Goal: Feedback & Contribution: Contribute content

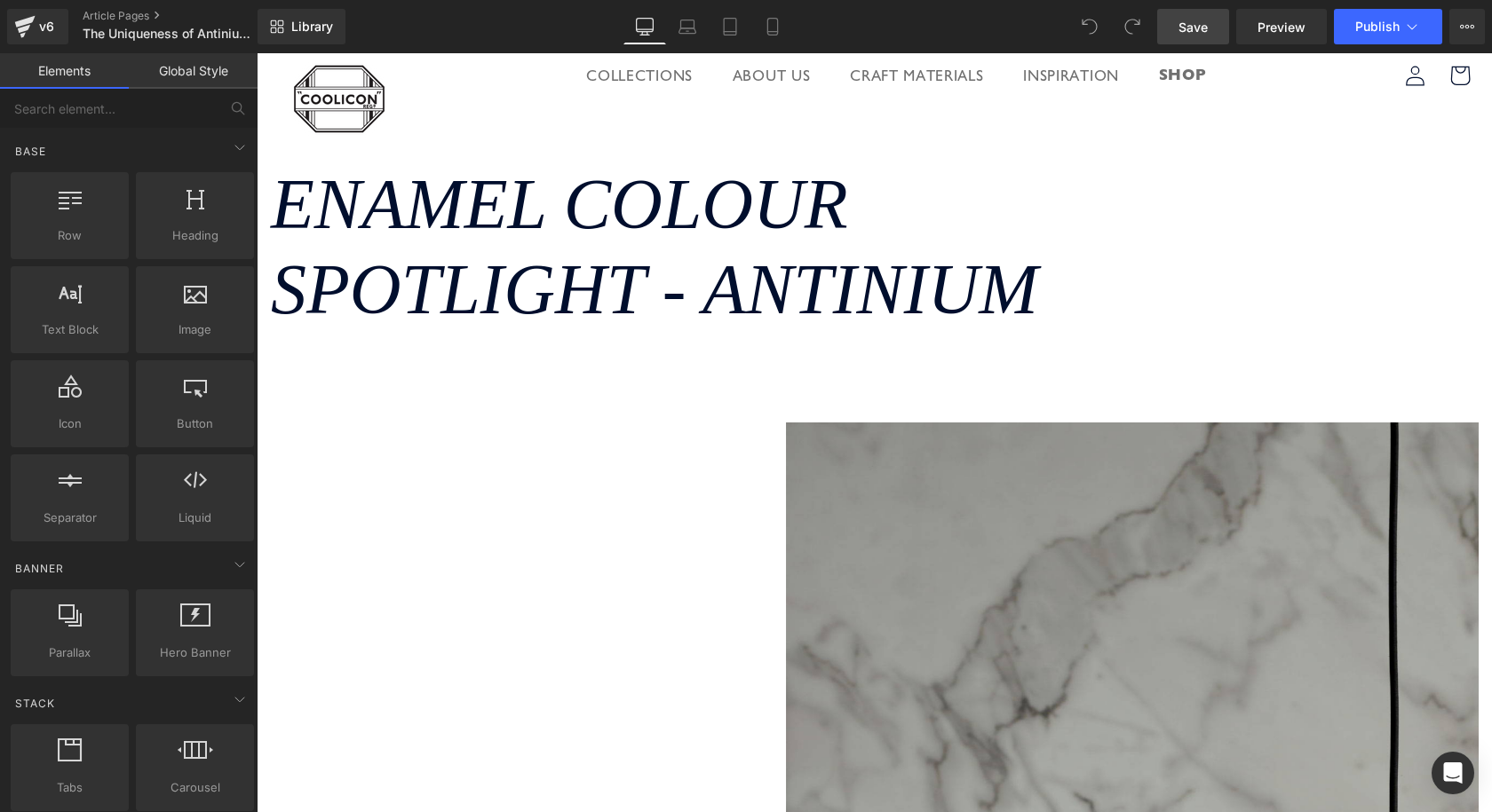
click at [1195, 26] on span "Save" at bounding box center [1193, 26] width 29 height 18
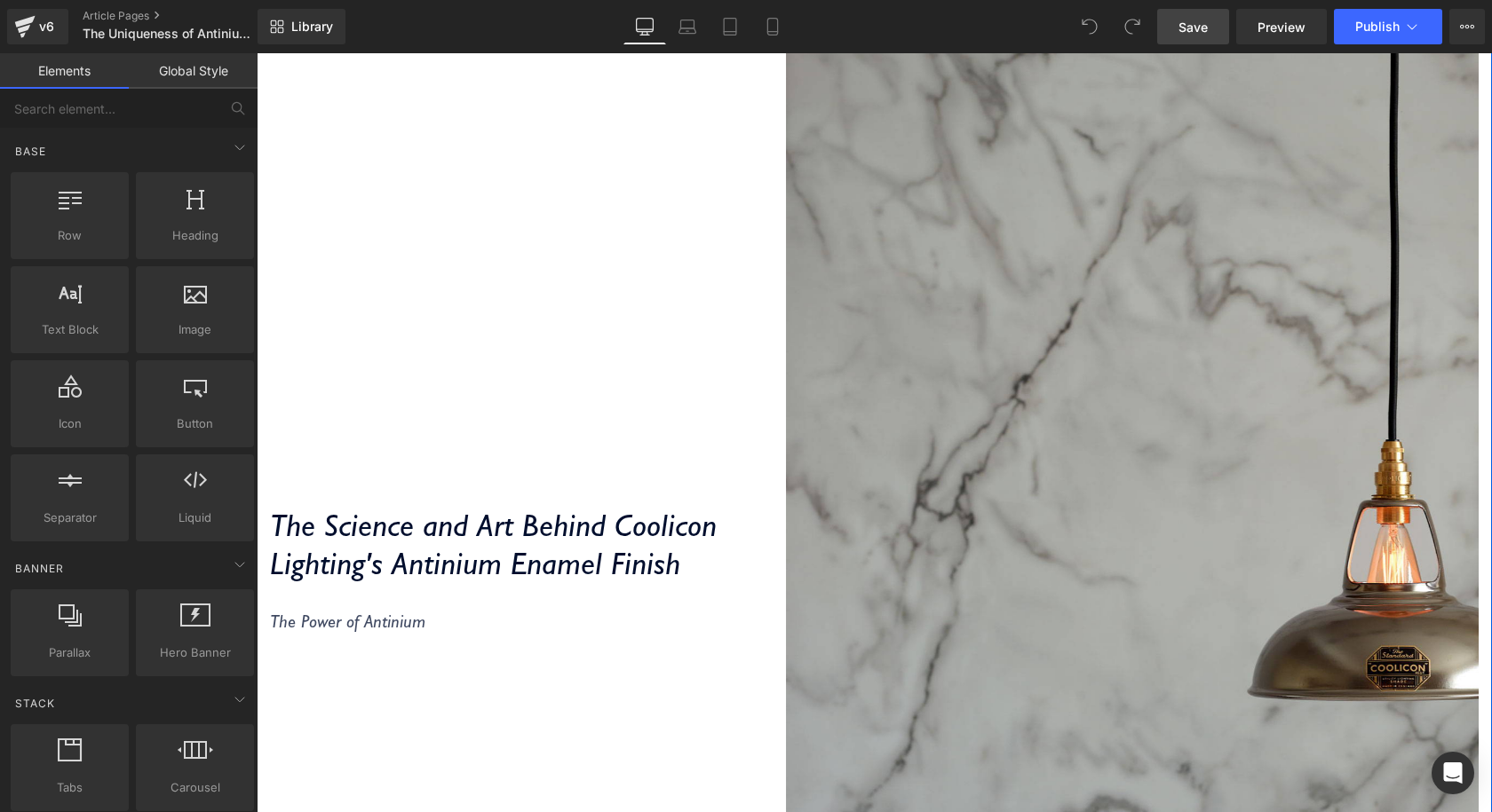
scroll to position [798, 0]
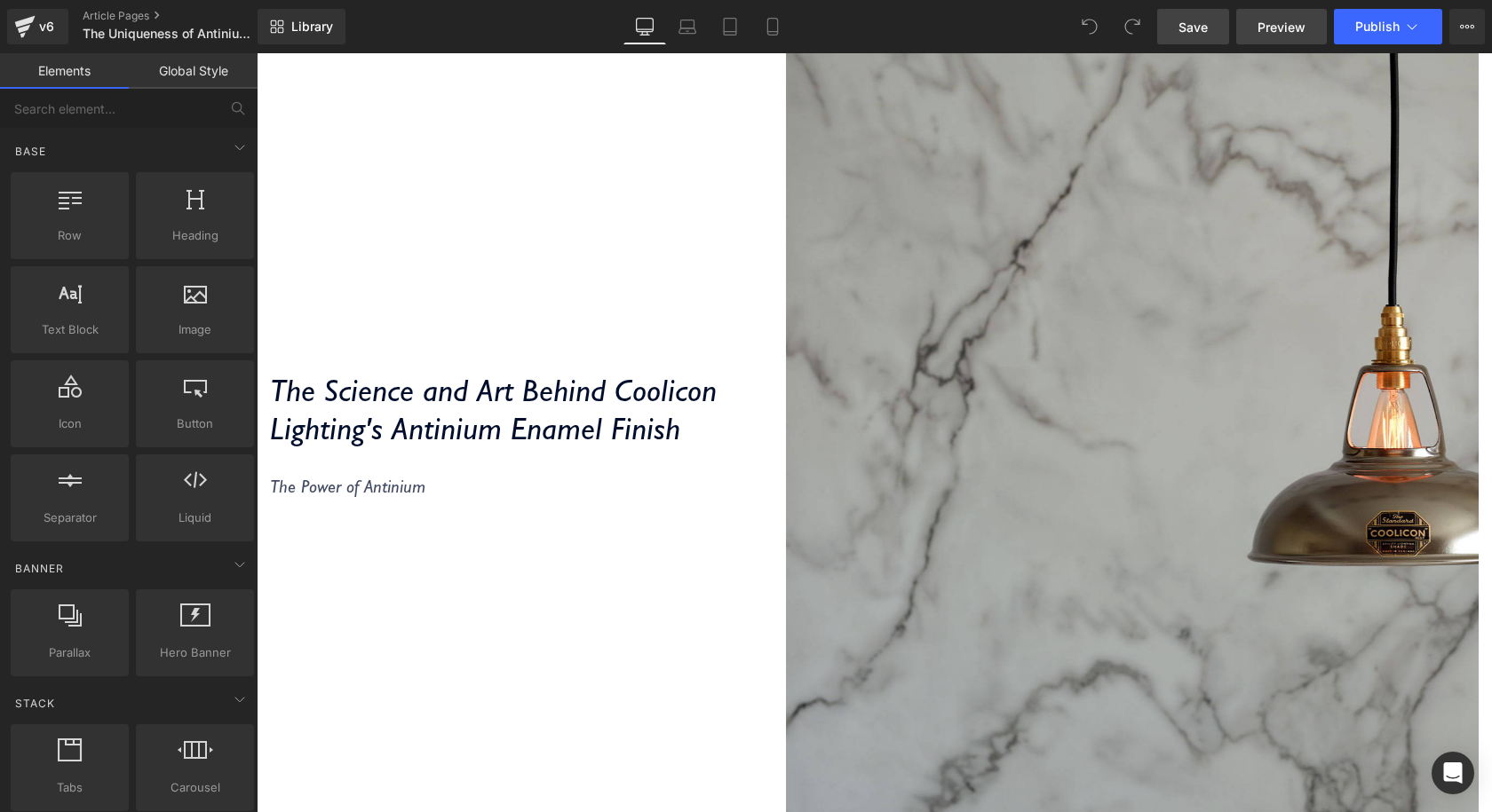
click at [1250, 27] on link "Preview" at bounding box center [1280, 26] width 90 height 36
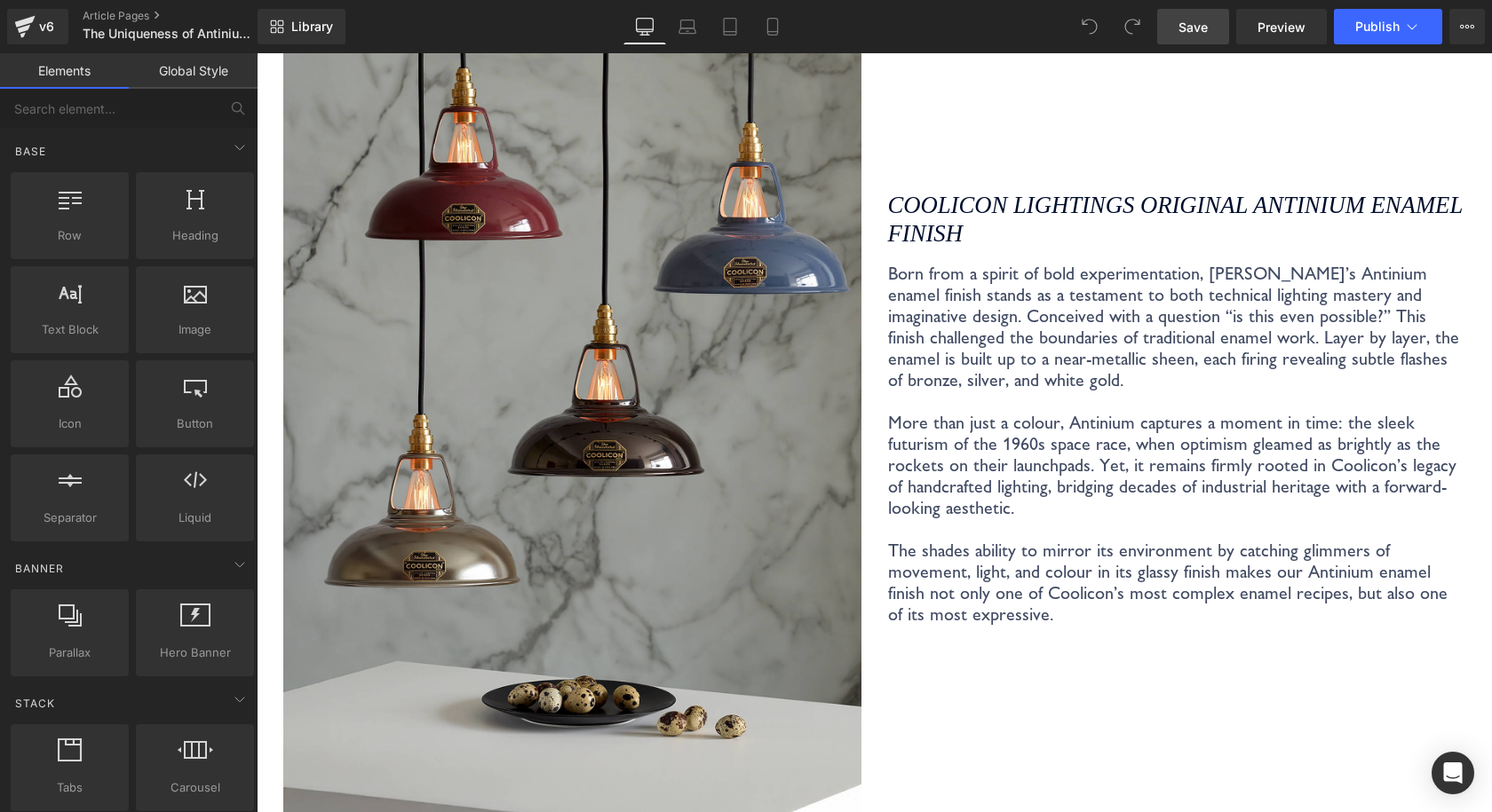
scroll to position [2396, 0]
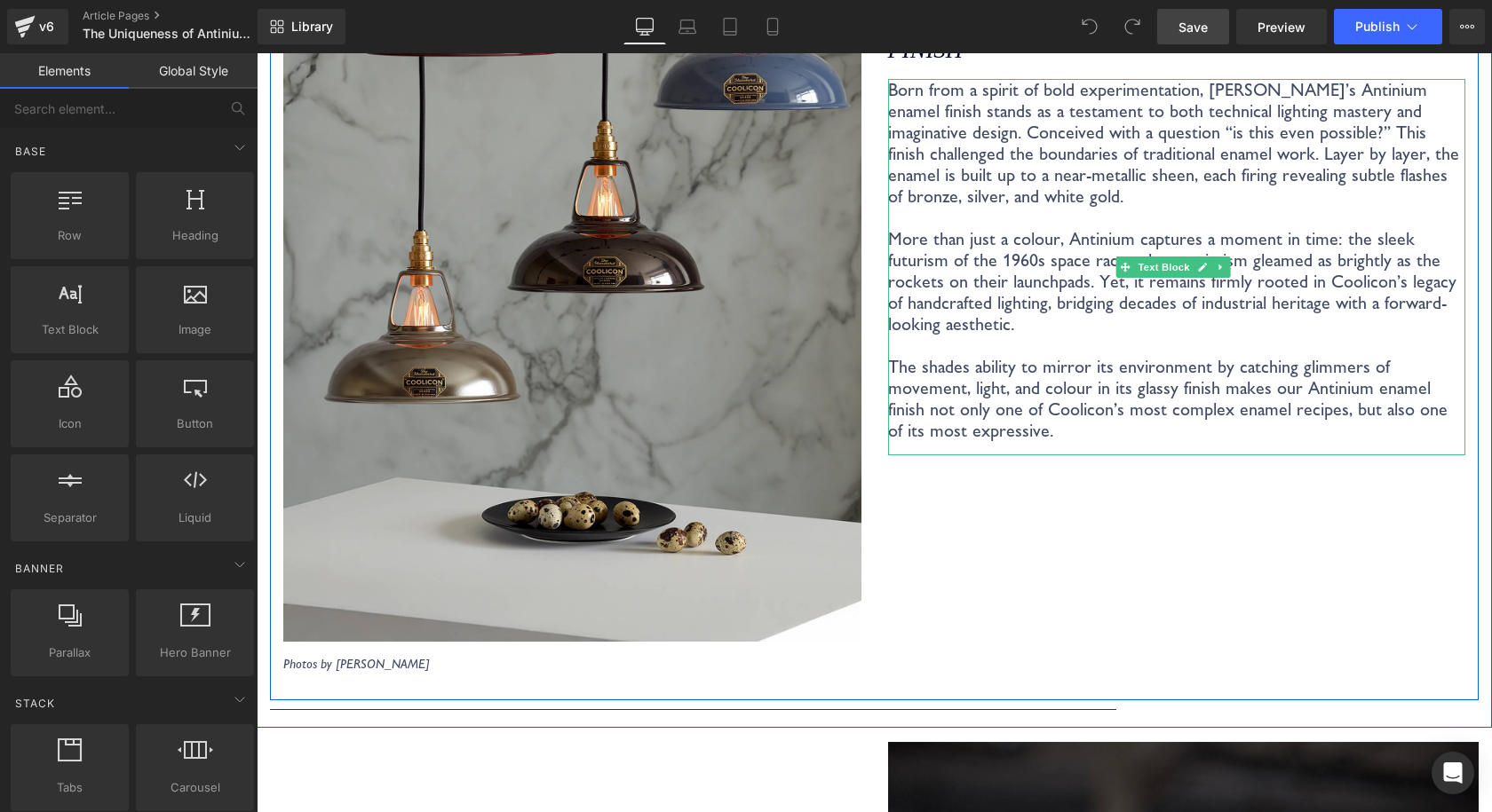
click at [1126, 398] on p "The shades ability to mirror its environment by catching glimmers of movement, …" at bounding box center [1177, 399] width 578 height 85
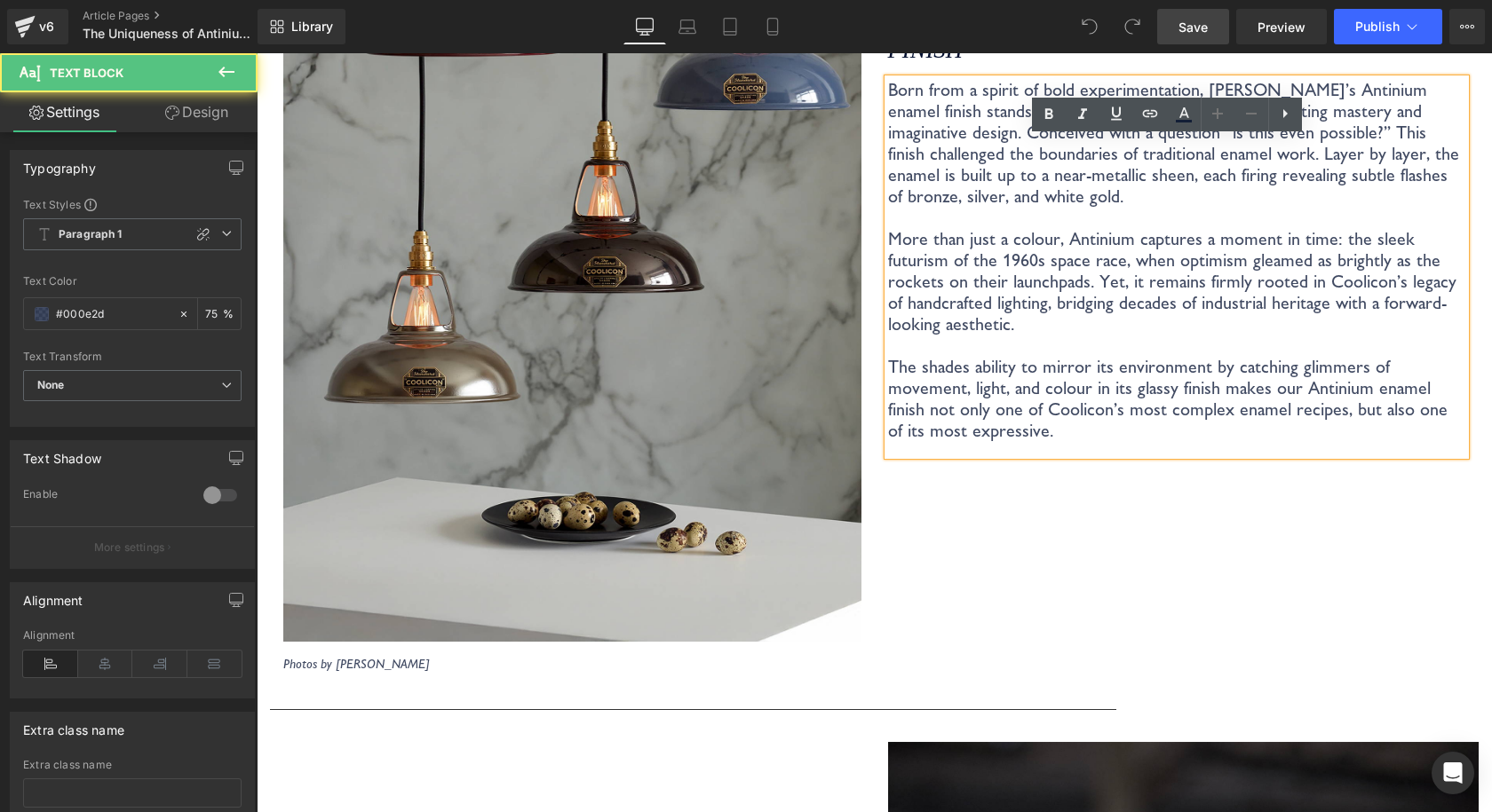
click at [1186, 388] on p "The shades ability to mirror its environment by catching glimmers of movement, …" at bounding box center [1177, 399] width 578 height 85
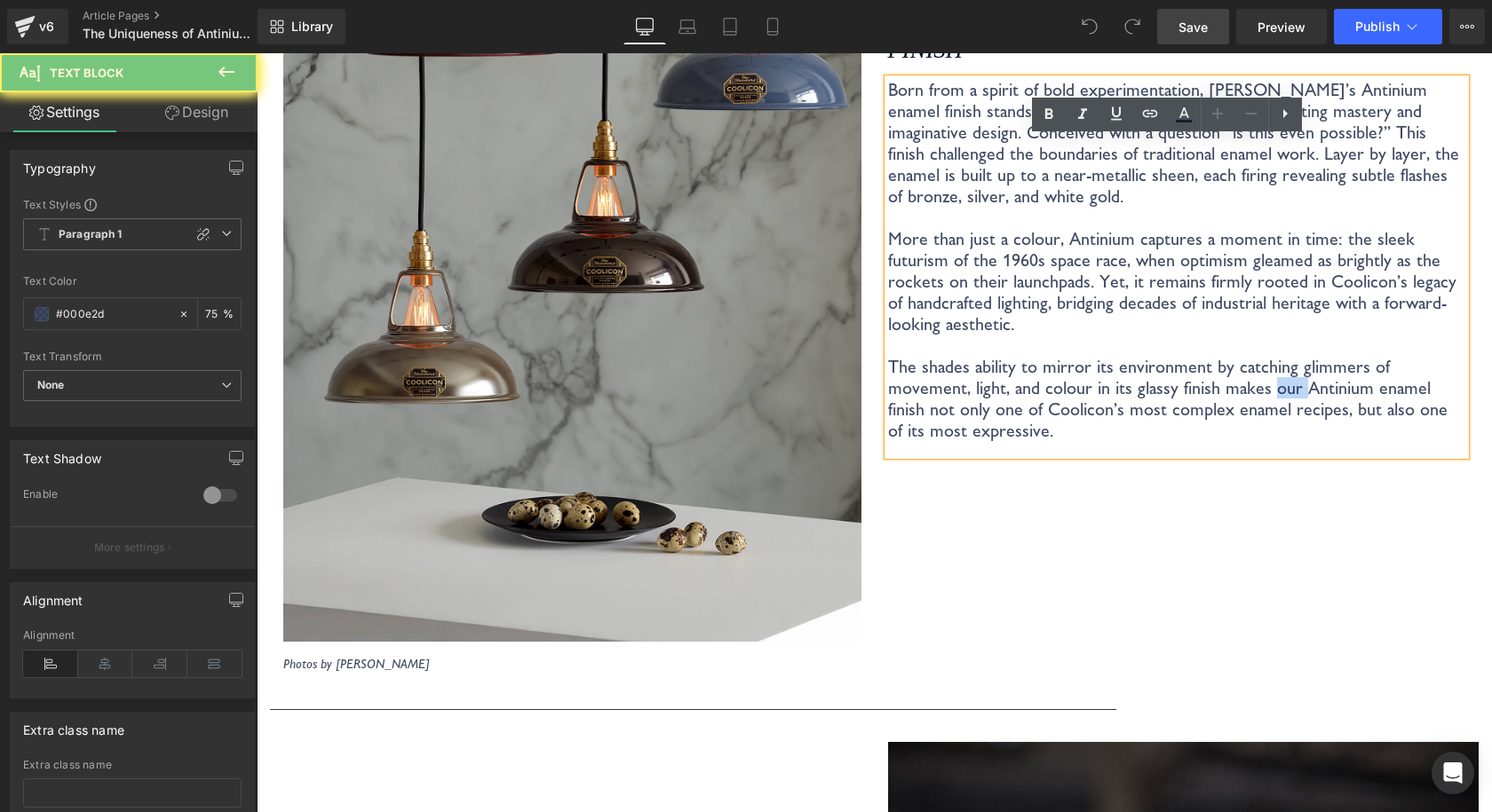
click at [1186, 388] on p "The shades ability to mirror its environment by catching glimmers of movement, …" at bounding box center [1177, 399] width 578 height 85
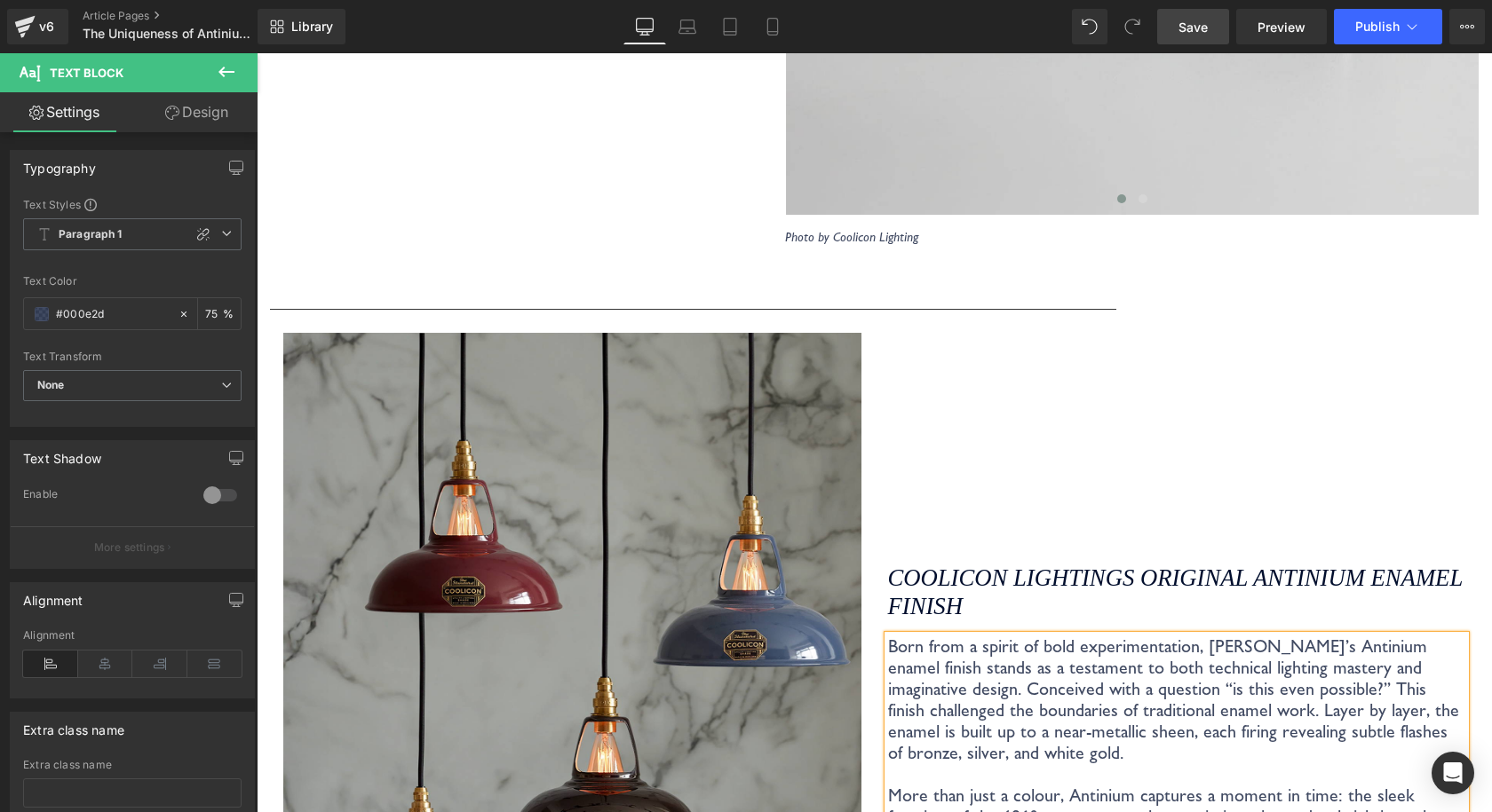
scroll to position [2129, 0]
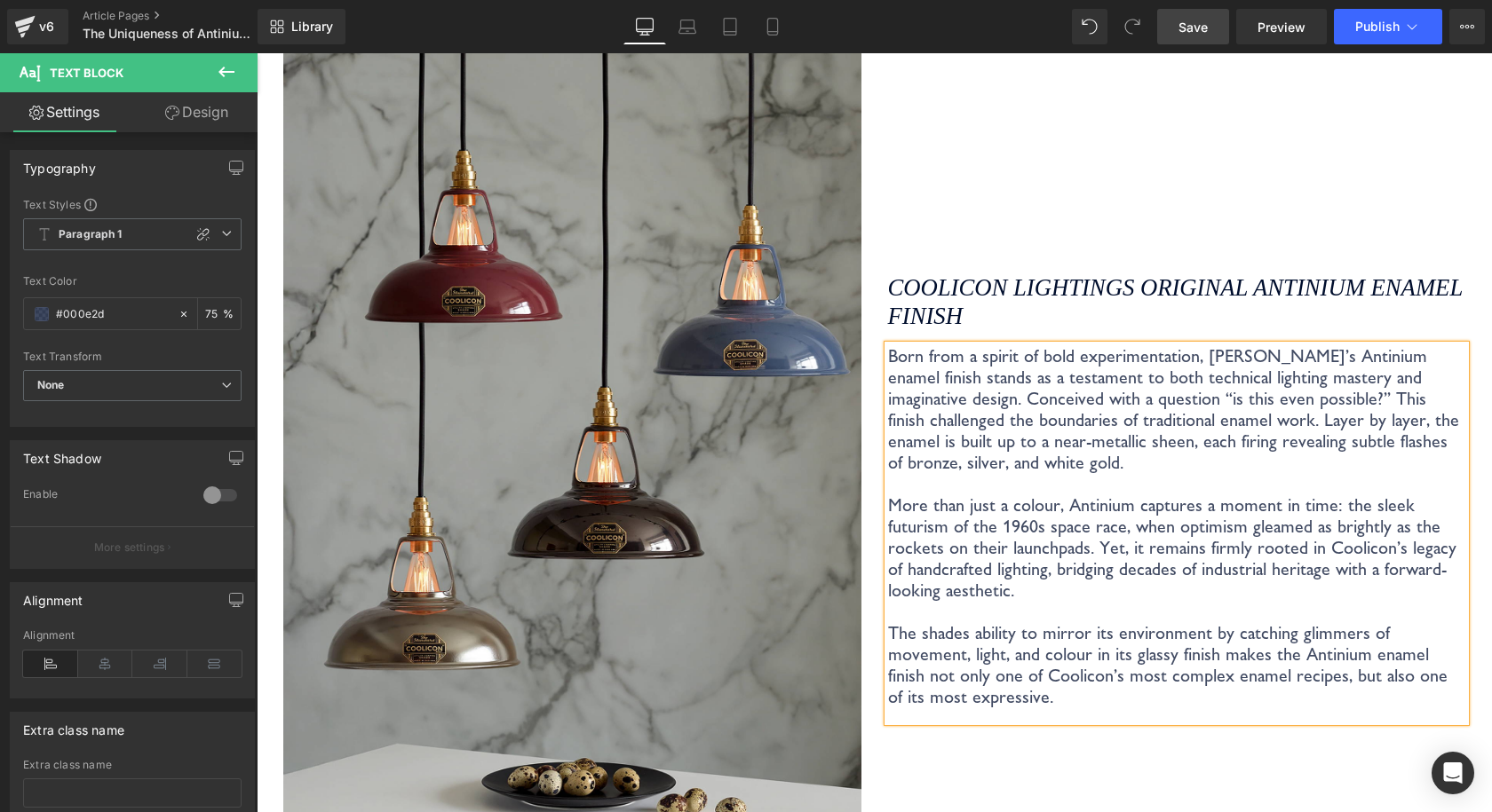
click at [1179, 33] on span "Save" at bounding box center [1193, 26] width 29 height 18
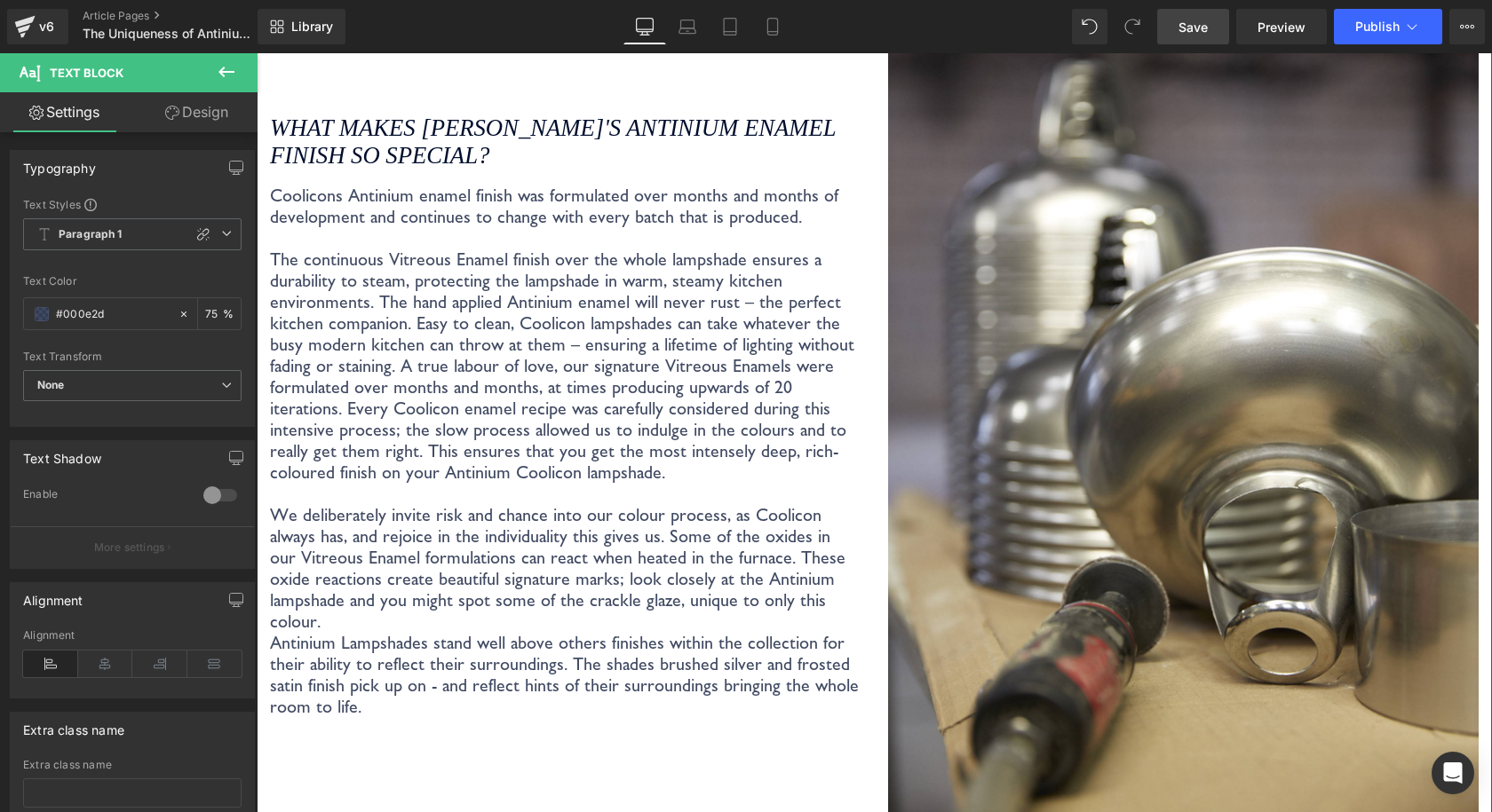
scroll to position [3195, 0]
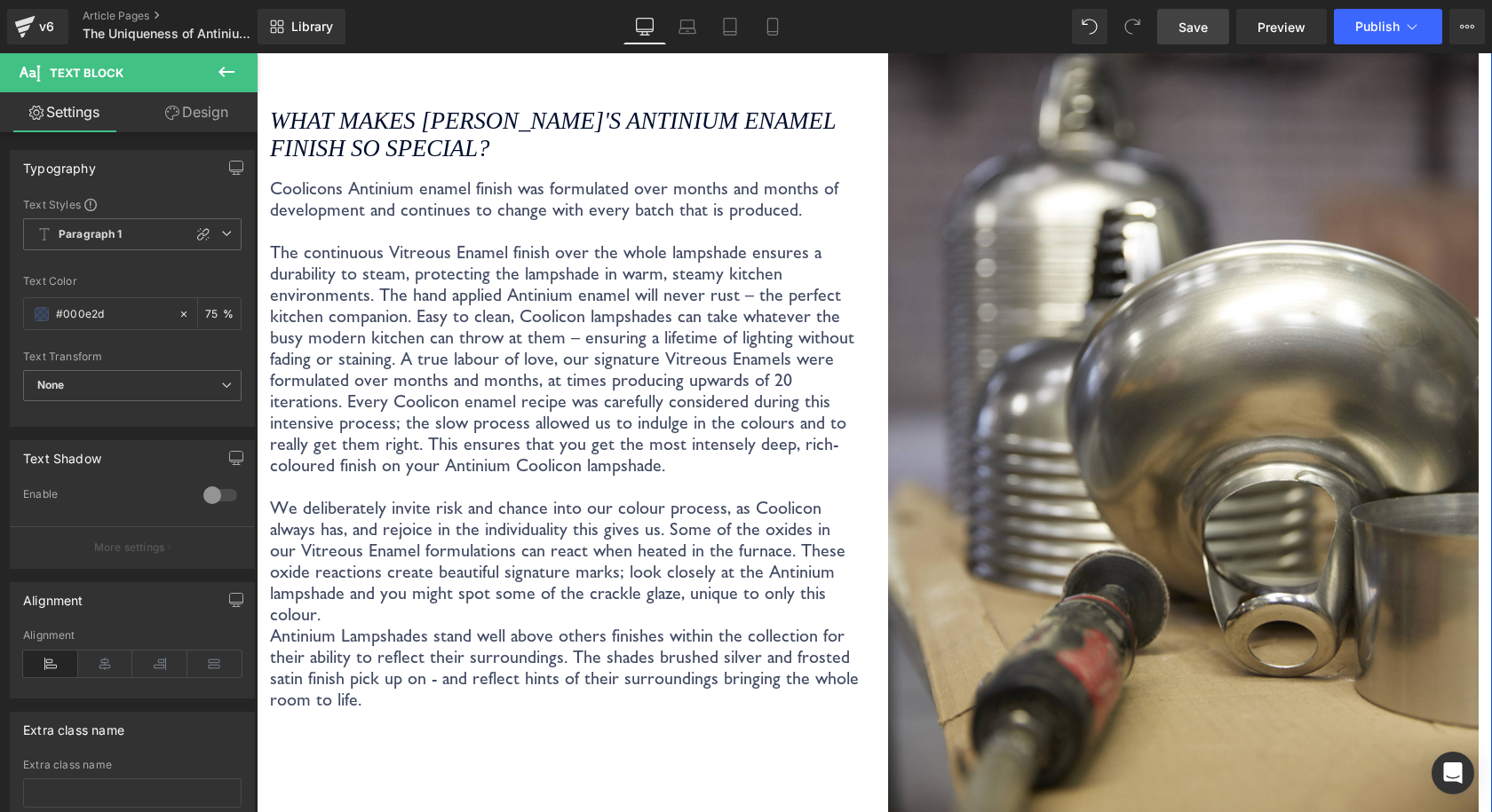
click at [764, 190] on p "Coolicons Antinium enamel finish was formulated over months and months of devel…" at bounding box center [565, 210] width 591 height 64
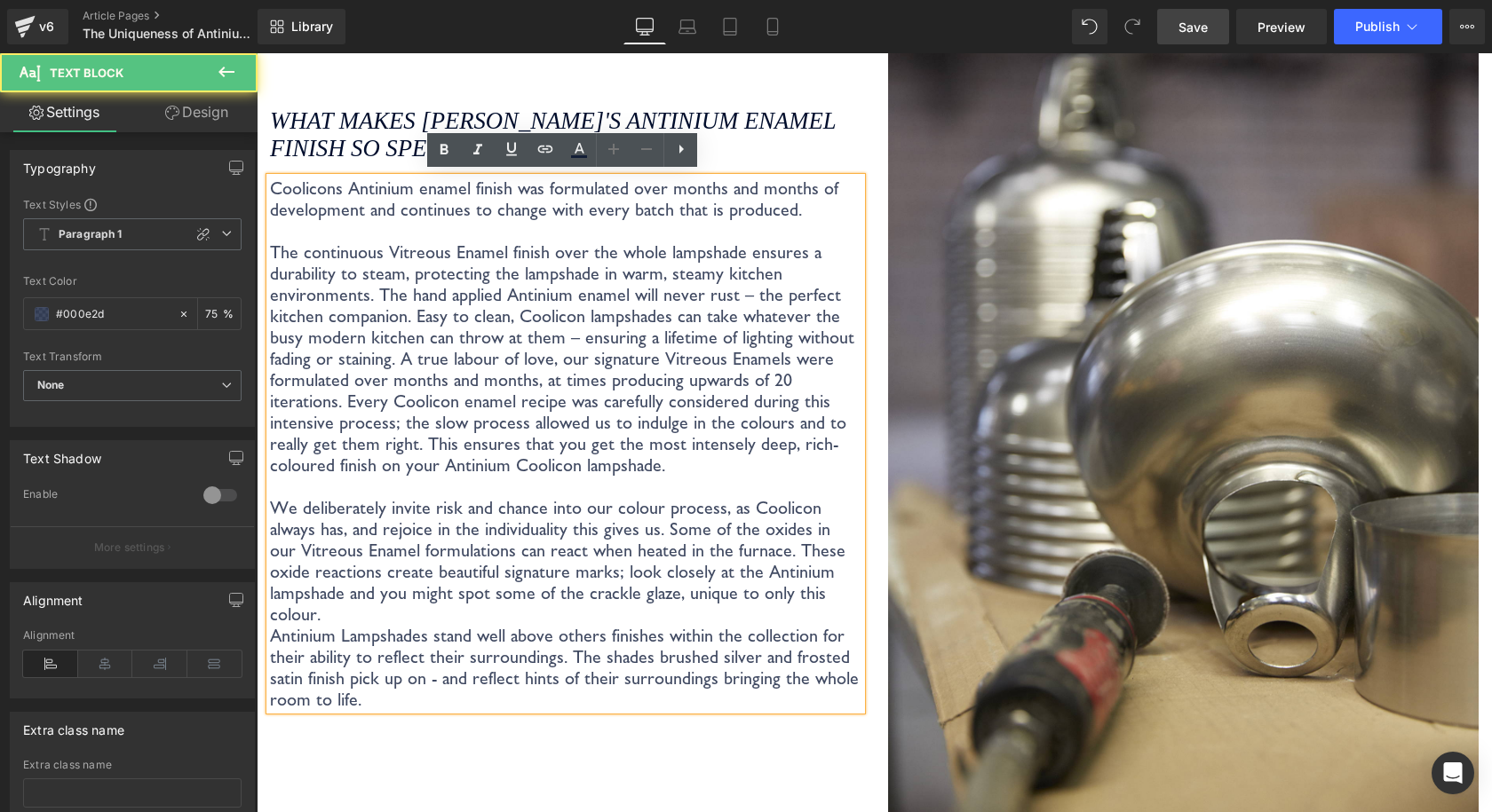
click at [713, 212] on p "Coolicons Antinium enamel finish was formulated over months and months of devel…" at bounding box center [565, 210] width 591 height 64
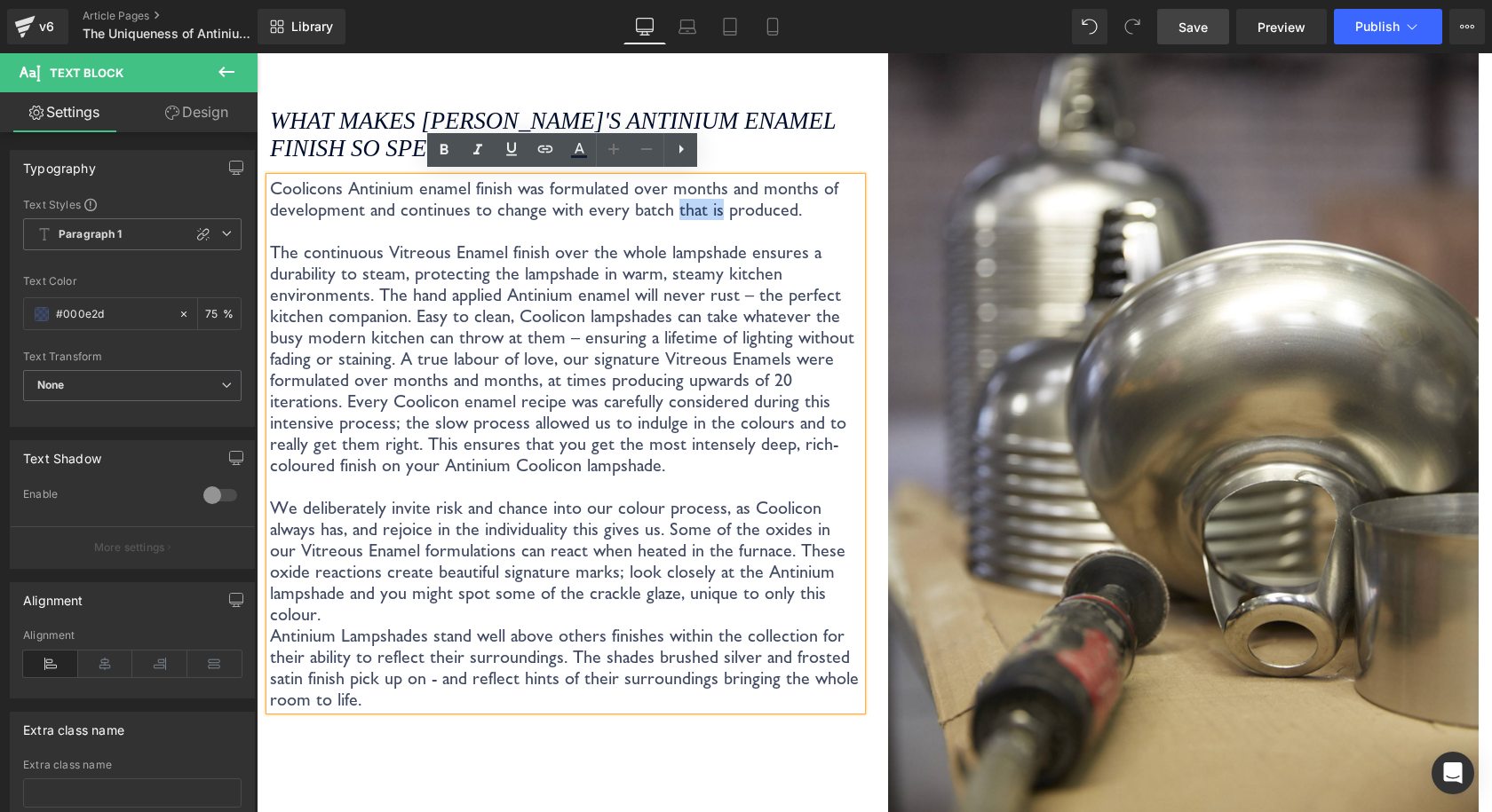
drag, startPoint x: 663, startPoint y: 210, endPoint x: 708, endPoint y: 206, distance: 45.2
click at [708, 206] on p "Coolicons Antinium enamel finish was formulated over months and months of devel…" at bounding box center [565, 210] width 591 height 64
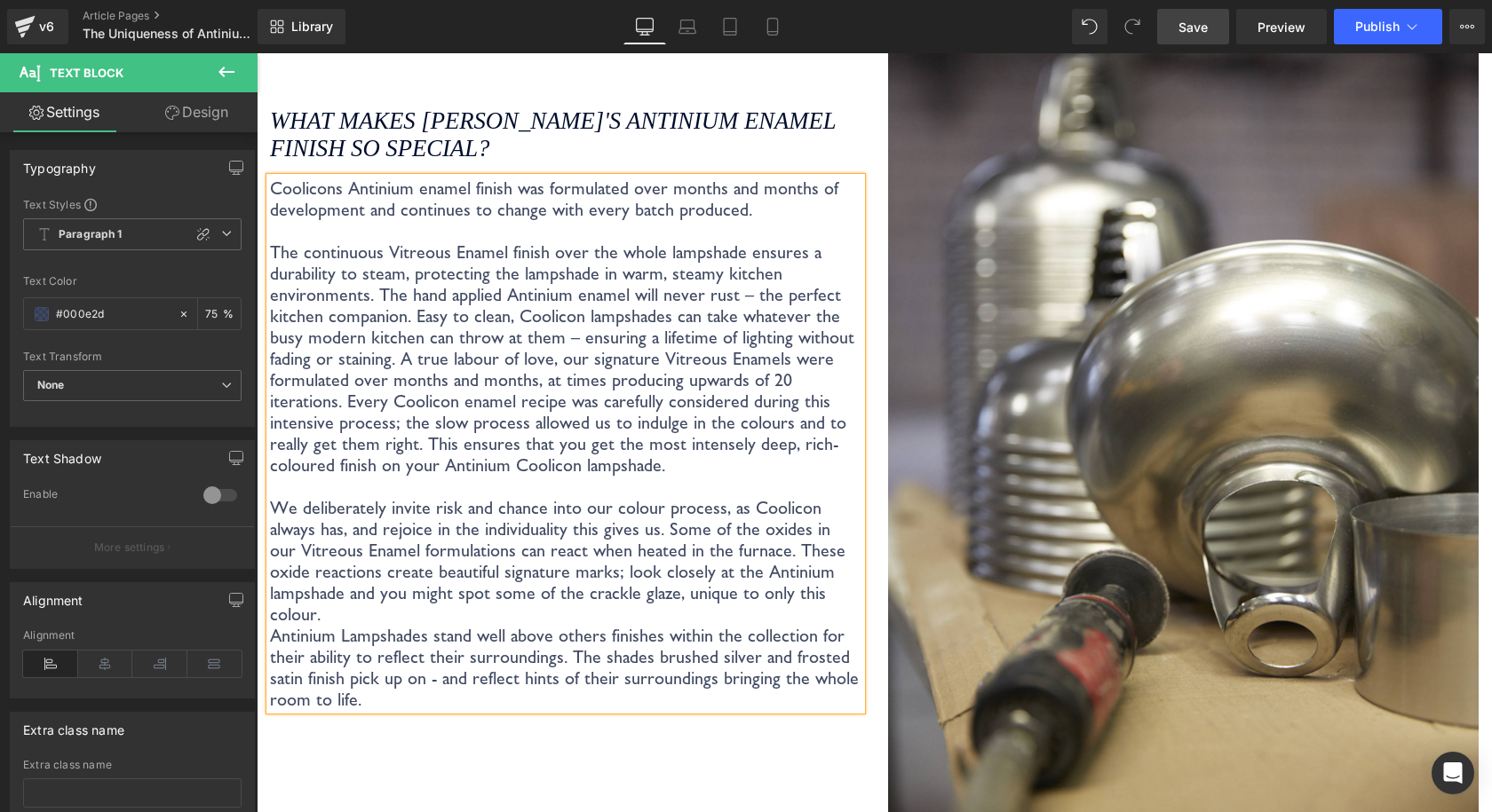
click at [756, 195] on p "Coolicons Antinium enamel finish was formulated over months and months of devel…" at bounding box center [565, 210] width 591 height 64
click at [1168, 30] on link "Save" at bounding box center [1193, 26] width 72 height 36
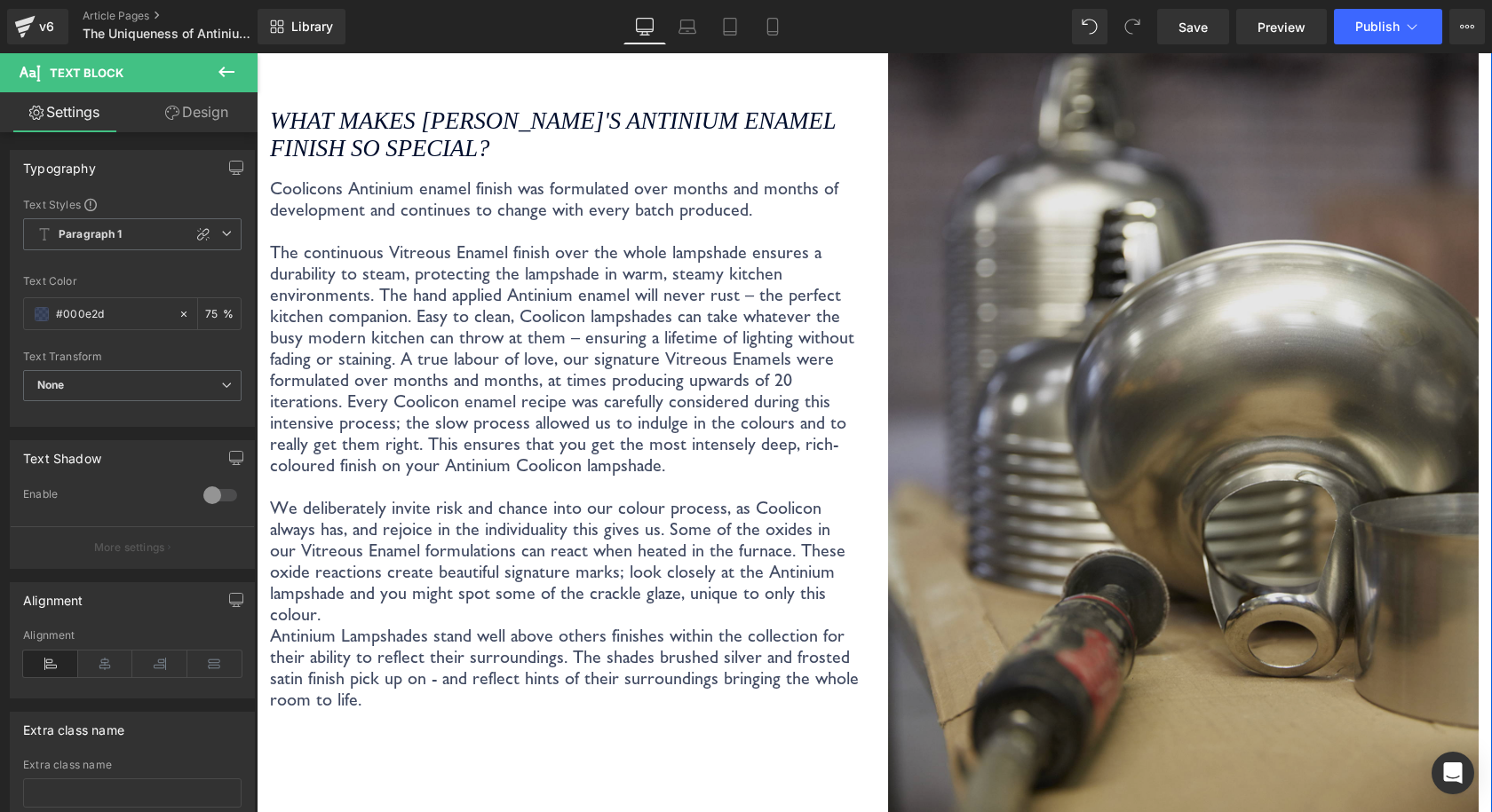
click at [971, 325] on img at bounding box center [1183, 385] width 591 height 886
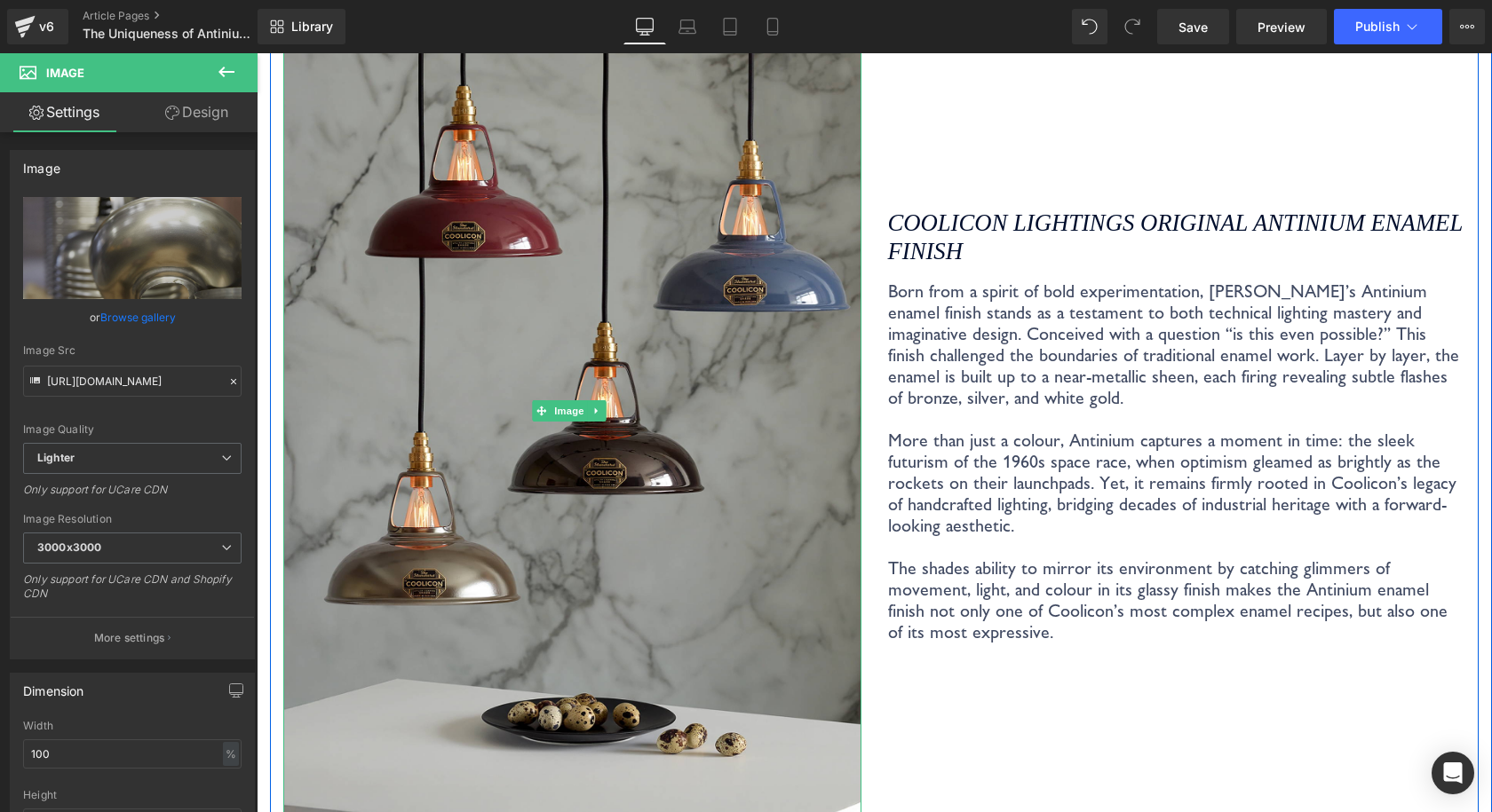
scroll to position [2219, 0]
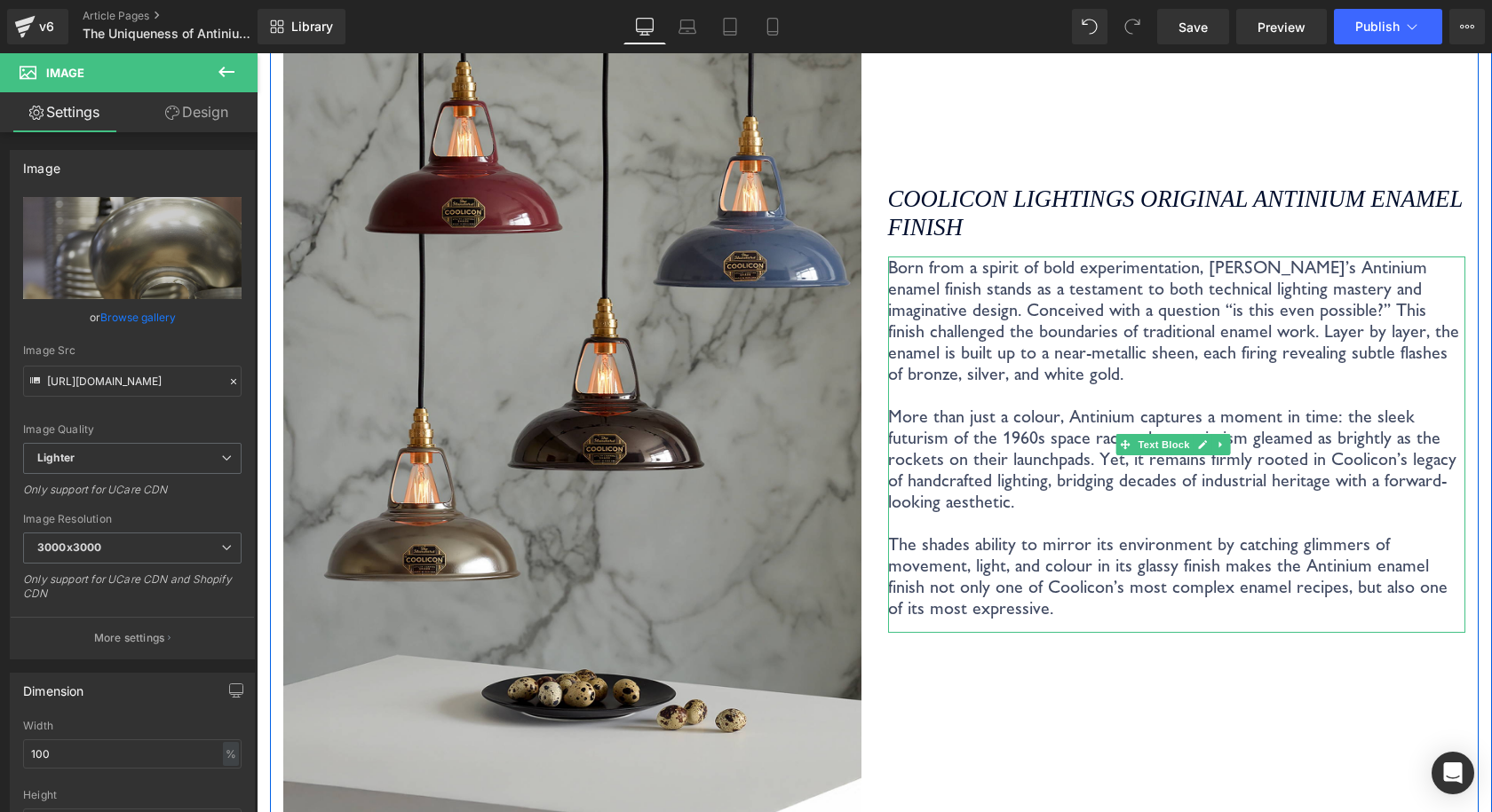
click at [1023, 350] on p "Born from a spirit of bold experimentation, Coolicon’s Antinium enamel finish s…" at bounding box center [1177, 320] width 578 height 128
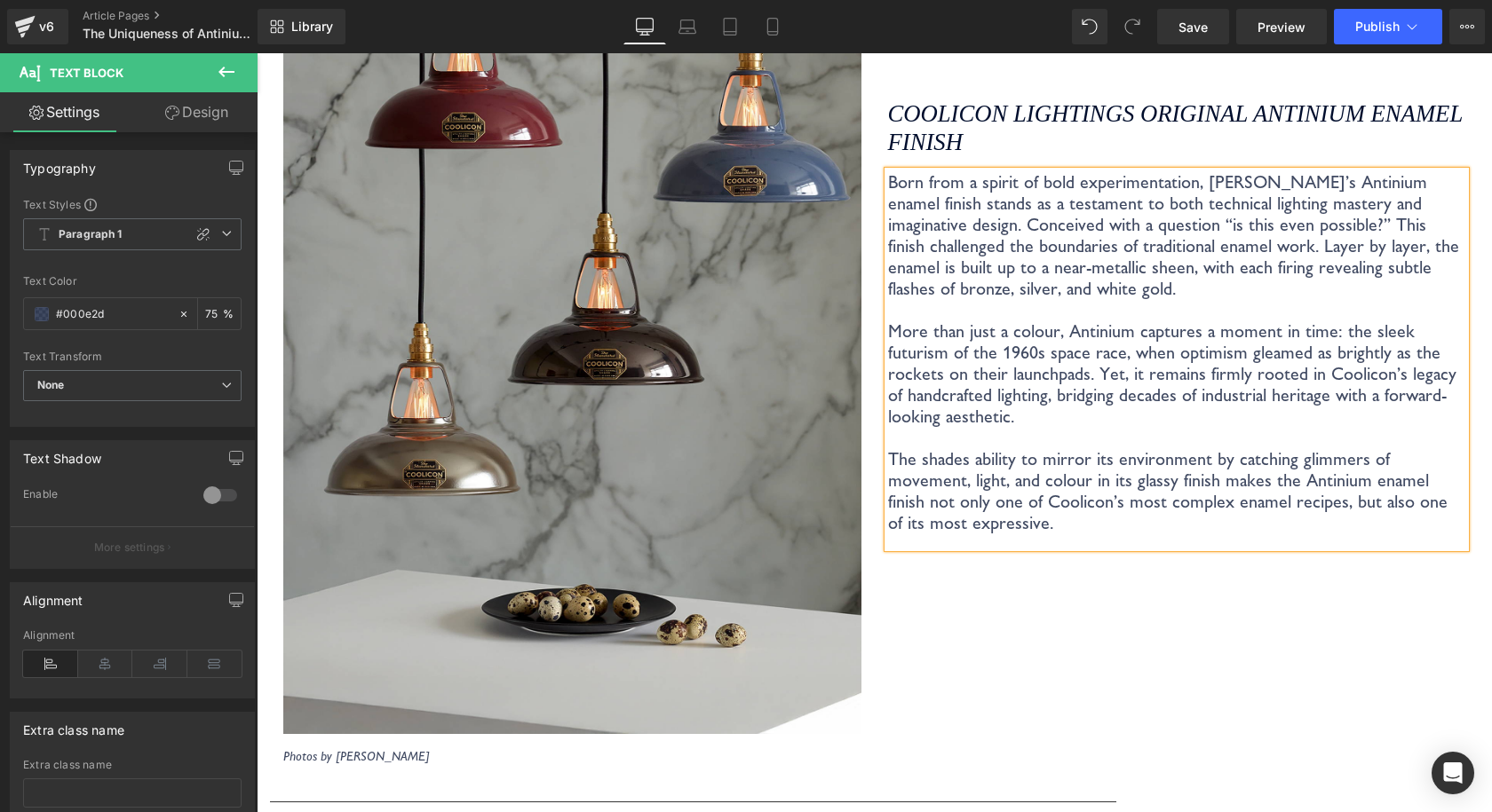
scroll to position [2307, 0]
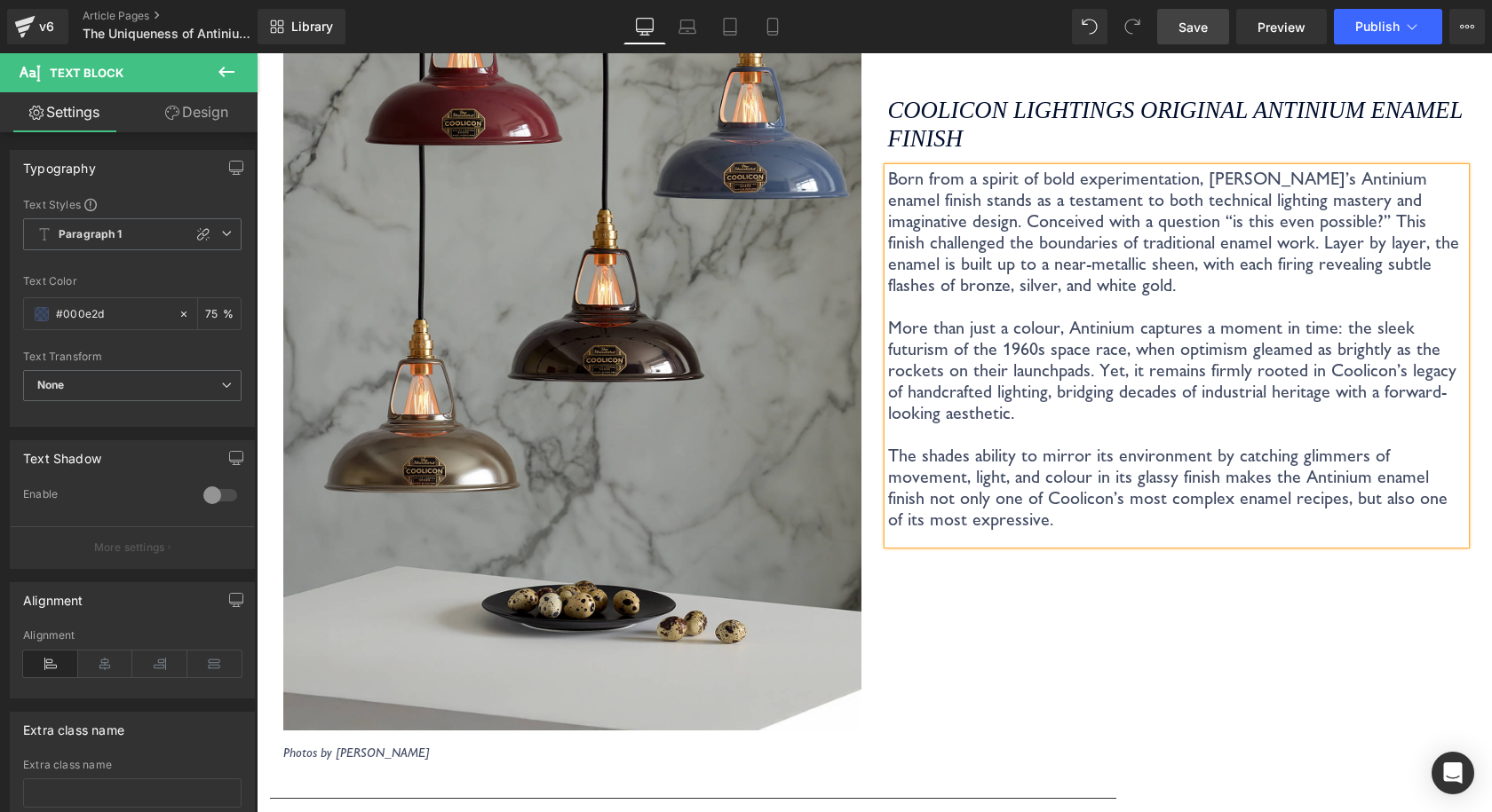
click at [1205, 34] on span "Save" at bounding box center [1193, 26] width 29 height 18
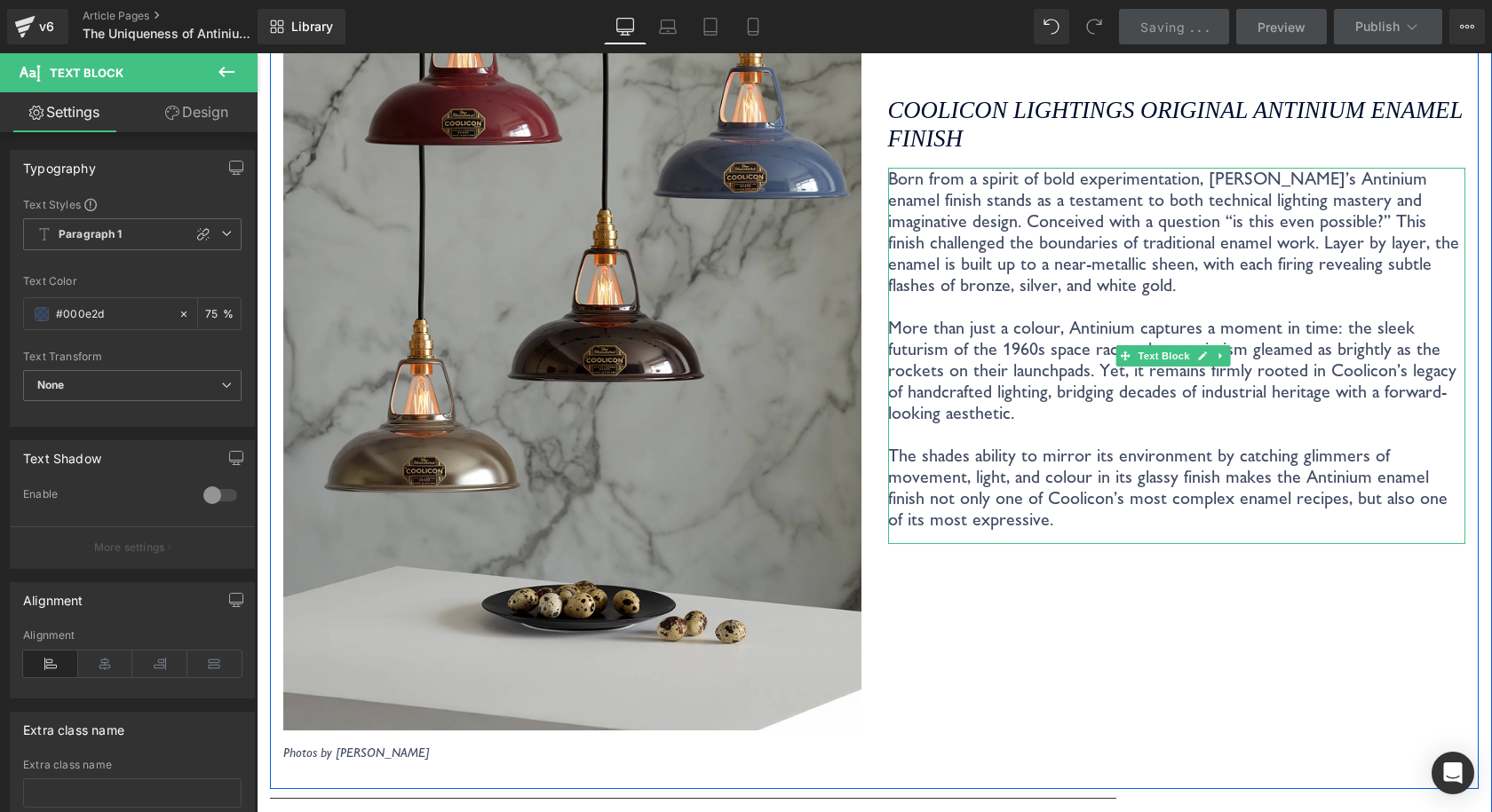
click at [1140, 265] on p "Born from a spirit of bold experimentation, Coolicon’s Antinium enamel finish s…" at bounding box center [1177, 232] width 578 height 128
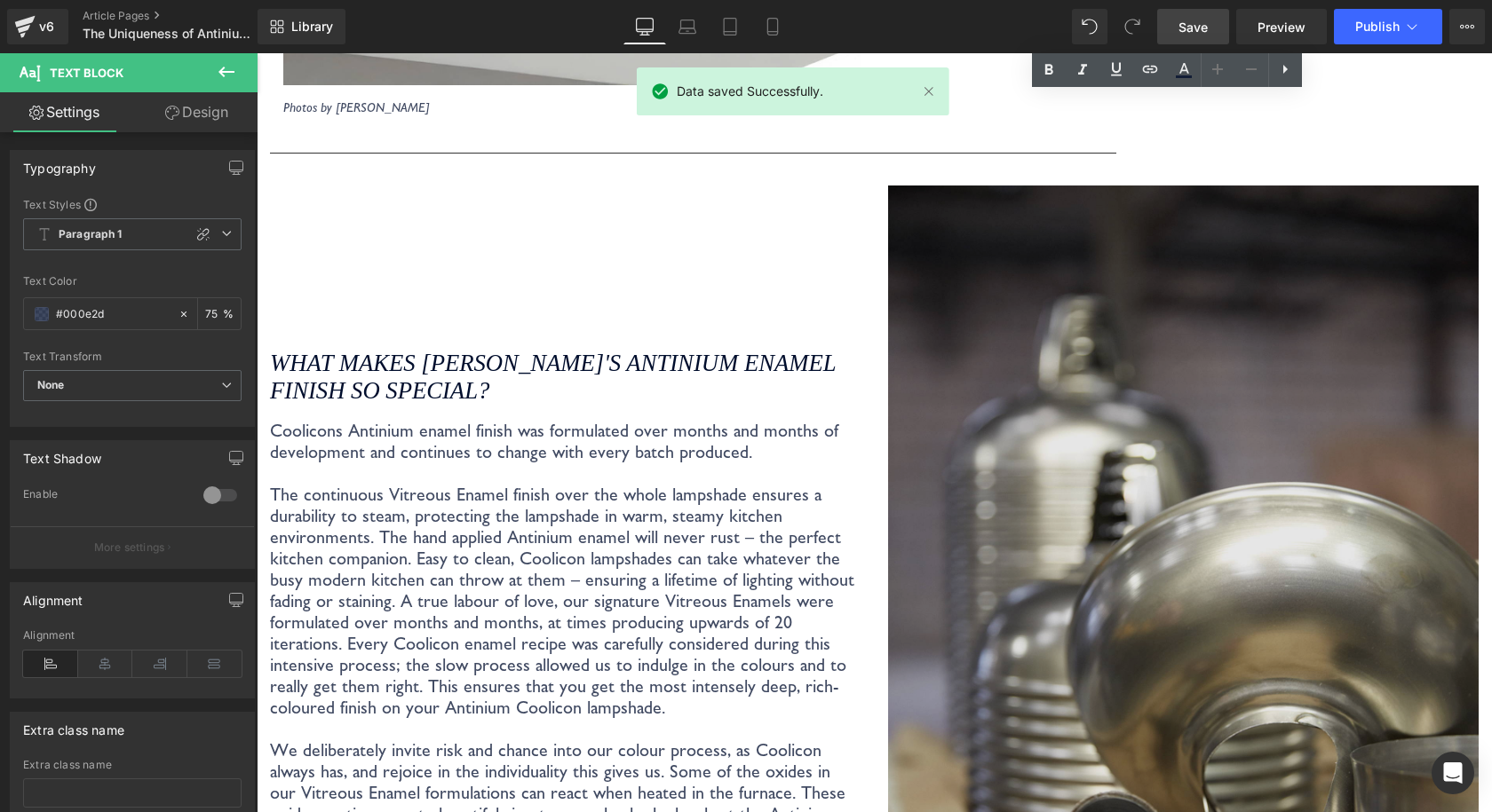
scroll to position [3105, 0]
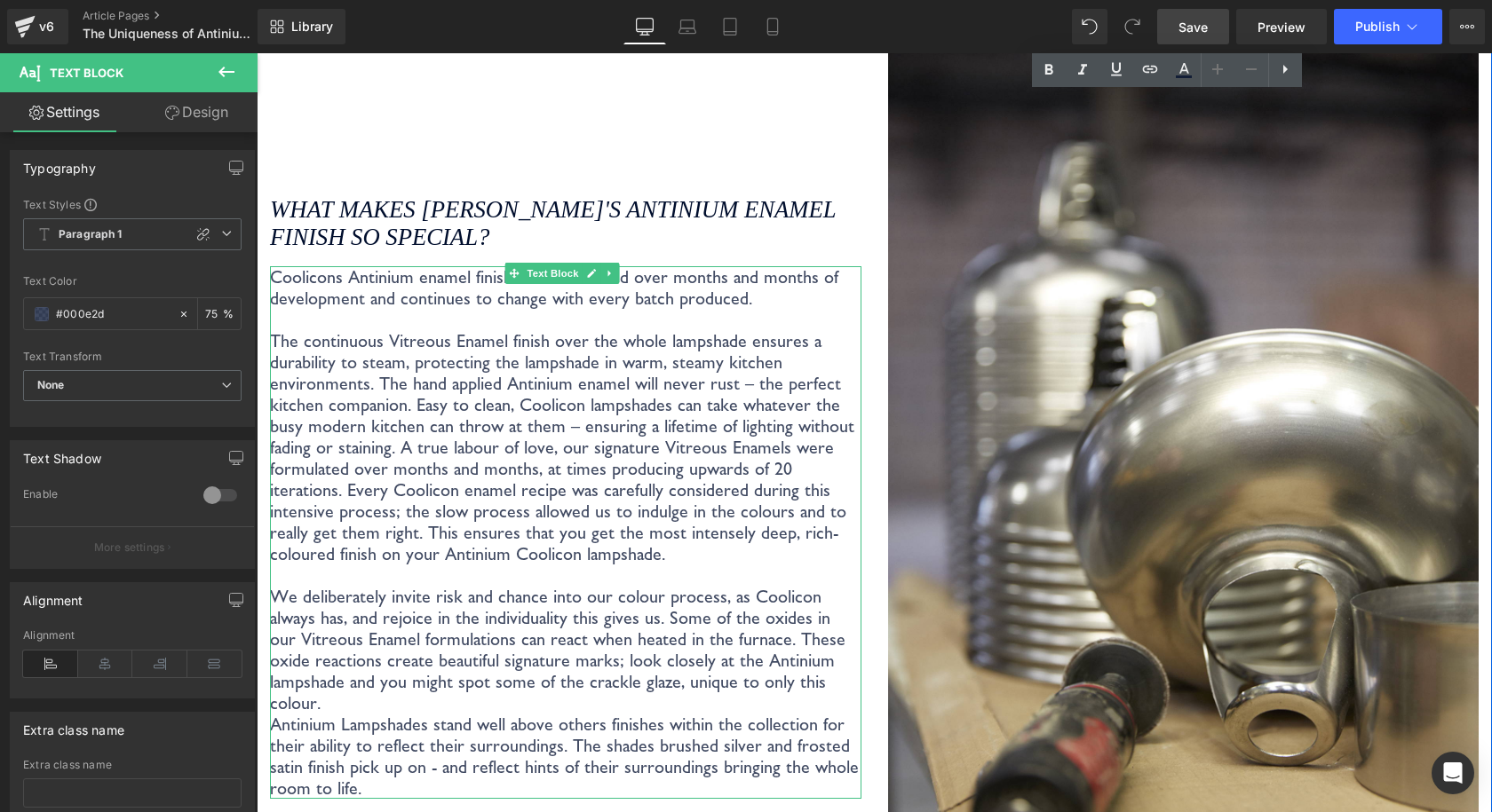
click at [609, 301] on p "Coolicons Antinium enamel finish was formulated over months and months of devel…" at bounding box center [565, 298] width 591 height 64
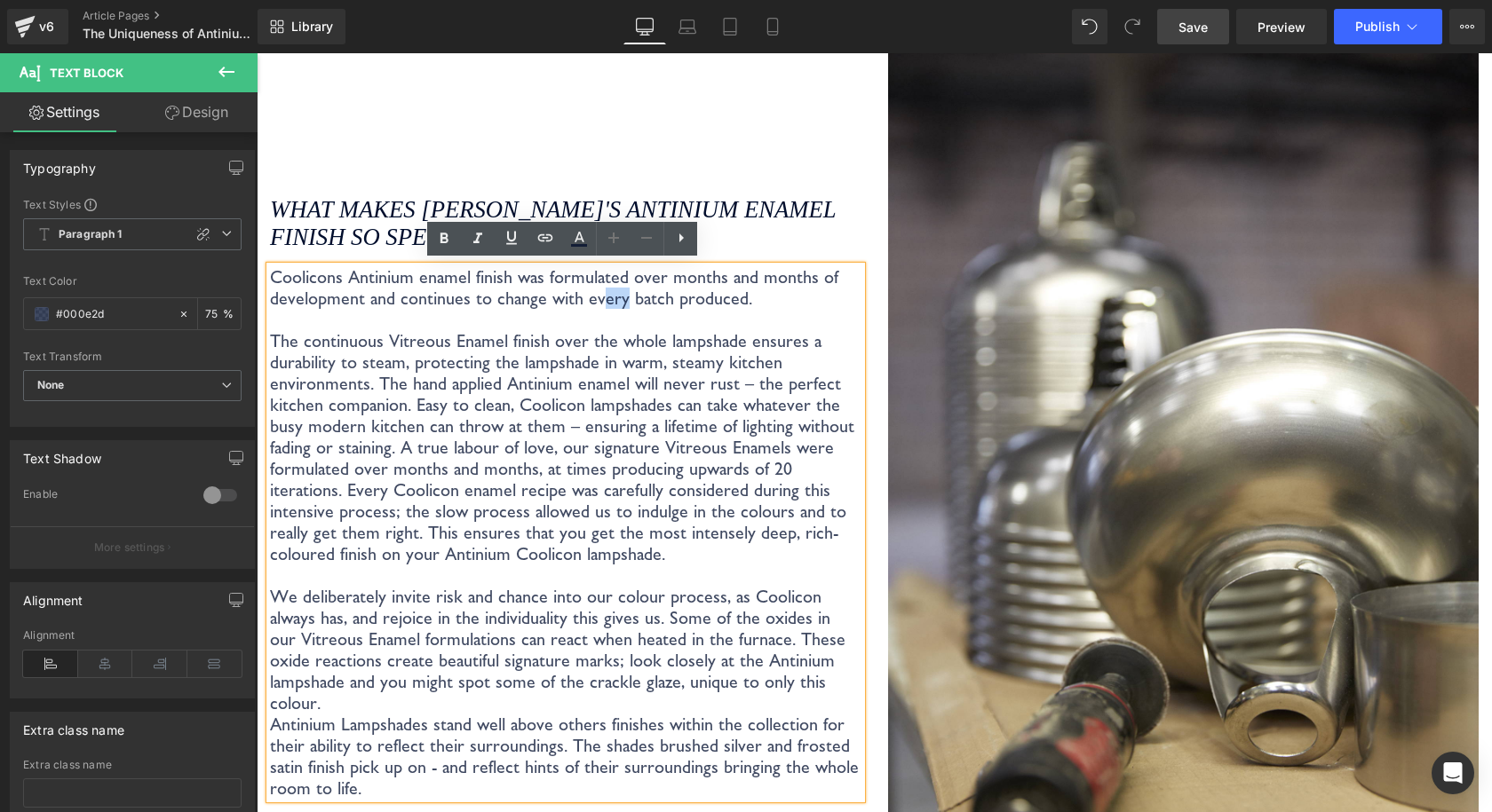
drag, startPoint x: 616, startPoint y: 296, endPoint x: 593, endPoint y: 301, distance: 23.5
click at [593, 301] on p "Coolicons Antinium enamel finish was formulated over months and months of devel…" at bounding box center [565, 298] width 591 height 64
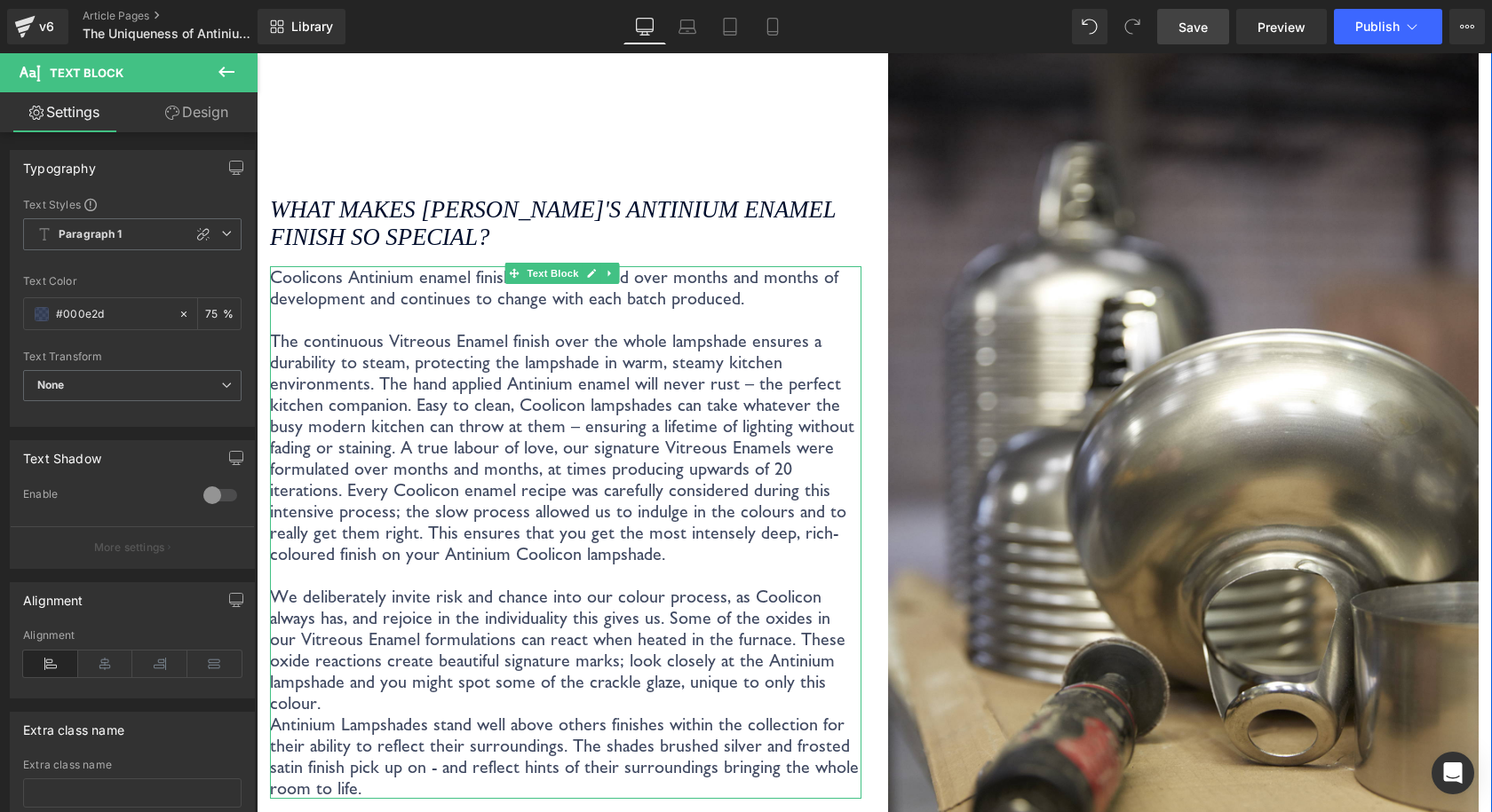
click at [734, 305] on p "Coolicons Antinium enamel finish was formulated over months and months of devel…" at bounding box center [565, 298] width 591 height 64
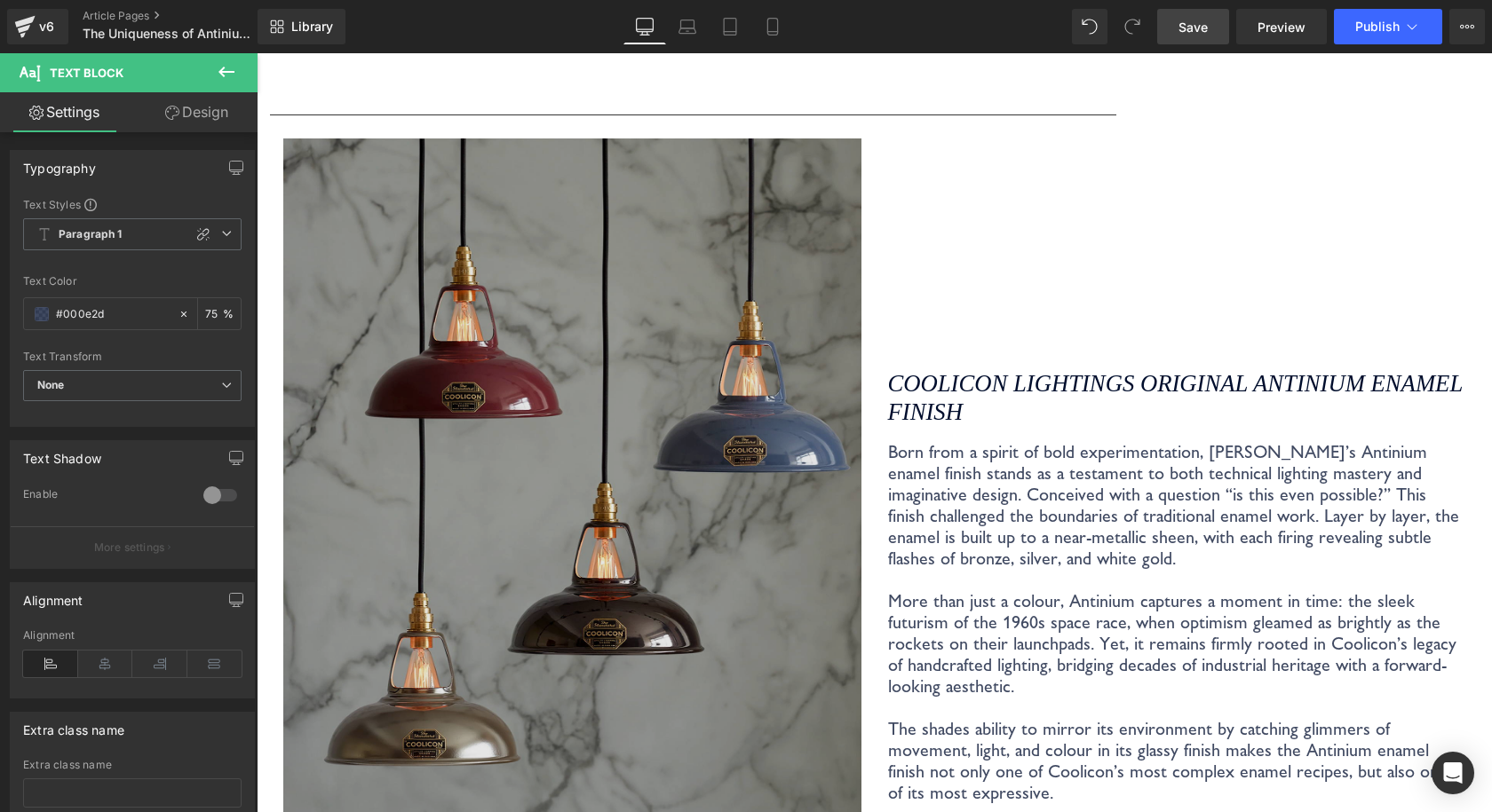
scroll to position [2219, 0]
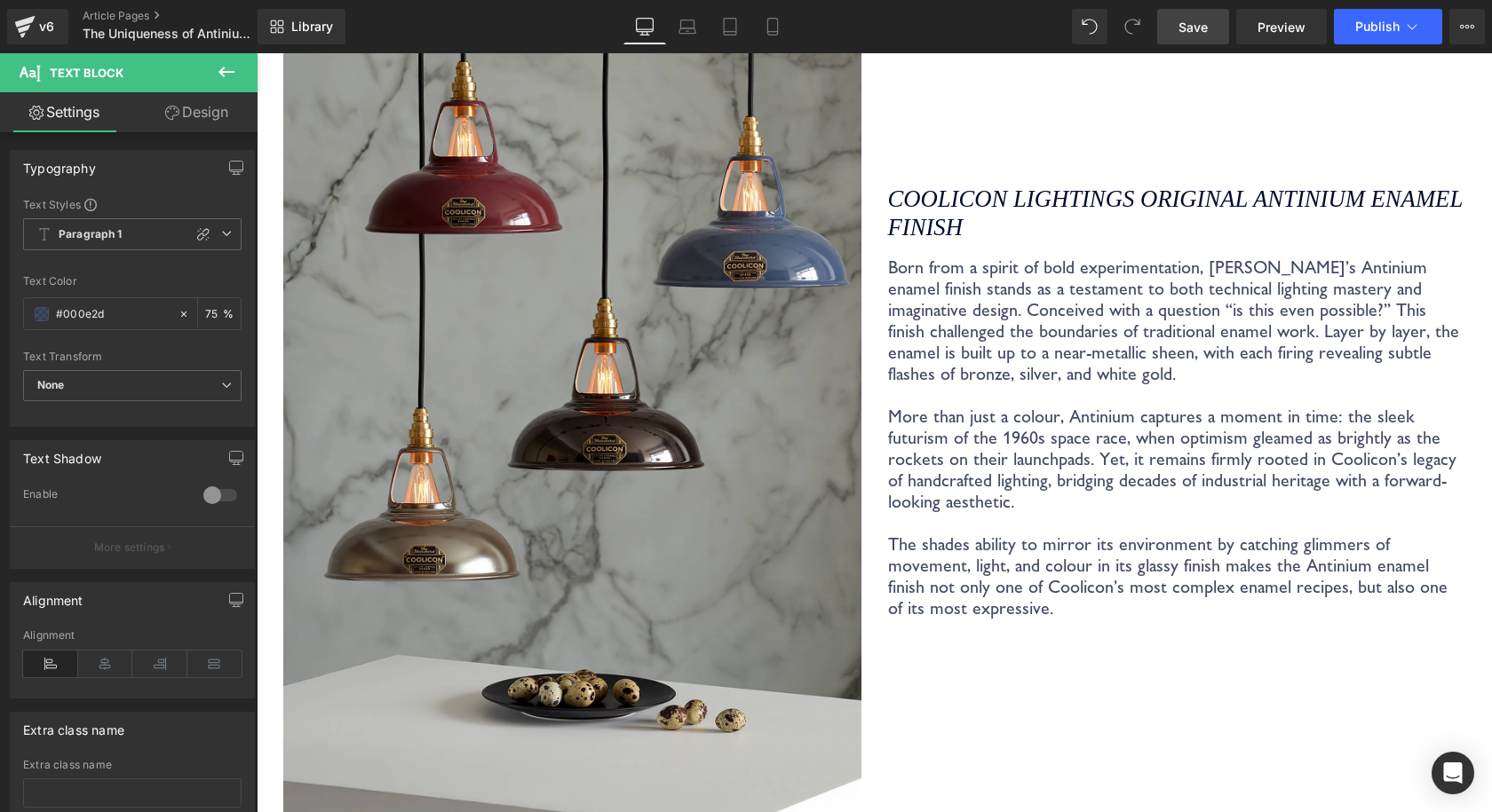
click at [1200, 34] on span "Save" at bounding box center [1193, 26] width 29 height 18
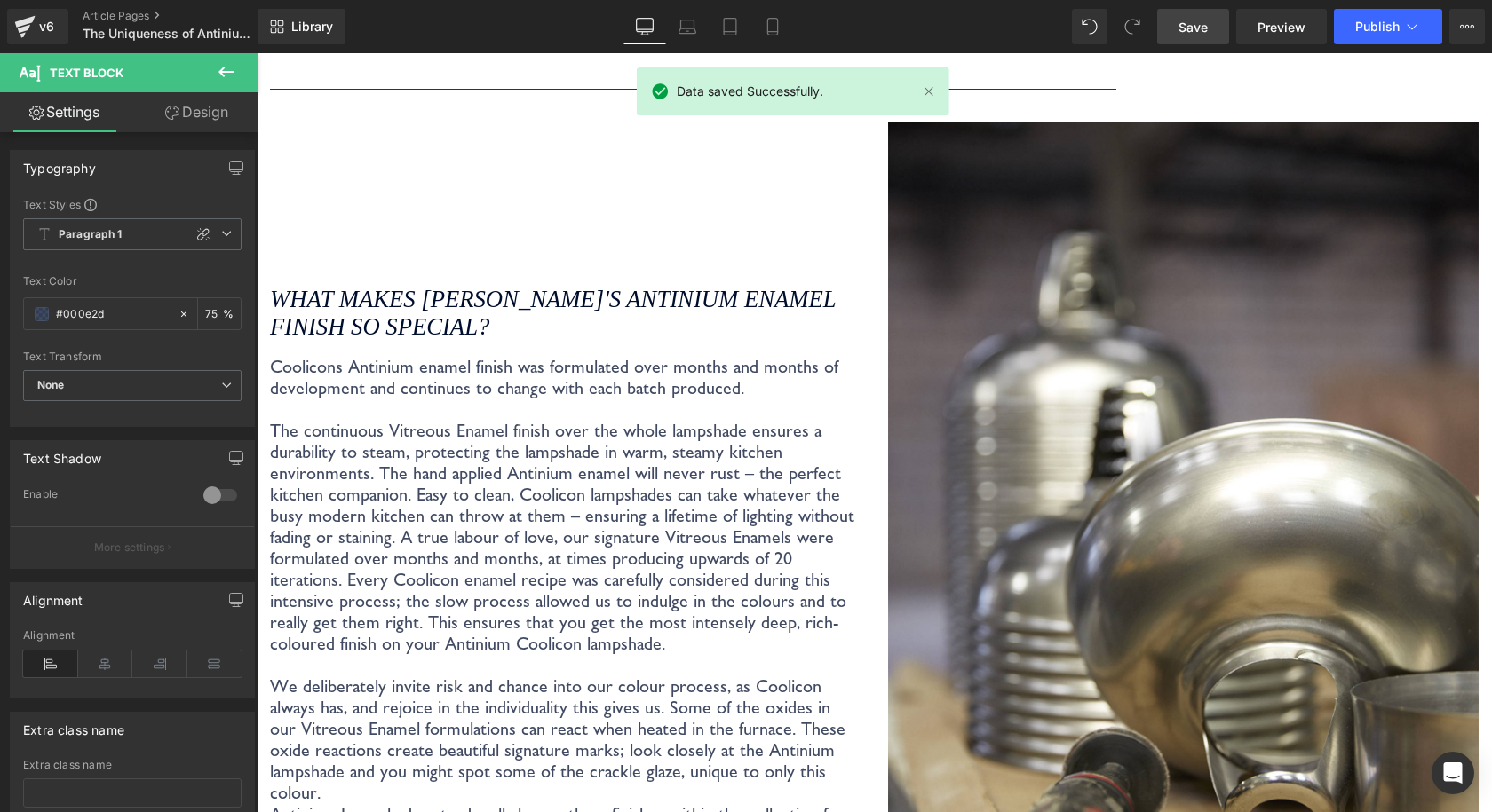
scroll to position [3017, 0]
click at [760, 381] on p "Coolicons Antinium enamel finish was formulated over months and months of devel…" at bounding box center [565, 387] width 591 height 64
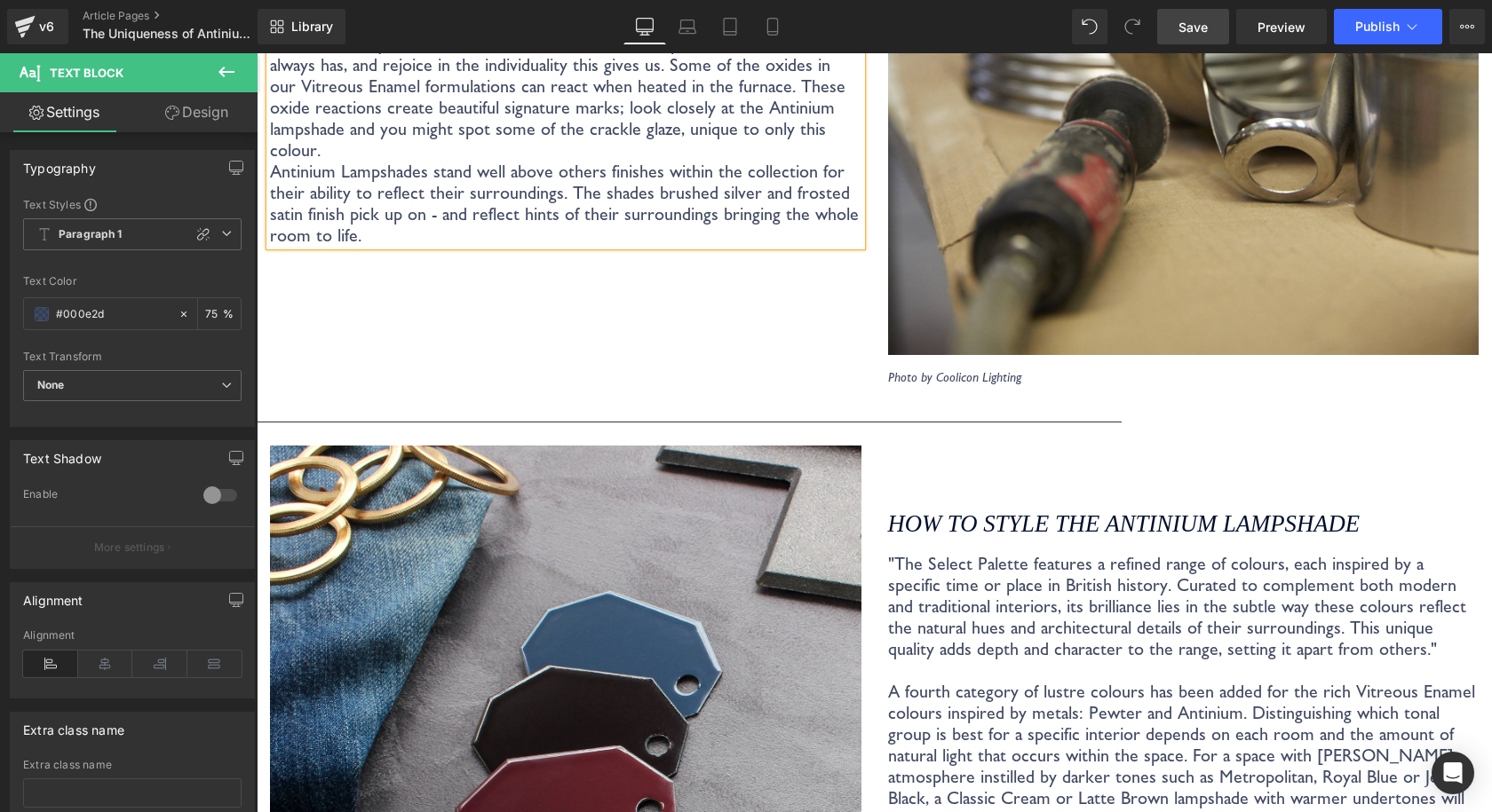
scroll to position [3982, 0]
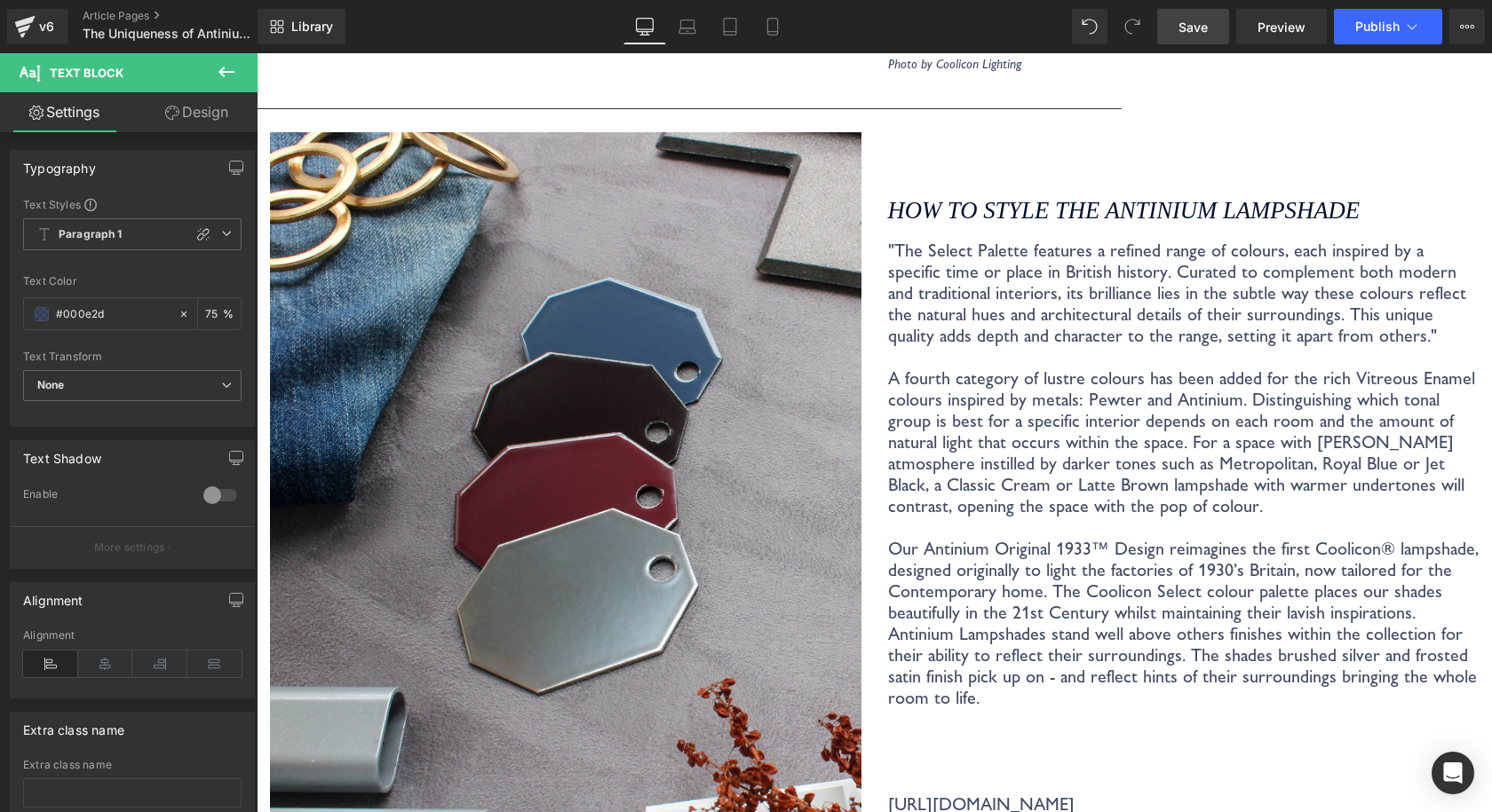
click at [1170, 21] on link "Save" at bounding box center [1193, 26] width 72 height 36
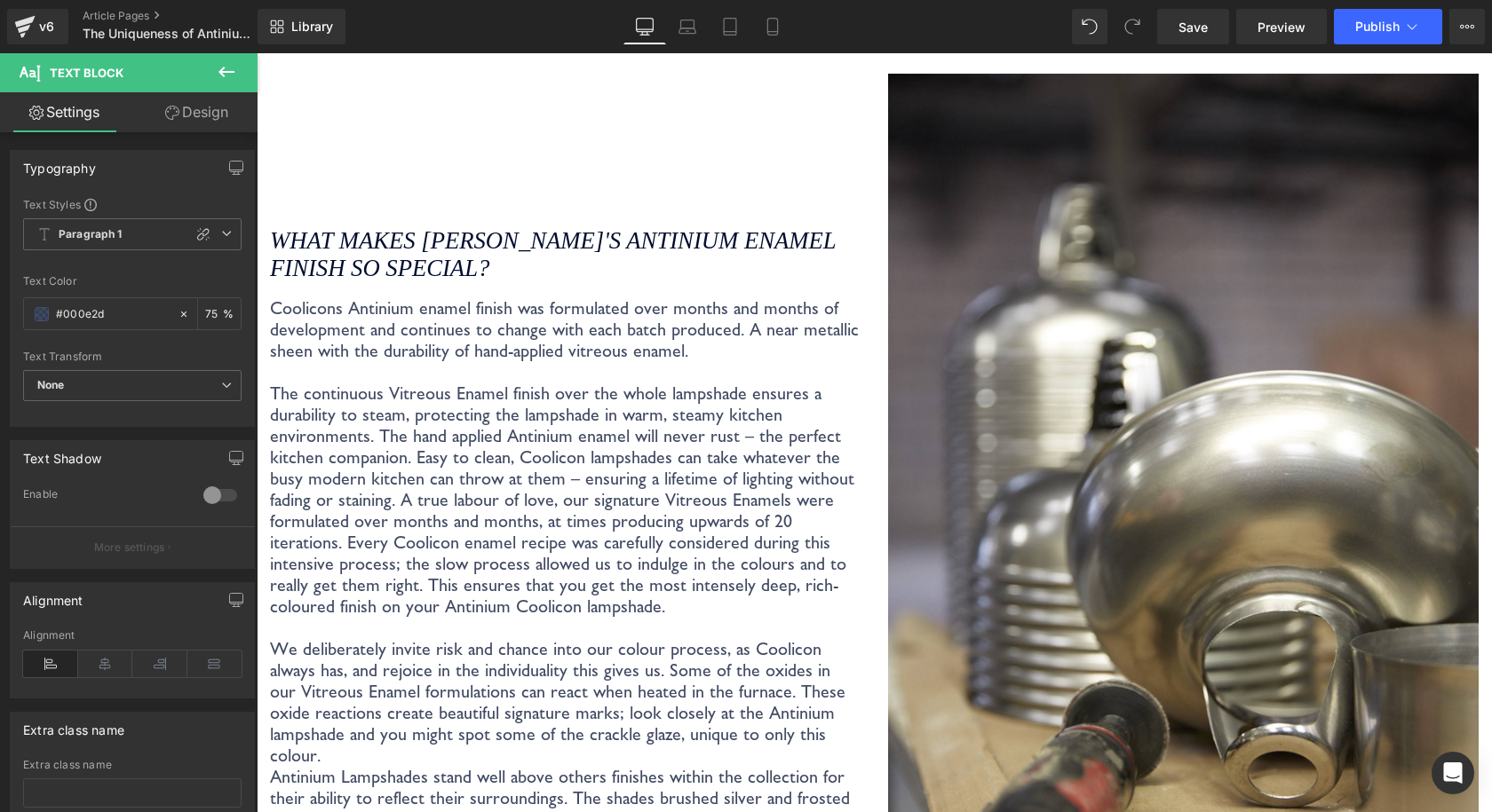
scroll to position [3184, 0]
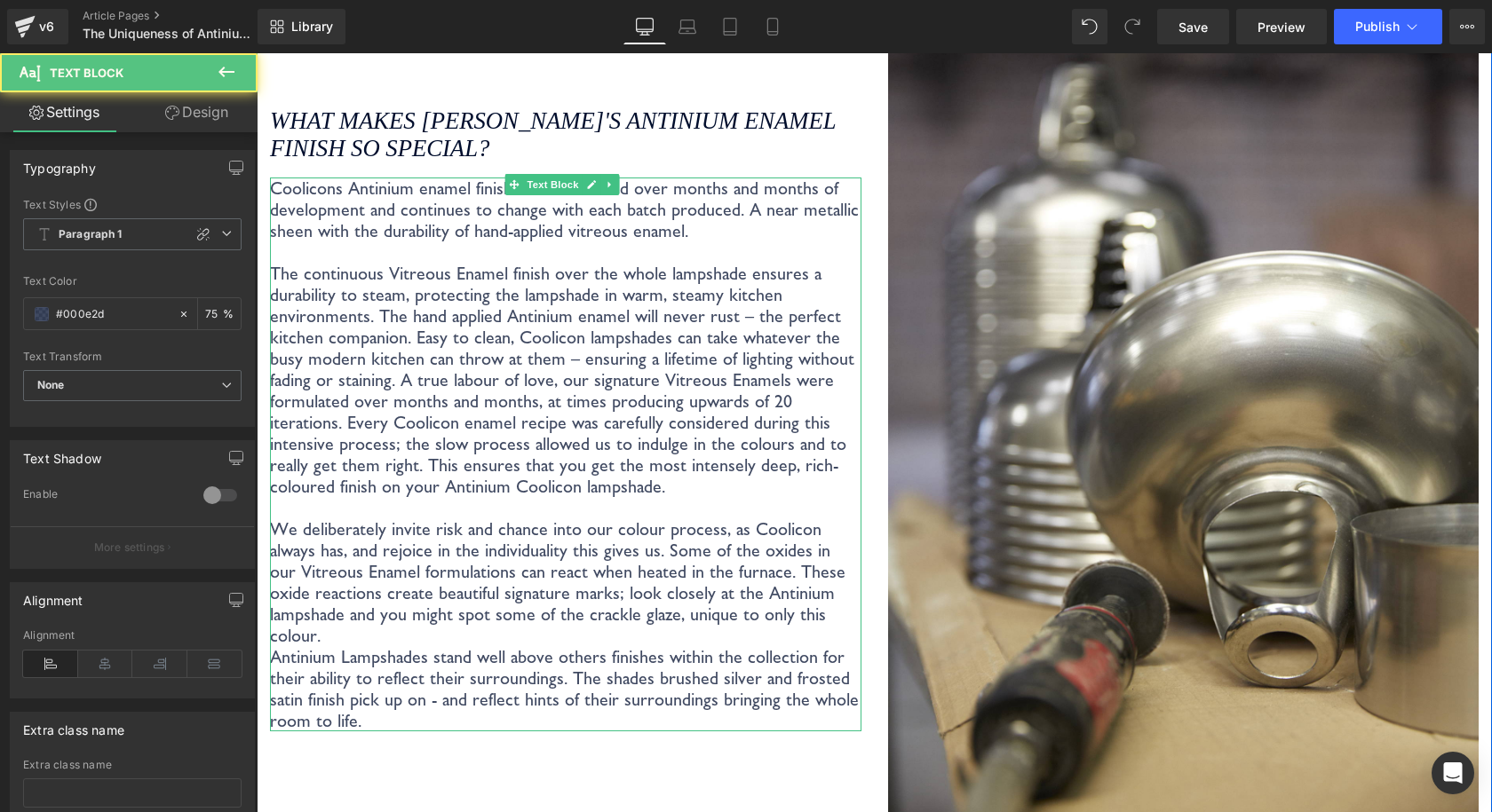
click at [580, 230] on p "Coolicons Antinium enamel finish was formulated over months and months of devel…" at bounding box center [565, 220] width 591 height 85
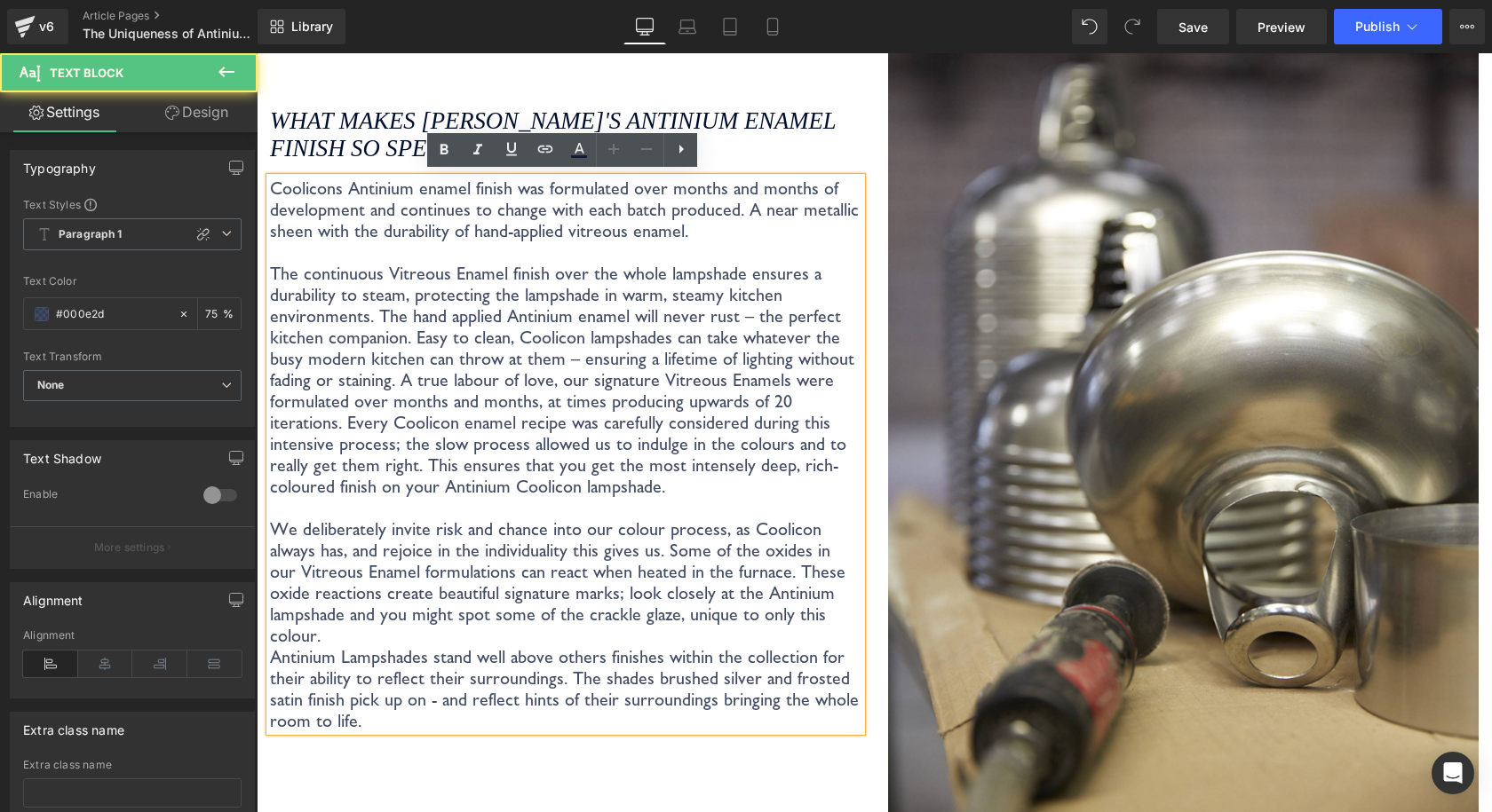
click at [659, 227] on p "Coolicons Antinium enamel finish was formulated over months and months of devel…" at bounding box center [565, 220] width 591 height 85
click at [777, 233] on p "Coolicons Antinium enamel finish was formulated over months and months of devel…" at bounding box center [565, 220] width 591 height 85
drag, startPoint x: 741, startPoint y: 215, endPoint x: 736, endPoint y: 207, distance: 9.4
click at [736, 207] on p "Coolicons Antinium enamel finish was formulated over months and months of devel…" at bounding box center [565, 220] width 591 height 85
click at [731, 205] on p "Coolicons Antinium enamel finish was formulated over months and months of devel…" at bounding box center [565, 220] width 591 height 85
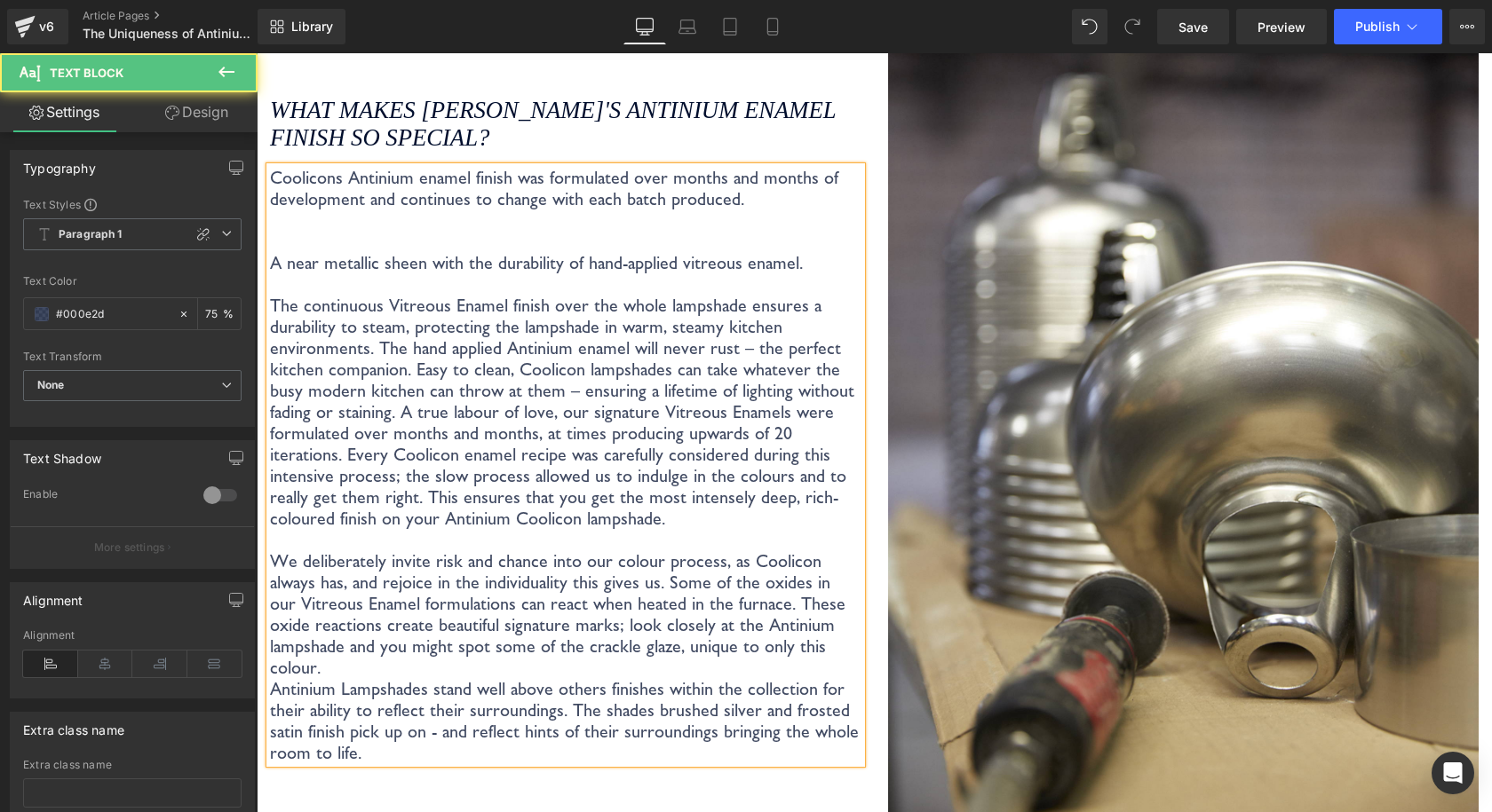
scroll to position [3163, 0]
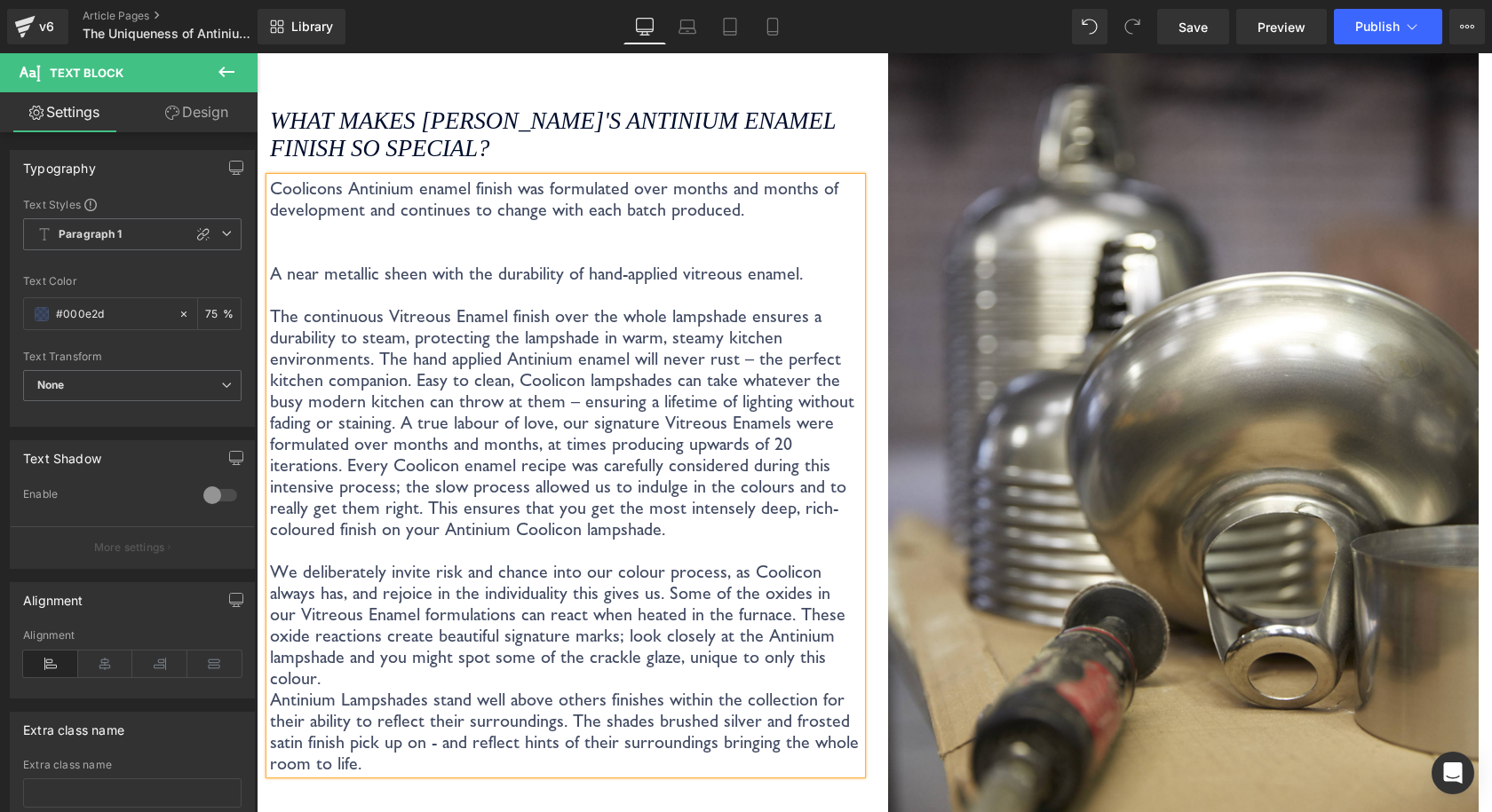
click at [744, 206] on p "Coolicons Antinium enamel finish was formulated over months and months of devel…" at bounding box center [565, 199] width 591 height 43
drag, startPoint x: 1198, startPoint y: 41, endPoint x: 509, endPoint y: 196, distance: 706.2
click at [1198, 41] on link "Save" at bounding box center [1193, 26] width 72 height 36
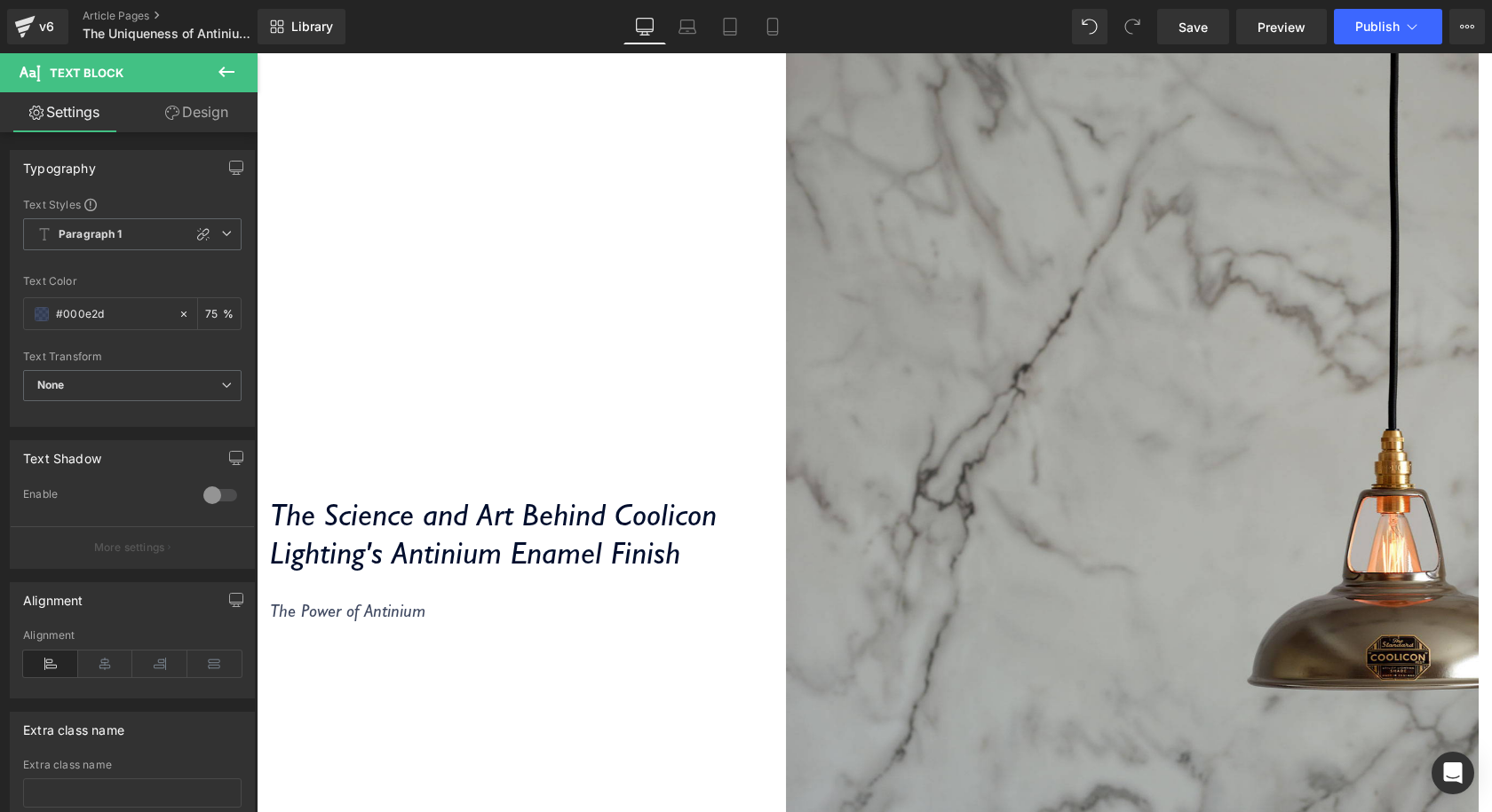
scroll to position [589, 0]
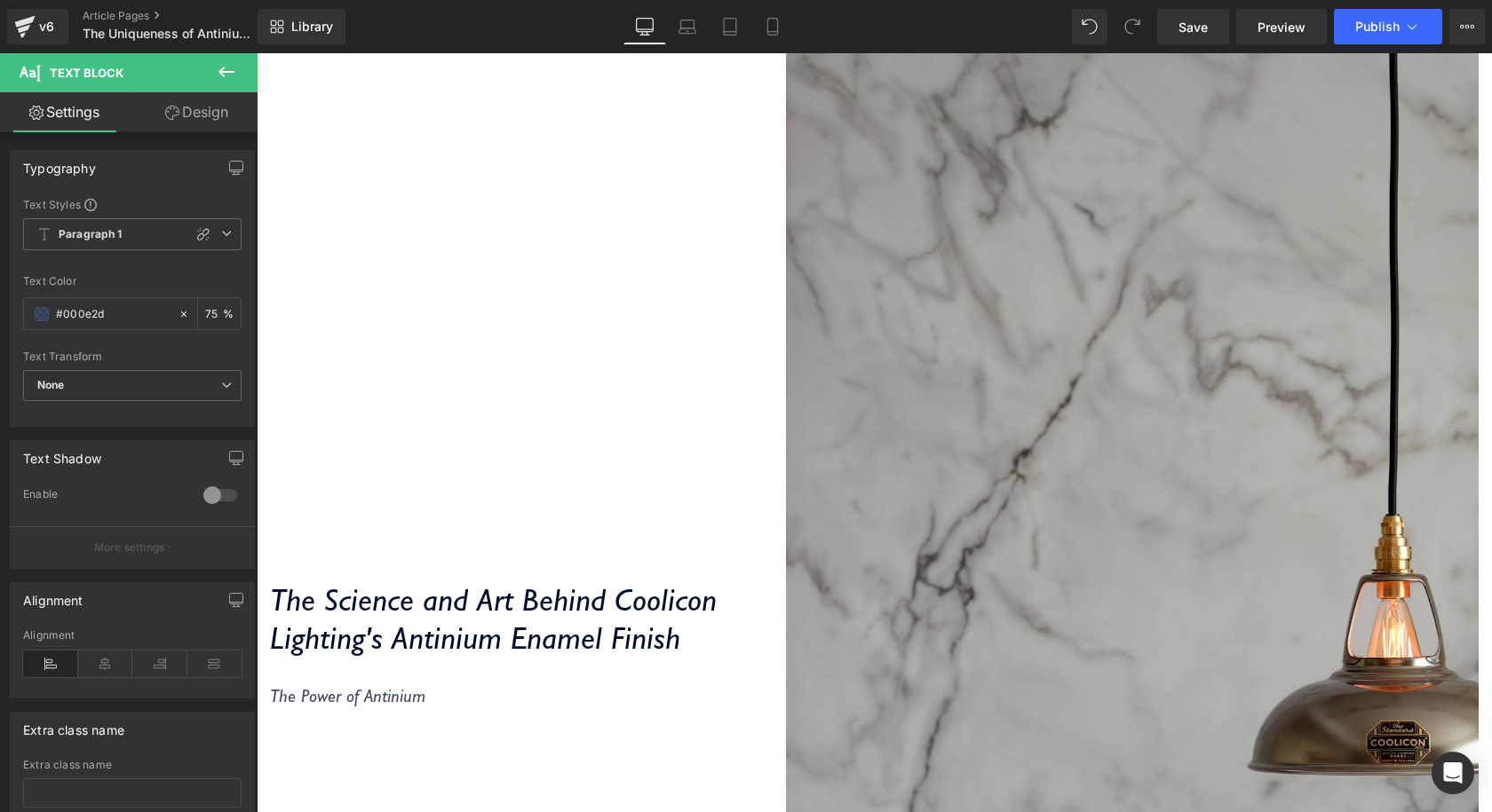
drag, startPoint x: 1200, startPoint y: 26, endPoint x: 834, endPoint y: 11, distance: 366.3
click at [1200, 26] on span "Save" at bounding box center [1193, 26] width 29 height 18
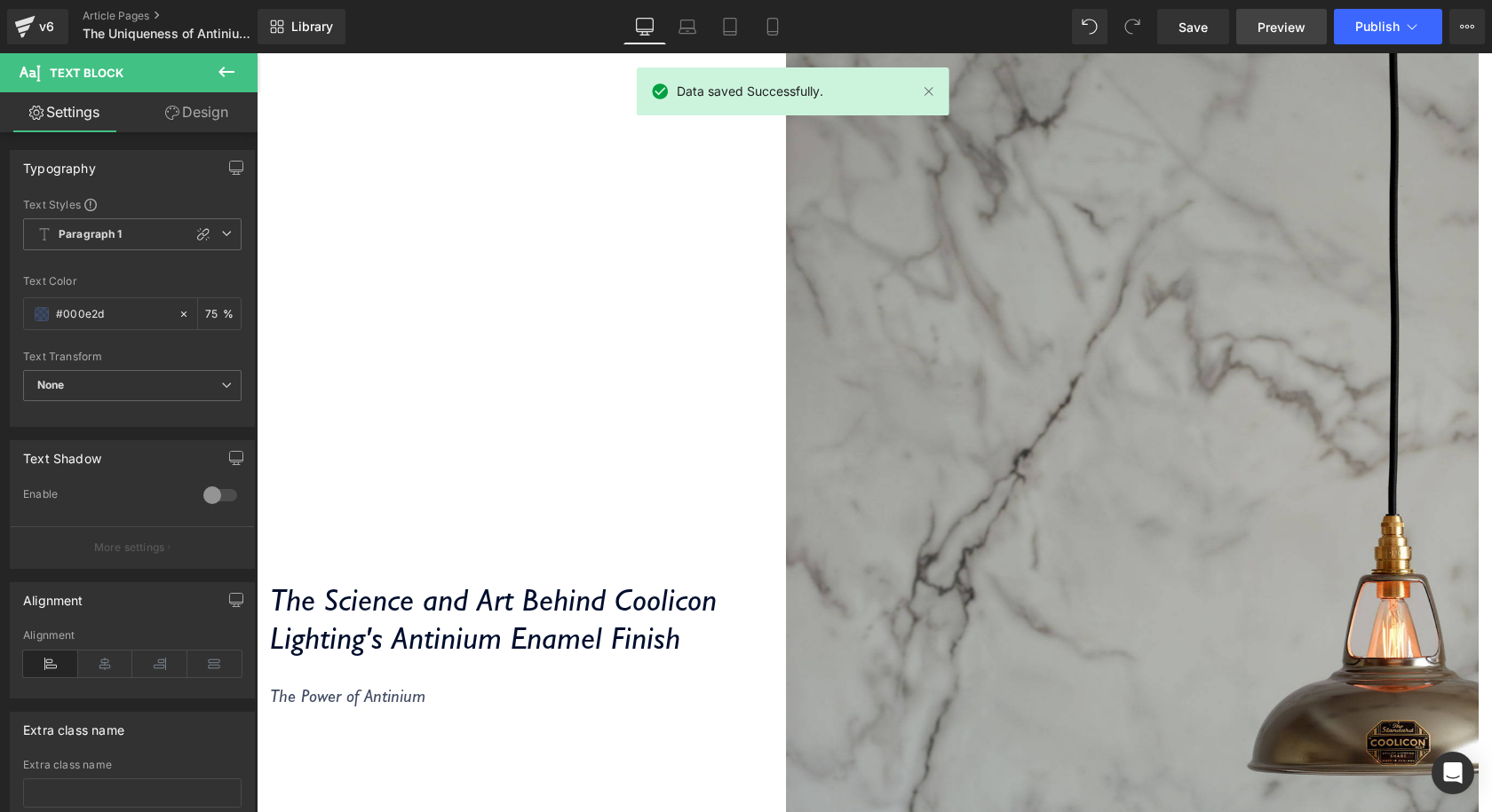
click at [1261, 35] on span "Preview" at bounding box center [1280, 26] width 48 height 18
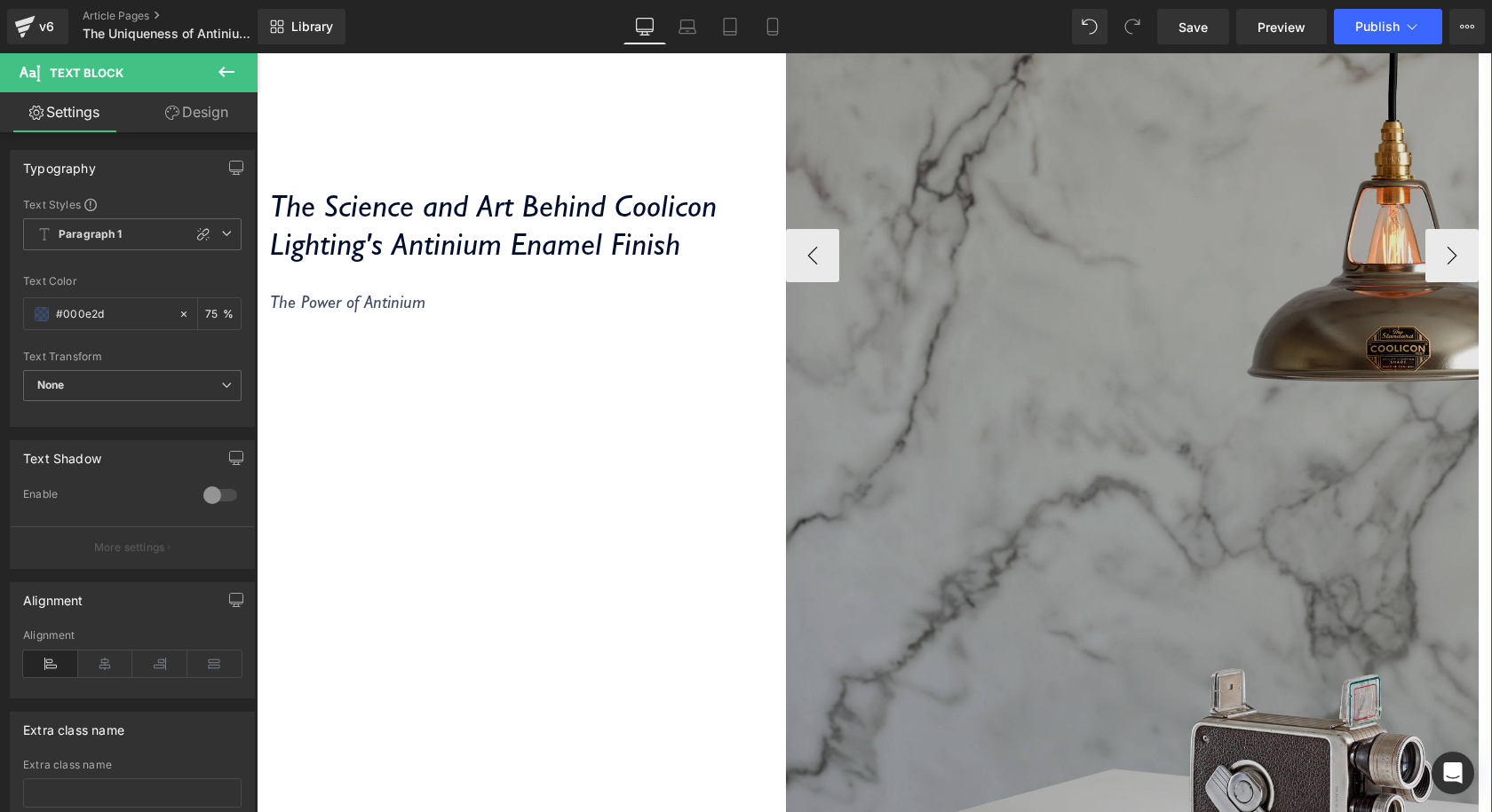
scroll to position [1033, 0]
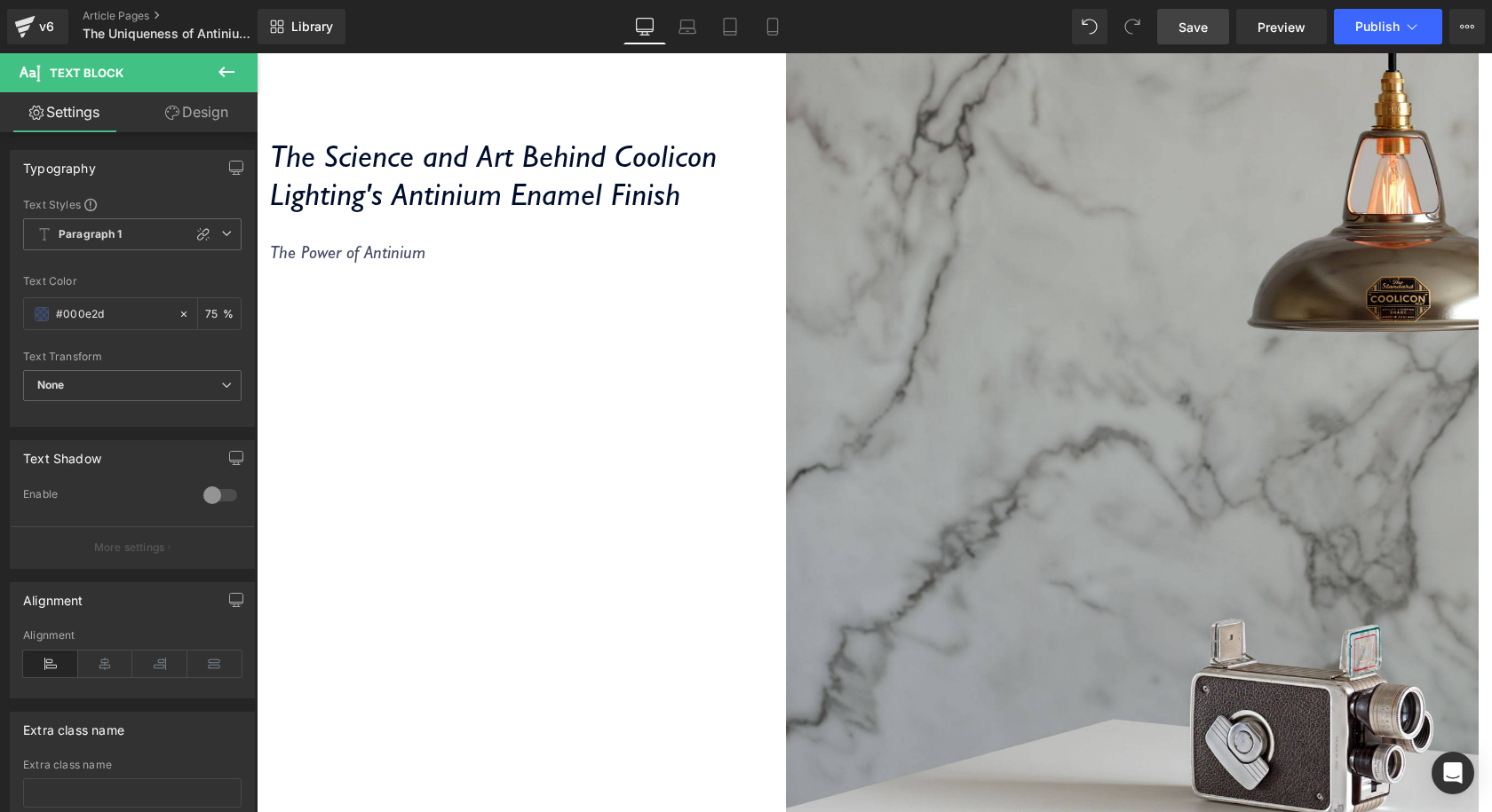
click at [1188, 11] on link "Save" at bounding box center [1193, 26] width 72 height 36
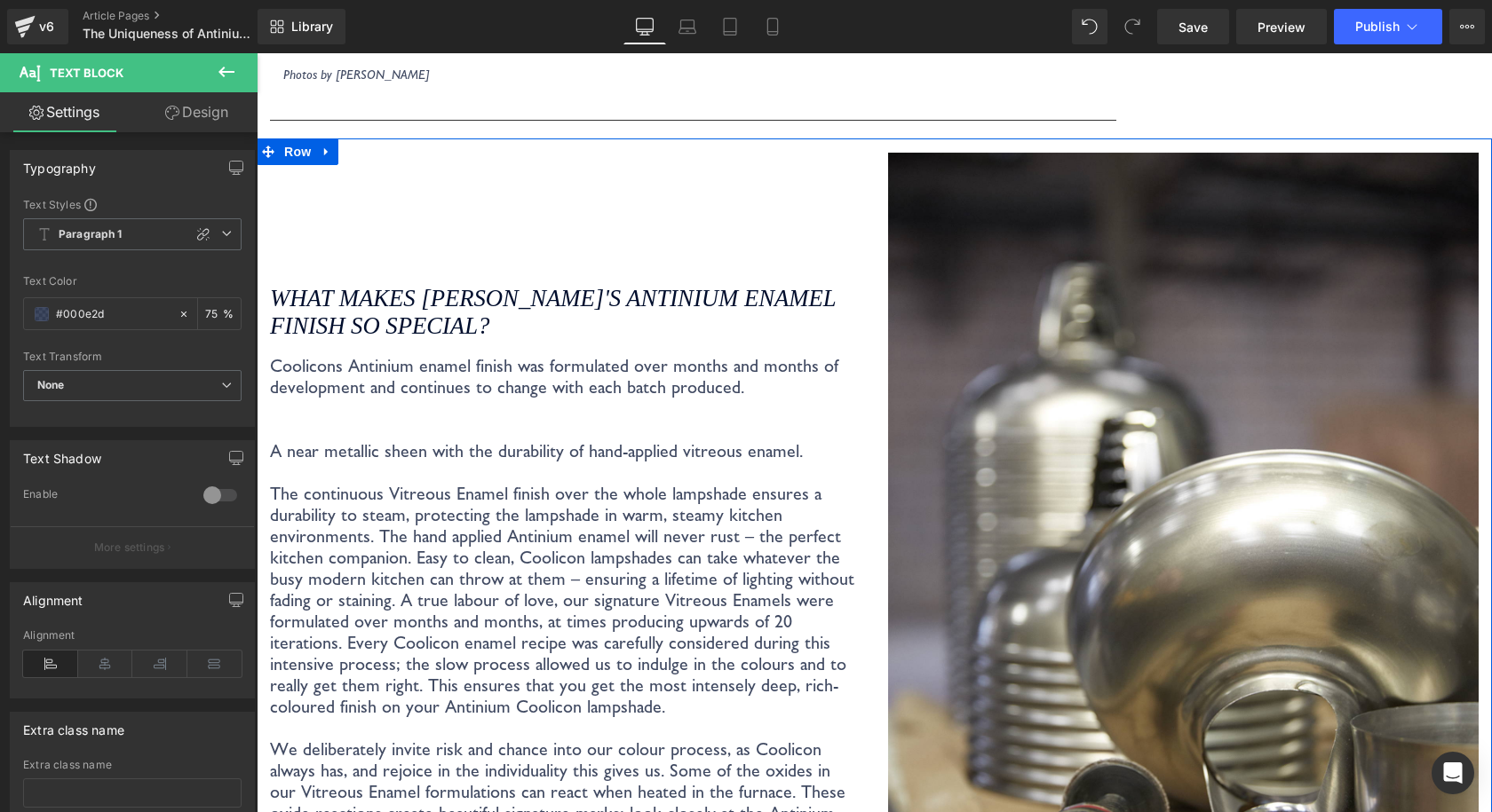
scroll to position [3073, 0]
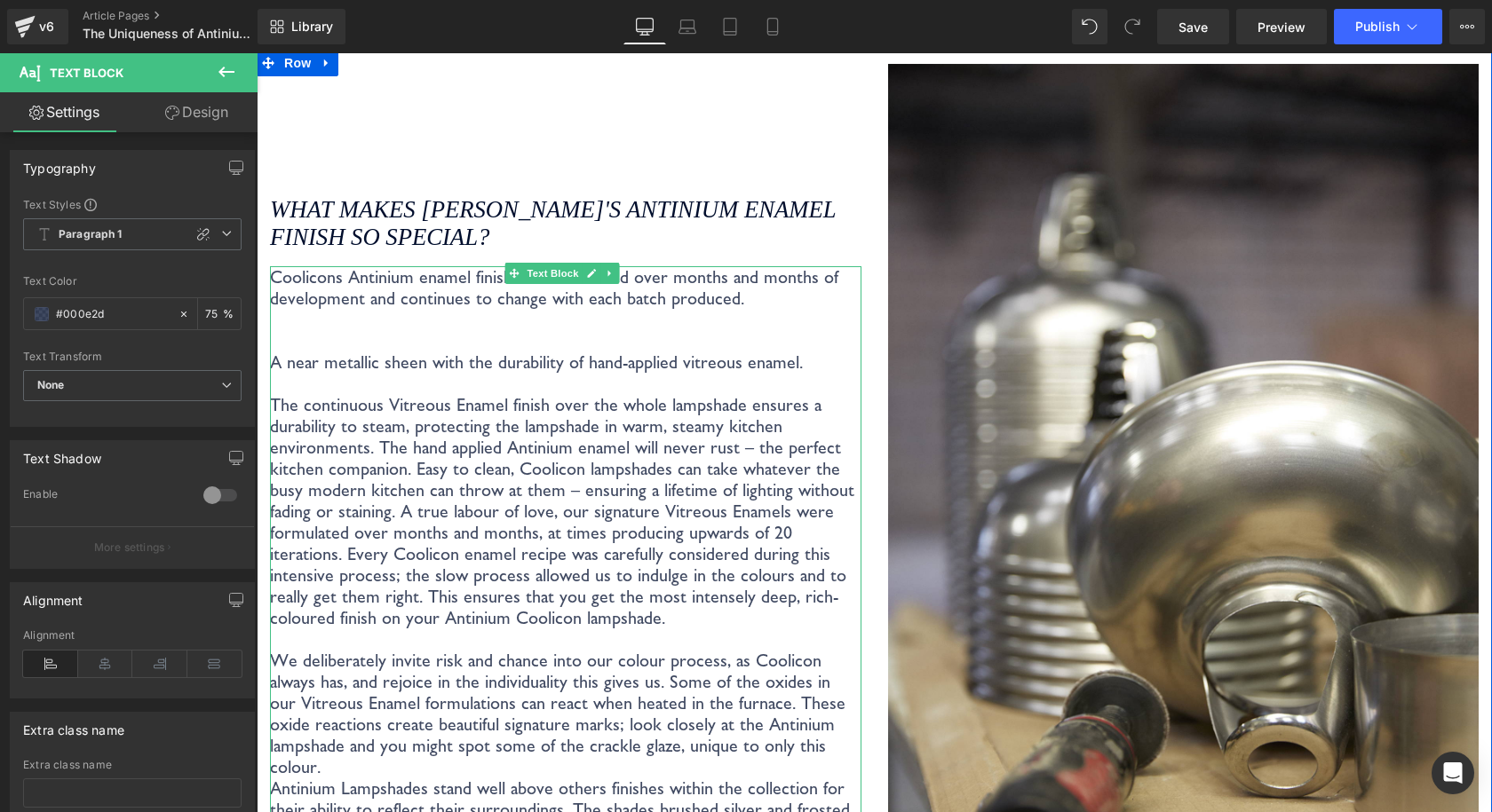
click at [454, 274] on p "Coolicons Antinium enamel finish was formulated over months and months of devel…" at bounding box center [565, 287] width 591 height 43
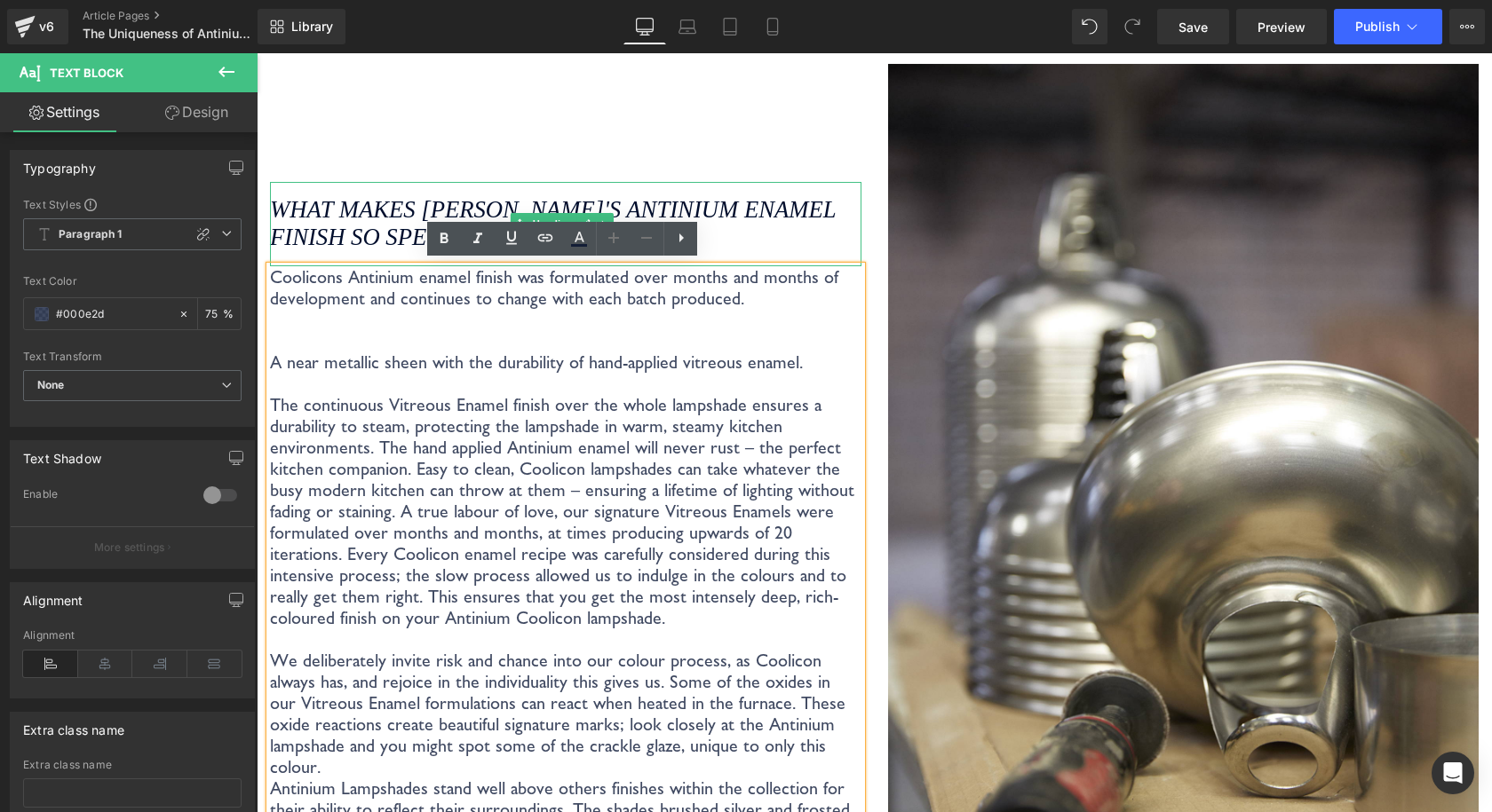
click at [405, 221] on icon "What makes [PERSON_NAME]'s Antinium enamel finish so special?" at bounding box center [552, 223] width 566 height 55
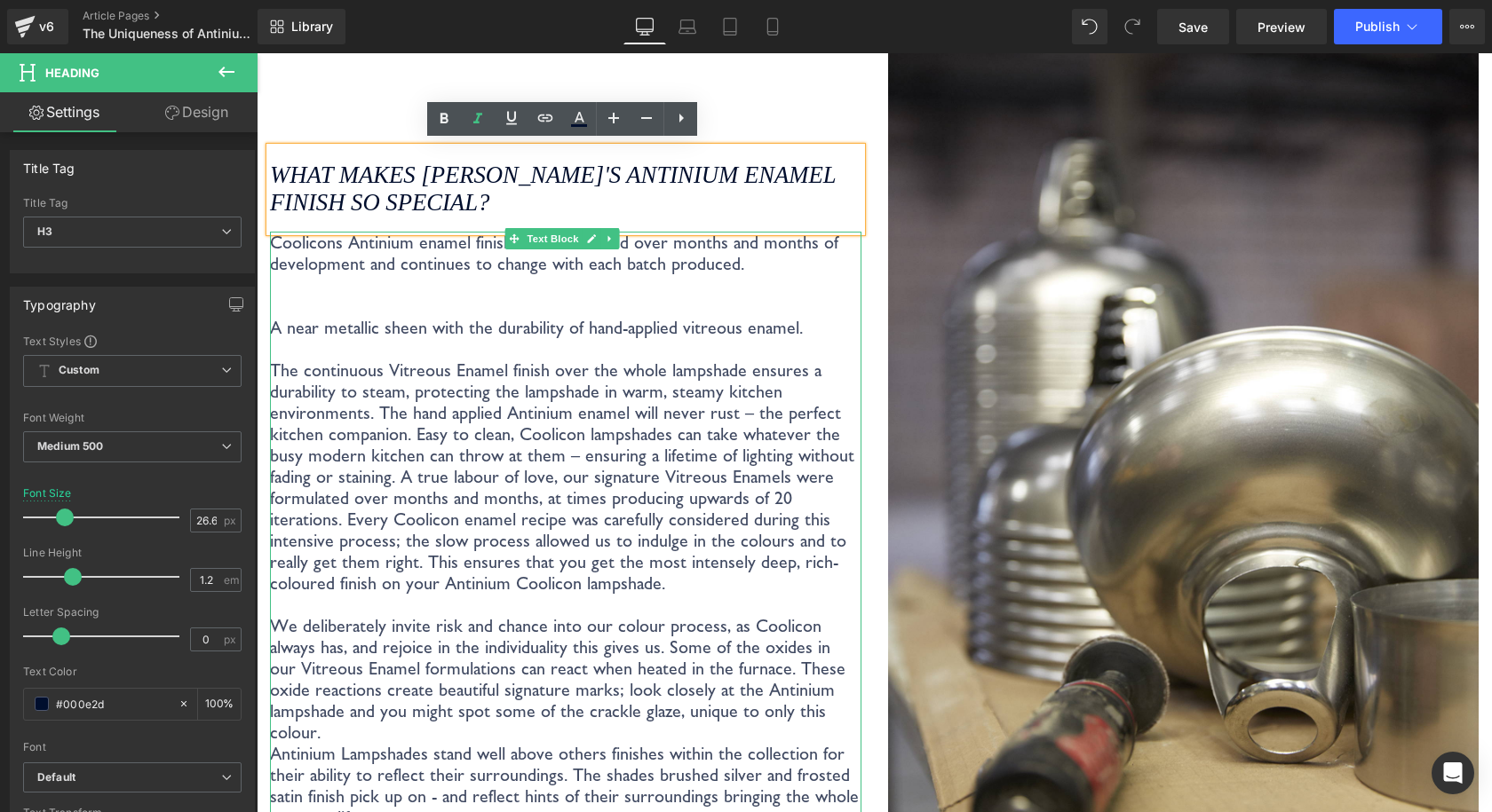
scroll to position [3163, 0]
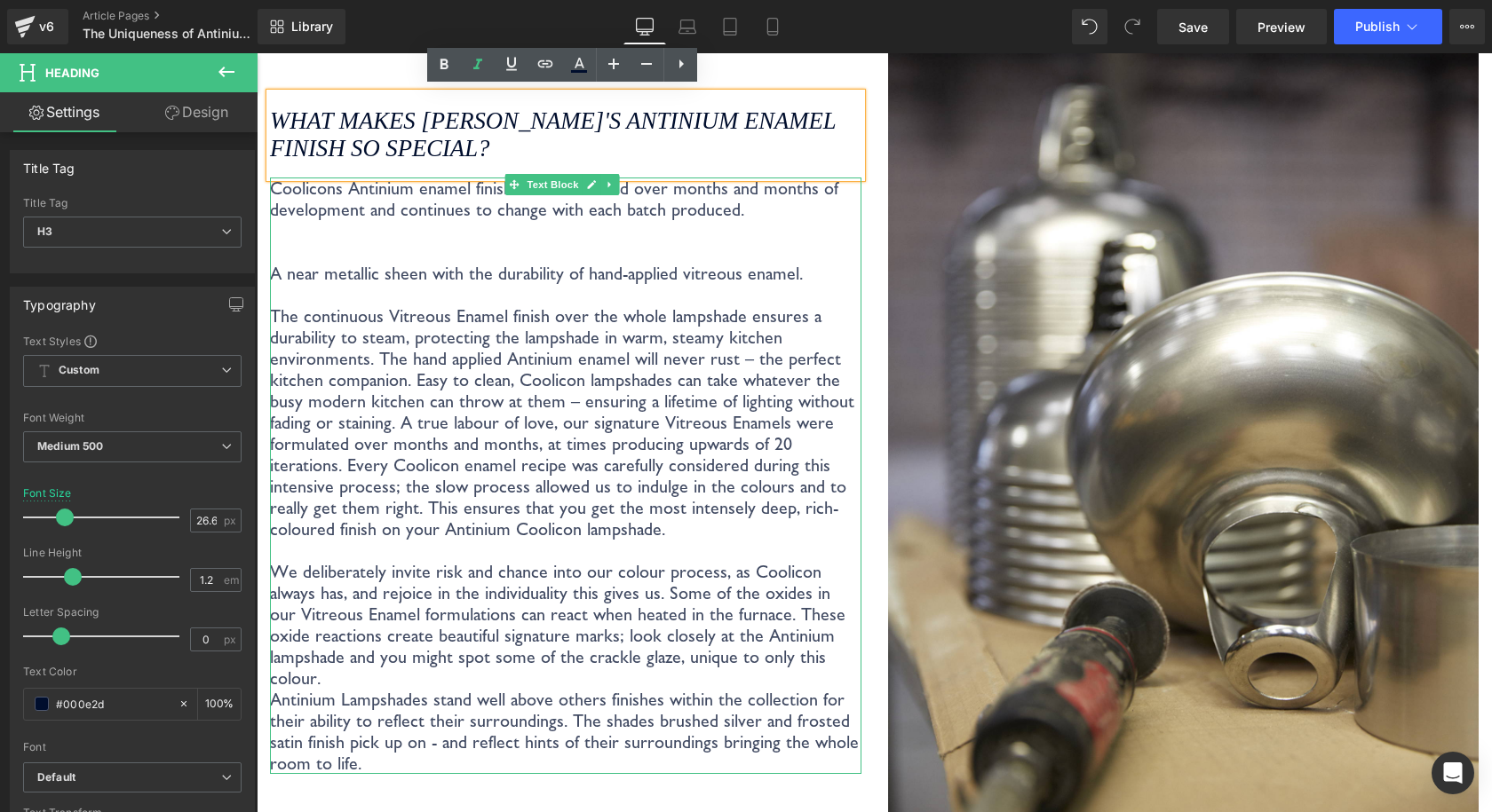
click at [407, 269] on p "A near metallic sheen with the durability of hand-applied vitreous enamel." at bounding box center [565, 284] width 591 height 43
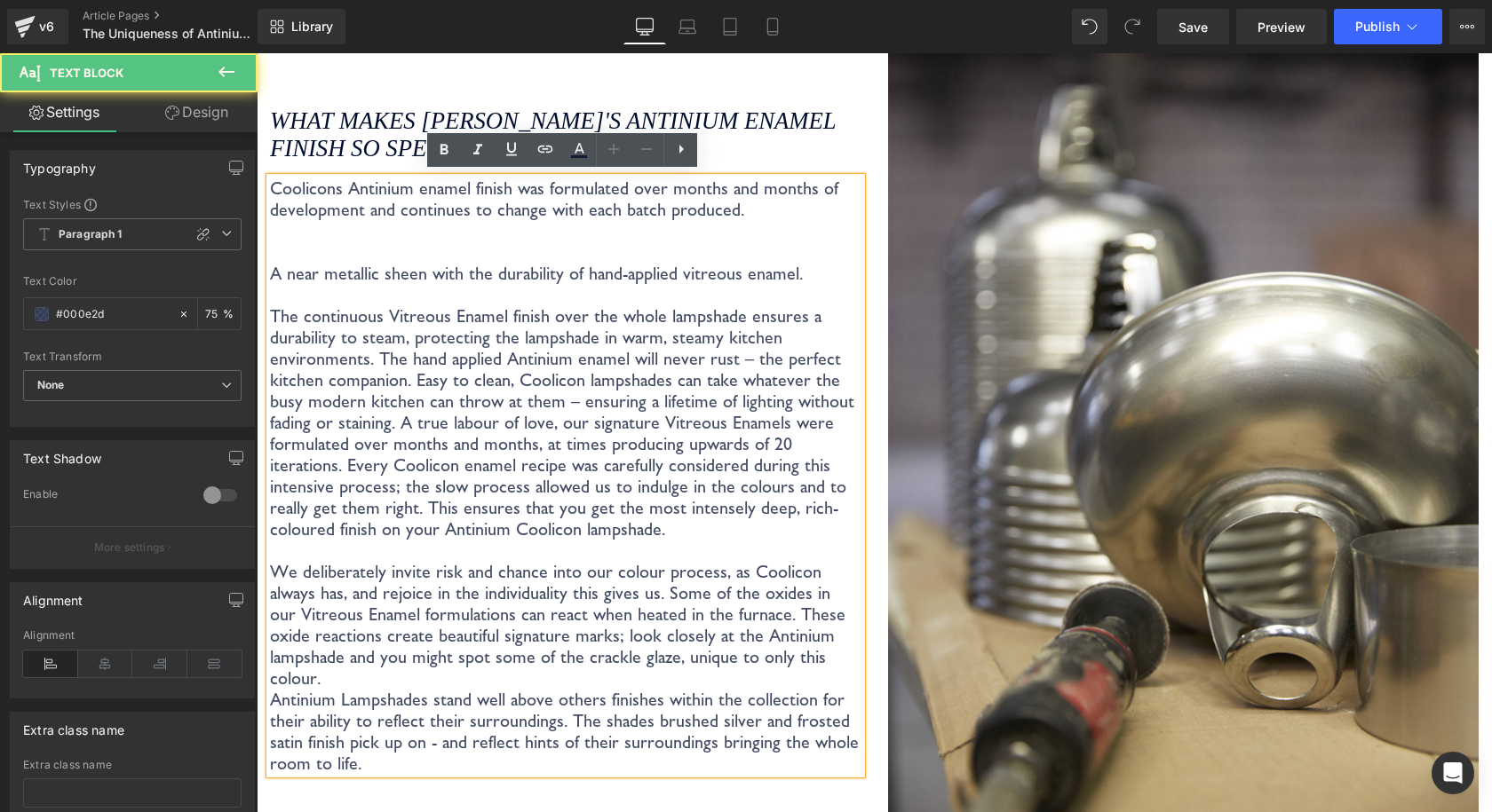
click at [732, 213] on p "Coolicons Antinium enamel finish was formulated over months and months of devel…" at bounding box center [565, 199] width 591 height 43
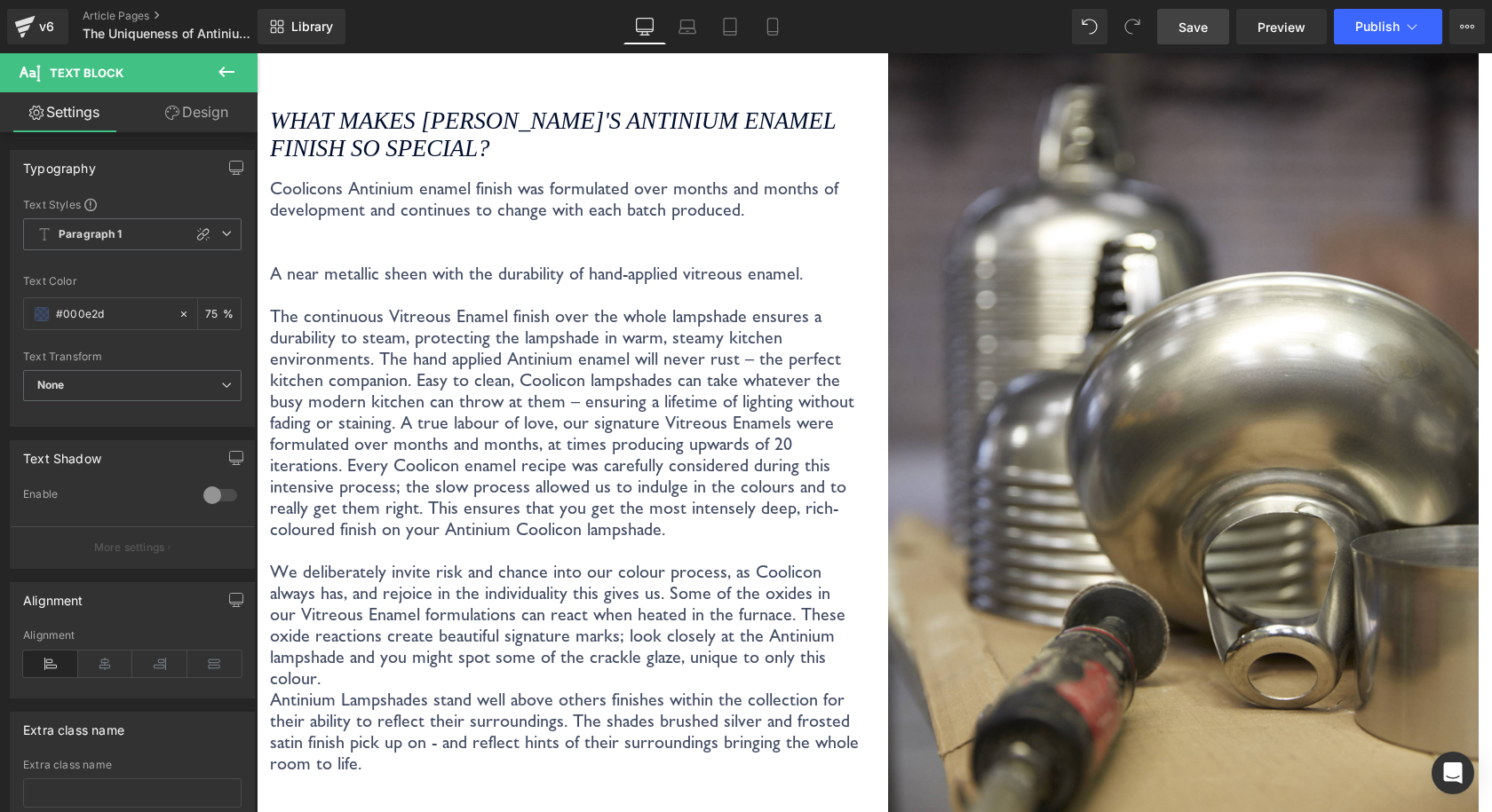
click at [1178, 28] on link "Save" at bounding box center [1193, 26] width 72 height 36
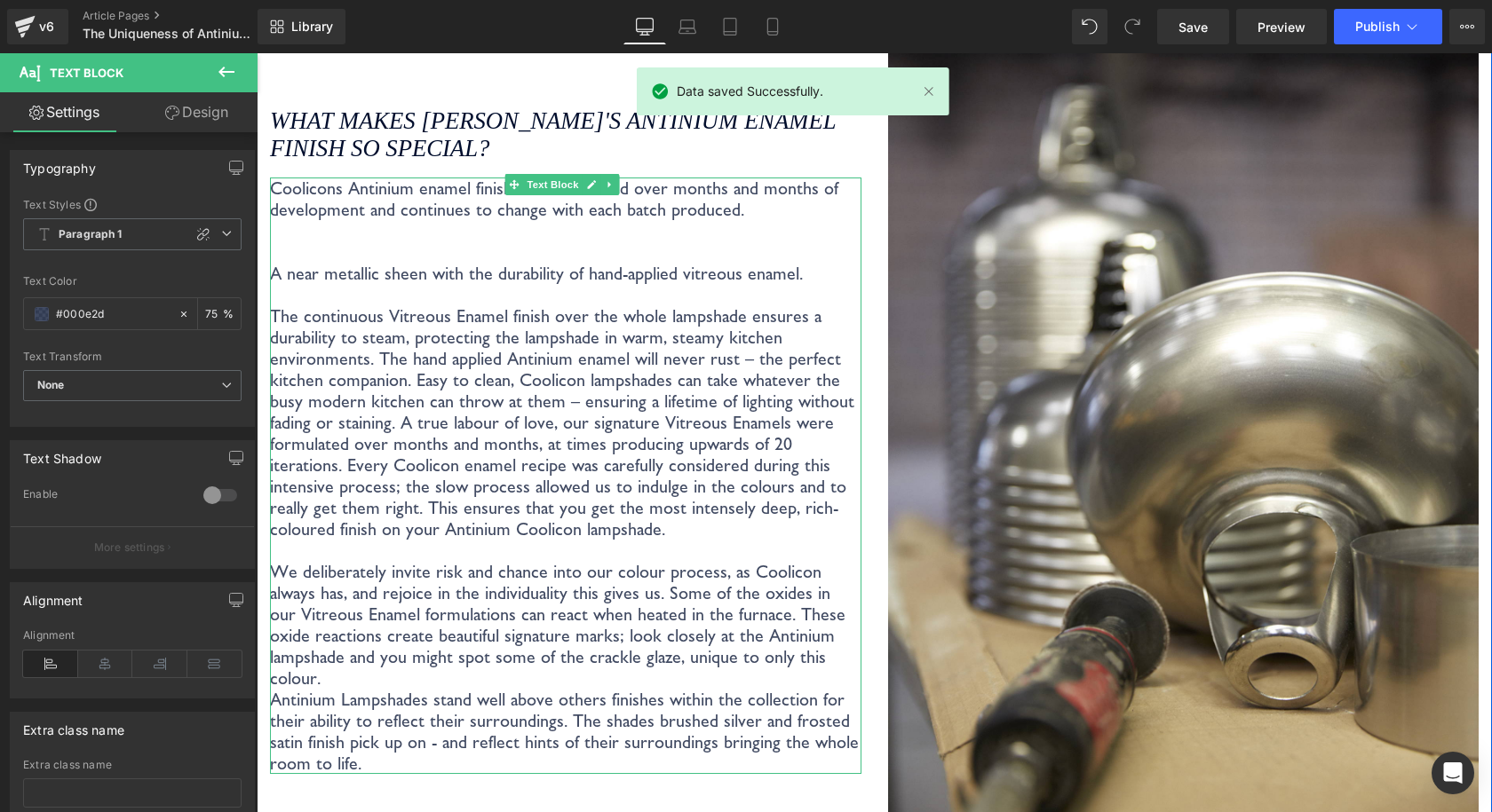
click at [280, 275] on p "A near metallic sheen with the durability of hand-applied vitreous enamel." at bounding box center [565, 284] width 591 height 43
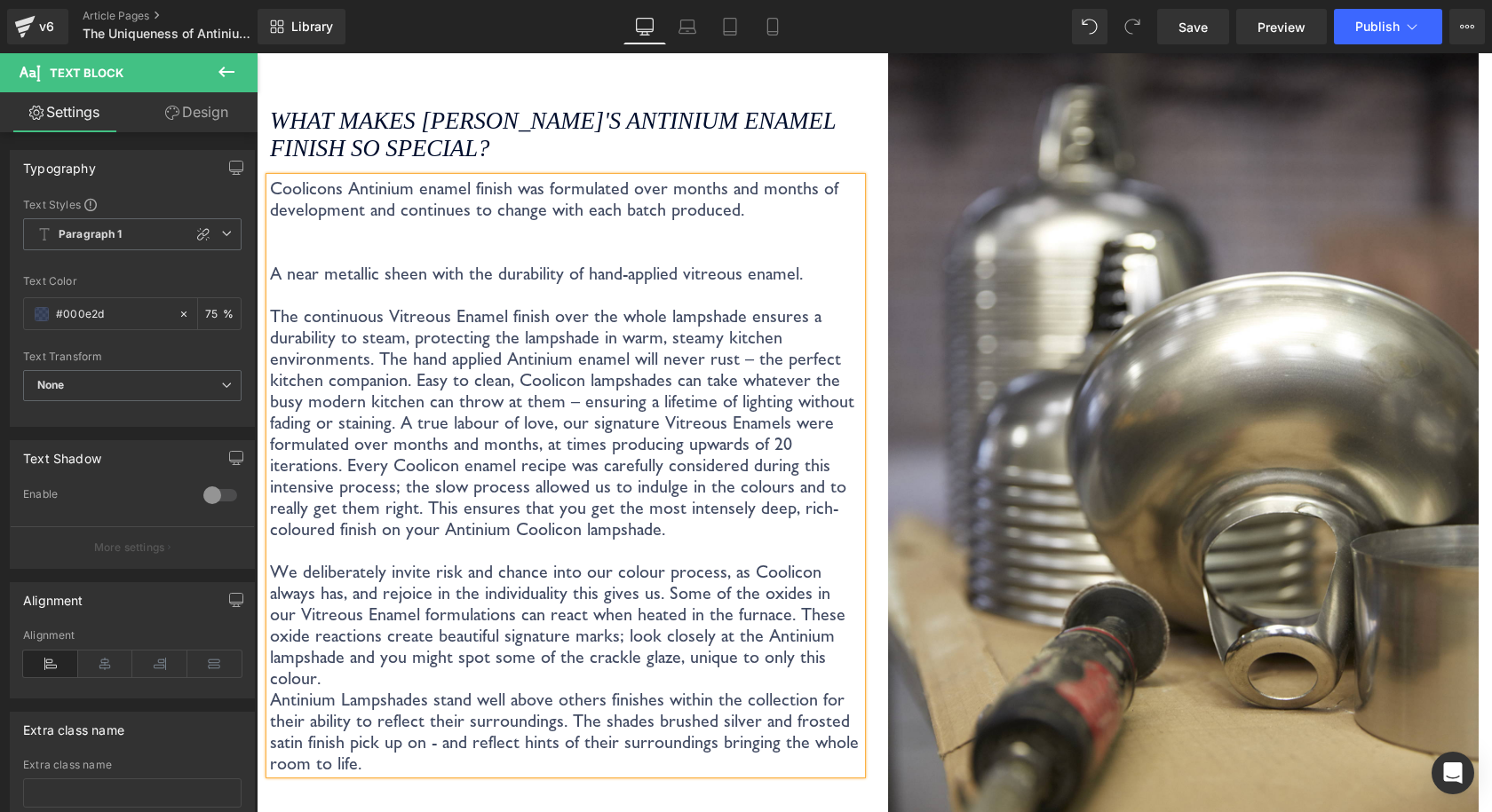
click at [765, 220] on p at bounding box center [565, 231] width 591 height 21
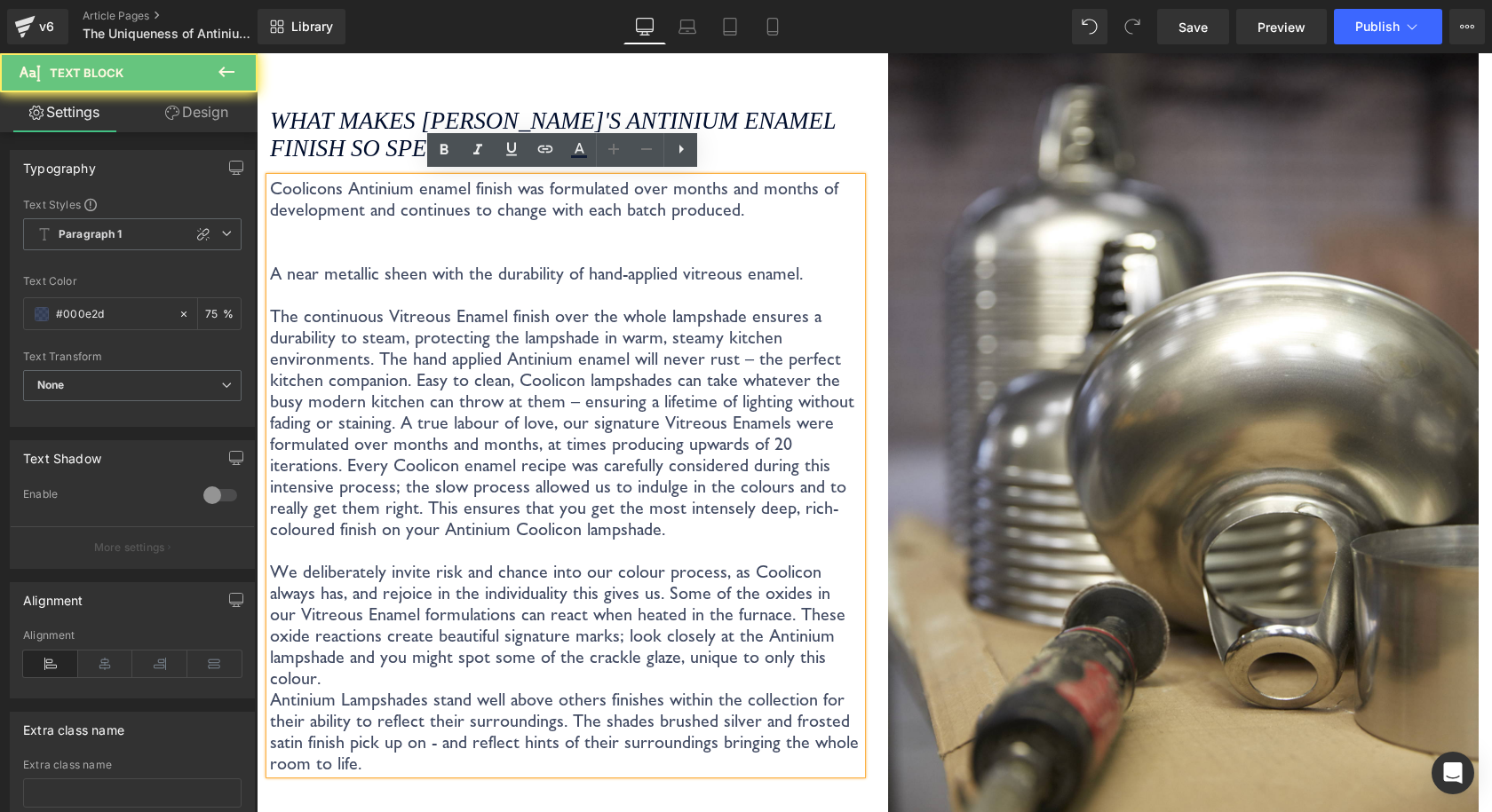
click at [763, 211] on p "Coolicons Antinium enamel finish was formulated over months and months of devel…" at bounding box center [565, 199] width 591 height 43
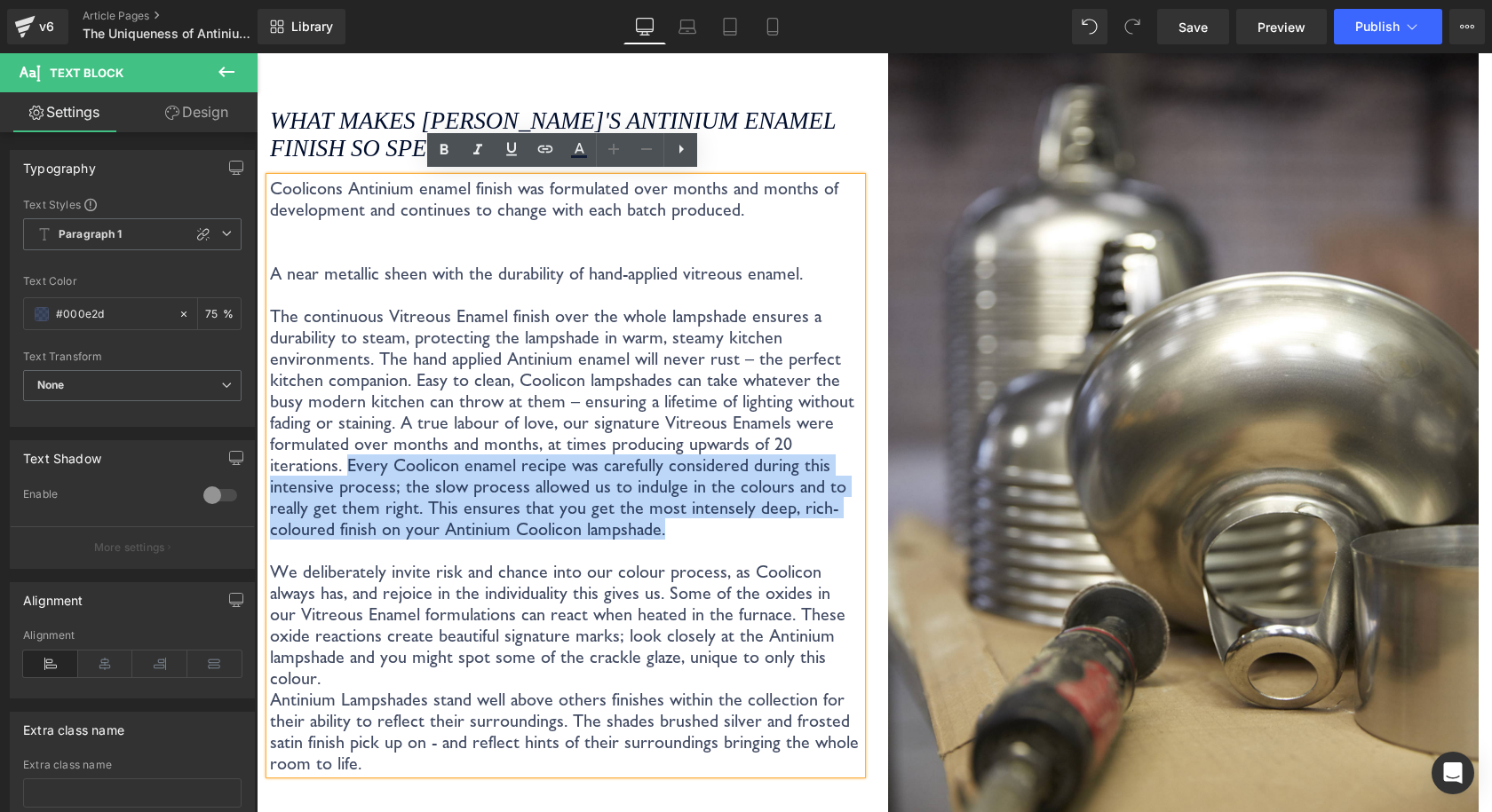
drag, startPoint x: 274, startPoint y: 459, endPoint x: 628, endPoint y: 527, distance: 360.5
click at [628, 527] on p "The continuous Vitreous Enamel finish over the whole lampshade ensures a durabi…" at bounding box center [565, 422] width 591 height 234
copy p "Every Coolicon enamel recipe was carefully considered during this intensive pro…"
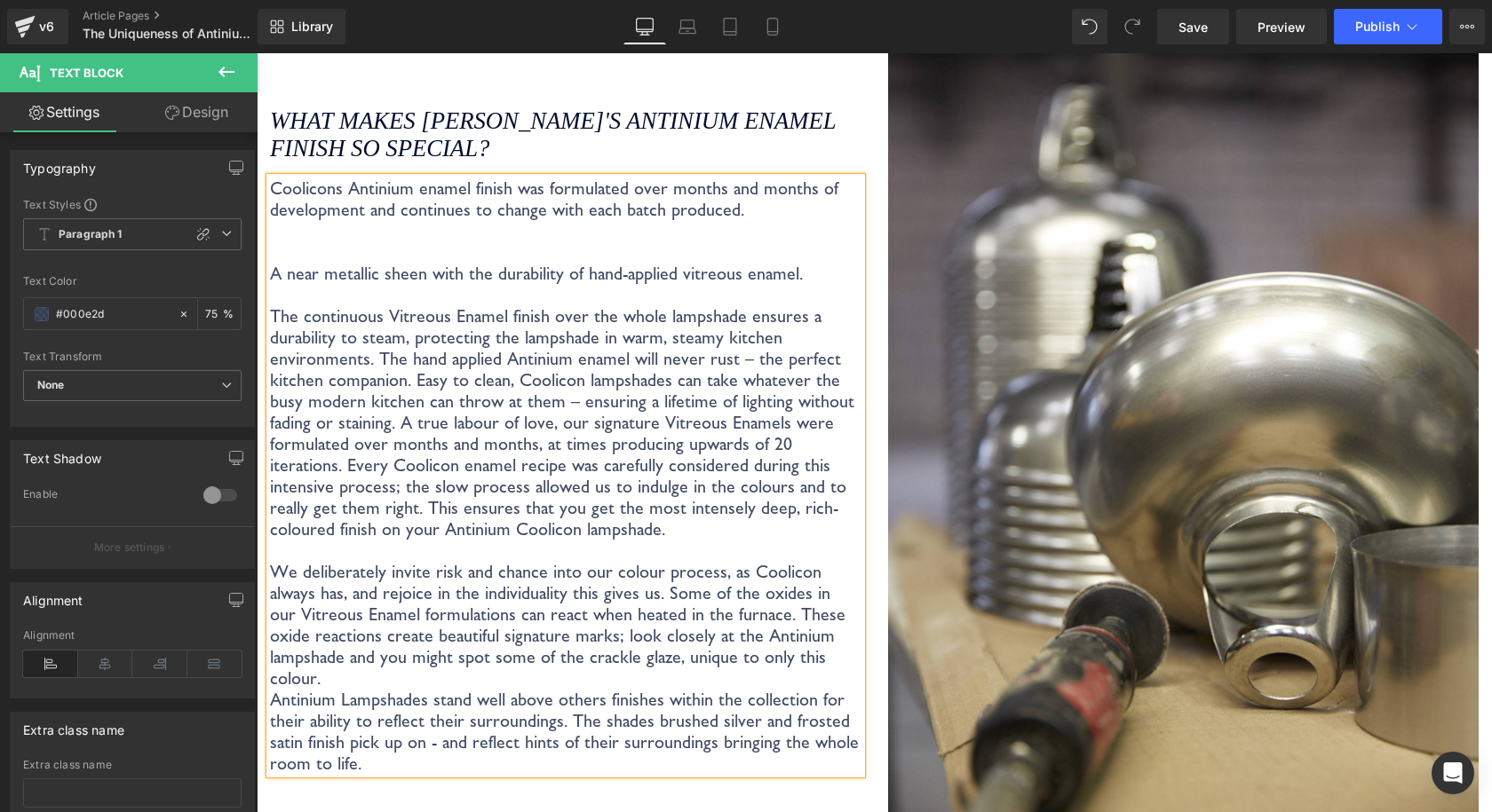
click at [758, 220] on p at bounding box center [565, 231] width 591 height 21
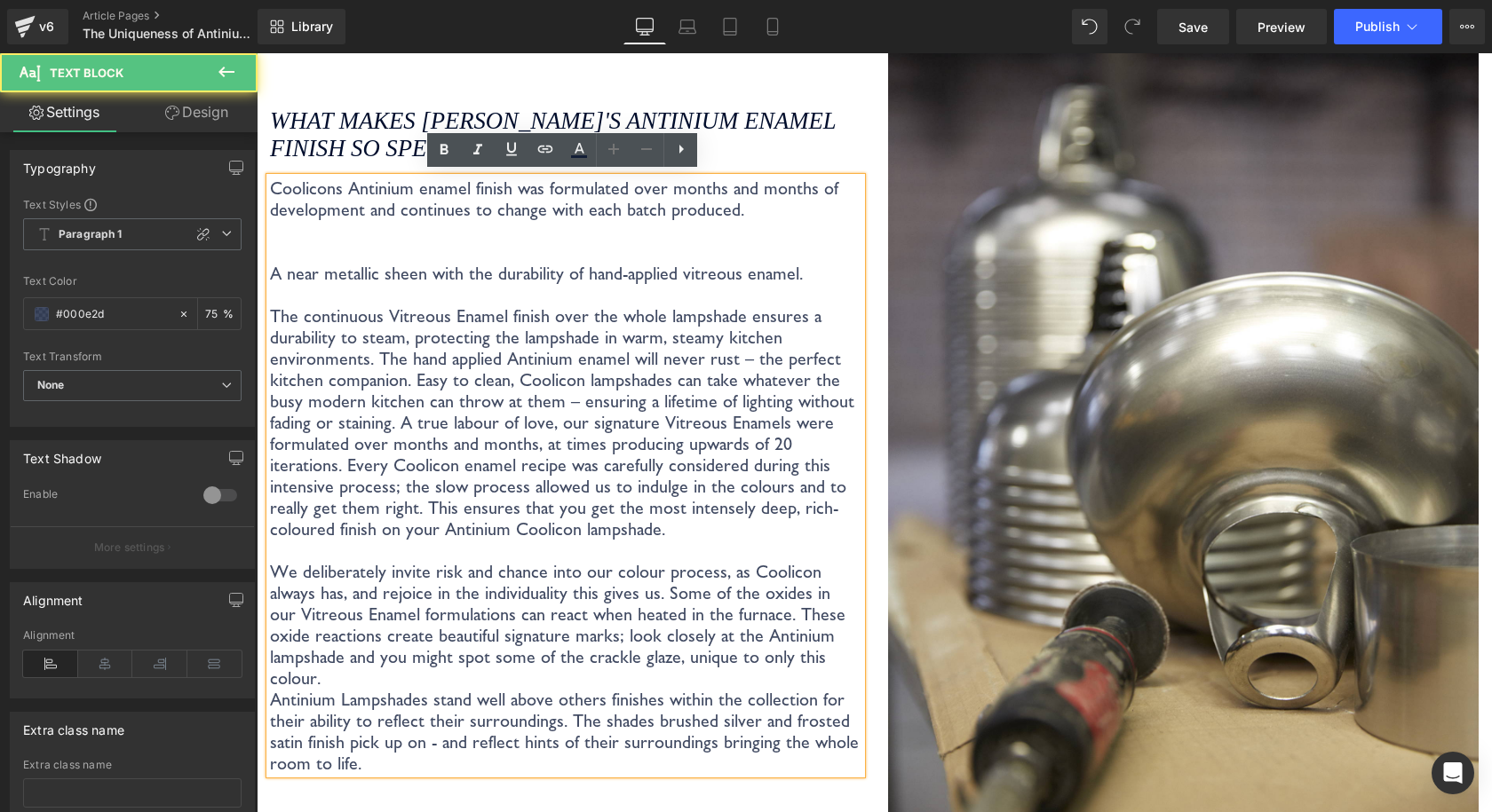
click at [759, 208] on p "Coolicons Antinium enamel finish was formulated over months and months of devel…" at bounding box center [565, 199] width 591 height 43
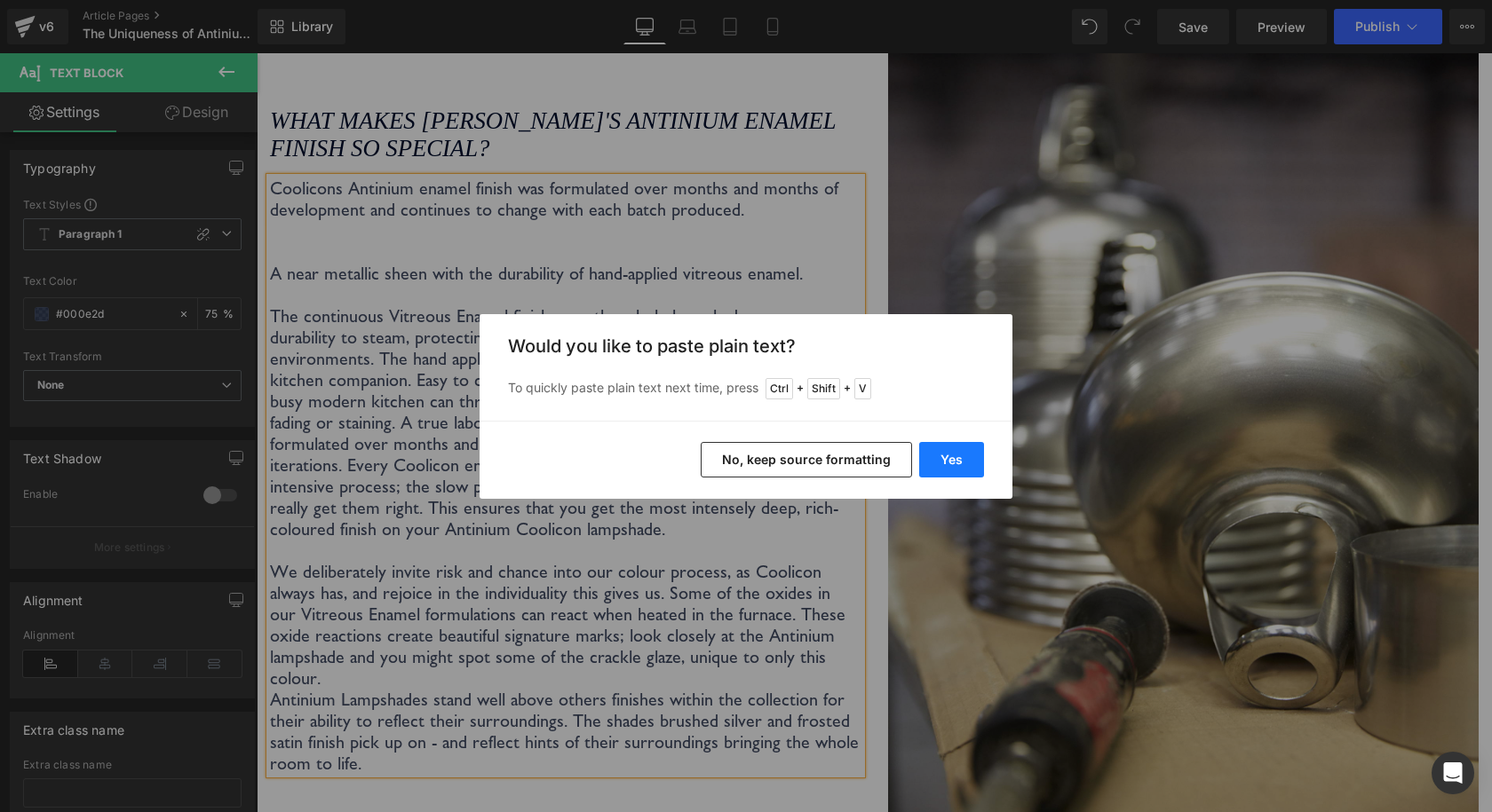
click at [938, 476] on button "Yes" at bounding box center [951, 459] width 65 height 36
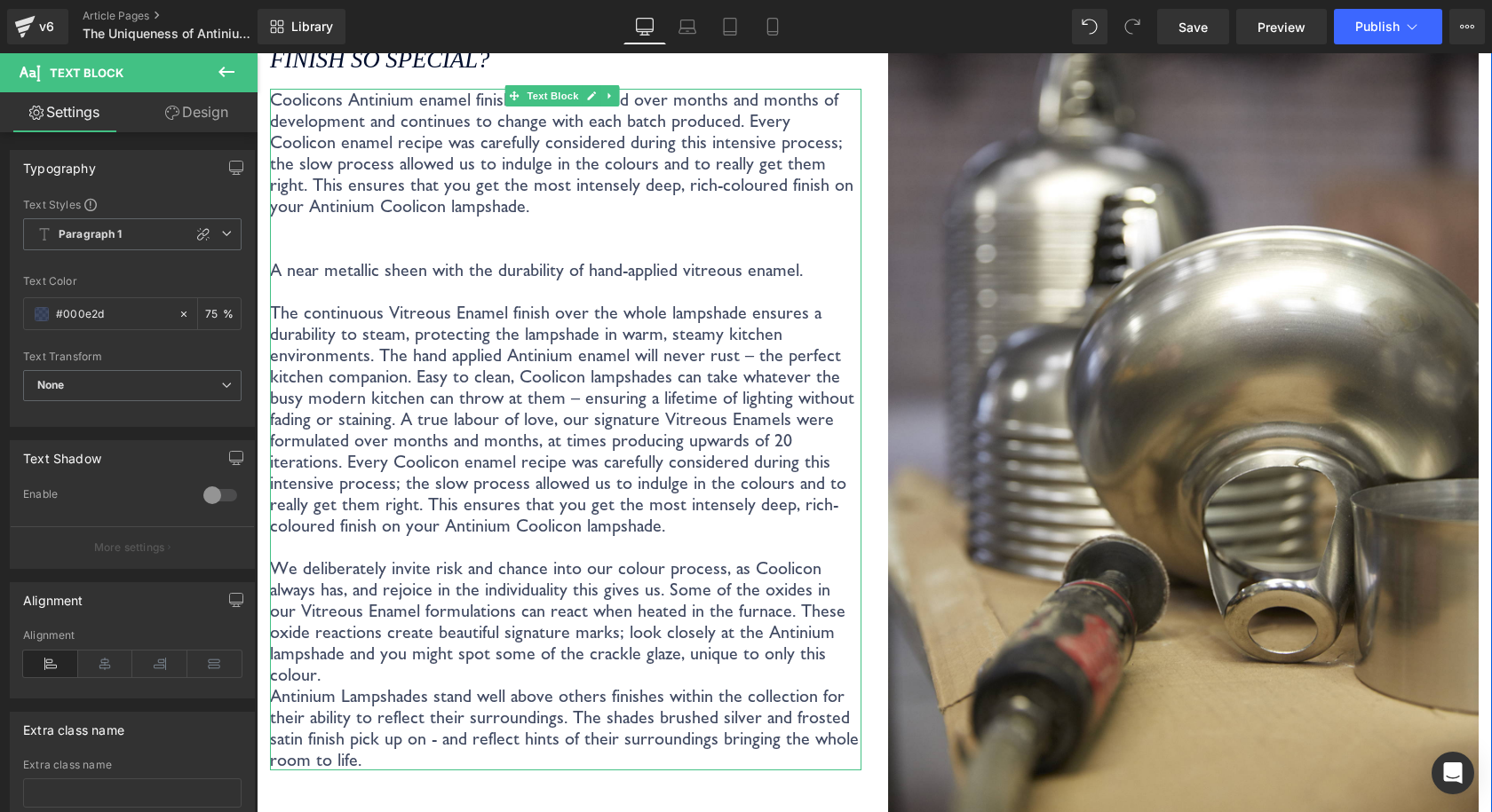
scroll to position [3120, 0]
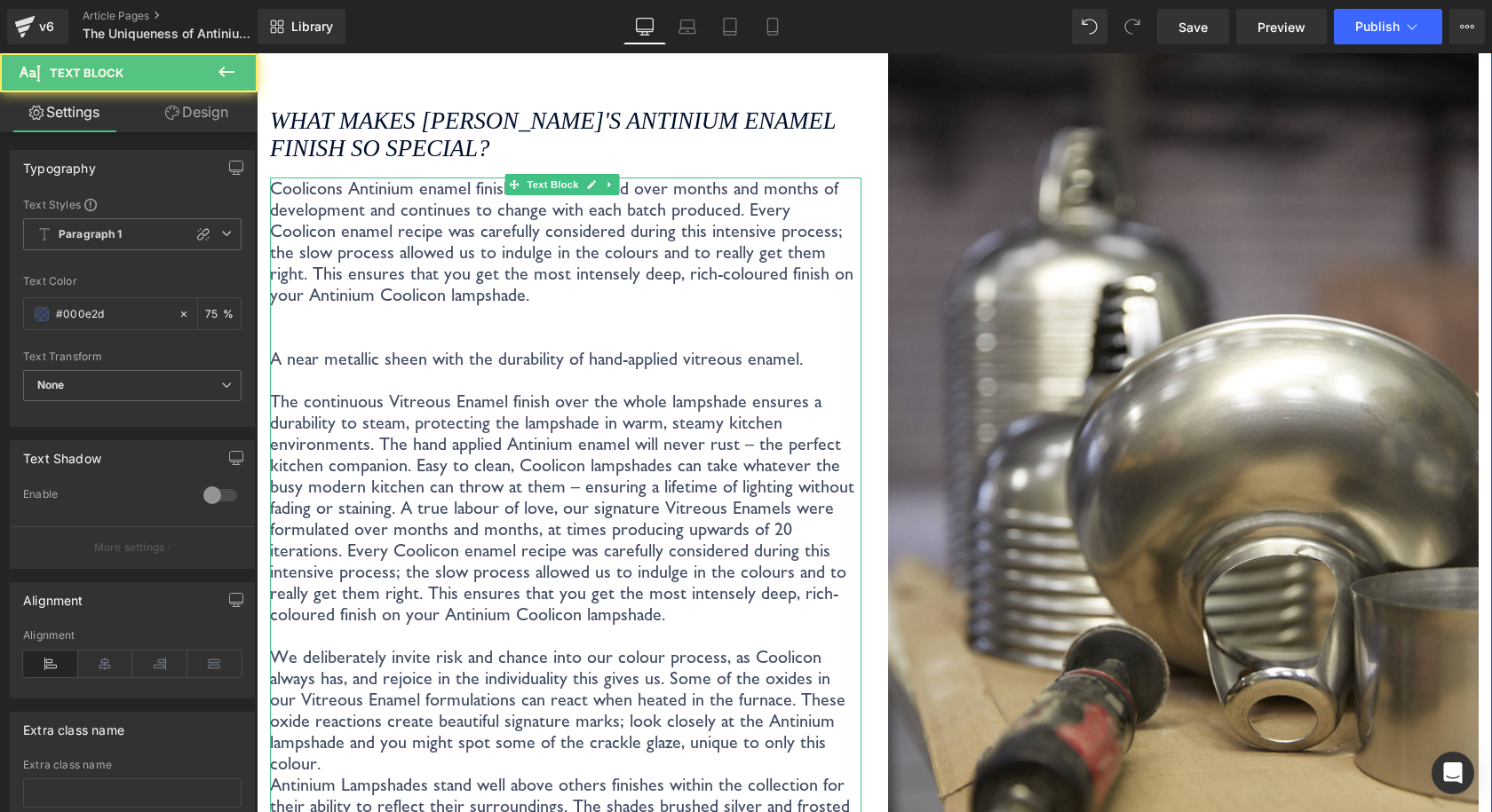
click at [623, 328] on p at bounding box center [565, 338] width 591 height 21
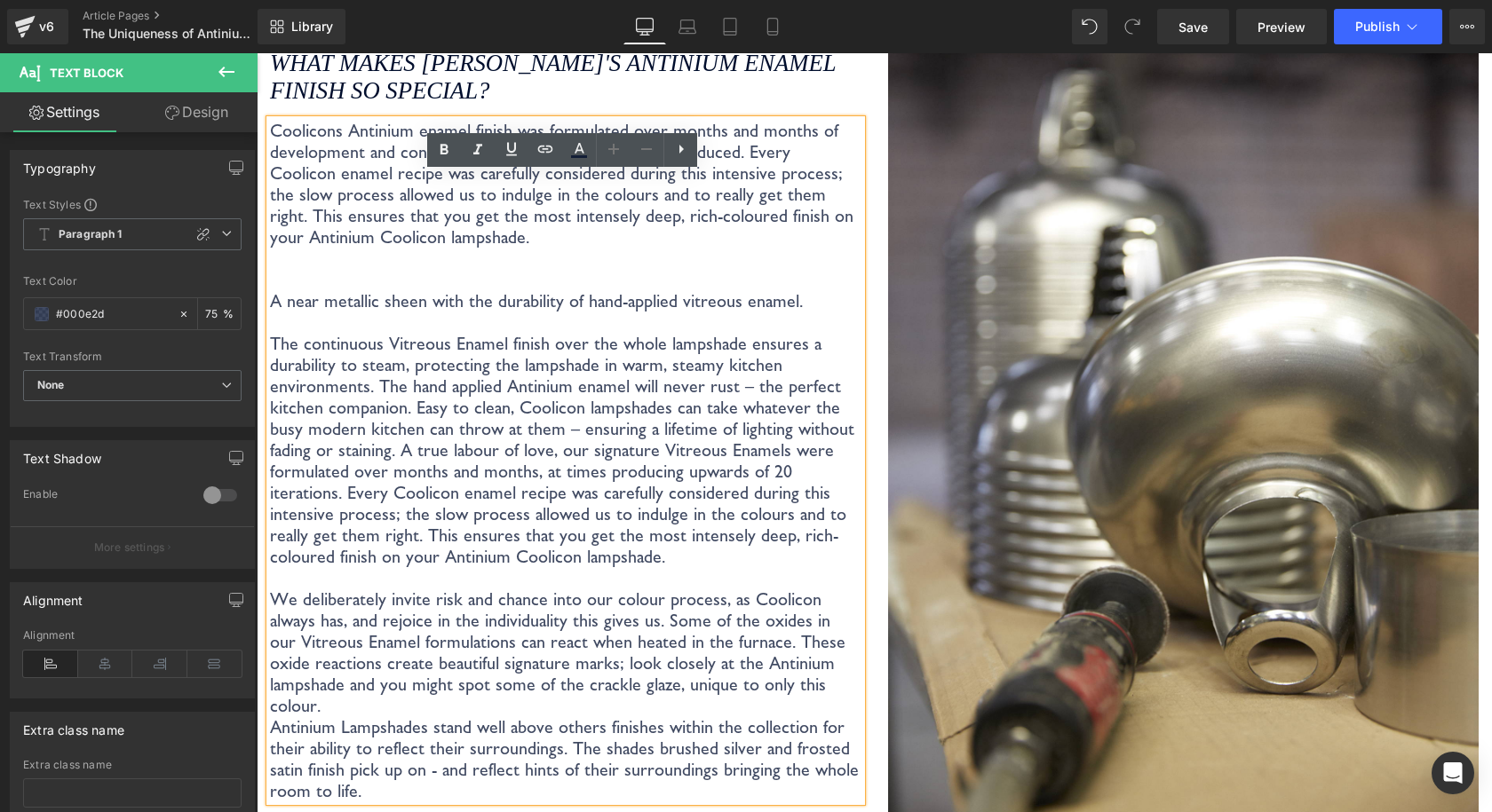
scroll to position [3208, 0]
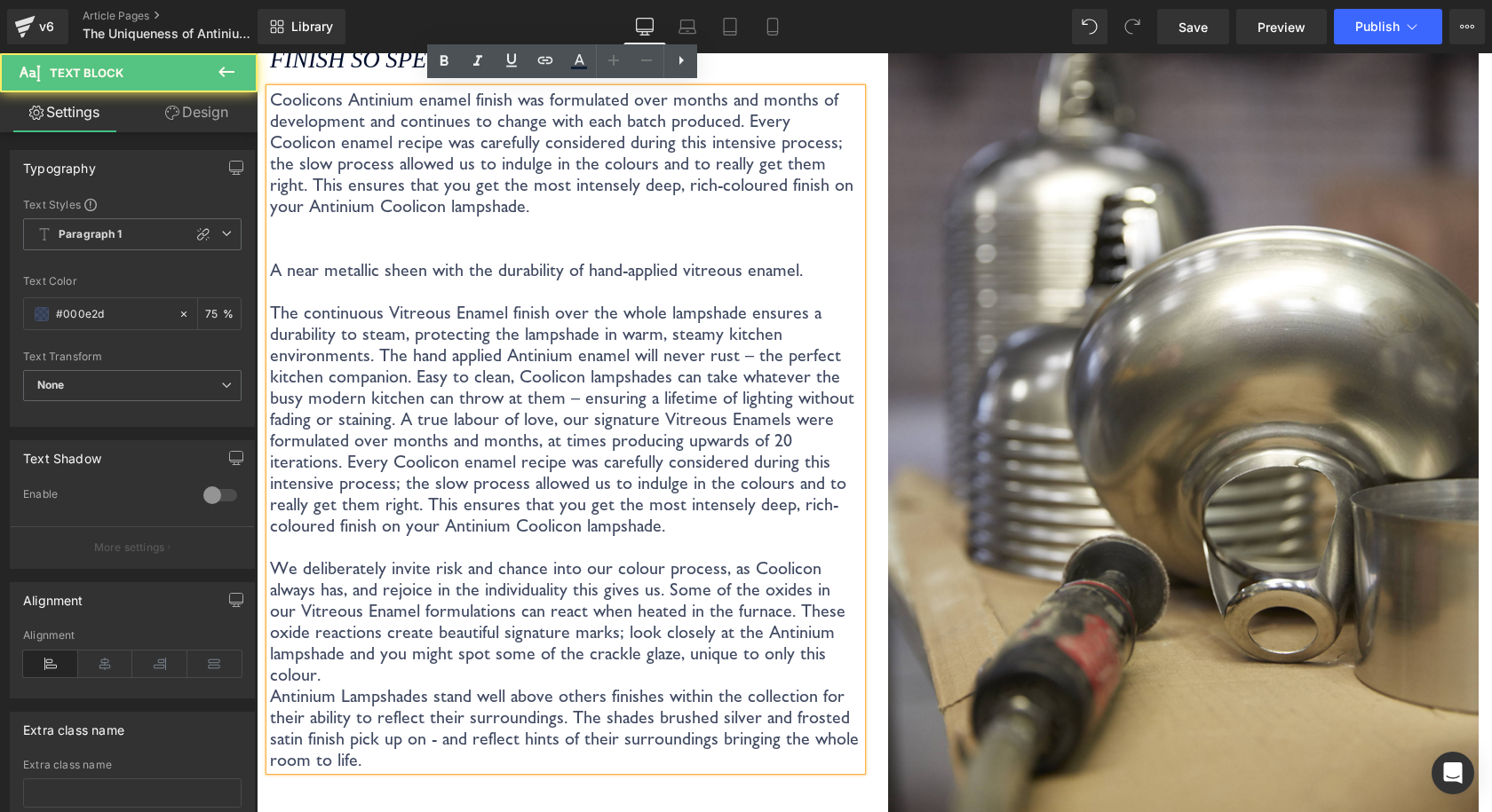
click at [402, 420] on p "The continuous Vitreous Enamel finish over the whole lampshade ensures a durabi…" at bounding box center [565, 418] width 591 height 234
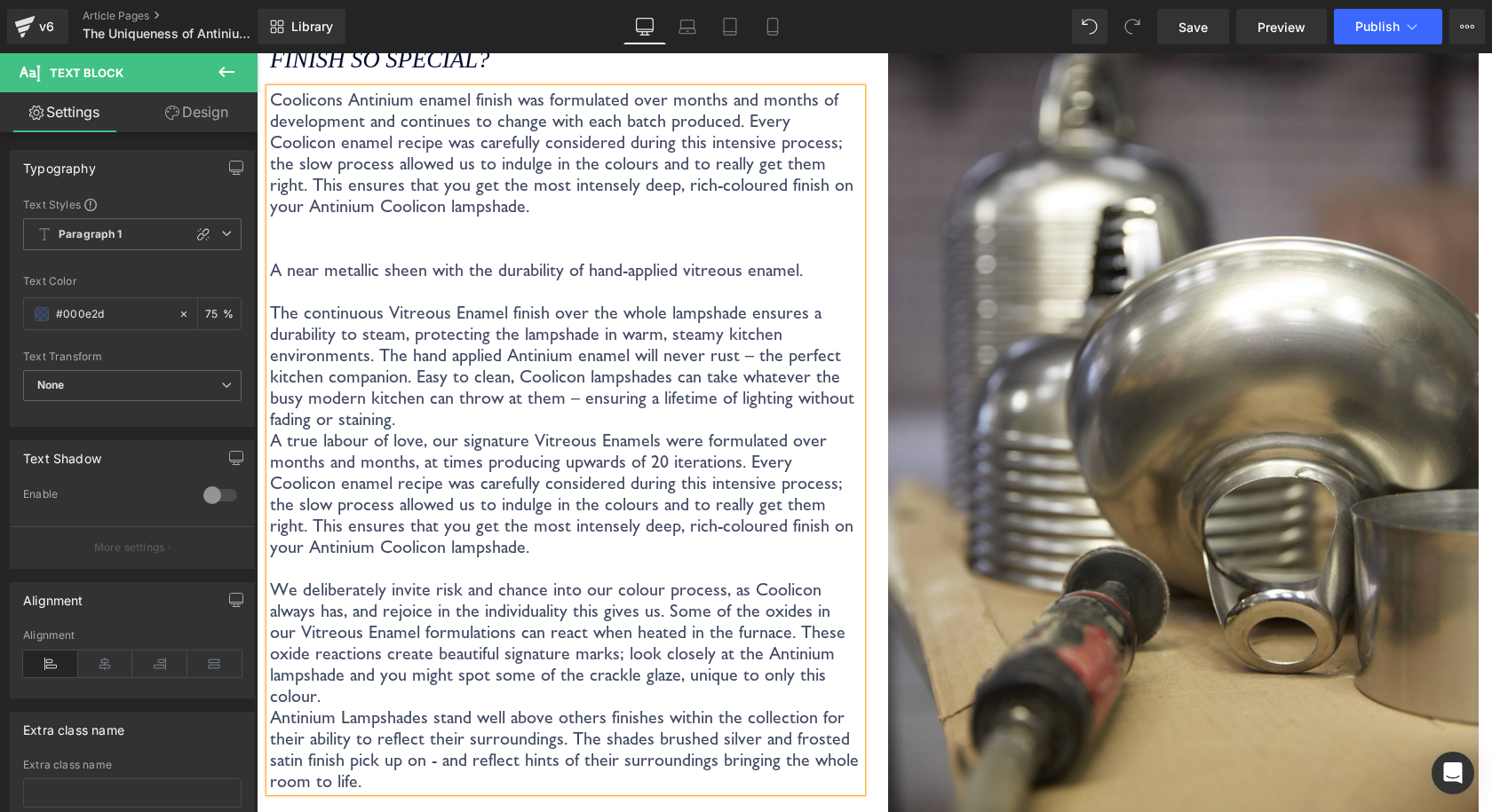
scroll to position [3187, 0]
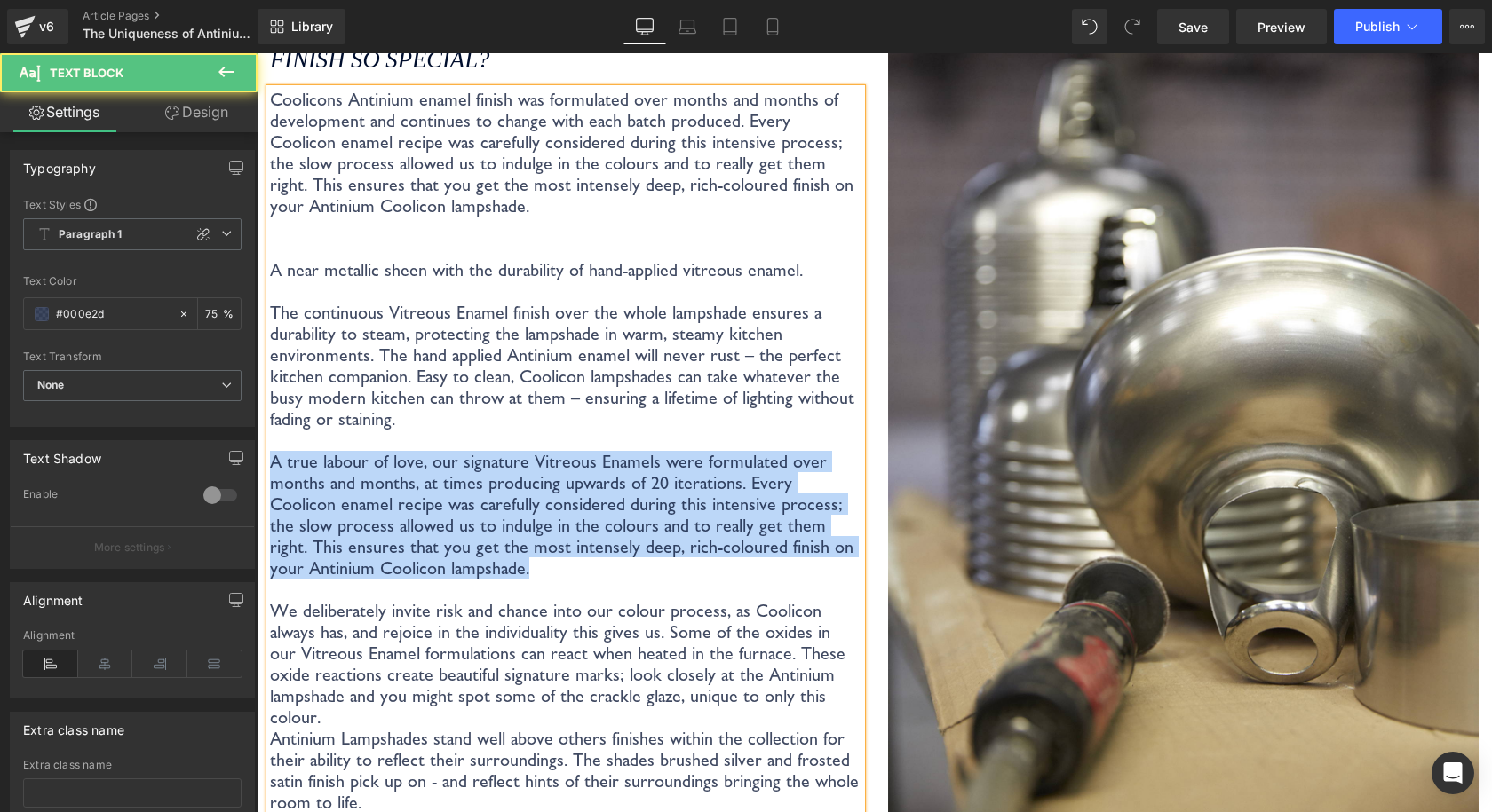
drag, startPoint x: 498, startPoint y: 568, endPoint x: 262, endPoint y: 464, distance: 257.9
click at [262, 464] on div "What makes Coolicon's Antinium enamel finish so special? Heading Coolicons Anti…" at bounding box center [565, 408] width 618 height 916
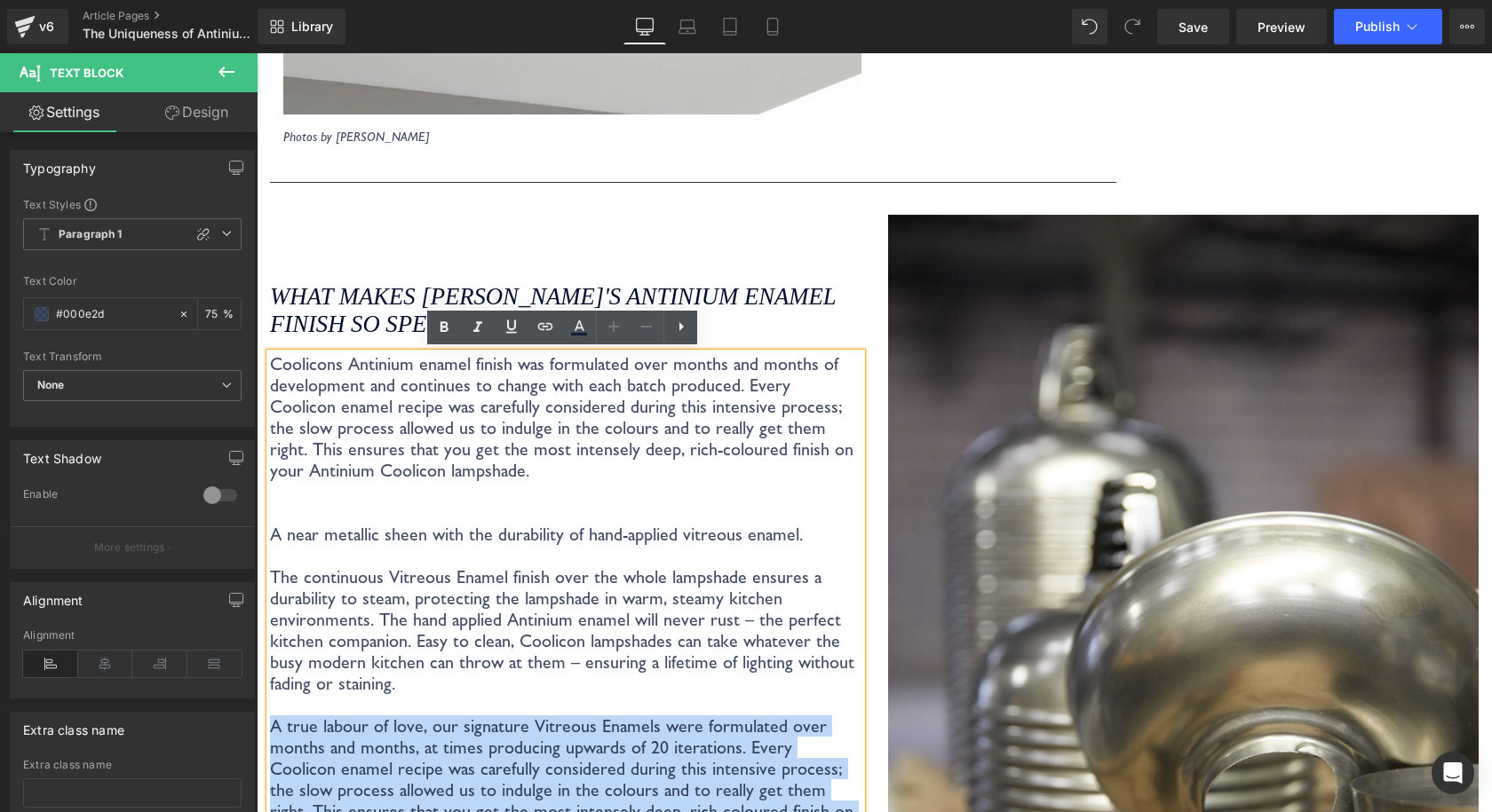
scroll to position [2921, 0]
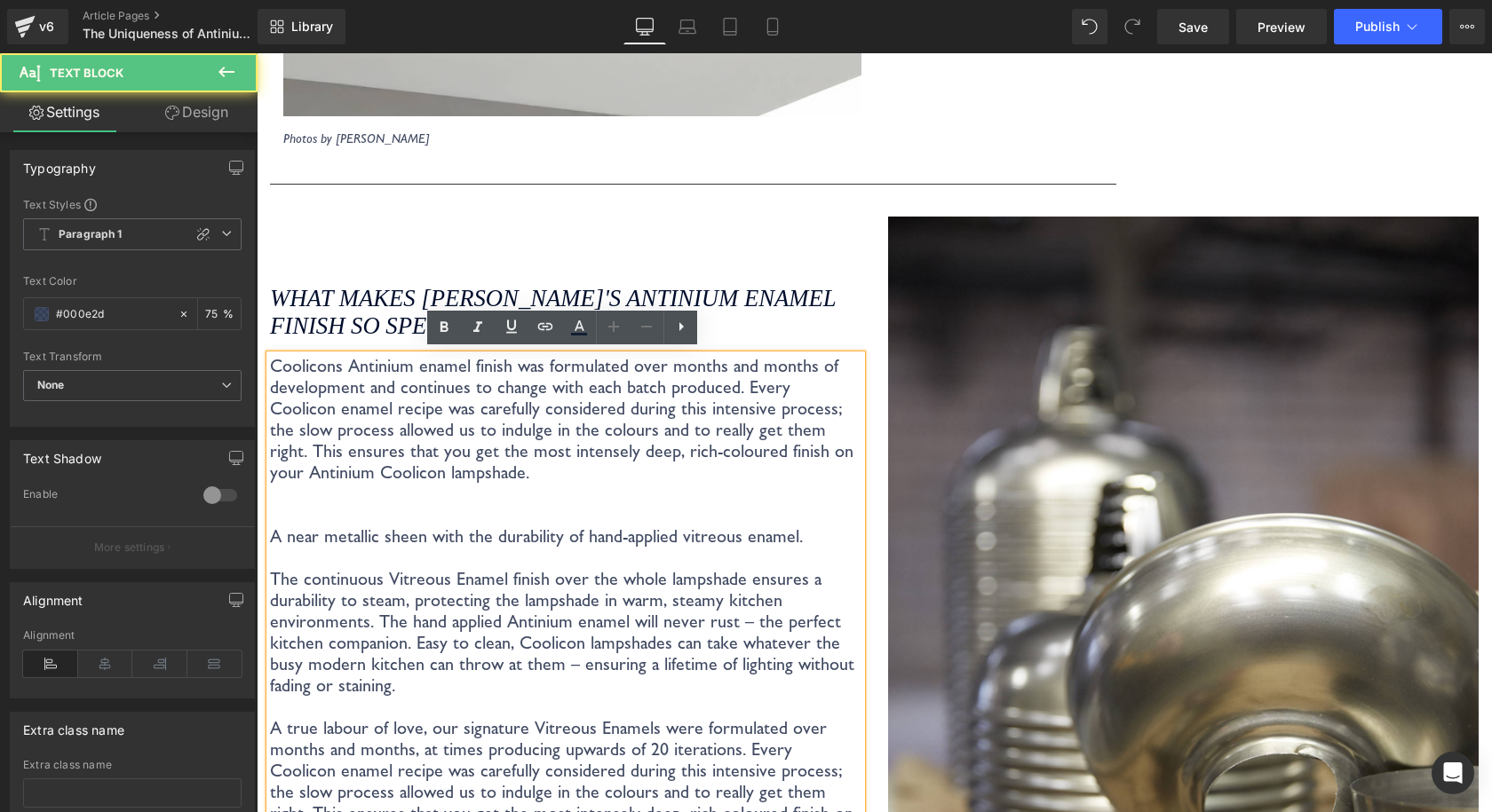
click at [348, 374] on p "Coolicons Antinium enamel finish was formulated over months and months of devel…" at bounding box center [565, 419] width 591 height 128
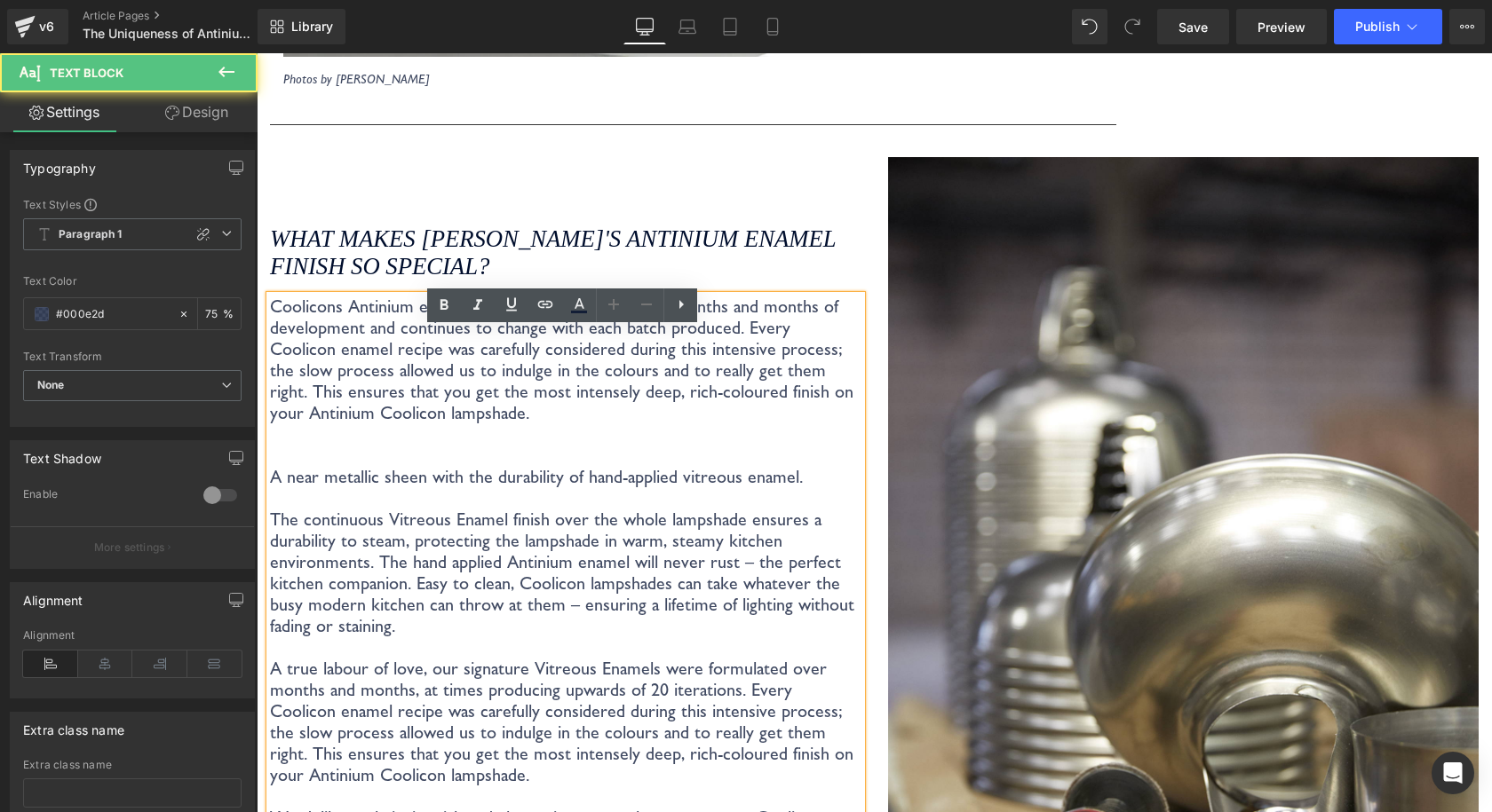
scroll to position [3009, 0]
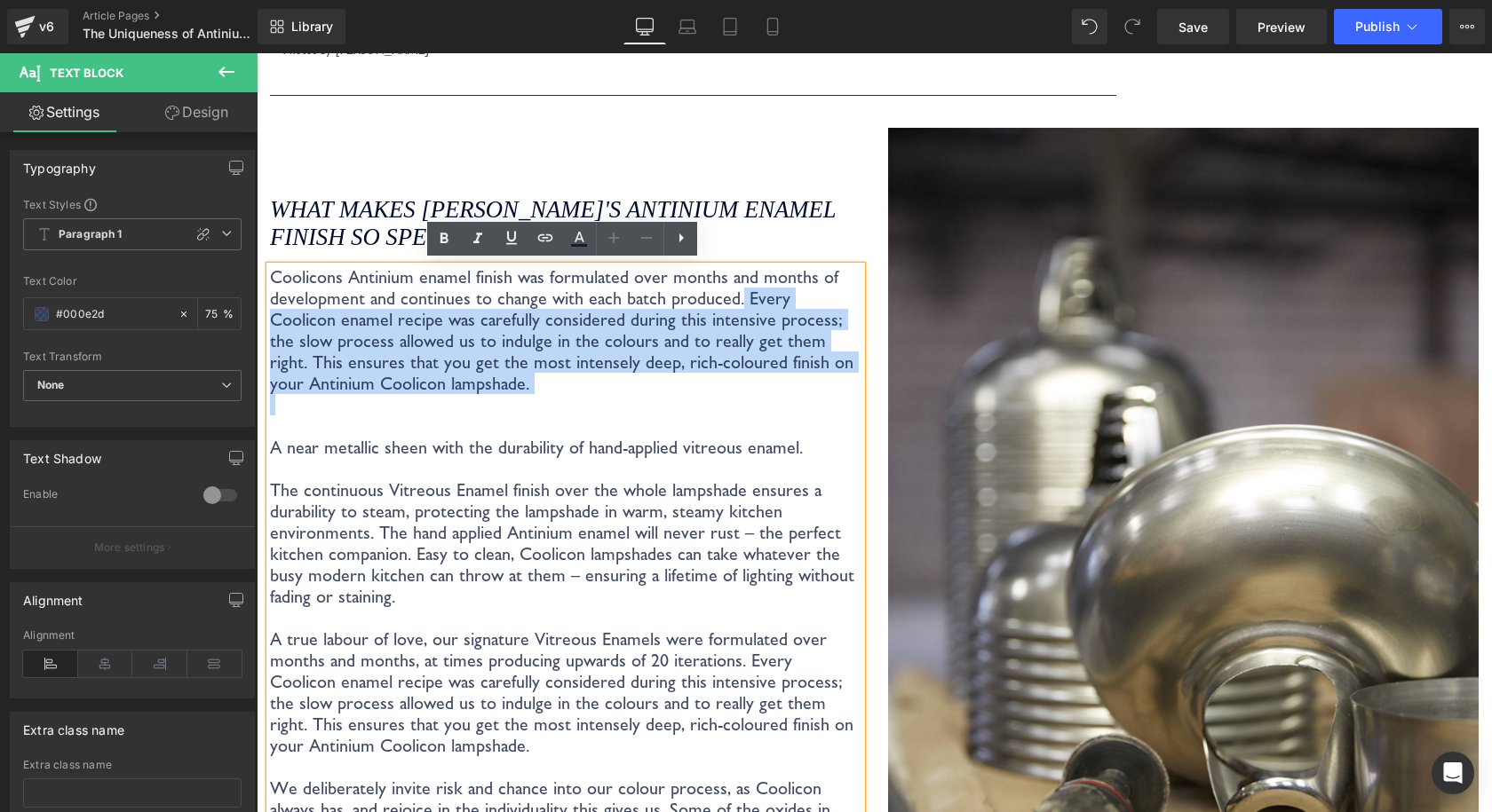
drag, startPoint x: 702, startPoint y: 390, endPoint x: 733, endPoint y: 307, distance: 88.6
click at [733, 307] on div "Coolicons Antinium enamel finish was formulated over months and months of devel…" at bounding box center [565, 628] width 591 height 724
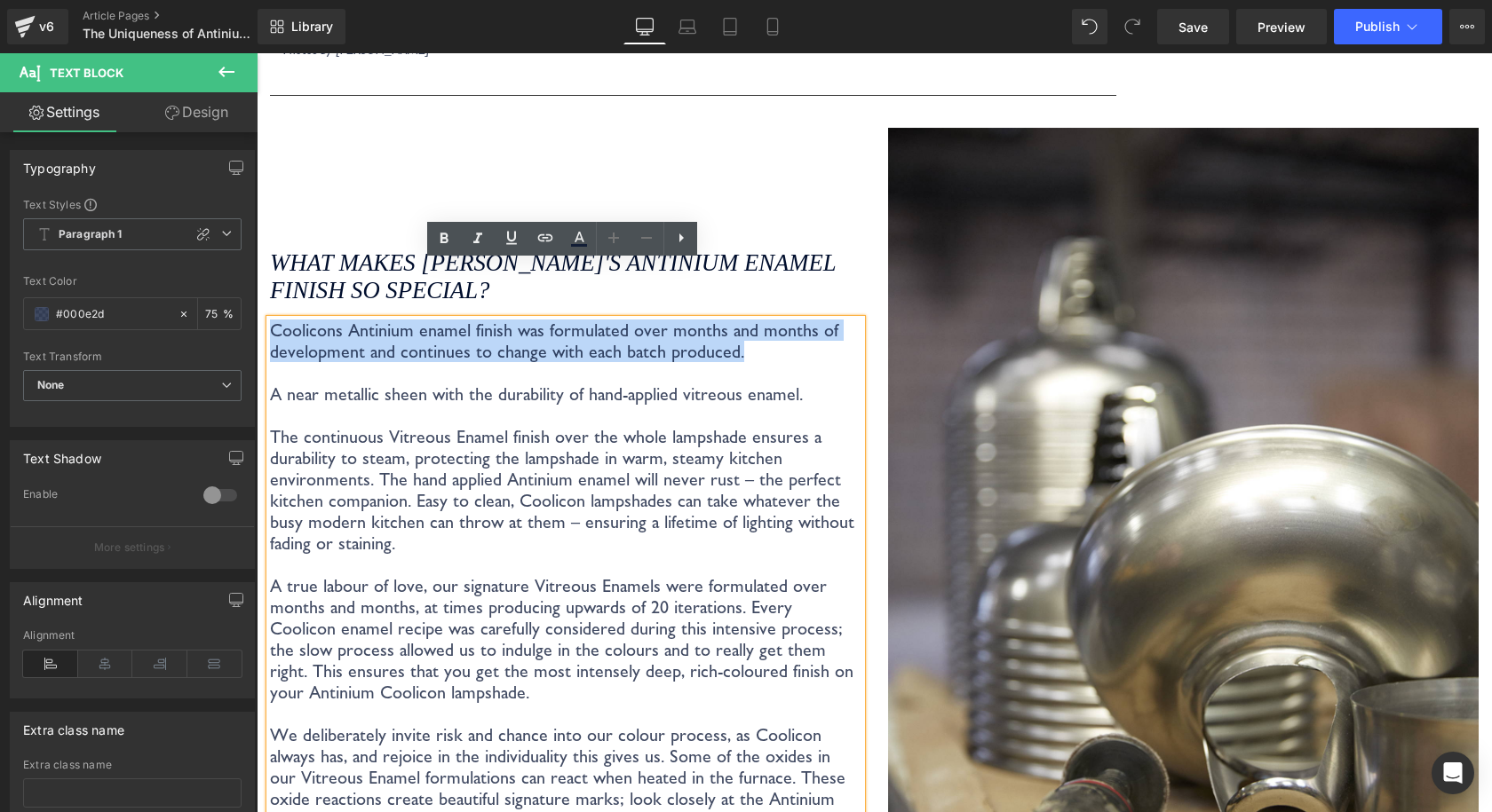
scroll to position [3063, 0]
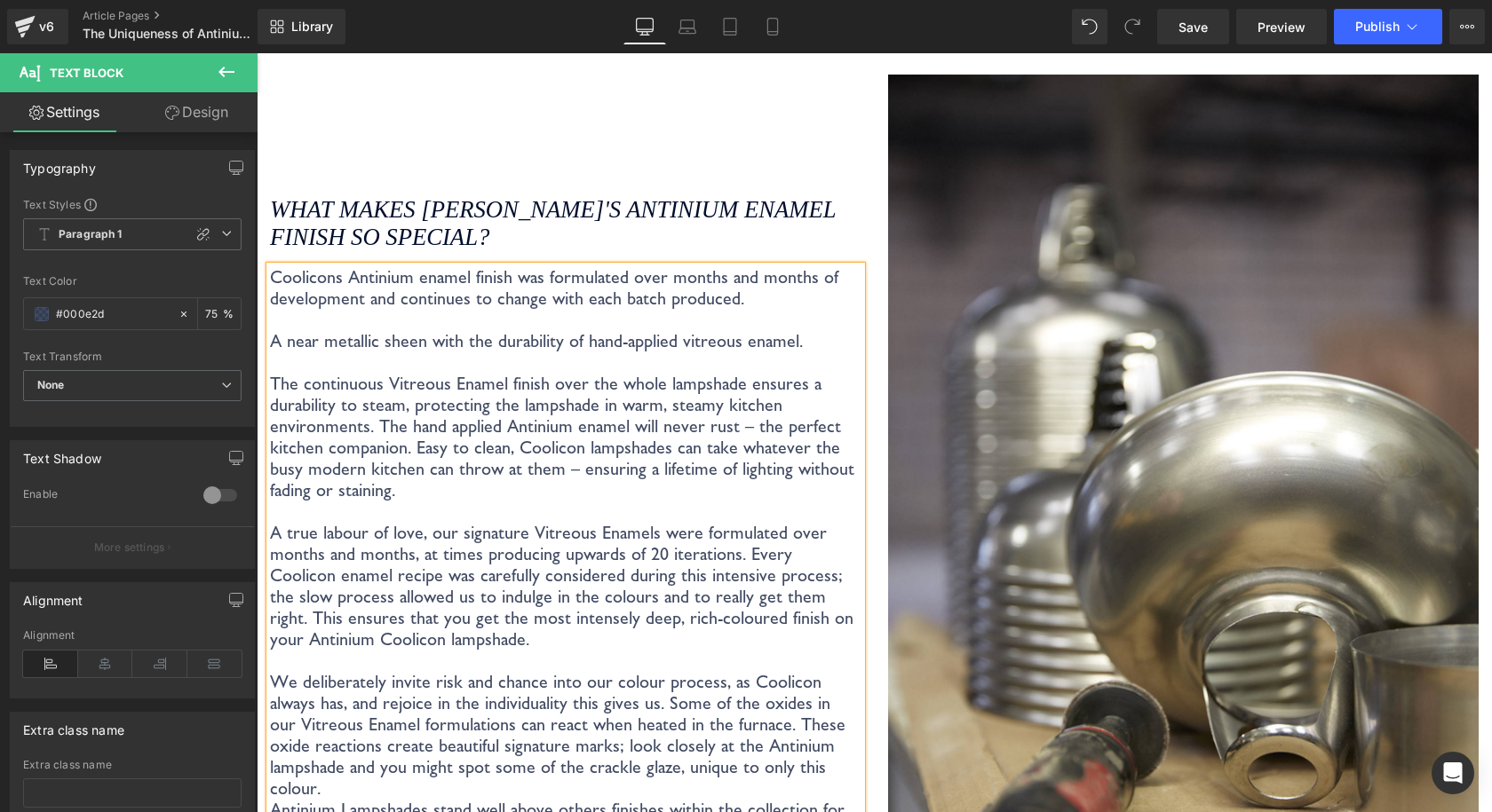
click at [274, 276] on p "Coolicons Antinium enamel finish was formulated over months and months of devel…" at bounding box center [565, 287] width 591 height 43
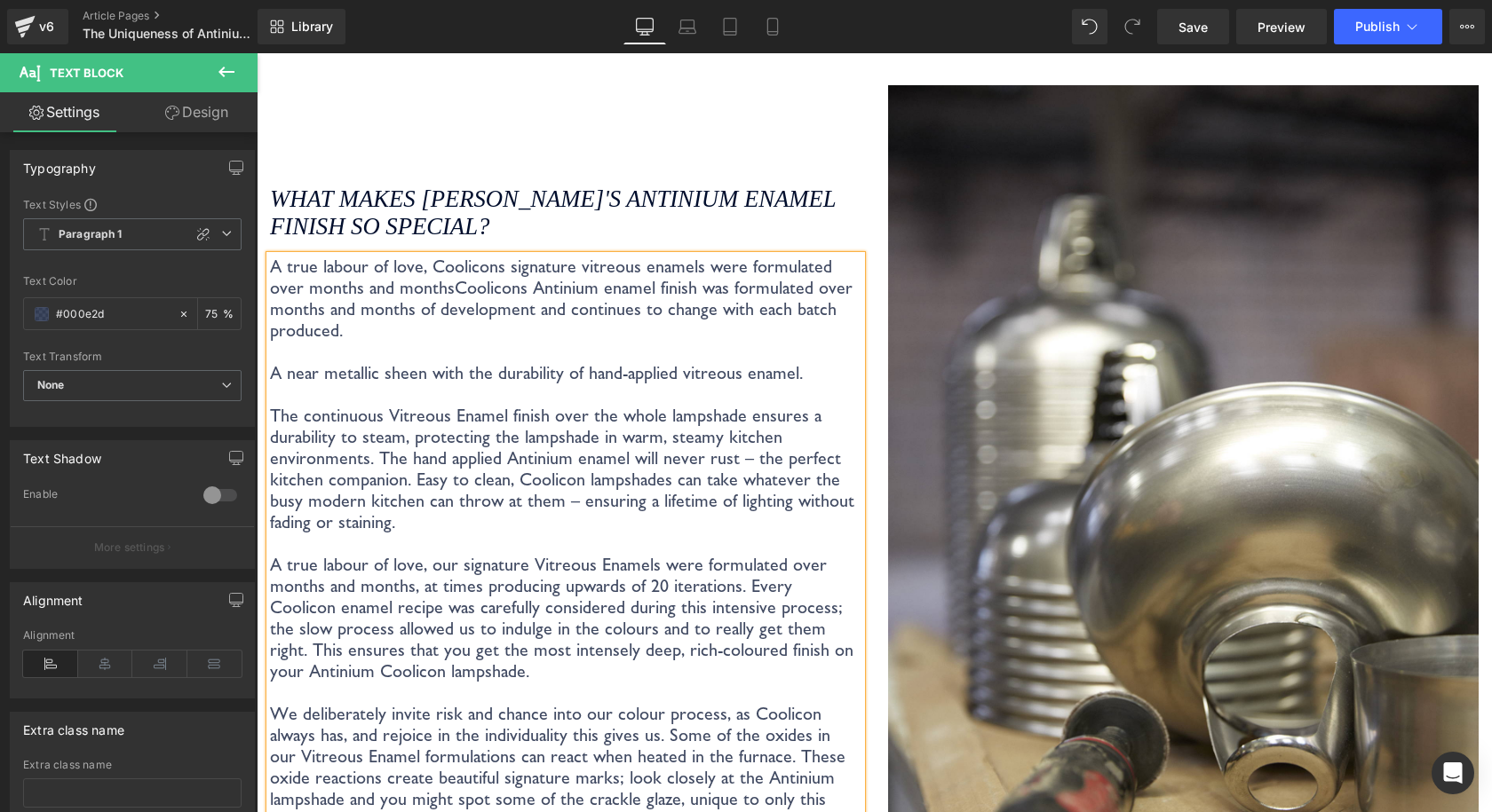
scroll to position [3041, 0]
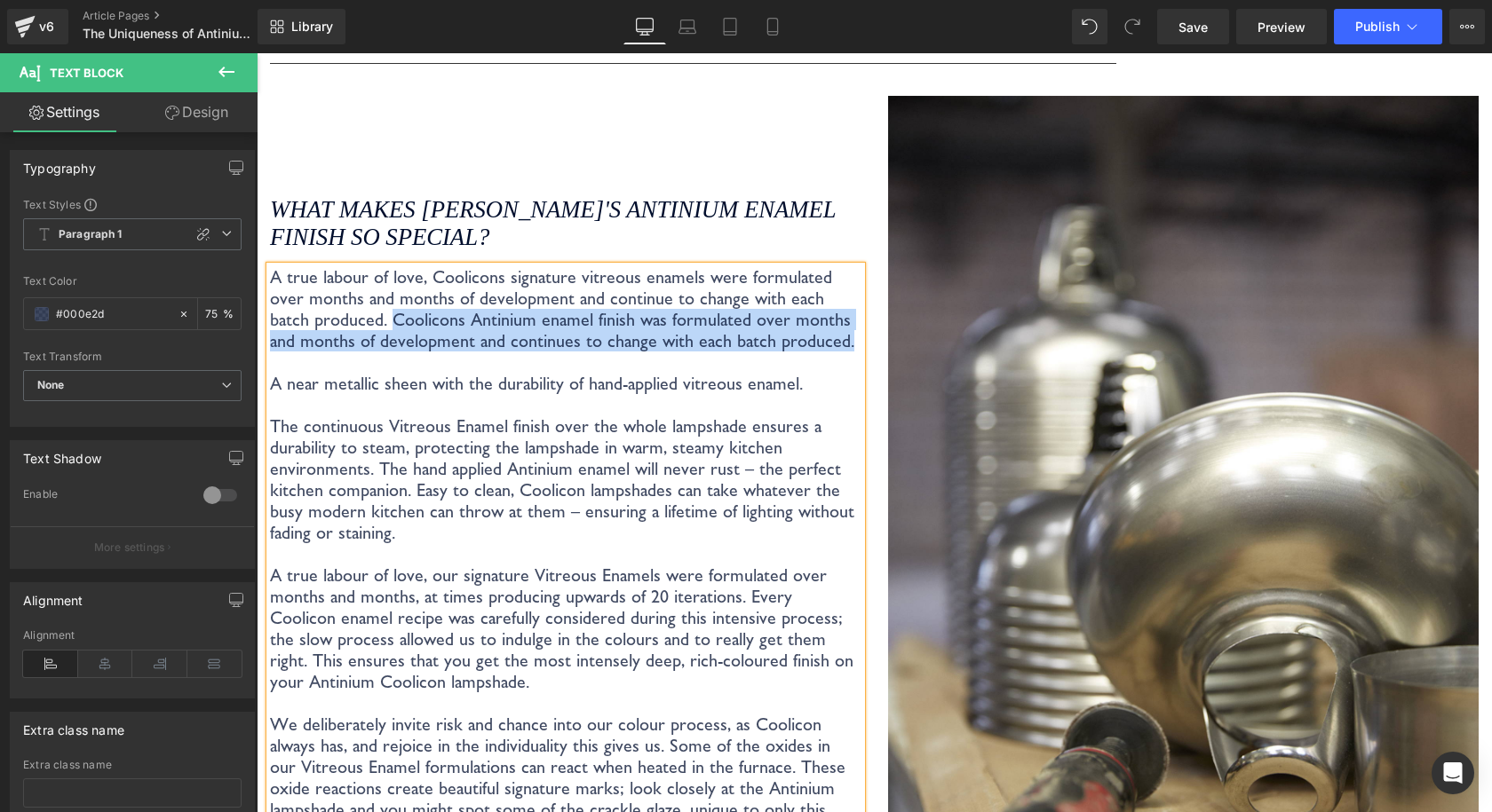
drag, startPoint x: 827, startPoint y: 341, endPoint x: 347, endPoint y: 324, distance: 480.3
click at [347, 324] on p "A true labour of love, Coolicons signature vitreous enamels were formulated ove…" at bounding box center [565, 309] width 591 height 85
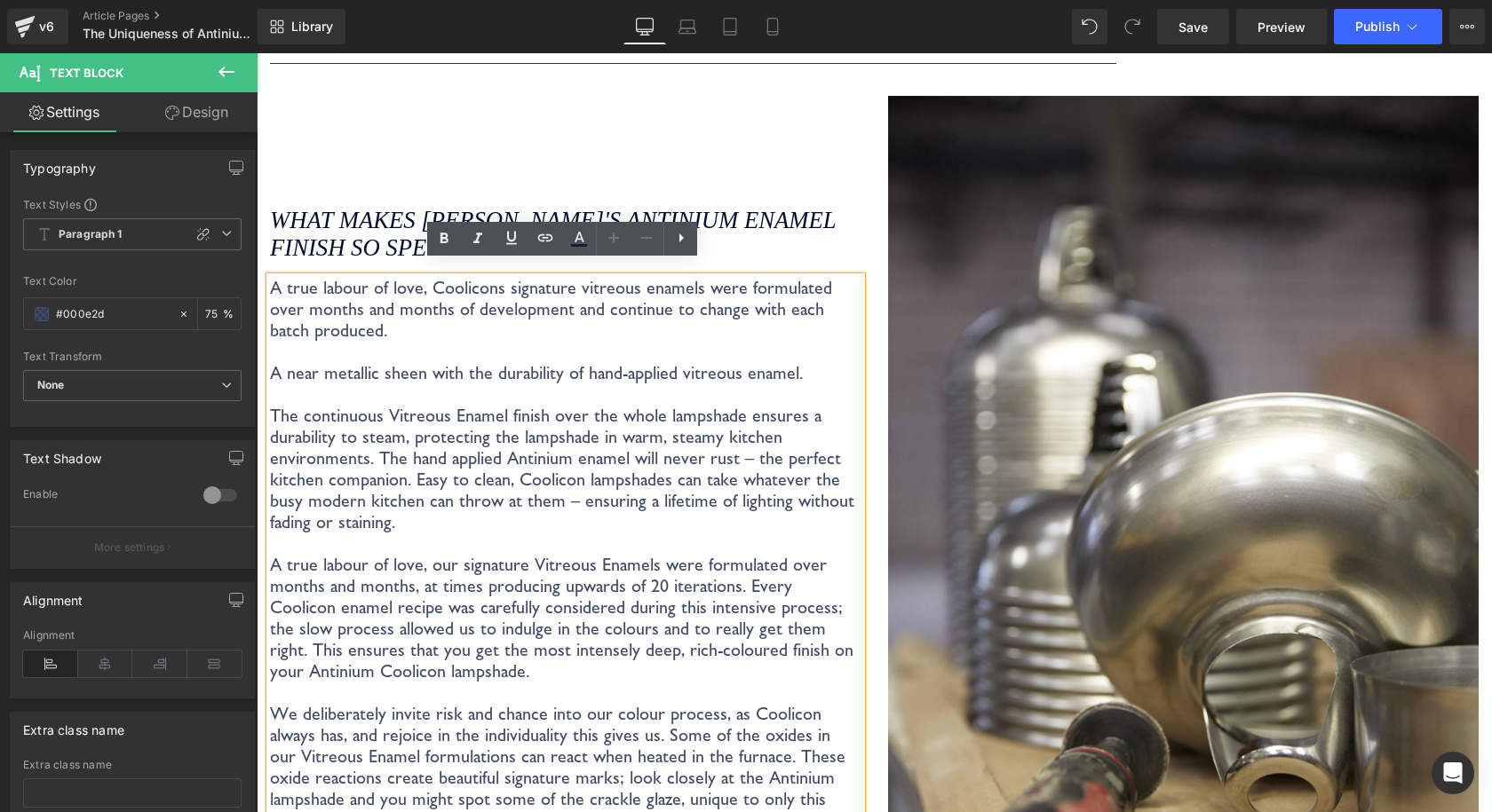
scroll to position [3052, 0]
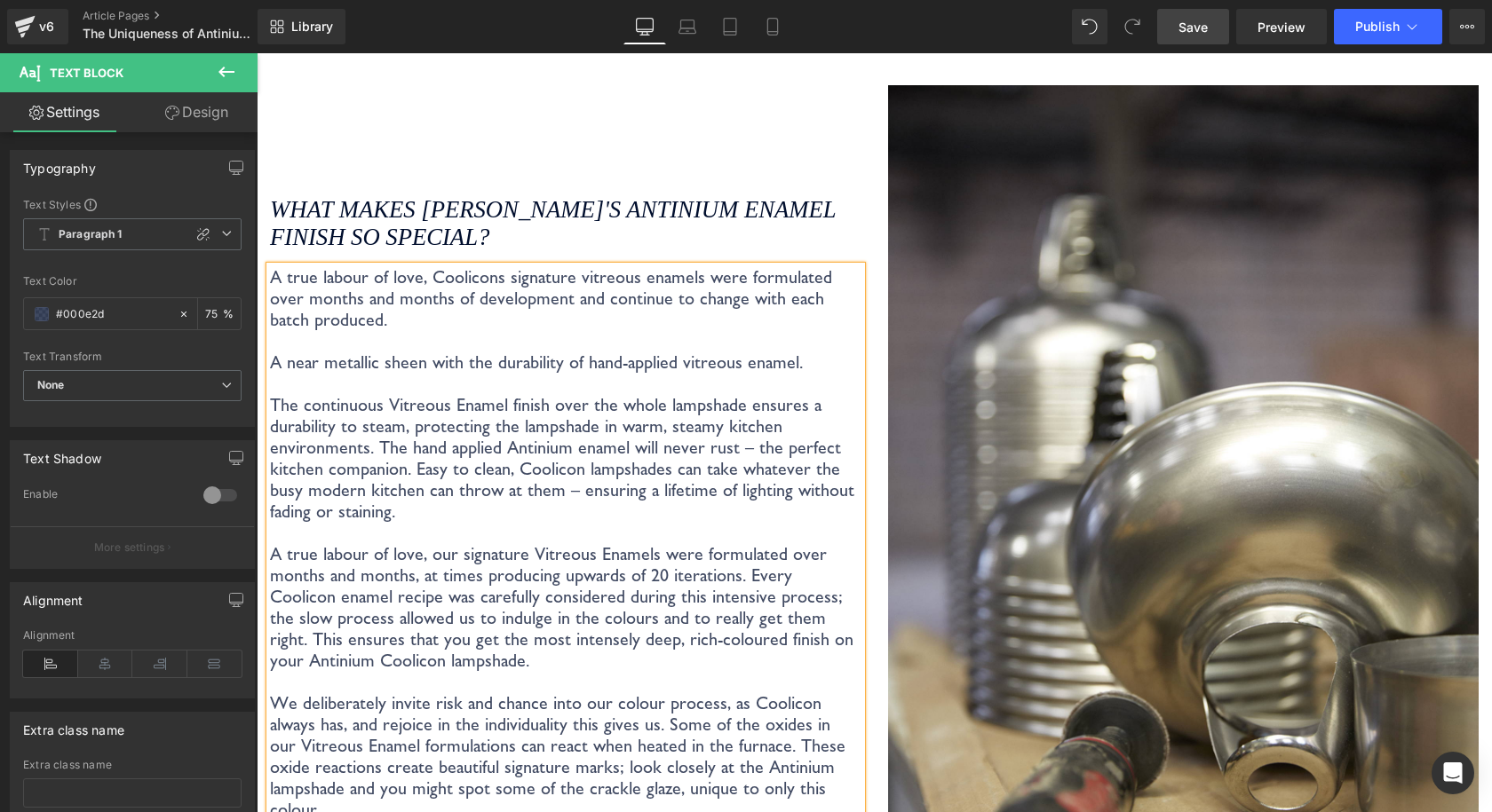
click at [1185, 29] on span "Save" at bounding box center [1193, 26] width 29 height 18
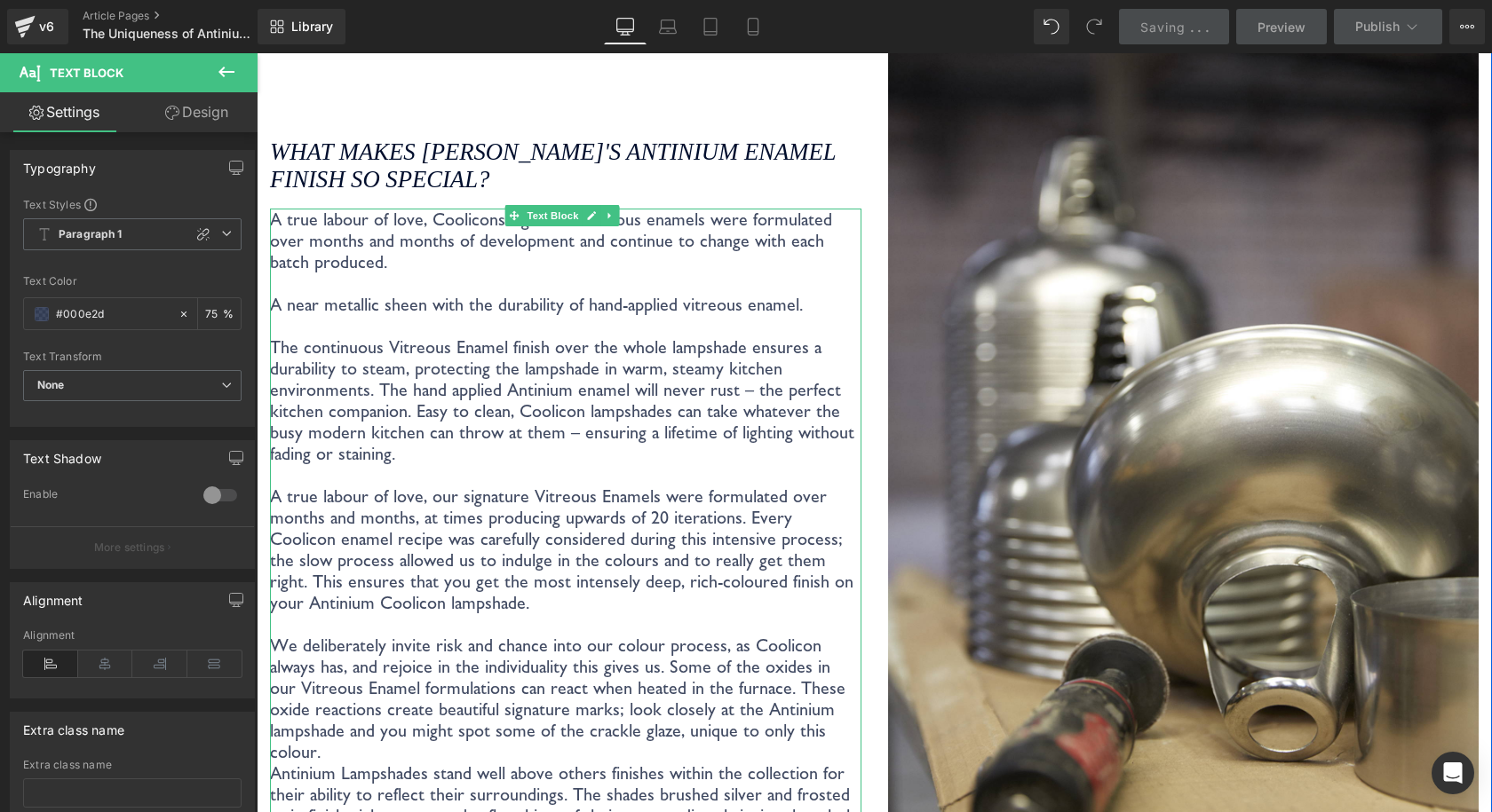
scroll to position [3141, 0]
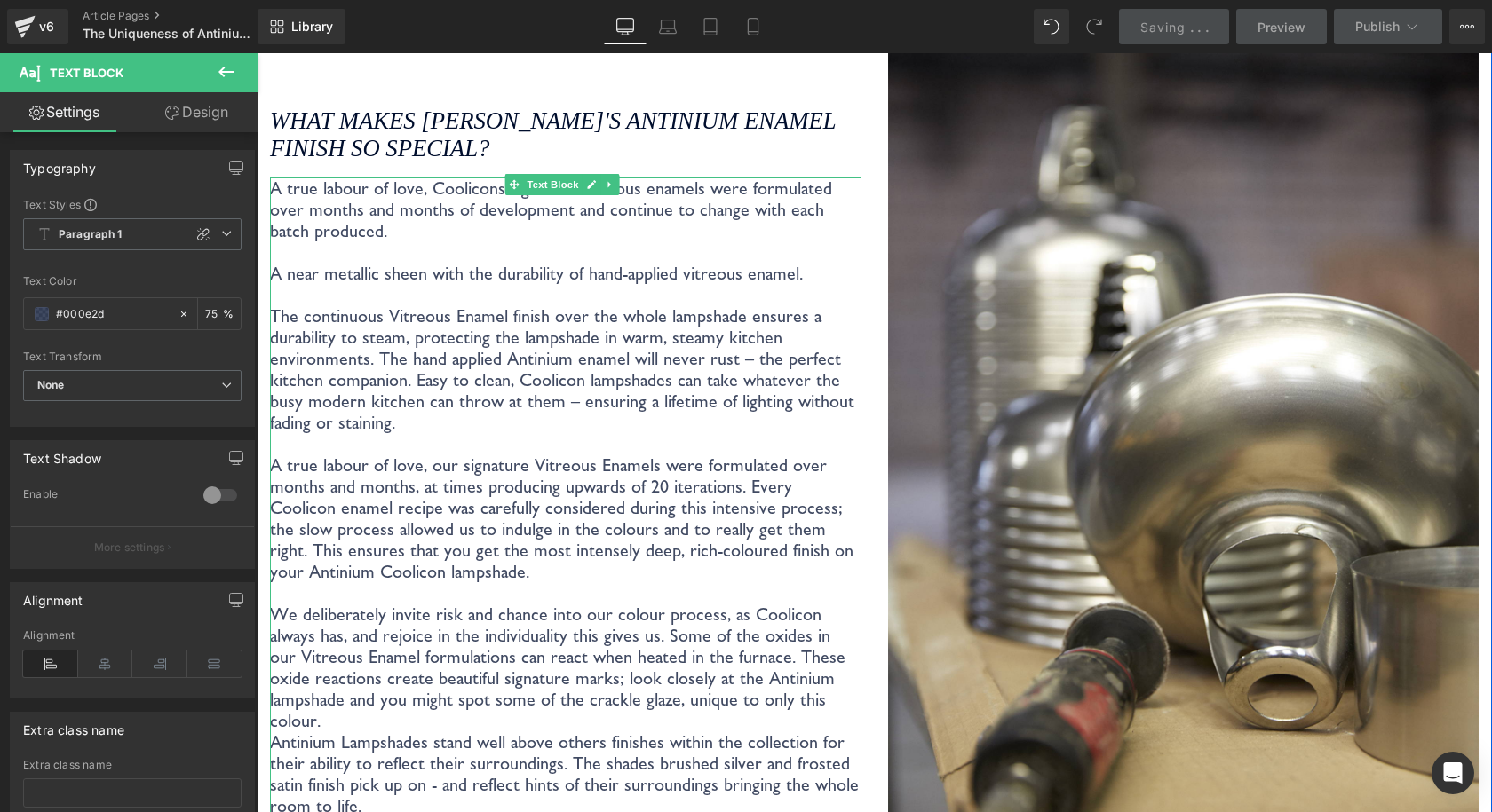
click at [391, 232] on p "A true labour of love, Coolicons signature vitreous enamels were formulated ove…" at bounding box center [565, 210] width 591 height 64
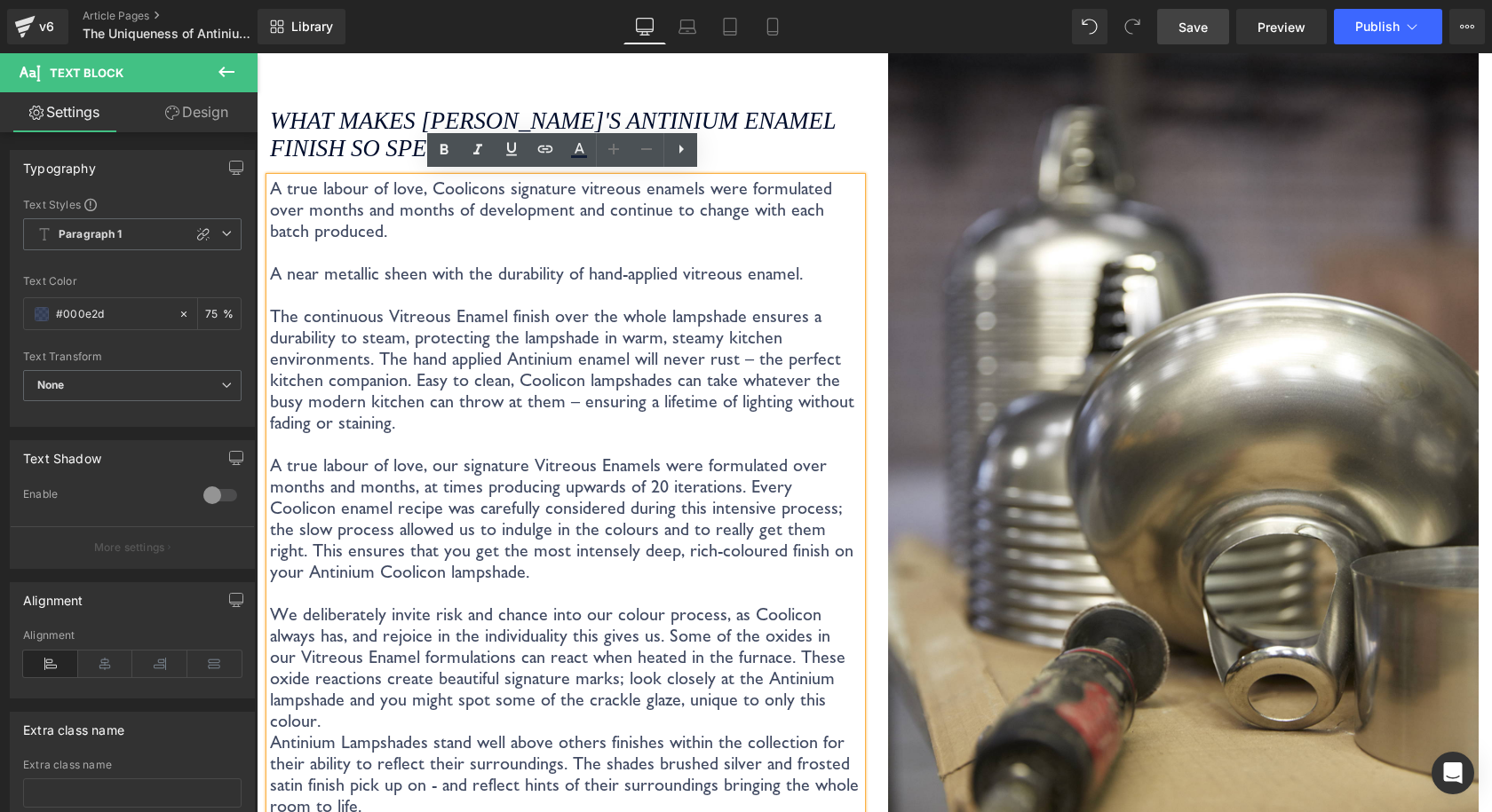
click at [364, 221] on p "A true labour of love, Coolicons signature vitreous enamels were formulated ove…" at bounding box center [565, 210] width 591 height 64
click at [363, 230] on p "A true labour of love, Coolicons signature vitreous enamels were formulated ove…" at bounding box center [565, 210] width 591 height 64
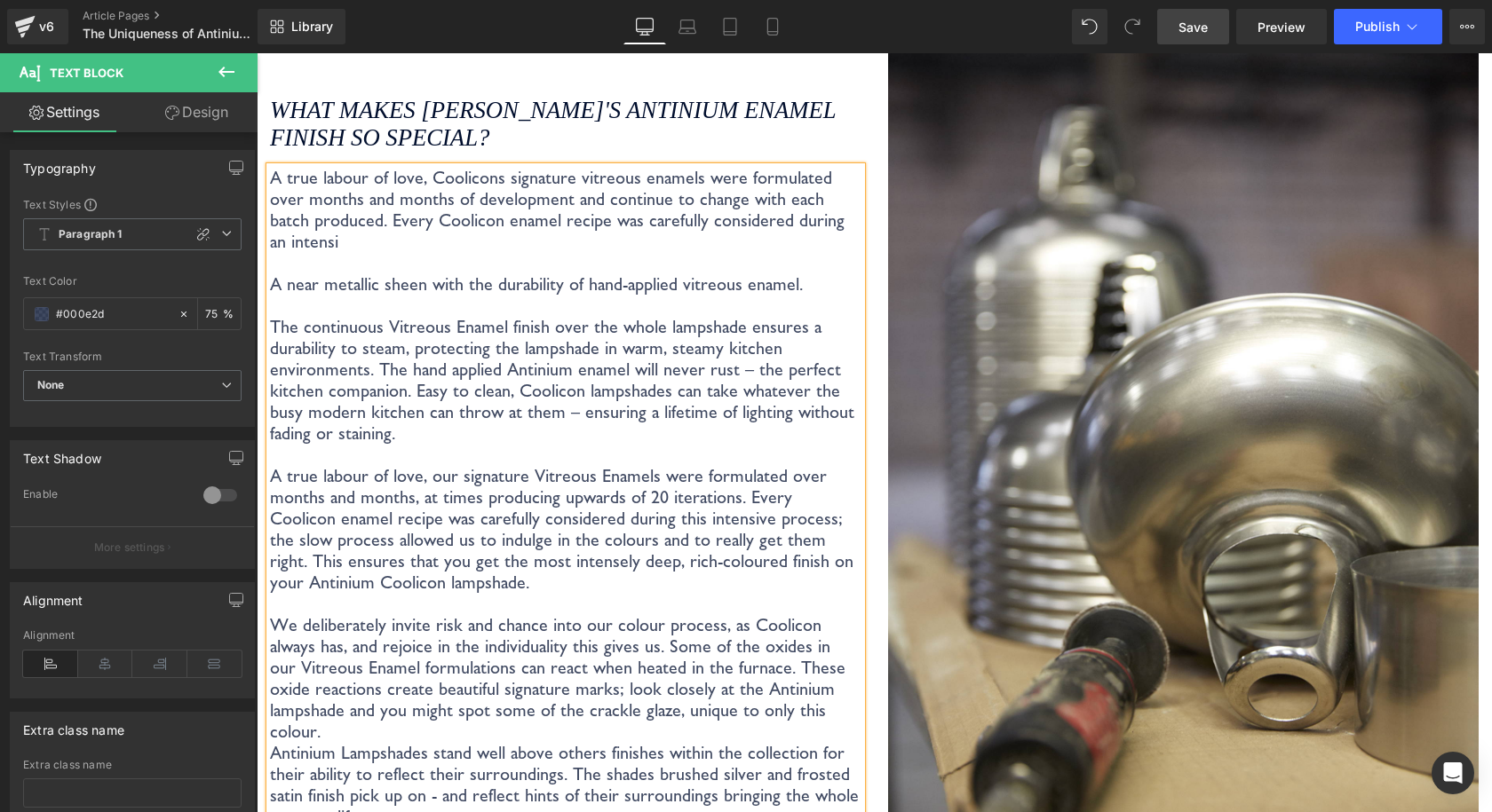
scroll to position [3131, 0]
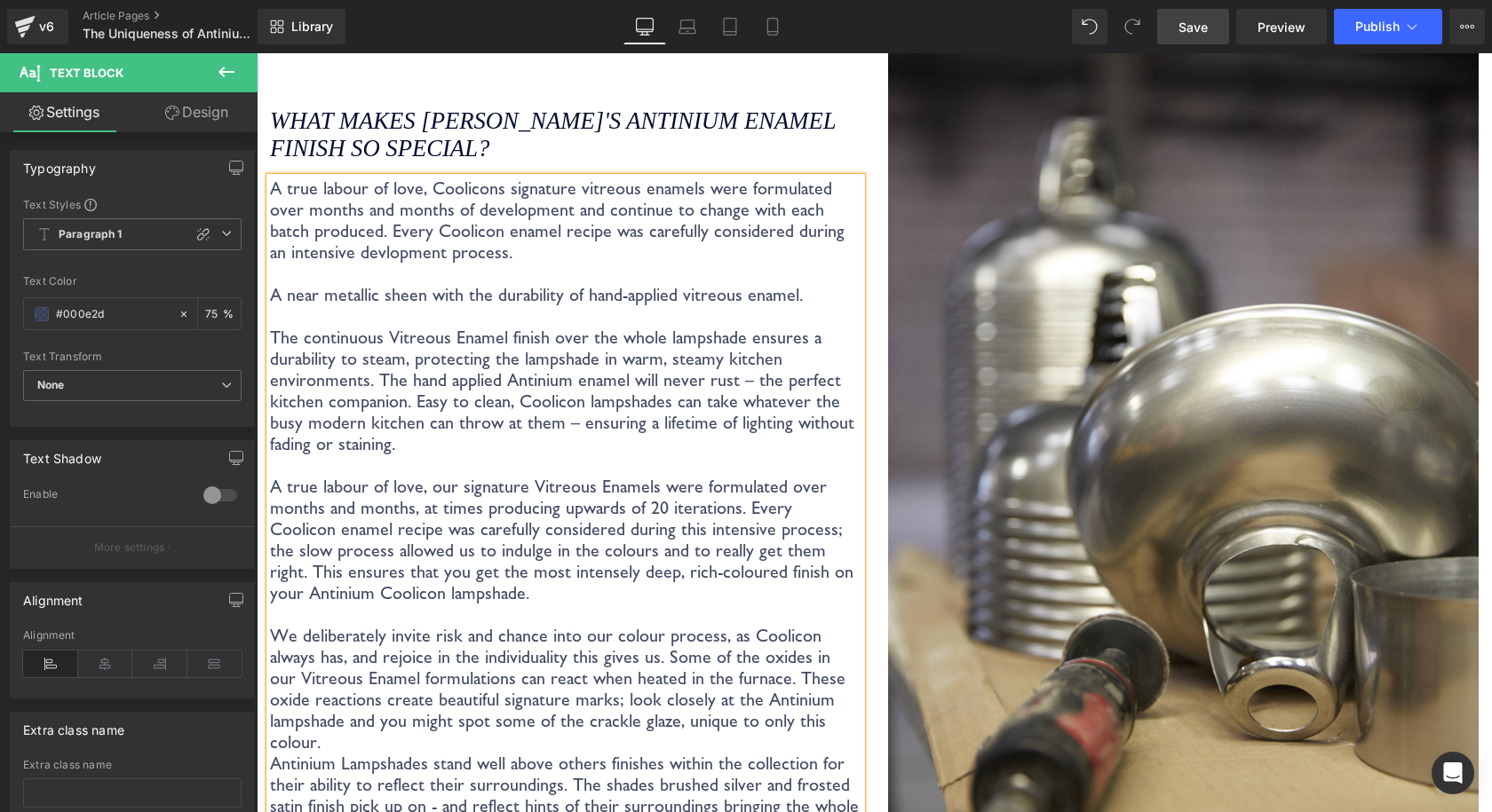
click at [336, 254] on p "A true labour of love, Coolicons signature vitreous enamels were formulated ove…" at bounding box center [565, 220] width 591 height 85
click at [423, 249] on p "A true labour of love, Coolicons signature vitreous enamels were formulated ove…" at bounding box center [565, 220] width 591 height 85
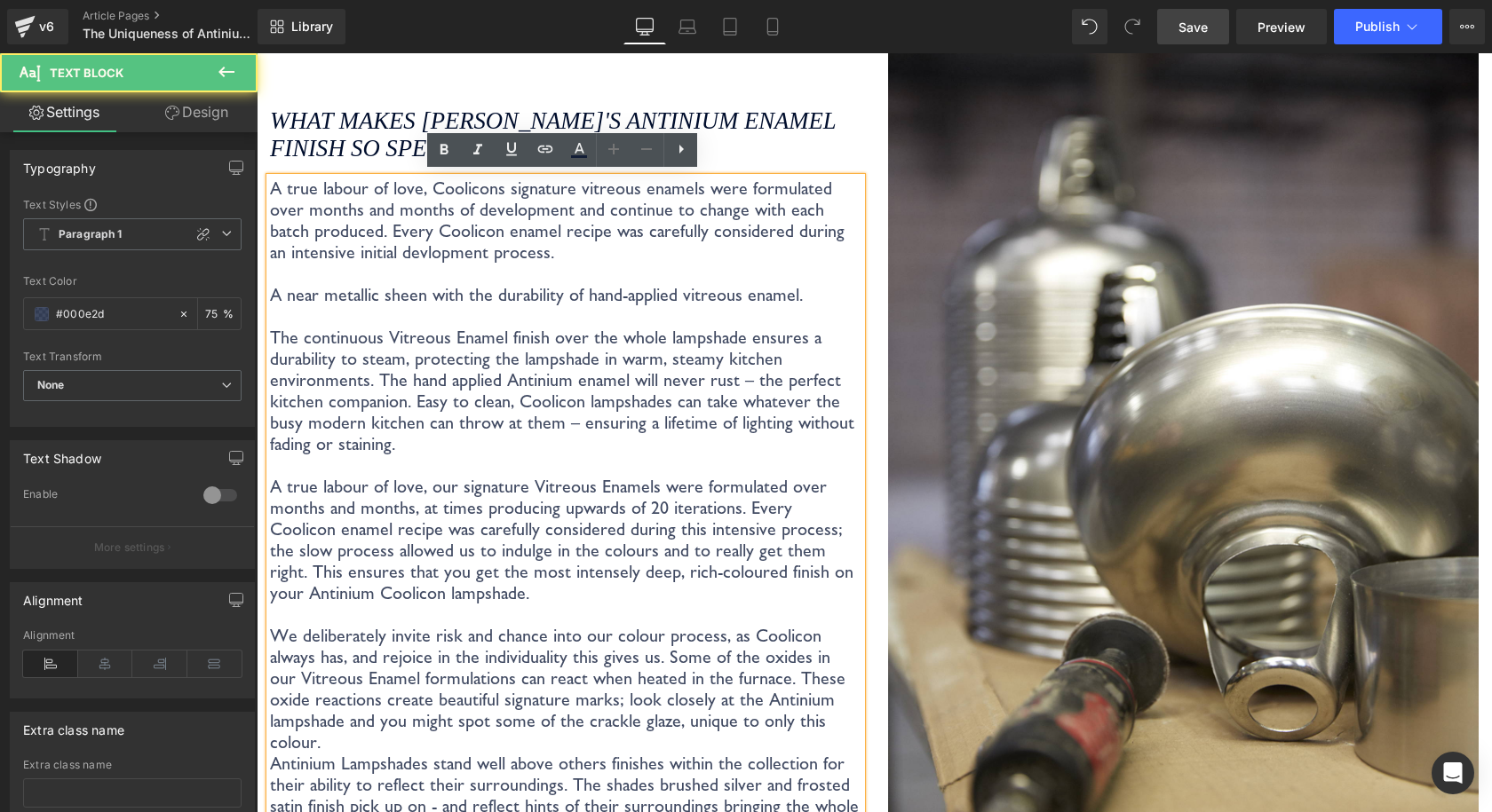
click at [400, 250] on p "A true labour of love, Coolicons signature vitreous enamels were formulated ove…" at bounding box center [565, 220] width 591 height 85
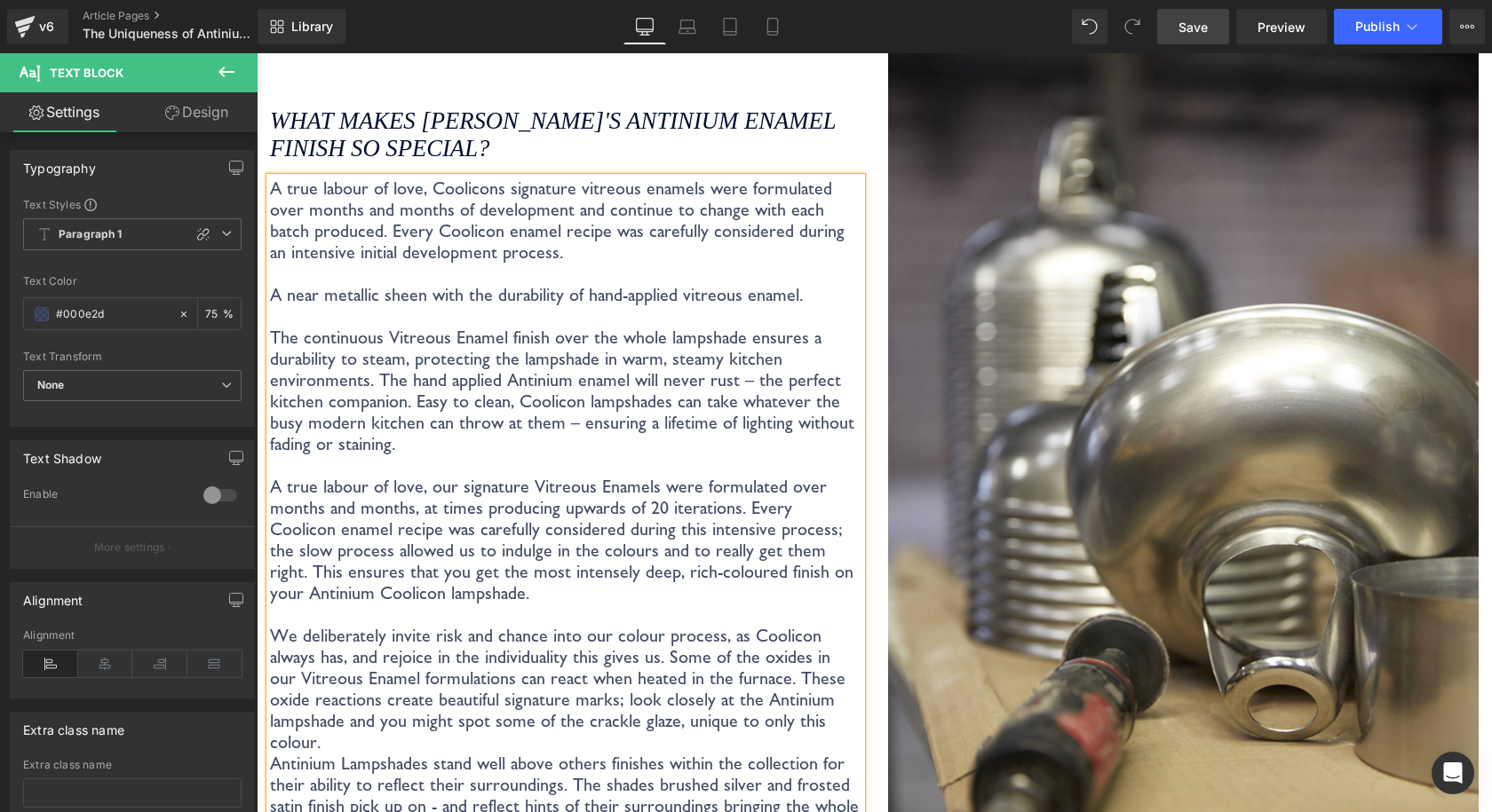
click at [465, 245] on p "A true labour of love, Coolicons signature vitreous enamels were formulated ove…" at bounding box center [565, 220] width 591 height 85
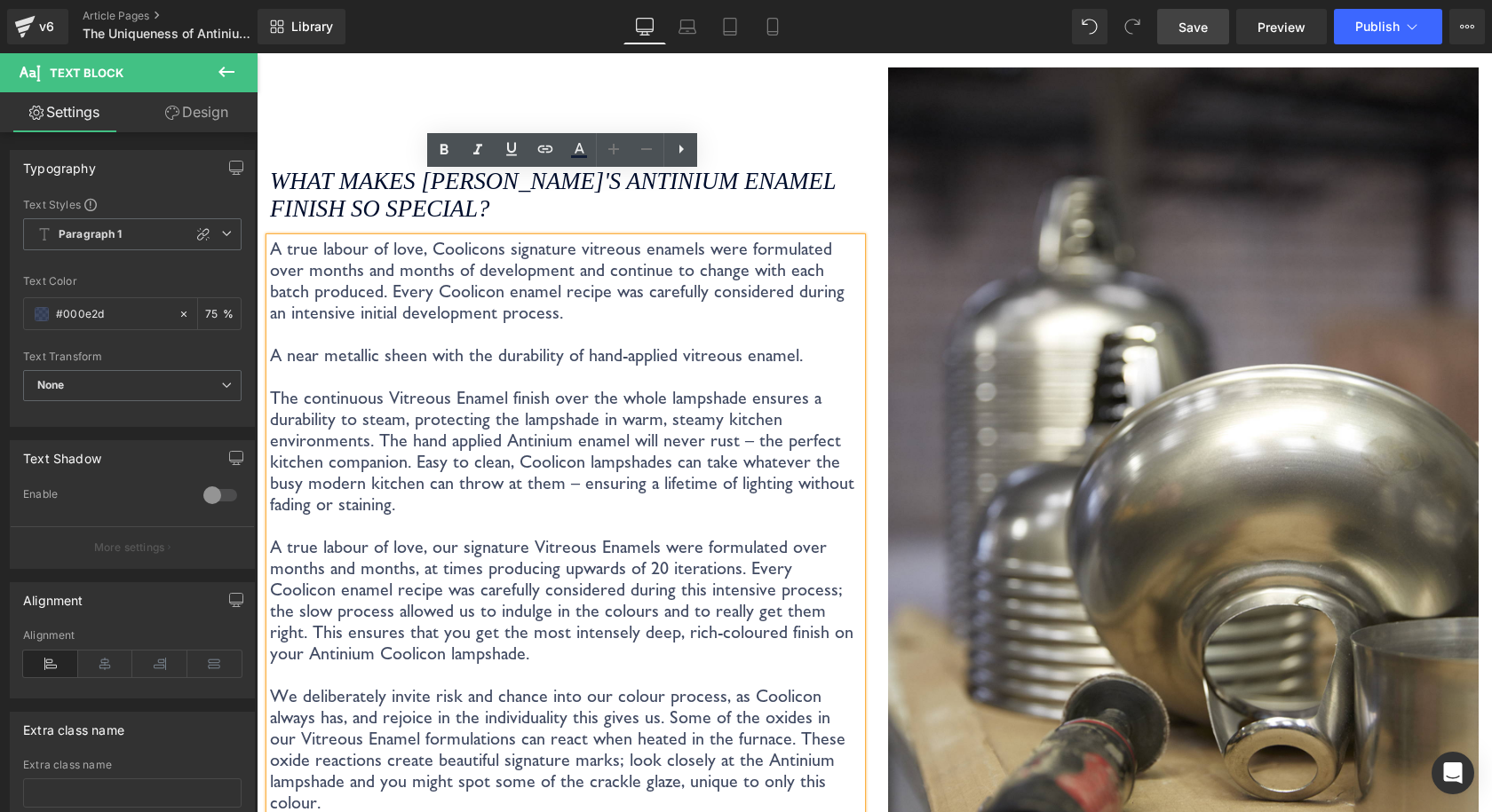
scroll to position [3041, 0]
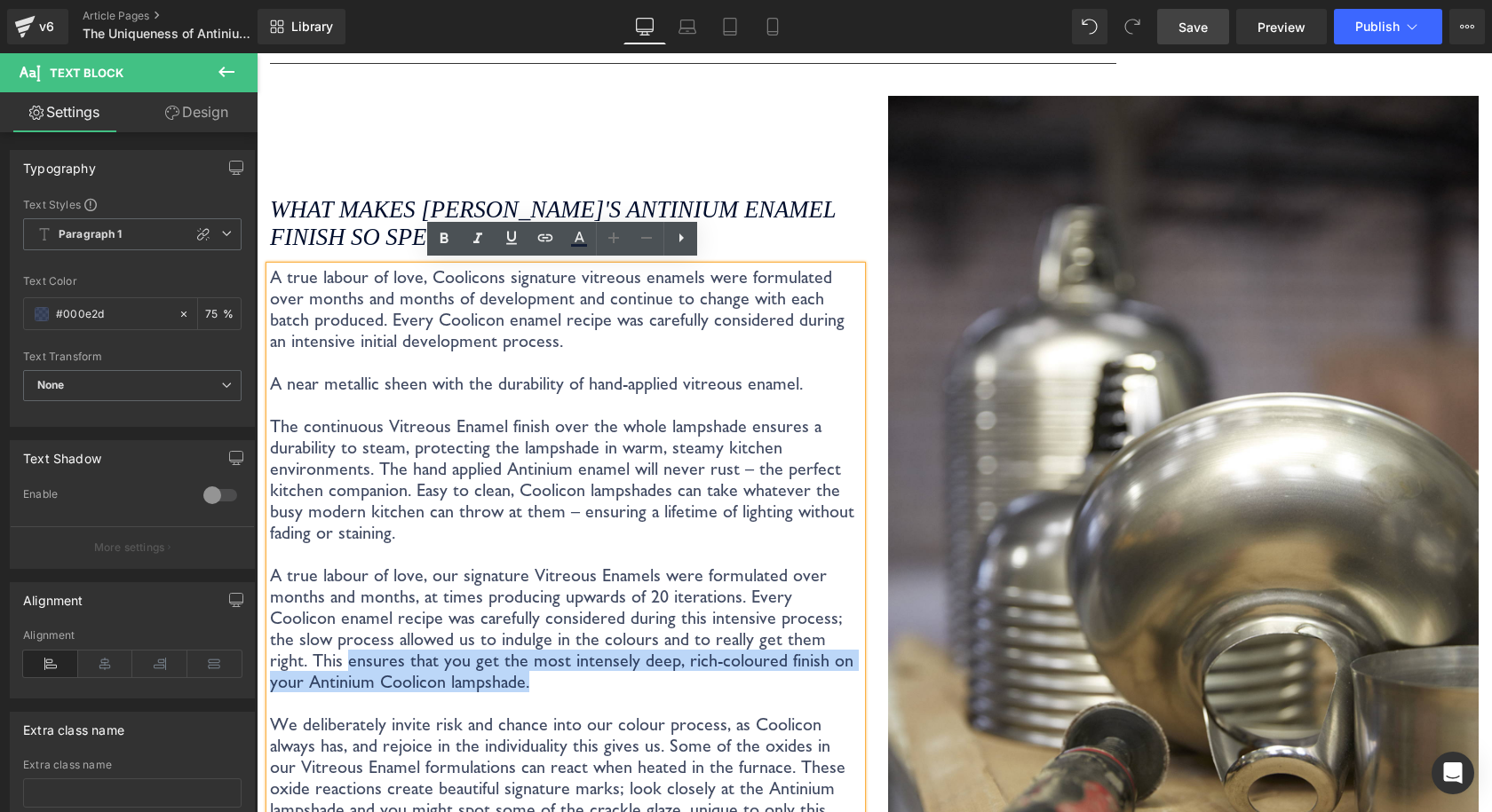
drag, startPoint x: 495, startPoint y: 684, endPoint x: 273, endPoint y: 665, distance: 222.8
click at [273, 665] on p "A true labour of love, our signature Vitreous Enamels were formulated over mont…" at bounding box center [565, 629] width 591 height 128
copy p "ensures that you get the most intensely deep, rich-coloured finish on your Anti…"
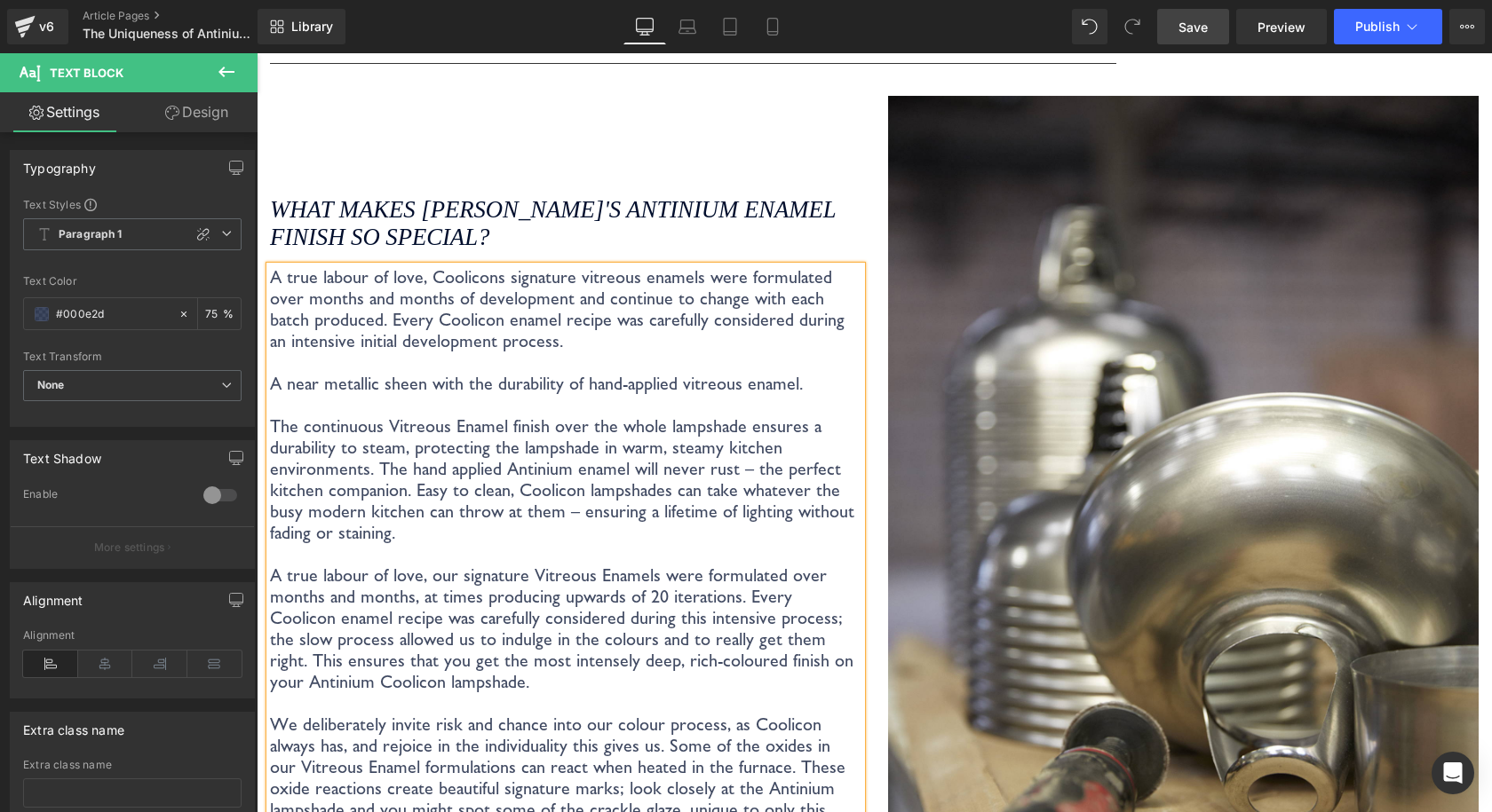
click at [547, 338] on p "A true labour of love, Coolicons signature vitreous enamels were formulated ove…" at bounding box center [565, 309] width 591 height 85
drag, startPoint x: 537, startPoint y: 346, endPoint x: 349, endPoint y: 322, distance: 189.5
click at [349, 322] on p "A true labour of love, Coolicons signature vitreous enamels were formulated ove…" at bounding box center [565, 309] width 591 height 85
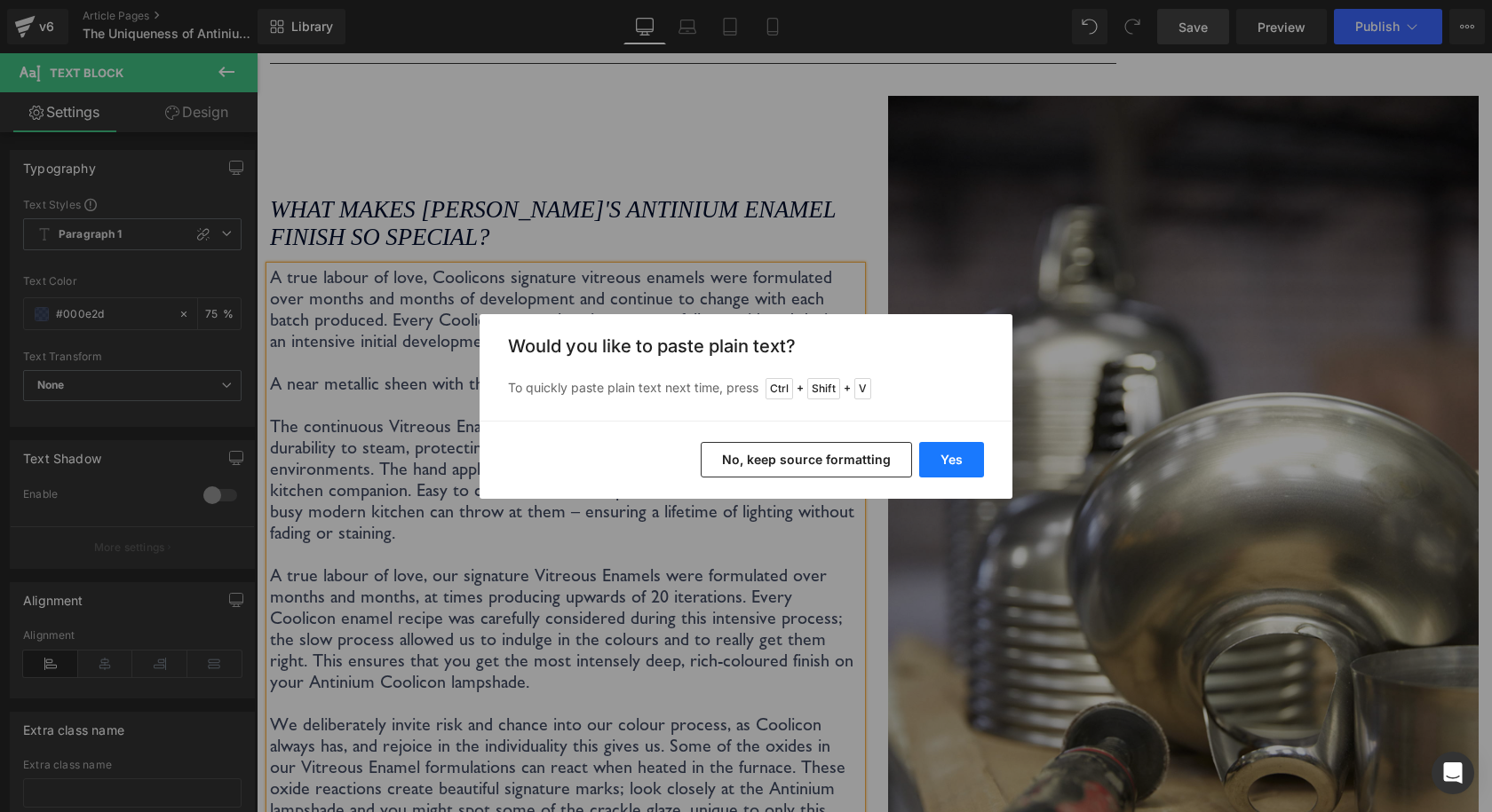
drag, startPoint x: 968, startPoint y: 463, endPoint x: 242, endPoint y: 316, distance: 740.7
click at [968, 463] on button "Yes" at bounding box center [951, 459] width 65 height 36
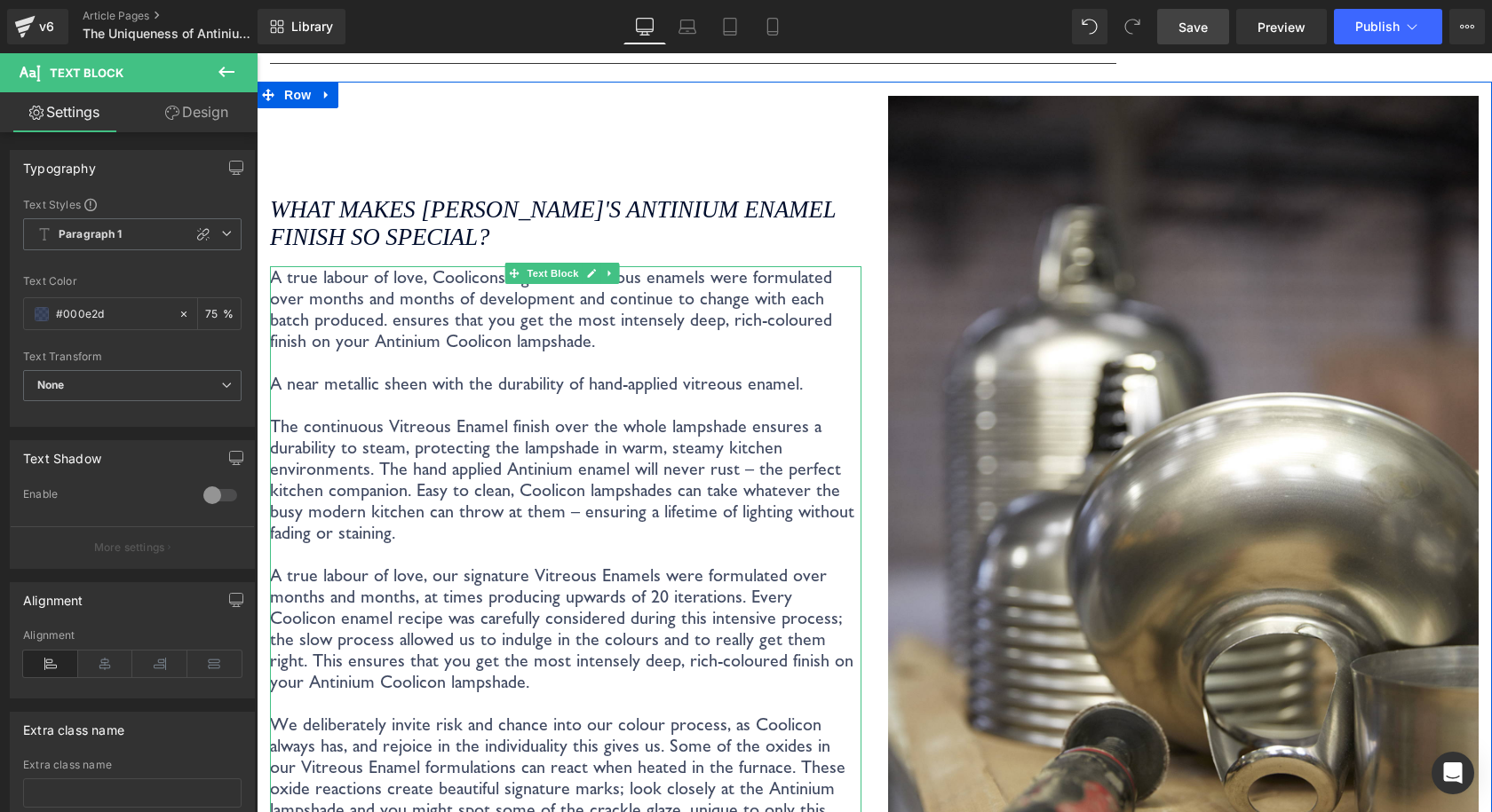
click at [355, 314] on p "A true labour of love, Coolicons signature vitreous enamels were formulated ove…" at bounding box center [565, 309] width 591 height 85
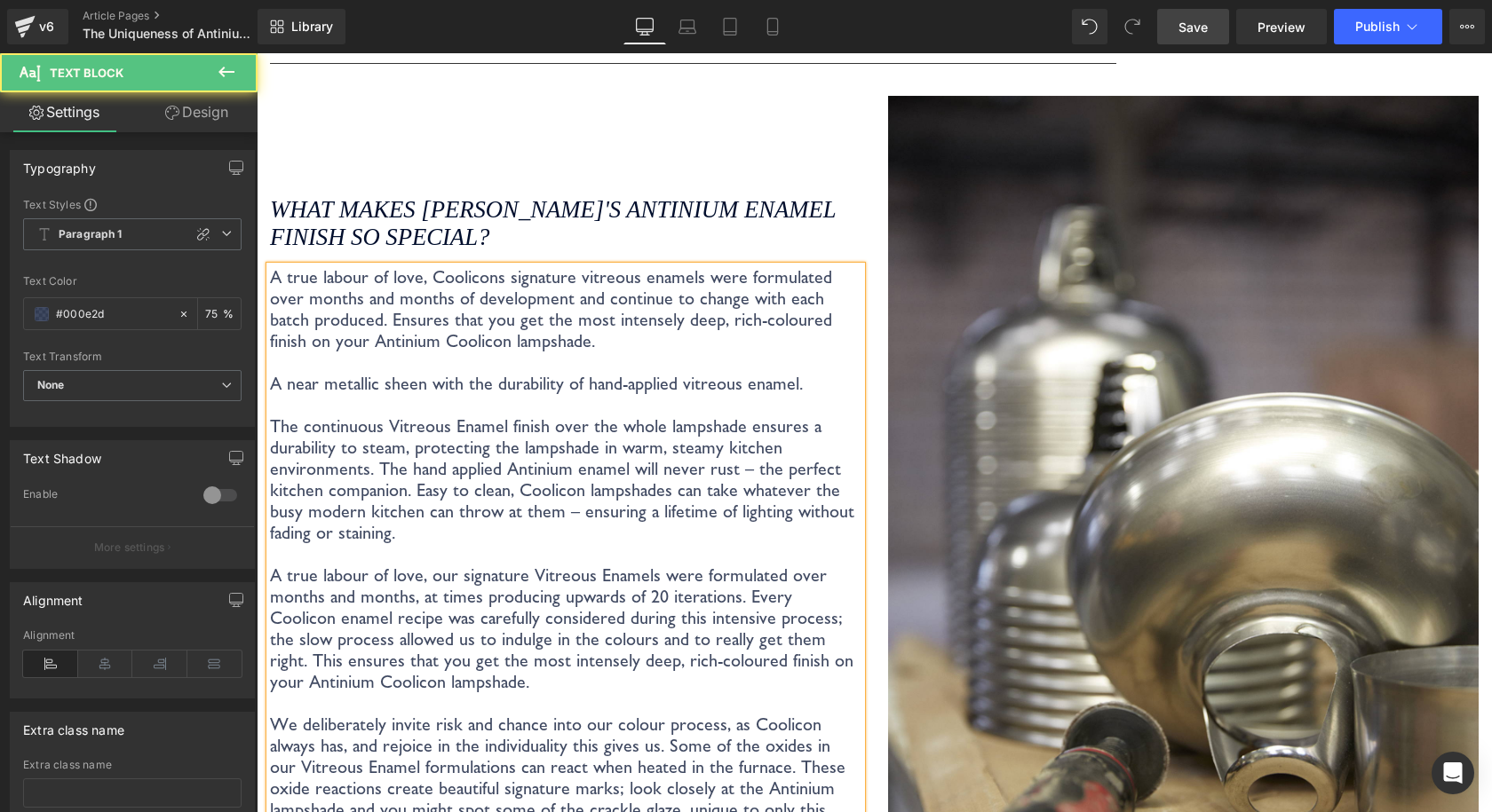
click at [396, 317] on p "A true labour of love, Coolicons signature vitreous enamels were formulated ove…" at bounding box center [565, 309] width 591 height 85
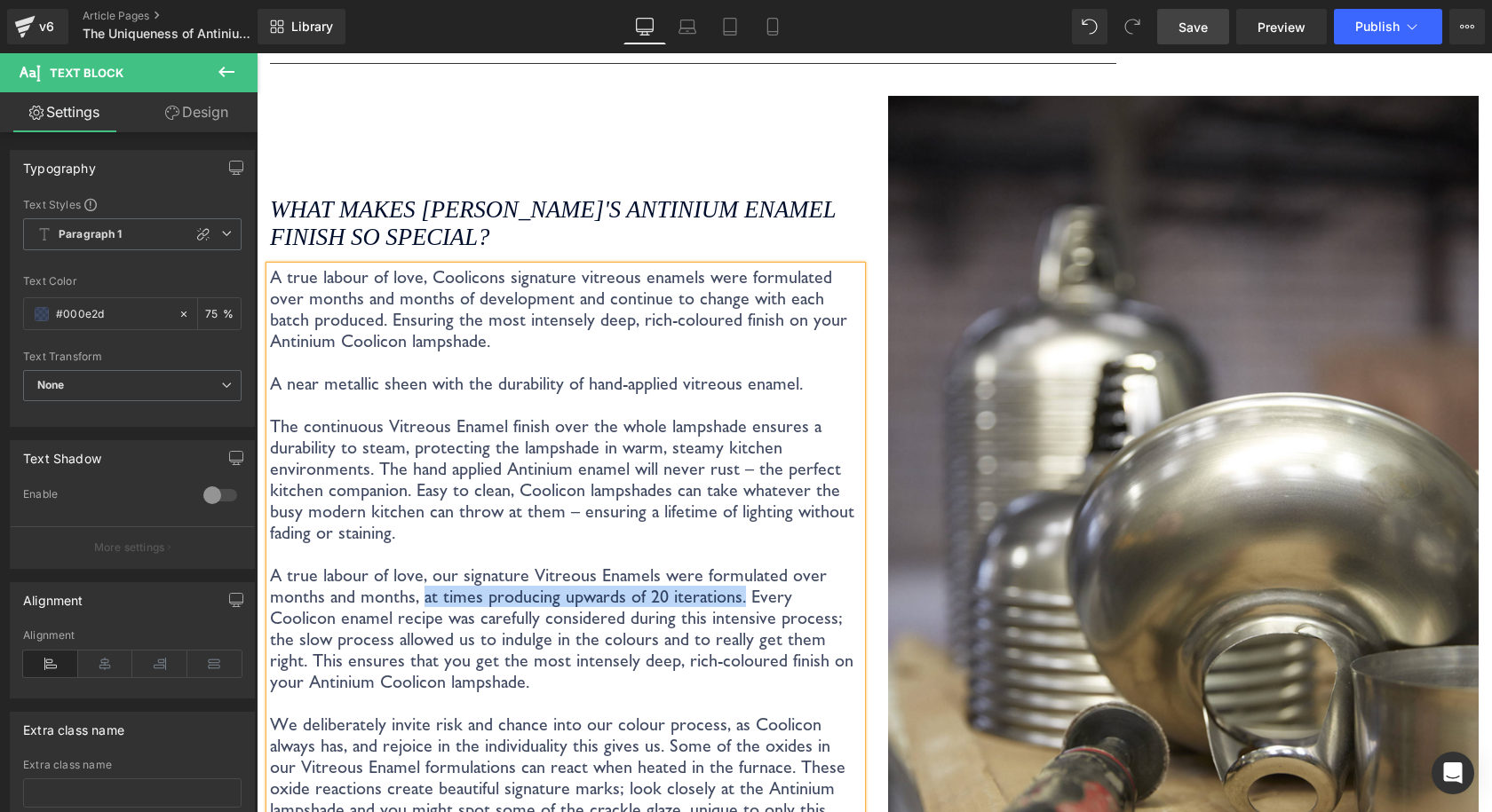
drag, startPoint x: 421, startPoint y: 592, endPoint x: 733, endPoint y: 595, distance: 312.0
click at [733, 595] on p "A true labour of love, our signature Vitreous Enamels were formulated over mont…" at bounding box center [565, 629] width 591 height 128
copy p "at times producing upwards of 20 iterations."
click at [348, 322] on p "A true labour of love, Coolicons signature vitreous enamels were formulated ove…" at bounding box center [565, 309] width 591 height 85
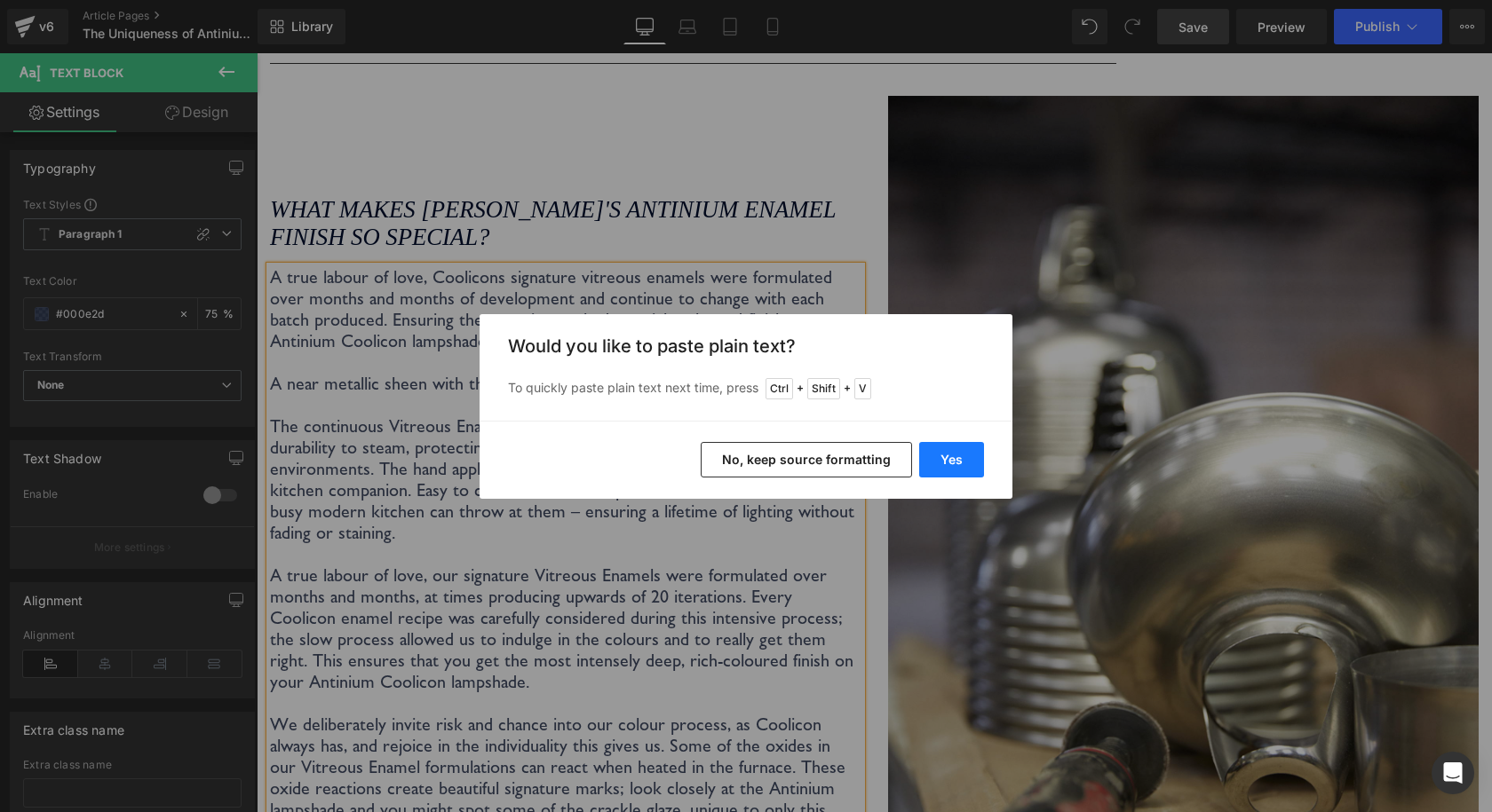
click at [948, 457] on button "Yes" at bounding box center [951, 459] width 65 height 36
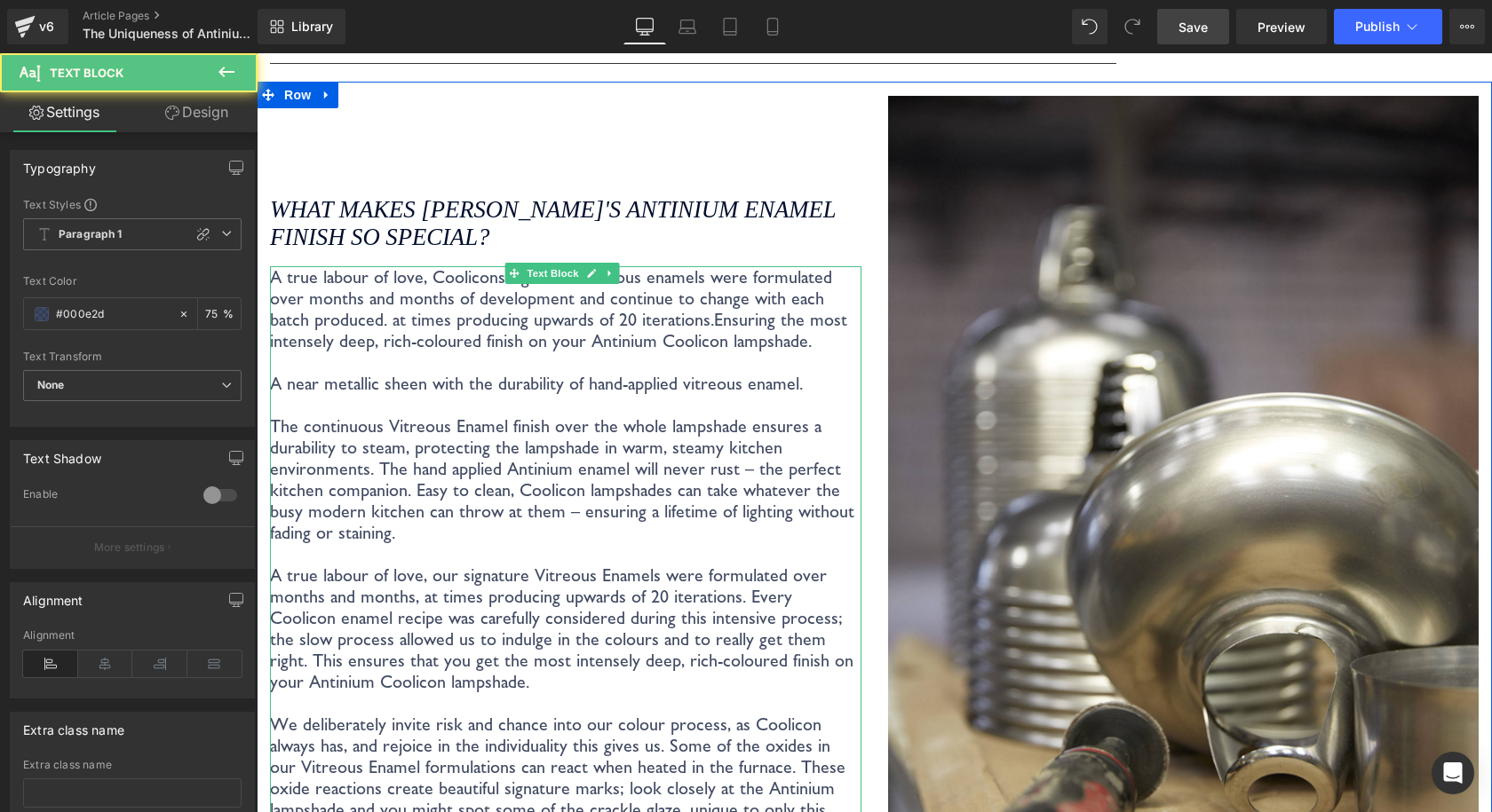
click at [348, 323] on p "A true labour of love, Coolicons signature vitreous enamels were formulated ove…" at bounding box center [565, 309] width 591 height 85
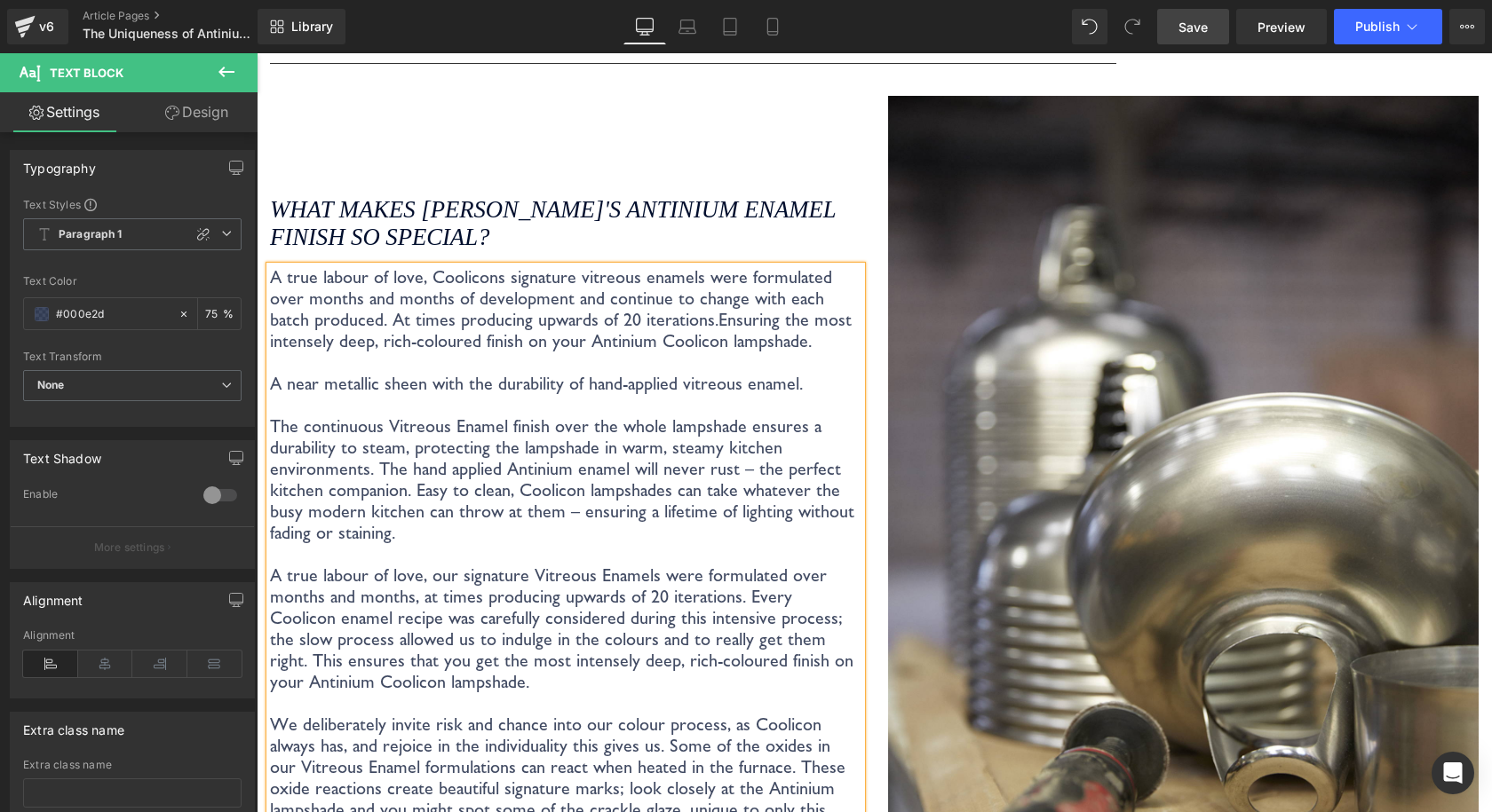
click at [667, 312] on p "A true labour of love, Coolicons signature vitreous enamels were formulated ove…" at bounding box center [565, 309] width 591 height 85
click at [633, 309] on p "A true labour of love, Coolicons signature vitreous enamels were formulated ove…" at bounding box center [565, 309] width 591 height 85
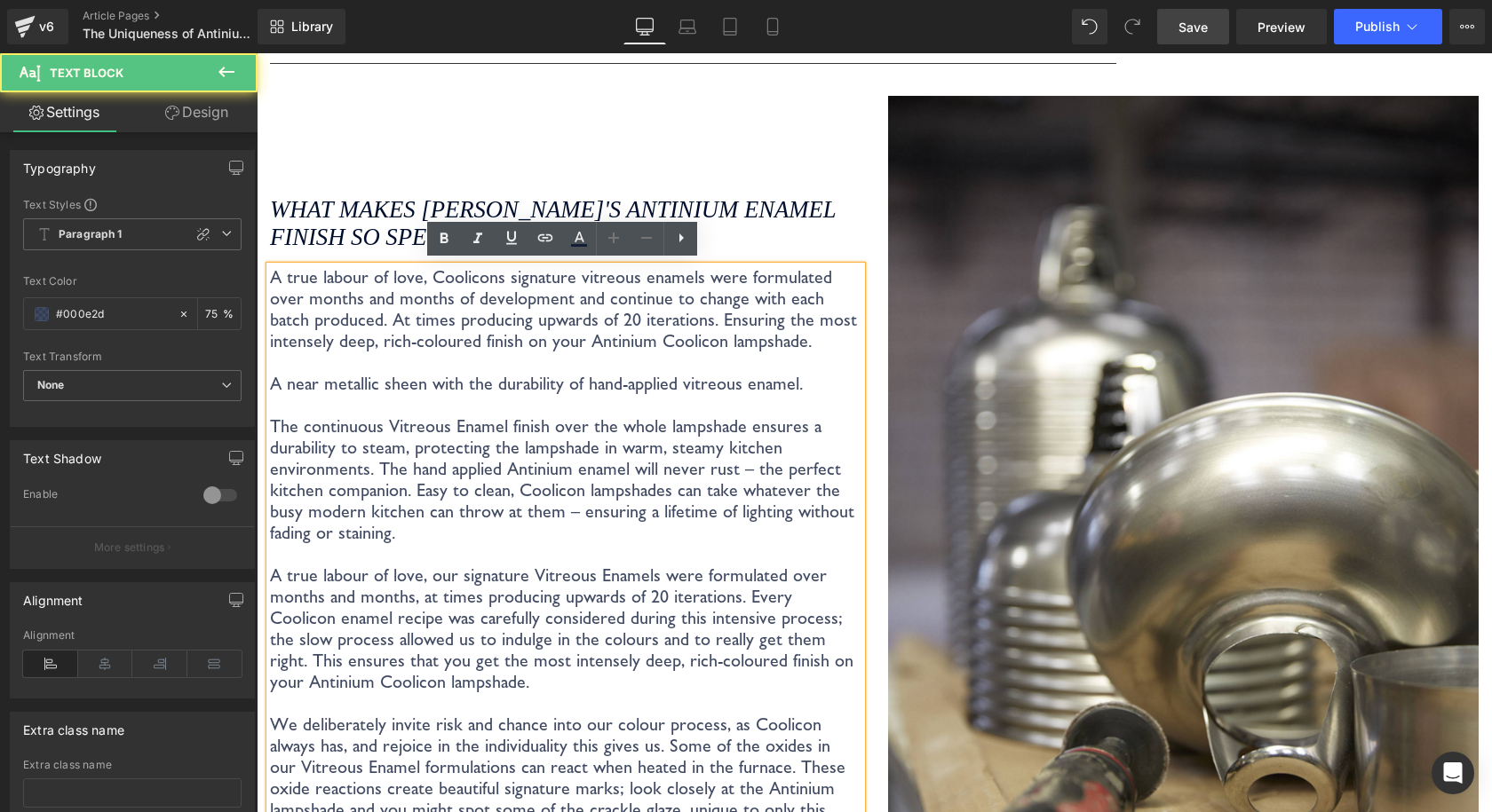
click at [473, 343] on p "A true labour of love, Coolicons signature vitreous enamels were formulated ove…" at bounding box center [565, 309] width 591 height 85
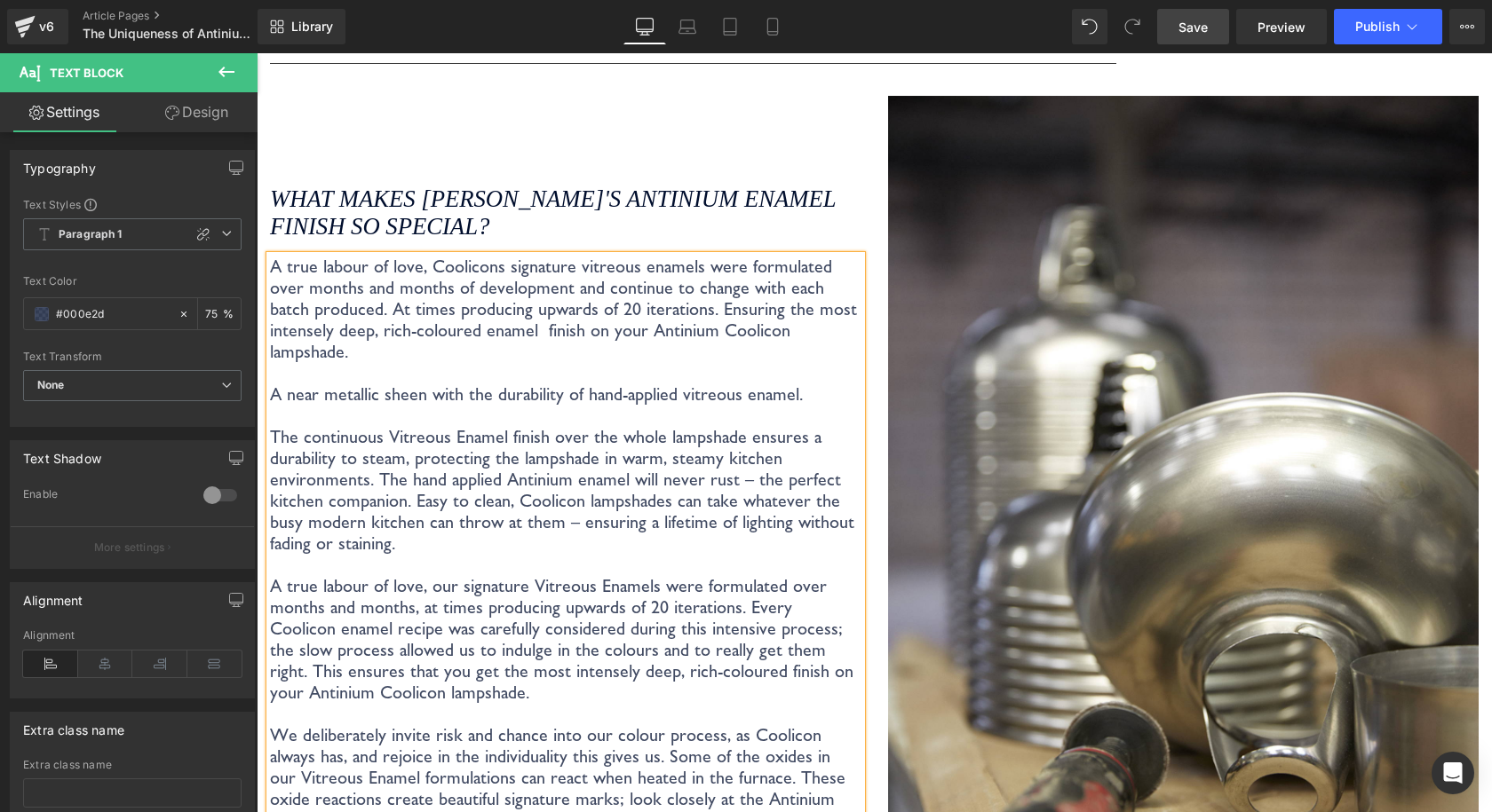
scroll to position [3031, 0]
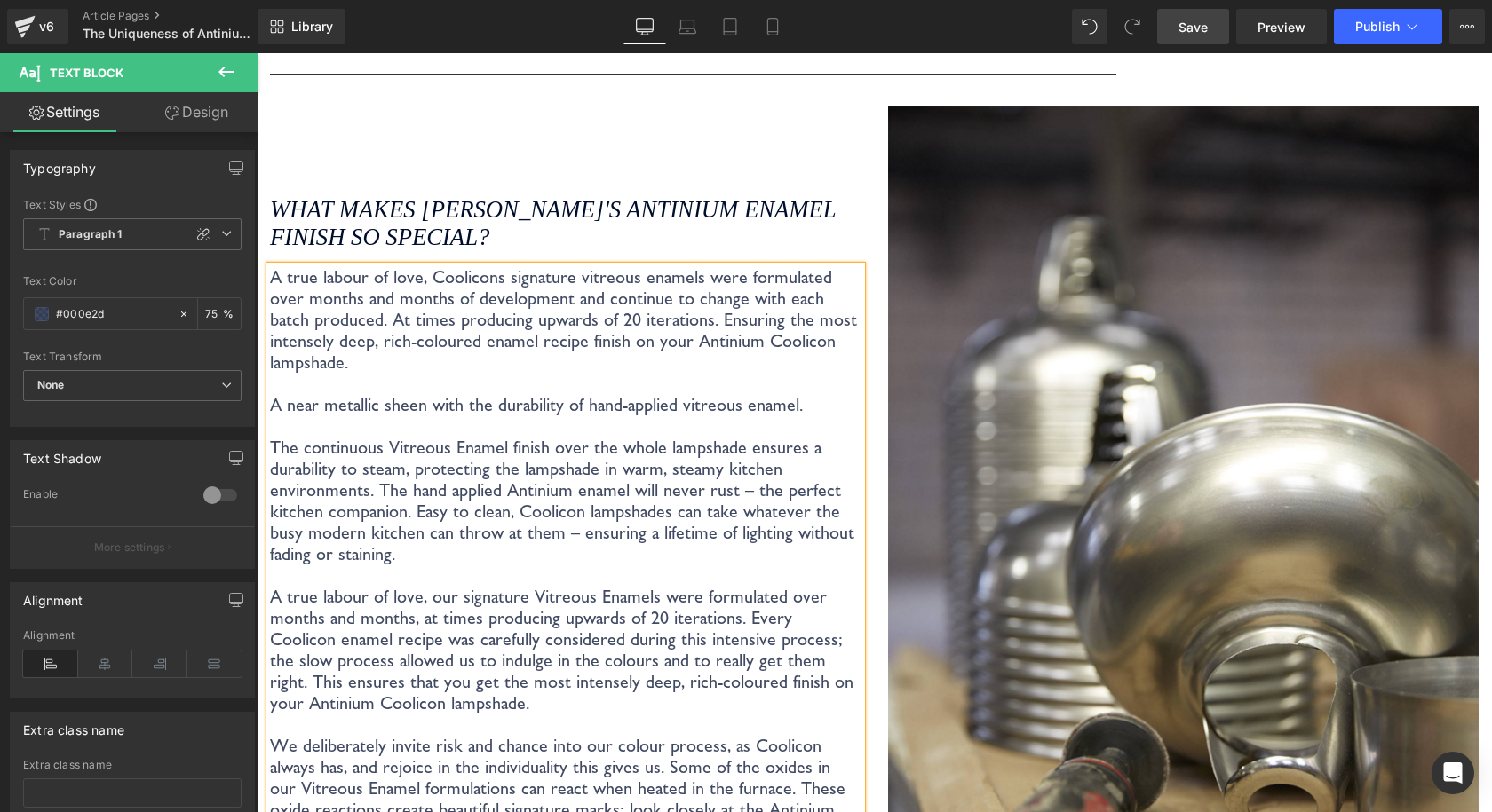
click at [483, 336] on p "A true labour of love, Coolicons signature vitreous enamels were formulated ove…" at bounding box center [565, 319] width 591 height 107
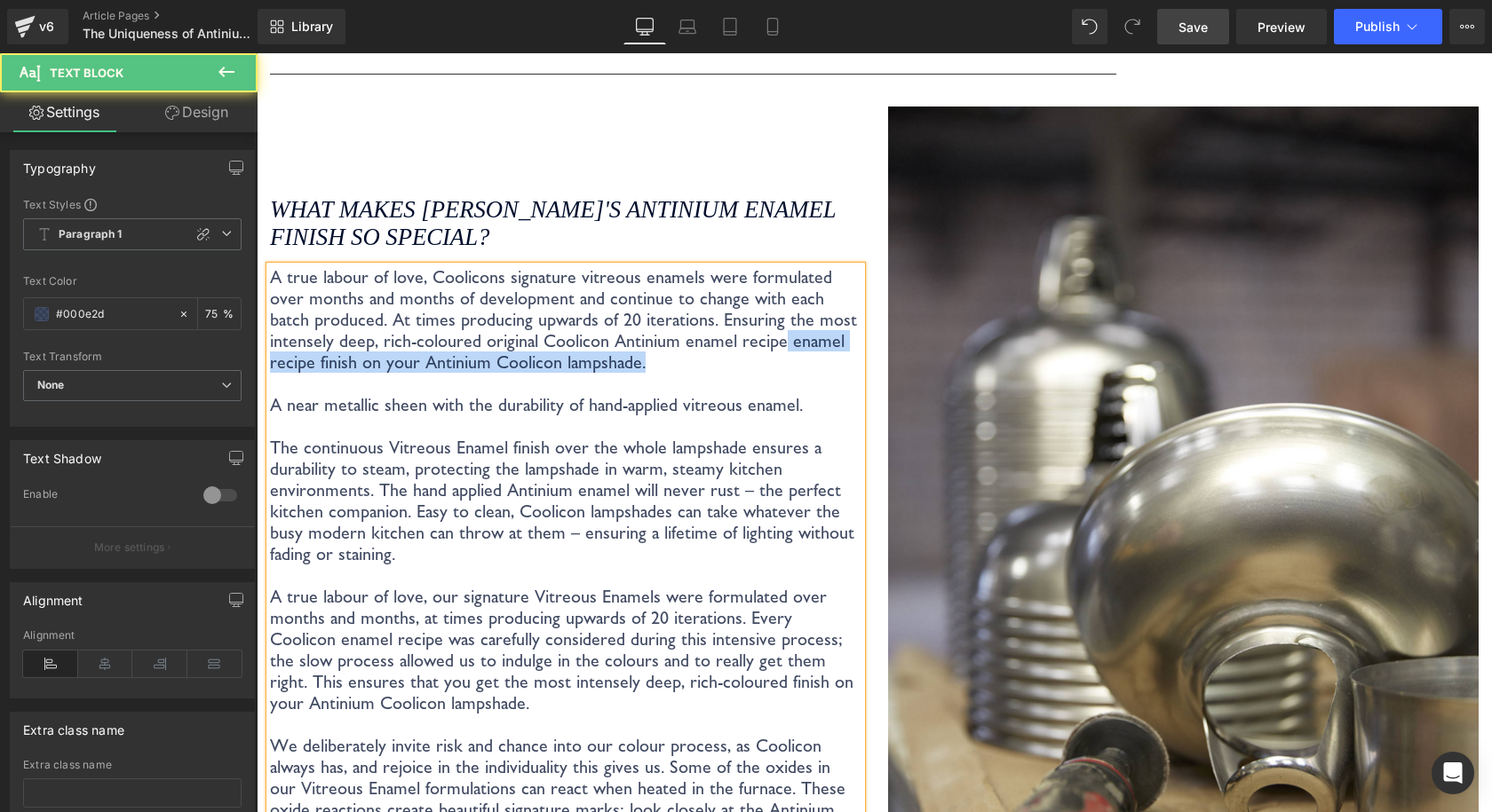
drag, startPoint x: 774, startPoint y: 334, endPoint x: 827, endPoint y: 352, distance: 56.0
click at [827, 352] on p "A true labour of love, Coolicons signature vitreous enamels were formulated ove…" at bounding box center [565, 319] width 591 height 107
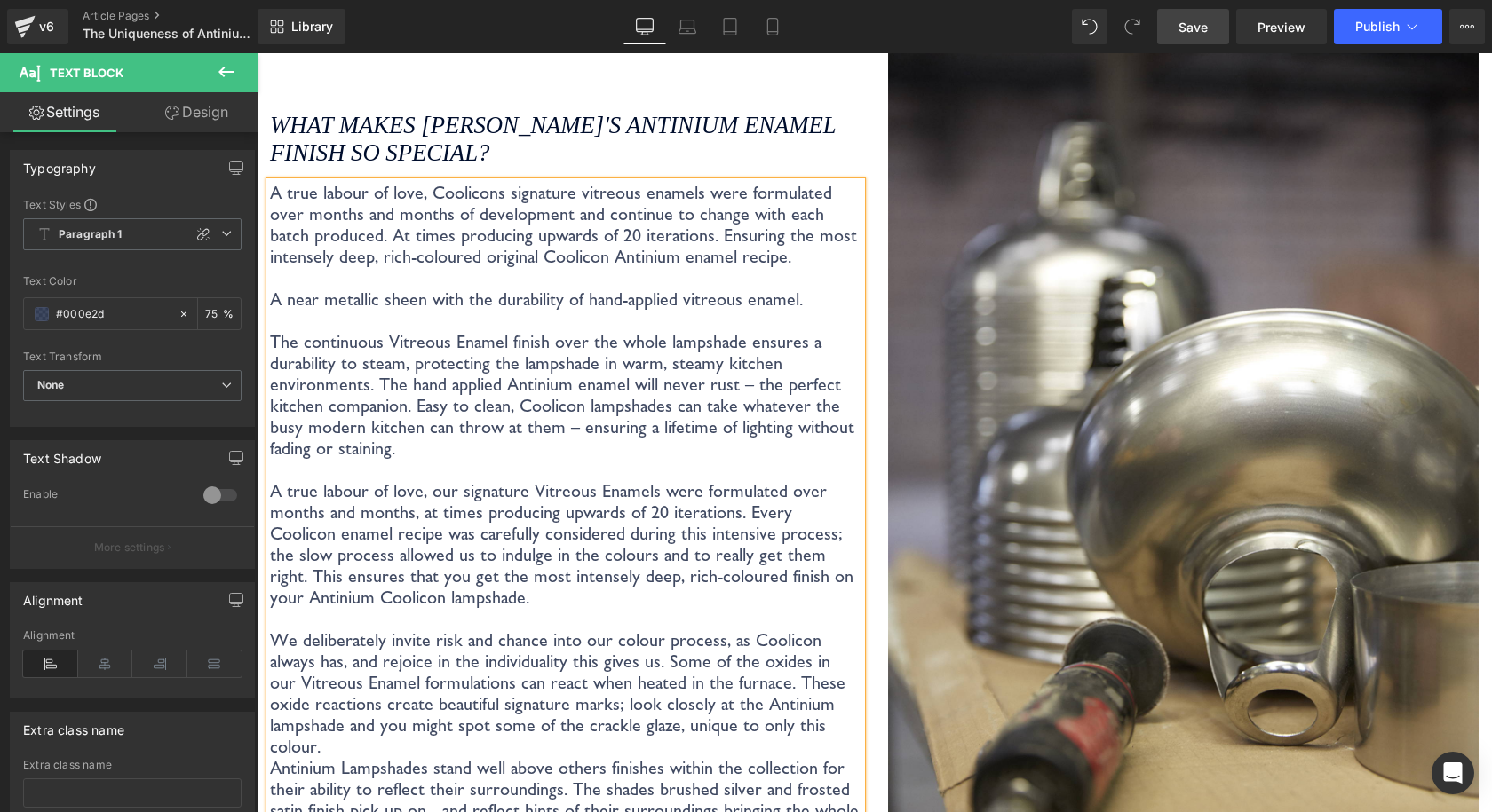
scroll to position [3131, 0]
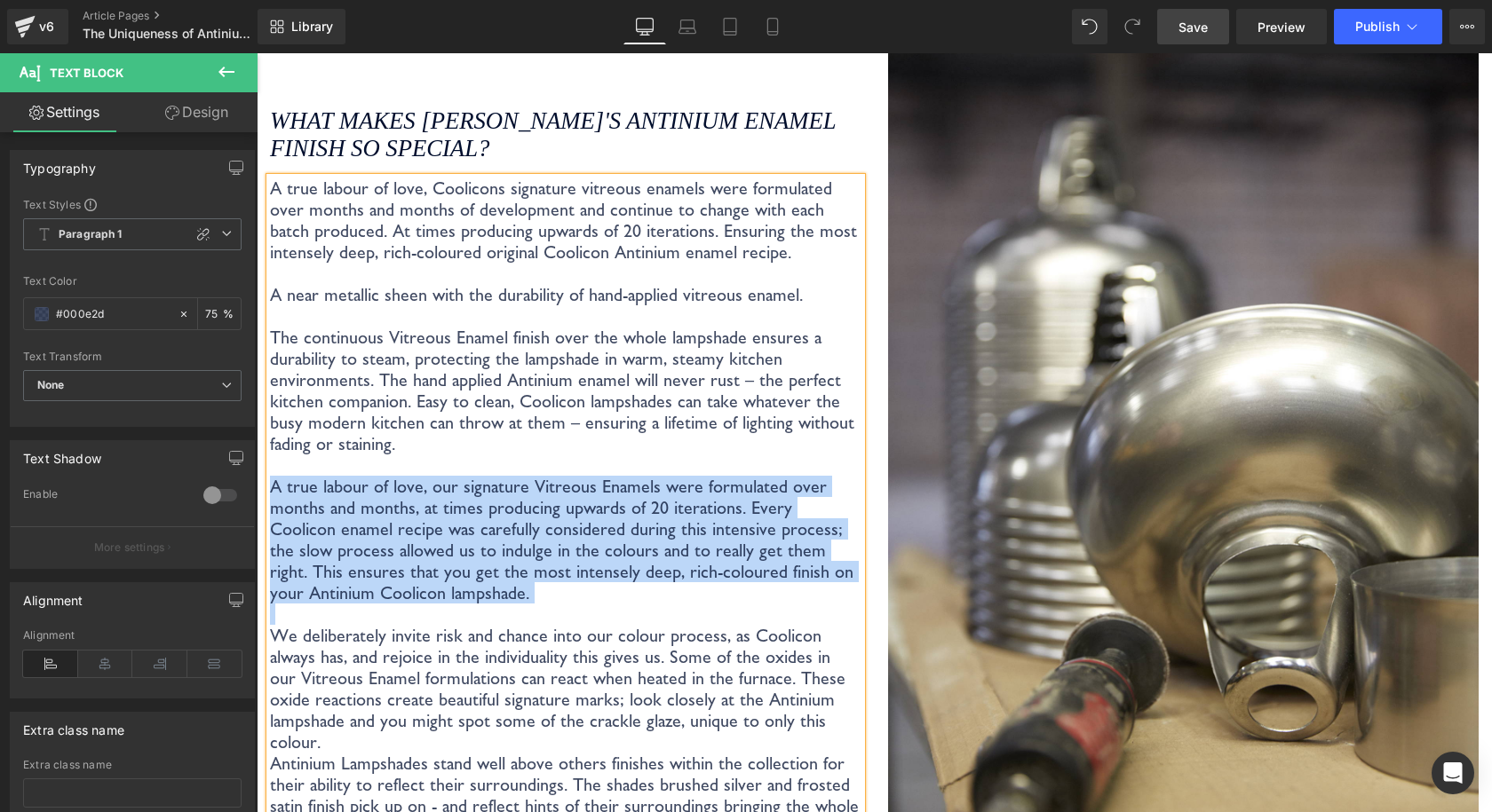
drag, startPoint x: 504, startPoint y: 601, endPoint x: 255, endPoint y: 477, distance: 278.2
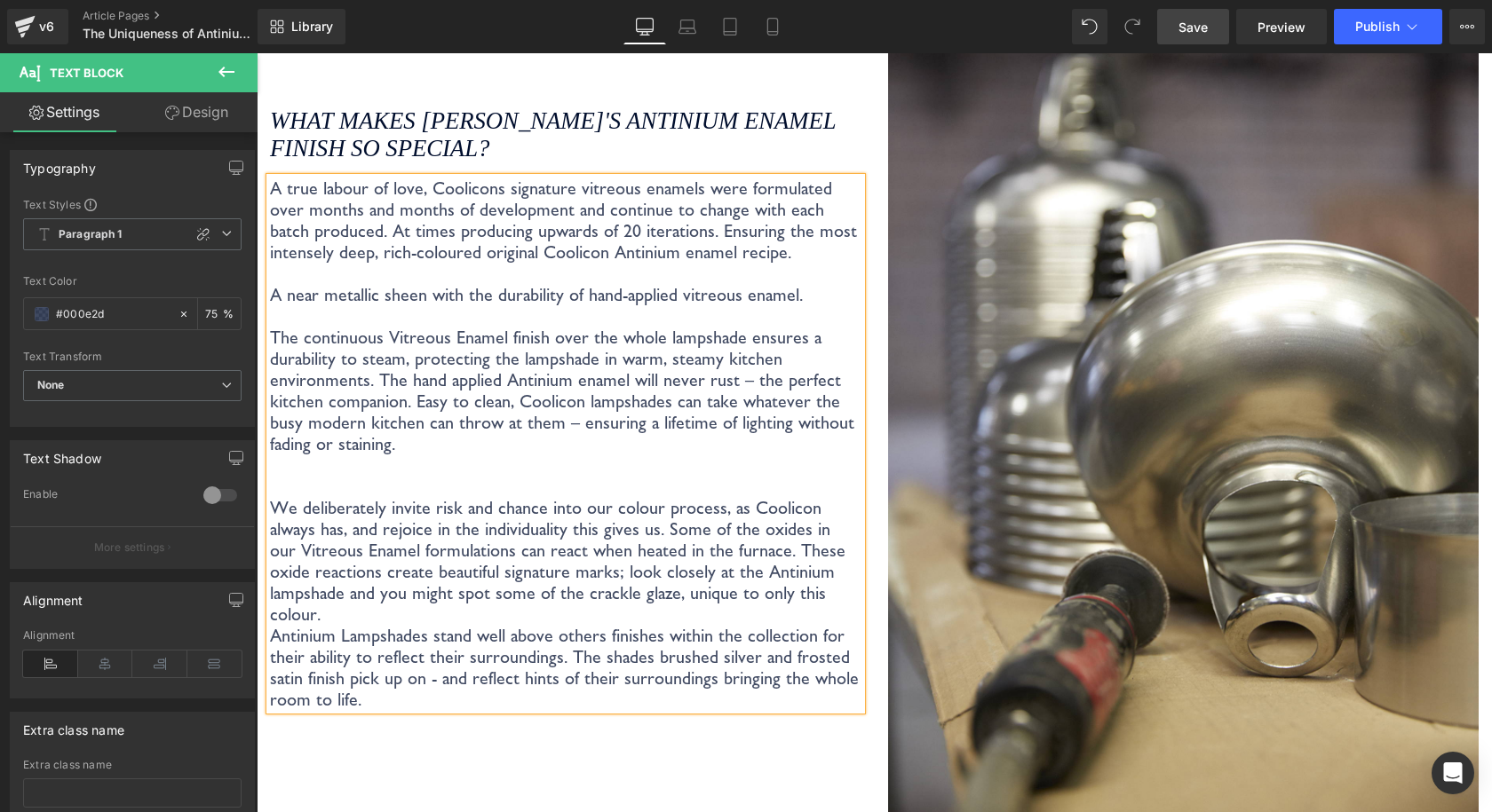
scroll to position [3105, 0]
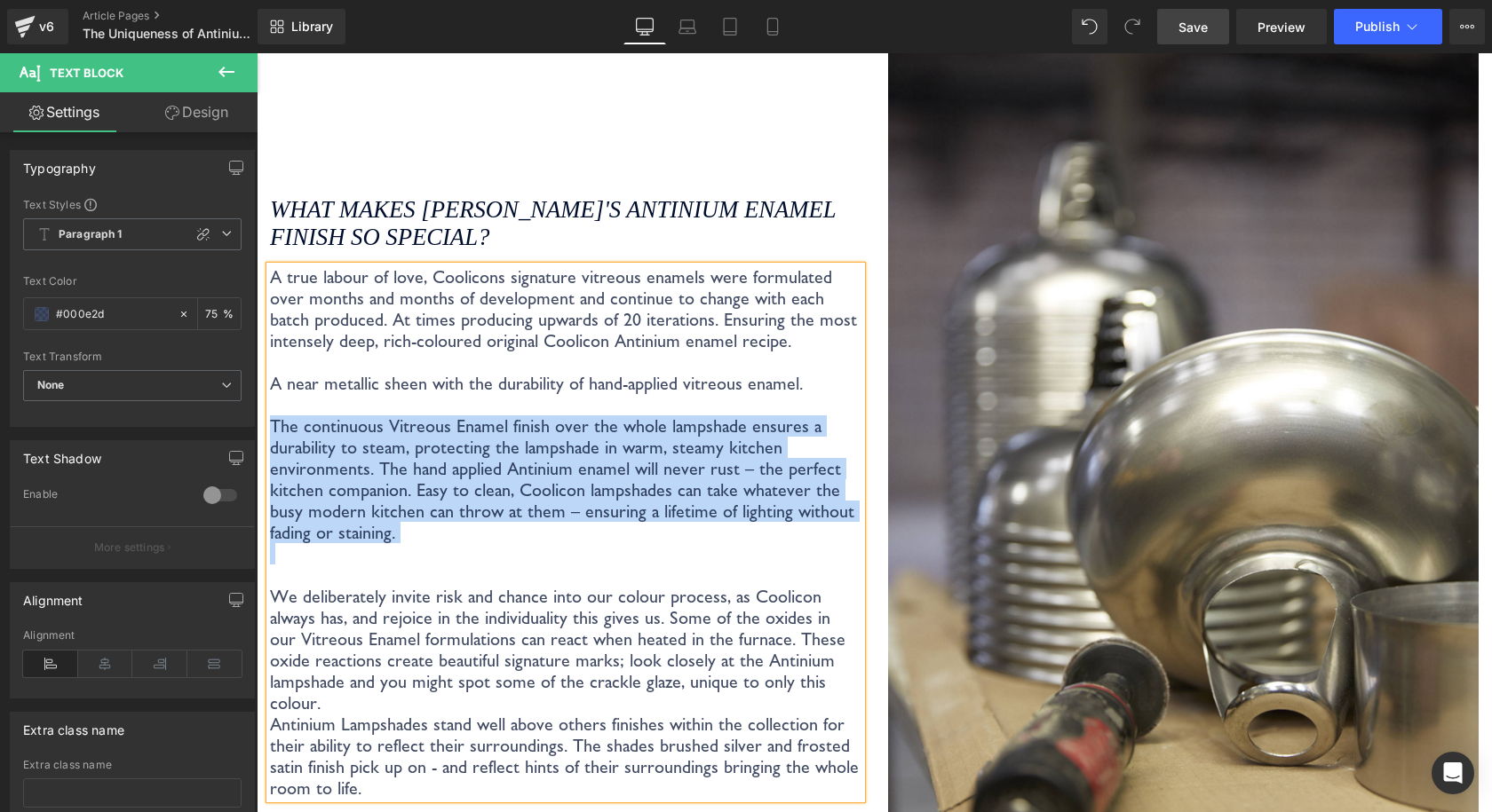
drag, startPoint x: 404, startPoint y: 528, endPoint x: 272, endPoint y: 410, distance: 177.1
click at [272, 410] on div "A true labour of love, Coolicons signature vitreous enamels were formulated ove…" at bounding box center [565, 532] width 591 height 533
copy p "The continuous Vitreous Enamel finish over the whole lampshade ensures a durabi…"
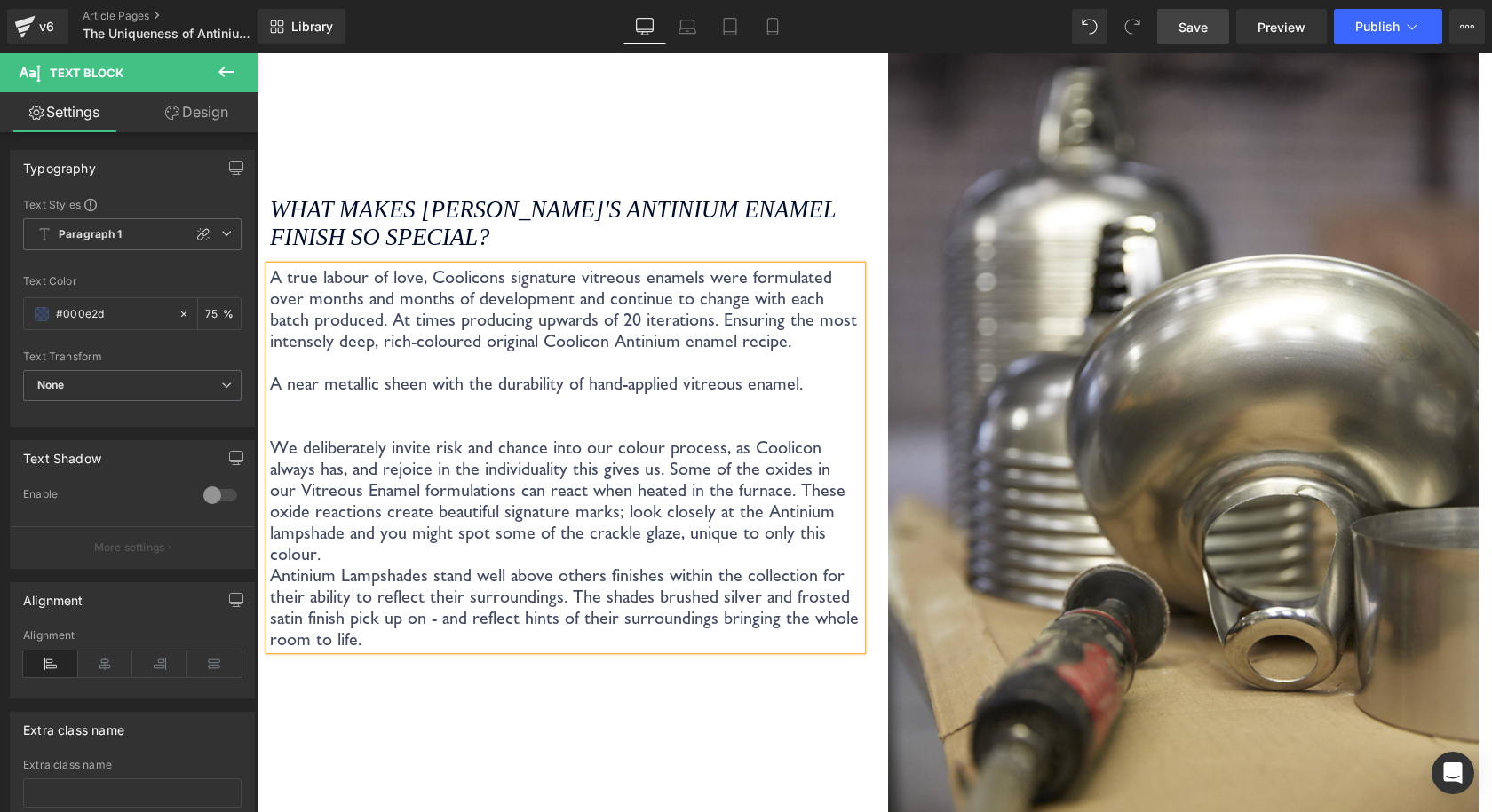
scroll to position [3191, 0]
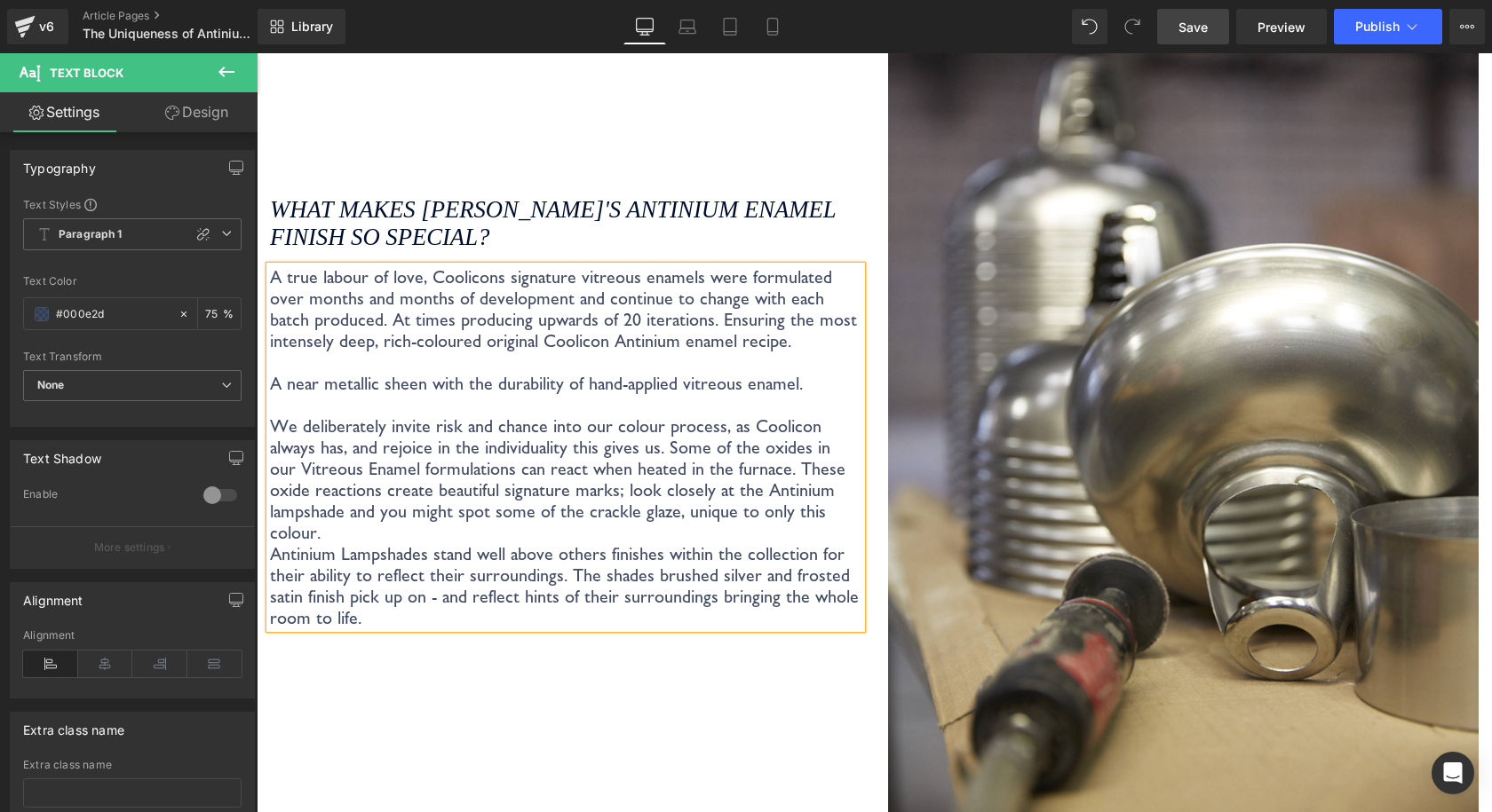
click at [376, 593] on p "Antinium Lampshades stand well above others finishes within the collection for …" at bounding box center [565, 586] width 591 height 85
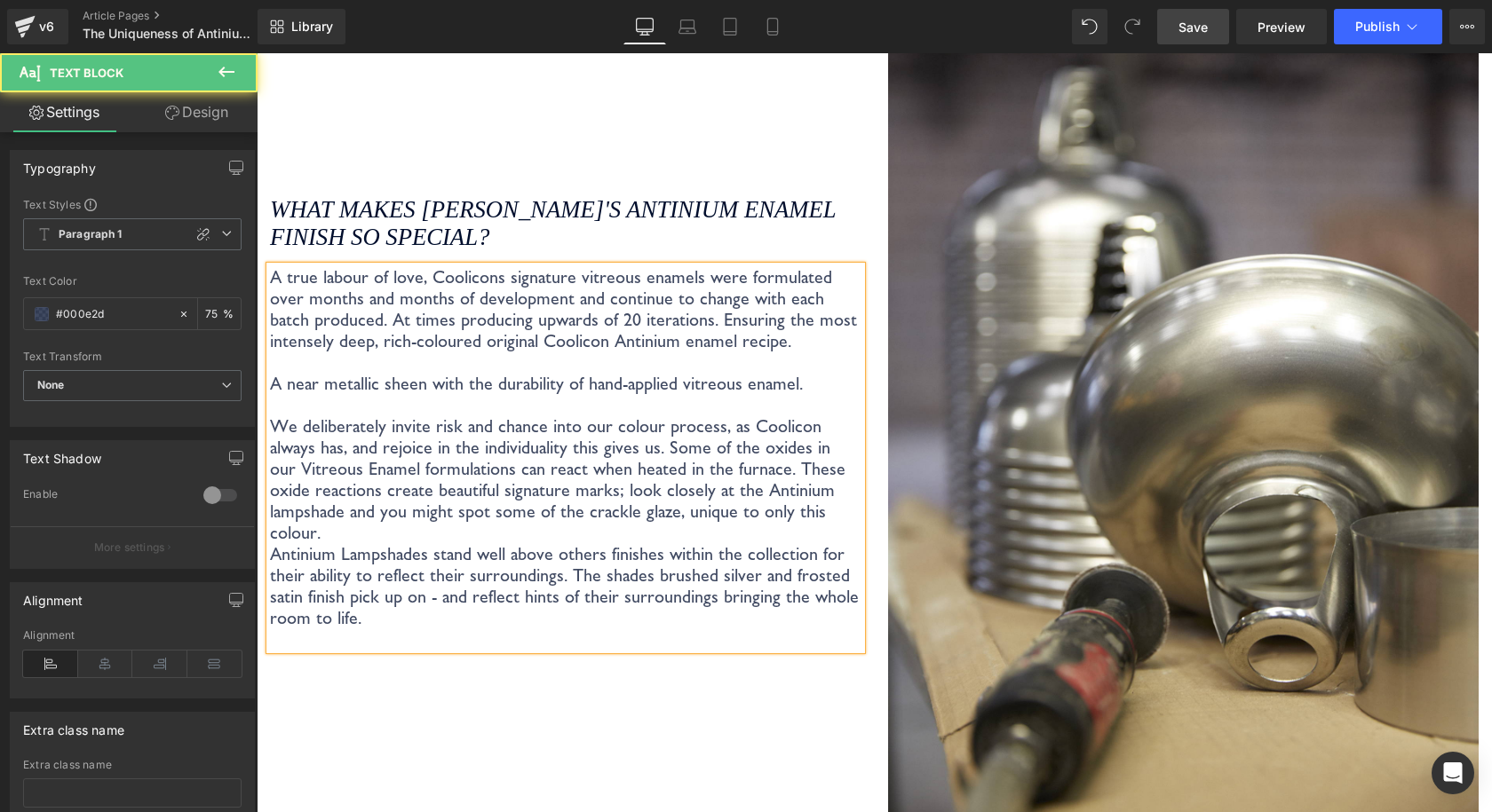
scroll to position [3169, 0]
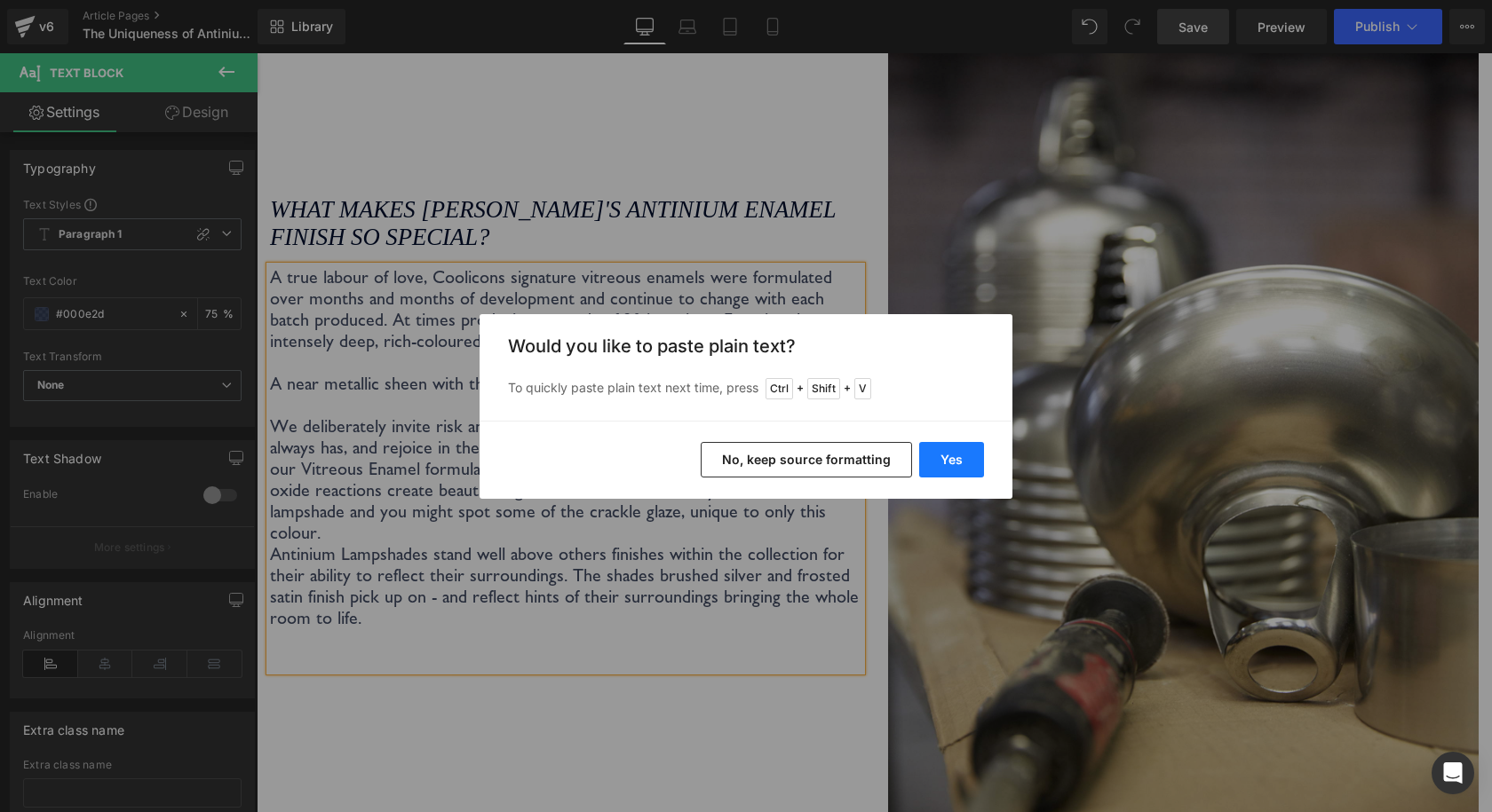
click at [942, 452] on button "Yes" at bounding box center [951, 459] width 65 height 36
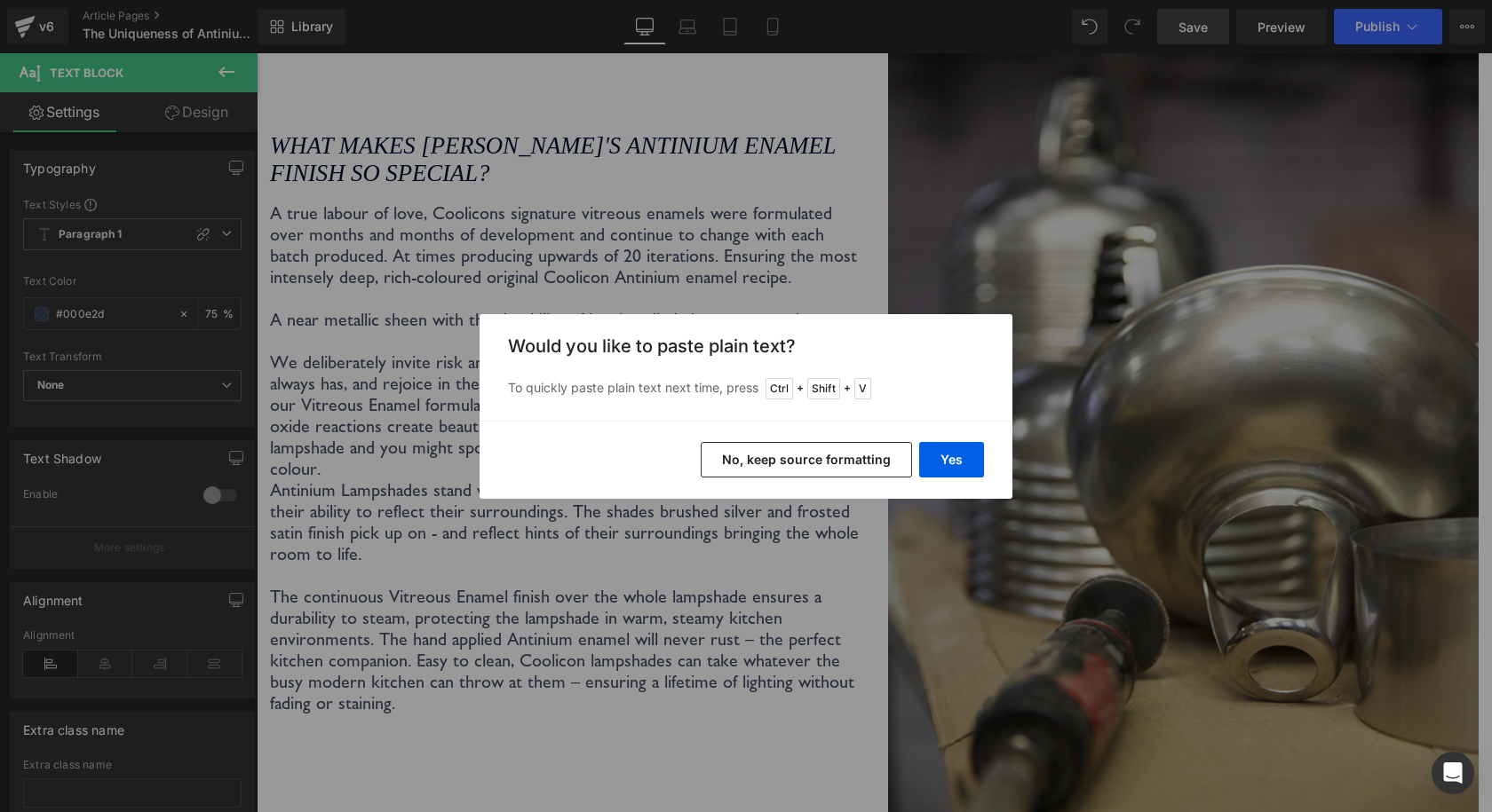
scroll to position [3105, 0]
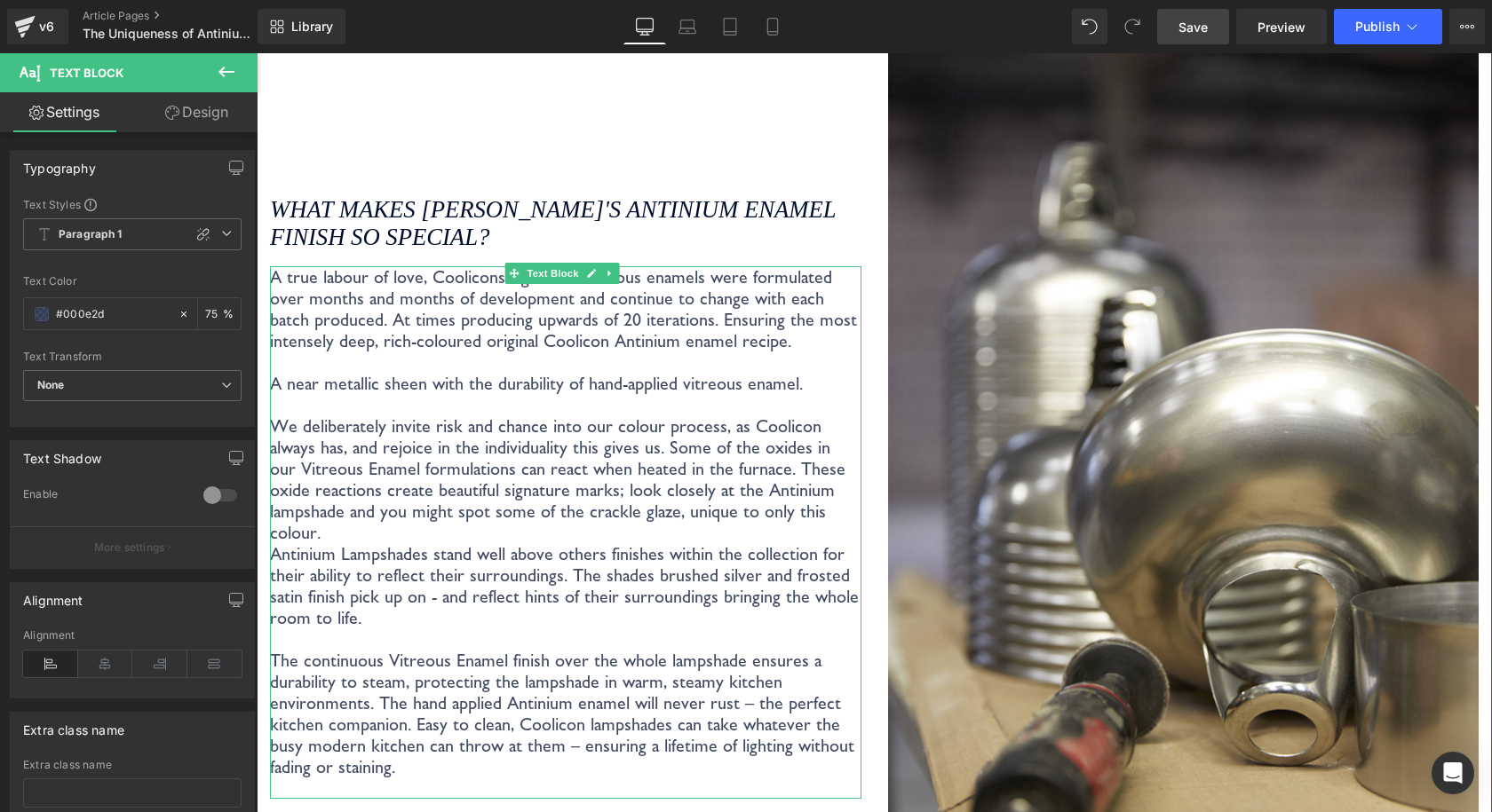
click at [407, 695] on p "The continuous Vitreous Enamel finish over the whole lampshade ensures a durabi…" at bounding box center [565, 714] width 591 height 128
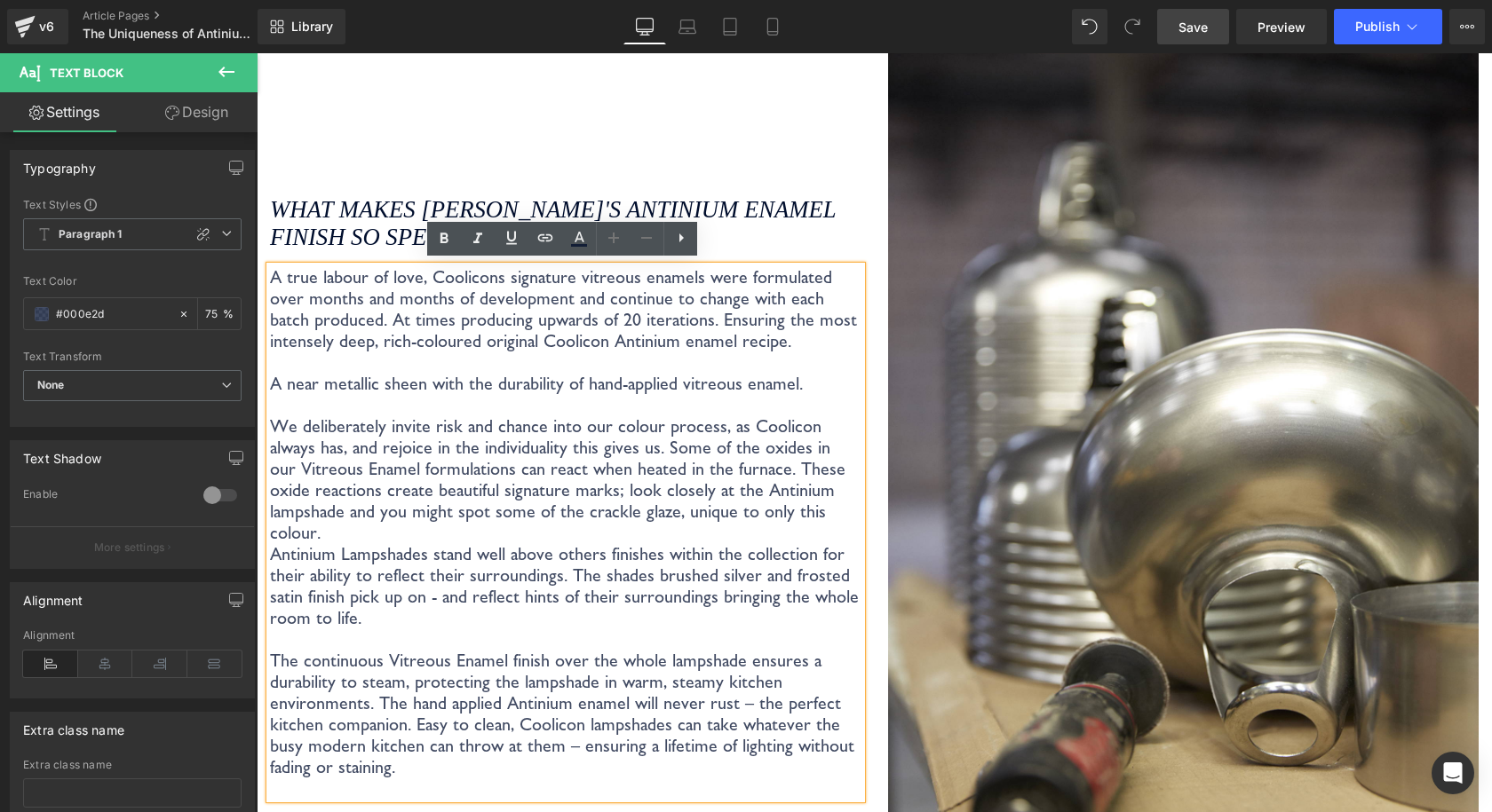
drag, startPoint x: 785, startPoint y: 379, endPoint x: 281, endPoint y: 369, distance: 504.1
click at [272, 376] on p "A near metallic sheen with the durability of hand-applied vitreous enamel." at bounding box center [565, 394] width 591 height 43
copy p "A near metallic sheen with the durability of hand-applied vitreous enamel."
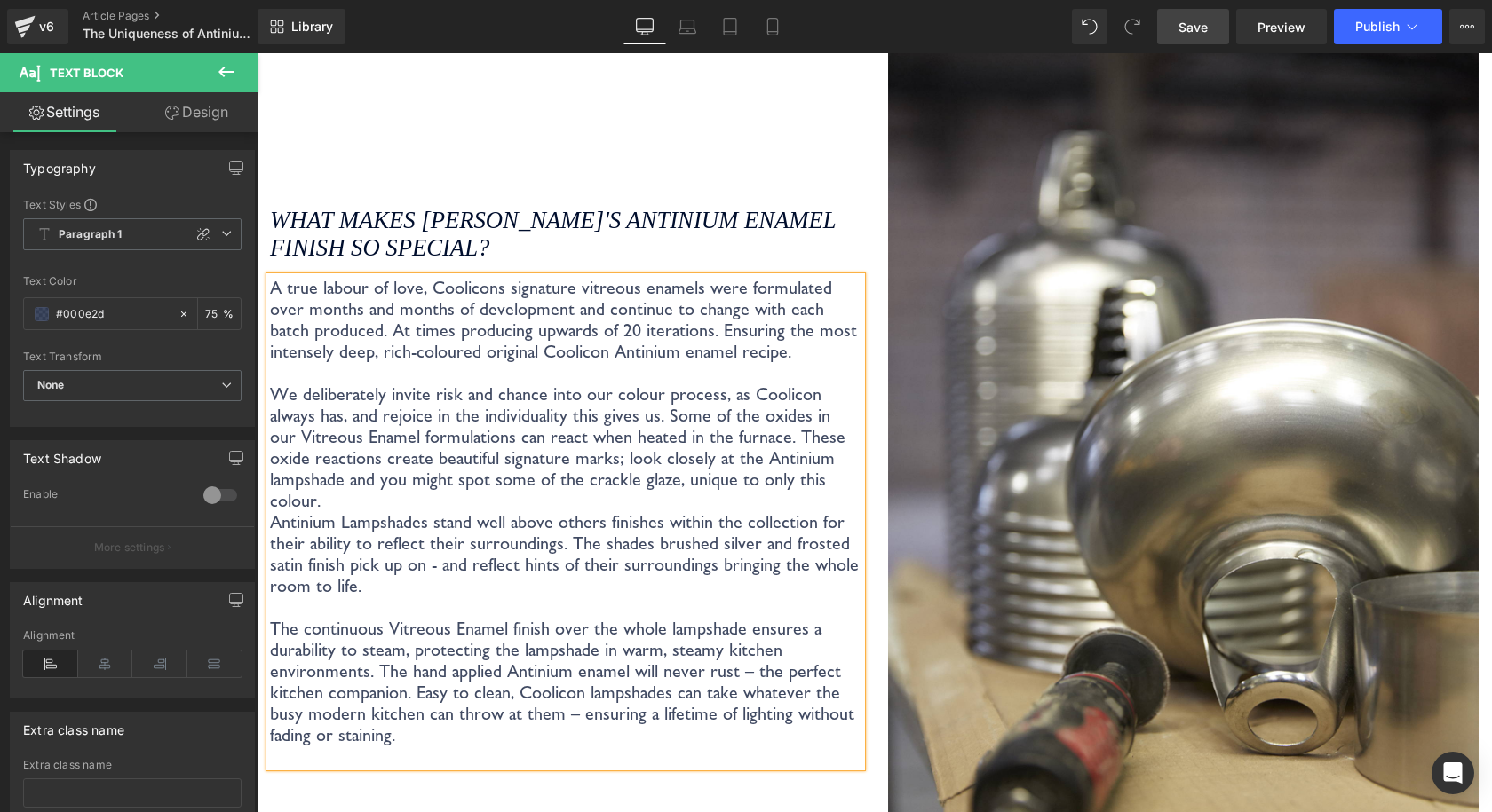
scroll to position [3127, 0]
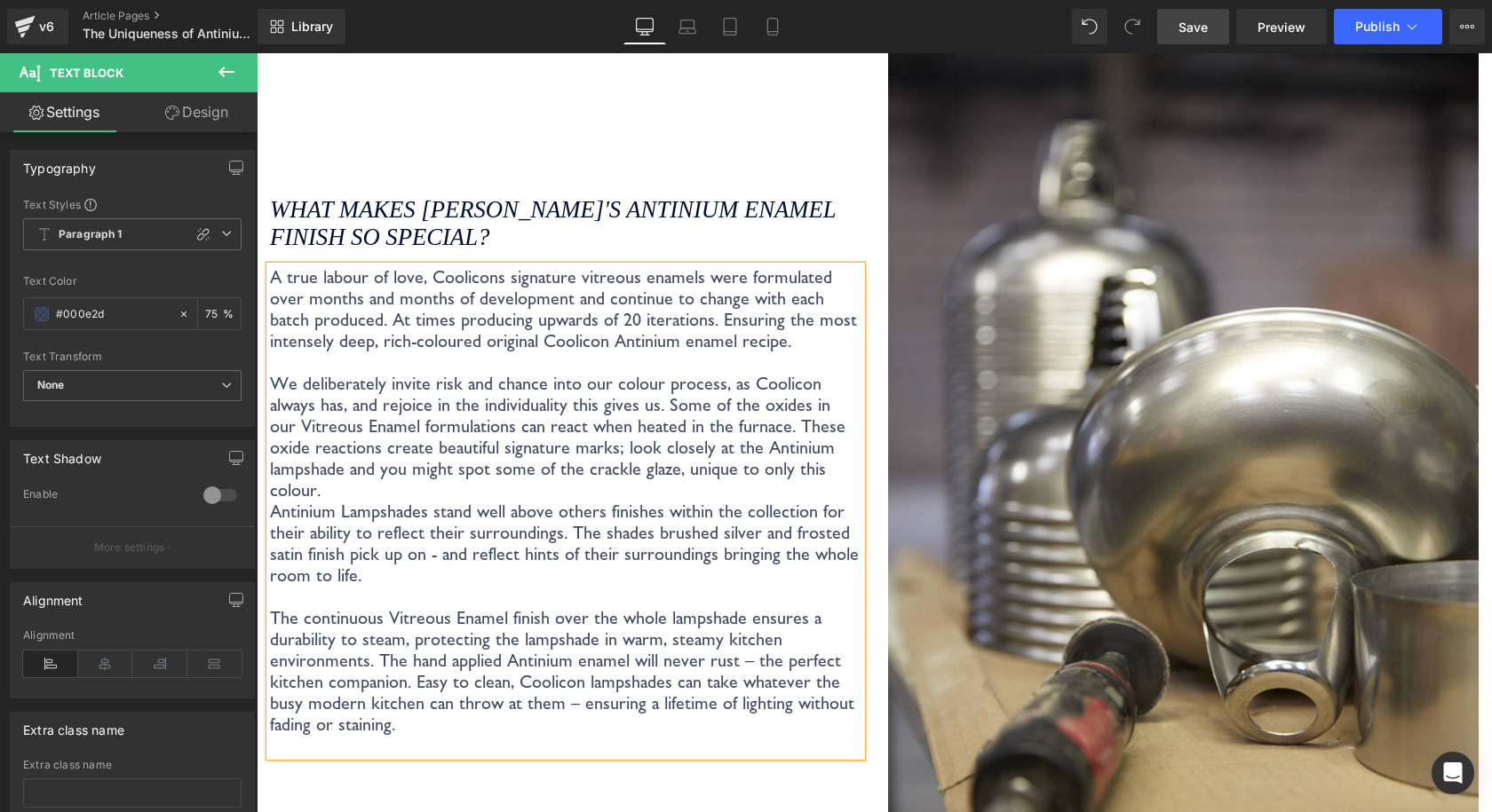
click at [410, 651] on p "The continuous Vitreous Enamel finish over the whole lampshade ensures a durabi…" at bounding box center [565, 671] width 591 height 128
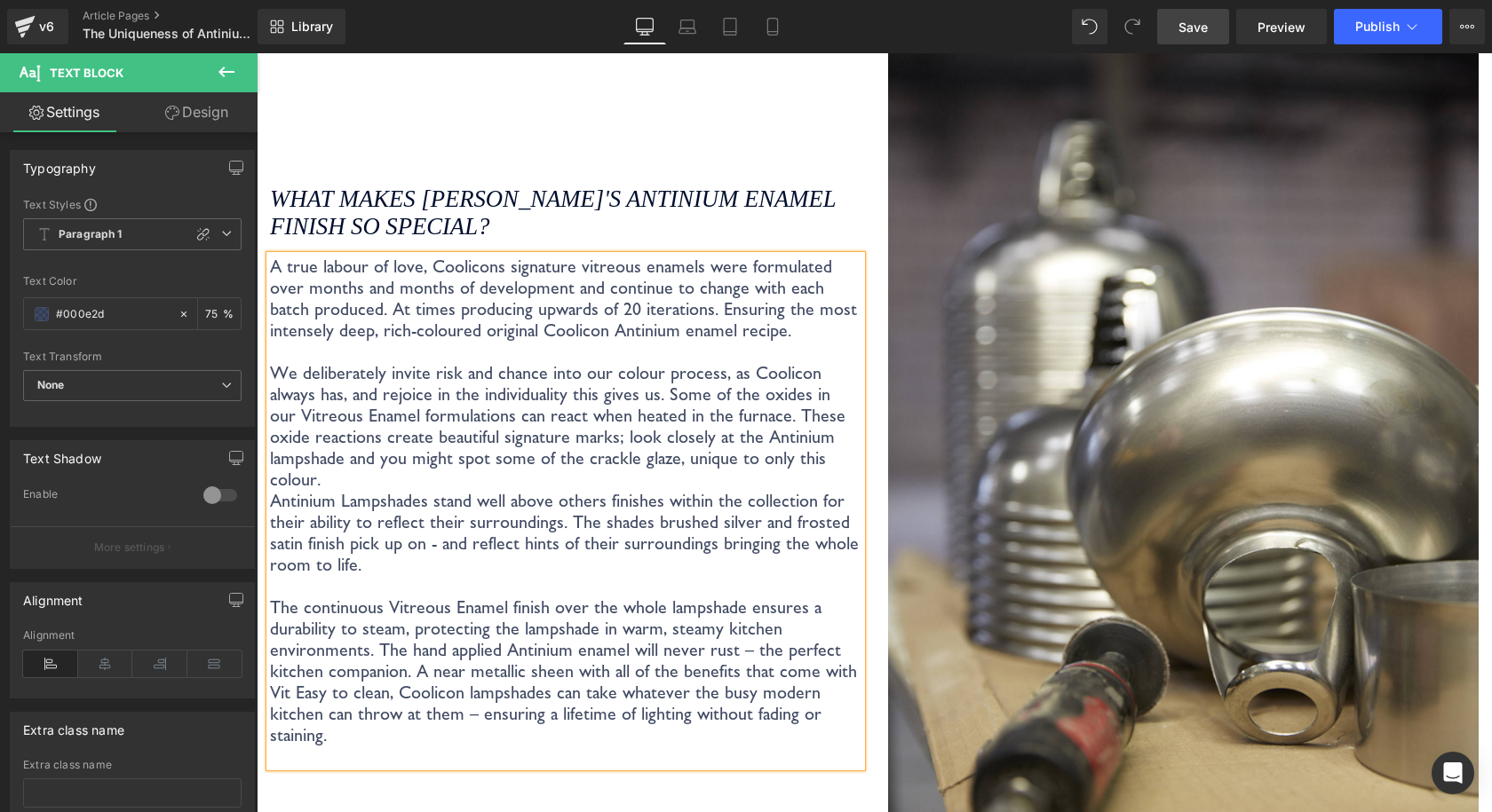
scroll to position [3116, 0]
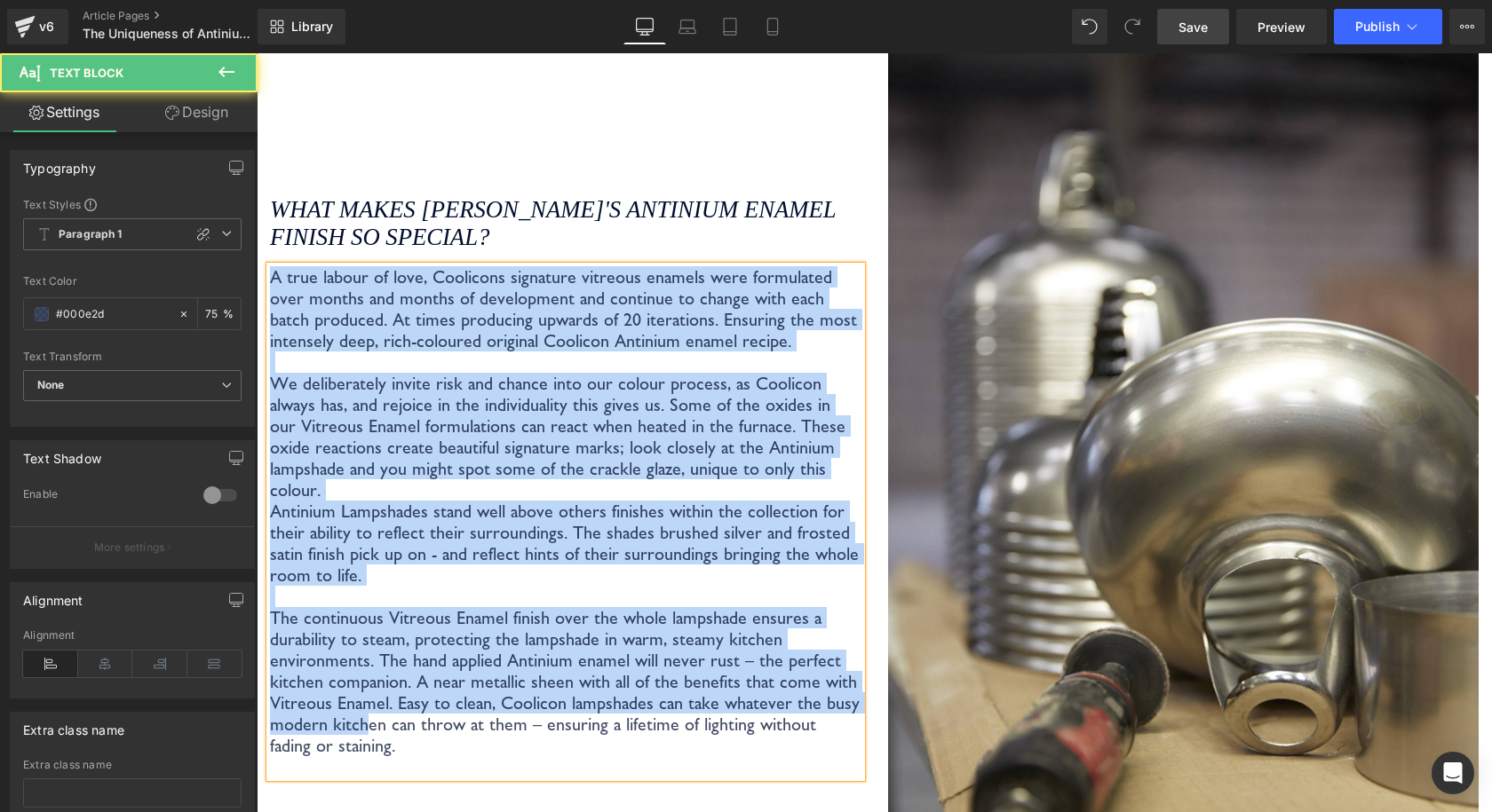
drag, startPoint x: 356, startPoint y: 696, endPoint x: 244, endPoint y: 280, distance: 430.8
click at [391, 703] on p "The continuous Vitreous Enamel finish over the whole lampshade ensures a durabi…" at bounding box center [565, 682] width 591 height 149
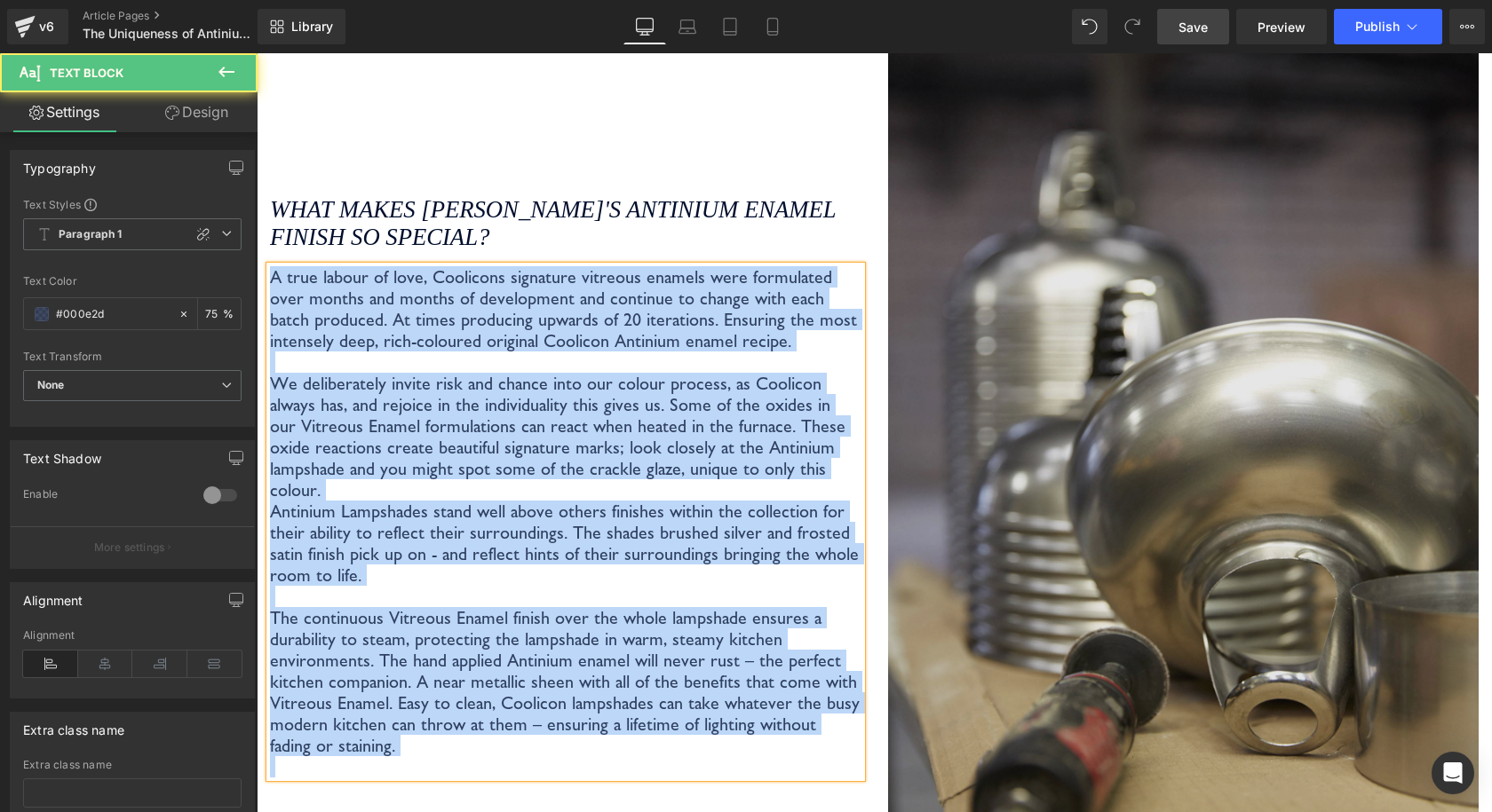
copy div "A true labour of love, Coolicons signature vitreous enamels were formulated ove…"
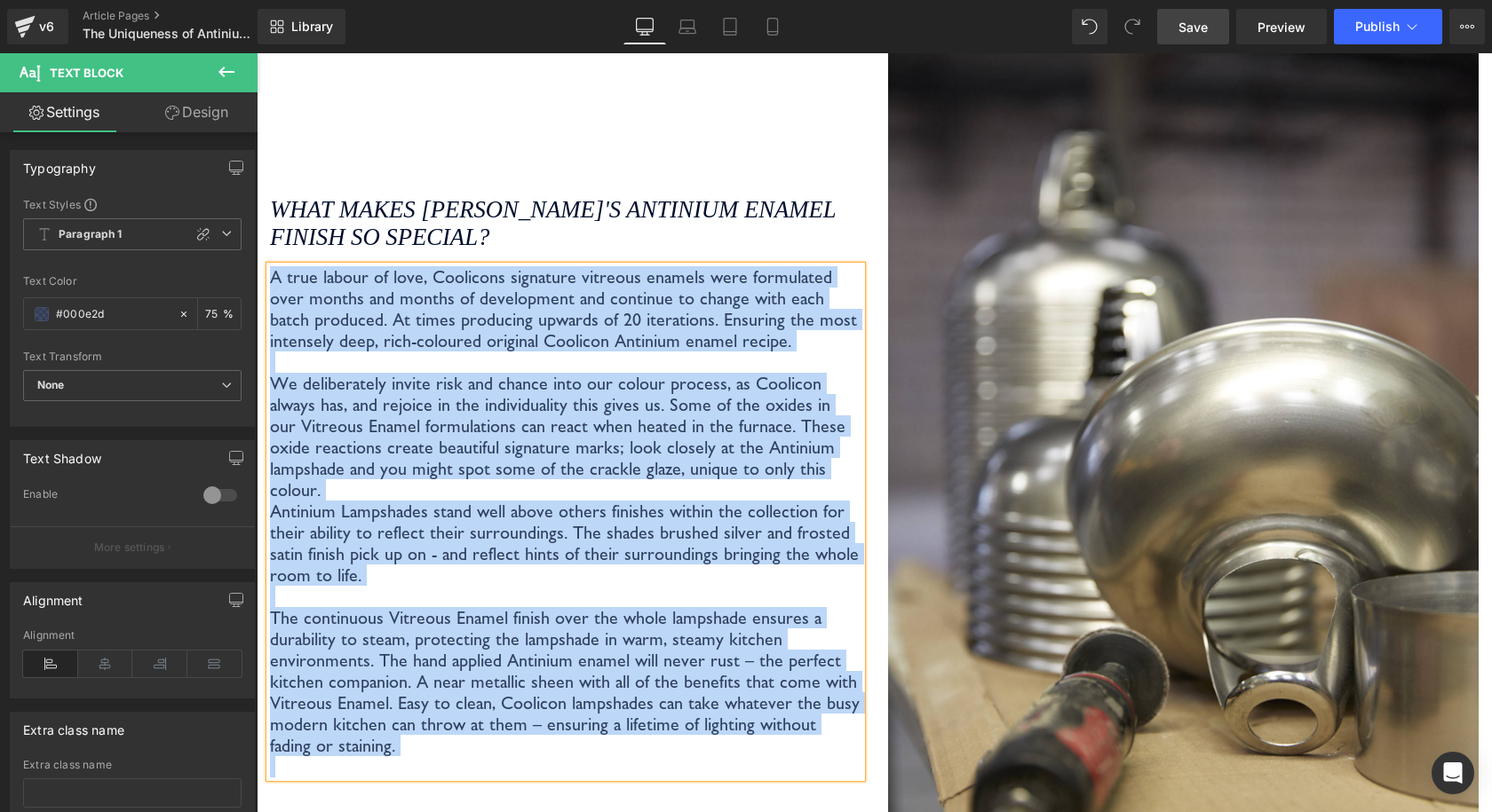
click at [544, 325] on p "A true labour of love, Coolicons signature vitreous enamels were formulated ove…" at bounding box center [565, 309] width 591 height 85
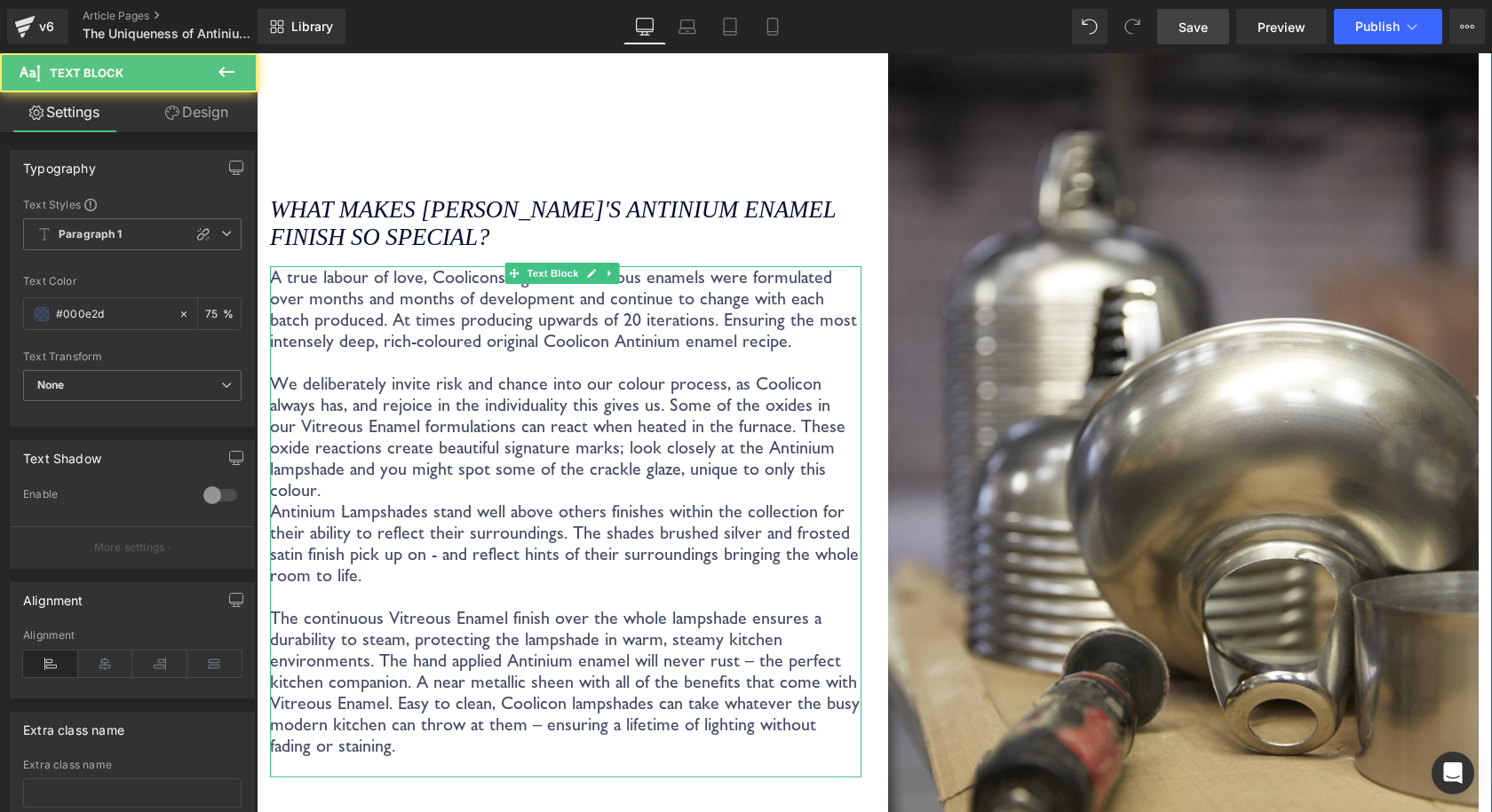
click at [512, 427] on p "We deliberately invite risk and chance into our colour process, as Coolicon alw…" at bounding box center [565, 437] width 591 height 128
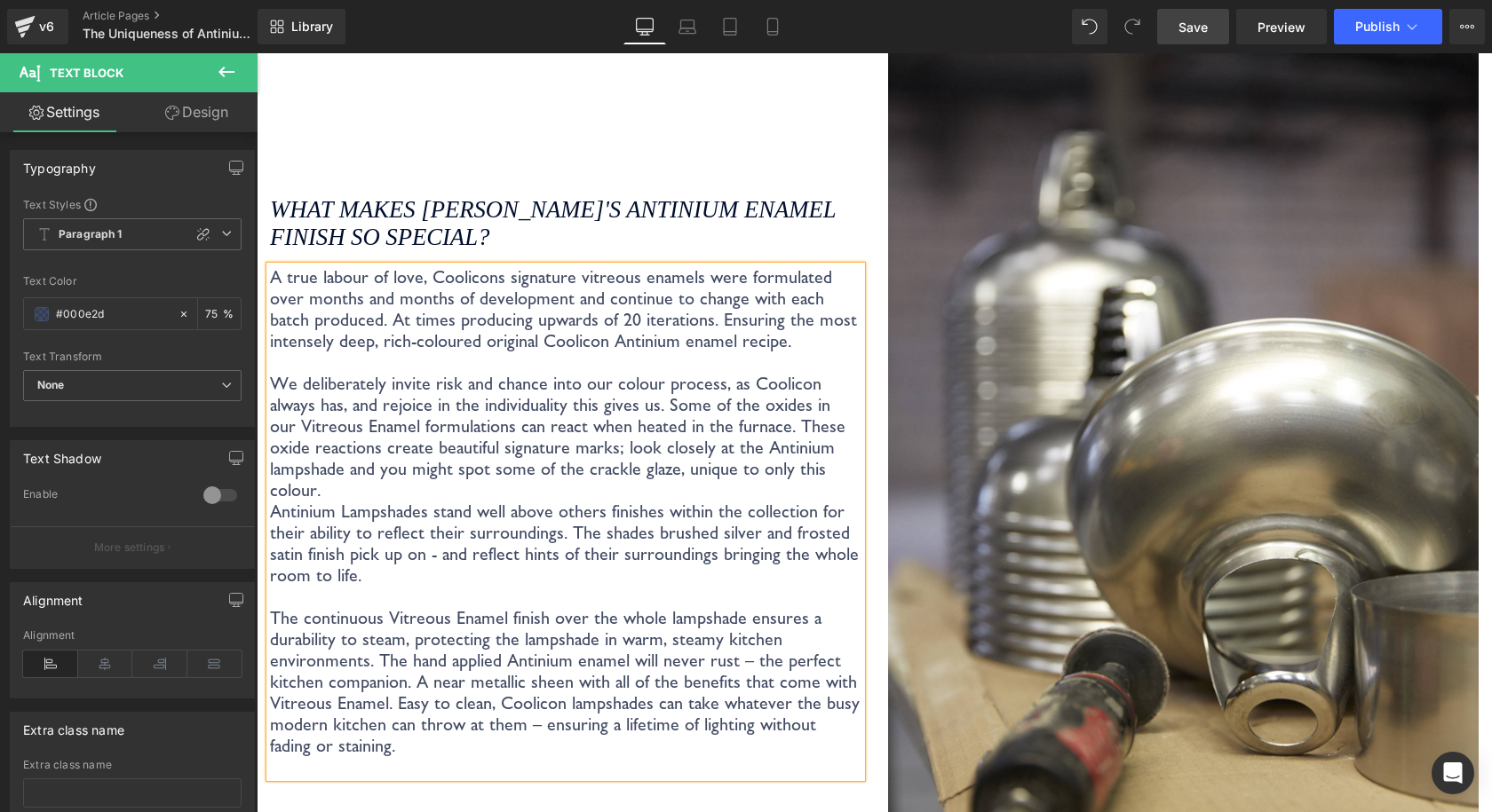
drag, startPoint x: 1203, startPoint y: 20, endPoint x: 735, endPoint y: 136, distance: 482.2
click at [1203, 20] on span "Save" at bounding box center [1193, 26] width 29 height 18
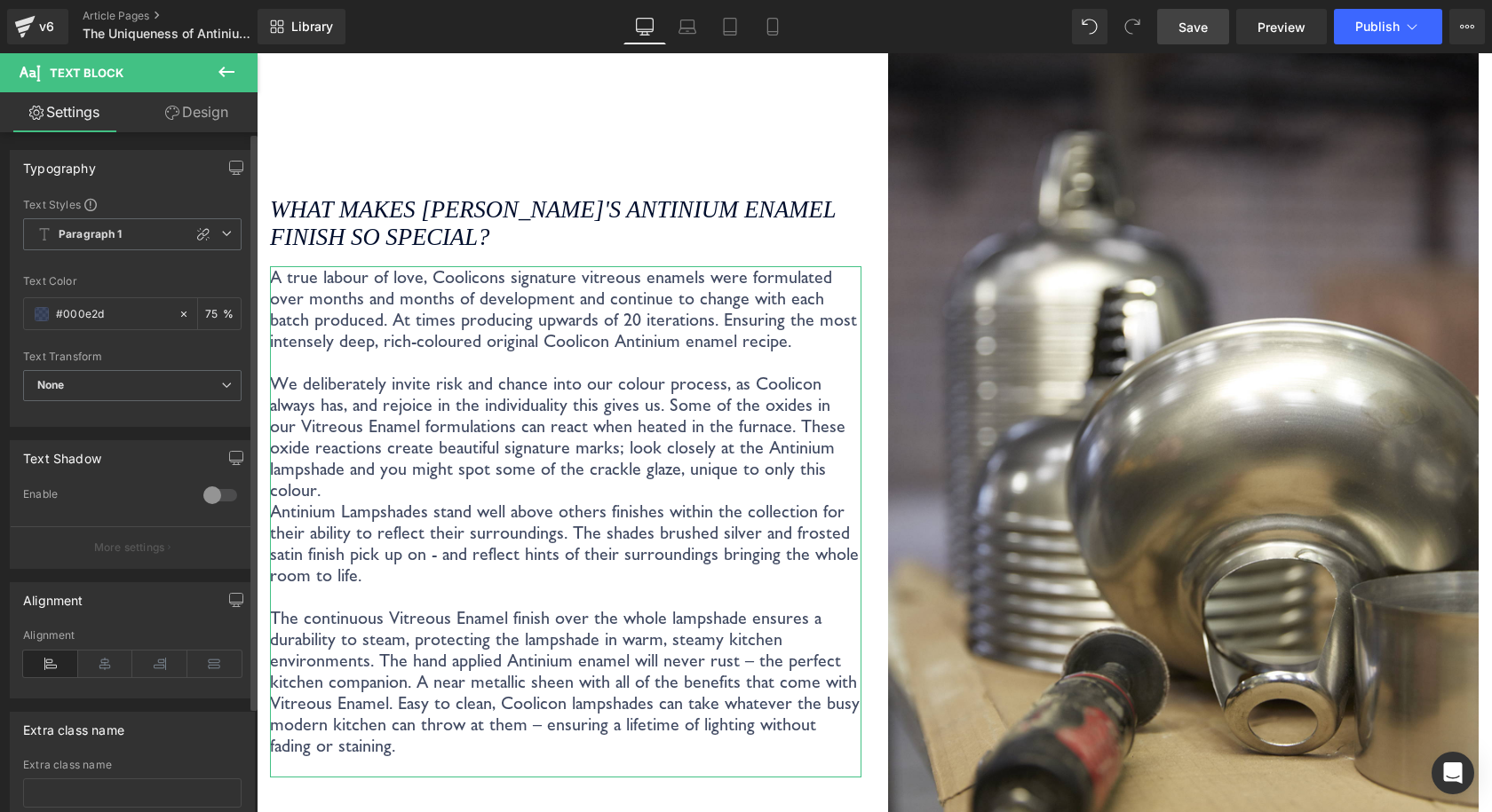
click at [245, 343] on div "Text Styles Custom Paragraph 1 Paragraph 2 Paragraph 3 Paragraph 4 Paragraph 1 …" at bounding box center [132, 311] width 244 height 229
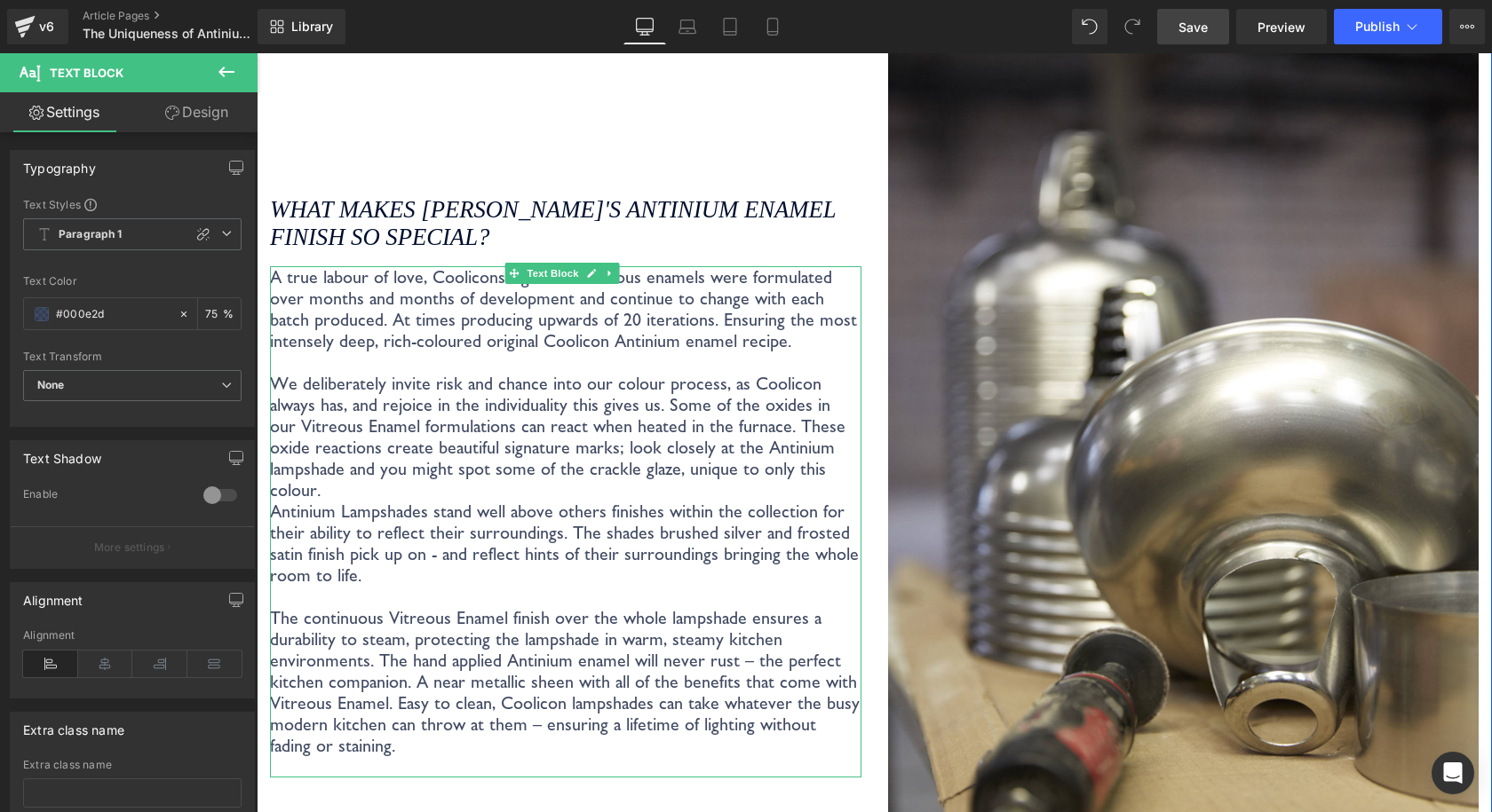
click at [301, 324] on p "A true labour of love, Coolicons signature vitreous enamels were formulated ove…" at bounding box center [565, 309] width 591 height 85
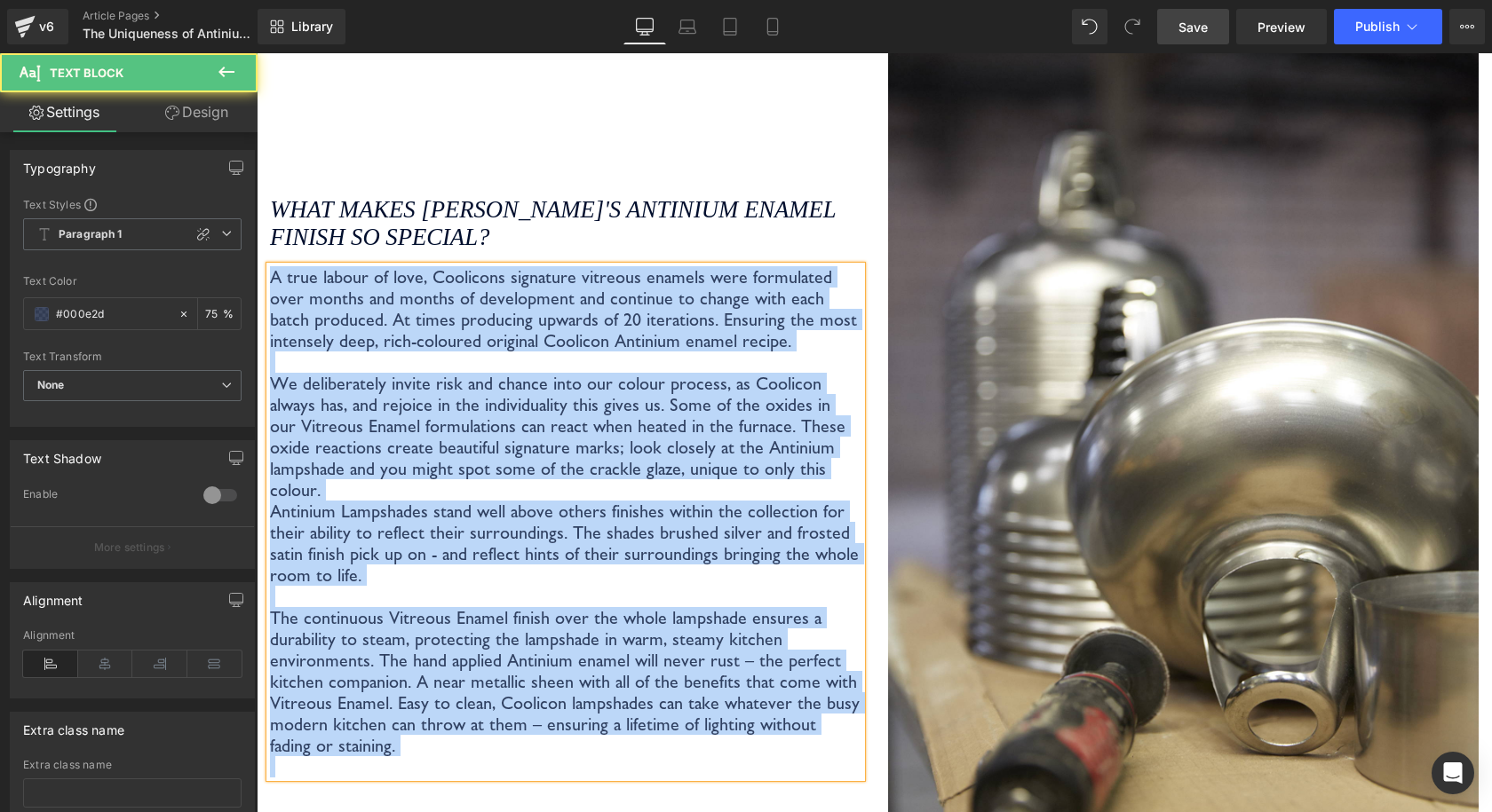
copy div "A true labour of love, Coolicons signature vitreous enamels were formulated ove…"
click at [608, 401] on p "We deliberately invite risk and chance into our colour process, as Coolicon alw…" at bounding box center [565, 437] width 591 height 128
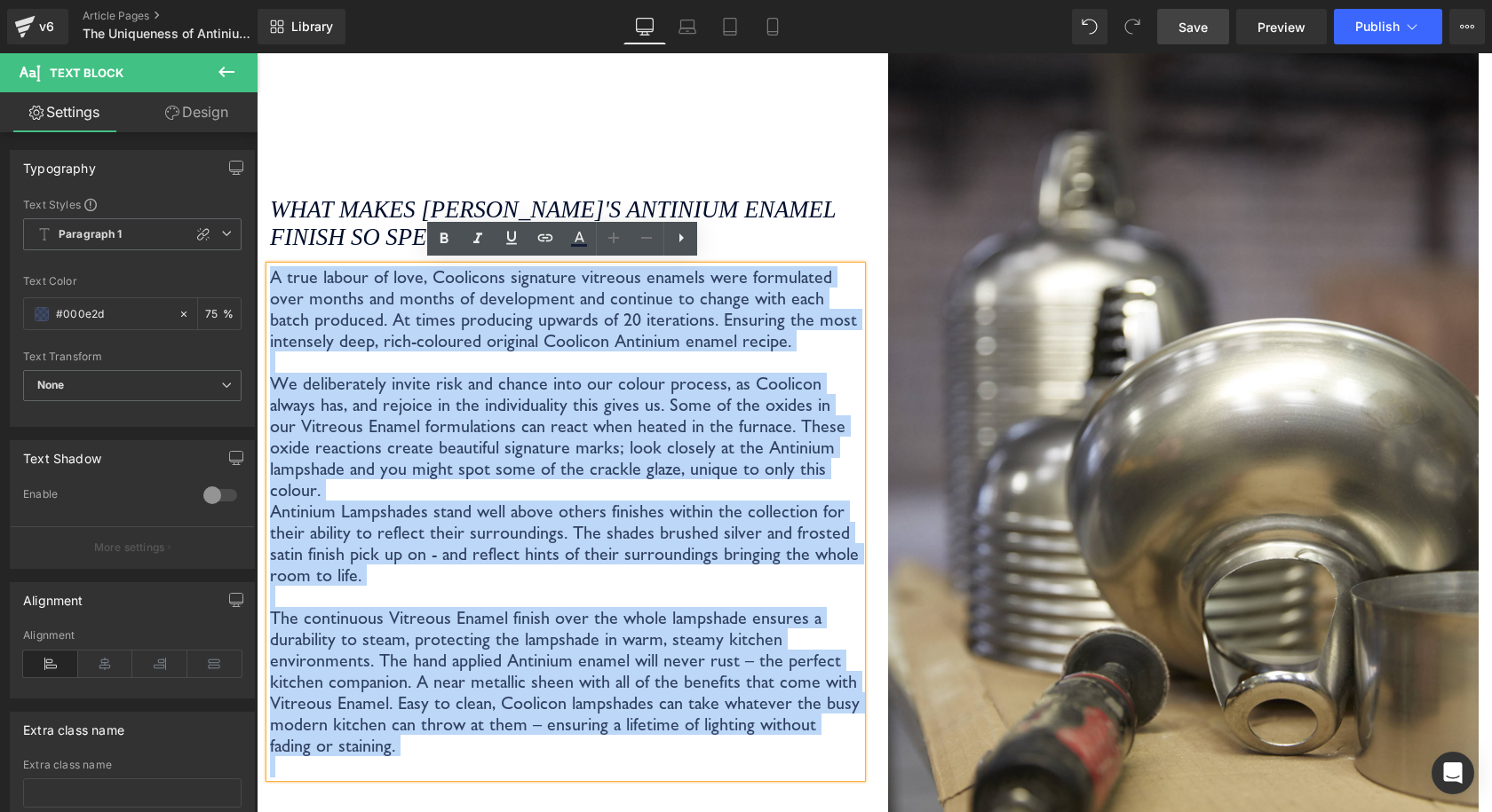
click at [595, 586] on p at bounding box center [565, 597] width 591 height 21
click at [705, 510] on p "Antinium Lampshades stand well above others finishes within the collection for …" at bounding box center [565, 543] width 591 height 85
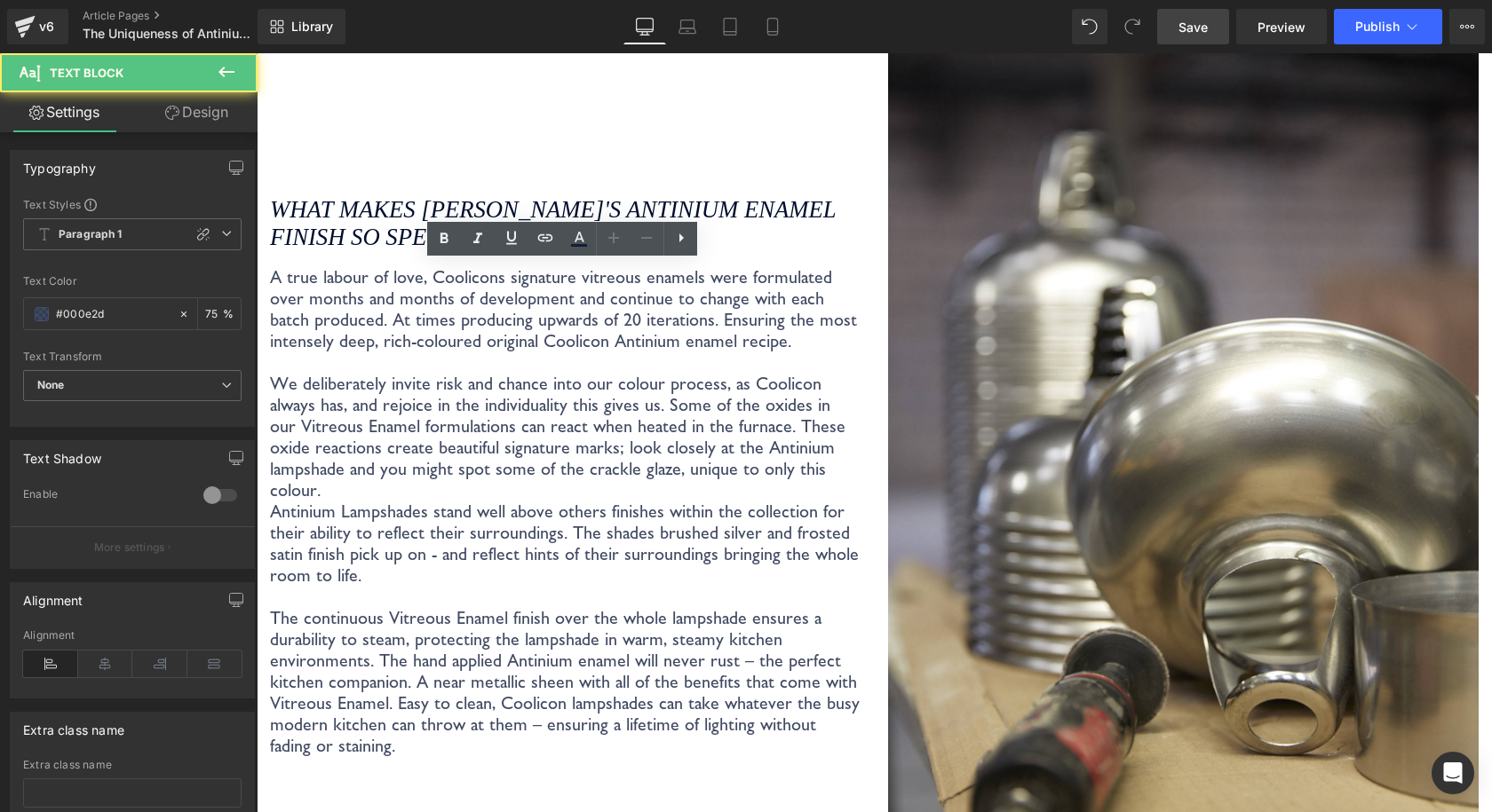
click at [1203, 37] on link "Save" at bounding box center [1193, 26] width 72 height 36
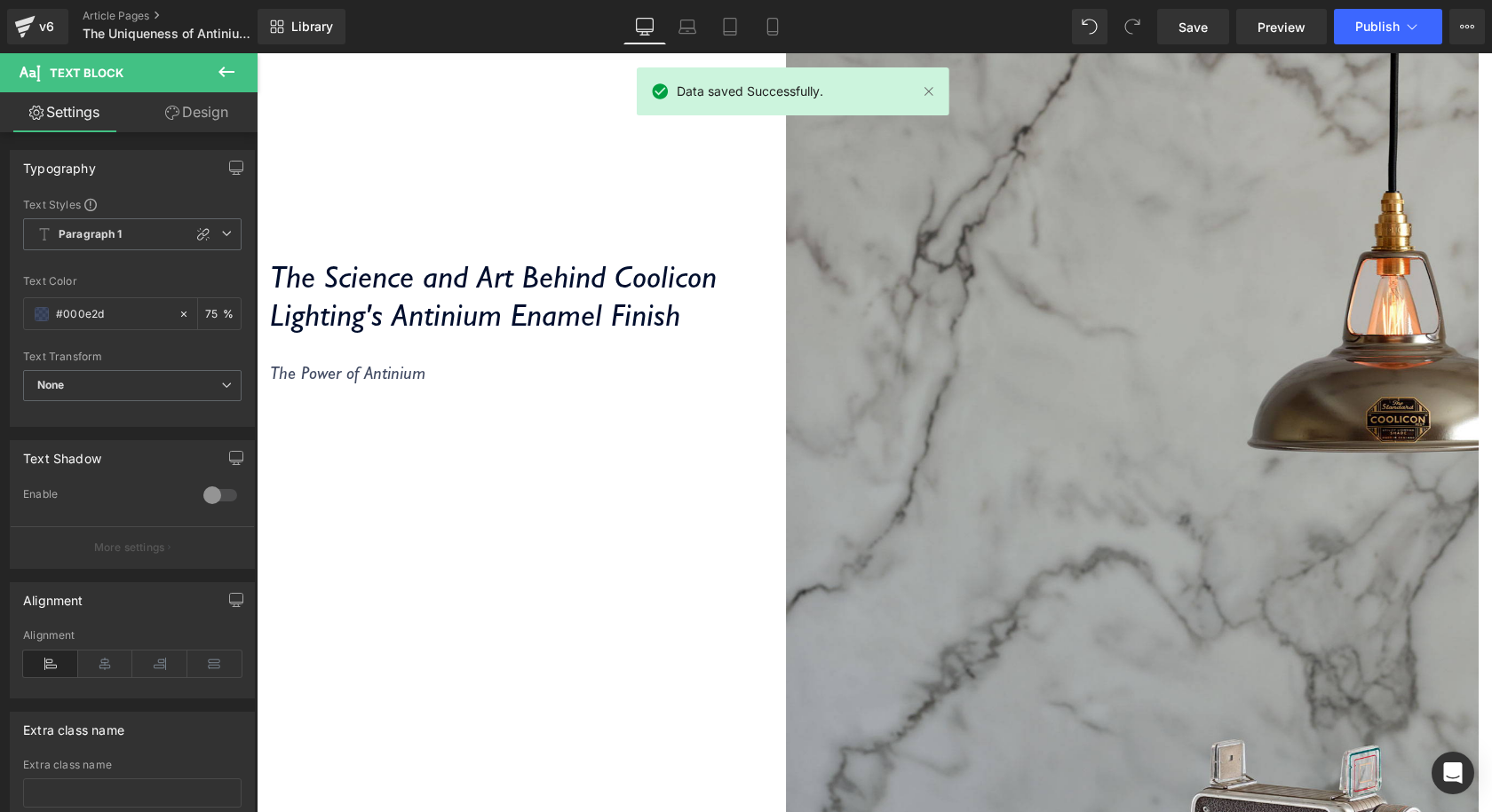
scroll to position [809, 0]
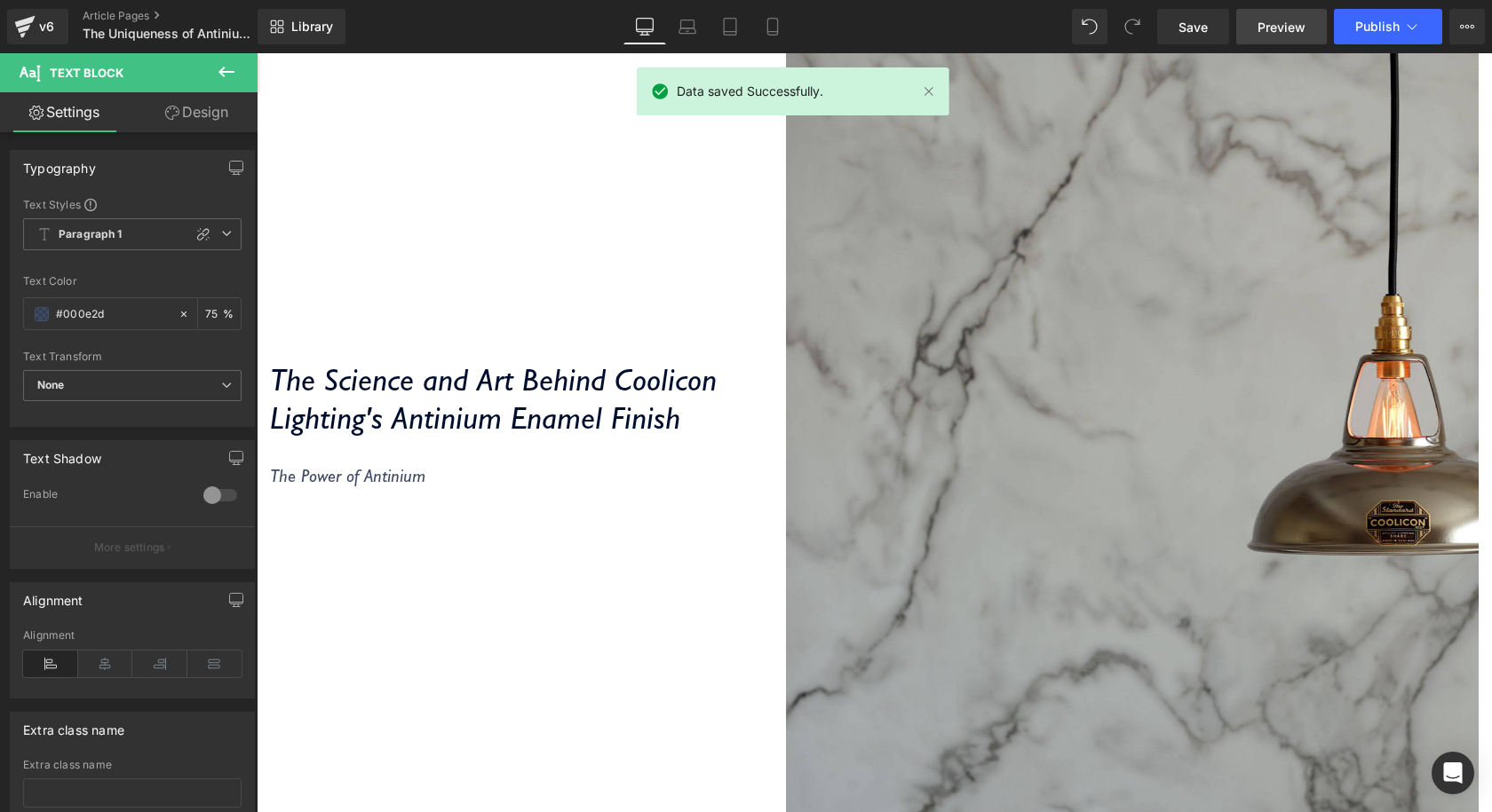
click at [1263, 19] on span "Preview" at bounding box center [1280, 26] width 48 height 18
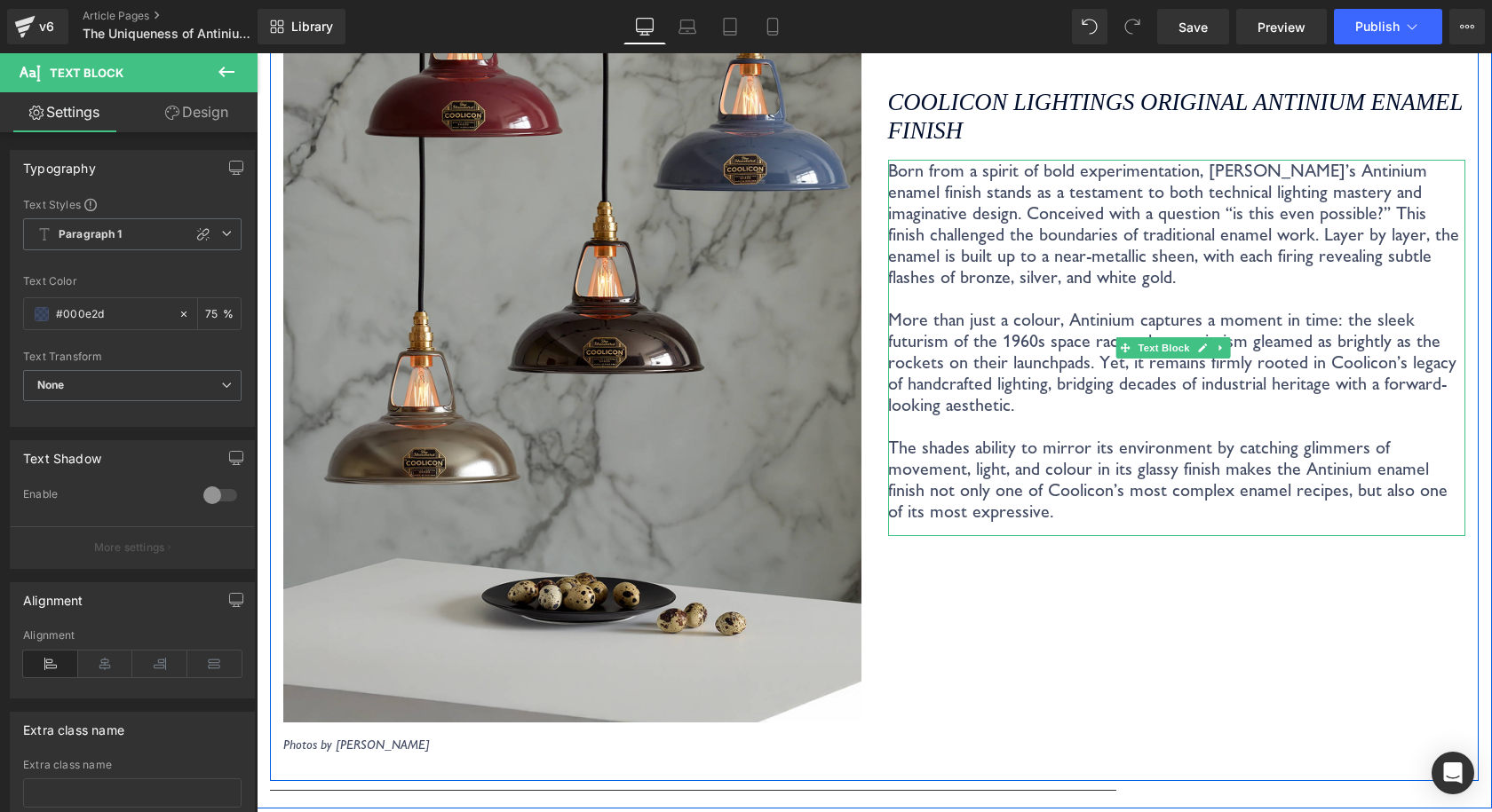
scroll to position [2229, 0]
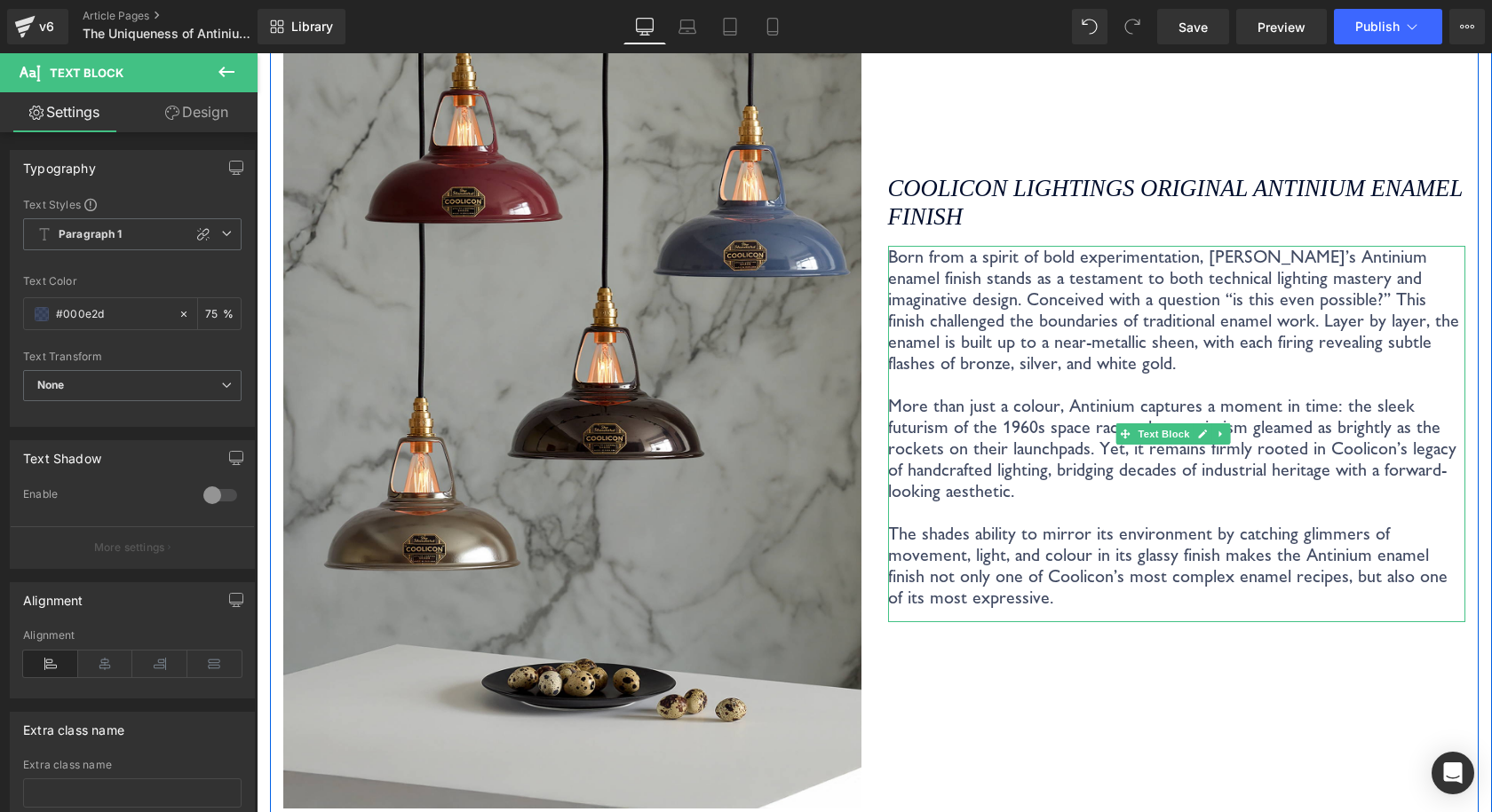
click at [1114, 398] on p "More than just a colour, Antinium captures a moment in time: the sleek futurism…" at bounding box center [1177, 448] width 578 height 107
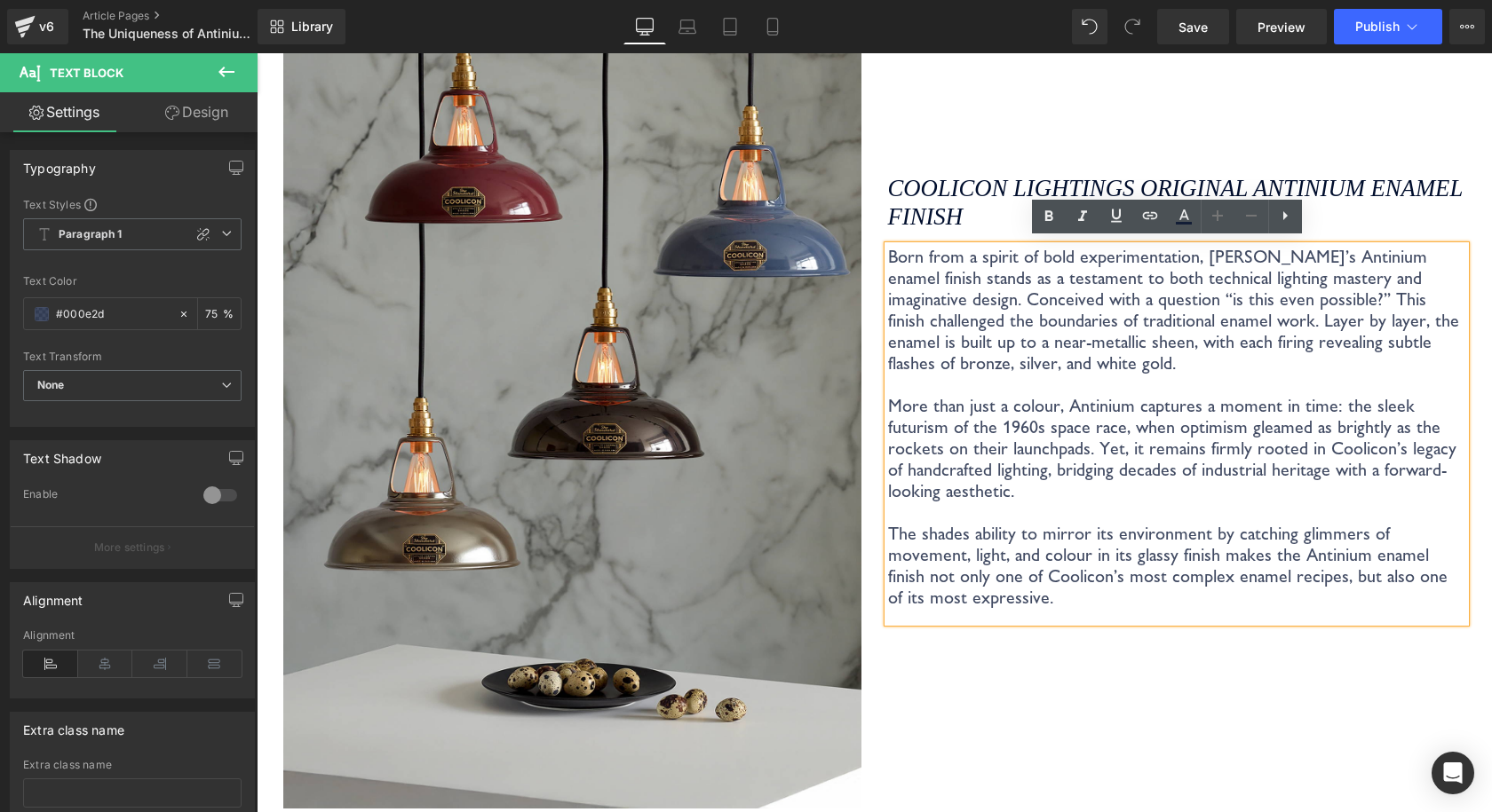
click at [1057, 395] on p "More than just a colour, Antinium captures a moment in time: the sleek futurism…" at bounding box center [1177, 448] width 578 height 107
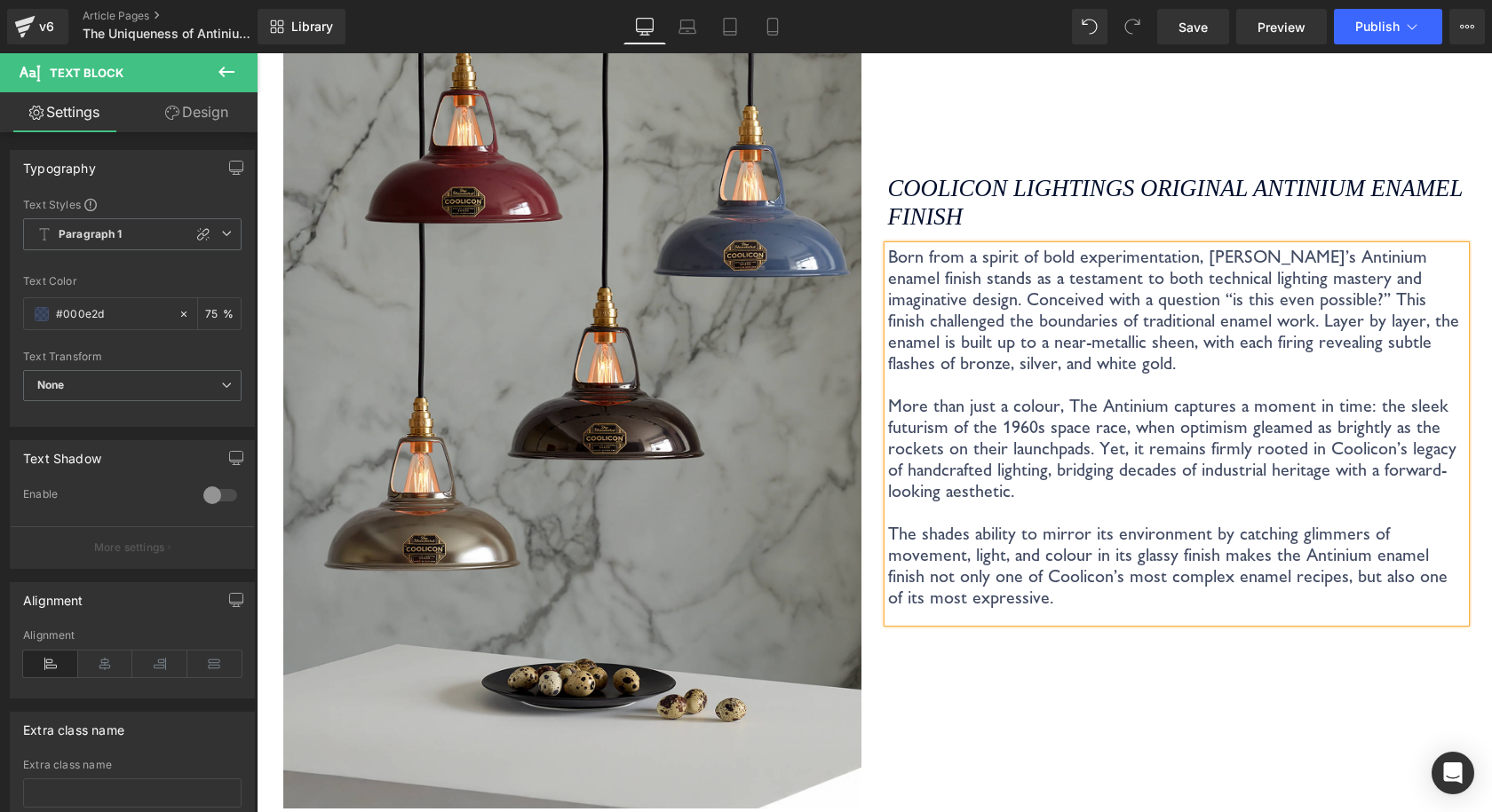
click at [1061, 399] on p "More than just a colour, The Antinium captures a moment in time: the sleek futu…" at bounding box center [1177, 448] width 578 height 107
click at [1147, 402] on p "More than just a colour, the Antinium captures a moment in time: the sleek futu…" at bounding box center [1177, 448] width 578 height 107
click at [1177, 37] on link "Save" at bounding box center [1193, 26] width 72 height 36
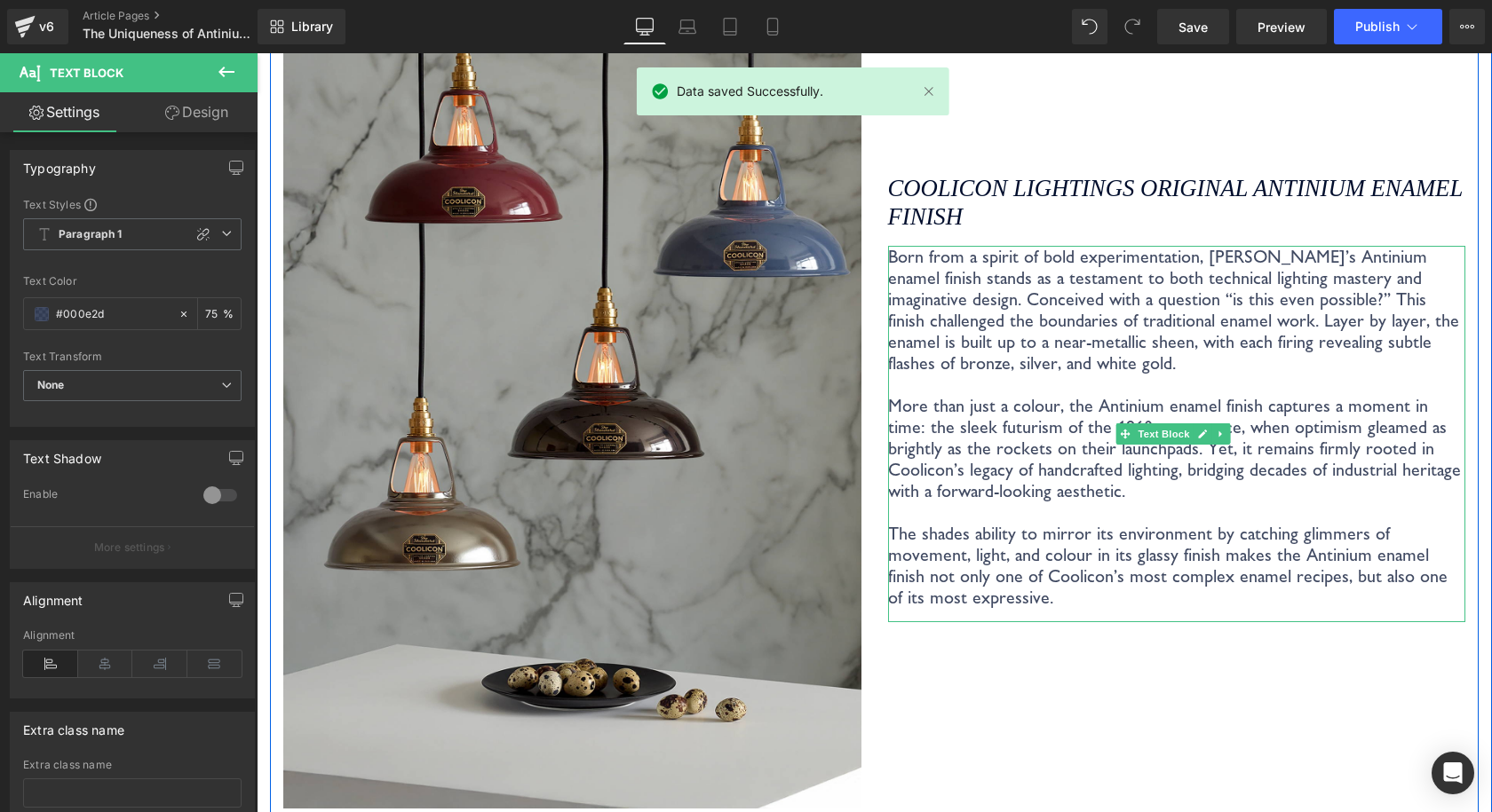
click at [1078, 380] on p at bounding box center [1177, 384] width 578 height 21
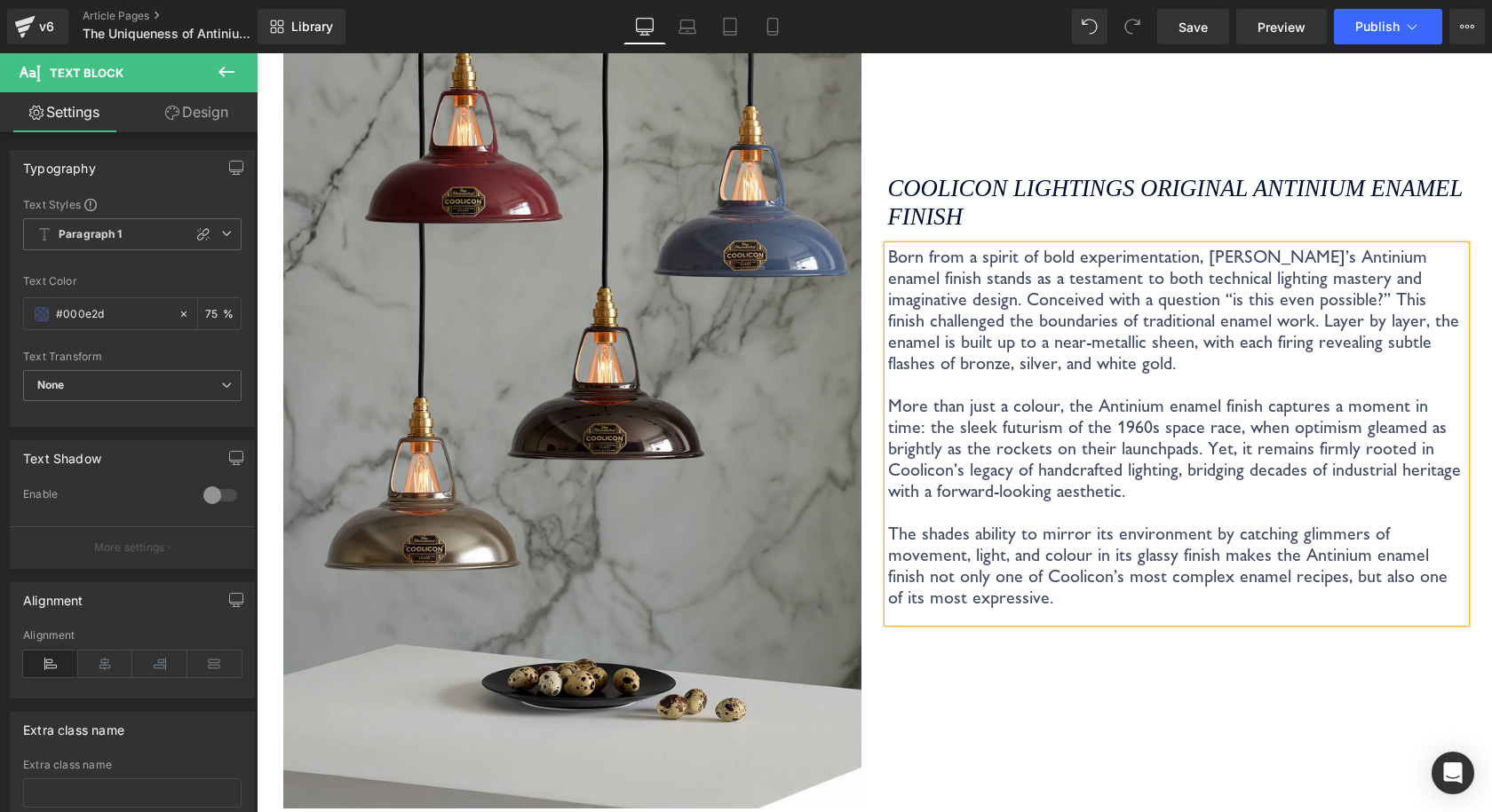
copy div "Born from a spirit of bold experimentation, Coolicon’s Antinium enamel finish s…"
drag, startPoint x: 920, startPoint y: 565, endPoint x: 918, endPoint y: 540, distance: 25.1
click at [920, 565] on p "The shades ability to mirror its environment by catching glimmers of movement, …" at bounding box center [1177, 566] width 578 height 85
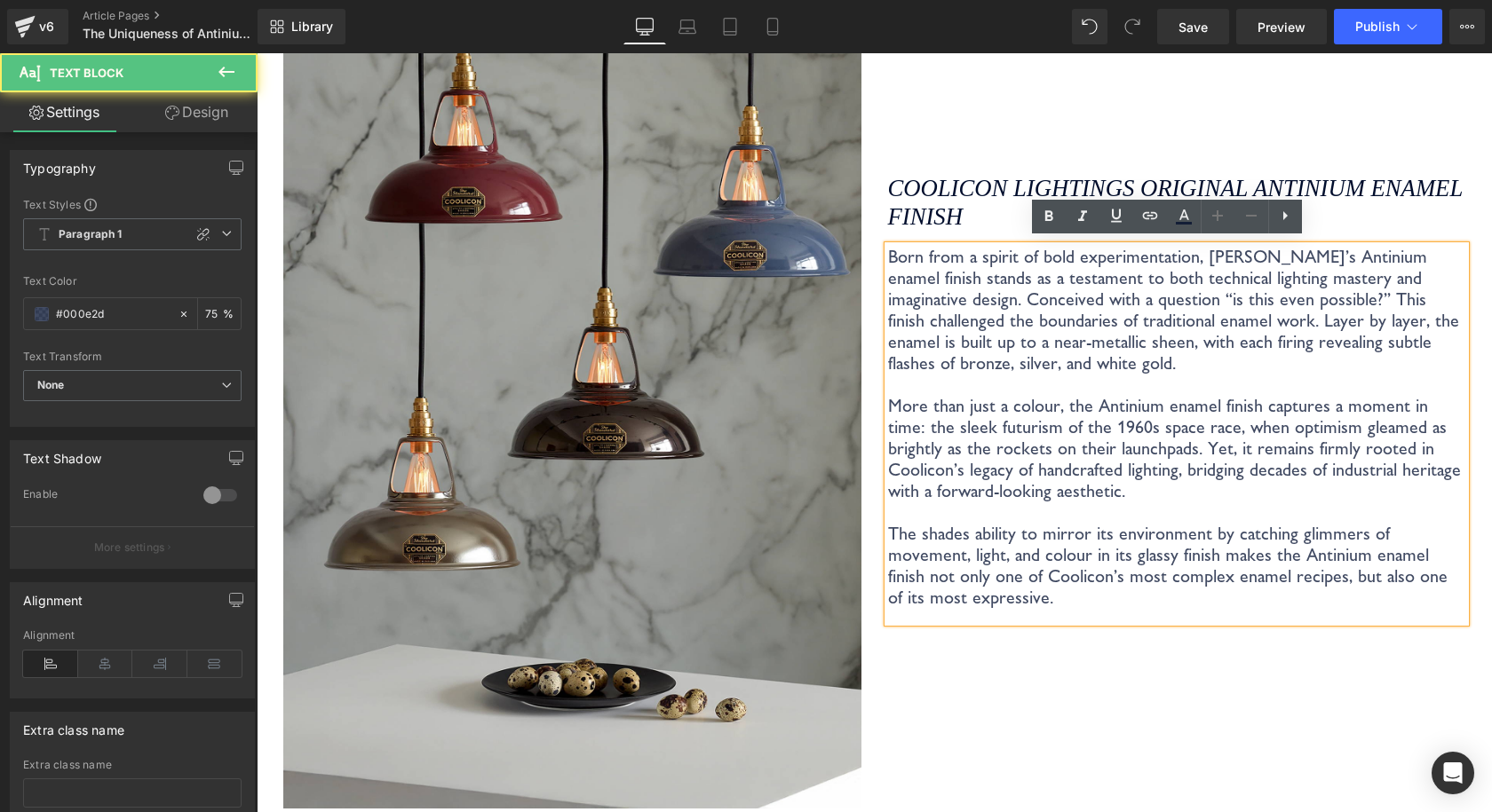
click at [909, 528] on p "The shades ability to mirror its environment by catching glimmers of movement, …" at bounding box center [1177, 566] width 578 height 85
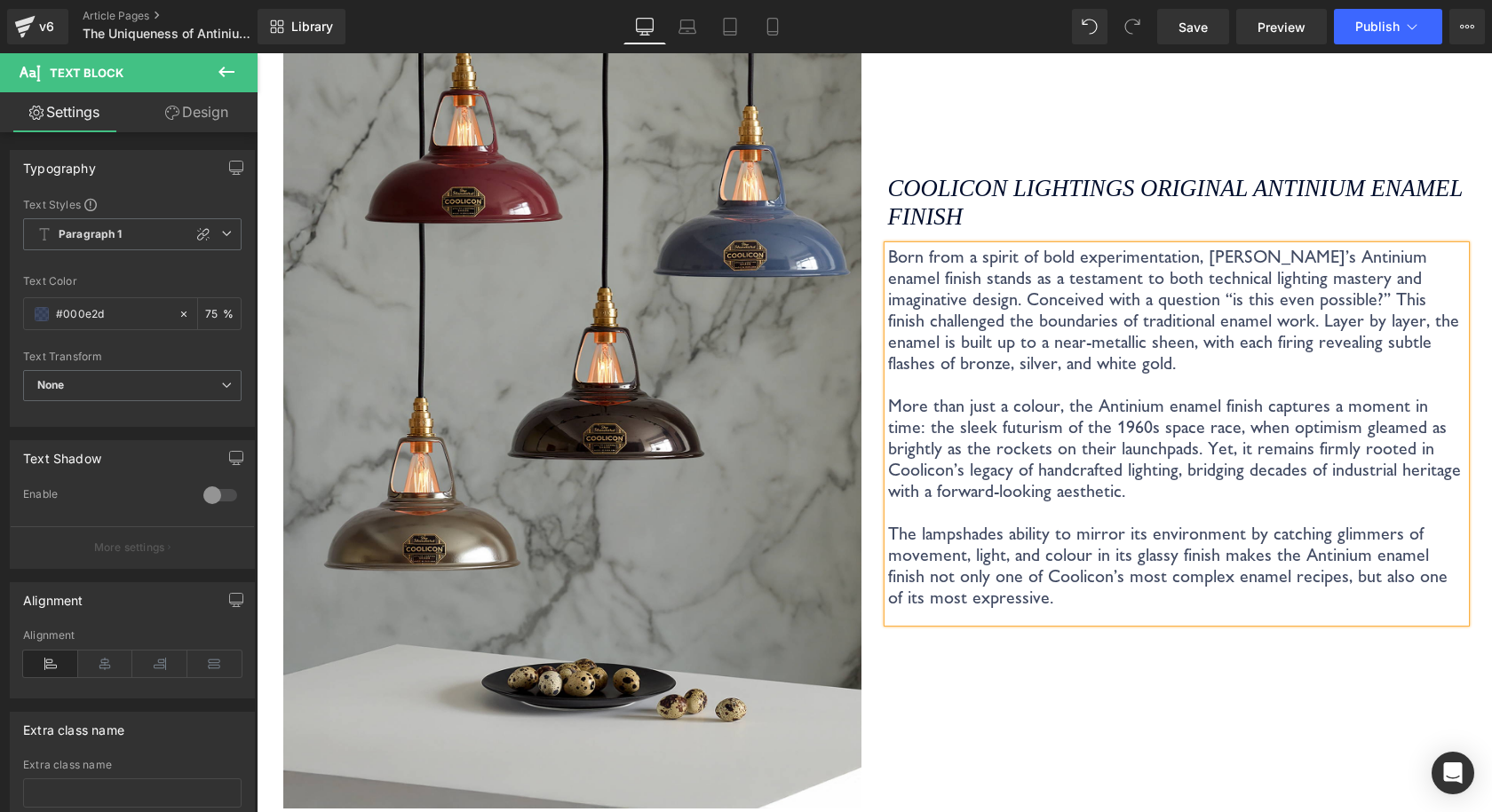
click at [993, 532] on p "The lampshades ability to mirror its environment by catching glimmers of moveme…" at bounding box center [1177, 566] width 578 height 85
click at [1199, 11] on link "Save" at bounding box center [1193, 26] width 72 height 36
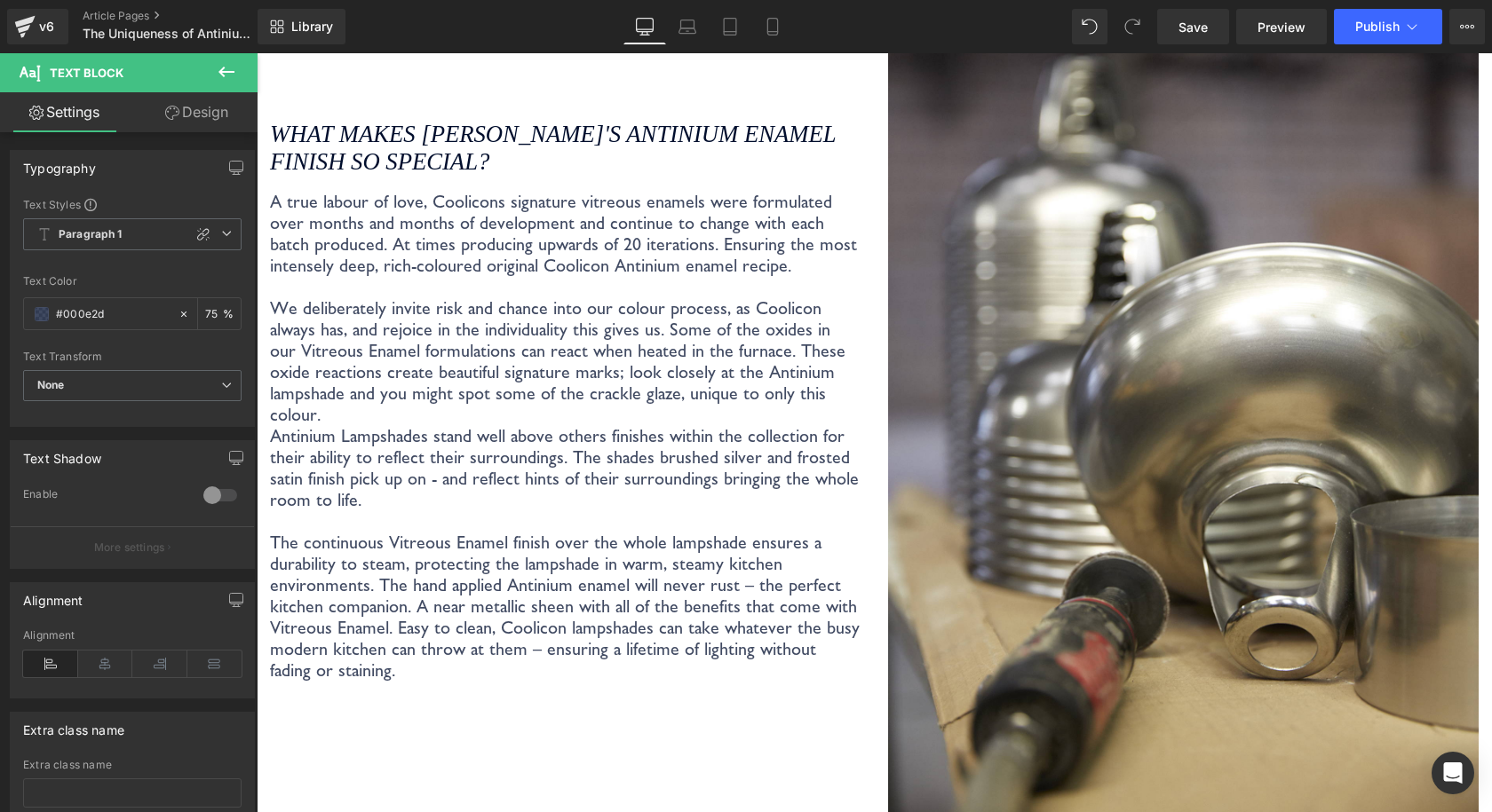
scroll to position [3205, 0]
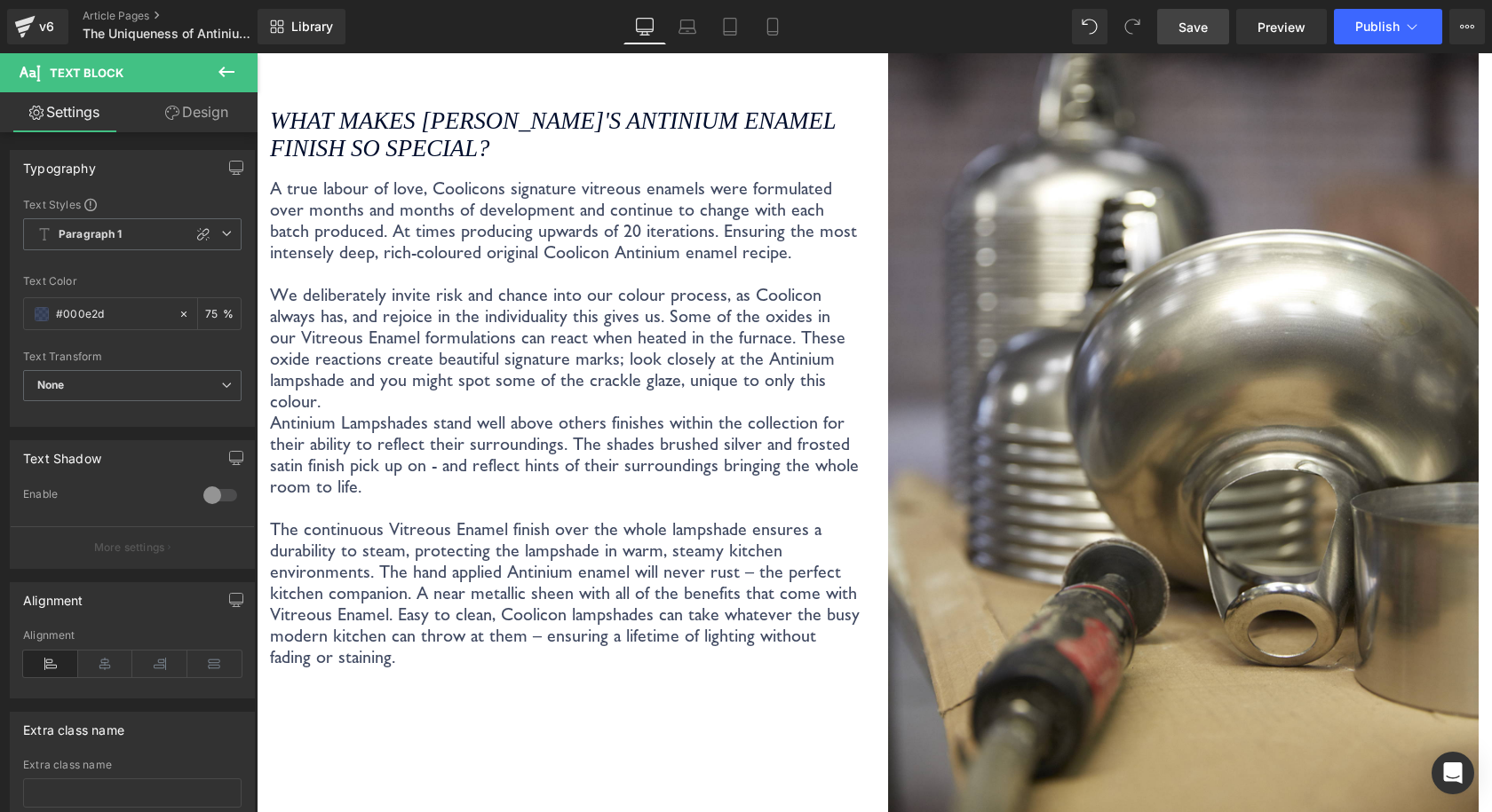
click at [1205, 16] on link "Save" at bounding box center [1193, 26] width 72 height 36
click at [697, 272] on p at bounding box center [565, 274] width 591 height 21
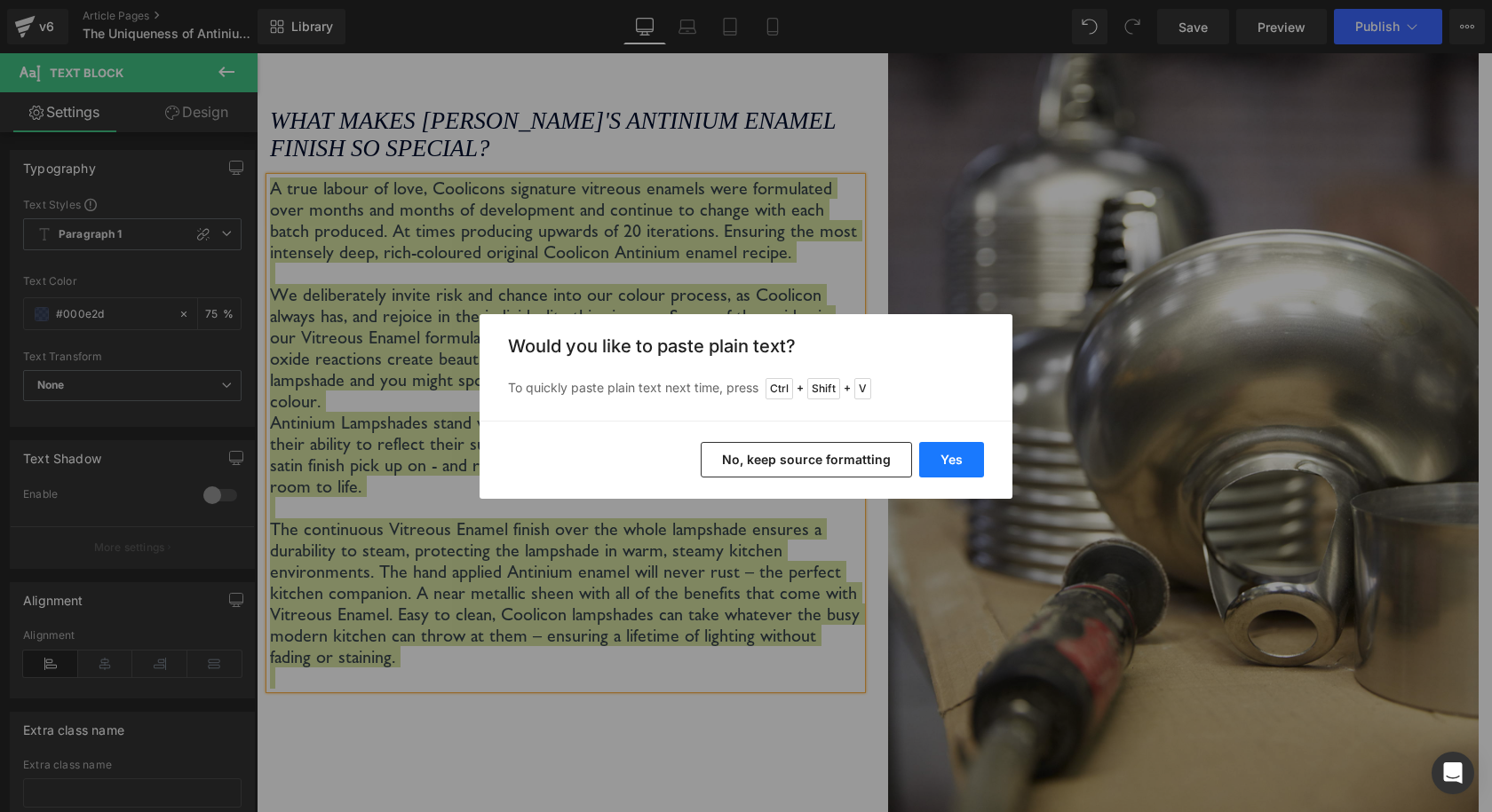
click at [944, 452] on button "Yes" at bounding box center [951, 459] width 65 height 36
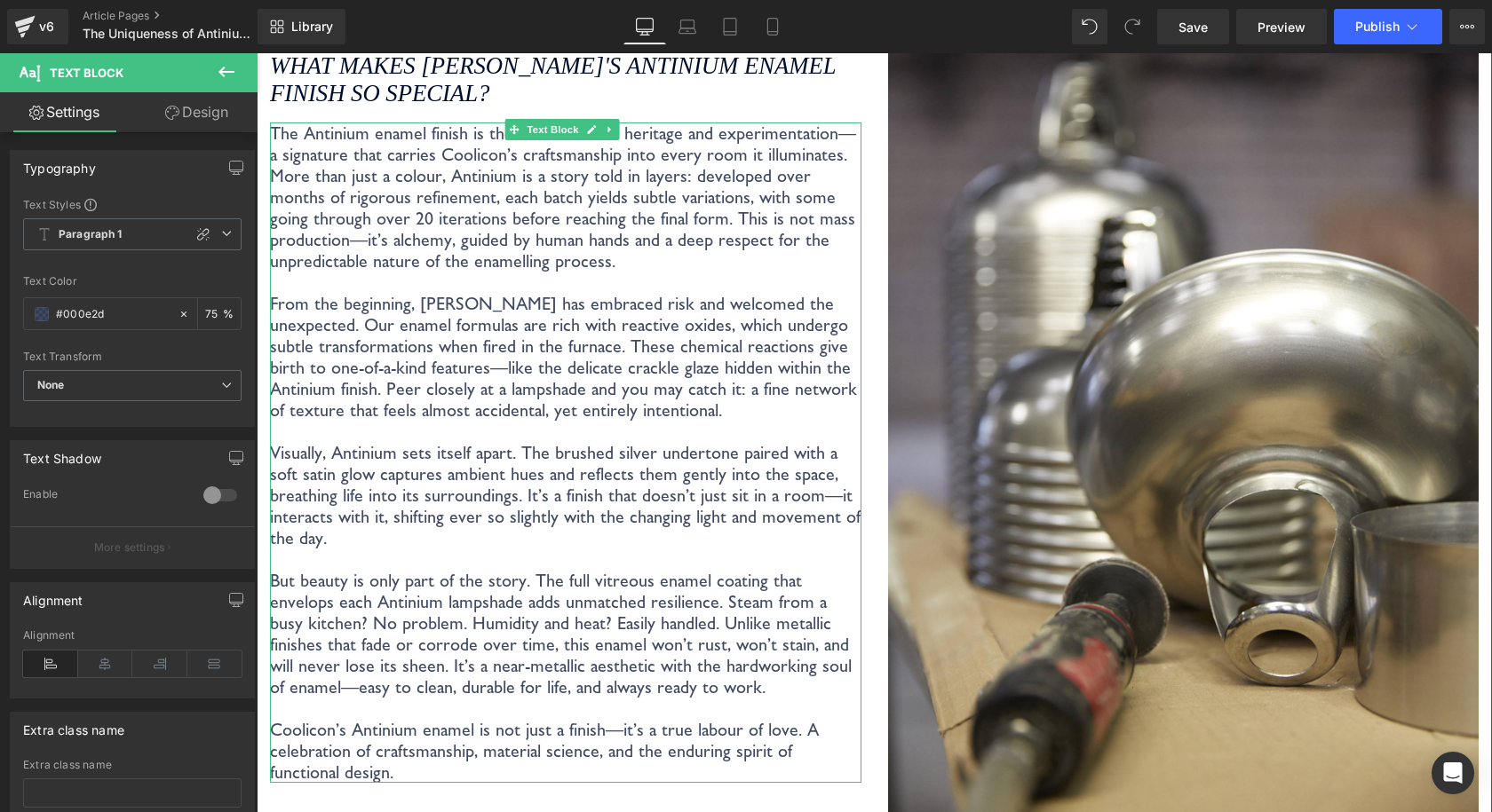
scroll to position [3031, 0]
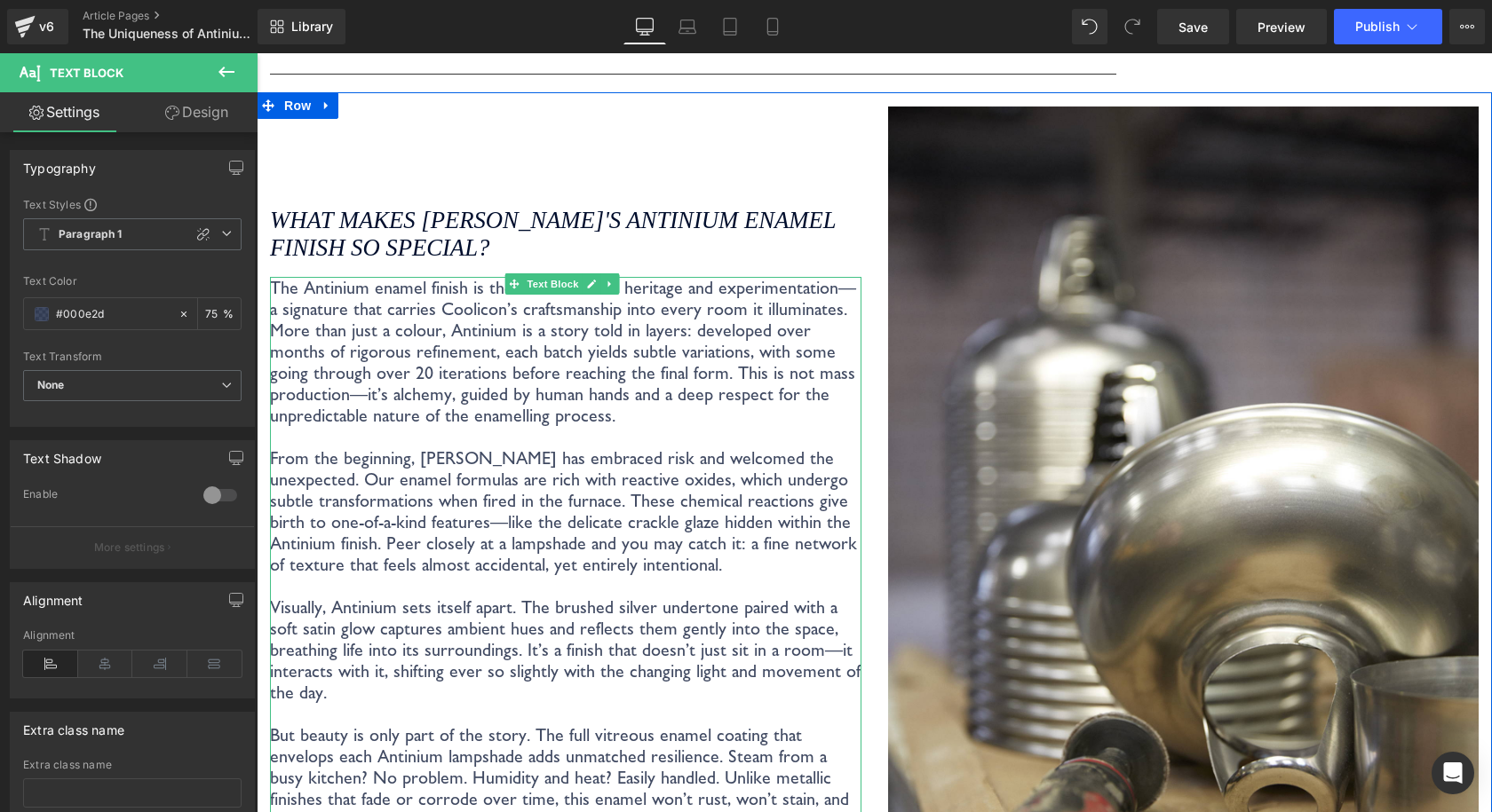
click at [633, 291] on p "The Antinium enamel finish is the result of both heritage and experimentation—a…" at bounding box center [565, 351] width 591 height 149
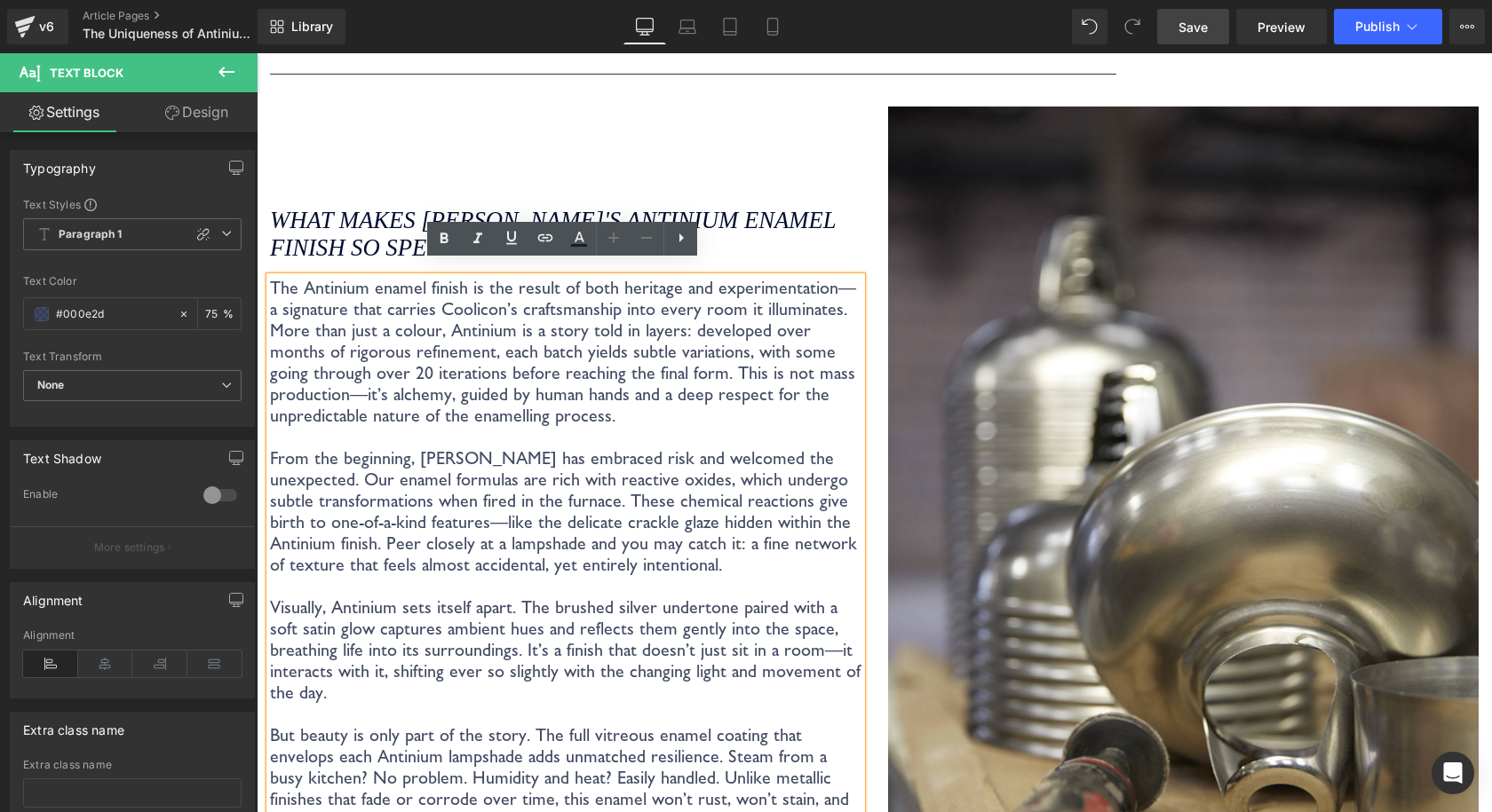
click at [1205, 31] on span "Save" at bounding box center [1193, 26] width 29 height 18
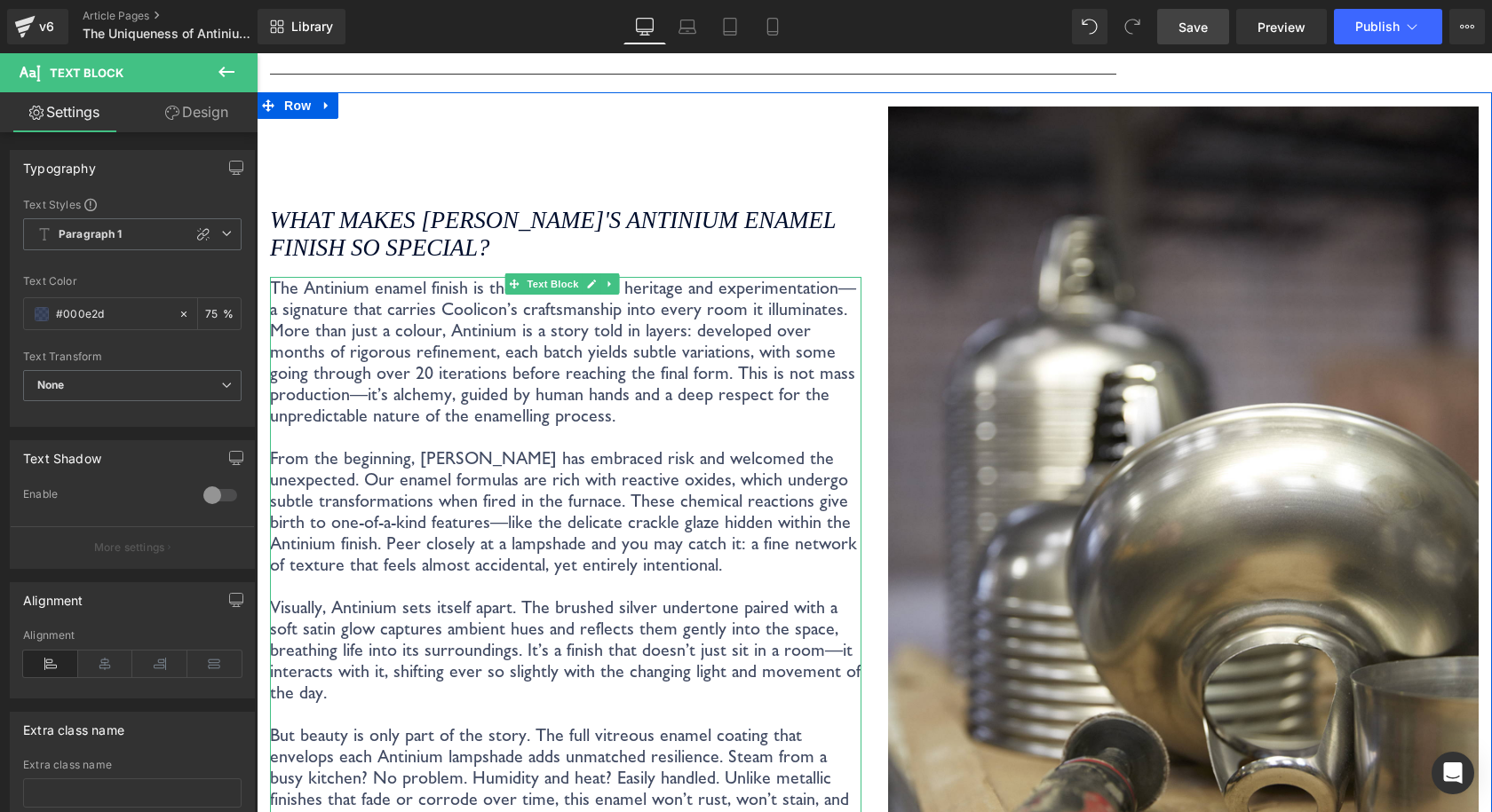
click at [830, 276] on p "The Antinium enamel finish is the result of both heritage and experimentation—a…" at bounding box center [565, 351] width 591 height 149
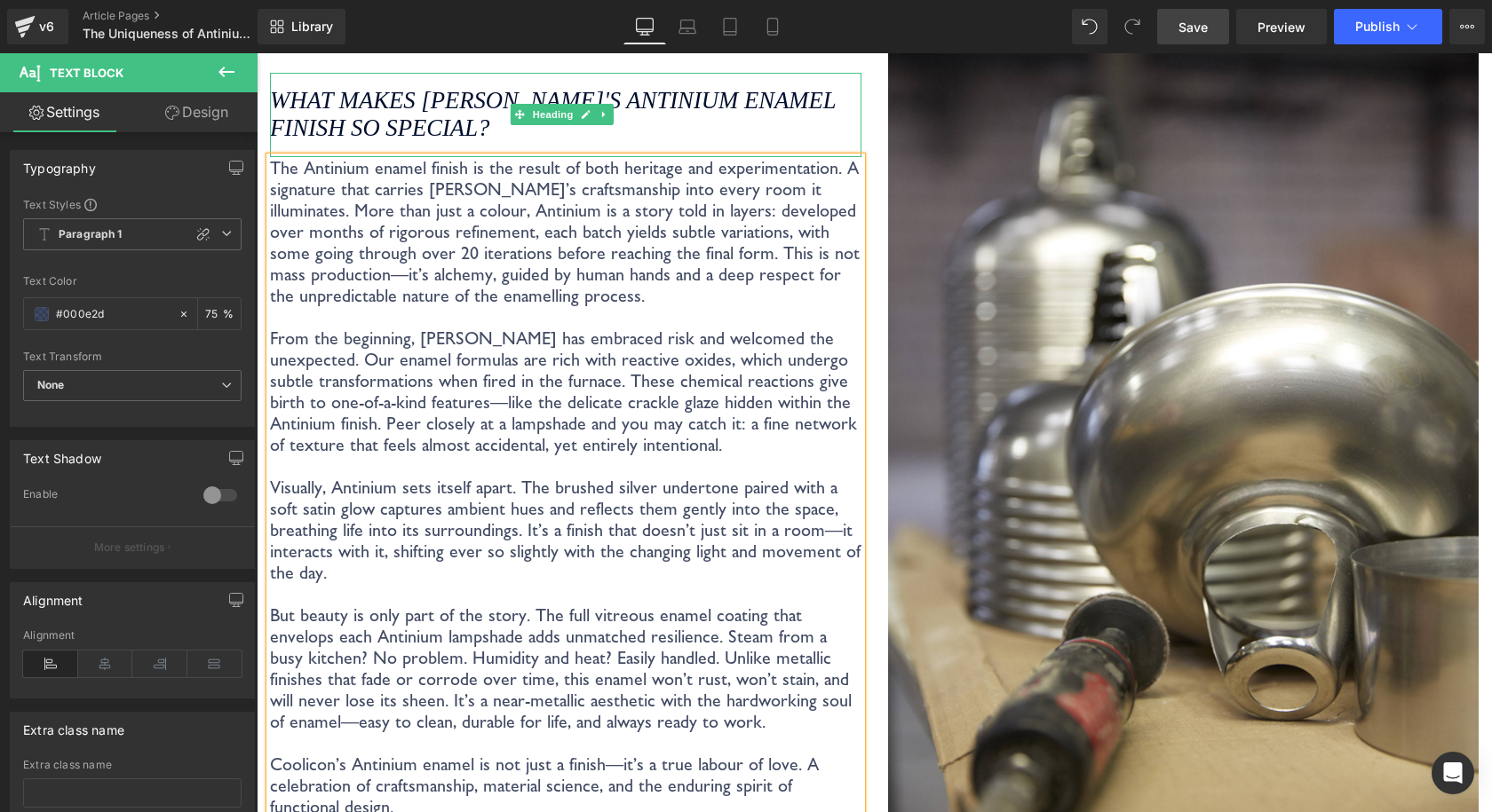
scroll to position [3208, 0]
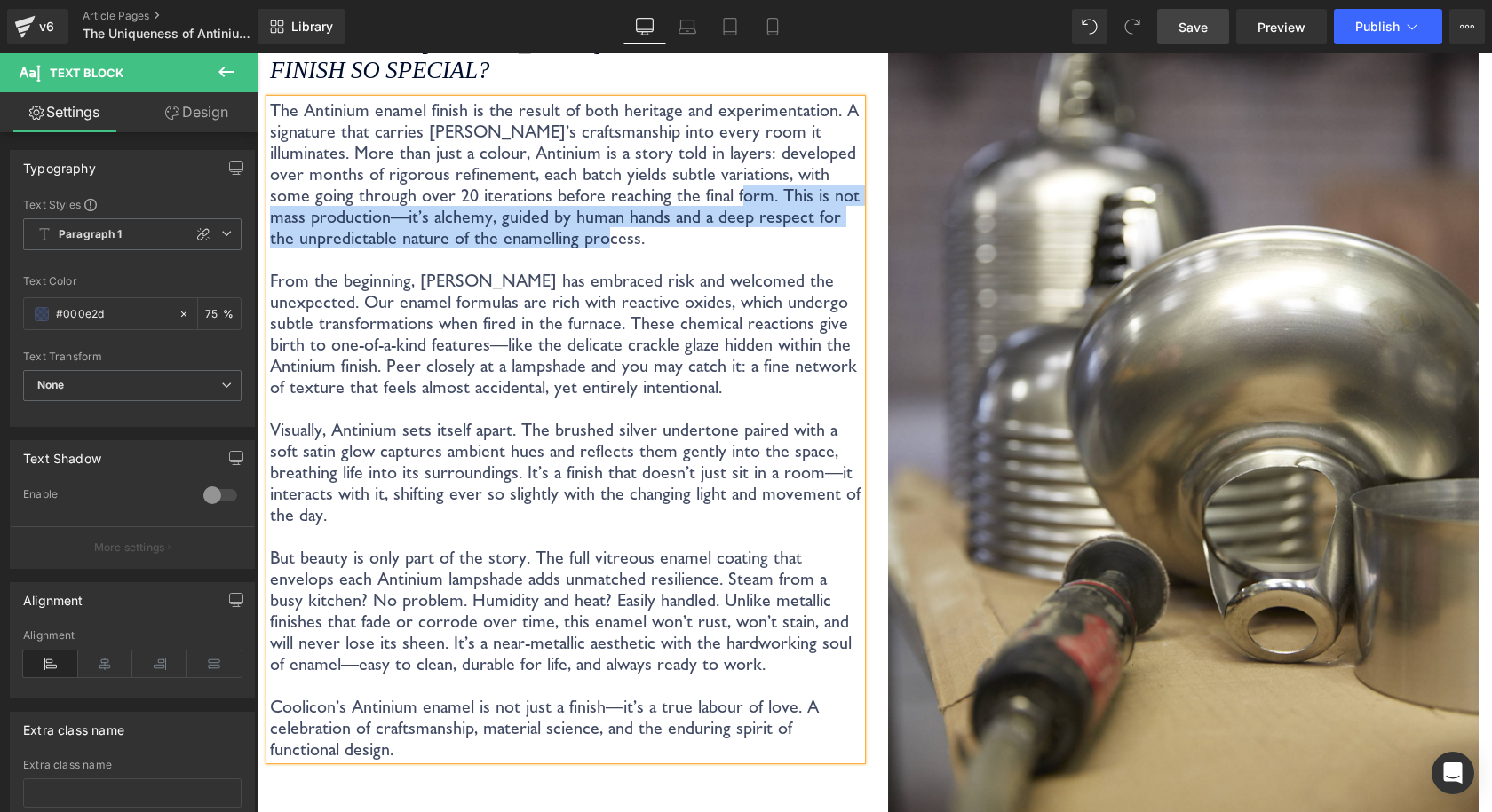
drag, startPoint x: 713, startPoint y: 207, endPoint x: 680, endPoint y: 182, distance: 41.4
click at [680, 182] on p "The Antinium enamel finish is the result of both heritage and experimentation. …" at bounding box center [565, 174] width 591 height 149
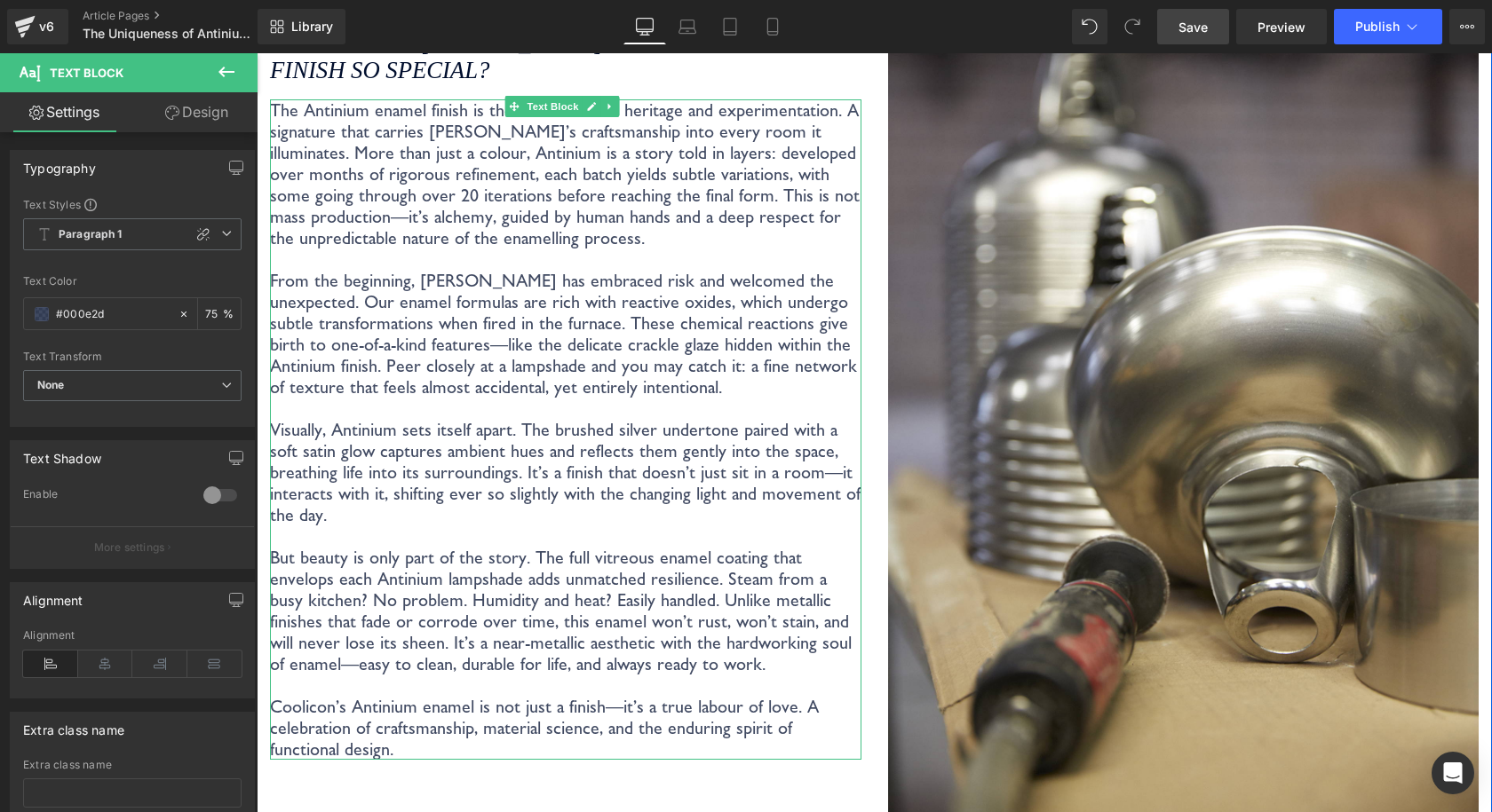
click at [414, 162] on p "The Antinium enamel finish is the result of both heritage and experimentation. …" at bounding box center [565, 174] width 591 height 149
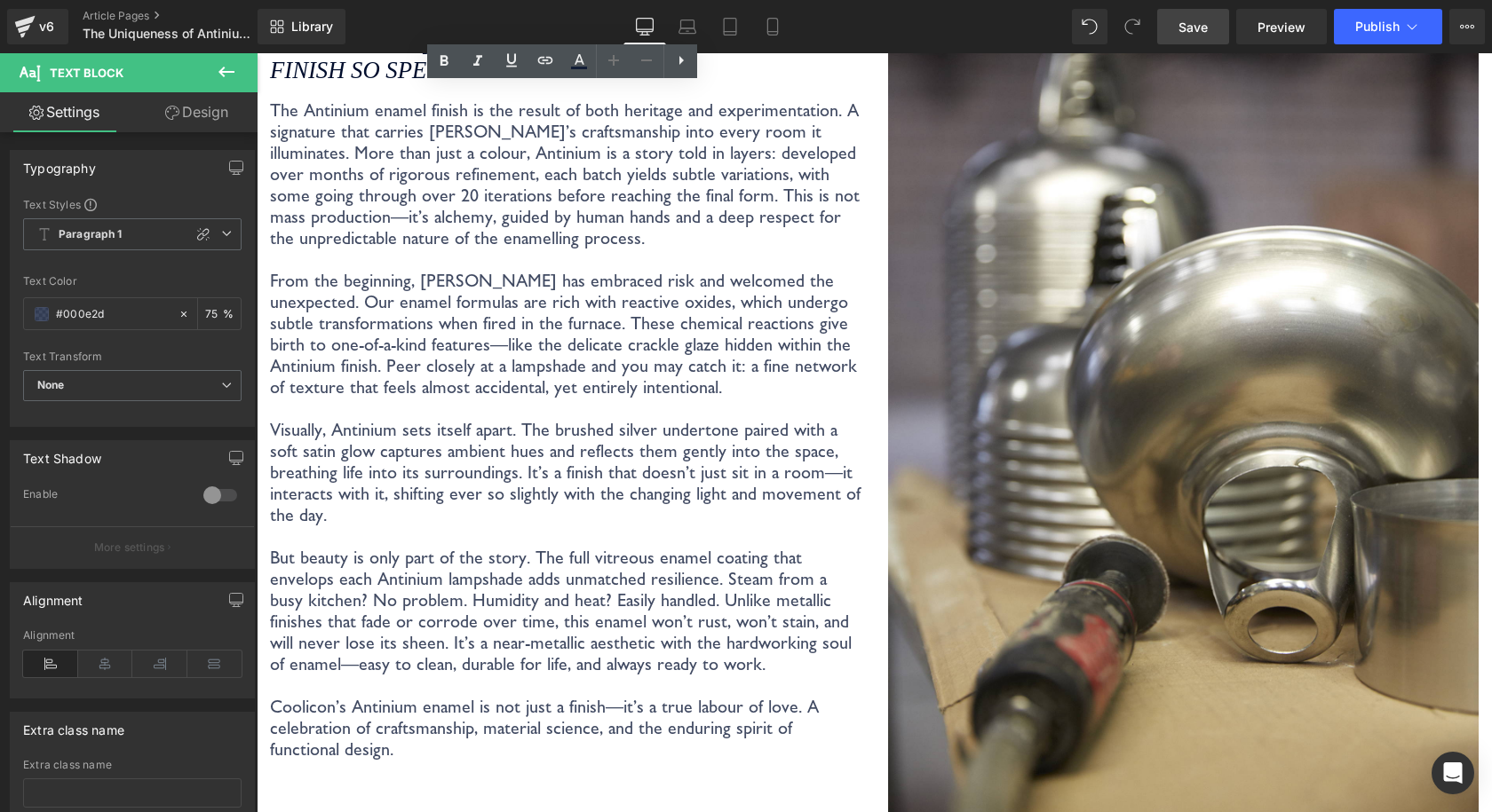
click at [1191, 21] on span "Save" at bounding box center [1193, 26] width 29 height 18
click at [1176, 18] on link "Save" at bounding box center [1193, 26] width 72 height 36
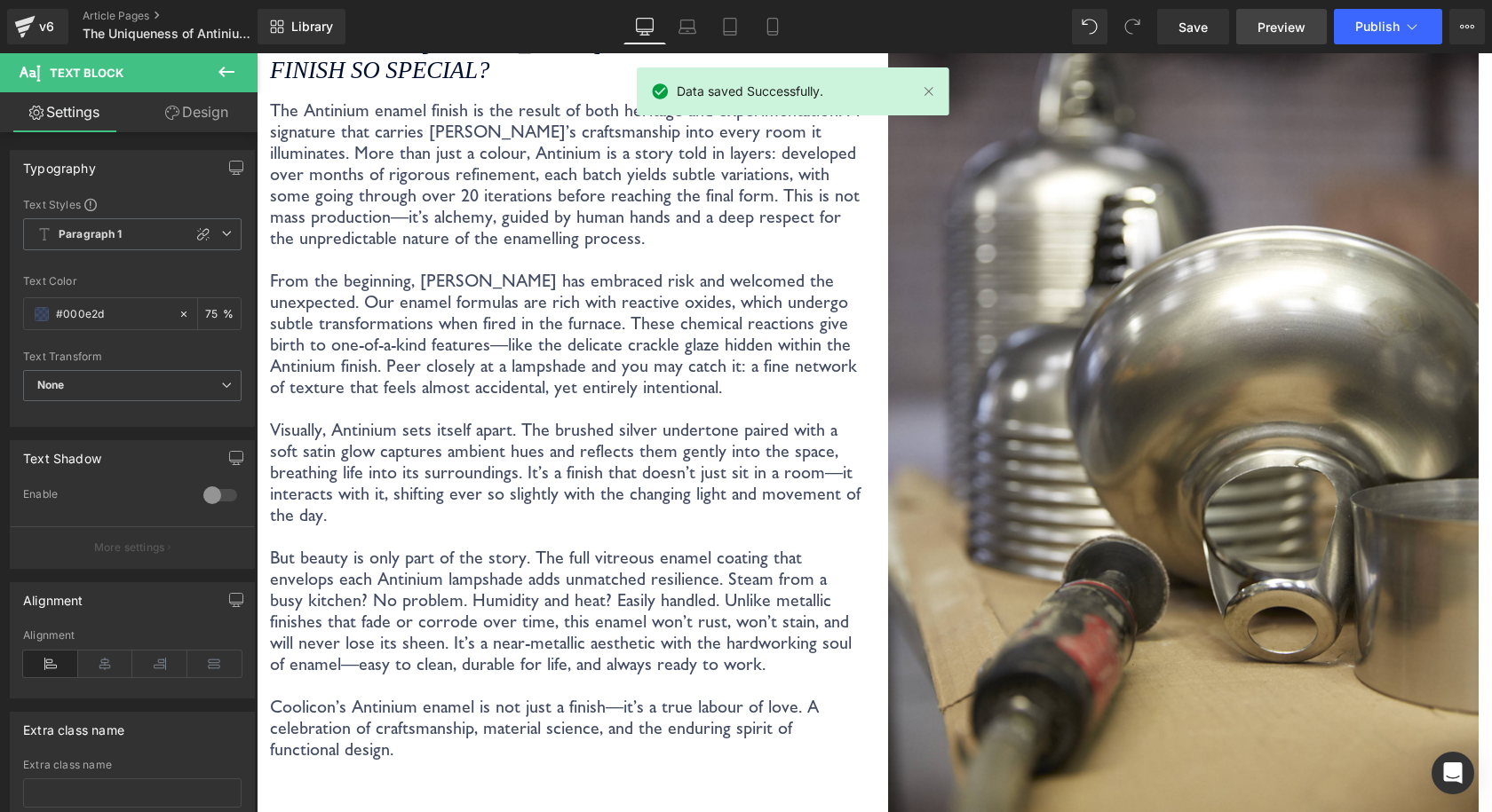
click at [1280, 9] on link "Preview" at bounding box center [1280, 26] width 90 height 36
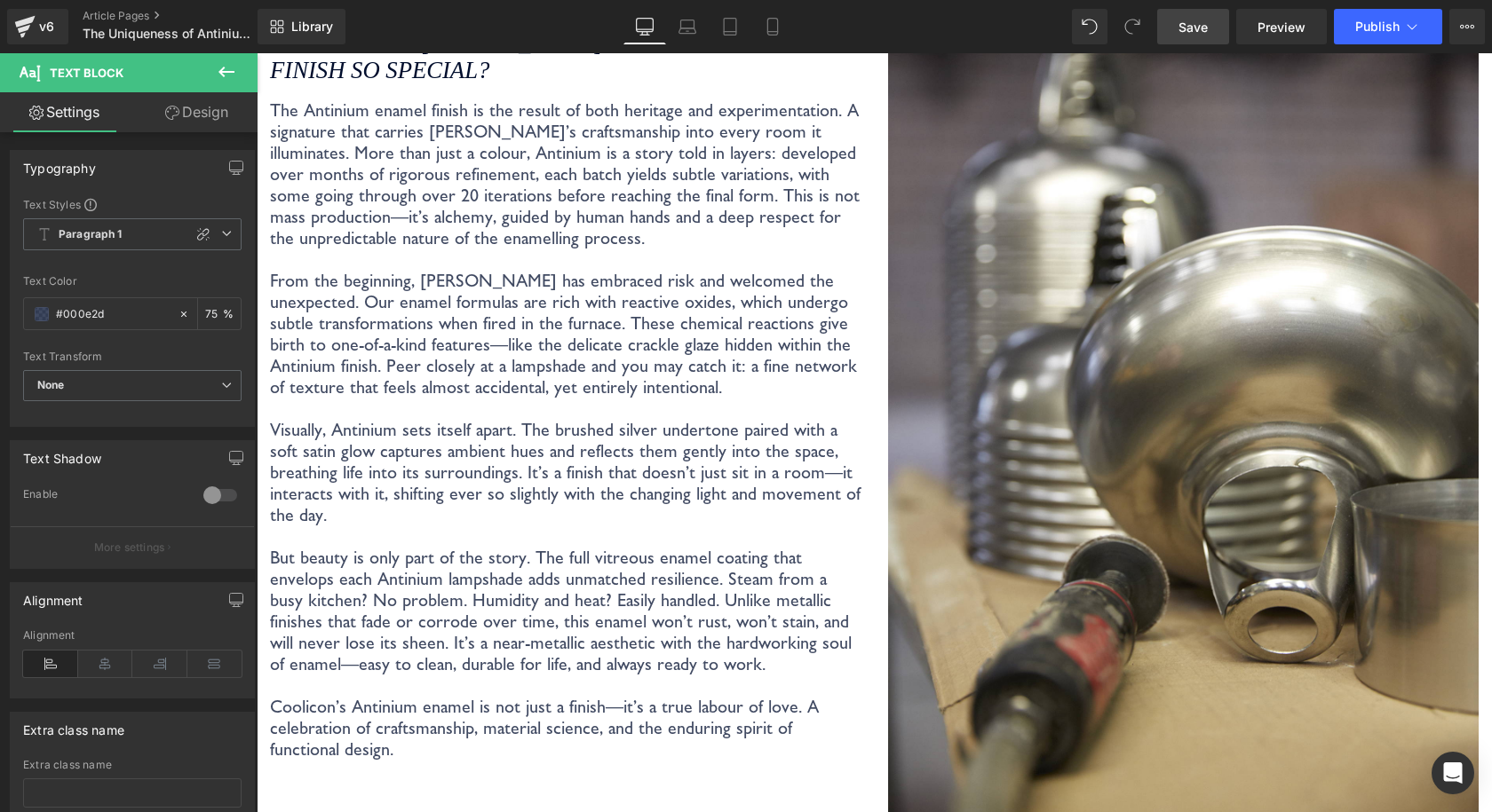
click at [1190, 16] on link "Save" at bounding box center [1193, 26] width 72 height 36
click at [1202, 33] on span "Save" at bounding box center [1193, 26] width 29 height 18
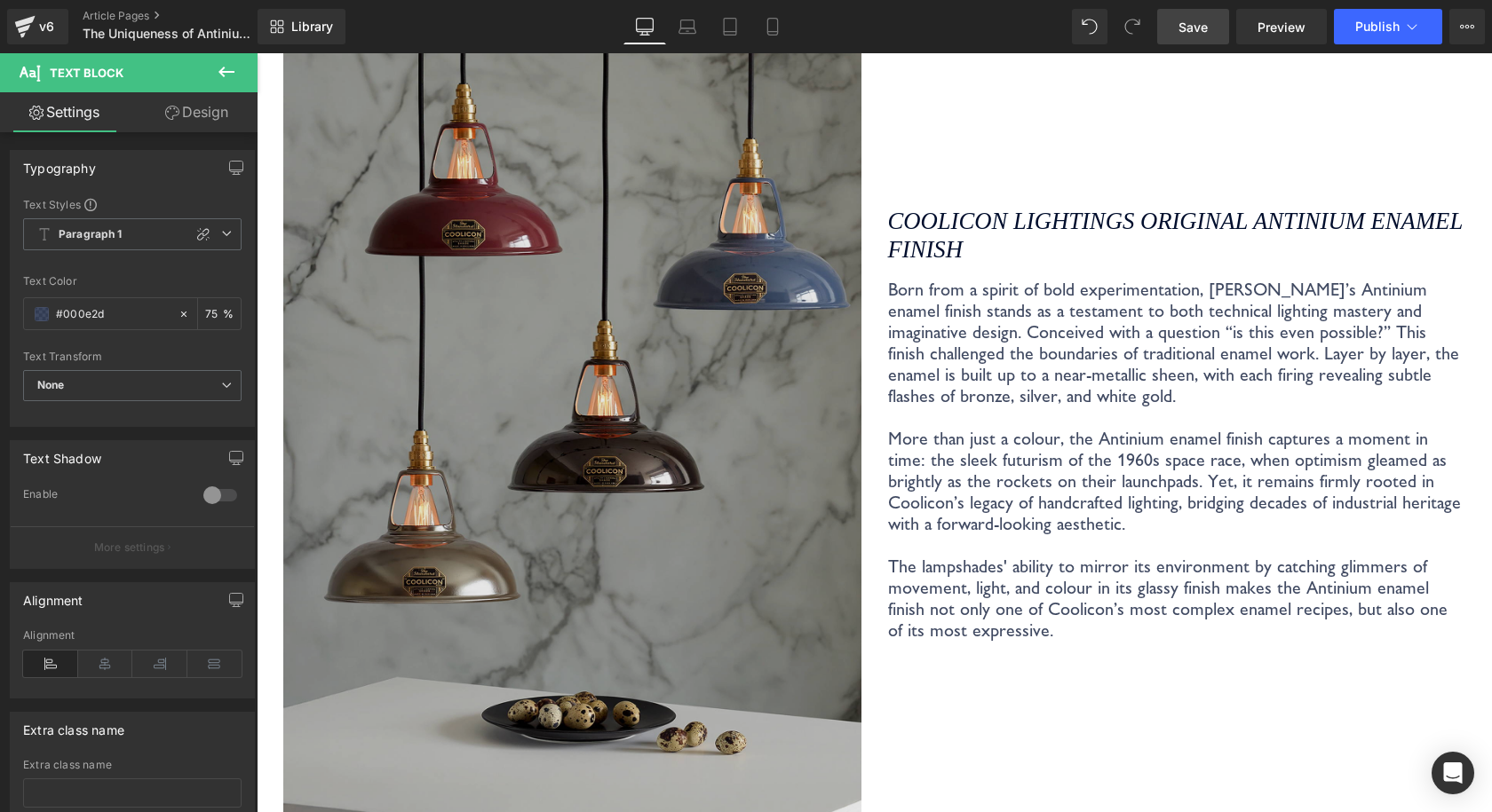
scroll to position [2232, 0]
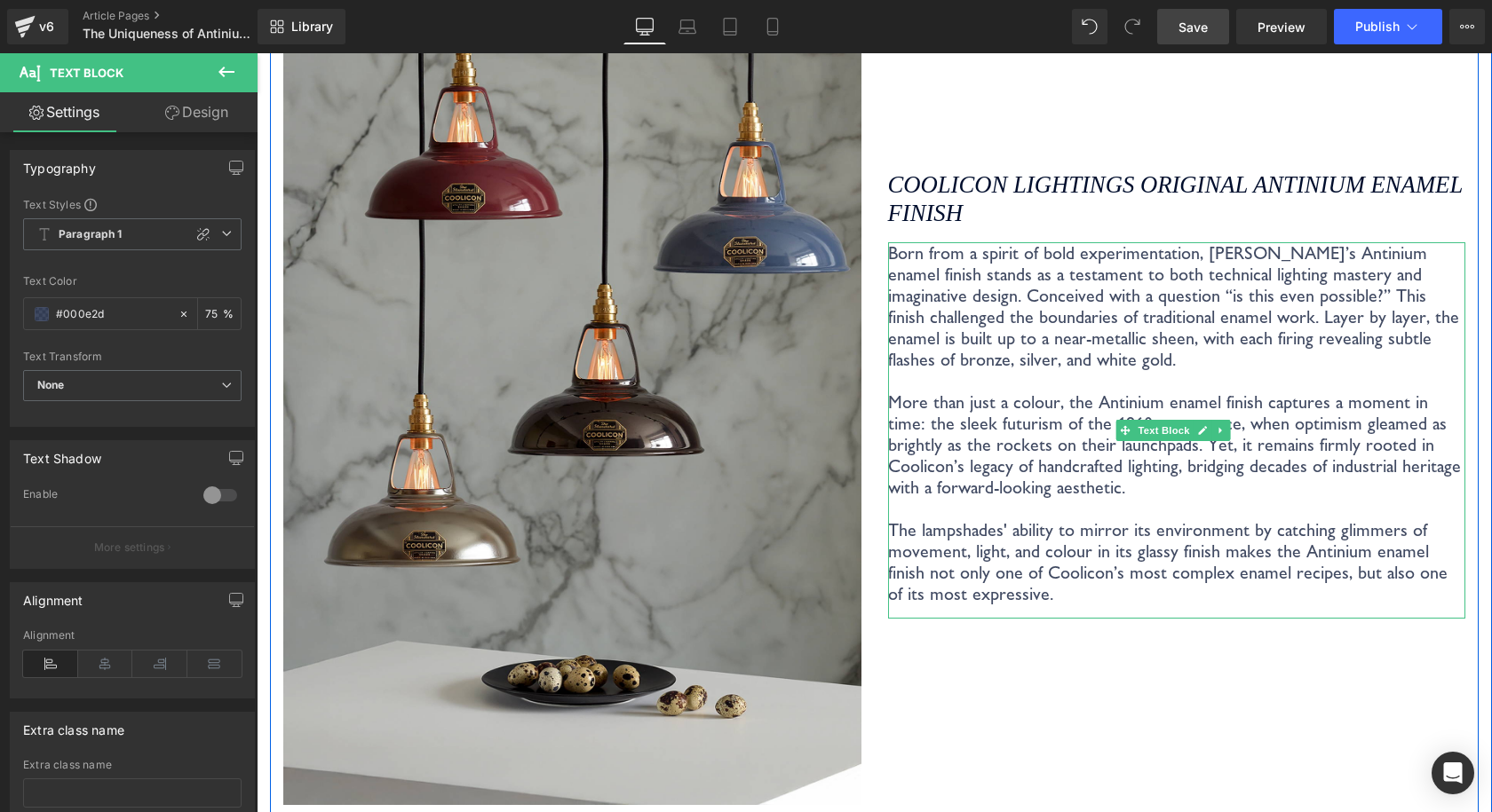
click at [1353, 272] on p "Born from a spirit of bold experimentation, Coolicon’s Antinium enamel finish s…" at bounding box center [1177, 307] width 578 height 128
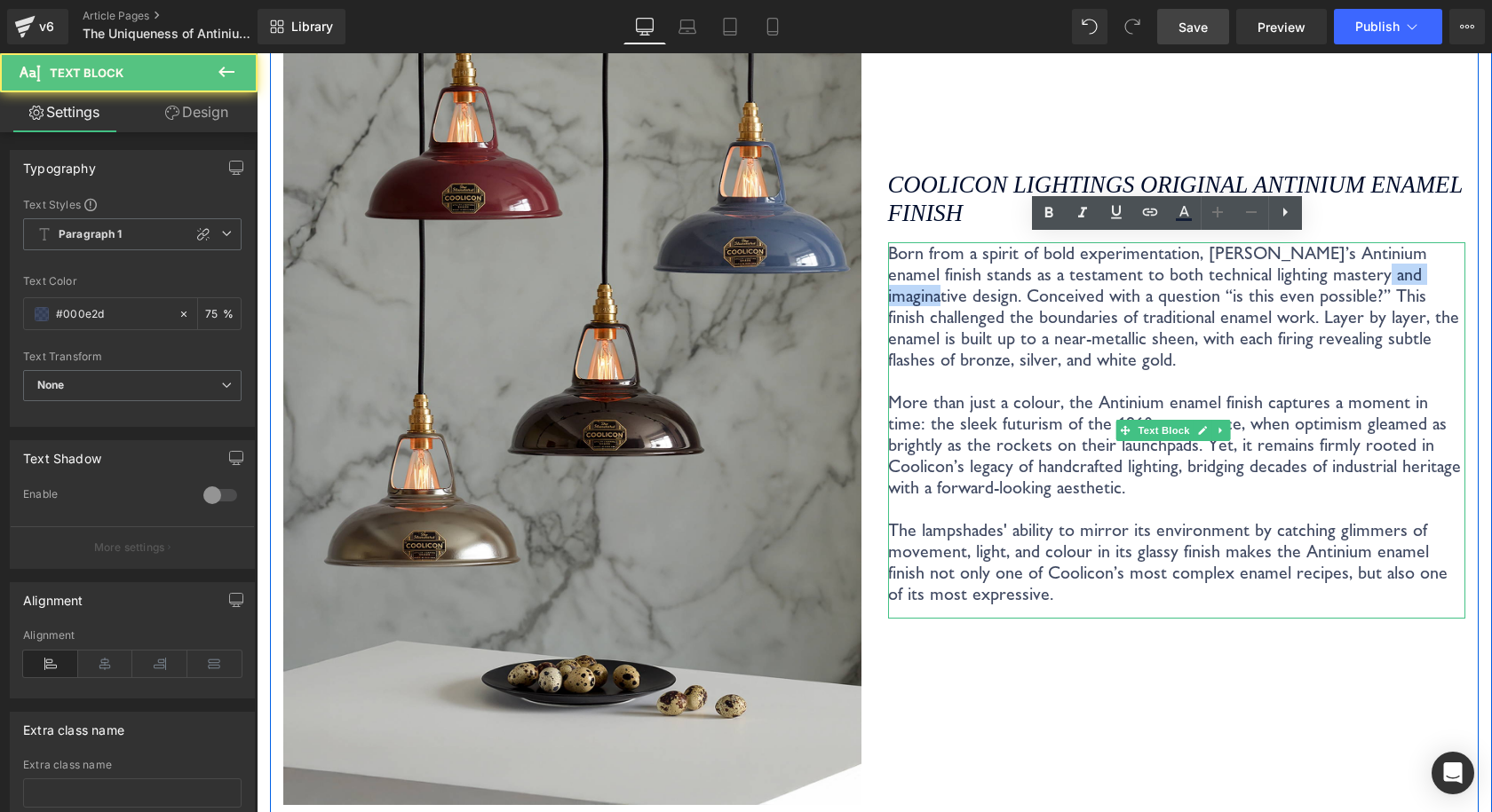
click at [1354, 272] on p "Born from a spirit of bold experimentation, Coolicon’s Antinium enamel finish s…" at bounding box center [1177, 307] width 578 height 128
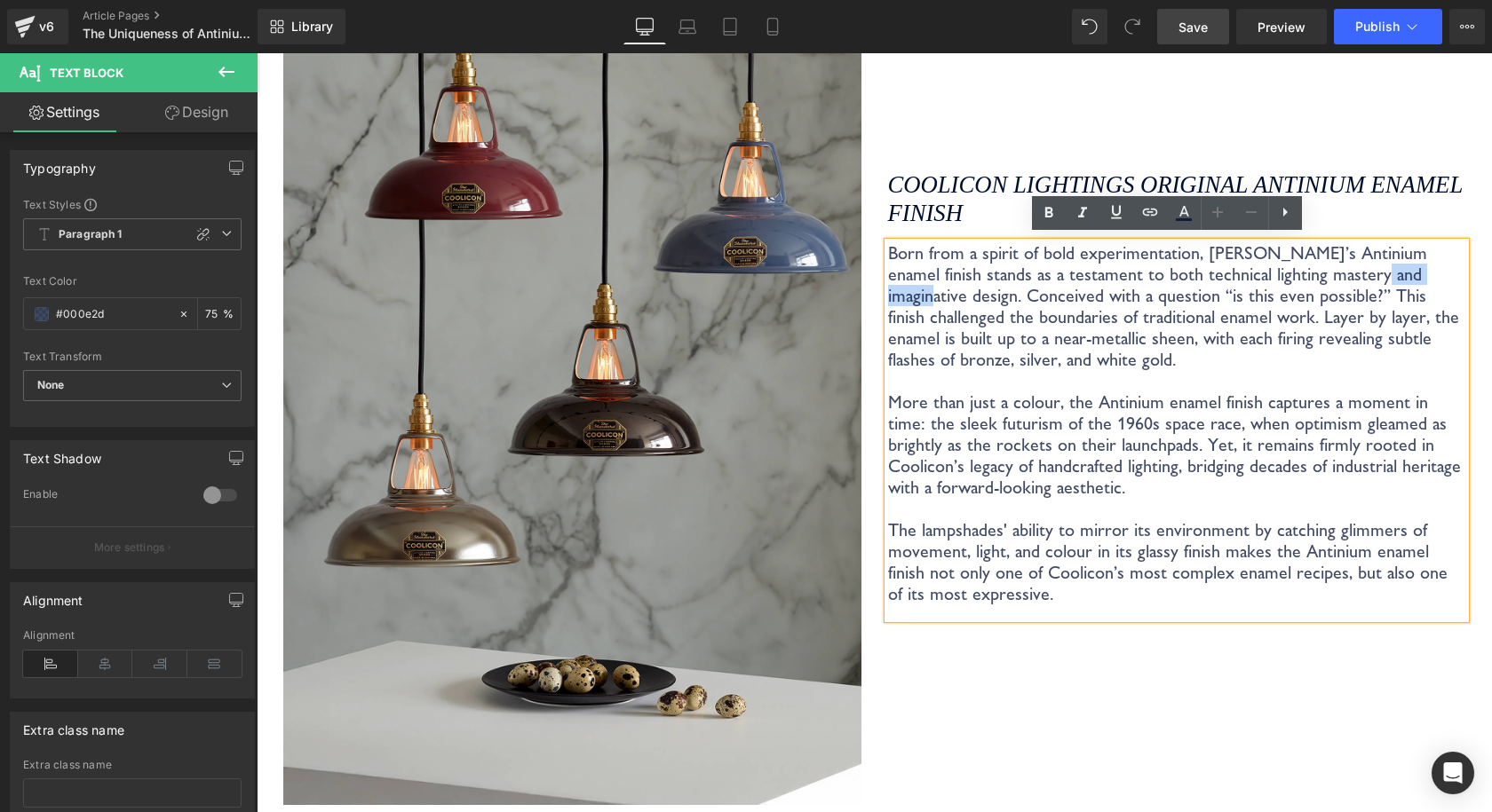
click at [1464, 141] on div "Coolicon Lightings Original Antinium Enamel Finish Heading Born from a spirit o…" at bounding box center [1177, 387] width 605 height 895
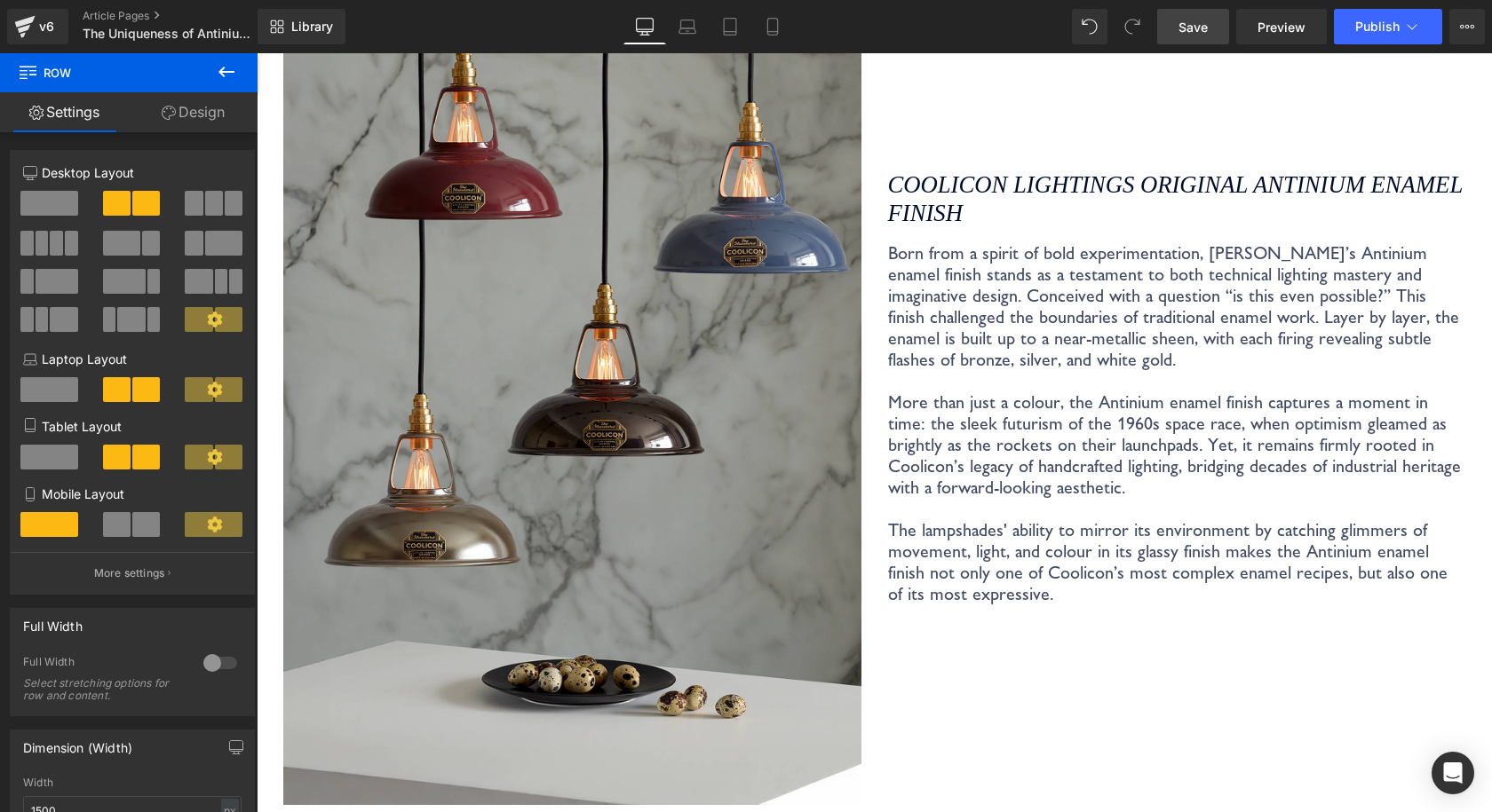
click at [1169, 33] on link "Save" at bounding box center [1193, 26] width 72 height 36
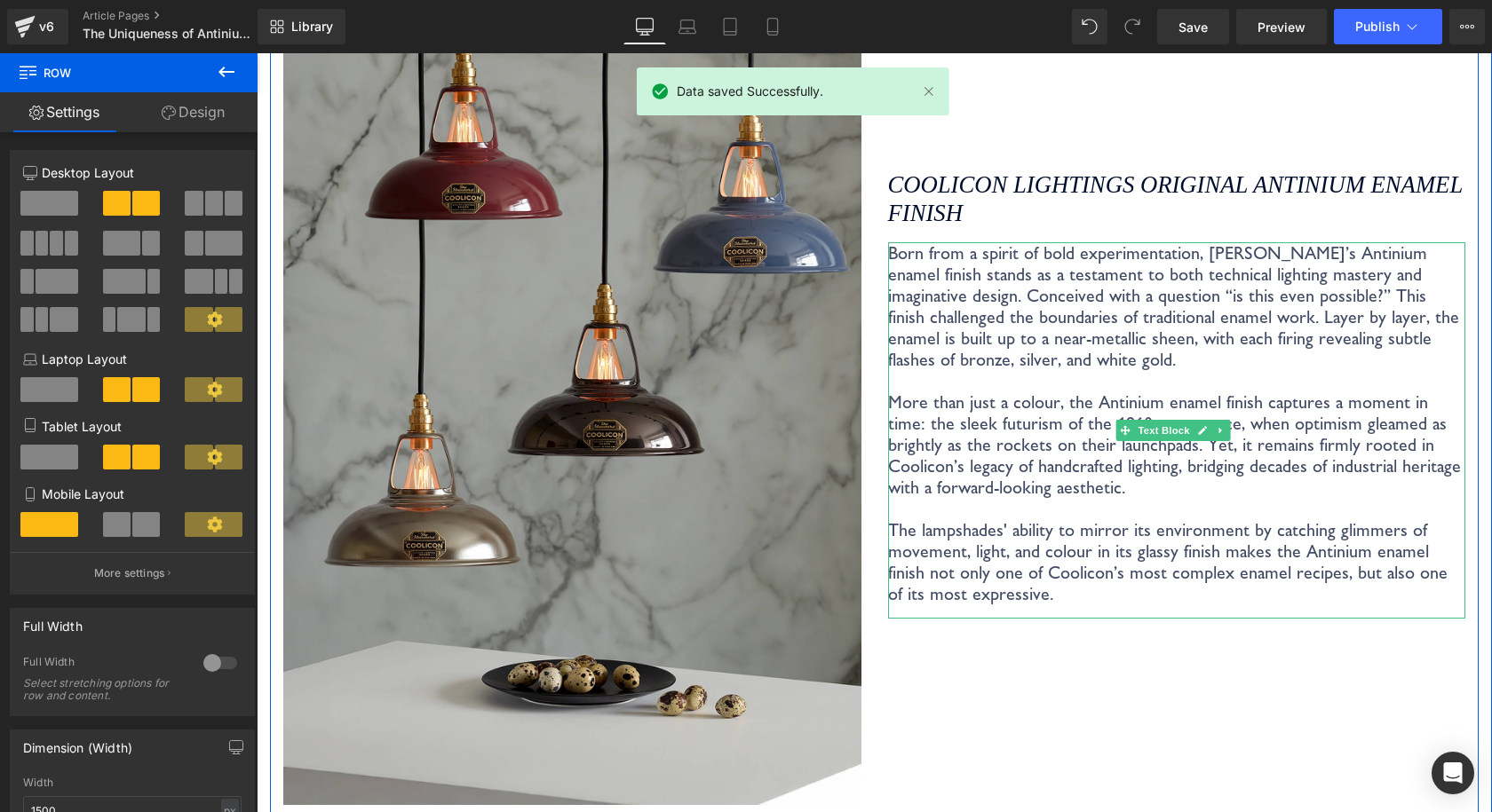
click at [1329, 265] on p "Born from a spirit of bold experimentation, Coolicon’s Antinium enamel finish s…" at bounding box center [1177, 307] width 578 height 128
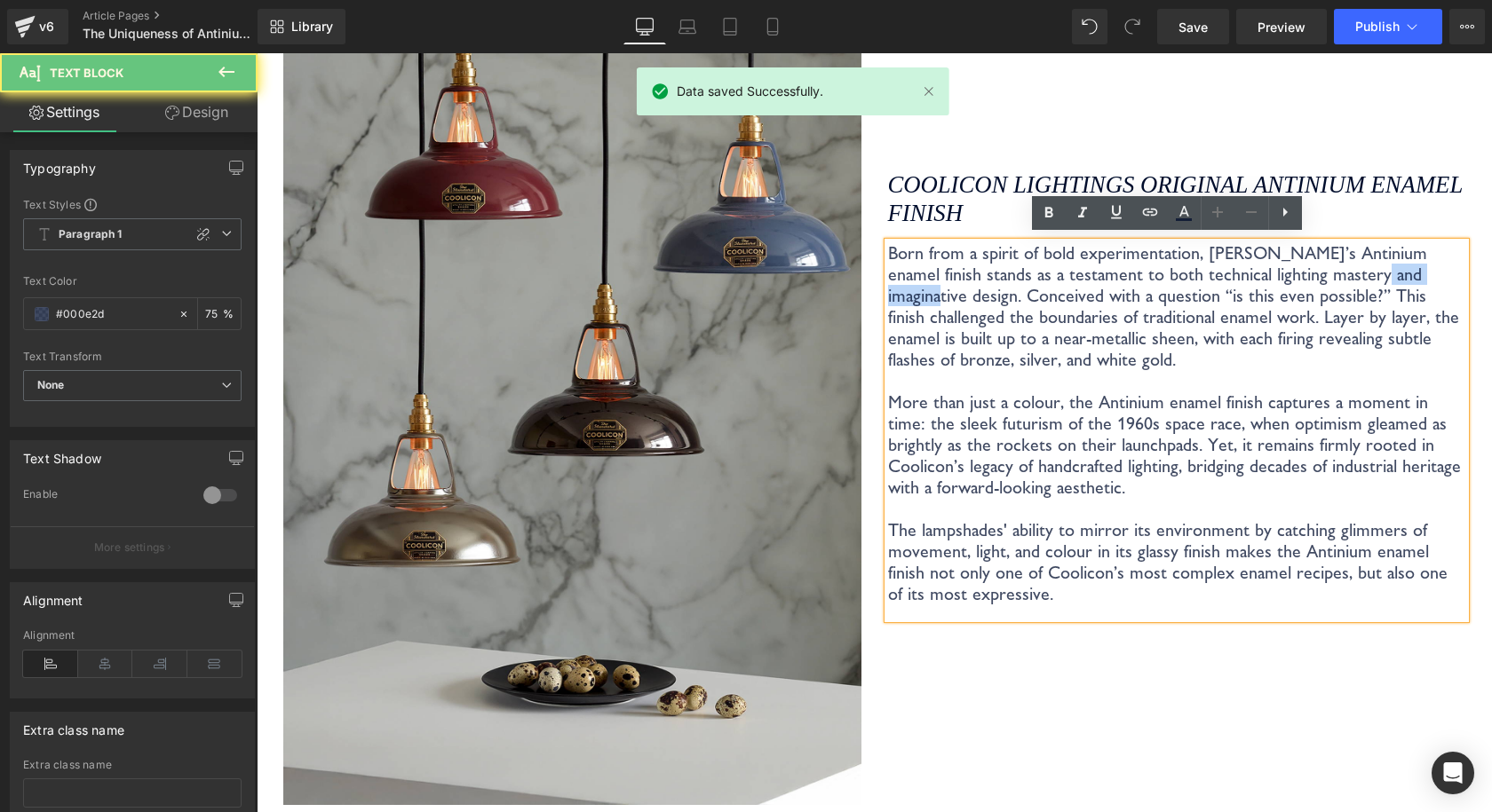
click at [1329, 265] on p "Born from a spirit of bold experimentation, Coolicon’s Antinium enamel finish s…" at bounding box center [1177, 307] width 578 height 128
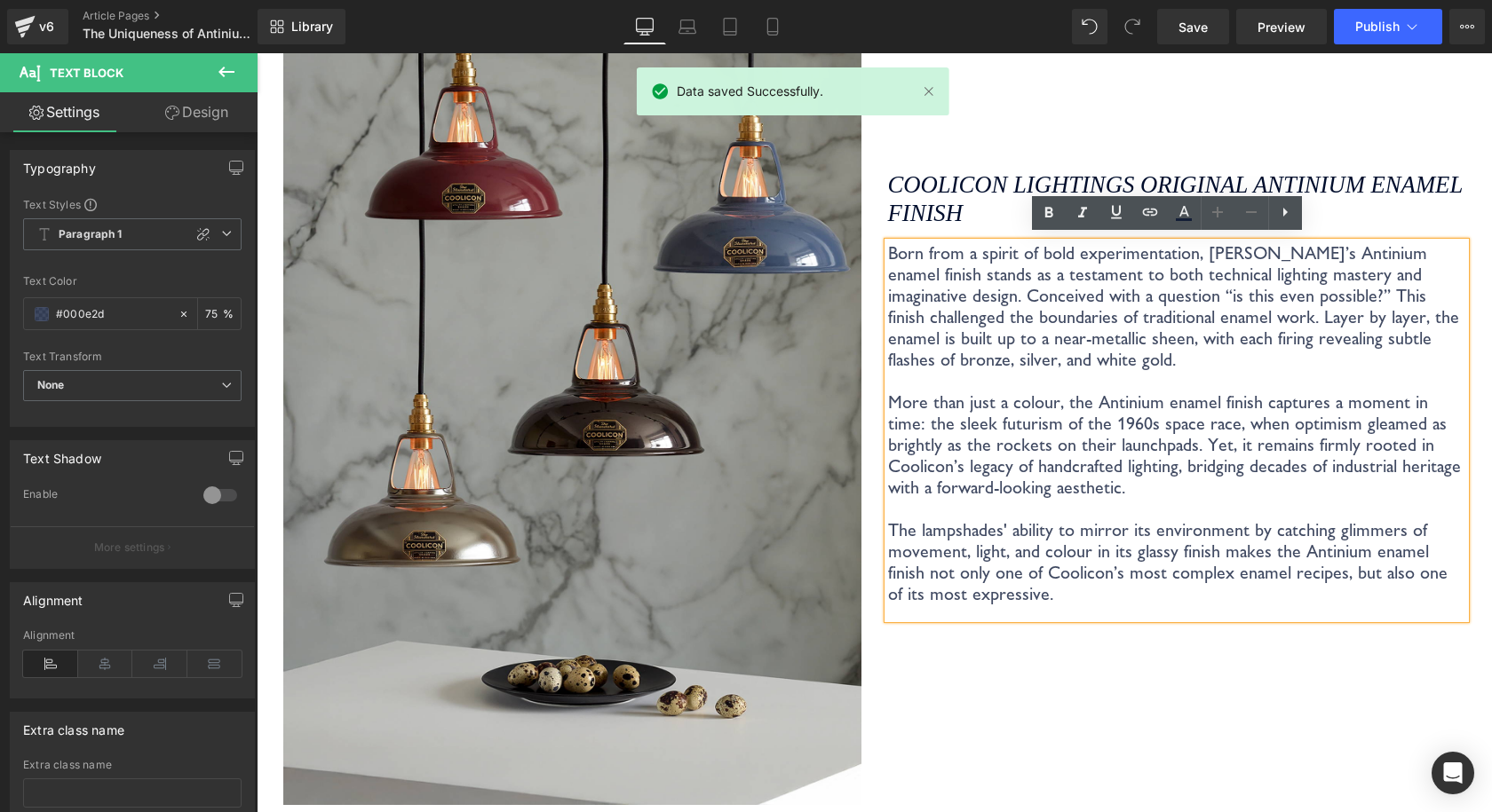
scroll to position [2243, 0]
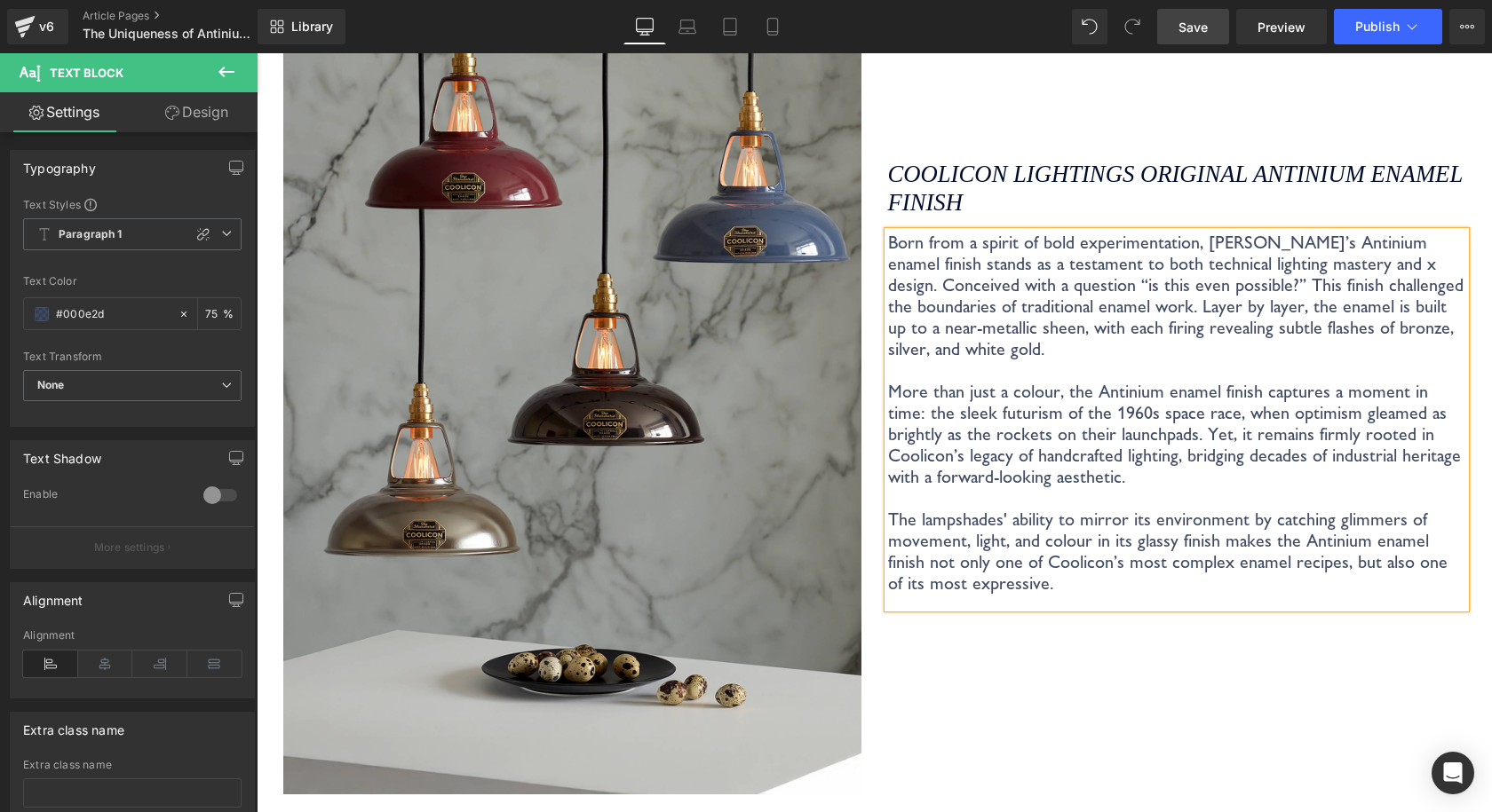
click at [1183, 26] on span "Save" at bounding box center [1193, 26] width 29 height 18
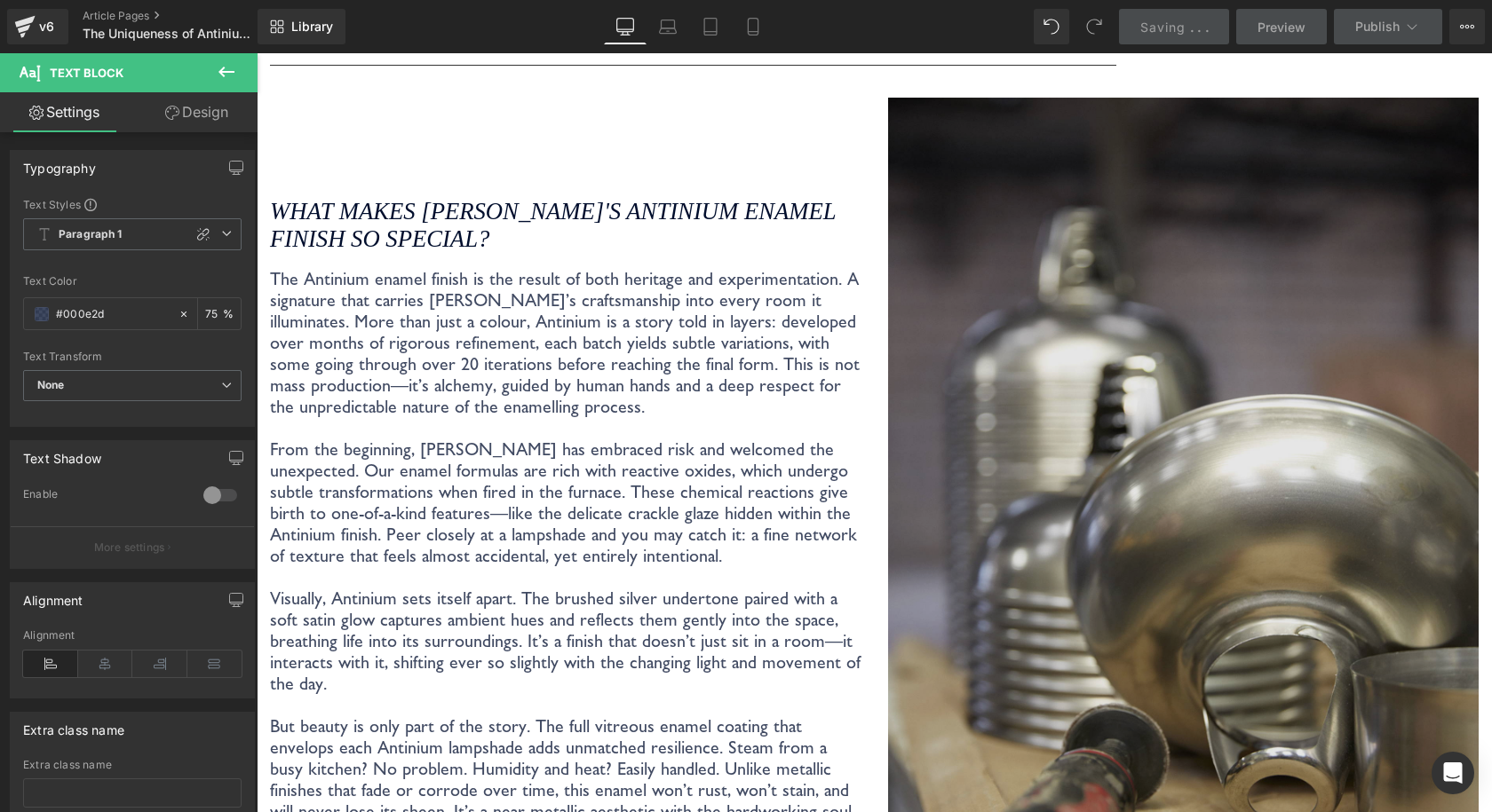
scroll to position [3041, 0]
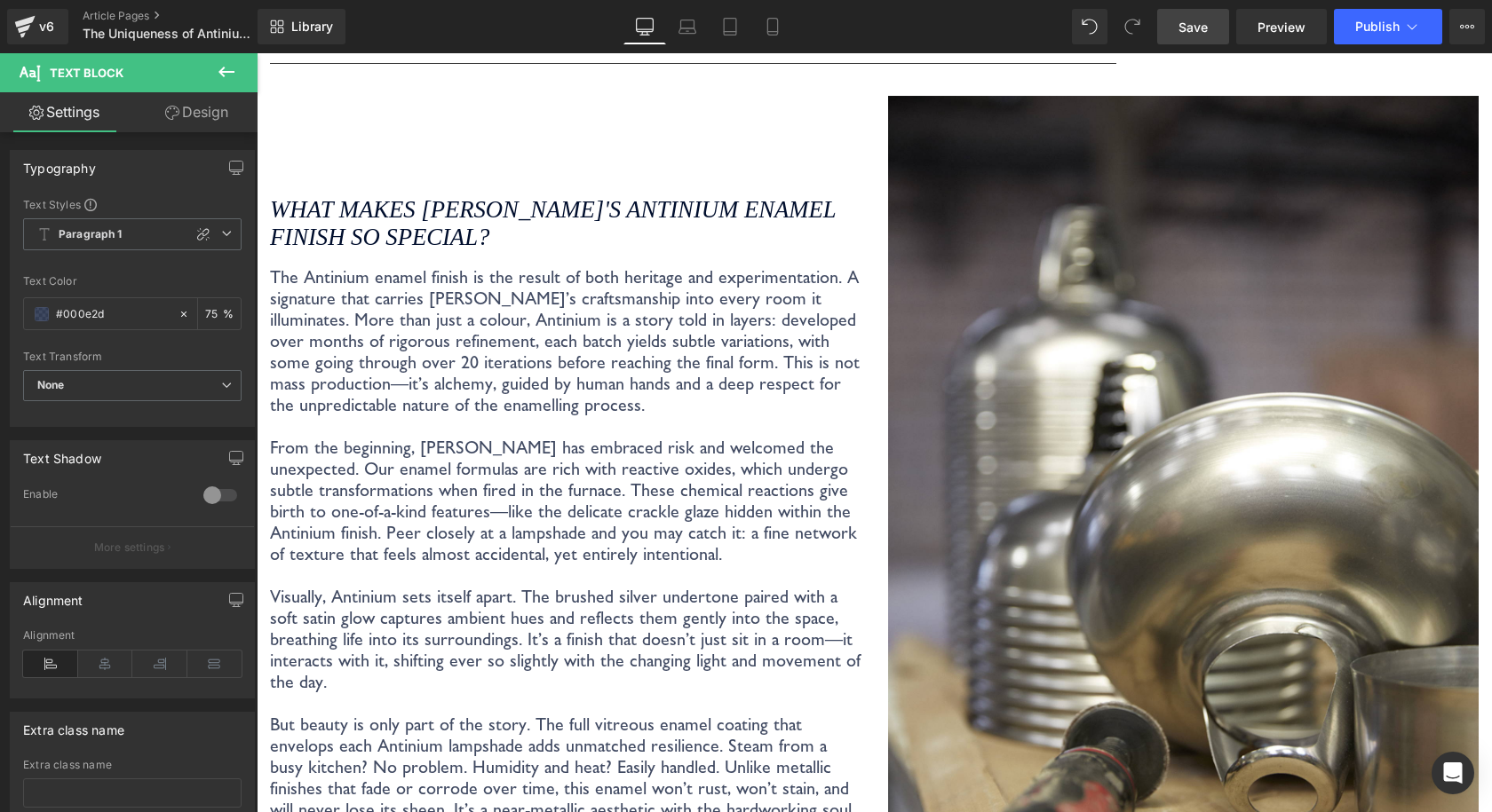
click at [1186, 37] on link "Save" at bounding box center [1193, 26] width 72 height 36
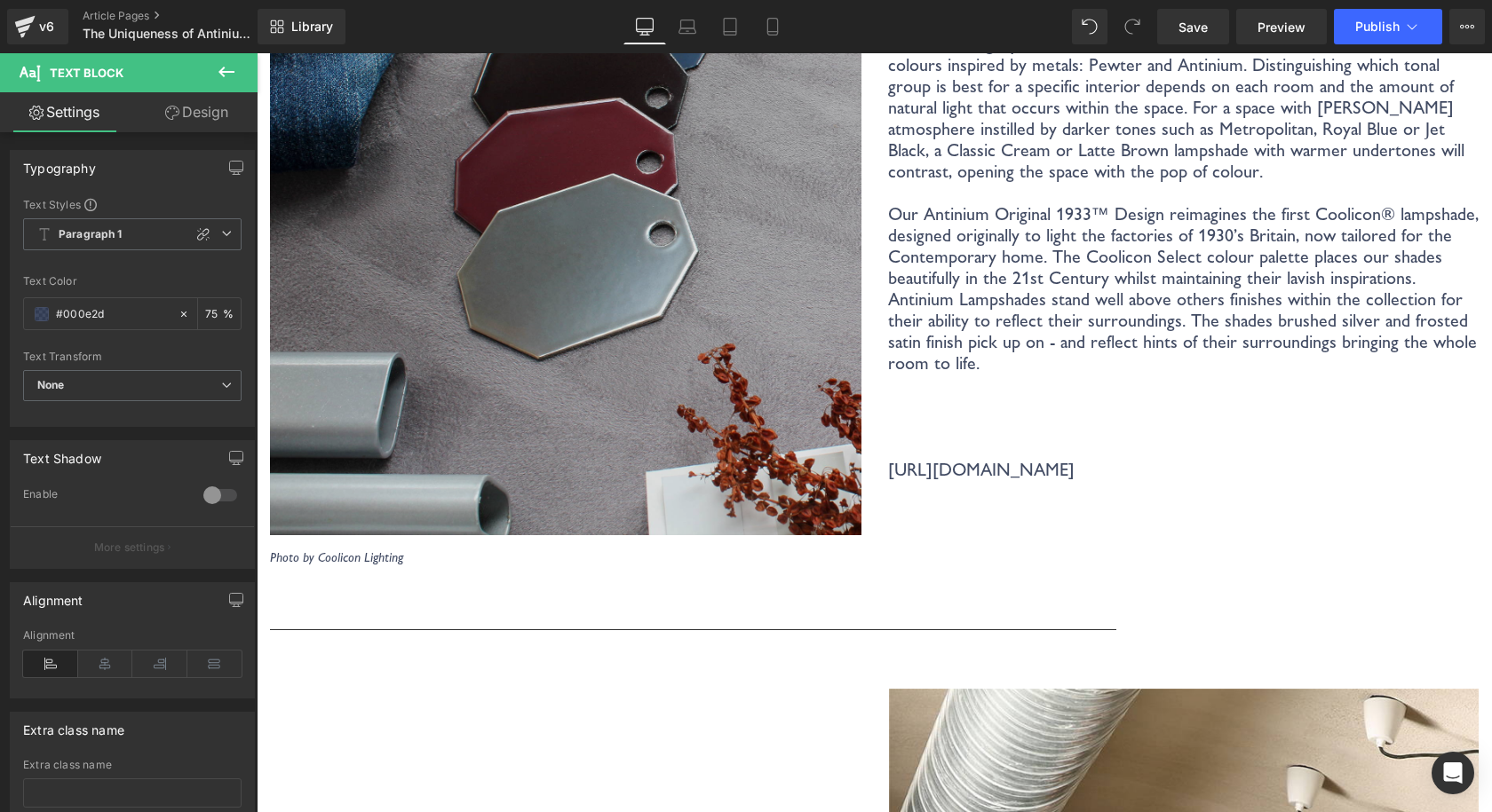
scroll to position [4017, 0]
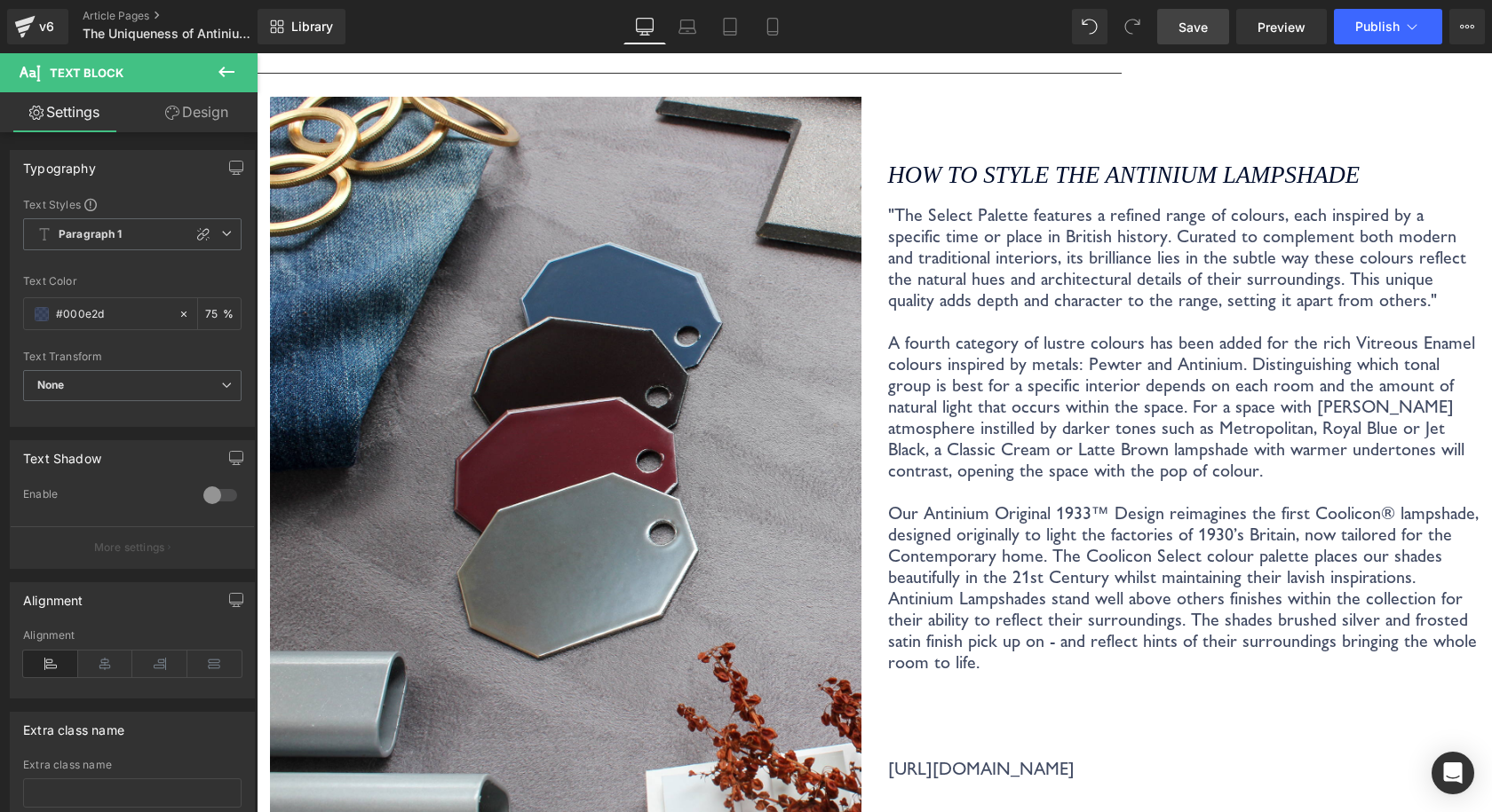
click at [1182, 25] on span "Save" at bounding box center [1193, 26] width 29 height 18
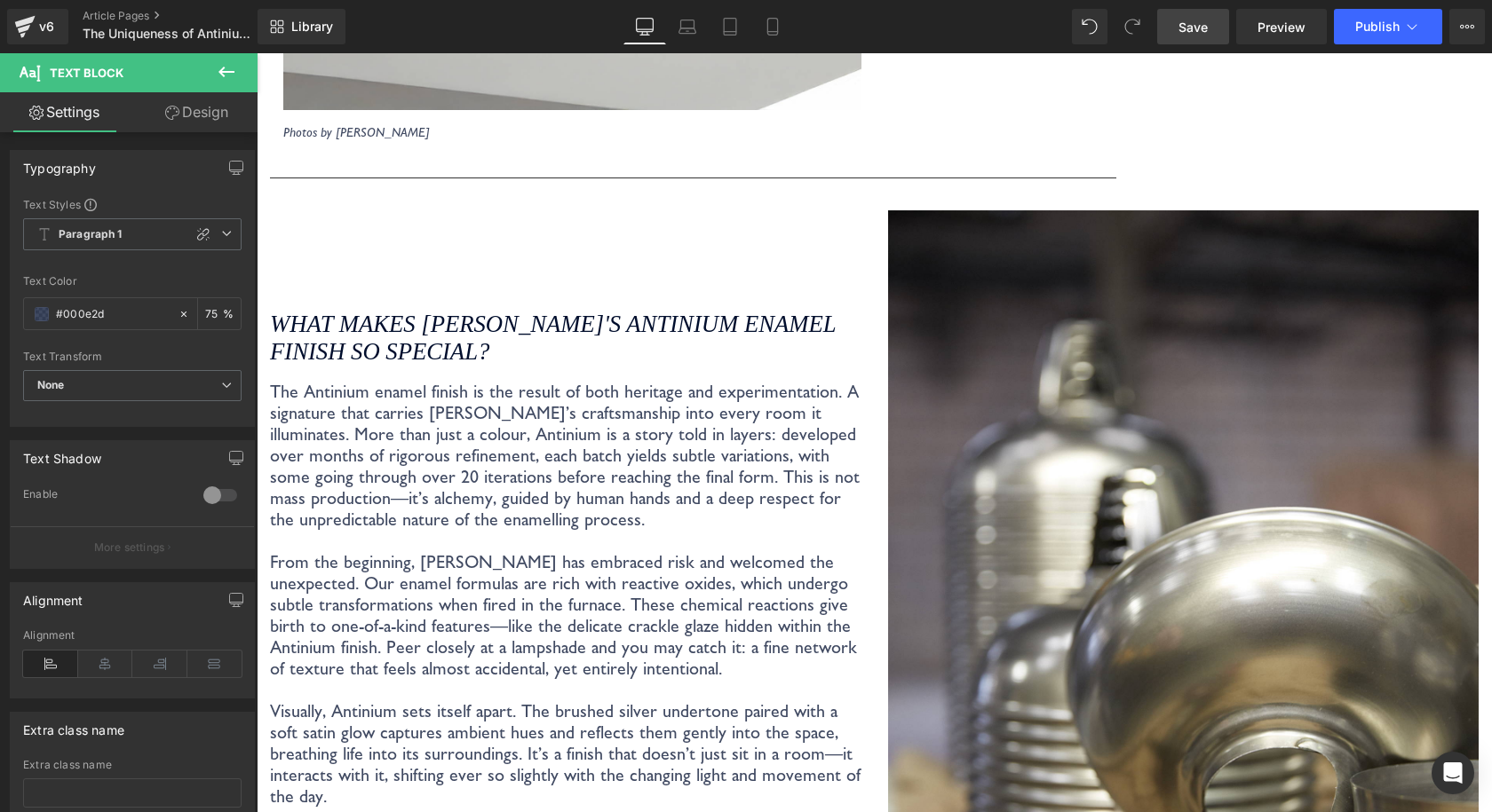
scroll to position [2953, 0]
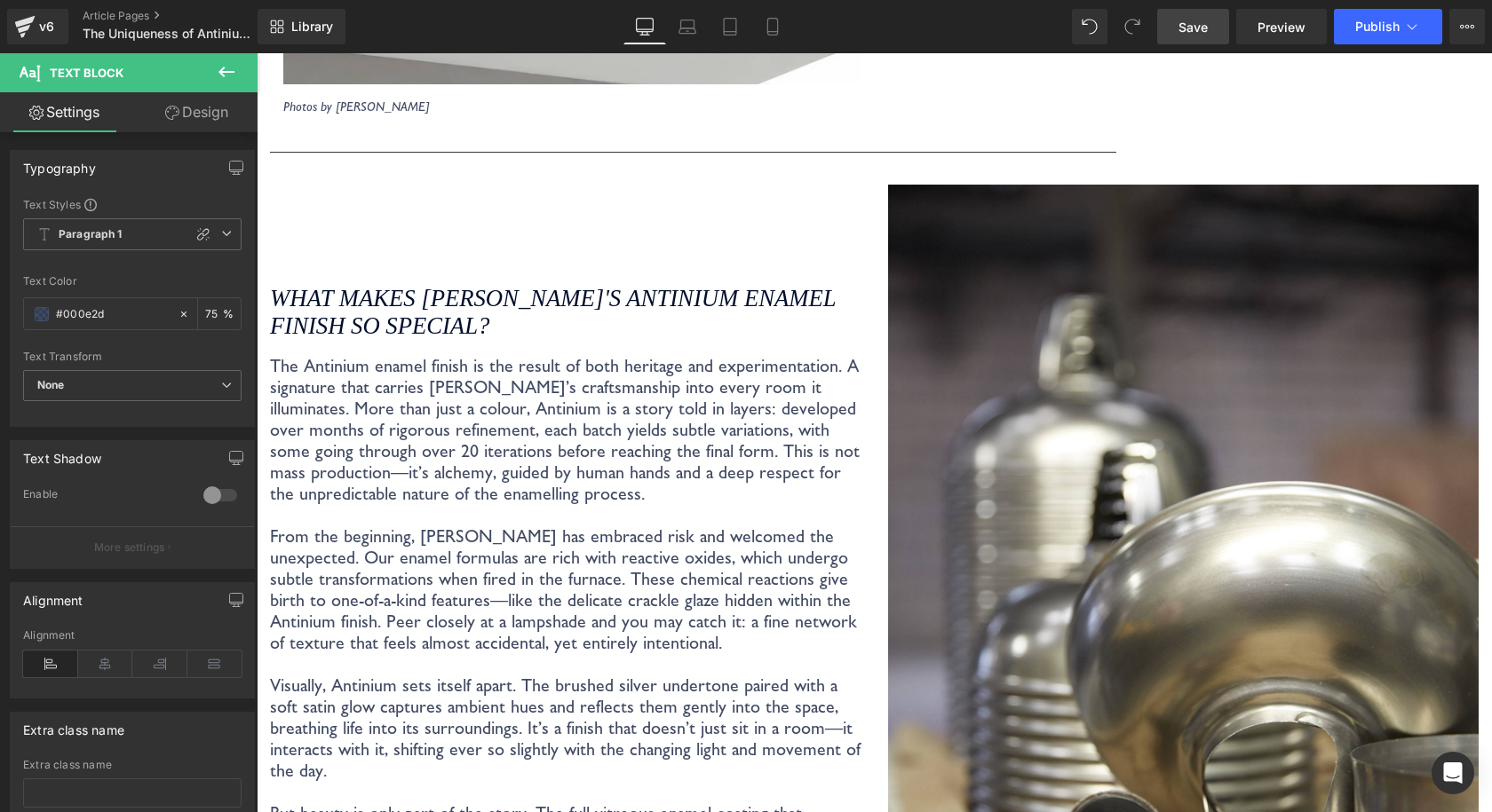
click at [335, 412] on p "The Antinium enamel finish is the result of both heritage and experimentation. …" at bounding box center [565, 430] width 591 height 149
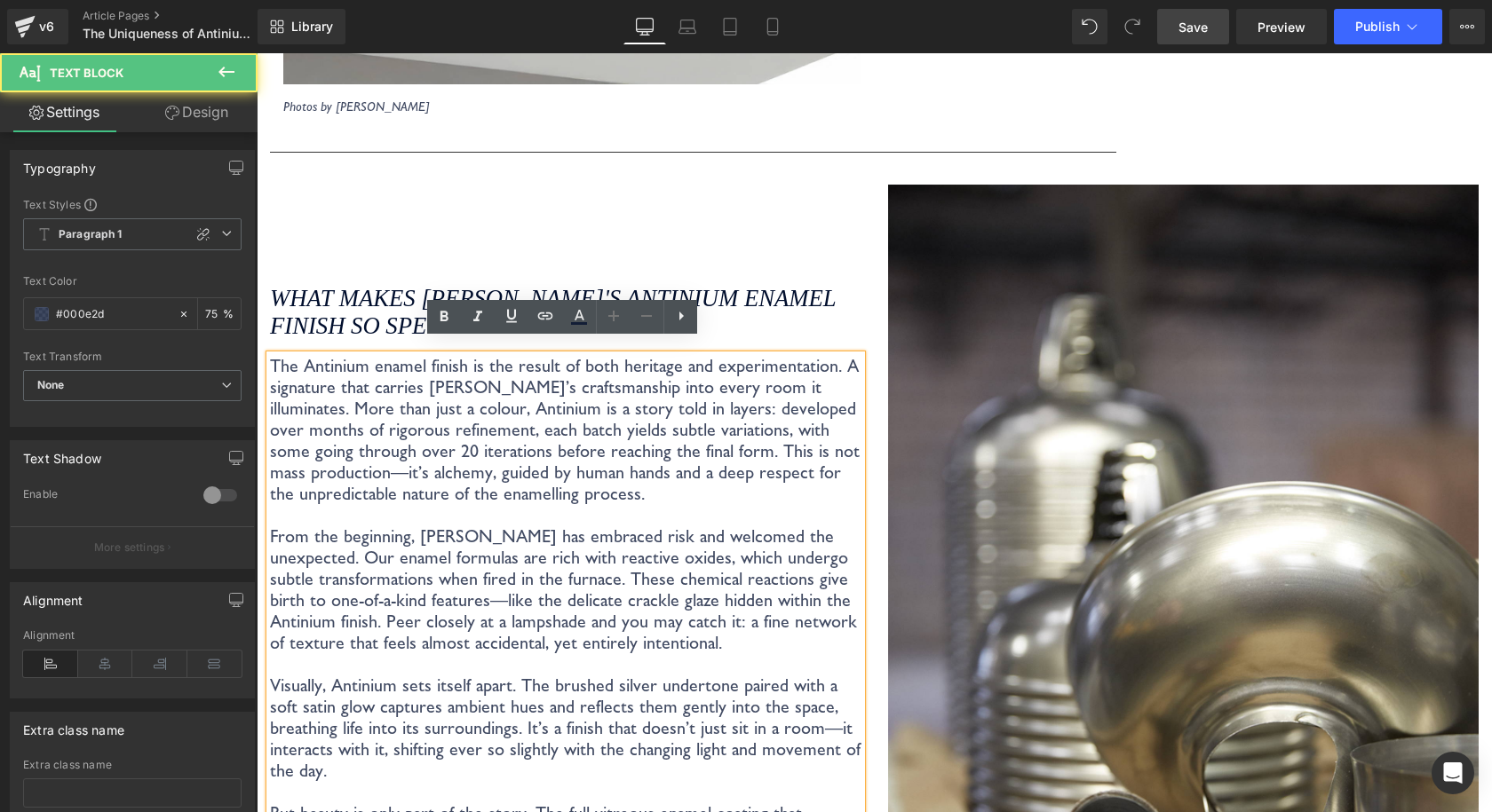
click at [335, 412] on p "The Antinium enamel finish is the result of both heritage and experimentation. …" at bounding box center [565, 430] width 591 height 149
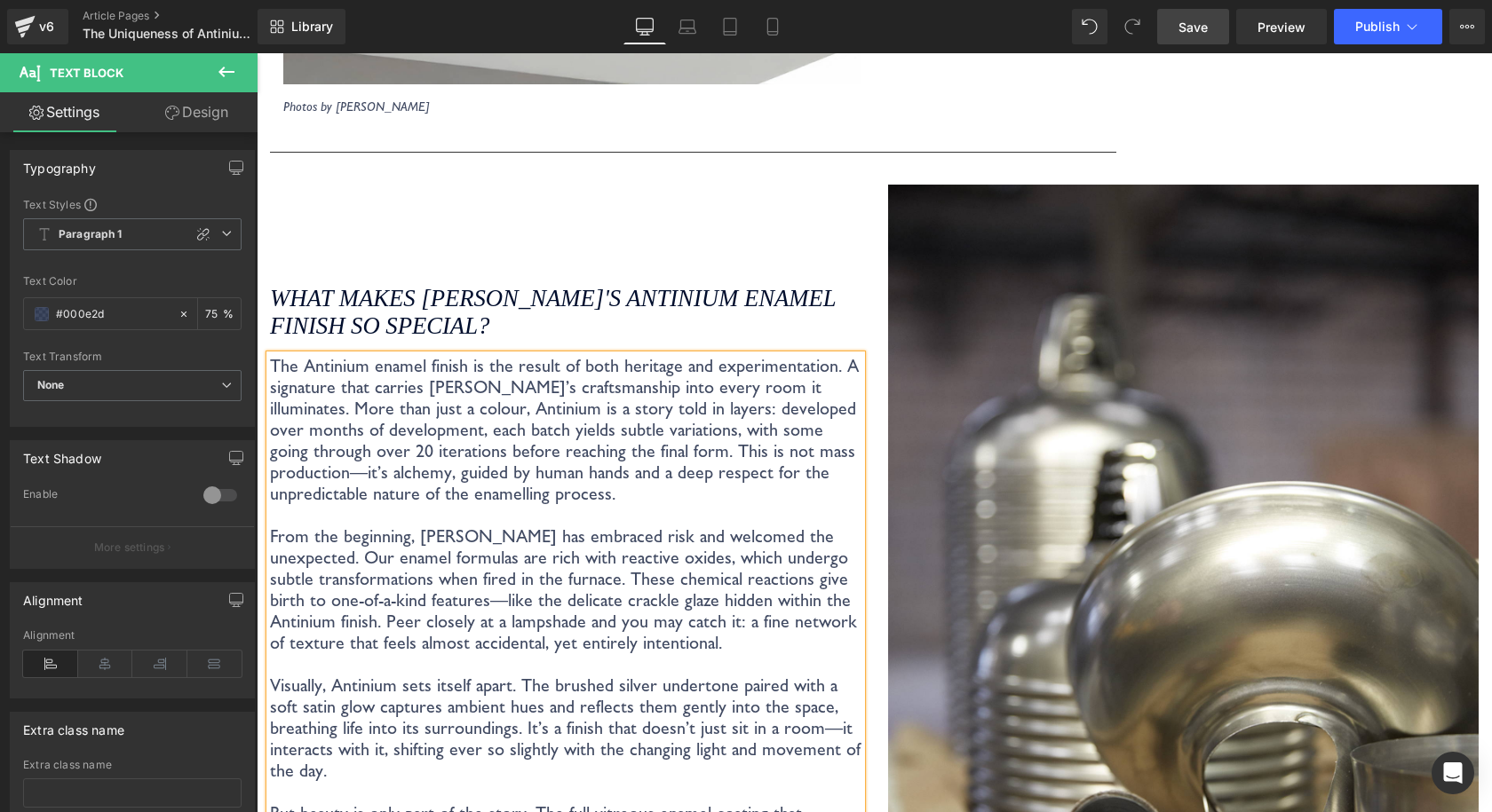
click at [580, 438] on p "The Antinium enamel finish is the result of both heritage and experimentation. …" at bounding box center [565, 430] width 591 height 149
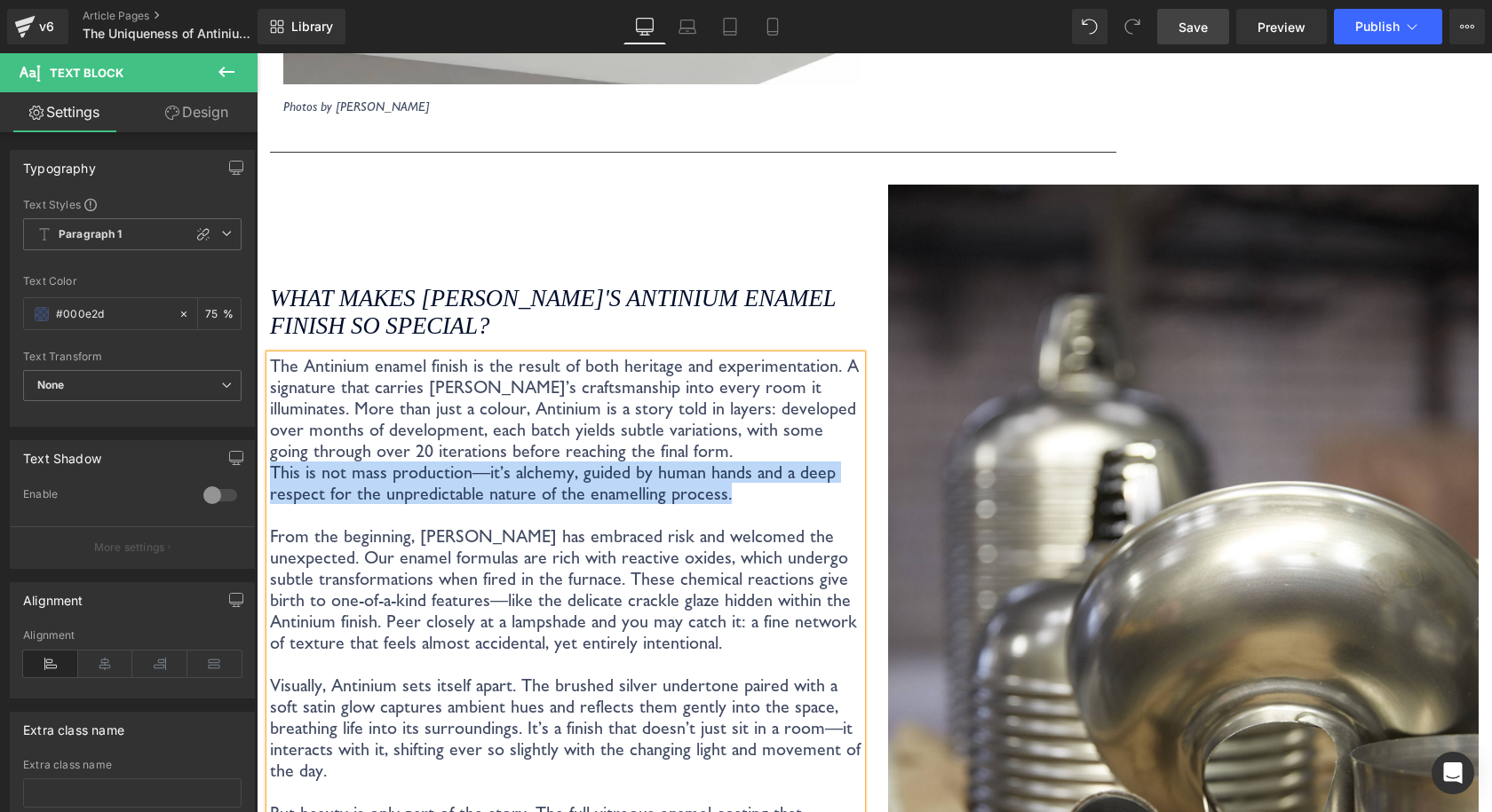
drag, startPoint x: 715, startPoint y: 485, endPoint x: 246, endPoint y: 456, distance: 469.9
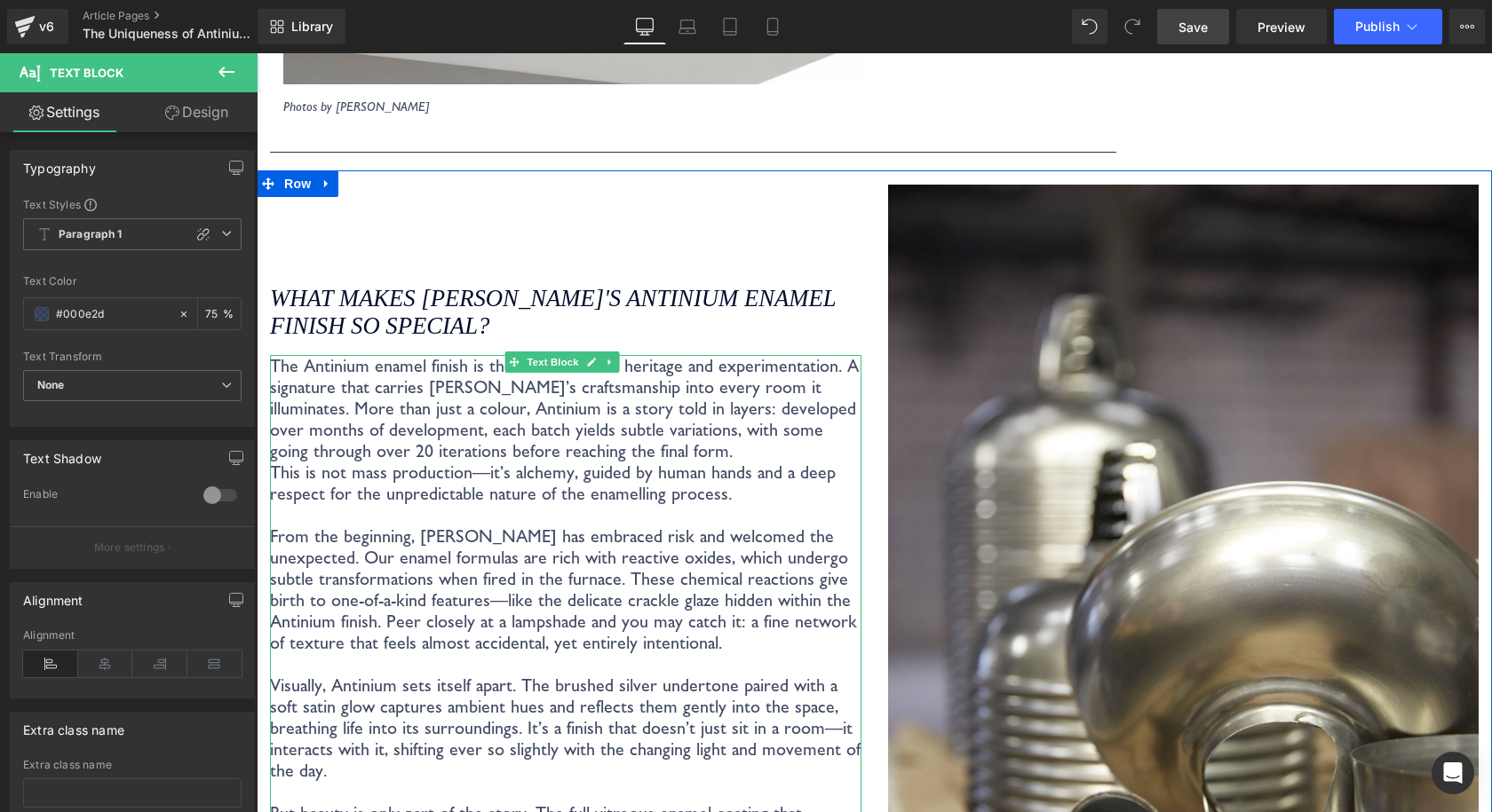
click at [706, 441] on p "The Antinium enamel finish is the result of both heritage and experimentation. …" at bounding box center [565, 408] width 591 height 107
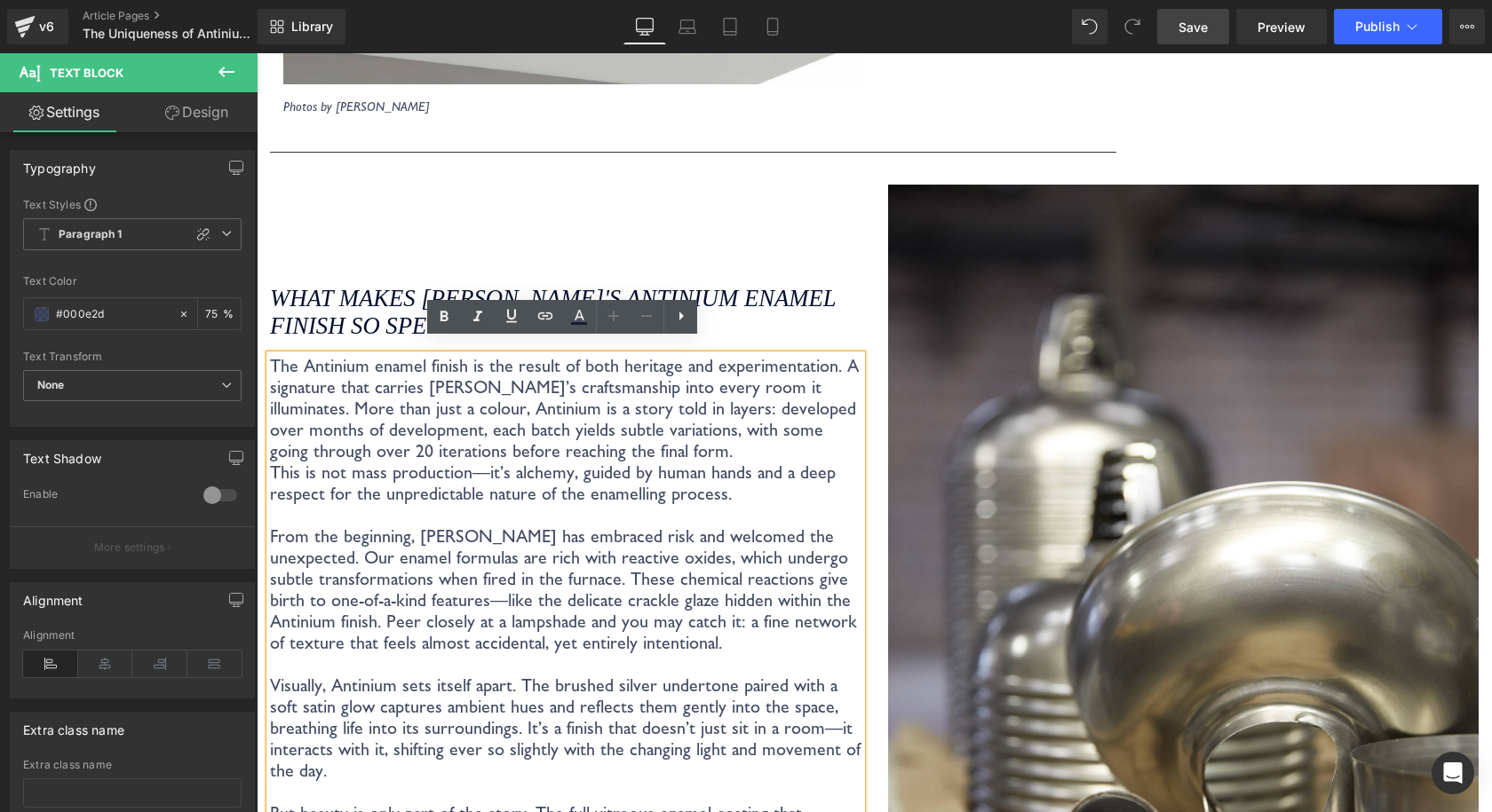
click at [765, 355] on p "The Antinium enamel finish is the result of both heritage and experimentation. …" at bounding box center [565, 408] width 591 height 107
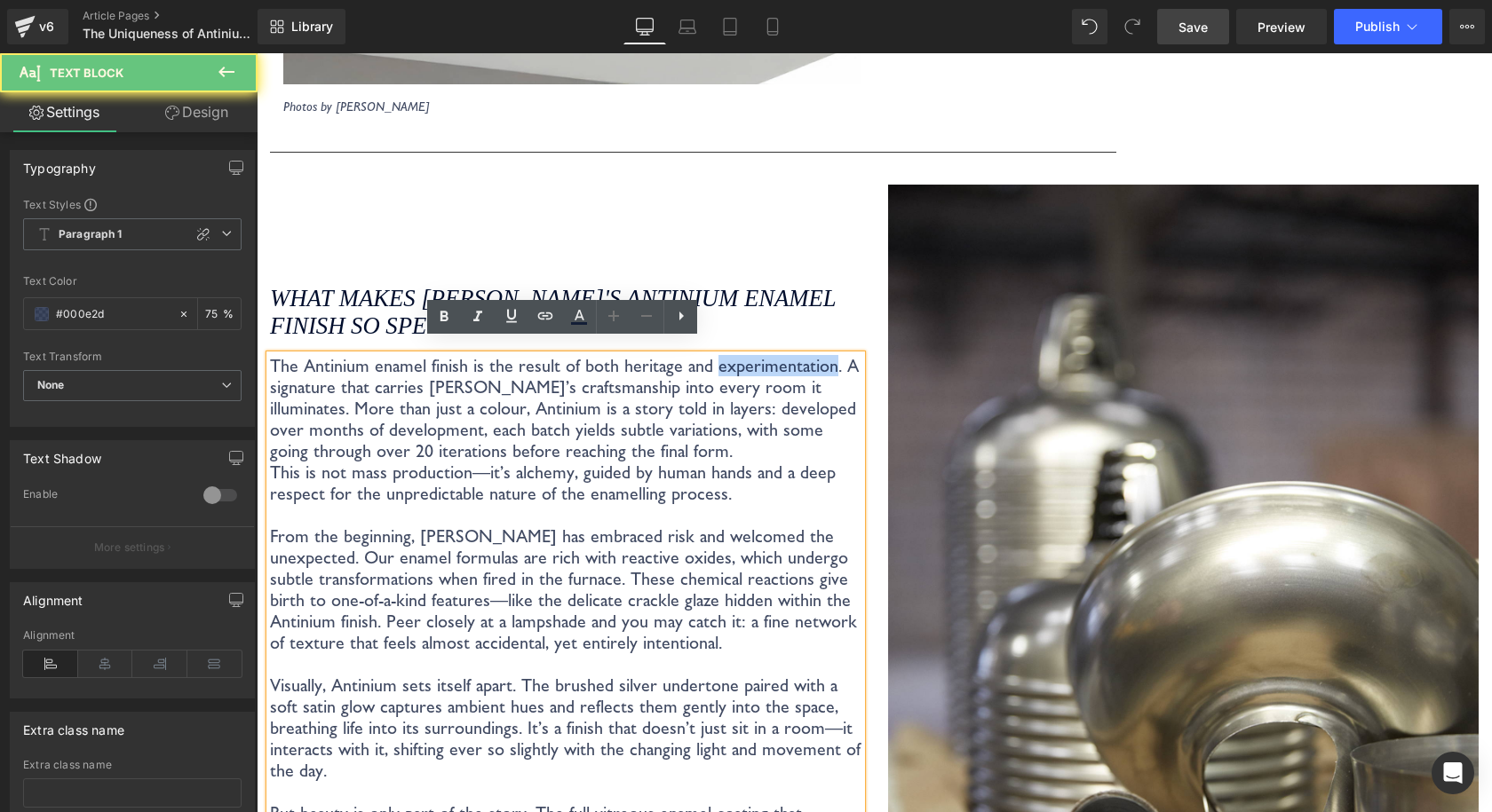
click at [765, 355] on p "The Antinium enamel finish is the result of both heritage and experimentation. …" at bounding box center [565, 408] width 591 height 107
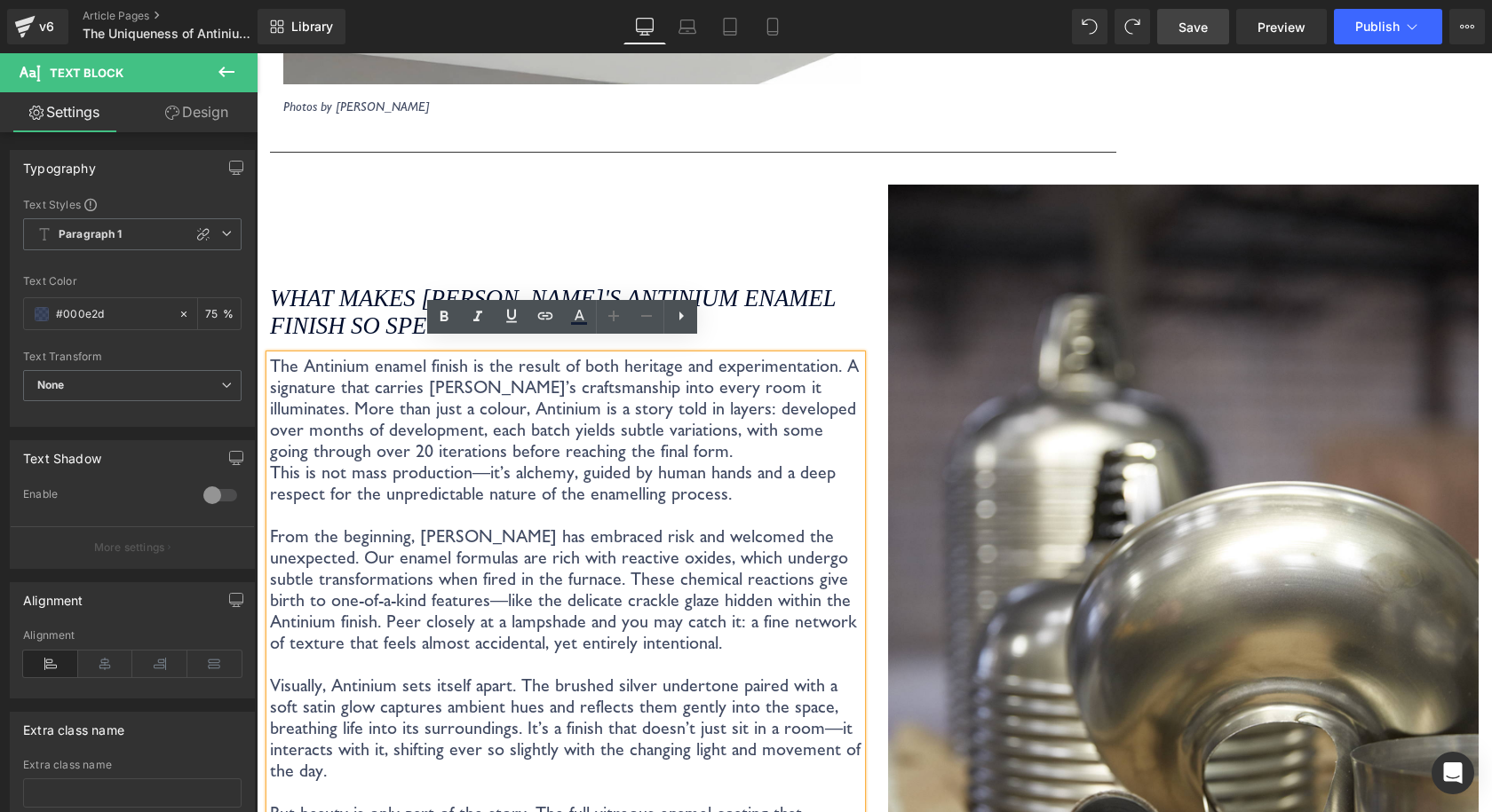
click at [775, 355] on p "The Antinium enamel finish is the result of both heritage and experimentation. …" at bounding box center [565, 408] width 591 height 107
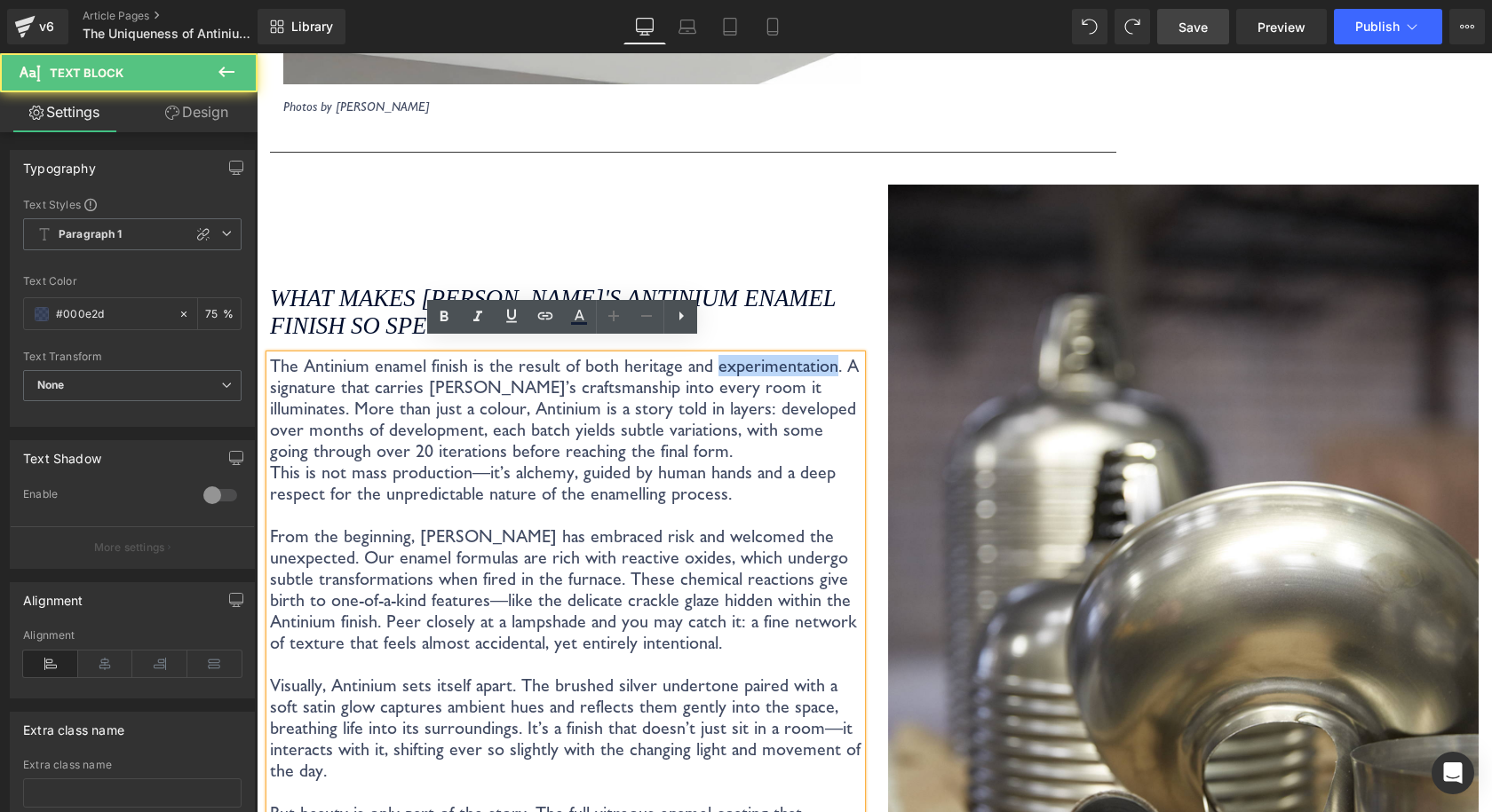
click at [775, 355] on p "The Antinium enamel finish is the result of both heritage and experimentation. …" at bounding box center [565, 408] width 591 height 107
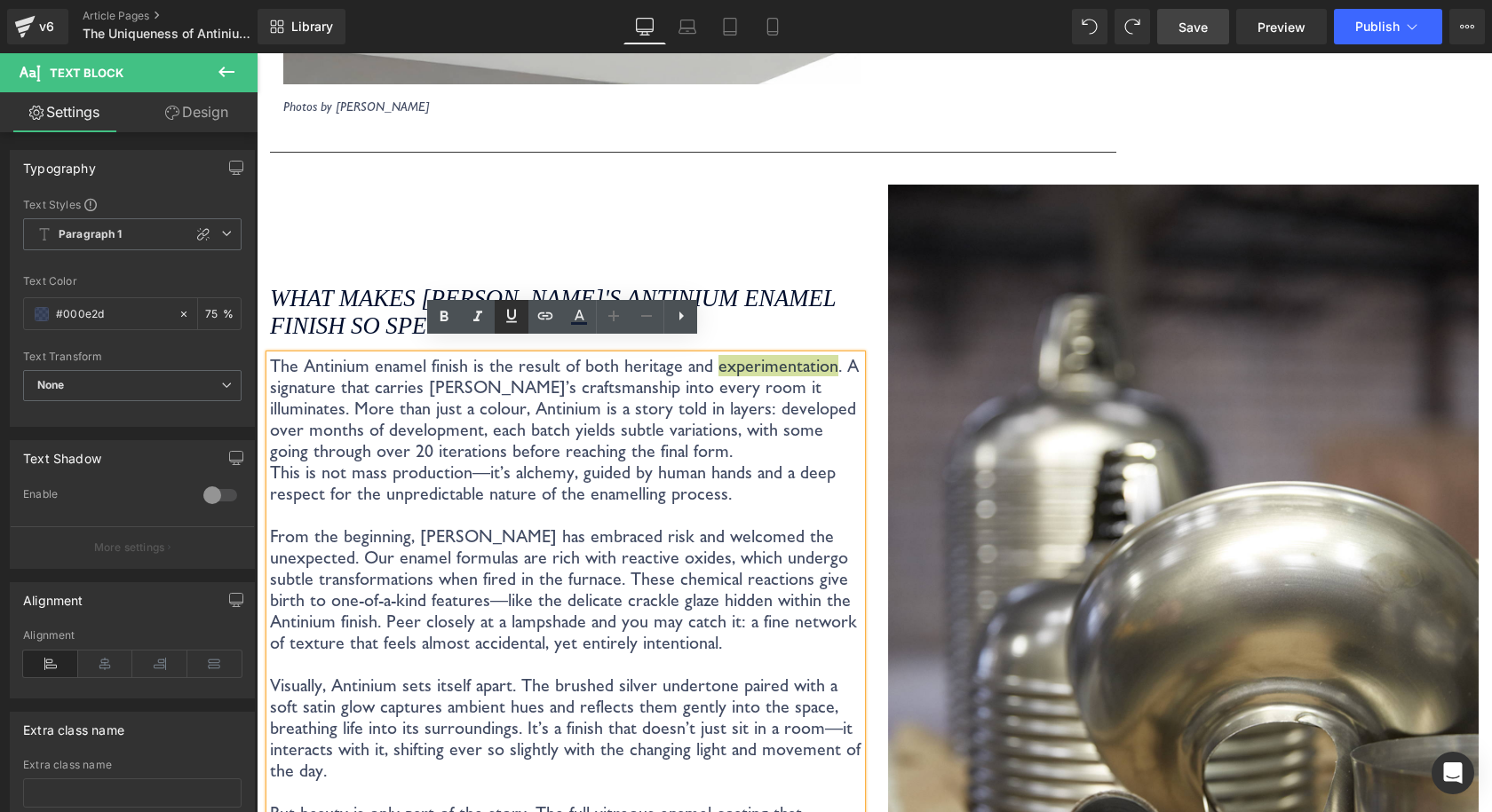
click at [508, 317] on icon at bounding box center [511, 315] width 11 height 14
click at [594, 462] on p "This is not mass production—it’s alchemy, guided by human hands and a deep resp…" at bounding box center [565, 483] width 591 height 43
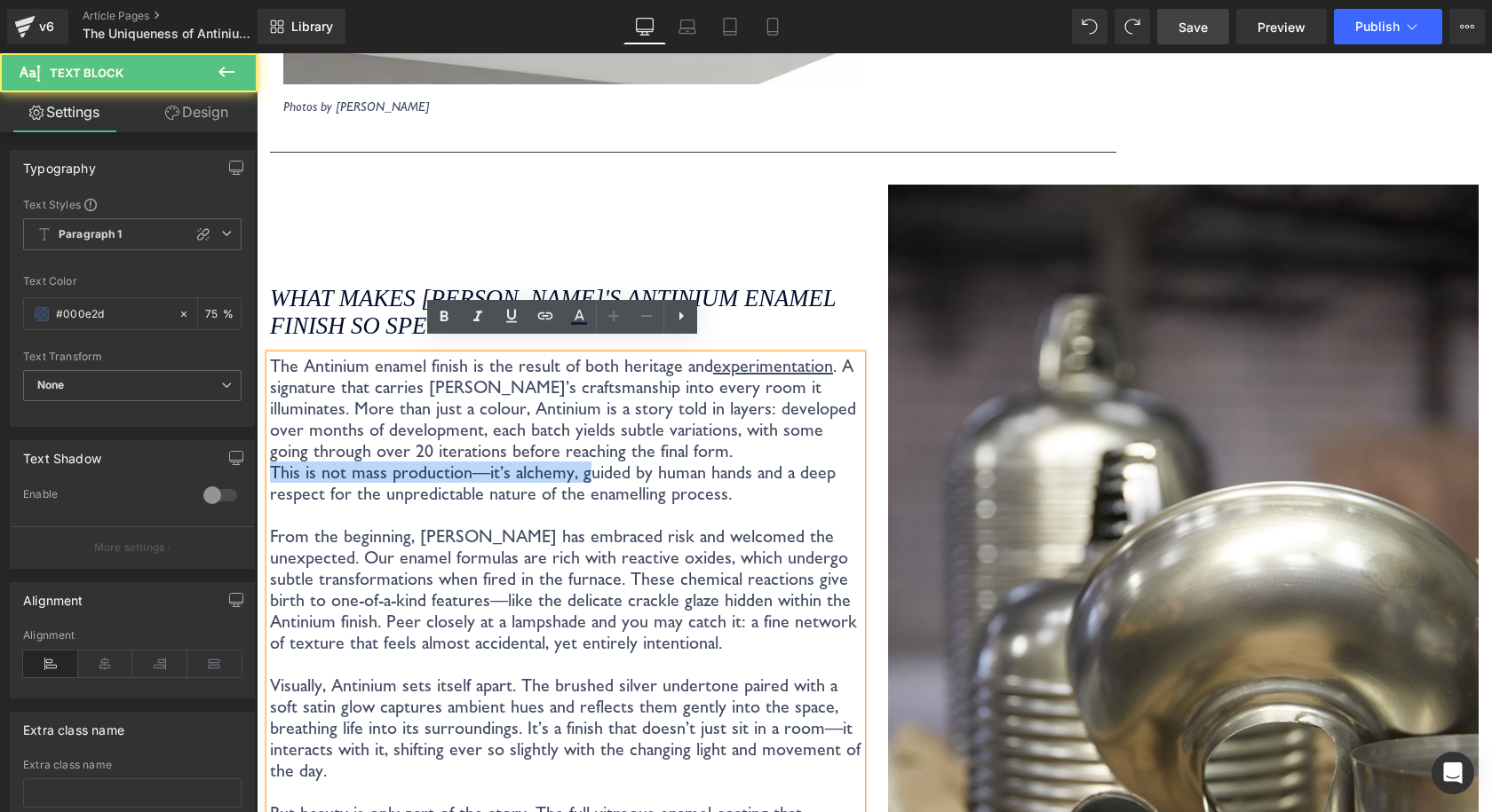
drag, startPoint x: 576, startPoint y: 458, endPoint x: 273, endPoint y: 452, distance: 303.1
click at [274, 462] on p "This is not mass production—it’s alchemy, guided by human hands and a deep resp…" at bounding box center [565, 483] width 591 height 43
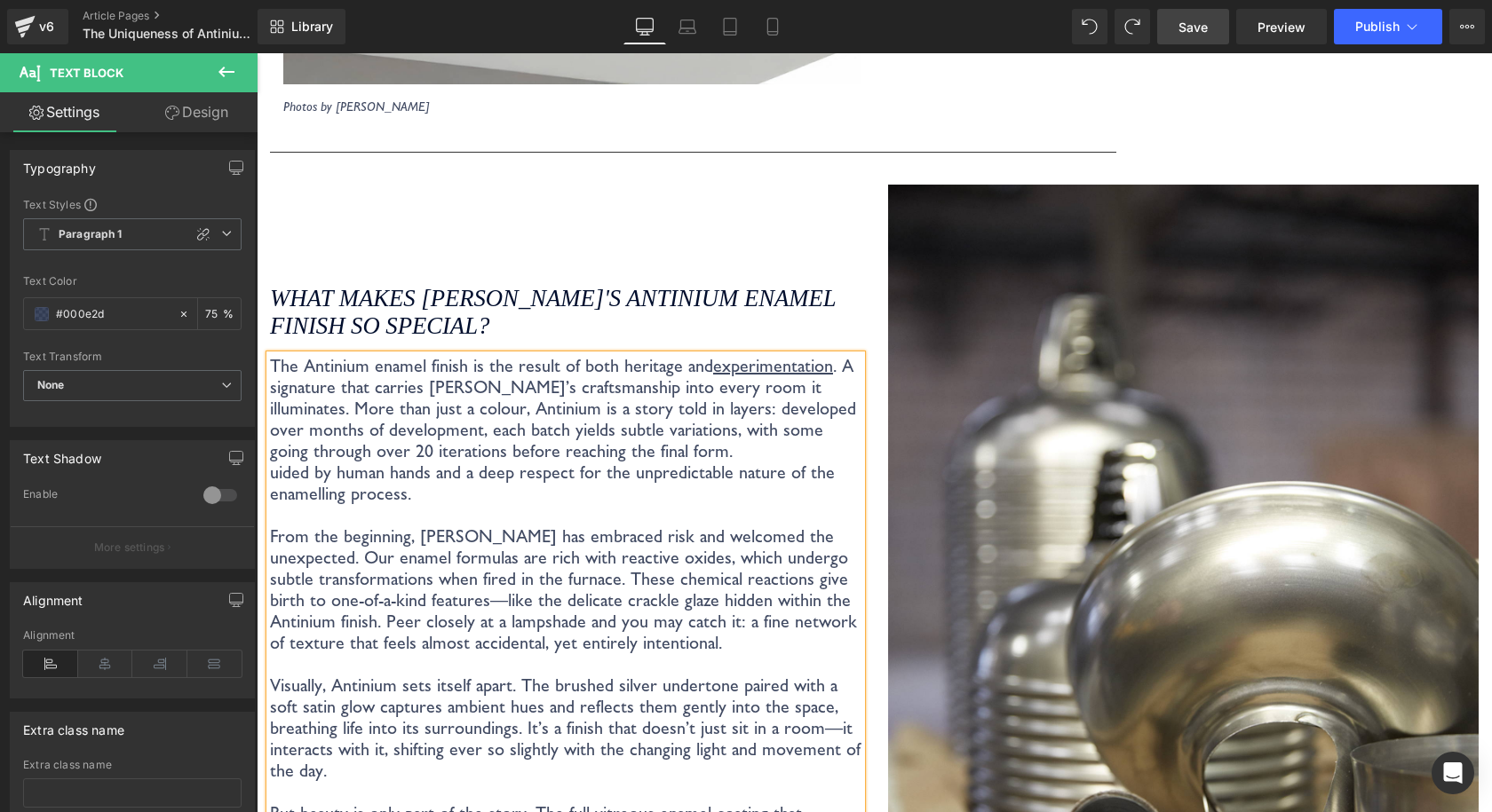
scroll to position [2964, 0]
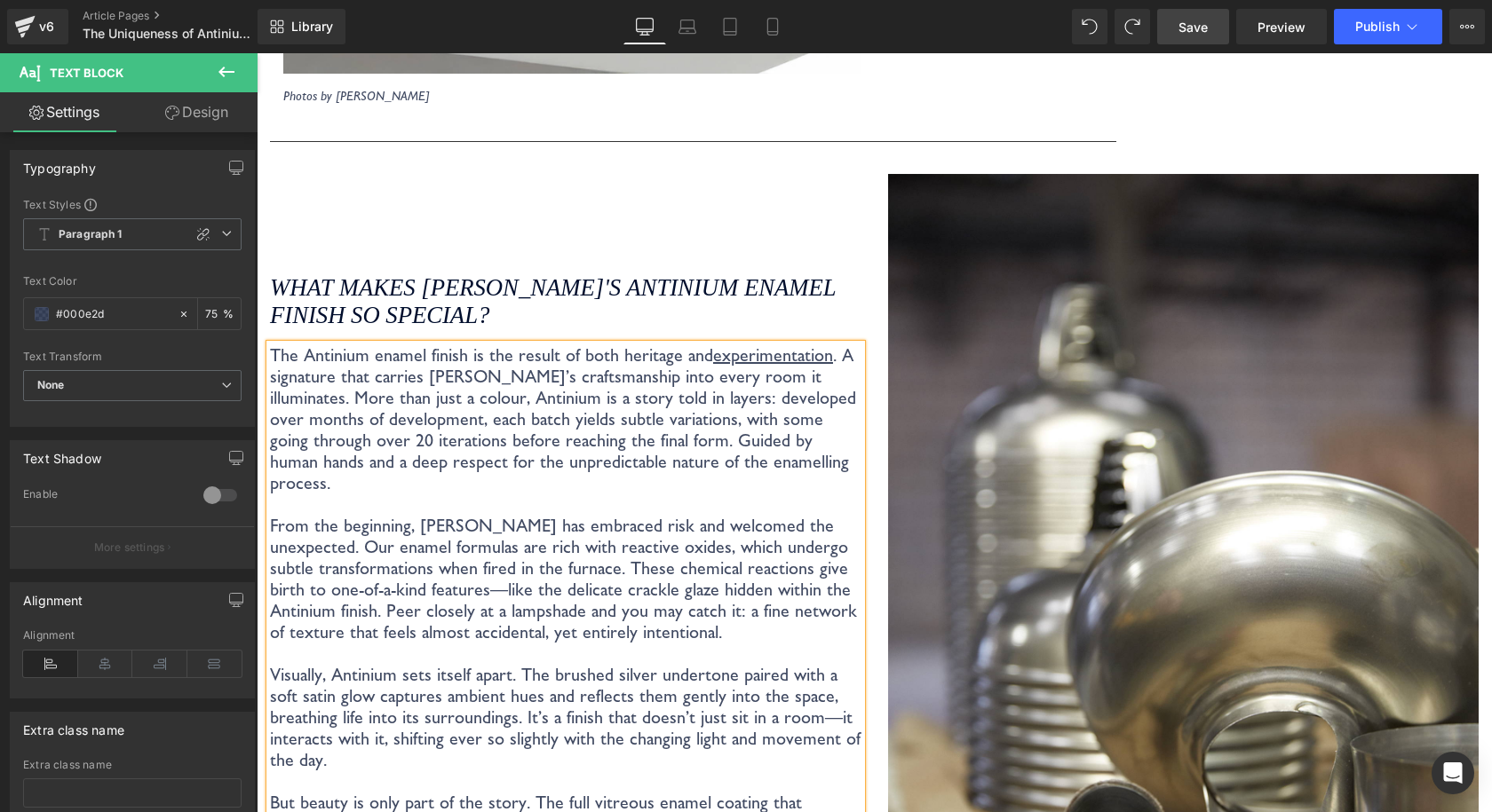
click at [1179, 18] on span "Save" at bounding box center [1193, 26] width 29 height 18
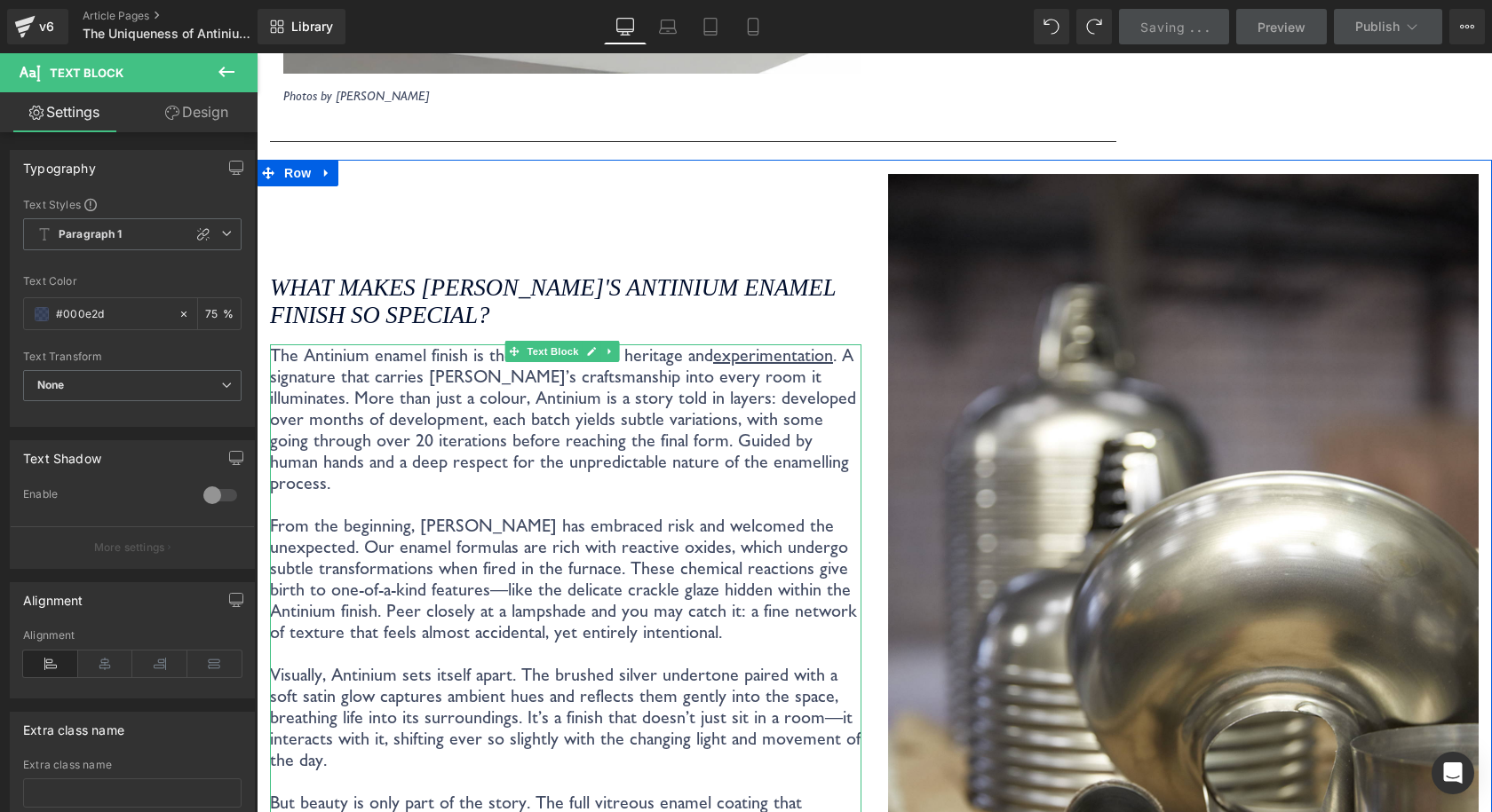
click at [565, 452] on span "uided by human hands and a deep respect for the unpredictable nature of the ena…" at bounding box center [559, 462] width 579 height 64
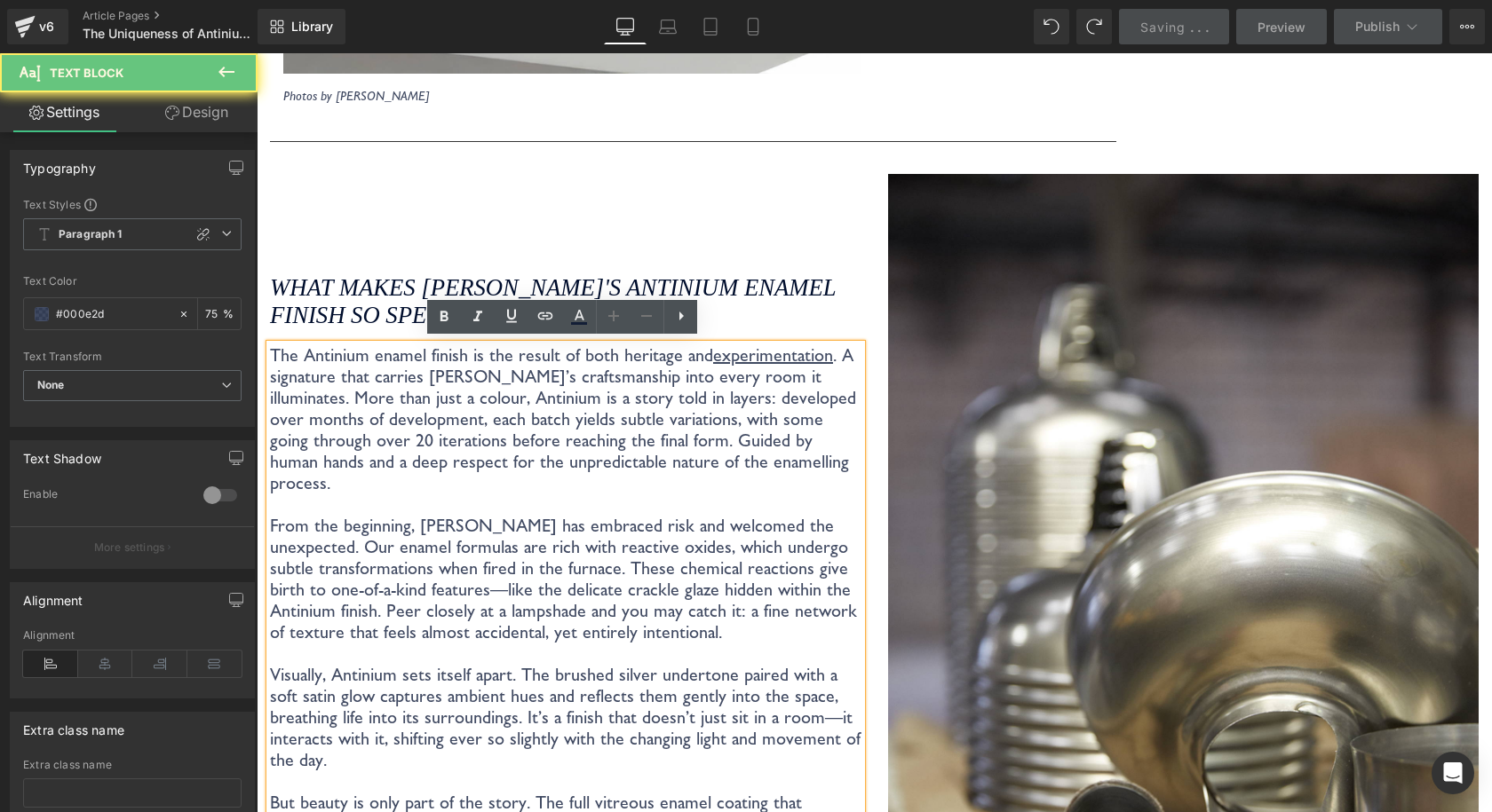
click at [725, 457] on p "The Antinium enamel finish is the result of both heritage and experimentation .…" at bounding box center [565, 419] width 591 height 149
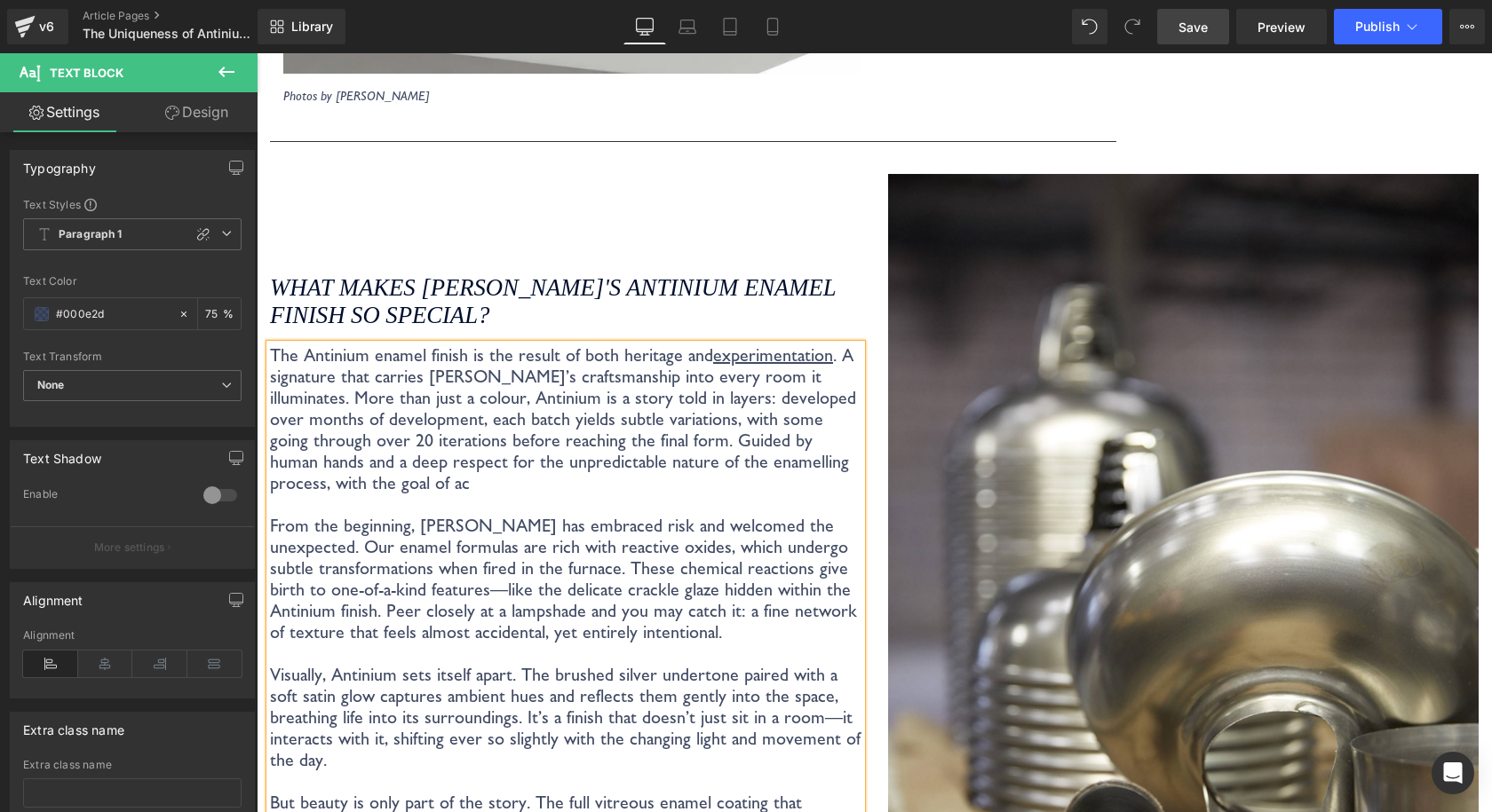
scroll to position [2953, 0]
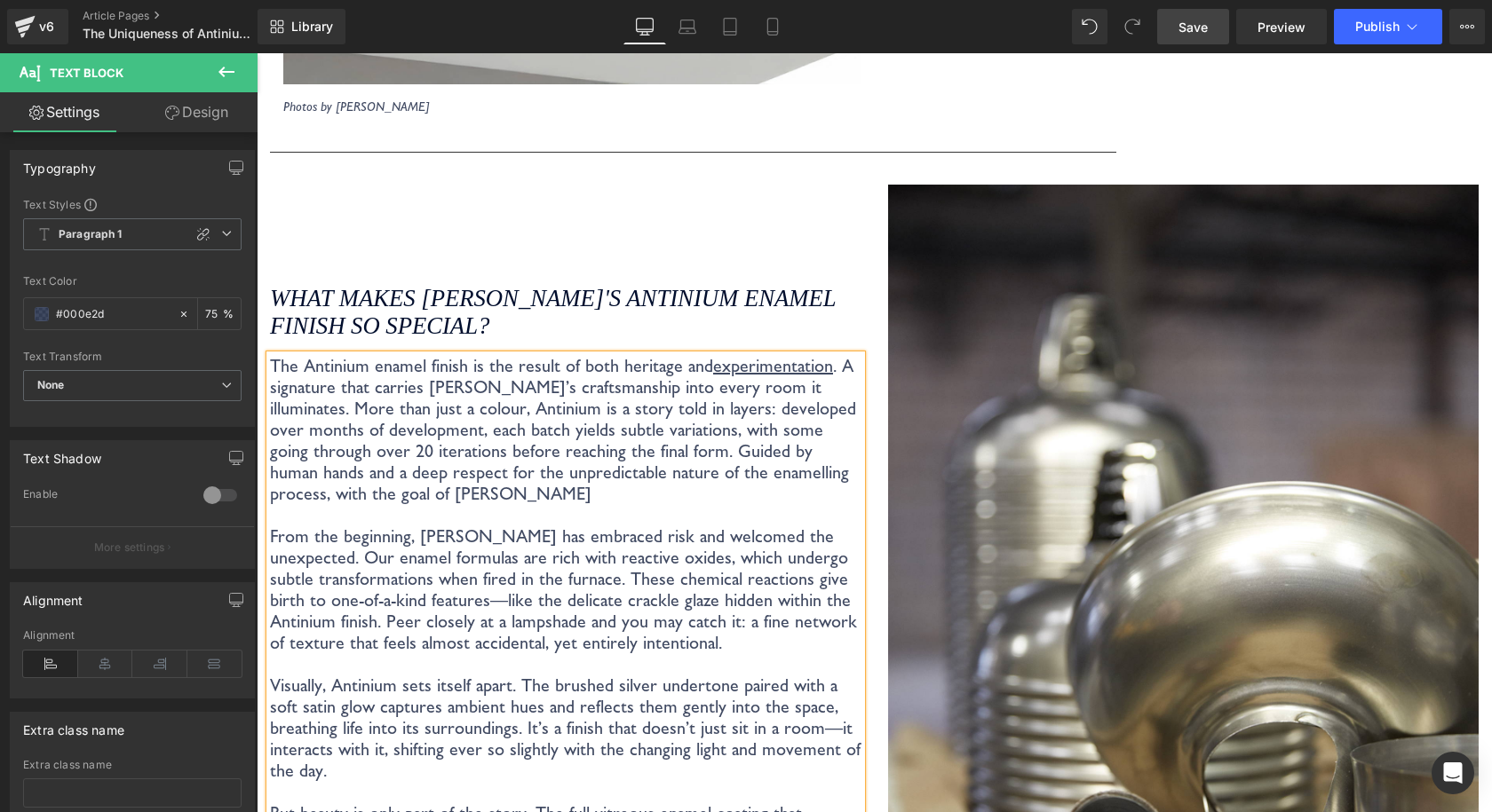
click at [792, 460] on span "uided by human hands and a deep respect for the unpredictable nature of the ena…" at bounding box center [559, 472] width 579 height 64
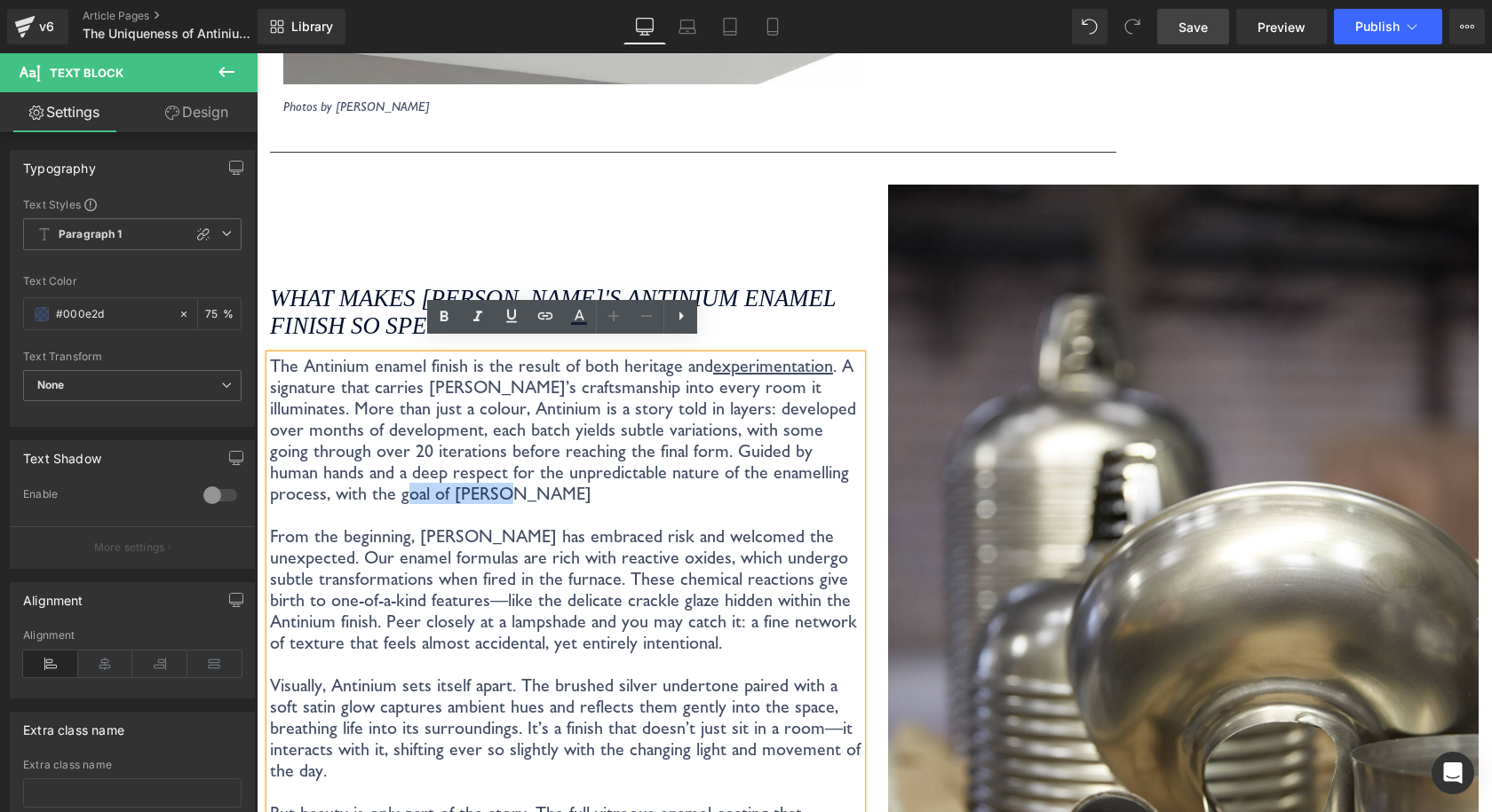
drag, startPoint x: 787, startPoint y: 462, endPoint x: 869, endPoint y: 474, distance: 82.9
click at [869, 474] on div "What makes Coolicon's Antinium enamel finish so special? Heading The Antinium e…" at bounding box center [874, 649] width 1235 height 958
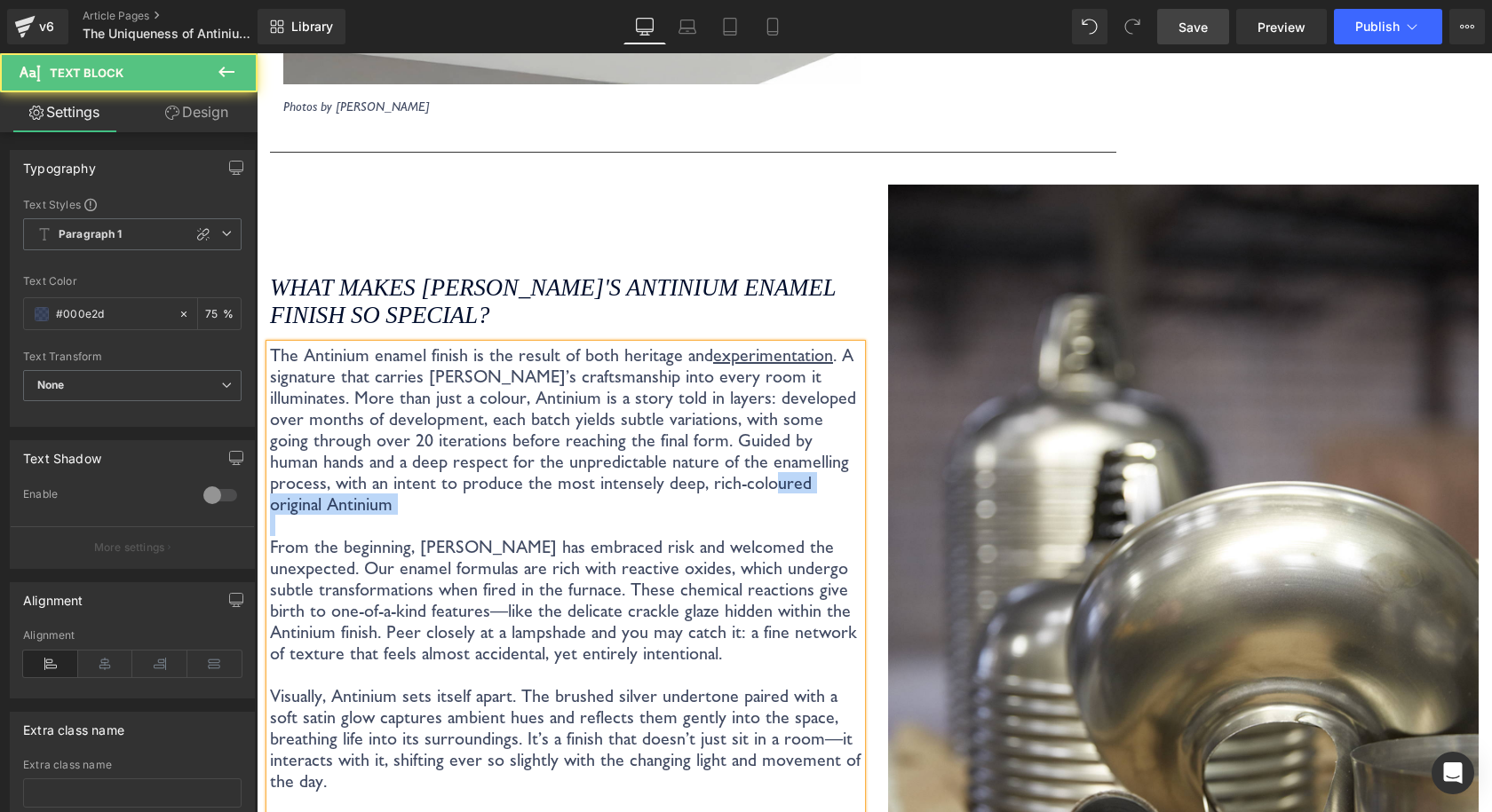
drag, startPoint x: 754, startPoint y: 493, endPoint x: 578, endPoint y: 484, distance: 176.2
click at [577, 486] on div "The Antinium enamel finish is the result of both heritage and experimentation .…" at bounding box center [565, 685] width 591 height 681
click at [701, 483] on span "uided by human hands and a deep respect for the unpredictable nature of the ena…" at bounding box center [559, 472] width 579 height 85
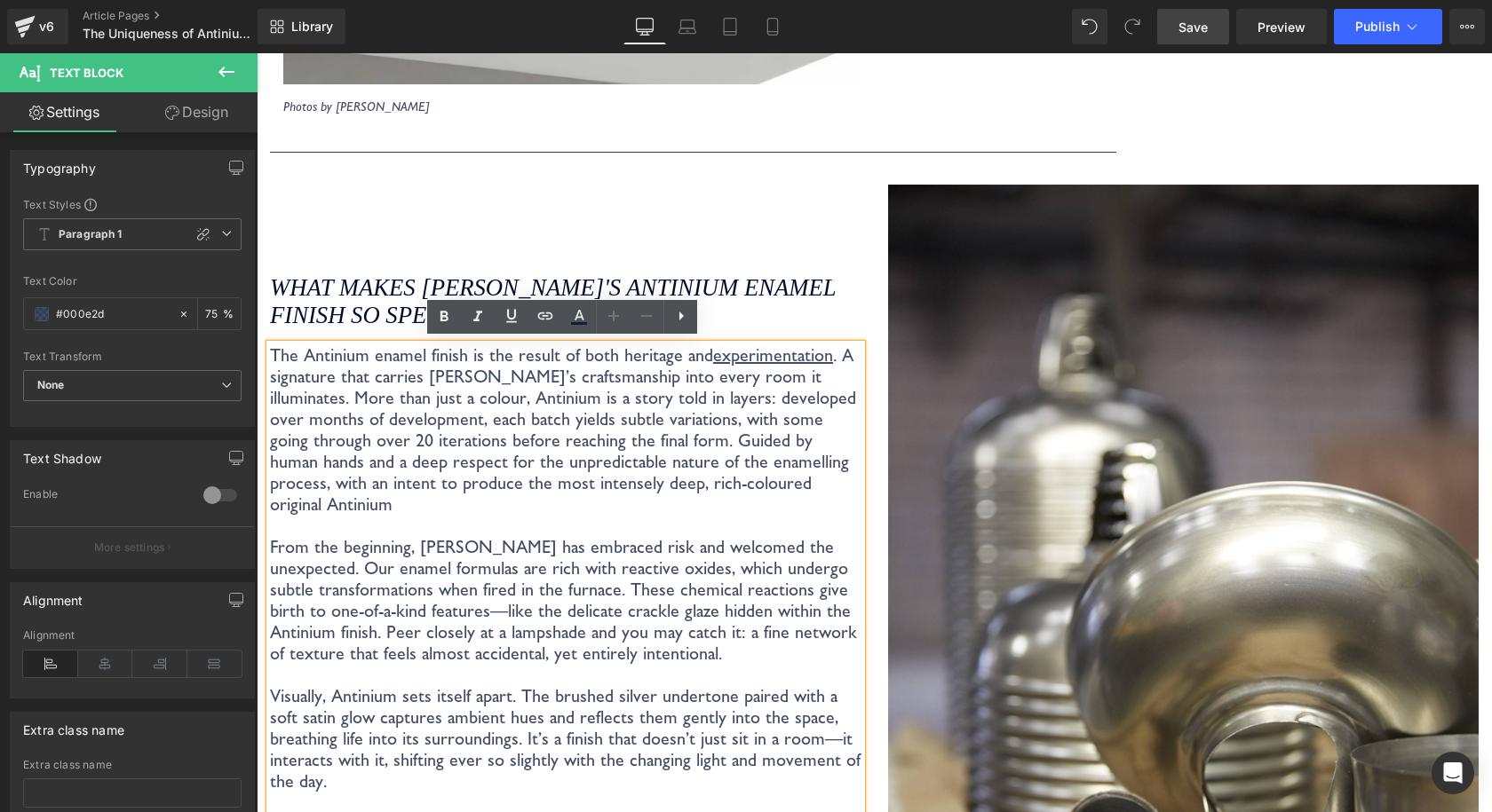
drag, startPoint x: 764, startPoint y: 484, endPoint x: 510, endPoint y: 486, distance: 254.0
click at [510, 486] on p "The Antinium enamel finish is the result of both heritage and experimentation .…" at bounding box center [565, 430] width 591 height 171
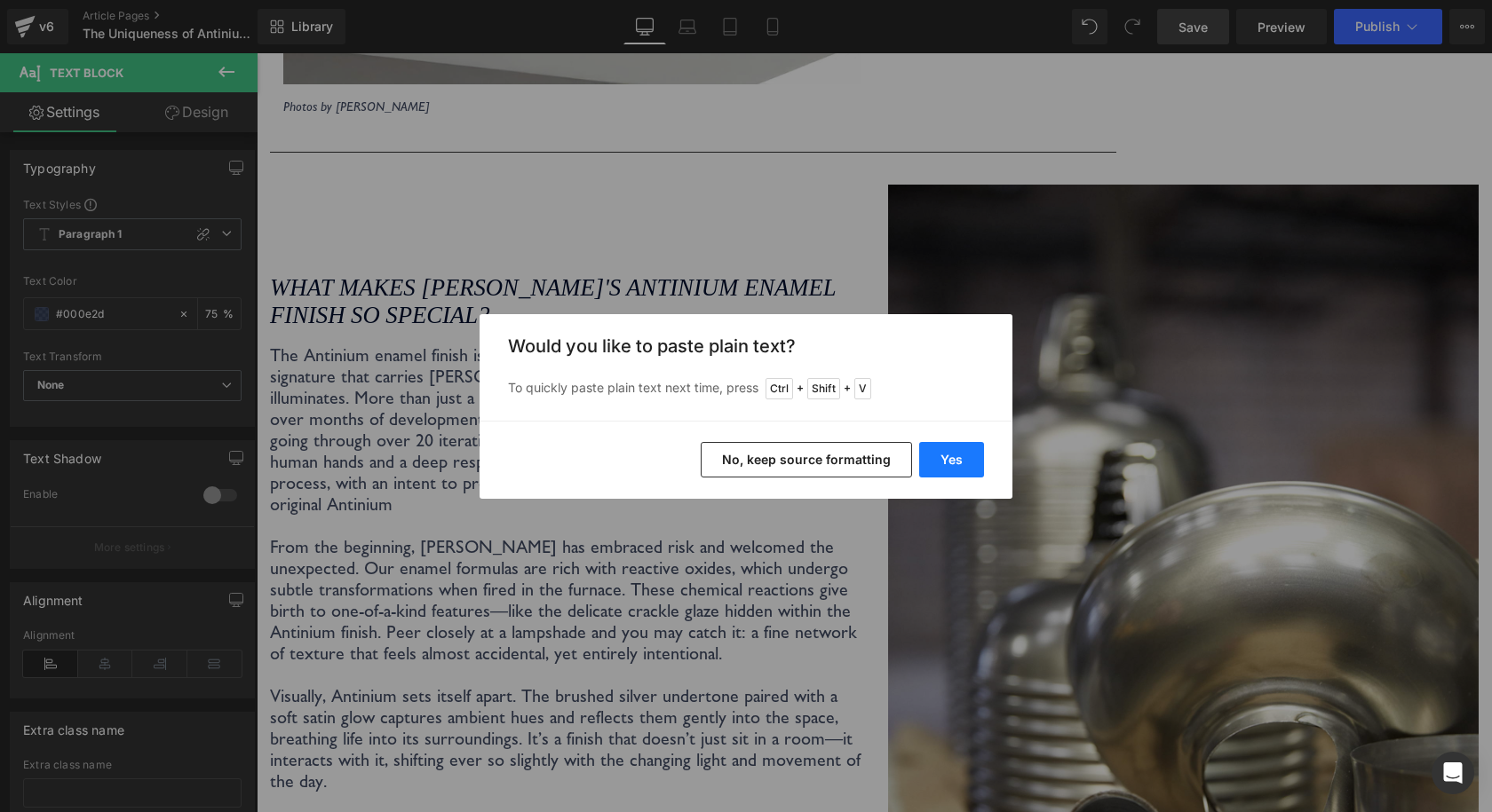
click at [931, 467] on button "Yes" at bounding box center [951, 459] width 65 height 36
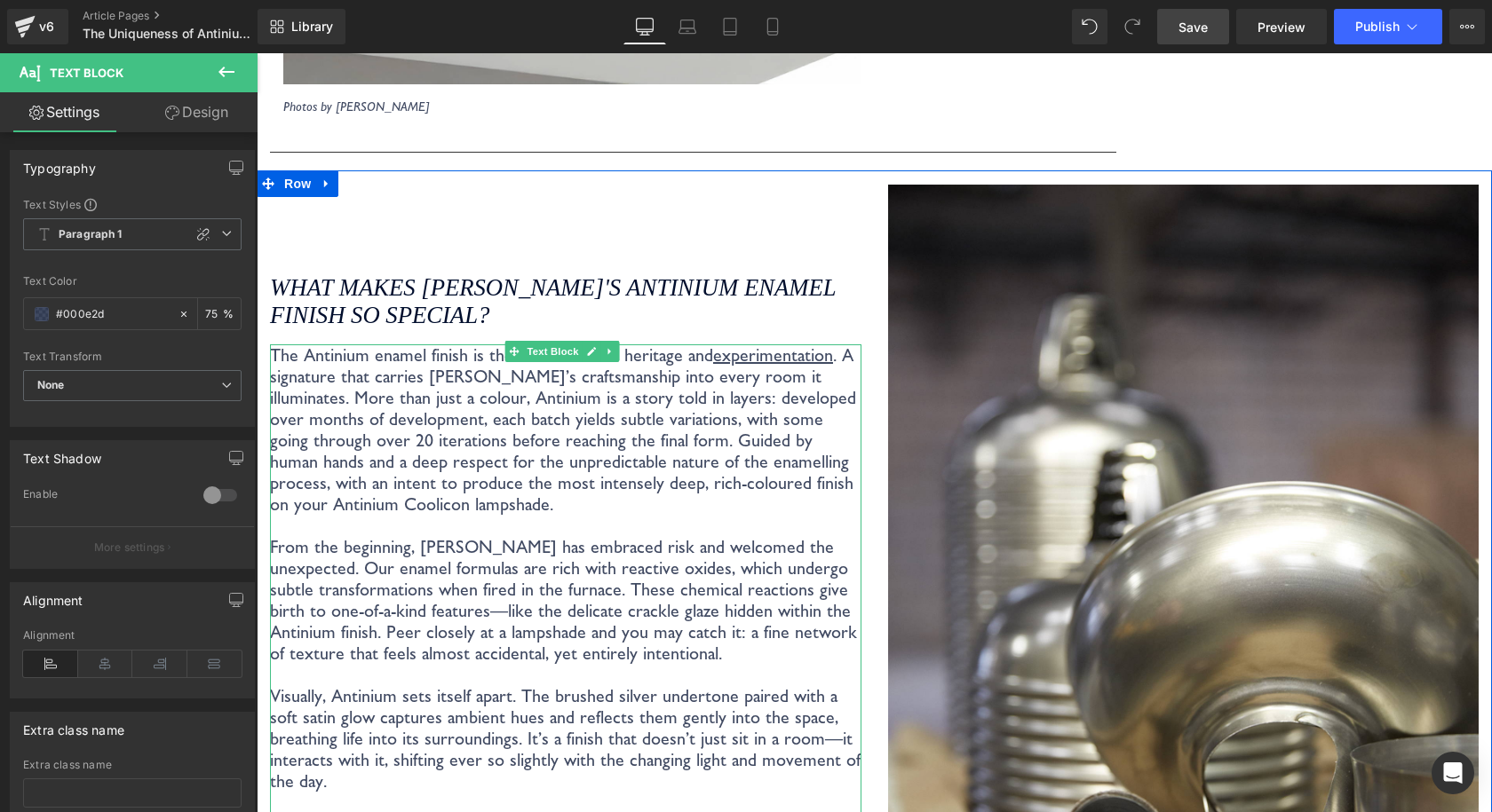
click at [684, 494] on p "The Antinium enamel finish is the result of both heritage and experimentation .…" at bounding box center [565, 430] width 591 height 171
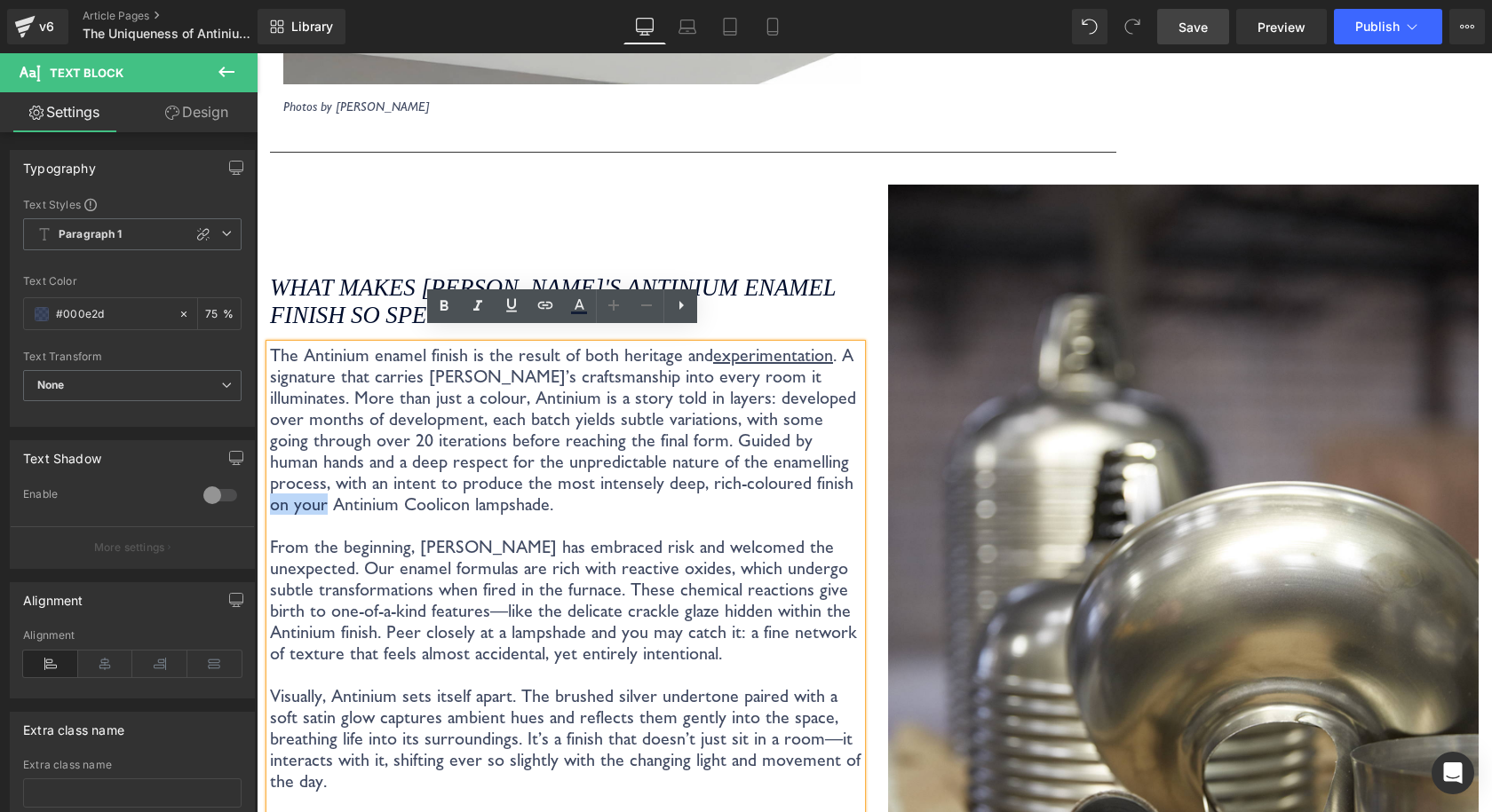
drag, startPoint x: 708, startPoint y: 470, endPoint x: 653, endPoint y: 472, distance: 55.0
click at [653, 472] on span "uided by human hands and a deep respect for the unpredictable nature of the ena…" at bounding box center [561, 472] width 583 height 85
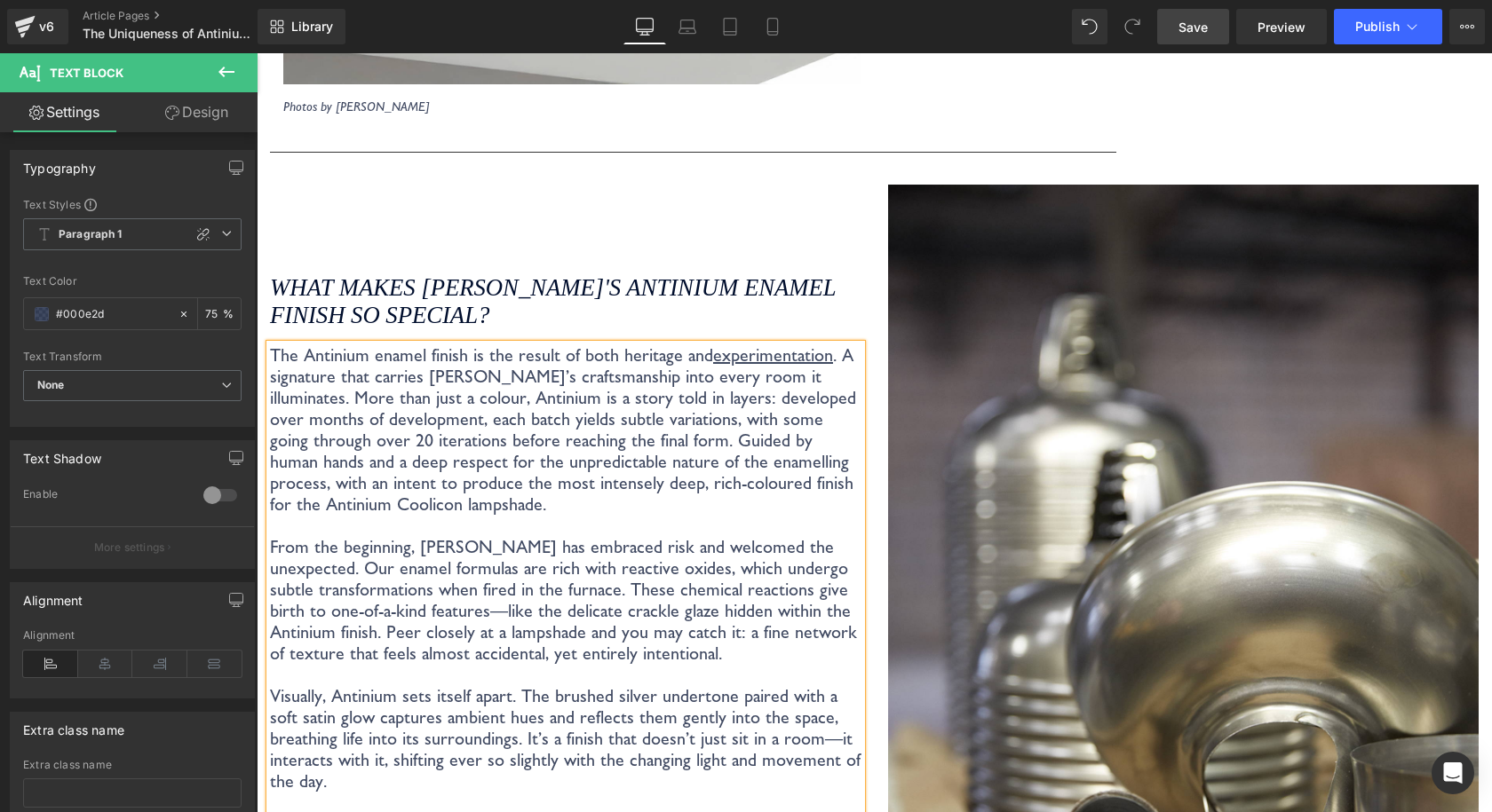
scroll to position [3041, 0]
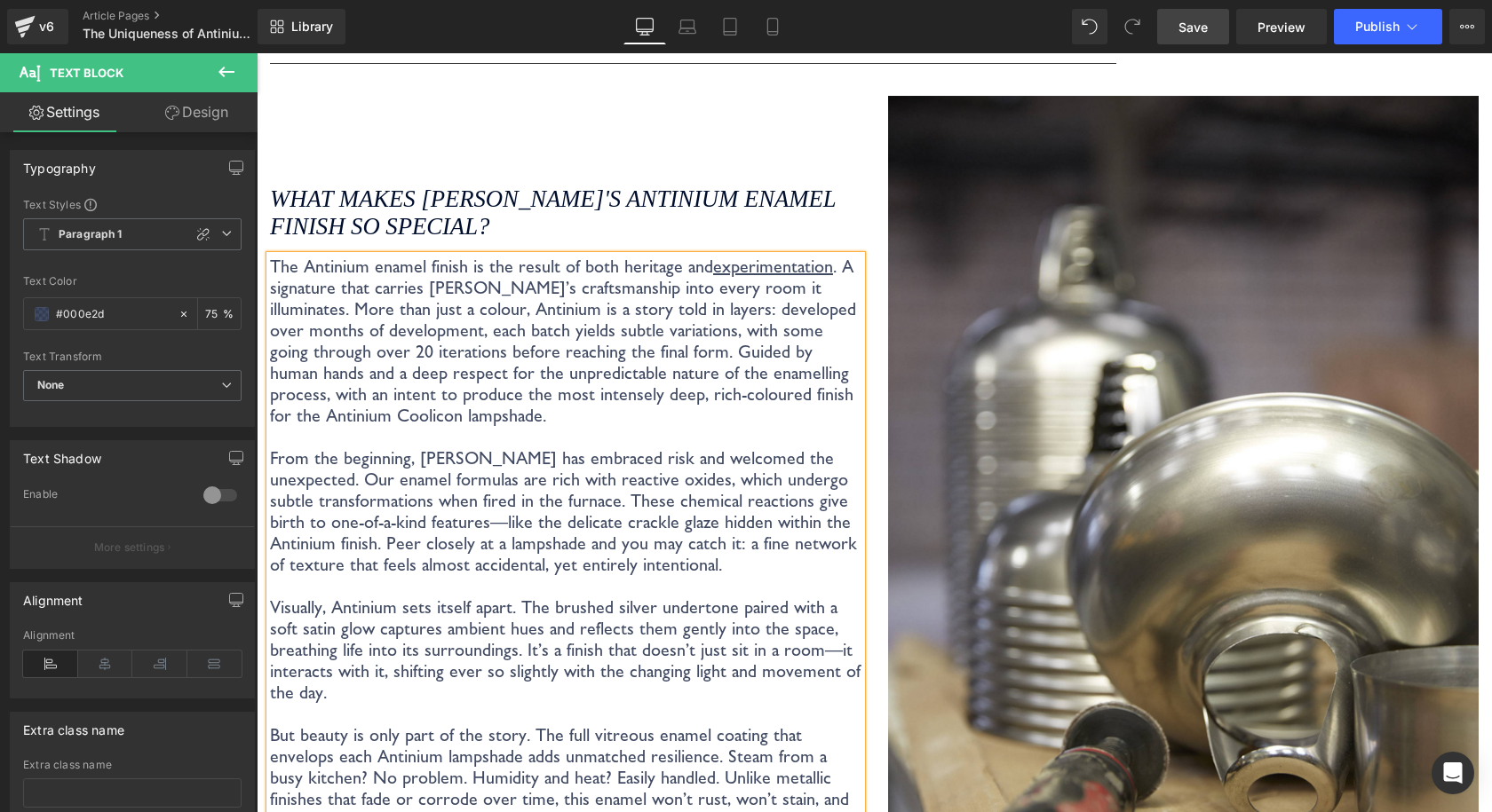
click at [1181, 21] on span "Save" at bounding box center [1193, 26] width 29 height 18
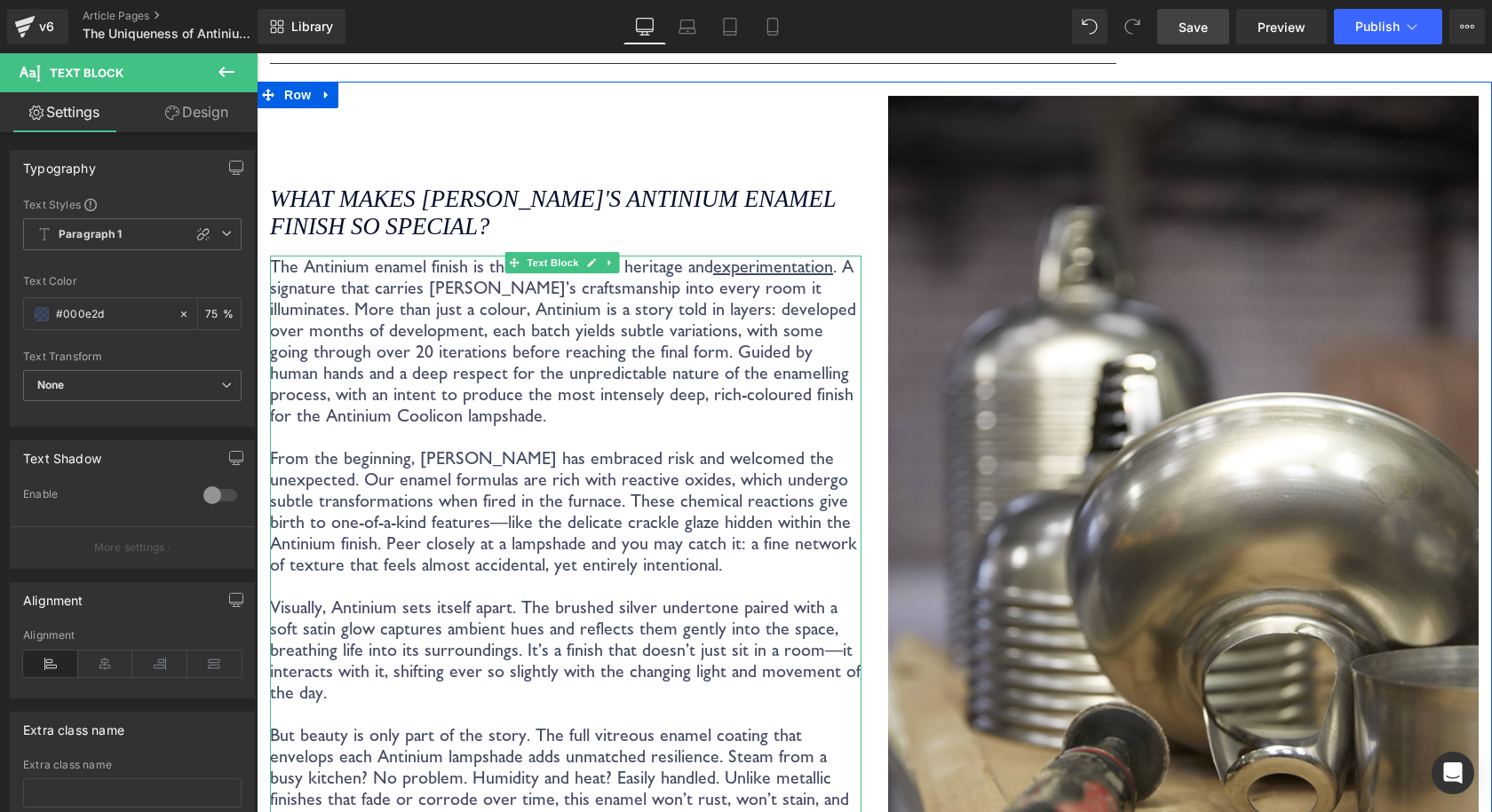
click at [432, 470] on p "From the beginning, Coolicon has embraced risk and welcomed the unexpected. Our…" at bounding box center [565, 511] width 591 height 128
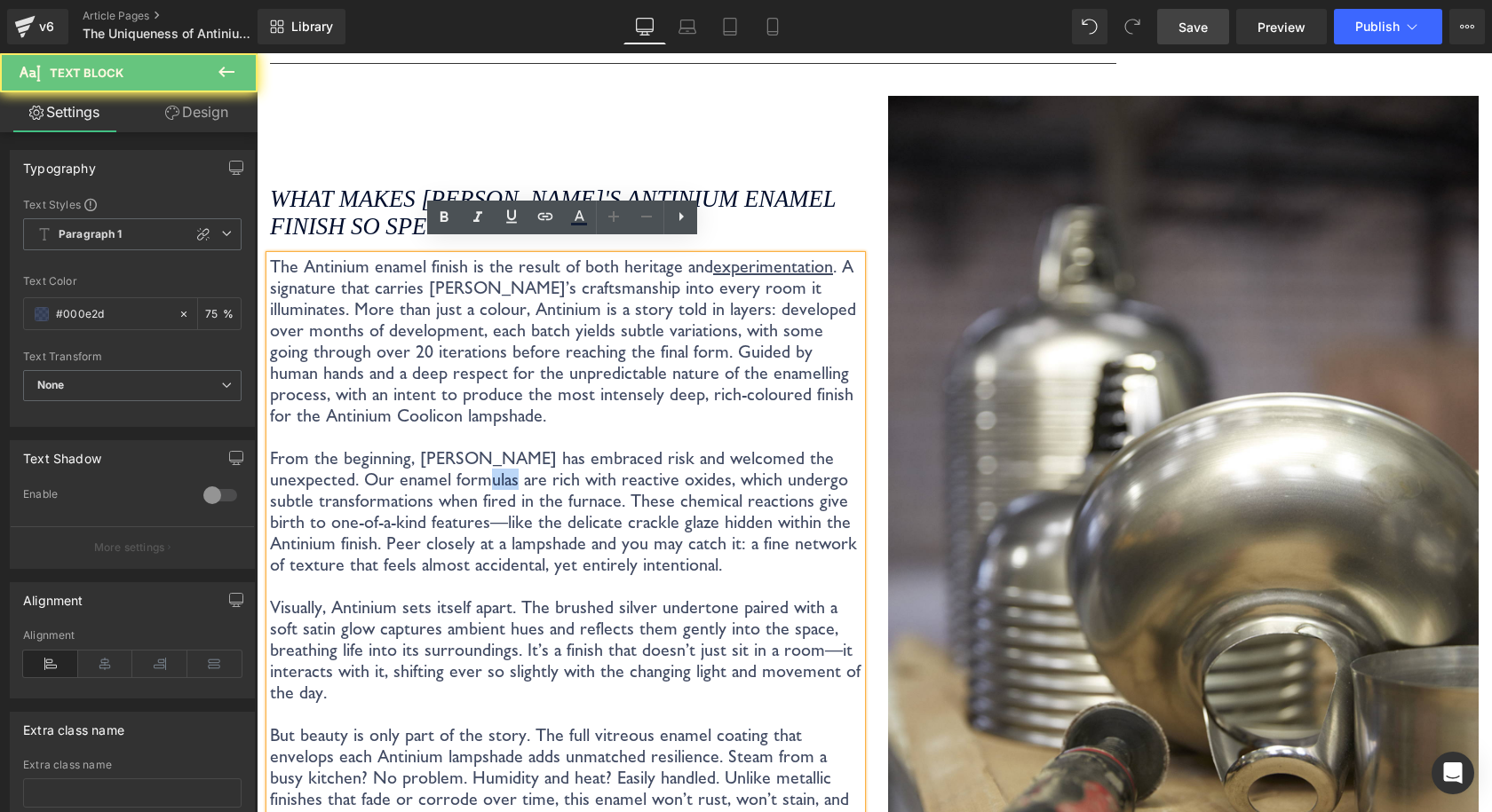
click at [432, 470] on p "From the beginning, Coolicon has embraced risk and welcomed the unexpected. Our…" at bounding box center [565, 511] width 591 height 128
drag, startPoint x: 315, startPoint y: 469, endPoint x: 257, endPoint y: 470, distance: 58.0
click at [257, 470] on div "What makes Coolicon's Antinium enamel finish so special? Heading The Antinium e…" at bounding box center [565, 554] width 618 height 916
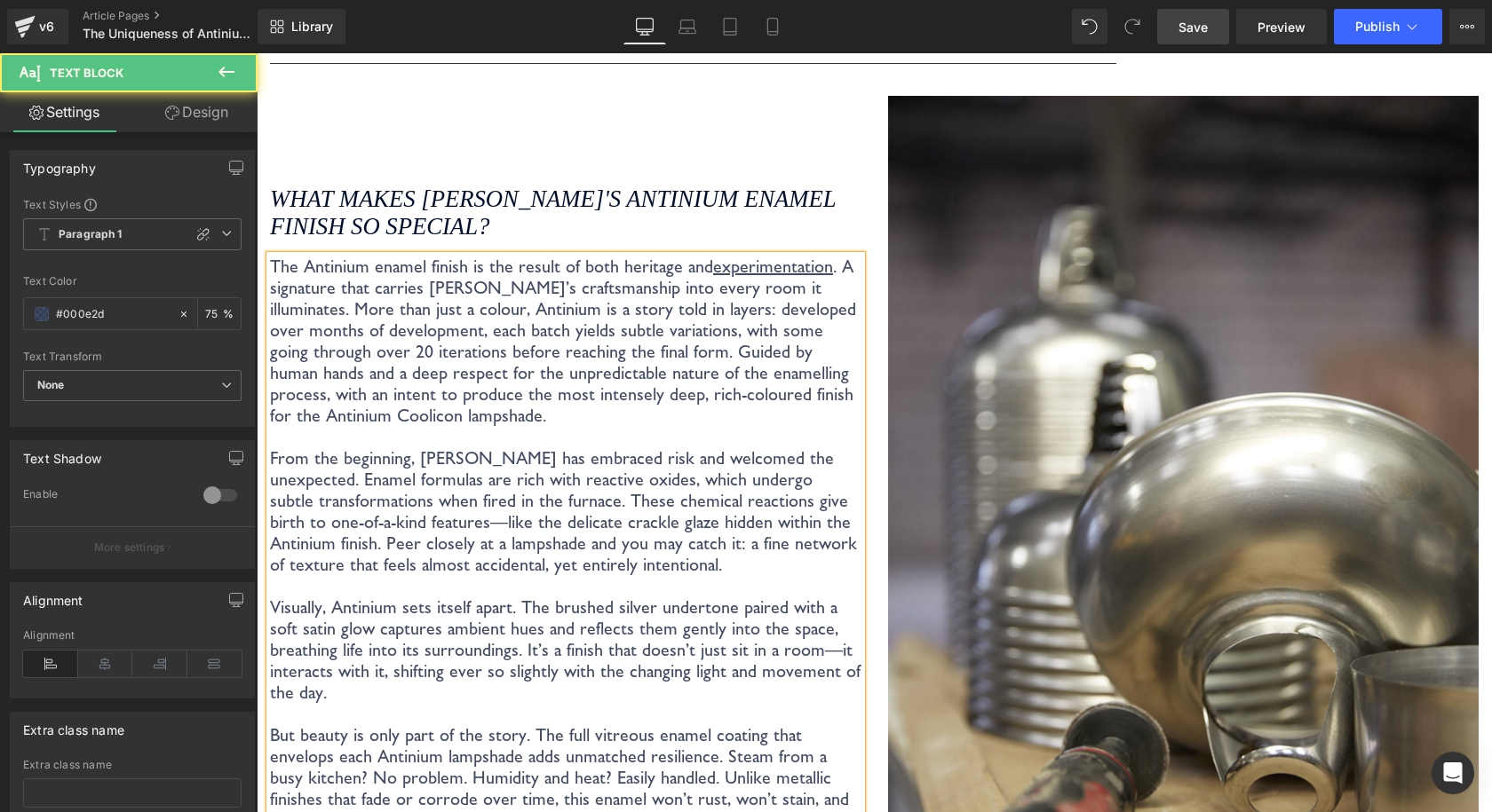
click at [390, 459] on p "From the beginning, Coolicon has embraced risk and welcomed the unexpected. Ena…" at bounding box center [565, 511] width 591 height 128
click at [390, 460] on p "From the beginning, Coolicon has embraced risk and welcomed the unexpected. Ena…" at bounding box center [565, 511] width 591 height 128
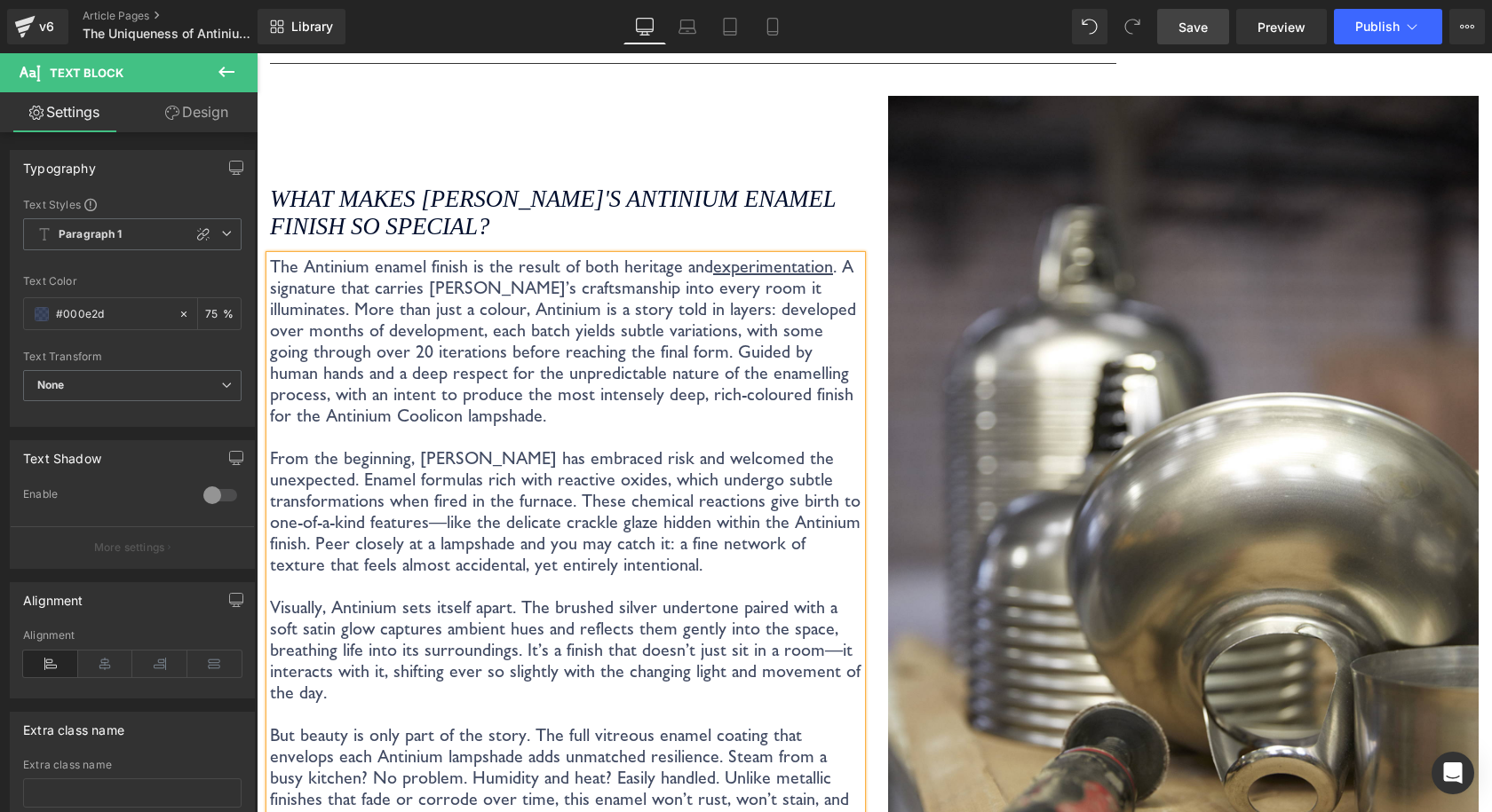
click at [331, 504] on p "From the beginning, Coolicon has embraced risk and welcomed the unexpected. Ena…" at bounding box center [565, 511] width 591 height 128
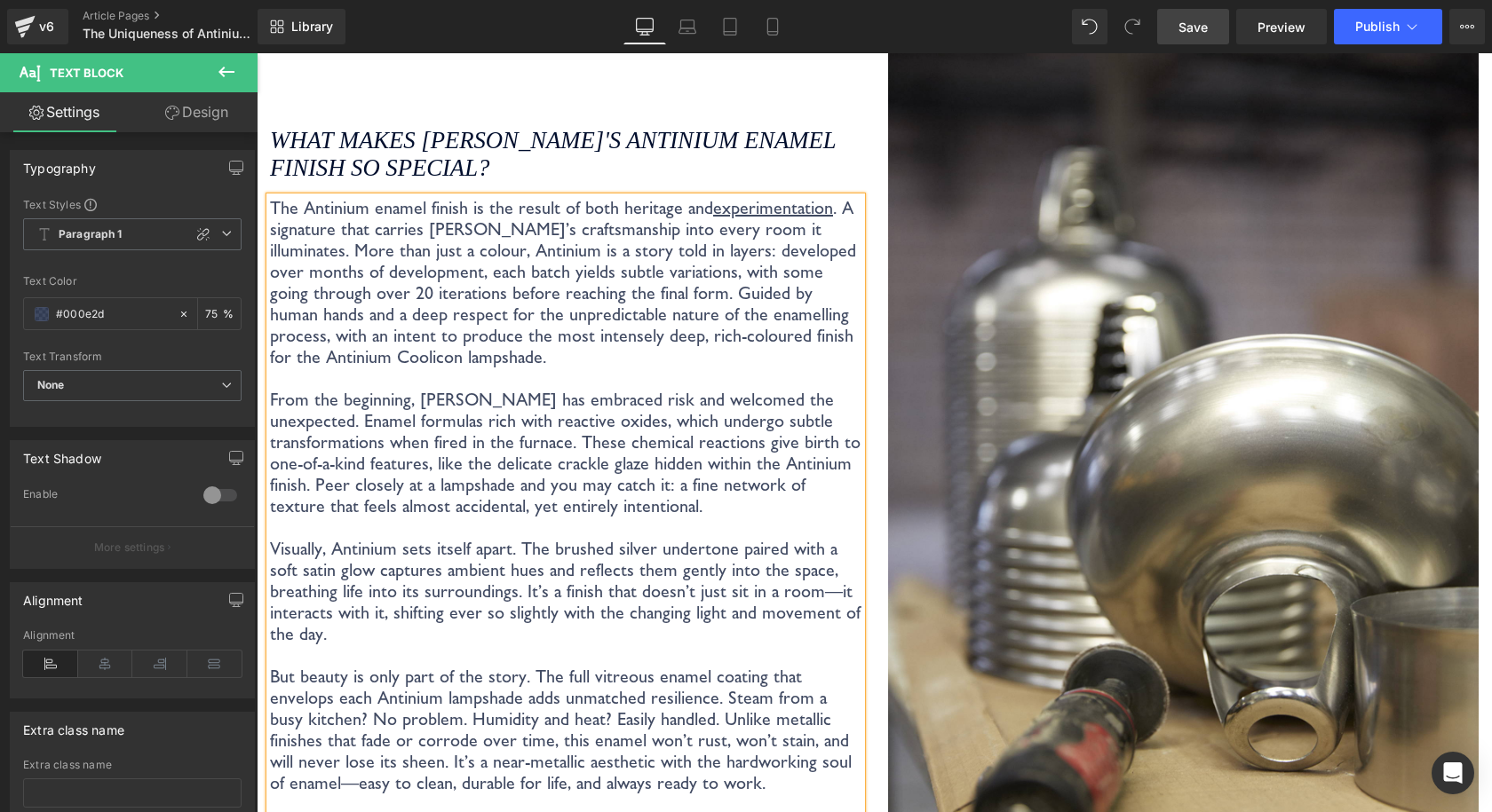
scroll to position [3131, 0]
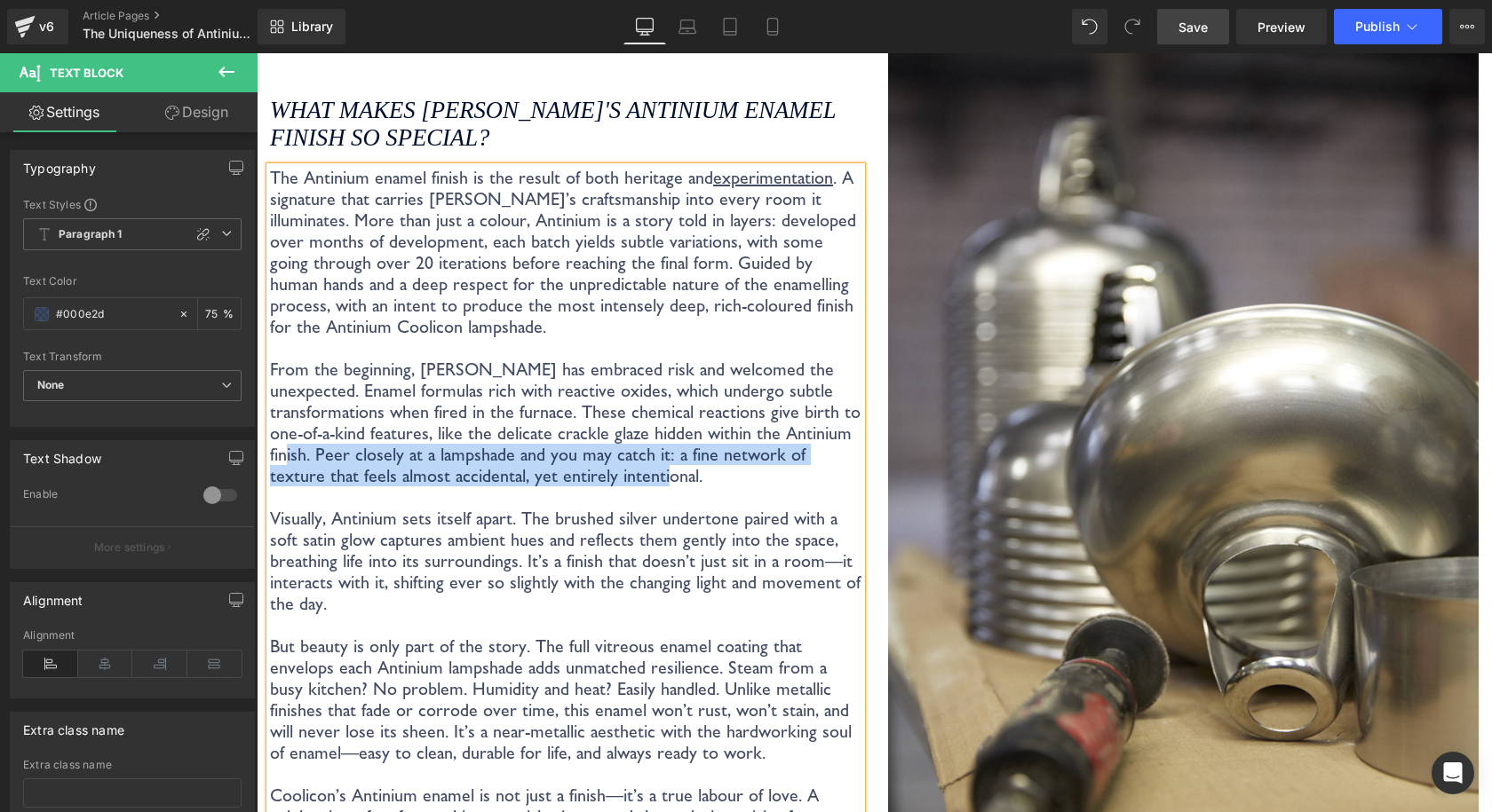
drag, startPoint x: 817, startPoint y: 458, endPoint x: 785, endPoint y: 421, distance: 48.9
click at [785, 421] on p "From the beginning, Coolicon has embraced risk and welcomed the unexpected. Ena…" at bounding box center [565, 423] width 591 height 128
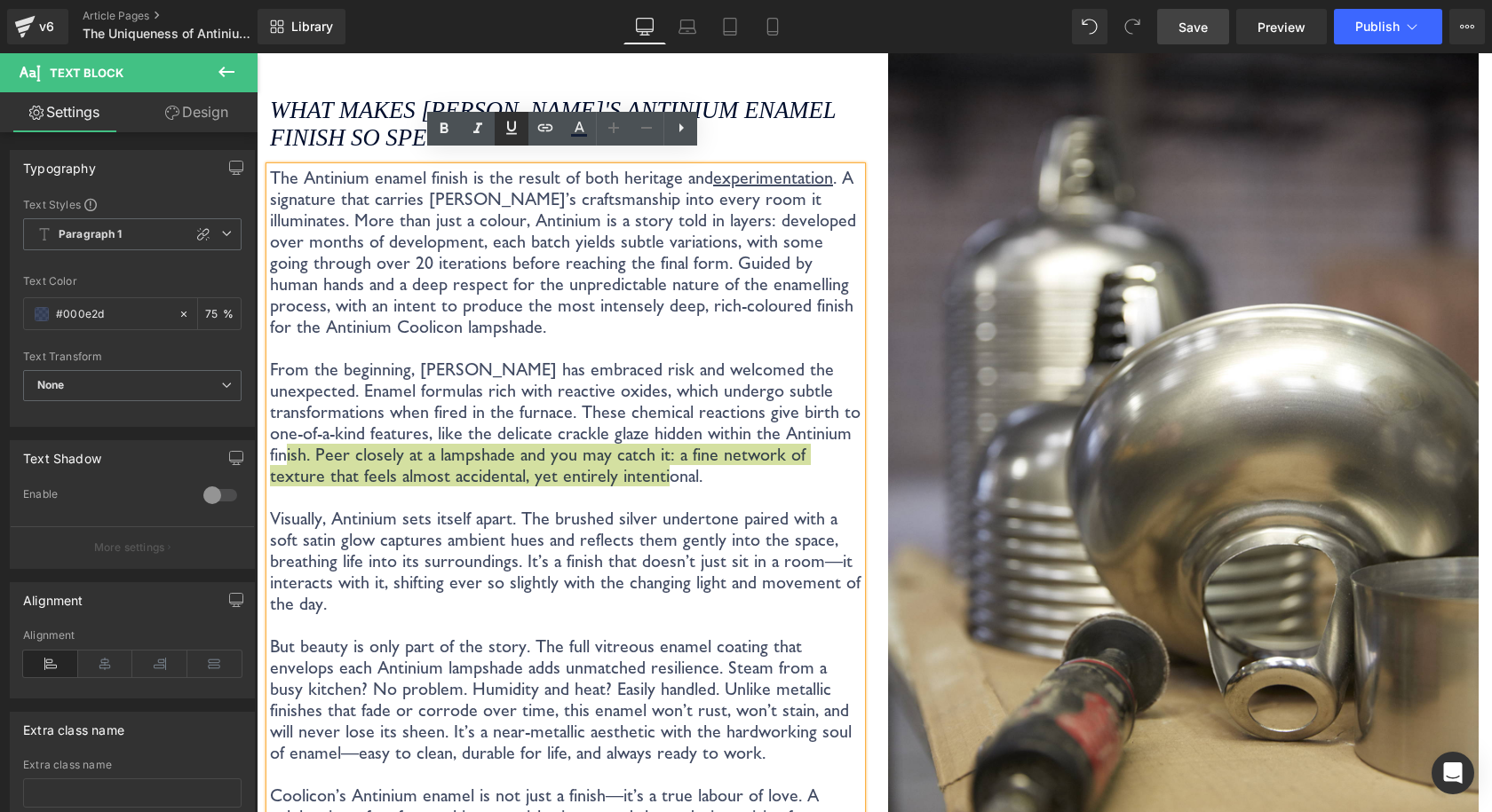
click at [505, 130] on icon at bounding box center [512, 128] width 21 height 21
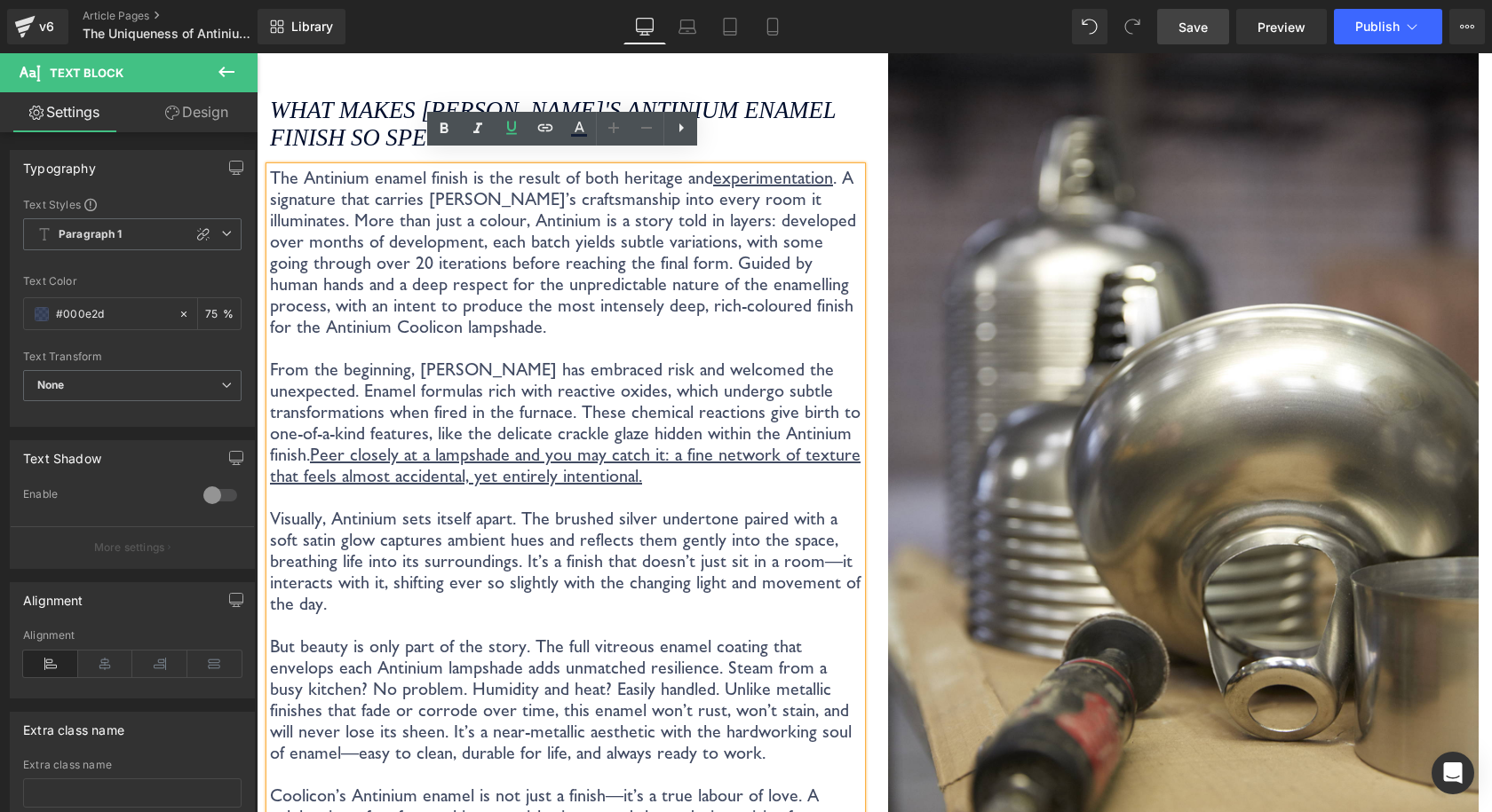
click at [578, 359] on p "From the beginning, Coolicon has embraced risk and welcomed the unexpected. Ena…" at bounding box center [565, 423] width 591 height 128
click at [818, 546] on p "Visually, Antinium sets itself apart. The brushed silver undertone paired with …" at bounding box center [565, 561] width 591 height 107
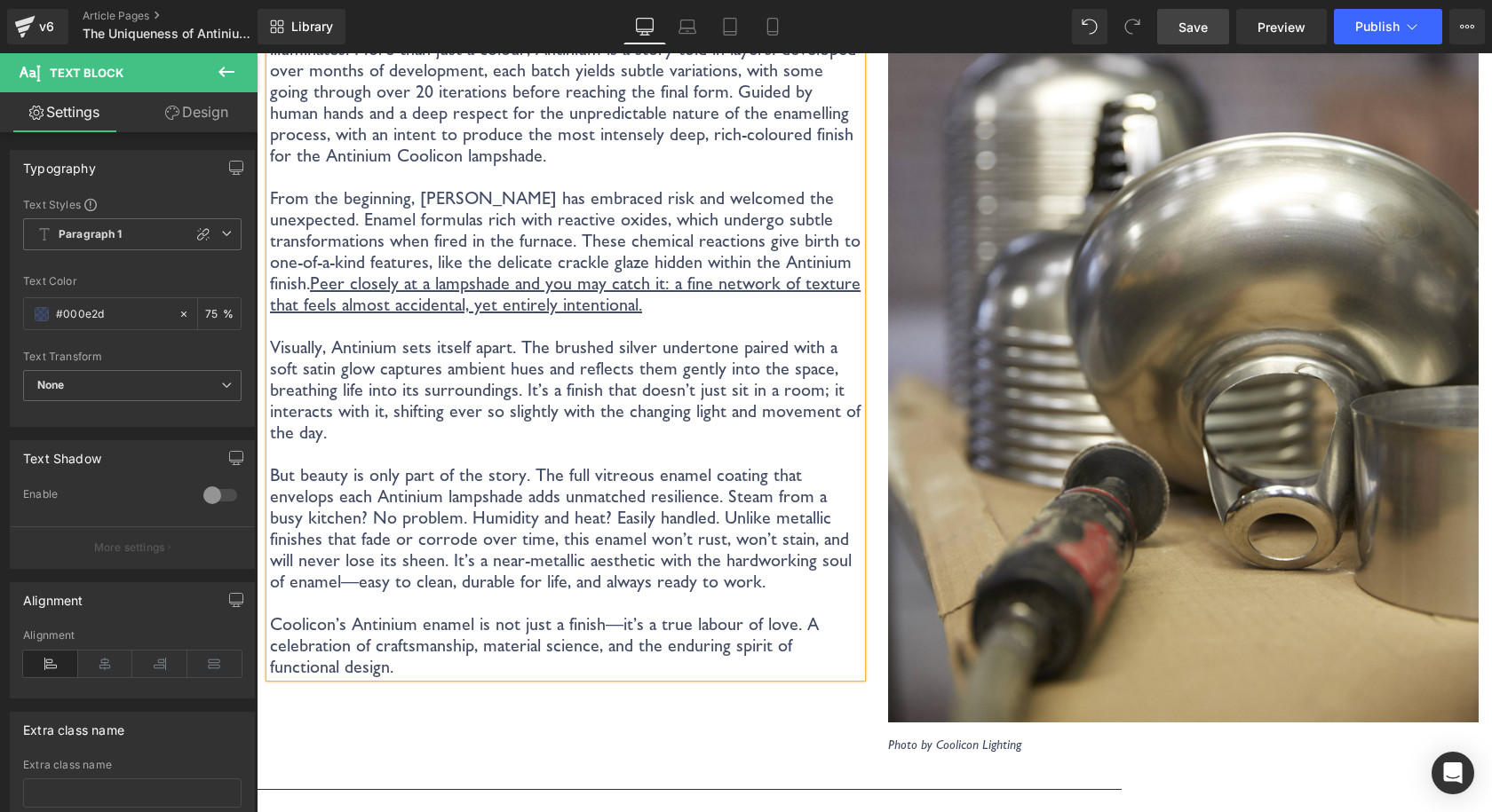
scroll to position [3308, 0]
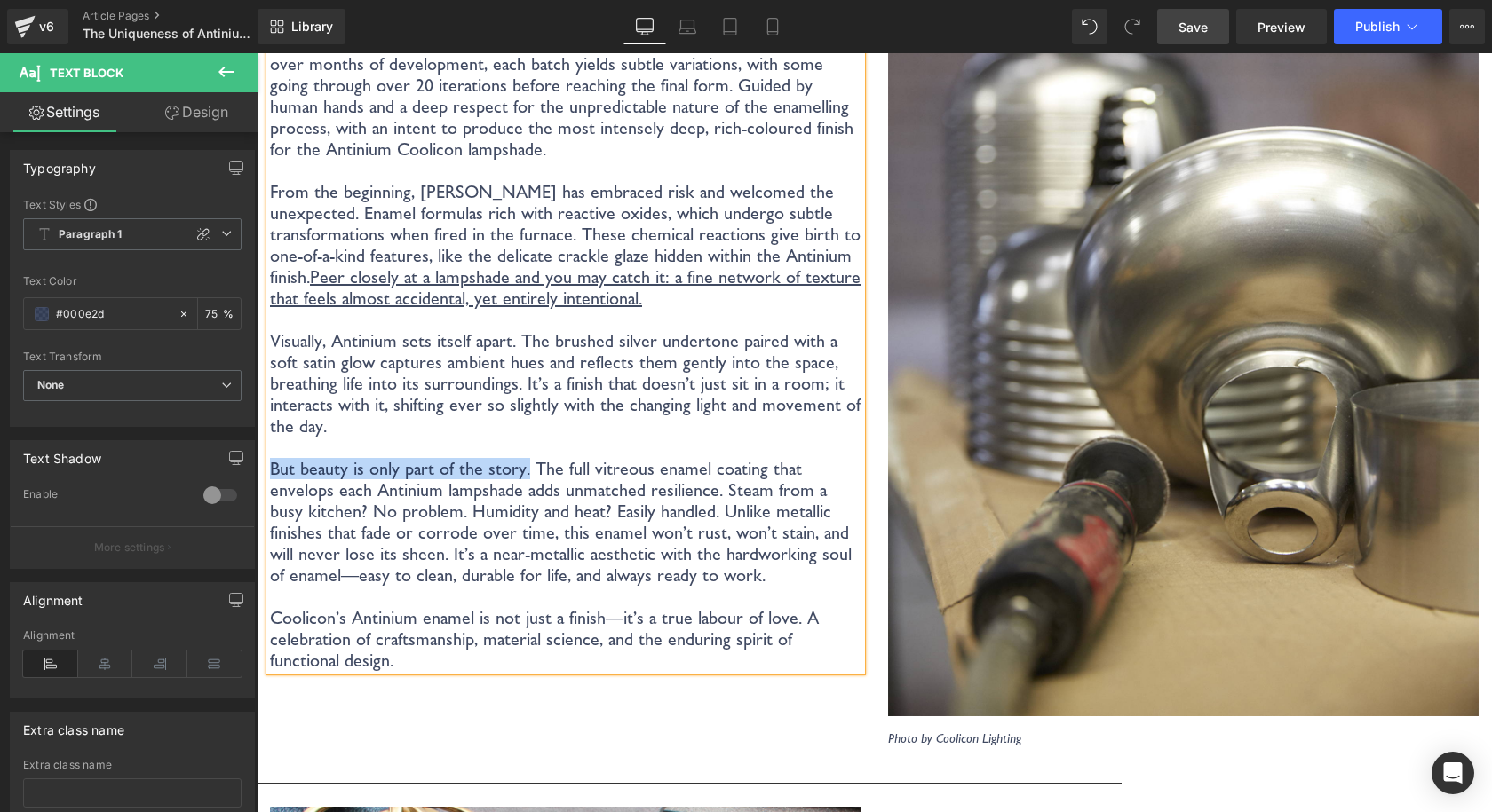
drag, startPoint x: 523, startPoint y: 453, endPoint x: 271, endPoint y: 457, distance: 252.0
click at [271, 458] on p "But beauty is only part of the story. The full vitreous enamel coating that env…" at bounding box center [565, 522] width 591 height 128
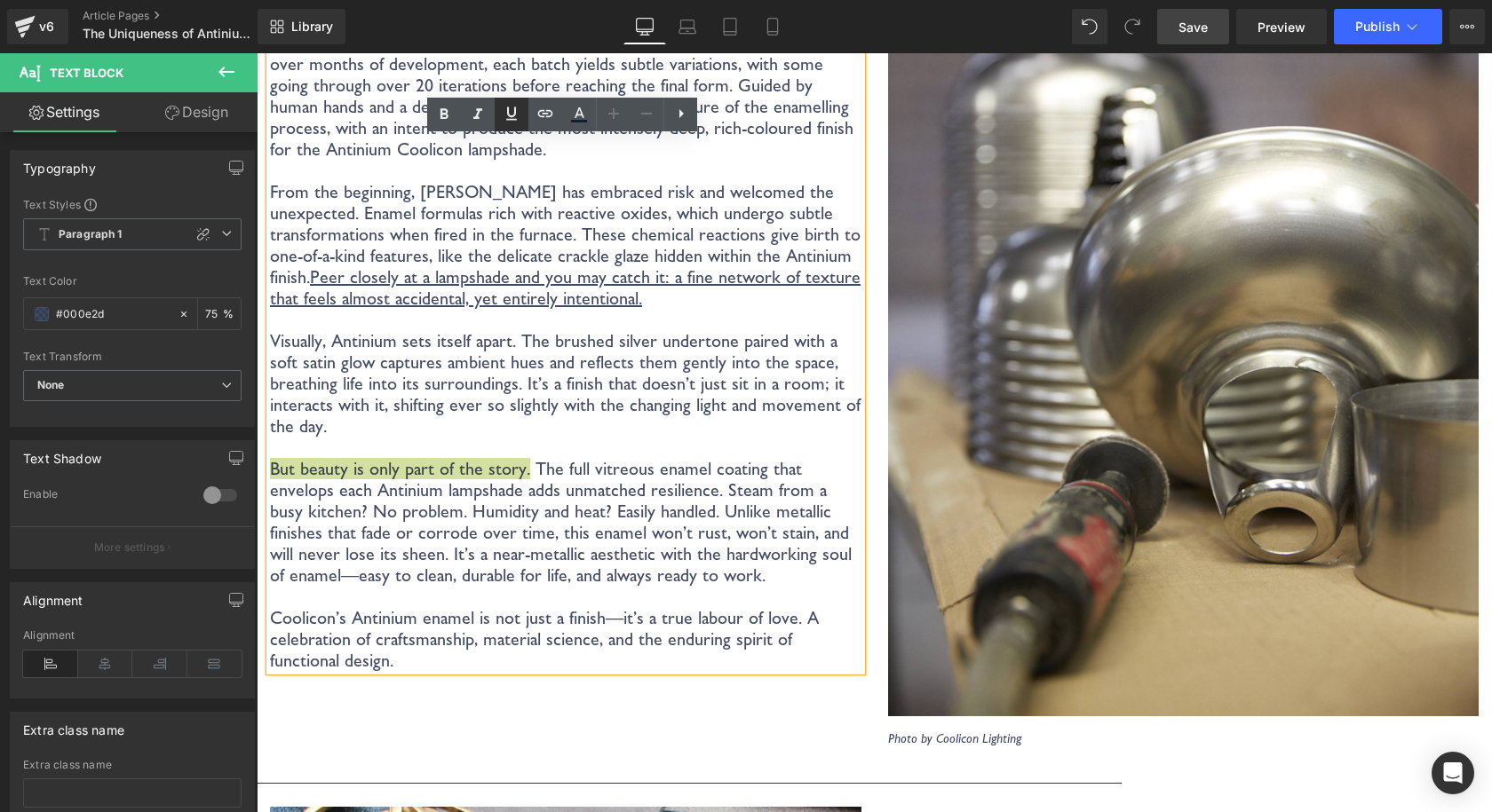
click at [510, 124] on link at bounding box center [511, 114] width 34 height 34
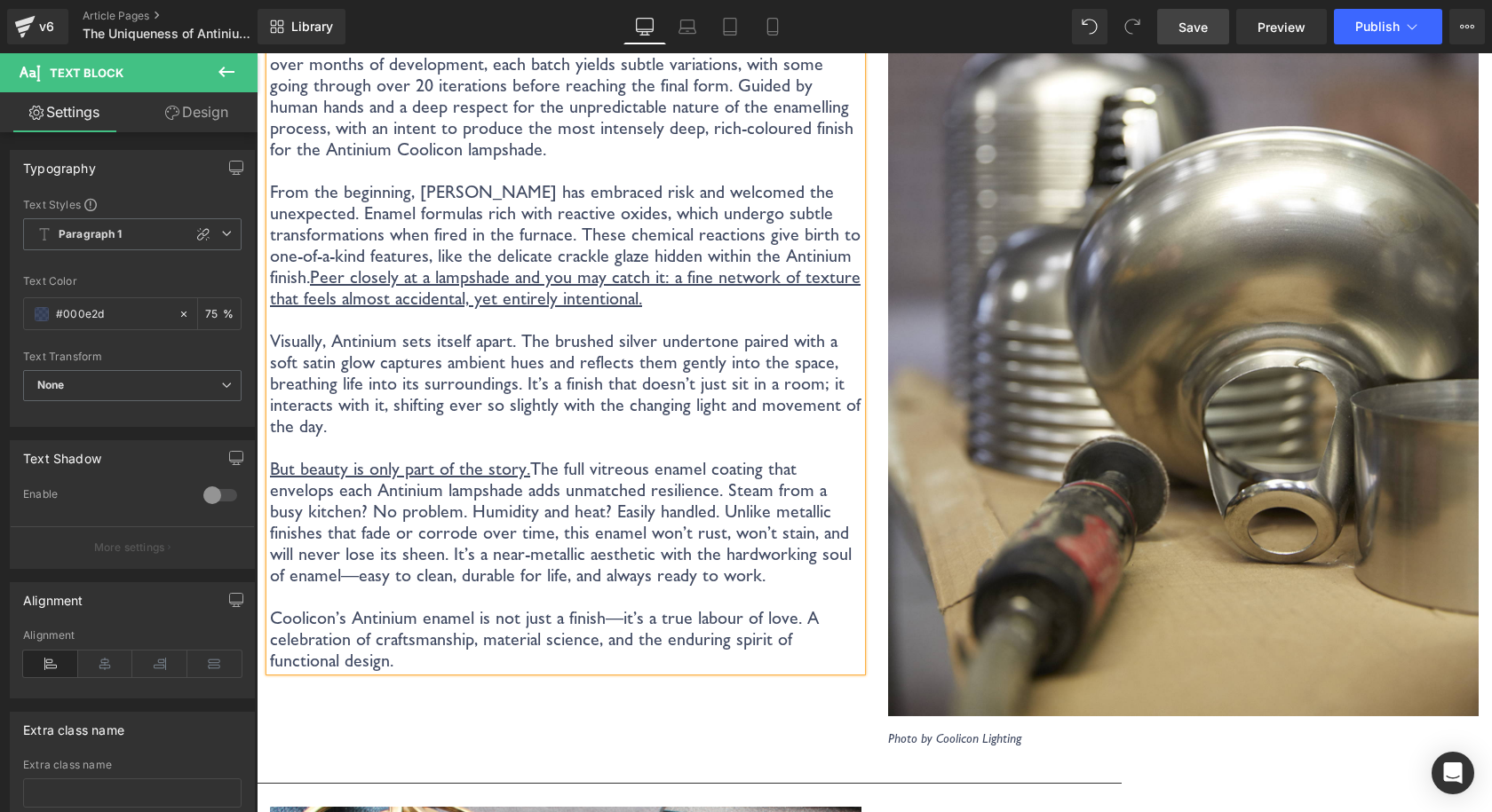
click at [1180, 42] on link "Save" at bounding box center [1193, 26] width 72 height 36
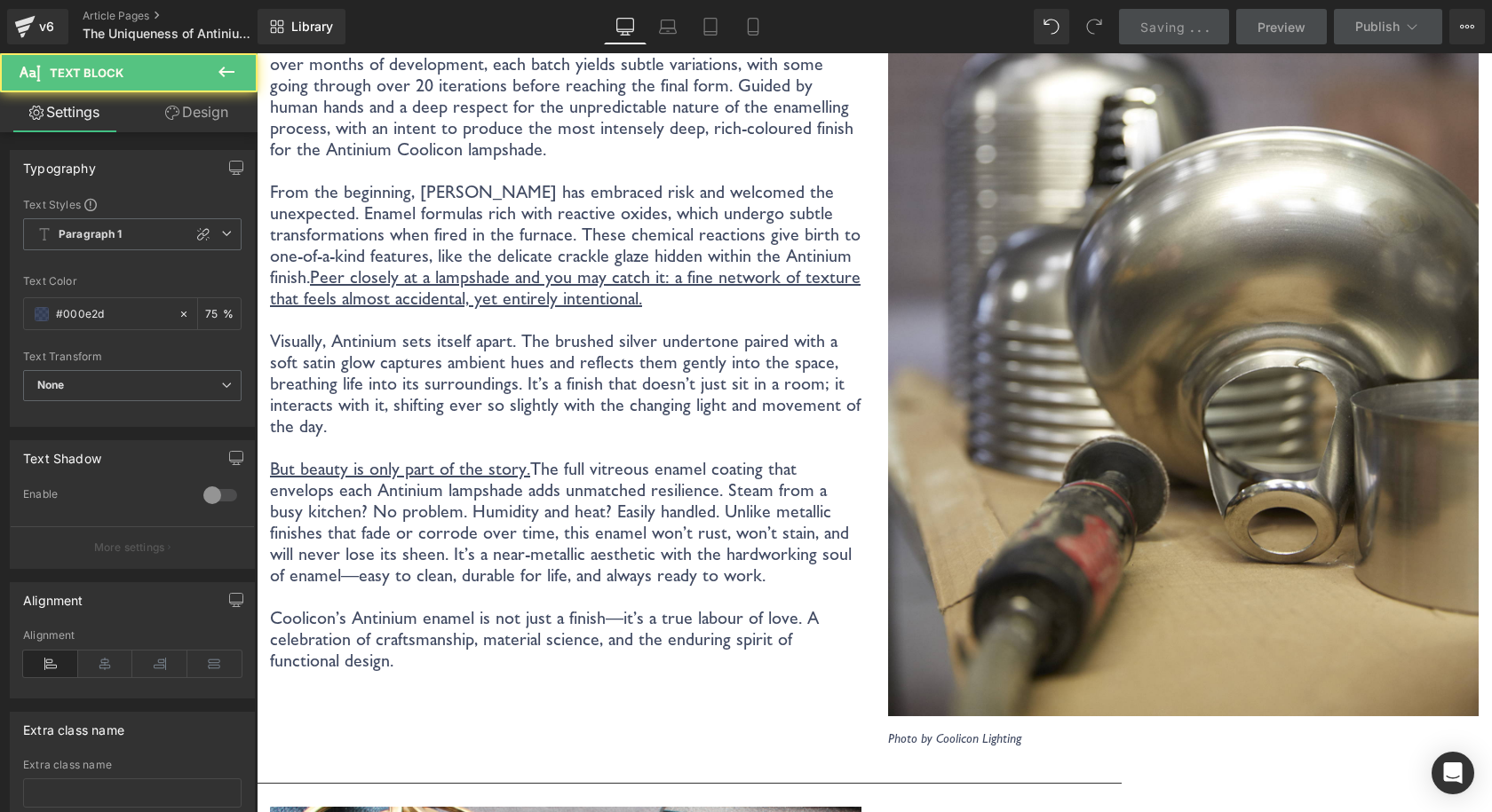
click at [529, 438] on p at bounding box center [565, 447] width 591 height 21
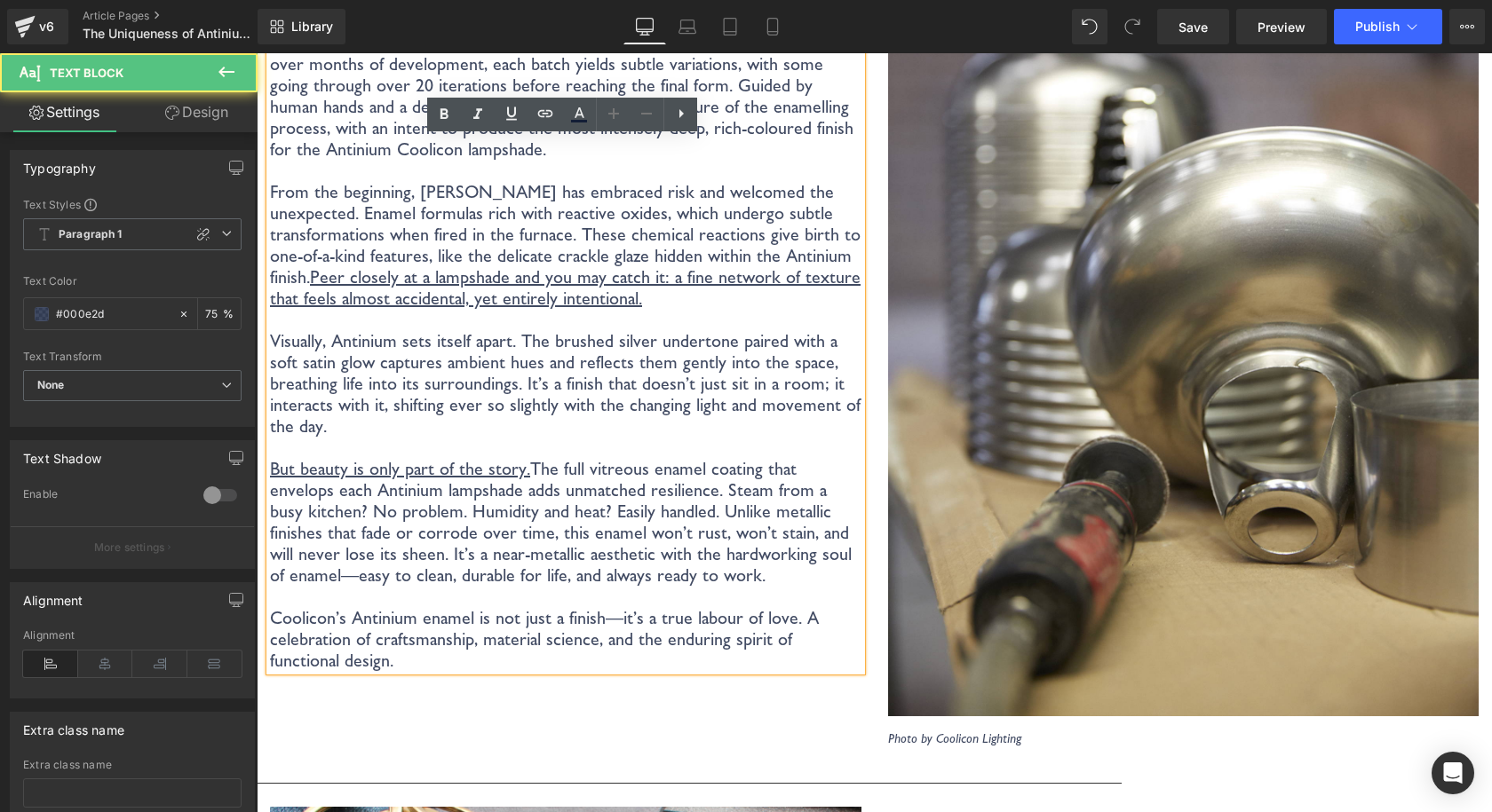
click at [803, 541] on p "But beauty is only part of the story. The full vitreous enamel coating that env…" at bounding box center [565, 522] width 591 height 128
click at [800, 538] on p "But beauty is only part of the story. The full vitreous enamel coating that env…" at bounding box center [565, 522] width 591 height 128
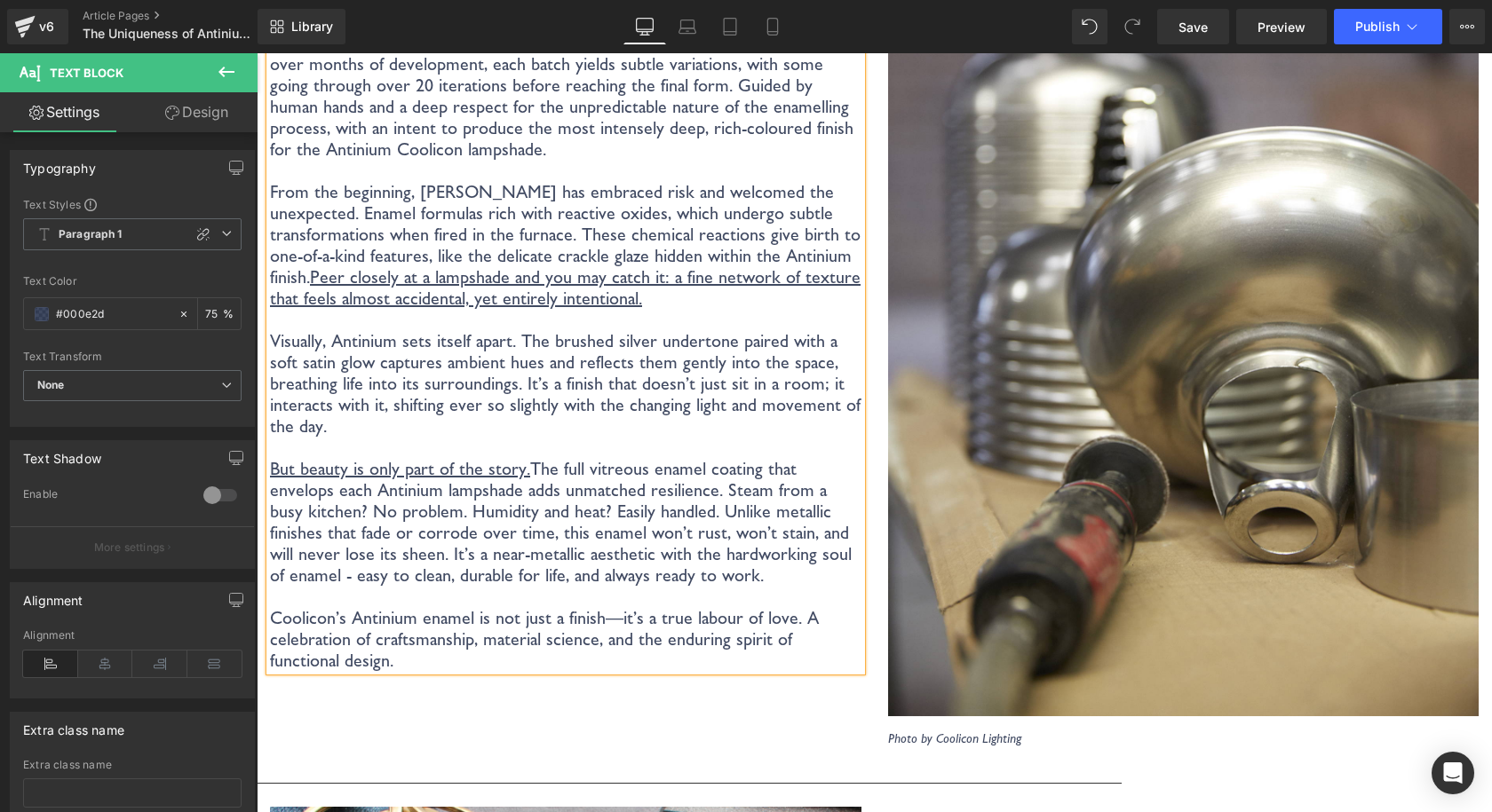
click at [602, 607] on p "Coolicon’s Antinium enamel is not just a finish—it’s a true labour of love. A c…" at bounding box center [565, 639] width 591 height 64
click at [1215, 26] on link "Save" at bounding box center [1193, 26] width 72 height 36
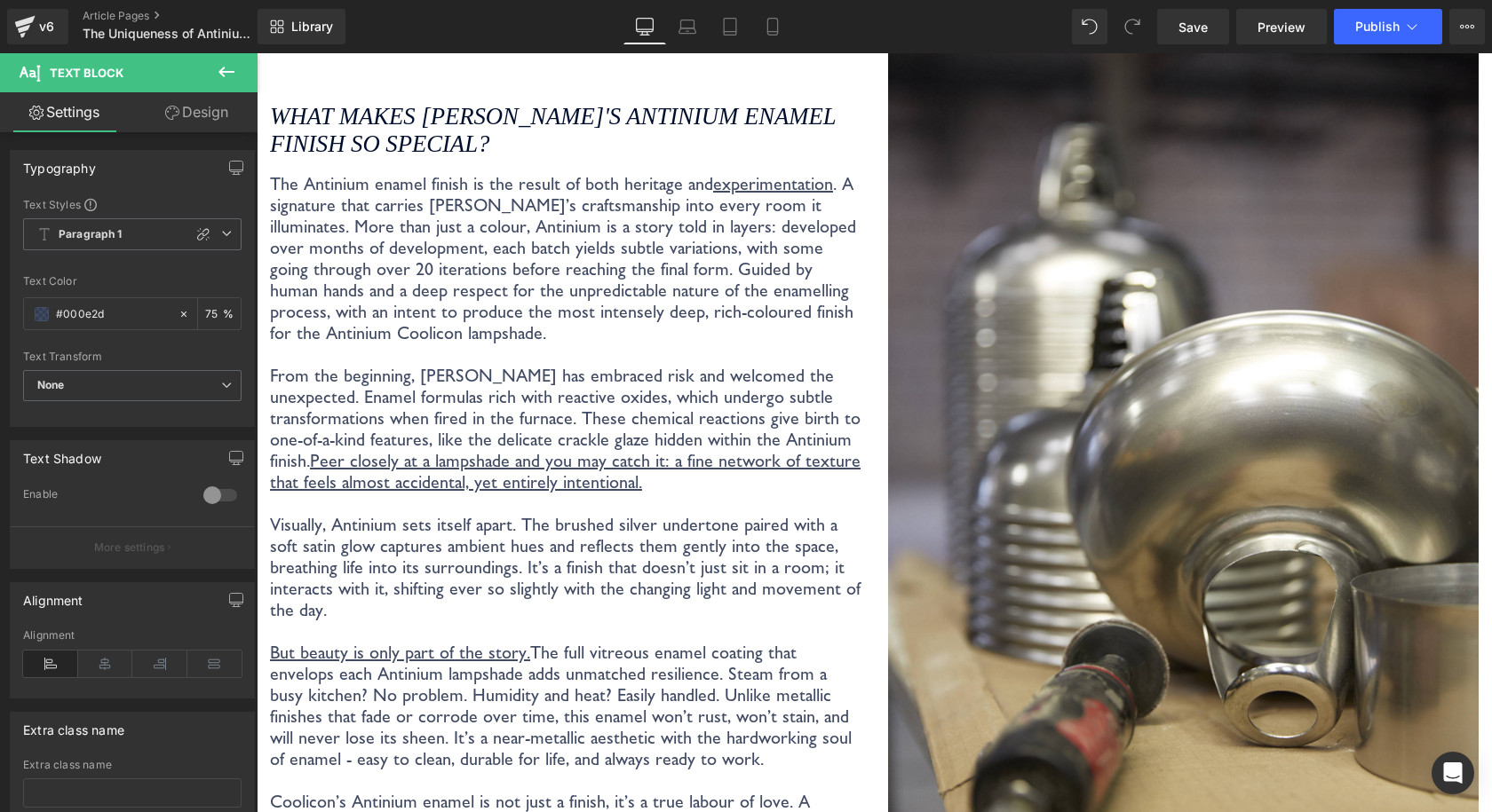
scroll to position [3131, 0]
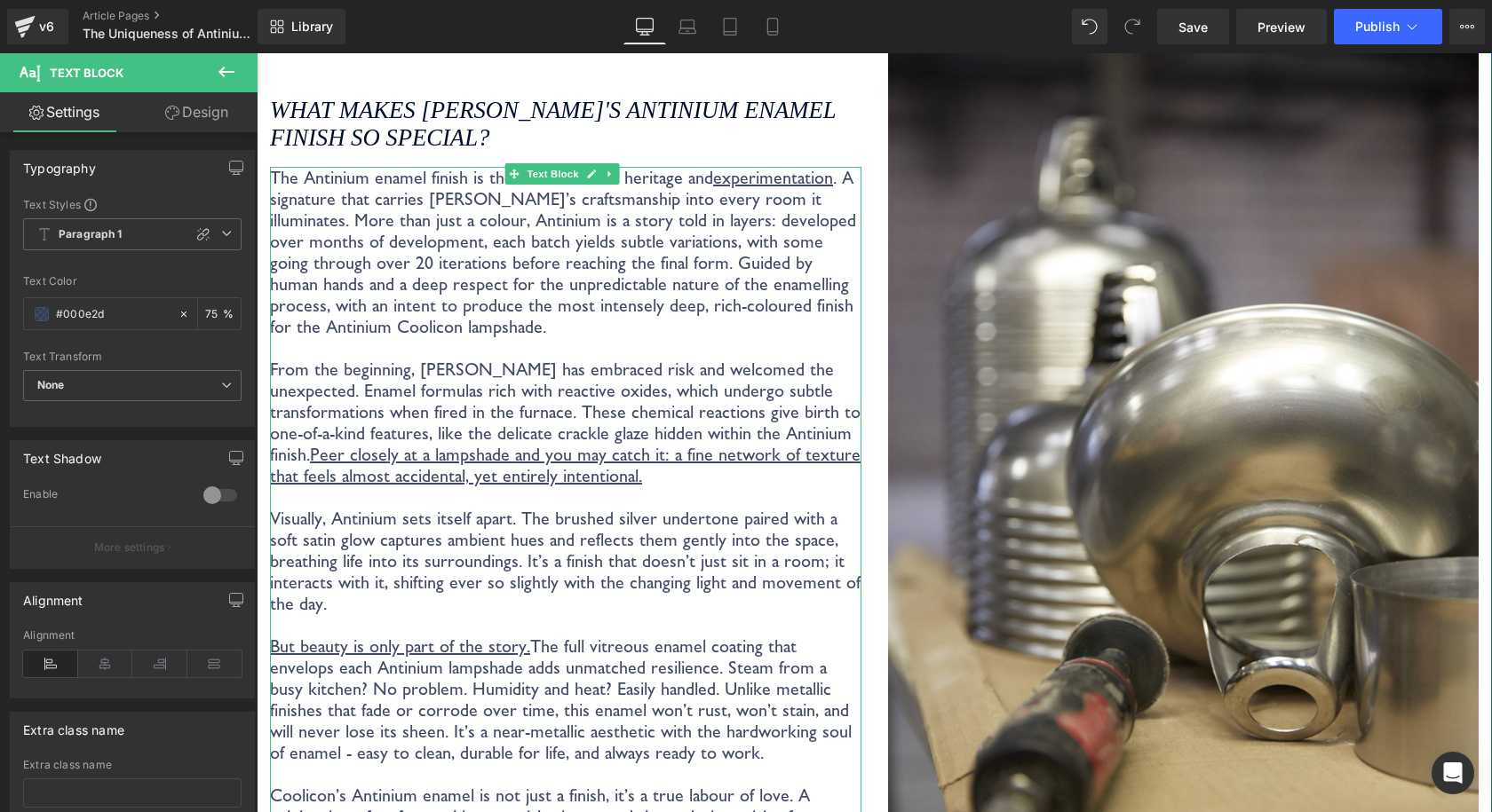
click at [747, 253] on span "uided by human hands and a deep respect for the unpredictable nature of the ena…" at bounding box center [561, 295] width 583 height 85
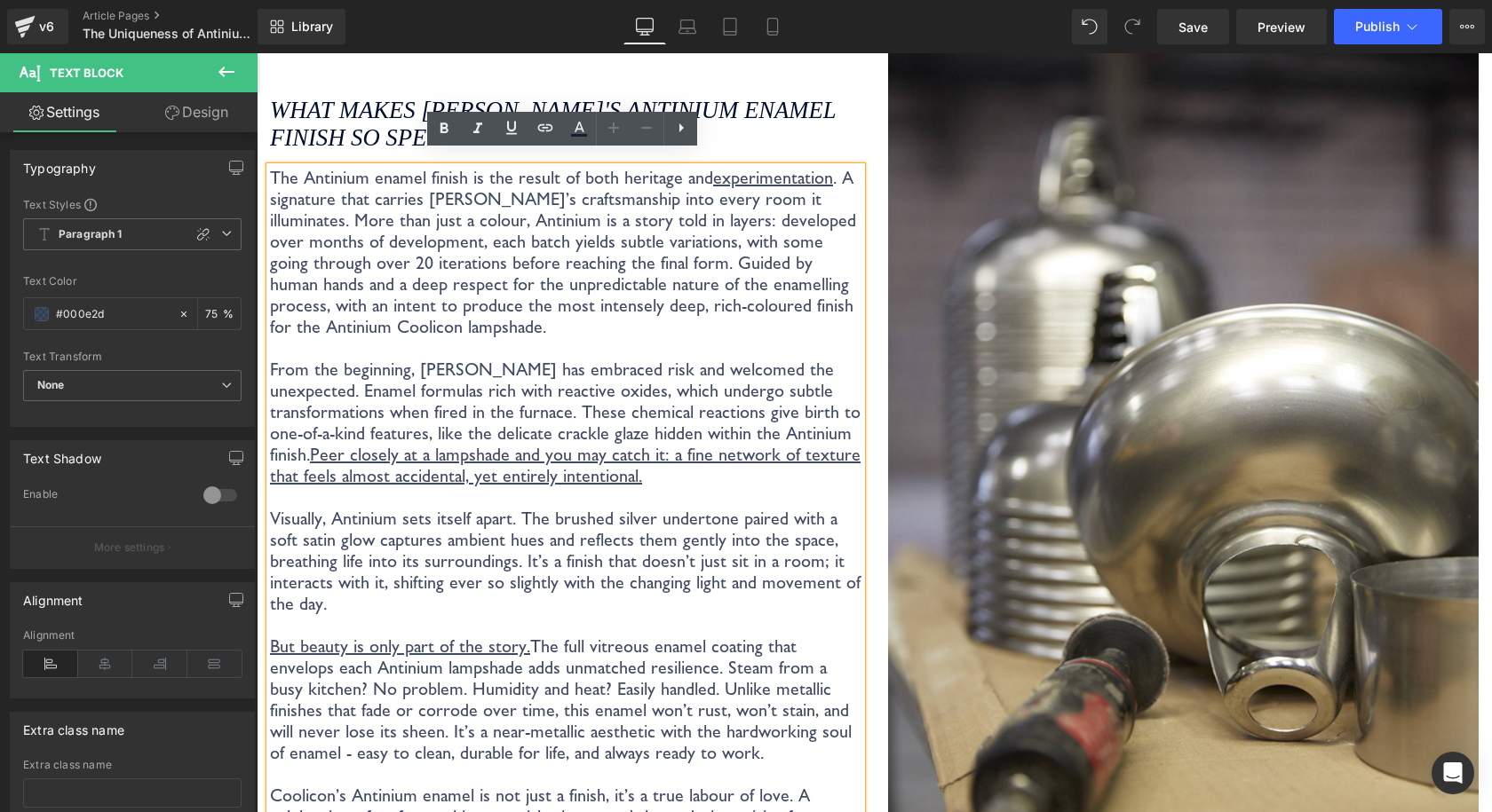
click at [619, 170] on p "The Antinium enamel finish is the result of both heritage and experimentation .…" at bounding box center [565, 252] width 591 height 171
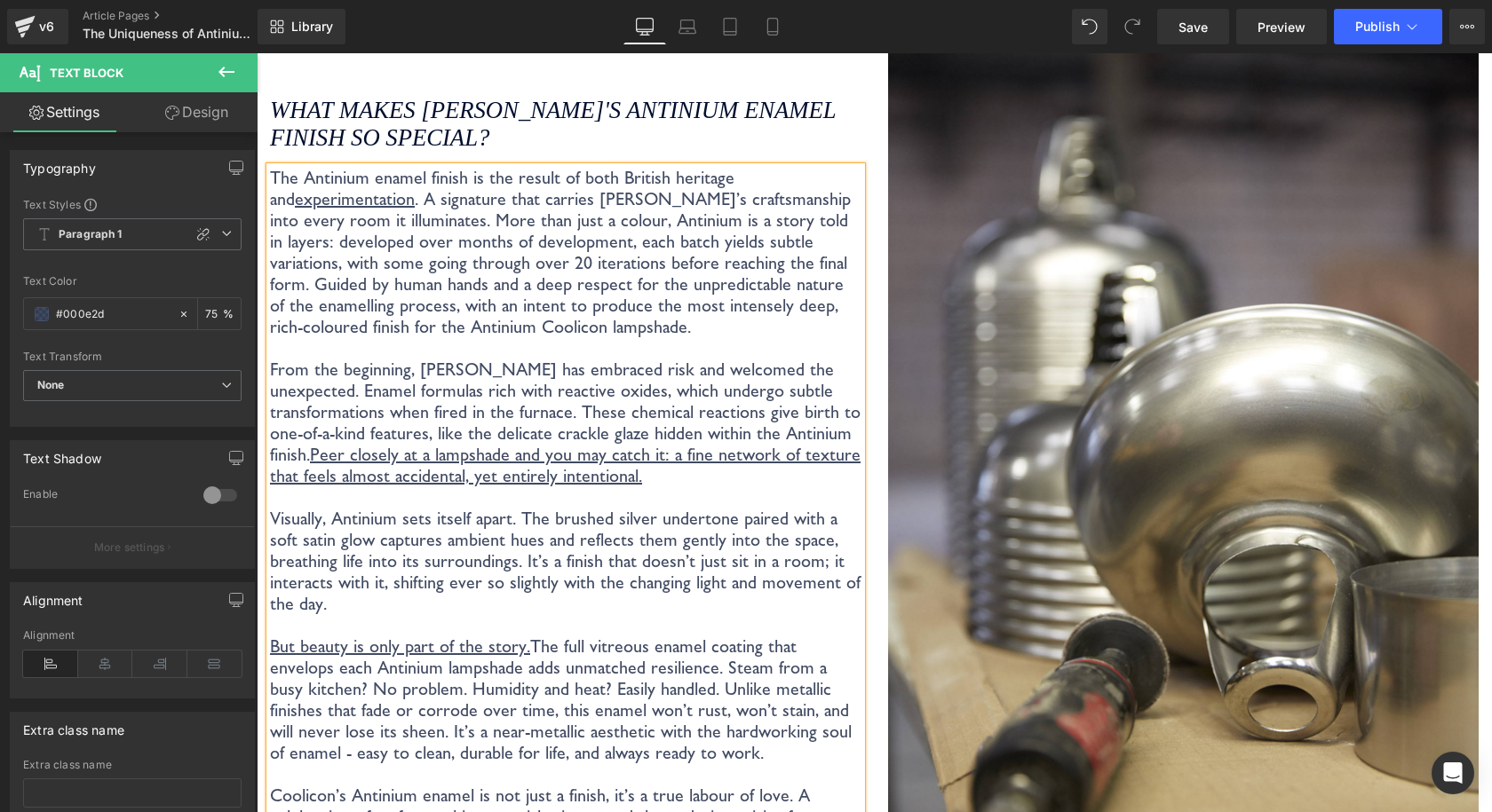
click at [754, 168] on p "The Antinium enamel finish is the result of both British heritage and experimen…" at bounding box center [565, 252] width 591 height 171
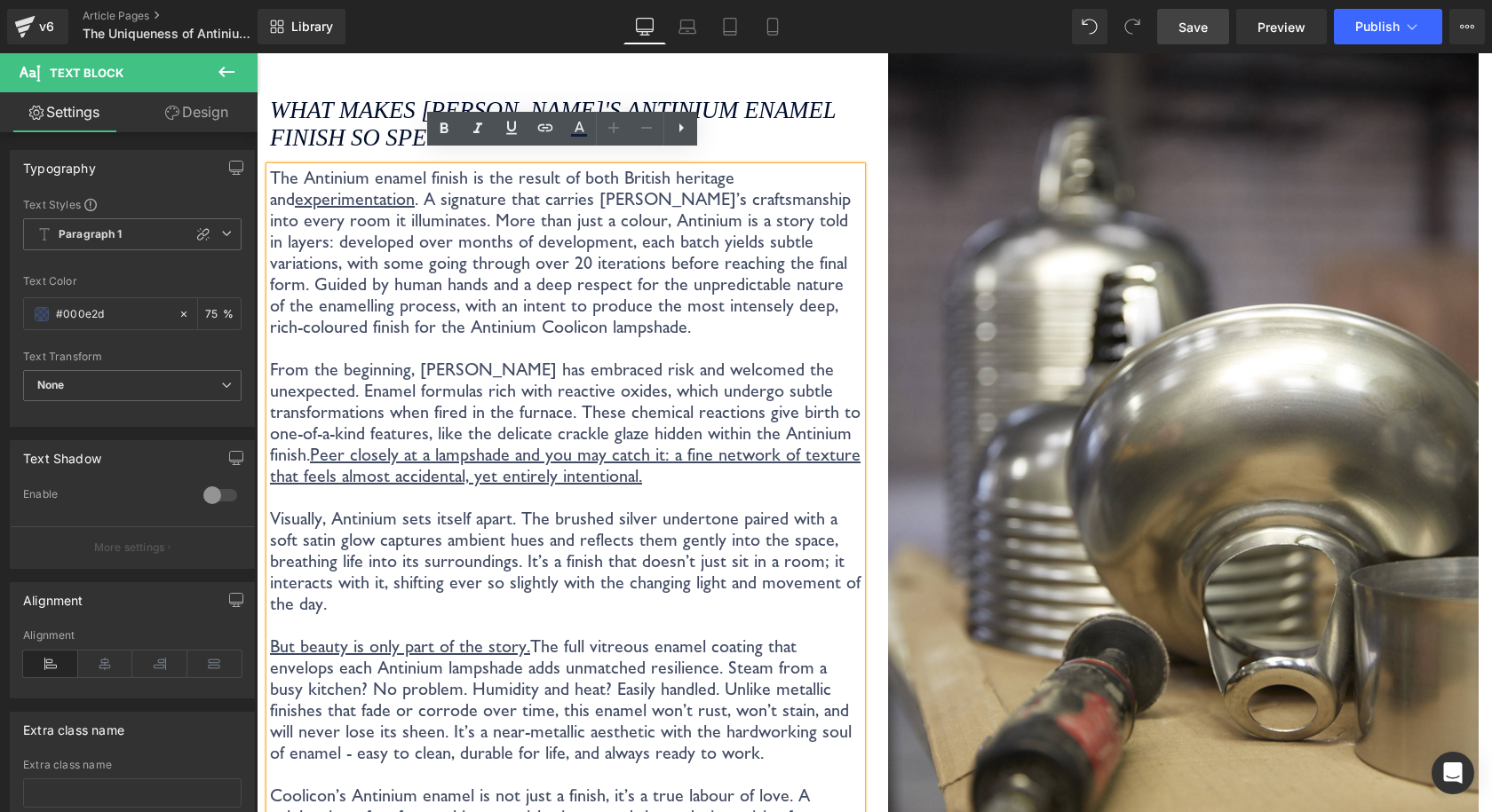
click at [1184, 34] on span "Save" at bounding box center [1193, 26] width 29 height 18
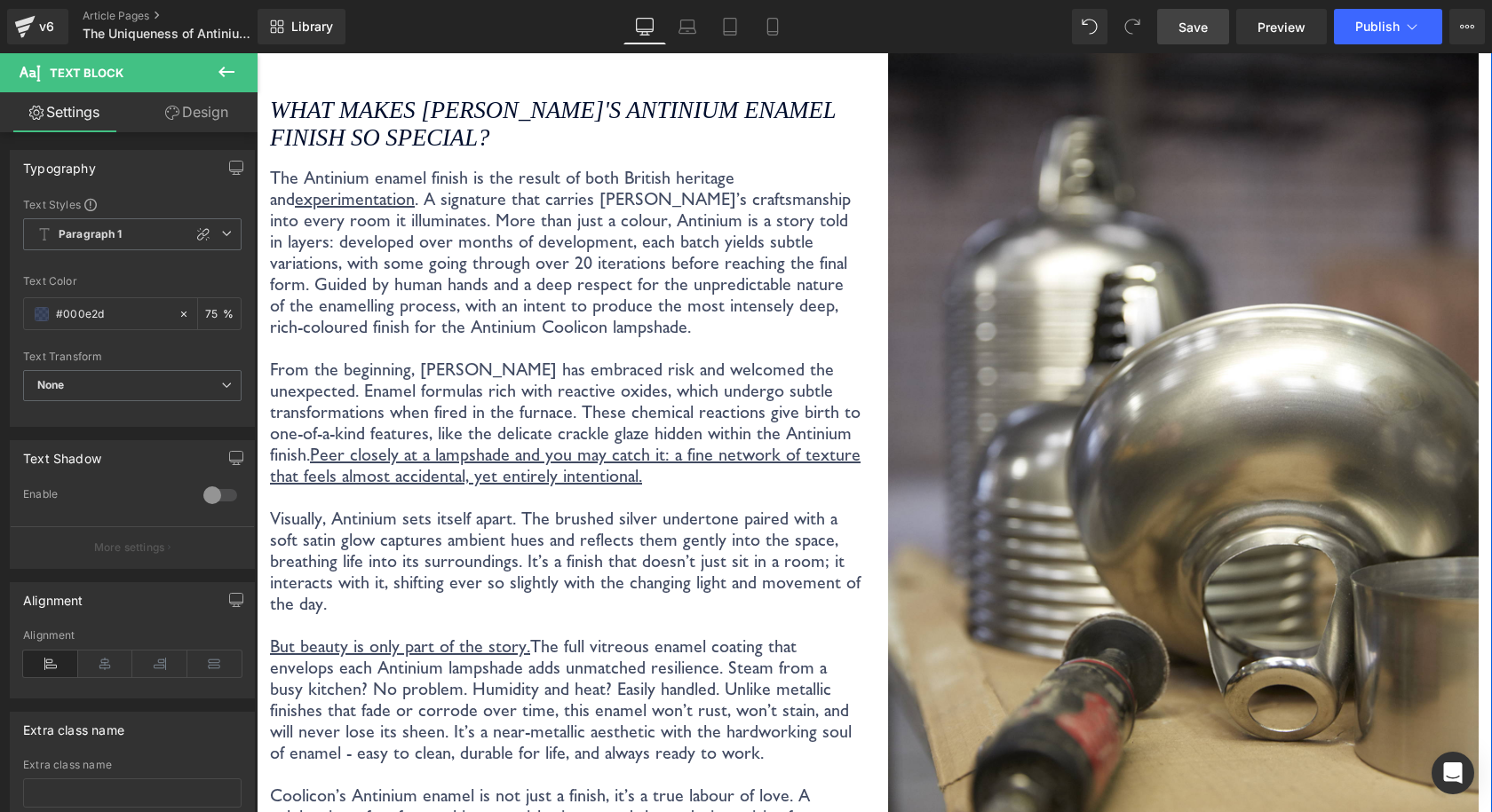
click at [844, 199] on p "The Antinium enamel finish is the result of both British heritage and experimen…" at bounding box center [565, 252] width 591 height 171
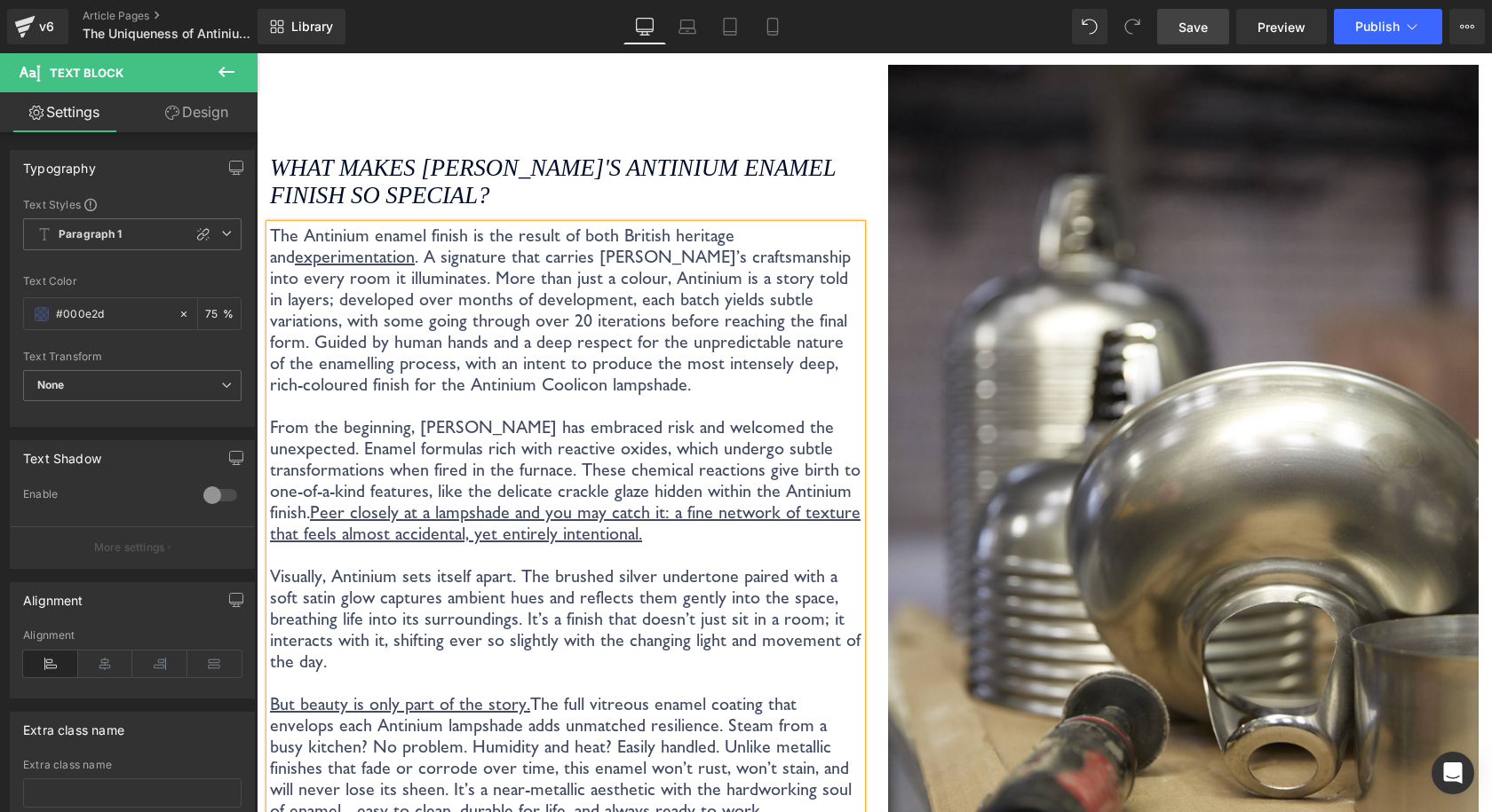
scroll to position [3041, 0]
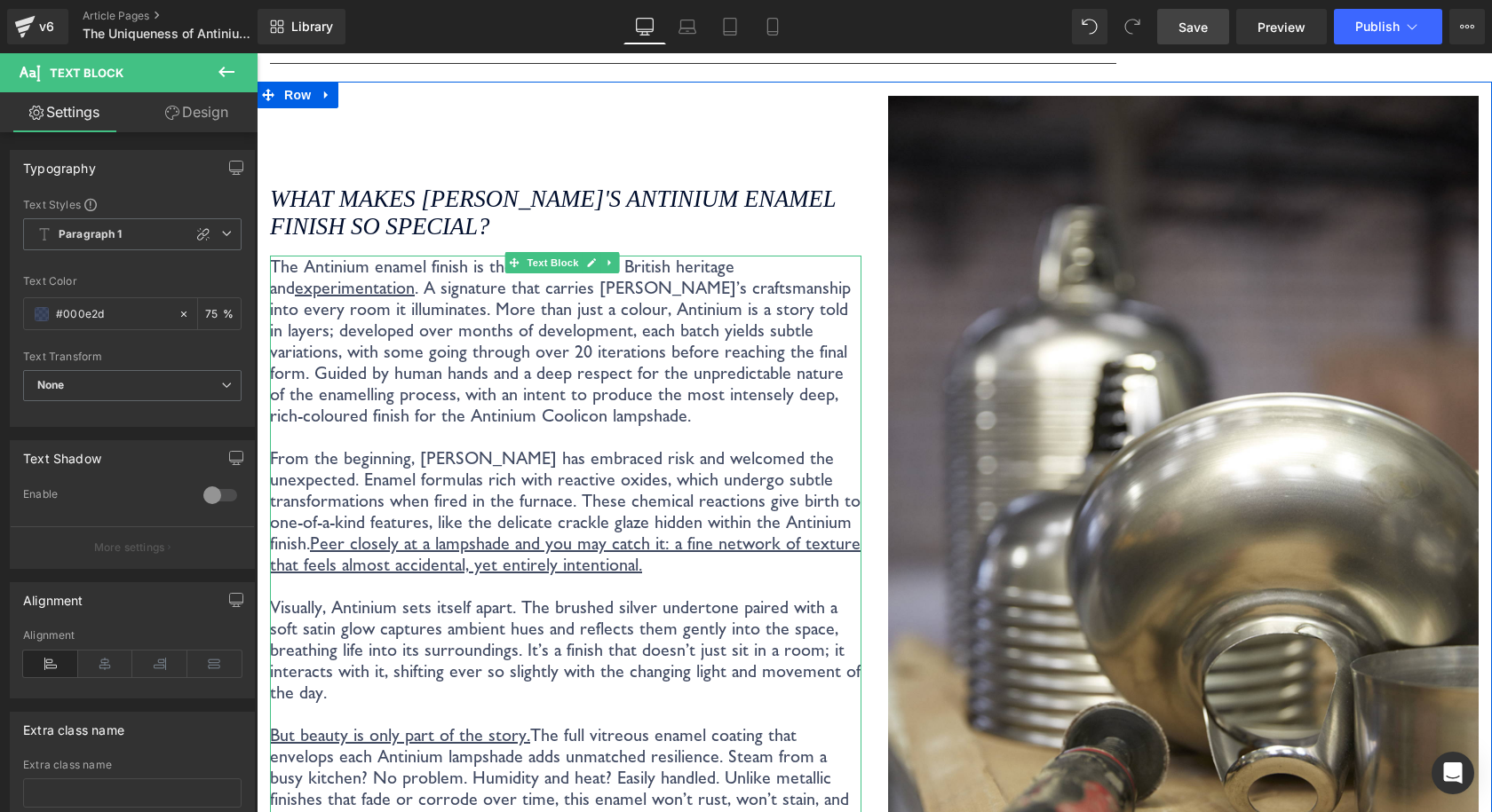
click at [333, 384] on span "uided by human hands and a deep respect for the unpredictable nature of the ena…" at bounding box center [556, 394] width 574 height 64
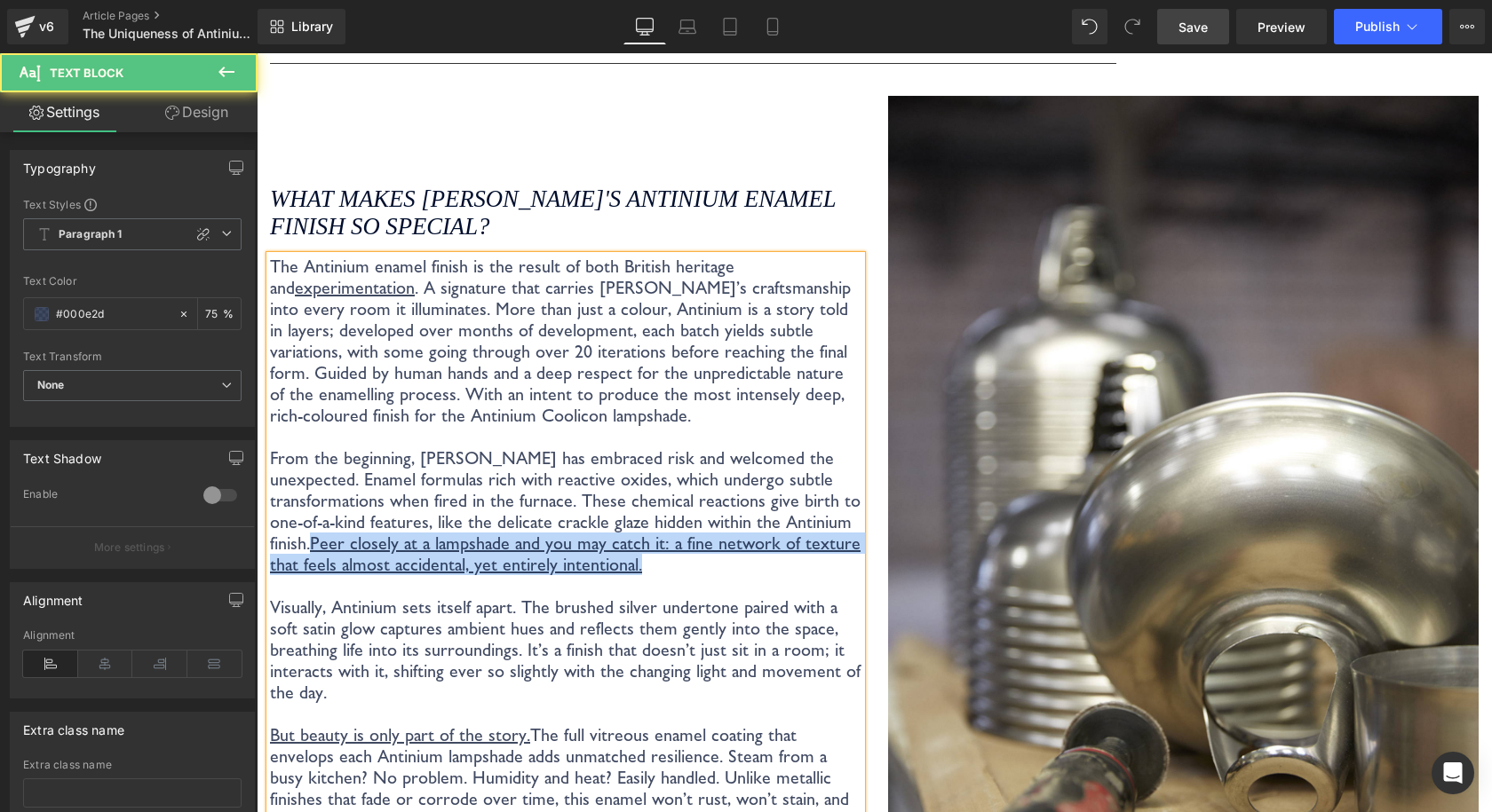
drag, startPoint x: 768, startPoint y: 534, endPoint x: 784, endPoint y: 501, distance: 36.7
click at [784, 501] on p "From the beginning, Coolicon has embraced risk and welcomed the unexpected. Ena…" at bounding box center [565, 511] width 591 height 128
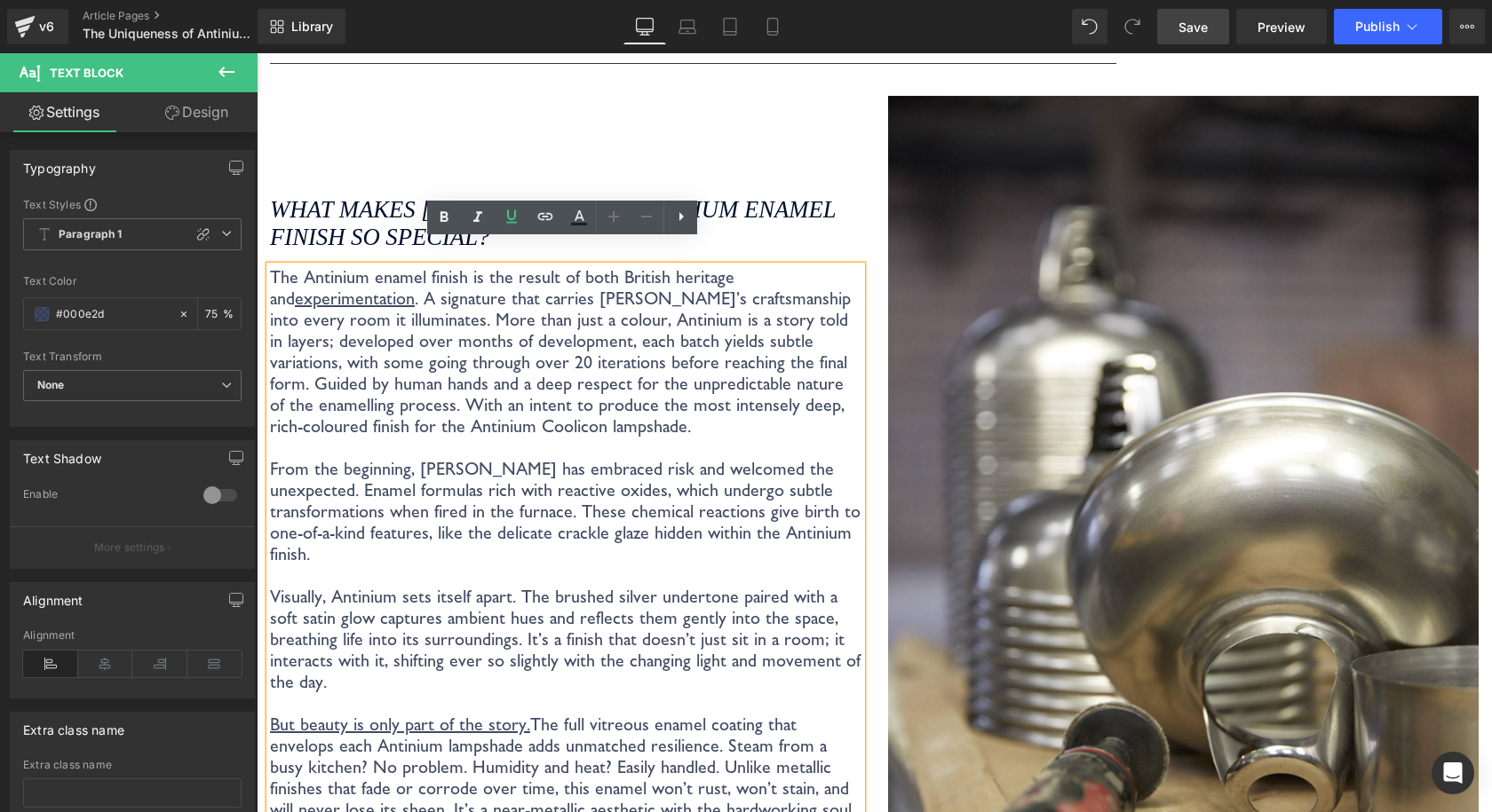
scroll to position [3063, 0]
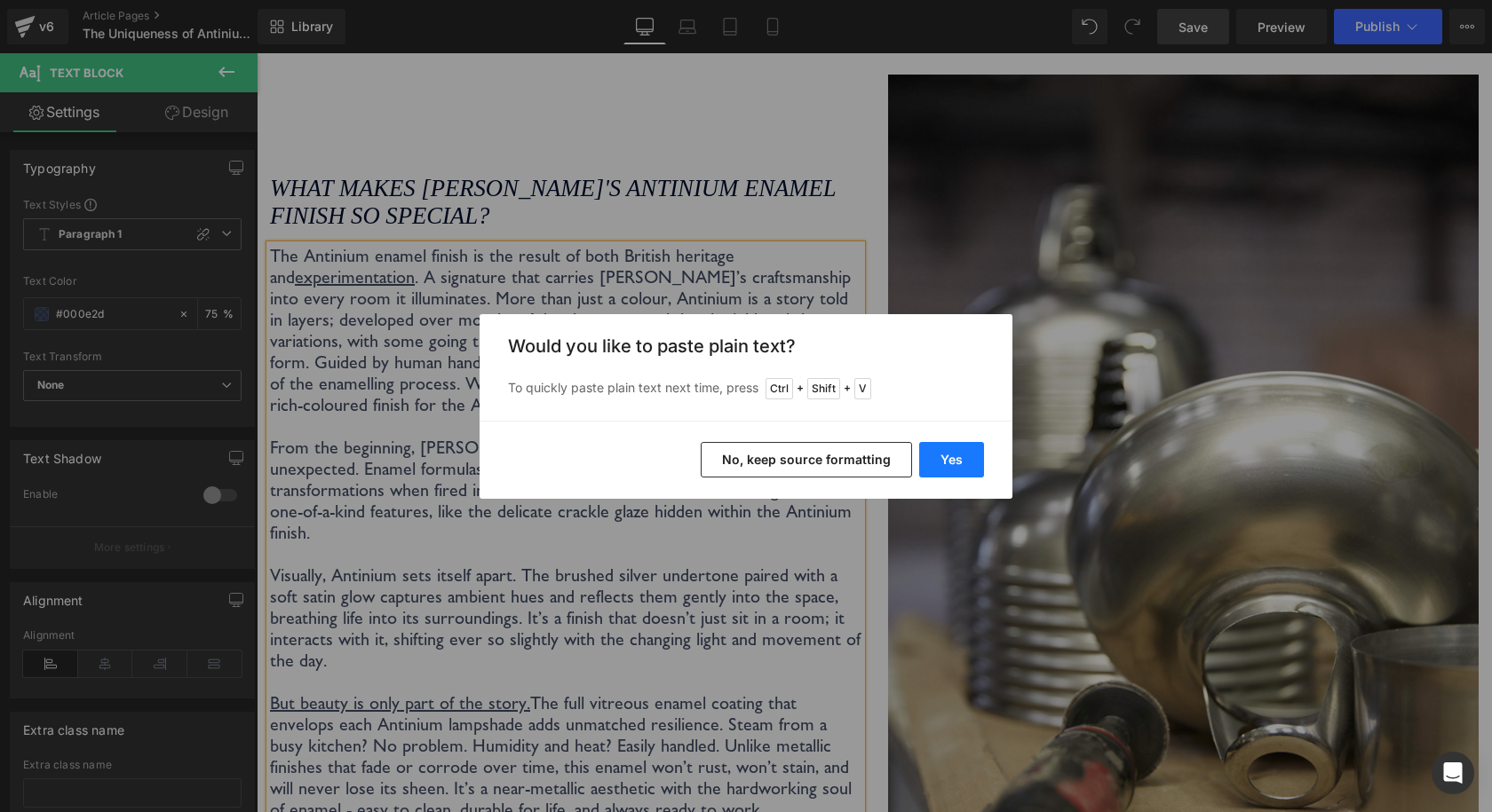
click at [921, 450] on button "Yes" at bounding box center [951, 459] width 65 height 36
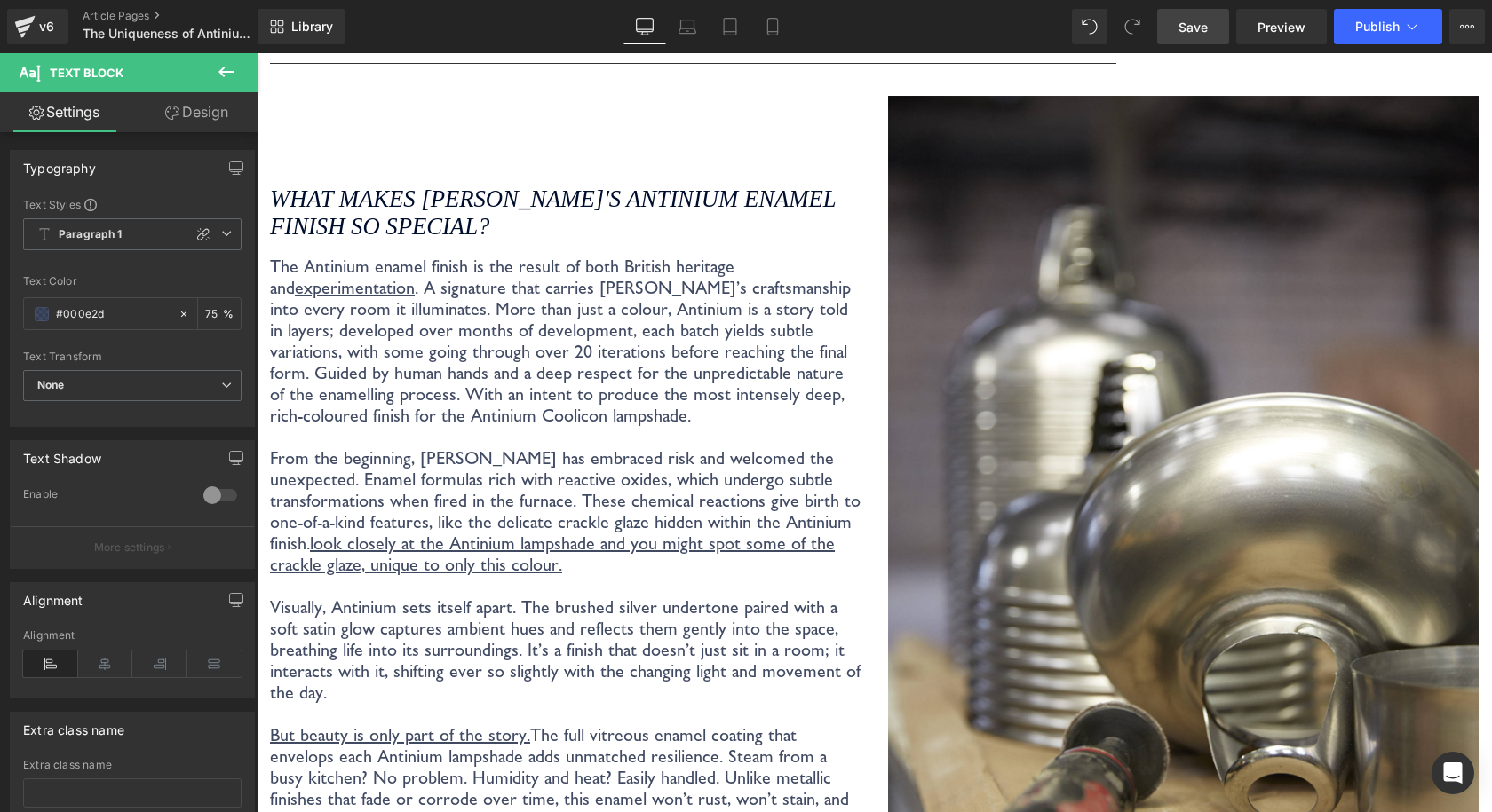
click at [1217, 22] on link "Save" at bounding box center [1193, 26] width 72 height 36
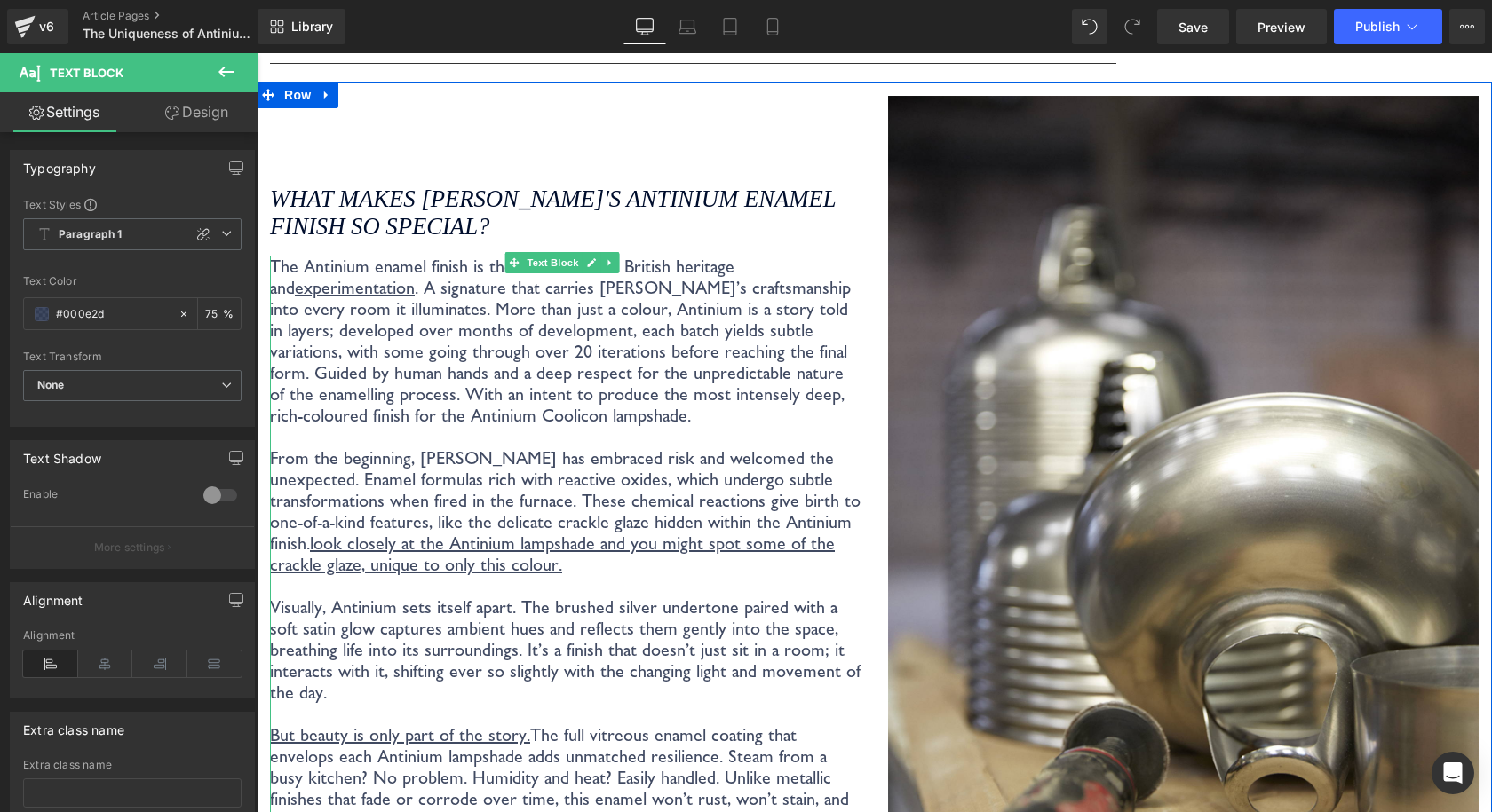
click at [605, 465] on p "From the beginning, Coolicon has embraced risk and welcomed the unexpected. Ena…" at bounding box center [565, 511] width 591 height 128
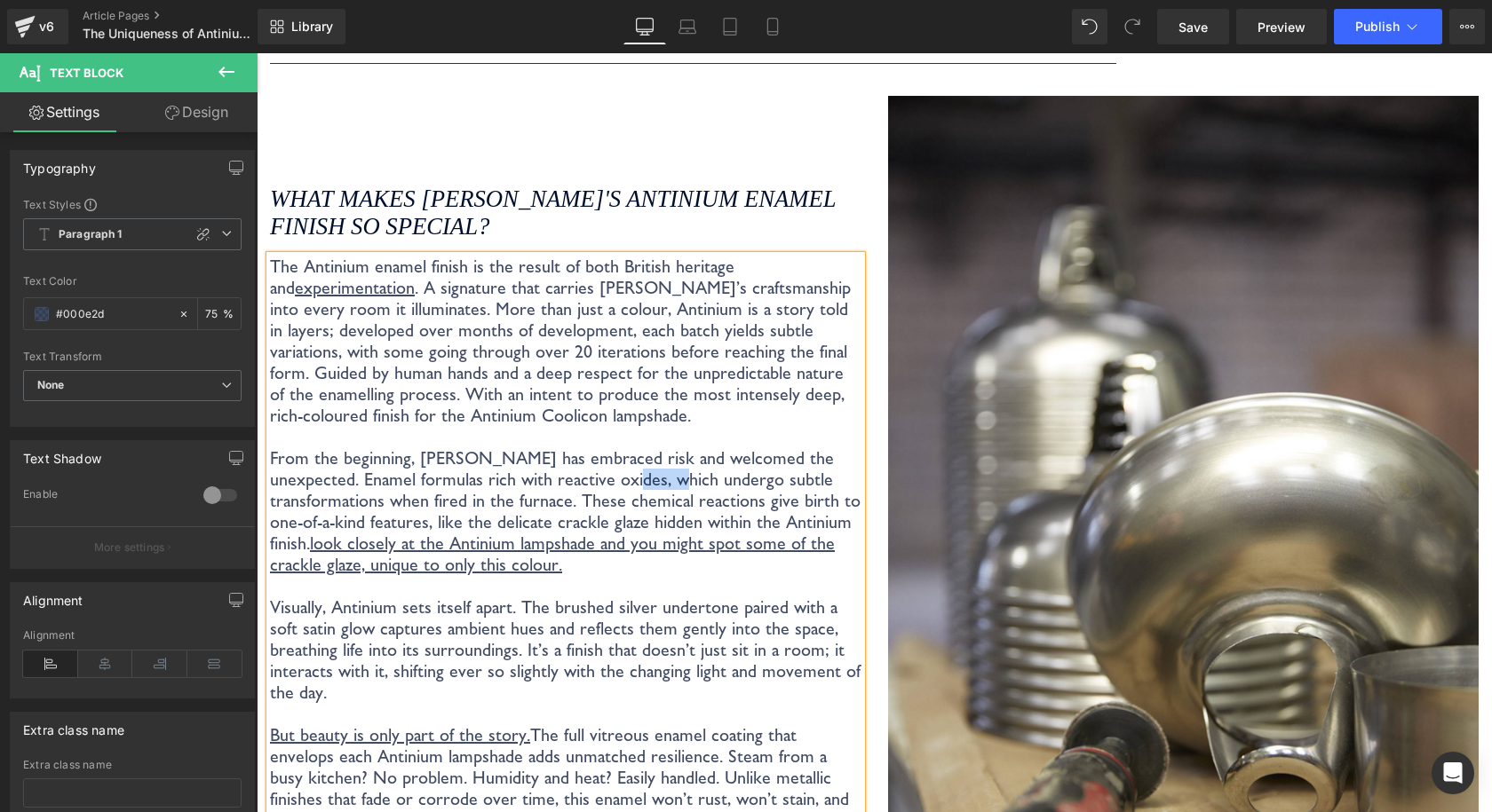
click at [605, 465] on p "From the beginning, Coolicon has embraced risk and welcomed the unexpected. Ena…" at bounding box center [565, 511] width 591 height 128
click at [480, 552] on p "From the beginning, Coolicon has embraced risk and welcomed the unexpected. Ena…" at bounding box center [565, 511] width 591 height 128
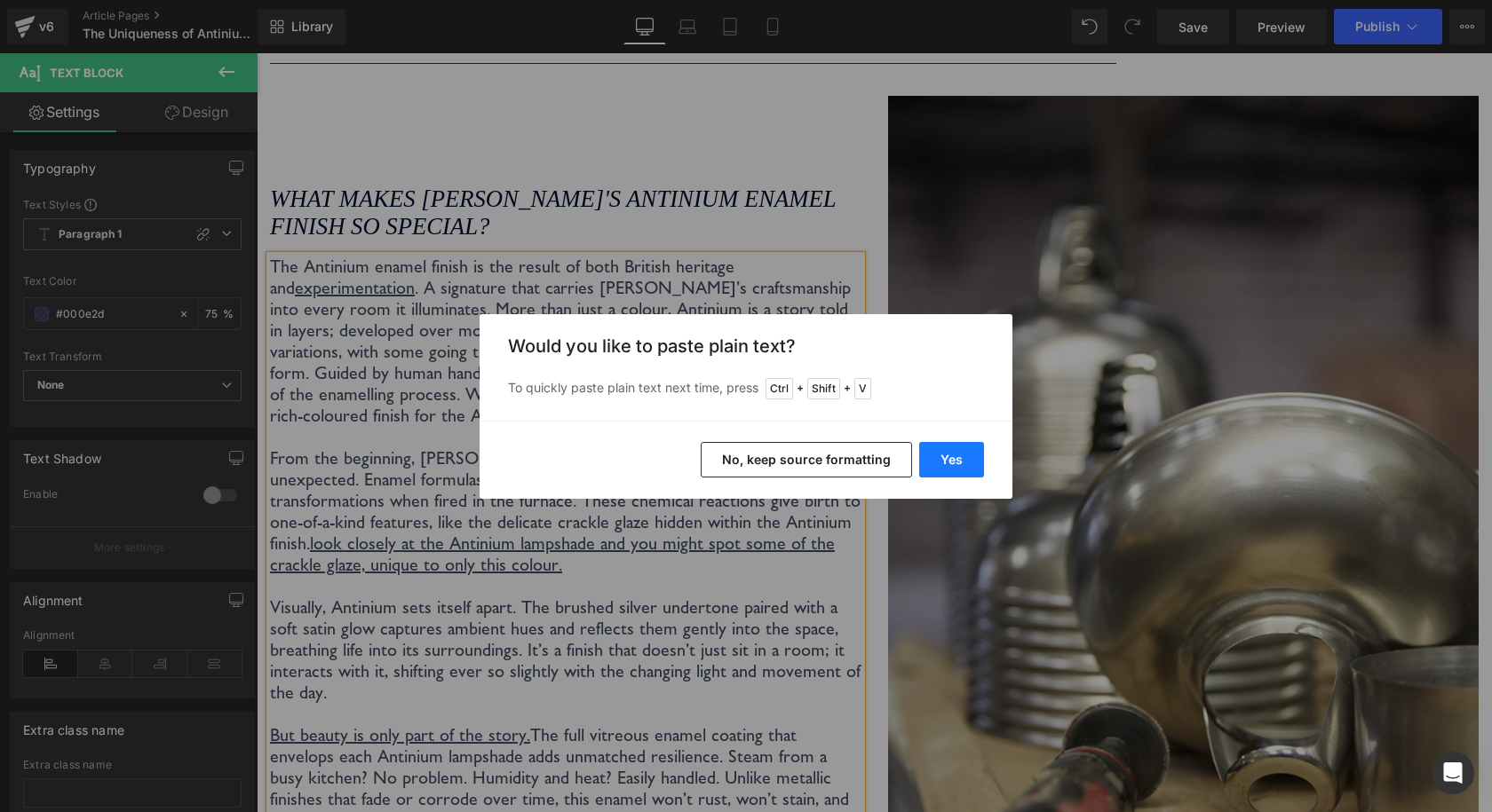
drag, startPoint x: 972, startPoint y: 462, endPoint x: 713, endPoint y: 408, distance: 264.6
click at [972, 462] on button "Yes" at bounding box center [951, 459] width 65 height 36
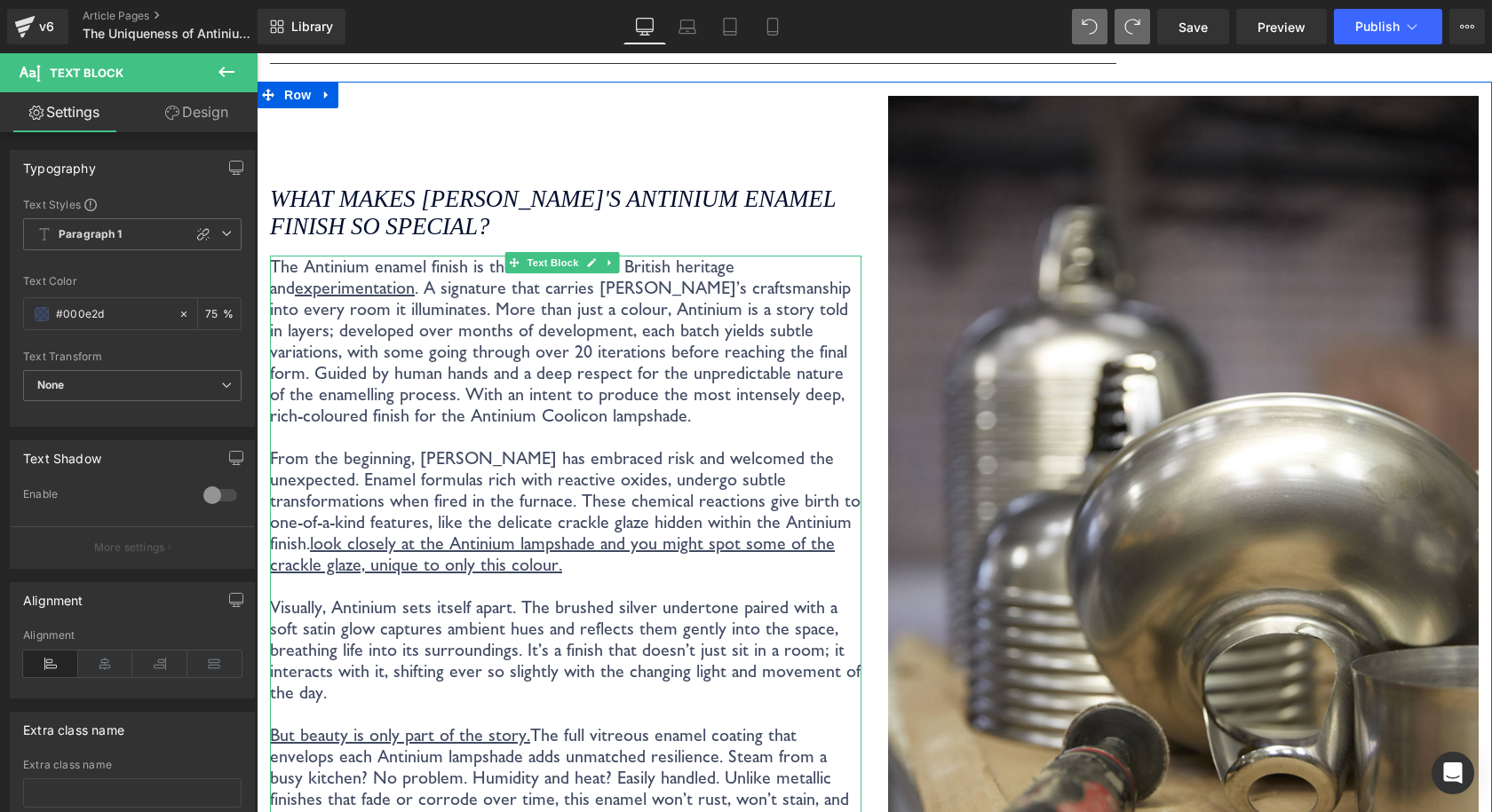
click at [528, 552] on p "From the beginning, Coolicon has embraced risk and welcomed the unexpected. Ena…" at bounding box center [565, 511] width 591 height 128
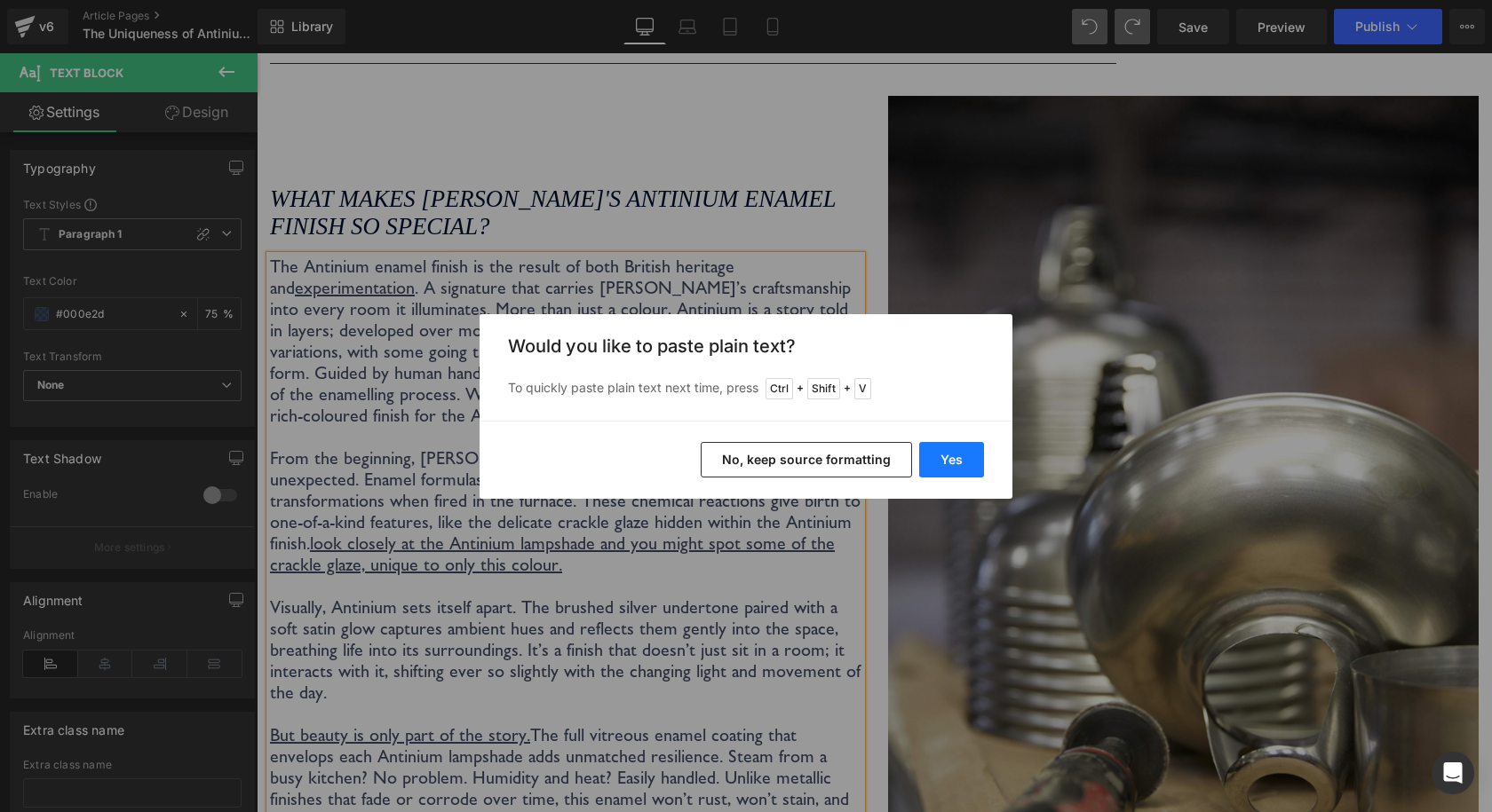
click at [938, 461] on button "Yes" at bounding box center [951, 459] width 65 height 36
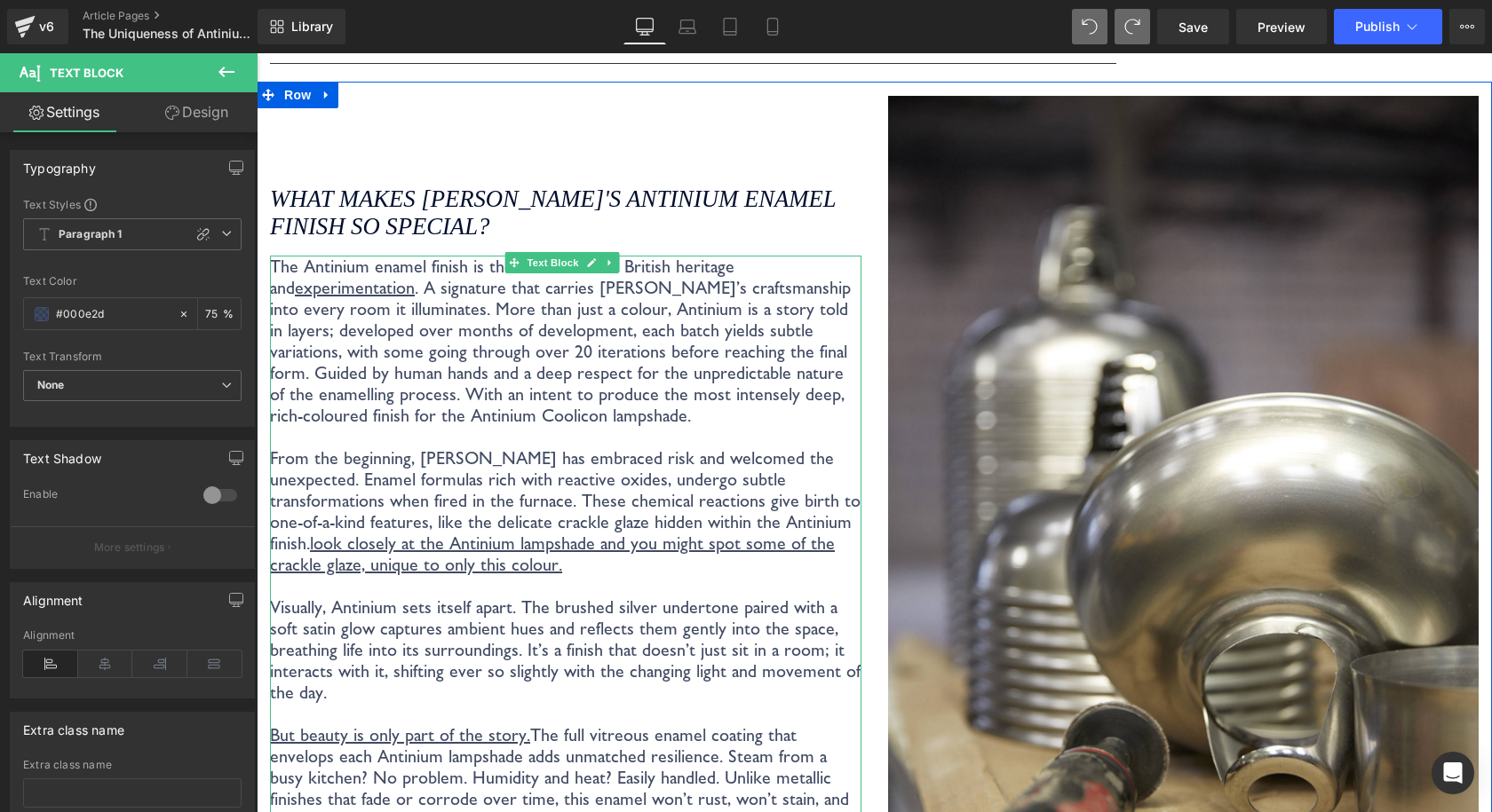
click at [298, 482] on p "From the beginning, Coolicon has embraced risk and welcomed the unexpected. Ena…" at bounding box center [565, 511] width 591 height 128
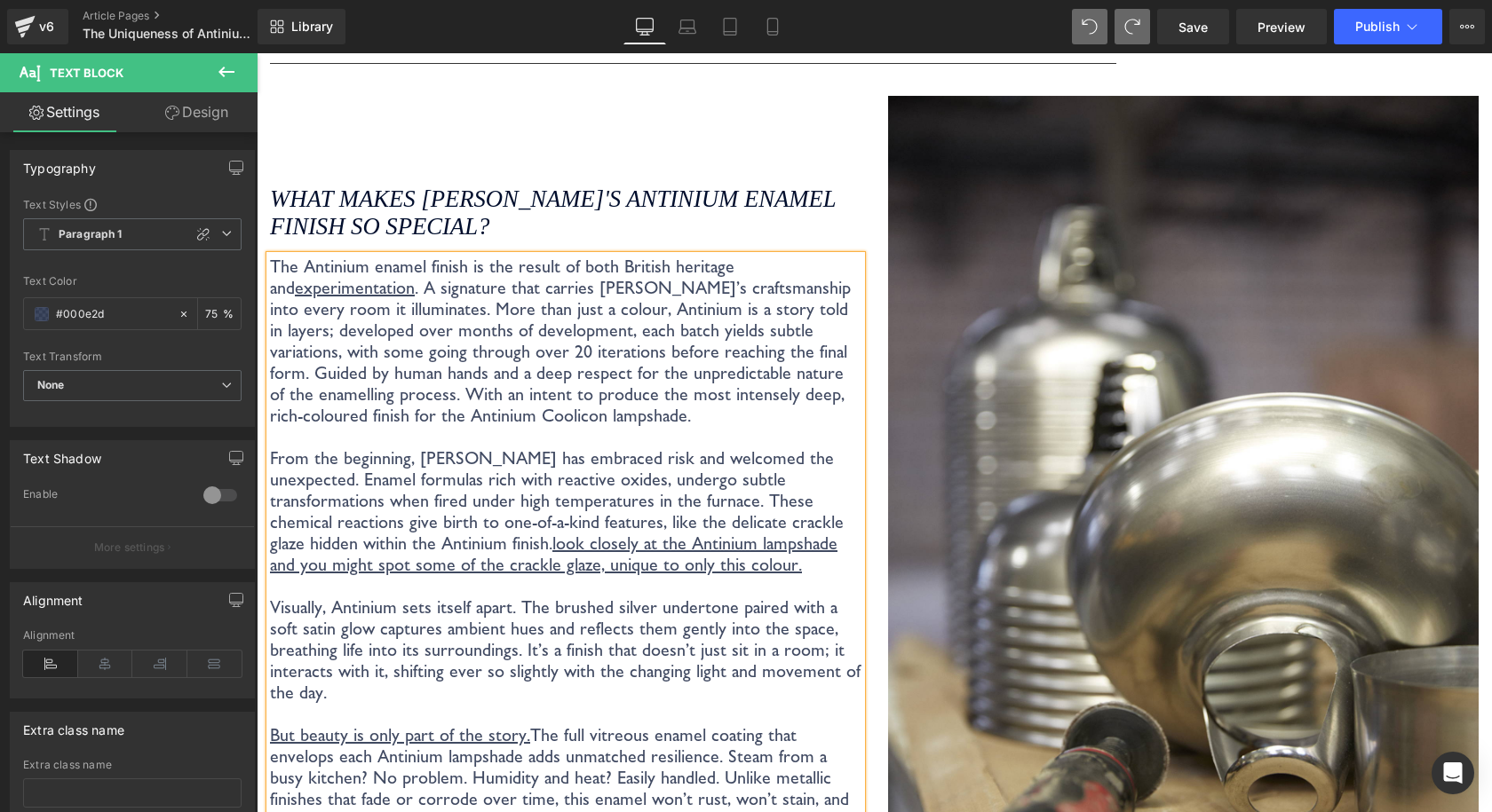
click at [522, 484] on p "From the beginning, Coolicon has embraced risk and welcomed the unexpected. Ena…" at bounding box center [565, 511] width 591 height 128
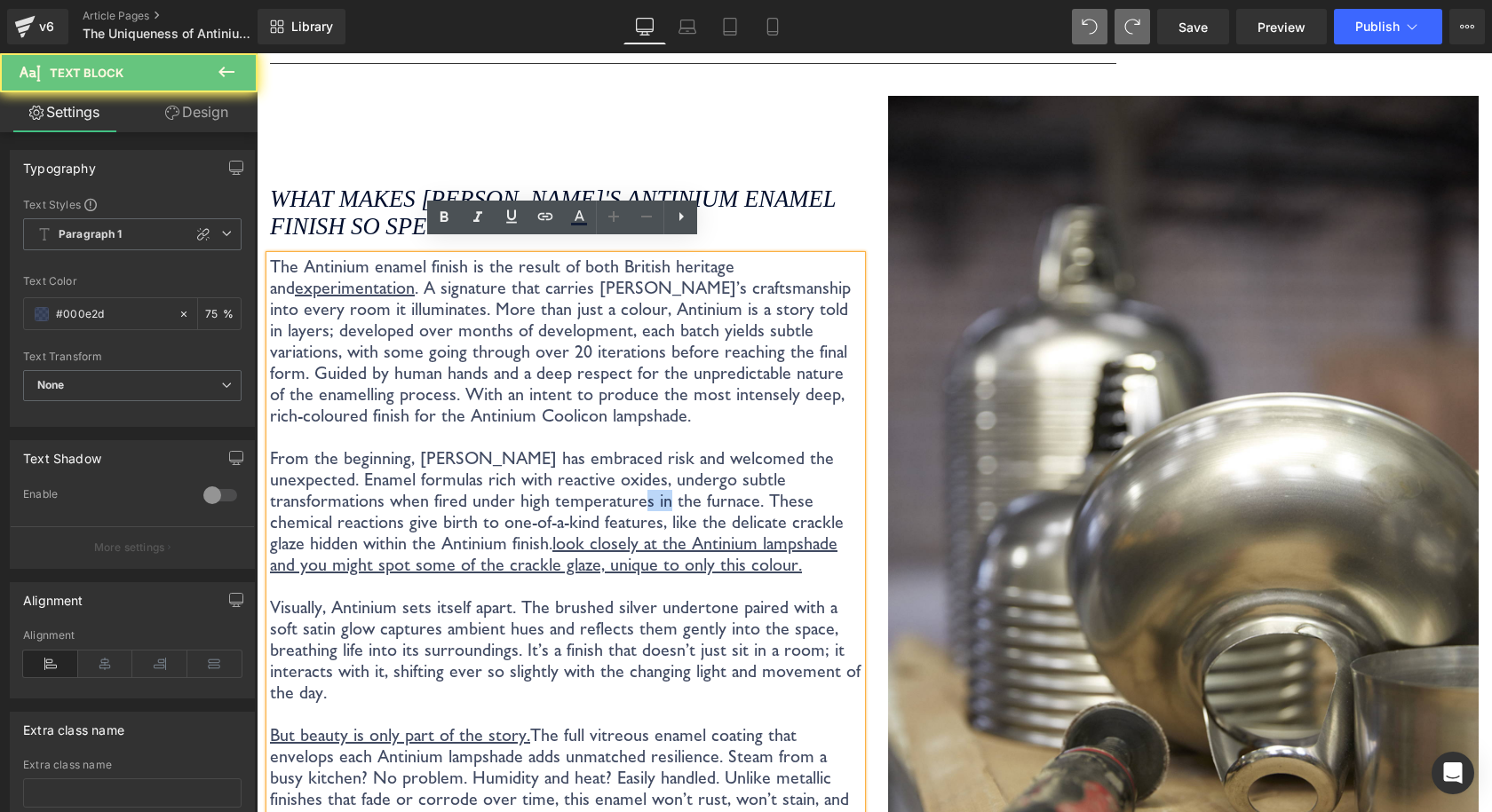
click at [522, 484] on p "From the beginning, Coolicon has embraced risk and welcomed the unexpected. Ena…" at bounding box center [565, 511] width 591 height 128
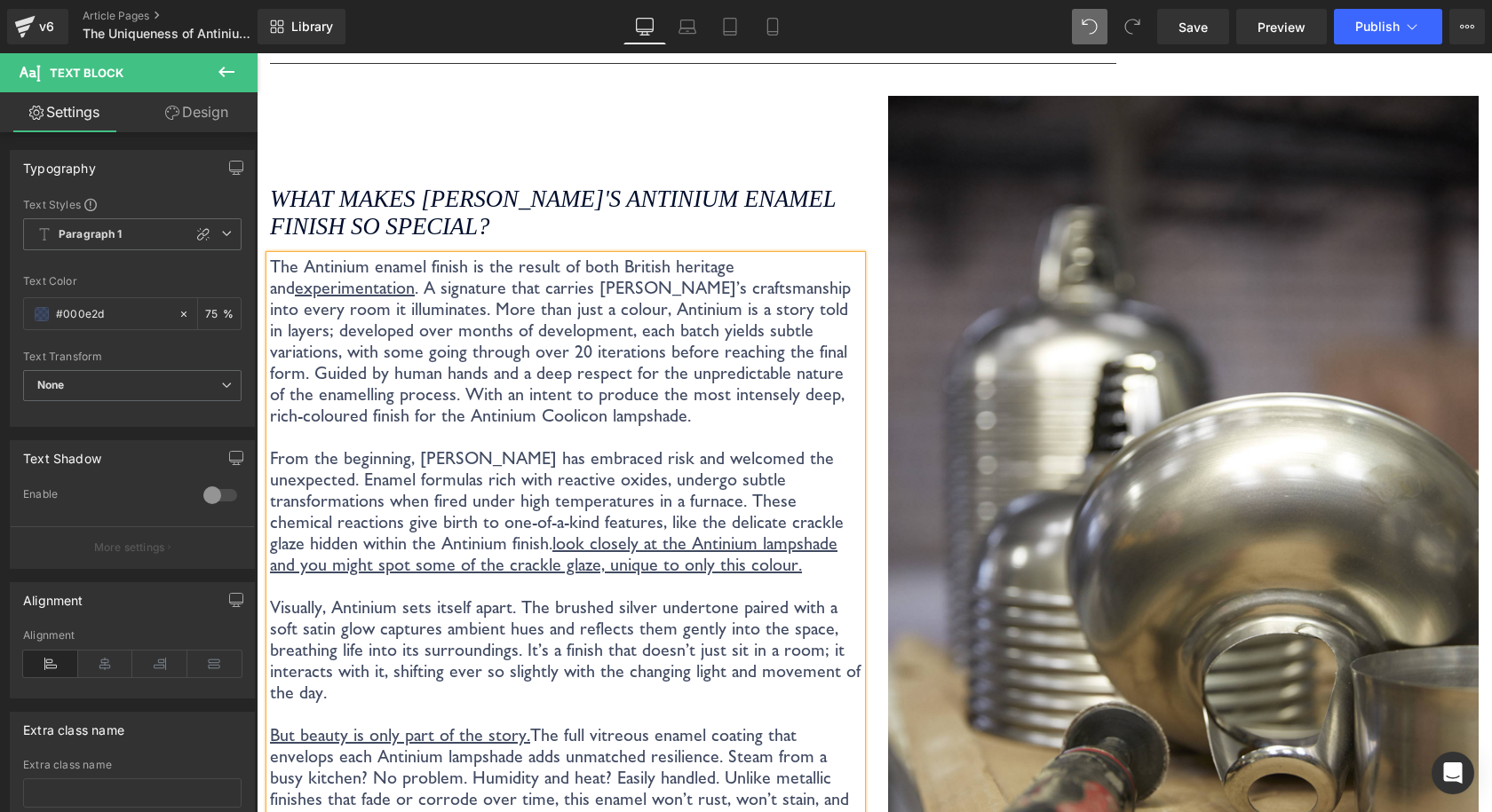
click at [558, 471] on p "From the beginning, Coolicon has embraced risk and welcomed the unexpected. Ena…" at bounding box center [565, 511] width 591 height 128
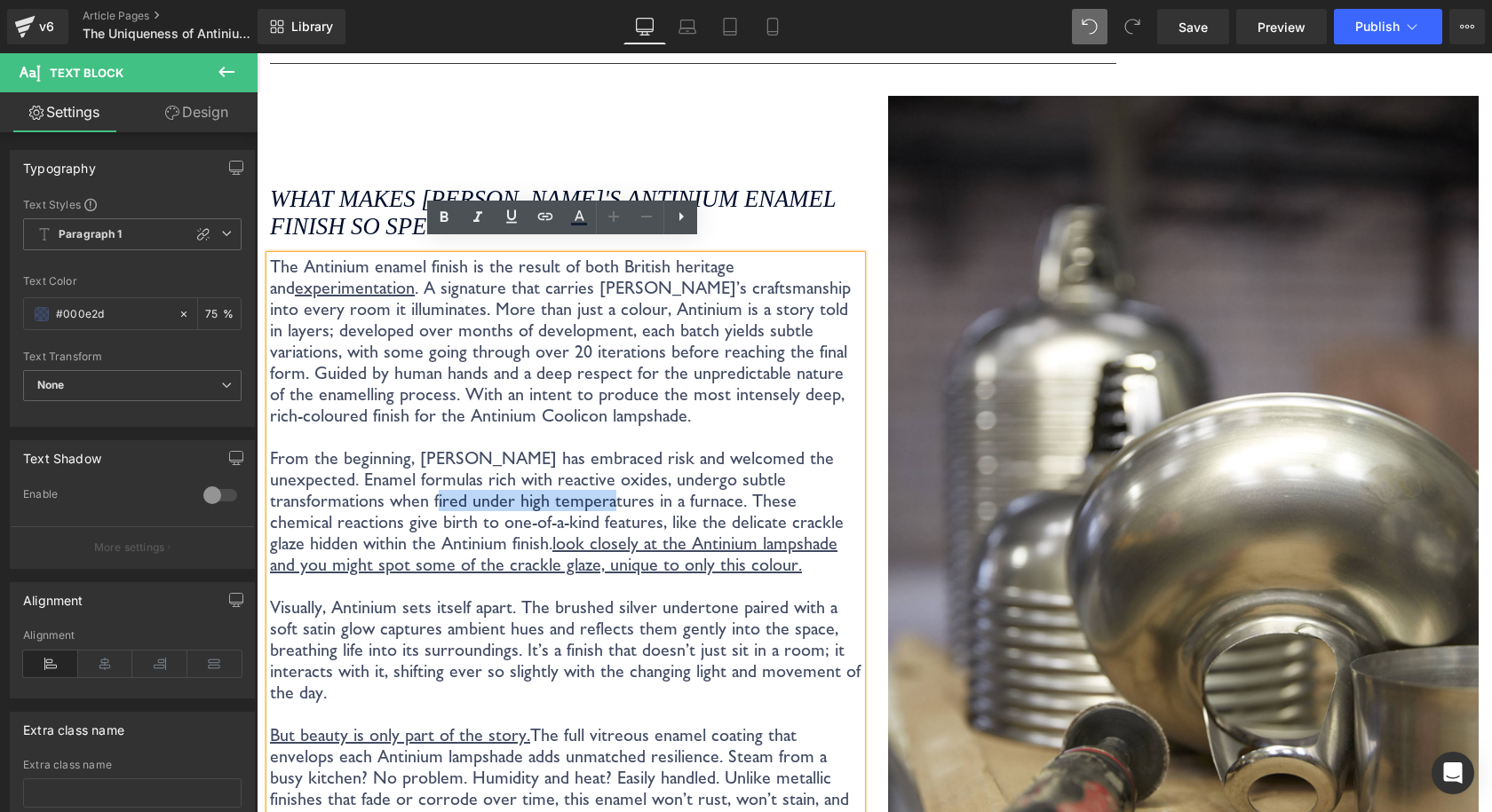
drag, startPoint x: 483, startPoint y: 483, endPoint x: 308, endPoint y: 488, distance: 175.1
click at [308, 488] on p "From the beginning, Coolicon has embraced risk and welcomed the unexpected. Ena…" at bounding box center [565, 511] width 591 height 128
copy p "under high temperatures"
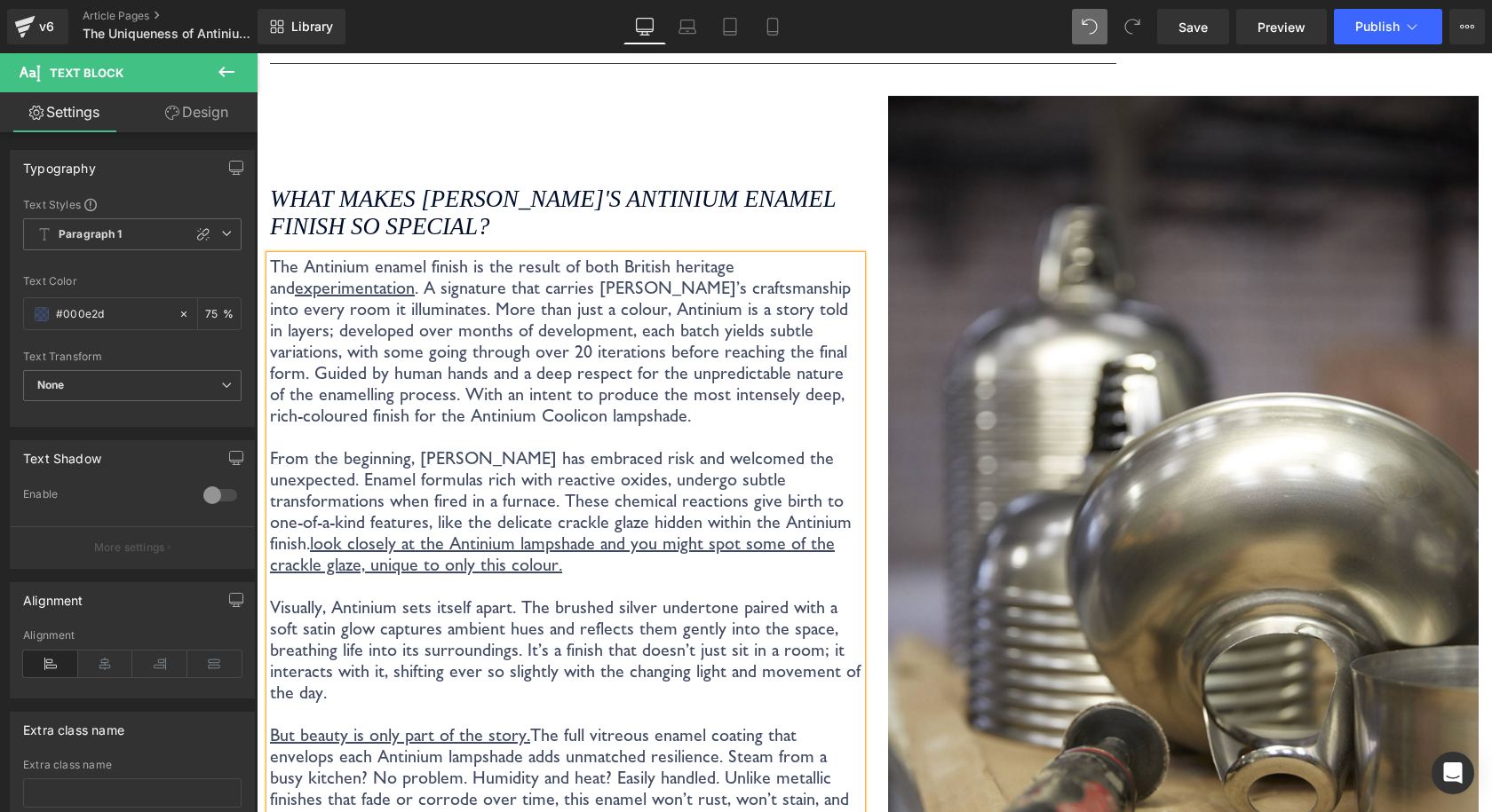
click at [385, 488] on p "From the beginning, Coolicon has embraced risk and welcomed the unexpected. Ena…" at bounding box center [565, 511] width 591 height 128
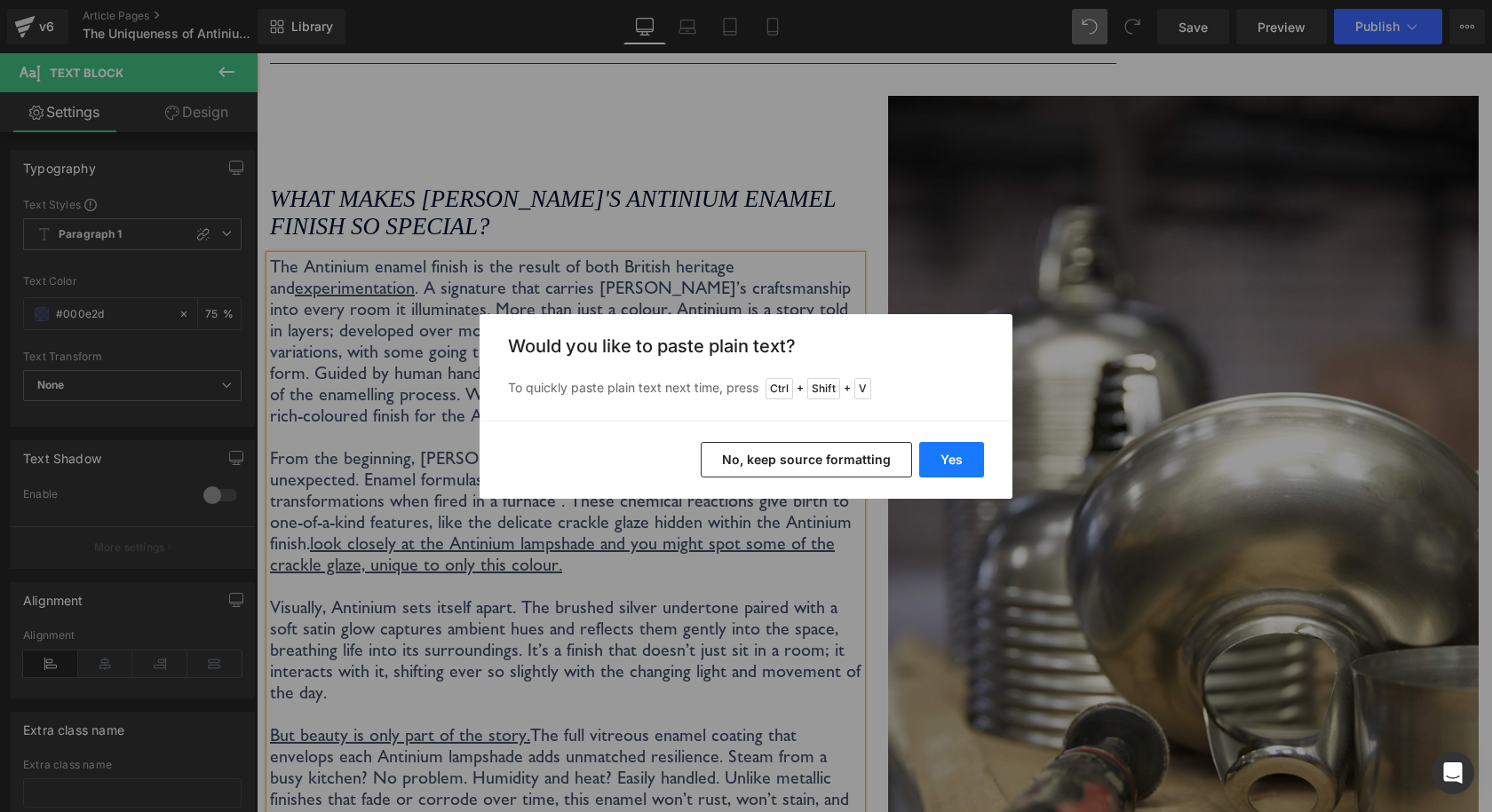
click at [945, 457] on button "Yes" at bounding box center [951, 459] width 65 height 36
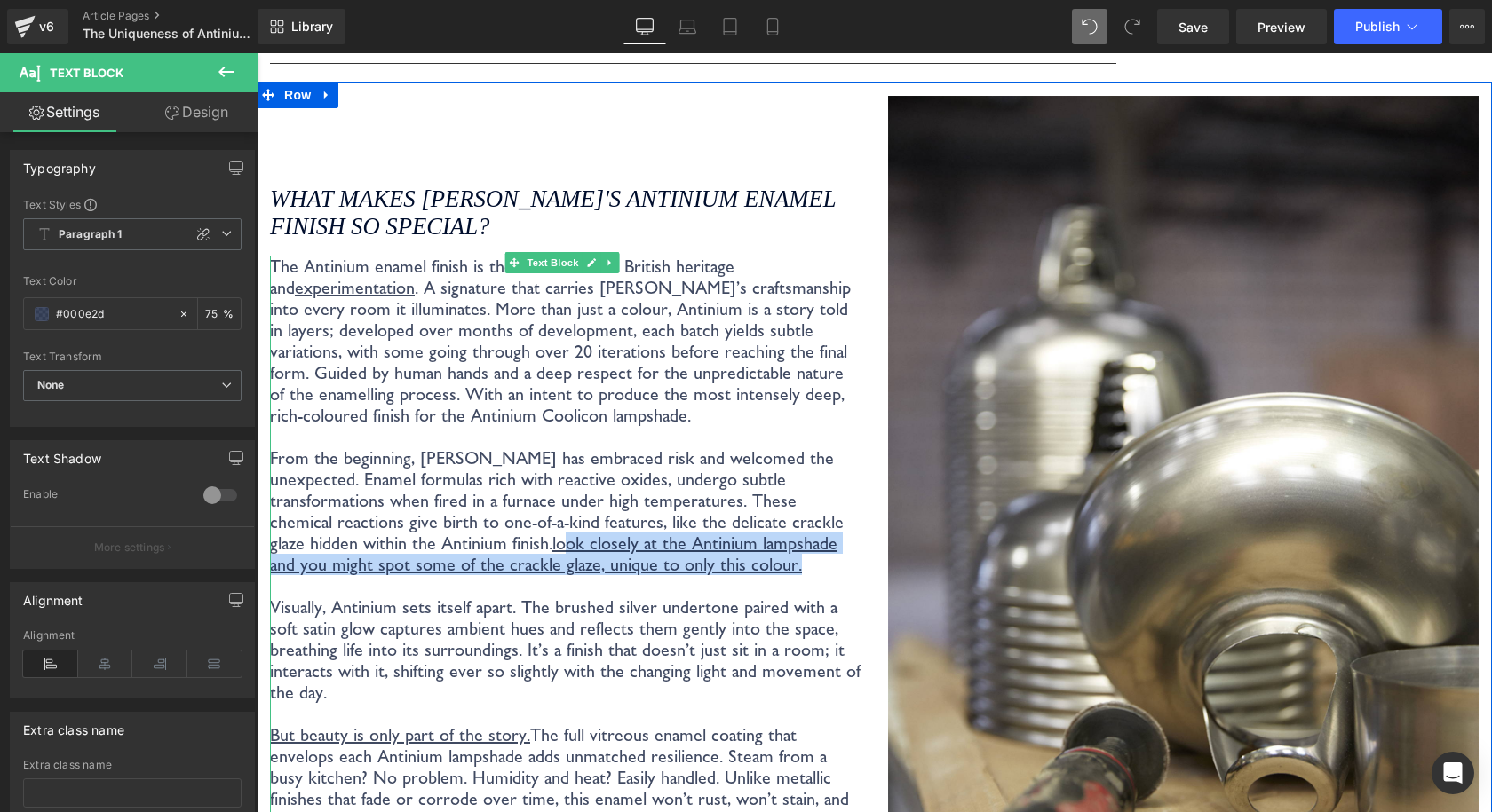
drag, startPoint x: 579, startPoint y: 553, endPoint x: 329, endPoint y: 532, distance: 250.9
click at [329, 532] on p "From the beginning, Coolicon has embraced risk and welcomed the unexpected. Ena…" at bounding box center [565, 511] width 591 height 128
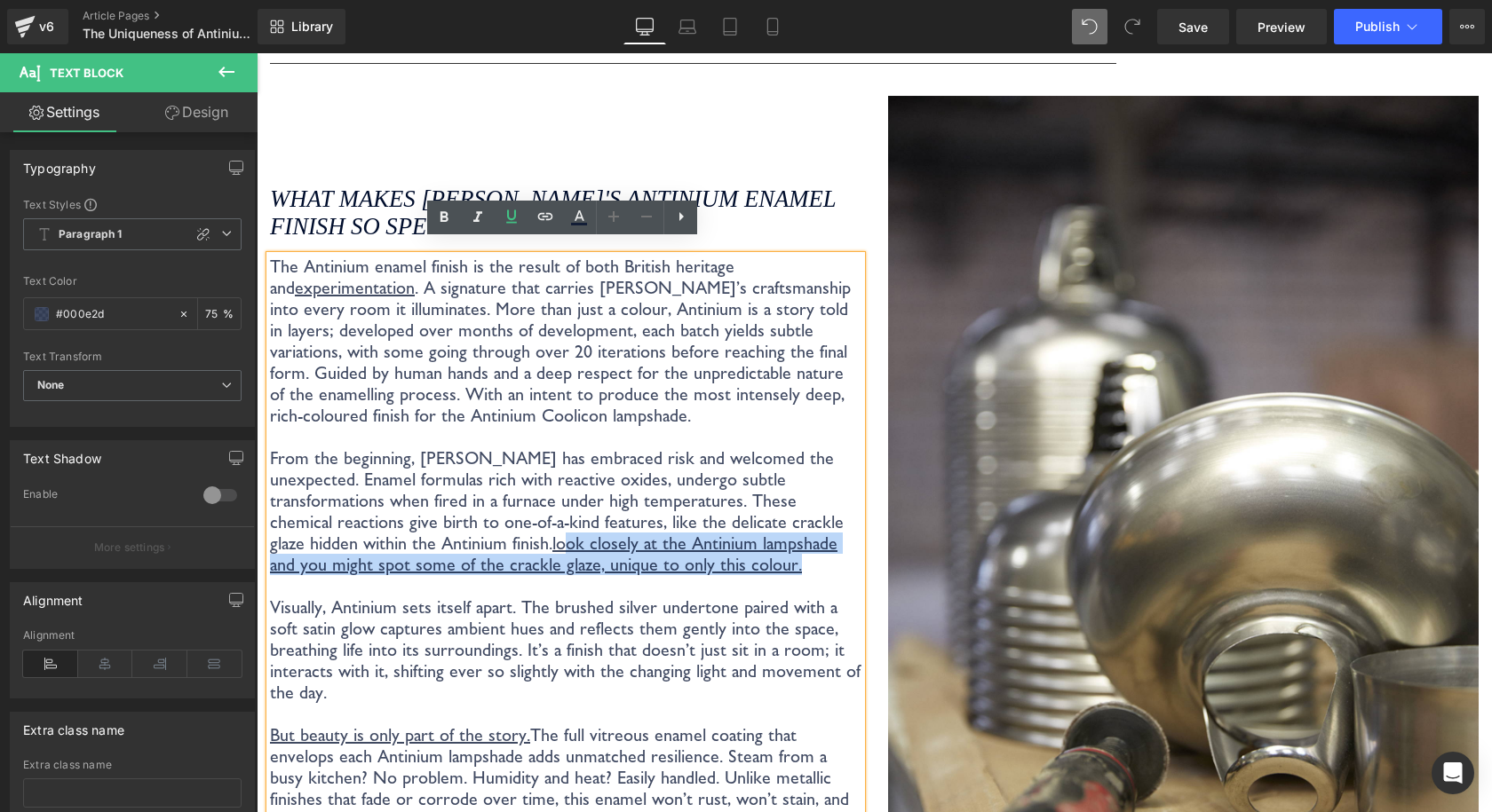
click at [331, 537] on u "look closely at the Antinium lampshade and you might spot some of the crackle g…" at bounding box center [553, 554] width 567 height 43
drag, startPoint x: 363, startPoint y: 555, endPoint x: 308, endPoint y: 528, distance: 61.3
click at [308, 528] on p "From the beginning, Coolicon has embraced risk and welcomed the unexpected. Ena…" at bounding box center [565, 511] width 591 height 128
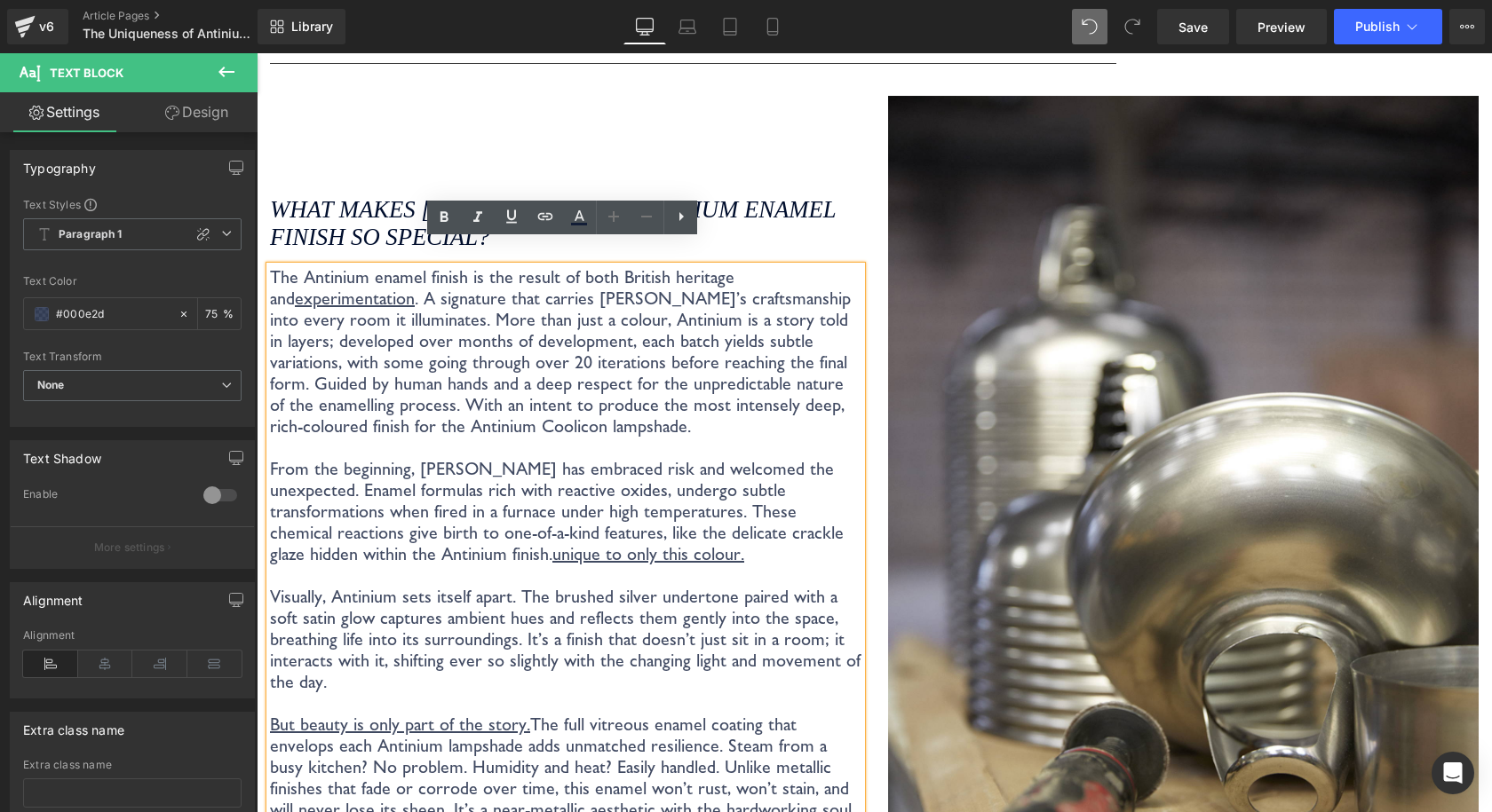
scroll to position [3052, 0]
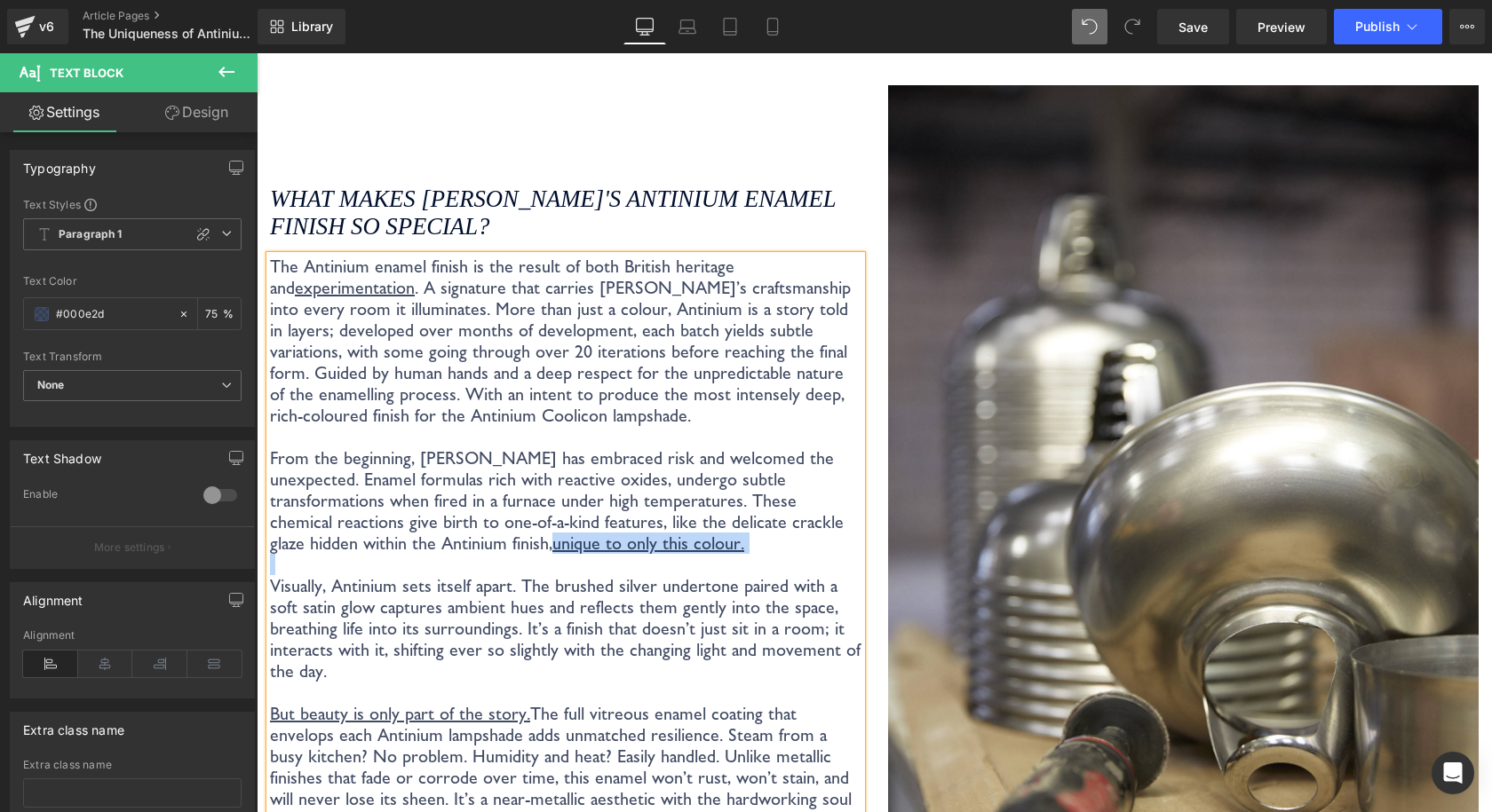
drag, startPoint x: 534, startPoint y: 538, endPoint x: 314, endPoint y: 538, distance: 220.0
click at [314, 538] on div "The Antinium enamel finish is the result of both British heritage and experimen…" at bounding box center [565, 585] width 591 height 660
click at [552, 533] on u "unique to only this colour." at bounding box center [648, 543] width 192 height 21
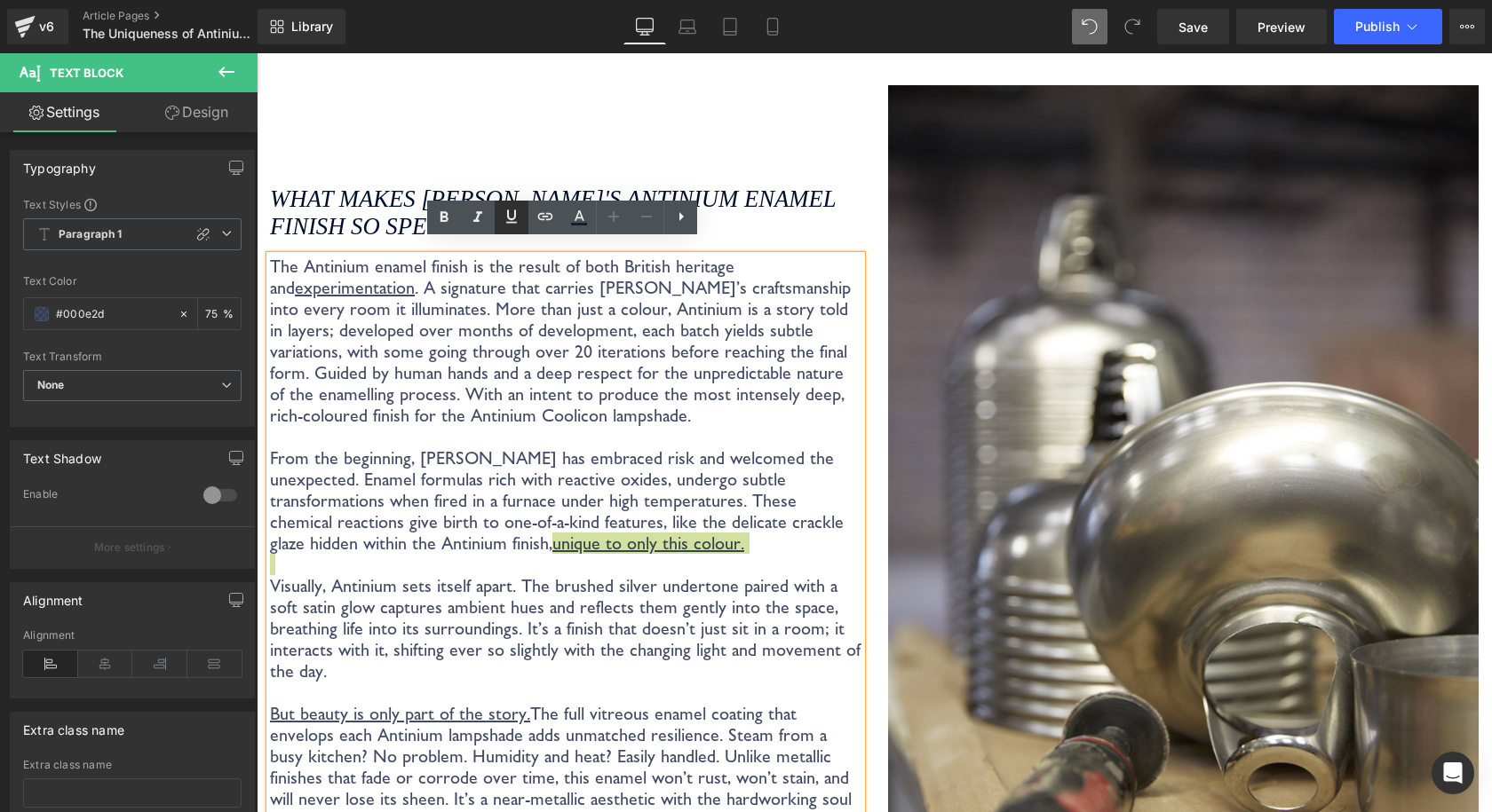
click at [510, 224] on icon at bounding box center [512, 216] width 21 height 21
click at [425, 554] on p at bounding box center [565, 565] width 591 height 21
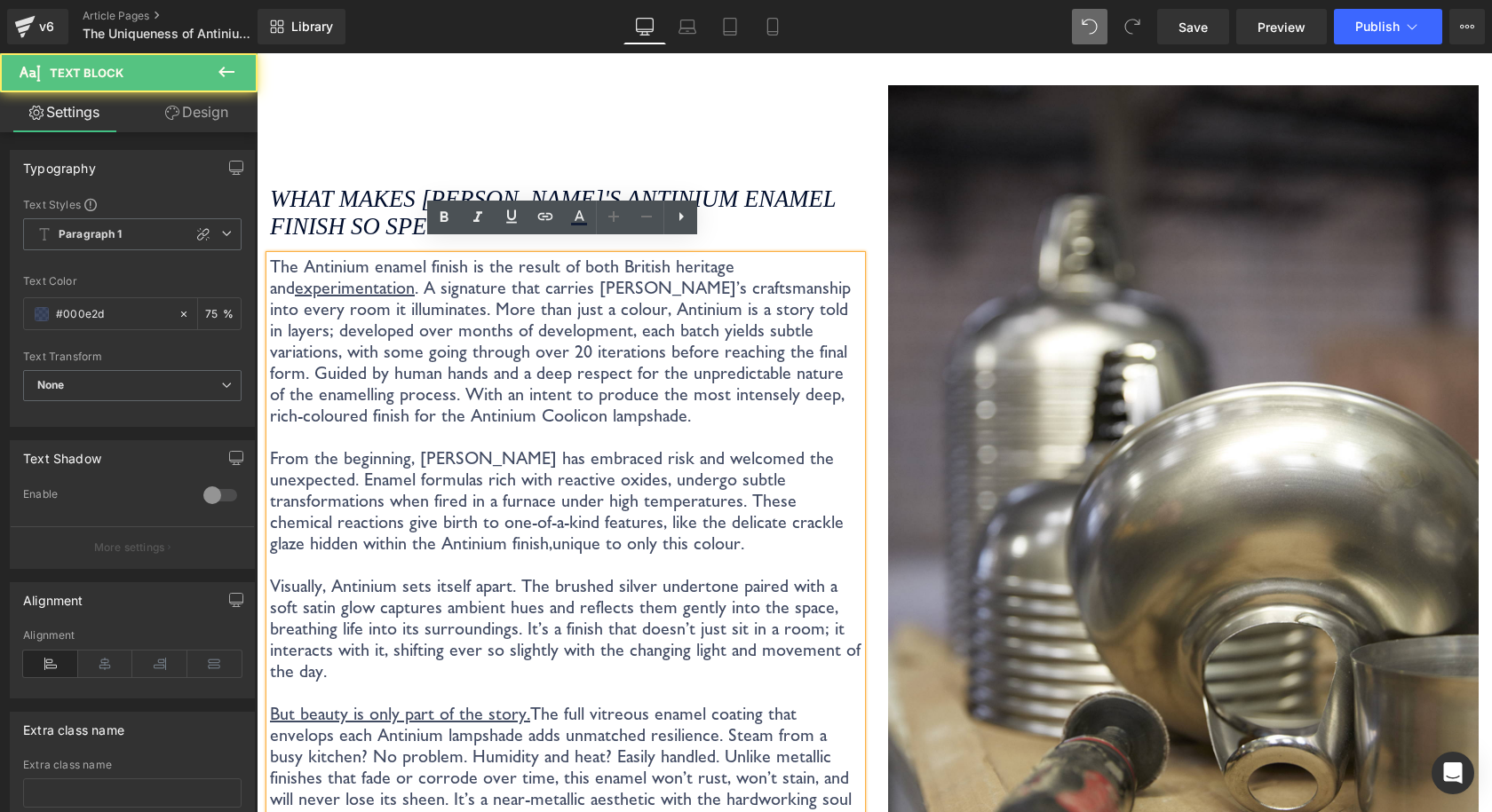
click at [317, 533] on p "From the beginning, Coolicon has embraced risk and welcomed the unexpected. Ena…" at bounding box center [565, 501] width 591 height 107
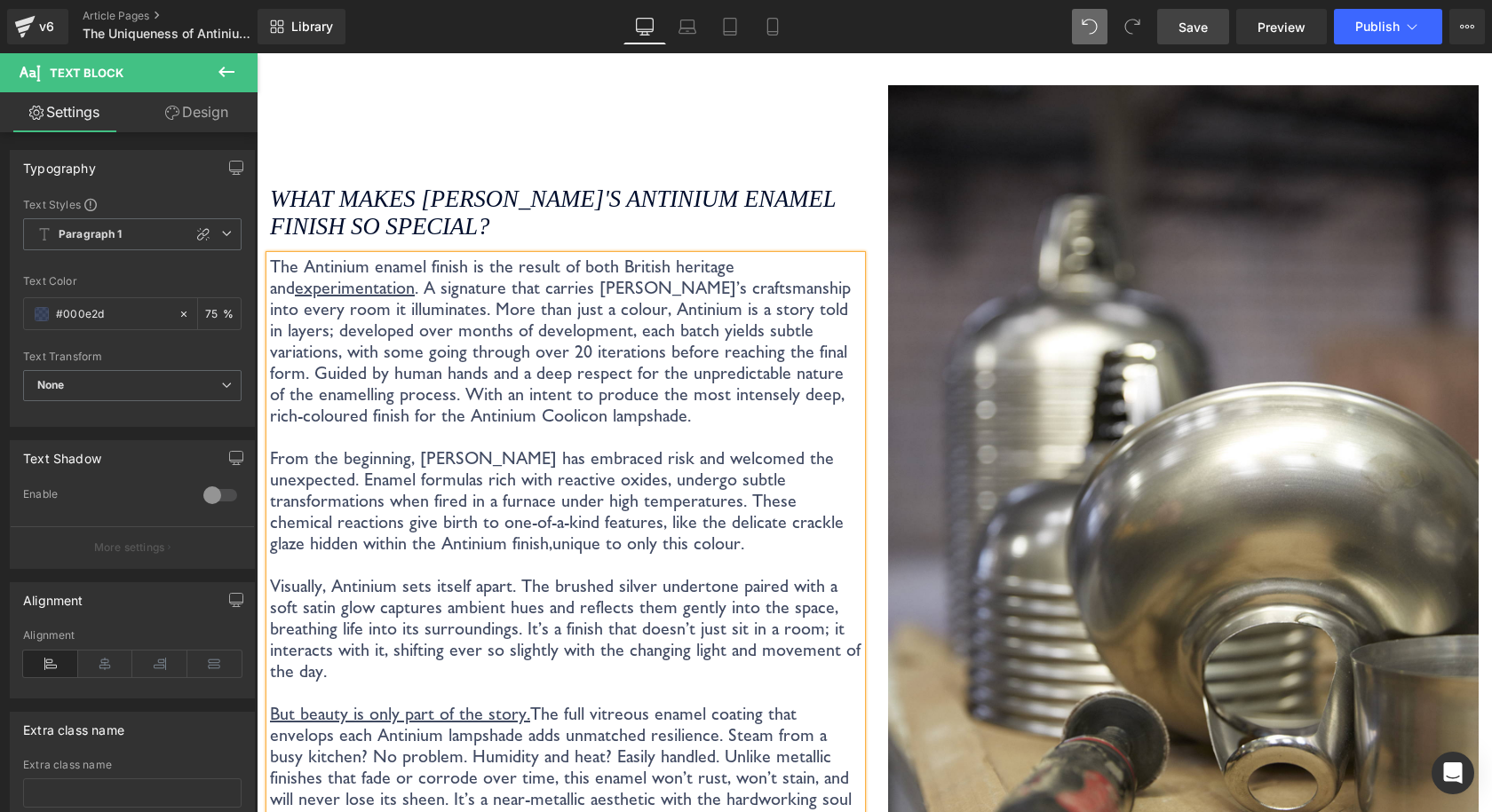
click at [1211, 37] on link "Save" at bounding box center [1193, 26] width 72 height 36
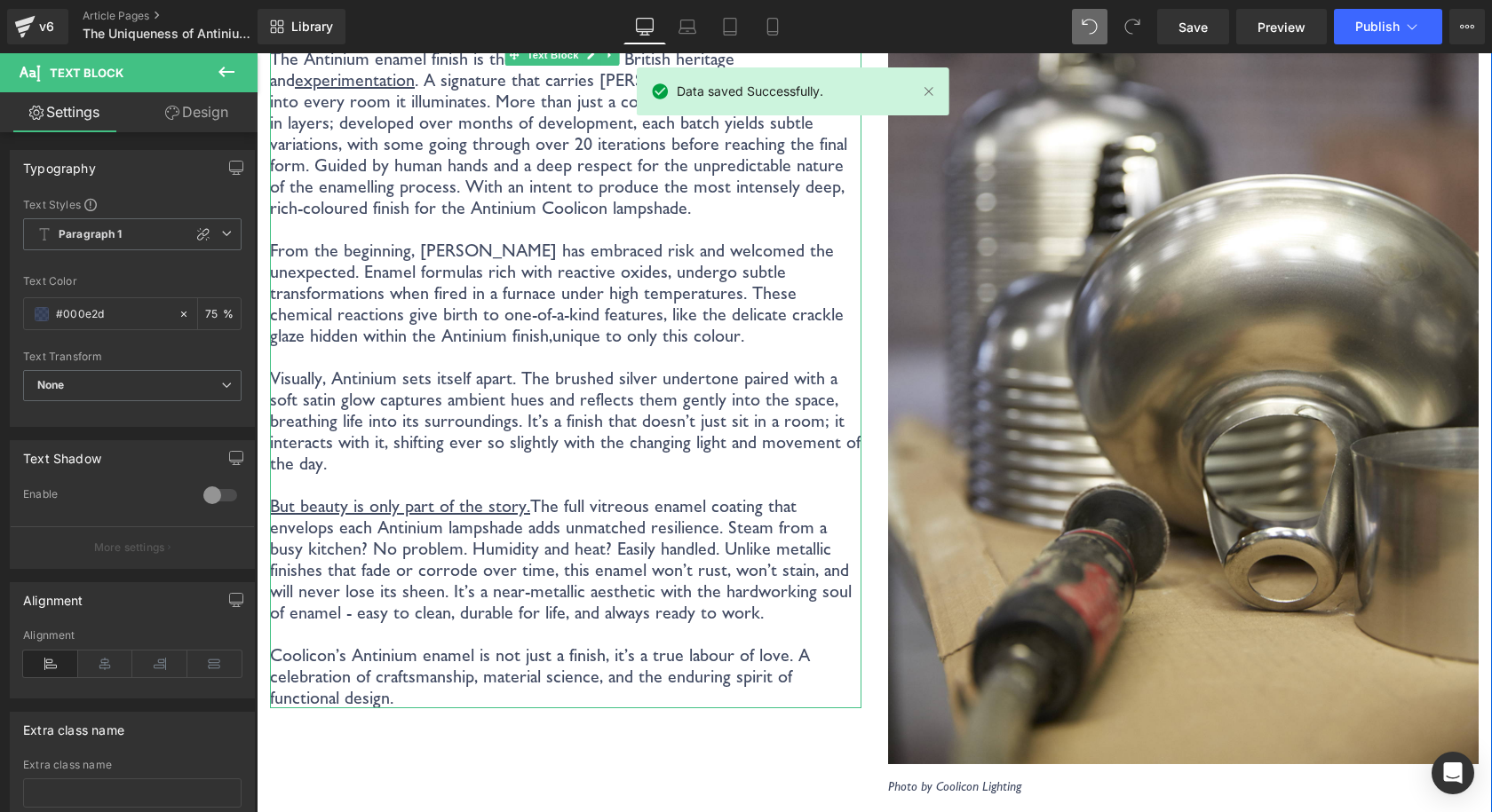
scroll to position [3230, 0]
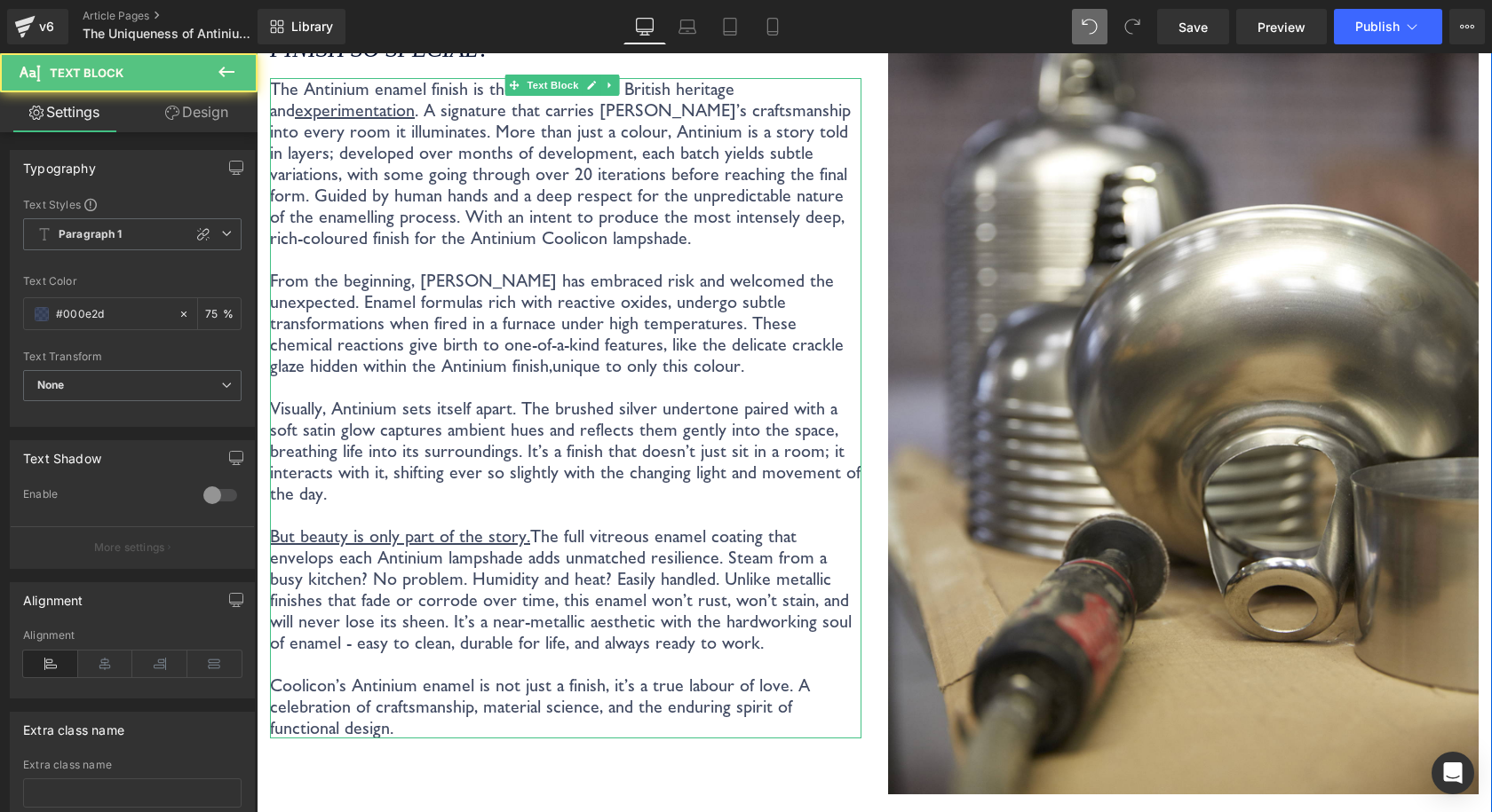
click at [682, 417] on p "Visually, Antinium sets itself apart. The brushed silver undertone paired with …" at bounding box center [565, 451] width 591 height 107
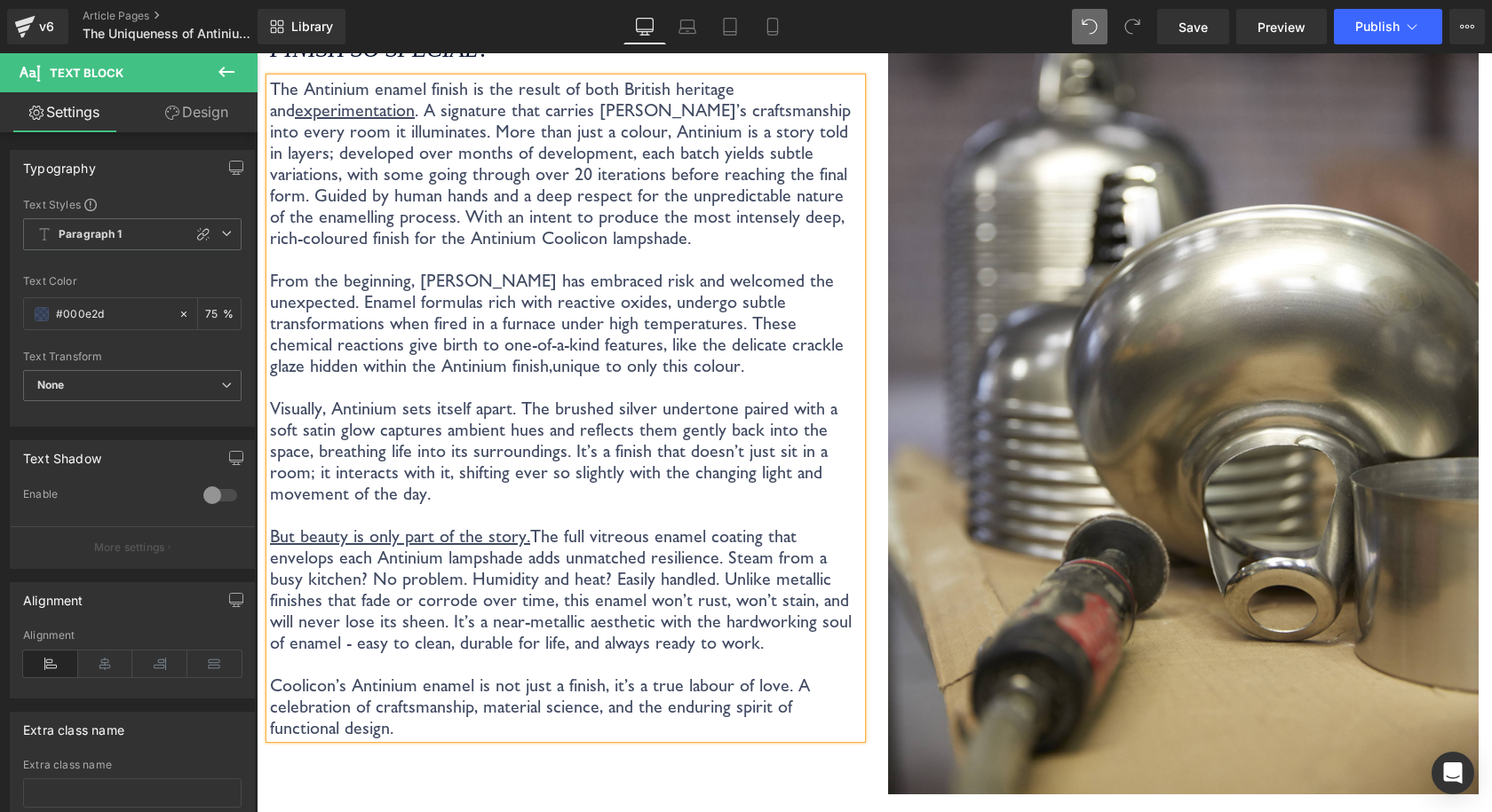
click at [770, 416] on p "Visually, Antinium sets itself apart. The brushed silver undertone paired with …" at bounding box center [565, 451] width 591 height 107
click at [1206, 23] on span "Save" at bounding box center [1193, 26] width 29 height 18
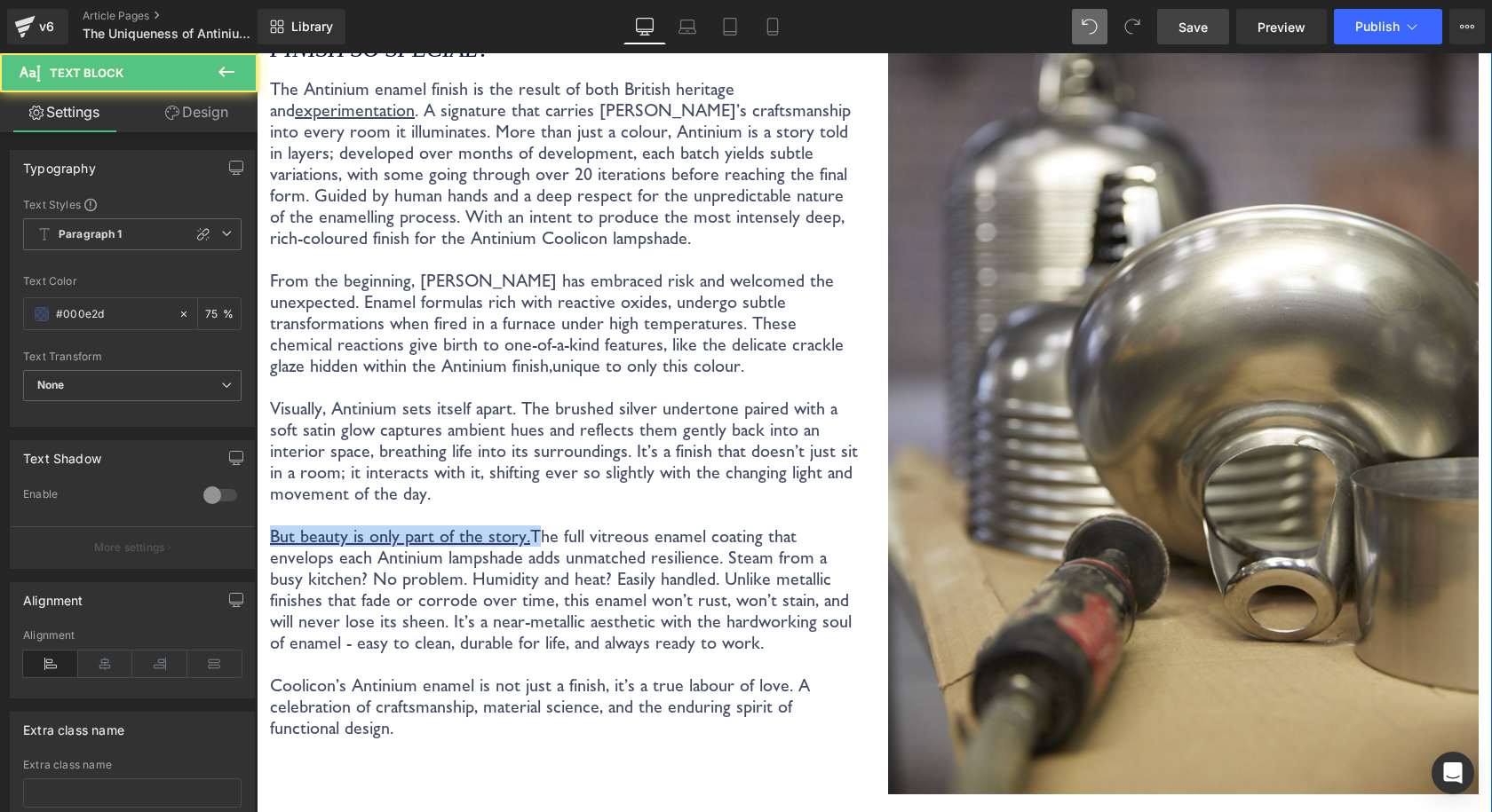
drag, startPoint x: 525, startPoint y: 525, endPoint x: 261, endPoint y: 518, distance: 264.1
click at [261, 518] on div "What makes Coolicon's Antinium enamel finish so special? Heading The Antinium e…" at bounding box center [565, 366] width 618 height 916
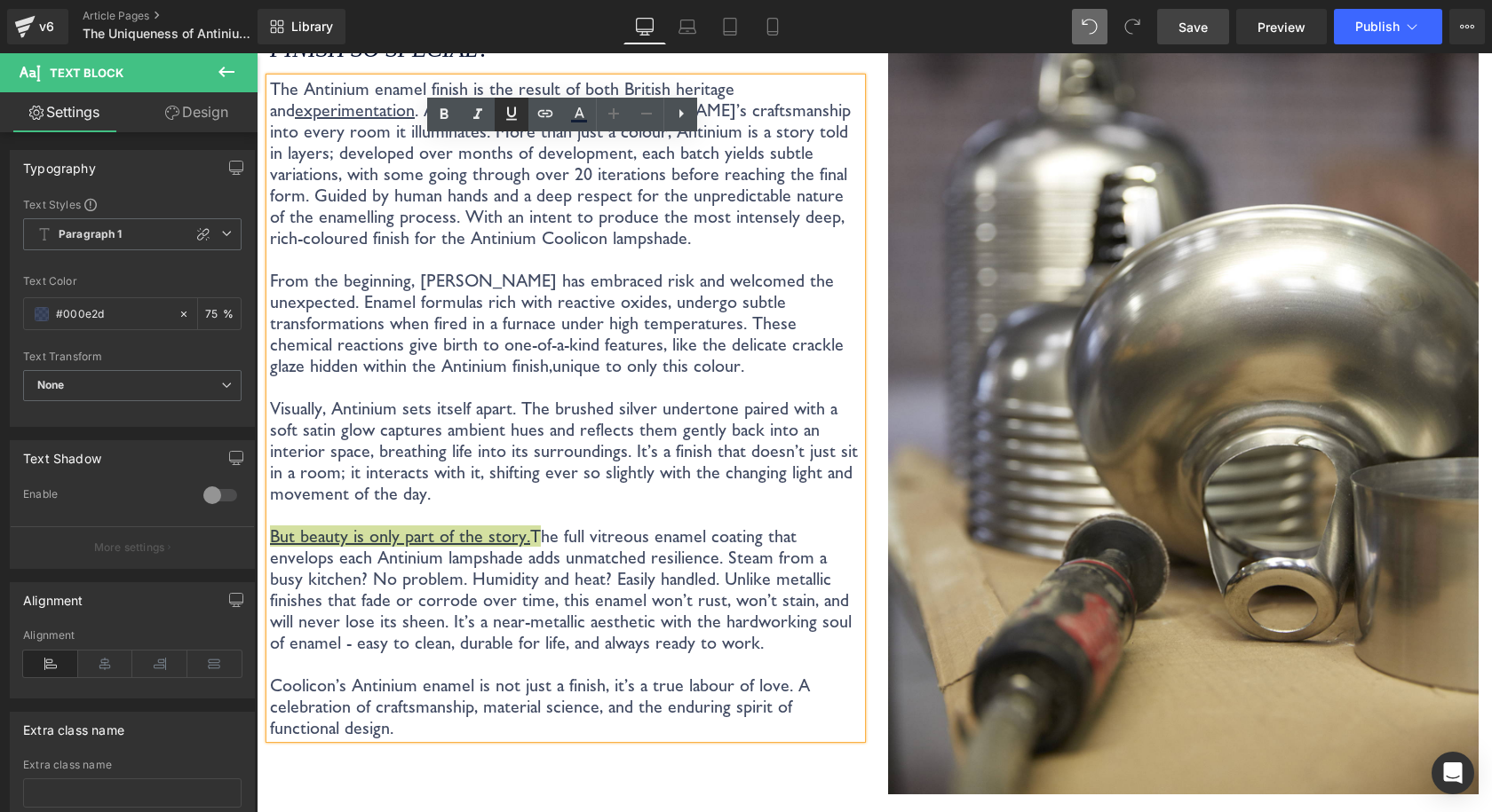
click at [514, 118] on icon at bounding box center [512, 114] width 21 height 21
click at [528, 422] on p "Visually, Antinium sets itself apart. The brushed silver undertone paired with …" at bounding box center [565, 451] width 591 height 107
click at [1193, 12] on link "Save" at bounding box center [1193, 26] width 72 height 36
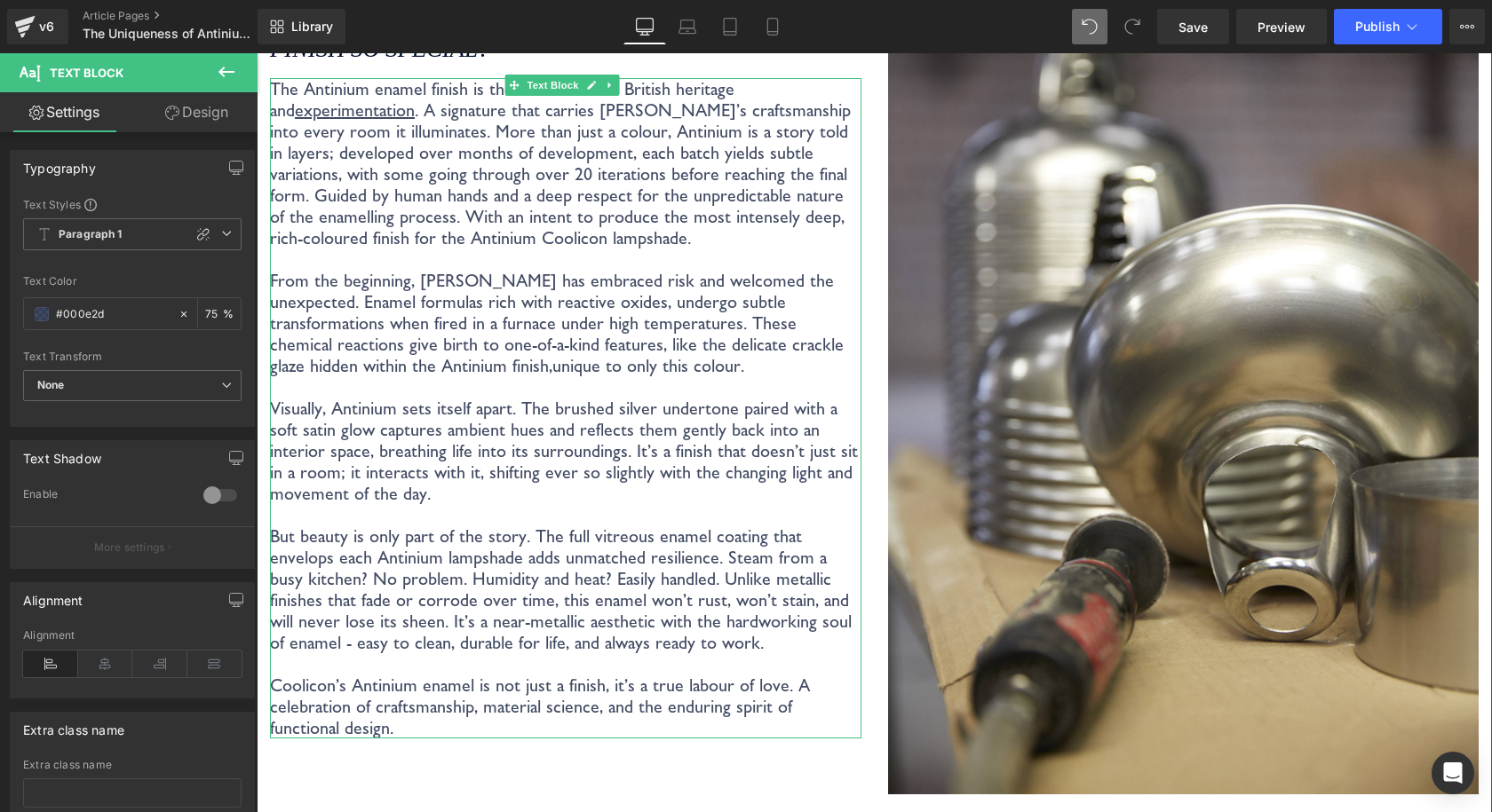
click at [334, 529] on p "But beauty is only part of the story. The full vitreous enamel coating that env…" at bounding box center [565, 589] width 591 height 128
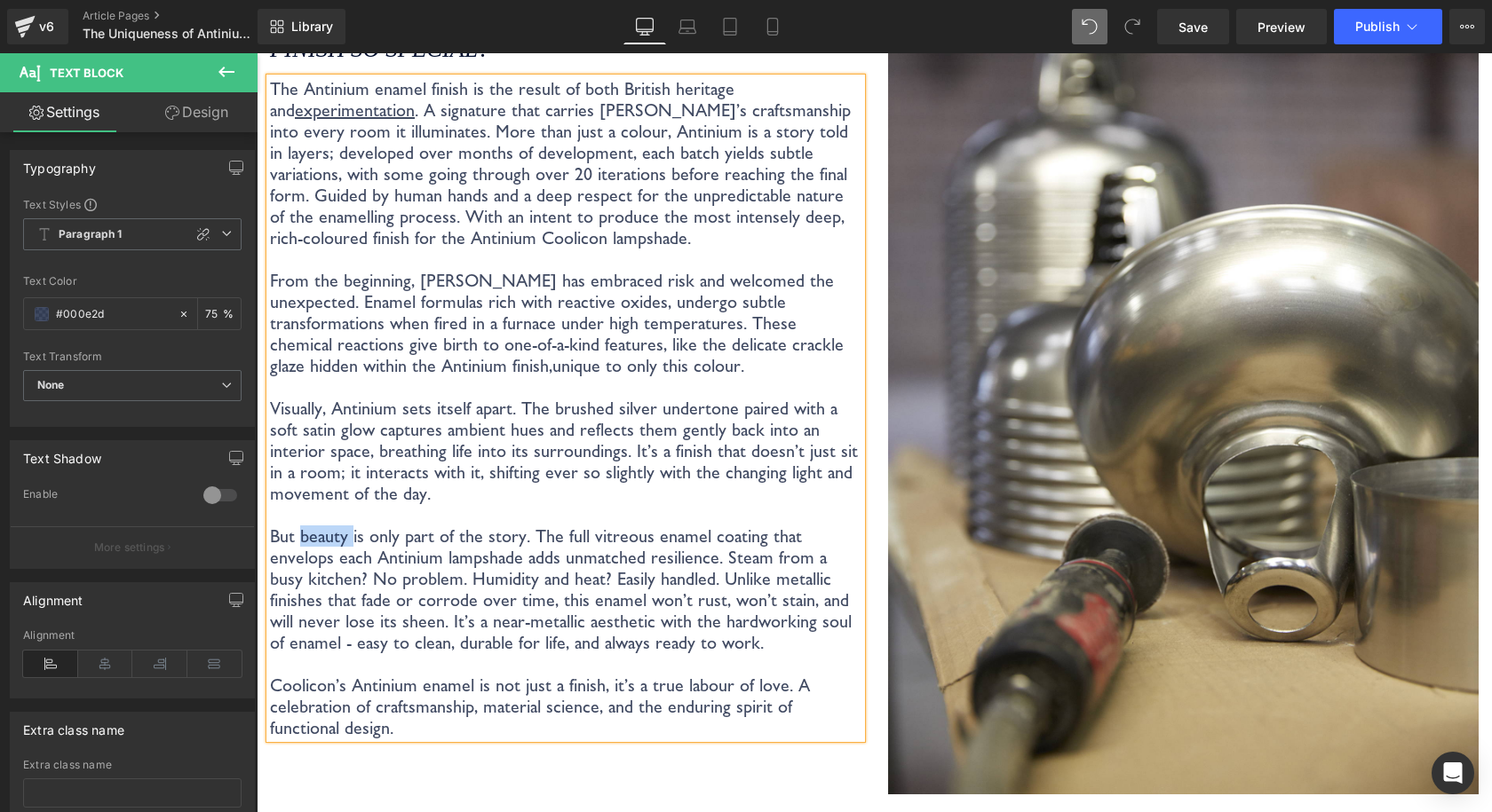
click at [334, 529] on p "But beauty is only part of the story. The full vitreous enamel coating that env…" at bounding box center [565, 589] width 591 height 128
click at [739, 525] on p "But aesthetics is only part of the story. The full vitreous enamel coating that…" at bounding box center [565, 589] width 591 height 128
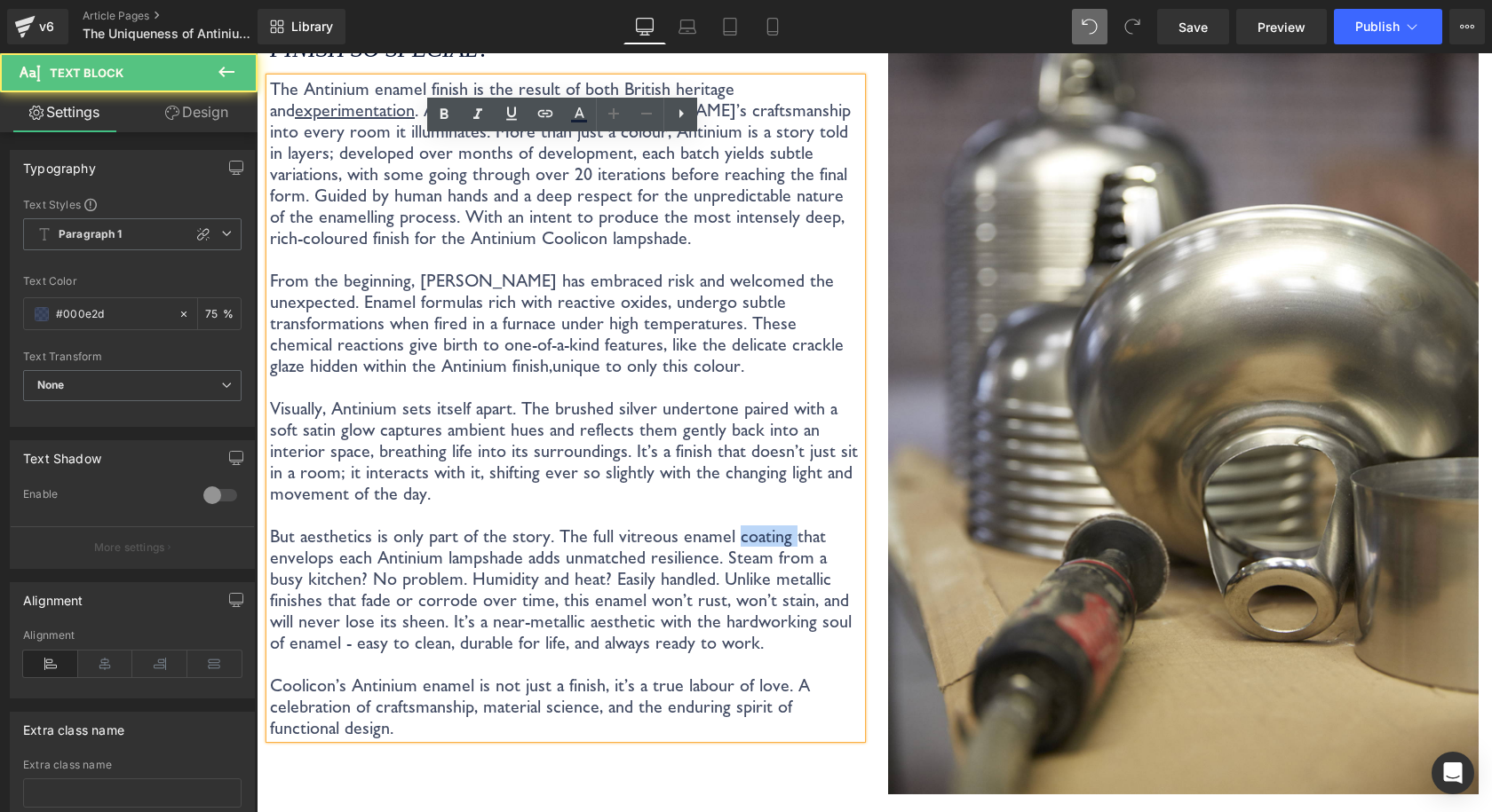
click at [739, 525] on p "But aesthetics is only part of the story. The full vitreous enamel coating that…" at bounding box center [565, 589] width 591 height 128
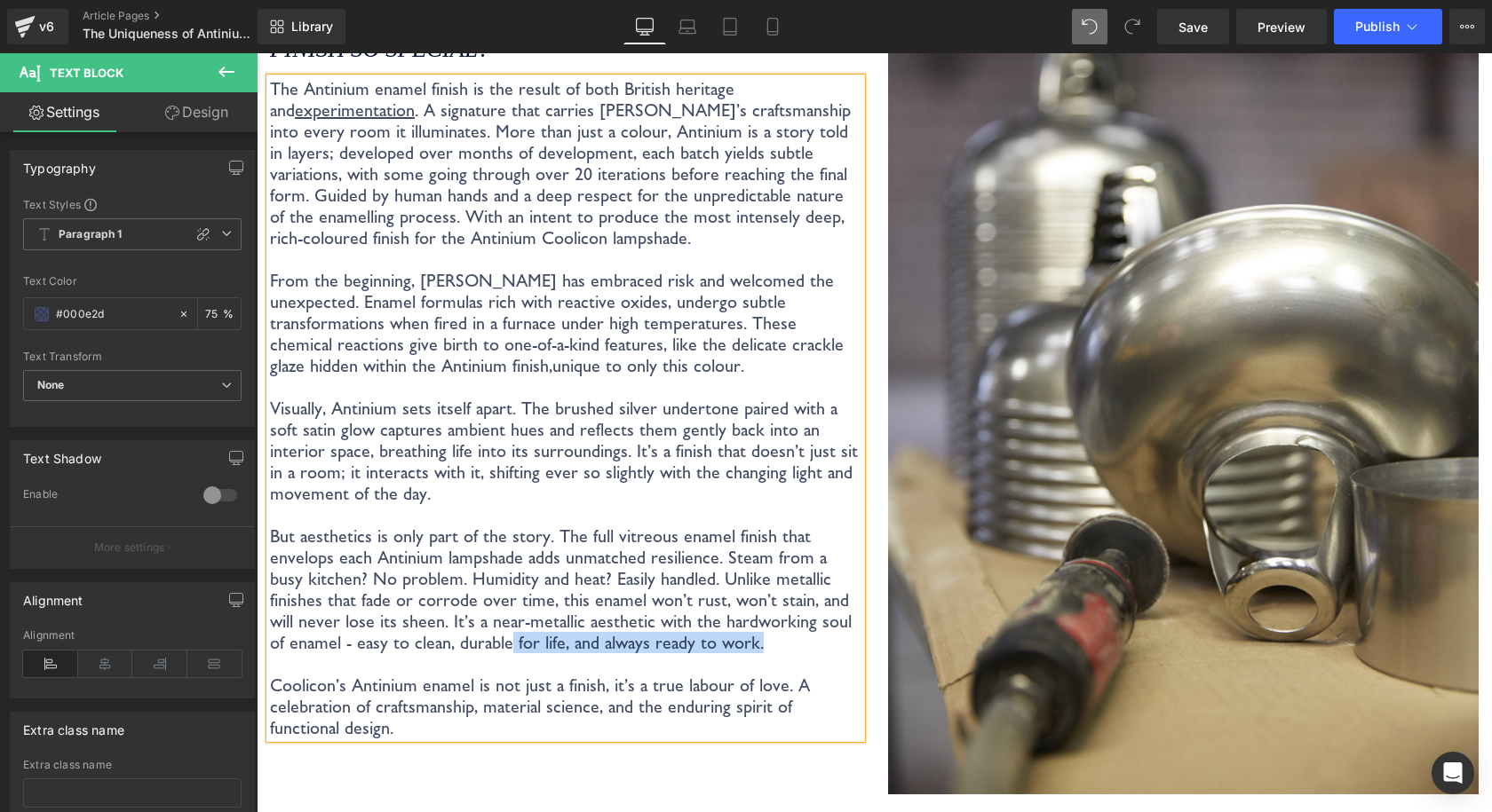
drag, startPoint x: 684, startPoint y: 629, endPoint x: 423, endPoint y: 637, distance: 261.1
click at [423, 637] on p "But aesthetics is only part of the story. The full vitreous enamel finish that …" at bounding box center [565, 589] width 591 height 128
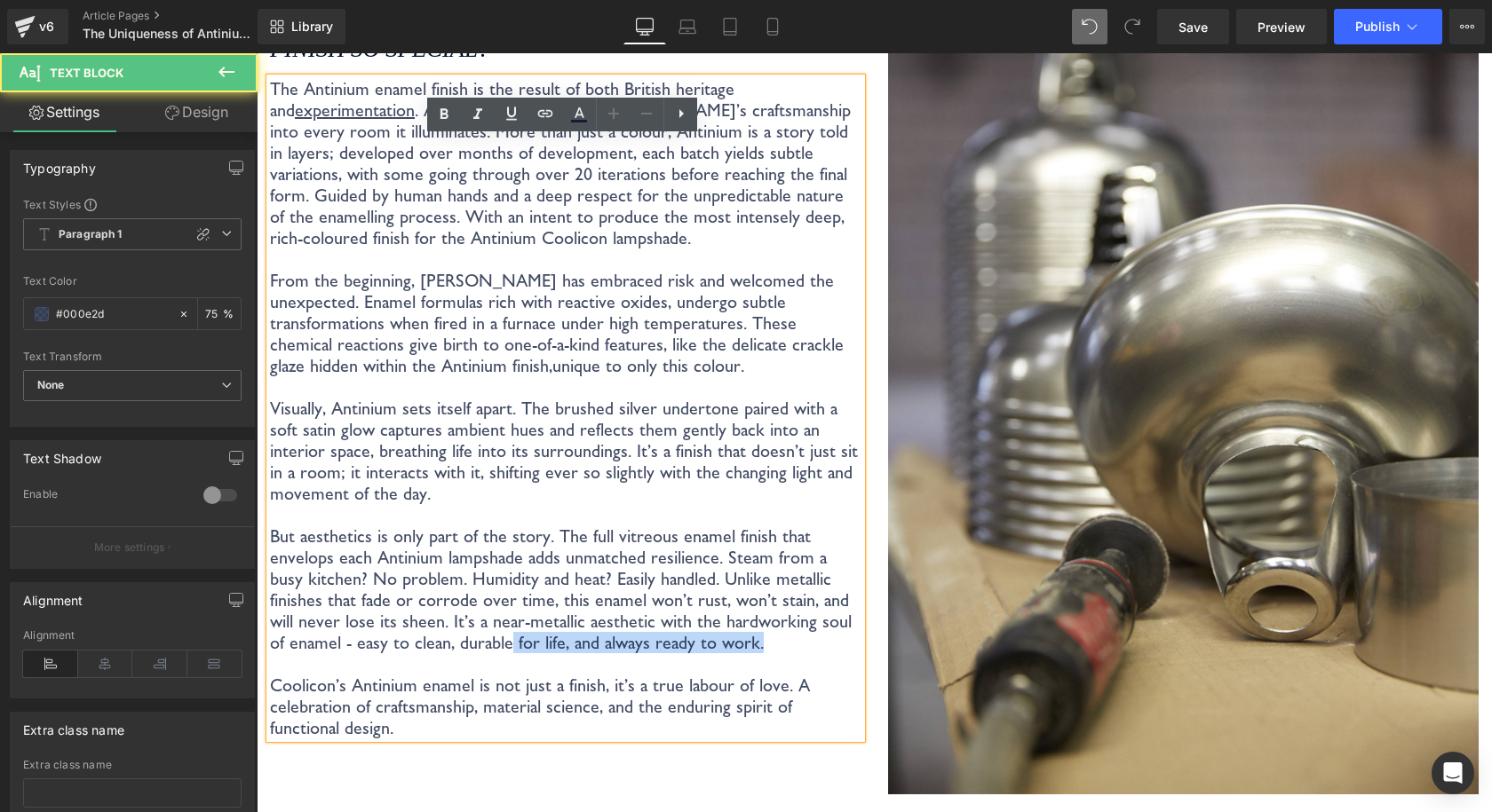
click at [432, 637] on p "But aesthetics is only part of the story. The full vitreous enamel finish that …" at bounding box center [565, 589] width 591 height 128
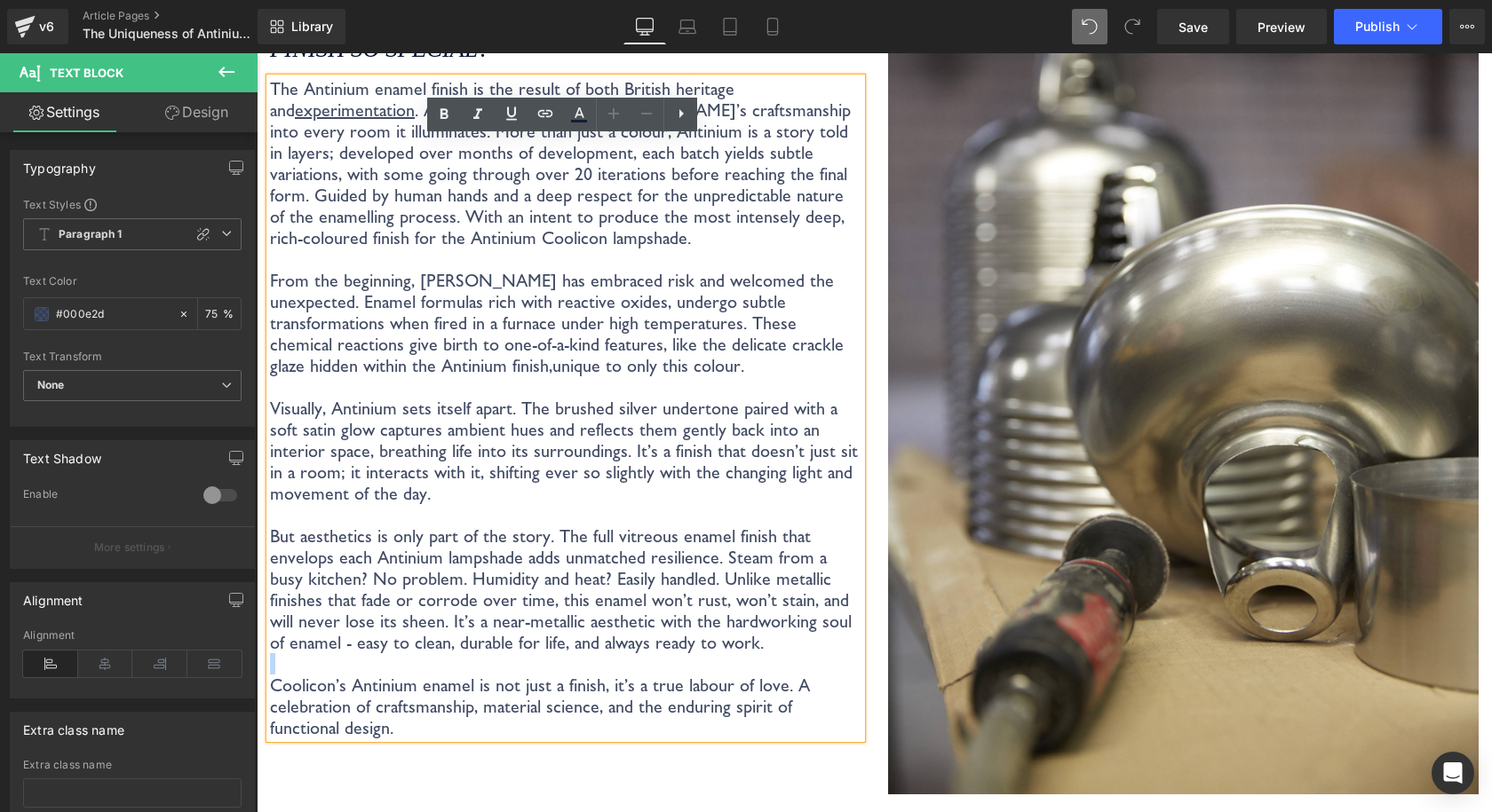
drag, startPoint x: 670, startPoint y: 633, endPoint x: 429, endPoint y: 640, distance: 241.1
click at [429, 640] on div "The Antinium enamel finish is the result of both British heritage and experimen…" at bounding box center [565, 407] width 591 height 660
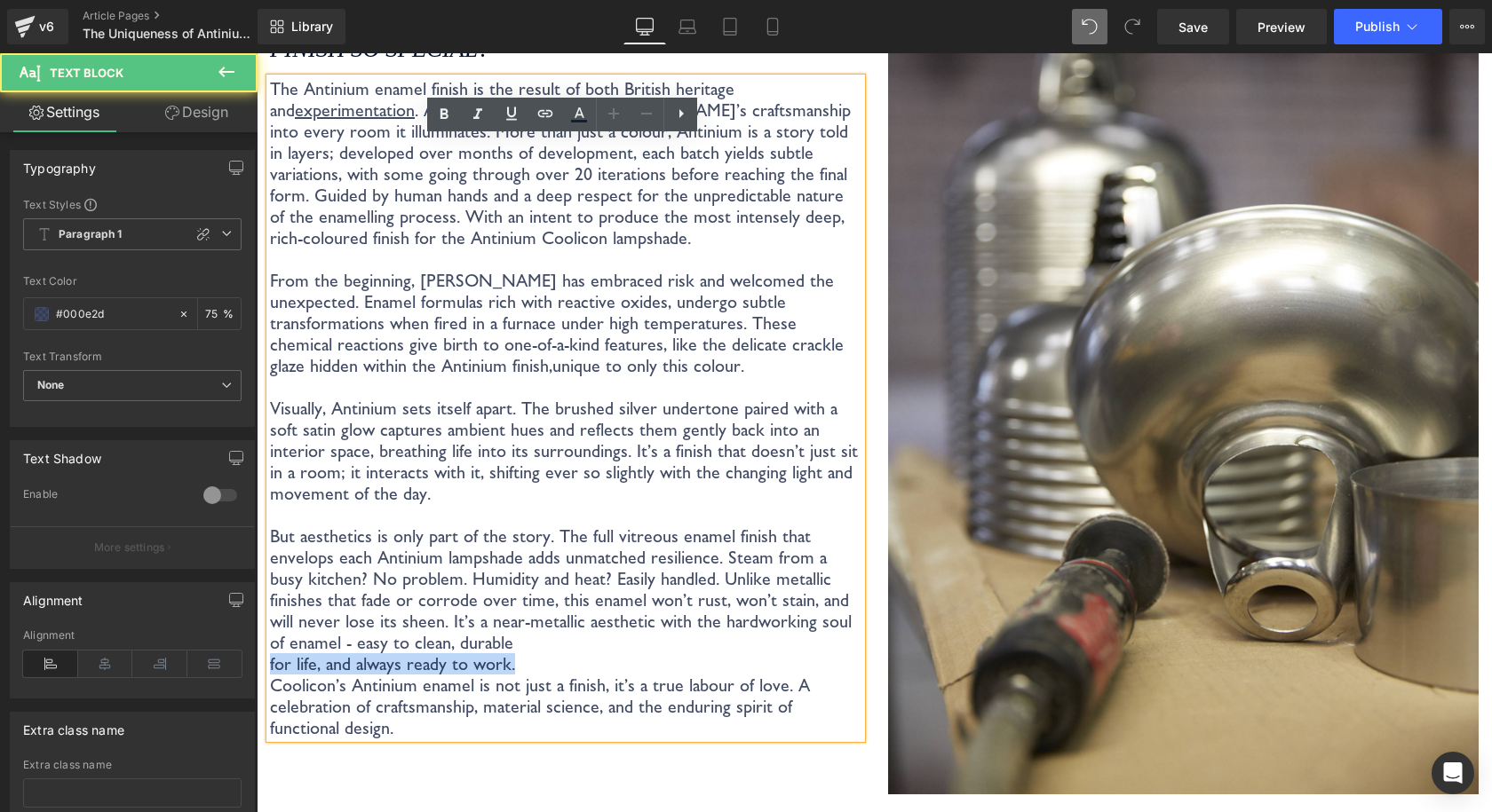
drag, startPoint x: 525, startPoint y: 650, endPoint x: 269, endPoint y: 650, distance: 256.0
click at [270, 653] on div "The Antinium enamel finish is the result of both British heritage and experimen…" at bounding box center [565, 407] width 591 height 660
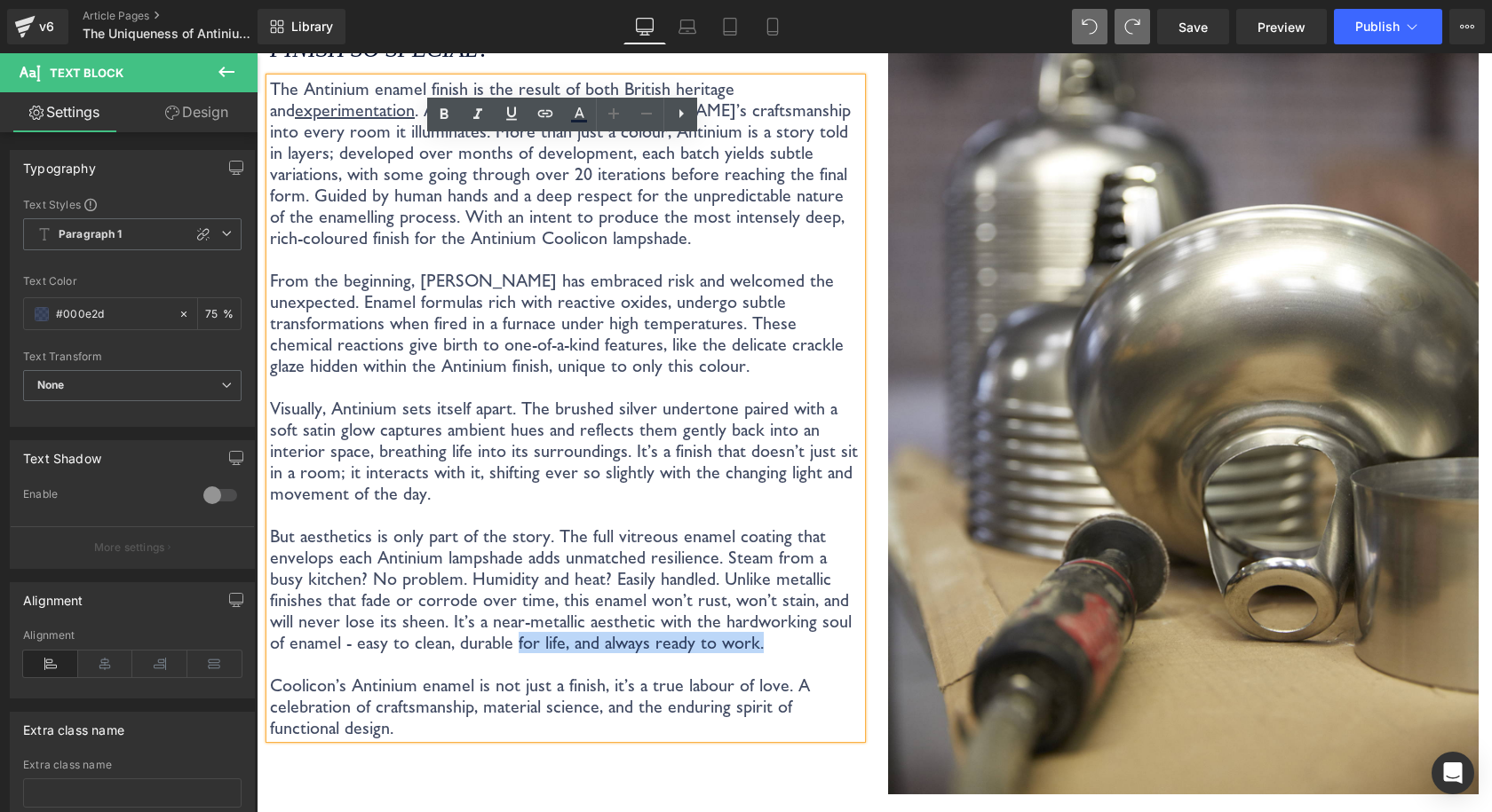
drag, startPoint x: 755, startPoint y: 624, endPoint x: 425, endPoint y: 626, distance: 330.0
click at [425, 626] on p "But aesthetics is only part of the story. The full vitreous enamel coating that…" at bounding box center [565, 589] width 591 height 128
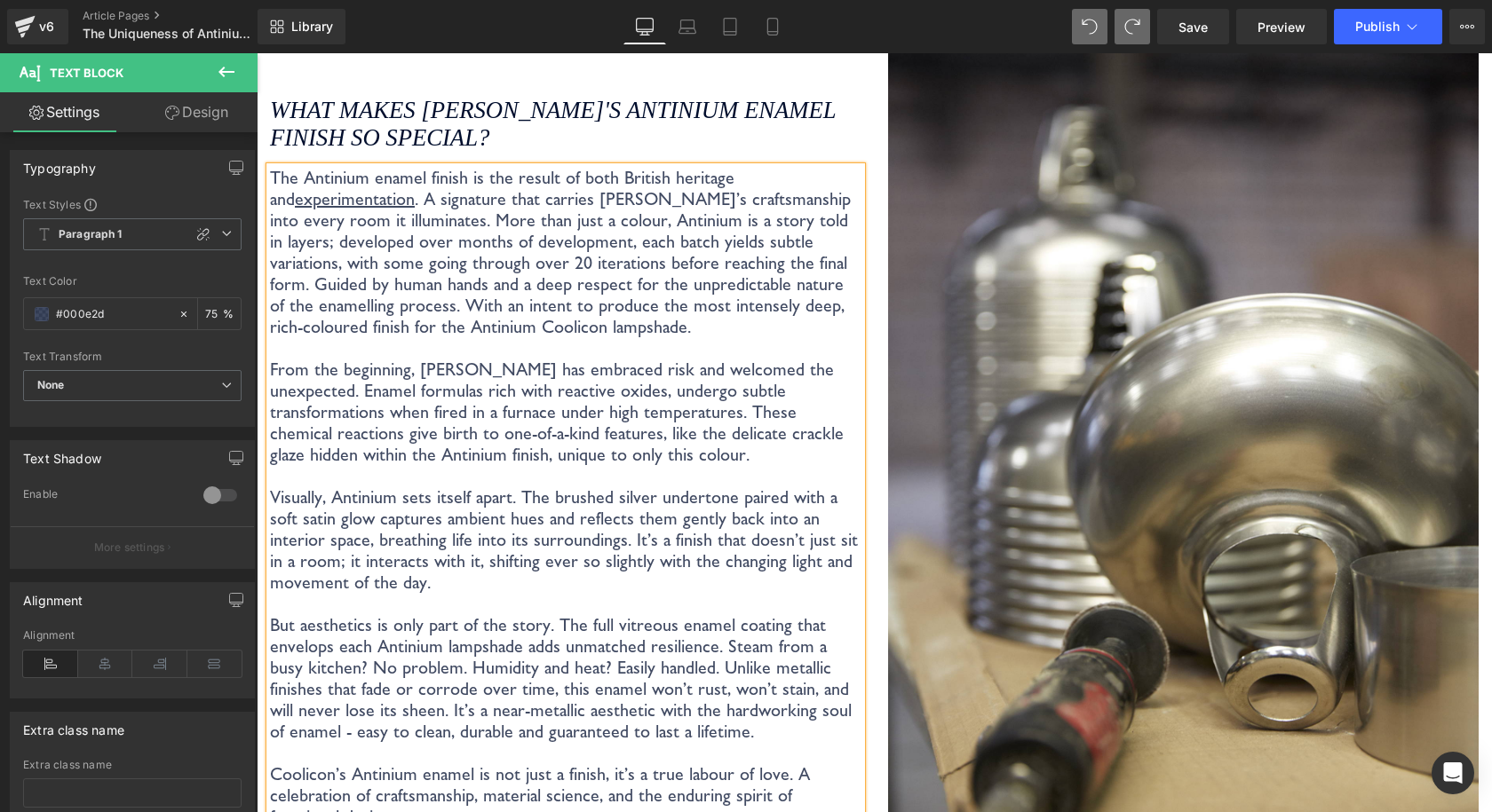
click at [725, 595] on p at bounding box center [565, 603] width 591 height 21
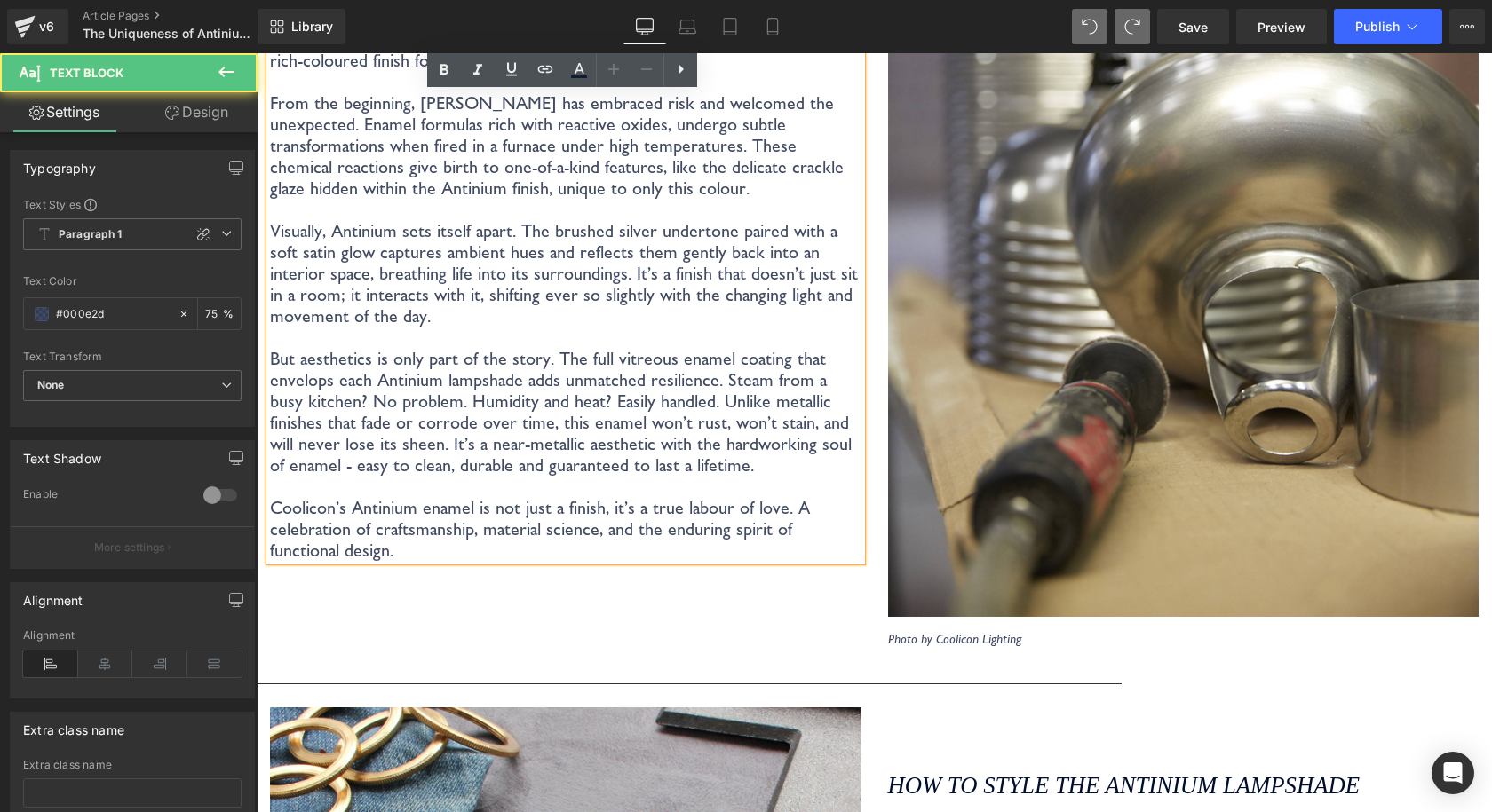
click at [732, 616] on div "What makes Coolicon's Antinium enamel finish so special? Heading The Antinium e…" at bounding box center [565, 188] width 618 height 916
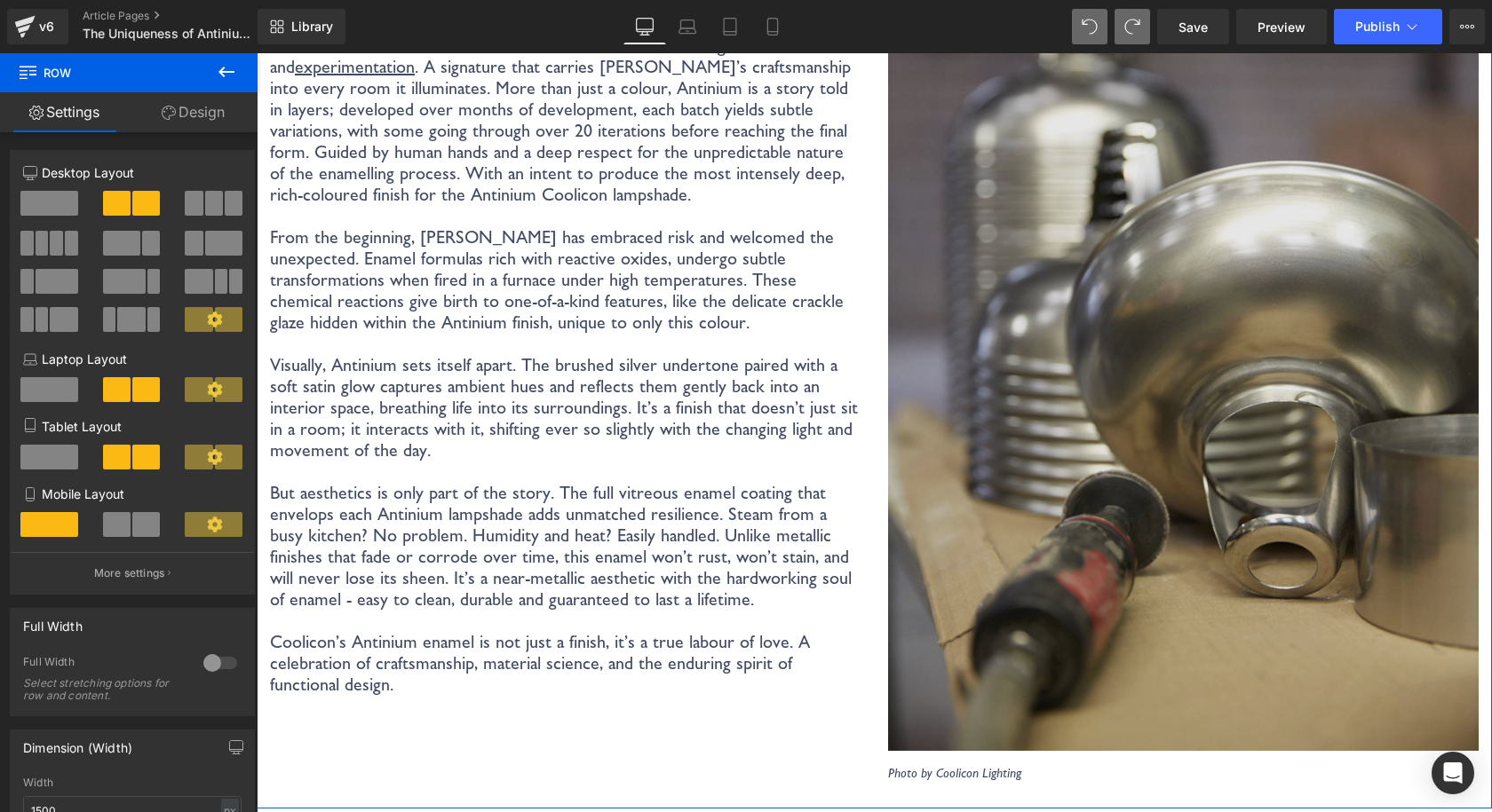
scroll to position [3141, 0]
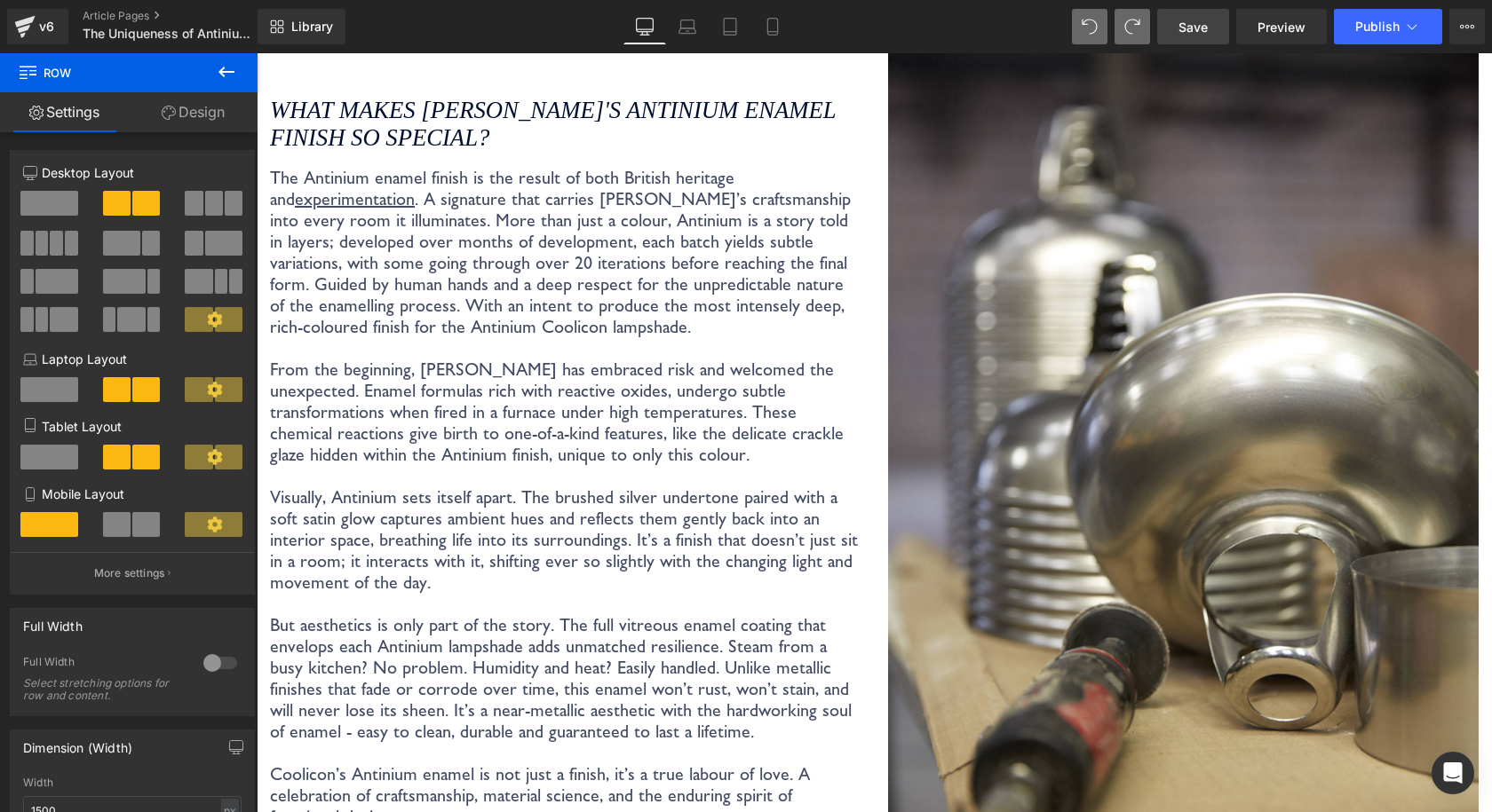
click at [1211, 18] on link "Save" at bounding box center [1193, 26] width 72 height 36
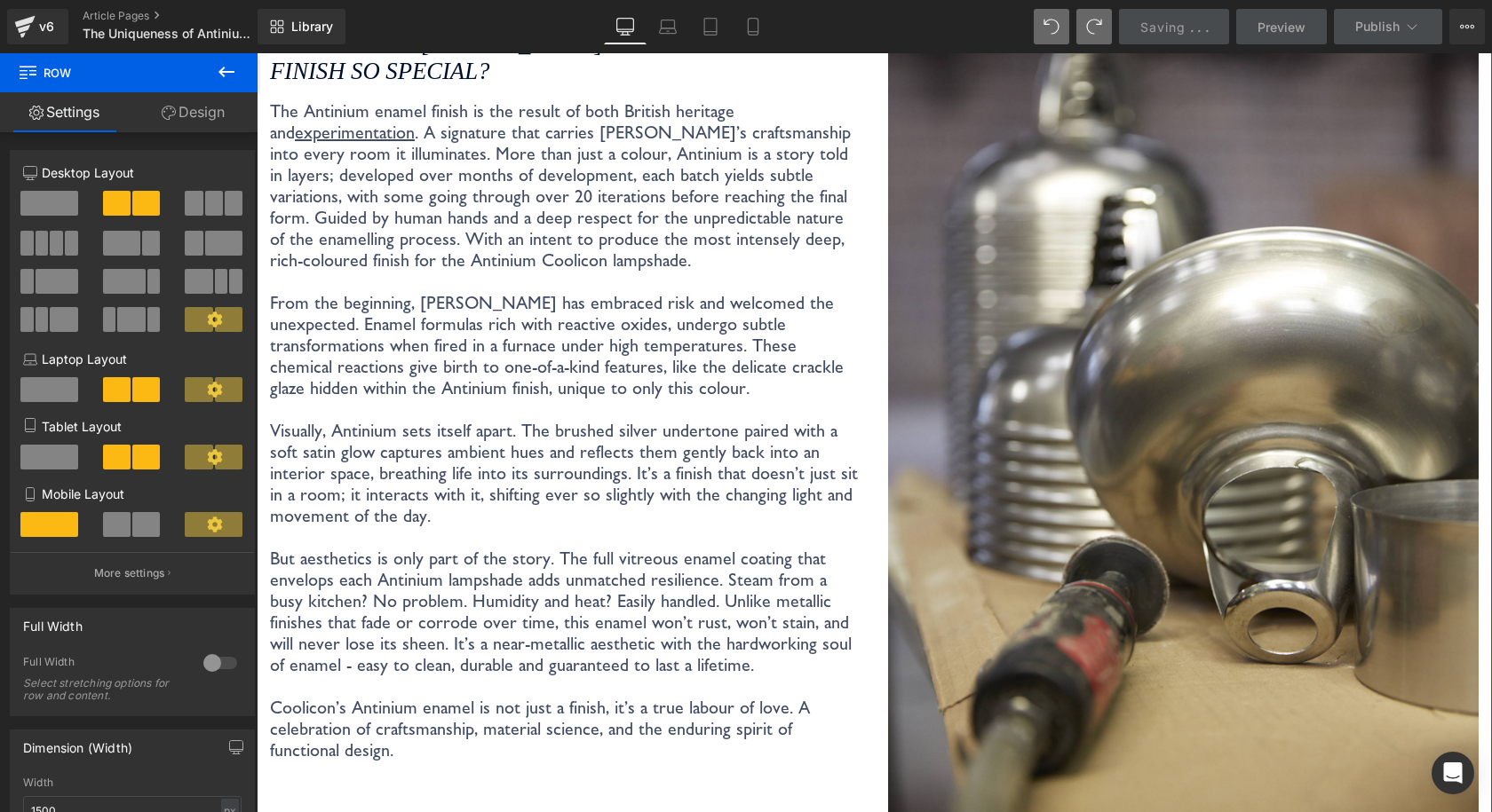
scroll to position [3319, 0]
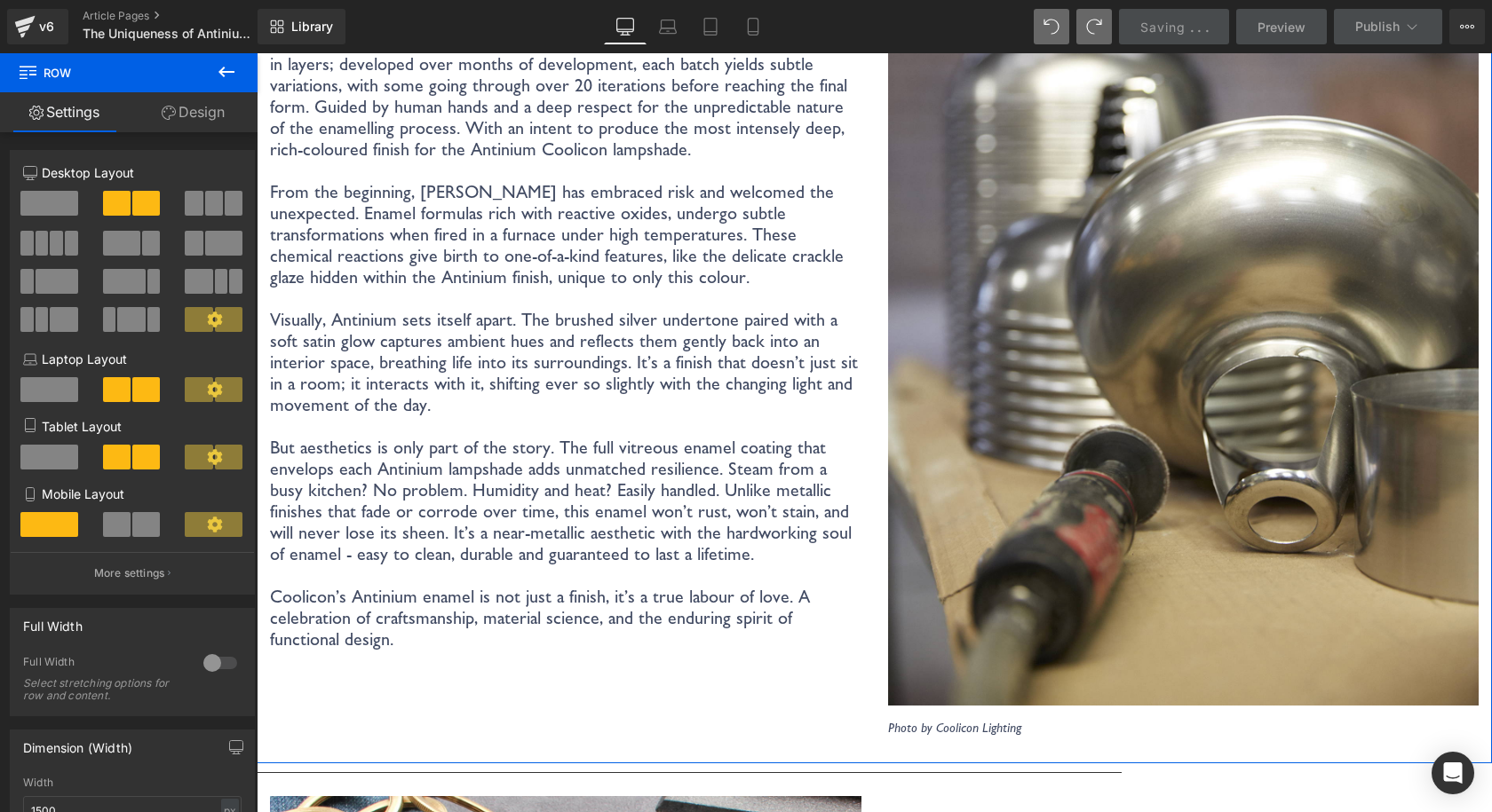
click at [614, 498] on p "But aesthetics is only part of the story. The full vitreous enamel coating that…" at bounding box center [565, 501] width 591 height 128
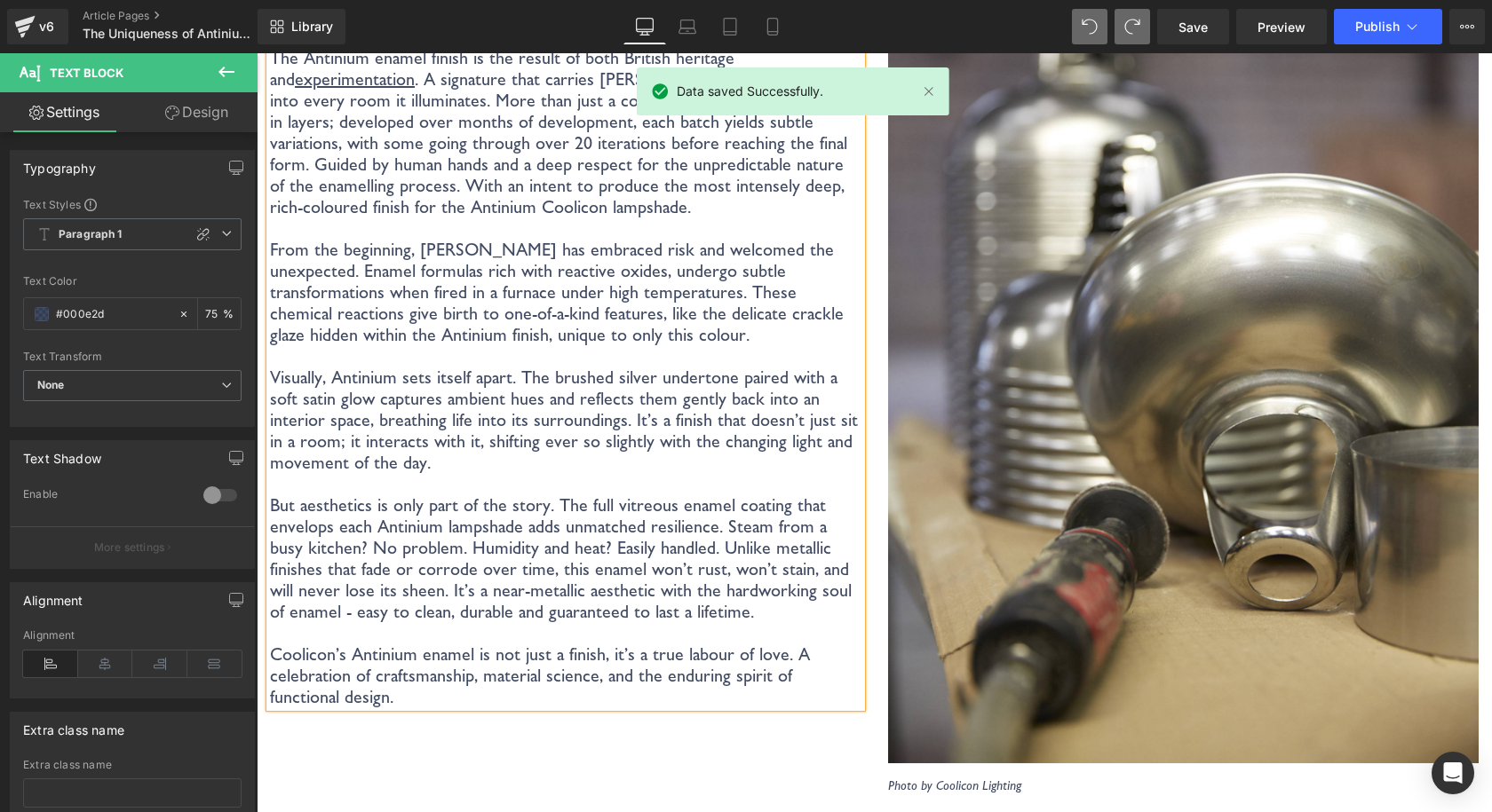
scroll to position [3230, 0]
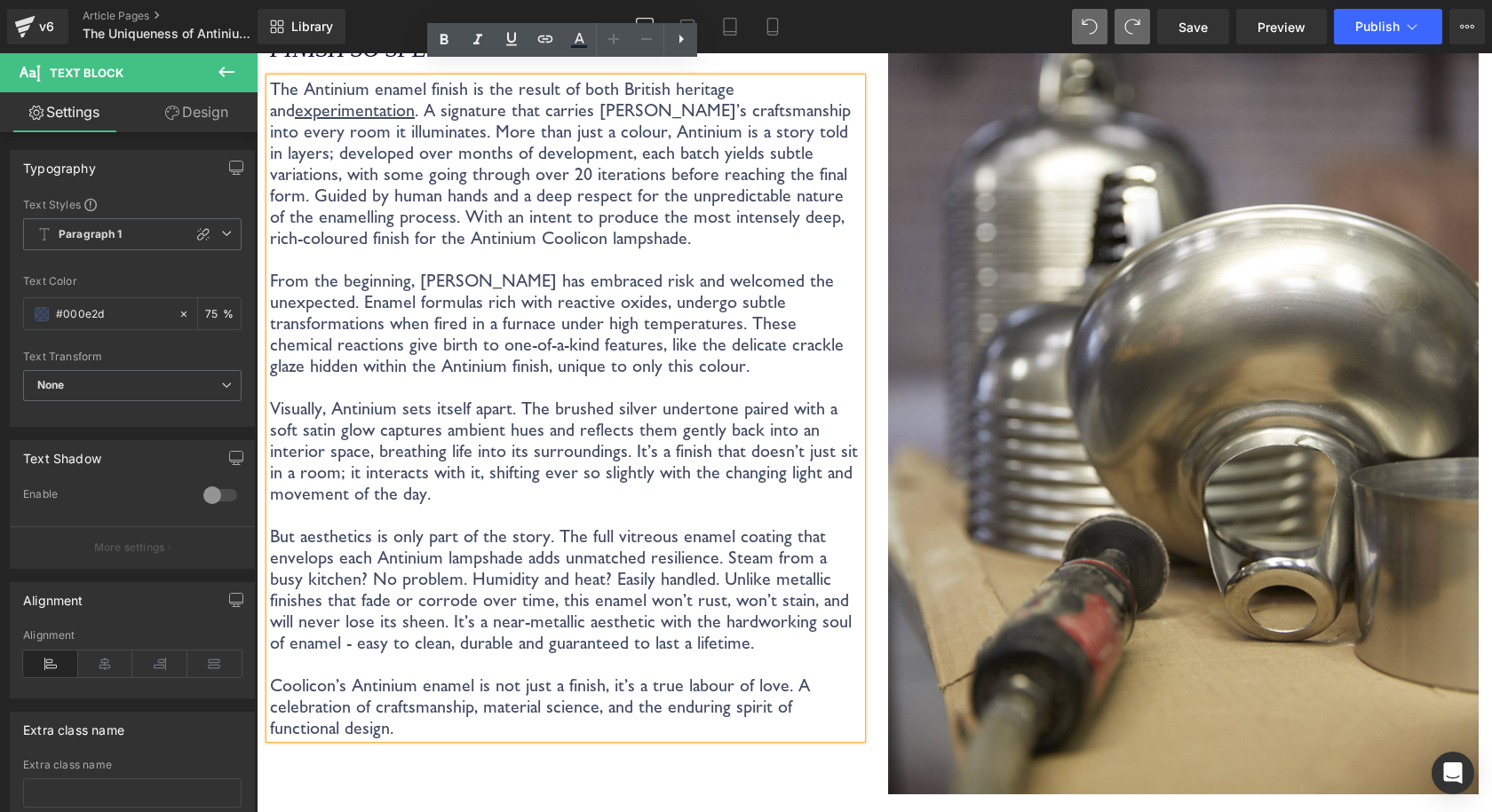
click at [774, 525] on p "But aesthetics is only part of the story. The full vitreous enamel coating that…" at bounding box center [565, 589] width 591 height 128
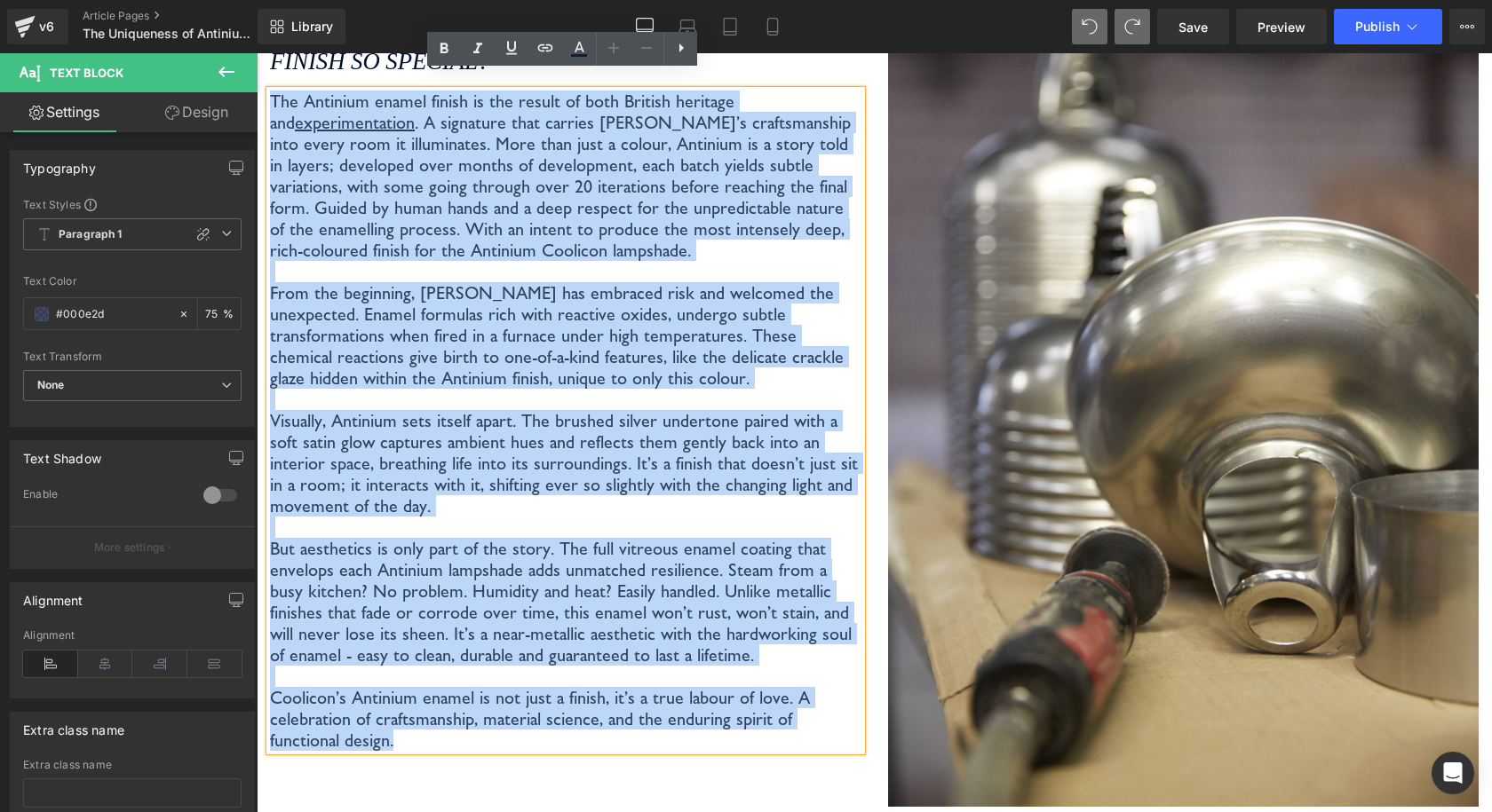
scroll to position [3206, 0]
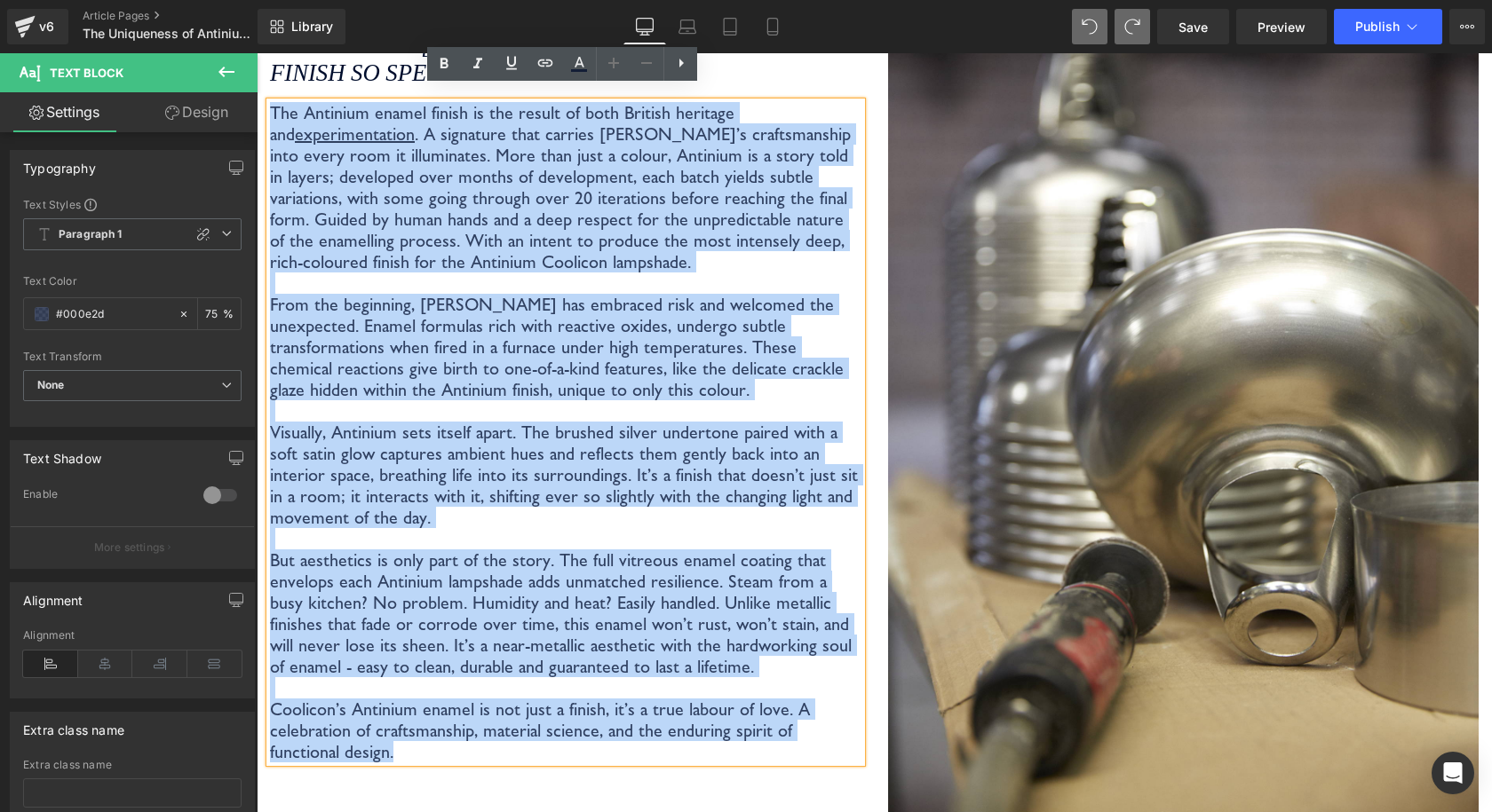
drag, startPoint x: 316, startPoint y: 718, endPoint x: 271, endPoint y: 85, distance: 634.6
click at [271, 102] on div "The Antinium enamel finish is the result of both British heritage and experimen…" at bounding box center [565, 432] width 591 height 660
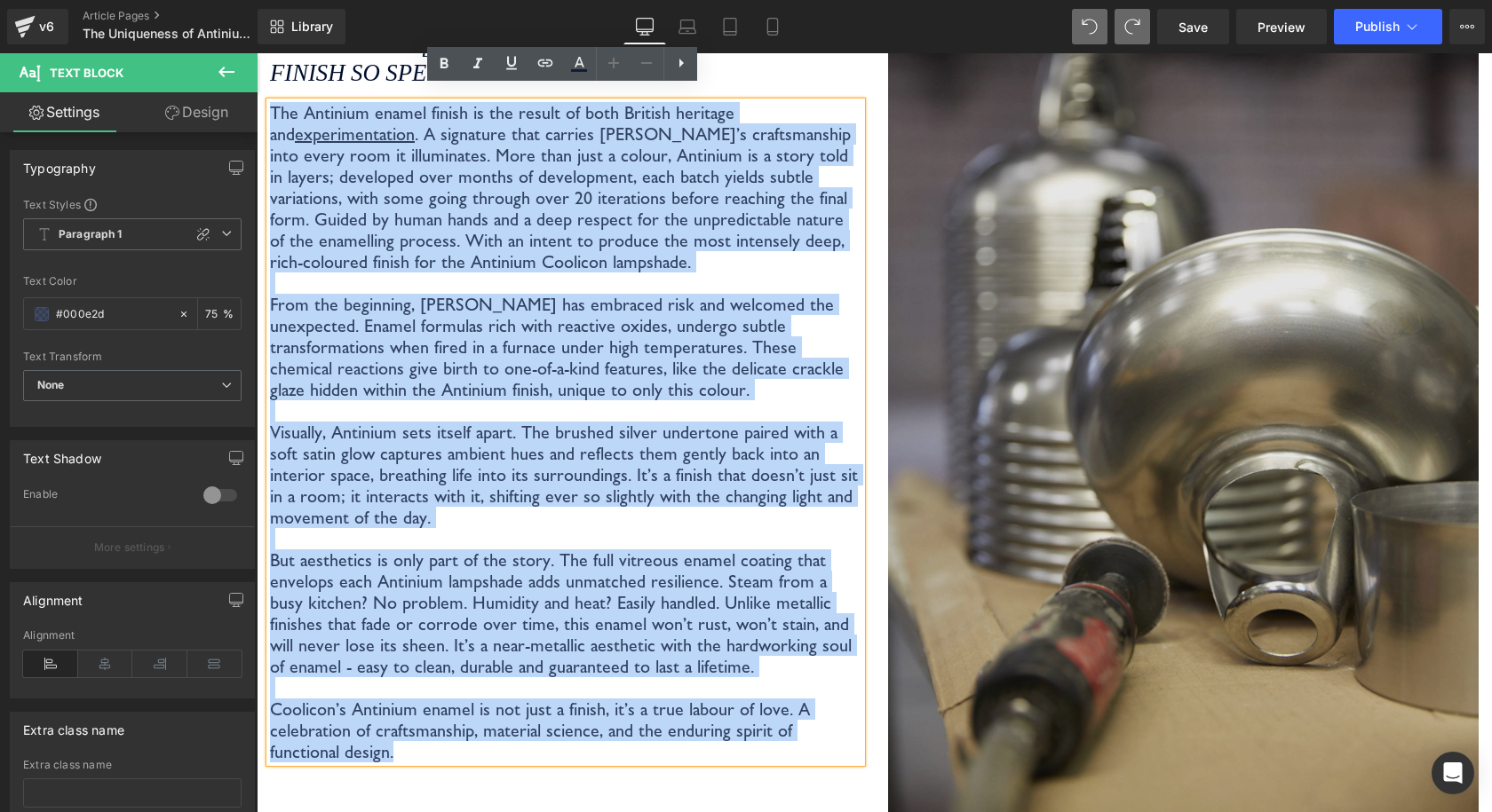
copy div "The Antinium enamel finish is the result of both British heritage and experimen…"
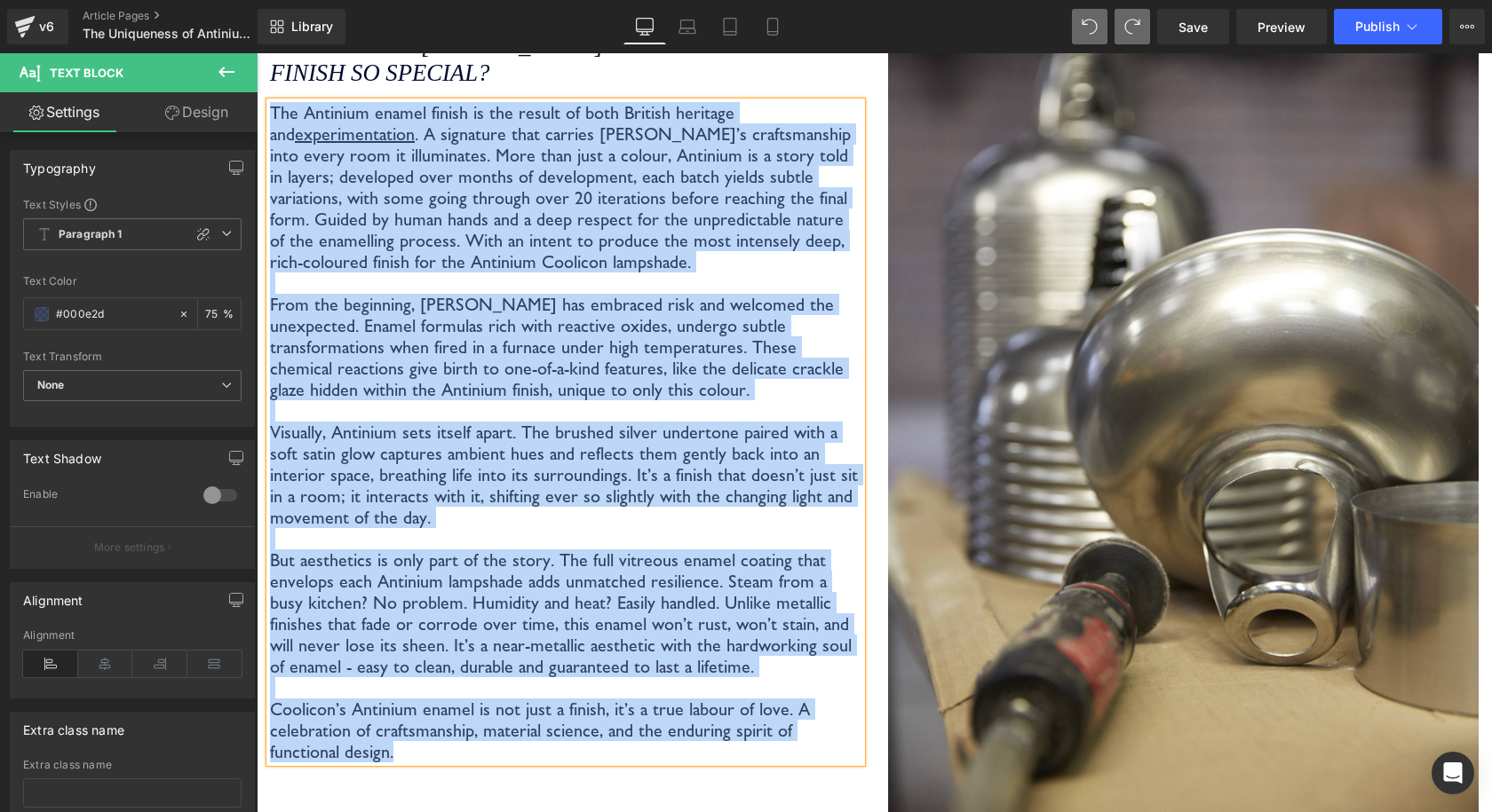
drag, startPoint x: 820, startPoint y: 266, endPoint x: 735, endPoint y: 235, distance: 90.5
click at [820, 273] on p at bounding box center [565, 283] width 591 height 21
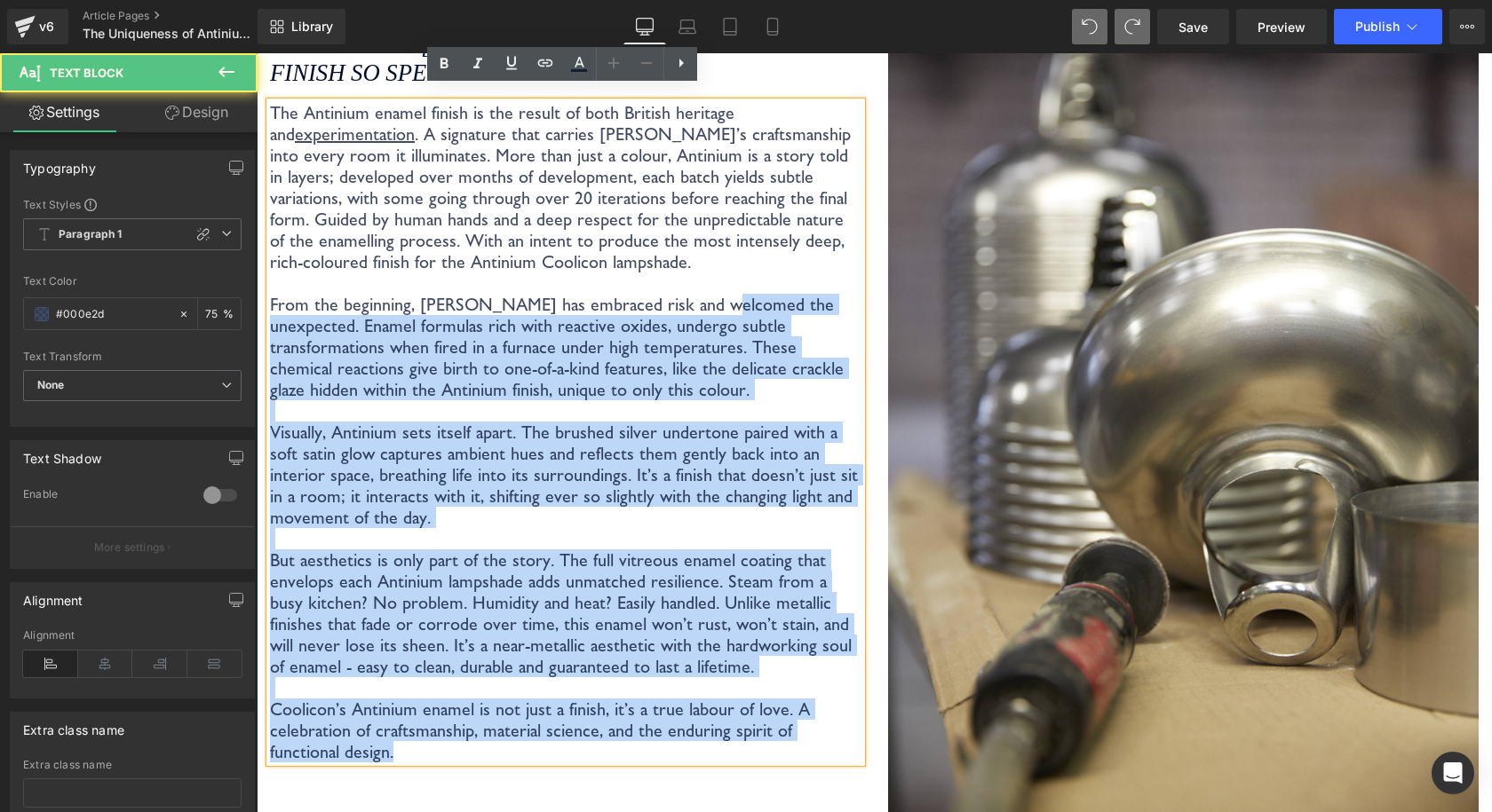
drag, startPoint x: 269, startPoint y: 310, endPoint x: 696, endPoint y: 294, distance: 427.3
click at [696, 294] on div "The Antinium enamel finish is the result of both British heritage and experimen…" at bounding box center [565, 432] width 591 height 660
click at [697, 294] on p "From the beginning, Coolicon has embraced risk and welcomed the unexpected. Ena…" at bounding box center [565, 347] width 591 height 107
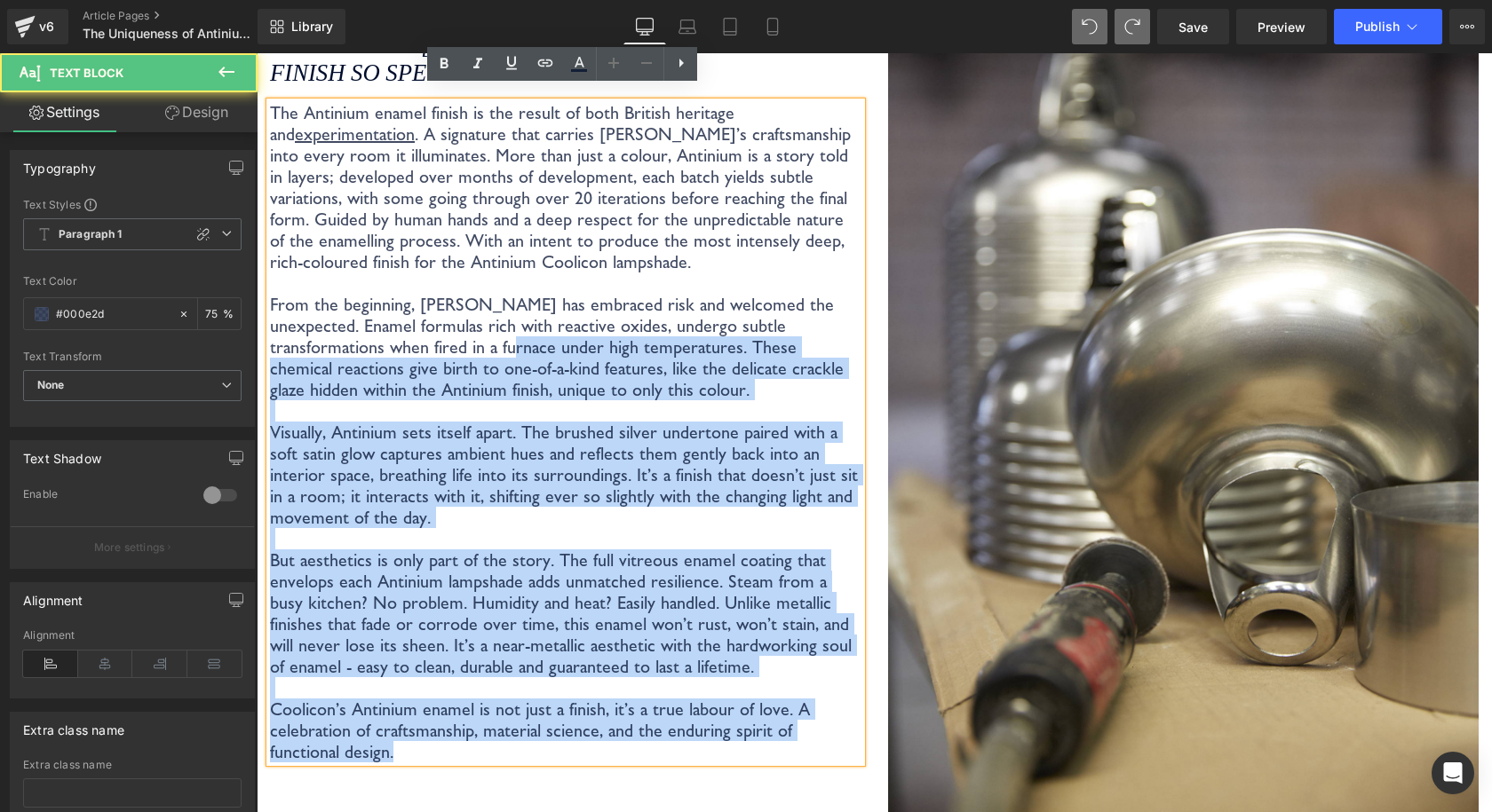
drag, startPoint x: 267, startPoint y: 314, endPoint x: 384, endPoint y: 333, distance: 118.5
click at [384, 333] on div "The Antinium enamel finish is the result of both British heritage and experimen…" at bounding box center [565, 432] width 591 height 660
click at [384, 331] on p "From the beginning, Coolicon has embraced risk and welcomed the unexpected. Ena…" at bounding box center [565, 347] width 591 height 107
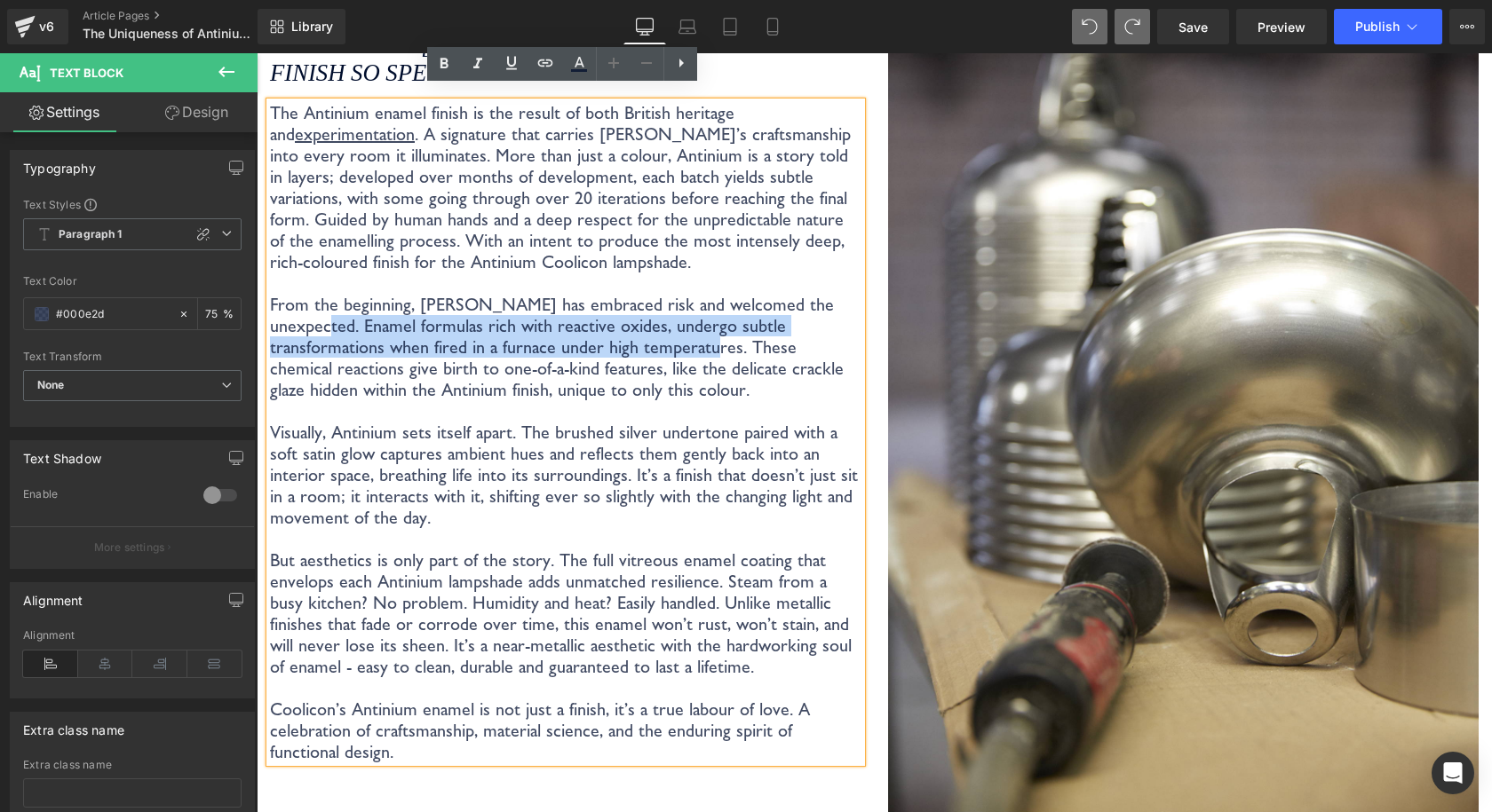
drag, startPoint x: 573, startPoint y: 336, endPoint x: 274, endPoint y: 321, distance: 299.4
click at [274, 321] on p "From the beginning, Coolicon has embraced risk and welcomed the unexpected. Ena…" at bounding box center [565, 347] width 591 height 107
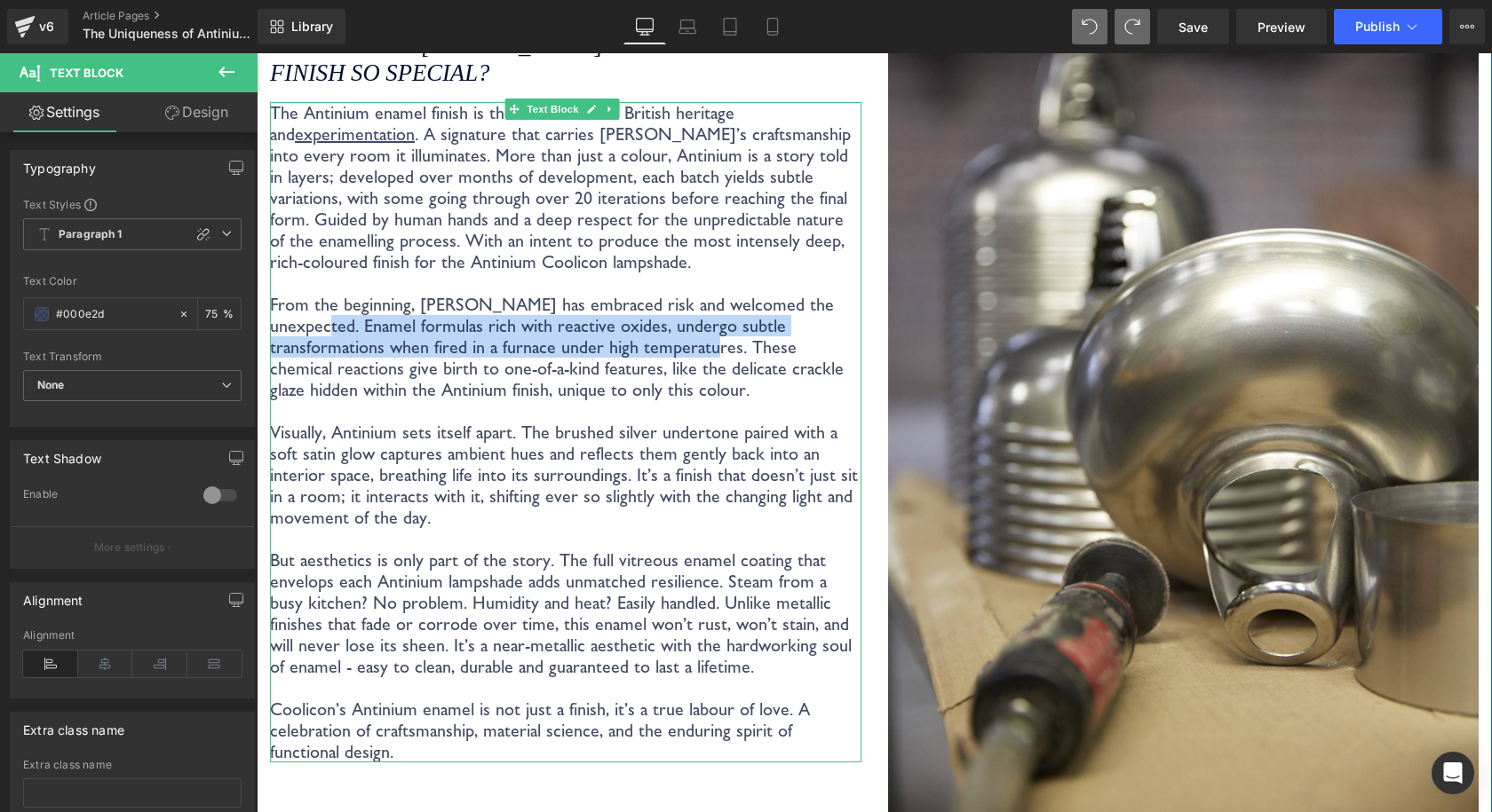
click at [537, 321] on p "From the beginning, Coolicon has embraced risk and welcomed the unexpected. Ena…" at bounding box center [565, 347] width 591 height 107
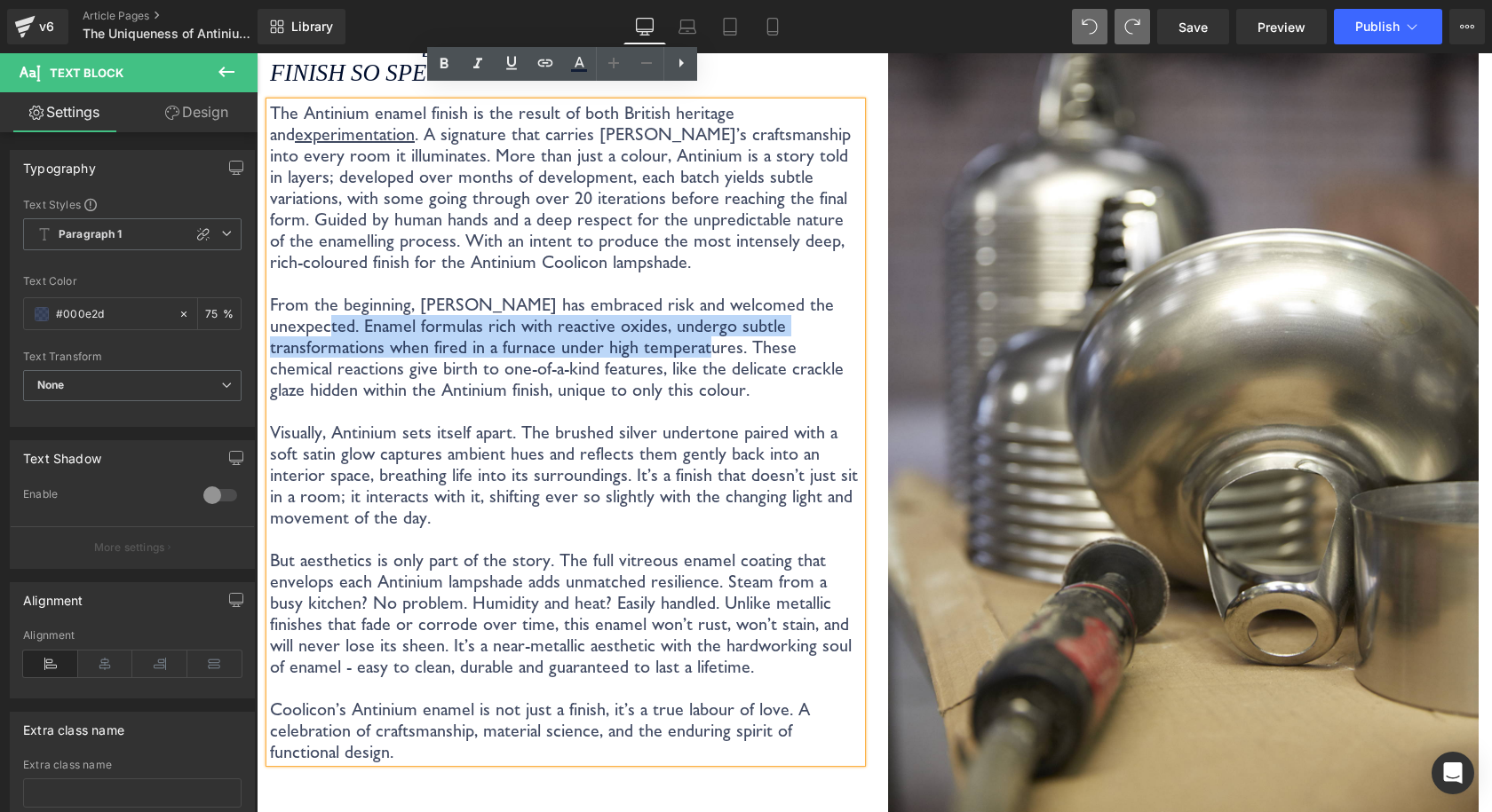
drag, startPoint x: 570, startPoint y: 333, endPoint x: 272, endPoint y: 315, distance: 298.5
click at [272, 316] on p "From the beginning, Coolicon has embraced risk and welcomed the unexpected. Ena…" at bounding box center [565, 347] width 591 height 107
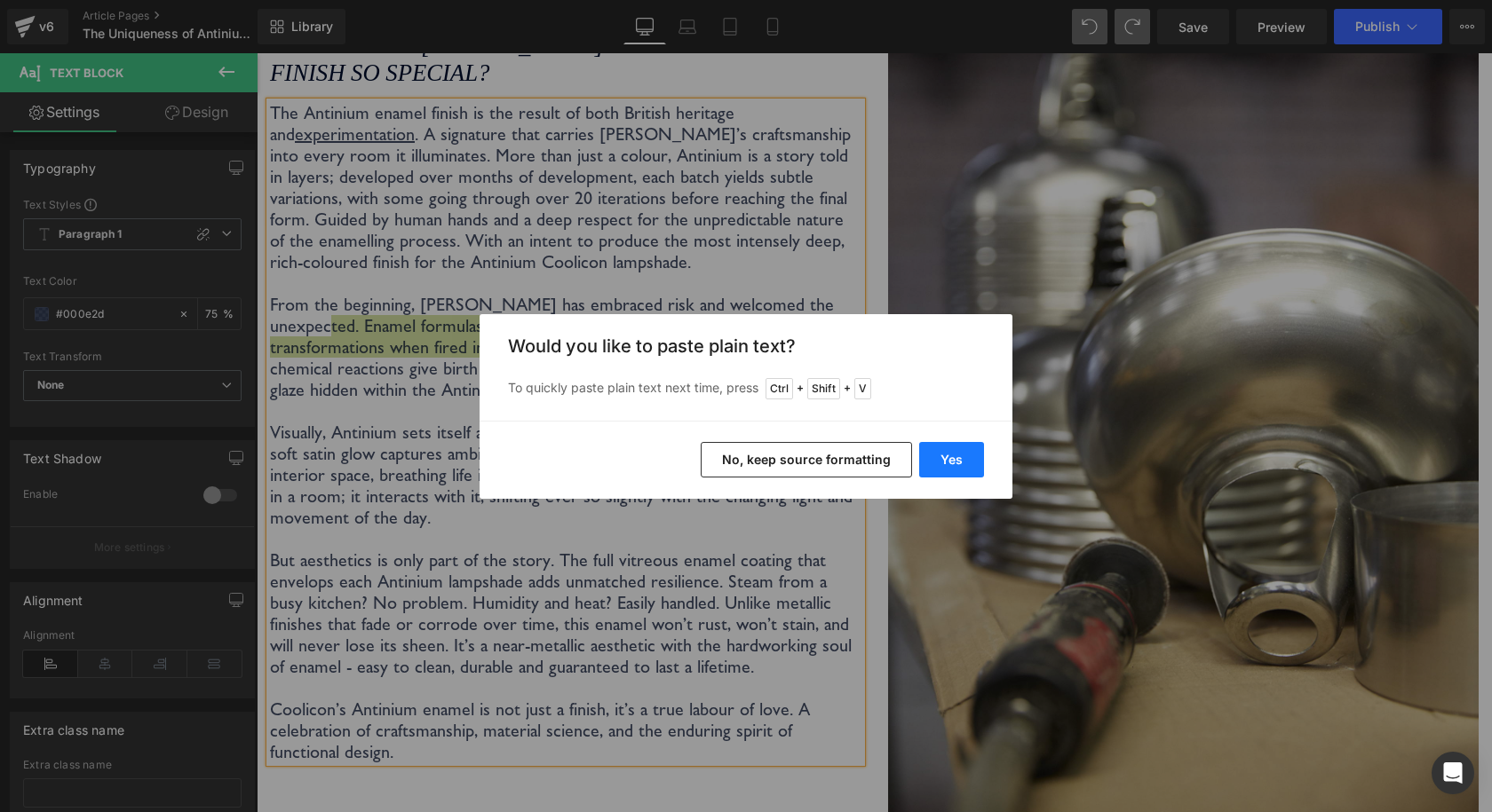
click at [956, 469] on button "Yes" at bounding box center [951, 459] width 65 height 36
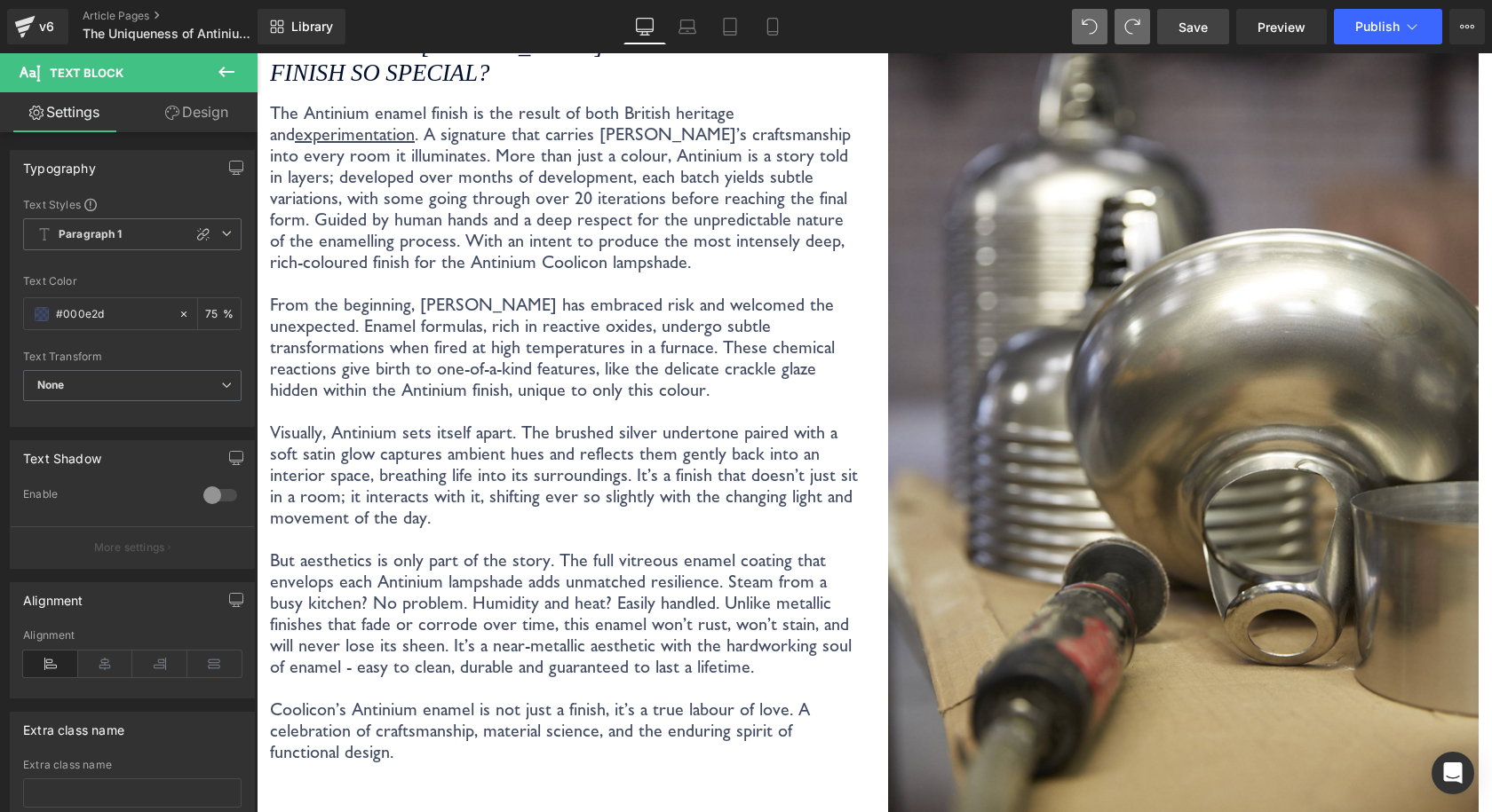
click at [1186, 28] on span "Save" at bounding box center [1193, 26] width 29 height 18
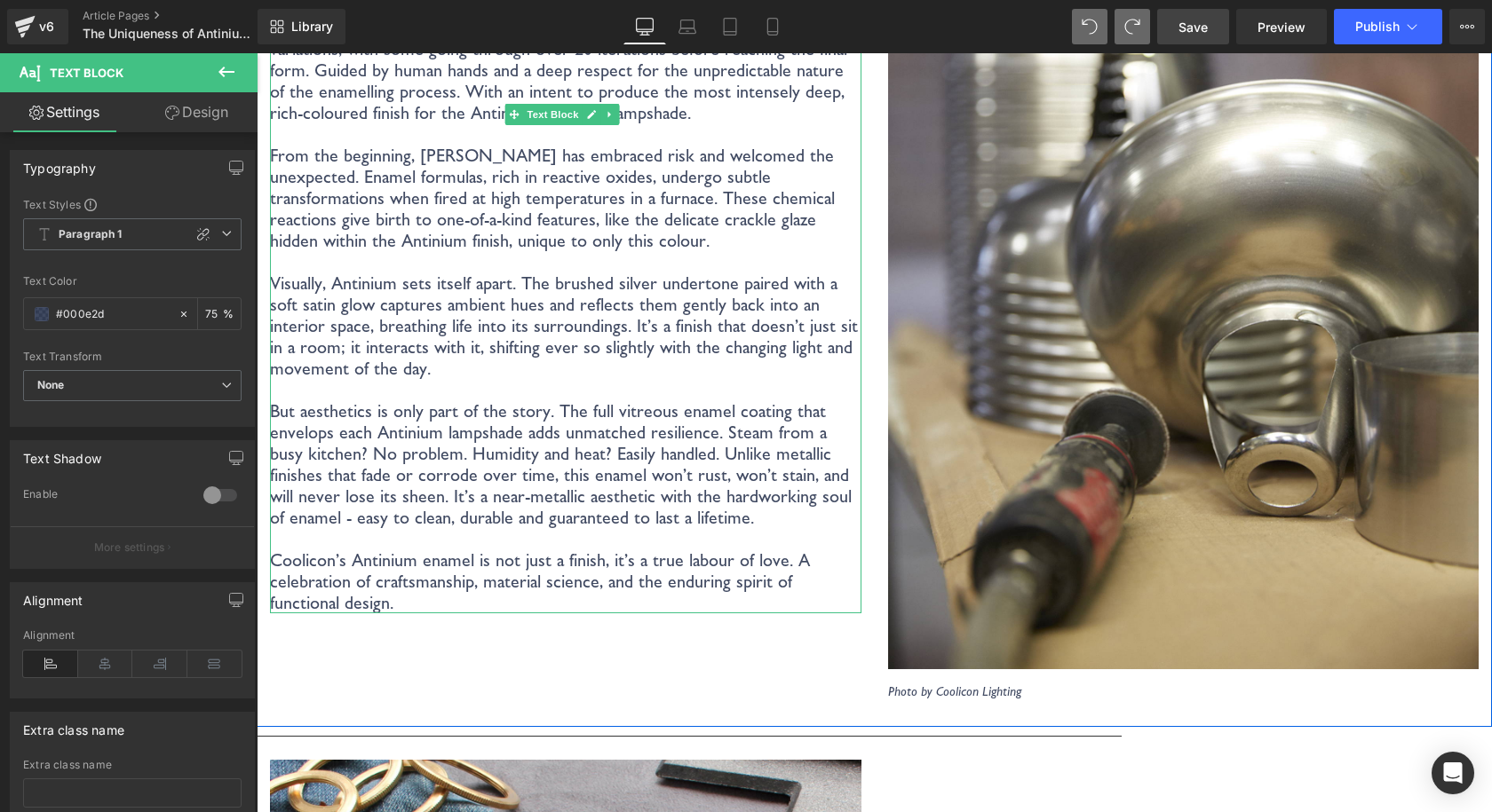
scroll to position [3384, 0]
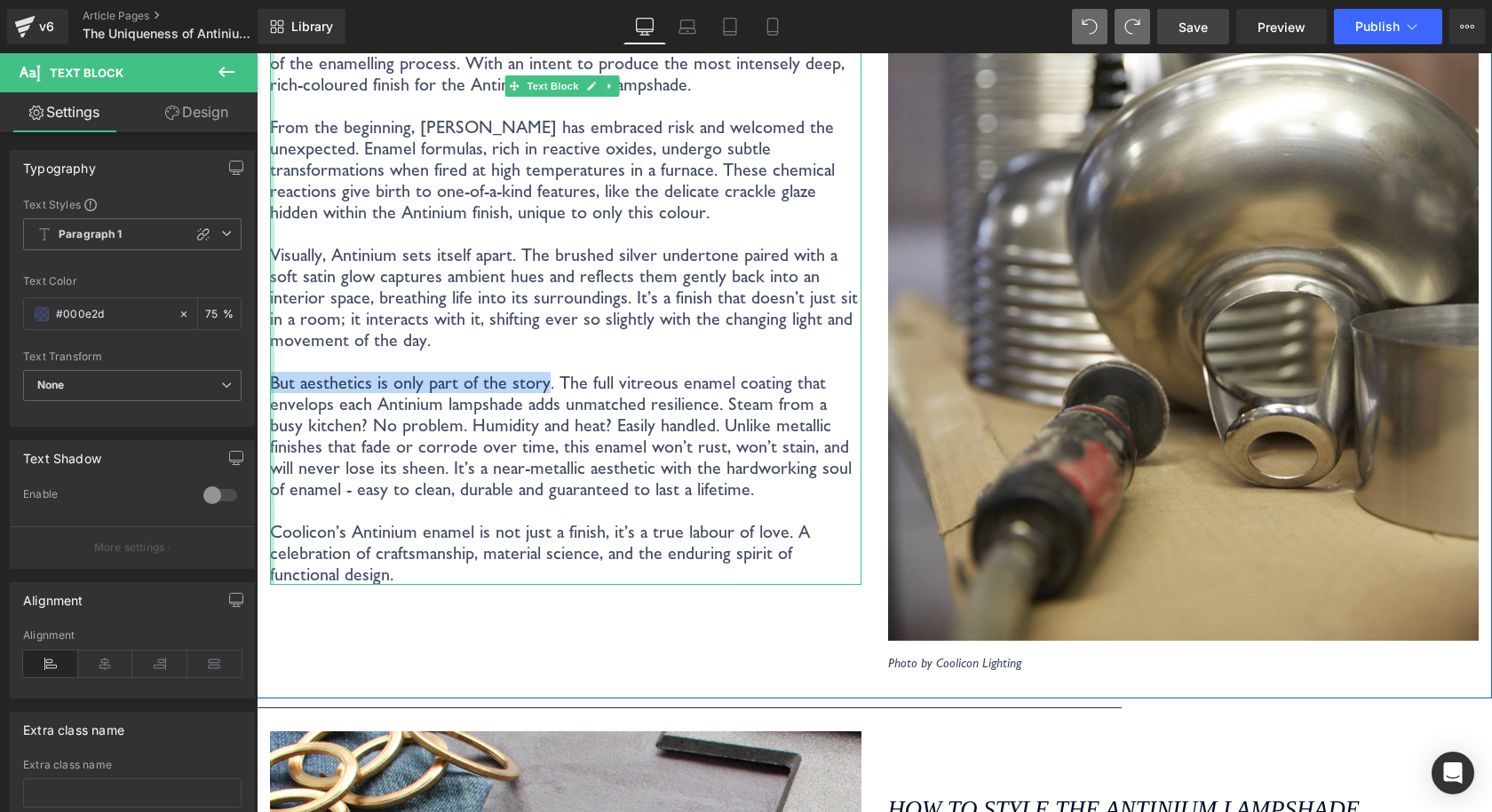
drag, startPoint x: 541, startPoint y: 371, endPoint x: 270, endPoint y: 375, distance: 271.0
click at [270, 375] on div "The Antinium enamel finish is the result of both British heritage and experimen…" at bounding box center [565, 254] width 591 height 660
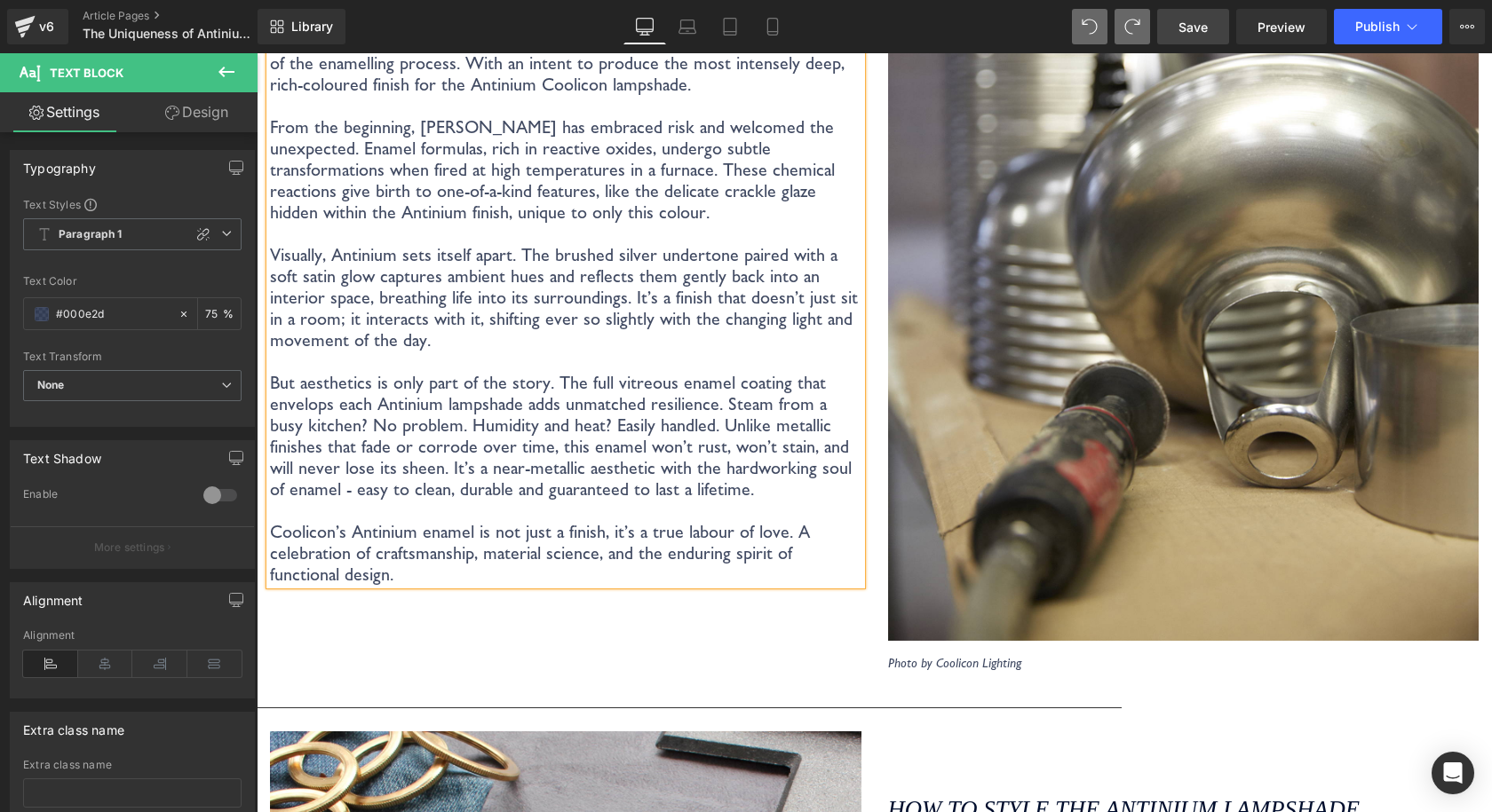
click at [554, 394] on p "But aesthetics is only part of the story. The full vitreous enamel coating that…" at bounding box center [565, 436] width 591 height 128
click at [1203, 26] on span "Save" at bounding box center [1193, 26] width 29 height 18
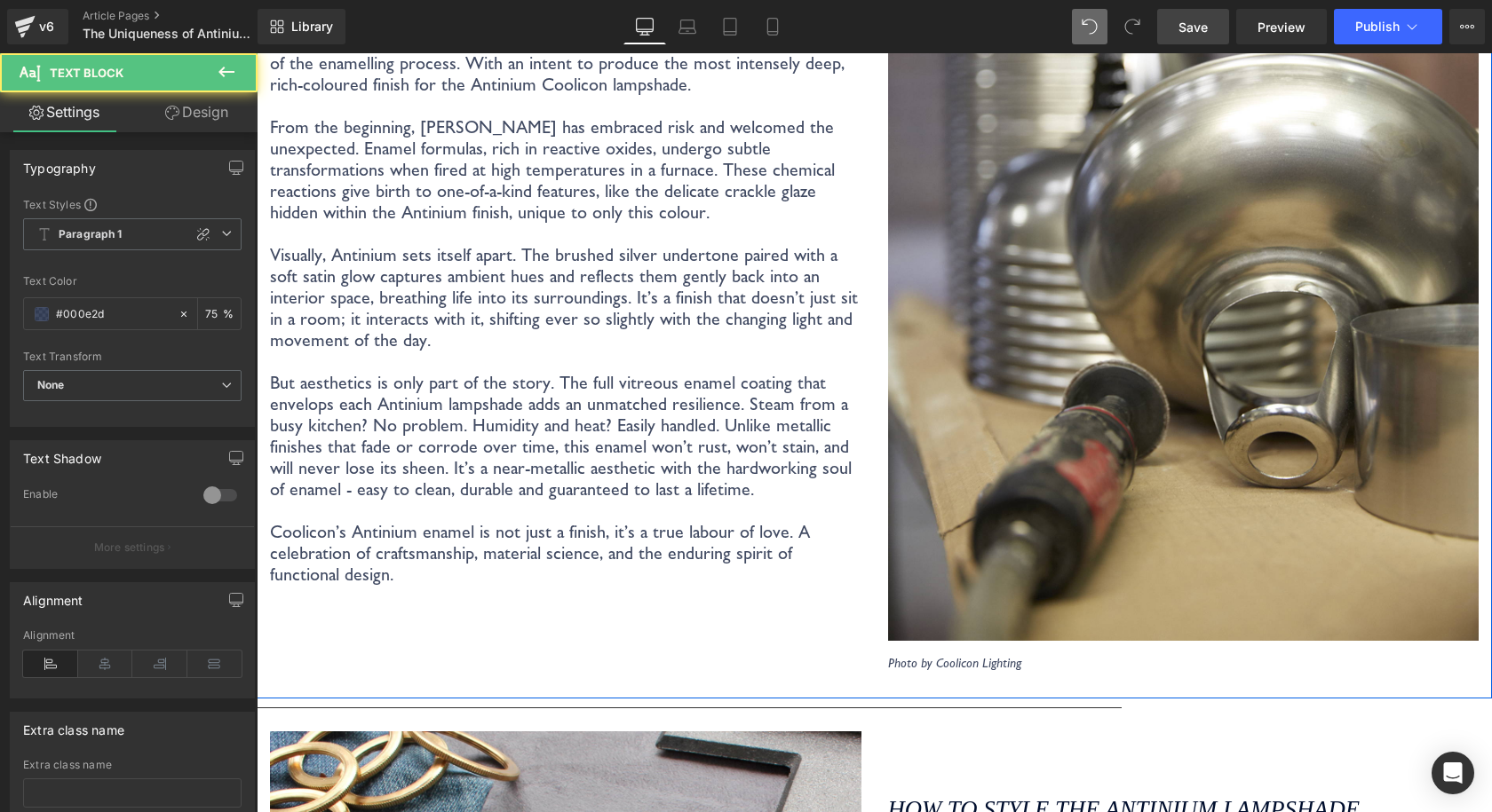
click at [345, 563] on p "Coolicon’s Antinium enamel is not just a finish, it’s a true labour of love. A …" at bounding box center [565, 553] width 591 height 64
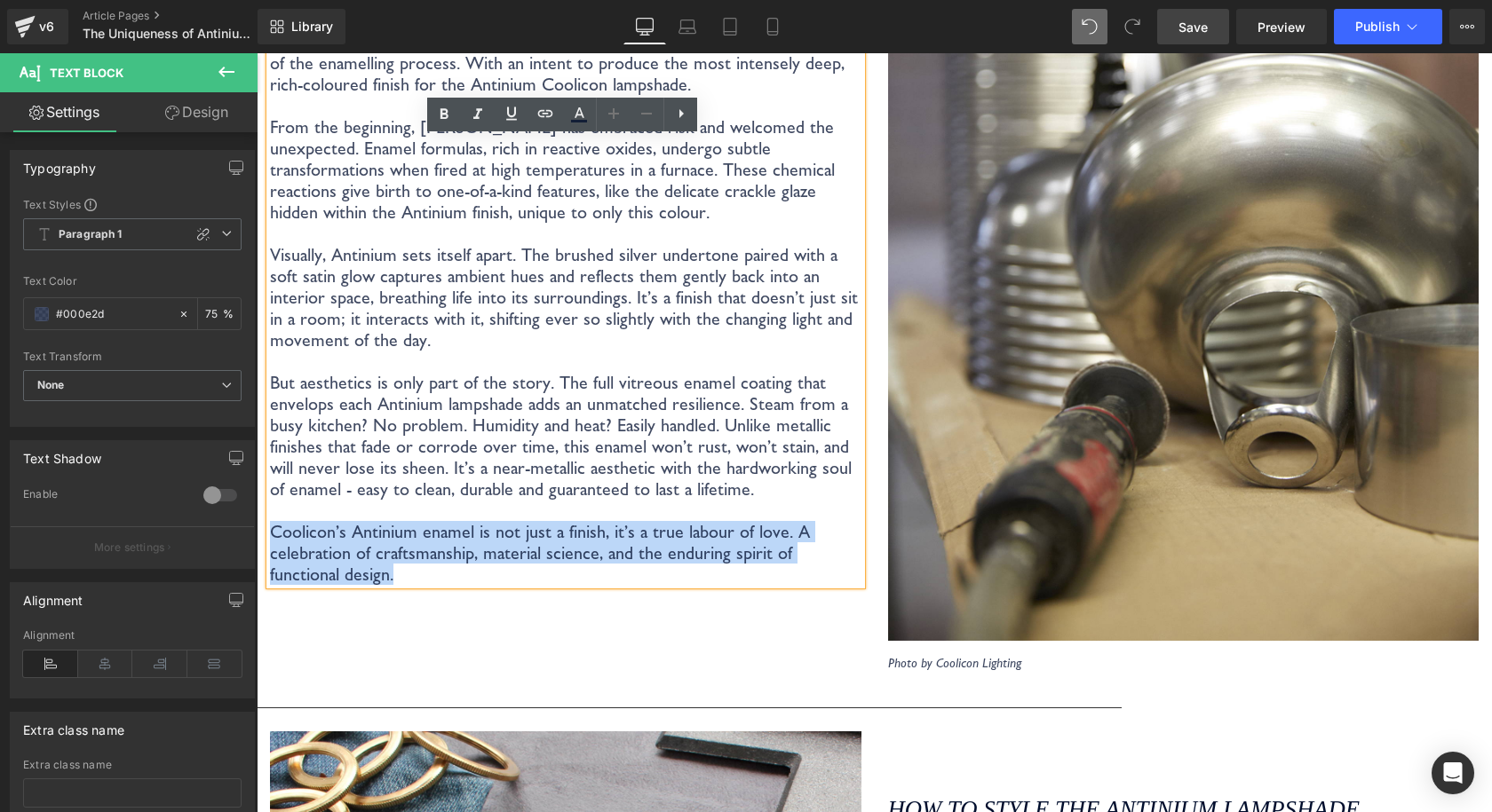
drag, startPoint x: 323, startPoint y: 556, endPoint x: 273, endPoint y: 517, distance: 63.4
click at [273, 521] on p "Coolicon’s Antinium enamel is not just a finish, it’s a true labour of love. A …" at bounding box center [565, 553] width 591 height 64
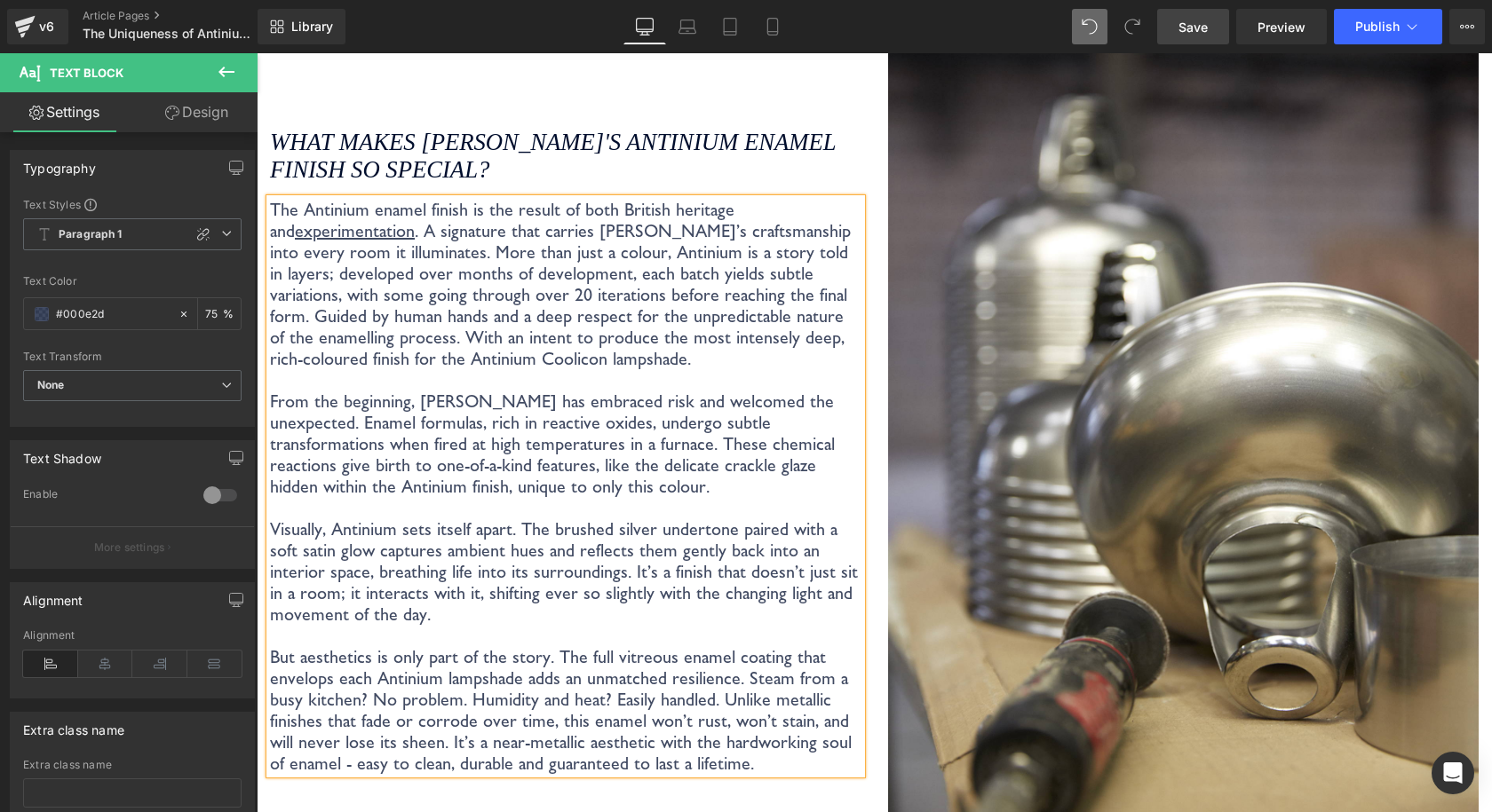
scroll to position [3248, 0]
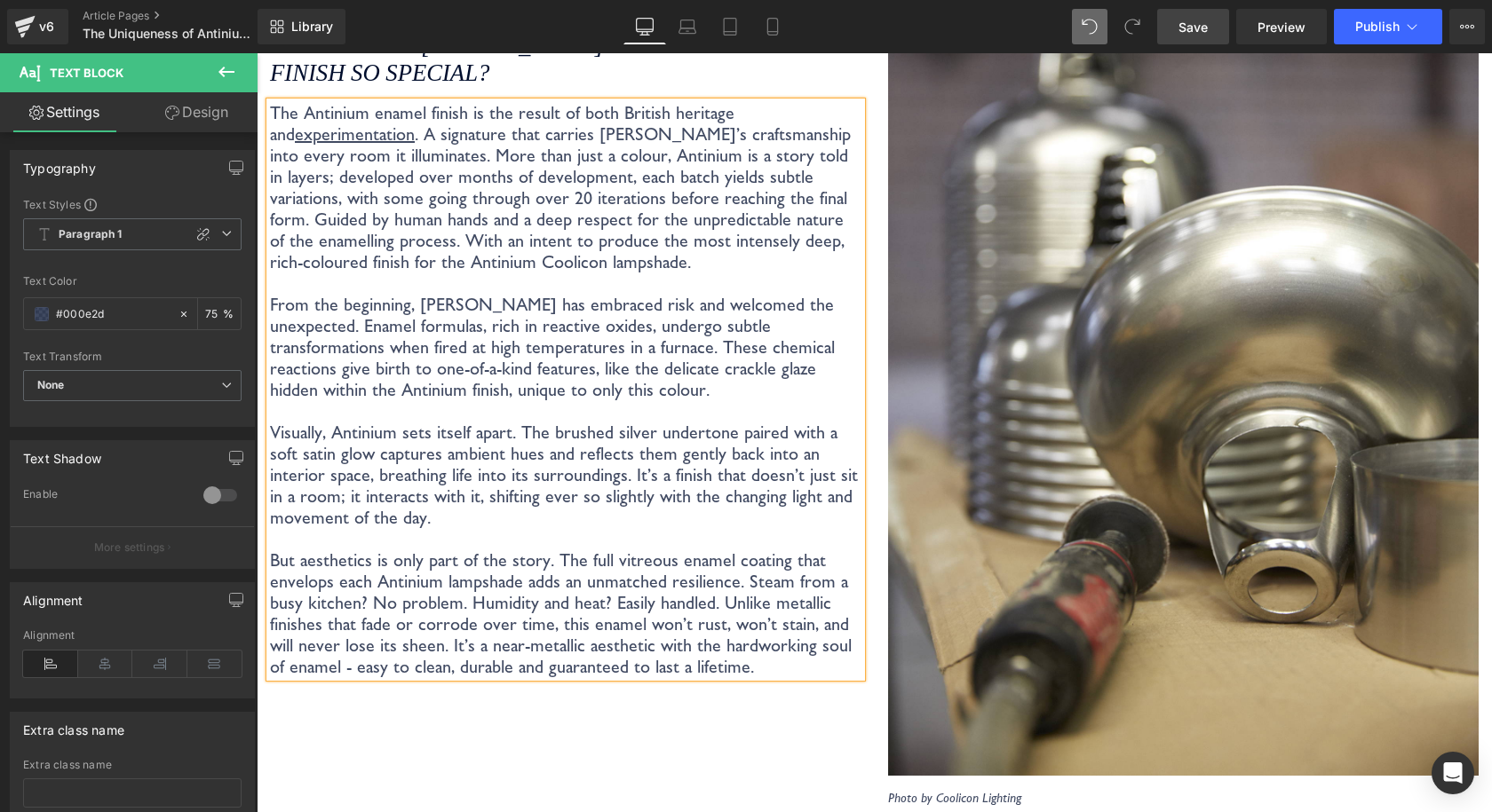
click at [629, 713] on div "What makes Coolicon's Antinium enamel finish so special? Heading The Antinium e…" at bounding box center [565, 347] width 618 height 916
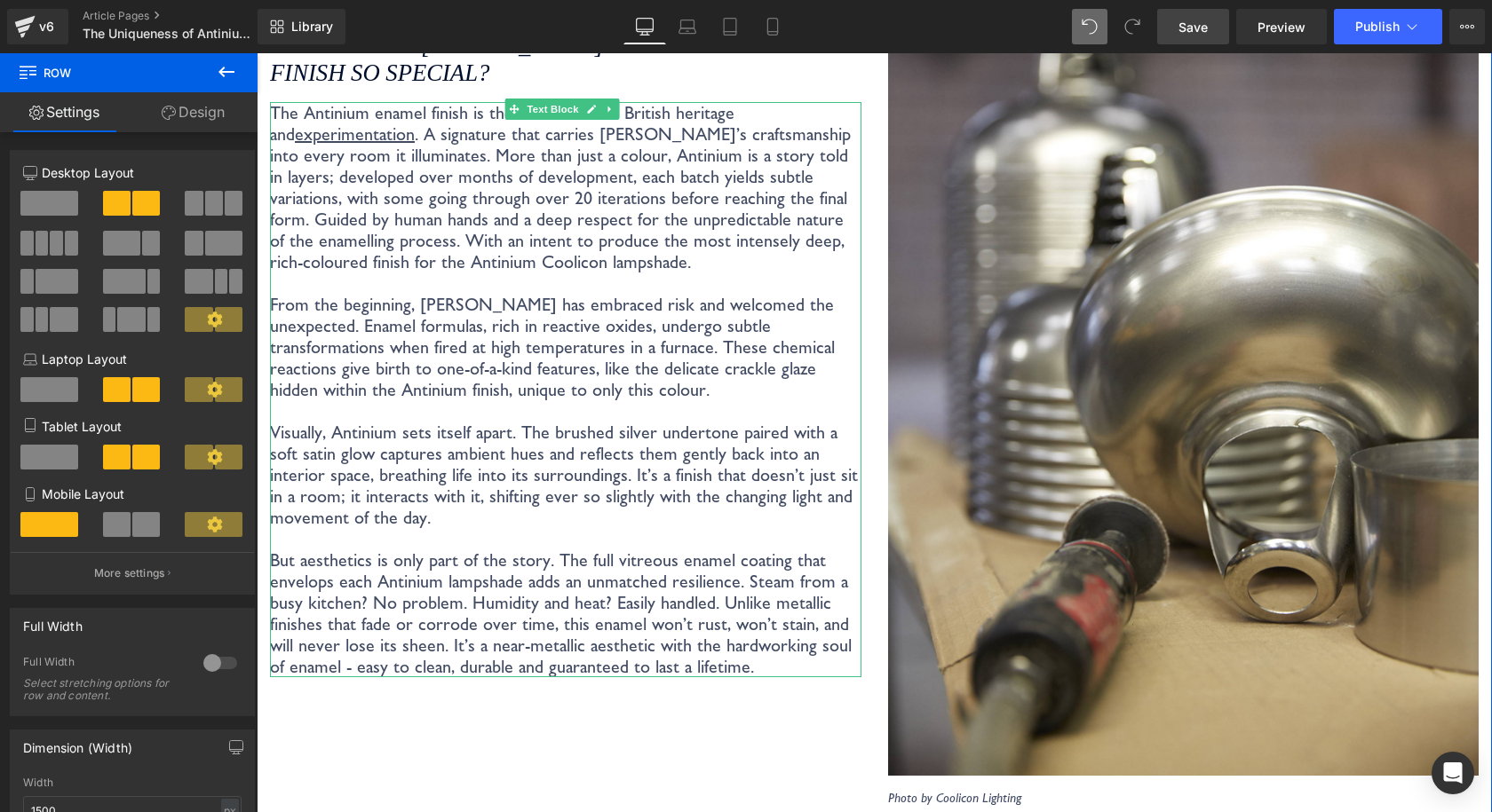
scroll to position [3160, 0]
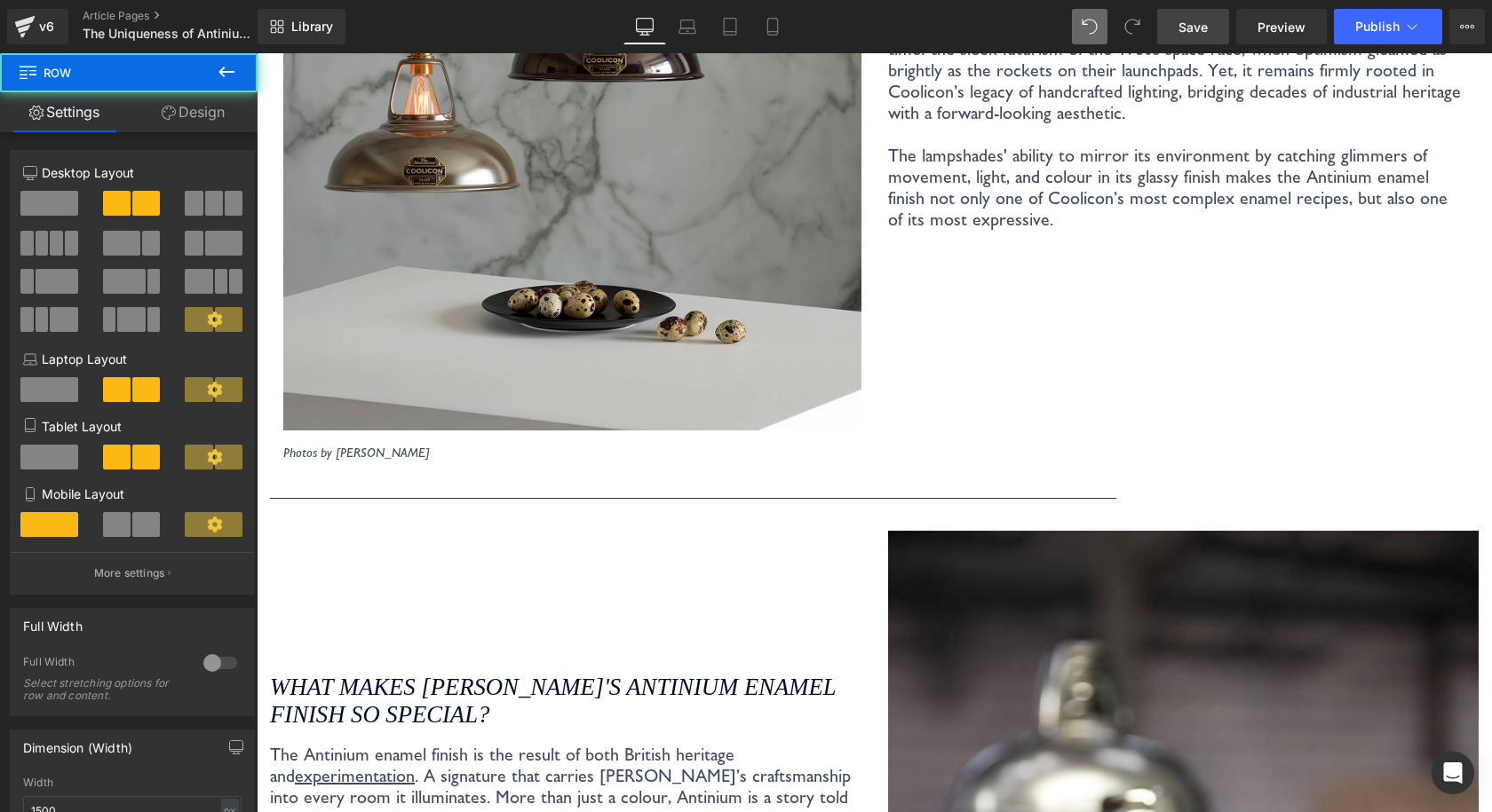
drag, startPoint x: 692, startPoint y: 47, endPoint x: 682, endPoint y: 5, distance: 43.2
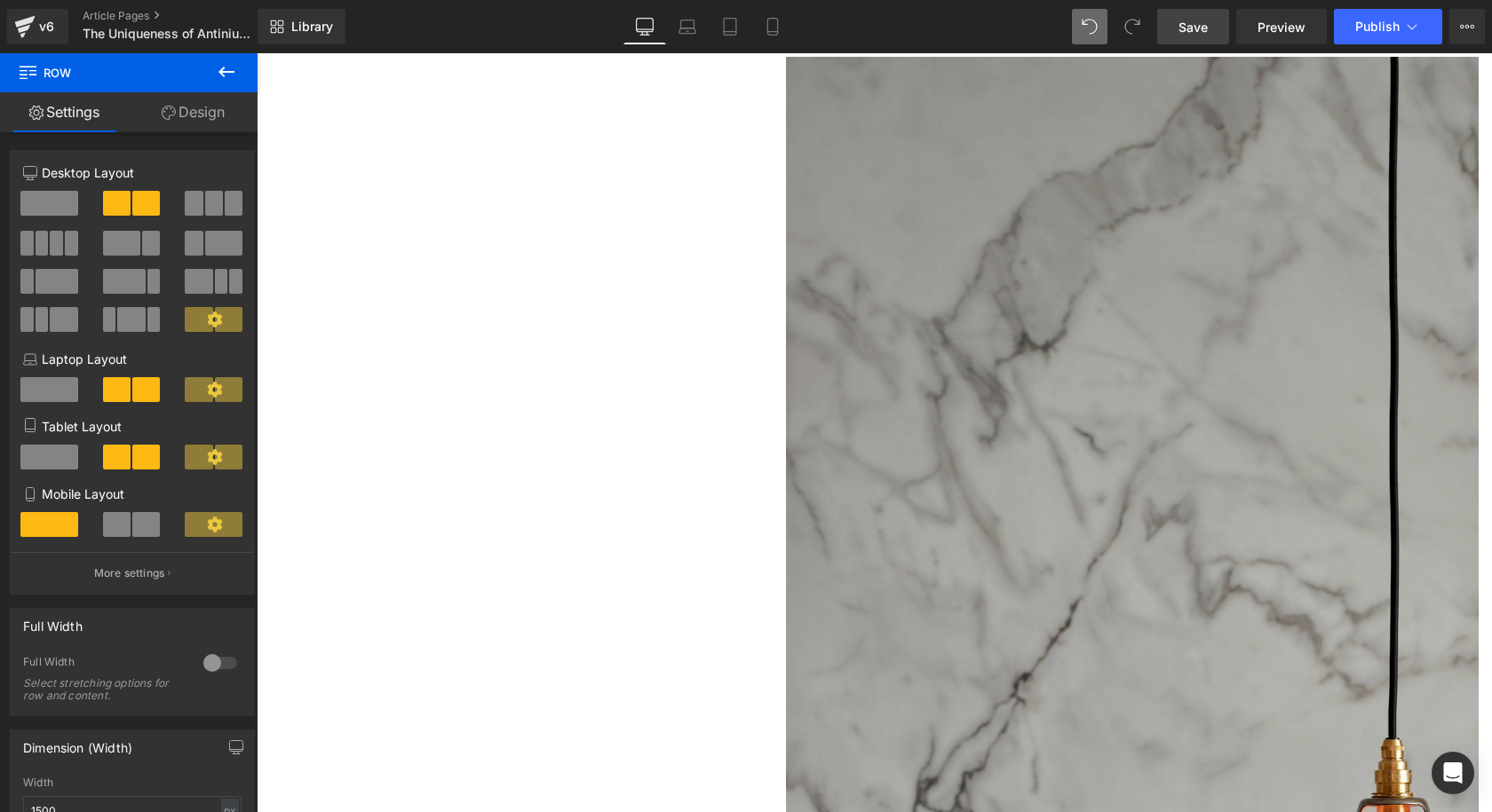
click at [1192, 16] on link "Save" at bounding box center [1193, 26] width 72 height 36
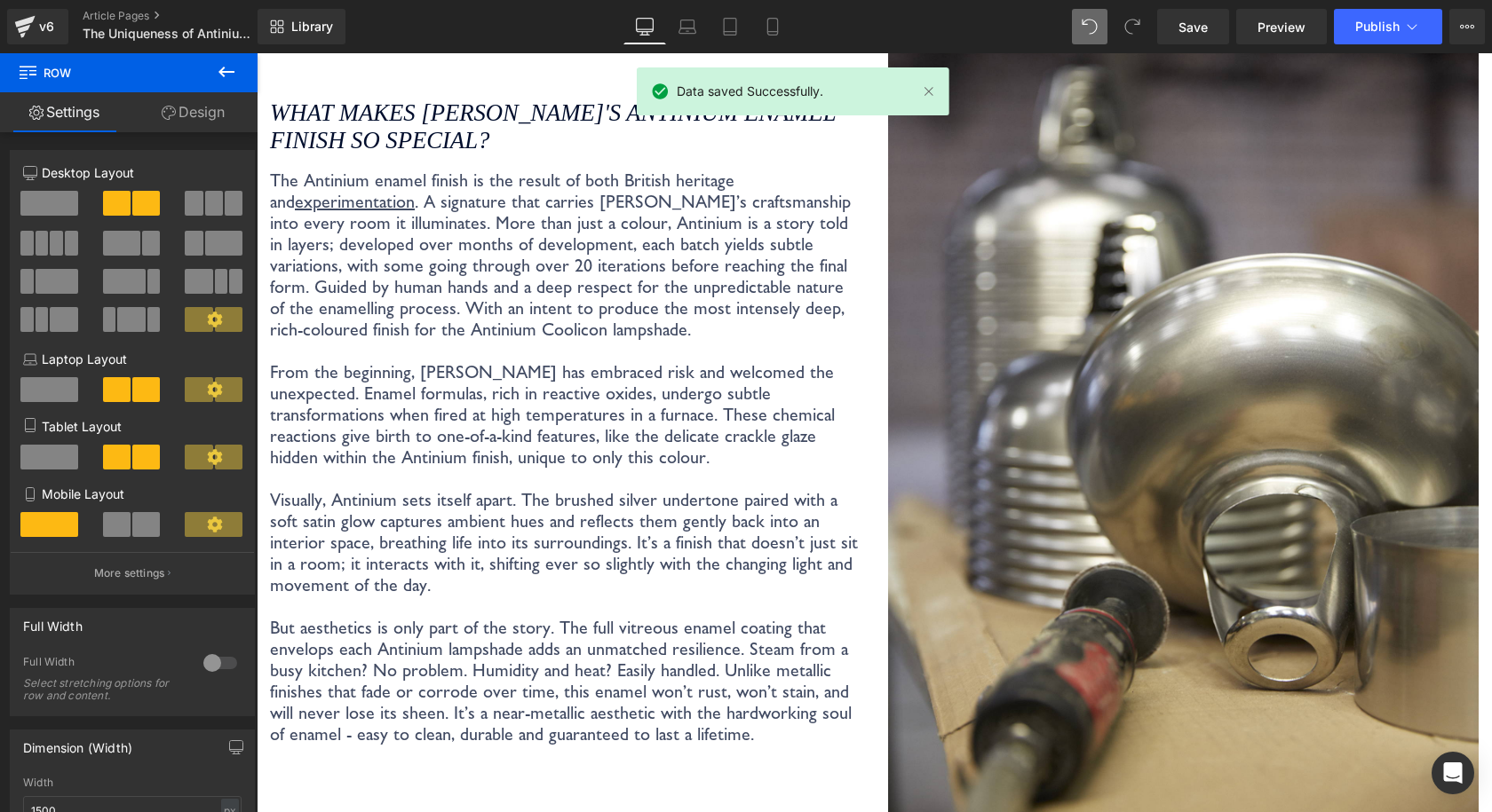
scroll to position [3294, 0]
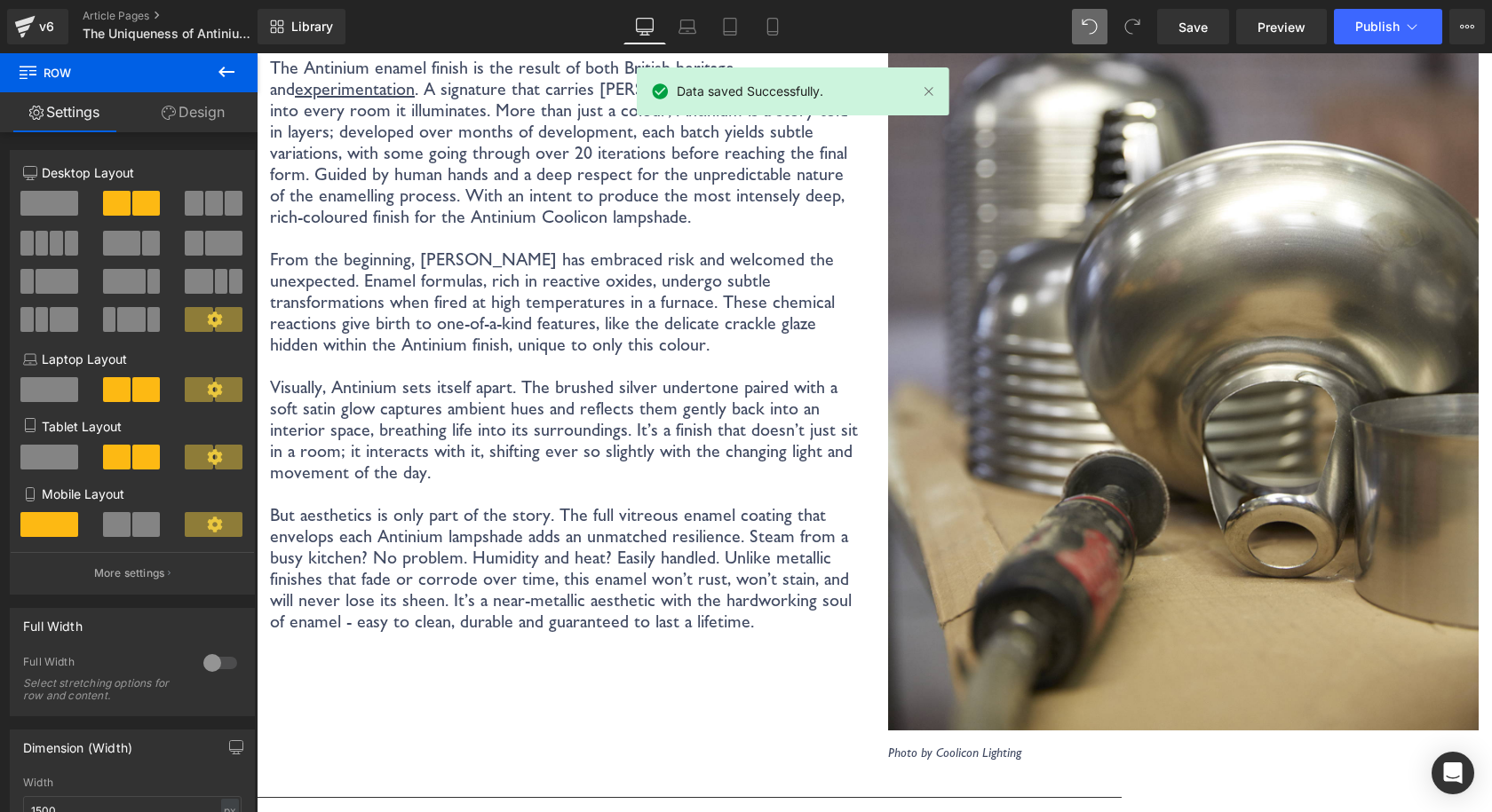
click at [744, 355] on p at bounding box center [565, 366] width 591 height 21
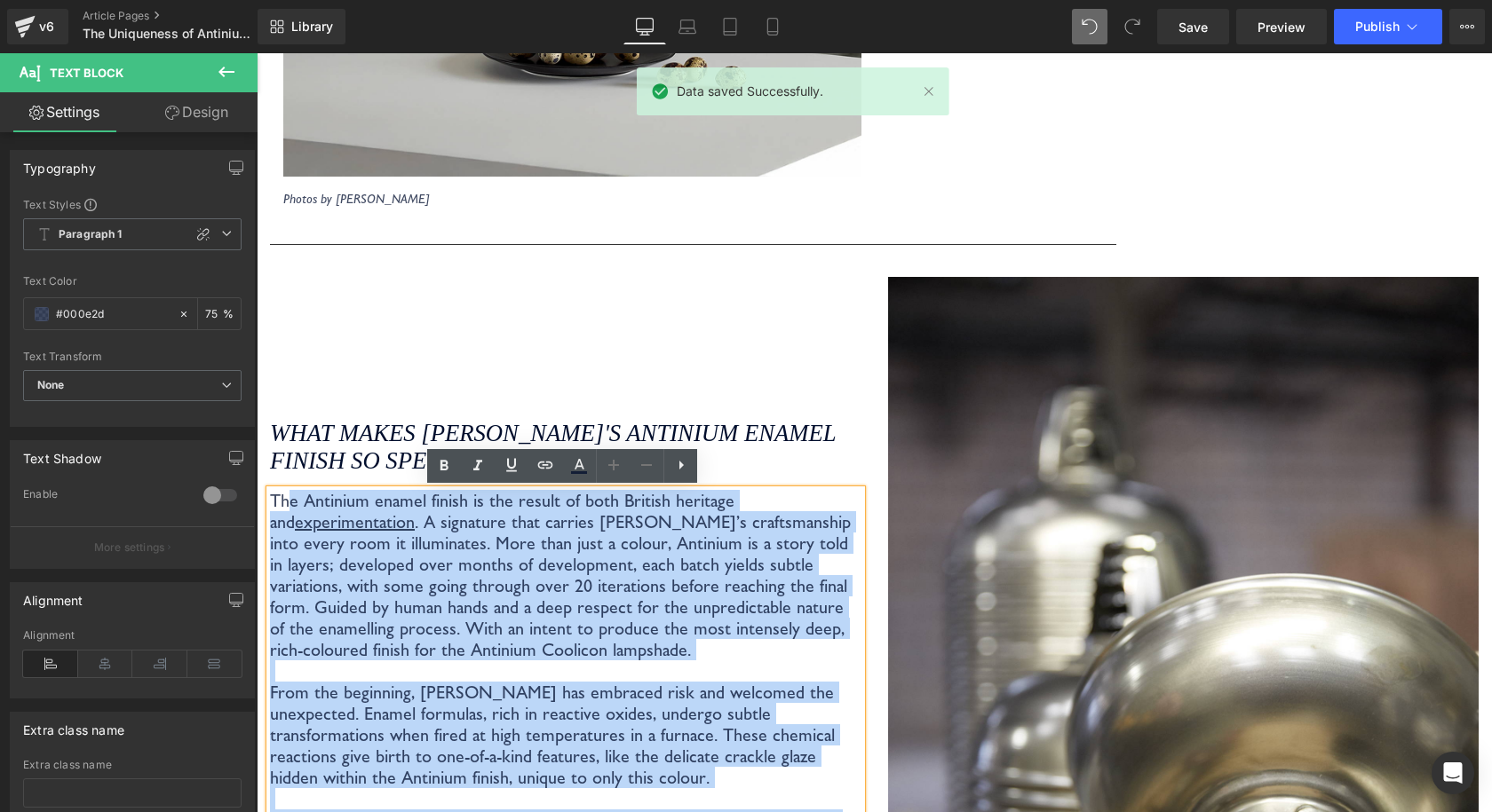
scroll to position [2846, 0]
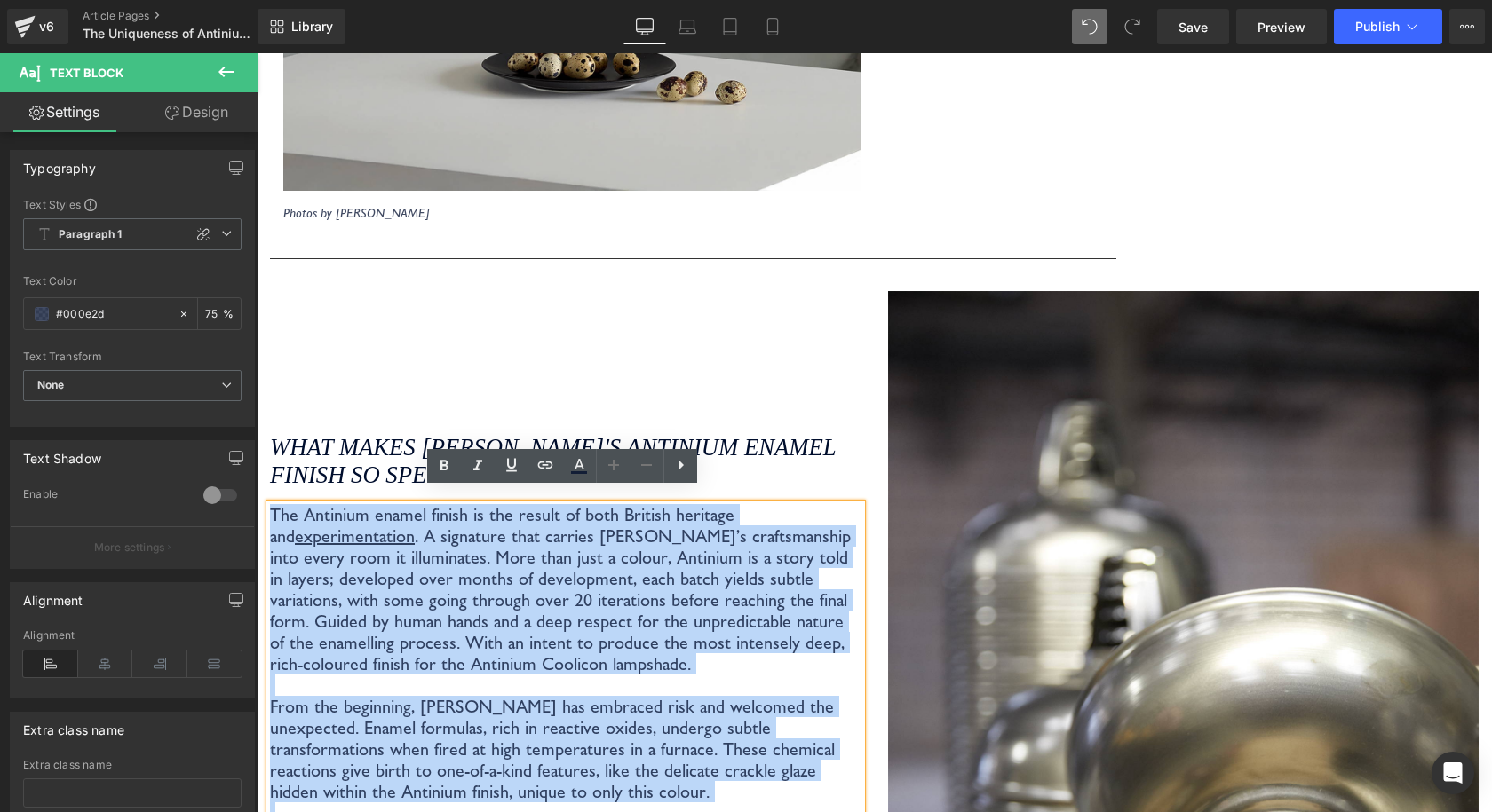
drag, startPoint x: 733, startPoint y: 611, endPoint x: 298, endPoint y: 475, distance: 455.8
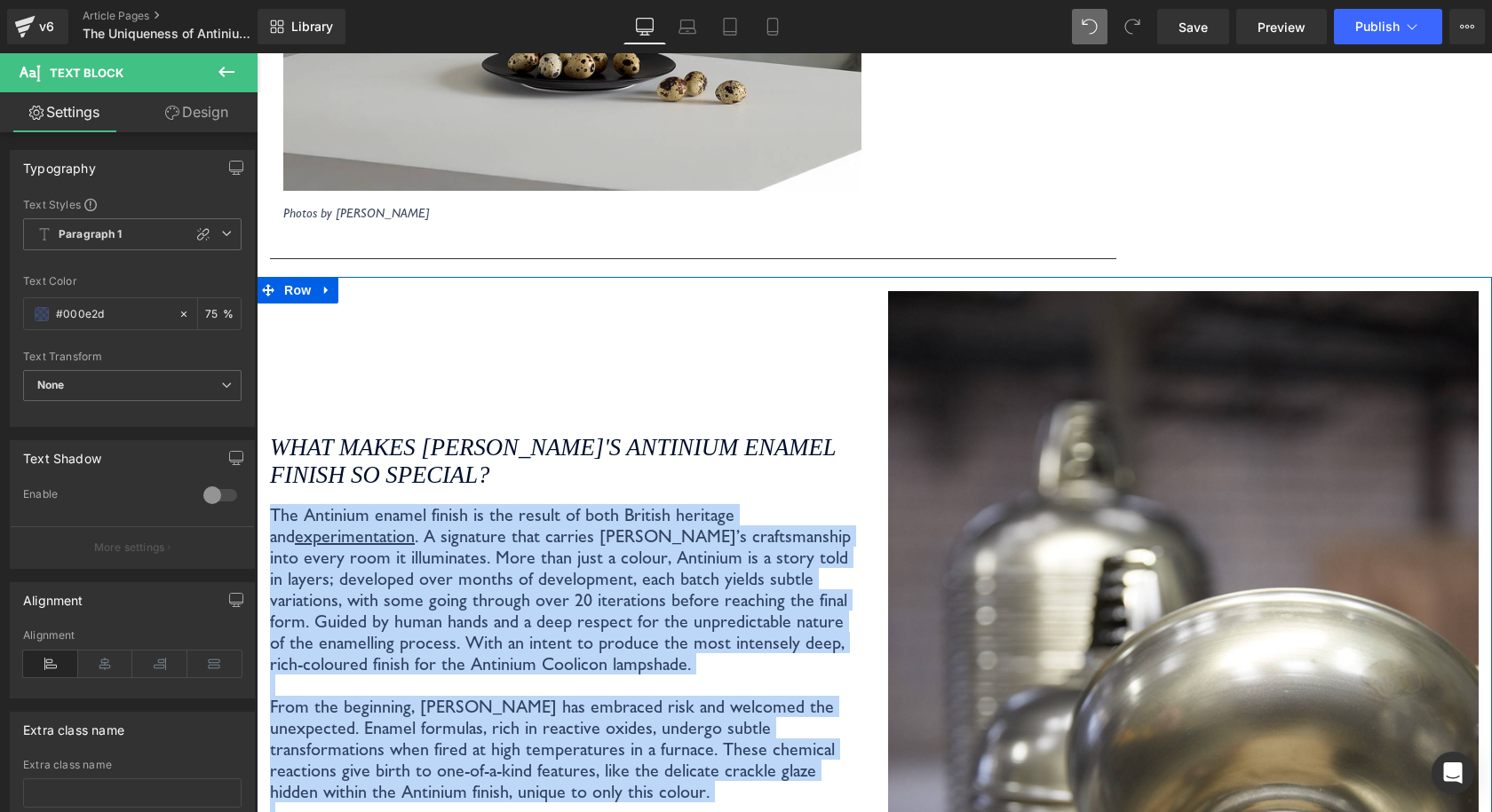
click at [662, 486] on div "What makes Coolicon's Antinium enamel finish so special? Heading" at bounding box center [565, 463] width 591 height 85
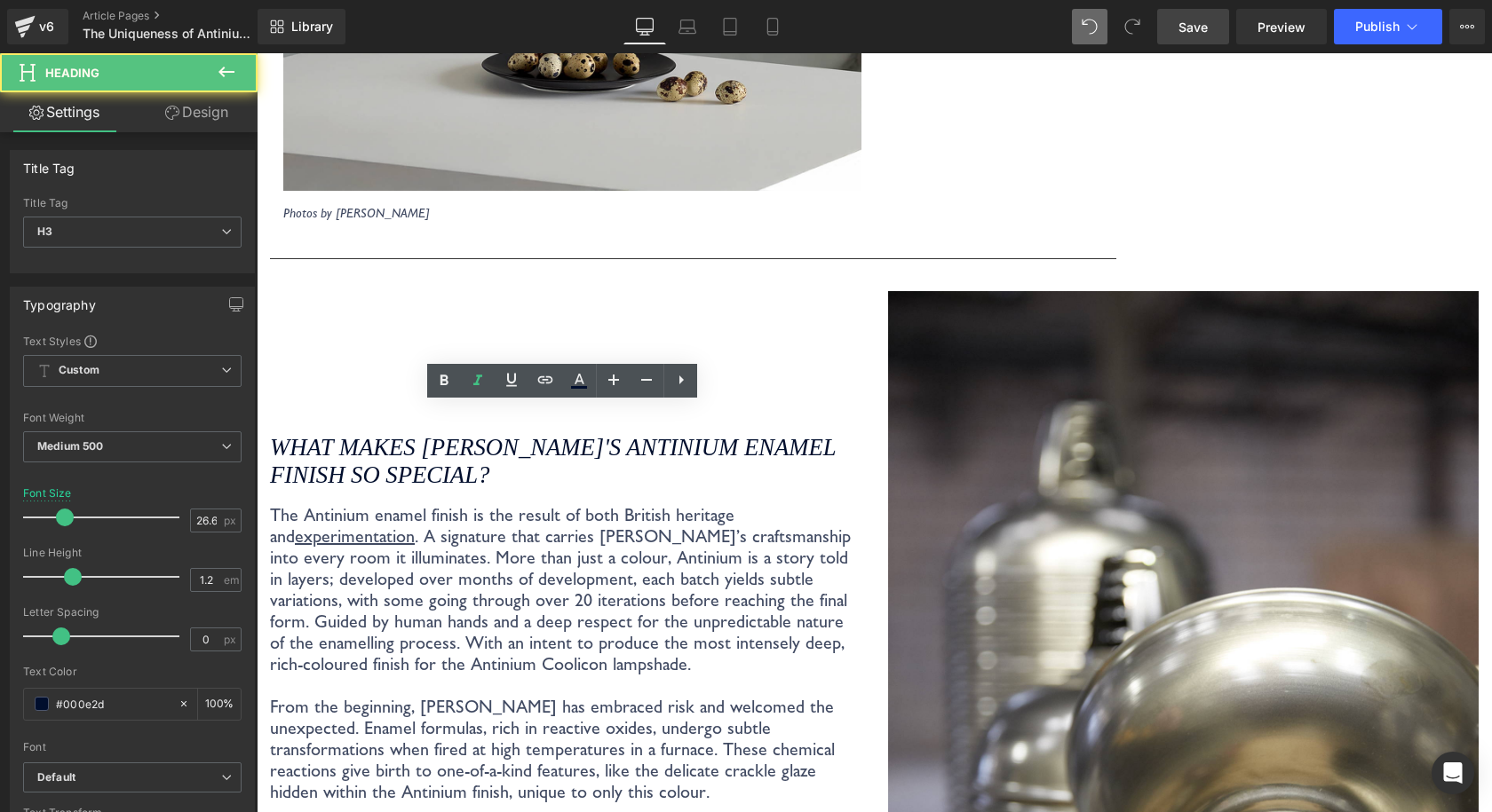
click at [1211, 26] on link "Save" at bounding box center [1193, 26] width 72 height 36
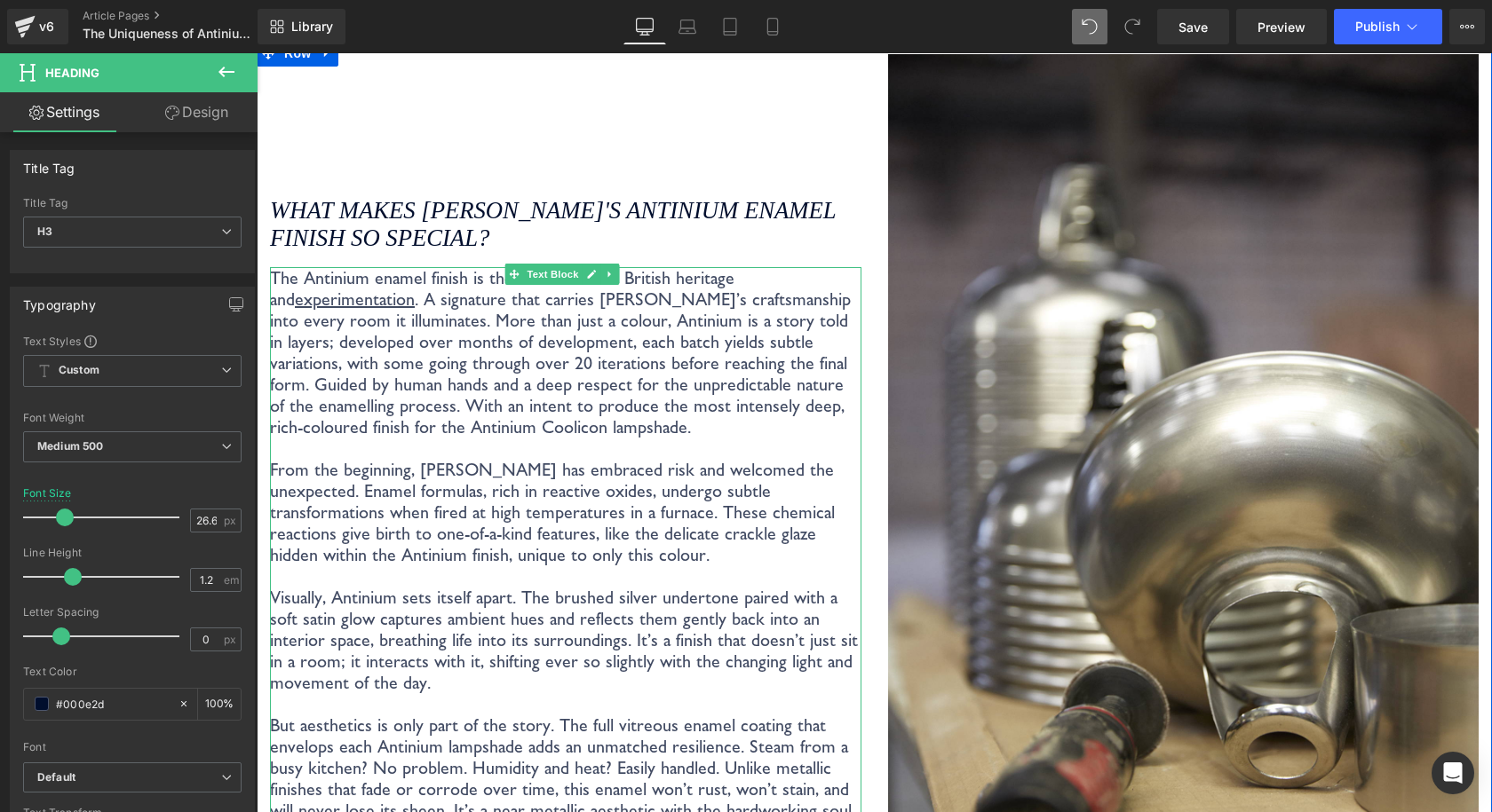
scroll to position [3113, 0]
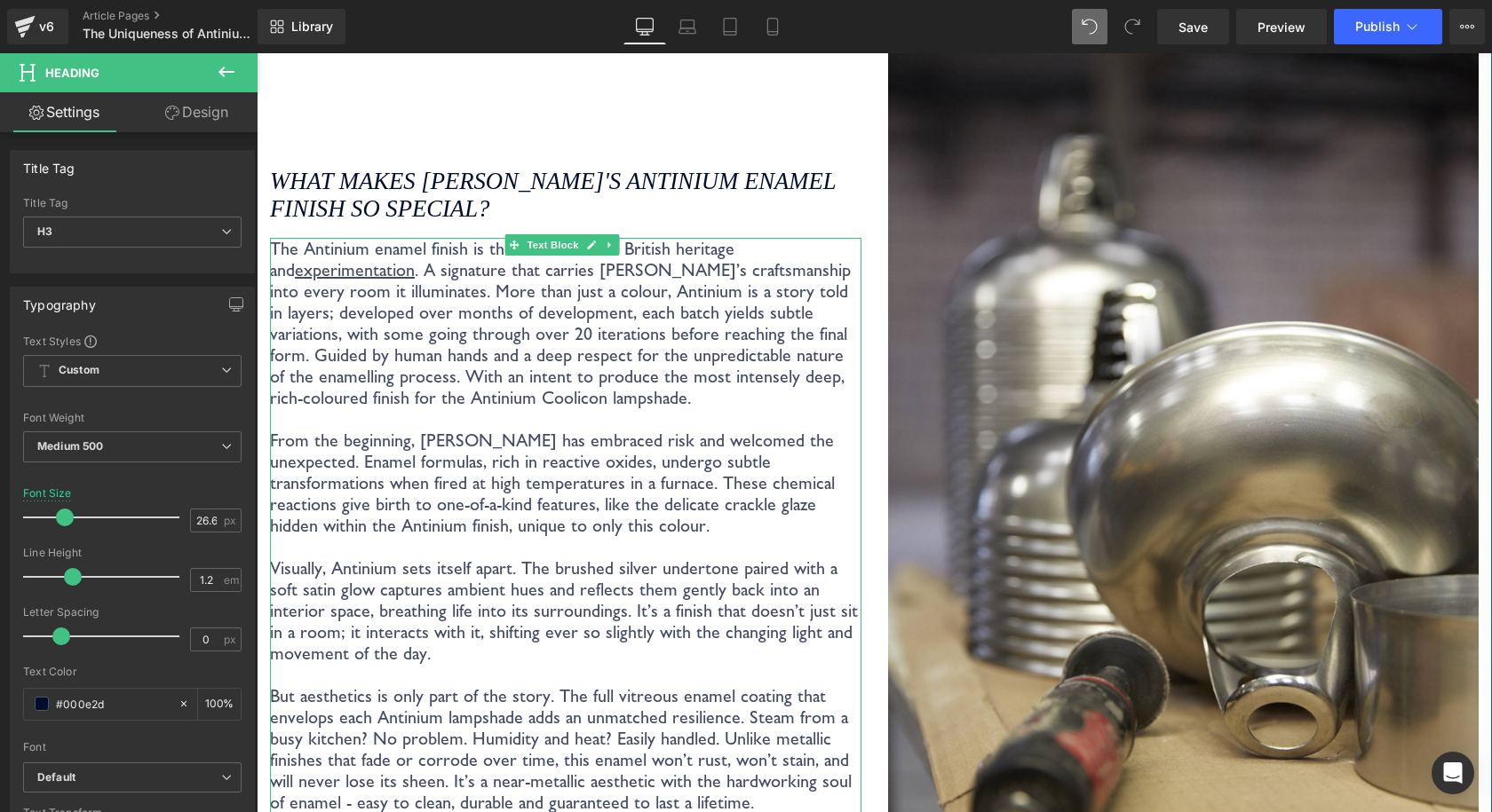
click at [439, 296] on p "The Antinium enamel finish is the result of both British heritage and experimen…" at bounding box center [565, 323] width 591 height 171
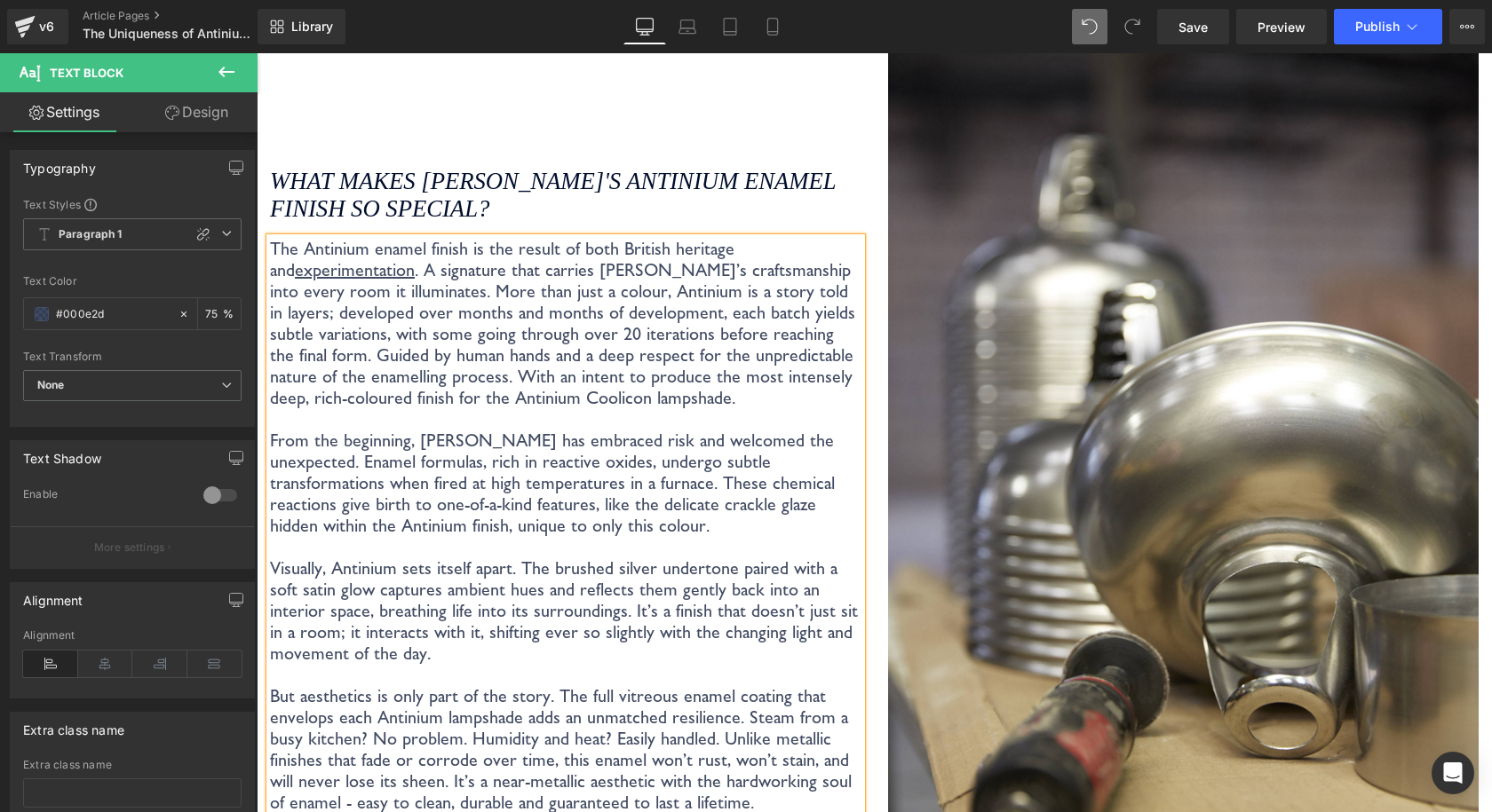
click at [317, 301] on p "The Antinium enamel finish is the result of both British heritage and experimen…" at bounding box center [565, 323] width 591 height 171
click at [1198, 37] on link "Save" at bounding box center [1193, 26] width 72 height 36
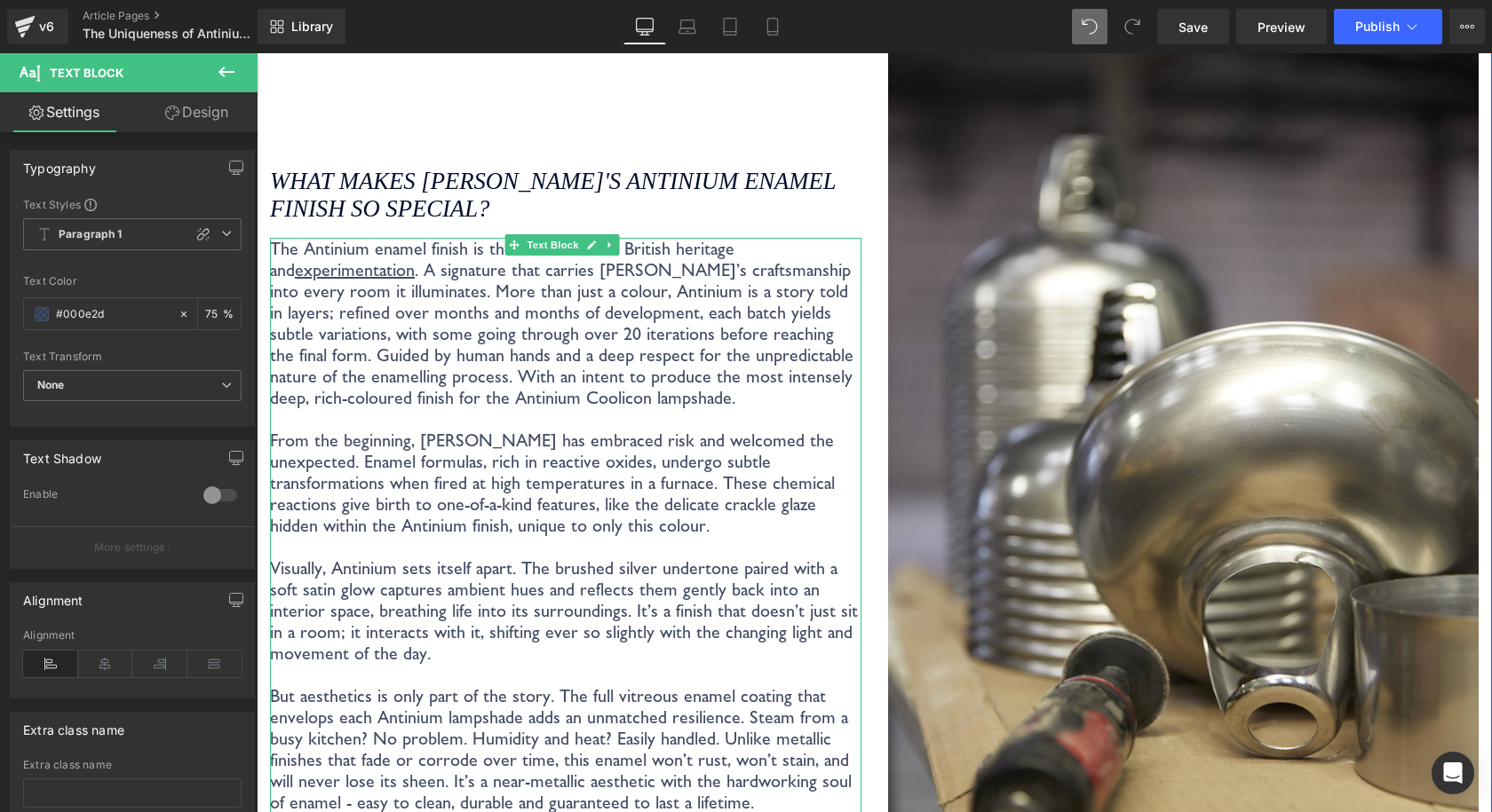
click at [792, 319] on p "The Antinium enamel finish is the result of both British heritage and experimen…" at bounding box center [565, 323] width 591 height 171
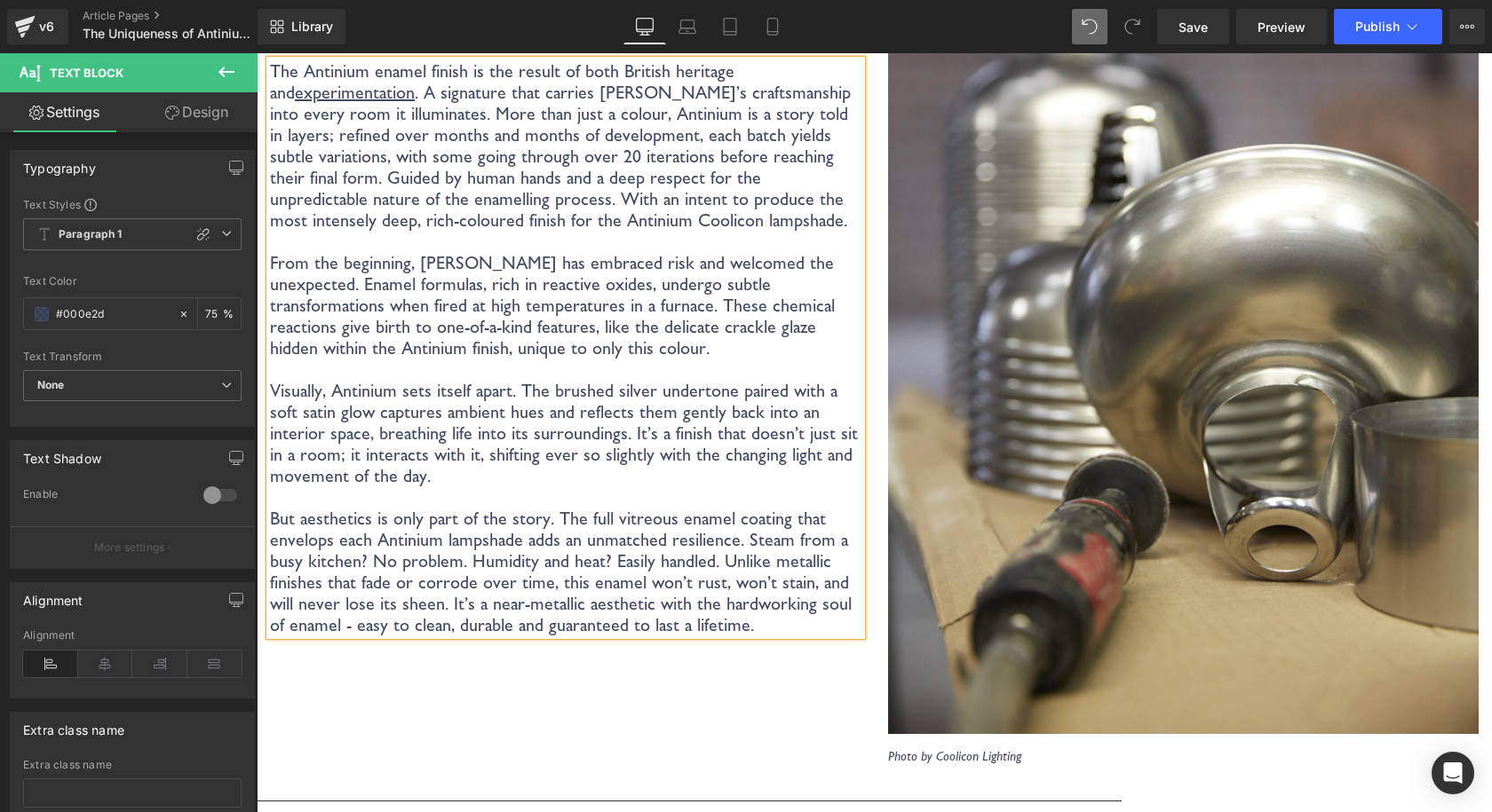
scroll to position [3379, 0]
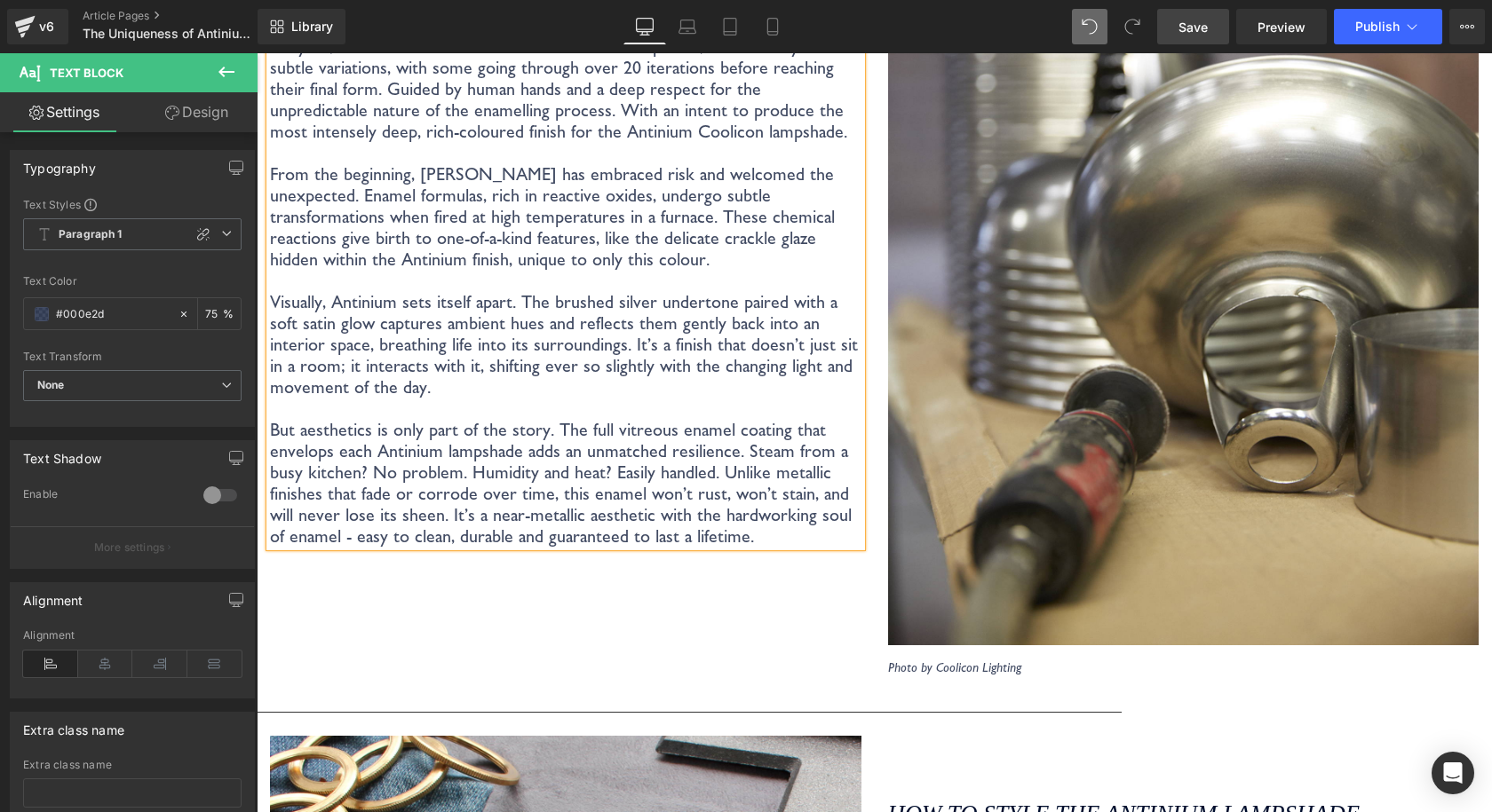
click at [1222, 24] on link "Save" at bounding box center [1193, 26] width 72 height 36
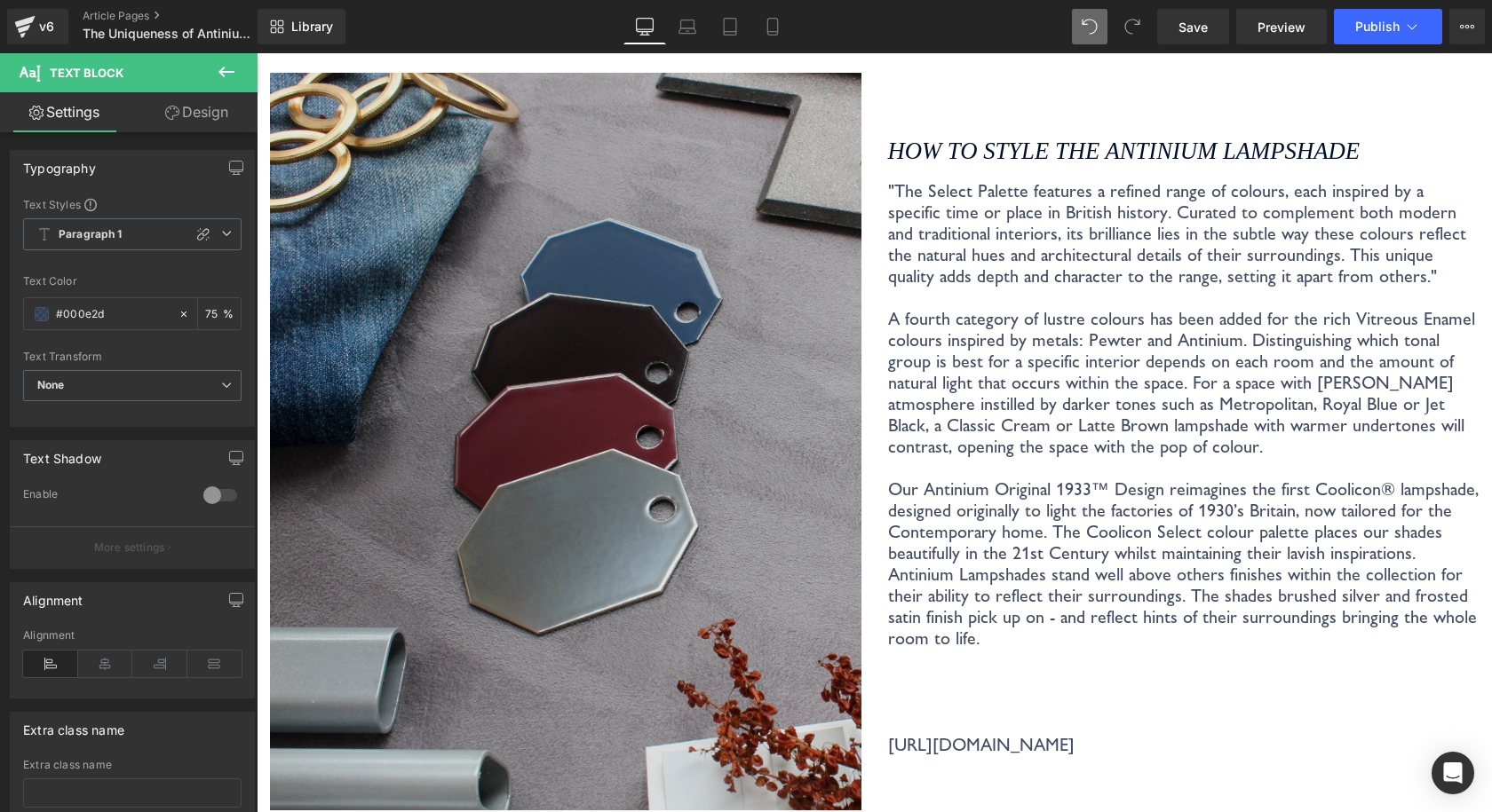
scroll to position [4000, 0]
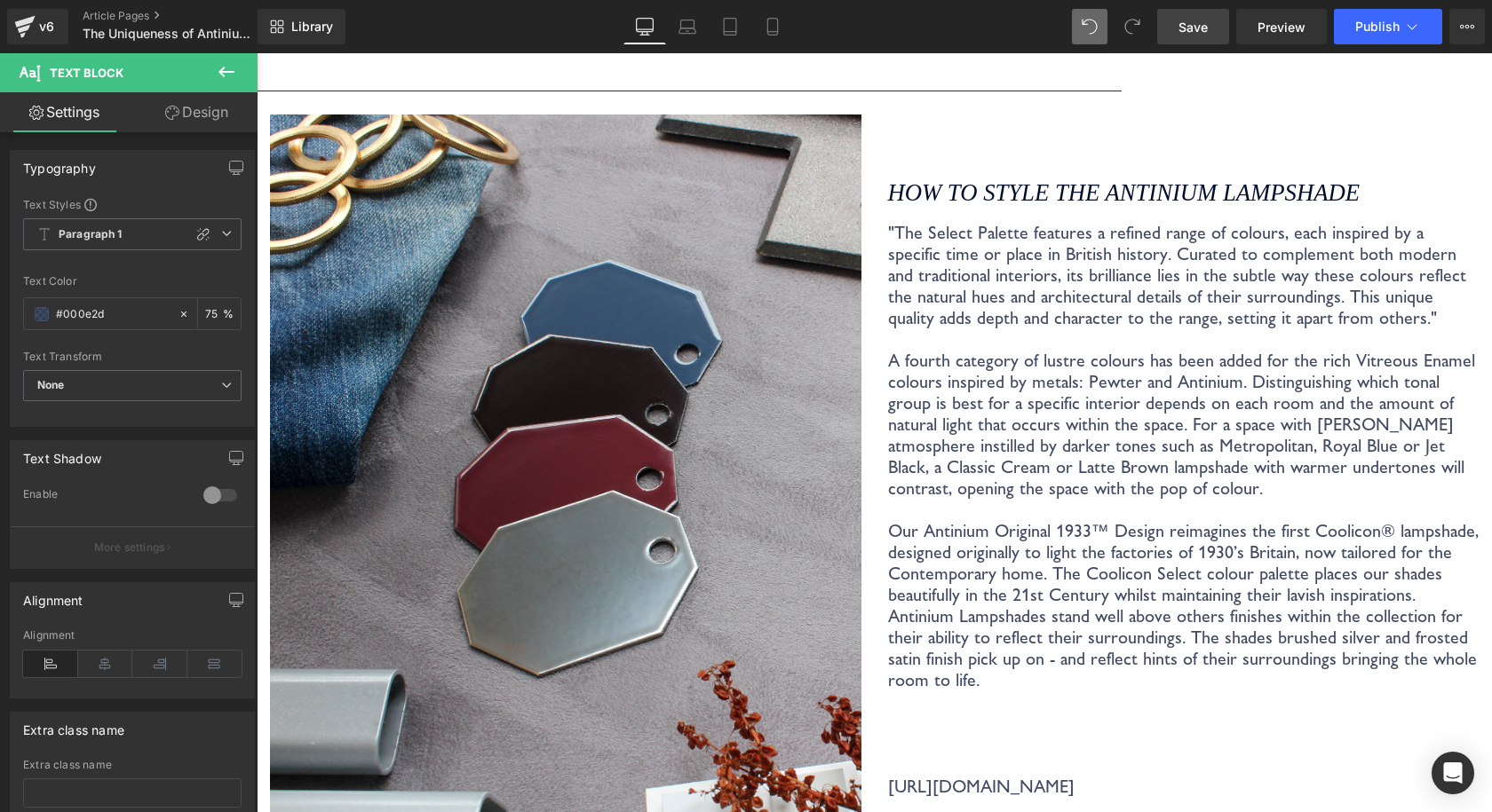
click at [1186, 43] on link "Save" at bounding box center [1193, 26] width 72 height 36
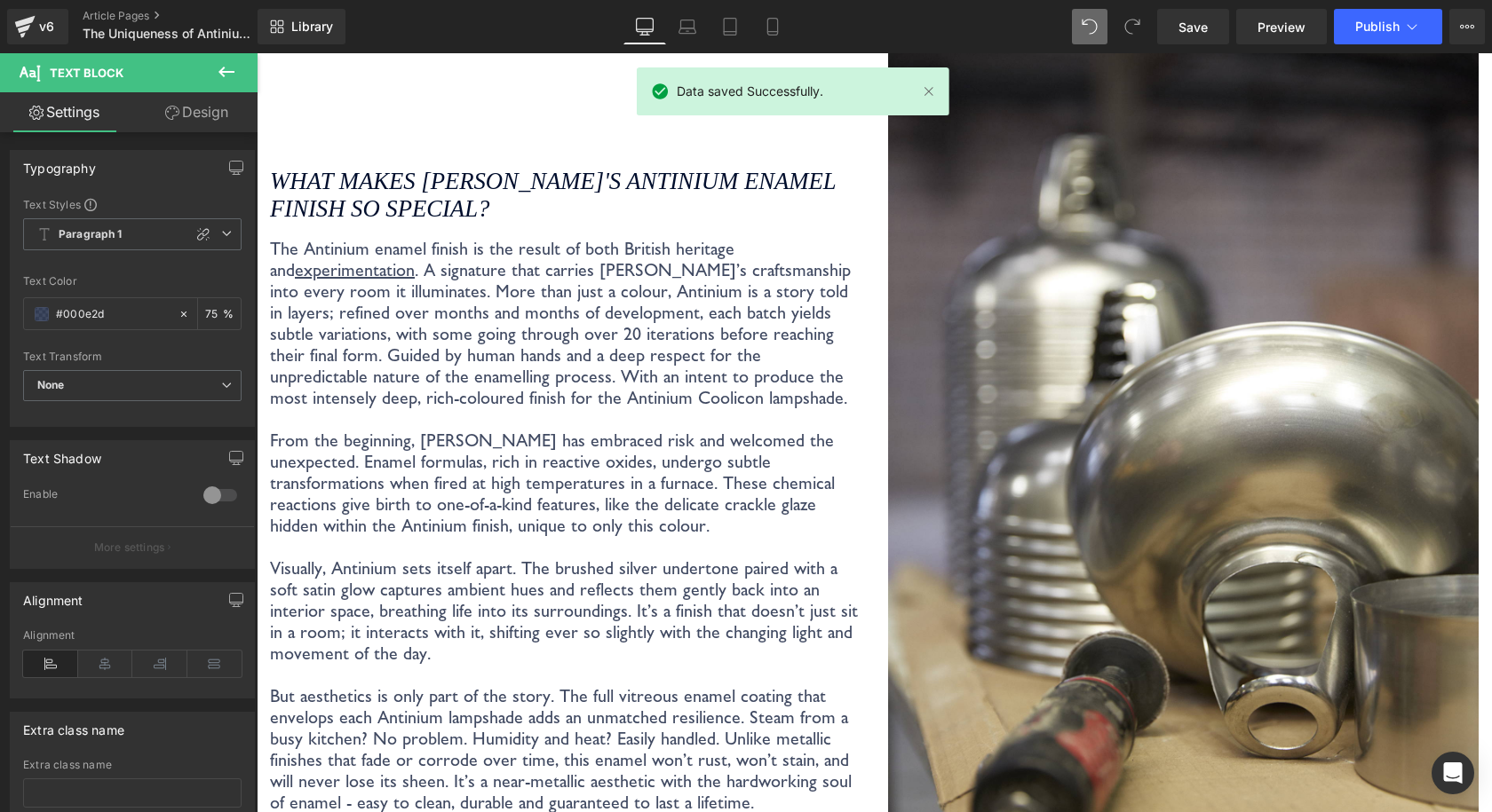
scroll to position [3201, 0]
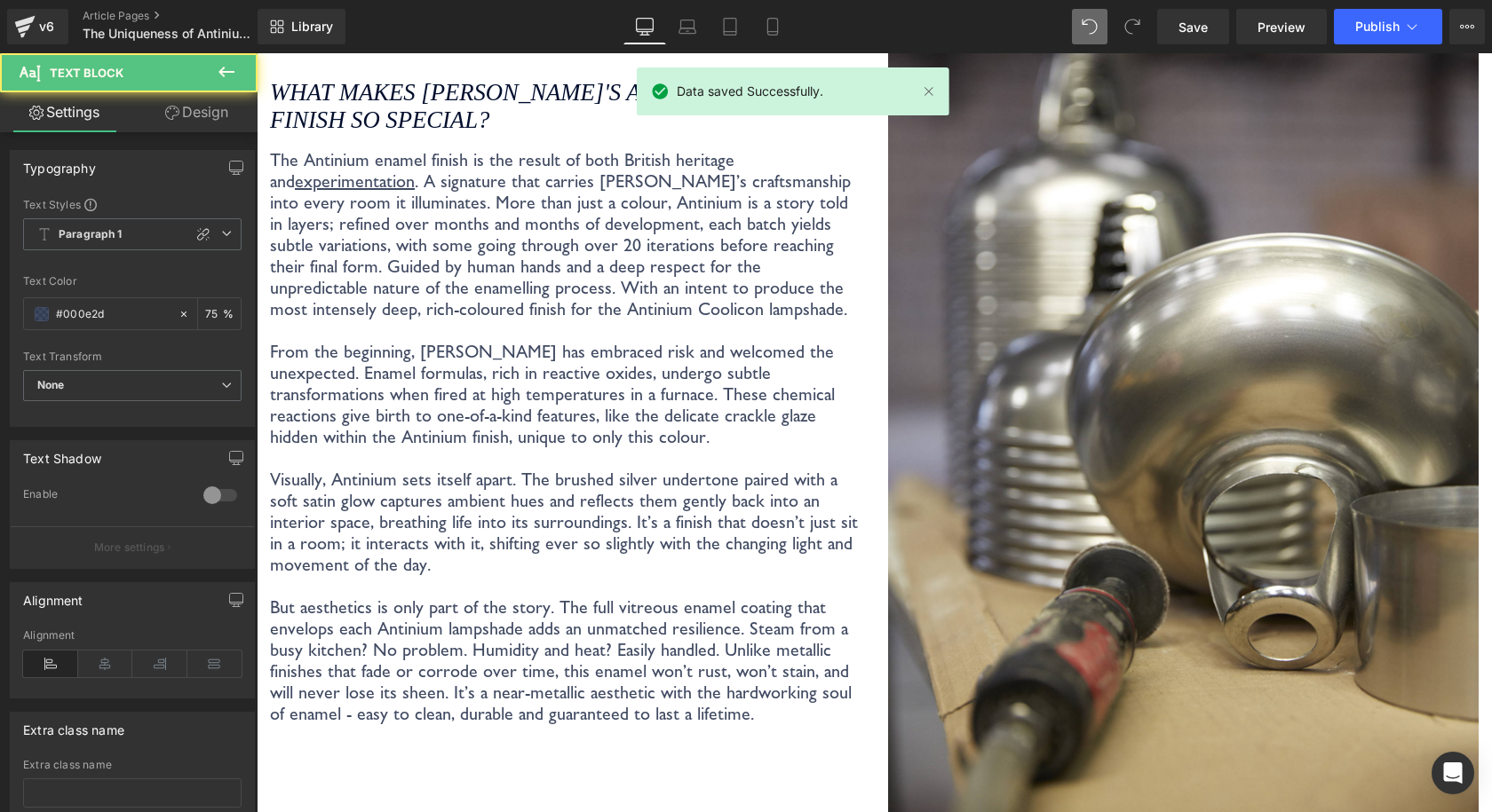
click at [356, 178] on p "The Antinium enamel finish is the result of both British heritage and experimen…" at bounding box center [565, 235] width 591 height 171
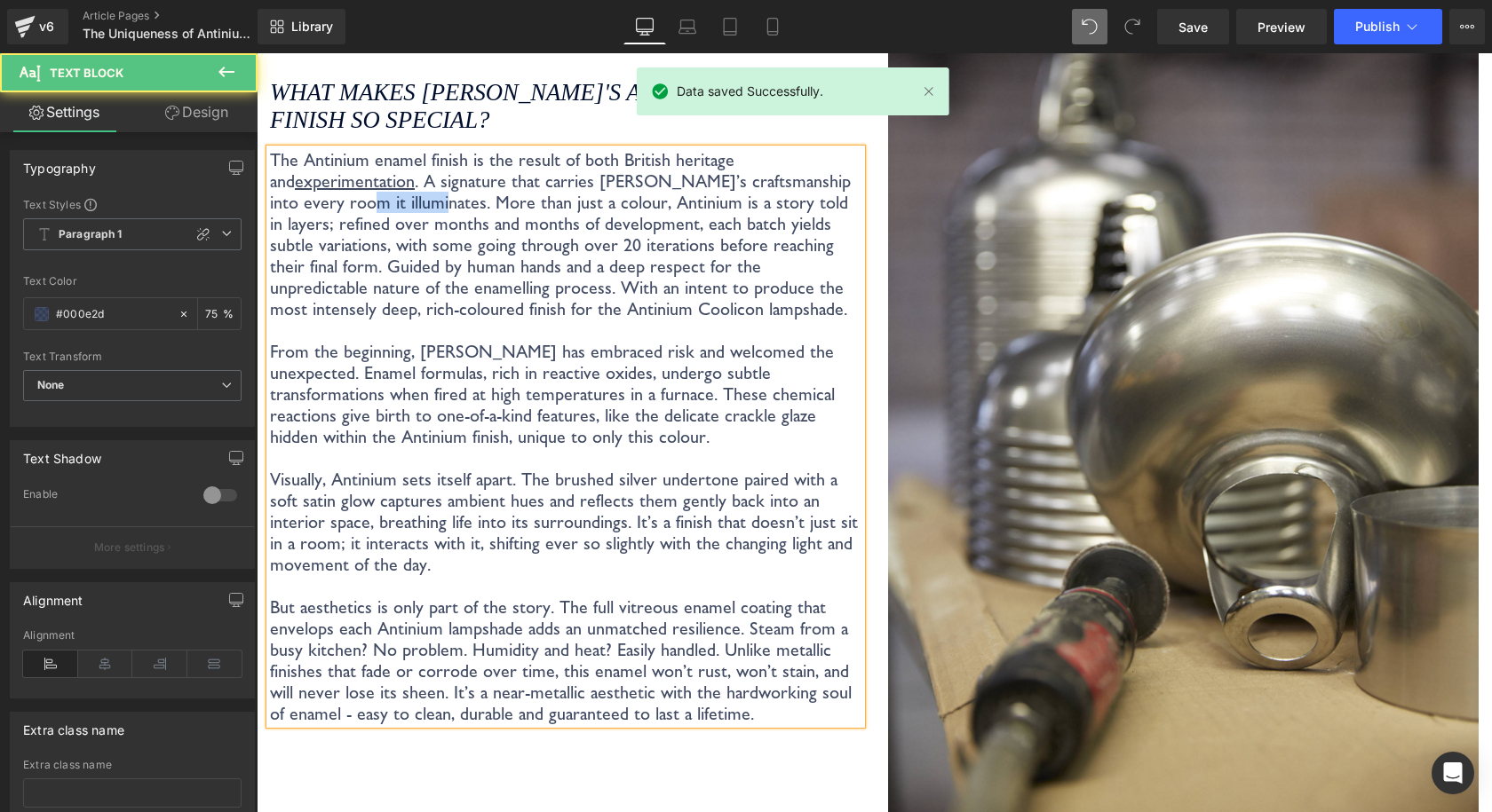
click at [356, 178] on p "The Antinium enamel finish is the result of both British heritage and experimen…" at bounding box center [565, 235] width 591 height 171
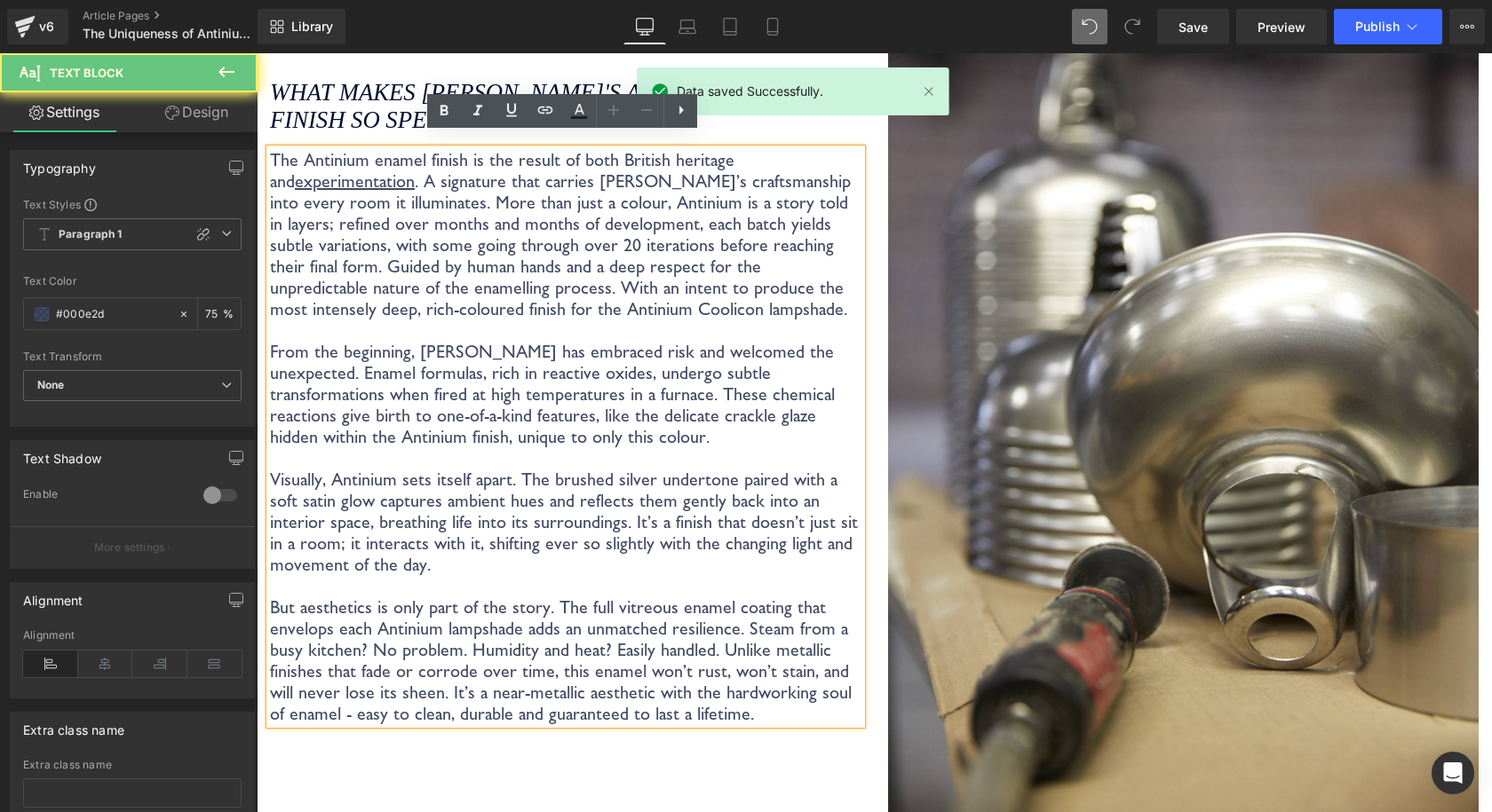
click at [356, 172] on u "experimentation" at bounding box center [354, 181] width 119 height 21
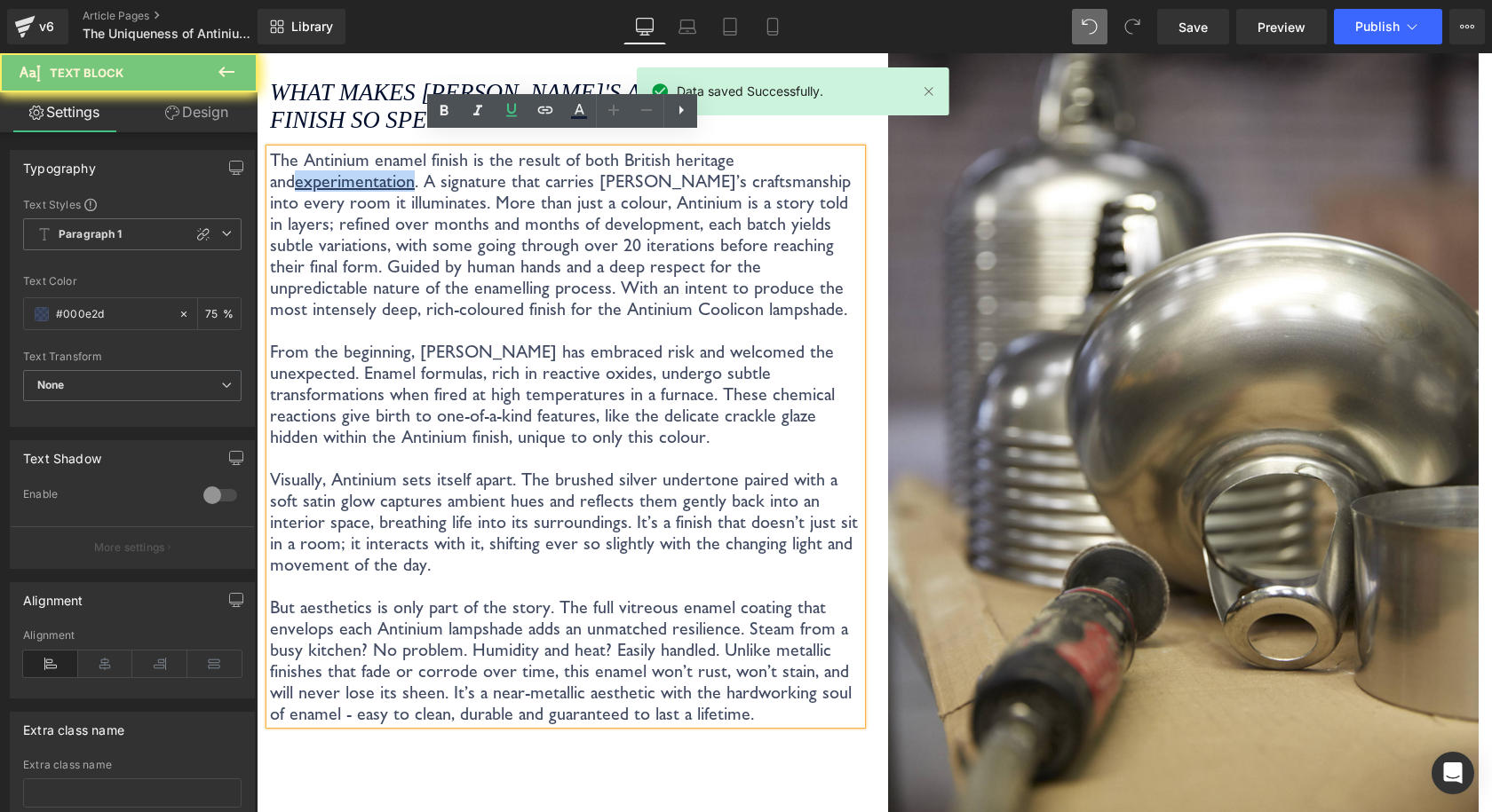
click at [356, 172] on u "experimentation" at bounding box center [354, 181] width 119 height 21
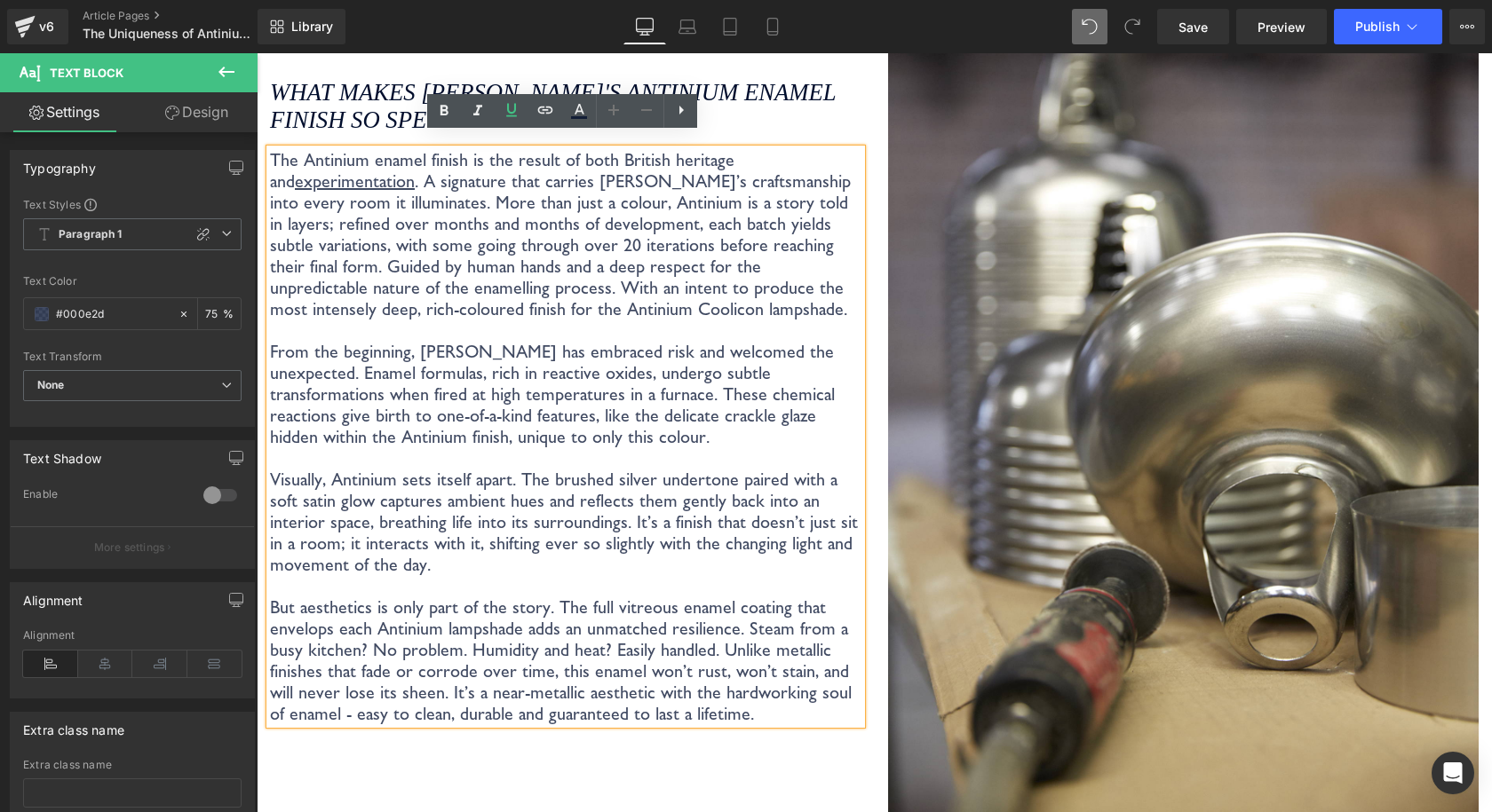
click at [412, 183] on p "The Antinium enamel finish is the result of both British heritage and experimen…" at bounding box center [565, 235] width 591 height 171
drag, startPoint x: 389, startPoint y: 169, endPoint x: 270, endPoint y: 171, distance: 119.0
click at [270, 171] on p "The Antinium enamel finish is the result of both British heritage and experimen…" at bounding box center [565, 235] width 591 height 171
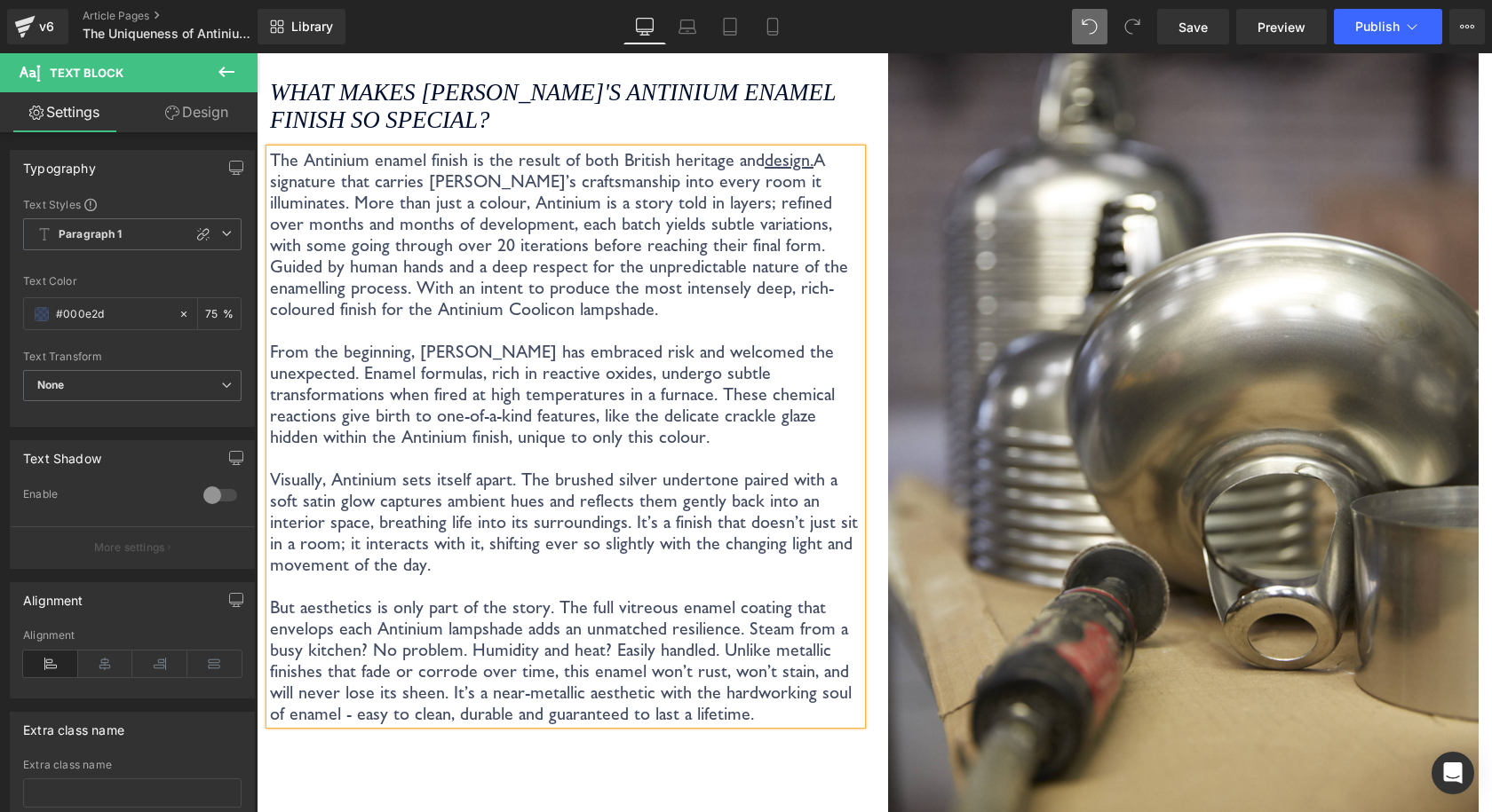
click at [747, 192] on p "The Antinium enamel finish is the result of both British heritage and design. A…" at bounding box center [565, 235] width 591 height 171
drag, startPoint x: 1173, startPoint y: 26, endPoint x: 789, endPoint y: 2, distance: 384.7
click at [1173, 26] on link "Save" at bounding box center [1193, 26] width 72 height 36
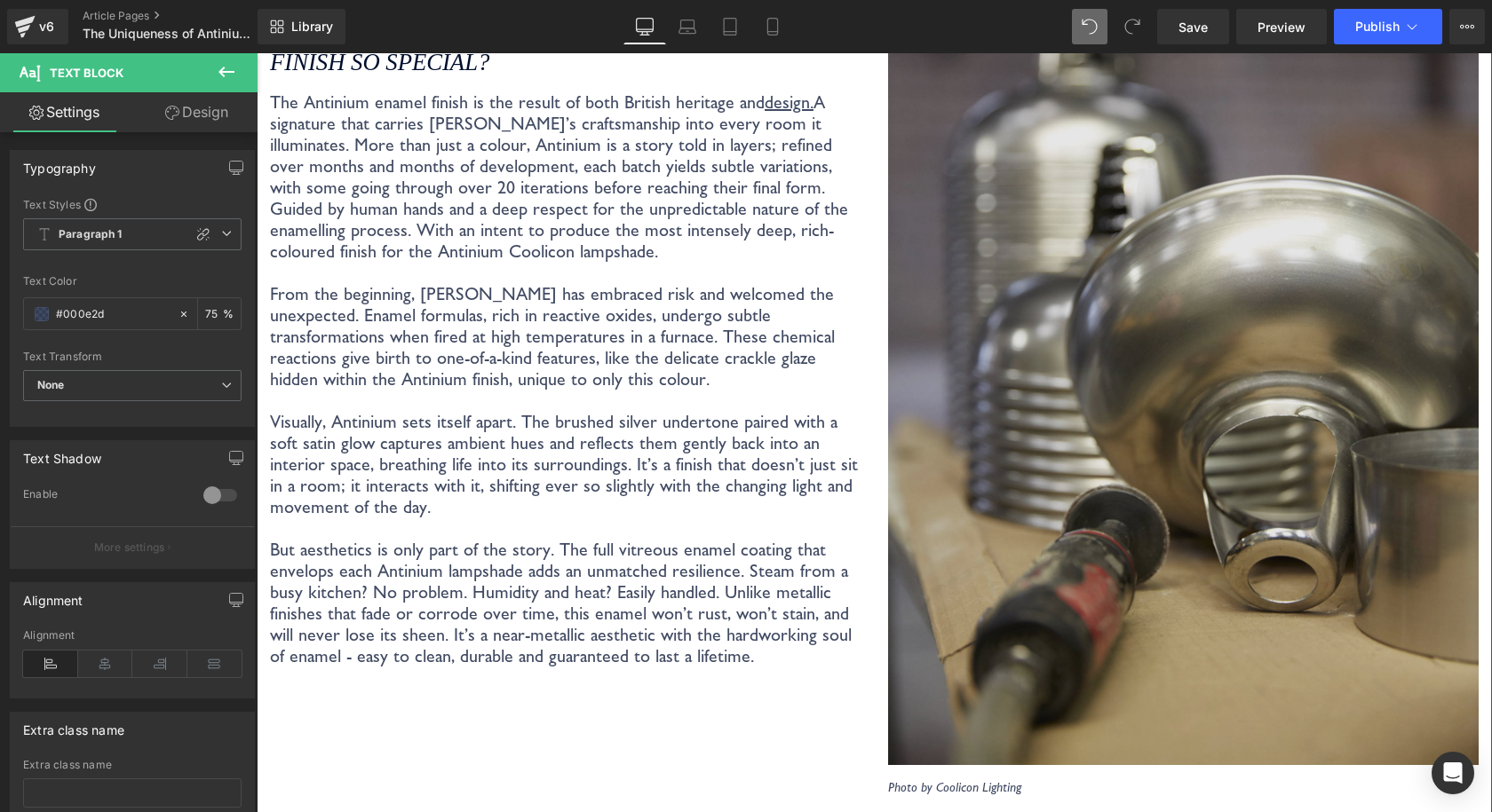
scroll to position [3290, 0]
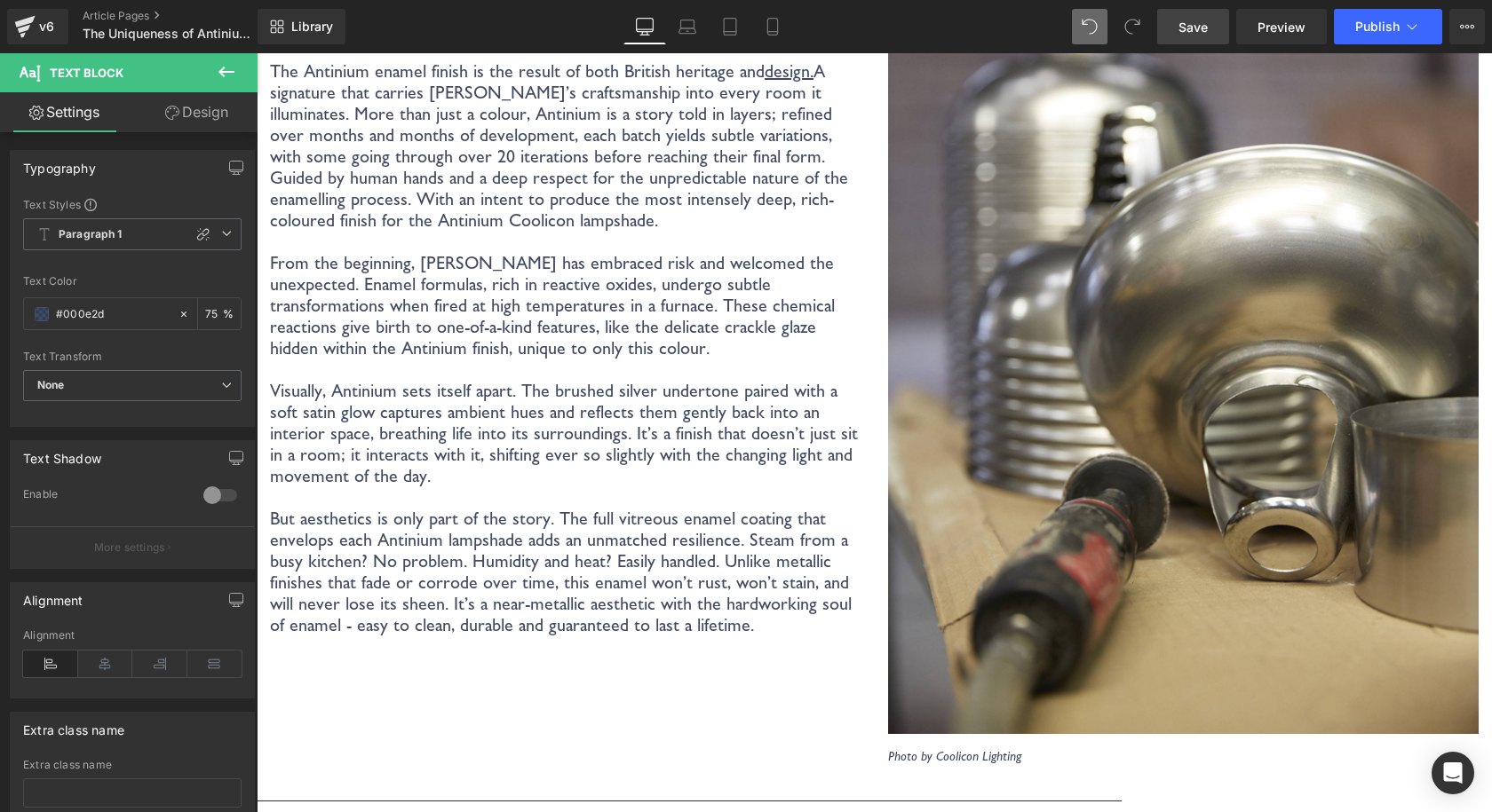
click at [1214, 33] on link "Save" at bounding box center [1193, 26] width 72 height 36
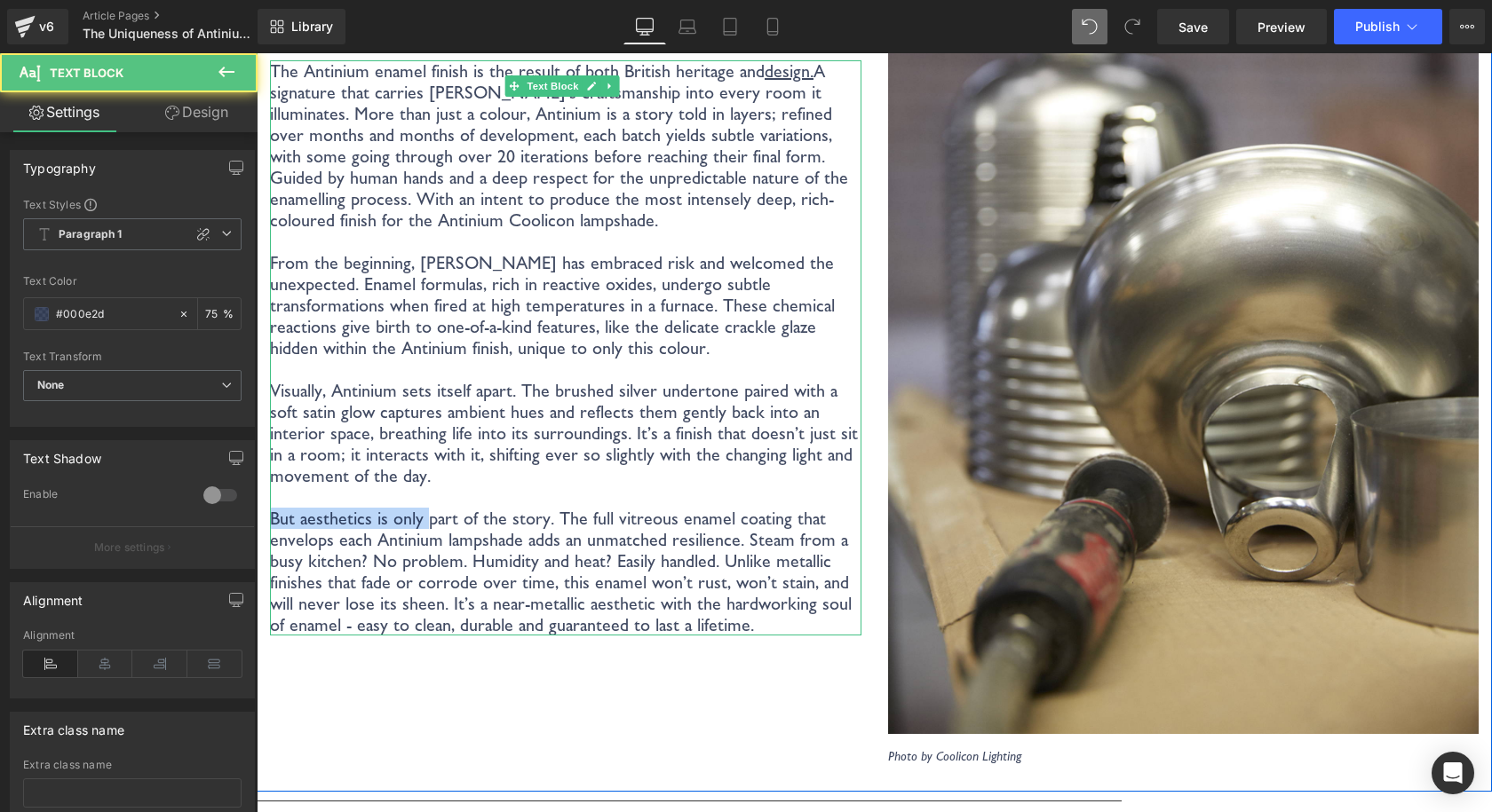
drag, startPoint x: 423, startPoint y: 503, endPoint x: 275, endPoint y: 511, distance: 148.2
click at [275, 511] on p "But aesthetics is only part of the story. The full vitreous enamel coating that…" at bounding box center [565, 571] width 591 height 128
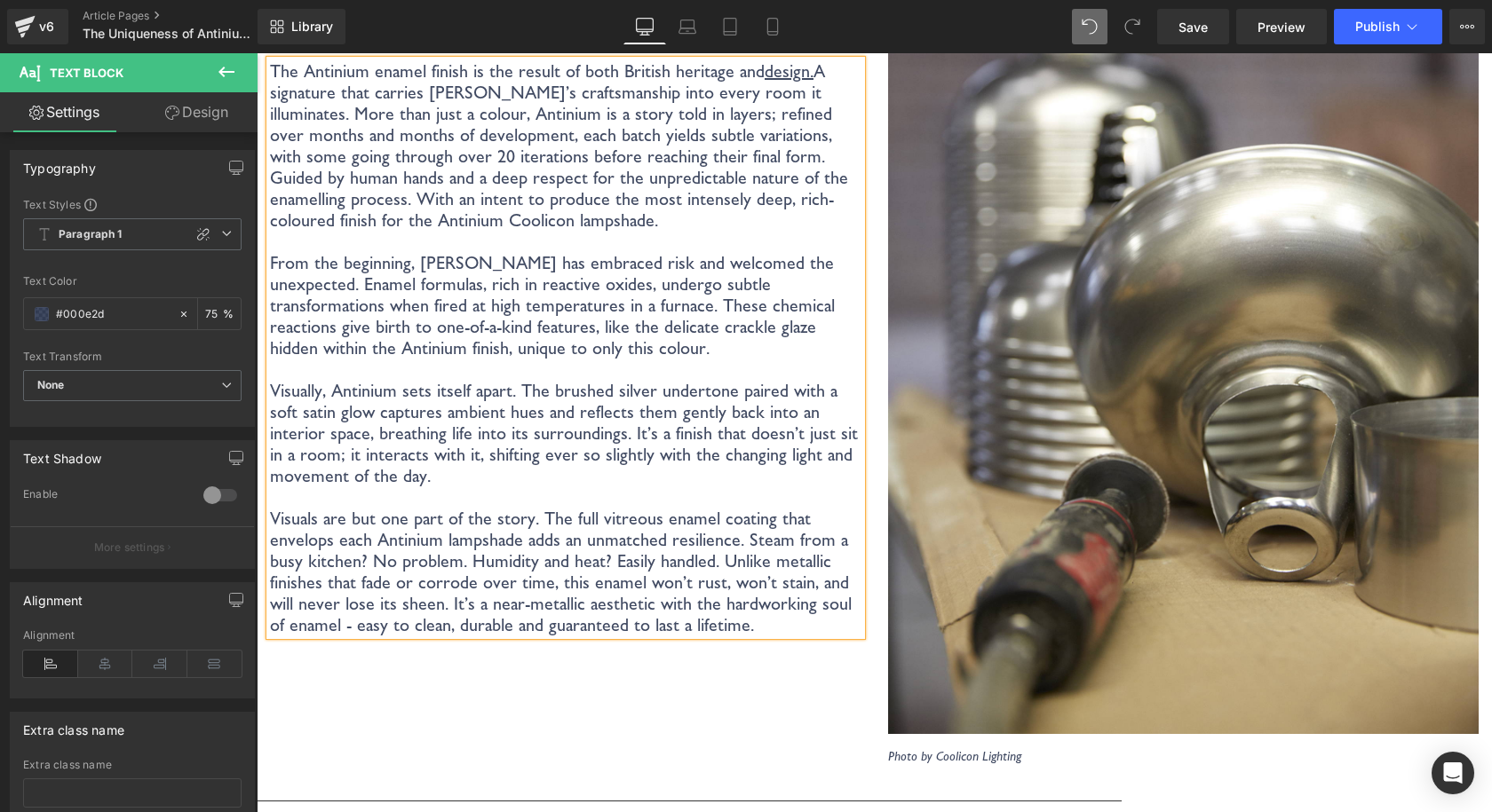
click at [302, 509] on p "Visuals are but one part of the story. The full vitreous enamel coating that en…" at bounding box center [565, 571] width 591 height 128
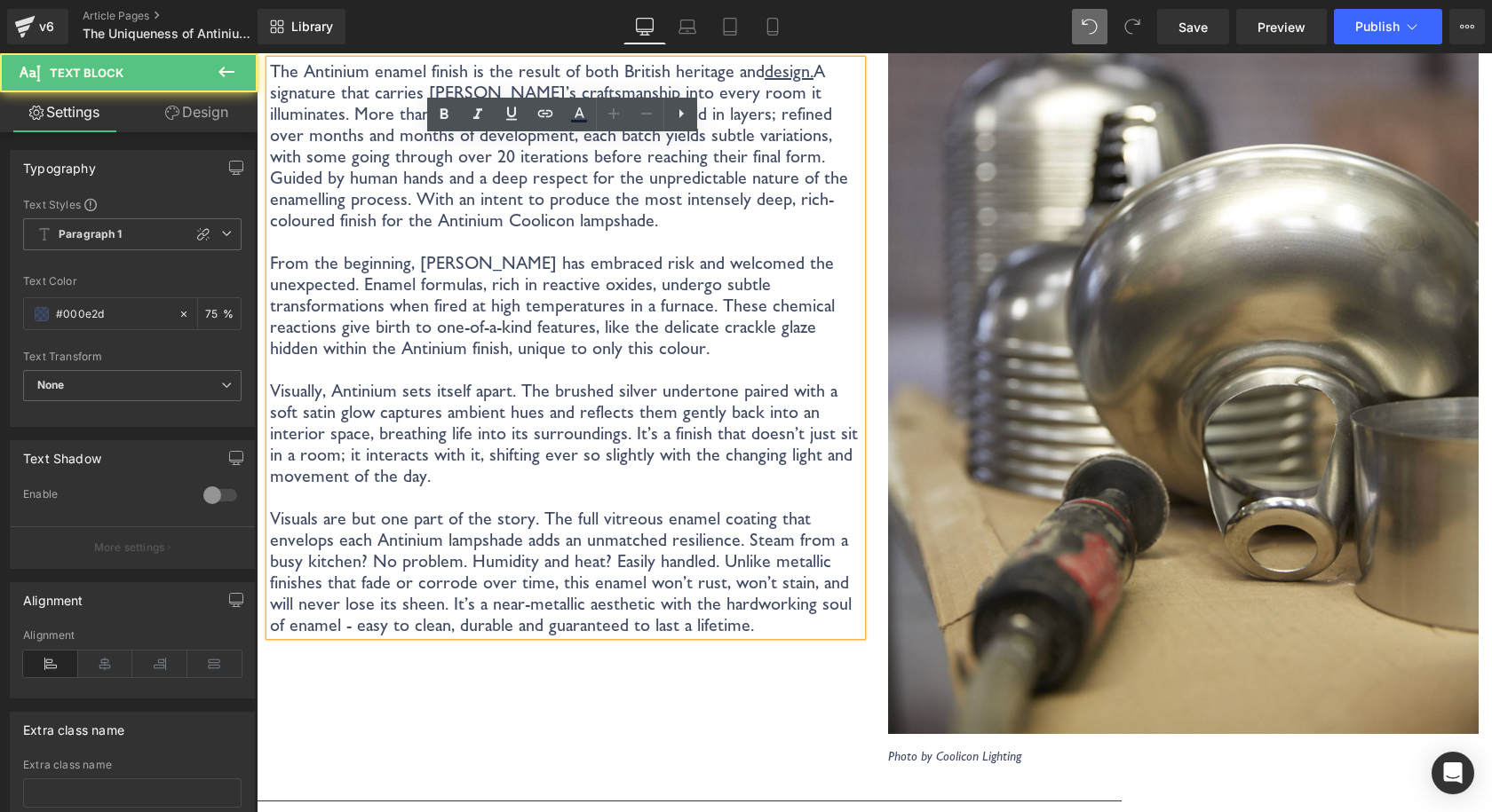
click at [302, 510] on p "Visuals are but one part of the story. The full vitreous enamel coating that en…" at bounding box center [565, 571] width 591 height 128
click at [432, 507] on p "Visuals are but one part of the story. The full vitreous enamel coating that en…" at bounding box center [565, 571] width 591 height 128
click at [468, 507] on p "Visuals are but one part of the story. The full vitreous enamel coating that en…" at bounding box center [565, 571] width 591 height 128
click at [460, 507] on p "Visuals are but one part of the story. The full vitreous enamel coating that en…" at bounding box center [565, 571] width 591 height 128
click at [482, 507] on p "Visuals are but one part of the story. The full vitreous enamel coating that en…" at bounding box center [565, 571] width 591 height 128
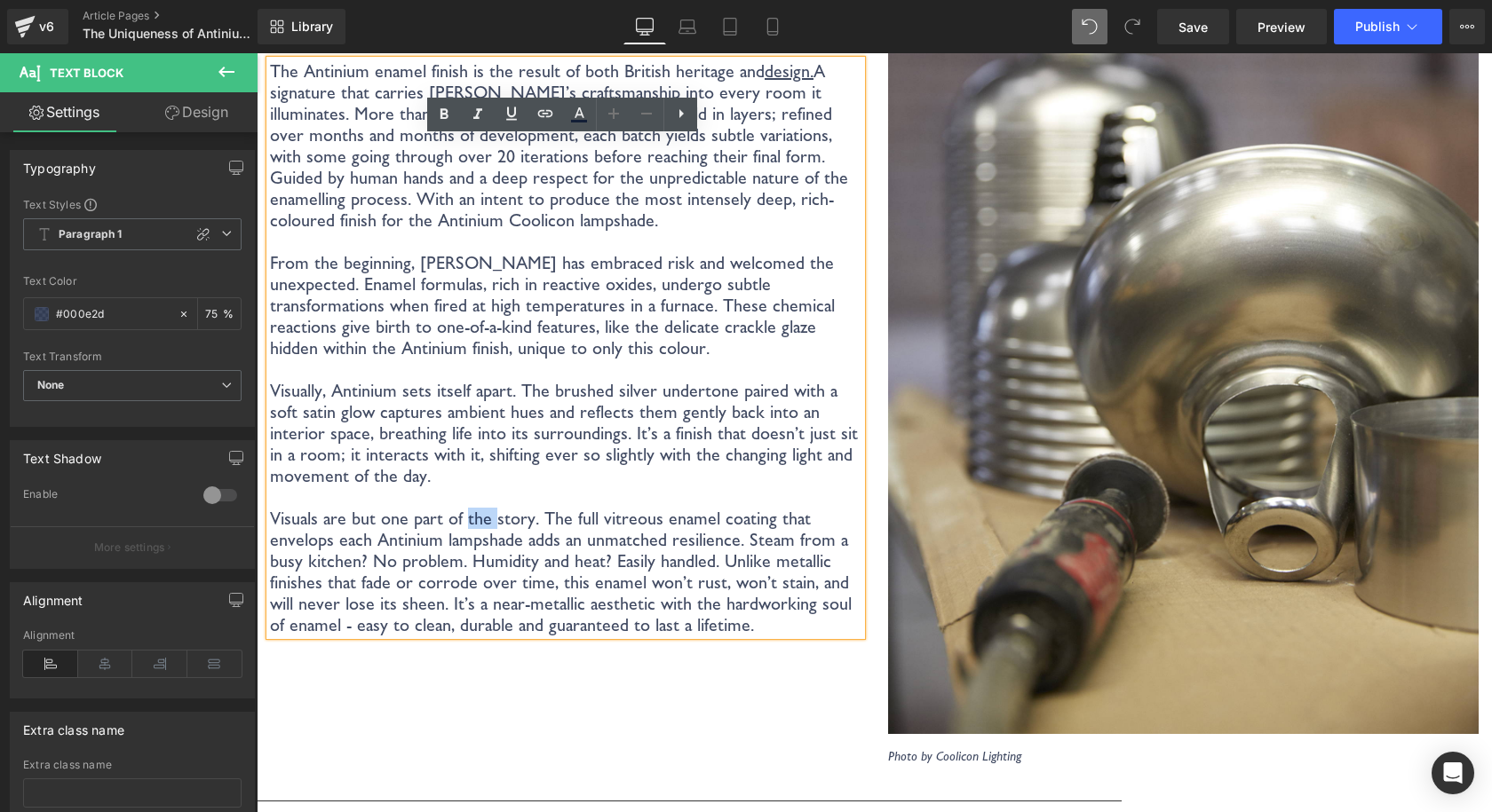
drag, startPoint x: 488, startPoint y: 502, endPoint x: 460, endPoint y: 502, distance: 28.0
click at [460, 507] on p "Visuals are but one part of the story. The full vitreous enamel coating that en…" at bounding box center [565, 571] width 591 height 128
click at [389, 522] on p "Visuals are but one part of the story. The full vitreous enamel coating that en…" at bounding box center [565, 571] width 591 height 128
drag, startPoint x: 314, startPoint y: 512, endPoint x: 273, endPoint y: 511, distance: 41.0
click at [273, 511] on p "Visuals are but one part of the story. The full vitreous enamel coating that en…" at bounding box center [565, 571] width 591 height 128
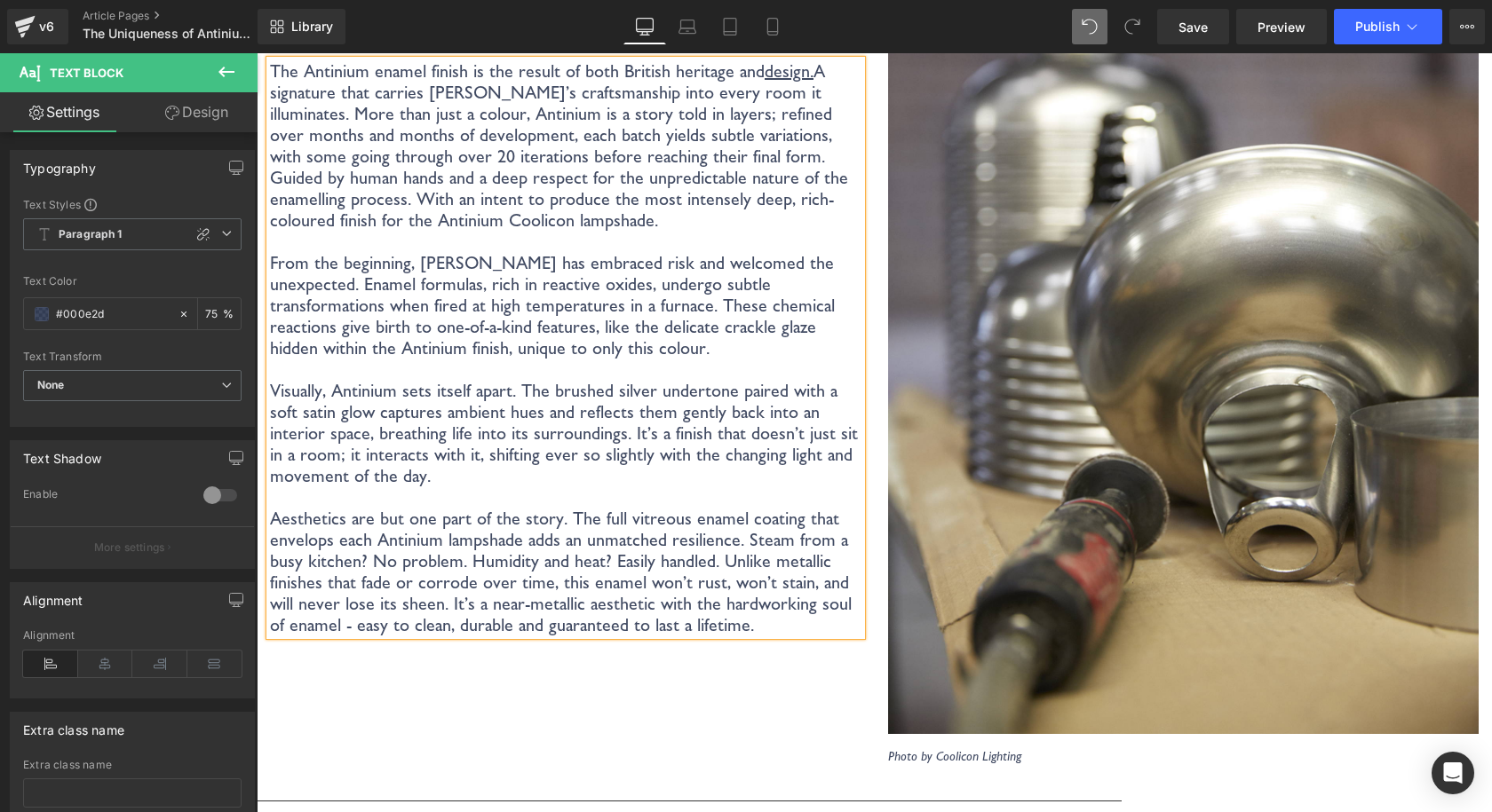
click at [505, 507] on p "Aesthetics are but one part of the story. The full vitreous enamel coating that…" at bounding box center [565, 571] width 591 height 128
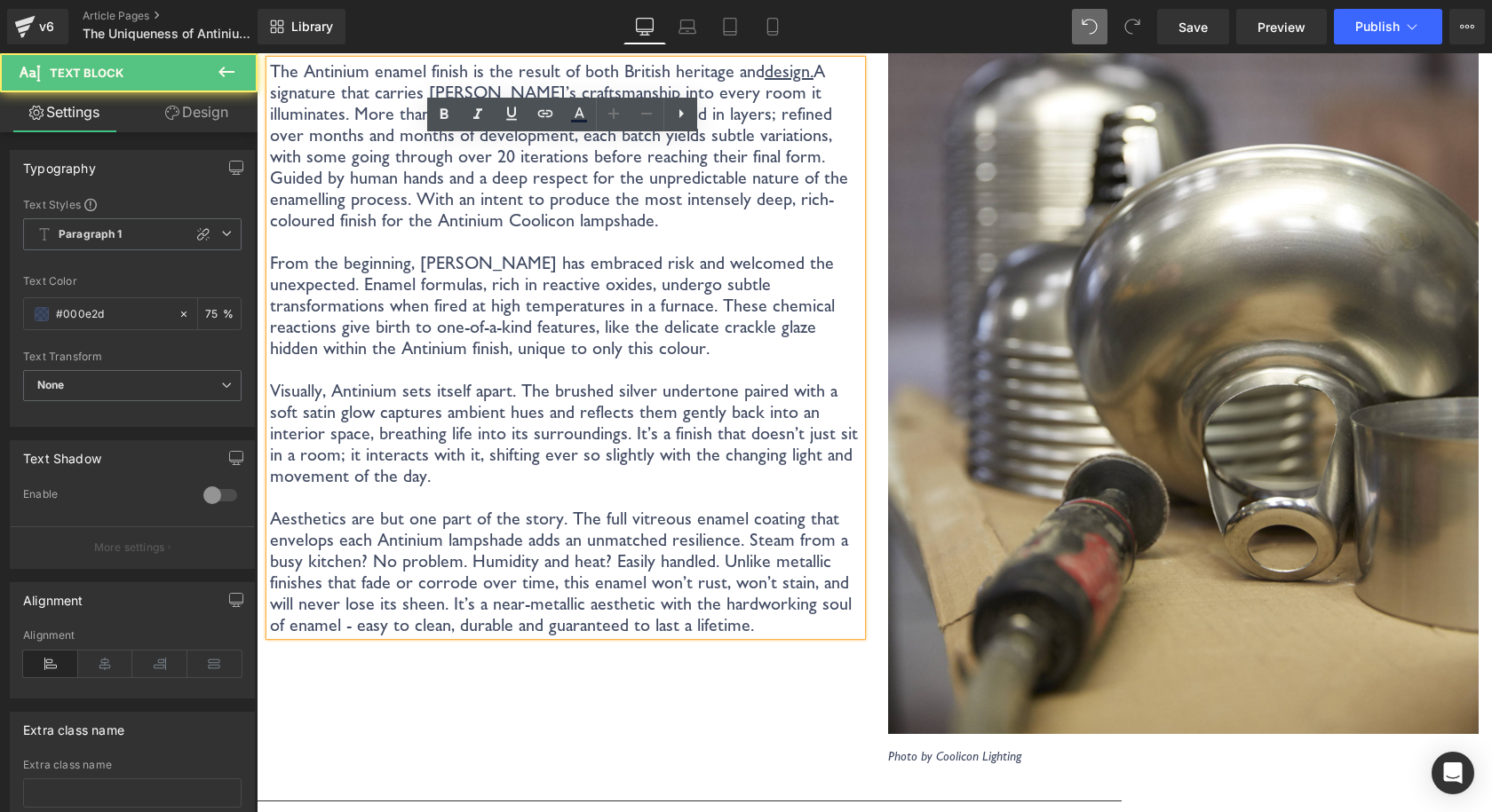
click at [505, 507] on p "Aesthetics are but one part of the story. The full vitreous enamel coating that…" at bounding box center [565, 571] width 591 height 128
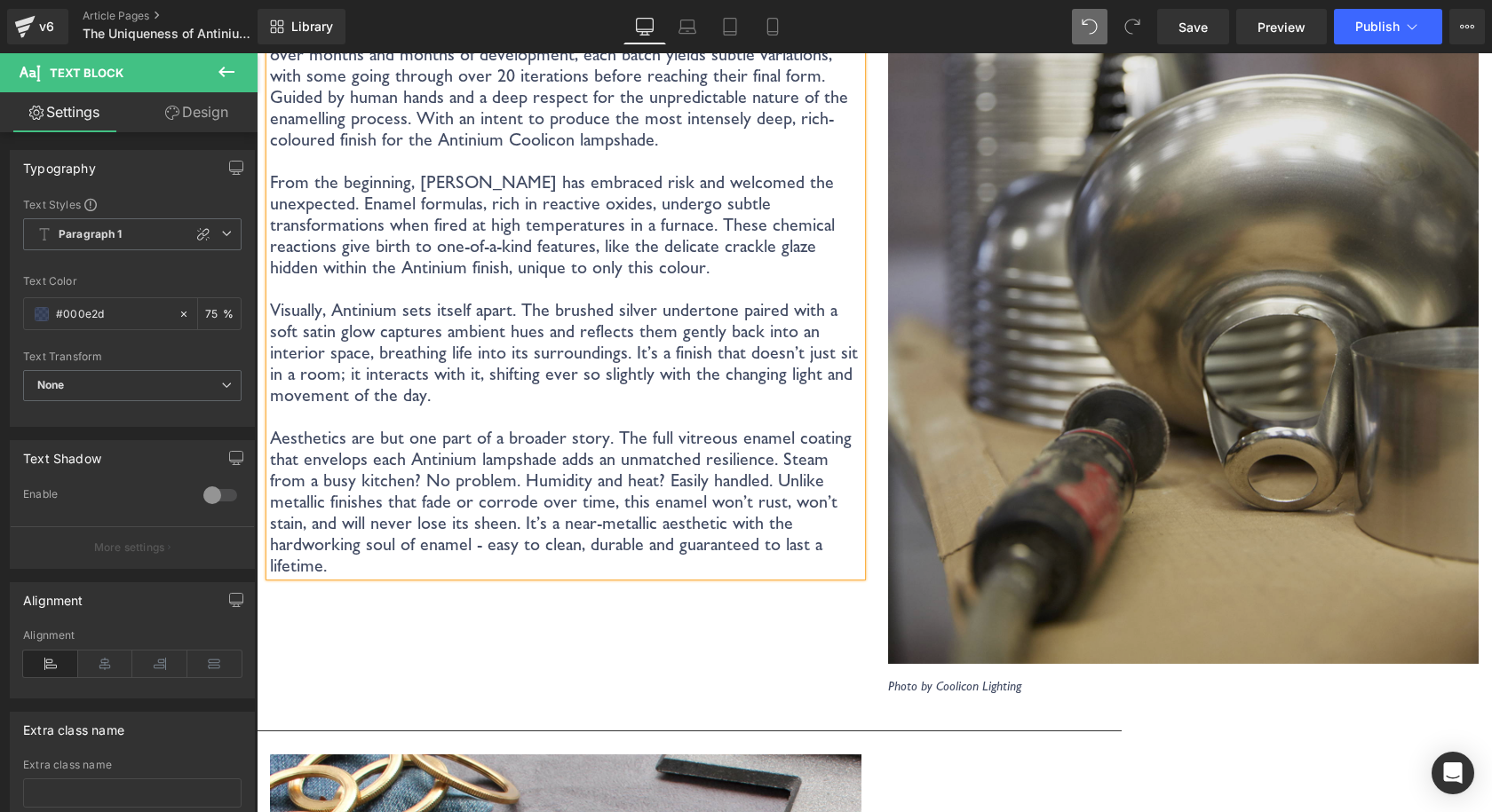
scroll to position [3379, 0]
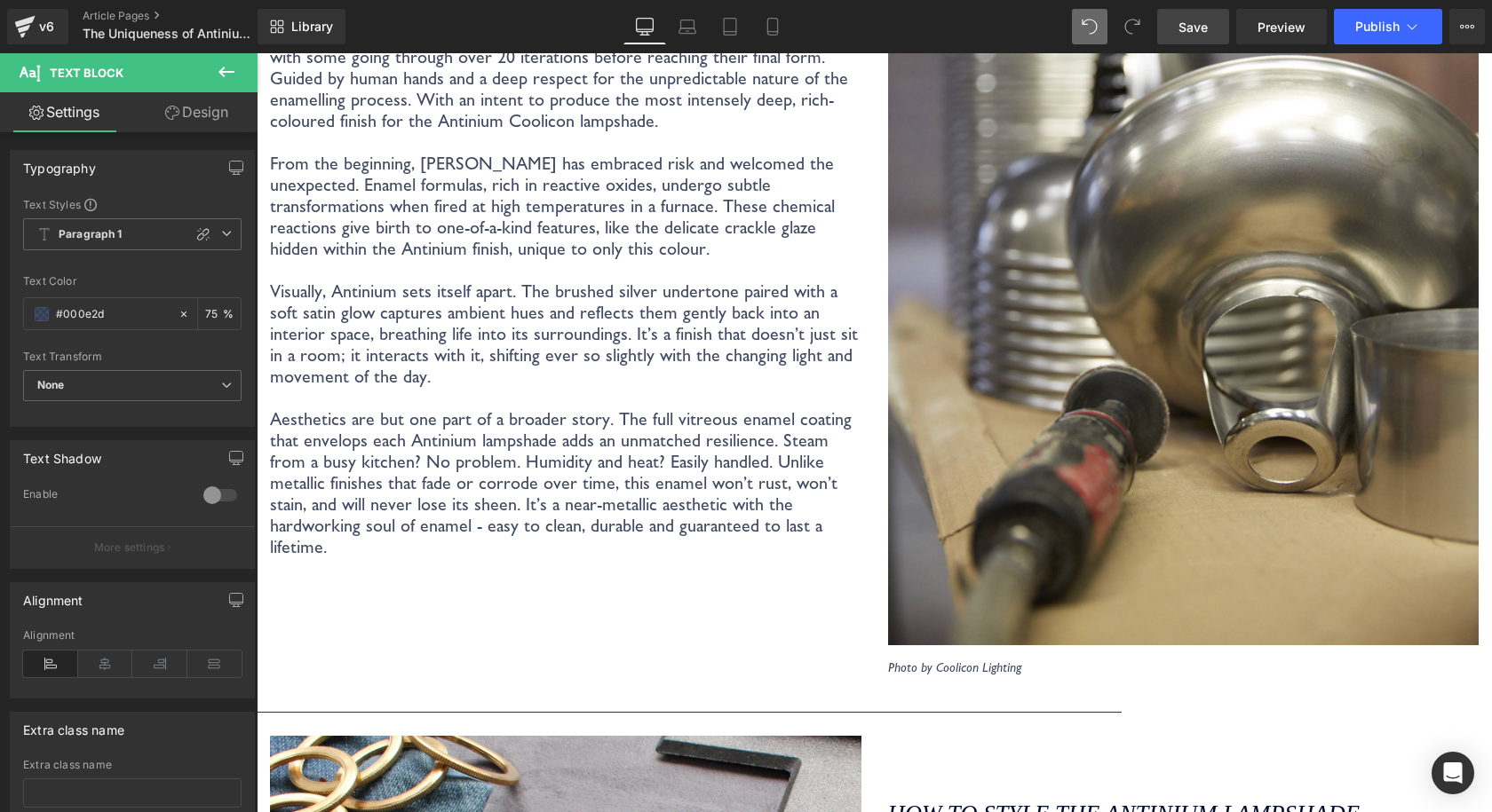
click at [1213, 38] on link "Save" at bounding box center [1193, 26] width 72 height 36
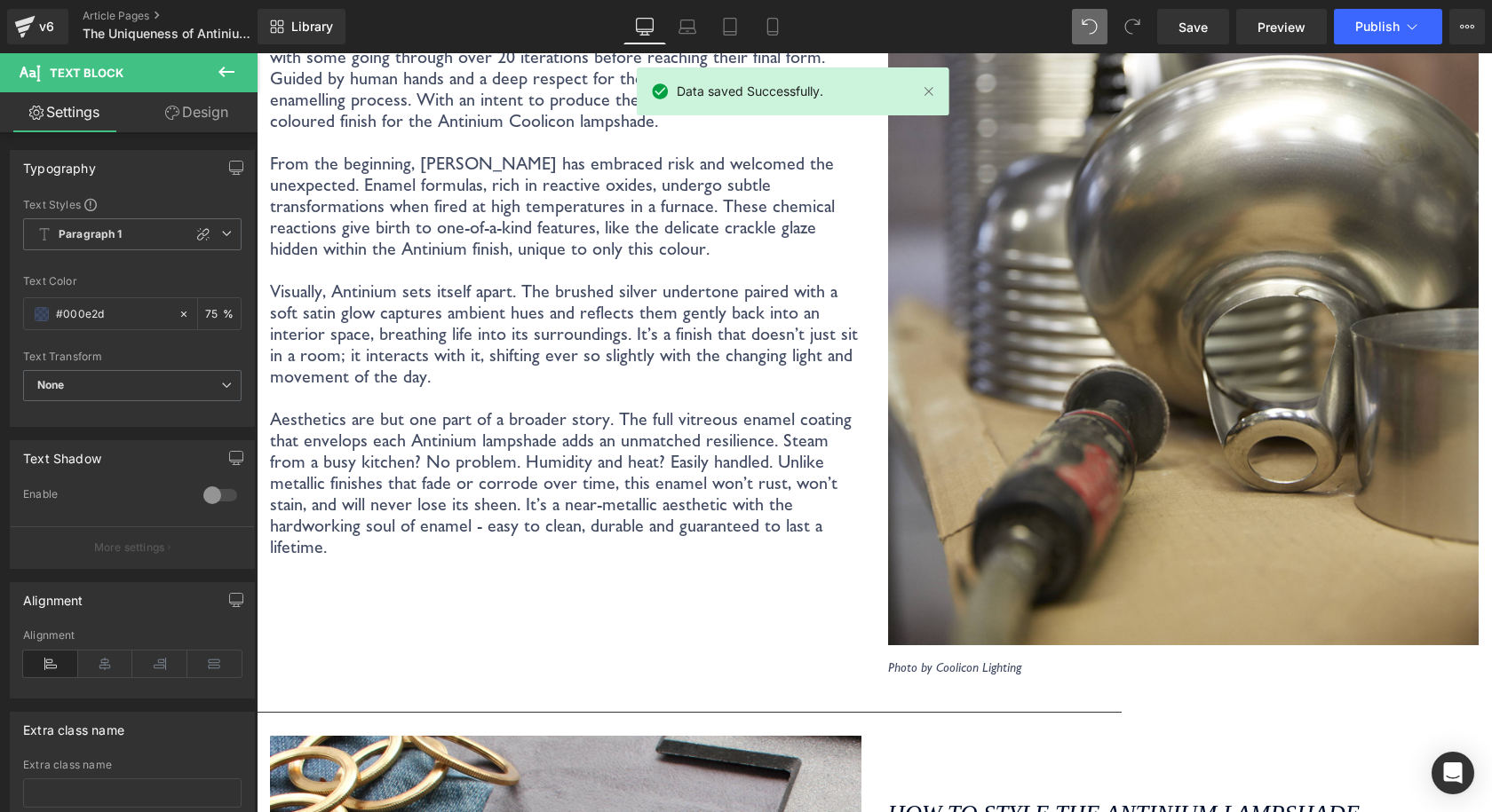
click at [696, 547] on div "What makes Coolicon's Antinium enamel finish so special? Heading The Antinium e…" at bounding box center [565, 216] width 618 height 916
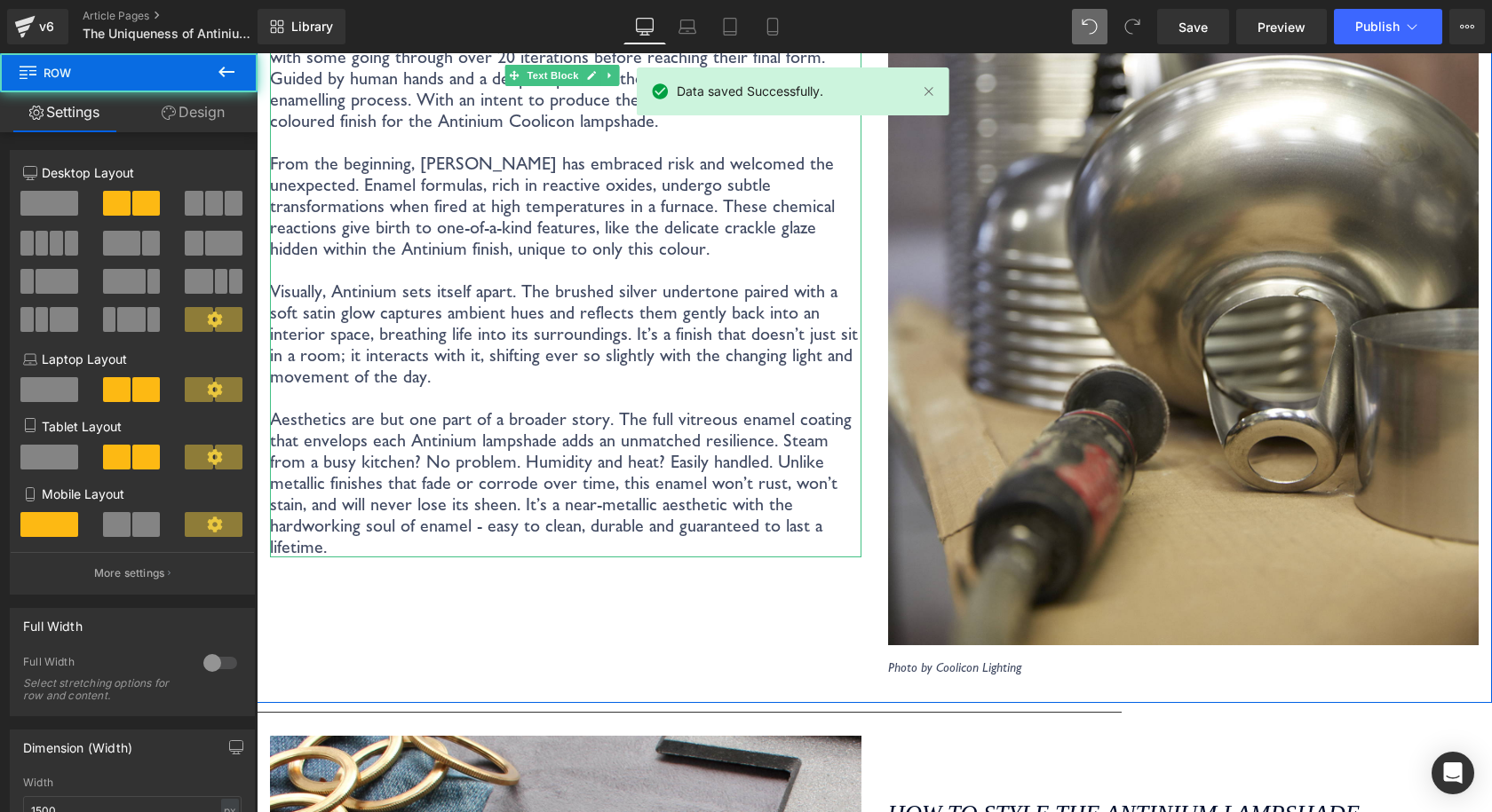
click at [709, 521] on p "Aesthetics are but one part of a broader story. The full vitreous enamel coatin…" at bounding box center [565, 483] width 591 height 149
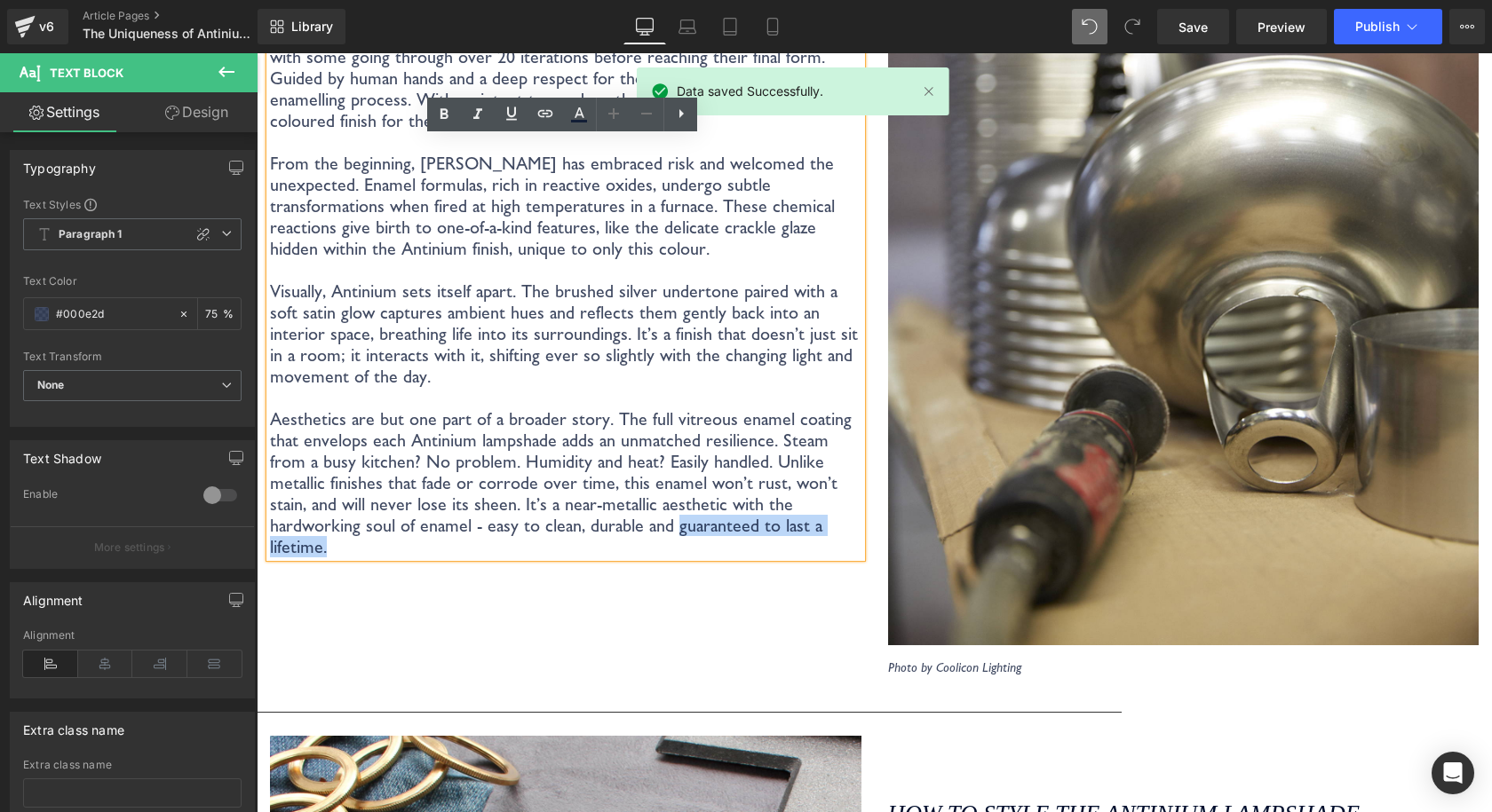
drag, startPoint x: 701, startPoint y: 524, endPoint x: 524, endPoint y: 523, distance: 177.0
click at [524, 523] on p "Aesthetics are but one part of a broader story. The full vitreous enamel coatin…" at bounding box center [565, 483] width 591 height 149
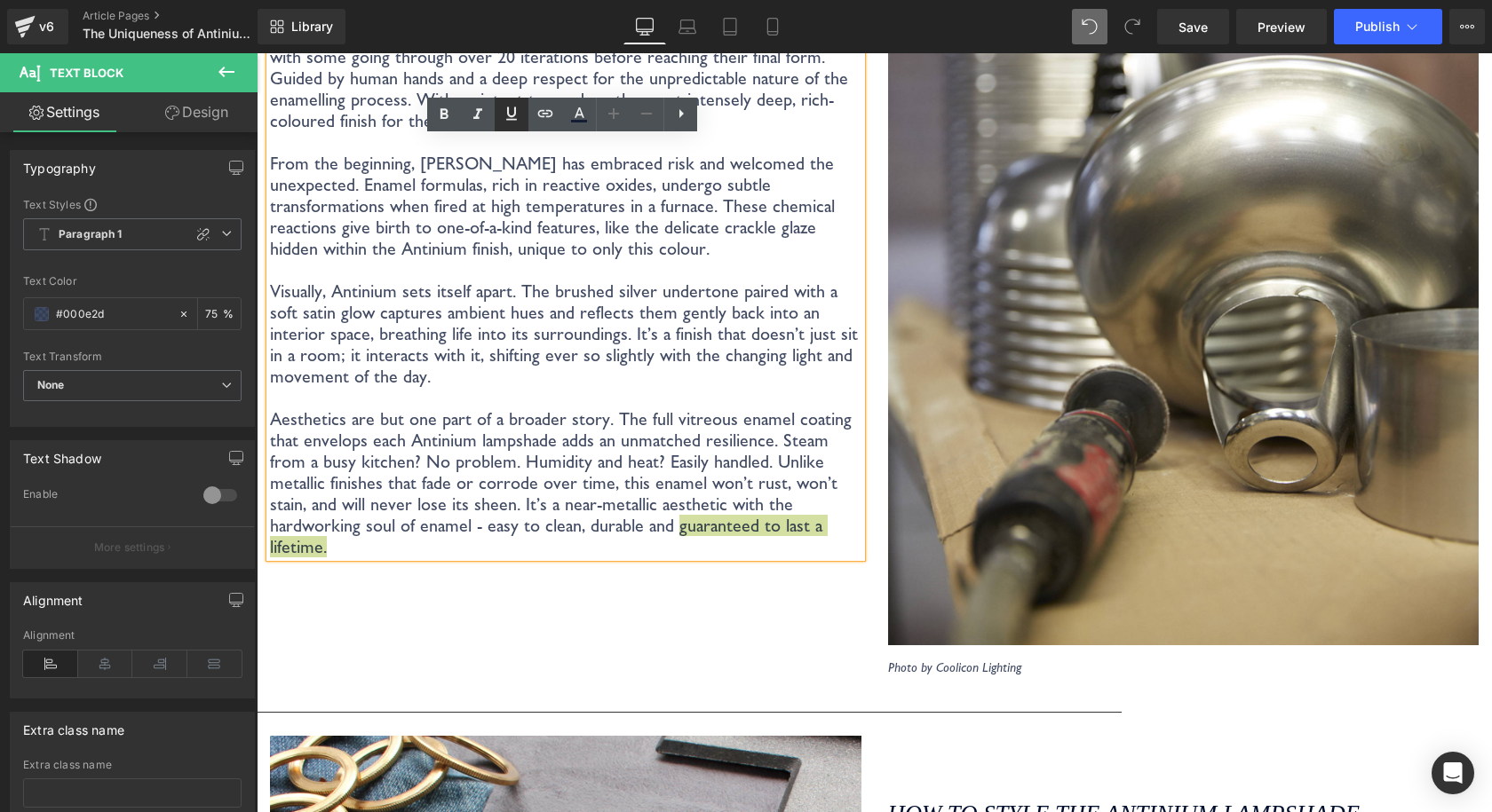
click at [518, 119] on icon at bounding box center [512, 114] width 21 height 21
click at [657, 408] on p "Aesthetics are but one part of a broader story. The full vitreous enamel coatin…" at bounding box center [565, 483] width 591 height 149
click at [1226, 23] on link "Save" at bounding box center [1193, 26] width 72 height 36
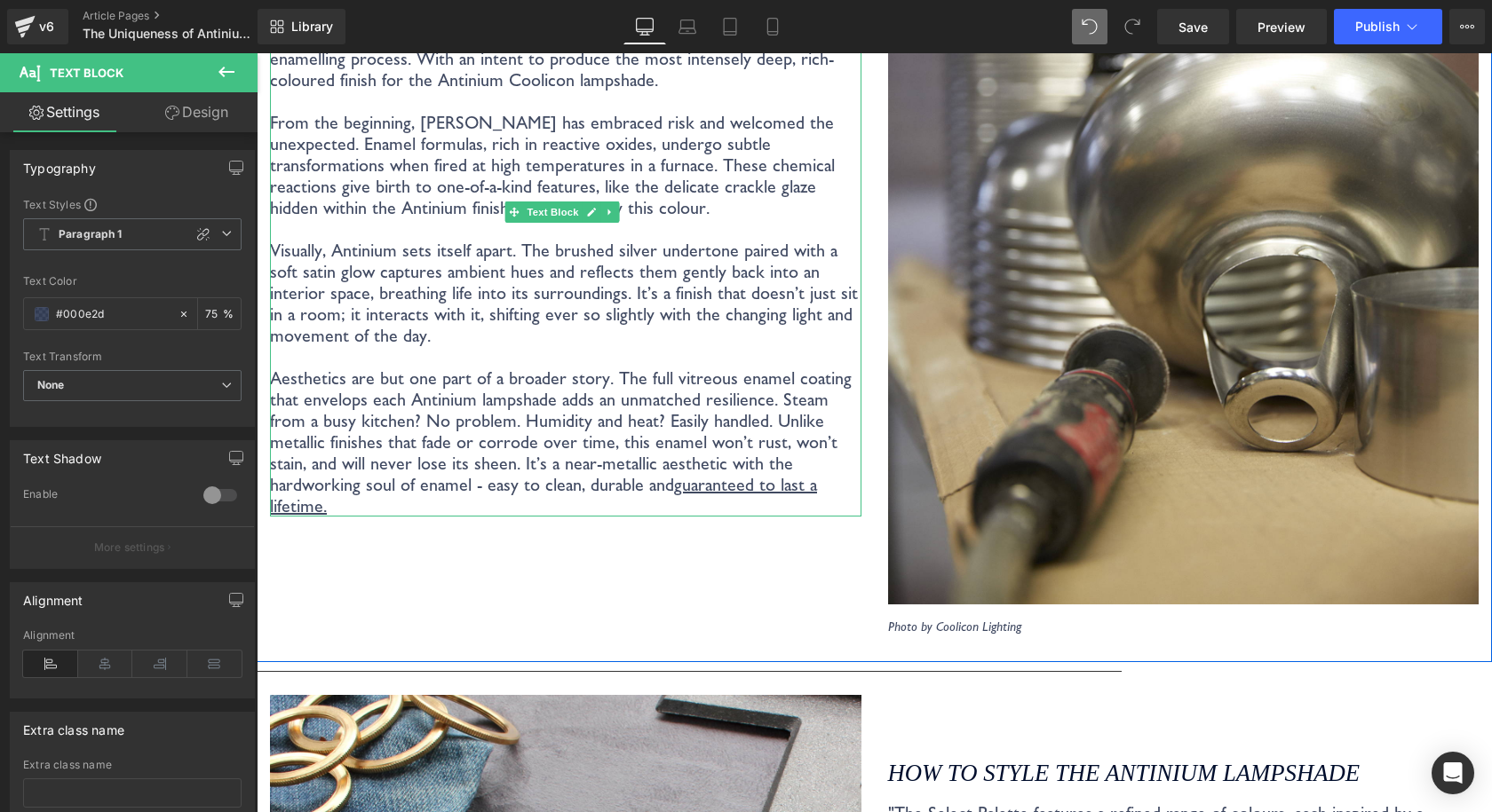
scroll to position [3201, 0]
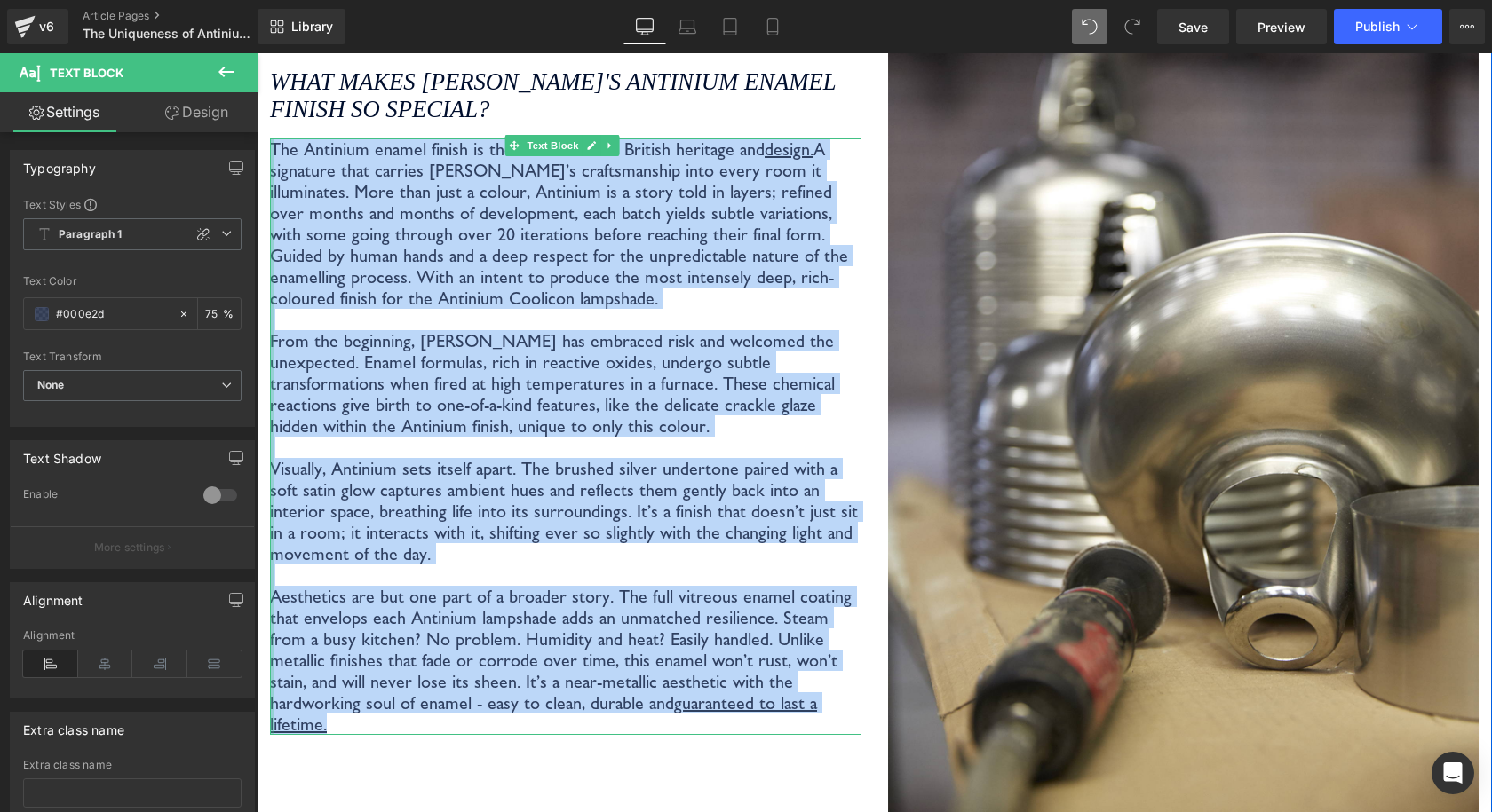
drag, startPoint x: 739, startPoint y: 702, endPoint x: 271, endPoint y: 150, distance: 723.7
click at [271, 150] on div "The Antinium enamel finish is the result of both British heritage and design. A…" at bounding box center [565, 437] width 591 height 597
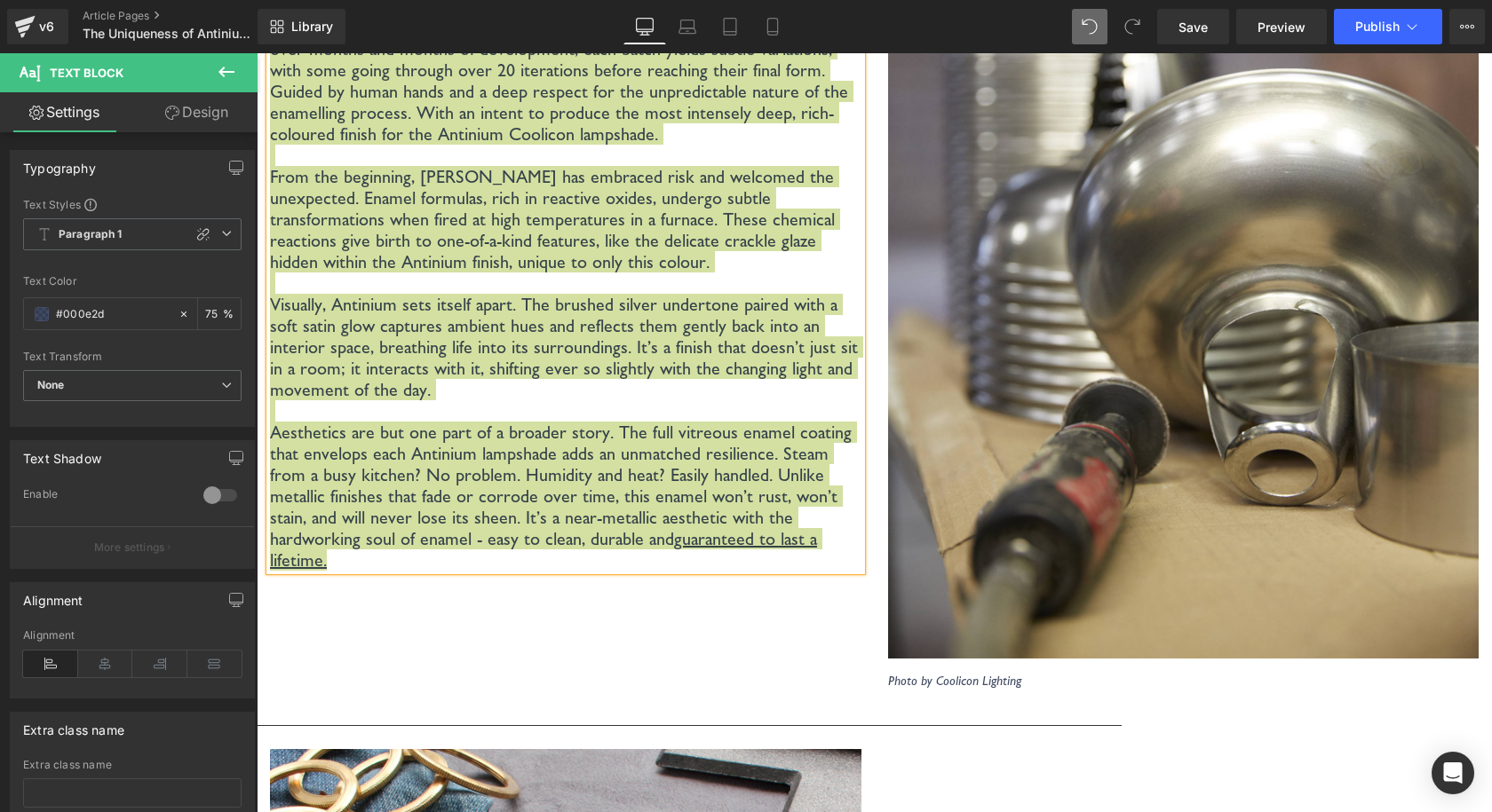
scroll to position [3467, 0]
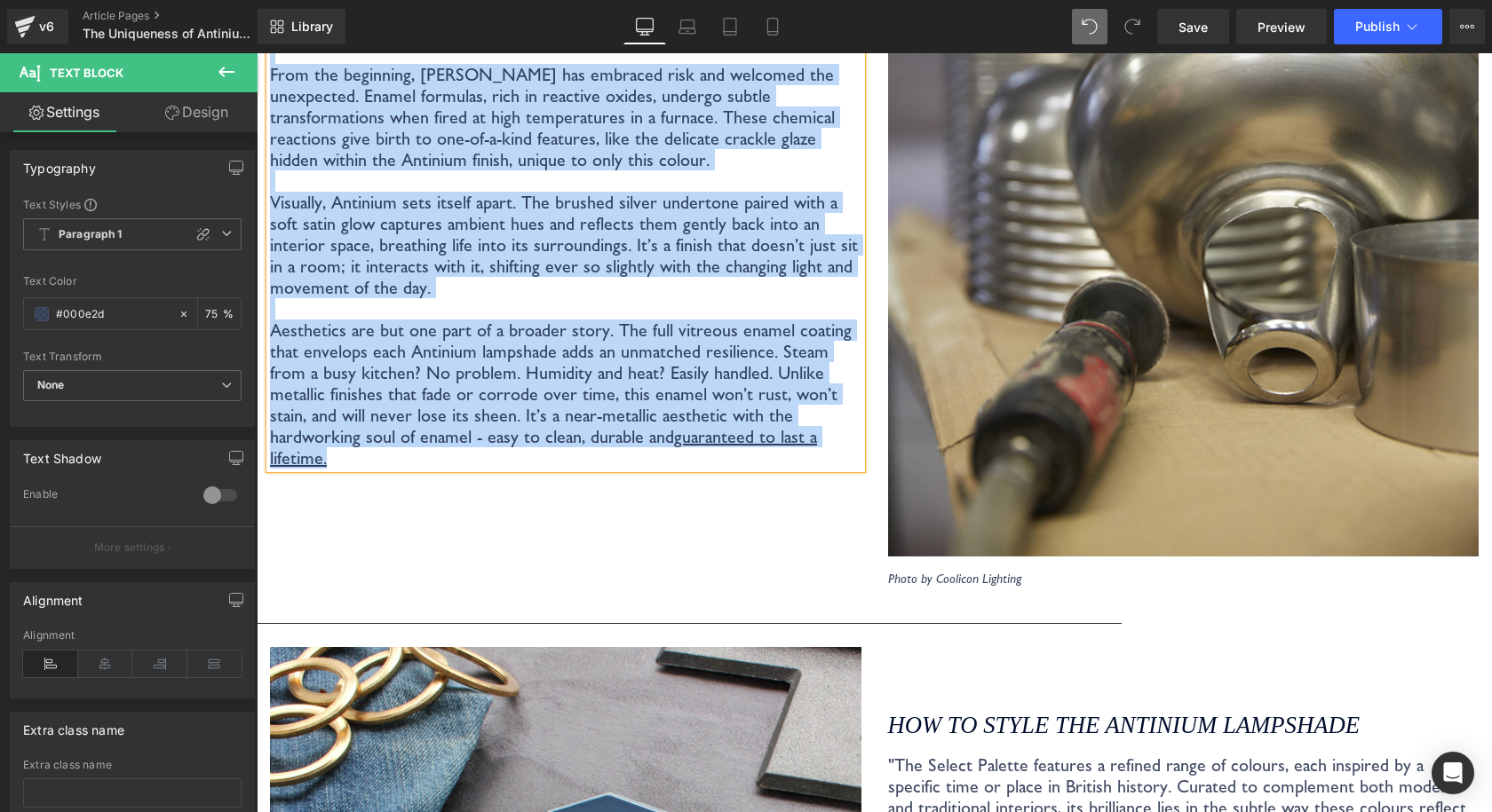
click at [779, 379] on p "Aesthetics are but one part of a broader story. The full vitreous enamel coatin…" at bounding box center [565, 394] width 591 height 149
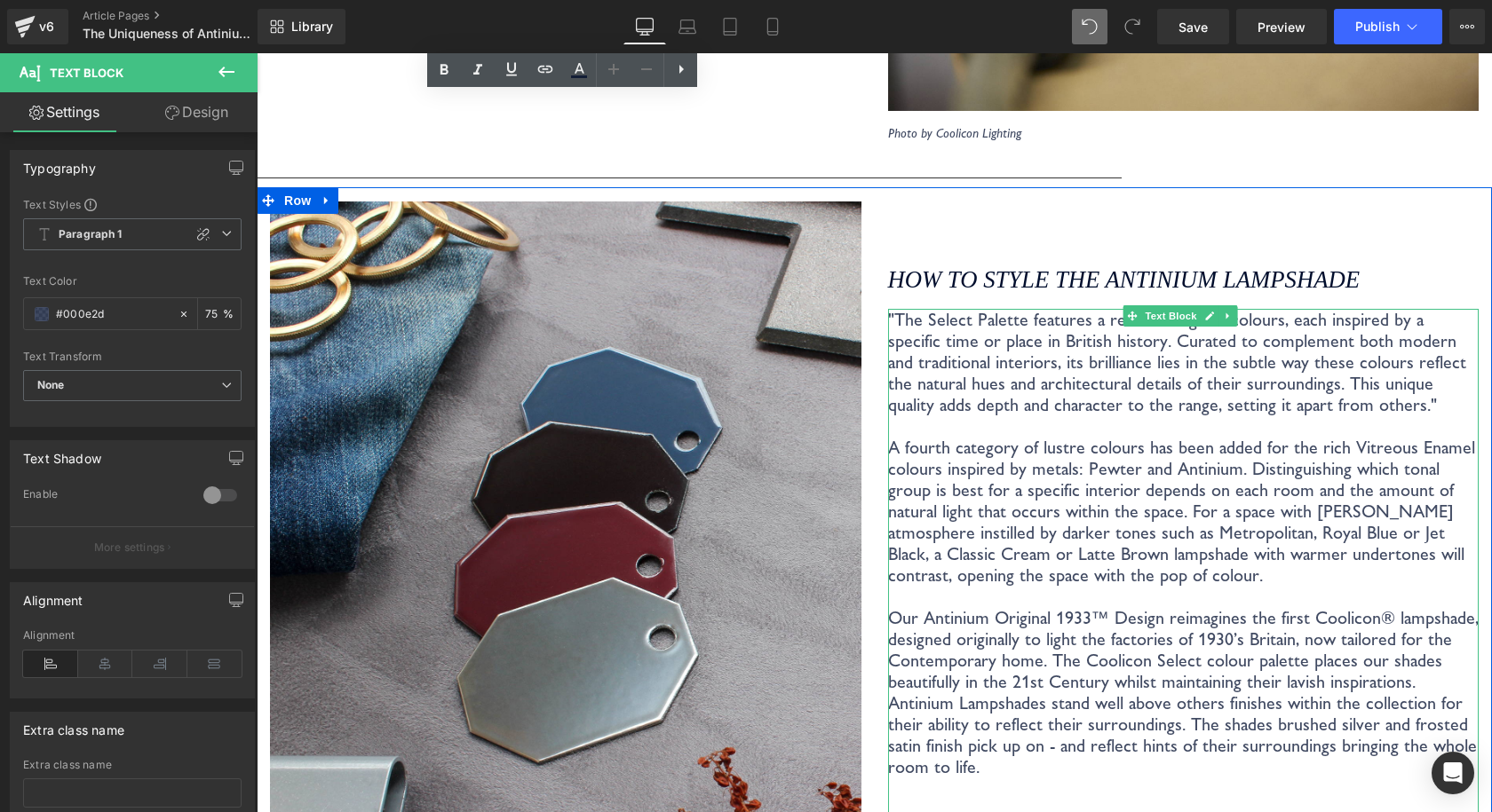
scroll to position [4000, 0]
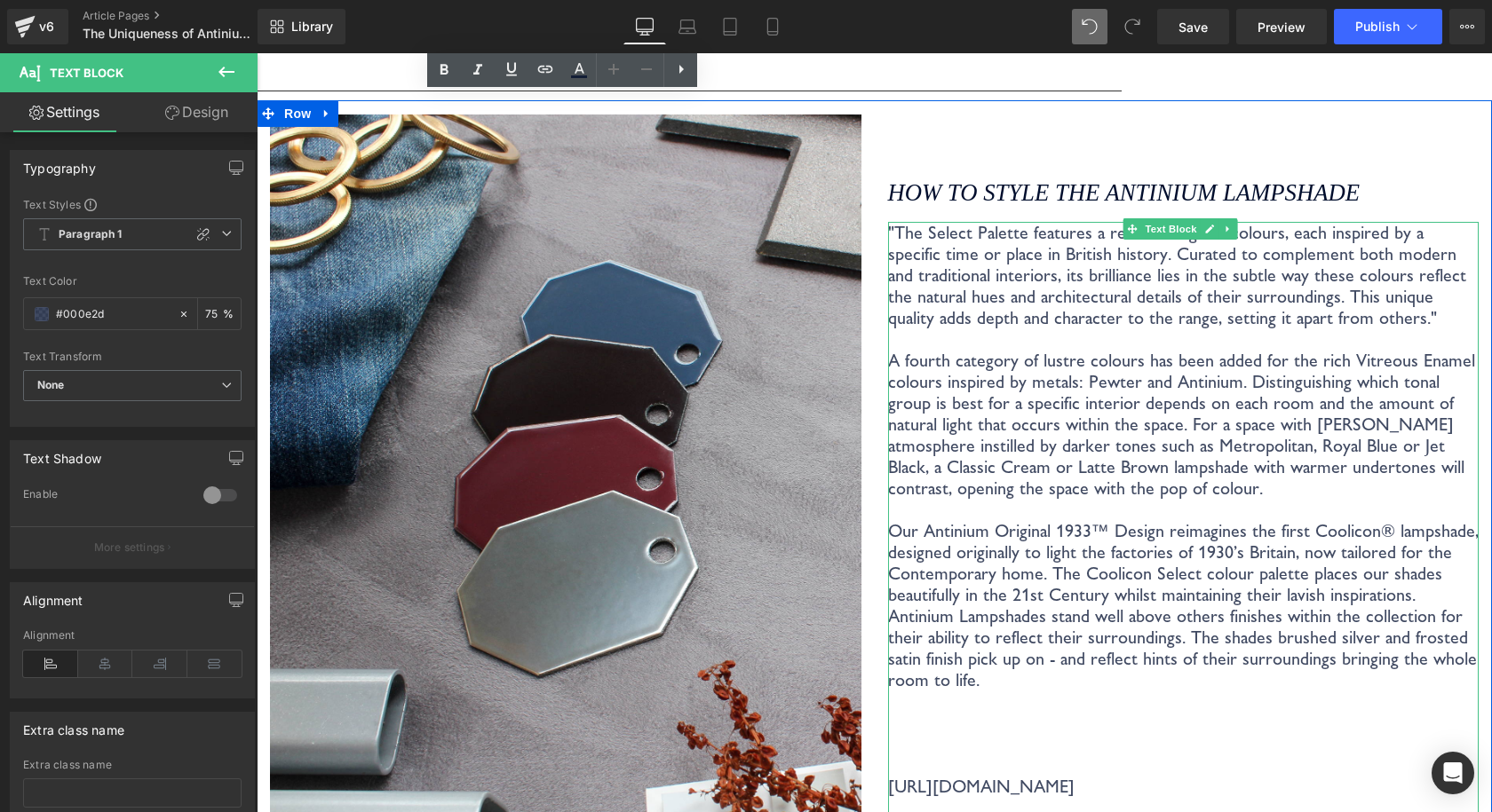
click at [888, 222] on p ""The Select Palette features a refined range of colours, each inspired by a spe…" at bounding box center [1183, 360] width 591 height 276
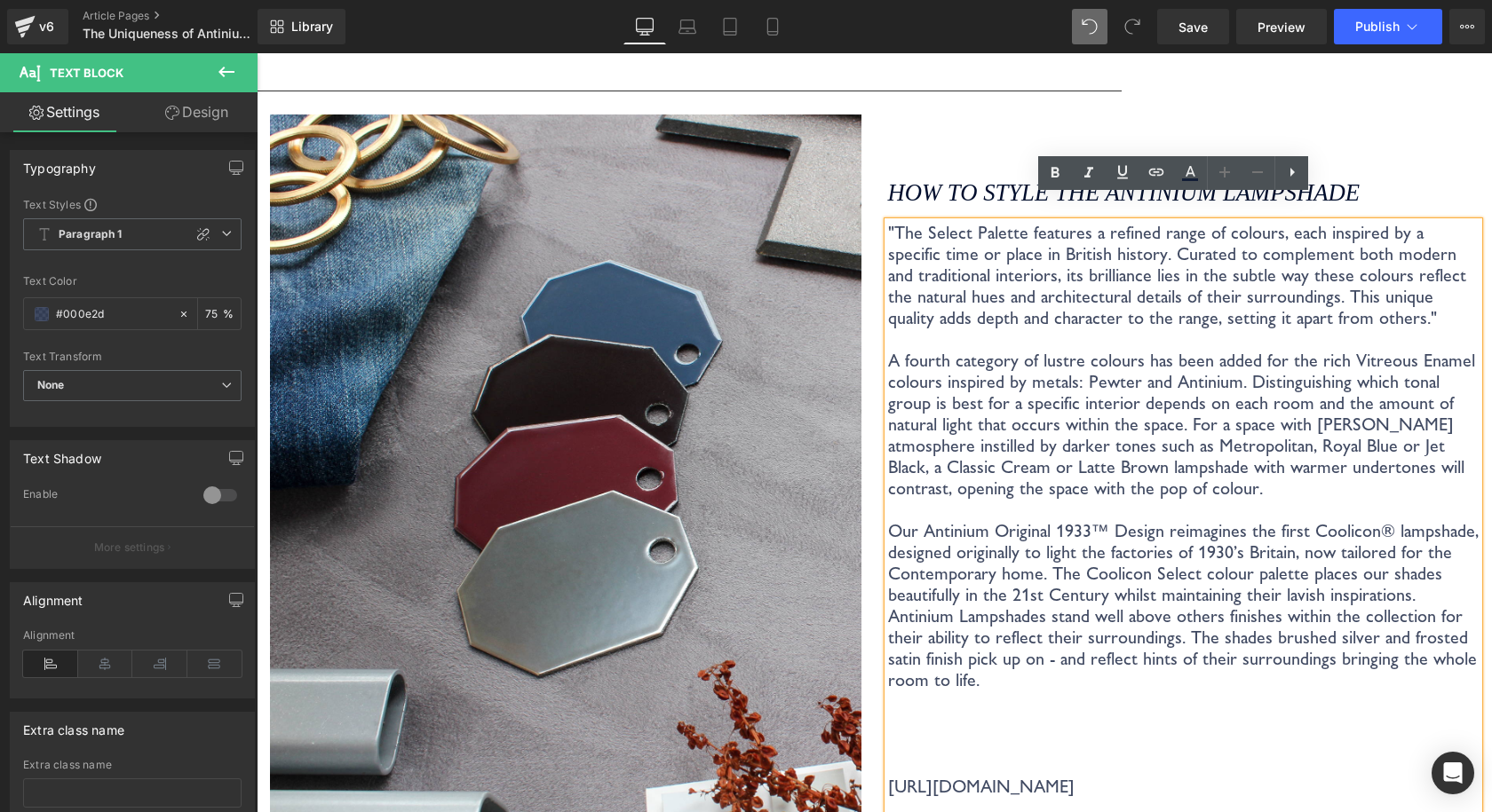
click at [888, 222] on p ""The Select Palette features a refined range of colours, each inspired by a spe…" at bounding box center [1183, 360] width 591 height 276
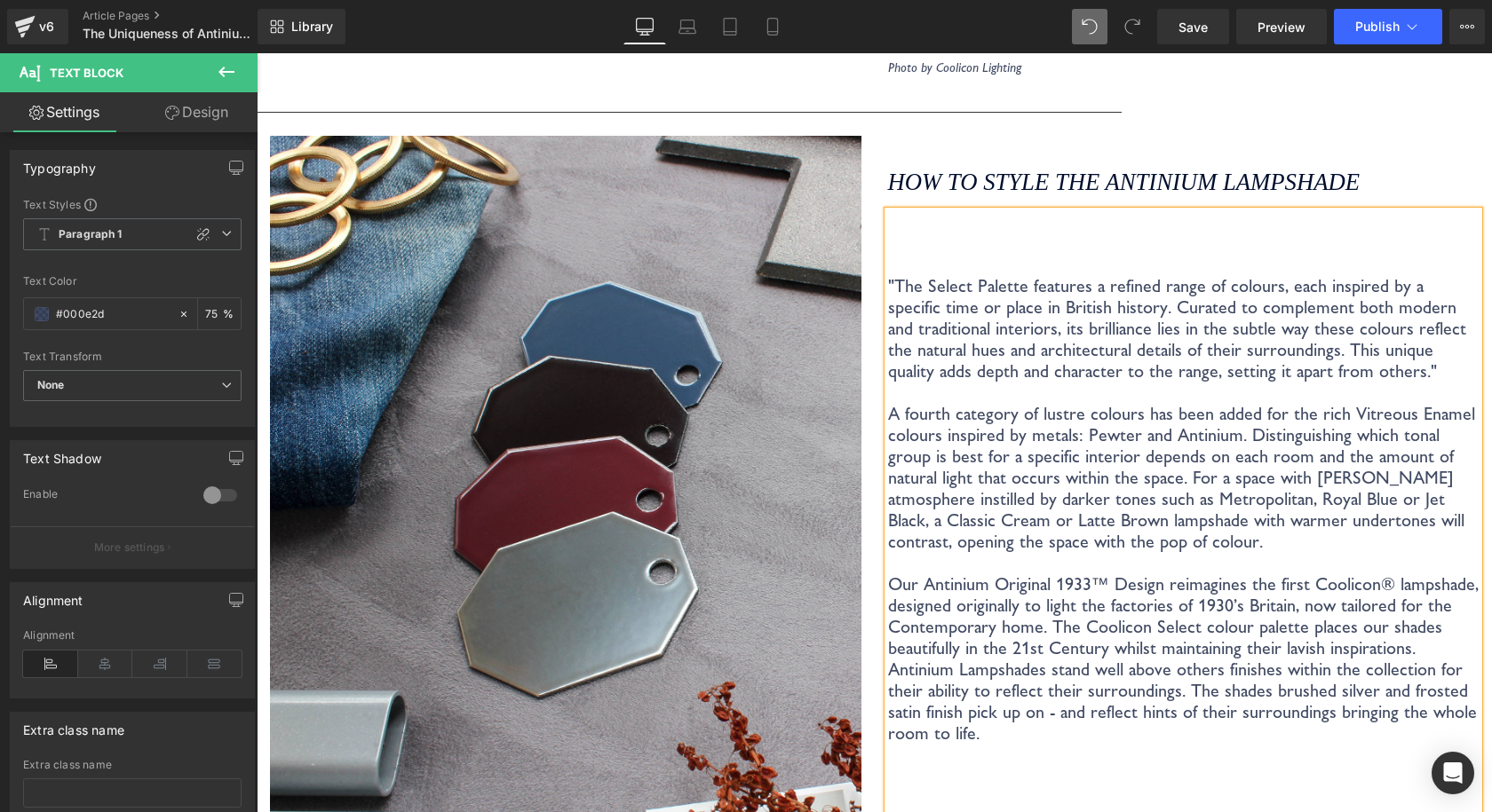
scroll to position [3968, 0]
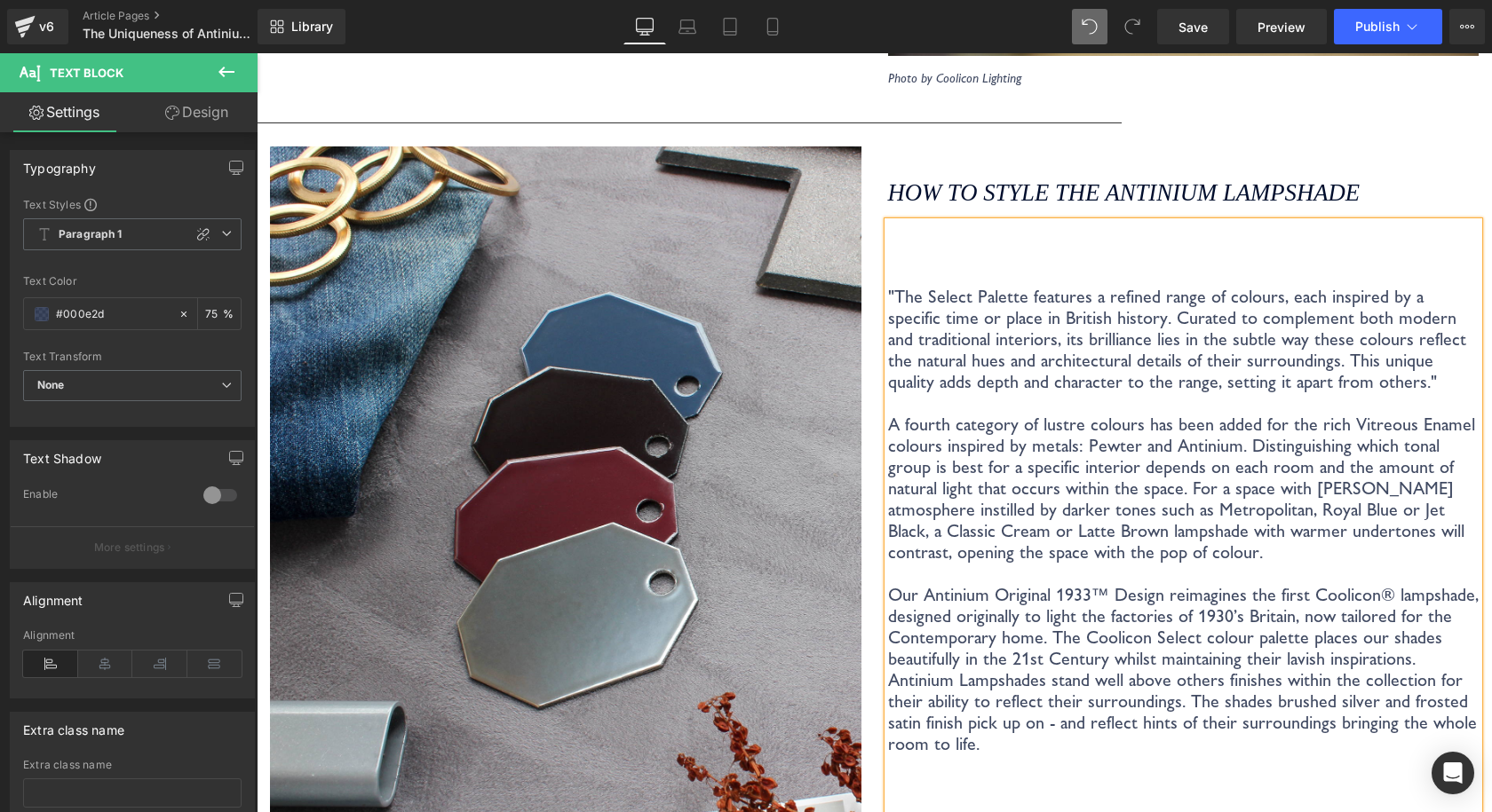
click at [888, 222] on p ""The Select Palette features a refined range of colours, each inspired by a spe…" at bounding box center [1183, 392] width 591 height 341
drag, startPoint x: 1071, startPoint y: 567, endPoint x: 1151, endPoint y: 566, distance: 80.0
click at [1151, 584] on p "Our Antinium Original 1933™ Design reimagines the first Coolicon® lampshade, de…" at bounding box center [1183, 627] width 591 height 85
click at [1064, 222] on p "The original Antinium 1933 "The Select Palette features a refined range of colo…" at bounding box center [1183, 392] width 591 height 341
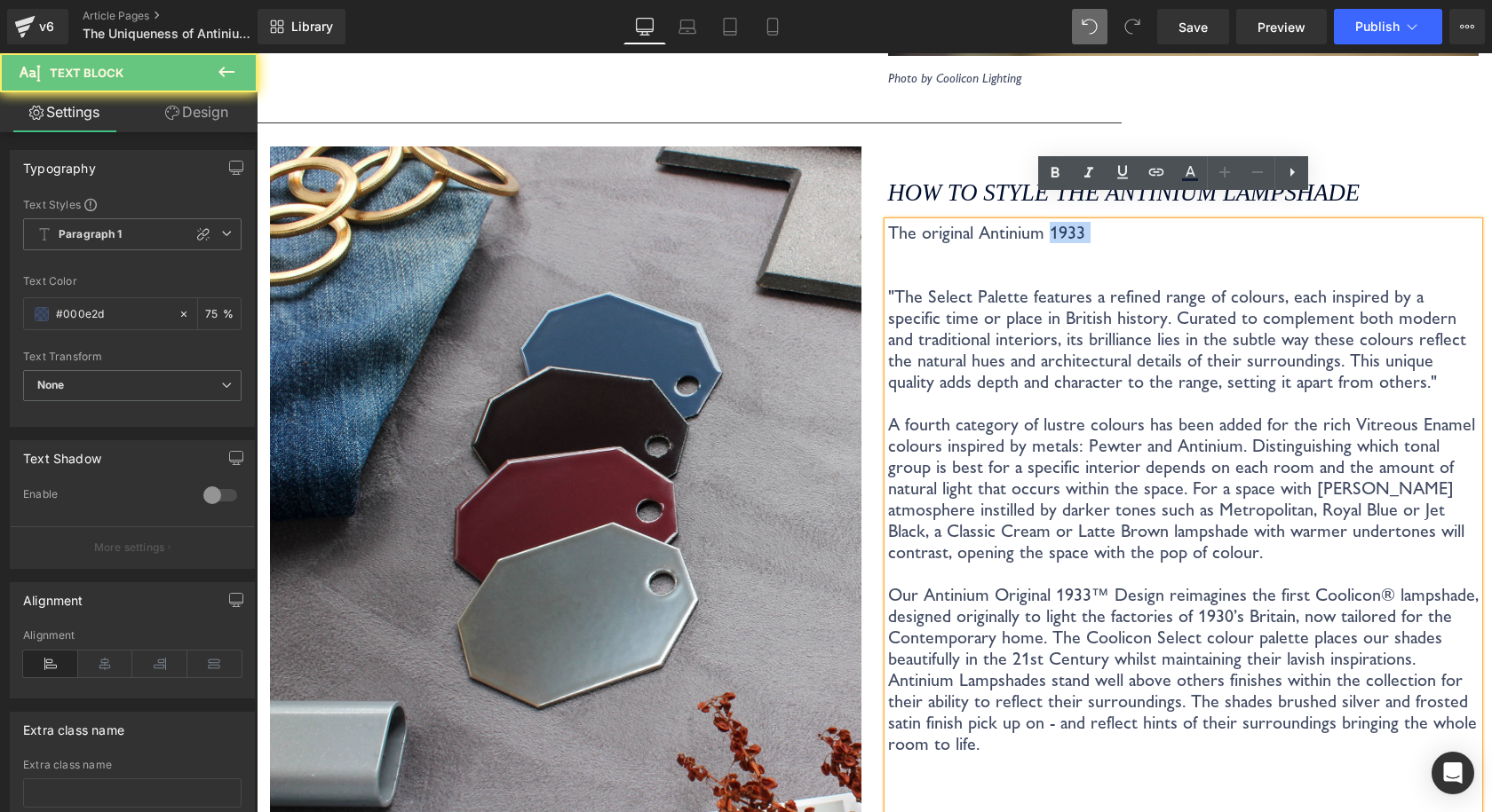
drag, startPoint x: 1064, startPoint y: 206, endPoint x: 1097, endPoint y: 206, distance: 33.0
click at [1097, 222] on p "The original Antinium 1933 "The Select Palette features a refined range of colo…" at bounding box center [1183, 392] width 591 height 341
click at [1084, 222] on p "The original Antinium 1933 "The Select Palette features a refined range of colo…" at bounding box center [1183, 392] width 591 height 341
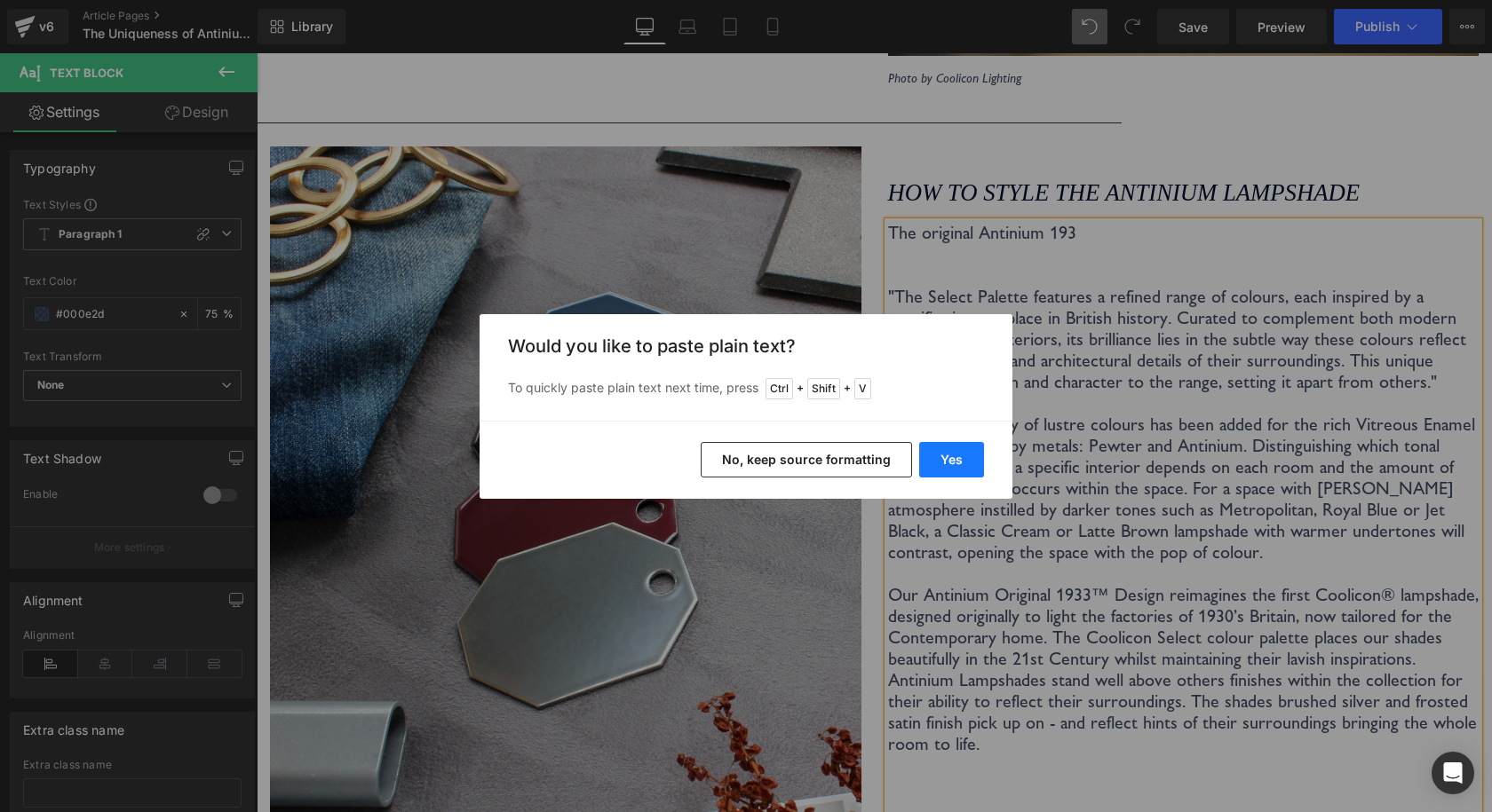
click at [939, 463] on button "Yes" at bounding box center [951, 459] width 65 height 36
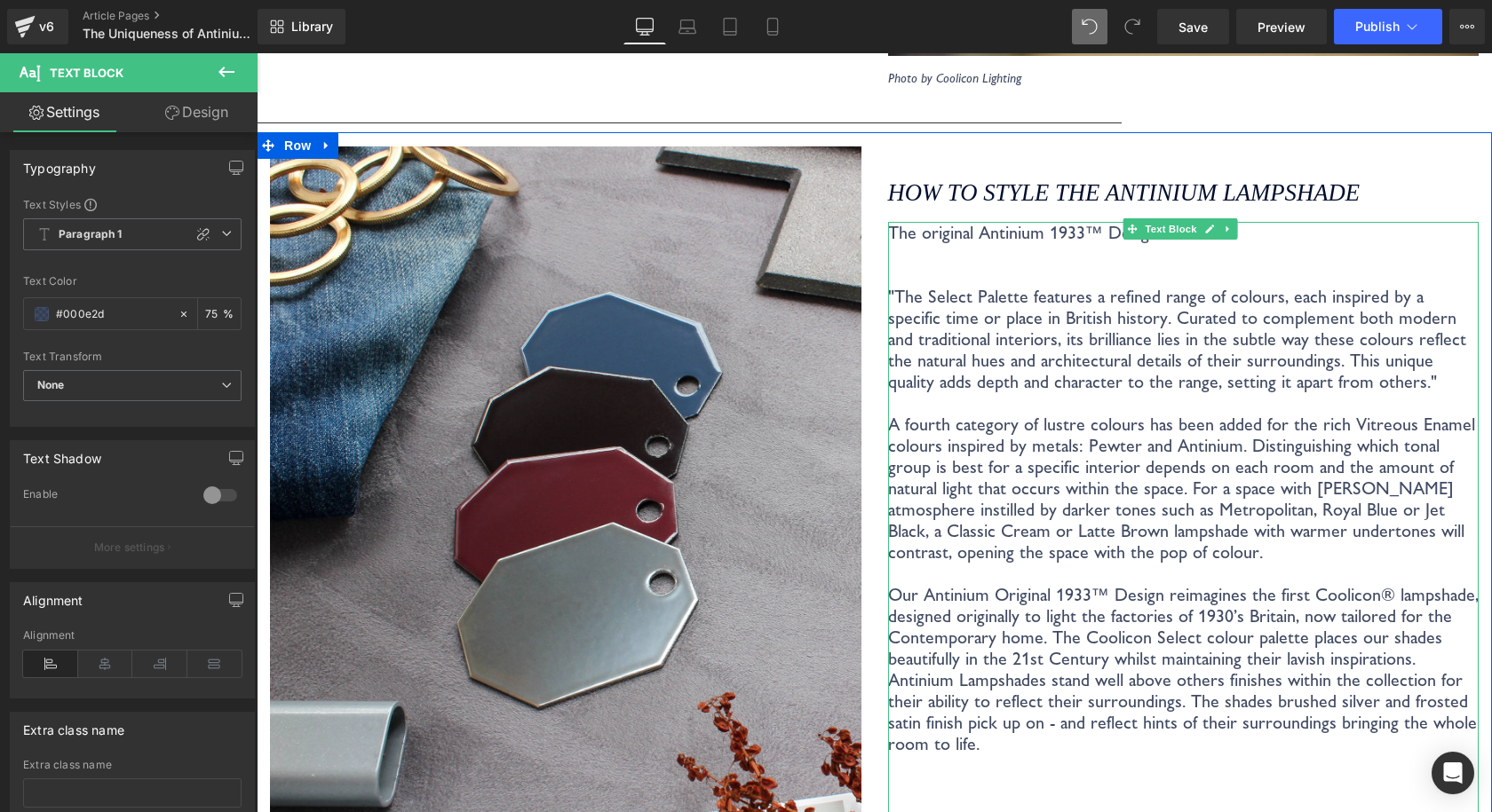
click at [1215, 237] on p "The original Antinium 1933™ Design "The Select Palette features a refined range…" at bounding box center [1183, 392] width 591 height 341
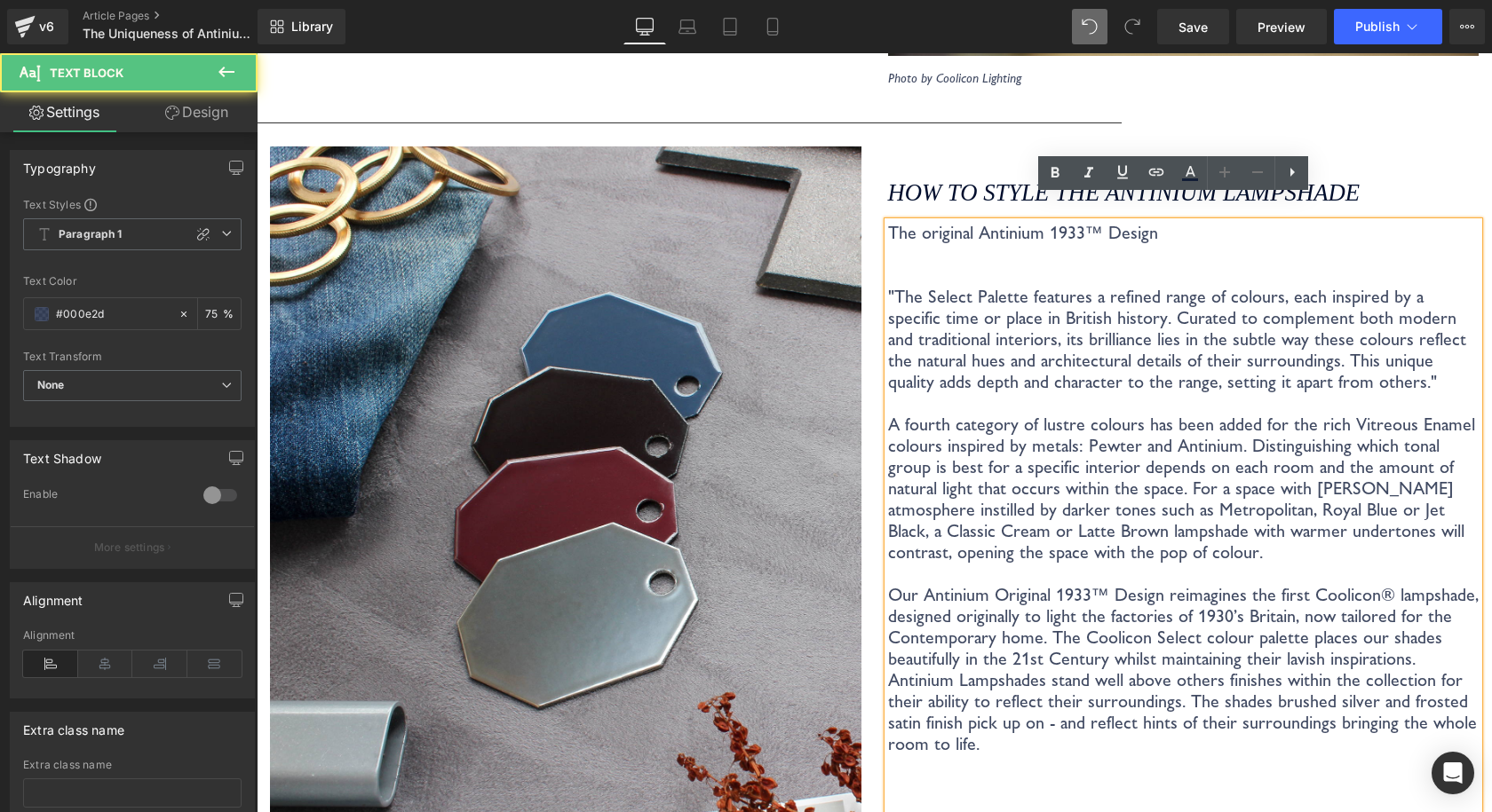
click at [1213, 223] on p "The original Antinium 1933™ Design "The Select Palette features a refined range…" at bounding box center [1183, 392] width 591 height 341
click at [1210, 222] on p "The original Antinium 1933™ Design "The Select Palette features a refined range…" at bounding box center [1183, 392] width 591 height 341
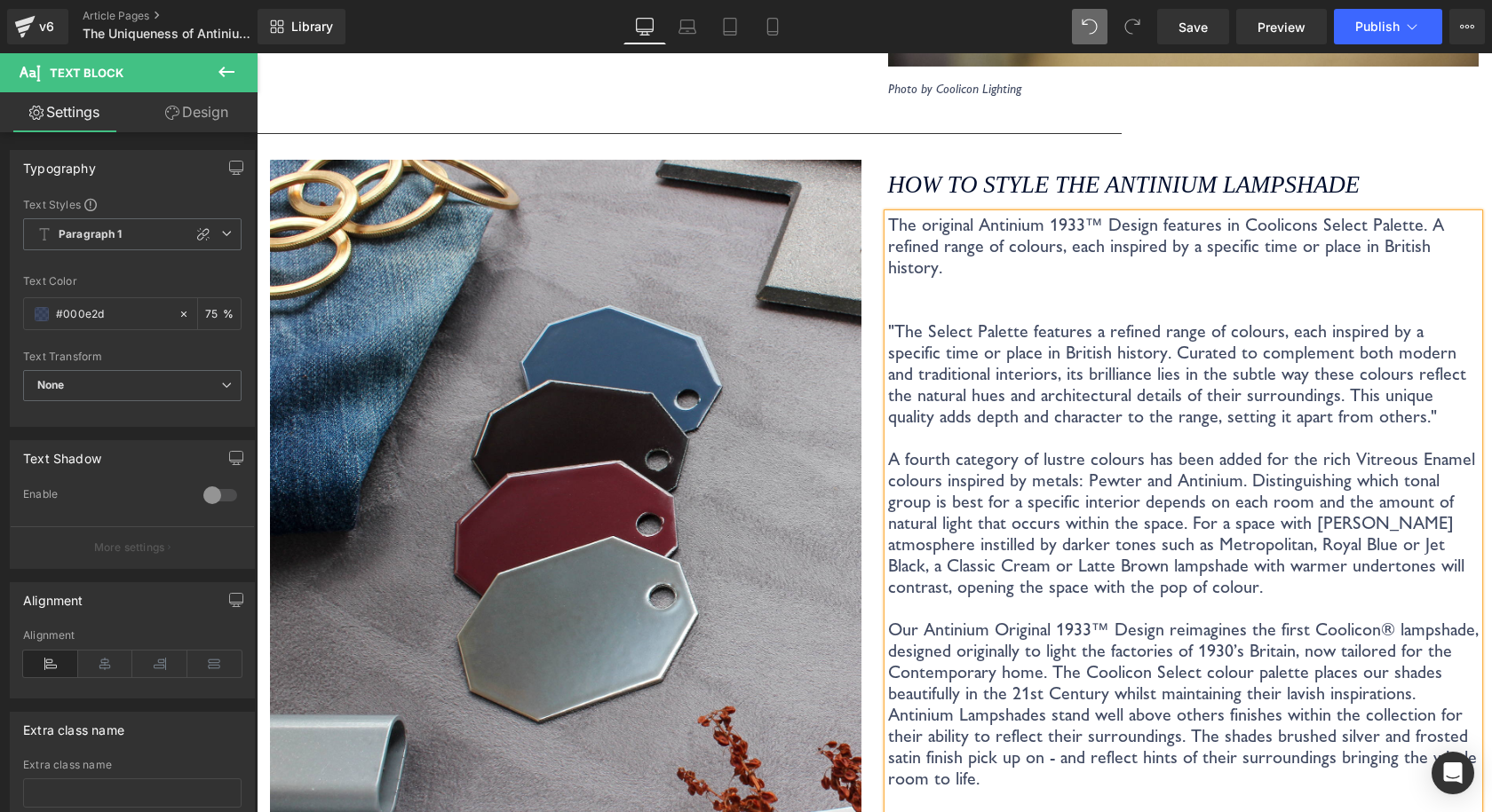
scroll to position [3954, 0]
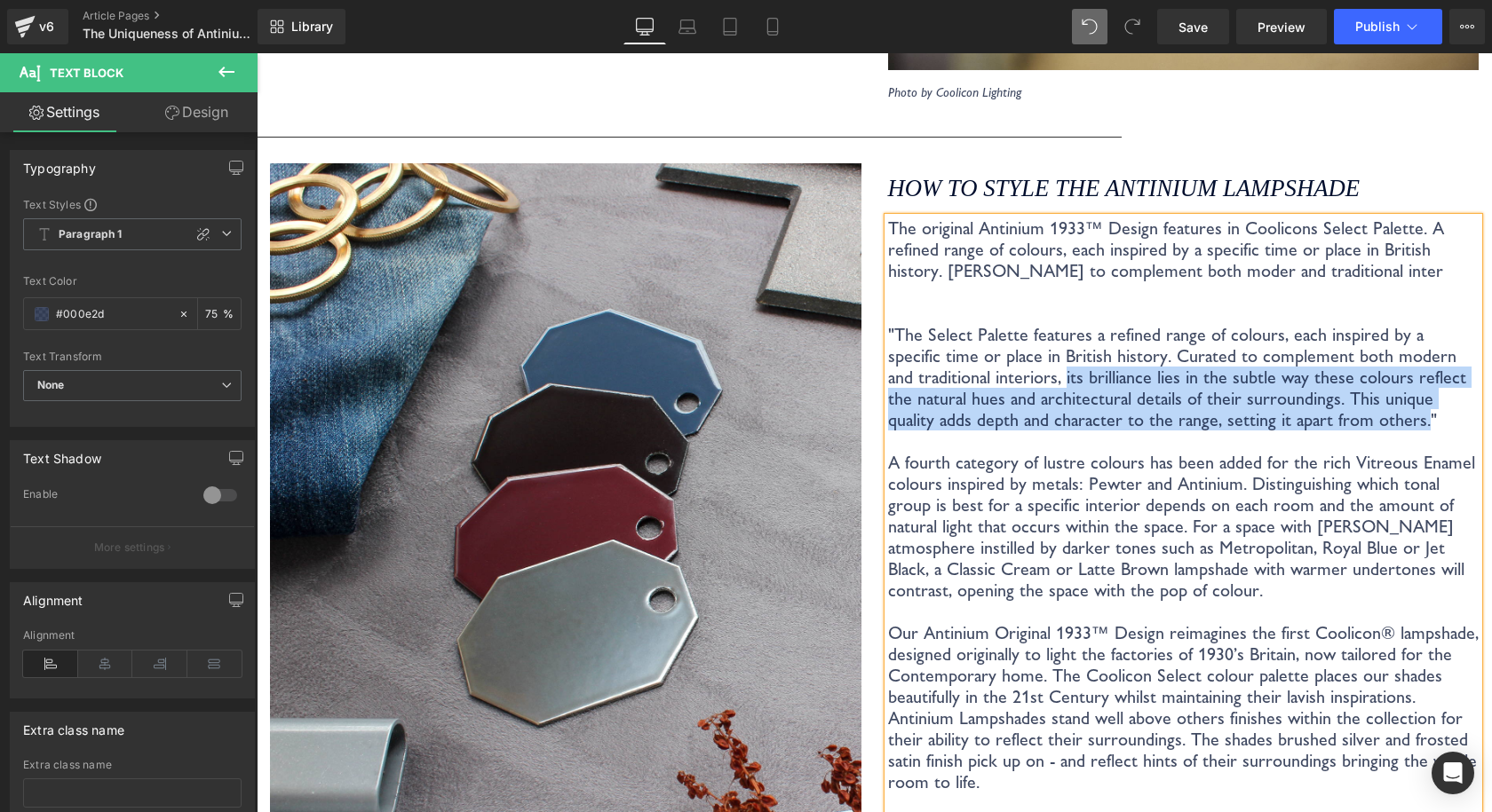
drag, startPoint x: 1356, startPoint y: 402, endPoint x: 1024, endPoint y: 363, distance: 334.3
click at [1024, 363] on p "The original Antinium 1933™ Design features in Coolicons Select Palette. A refi…" at bounding box center [1183, 408] width 591 height 383
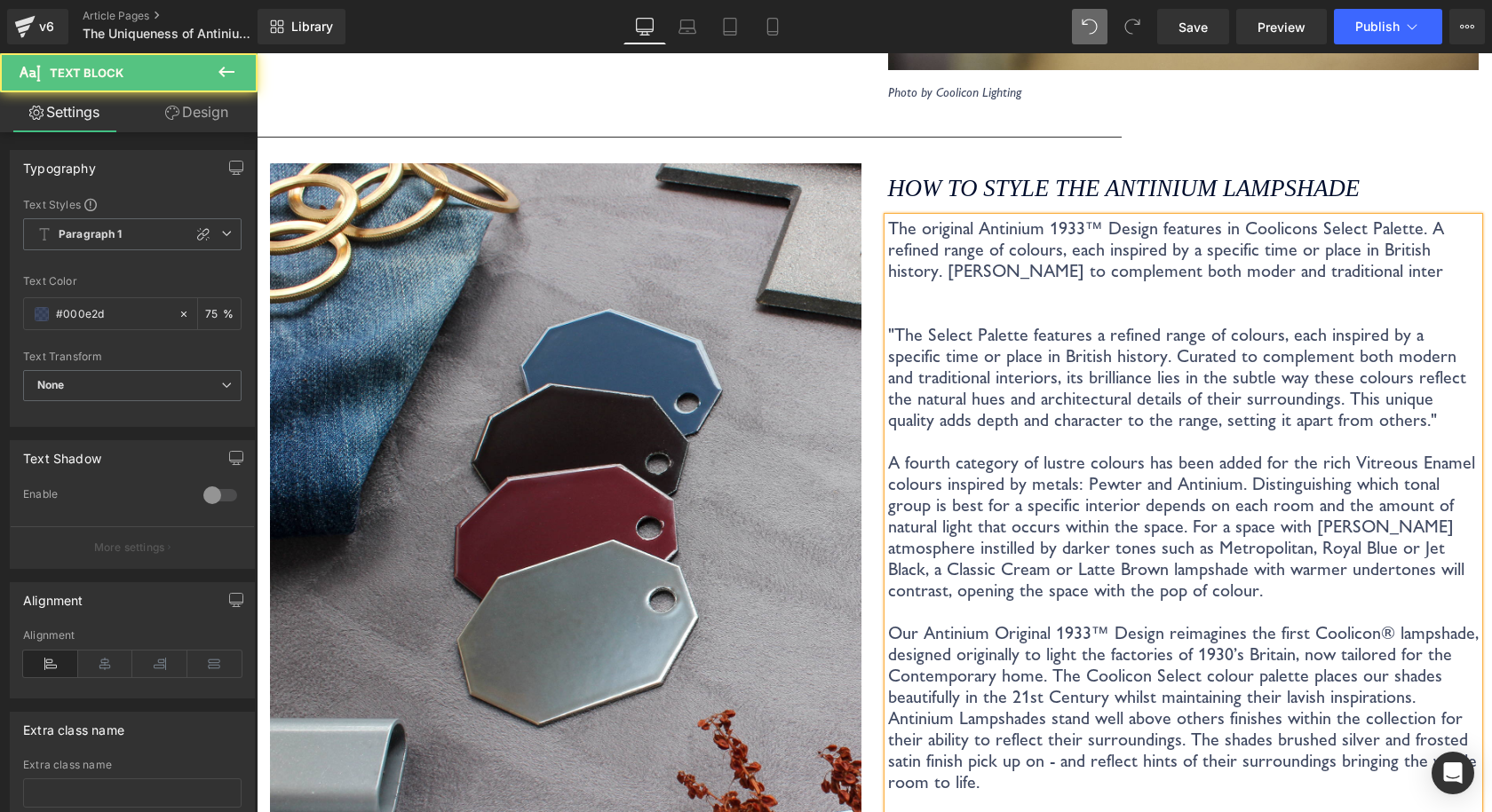
click at [1312, 258] on p "The original Antinium 1933™ Design features in Coolicons Select Palette. A refi…" at bounding box center [1183, 408] width 591 height 383
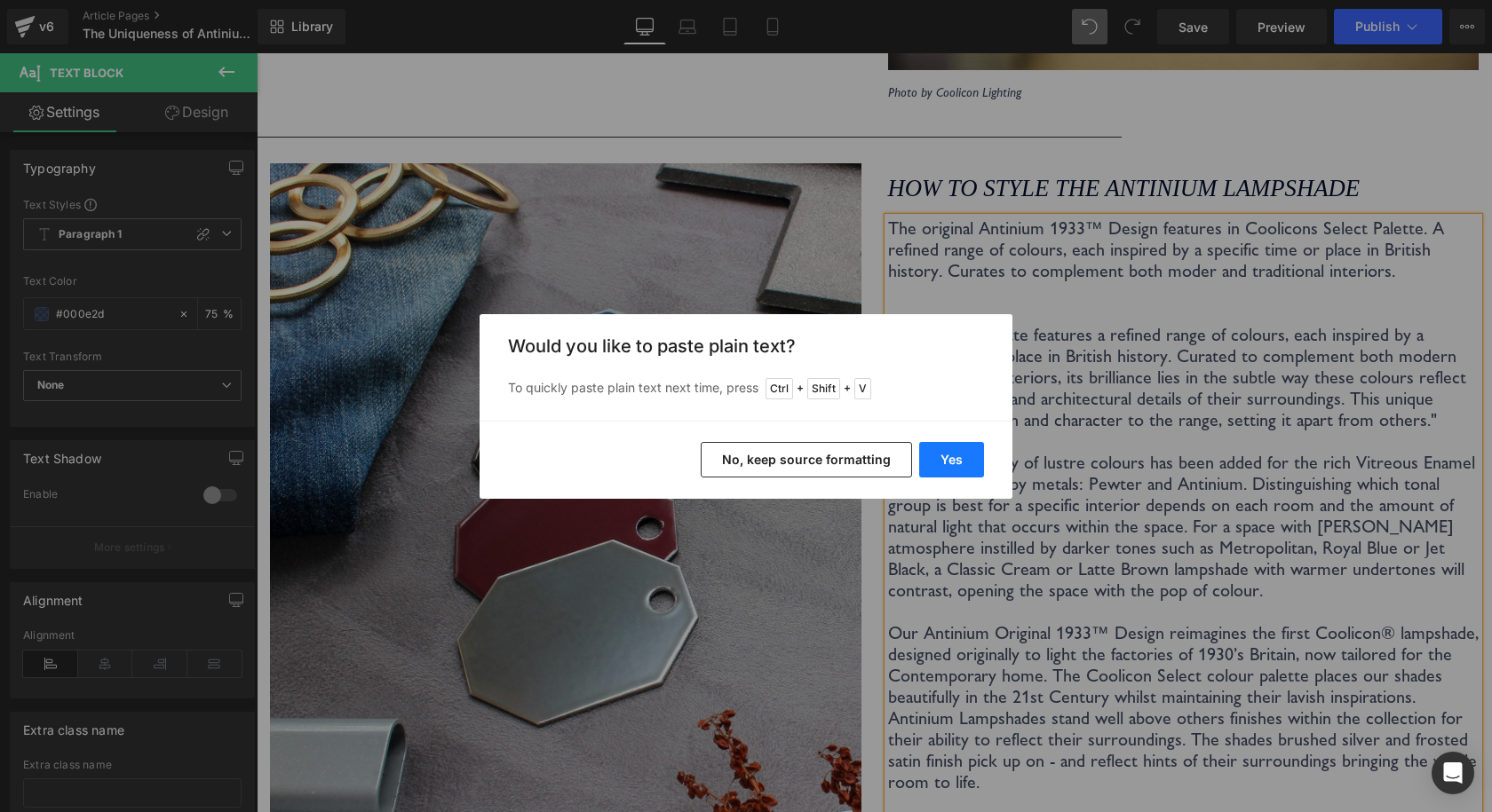
click at [939, 473] on button "Yes" at bounding box center [951, 459] width 65 height 36
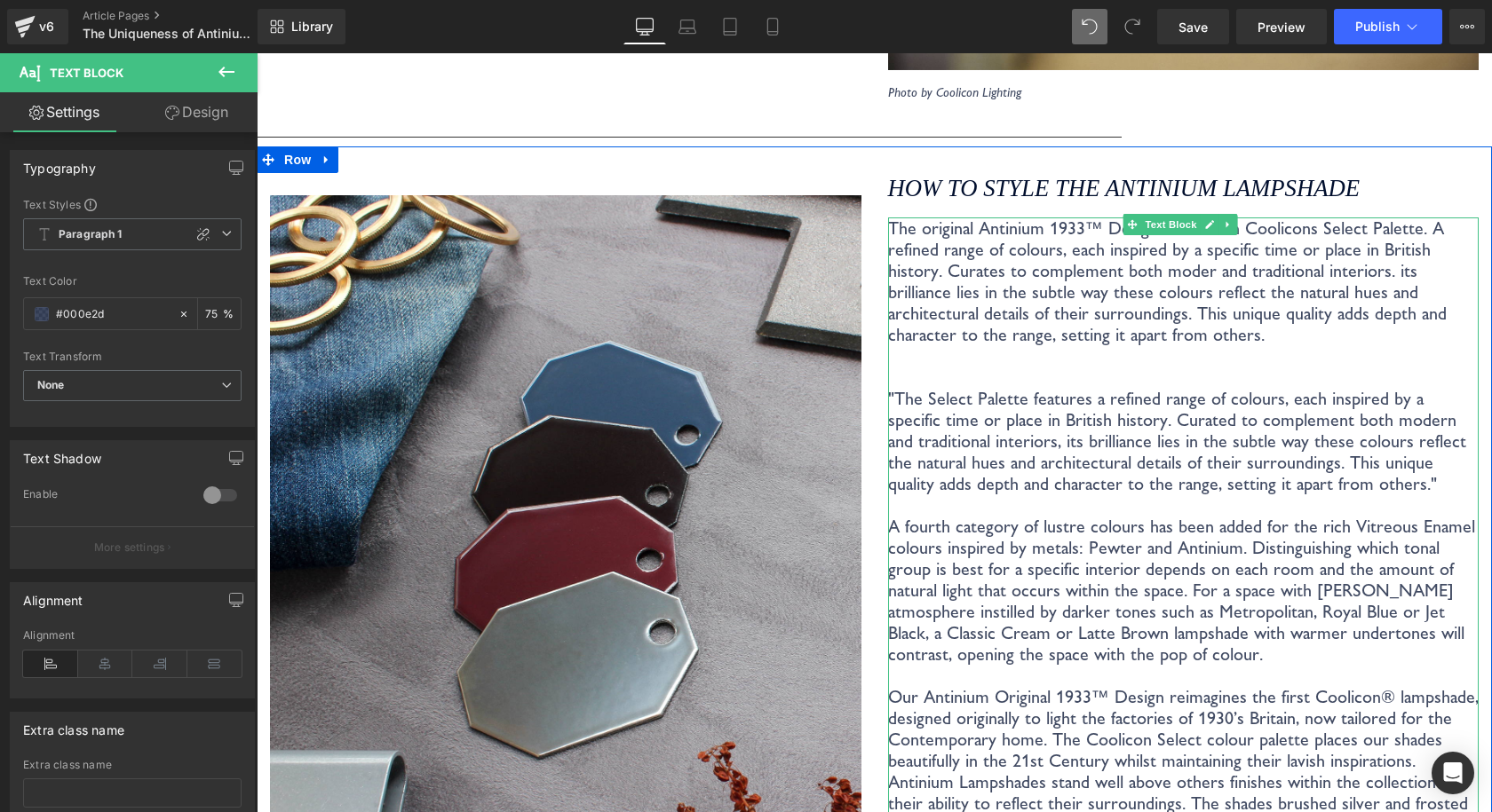
click at [1122, 255] on p "The original Antinium 1933™ Design features in Coolicons Select Palette. A refi…" at bounding box center [1183, 440] width 591 height 447
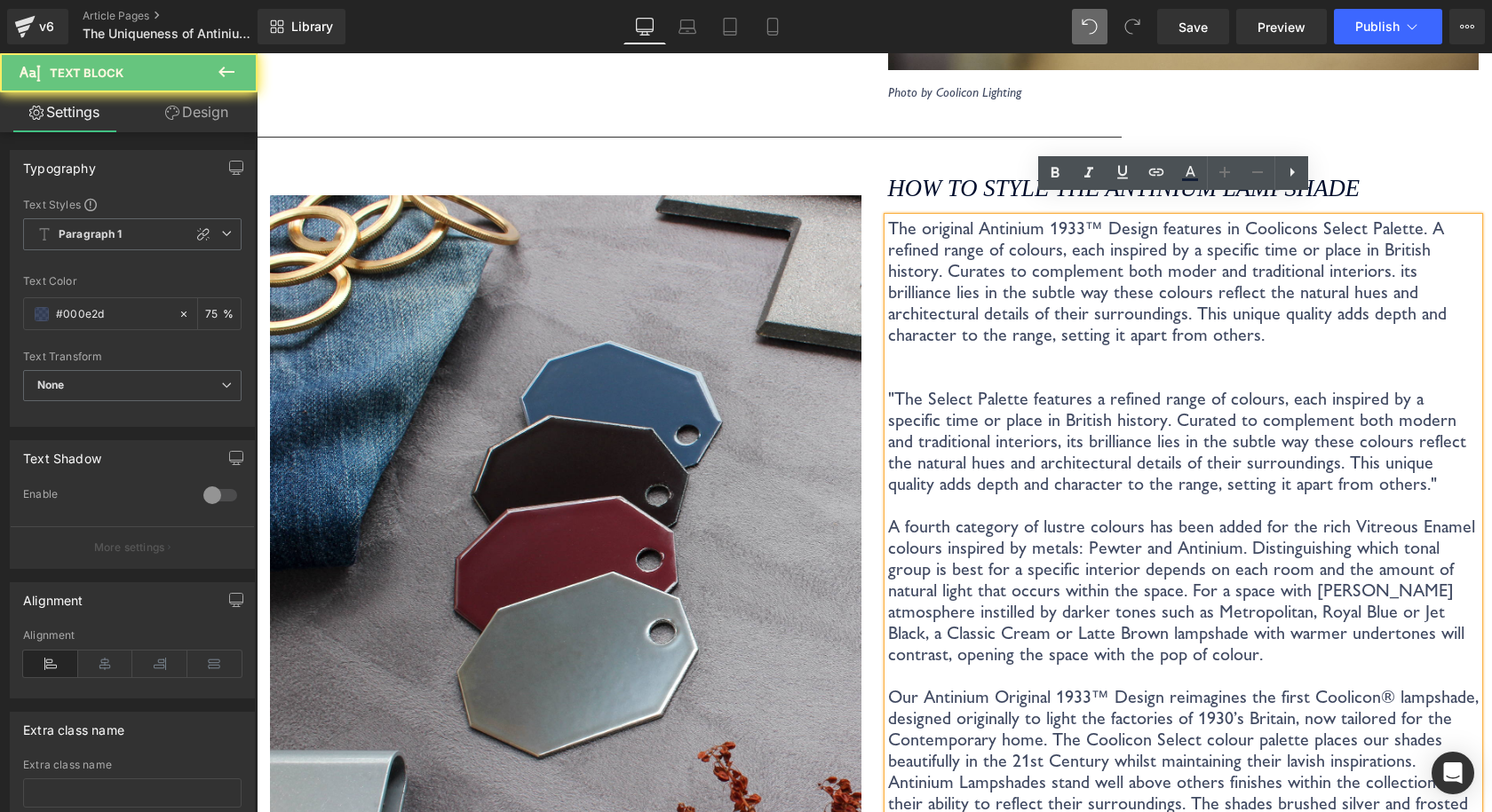
click at [1137, 244] on p "The original Antinium 1933™ Design features in Coolicons Select Palette. A refi…" at bounding box center [1183, 440] width 591 height 447
click at [1141, 244] on p "The original Antinium 1933™ Design features in Coolicons Select Palette. A refi…" at bounding box center [1183, 440] width 591 height 447
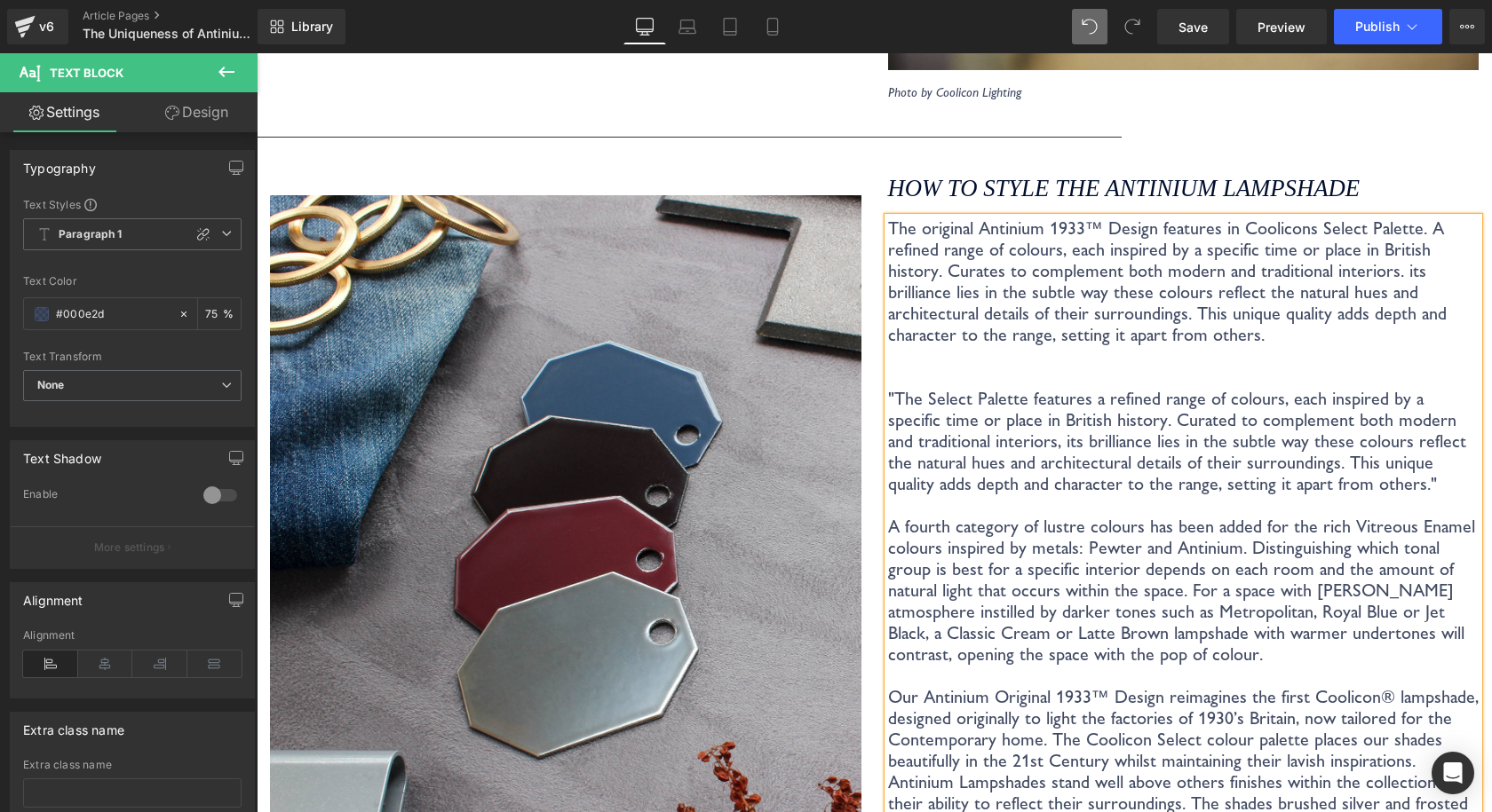
click at [1197, 296] on p "The original Antinium 1933™ Design features in Coolicons Select Palette. A refi…" at bounding box center [1183, 440] width 591 height 447
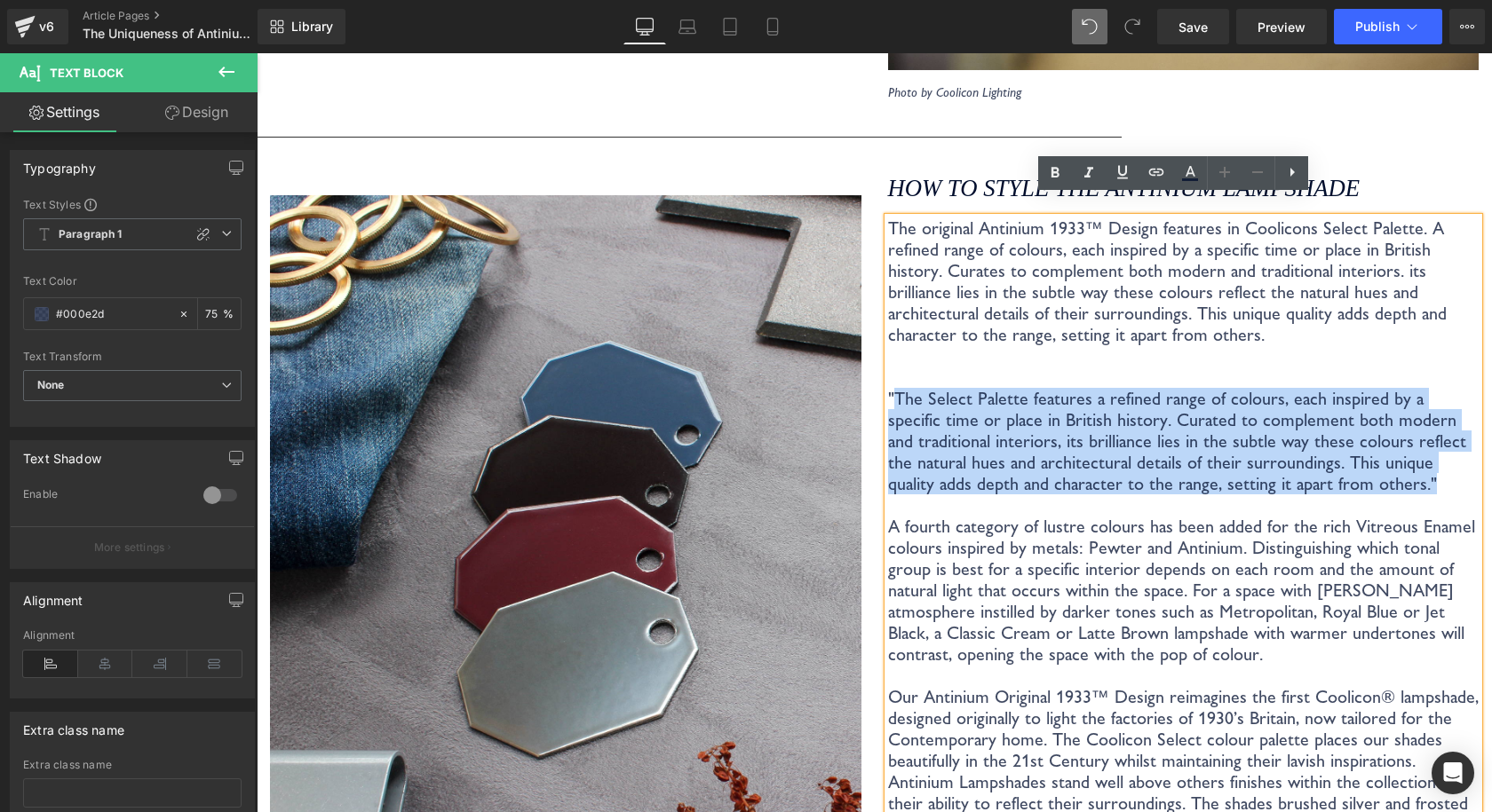
drag, startPoint x: 1388, startPoint y: 468, endPoint x: 884, endPoint y: 374, distance: 512.7
click at [888, 374] on p "The original Antinium 1933™ Design features in Coolicons Select Palette. A refi…" at bounding box center [1183, 440] width 591 height 447
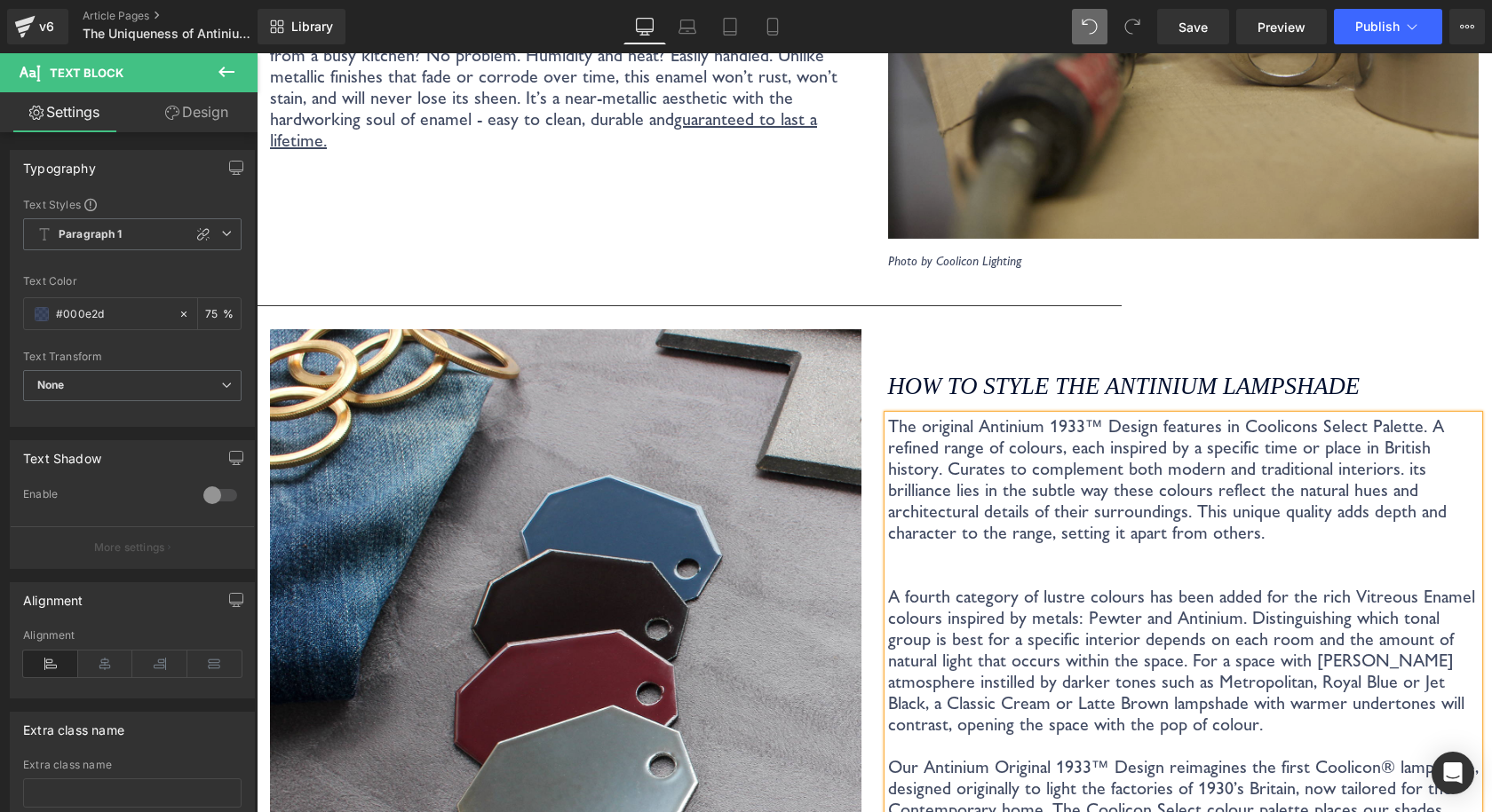
scroll to position [3713, 0]
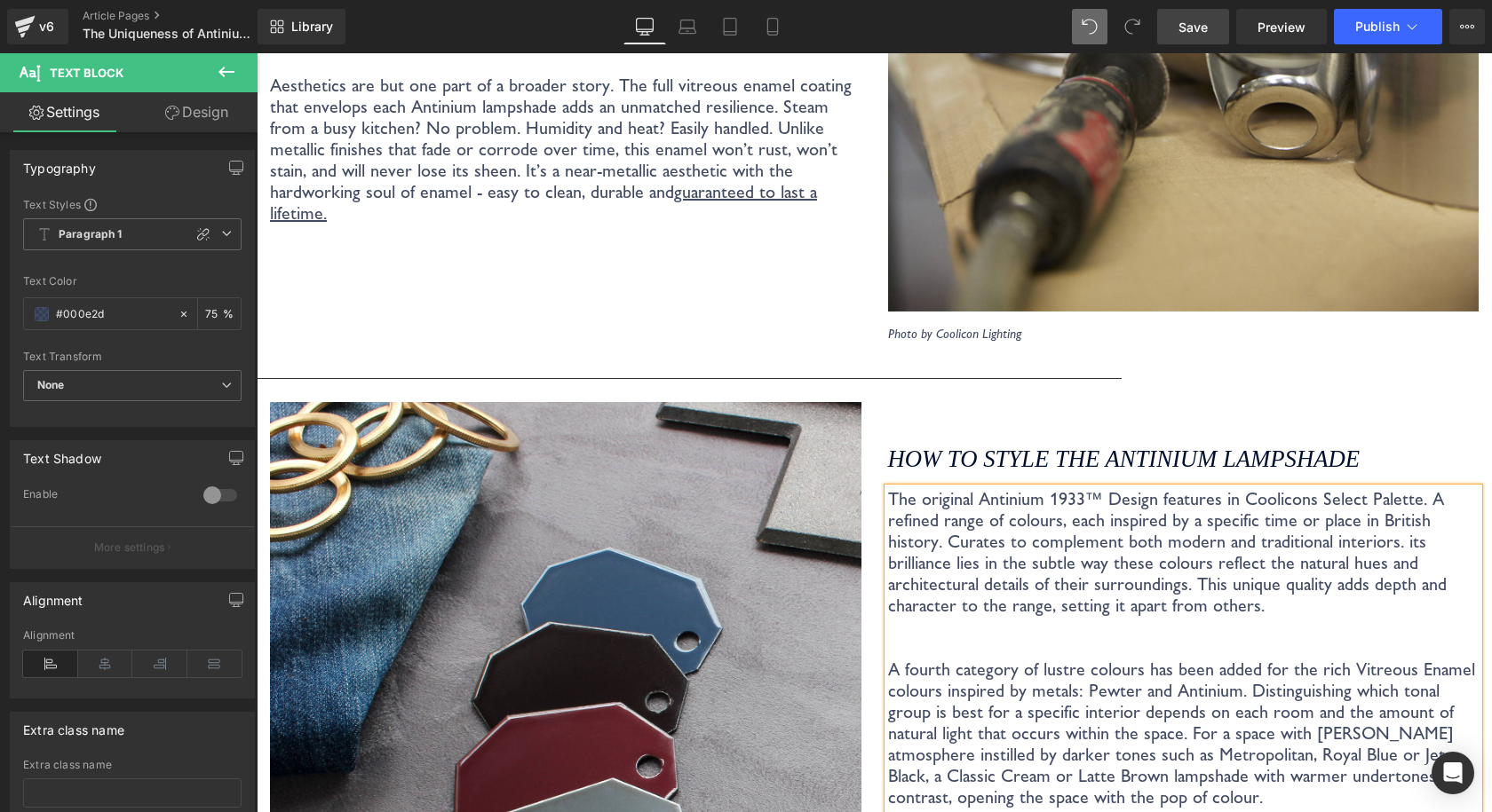
click at [1202, 32] on span "Save" at bounding box center [1193, 26] width 29 height 18
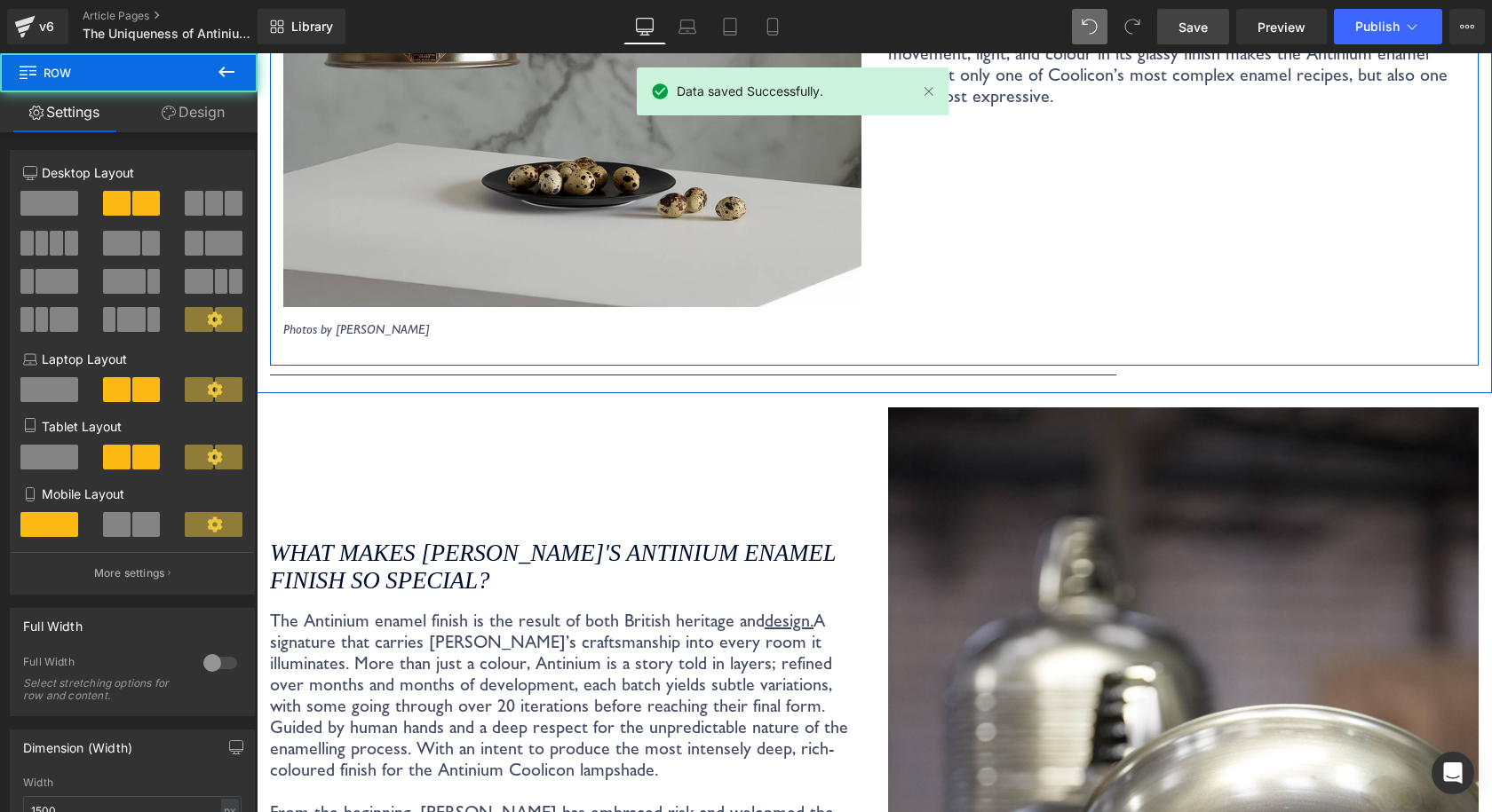
drag, startPoint x: 1029, startPoint y: 338, endPoint x: 1025, endPoint y: 383, distance: 45.2
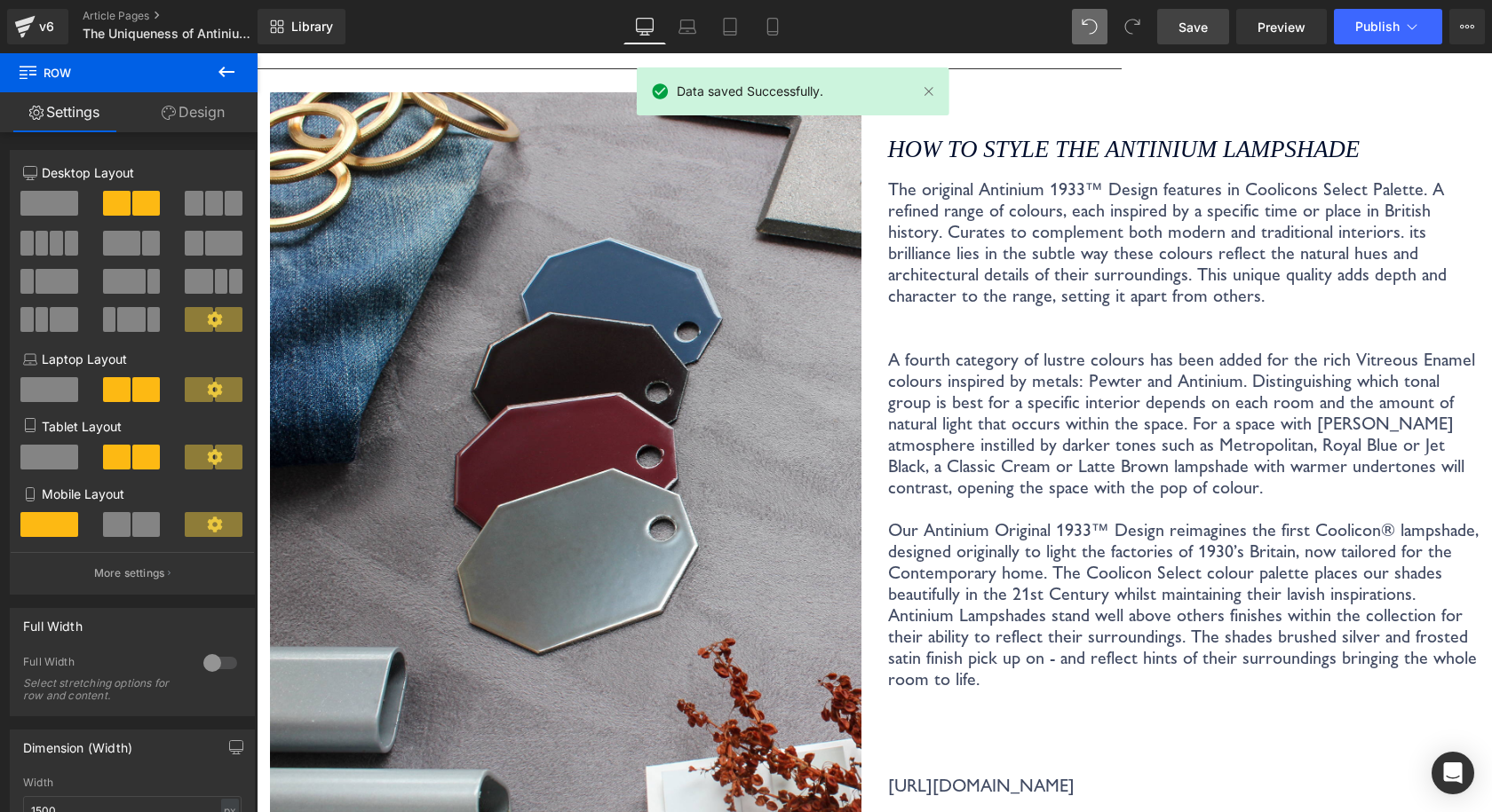
scroll to position [3990, 0]
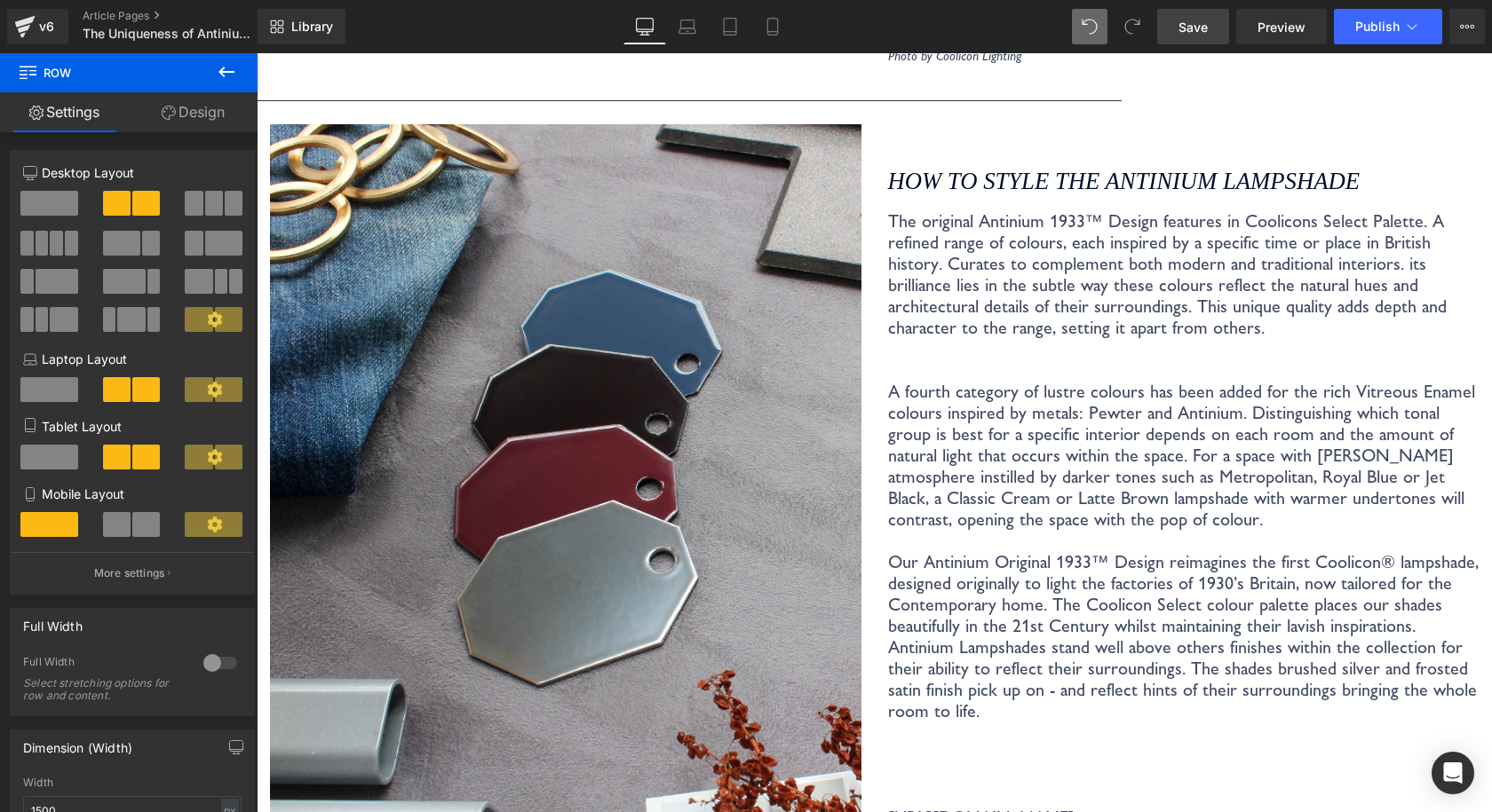
click at [1200, 41] on link "Save" at bounding box center [1193, 26] width 72 height 36
drag, startPoint x: 1212, startPoint y: 19, endPoint x: 854, endPoint y: 321, distance: 468.4
click at [1212, 19] on link "Save" at bounding box center [1193, 26] width 72 height 36
click at [1096, 637] on p "Antinium Lampshades stand well above others finishes within the collection for …" at bounding box center [1183, 700] width 591 height 128
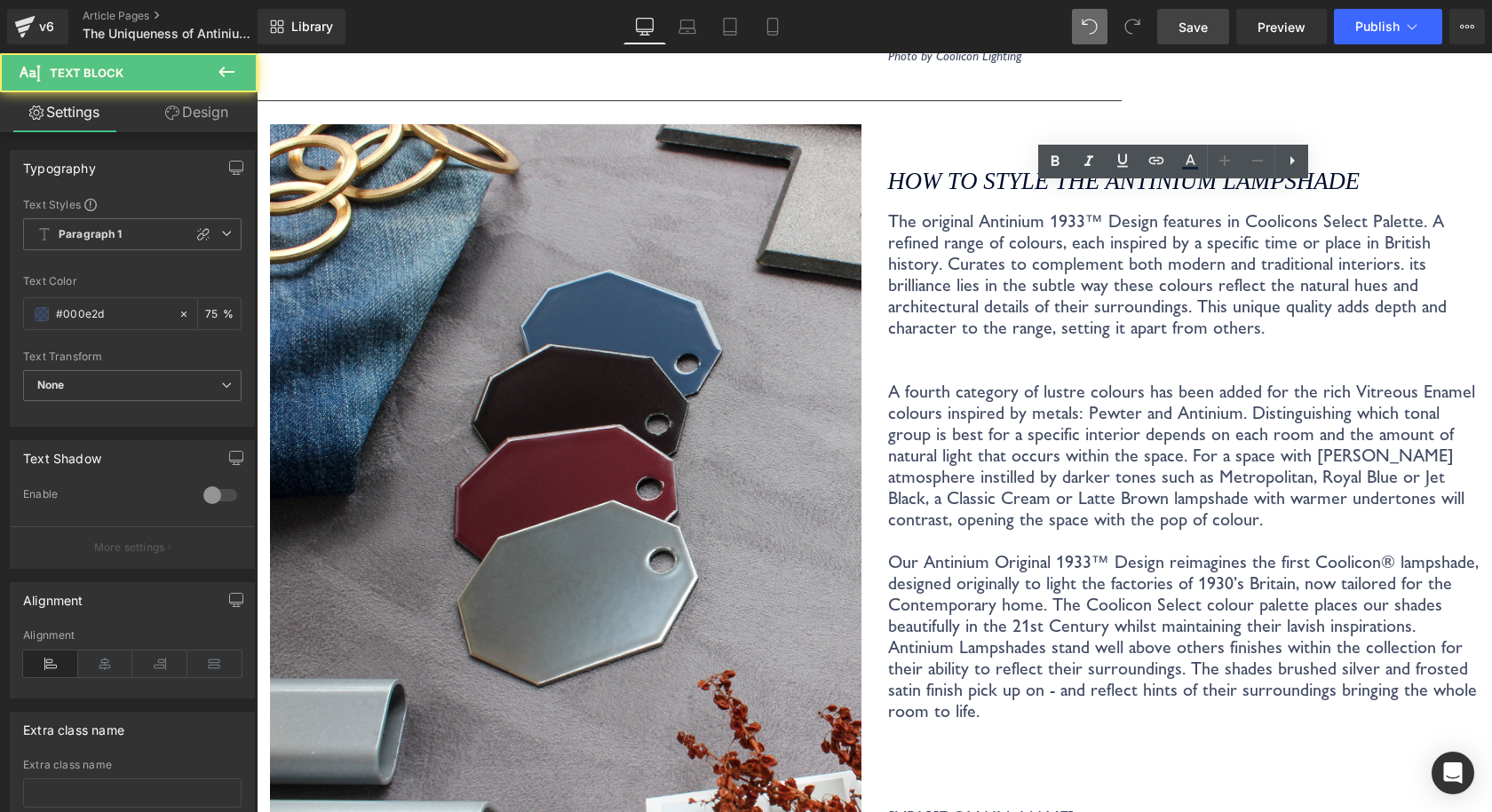
click at [1215, 35] on link "Save" at bounding box center [1193, 26] width 72 height 36
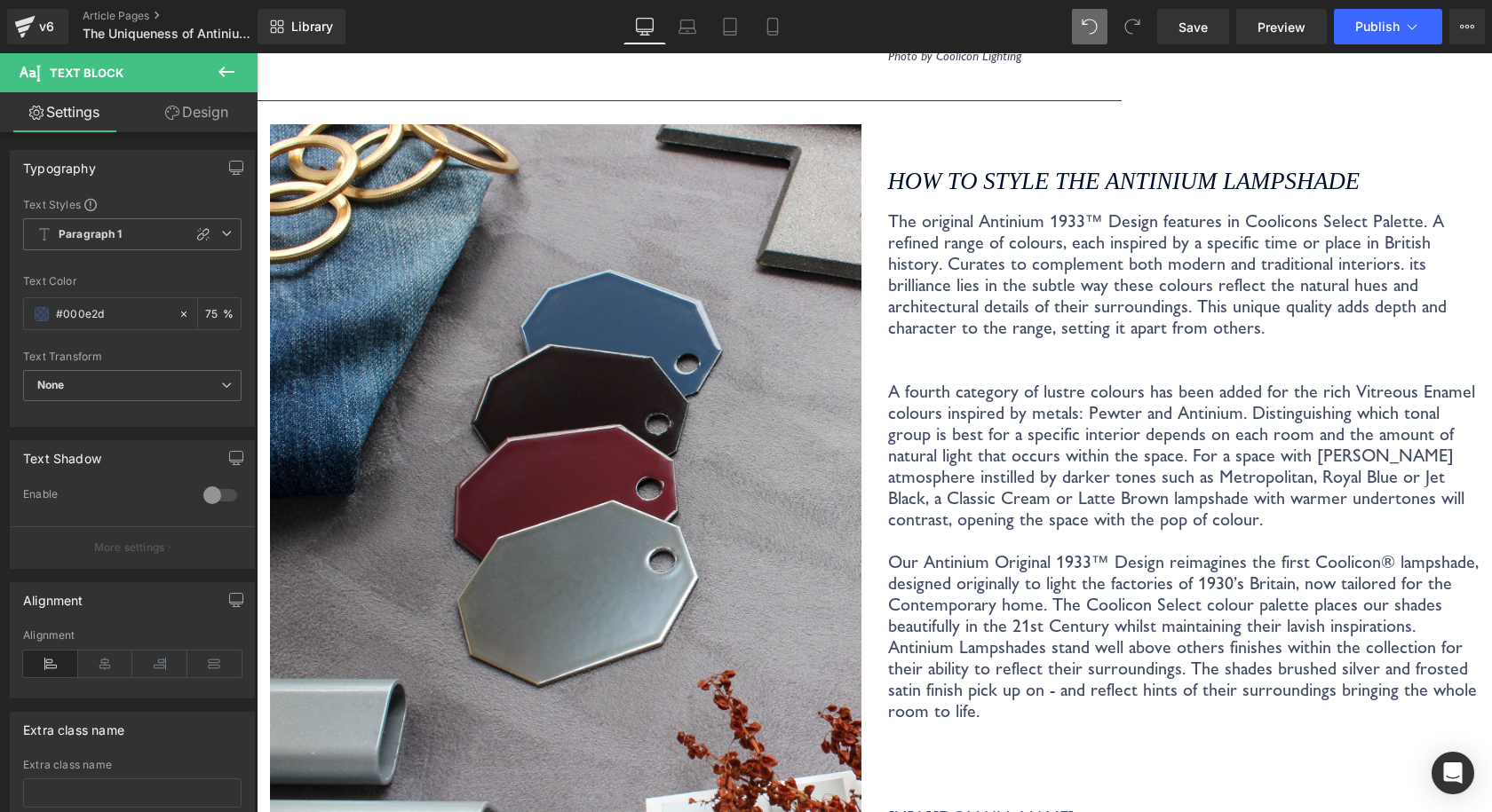
click at [1115, 229] on p "The original Antinium 1933™ Design features in Coolicons Select Palette. A refi…" at bounding box center [1183, 370] width 591 height 319
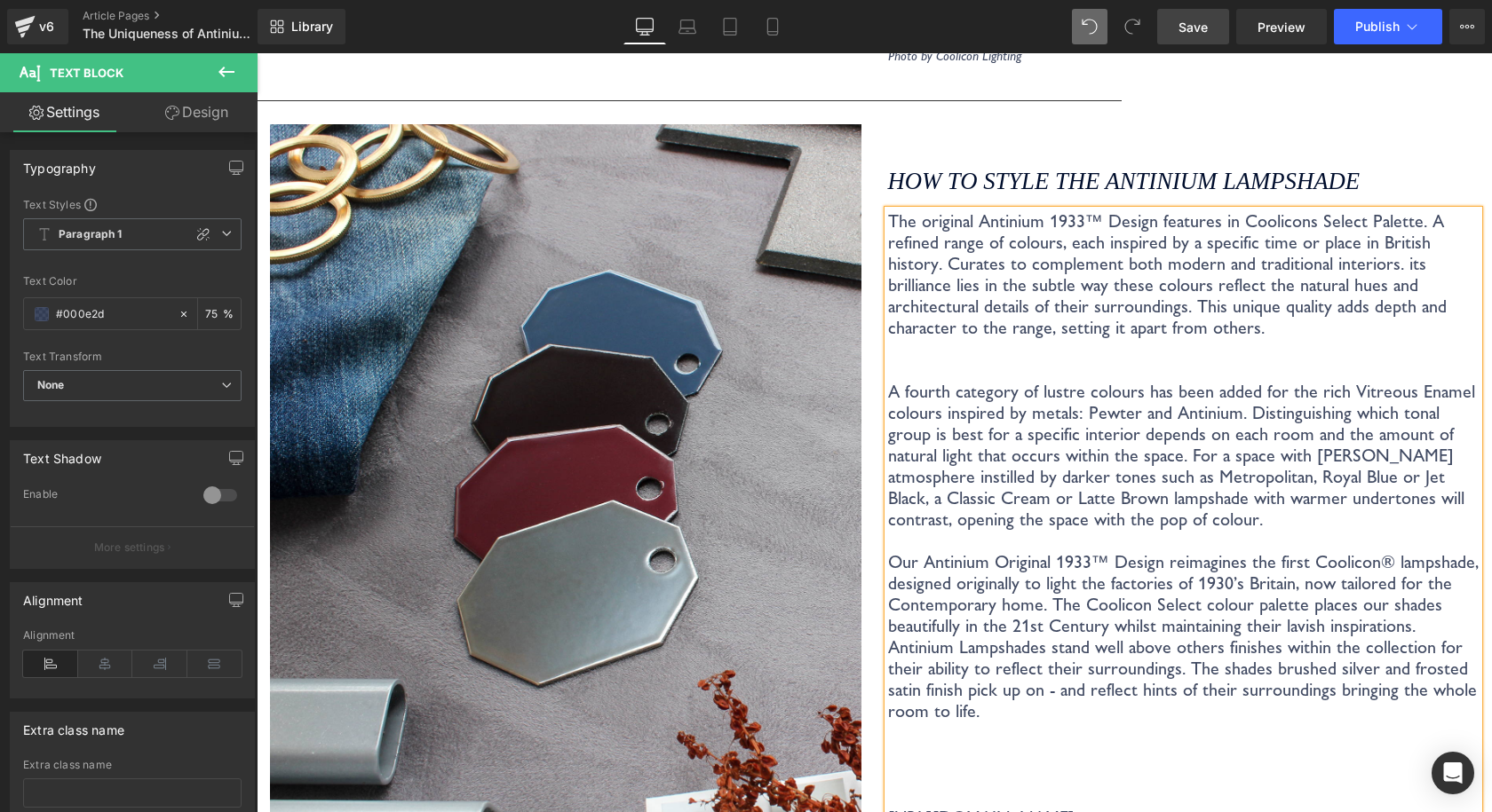
click at [1188, 27] on span "Save" at bounding box center [1193, 26] width 29 height 18
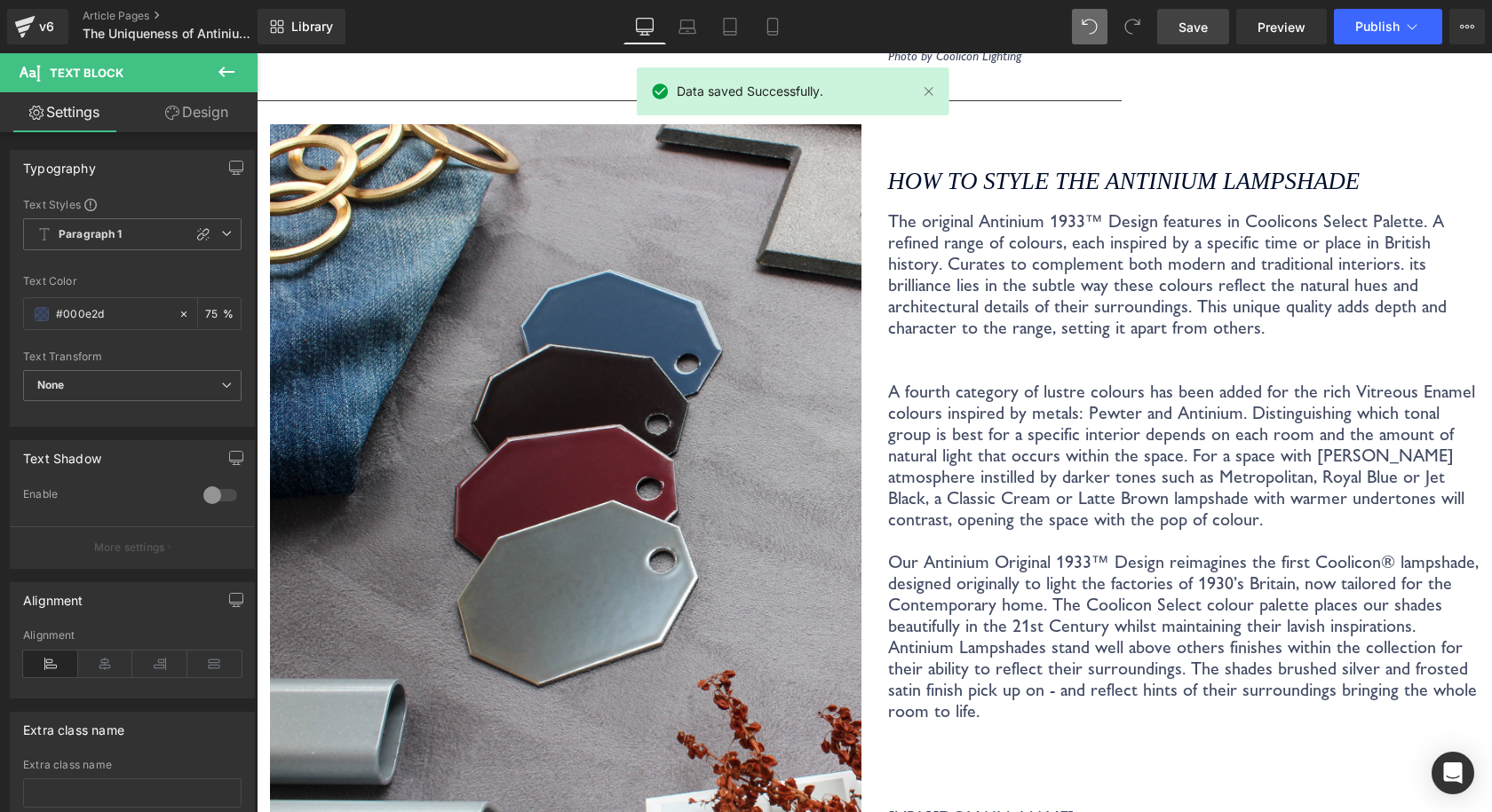
scroll to position [4020, 0]
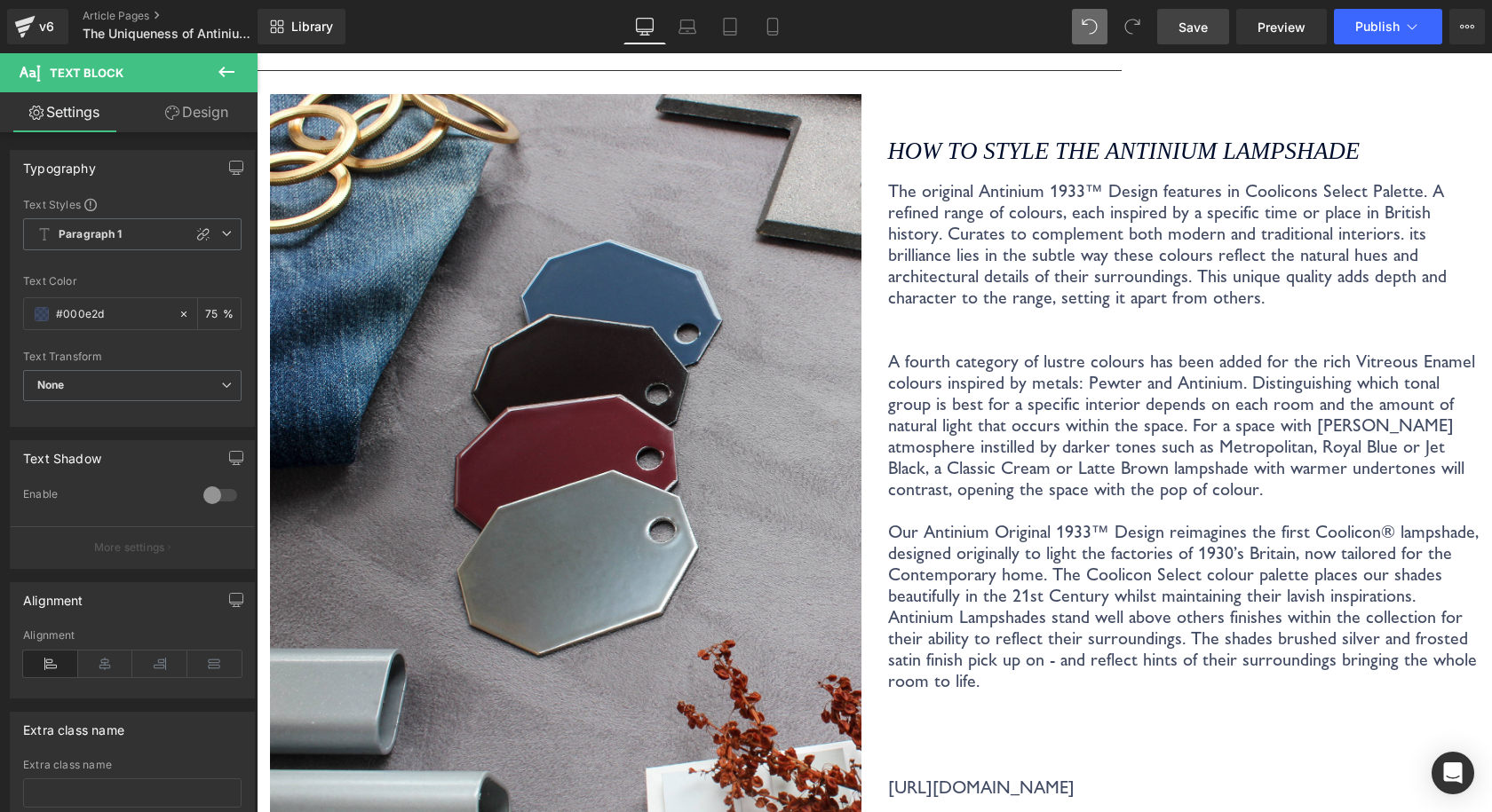
drag, startPoint x: 1195, startPoint y: 22, endPoint x: 940, endPoint y: 100, distance: 266.7
click at [1195, 22] on span "Save" at bounding box center [1193, 26] width 29 height 18
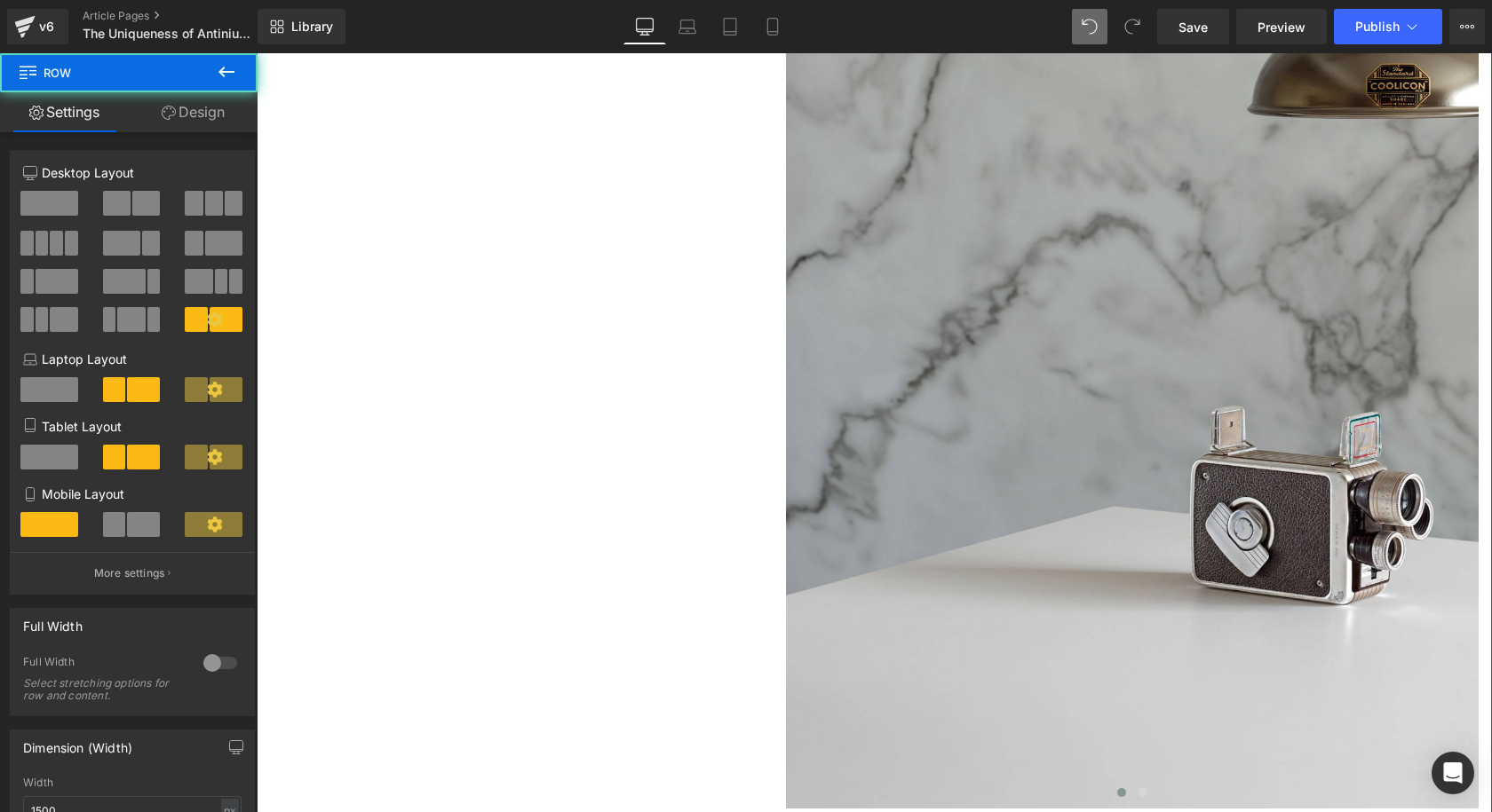
scroll to position [0, 0]
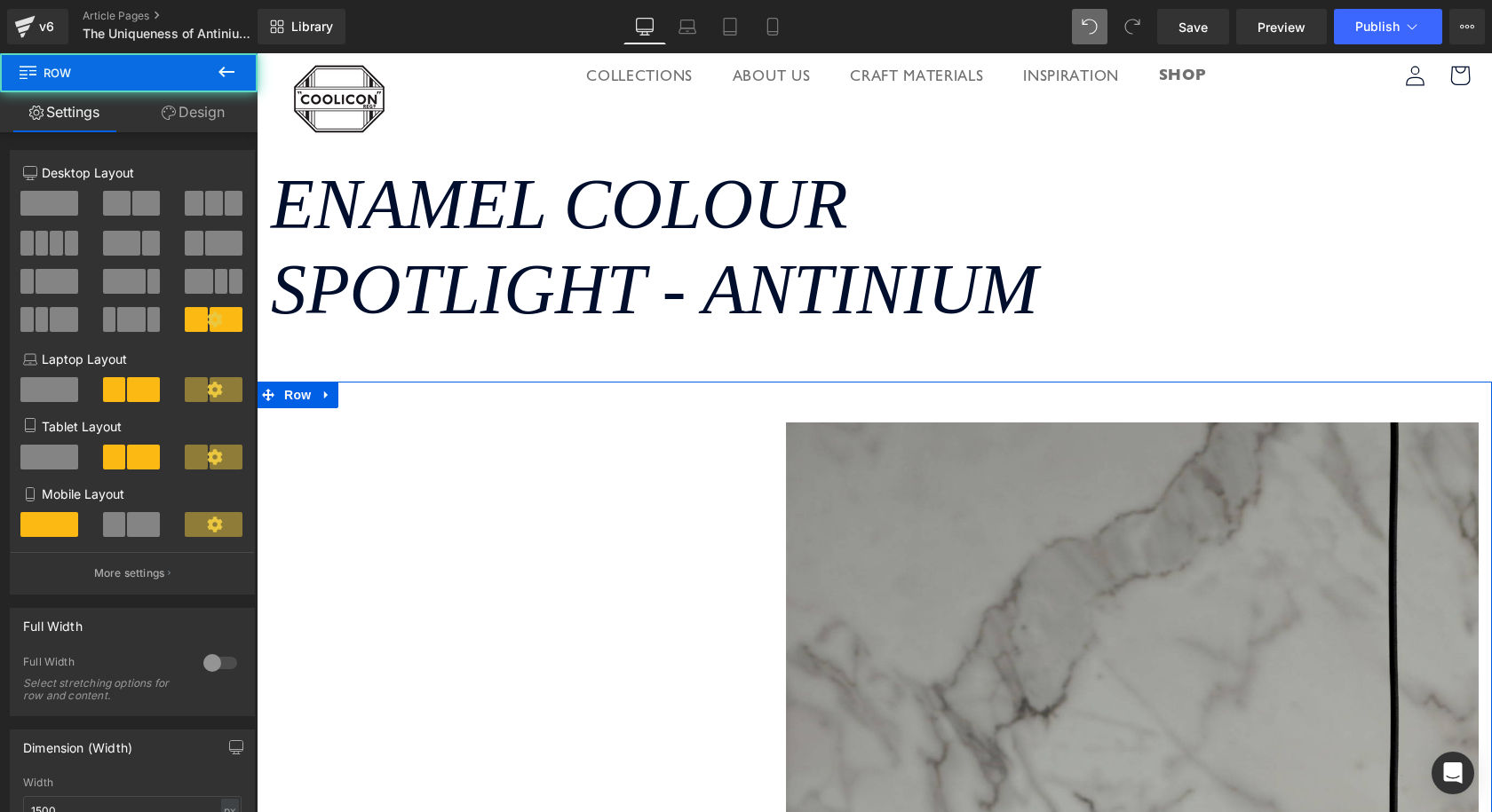
drag, startPoint x: 525, startPoint y: 395, endPoint x: 598, endPoint y: 74, distance: 329.2
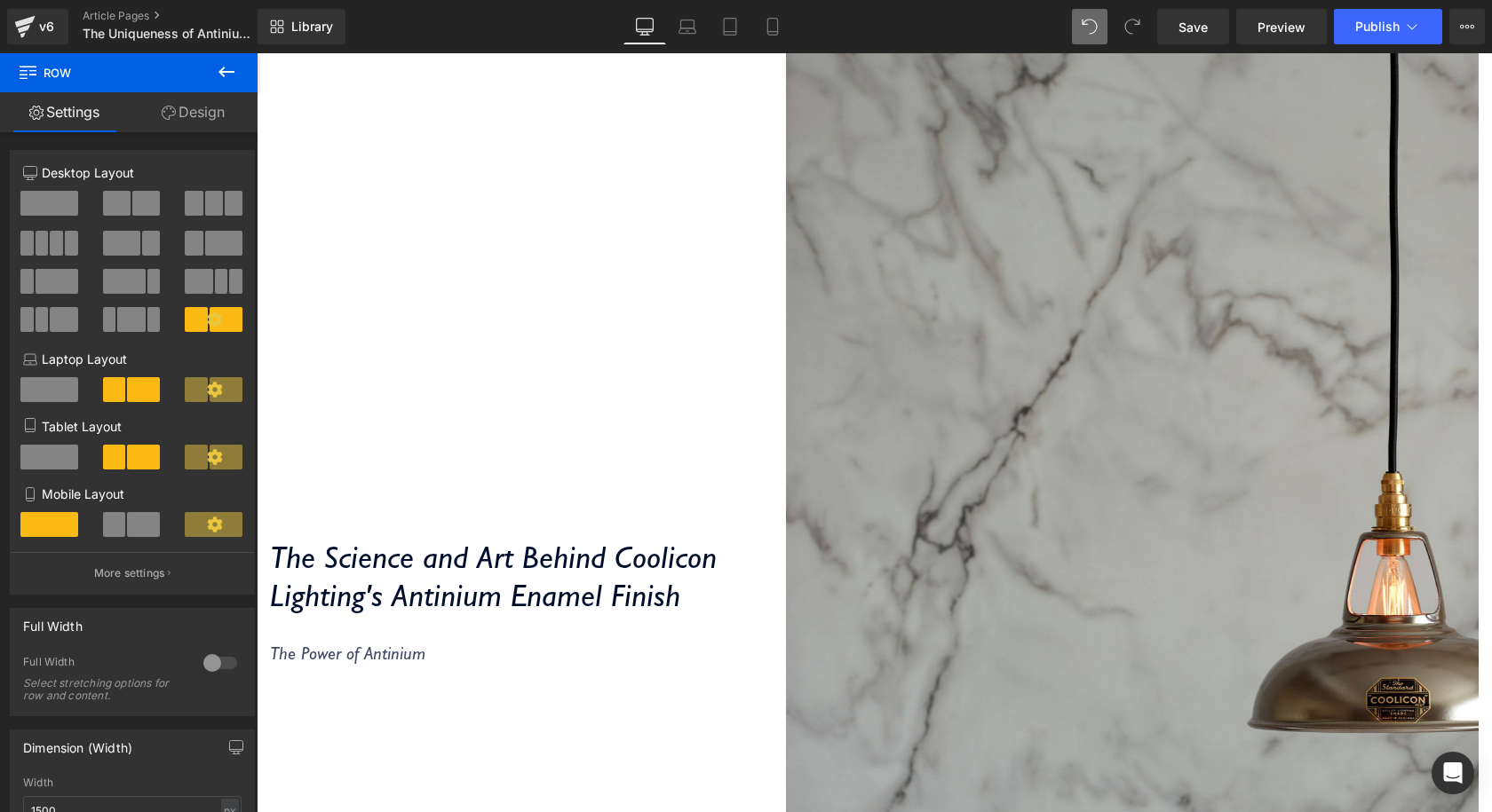
scroll to position [888, 0]
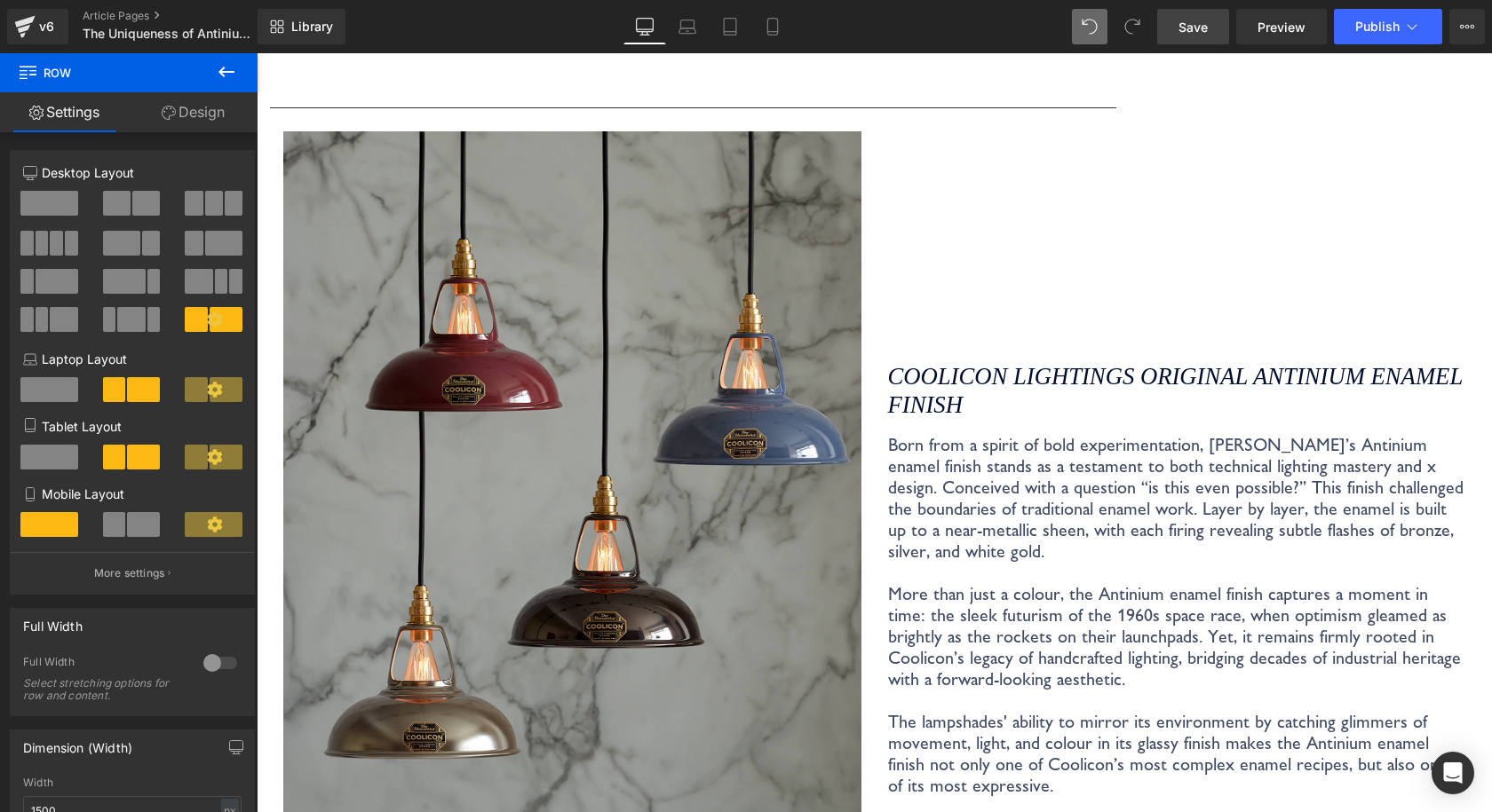
click at [1198, 29] on span "Save" at bounding box center [1193, 26] width 29 height 18
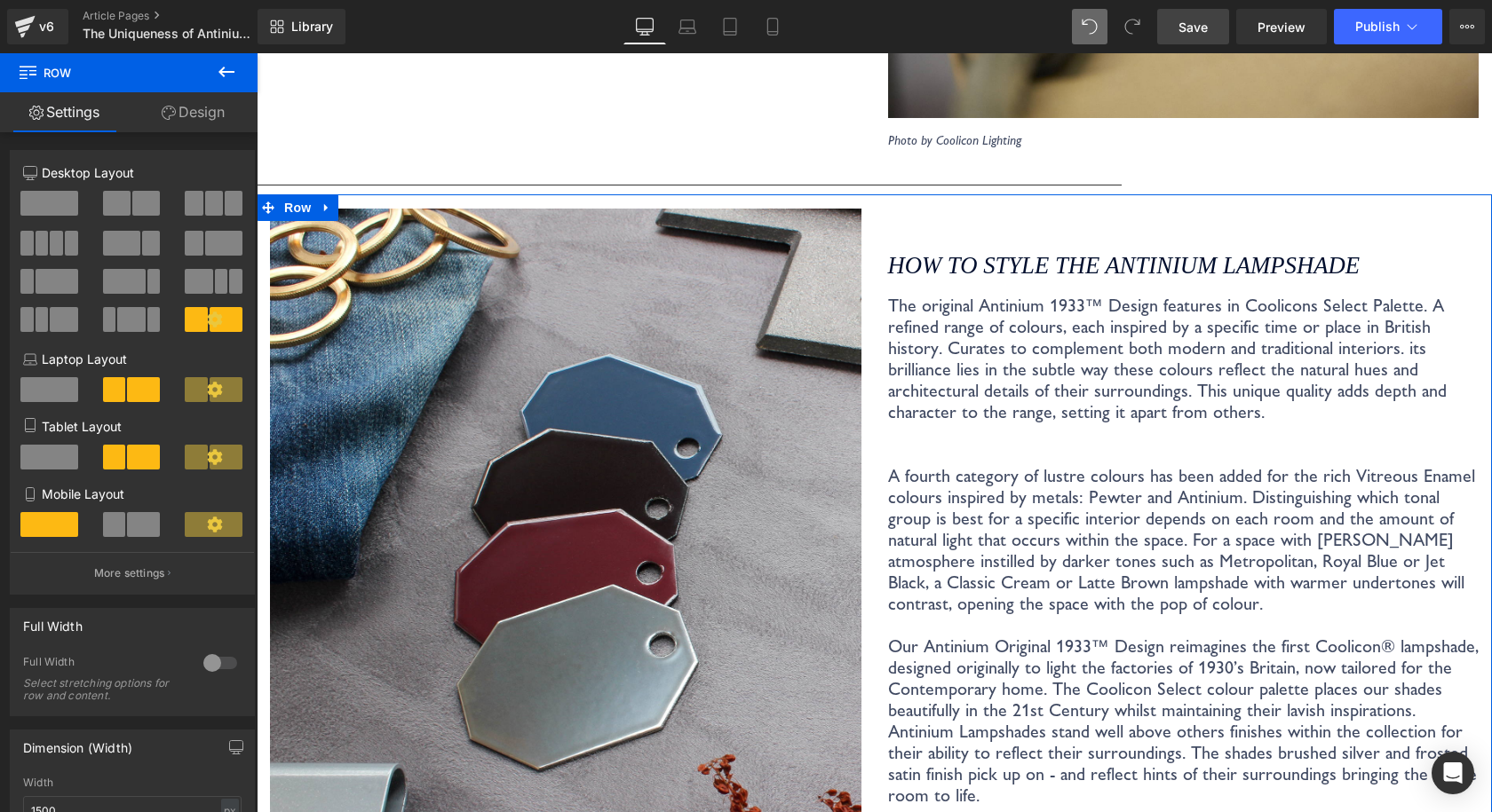
scroll to position [3904, 0]
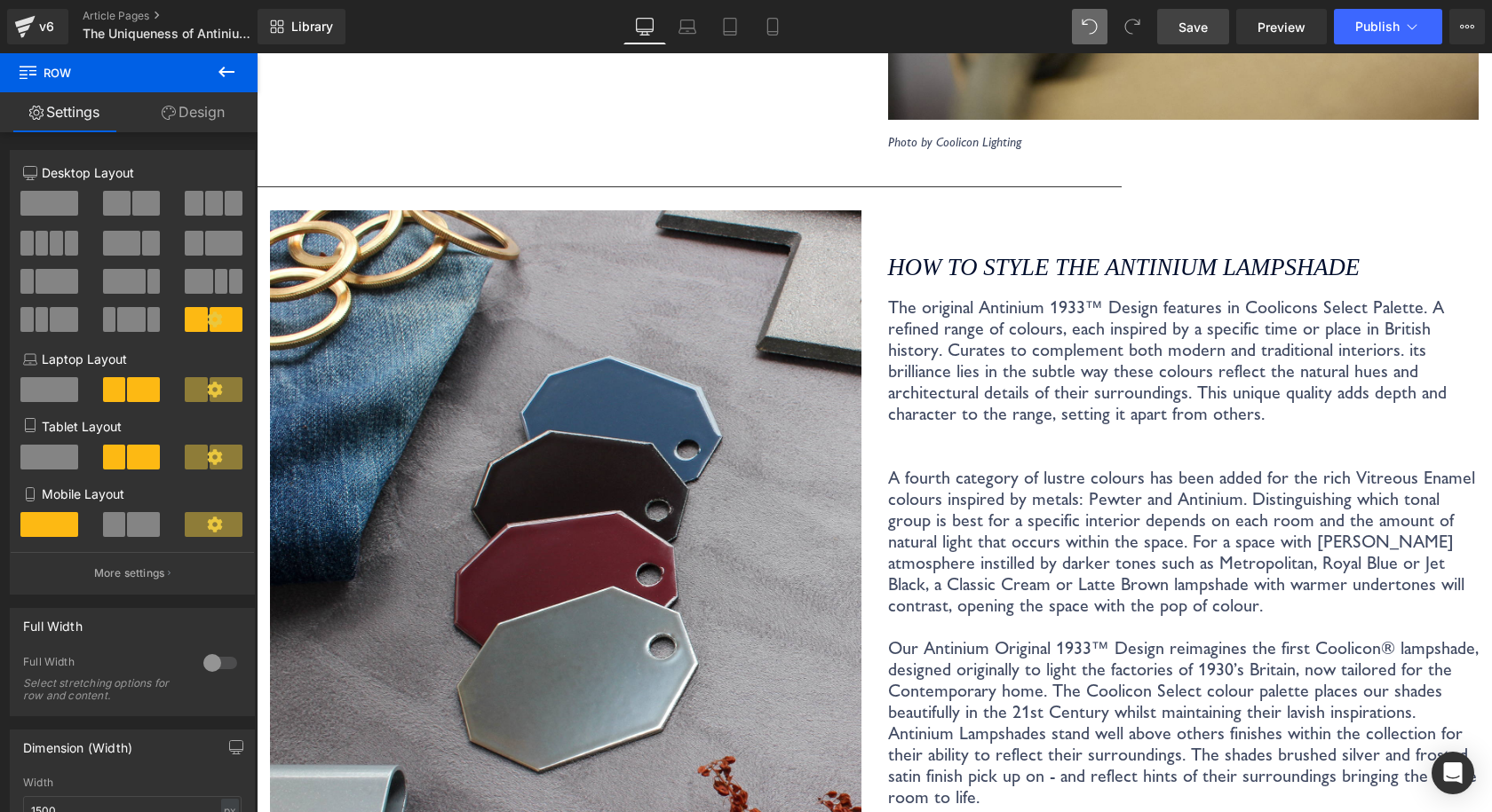
click at [1189, 16] on link "Save" at bounding box center [1193, 26] width 72 height 36
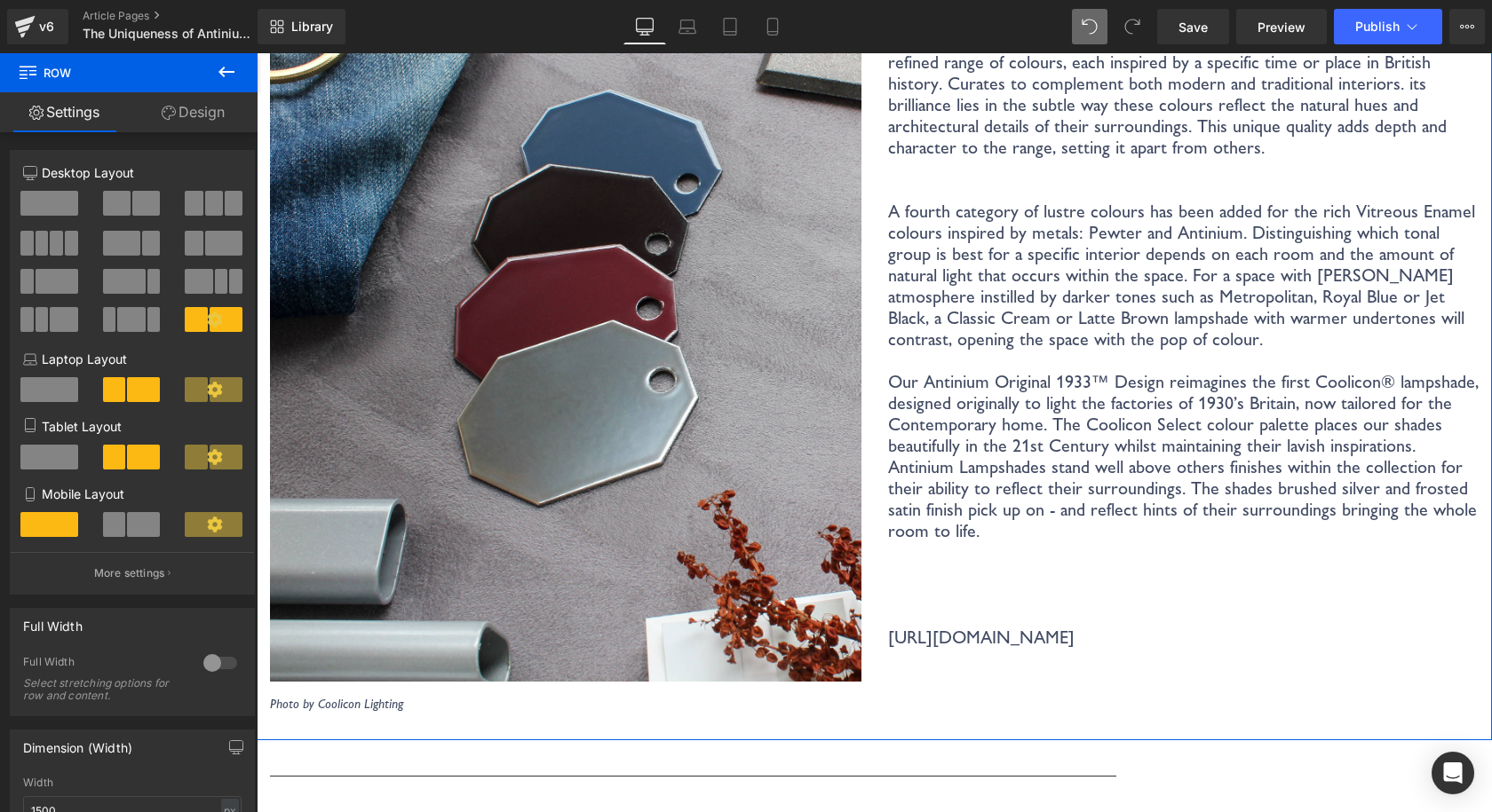
scroll to position [3993, 0]
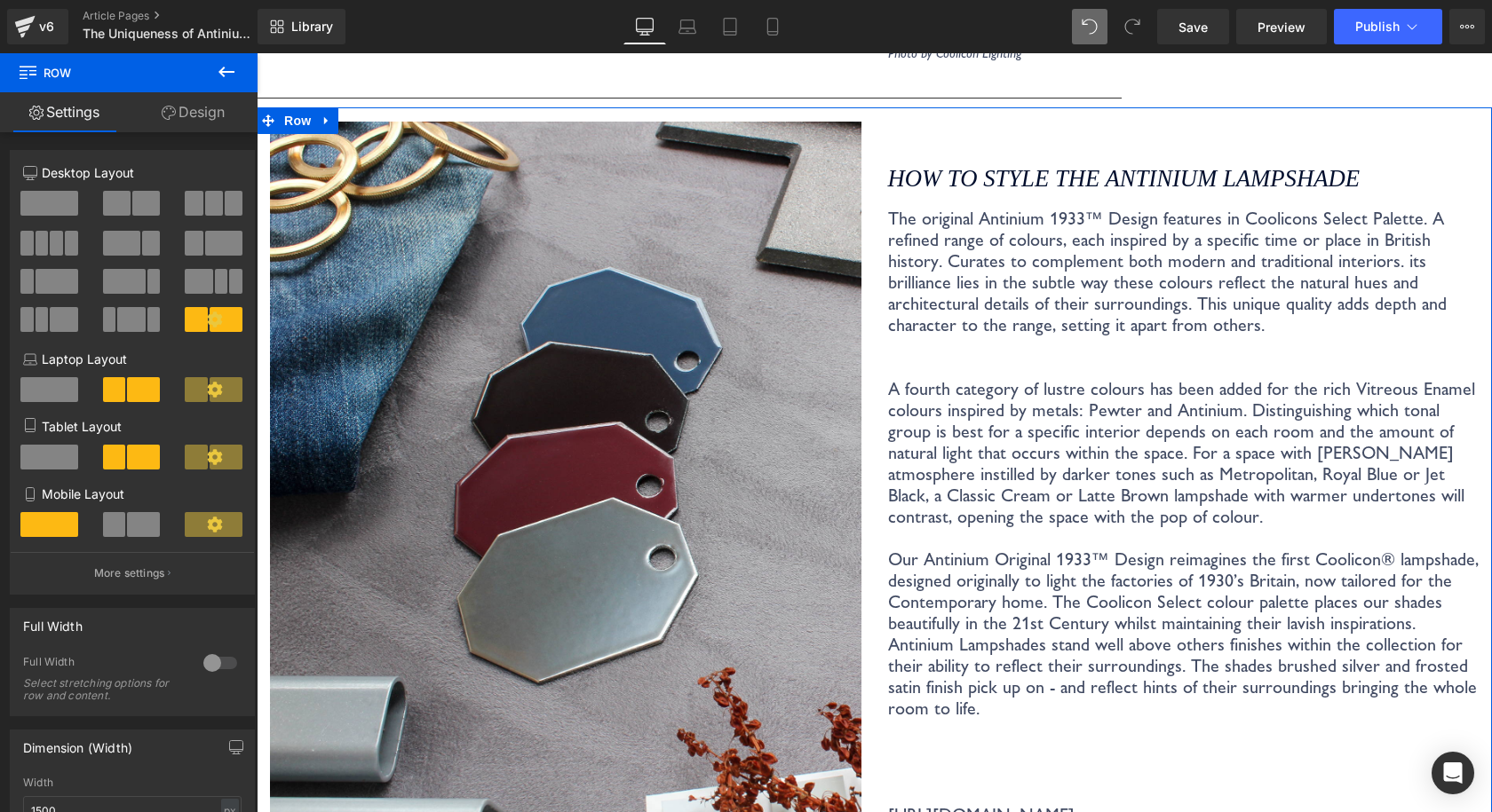
click at [1283, 208] on p "The original Antinium 1933™ Design features in Coolicons Select Palette. A refi…" at bounding box center [1183, 367] width 591 height 319
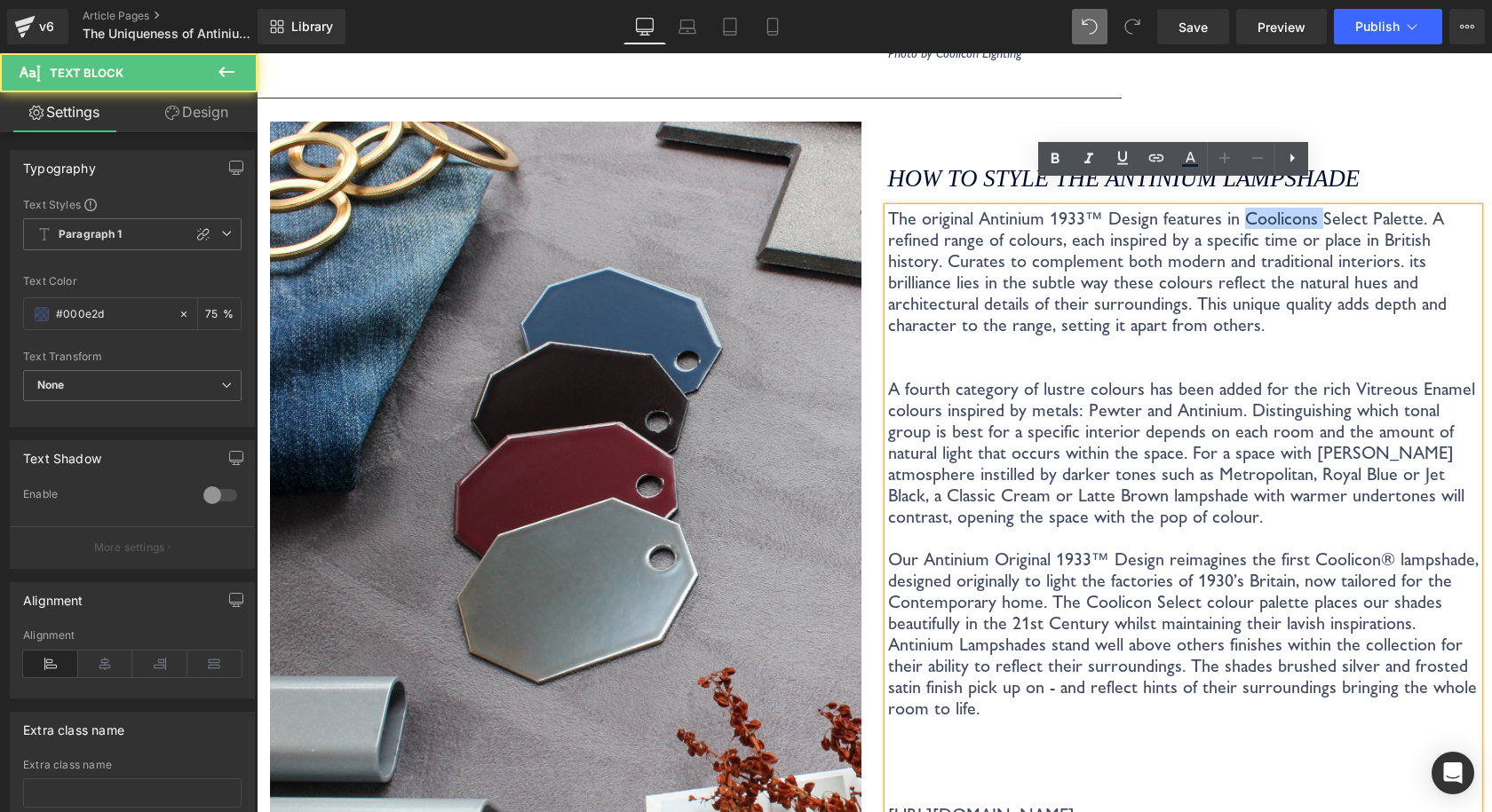
click at [1283, 208] on p "The original Antinium 1933™ Design features in Coolicons Select Palette. A refi…" at bounding box center [1183, 367] width 591 height 319
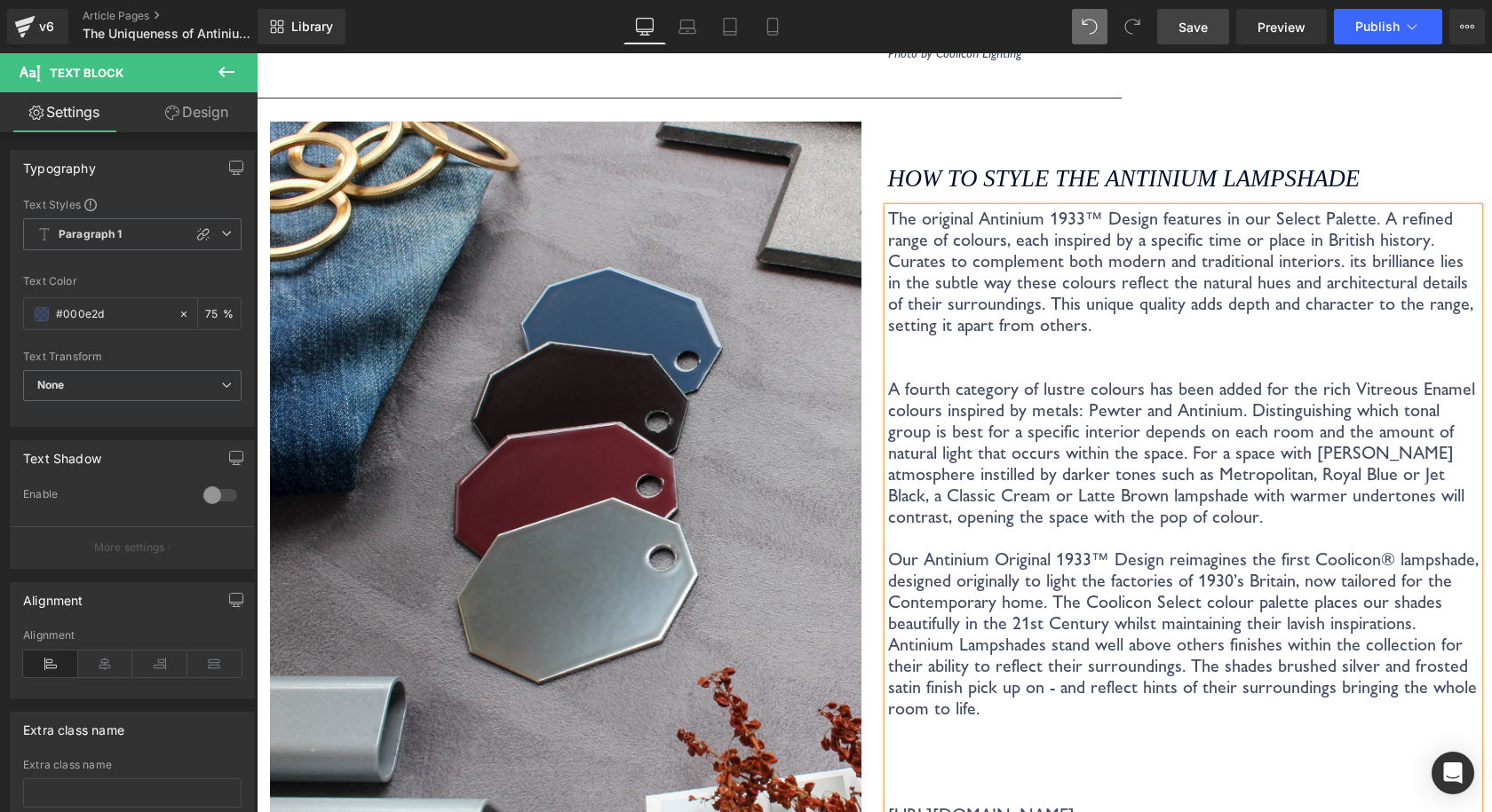
click at [1227, 25] on link "Save" at bounding box center [1193, 26] width 72 height 36
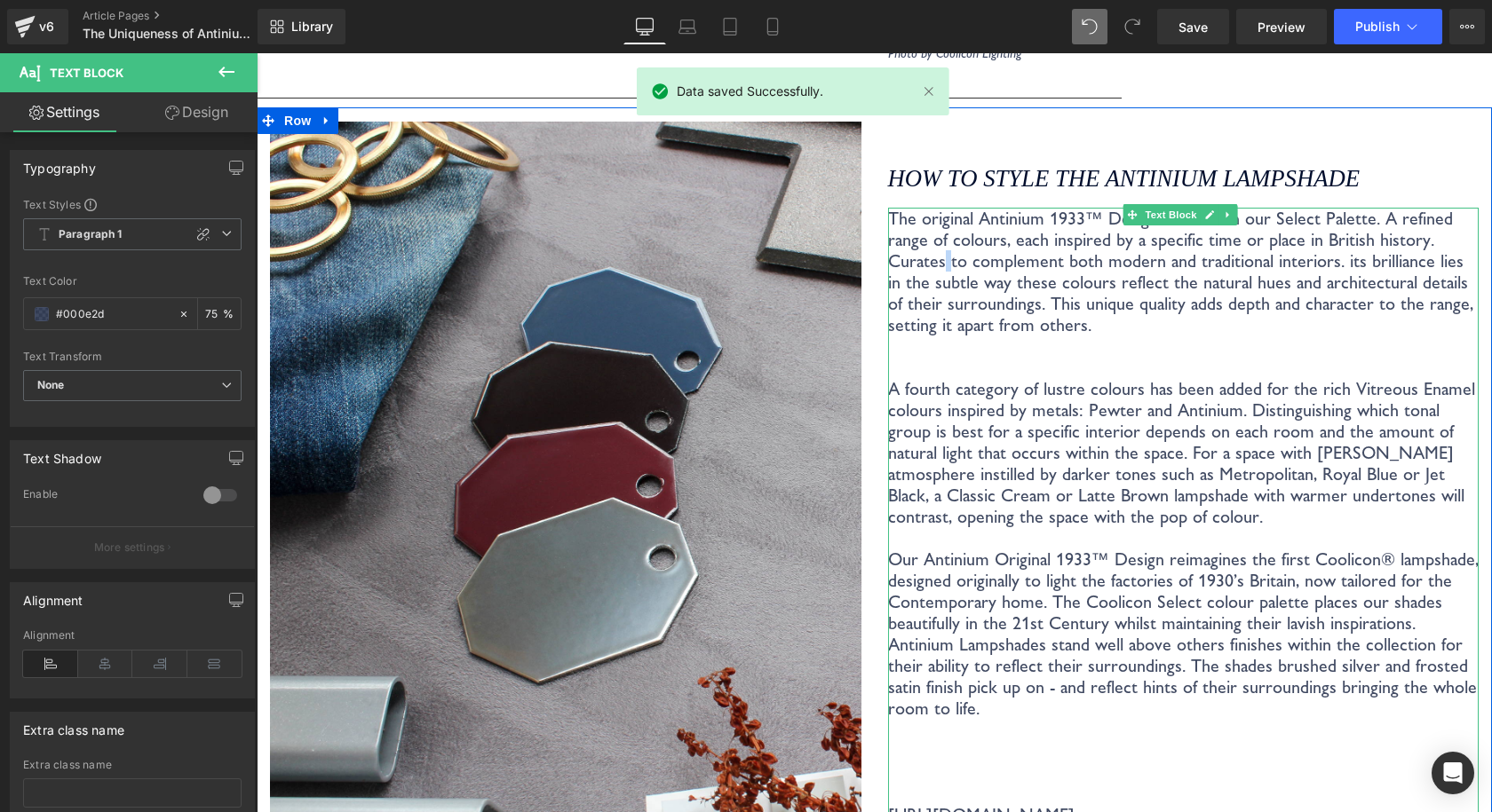
click at [938, 234] on p "The original Antinium 1933™ Design features in our Select Palette. A refined ra…" at bounding box center [1183, 367] width 591 height 319
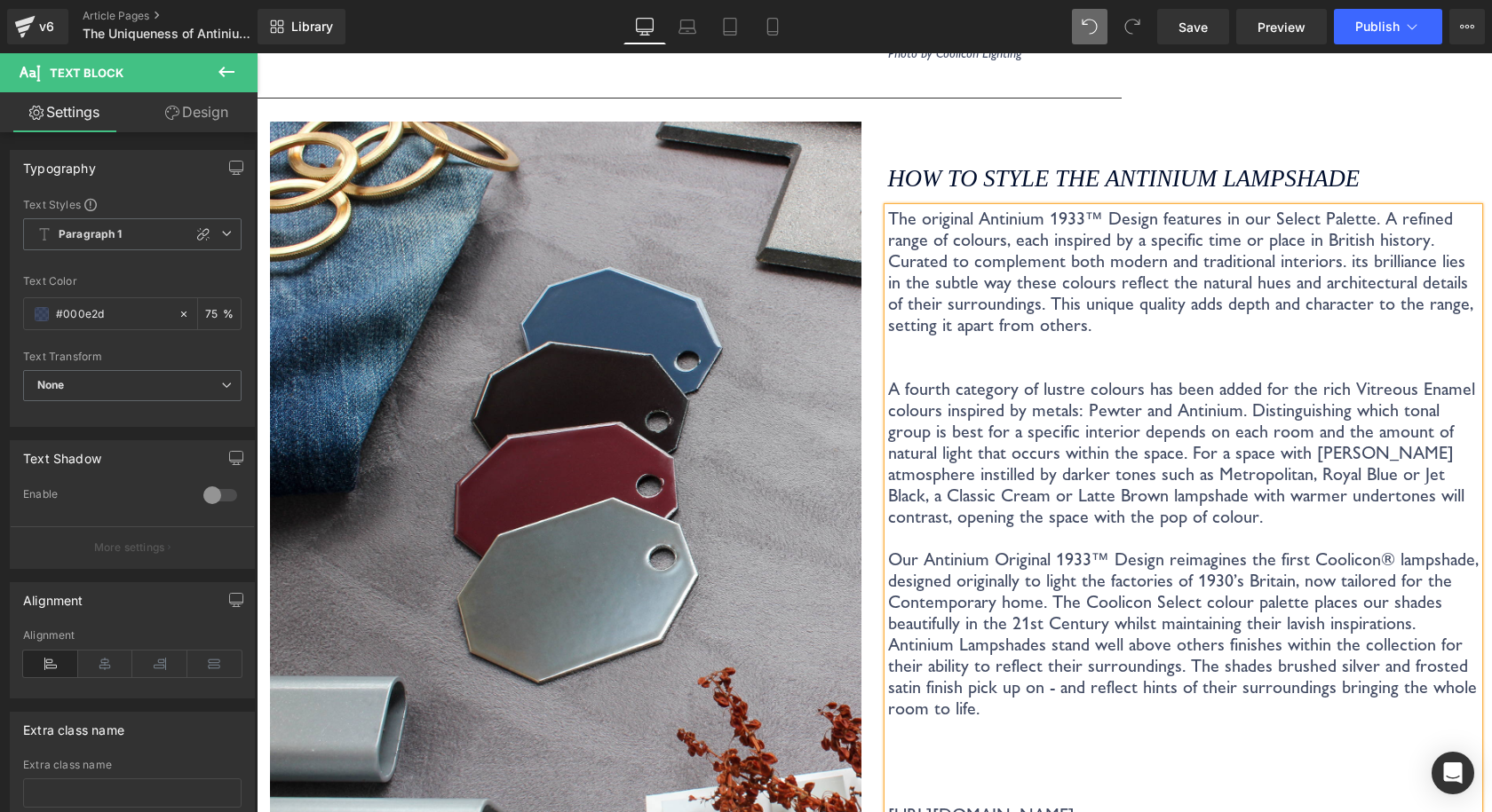
click at [1339, 235] on p "The original Antinium 1933™ Design features in our Select Palette. A refined ra…" at bounding box center [1183, 367] width 591 height 319
click at [1321, 239] on p "The original Antinium 1933™ Design features in our Select Palette. A refined ra…" at bounding box center [1183, 367] width 591 height 319
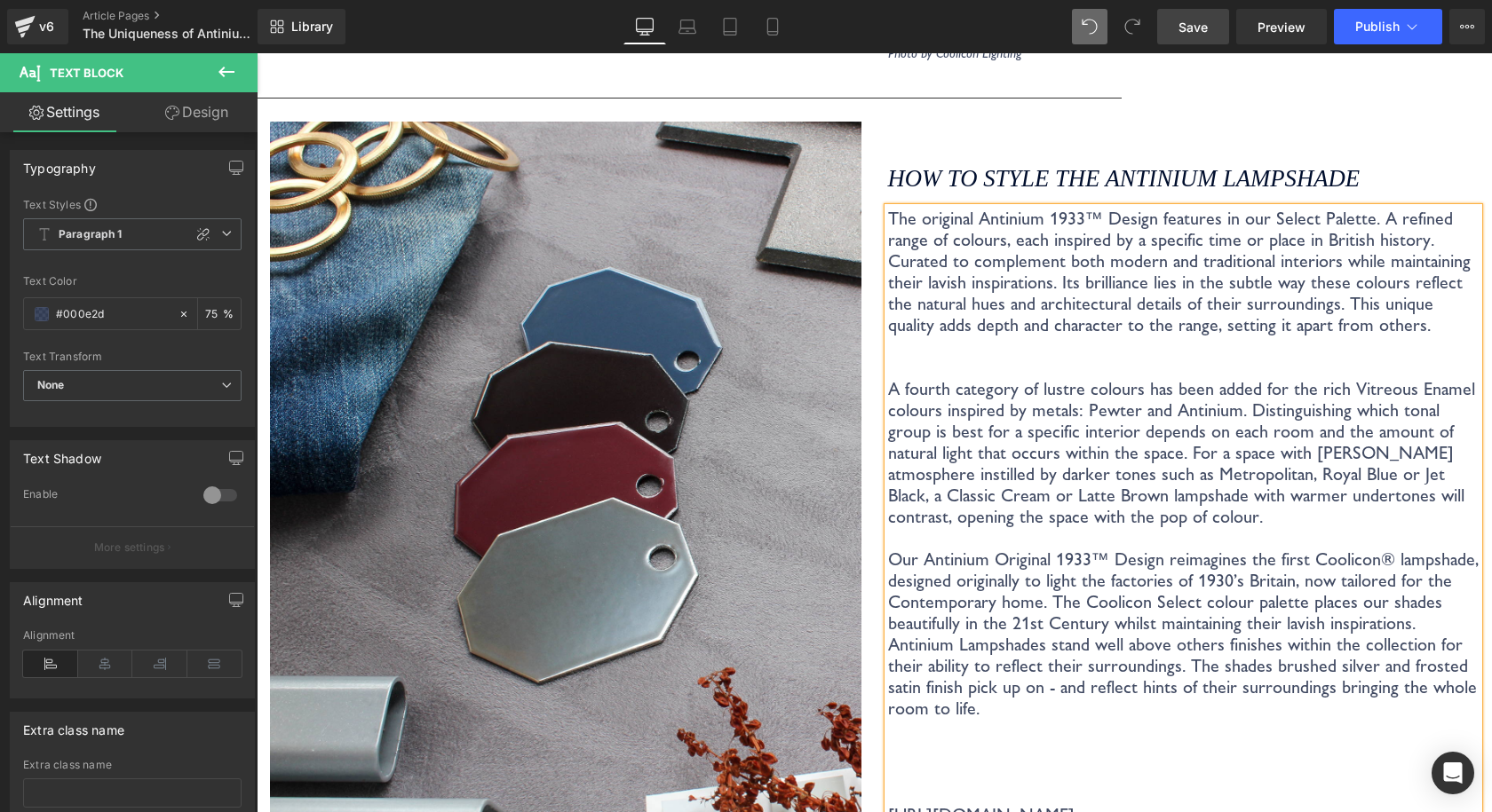
click at [1176, 36] on link "Save" at bounding box center [1193, 26] width 72 height 36
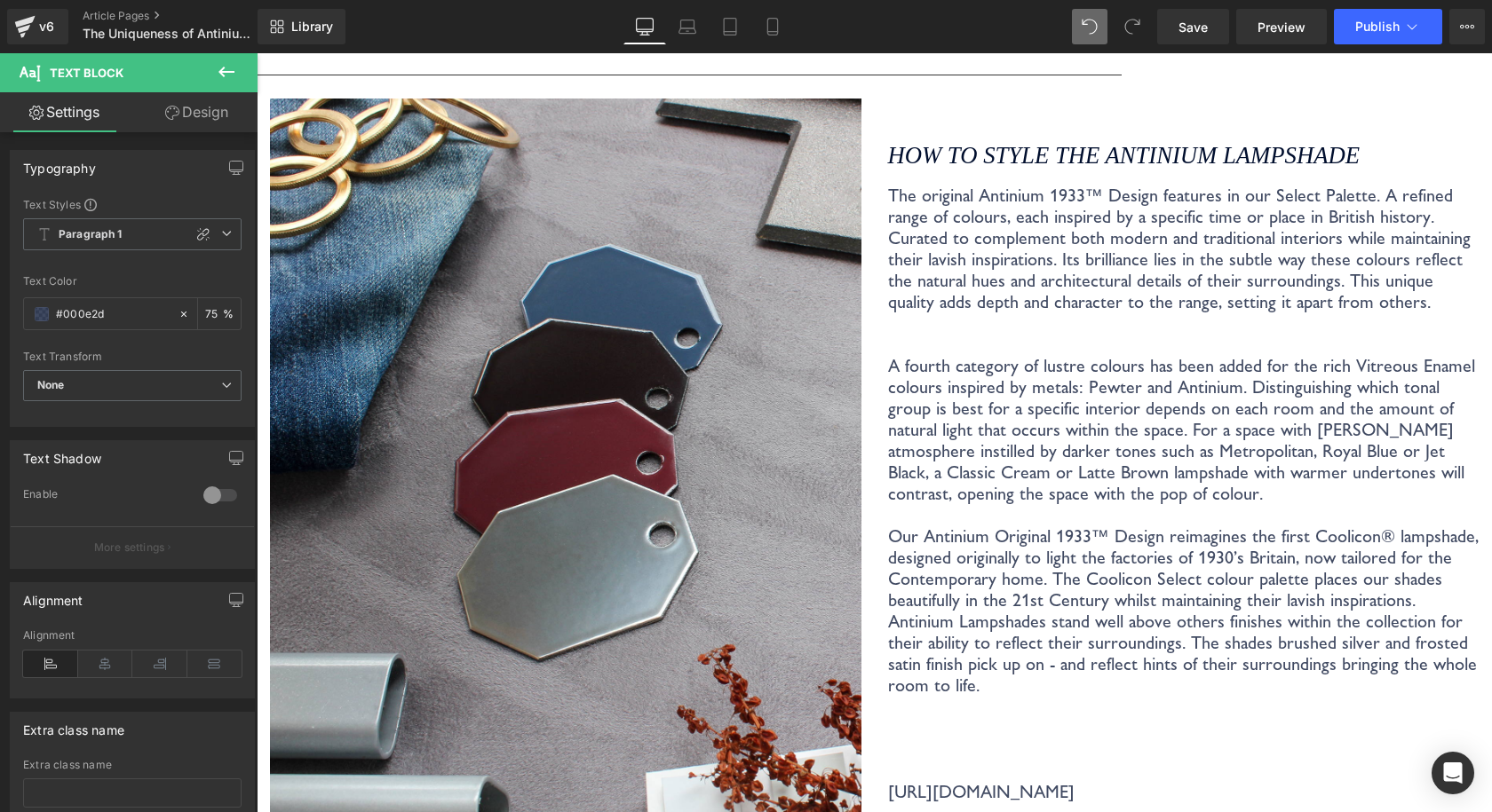
scroll to position [3904, 0]
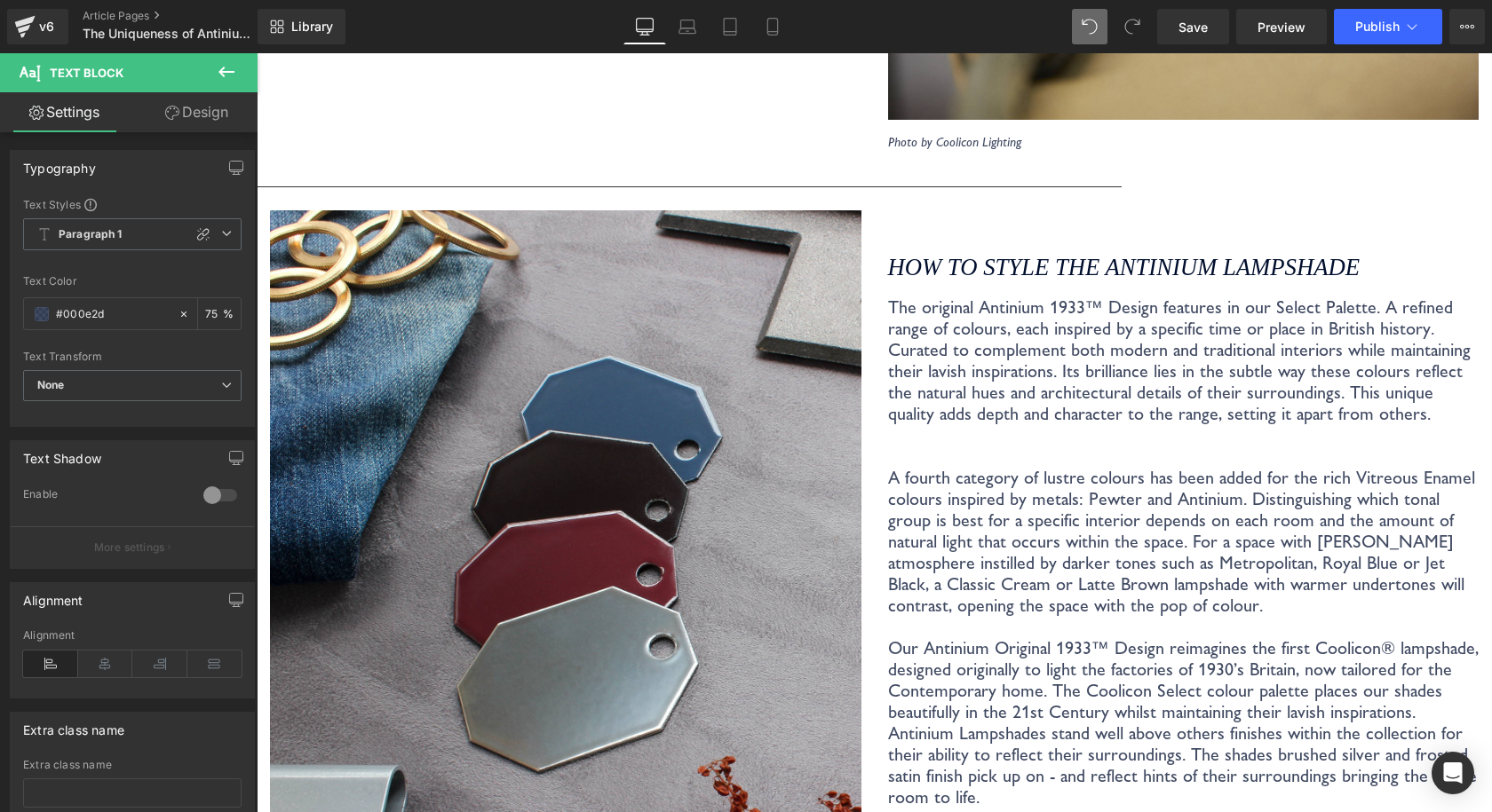
click at [1348, 378] on p "The original Antinium 1933™ Design features in our Select Palette. A refined ra…" at bounding box center [1183, 455] width 591 height 319
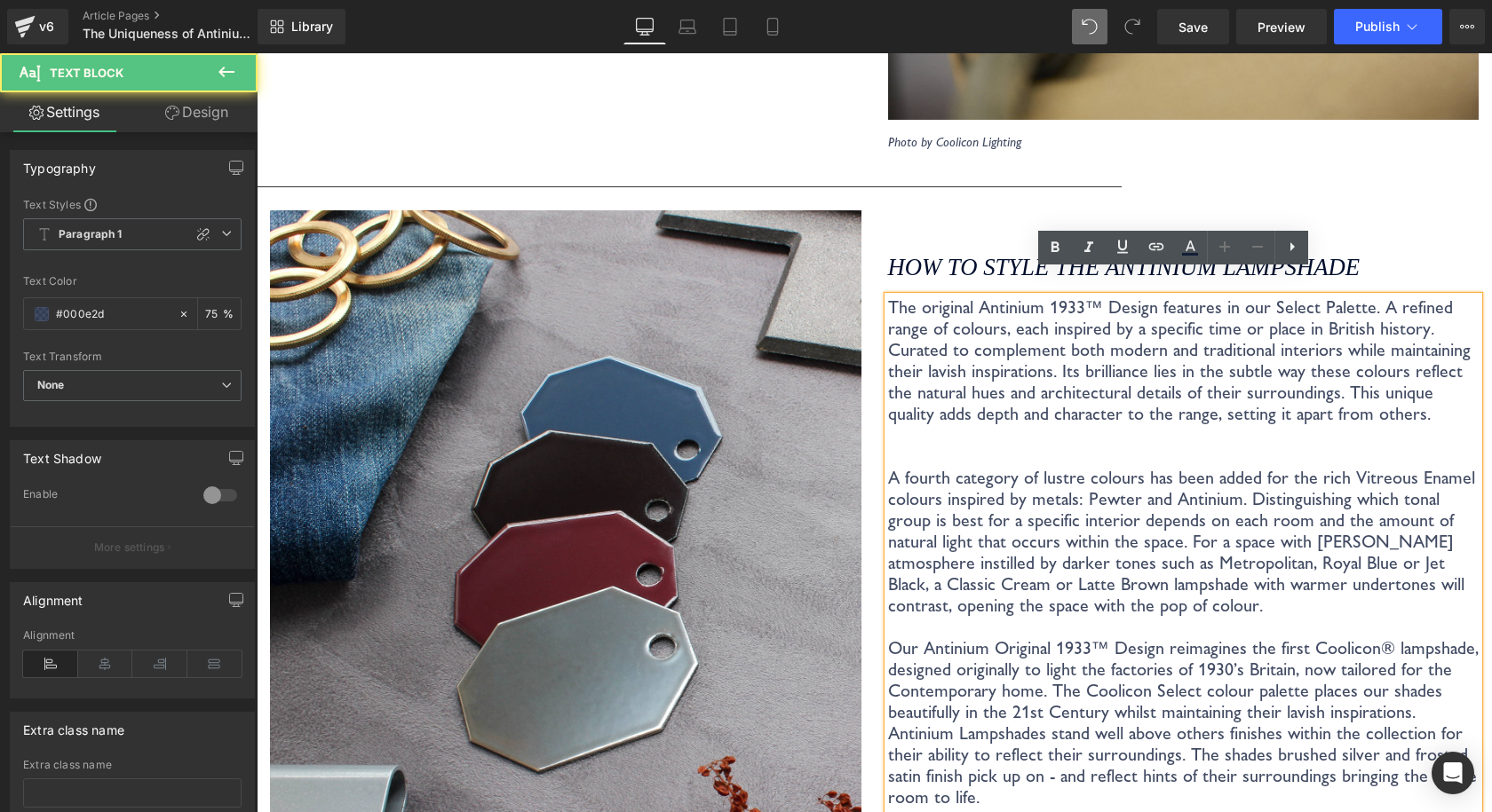
click at [1352, 382] on p "The original Antinium 1933™ Design features in our Select Palette. A refined ra…" at bounding box center [1183, 455] width 591 height 319
click at [1359, 385] on p "The original Antinium 1933™ Design features in our Select Palette. A refined ra…" at bounding box center [1183, 455] width 591 height 319
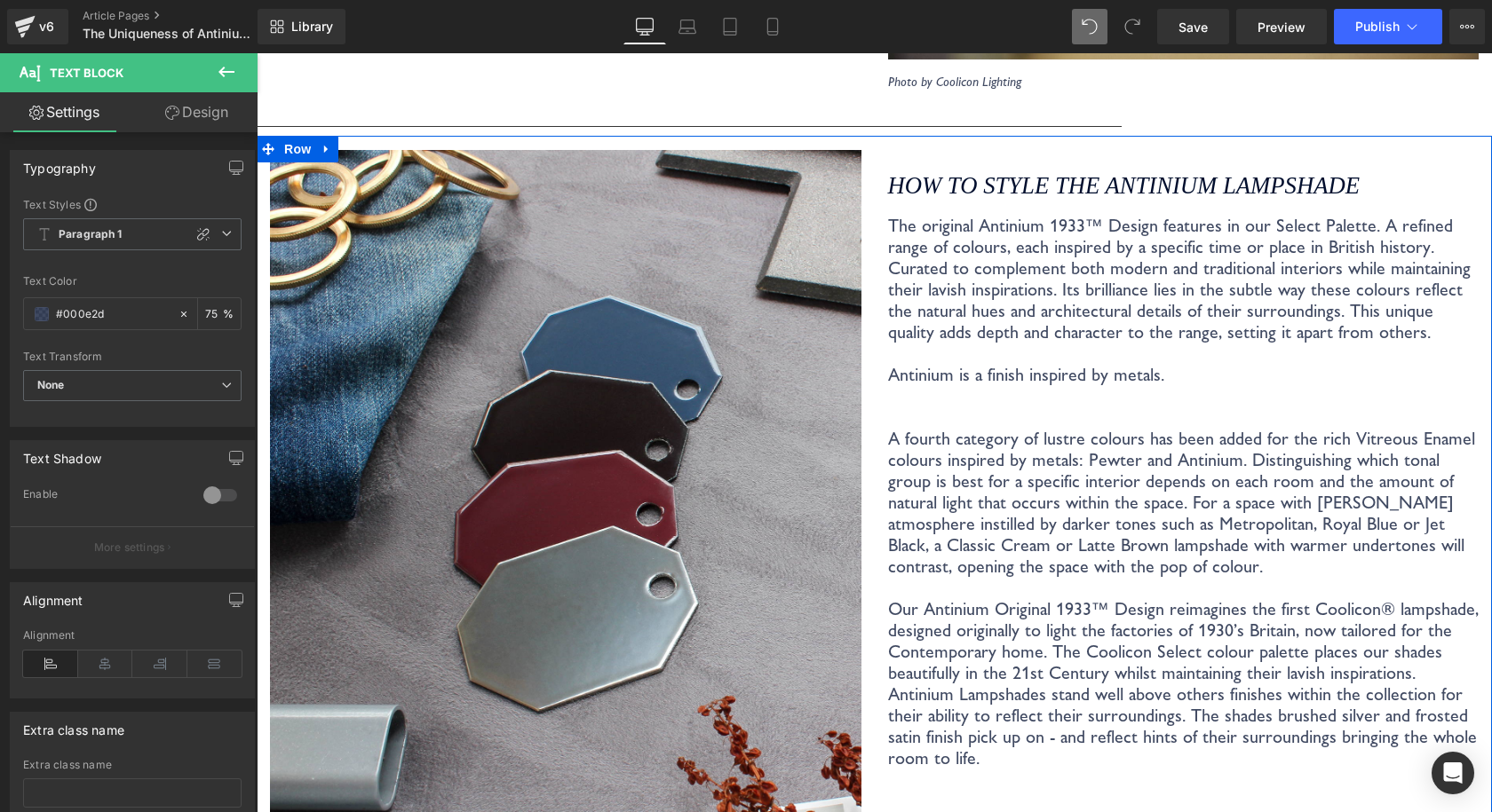
scroll to position [4060, 0]
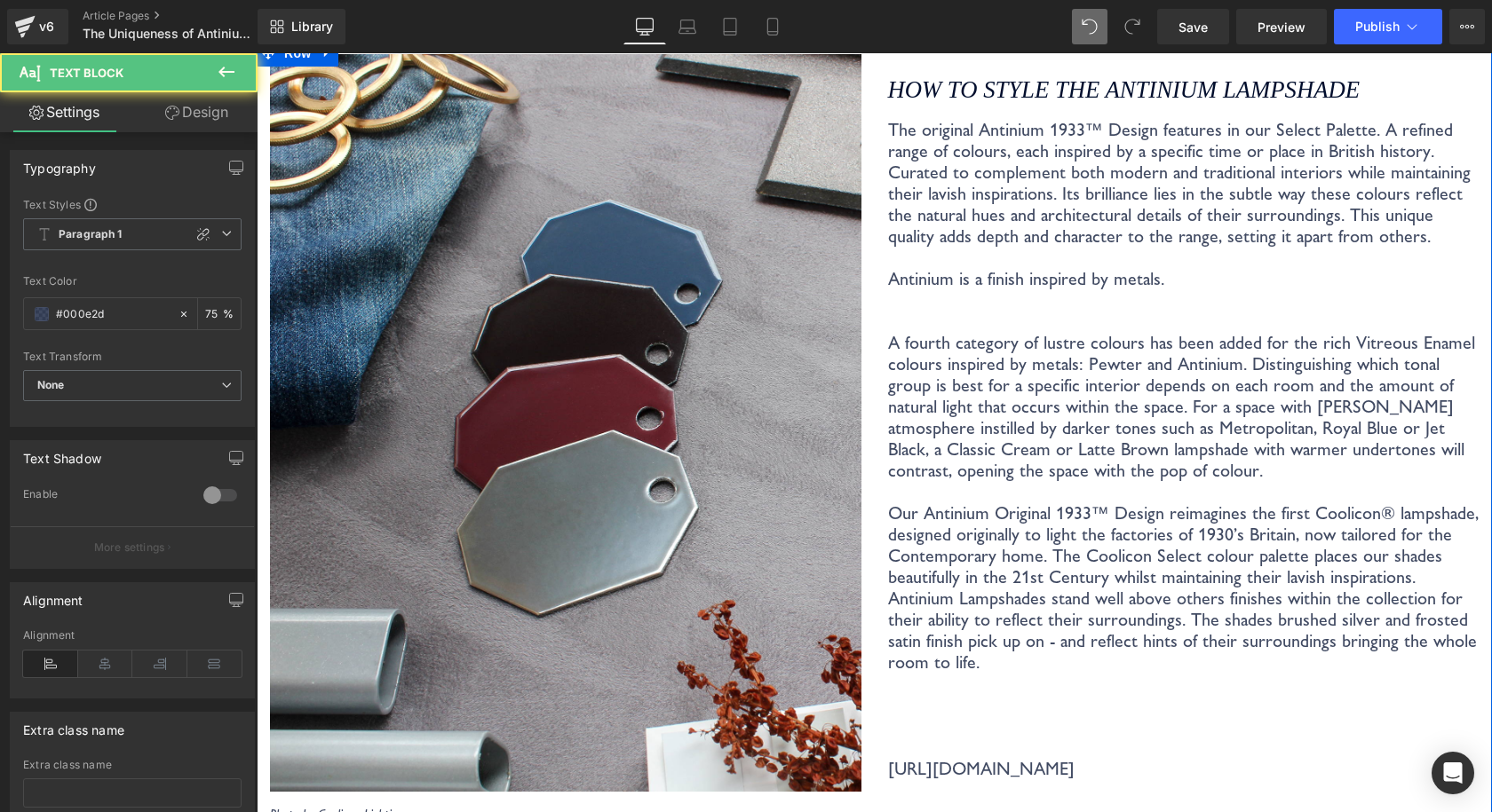
drag, startPoint x: 1078, startPoint y: 328, endPoint x: 1080, endPoint y: 359, distance: 31.1
click at [1078, 329] on p "The original Antinium 1933™ Design features in our Select Palette. A refined ra…" at bounding box center [1183, 300] width 591 height 362
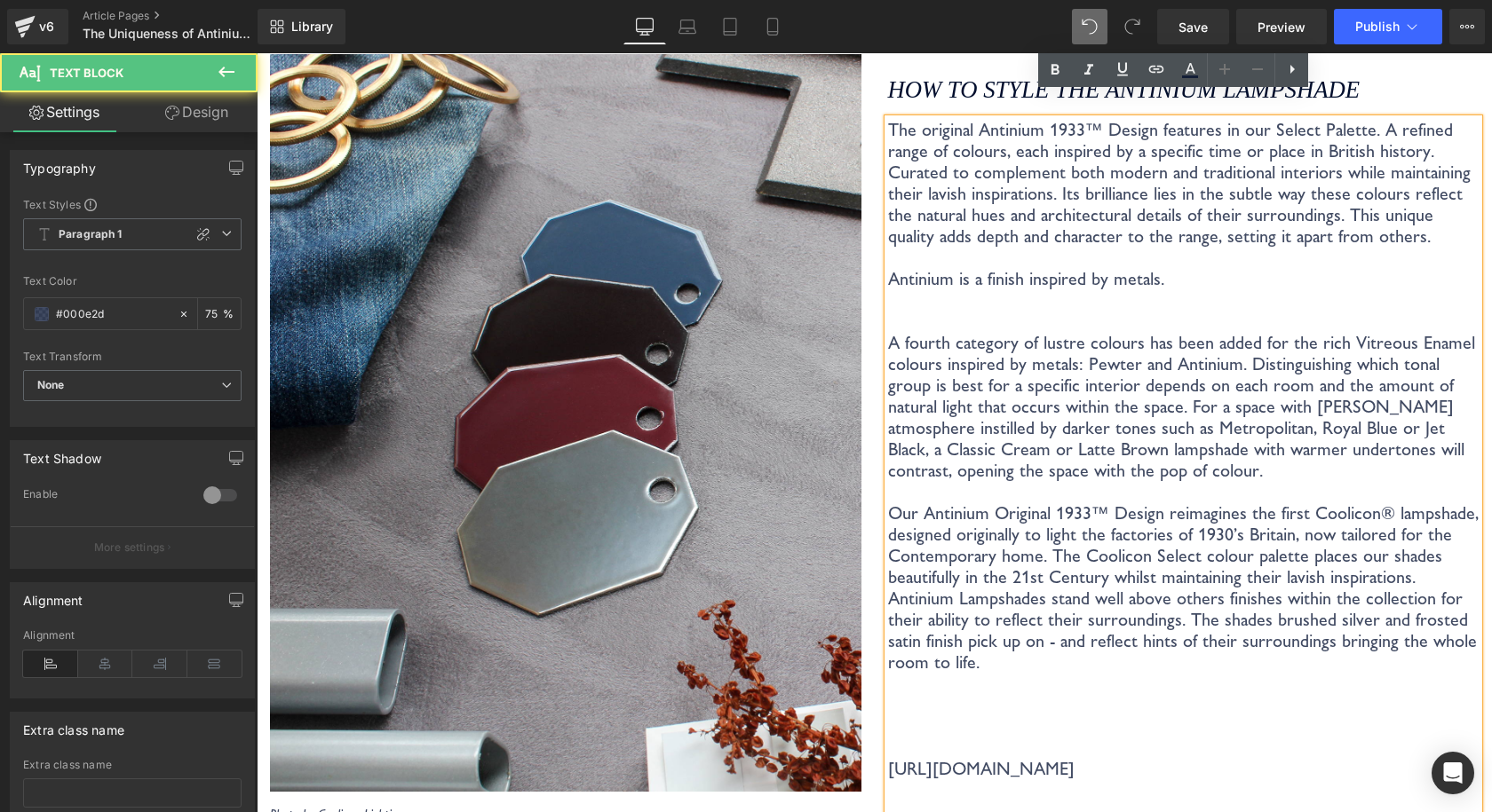
click at [1063, 617] on p "Antinium Lampshades stand well above others finishes within the collection for …" at bounding box center [1183, 651] width 591 height 128
click at [1058, 639] on p "Antinium Lampshades stand well above others finishes within the collection for …" at bounding box center [1183, 651] width 591 height 128
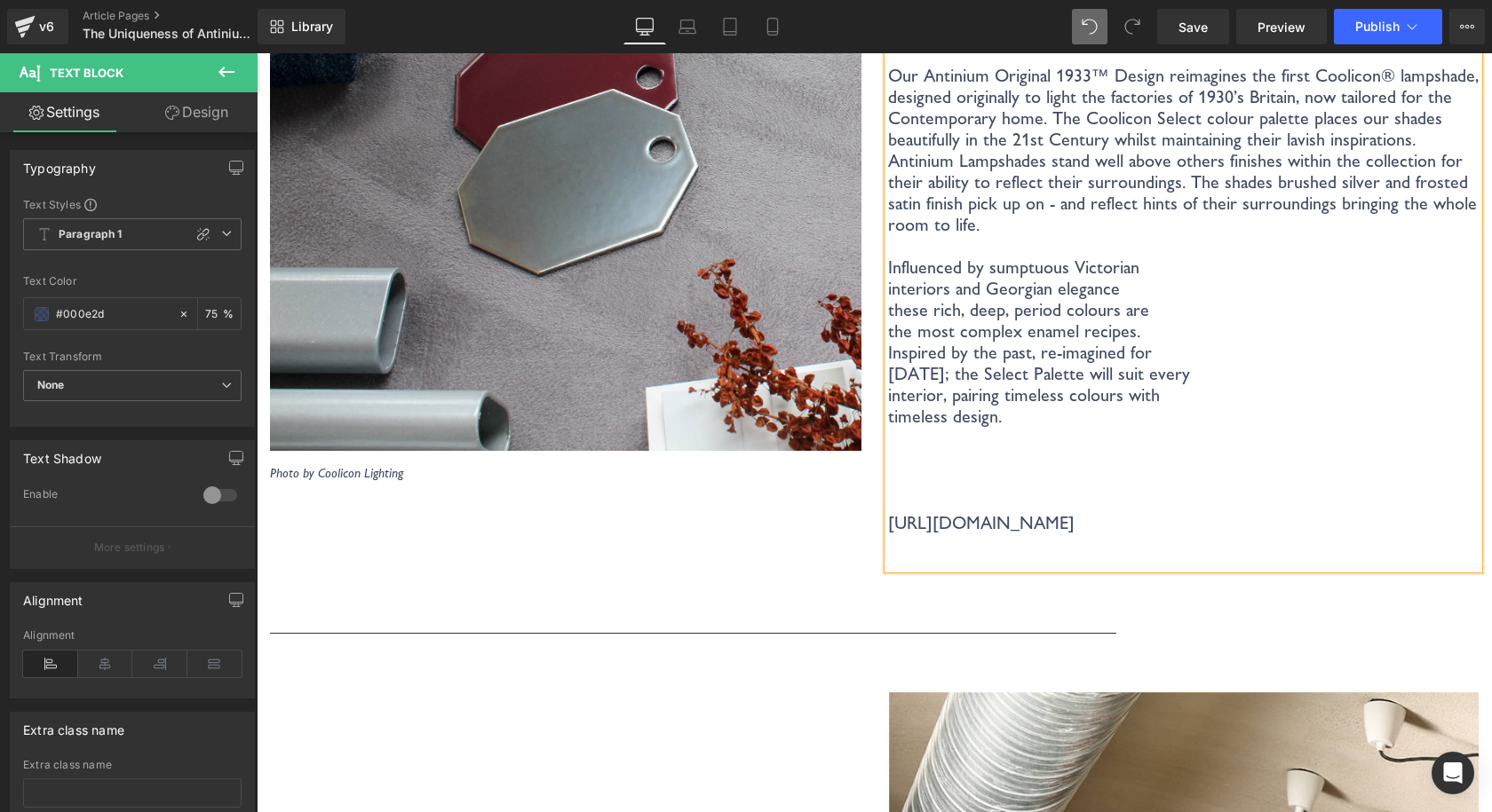
scroll to position [4412, 0]
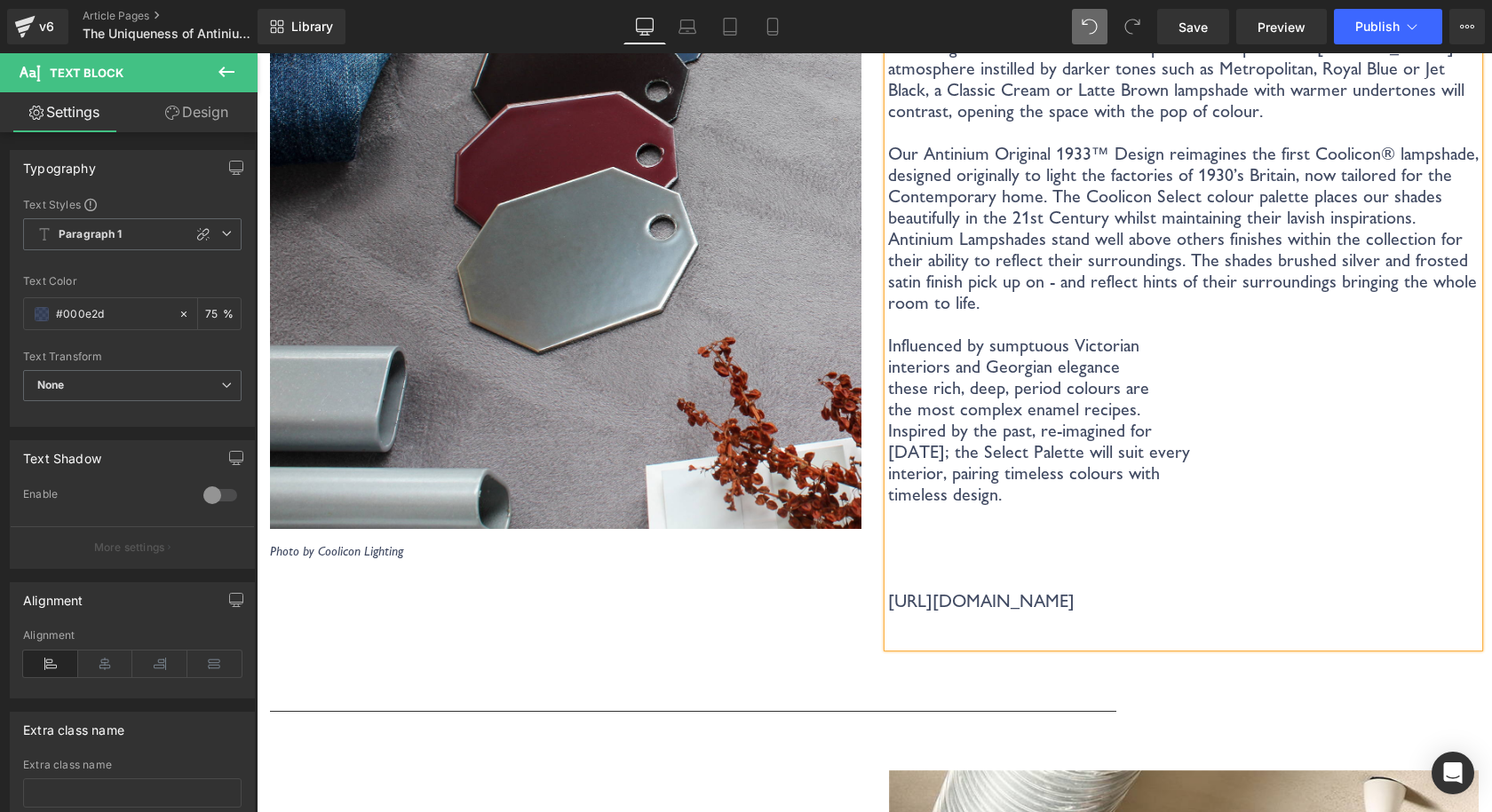
click at [1170, 356] on p "interiors and Georgian elegance" at bounding box center [1183, 367] width 591 height 21
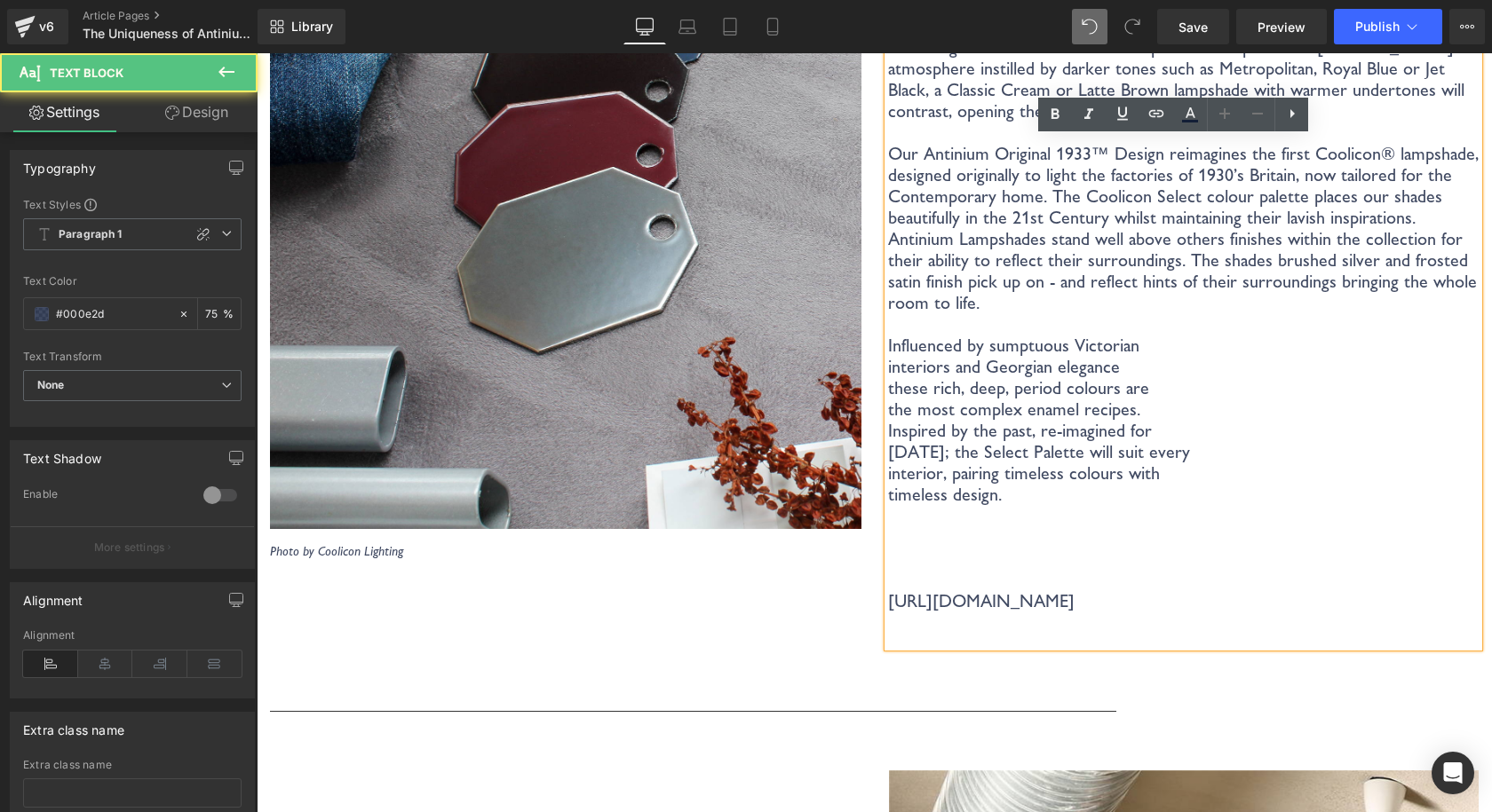
click at [1168, 335] on p "Influenced by sumptuous Victorian" at bounding box center [1183, 345] width 591 height 21
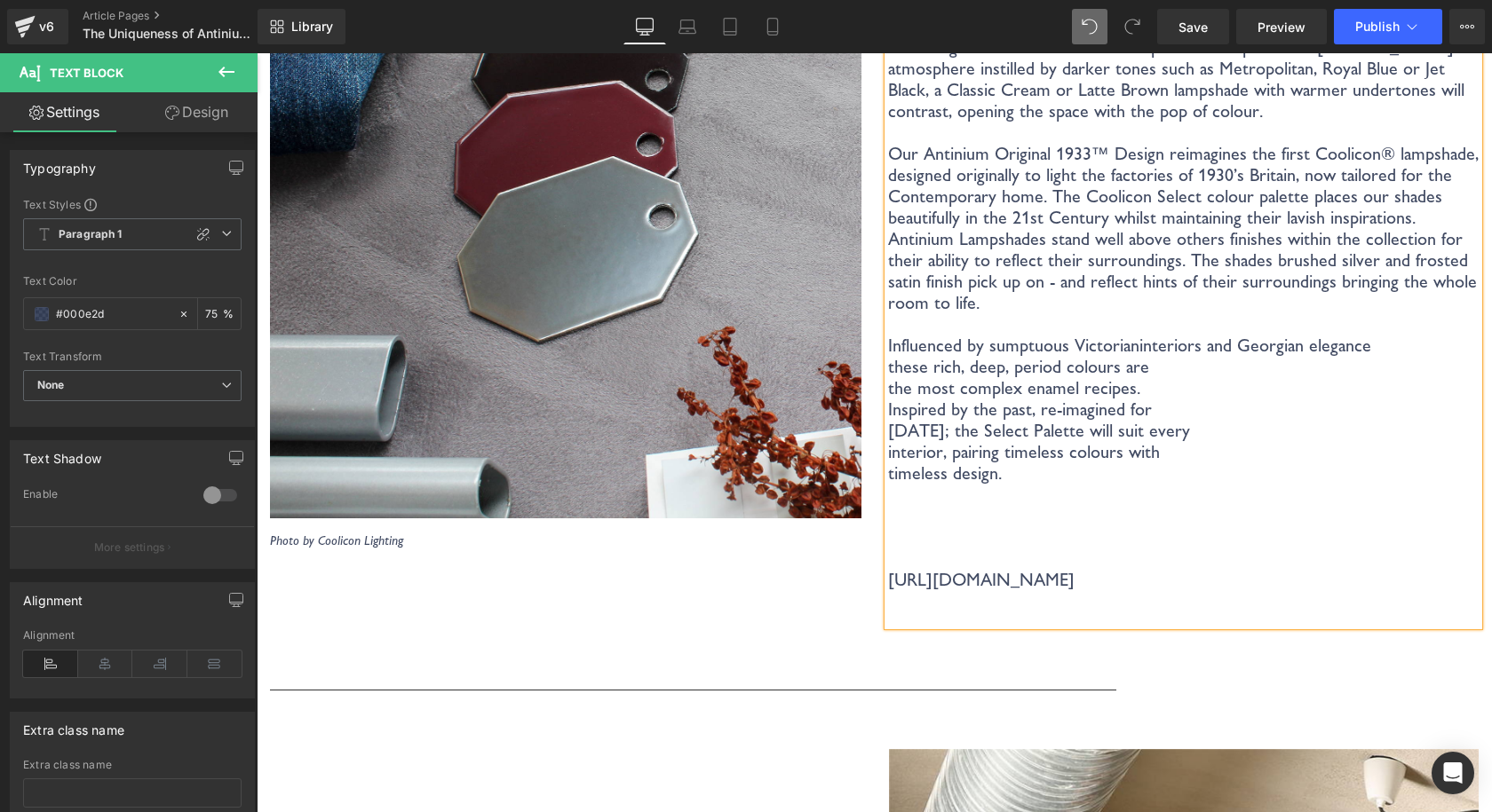
click at [1367, 335] on p "Influenced by sumptuous Victorian interiors and Georgian elegance" at bounding box center [1183, 345] width 591 height 21
click at [1305, 348] on p "Influenced by sumptuous Victorian interiors and Georgian elegance these rich, d…" at bounding box center [1183, 356] width 591 height 43
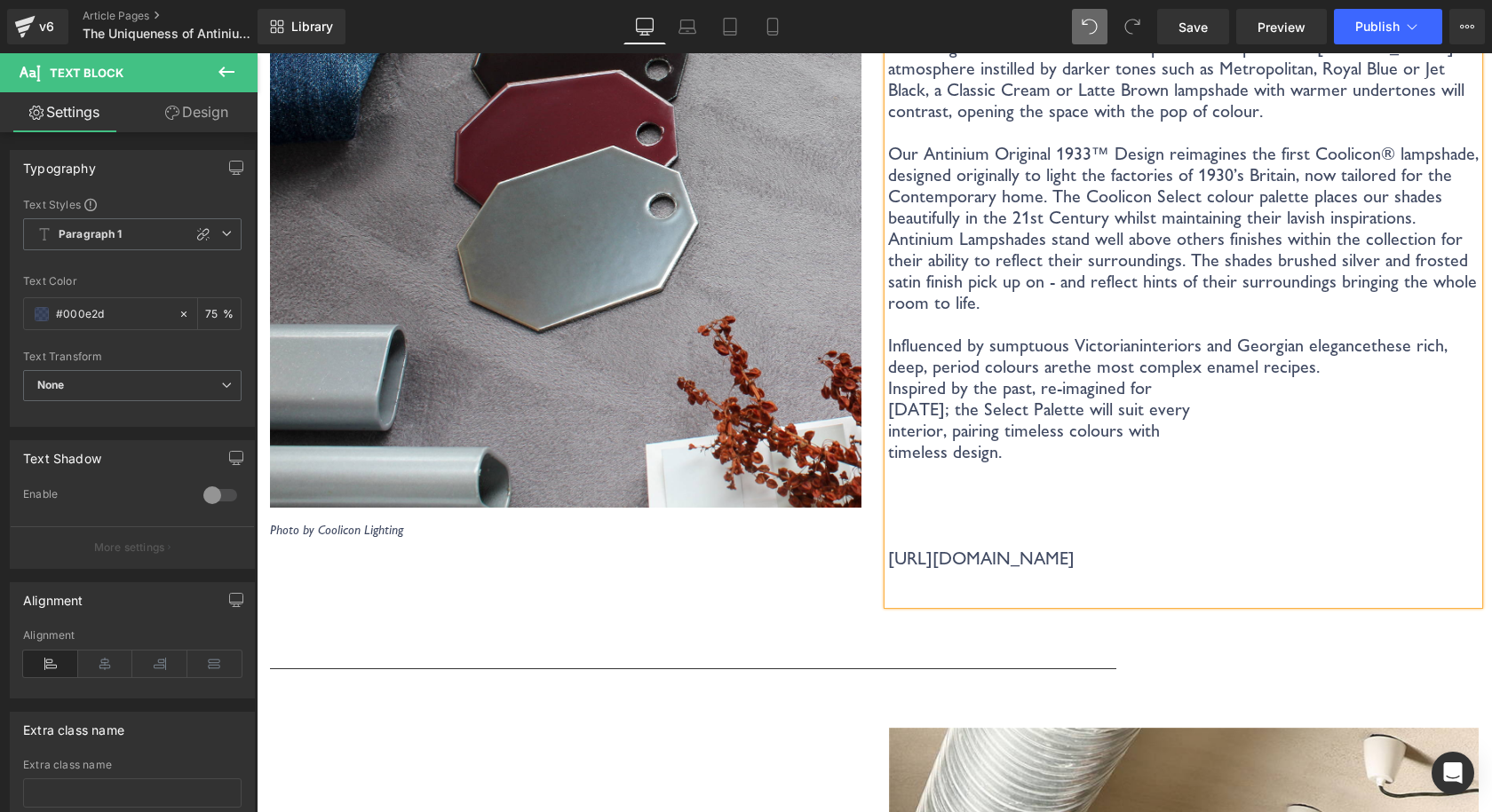
click at [1323, 342] on p "Influenced by sumptuous Victorian interiors and Georgian elegance these rich, d…" at bounding box center [1183, 356] width 591 height 43
click at [1273, 374] on p "Influenced by sumptuous Victorian interiors and Georgian elegance these rich, d…" at bounding box center [1183, 367] width 591 height 64
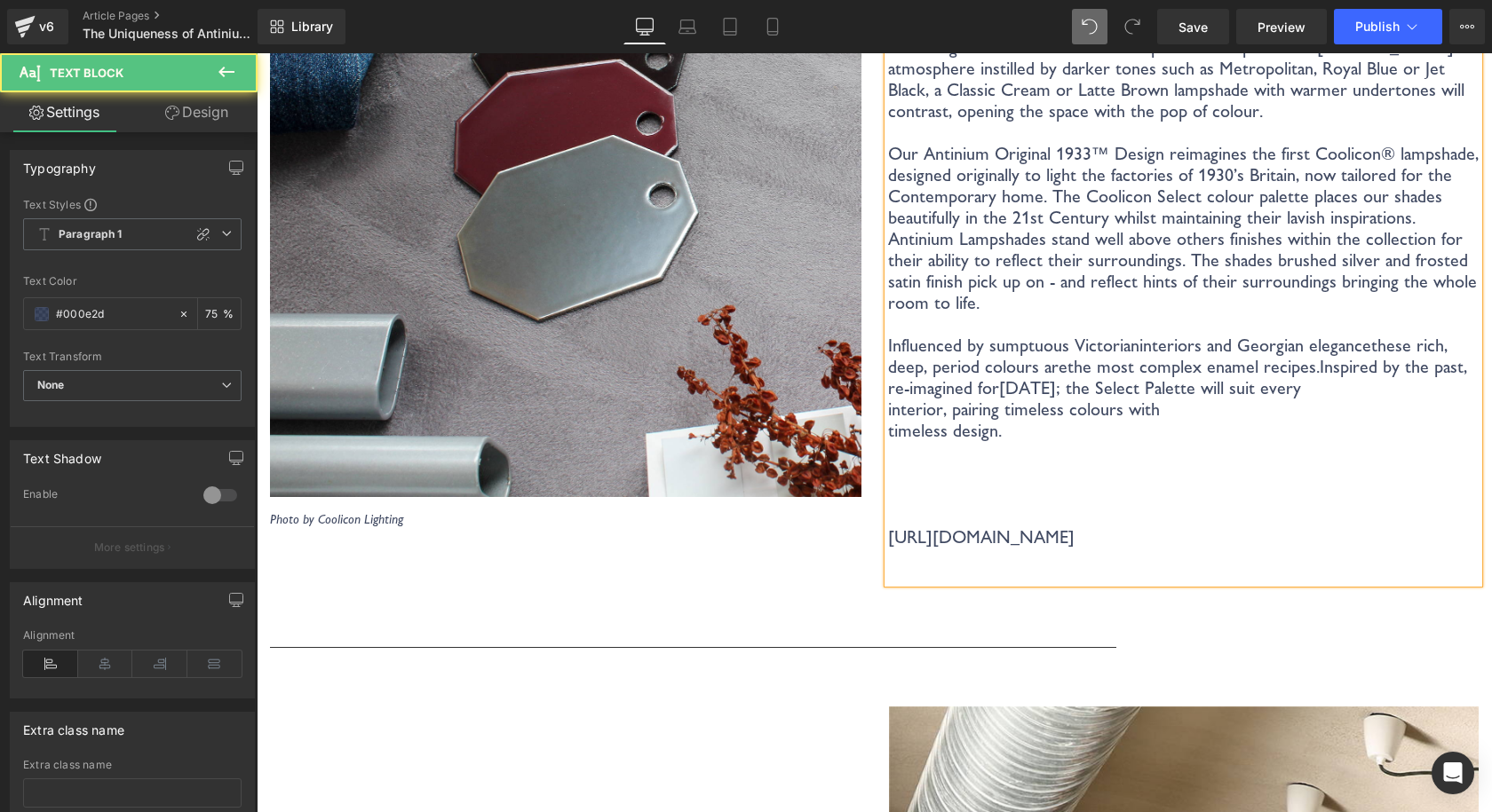
click at [1321, 369] on p "Influenced by sumptuous Victorian interiors and Georgian elegance these rich, d…" at bounding box center [1183, 367] width 591 height 64
click at [1210, 395] on p "Influenced by sumptuous Victorian interiors and Georgian elegance these rich, d…" at bounding box center [1183, 377] width 591 height 85
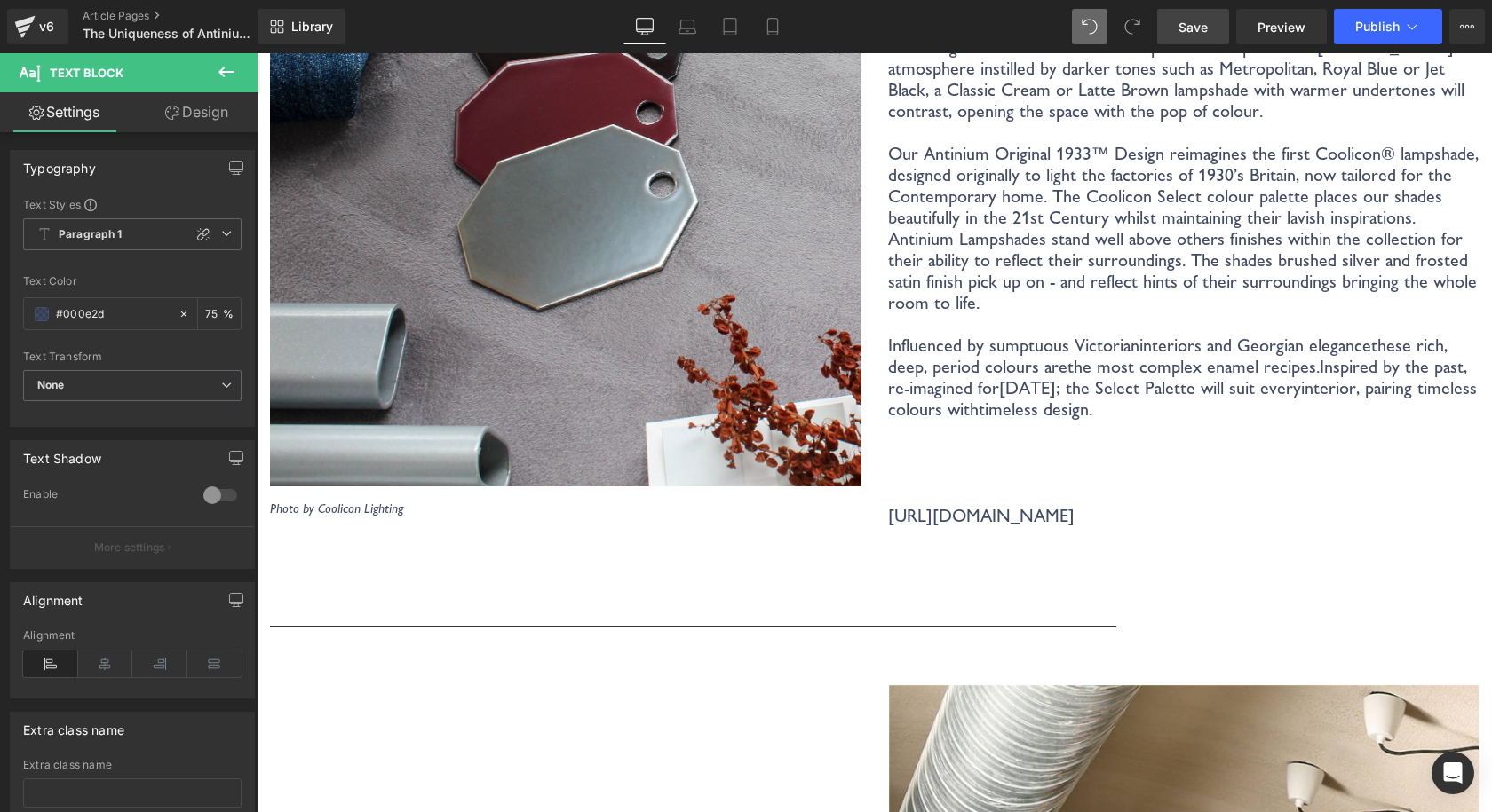
click at [1173, 37] on link "Save" at bounding box center [1193, 26] width 72 height 36
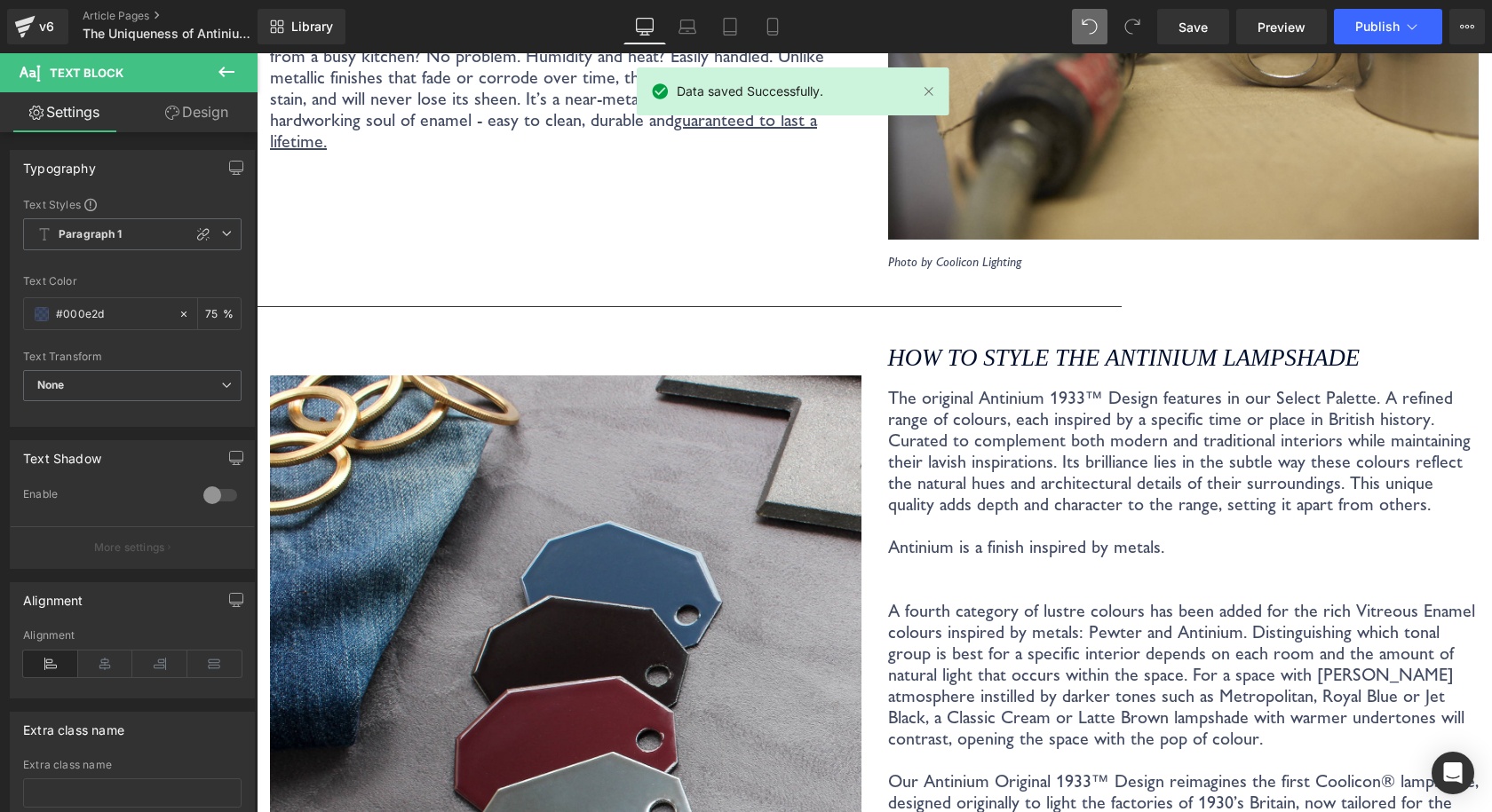
scroll to position [3880, 0]
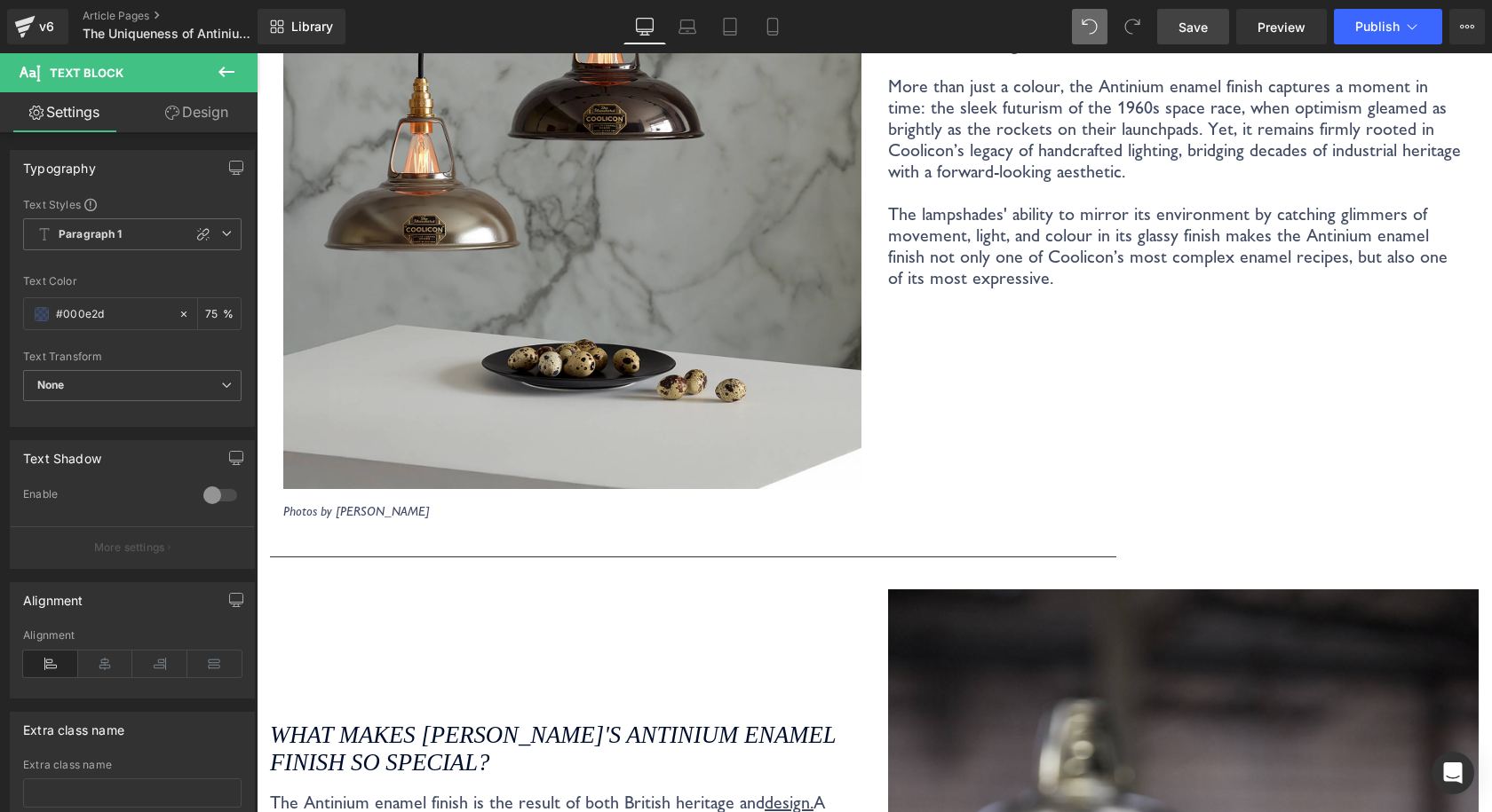
click at [1191, 33] on span "Save" at bounding box center [1193, 26] width 29 height 18
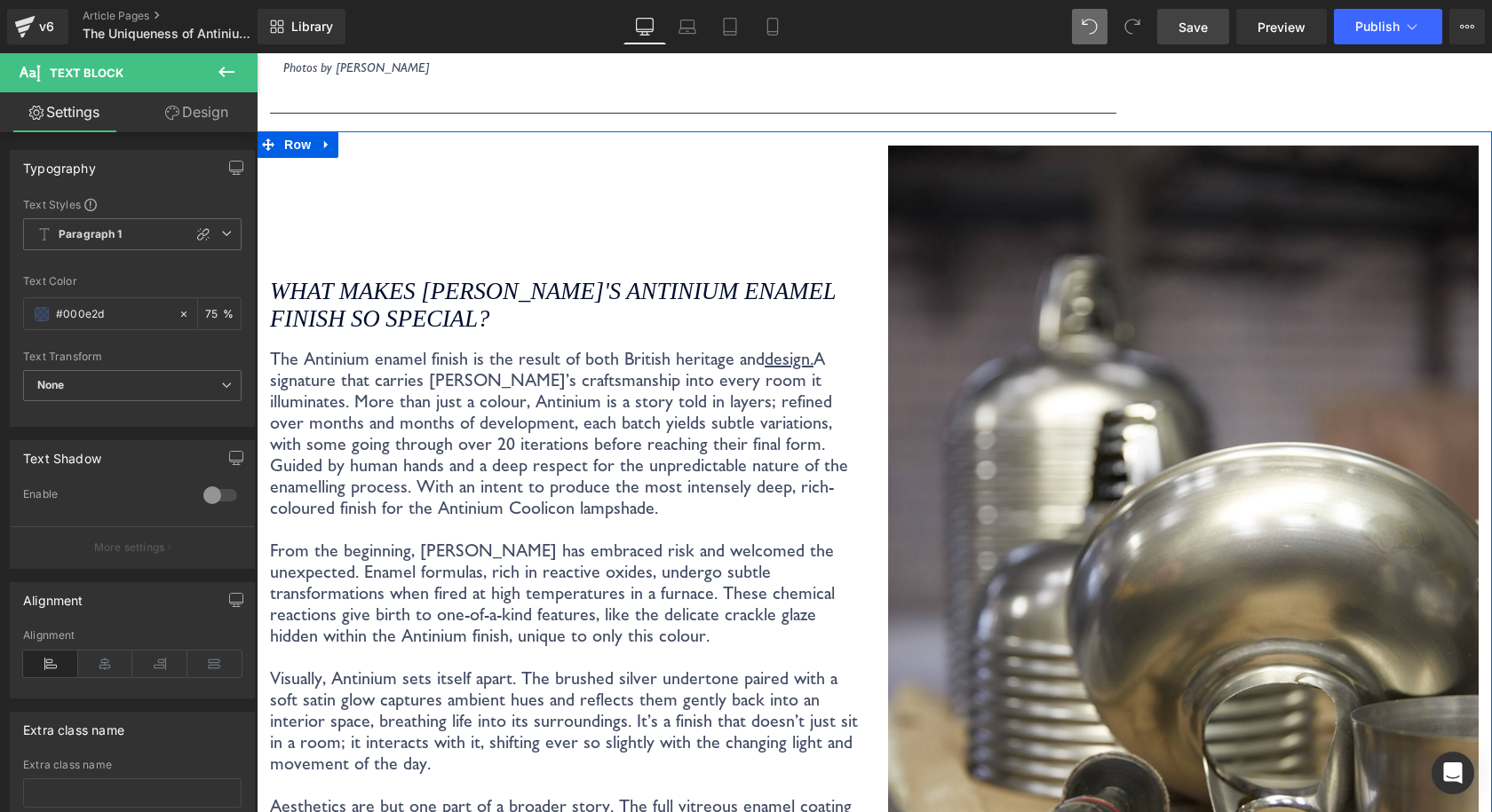
scroll to position [3435, 0]
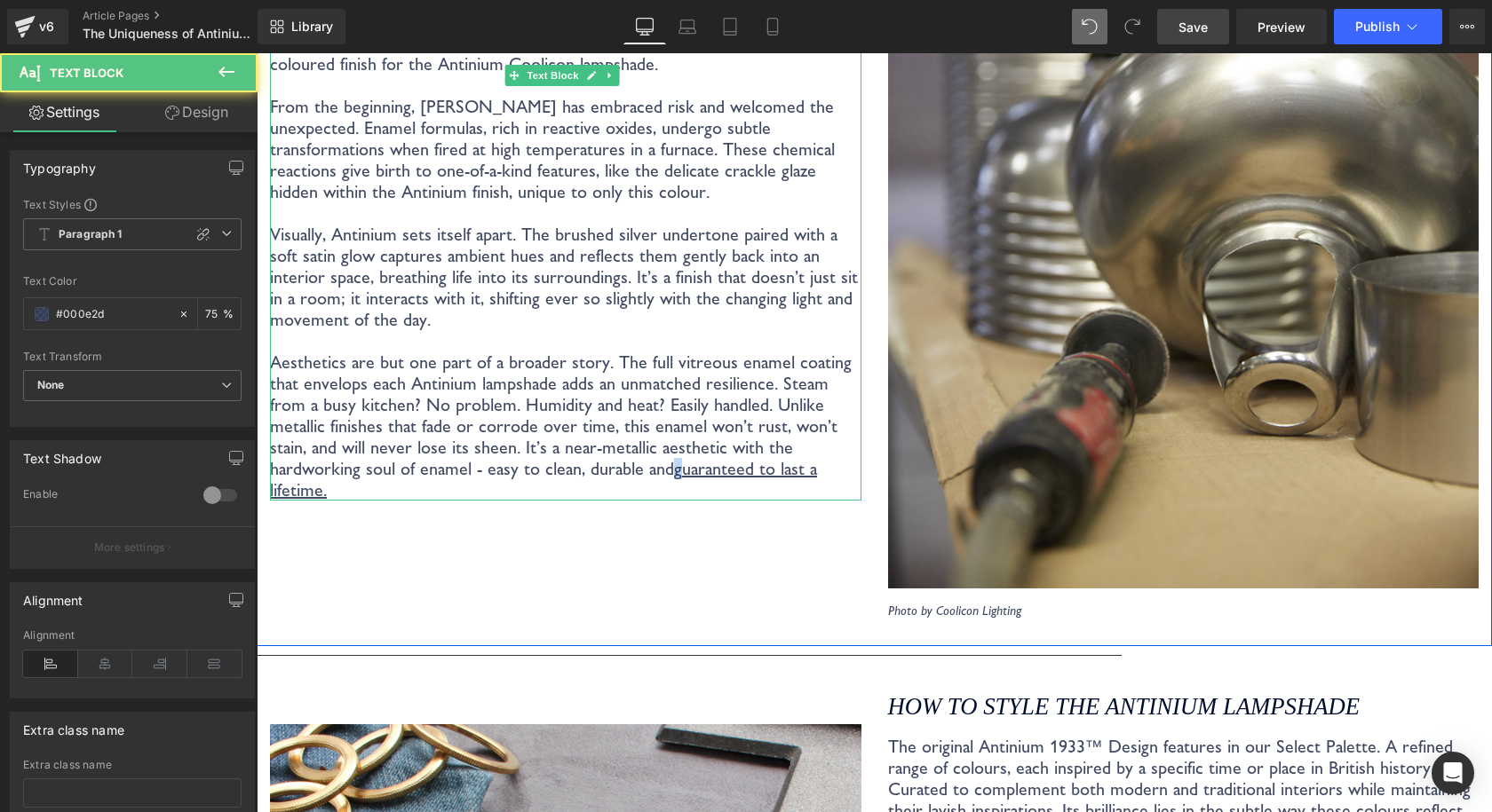
drag, startPoint x: 532, startPoint y: 469, endPoint x: 523, endPoint y: 466, distance: 9.5
click at [525, 466] on u "guaranteed to last a lifetime." at bounding box center [543, 479] width 547 height 43
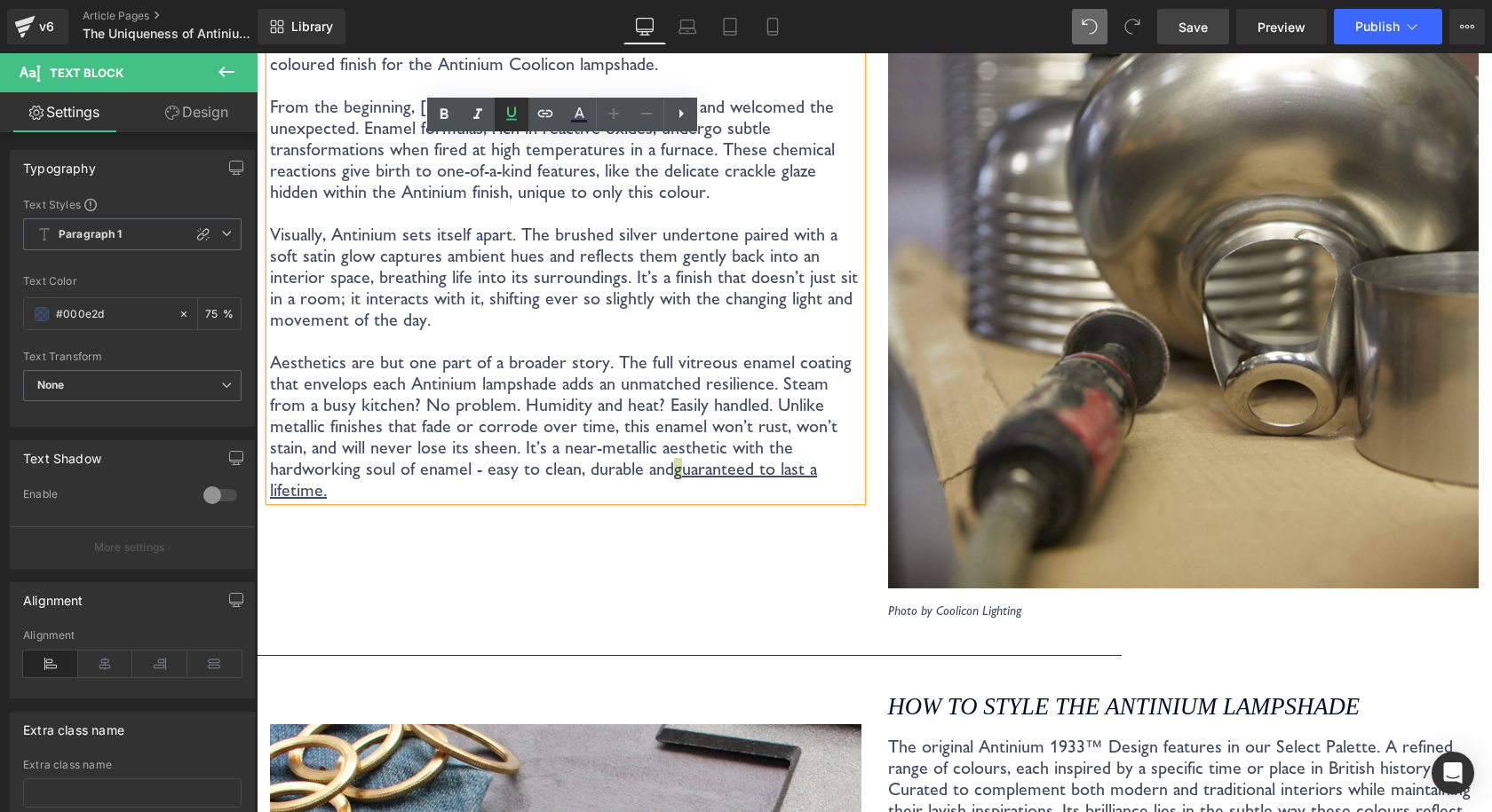
click at [511, 113] on icon at bounding box center [512, 114] width 21 height 21
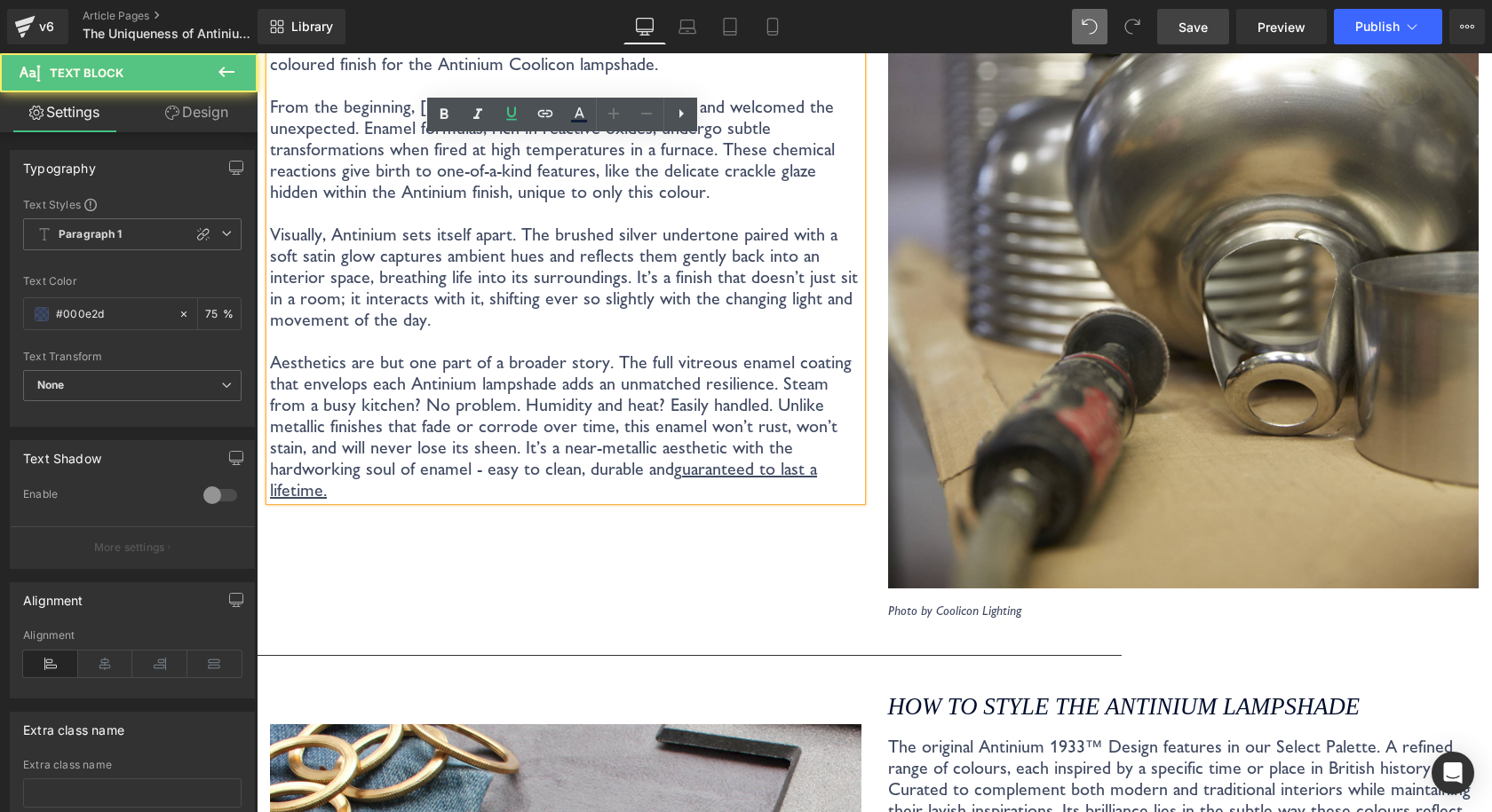
click at [505, 321] on p "Visually, Antinium sets itself apart. The brushed silver undertone paired with …" at bounding box center [565, 276] width 591 height 107
click at [1190, 19] on span "Save" at bounding box center [1193, 26] width 29 height 18
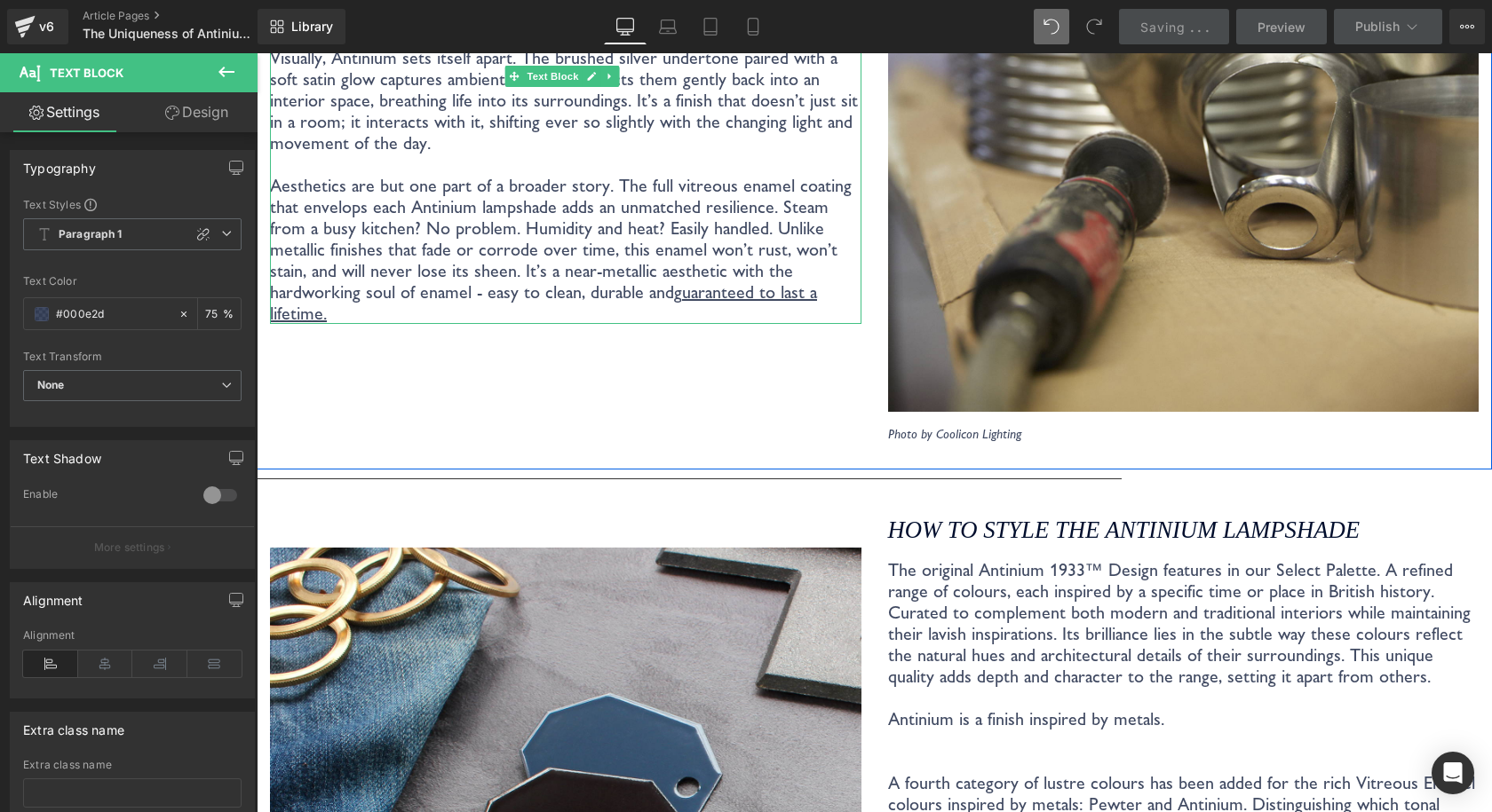
scroll to position [3613, 0]
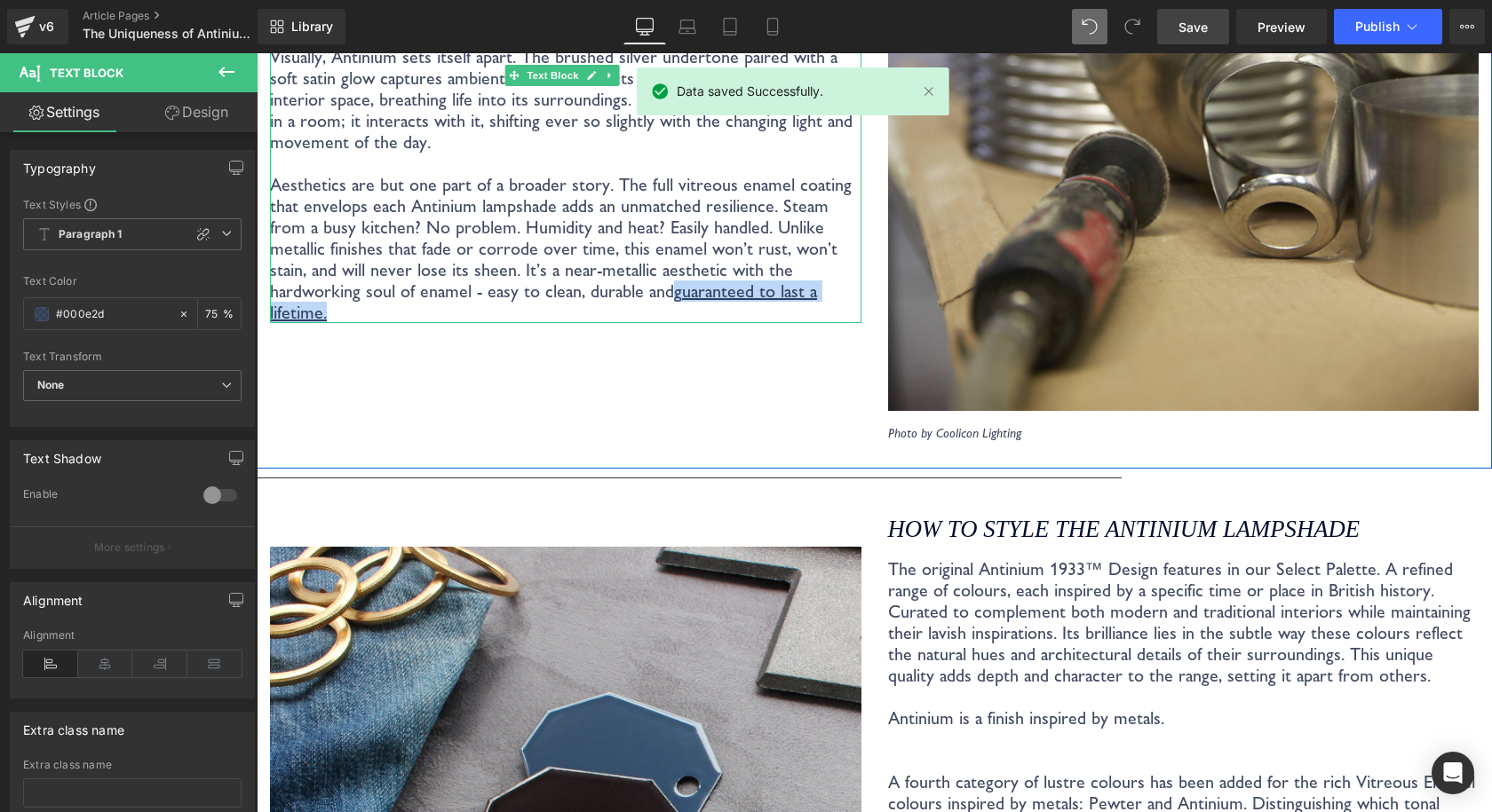
drag, startPoint x: 521, startPoint y: 287, endPoint x: 737, endPoint y: 291, distance: 216.0
click at [737, 291] on p "Aesthetics are but one part of a broader story. The full vitreous enamel coatin…" at bounding box center [565, 248] width 591 height 149
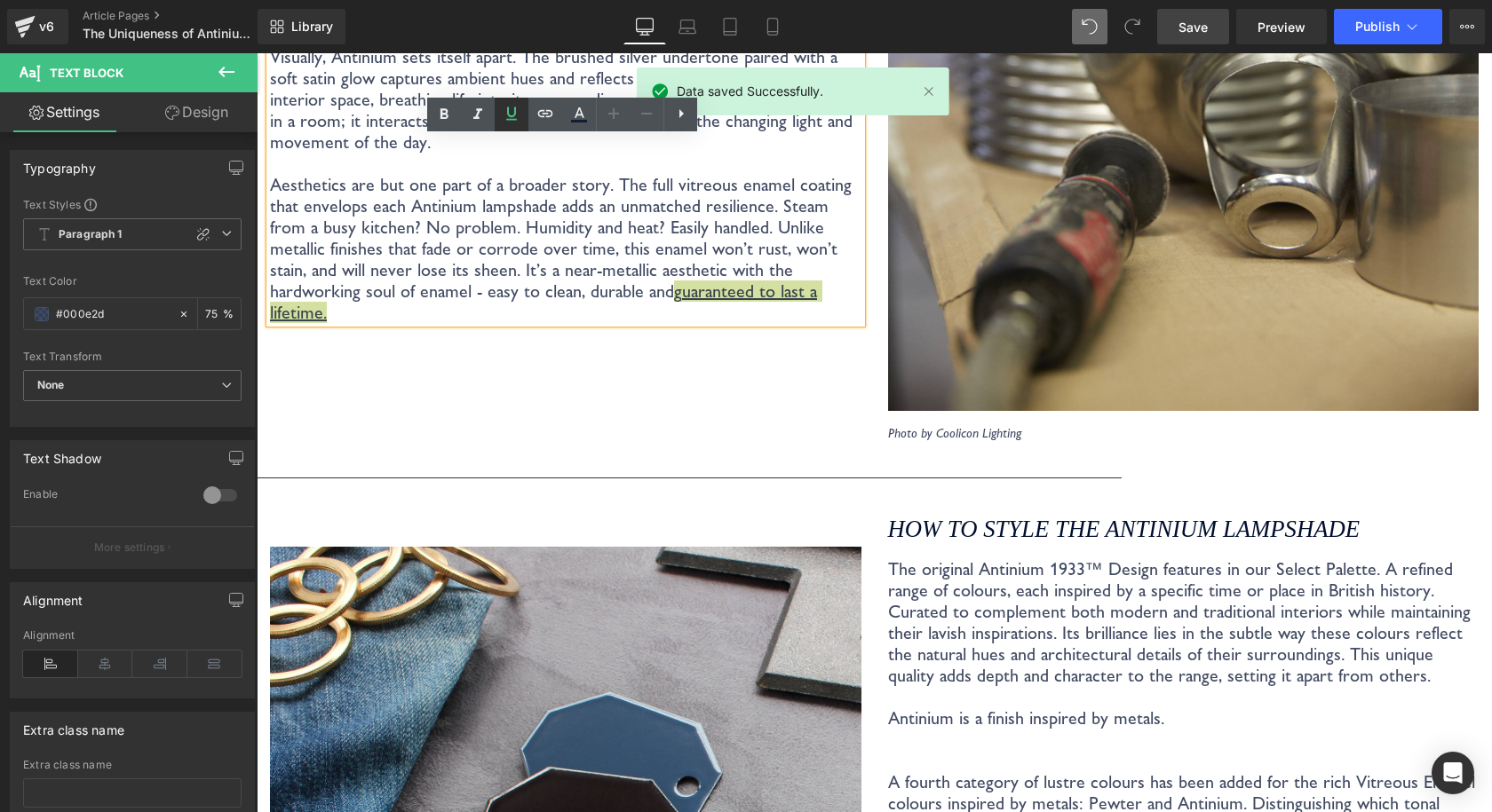
click at [513, 114] on icon at bounding box center [512, 114] width 21 height 21
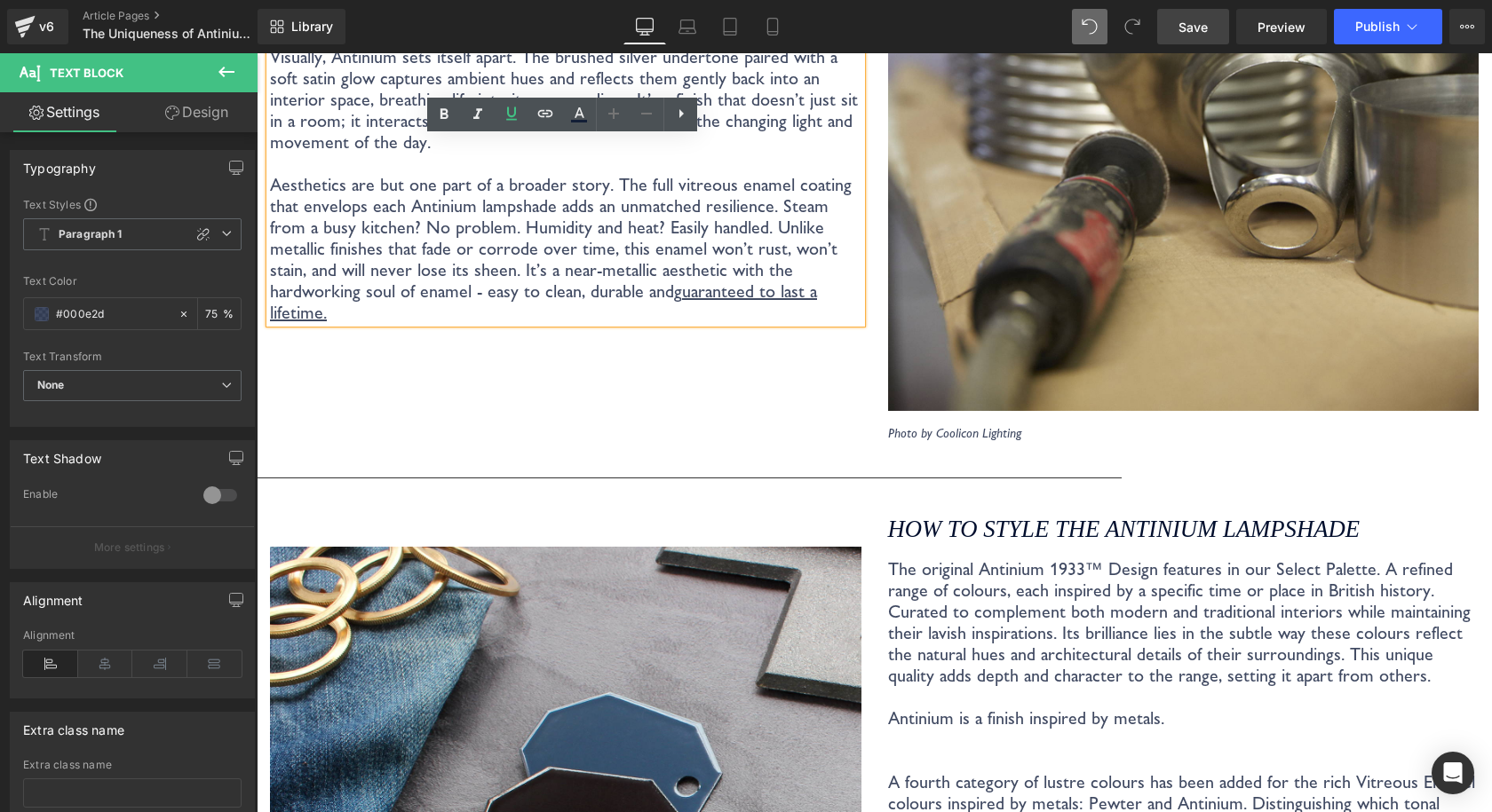
click at [564, 240] on p "Aesthetics are but one part of a broader story. The full vitreous enamel coatin…" at bounding box center [565, 248] width 591 height 149
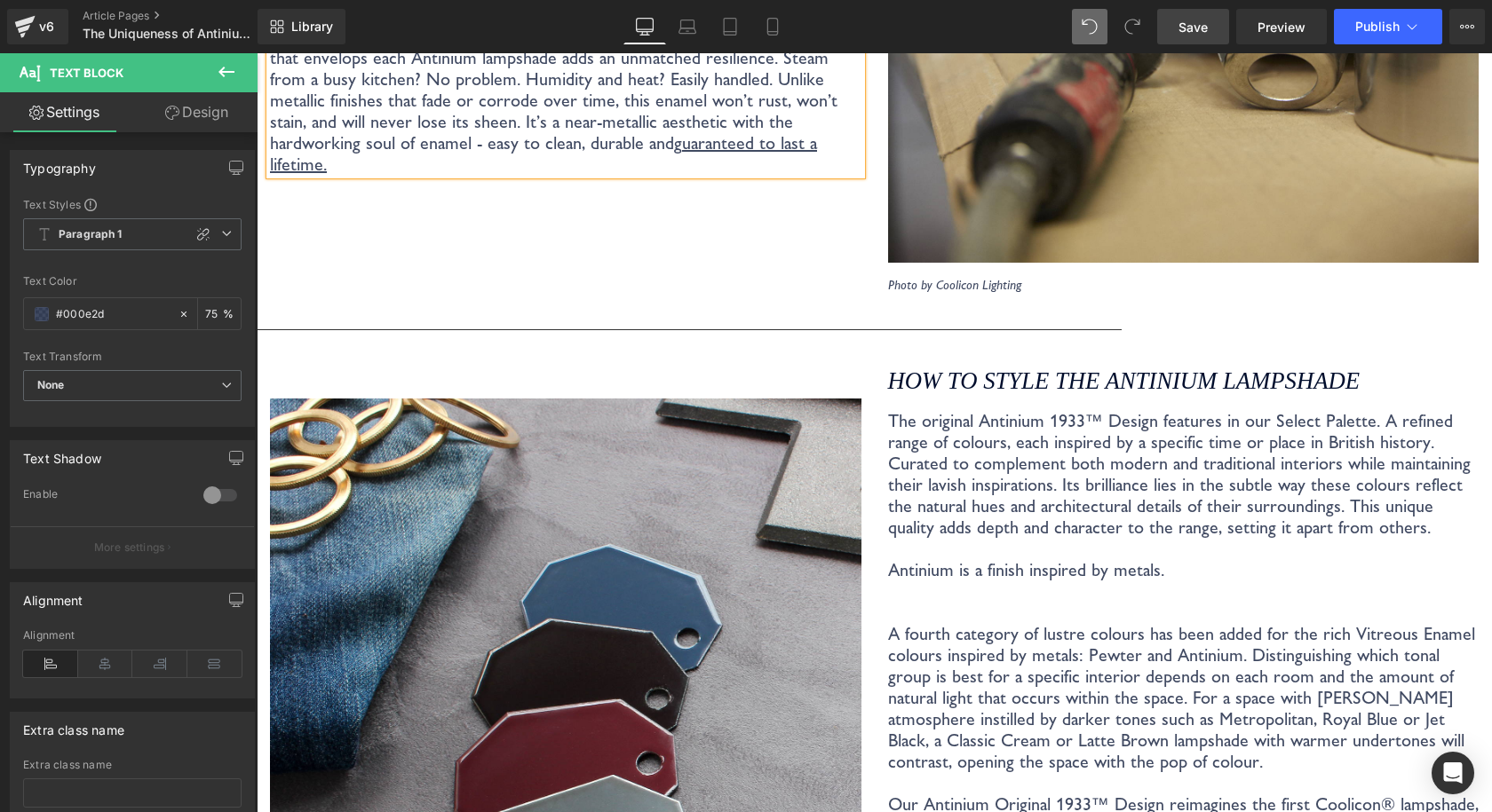
scroll to position [3790, 0]
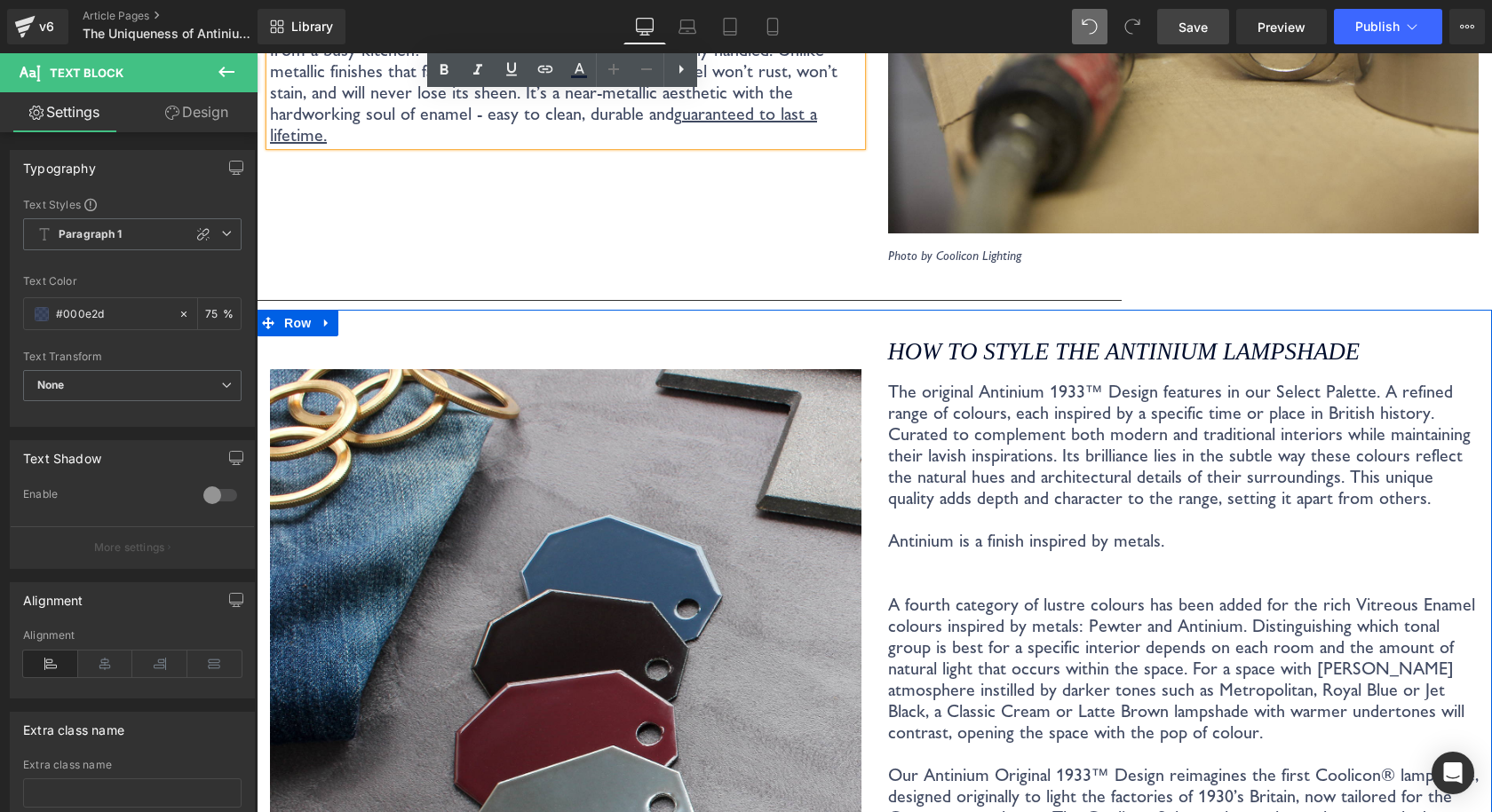
click at [256, 53] on div at bounding box center [256, 53] width 0 height 0
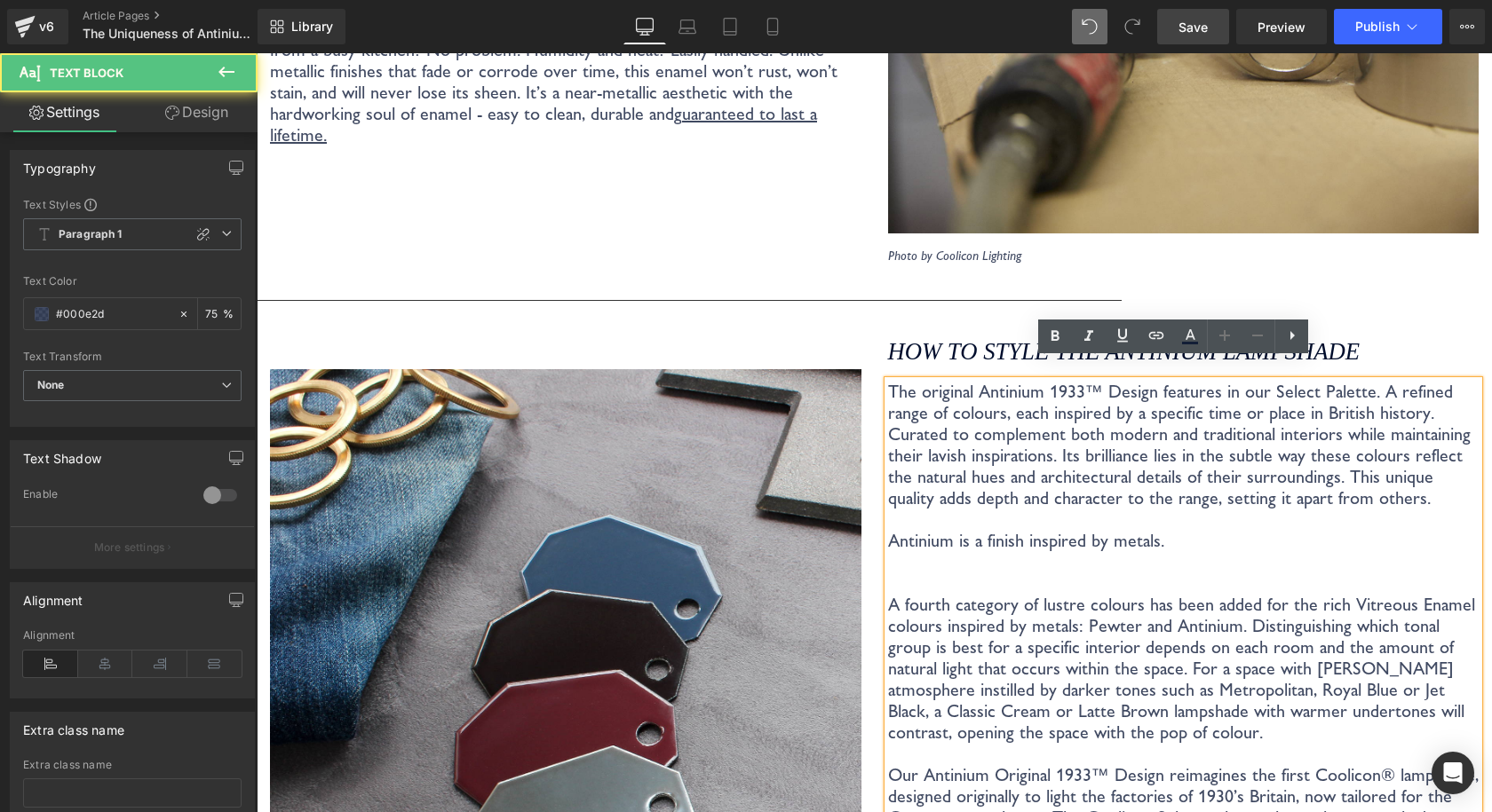
click at [888, 516] on p "The original Antinium 1933™ Design features in our Select Palette. A refined ra…" at bounding box center [1183, 561] width 591 height 362
click at [976, 519] on p "The original Antinium 1933™ Design features in our Select Palette. A refined ra…" at bounding box center [1183, 561] width 591 height 362
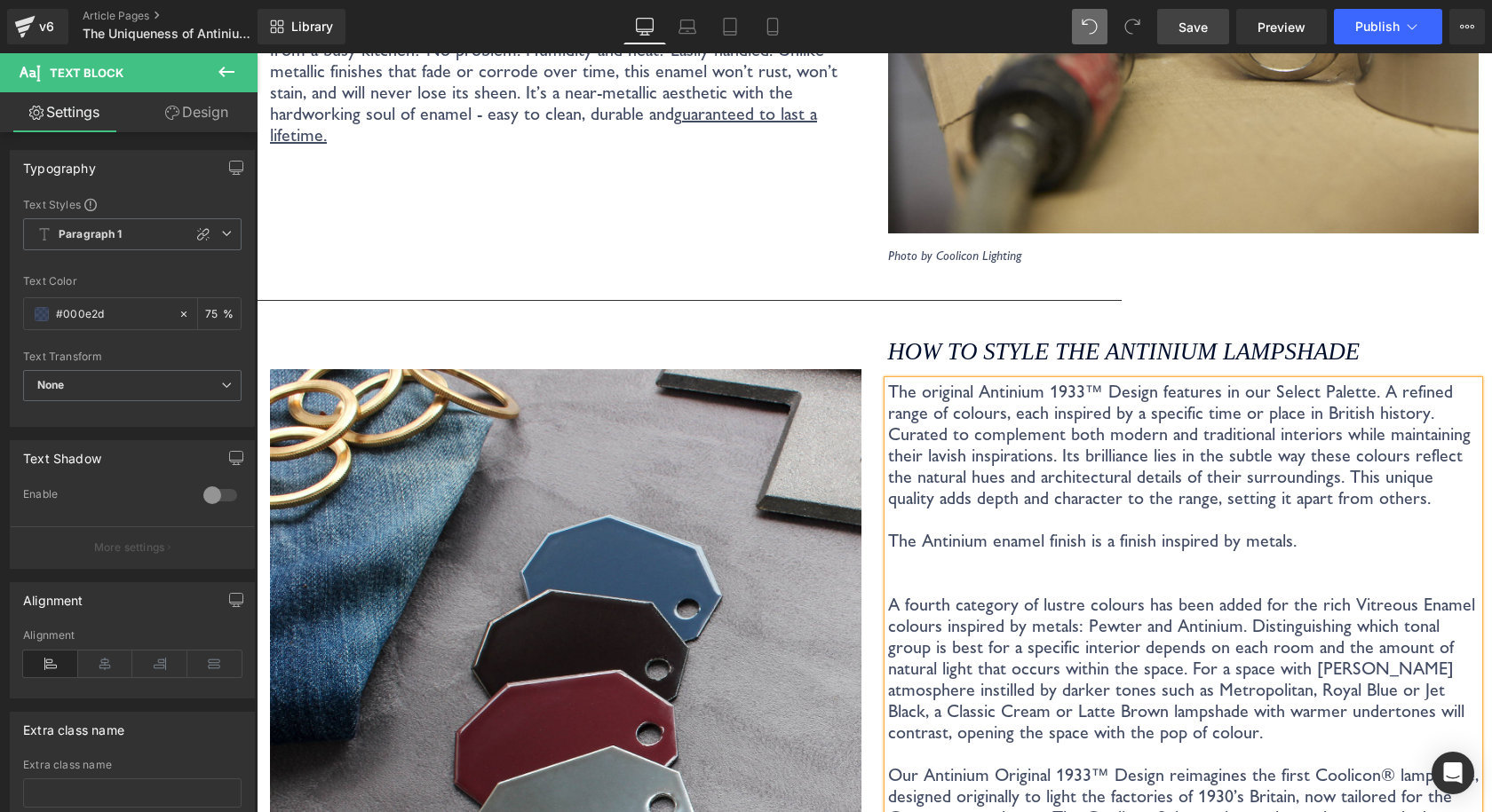
drag, startPoint x: 1219, startPoint y: 22, endPoint x: 986, endPoint y: 137, distance: 259.8
click at [1219, 22] on link "Save" at bounding box center [1193, 26] width 72 height 36
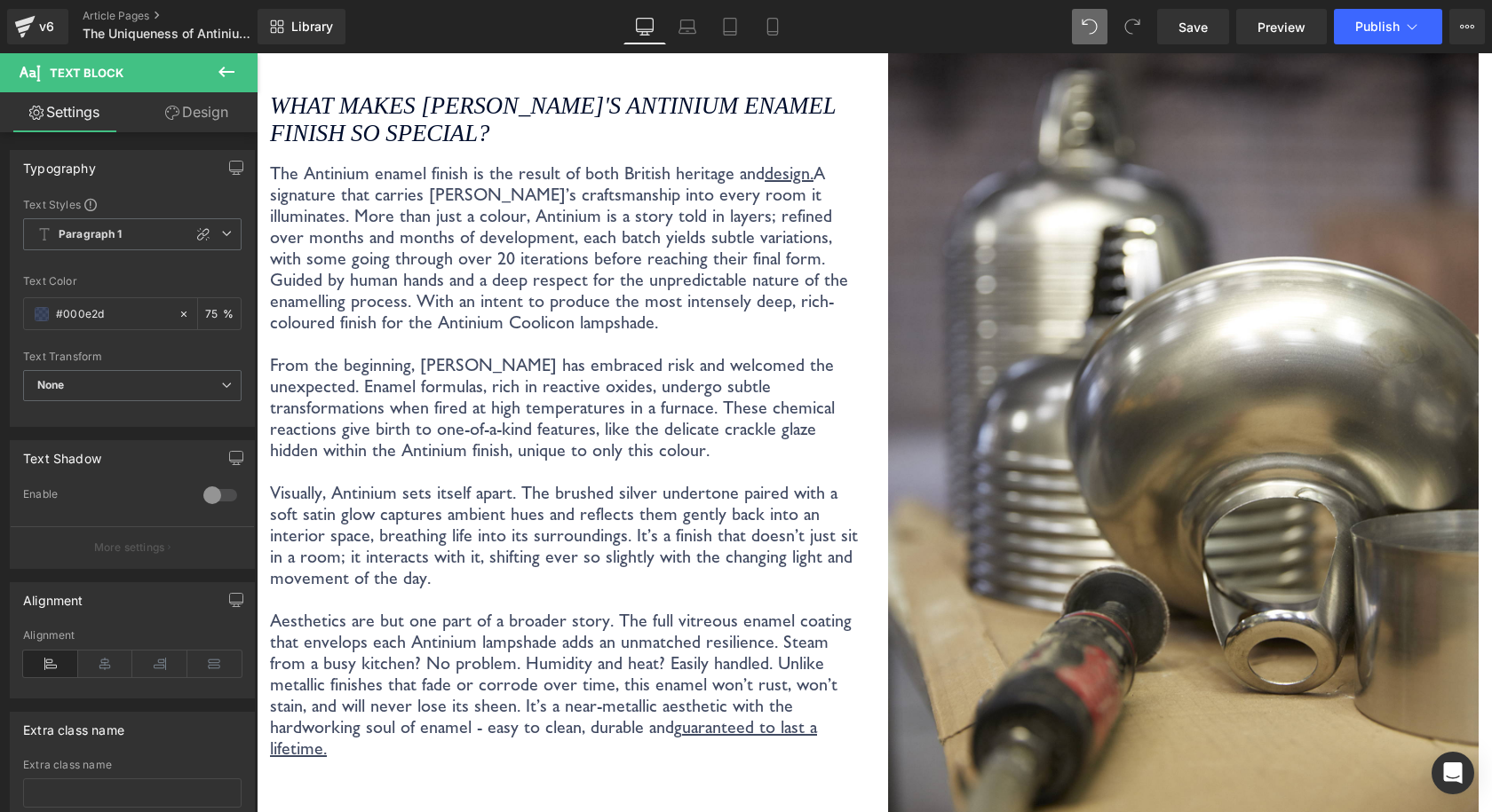
scroll to position [3146, 0]
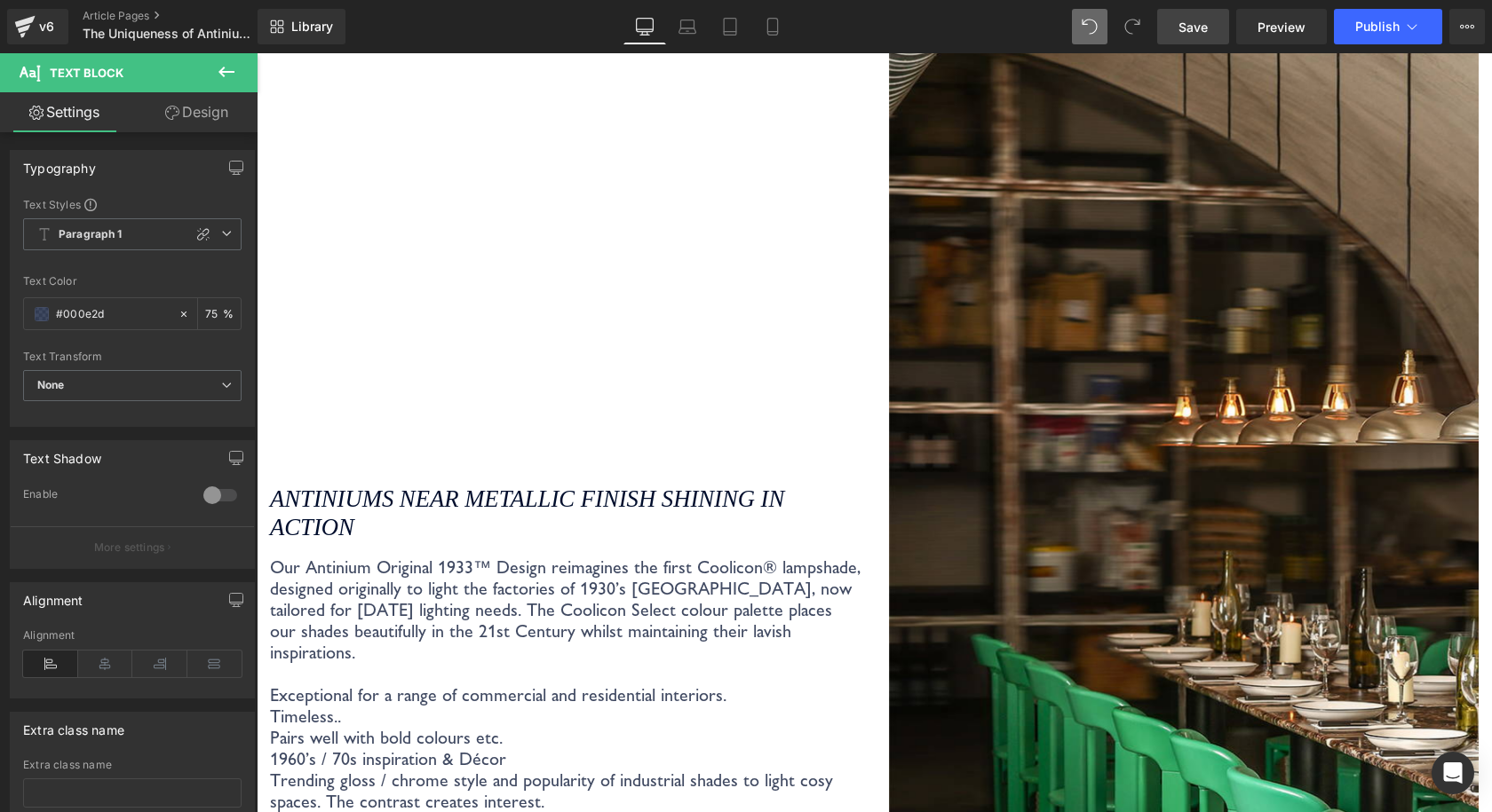
click at [1196, 26] on span "Save" at bounding box center [1193, 26] width 29 height 18
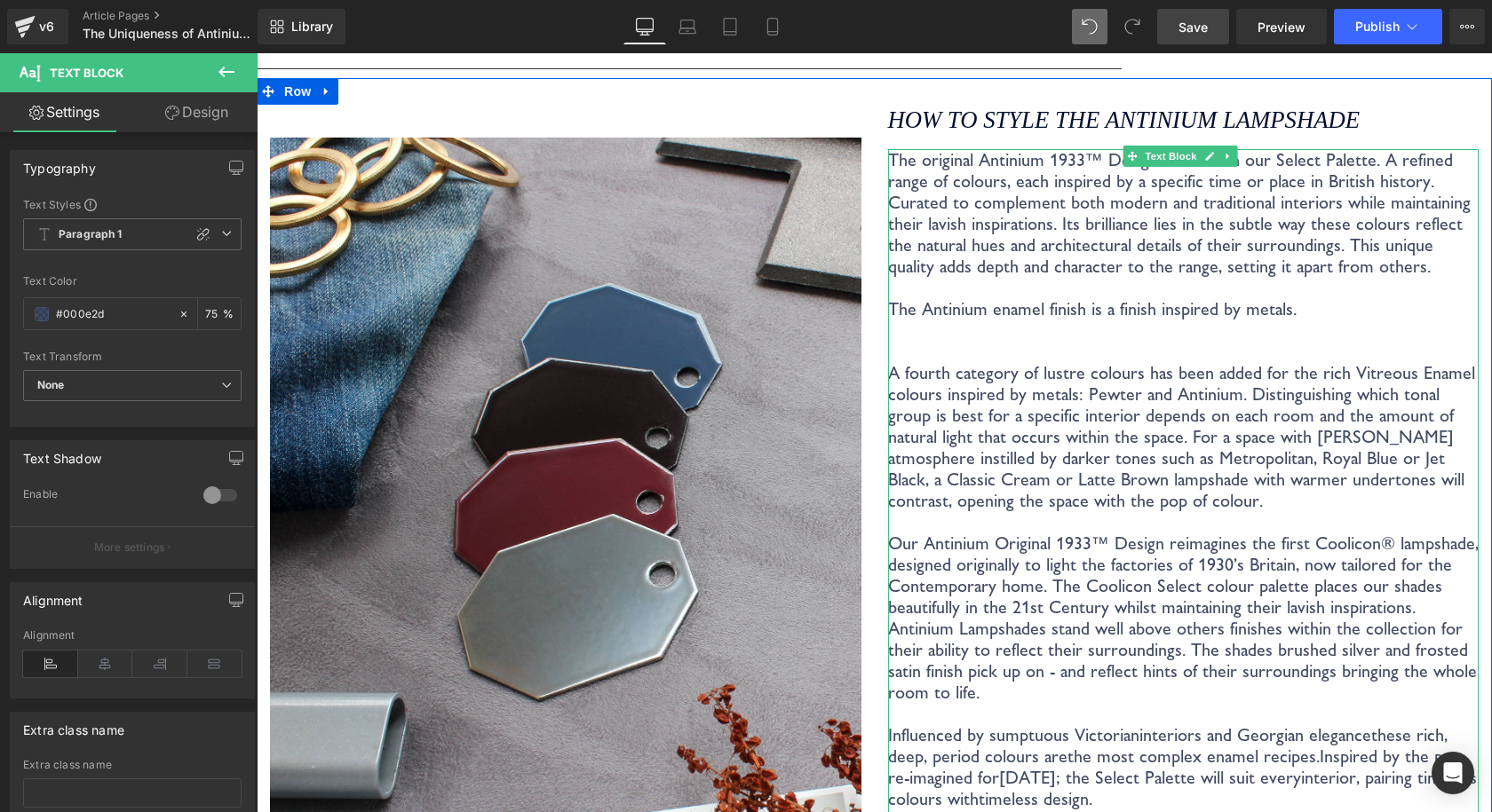
scroll to position [3845, 0]
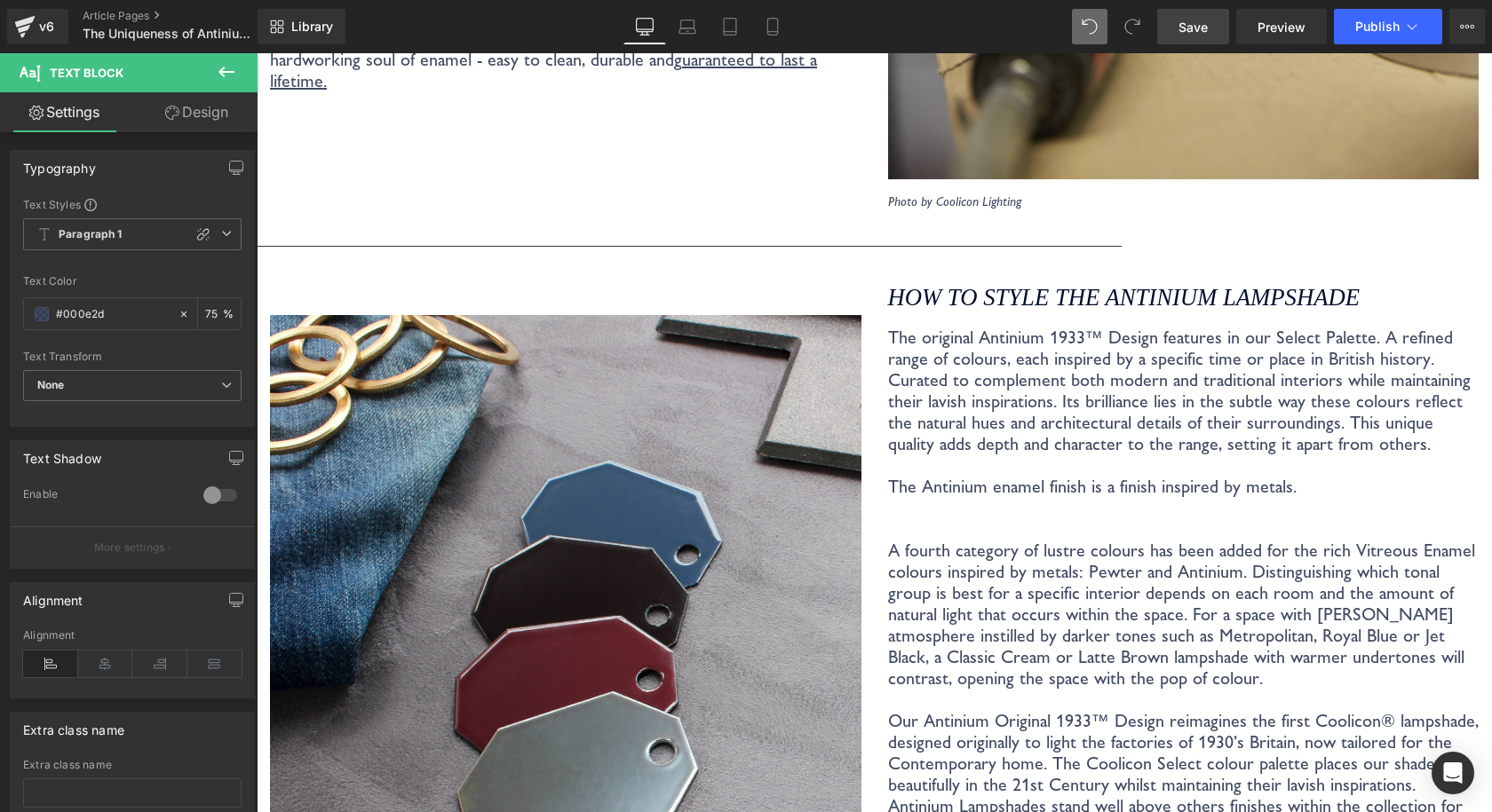
click at [1191, 26] on span "Save" at bounding box center [1193, 26] width 29 height 18
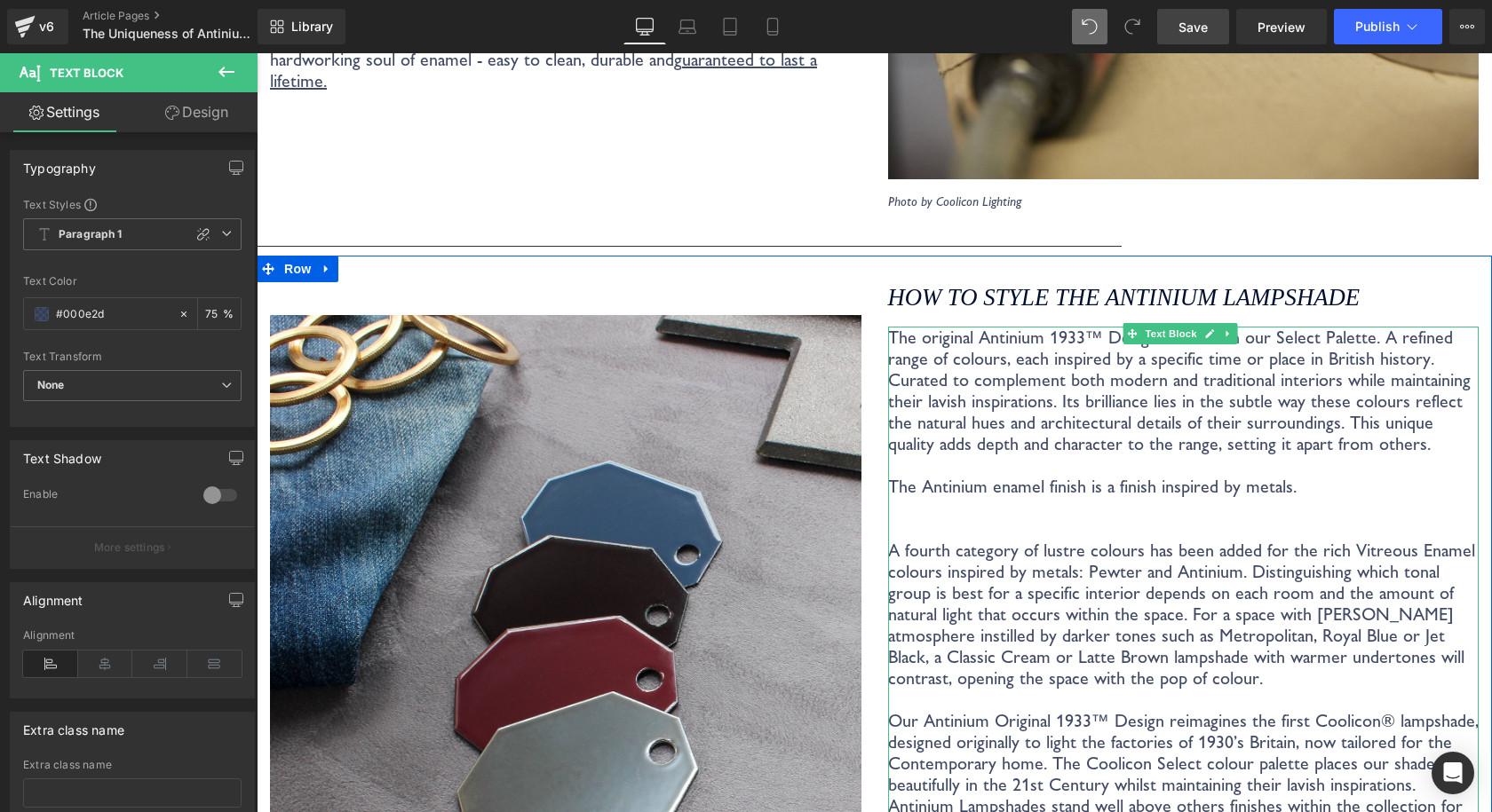
click at [1104, 475] on p "The original Antinium 1933™ Design features in our Select Palette. A refined ra…" at bounding box center [1183, 507] width 591 height 362
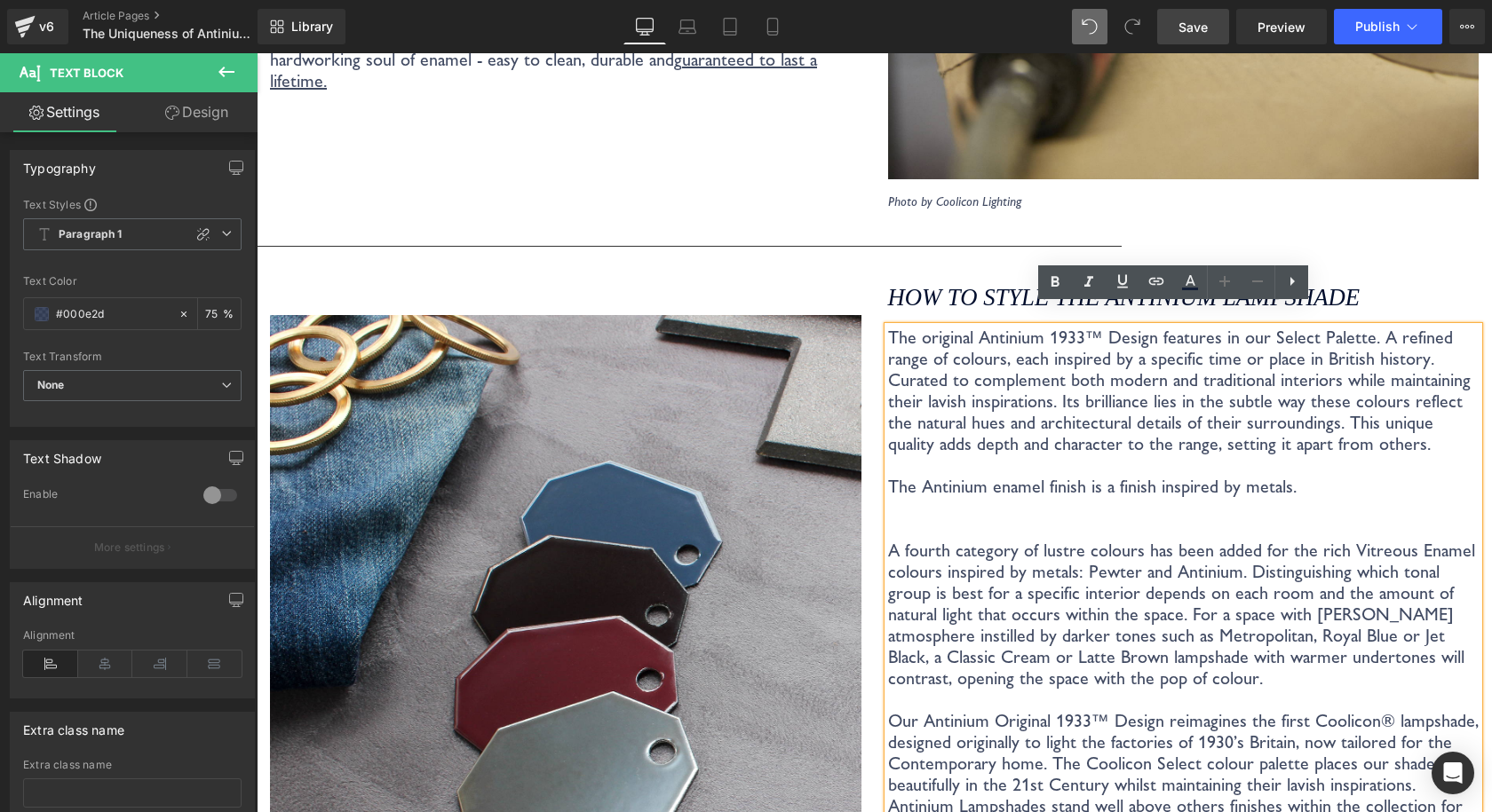
click at [1120, 463] on p "The original Antinium 1933™ Design features in our Select Palette. A refined ra…" at bounding box center [1183, 507] width 591 height 362
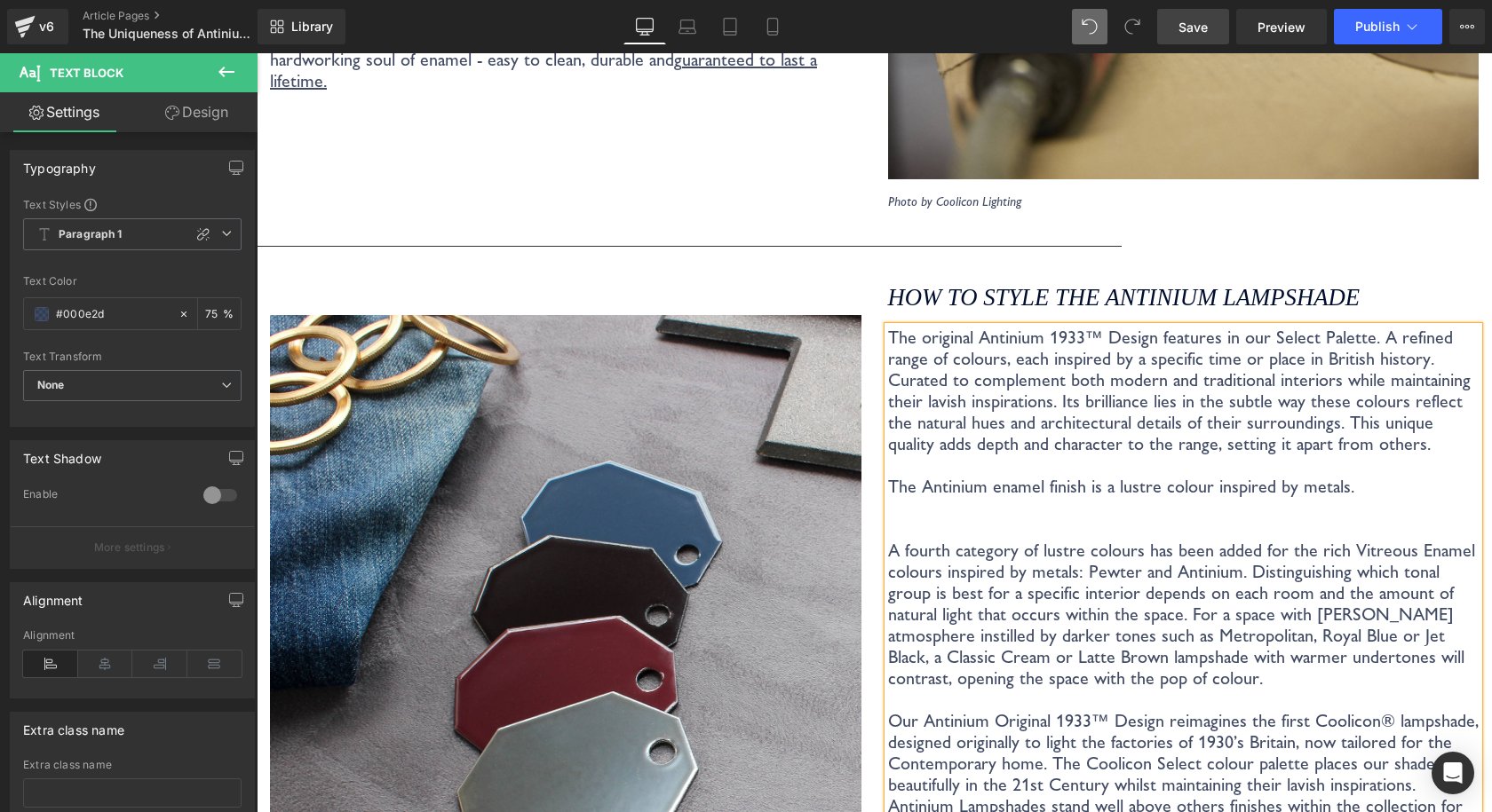
click at [1189, 14] on link "Save" at bounding box center [1193, 26] width 72 height 36
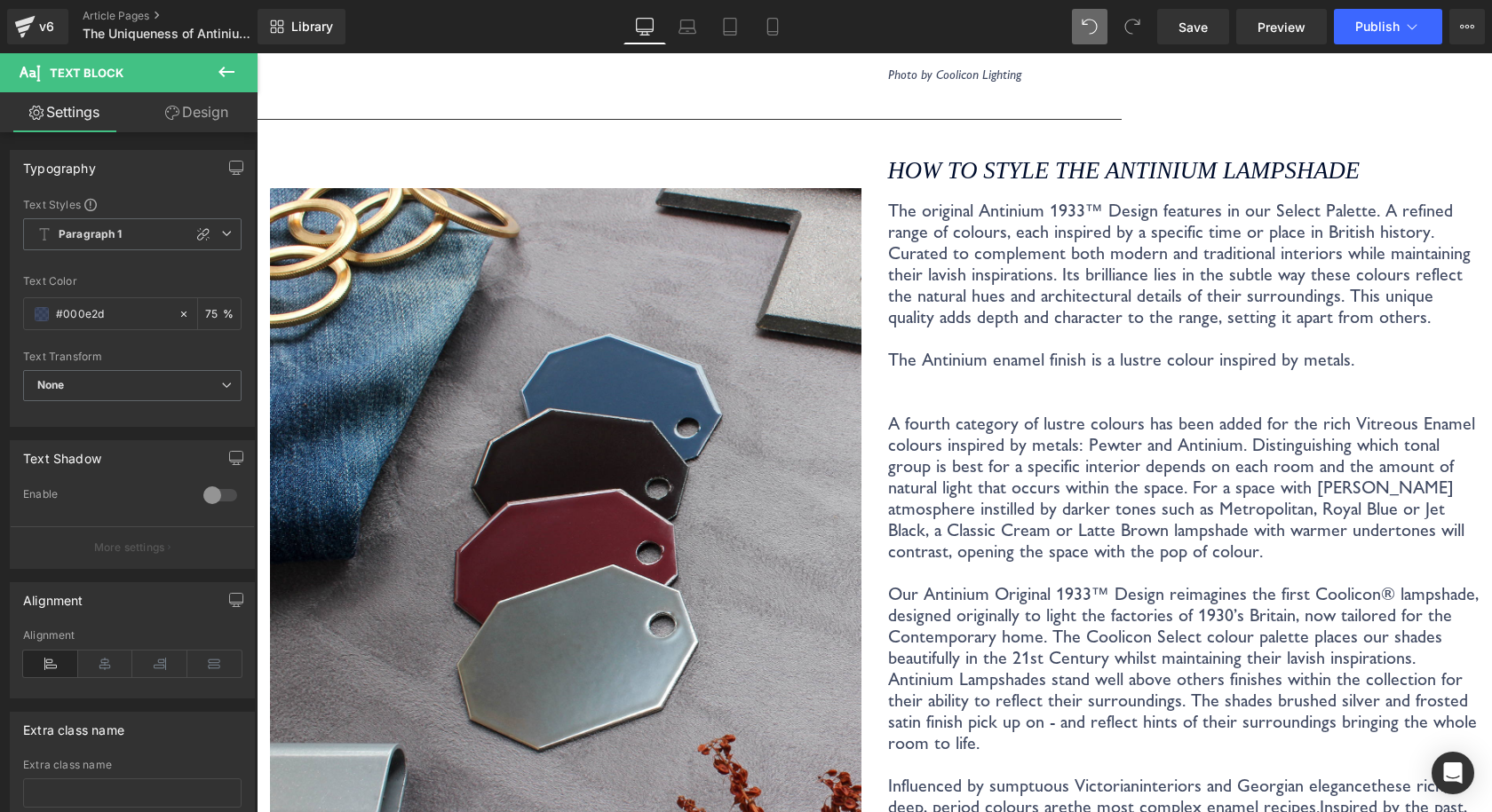
scroll to position [3756, 0]
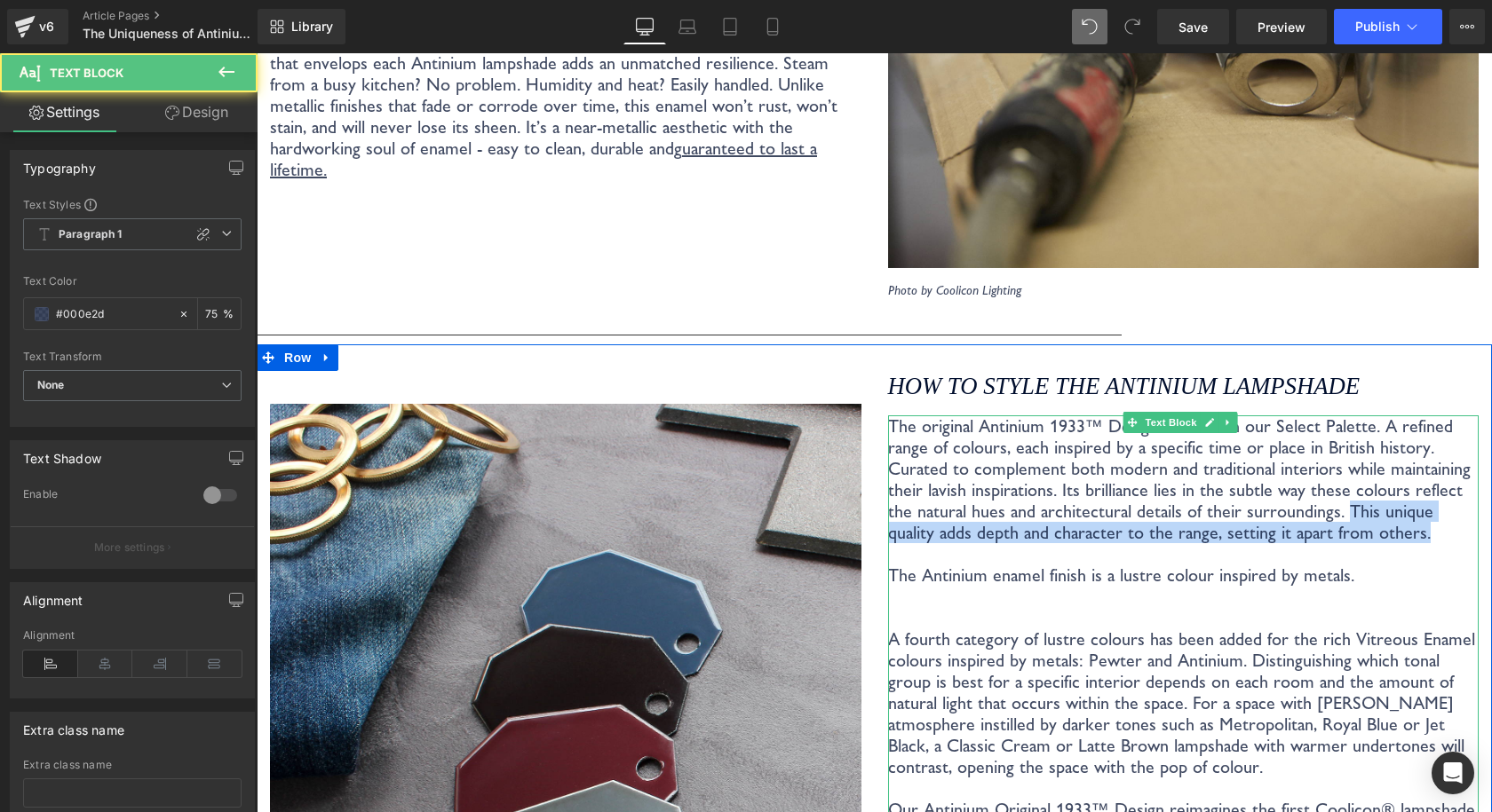
drag, startPoint x: 1368, startPoint y: 519, endPoint x: 1306, endPoint y: 494, distance: 66.9
click at [1306, 494] on p "The original Antinium 1933™ Design features in our Select Palette. A refined ra…" at bounding box center [1183, 596] width 591 height 362
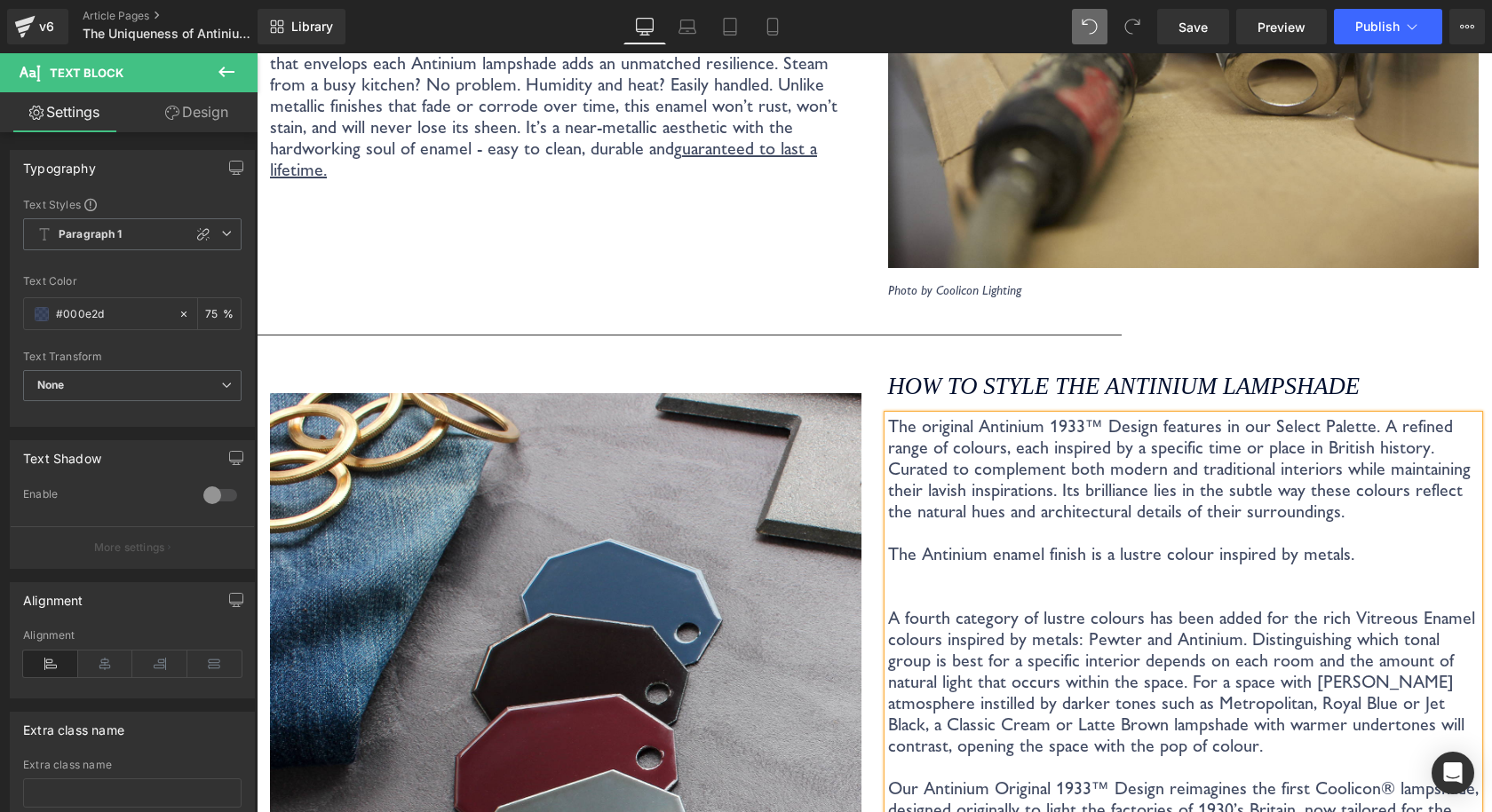
drag, startPoint x: 1301, startPoint y: 528, endPoint x: 1349, endPoint y: 525, distance: 48.1
click at [1301, 528] on p "The original Antinium 1933™ Design features in our Select Palette. A refined ra…" at bounding box center [1183, 585] width 591 height 341
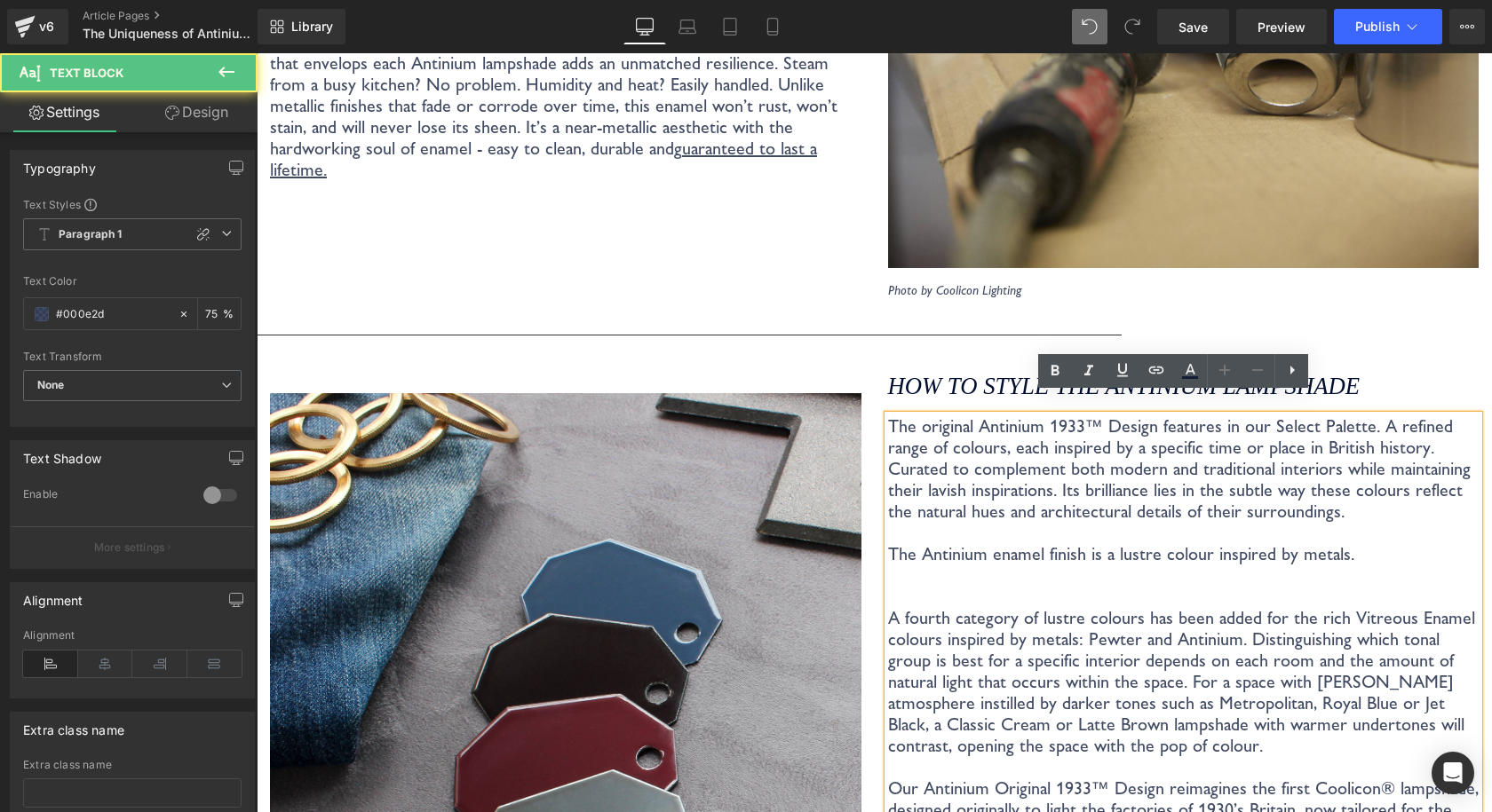
click at [1349, 525] on p "The original Antinium 1933™ Design features in our Select Palette. A refined ra…" at bounding box center [1183, 585] width 591 height 341
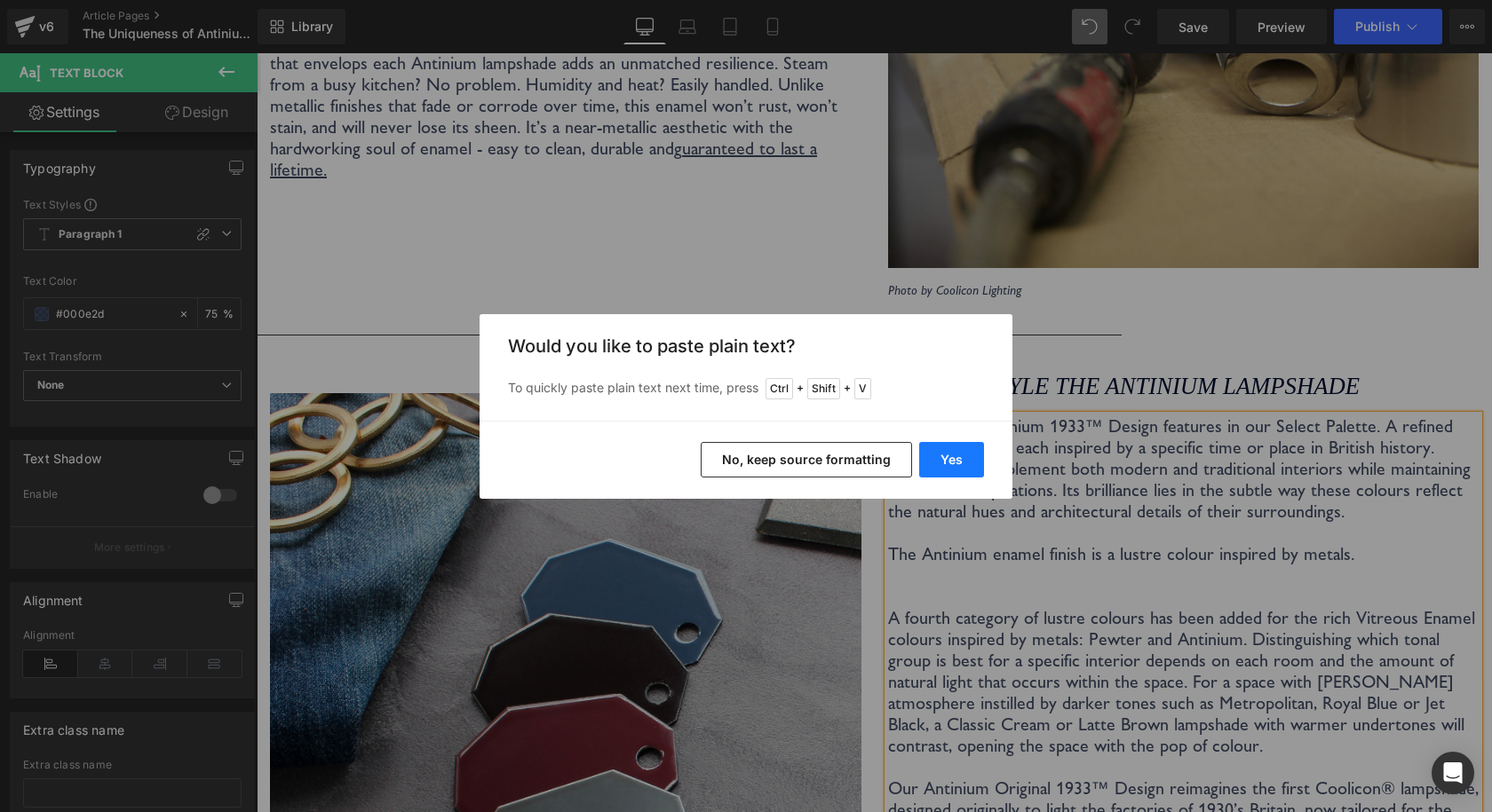
click at [949, 468] on button "Yes" at bounding box center [951, 459] width 65 height 36
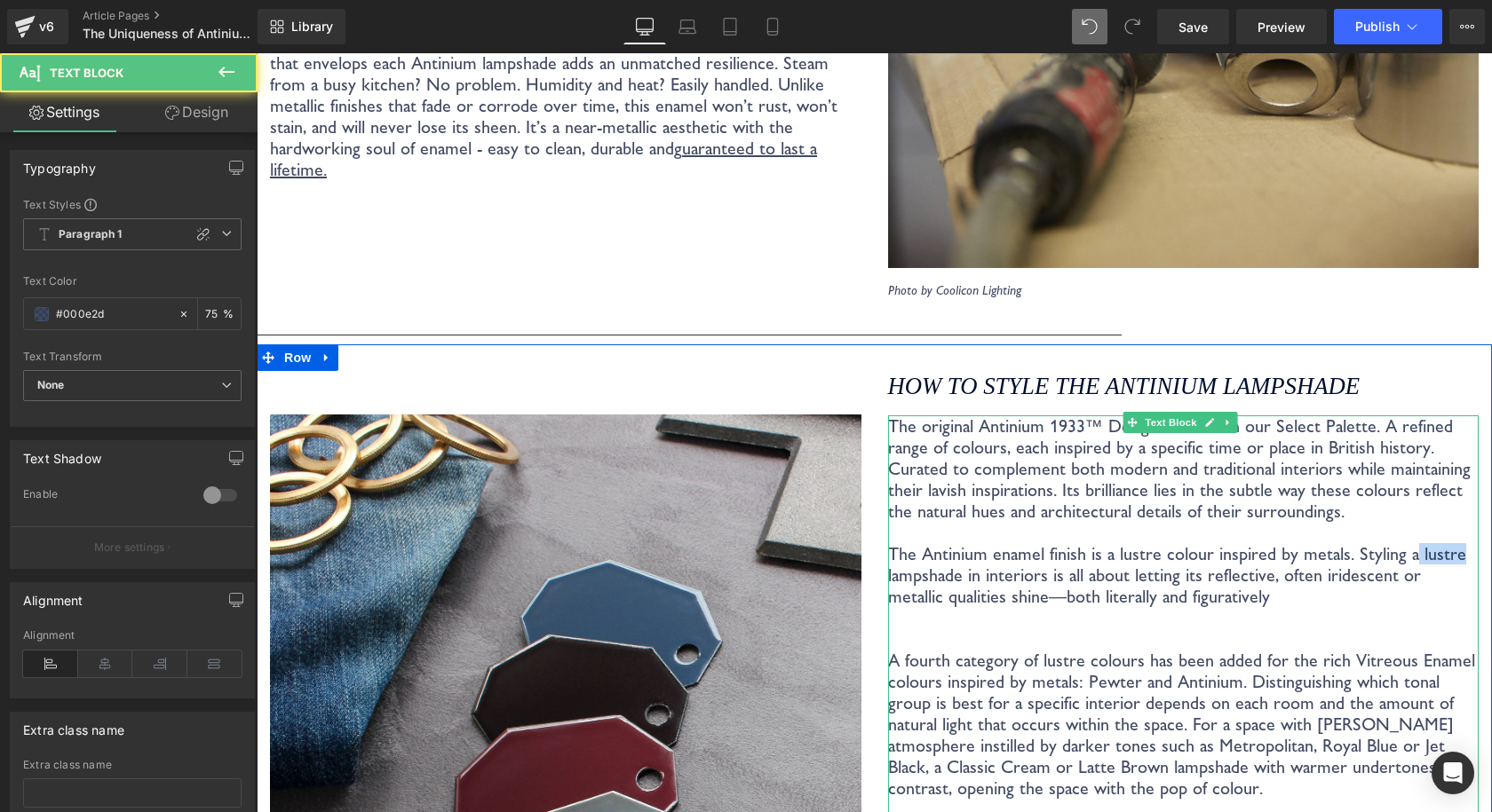
drag, startPoint x: 1390, startPoint y: 532, endPoint x: 1444, endPoint y: 536, distance: 54.1
click at [1444, 536] on p "The original Antinium 1933™ Design features in our Select Palette. A refined ra…" at bounding box center [1183, 606] width 591 height 383
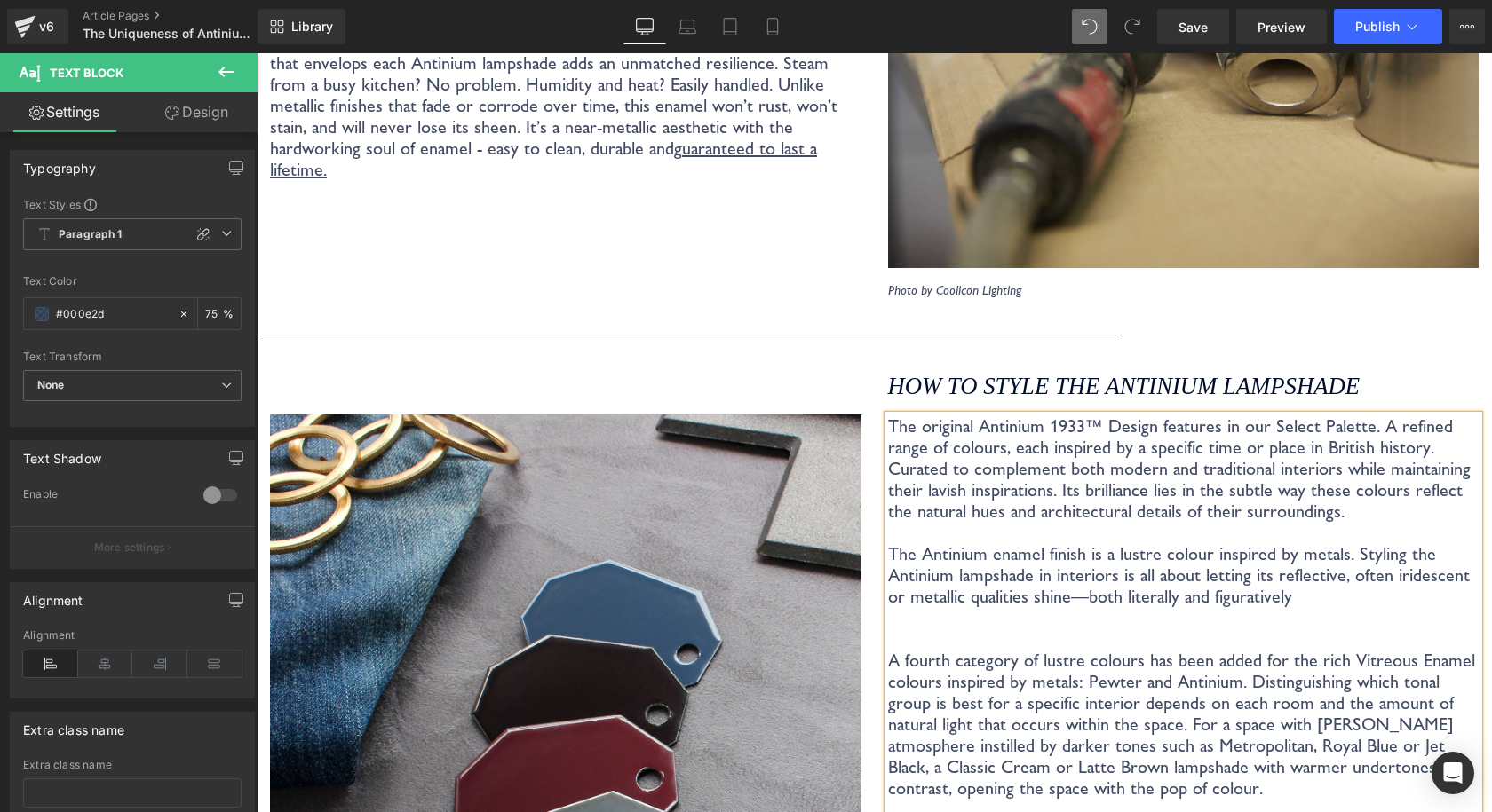
click at [1051, 569] on p "The original Antinium 1933™ Design features in our Select Palette. A refined ra…" at bounding box center [1183, 606] width 591 height 383
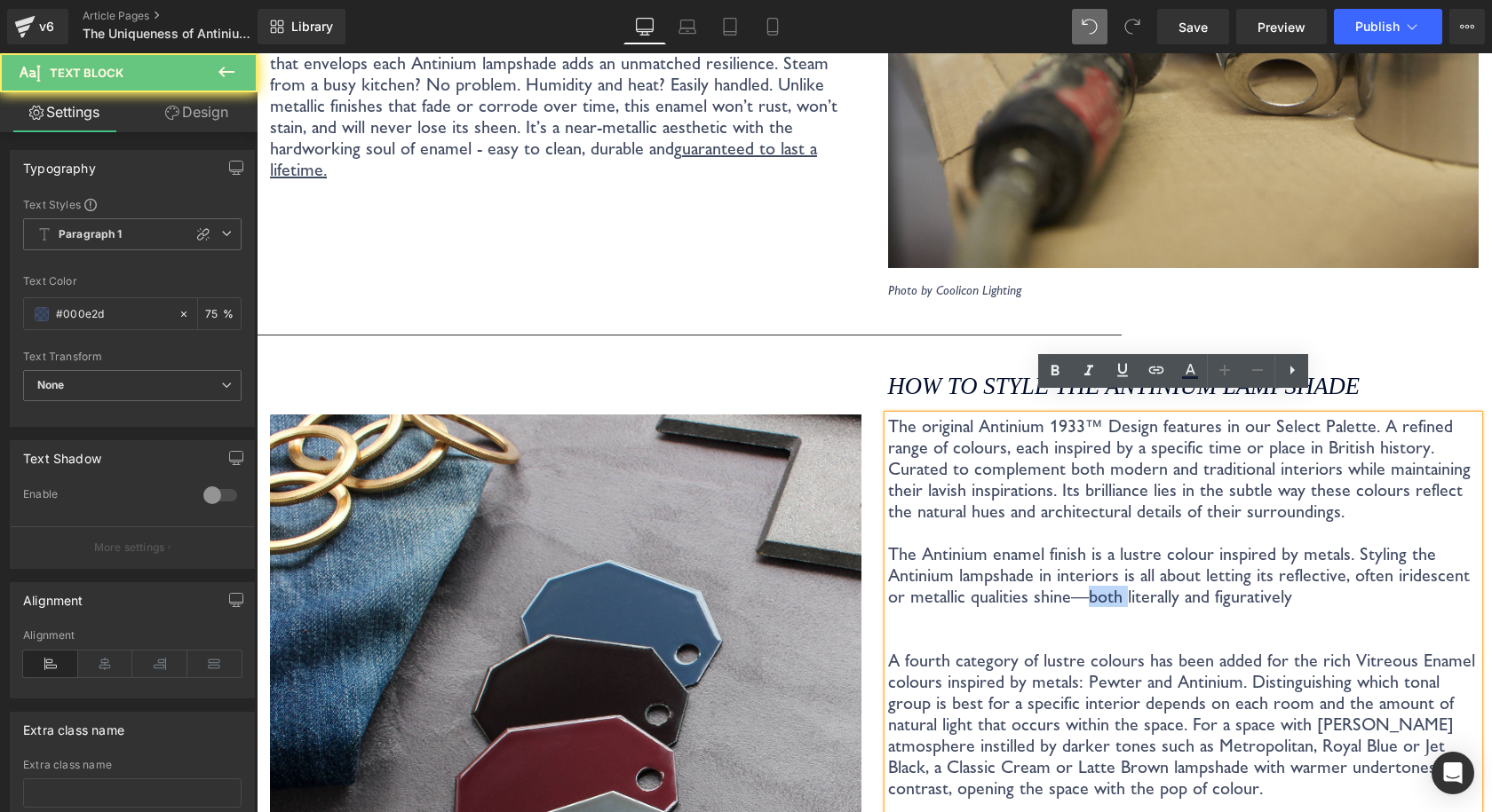
click at [1048, 571] on p "The original Antinium 1933™ Design features in our Select Palette. A refined ra…" at bounding box center [1183, 606] width 591 height 383
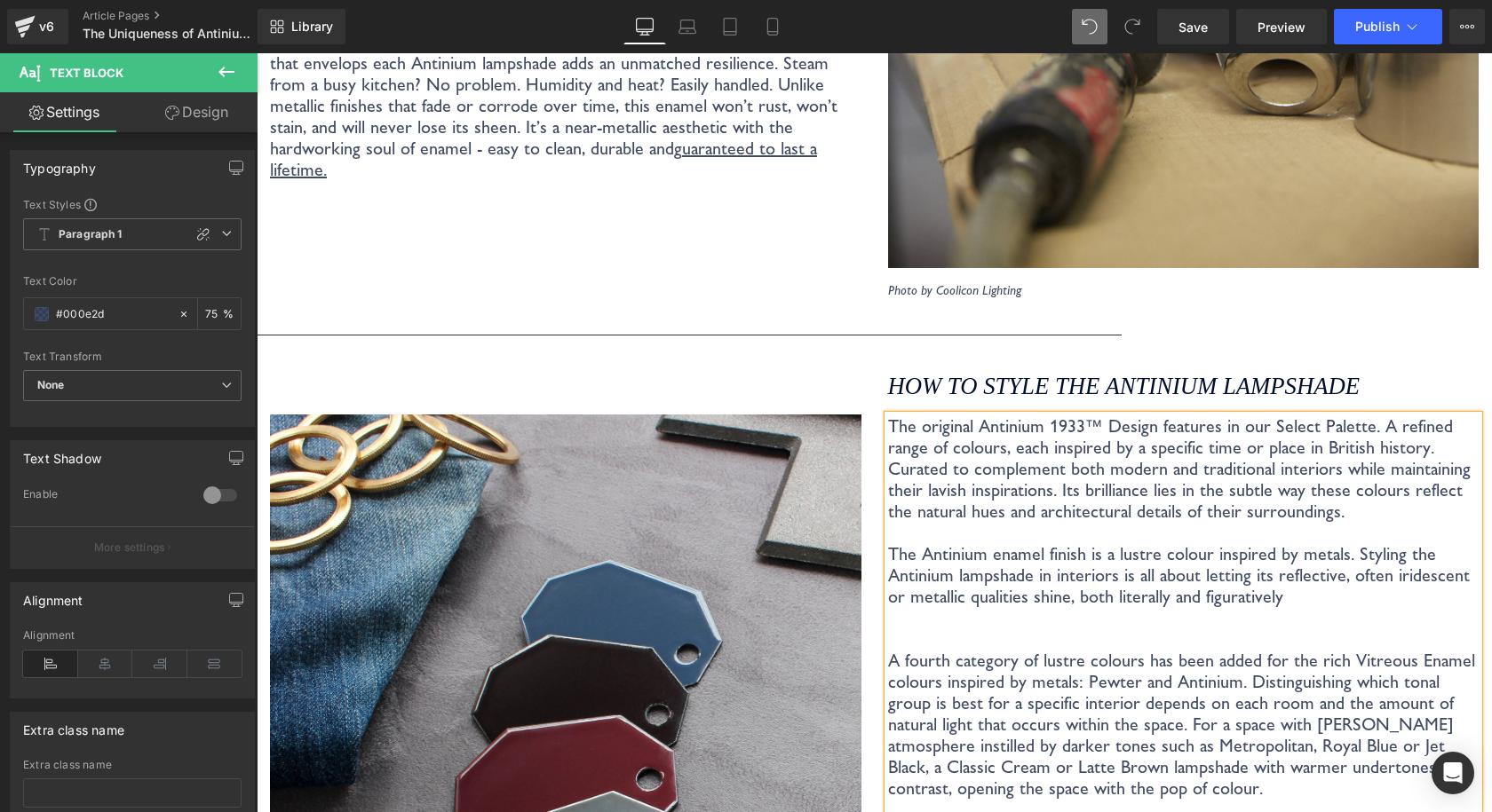
click at [1315, 587] on p "The original Antinium 1933™ Design features in our Select Palette. A refined ra…" at bounding box center [1183, 606] width 591 height 383
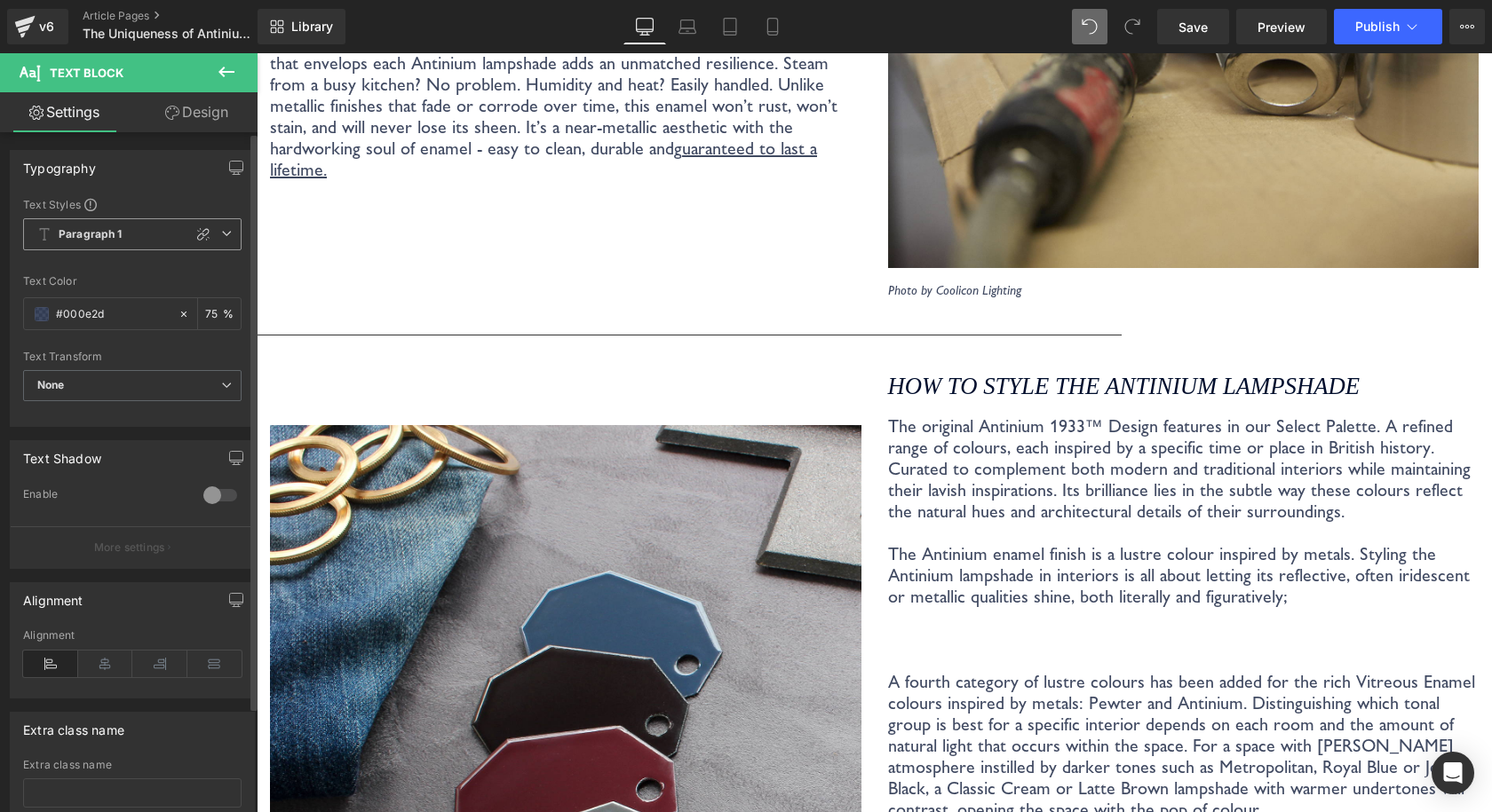
click at [156, 228] on span "Paragraph 1" at bounding box center [132, 234] width 218 height 32
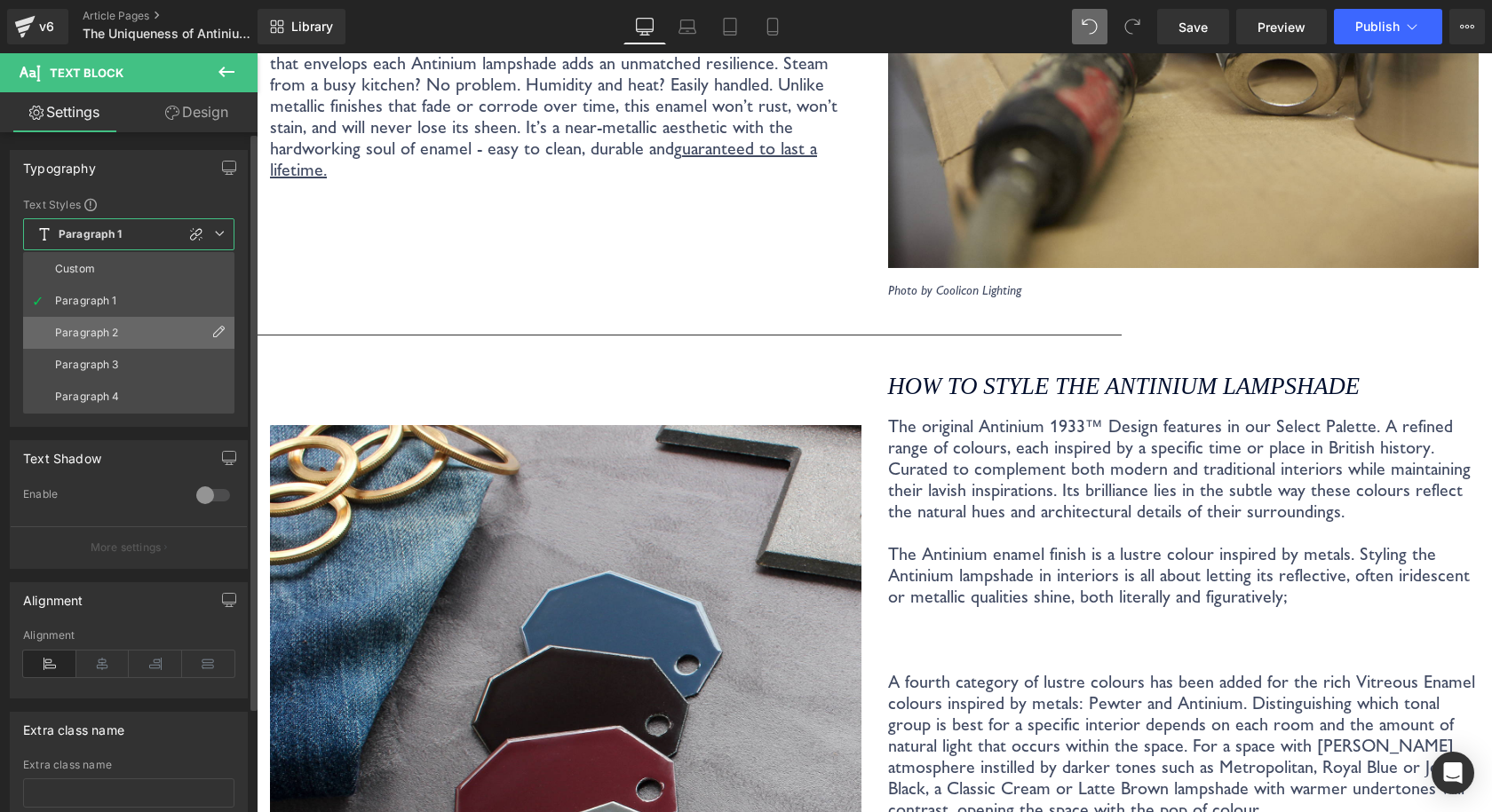
click at [133, 329] on li "Paragraph 2" at bounding box center [129, 333] width 212 height 32
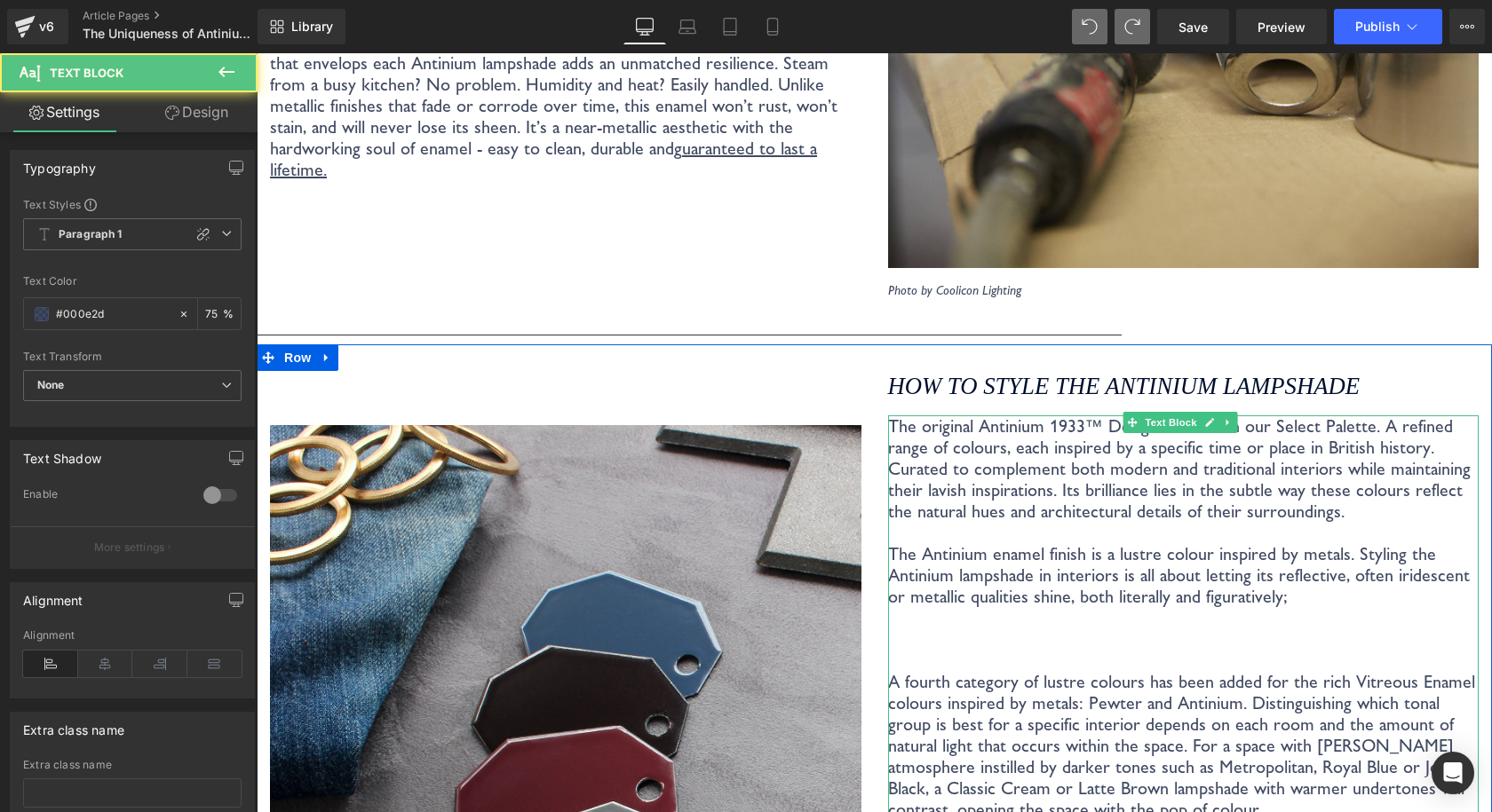
click at [975, 621] on p "The original Antinium 1933™ Design features in our Select Palette. A refined ra…" at bounding box center [1183, 617] width 591 height 405
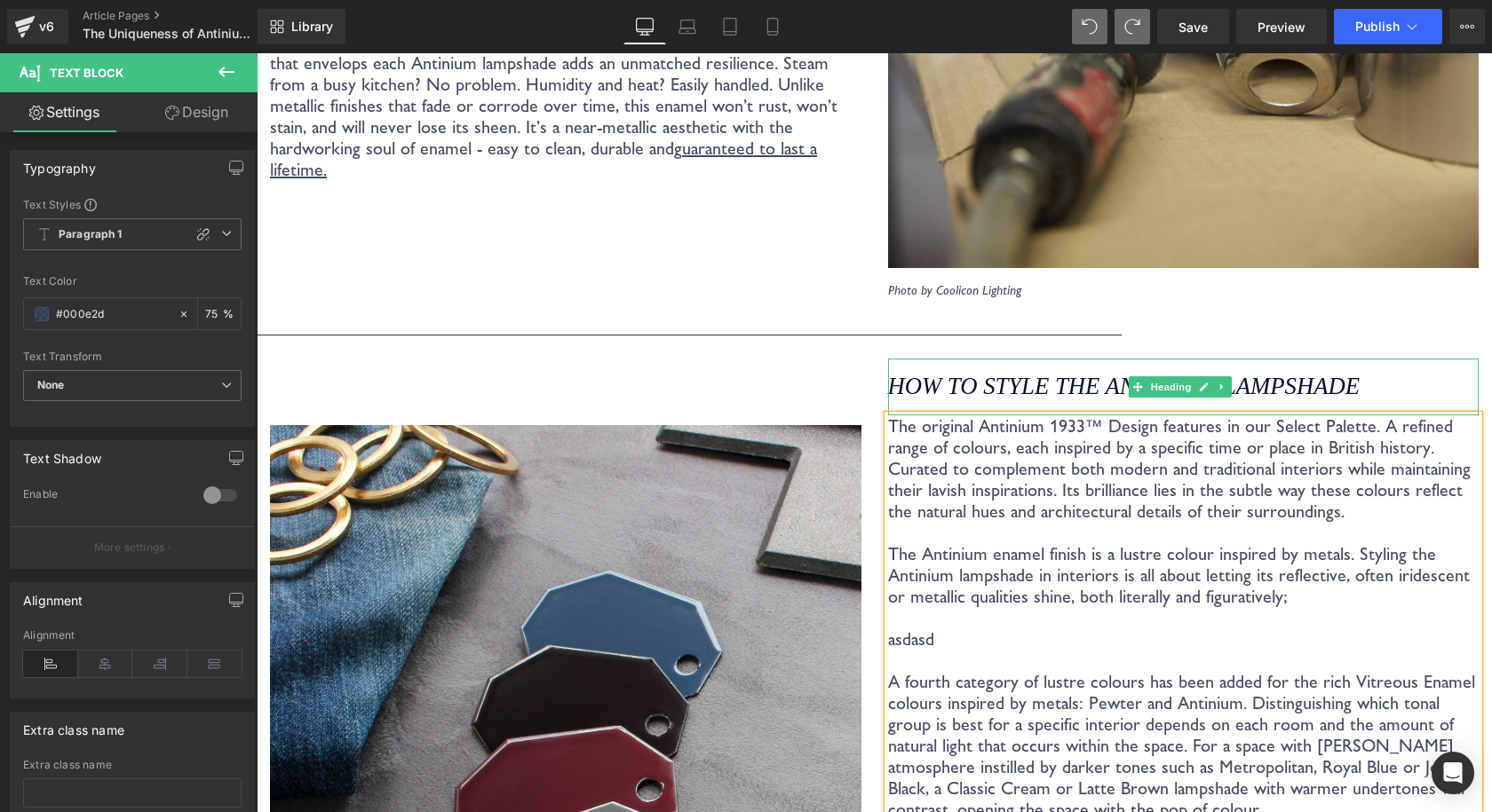
click at [962, 373] on icon "How to style the Antinium Lampshade" at bounding box center [1124, 385] width 472 height 26
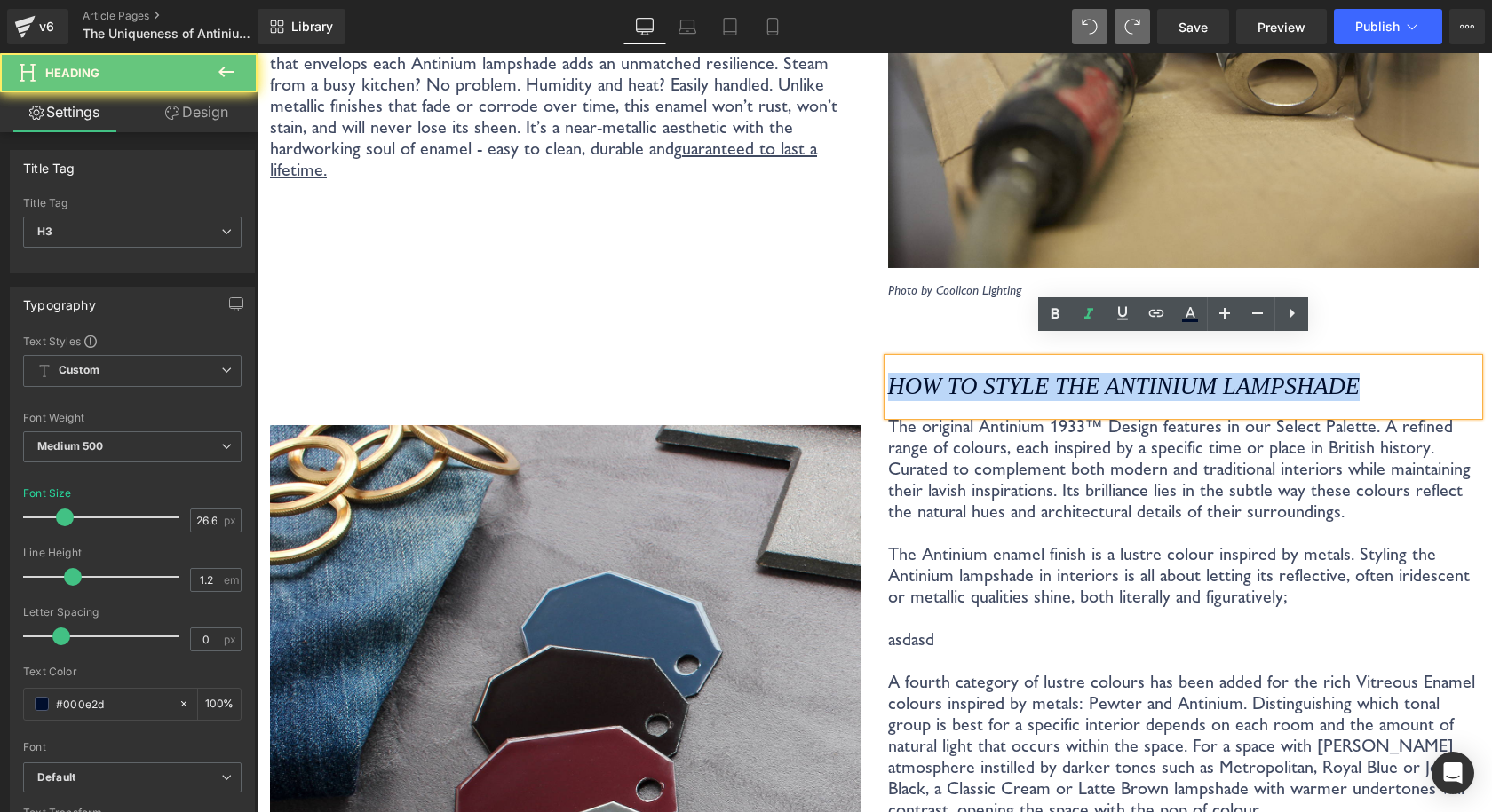
drag, startPoint x: 880, startPoint y: 364, endPoint x: 1438, endPoint y: 365, distance: 558.0
click at [1437, 373] on h3 "How to style the Antinium Lampshade" at bounding box center [1183, 386] width 591 height 28
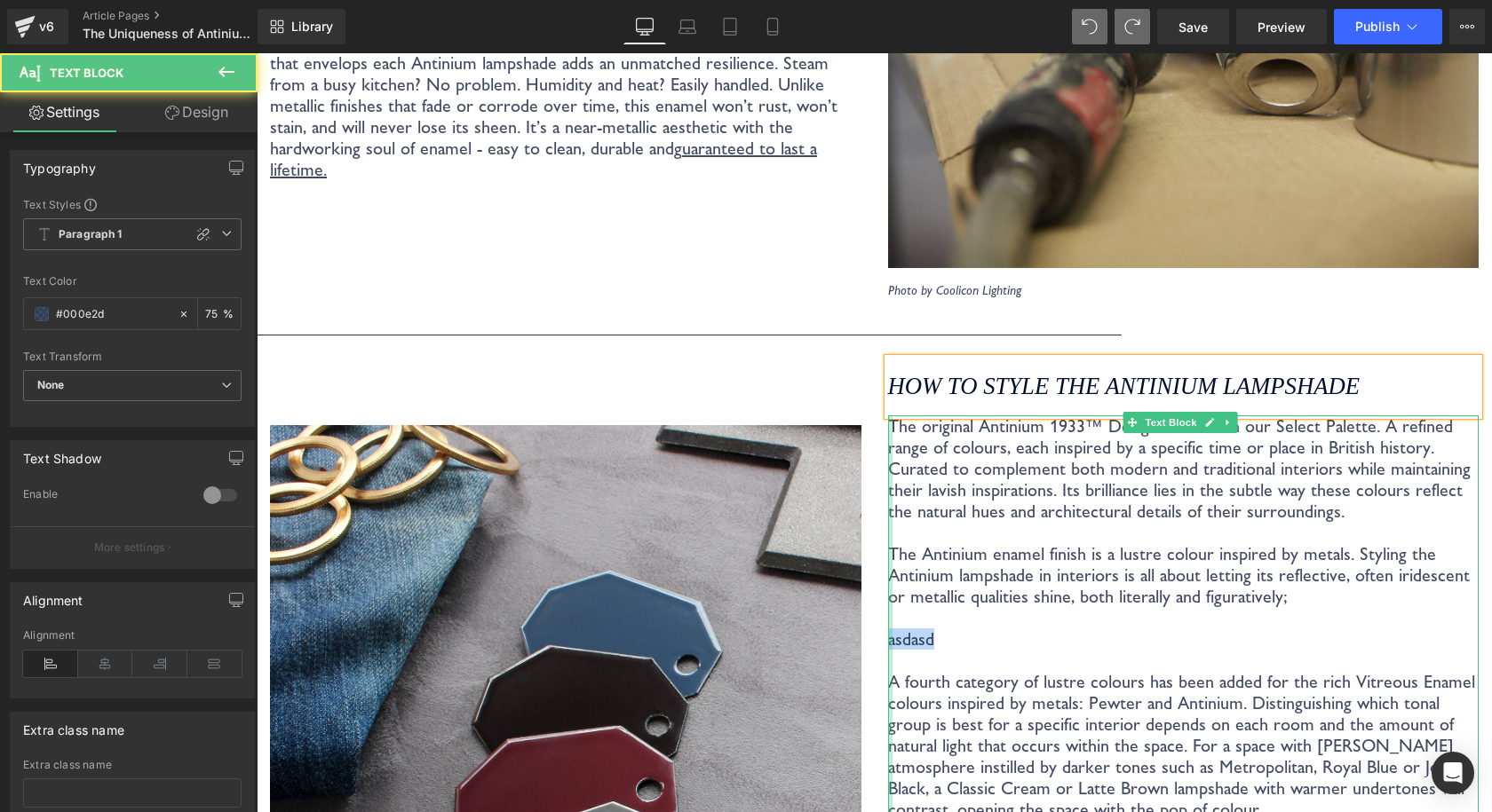
drag, startPoint x: 954, startPoint y: 627, endPoint x: 881, endPoint y: 625, distance: 73.0
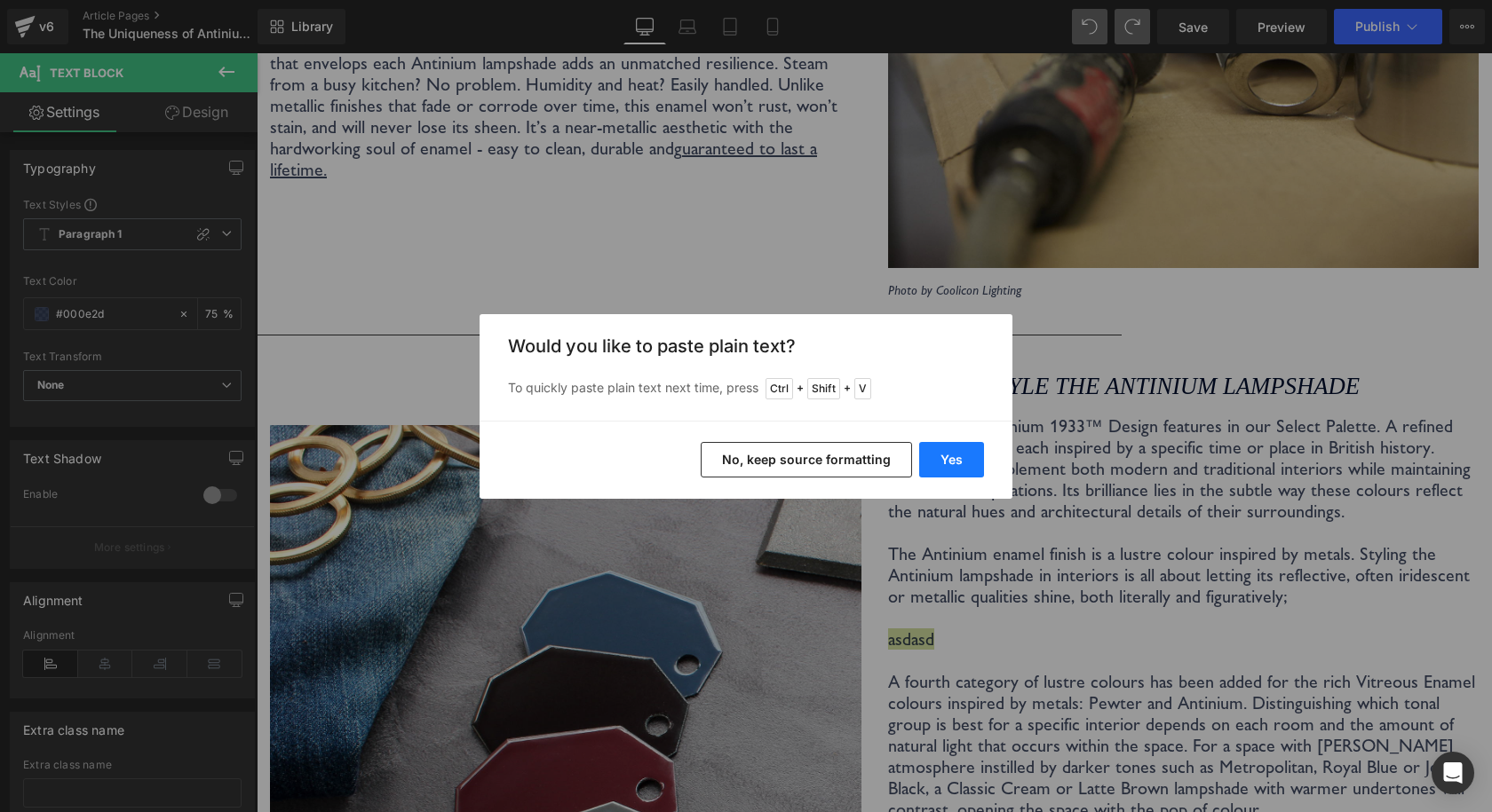
click at [940, 465] on button "Yes" at bounding box center [951, 459] width 65 height 36
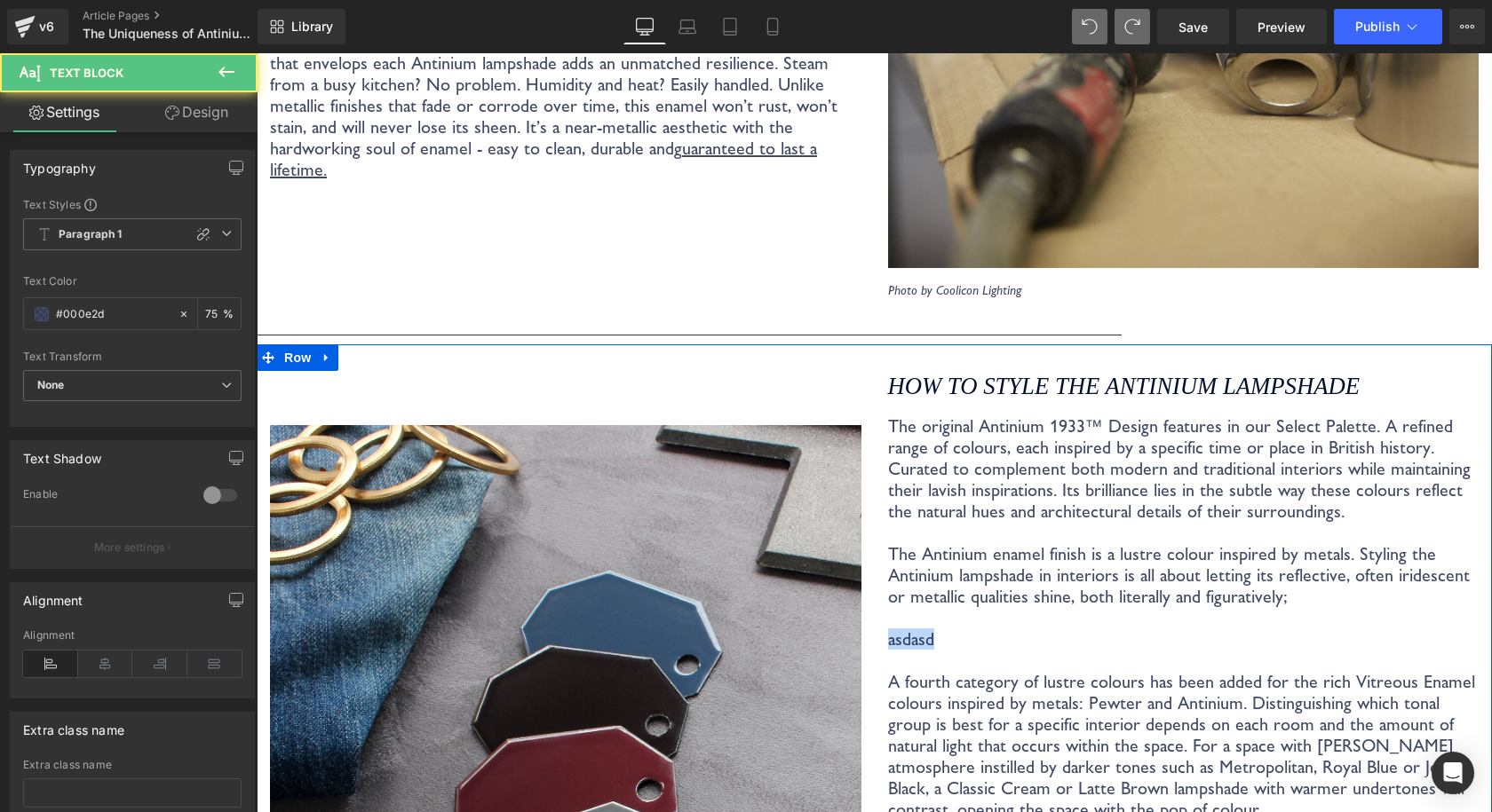
drag, startPoint x: 1039, startPoint y: 619, endPoint x: 877, endPoint y: 619, distance: 162.0
click at [877, 619] on div "How to style the Antinium Lampshade Heading The original Antinium 1933™ Design …" at bounding box center [1183, 809] width 618 height 901
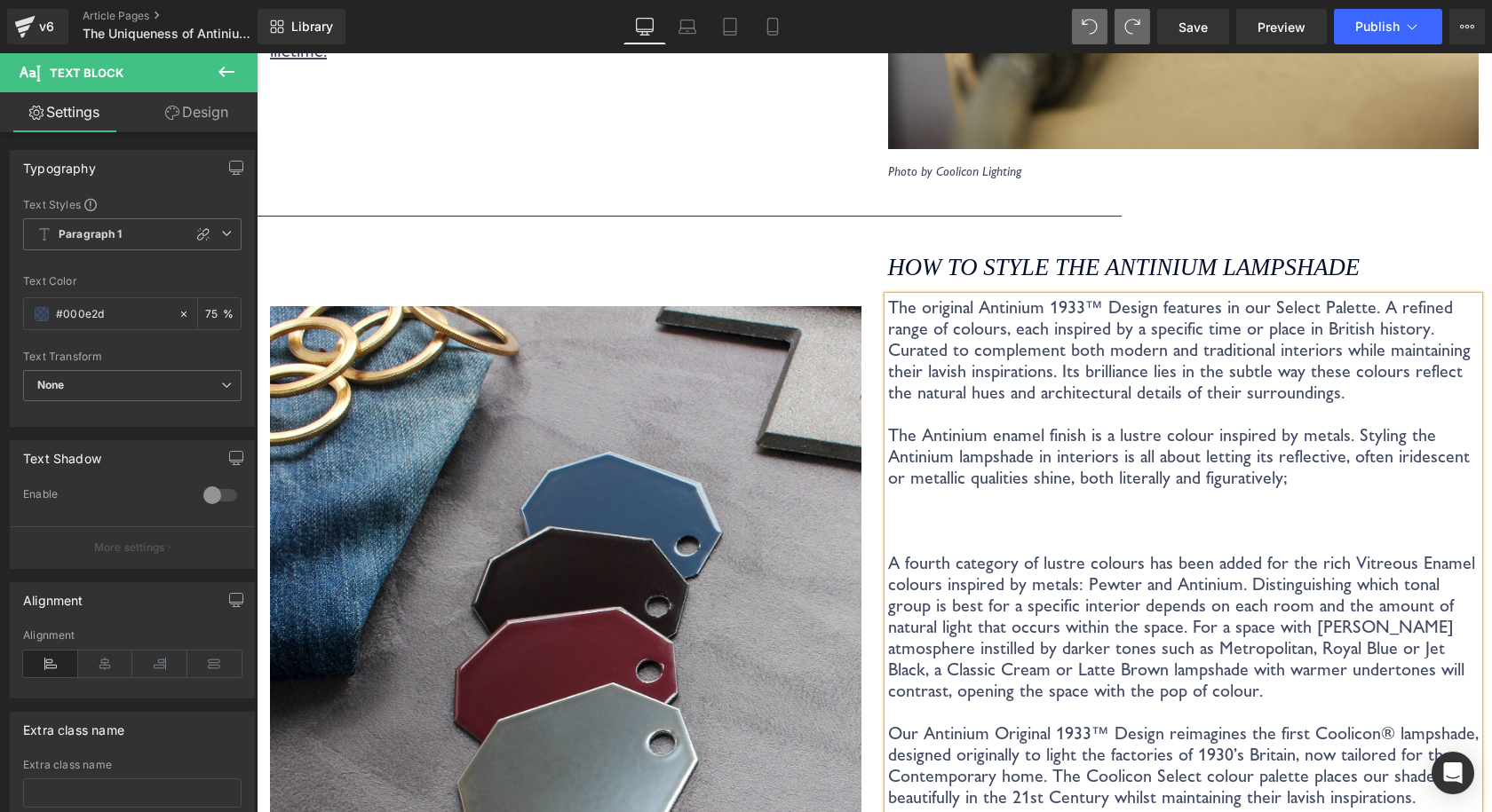
scroll to position [4022, 0]
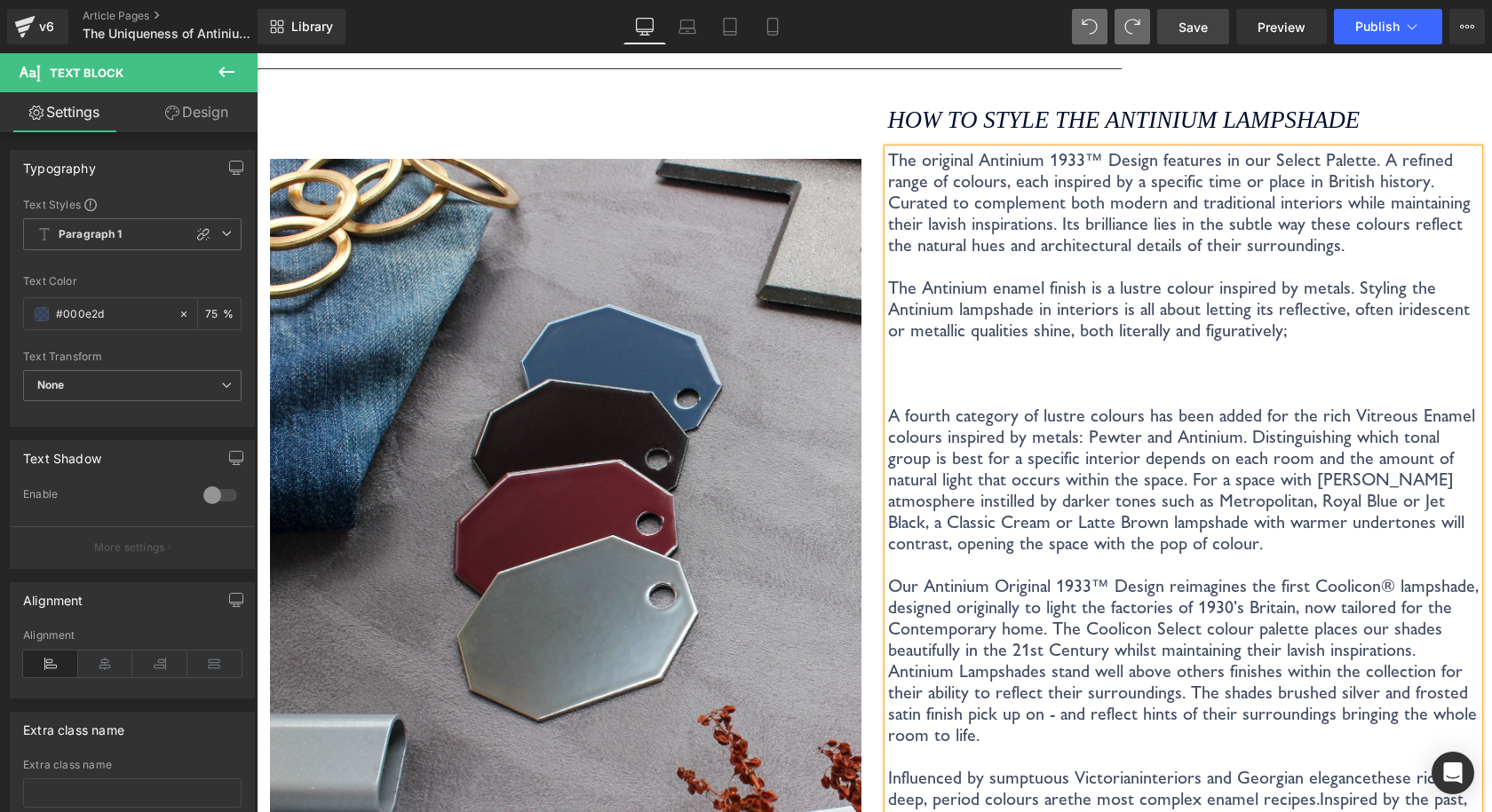
click at [1168, 16] on link "Save" at bounding box center [1193, 26] width 72 height 36
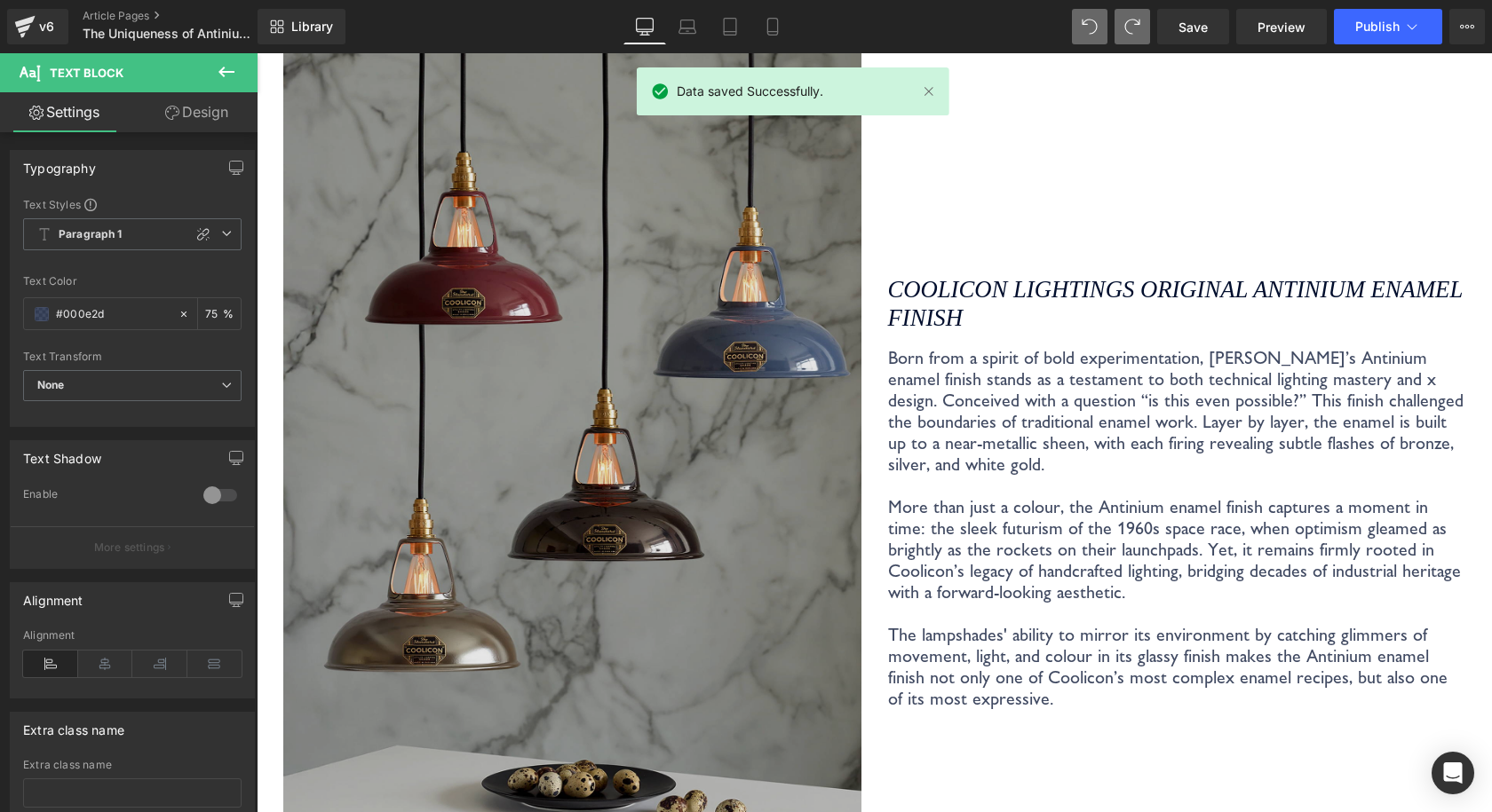
scroll to position [2159, 0]
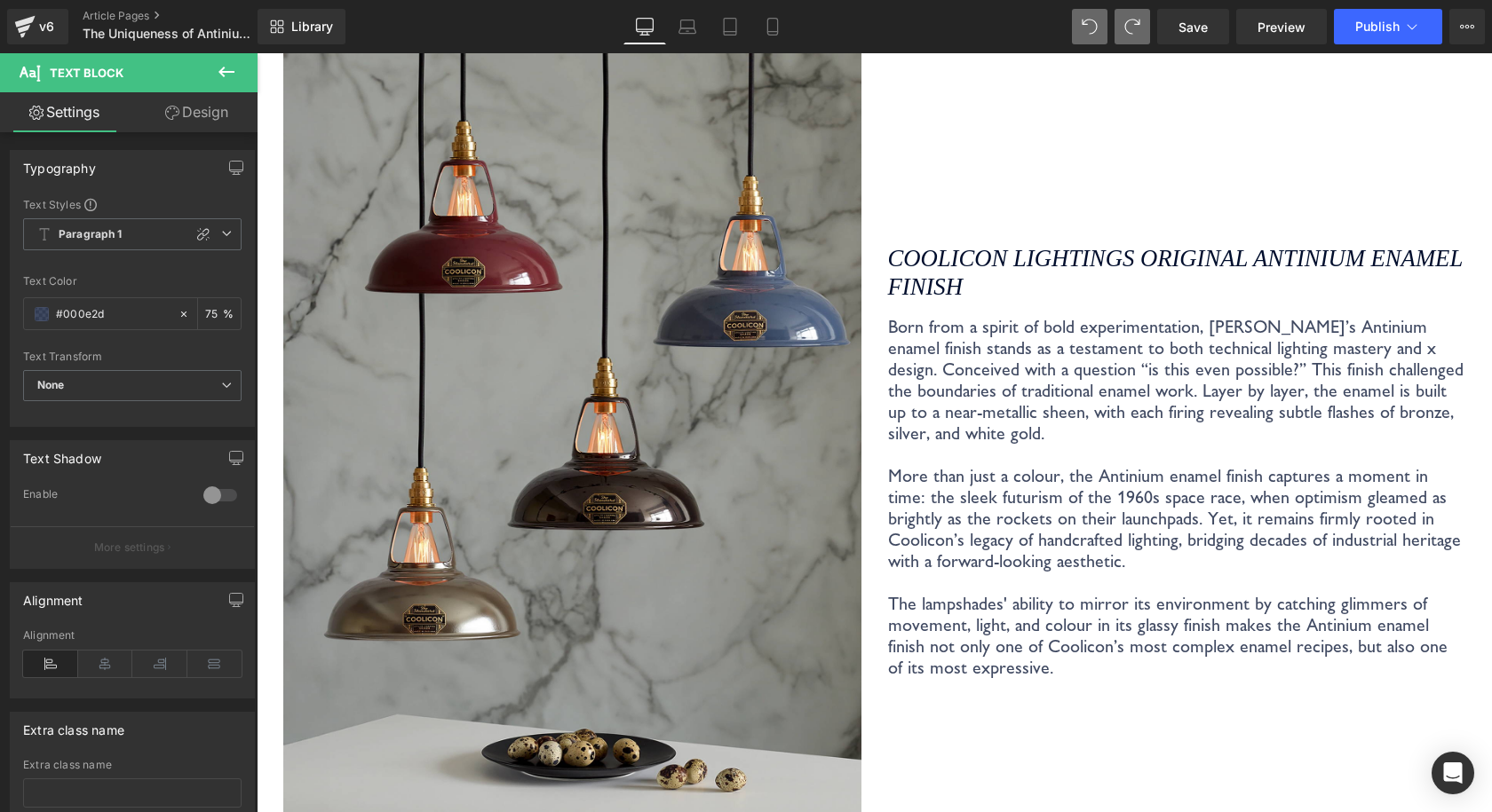
click at [921, 465] on p "More than just a colour, the Antinium enamel finish captures a moment in time: …" at bounding box center [1177, 518] width 578 height 107
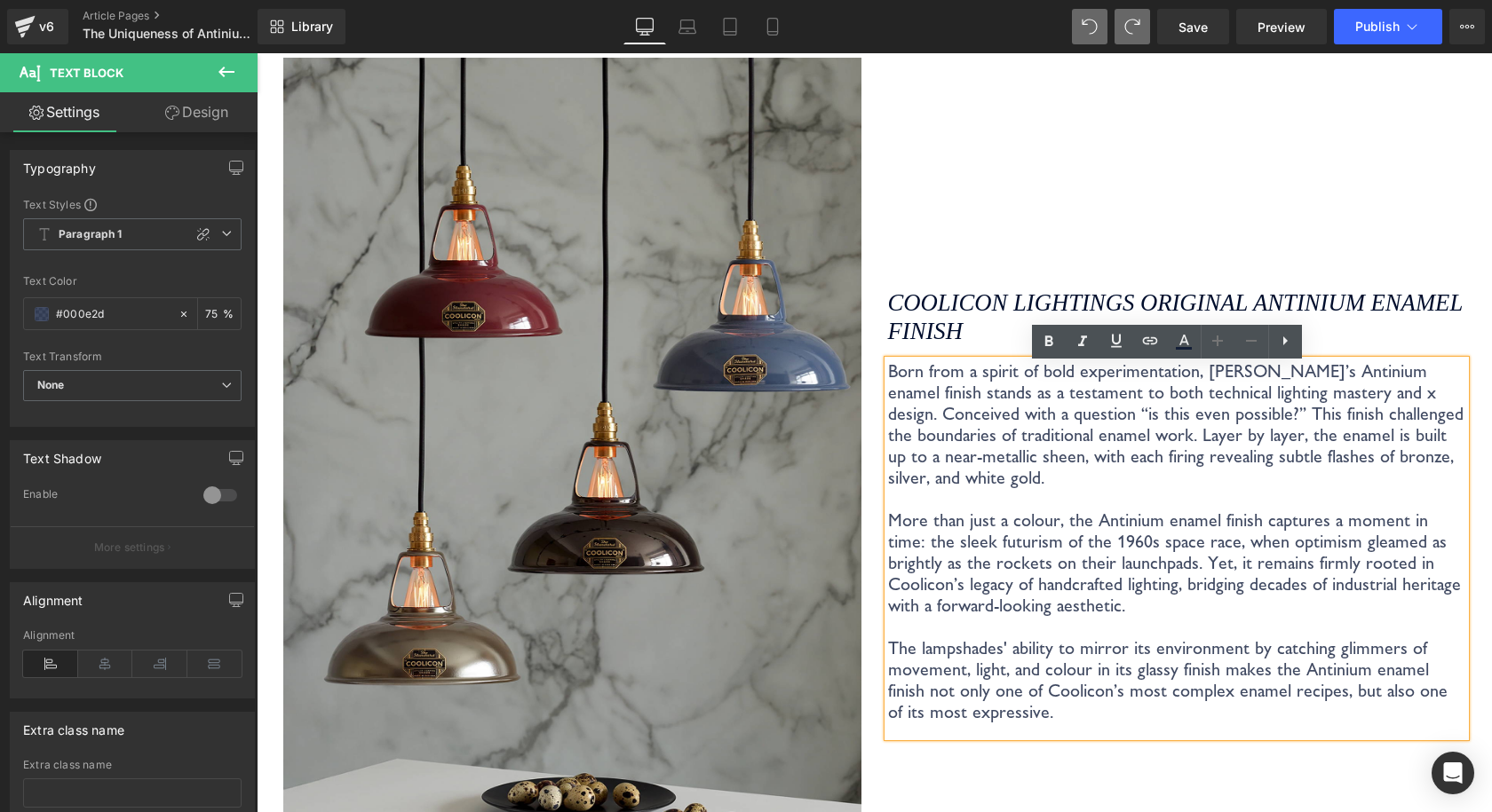
scroll to position [2070, 0]
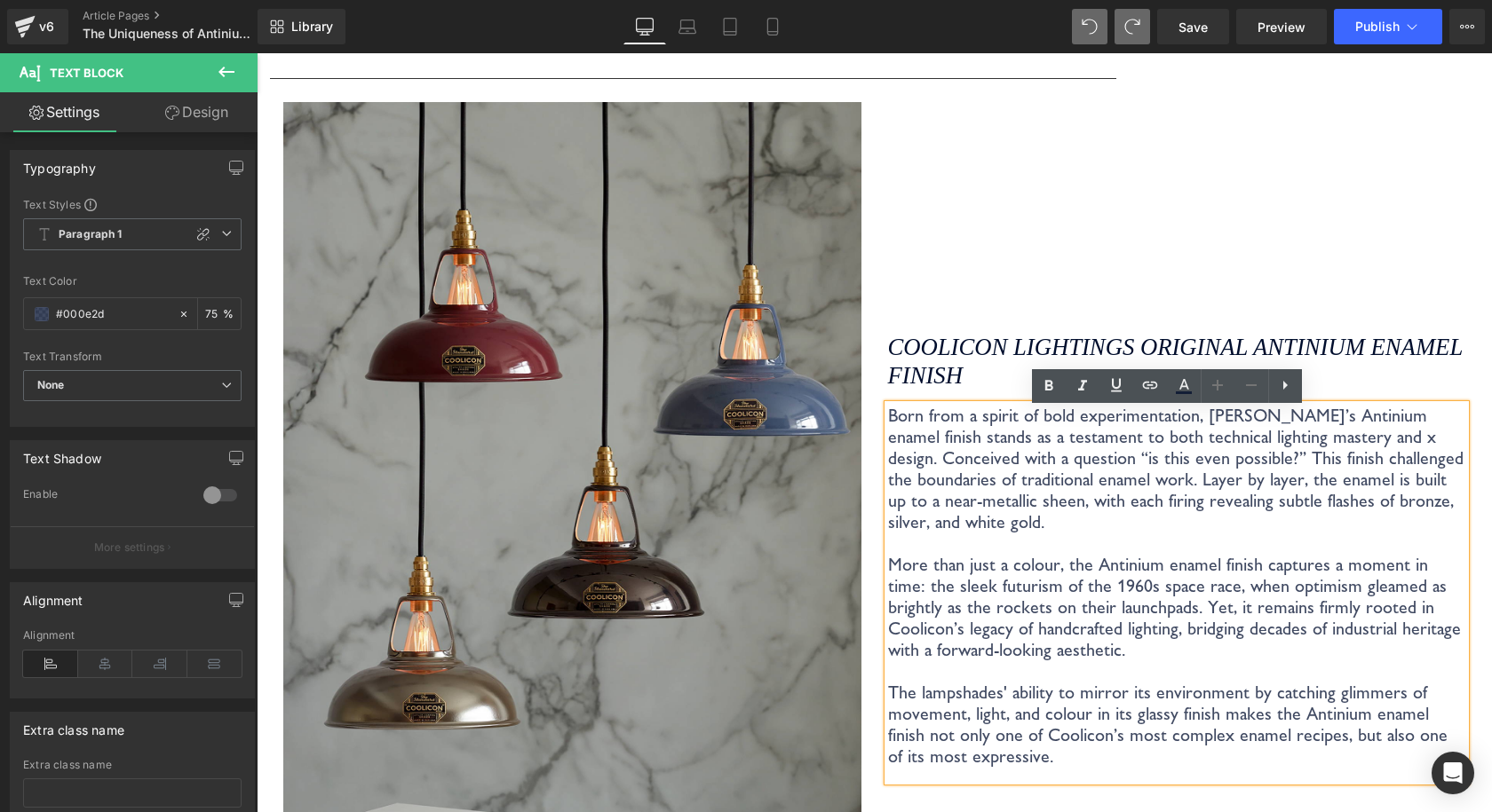
drag, startPoint x: 1008, startPoint y: 744, endPoint x: 879, endPoint y: 424, distance: 345.0
click at [888, 424] on div "Born from a spirit of bold experimentation, Coolicon’s Antinium enamel finish s…" at bounding box center [1177, 593] width 578 height 376
click at [939, 479] on p "Born from a spirit of bold experimentation, Coolicon’s Antinium enamel finish s…" at bounding box center [1177, 469] width 578 height 128
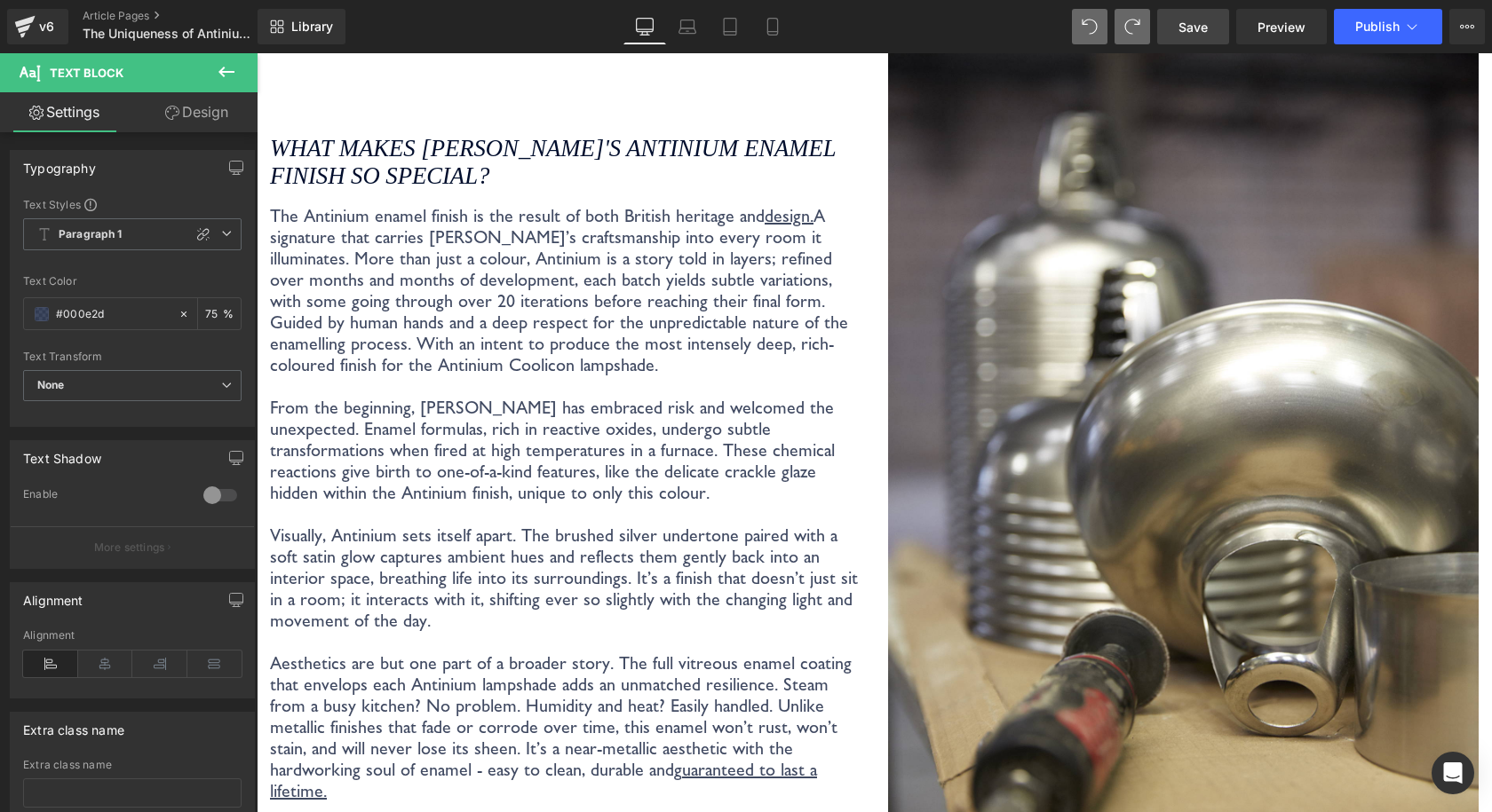
click at [1211, 26] on link "Save" at bounding box center [1193, 26] width 72 height 36
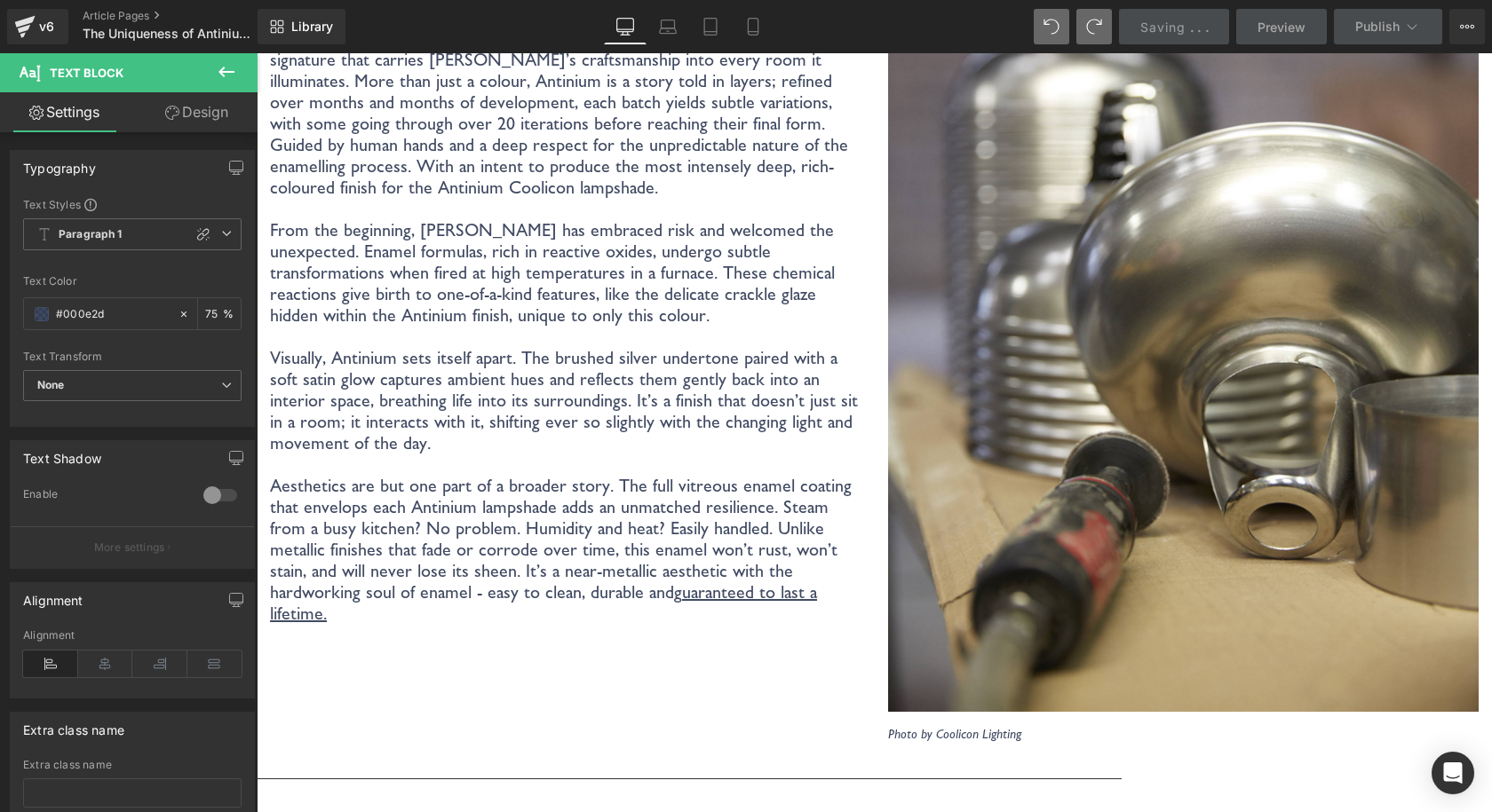
click at [546, 235] on p "From the beginning, [PERSON_NAME] has embraced risk and welcomed the unexpected…" at bounding box center [565, 273] width 591 height 107
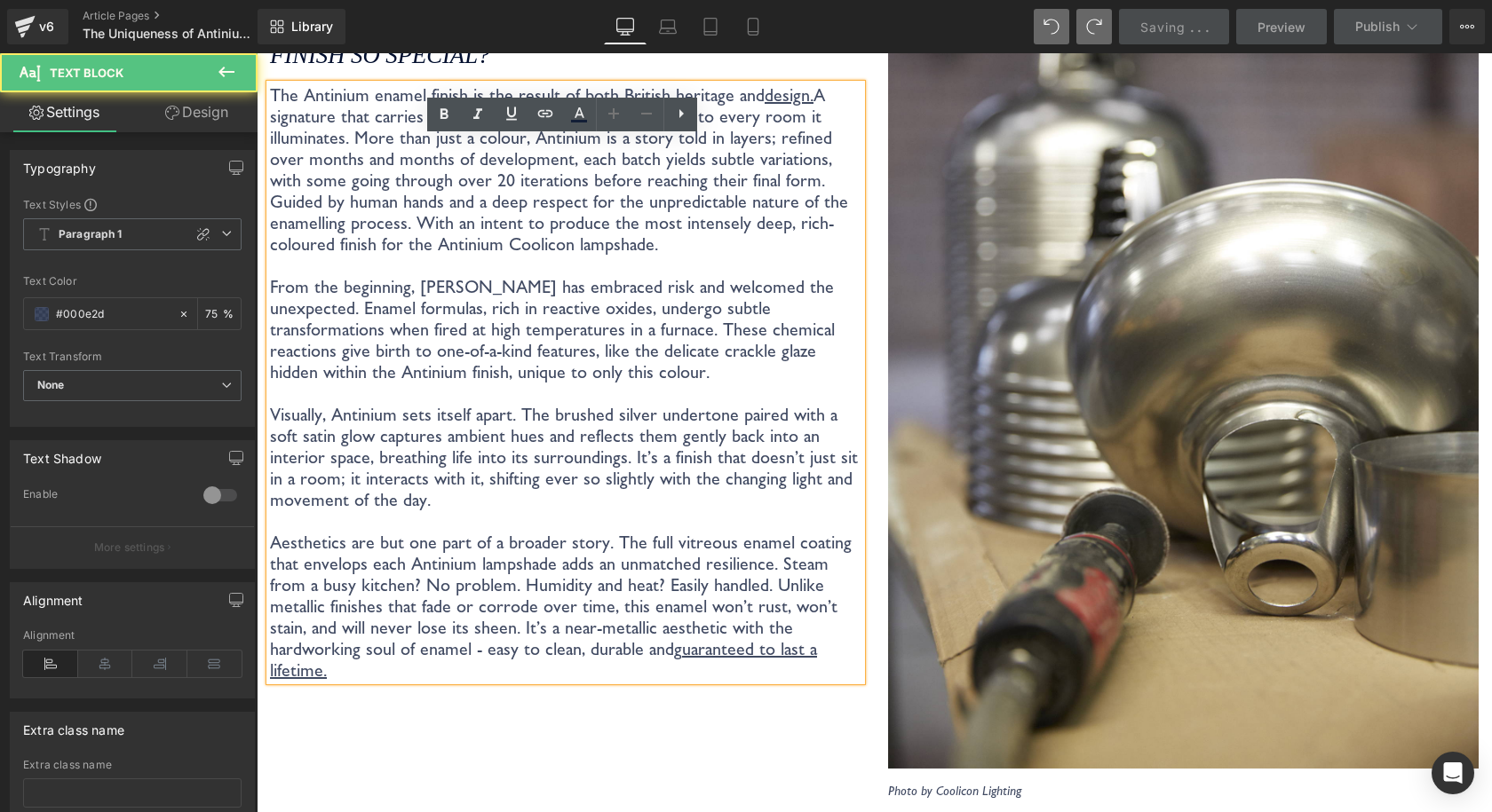
scroll to position [3224, 0]
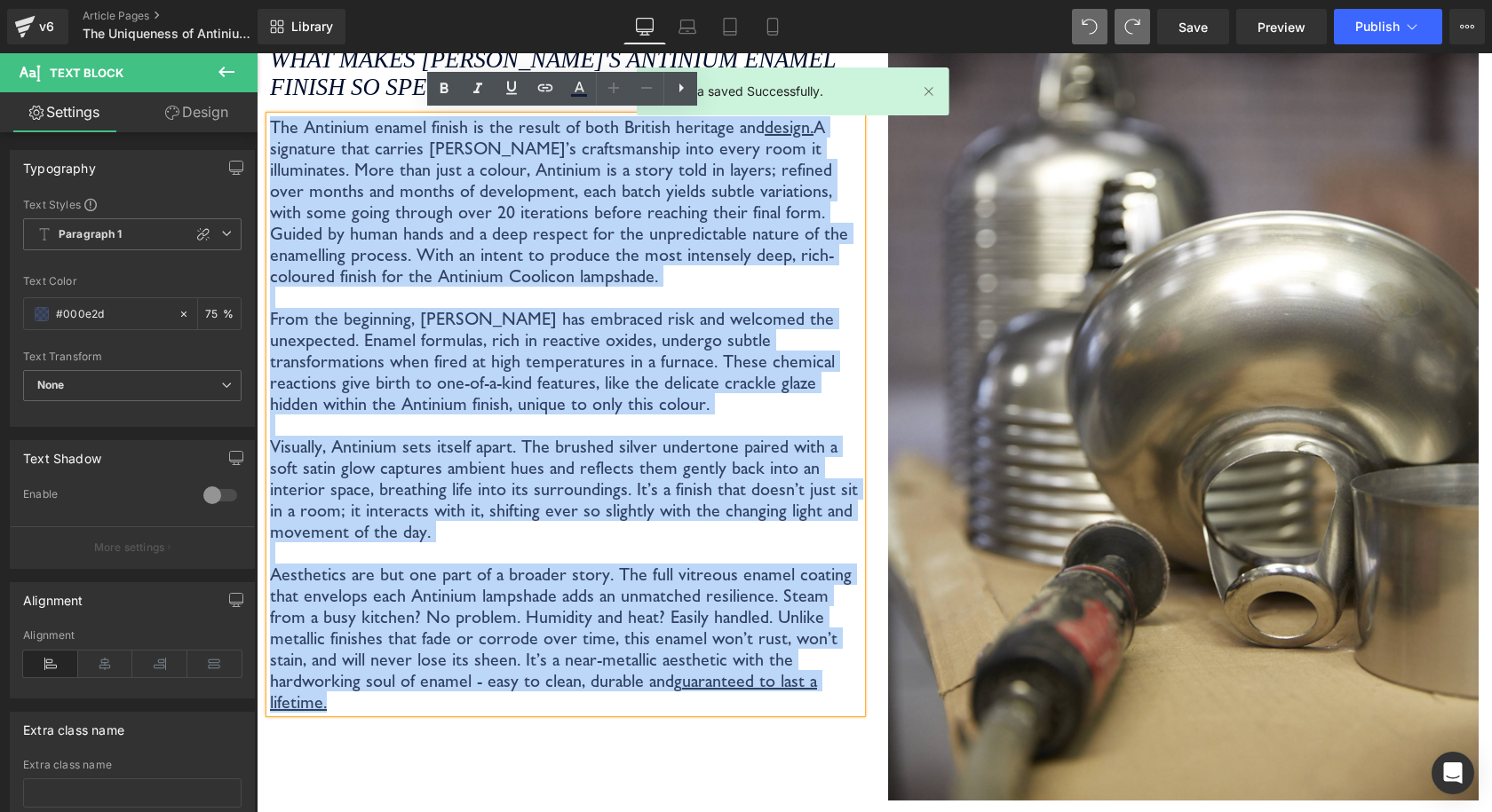
drag, startPoint x: 738, startPoint y: 681, endPoint x: 273, endPoint y: 123, distance: 726.4
click at [273, 123] on div "The Antinium enamel finish is the result of both British heritage and design. A…" at bounding box center [565, 414] width 591 height 597
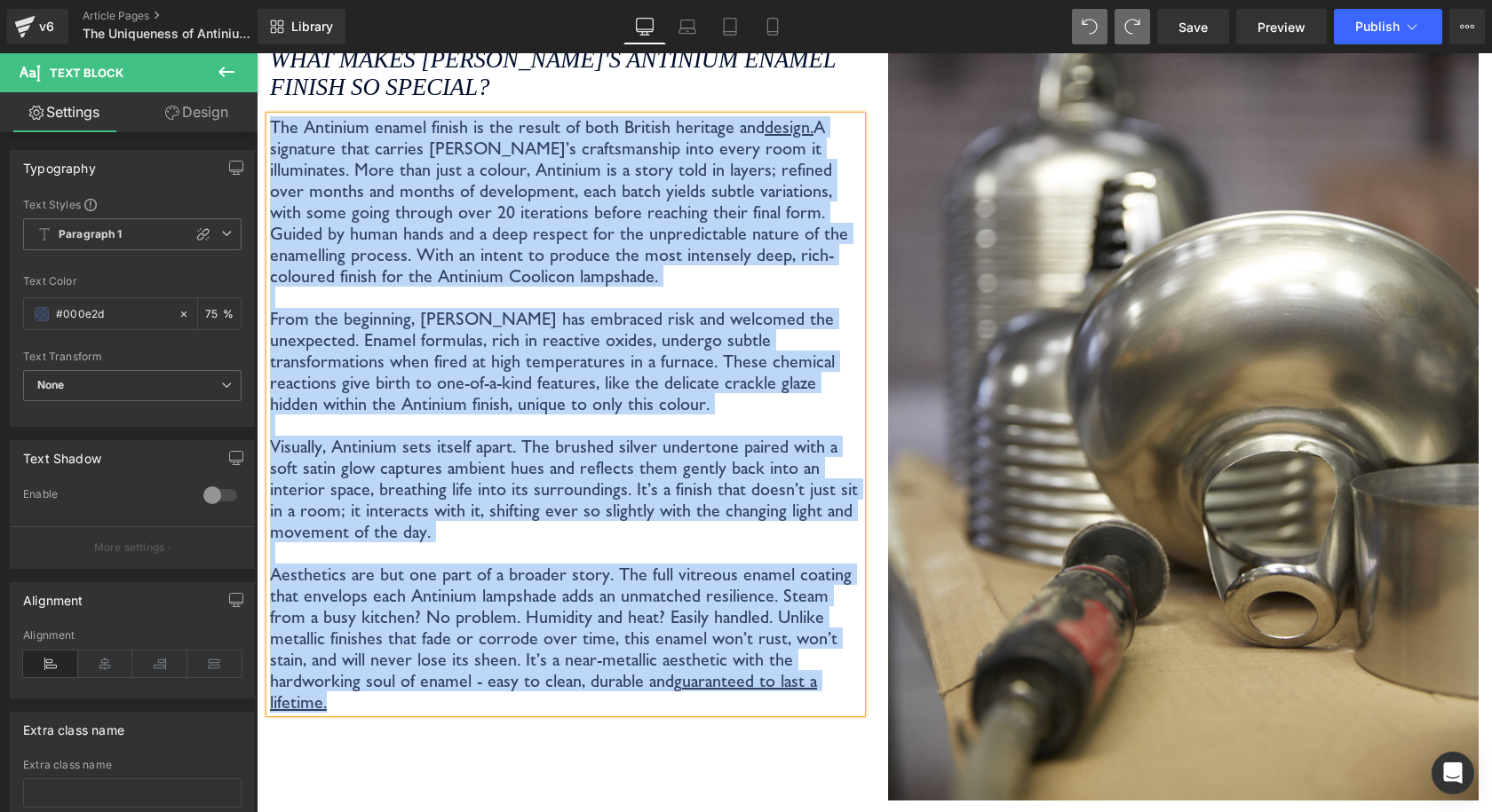
click at [605, 399] on p "From the beginning, [PERSON_NAME] has embraced risk and welcomed the unexpected…" at bounding box center [565, 361] width 591 height 107
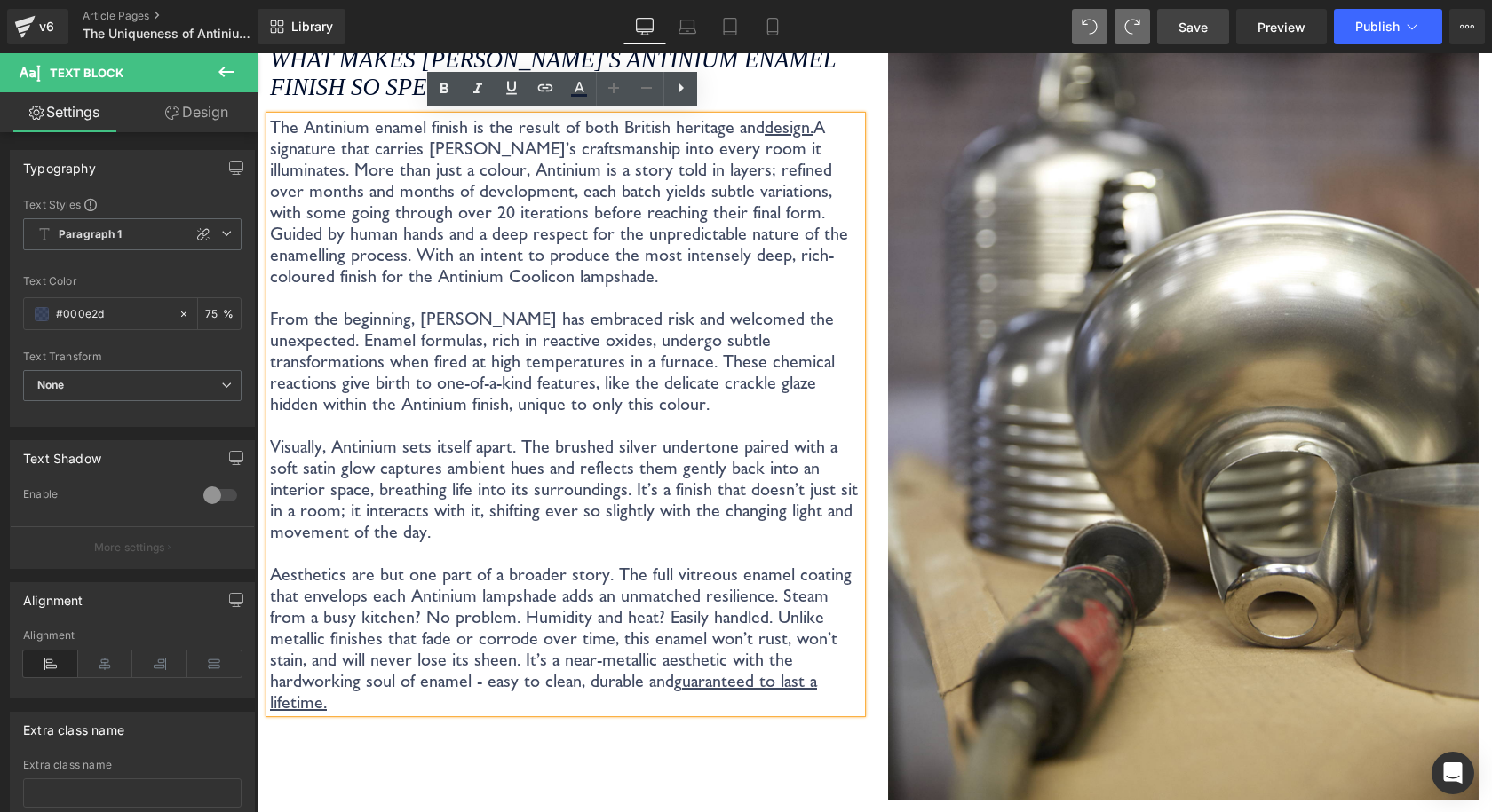
click at [1223, 24] on link "Save" at bounding box center [1193, 26] width 72 height 36
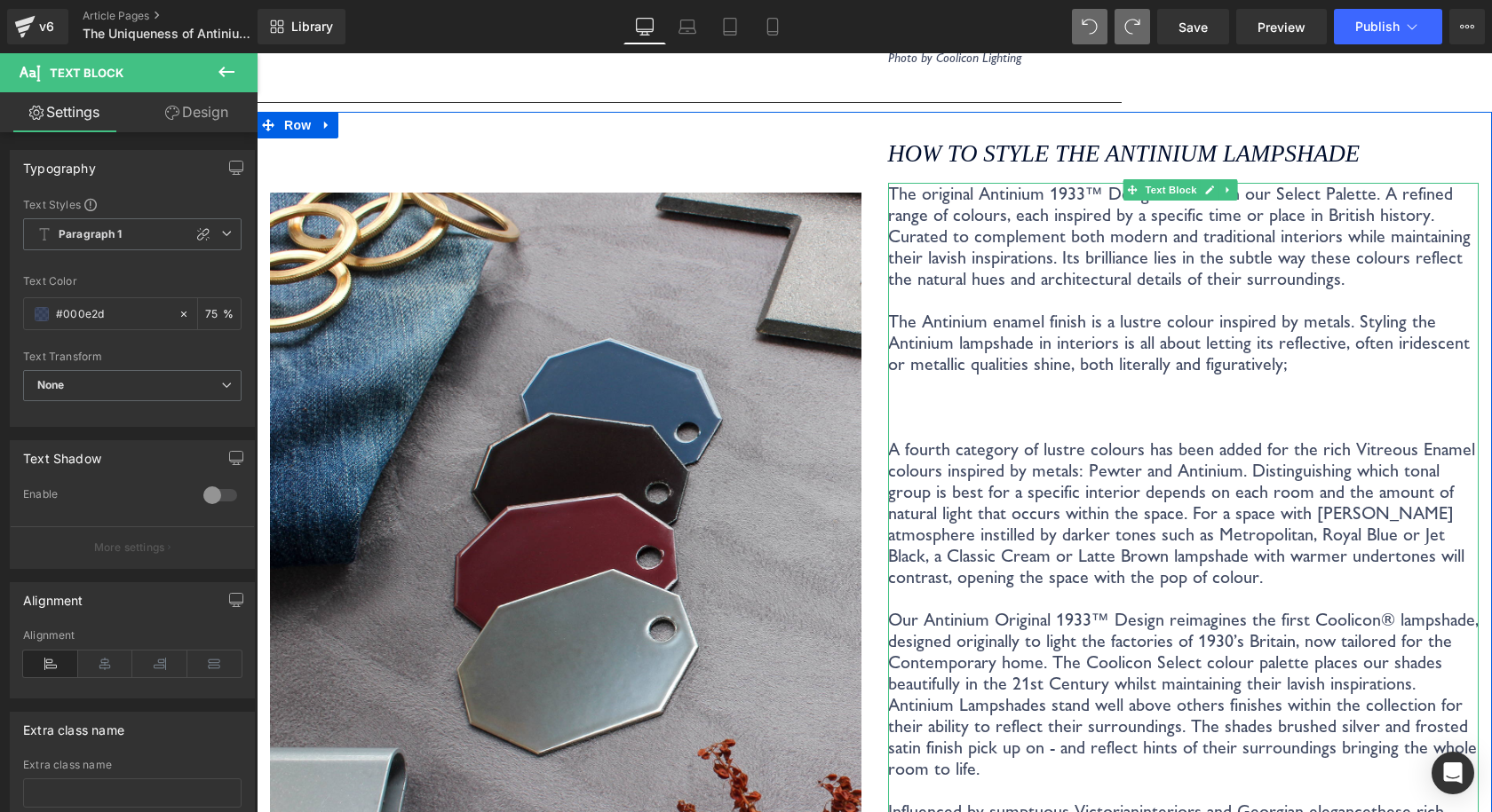
scroll to position [3934, 0]
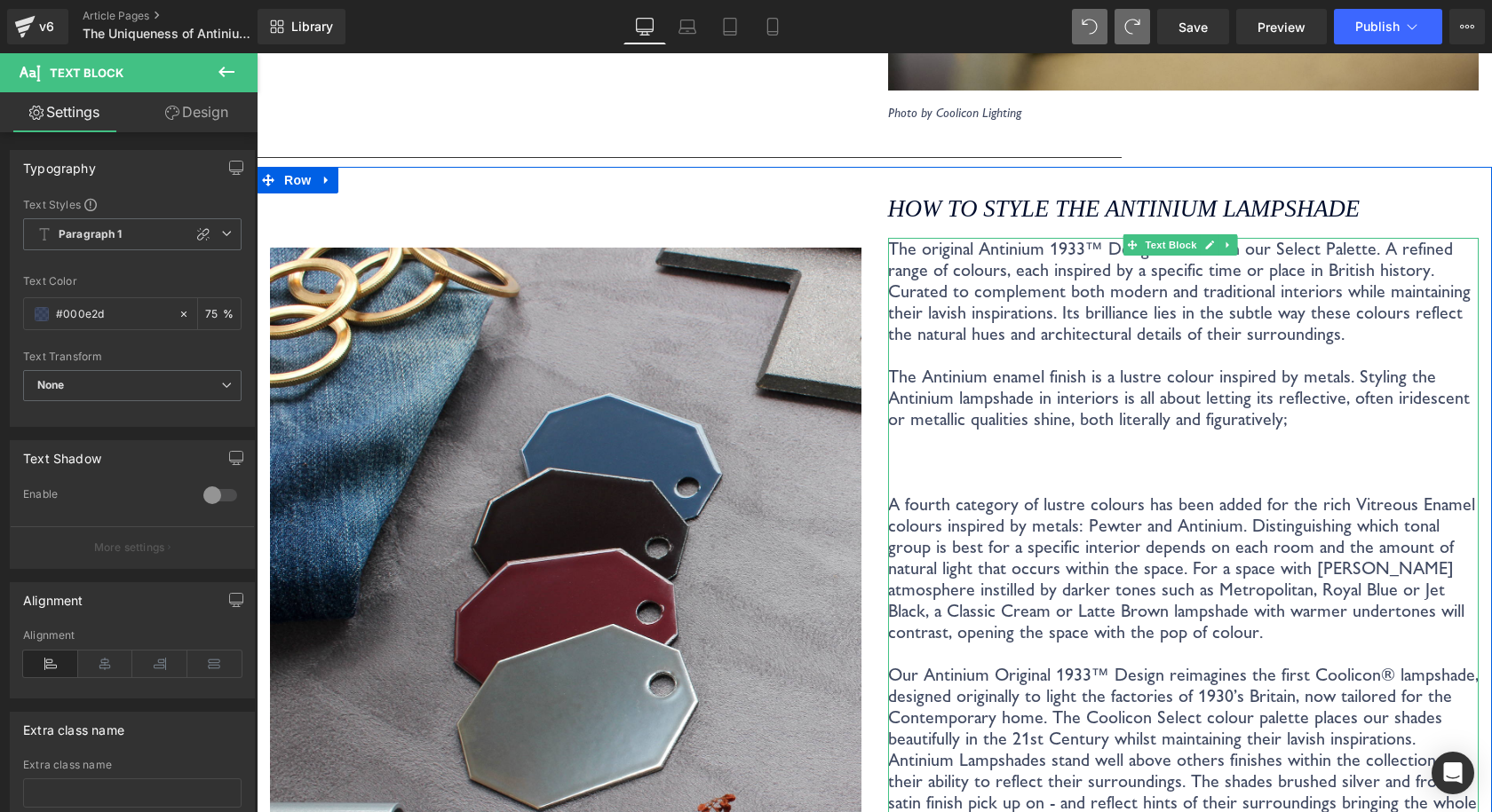
click at [1144, 411] on p "The original Antinium 1933™ Design features in our Select Palette. A refined ra…" at bounding box center [1183, 439] width 591 height 405
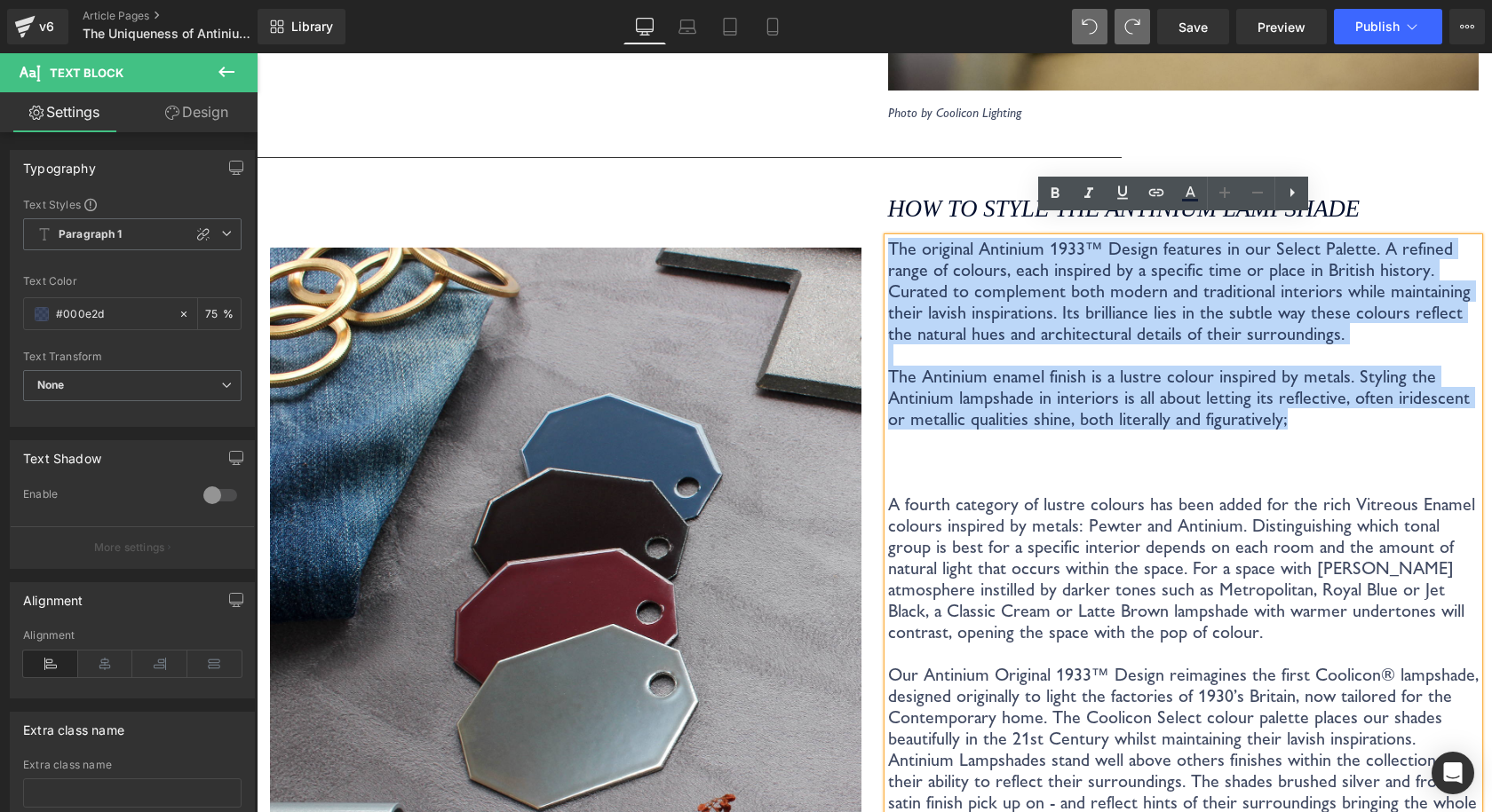
drag, startPoint x: 1320, startPoint y: 406, endPoint x: 882, endPoint y: 231, distance: 471.7
click at [888, 238] on p "The original Antinium 1933™ Design features in our Select Palette. A refined ra…" at bounding box center [1183, 439] width 591 height 405
click at [1203, 238] on p "The original Antinium 1933™ Design features in our Select Palette. A refined ra…" at bounding box center [1183, 439] width 591 height 405
click at [1257, 338] on p "The original Antinium 1933™ Design features in our Select Palette. A refined ra…" at bounding box center [1183, 439] width 591 height 405
click at [1287, 406] on p "The original Antinium 1933™ Design features in our Select Palette. A refined ra…" at bounding box center [1183, 439] width 591 height 405
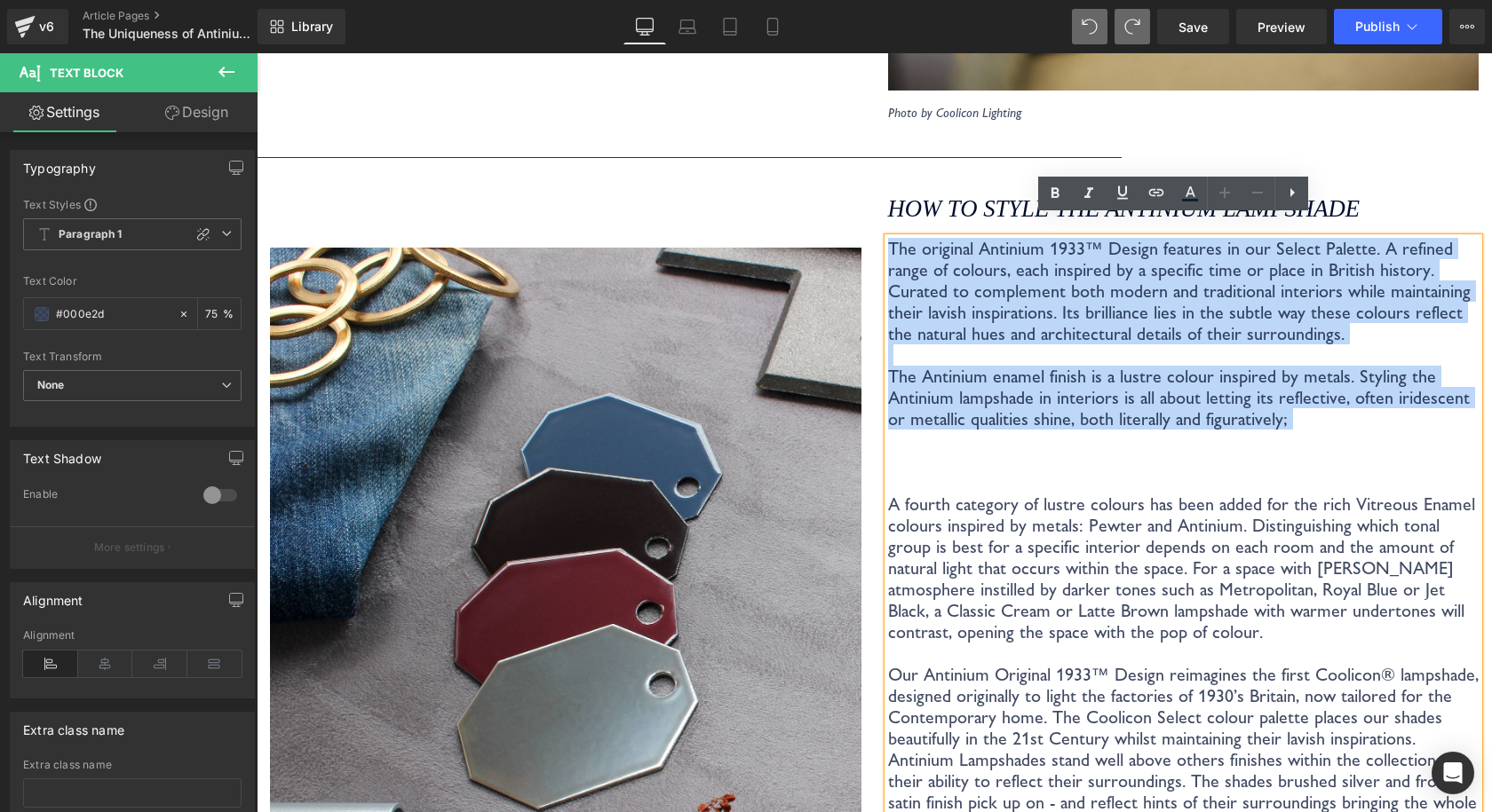
drag, startPoint x: 1310, startPoint y: 414, endPoint x: 686, endPoint y: 191, distance: 662.6
click at [678, 192] on div "Image Photo by Coolicon Lighting Text Block How to style the Antinium Lampshade…" at bounding box center [874, 638] width 1235 height 944
click at [1225, 364] on p "The original Antinium 1933™ Design features in our Select Palette. A refined ra…" at bounding box center [1183, 439] width 591 height 405
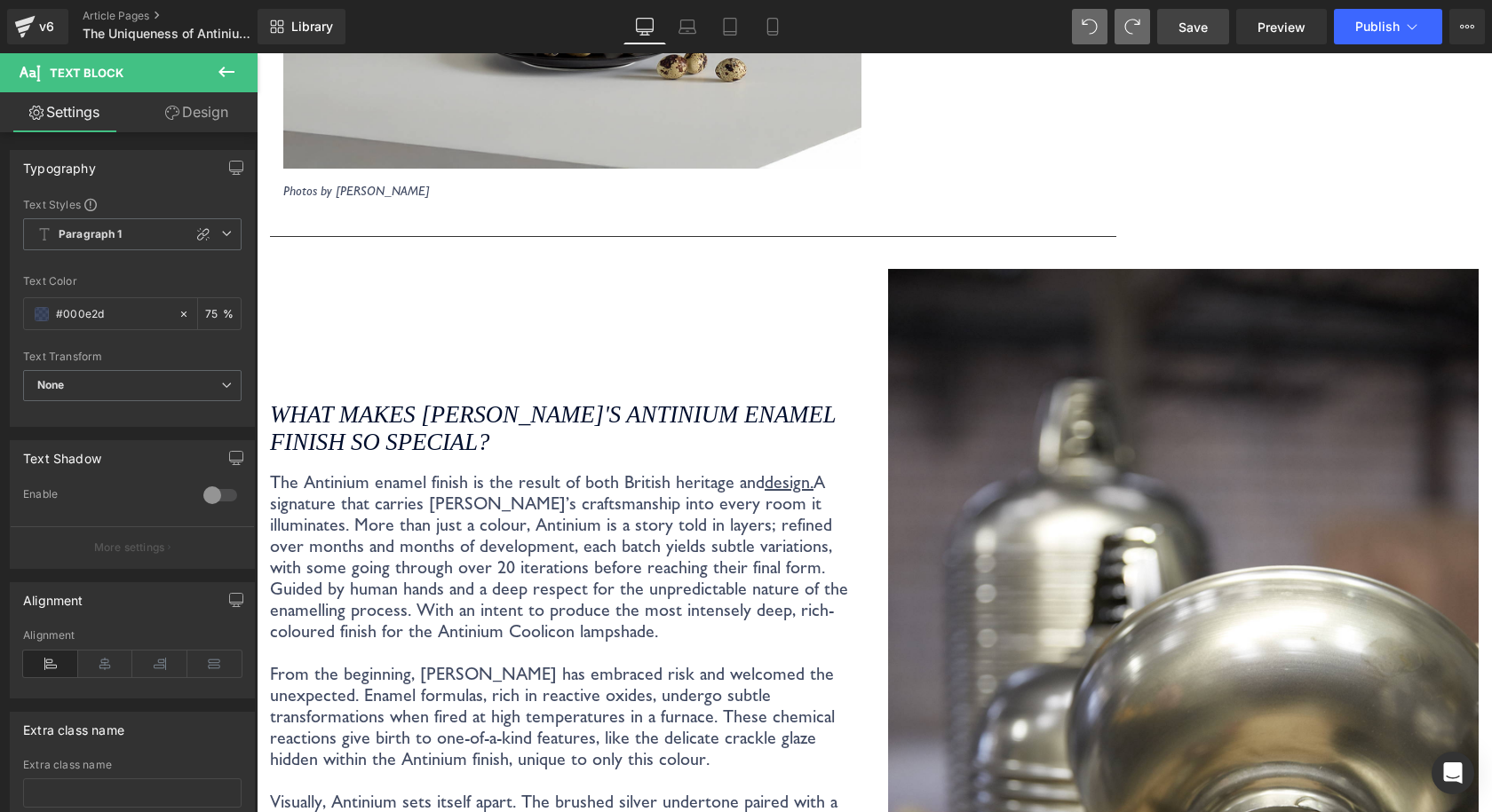
click at [1196, 30] on span "Save" at bounding box center [1193, 26] width 29 height 18
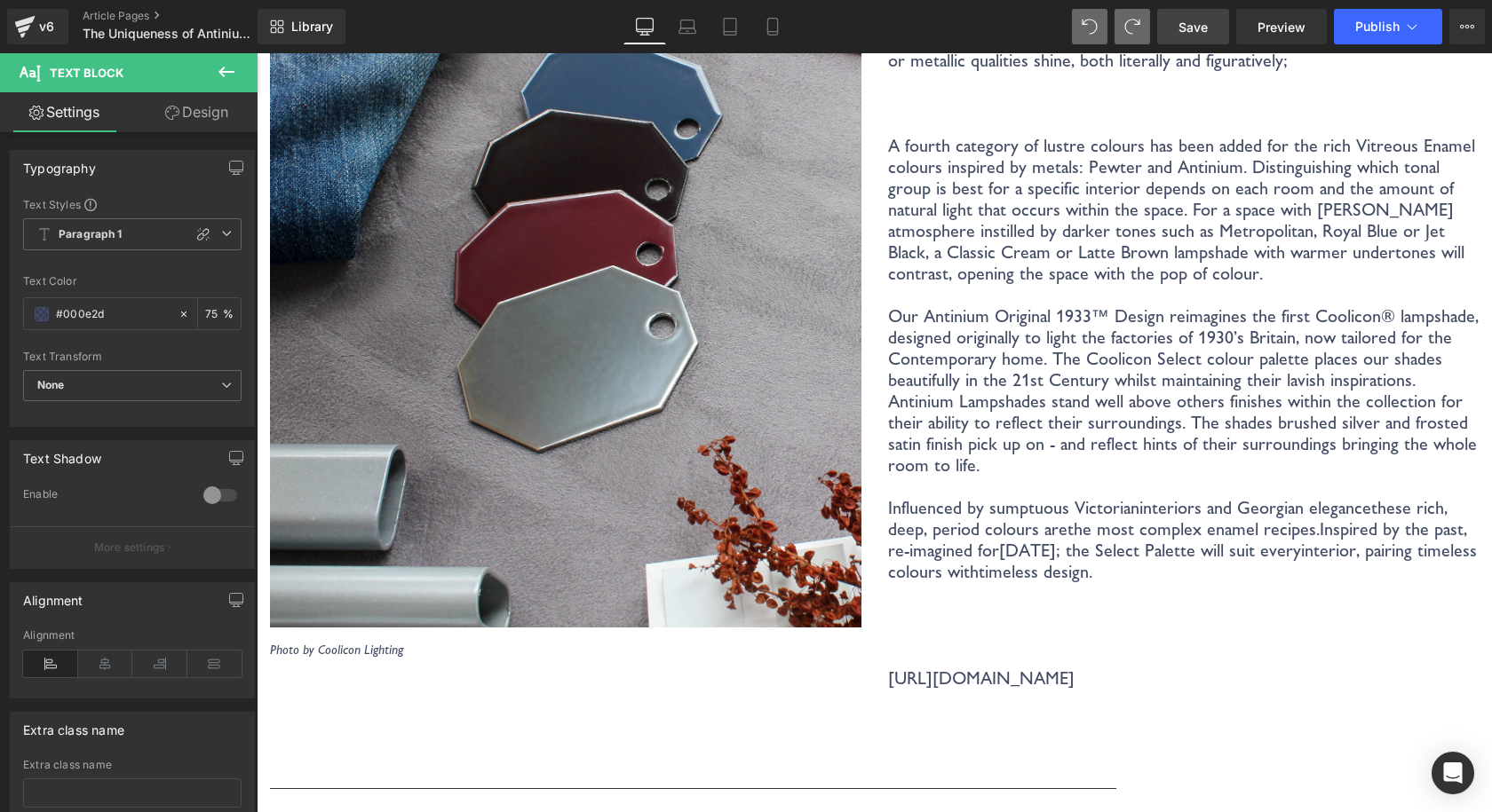
scroll to position [4293, 0]
click at [1208, 19] on span "Save" at bounding box center [1193, 26] width 29 height 18
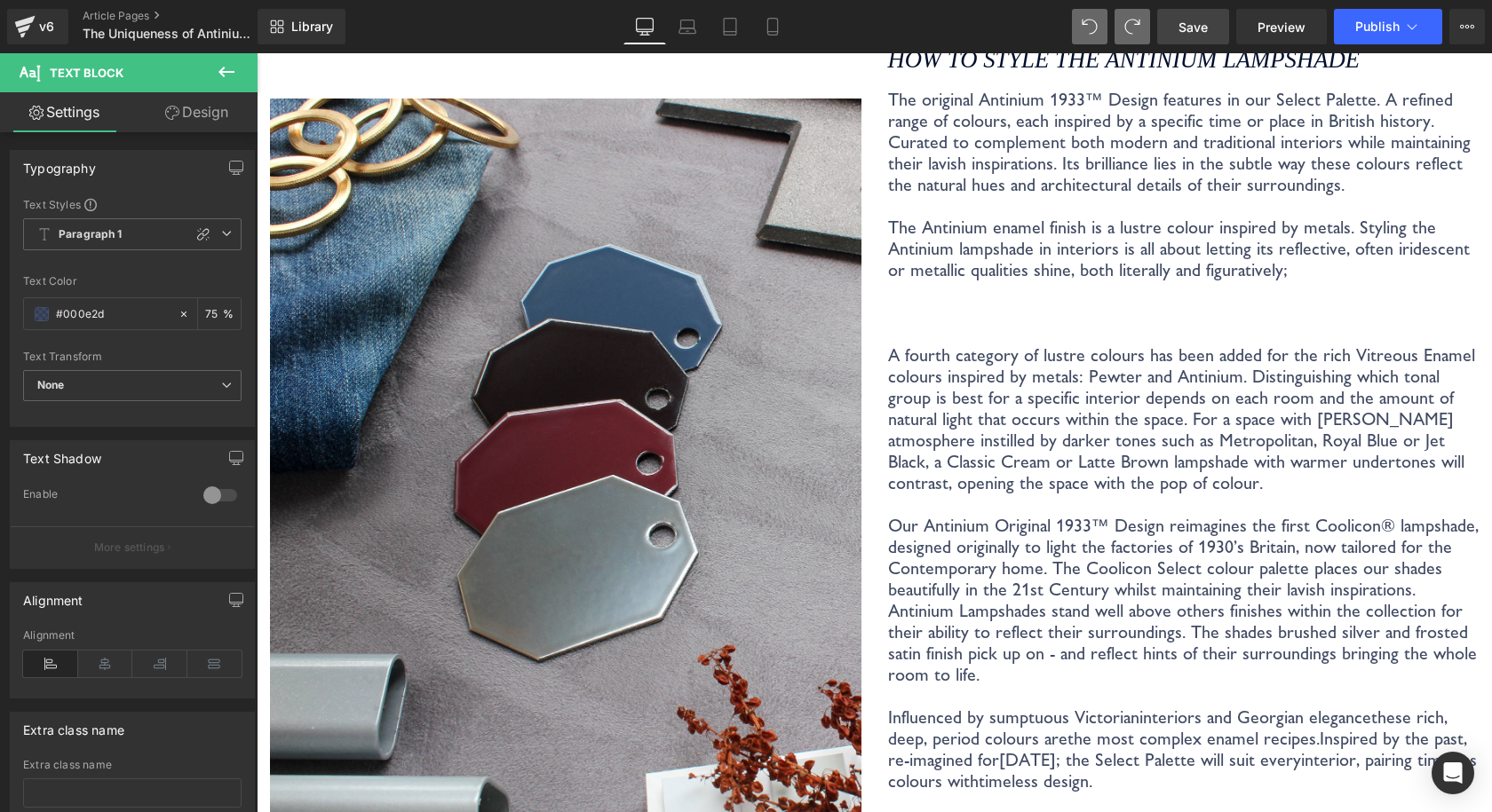
scroll to position [4027, 0]
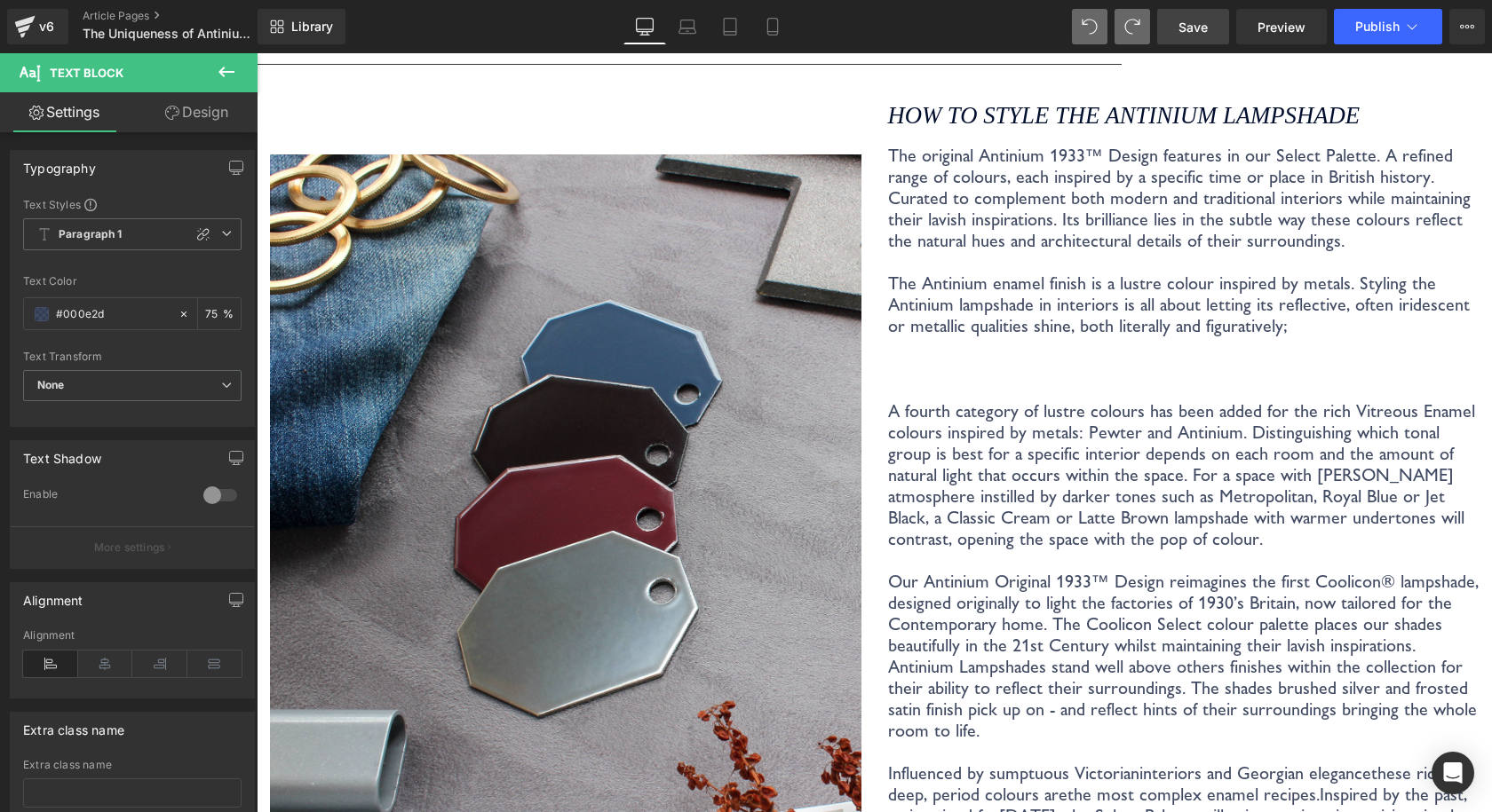
click at [1201, 32] on span "Save" at bounding box center [1193, 26] width 29 height 18
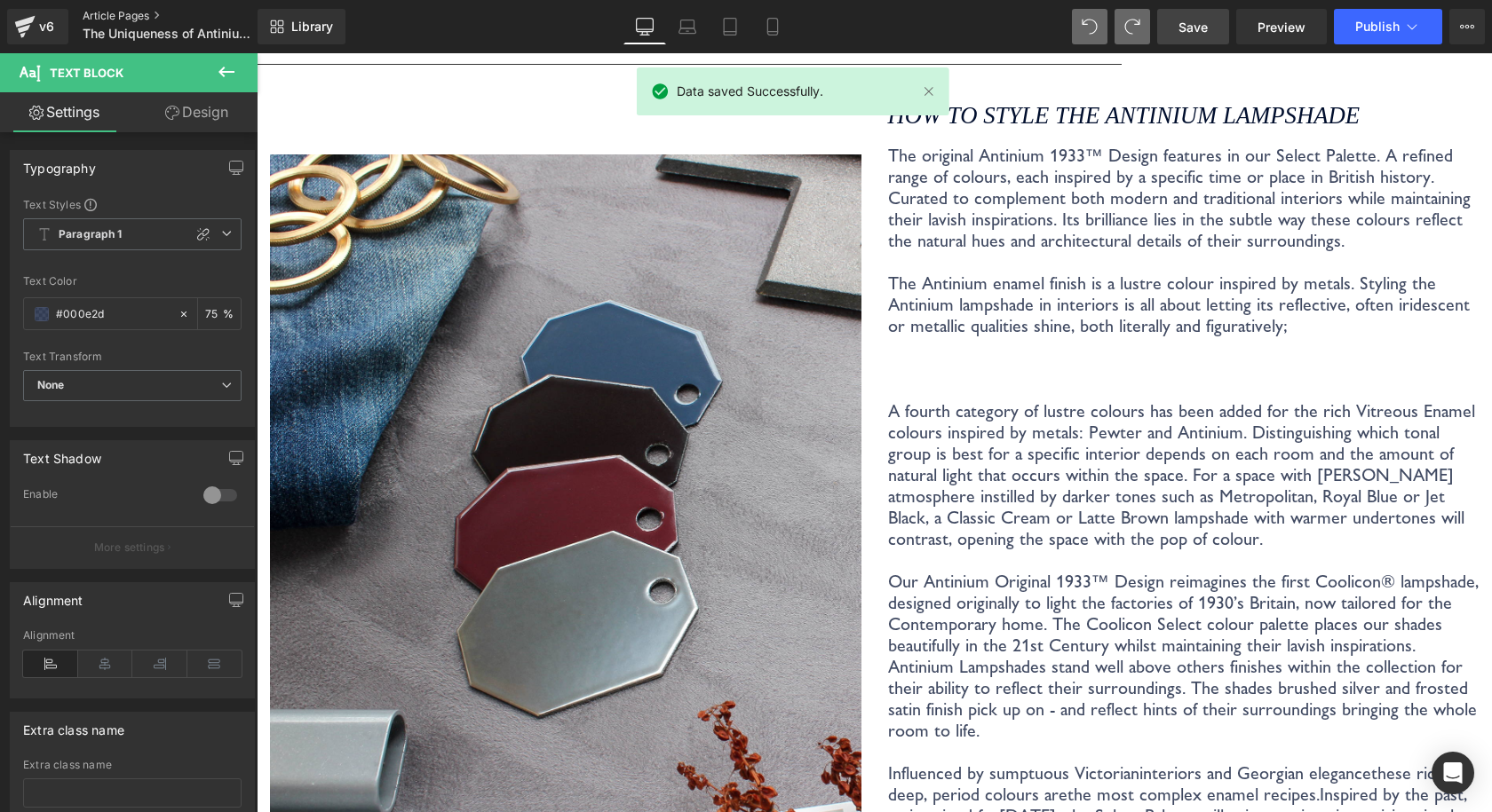
click at [139, 16] on link "Article Pages" at bounding box center [184, 16] width 204 height 15
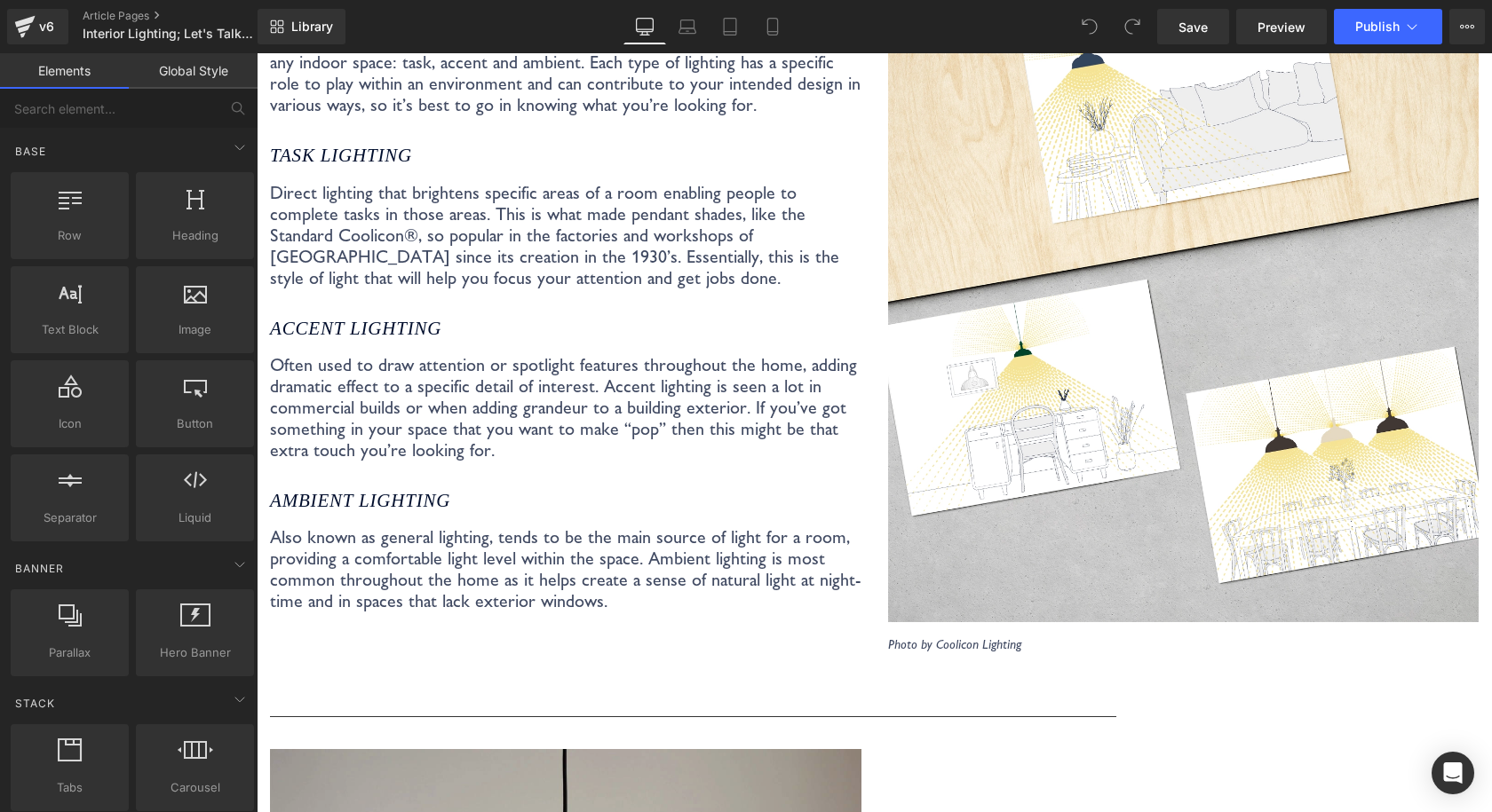
scroll to position [1952, 0]
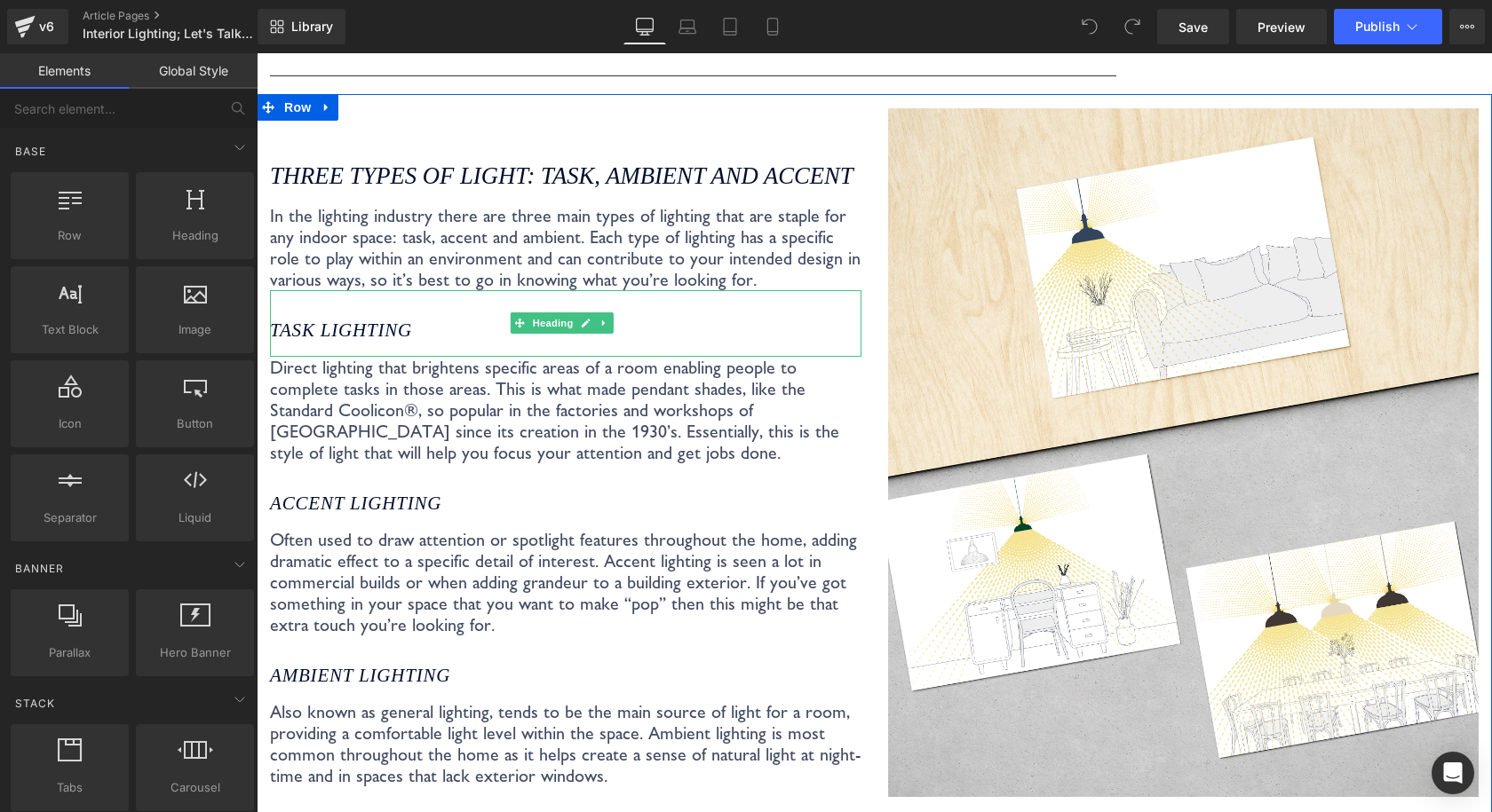
drag, startPoint x: 391, startPoint y: 328, endPoint x: 416, endPoint y: 329, distance: 25.0
click at [390, 329] on icon "Task lighting" at bounding box center [341, 330] width 142 height 21
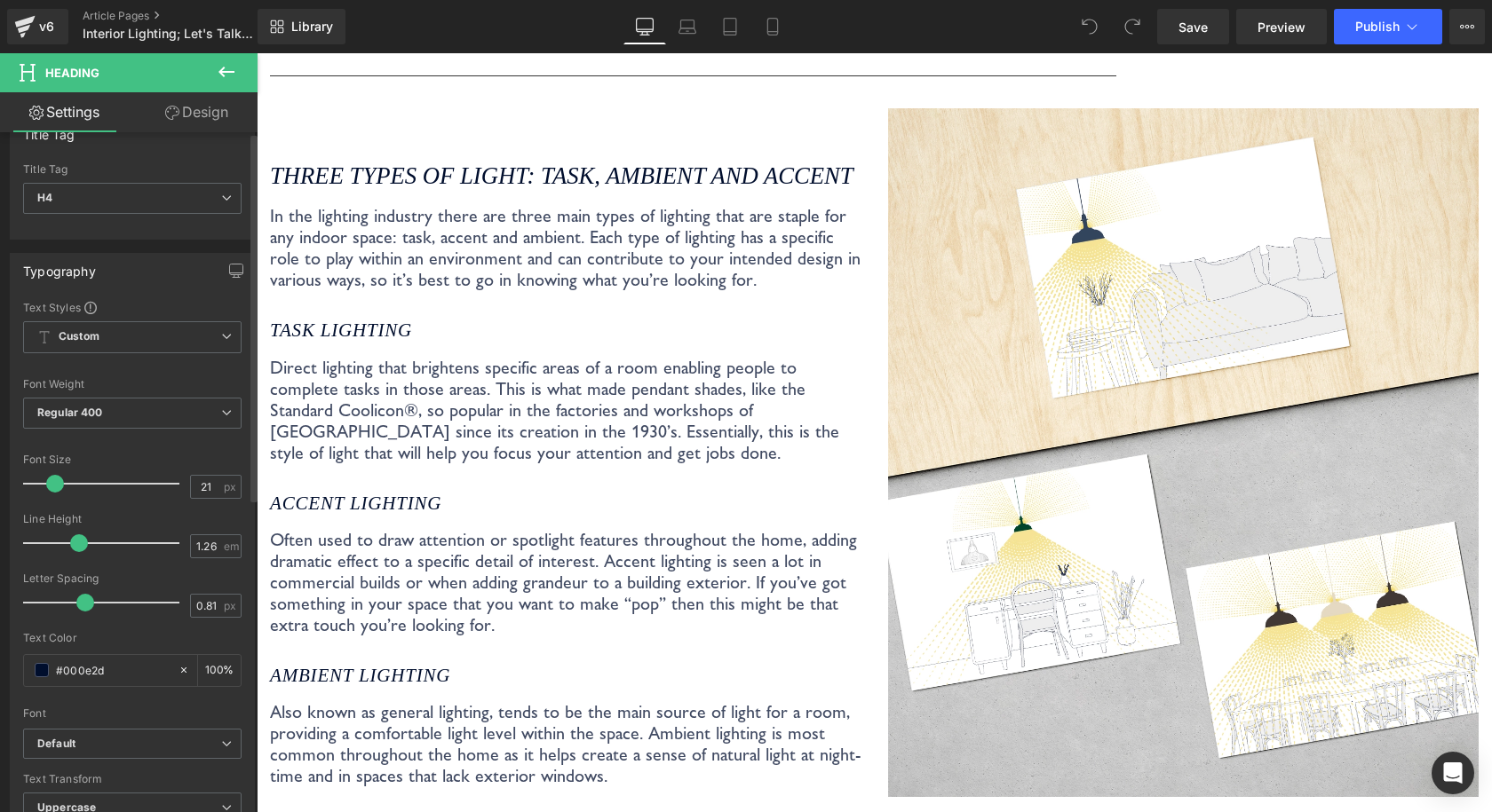
scroll to position [0, 0]
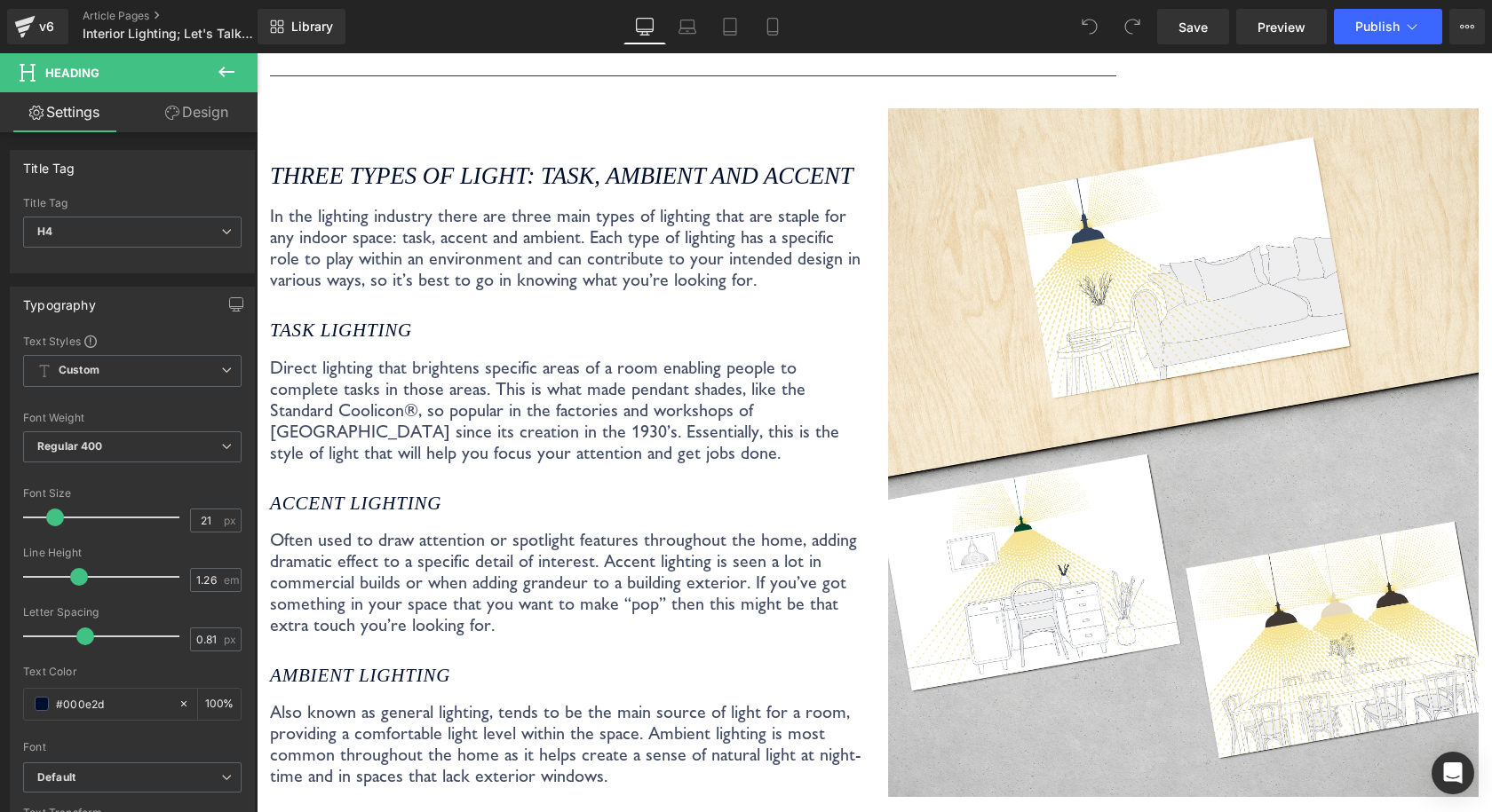
click at [233, 114] on link "Design" at bounding box center [196, 112] width 129 height 40
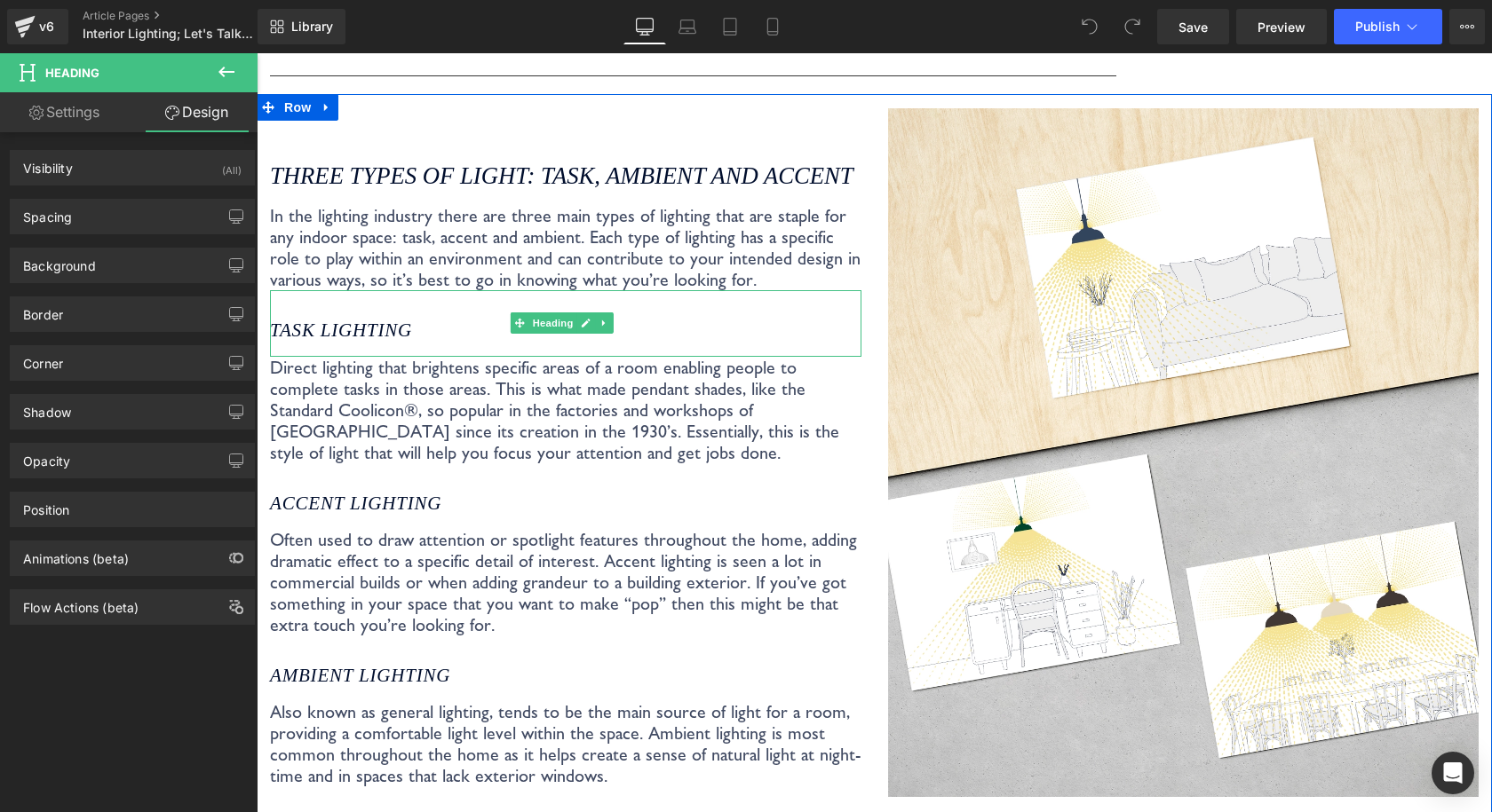
click at [338, 320] on icon "Task lighting" at bounding box center [341, 330] width 142 height 21
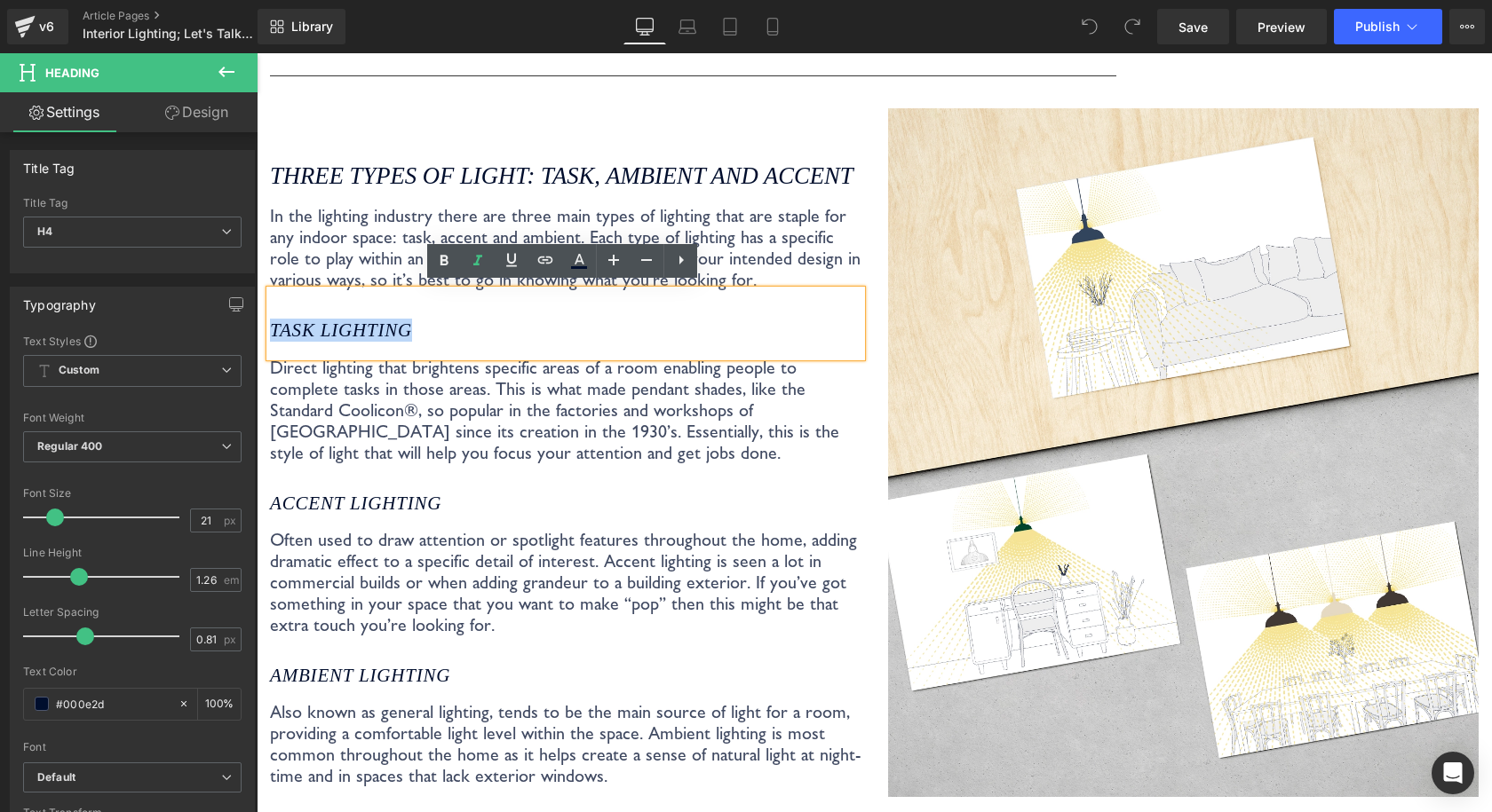
drag, startPoint x: 423, startPoint y: 321, endPoint x: 508, endPoint y: 363, distance: 94.8
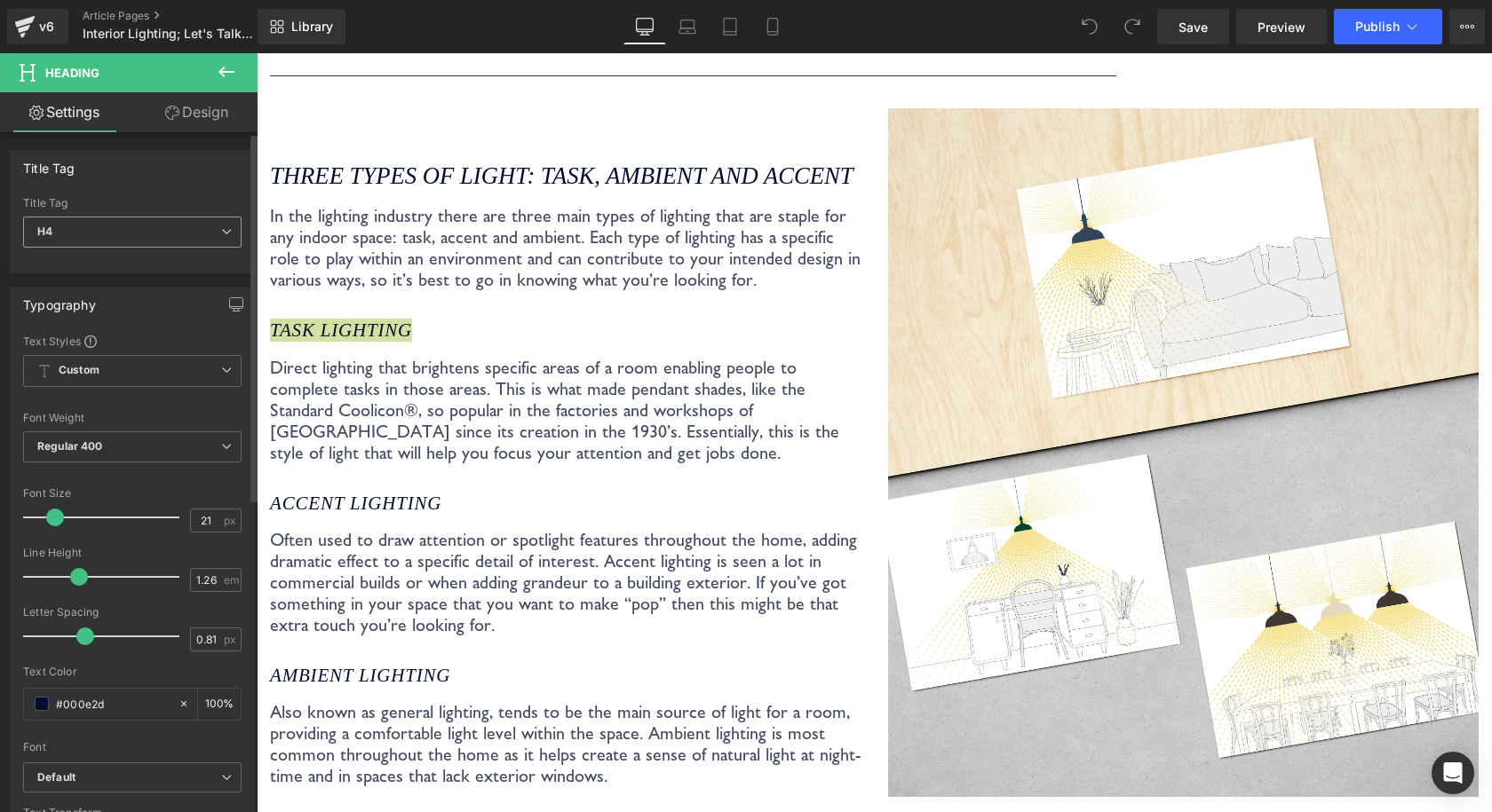
click at [150, 235] on span "H4" at bounding box center [132, 232] width 218 height 31
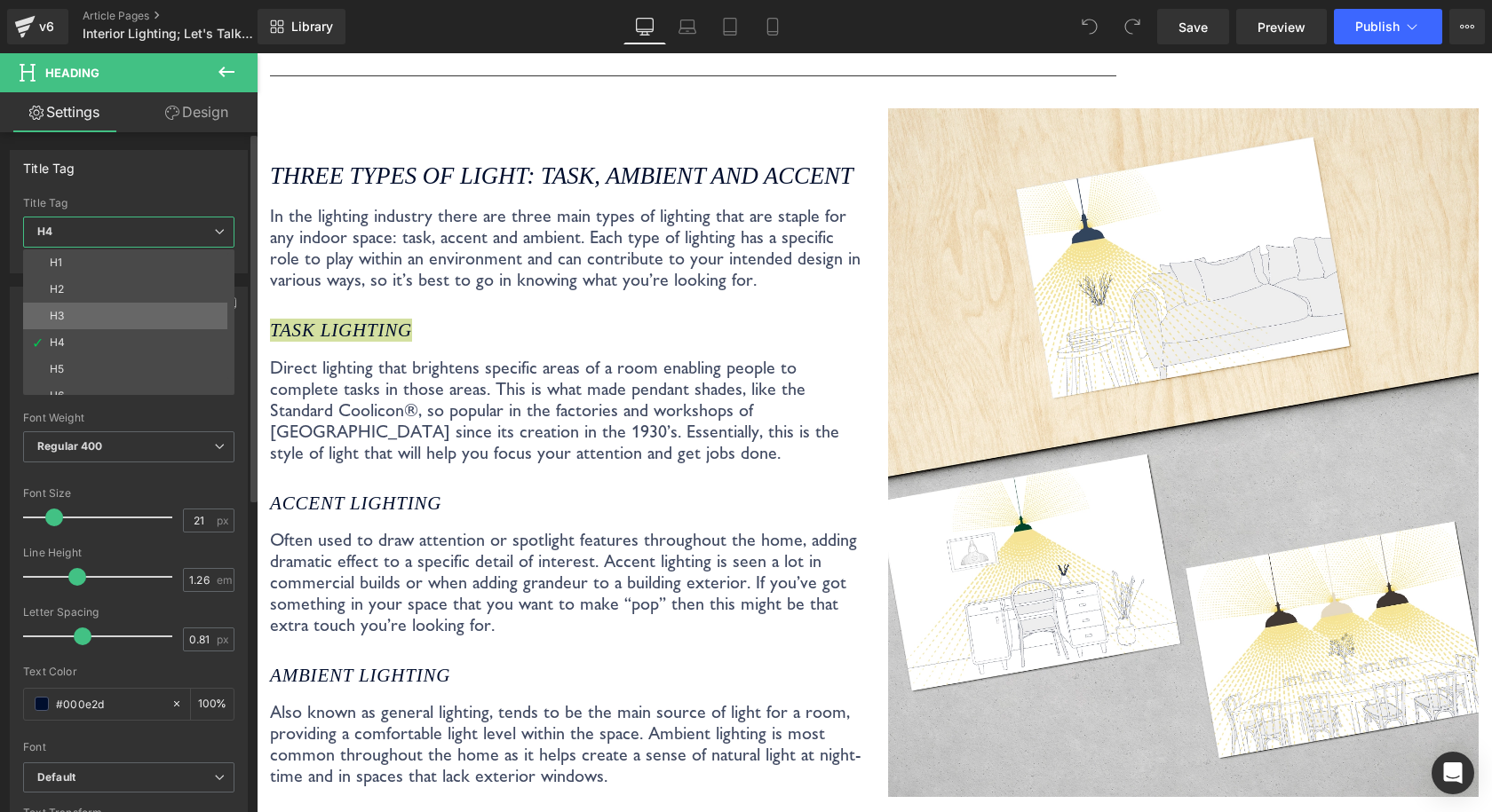
click at [117, 312] on li "H3" at bounding box center [133, 315] width 219 height 26
type input "26.66"
type input "1.2"
type input "0"
type input "100"
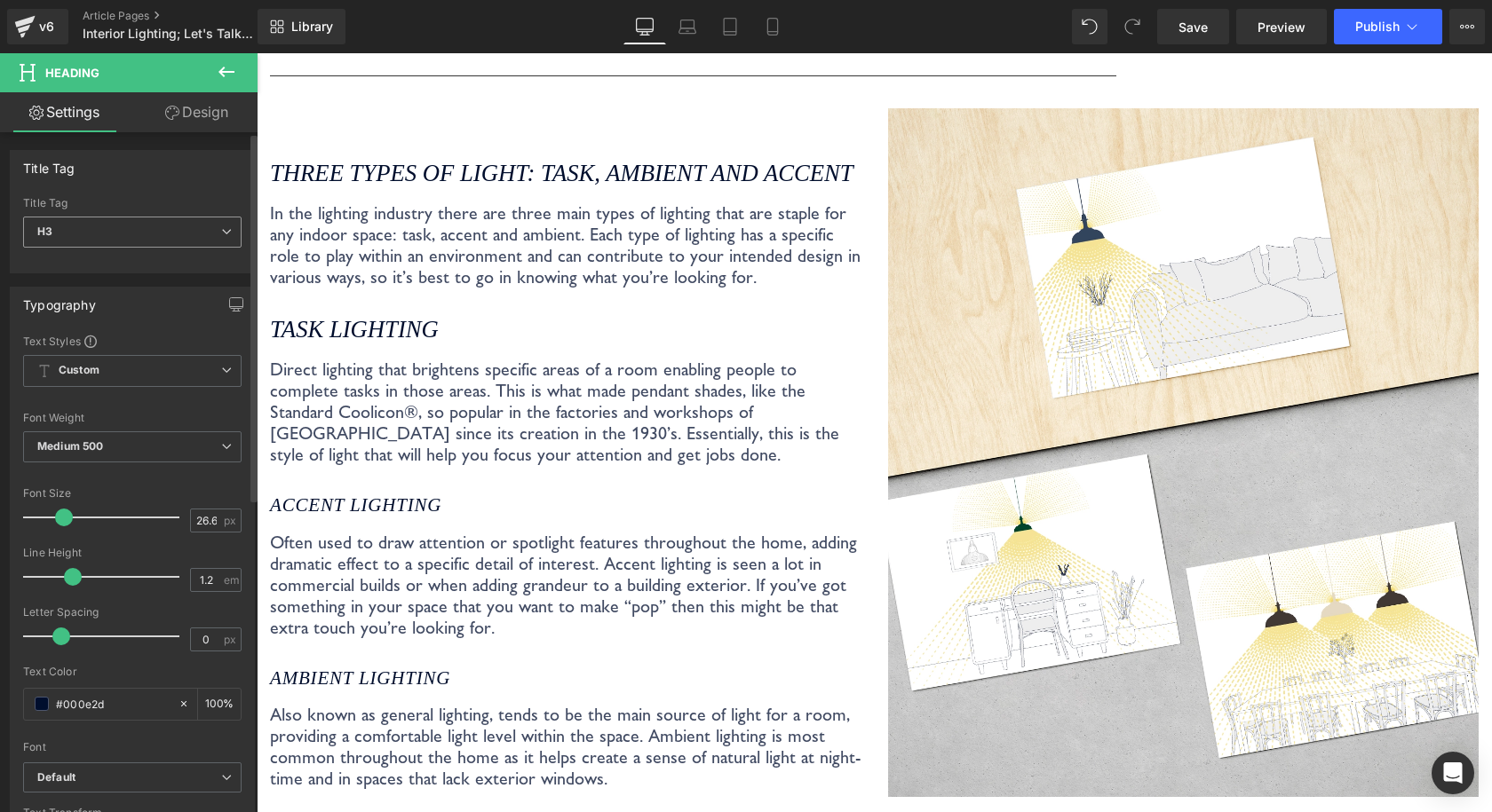
click at [135, 230] on span "H3" at bounding box center [132, 232] width 218 height 31
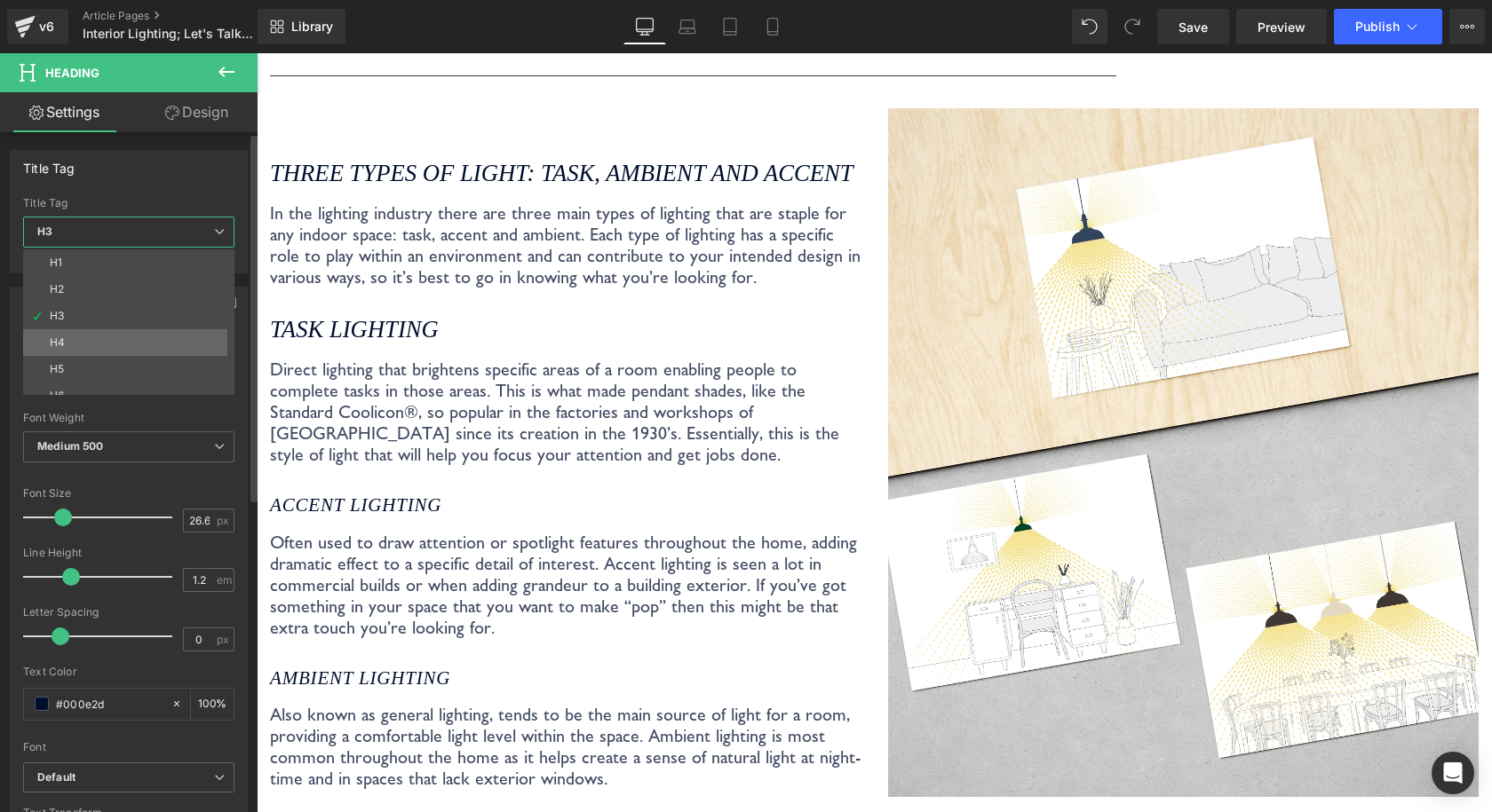
click at [114, 332] on li "H4" at bounding box center [133, 341] width 219 height 26
type input "21"
type input "1.26"
type input "0.81"
type input "100"
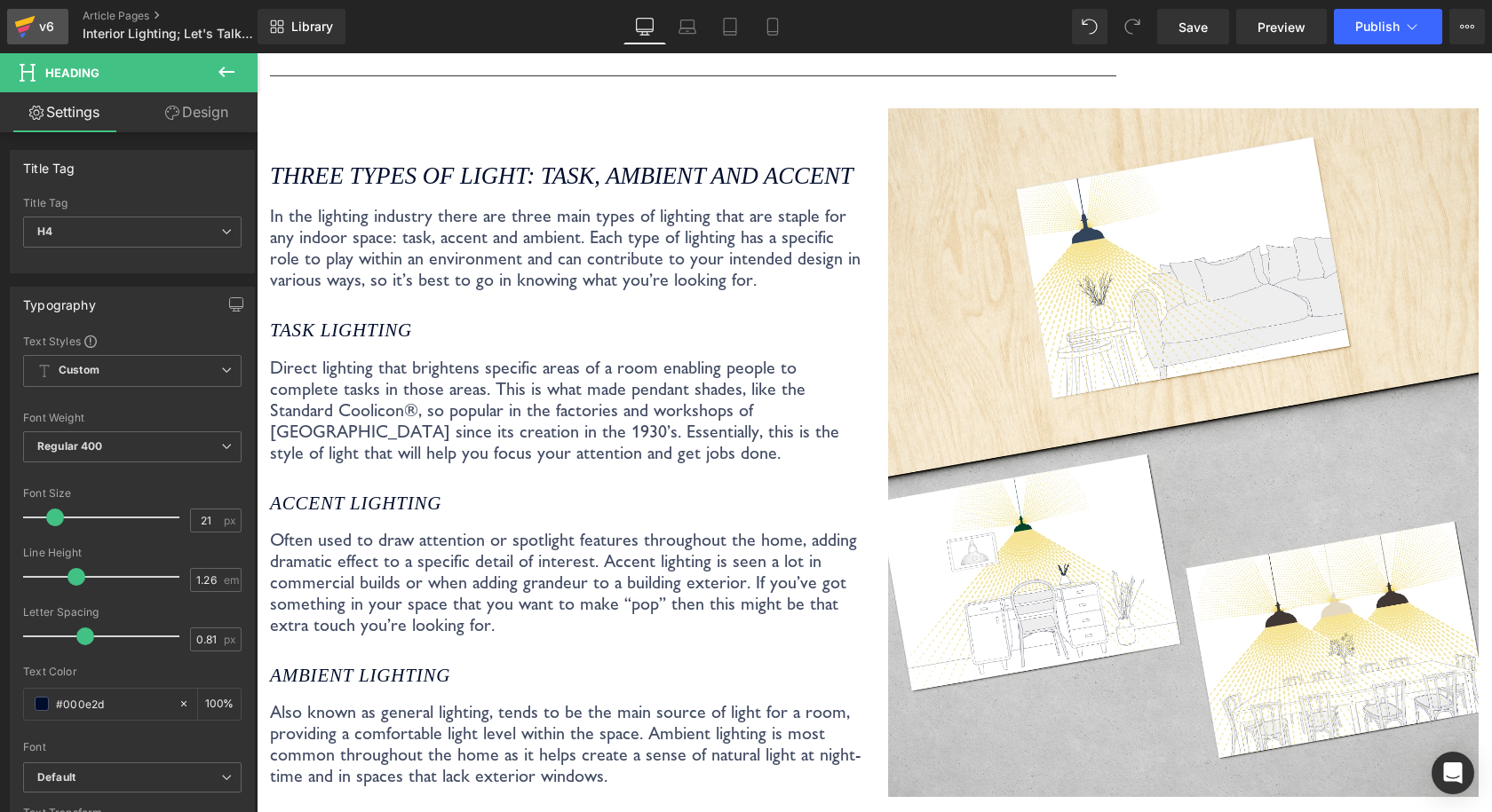
click at [60, 34] on link "v6" at bounding box center [37, 26] width 61 height 36
click at [50, 26] on div "v6" at bounding box center [47, 27] width 22 height 23
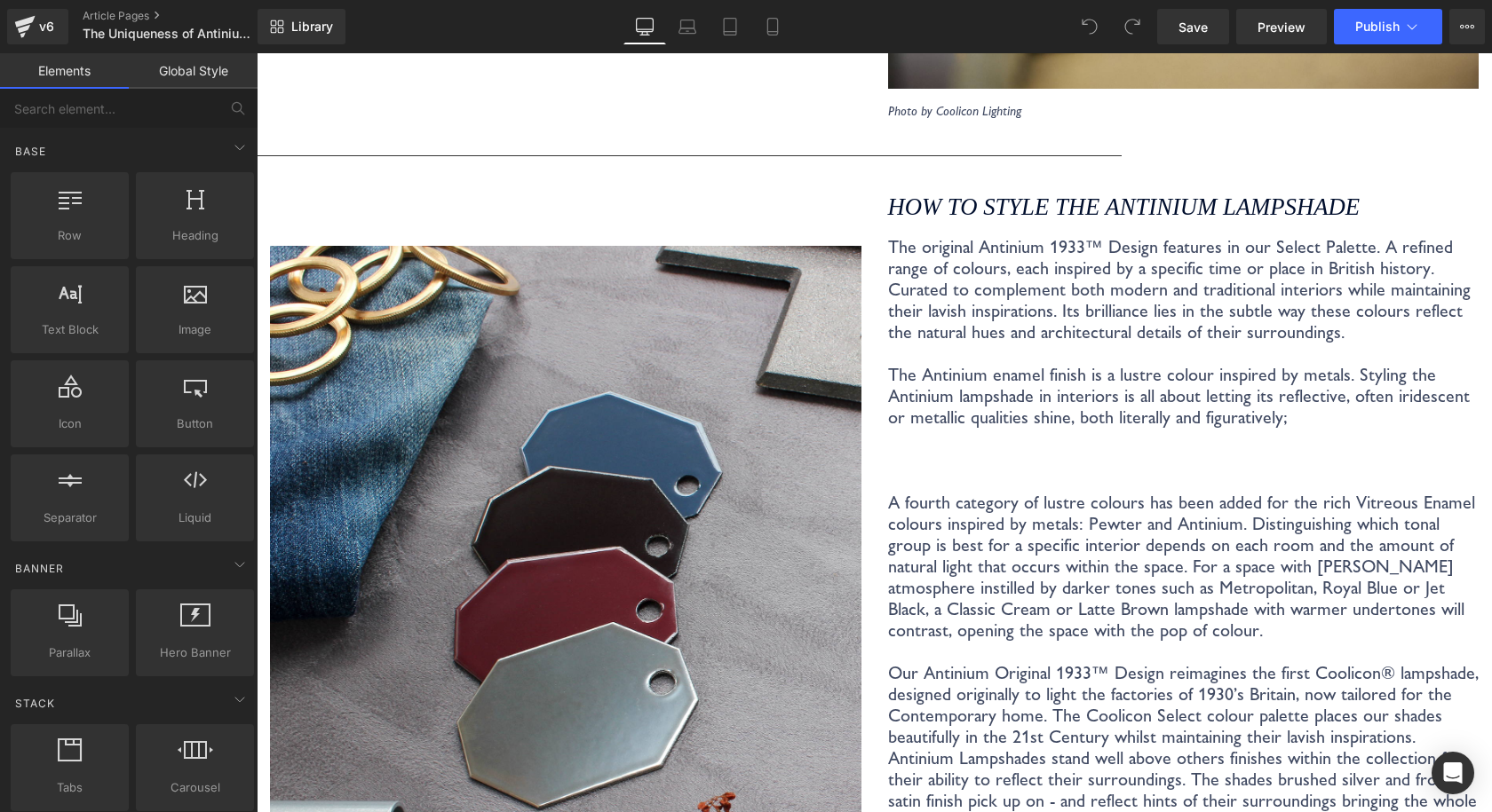
scroll to position [3904, 0]
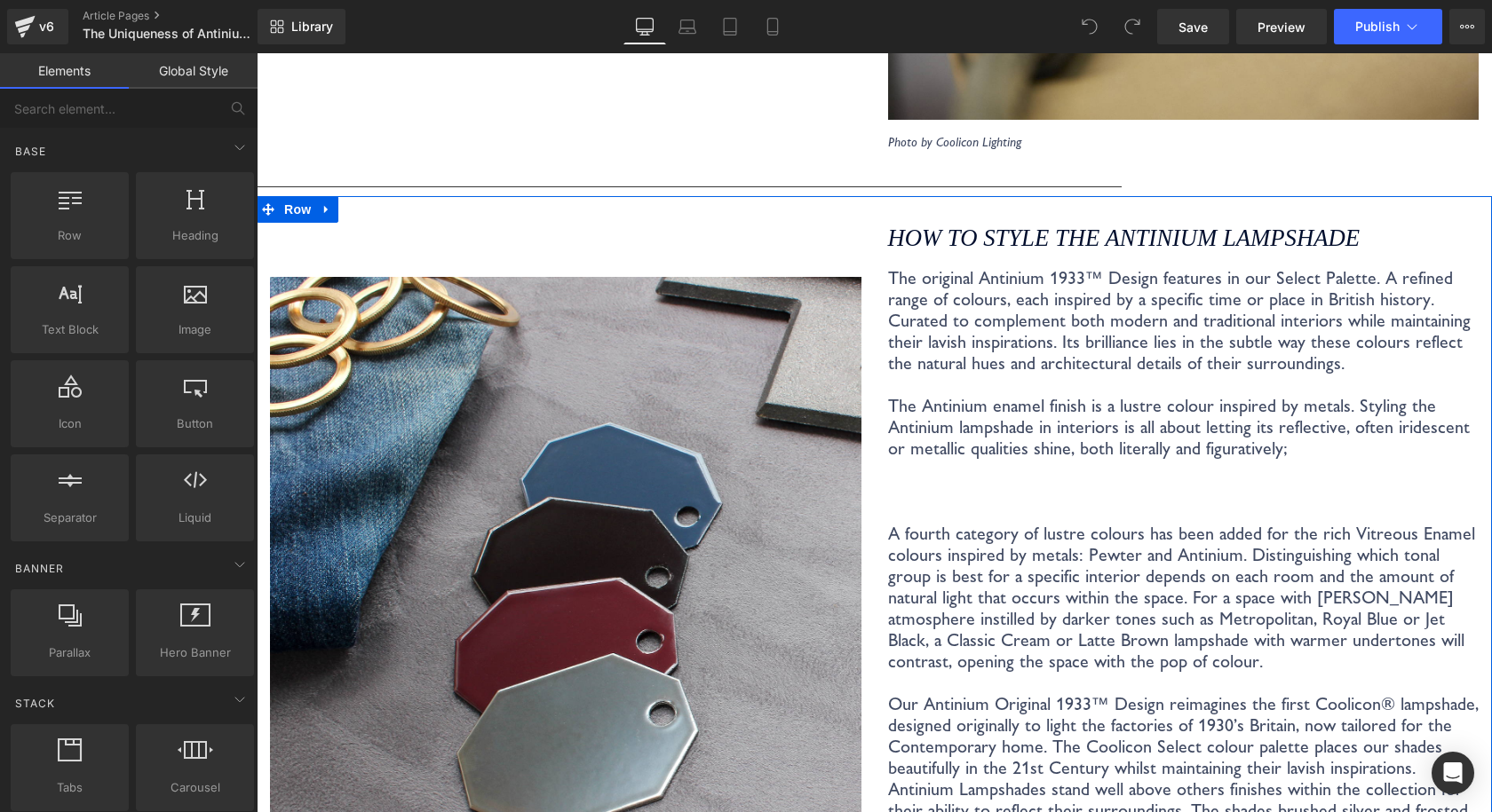
click at [952, 403] on p "The original Antinium 1933™ Design features in our Select Palette. A refined ra…" at bounding box center [1183, 469] width 591 height 405
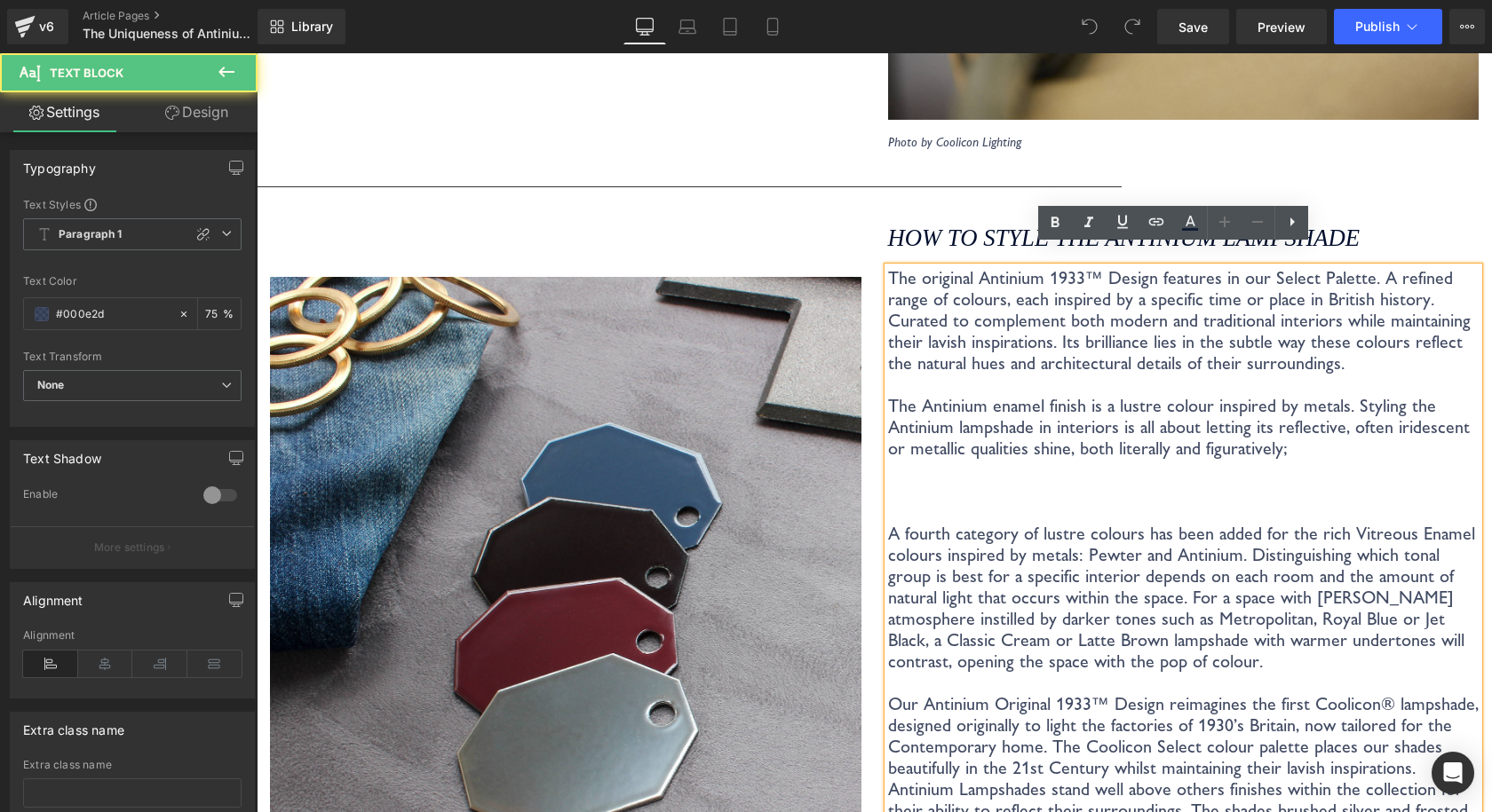
click at [1290, 290] on p "The original Antinium 1933™ Design features in our Select Palette. A refined ra…" at bounding box center [1183, 469] width 591 height 405
click at [1409, 178] on div "Separator" at bounding box center [874, 186] width 1235 height 18
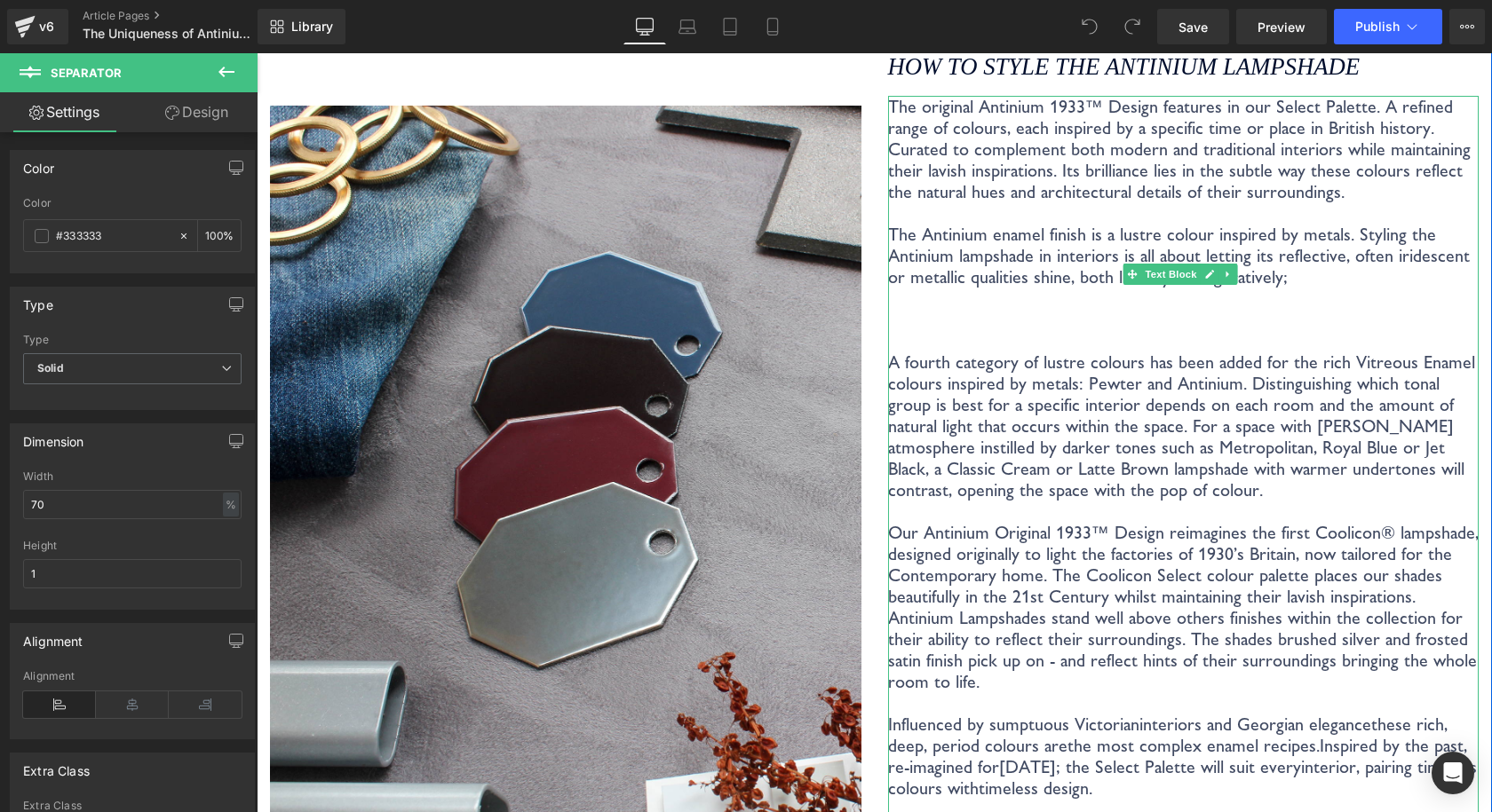
scroll to position [4259, 0]
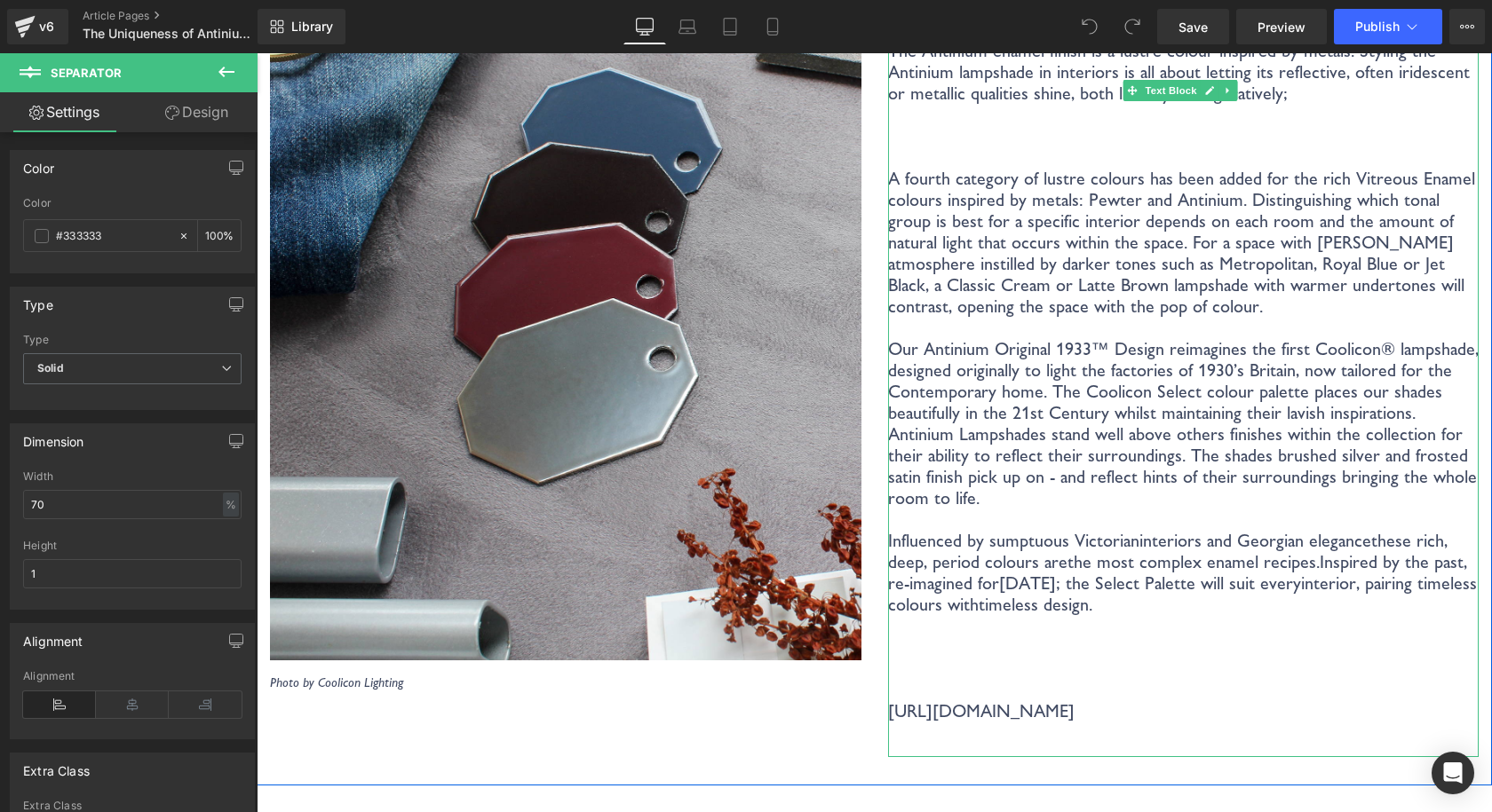
click at [1131, 373] on p "Our Antinium Original 1933™ Design reimagines the first Coolicon® lampshade, de…" at bounding box center [1183, 380] width 591 height 85
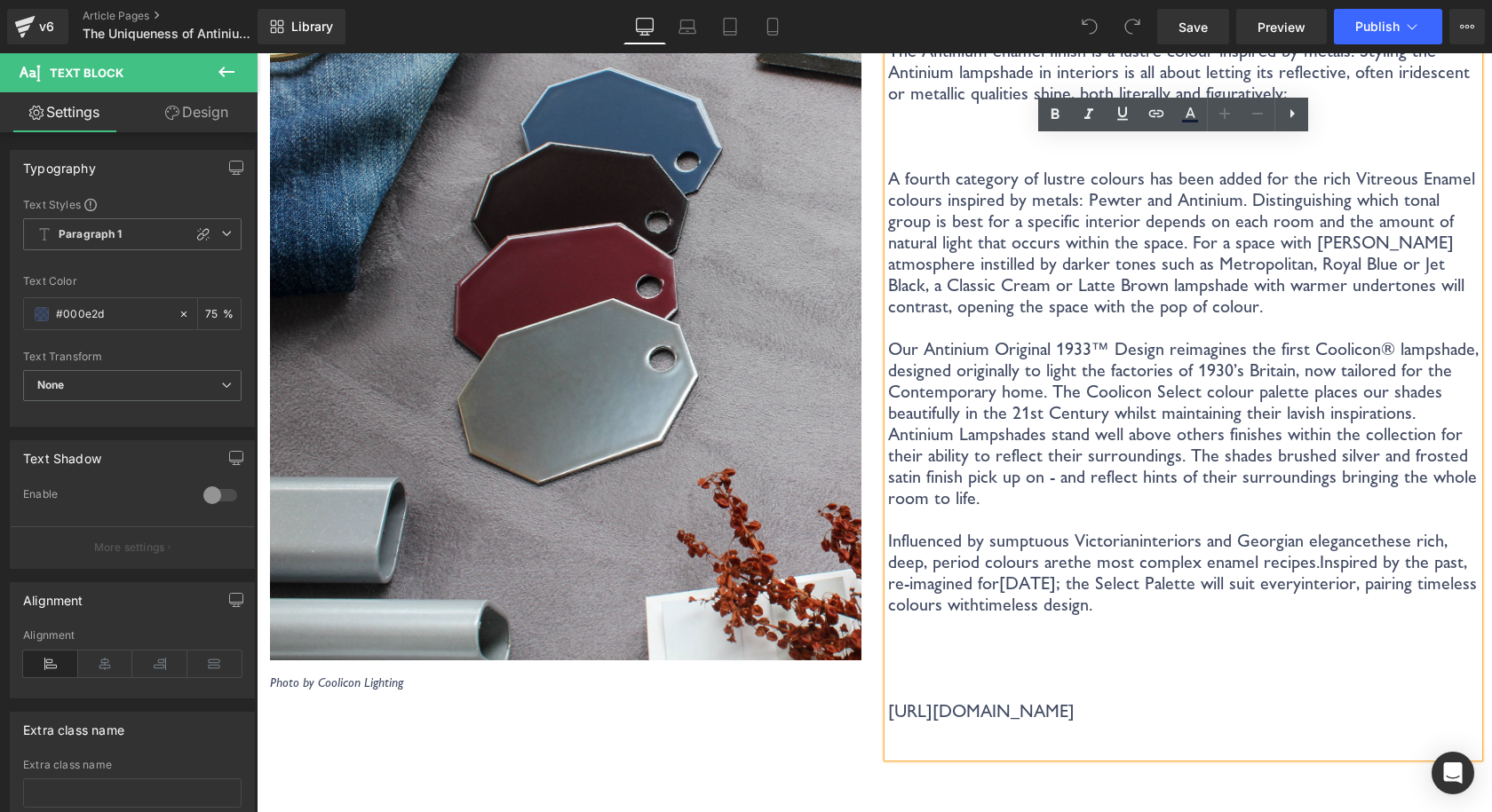
drag, startPoint x: 1358, startPoint y: 666, endPoint x: 883, endPoint y: 154, distance: 698.4
click at [888, 154] on div "The original Antinium 1933™ Design features in our Select Palette. A refined ra…" at bounding box center [1183, 334] width 591 height 845
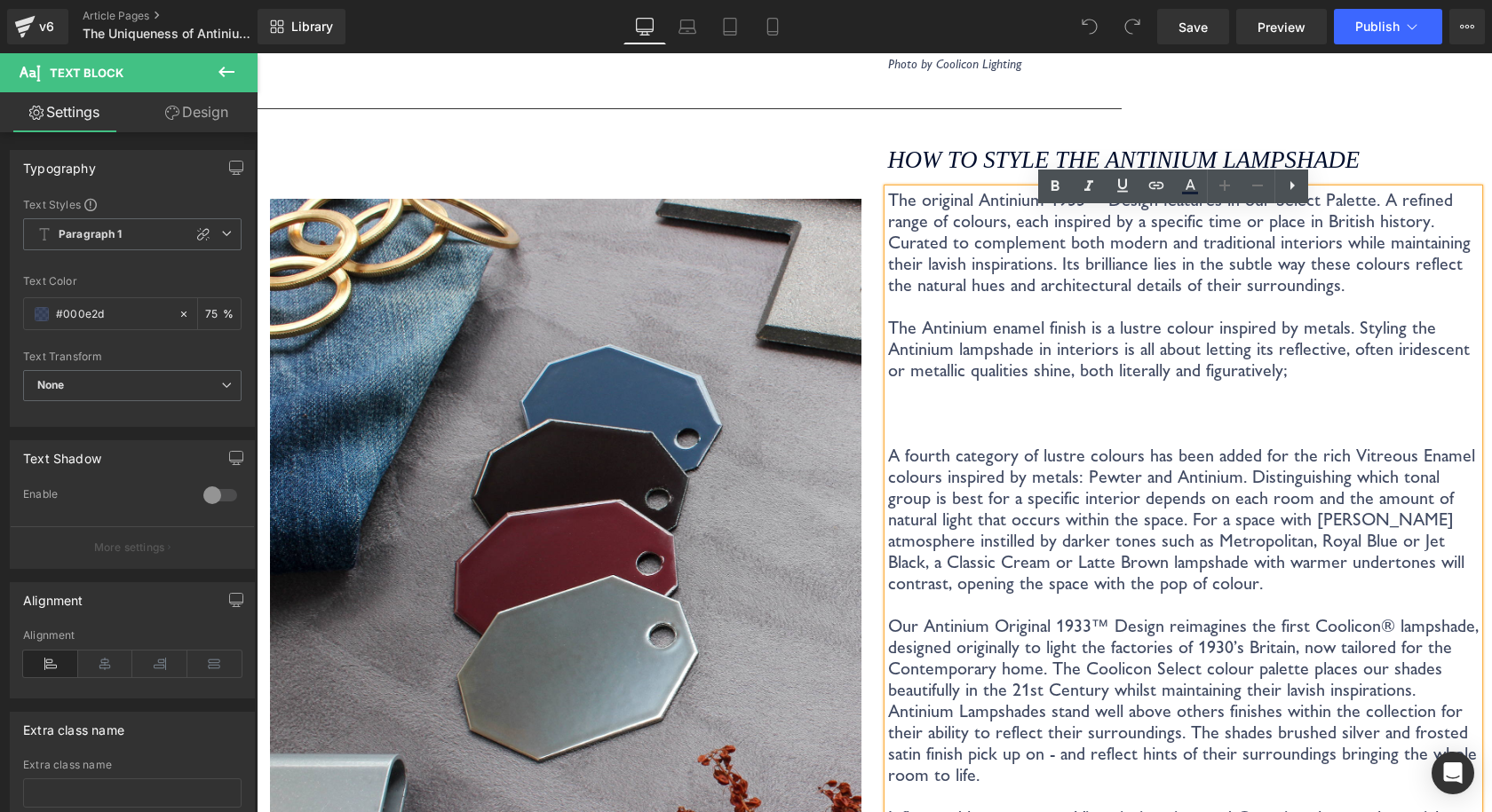
scroll to position [4081, 0]
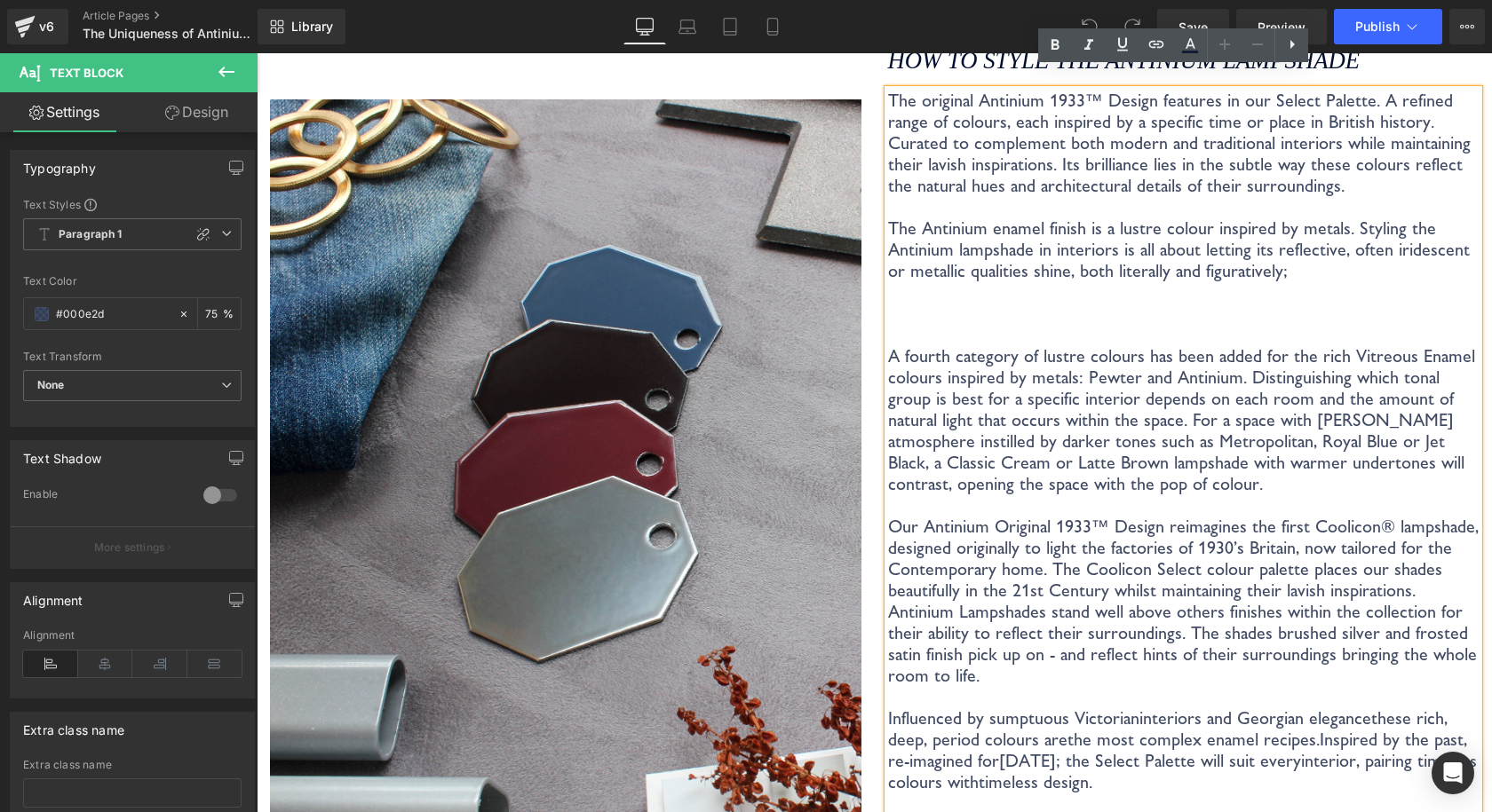
click at [1072, 635] on p "Antinium Lampshades stand well above others finishes within the collection for …" at bounding box center [1183, 643] width 591 height 85
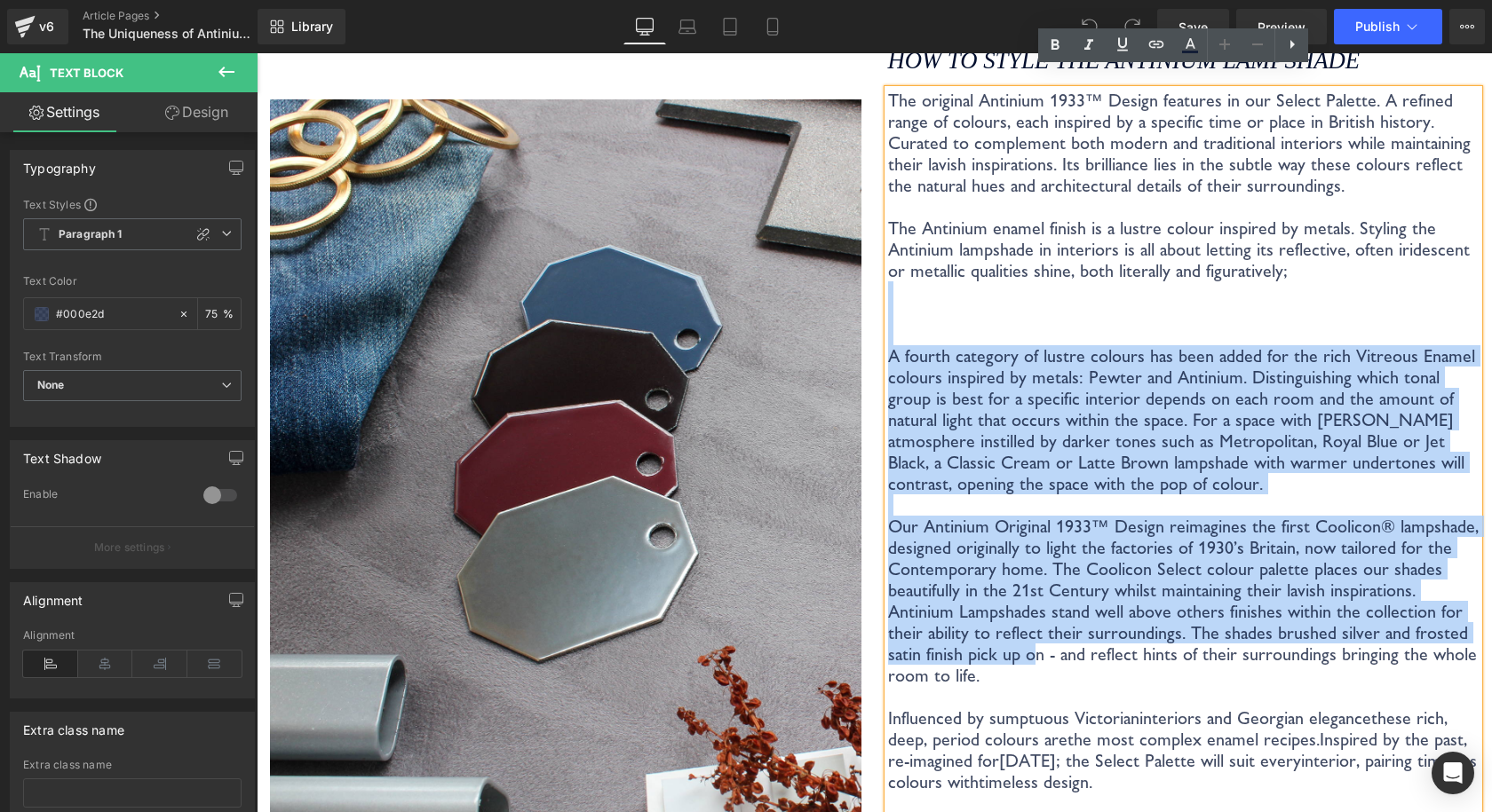
drag, startPoint x: 1007, startPoint y: 642, endPoint x: 876, endPoint y: 304, distance: 362.5
click at [875, 303] on div "How to style the Antinium Lampshade Heading The original Antinium 1933™ Design …" at bounding box center [1183, 483] width 618 height 901
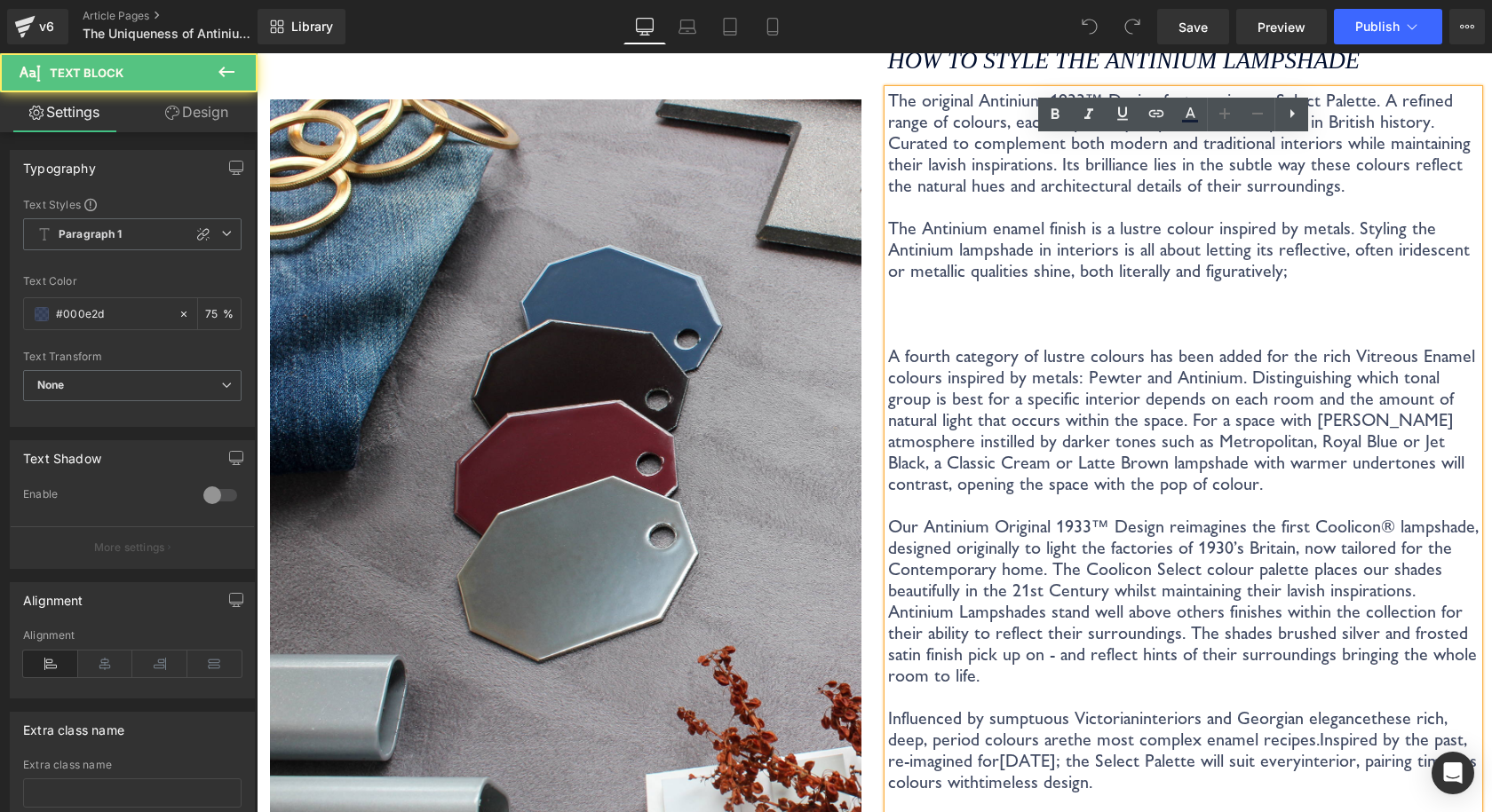
click at [1052, 707] on p "Influenced by sumptuous Victorian interiors and Georgian elegance these rich, d…" at bounding box center [1183, 750] width 591 height 85
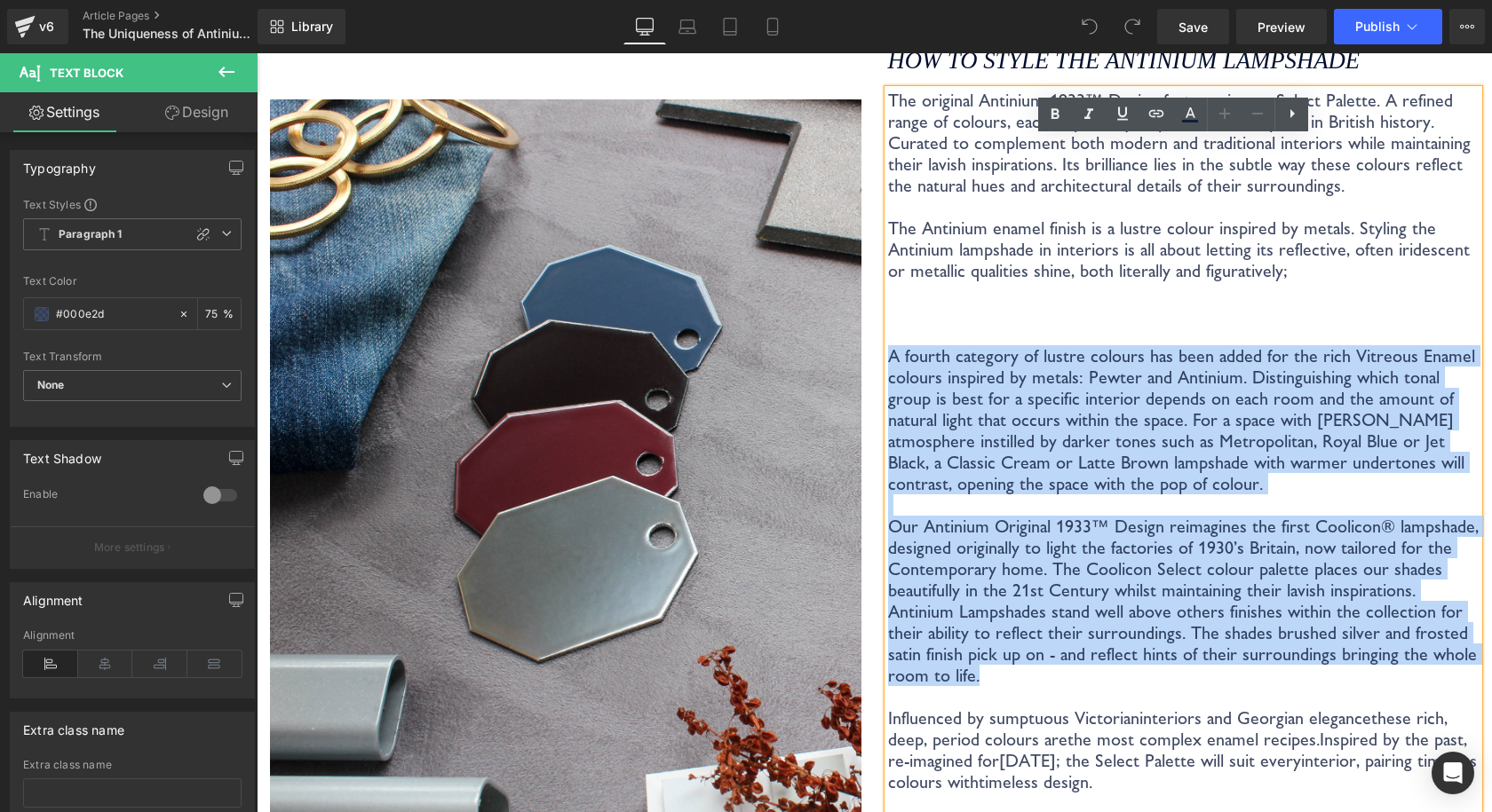
drag, startPoint x: 999, startPoint y: 653, endPoint x: 882, endPoint y: 330, distance: 343.5
click at [888, 330] on div "The original Antinium 1933™ Design features in our Select Palette. A refined ra…" at bounding box center [1183, 511] width 591 height 845
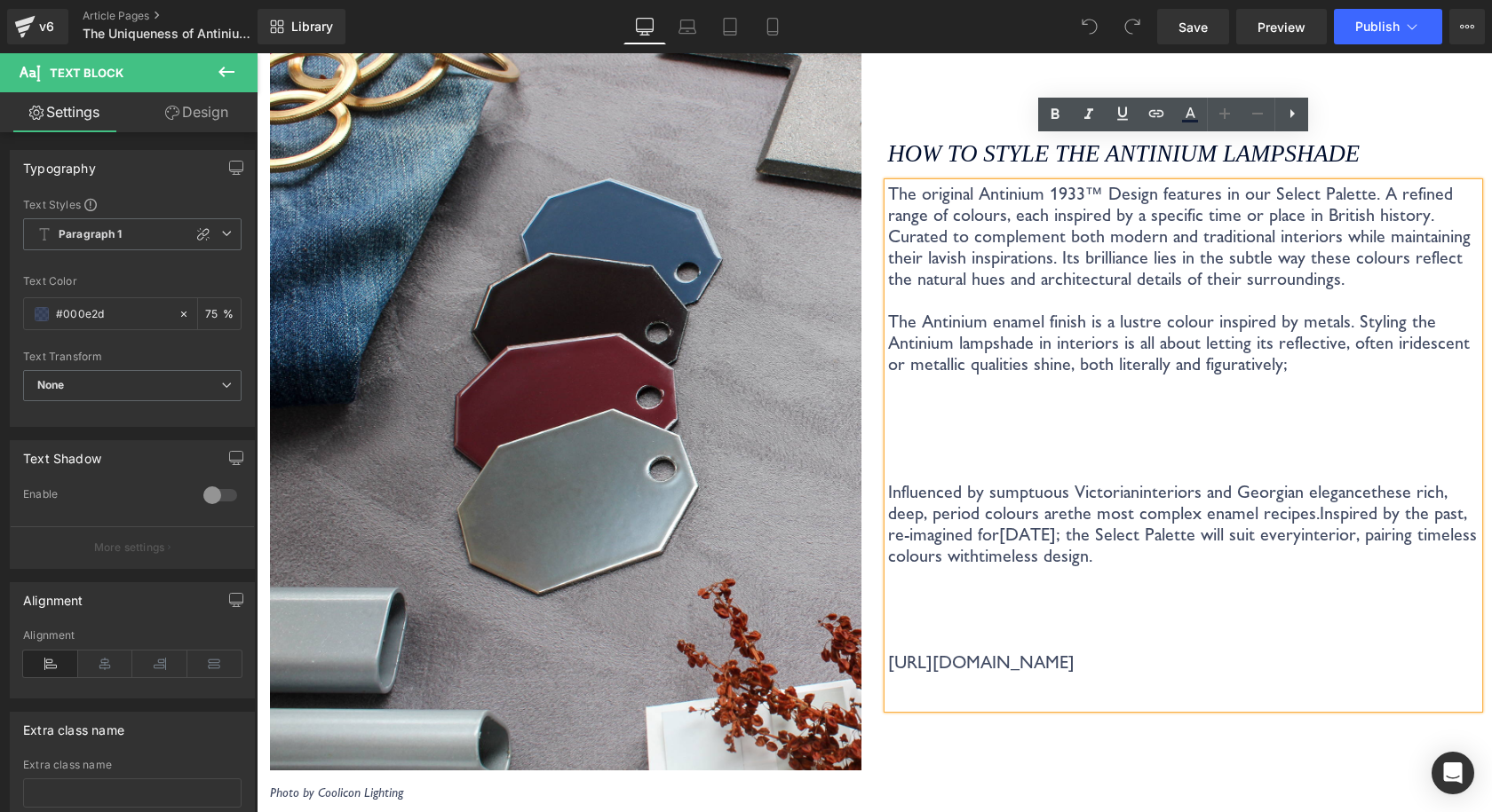
scroll to position [4171, 0]
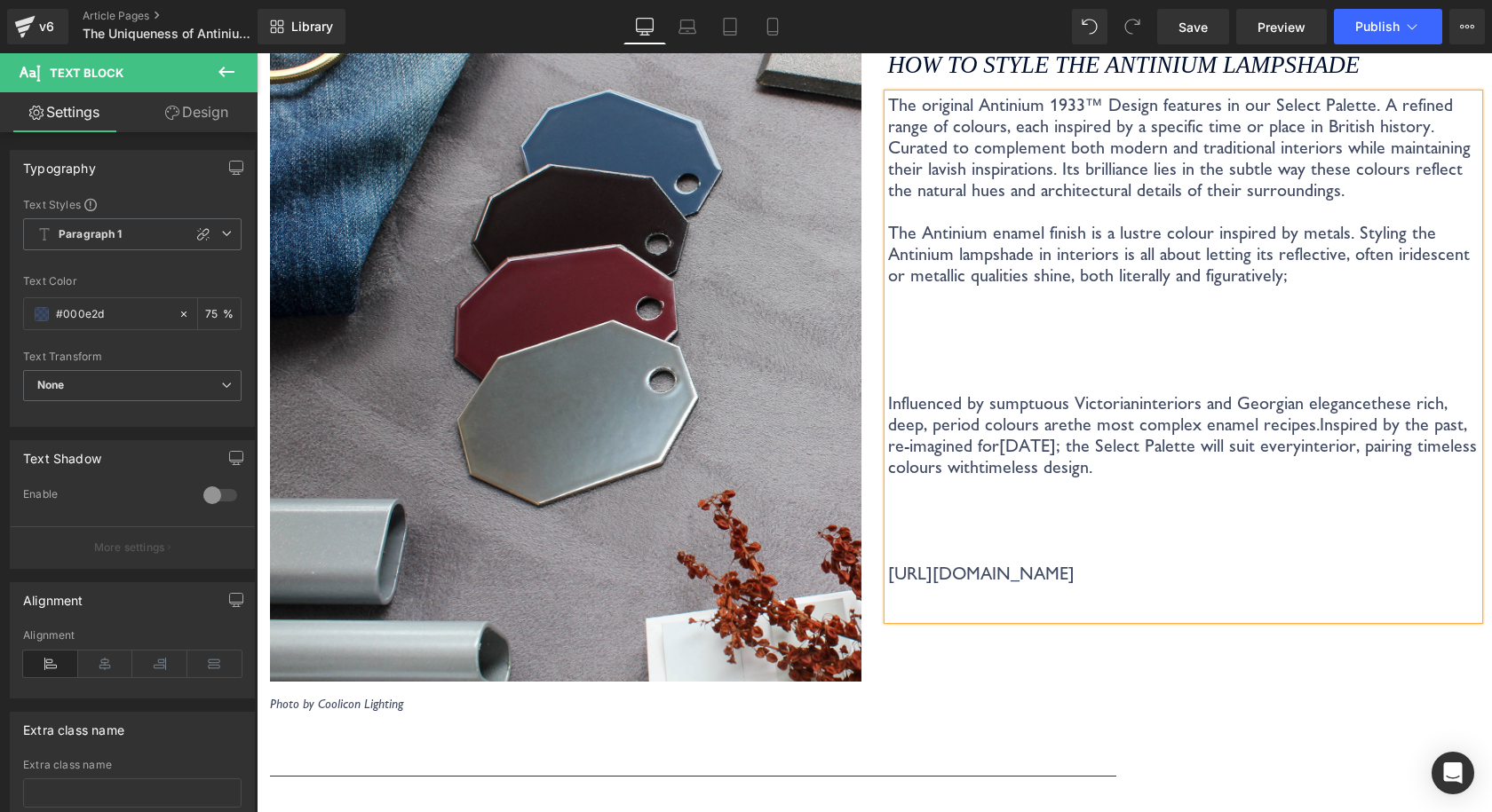
click at [1249, 484] on p at bounding box center [1183, 499] width 591 height 43
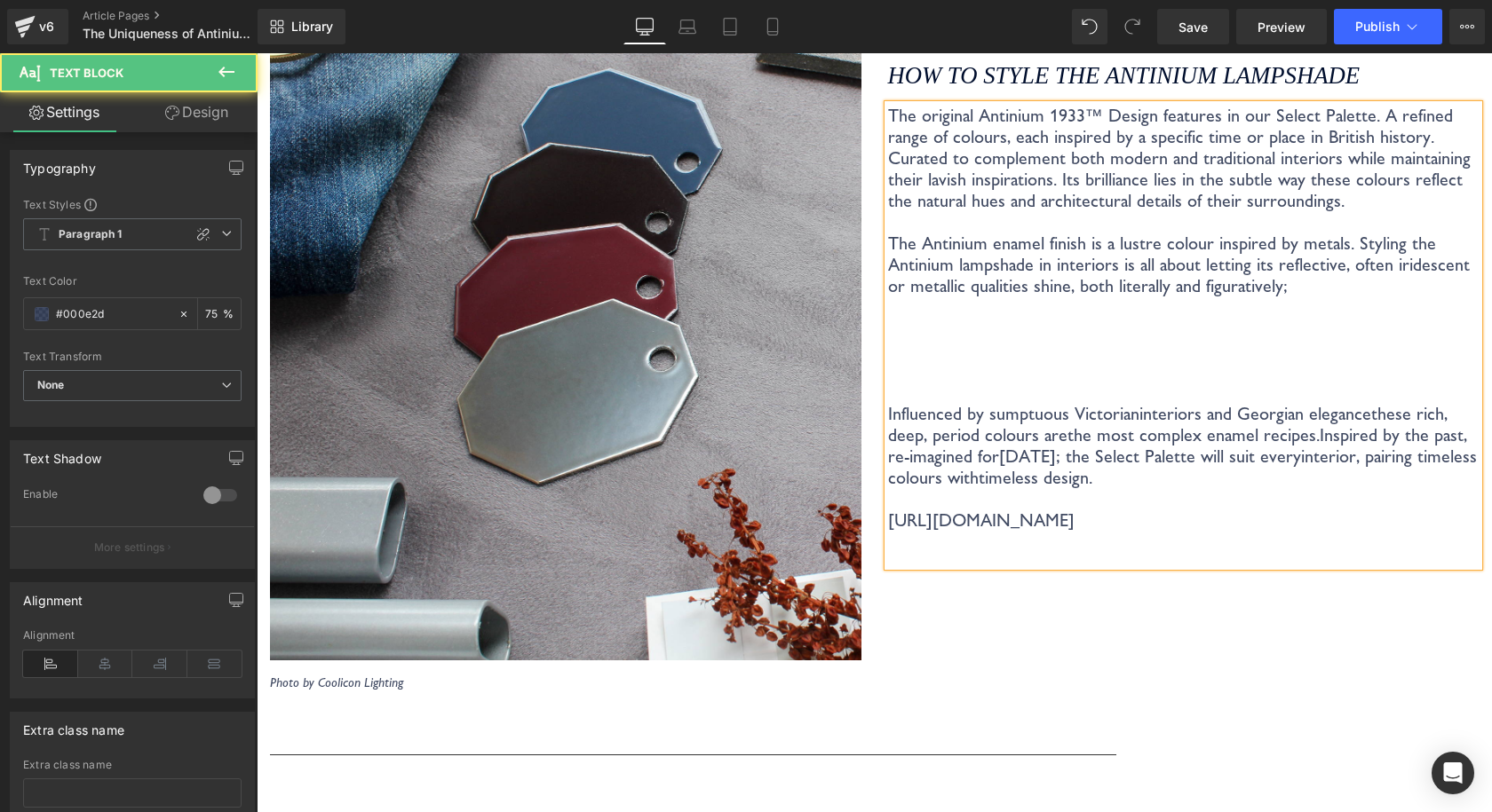
scroll to position [4203, 0]
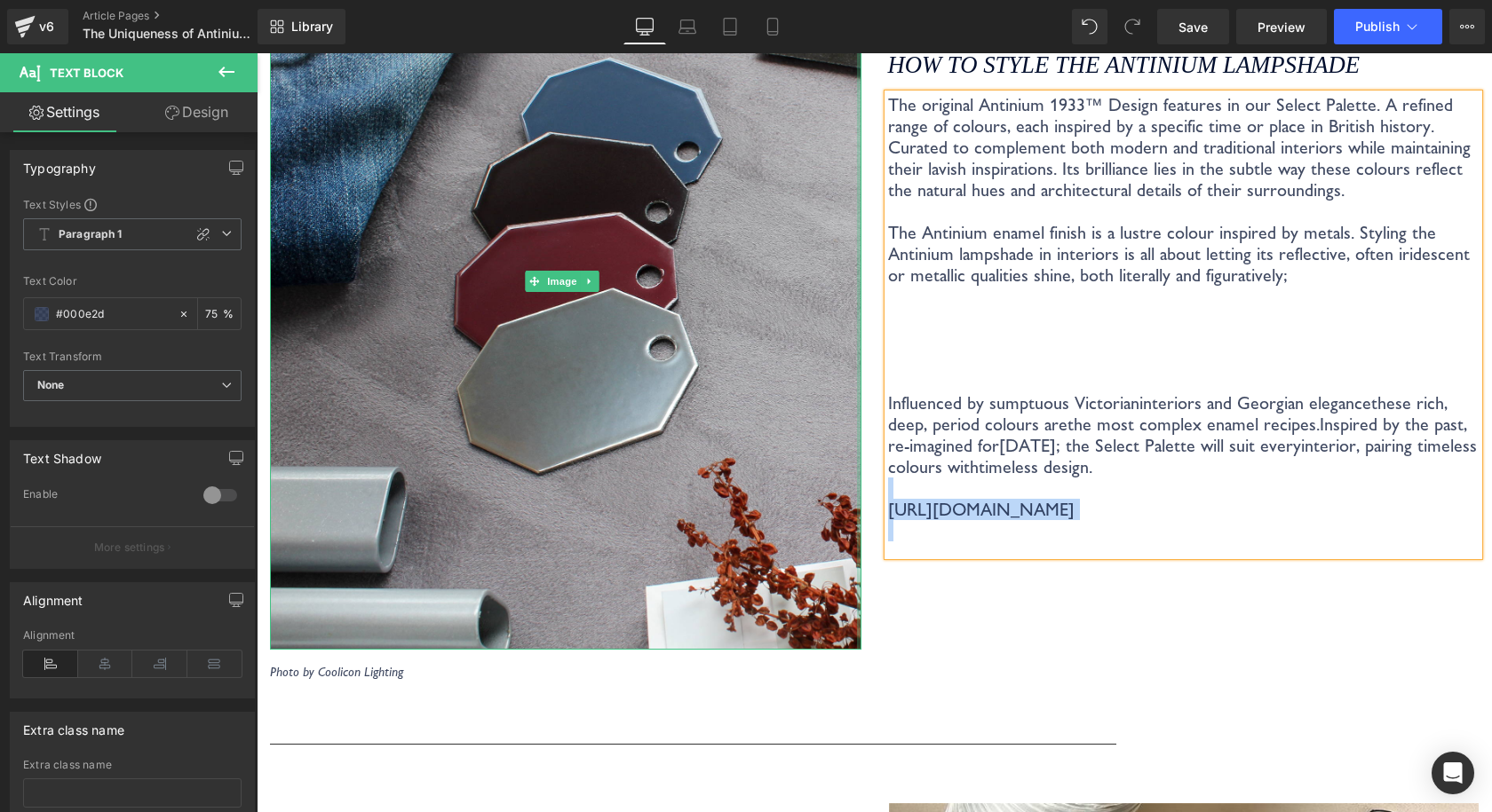
drag, startPoint x: 1367, startPoint y: 492, endPoint x: 852, endPoint y: 461, distance: 515.9
click at [852, 461] on div "Image Photo by Coolicon Lighting Text Block How to style the Antinium Lampshade…" at bounding box center [874, 304] width 1235 height 811
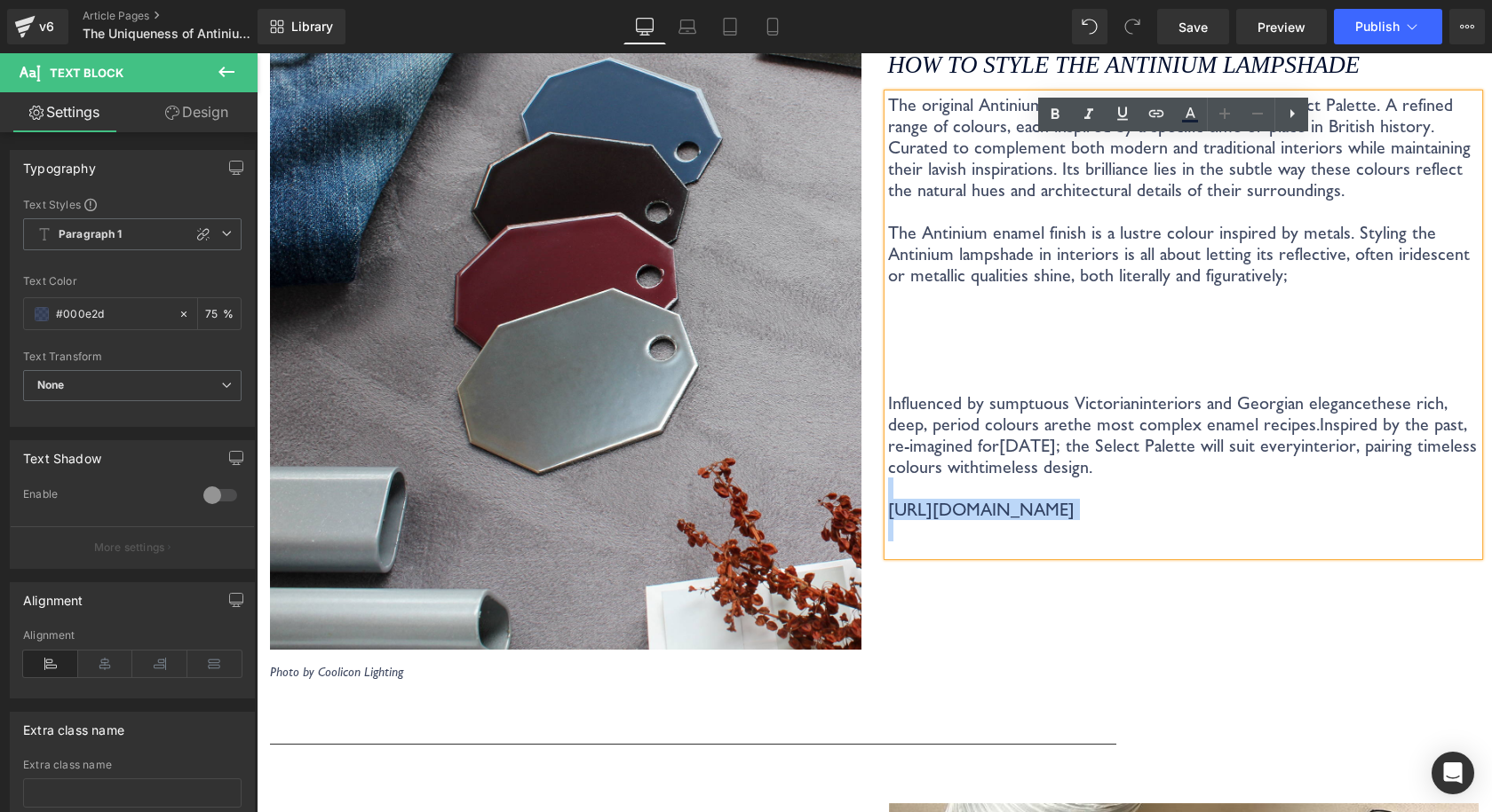
copy p "https://www.cooliconlighting.com/products/vitreous-enamel-swatches"
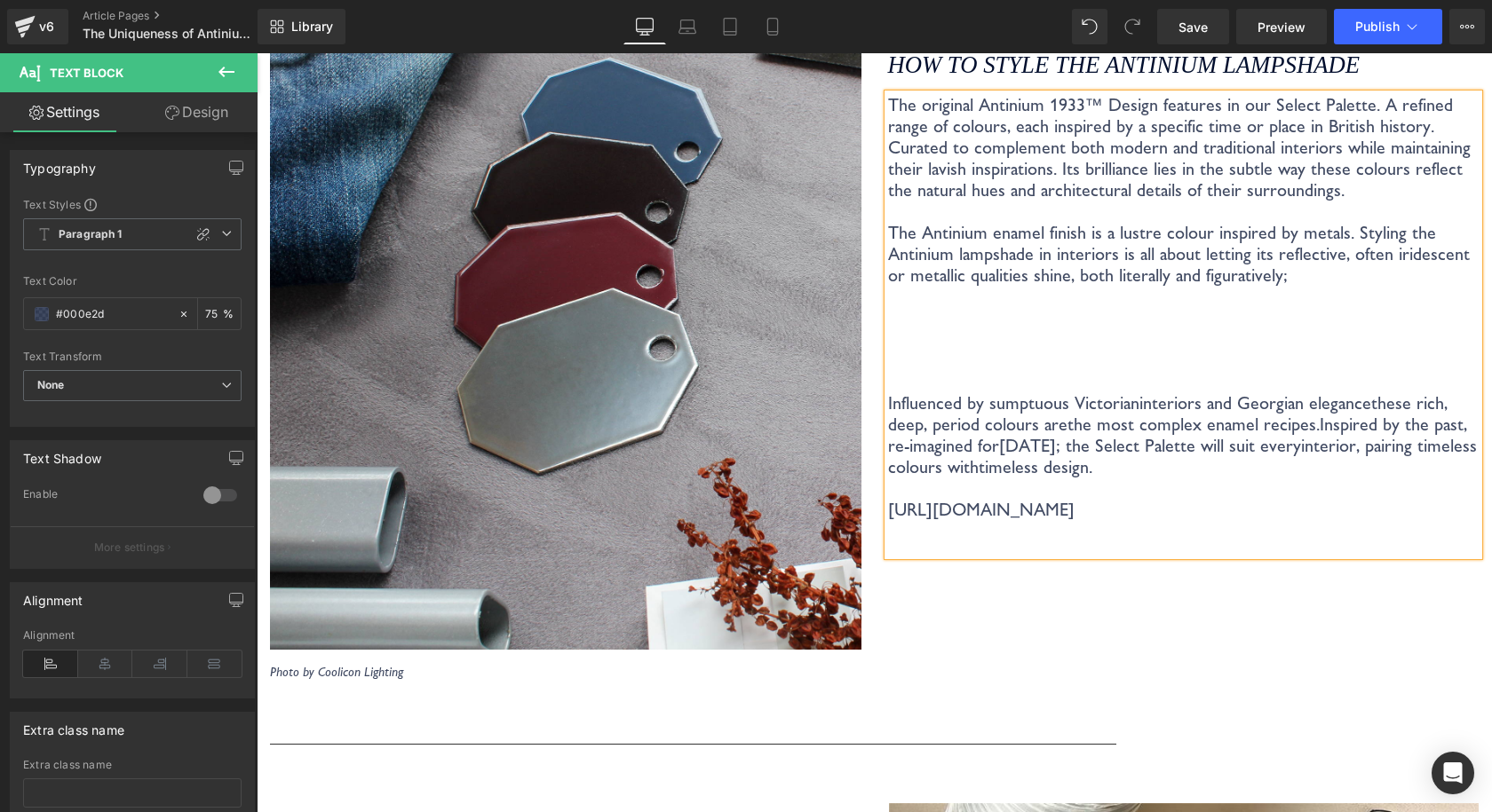
click at [1256, 435] on span "today; the Select Palette will suit every" at bounding box center [1149, 445] width 302 height 21
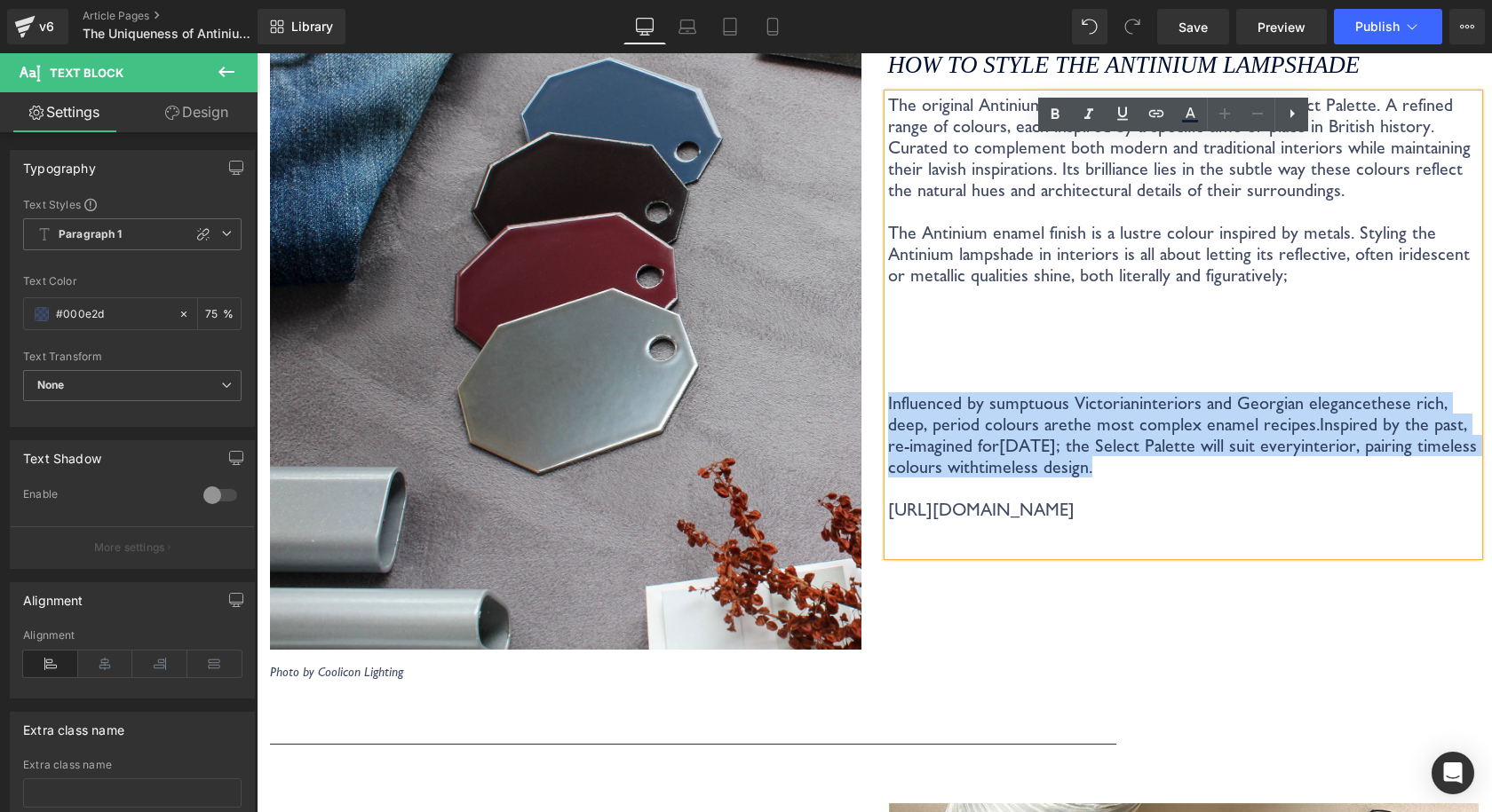
drag, startPoint x: 1147, startPoint y: 444, endPoint x: 881, endPoint y: 376, distance: 274.6
click at [888, 392] on p "Influenced by sumptuous Victorian interiors and Georgian elegance these rich, d…" at bounding box center [1183, 435] width 591 height 85
copy p "Influenced by sumptuous Victorian interiors and Georgian elegance these rich, d…"
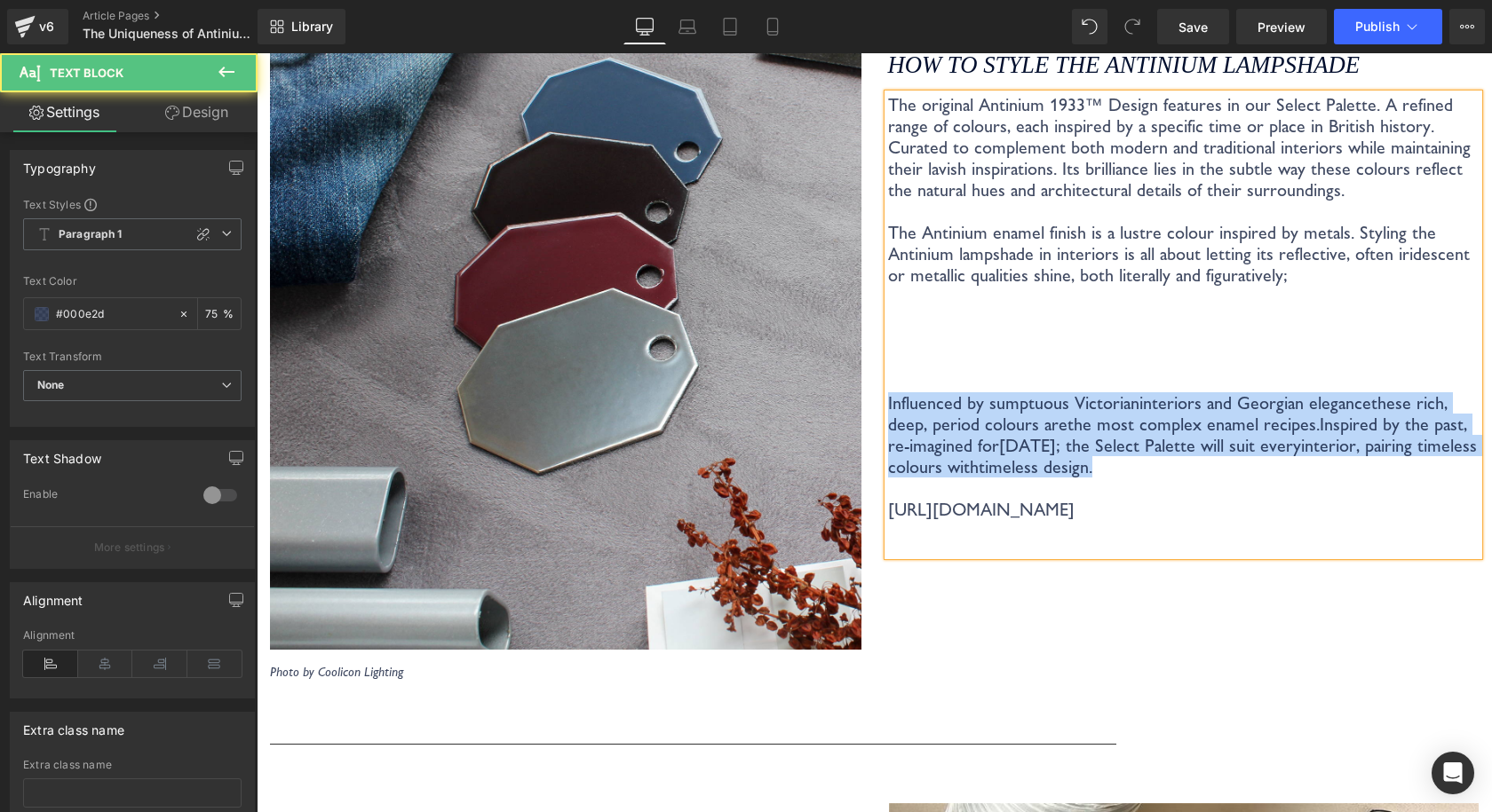
click at [1117, 477] on p "https://www.cooliconlighting.com/products/vitreous-enamel-swatches" at bounding box center [1183, 499] width 591 height 43
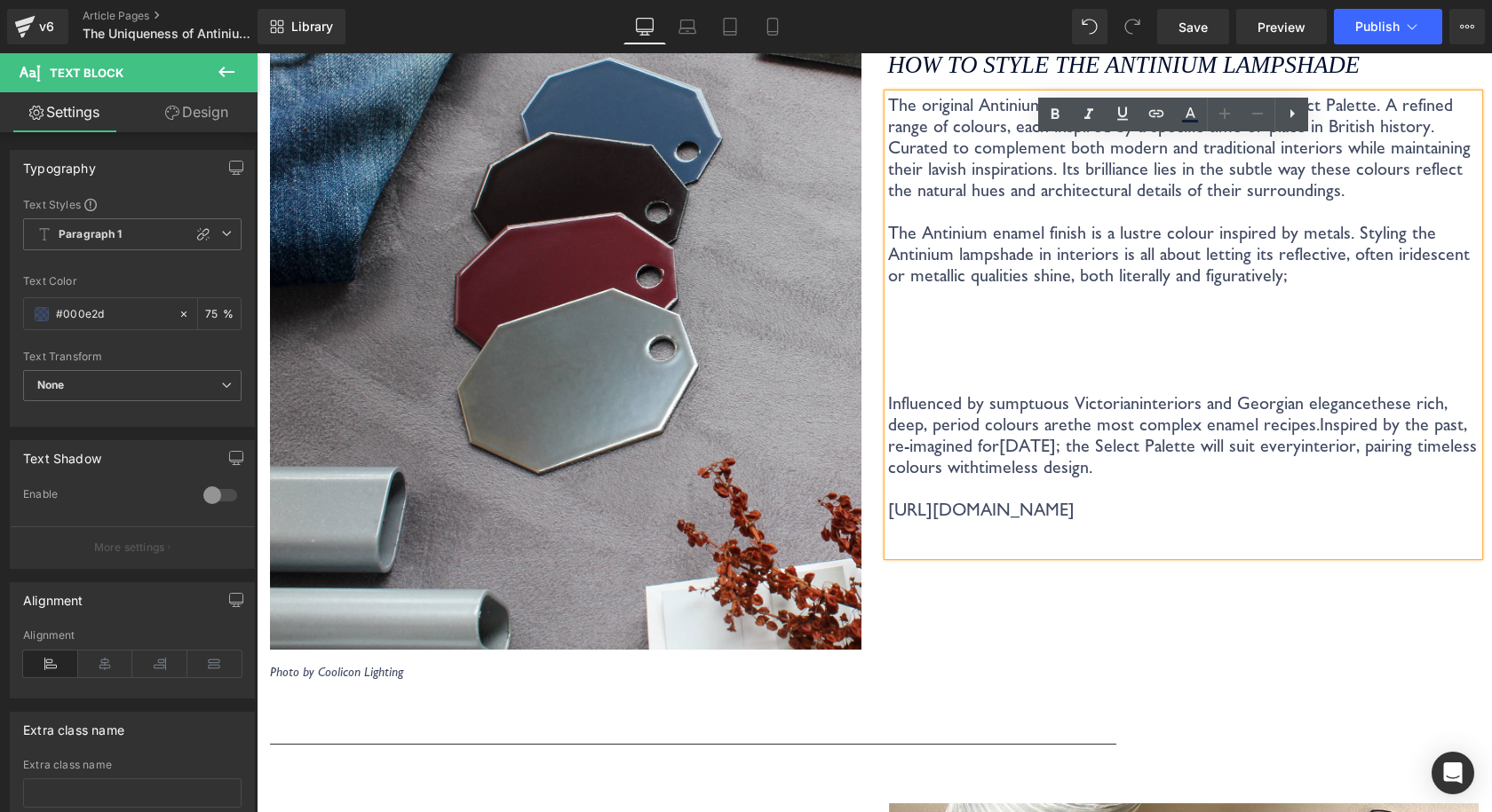
drag, startPoint x: 1376, startPoint y: 494, endPoint x: 908, endPoint y: 475, distance: 468.4
click at [888, 482] on div "The original Antinium 1933™ Design features in our Select Palette. A refined ra…" at bounding box center [1183, 325] width 591 height 462
click at [1062, 499] on span "https://www.cooliconlighting.com/products/vitreous-enamel-swatches" at bounding box center [981, 509] width 186 height 21
drag, startPoint x: 1382, startPoint y: 488, endPoint x: 882, endPoint y: 478, distance: 500.1
click at [888, 478] on p "https://www.cooliconlighting.com/products/vitreous-enamel-swatches" at bounding box center [1183, 499] width 591 height 43
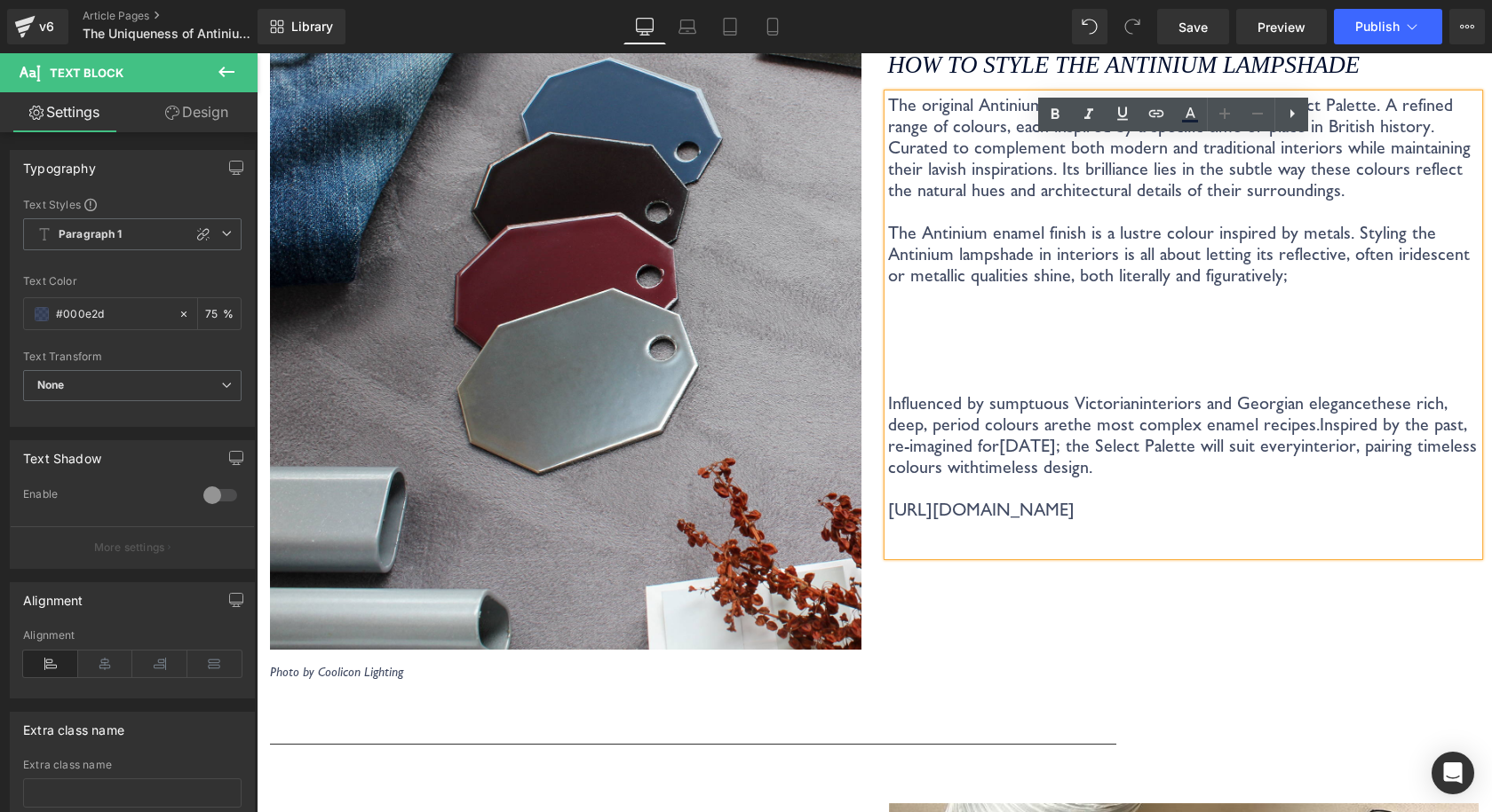
copy span "https://www.cooliconlighting.com/products/vitreous-enamel-swatches"
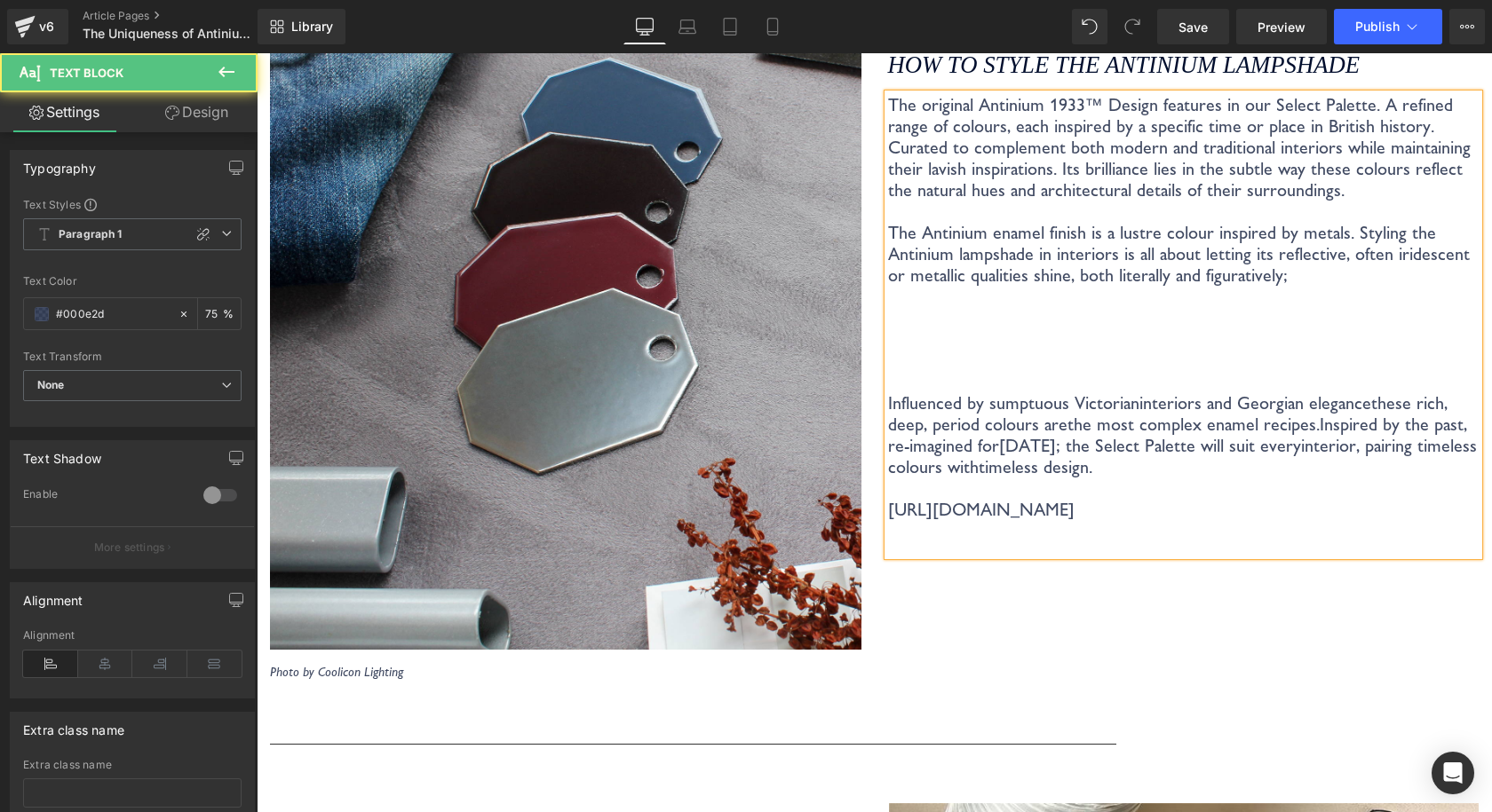
click at [1375, 520] on p at bounding box center [1183, 531] width 591 height 21
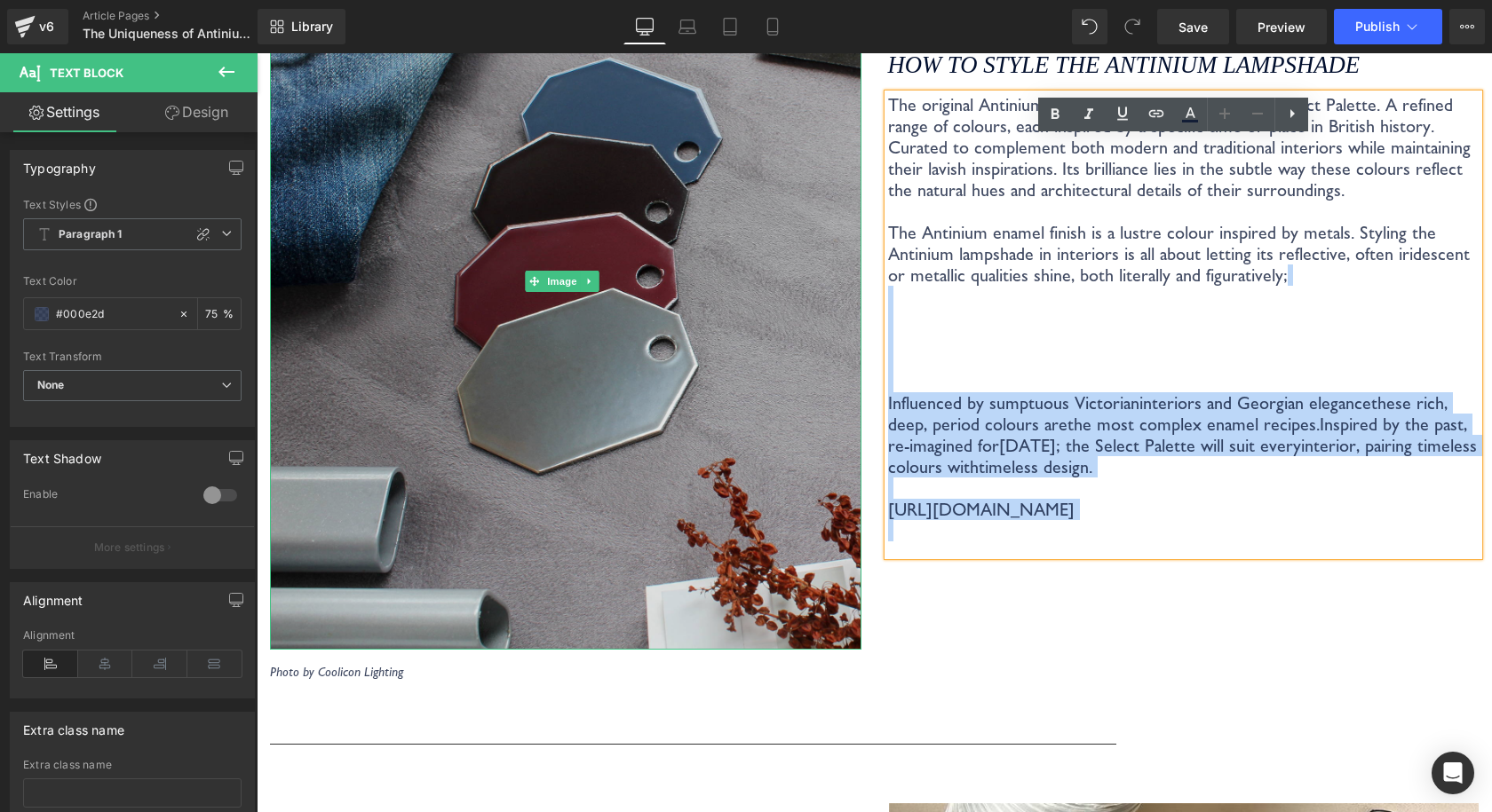
drag, startPoint x: 1372, startPoint y: 510, endPoint x: 829, endPoint y: 274, distance: 592.1
click at [829, 274] on div "Image Photo by Coolicon Lighting Text Block How to style the Antinium Lampshade…" at bounding box center [874, 304] width 1235 height 811
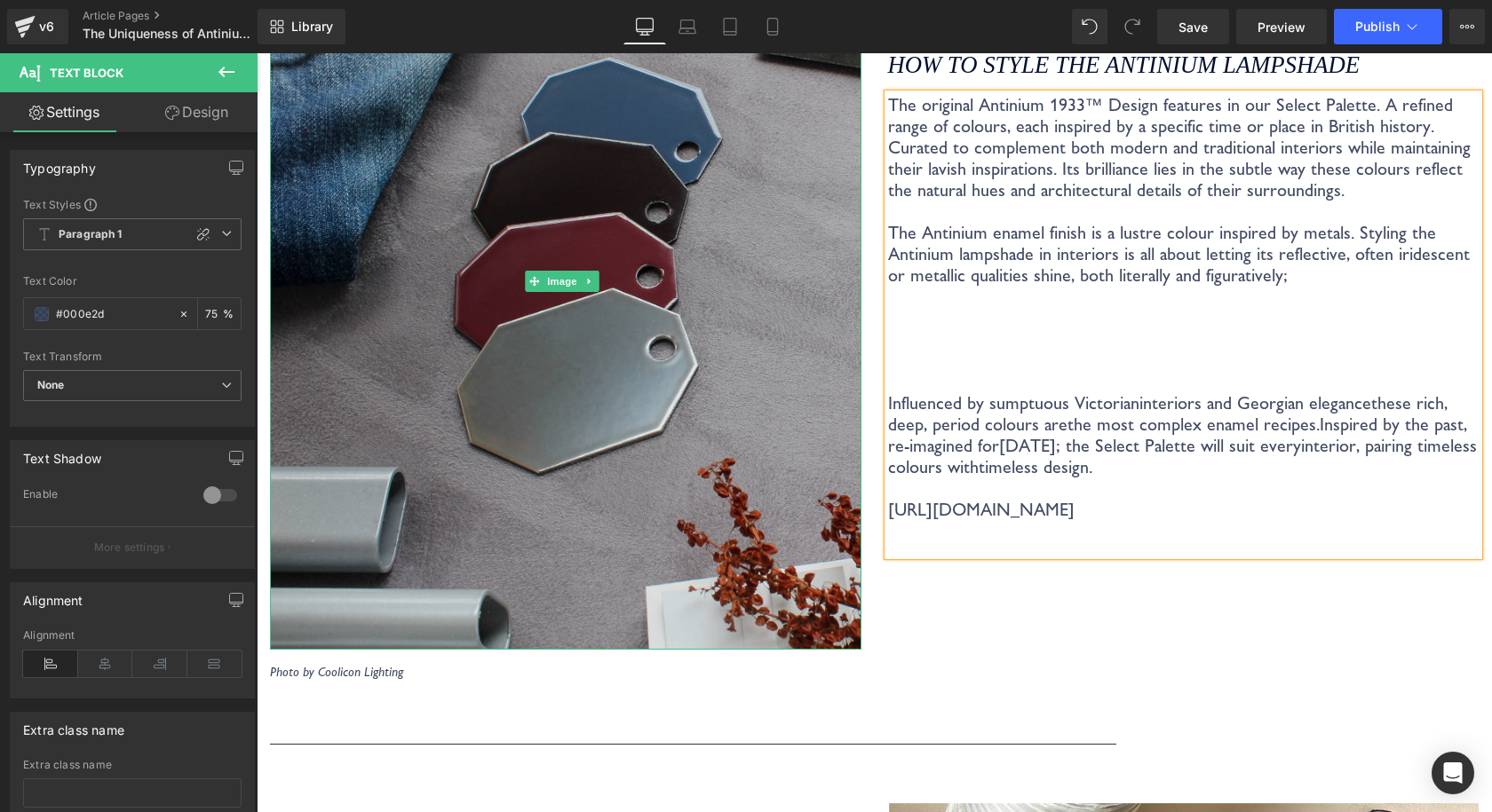
scroll to position [4319, 0]
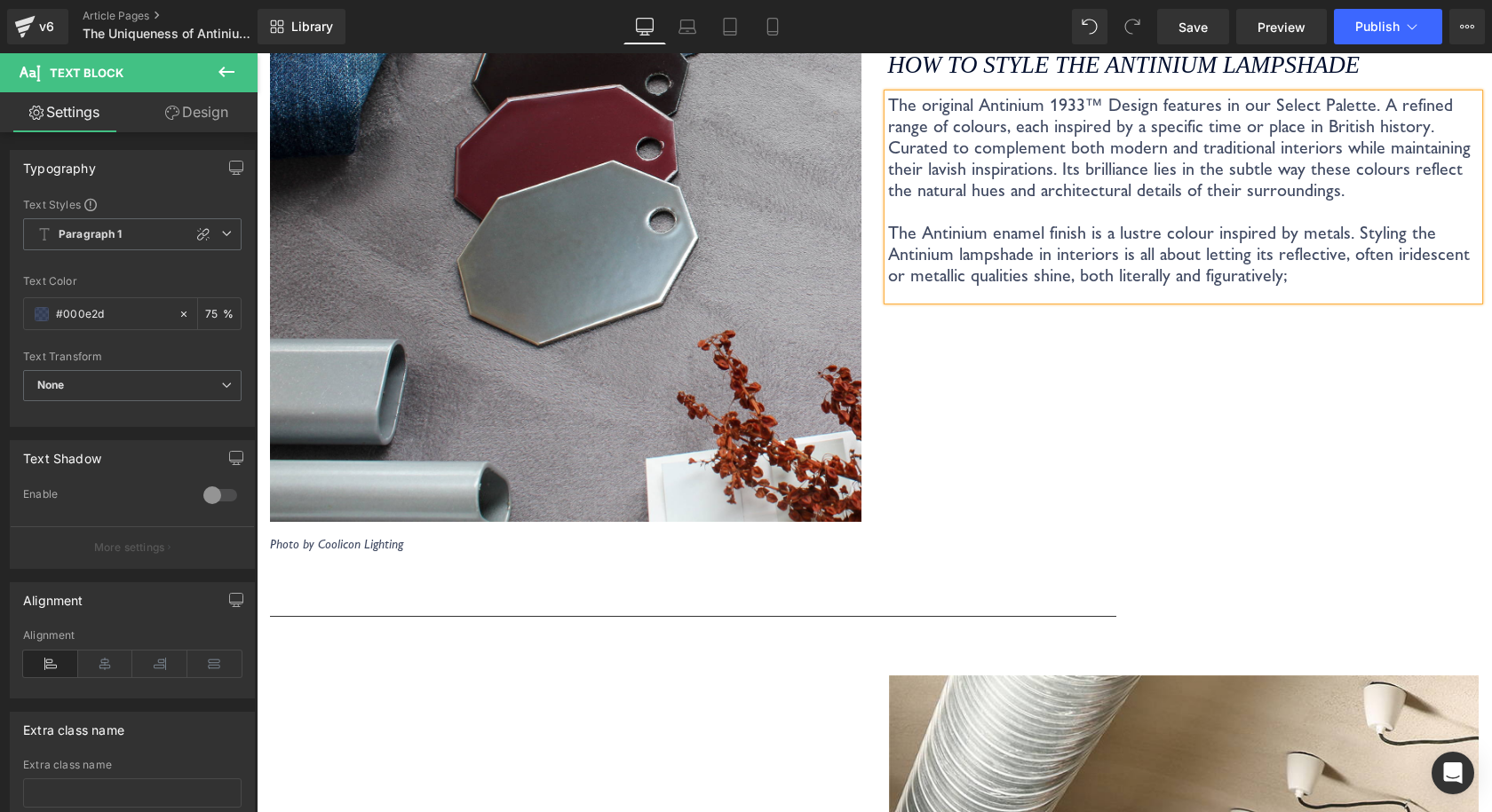
click at [1306, 280] on div "How to style the Antinium Lampshade Heading The original Antinium 1933™ Design …" at bounding box center [1183, 169] width 618 height 768
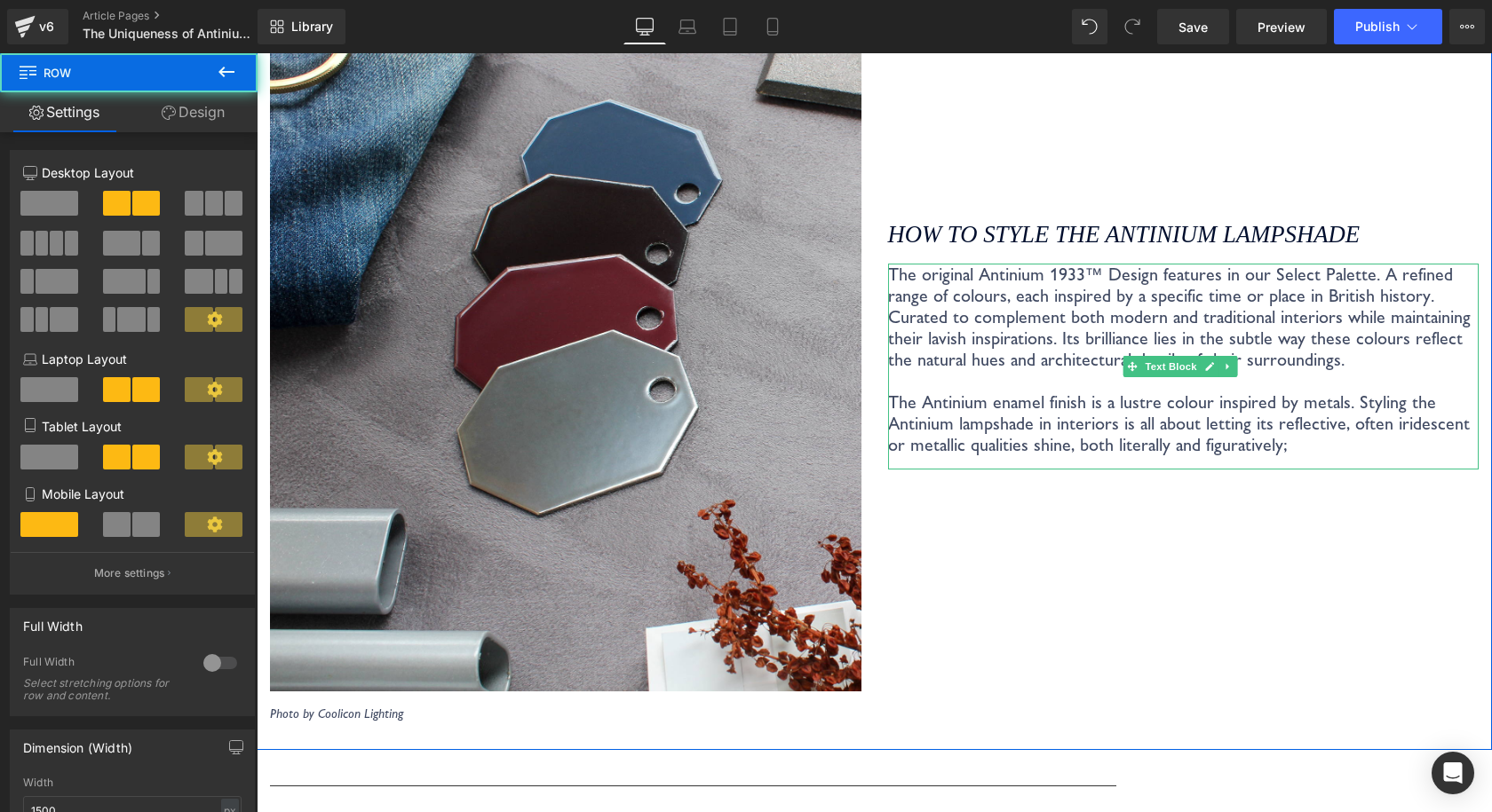
scroll to position [4064, 0]
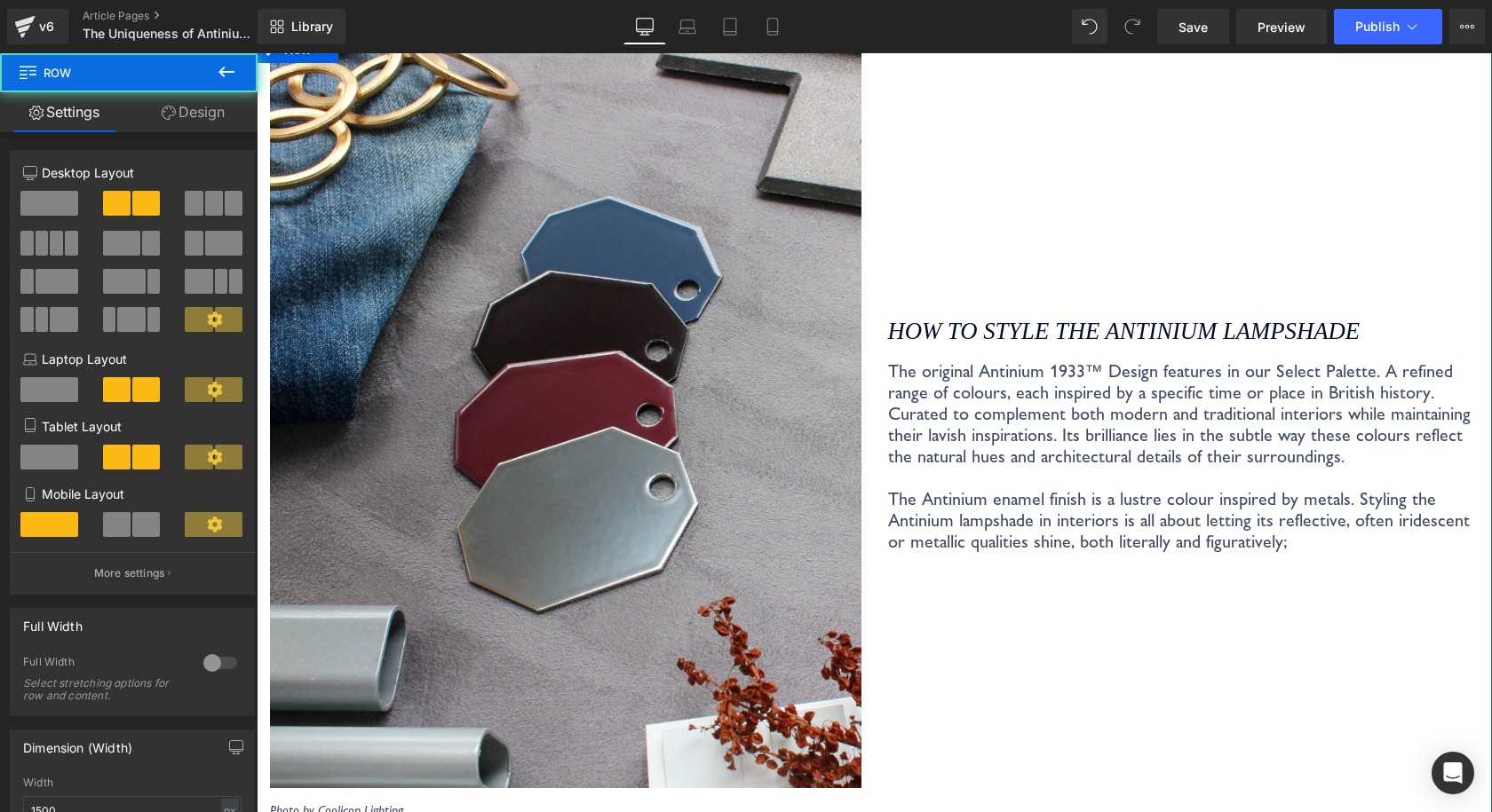
click at [1273, 401] on p "The original Antinium 1933™ Design features in our Select Palette. A refined ra…" at bounding box center [1183, 456] width 591 height 192
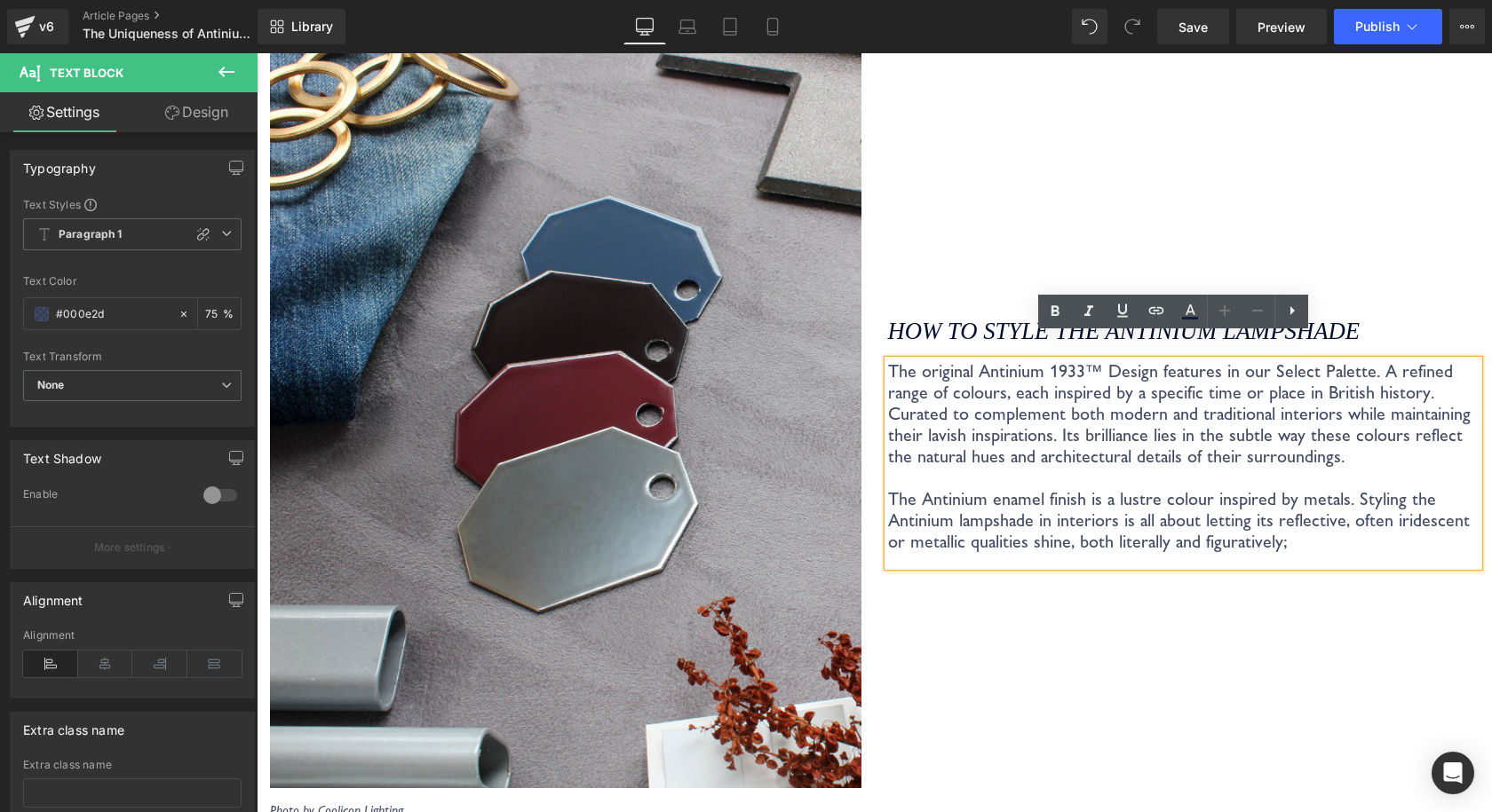
click at [1337, 261] on div "How to style the Antinium Lampshade Heading The original Antinium 1933™ Design …" at bounding box center [1183, 435] width 618 height 768
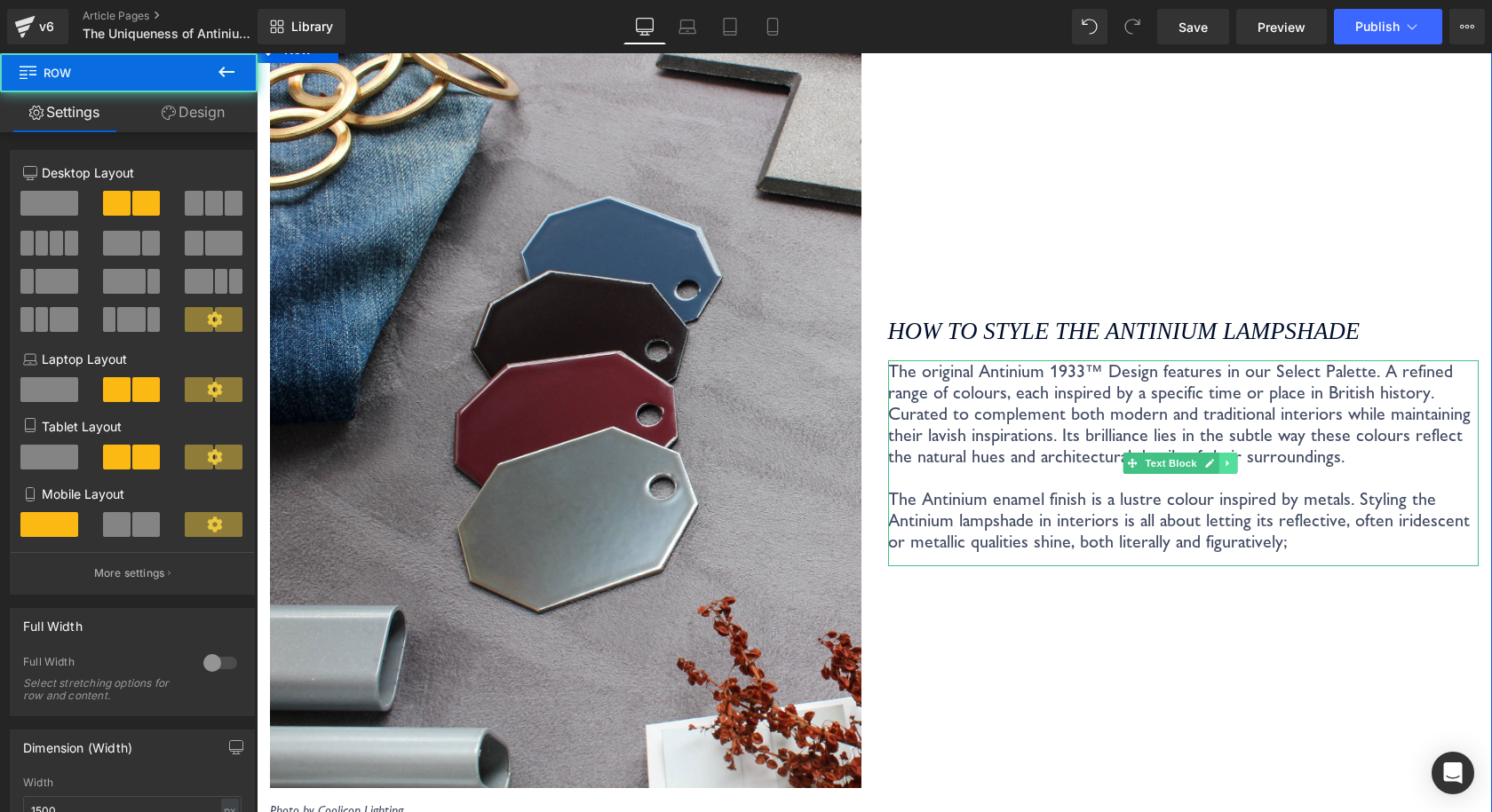
click at [1223, 458] on icon at bounding box center [1227, 463] width 10 height 11
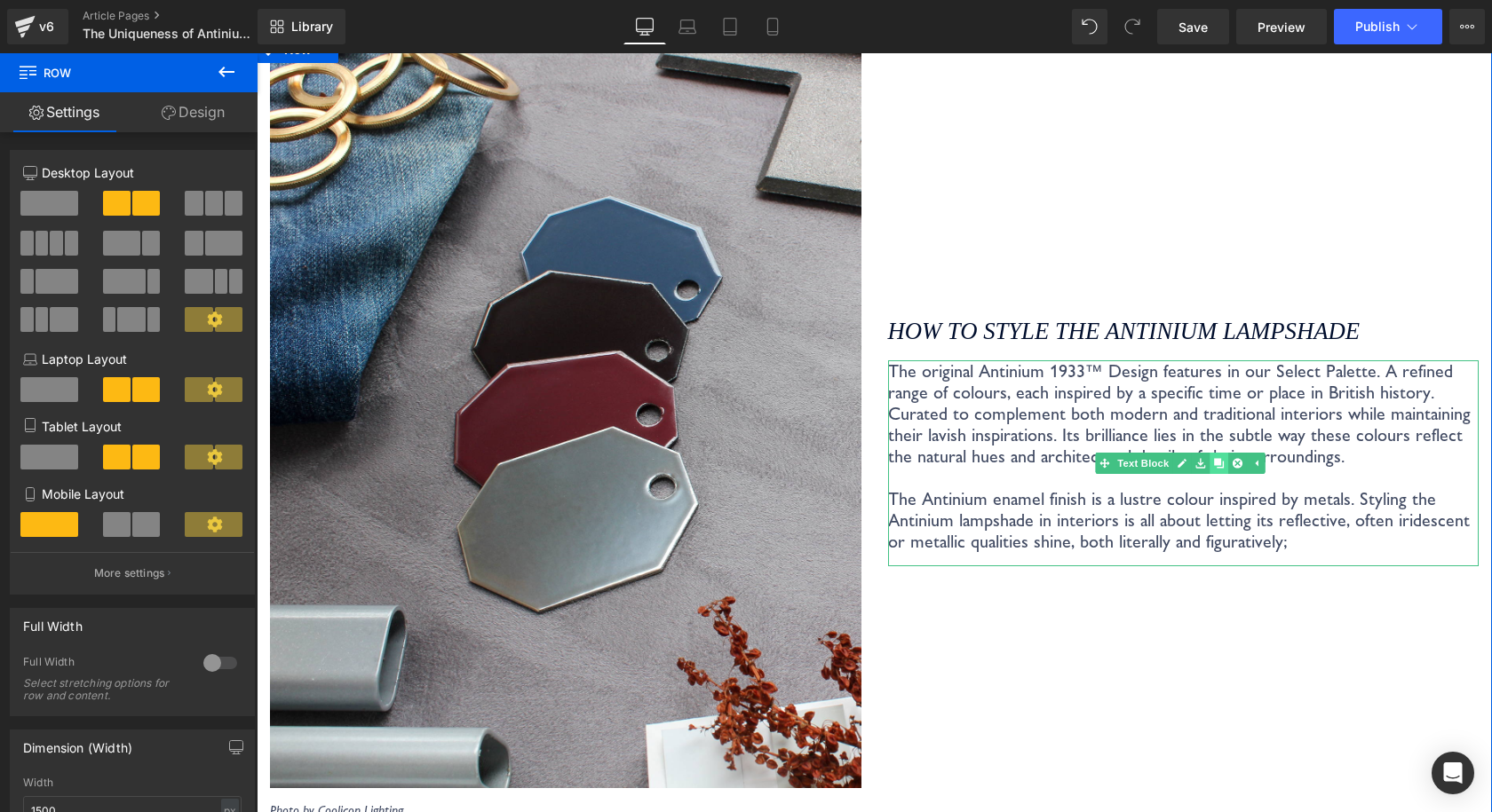
click at [1217, 452] on link at bounding box center [1218, 463] width 18 height 21
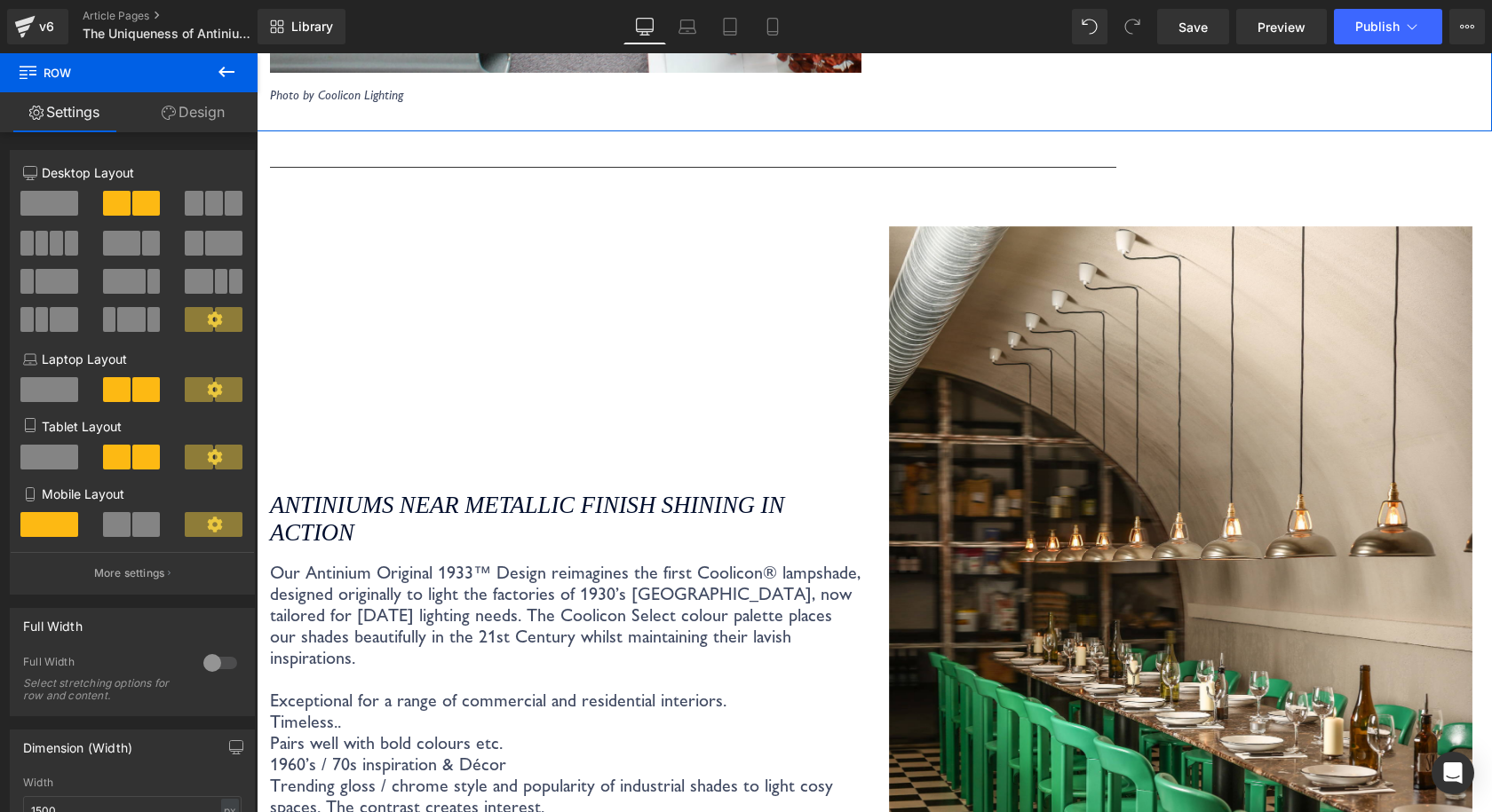
scroll to position [3349, 0]
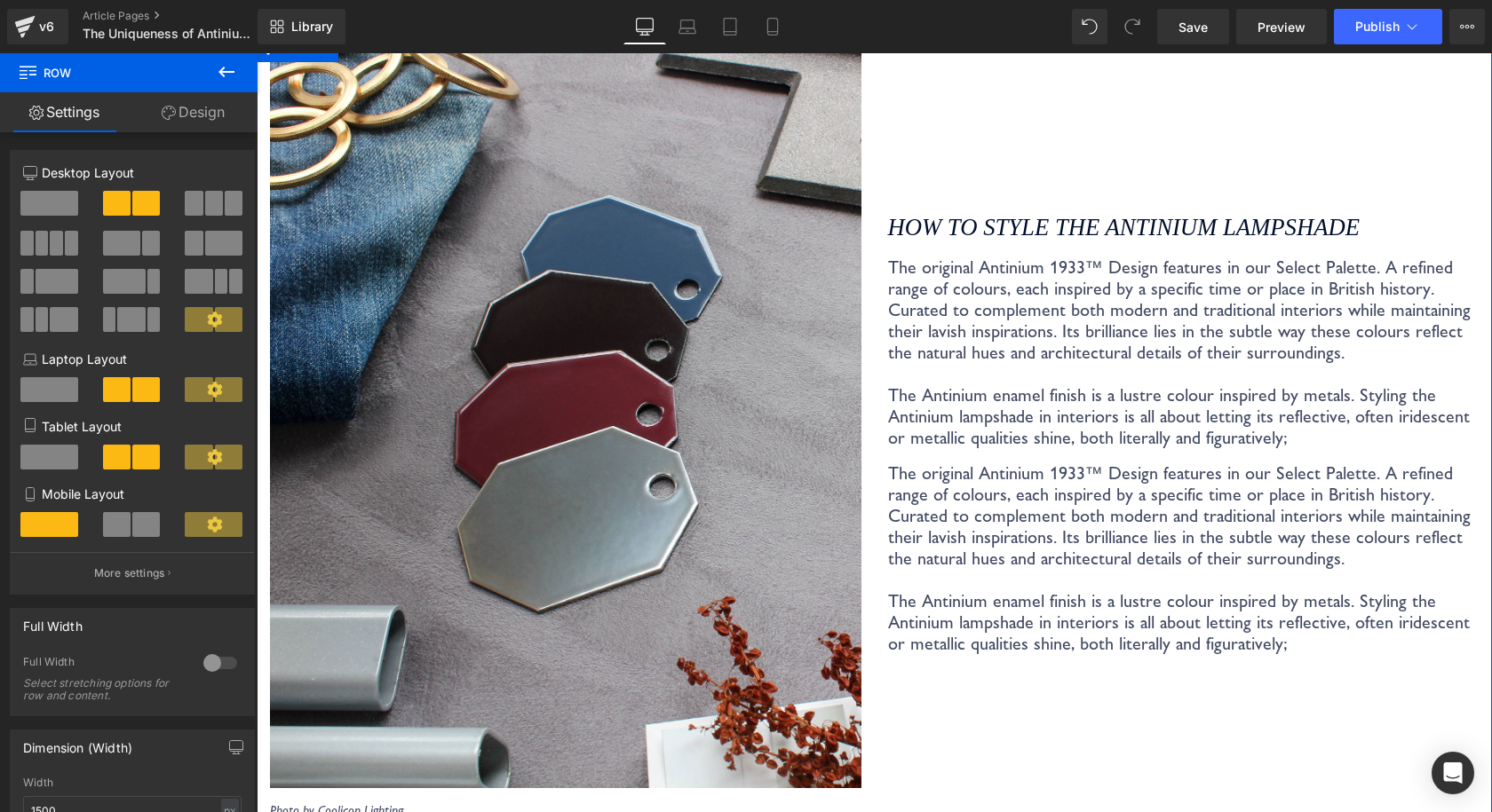
click at [1035, 463] on p "The original Antinium 1933™ Design features in our Select Palette. A refined ra…" at bounding box center [1183, 559] width 591 height 192
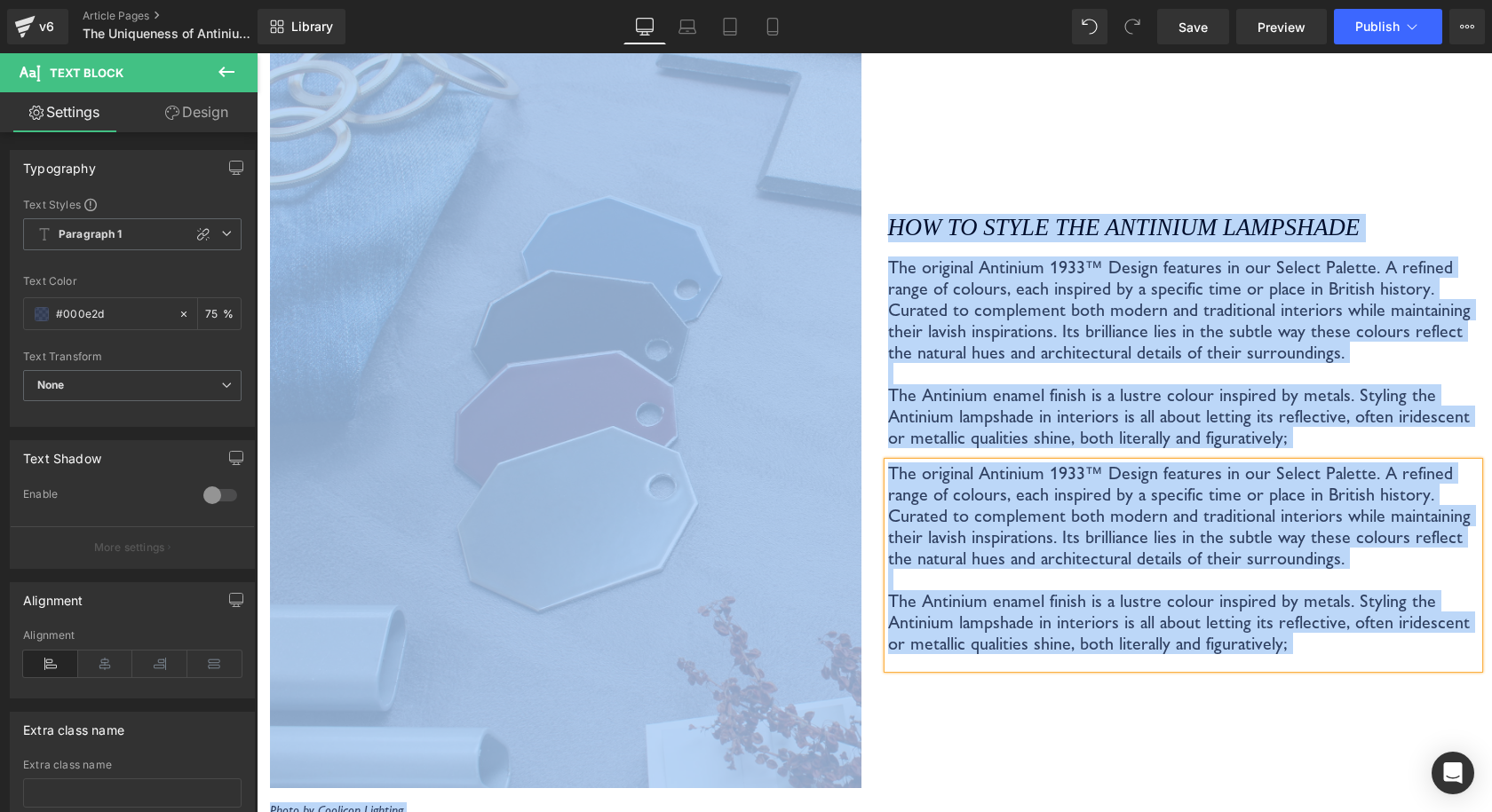
click at [1020, 467] on p "The original Antinium 1933™ Design features in our Select Palette. A refined ra…" at bounding box center [1183, 559] width 591 height 192
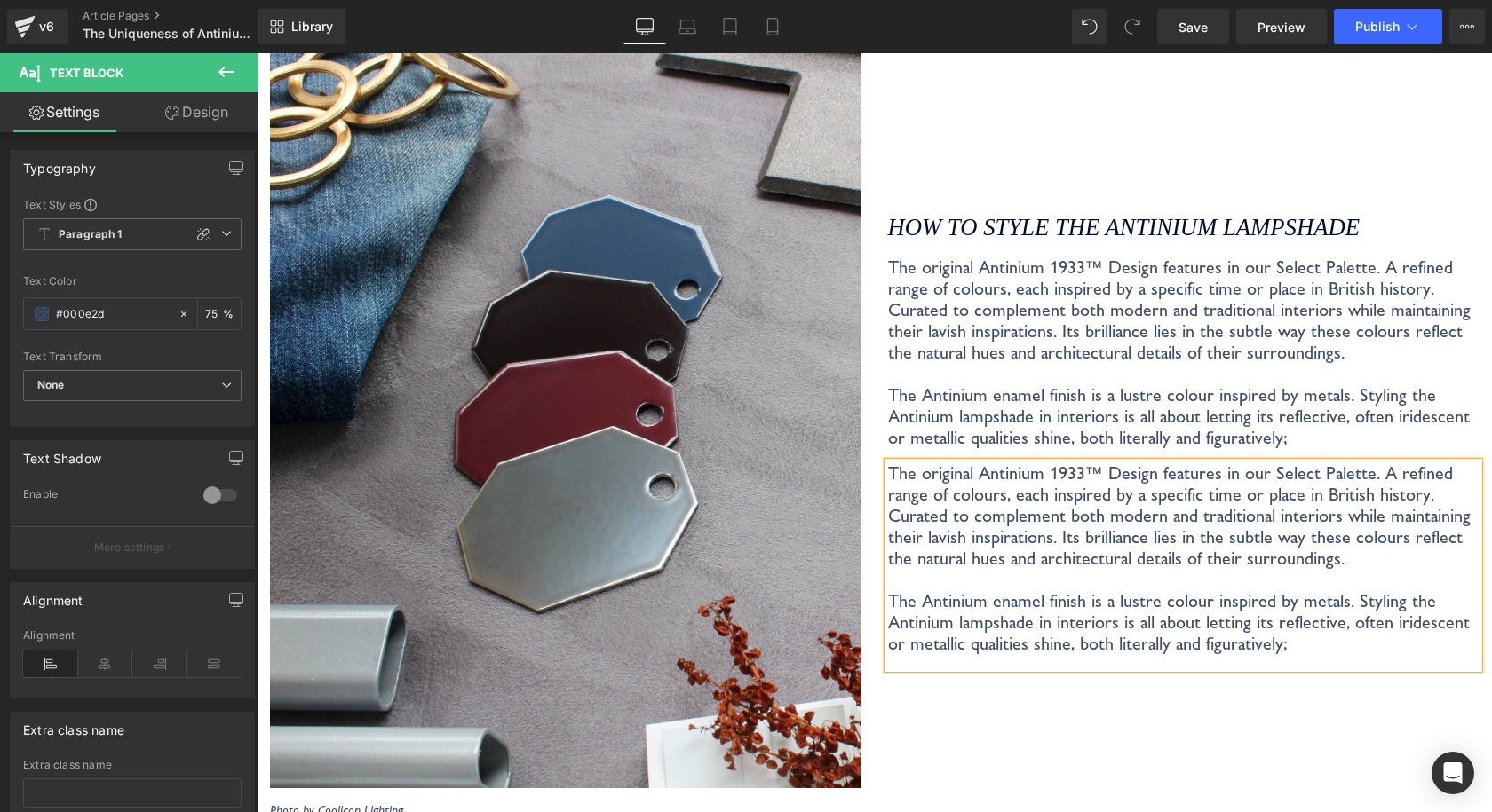
scroll to position [3434, 0]
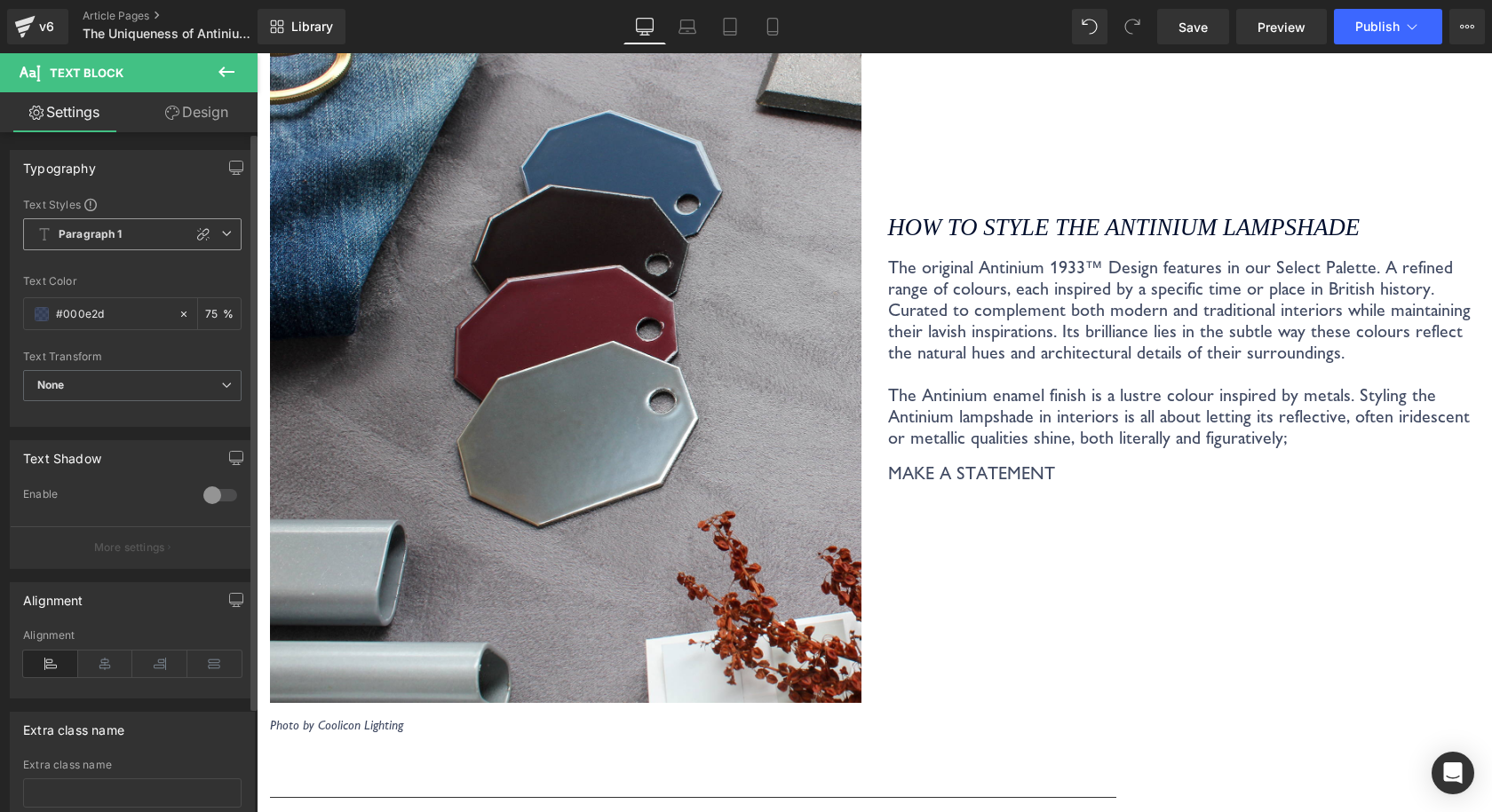
click at [161, 247] on span "Paragraph 1" at bounding box center [132, 234] width 218 height 32
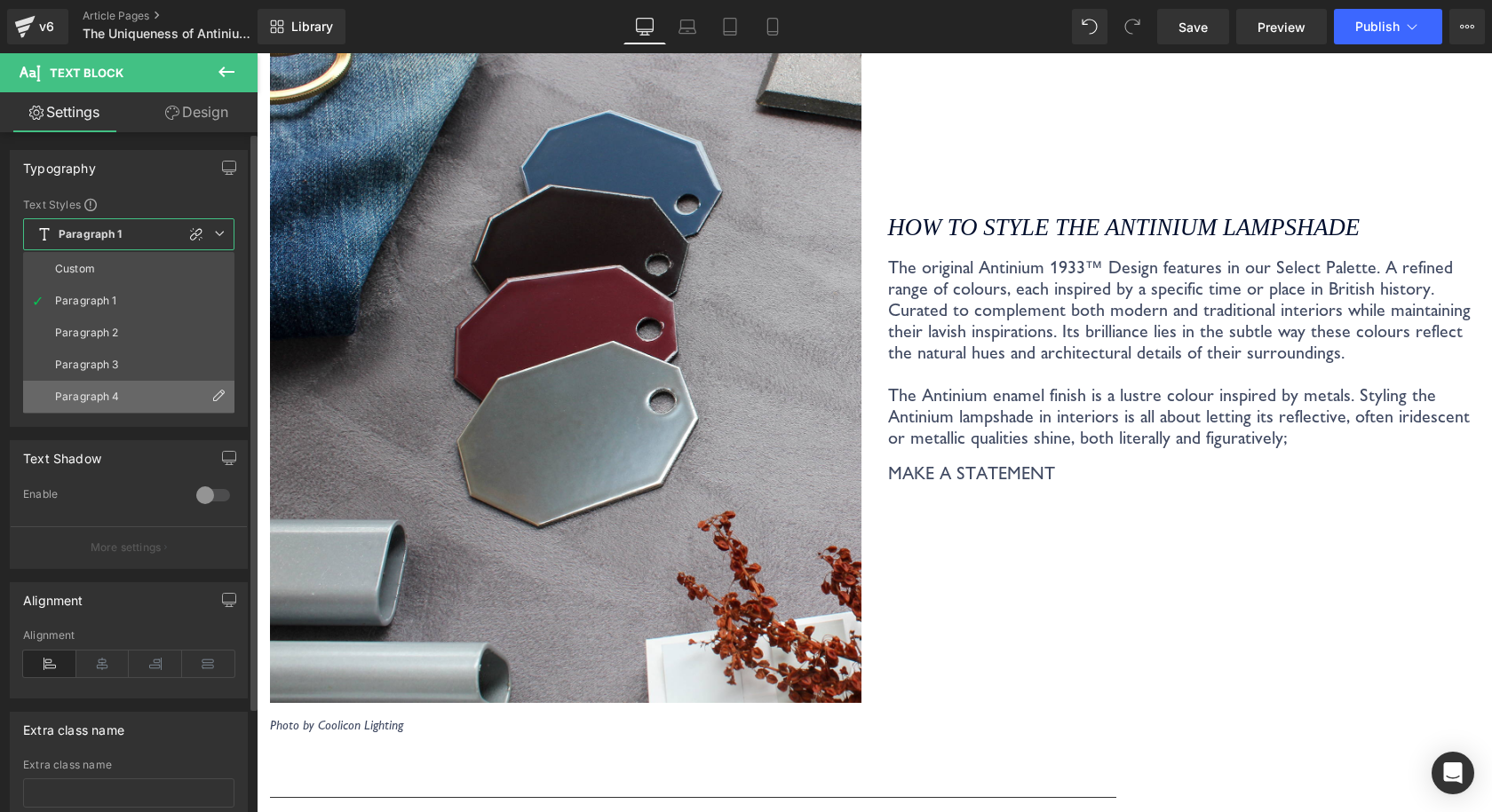
click at [90, 390] on li "Paragraph 4" at bounding box center [129, 396] width 212 height 32
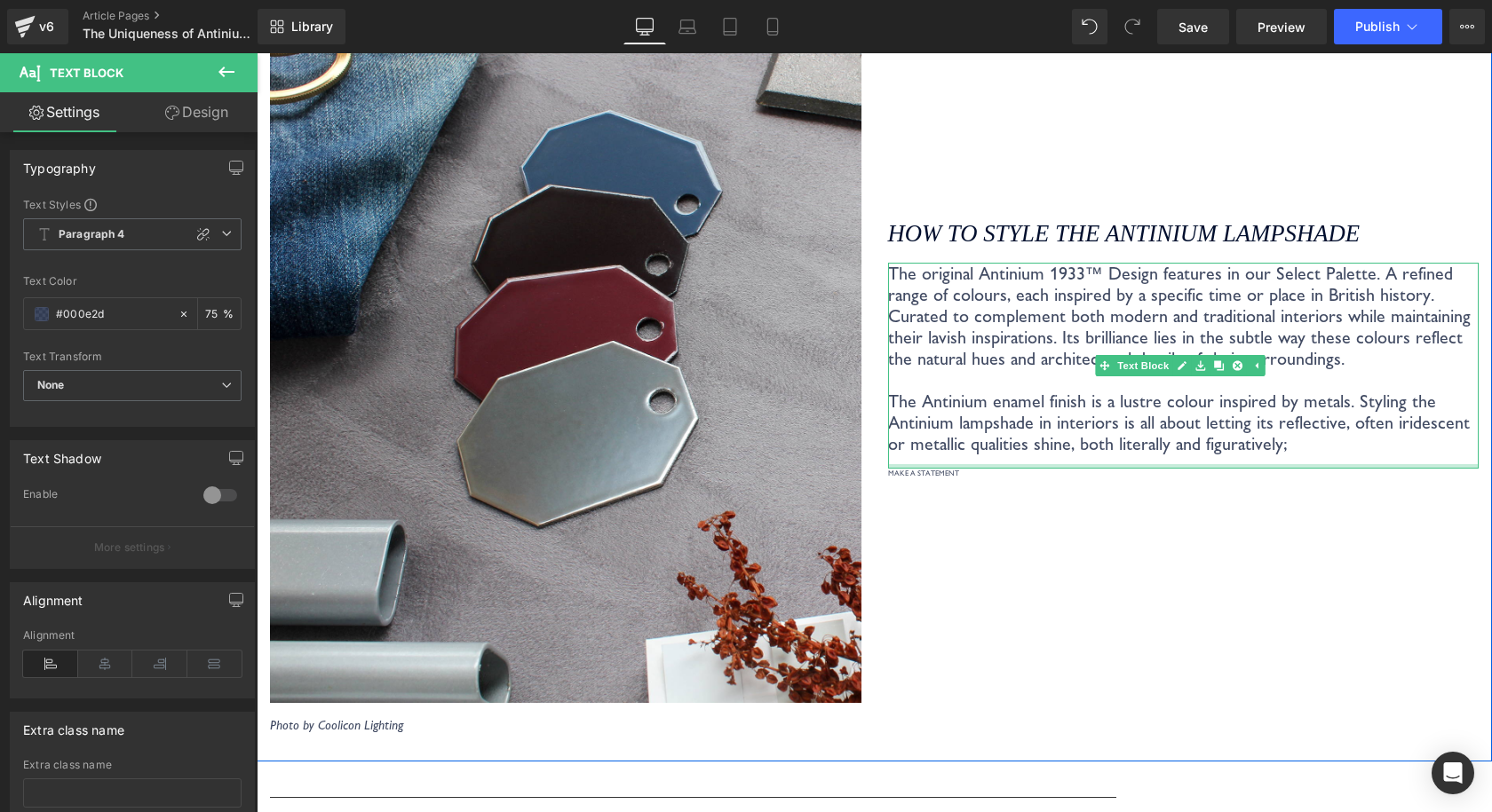
click at [900, 464] on div at bounding box center [1183, 466] width 591 height 5
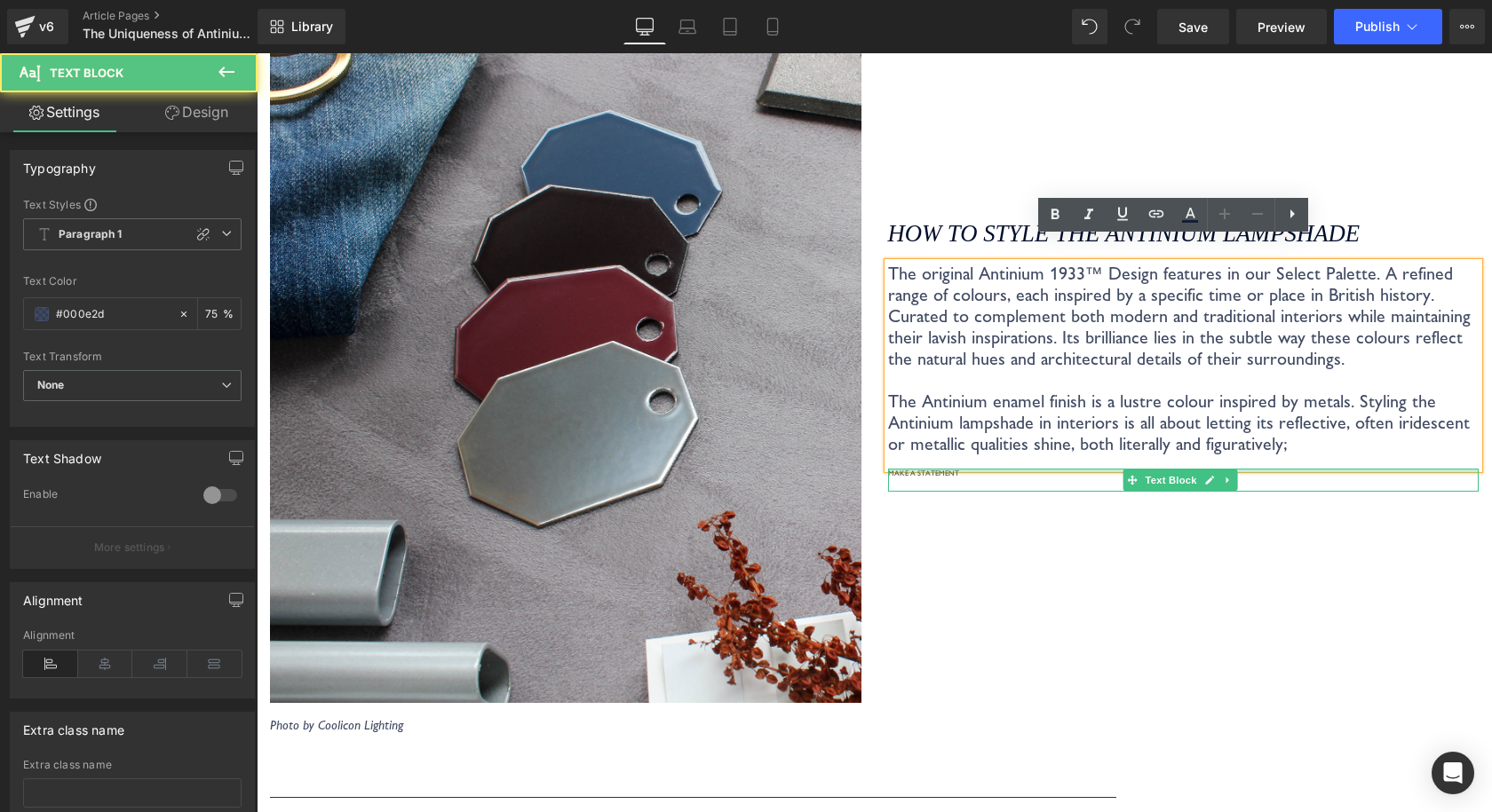
click at [914, 469] on p "MAKE A STATEMENT" at bounding box center [1183, 472] width 591 height 9
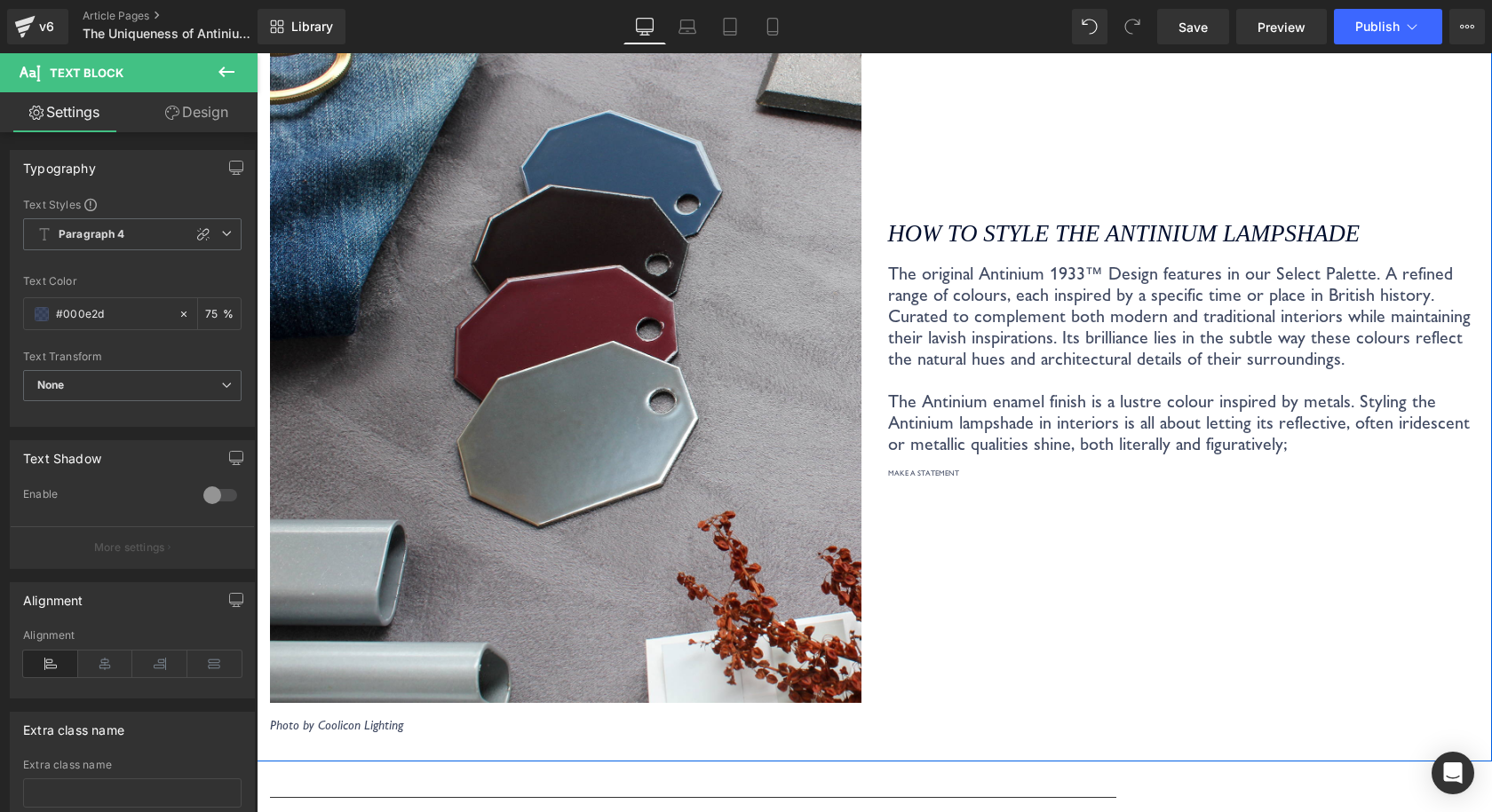
click at [988, 220] on icon "How to style the Antinium Lampshade" at bounding box center [1124, 233] width 472 height 26
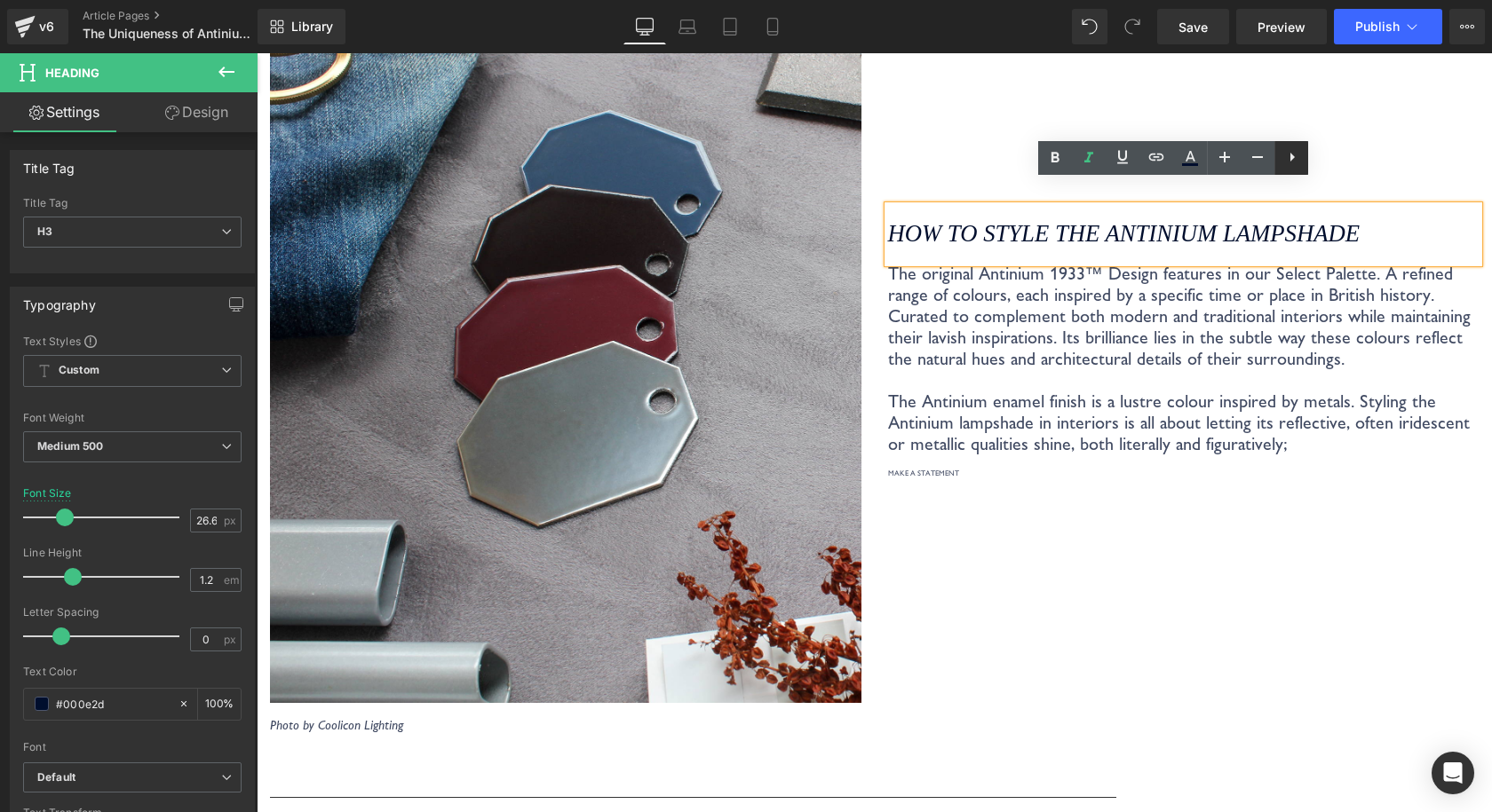
click at [1285, 153] on icon at bounding box center [1292, 157] width 21 height 21
click at [1319, 155] on icon at bounding box center [1326, 157] width 21 height 21
click at [1286, 160] on icon at bounding box center [1292, 157] width 21 height 21
click at [1204, 103] on div "How to style the Antinium Lampshade Heading The original Antinium 1933™ Design …" at bounding box center [1183, 348] width 618 height 768
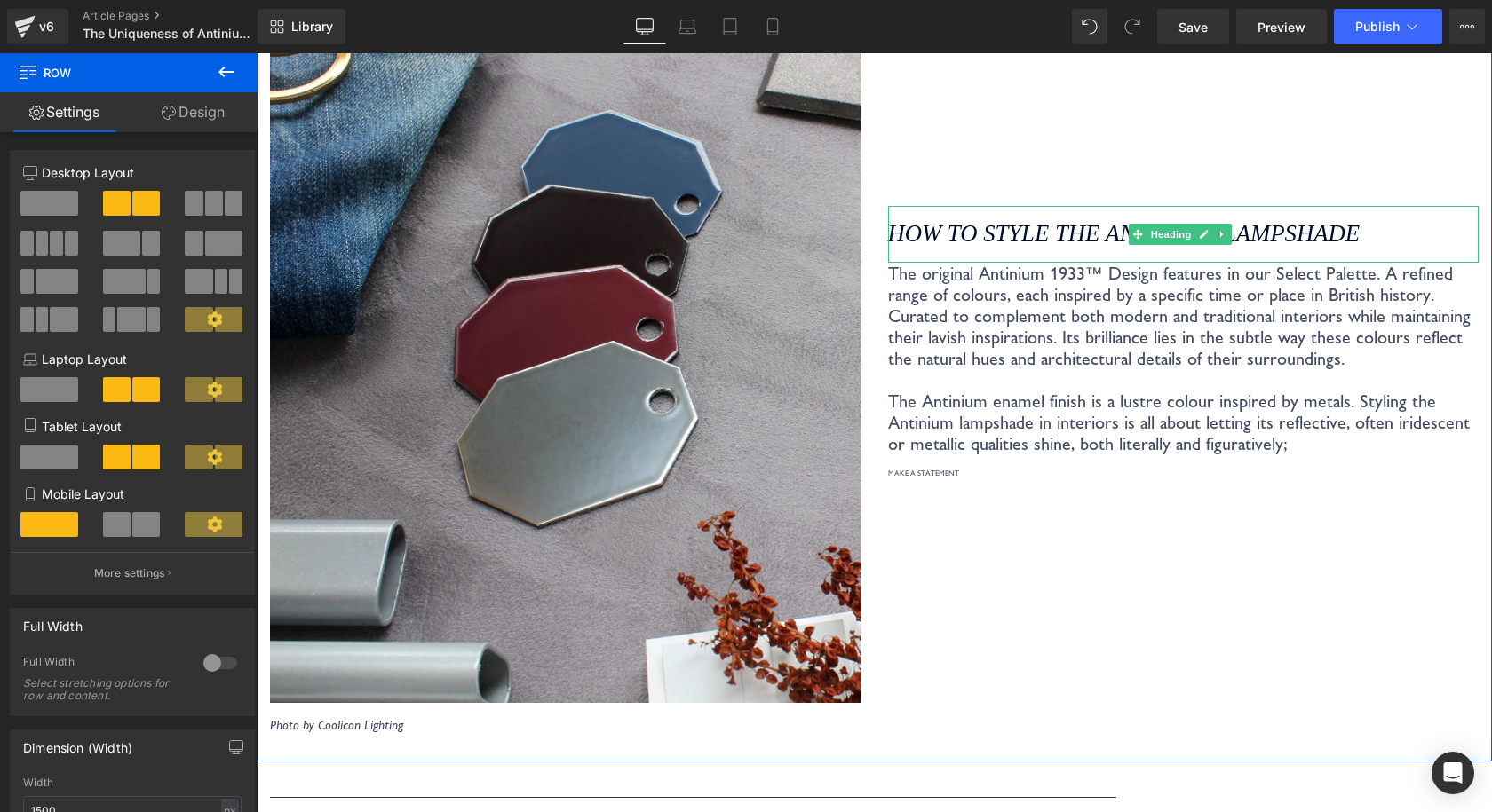
click at [1223, 223] on link at bounding box center [1221, 234] width 18 height 21
click at [1208, 229] on icon at bounding box center [1212, 234] width 10 height 10
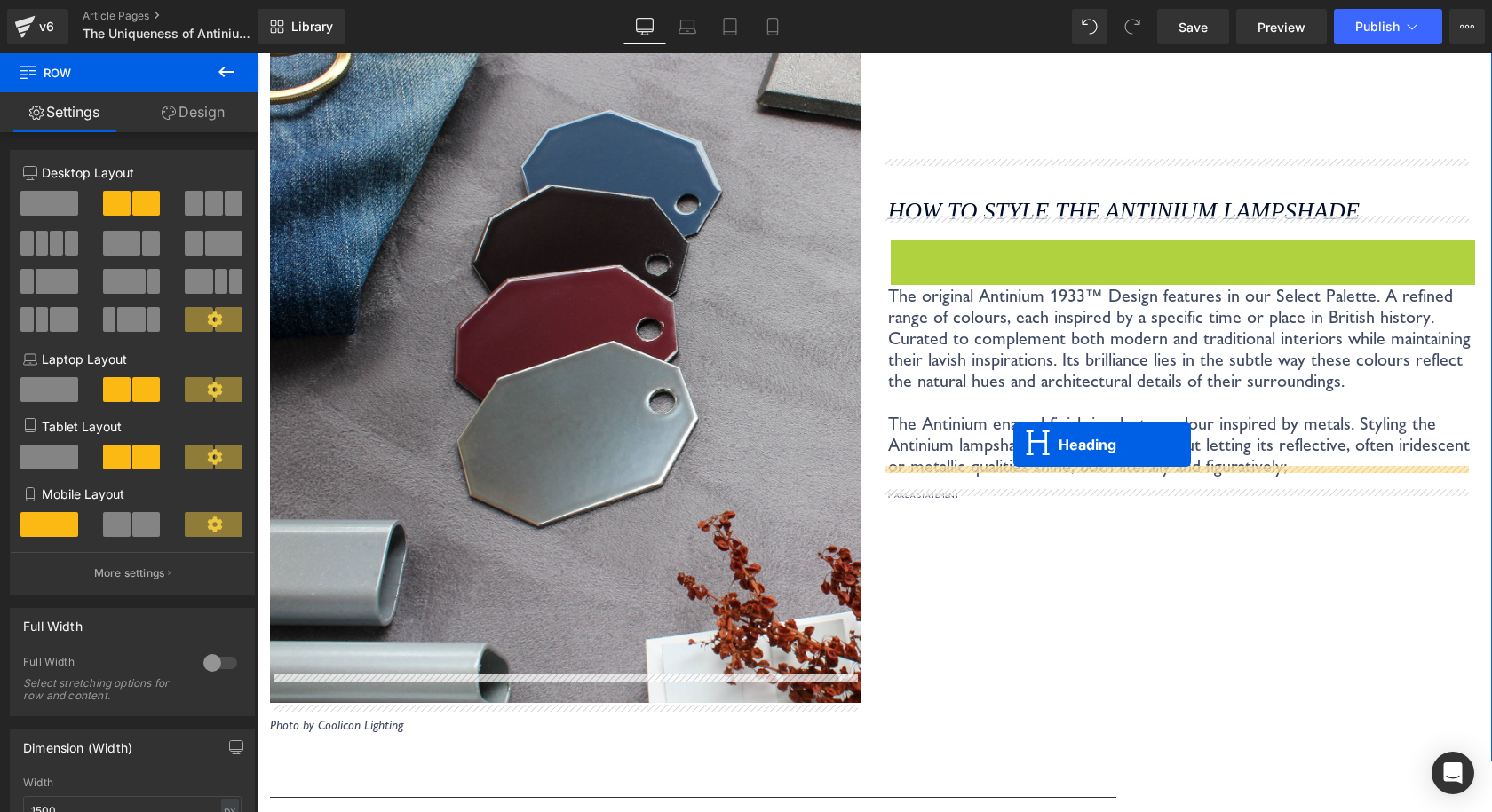
drag, startPoint x: 1129, startPoint y: 235, endPoint x: 1012, endPoint y: 444, distance: 239.5
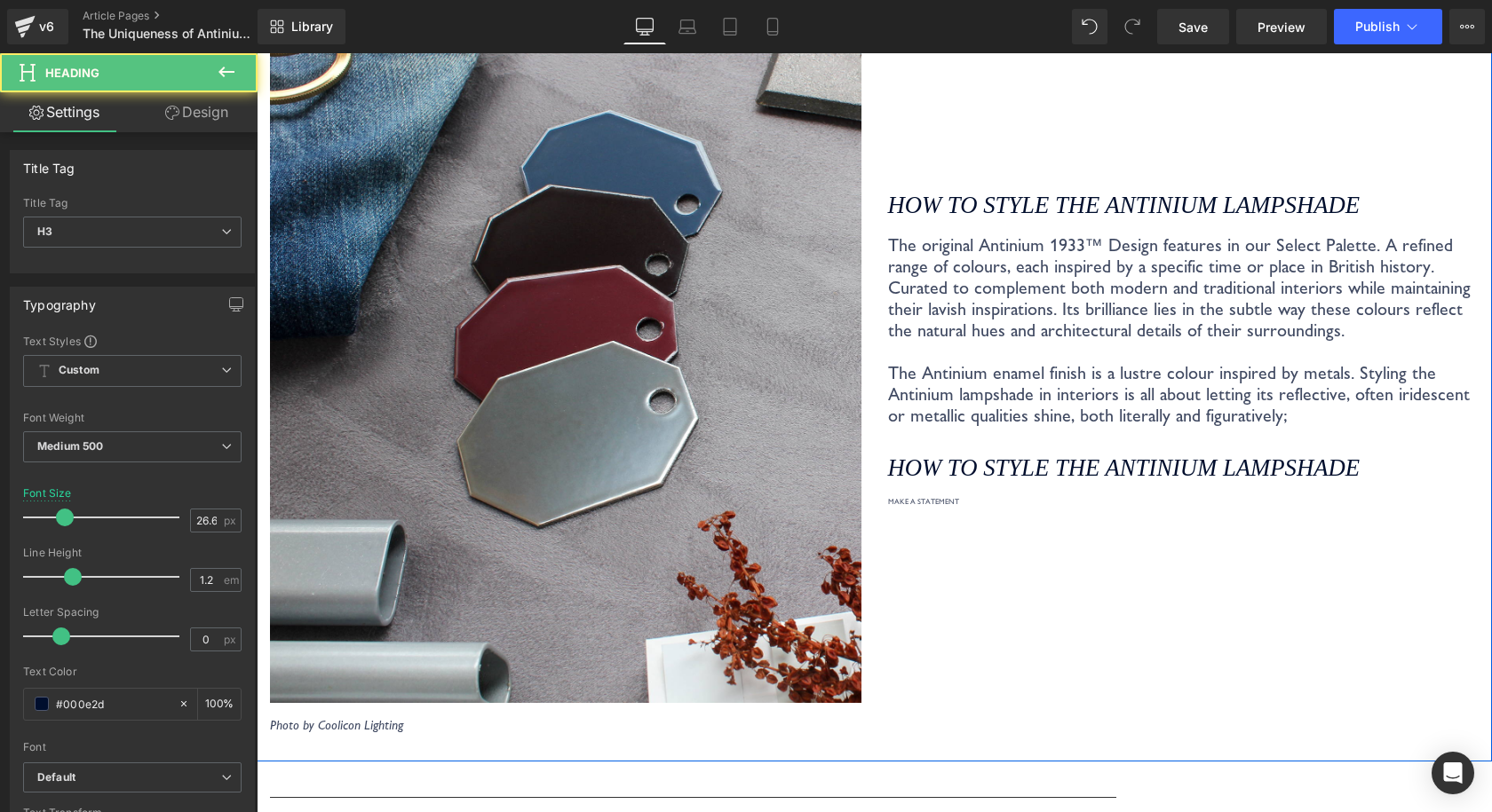
click at [938, 497] on div "MAKE A STATEMENT" at bounding box center [1183, 508] width 591 height 23
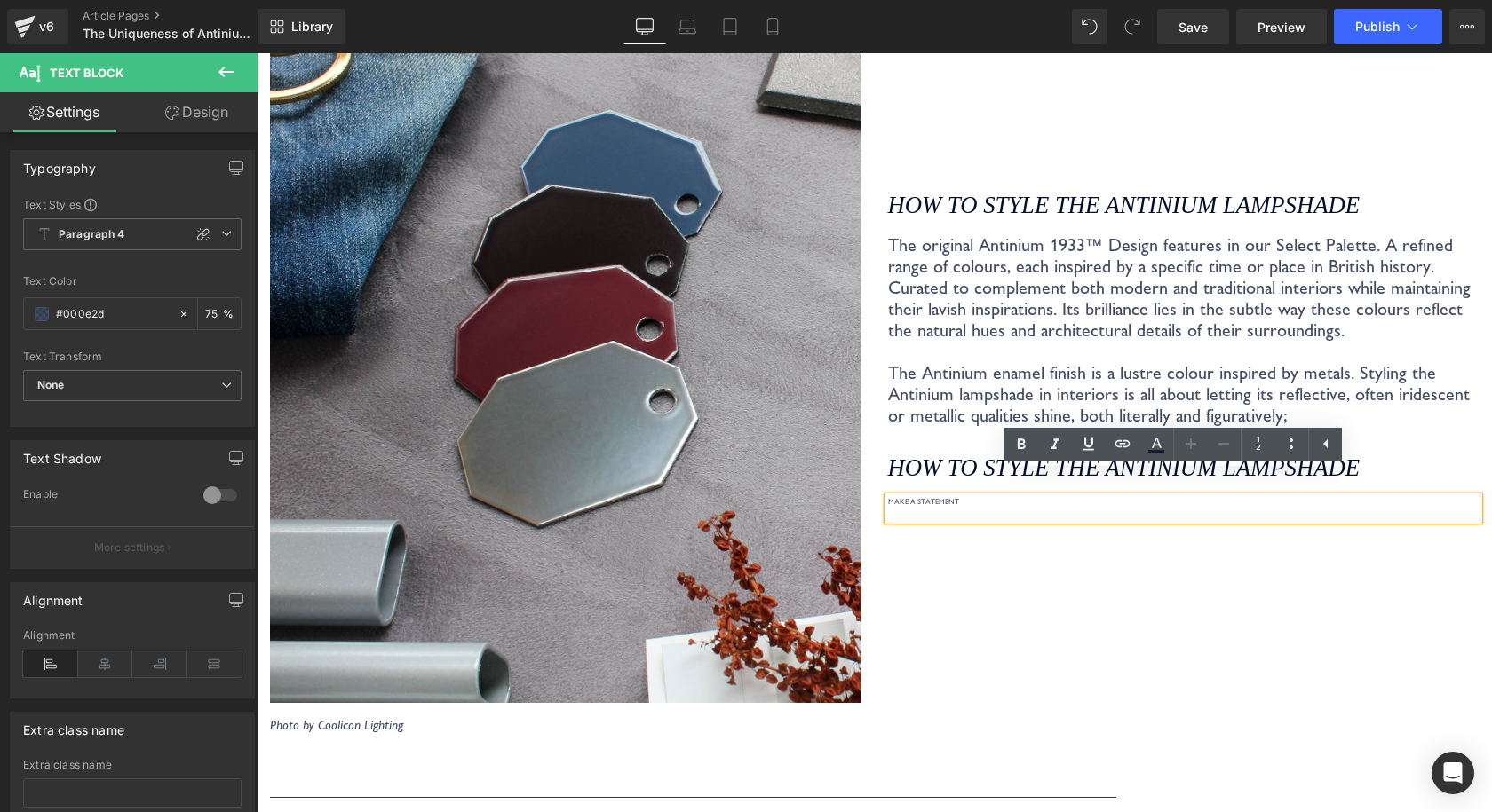
click at [1388, 567] on div "How to style the Antinium Lampshade Heading The original Antinium 1933™ Design …" at bounding box center [1183, 348] width 618 height 768
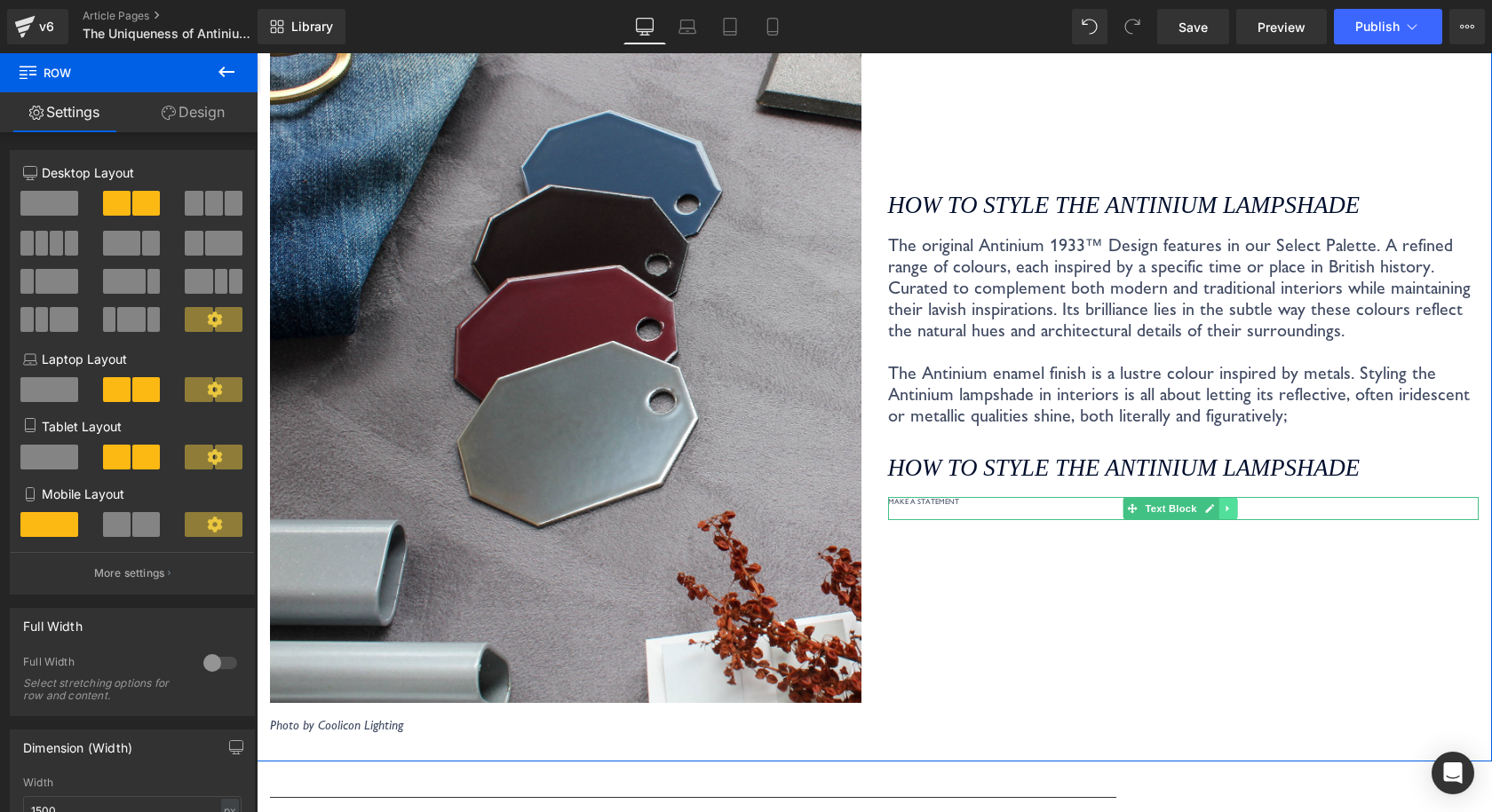
click at [1222, 503] on icon at bounding box center [1227, 508] width 10 height 11
click at [1232, 503] on icon at bounding box center [1237, 508] width 10 height 11
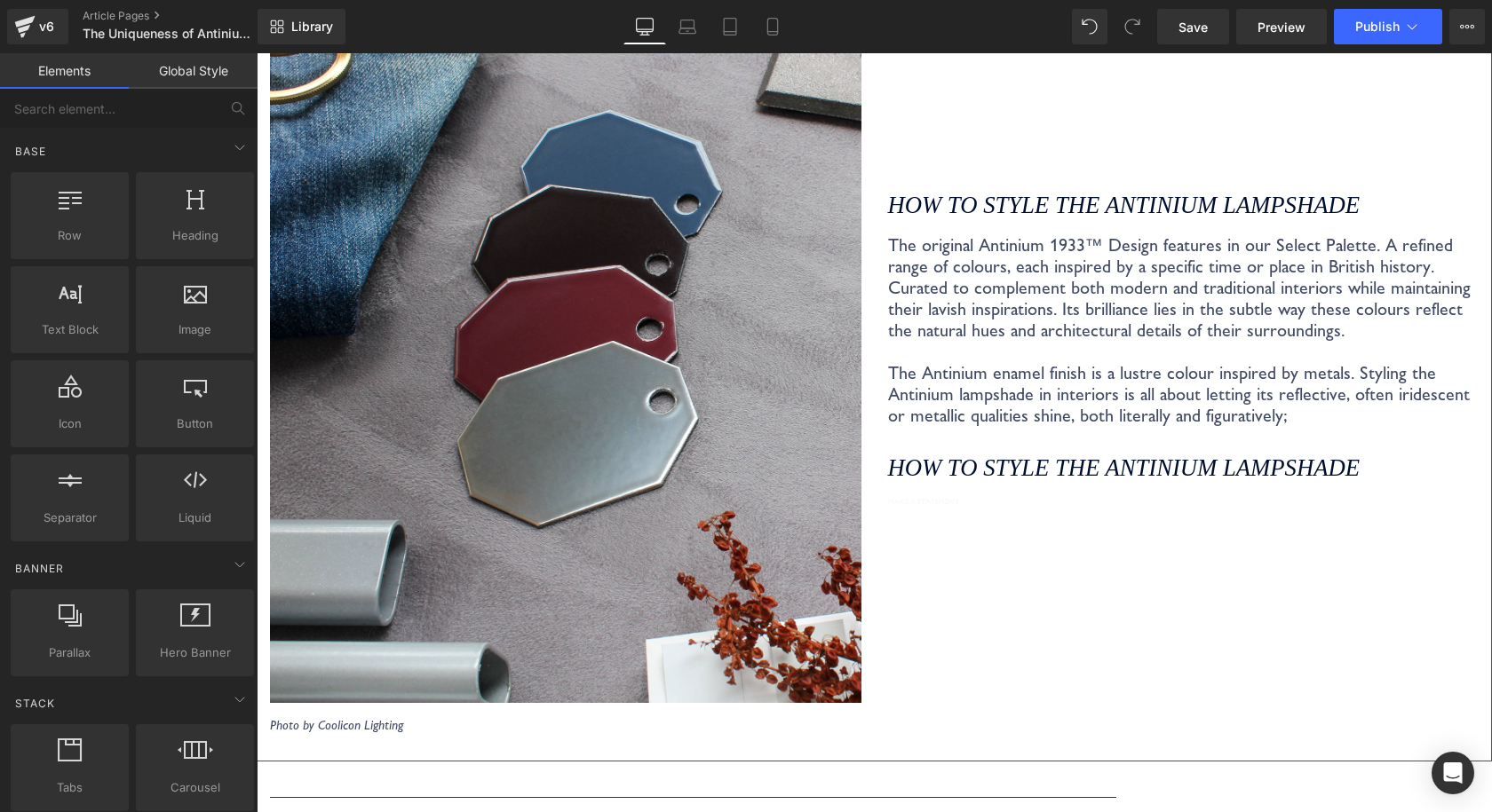
click at [1172, 458] on span "Heading" at bounding box center [1170, 469] width 48 height 21
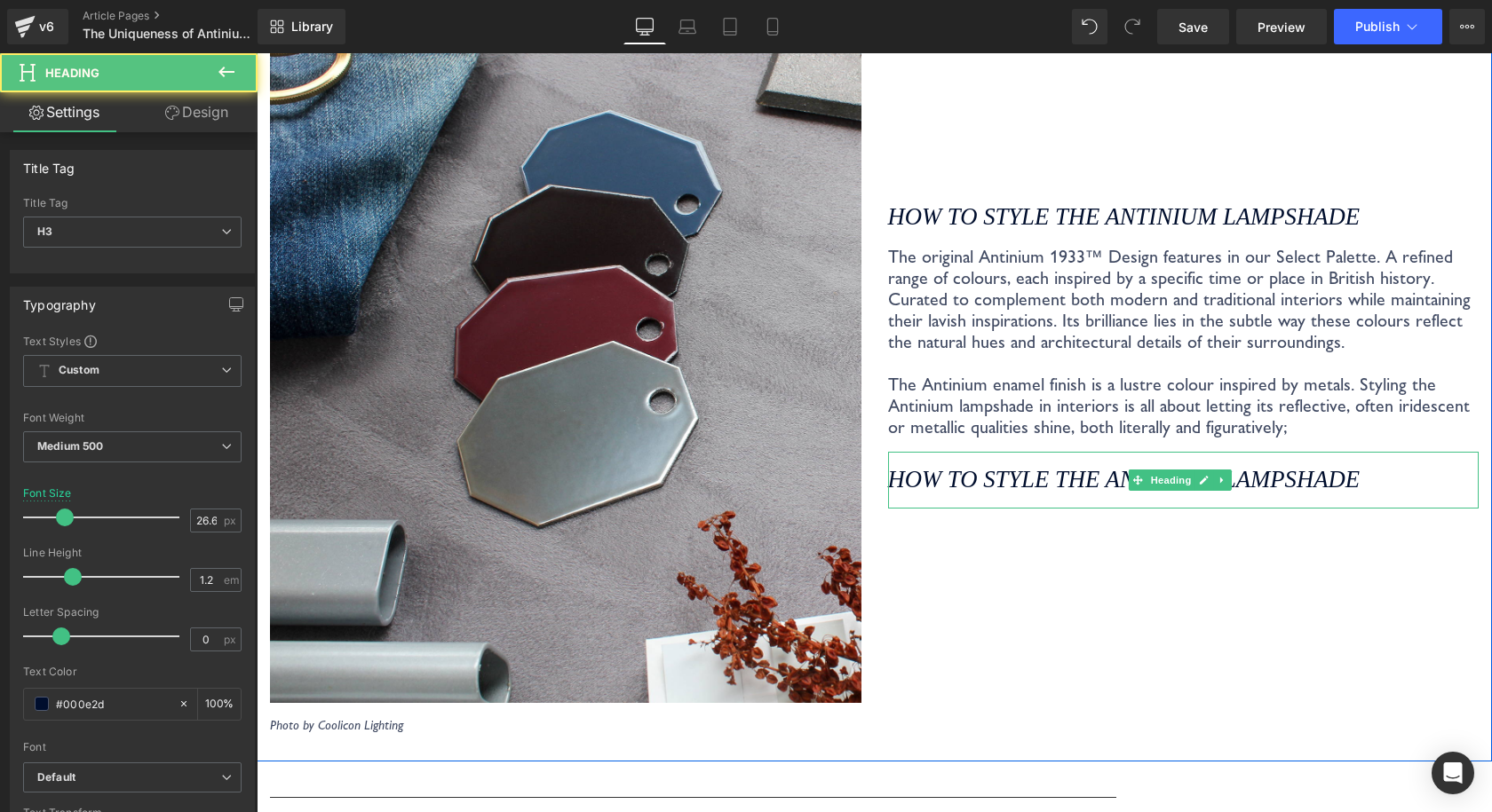
click at [1287, 466] on icon "How to style the Antinium Lampshade" at bounding box center [1124, 478] width 472 height 26
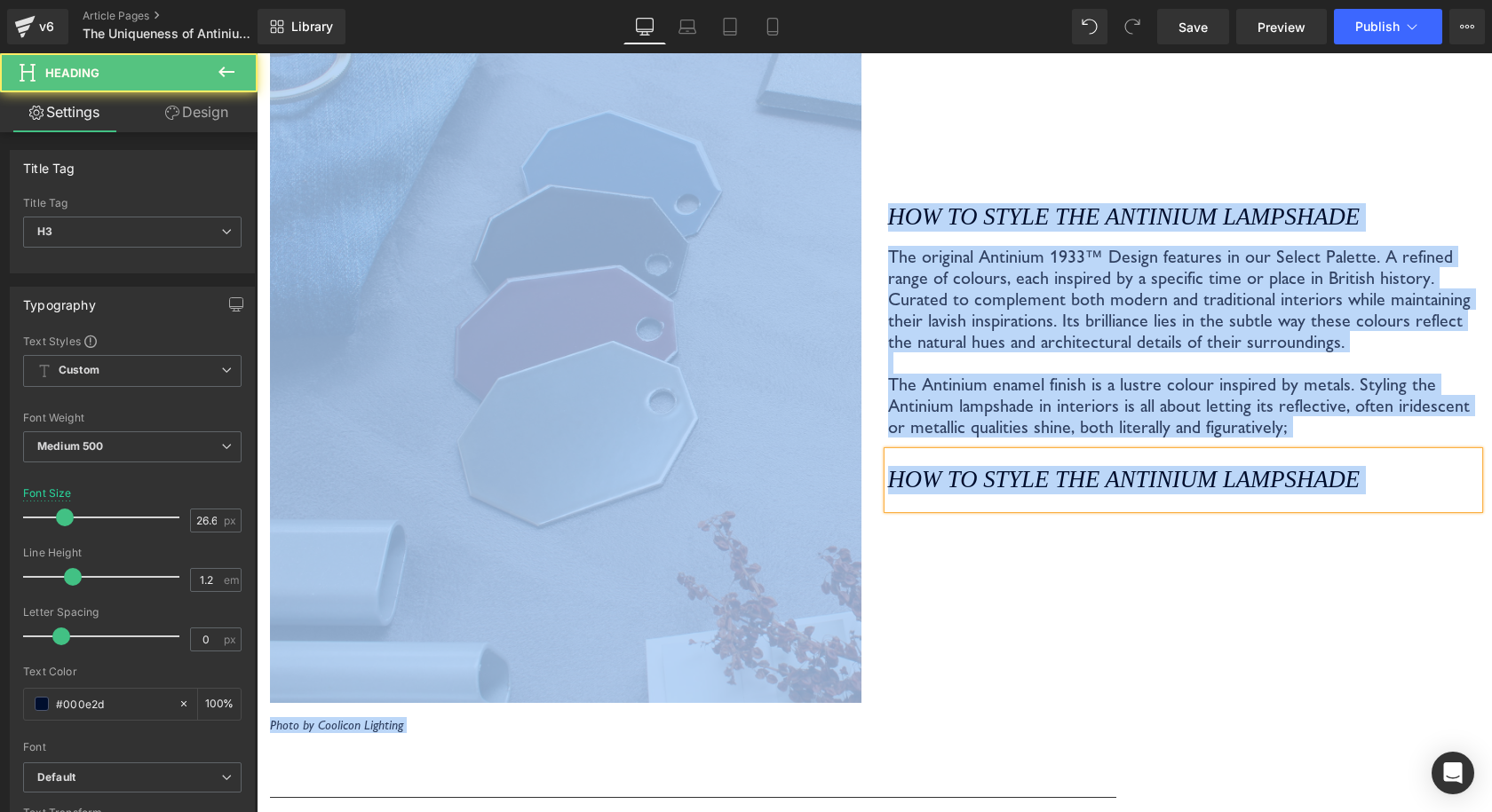
click at [1291, 466] on icon "How to style the Antinium Lampshade" at bounding box center [1124, 478] width 472 height 26
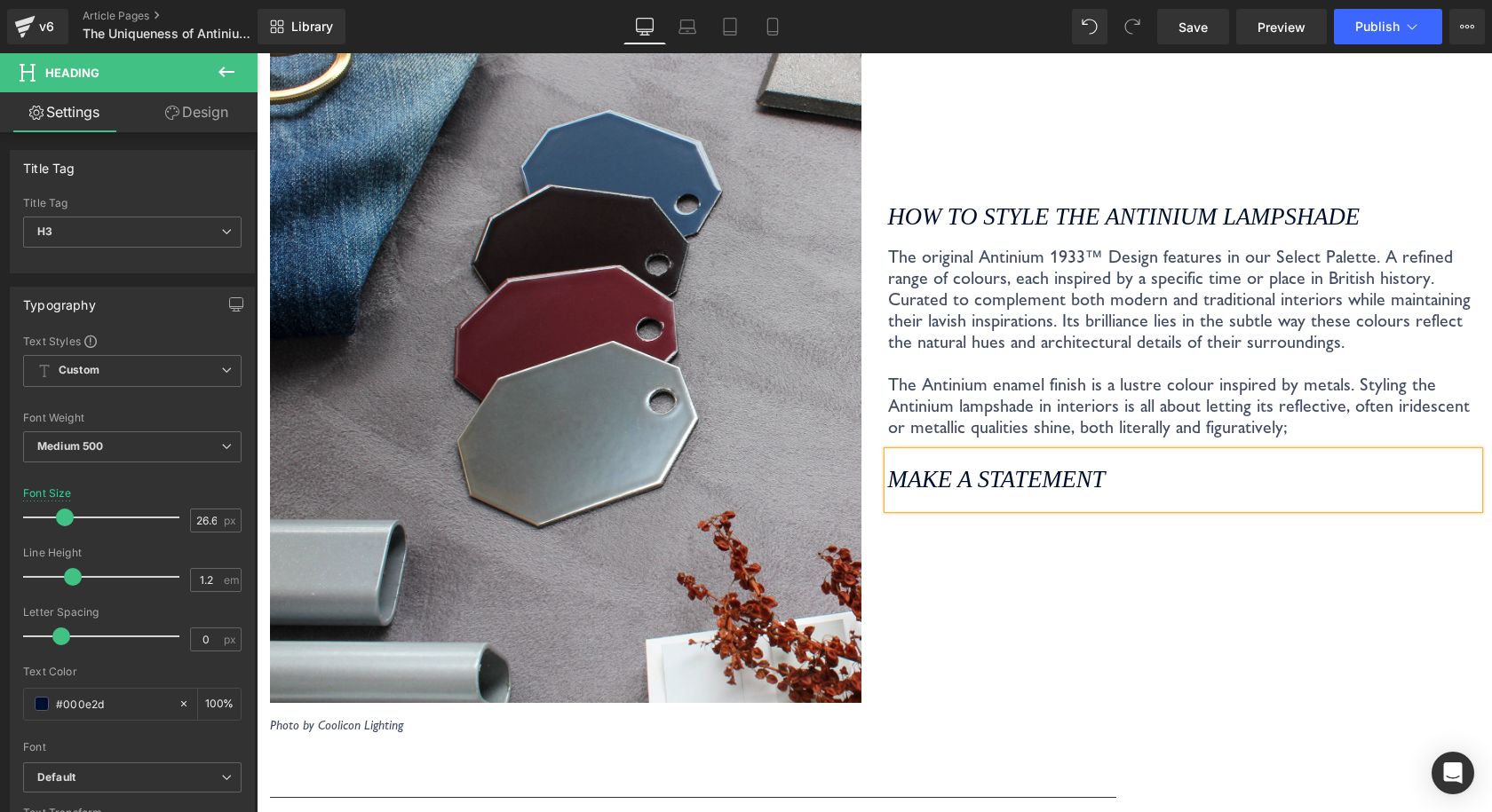
click at [1017, 641] on div "How to style the Antinium Lampshade Heading The original Antinium 1933™ Design …" at bounding box center [1183, 348] width 618 height 768
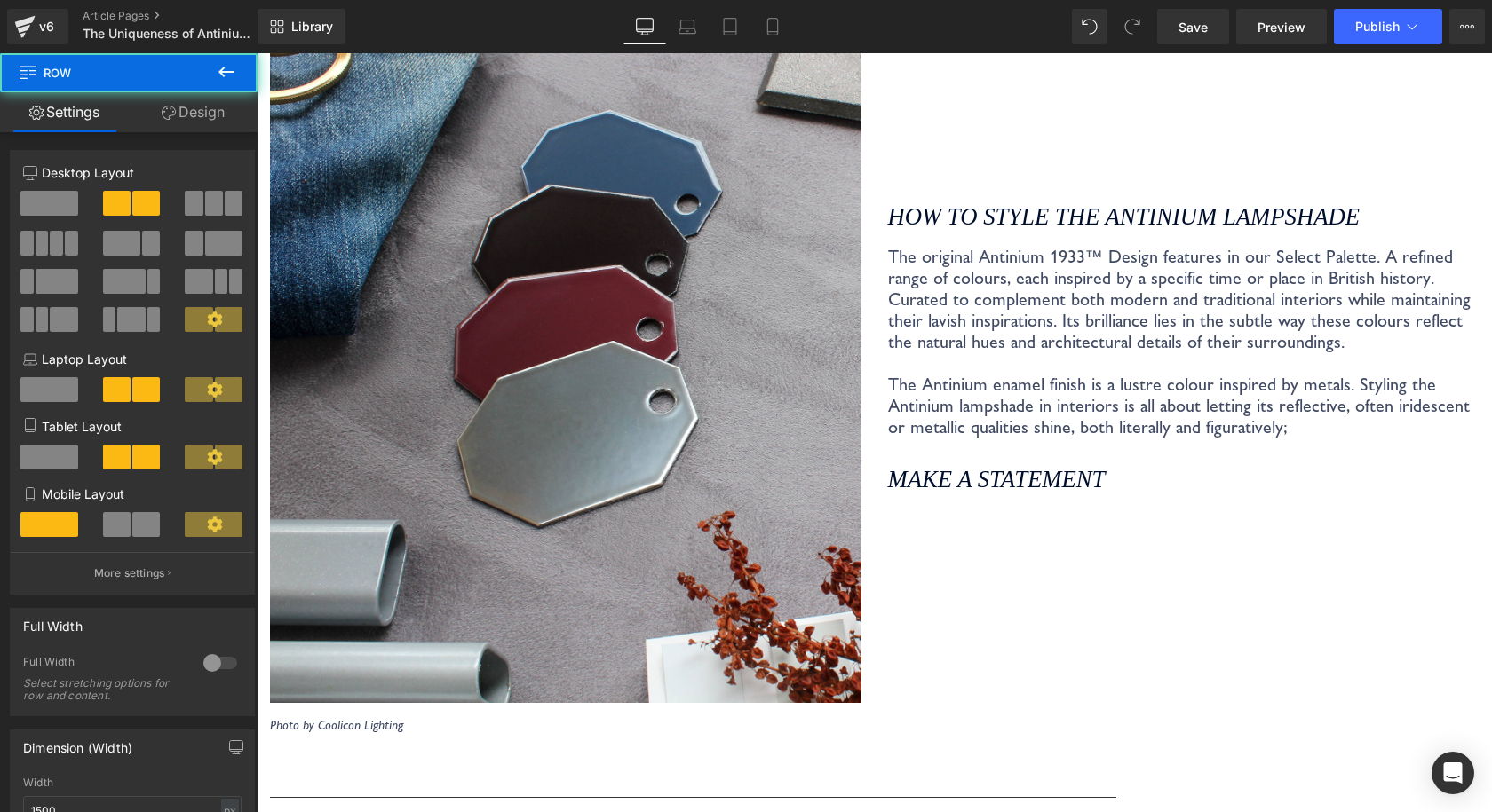
click at [966, 466] on icon "Make a statement" at bounding box center [997, 478] width 217 height 26
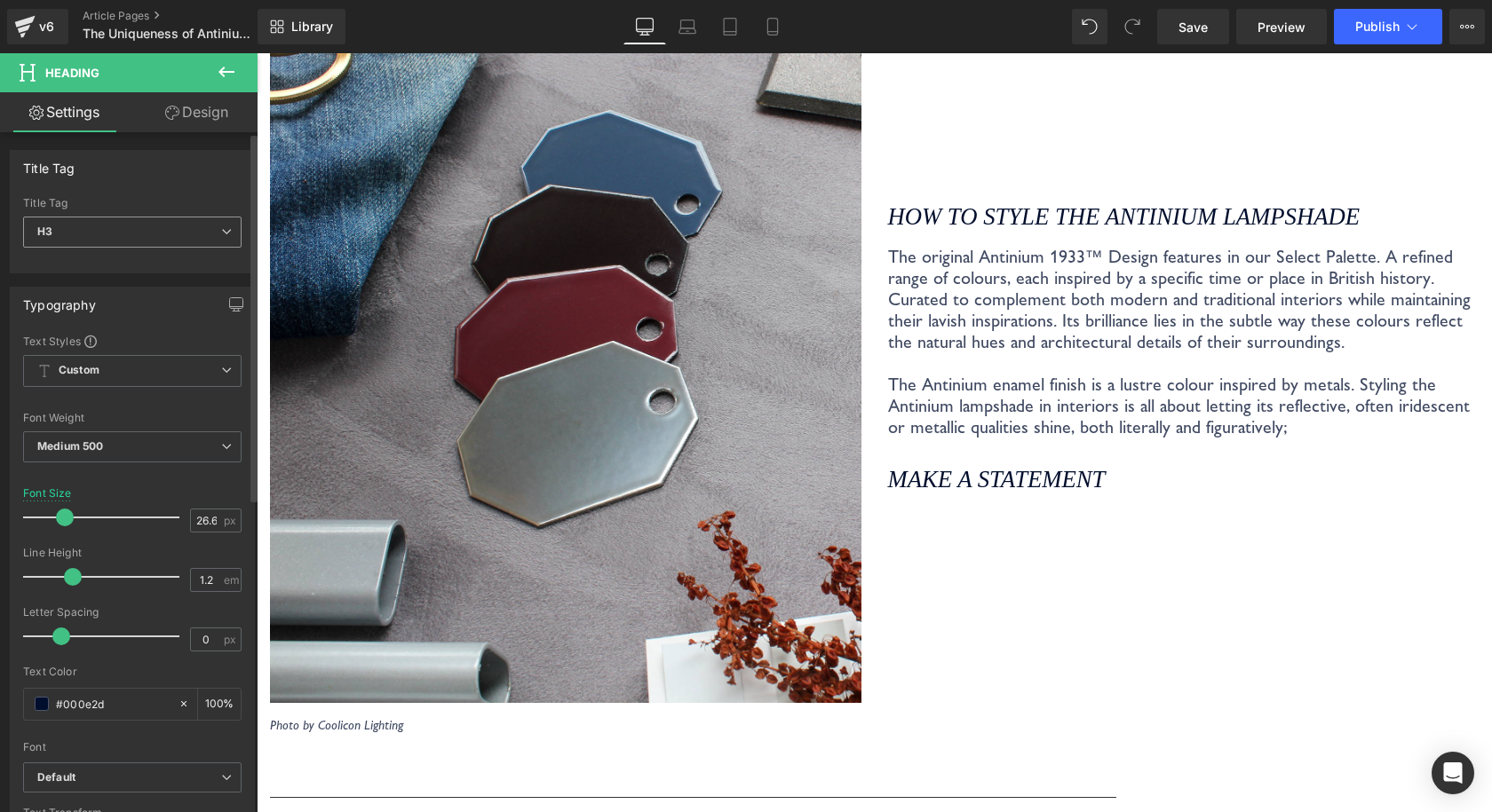
click at [113, 227] on span "H3" at bounding box center [132, 232] width 218 height 31
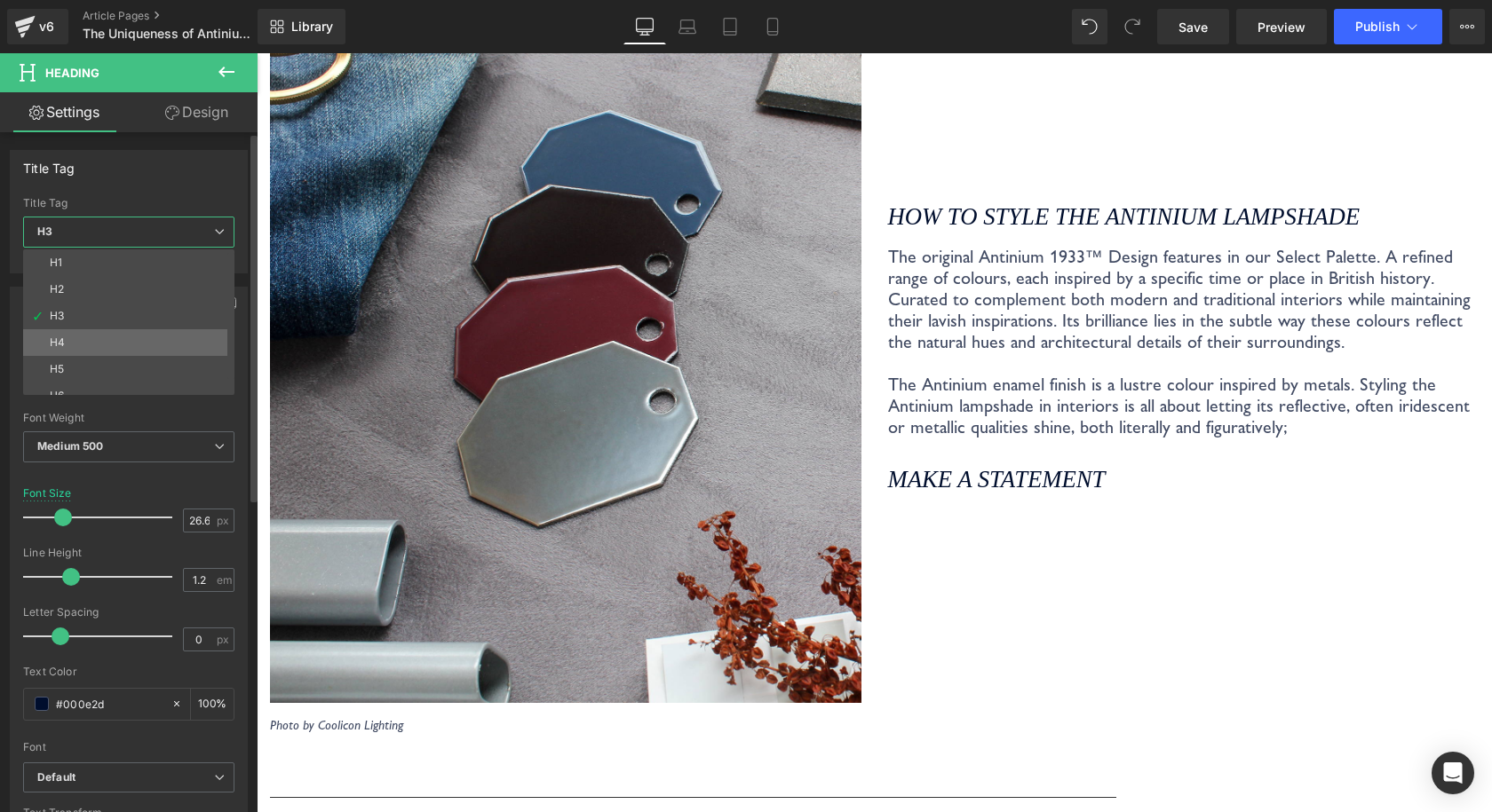
click at [83, 338] on li "H4" at bounding box center [133, 341] width 219 height 26
type input "20.25"
type input "1.26"
type input "0.81"
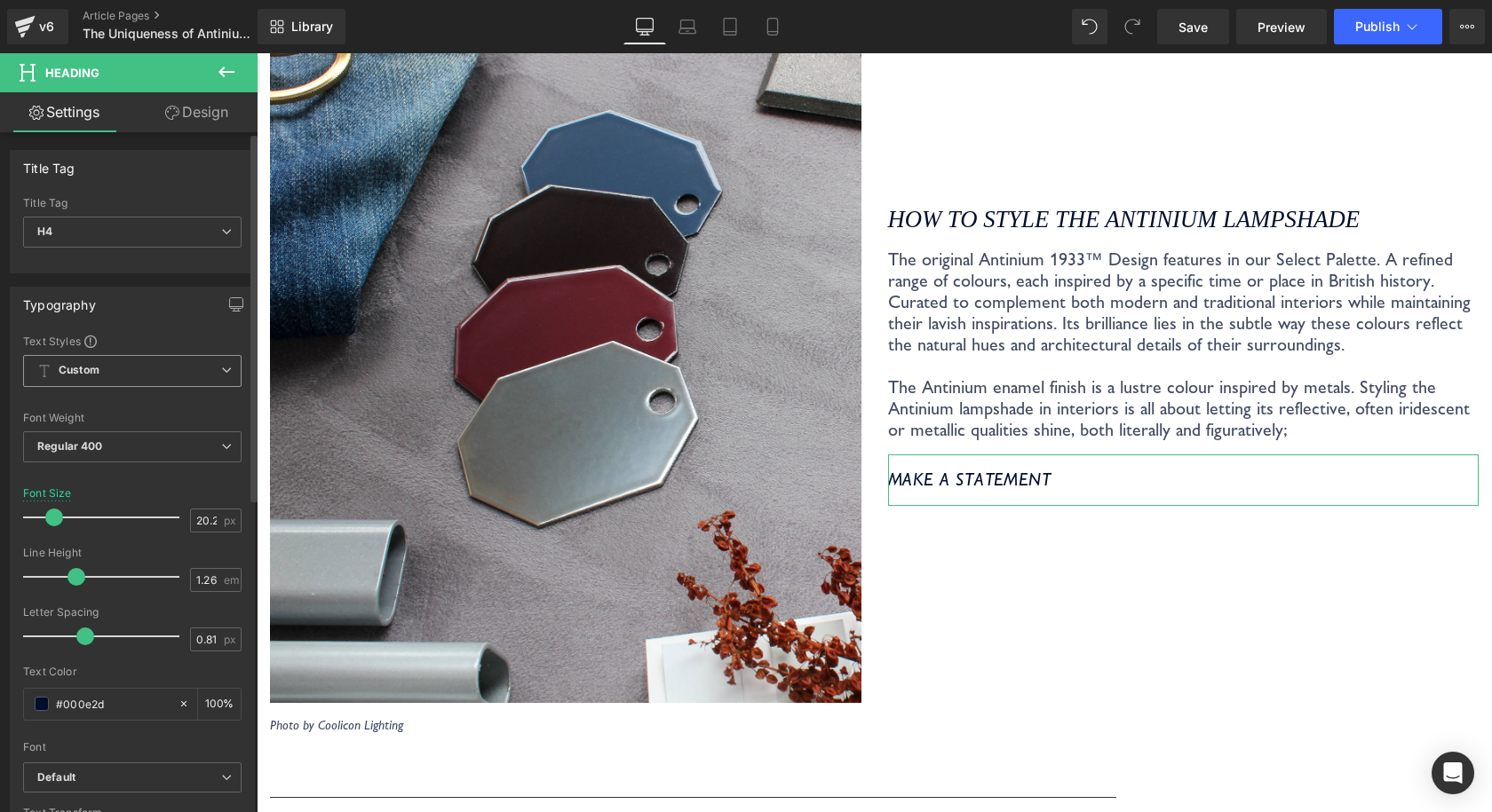
click at [105, 370] on span "Custom" at bounding box center [132, 371] width 218 height 32
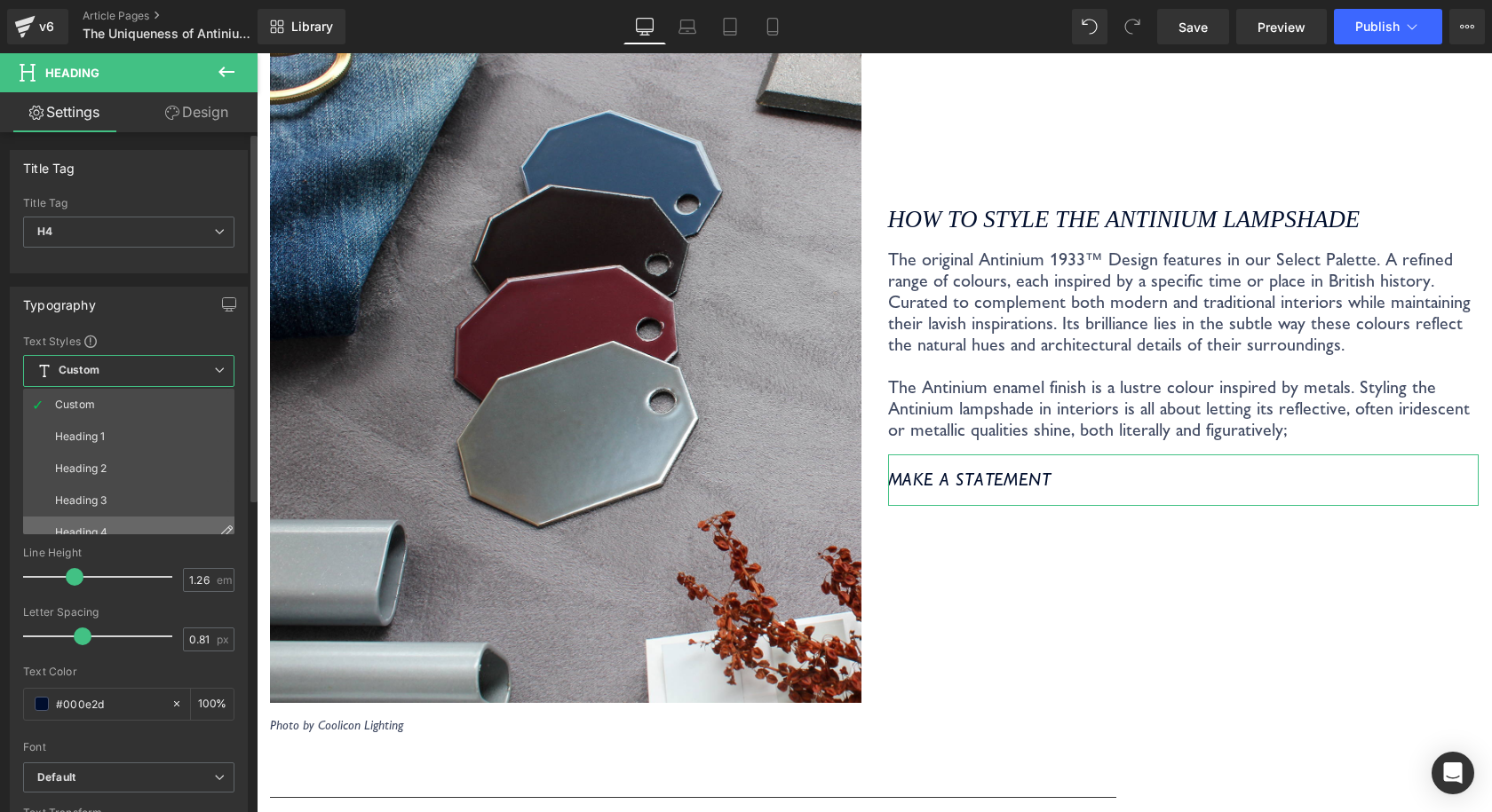
click at [96, 523] on li "Heading 4" at bounding box center [133, 532] width 219 height 32
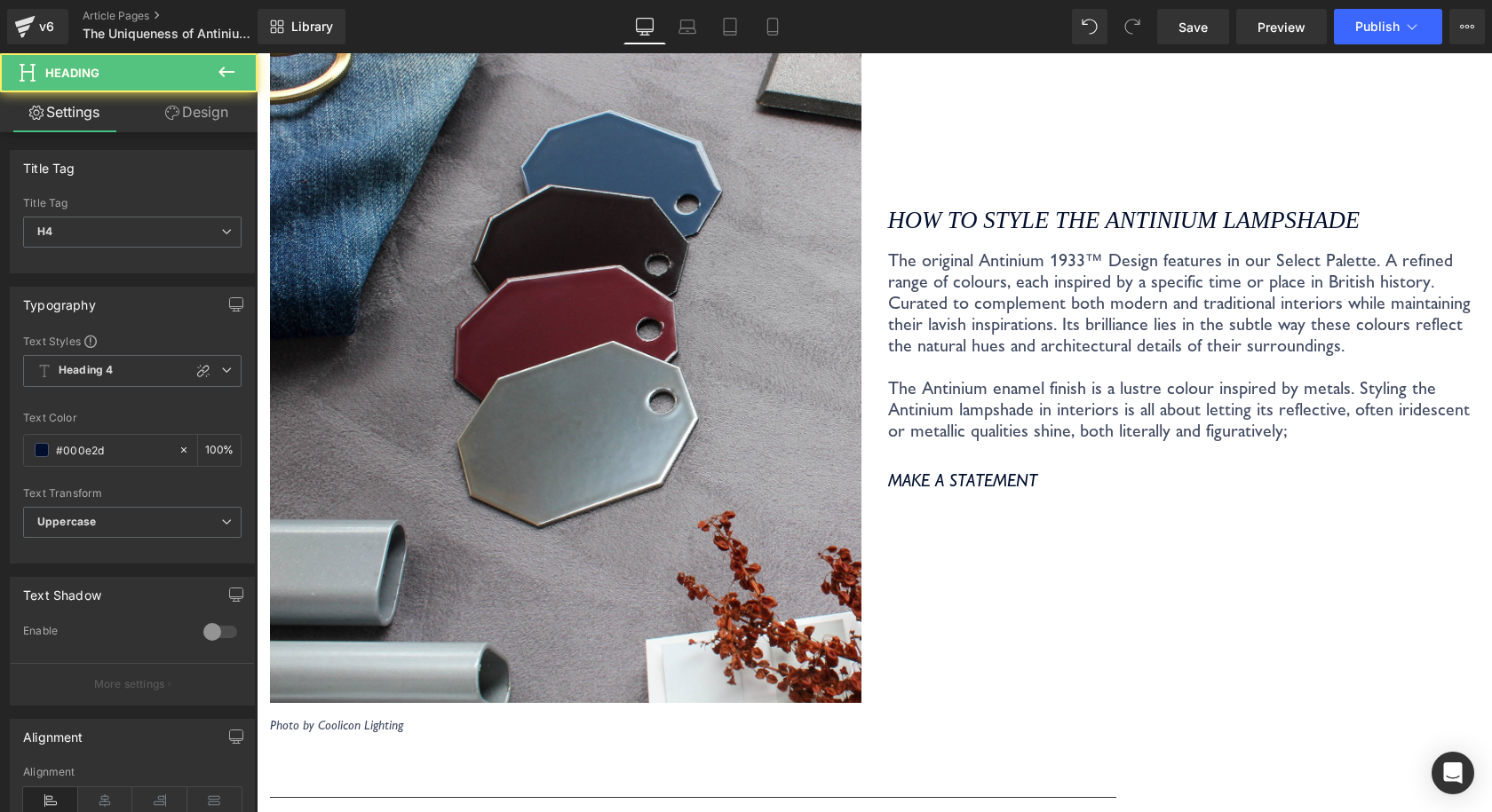
click at [1139, 455] on div "Make a statement Heading" at bounding box center [1183, 479] width 591 height 49
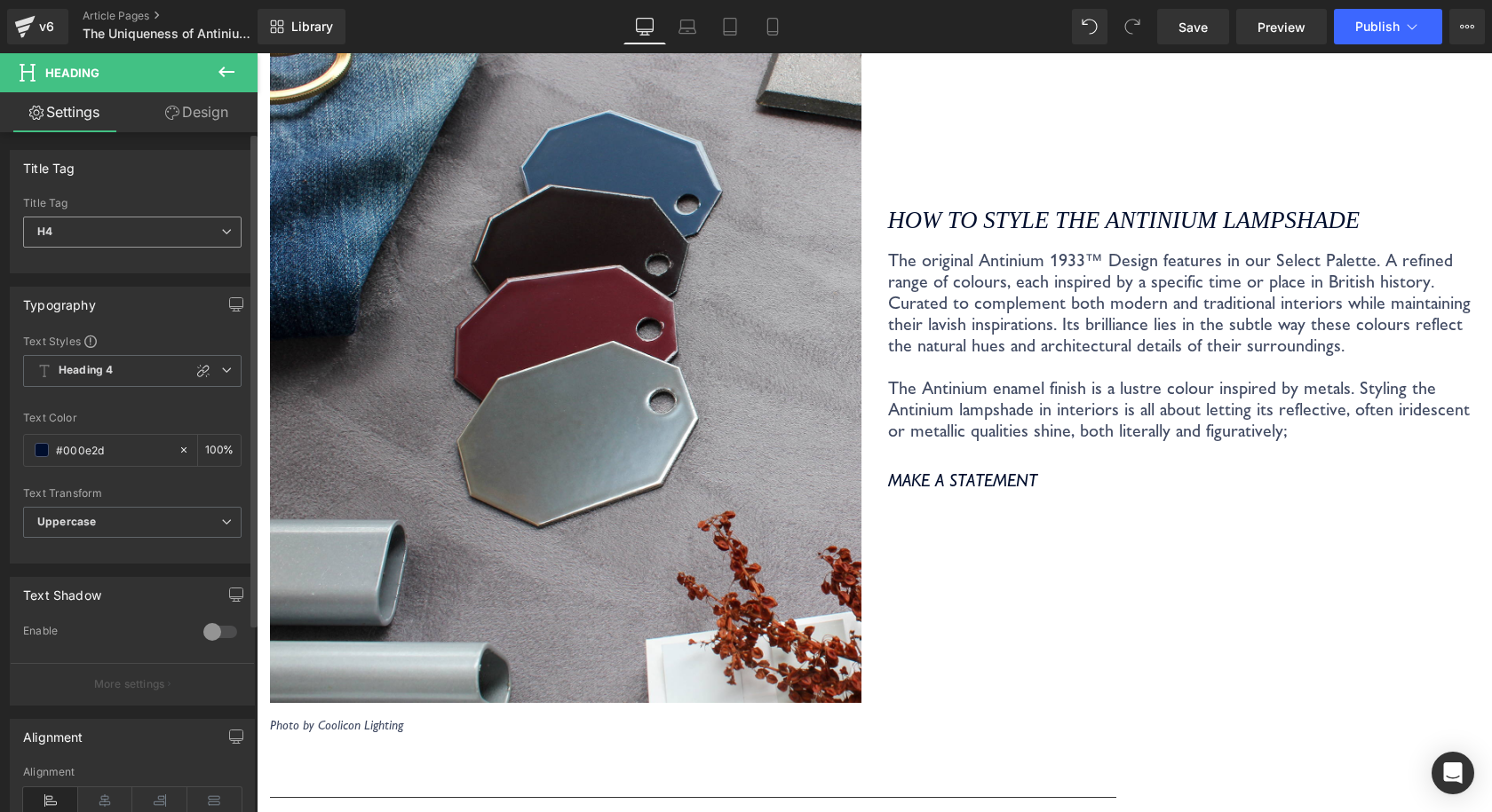
drag, startPoint x: 209, startPoint y: 241, endPoint x: 7, endPoint y: 199, distance: 206.3
click at [209, 241] on span "H4" at bounding box center [132, 232] width 218 height 31
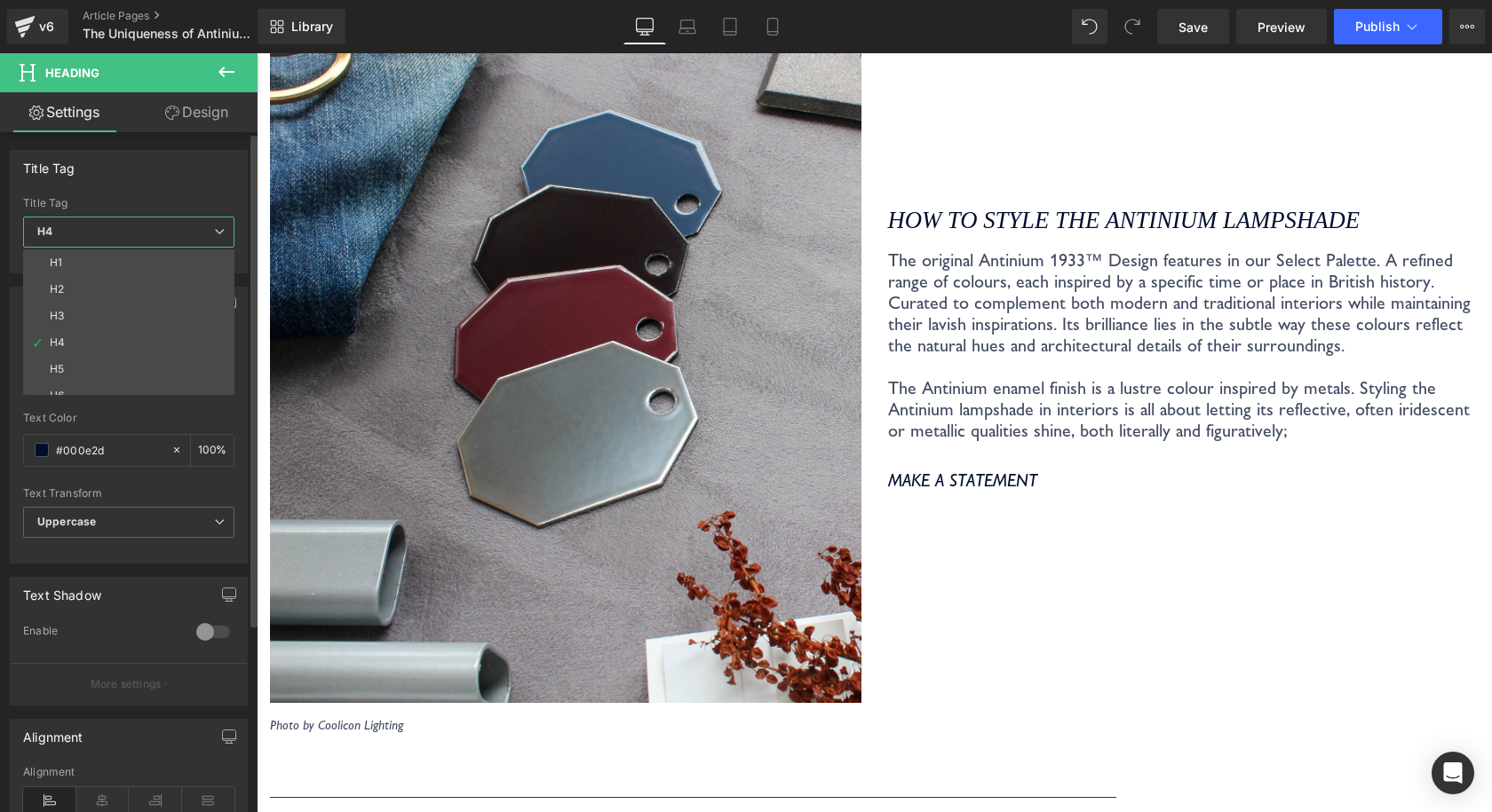
click at [130, 293] on li "H2" at bounding box center [133, 288] width 219 height 26
type input "100"
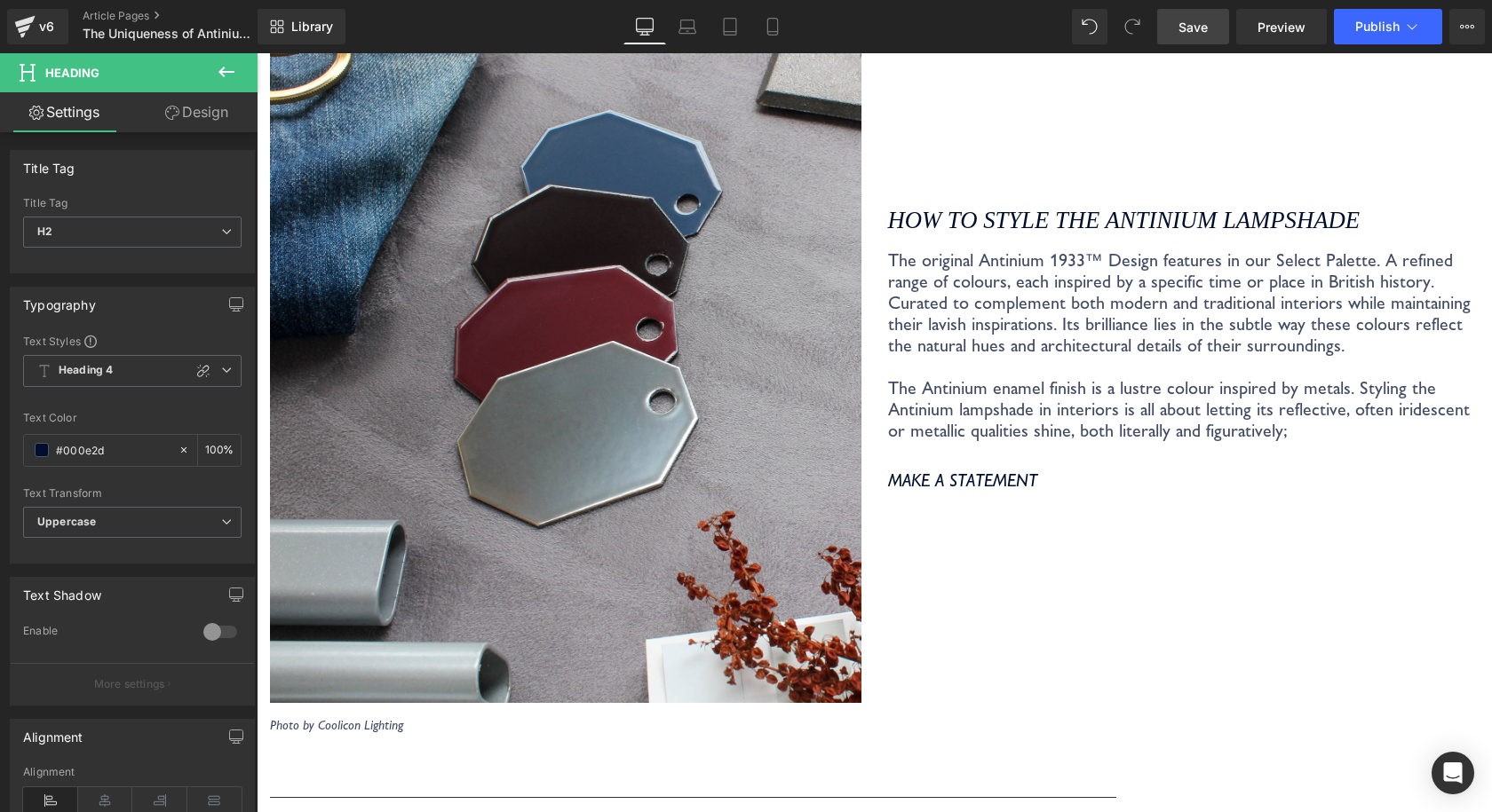
click at [1216, 28] on link "Save" at bounding box center [1193, 26] width 72 height 36
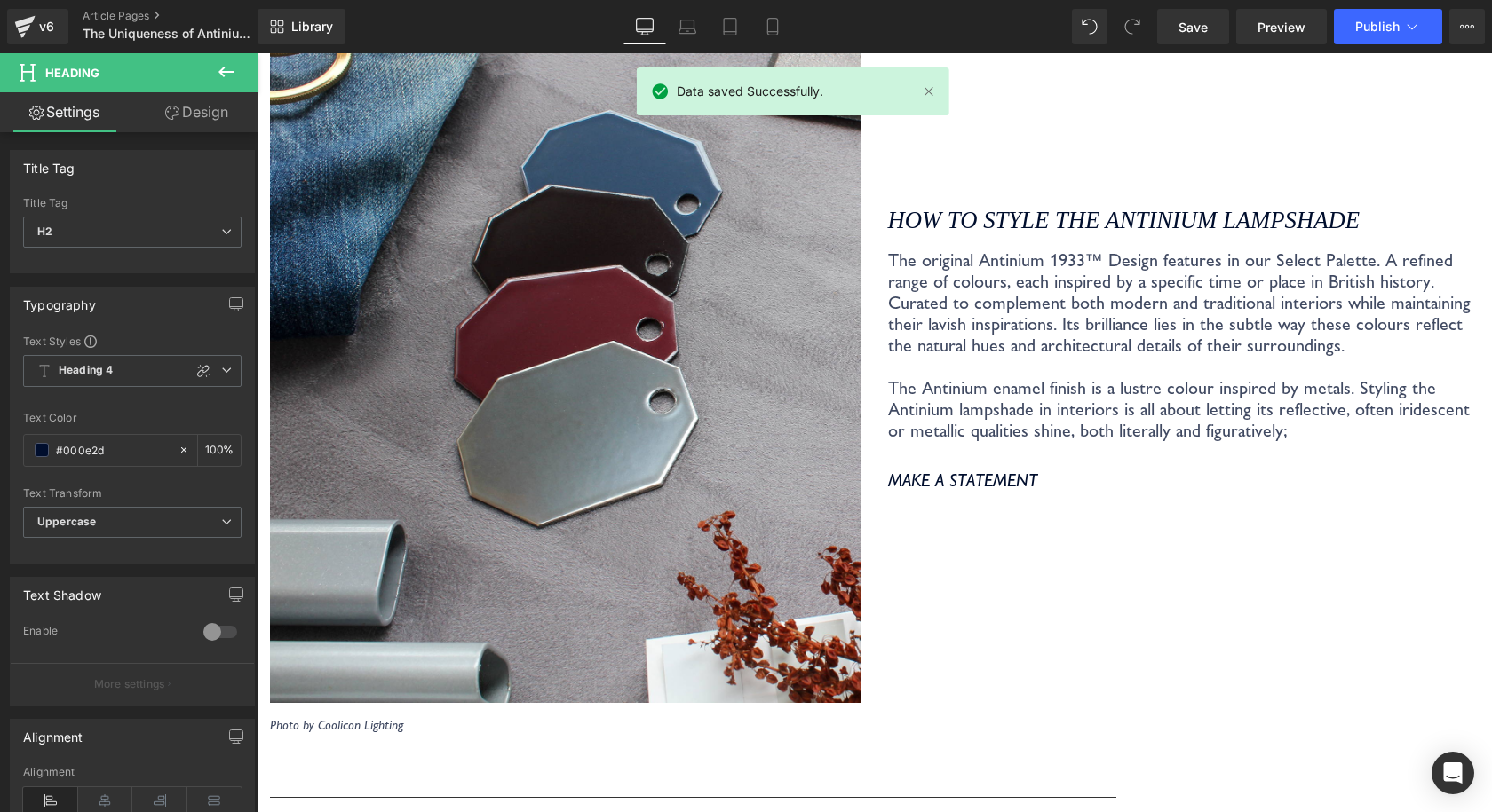
click at [145, 7] on div "v6 Article Pages The Uniqueness of Antinium | Journal Article" at bounding box center [128, 26] width 257 height 53
click at [147, 17] on link "Article Pages" at bounding box center [184, 16] width 204 height 15
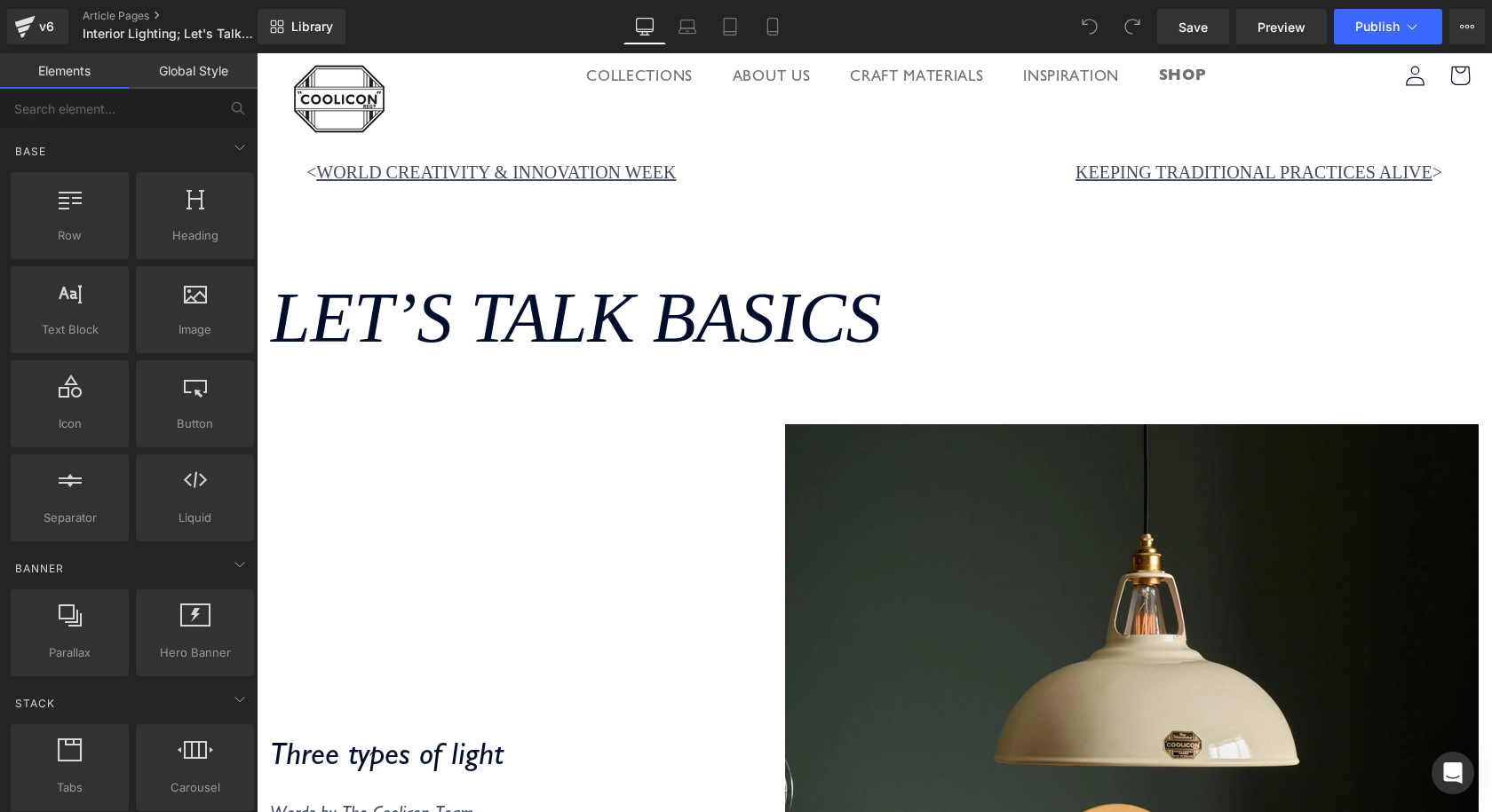
drag, startPoint x: 256, startPoint y: 53, endPoint x: 671, endPoint y: 300, distance: 482.9
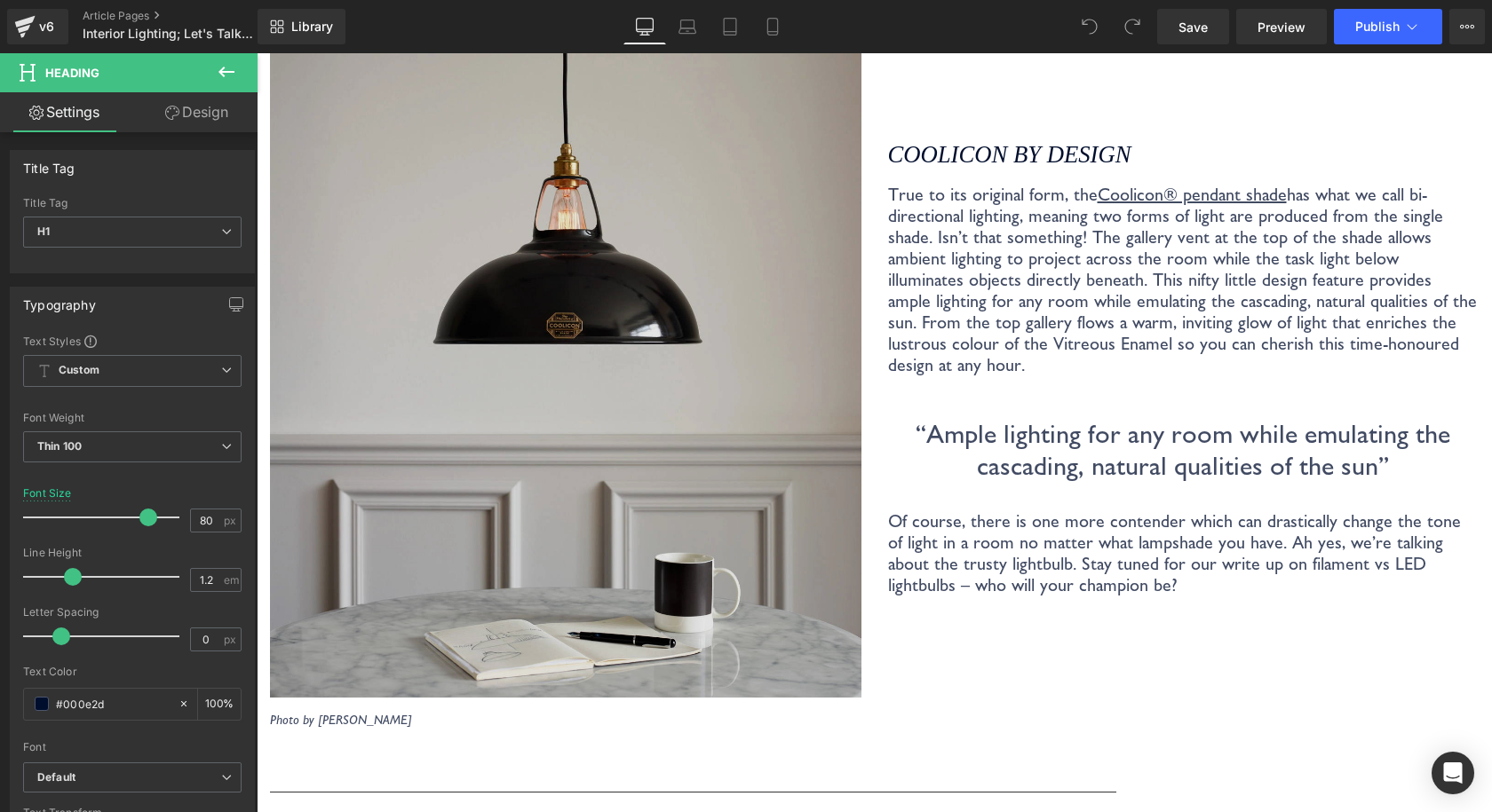
scroll to position [2662, 0]
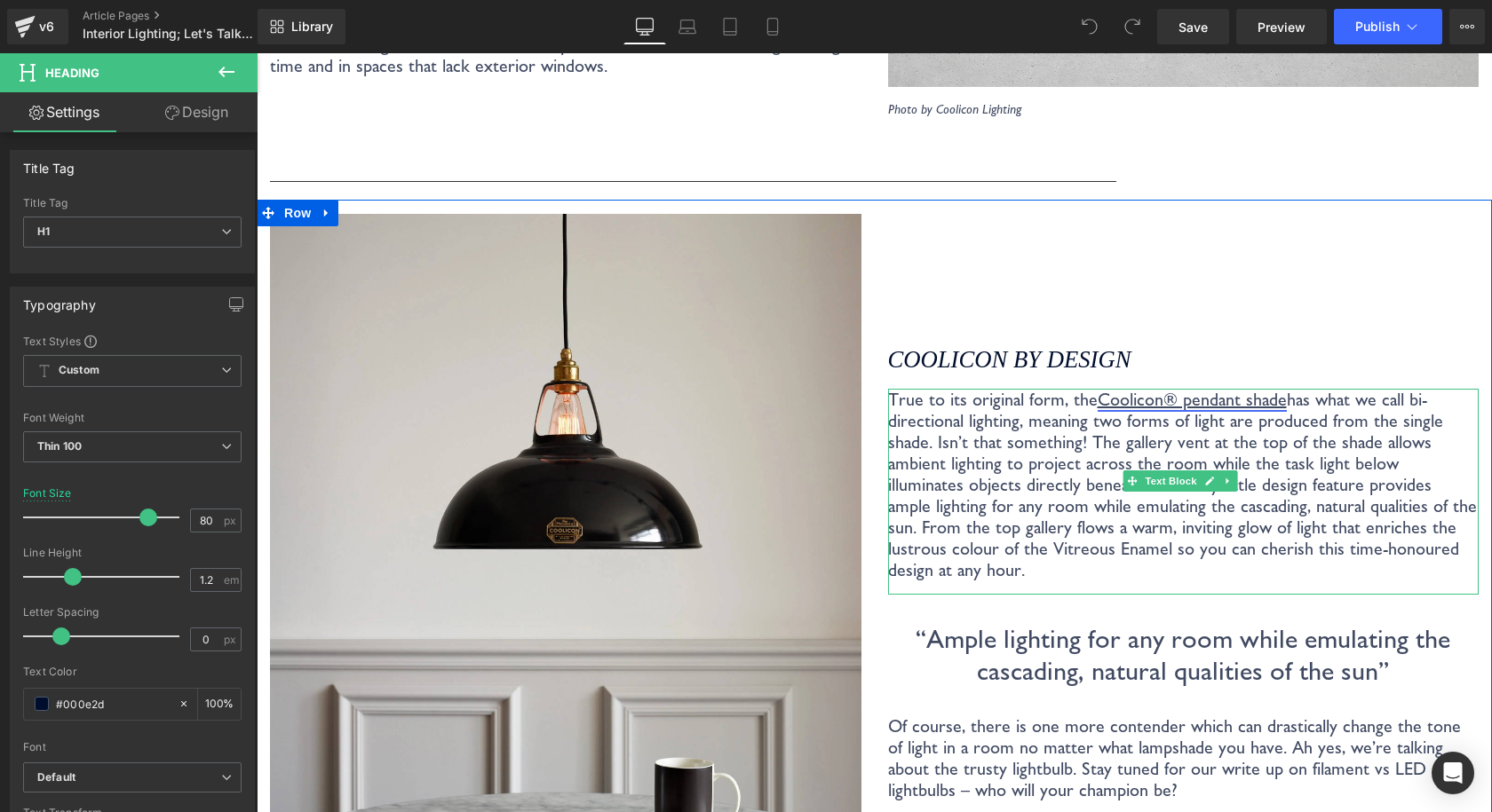
click at [1233, 389] on link "Coolicon® pendant shade" at bounding box center [1191, 400] width 189 height 21
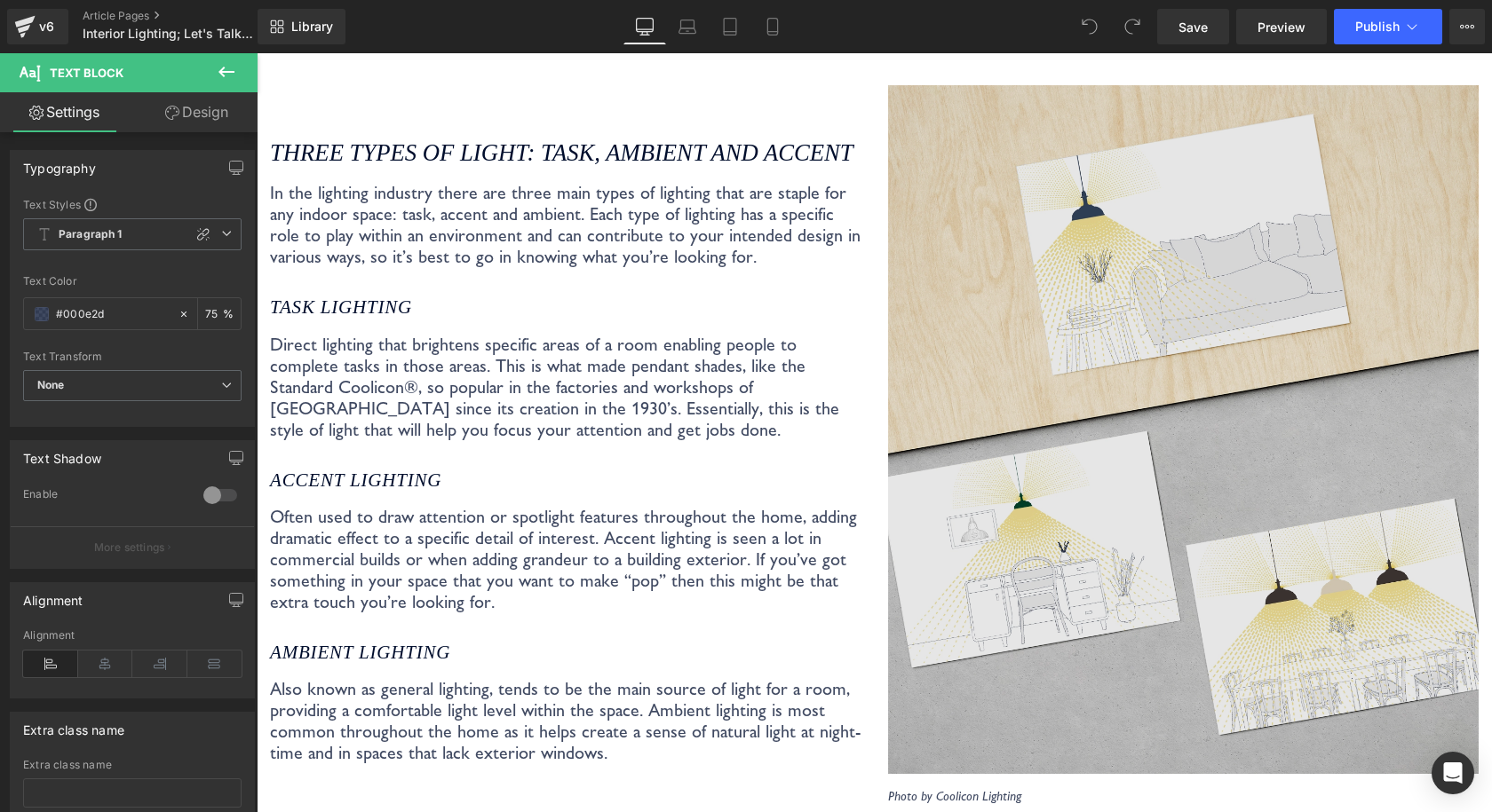
scroll to position [1864, 0]
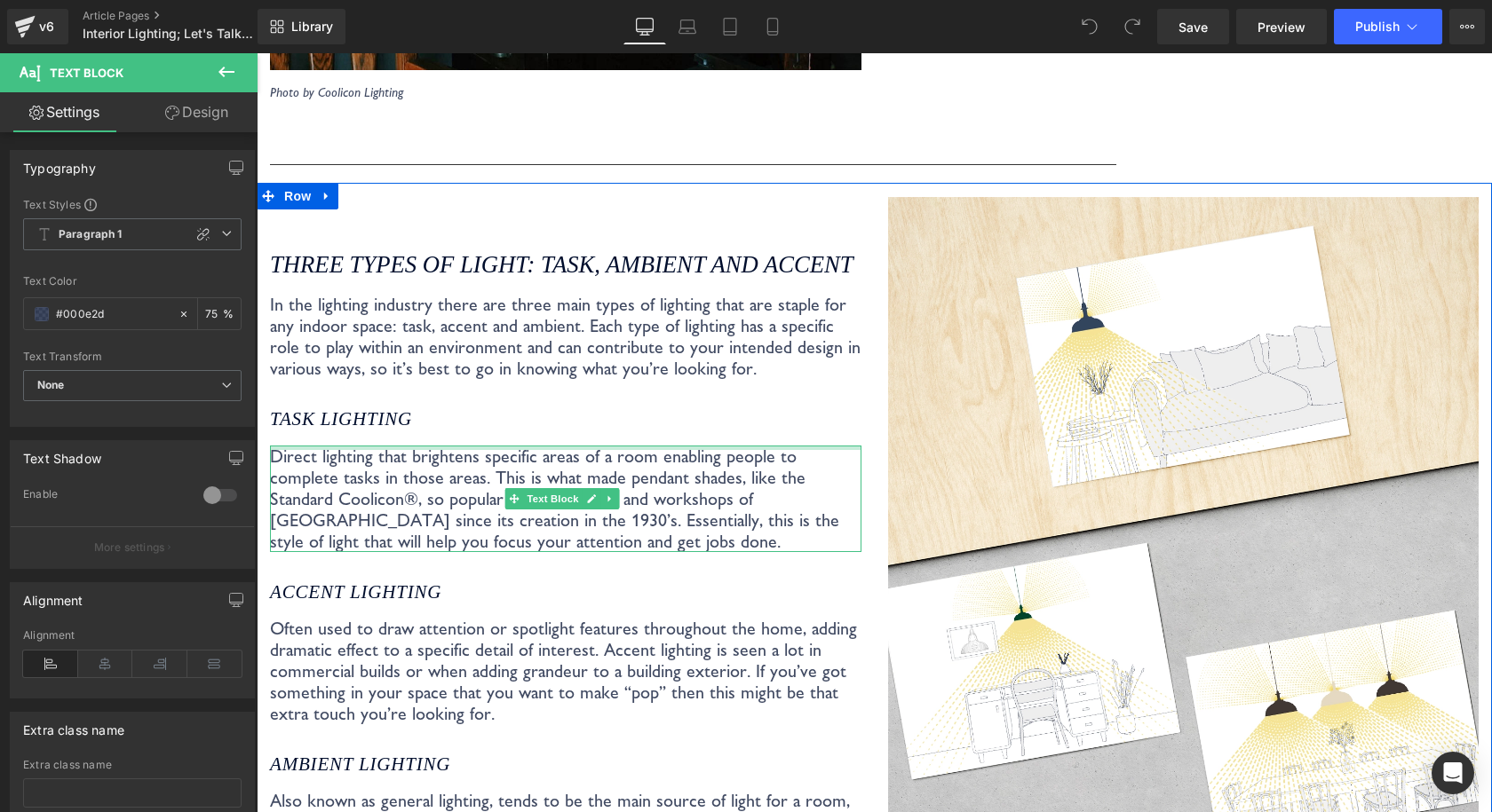
click at [465, 426] on div "Task lighting" at bounding box center [565, 412] width 591 height 66
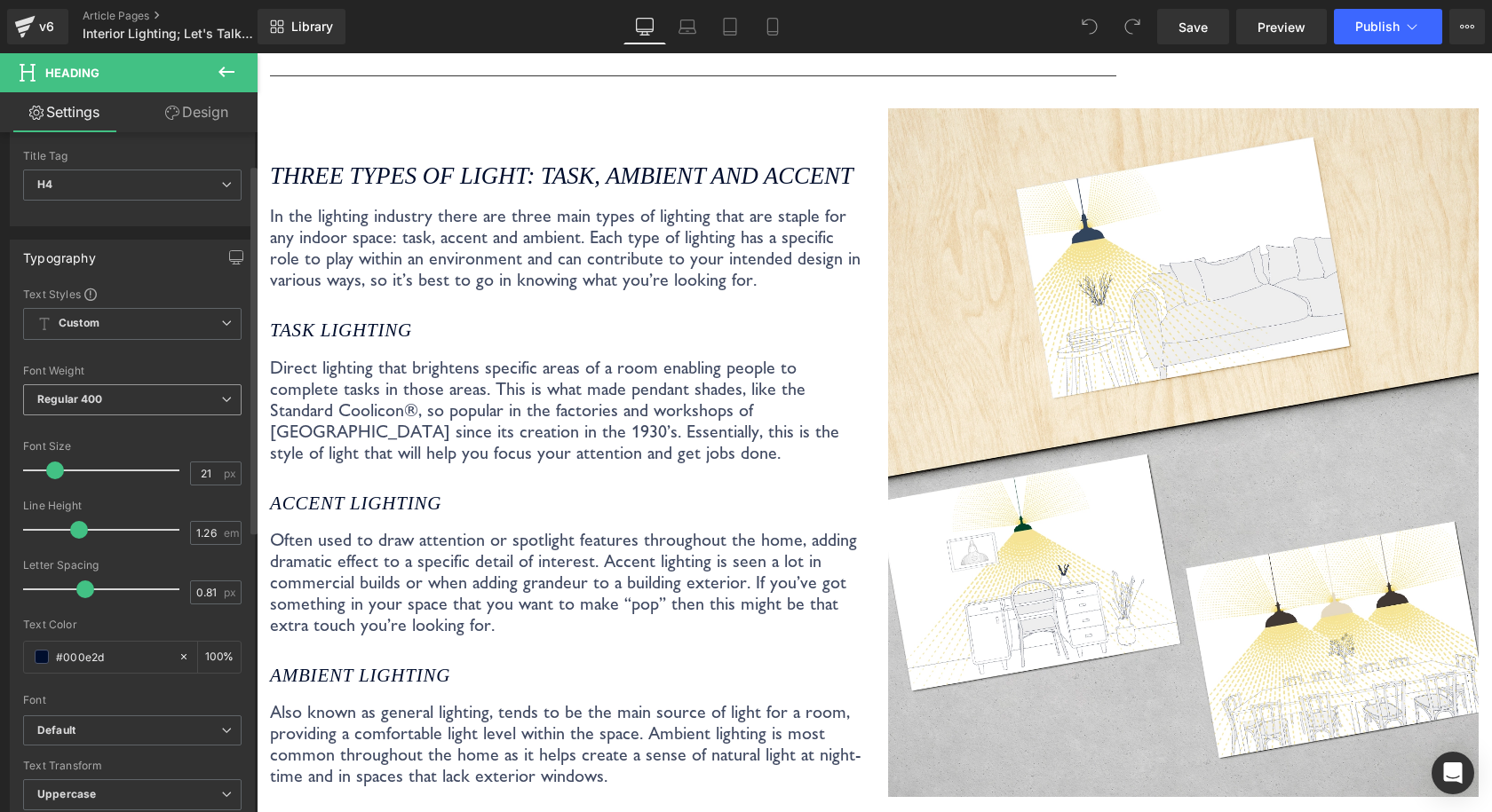
scroll to position [88, 0]
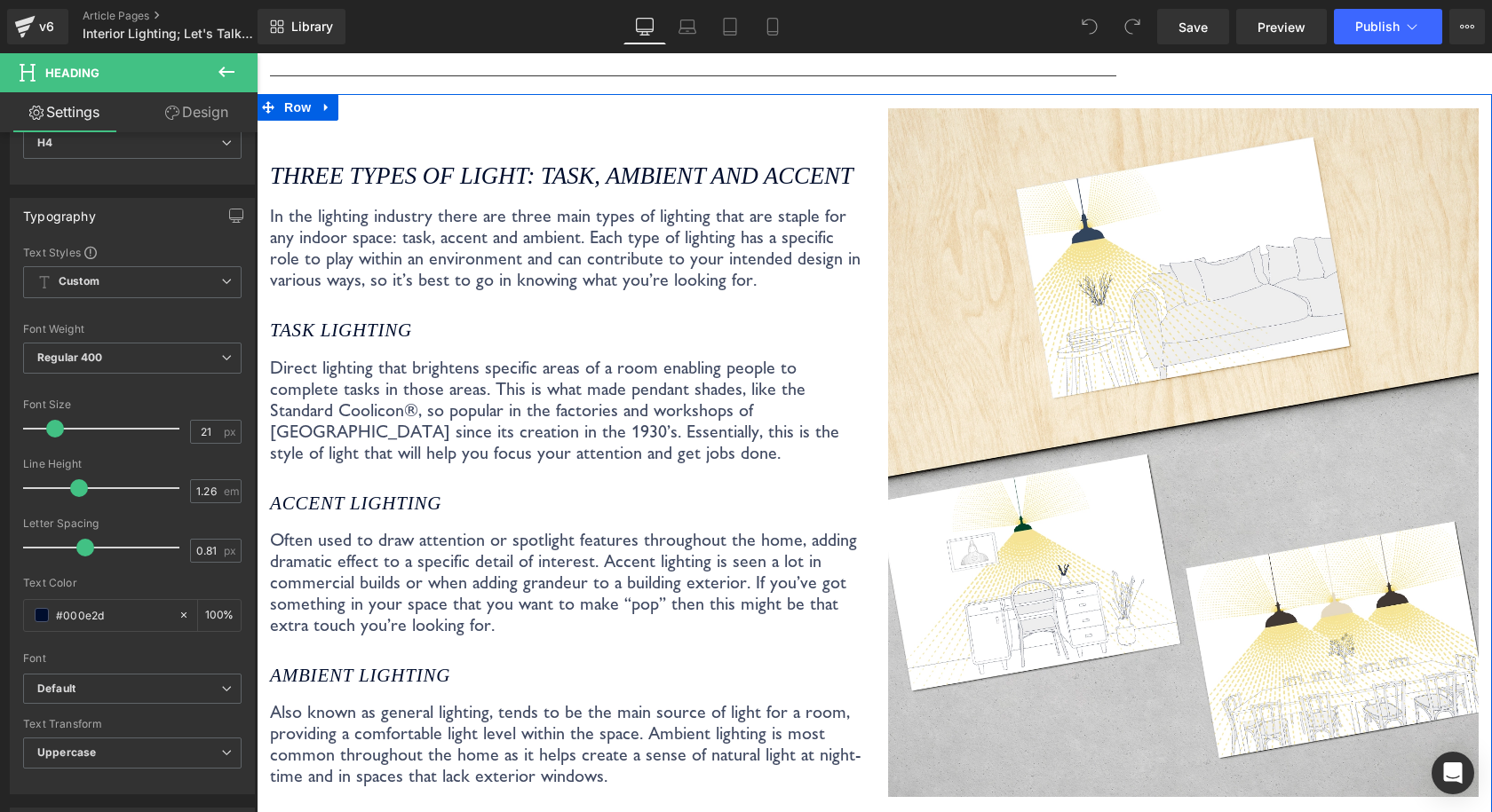
click at [322, 234] on p "In the lighting industry there are three main types of lighting that are staple…" at bounding box center [565, 247] width 591 height 85
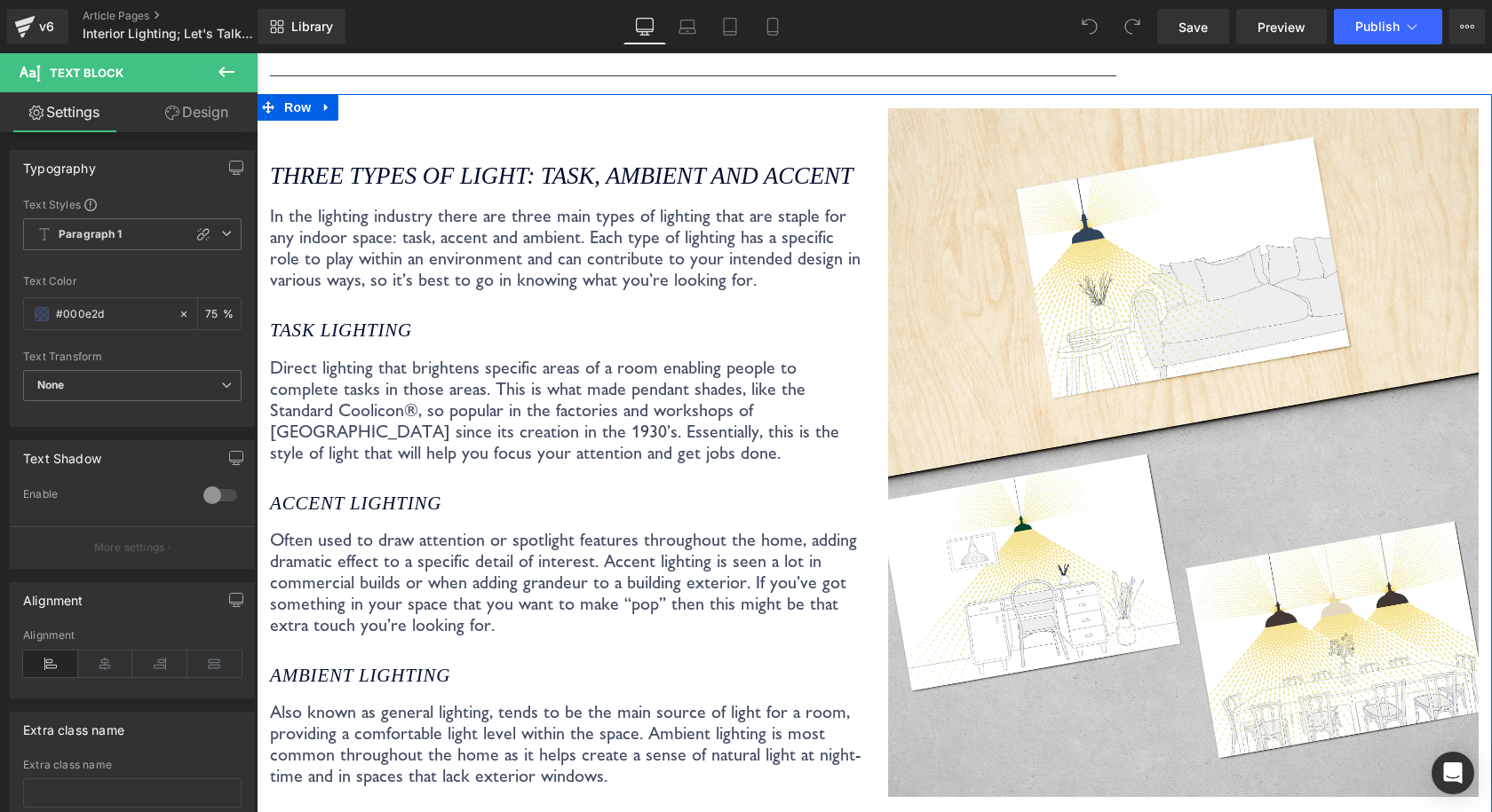
click at [330, 173] on icon "Three types of light: task, ambient and accent" at bounding box center [561, 175] width 583 height 26
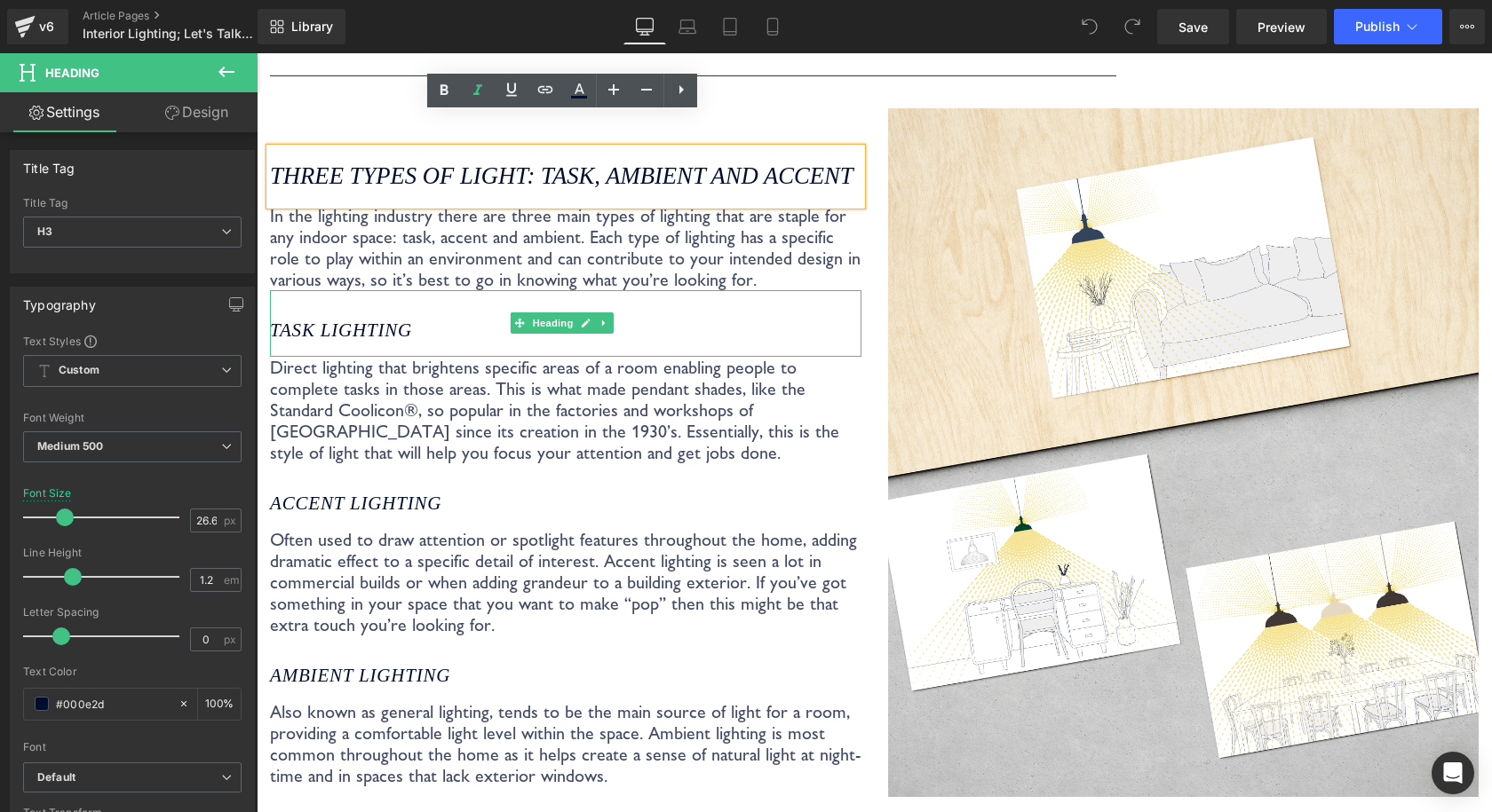
click at [368, 327] on icon "Task lighting" at bounding box center [341, 330] width 142 height 21
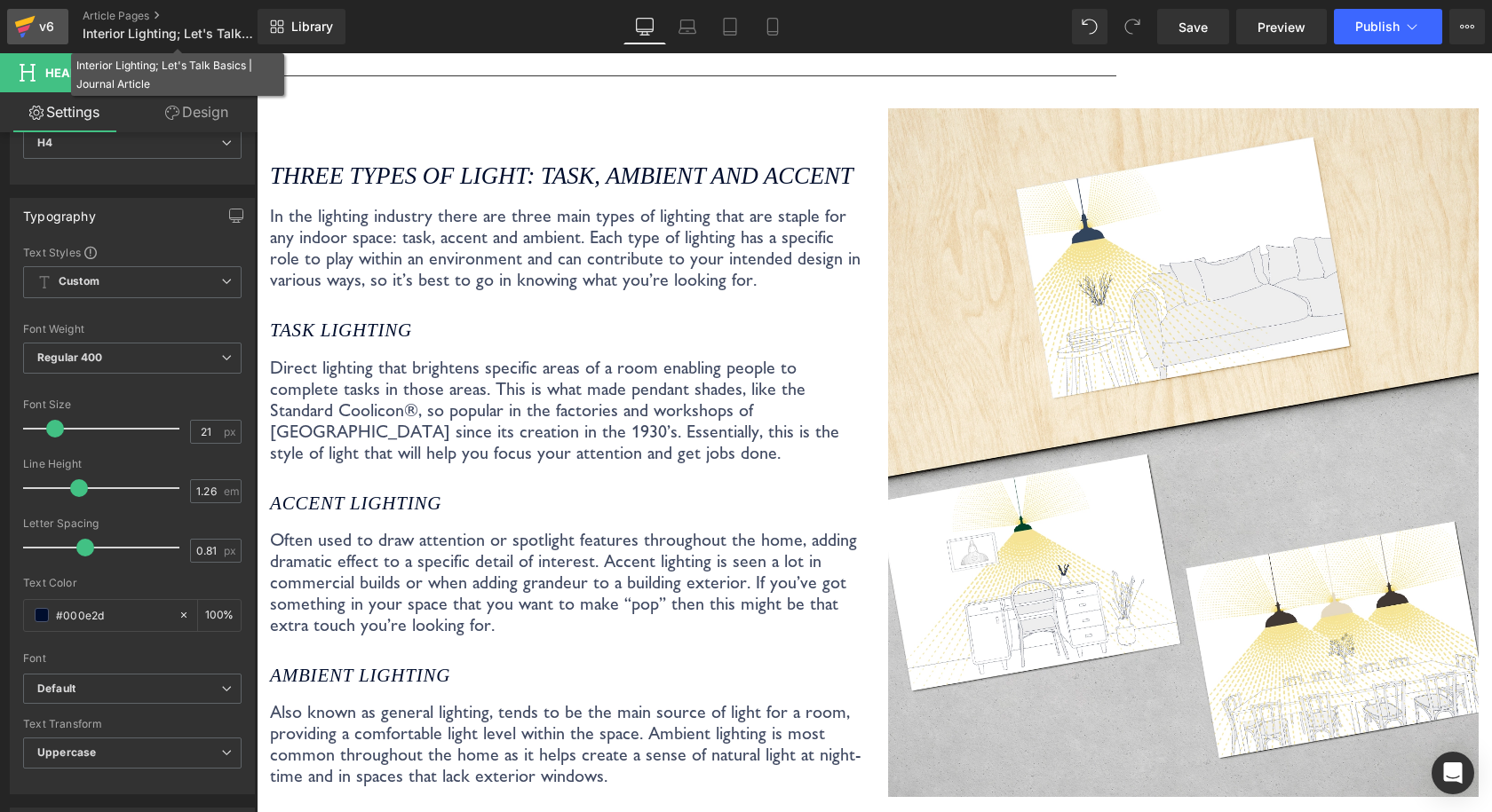
click at [59, 22] on link "v6" at bounding box center [37, 26] width 61 height 36
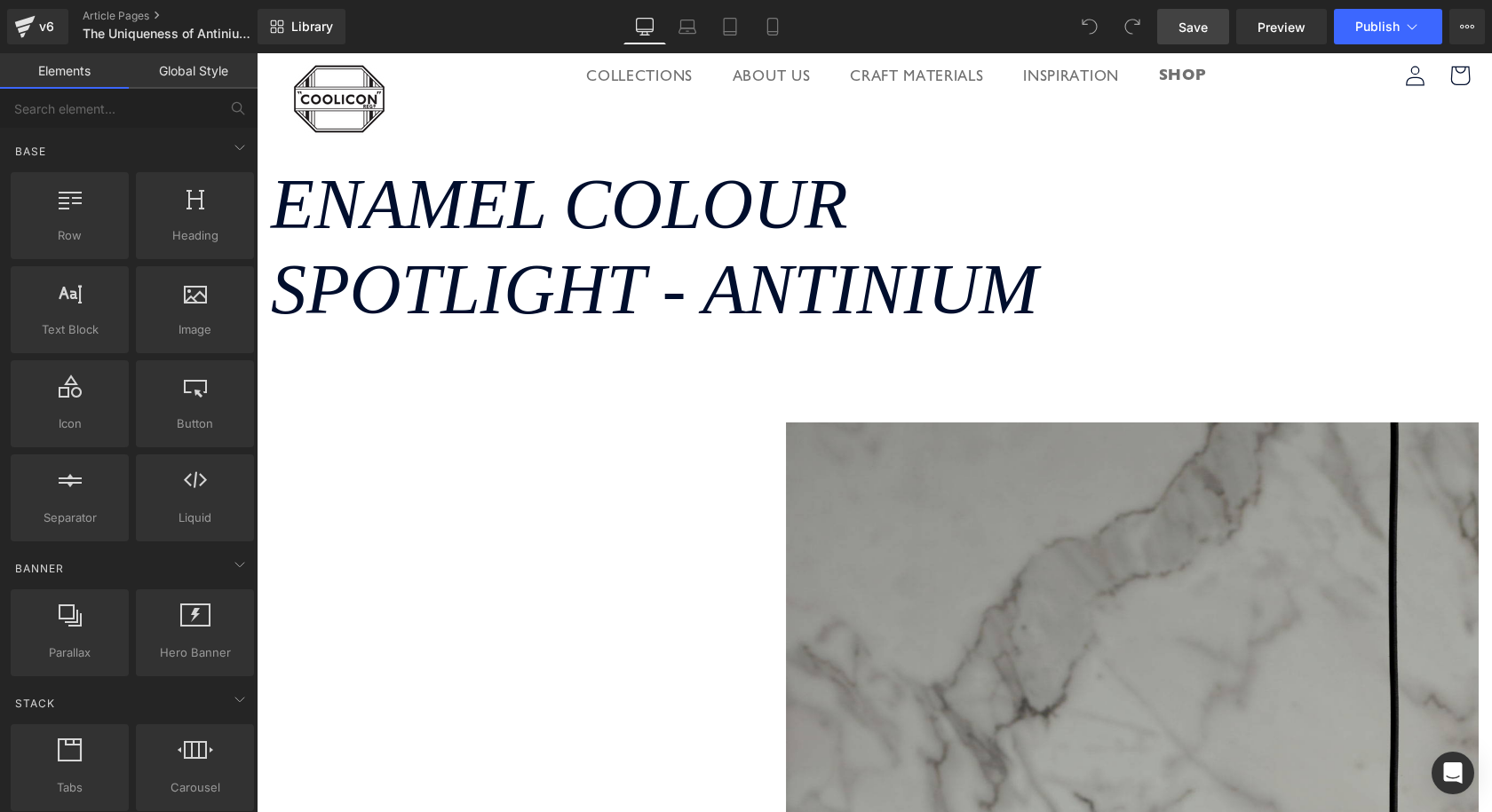
click at [1208, 32] on span "Save" at bounding box center [1193, 26] width 29 height 18
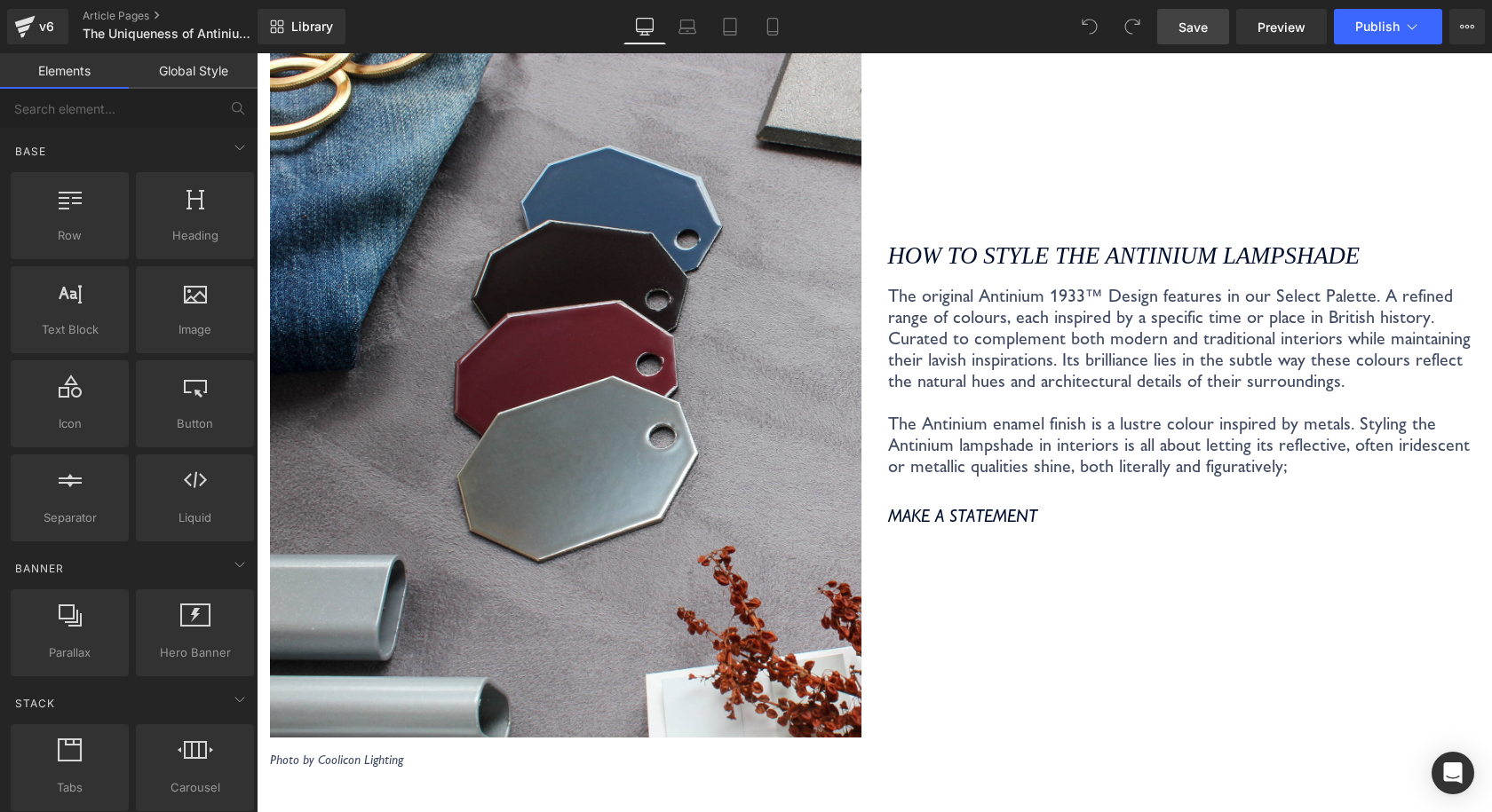
scroll to position [4259, 0]
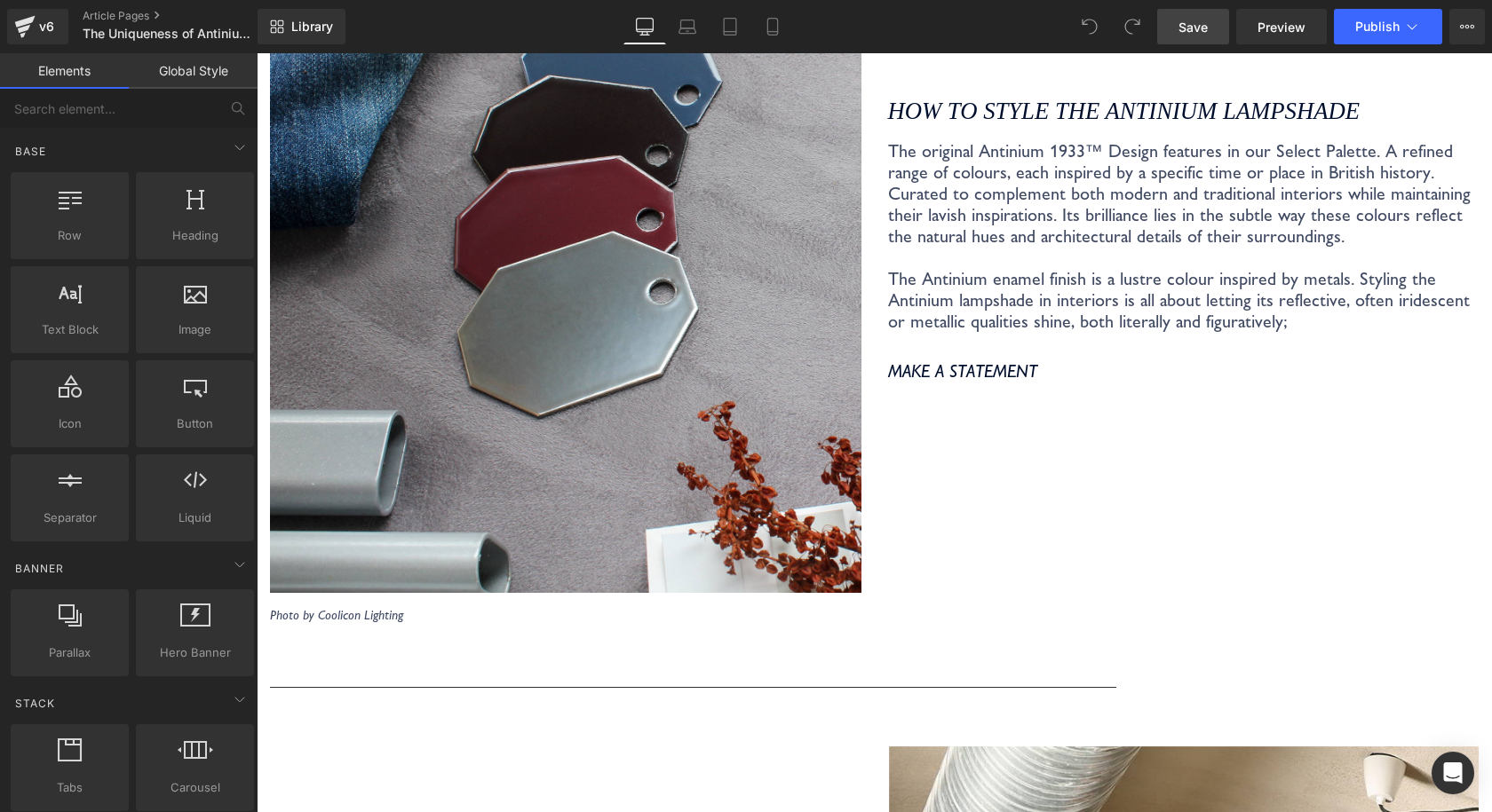
click at [1034, 360] on h2 "Make a statement" at bounding box center [1183, 371] width 591 height 21
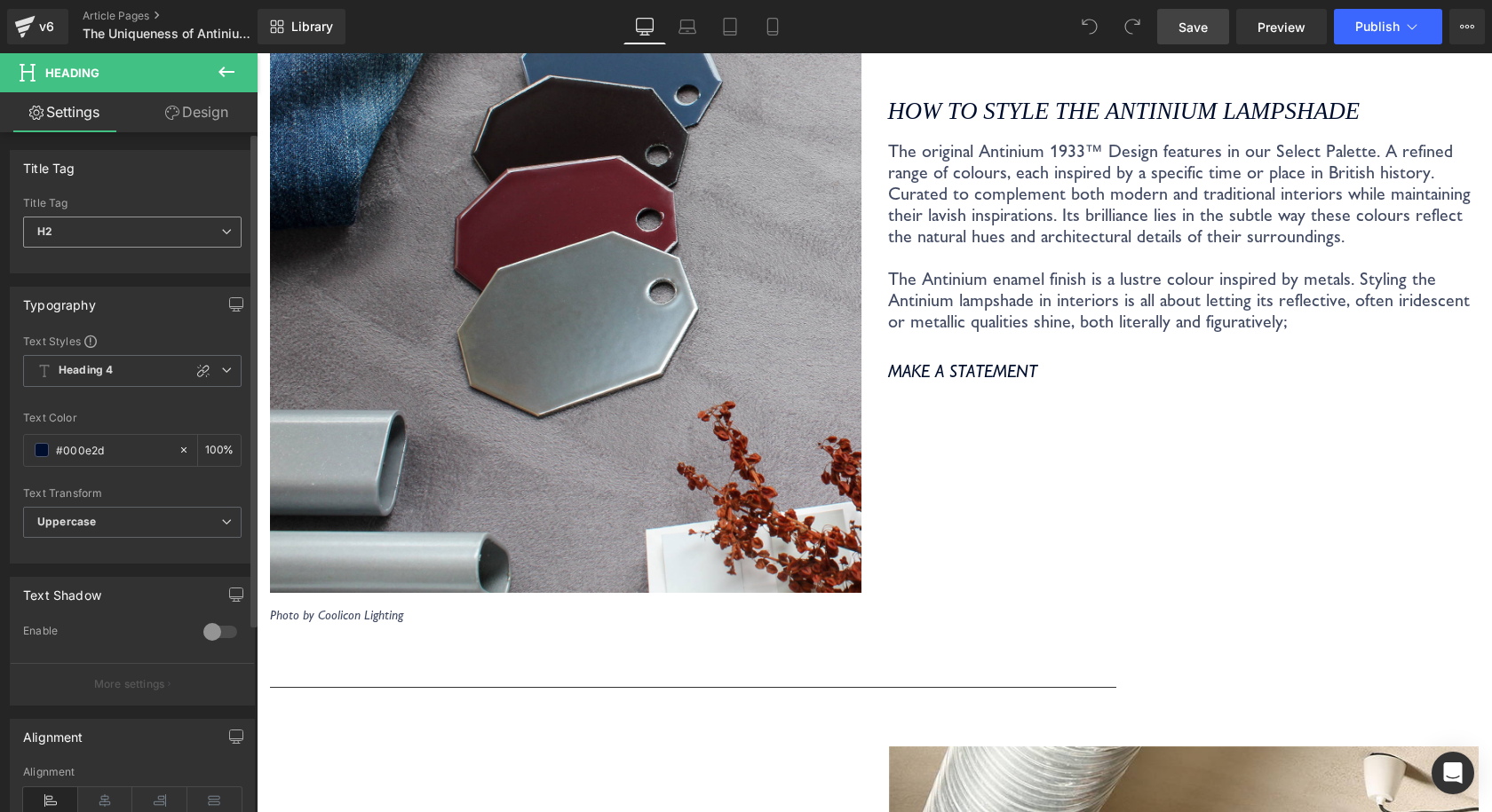
click at [154, 231] on span "H2" at bounding box center [132, 232] width 218 height 31
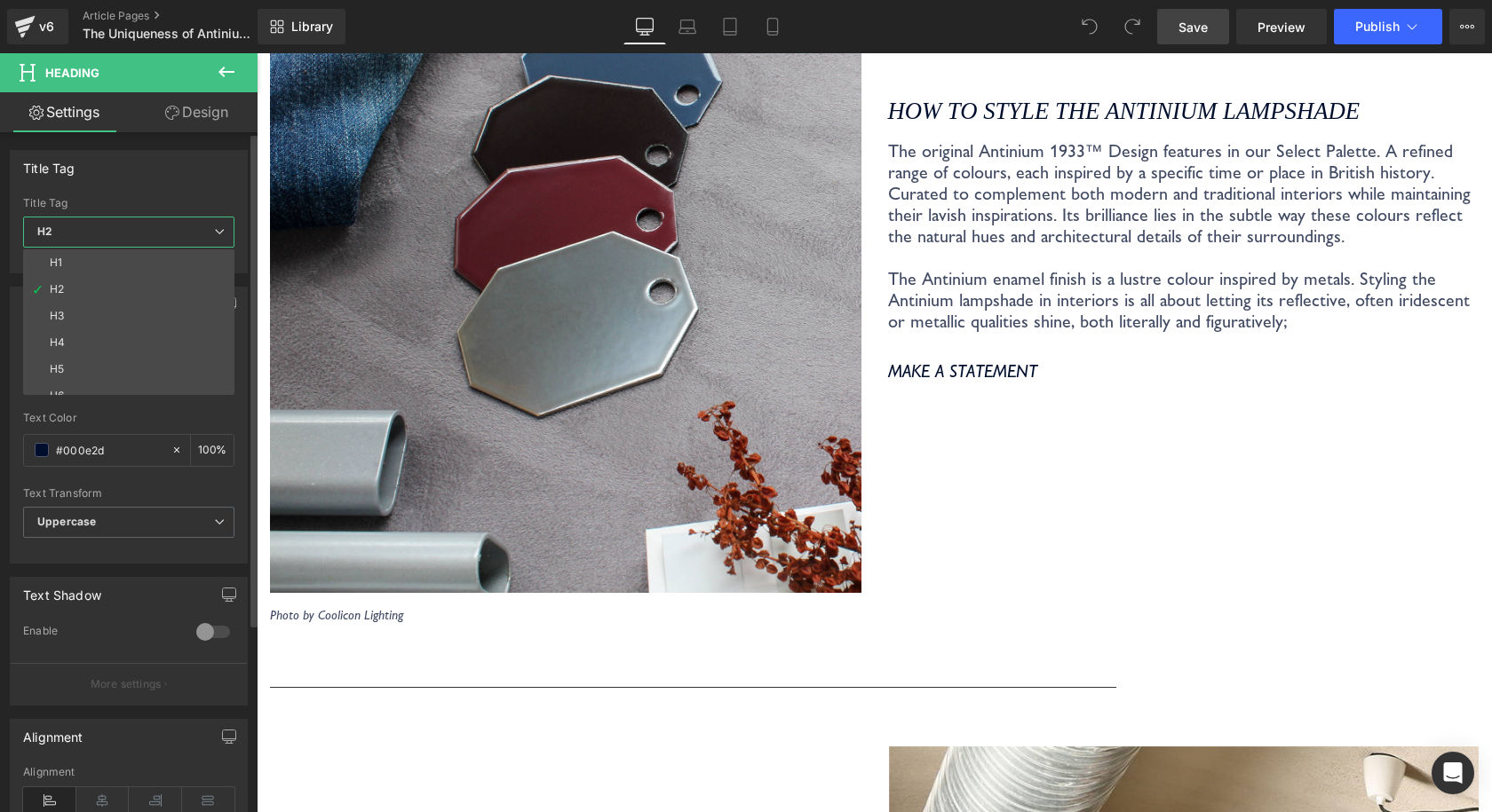
click at [138, 191] on div "Title Tag H1 H2 H3 H4 H5 H6 Title Tag H2 H1 H2 H3 H4 H5 H6" at bounding box center [128, 211] width 238 height 123
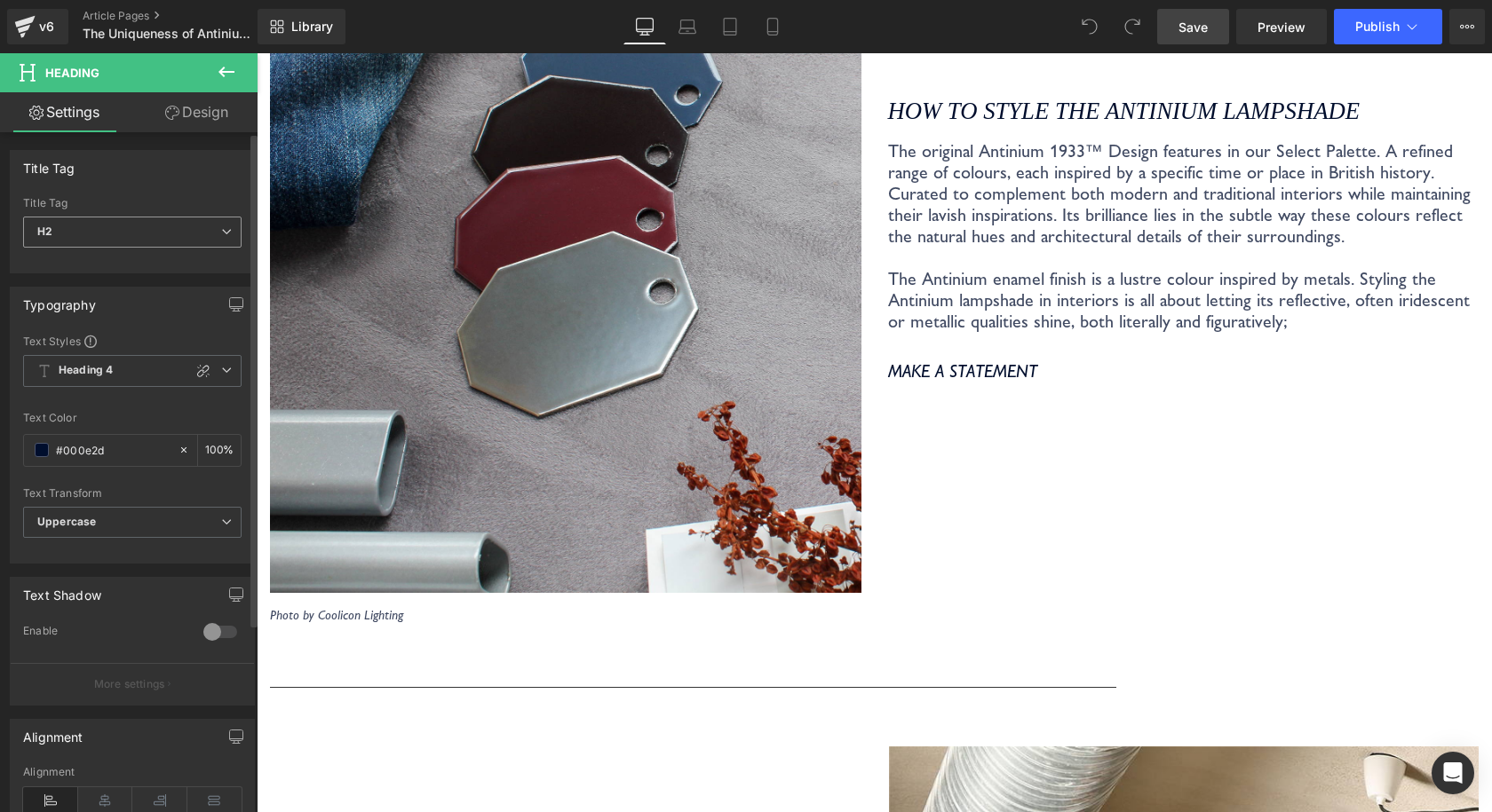
click at [124, 223] on span "H2" at bounding box center [132, 232] width 218 height 31
click at [116, 170] on div "Title Tag" at bounding box center [132, 167] width 244 height 34
click at [113, 223] on span "H2" at bounding box center [132, 232] width 218 height 31
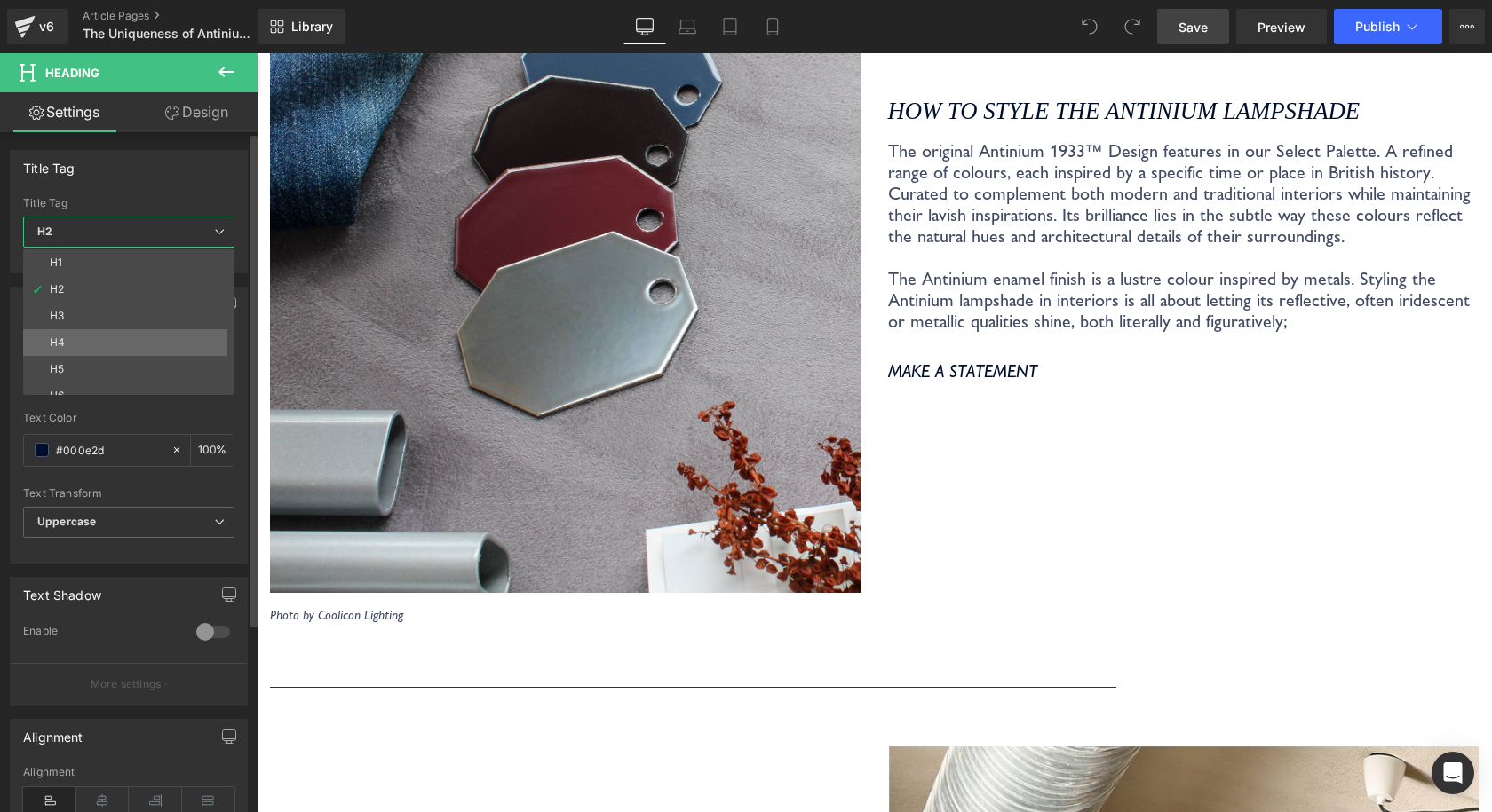
click at [91, 343] on li "H4" at bounding box center [133, 341] width 219 height 26
type input "100"
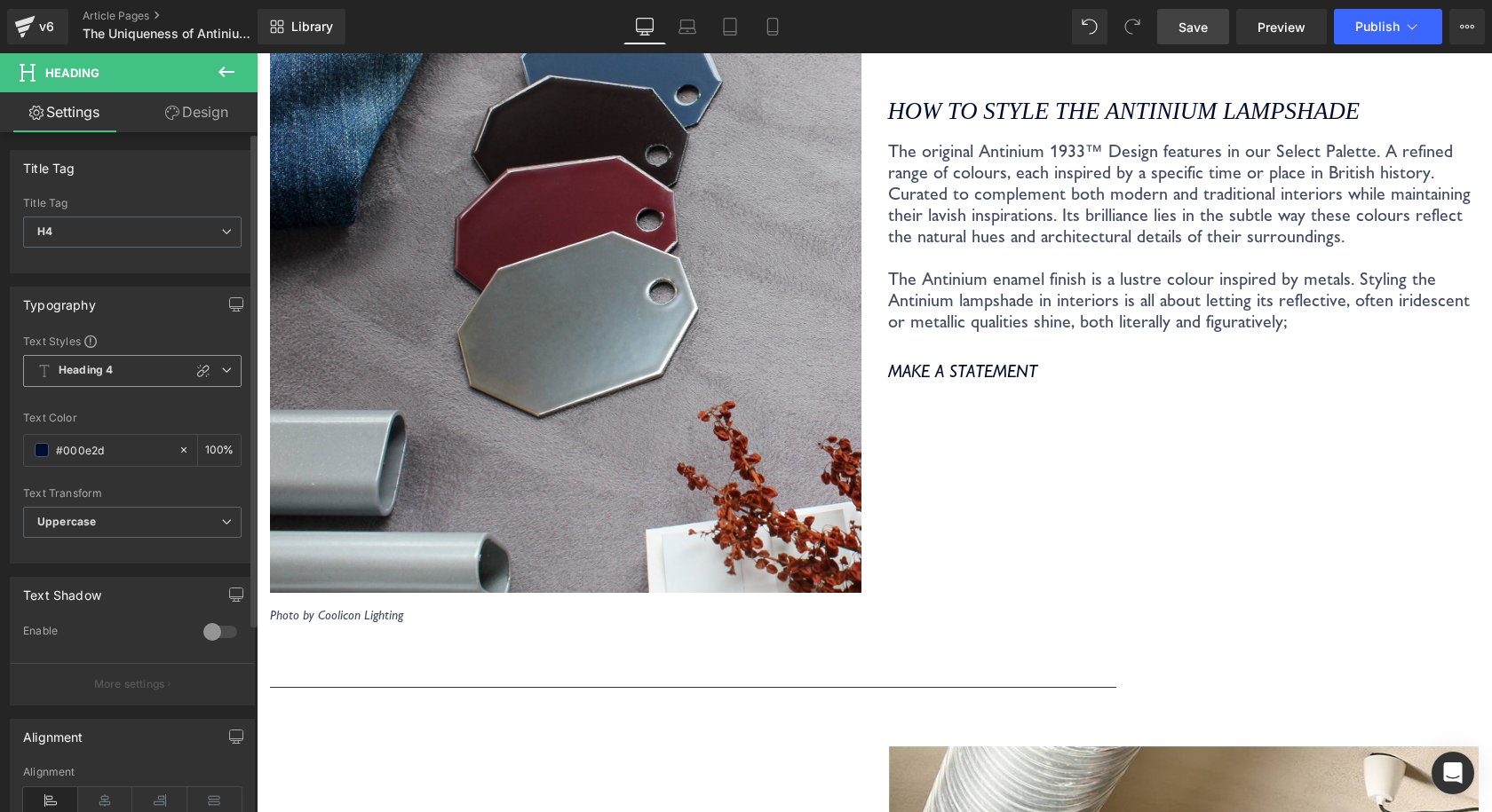
click at [129, 366] on span "Heading 4" at bounding box center [132, 371] width 218 height 32
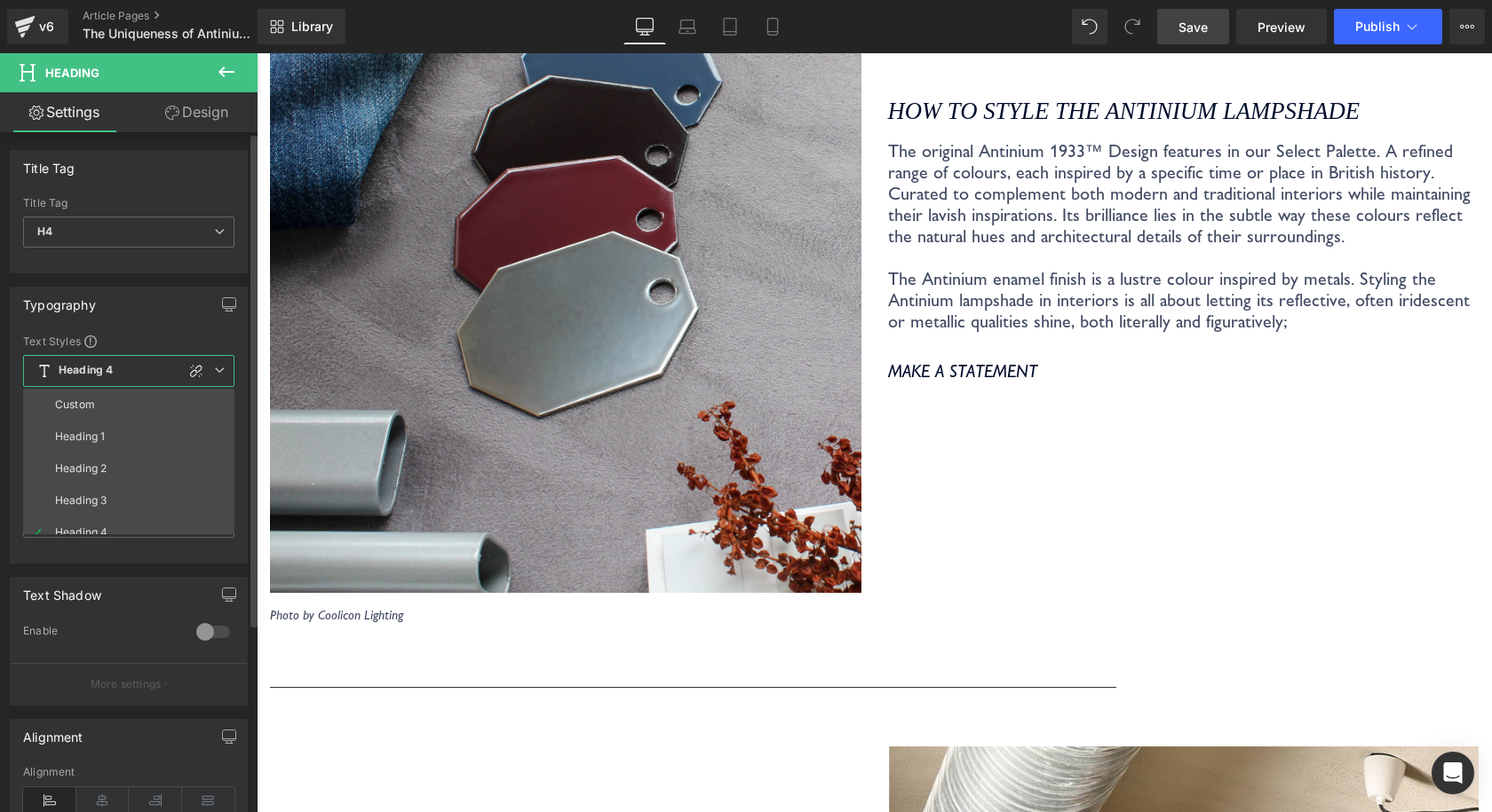
click at [125, 367] on span "Heading 4" at bounding box center [129, 371] width 212 height 32
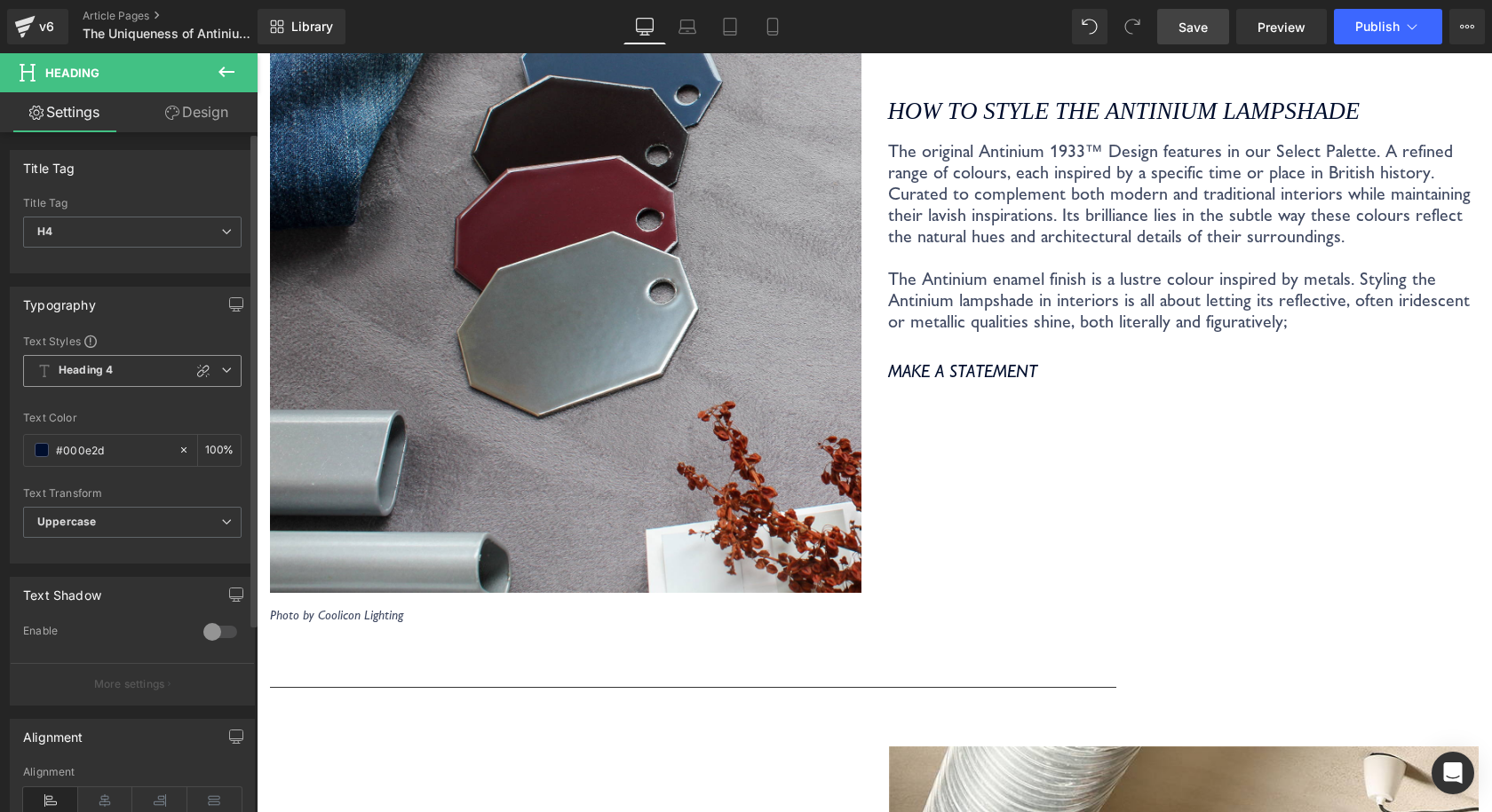
click at [125, 367] on span "Heading 4" at bounding box center [132, 371] width 218 height 32
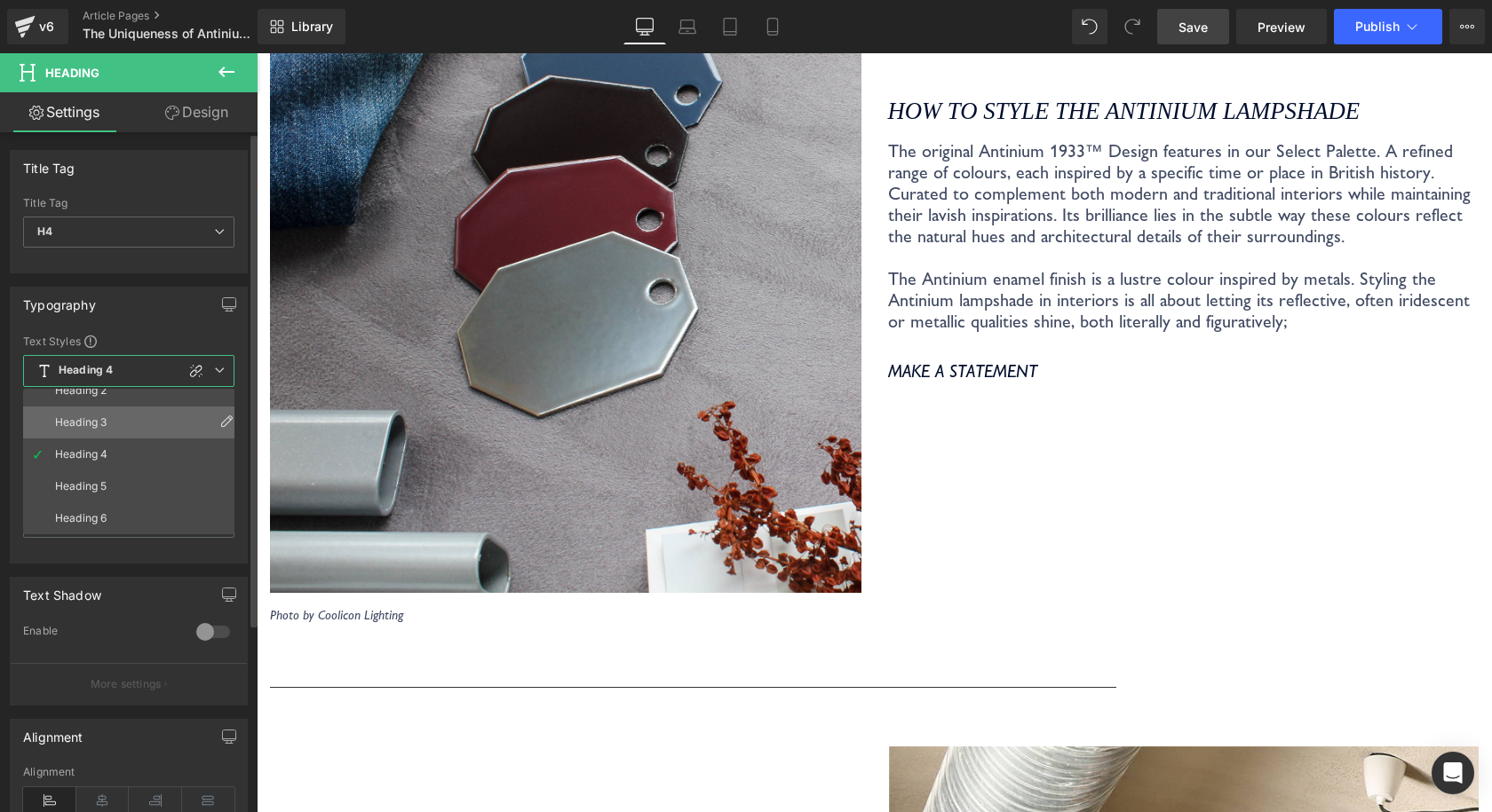
scroll to position [0, 0]
click at [98, 401] on li "Custom" at bounding box center [133, 405] width 219 height 32
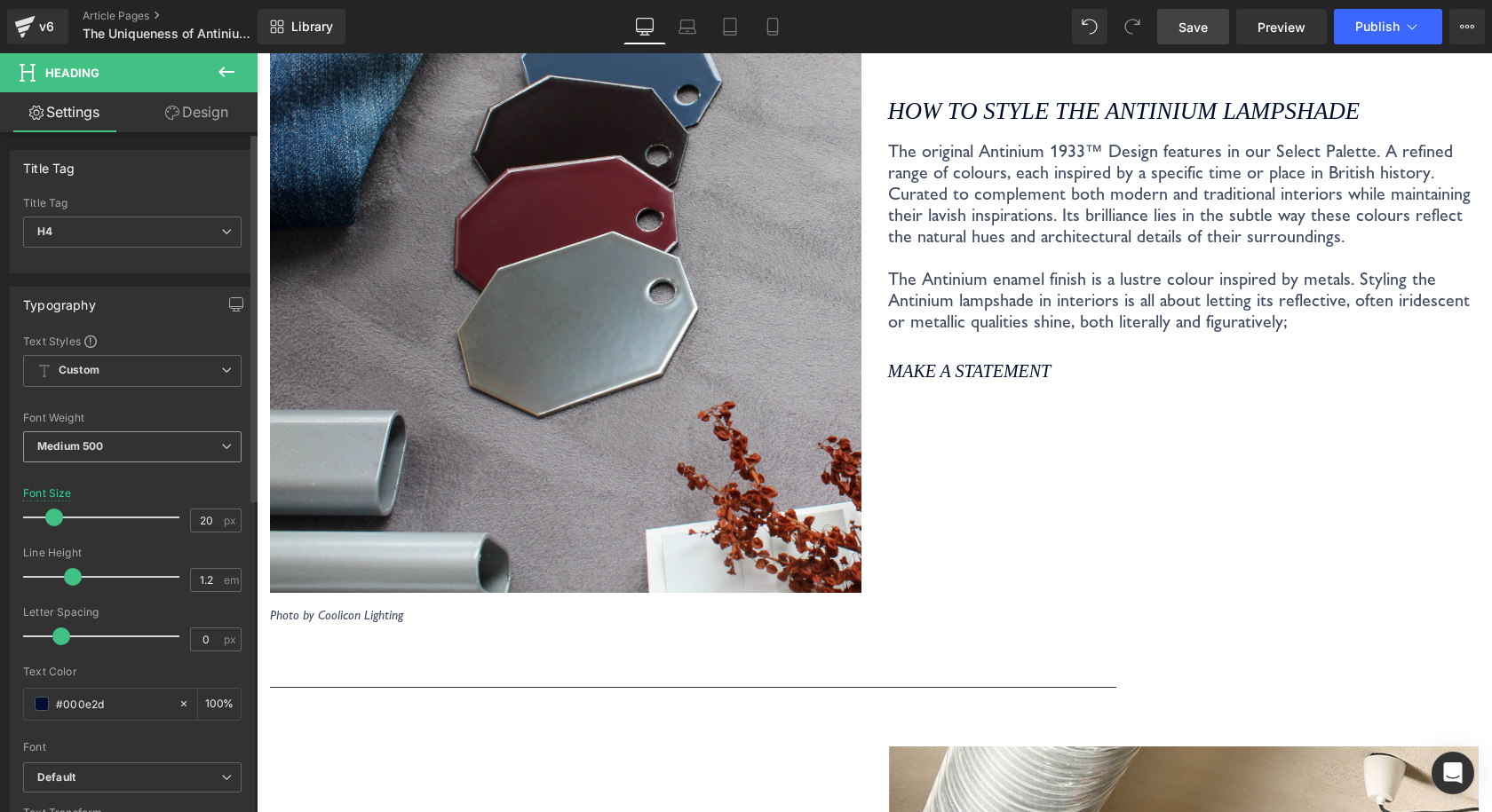
click at [121, 449] on span "Medium 500" at bounding box center [132, 447] width 218 height 31
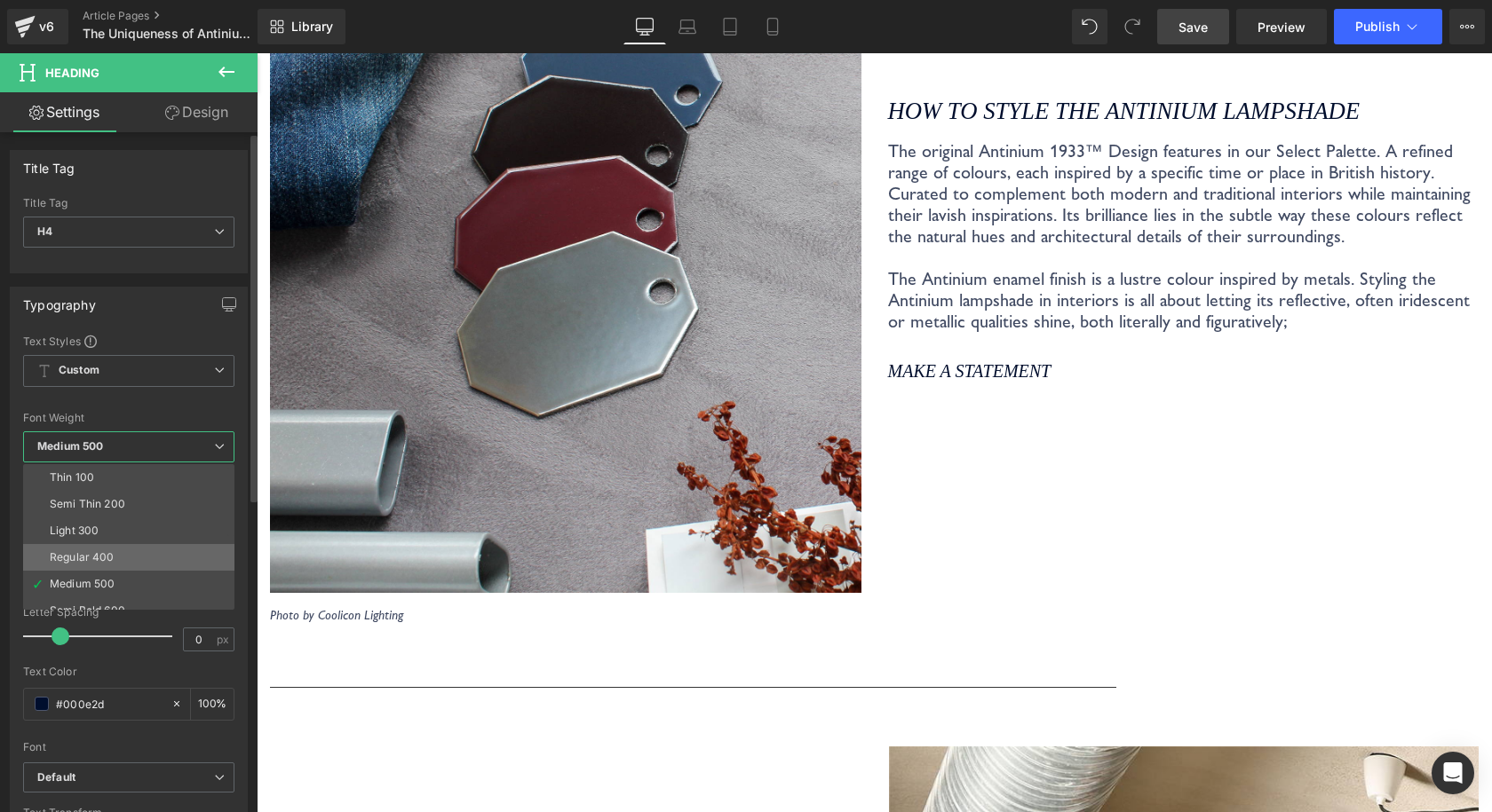
click at [126, 562] on li "Regular 400" at bounding box center [133, 557] width 219 height 26
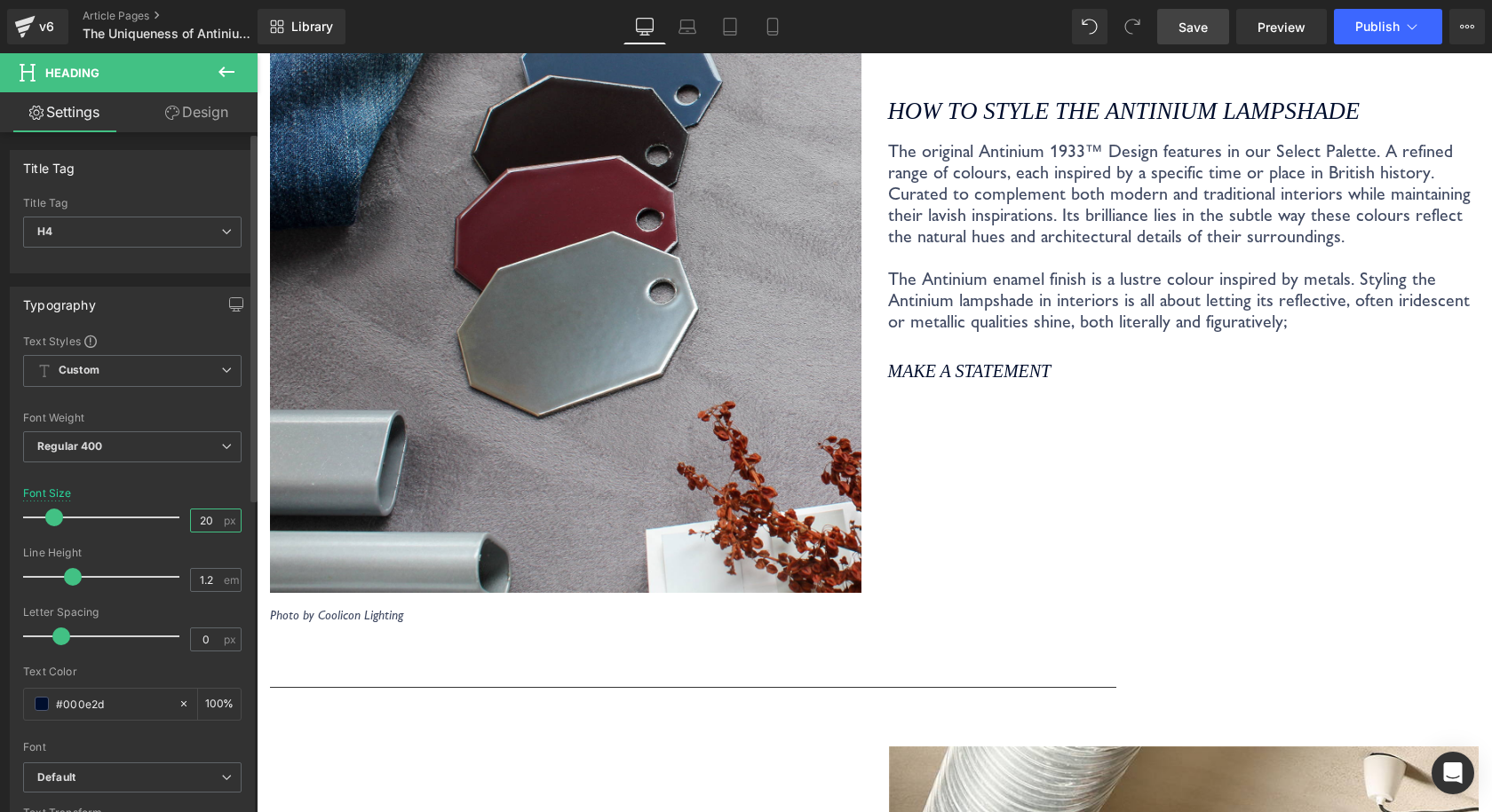
drag, startPoint x: 212, startPoint y: 519, endPoint x: 166, endPoint y: 515, distance: 46.2
click at [166, 517] on div "Font Size 20 px" at bounding box center [132, 516] width 218 height 59
type input "21"
click at [223, 580] on span "em" at bounding box center [231, 580] width 16 height 12
click at [212, 575] on input "1.2" at bounding box center [207, 579] width 31 height 22
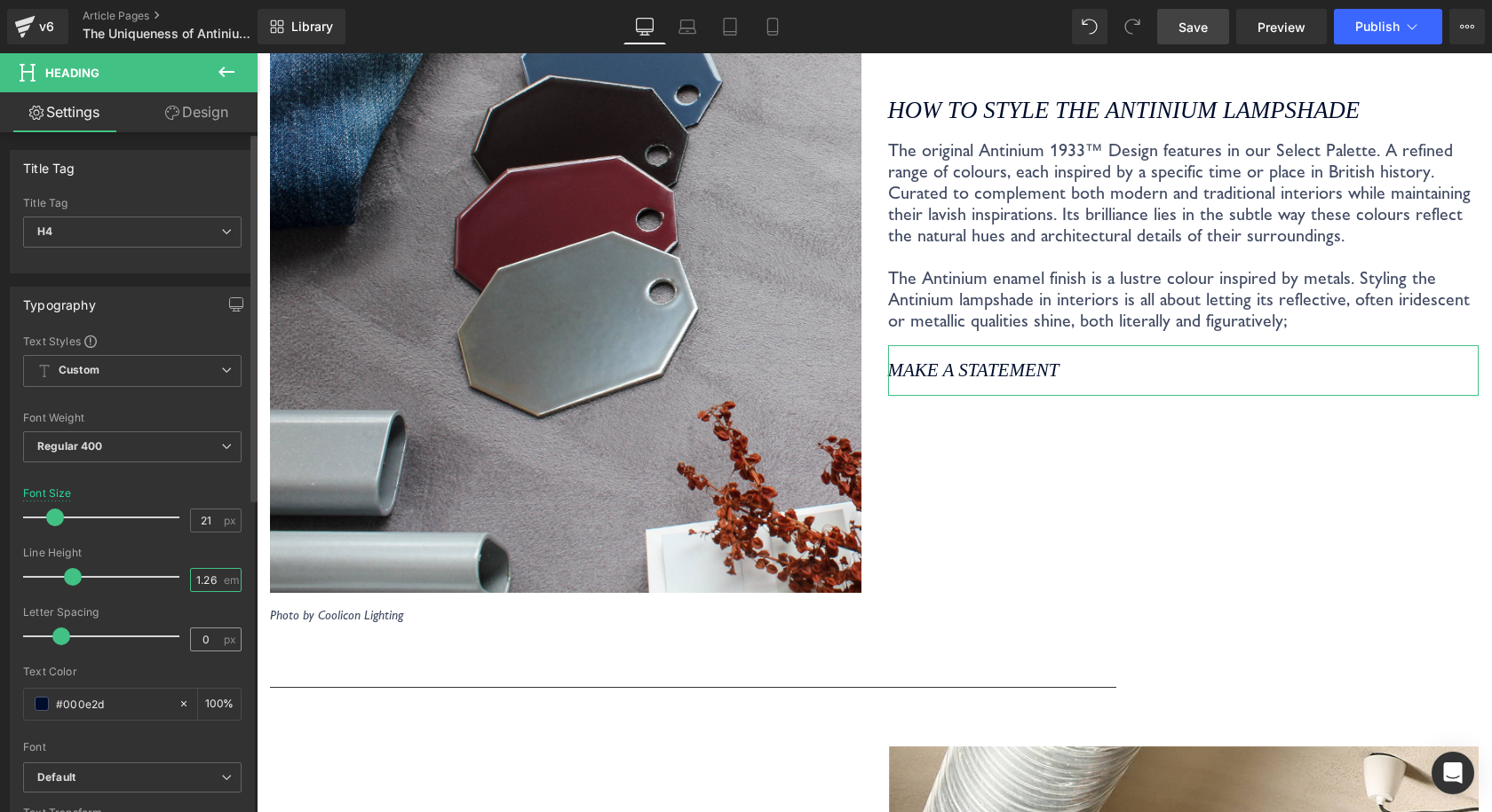
type input "1.26"
click at [206, 633] on input "0" at bounding box center [207, 639] width 31 height 22
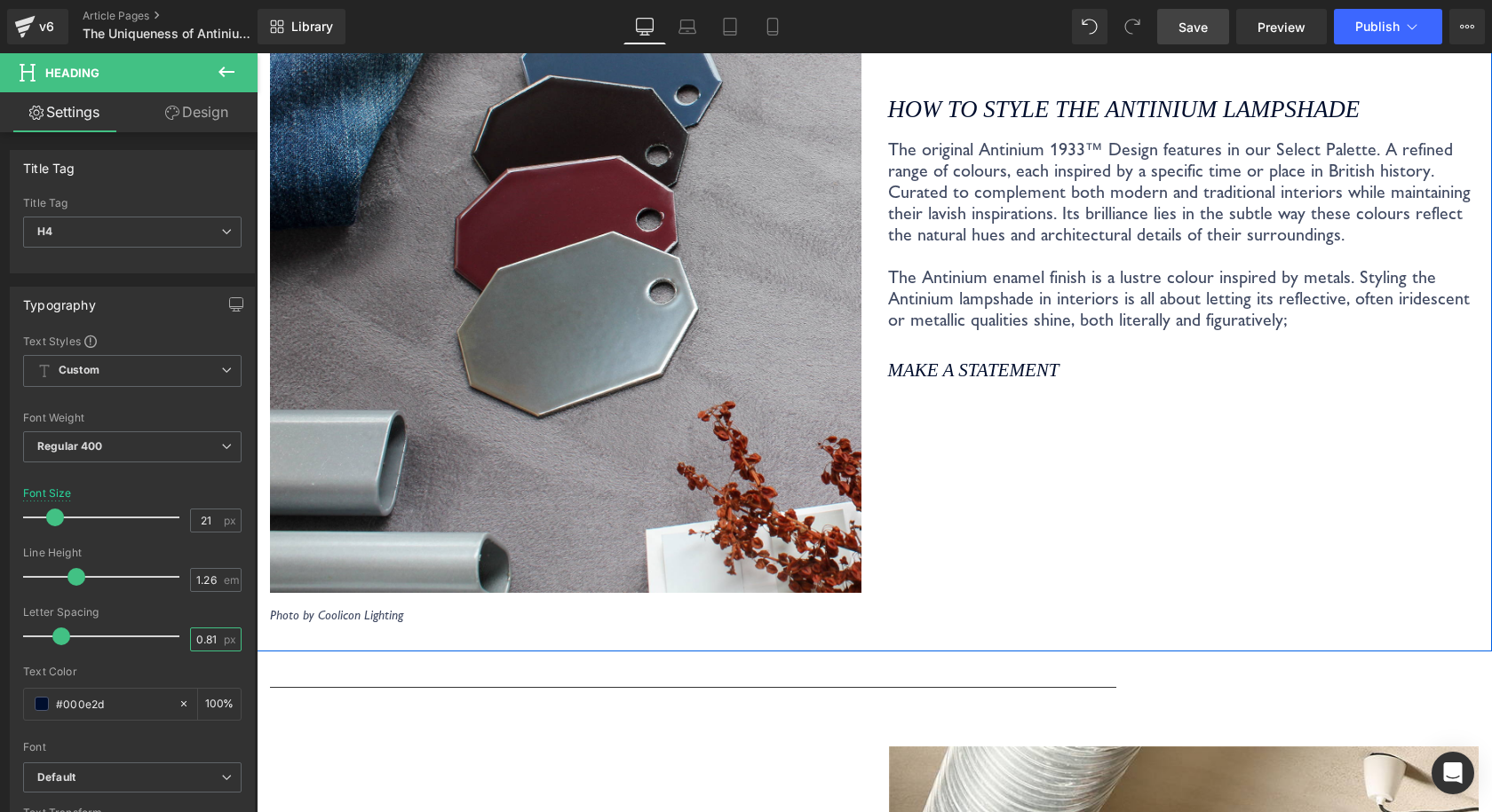
type input "0.81"
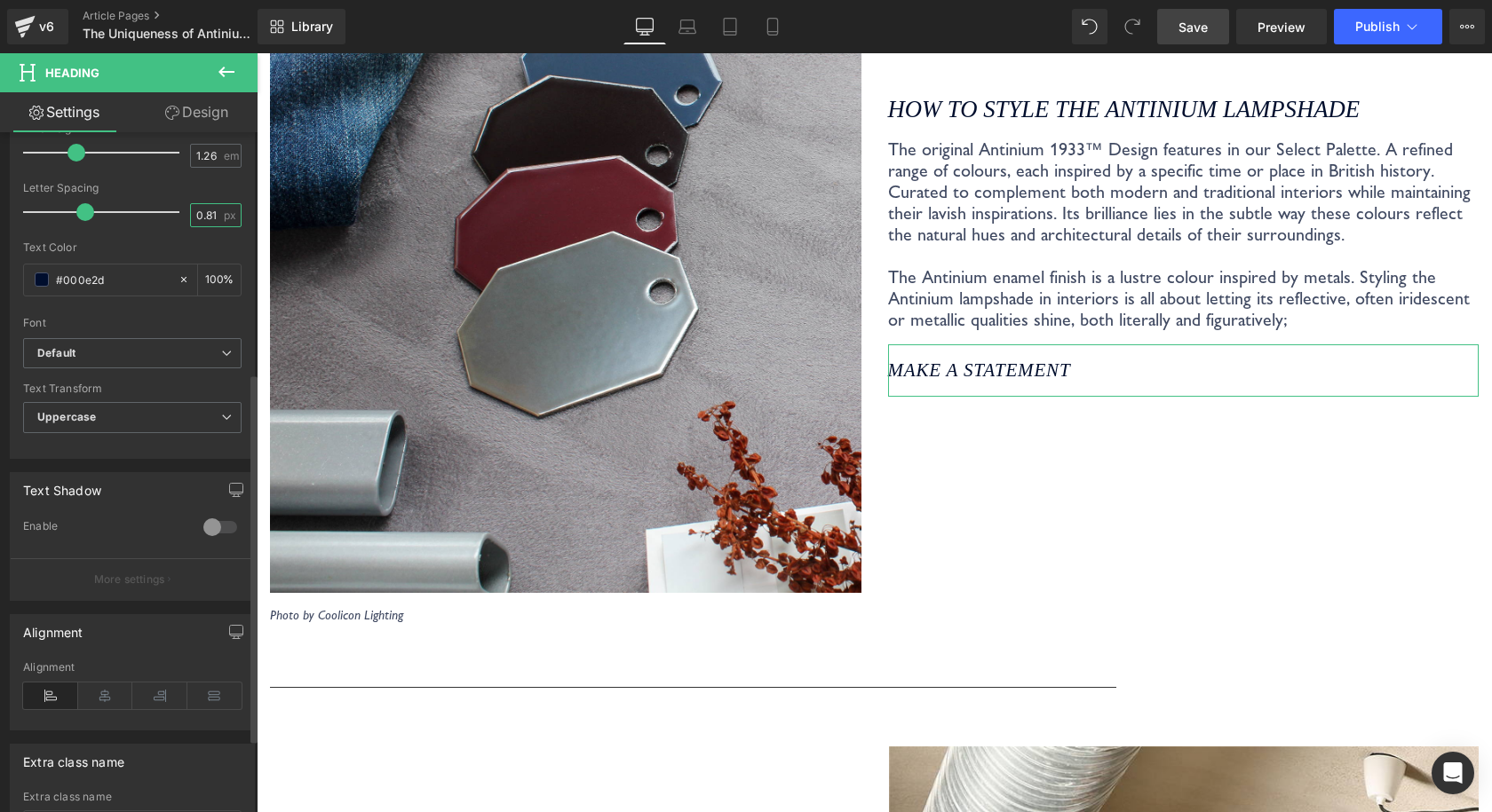
scroll to position [443, 0]
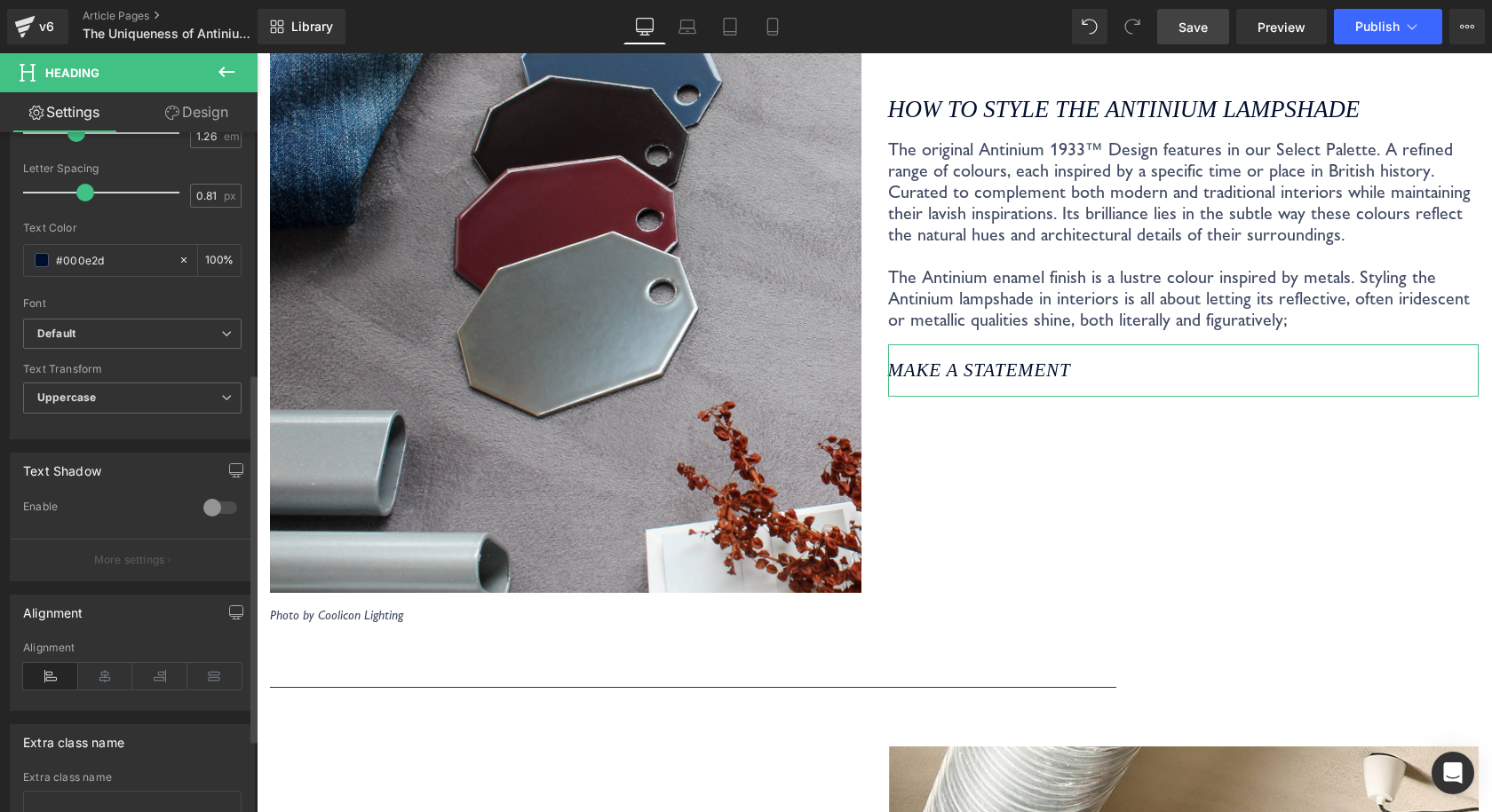
click at [214, 506] on div at bounding box center [220, 507] width 43 height 28
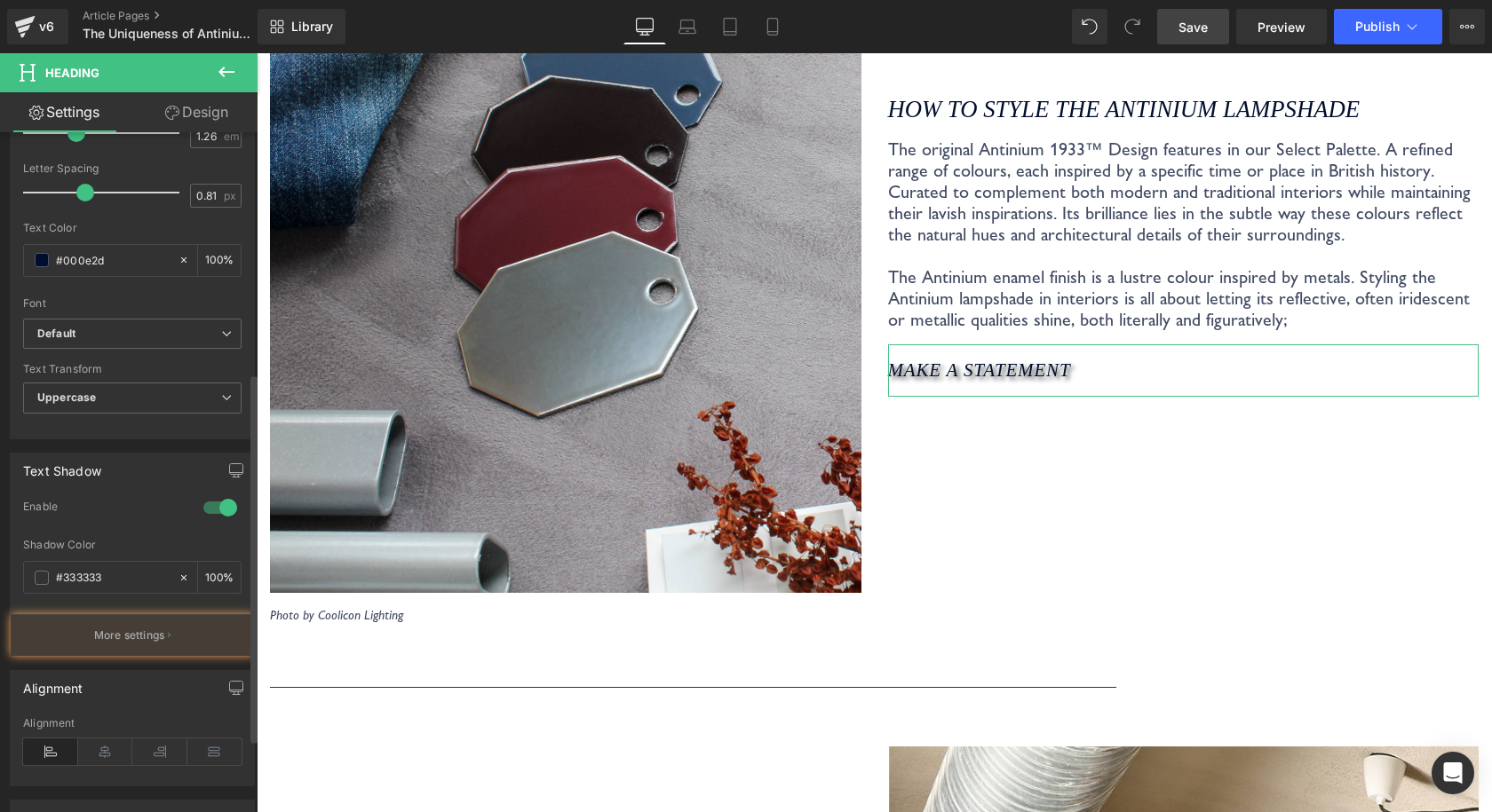
click at [214, 506] on div at bounding box center [220, 507] width 43 height 28
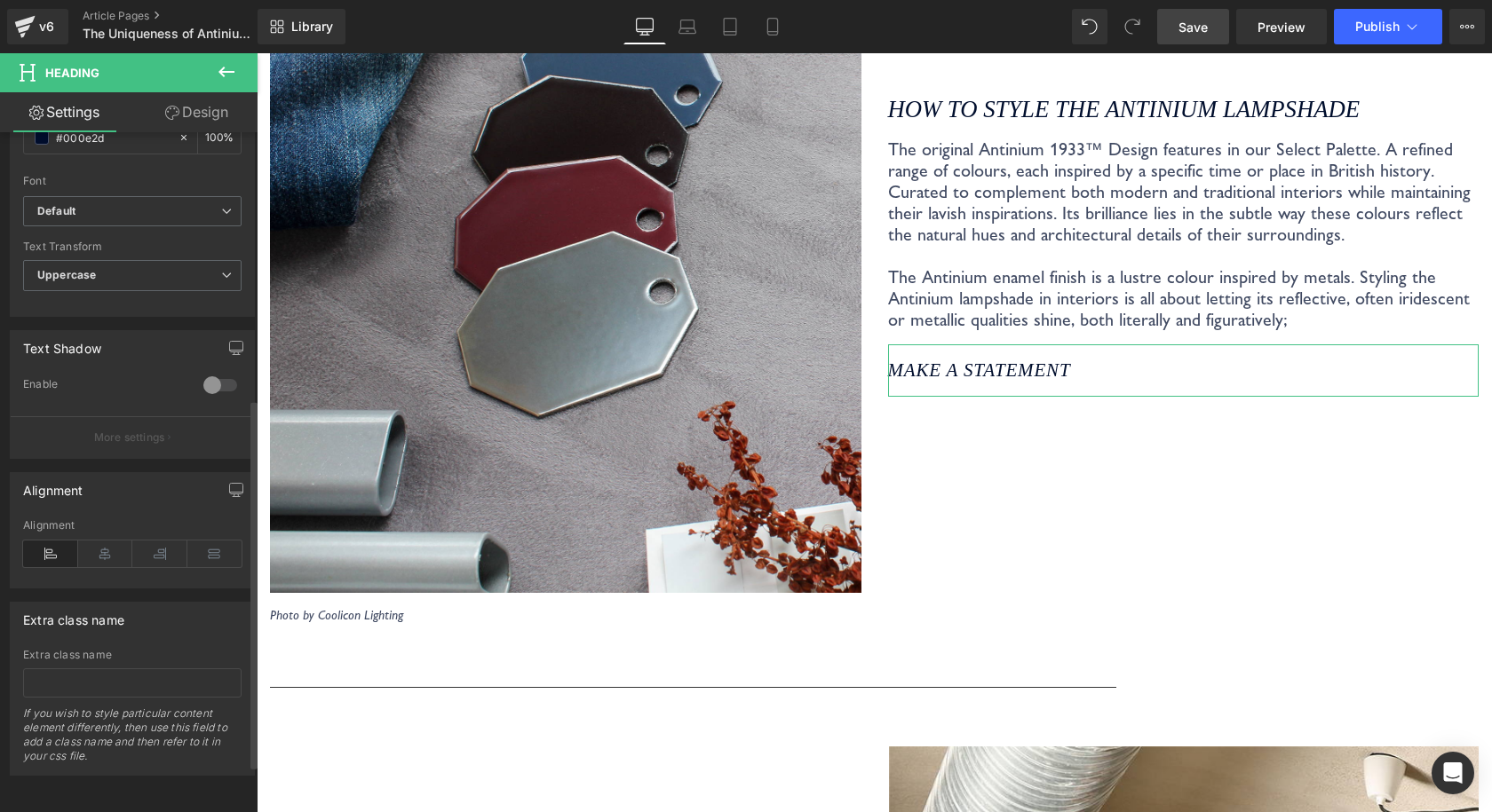
scroll to position [579, 0]
click at [216, 373] on div at bounding box center [220, 384] width 43 height 28
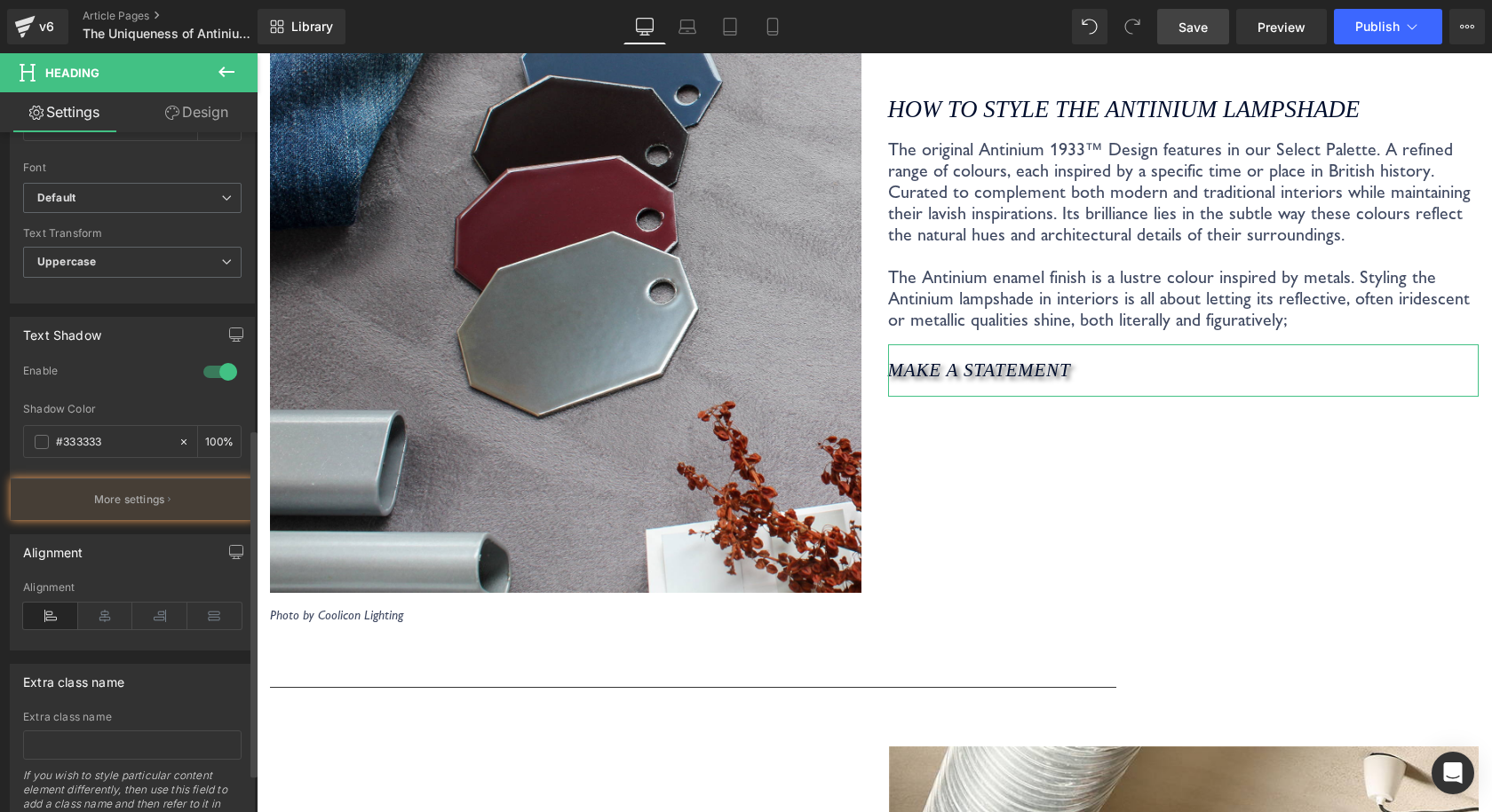
click at [214, 372] on div at bounding box center [220, 372] width 43 height 28
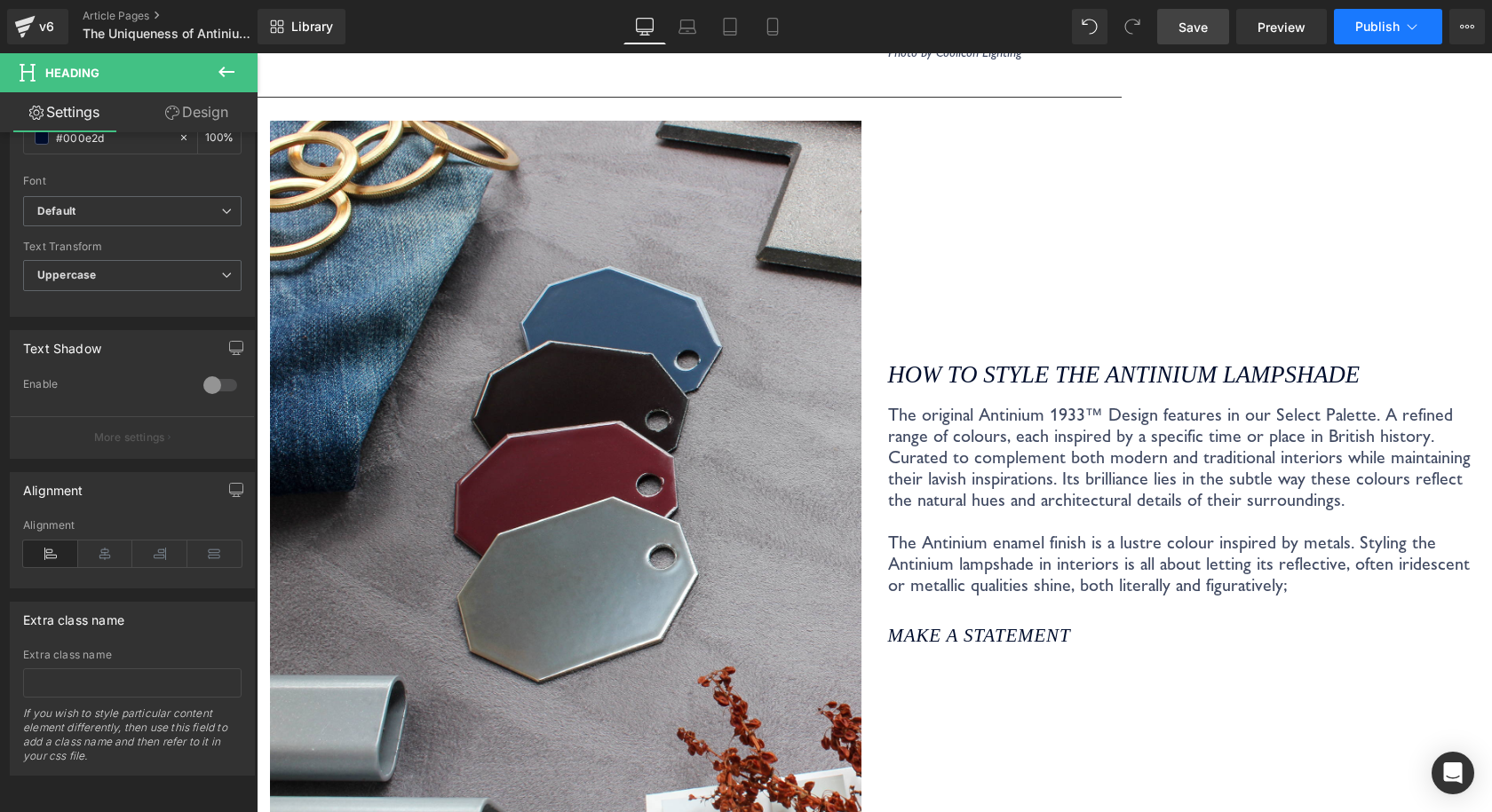
scroll to position [3993, 0]
click at [1173, 25] on link "Save" at bounding box center [1193, 26] width 72 height 36
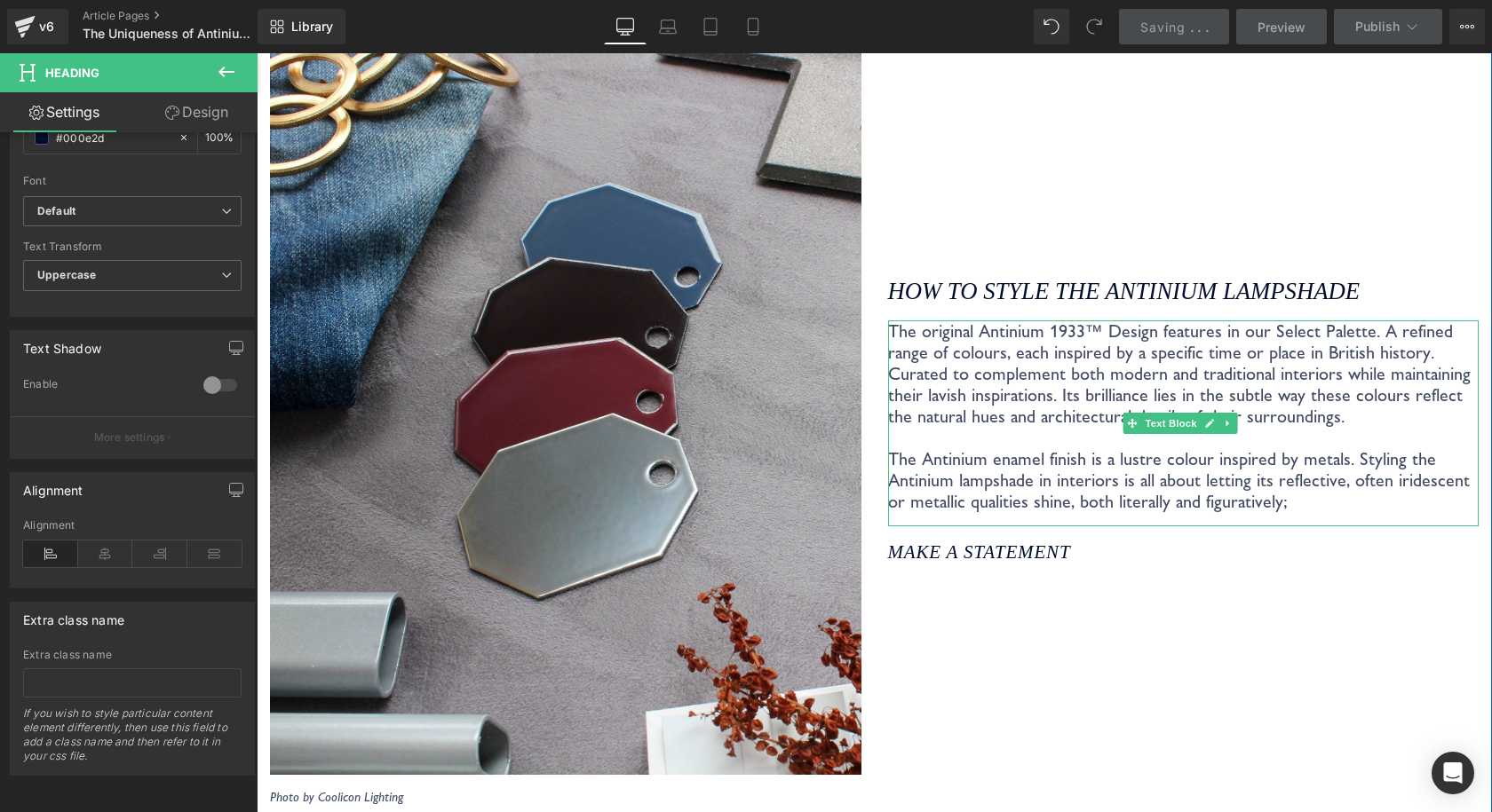
scroll to position [4081, 0]
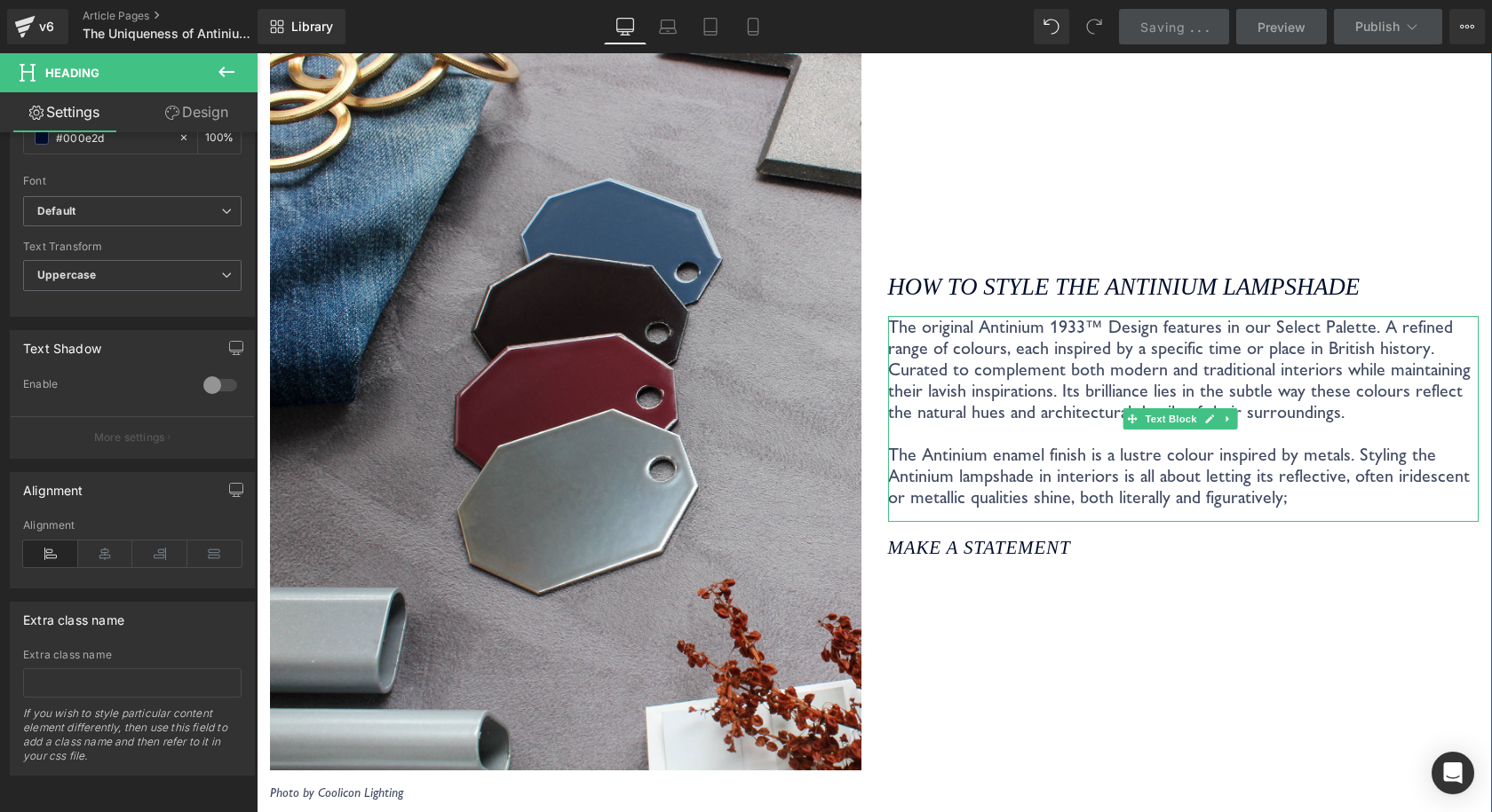
click at [953, 413] on p "The original Antinium 1933™ Design features in our Select Palette. A refined ra…" at bounding box center [1183, 412] width 591 height 192
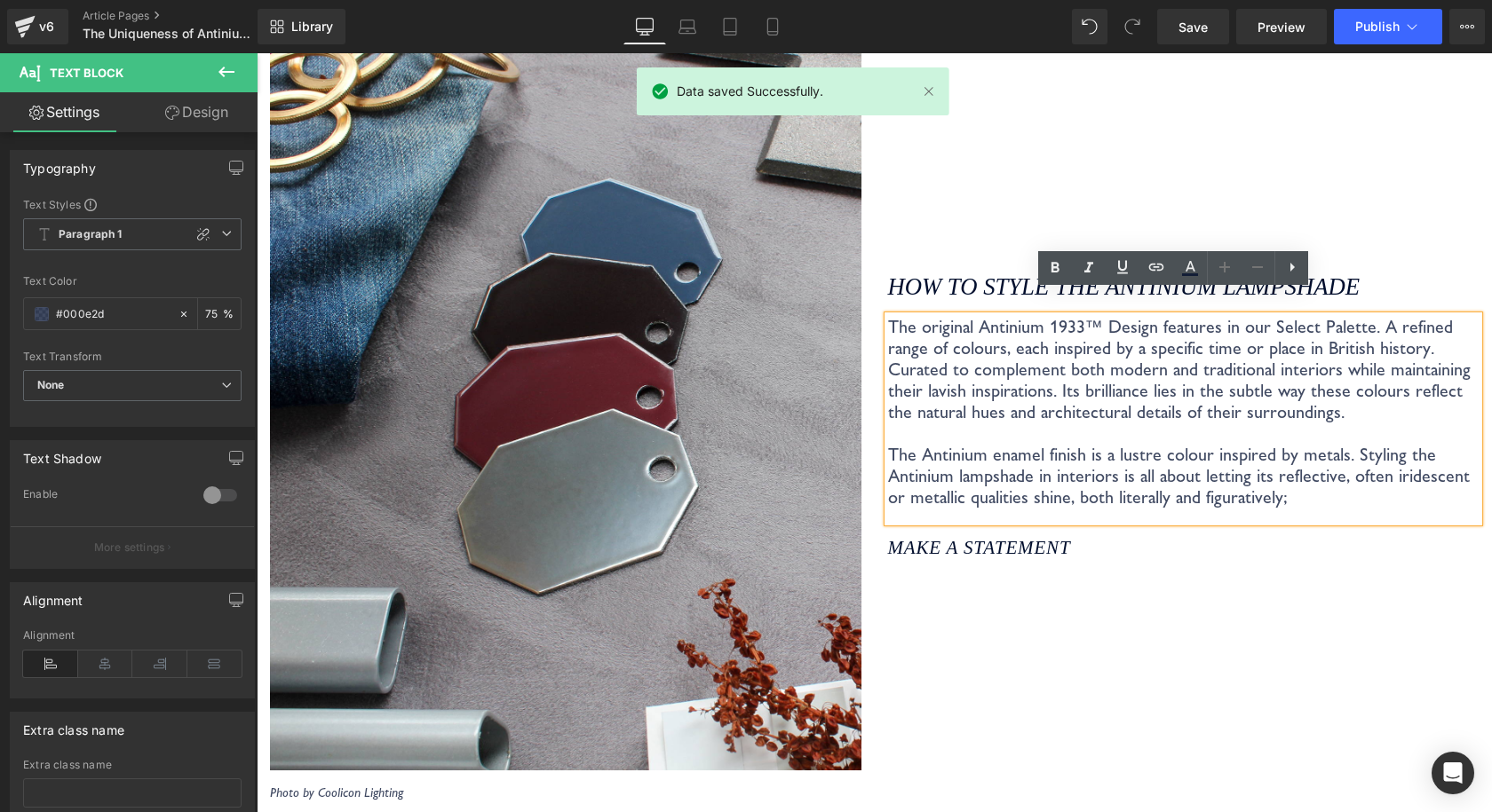
click at [1237, 160] on div "How to style the Antinium Lampshade Heading The original Antinium 1933™ Design …" at bounding box center [1183, 417] width 618 height 768
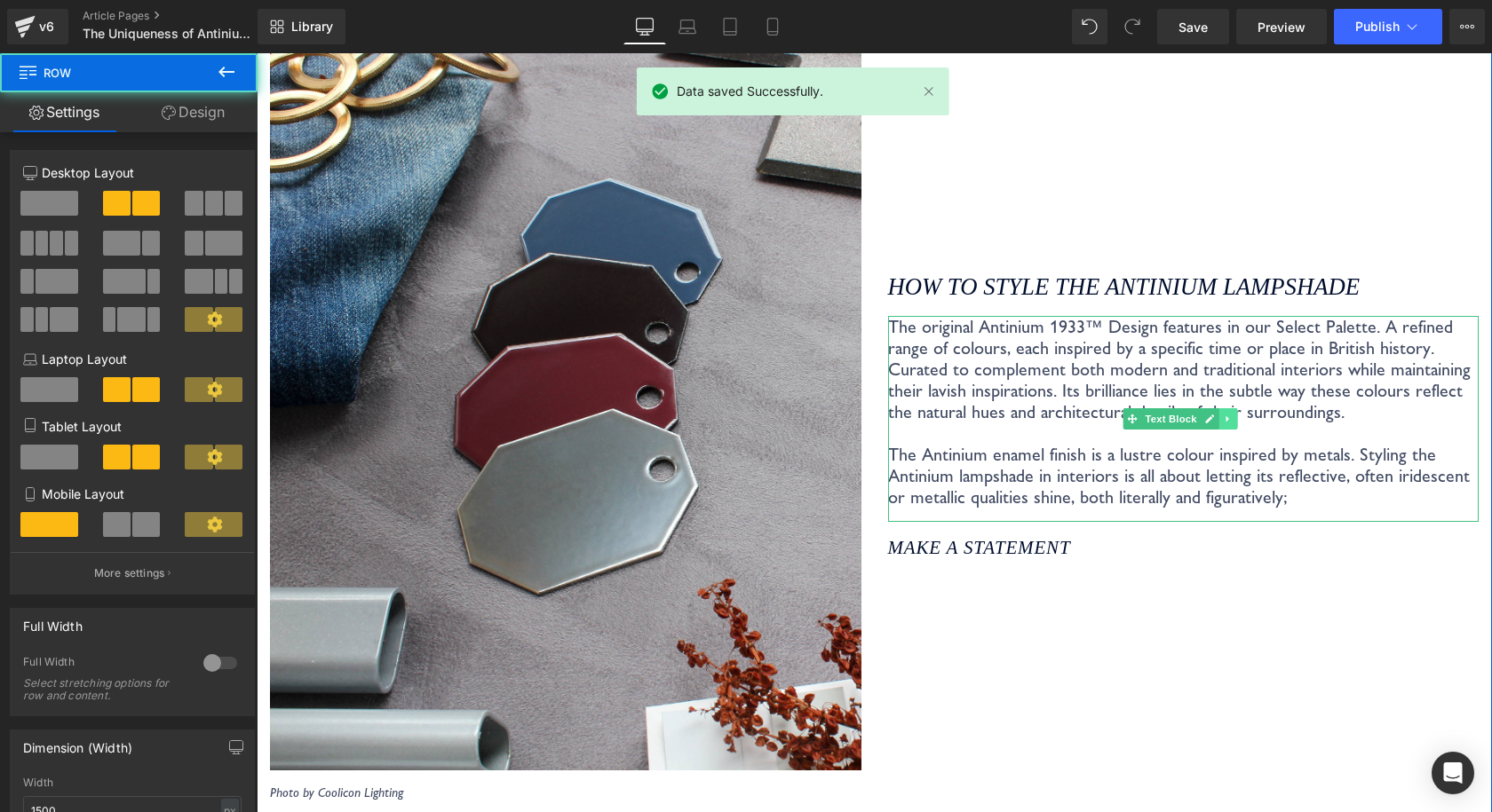
click at [1222, 413] on icon at bounding box center [1227, 418] width 10 height 11
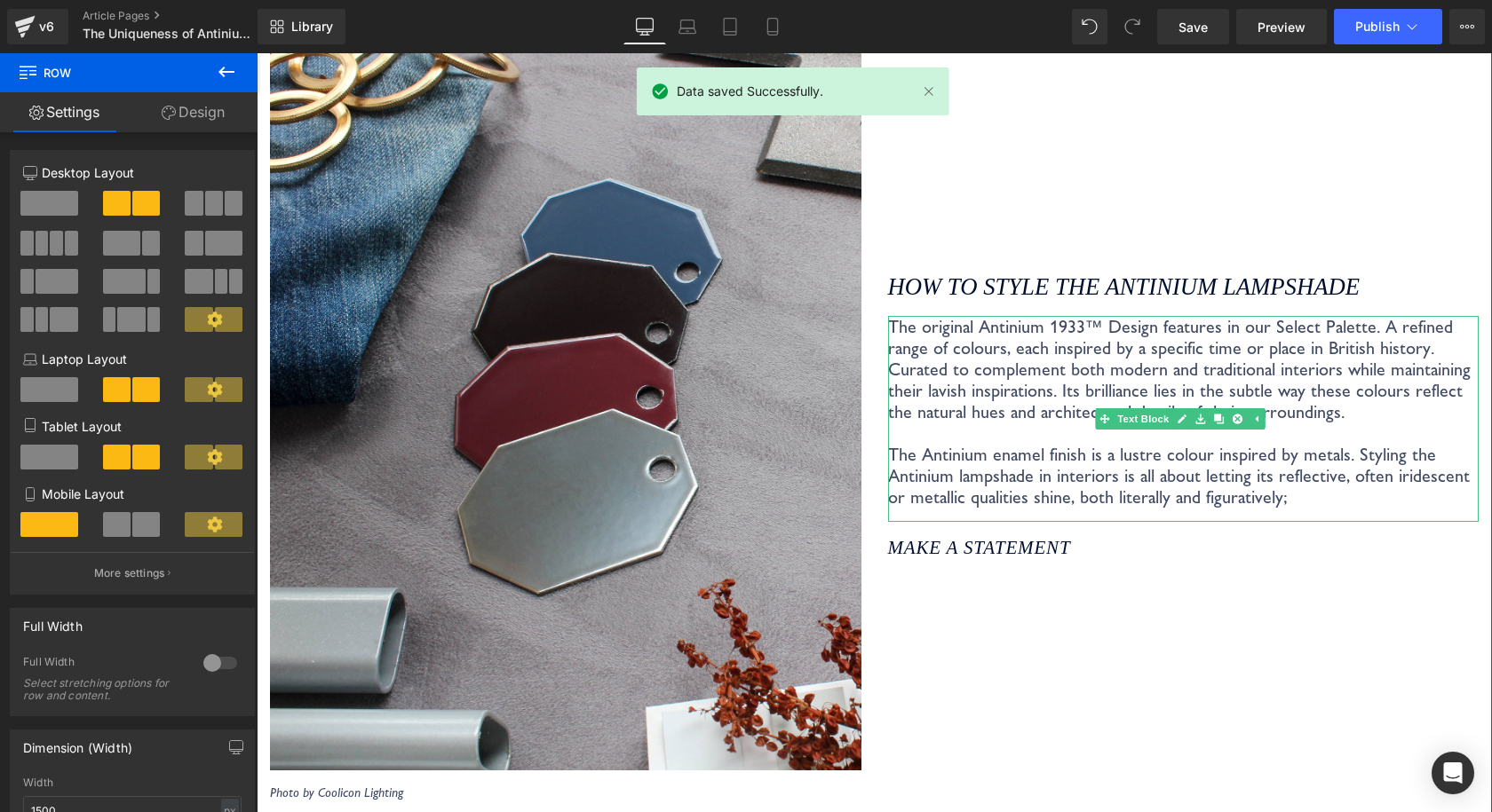
click at [1212, 414] on icon at bounding box center [1217, 419] width 10 height 10
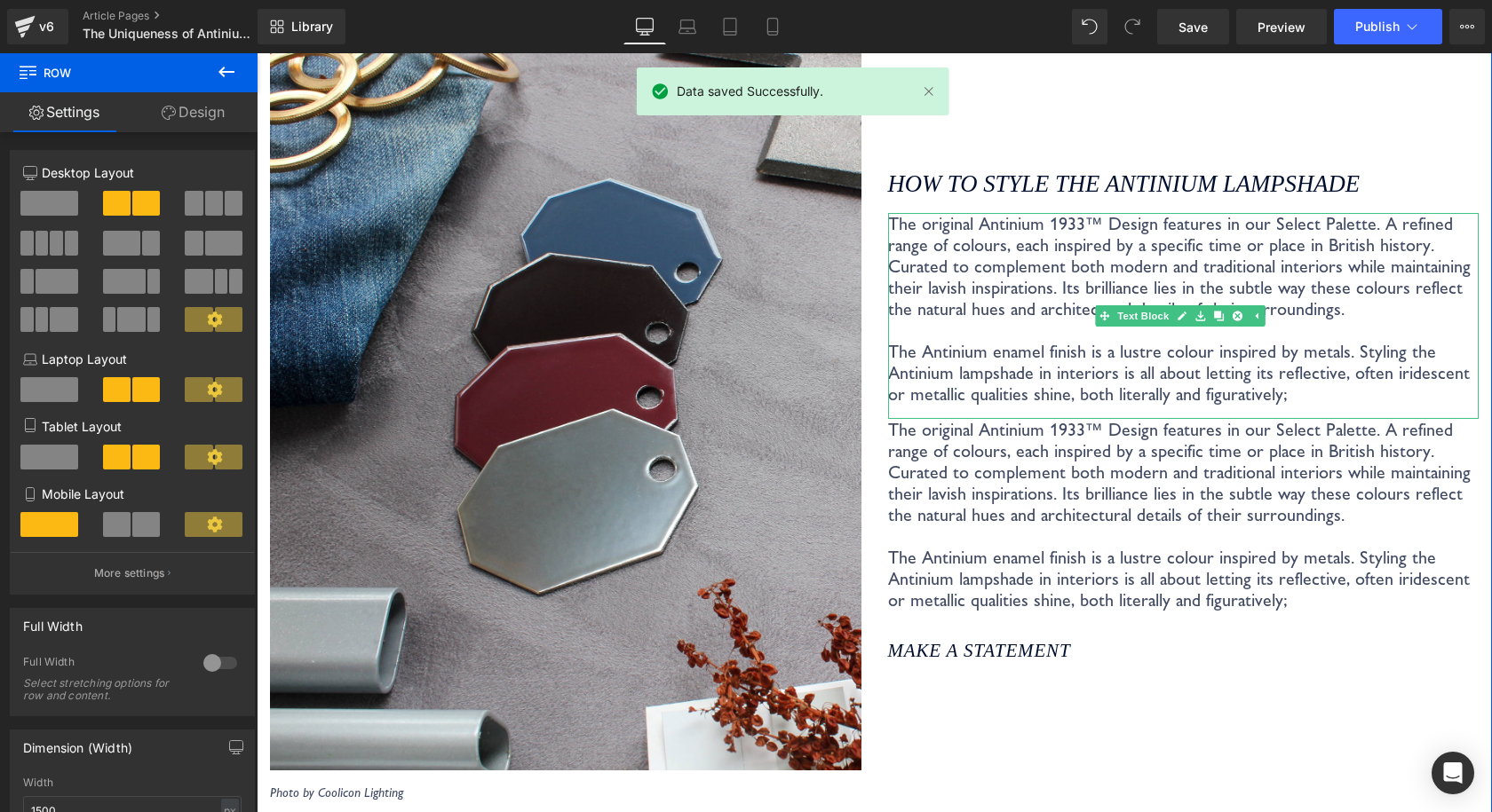
scroll to position [3366, 0]
click at [988, 479] on p "The original Antinium 1933™ Design features in our Select Palette. A refined ra…" at bounding box center [1183, 515] width 591 height 192
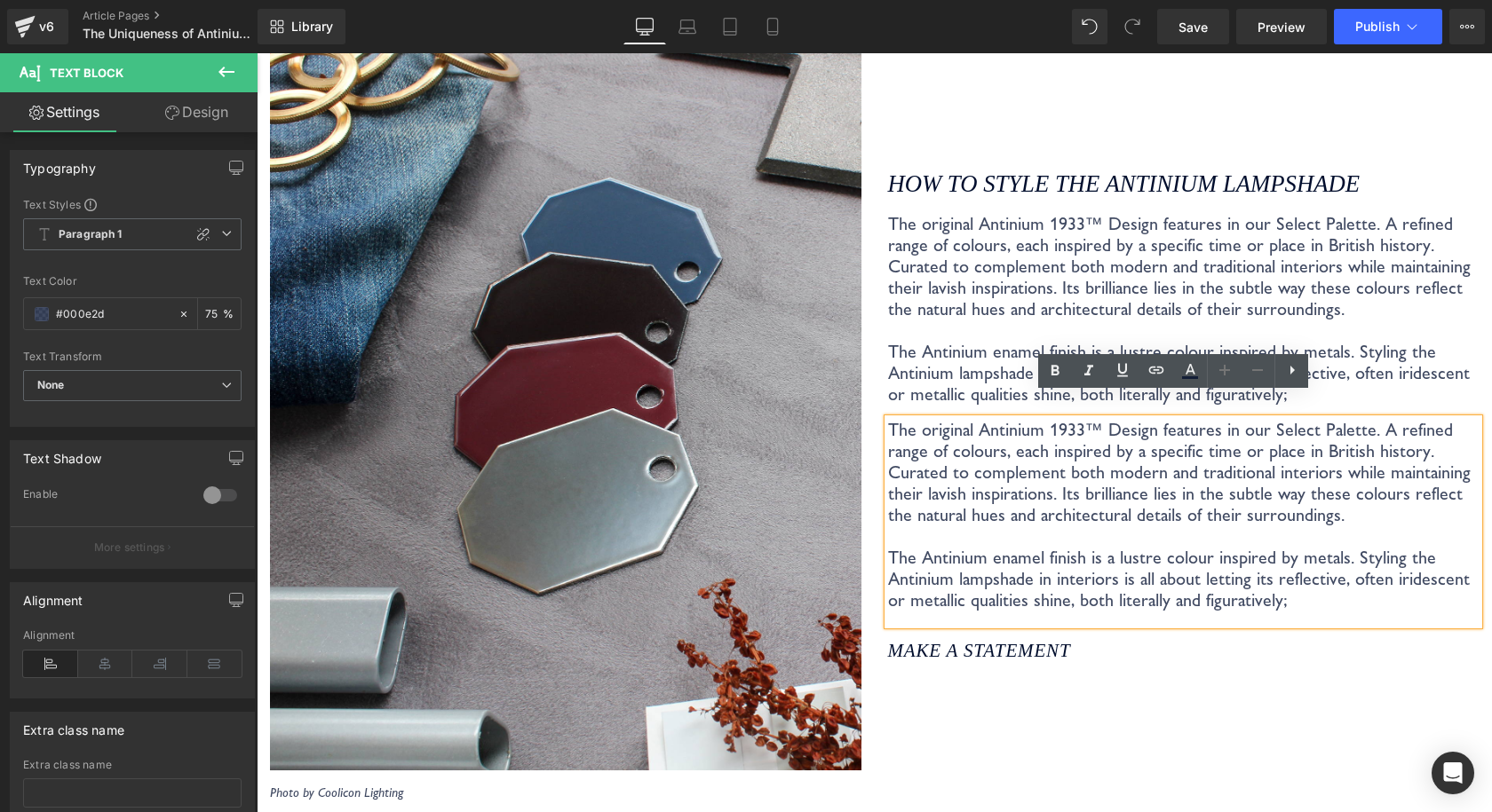
click at [1258, 685] on div "How to style the Antinium Lampshade Heading The original Antinium 1933™ Design …" at bounding box center [1183, 416] width 618 height 768
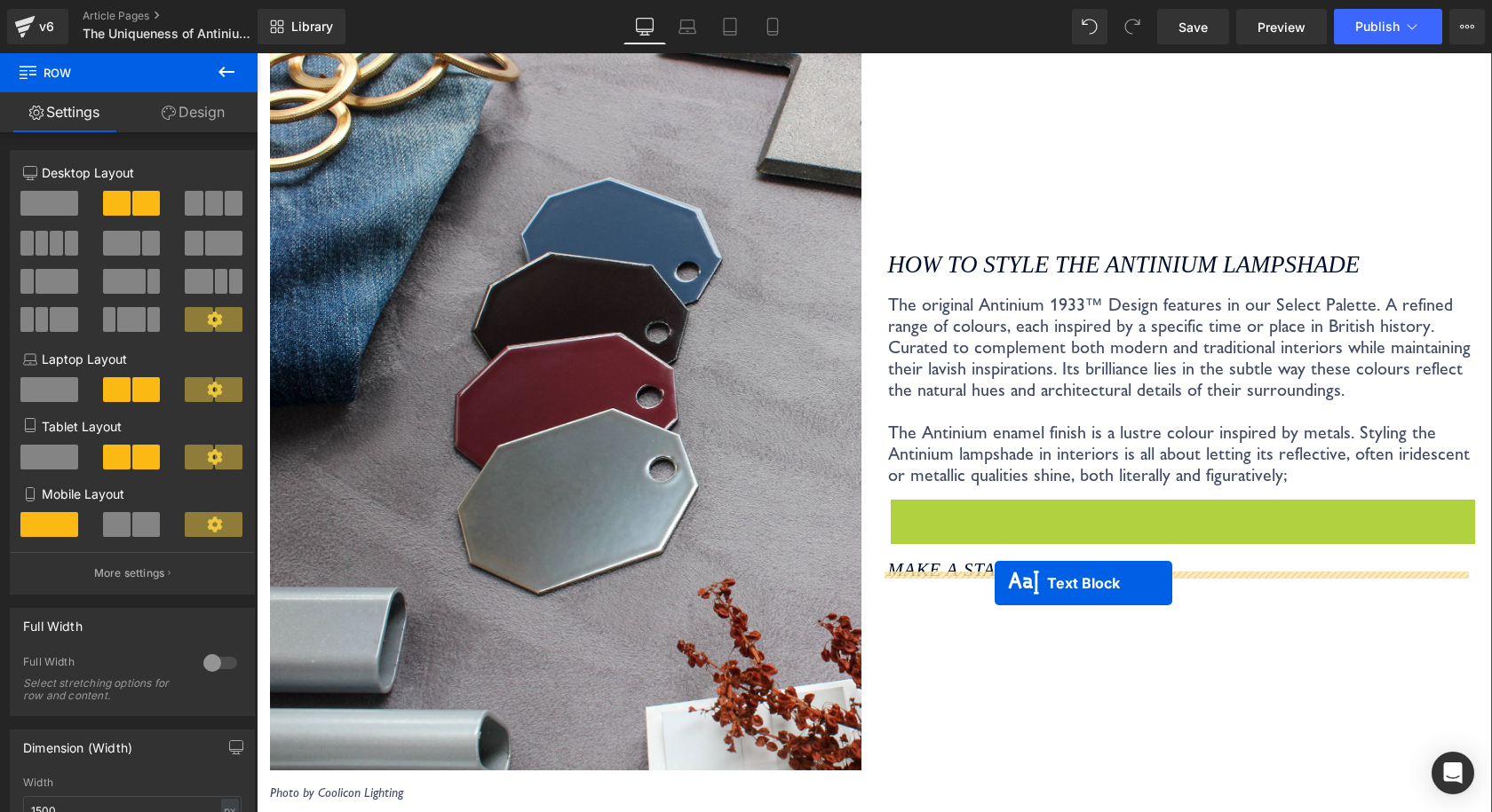
drag, startPoint x: 1122, startPoint y: 503, endPoint x: 993, endPoint y: 583, distance: 151.8
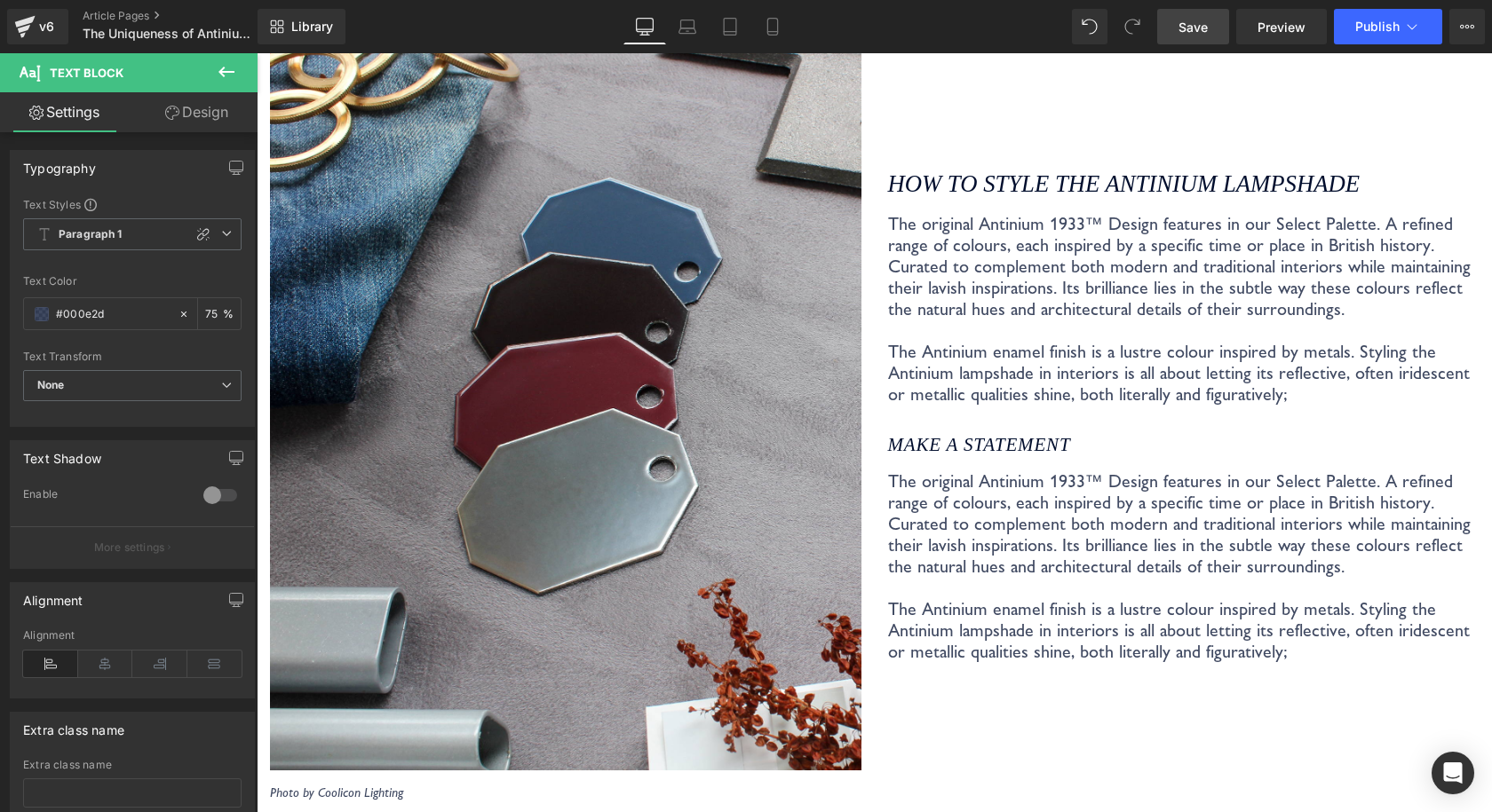
click at [1200, 26] on span "Save" at bounding box center [1193, 26] width 29 height 18
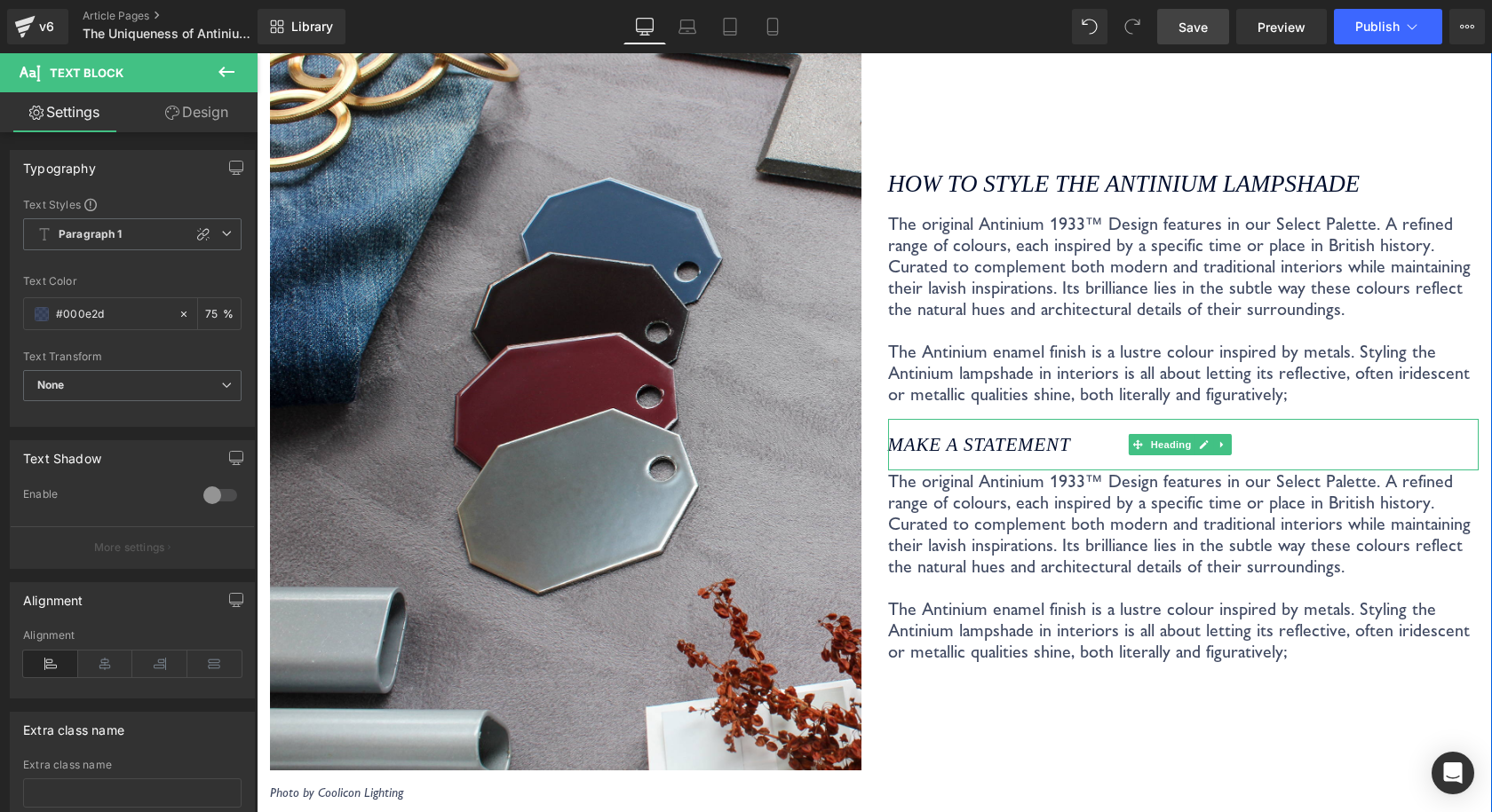
click at [1084, 433] on h4 "Make a statement" at bounding box center [1183, 444] width 591 height 23
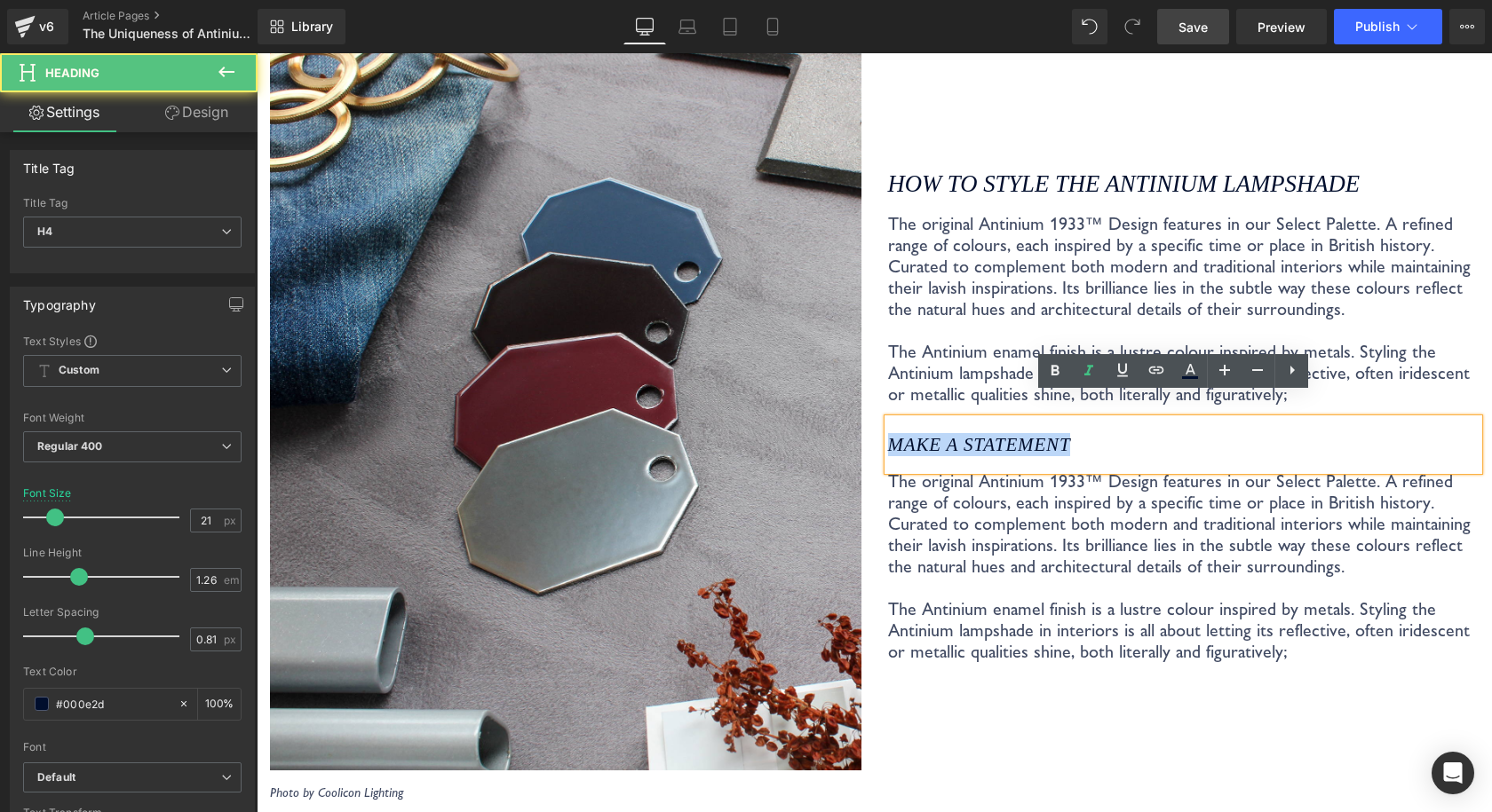
drag, startPoint x: 1093, startPoint y: 421, endPoint x: 867, endPoint y: 421, distance: 226.0
click at [867, 421] on div "Image Photo by Coolicon Lighting Text Block How to style the Antinium Lampshade…" at bounding box center [874, 423] width 1235 height 811
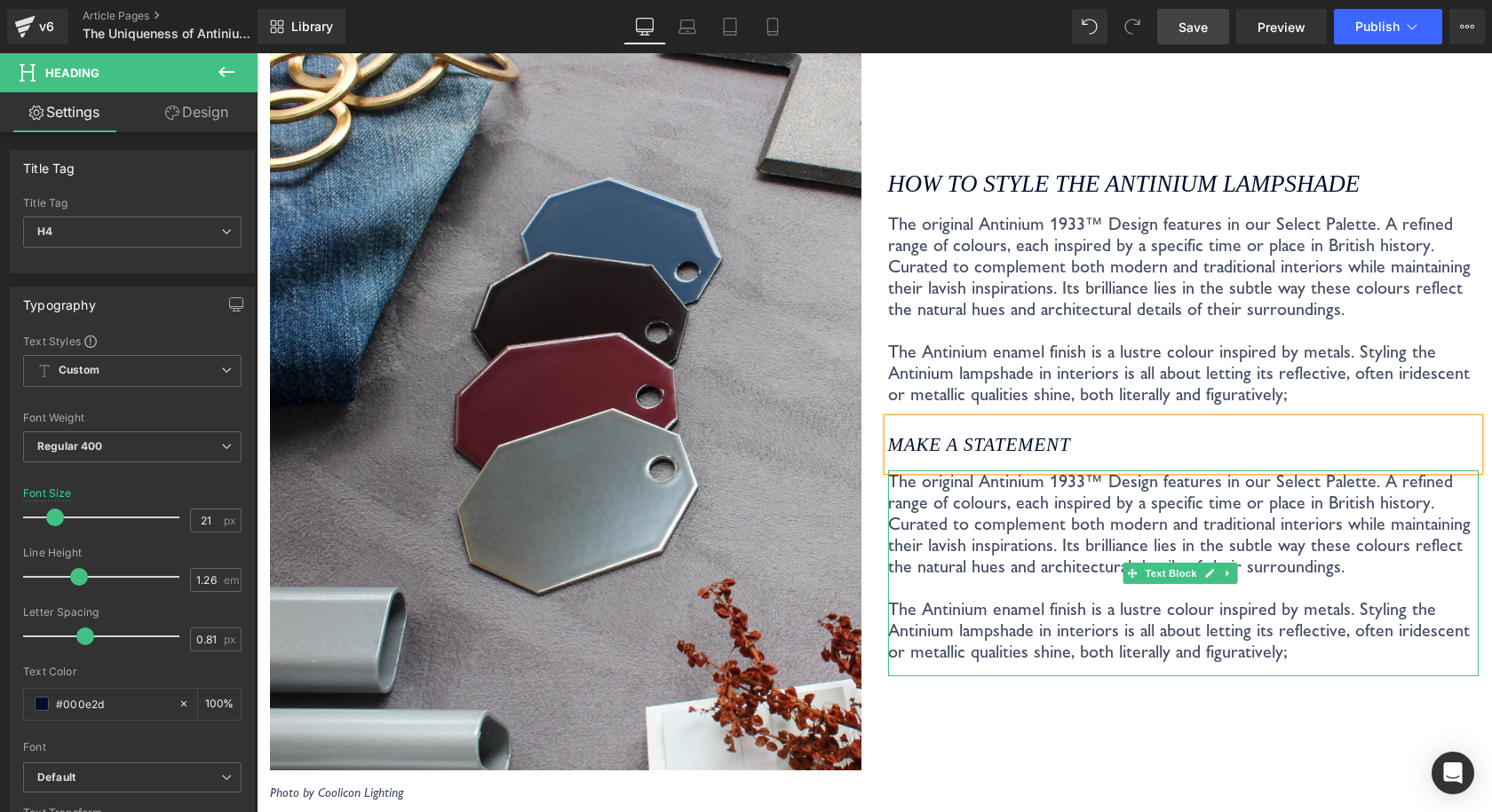
click at [1042, 590] on p "The original Antinium 1933™ Design features in our Select Palette. A refined ra…" at bounding box center [1183, 567] width 591 height 192
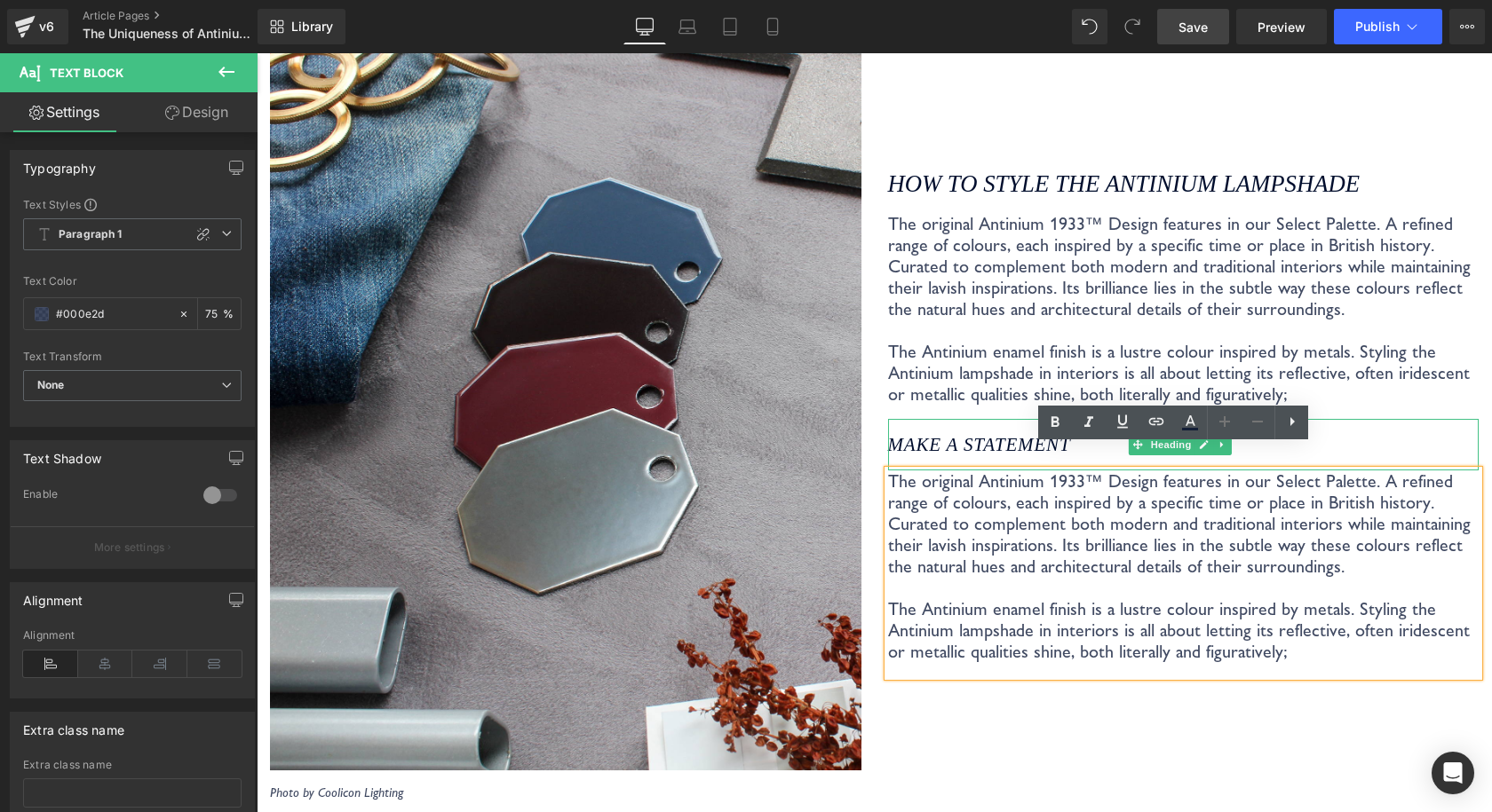
click at [964, 434] on icon "MAKE A STATEMENT" at bounding box center [979, 444] width 182 height 21
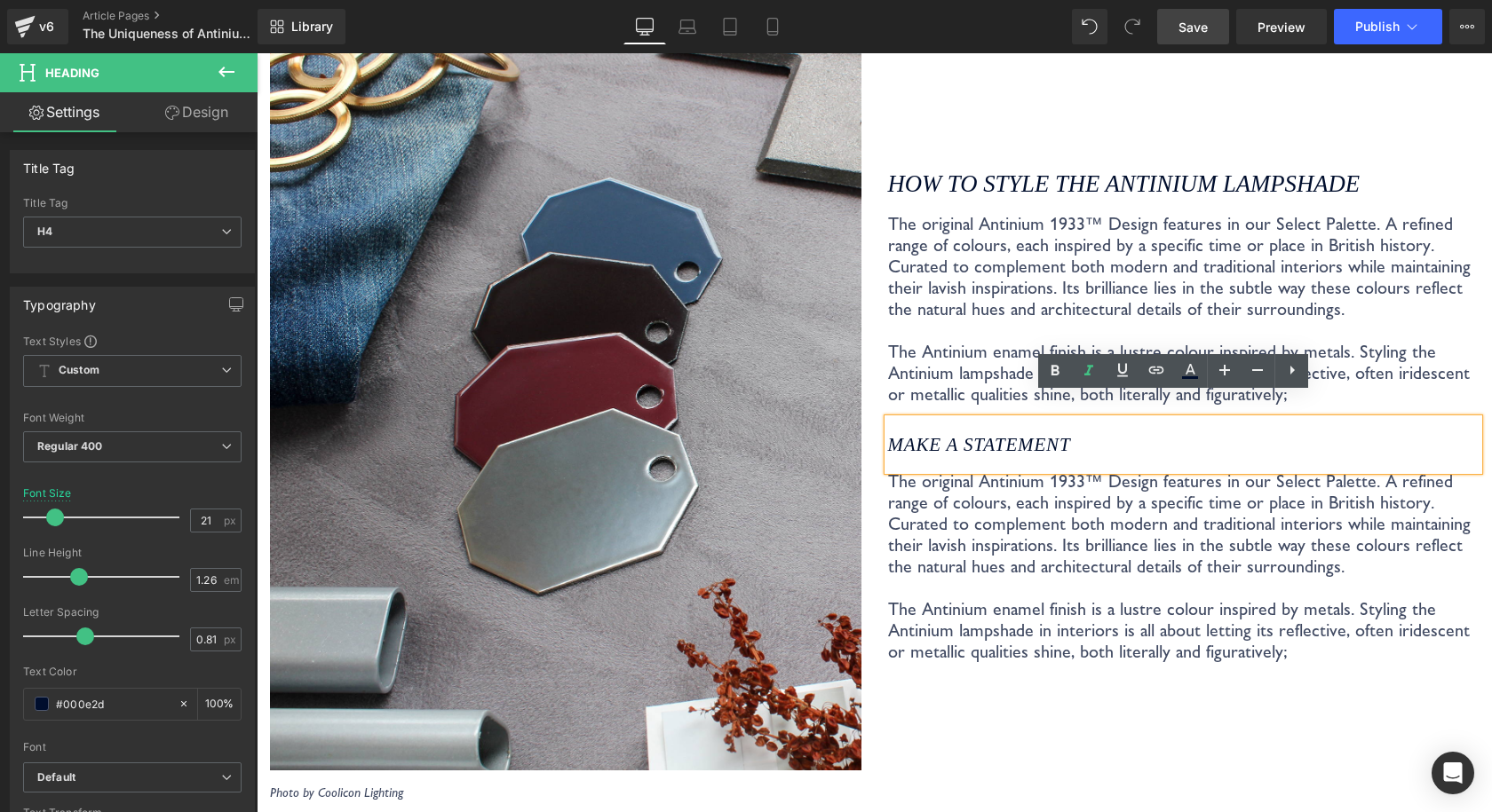
click at [956, 434] on icon "MAKE A STATEMENT" at bounding box center [979, 444] width 182 height 21
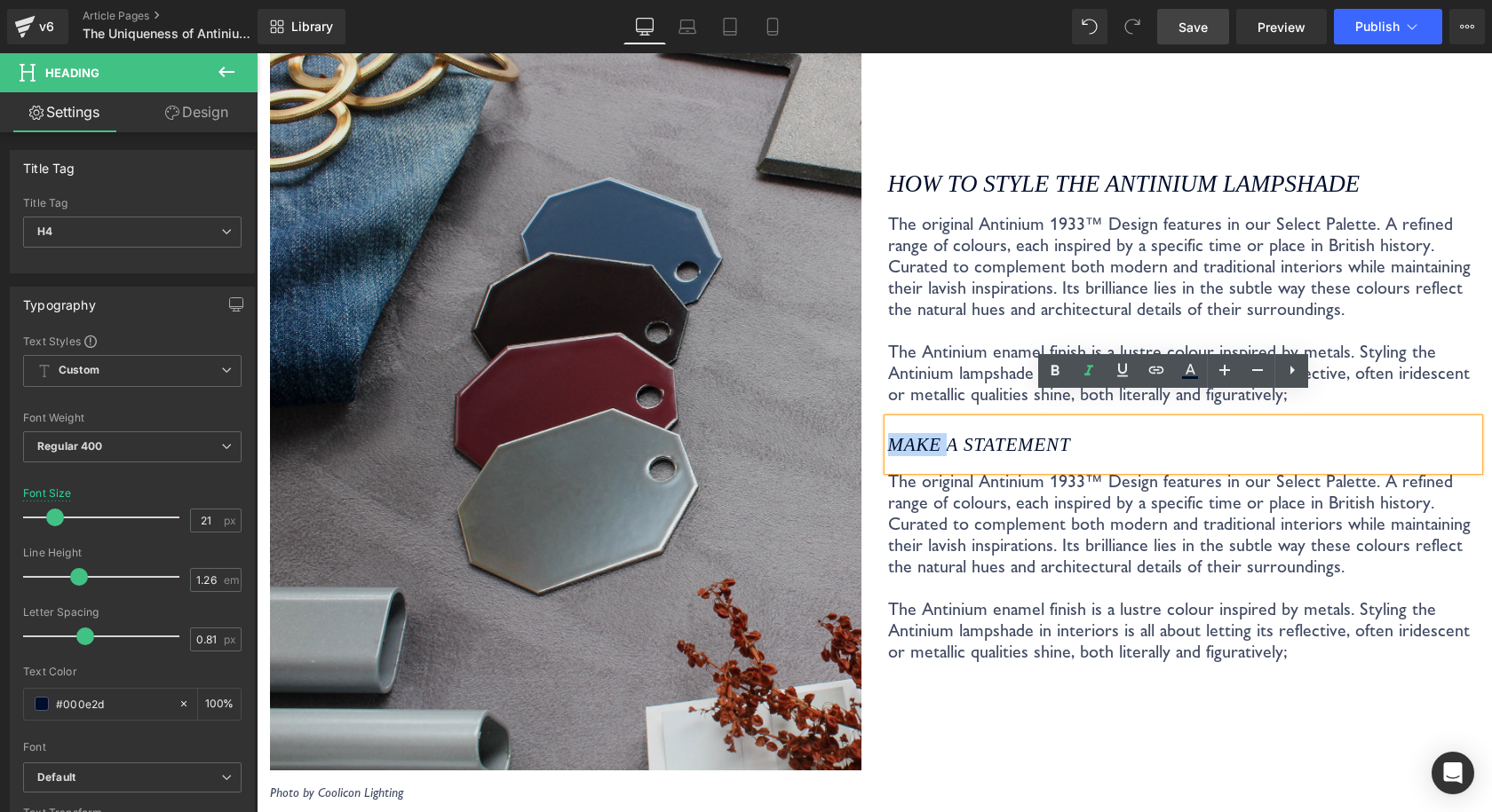
drag, startPoint x: 943, startPoint y: 414, endPoint x: 838, endPoint y: 414, distance: 105.0
click at [838, 414] on div "Image Photo by Coolicon Lighting Text Block How to style the Antinium Lampshade…" at bounding box center [874, 423] width 1235 height 811
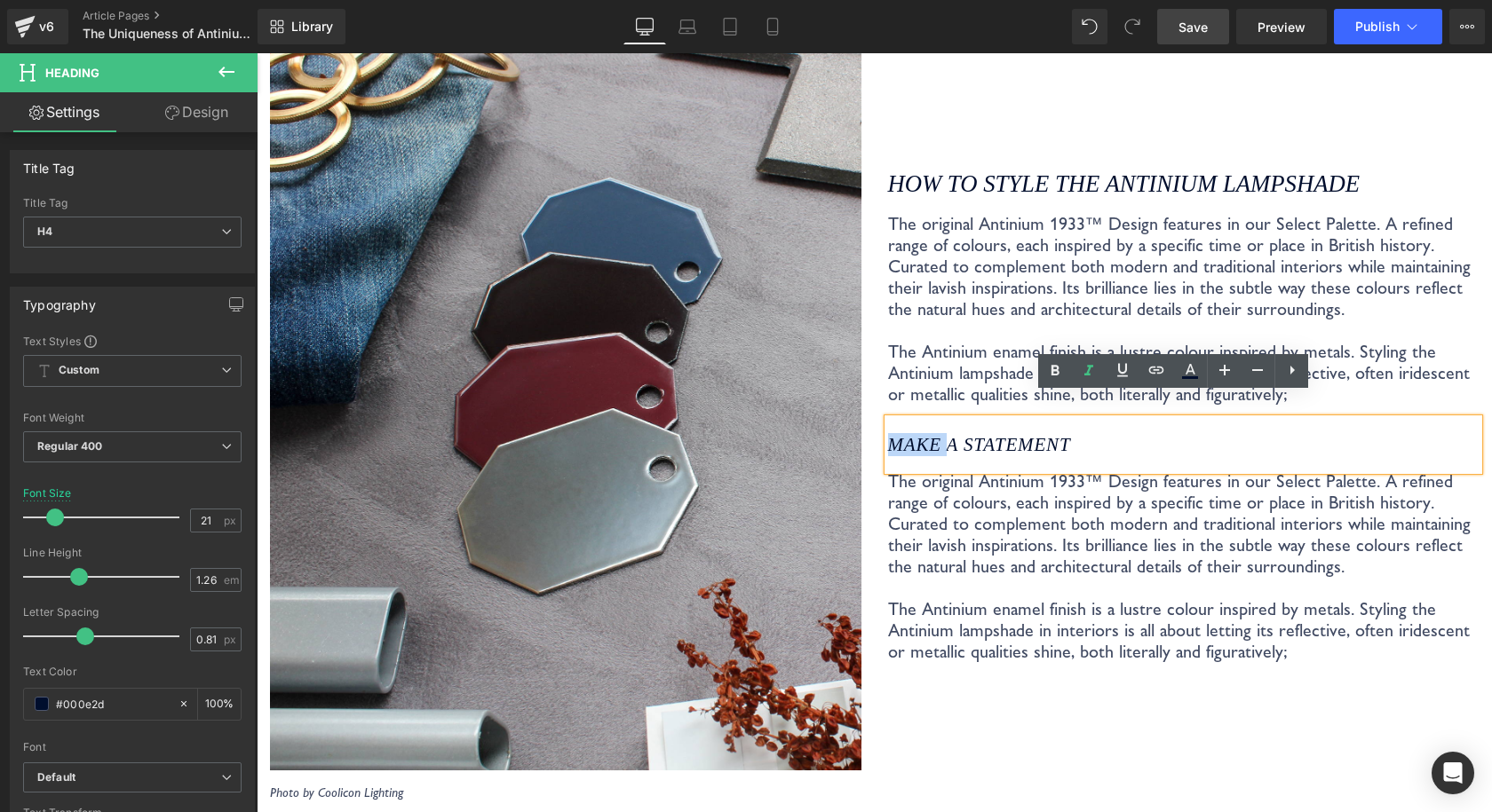
click at [1040, 434] on icon "MAKE A STATEMENT" at bounding box center [979, 444] width 182 height 21
drag, startPoint x: 1098, startPoint y: 417, endPoint x: 875, endPoint y: 418, distance: 223.0
click at [875, 418] on div "How to style the Antinium Lampshade Heading The original Antinium 1933™ Design …" at bounding box center [1183, 416] width 618 height 768
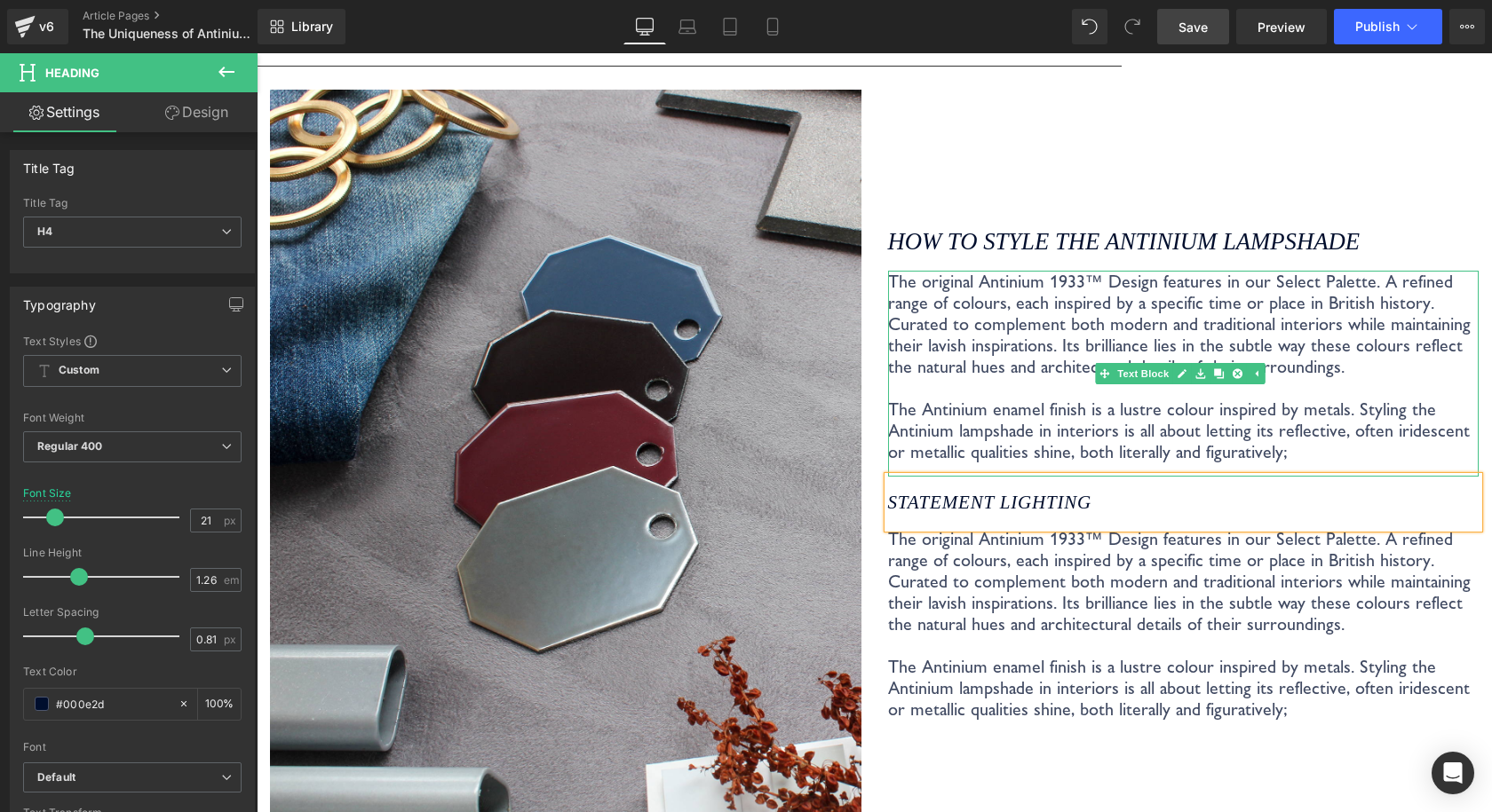
scroll to position [3278, 0]
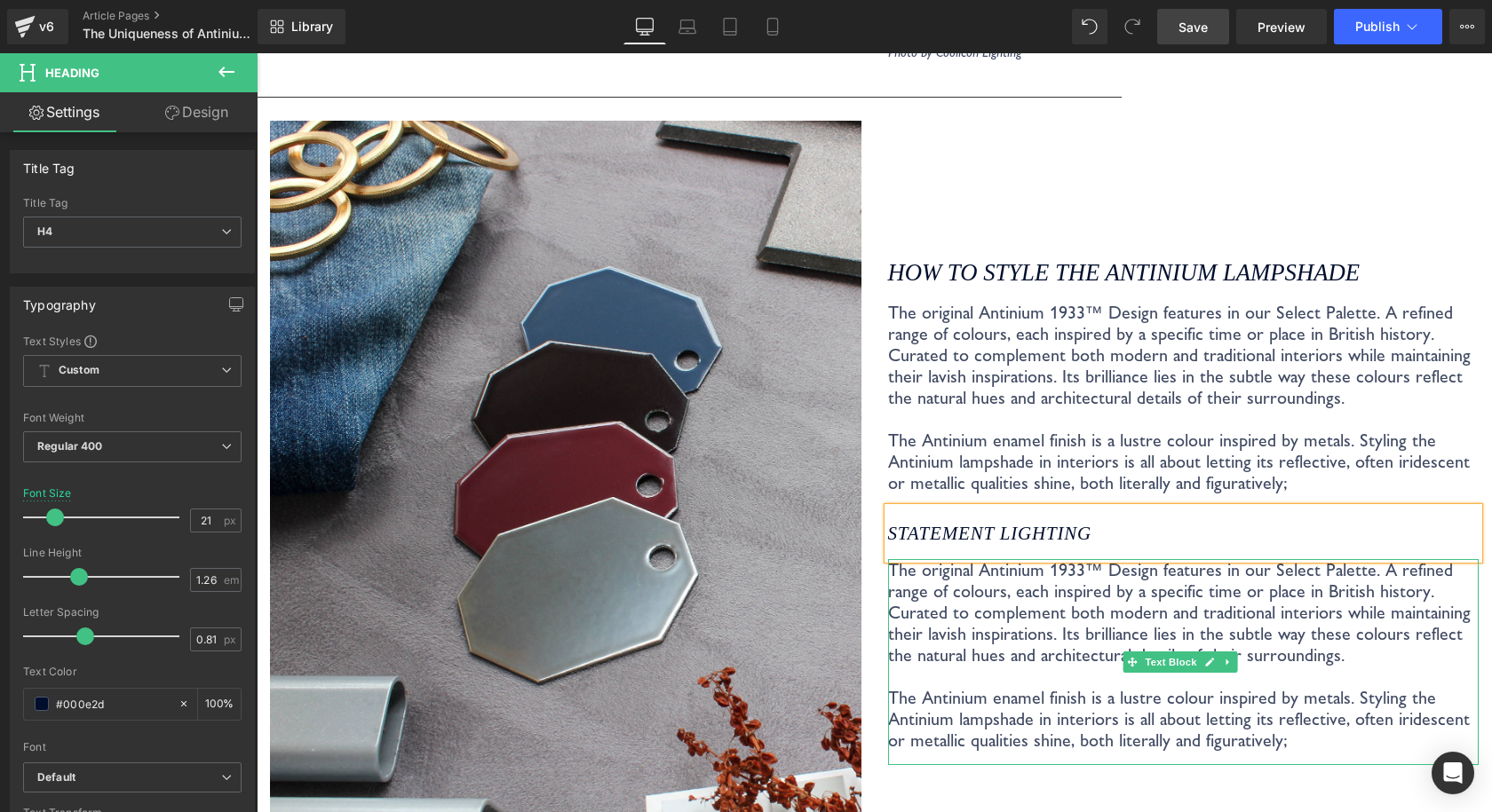
click at [1095, 589] on p "The original Antinium 1933™ Design features in our Select Palette. A refined ra…" at bounding box center [1183, 655] width 591 height 192
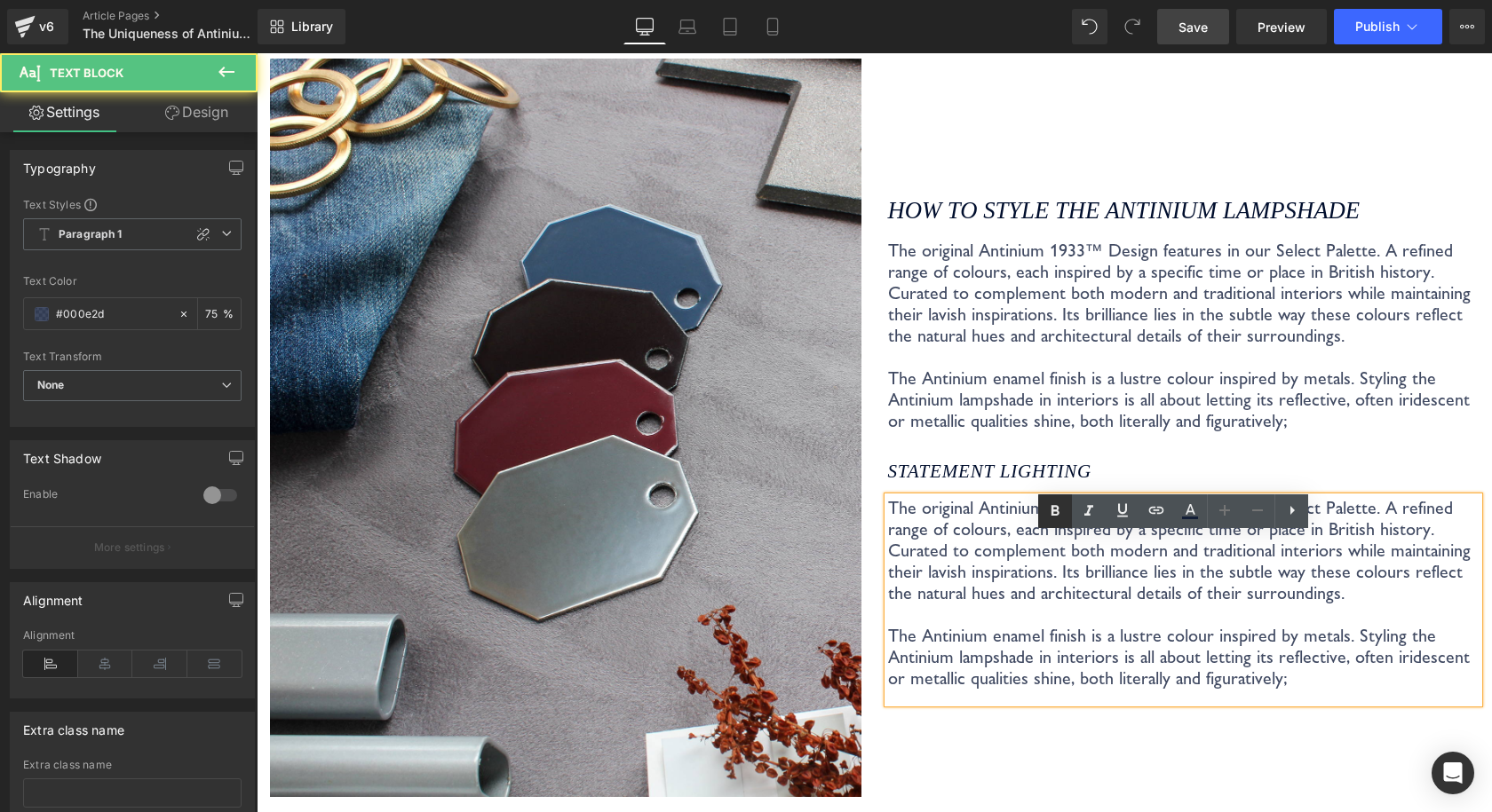
scroll to position [3366, 0]
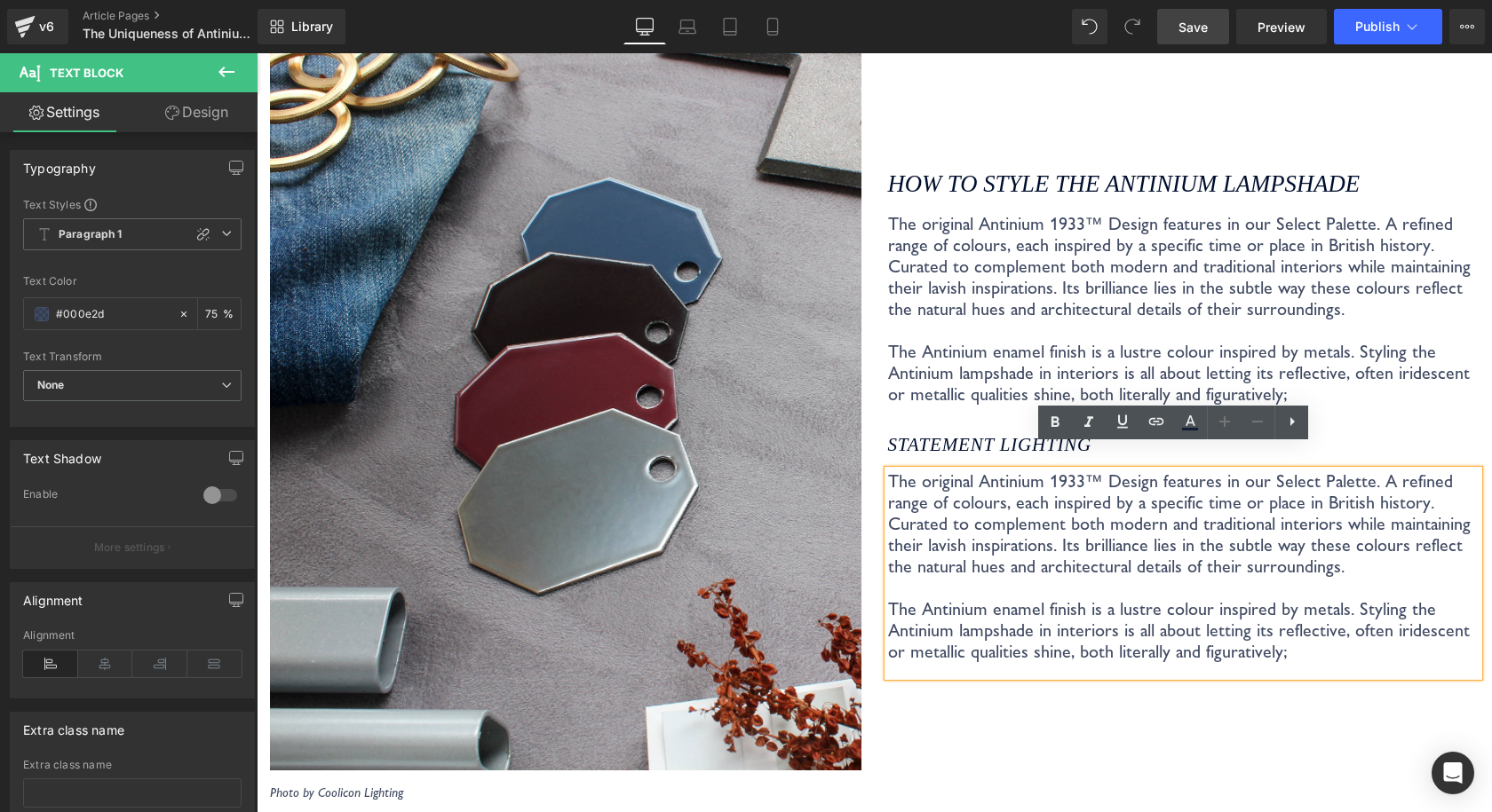
click at [1011, 434] on icon "STATEMENT LIGHTING" at bounding box center [989, 444] width 203 height 21
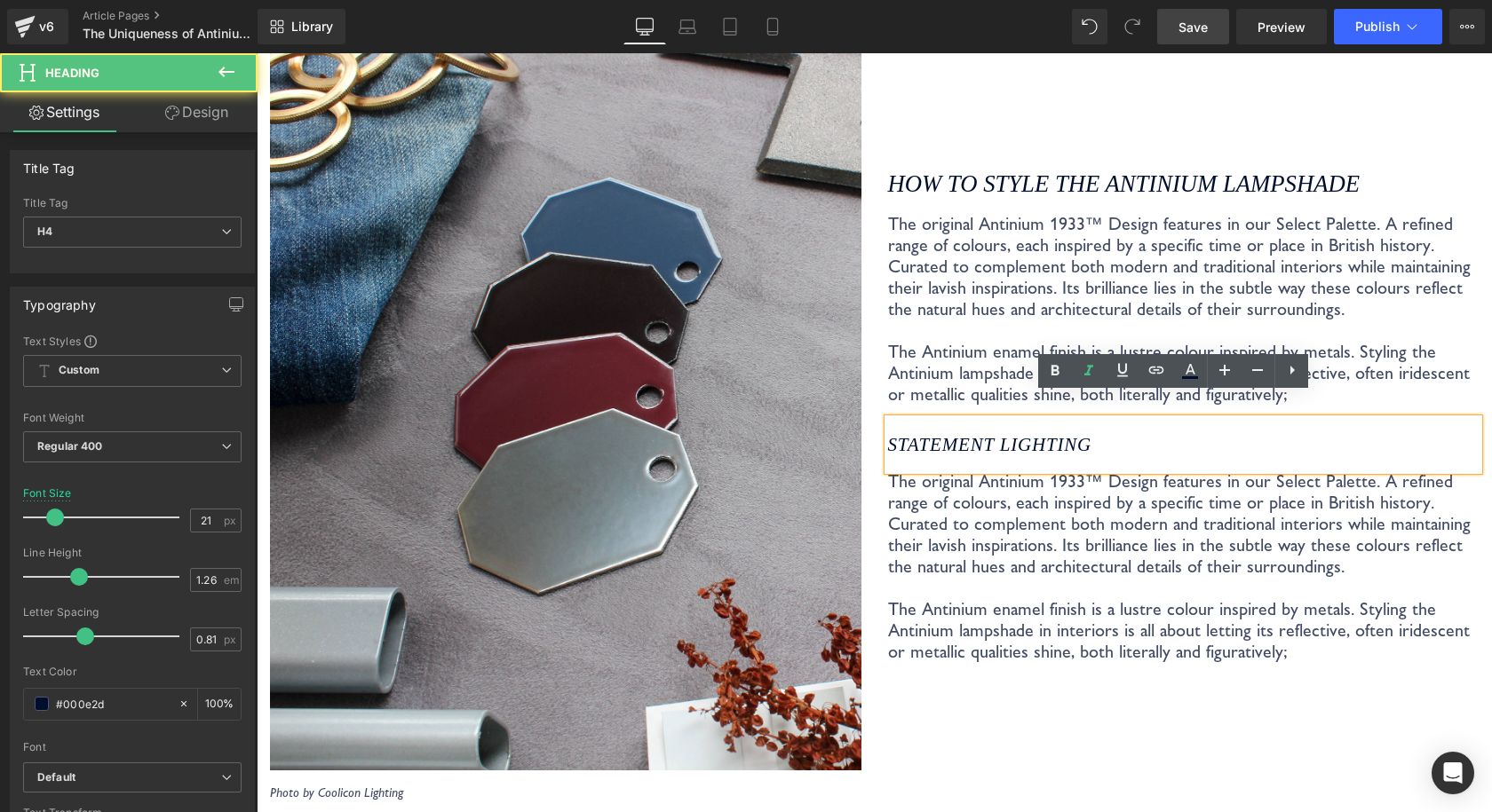
click at [996, 419] on div "STATEMENT LIGHTING" at bounding box center [1183, 444] width 591 height 51
click at [1097, 296] on div "The original Antinium 1933™ Design features in our Select Palette. A refined ra…" at bounding box center [1183, 316] width 591 height 206
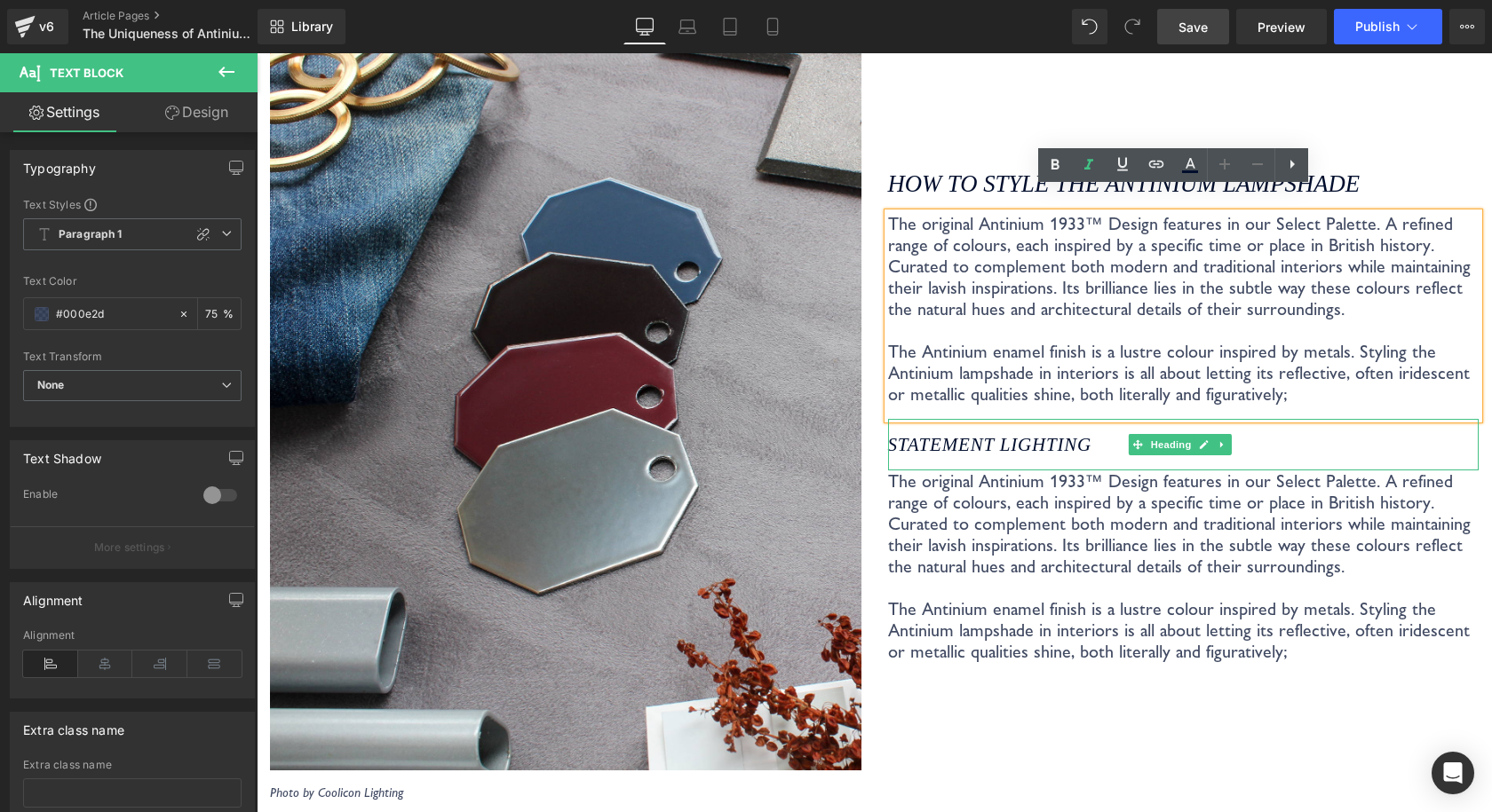
click at [1274, 433] on h4 "STATEMENT LIGHTING" at bounding box center [1183, 444] width 591 height 23
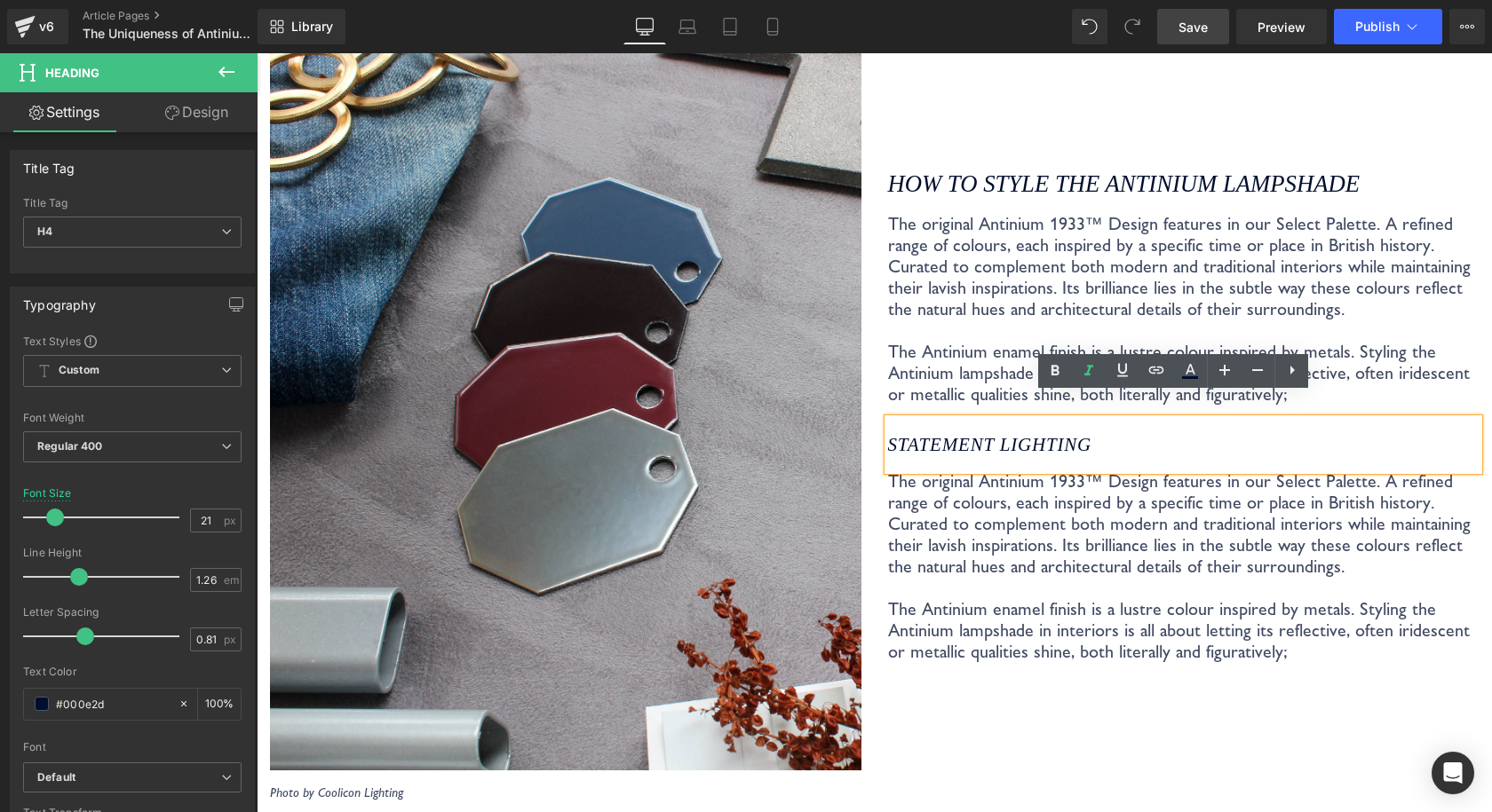
click at [1094, 255] on p "The original Antinium 1933™ Design features in our Select Palette. A refined ra…" at bounding box center [1183, 309] width 591 height 192
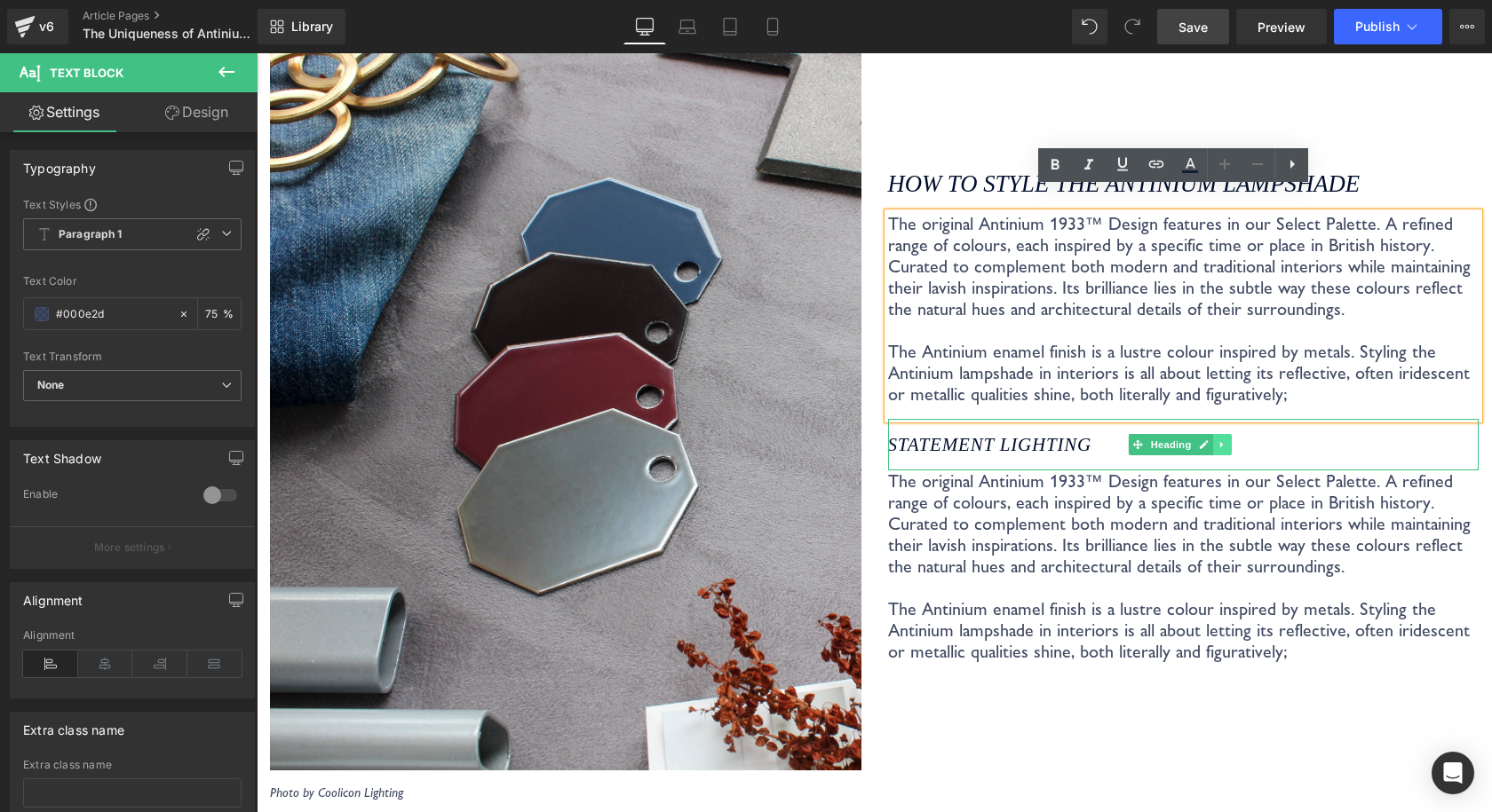
click at [1220, 441] on icon at bounding box center [1221, 444] width 3 height 6
click at [1208, 439] on icon at bounding box center [1212, 444] width 10 height 10
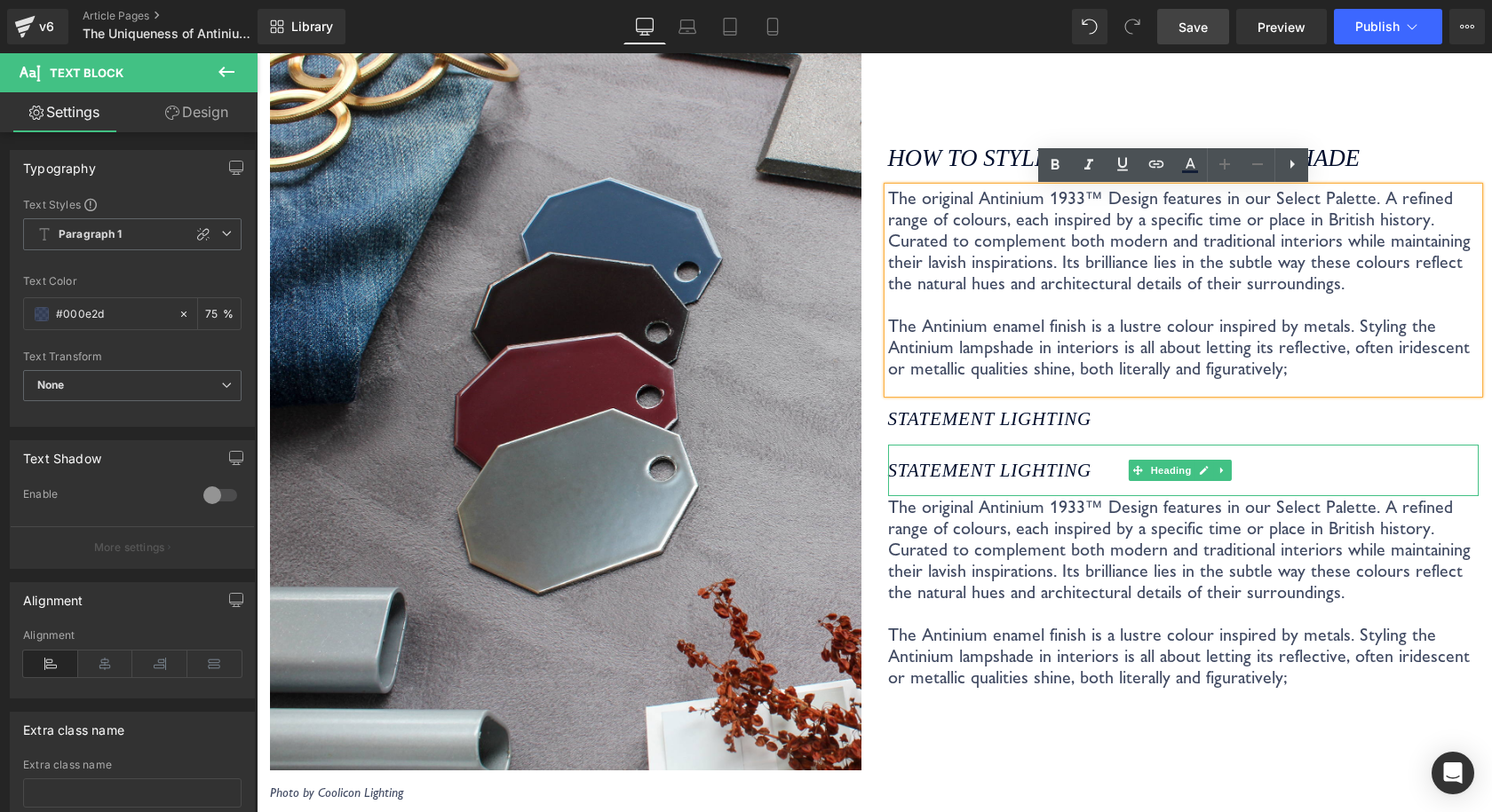
click at [1005, 460] on icon "STATEMENT LIGHTING" at bounding box center [989, 471] width 203 height 21
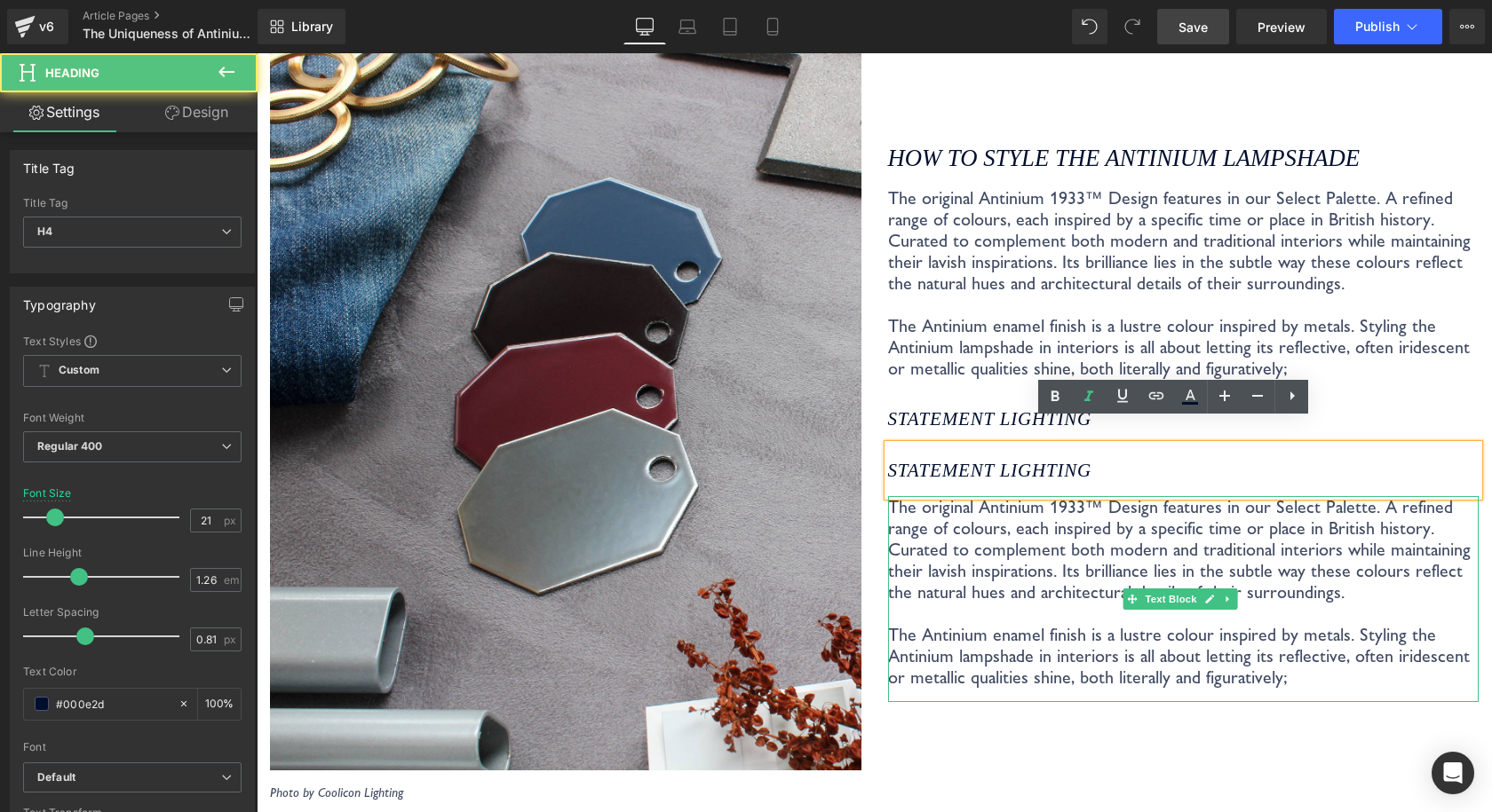
click at [1090, 503] on p "The original Antinium 1933™ Design features in our Select Palette. A refined ra…" at bounding box center [1183, 592] width 591 height 192
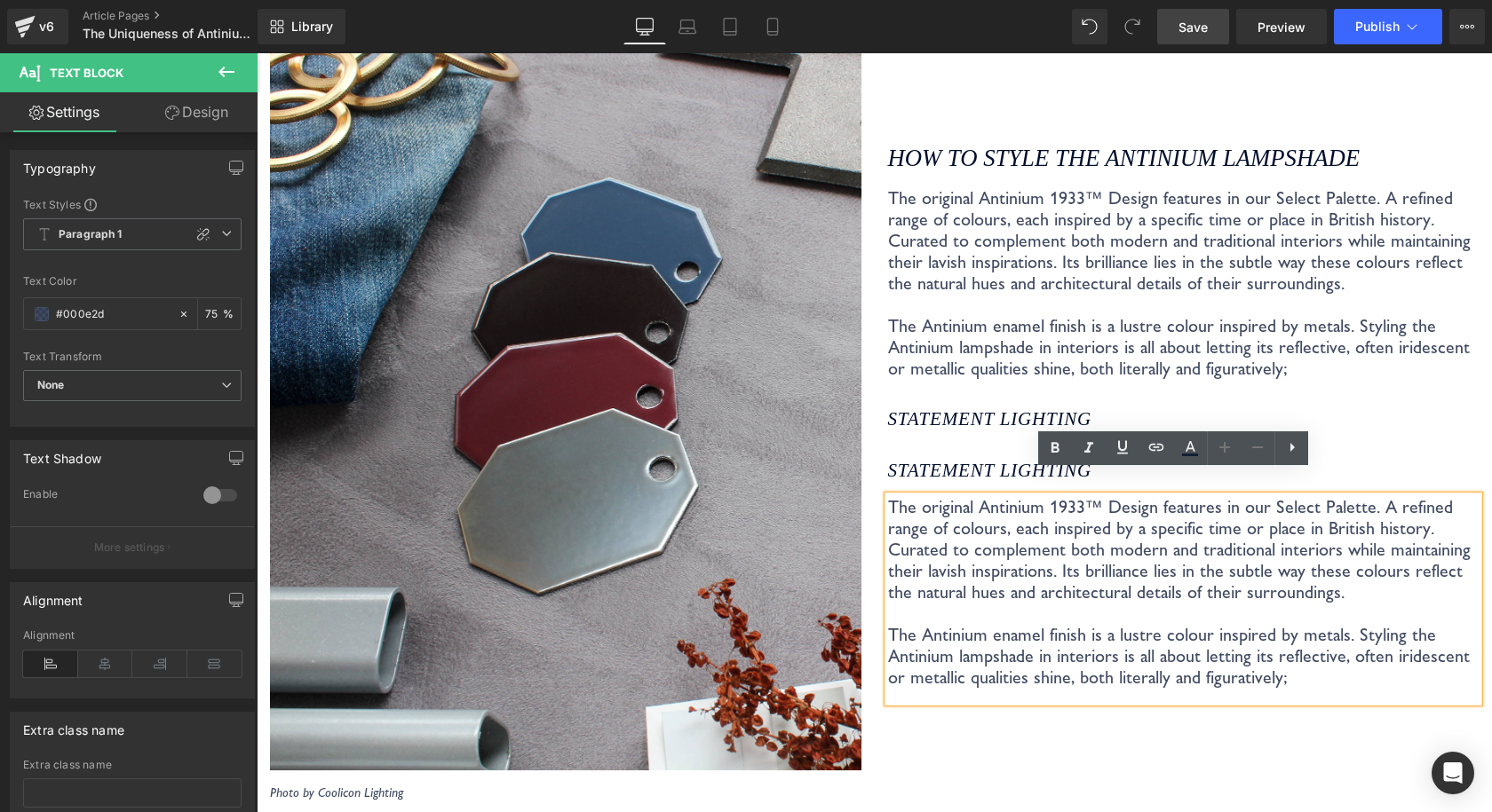
click at [1232, 341] on p "The original Antinium 1933™ Design features in our Select Palette. A refined ra…" at bounding box center [1183, 283] width 591 height 192
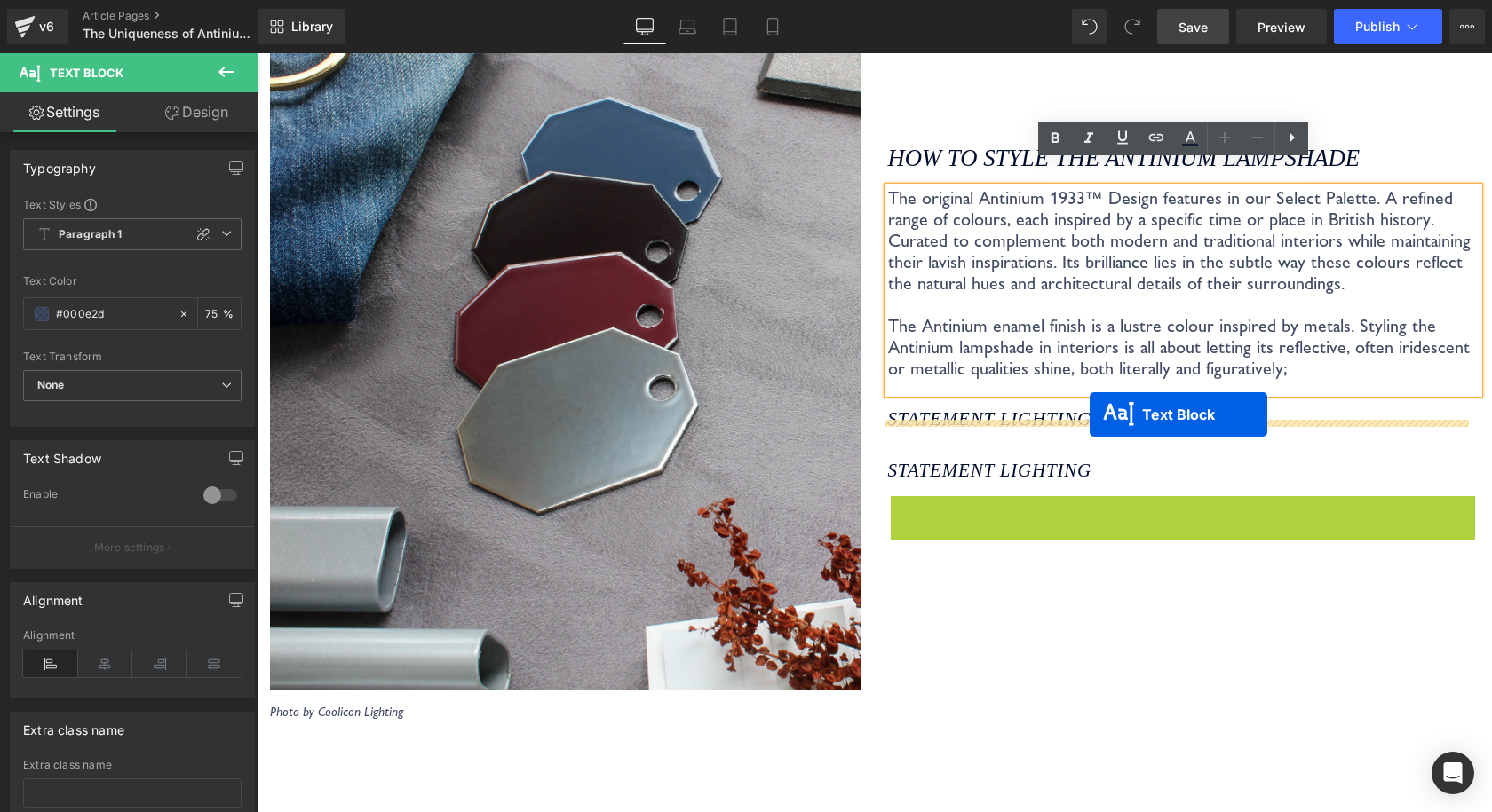
drag, startPoint x: 1122, startPoint y: 572, endPoint x: 1089, endPoint y: 414, distance: 161.4
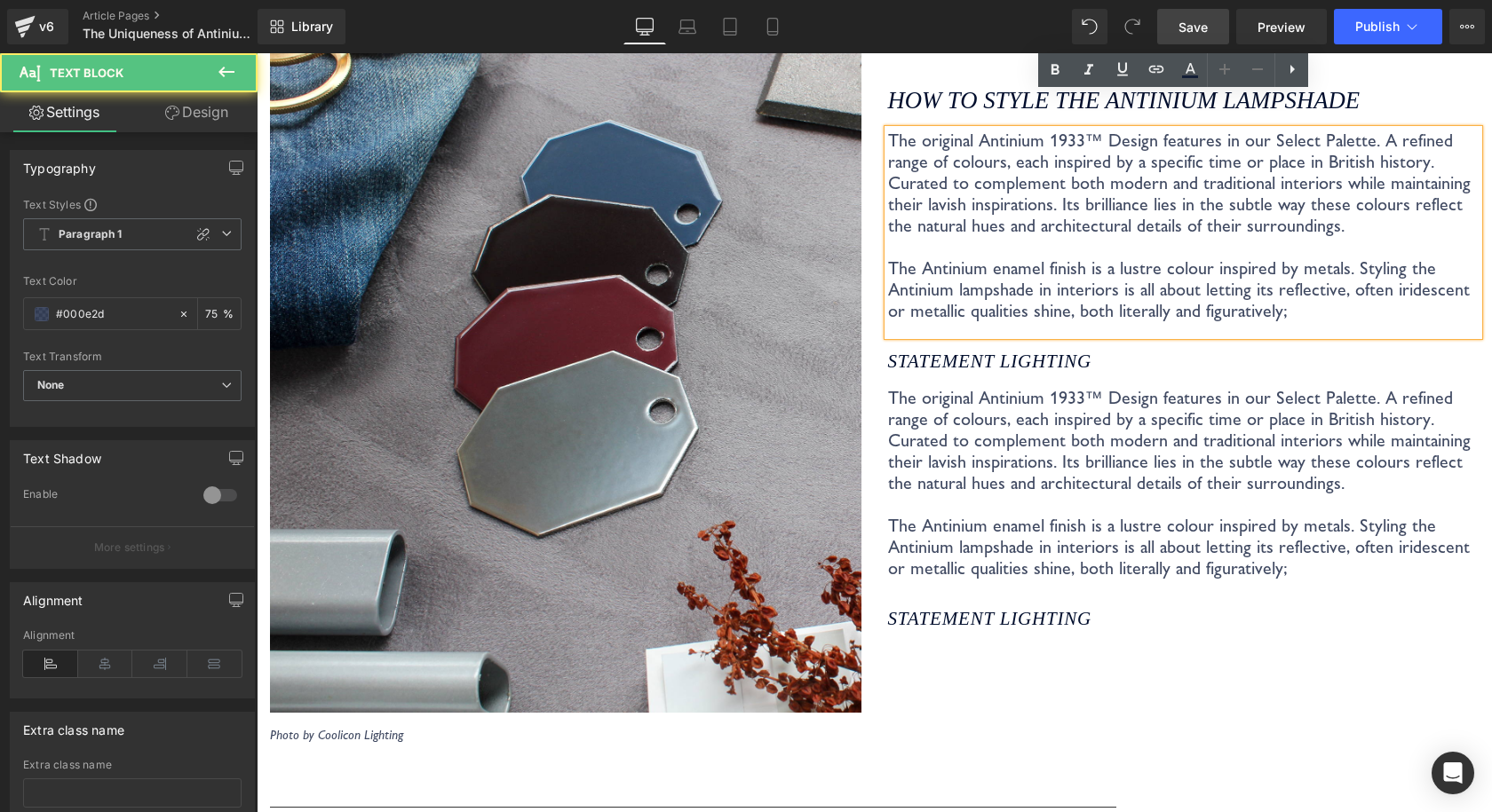
scroll to position [3456, 0]
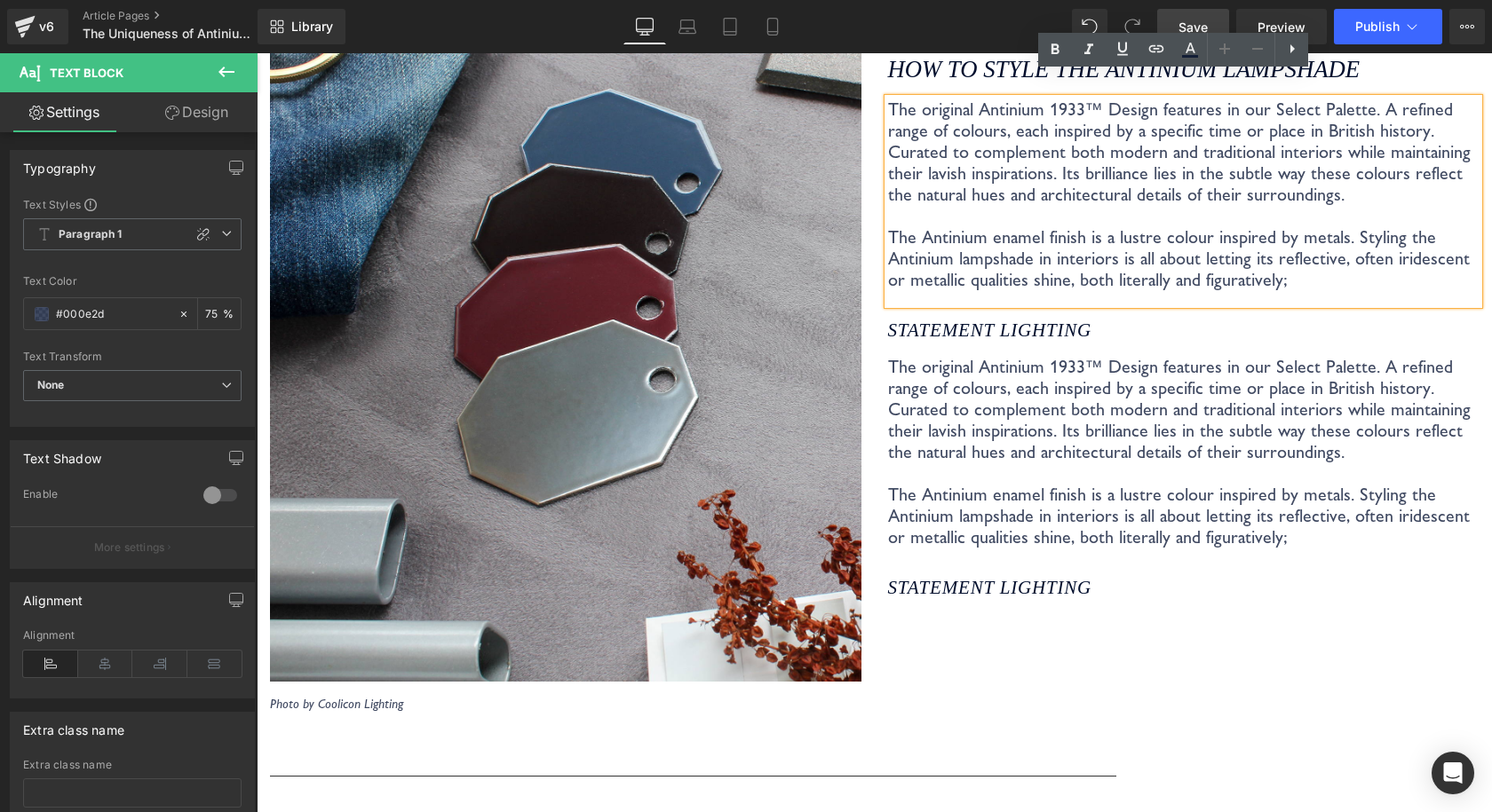
click at [1036, 446] on p "The original Antinium 1933™ Design features in our Select Palette. A refined ra…" at bounding box center [1183, 452] width 591 height 192
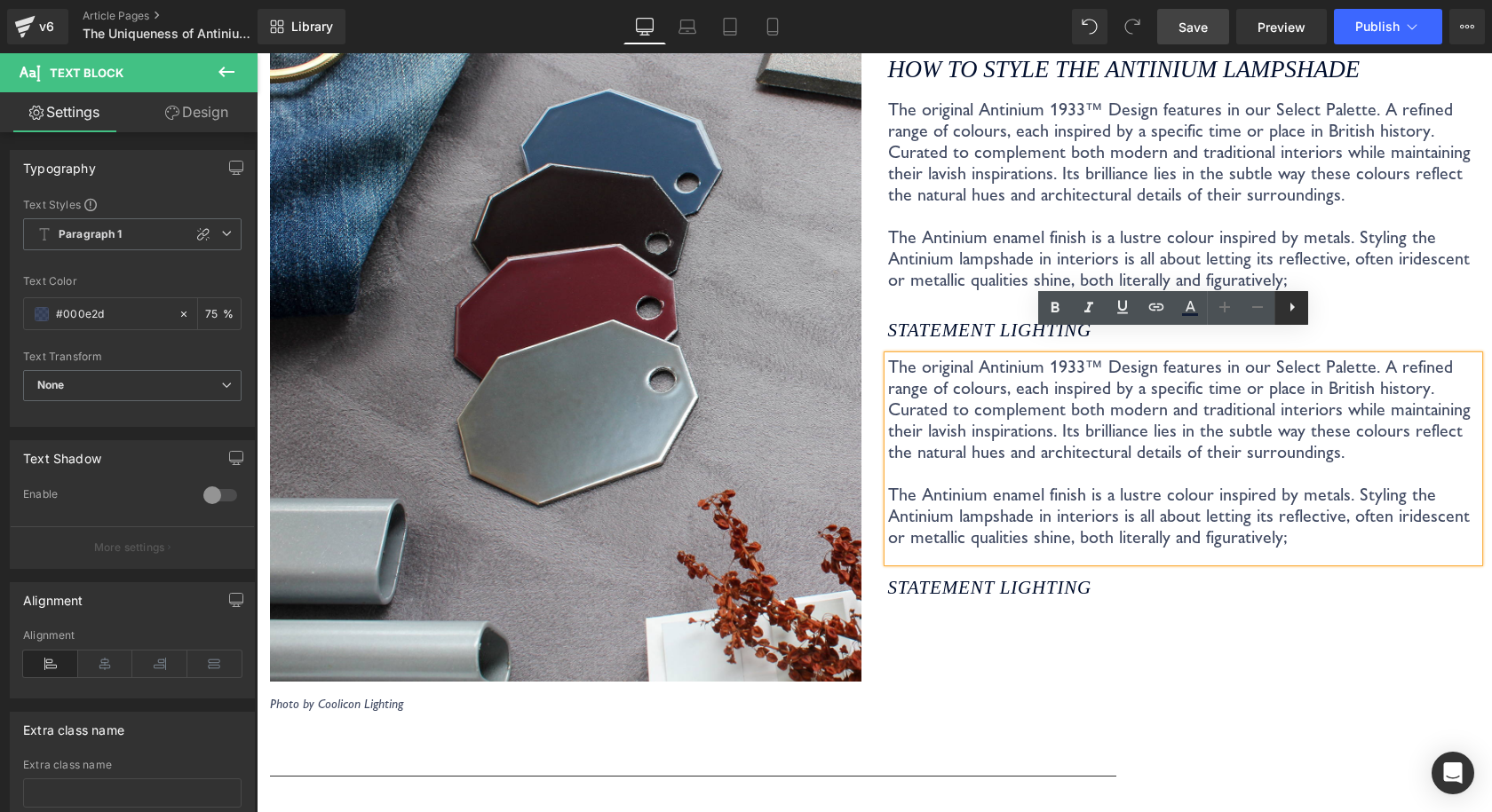
click at [1284, 306] on icon at bounding box center [1292, 307] width 21 height 21
click at [1324, 224] on p "The original Antinium 1933™ Design features in our Select Palette. A refined ra…" at bounding box center [1183, 195] width 591 height 192
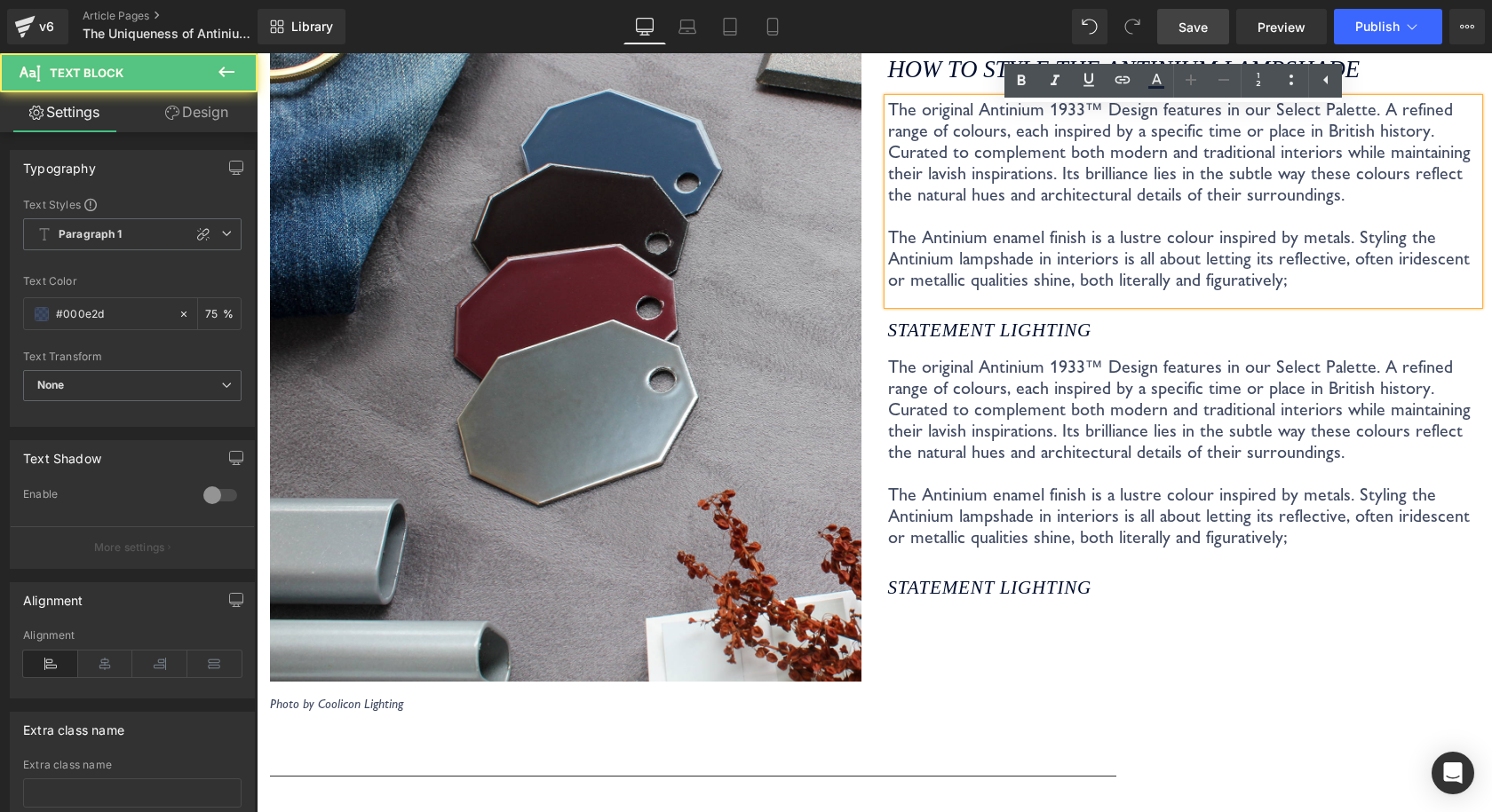
scroll to position [3366, 0]
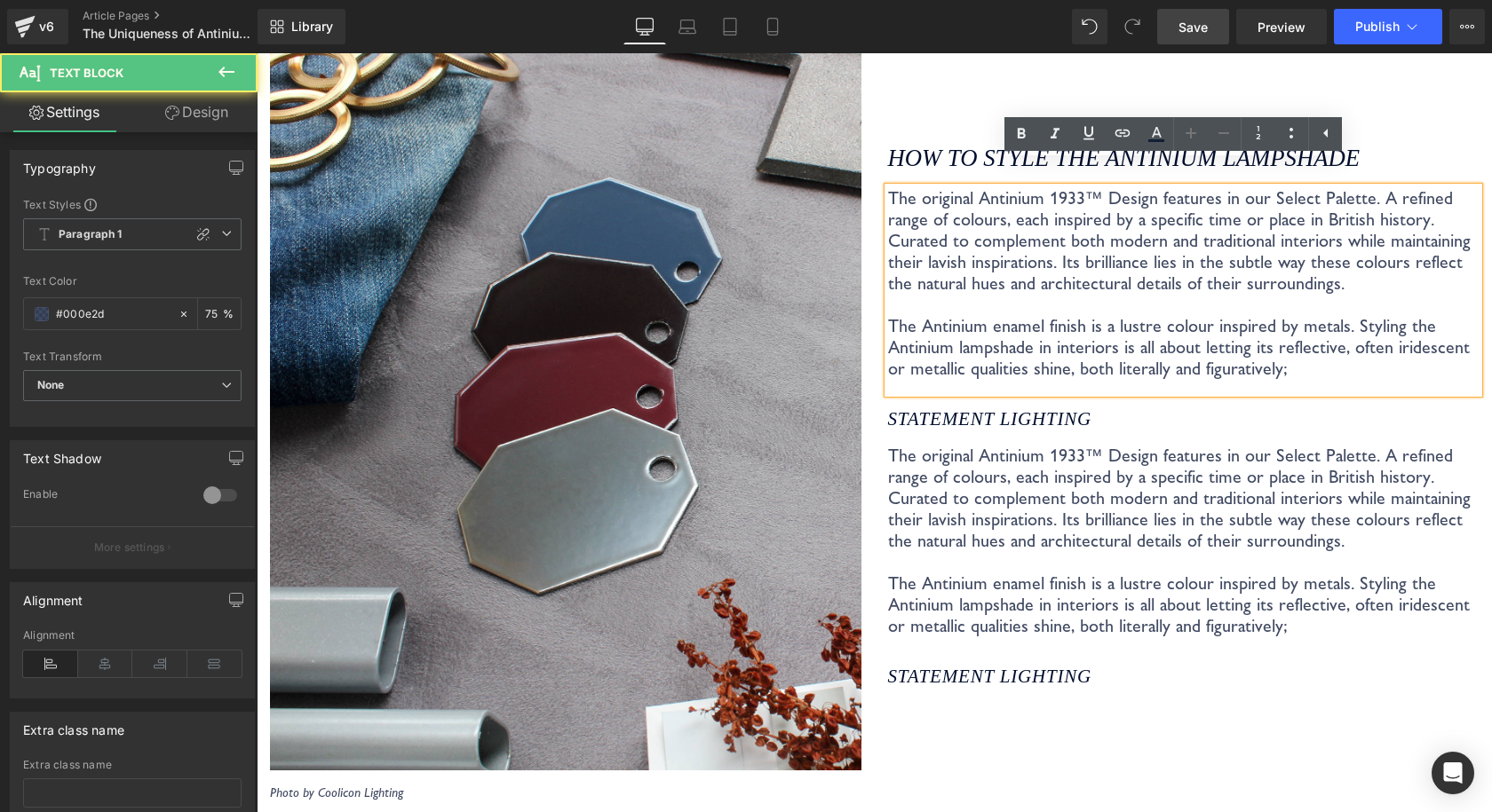
click at [1191, 23] on span "Save" at bounding box center [1193, 26] width 29 height 18
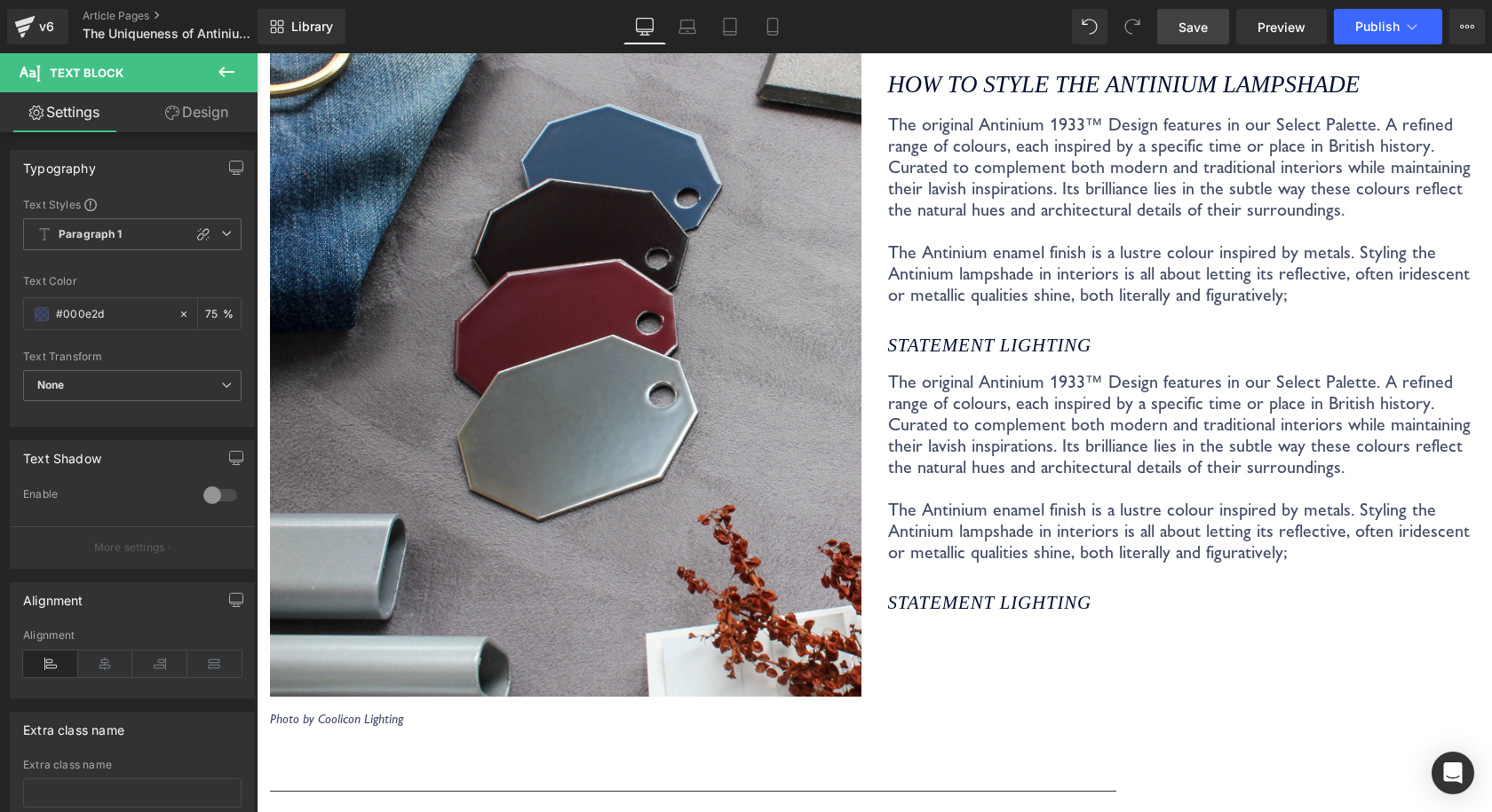
scroll to position [3456, 0]
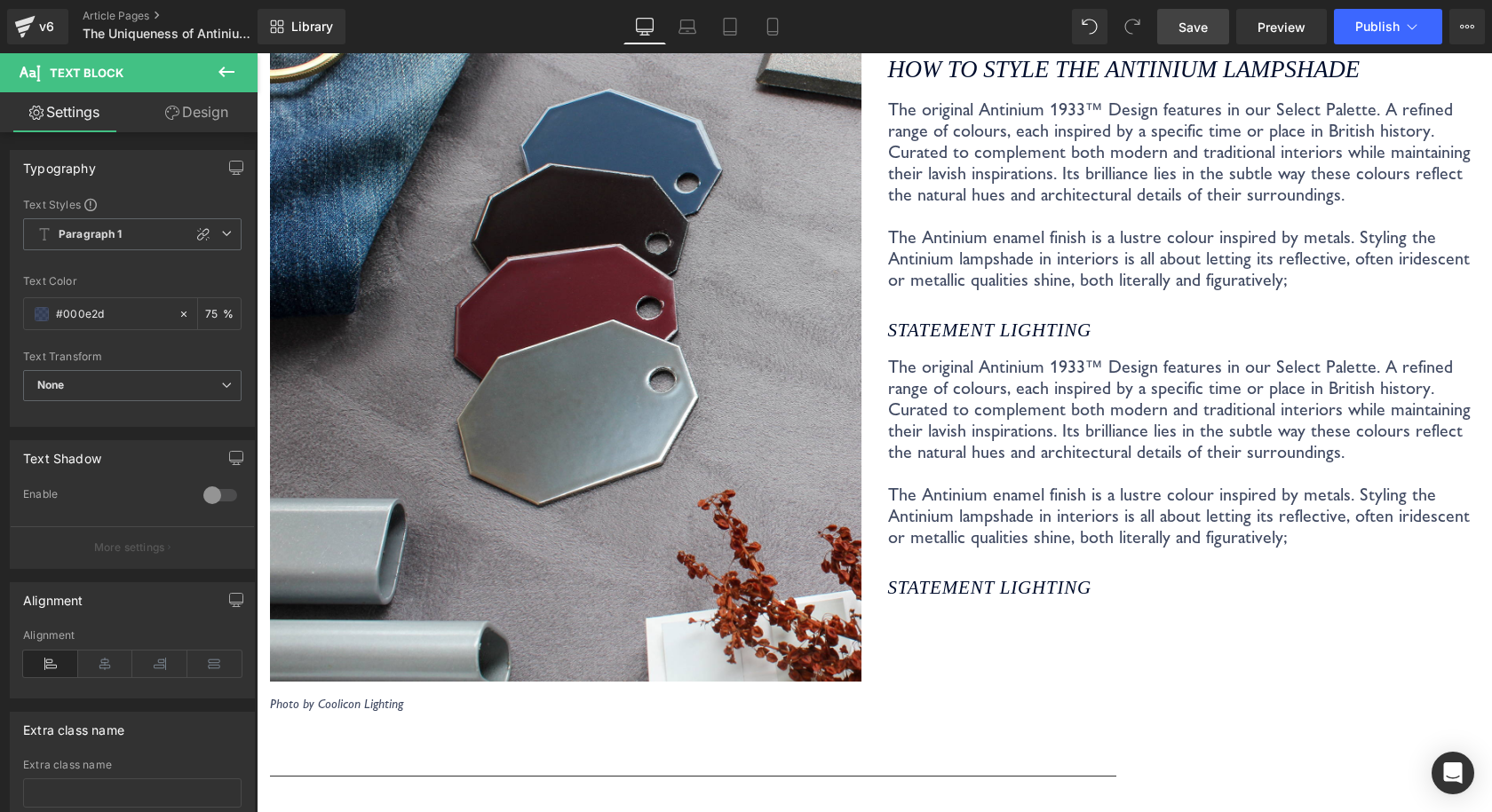
click at [1199, 45] on div "Library Desktop Desktop Laptop Tablet Mobile Save Preview Publish Scheduled Vie…" at bounding box center [874, 26] width 1234 height 53
click at [1199, 35] on span "Save" at bounding box center [1193, 26] width 29 height 18
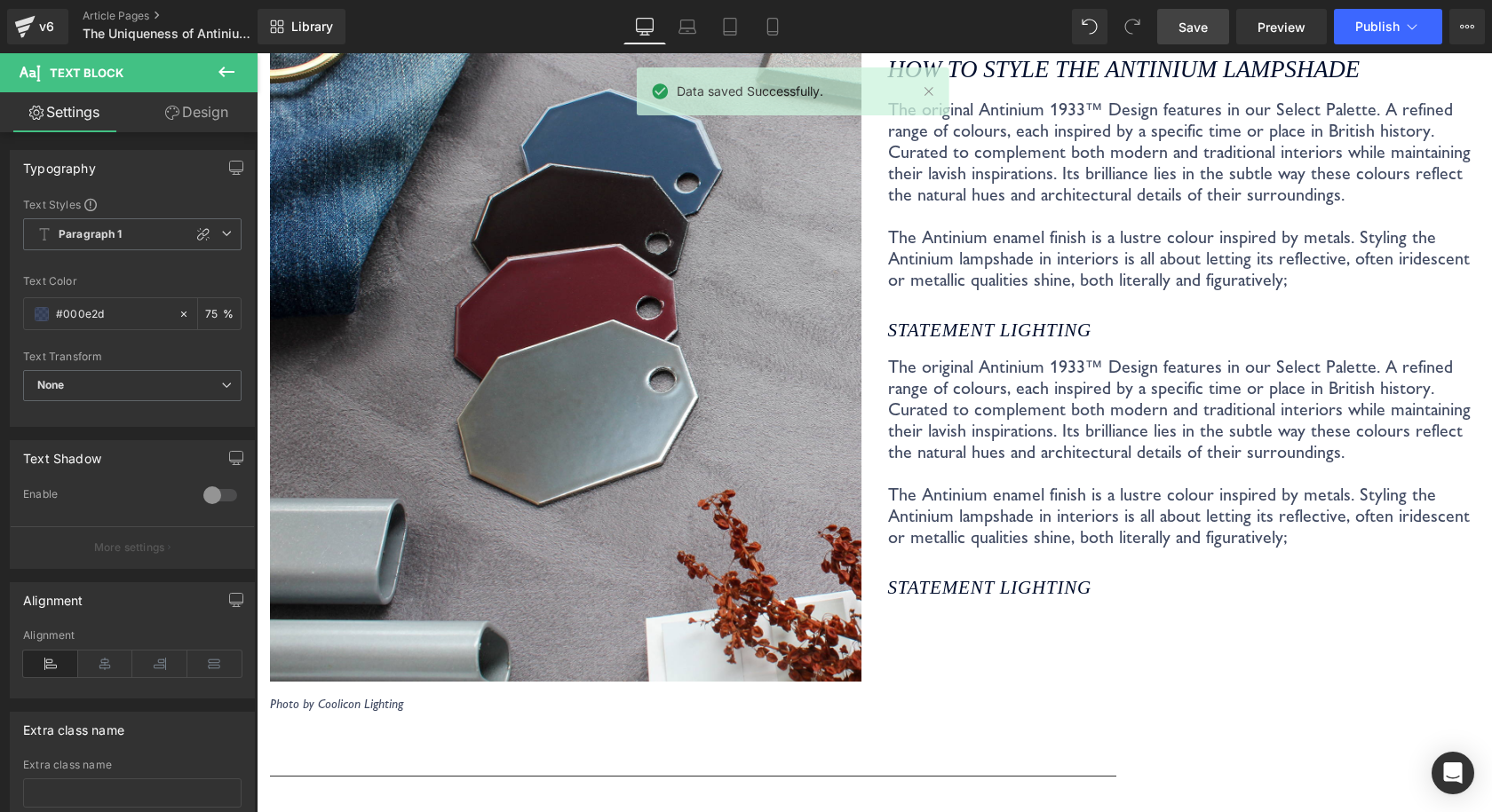
click at [1186, 24] on span "Save" at bounding box center [1193, 26] width 29 height 18
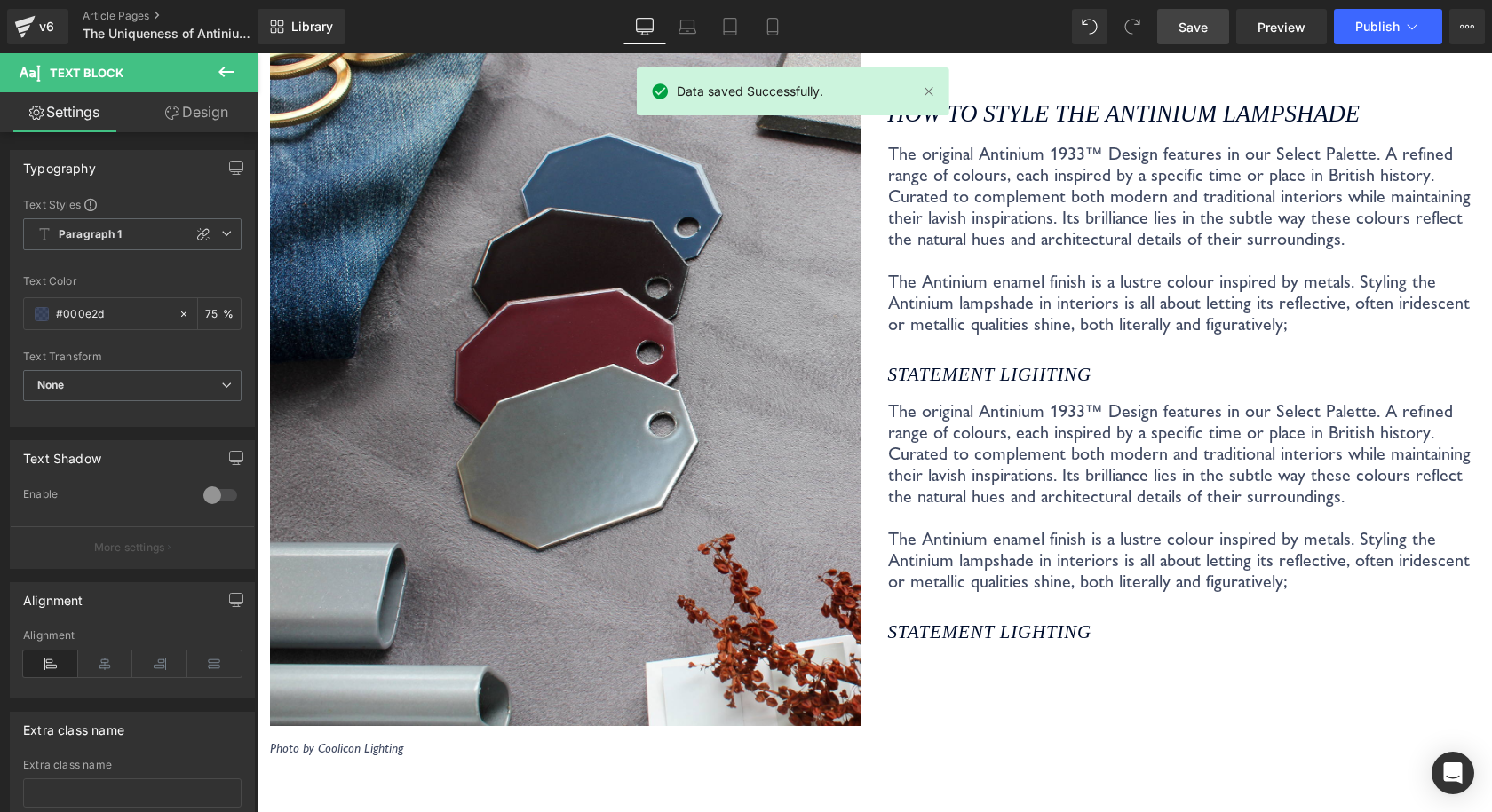
scroll to position [3278, 0]
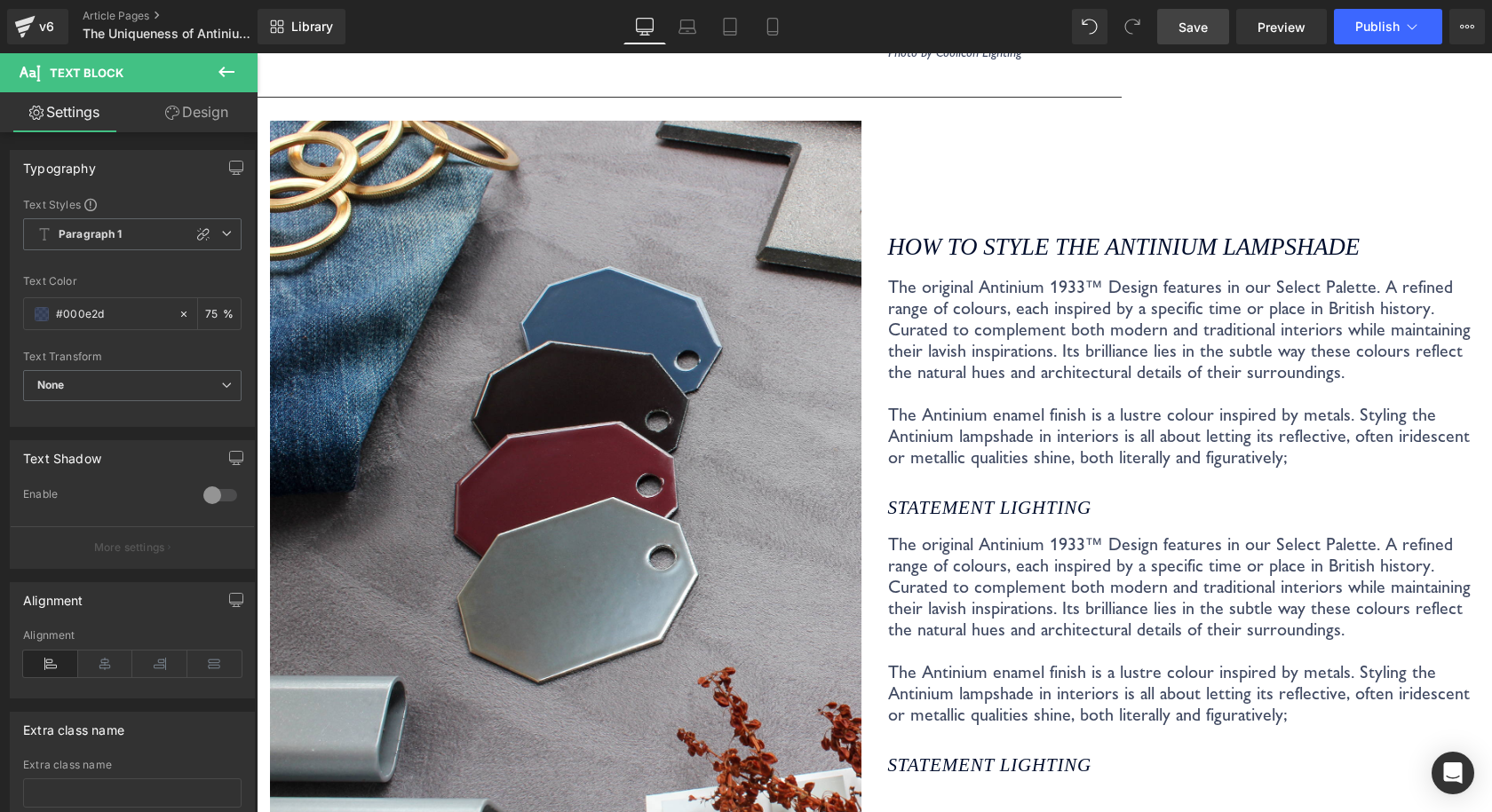
click at [1186, 14] on link "Save" at bounding box center [1193, 26] width 72 height 36
click at [1199, 32] on span "Save" at bounding box center [1193, 26] width 29 height 18
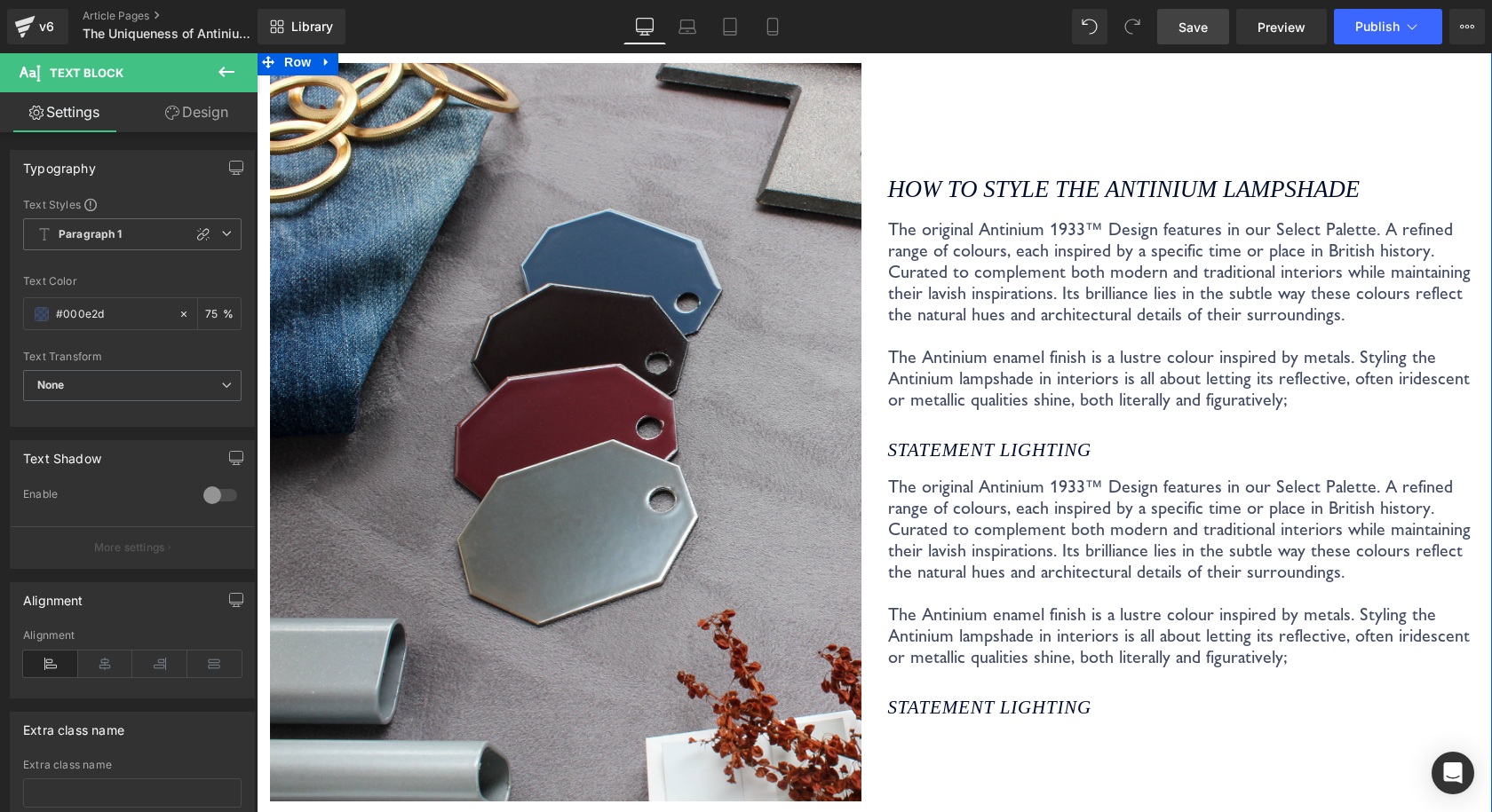
scroll to position [3366, 0]
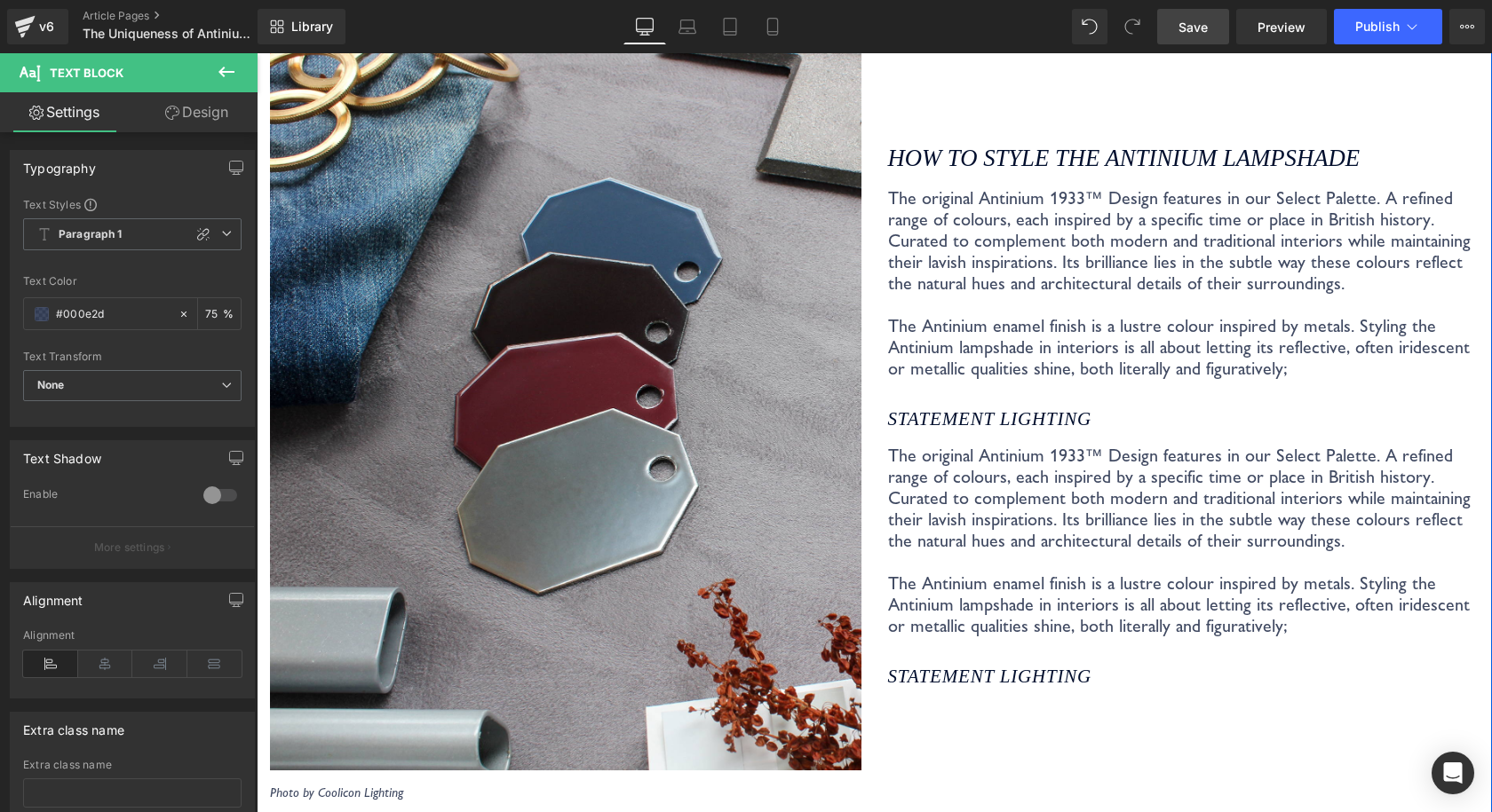
click at [1021, 413] on div "STATEMENT LIGHTING" at bounding box center [1183, 418] width 591 height 51
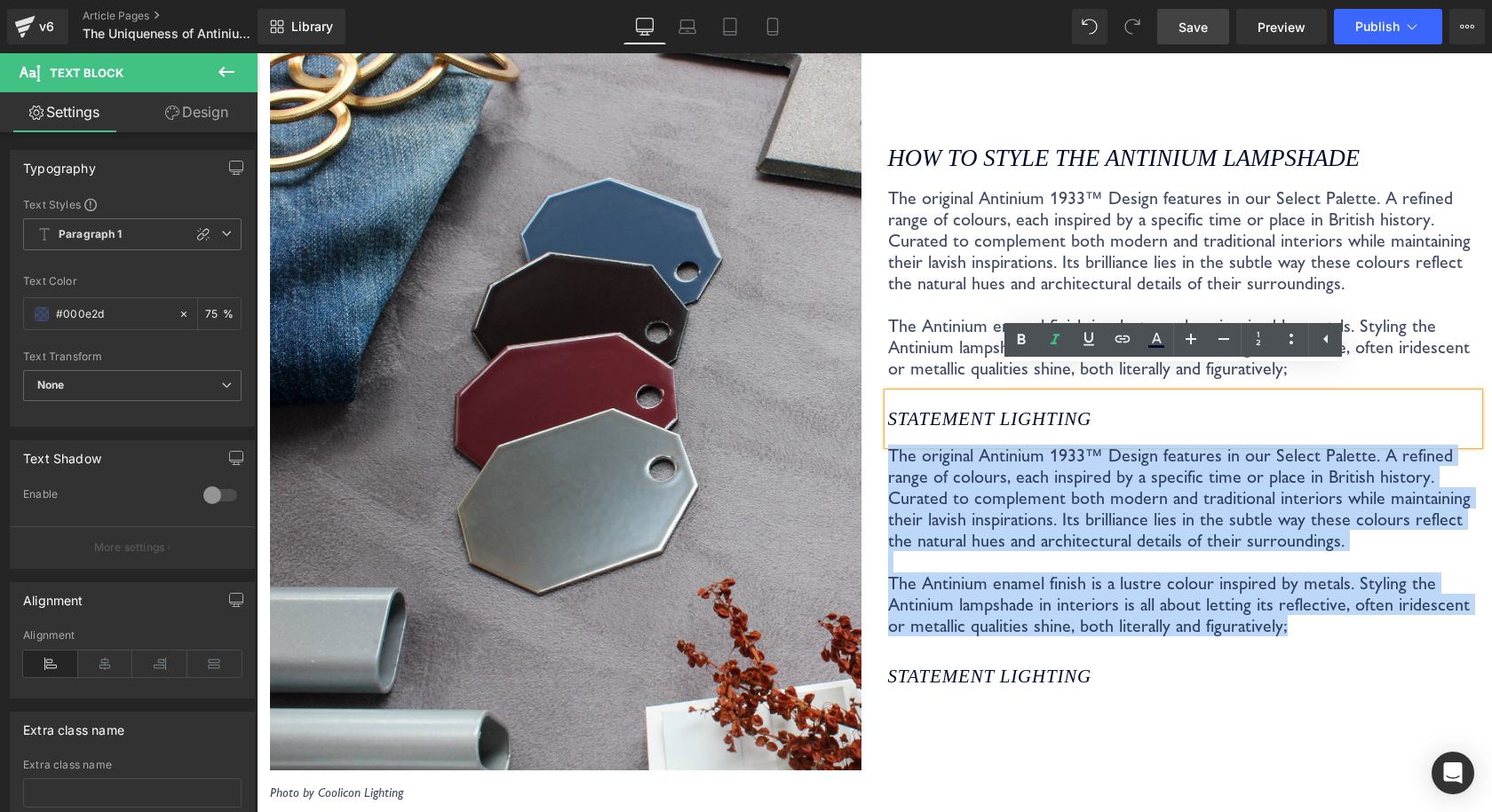
drag, startPoint x: 1177, startPoint y: 601, endPoint x: 877, endPoint y: 433, distance: 343.8
click at [877, 433] on div "How to style the Antinium Lampshade Heading The original Antinium 1933™ Design …" at bounding box center [1183, 416] width 618 height 768
paste div
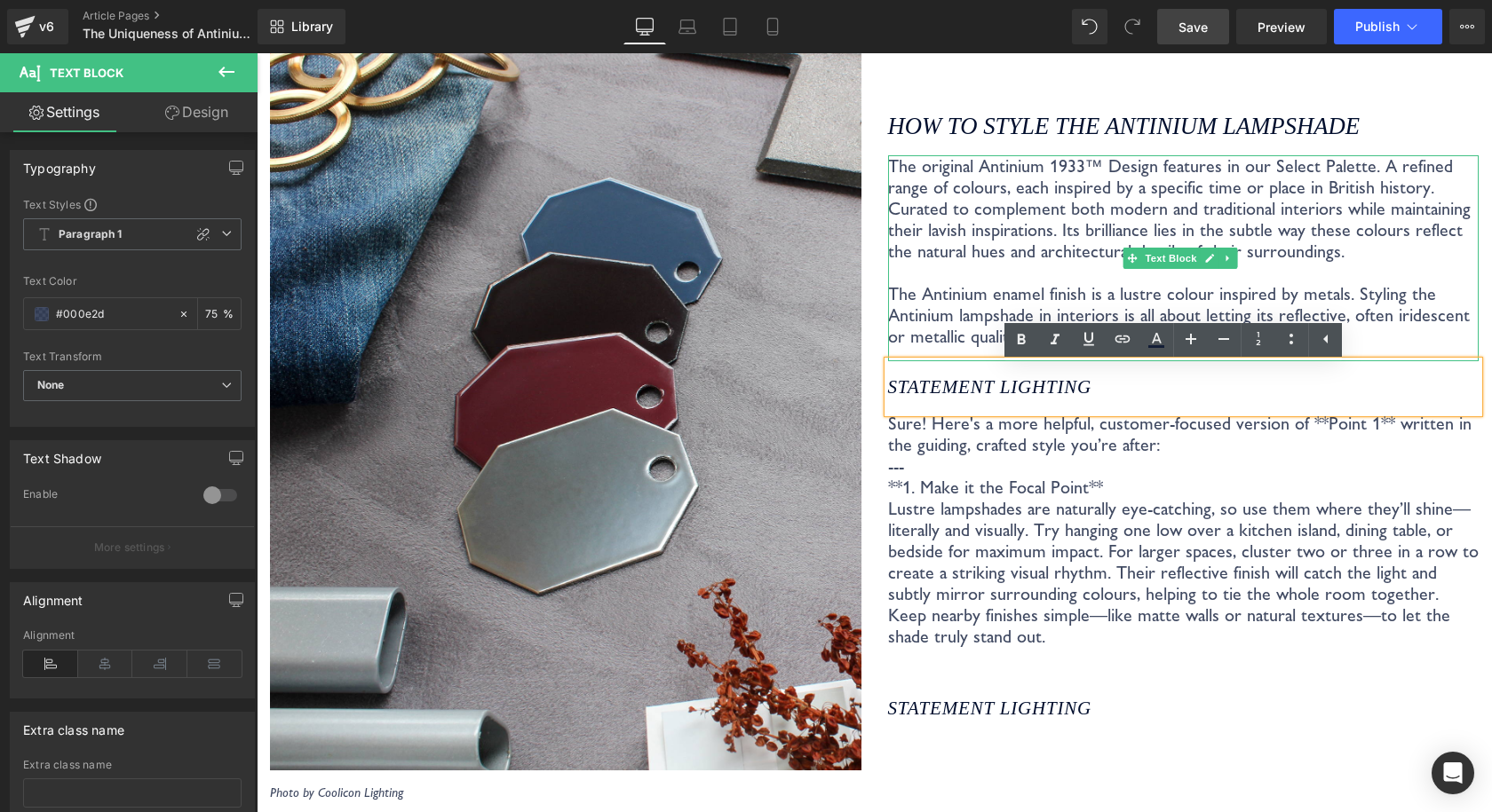
scroll to position [3334, 0]
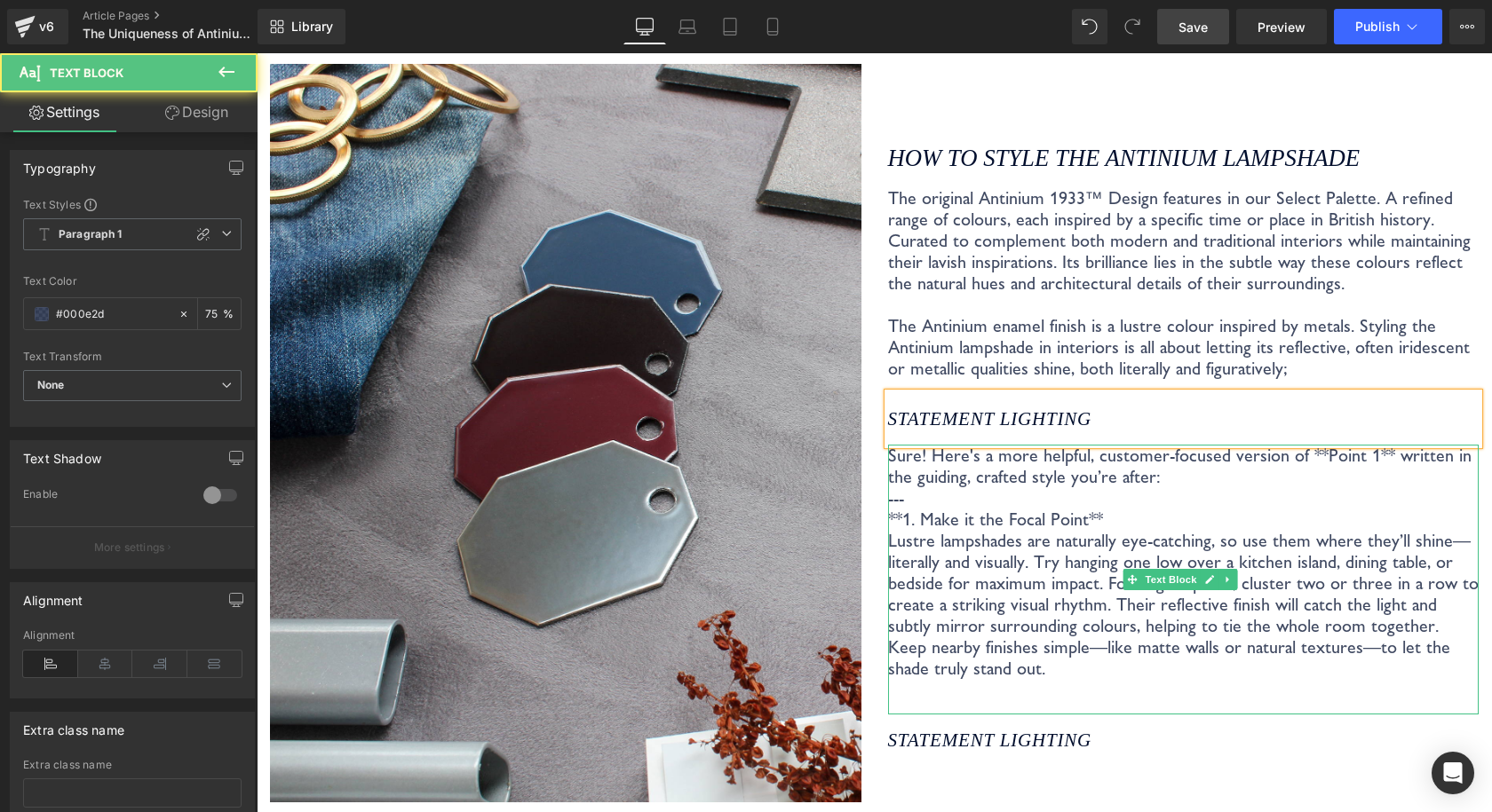
click at [1052, 487] on p "---" at bounding box center [1183, 498] width 591 height 21
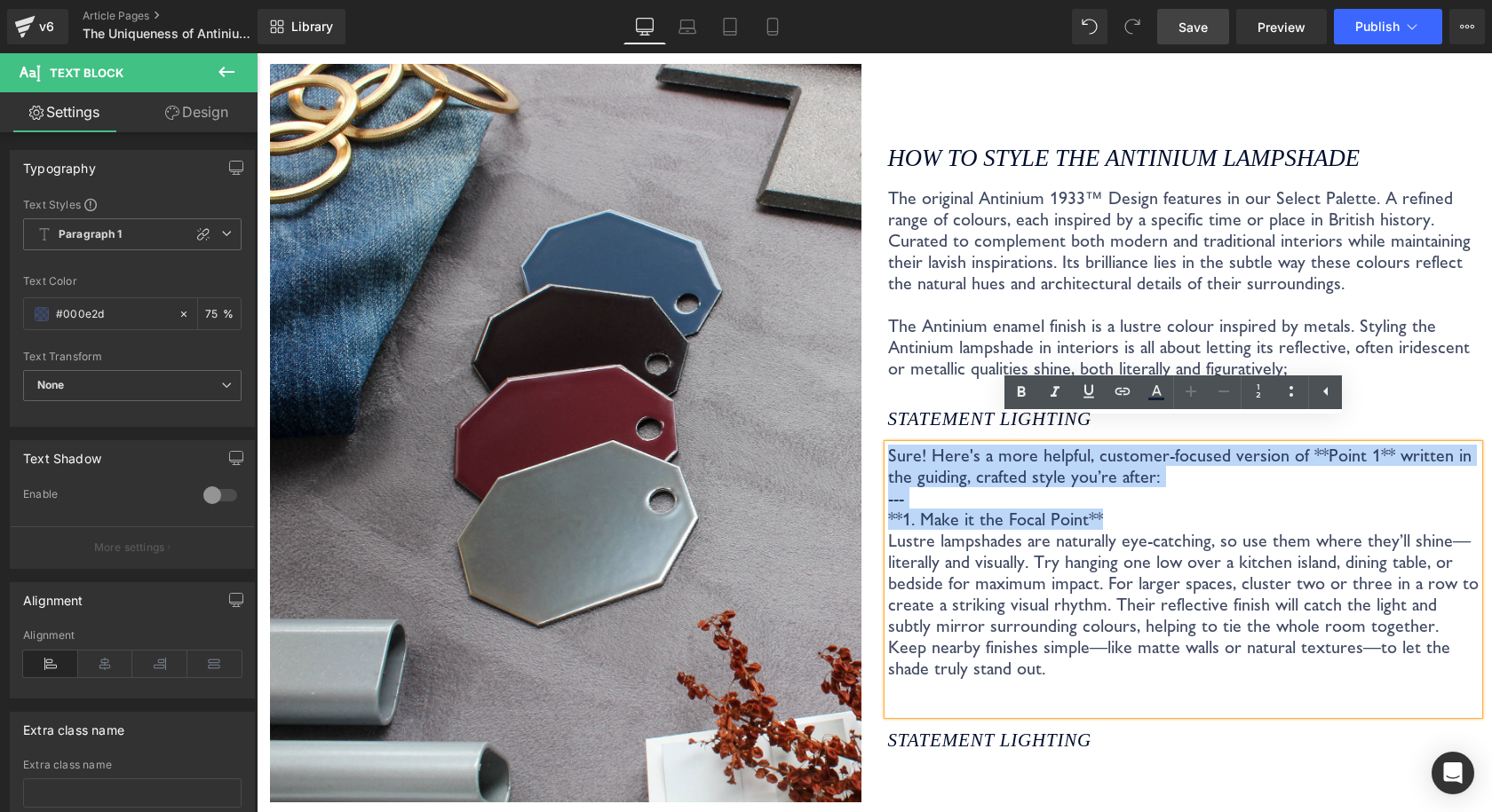
drag, startPoint x: 1103, startPoint y: 501, endPoint x: 872, endPoint y: 438, distance: 239.4
click at [875, 438] on div "How to style the Antinium Lampshade Heading The original Antinium 1933™ Design …" at bounding box center [1183, 448] width 618 height 768
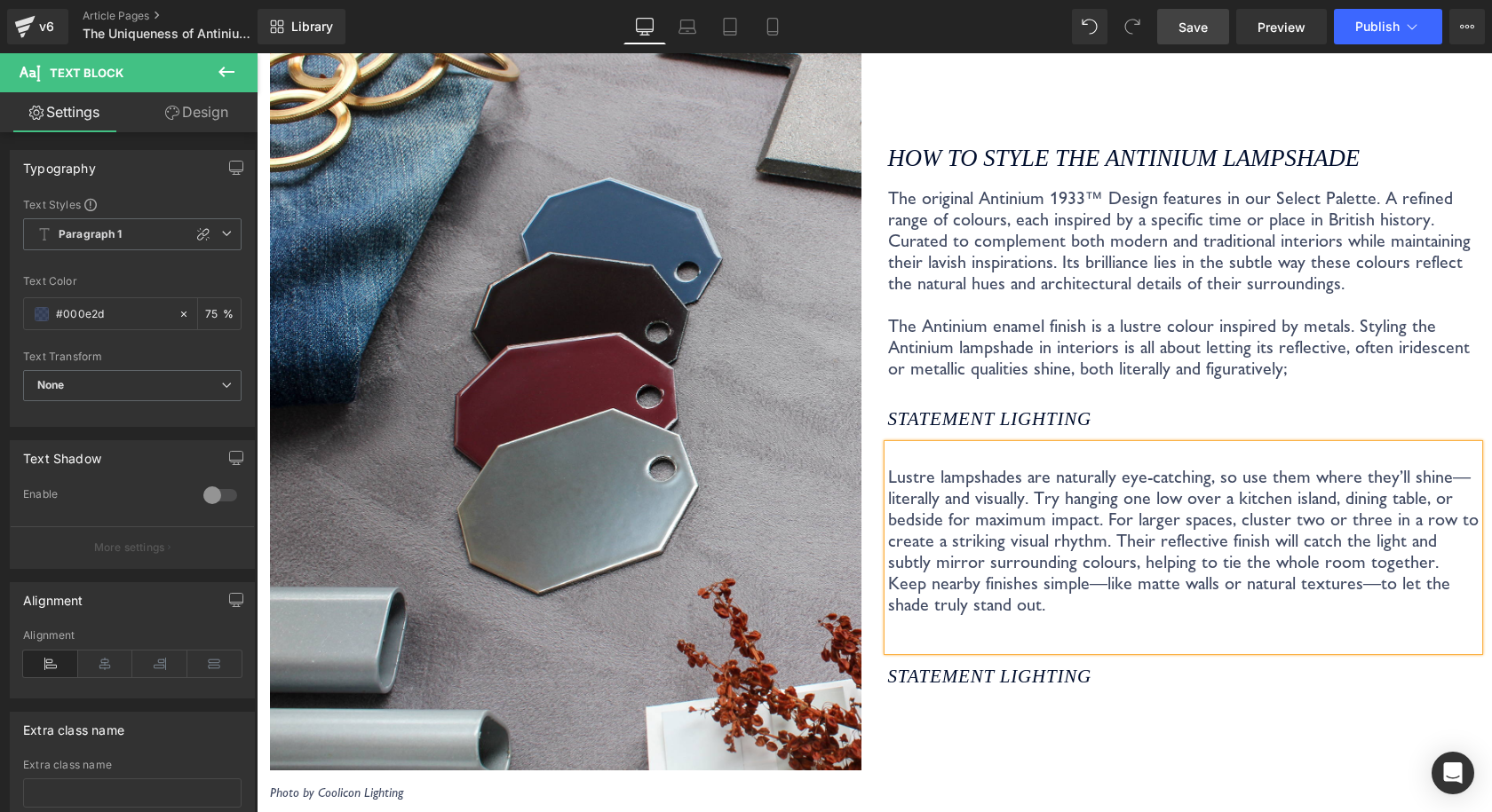
scroll to position [3377, 0]
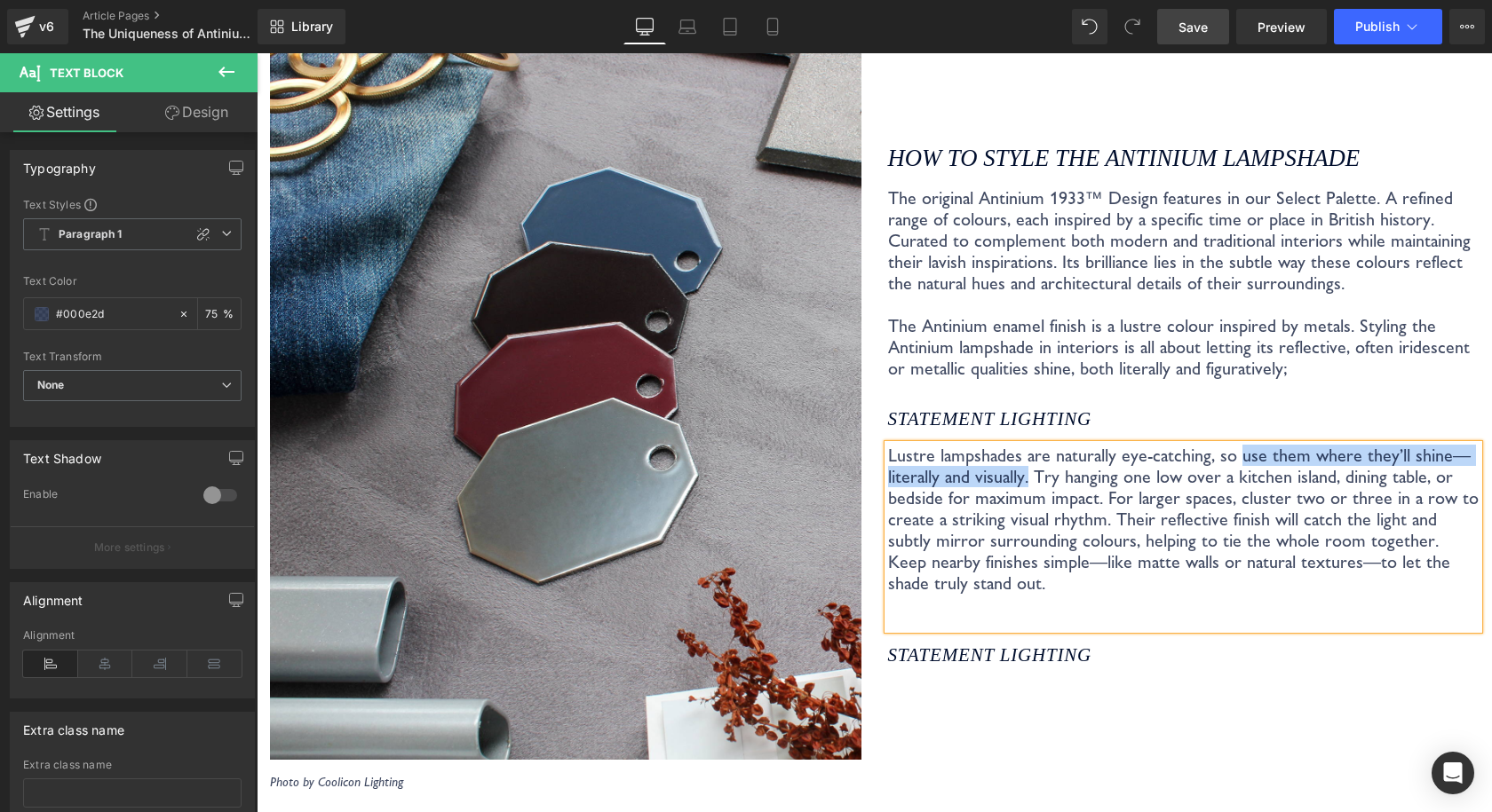
drag, startPoint x: 1018, startPoint y: 459, endPoint x: 1223, endPoint y: 438, distance: 206.1
click at [1223, 444] on p "Lustre lampshades are naturally eye-catching, so use them where they’ll shine—l…" at bounding box center [1183, 519] width 591 height 149
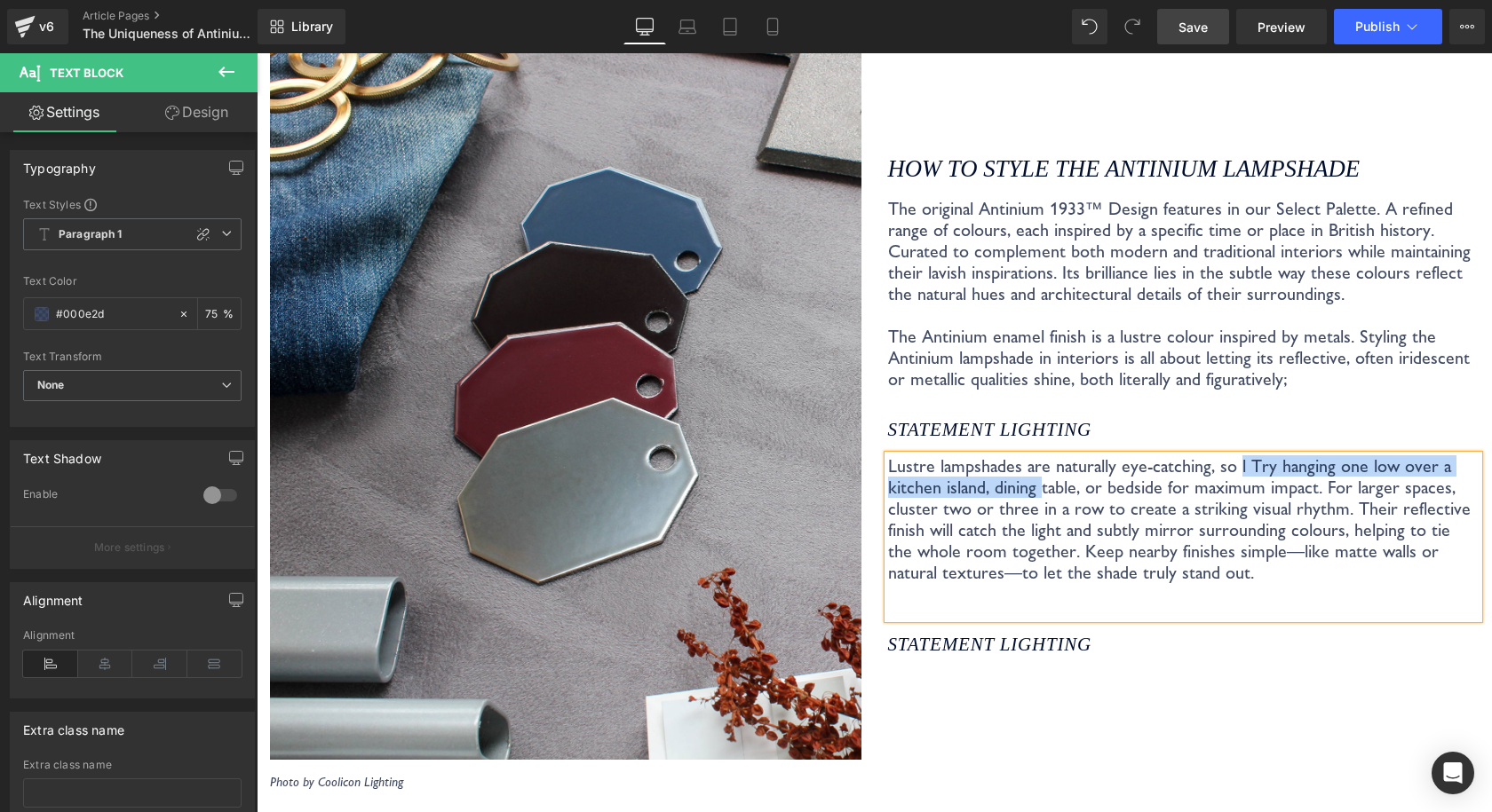
scroll to position [3388, 0]
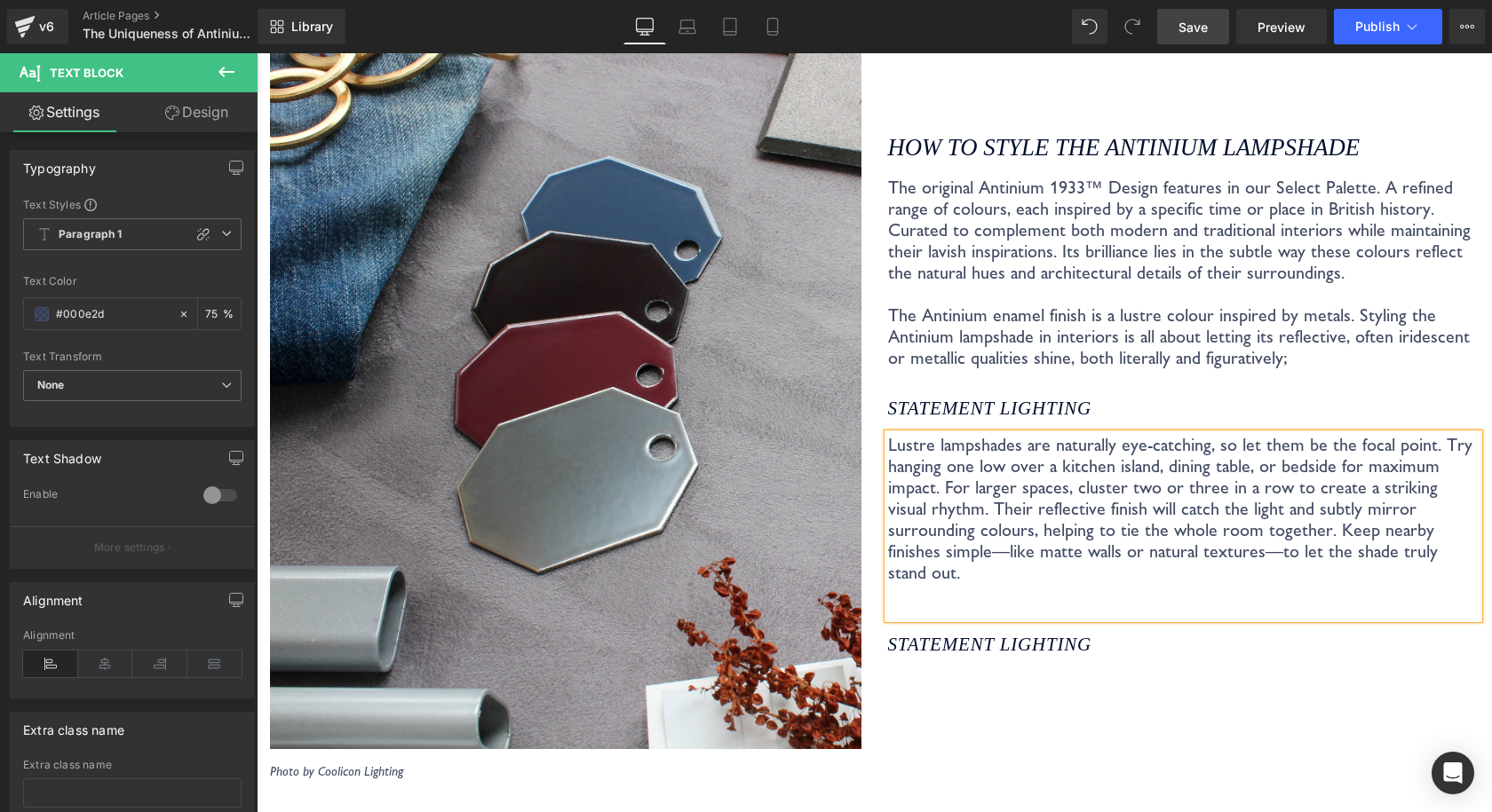
click at [1355, 729] on div "How to style the Antinium Lampshade Heading The original Antinium 1933™ Design …" at bounding box center [1183, 395] width 618 height 768
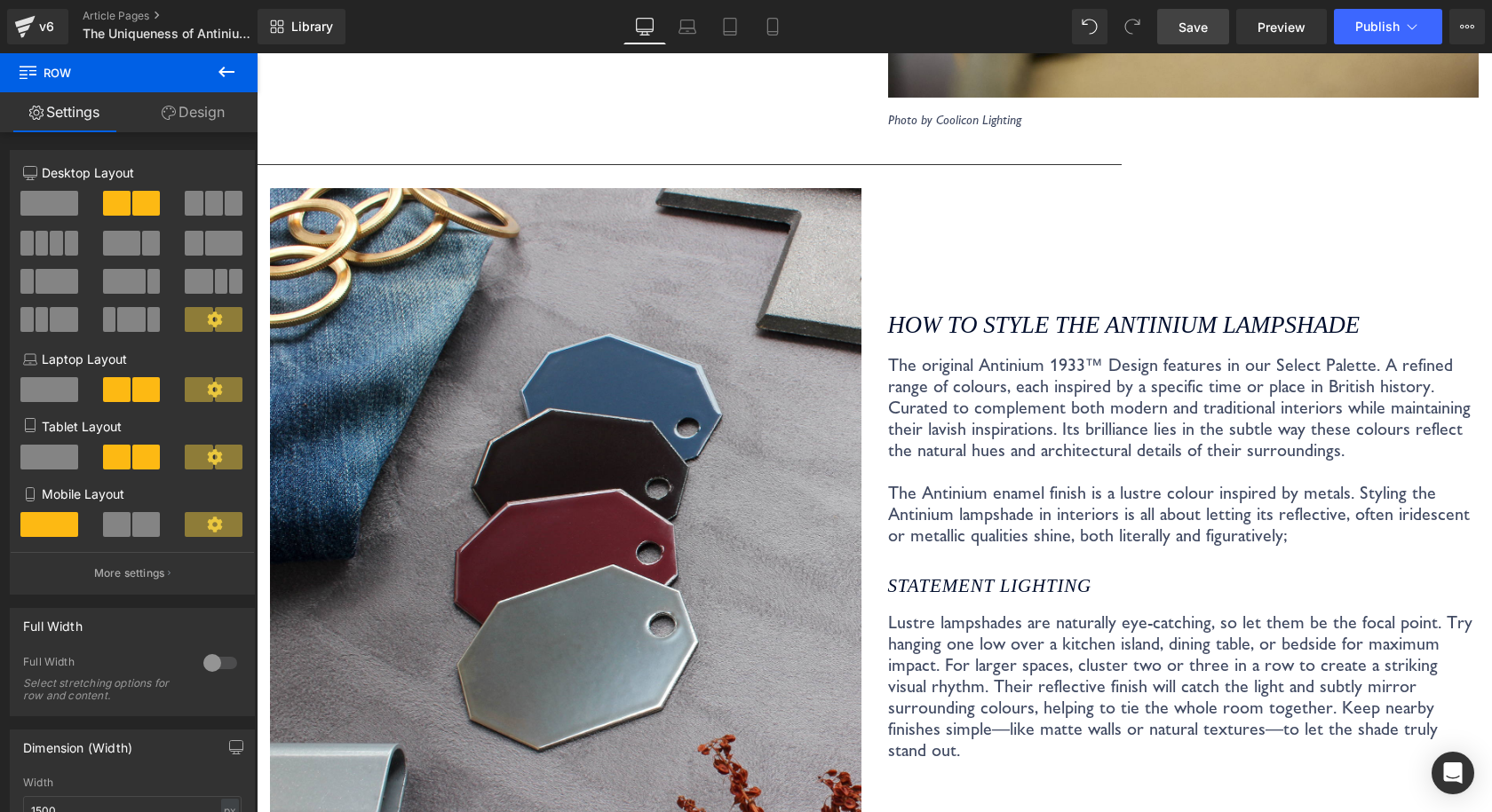
scroll to position [3299, 0]
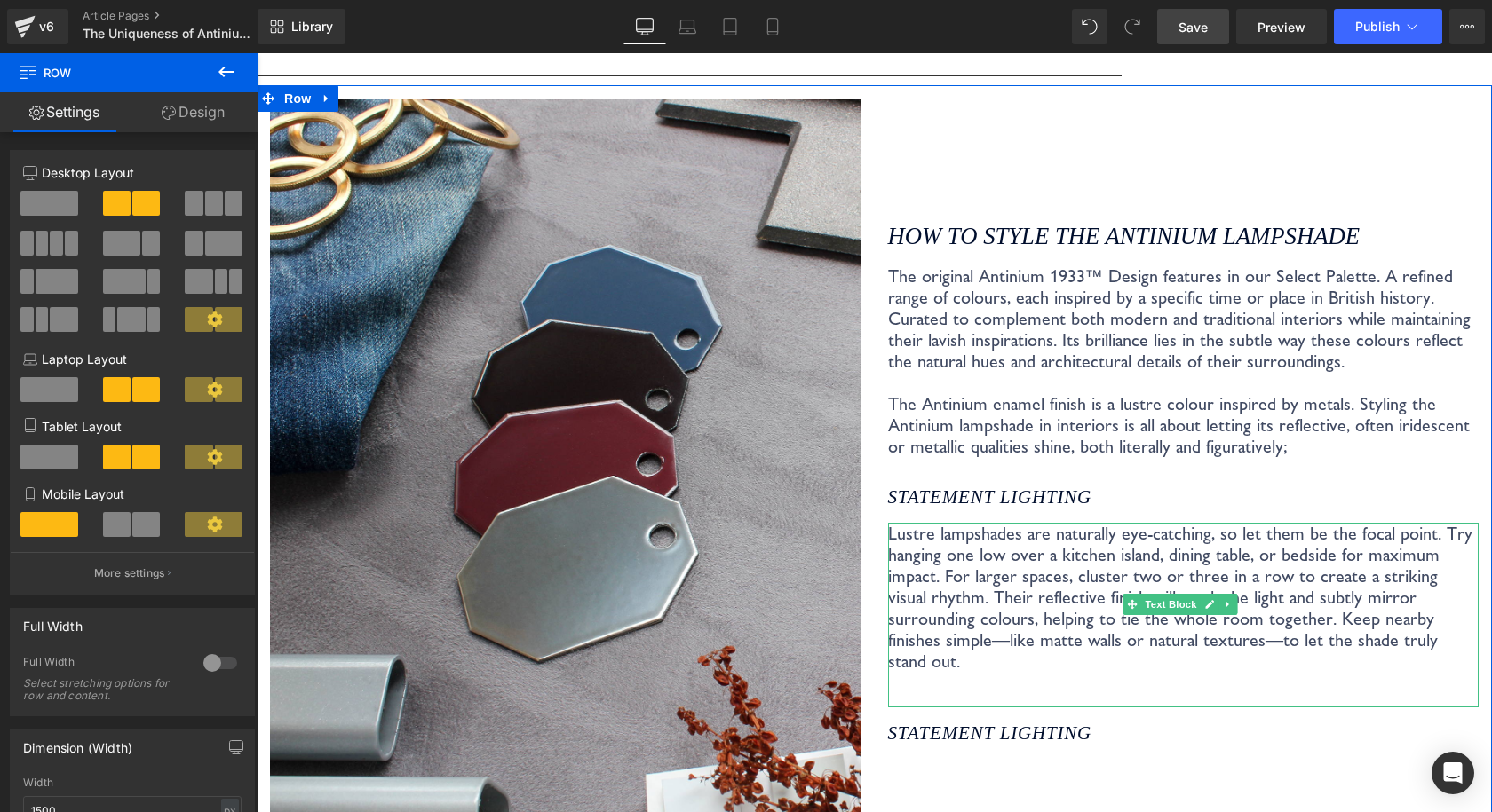
click at [1341, 625] on p "Lustre lampshades are naturally eye-catching, so let them be the focal point. T…" at bounding box center [1183, 598] width 591 height 149
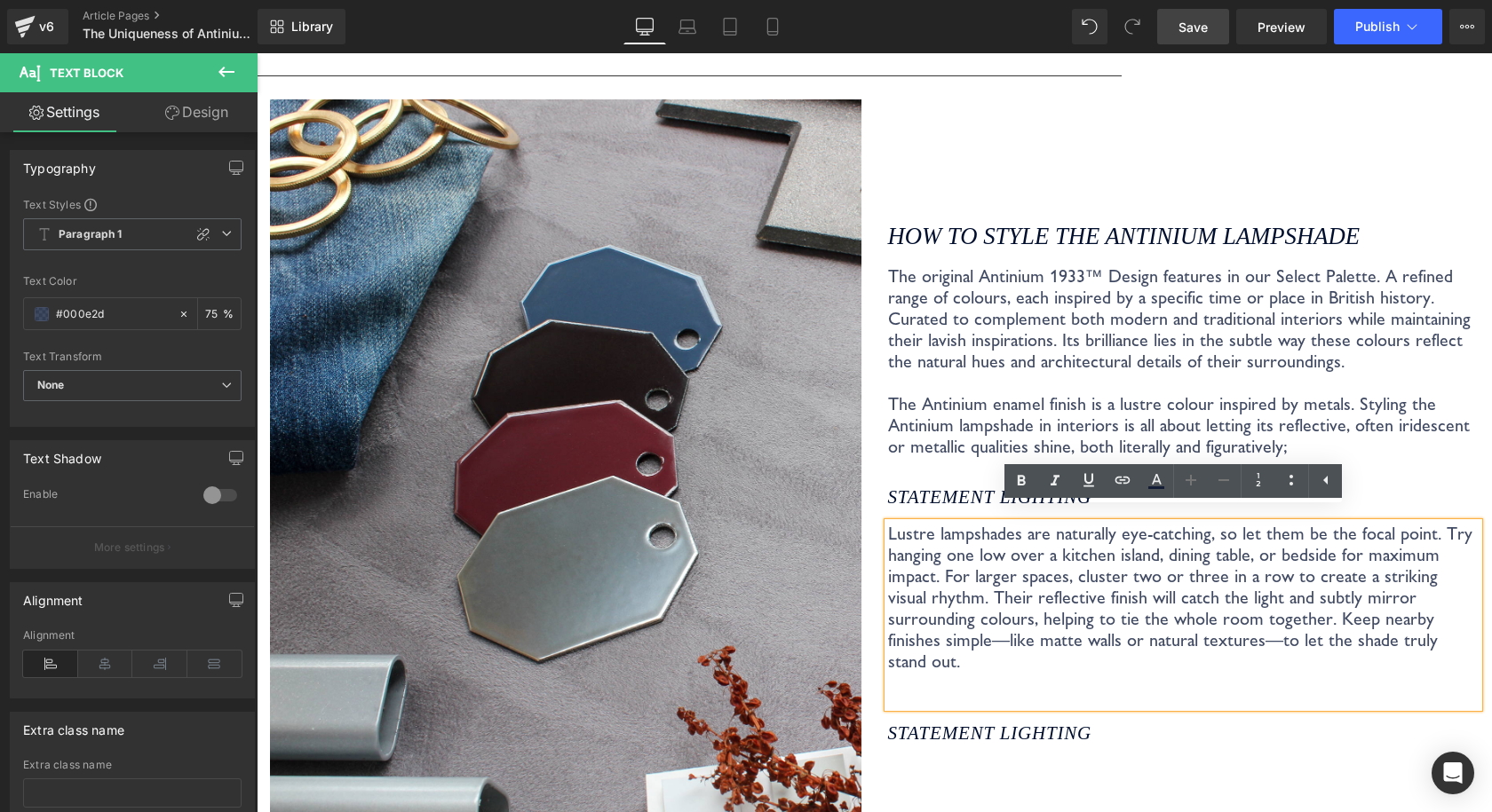
click at [1432, 605] on p "Lustre lampshades are naturally eye-catching, so let them be the focal point. T…" at bounding box center [1183, 598] width 591 height 149
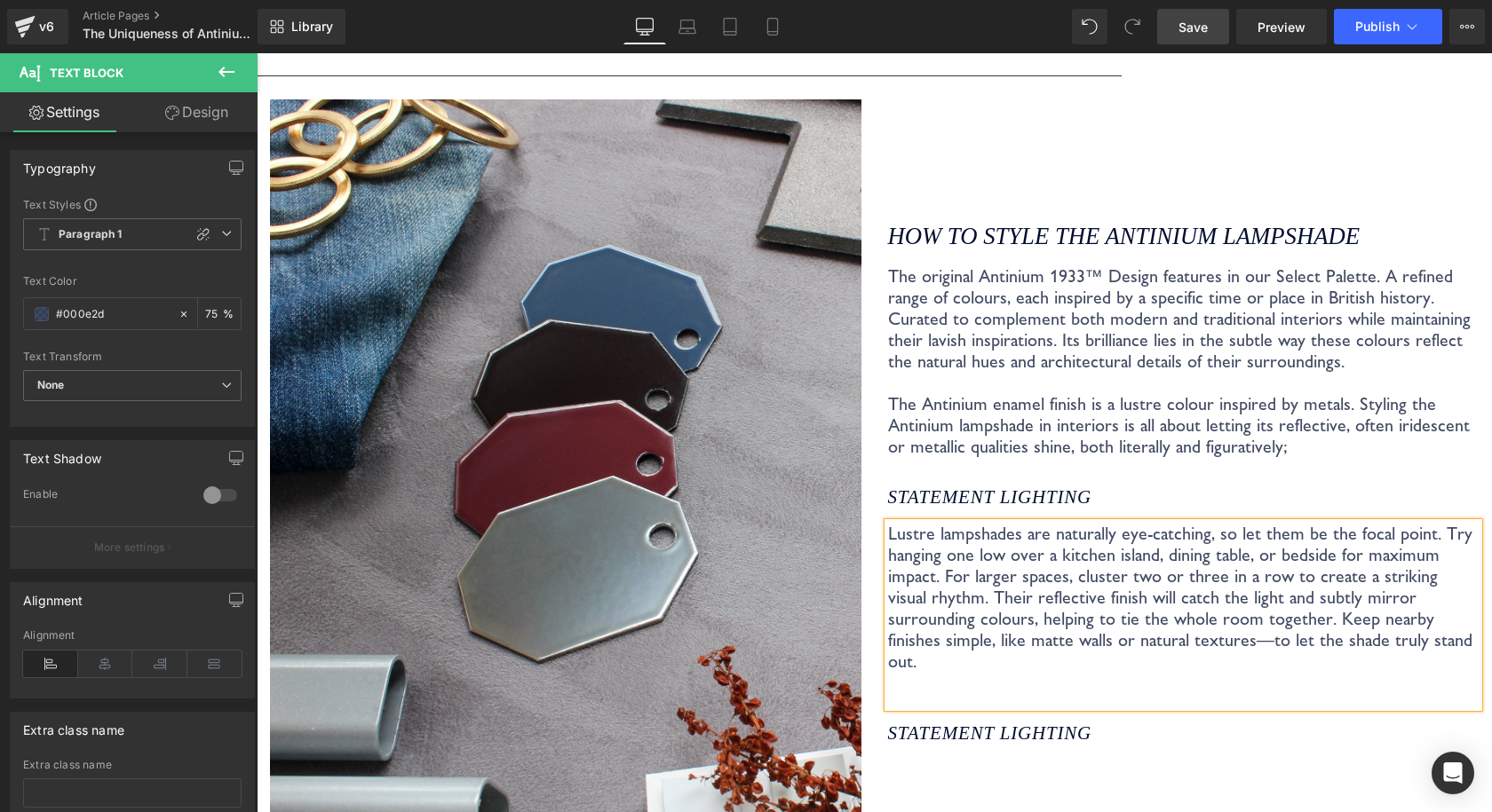
click at [1112, 633] on p "Lustre lampshades are naturally eye-catching, so let them be the focal point. T…" at bounding box center [1183, 598] width 591 height 149
drag, startPoint x: 1242, startPoint y: 543, endPoint x: 1312, endPoint y: 544, distance: 70.0
click at [1312, 544] on p "Lustre lampshades are naturally eye-catching, so let them be the focal point. T…" at bounding box center [1183, 598] width 591 height 149
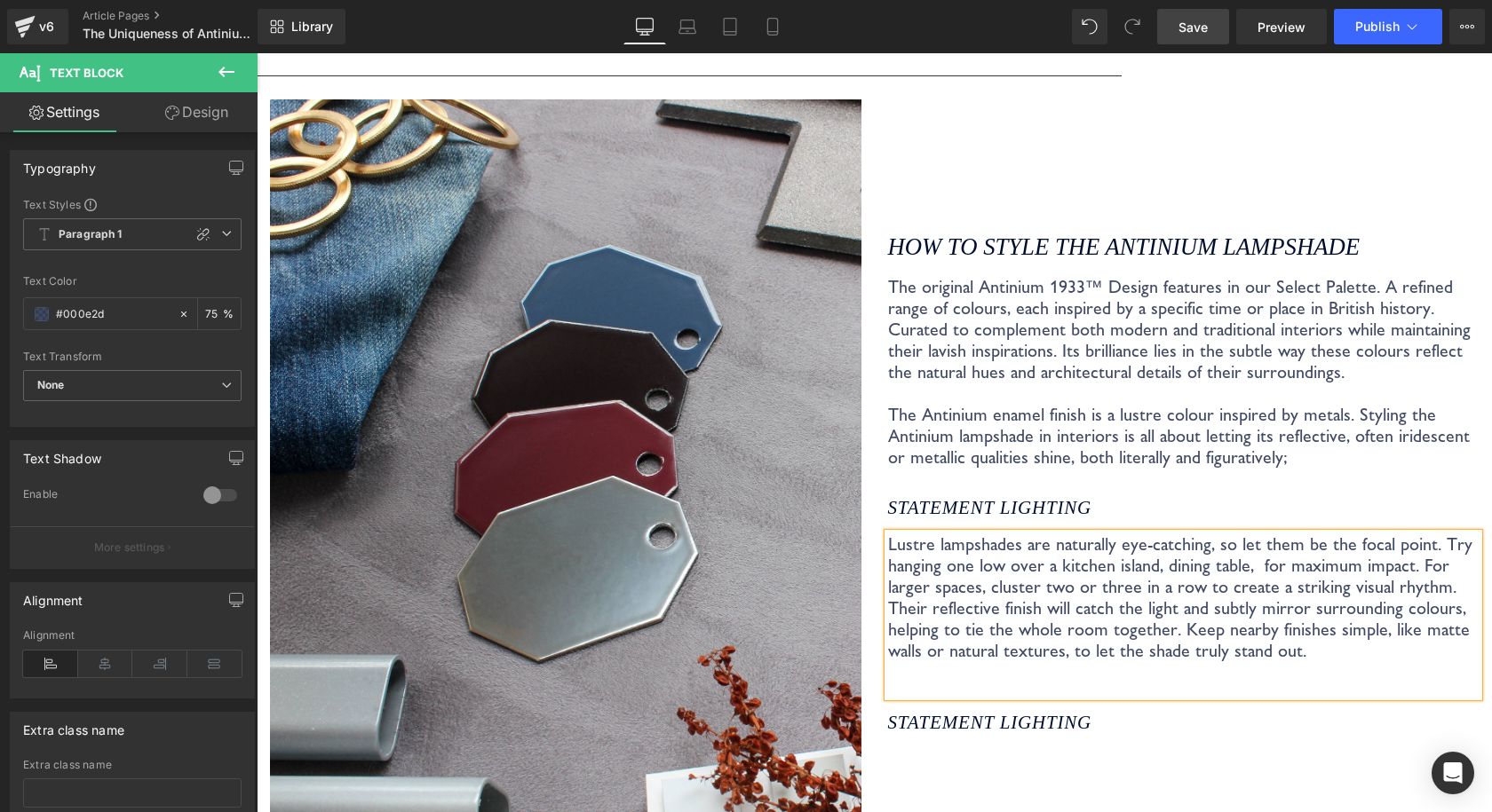
click at [1151, 541] on p "Lustre lampshades are naturally eye-catching, so let them be the focal point. T…" at bounding box center [1183, 598] width 591 height 128
click at [1229, 27] on link "Save" at bounding box center [1193, 26] width 72 height 36
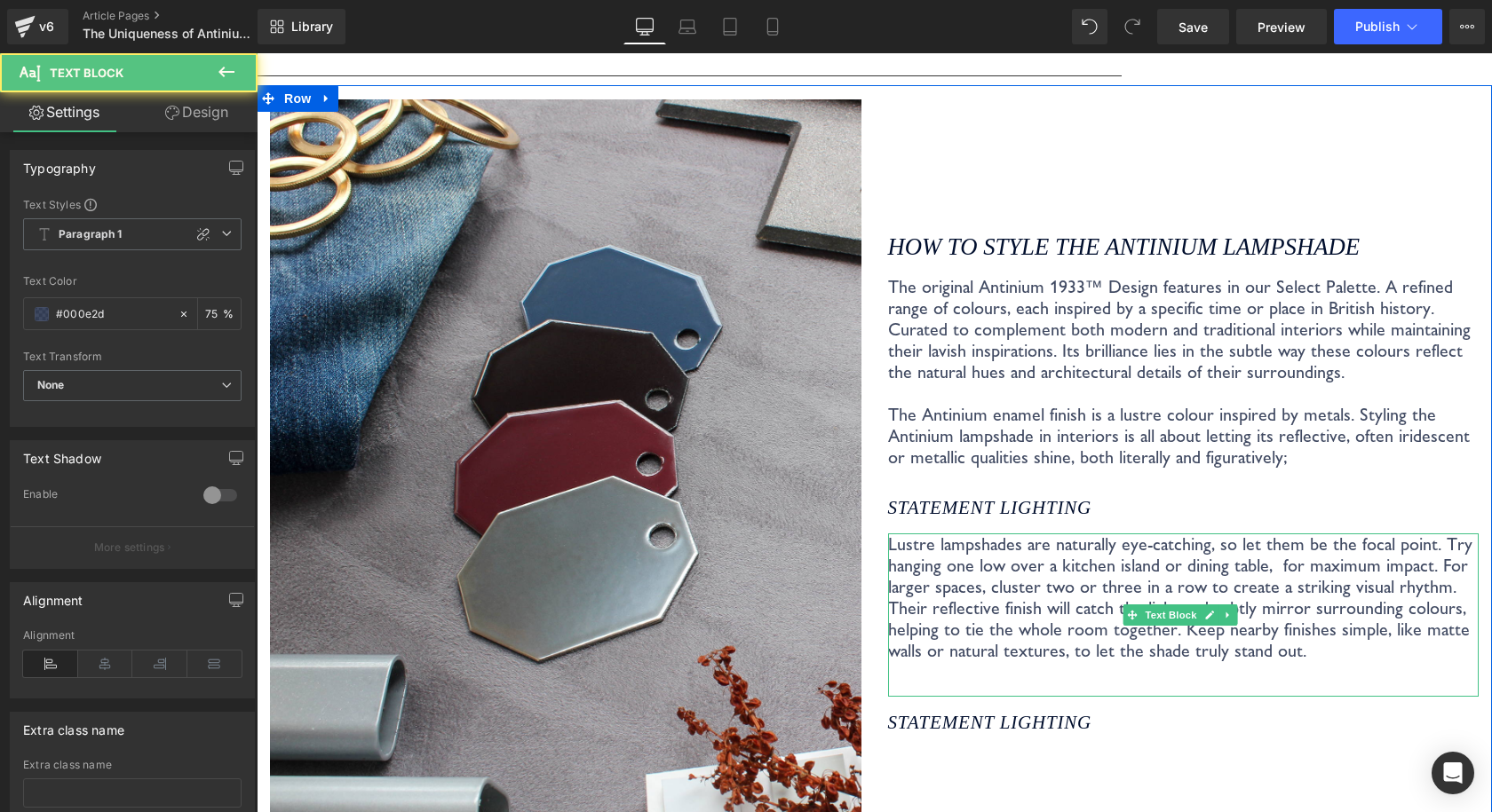
click at [945, 537] on p "Lustre lampshades are naturally eye-catching, so let them be the focal point. T…" at bounding box center [1183, 598] width 591 height 128
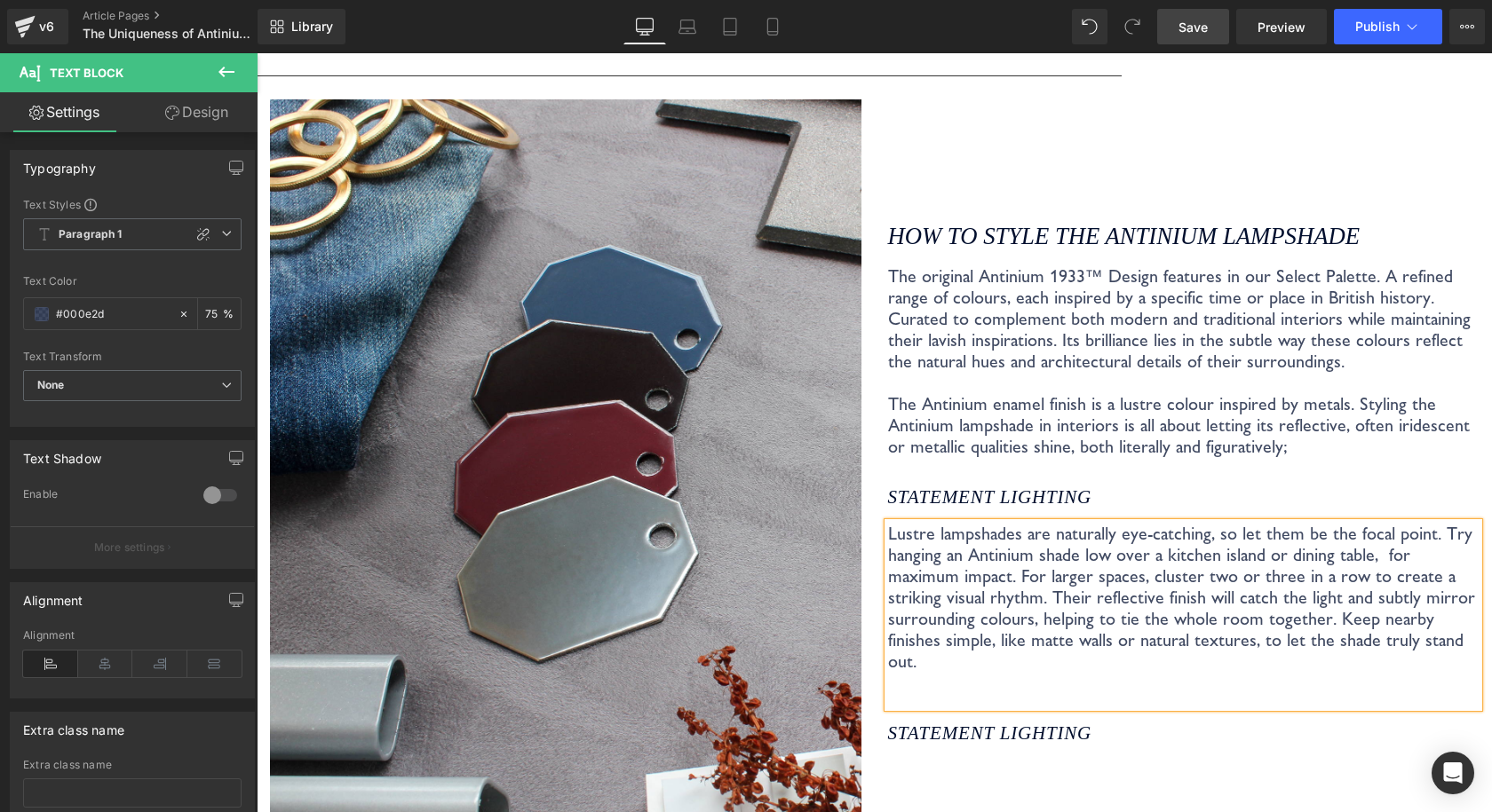
click at [1206, 39] on link "Save" at bounding box center [1193, 26] width 72 height 36
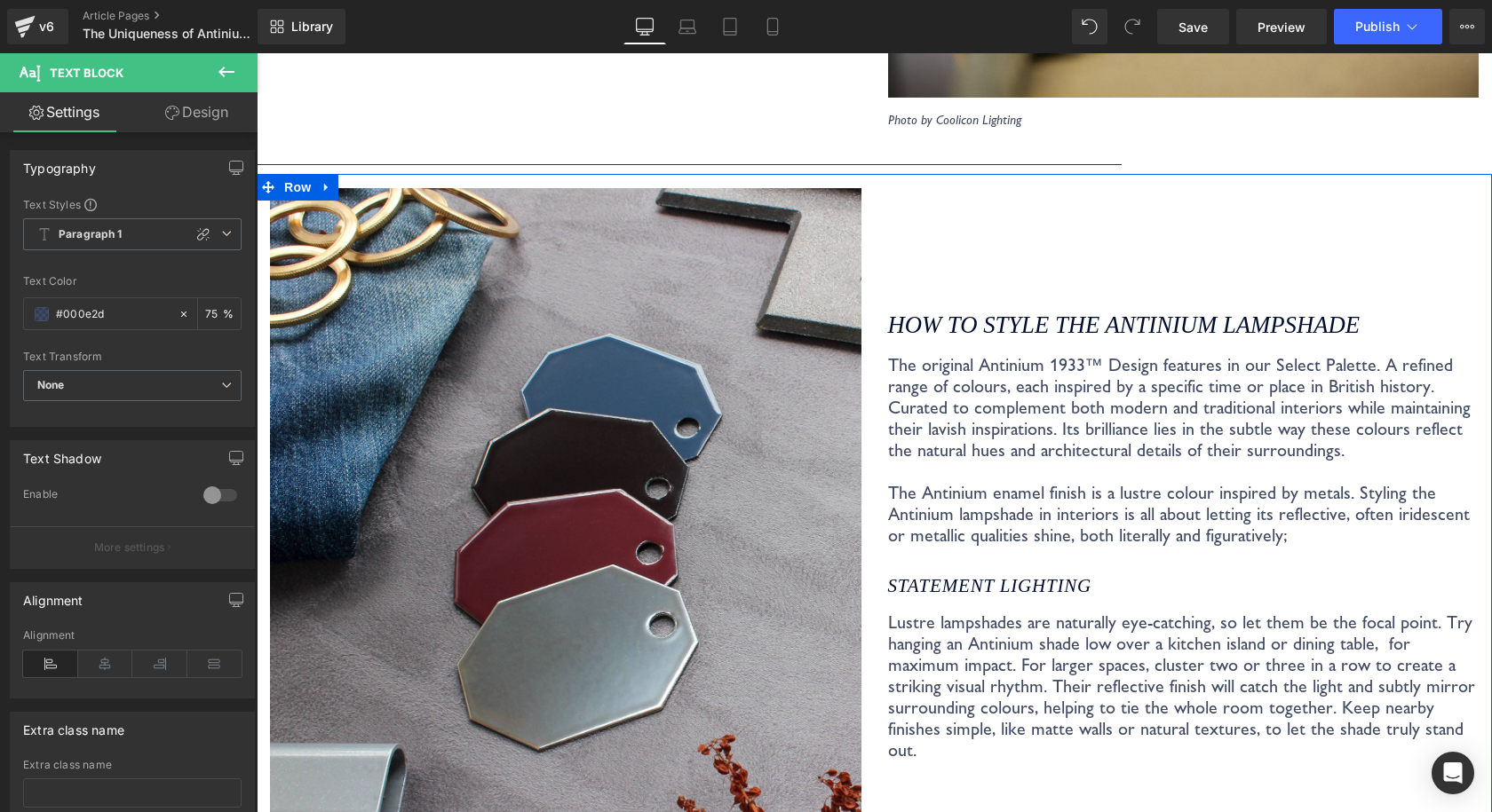
scroll to position [3477, 0]
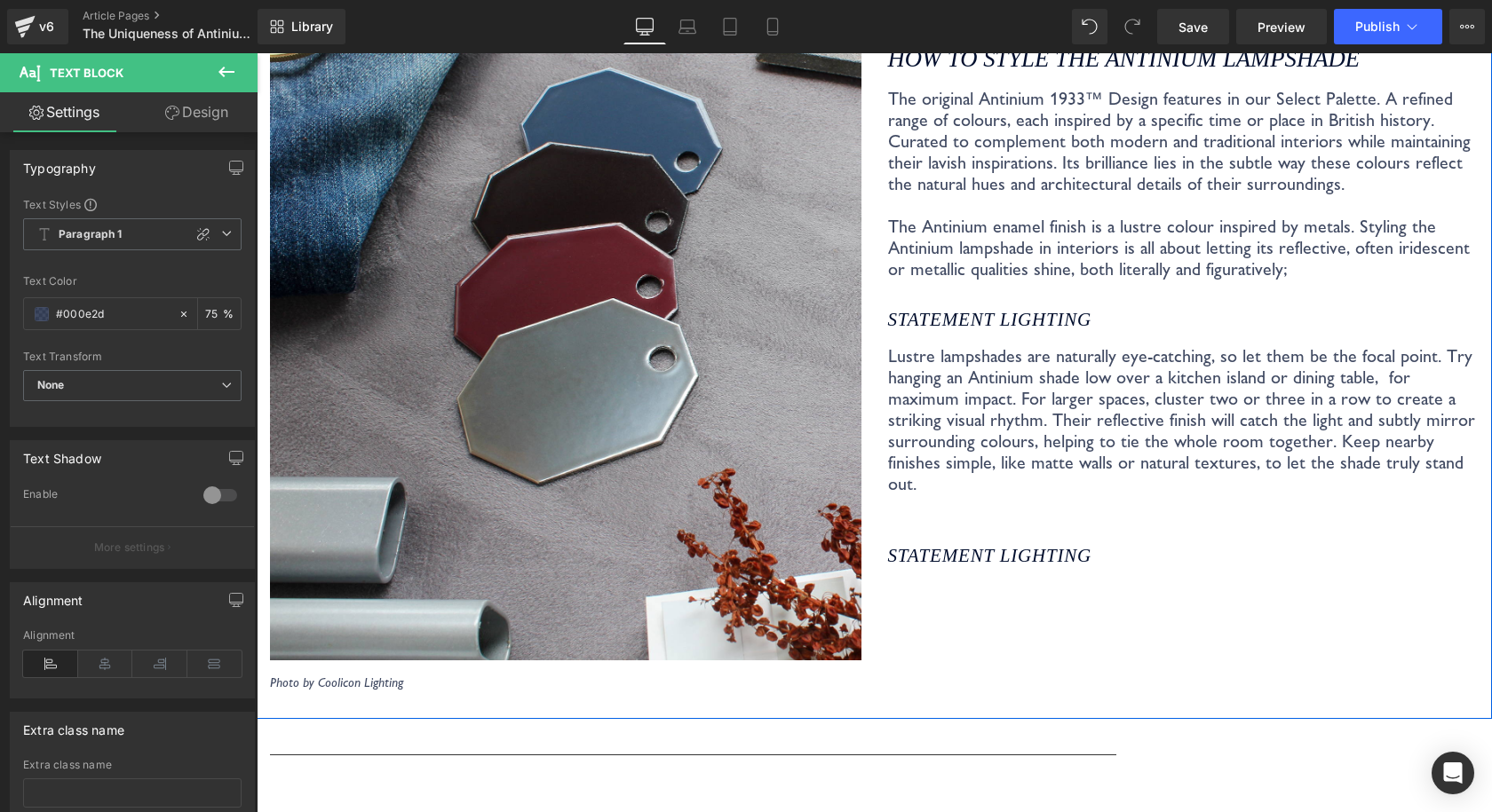
click at [1053, 309] on icon "STATEMENT LIGHTING" at bounding box center [989, 319] width 203 height 21
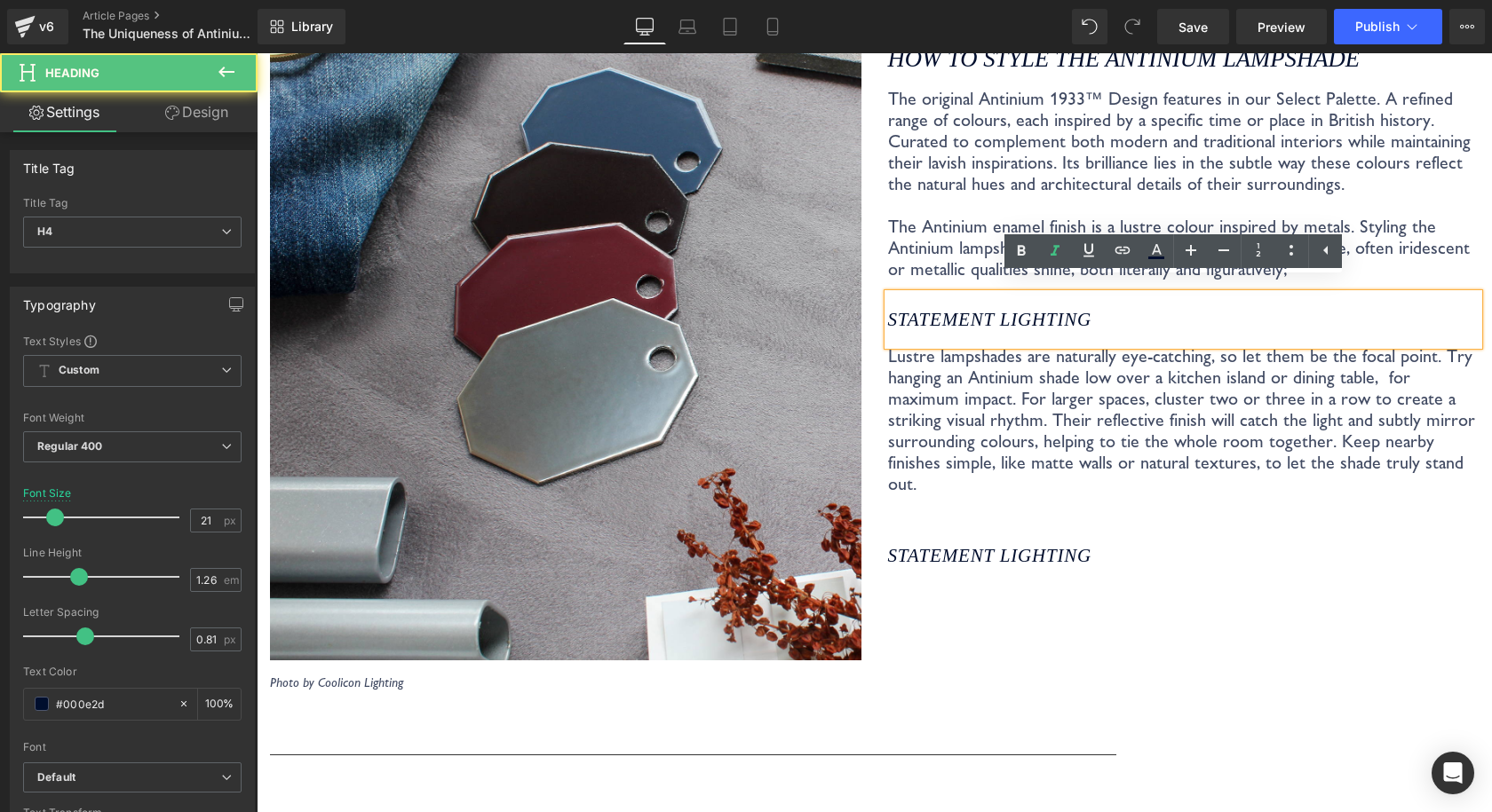
click at [888, 309] on icon "STATEMENT LIGHTING" at bounding box center [989, 319] width 203 height 21
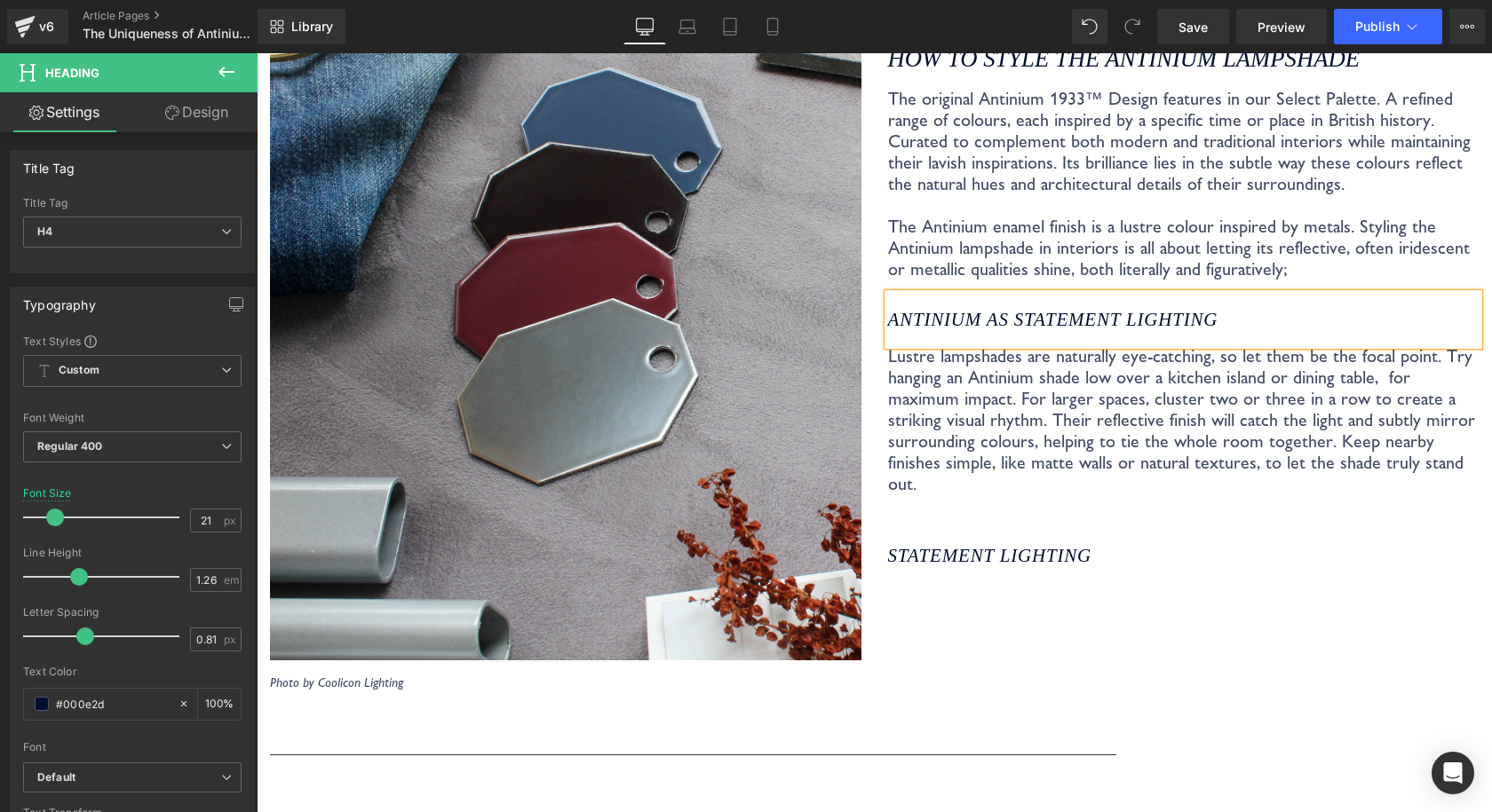
click at [975, 325] on div "Antinium as STATEMENT LIGHTING" at bounding box center [1183, 319] width 591 height 51
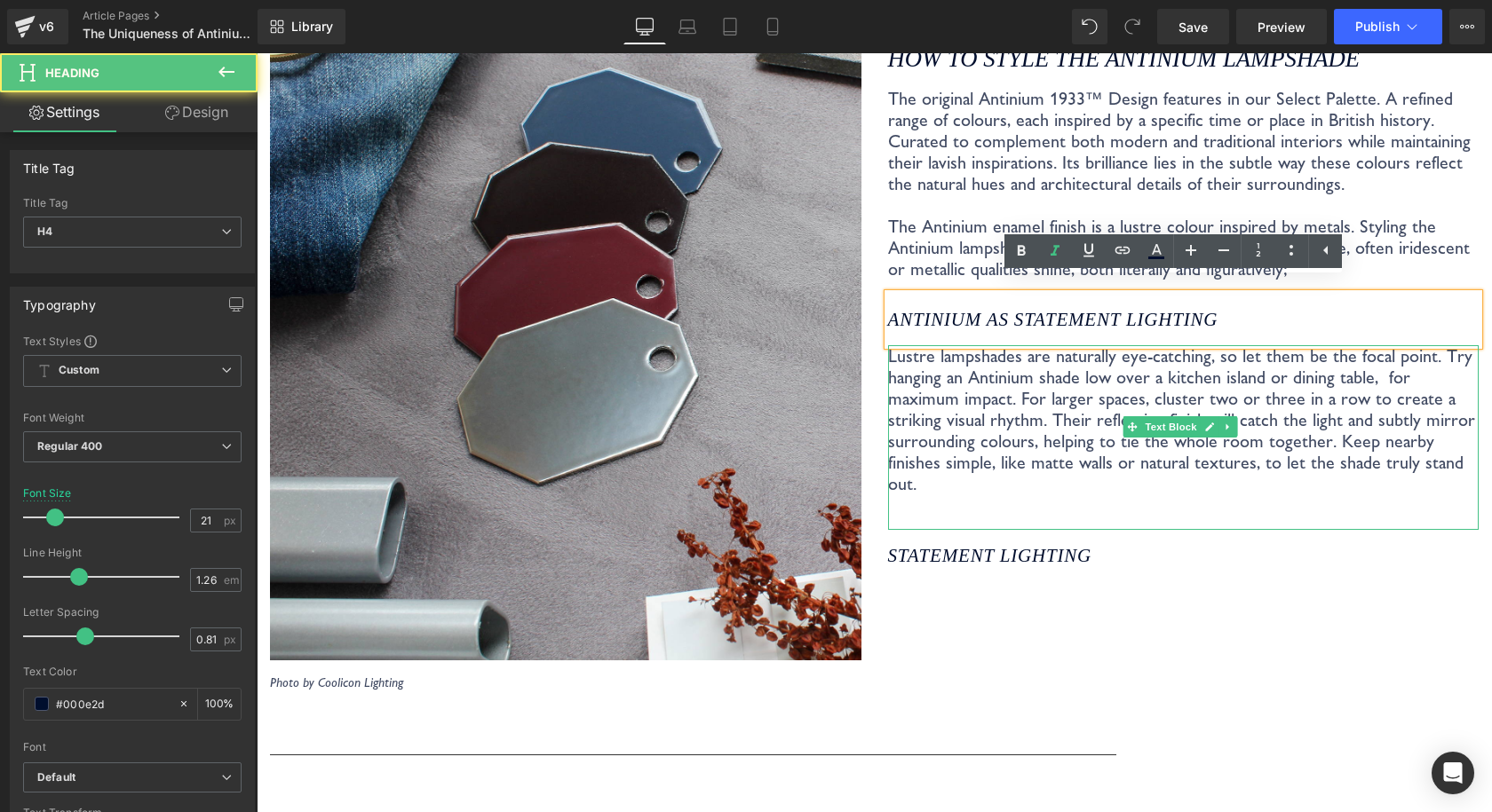
click at [975, 358] on p "Lustre lampshades are naturally eye-catching, so let them be the focal point. T…" at bounding box center [1183, 420] width 591 height 149
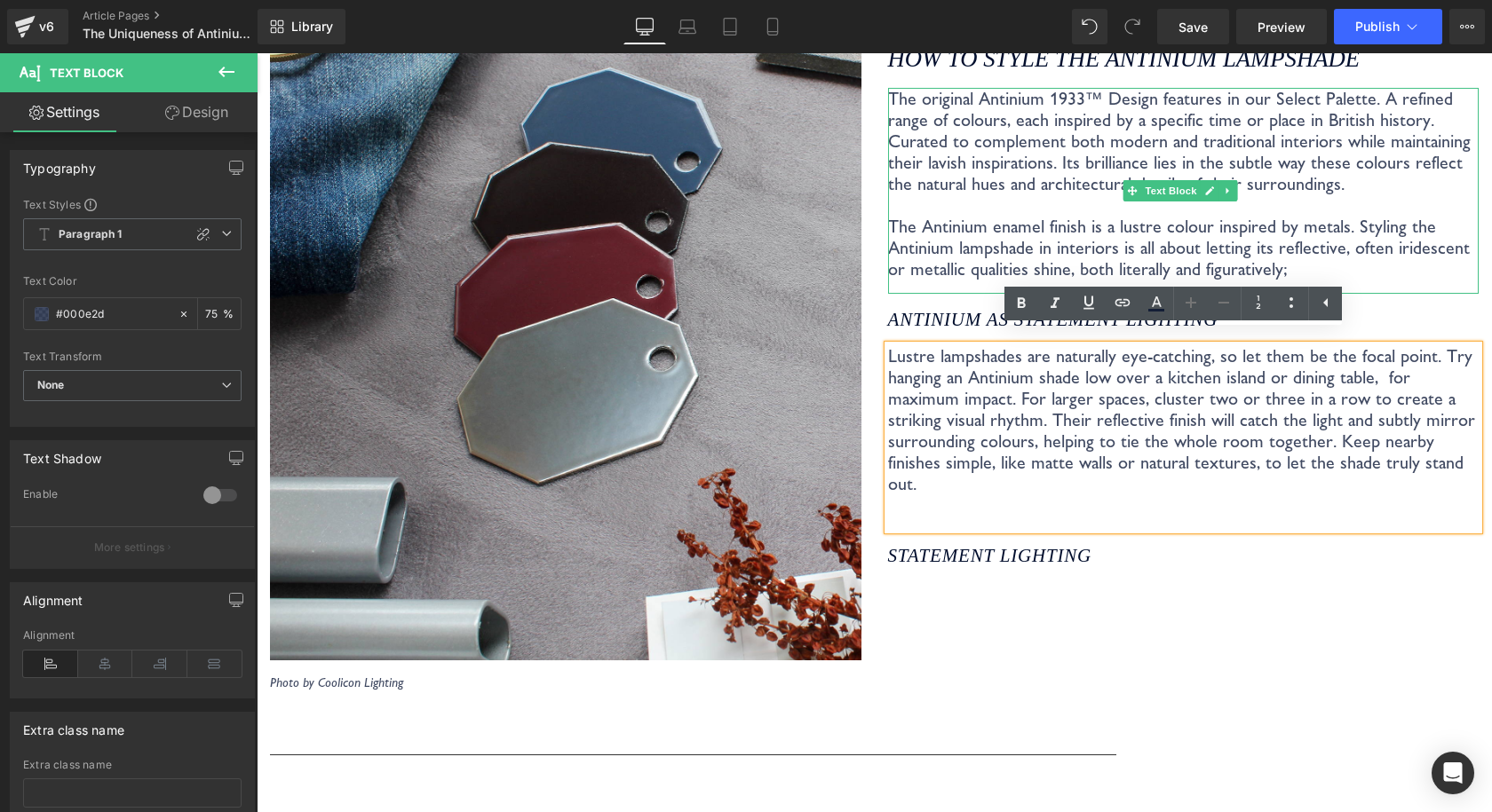
click at [1034, 180] on p "The original Antinium 1933™ Design features in our Select Palette. A refined ra…" at bounding box center [1183, 184] width 591 height 192
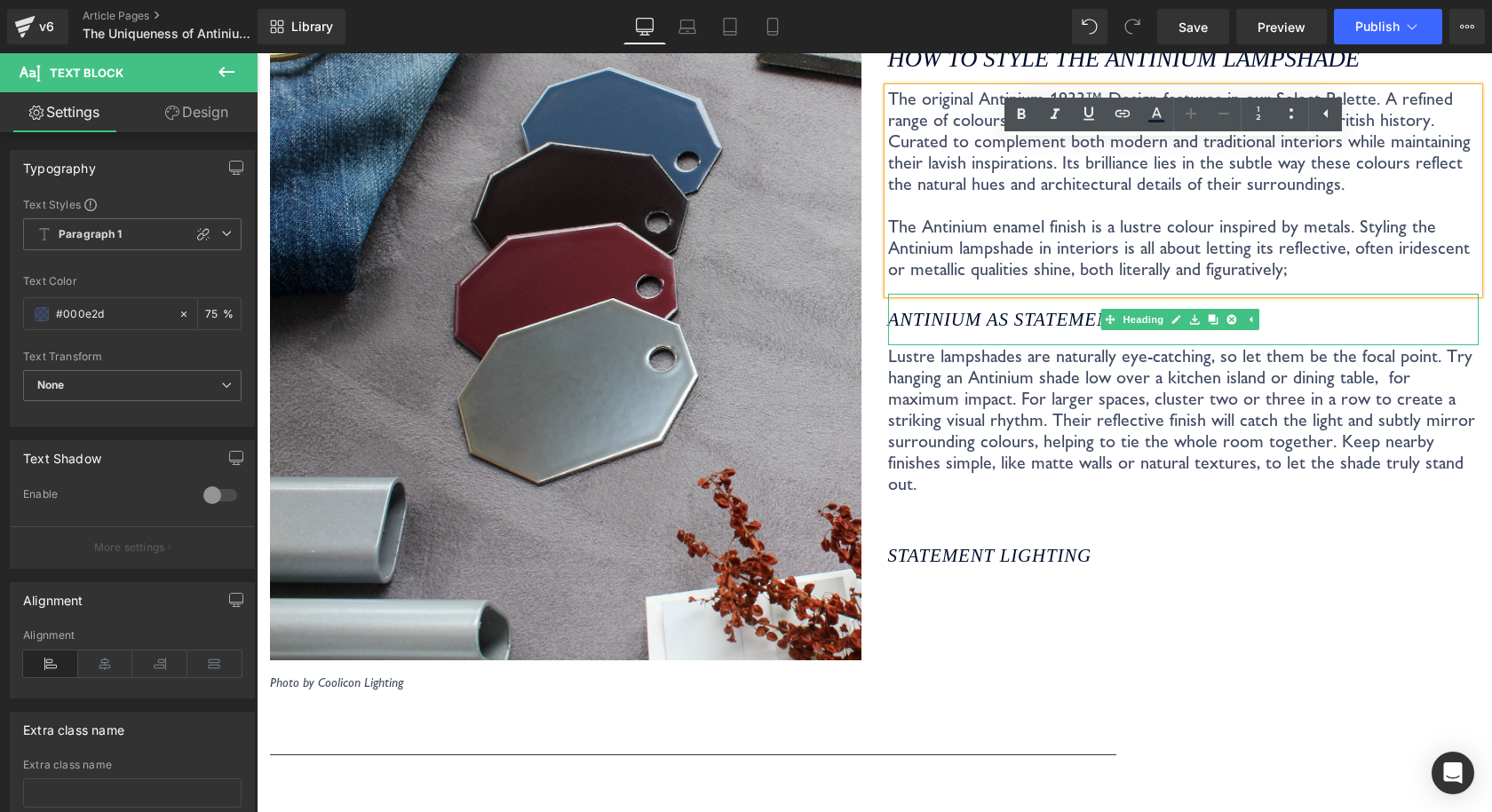
click at [1013, 309] on icon "Antinium as STATEMENT LIGHTING" at bounding box center [1053, 319] width 330 height 21
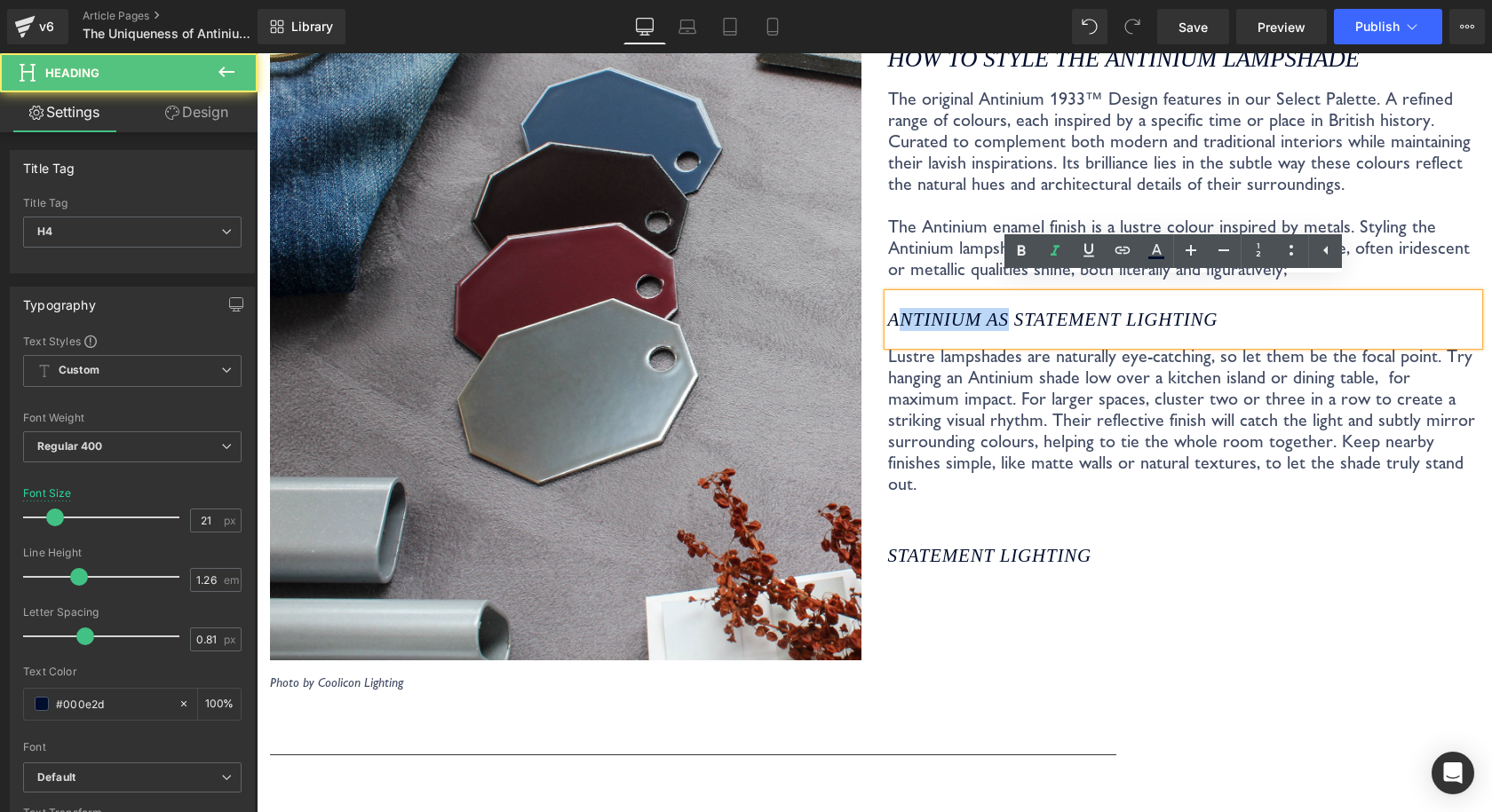
drag, startPoint x: 1004, startPoint y: 302, endPoint x: 891, endPoint y: 303, distance: 113.0
click at [891, 309] on icon "Antinium as STATEMENT LIGHTING" at bounding box center [1053, 319] width 330 height 21
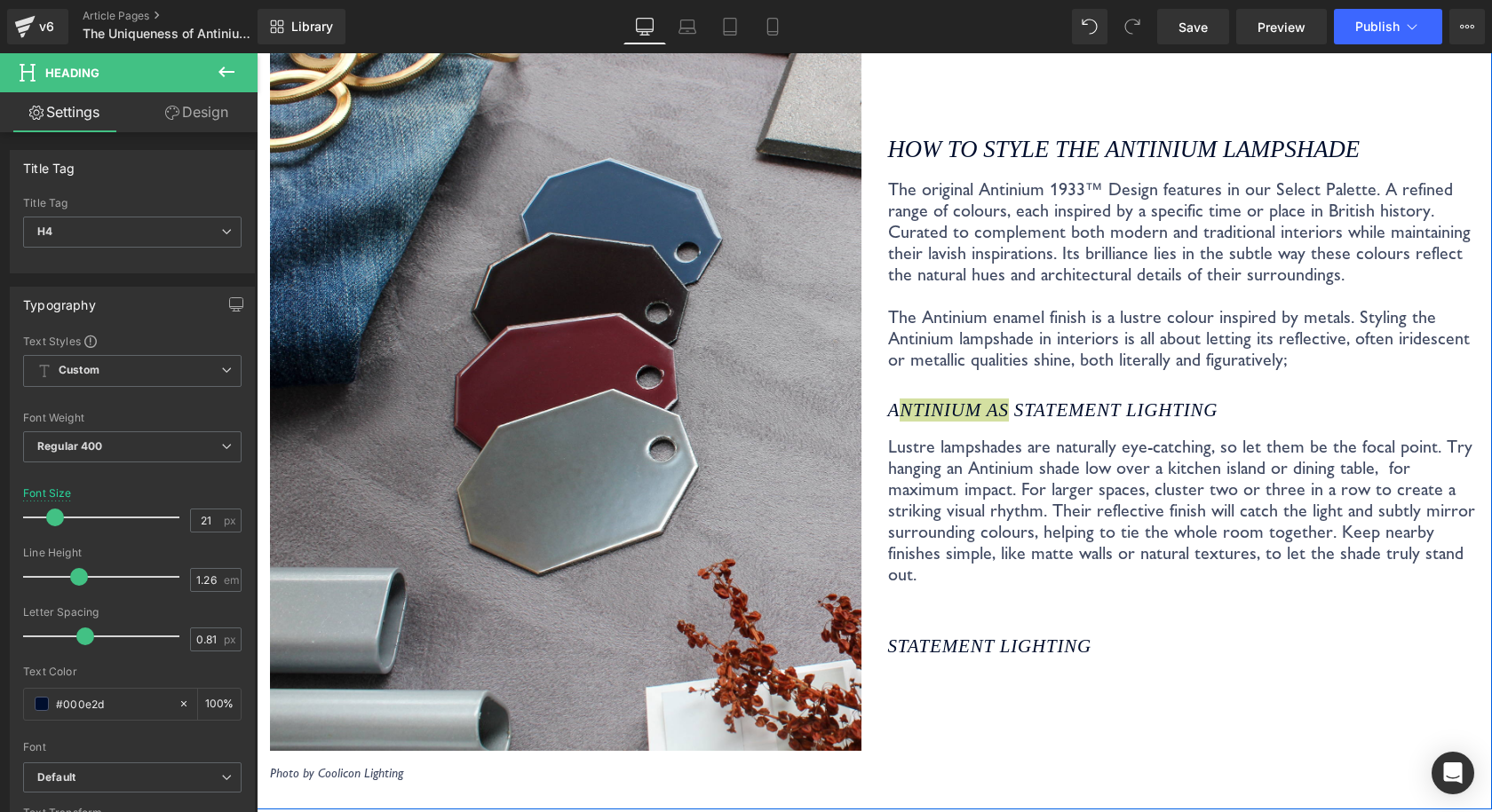
scroll to position [3299, 0]
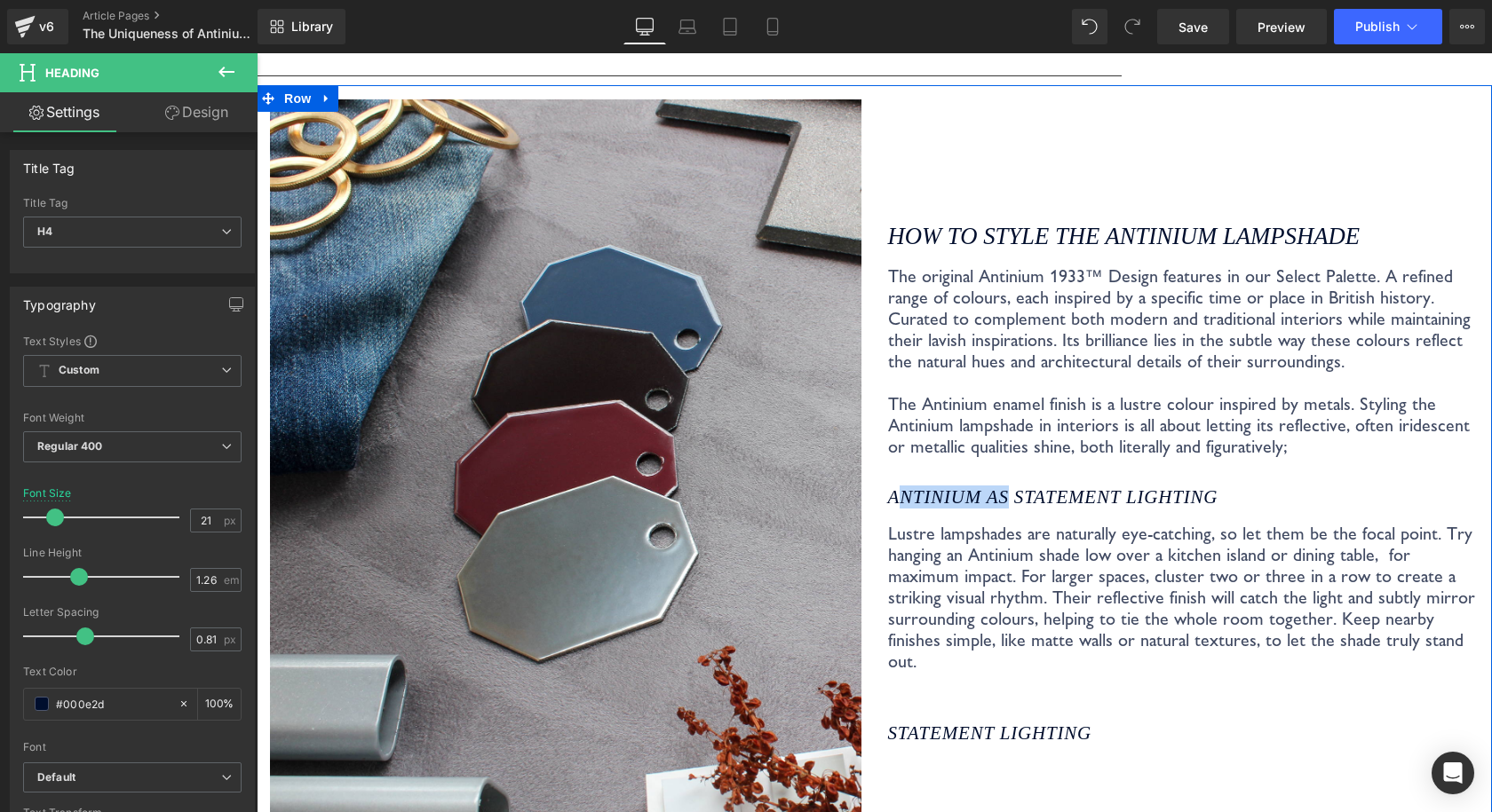
click at [1074, 419] on p "The original Antinium 1933™ Design features in our Select Palette. A refined ra…" at bounding box center [1183, 361] width 591 height 192
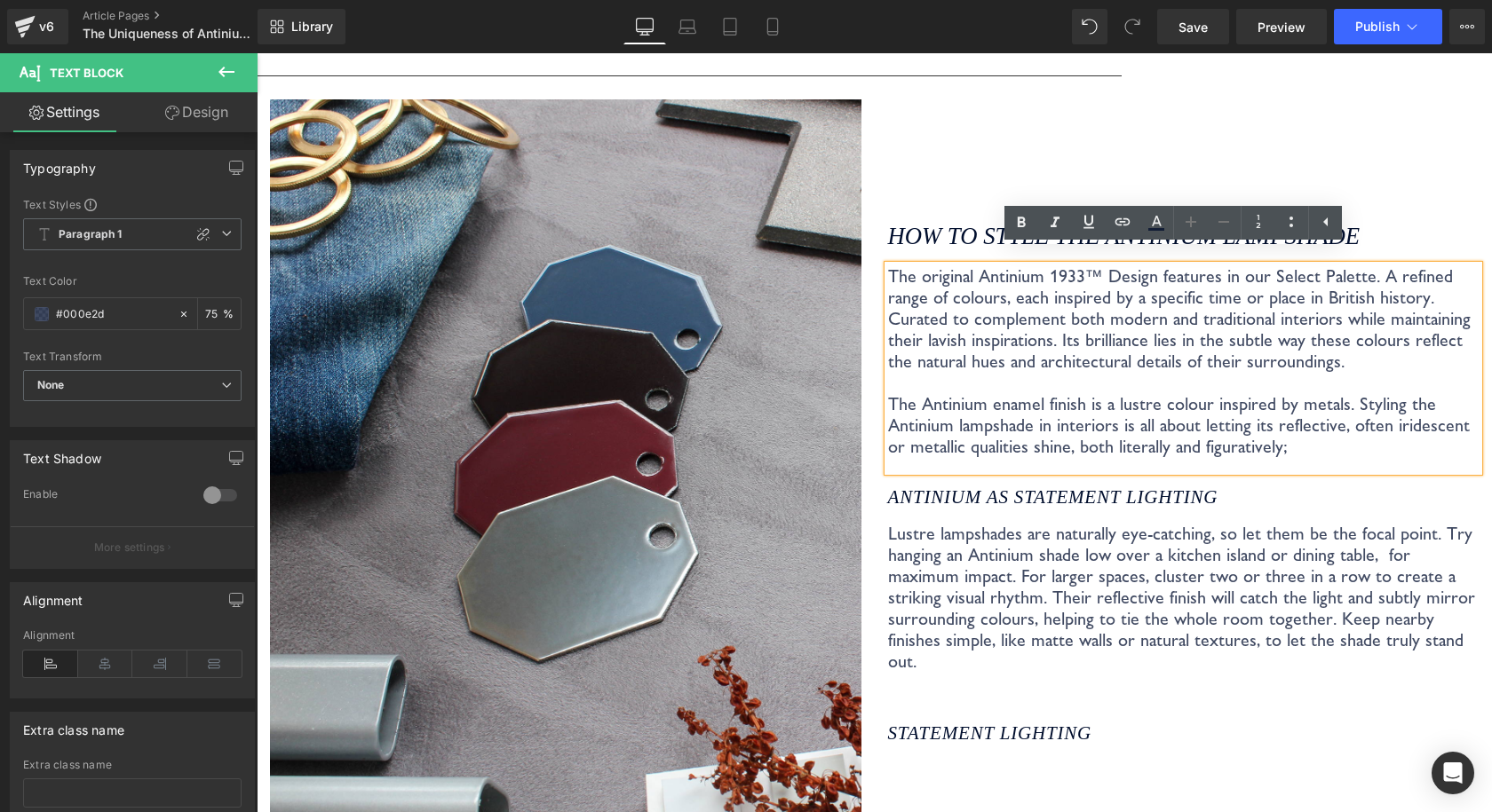
click at [1073, 487] on icon "Antinium as STATEMENT LIGHTING" at bounding box center [1053, 497] width 330 height 21
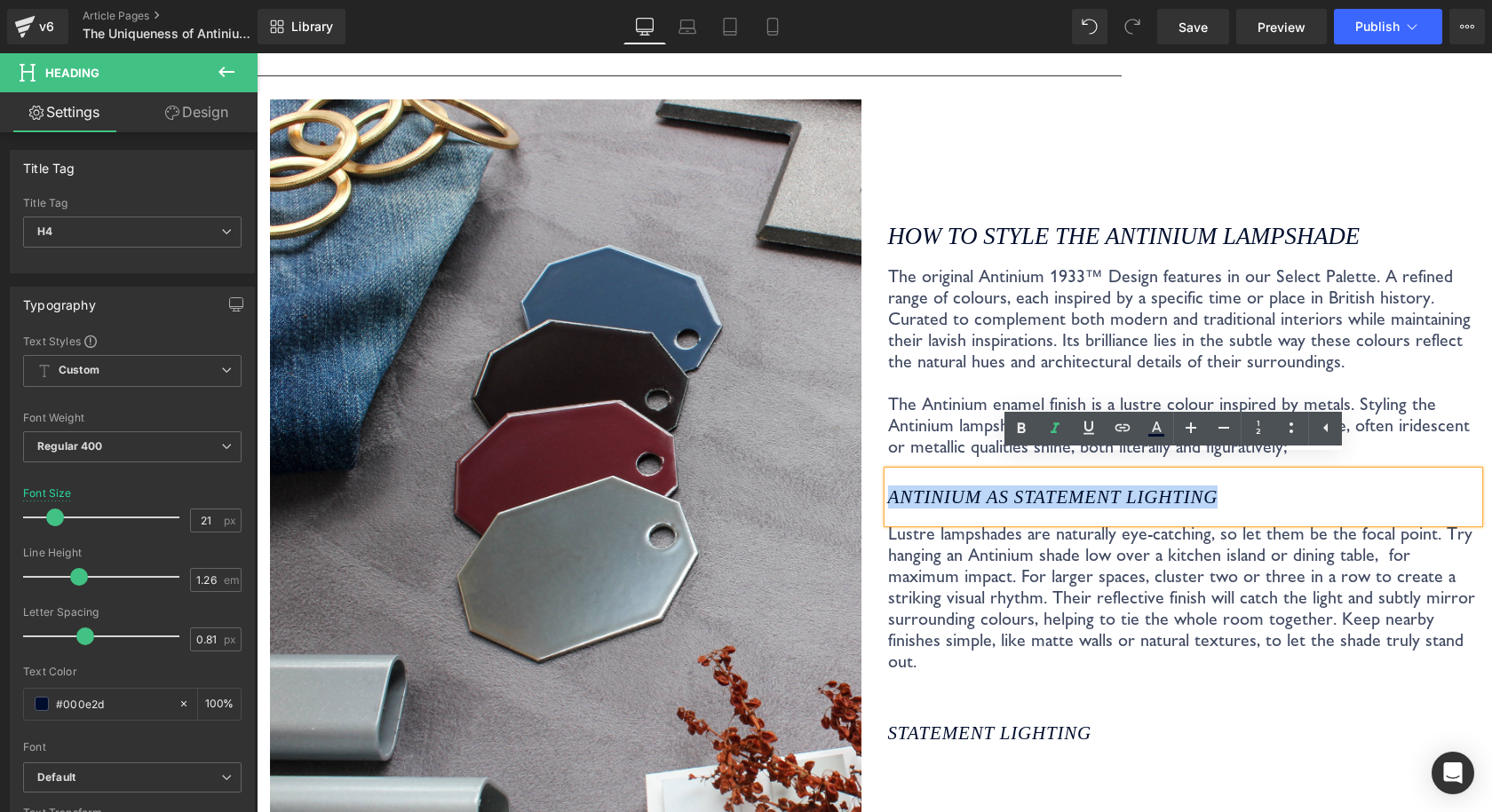
drag, startPoint x: 1253, startPoint y: 483, endPoint x: 883, endPoint y: 487, distance: 370.0
click at [888, 487] on h4 "Antinium as STATEMENT LIGHTING" at bounding box center [1183, 497] width 591 height 23
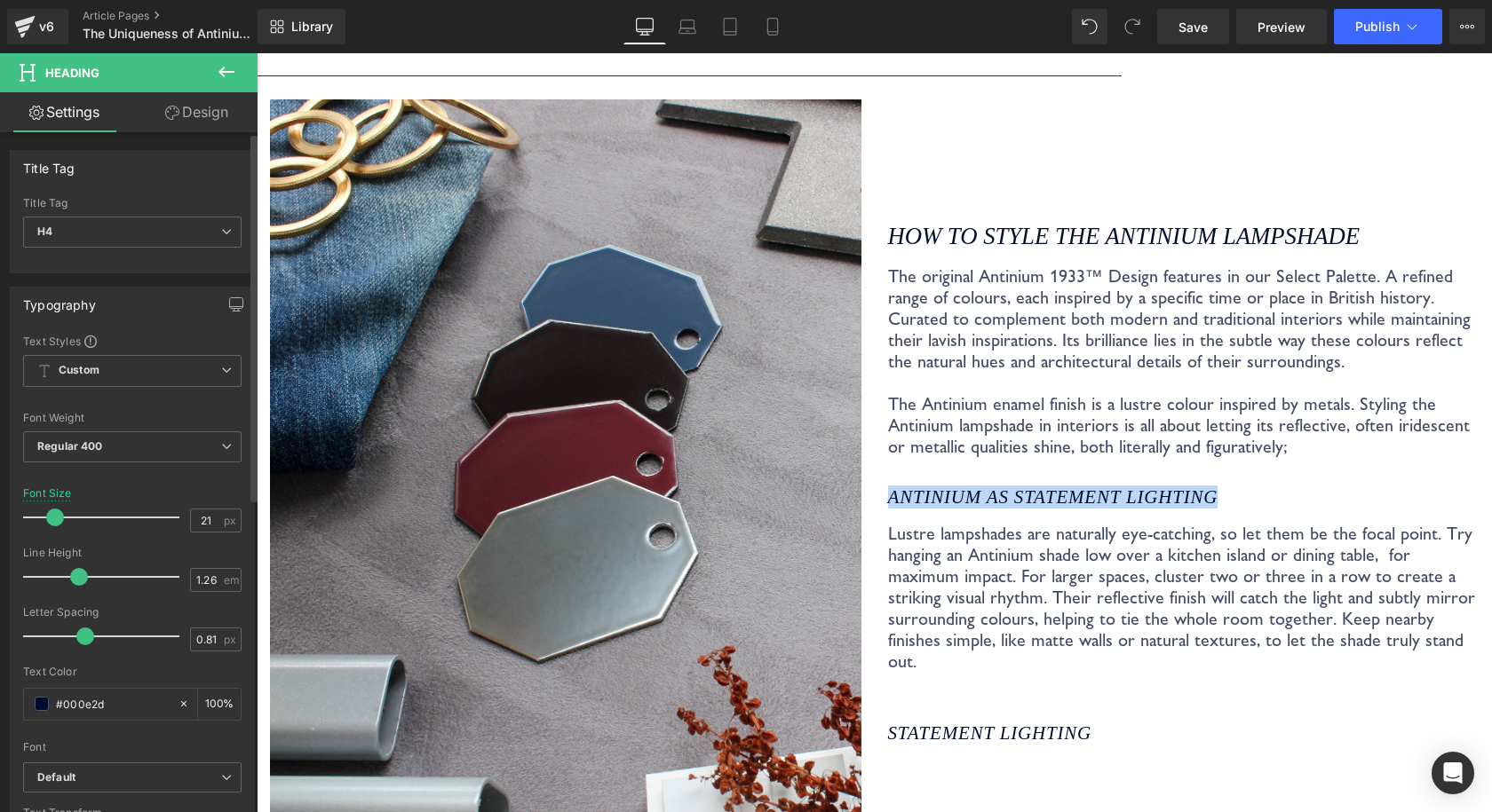
copy icon "Antinium as STATEMENT LIGHTING"
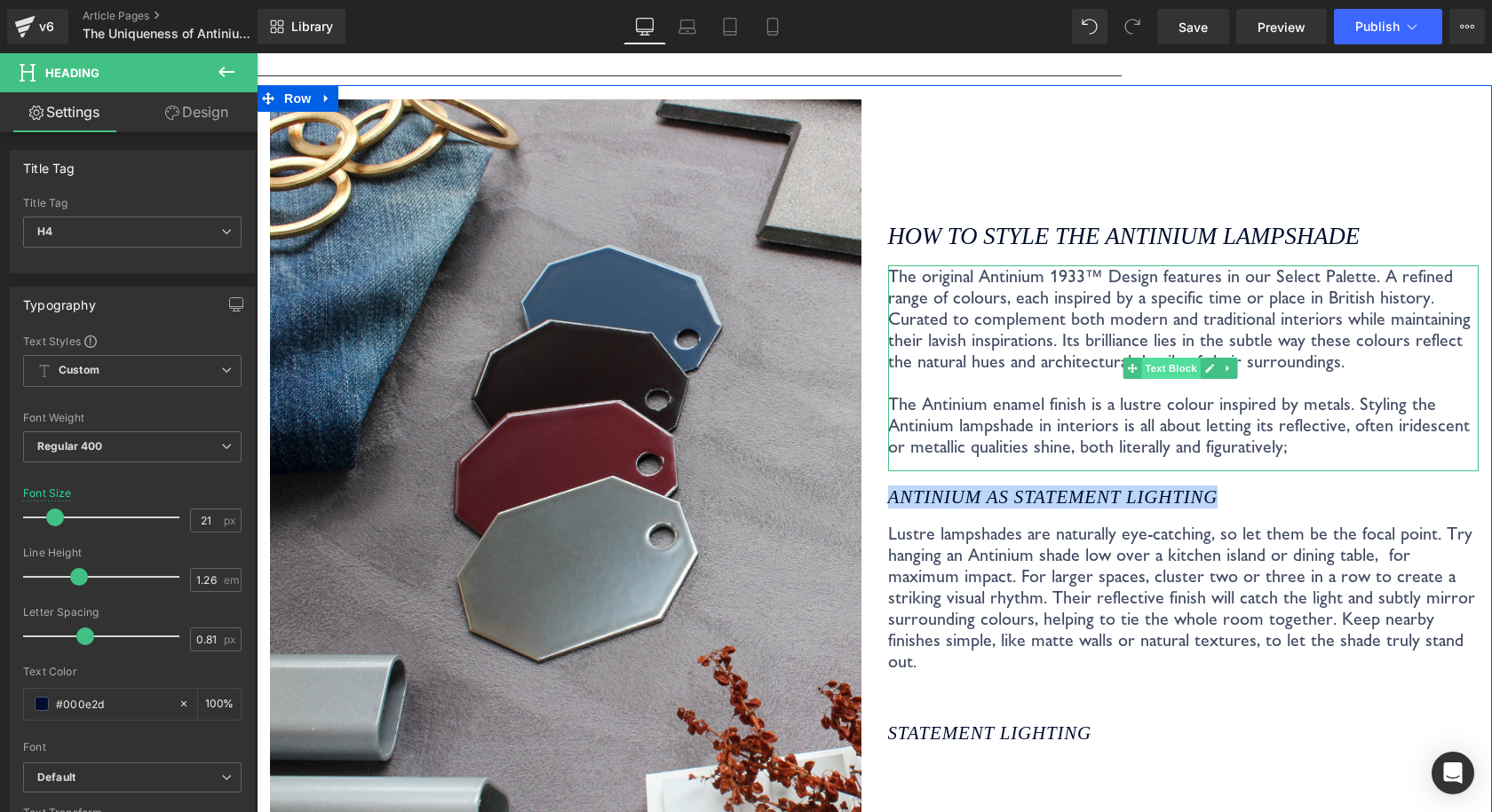
click at [1155, 364] on span "Text Block" at bounding box center [1170, 369] width 58 height 21
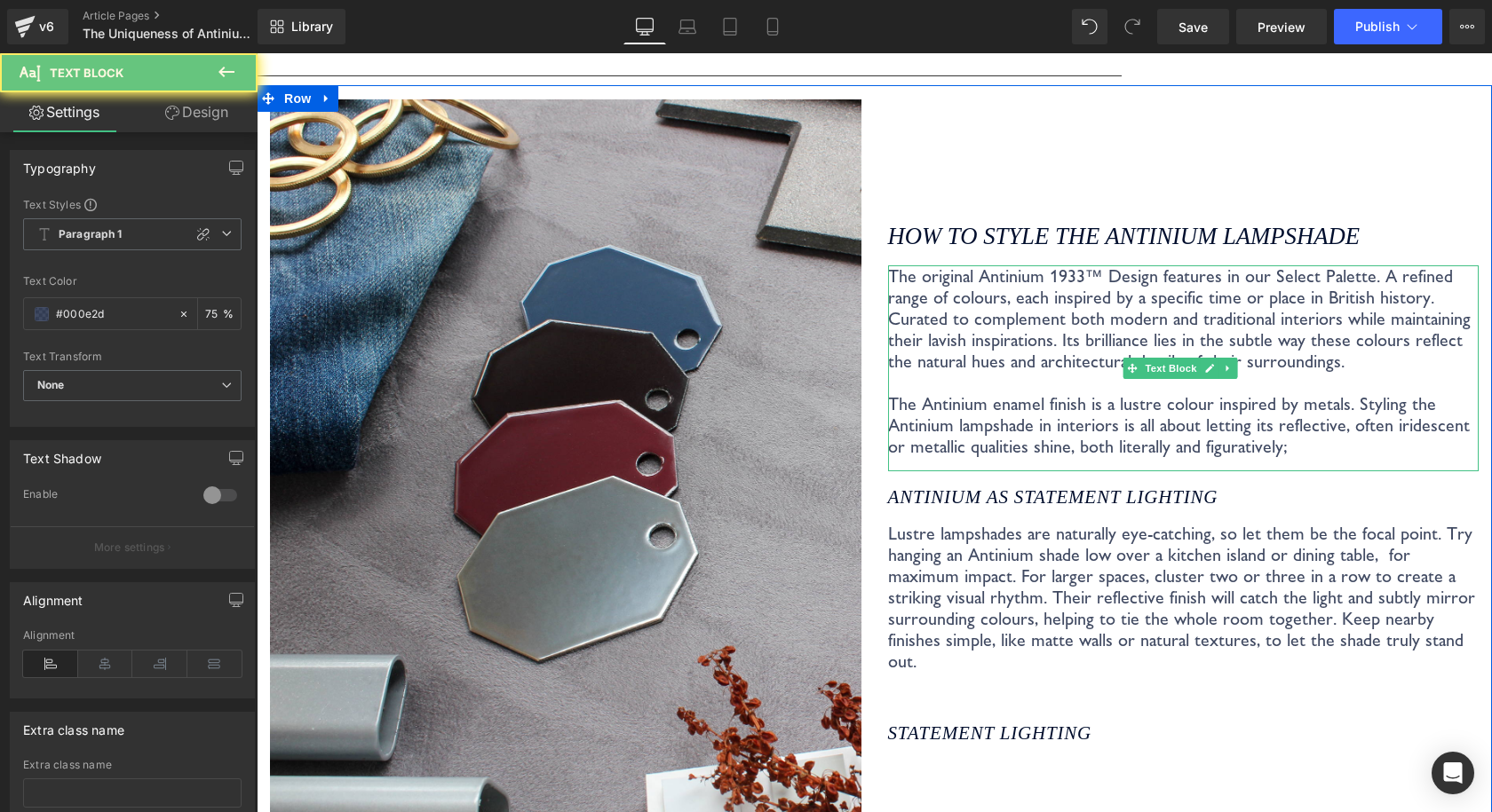
click at [1071, 359] on p "The original Antinium 1933™ Design features in our Select Palette. A refined ra…" at bounding box center [1183, 361] width 591 height 192
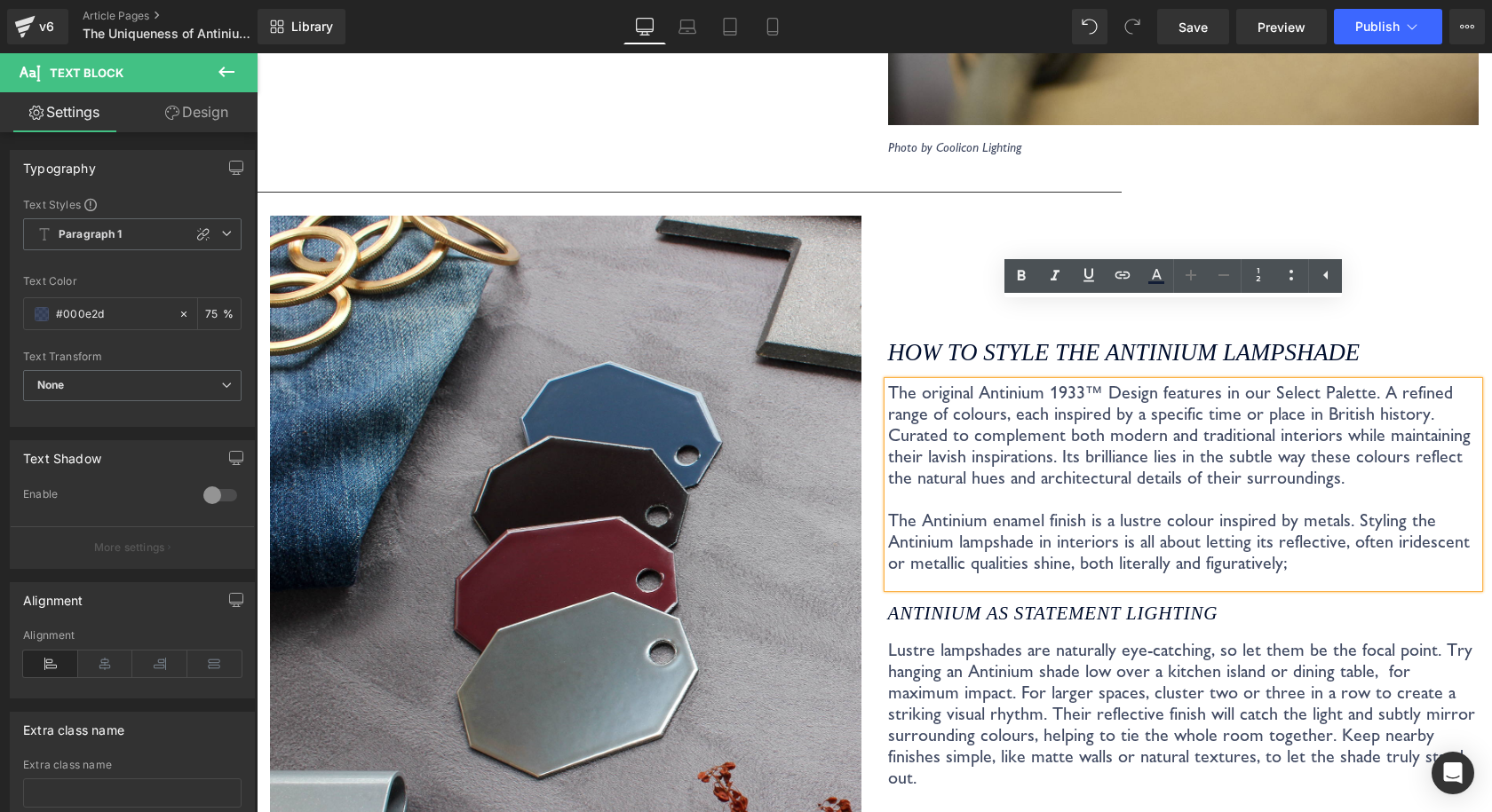
scroll to position [3033, 0]
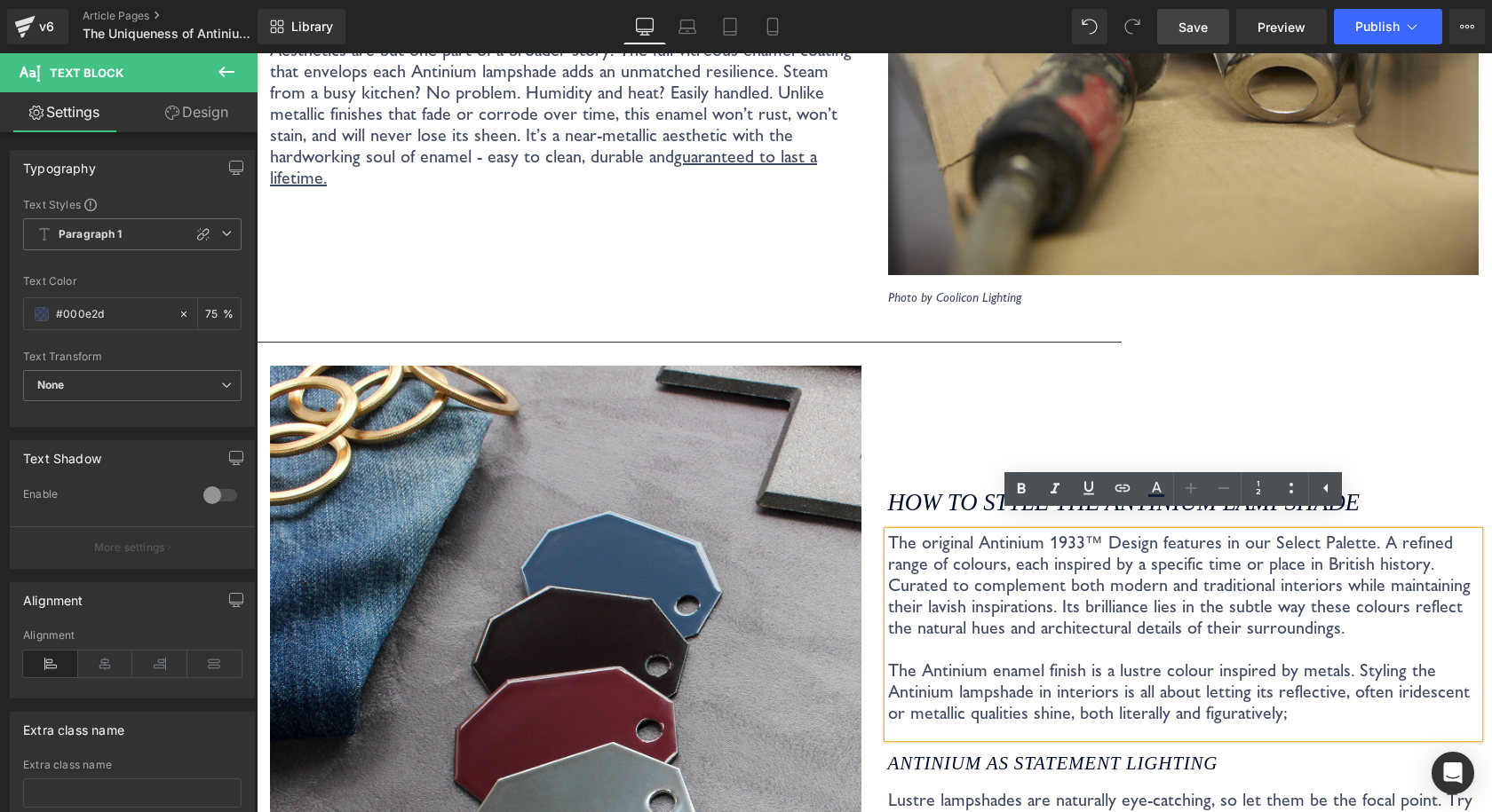
click at [1189, 24] on span "Save" at bounding box center [1193, 26] width 29 height 18
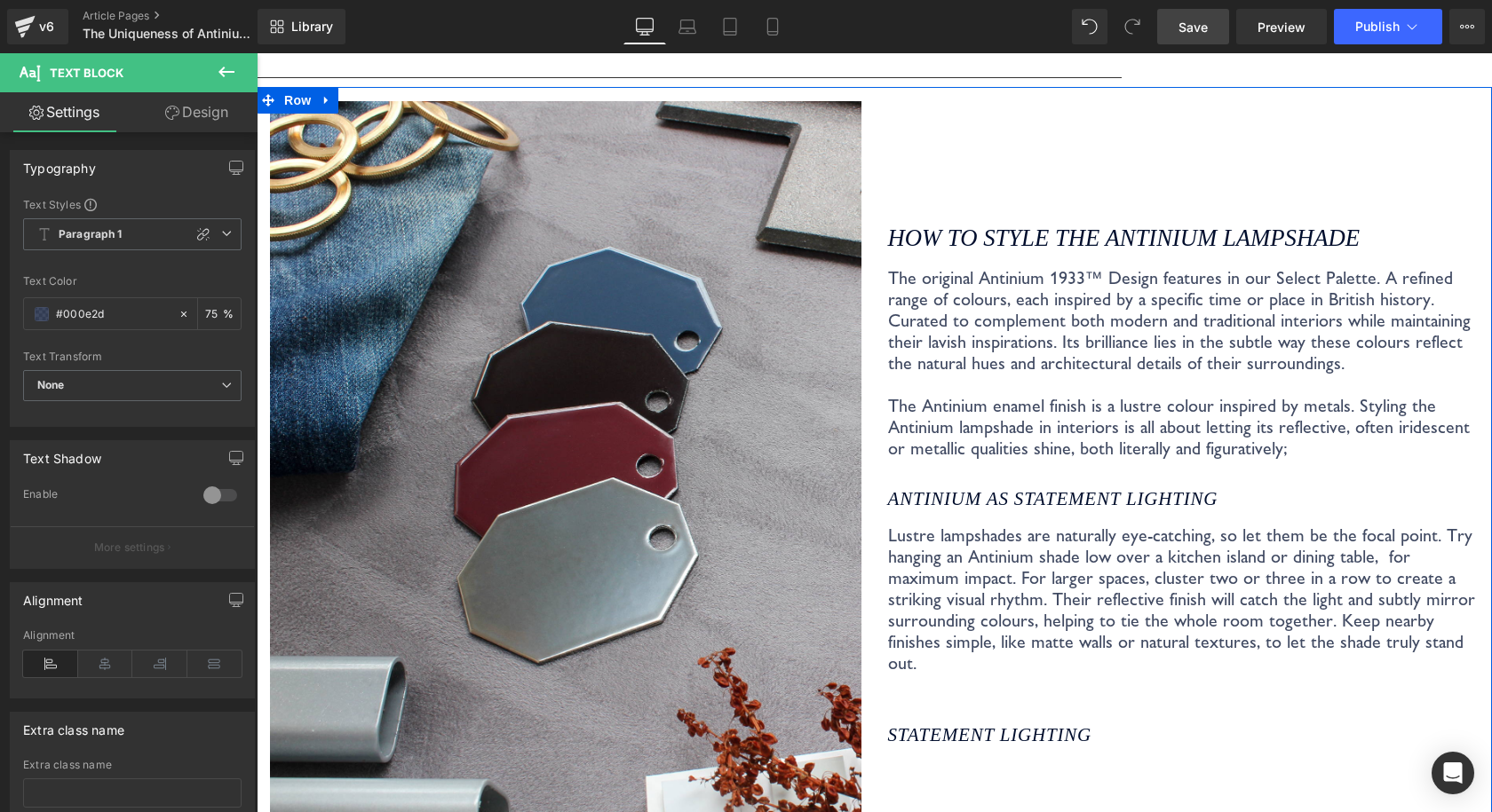
scroll to position [3299, 0]
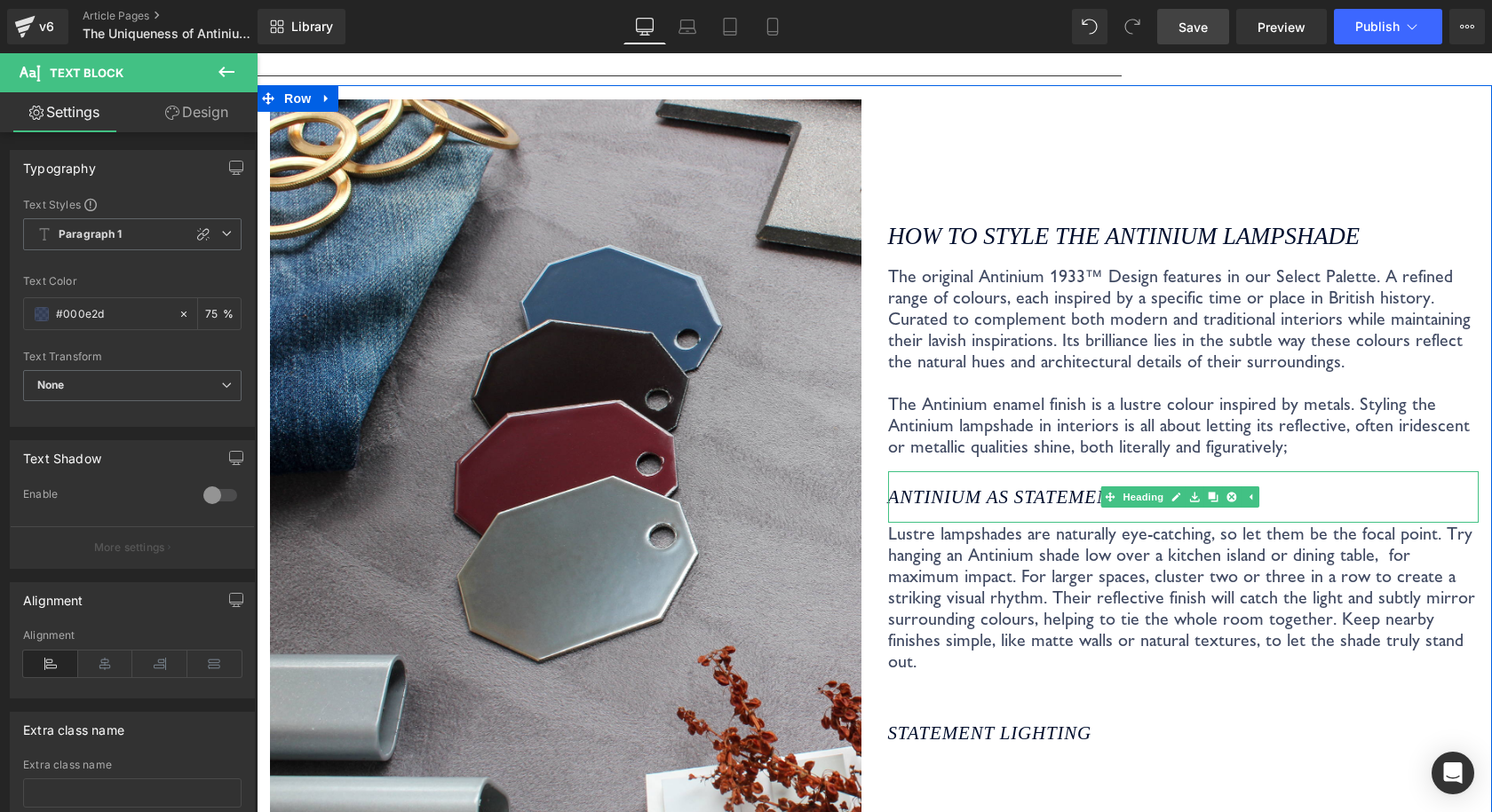
click at [973, 497] on div "Antinium as STATEMENT LIGHTING" at bounding box center [1183, 497] width 591 height 51
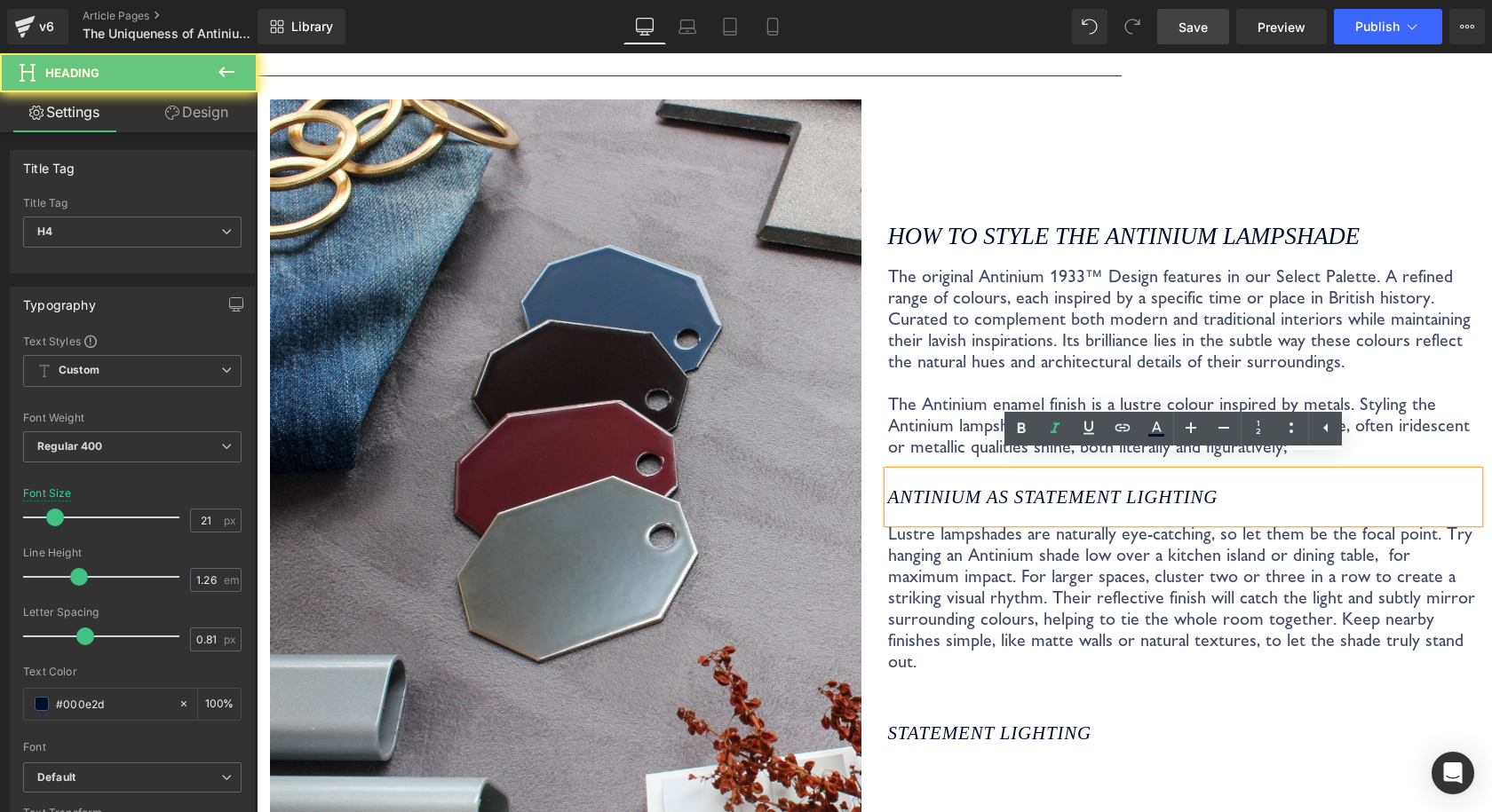
click at [984, 486] on icon "Antinium as STATEMENT LIGHTING" at bounding box center [1053, 497] width 330 height 21
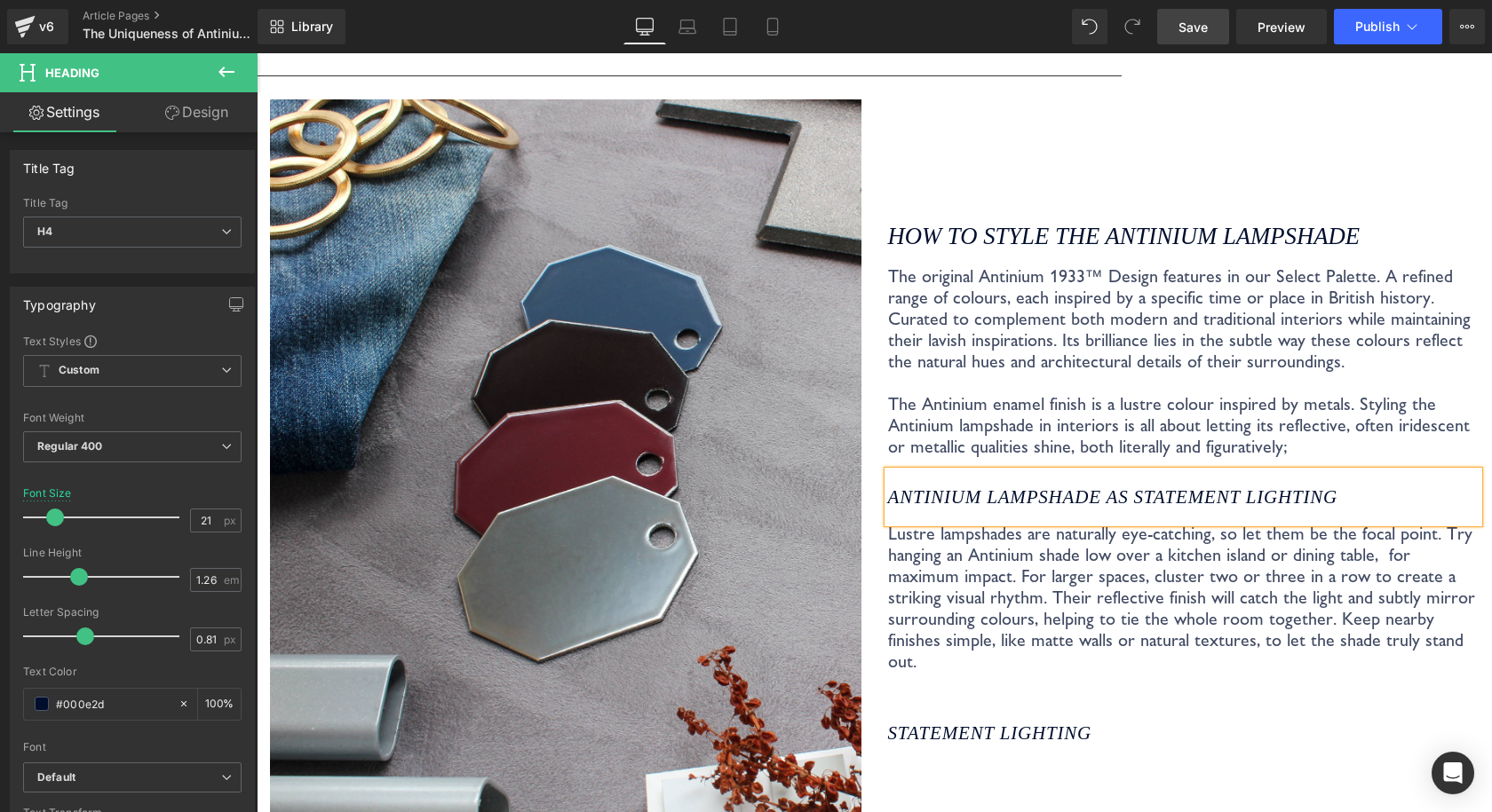
click at [1089, 434] on p "The original Antinium 1933™ Design features in our Select Palette. A refined ra…" at bounding box center [1183, 361] width 591 height 192
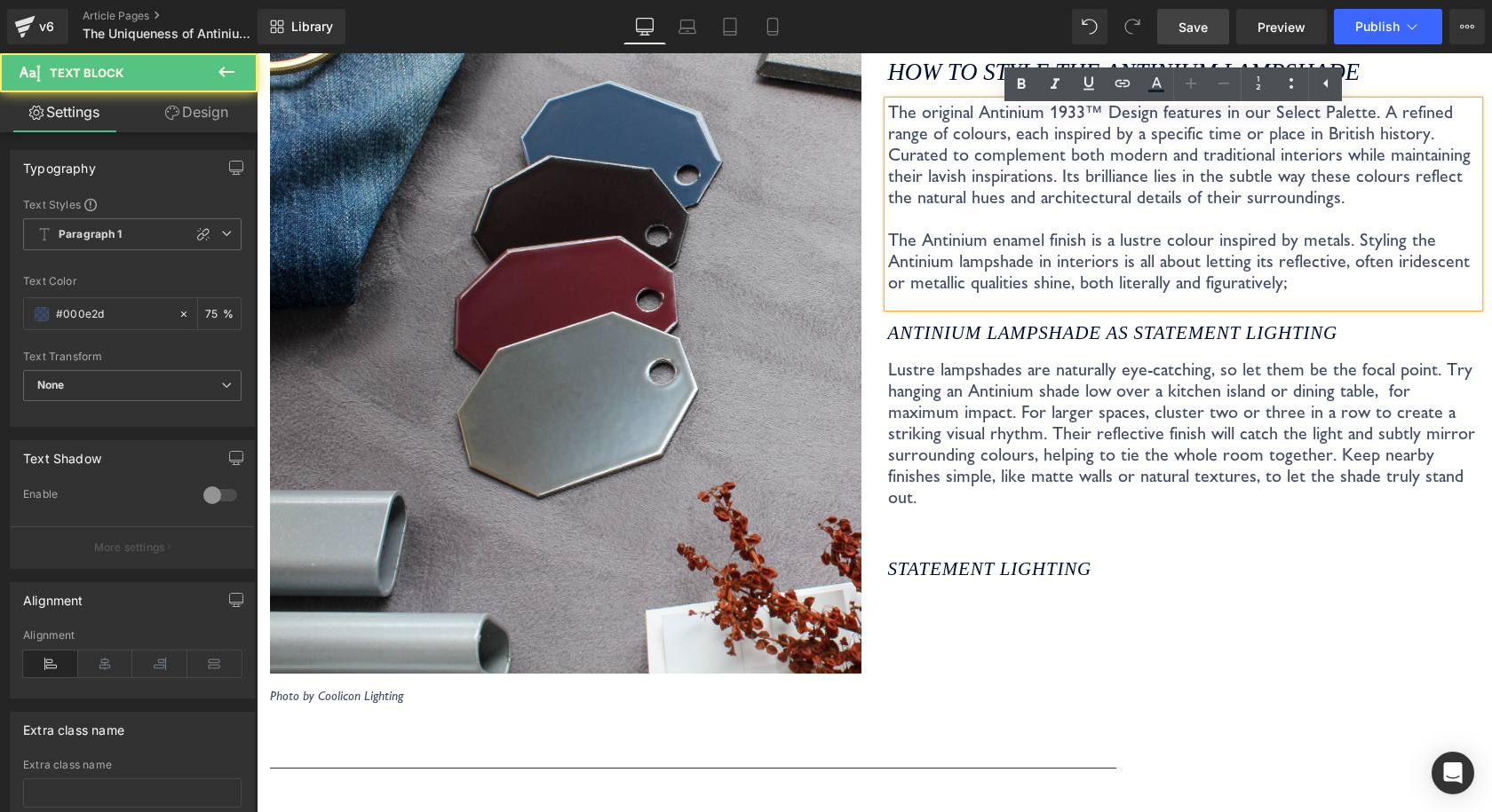
scroll to position [3477, 0]
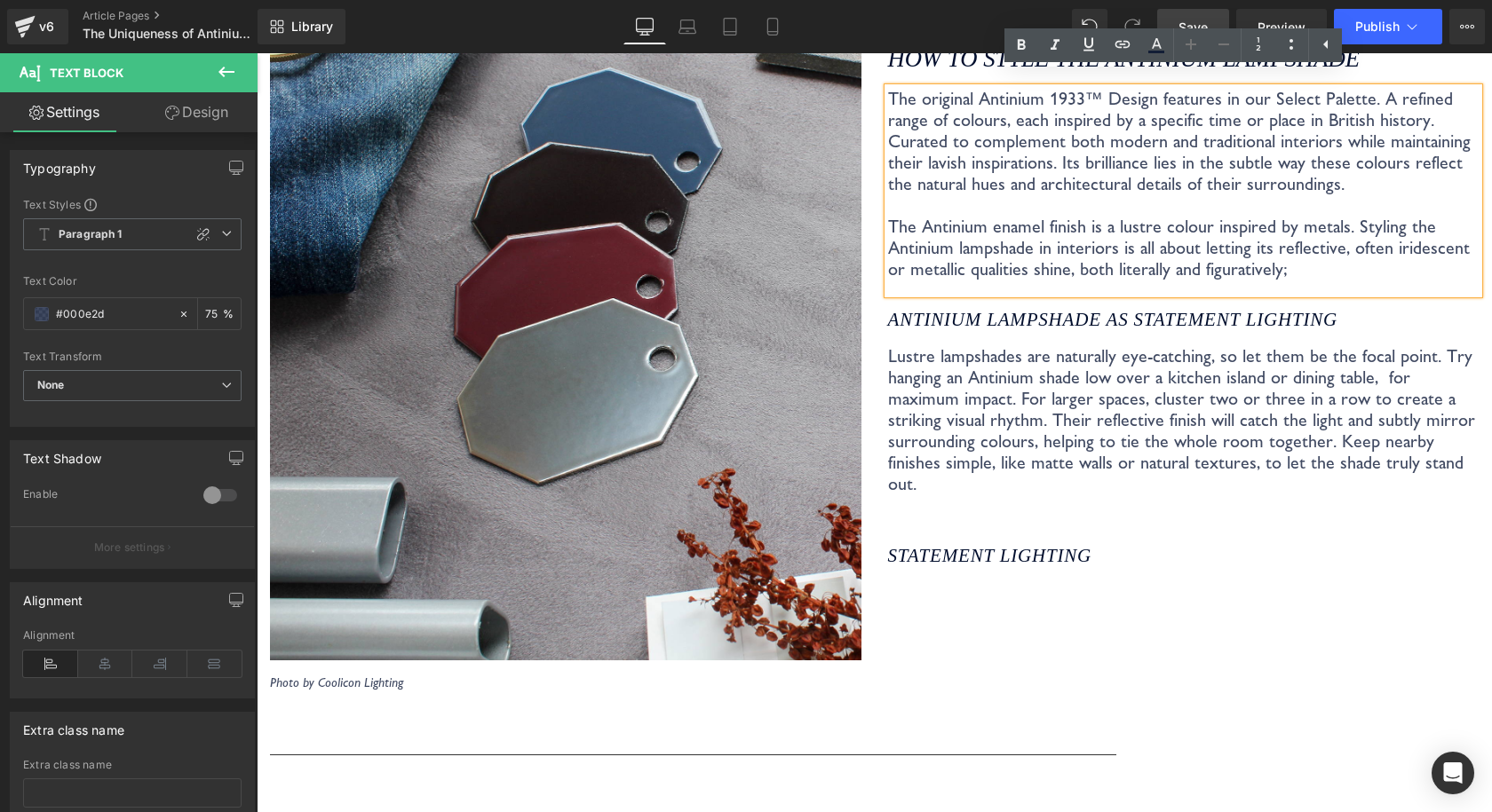
click at [1191, 22] on span "Save" at bounding box center [1193, 26] width 29 height 18
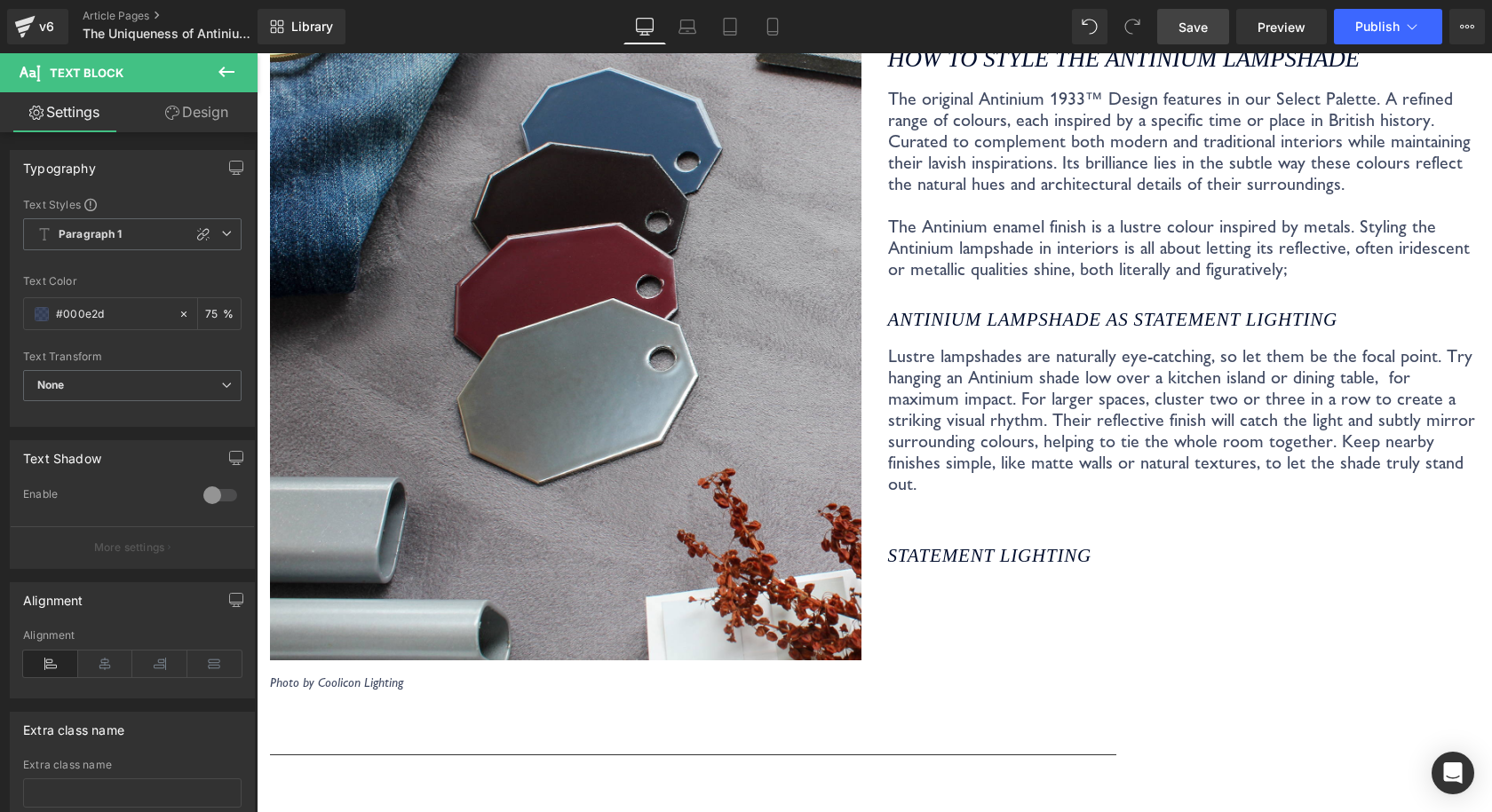
click at [1190, 26] on span "Save" at bounding box center [1193, 26] width 29 height 18
click at [1180, 31] on span "Save" at bounding box center [1193, 26] width 29 height 18
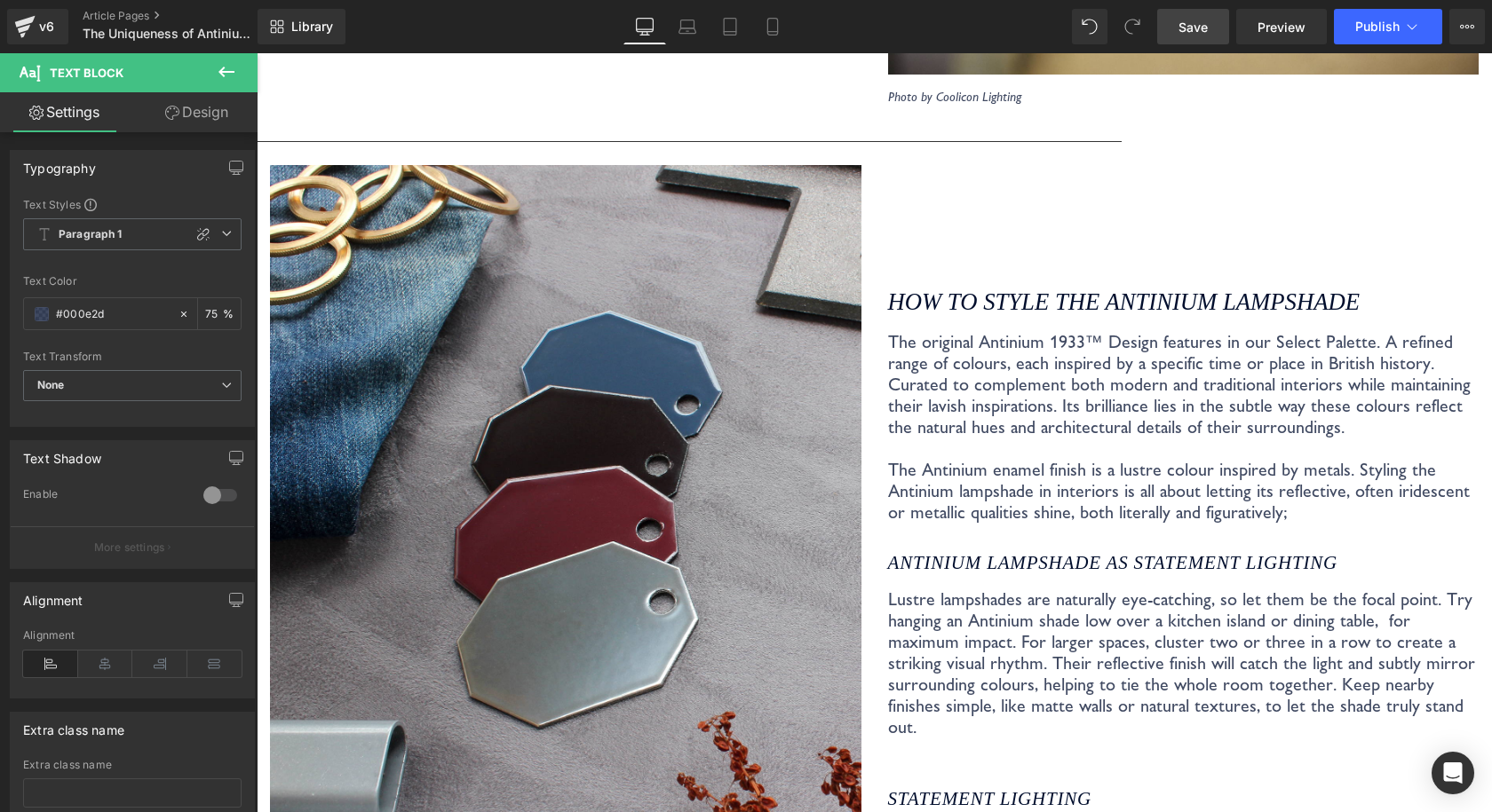
scroll to position [3226, 0]
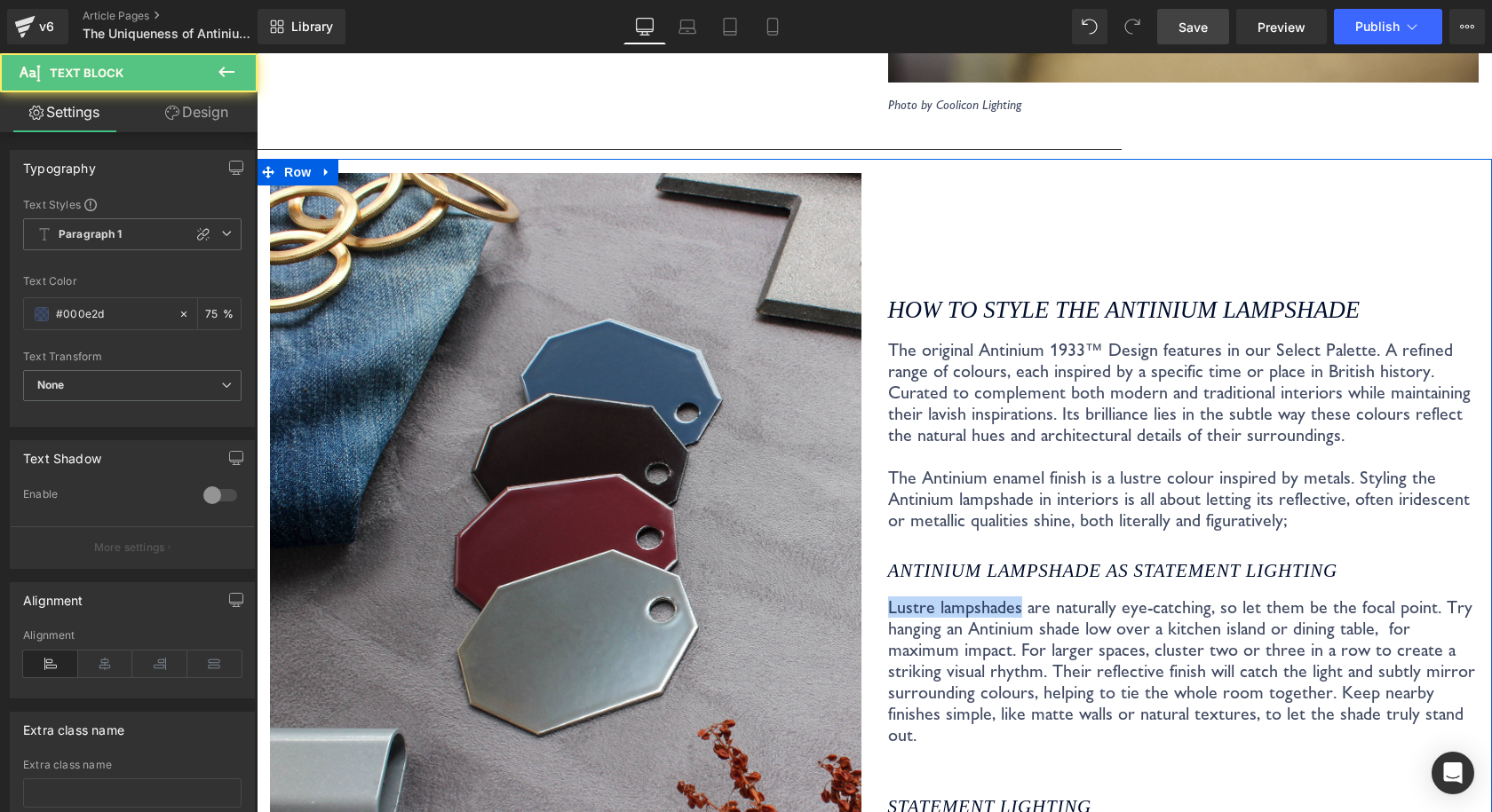
drag, startPoint x: 1011, startPoint y: 599, endPoint x: 879, endPoint y: 596, distance: 132.0
click at [879, 596] on div "How to style the Antinium Lampshade Heading The original Antinium 1933™ Design …" at bounding box center [1183, 557] width 618 height 768
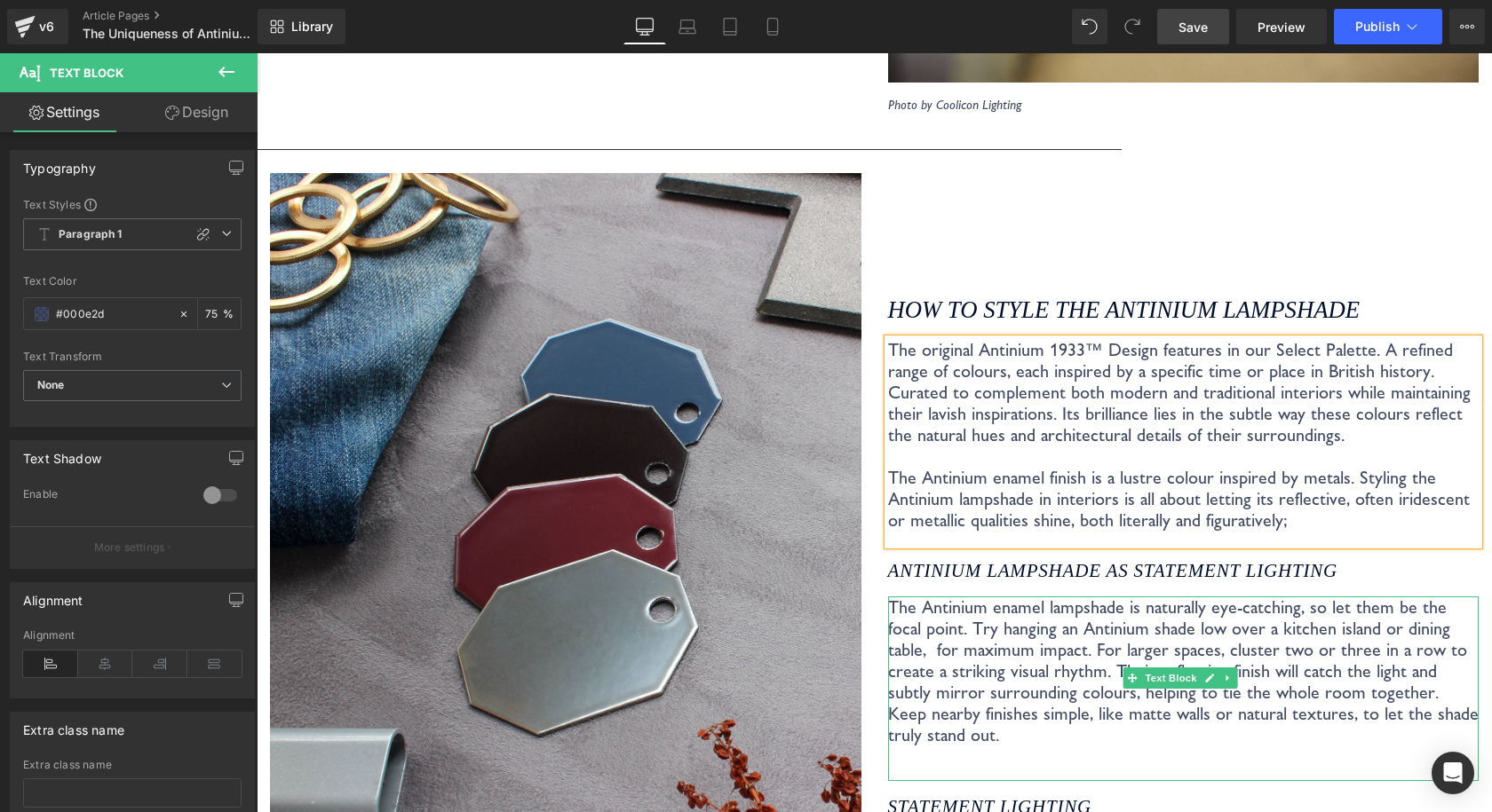
click at [1359, 599] on p "The Antinium enamel lampshade is naturally eye-catching, so let them be the foc…" at bounding box center [1183, 671] width 591 height 149
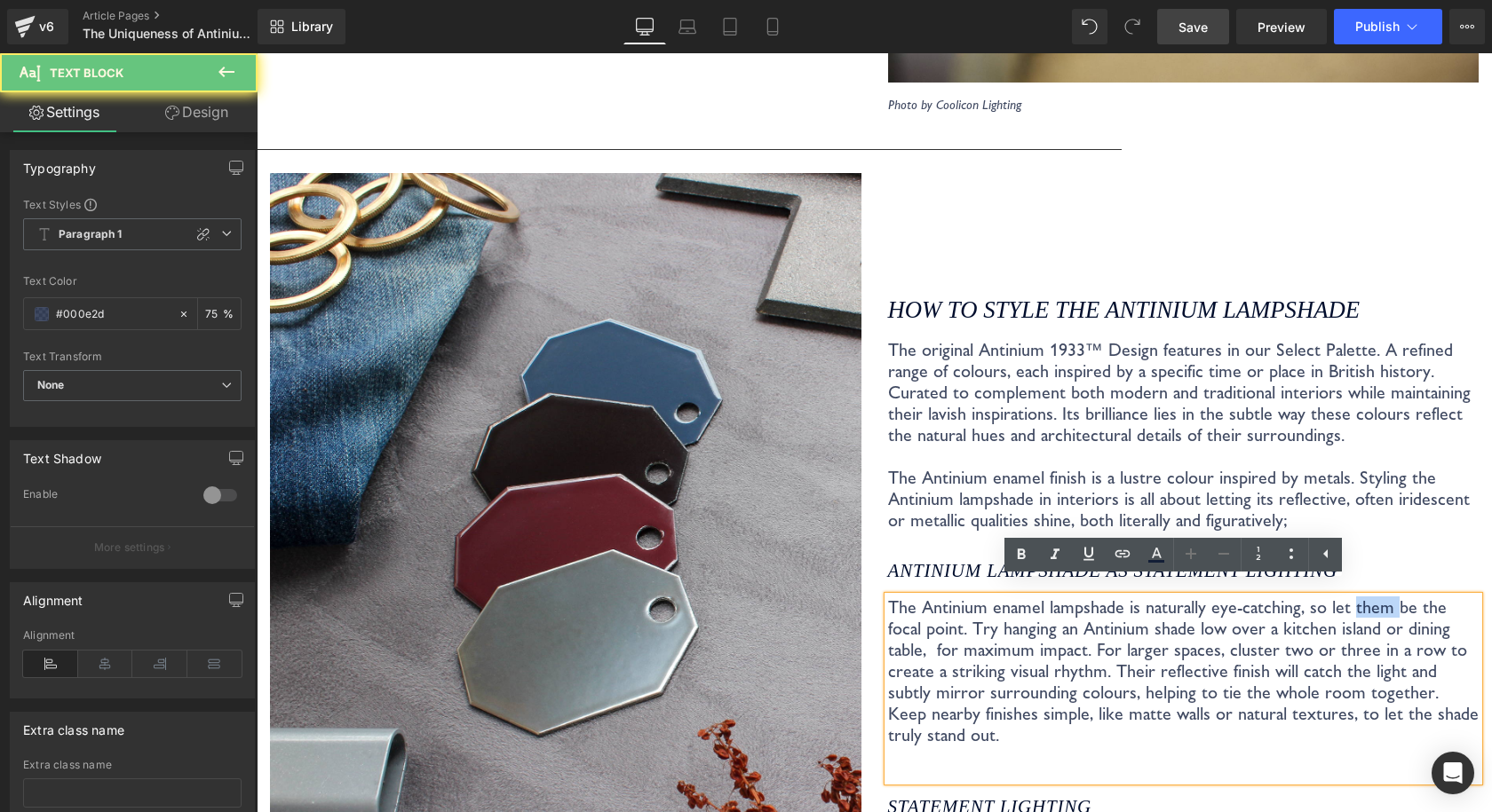
click at [1359, 599] on p "The Antinium enamel lampshade is naturally eye-catching, so let them be the foc…" at bounding box center [1183, 671] width 591 height 149
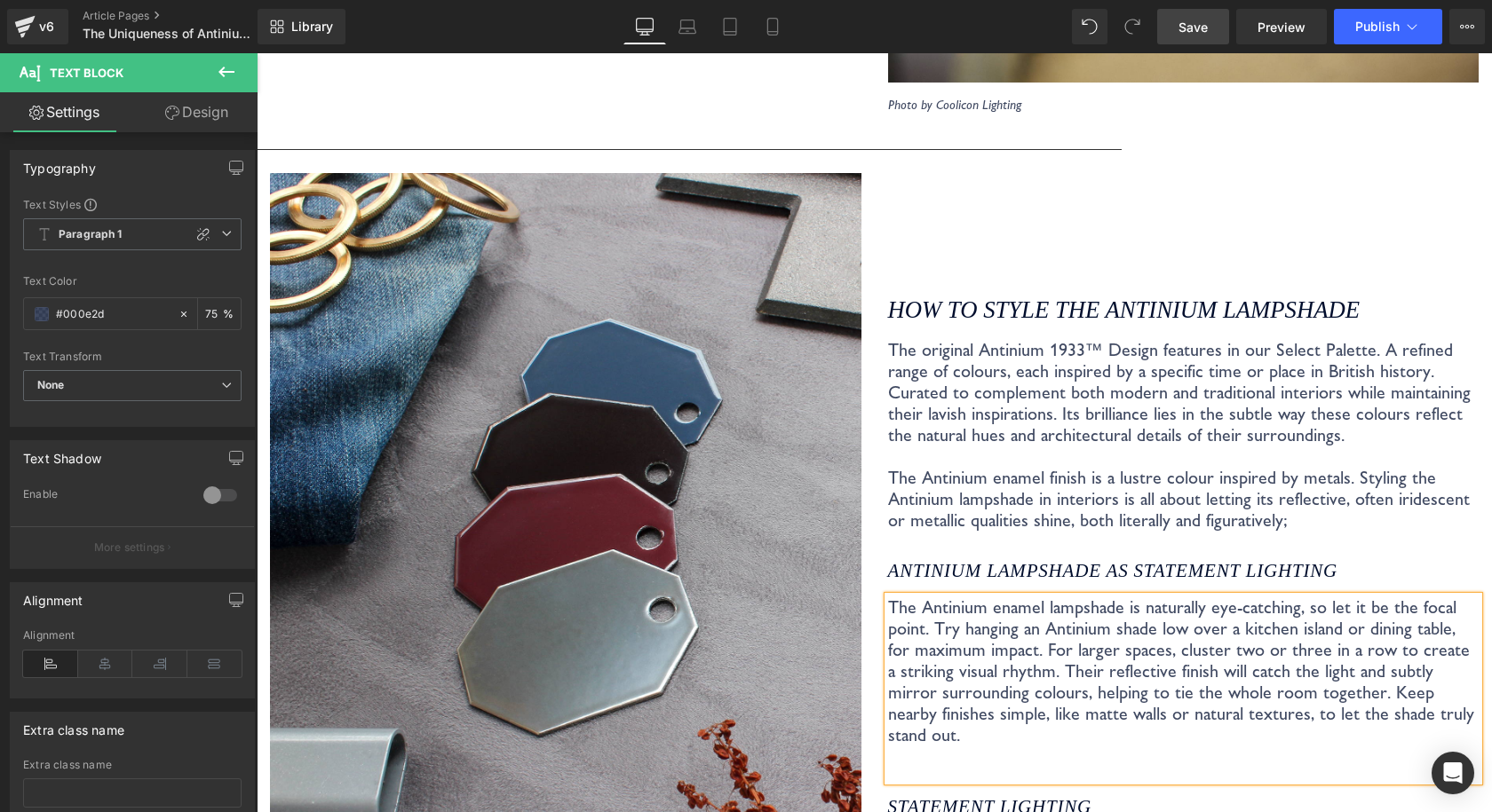
click at [917, 615] on p "The Antinium enamel lampshade is naturally eye-catching, so let it be the focal…" at bounding box center [1183, 671] width 591 height 149
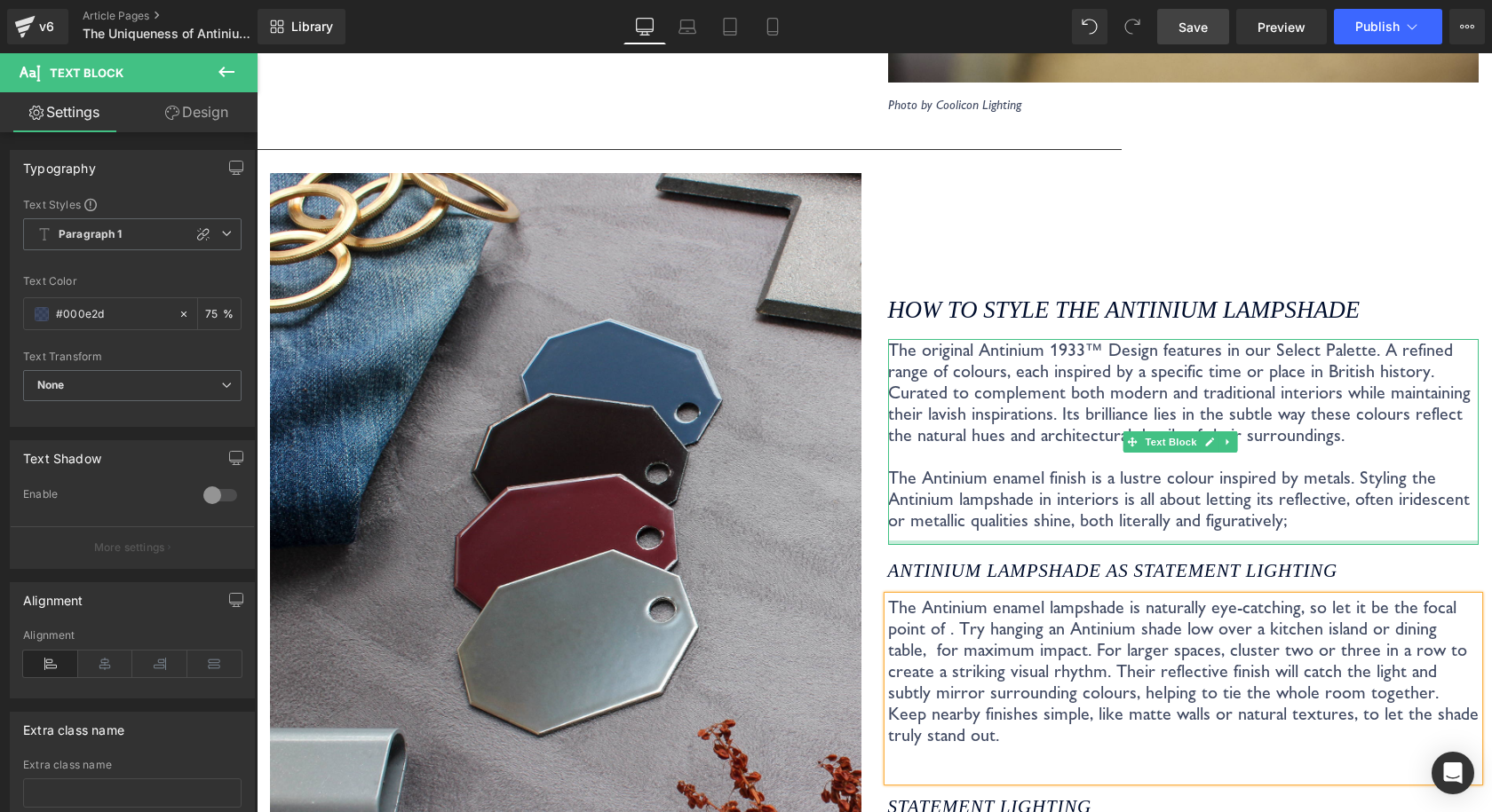
scroll to position [3215, 0]
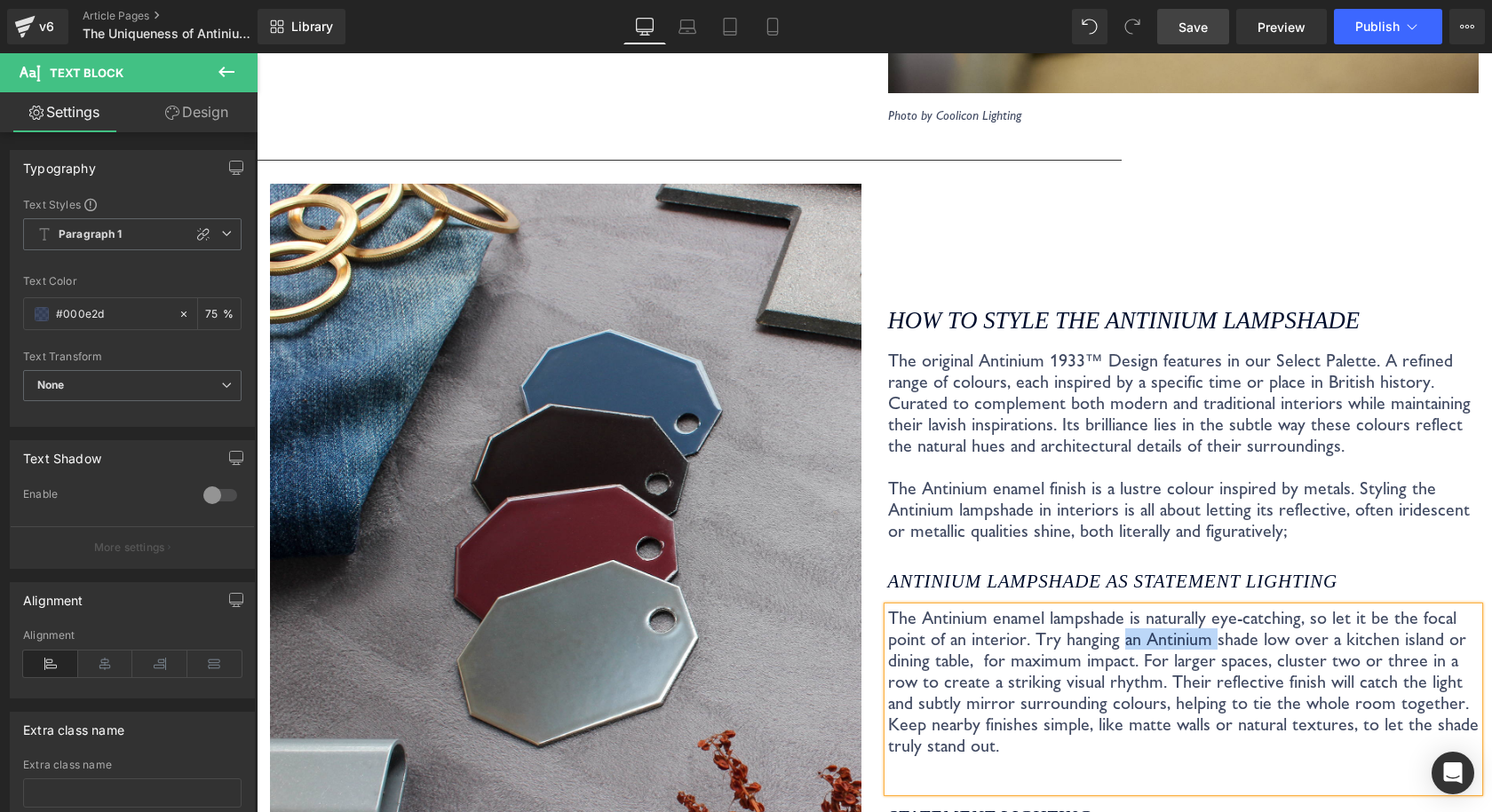
drag, startPoint x: 1197, startPoint y: 618, endPoint x: 1111, endPoint y: 614, distance: 86.1
click at [1111, 614] on p "The Antinium enamel lampshade is naturally eye-catching, so let it be the focal…" at bounding box center [1183, 682] width 591 height 149
click at [919, 642] on p "The Antinium enamel lampshade is naturally eye-catching, so let it be the focal…" at bounding box center [1183, 682] width 591 height 149
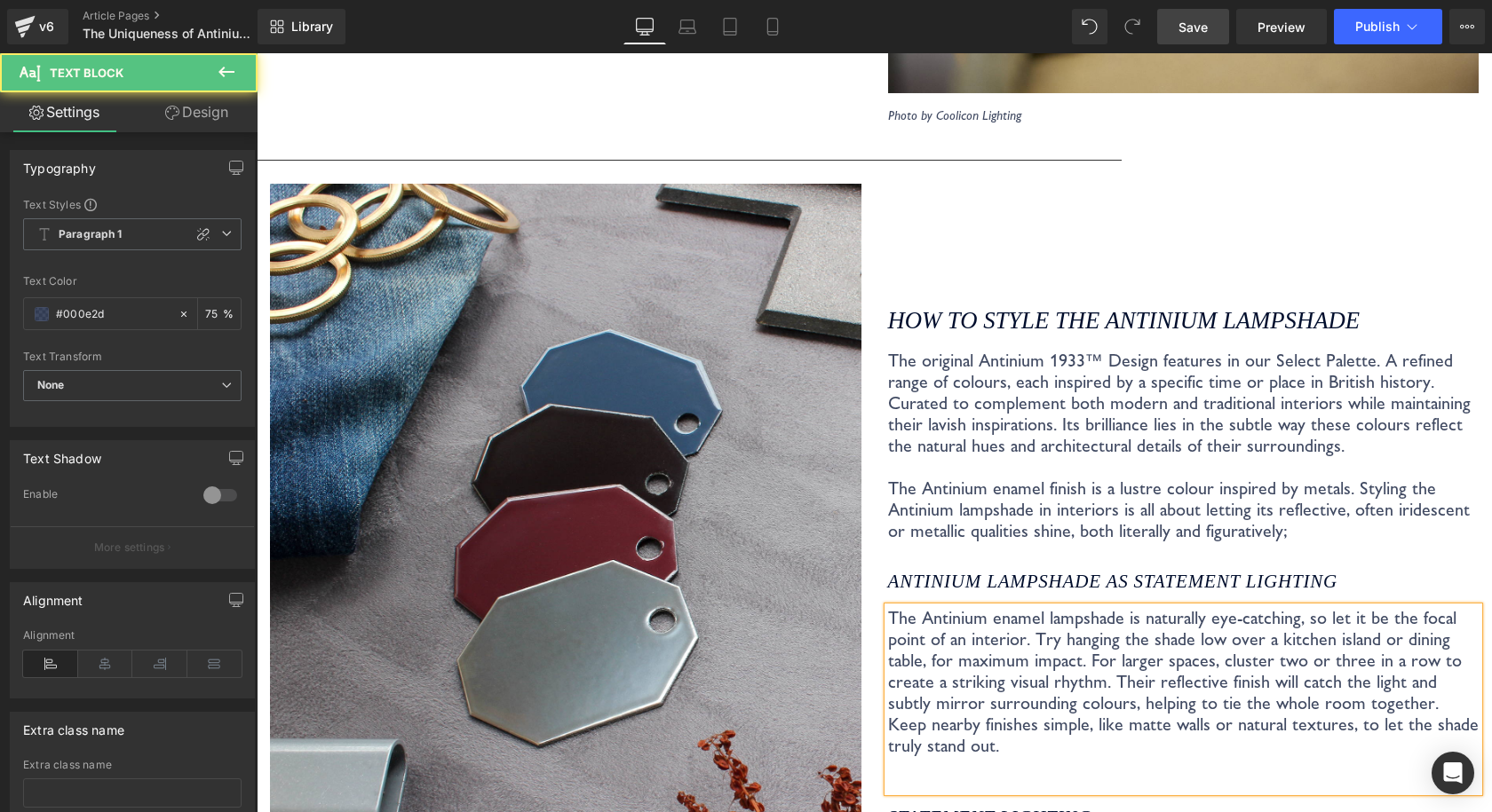
click at [1140, 658] on p "The Antinium enamel lampshade is naturally eye-catching, so let it be the focal…" at bounding box center [1183, 682] width 591 height 149
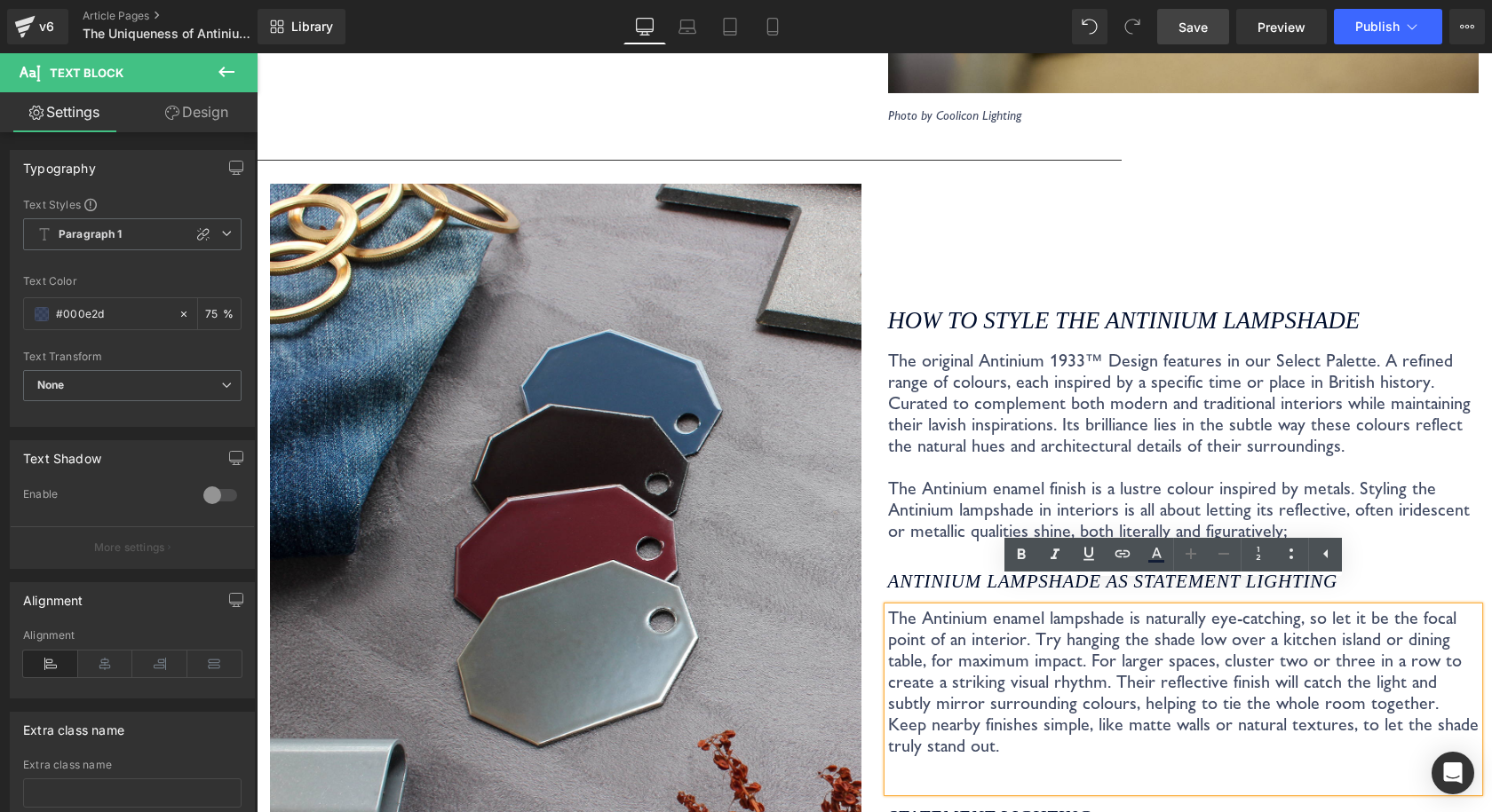
click at [897, 680] on p "The Antinium enamel lampshade is naturally eye-catching, so let it be the focal…" at bounding box center [1183, 682] width 591 height 149
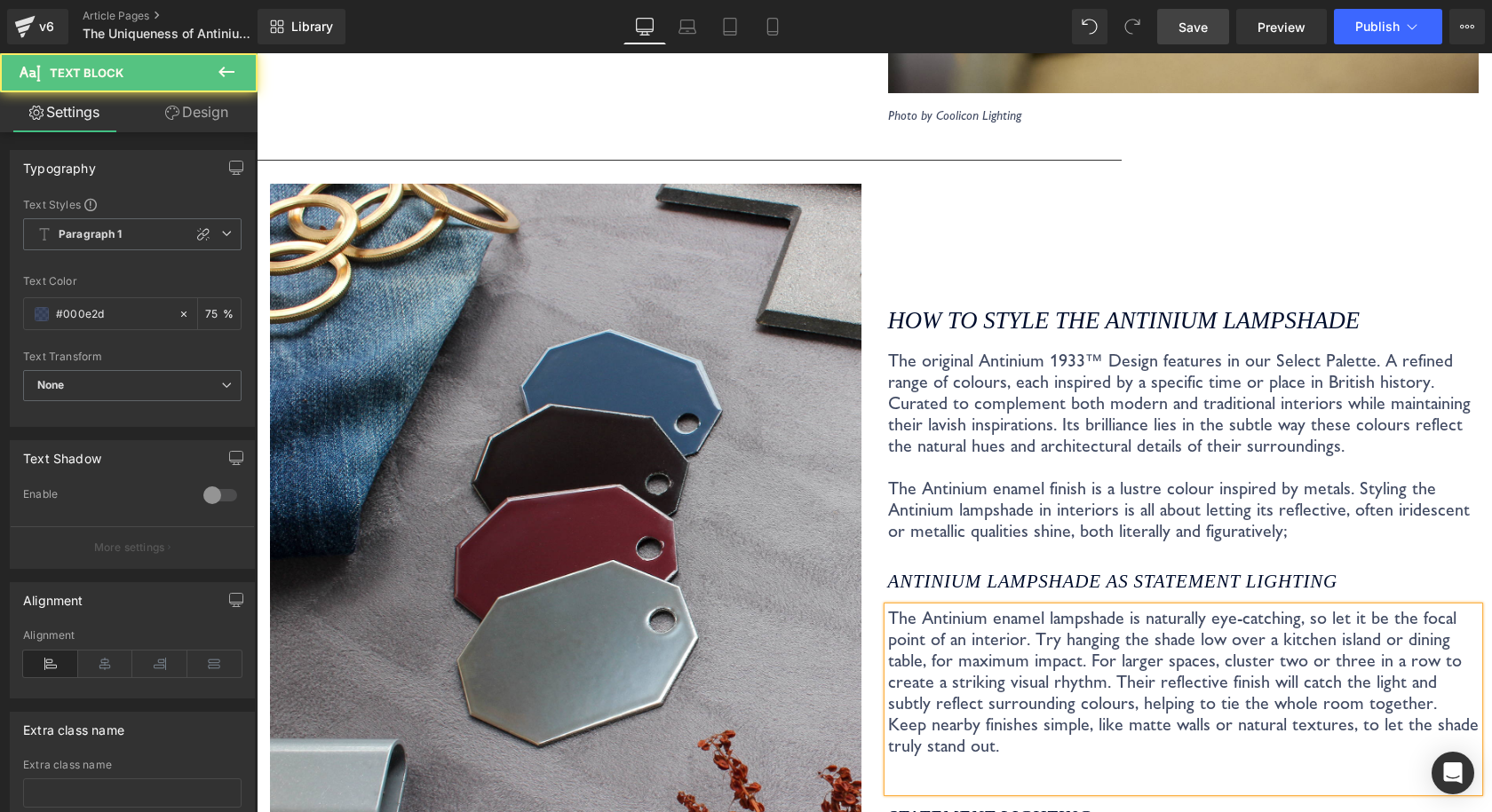
click at [1154, 656] on p "The Antinium enamel lampshade is naturally eye-catching, so let it be the focal…" at bounding box center [1183, 682] width 591 height 149
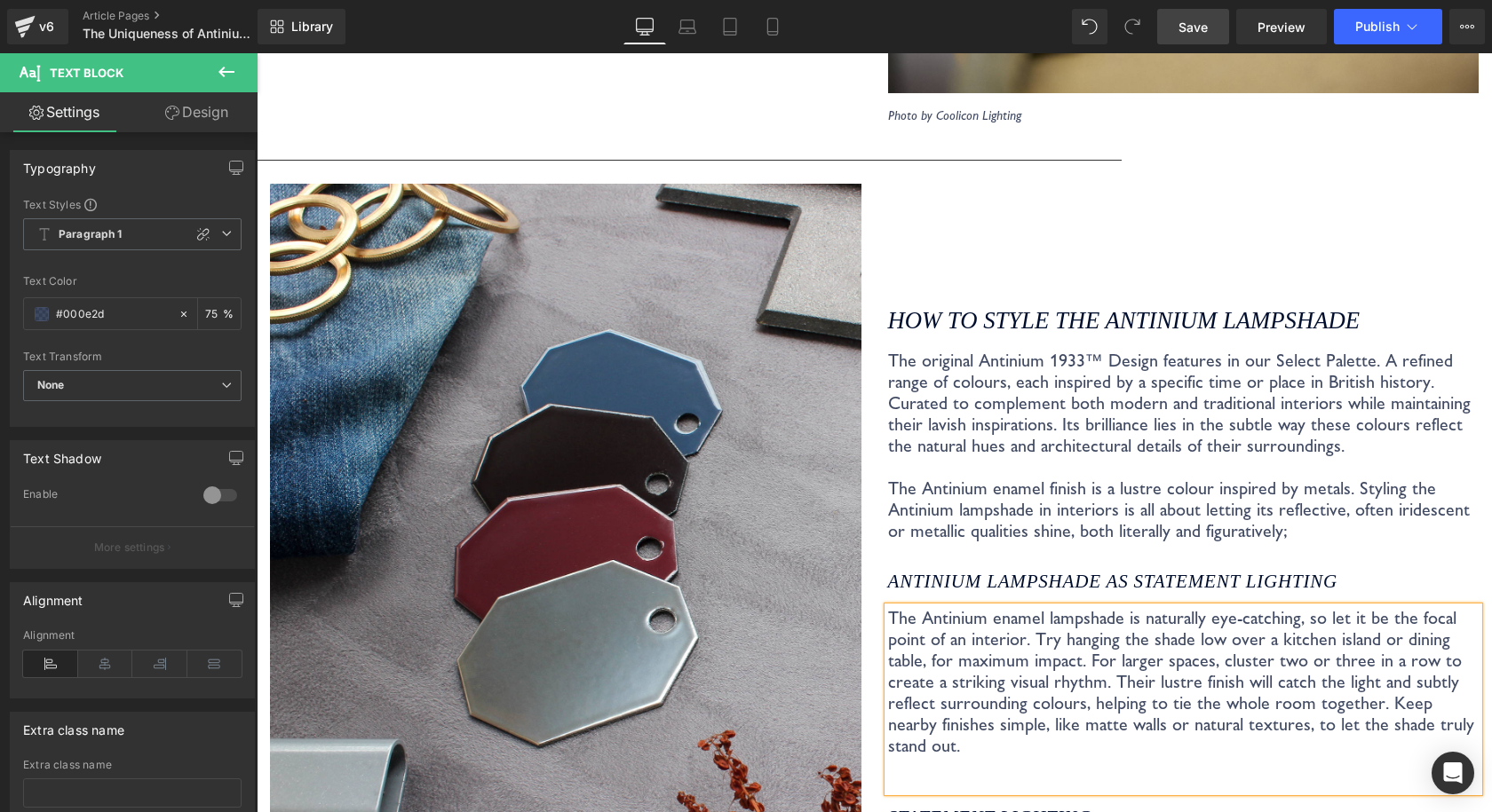
click at [1111, 660] on p "The Antinium enamel lampshade is naturally eye-catching, so let it be the focal…" at bounding box center [1183, 682] width 591 height 149
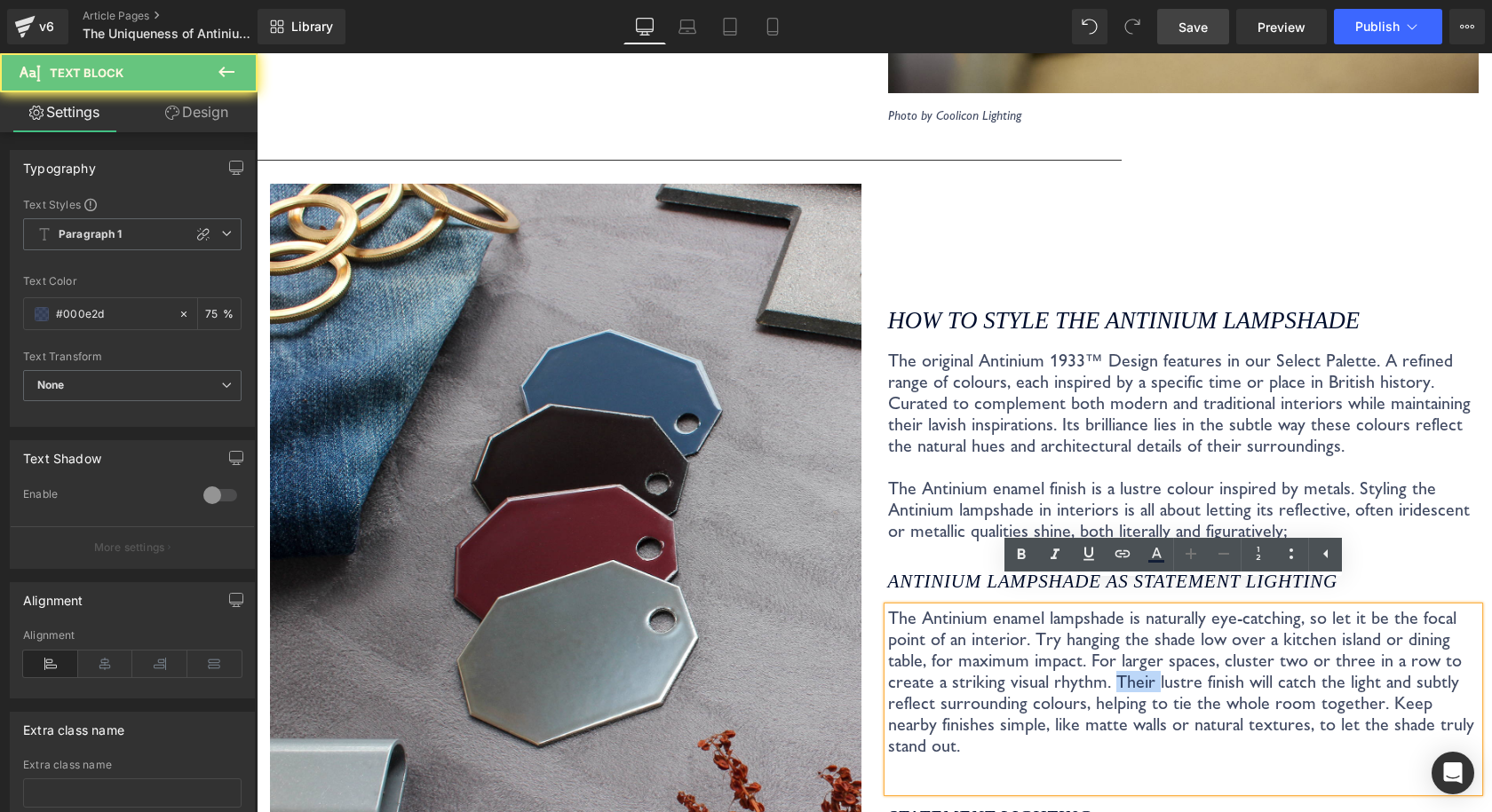
click at [1111, 660] on p "The Antinium enamel lampshade is naturally eye-catching, so let it be the focal…" at bounding box center [1183, 682] width 591 height 149
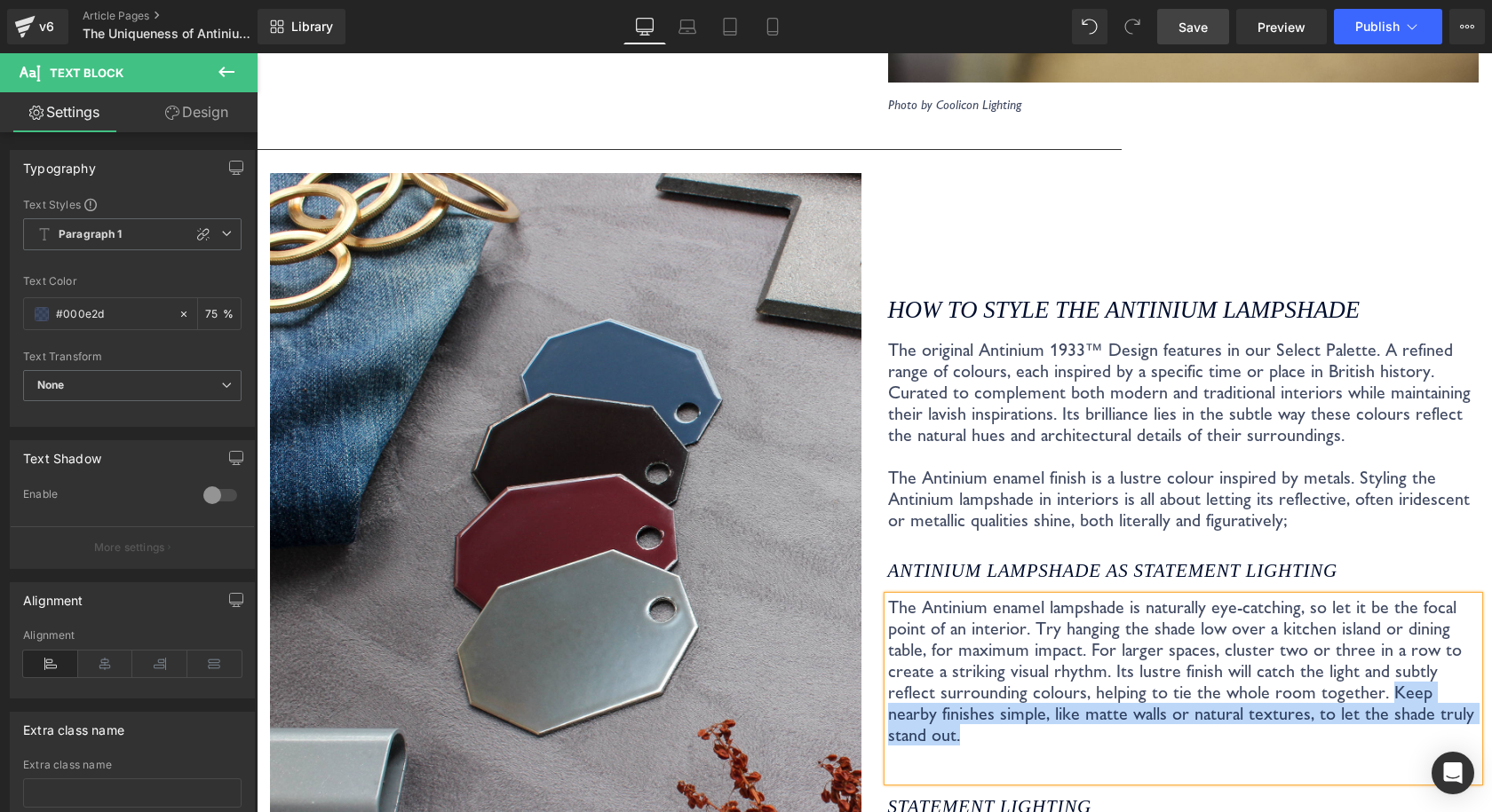
drag, startPoint x: 1313, startPoint y: 687, endPoint x: 1415, endPoint y: 697, distance: 102.5
click at [1415, 697] on p "The Antinium enamel lampshade is naturally eye-catching, so let it be the focal…" at bounding box center [1183, 671] width 591 height 149
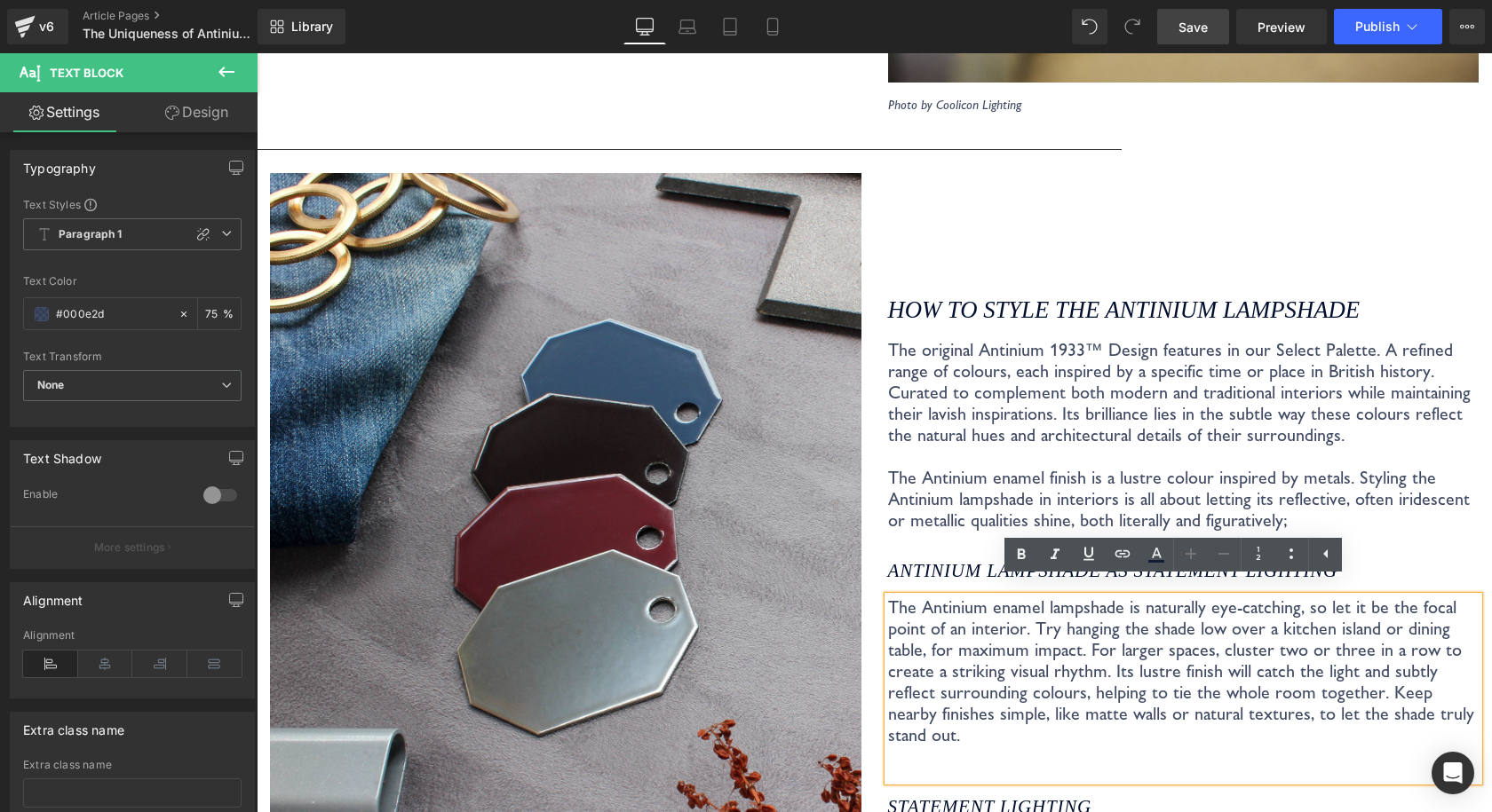
scroll to position [3236, 0]
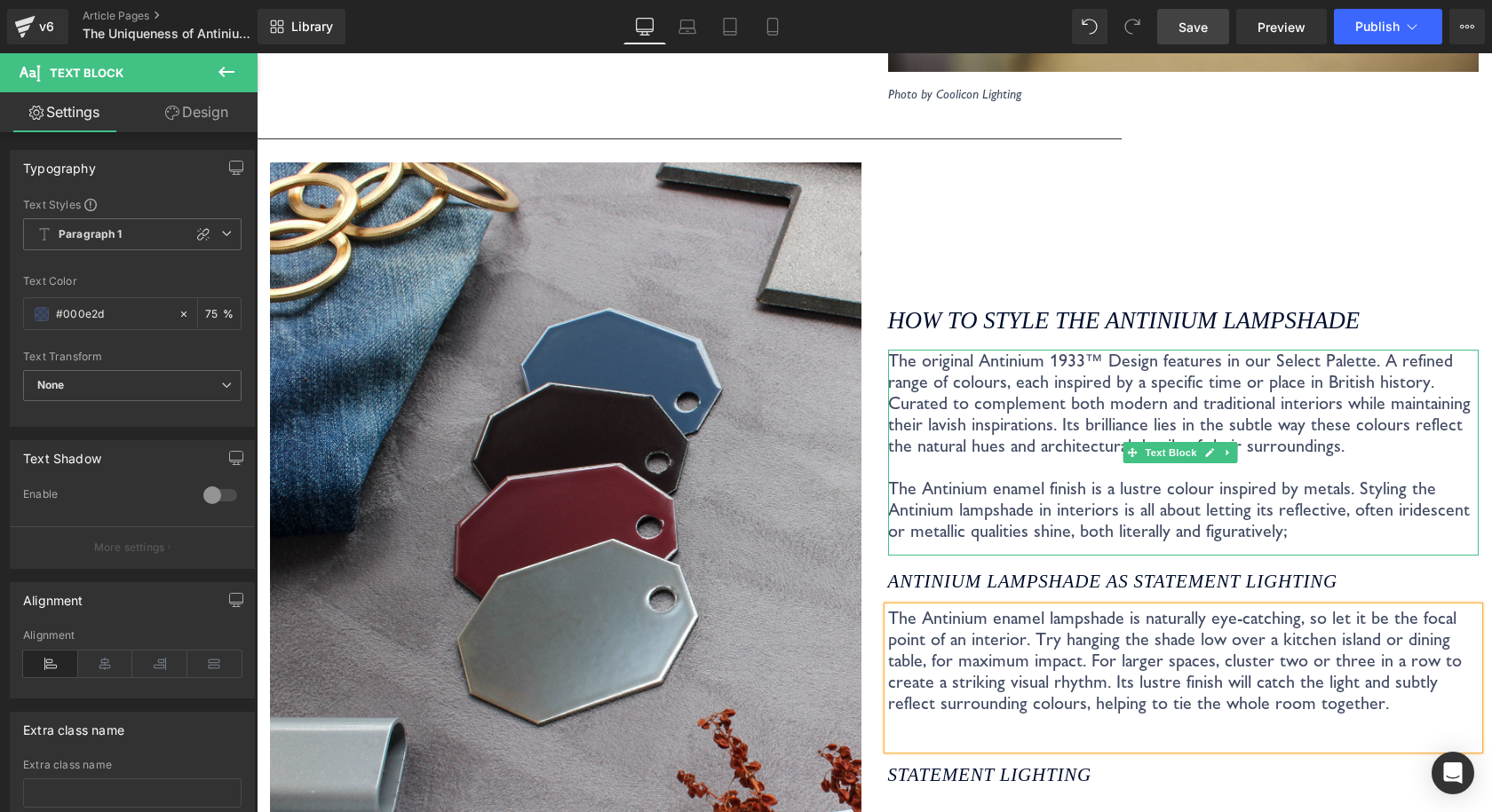
click at [1350, 438] on p "The original Antinium 1933™ Design features in our Select Palette. A refined ra…" at bounding box center [1183, 445] width 591 height 192
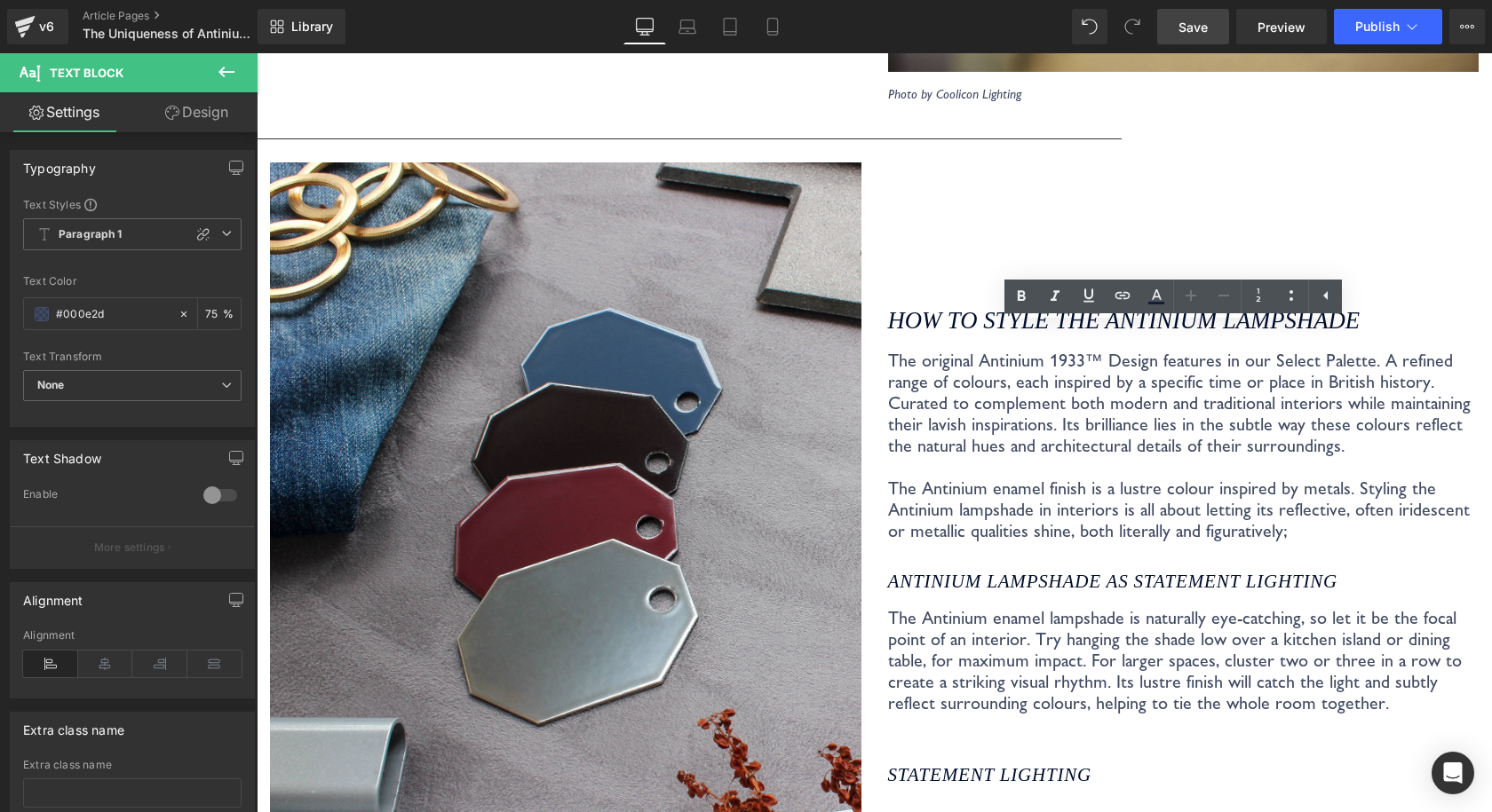
click at [1187, 26] on span "Save" at bounding box center [1193, 26] width 29 height 18
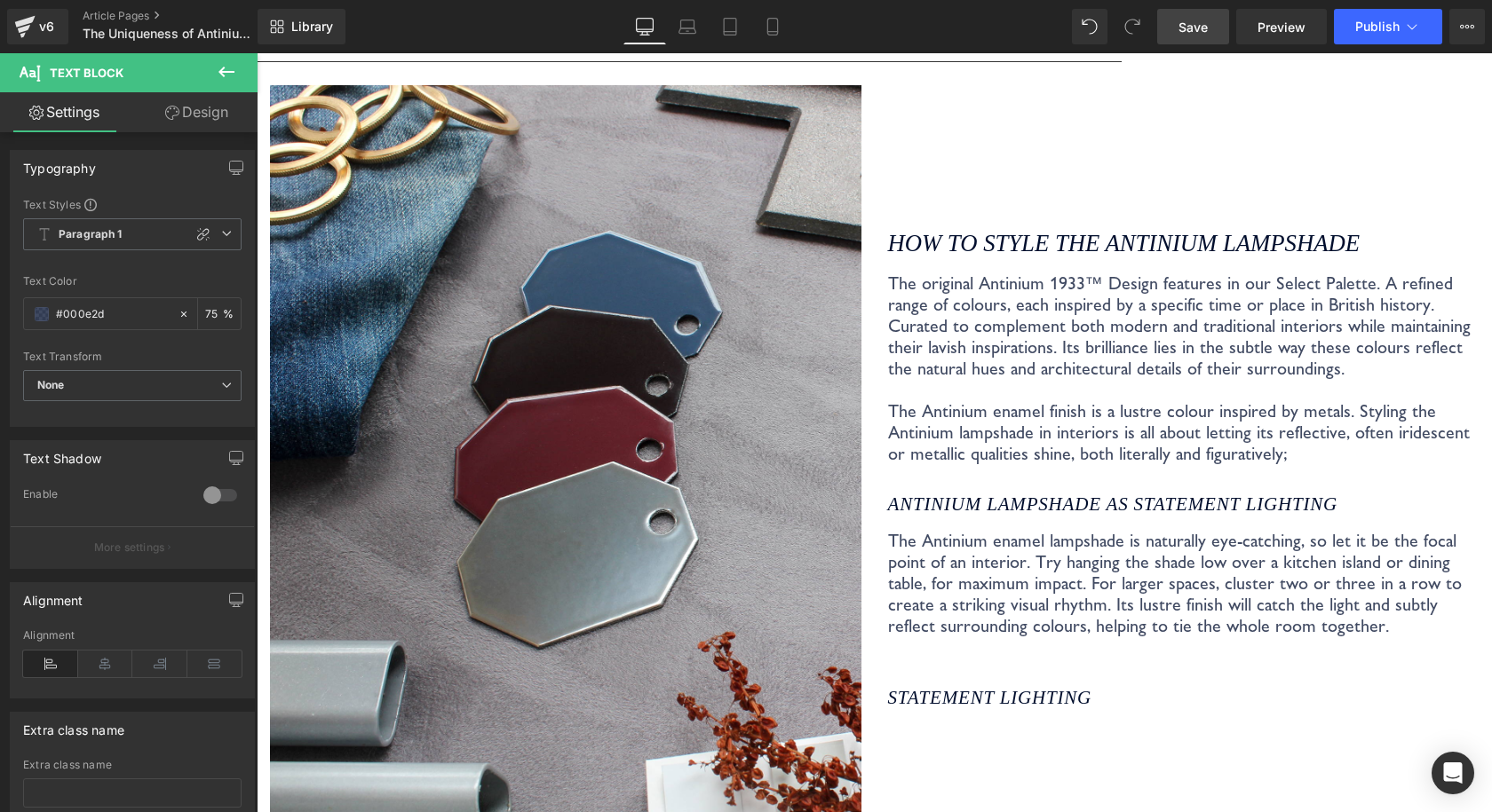
scroll to position [3414, 0]
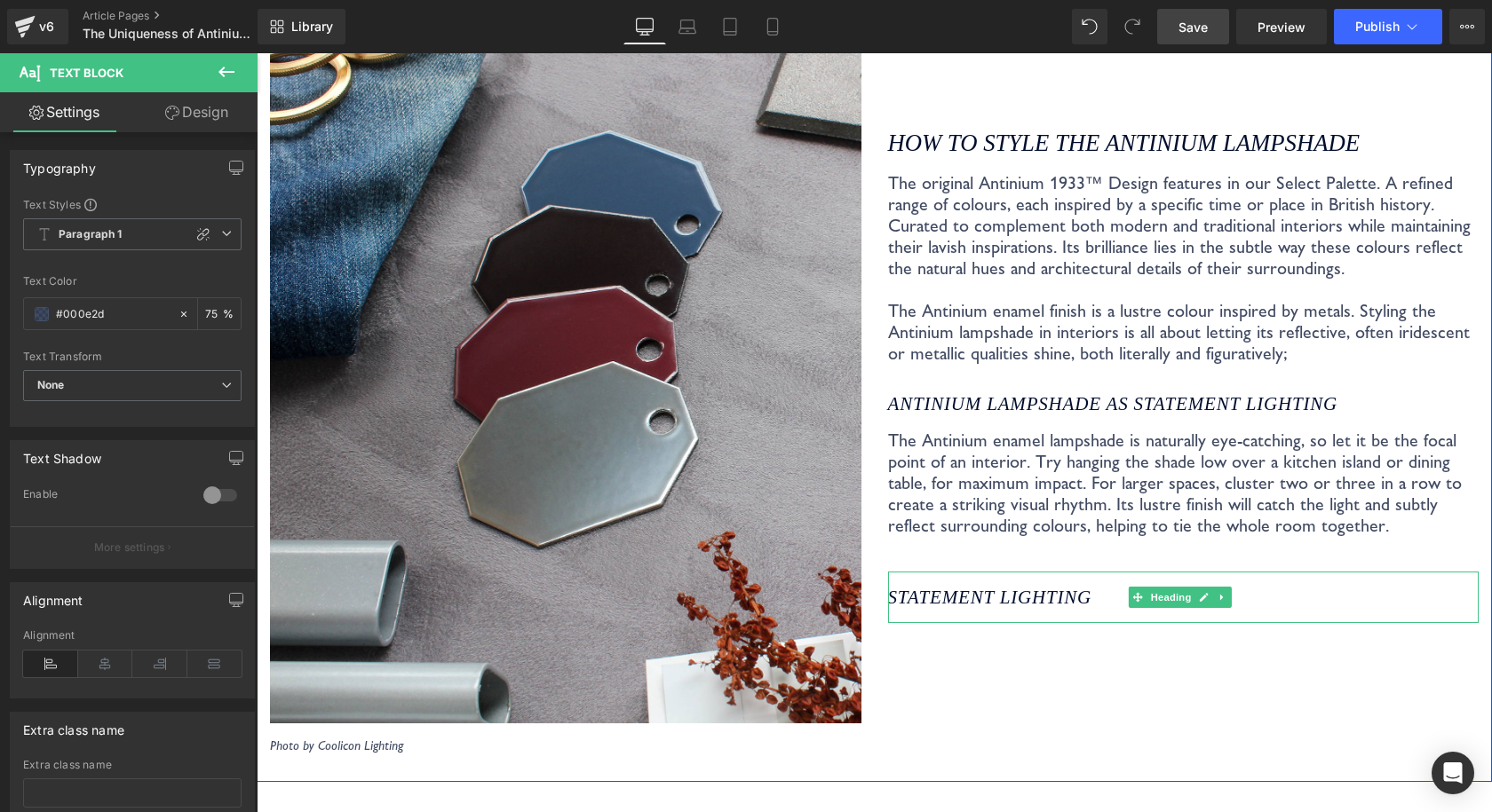
drag, startPoint x: 944, startPoint y: 594, endPoint x: 946, endPoint y: 579, distance: 15.1
click at [944, 594] on div "STATEMENT LIGHTING" at bounding box center [1183, 597] width 591 height 51
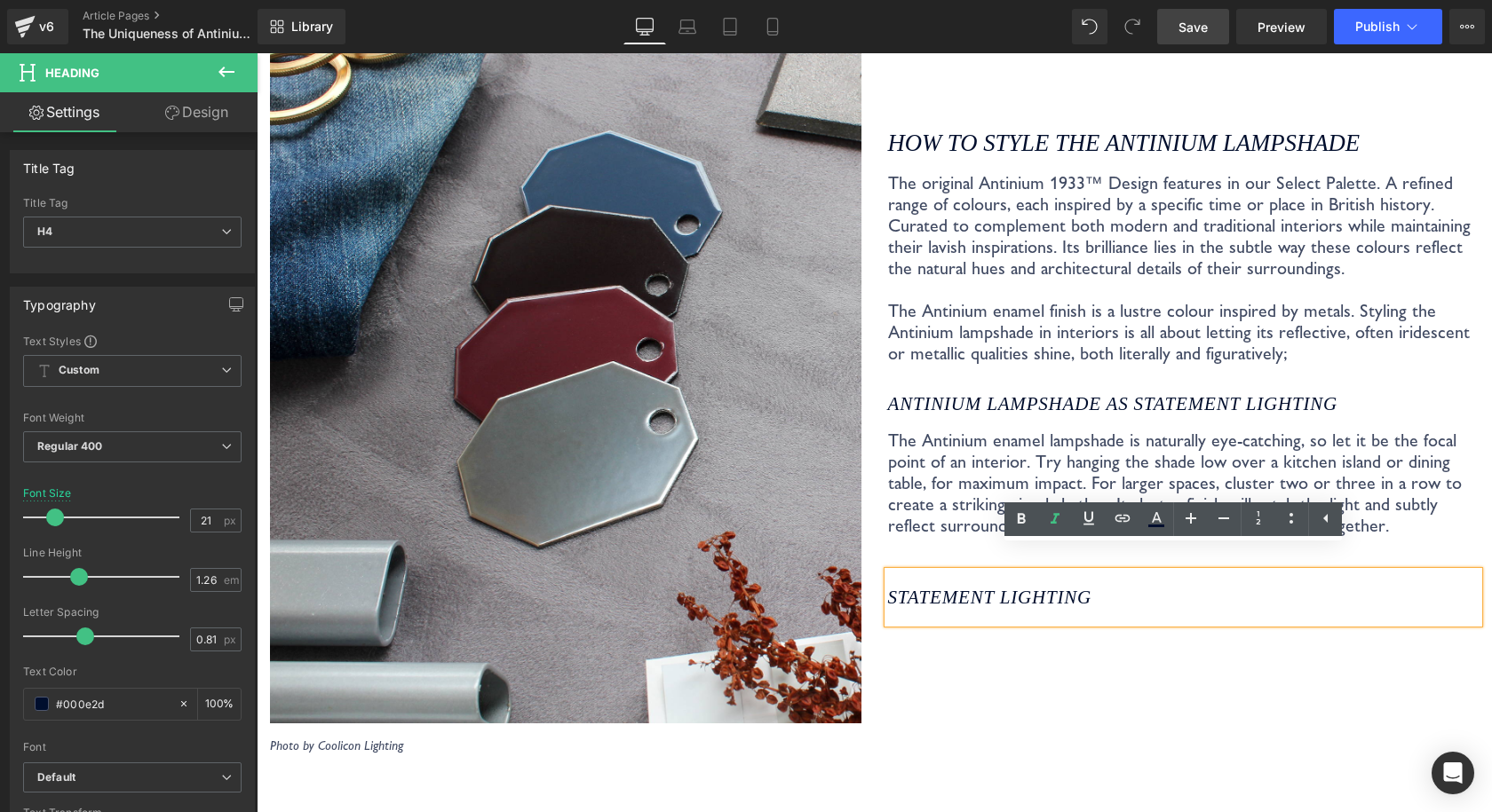
click at [957, 457] on p "The Antinium enamel lampshade is naturally eye-catching, so let it be the focal…" at bounding box center [1183, 483] width 591 height 107
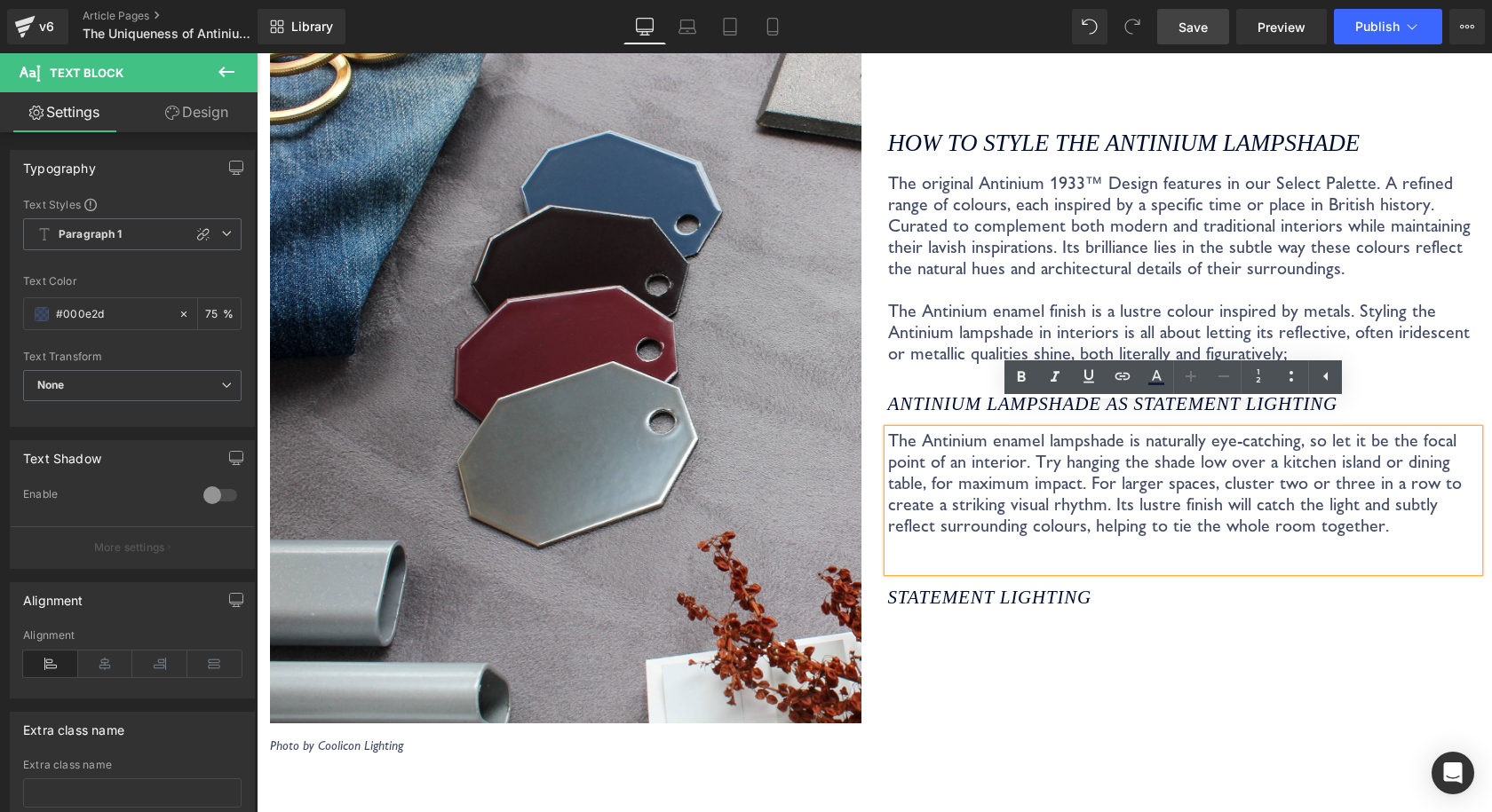
drag, startPoint x: 1341, startPoint y: 672, endPoint x: 1342, endPoint y: 646, distance: 26.0
click at [1341, 673] on div "How to style the Antinium Lampshade Heading The original Antinium 1933™ Design …" at bounding box center [1183, 369] width 618 height 768
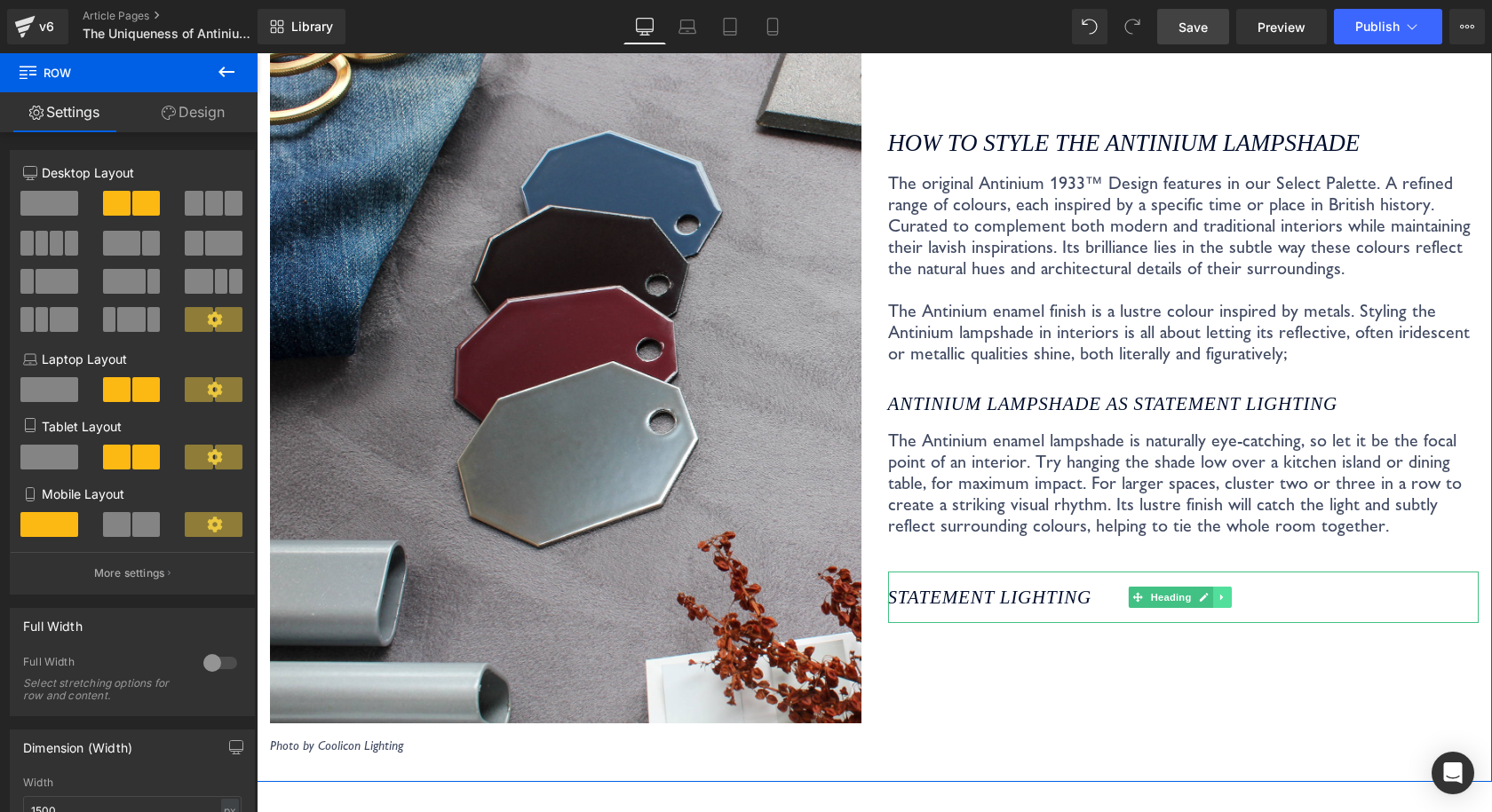
click at [1217, 592] on icon at bounding box center [1222, 597] width 10 height 11
click at [1226, 593] on icon at bounding box center [1231, 598] width 10 height 10
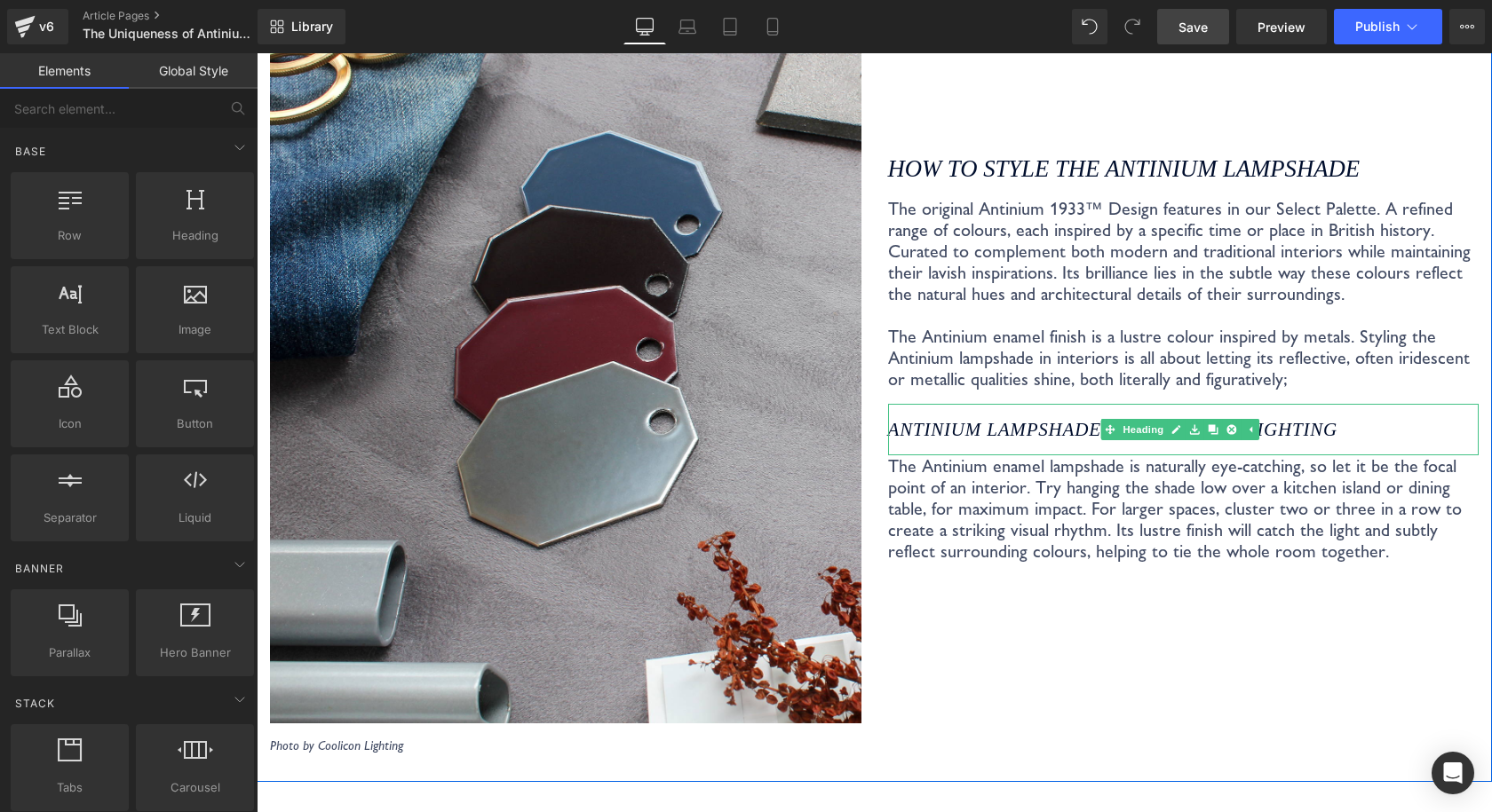
click at [1083, 419] on icon "Antinium lampshade as STATEMENT LIGHTING" at bounding box center [1112, 430] width 449 height 21
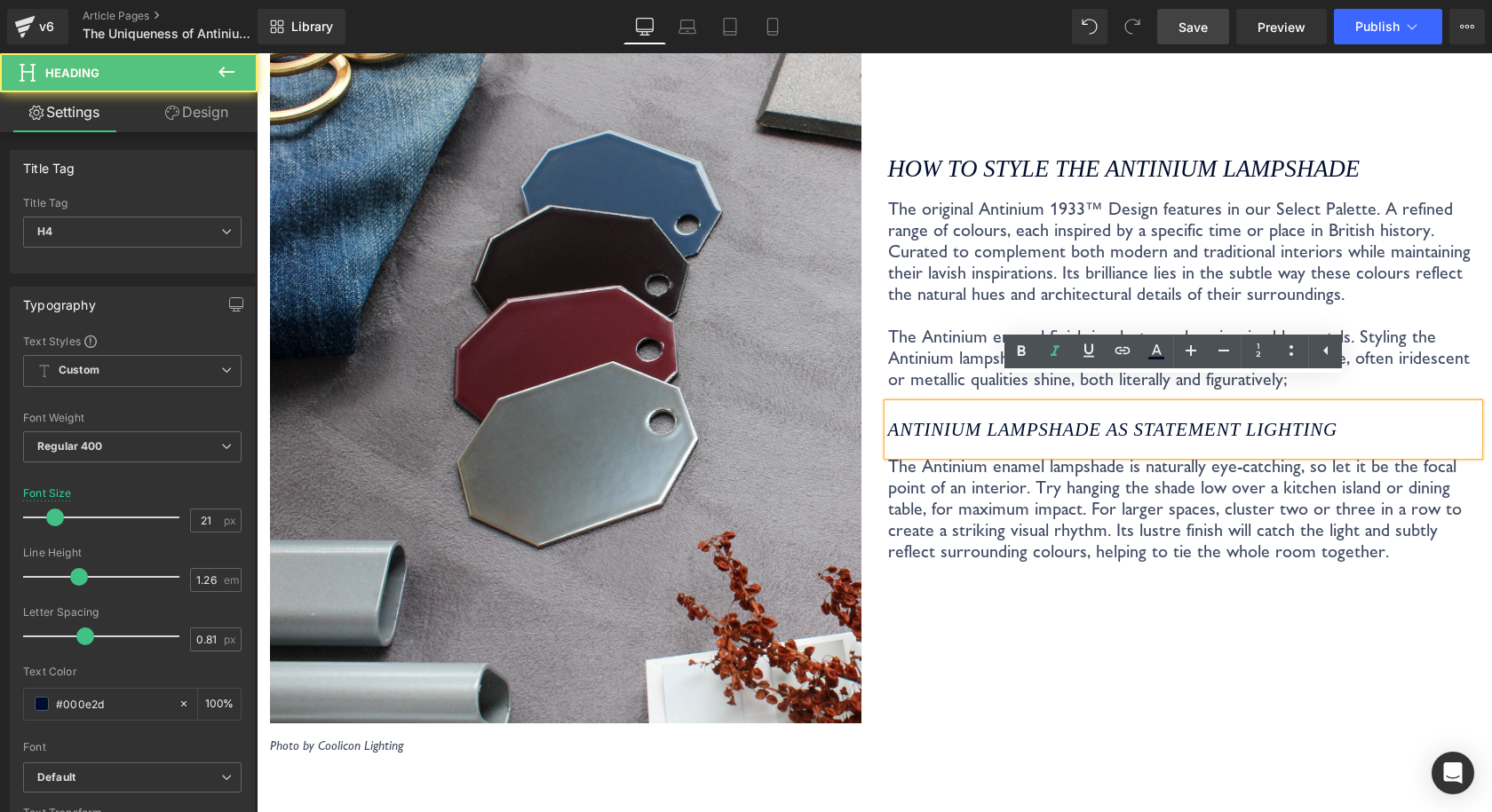
click at [1304, 281] on p "The original Antinium 1933™ Design features in our Select Palette. A refined ra…" at bounding box center [1183, 294] width 591 height 192
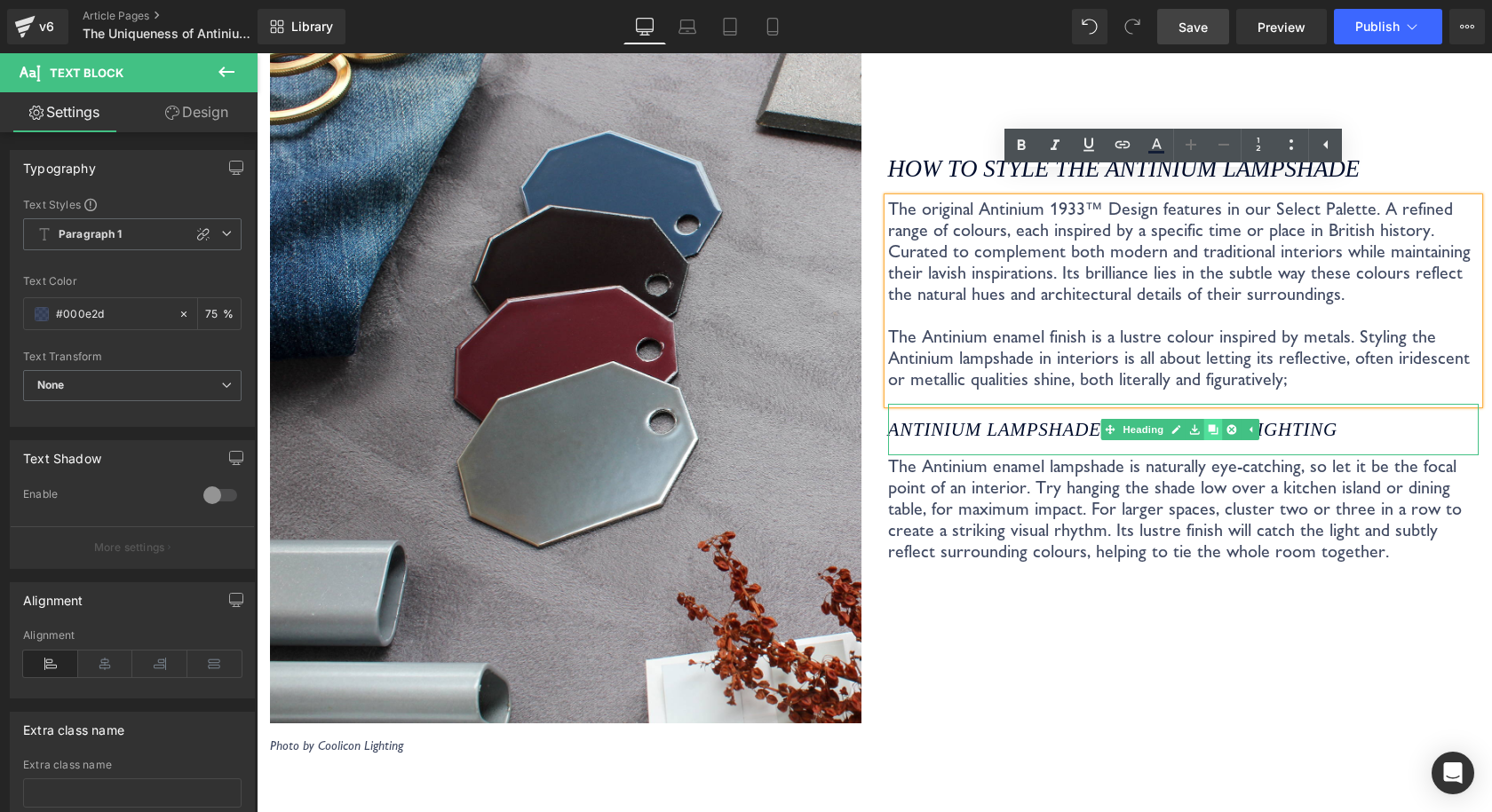
click at [1208, 424] on icon at bounding box center [1212, 429] width 10 height 10
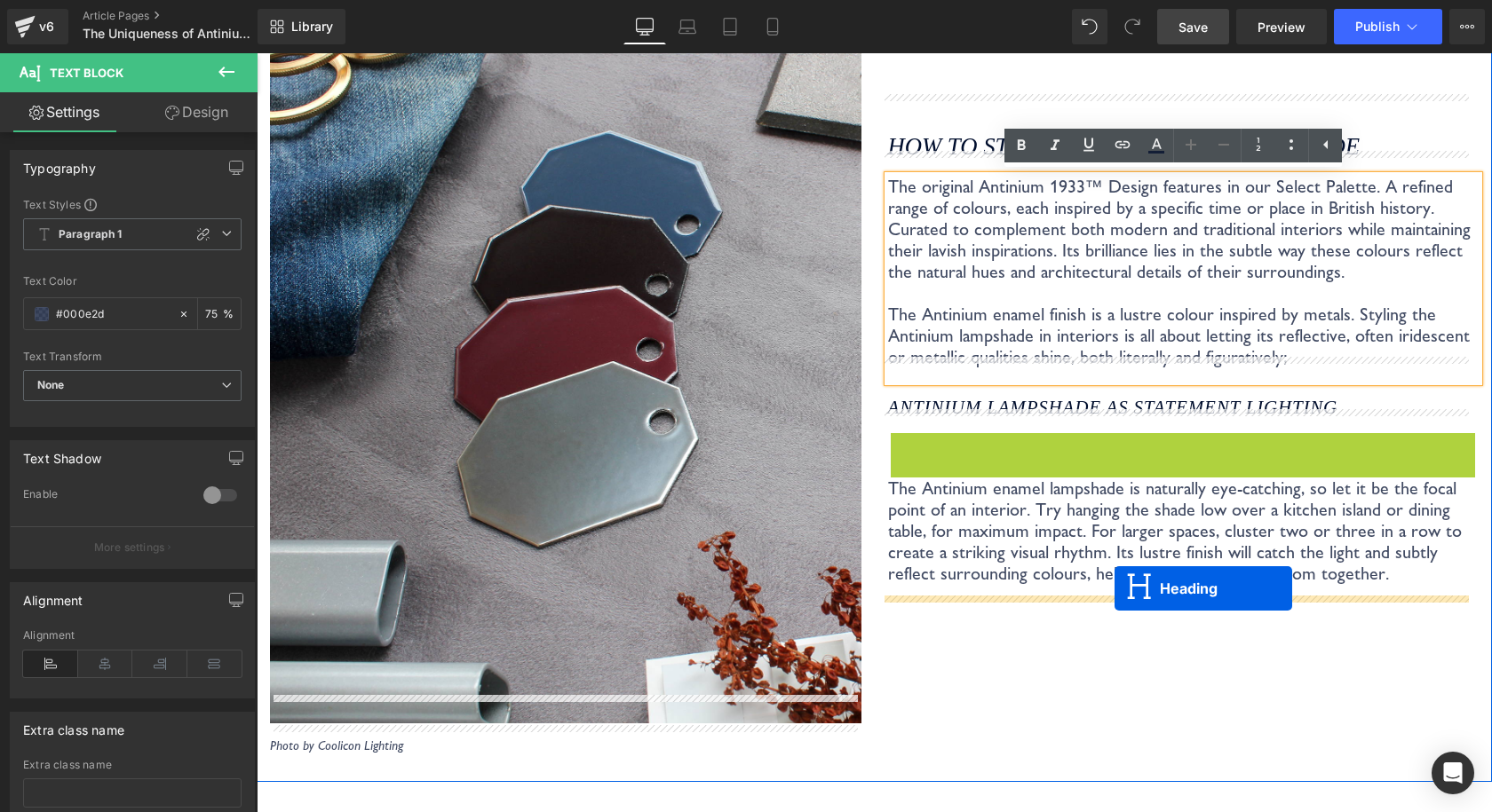
drag, startPoint x: 1125, startPoint y: 428, endPoint x: 1114, endPoint y: 588, distance: 160.4
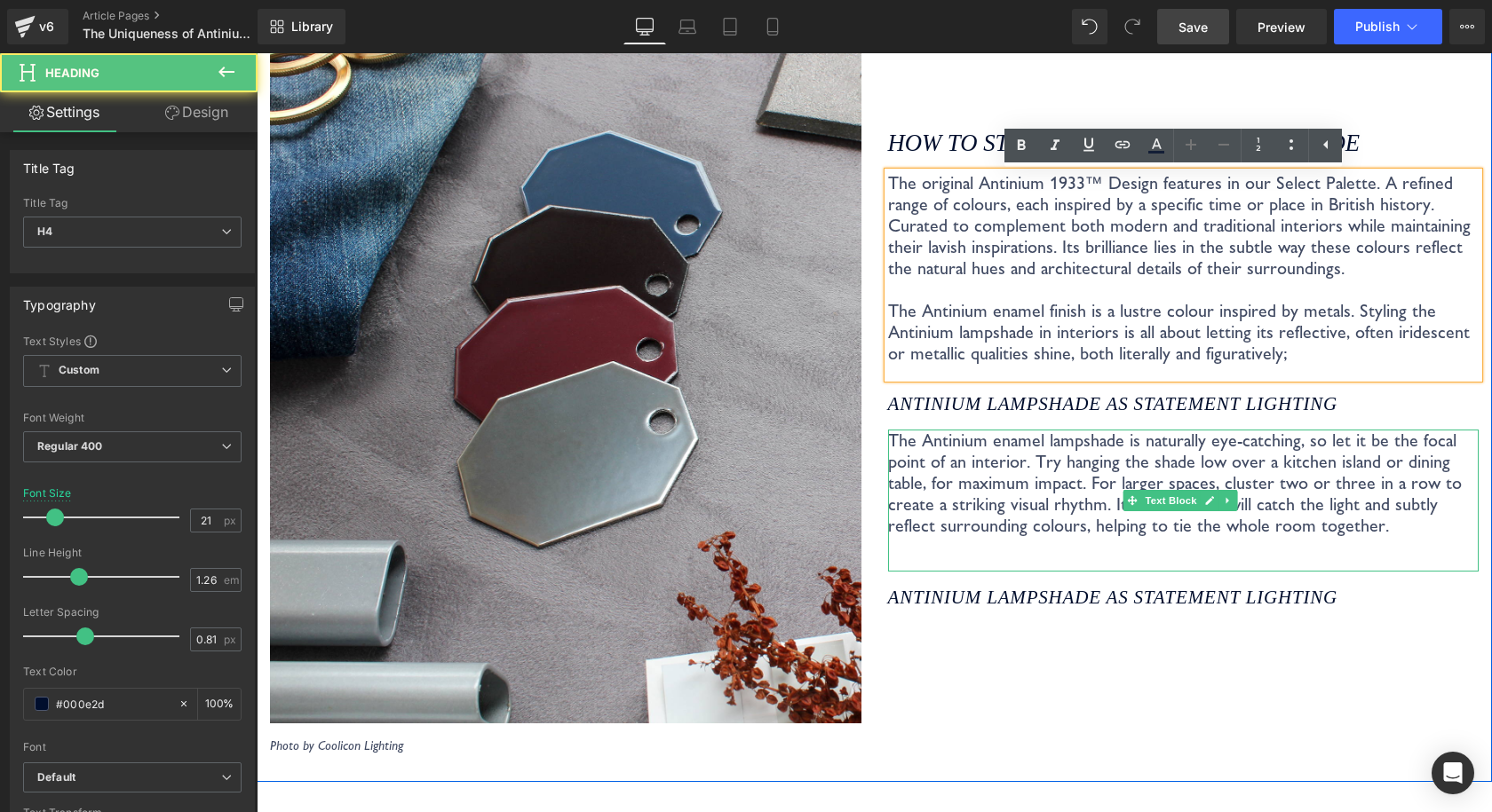
click at [1326, 500] on p "The Antinium enamel lampshade is naturally eye-catching, so let it be the focal…" at bounding box center [1183, 483] width 591 height 107
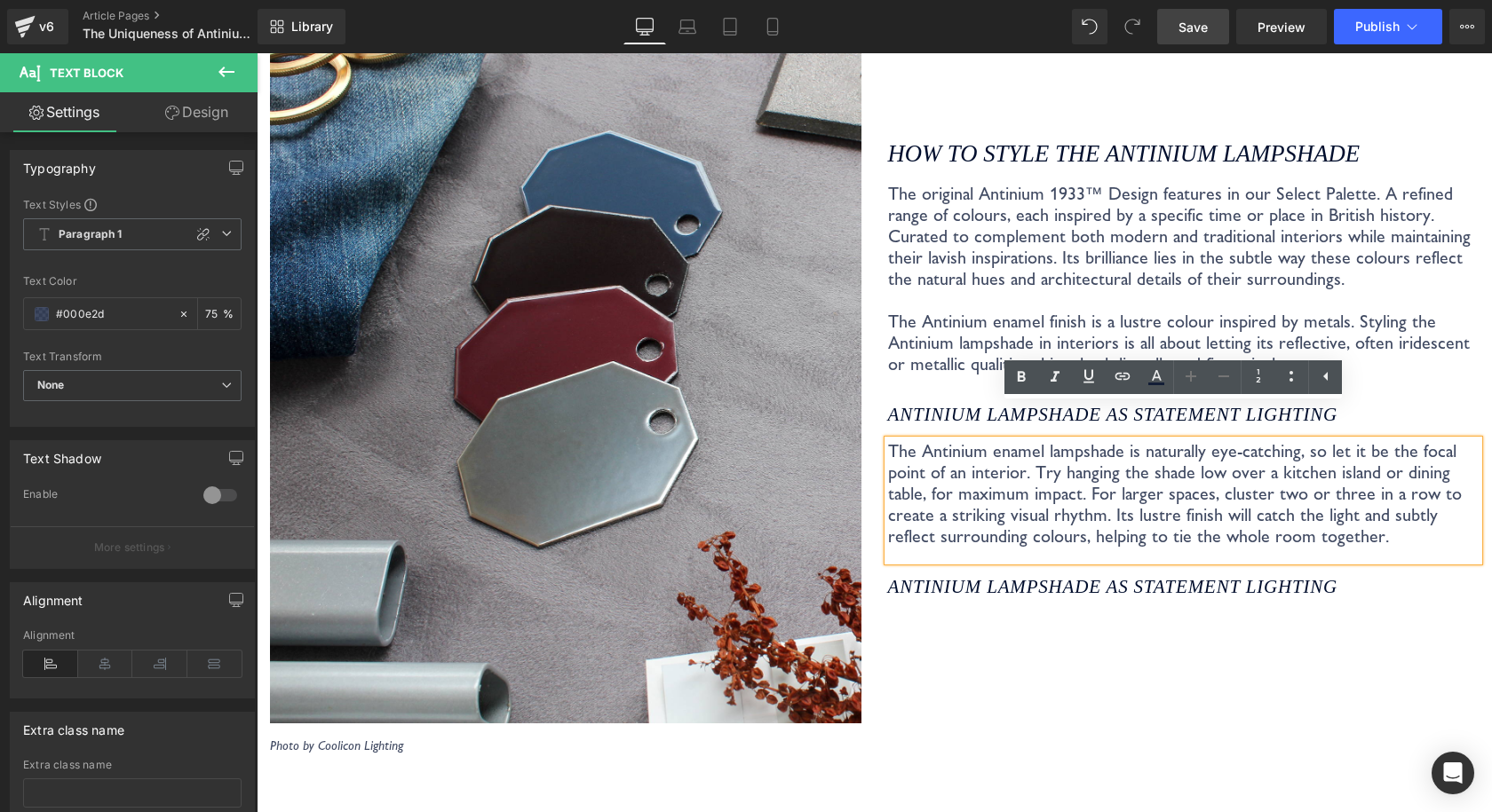
scroll to position [3425, 0]
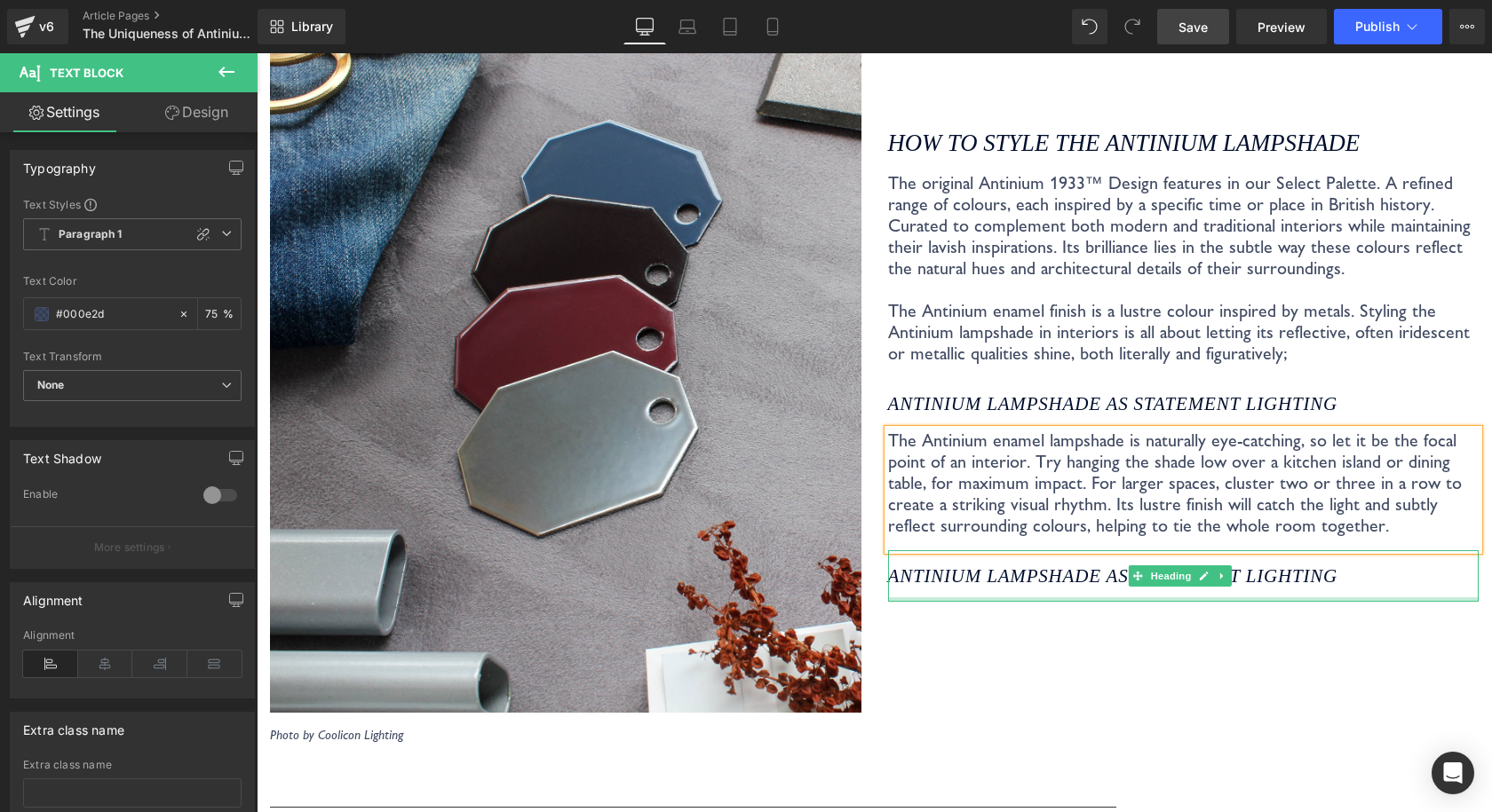
click at [1299, 566] on icon "Antinium lampshade as STATEMENT LIGHTING" at bounding box center [1112, 576] width 449 height 21
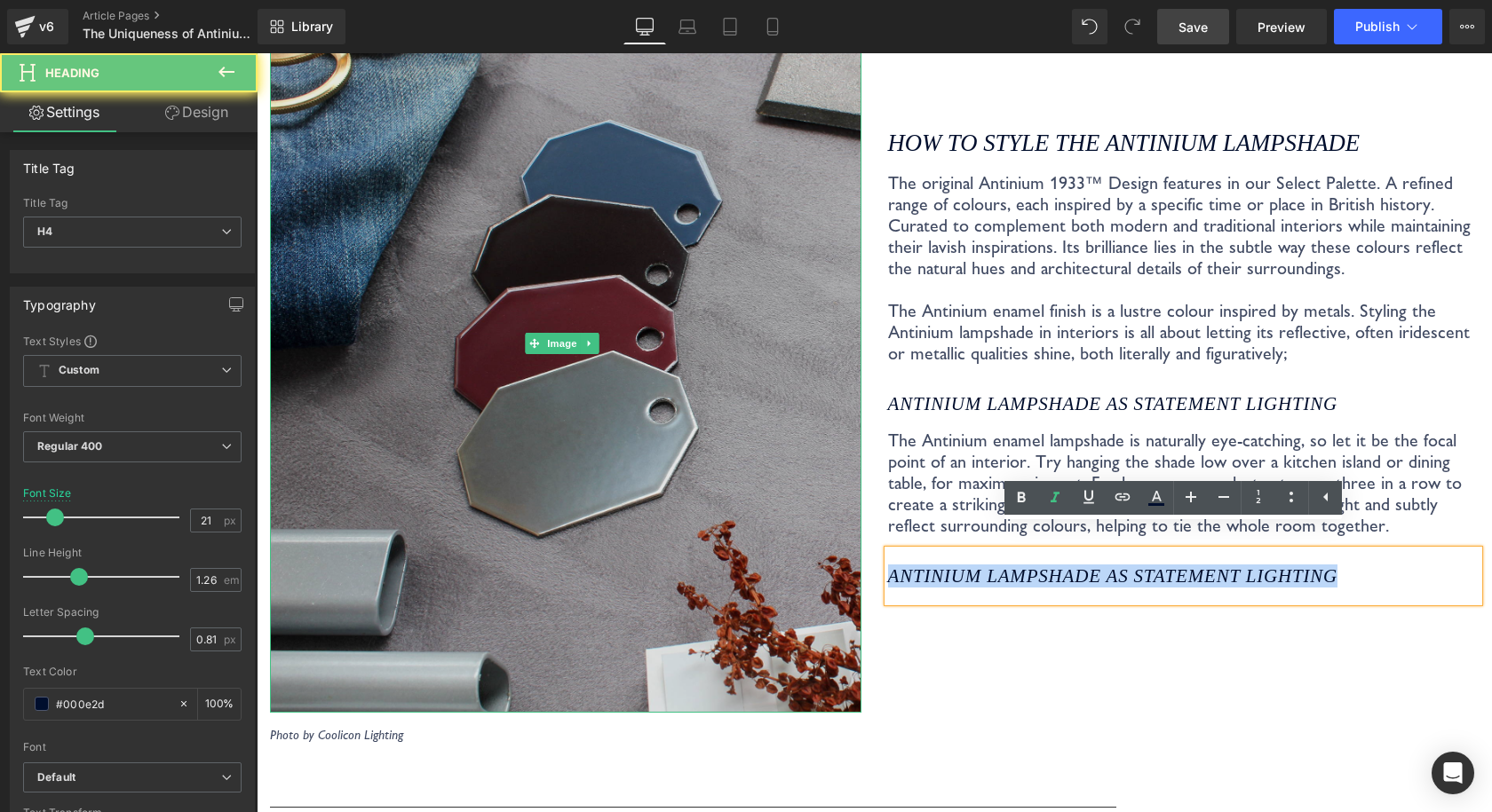
drag, startPoint x: 1354, startPoint y: 548, endPoint x: 773, endPoint y: 545, distance: 581.0
click at [773, 545] on div "Image Photo by Coolicon Lighting Text Block How to style the Antinium Lampshade…" at bounding box center [874, 366] width 1235 height 811
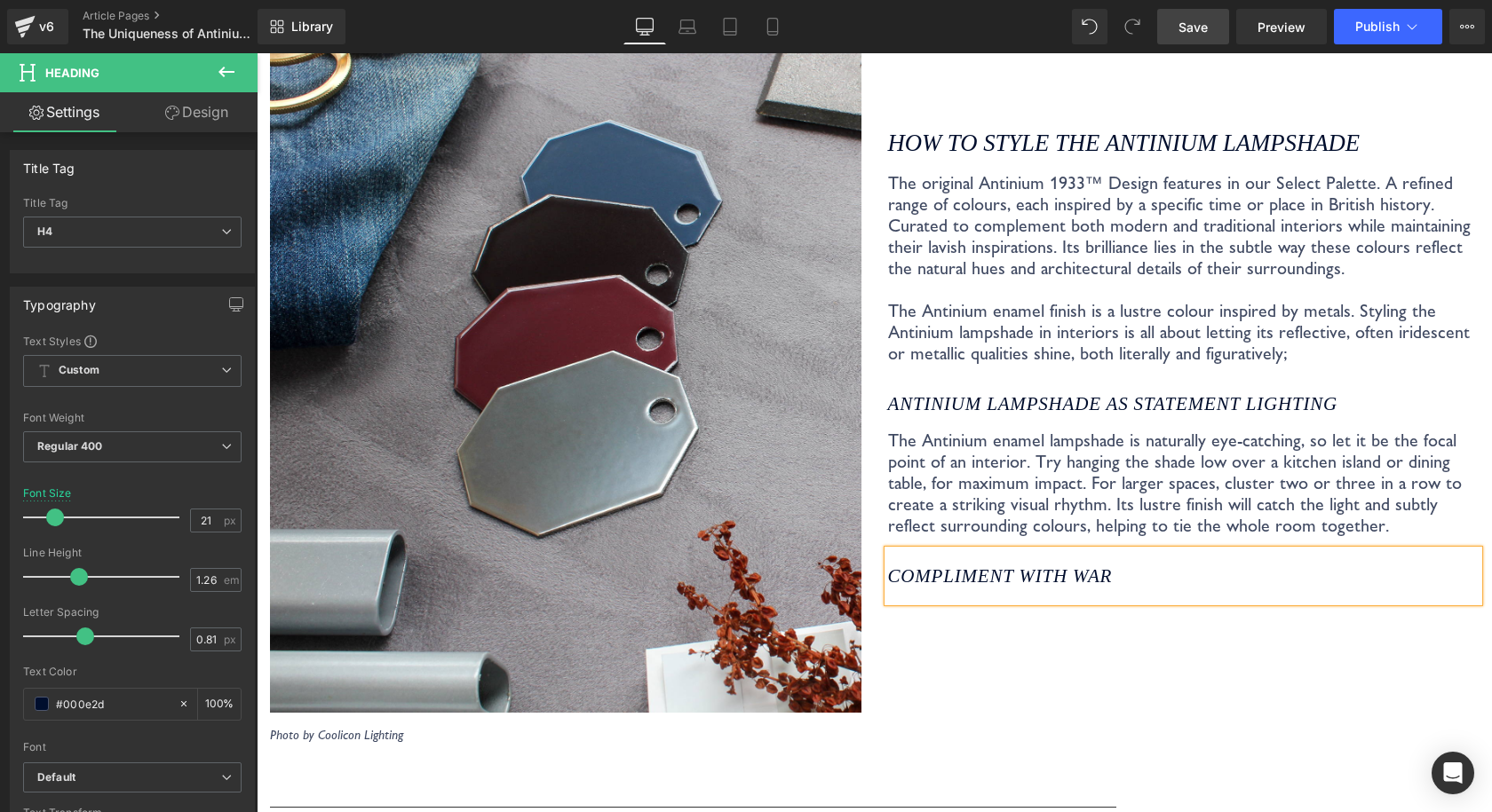
click at [959, 566] on icon "Compliment with war" at bounding box center [1000, 576] width 224 height 21
click at [1128, 565] on h4 "Complement with war" at bounding box center [1183, 576] width 591 height 23
click at [1044, 443] on p "The Antinium enamel lampshade is naturally eye-catching, so let it be the focal…" at bounding box center [1183, 483] width 591 height 107
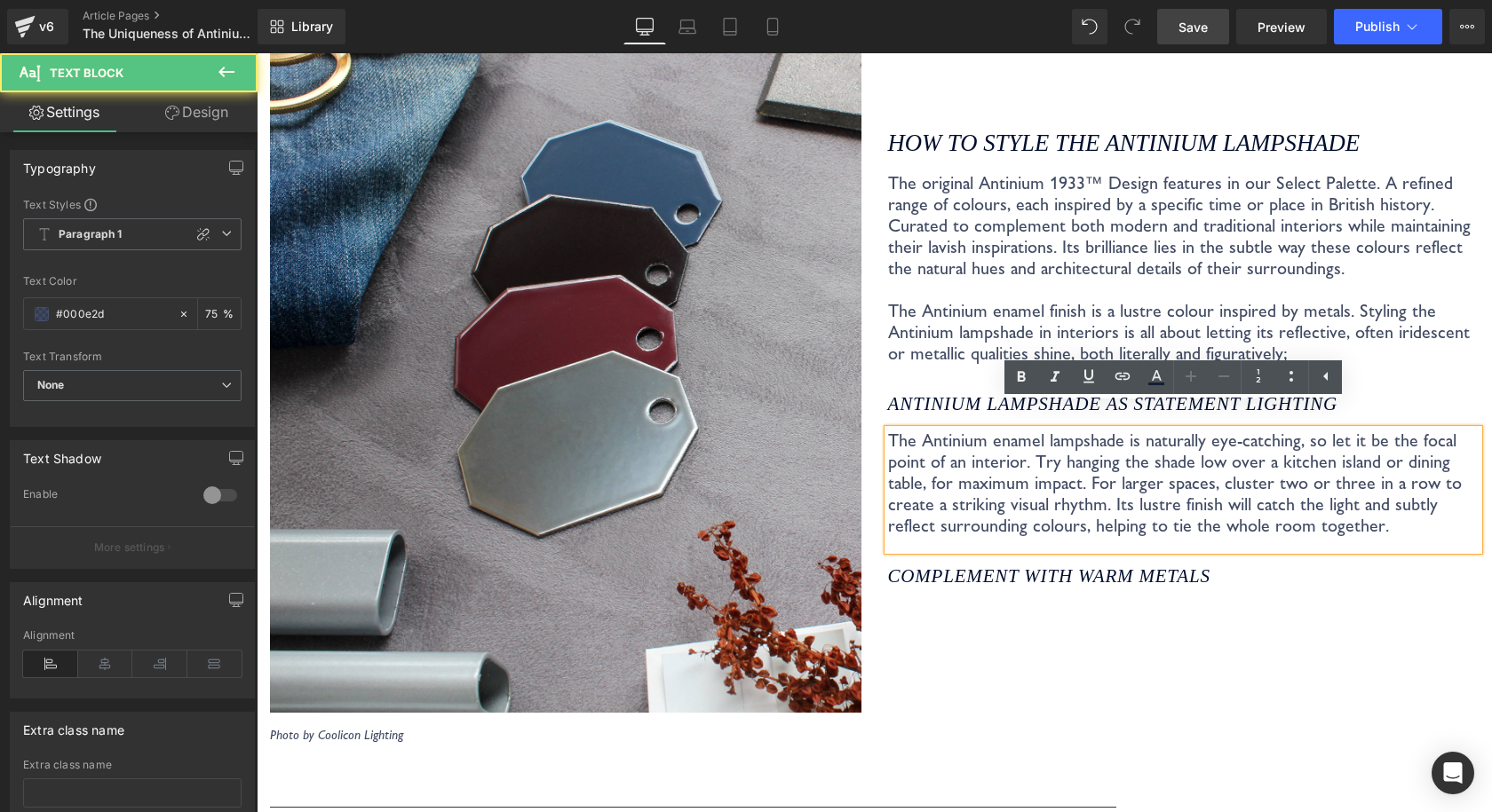
click at [1211, 321] on p "The original Antinium 1933™ Design features in our Select Palette. A refined ra…" at bounding box center [1183, 268] width 591 height 192
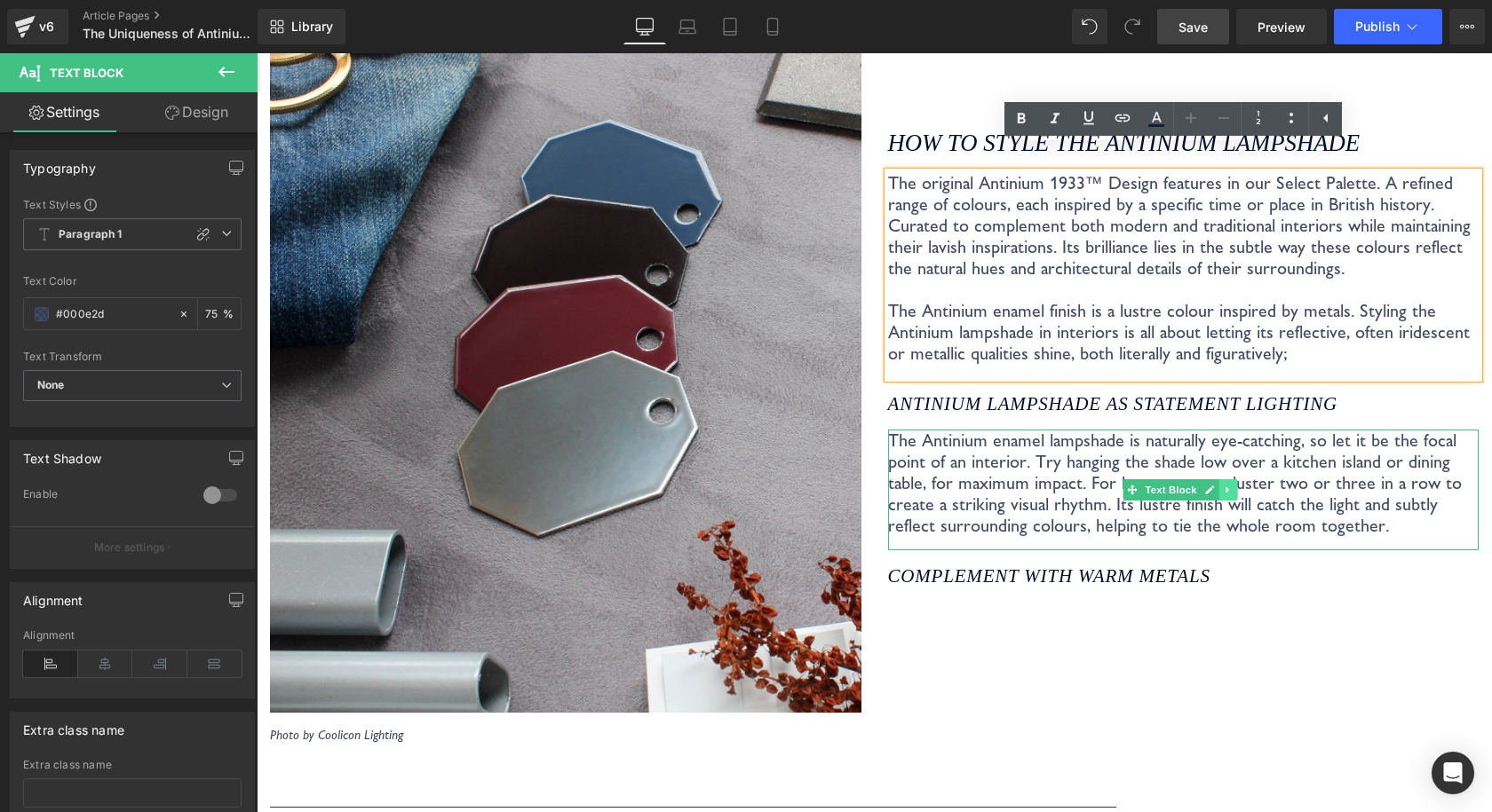
click at [1222, 484] on icon at bounding box center [1227, 489] width 10 height 11
click at [1212, 484] on icon at bounding box center [1217, 489] width 10 height 10
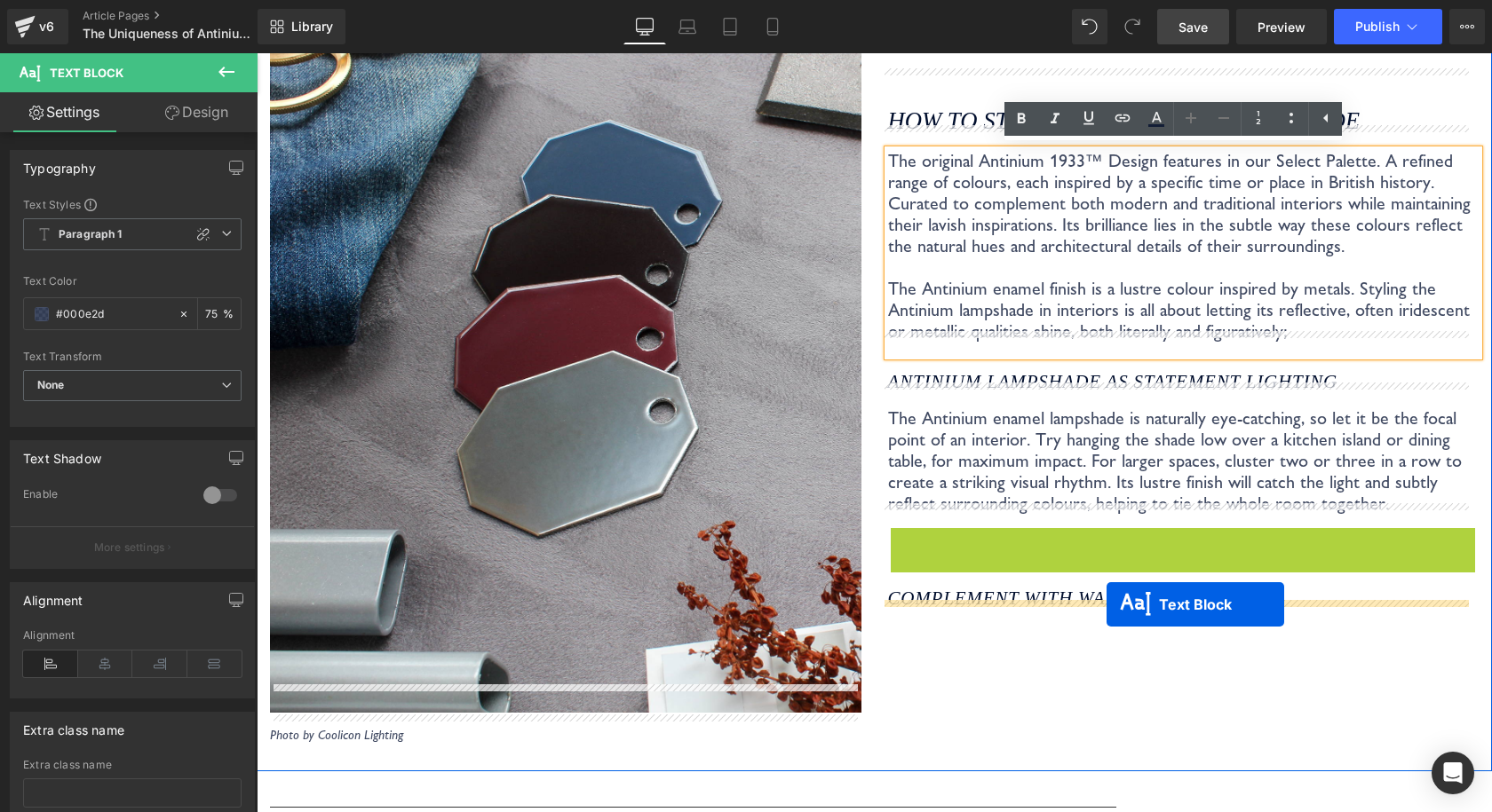
drag, startPoint x: 1124, startPoint y: 525, endPoint x: 1107, endPoint y: 601, distance: 77.9
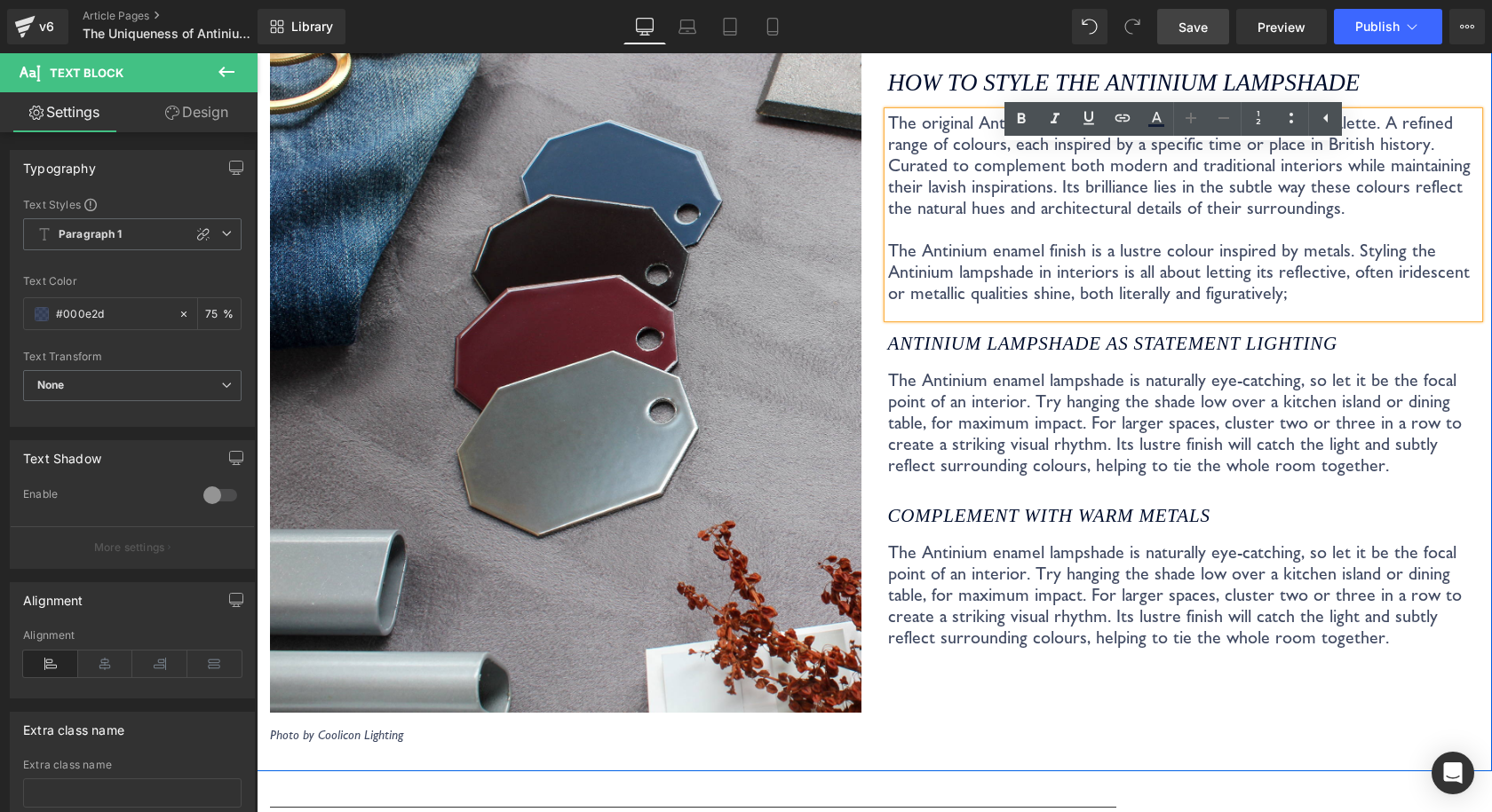
click at [1232, 504] on h4 "Complement with warm metals" at bounding box center [1183, 516] width 591 height 23
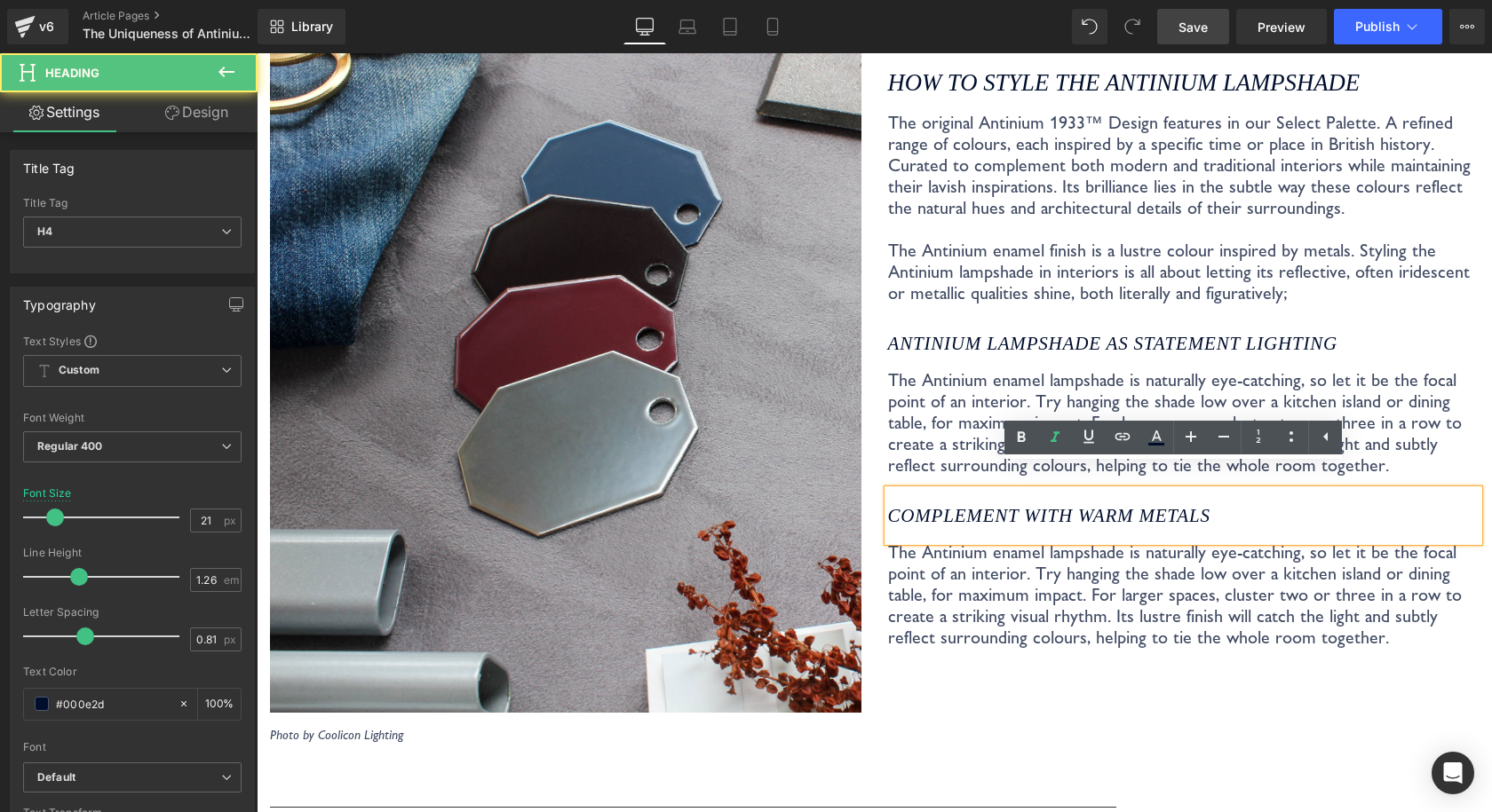
click at [1242, 390] on p "The Antinium enamel lampshade is naturally eye-catching, so let it be the focal…" at bounding box center [1183, 422] width 591 height 107
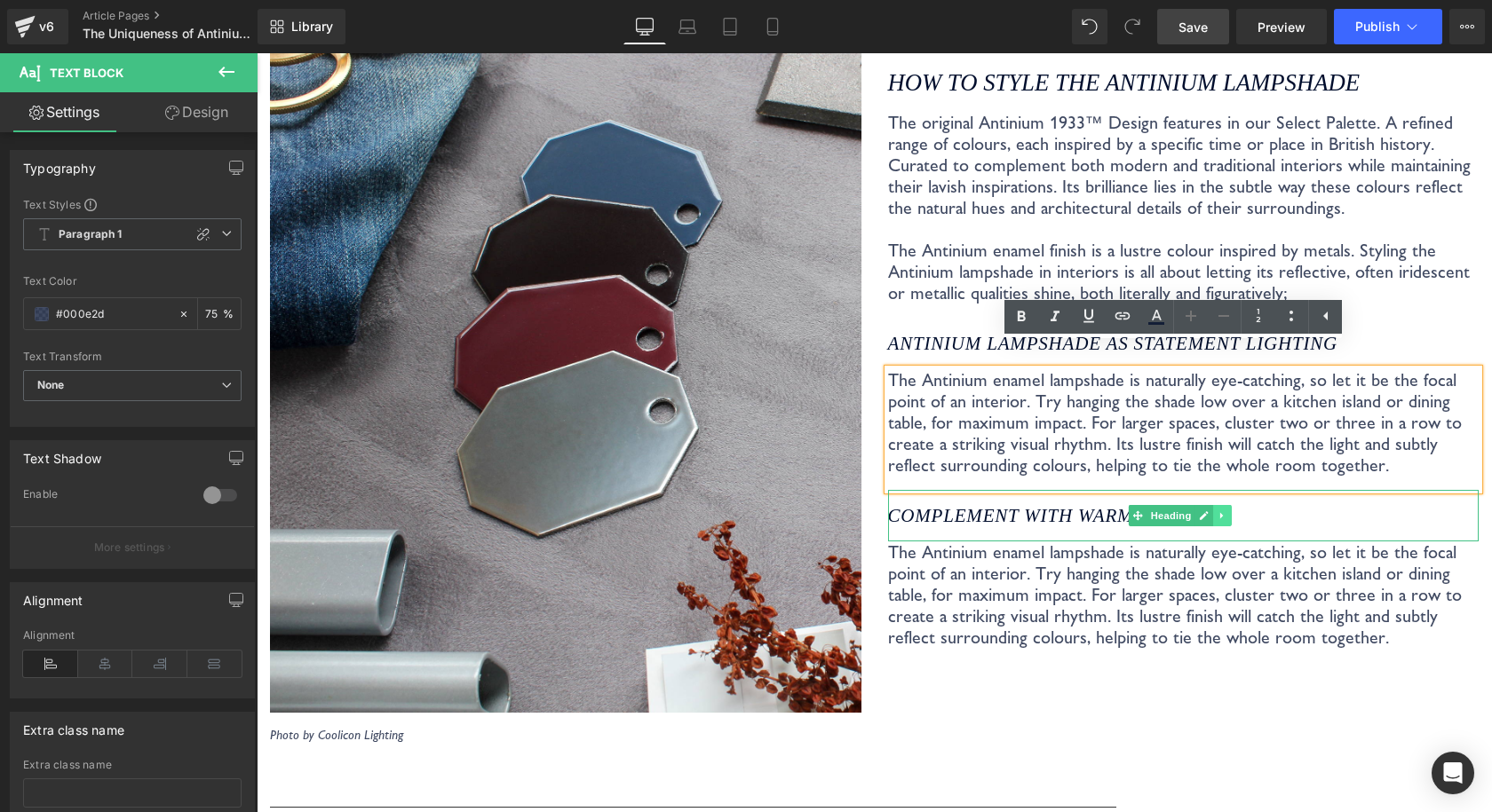
click at [1217, 510] on icon at bounding box center [1222, 515] width 10 height 11
click at [1210, 511] on icon at bounding box center [1212, 516] width 10 height 10
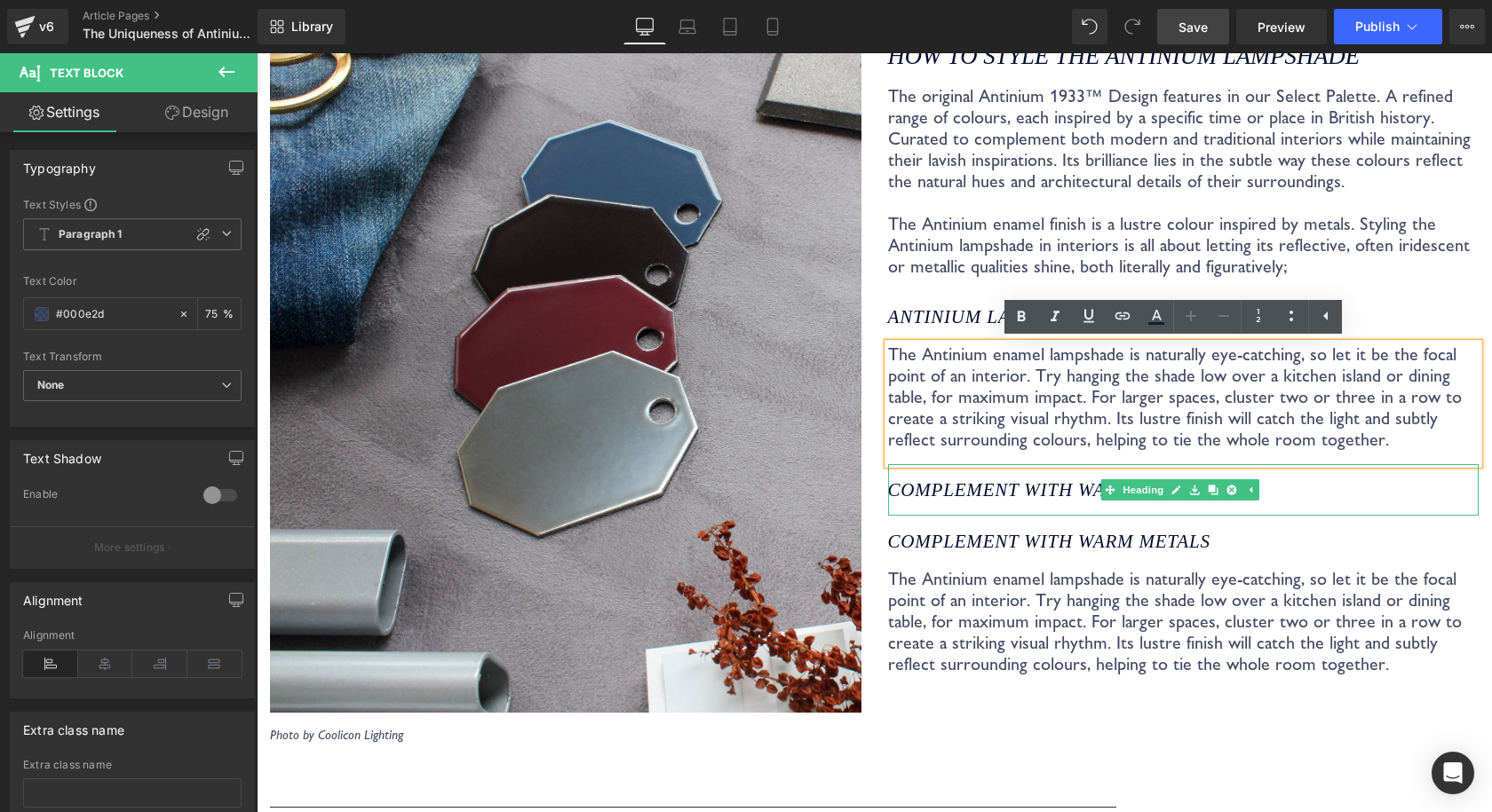
click at [1220, 579] on p "The Antinium enamel lampshade is naturally eye-catching, so let it be the focal…" at bounding box center [1183, 621] width 591 height 107
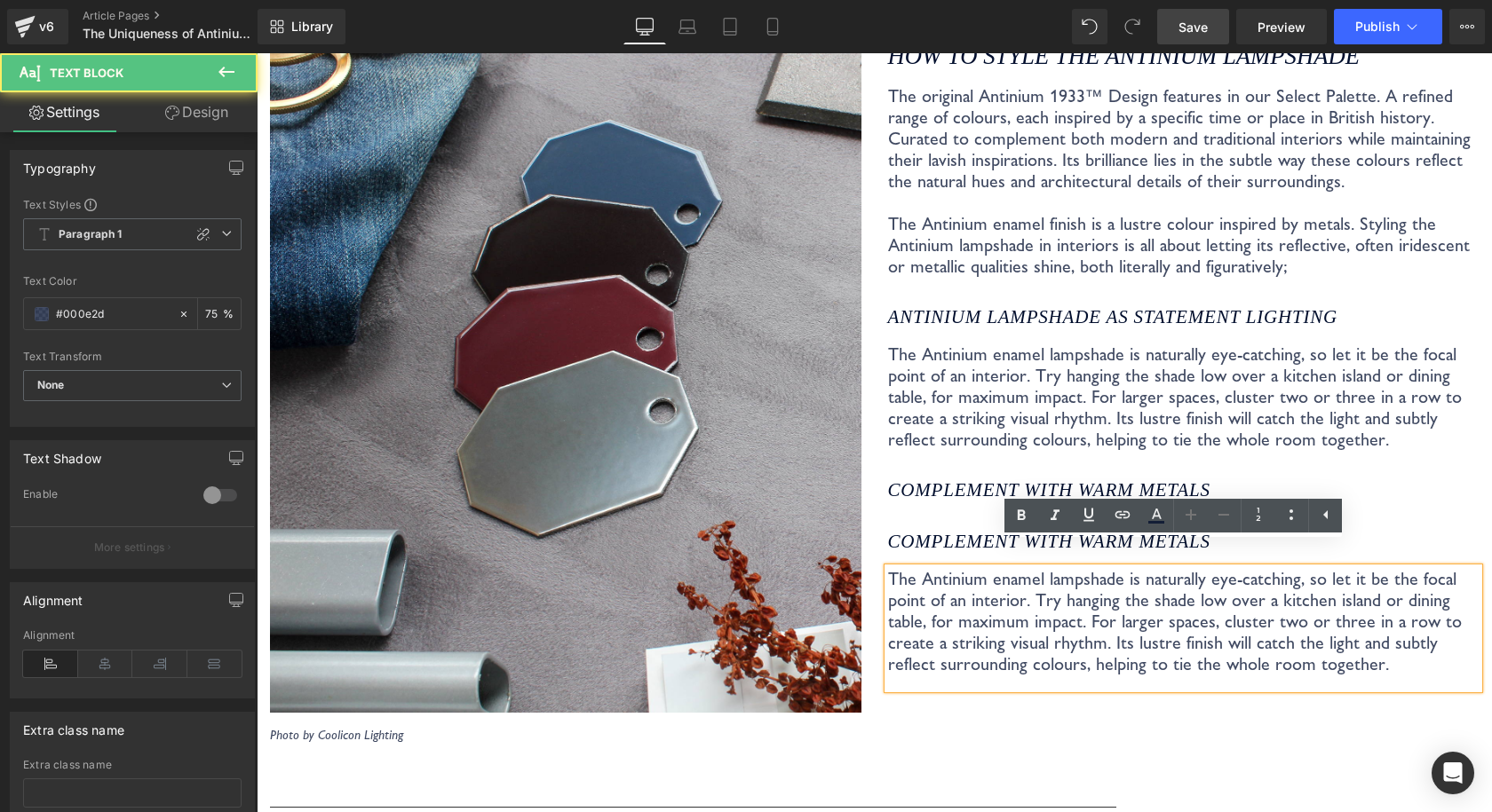
click at [1284, 389] on p "The Antinium enamel lampshade is naturally eye-catching, so let it be the focal…" at bounding box center [1183, 397] width 591 height 107
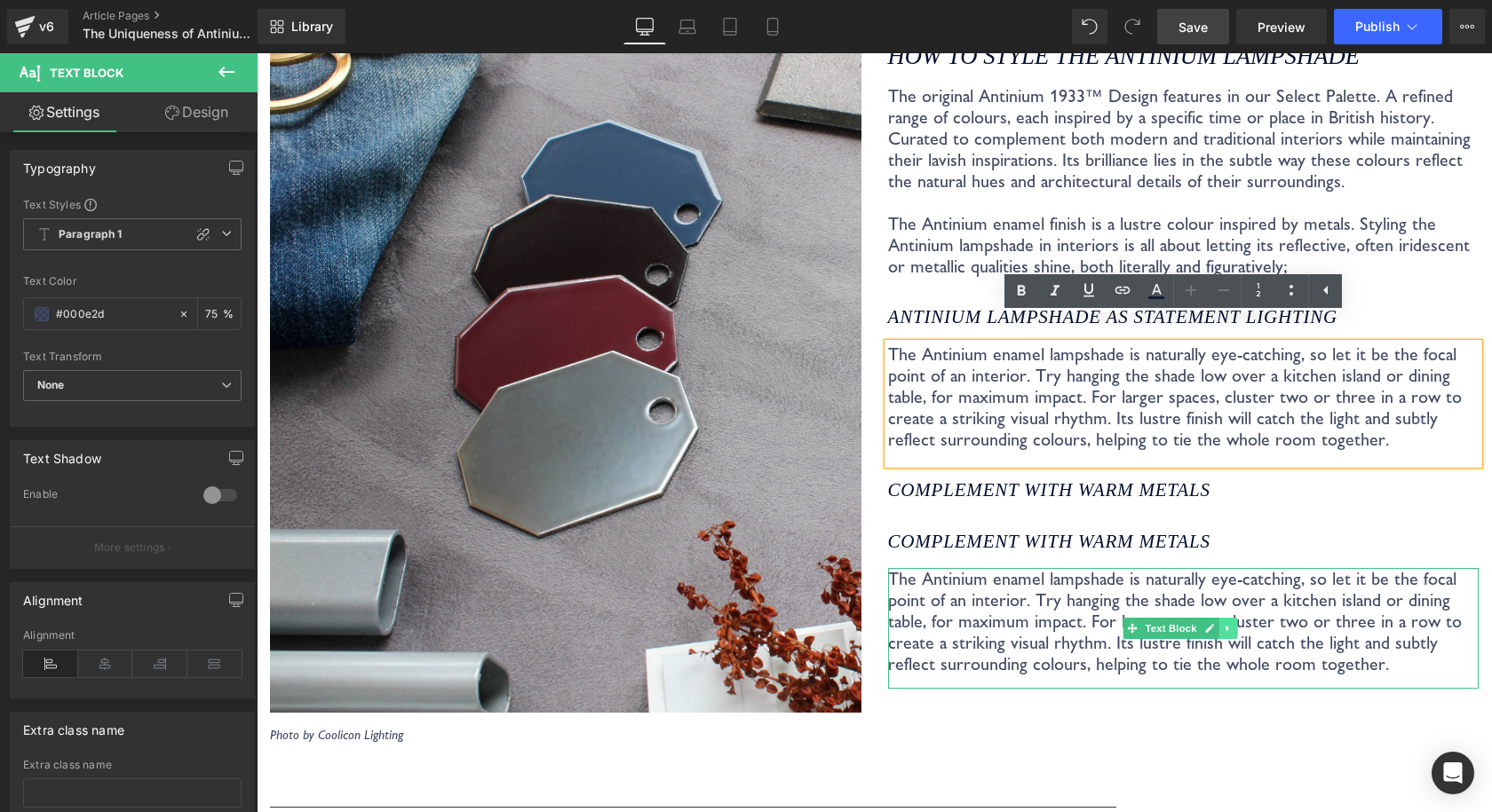
click at [1225, 625] on icon at bounding box center [1226, 628] width 3 height 6
click at [1212, 623] on icon at bounding box center [1217, 628] width 10 height 10
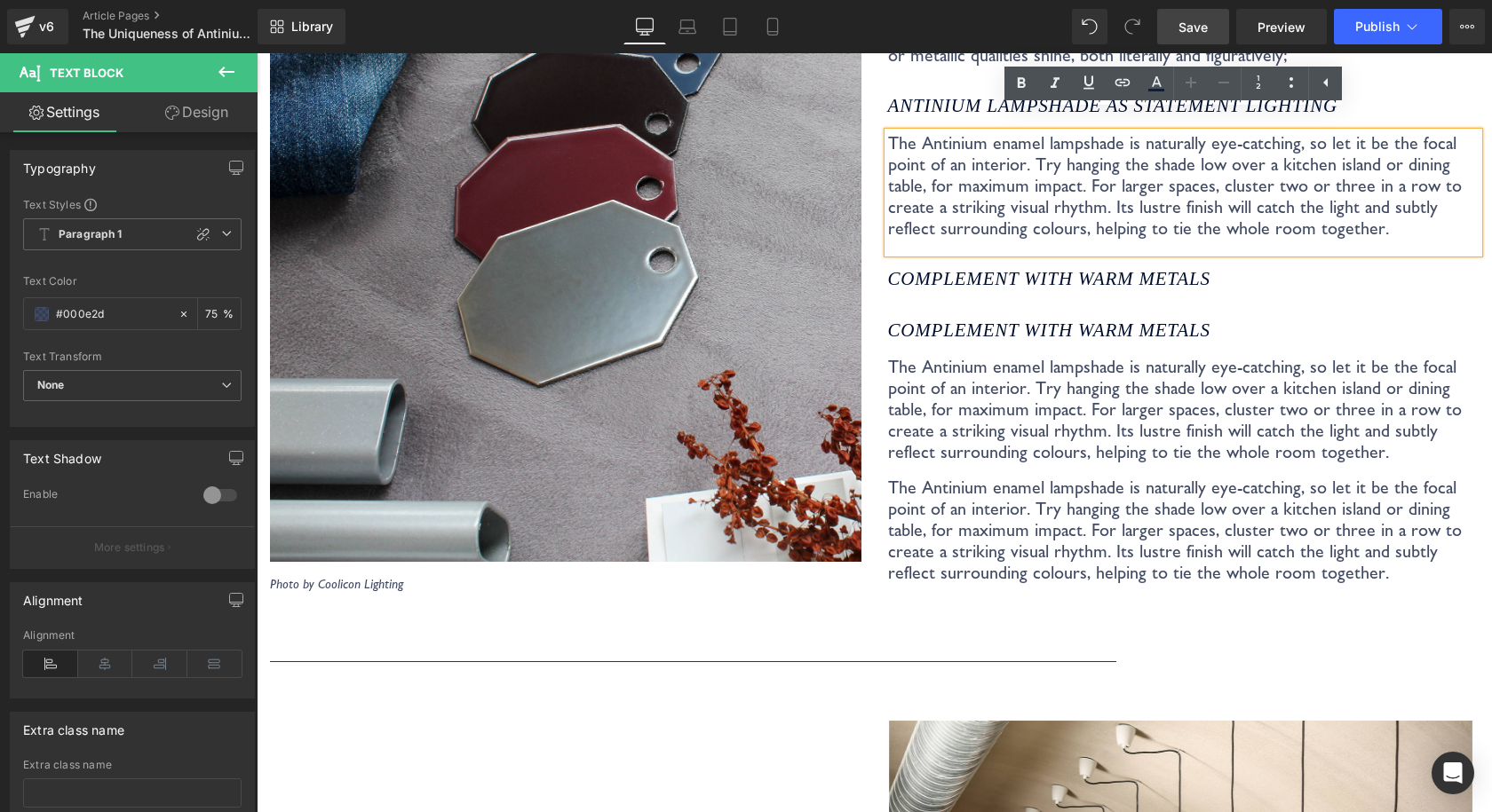
scroll to position [3516, 0]
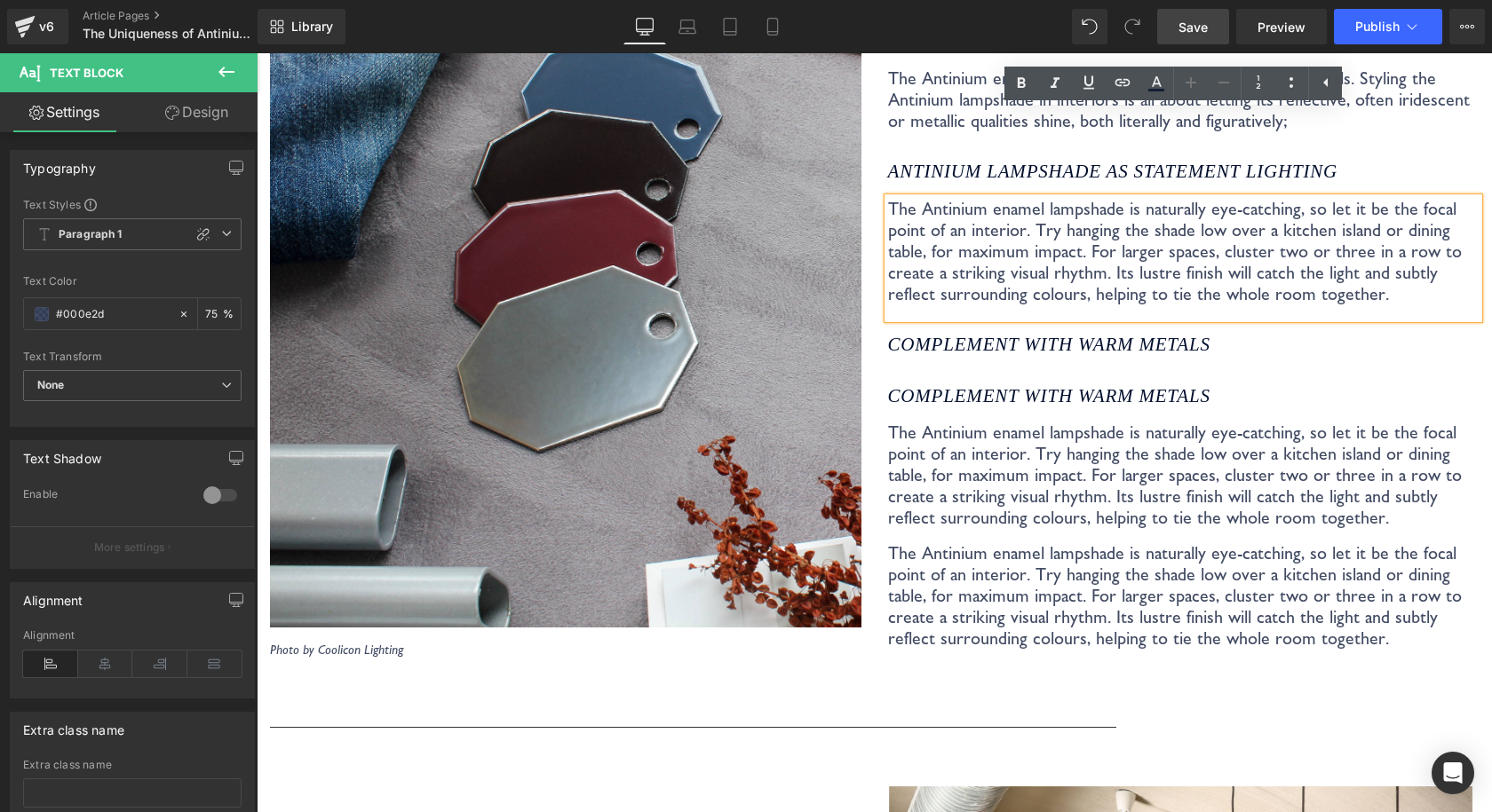
click at [1176, 497] on p "The Antinium enamel lampshade is naturally eye-catching, so let it be the focal…" at bounding box center [1183, 474] width 591 height 107
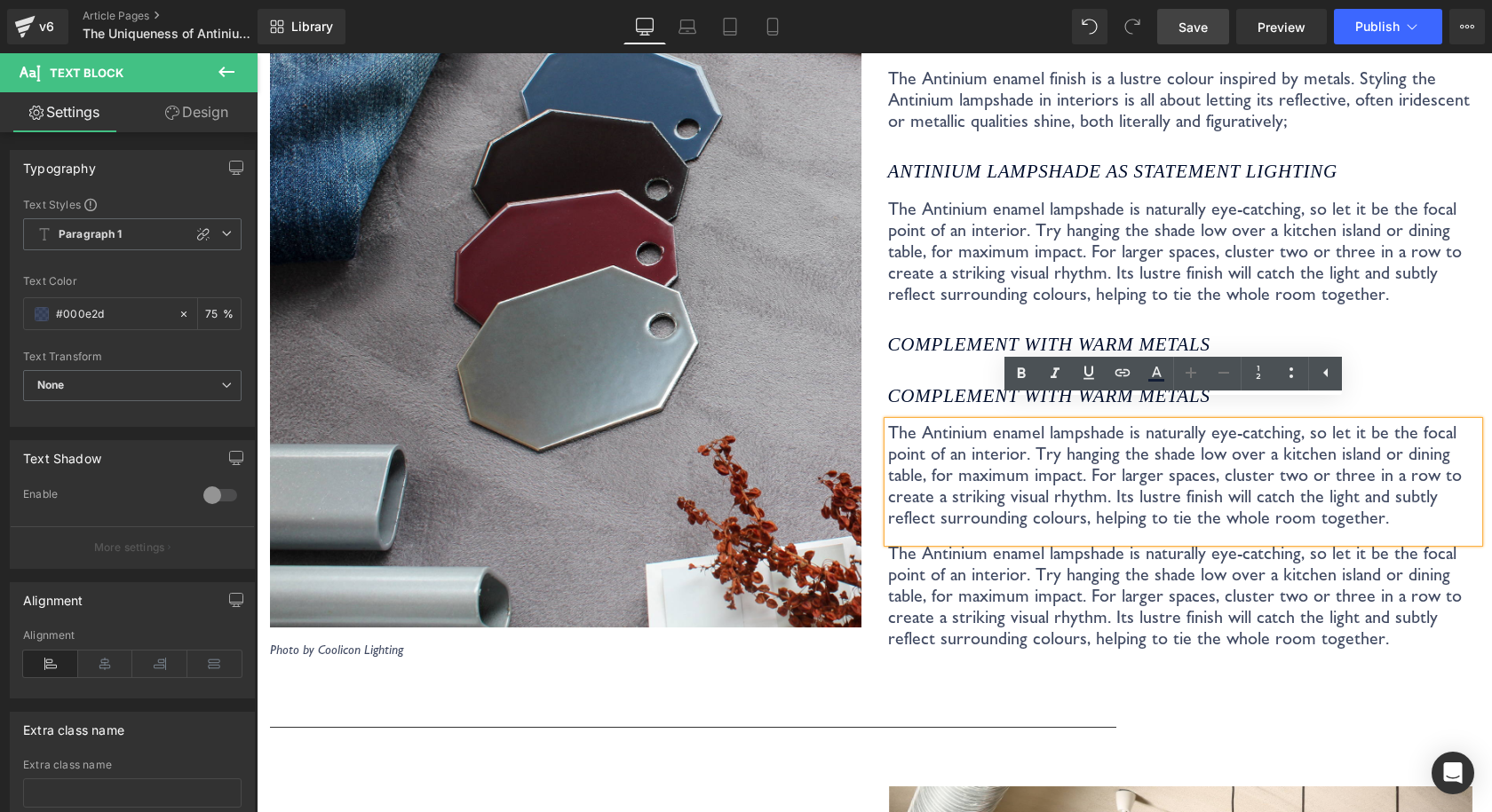
click at [1151, 270] on p "The Antinium enamel lampshade is naturally eye-catching, so let it be the focal…" at bounding box center [1183, 251] width 591 height 107
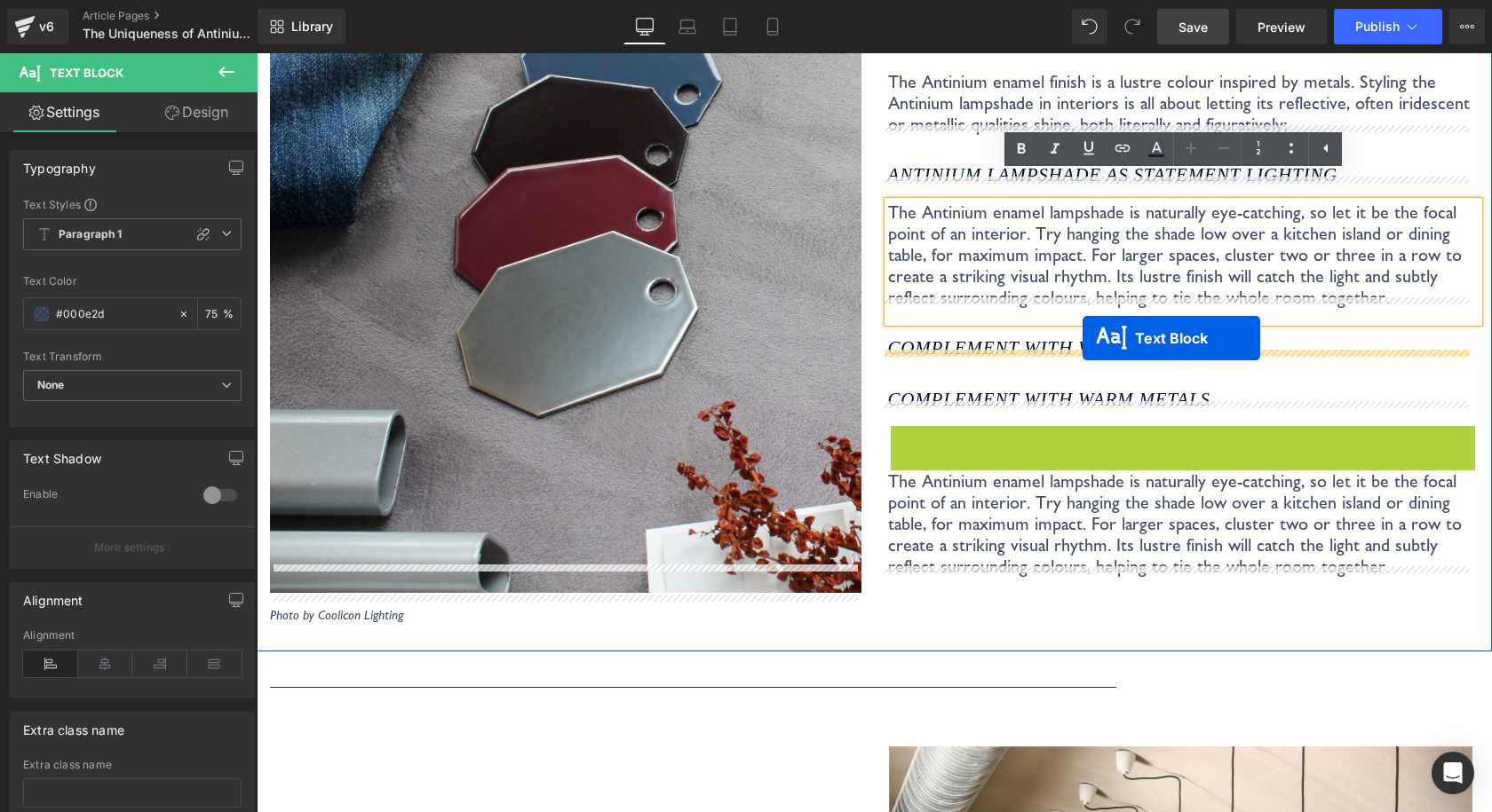
drag, startPoint x: 1094, startPoint y: 459, endPoint x: 1082, endPoint y: 338, distance: 121.6
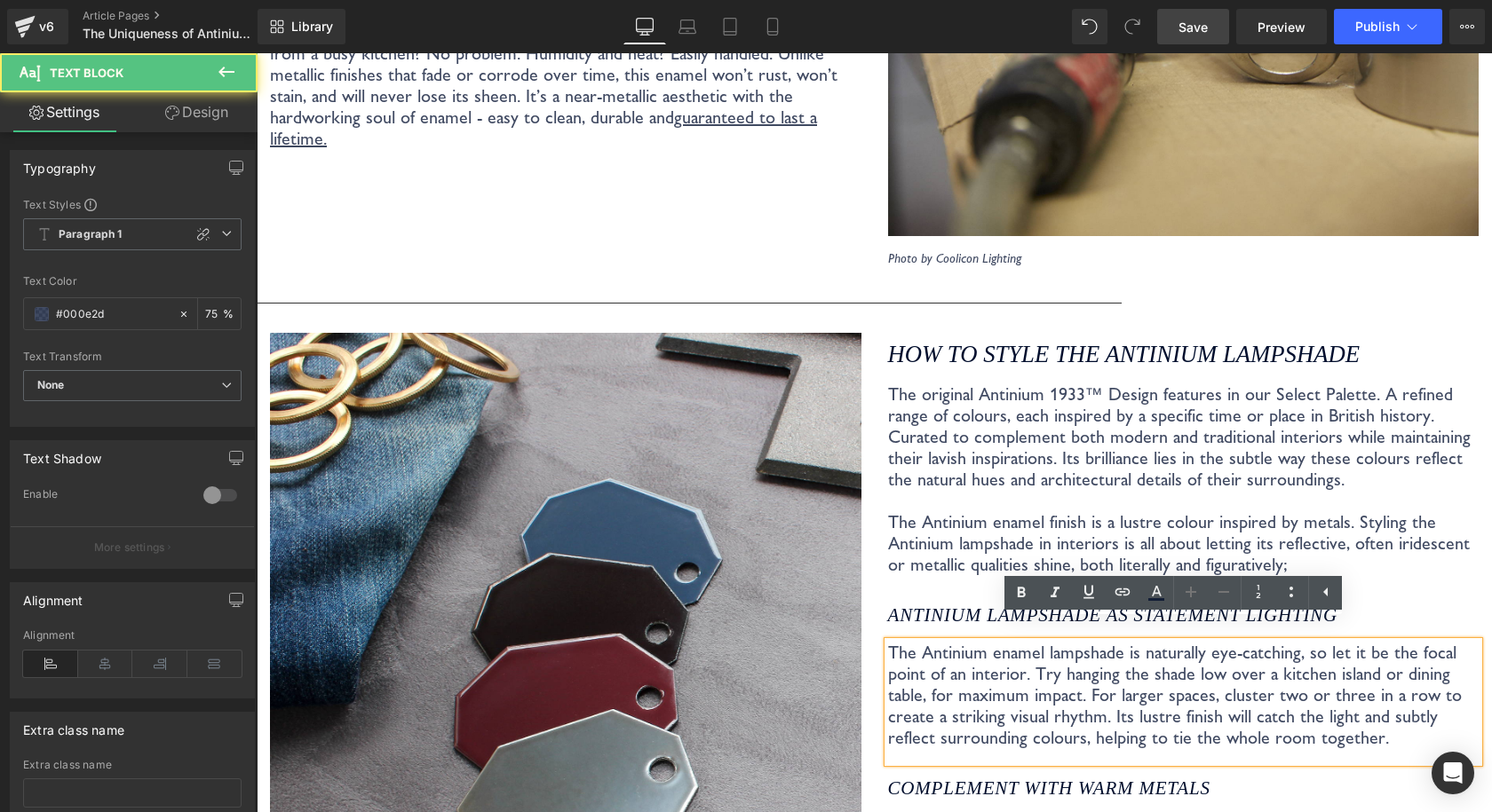
click at [1165, 356] on div "How to style the Antinium Lampshade" at bounding box center [1183, 355] width 591 height 57
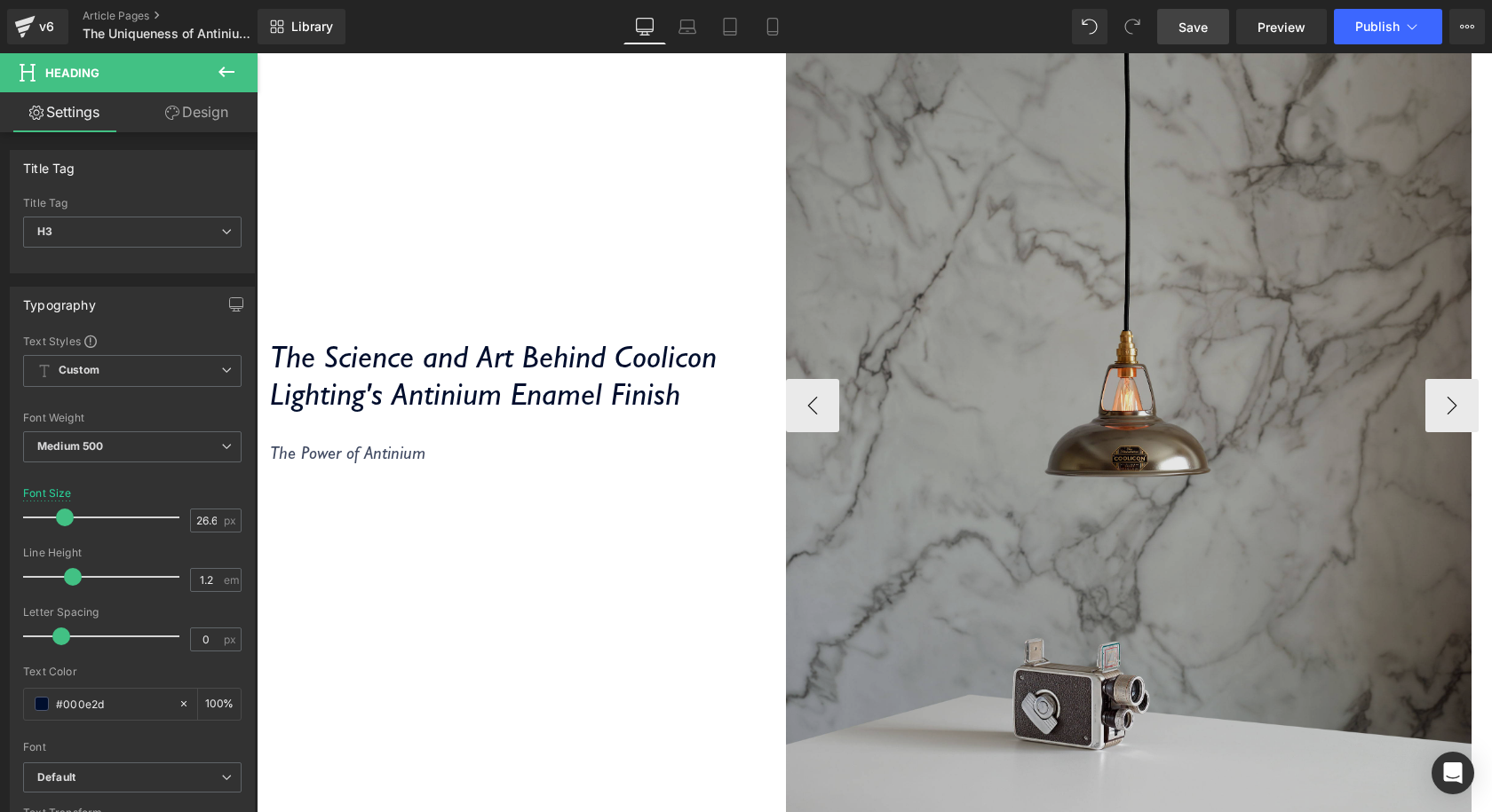
scroll to position [410, 0]
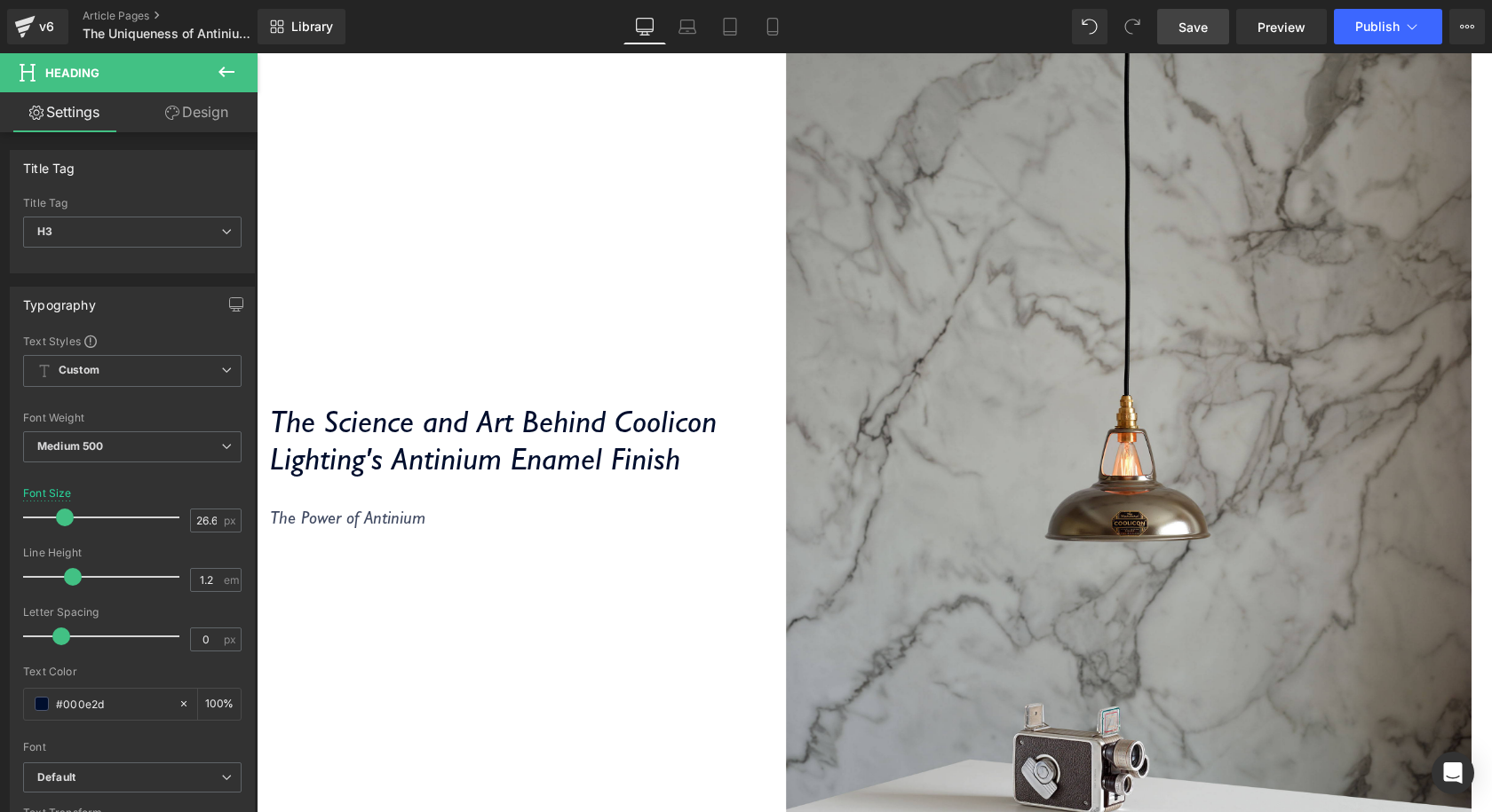
click at [1215, 29] on link "Save" at bounding box center [1193, 26] width 72 height 36
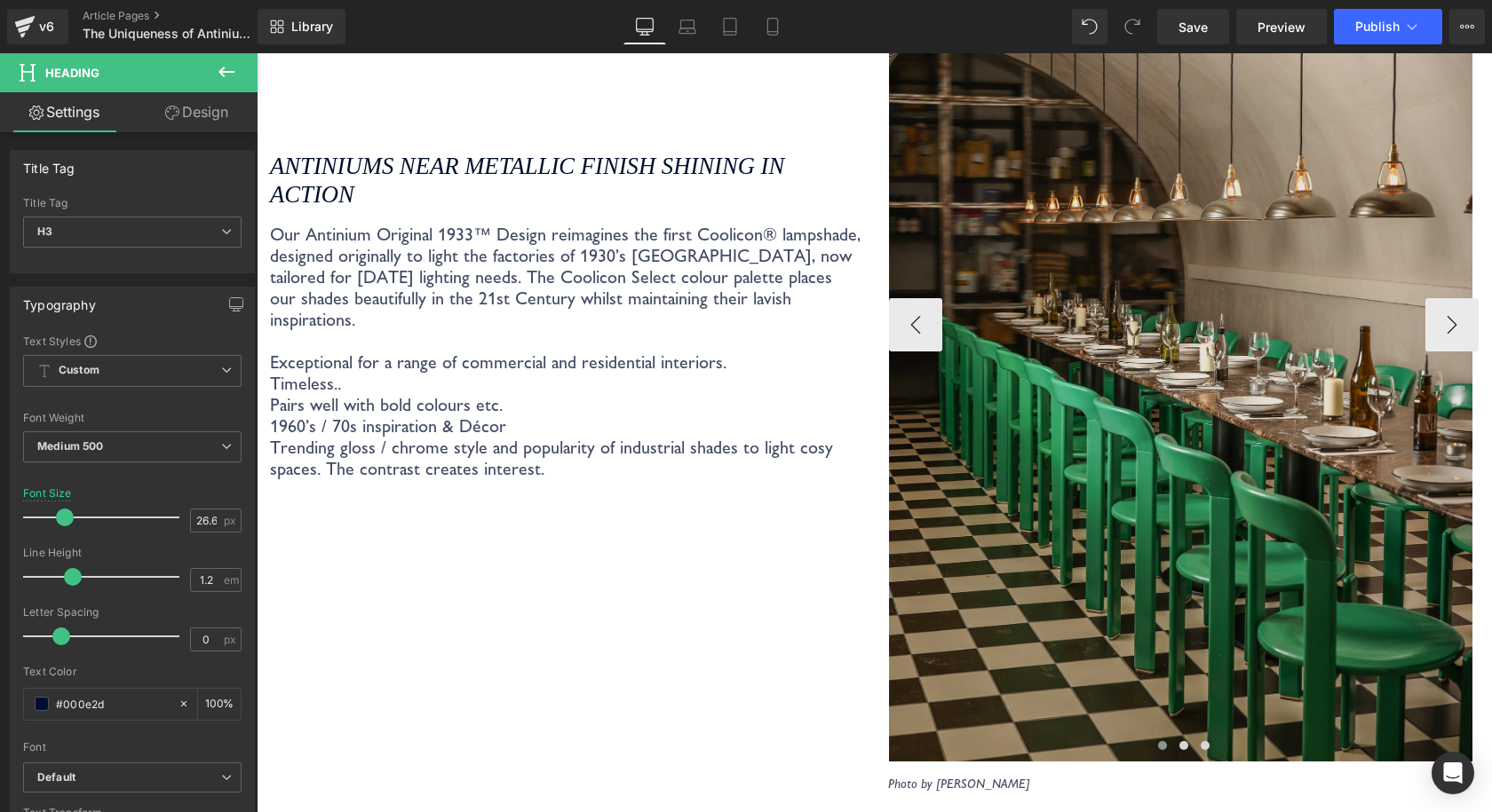
scroll to position [4398, 0]
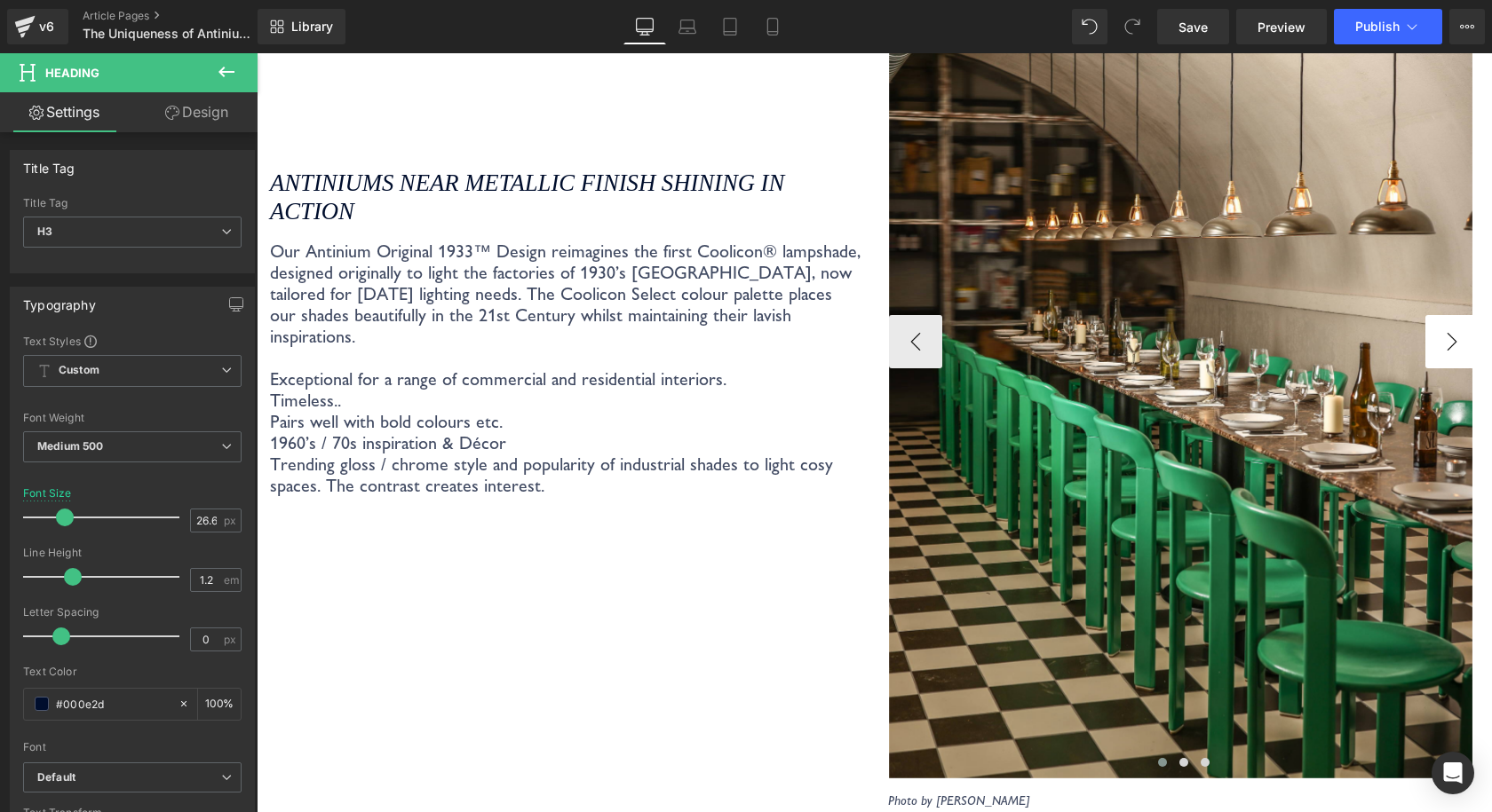
click at [1435, 331] on button "›" at bounding box center [1451, 341] width 53 height 53
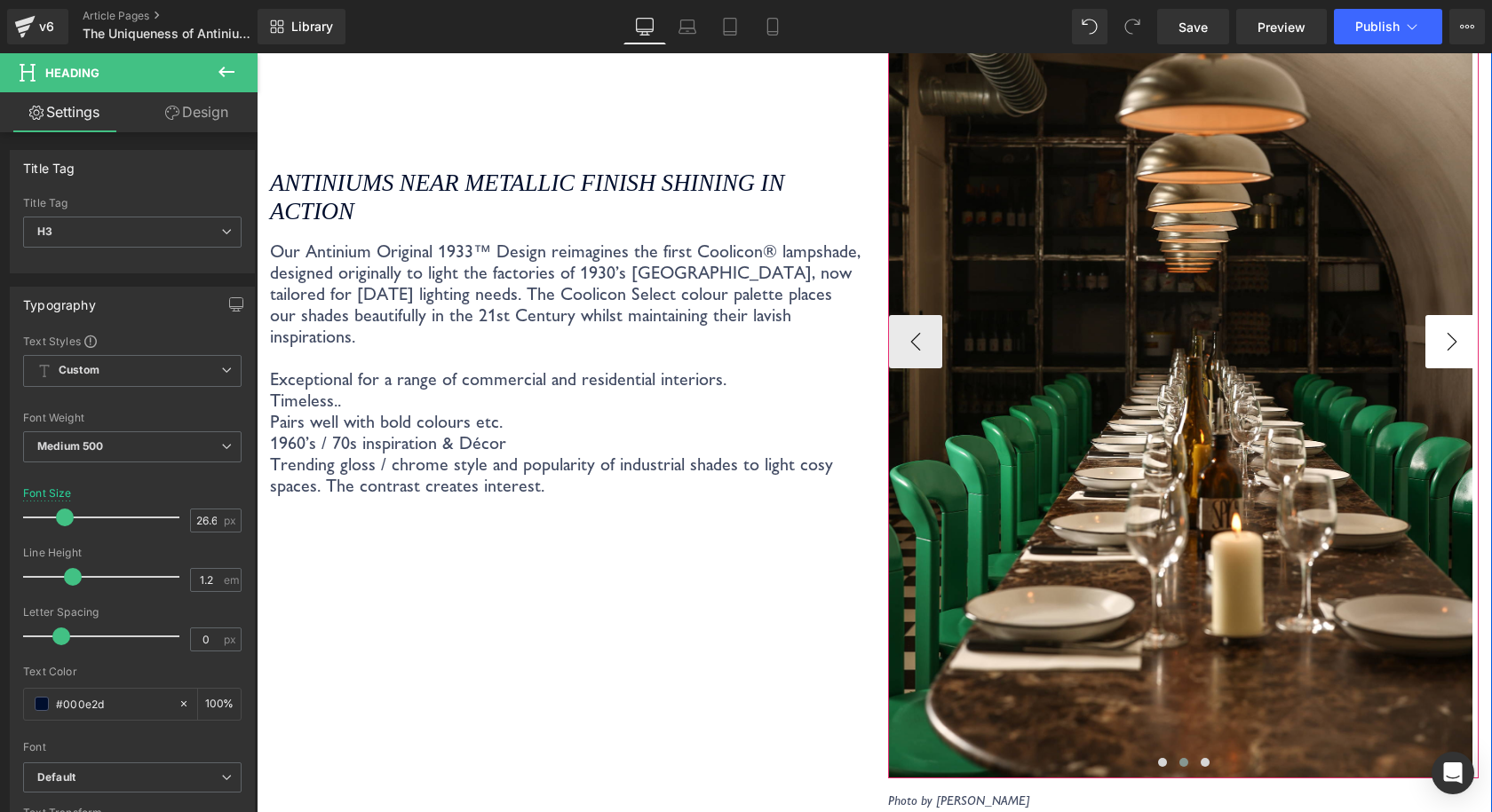
click at [1435, 331] on button "›" at bounding box center [1451, 341] width 53 height 53
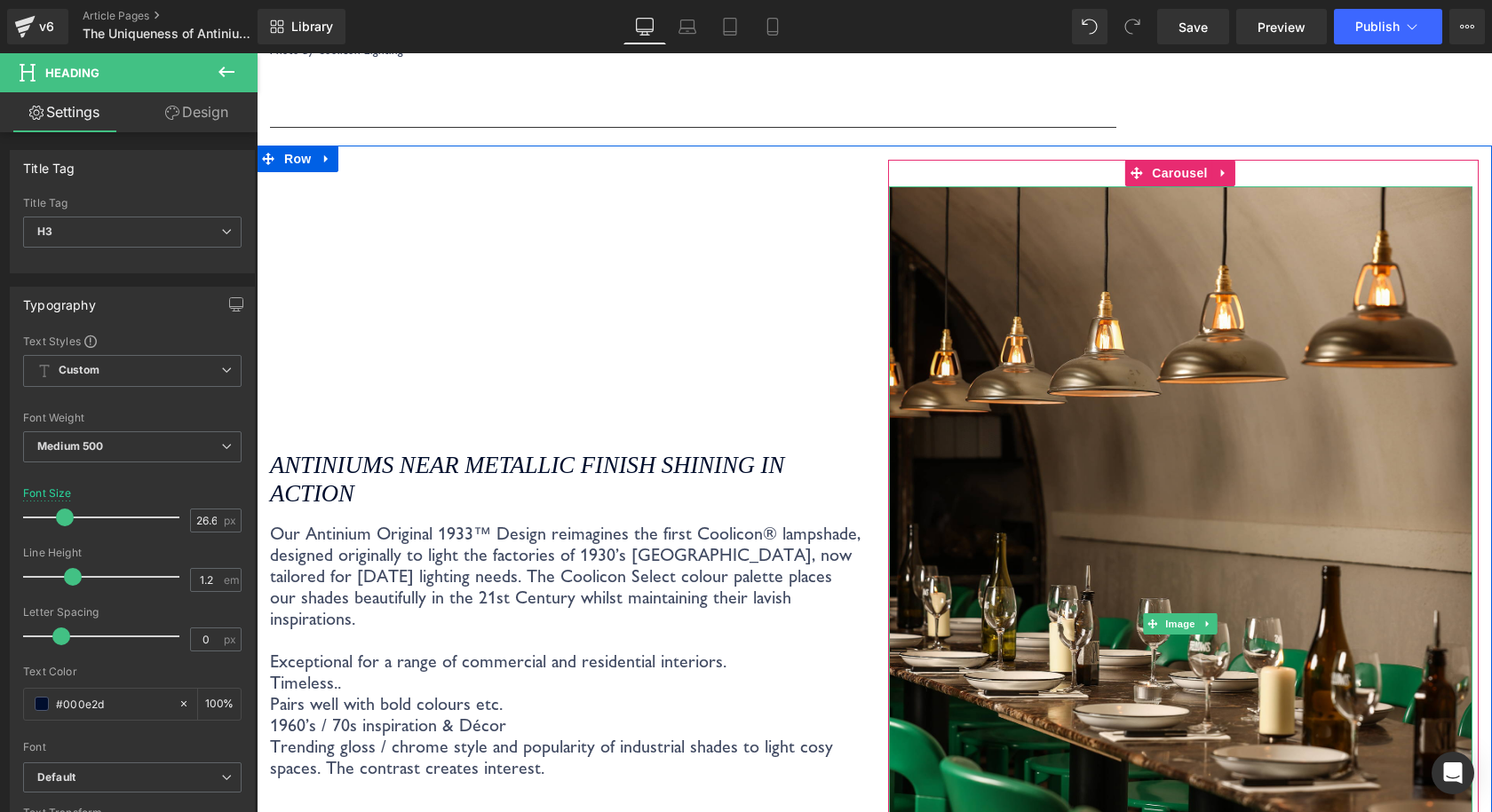
scroll to position [4220, 0]
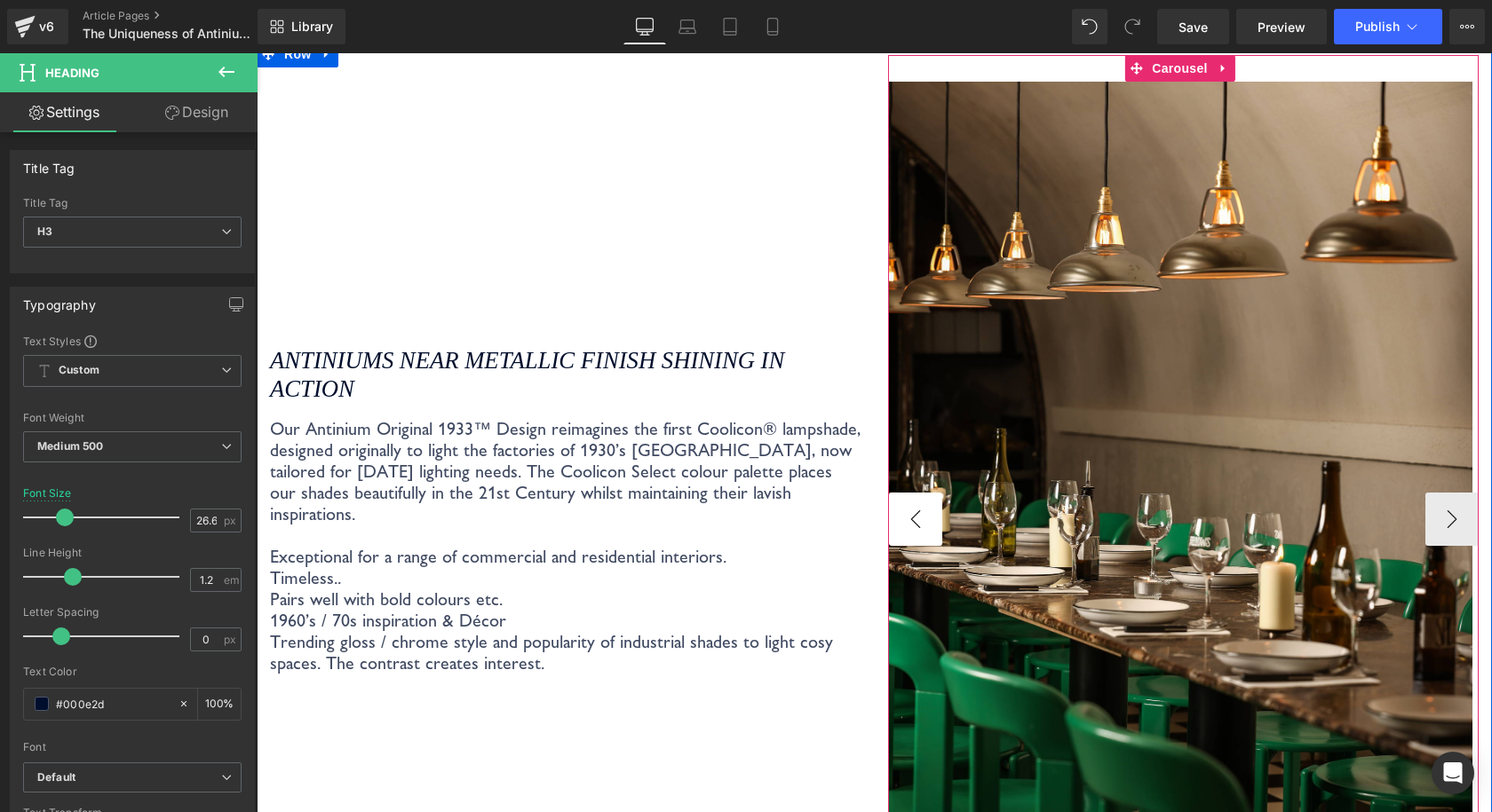
click at [915, 511] on button "‹" at bounding box center [915, 519] width 53 height 53
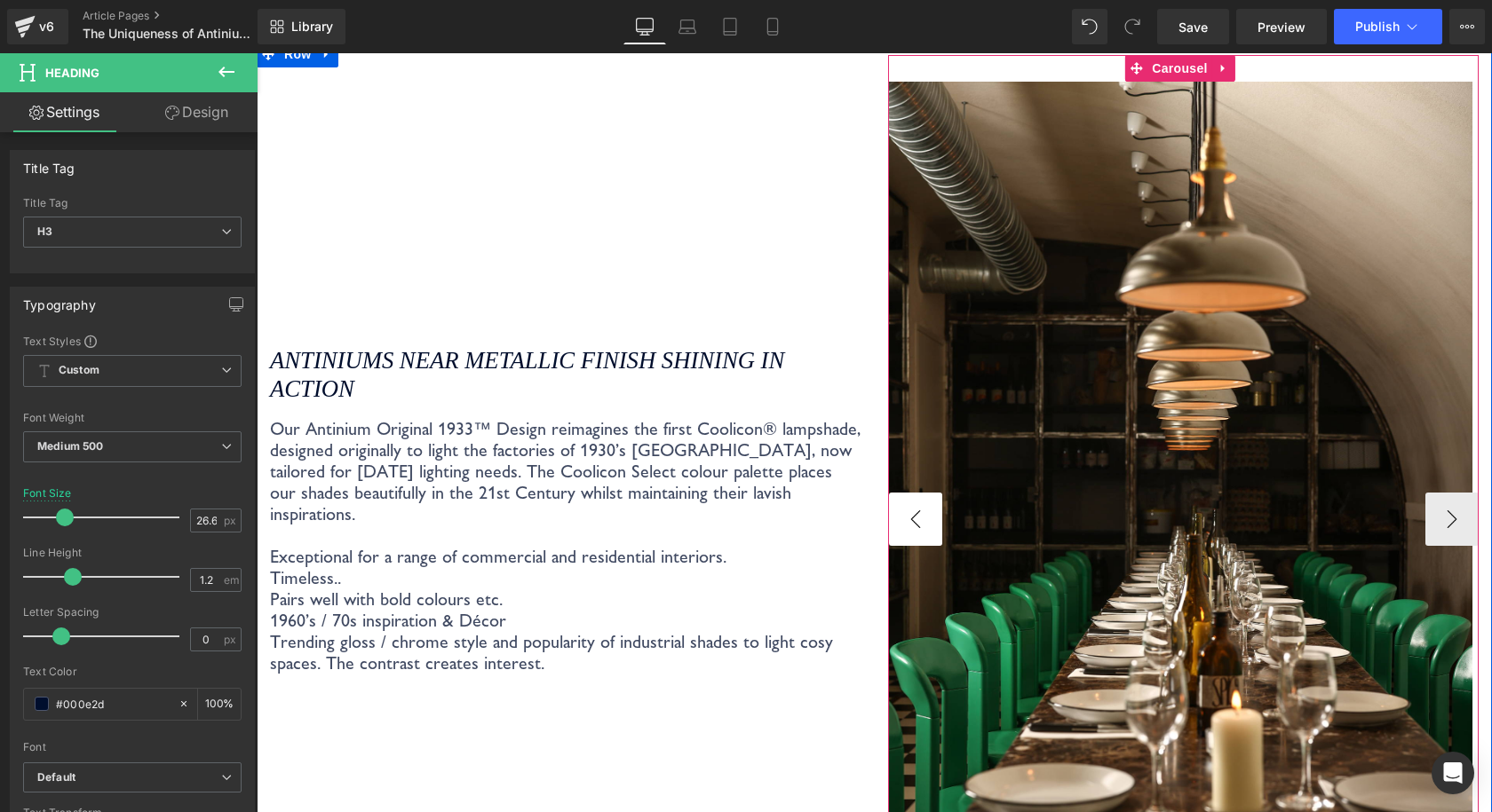
click at [917, 502] on button "‹" at bounding box center [915, 519] width 53 height 53
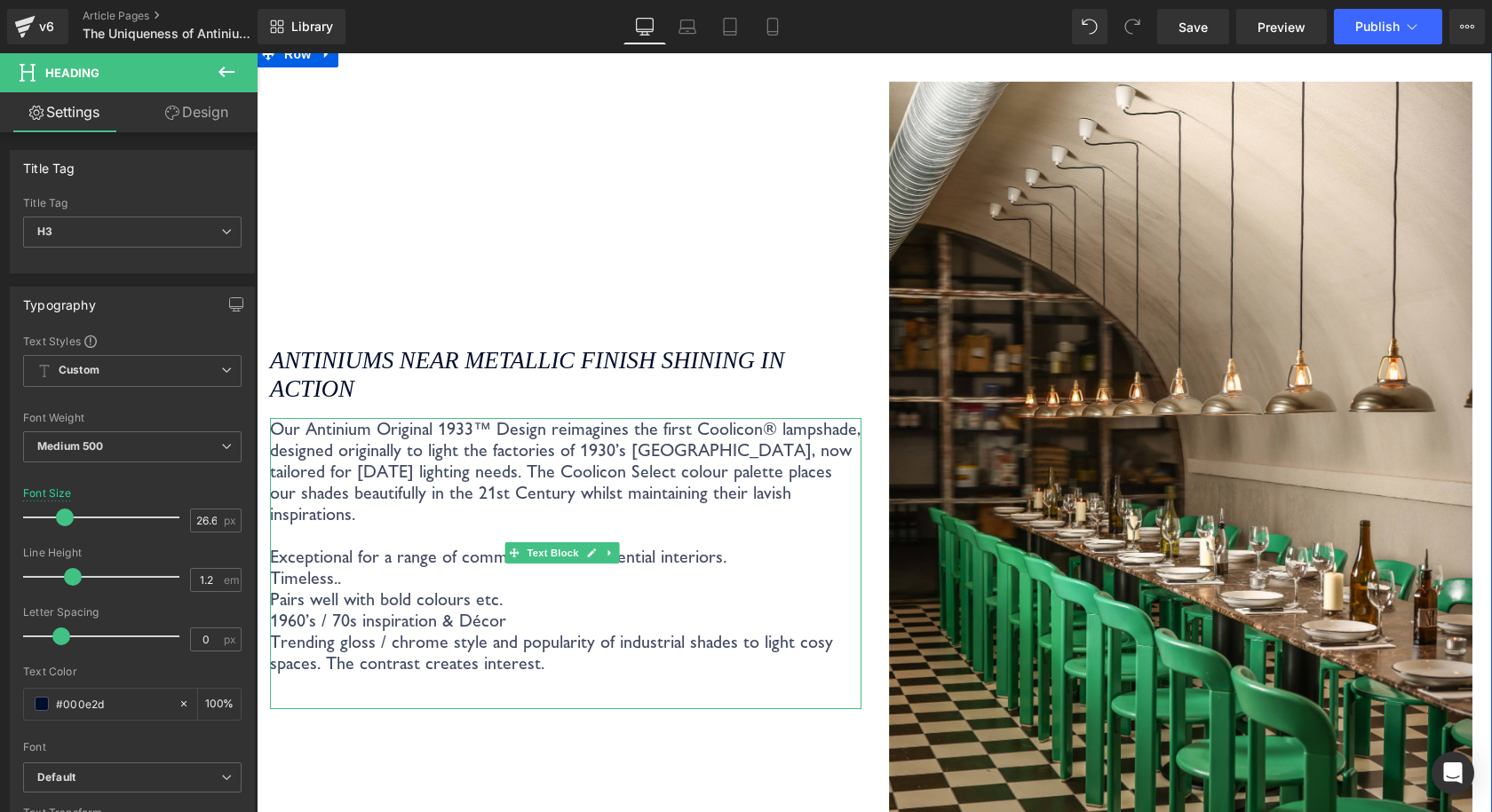
click at [713, 609] on p "1960’s / 70s inspiration & Décor" at bounding box center [565, 620] width 591 height 21
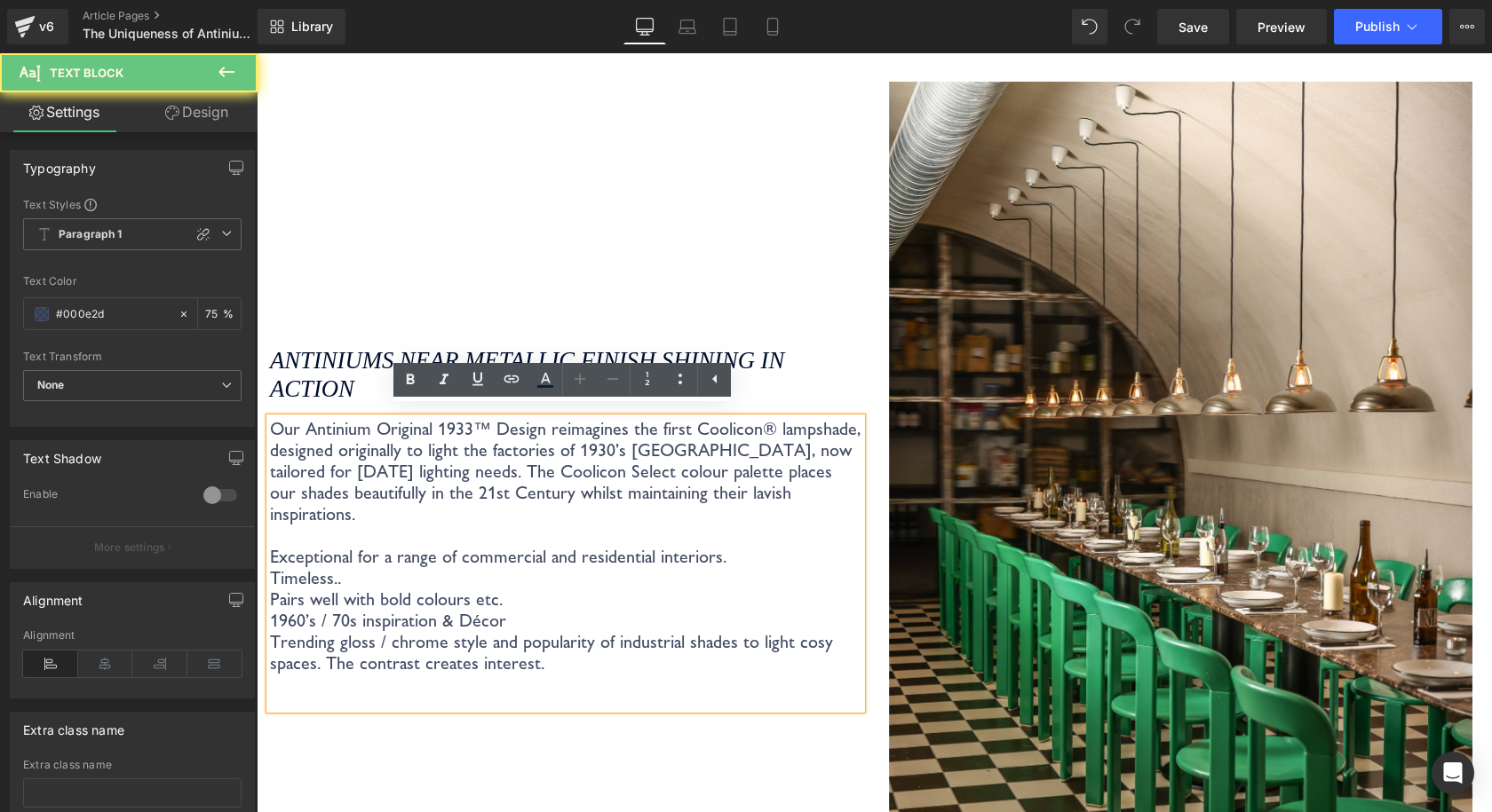
click at [608, 633] on p "Trending gloss / chrome style and popularity of industrial shades to light cosy…" at bounding box center [565, 652] width 591 height 43
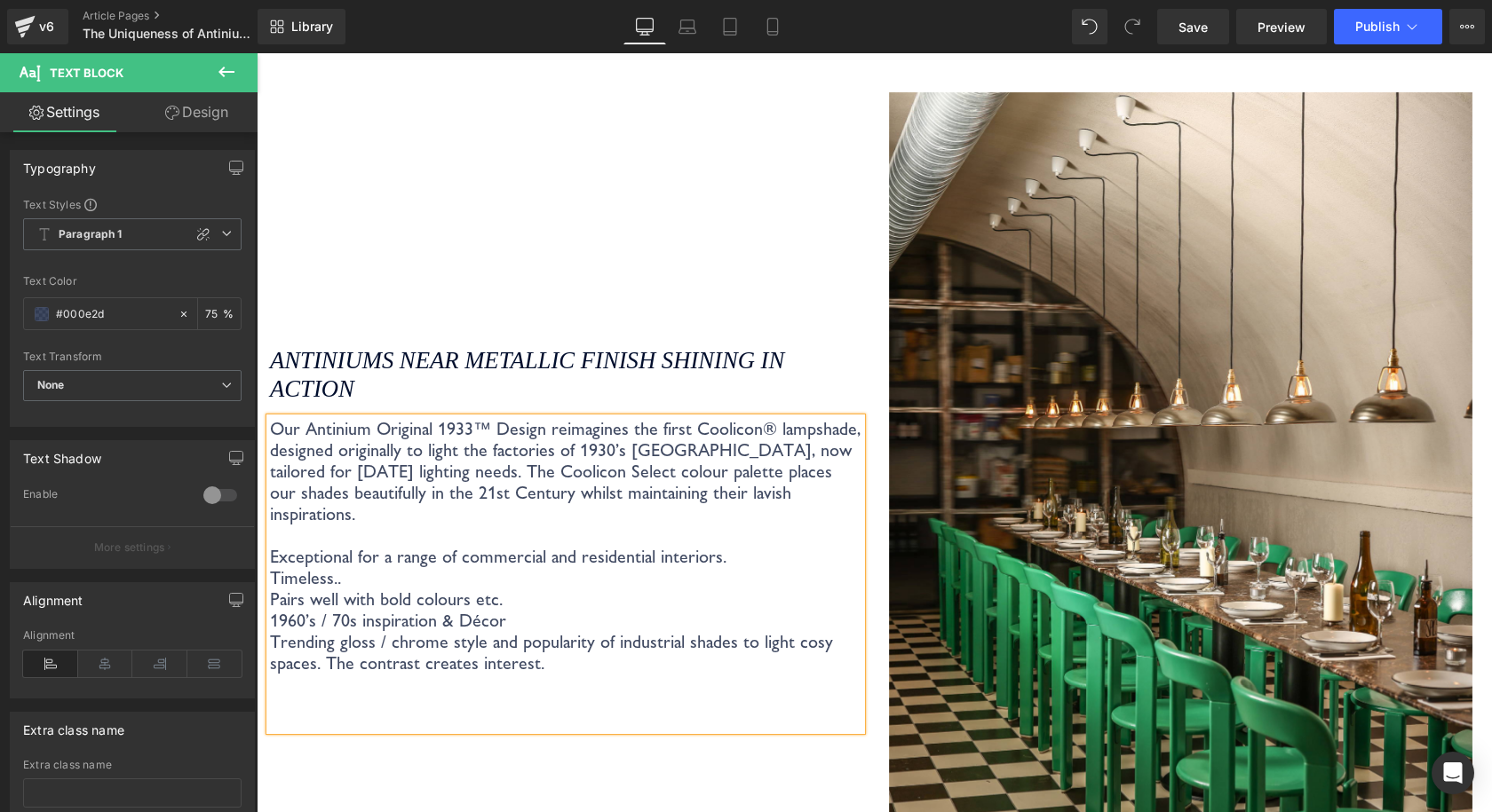
scroll to position [4199, 0]
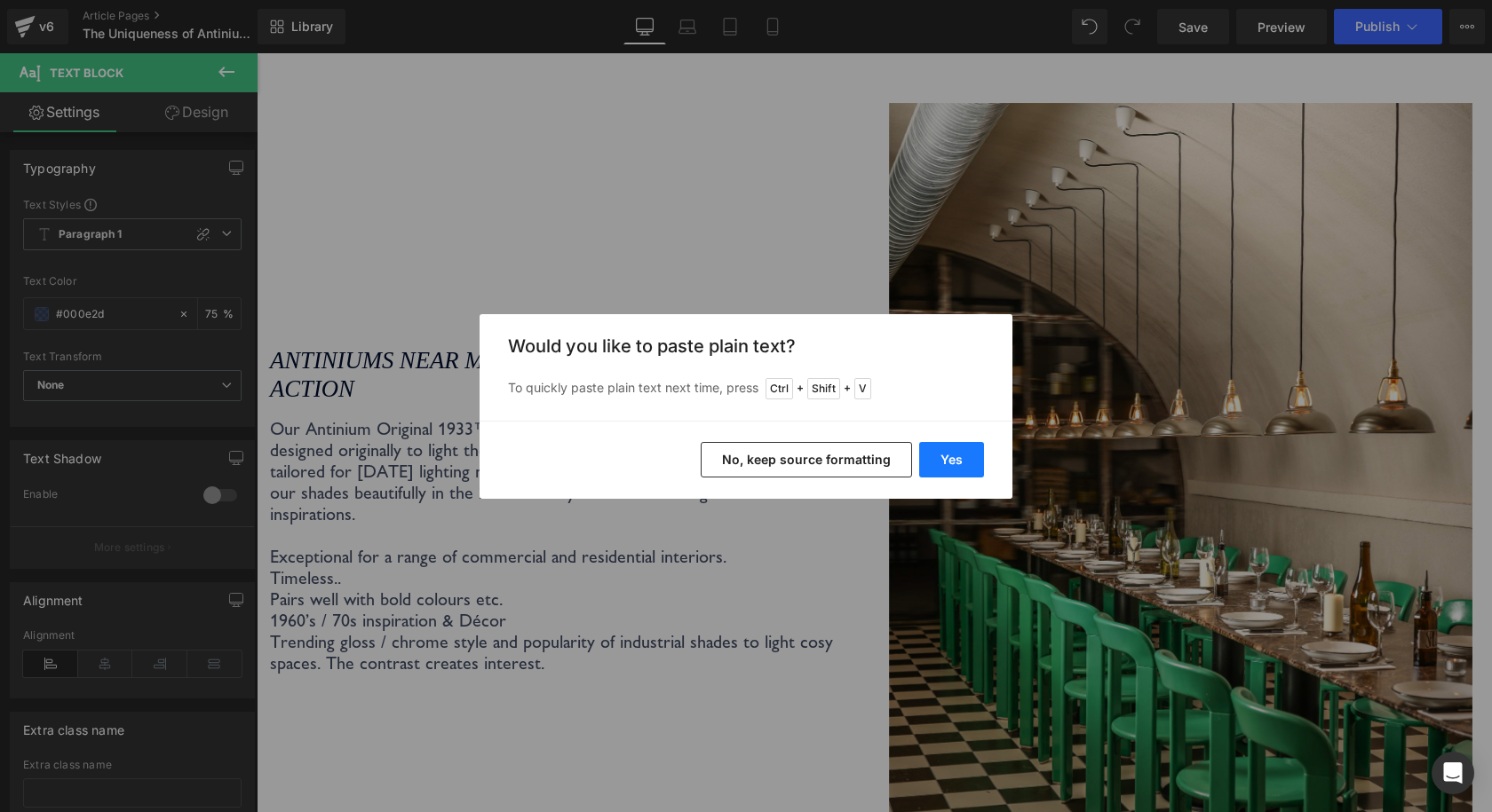
click at [945, 463] on button "Yes" at bounding box center [951, 459] width 65 height 36
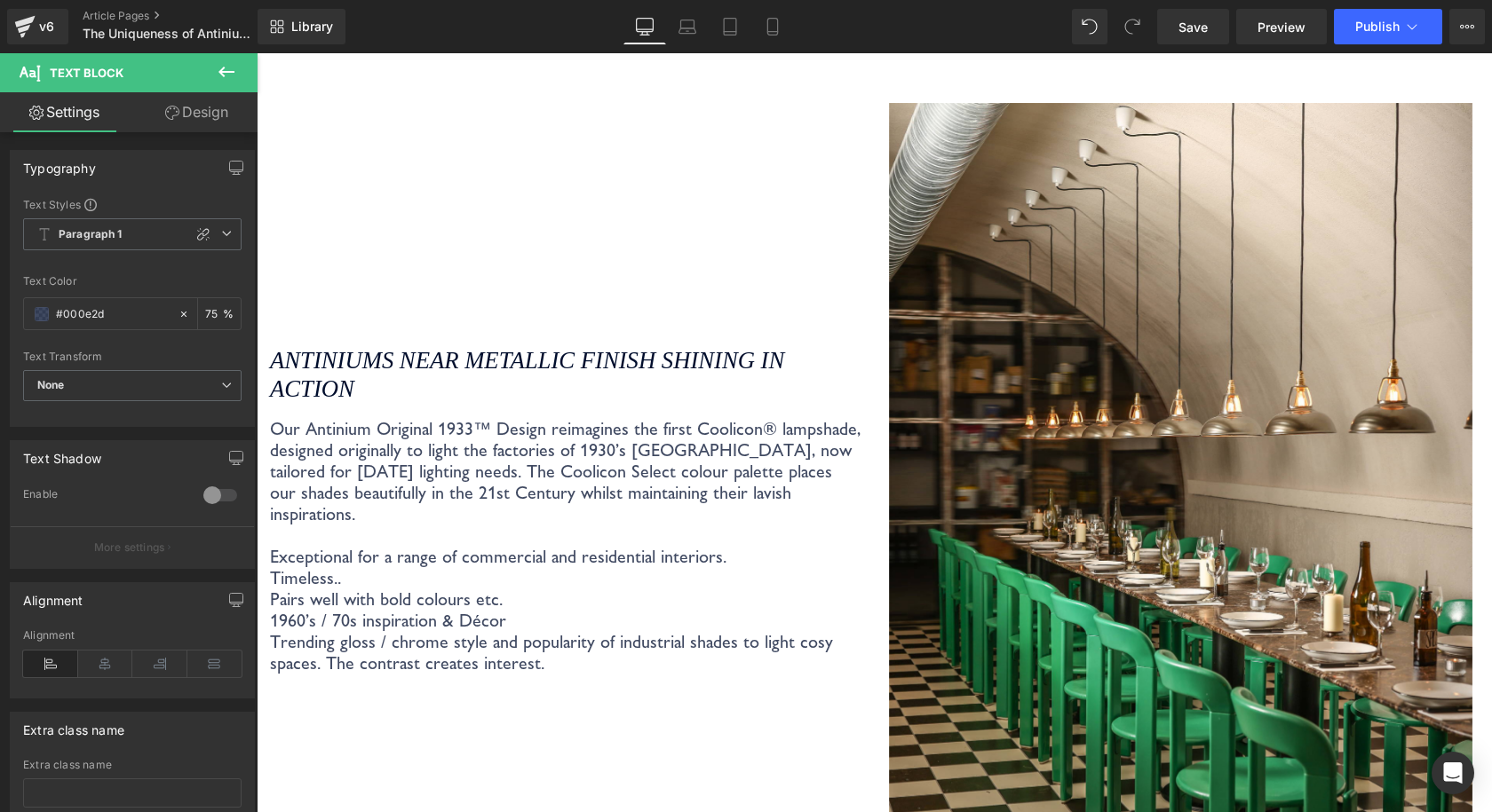
scroll to position [4156, 0]
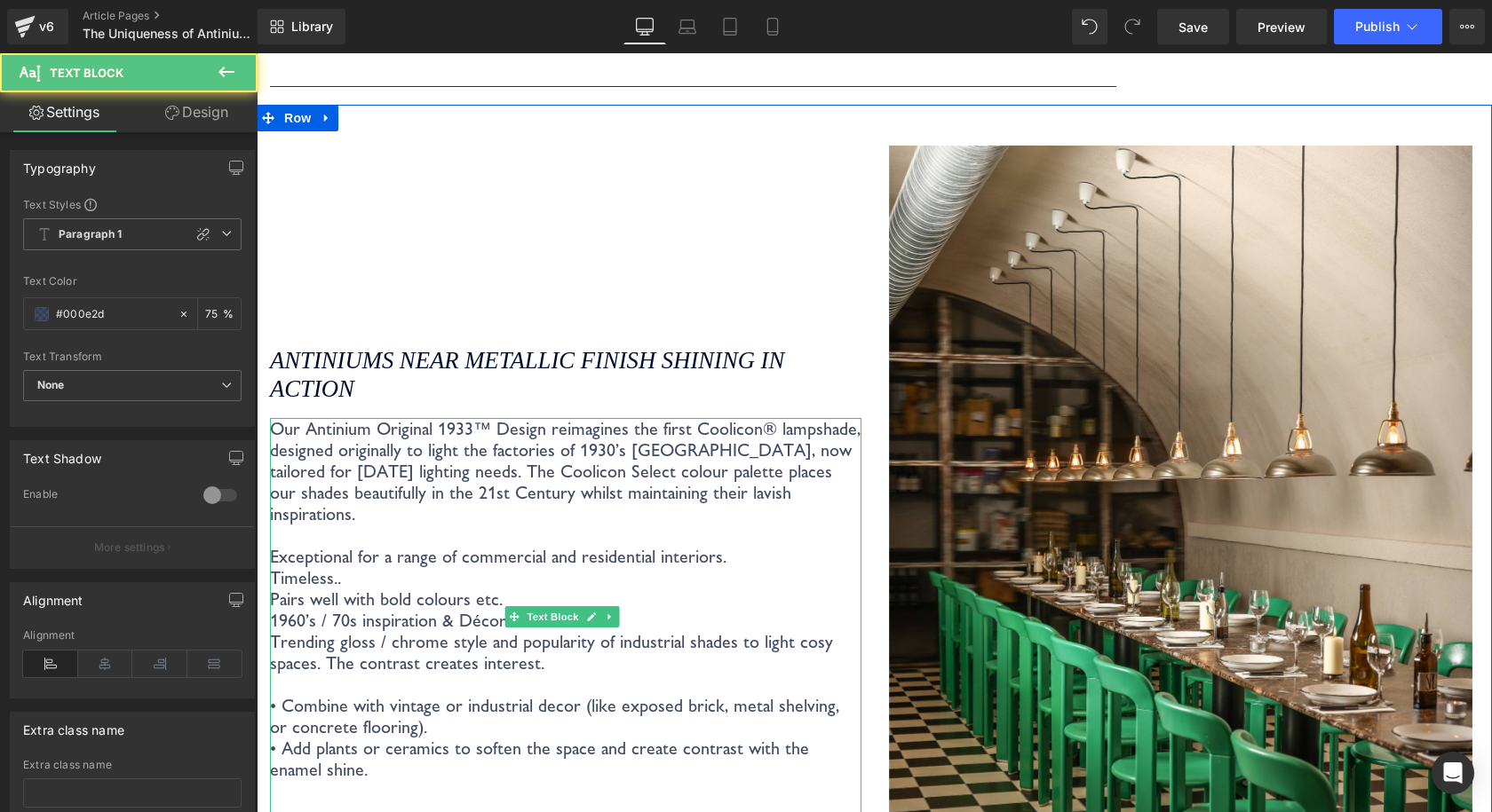
click at [738, 448] on p "Our Antinium Original 1933™ Design reimagines the first Coolicon® lampshade, de…" at bounding box center [565, 471] width 591 height 107
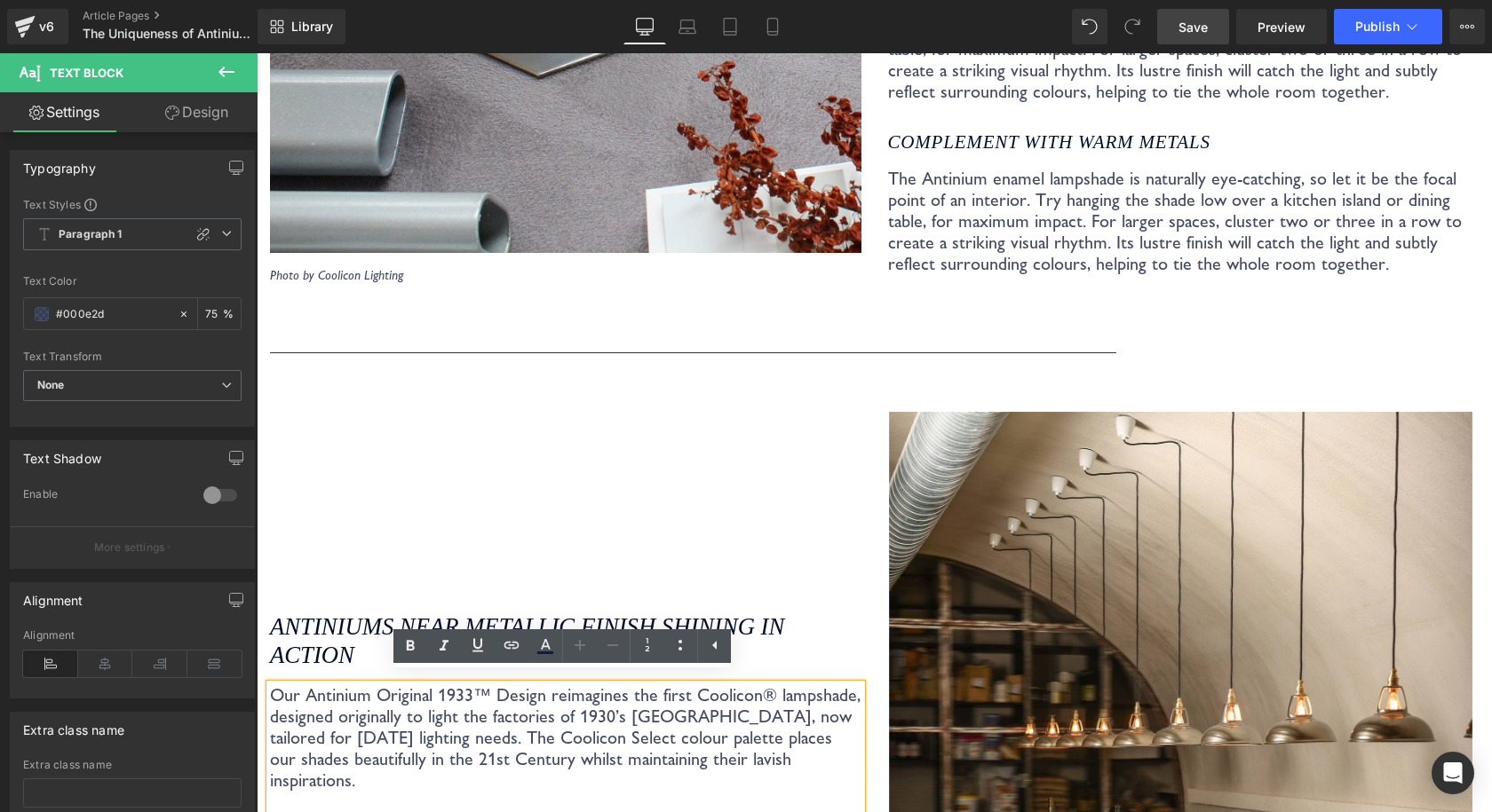
click at [1205, 26] on span "Save" at bounding box center [1193, 26] width 29 height 18
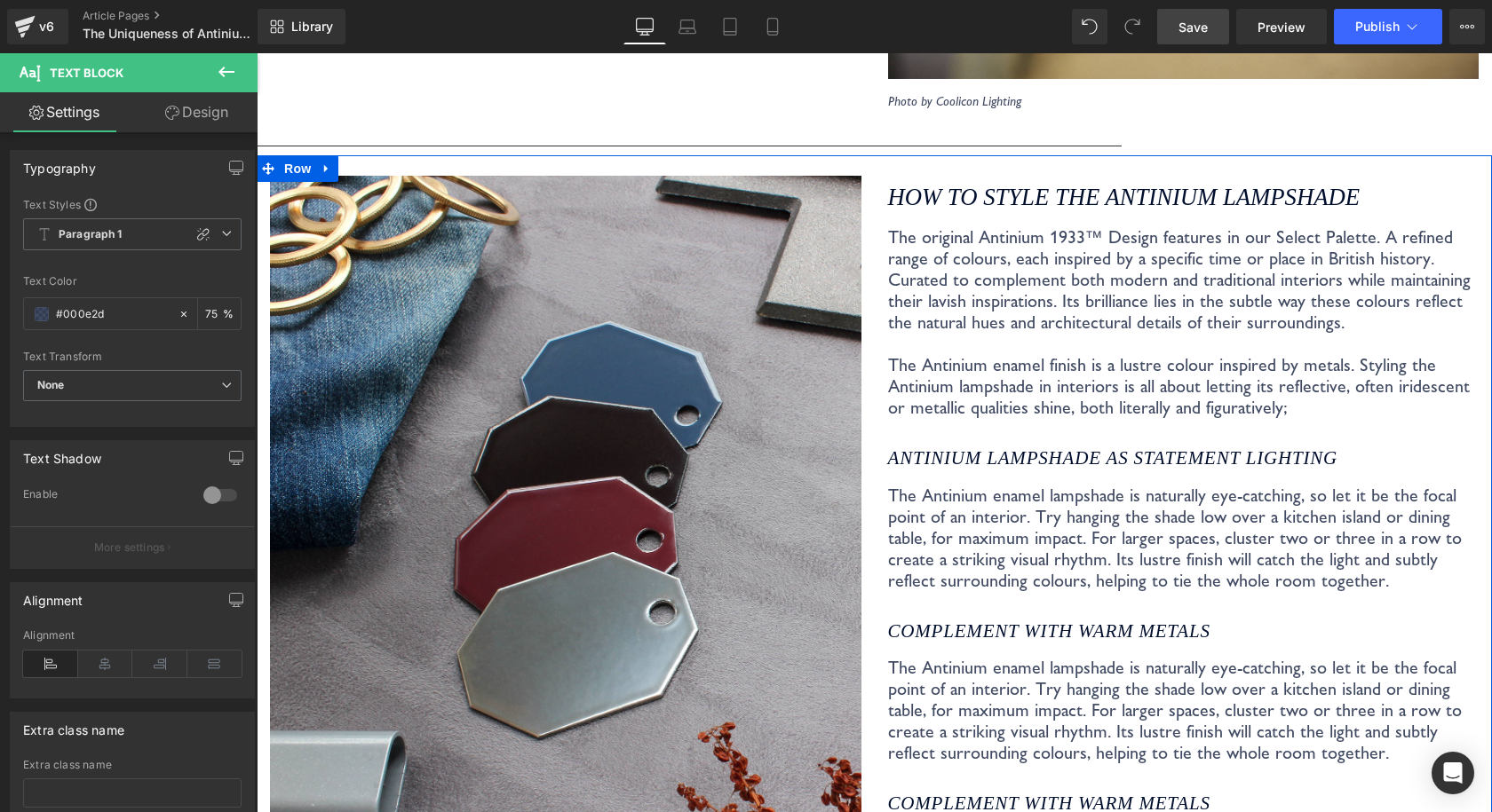
scroll to position [3269, 0]
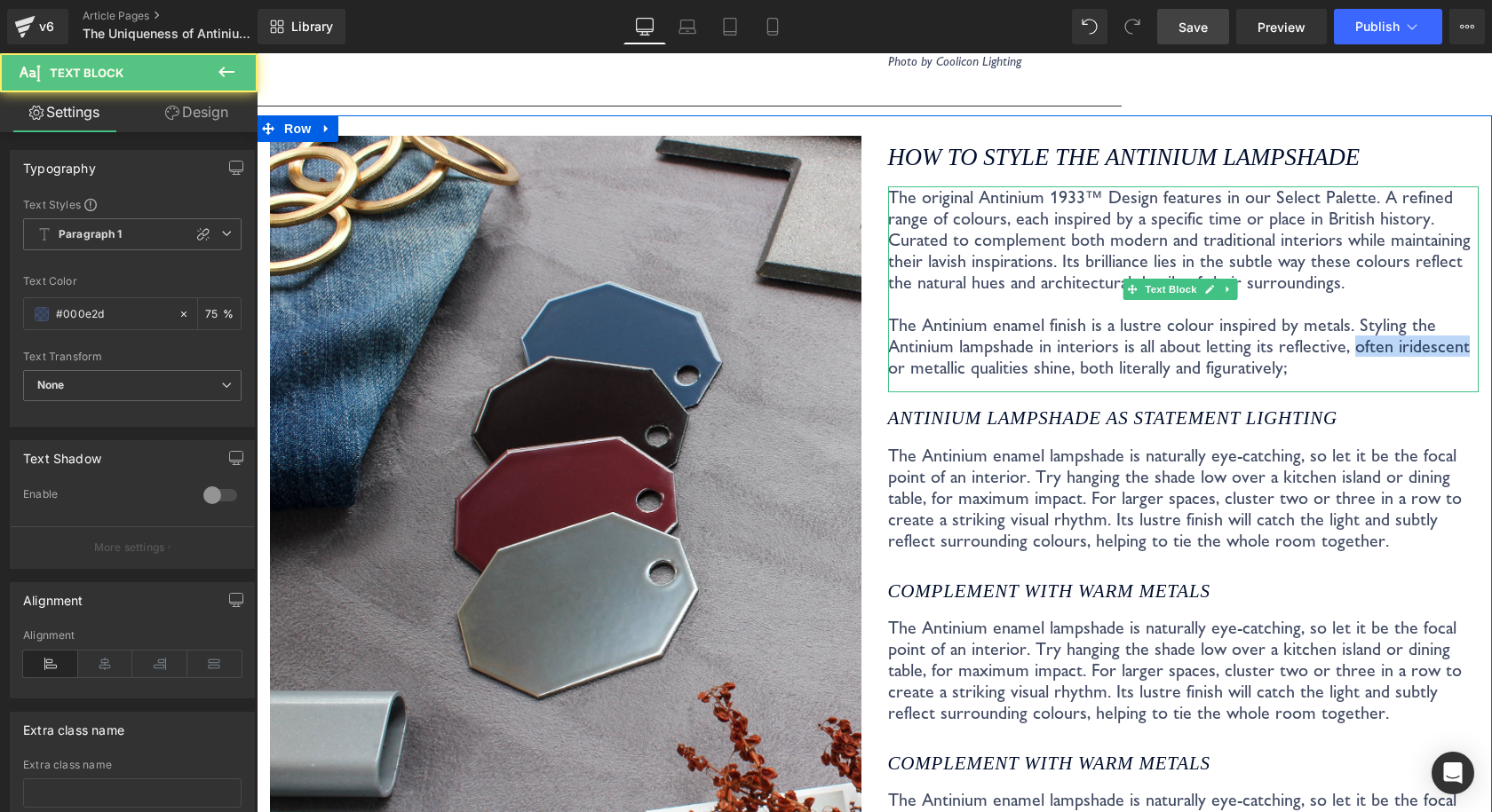
drag, startPoint x: 1430, startPoint y: 329, endPoint x: 1441, endPoint y: 328, distance: 11.0
click at [1441, 328] on p "The original Antinium 1933™ Design features in our Select Palette. A refined ra…" at bounding box center [1183, 282] width 591 height 192
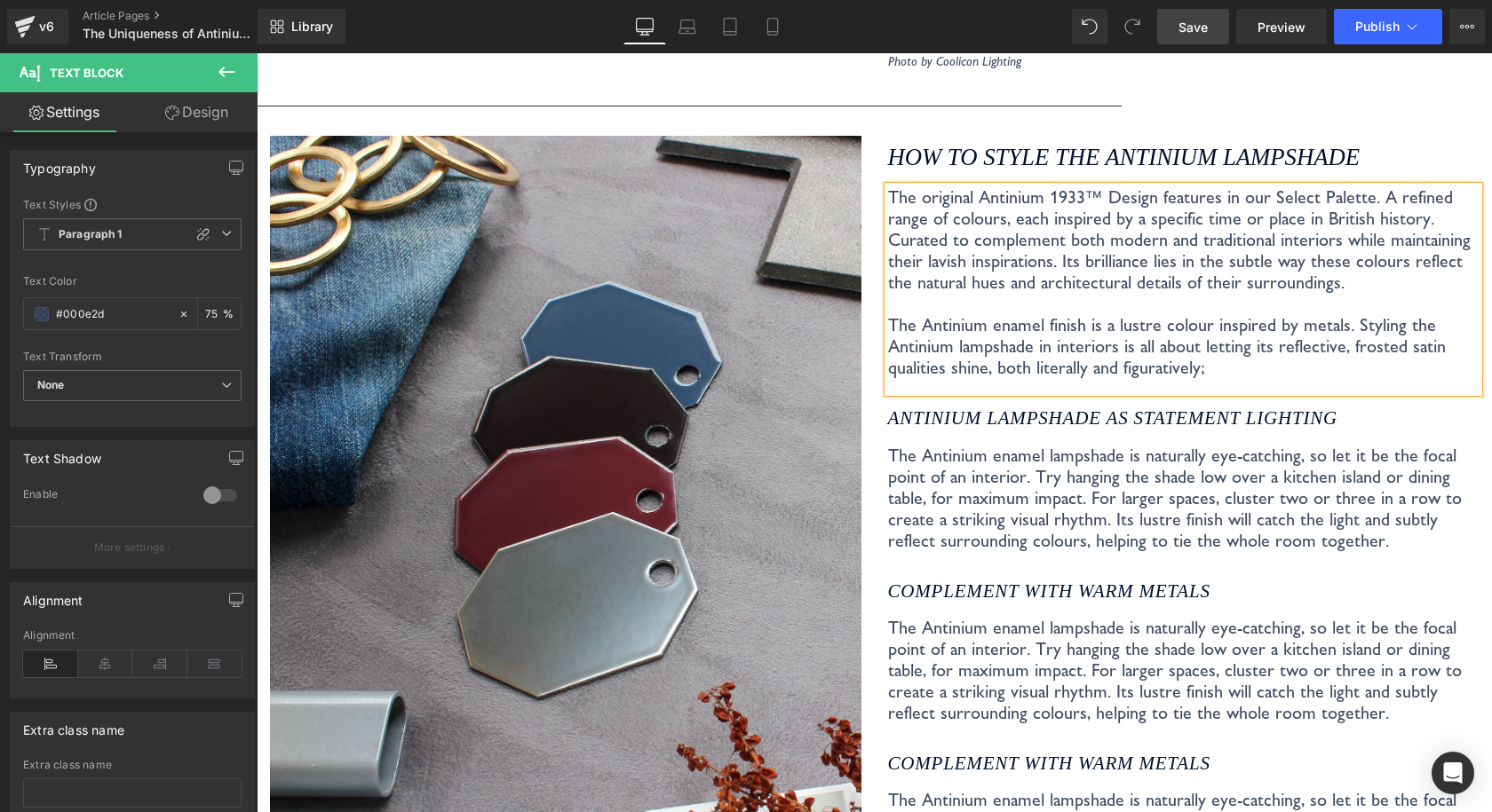
click at [909, 348] on p "The original Antinium 1933™ Design features in our Select Palette. A refined ra…" at bounding box center [1183, 282] width 591 height 192
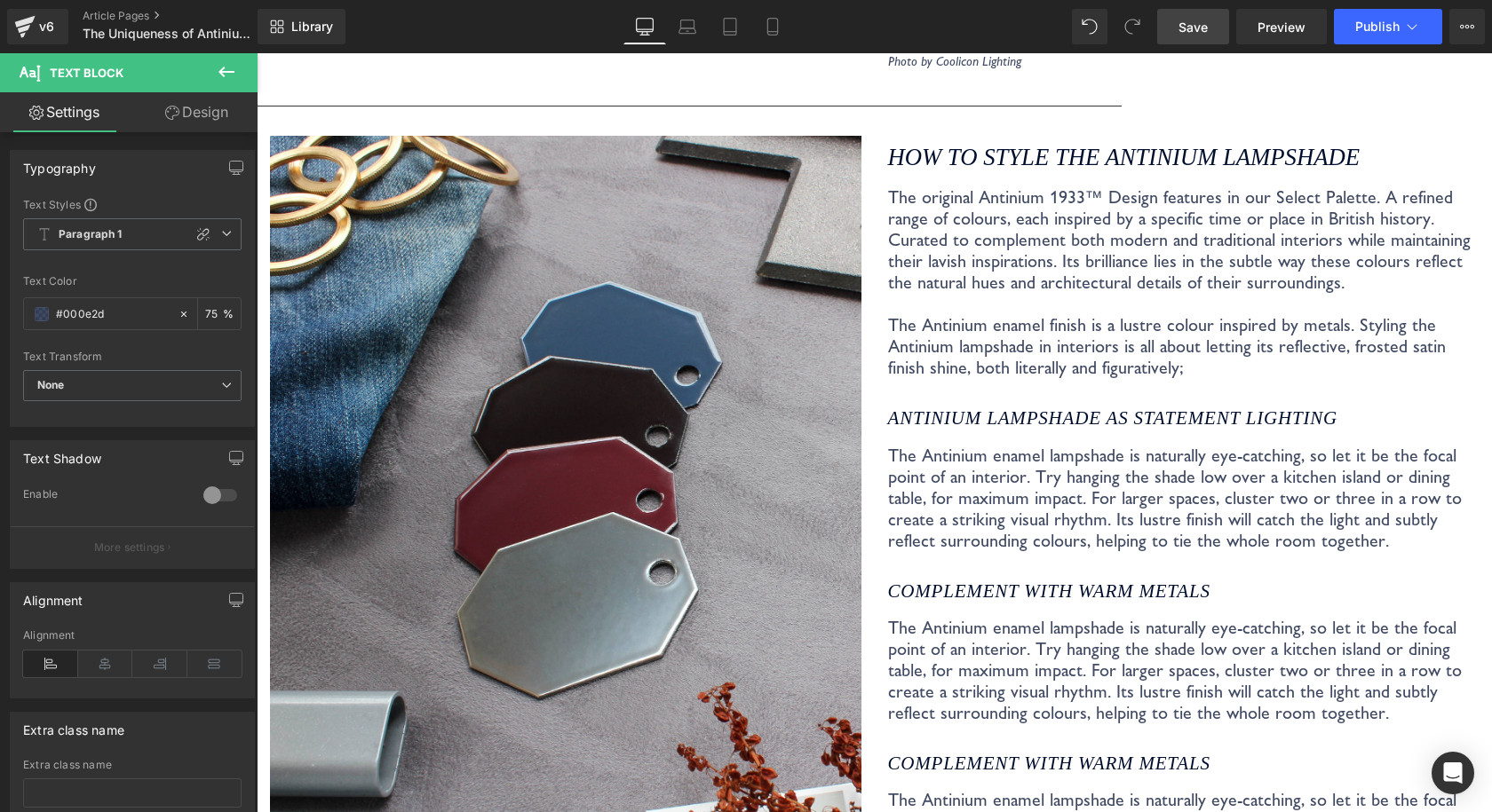
click at [1218, 22] on link "Save" at bounding box center [1193, 26] width 72 height 36
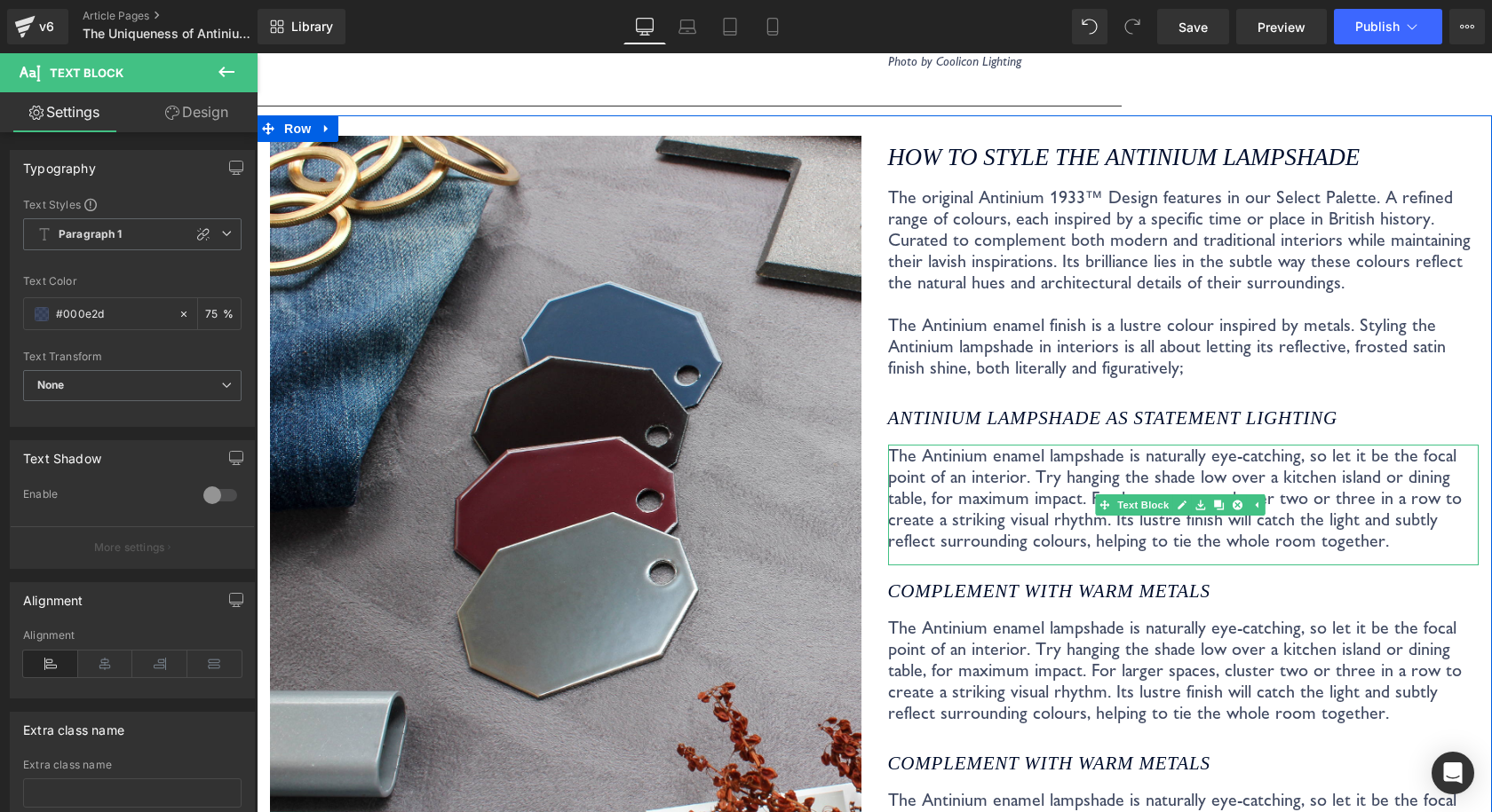
click at [902, 444] on p "The Antinium enamel lampshade is naturally eye-catching, so let it be the focal…" at bounding box center [1183, 498] width 591 height 107
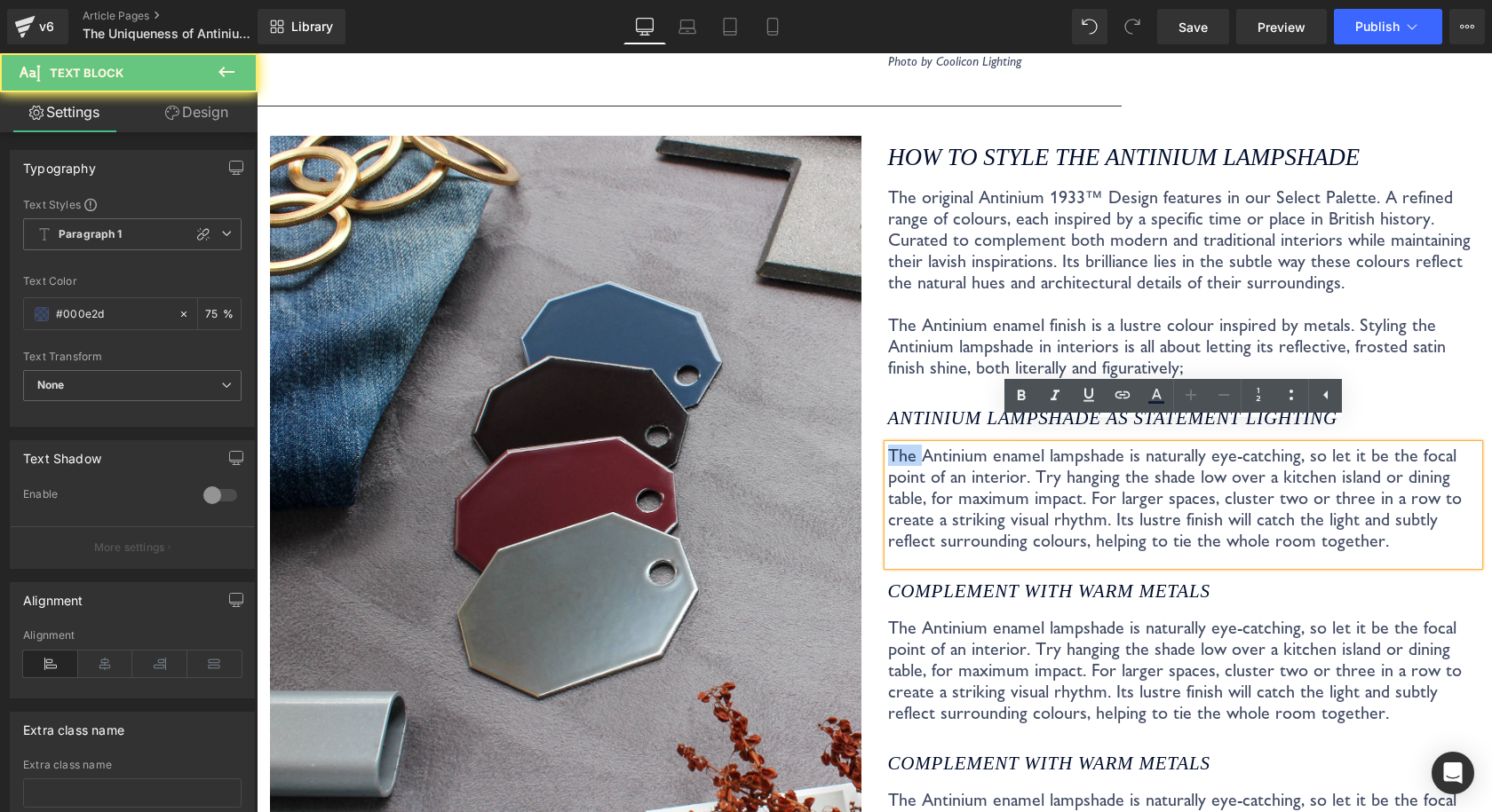
click at [926, 355] on p "The original Antinium 1933™ Design features in our Select Palette. A refined ra…" at bounding box center [1183, 282] width 591 height 192
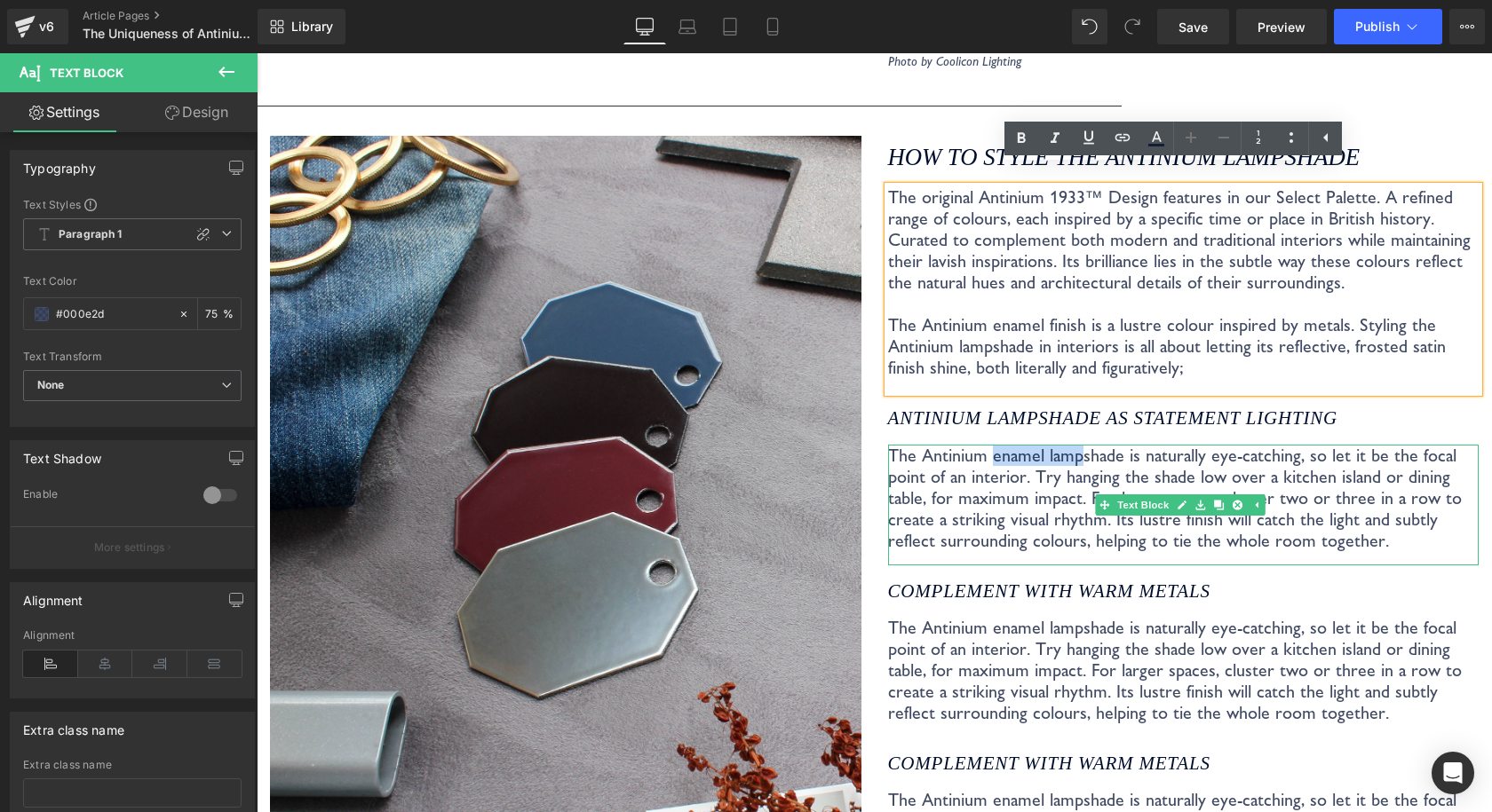
drag, startPoint x: 1072, startPoint y: 434, endPoint x: 985, endPoint y: 436, distance: 87.0
click at [985, 444] on p "The Antinium enamel lampshade is naturally eye-catching, so let it be the focal…" at bounding box center [1183, 498] width 591 height 107
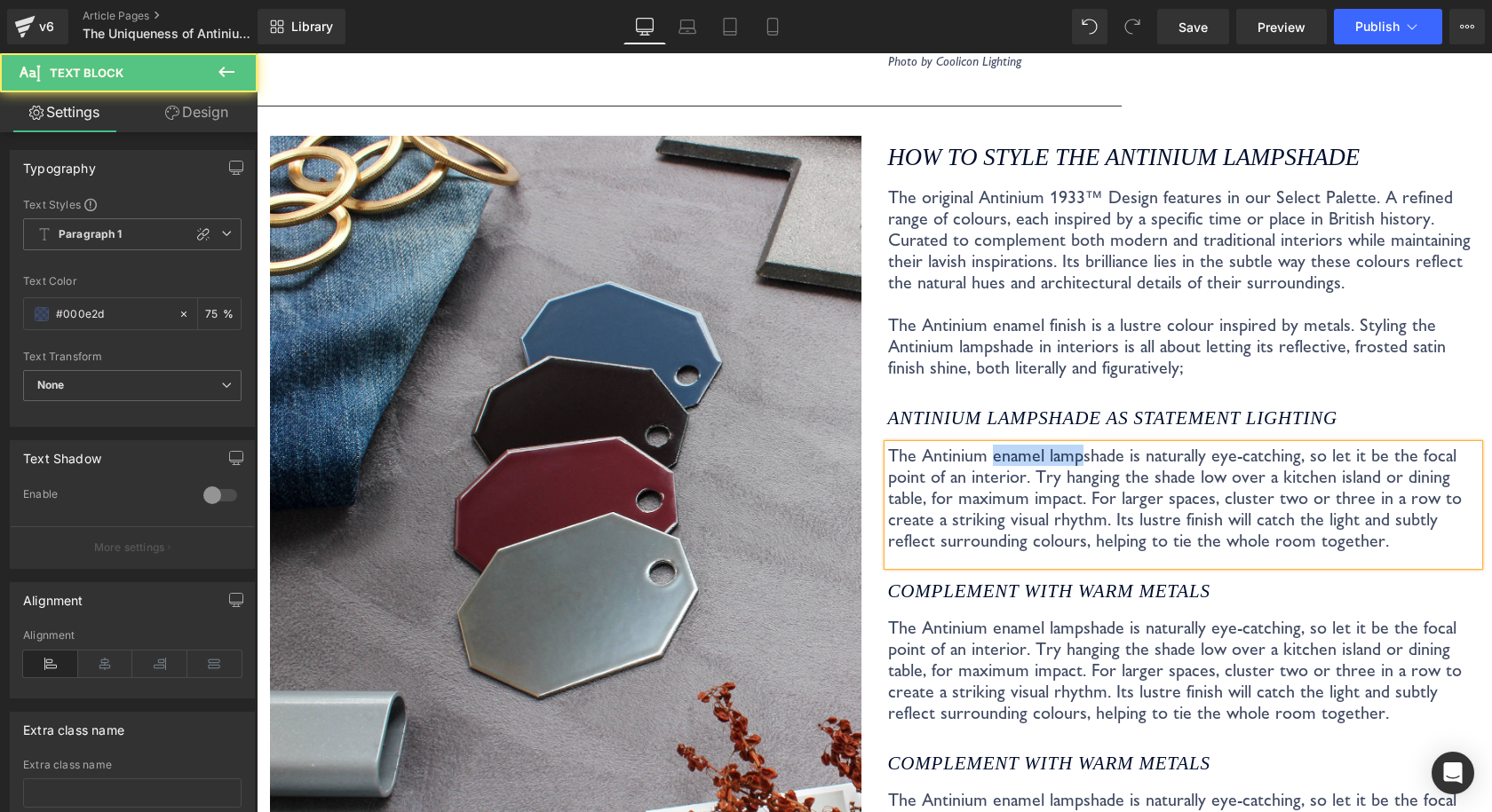
drag, startPoint x: 1070, startPoint y: 434, endPoint x: 983, endPoint y: 430, distance: 87.1
click at [983, 444] on p "The Antinium enamel lampshade is naturally eye-catching, so let it be the focal…" at bounding box center [1183, 498] width 591 height 107
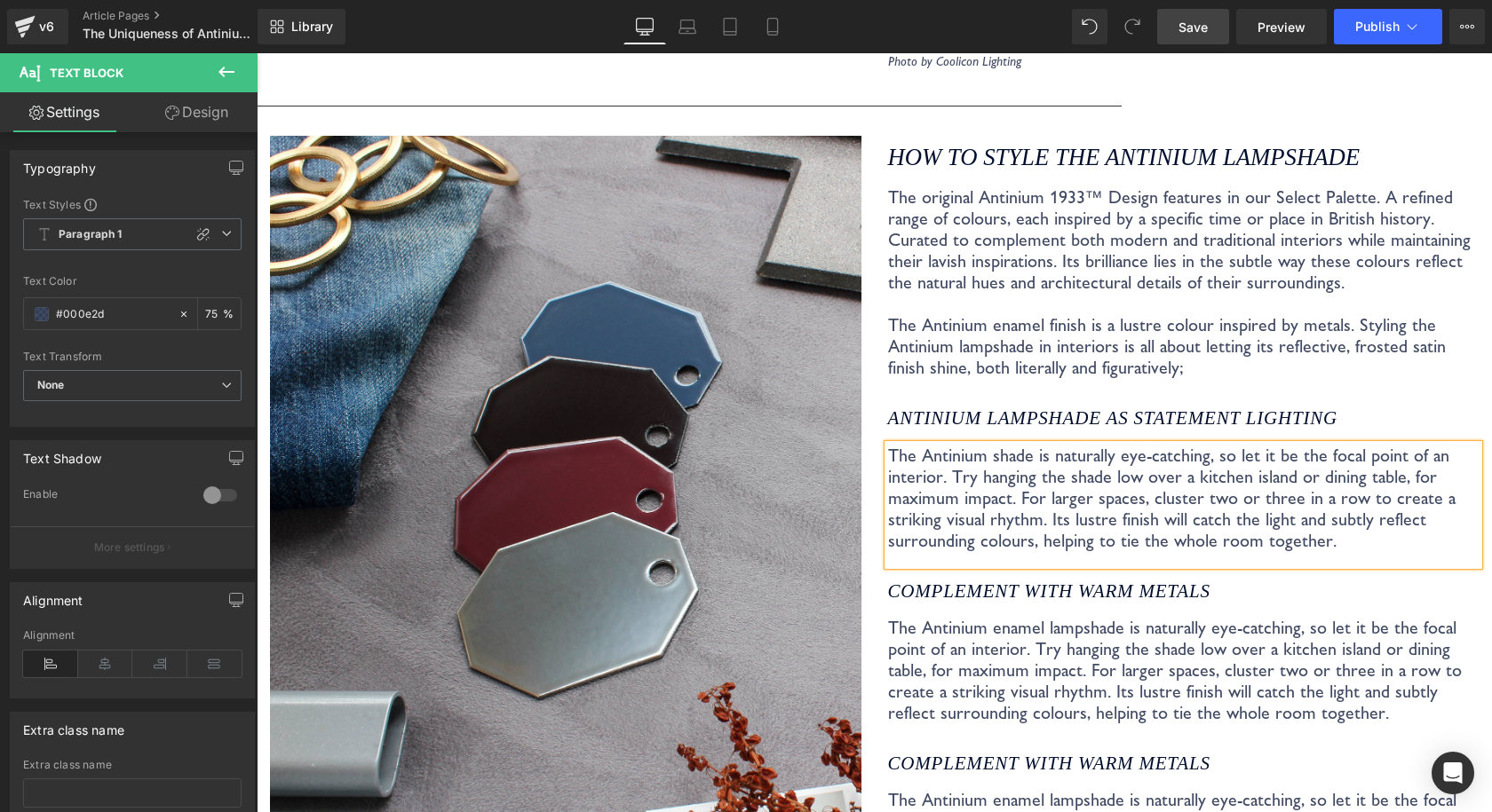
click at [1208, 28] on span "Save" at bounding box center [1193, 26] width 29 height 18
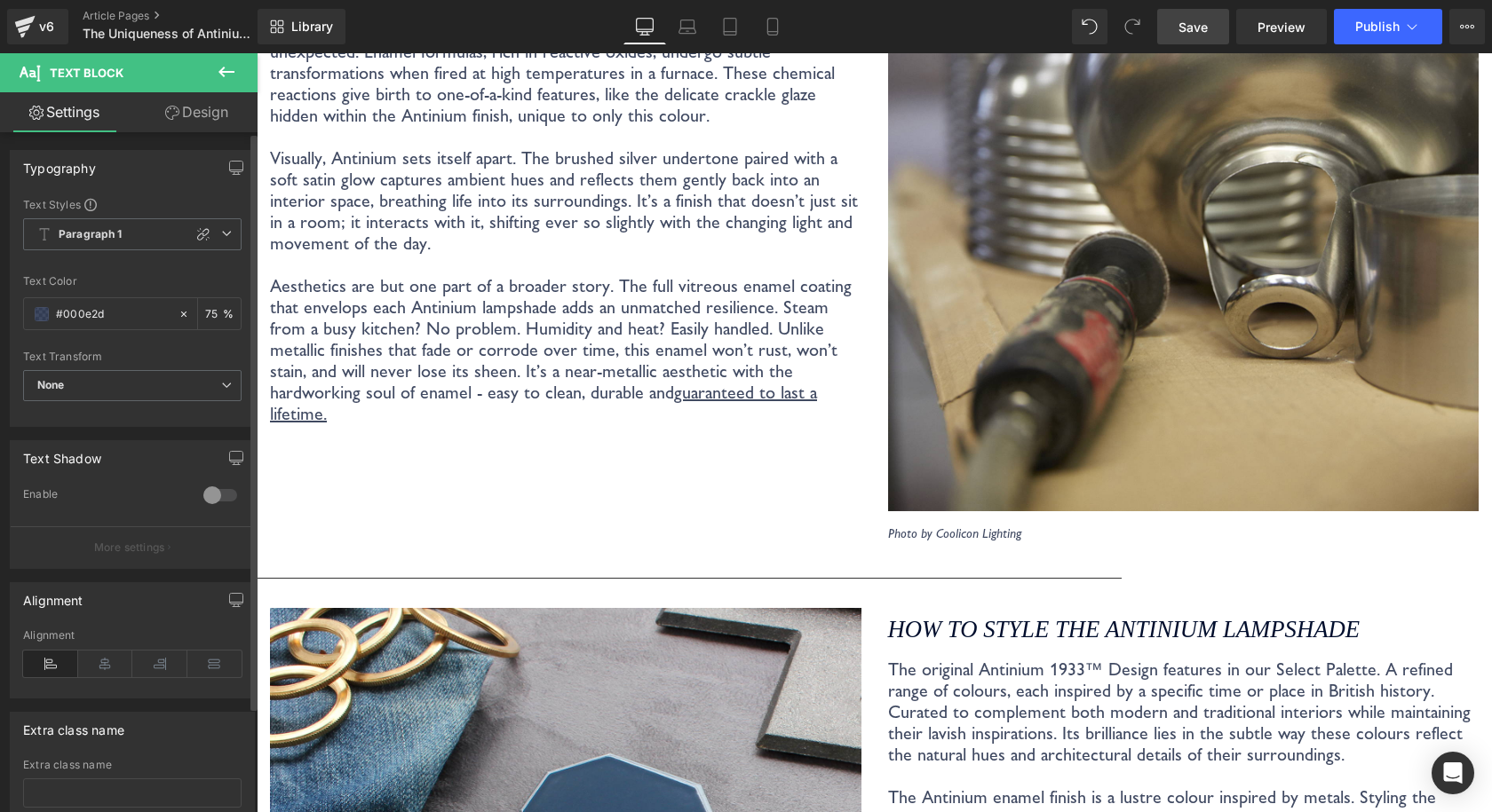
scroll to position [3092, 0]
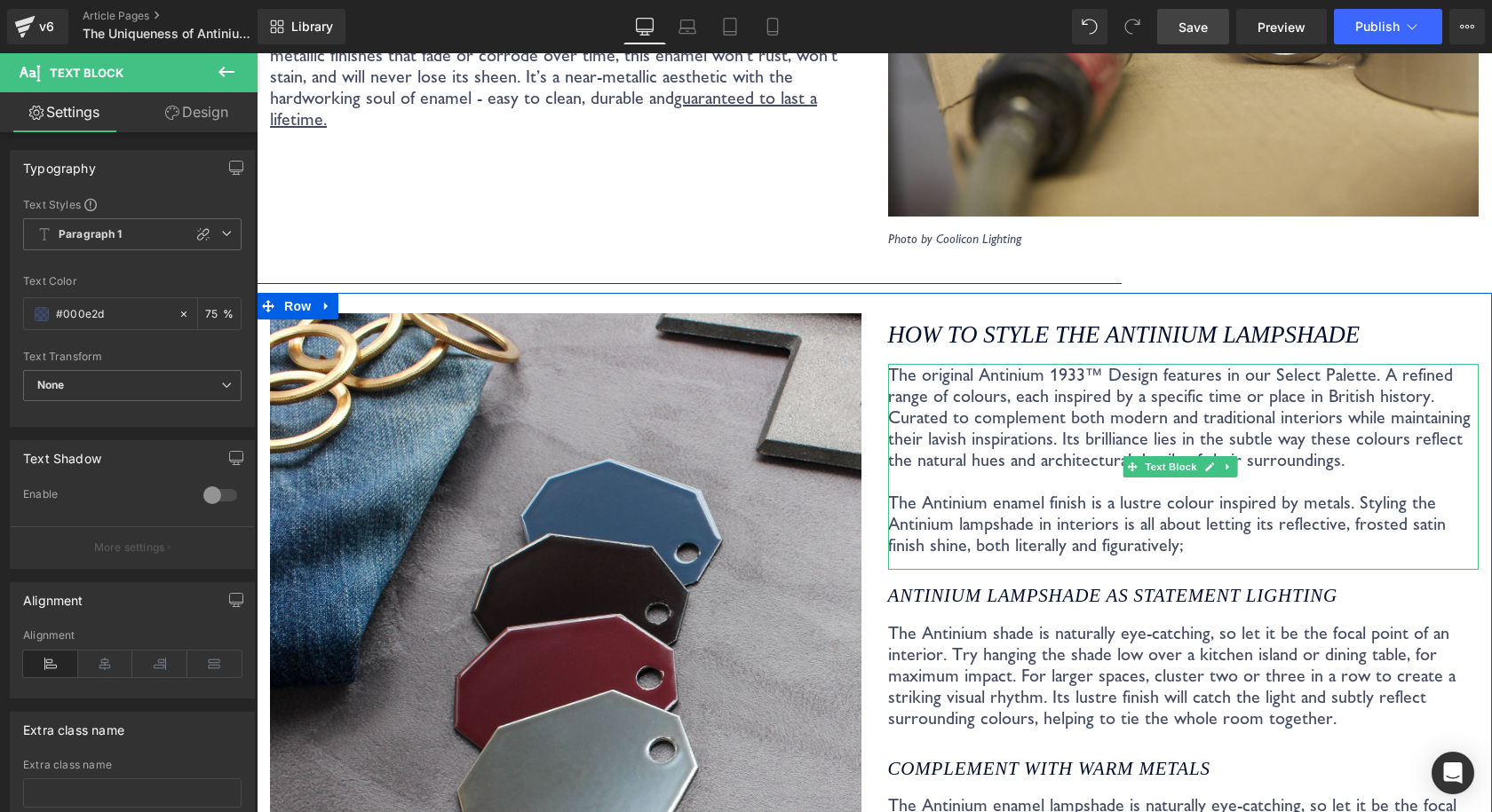
click at [1002, 463] on p "The original Antinium 1933™ Design features in our Select Palette. A refined ra…" at bounding box center [1183, 460] width 591 height 192
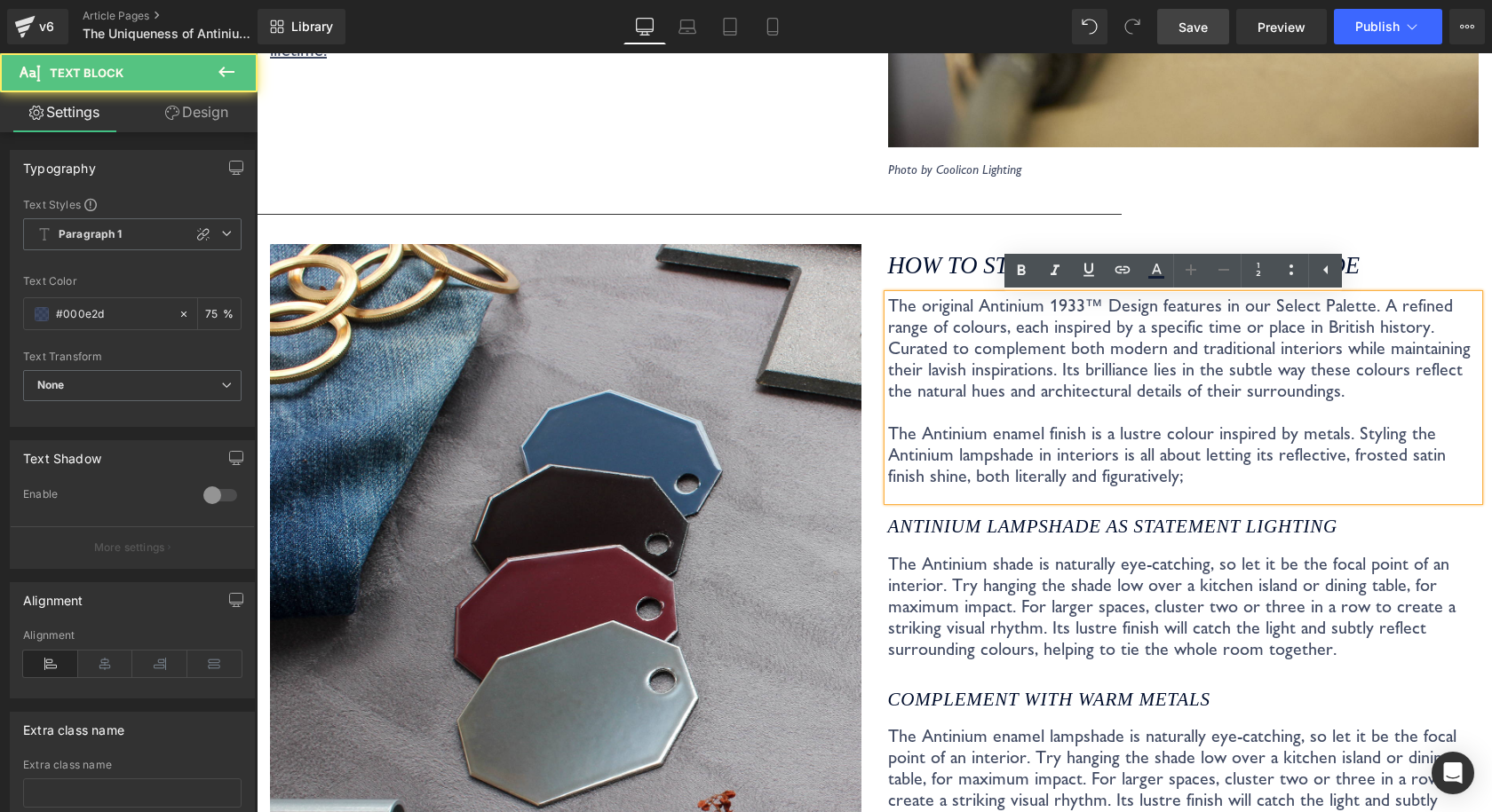
scroll to position [3269, 0]
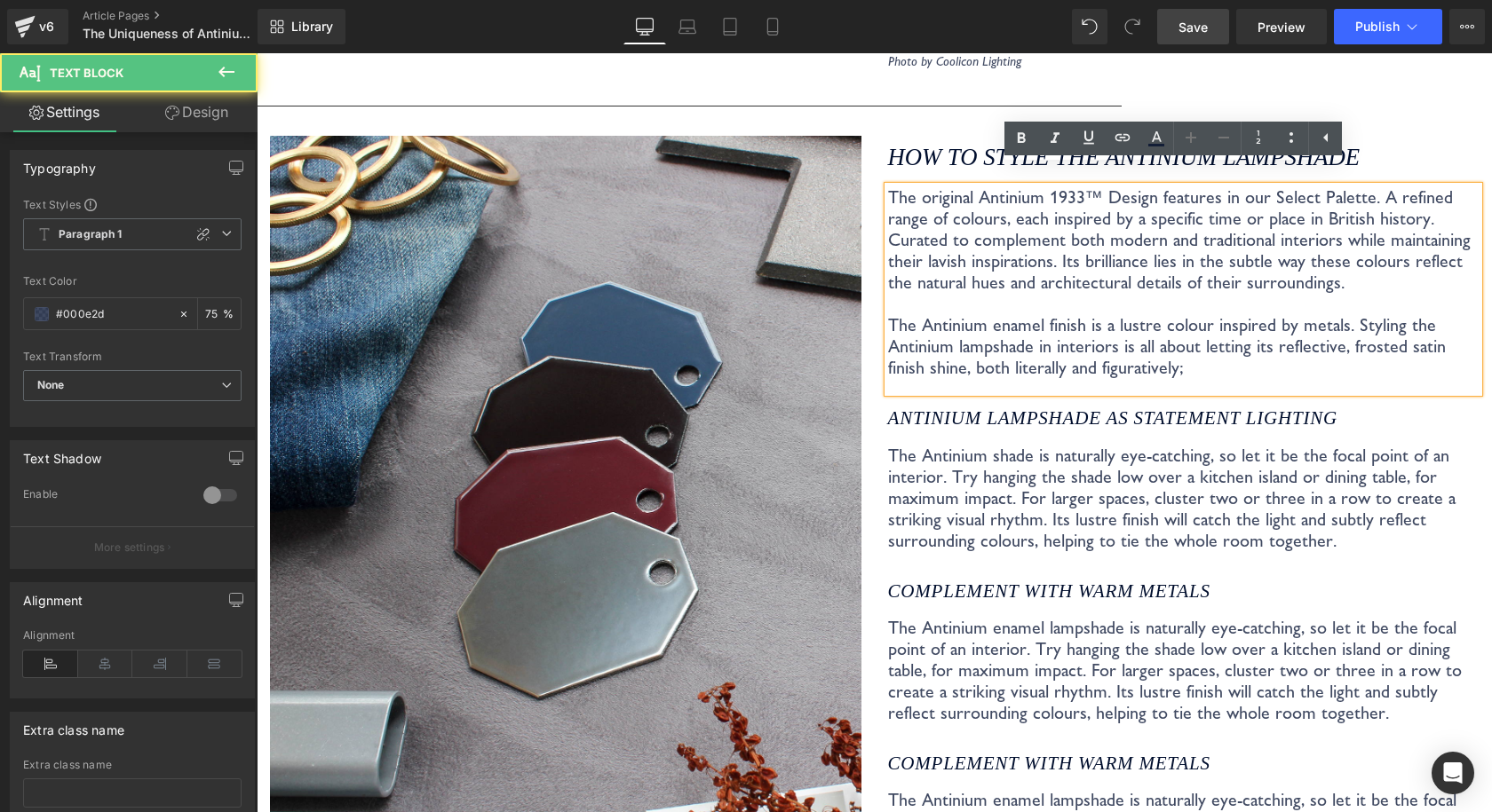
click at [1027, 488] on p "The Antinium shade is naturally eye-catching, so let it be the focal point of a…" at bounding box center [1183, 498] width 591 height 107
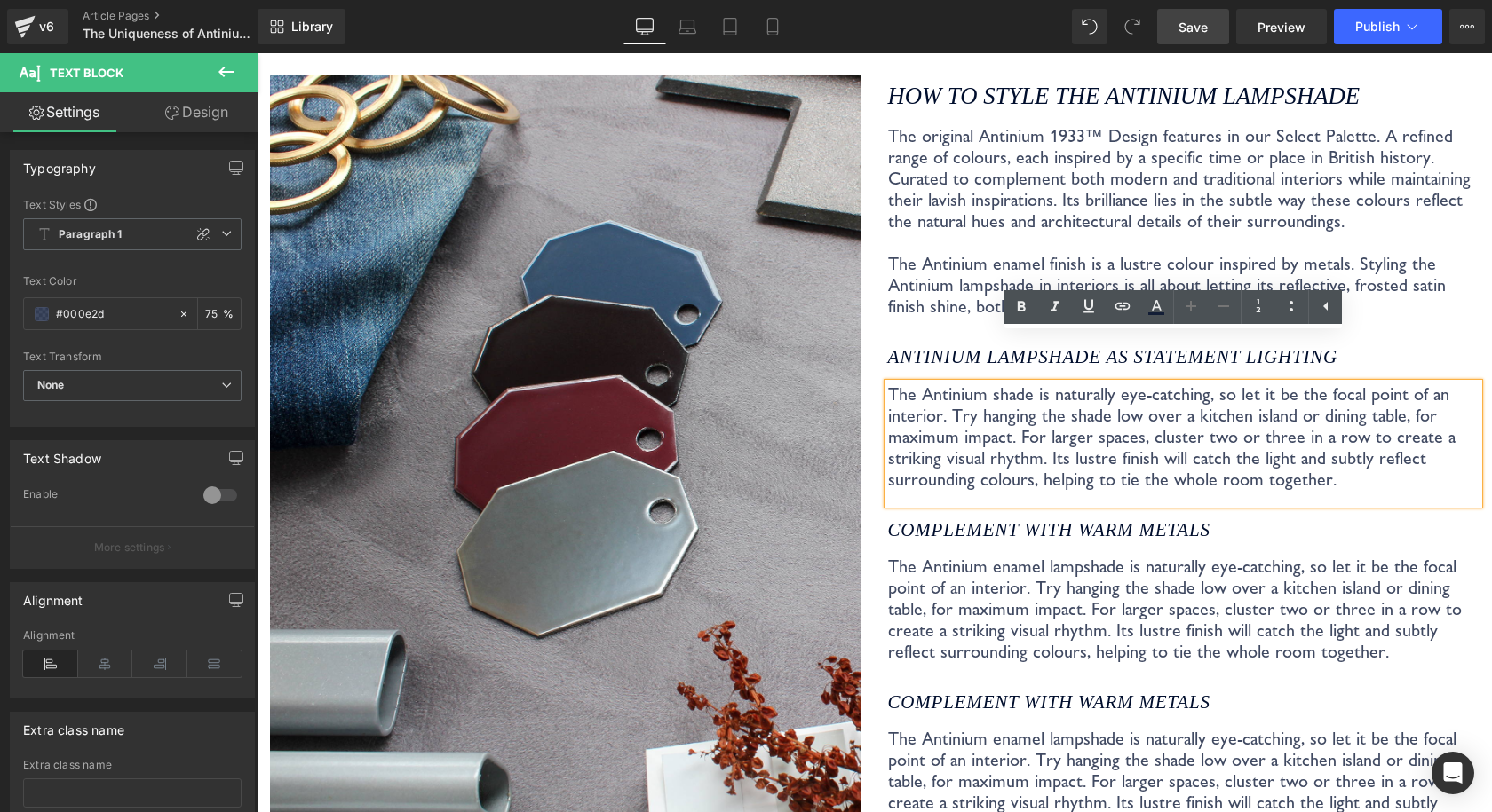
scroll to position [3358, 0]
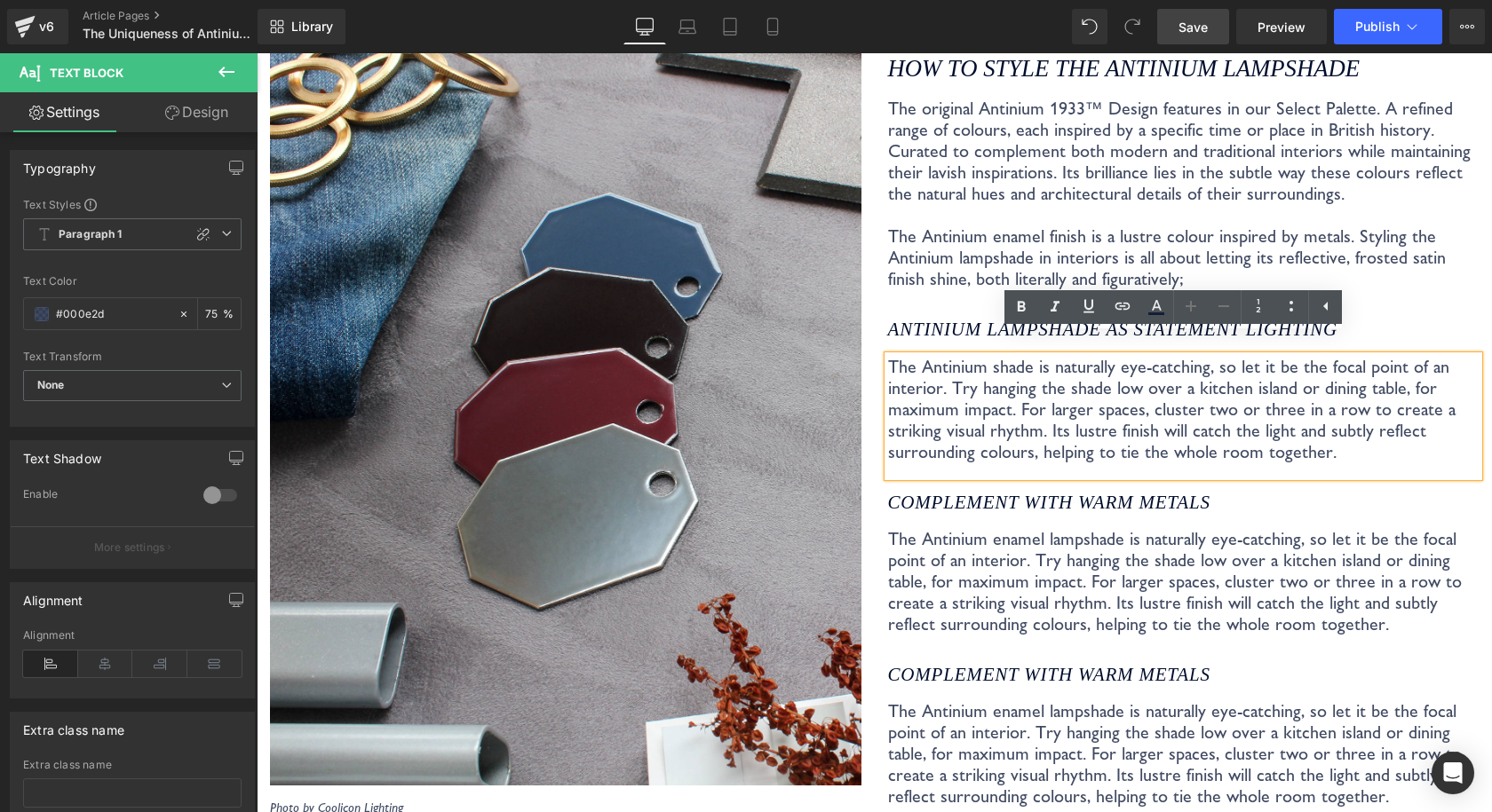
click at [1031, 528] on p "The Antinium enamel lampshade is naturally eye-catching, so let it be the focal…" at bounding box center [1183, 581] width 591 height 107
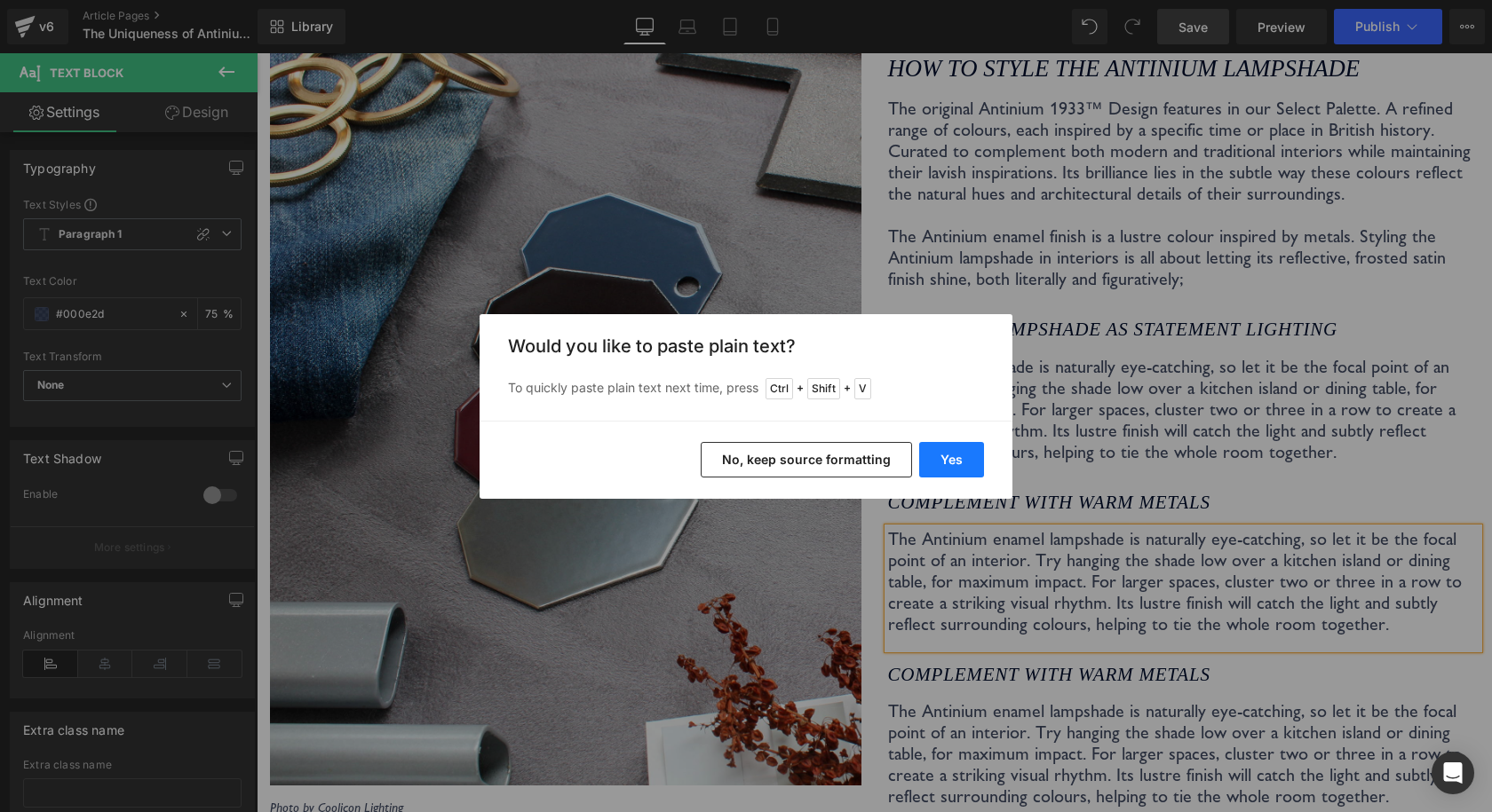
click at [974, 455] on button "Yes" at bounding box center [951, 459] width 65 height 36
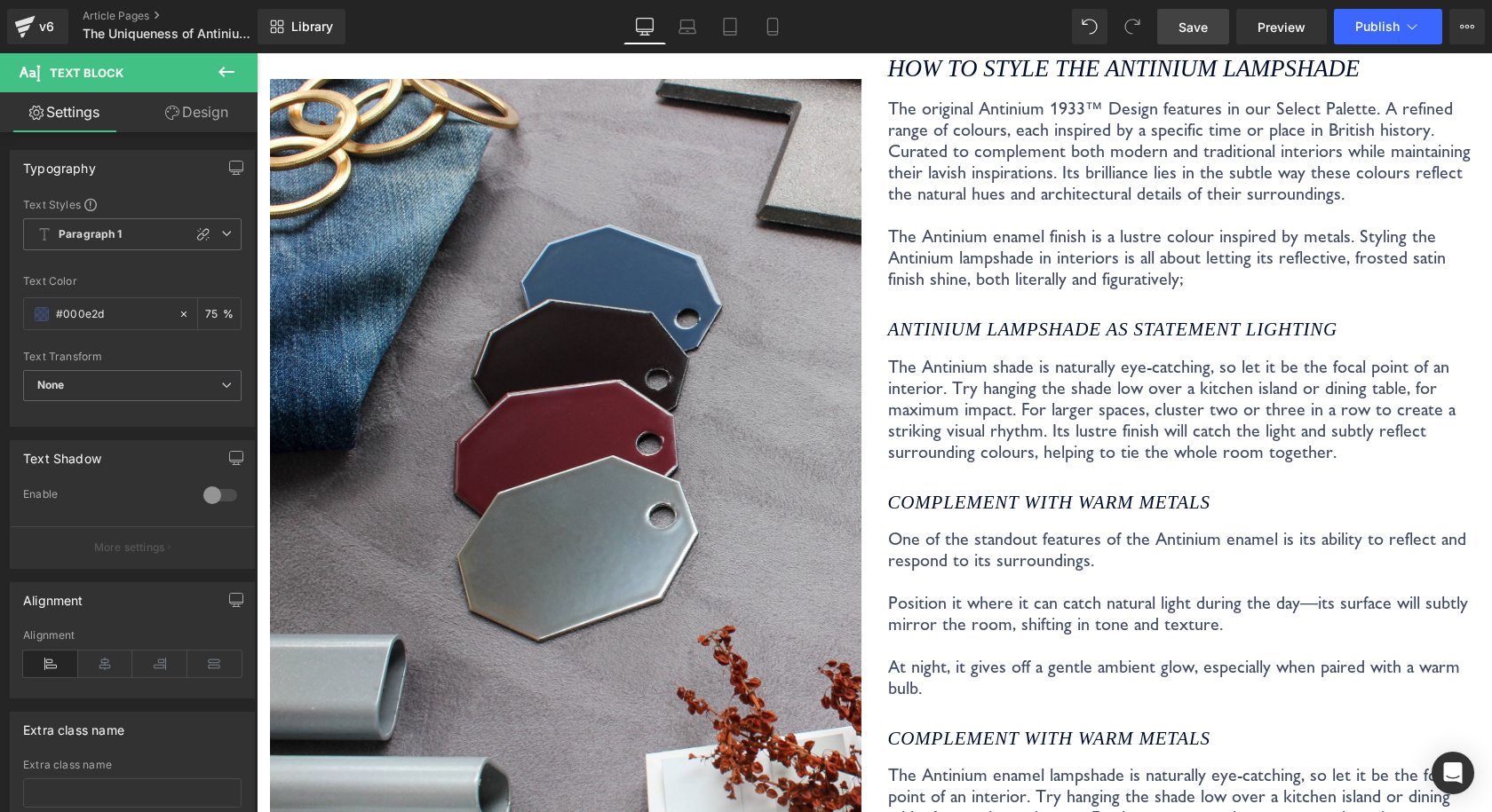
scroll to position [3390, 0]
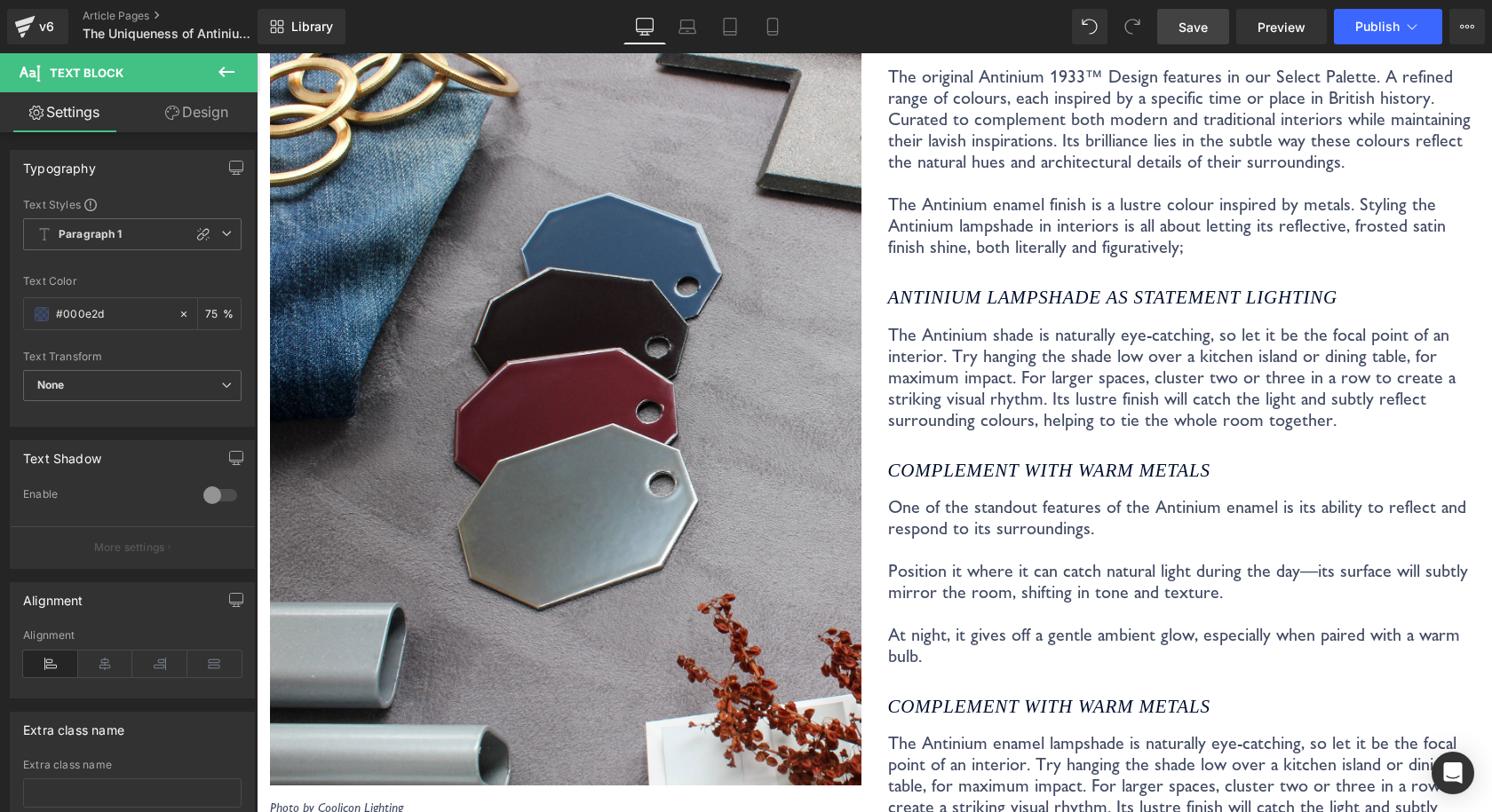
click at [1004, 460] on icon "Complement with warm metals" at bounding box center [1049, 471] width 322 height 21
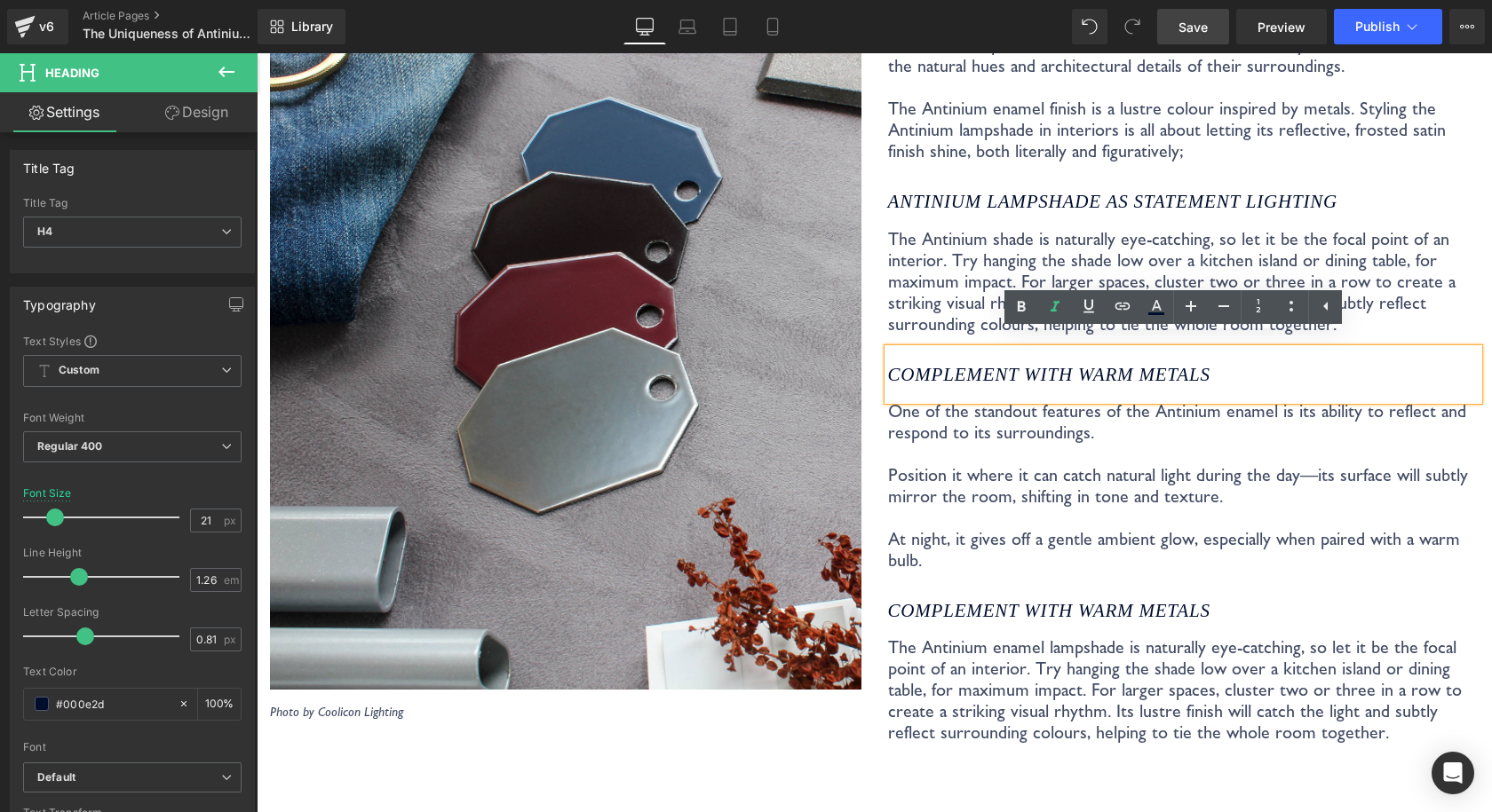
scroll to position [3478, 0]
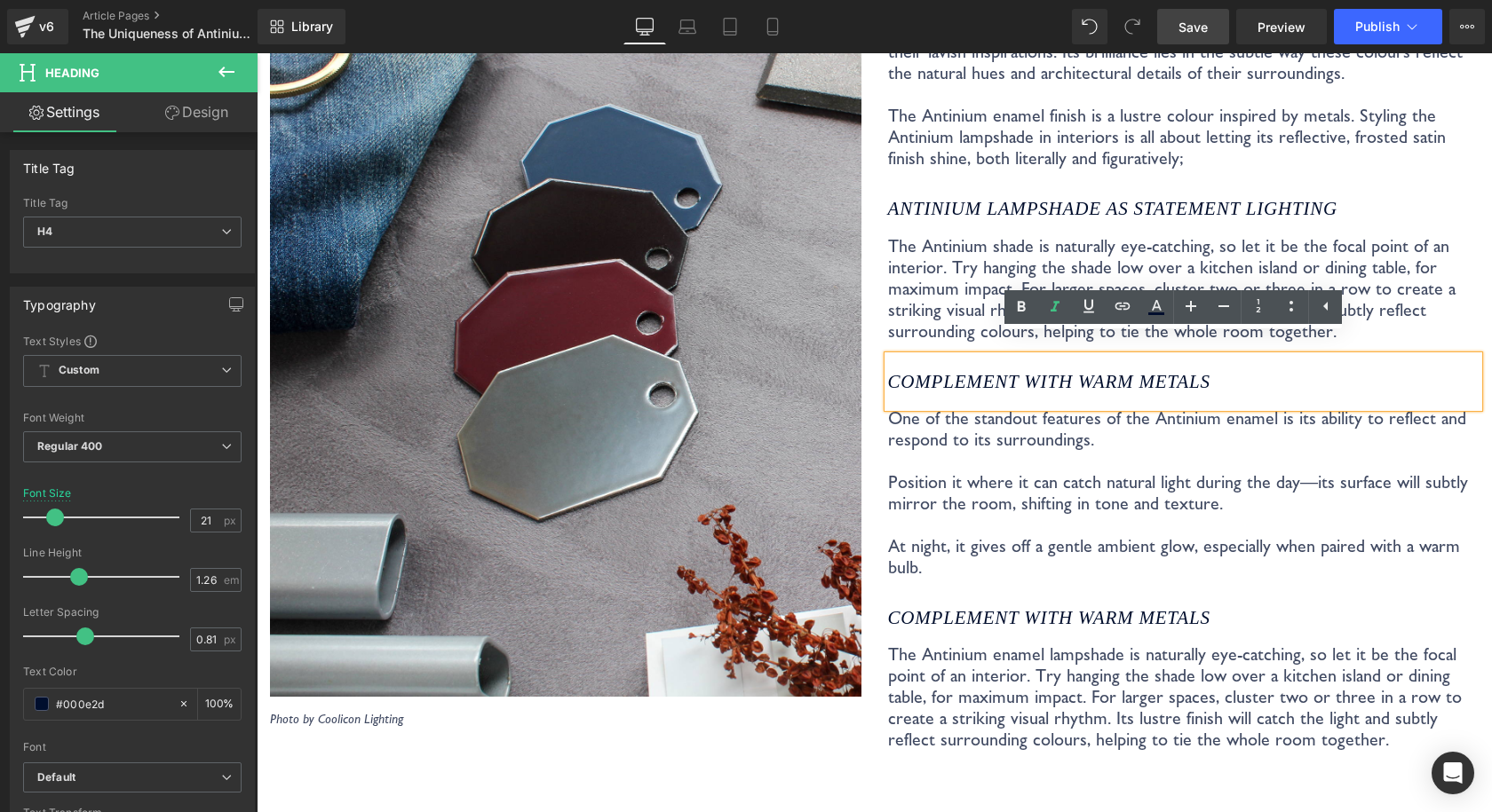
click at [1190, 371] on icon "Complement with warm metals" at bounding box center [1049, 381] width 322 height 21
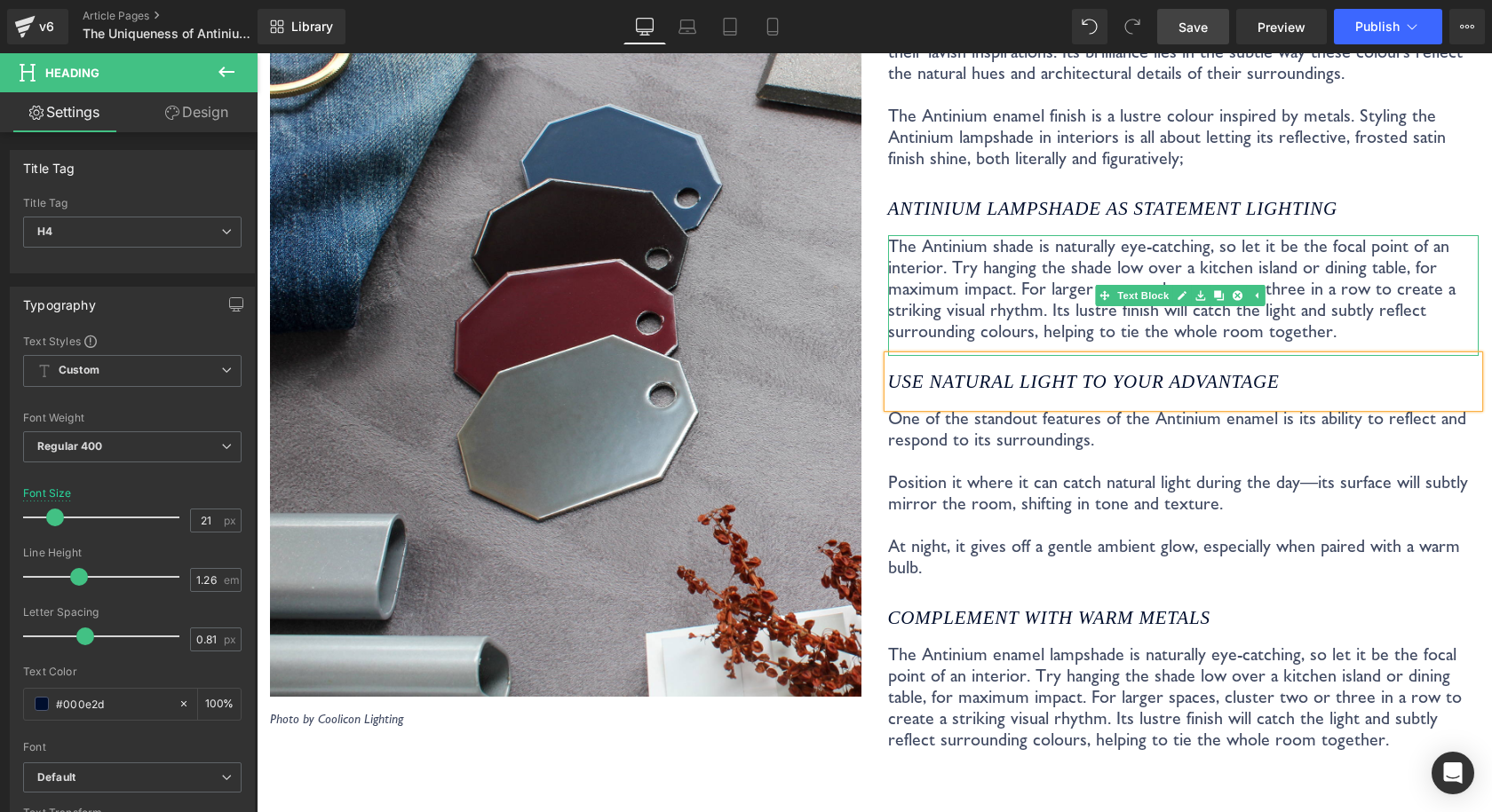
click at [1350, 299] on p "The Antinium shade is naturally eye-catching, so let it be the focal point of a…" at bounding box center [1183, 288] width 591 height 107
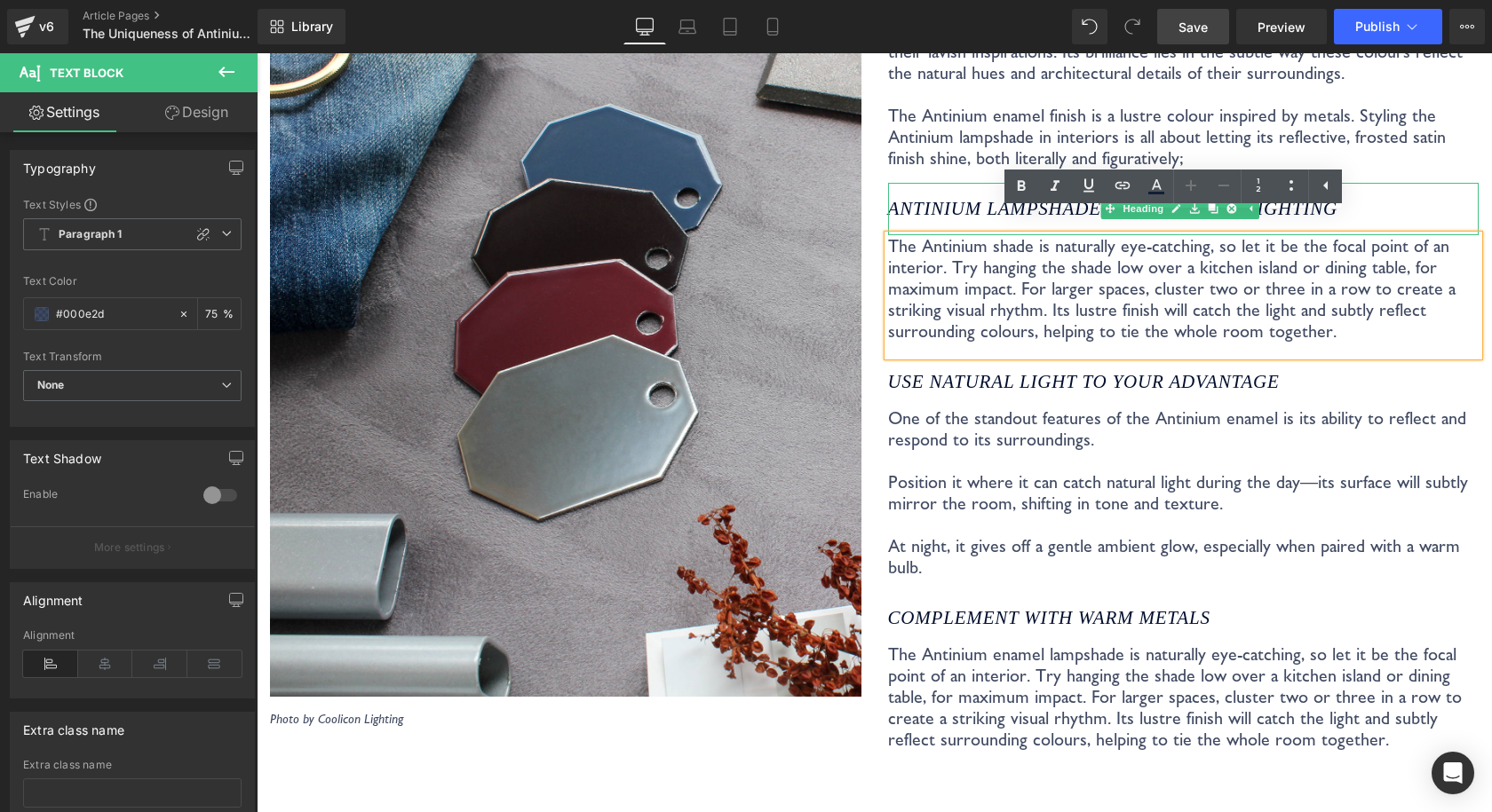
click at [962, 198] on icon "Antinium lampshade as STATEMENT LIGHTING" at bounding box center [1112, 209] width 449 height 21
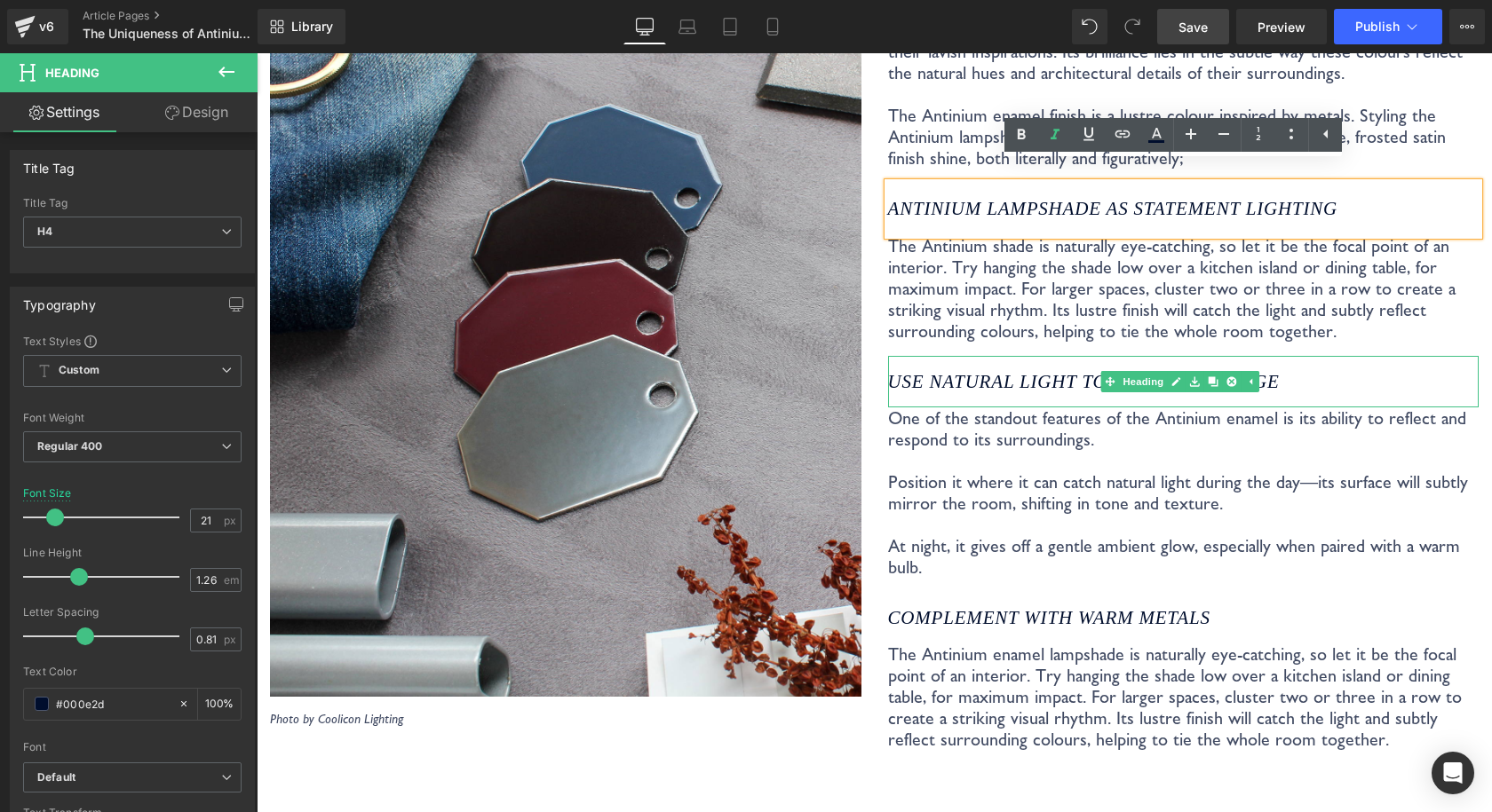
click at [949, 371] on icon "Use Natural Light to Your Advantage" at bounding box center [1083, 381] width 391 height 21
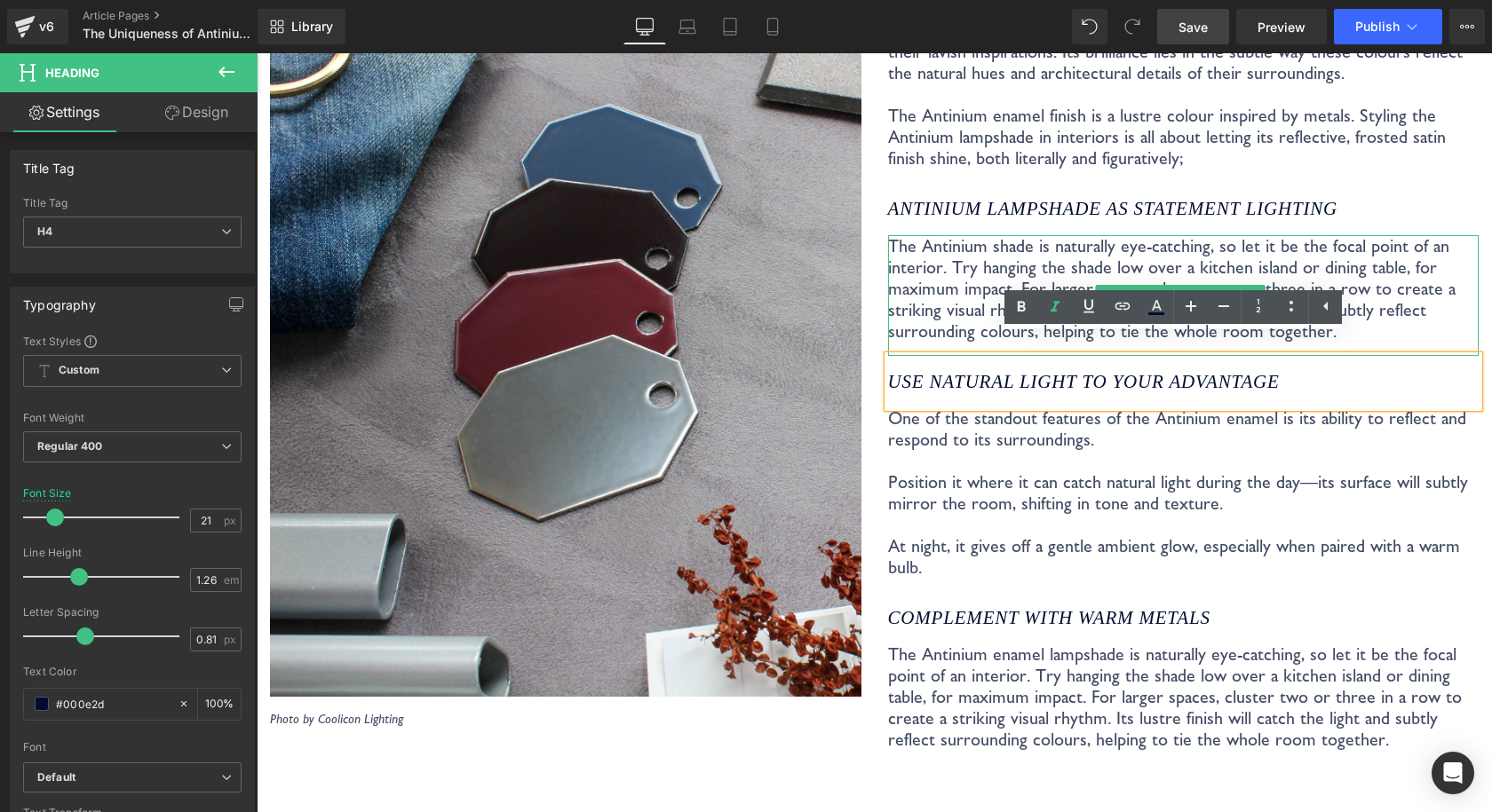
click at [967, 198] on icon "Antinium lampshade as STATEMENT LIGHTING" at bounding box center [1112, 209] width 449 height 21
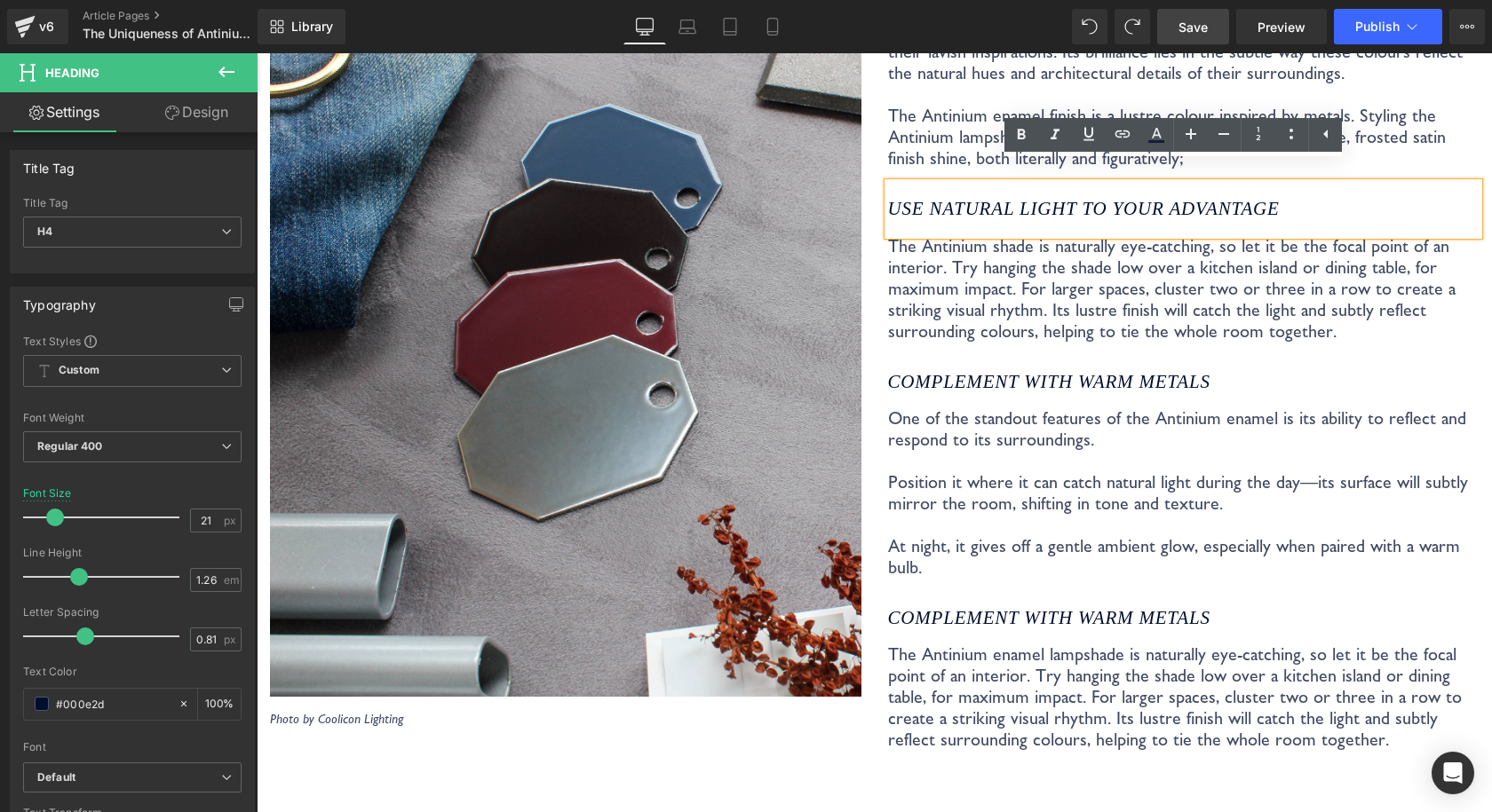
click at [1013, 255] on p "The Antinium shade is naturally eye-catching, so let it be the focal point of a…" at bounding box center [1183, 288] width 591 height 107
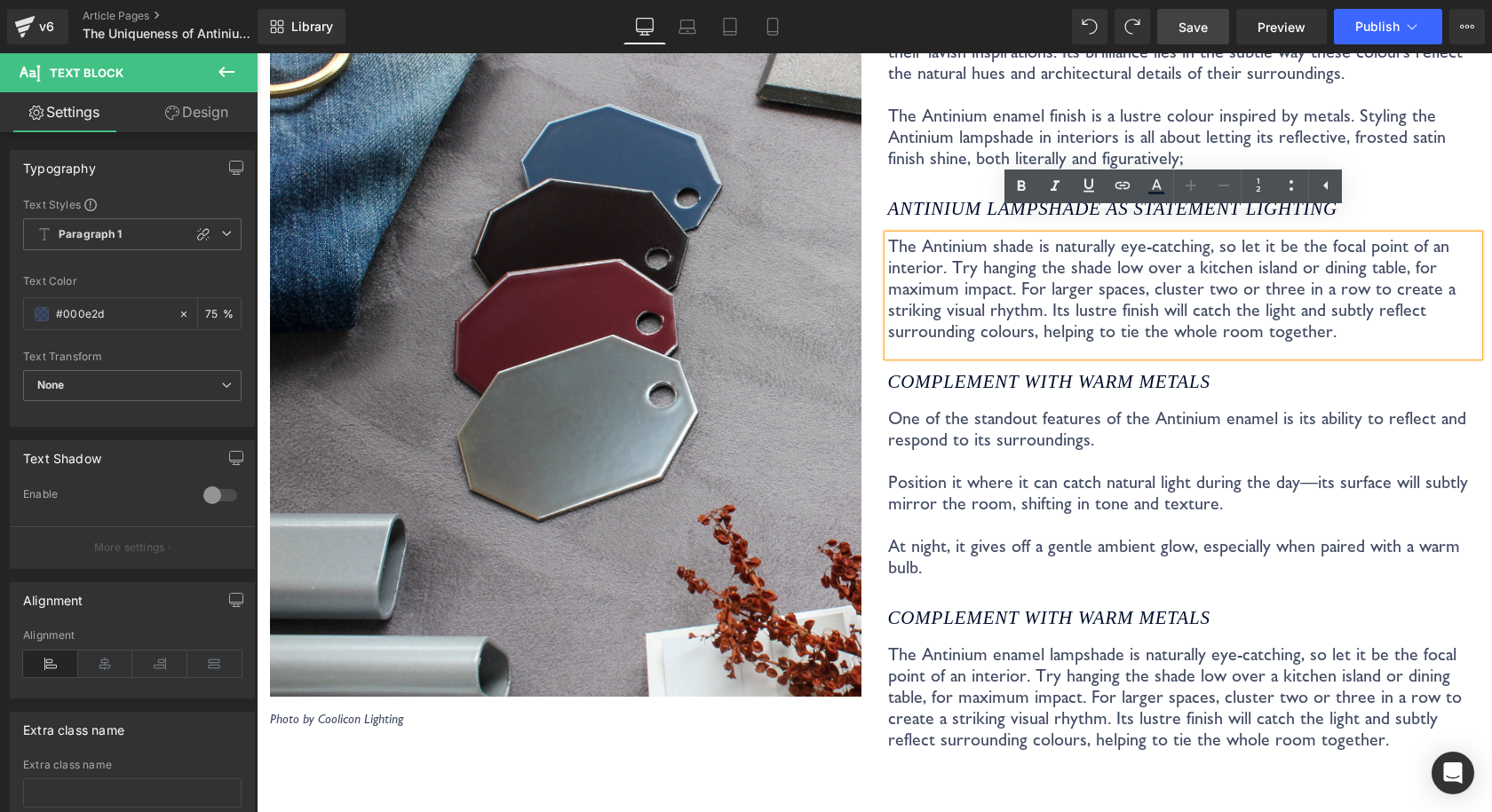
click at [928, 371] on icon "Complement with warm metals" at bounding box center [1049, 381] width 322 height 21
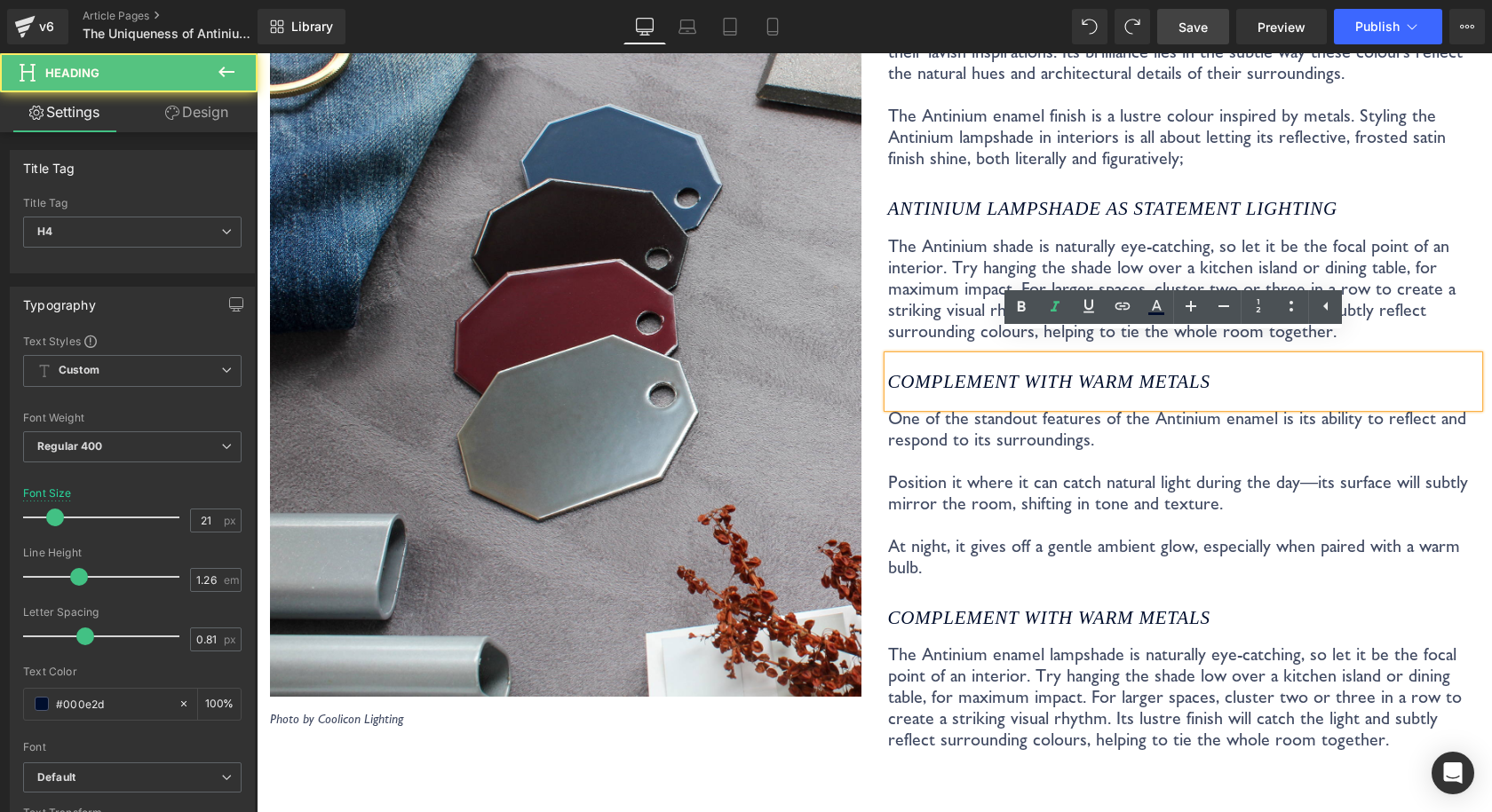
click at [951, 198] on icon "Antinium lampshade as STATEMENT LIGHTING" at bounding box center [1112, 209] width 449 height 21
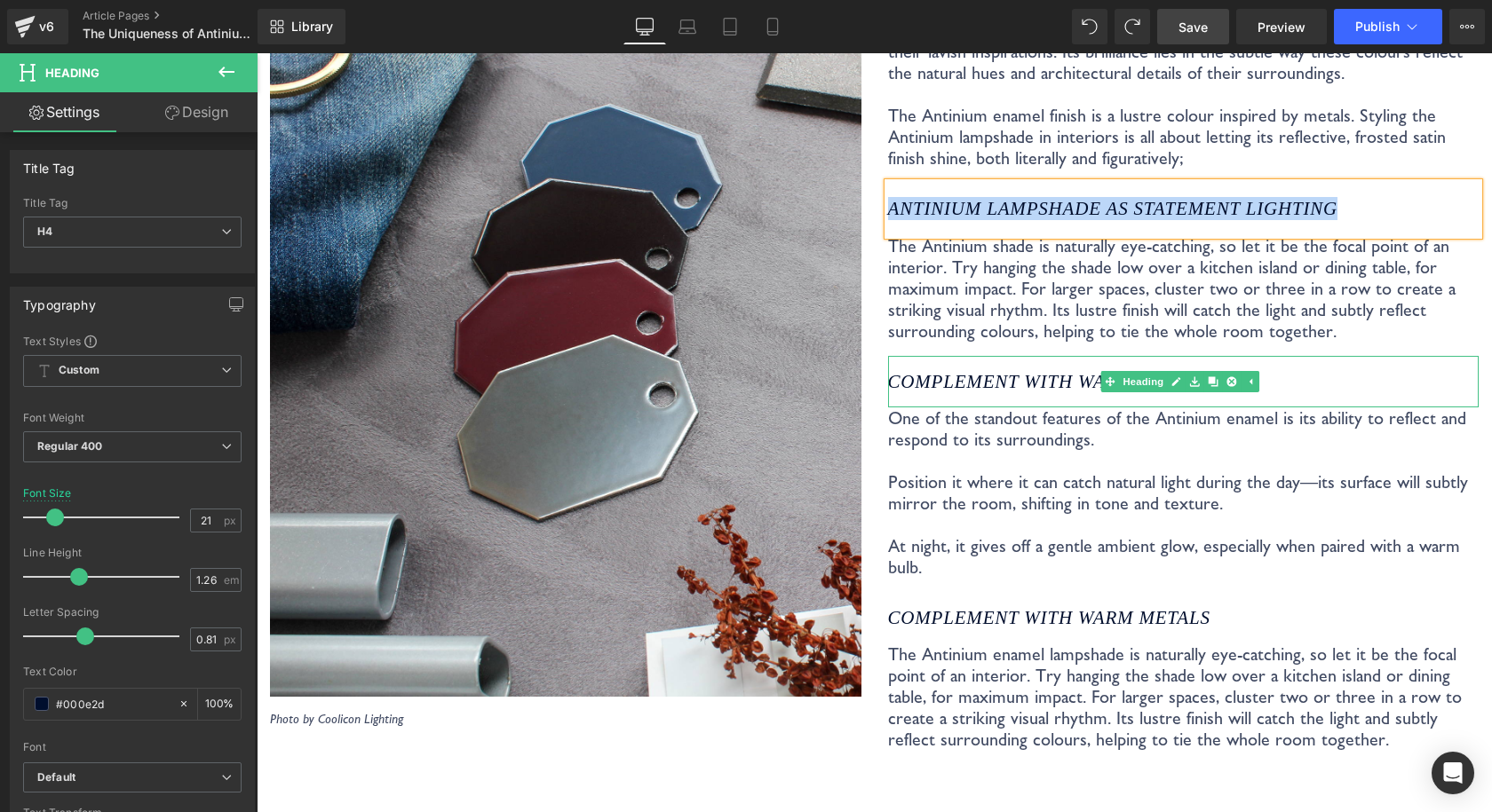
click at [1007, 371] on icon "Complement with warm metals" at bounding box center [1049, 381] width 322 height 21
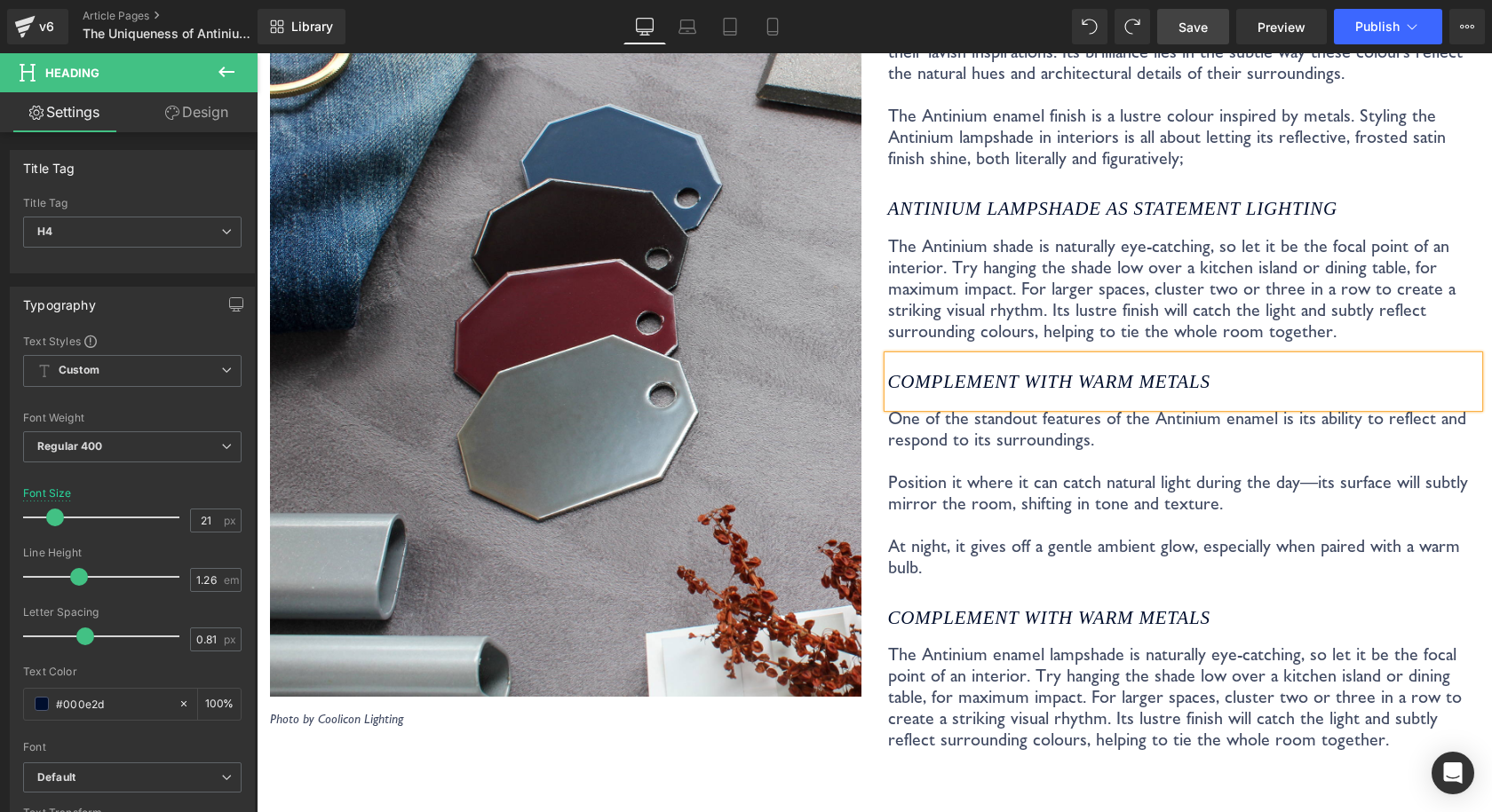
click at [1179, 35] on span "Save" at bounding box center [1193, 26] width 29 height 18
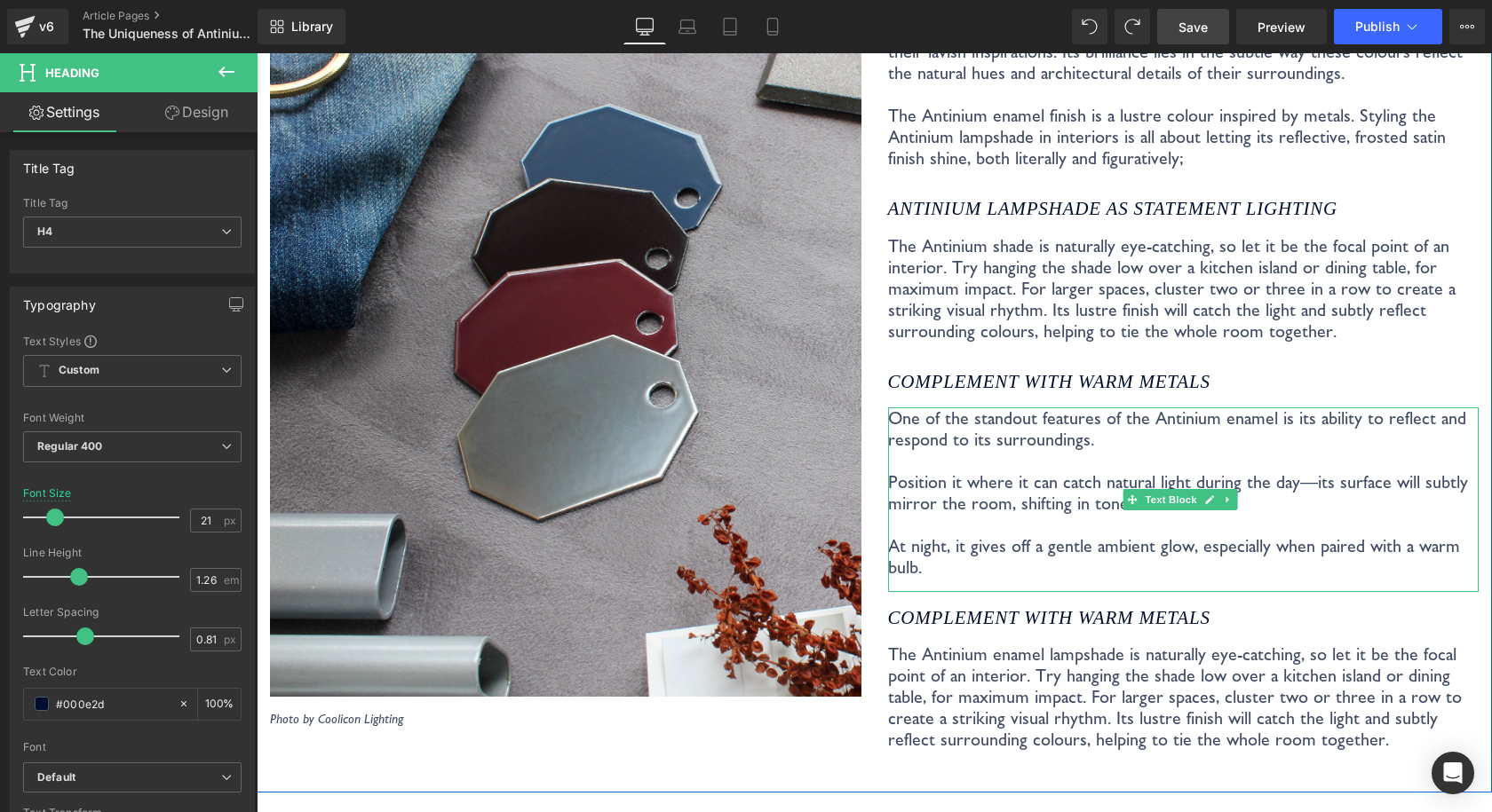
click at [1149, 407] on p "One of the standout features of the Antinium enamel is its ability to reflect a…" at bounding box center [1183, 429] width 591 height 43
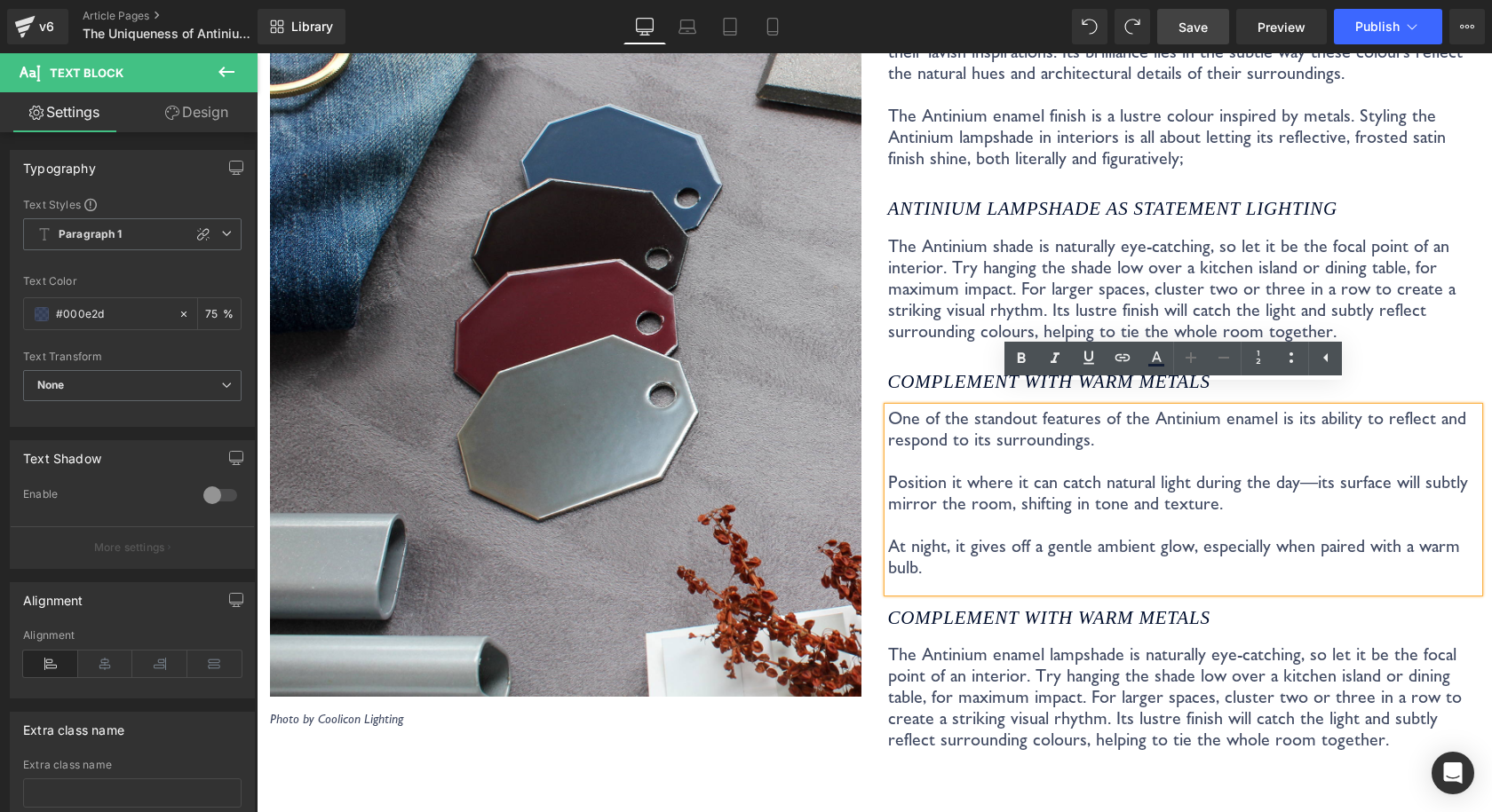
click at [1113, 421] on p "One of the standout features of the Antinium enamel is its ability to reflect a…" at bounding box center [1183, 429] width 591 height 43
click at [1277, 471] on p "Position it where it can catch natural light during the day—its surface will su…" at bounding box center [1183, 493] width 591 height 43
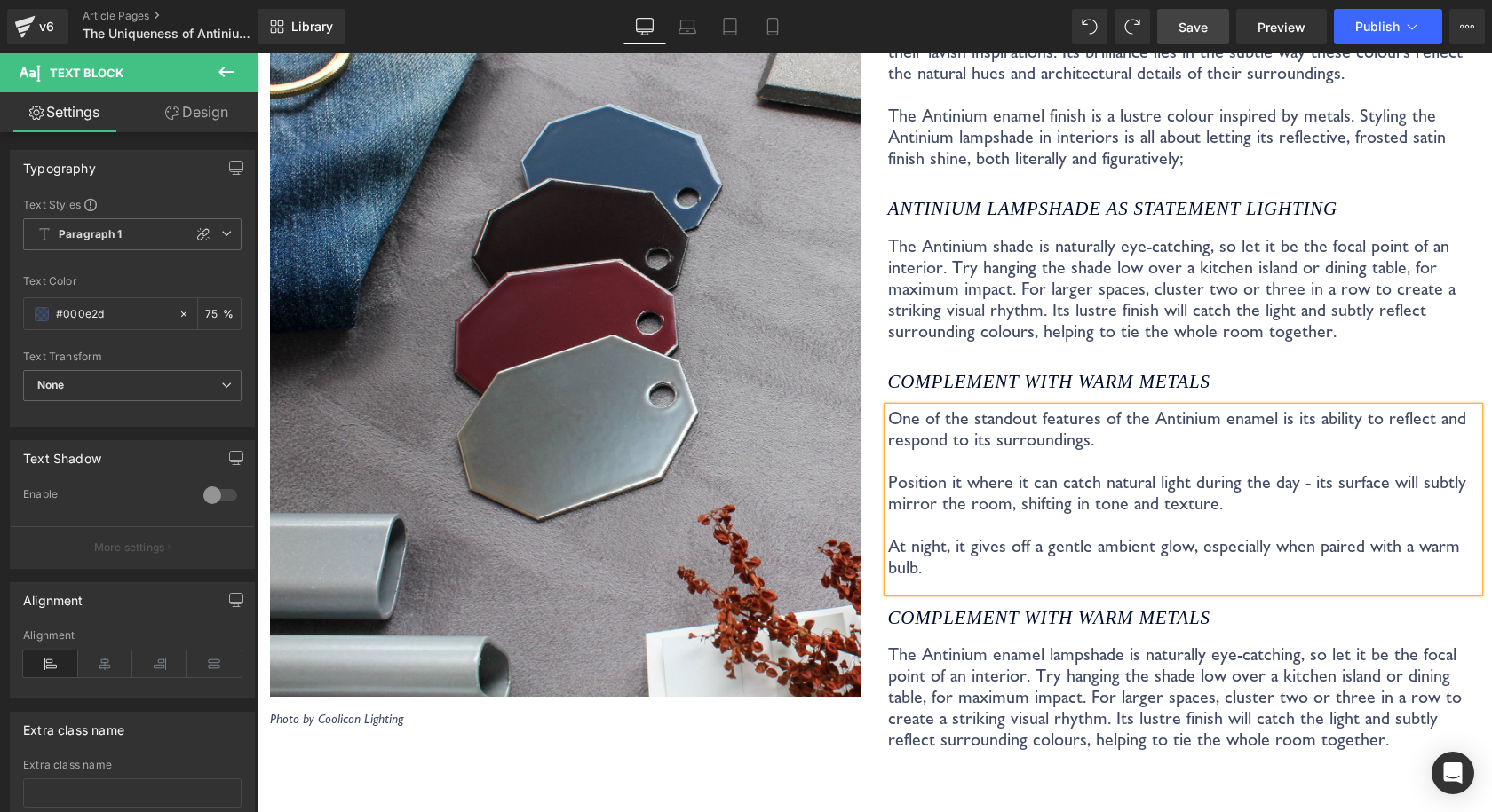
click at [1140, 426] on p "One of the standout features of the Antinium enamel is its ability to reflect a…" at bounding box center [1183, 429] width 591 height 43
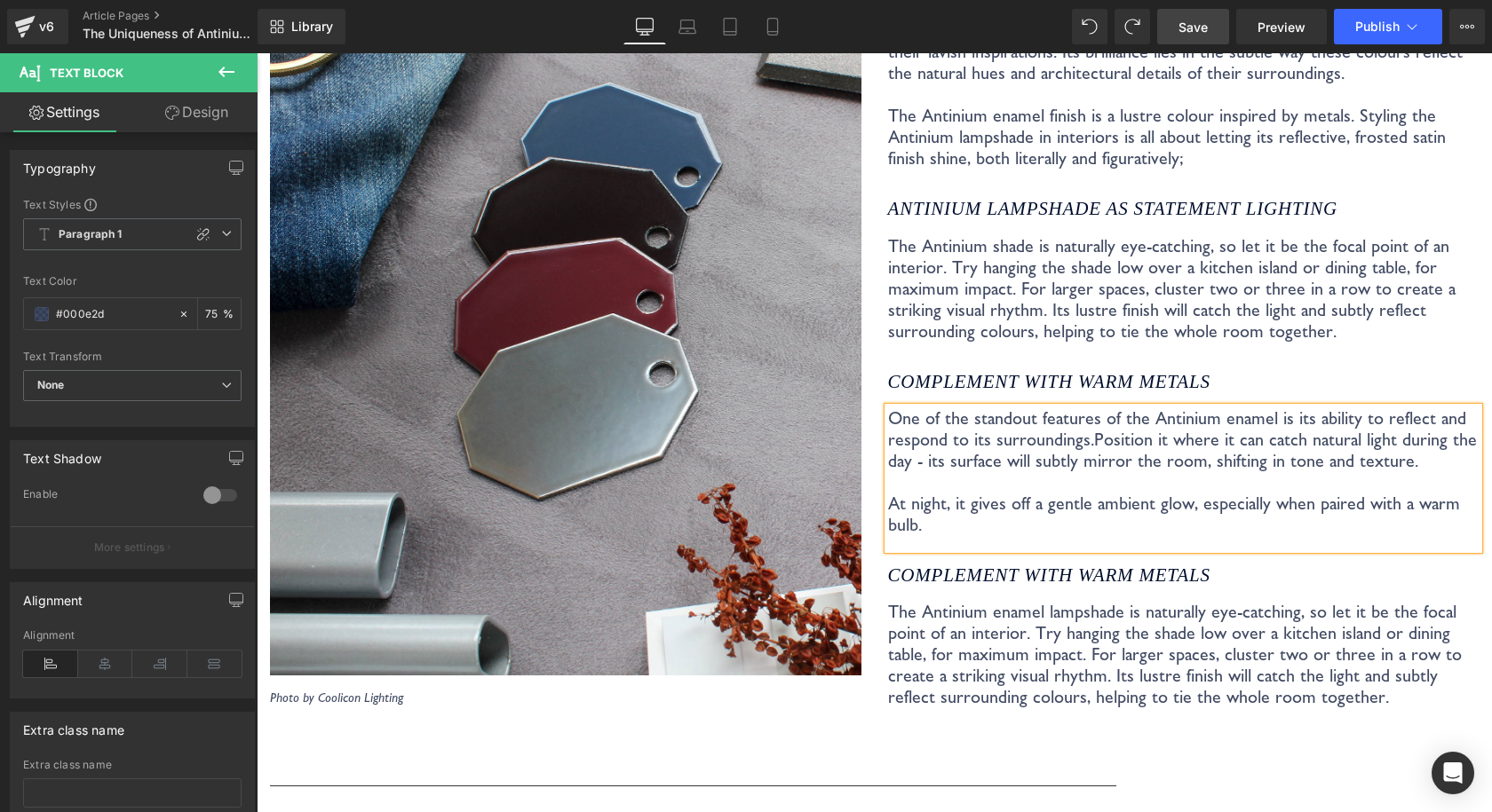
click at [1408, 440] on p "One of the standout features of the Antinium enamel is its ability to reflect a…" at bounding box center [1183, 439] width 591 height 64
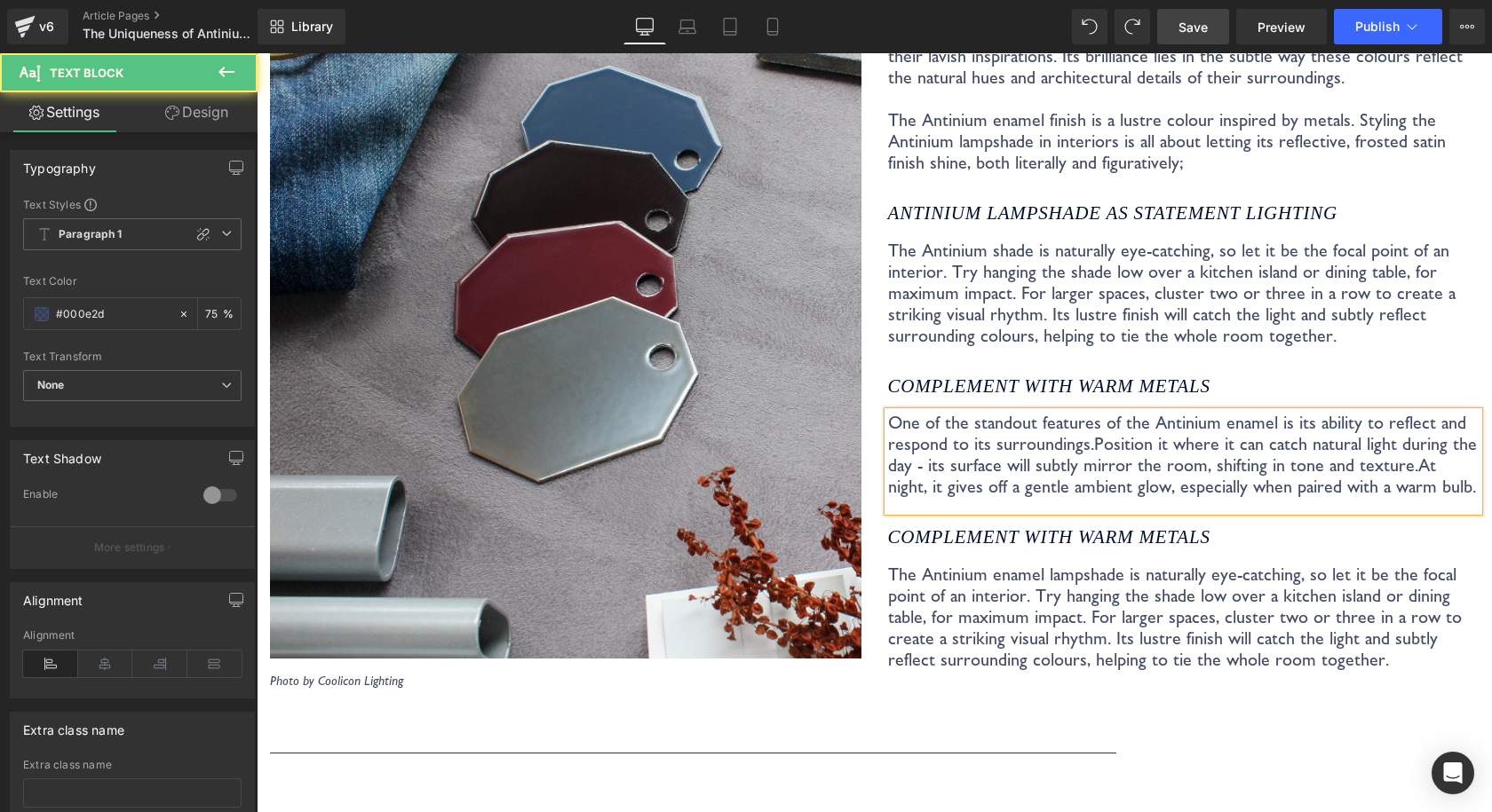
scroll to position [3479, 0]
click at [1129, 410] on p "One of the standout features of the Antinium enamel is its ability to reflect a…" at bounding box center [1183, 453] width 591 height 85
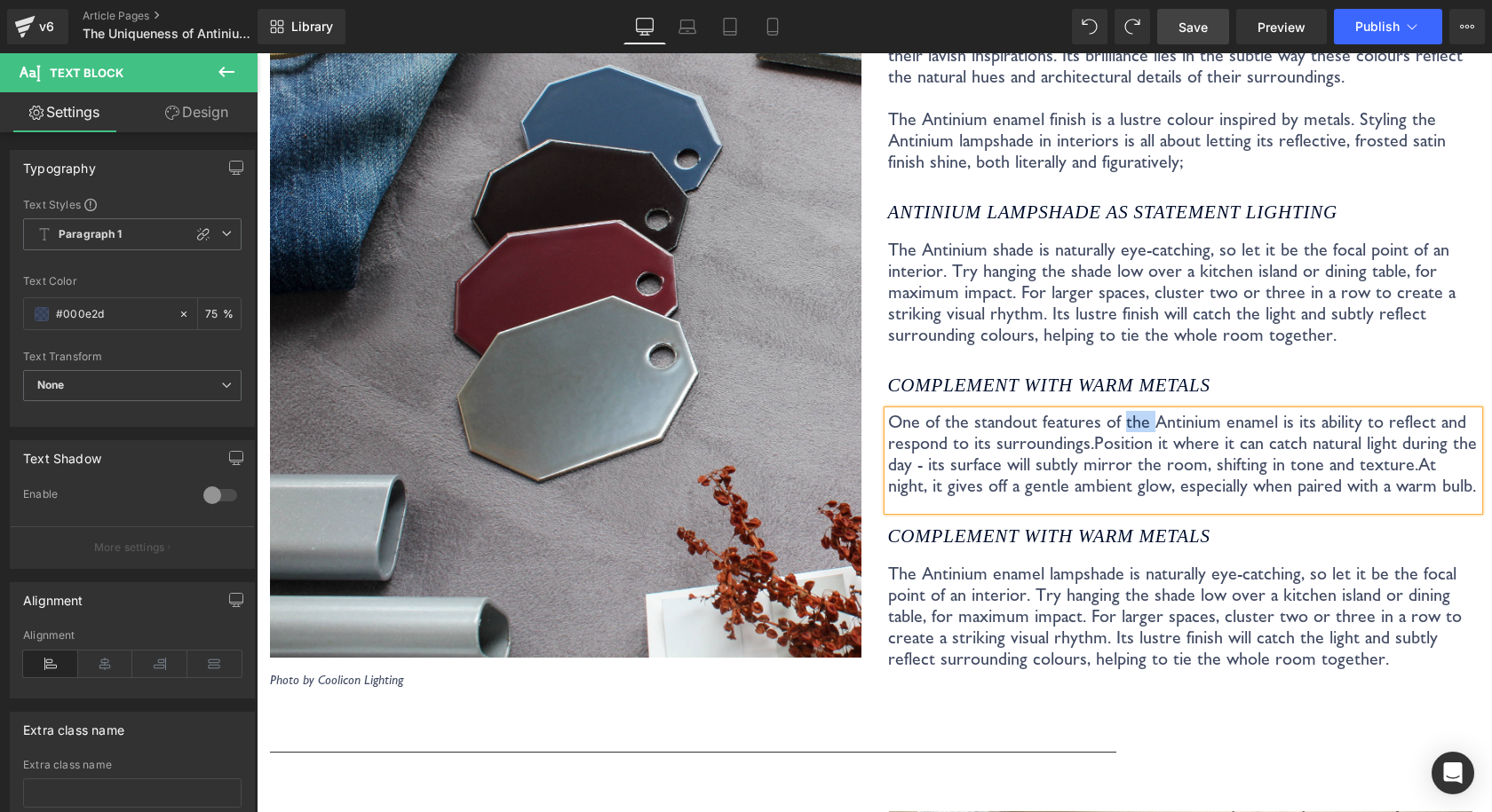
click at [1129, 410] on p "One of the standout features of the Antinium enamel is its ability to reflect a…" at bounding box center [1183, 453] width 591 height 85
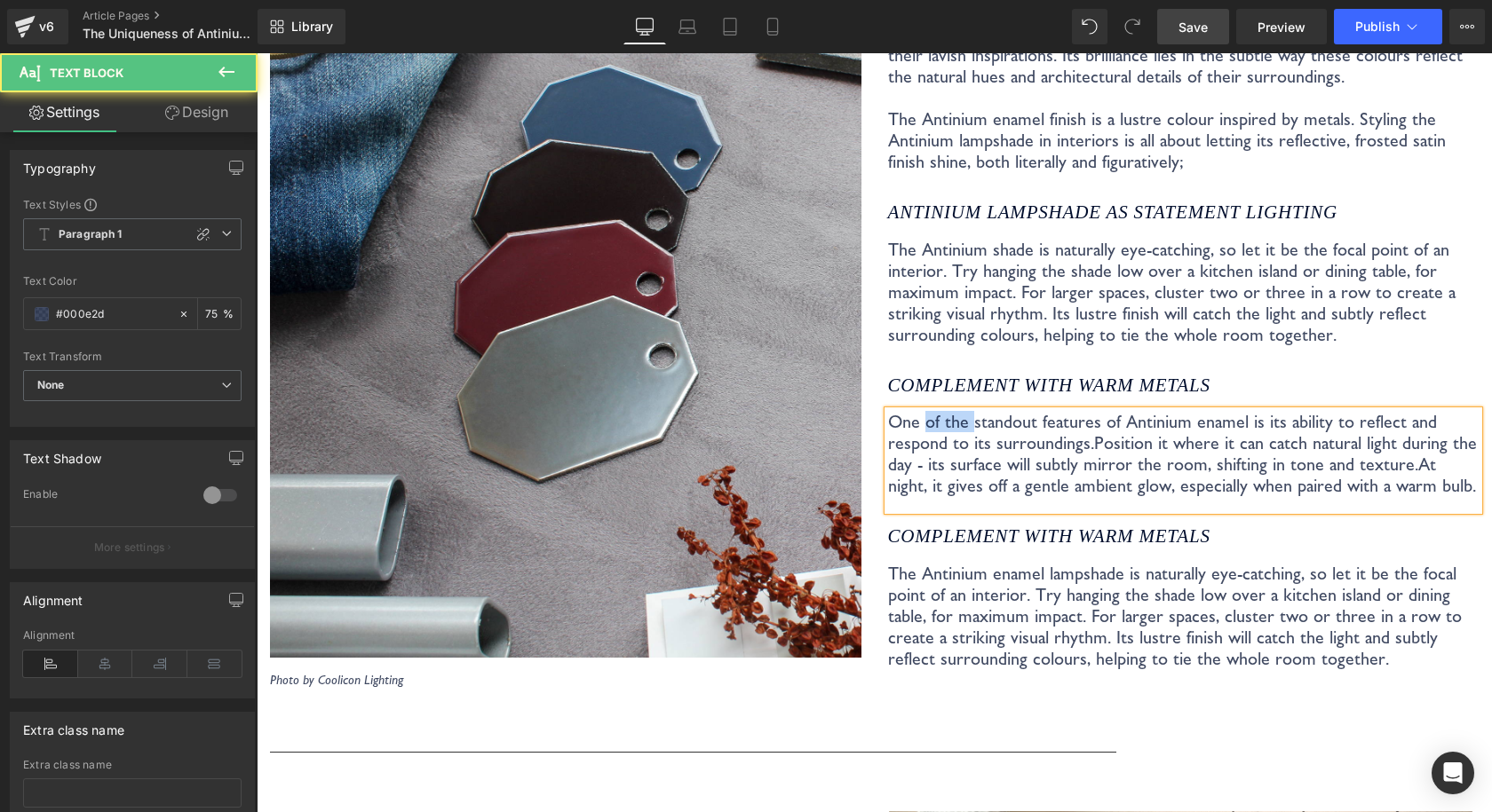
drag, startPoint x: 962, startPoint y: 398, endPoint x: 921, endPoint y: 395, distance: 41.1
click at [921, 410] on p "One of the standout features of Antinium enamel is its ability to reflect and r…" at bounding box center [1183, 453] width 591 height 85
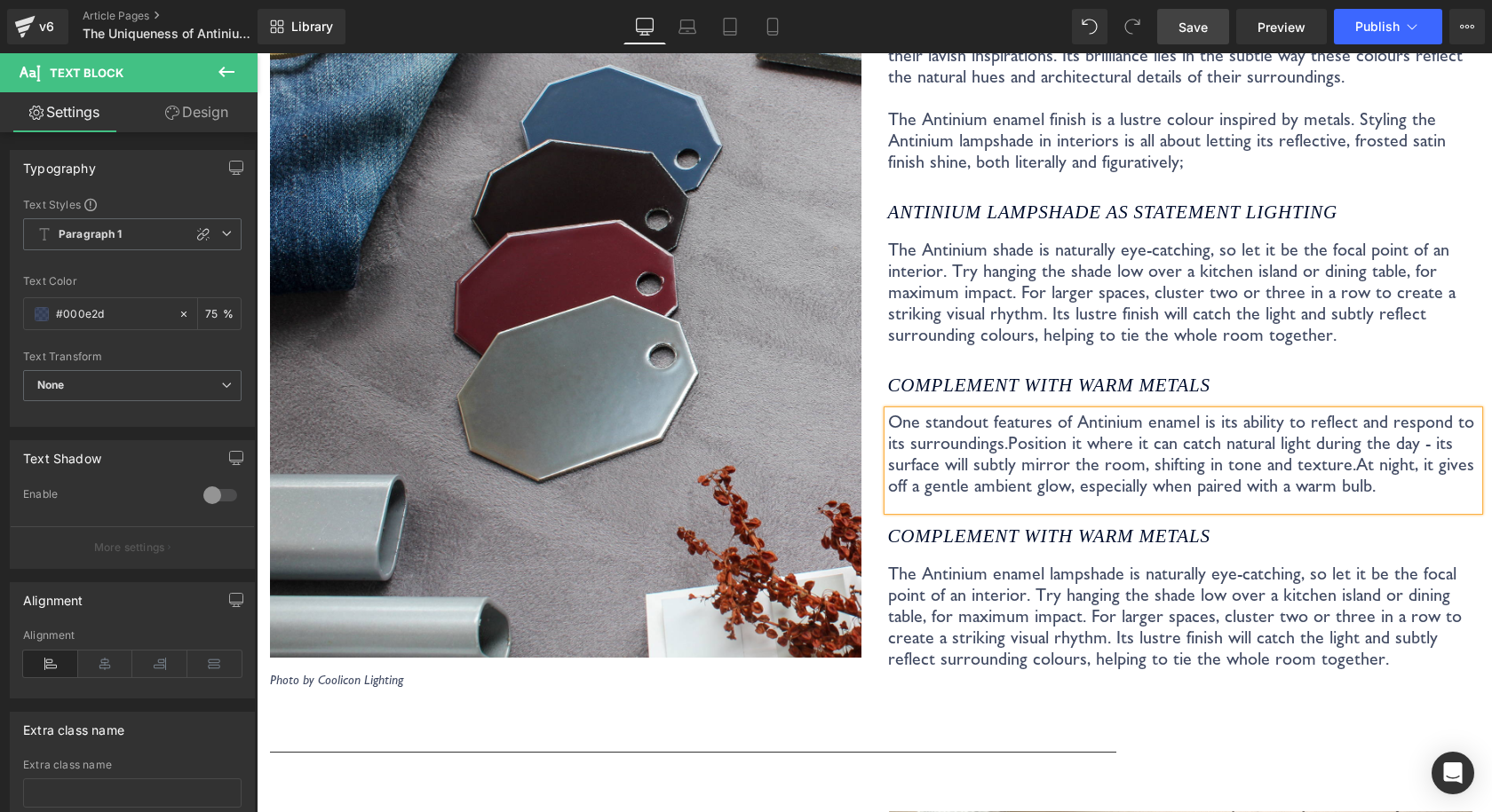
click at [1035, 410] on p "One standout features of Antinium enamel is its ability to reflect and respond …" at bounding box center [1183, 453] width 591 height 85
drag, startPoint x: 1048, startPoint y: 415, endPoint x: 1039, endPoint y: 416, distance: 9.1
click at [1039, 432] on span "Position it where it can catch natural light during the day - its surface will …" at bounding box center [1171, 453] width 565 height 43
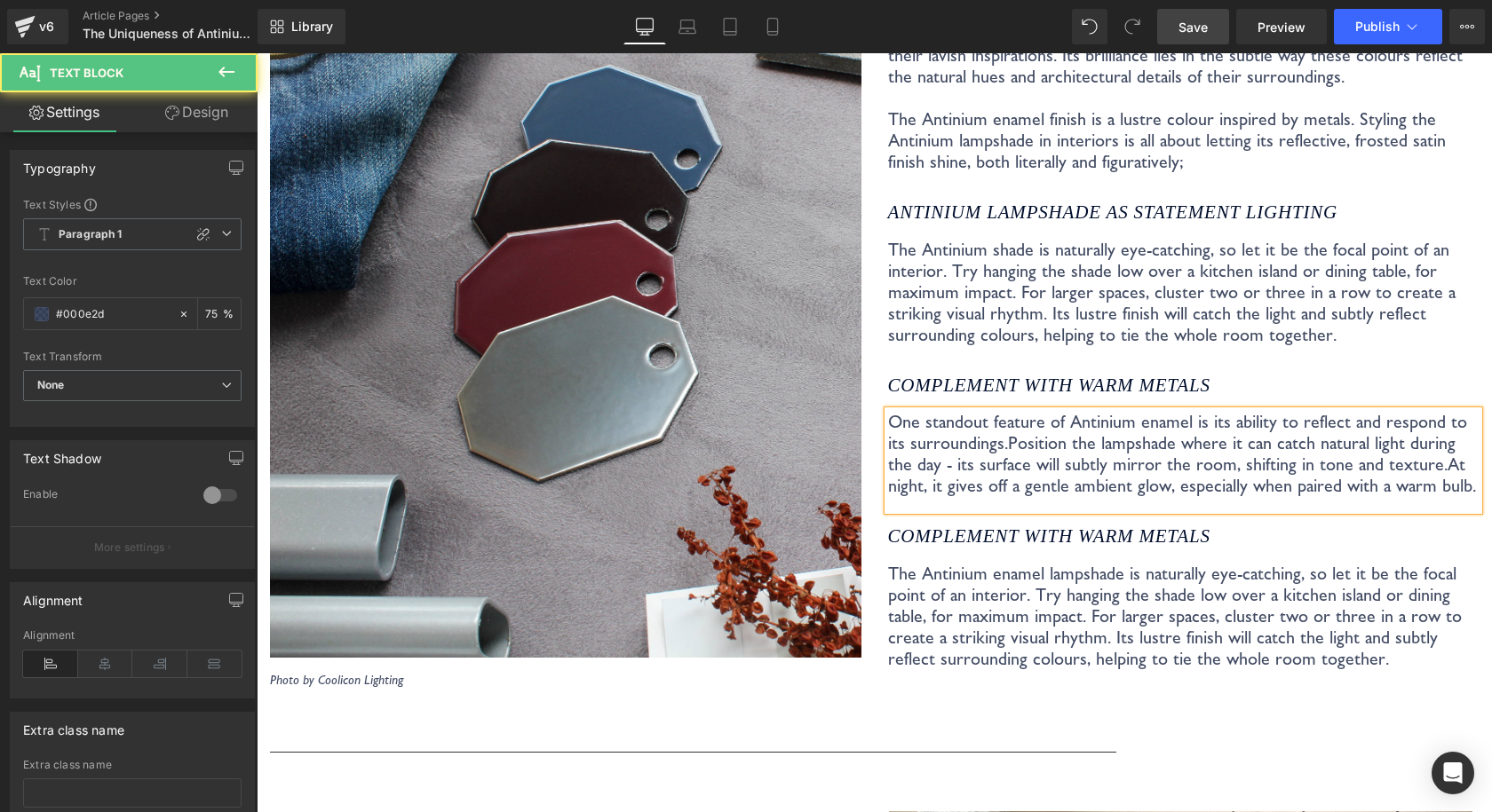
click at [1334, 432] on span "Position the lampshade where it can catch natural light during the day - its su…" at bounding box center [1172, 453] width 567 height 43
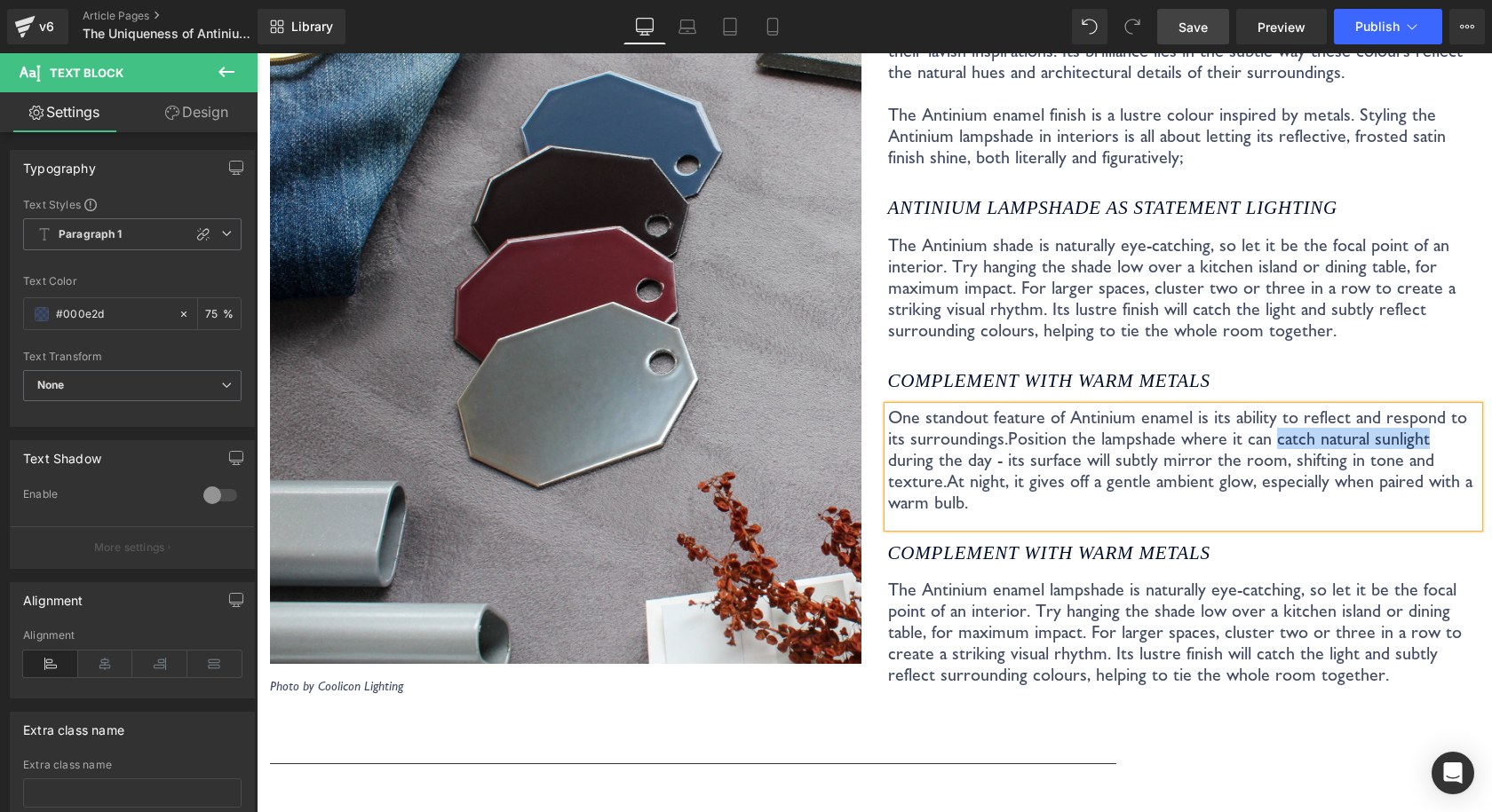
drag, startPoint x: 1242, startPoint y: 421, endPoint x: 1389, endPoint y: 419, distance: 147.0
click at [1389, 428] on span "Position the lampshade where it can catch natural sunlight during the day - its…" at bounding box center [1161, 460] width 547 height 64
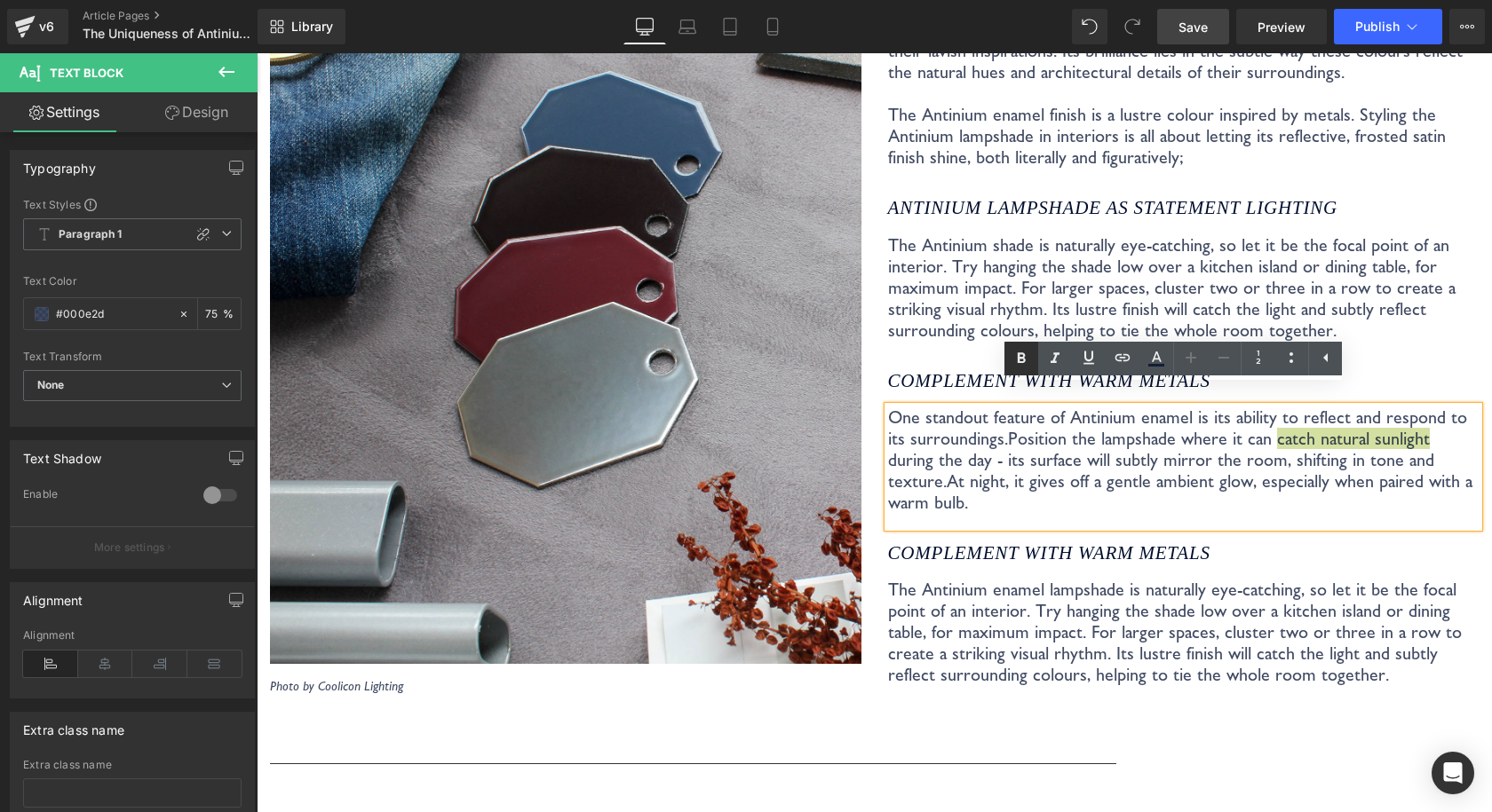
click at [1010, 359] on link at bounding box center [1020, 358] width 34 height 34
click at [1002, 428] on span "Position the lampshade where it can catch natural sunlight during the day - its…" at bounding box center [1181, 460] width 587 height 64
click at [1068, 428] on span "Position the lampshade where it can catch natural sunlight during the day - its…" at bounding box center [1181, 460] width 587 height 64
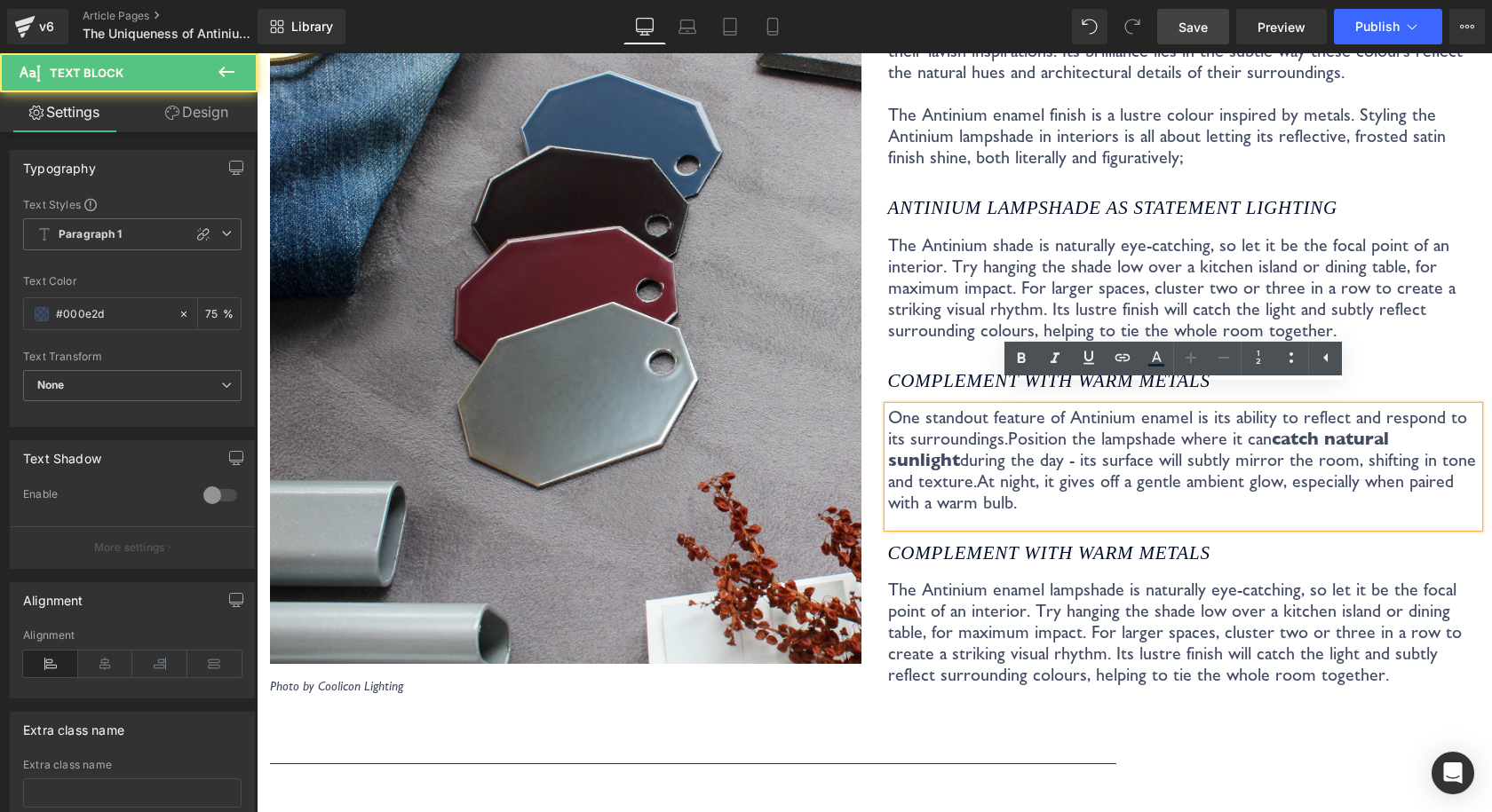
click at [1113, 432] on span "Position the lampshade where it can catch natural sunlight during the day - its…" at bounding box center [1181, 460] width 587 height 64
click at [1010, 478] on p "One standout feature of Antinium enamel is its ability to reflect and respond t…" at bounding box center [1183, 460] width 591 height 107
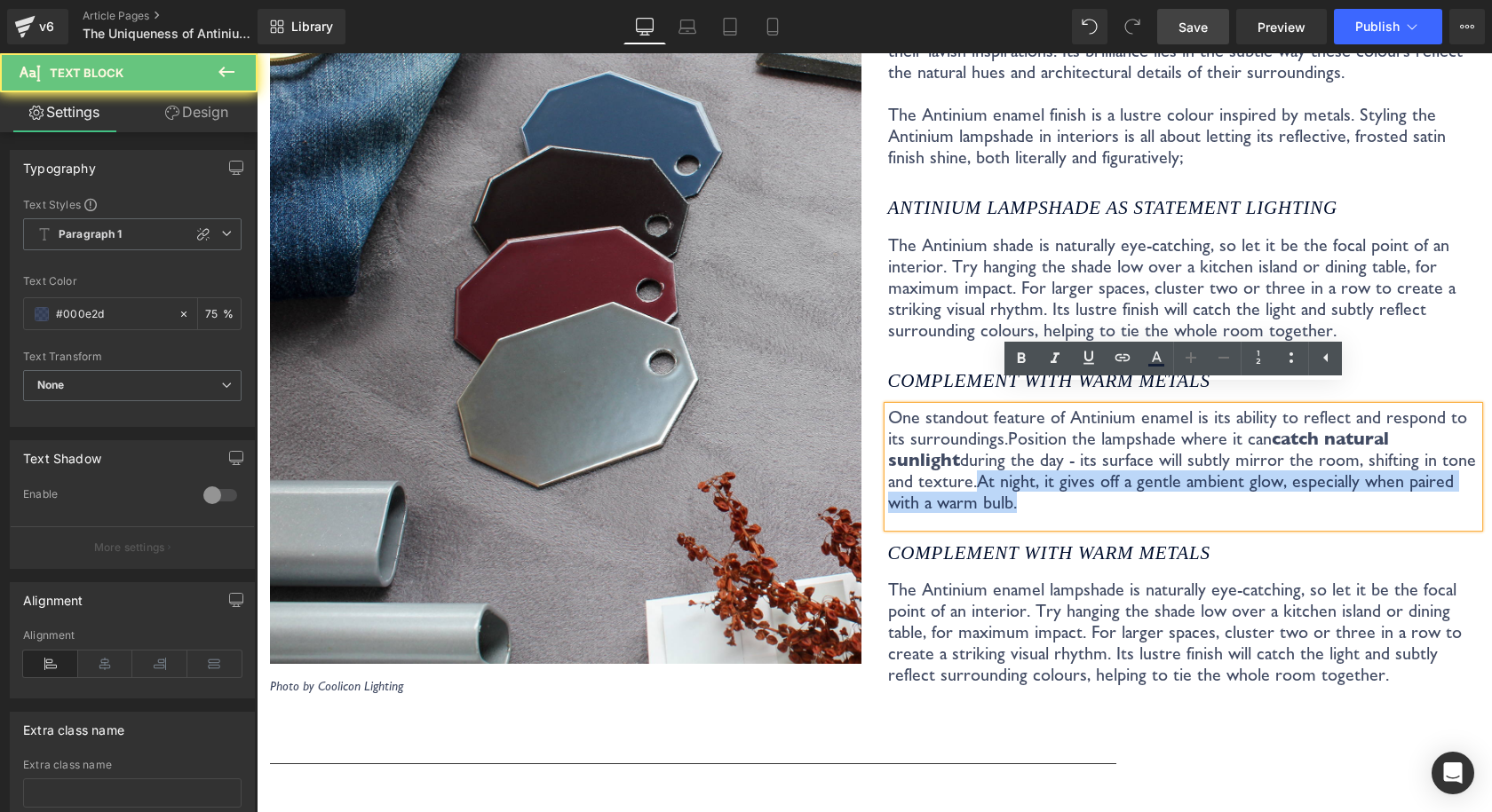
drag, startPoint x: 969, startPoint y: 474, endPoint x: 957, endPoint y: 456, distance: 21.6
click at [946, 457] on p "One standout feature of Antinium enamel is its ability to reflect and respond t…" at bounding box center [1183, 460] width 591 height 107
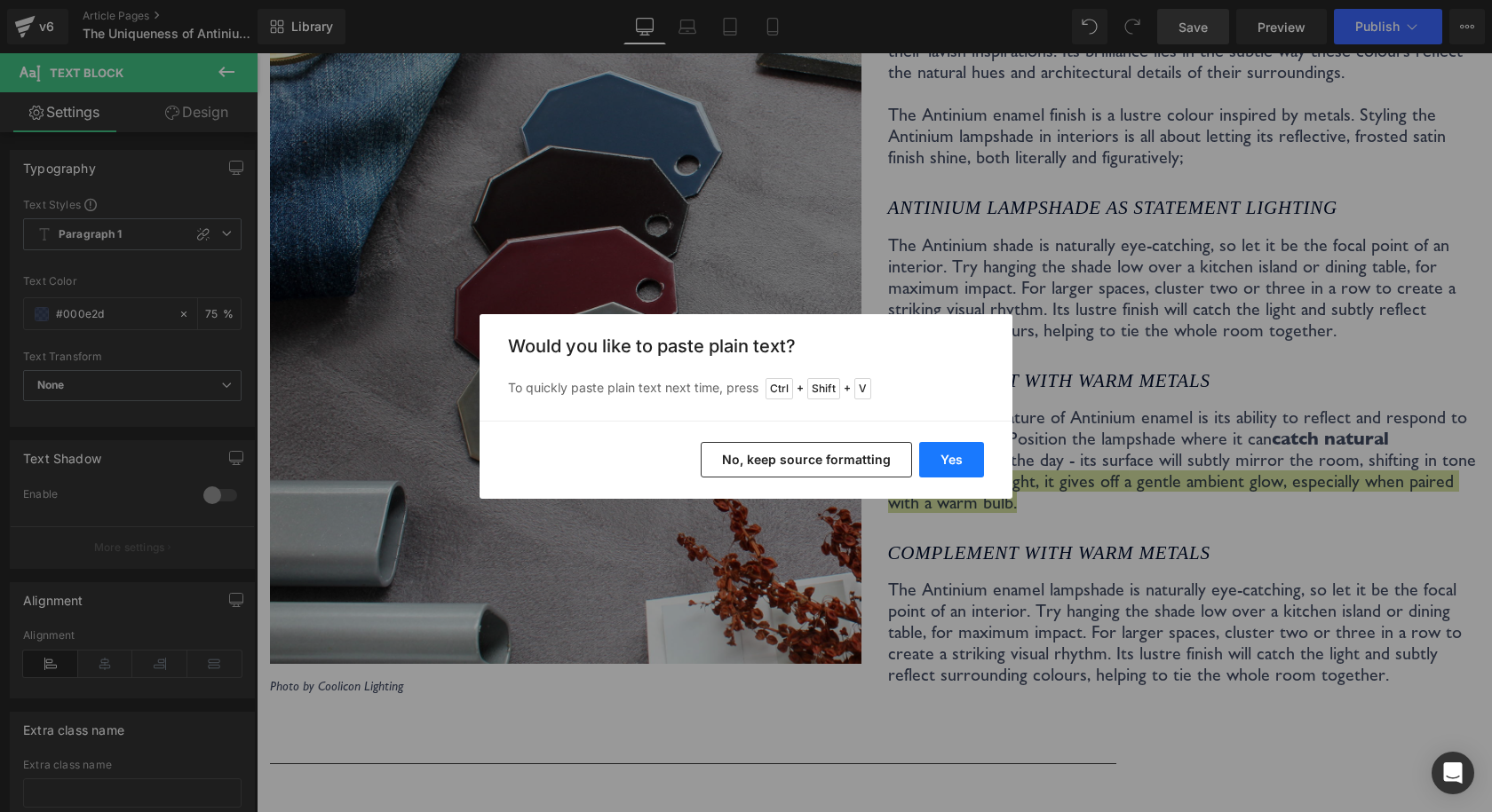
click at [964, 464] on button "Yes" at bounding box center [951, 459] width 65 height 36
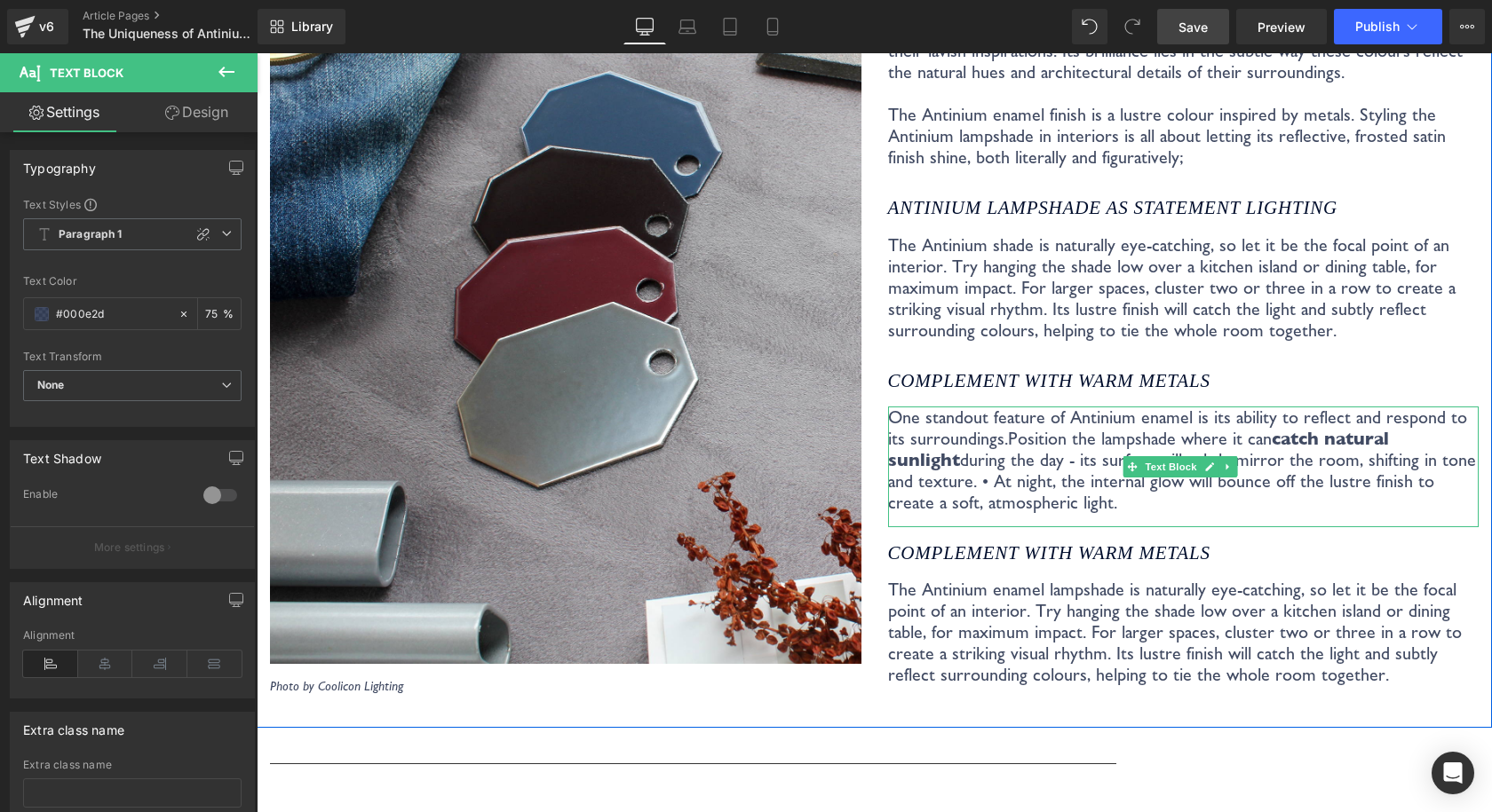
click at [1089, 479] on p "One standout feature of Antinium enamel is its ability to reflect and respond t…" at bounding box center [1183, 460] width 591 height 107
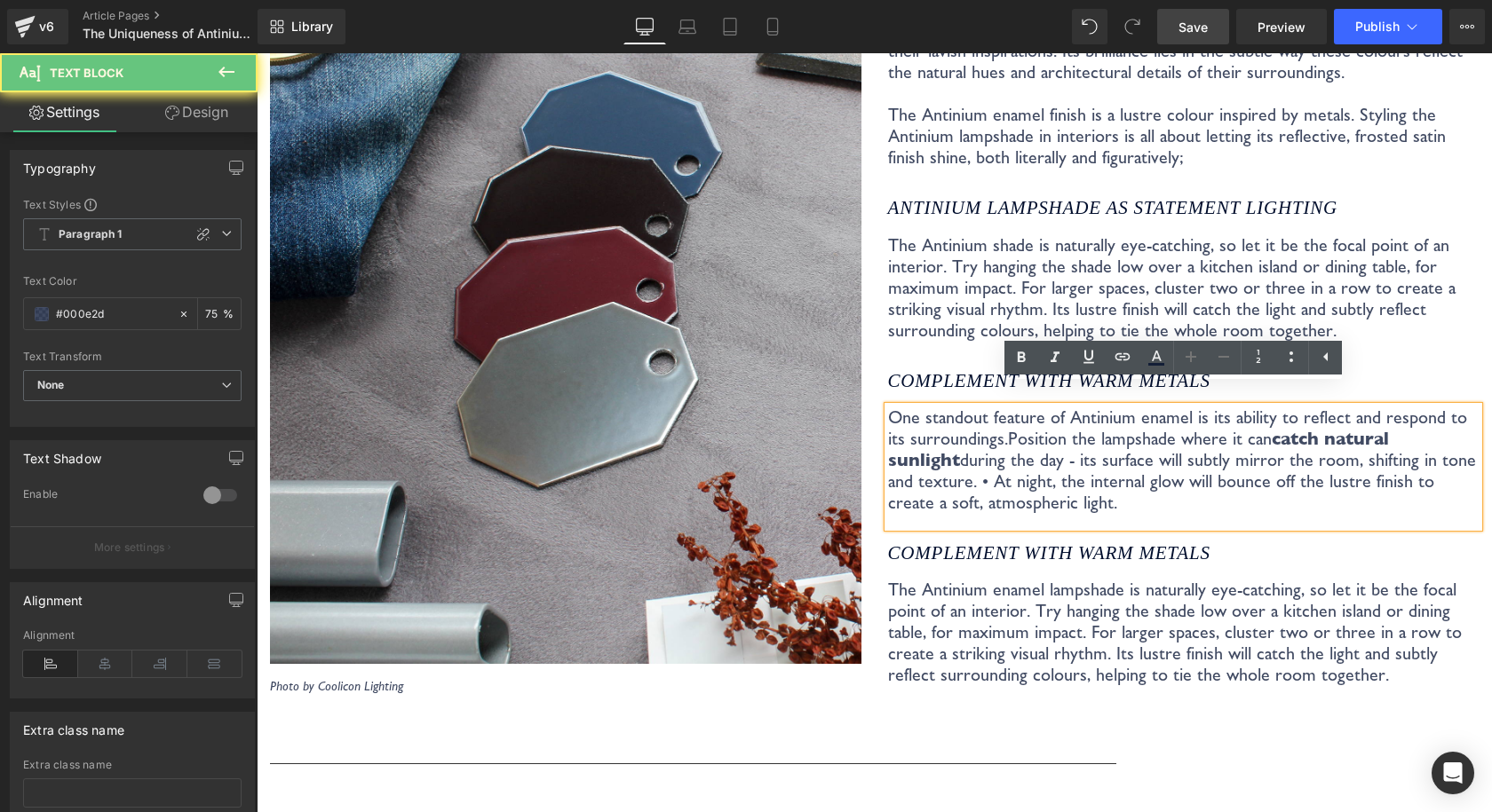
click at [955, 461] on span "Position the lampshade where it can catch natural sunlight during the day - its…" at bounding box center [1181, 471] width 587 height 85
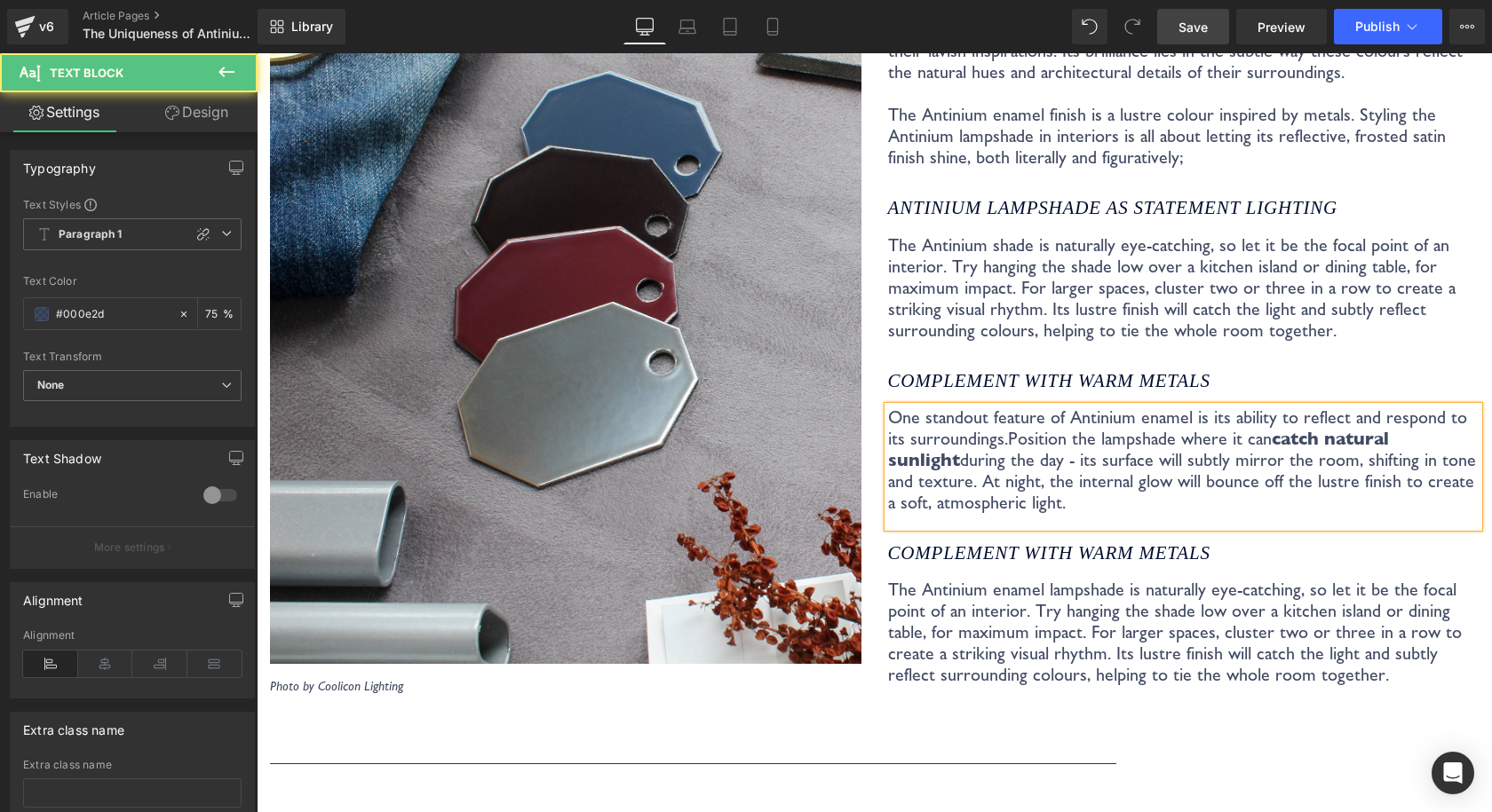
drag, startPoint x: 1041, startPoint y: 483, endPoint x: 909, endPoint y: 487, distance: 132.1
click at [909, 487] on p "One standout feature of Antinium enamel is its ability to reflect and respond t…" at bounding box center [1183, 460] width 591 height 107
click at [921, 486] on span "Position the lampshade where it can catch natural sunlight during the day - its…" at bounding box center [1181, 471] width 587 height 85
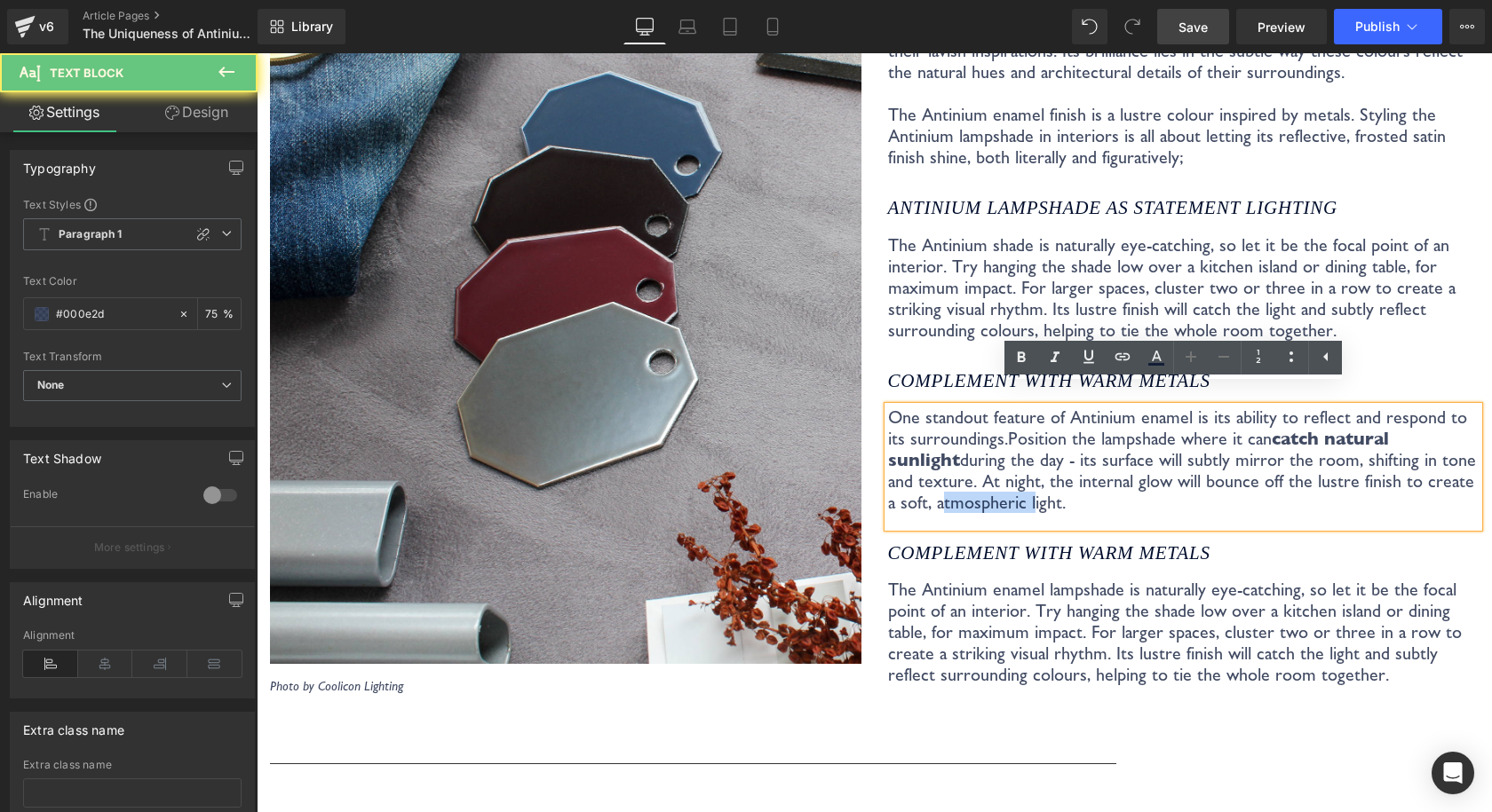
click at [921, 486] on span "Position the lampshade where it can catch natural sunlight during the day - its…" at bounding box center [1181, 471] width 587 height 85
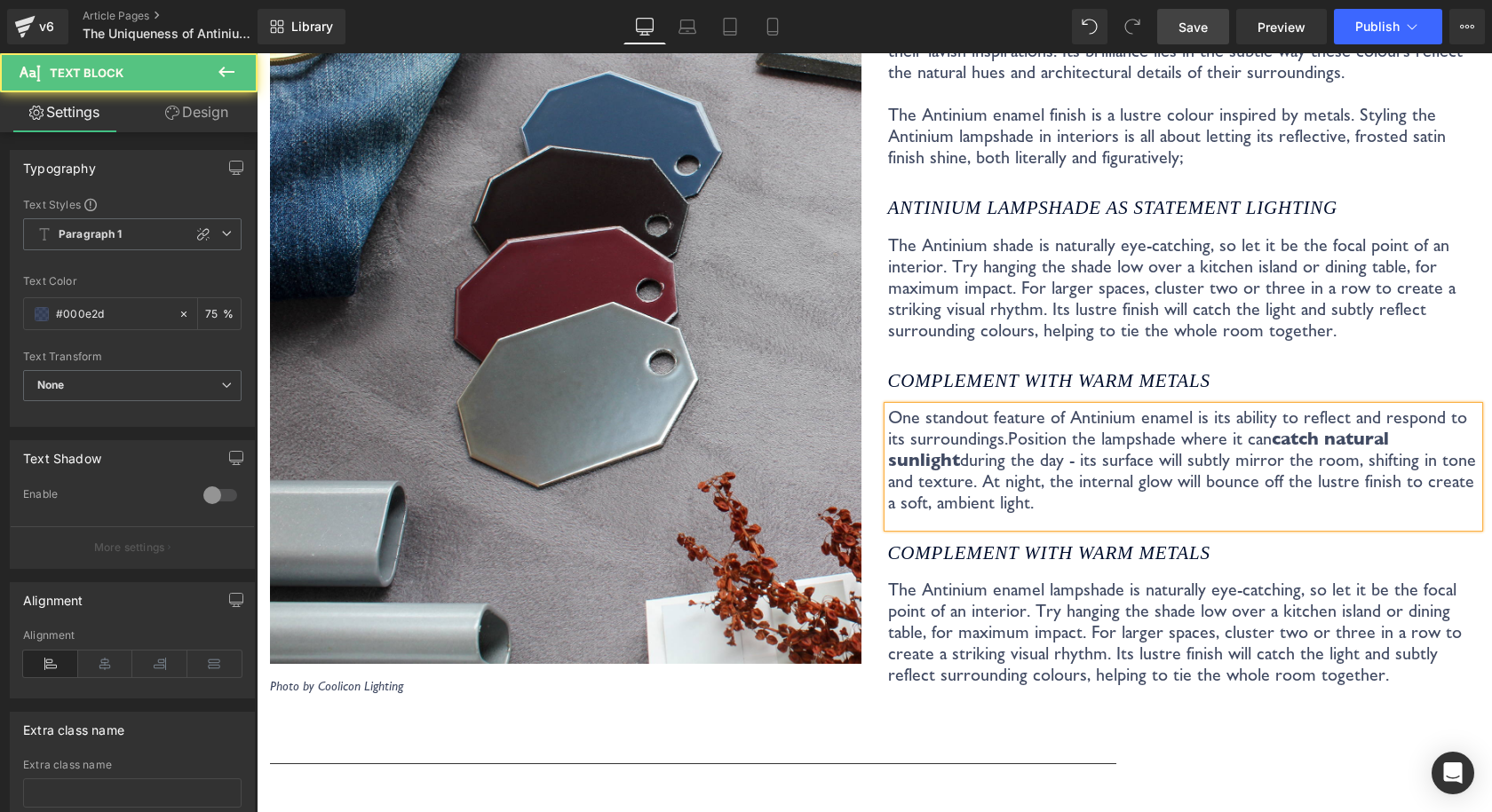
drag, startPoint x: 984, startPoint y: 493, endPoint x: 888, endPoint y: 473, distance: 98.1
click at [888, 480] on div "One standout feature of Antinium enamel is its ability to reflect and respond t…" at bounding box center [1183, 467] width 591 height 120
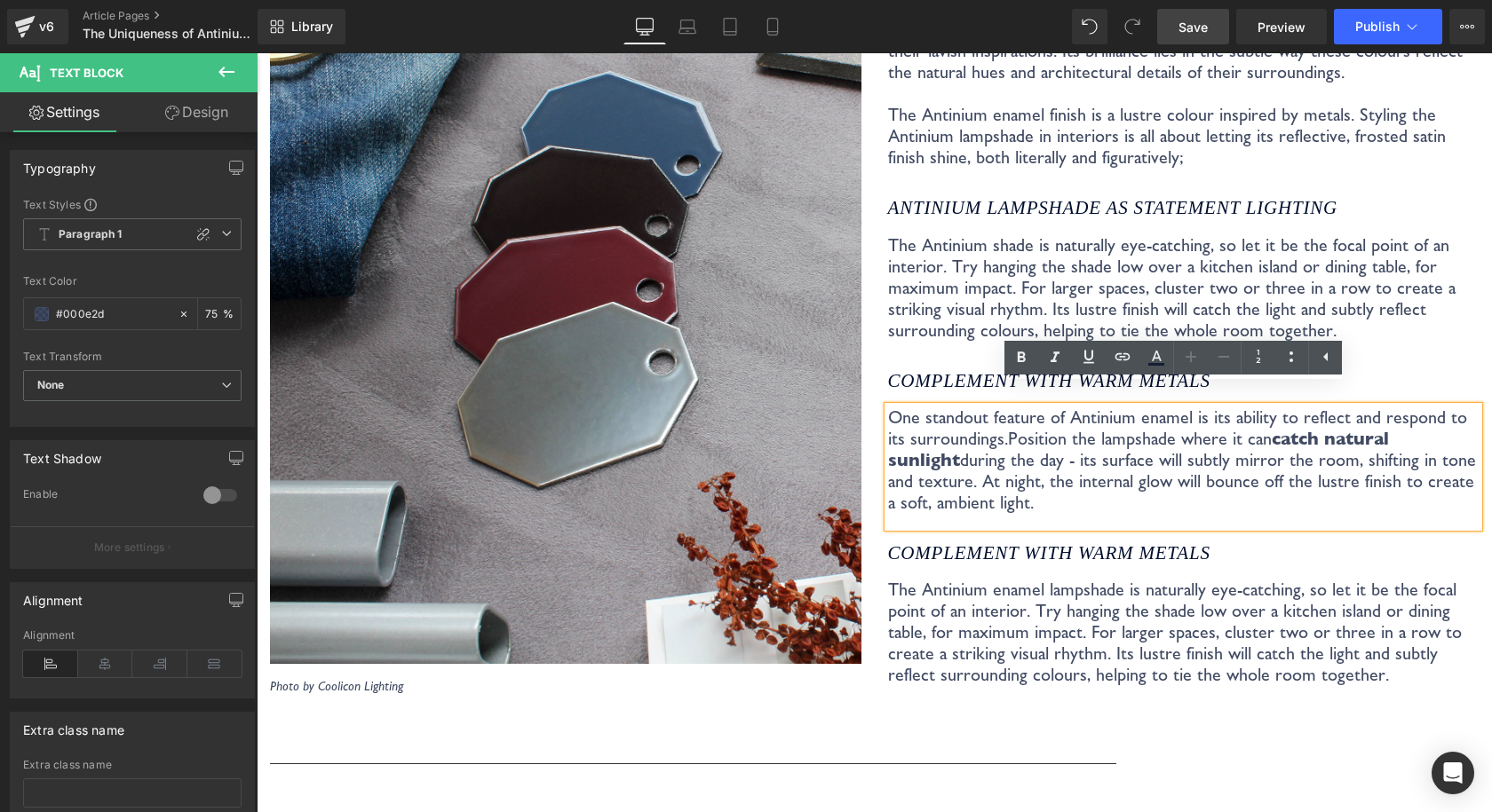
drag, startPoint x: 1001, startPoint y: 486, endPoint x: 881, endPoint y: 487, distance: 120.0
click at [888, 487] on p "One standout feature of Antinium enamel is its ability to reflect and respond t…" at bounding box center [1183, 460] width 591 height 107
click at [1012, 365] on icon at bounding box center [1021, 358] width 21 height 21
click at [1210, 37] on link "Save" at bounding box center [1193, 26] width 72 height 36
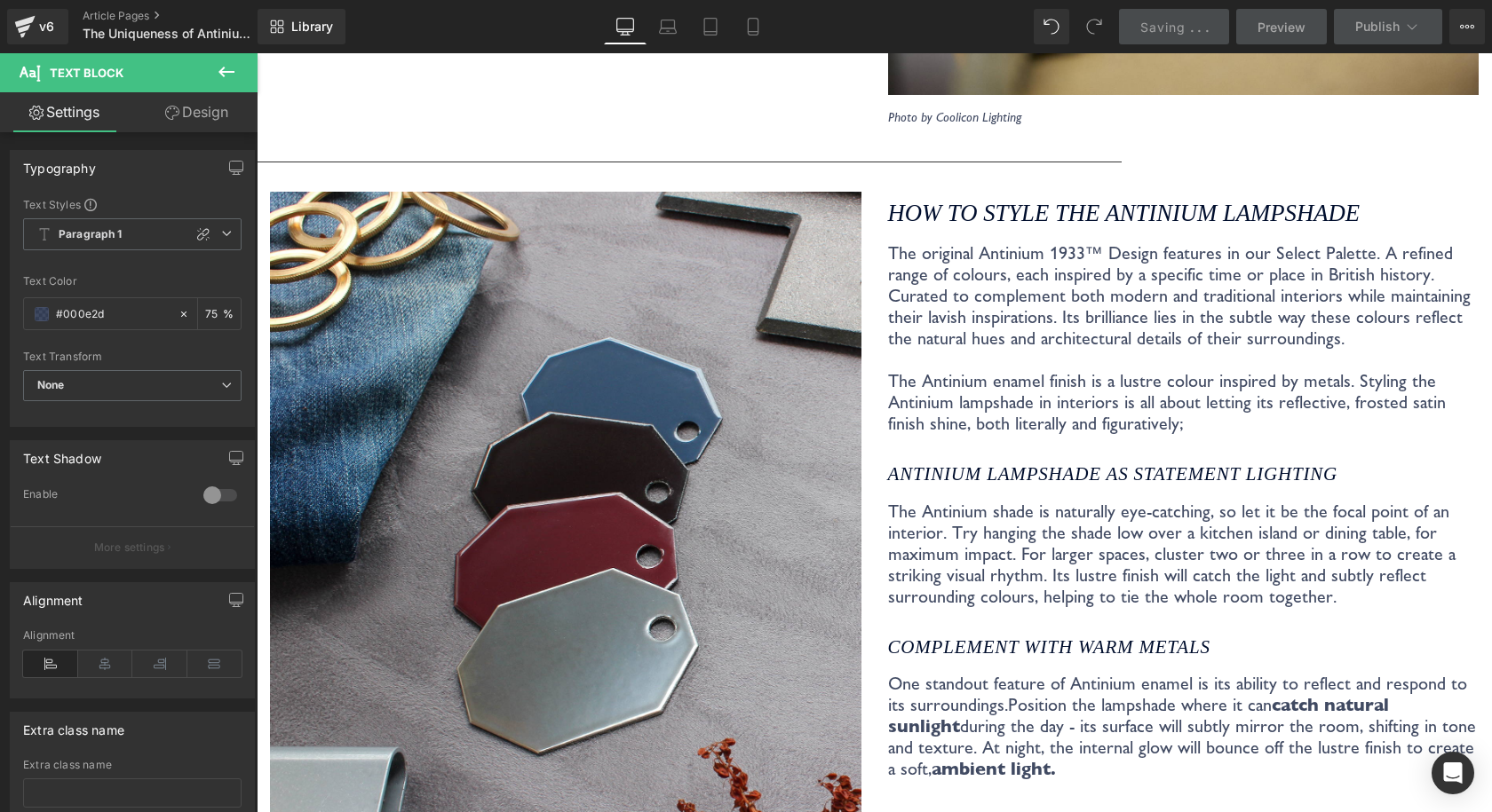
scroll to position [3301, 0]
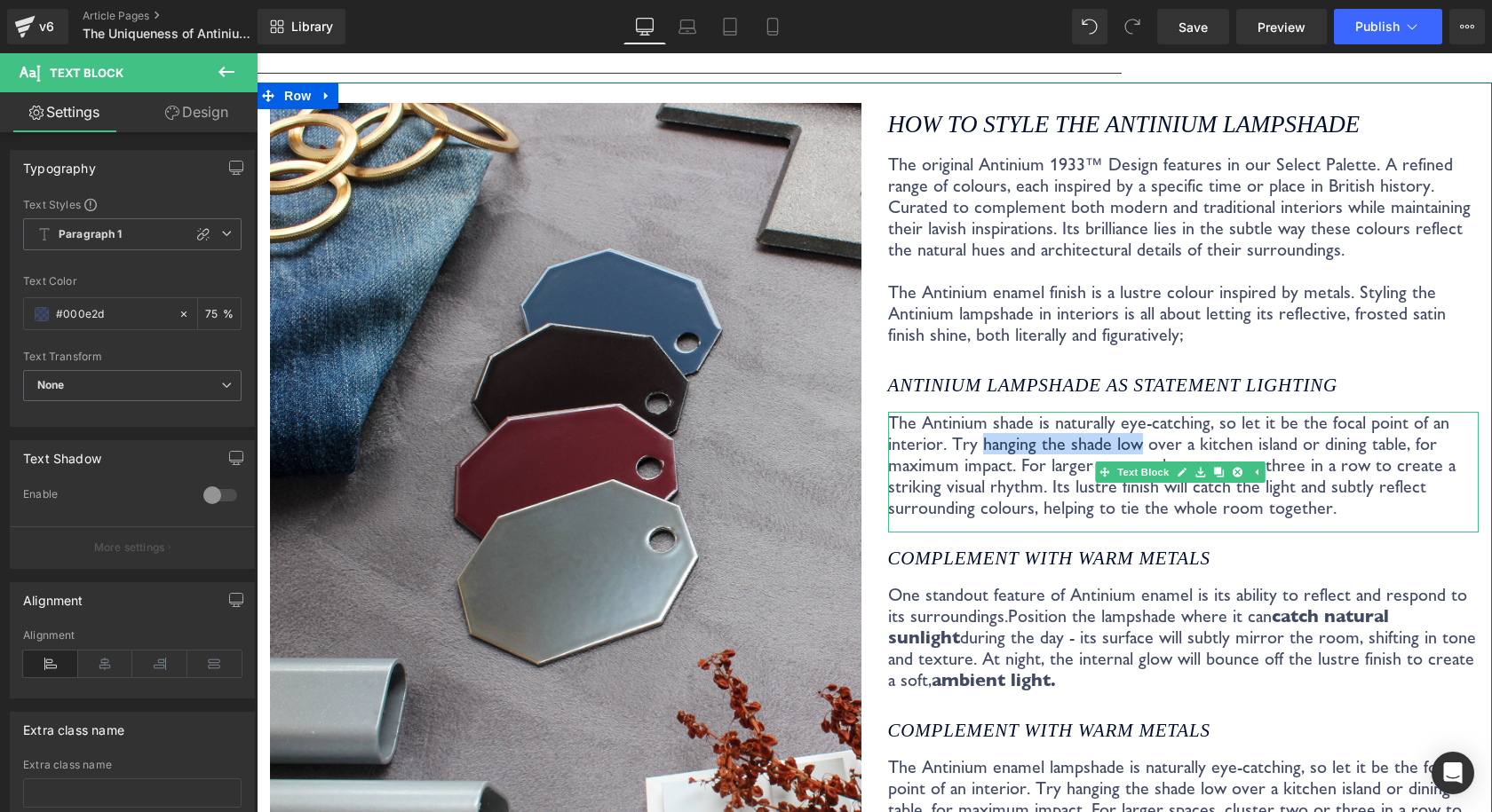
drag, startPoint x: 1038, startPoint y: 421, endPoint x: 1120, endPoint y: 420, distance: 82.0
click at [1120, 420] on p "The Antinium shade is naturally eye-catching, so let it be the focal point of a…" at bounding box center [1183, 465] width 591 height 107
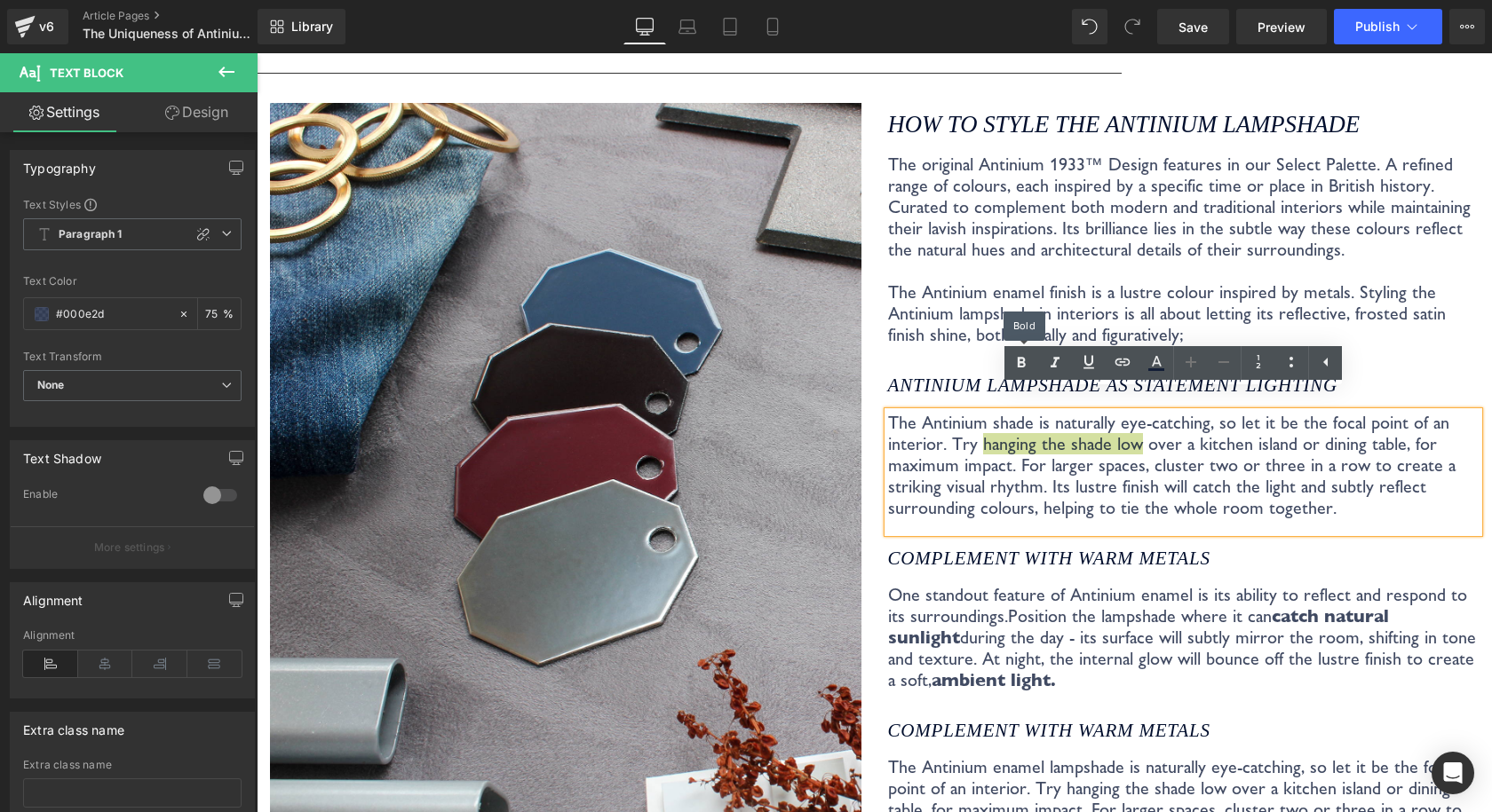
drag, startPoint x: 1020, startPoint y: 371, endPoint x: 1029, endPoint y: 384, distance: 15.8
click at [1020, 371] on icon at bounding box center [1021, 363] width 21 height 21
click at [1087, 471] on p "The Antinium shade is naturally eye-catching, so let it be the focal point of a…" at bounding box center [1183, 465] width 591 height 107
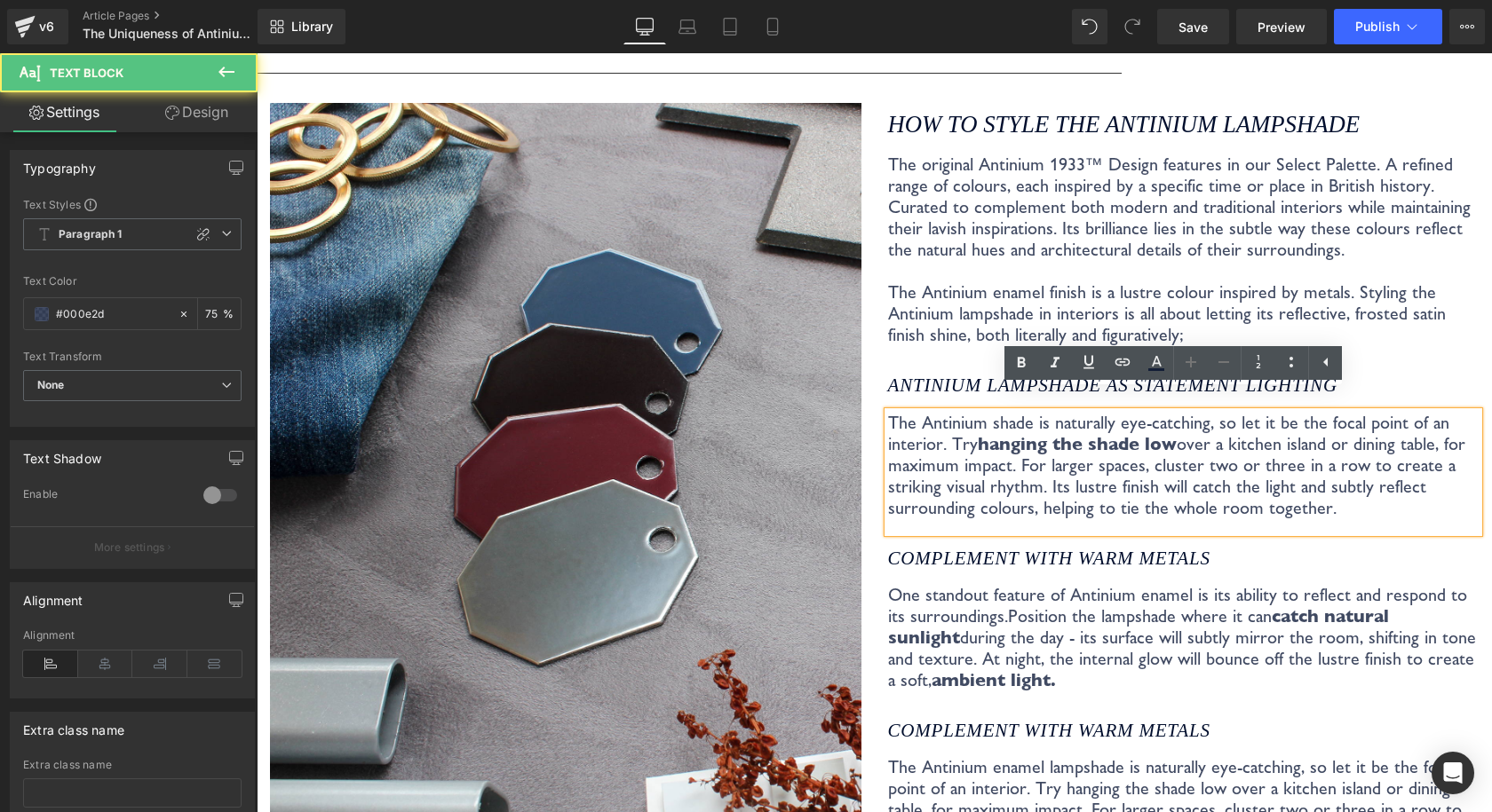
click at [1211, 471] on p "The Antinium shade is naturally eye-catching, so let it be the focal point of a…" at bounding box center [1183, 465] width 591 height 107
click at [1246, 244] on p "The original Antinium 1933™ Design features in our Select Palette. A refined ra…" at bounding box center [1183, 249] width 591 height 192
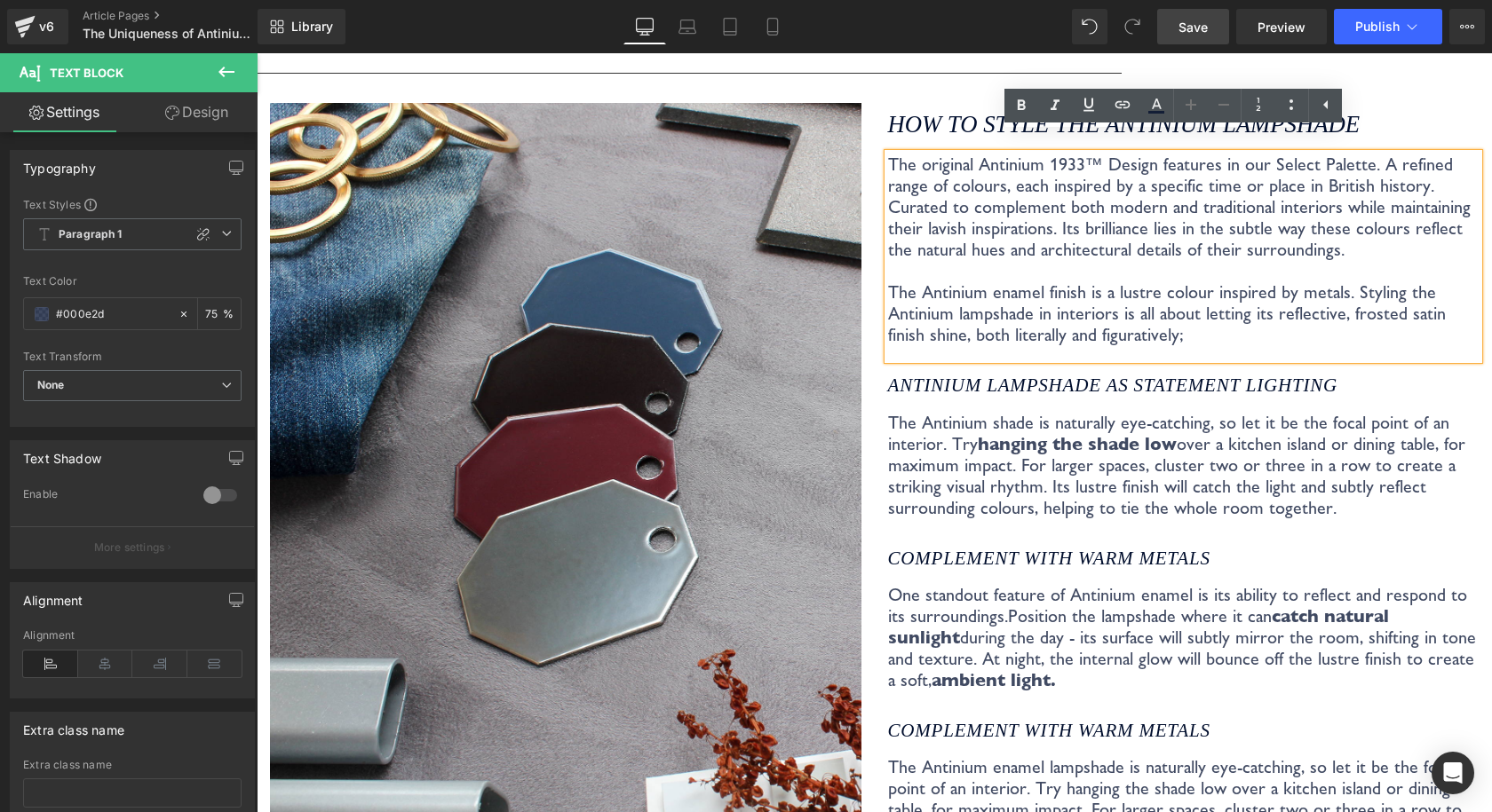
click at [1223, 36] on link "Save" at bounding box center [1193, 26] width 72 height 36
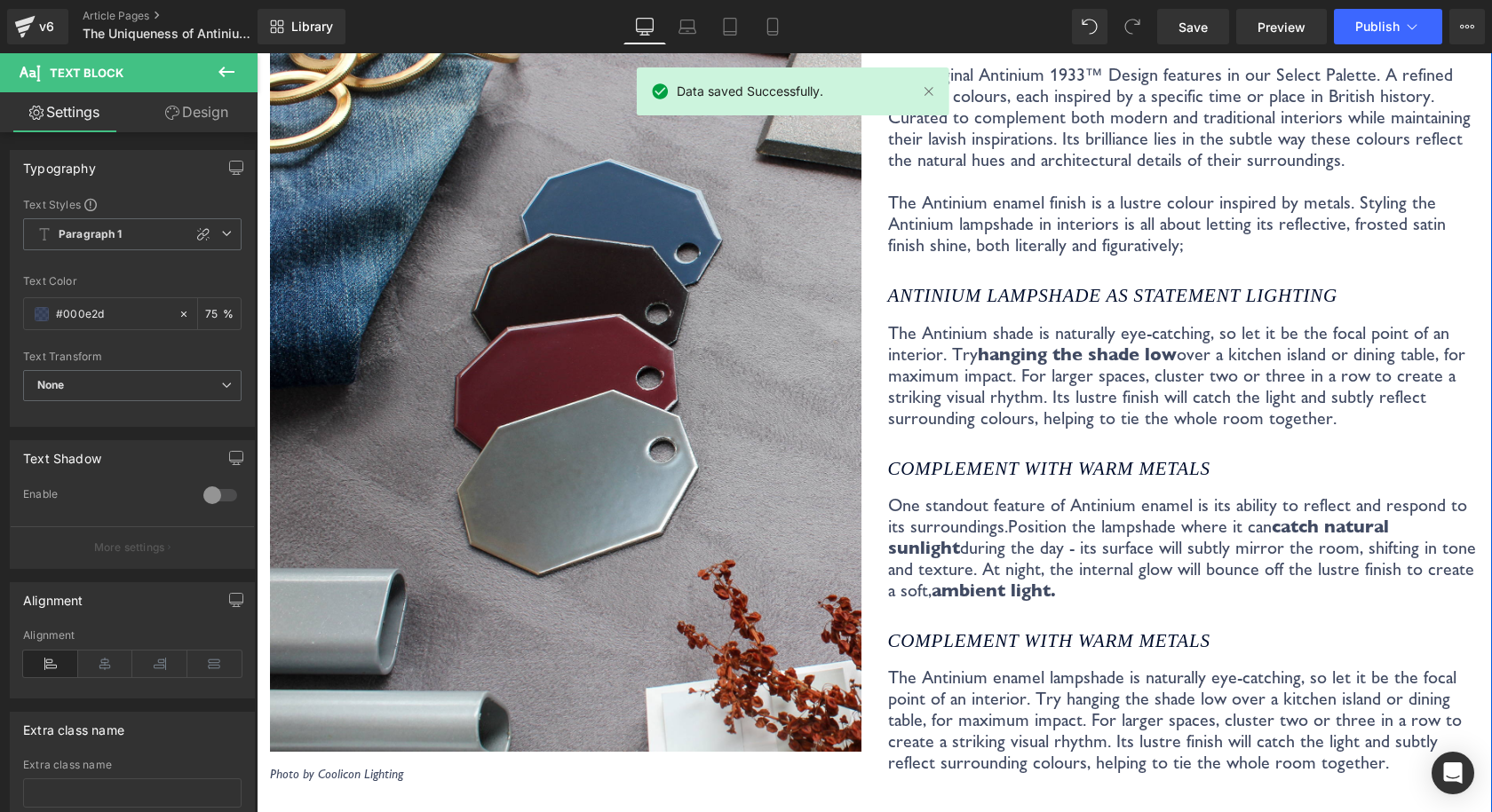
scroll to position [3391, 0]
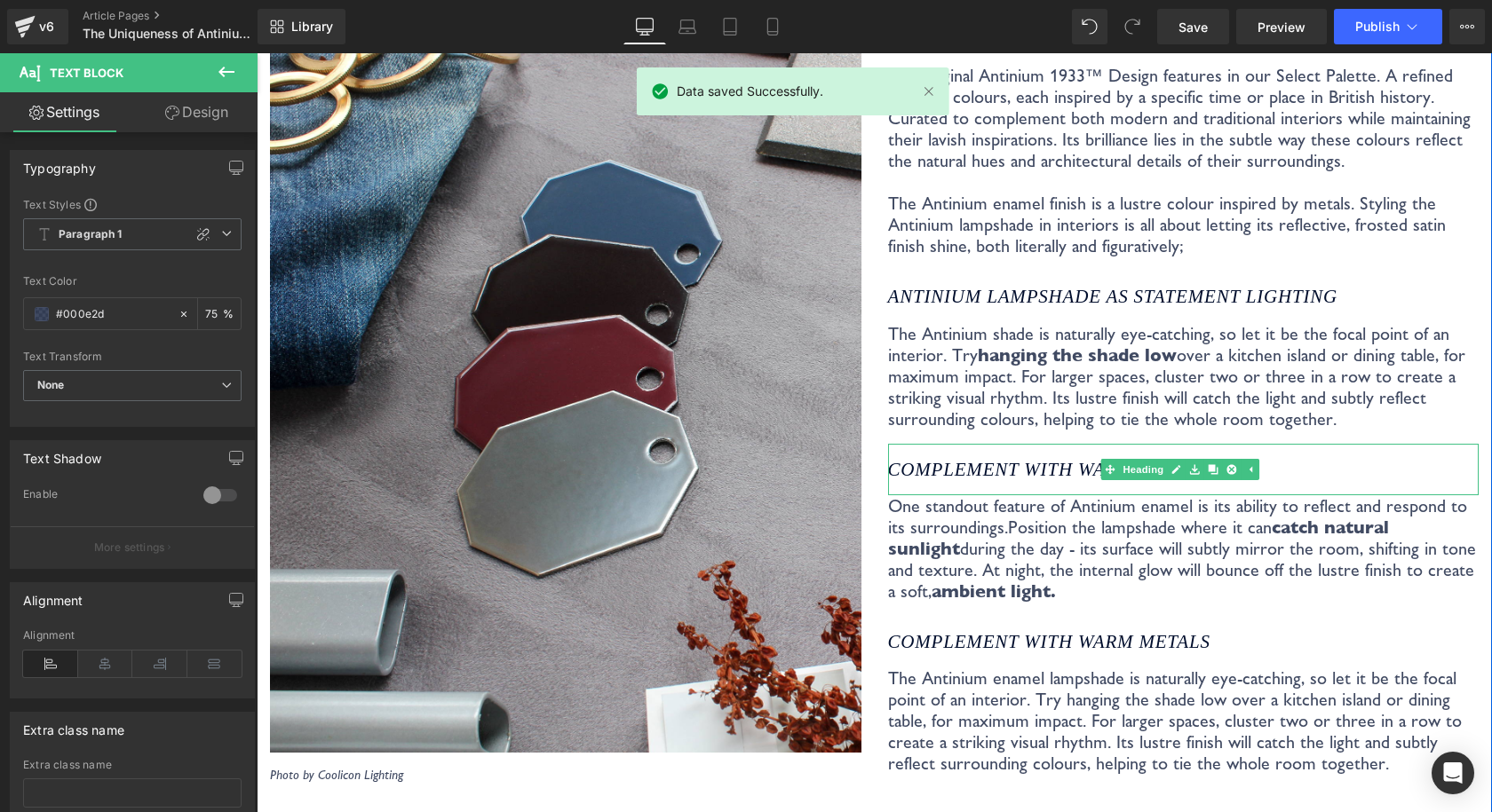
click at [992, 443] on div "Complement with warm metals" at bounding box center [1183, 469] width 591 height 51
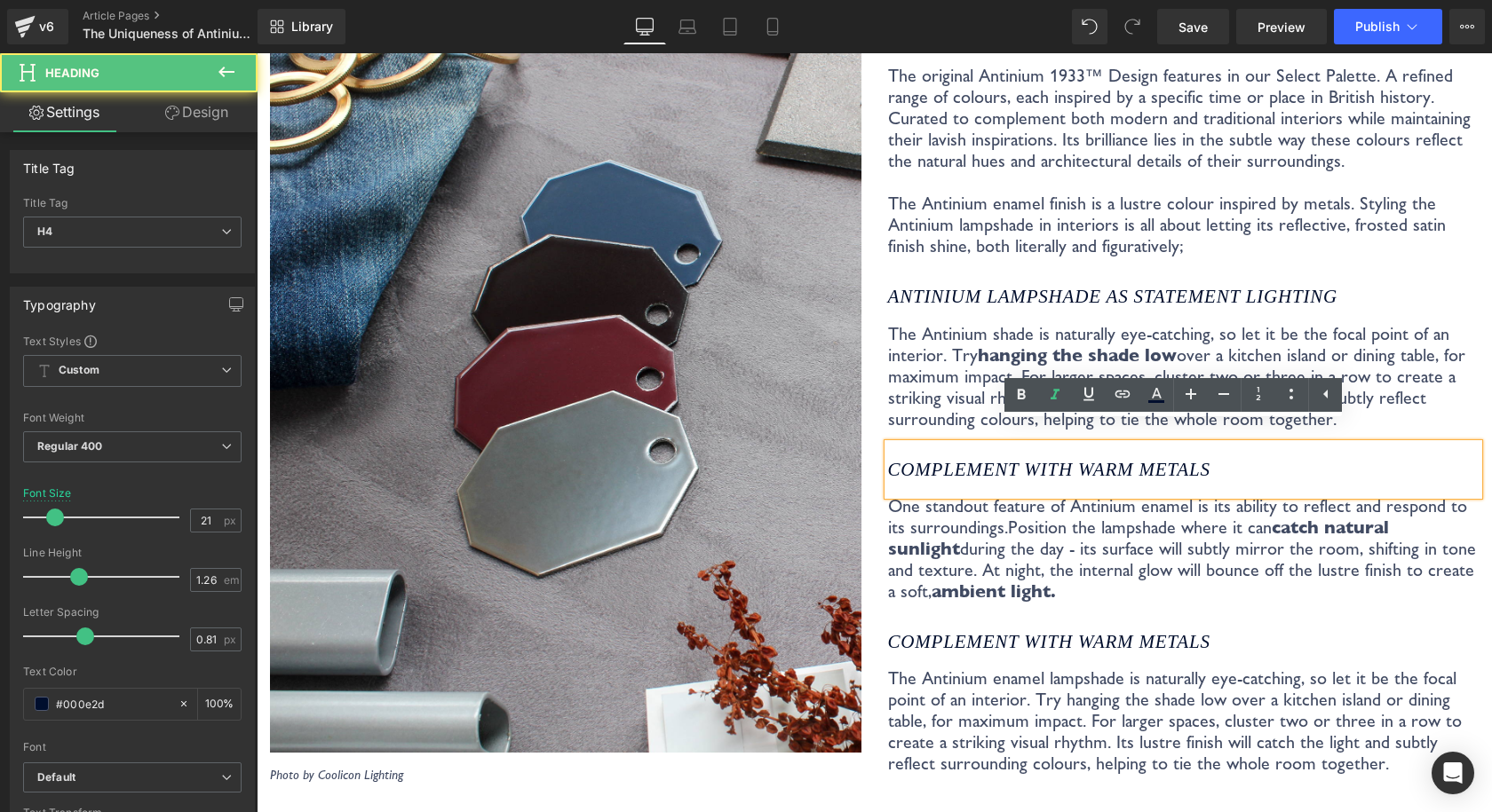
drag, startPoint x: 1207, startPoint y: 440, endPoint x: 887, endPoint y: 452, distance: 320.2
click at [888, 458] on h4 "Complement with warm metals" at bounding box center [1183, 470] width 591 height 23
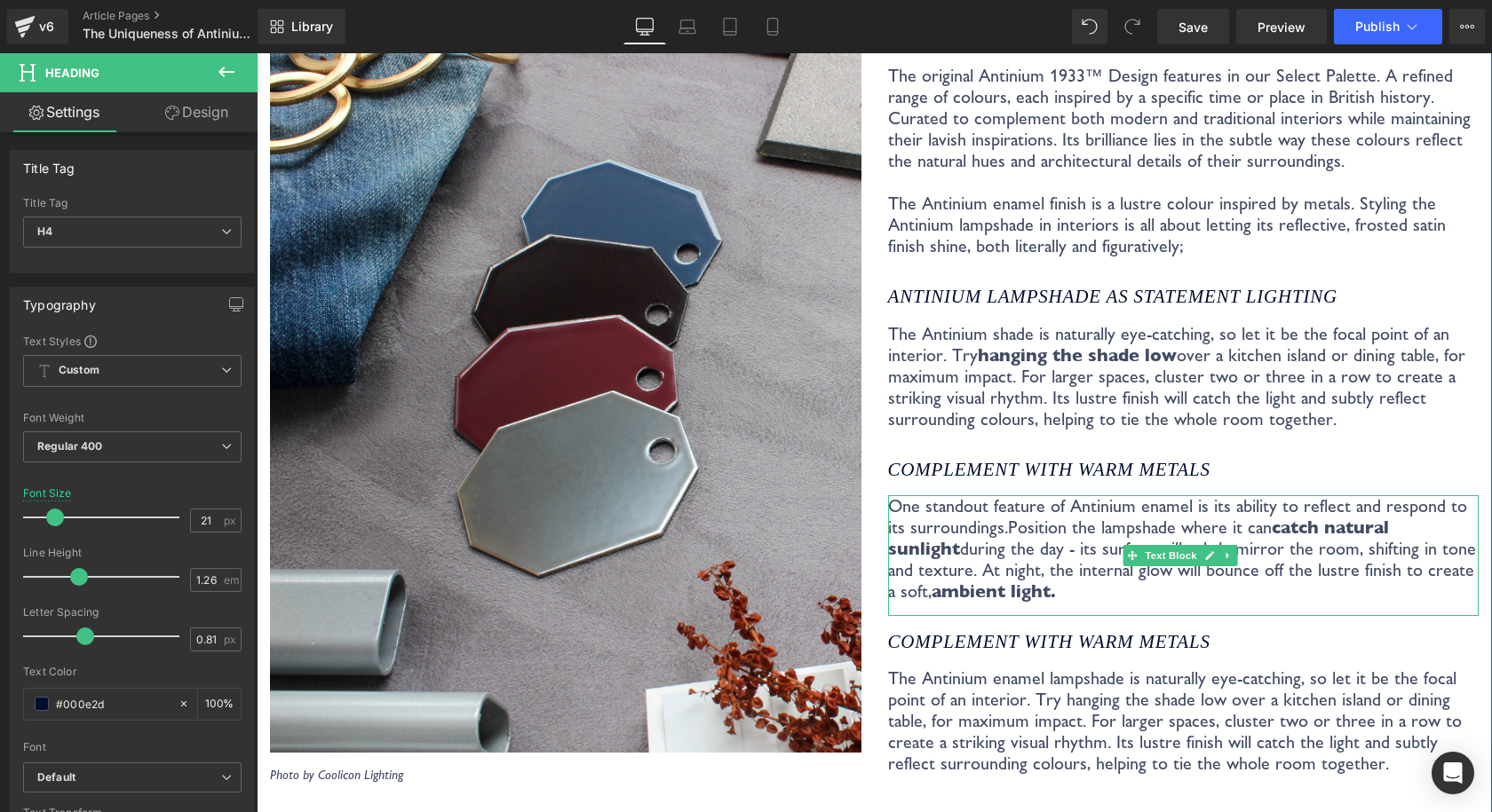
click at [1035, 495] on p "One standout feature of Antinium enamel is its ability to reflect and respond t…" at bounding box center [1183, 548] width 591 height 107
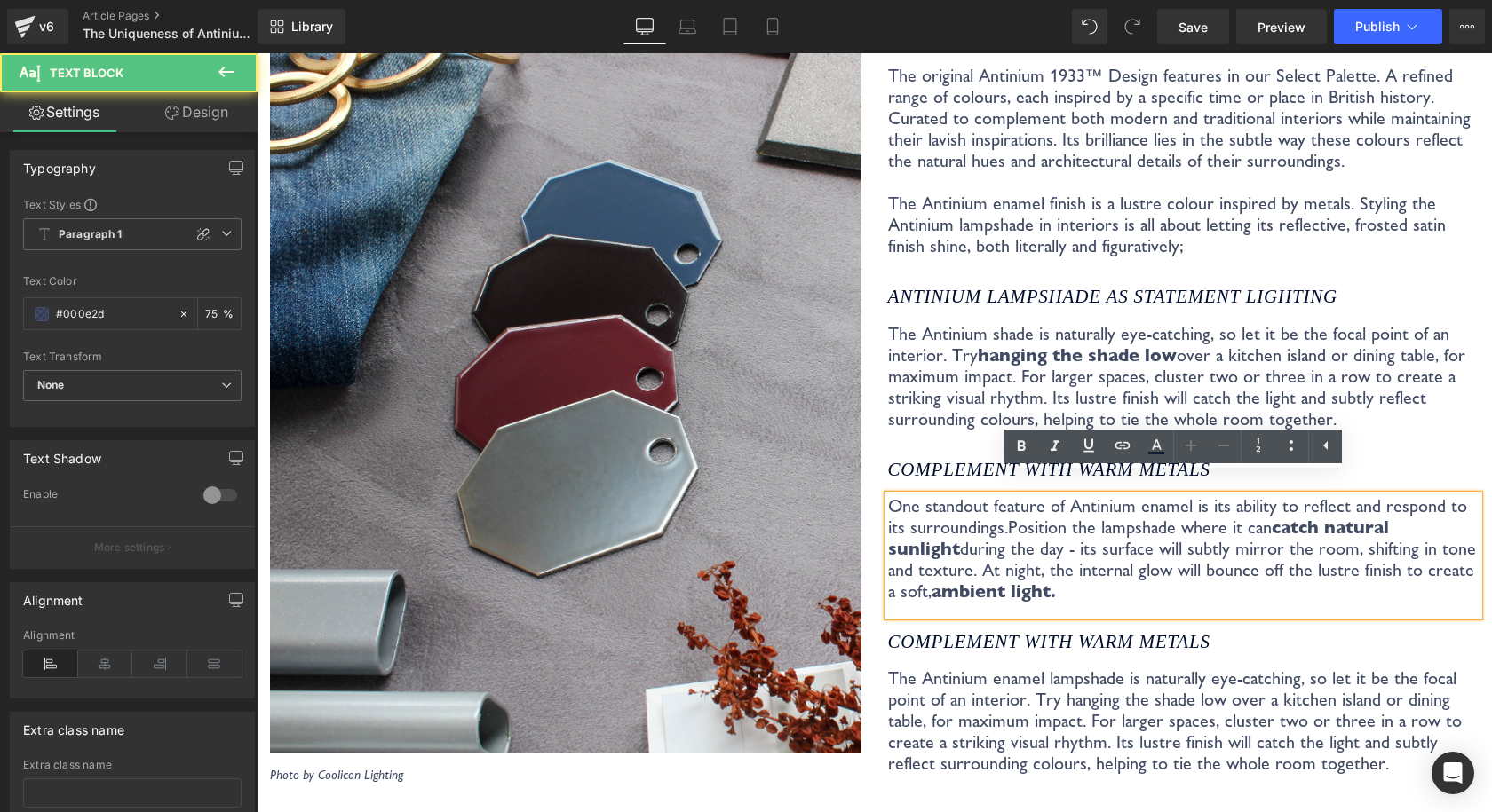
click at [942, 459] on icon "Complement with warm metals" at bounding box center [1049, 470] width 322 height 21
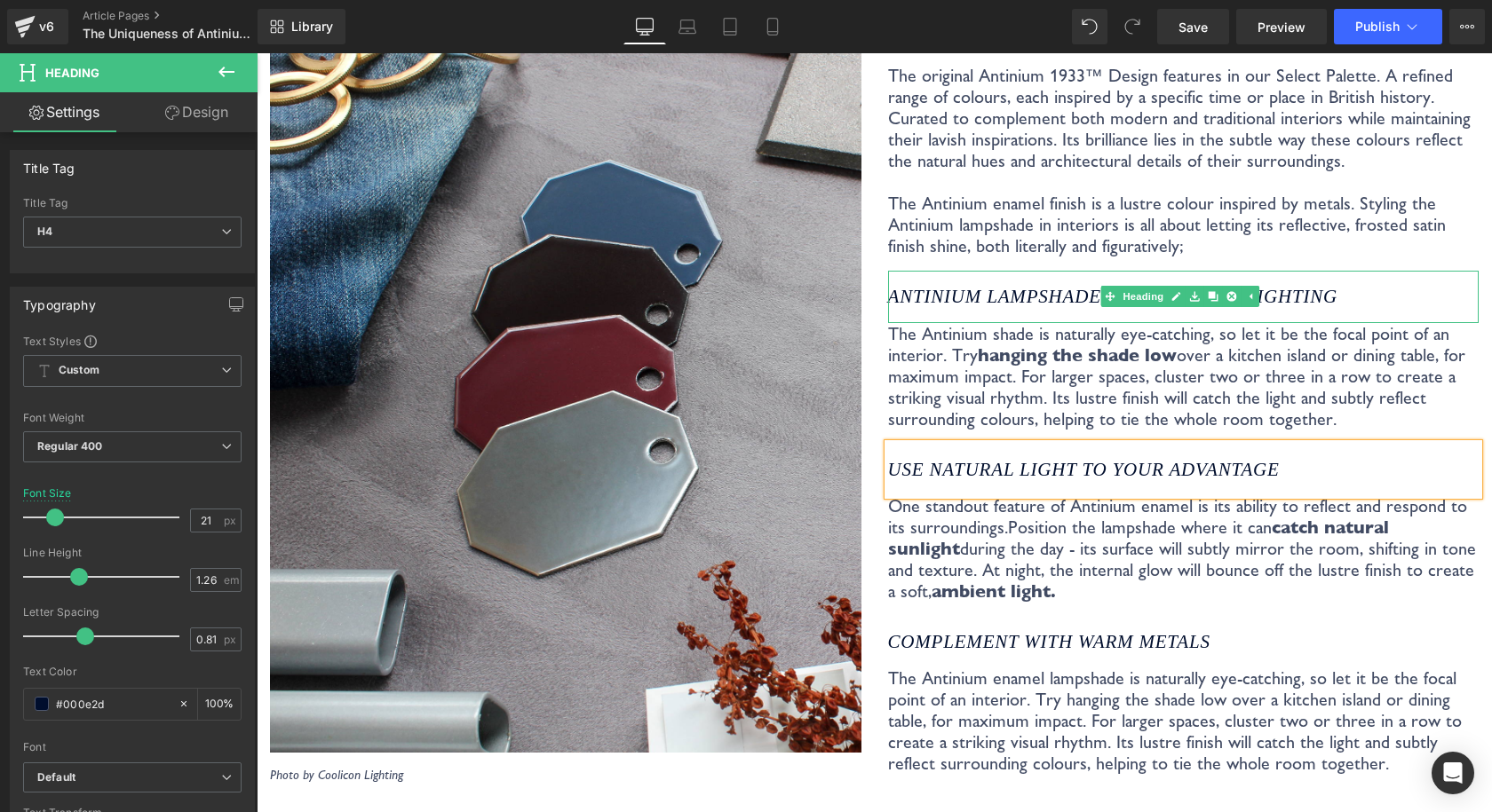
click at [1017, 286] on icon "Antinium lampshade as STATEMENT LIGHTING" at bounding box center [1112, 297] width 449 height 21
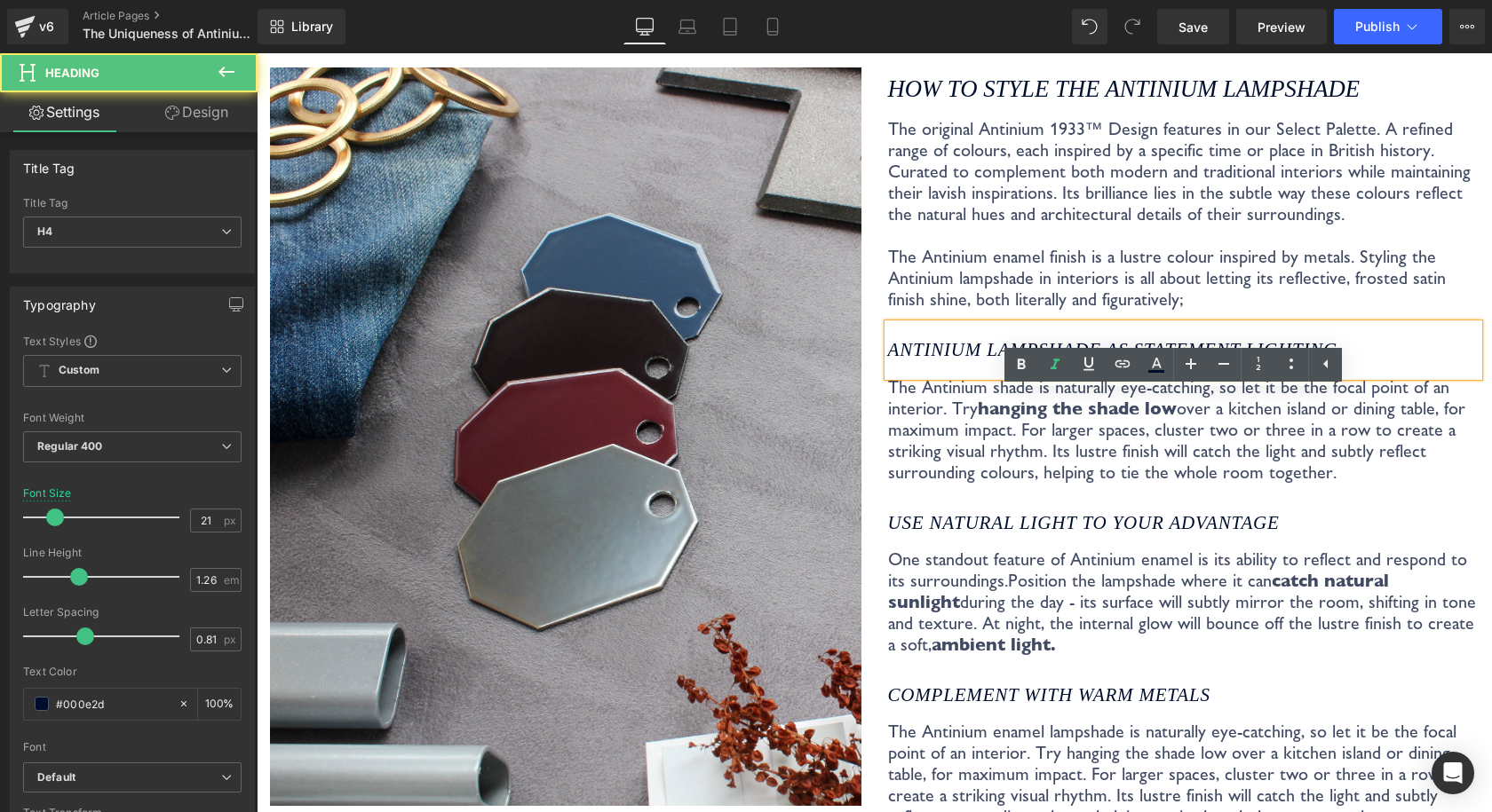
scroll to position [3213, 0]
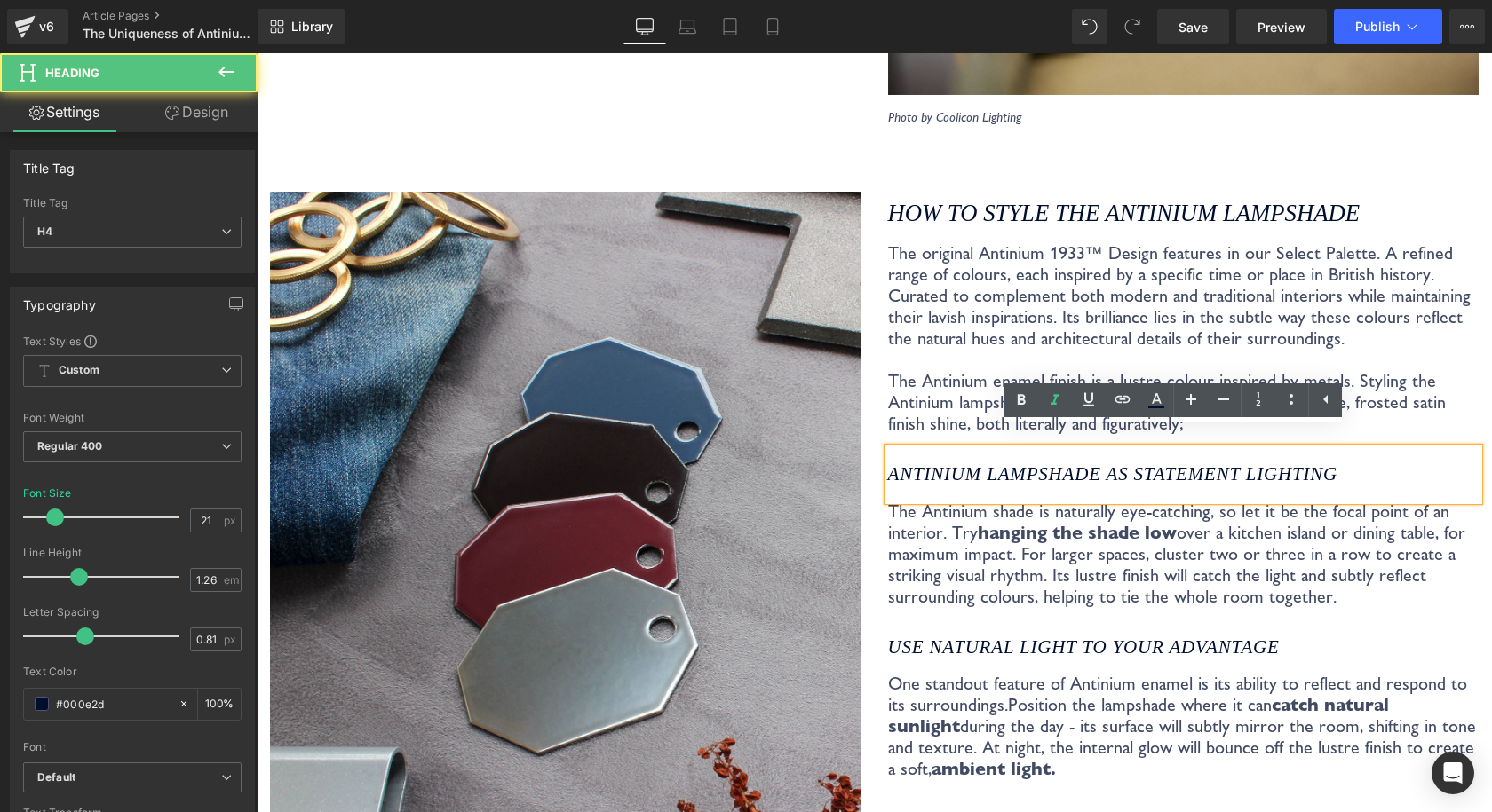
click at [1029, 273] on p "The original Antinium 1933™ Design features in our Select Palette. A refined ra…" at bounding box center [1183, 339] width 591 height 192
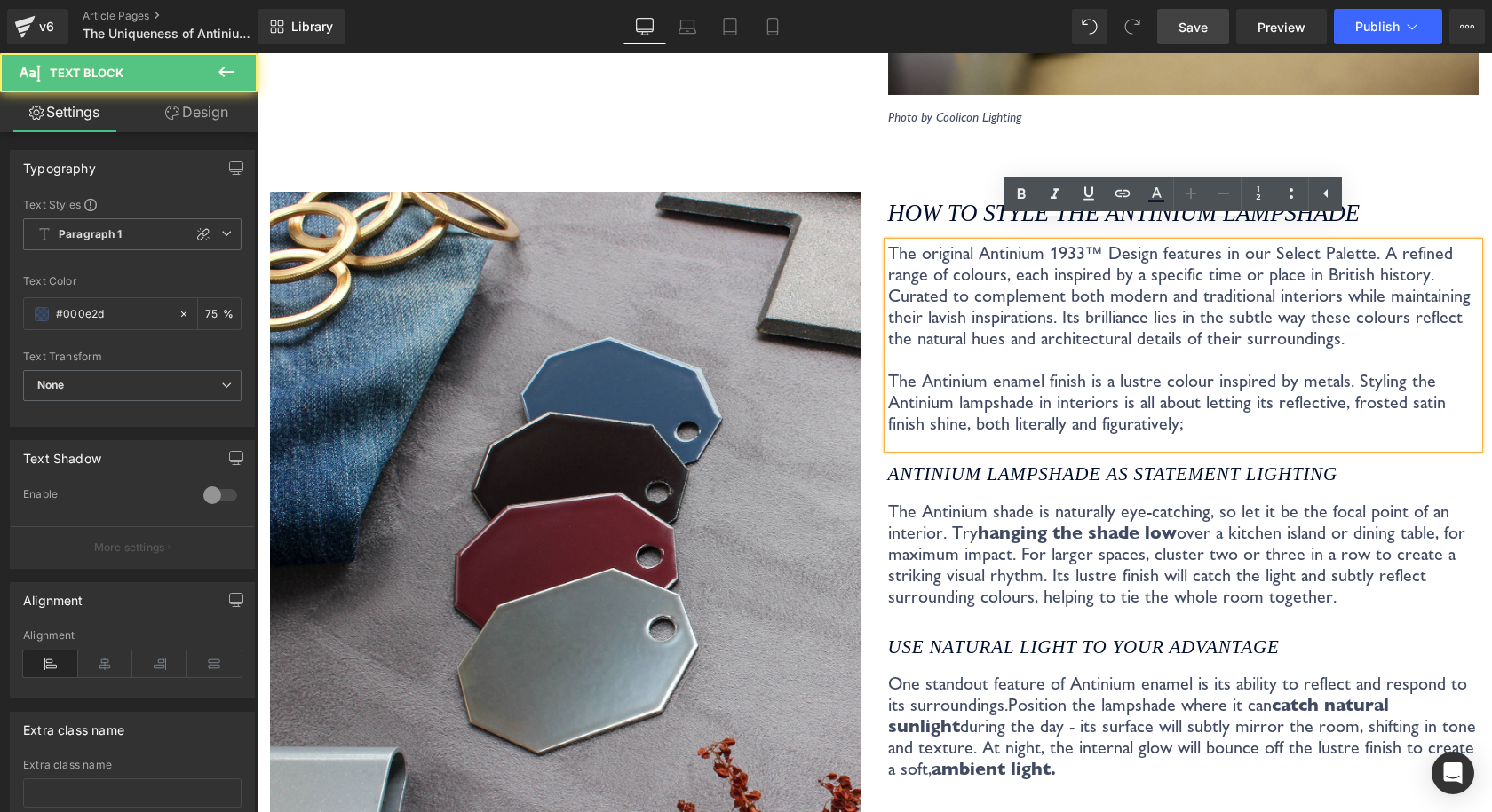
click at [1180, 28] on span "Save" at bounding box center [1193, 26] width 29 height 18
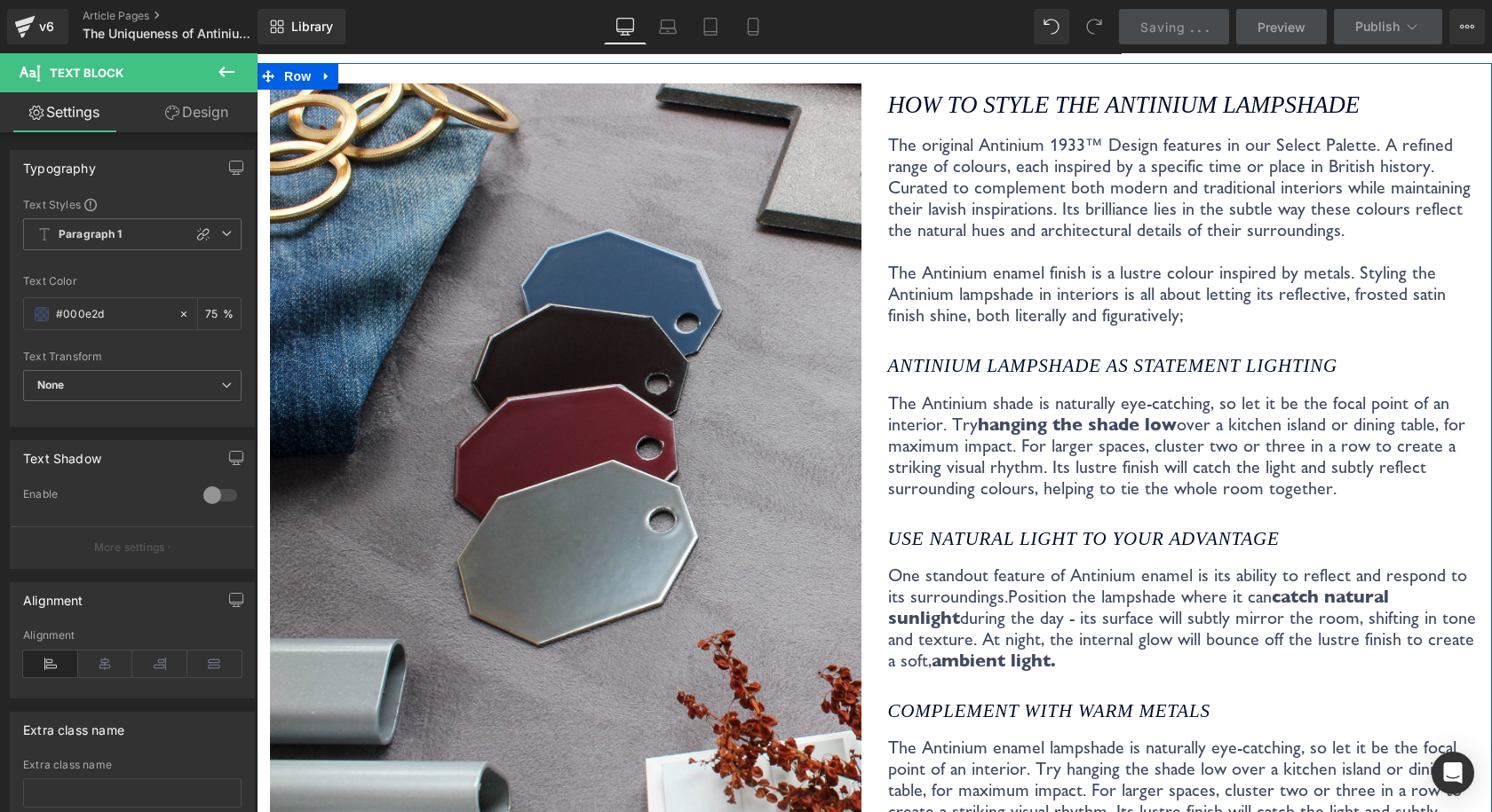
scroll to position [3479, 0]
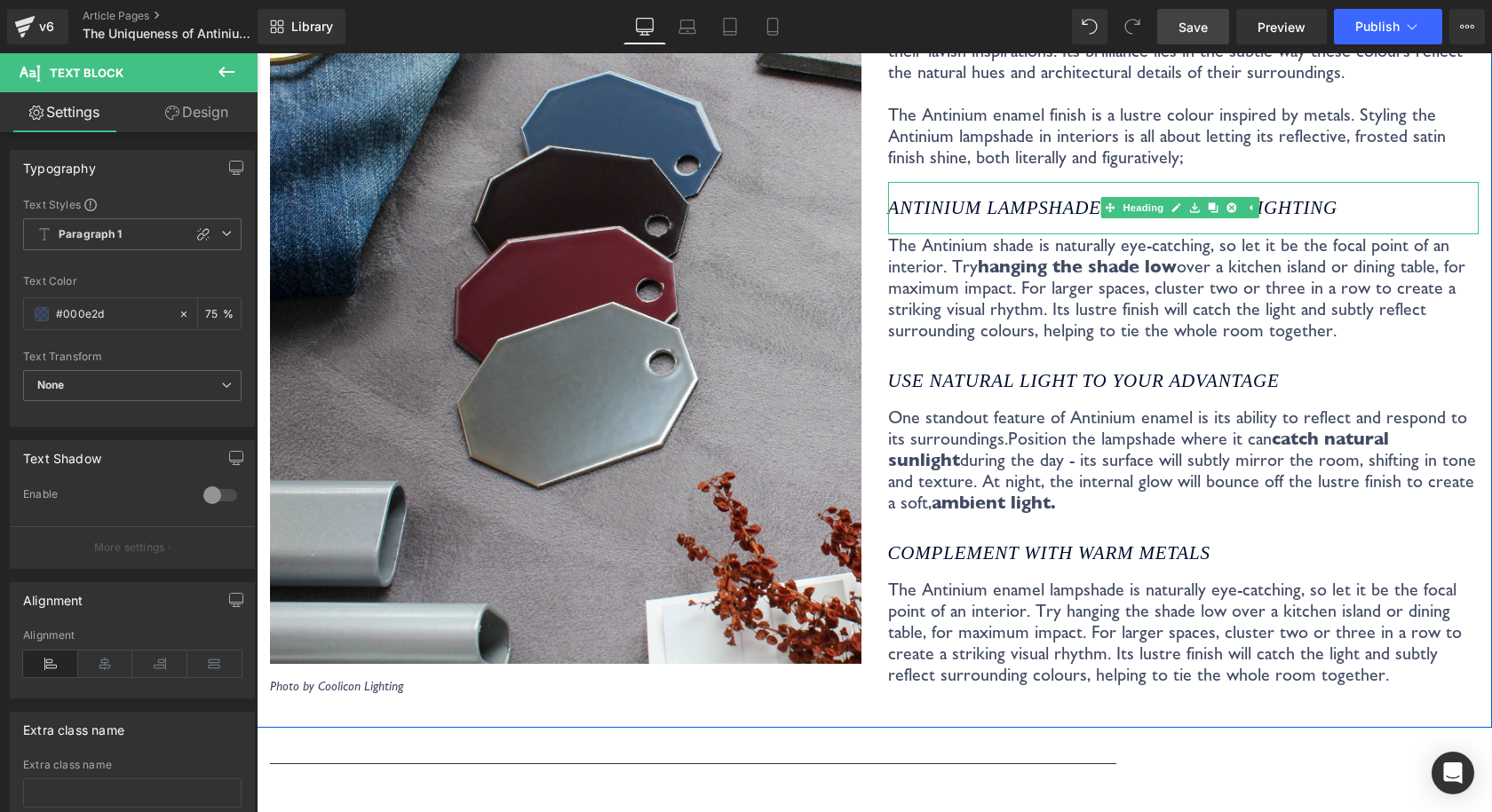
click at [1071, 197] on icon "Antinium lampshade as STATEMENT LIGHTING" at bounding box center [1112, 208] width 449 height 21
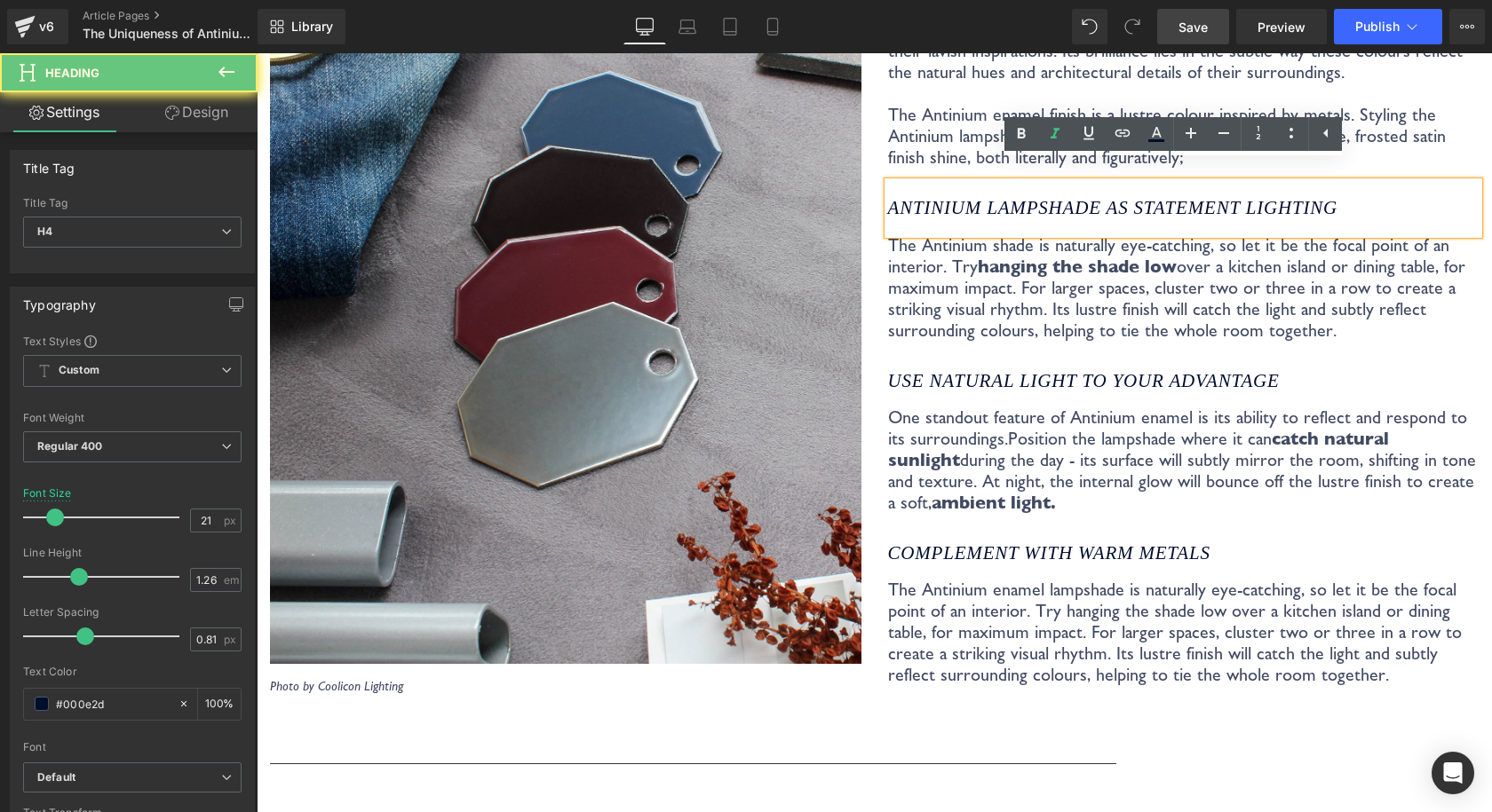
click at [1090, 197] on icon "Antinium lampshade as STATEMENT LIGHTING" at bounding box center [1112, 208] width 449 height 21
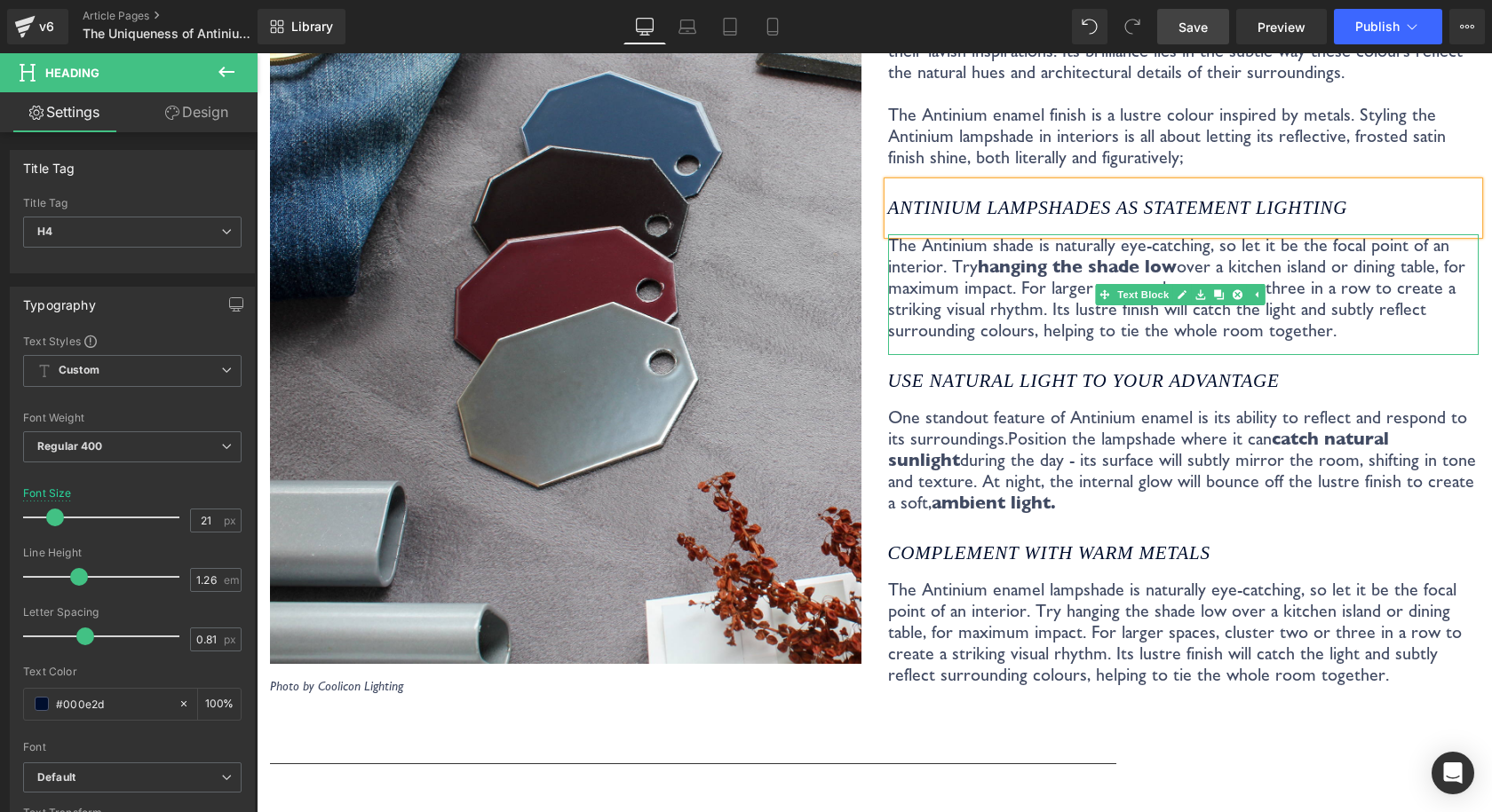
scroll to position [3036, 0]
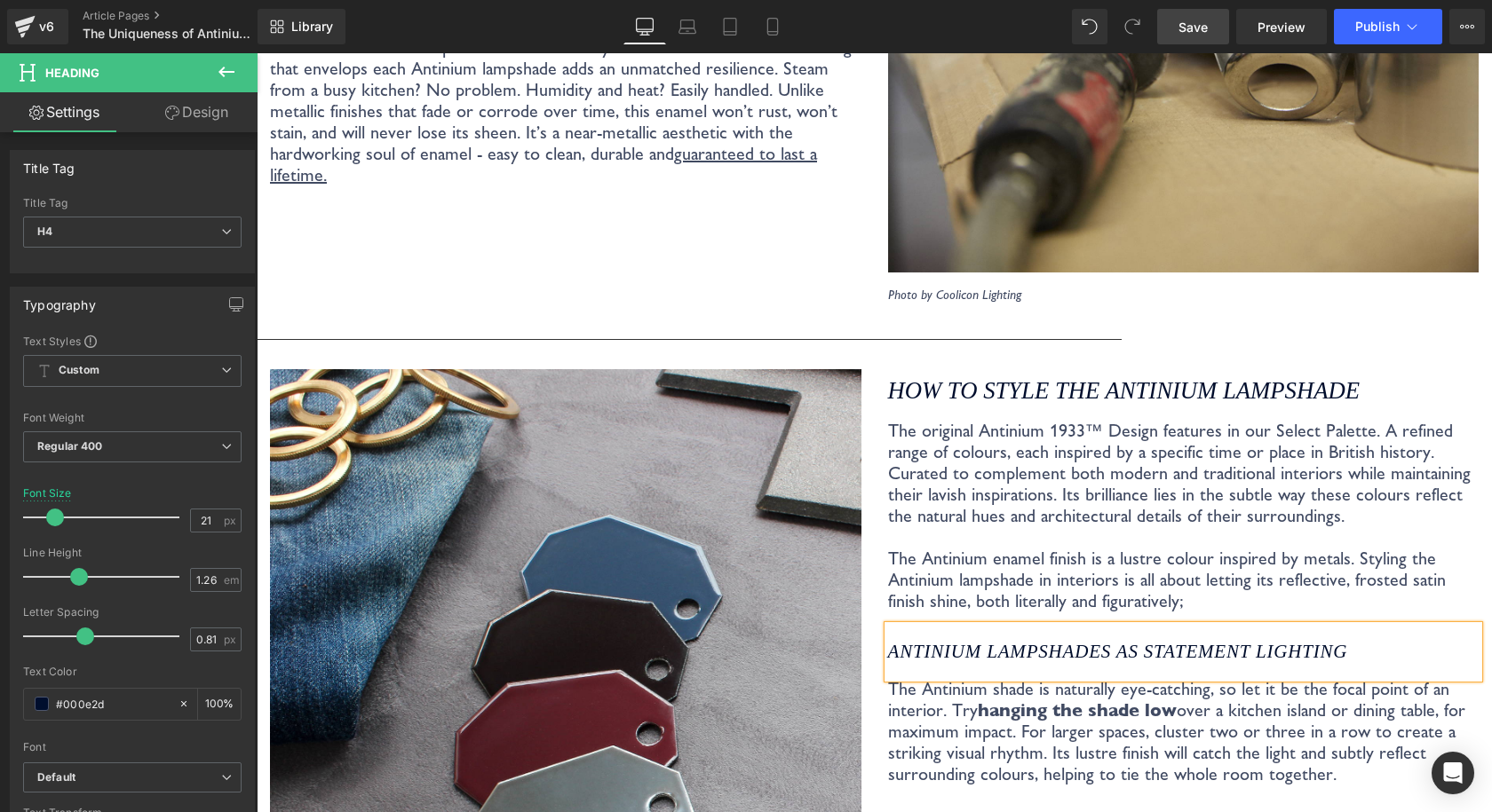
drag, startPoint x: 1188, startPoint y: 30, endPoint x: 716, endPoint y: 207, distance: 504.1
click at [1188, 30] on span "Save" at bounding box center [1193, 26] width 29 height 18
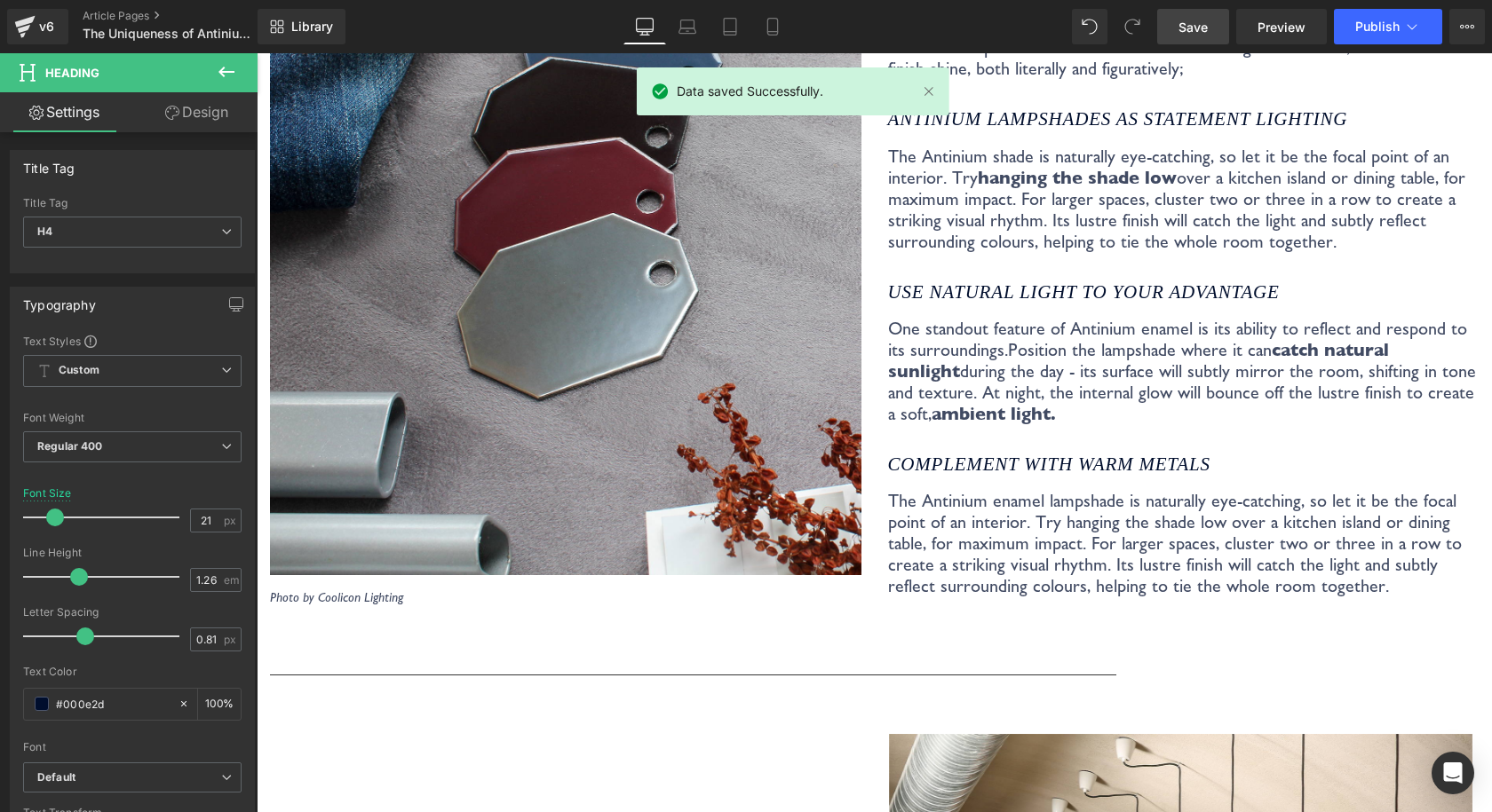
scroll to position [3479, 0]
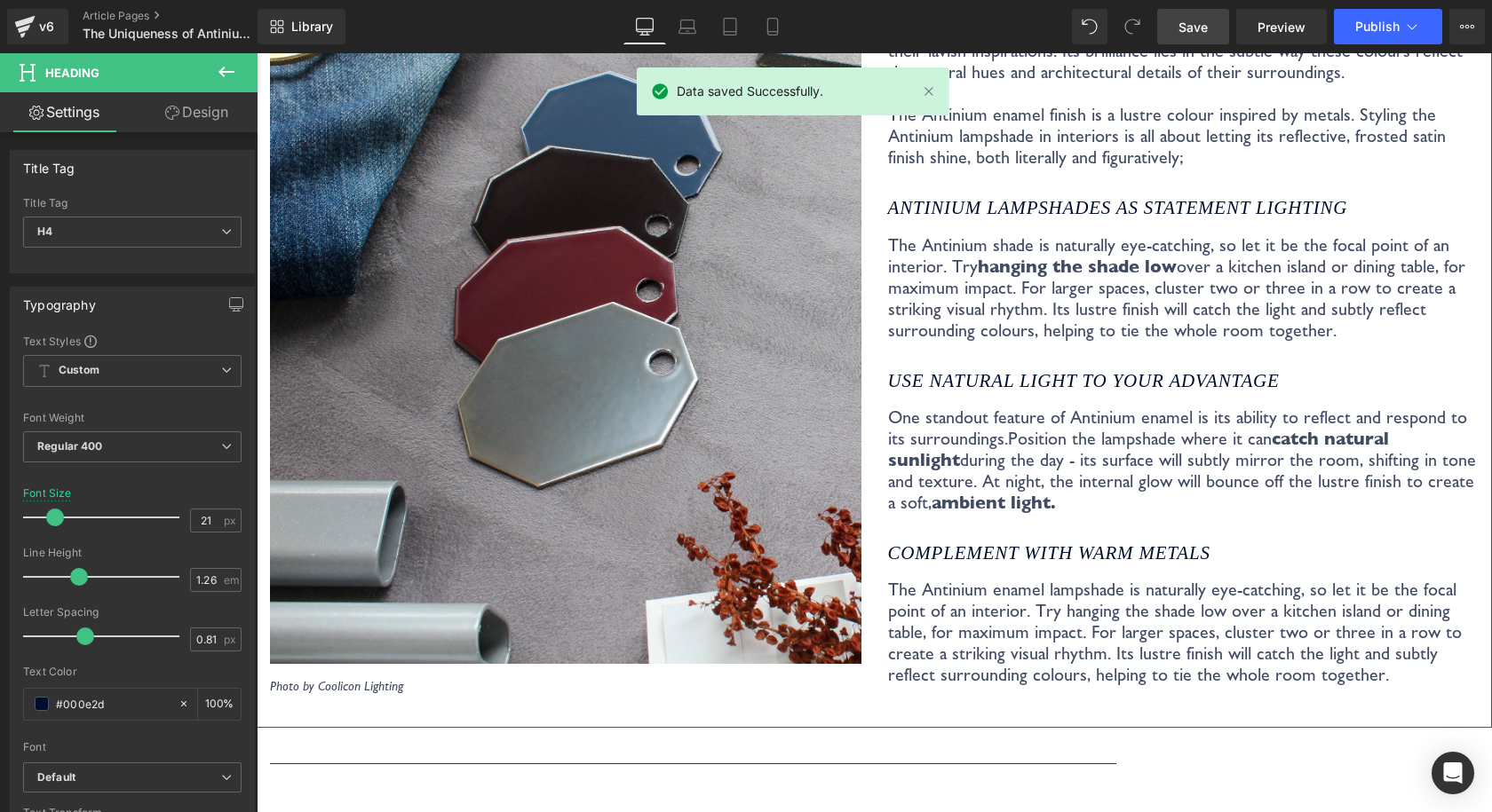
click at [924, 542] on icon "Complement with warm metals" at bounding box center [1049, 553] width 322 height 21
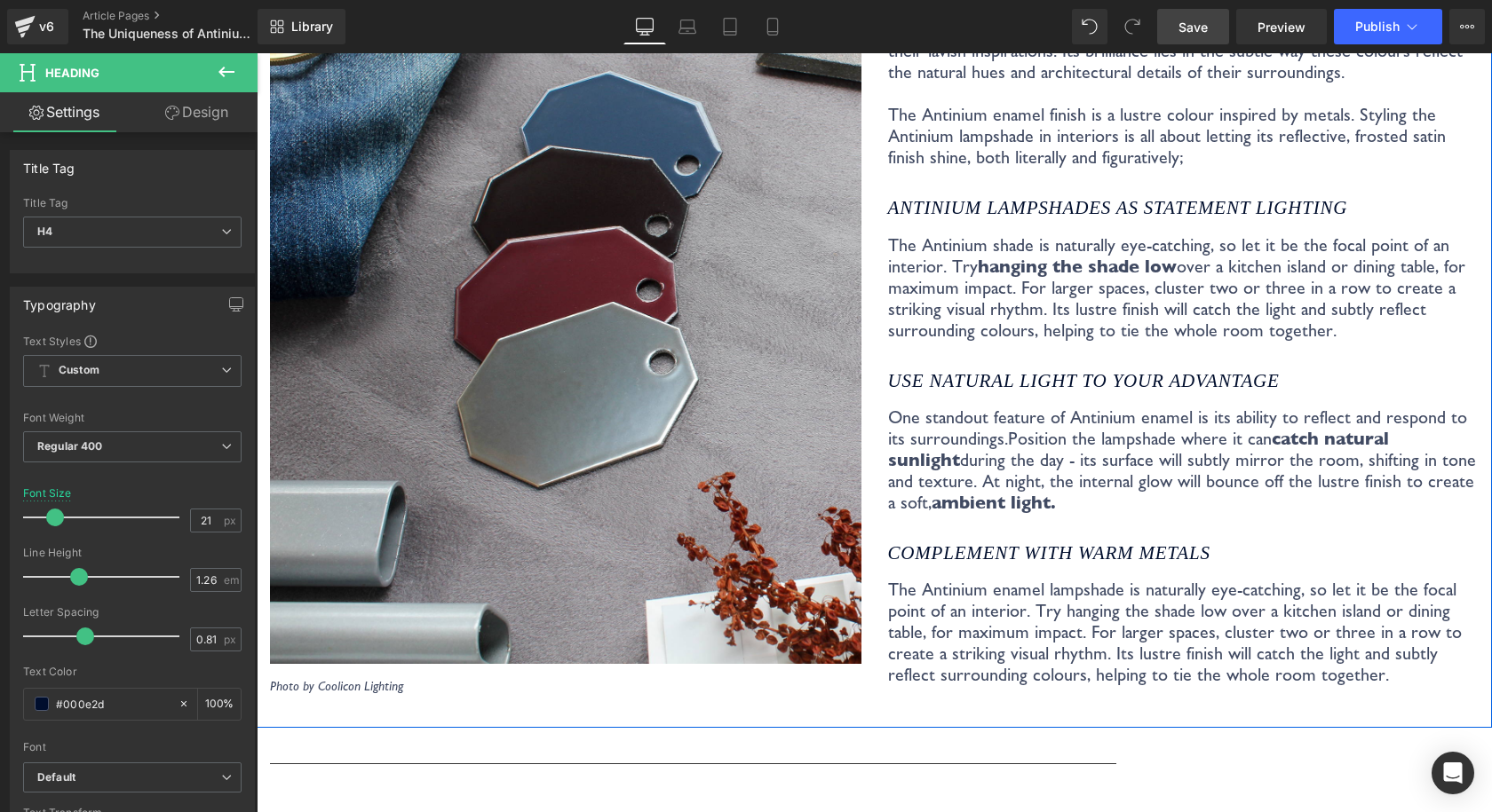
click at [1007, 547] on div "Complement with warm metals" at bounding box center [1183, 552] width 591 height 51
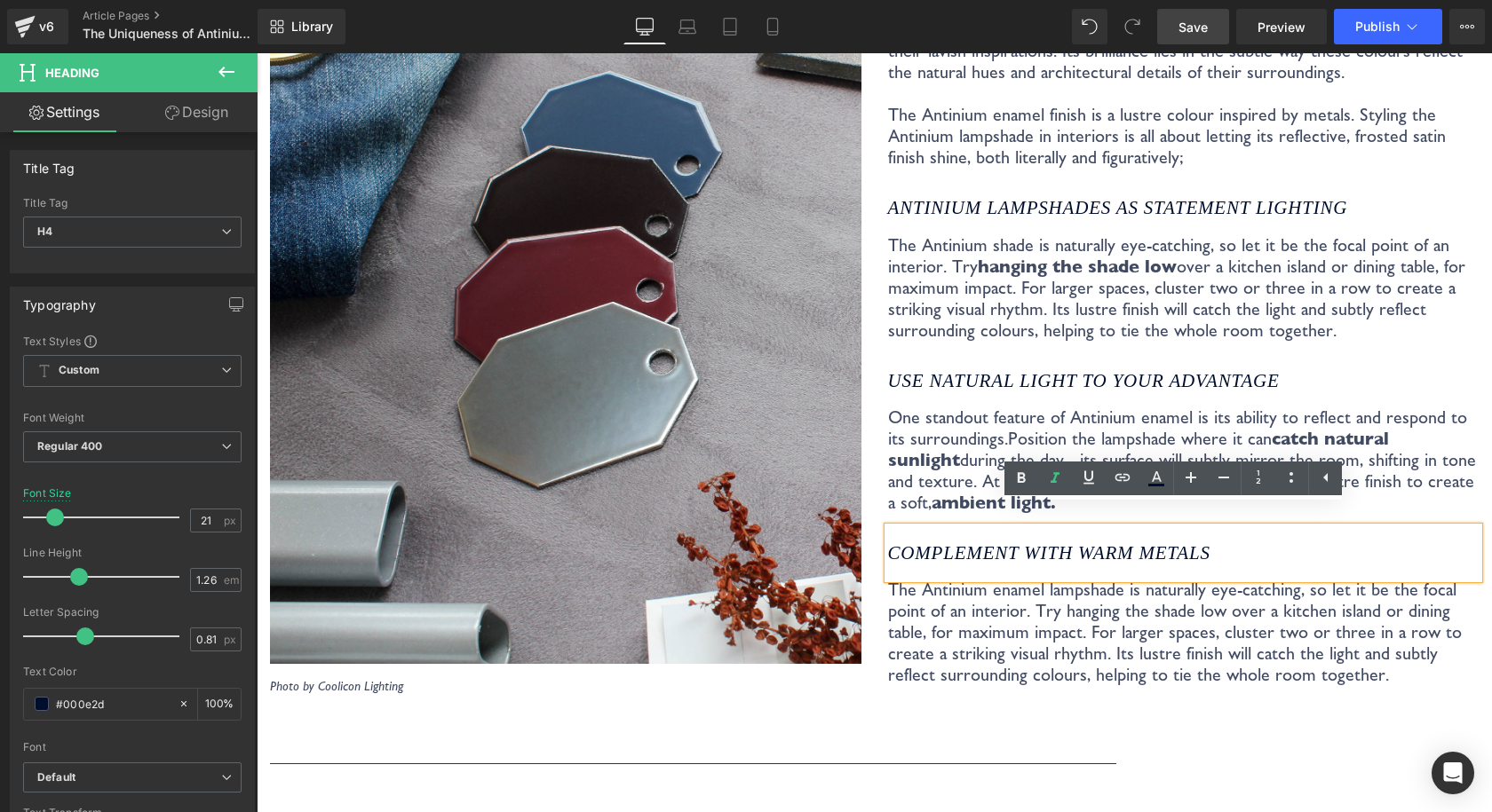
drag, startPoint x: 1210, startPoint y: 526, endPoint x: 1076, endPoint y: 525, distance: 134.0
click at [1076, 541] on h4 "Complement with warm metals" at bounding box center [1183, 553] width 591 height 23
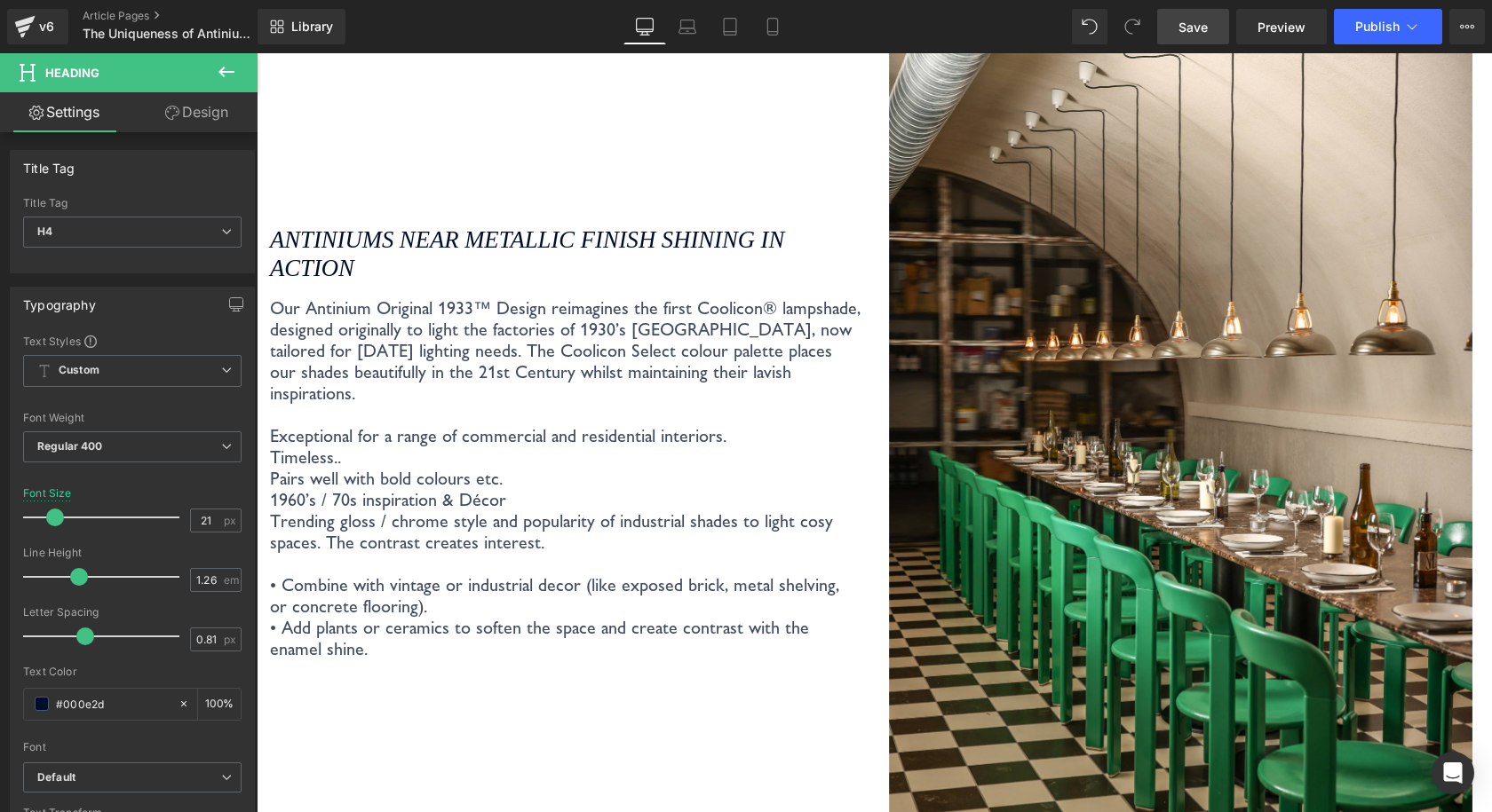
scroll to position [4277, 0]
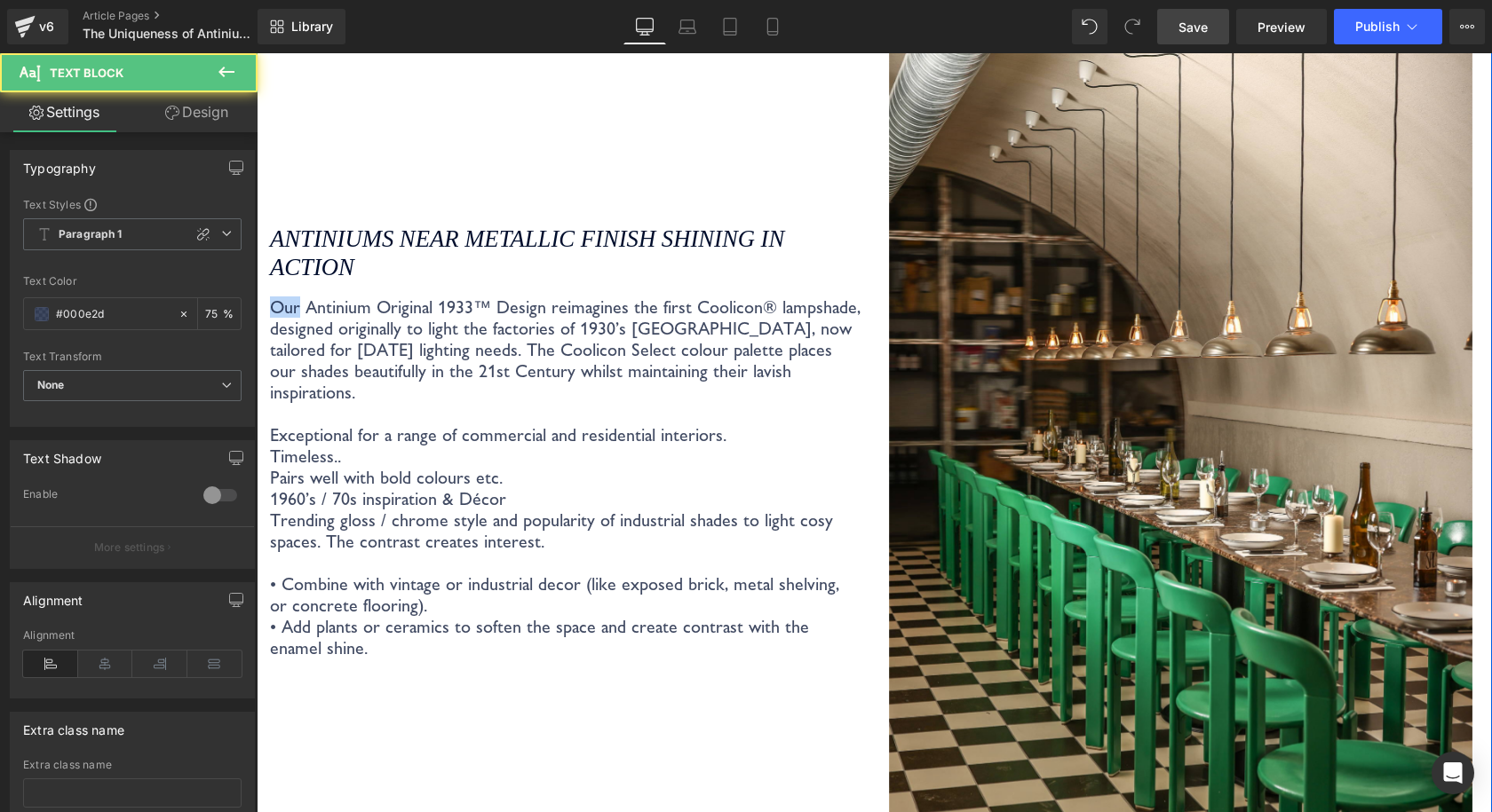
click at [265, 296] on div "ANTINIUMS NEAR METALLIC FINISH SHINING IN ACTION Heading Our Antinium Original …" at bounding box center [565, 462] width 618 height 930
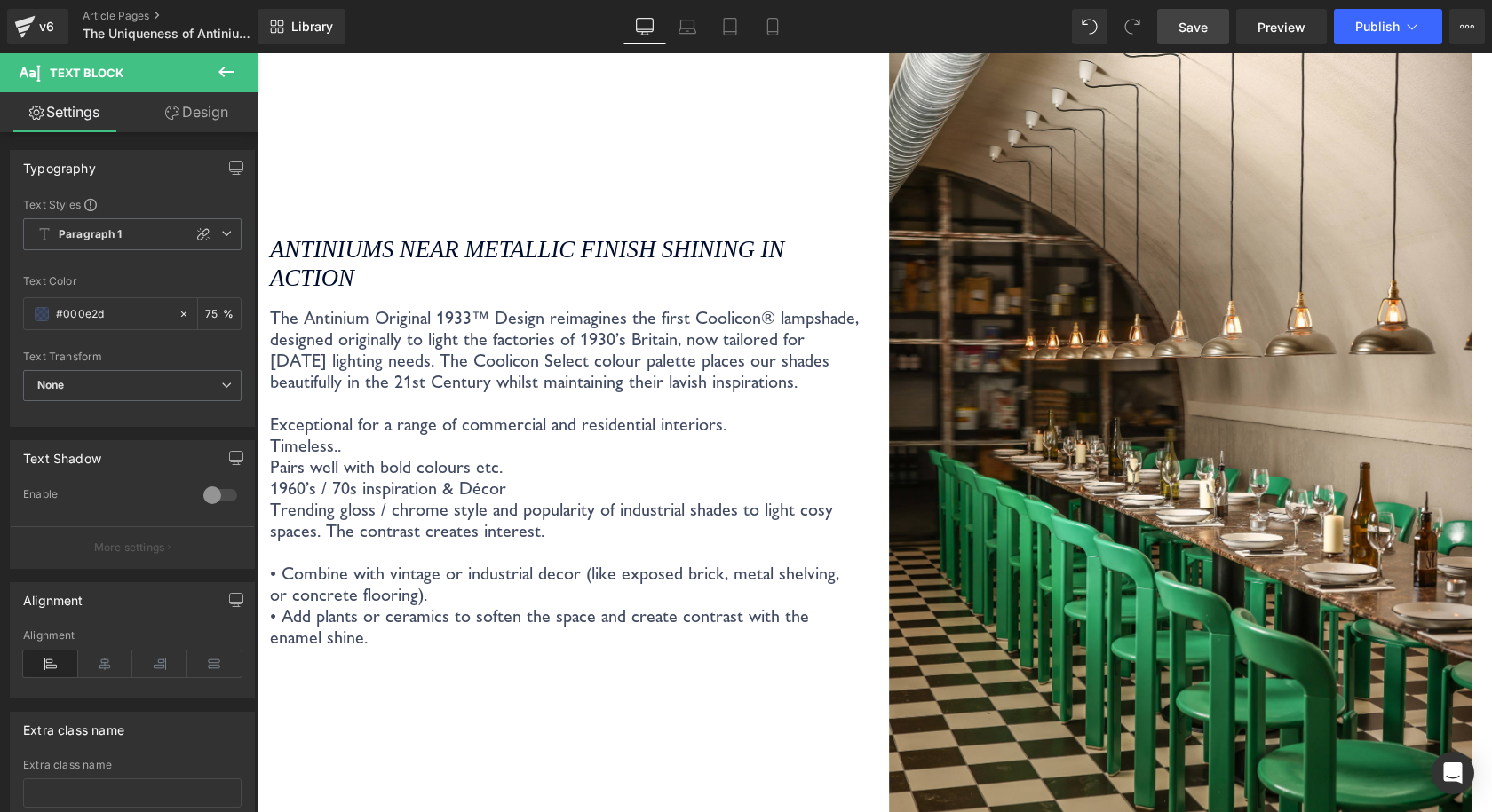
click at [1184, 26] on span "Save" at bounding box center [1193, 26] width 29 height 18
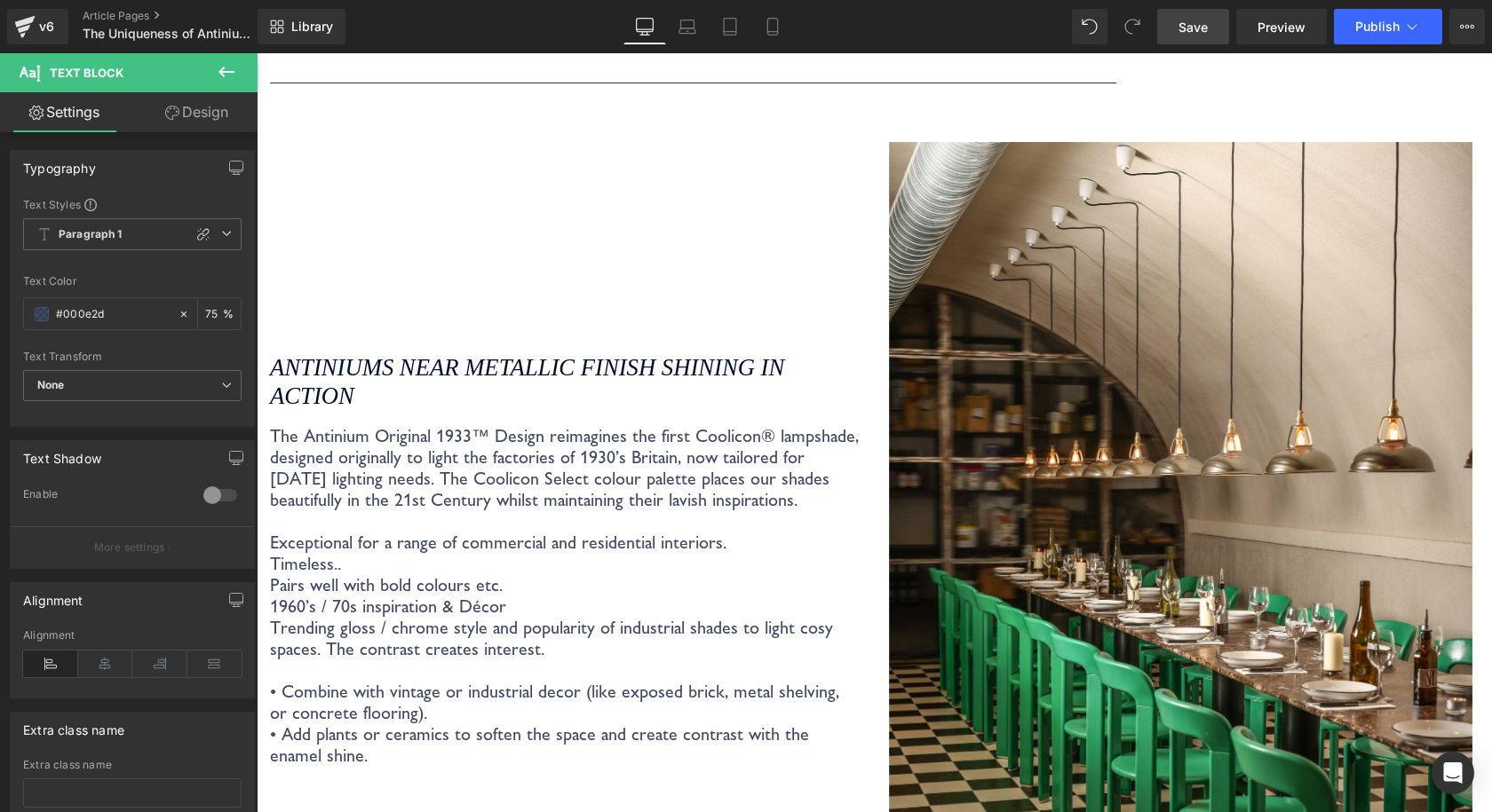
scroll to position [4257, 0]
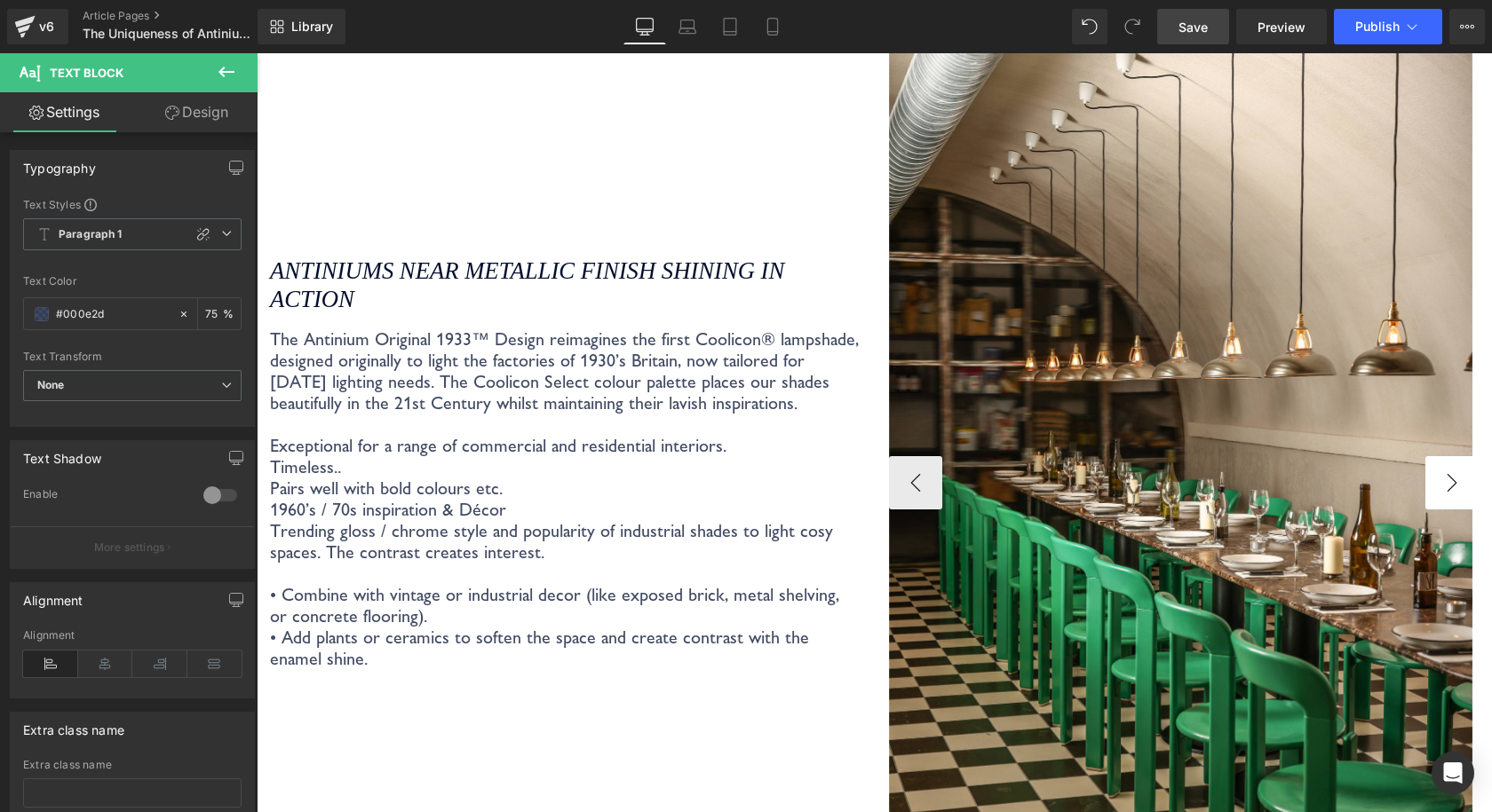
click at [1429, 456] on button "›" at bounding box center [1451, 482] width 53 height 53
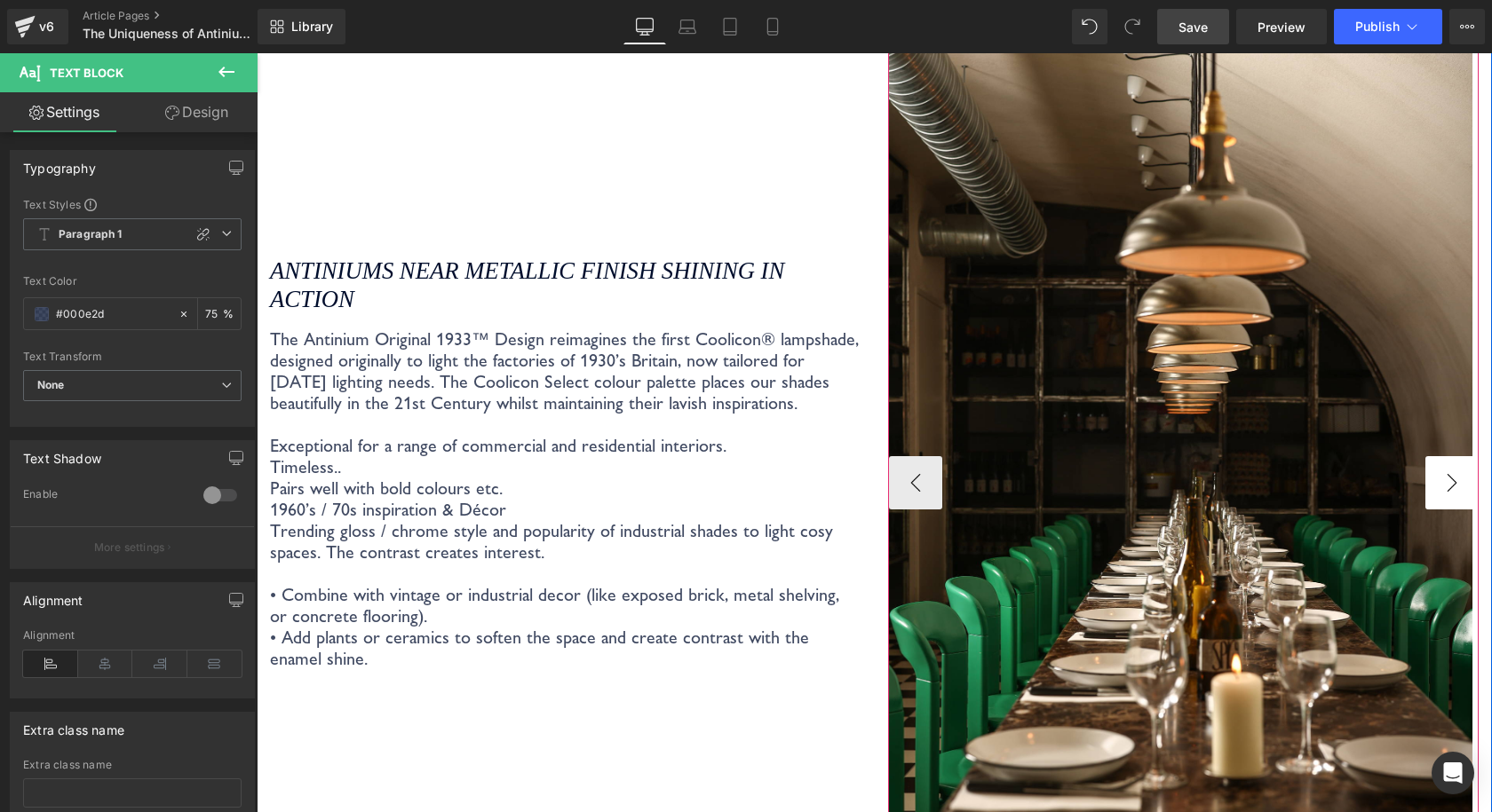
click at [1434, 461] on button "›" at bounding box center [1451, 482] width 53 height 53
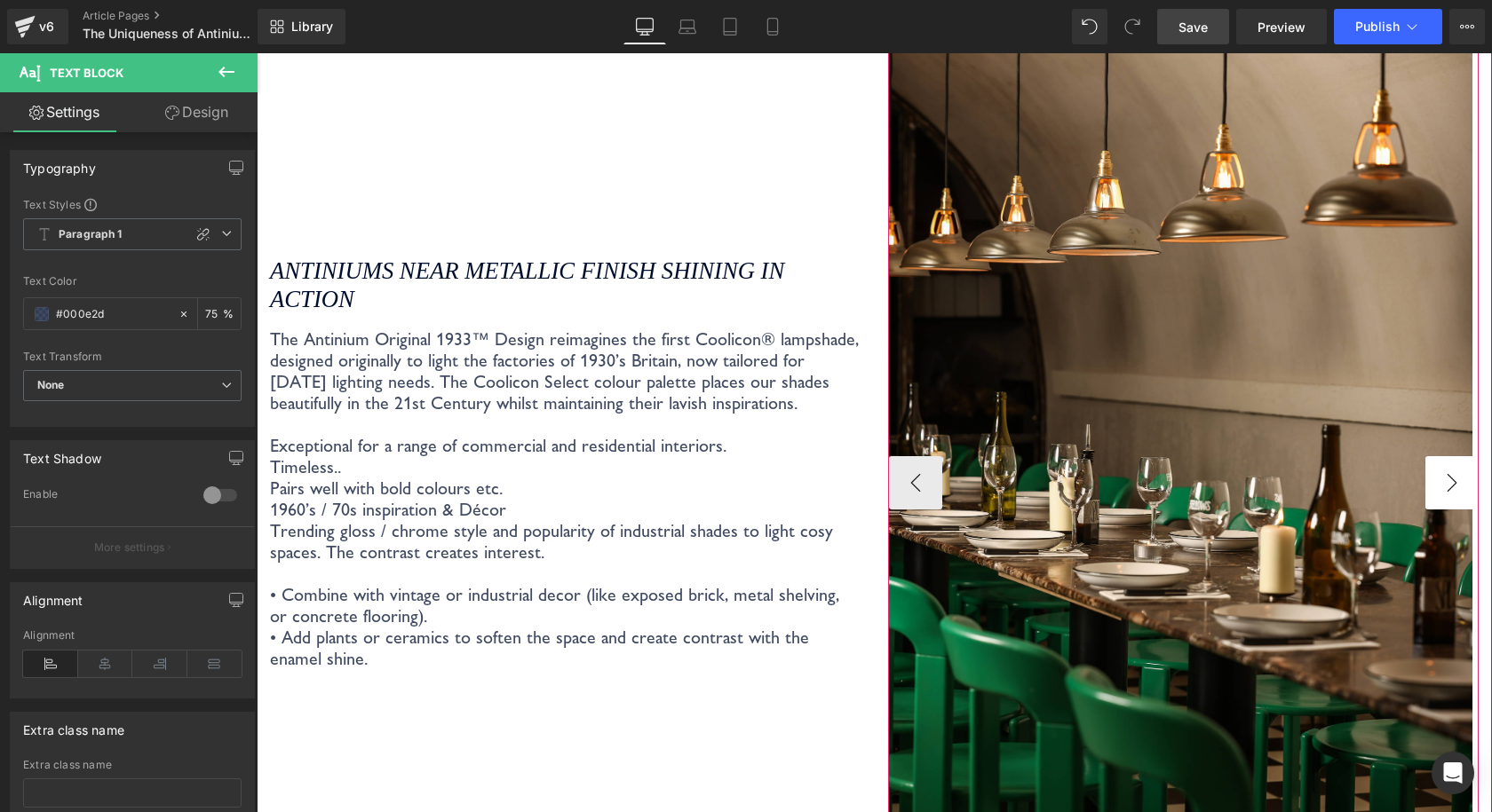
click at [1434, 461] on button "›" at bounding box center [1451, 482] width 53 height 53
click at [929, 470] on button "‹" at bounding box center [915, 482] width 53 height 53
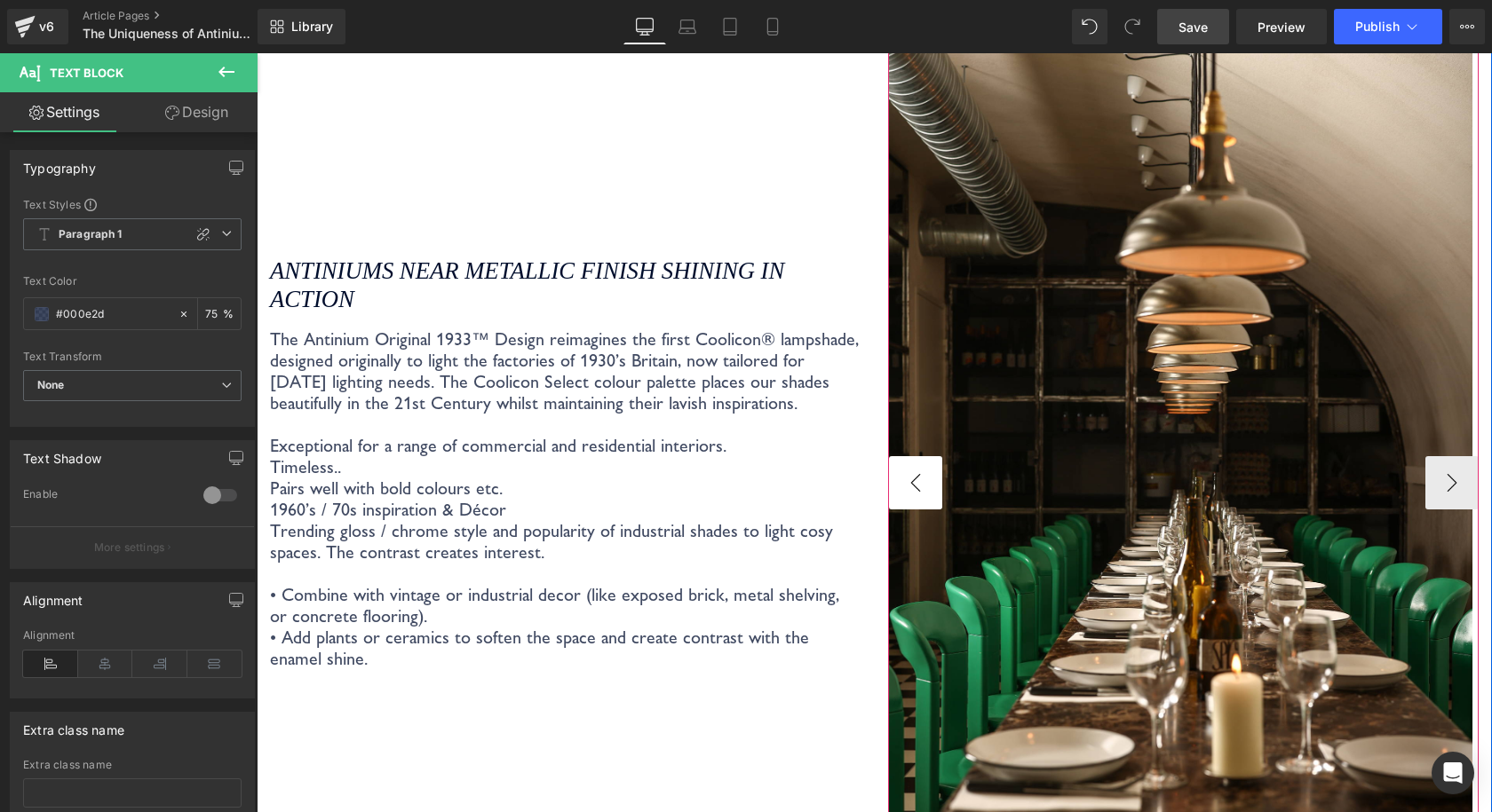
click at [927, 469] on button "‹" at bounding box center [915, 482] width 53 height 53
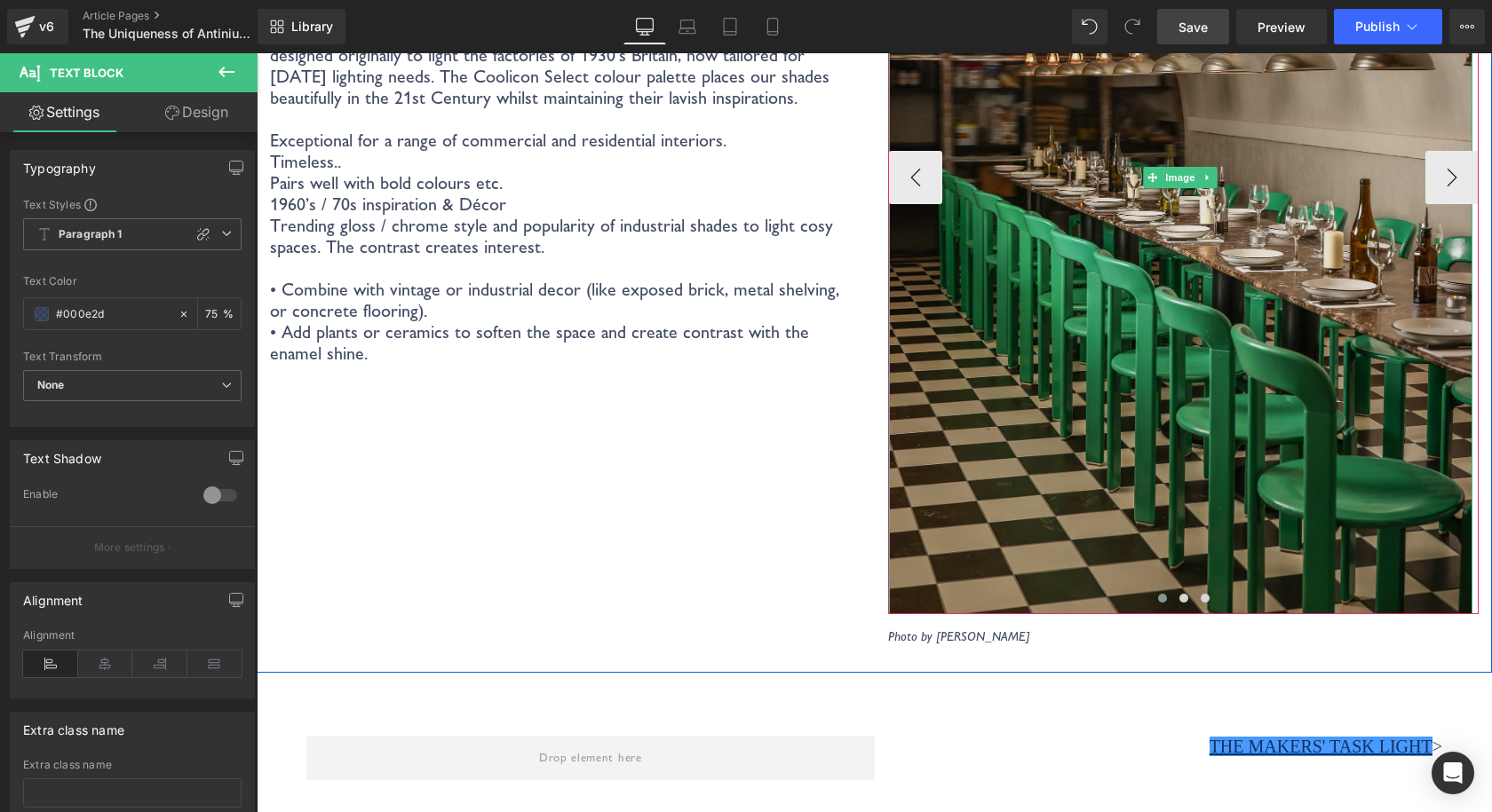
scroll to position [4611, 0]
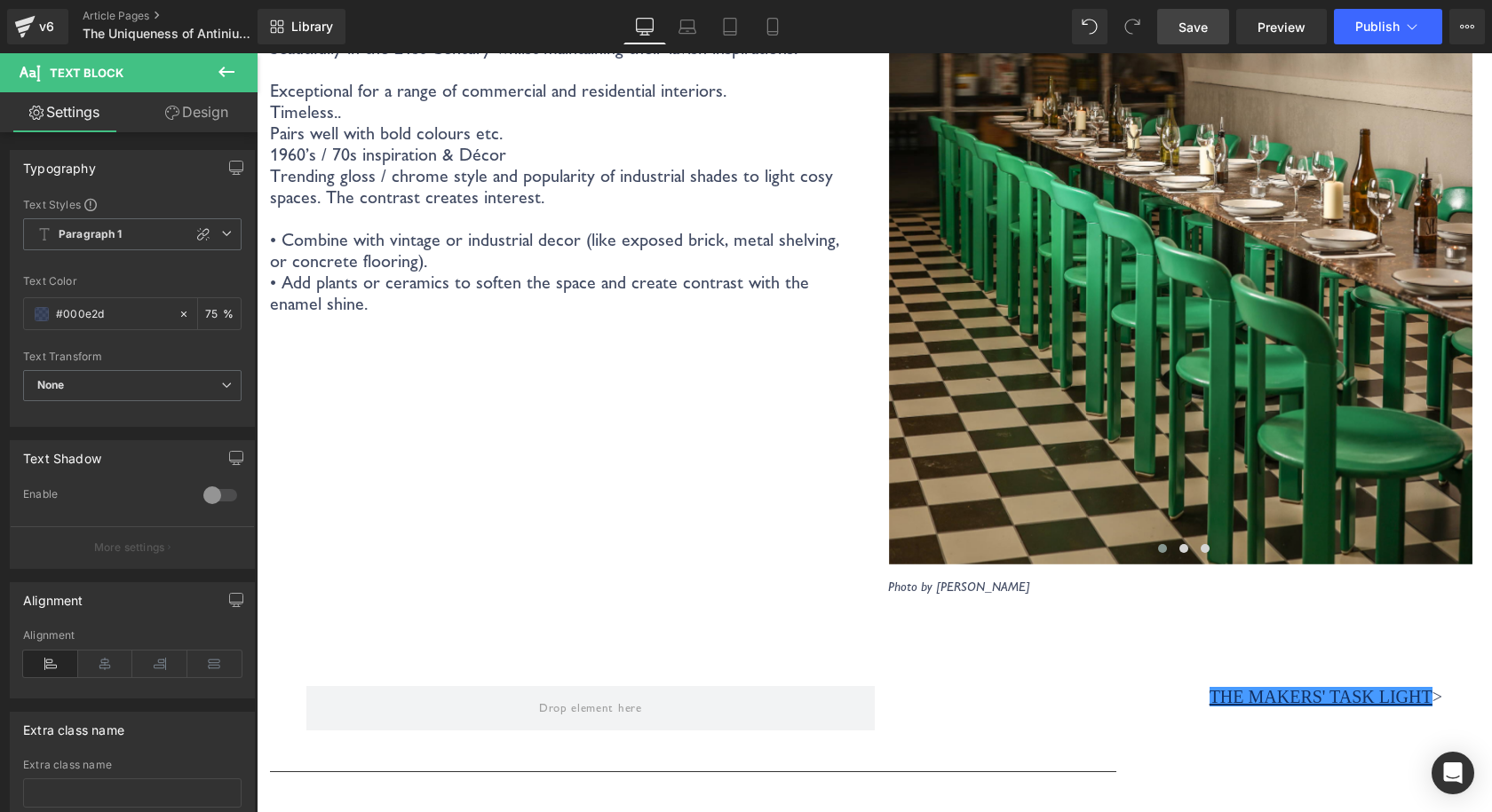
click at [1191, 20] on span "Save" at bounding box center [1193, 26] width 29 height 18
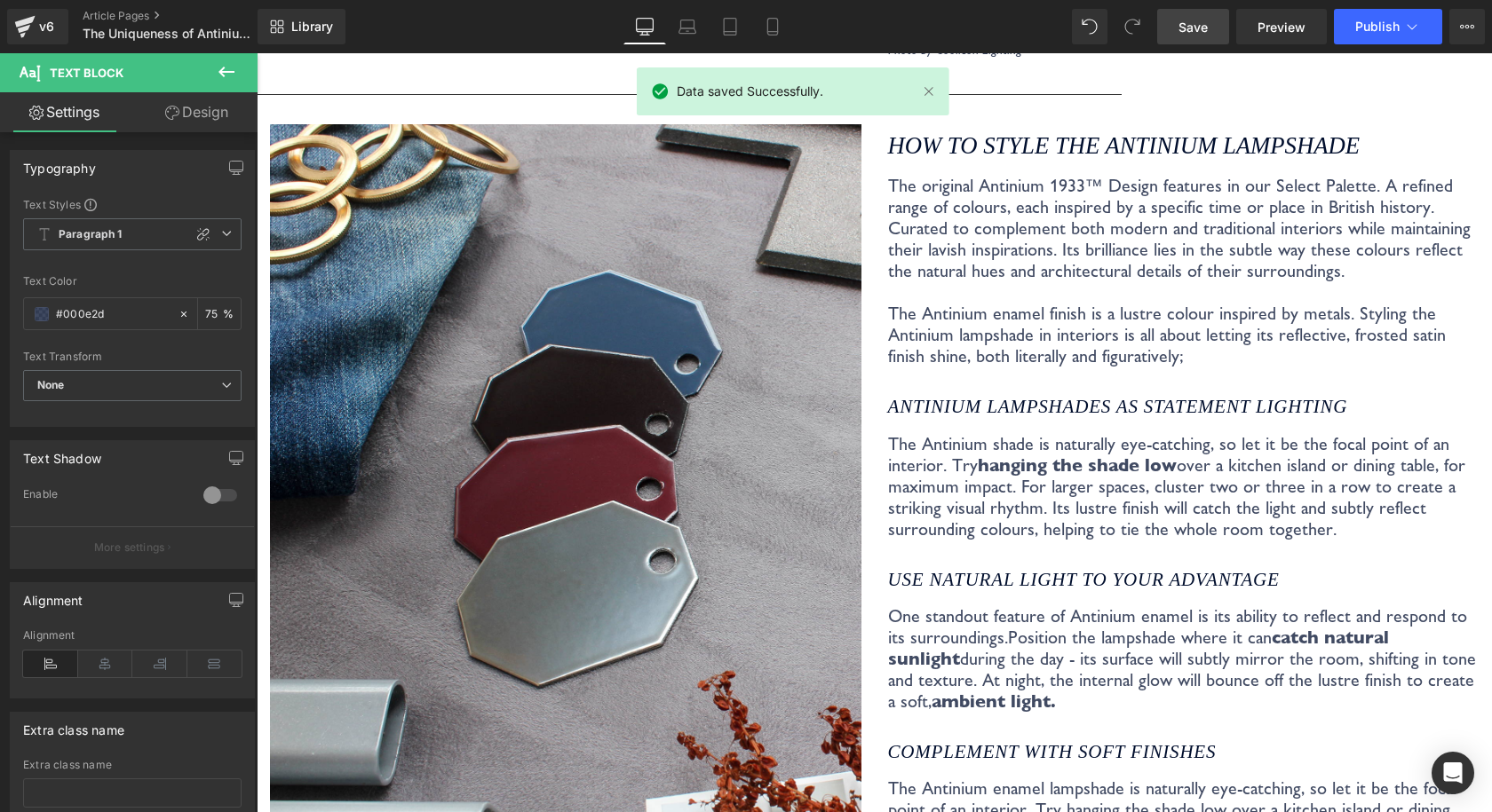
click at [1148, 380] on div "Antinium lampshades as STATEMENT LIGHTING" at bounding box center [1183, 406] width 591 height 51
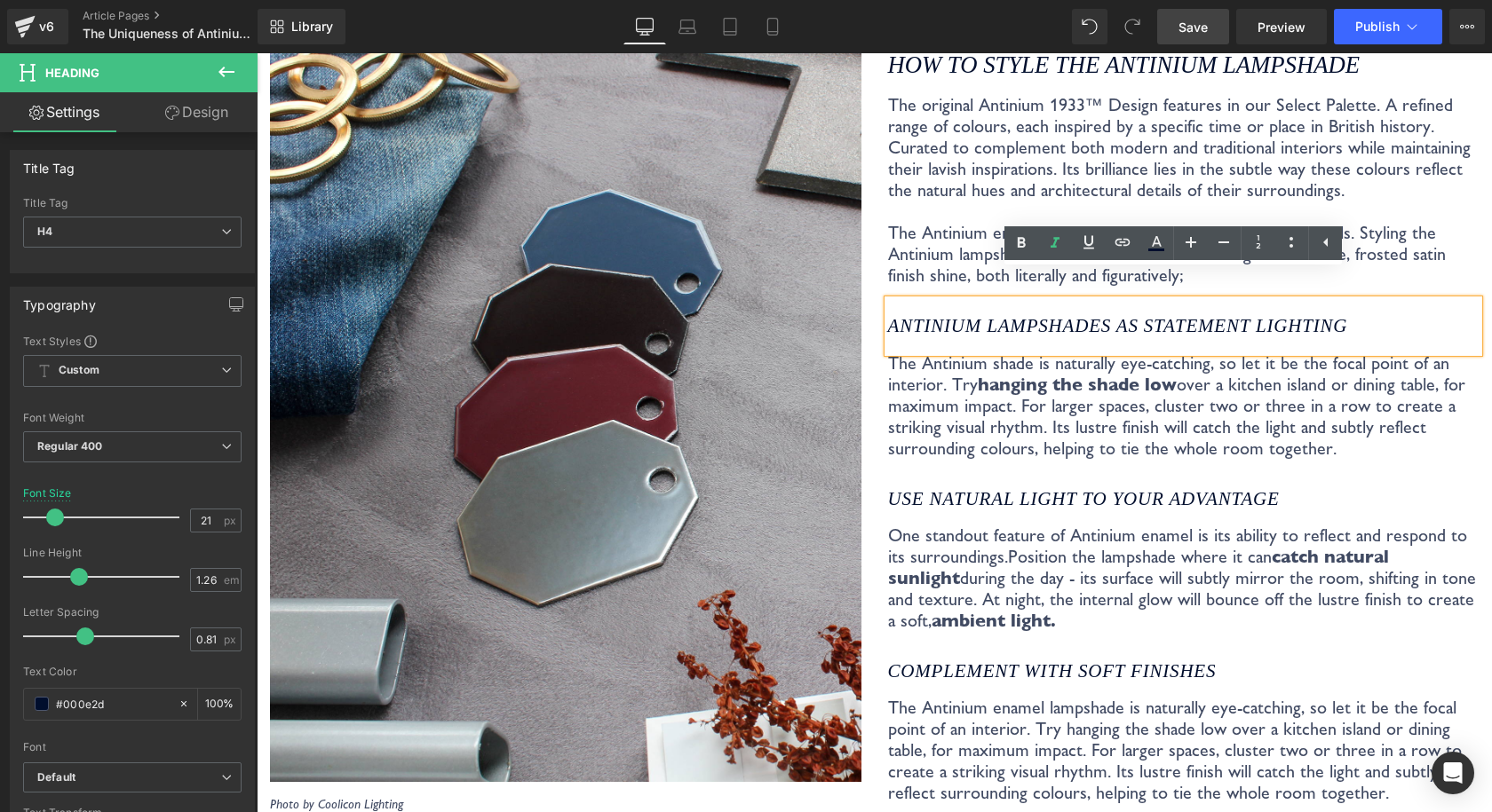
scroll to position [3370, 0]
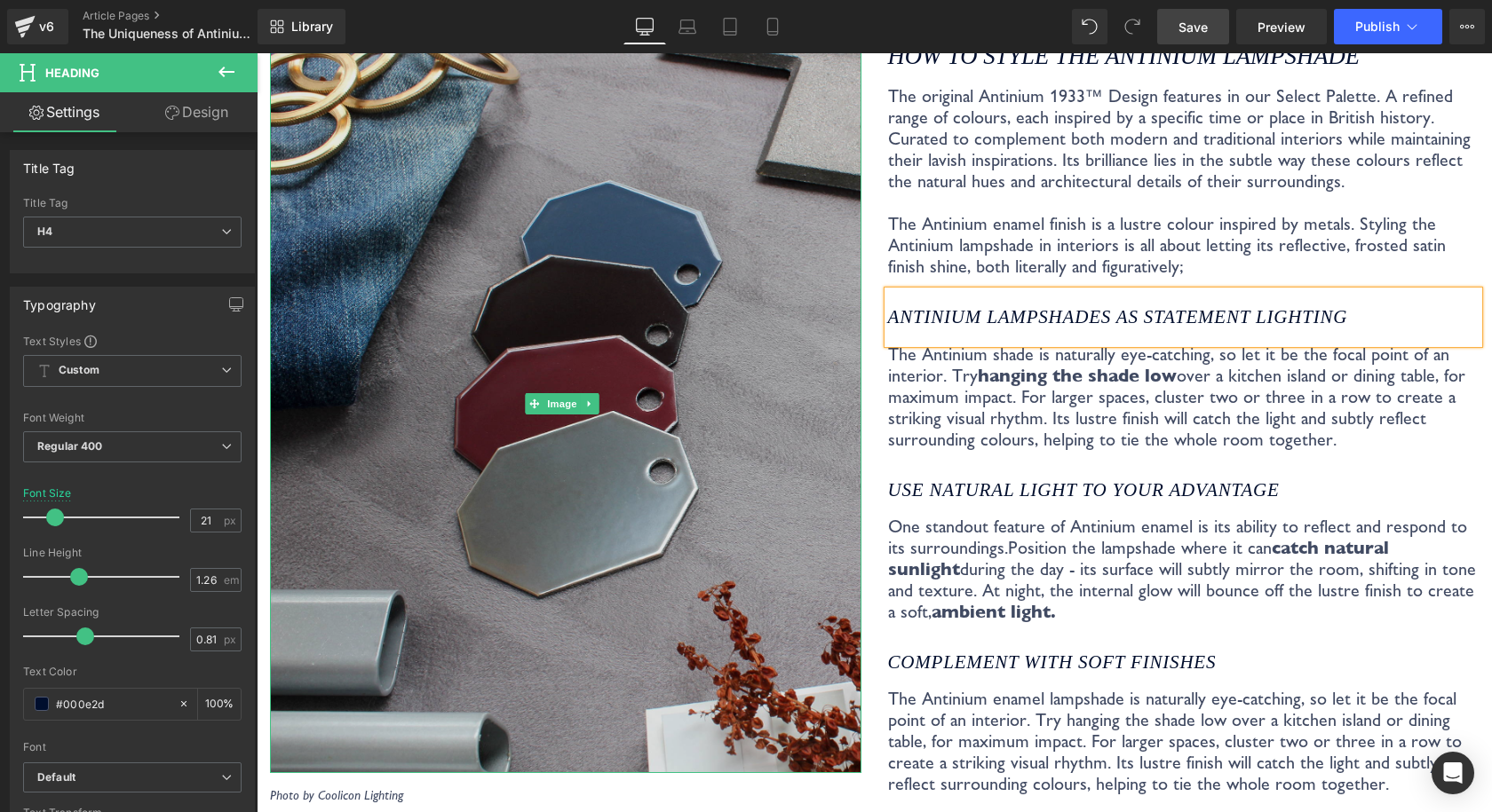
click at [609, 281] on img at bounding box center [565, 404] width 591 height 738
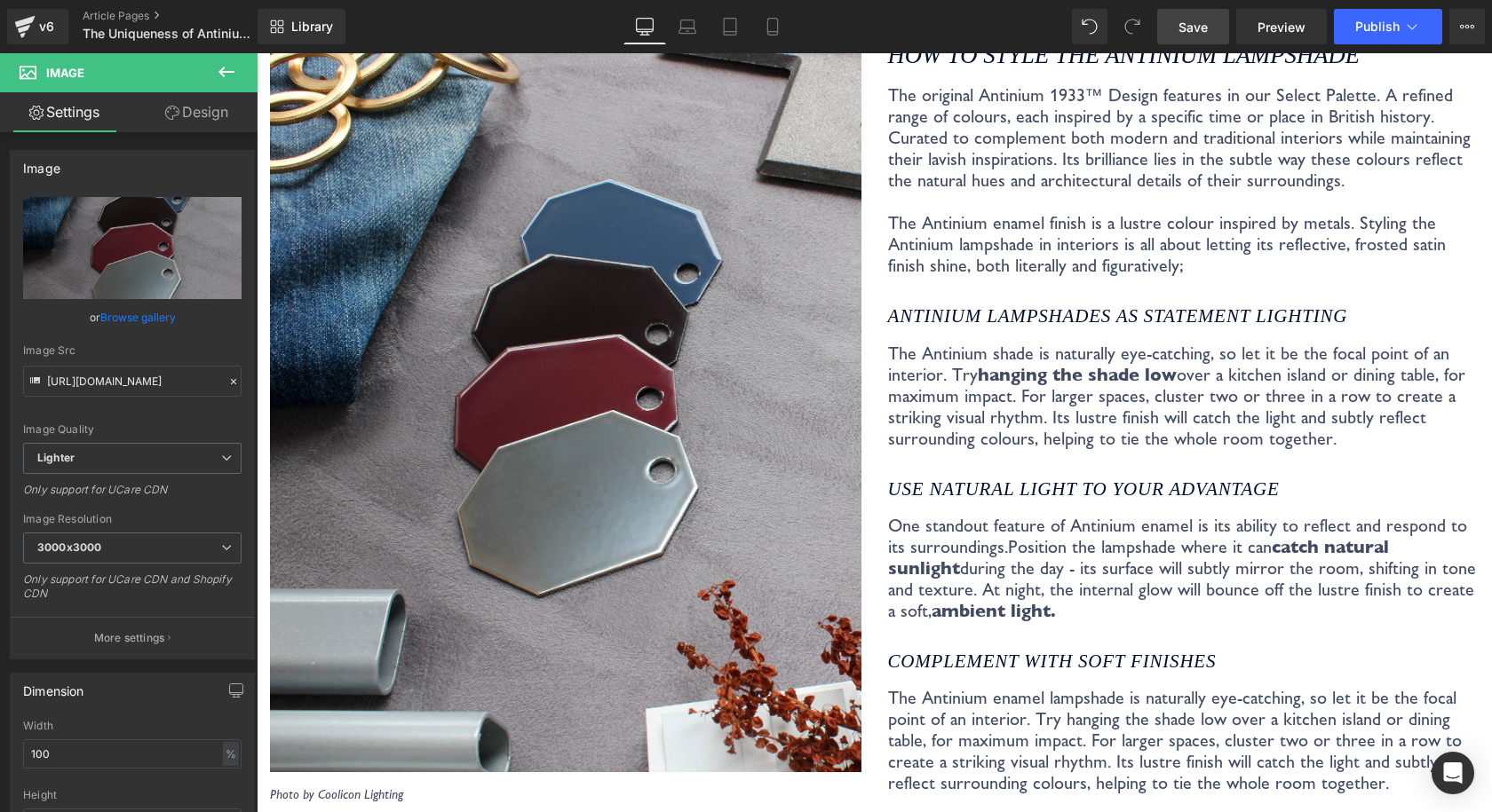
scroll to position [3354, 0]
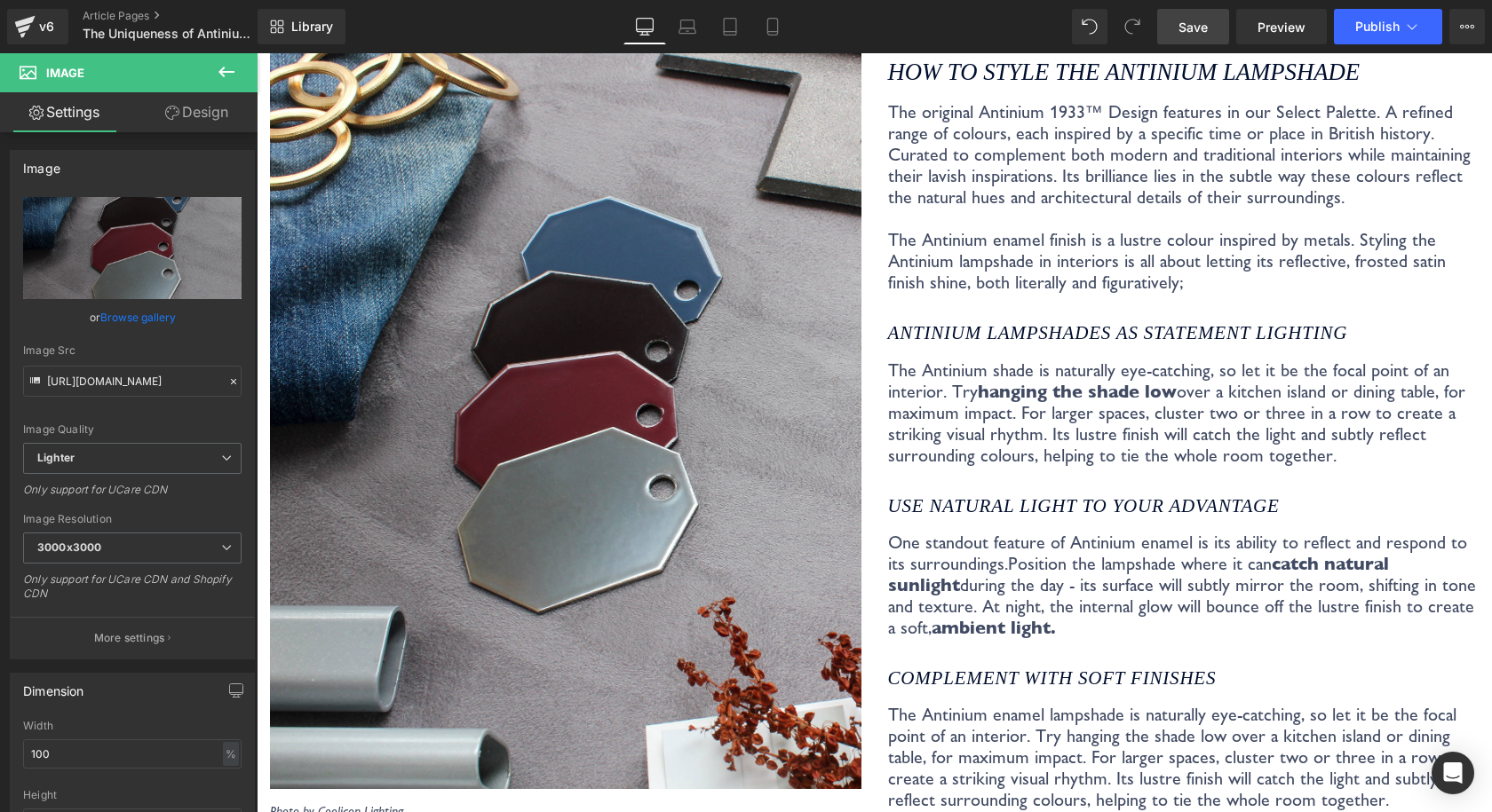
click at [1183, 37] on link "Save" at bounding box center [1193, 26] width 72 height 36
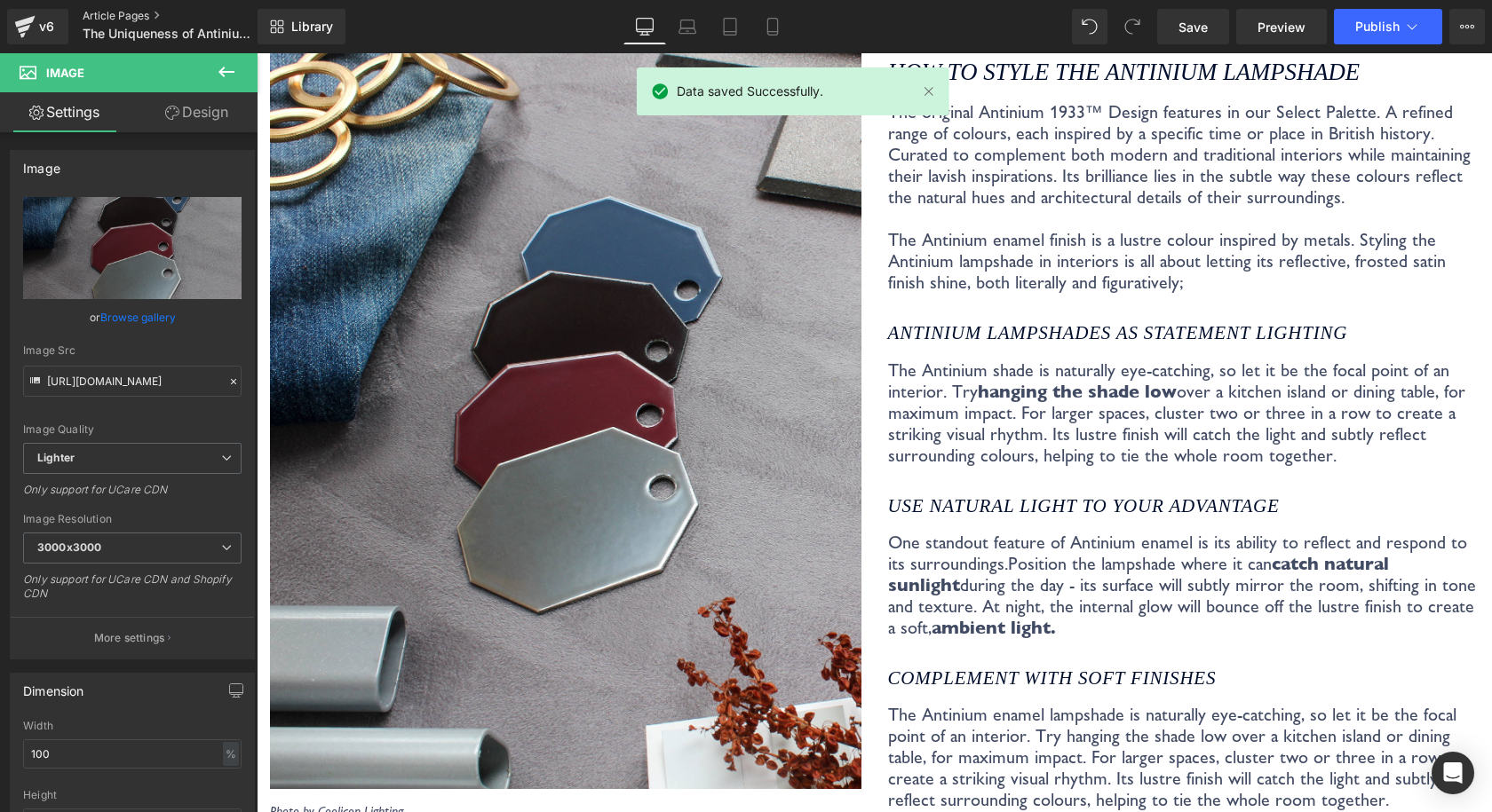
click at [121, 14] on link "Article Pages" at bounding box center [184, 16] width 204 height 15
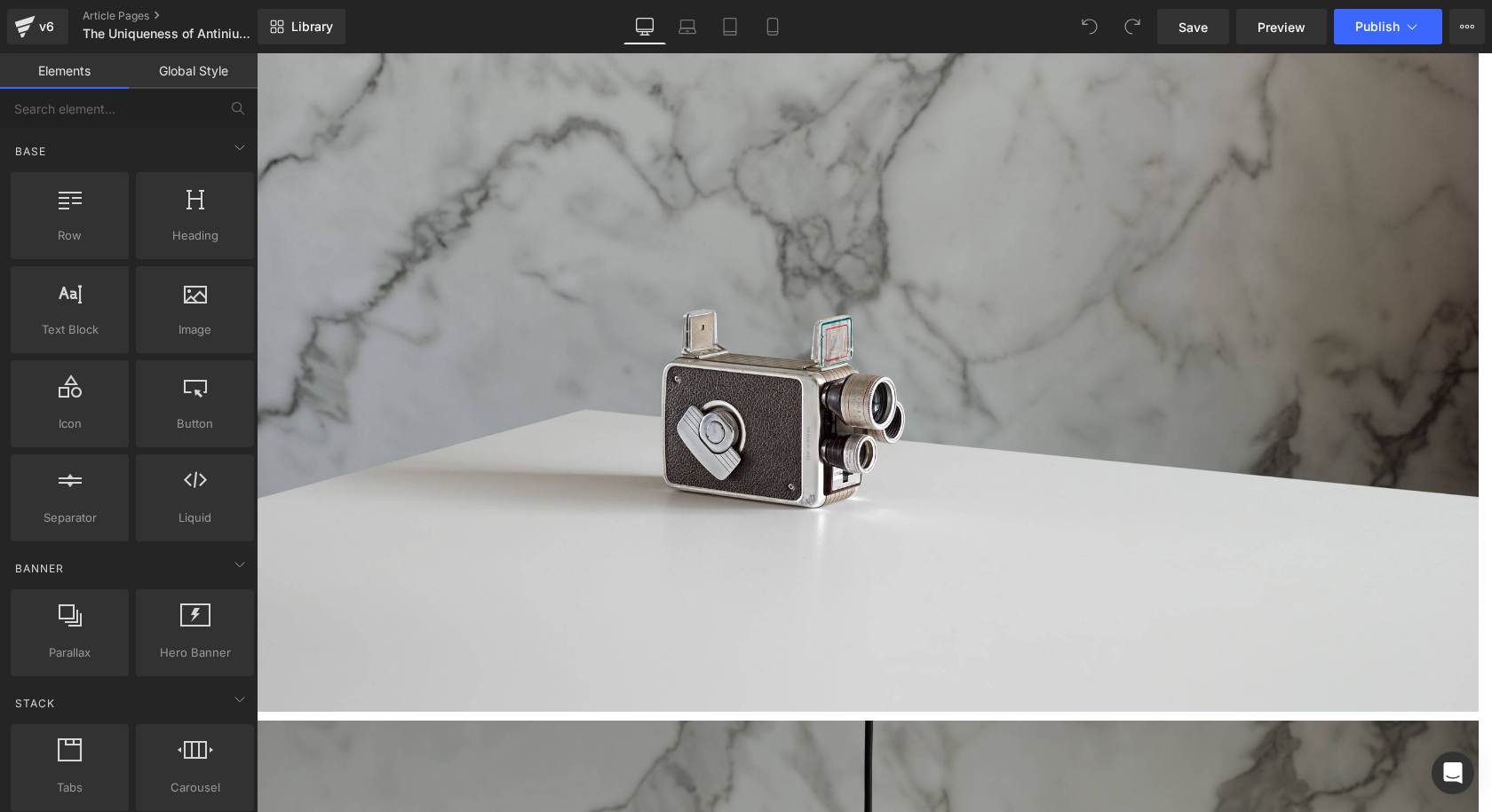
scroll to position [5679, 0]
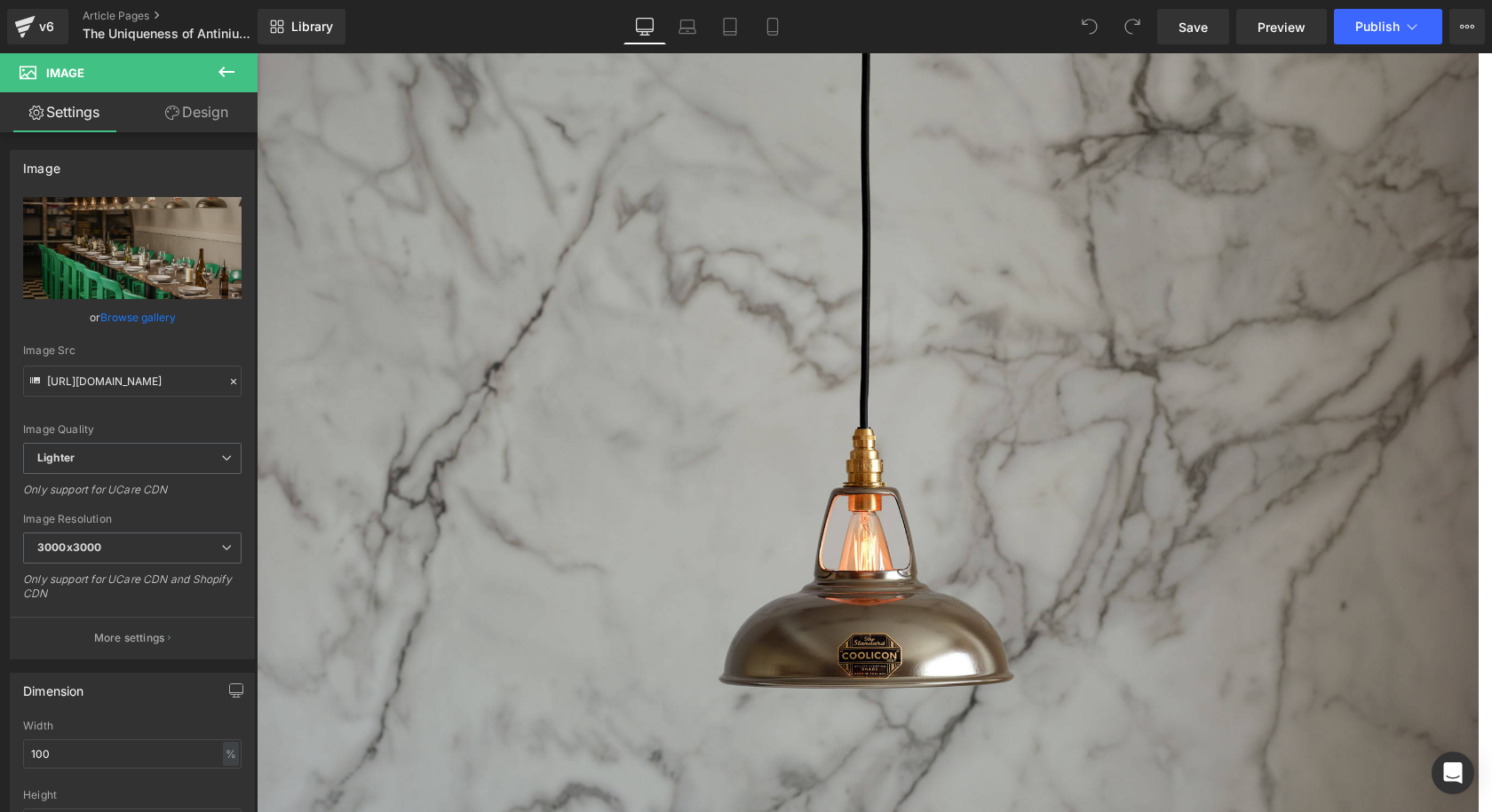
scroll to position [4880, 0]
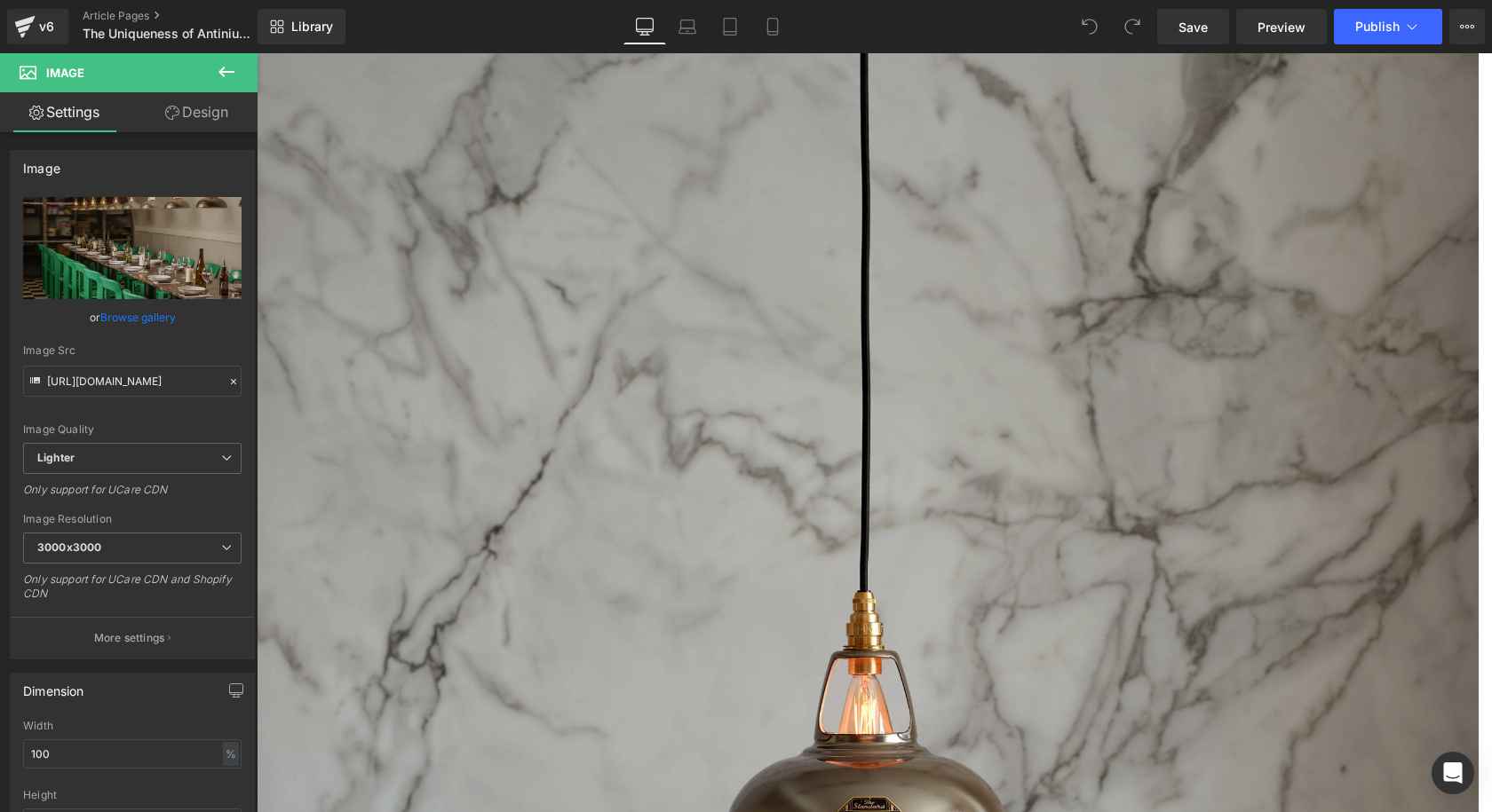
click at [256, 53] on span "Carousel" at bounding box center [256, 53] width 0 height 0
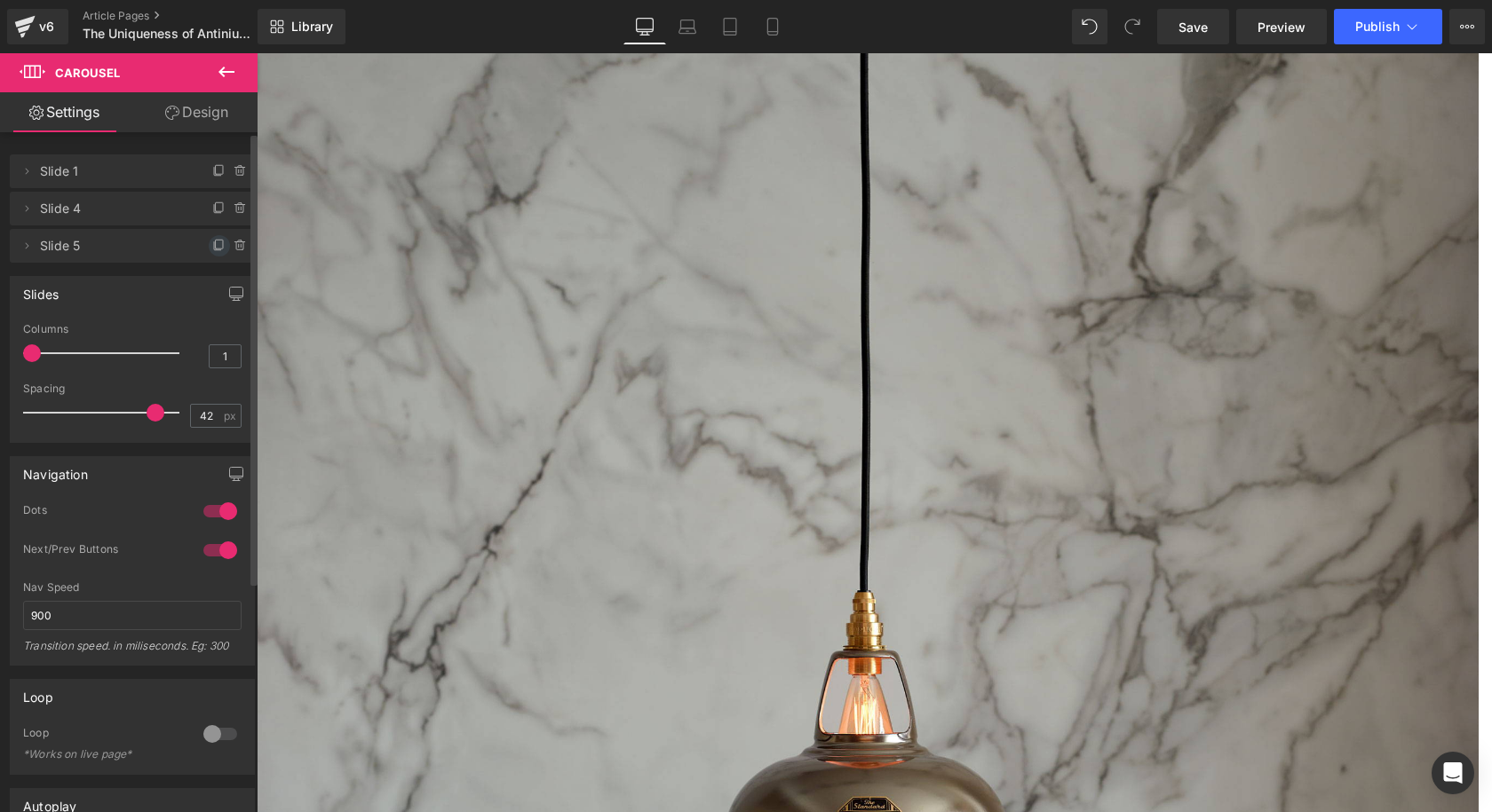
click at [209, 244] on span at bounding box center [219, 245] width 21 height 21
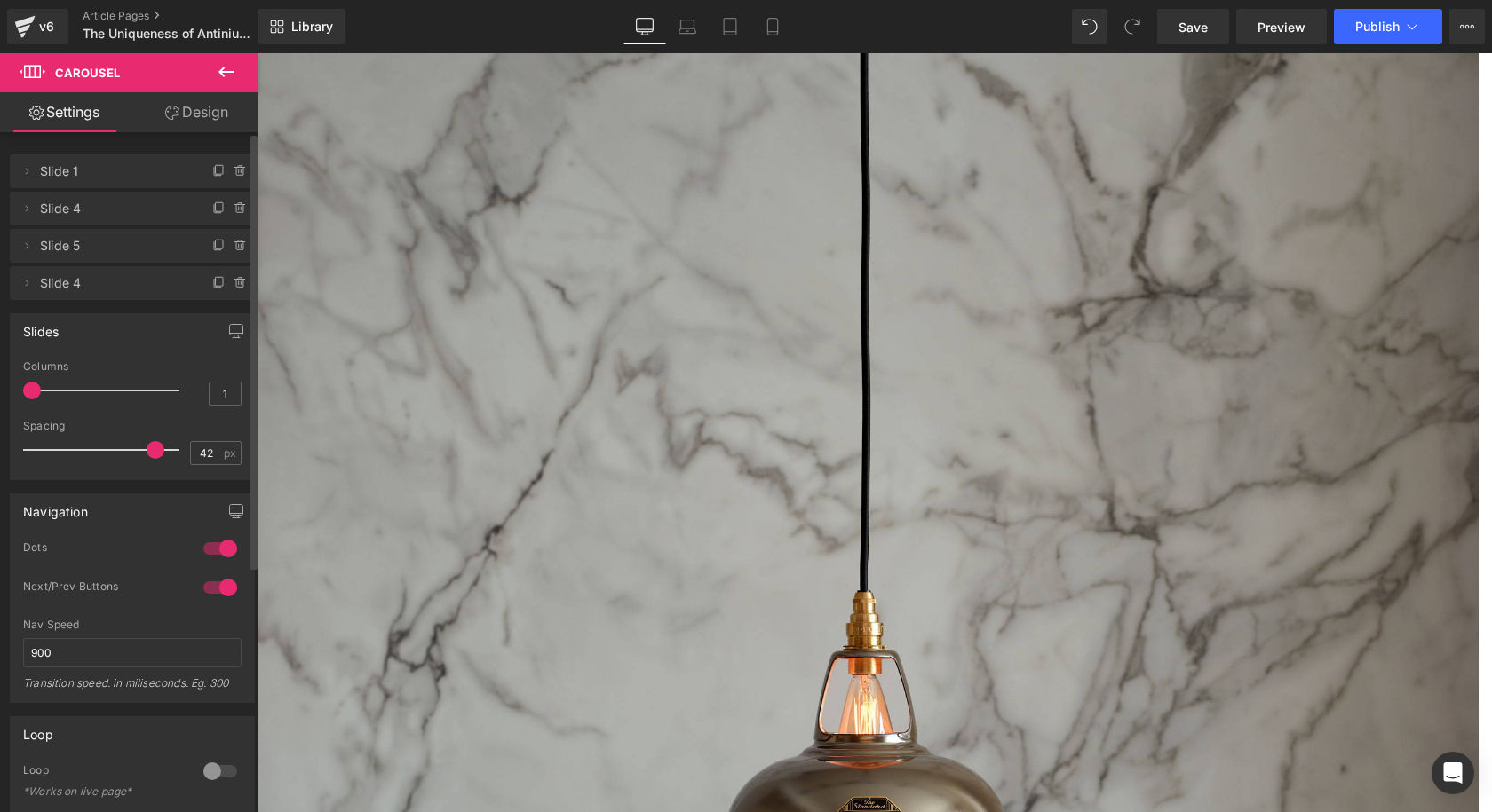
click at [99, 288] on span "Slide 4" at bounding box center [115, 282] width 149 height 34
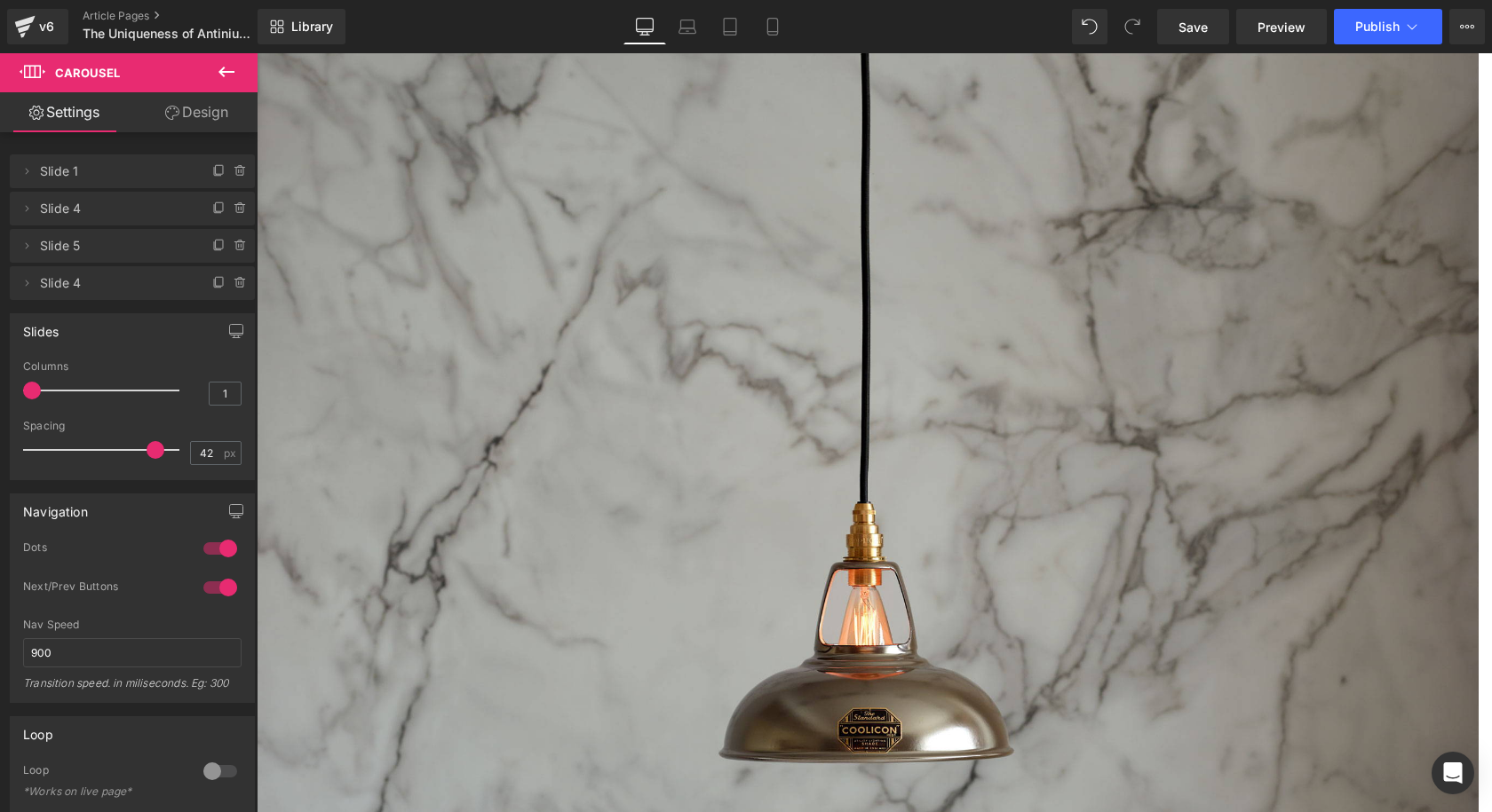
click at [256, 53] on span "Image" at bounding box center [256, 53] width 0 height 0
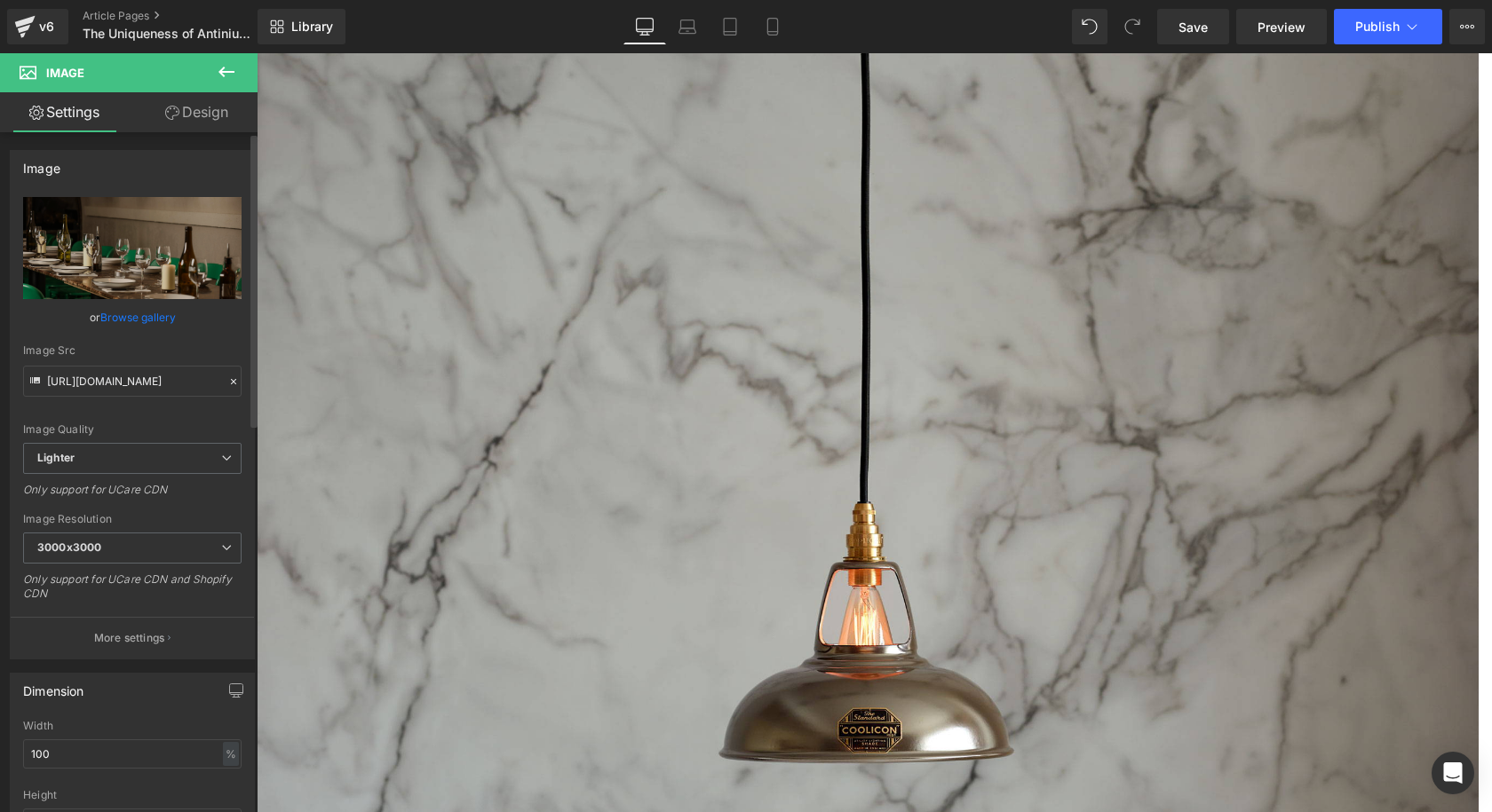
click at [138, 314] on link "Browse gallery" at bounding box center [138, 317] width 76 height 31
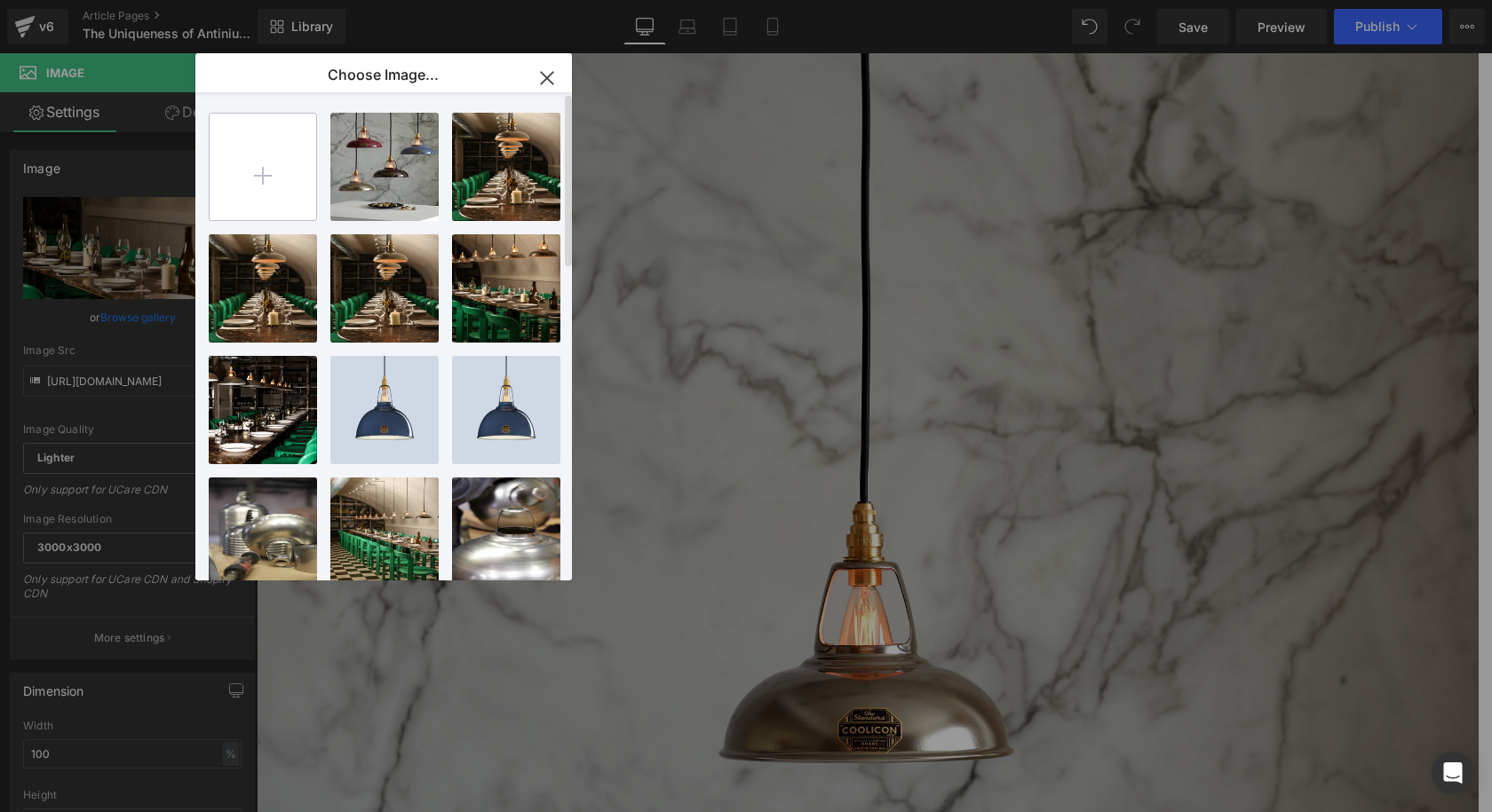
click at [270, 203] on input "file" at bounding box center [263, 167] width 107 height 107
type input "C:\fakepath\Coolicon-Lighting-Hint-Interiors-Antinium.jpg"
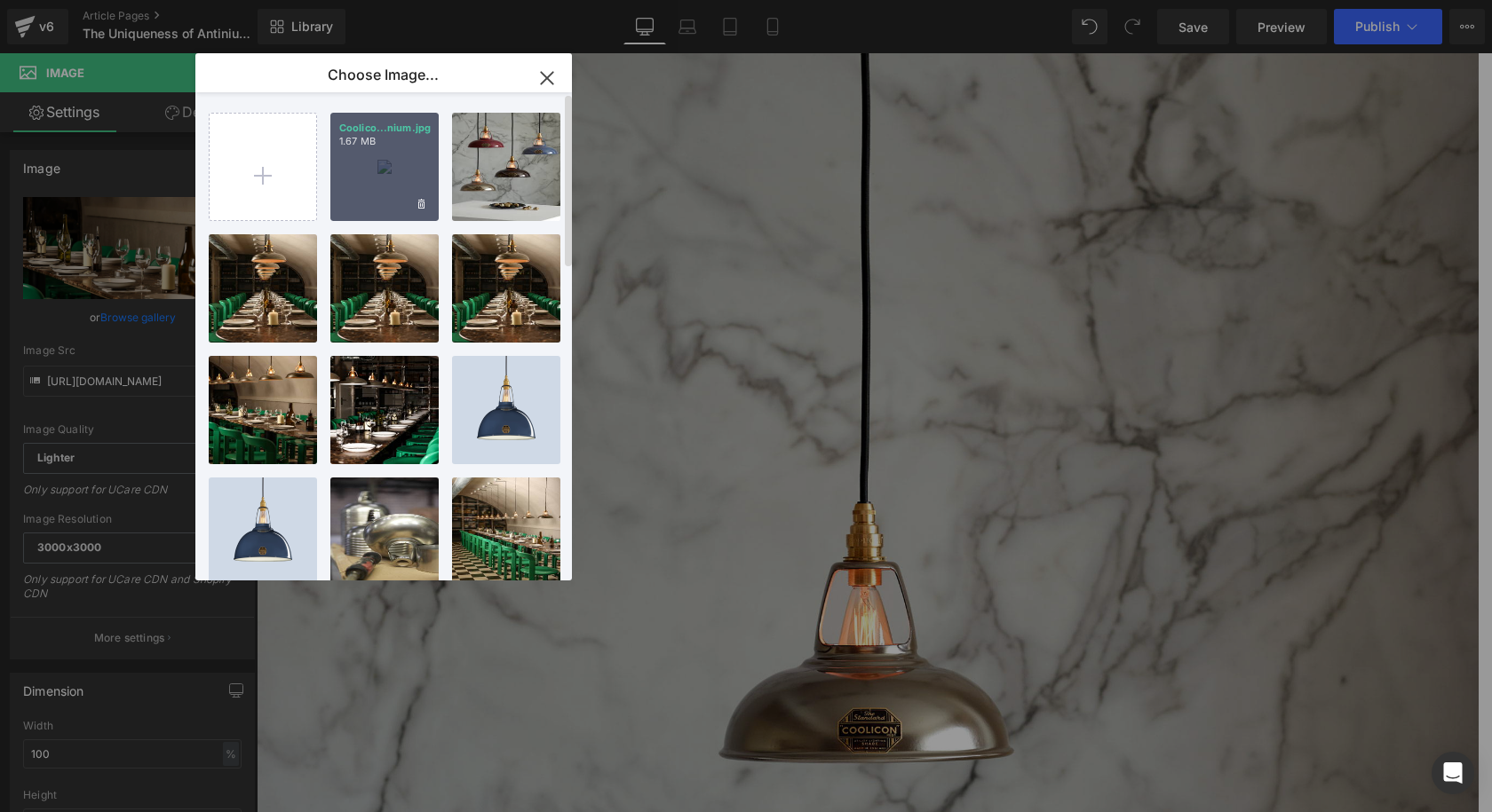
click at [404, 181] on div "Coolico...nium.jpg 1.67 MB" at bounding box center [384, 167] width 109 height 109
type input "https://ucarecdn.com/b3b6e45c-619f-4f07-86f5-cac543eaafa6/-/format/auto/-/previ…"
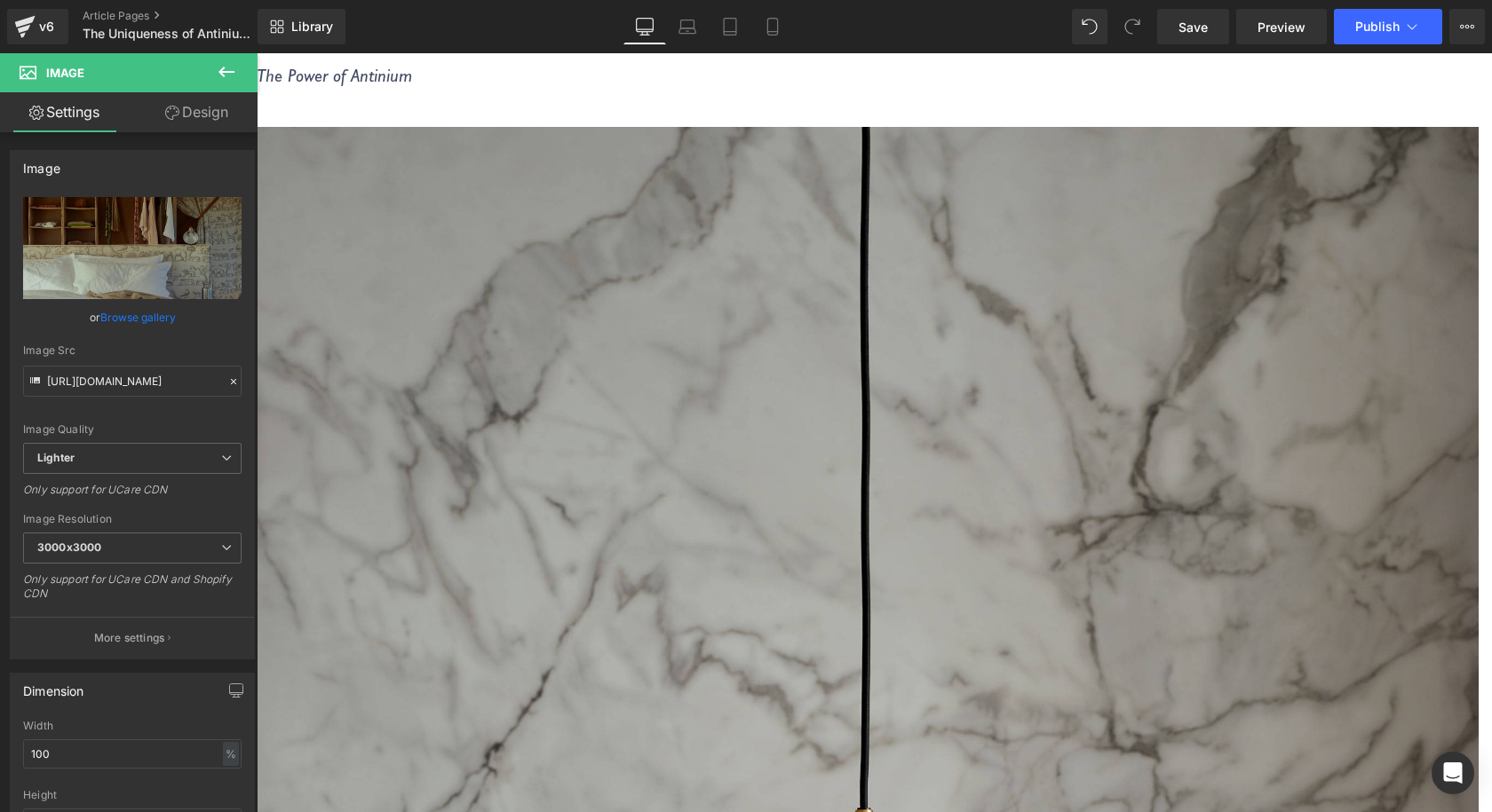
scroll to position [4838, 0]
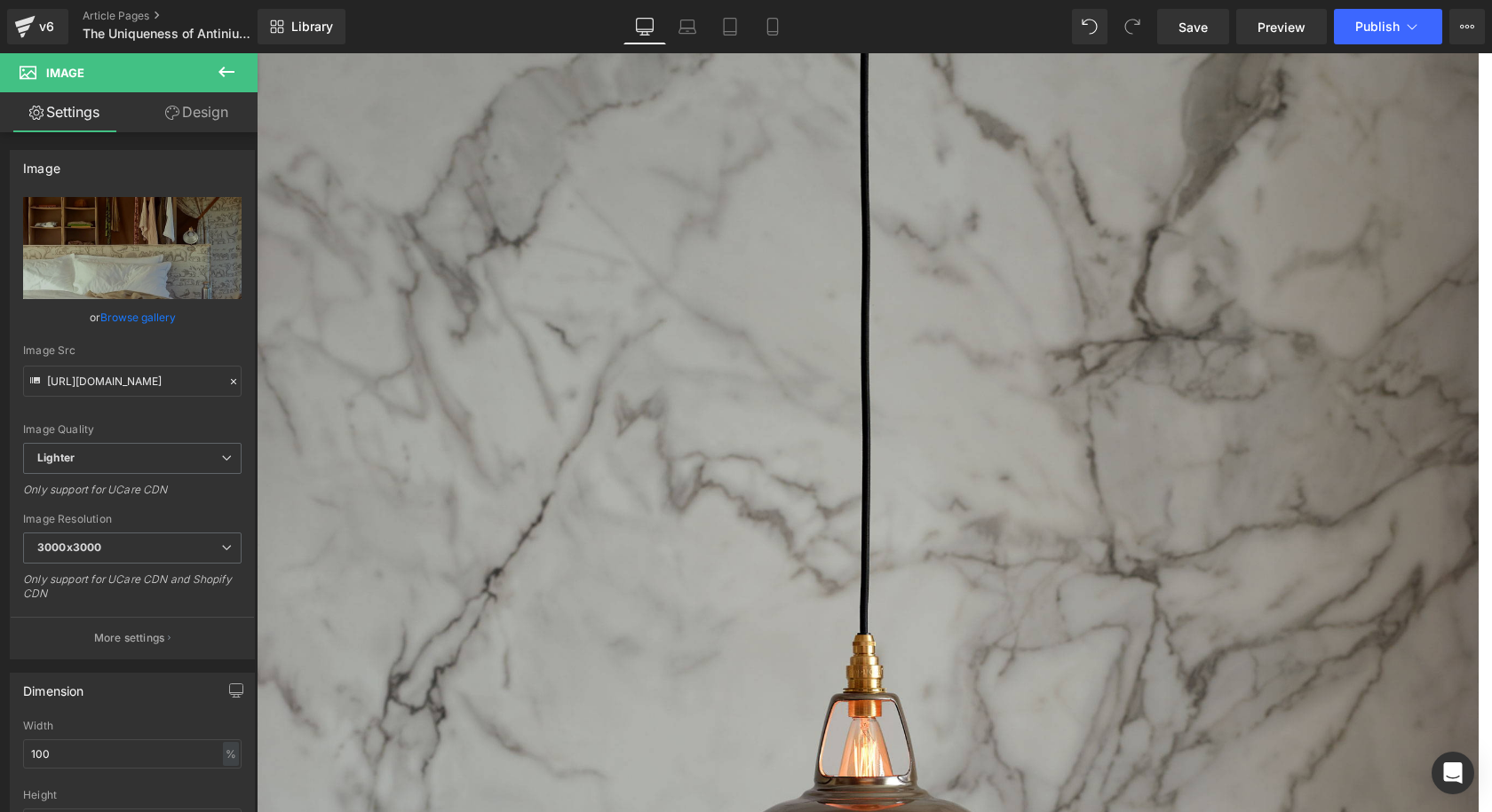
click at [256, 53] on span "Carousel" at bounding box center [256, 53] width 0 height 0
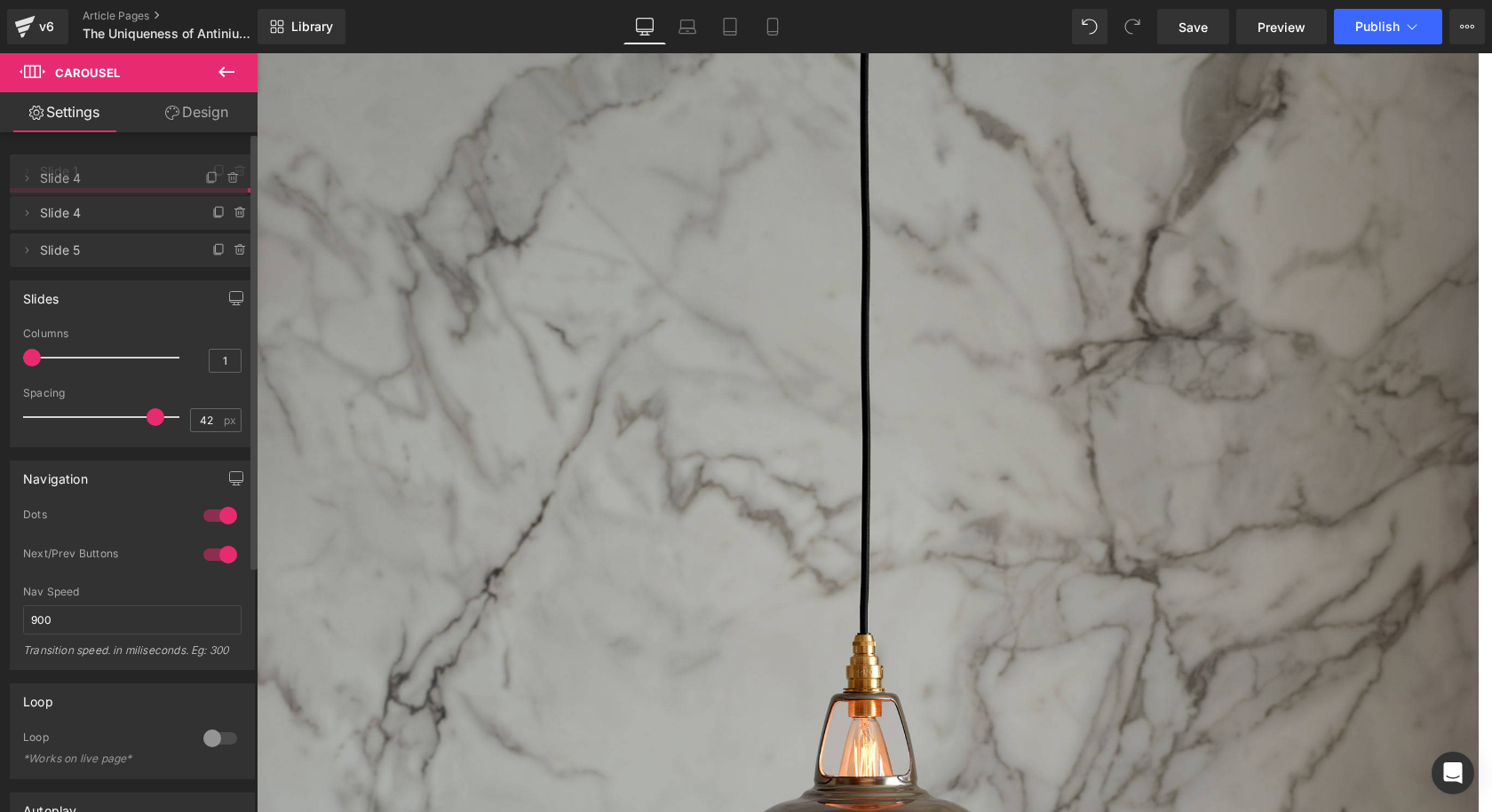
drag, startPoint x: 95, startPoint y: 290, endPoint x: 95, endPoint y: 188, distance: 102.0
drag, startPoint x: 74, startPoint y: 170, endPoint x: 77, endPoint y: 204, distance: 34.1
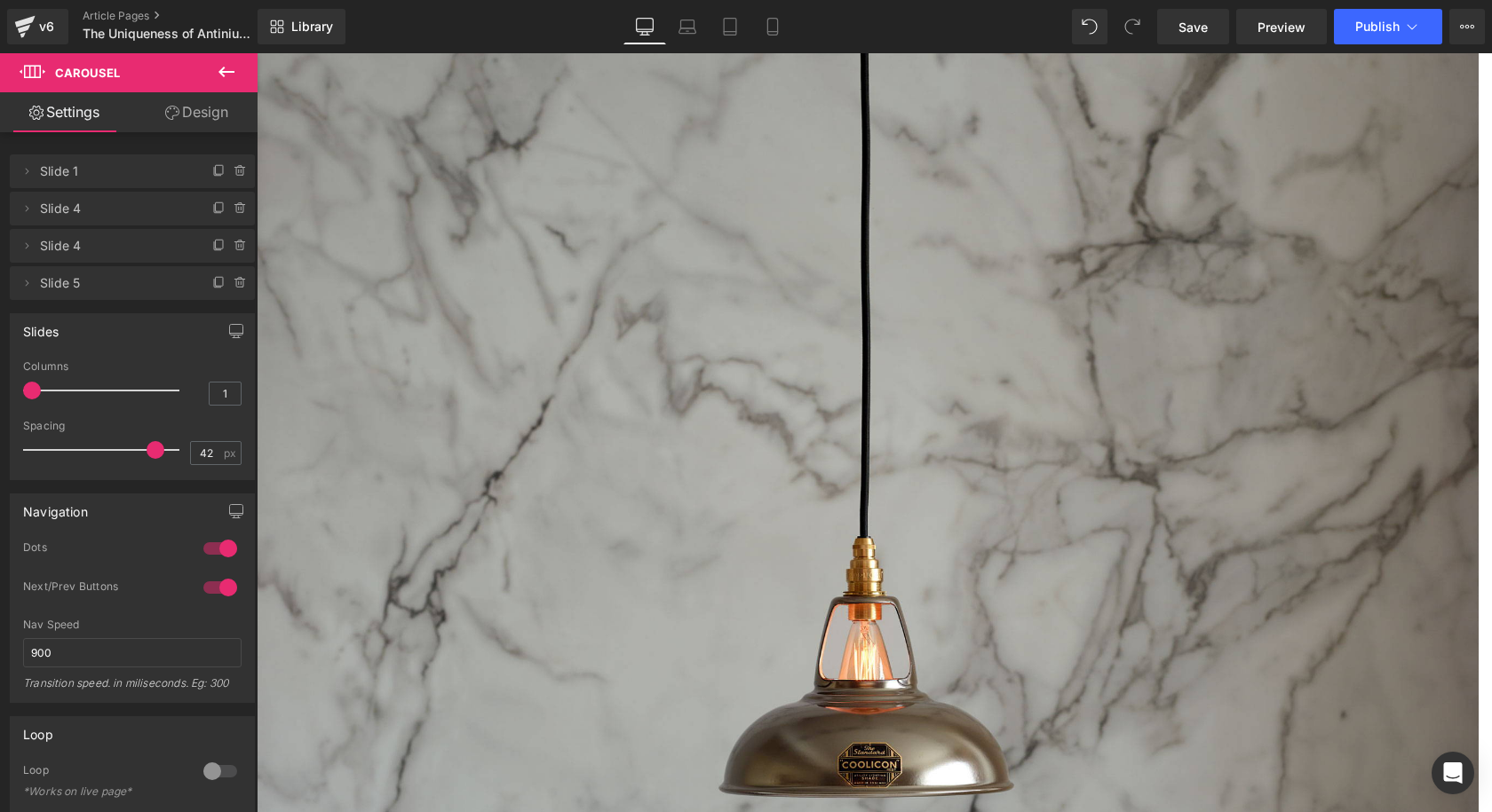
scroll to position [5016, 0]
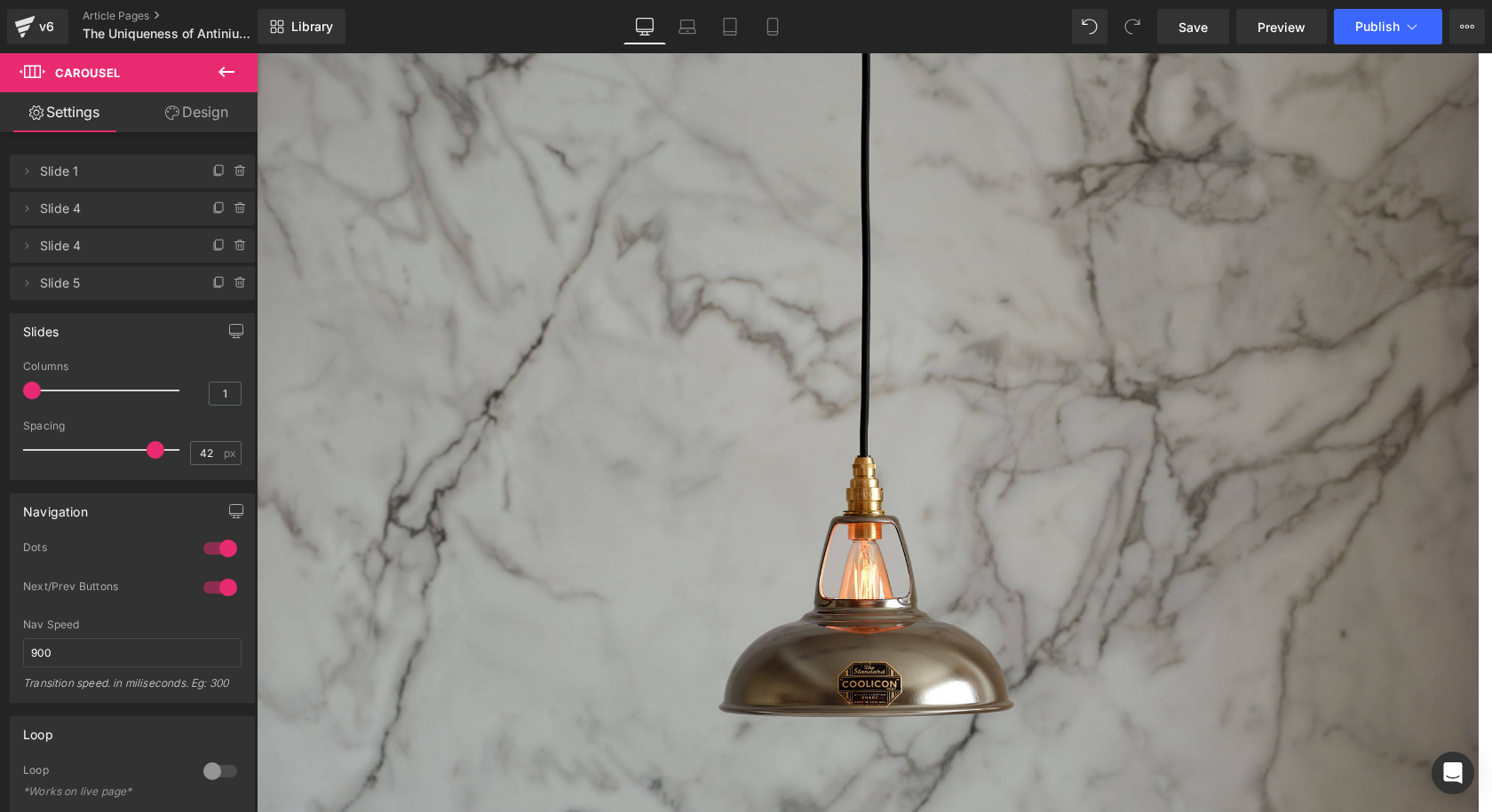
click at [1180, 40] on link "Save" at bounding box center [1193, 26] width 72 height 36
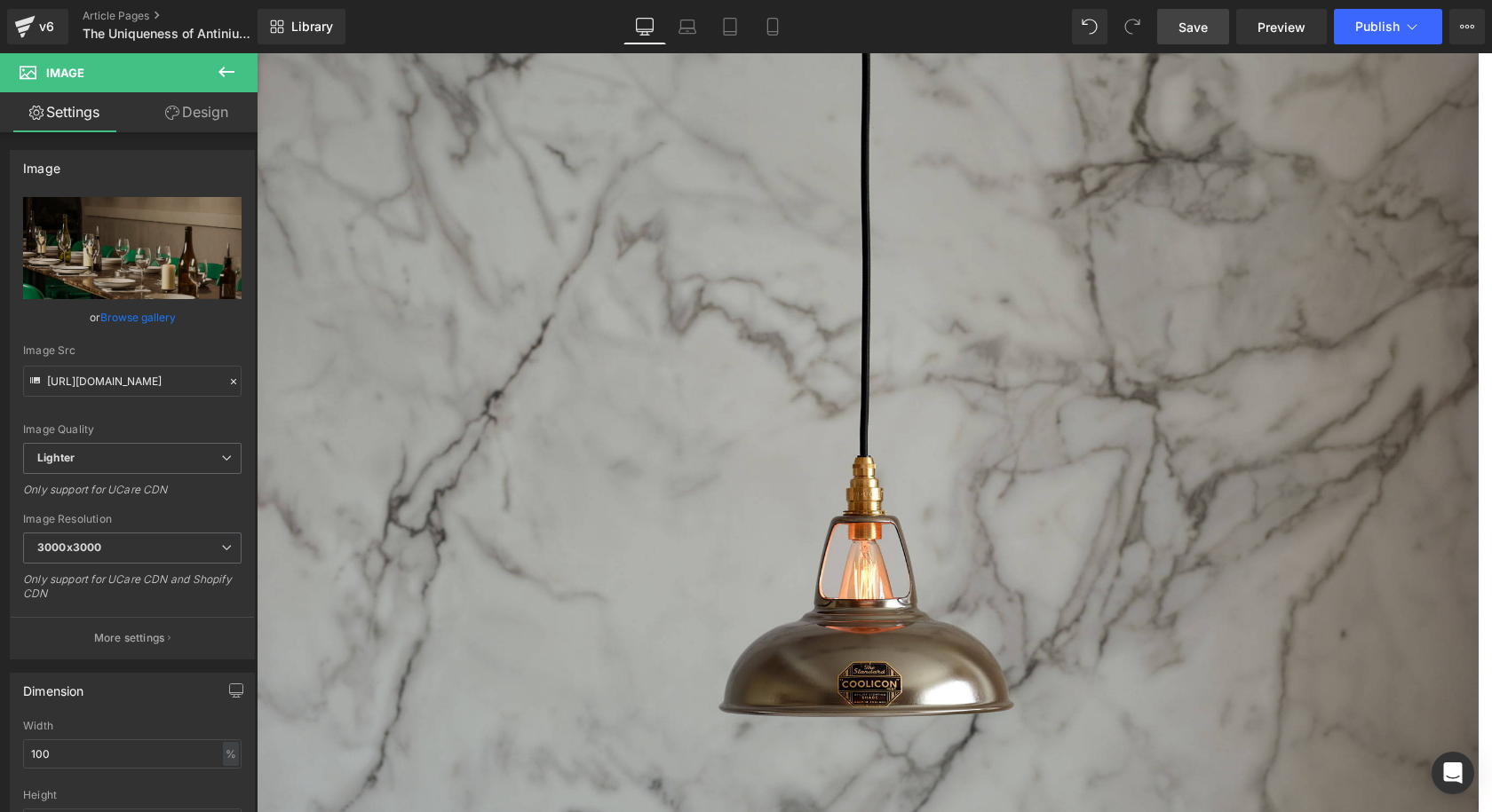
click at [1205, 11] on link "Save" at bounding box center [1193, 26] width 72 height 36
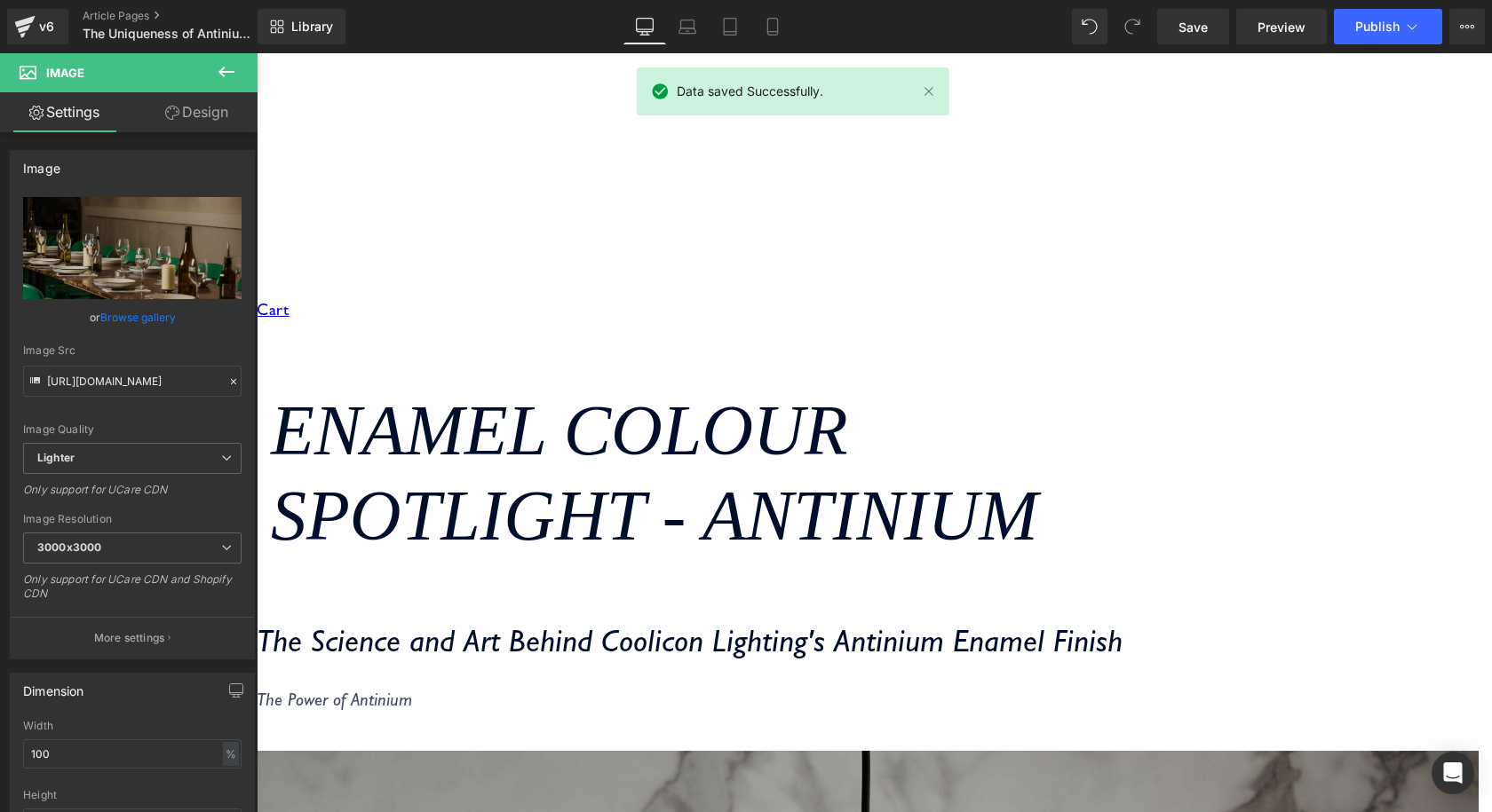
scroll to position [4128, 0]
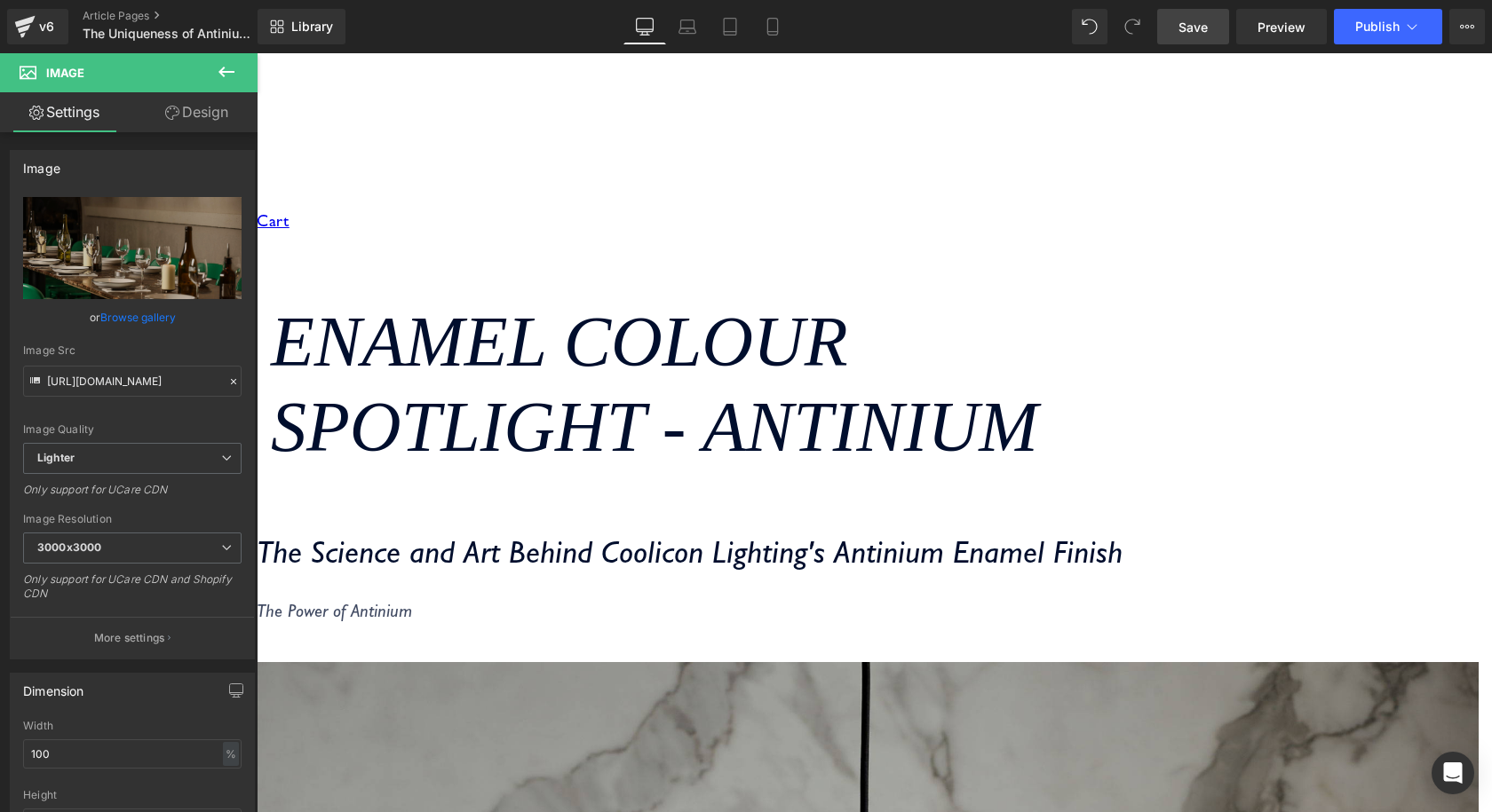
click at [1223, 22] on link "Save" at bounding box center [1193, 26] width 72 height 36
click at [1172, 24] on link "Save" at bounding box center [1193, 26] width 72 height 36
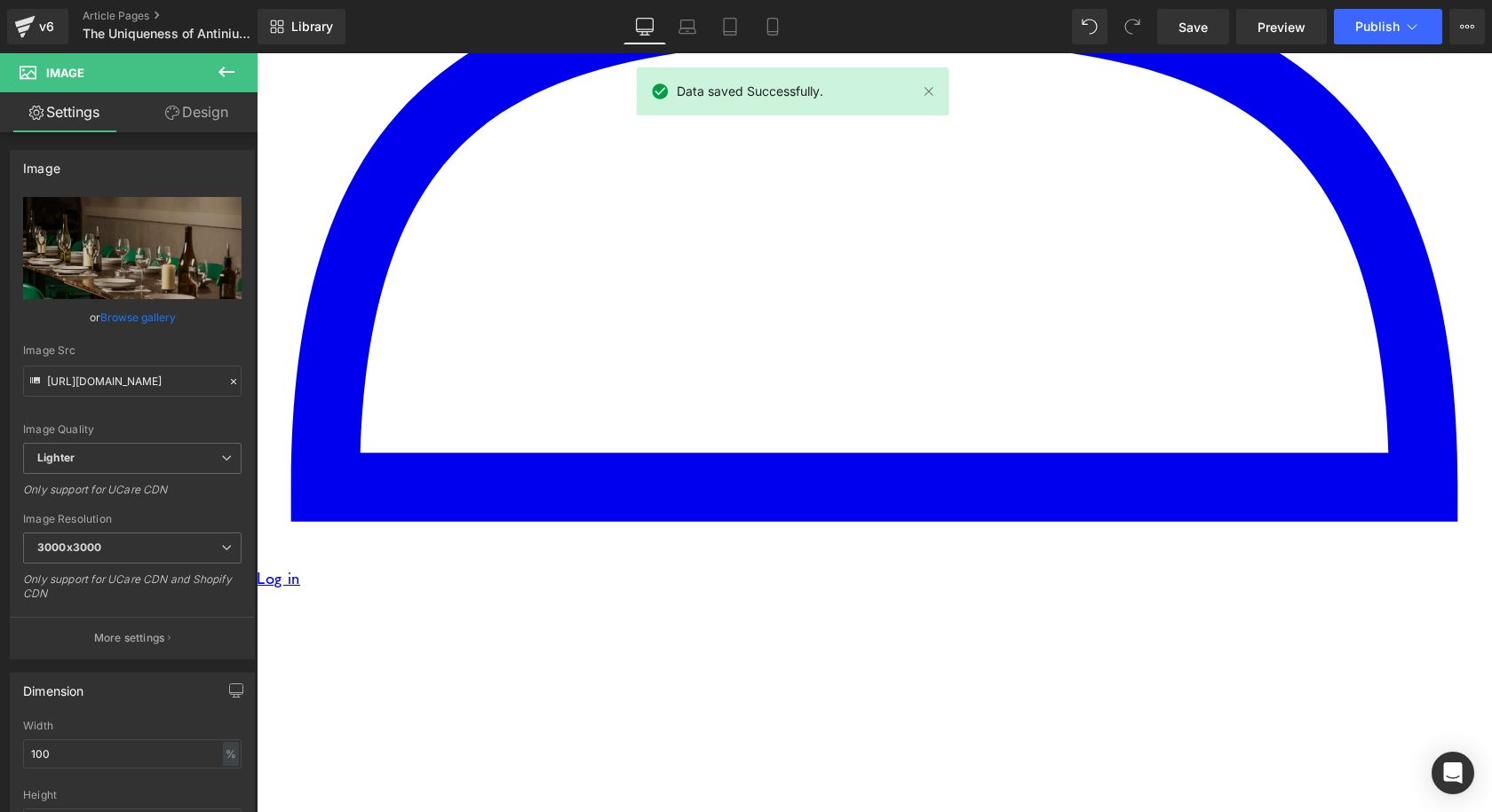
scroll to position [2354, 0]
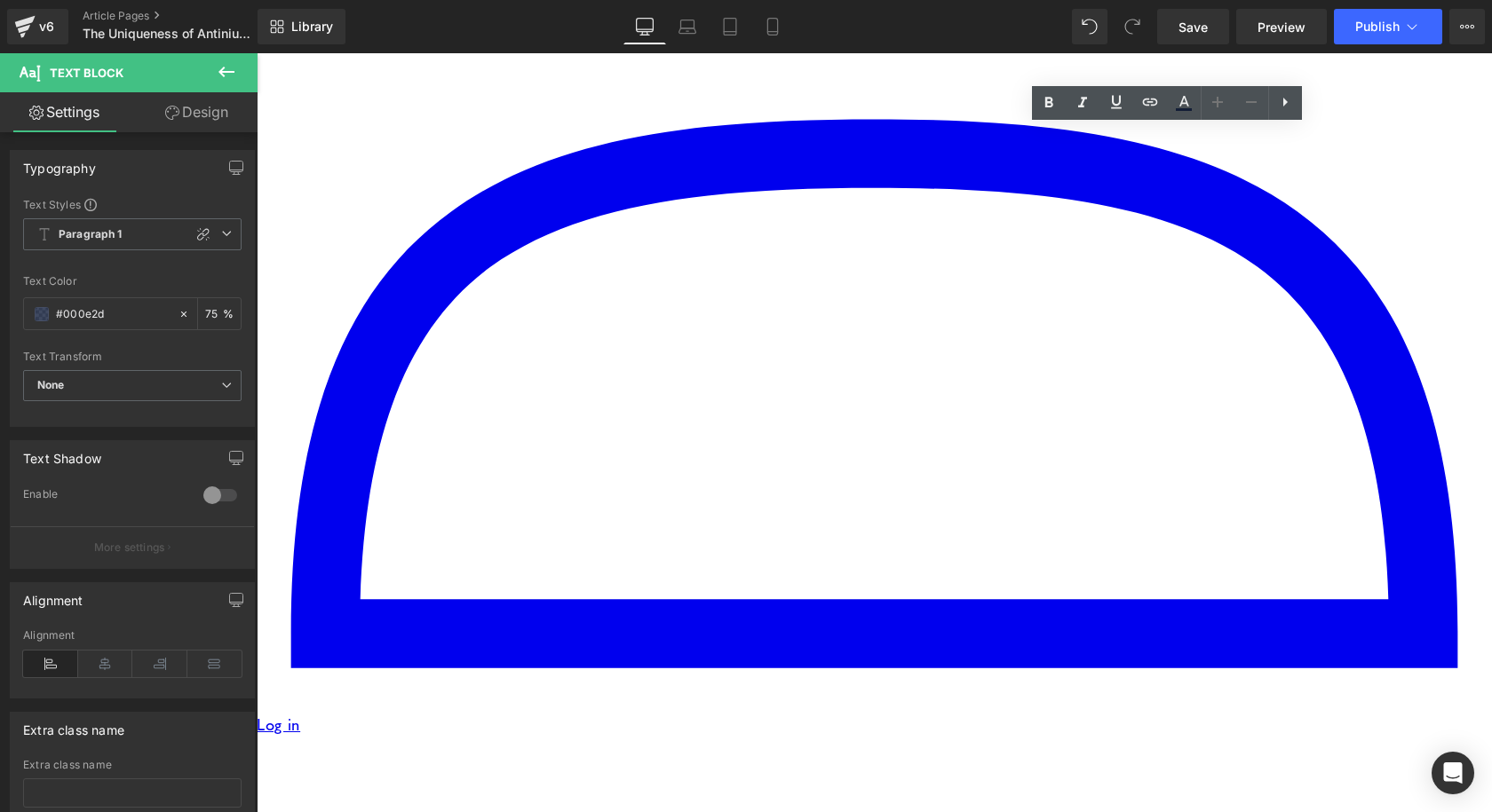
drag, startPoint x: 1435, startPoint y: 223, endPoint x: 883, endPoint y: 141, distance: 558.1
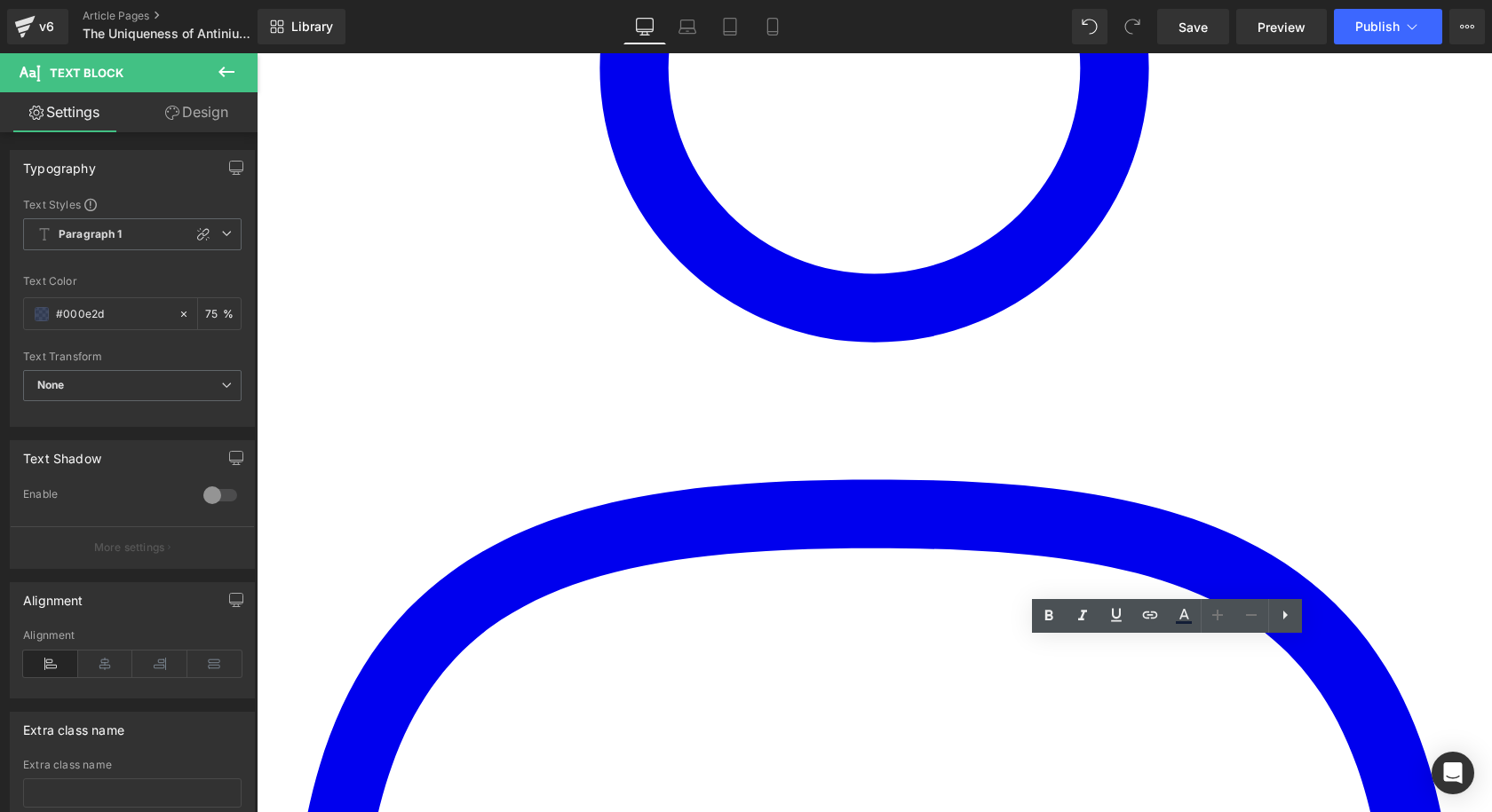
scroll to position [2190, 0]
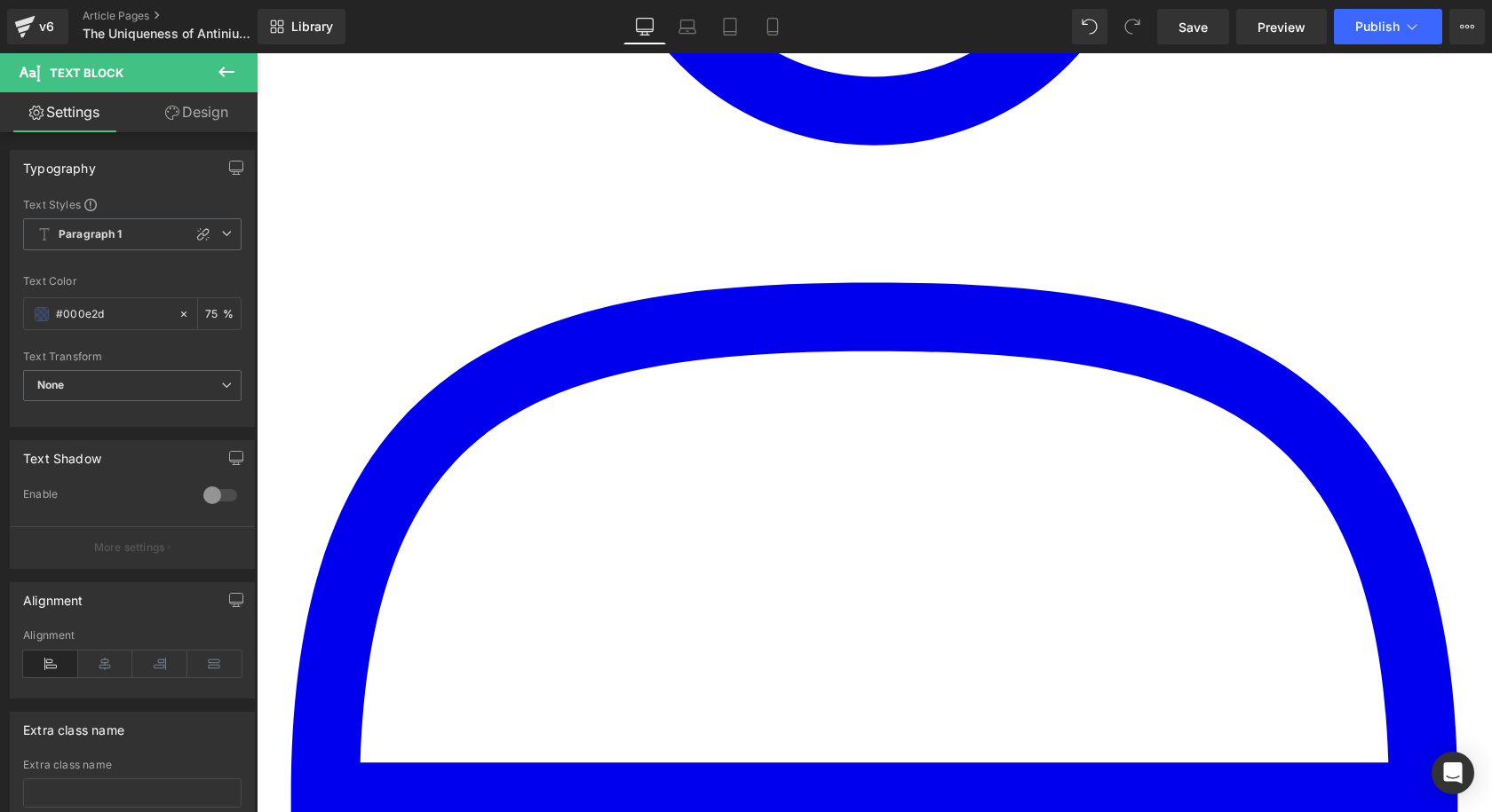
scroll to position [2179, 0]
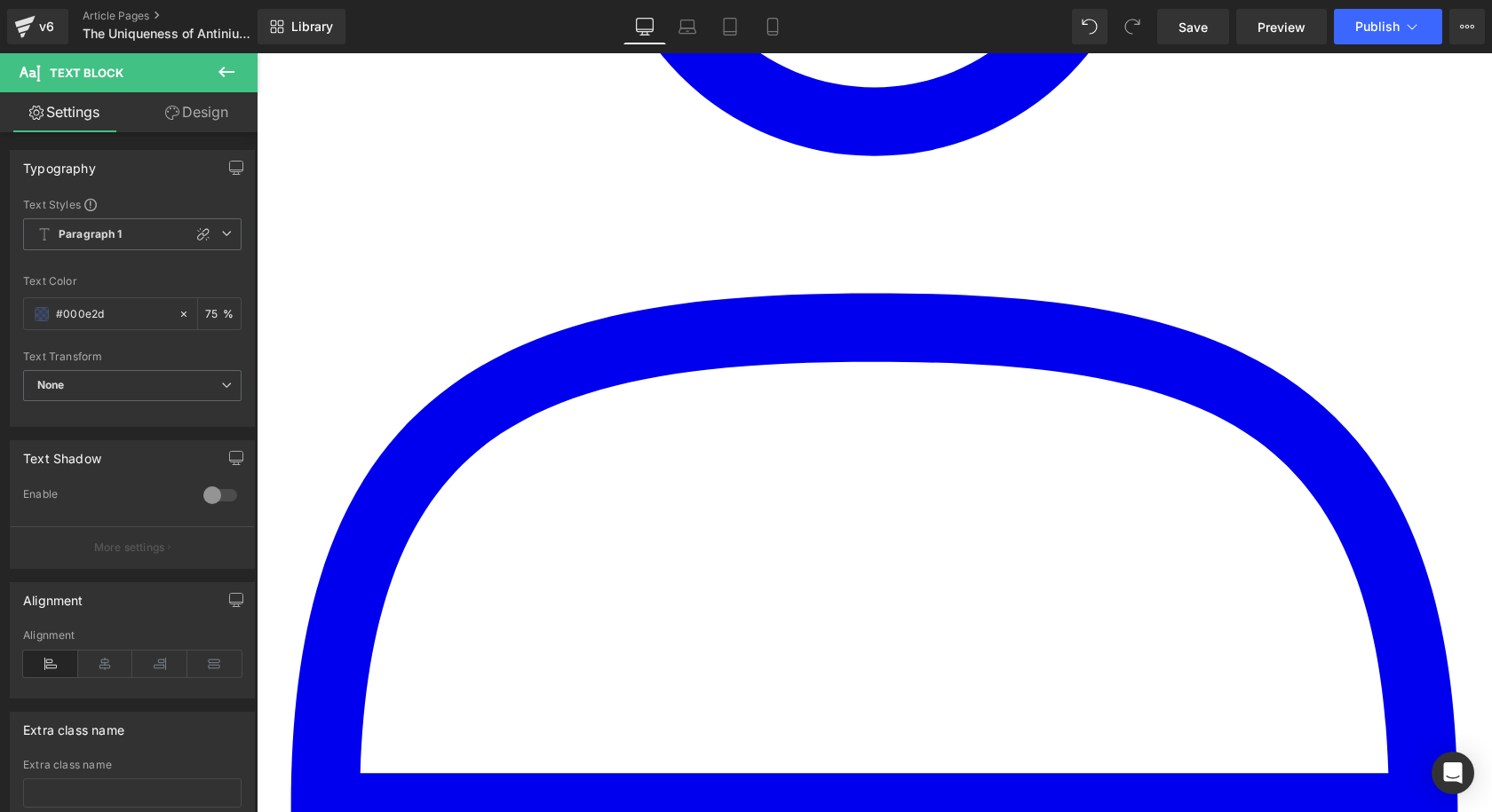
drag, startPoint x: 1024, startPoint y: 404, endPoint x: 1196, endPoint y: 305, distance: 198.5
copy p "Coolicon’s Antinium enamel finish stands as a testament to both technical light…"
click at [1174, 37] on link "Save" at bounding box center [1193, 26] width 72 height 36
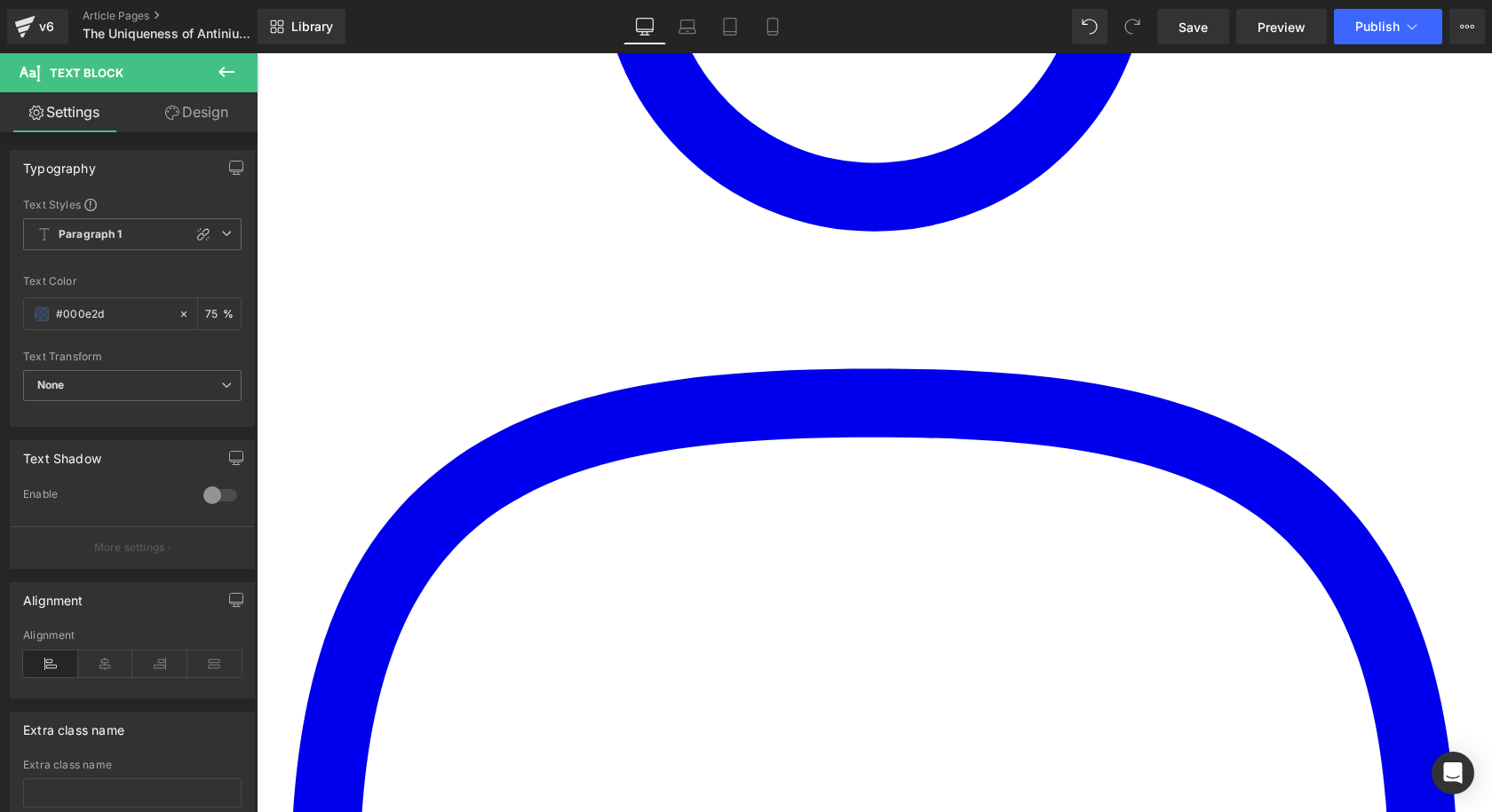
scroll to position [2001, 0]
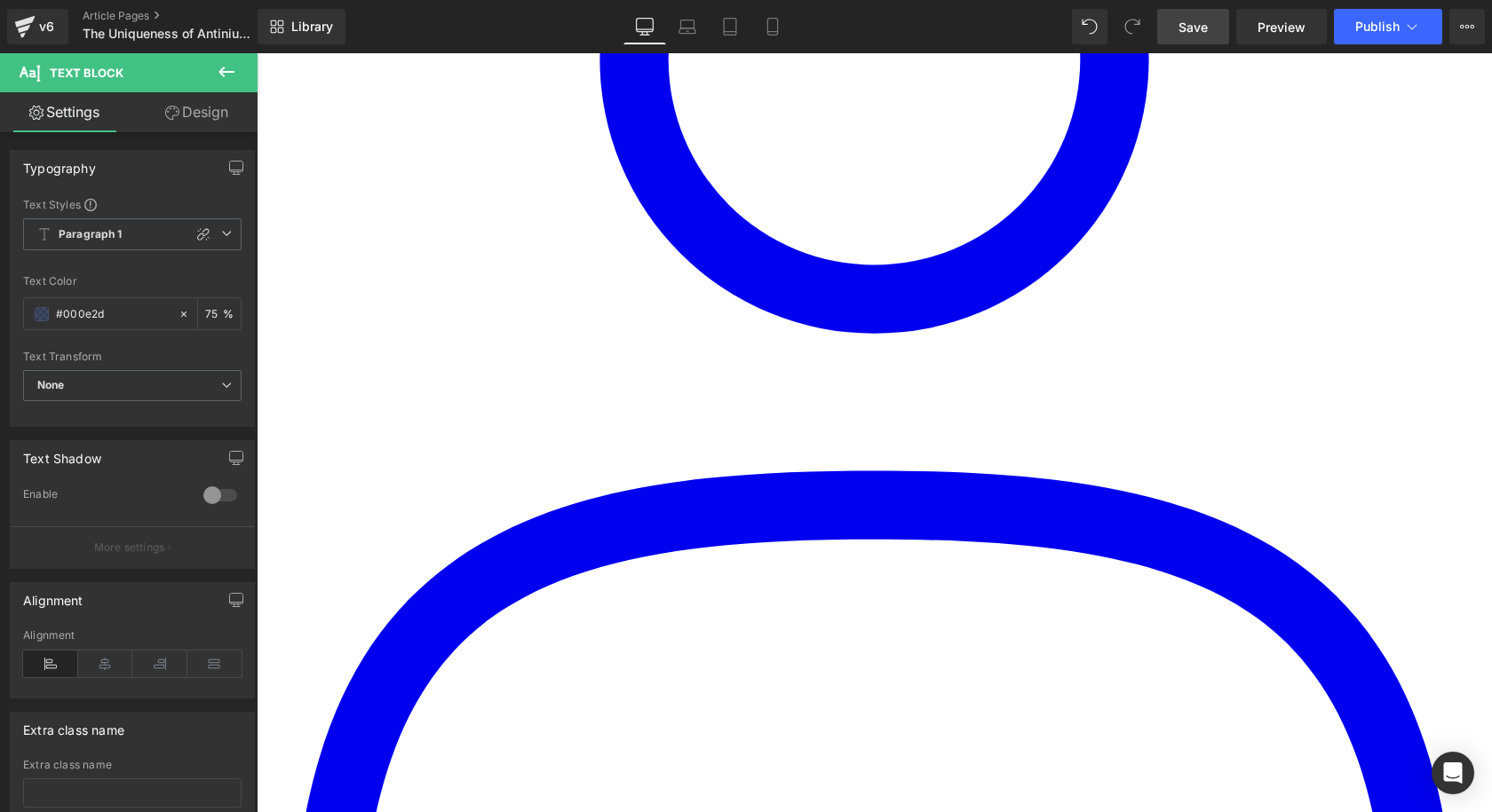
click at [1179, 28] on span "Save" at bounding box center [1193, 26] width 29 height 18
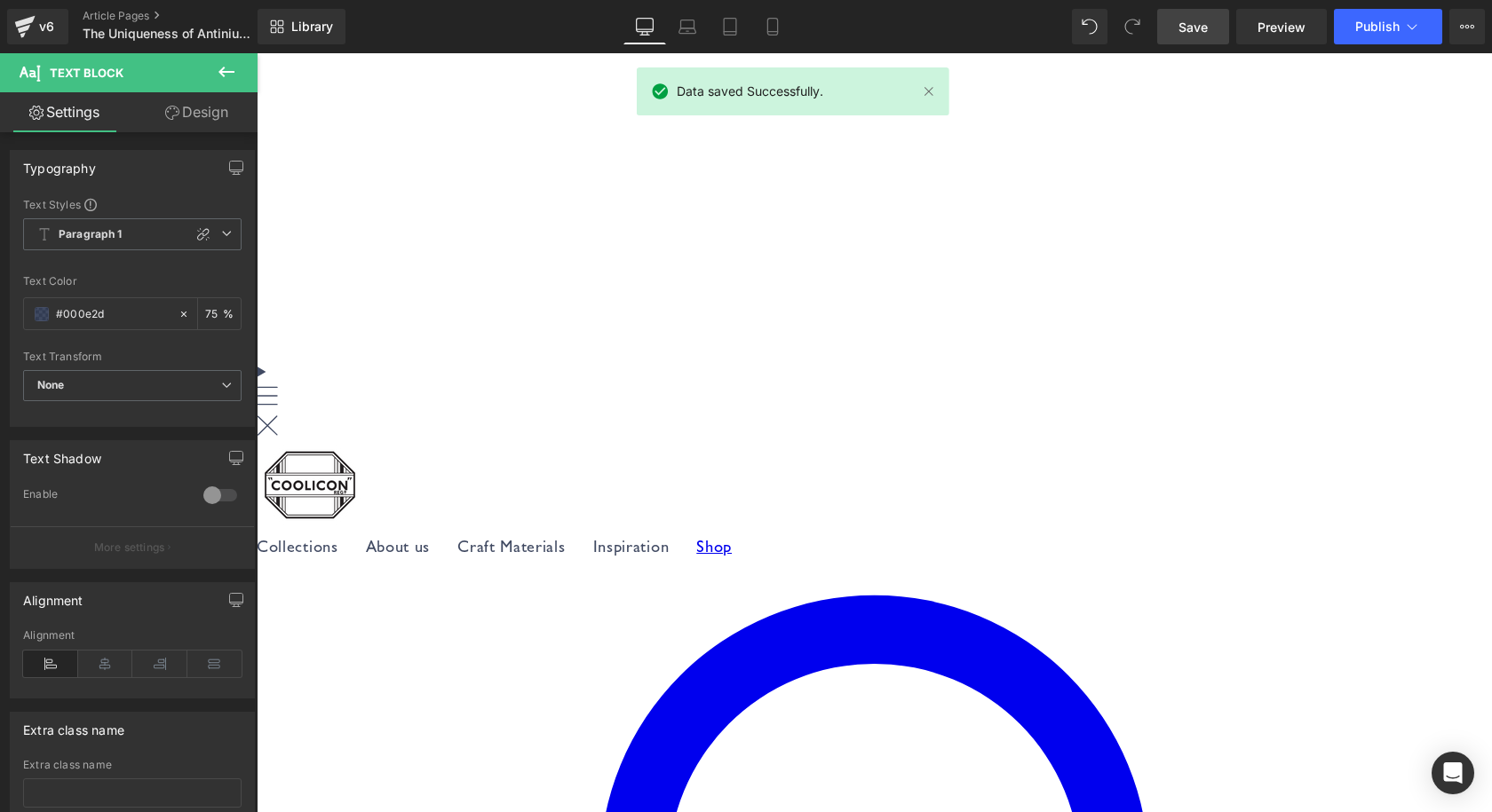
scroll to position [1203, 0]
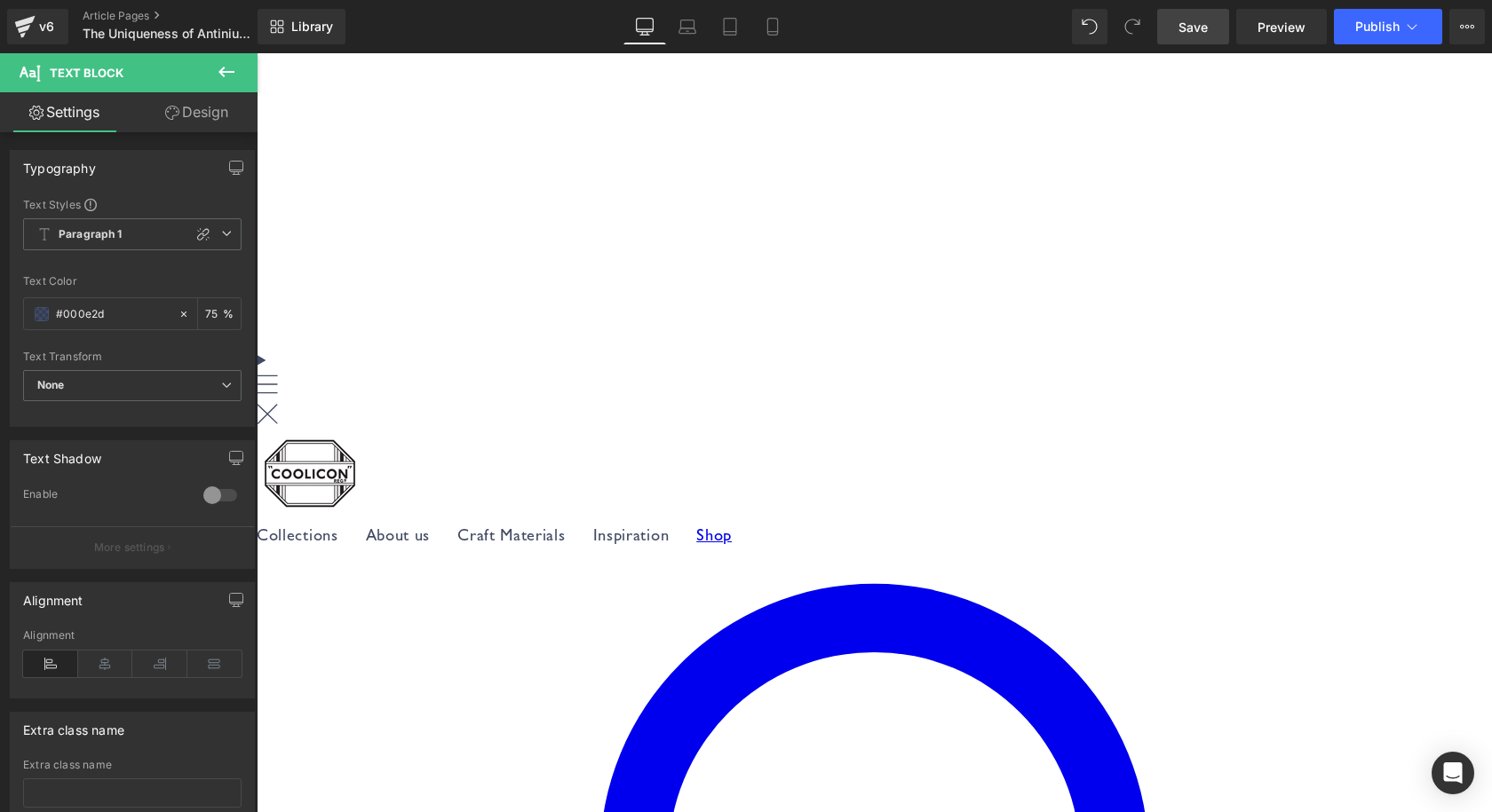
click at [1212, 31] on link "Save" at bounding box center [1193, 26] width 72 height 36
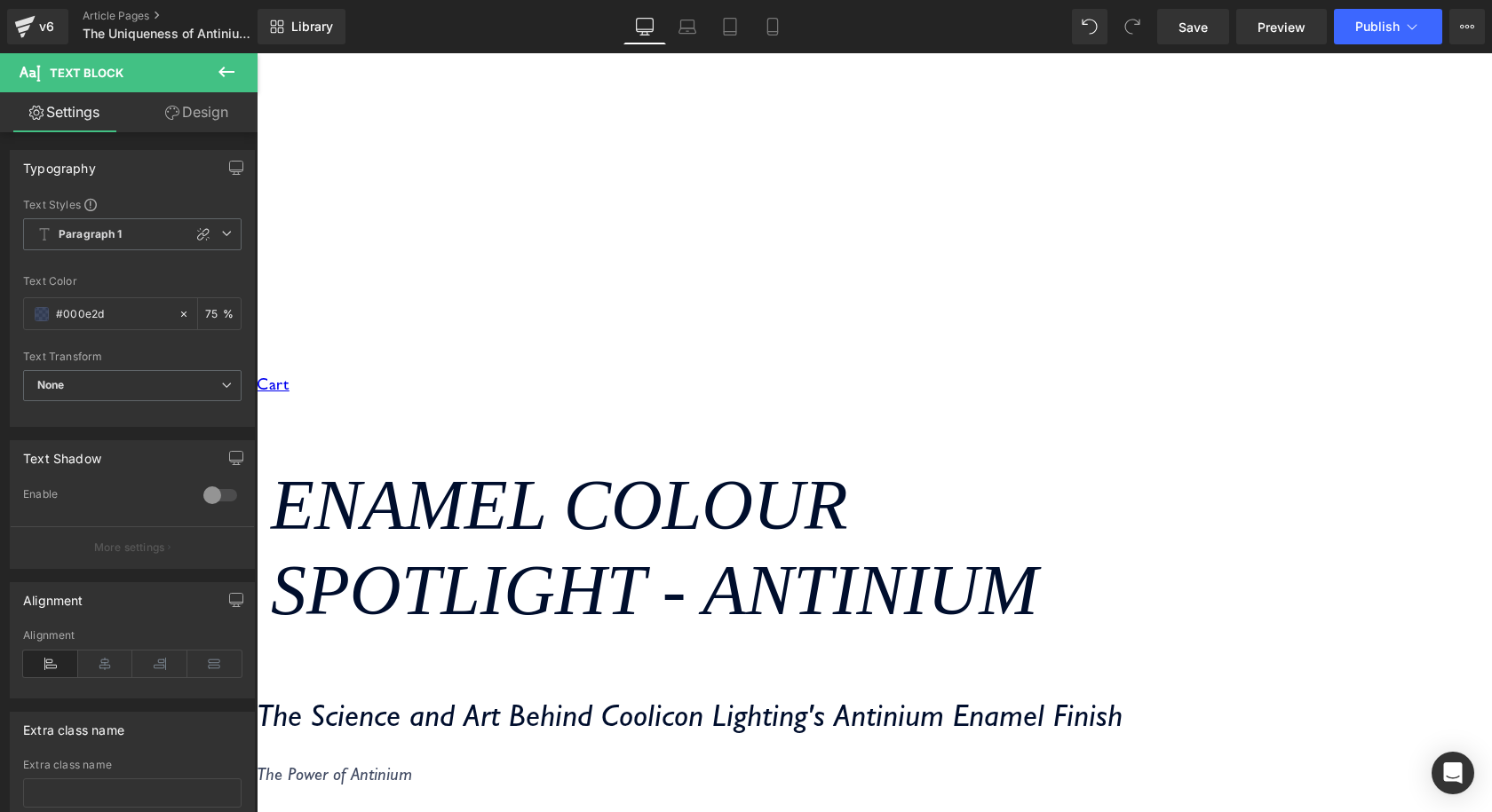
scroll to position [3974, 0]
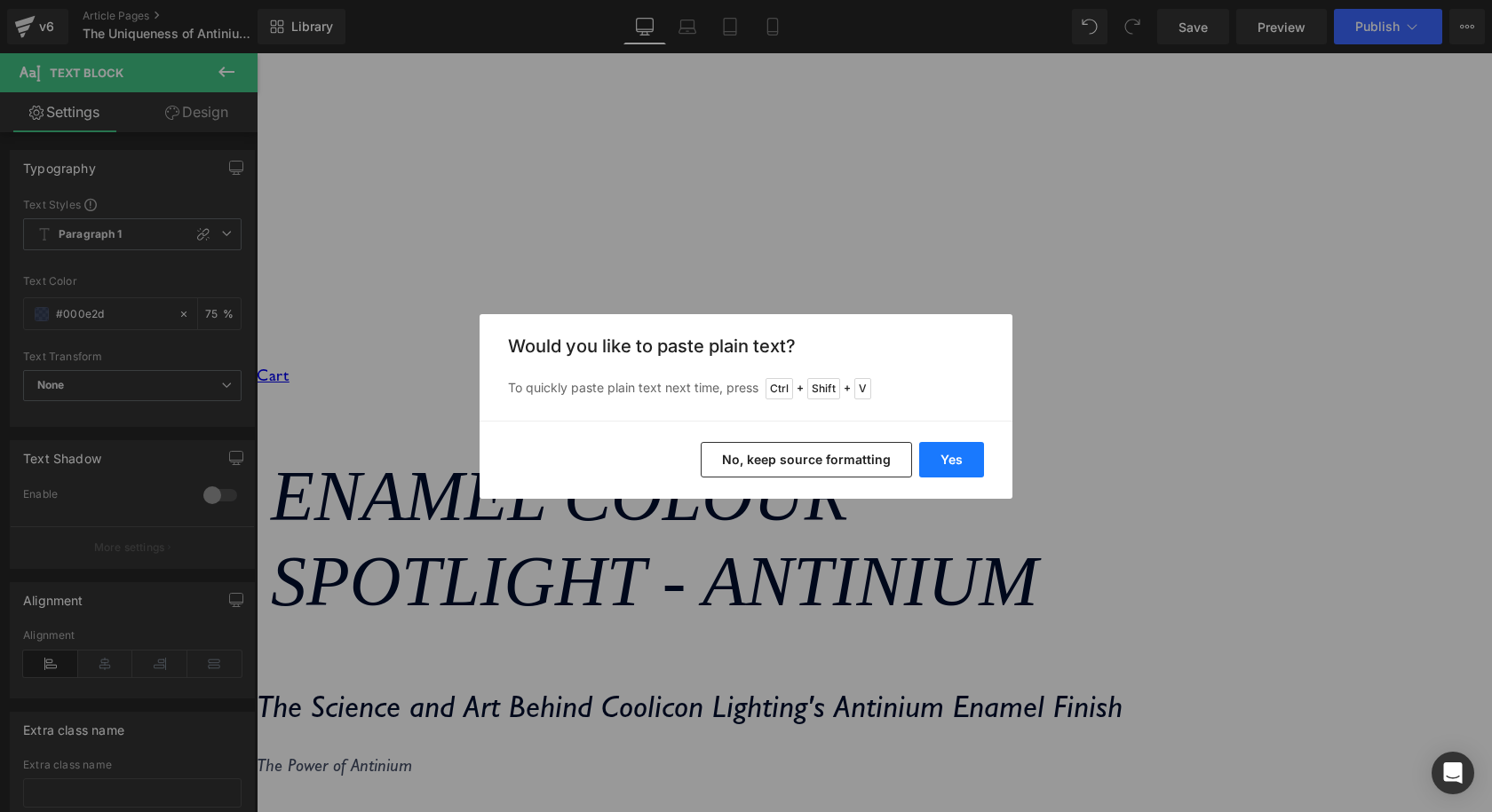
click at [942, 456] on button "Yes" at bounding box center [951, 459] width 65 height 36
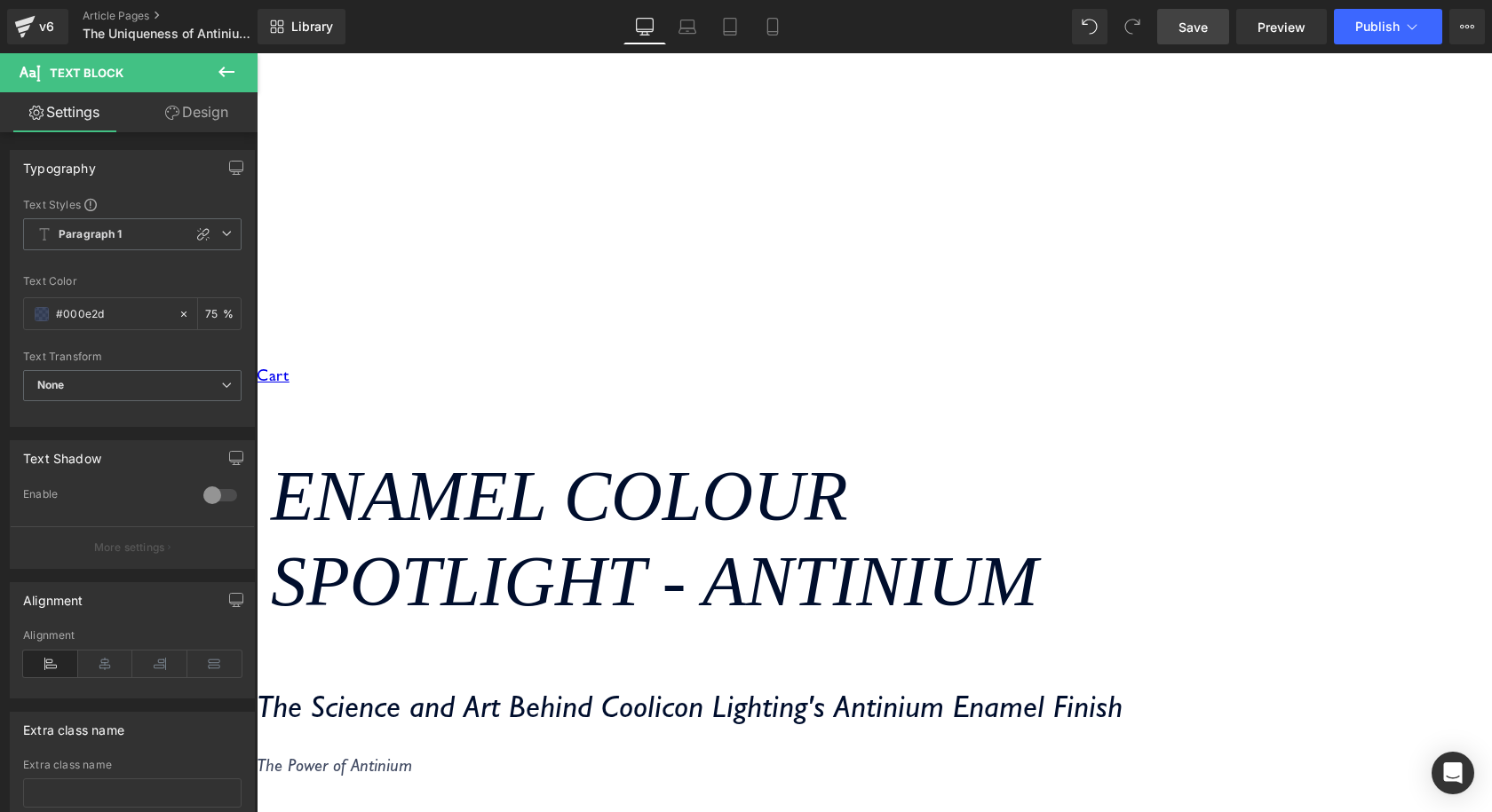
click at [1200, 31] on span "Save" at bounding box center [1193, 26] width 29 height 18
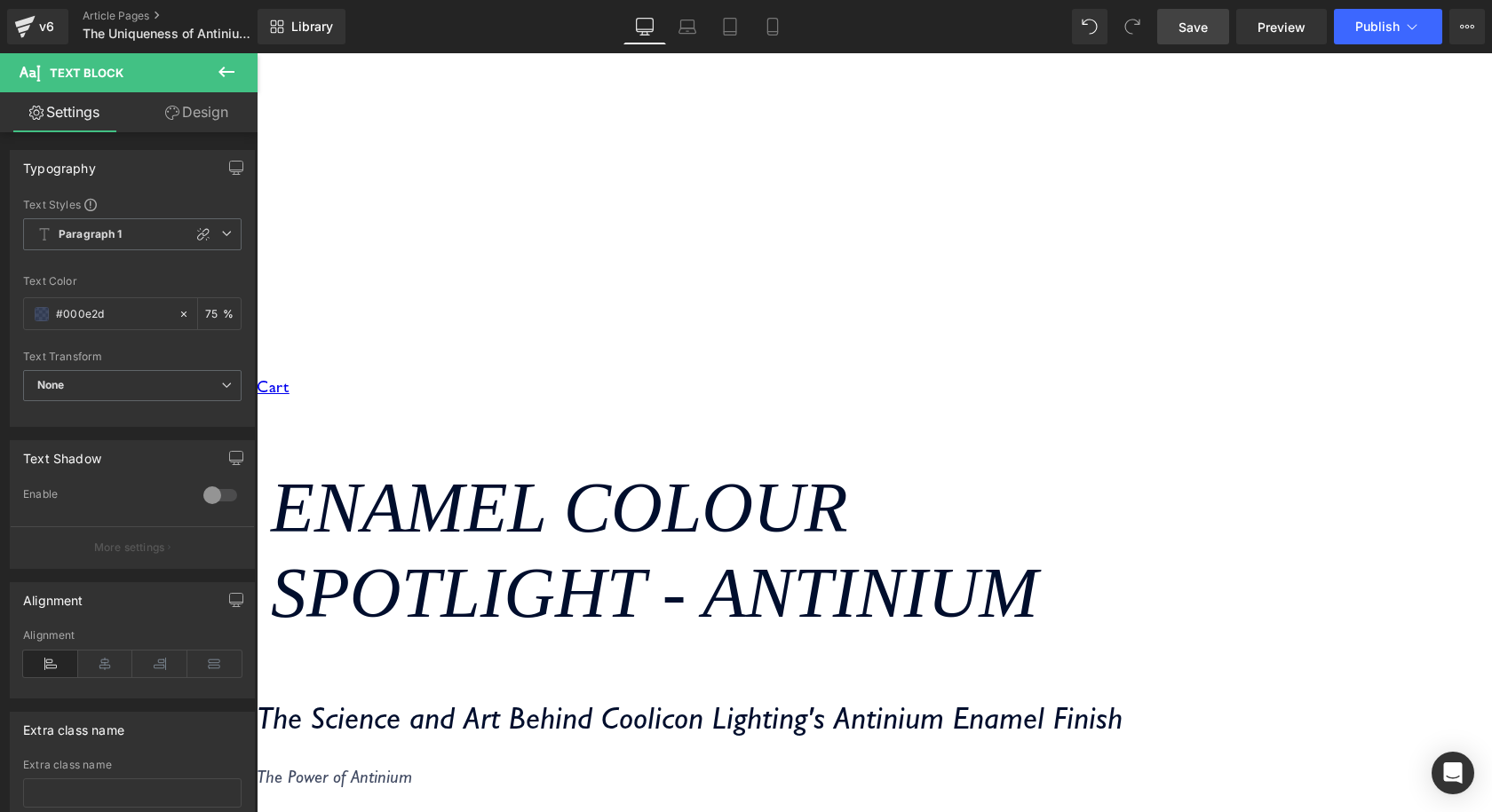
scroll to position [3762, 0]
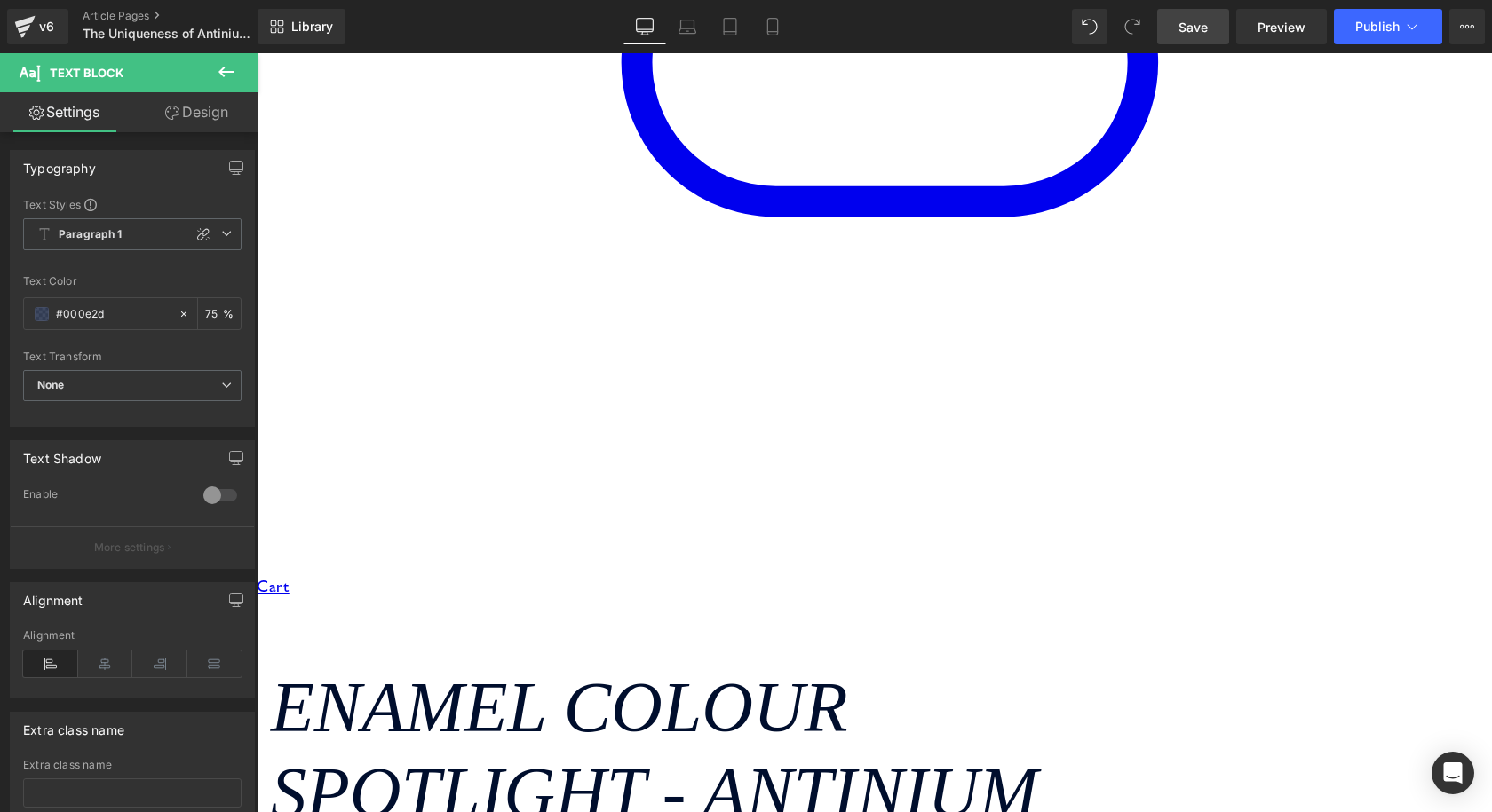
click at [256, 53] on link at bounding box center [256, 53] width 0 height 0
click at [256, 53] on icon at bounding box center [256, 53] width 0 height 0
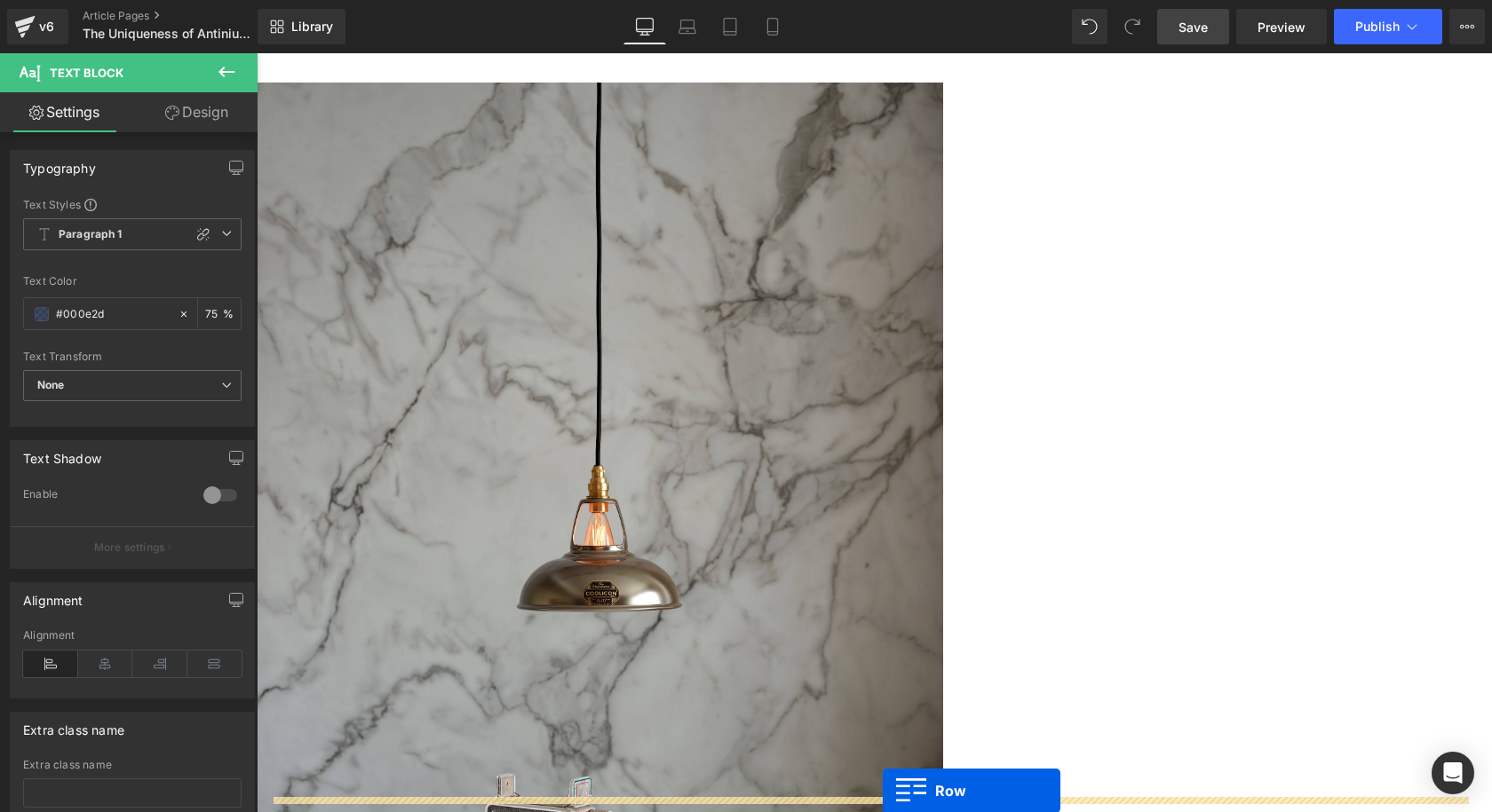
scroll to position [4831, 0]
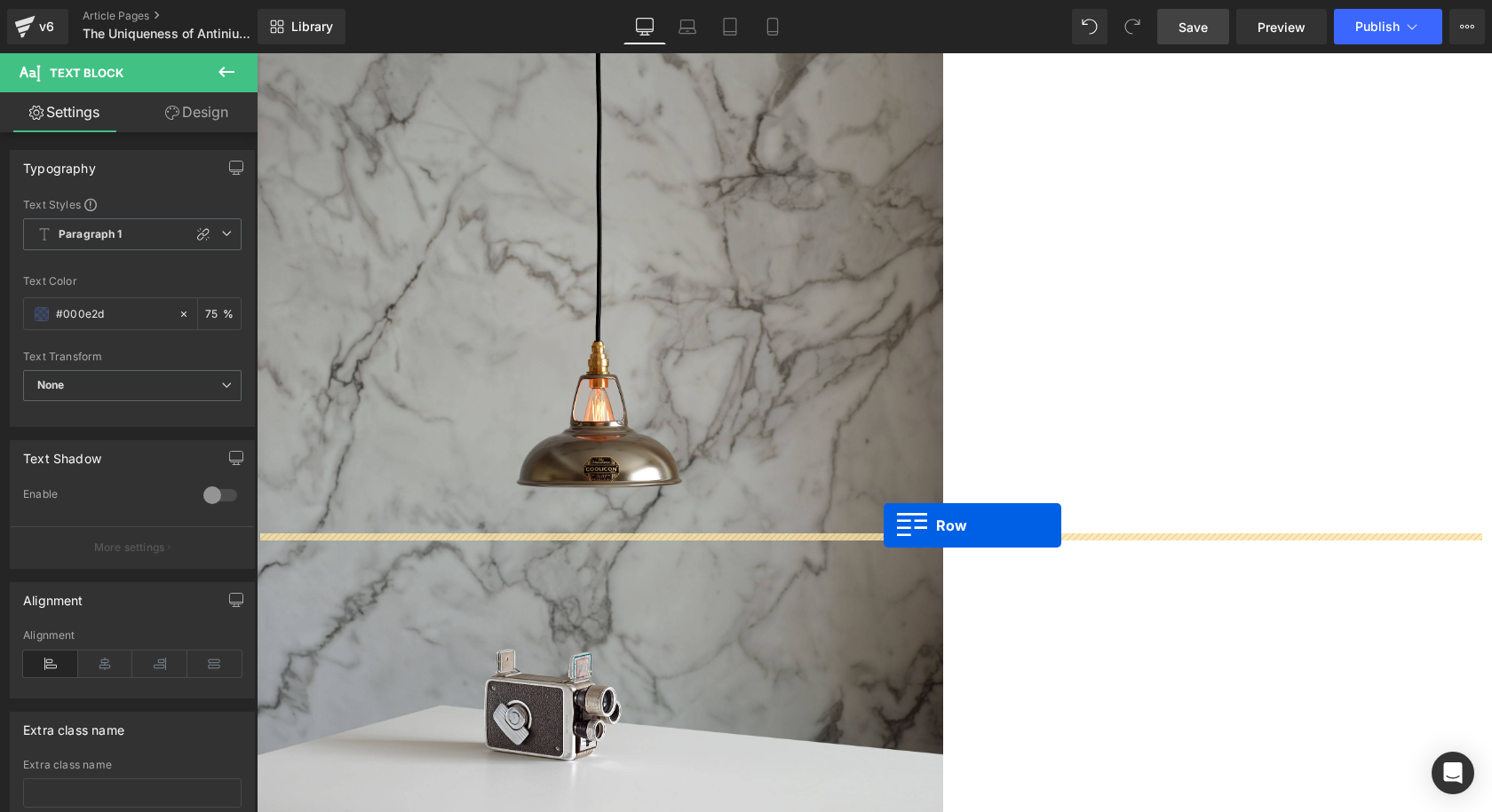
drag, startPoint x: 264, startPoint y: 310, endPoint x: 883, endPoint y: 525, distance: 655.3
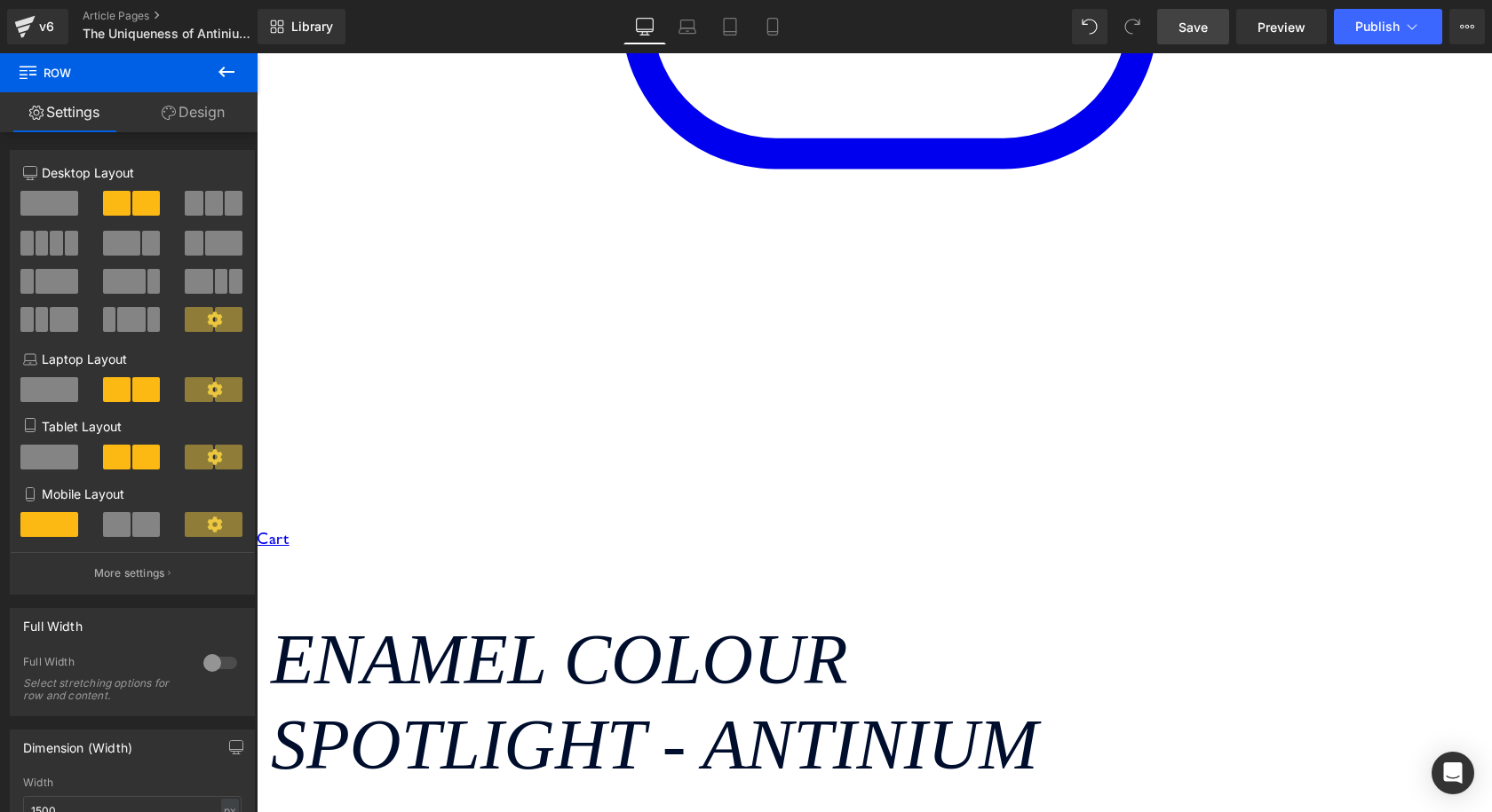
scroll to position [3811, 0]
click at [256, 53] on icon at bounding box center [256, 53] width 0 height 0
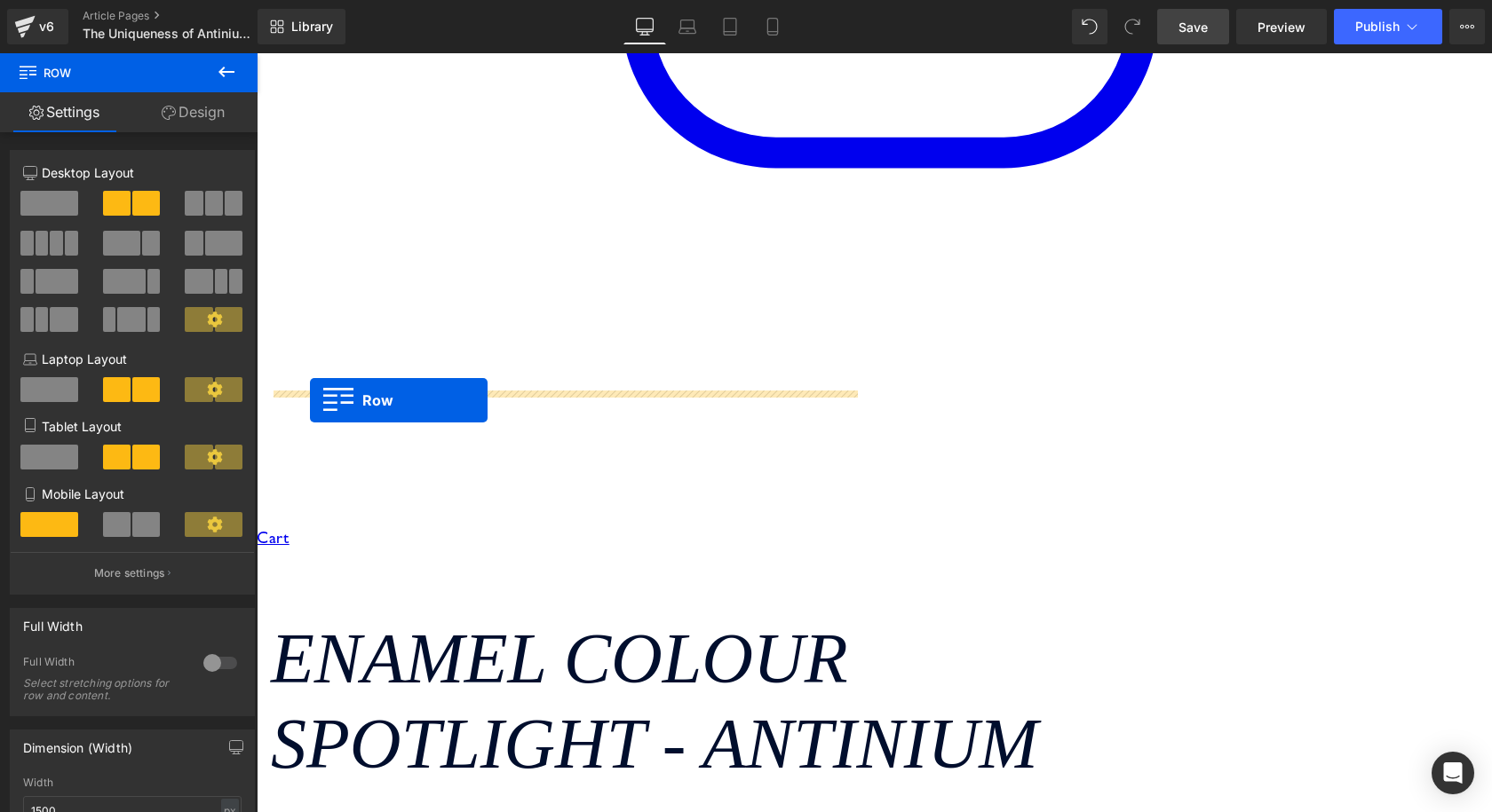
drag, startPoint x: 273, startPoint y: 493, endPoint x: 310, endPoint y: 401, distance: 99.2
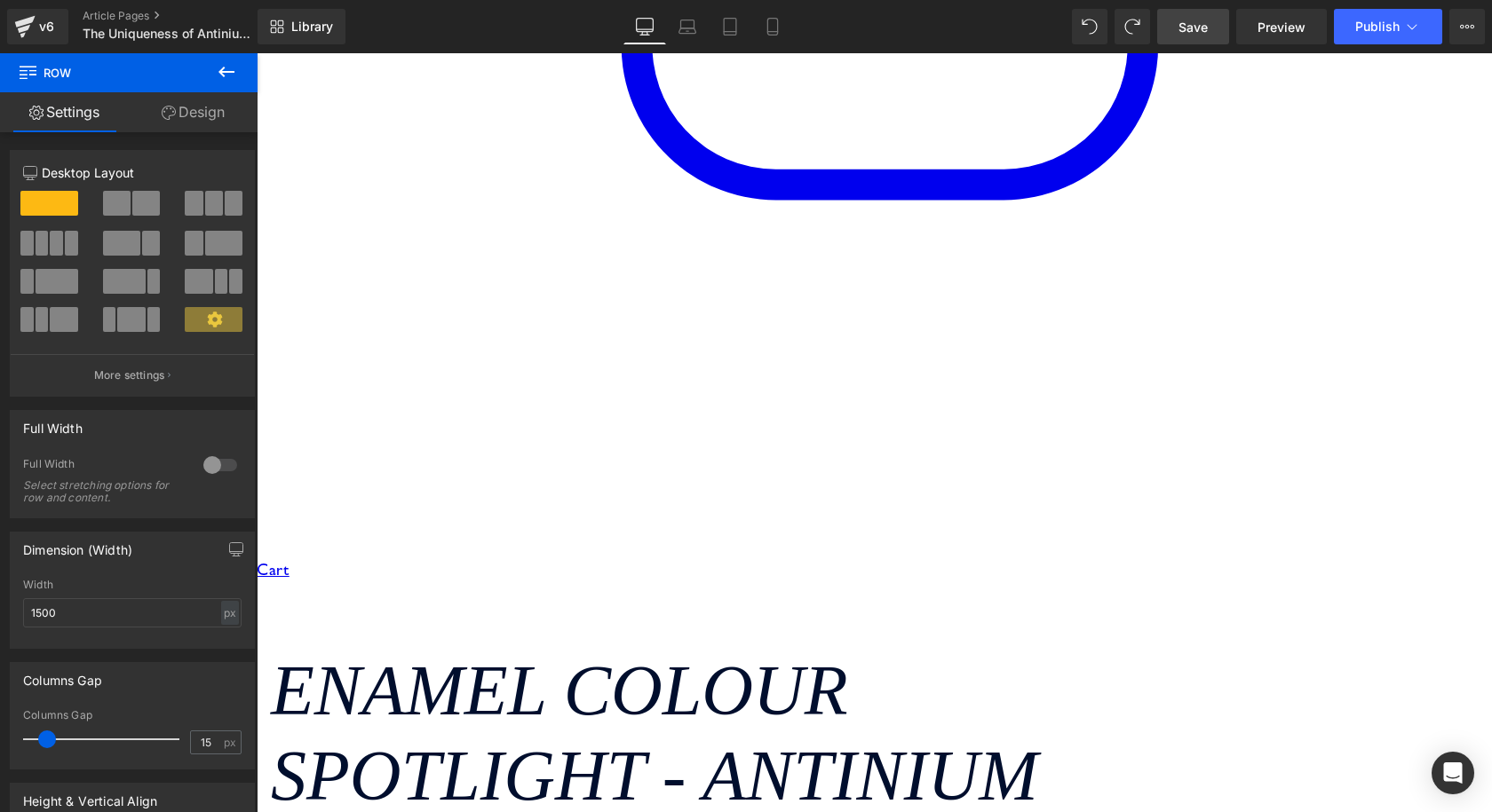
scroll to position [3768, 0]
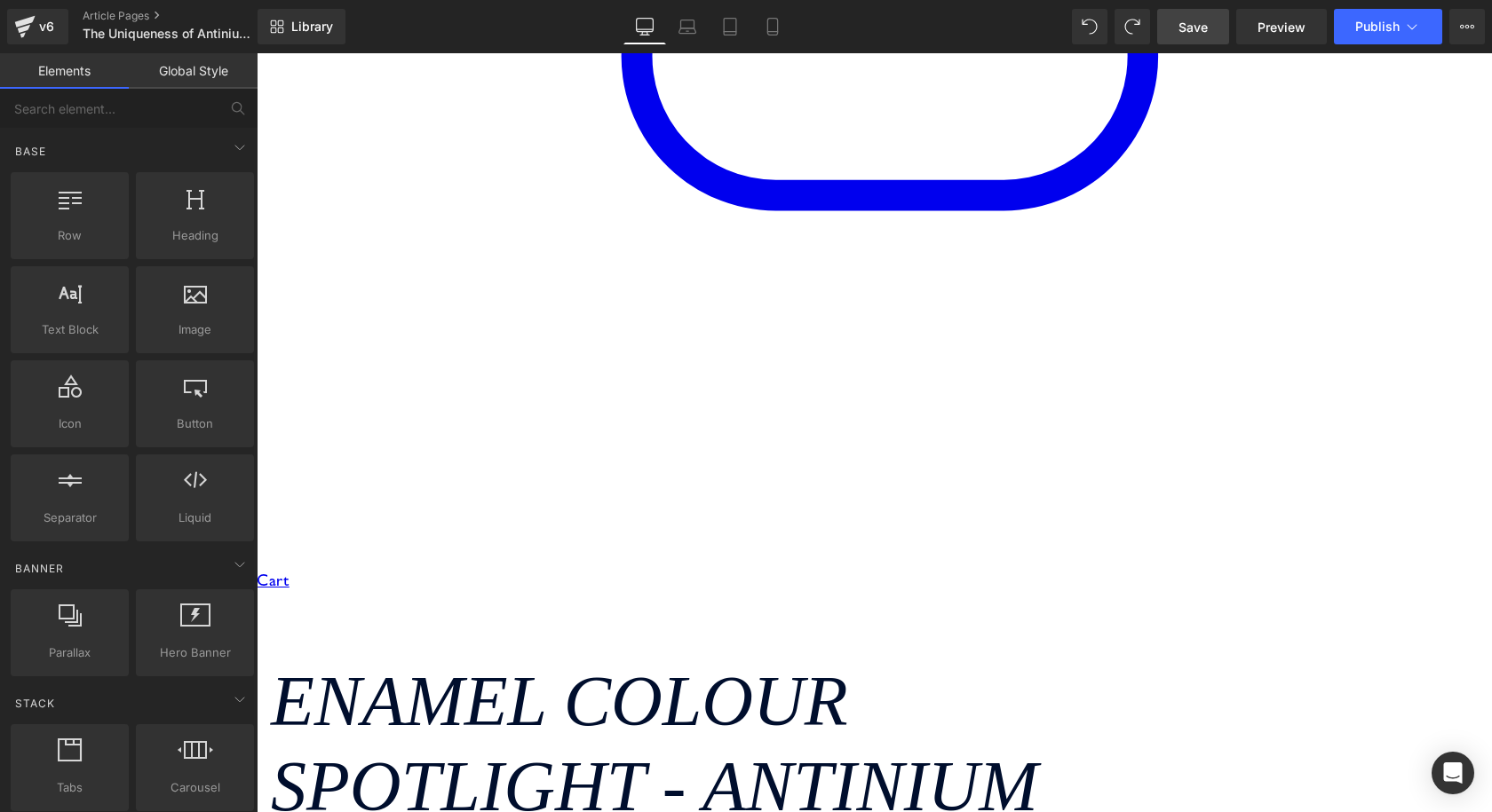
click at [256, 53] on link at bounding box center [256, 53] width 0 height 0
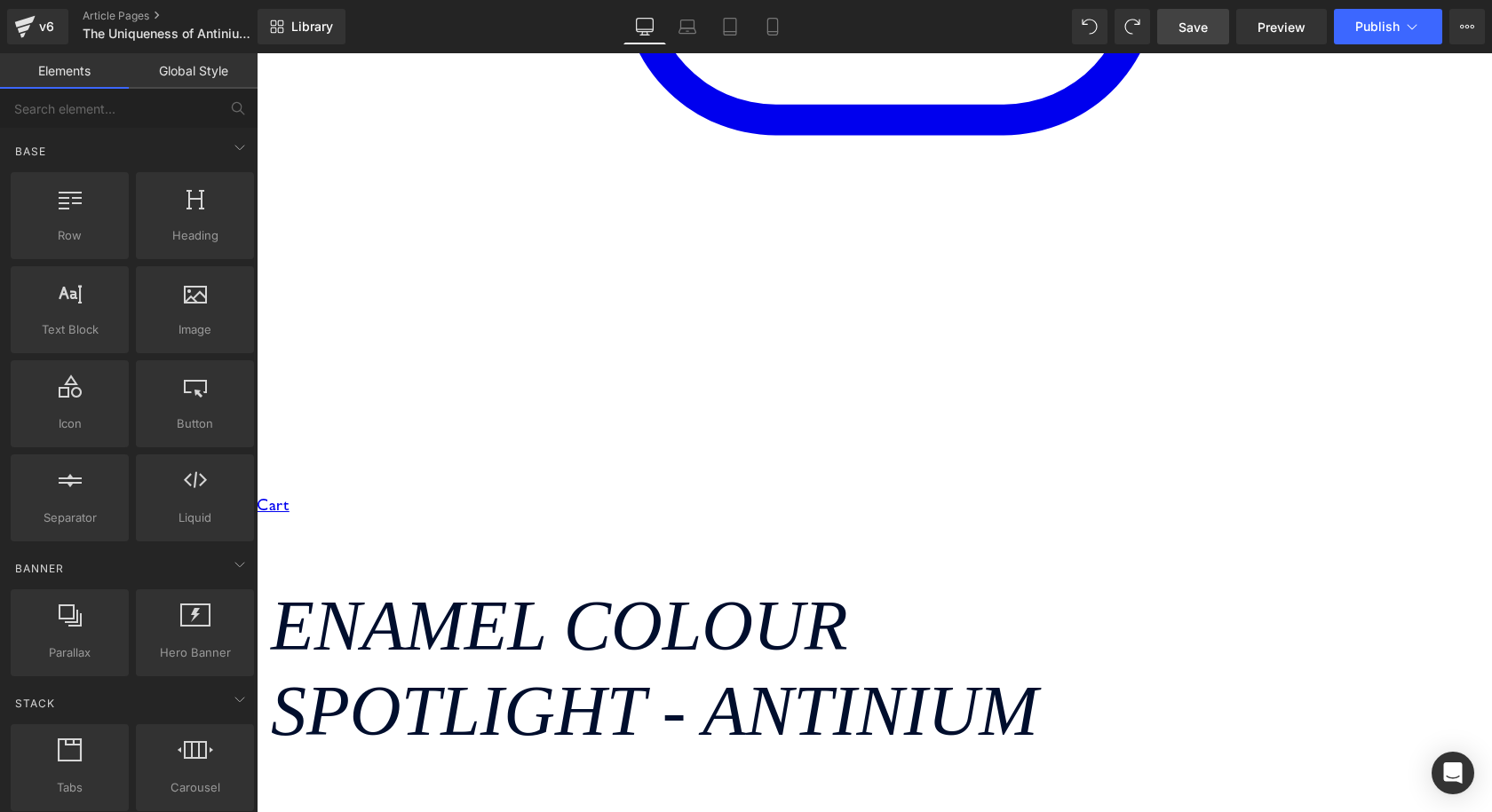
scroll to position [3946, 0]
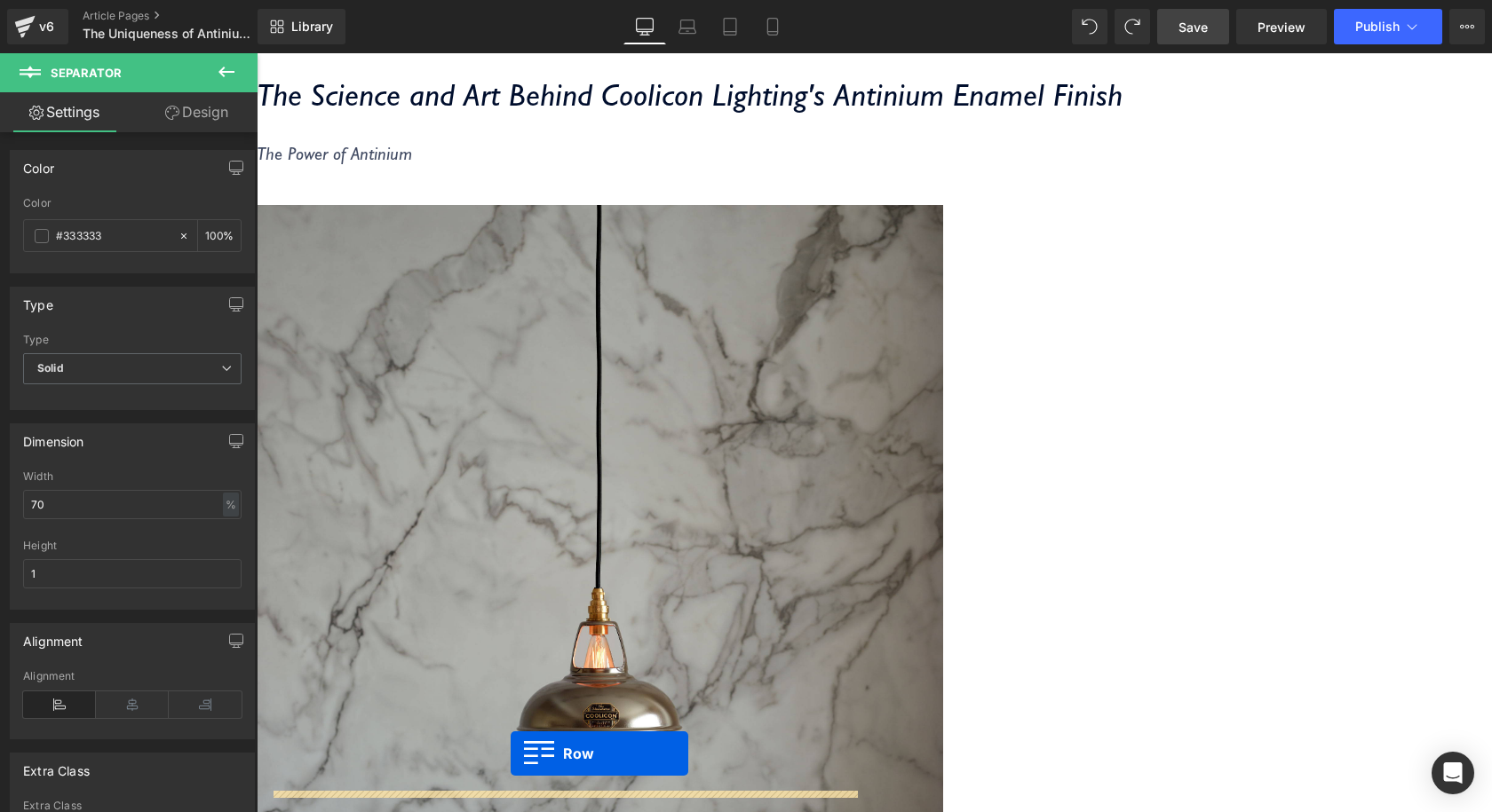
scroll to position [4621, 0]
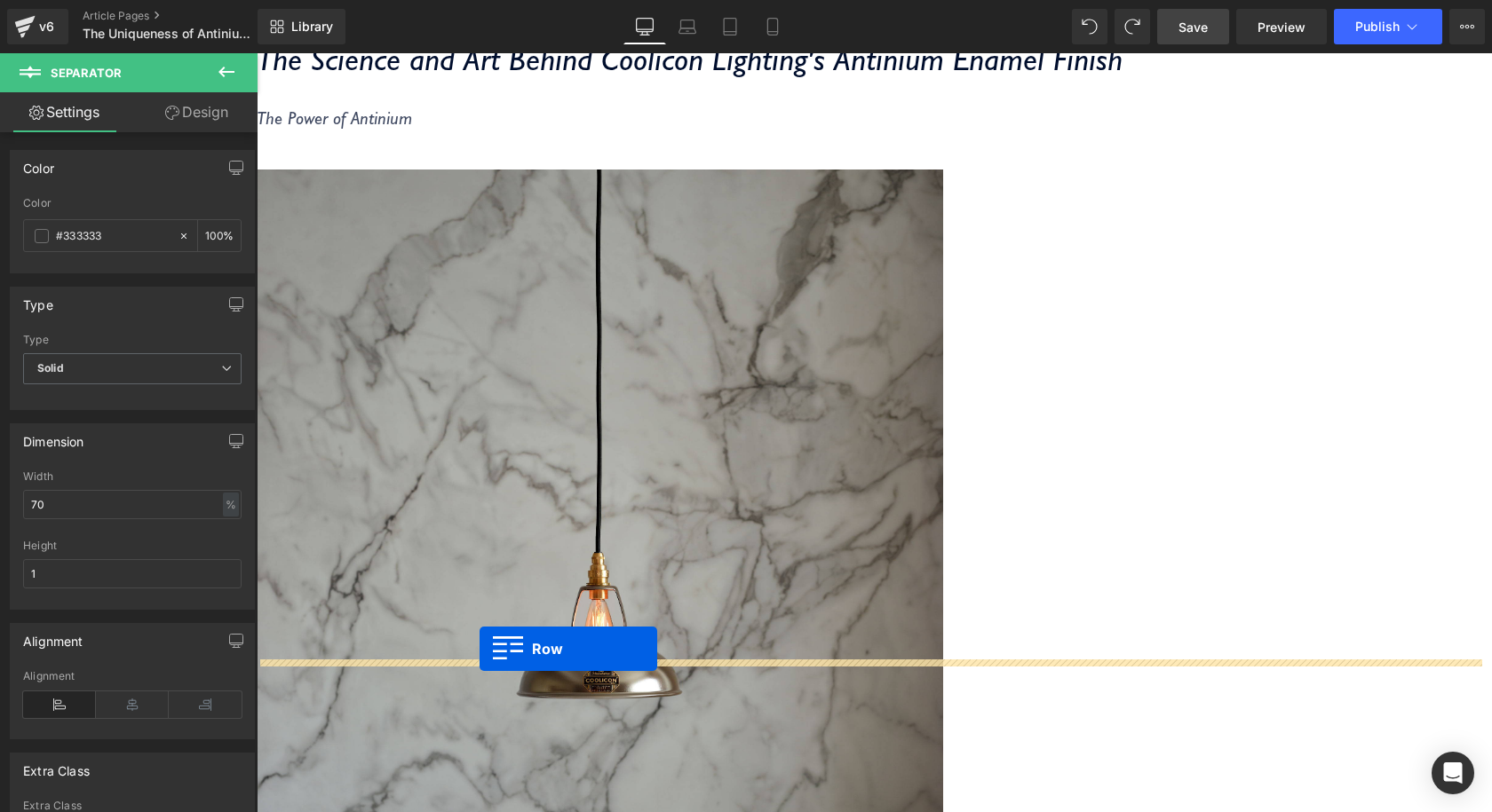
drag, startPoint x: 271, startPoint y: 332, endPoint x: 480, endPoint y: 649, distance: 379.7
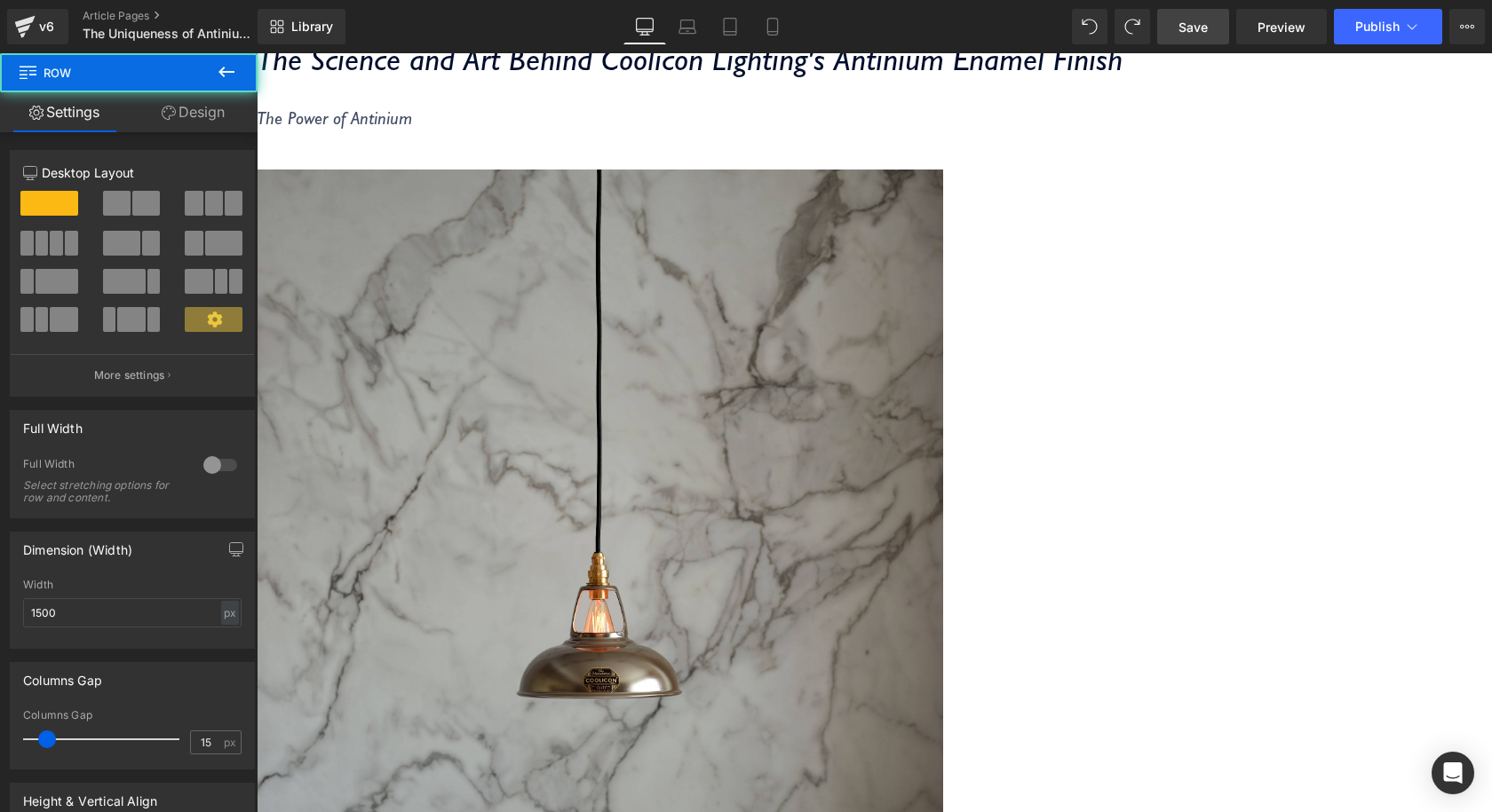
scroll to position [4576, 0]
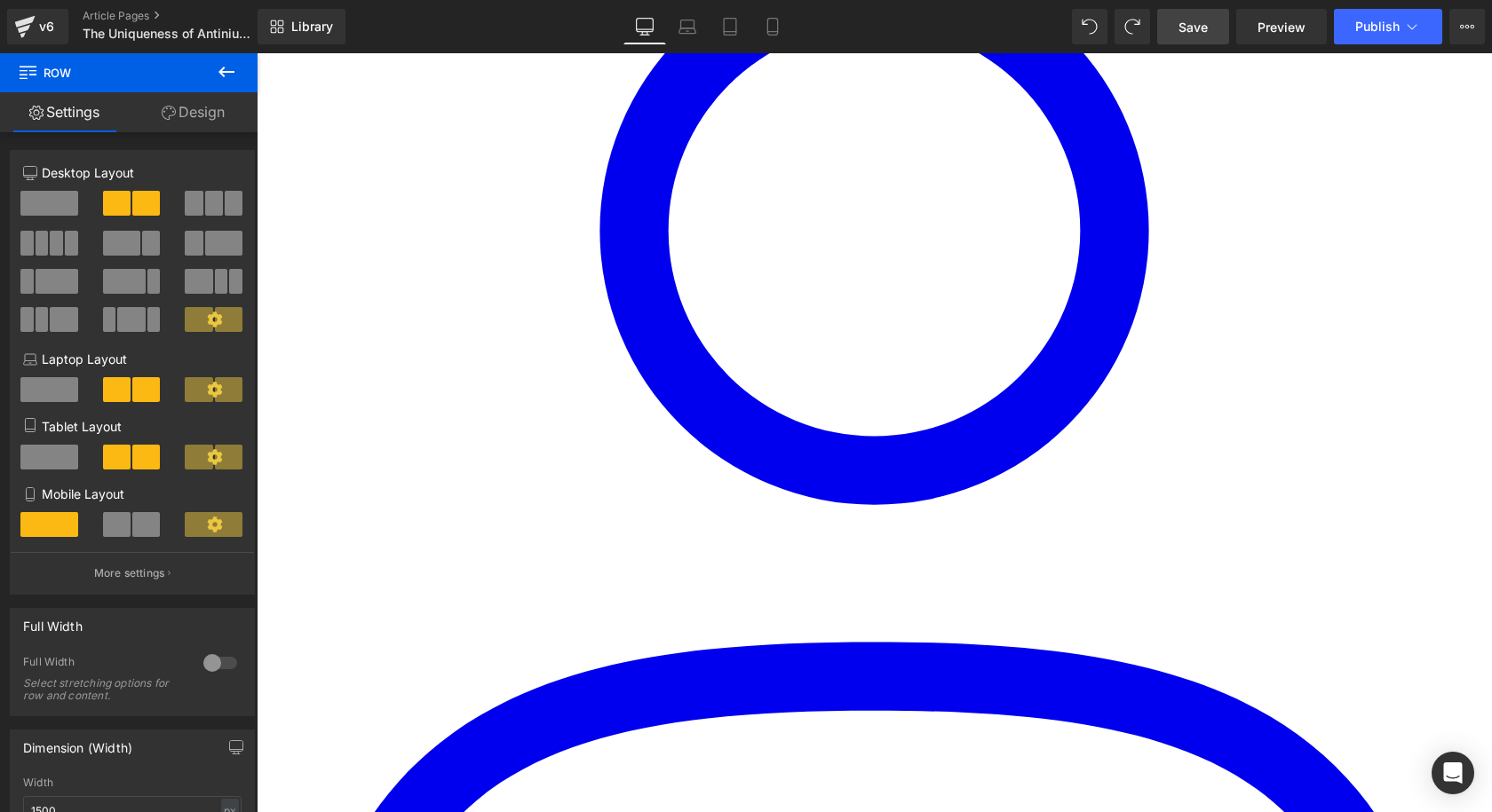
scroll to position [1825, 0]
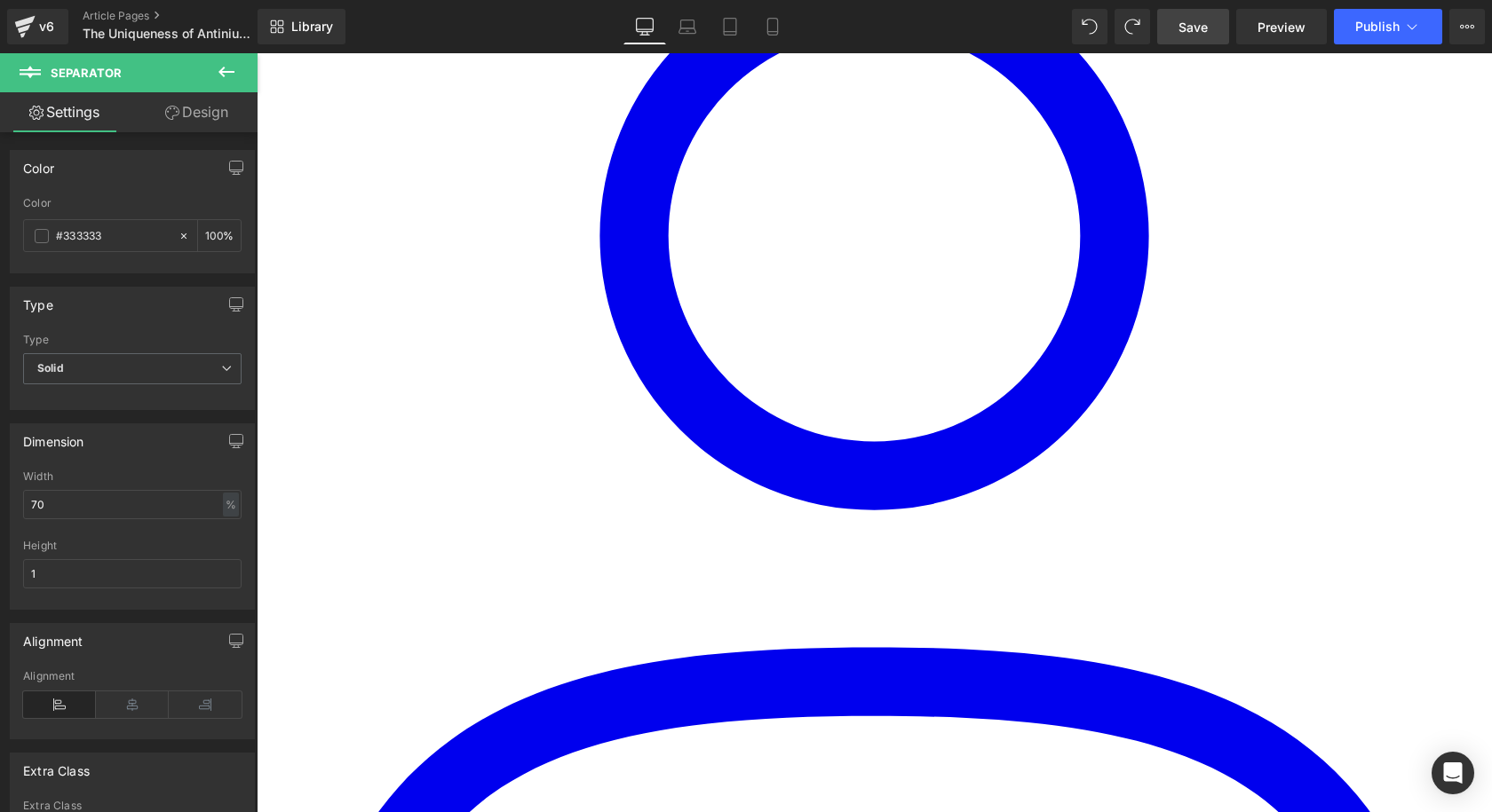
click at [256, 53] on link at bounding box center [256, 53] width 0 height 0
click at [256, 53] on icon at bounding box center [256, 53] width 0 height 0
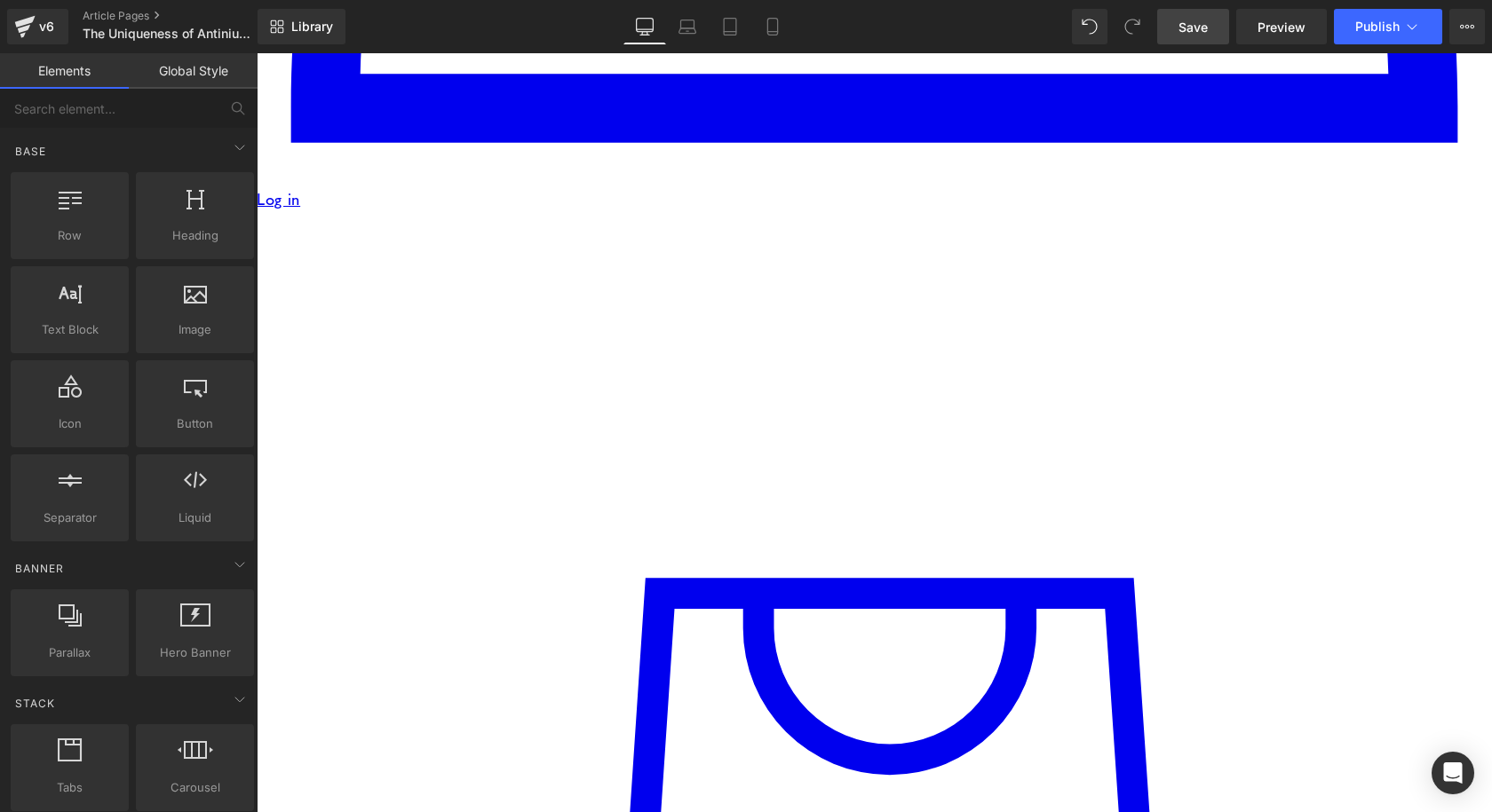
scroll to position [3156, 0]
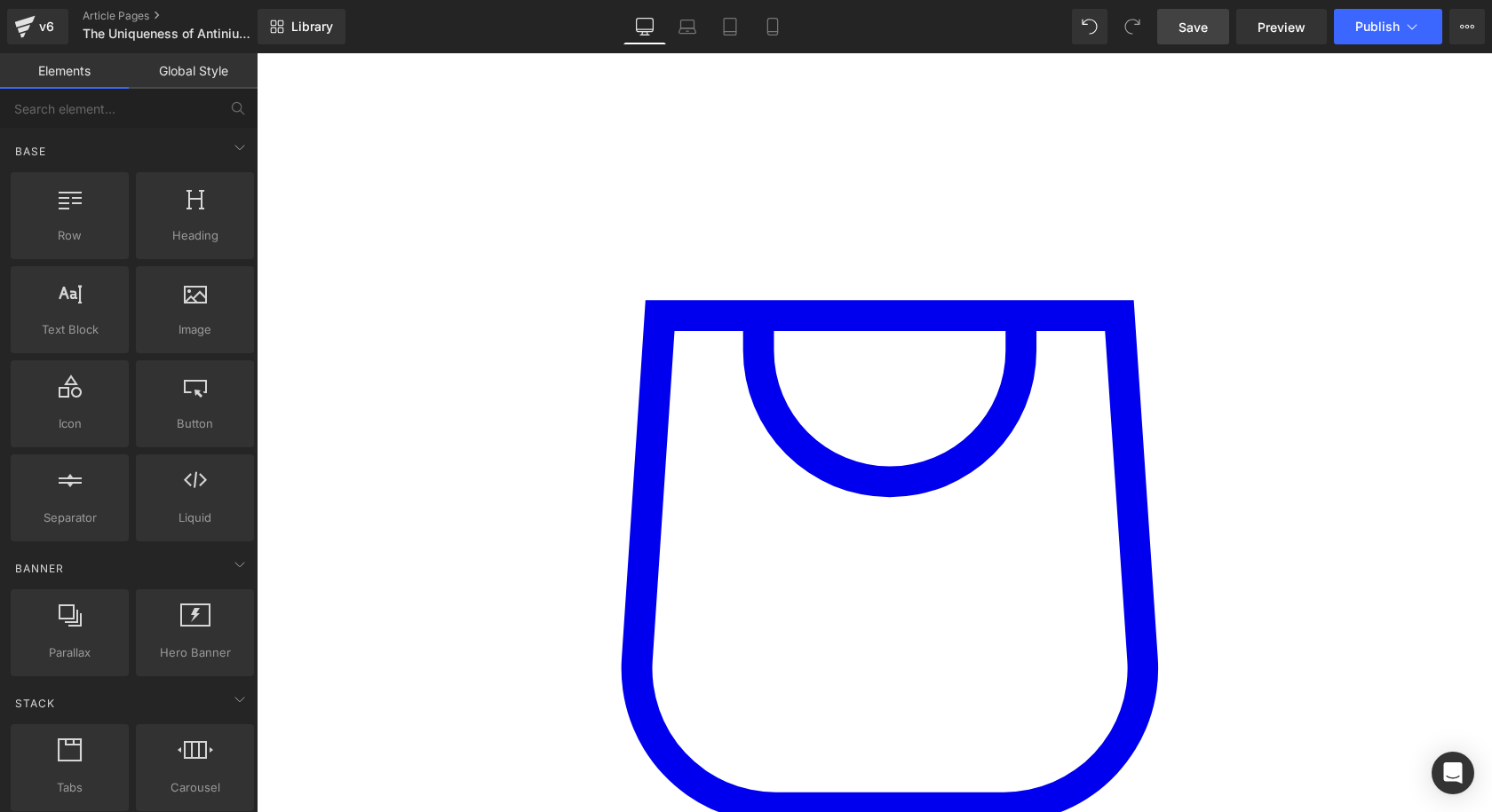
click at [256, 53] on icon at bounding box center [256, 53] width 0 height 0
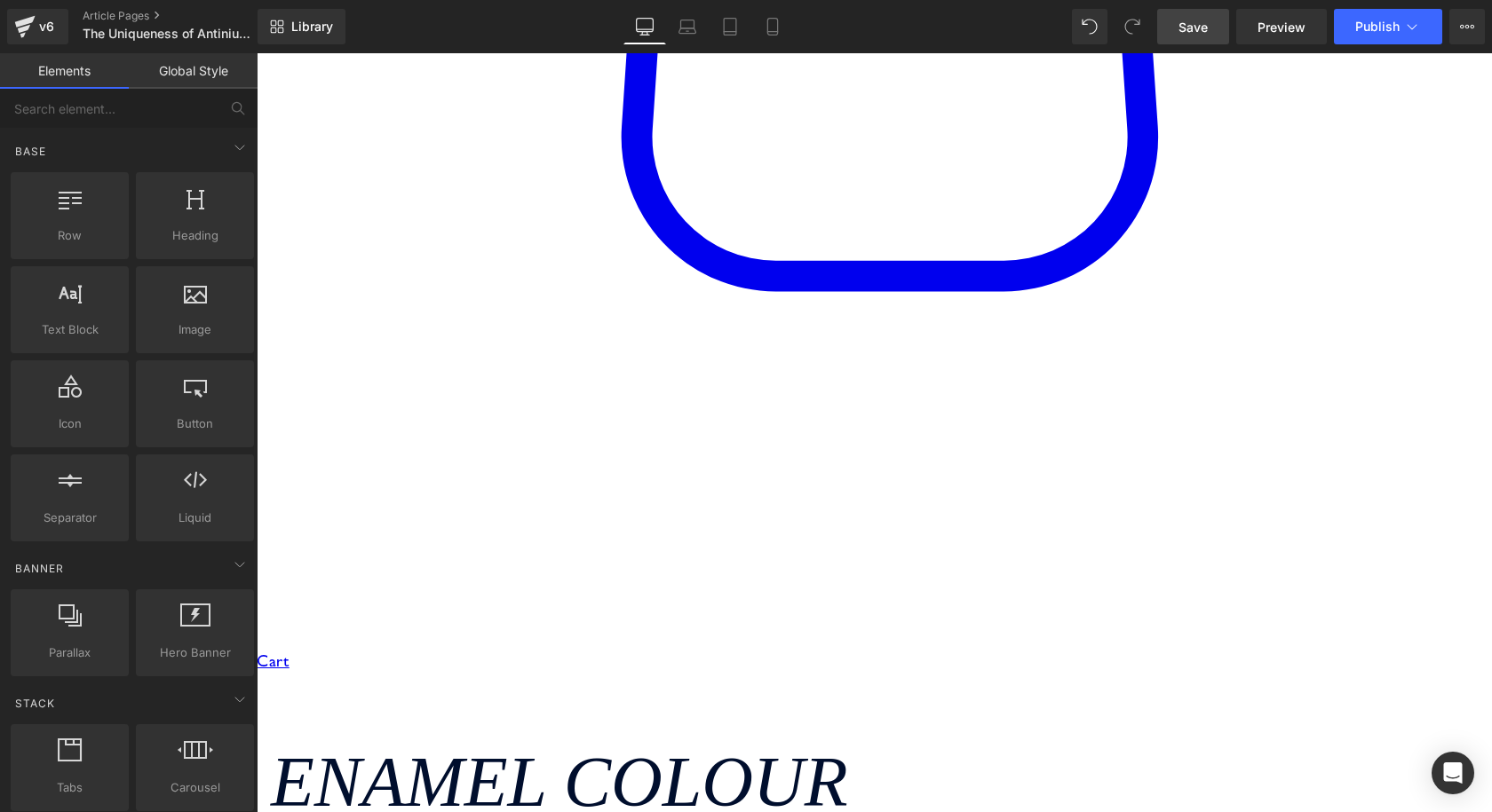
scroll to position [3688, 0]
click at [256, 53] on link at bounding box center [256, 53] width 0 height 0
click at [256, 53] on icon at bounding box center [256, 53] width 0 height 0
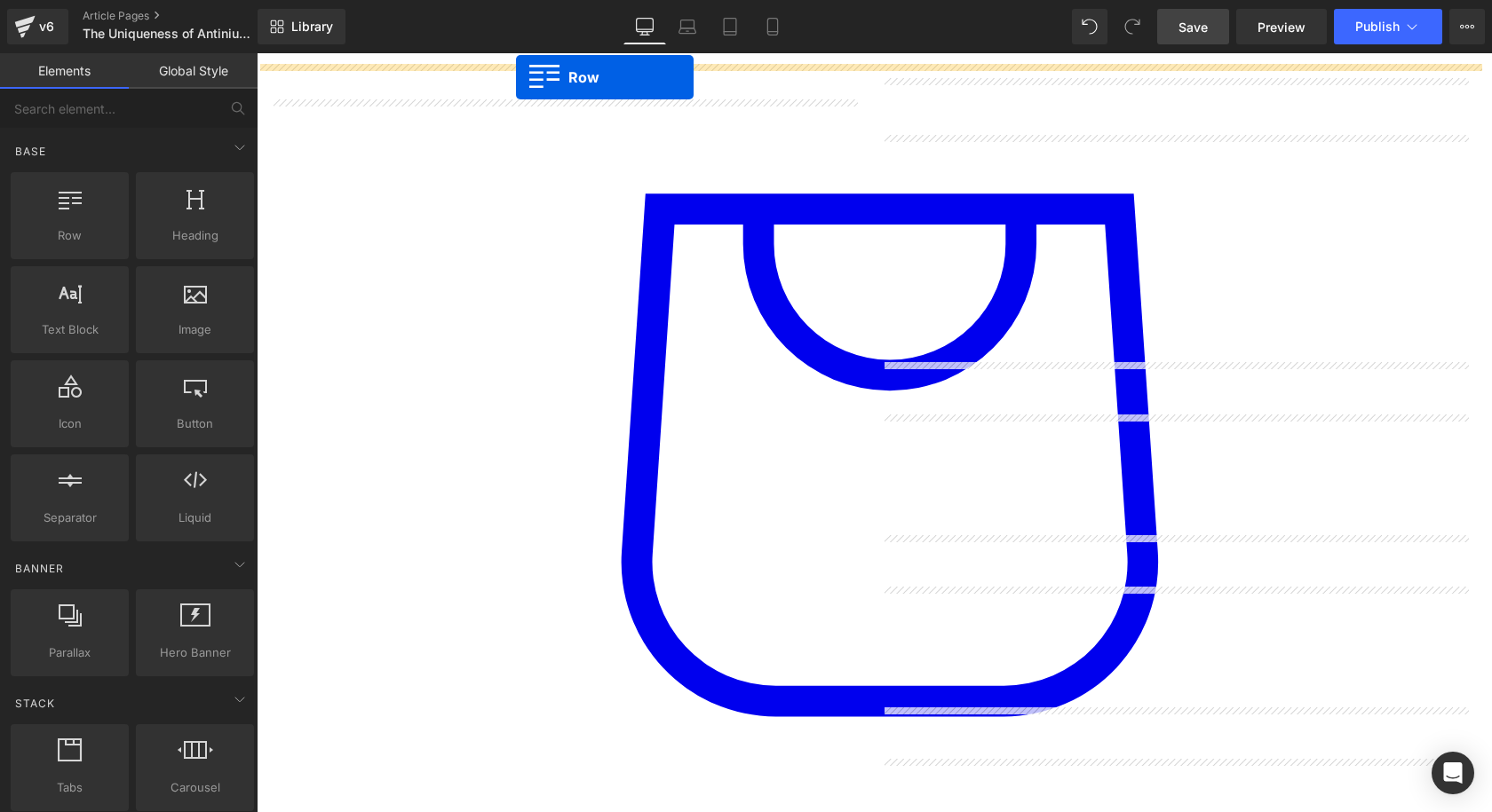
scroll to position [3174, 0]
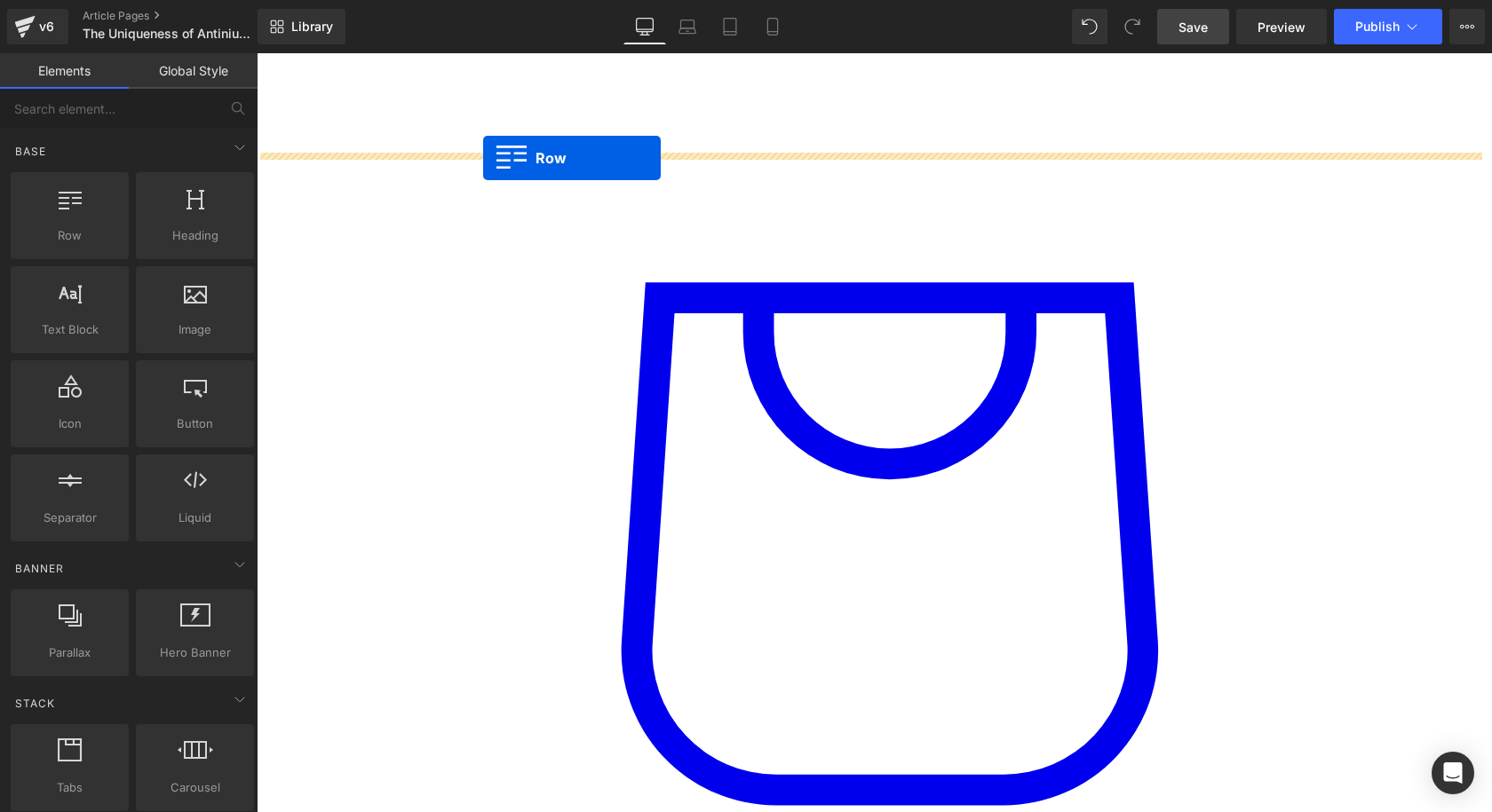
drag, startPoint x: 273, startPoint y: 494, endPoint x: 483, endPoint y: 158, distance: 396.2
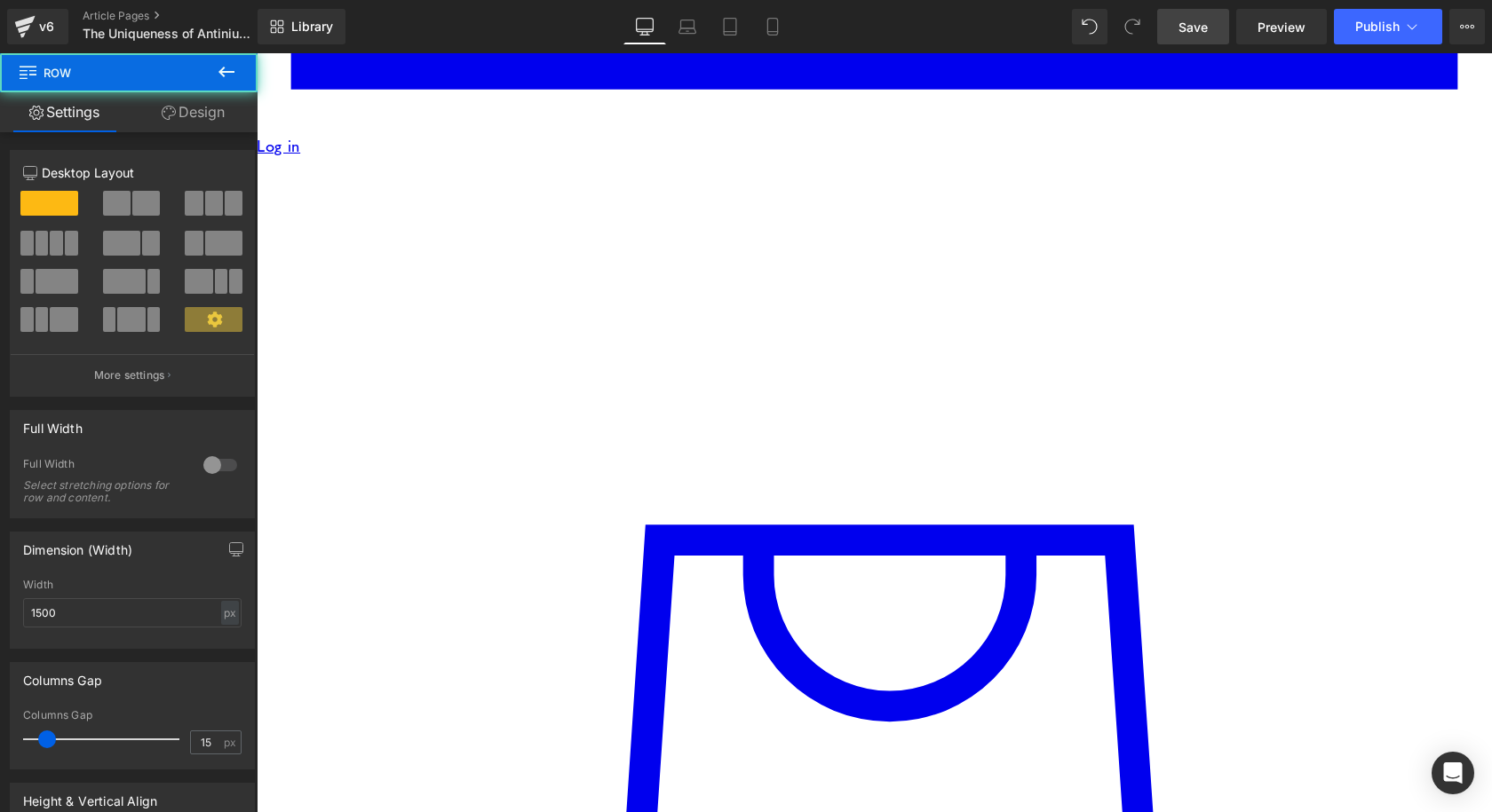
scroll to position [2907, 0]
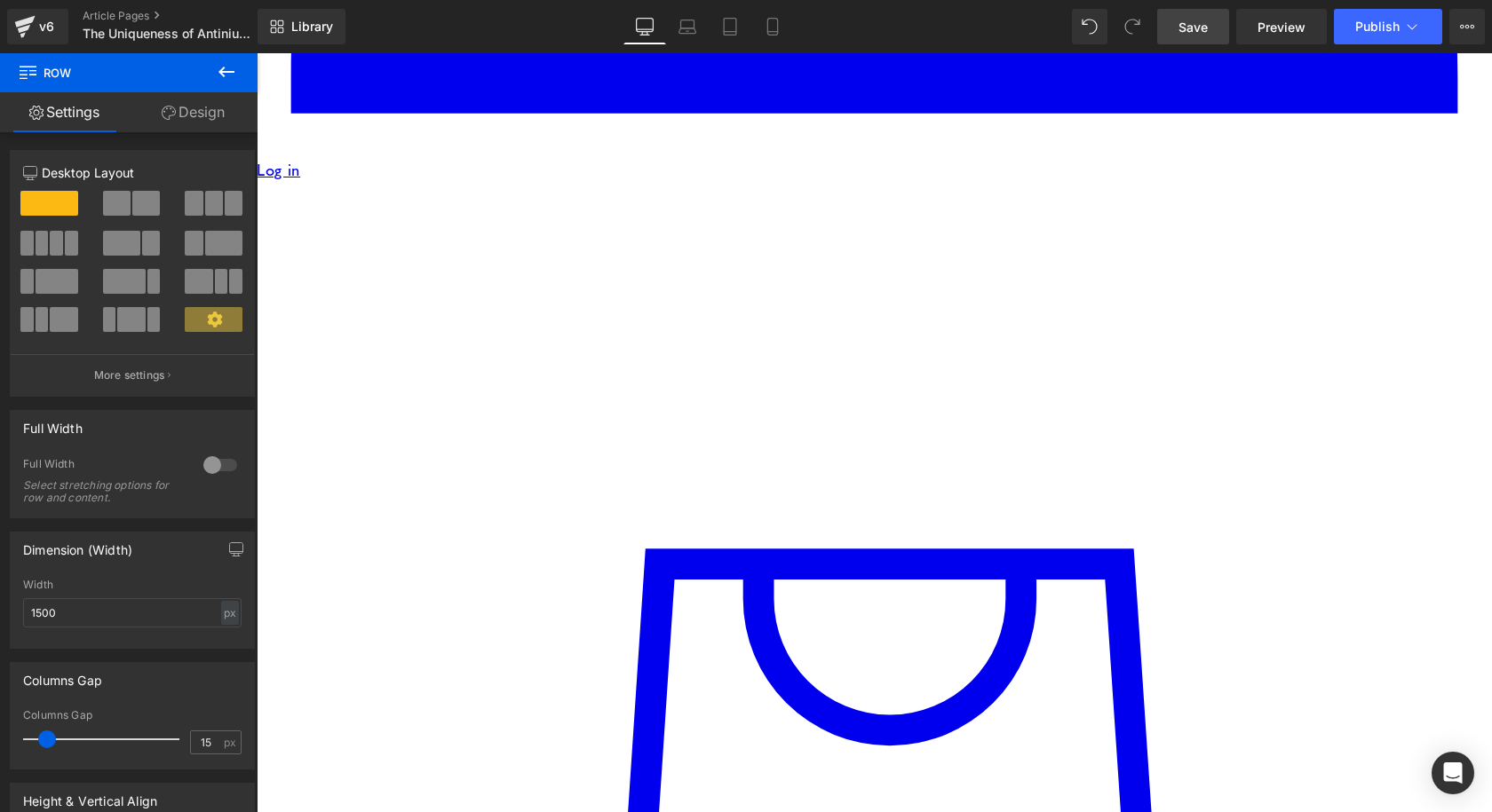
click at [256, 53] on span "Row" at bounding box center [256, 53] width 0 height 0
click at [256, 53] on icon at bounding box center [256, 53] width 0 height 0
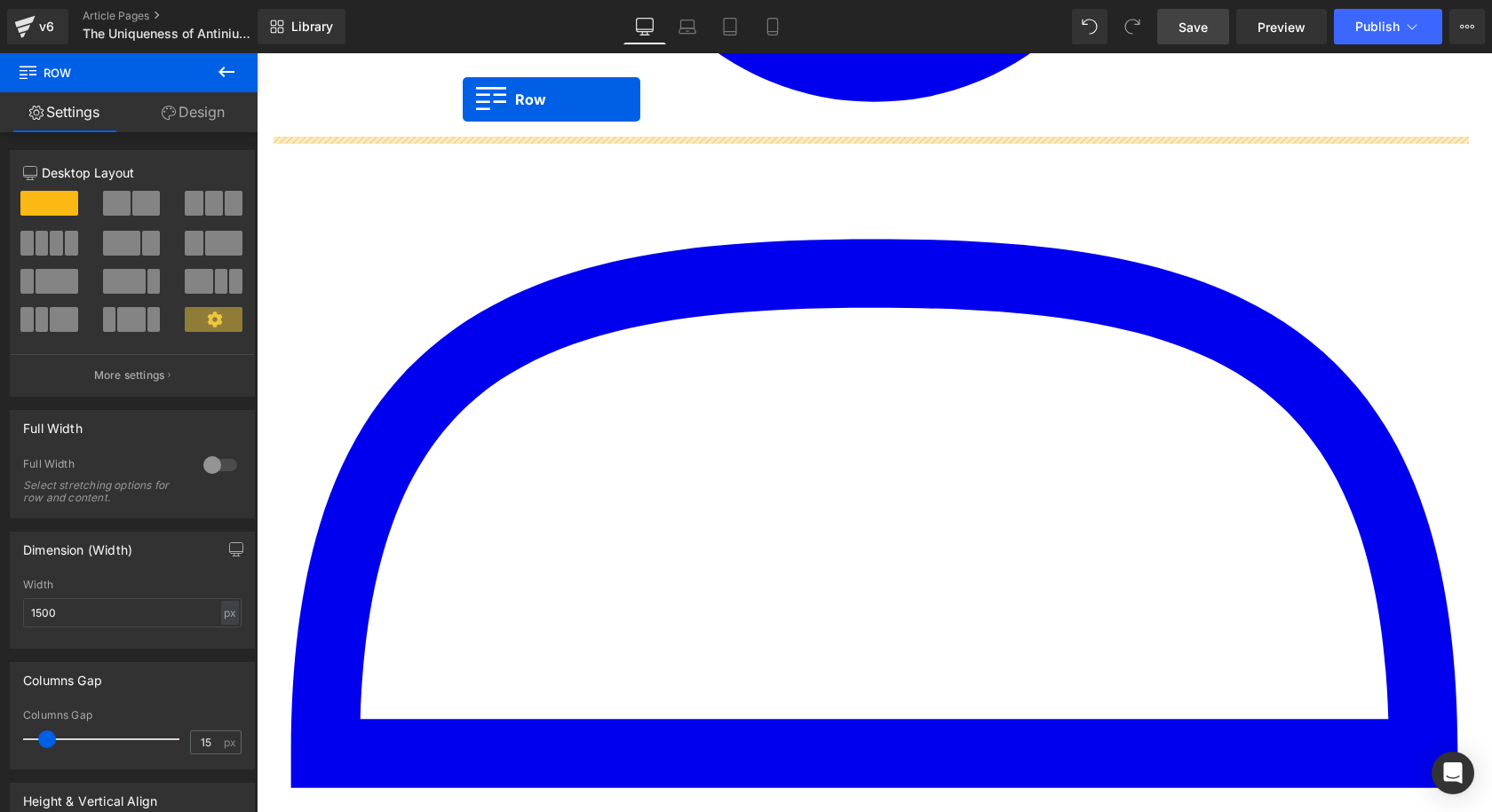
scroll to position [2180, 0]
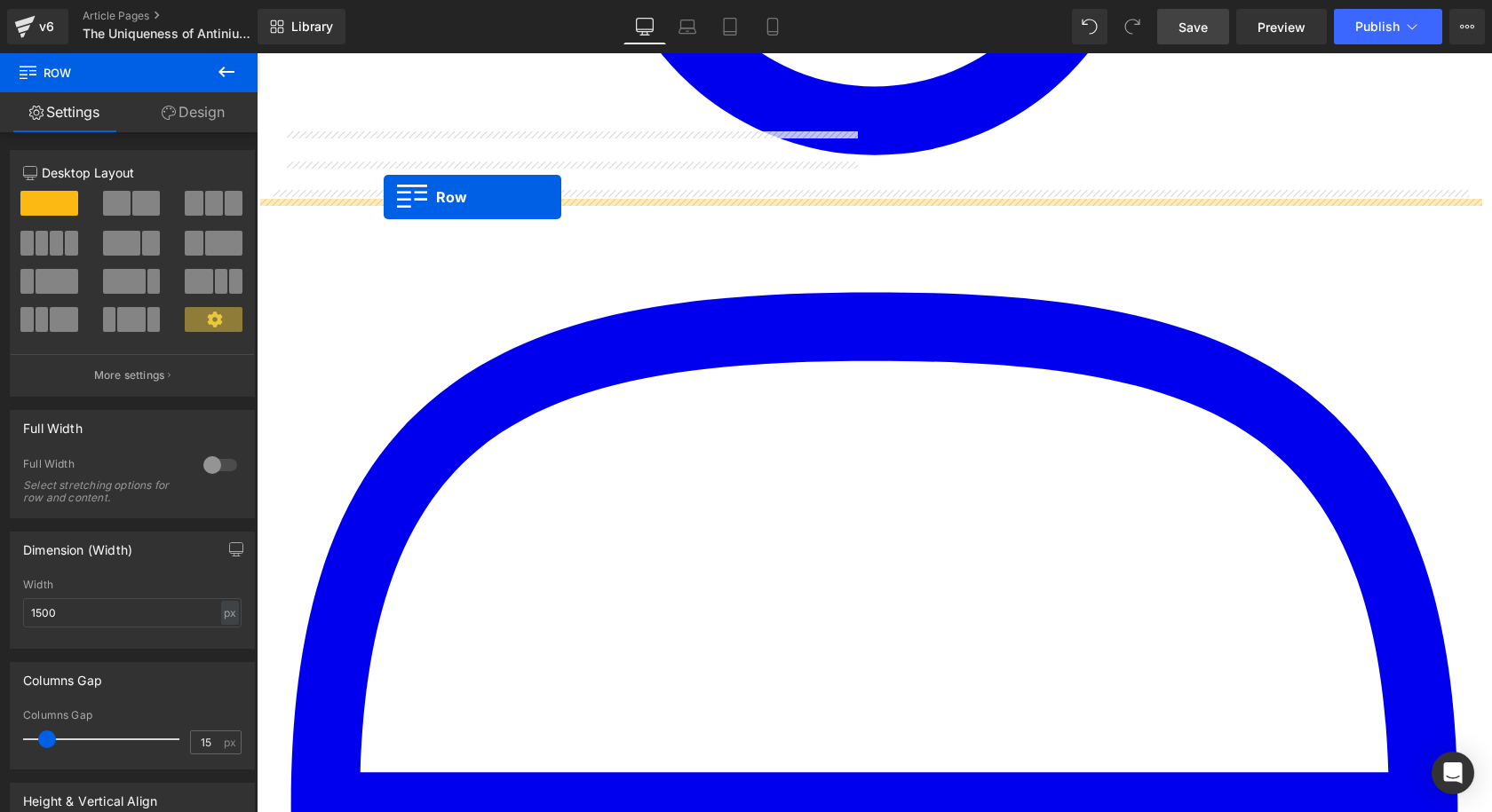
drag, startPoint x: 276, startPoint y: 430, endPoint x: 383, endPoint y: 197, distance: 256.4
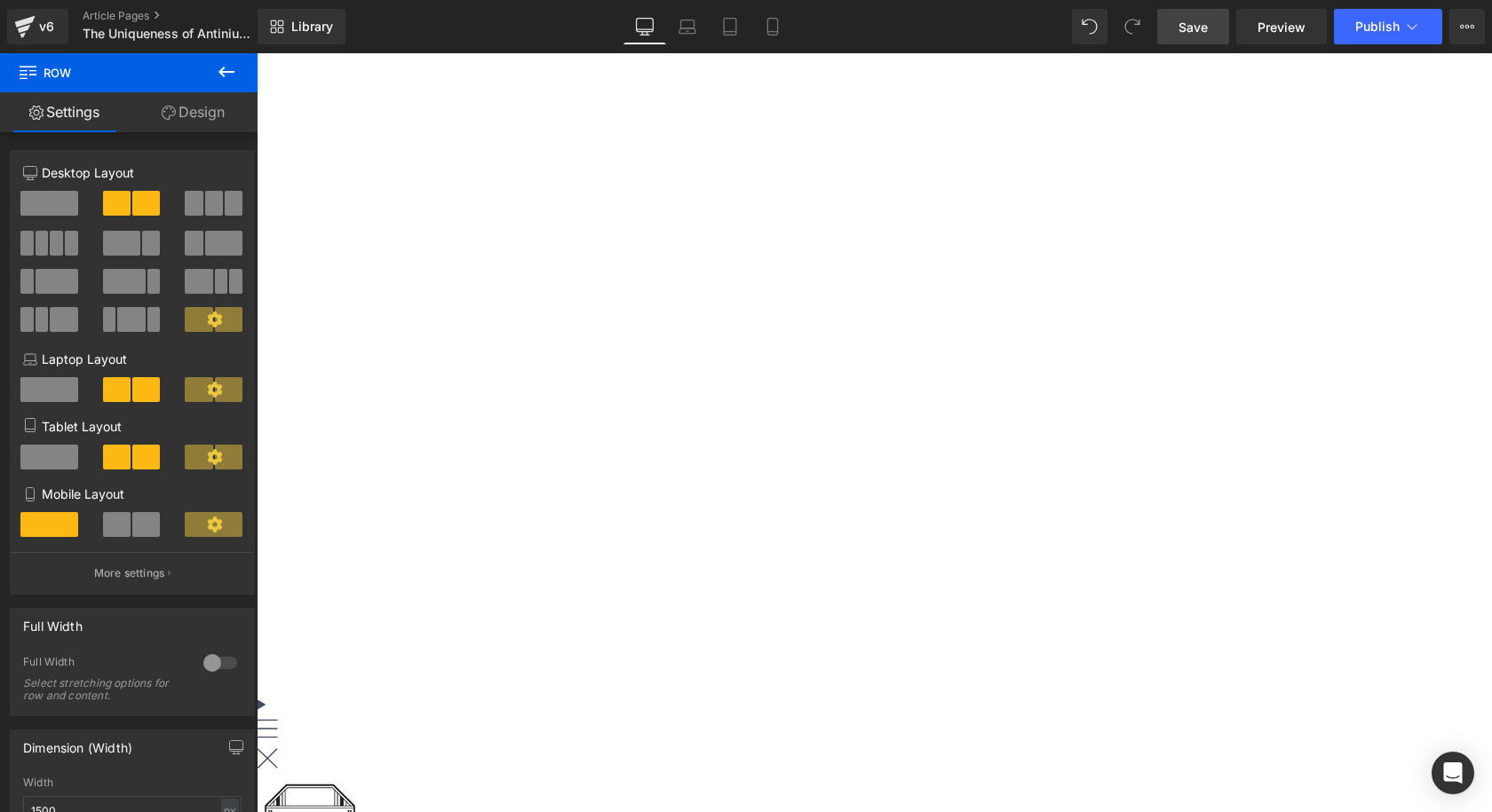
scroll to position [849, 0]
click at [256, 53] on icon at bounding box center [256, 53] width 0 height 0
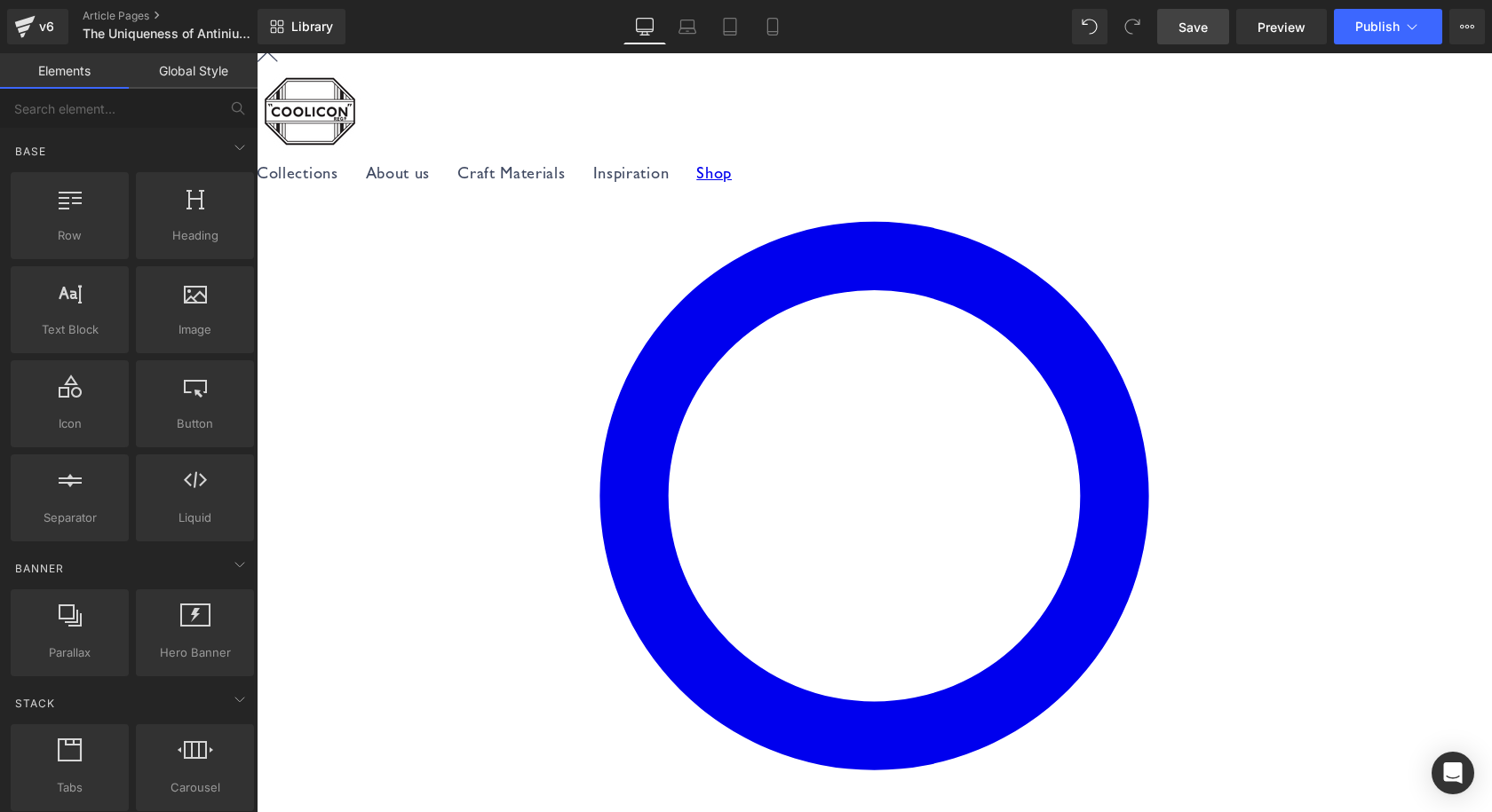
scroll to position [1825, 0]
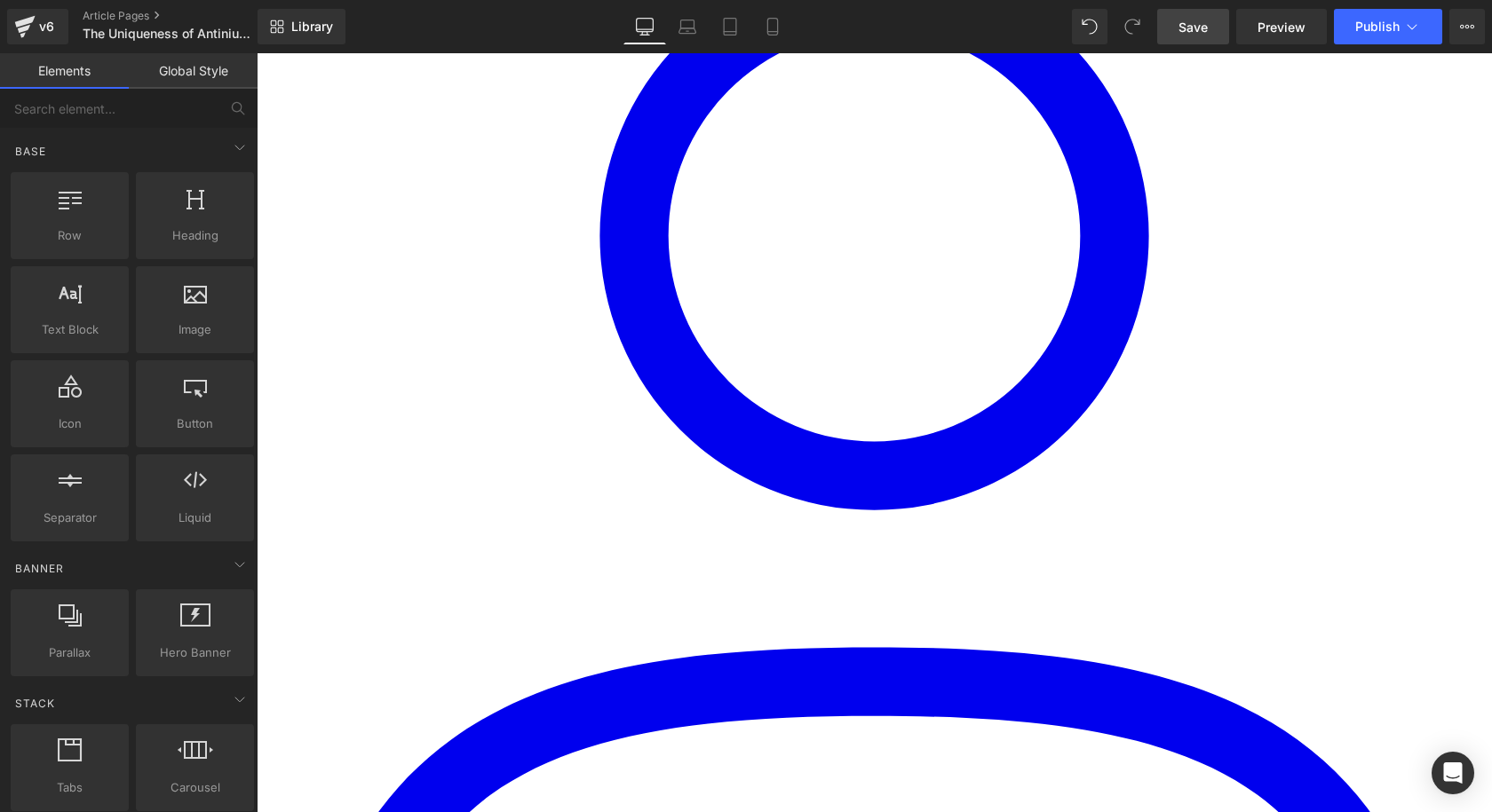
click at [256, 53] on link at bounding box center [256, 53] width 0 height 0
click at [256, 53] on icon at bounding box center [256, 53] width 0 height 0
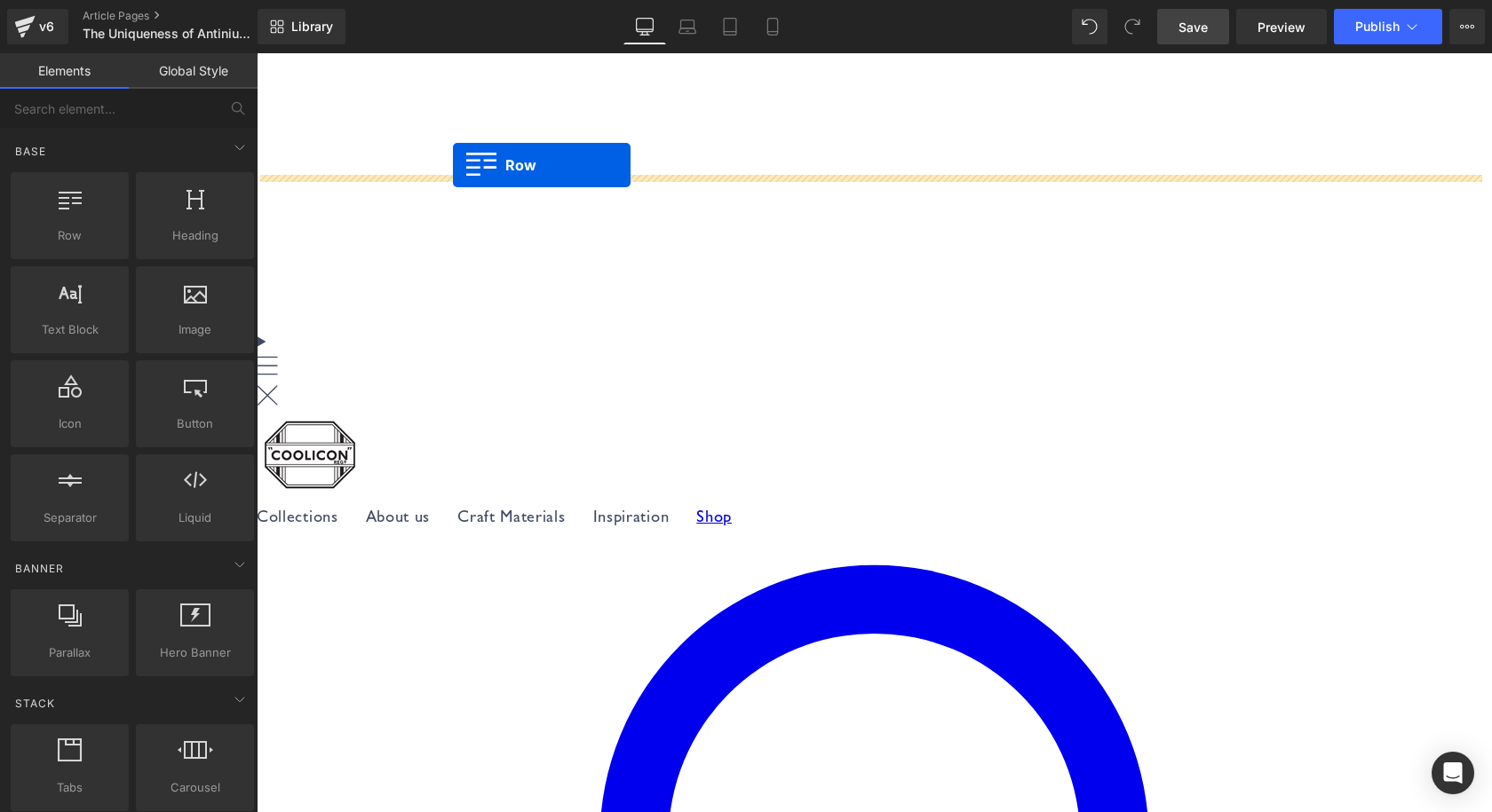
drag, startPoint x: 268, startPoint y: 546, endPoint x: 452, endPoint y: 165, distance: 423.1
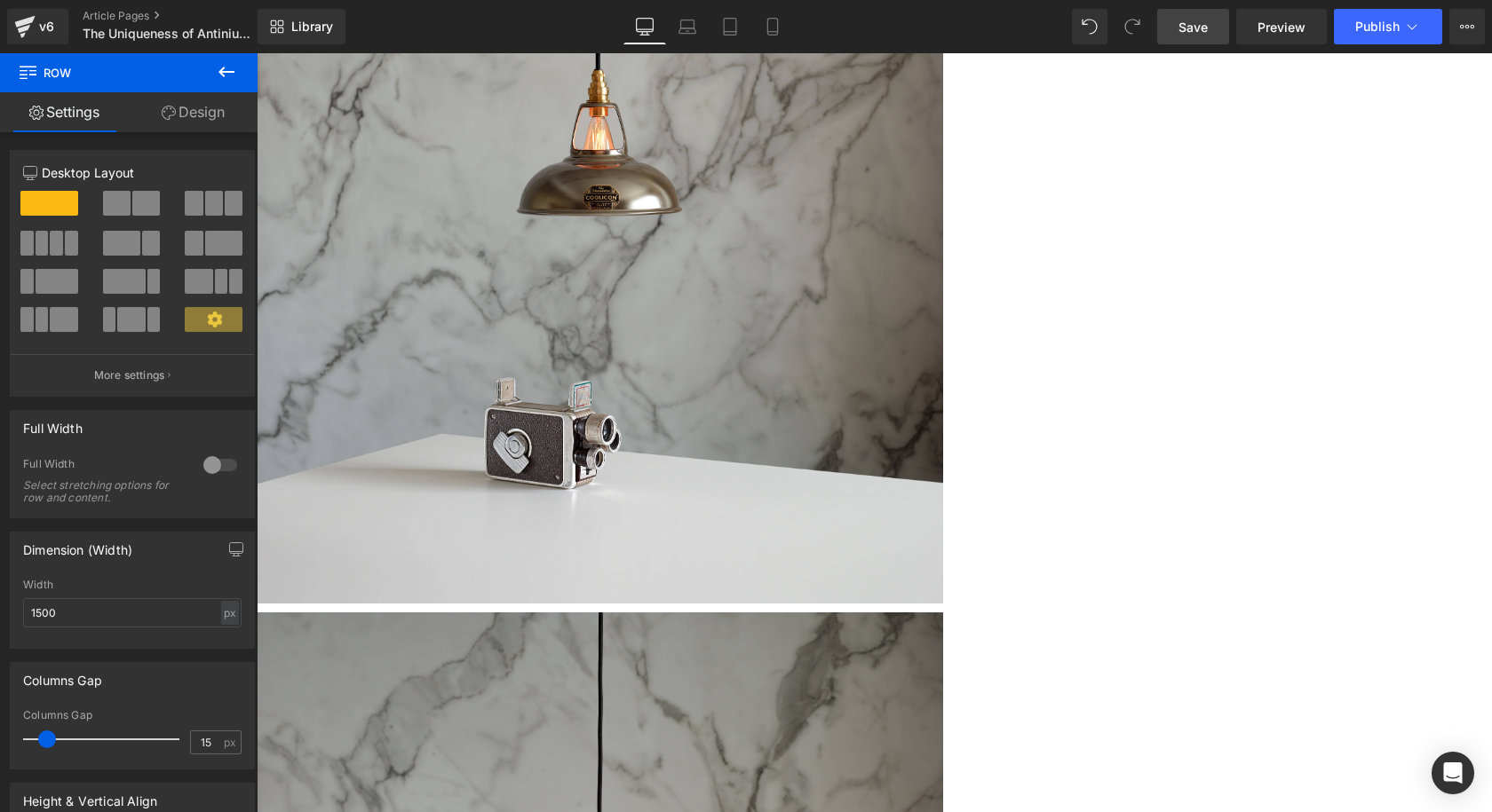
scroll to position [5126, 0]
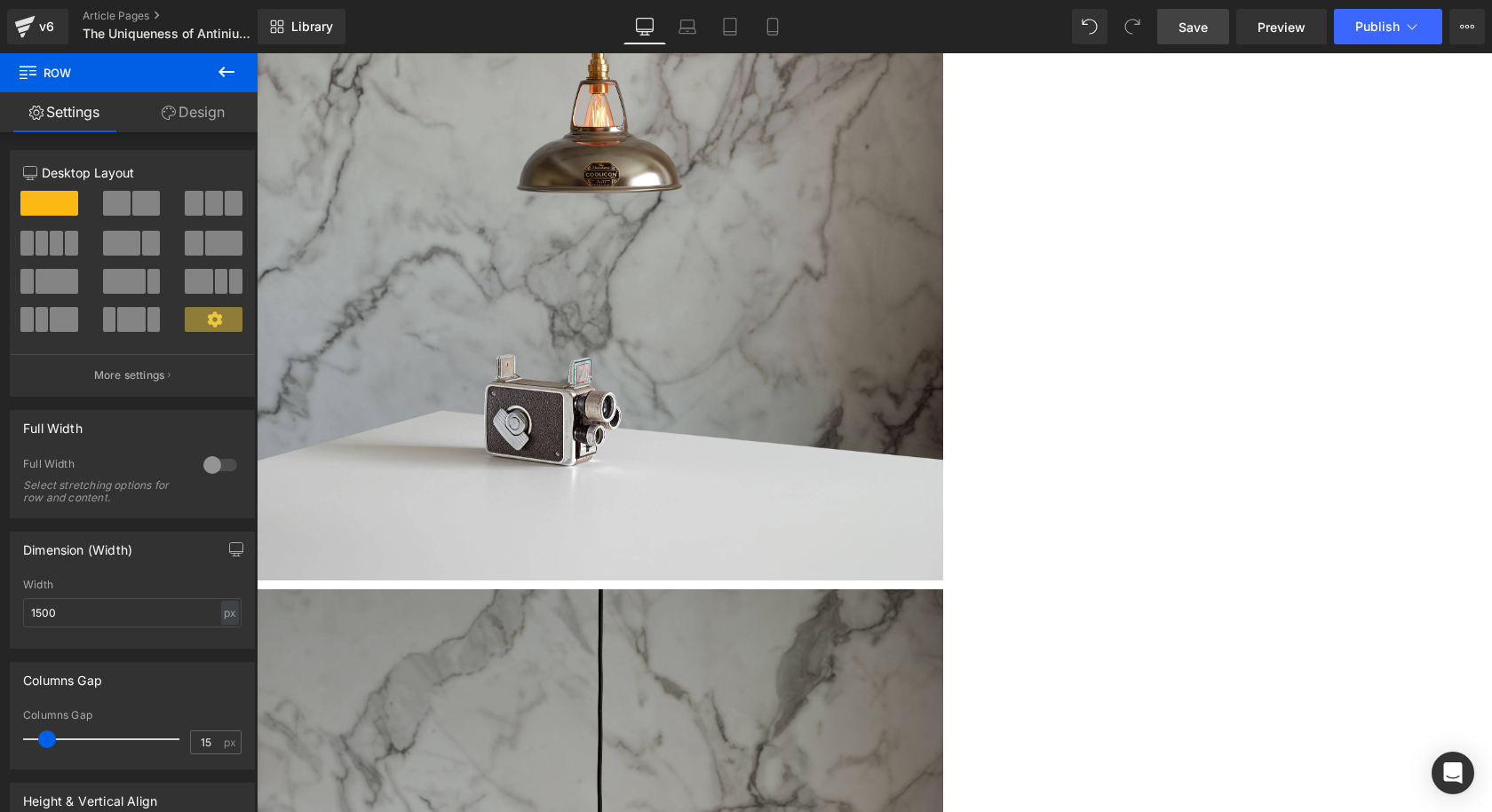
click at [1208, 30] on span "Save" at bounding box center [1193, 26] width 29 height 18
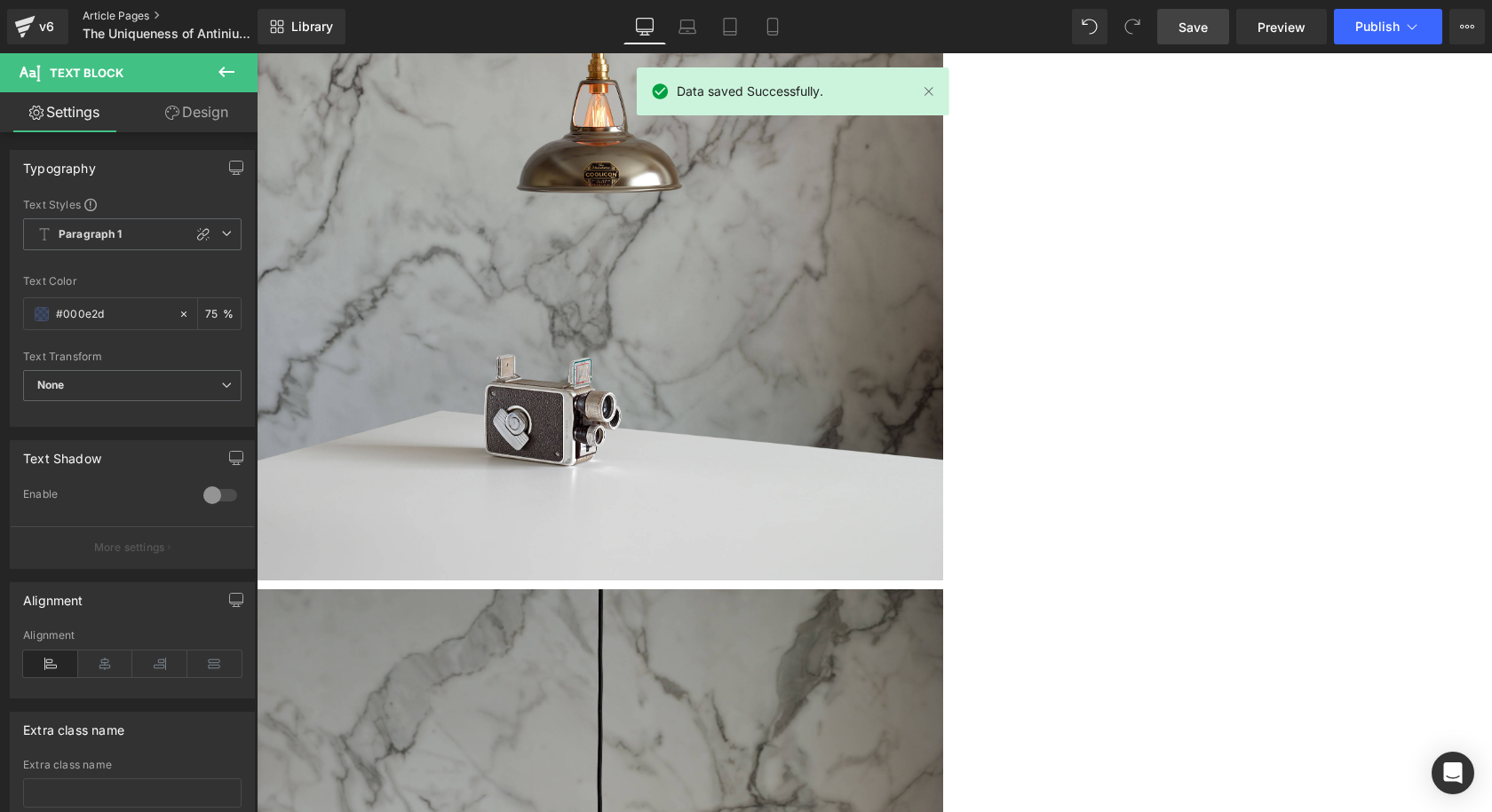
click at [150, 13] on link "Article Pages" at bounding box center [184, 16] width 204 height 15
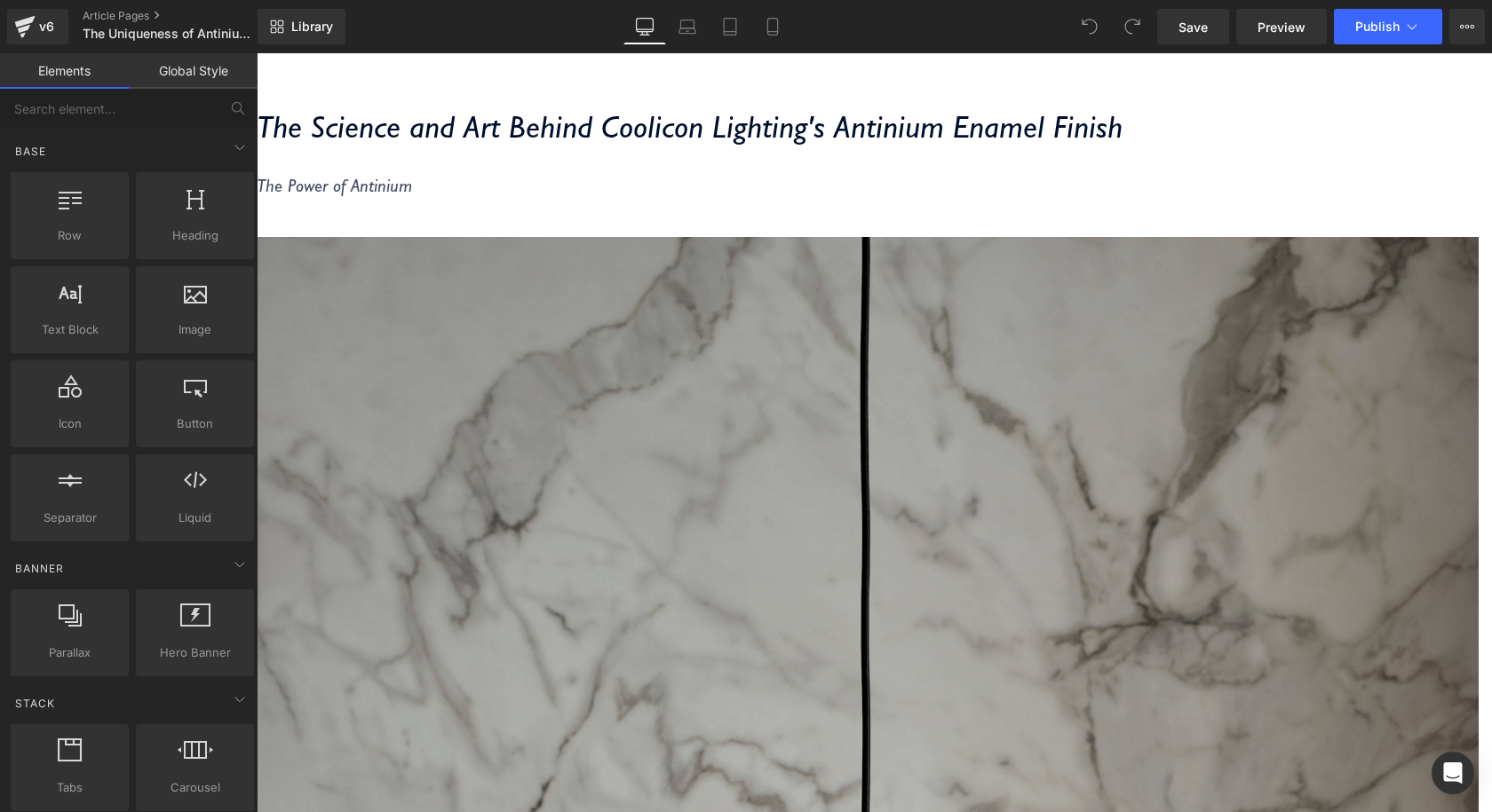
scroll to position [4436, 0]
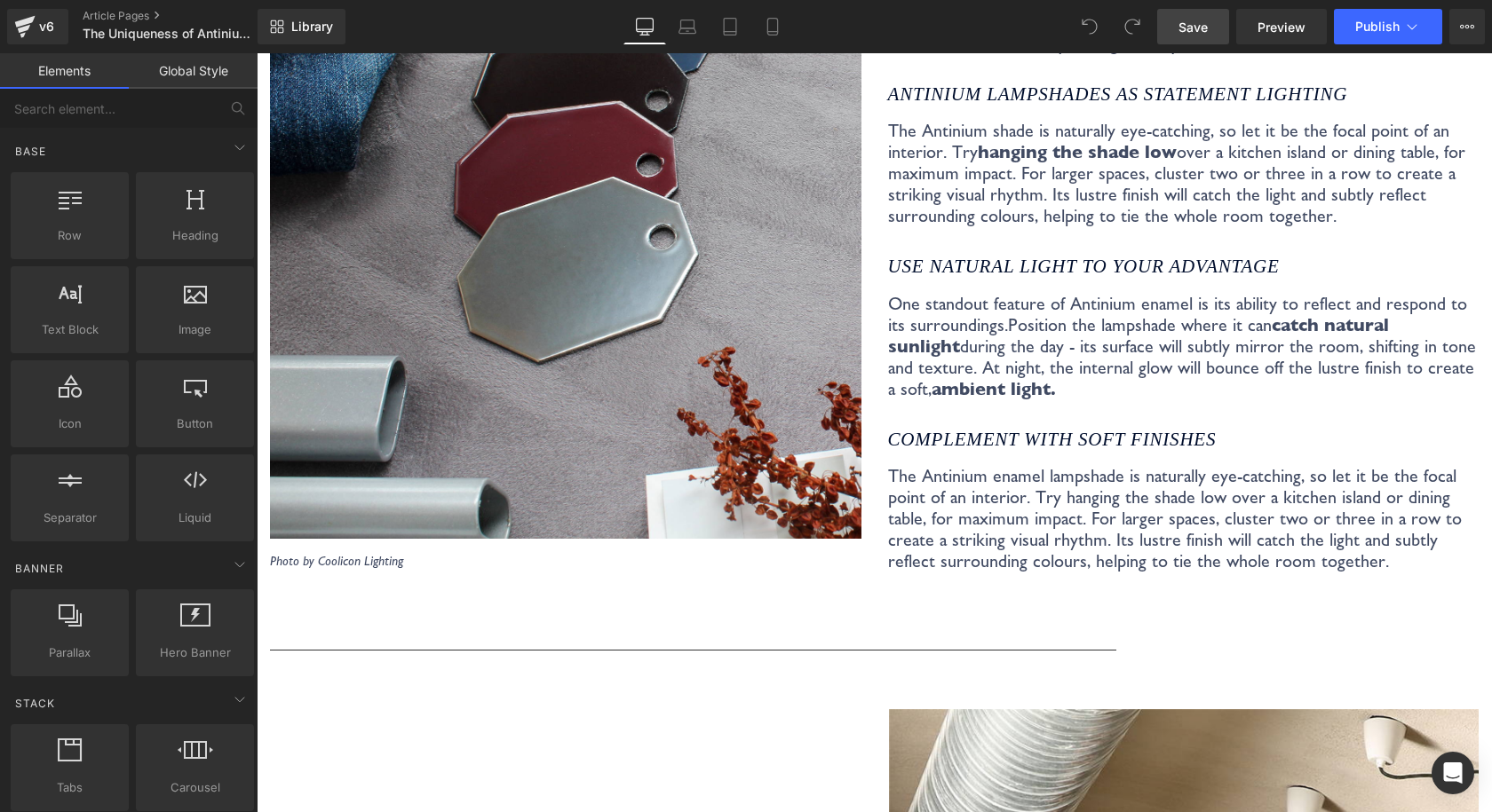
click at [1197, 39] on link "Save" at bounding box center [1193, 26] width 72 height 36
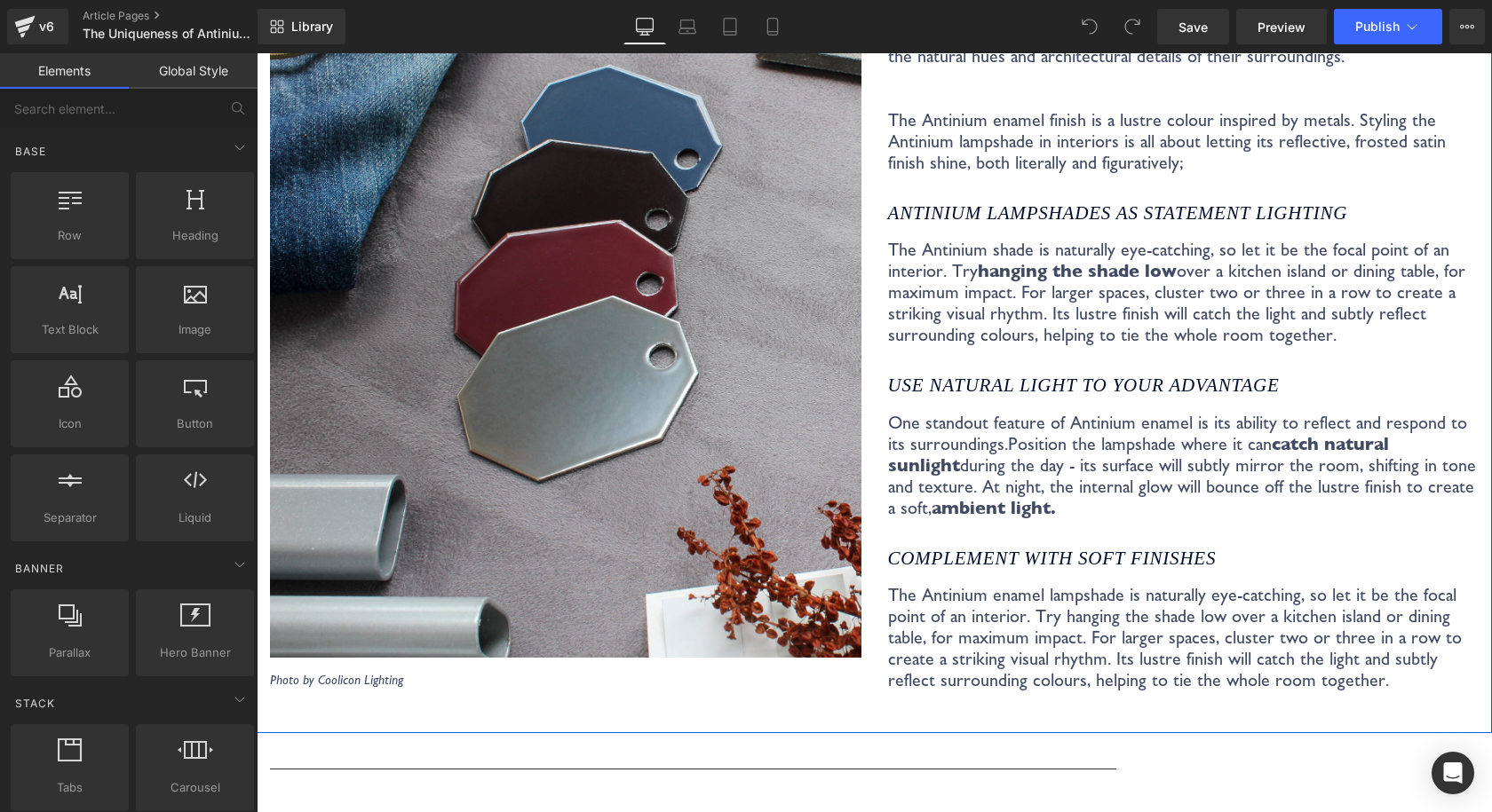
scroll to position [4348, 0]
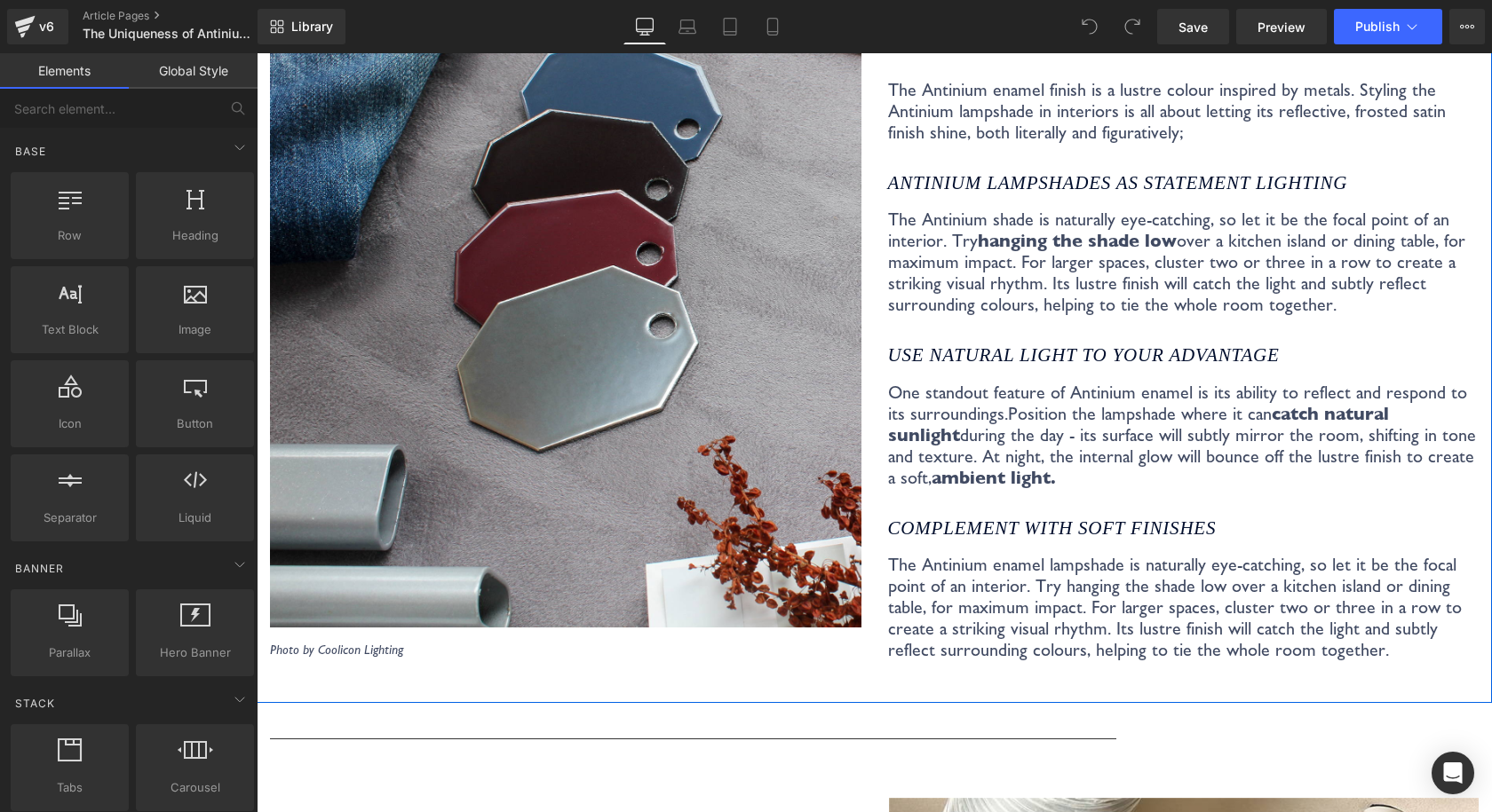
click at [1012, 569] on p "The Antinium enamel lampshade is naturally eye-catching, so let it be the focal…" at bounding box center [1183, 607] width 591 height 107
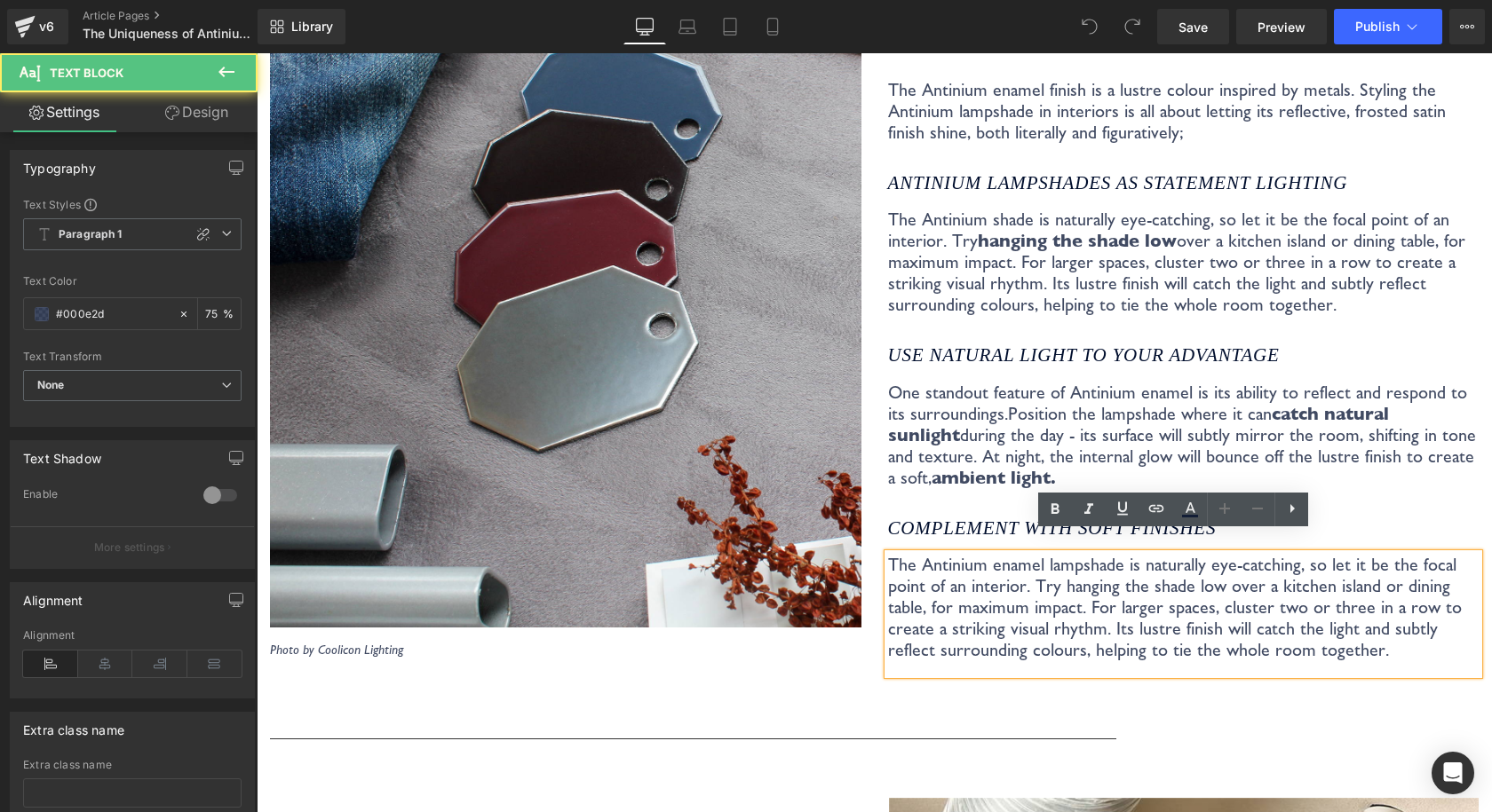
click at [1035, 554] on p "The Antinium enamel lampshade is naturally eye-catching, so let it be the focal…" at bounding box center [1183, 607] width 591 height 107
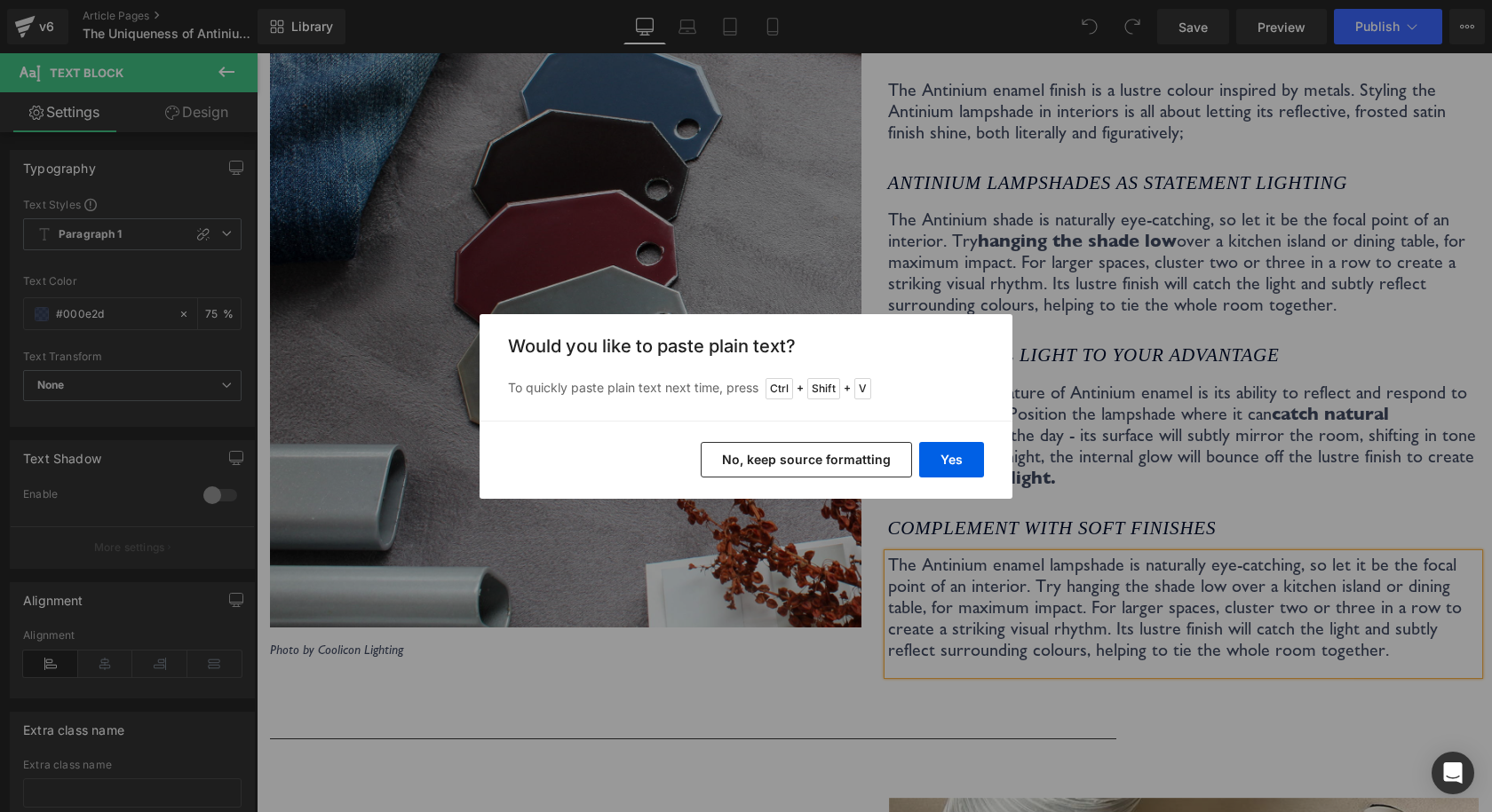
click at [992, 473] on div "Yes No, keep source formatting" at bounding box center [746, 460] width 533 height 78
click at [983, 469] on div "Yes No, keep source formatting" at bounding box center [746, 460] width 533 height 78
drag, startPoint x: 962, startPoint y: 463, endPoint x: 705, endPoint y: 409, distance: 262.6
click at [962, 463] on button "Yes" at bounding box center [951, 459] width 65 height 36
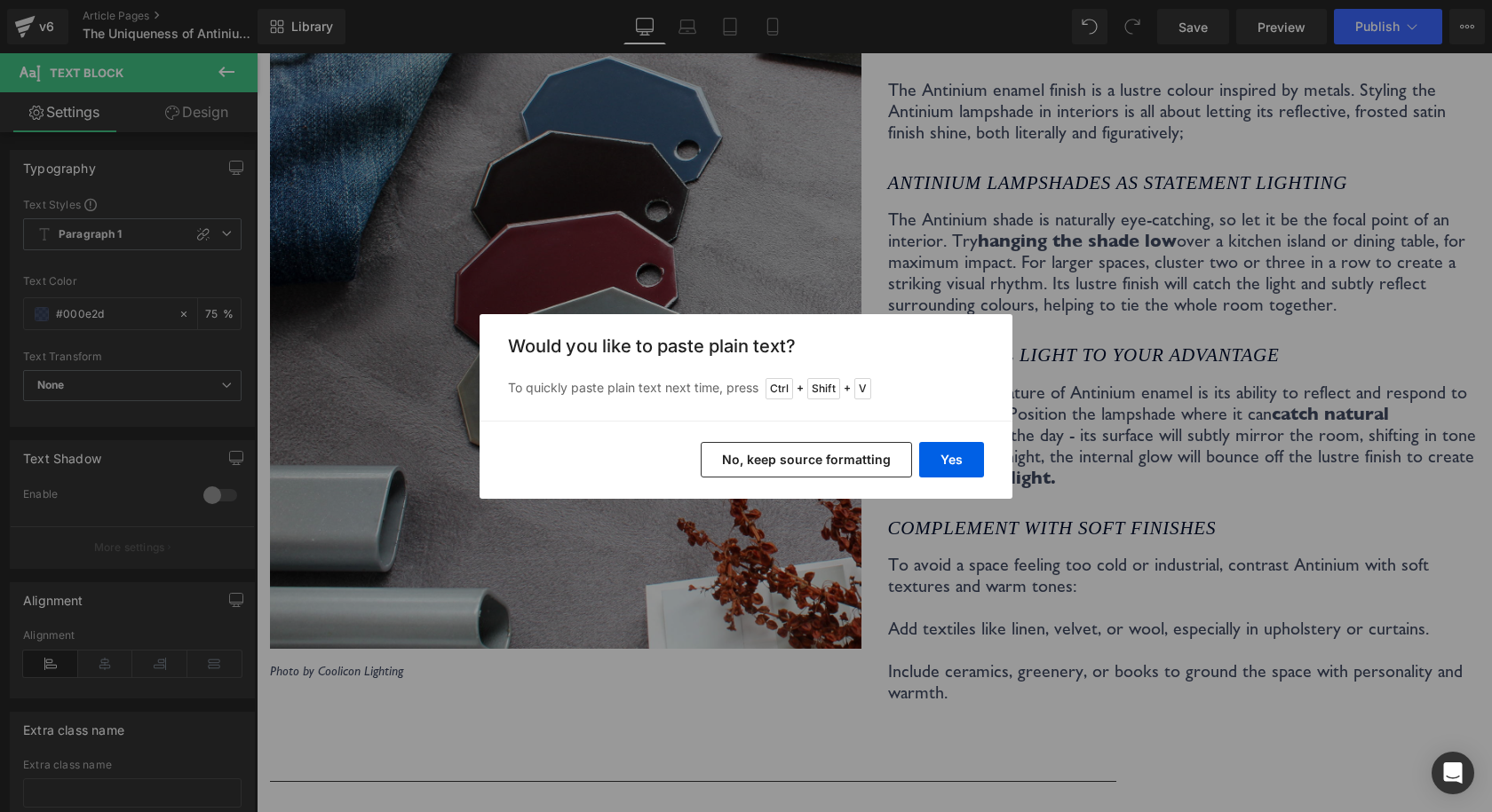
scroll to position [4369, 0]
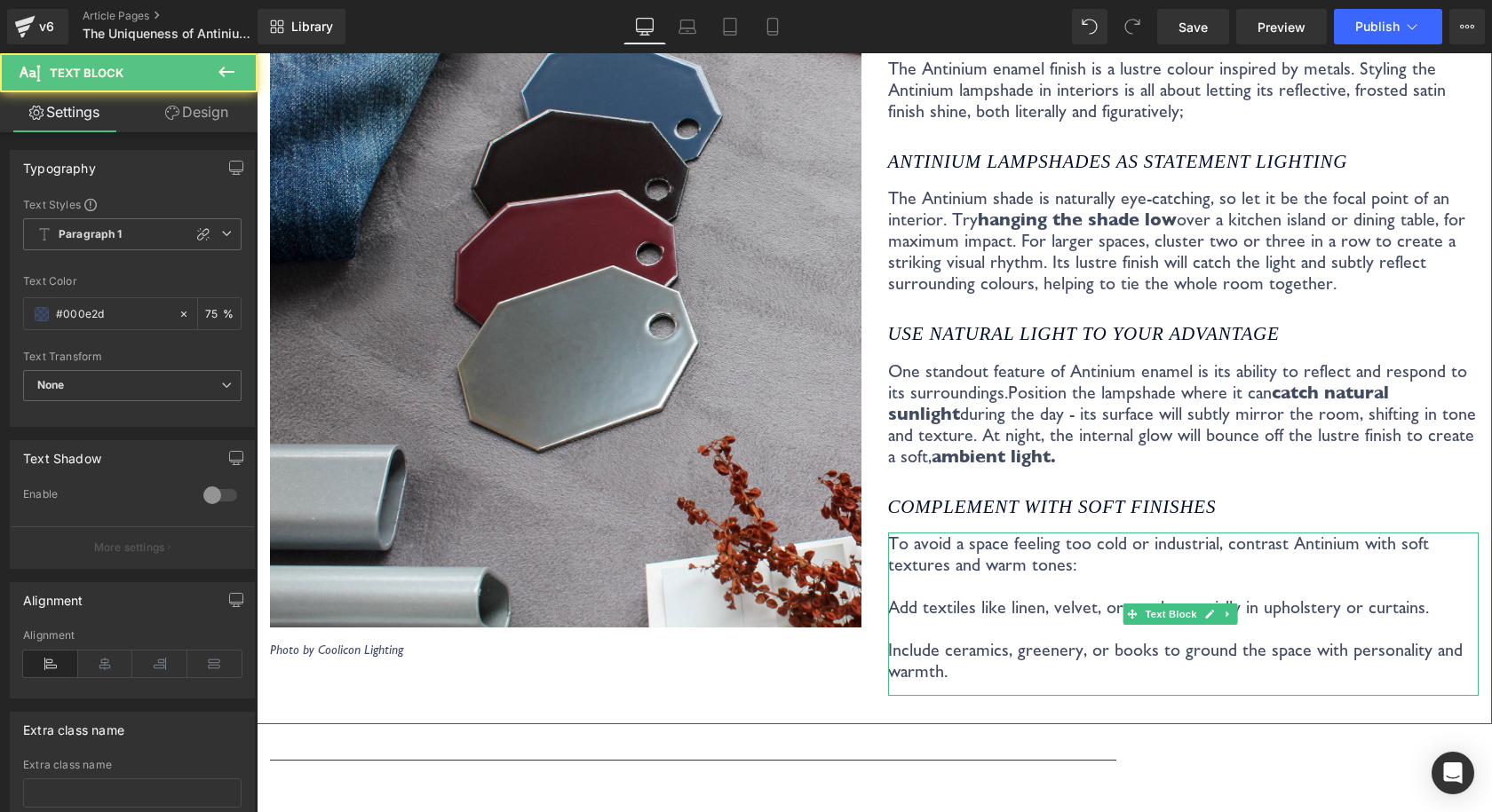
click at [1269, 533] on p "To avoid a space feeling too cold or industrial, contrast Antinium with soft te…" at bounding box center [1183, 554] width 591 height 43
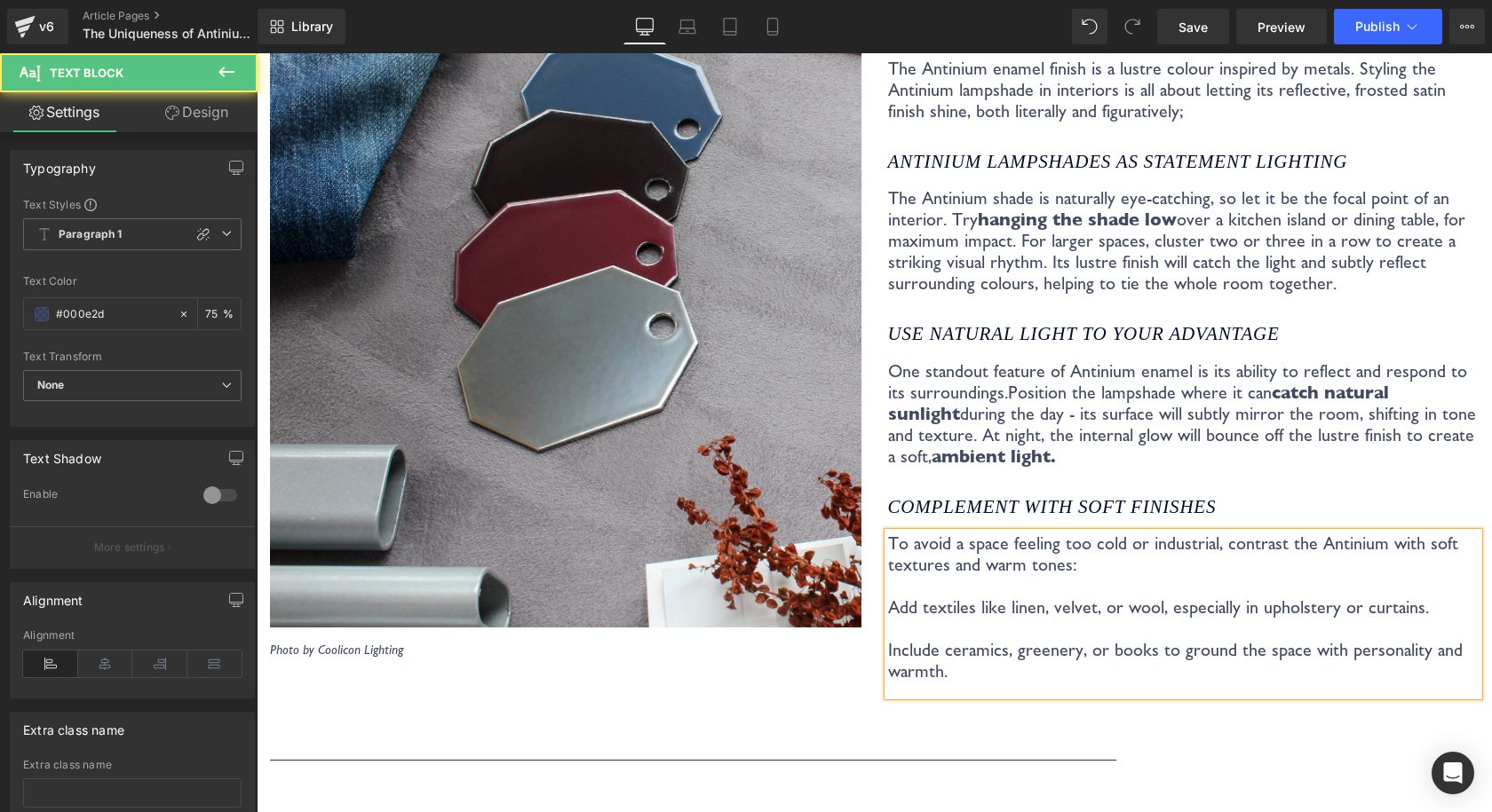
click at [1366, 533] on p "To avoid a space feeling too cold or industrial, contrast the Antinium with sof…" at bounding box center [1183, 554] width 591 height 43
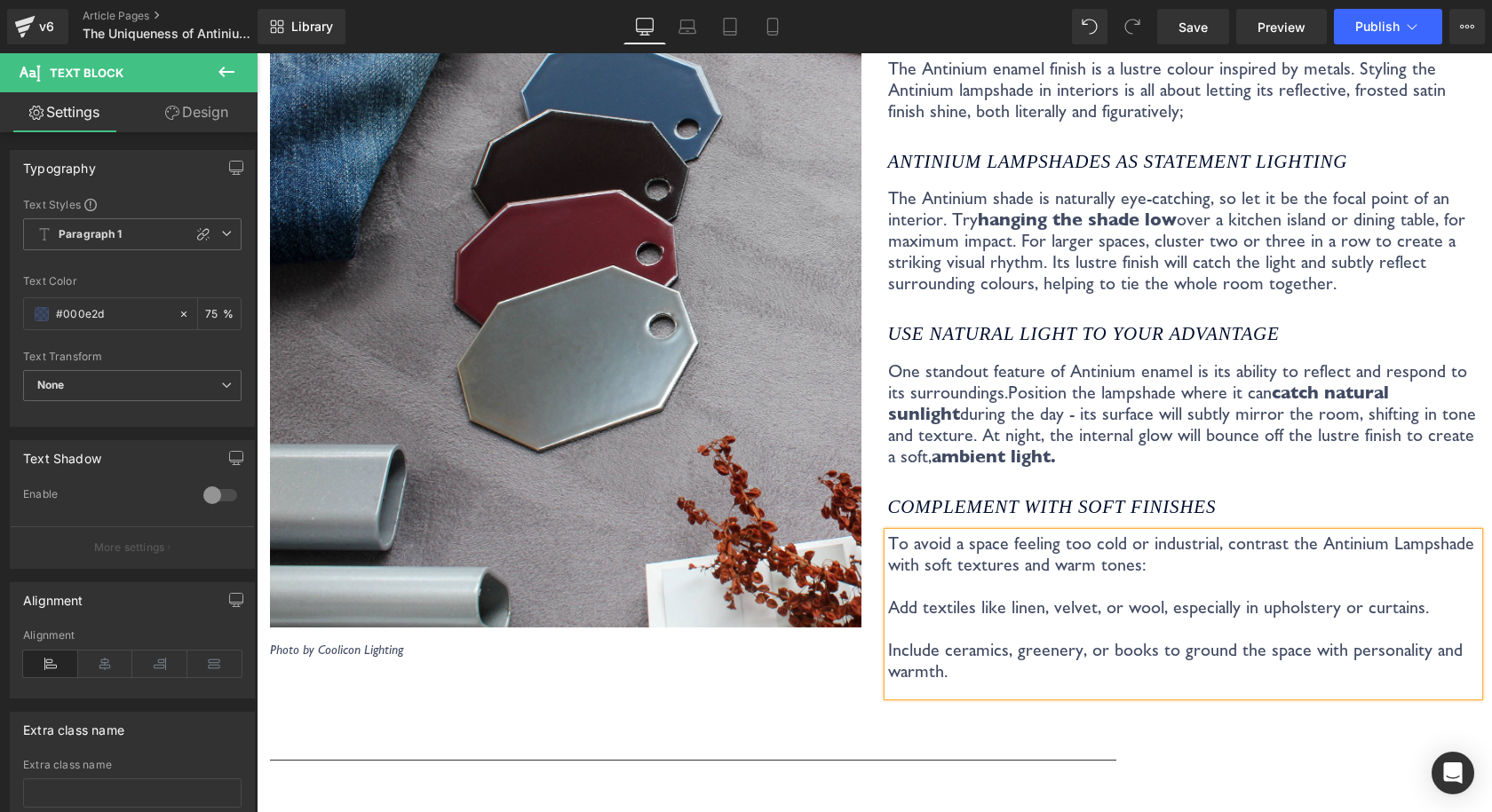
click at [1201, 549] on p "To avoid a space feeling too cold or industrial, contrast the Antinium Lampshad…" at bounding box center [1183, 554] width 591 height 43
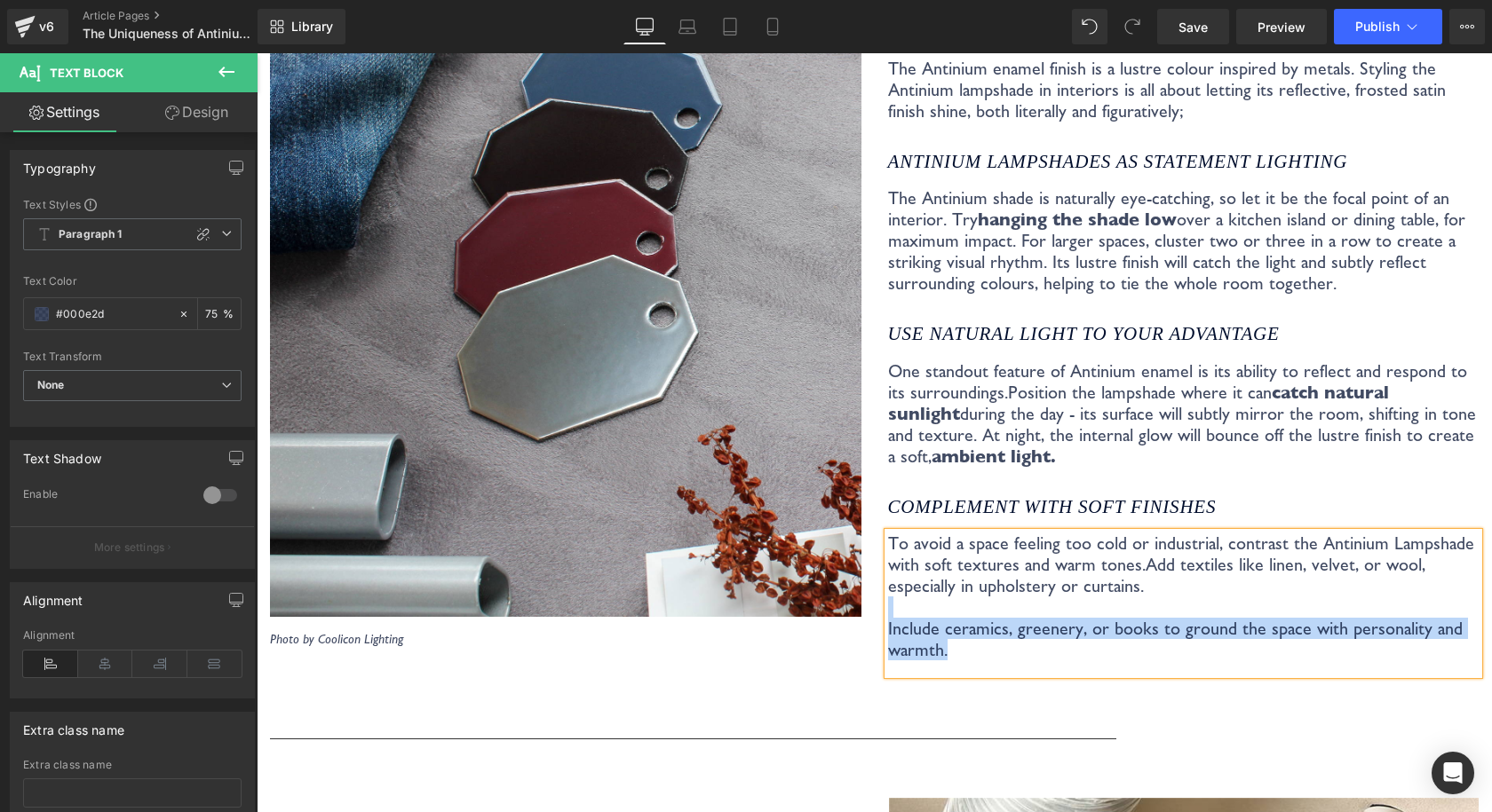
drag, startPoint x: 977, startPoint y: 644, endPoint x: 872, endPoint y: 597, distance: 115.0
click at [875, 597] on div "How to style the Antinium Lampshade Heading The original Antinium 1933™ Design …" at bounding box center [1183, 263] width 618 height 823
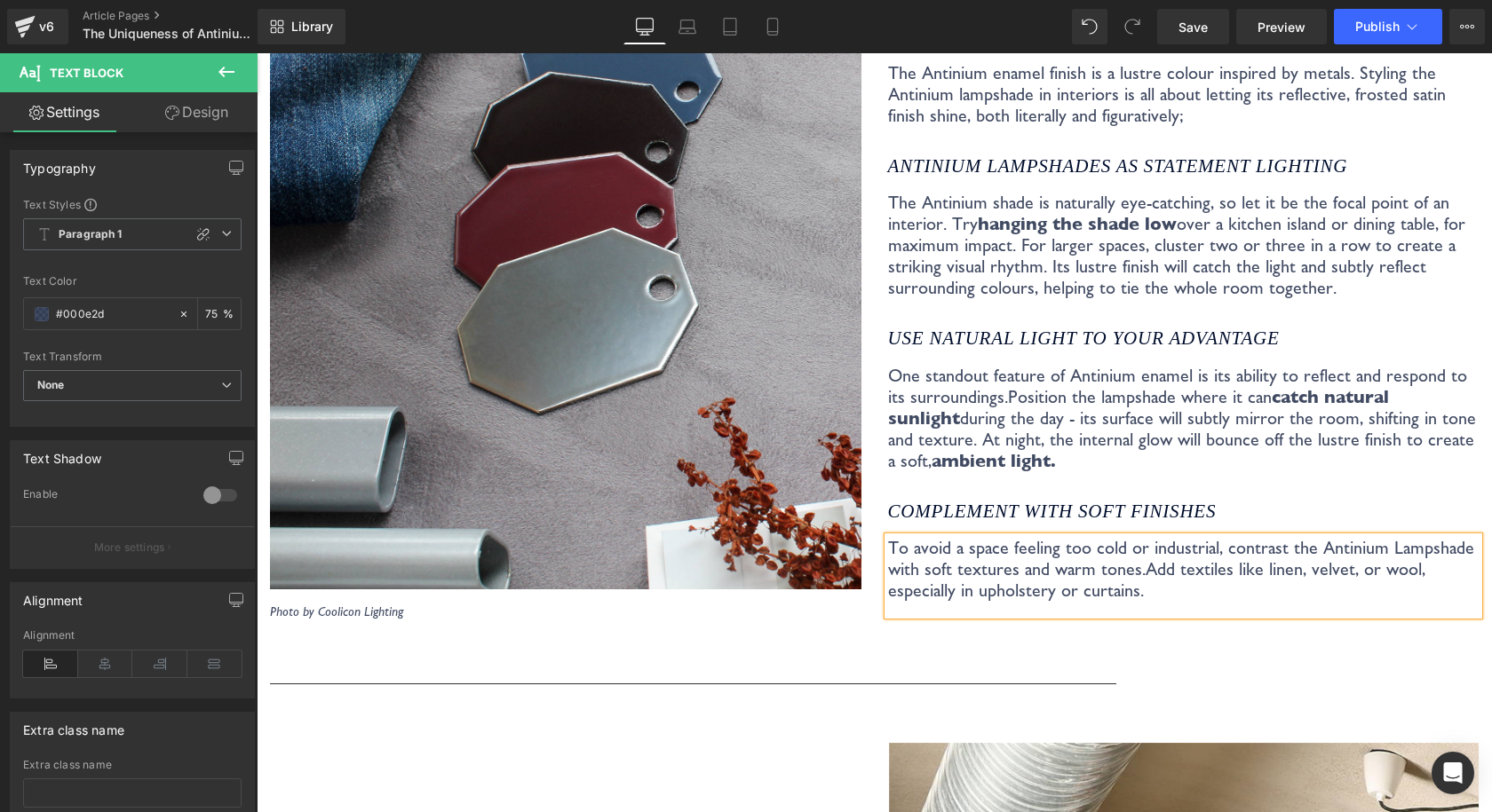
scroll to position [4370, 0]
click at [1067, 419] on span "Position the lampshade where it can catch natural sunlight during the day - its…" at bounding box center [1181, 428] width 587 height 85
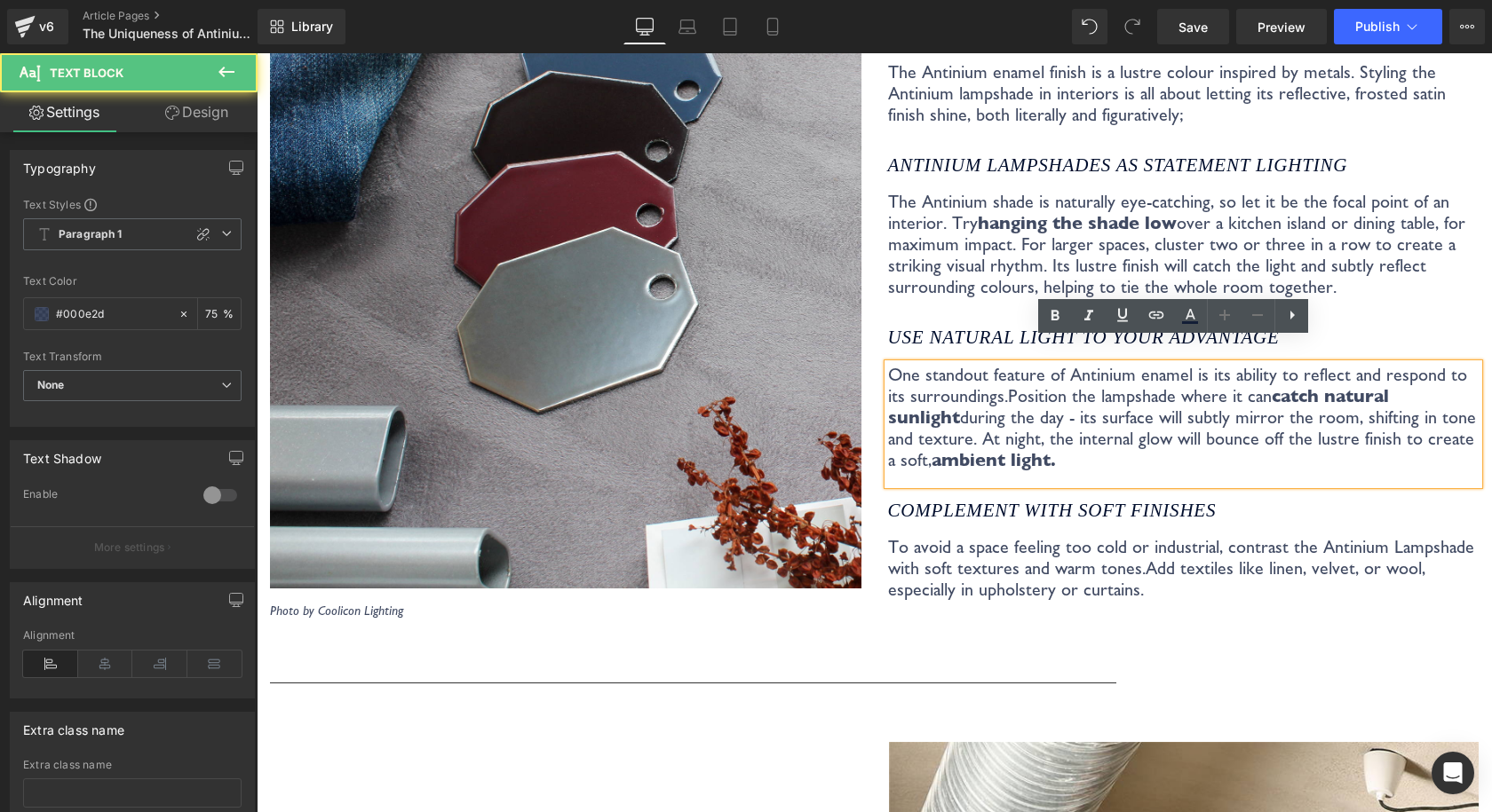
click at [1028, 438] on p "One standout feature of Antinium enamel is its ability to reflect and respond t…" at bounding box center [1183, 417] width 591 height 107
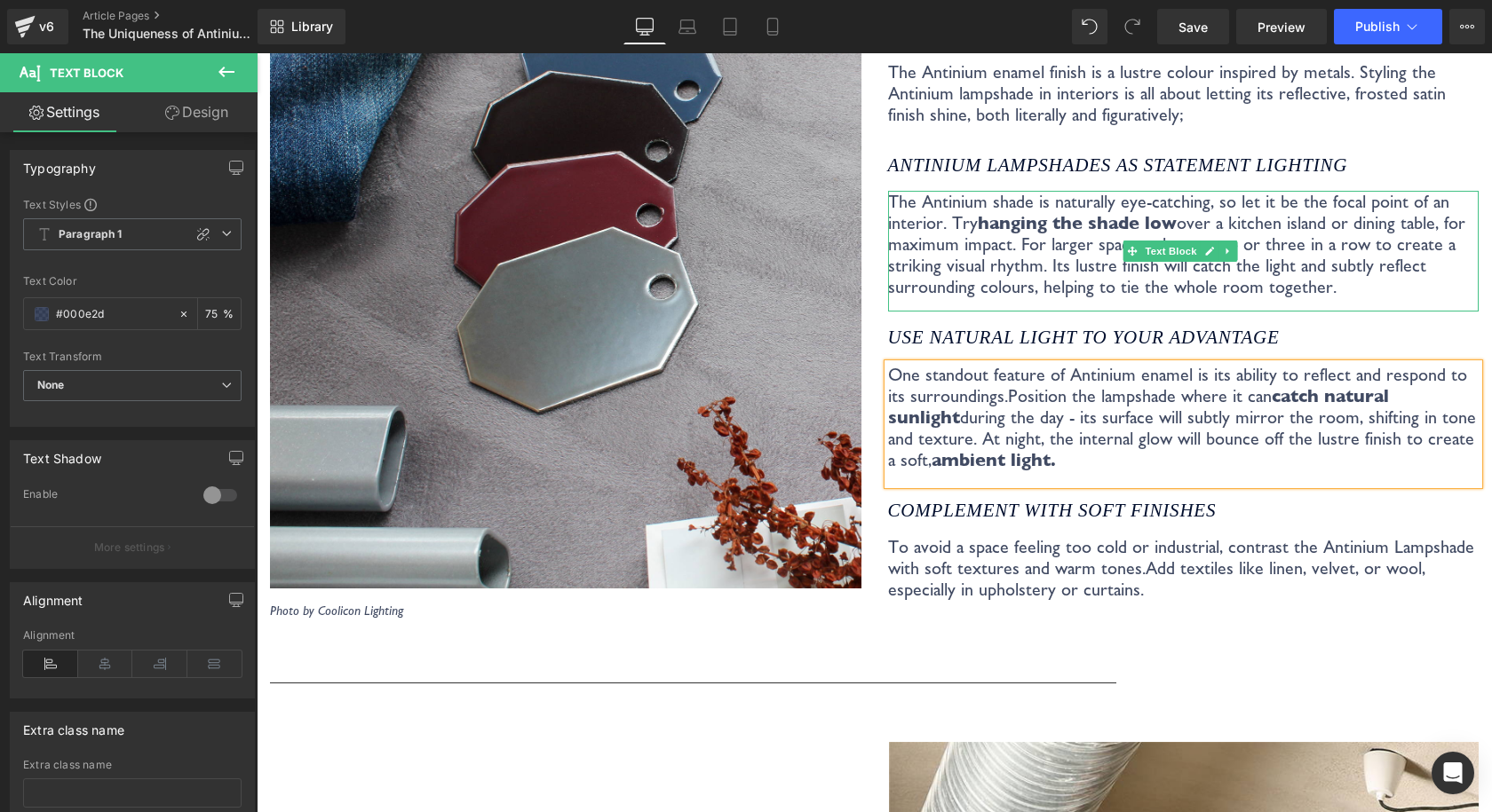
click at [1231, 260] on p "The Antinium shade is naturally eye-catching, so let it be the focal point of a…" at bounding box center [1183, 244] width 591 height 107
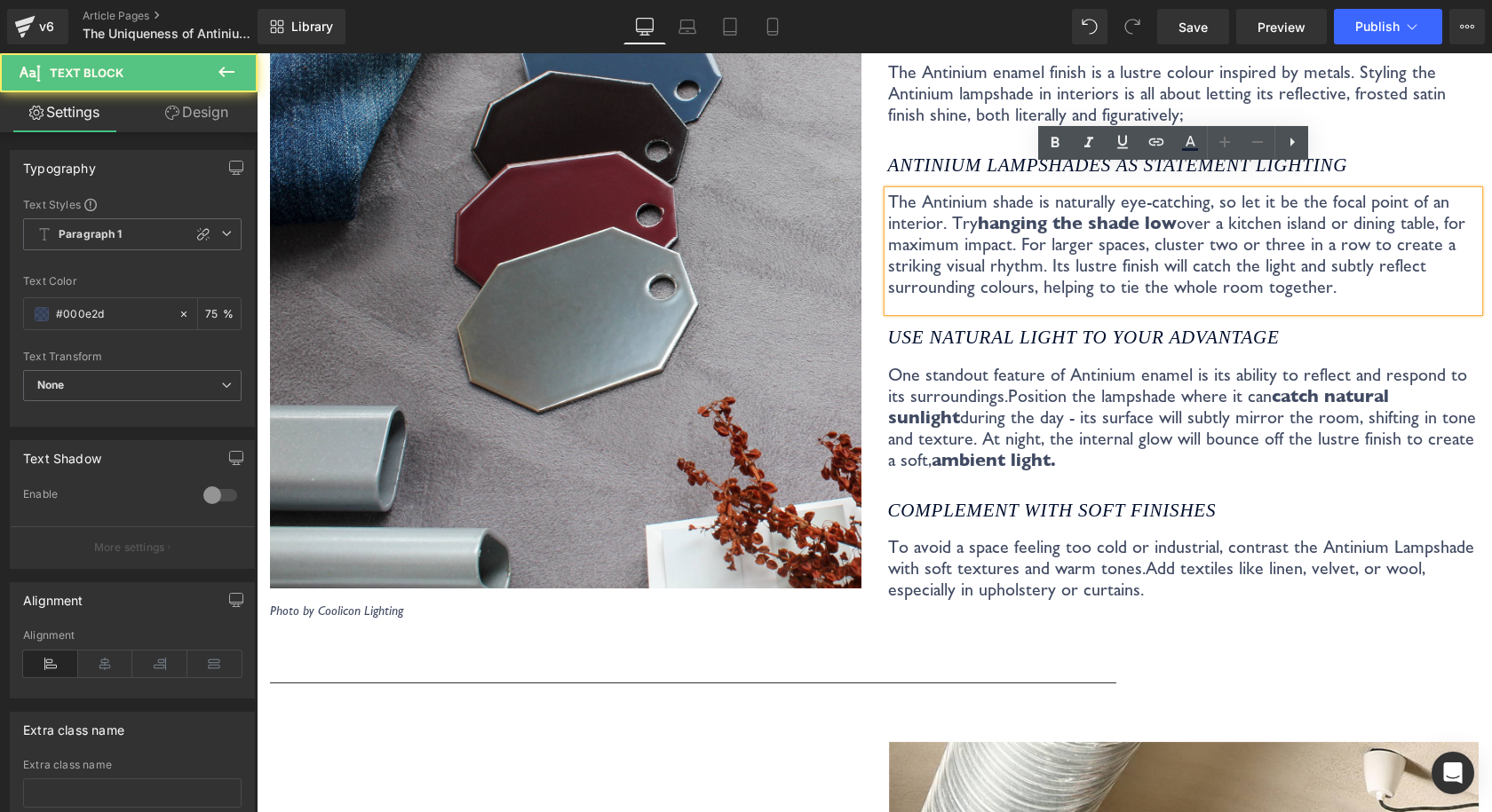
click at [1339, 255] on p "The Antinium shade is naturally eye-catching, so let it be the focal point of a…" at bounding box center [1183, 244] width 591 height 107
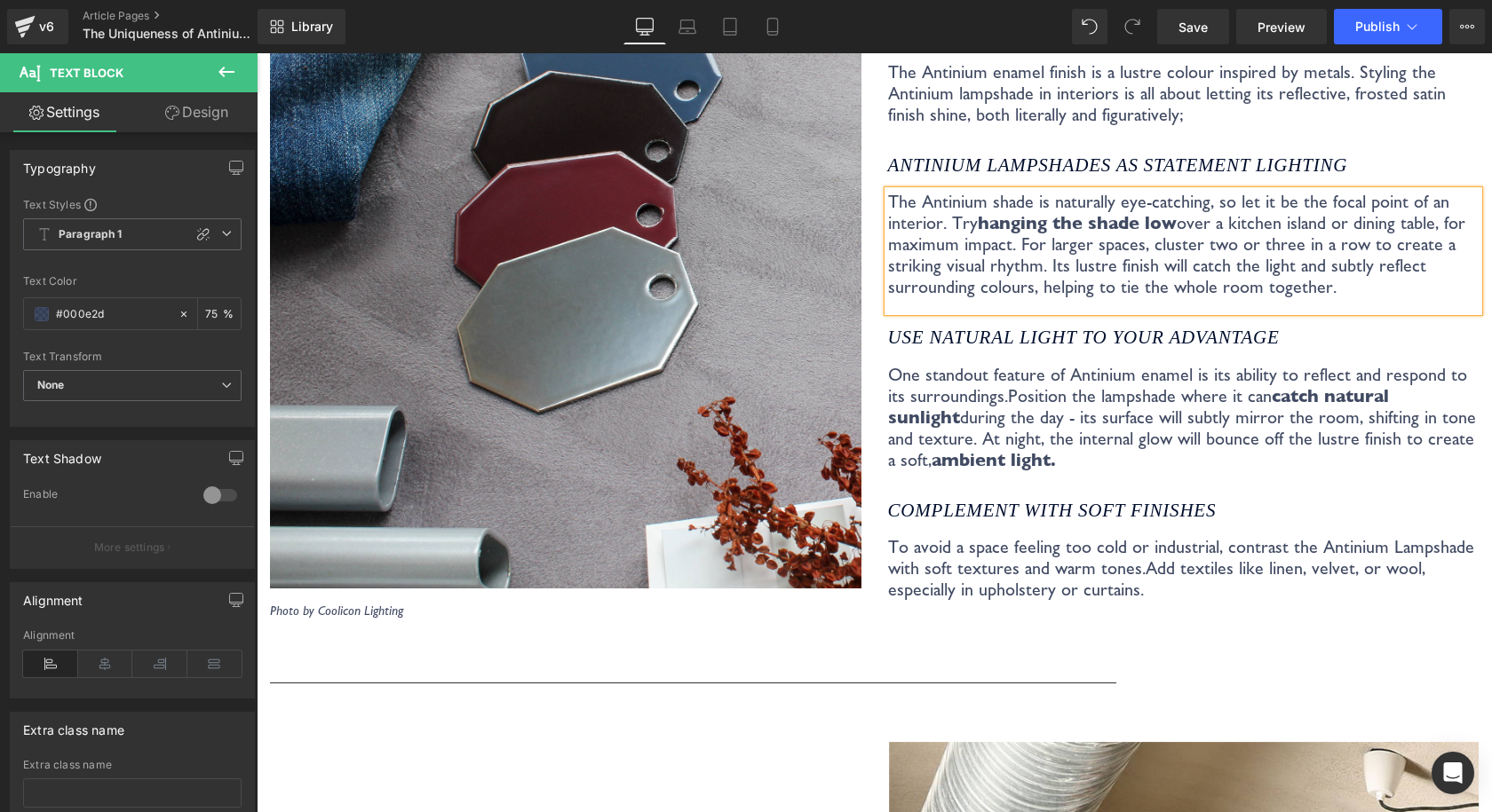
click at [1268, 601] on div "Image Photo by Coolicon Lighting Text Block How to style the Antinium Lampshade…" at bounding box center [874, 243] width 1235 height 811
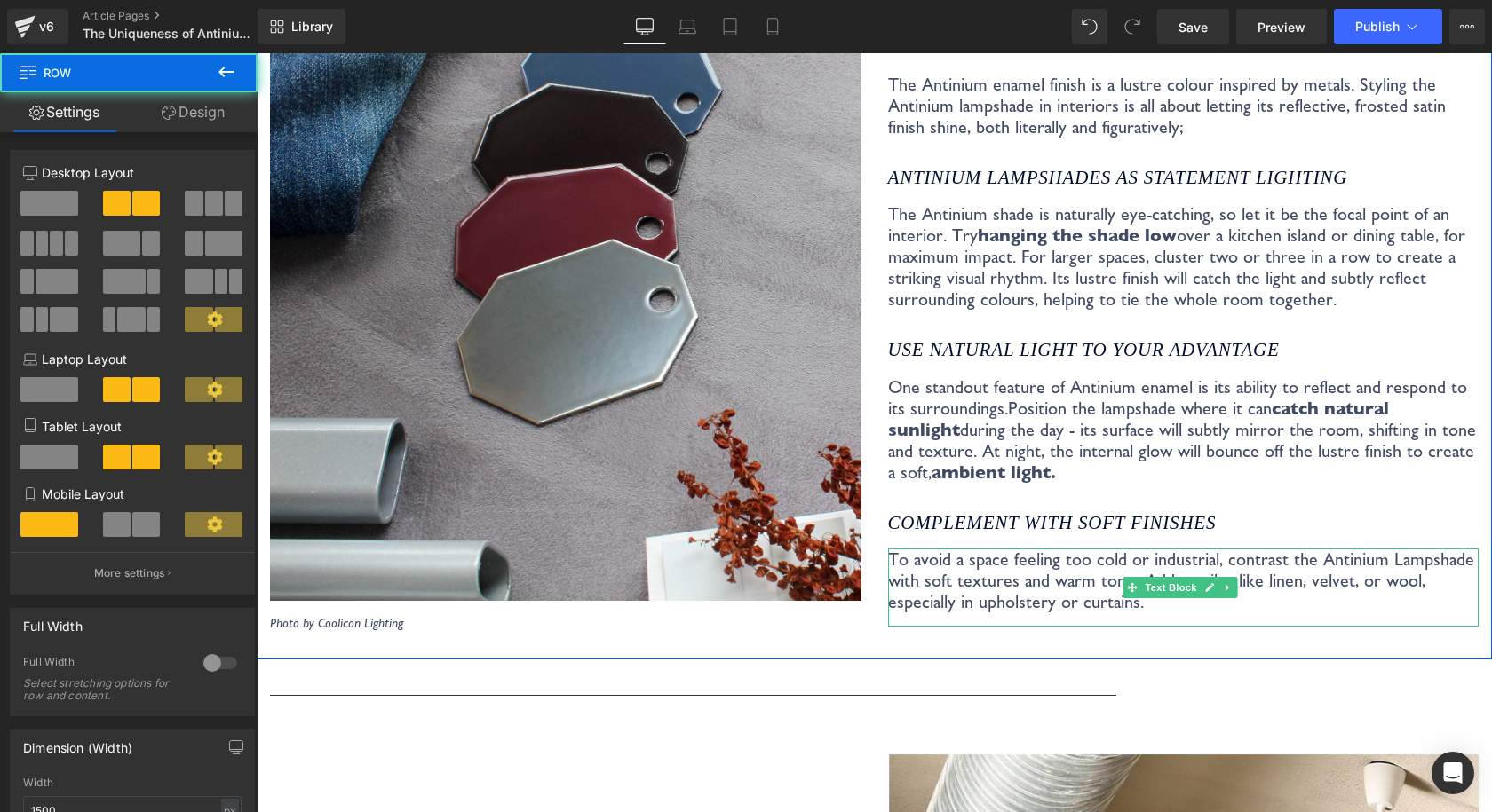
scroll to position [4281, 0]
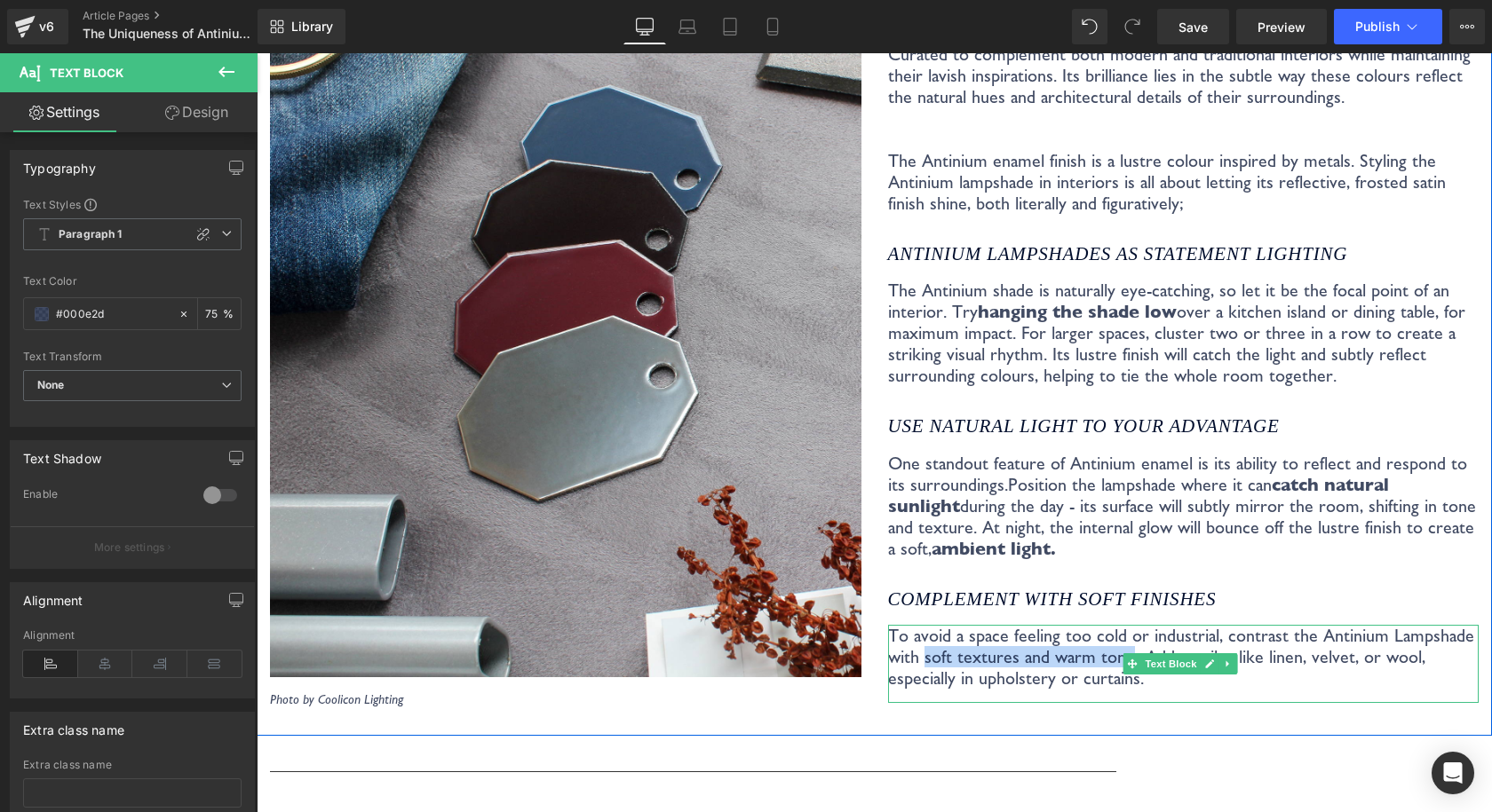
drag, startPoint x: 917, startPoint y: 635, endPoint x: 1122, endPoint y: 629, distance: 205.1
click at [1122, 629] on p "To avoid a space feeling too cold or industrial, contrast the Antinium Lampshad…" at bounding box center [1183, 657] width 591 height 64
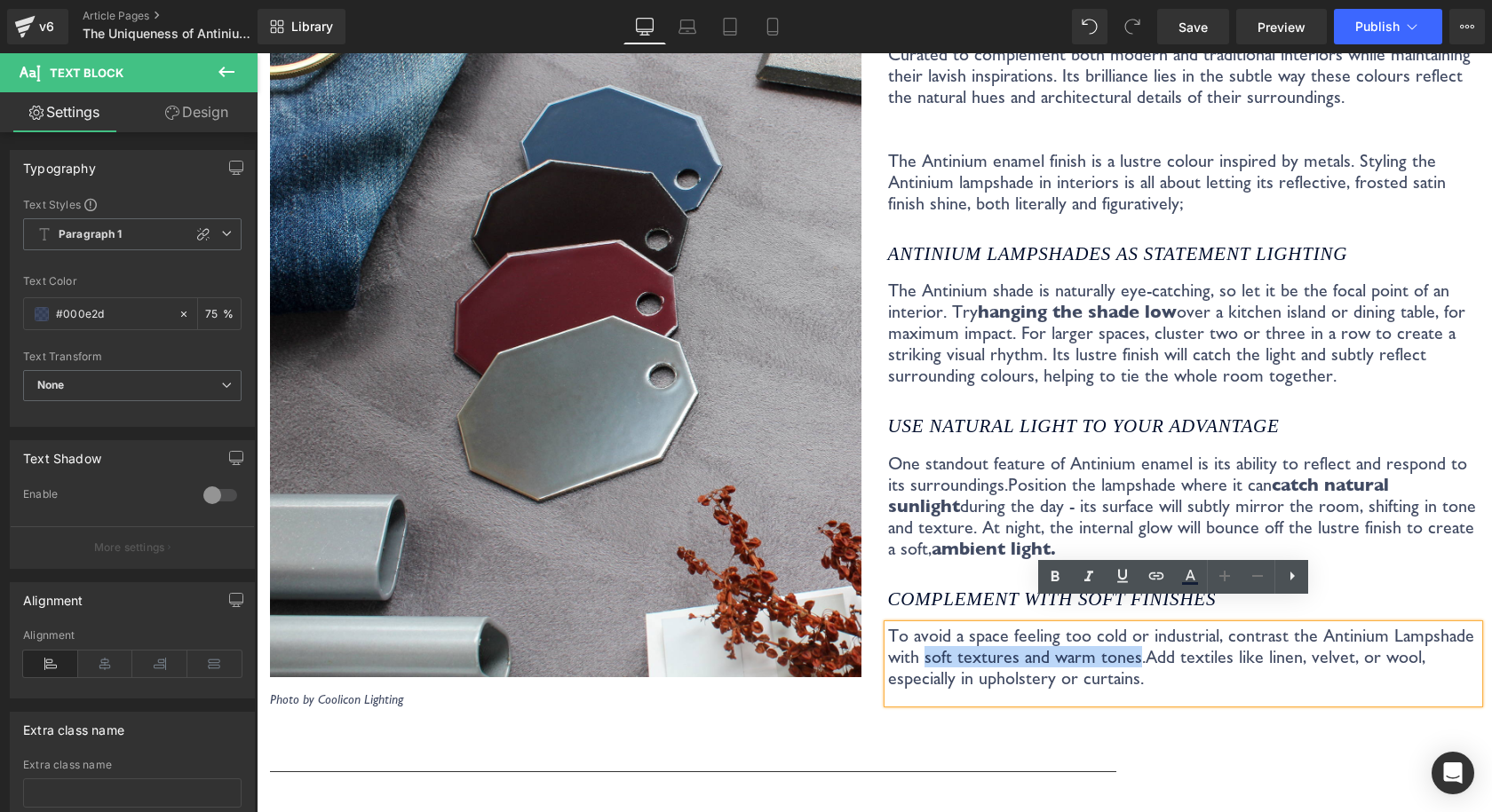
drag, startPoint x: 1127, startPoint y: 633, endPoint x: 962, endPoint y: 626, distance: 165.1
click at [916, 629] on p "To avoid a space feeling too cold or industrial, contrast the Antinium Lampshad…" at bounding box center [1183, 657] width 591 height 64
click at [1057, 579] on icon at bounding box center [1055, 575] width 8 height 11
click at [1043, 473] on span "Position the lampshade where it can catch natural sunlight during the day - its…" at bounding box center [1181, 516] width 587 height 85
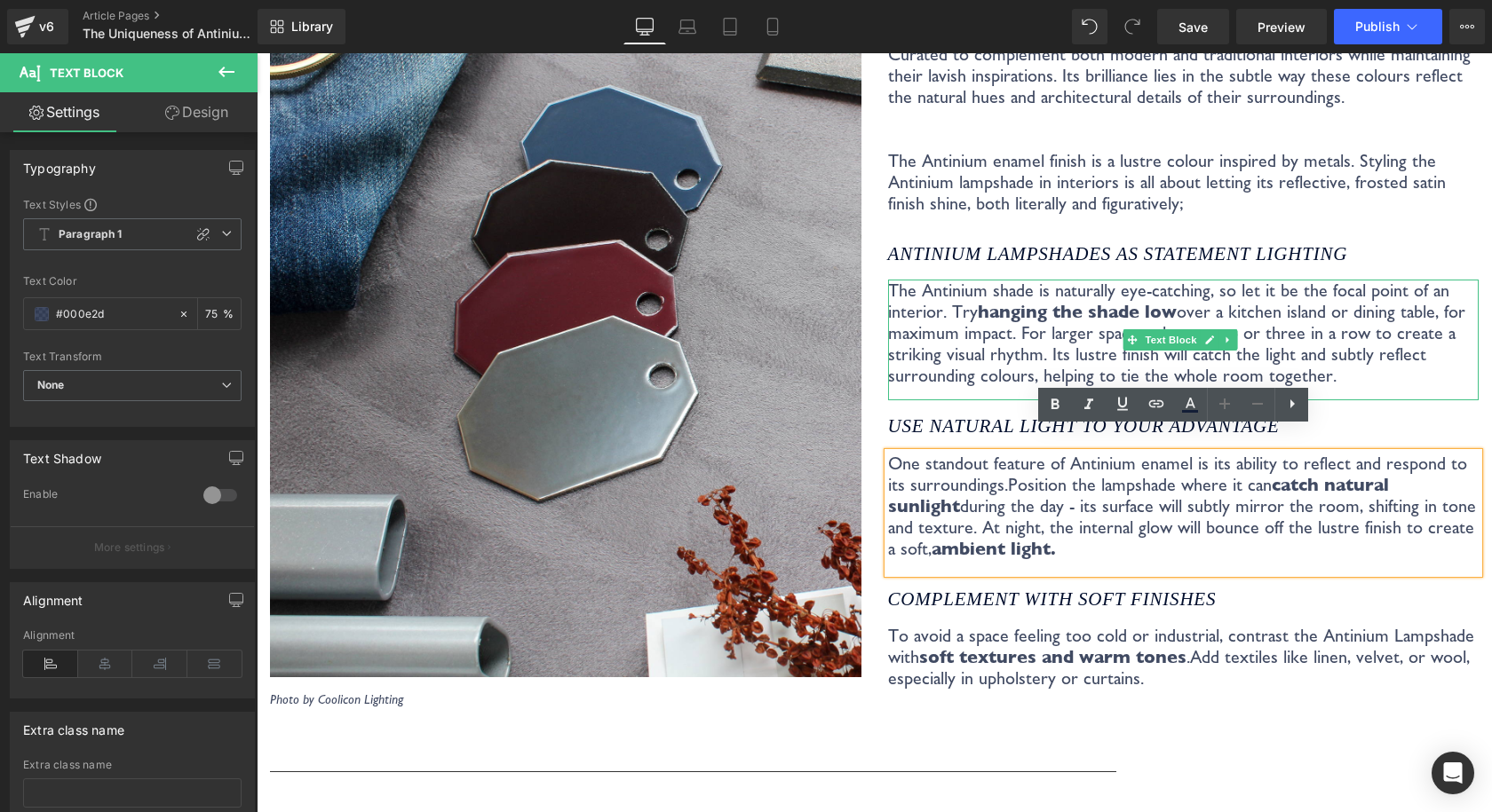
click at [1032, 332] on p "The Antinium shade is naturally eye-catching, so let it be the focal point of a…" at bounding box center [1183, 333] width 591 height 107
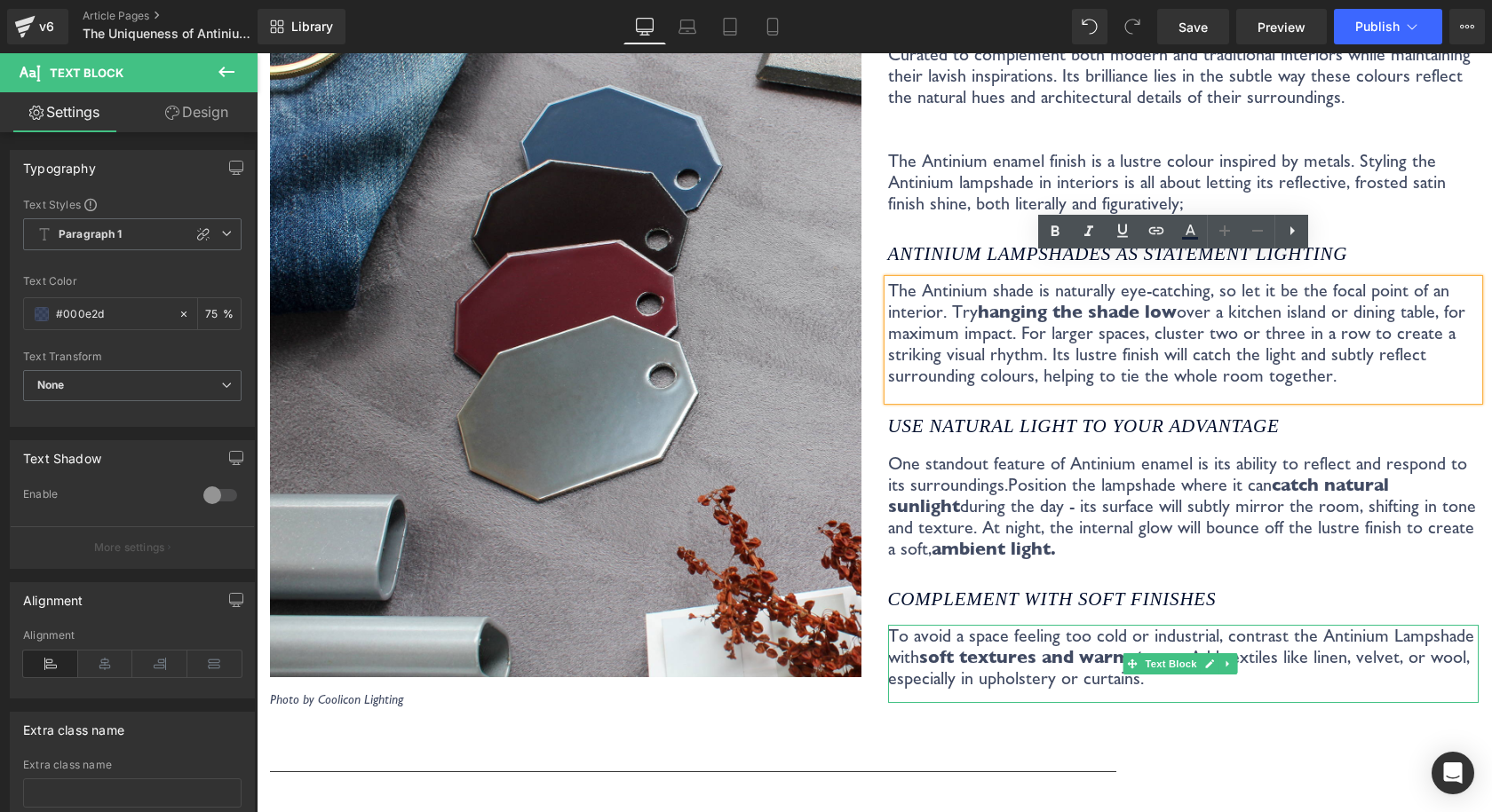
click at [1070, 660] on span "Add textiles like linen, velvet, or wool, especially in upholstery or curtains." at bounding box center [1178, 667] width 581 height 43
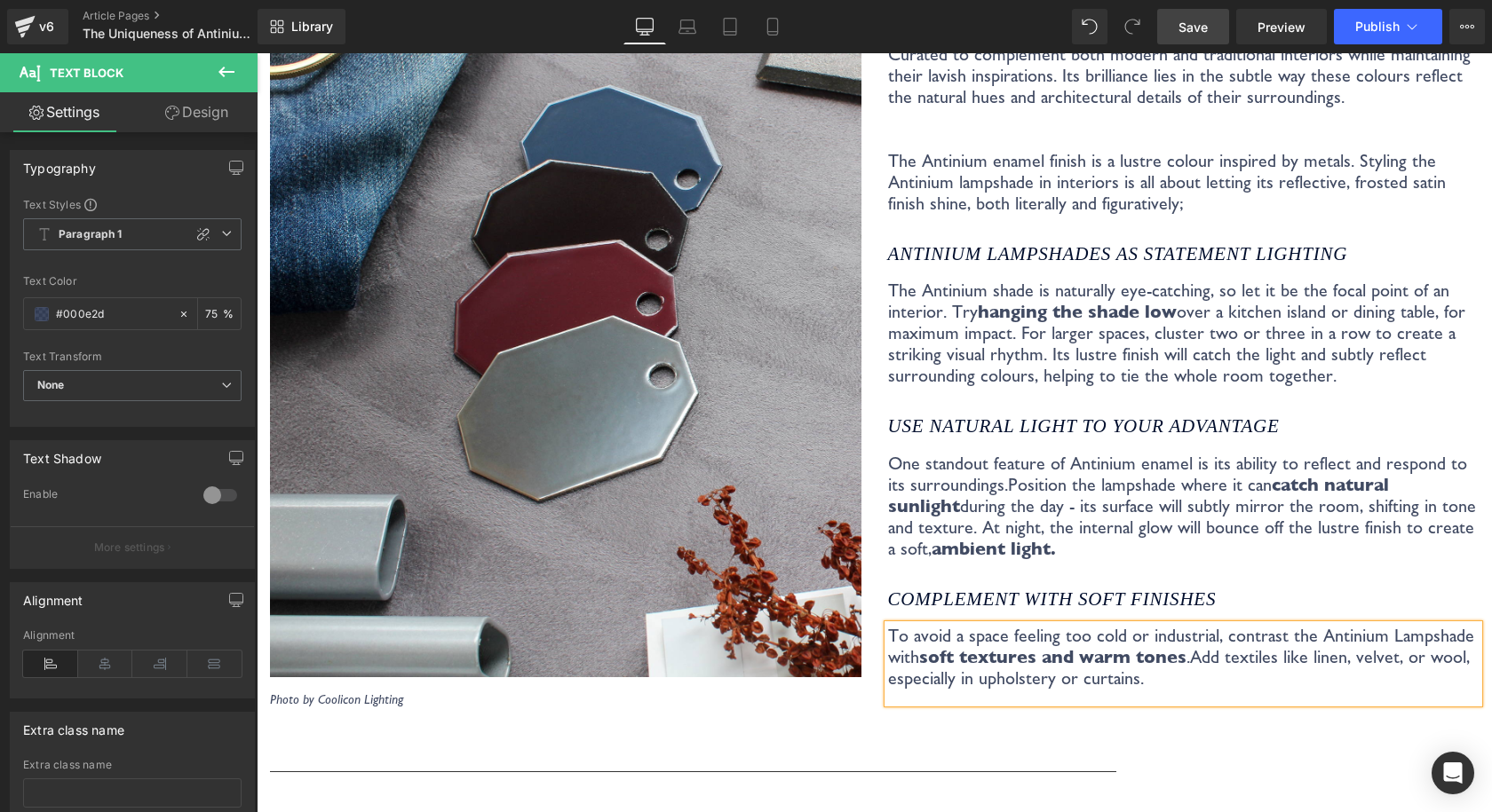
click at [1199, 21] on span "Save" at bounding box center [1193, 26] width 29 height 18
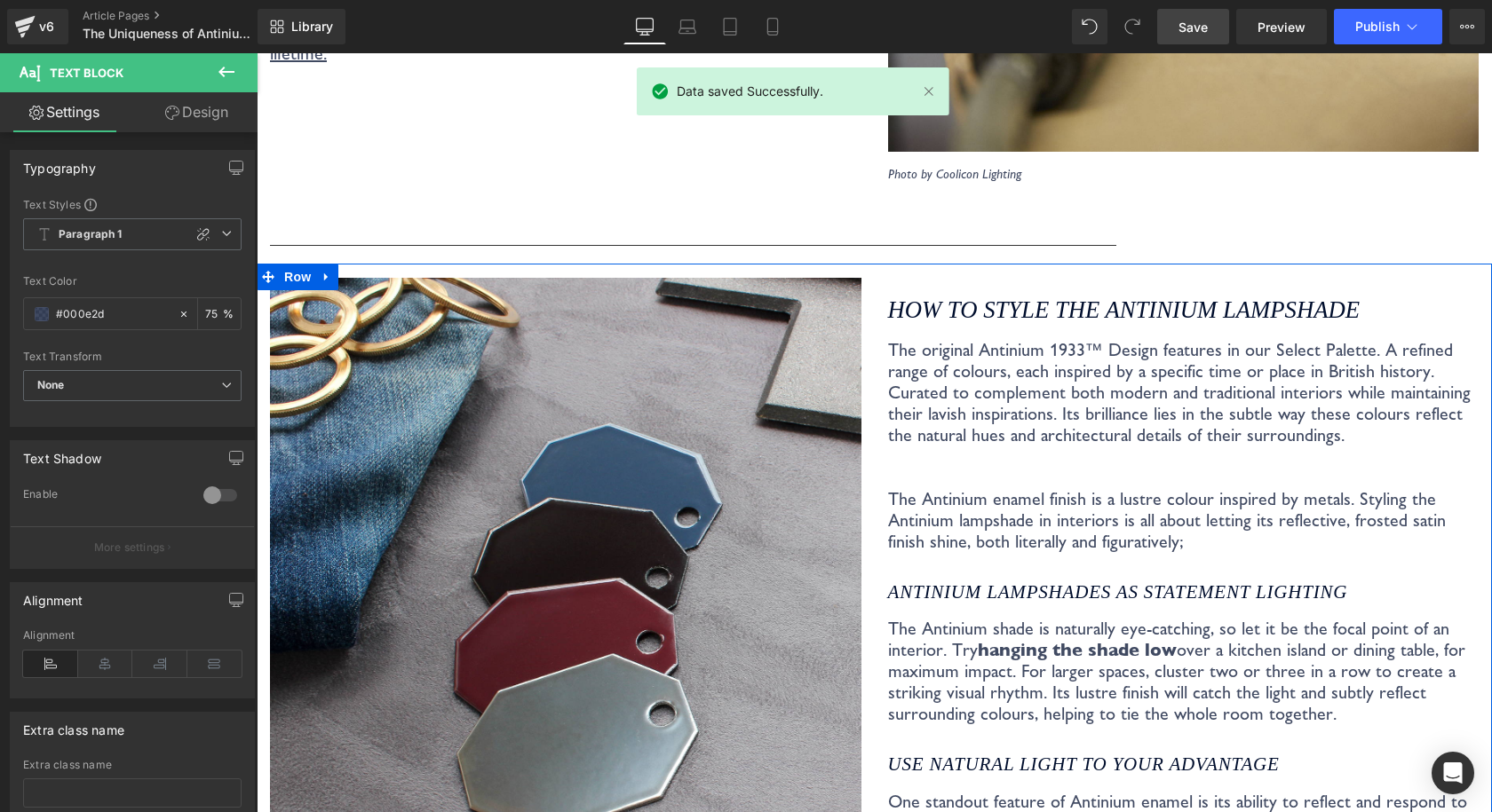
scroll to position [3926, 0]
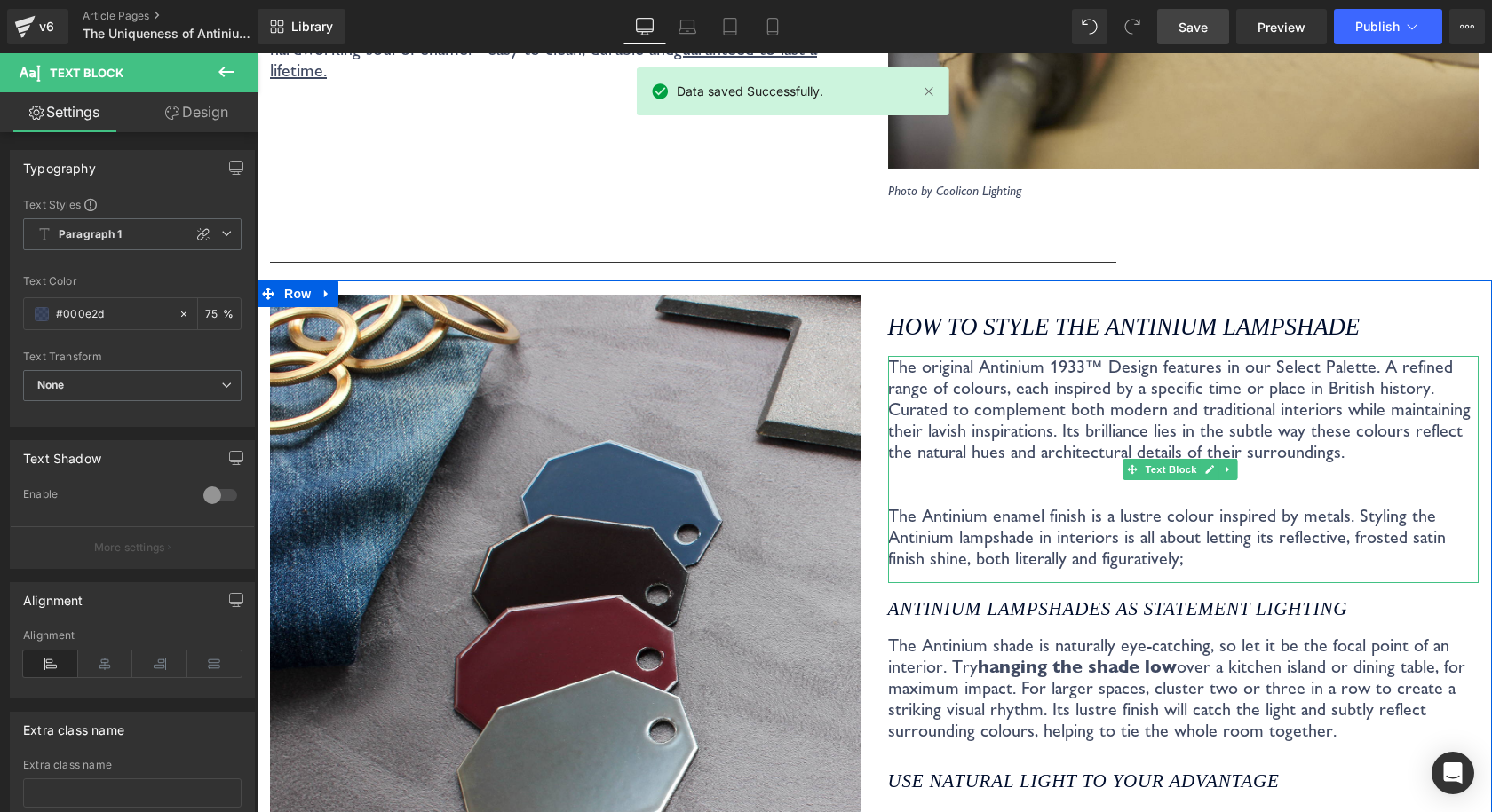
click at [1064, 446] on p "The original Antinium 1933™ Design features in our Select Palette. A refined ra…" at bounding box center [1183, 463] width 591 height 213
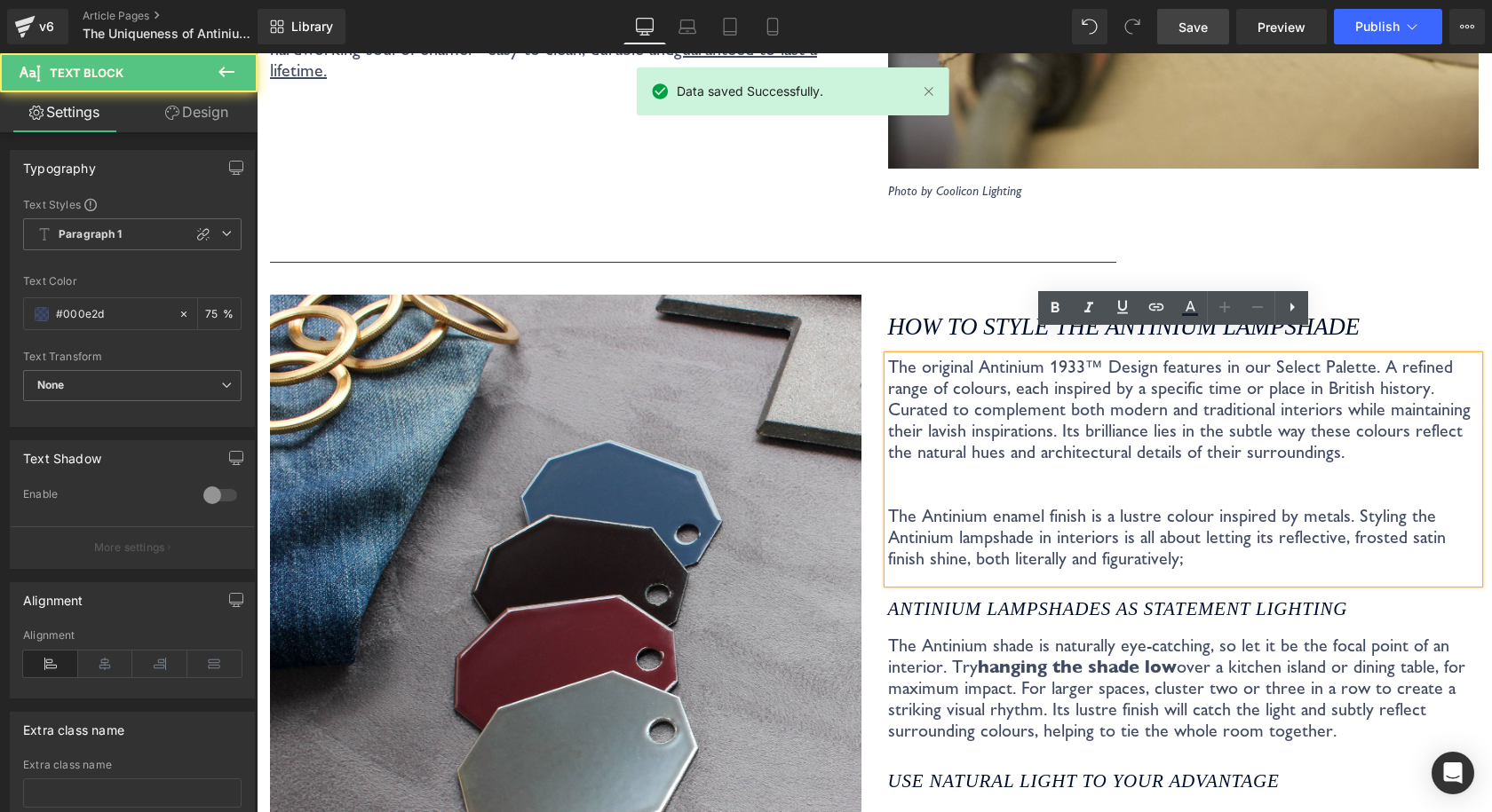
click at [1044, 453] on p "The original Antinium 1933™ Design features in our Select Palette. A refined ra…" at bounding box center [1183, 463] width 591 height 213
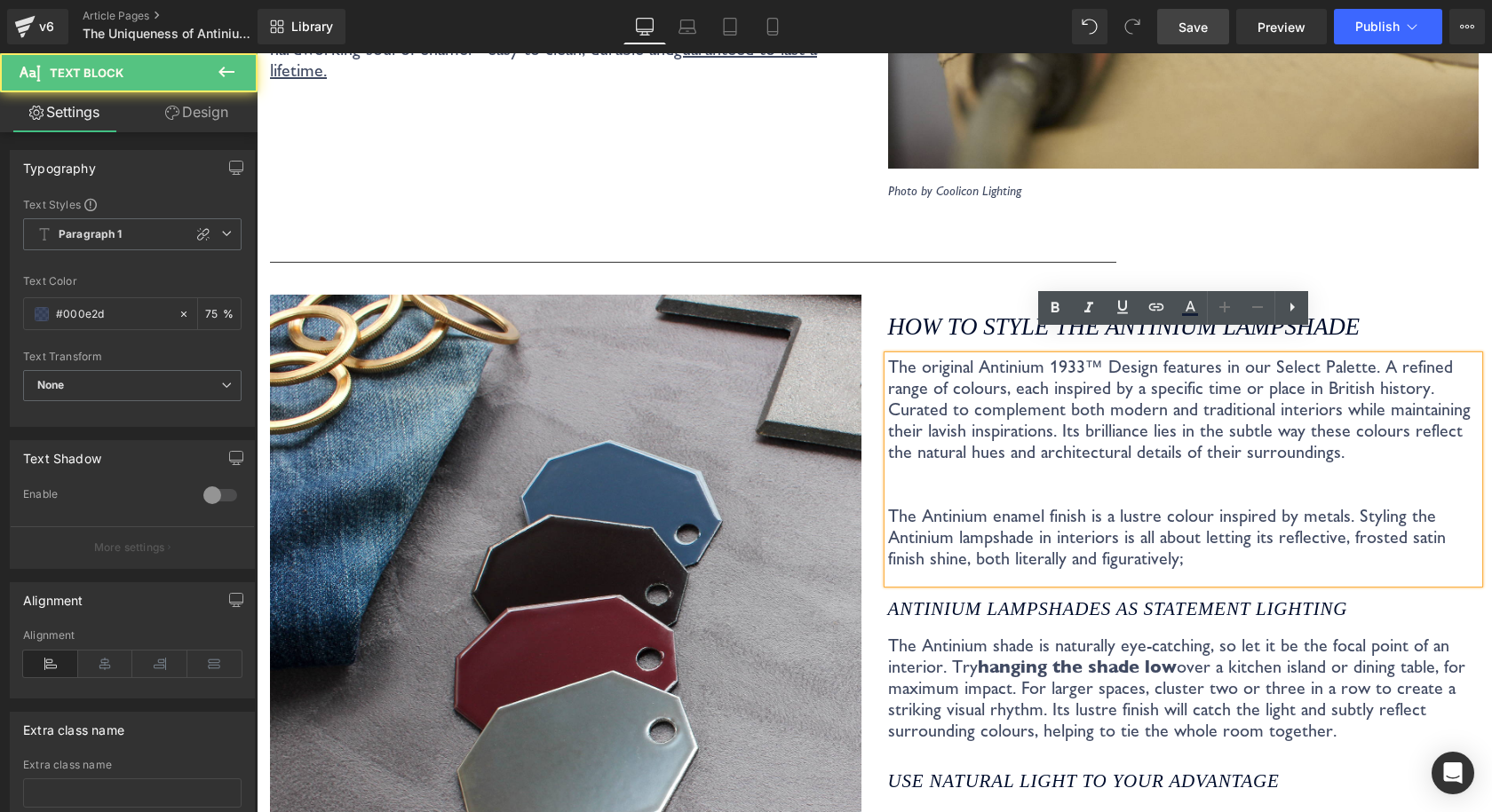
drag, startPoint x: 1139, startPoint y: 509, endPoint x: 1138, endPoint y: 459, distance: 50.0
click at [1139, 509] on p "The original Antinium 1933™ Design features in our Select Palette. A refined ra…" at bounding box center [1183, 463] width 591 height 213
click at [1138, 444] on p "The original Antinium 1933™ Design features in our Select Palette. A refined ra…" at bounding box center [1183, 463] width 591 height 213
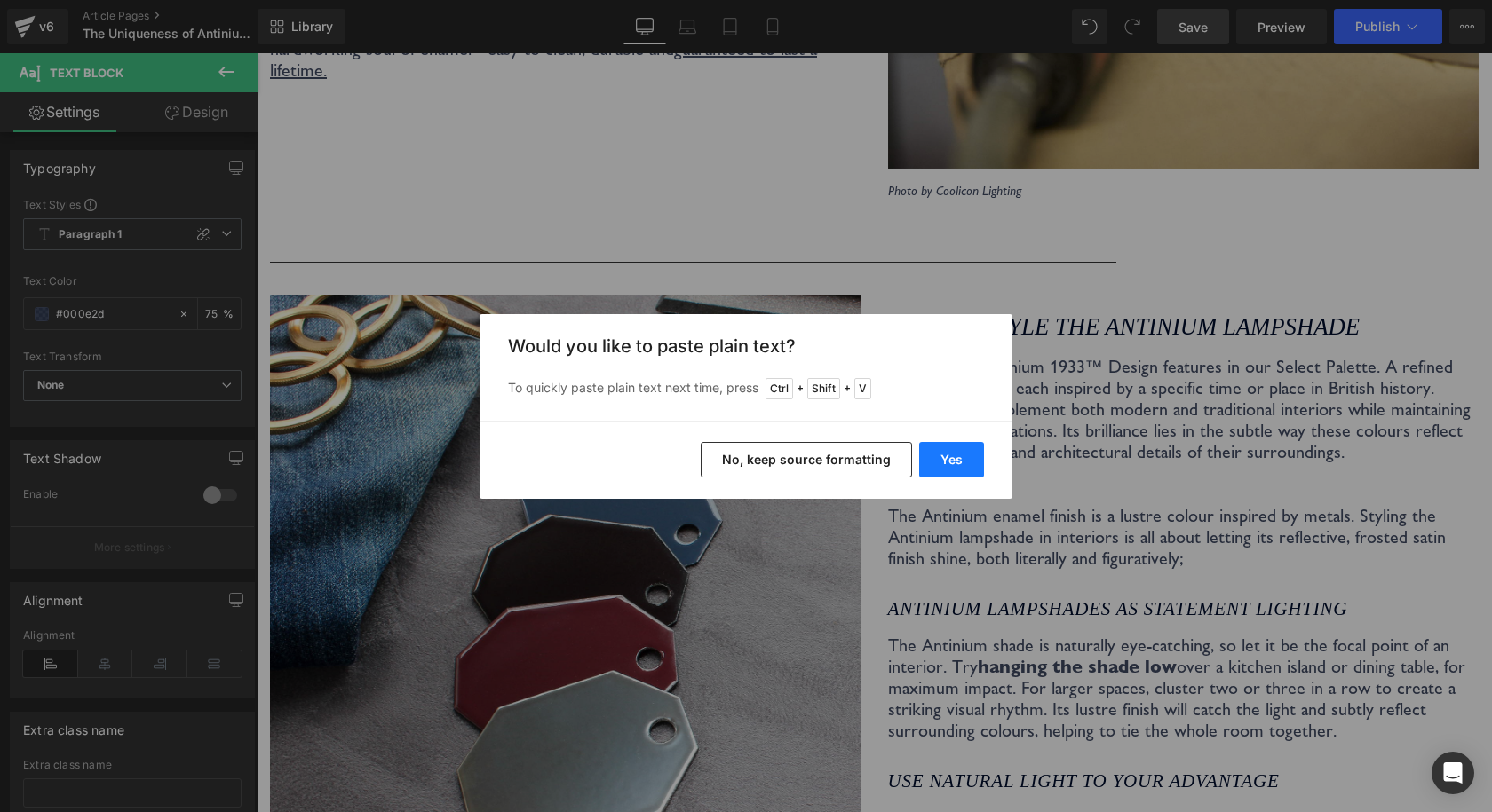
click at [937, 453] on button "Yes" at bounding box center [951, 459] width 65 height 36
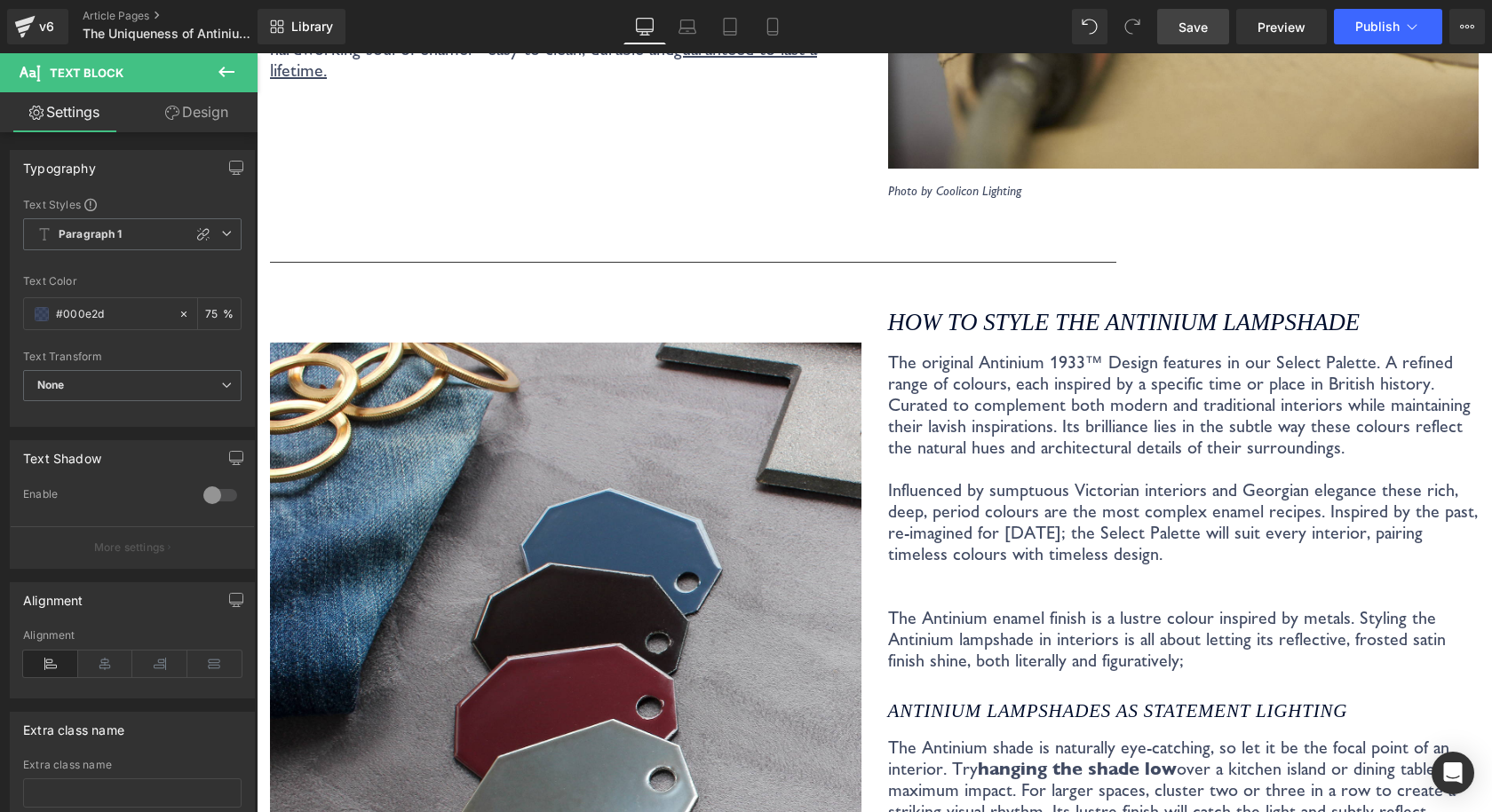
click at [1210, 22] on link "Save" at bounding box center [1193, 26] width 72 height 36
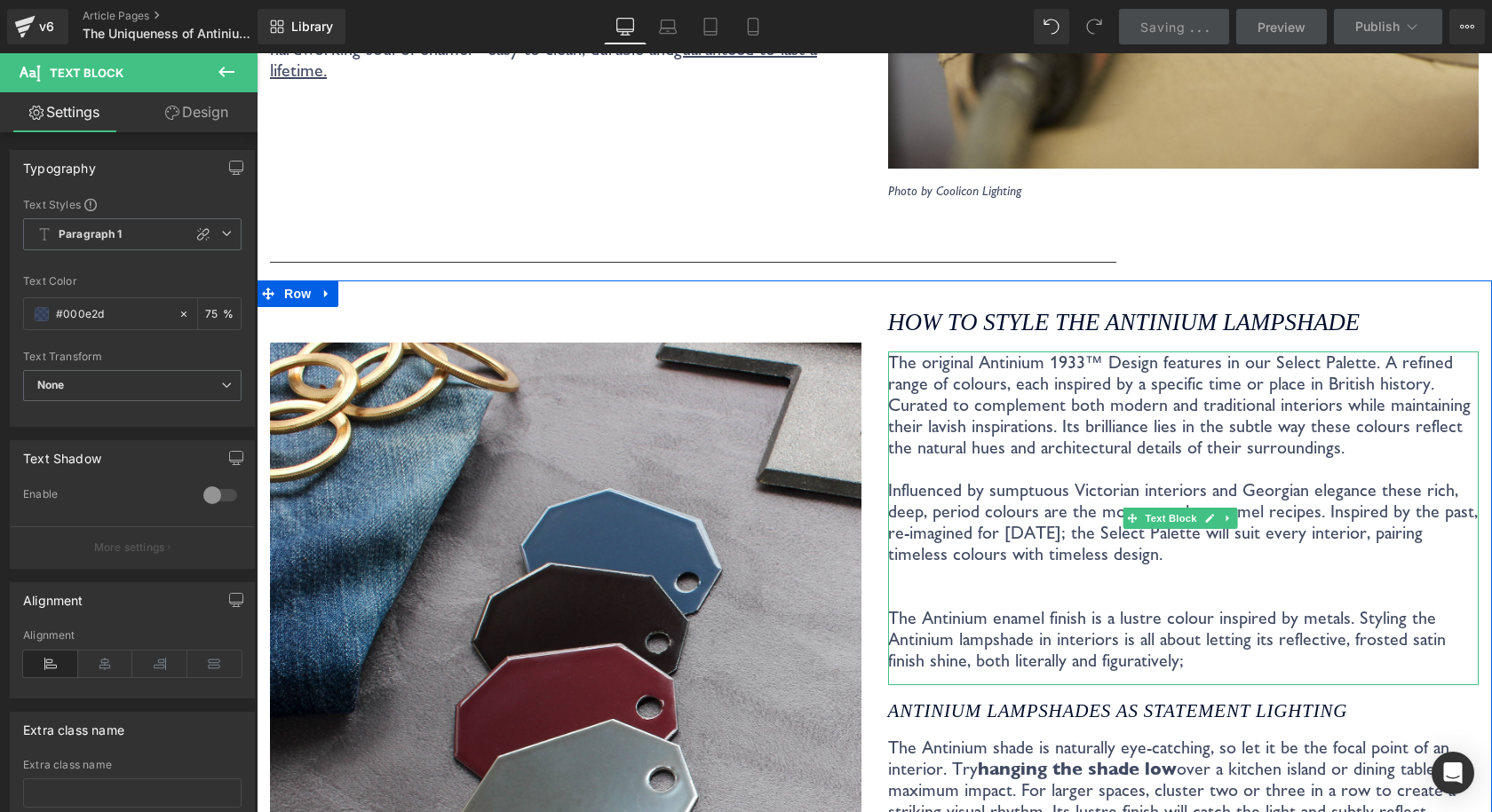
click at [930, 565] on p "The Antinium enamel finish is a lustre colour inspired by metals. Styling the A…" at bounding box center [1183, 618] width 591 height 107
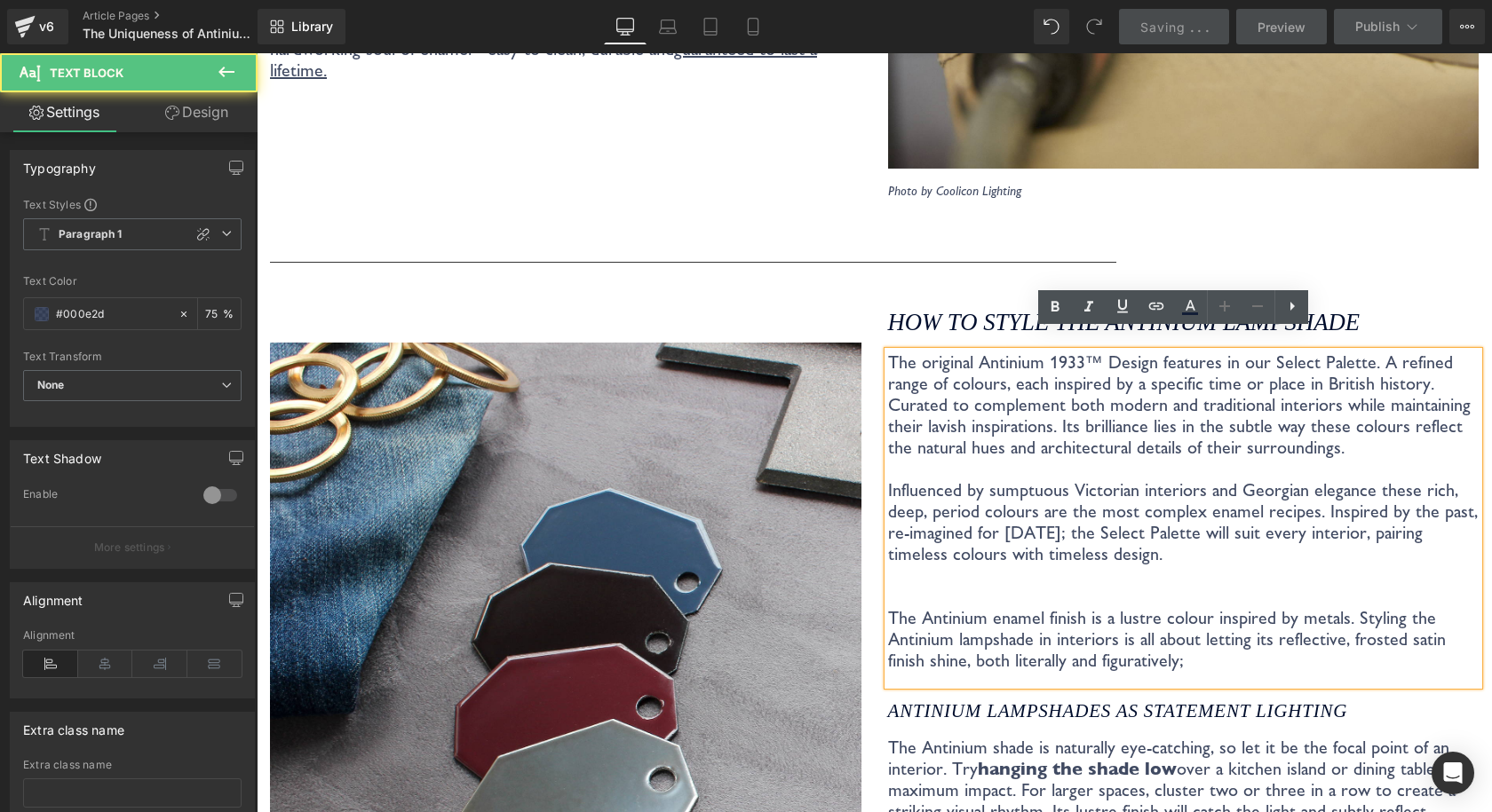
click at [927, 565] on p "The Antinium enamel finish is a lustre colour inspired by metals. Styling the A…" at bounding box center [1183, 618] width 591 height 107
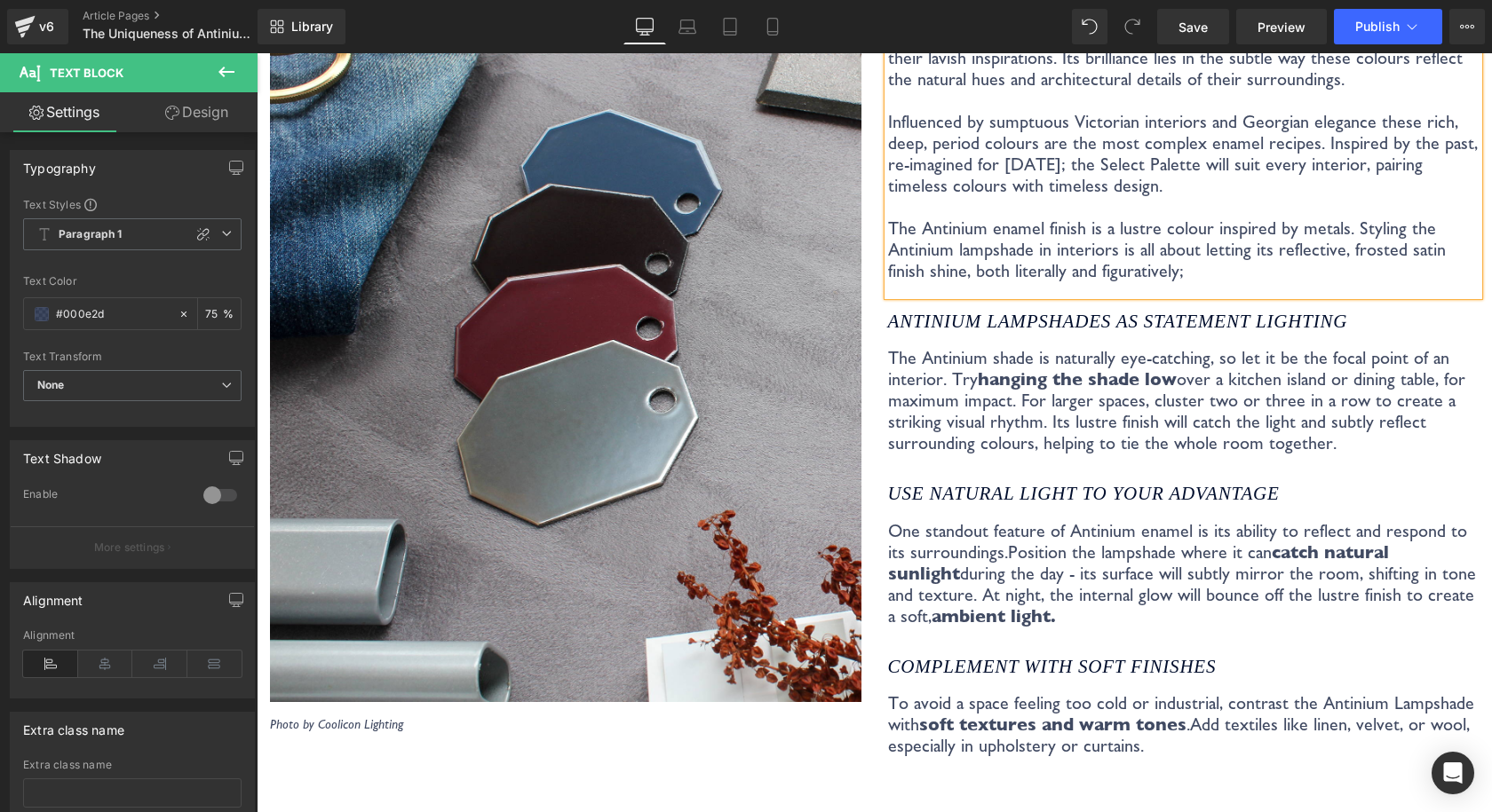
scroll to position [4104, 0]
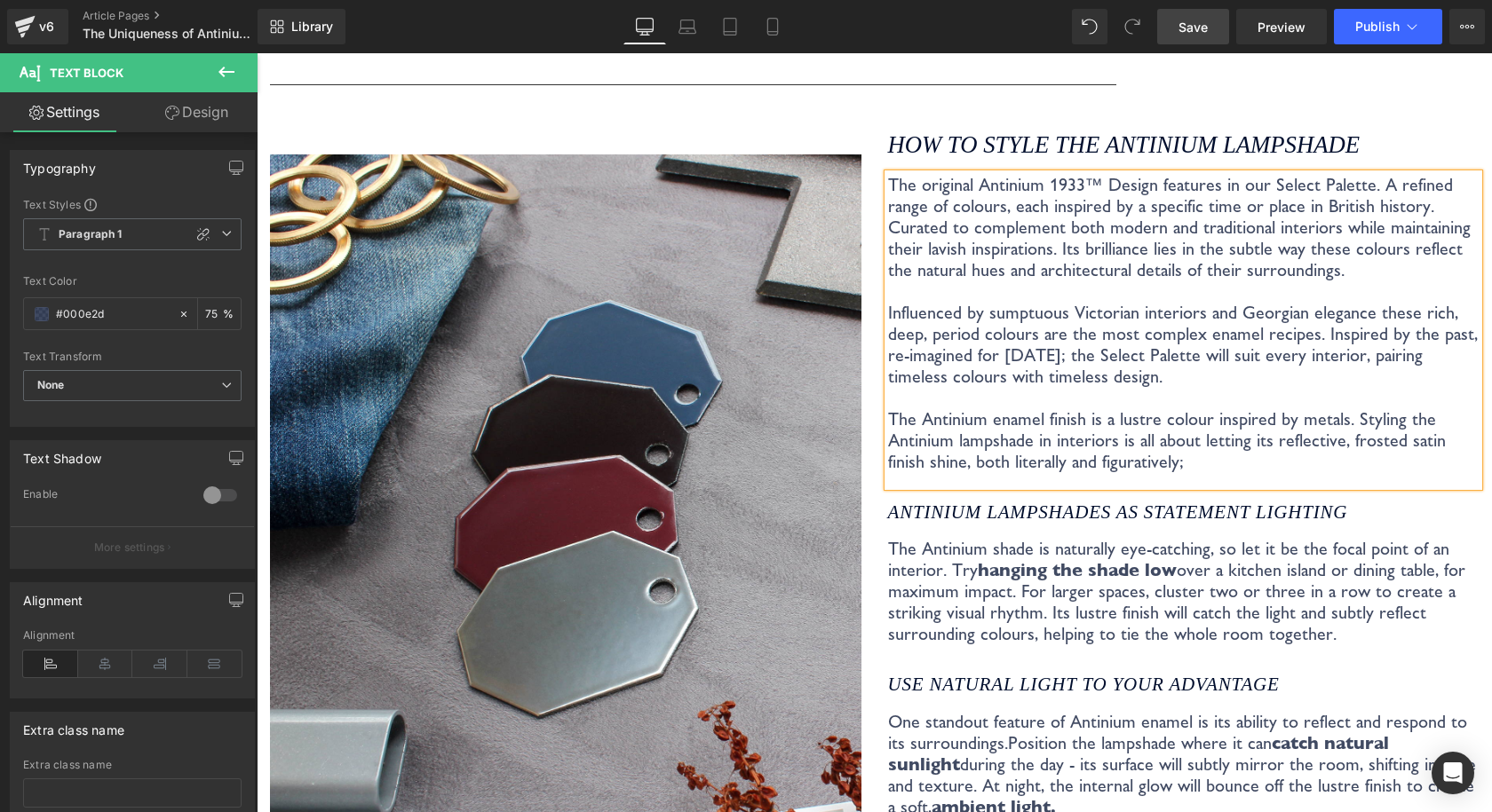
click at [1208, 42] on link "Save" at bounding box center [1193, 26] width 72 height 36
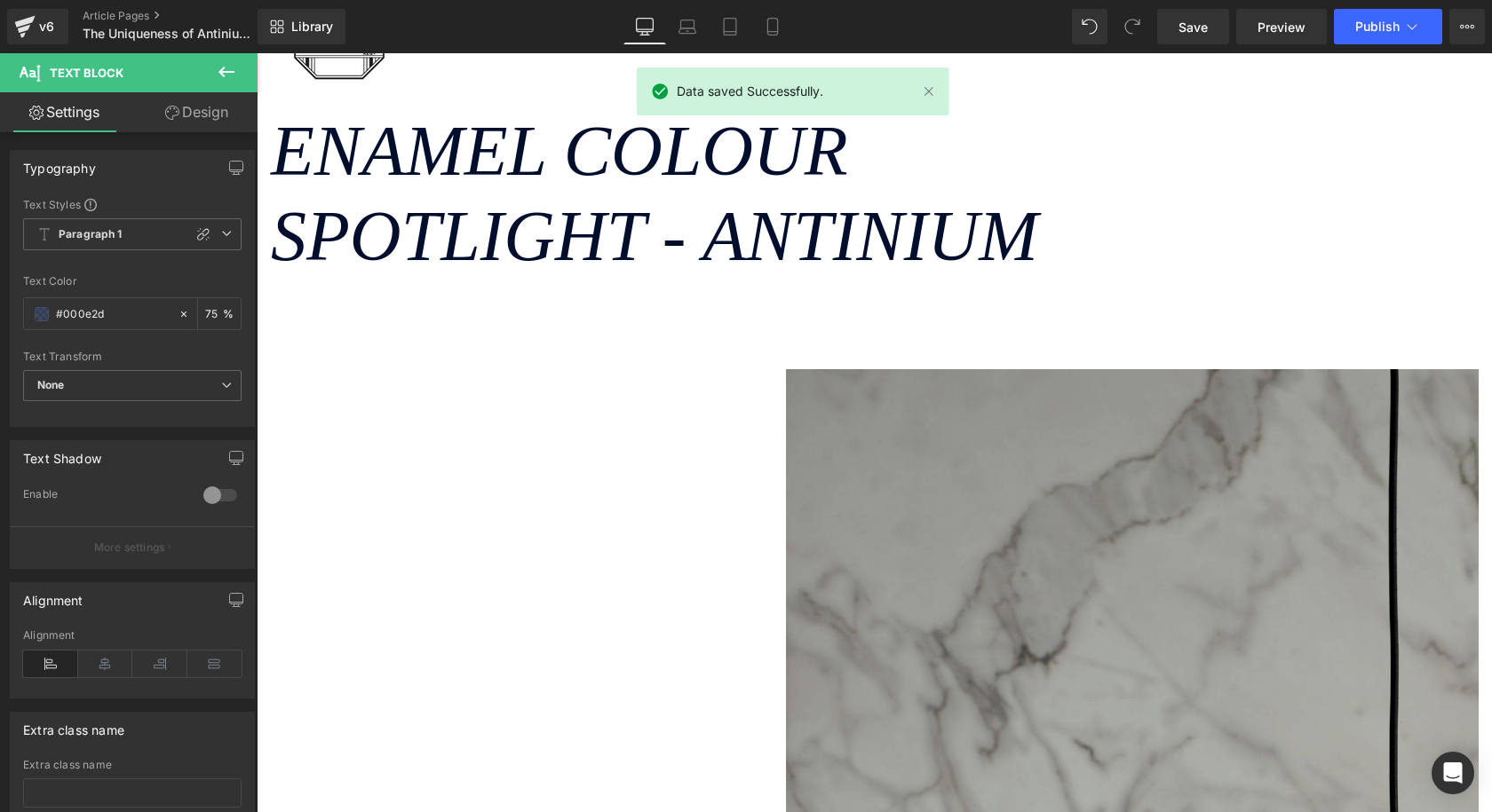
scroll to position [0, 0]
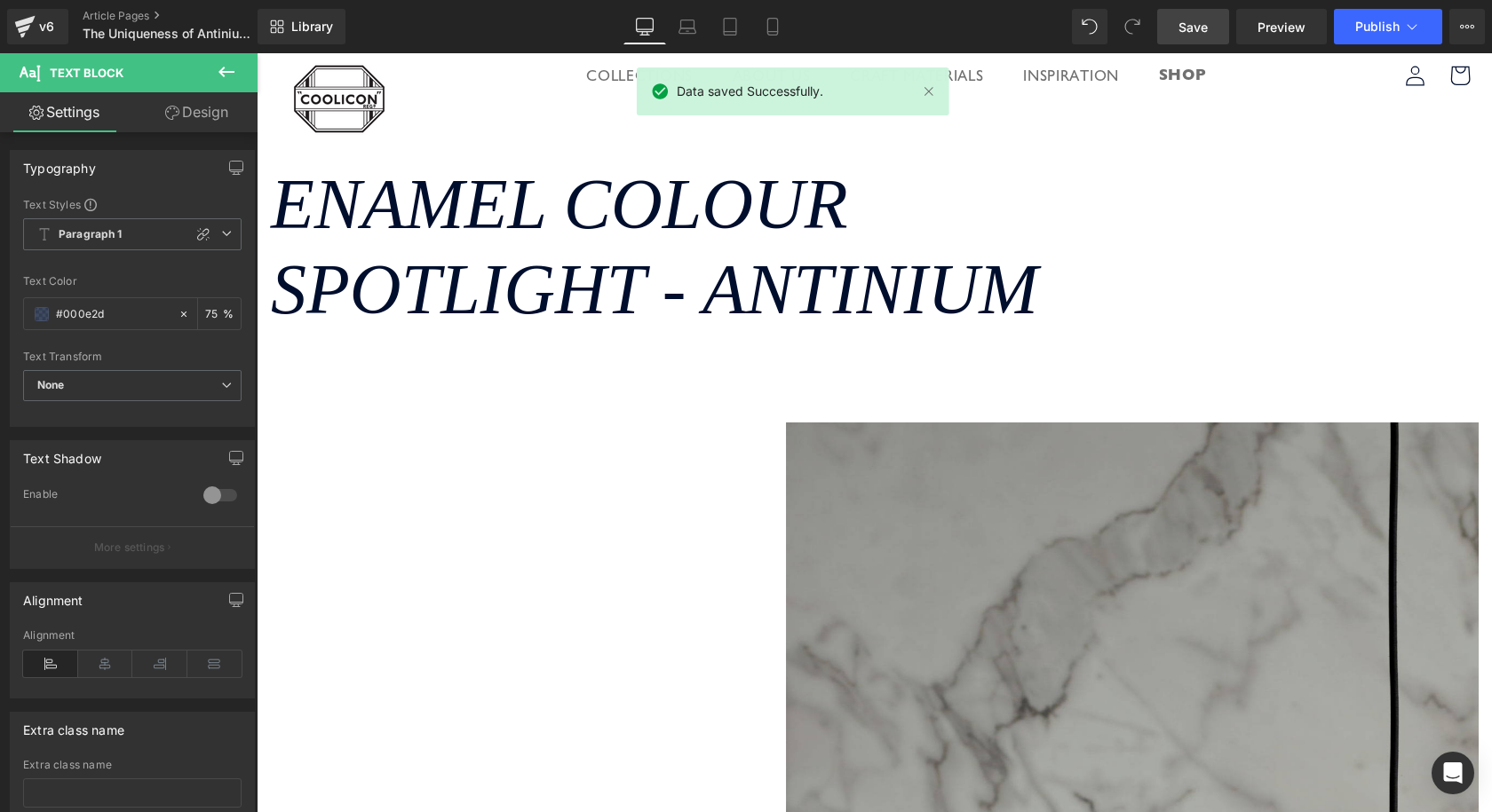
click at [1211, 30] on link "Save" at bounding box center [1193, 26] width 72 height 36
click at [26, 20] on icon at bounding box center [25, 21] width 20 height 12
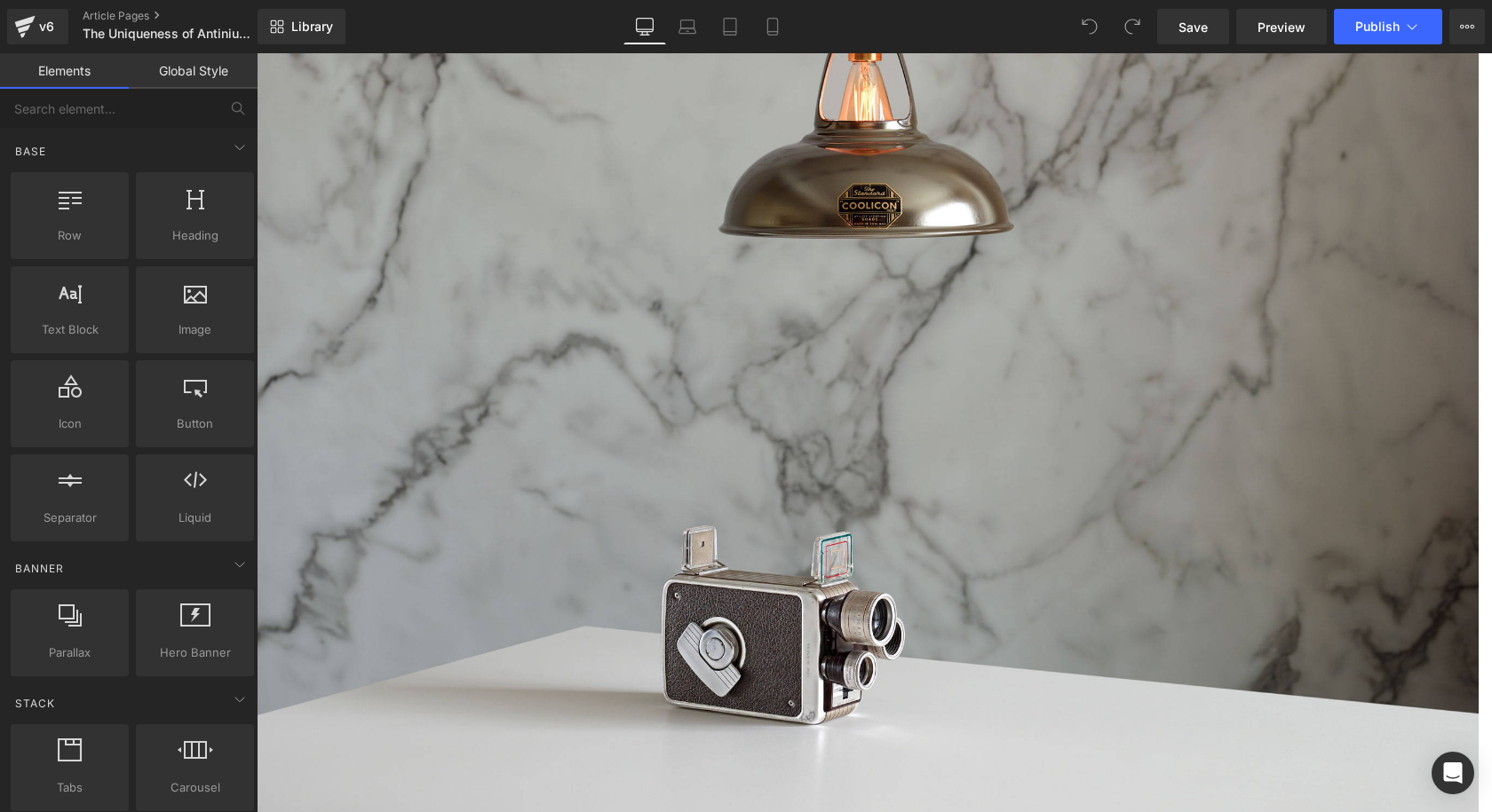
scroll to position [5590, 0]
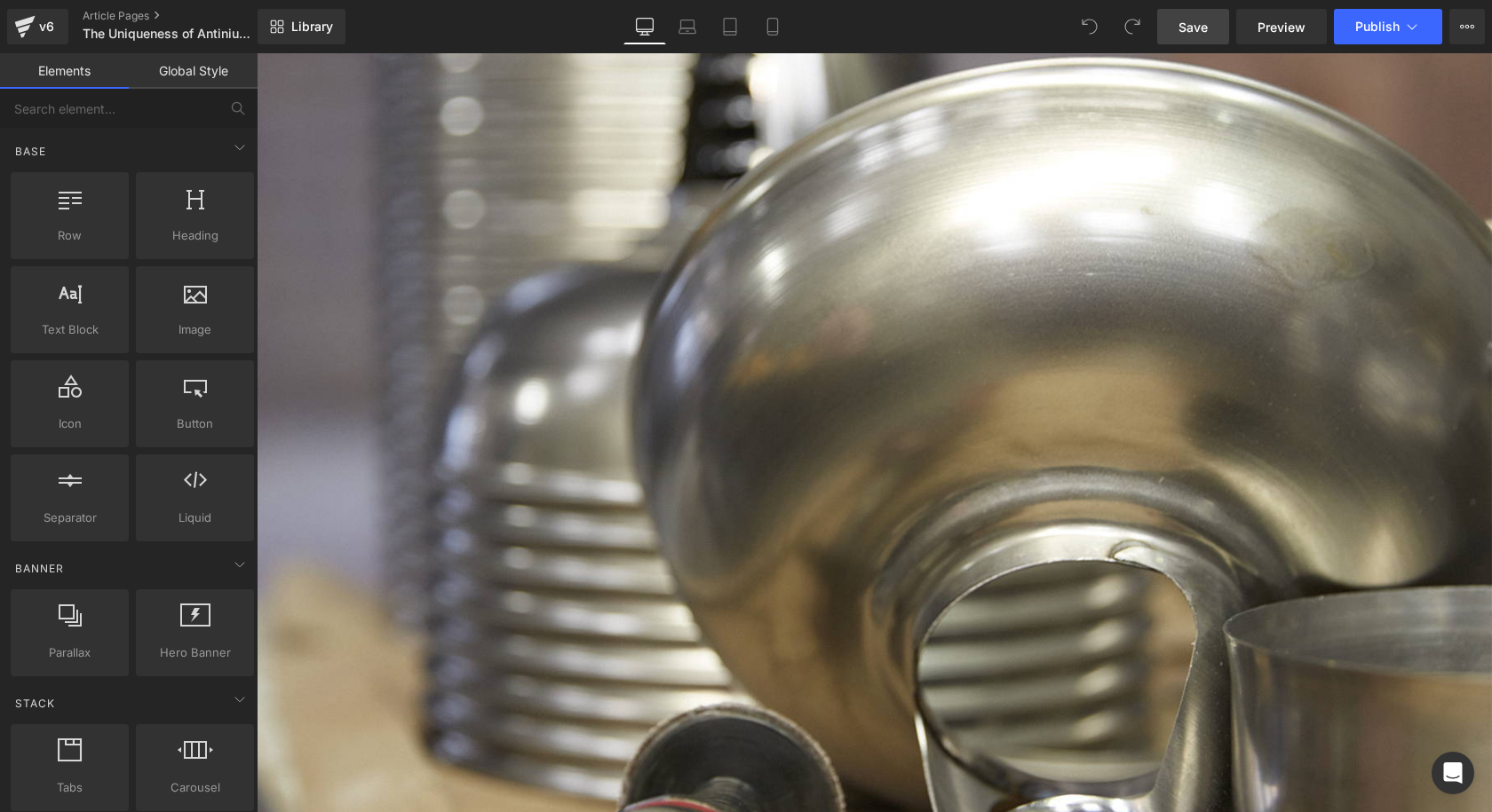
drag, startPoint x: 1162, startPoint y: 28, endPoint x: 634, endPoint y: 114, distance: 535.0
click at [1162, 28] on link "Save" at bounding box center [1193, 26] width 72 height 36
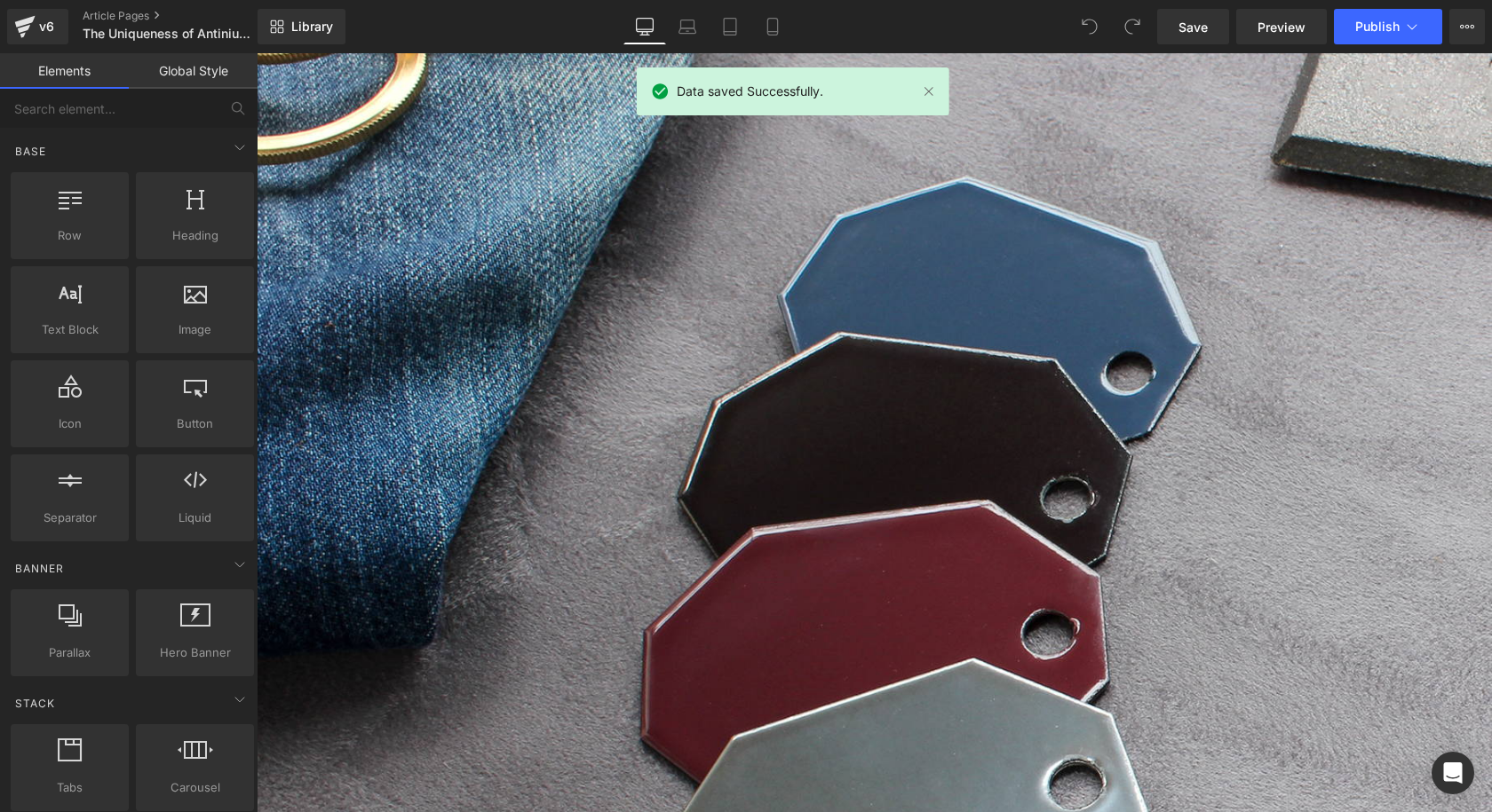
scroll to position [6921, 0]
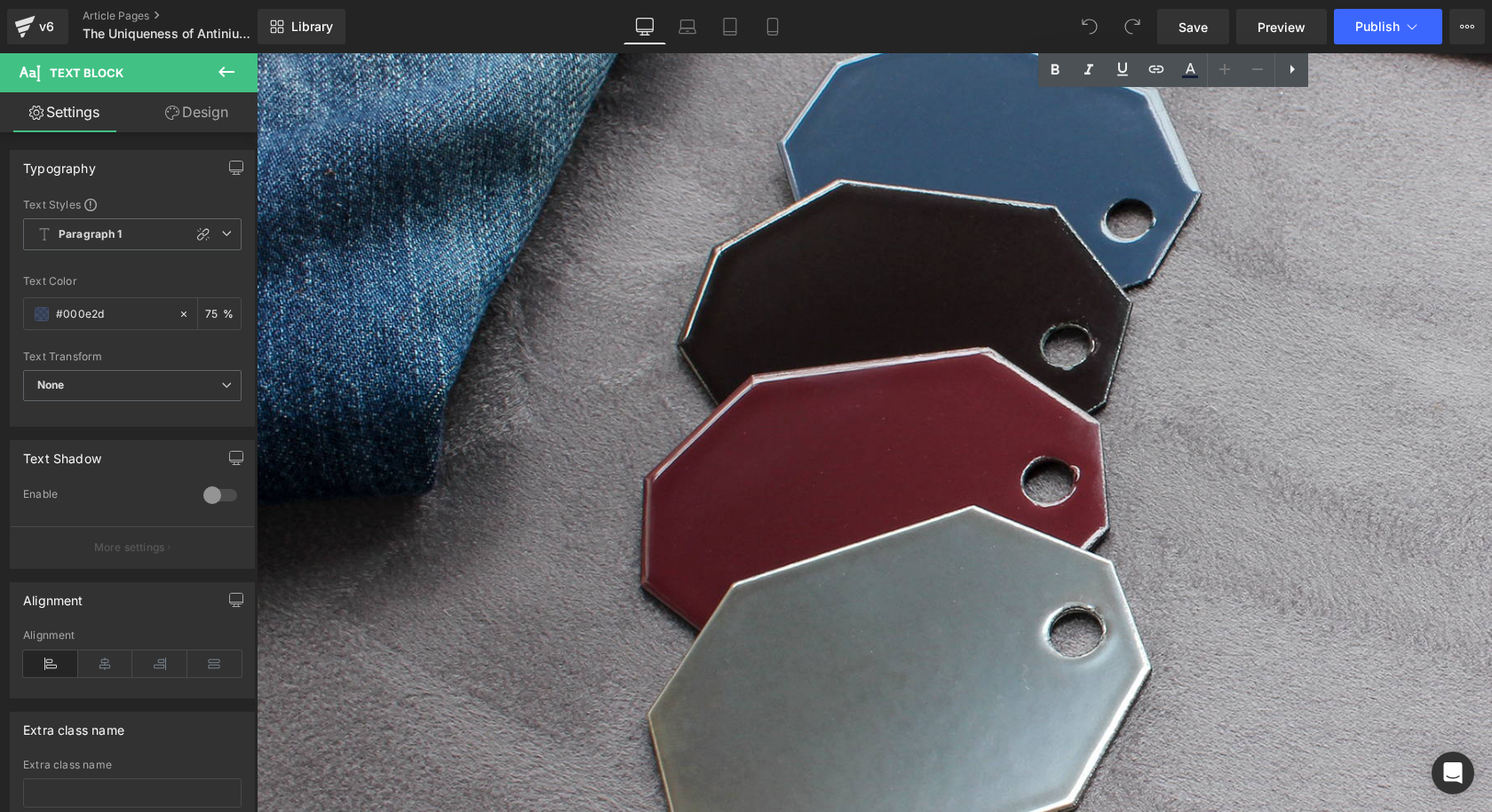
scroll to position [7017, 0]
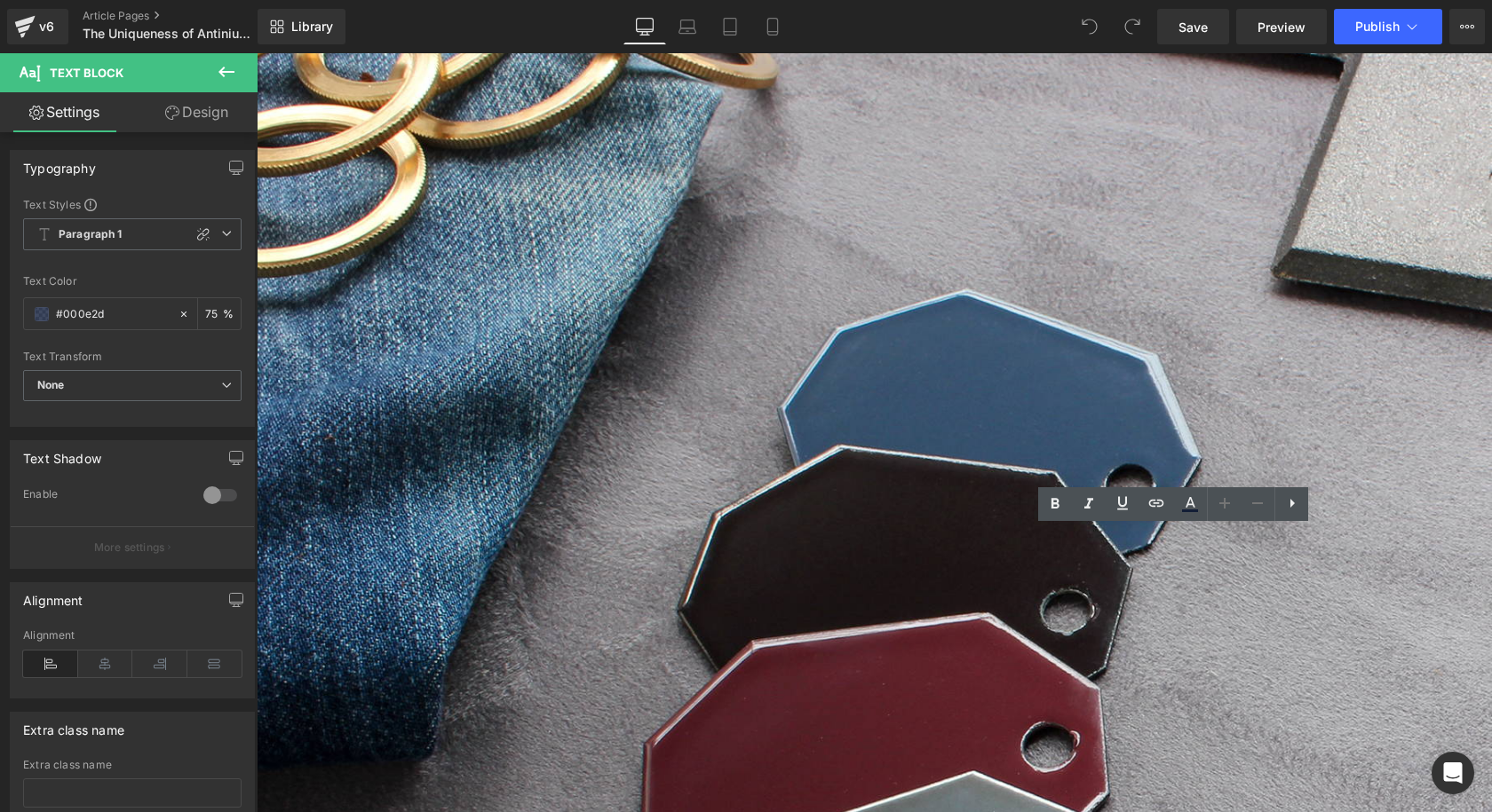
scroll to position [7105, 0]
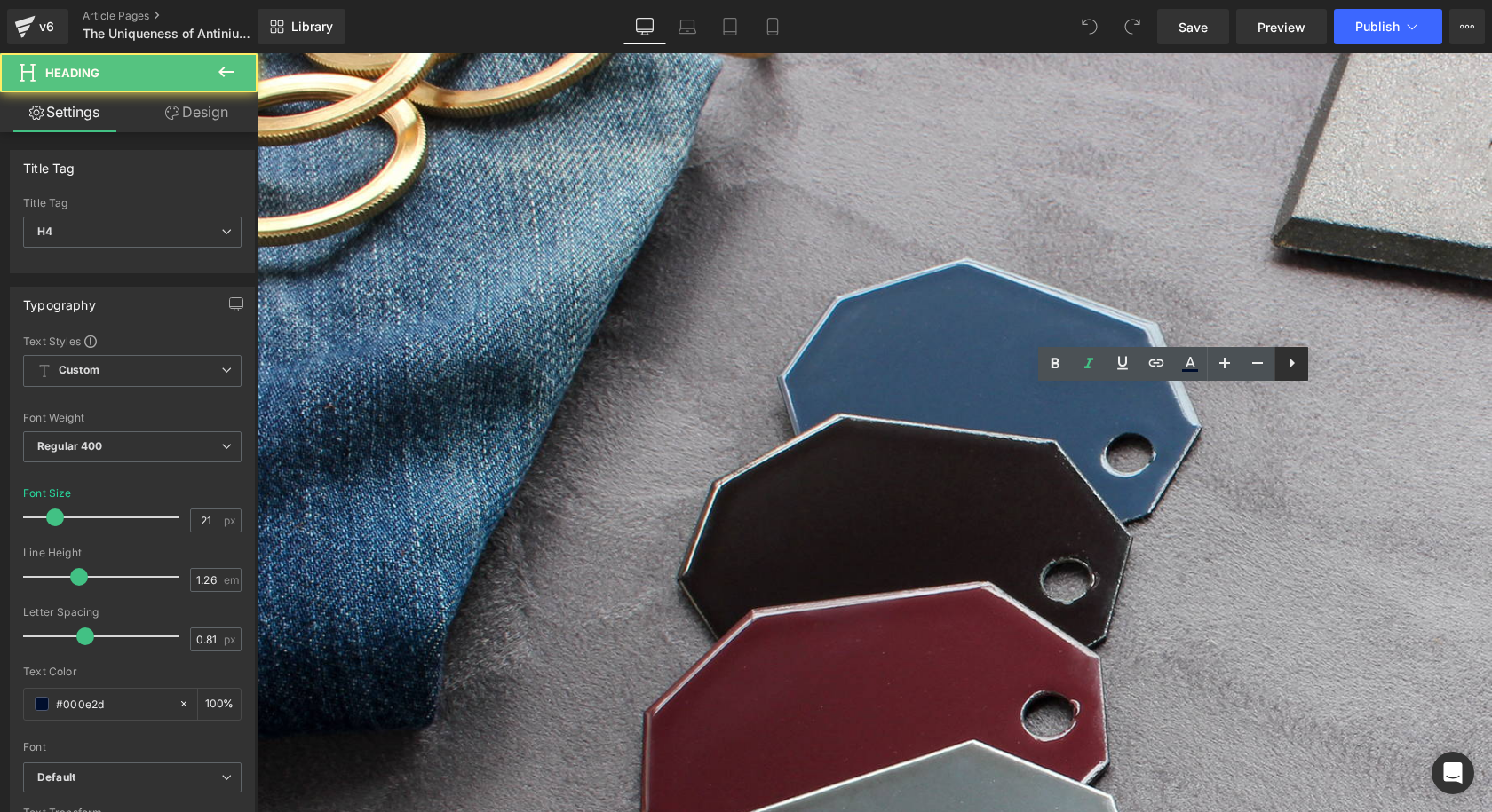
click at [1295, 379] on link at bounding box center [1291, 364] width 34 height 34
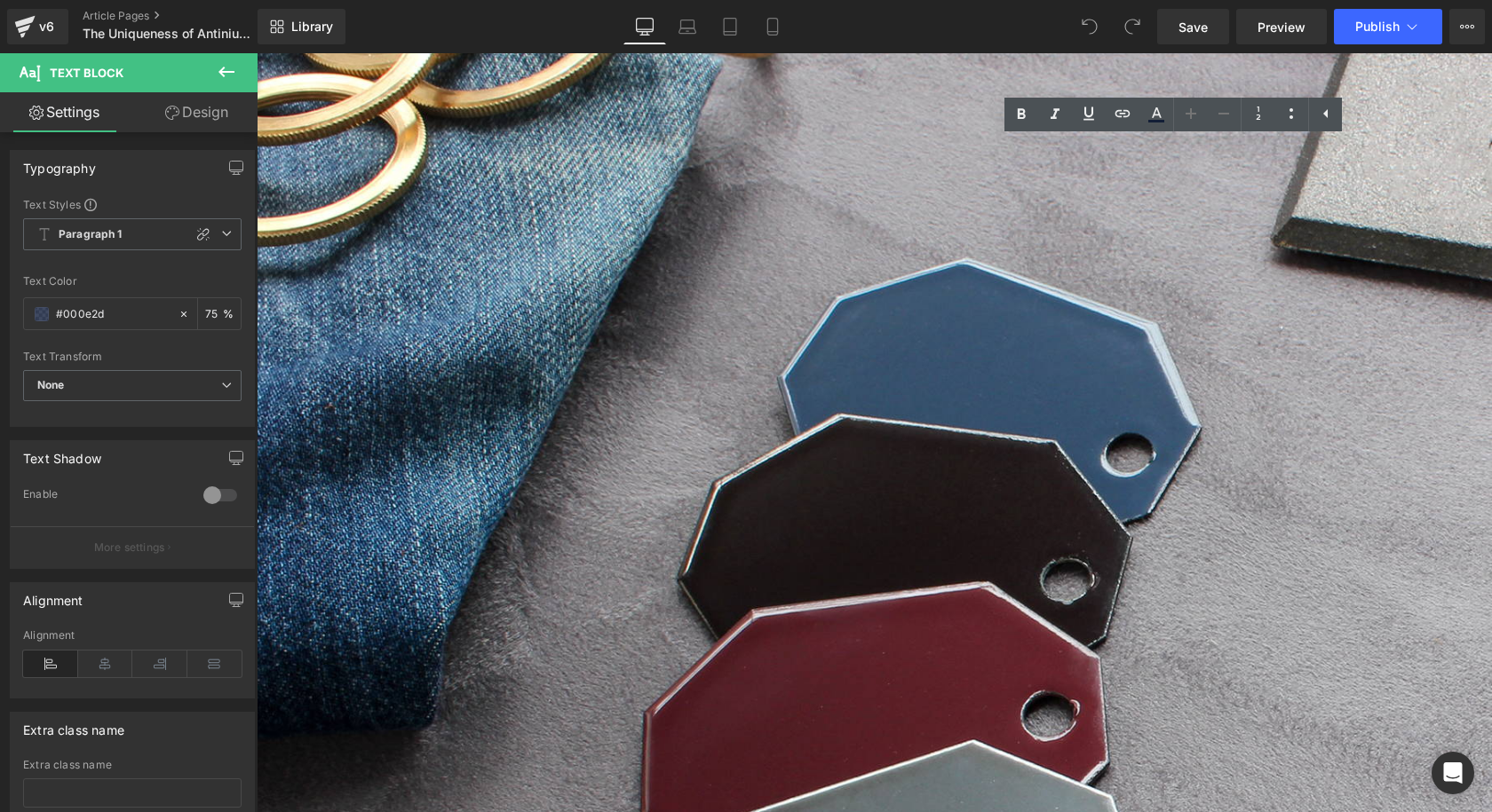
click at [256, 53] on icon at bounding box center [256, 53] width 0 height 0
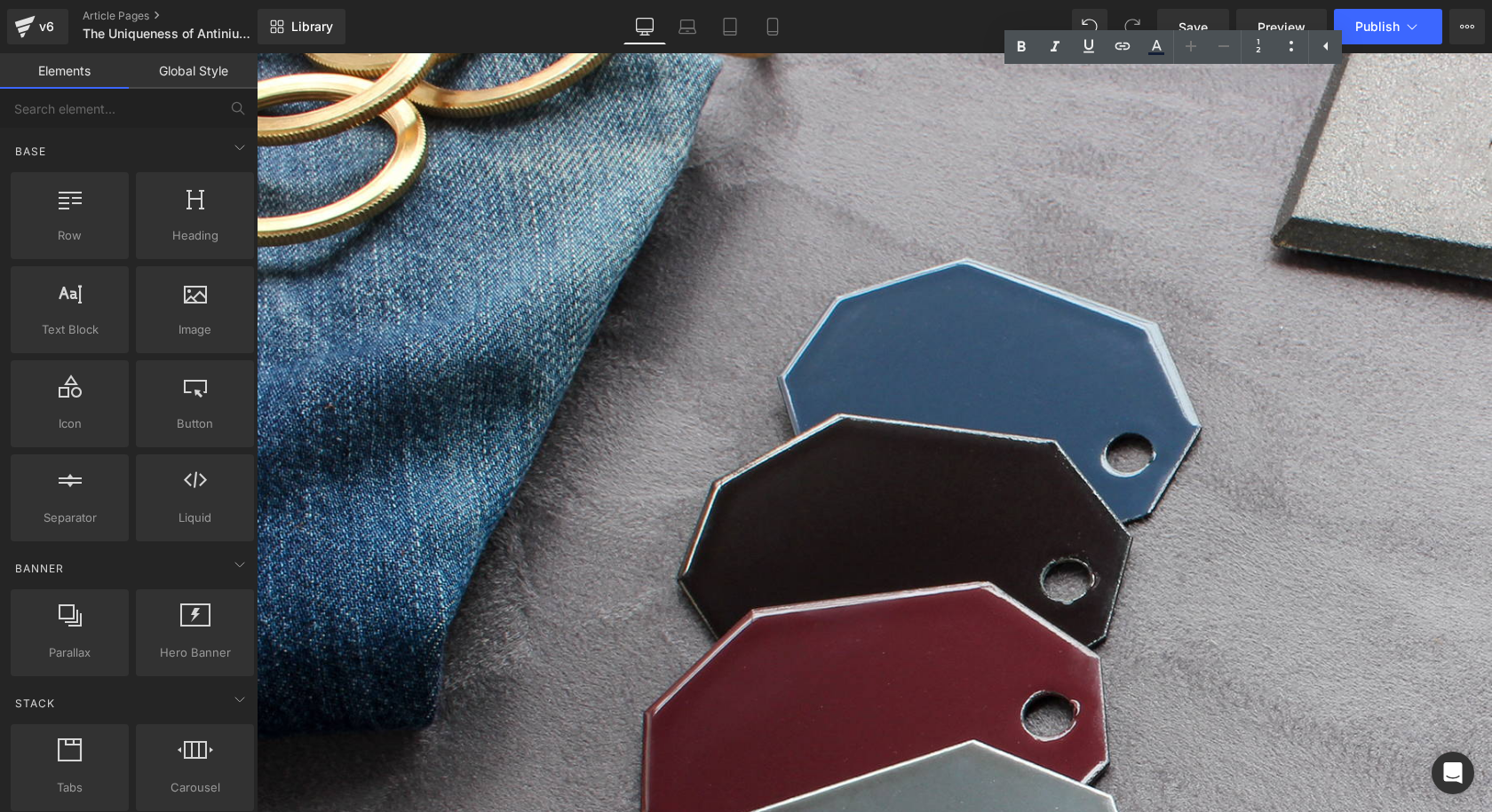
scroll to position [5435, 0]
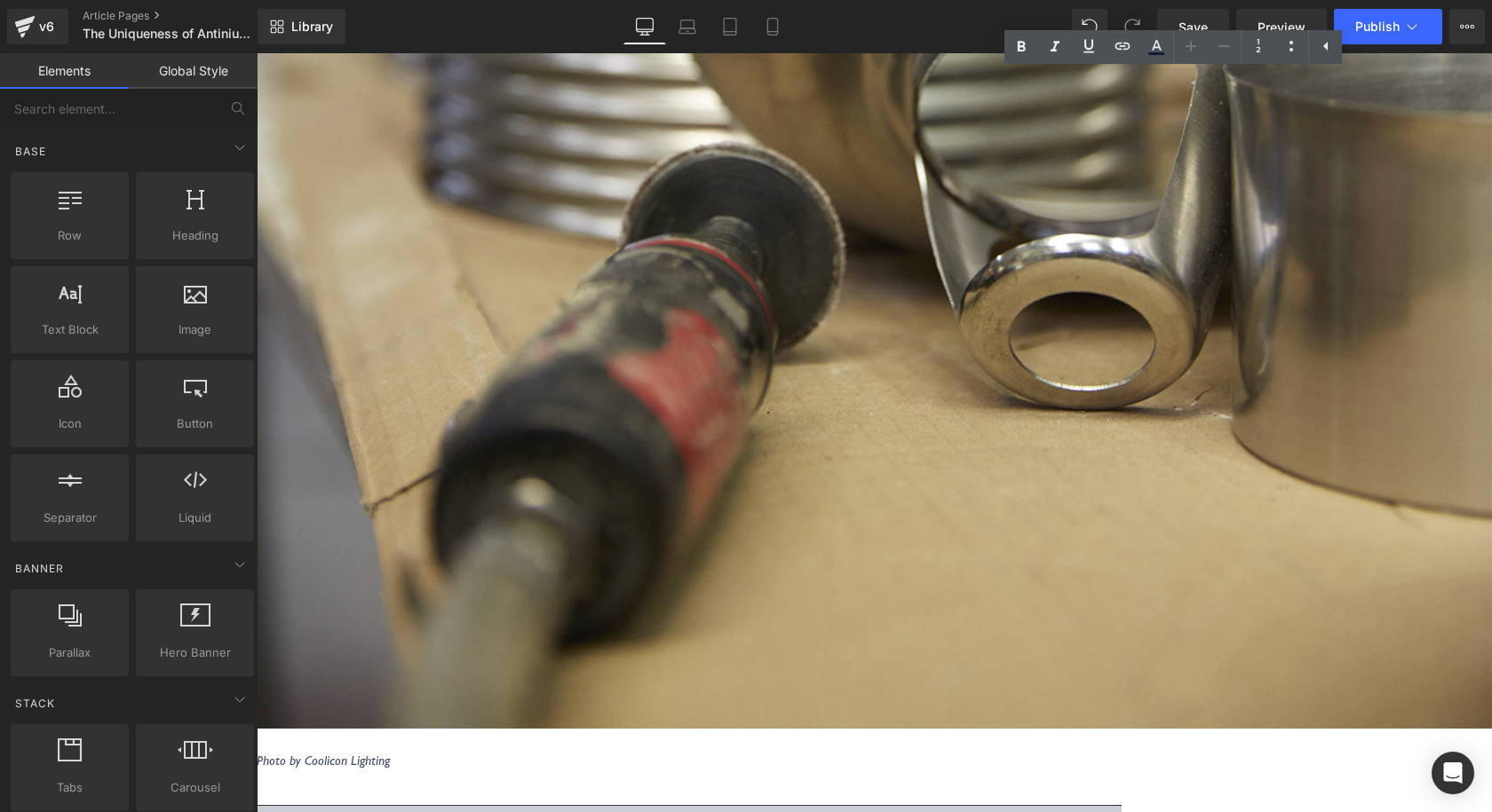
click at [256, 53] on icon at bounding box center [256, 53] width 0 height 0
click at [256, 53] on link at bounding box center [256, 53] width 0 height 0
click at [256, 53] on icon at bounding box center [256, 53] width 0 height 0
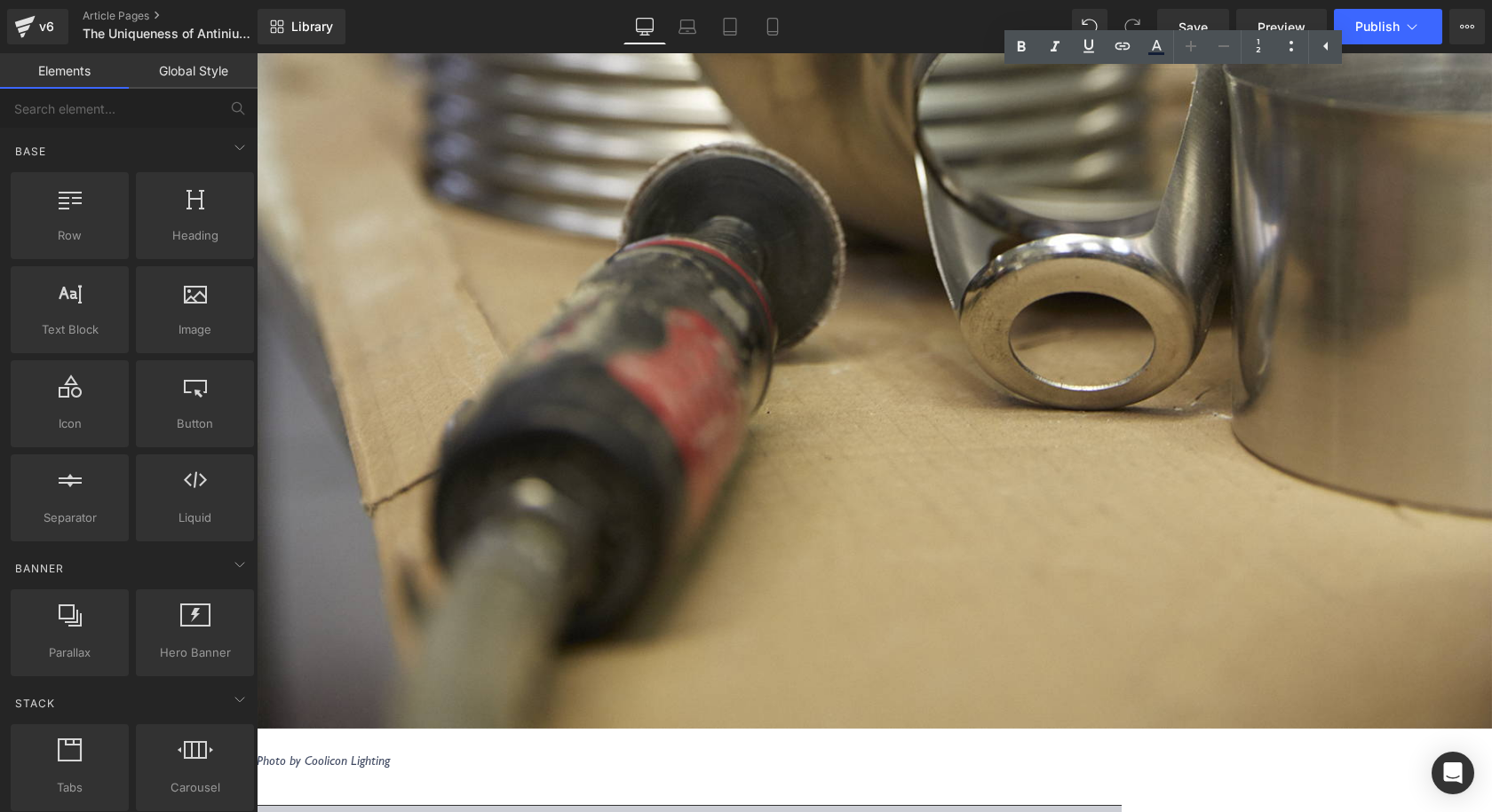
click at [256, 53] on link at bounding box center [256, 53] width 0 height 0
click at [256, 53] on icon at bounding box center [256, 53] width 0 height 0
click at [256, 53] on link at bounding box center [256, 53] width 0 height 0
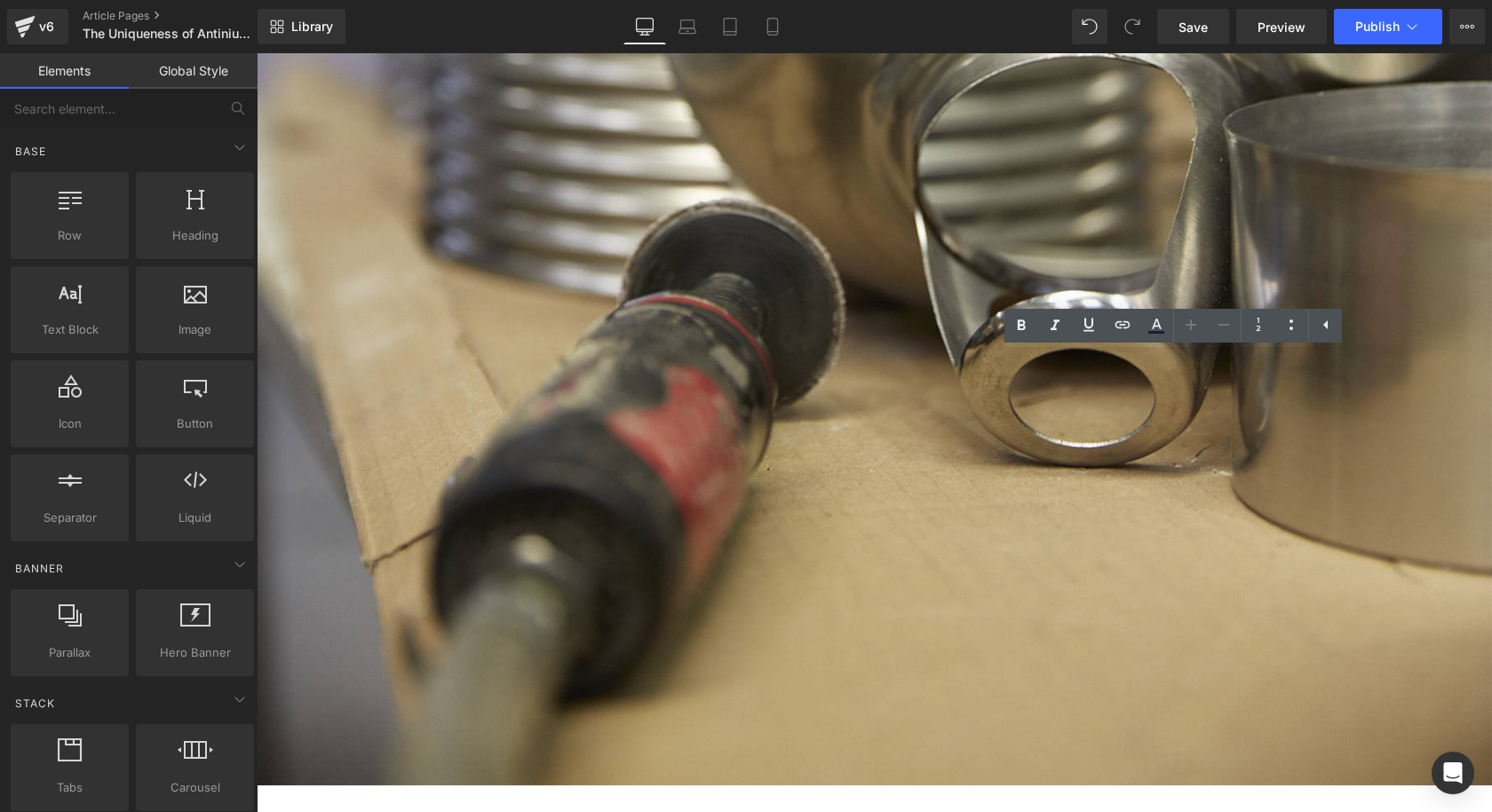
scroll to position [5346, 0]
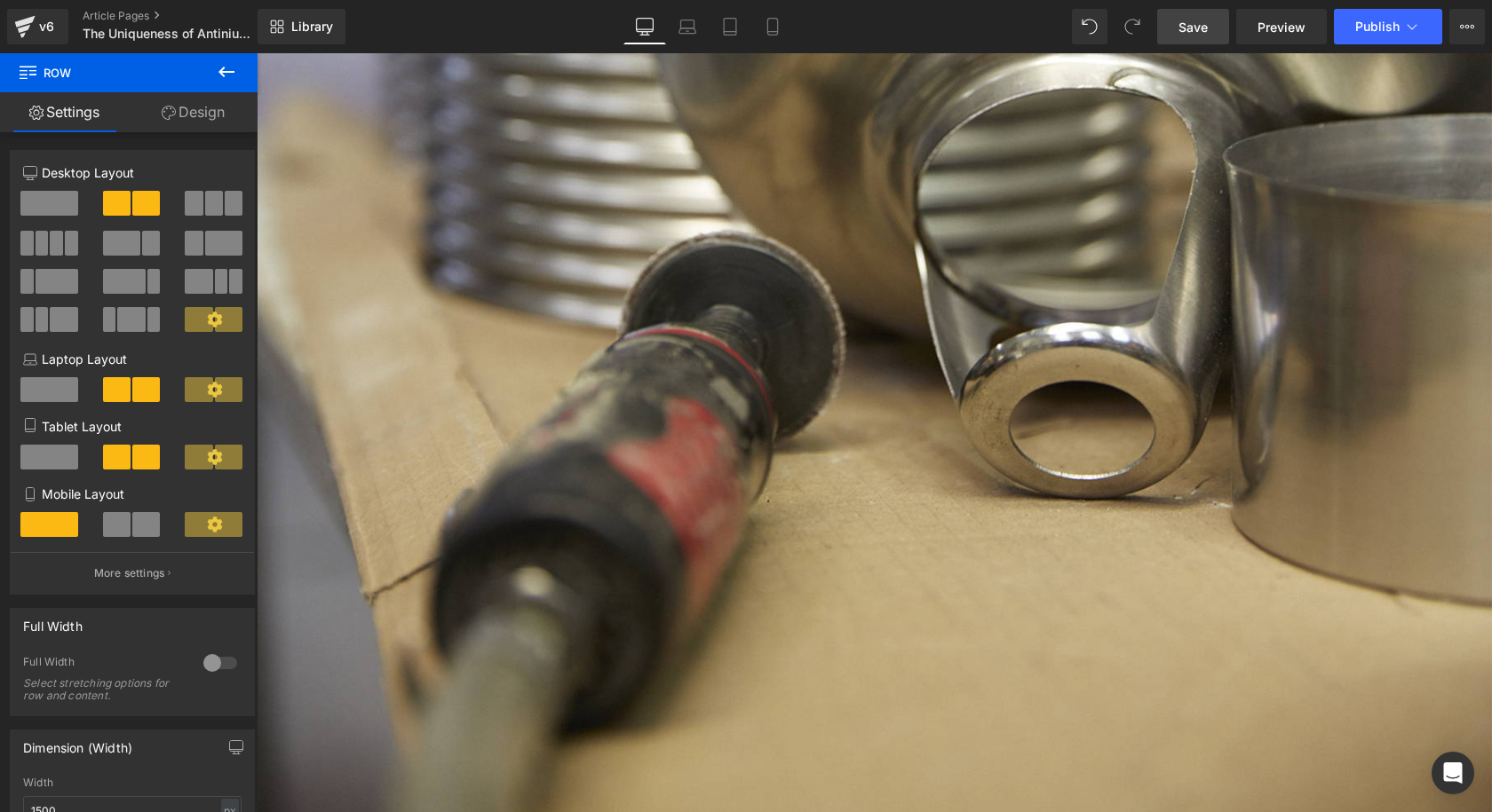
click at [1180, 30] on span "Save" at bounding box center [1193, 26] width 29 height 18
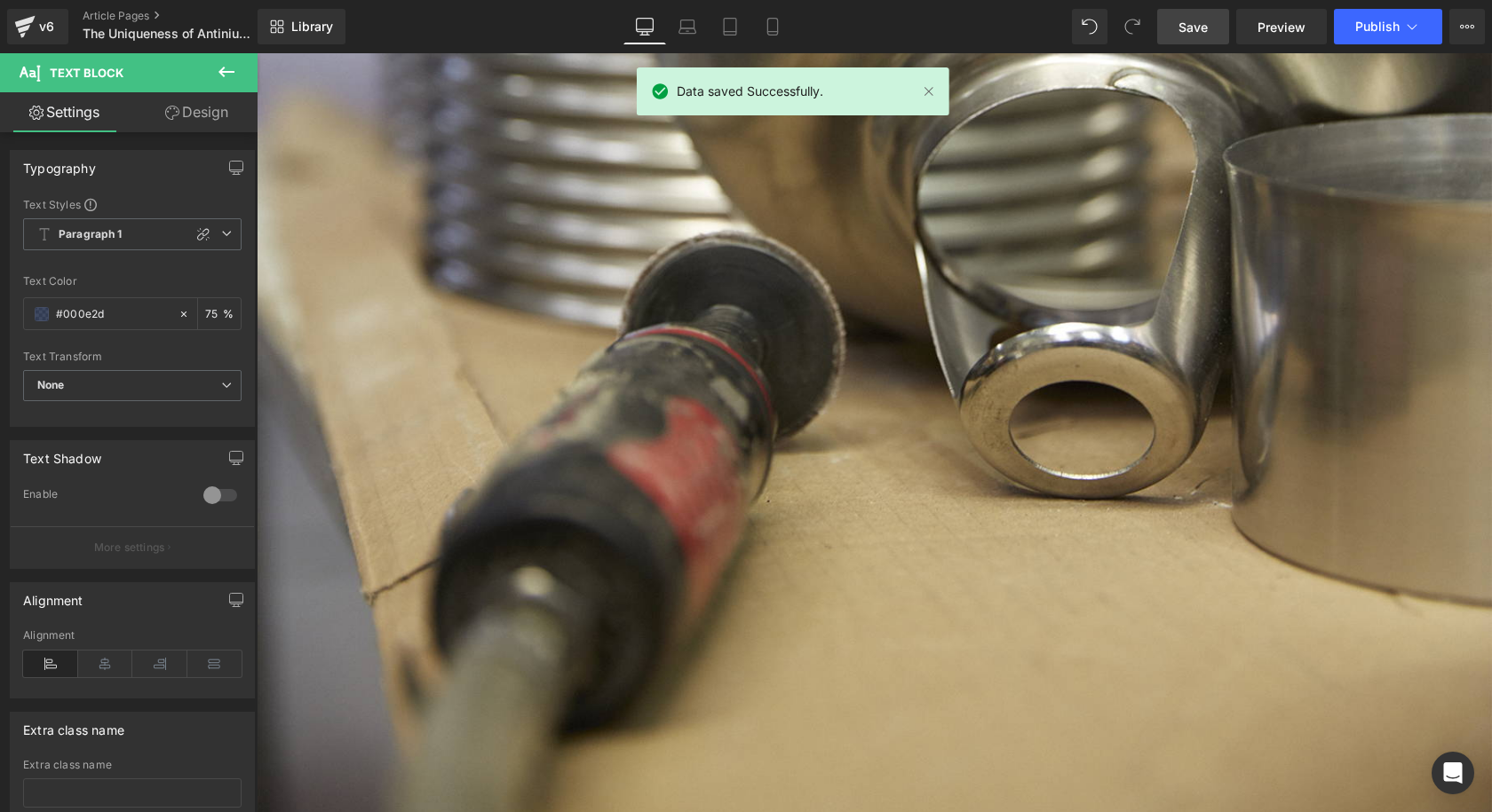
scroll to position [5484, 0]
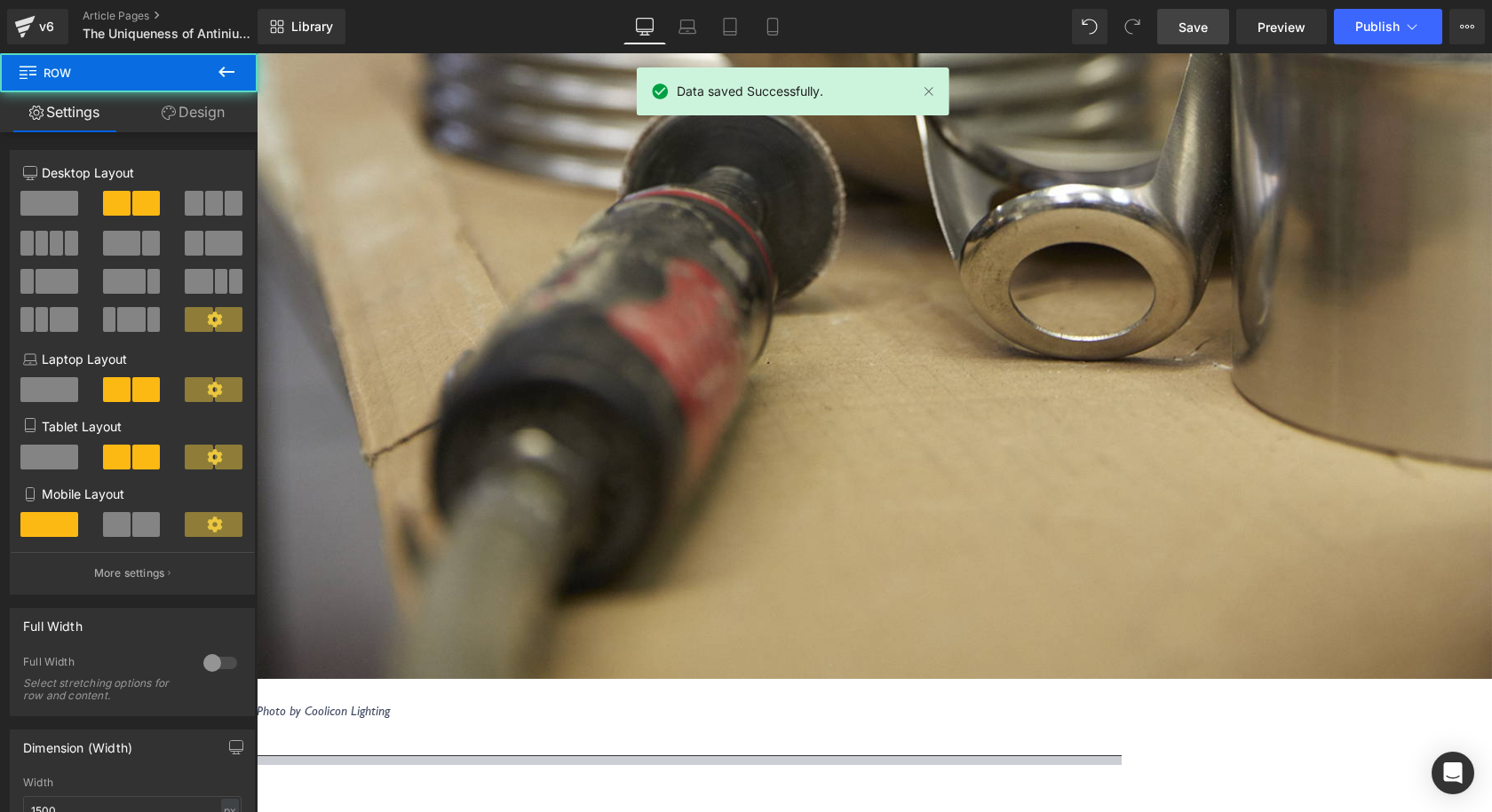
click at [1183, 36] on span "Save" at bounding box center [1193, 26] width 29 height 18
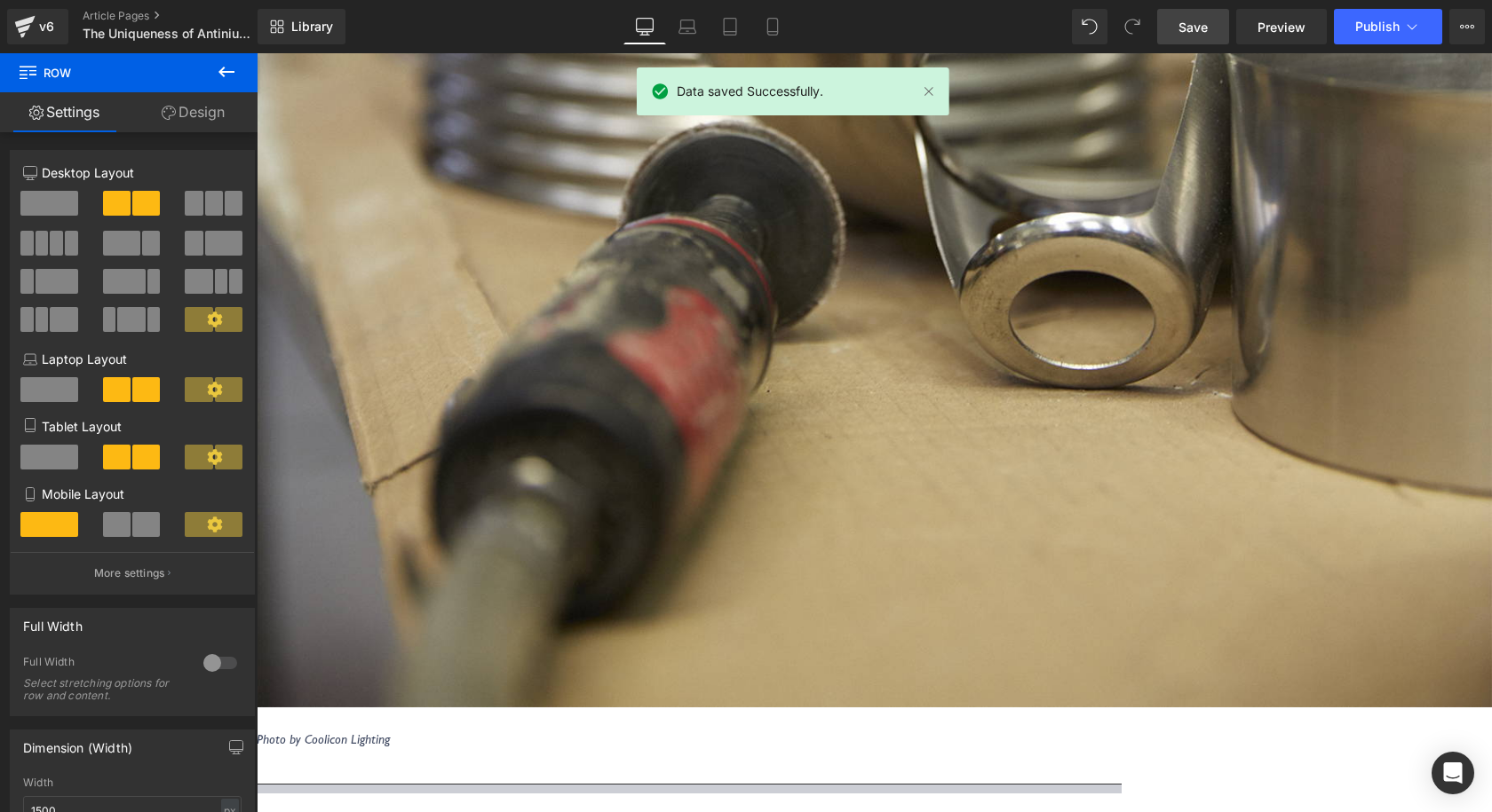
scroll to position [5573, 0]
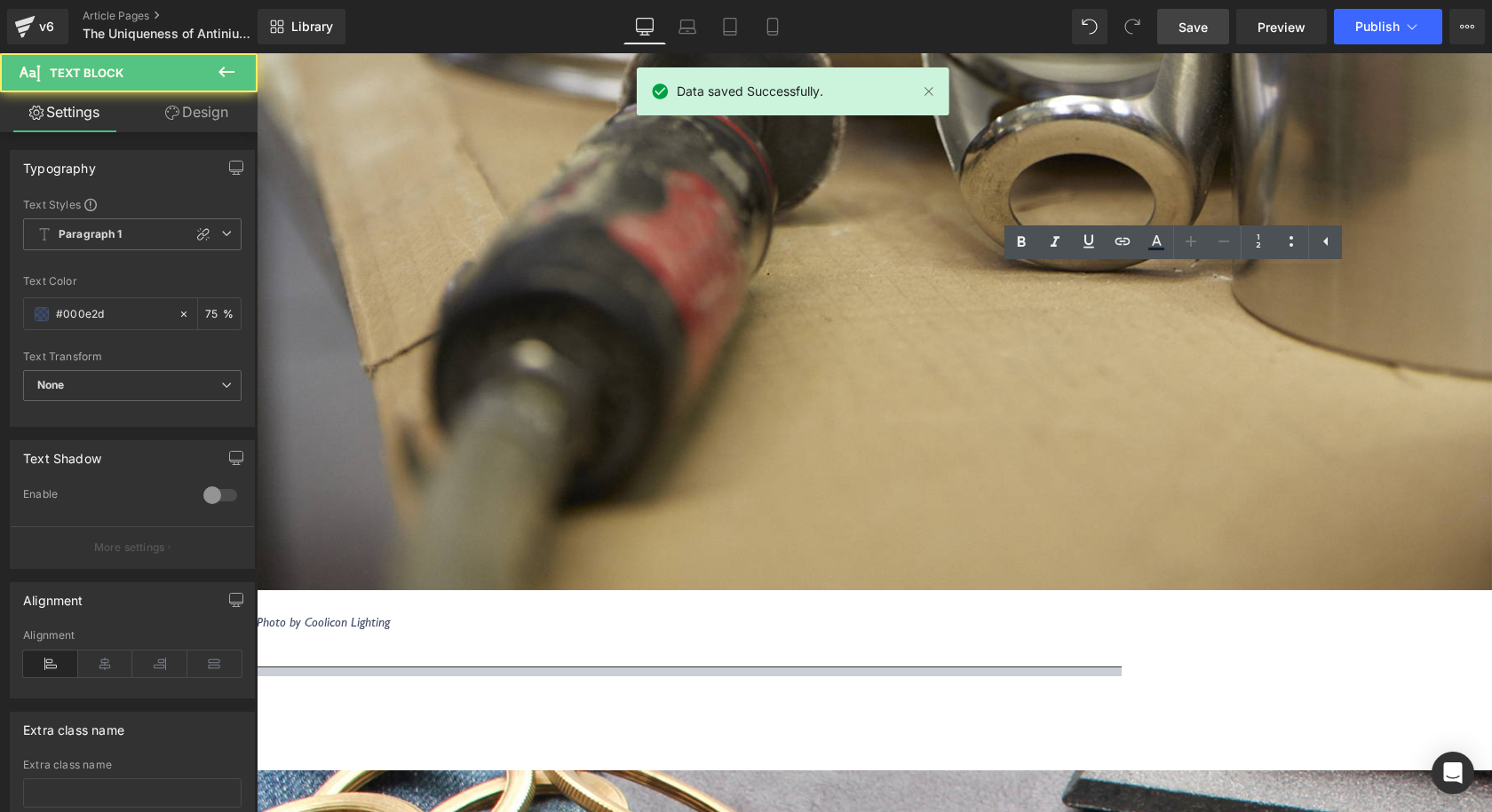
scroll to position [5563, 0]
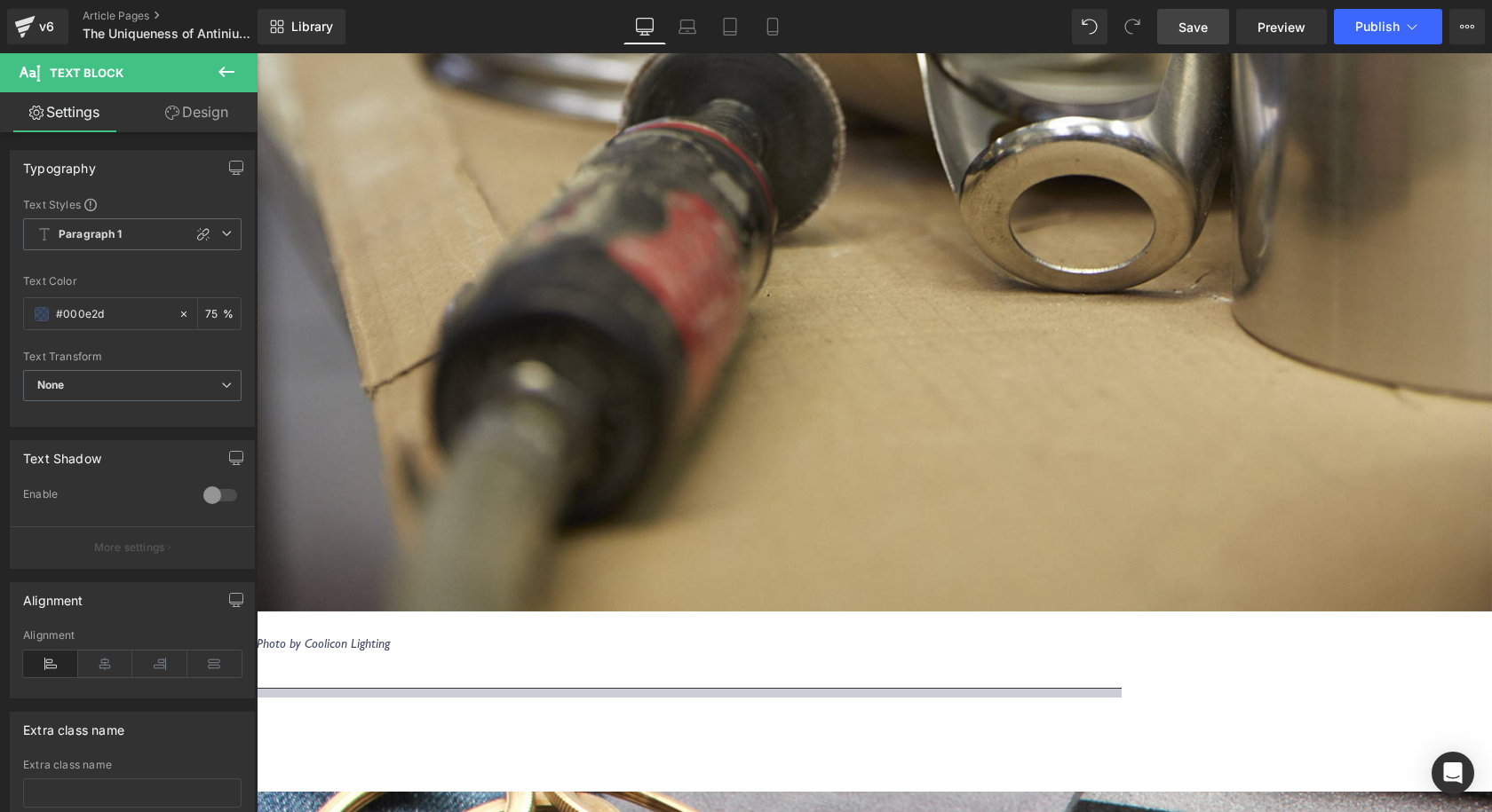
click at [1170, 23] on link "Save" at bounding box center [1193, 26] width 72 height 36
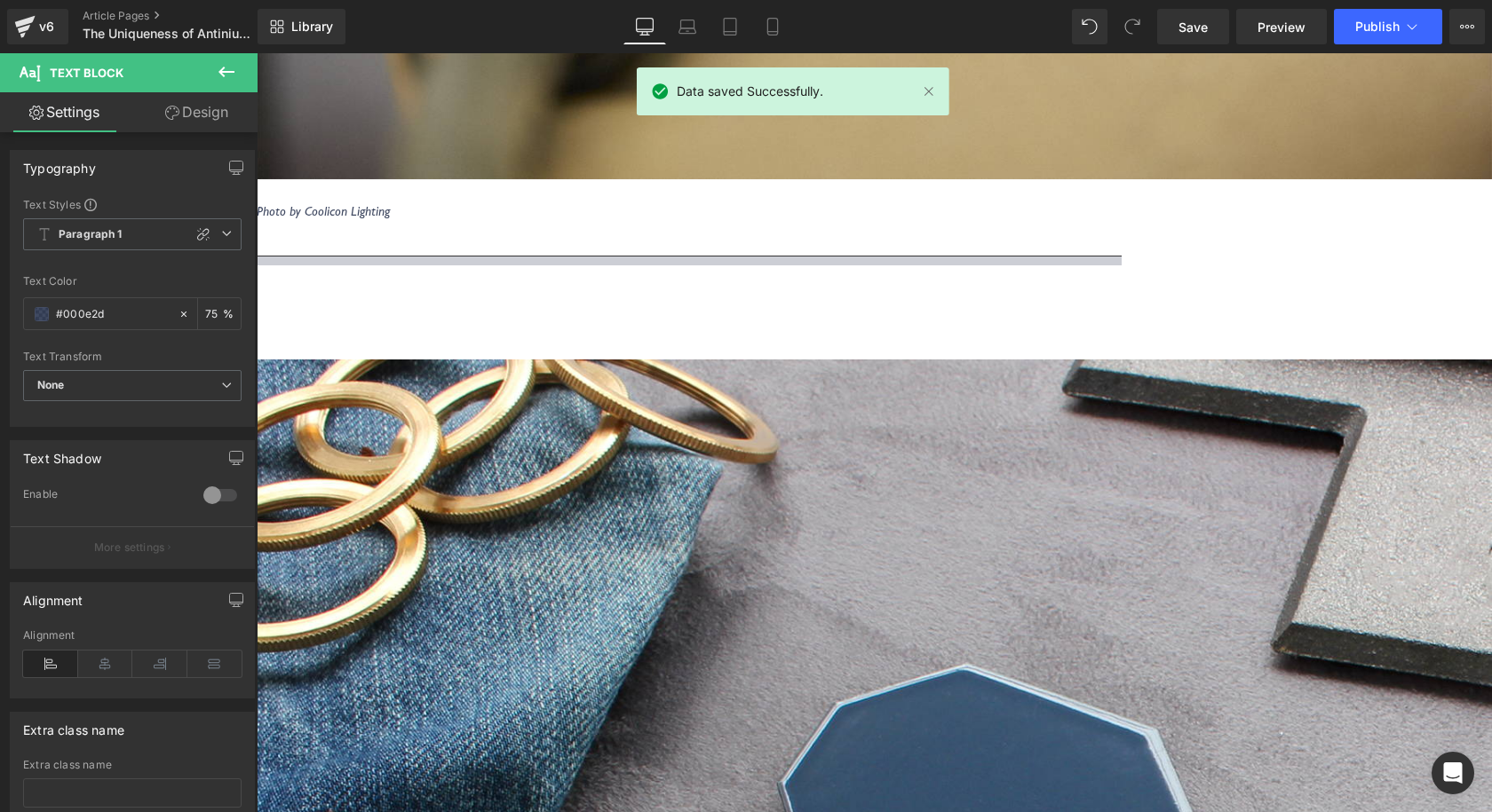
scroll to position [6173, 0]
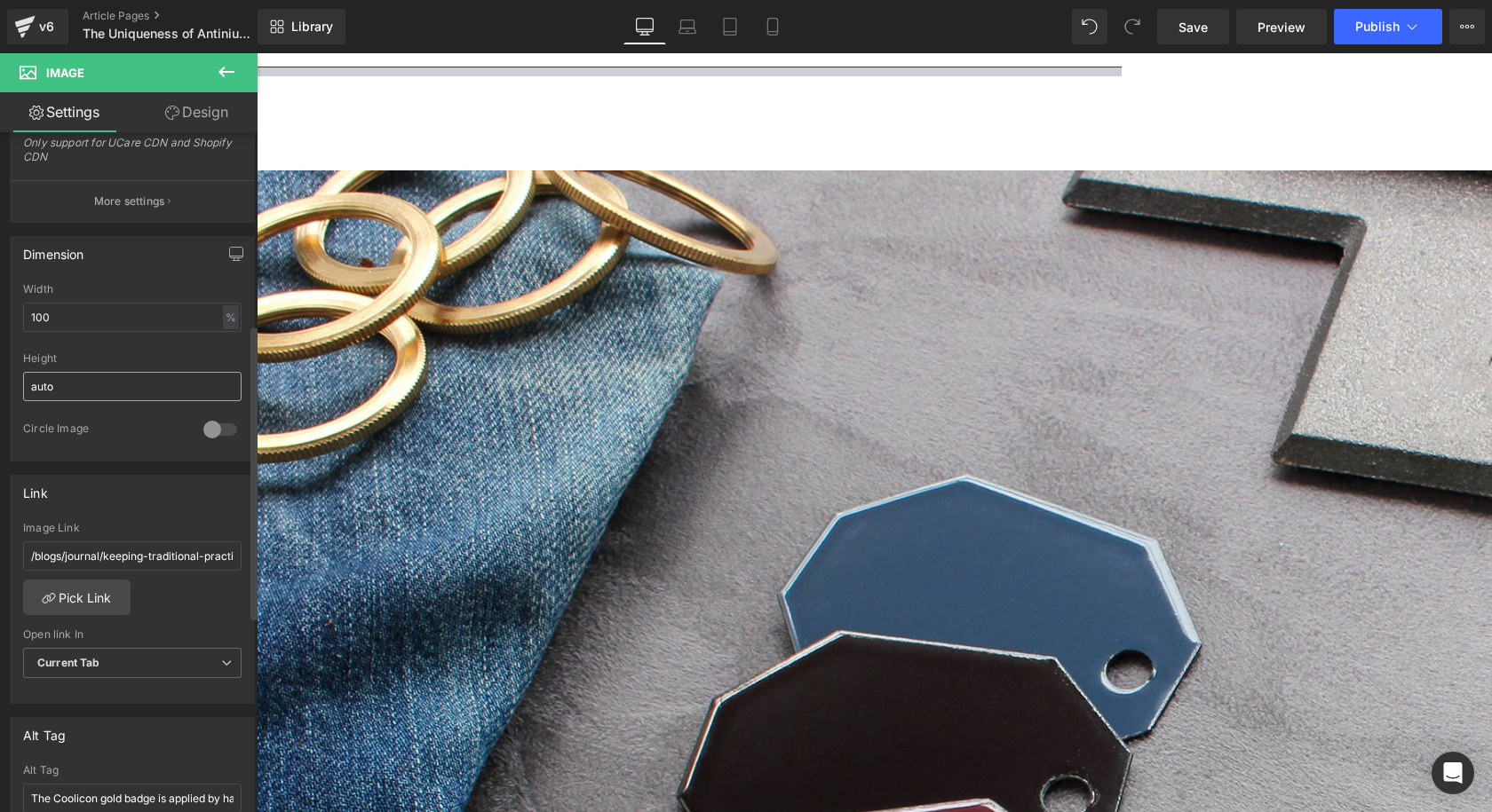
scroll to position [443, 0]
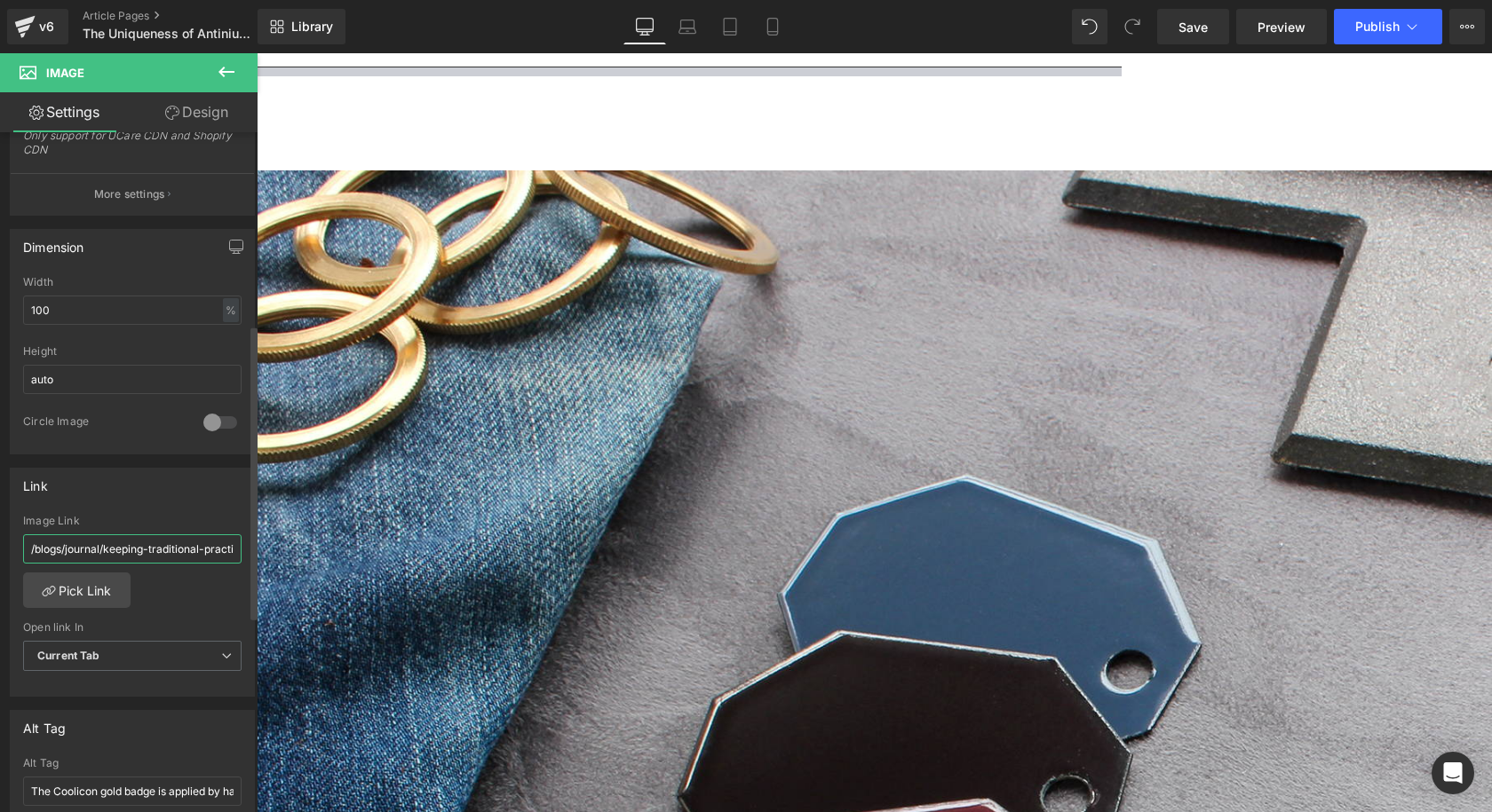
click at [140, 551] on input "/blogs/journal/keeping-traditional-practices-alive" at bounding box center [132, 549] width 218 height 29
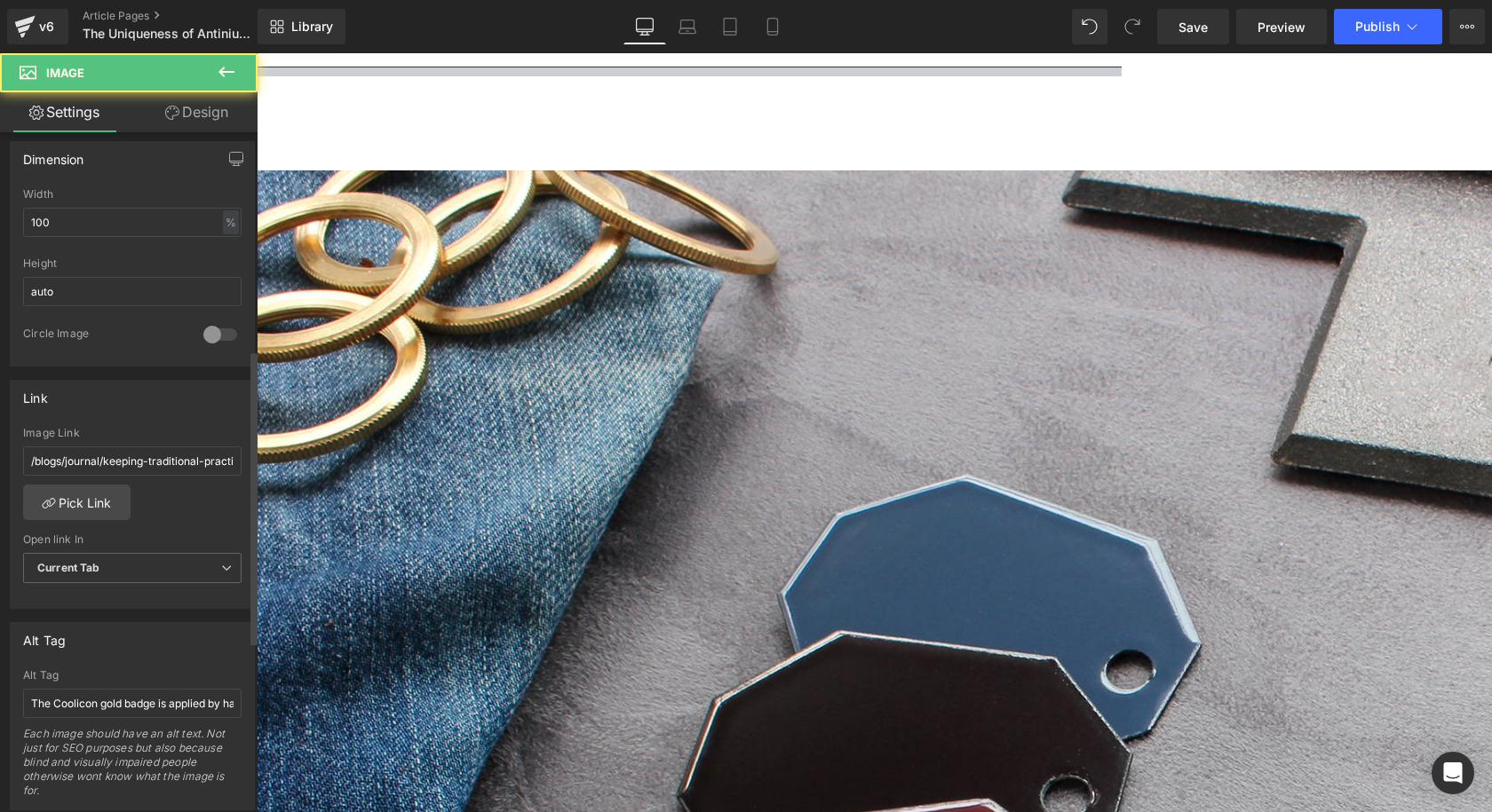
scroll to position [533, 0]
click at [146, 463] on input "/blogs/journal/keeping-traditional-practices-alive" at bounding box center [132, 460] width 218 height 29
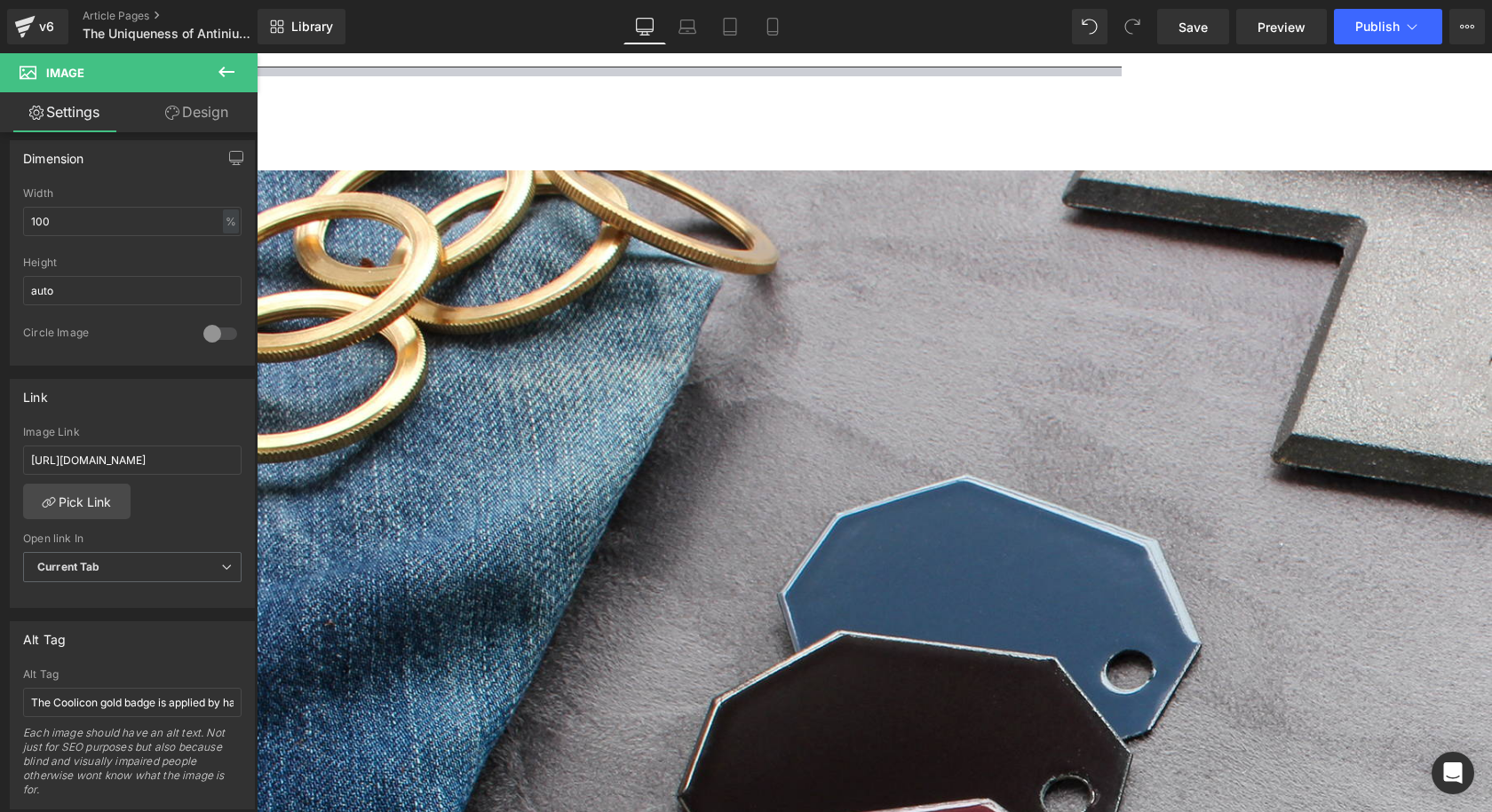
scroll to position [0, 102]
type input "[URL][DOMAIN_NAME]"
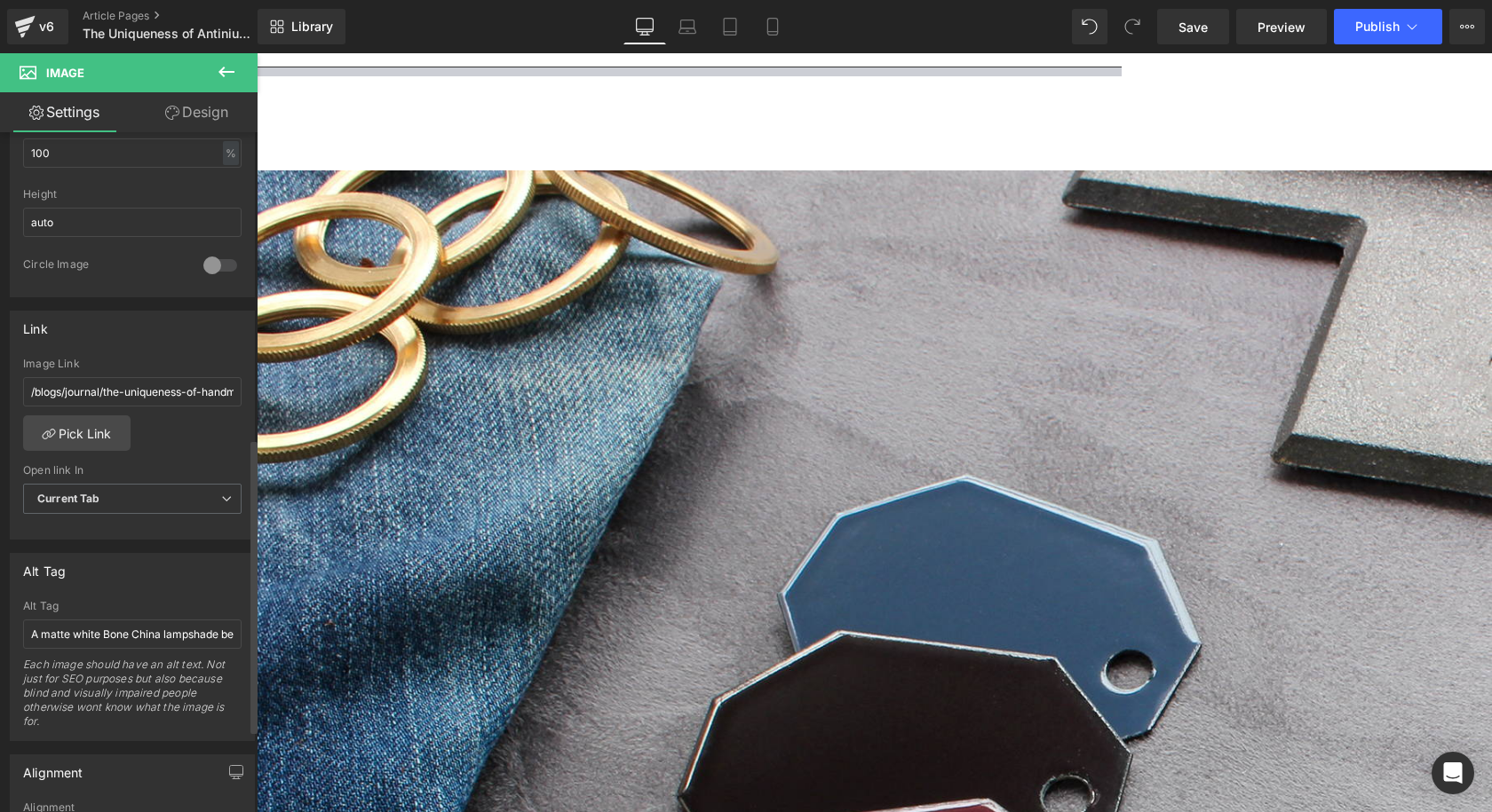
scroll to position [710, 0]
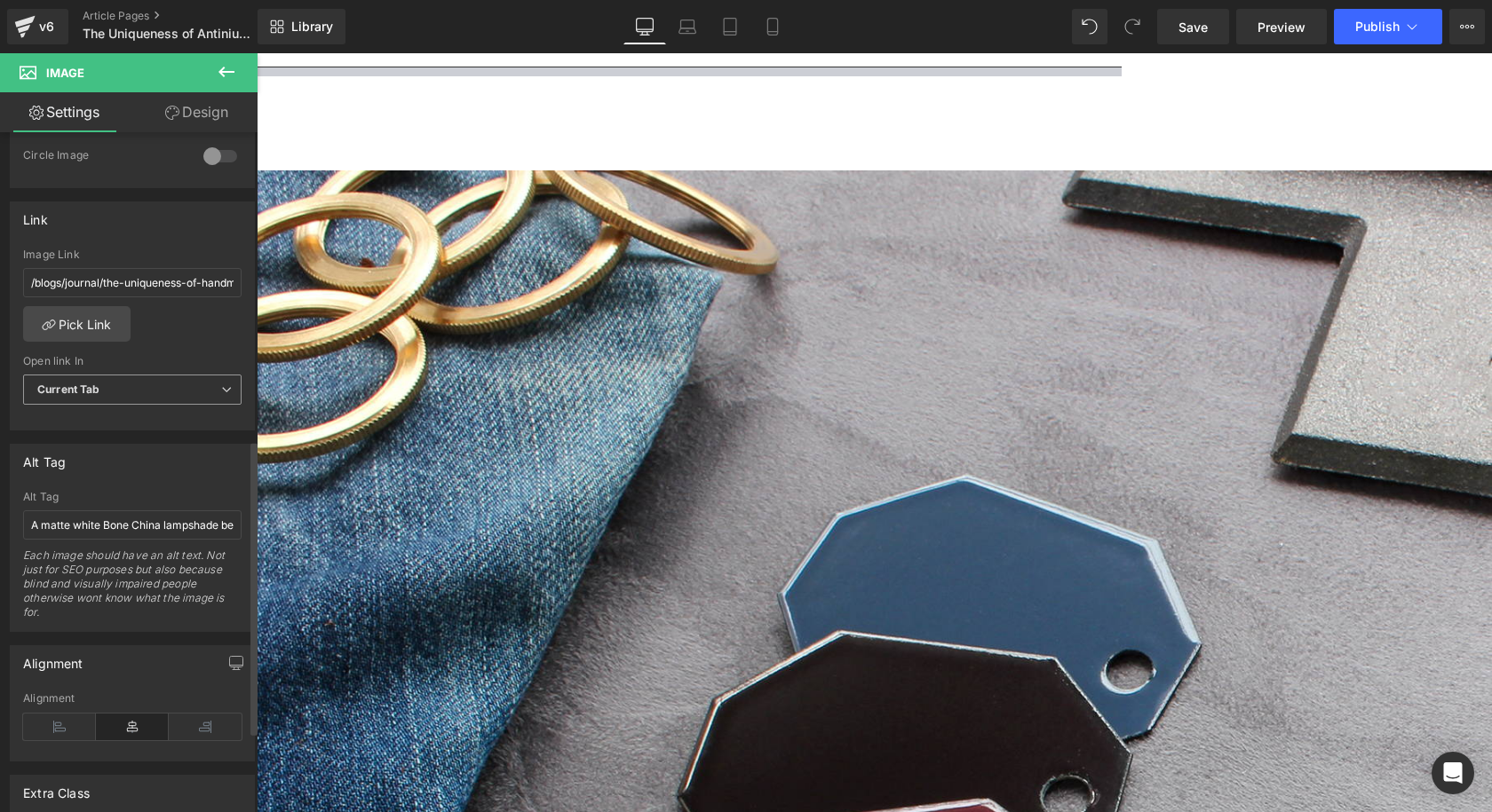
click at [151, 379] on span "Current Tab" at bounding box center [132, 390] width 218 height 31
click at [164, 258] on div "Image Link" at bounding box center [129, 254] width 212 height 13
click at [159, 280] on input "/blogs/journal/the-uniqueness-of-handmade-products" at bounding box center [132, 282] width 218 height 29
paste input "[URL][DOMAIN_NAME]"
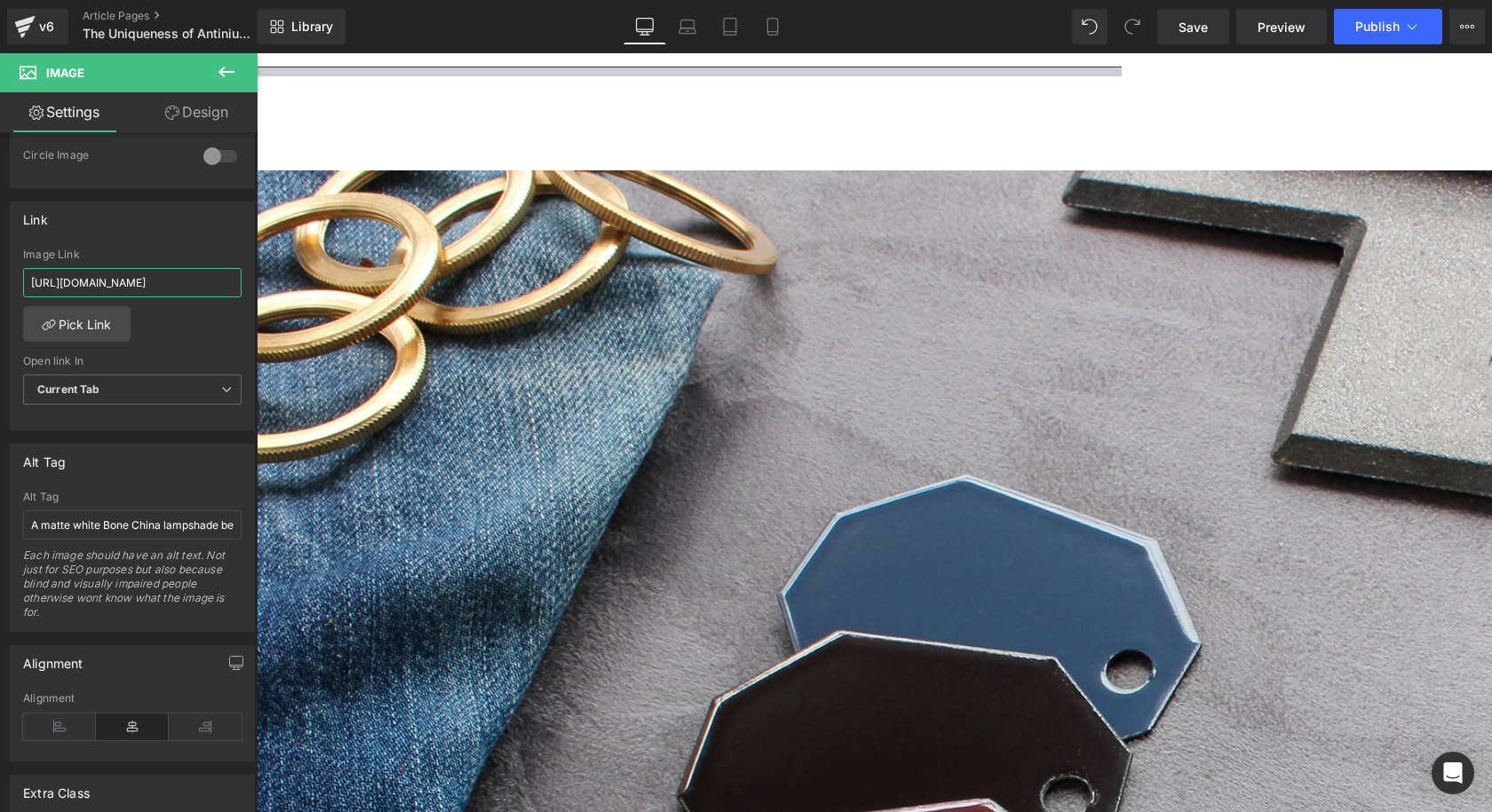
type input "[URL][DOMAIN_NAME]"
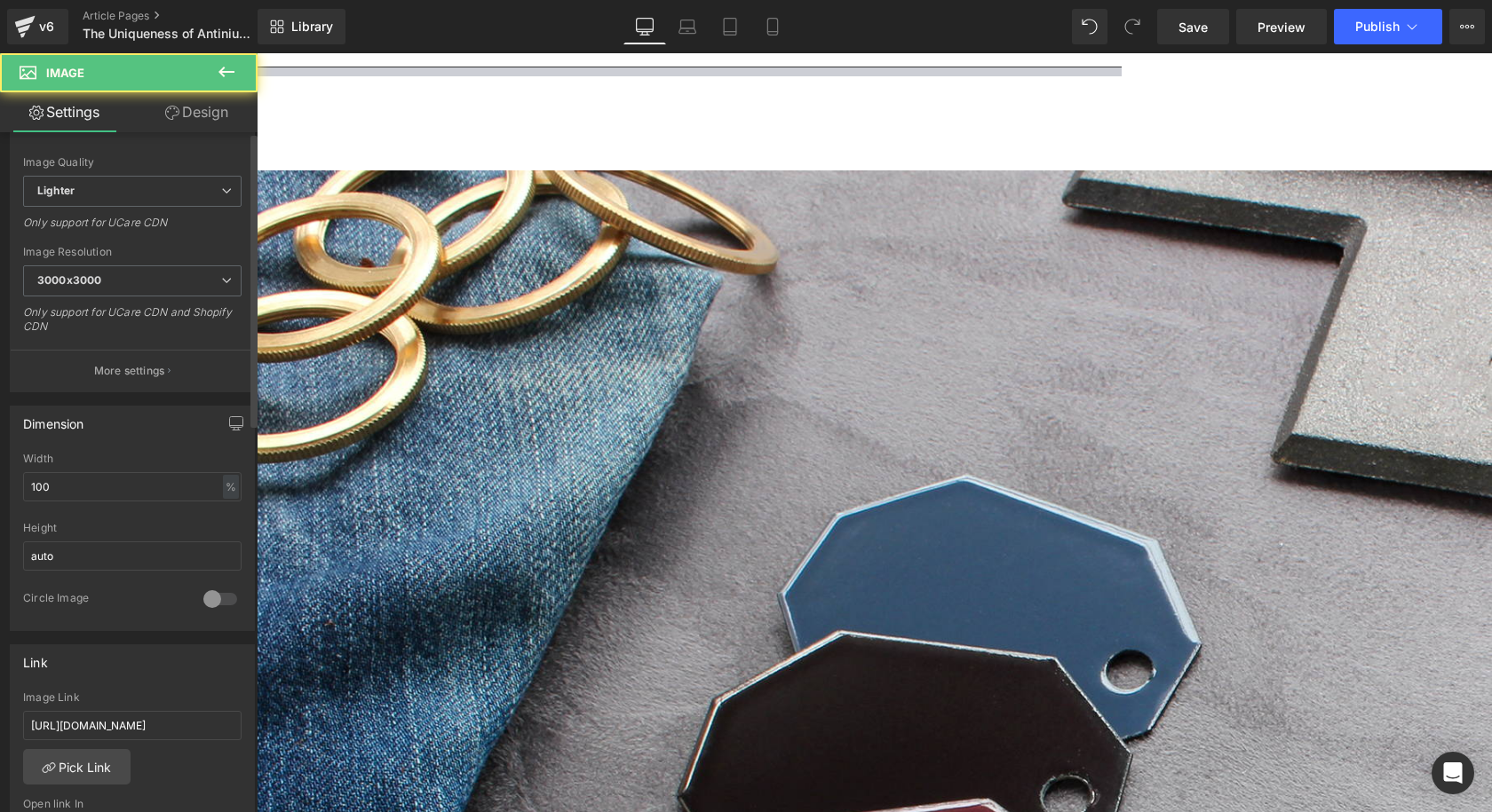
scroll to position [443, 0]
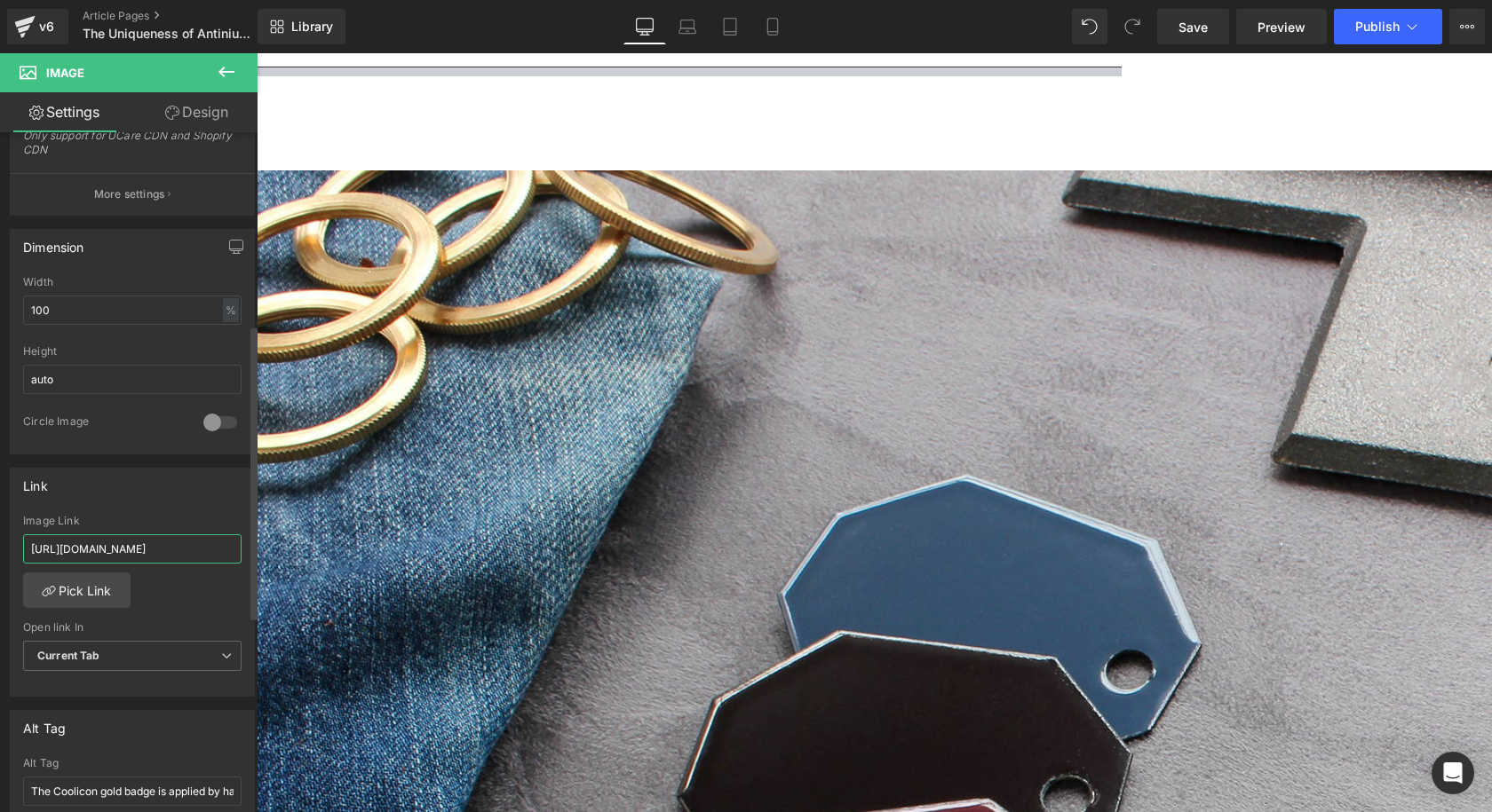
click at [160, 546] on input "[URL][DOMAIN_NAME]" at bounding box center [132, 549] width 218 height 29
paste input "ky-blu"
type input "[URL][DOMAIN_NAME]"
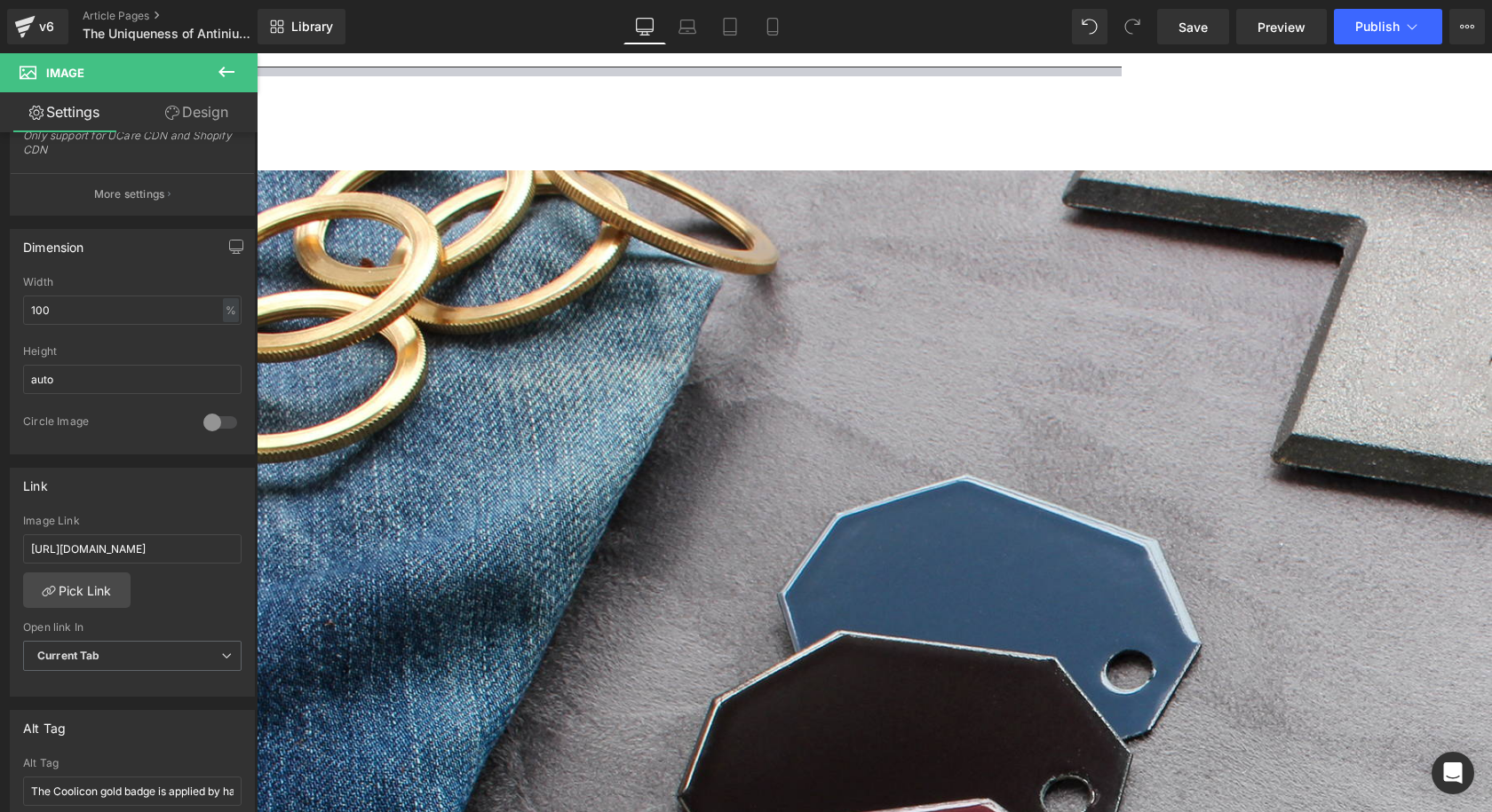
click at [1234, 27] on div "Save Preview Publish Scheduled View Live Page View with current Template Save T…" at bounding box center [1320, 26] width 342 height 36
click at [1214, 28] on link "Save" at bounding box center [1193, 26] width 72 height 36
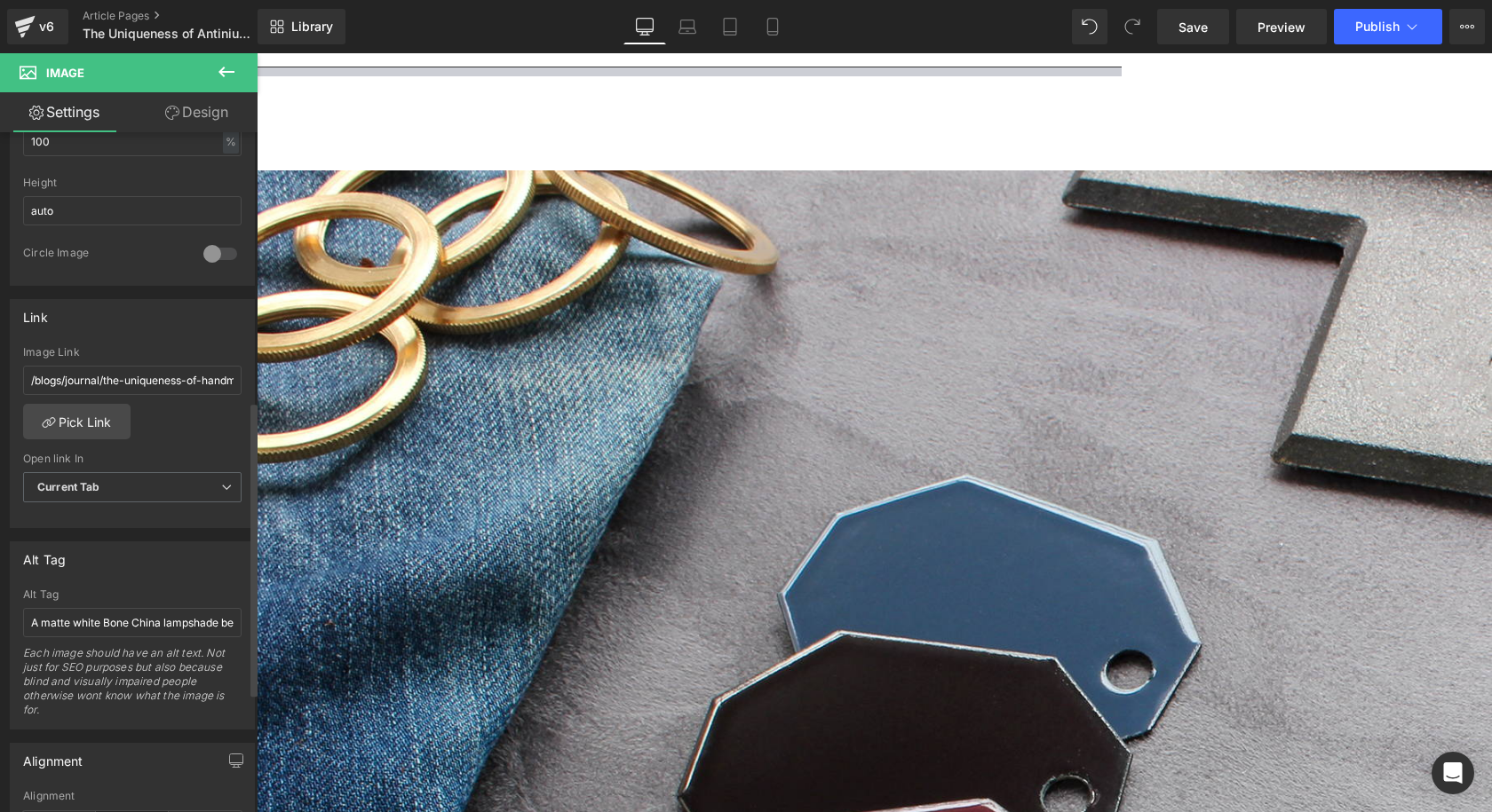
scroll to position [621, 0]
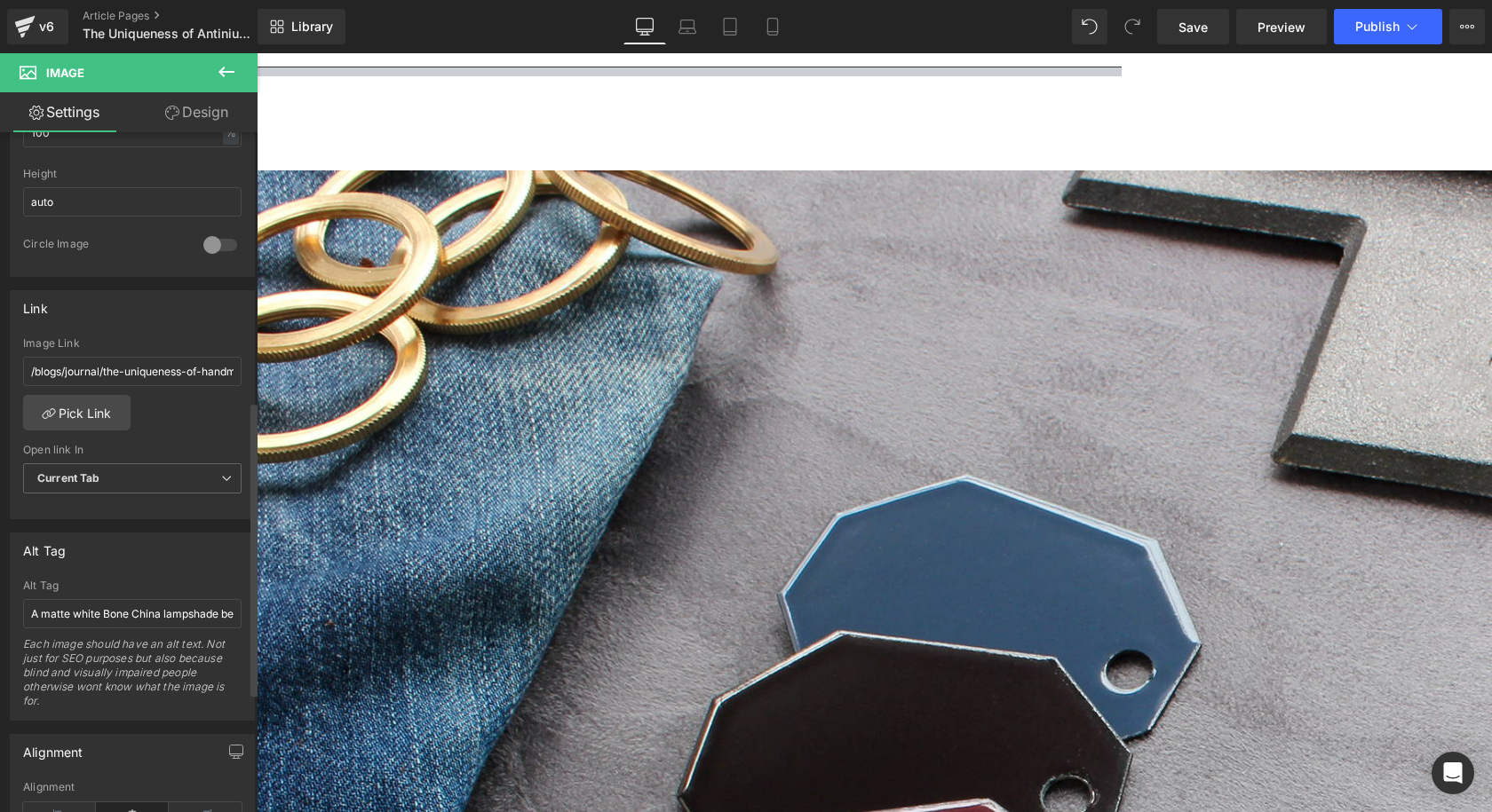
click at [141, 348] on div "Image Link" at bounding box center [132, 343] width 218 height 13
click at [141, 372] on input "/blogs/journal/the-uniqueness-of-handmade-products" at bounding box center [132, 372] width 218 height 29
paste input "[URL][DOMAIN_NAME]"
type input "[URL][DOMAIN_NAME]"
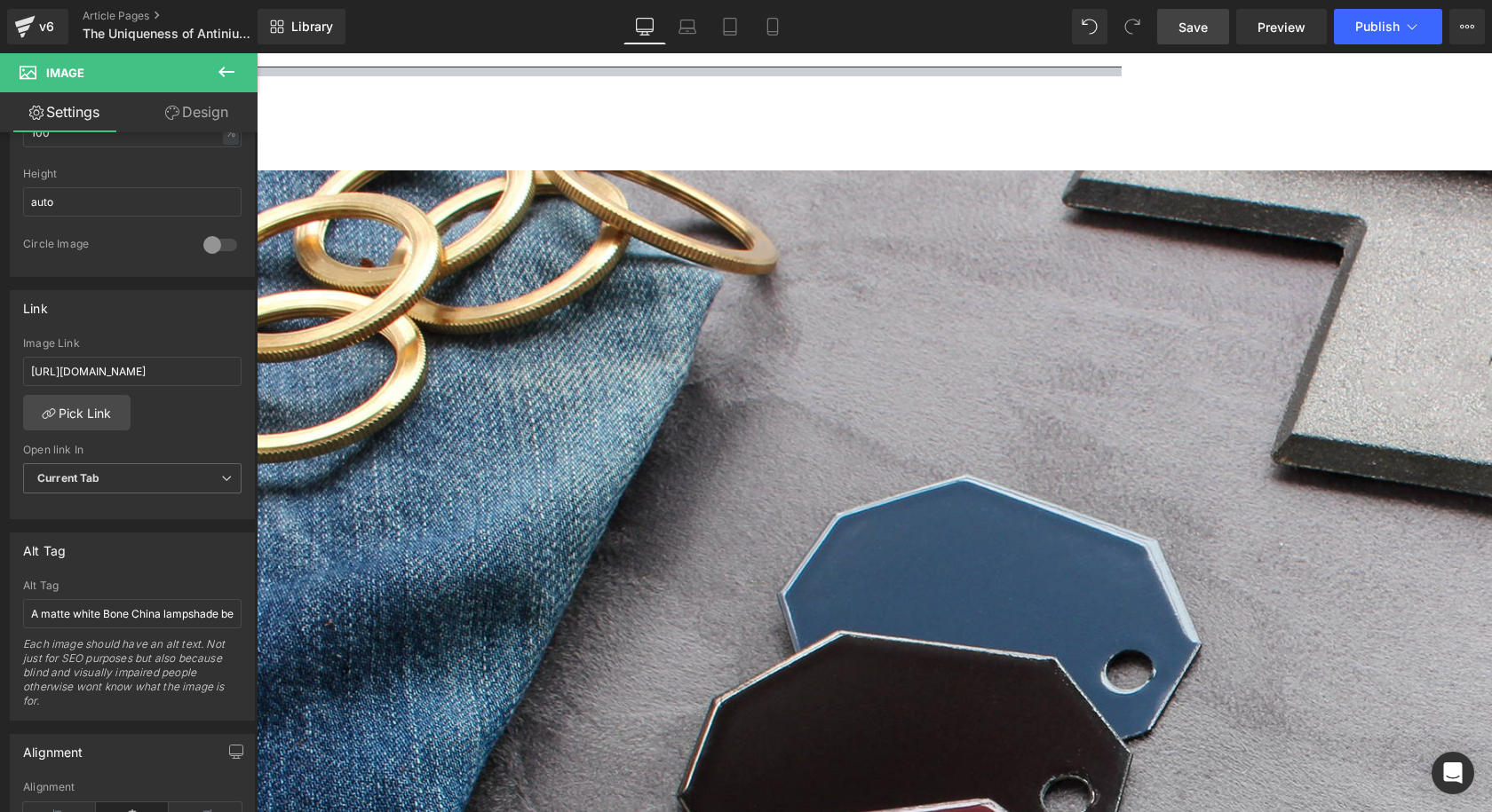
click at [1196, 28] on span "Save" at bounding box center [1193, 26] width 29 height 18
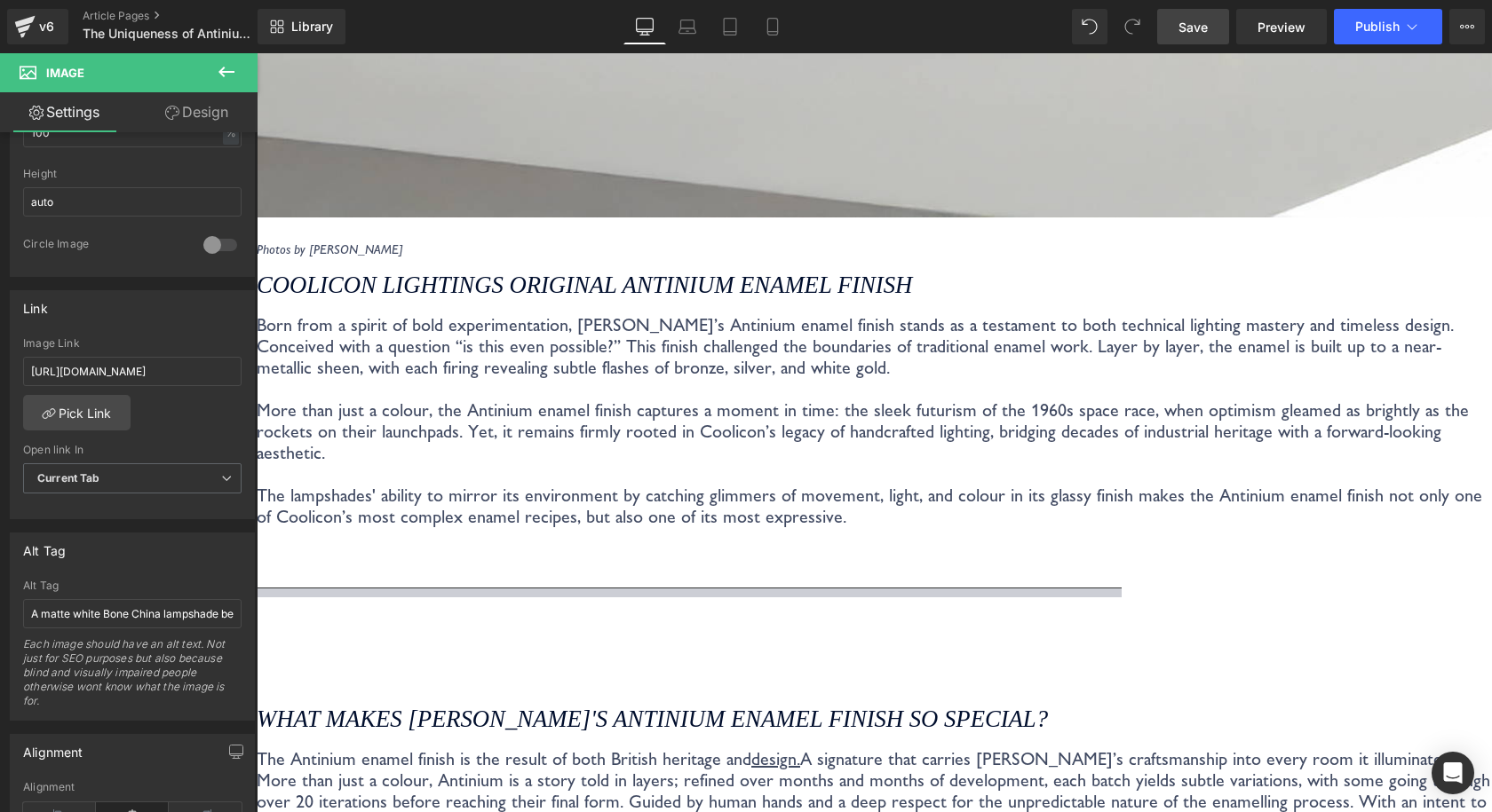
scroll to position [2890, 0]
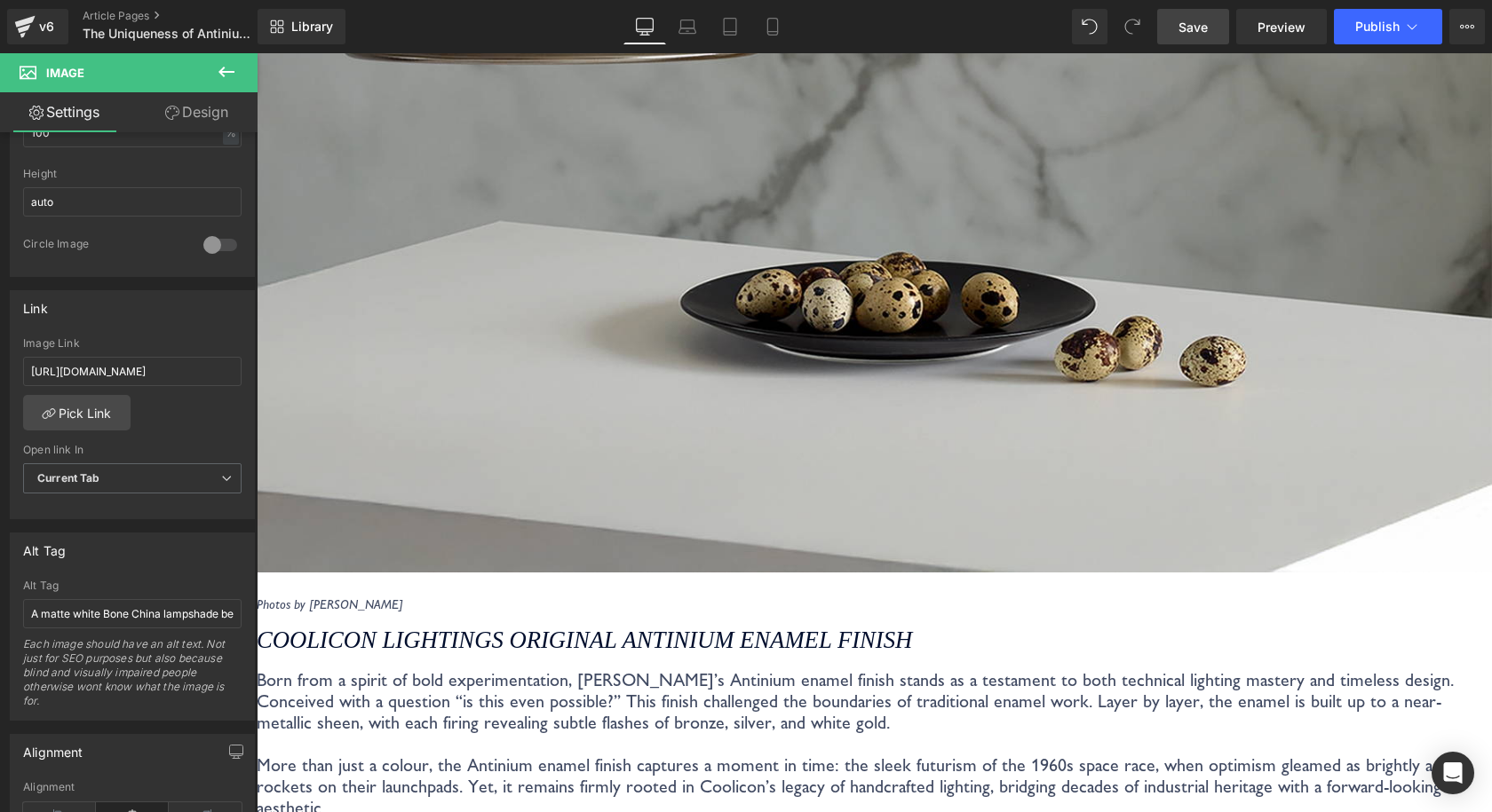
click at [1162, 28] on link "Save" at bounding box center [1193, 26] width 72 height 36
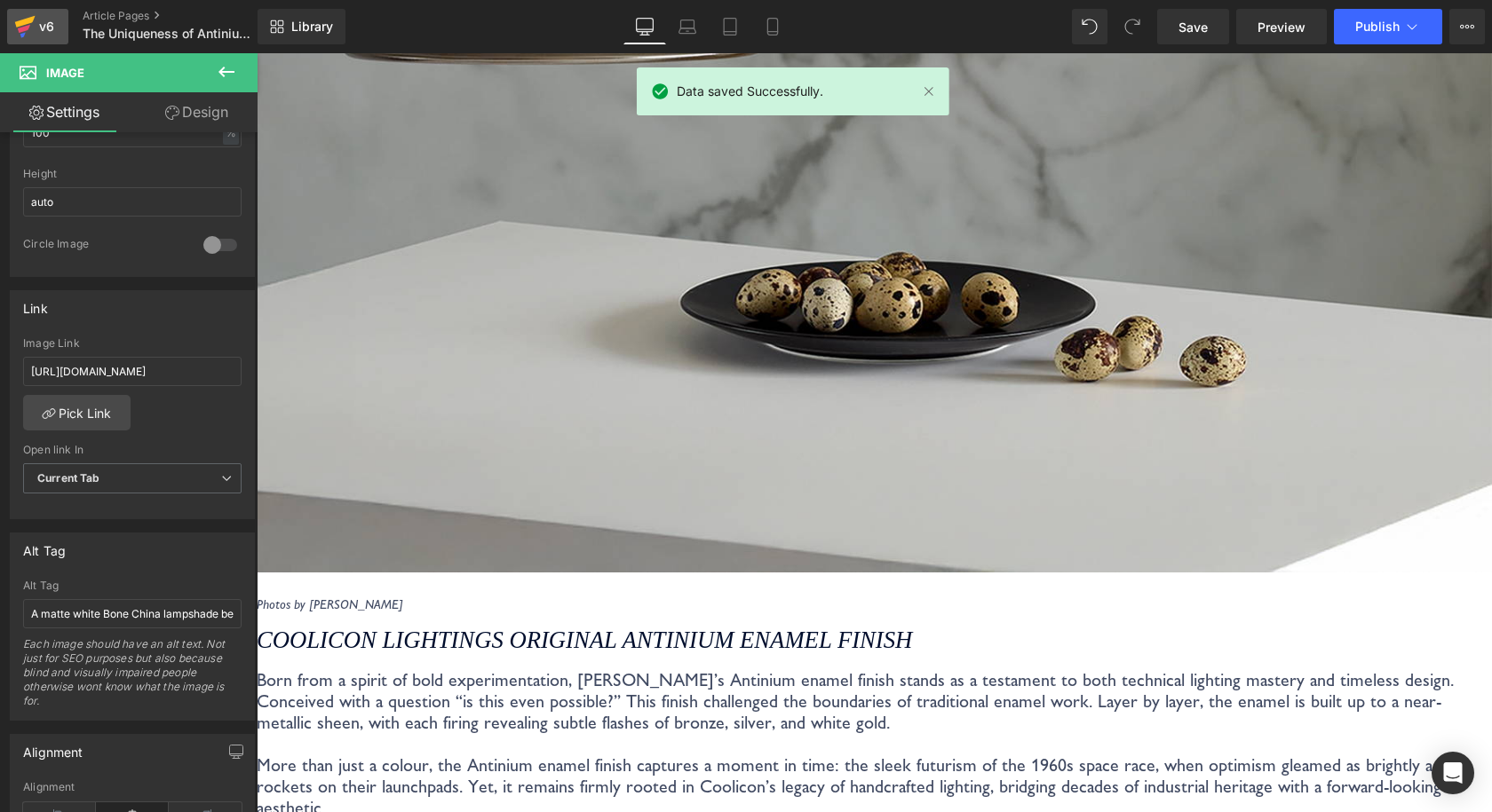
click at [52, 22] on div "v6" at bounding box center [47, 27] width 22 height 23
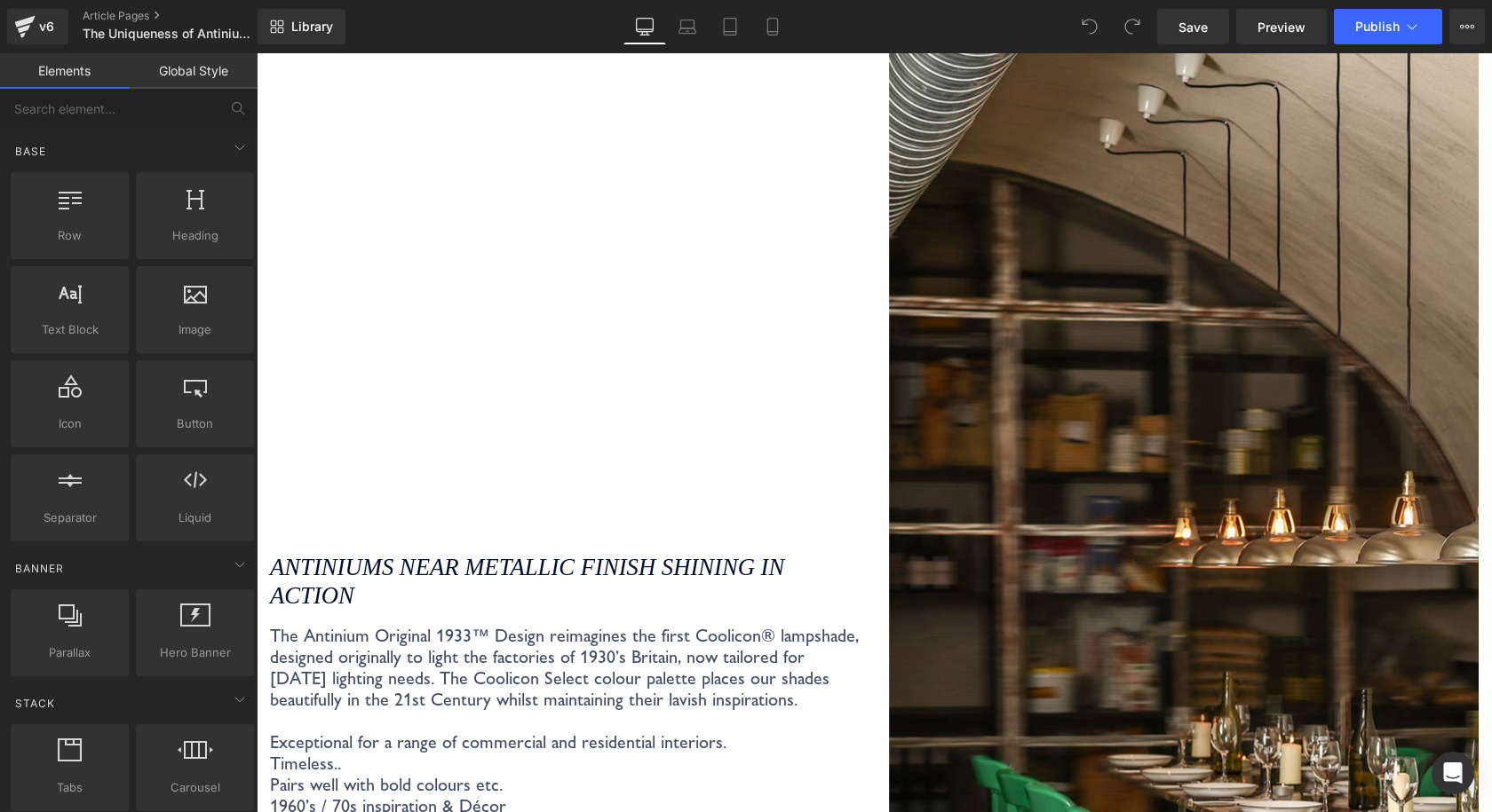
scroll to position [5679, 0]
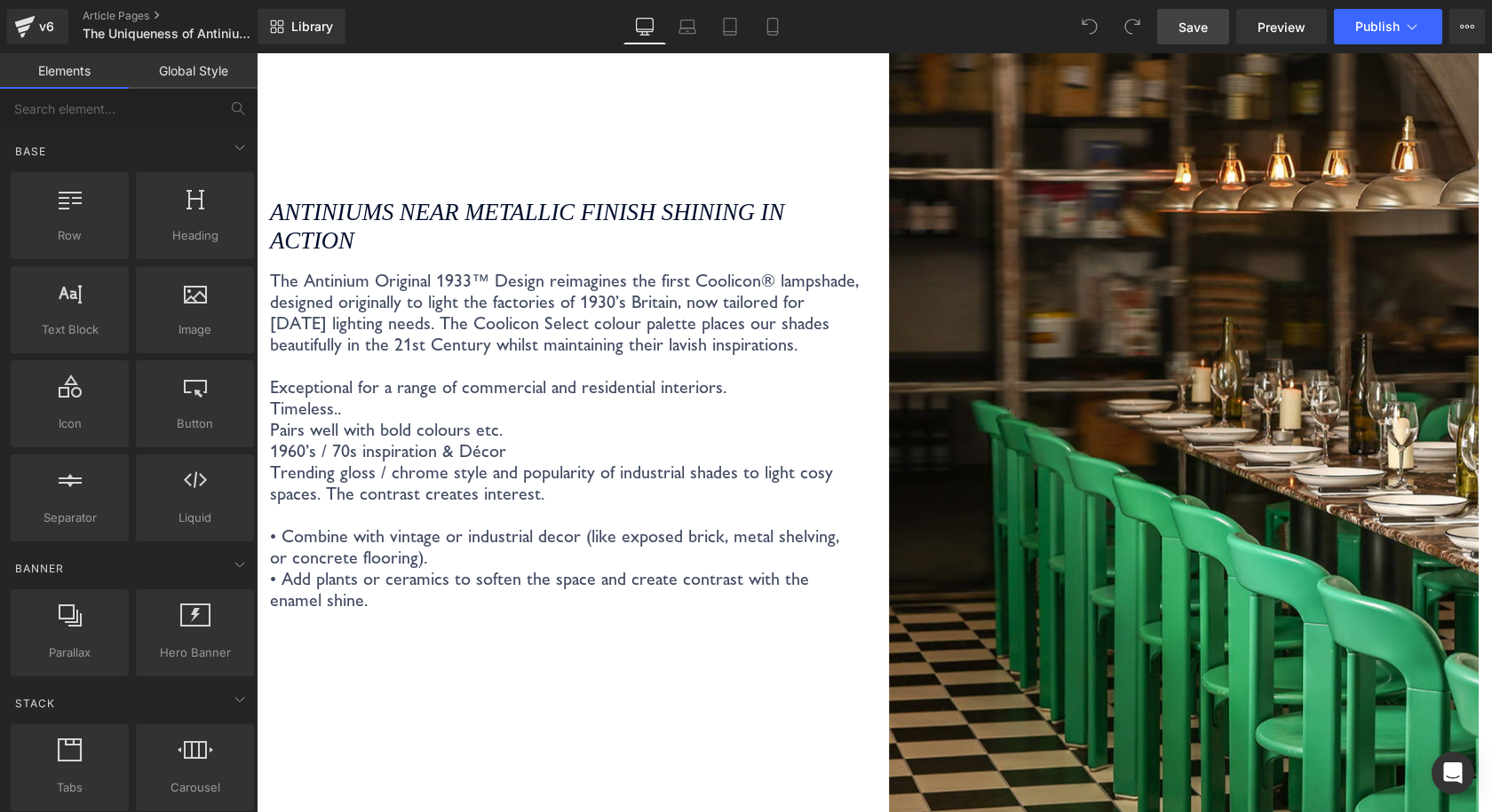
click at [1194, 26] on span "Save" at bounding box center [1193, 26] width 29 height 18
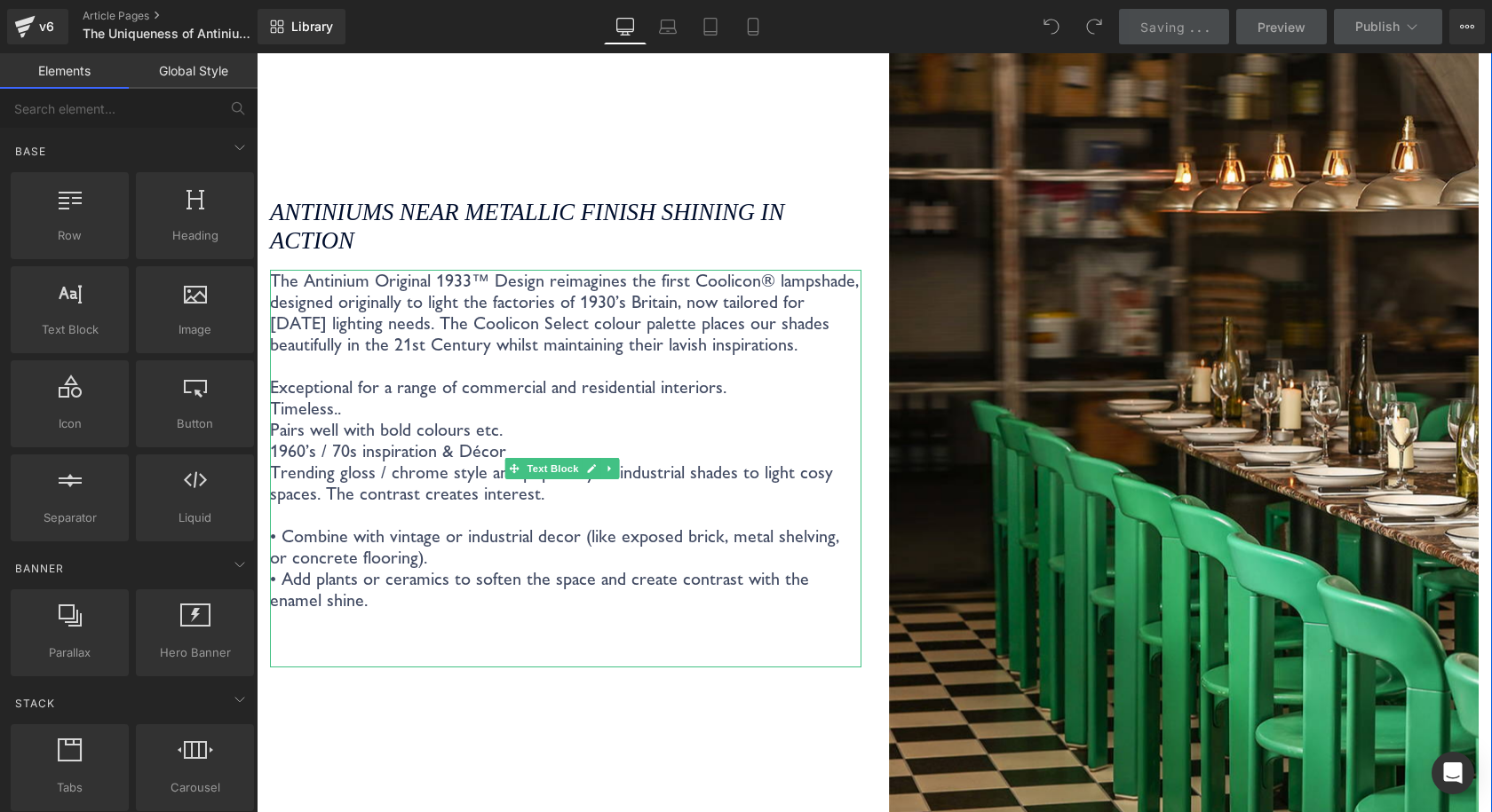
scroll to position [5590, 0]
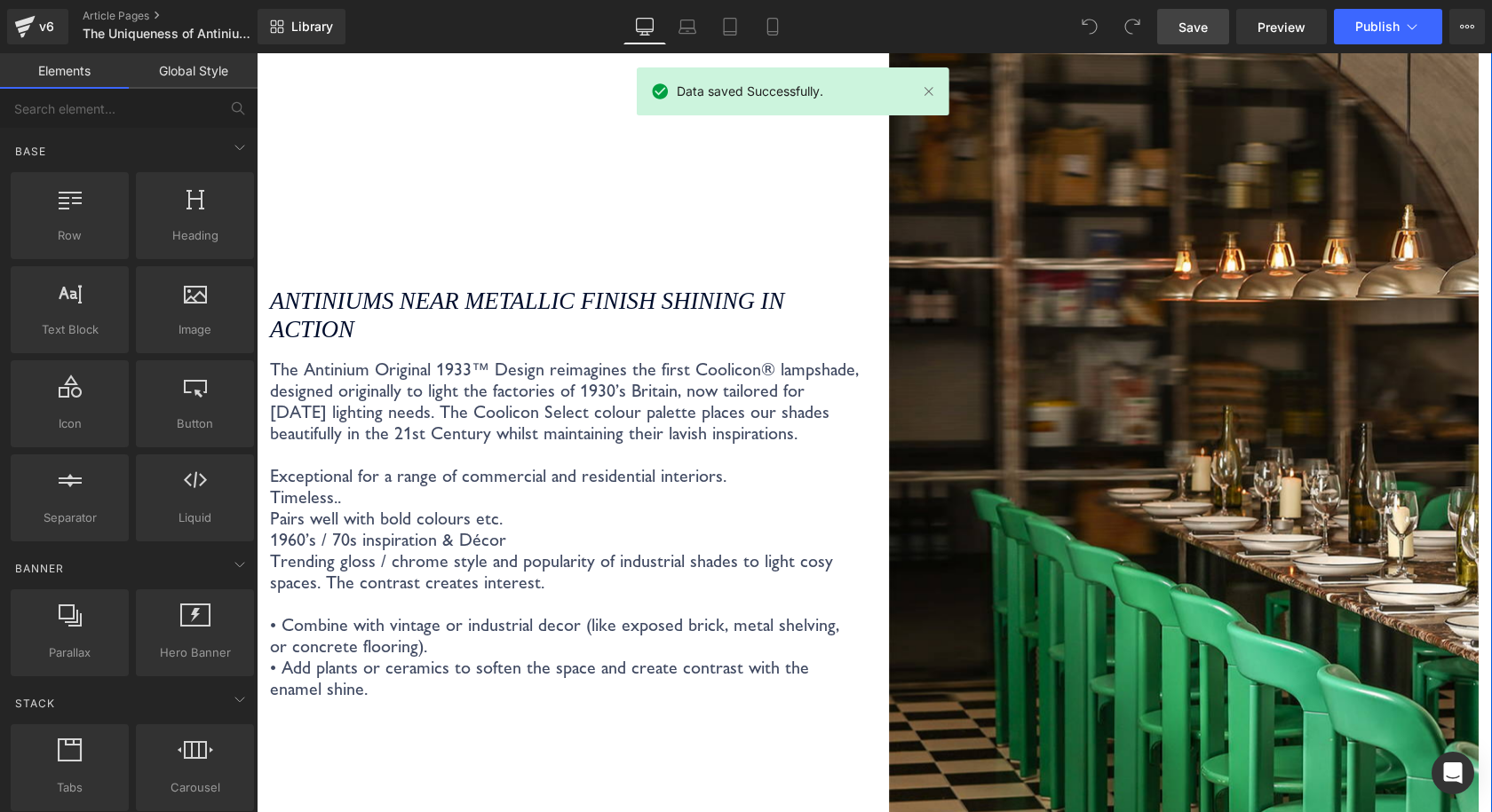
click at [681, 287] on icon "ANTINIUMS NEAR METALLIC FINISH SHINING IN ACTION" at bounding box center [527, 314] width 514 height 55
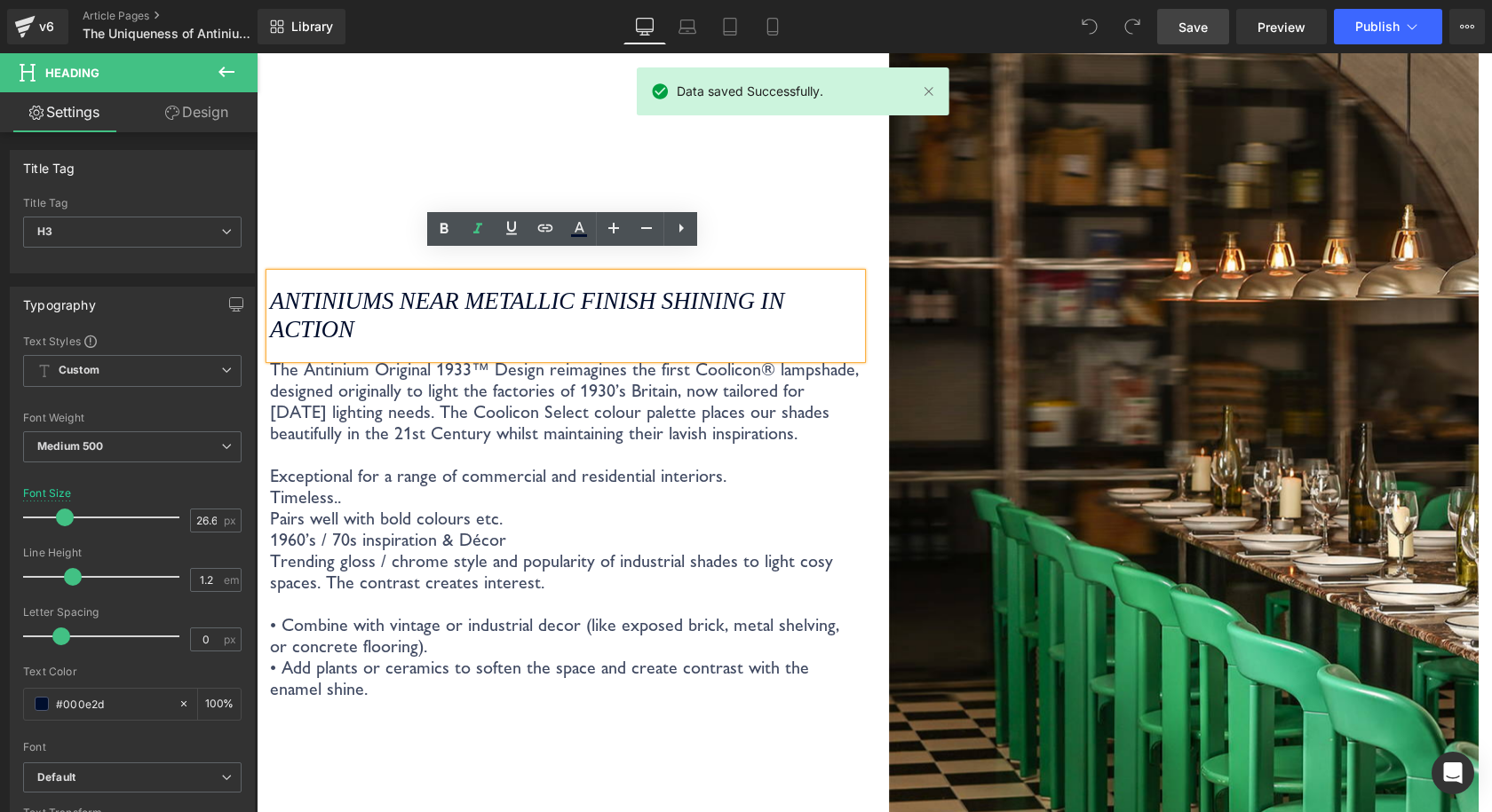
click at [749, 216] on div "ANTINIUMS NEAR METALLIC FINISH SHINING IN ACTION Heading The Antinium Original …" at bounding box center [565, 514] width 618 height 1887
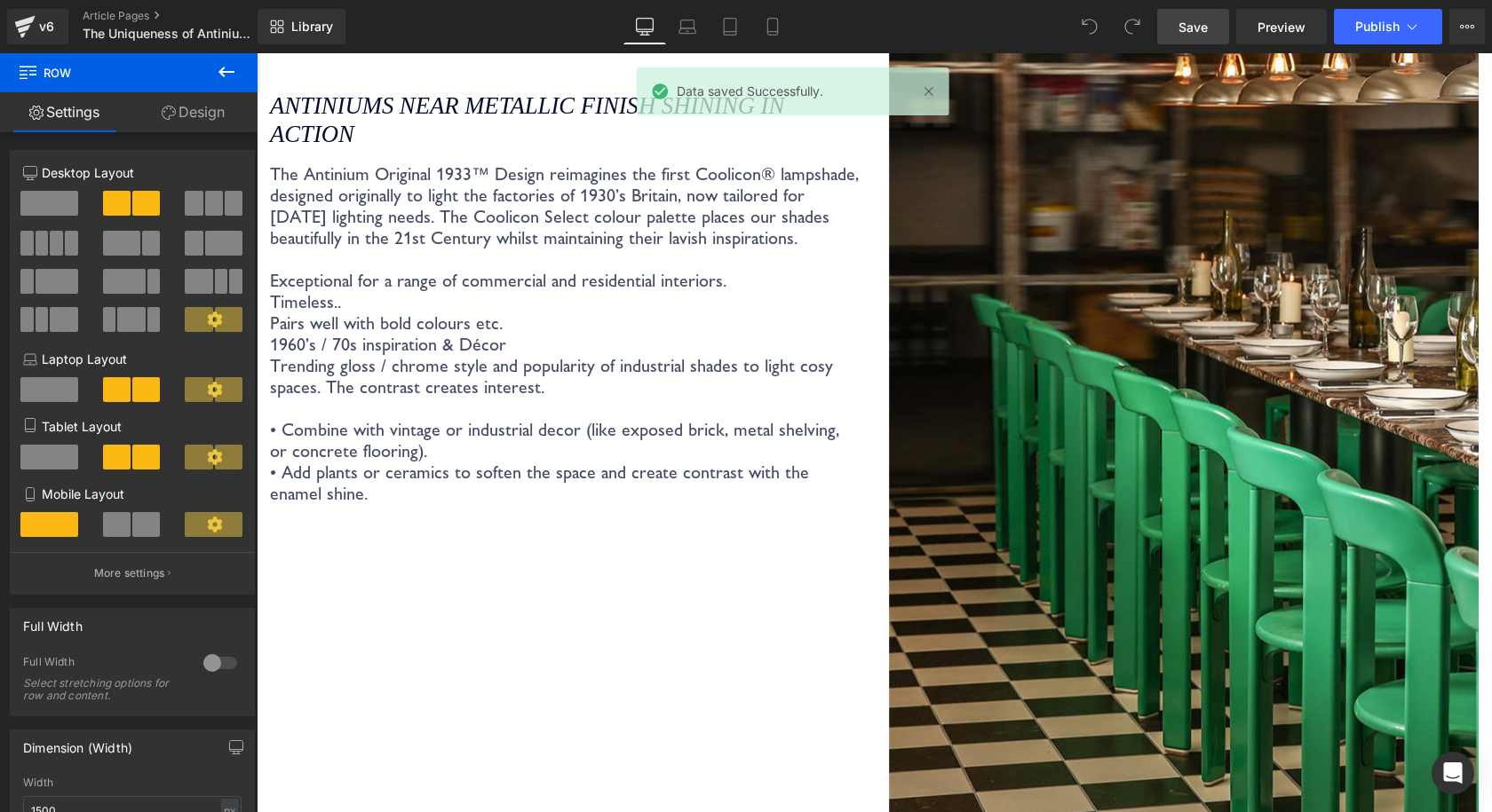
scroll to position [5857, 0]
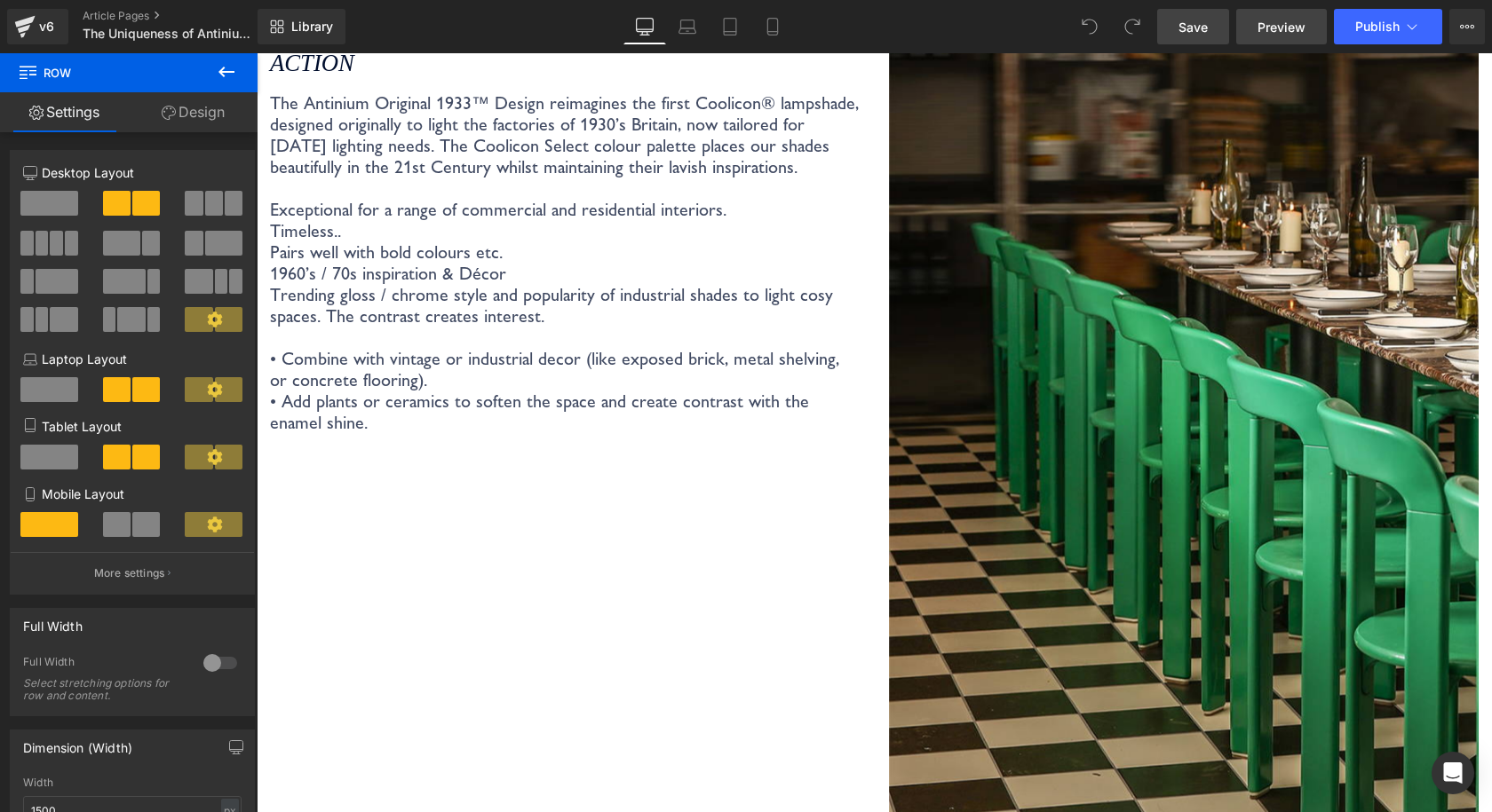
click at [1306, 21] on link "Preview" at bounding box center [1280, 26] width 90 height 36
click at [1193, 13] on link "Save" at bounding box center [1193, 26] width 72 height 36
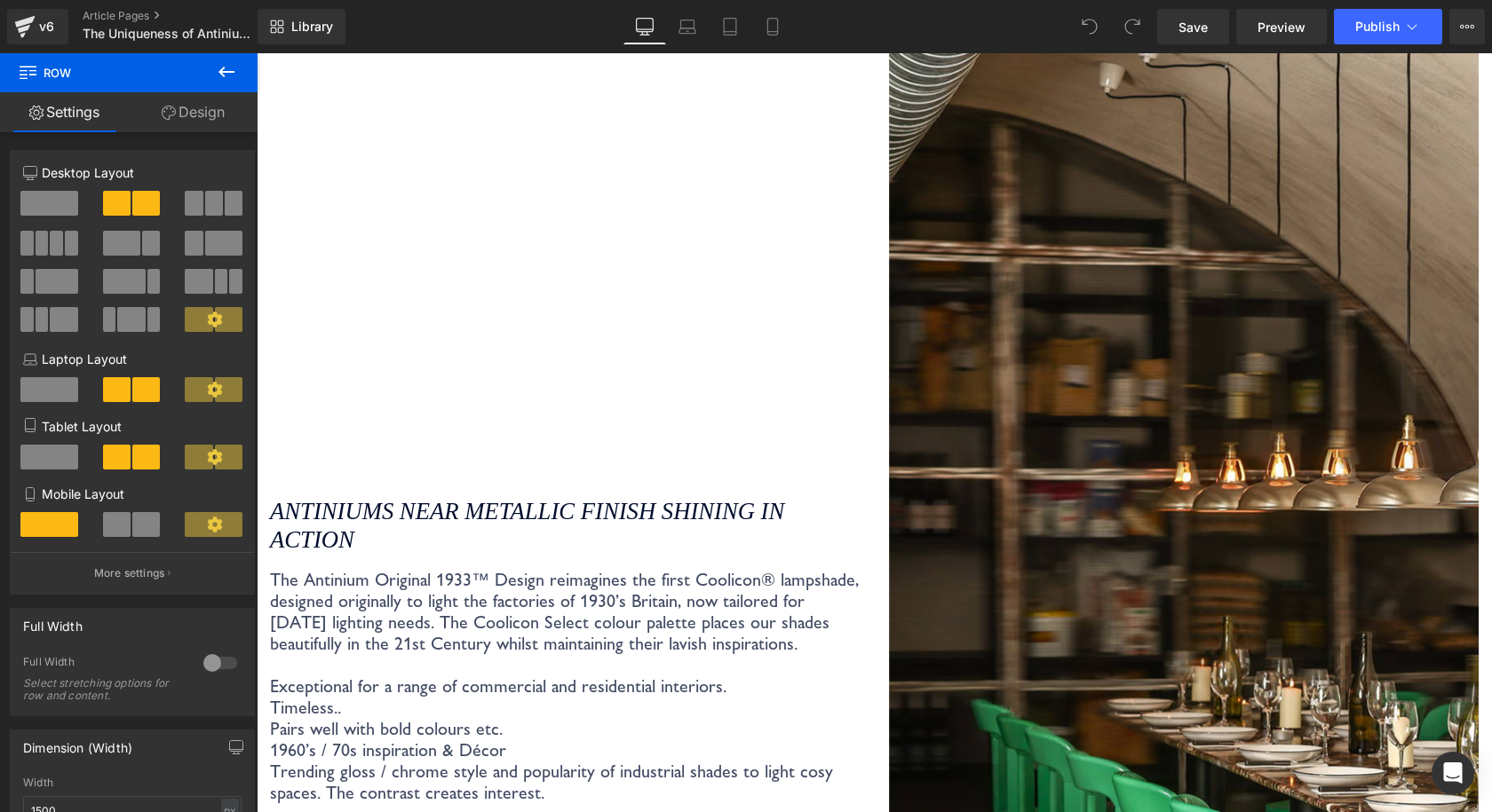
scroll to position [5412, 0]
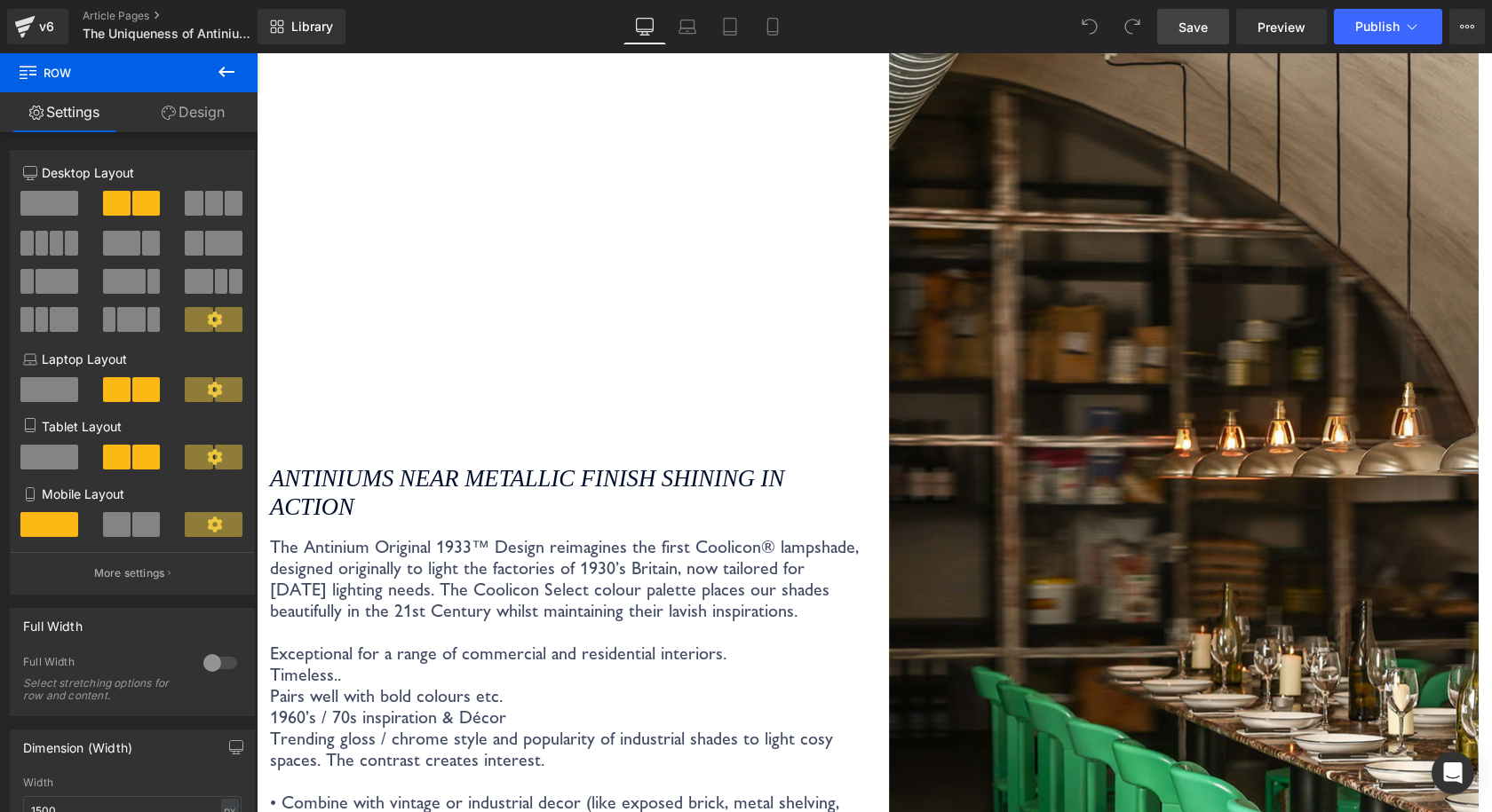
click at [1201, 28] on span "Save" at bounding box center [1193, 26] width 29 height 18
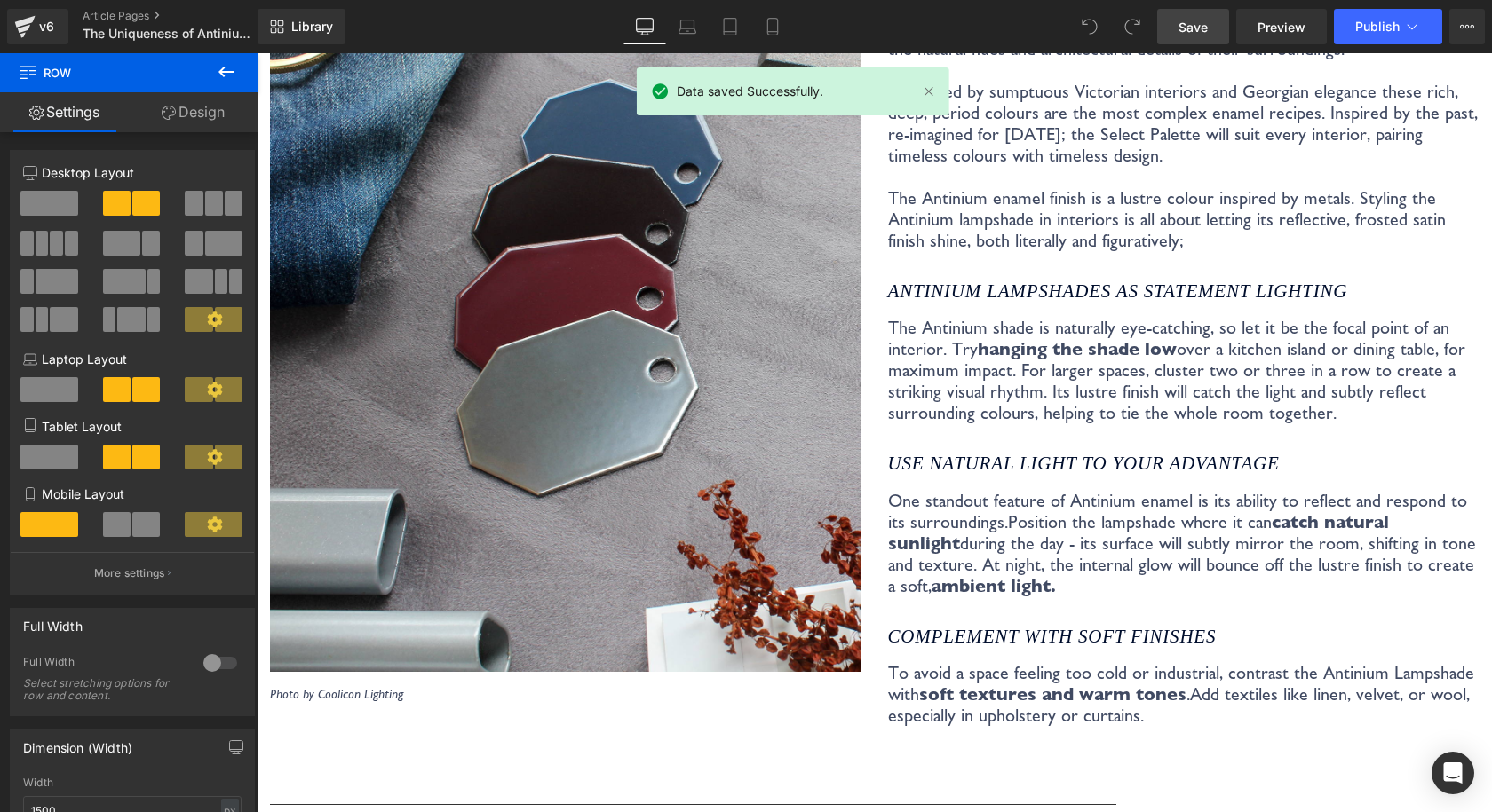
scroll to position [4081, 0]
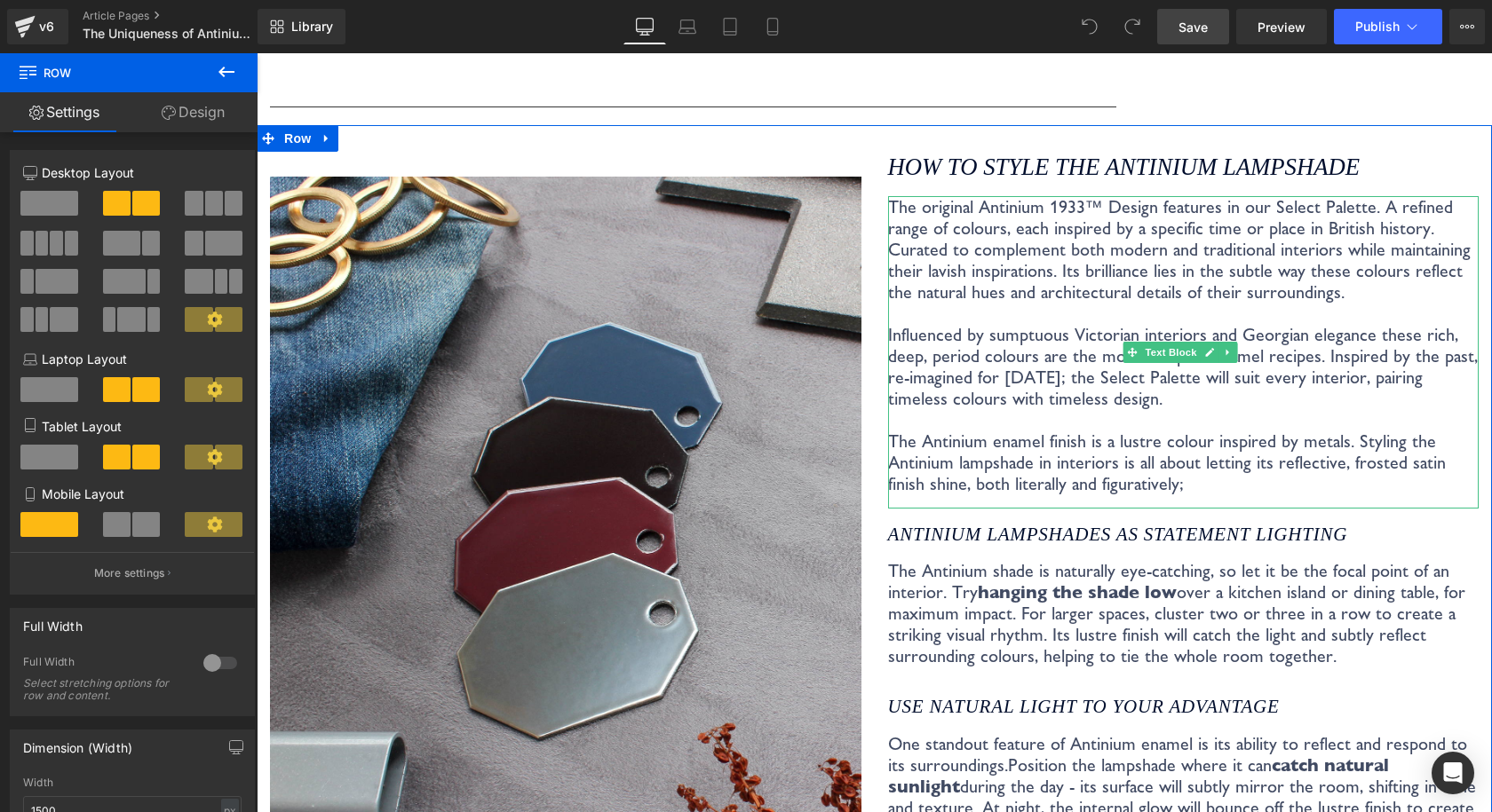
click at [914, 385] on p "The original Antinium 1933™ Design features in our Select Palette. A refined ra…" at bounding box center [1183, 303] width 591 height 213
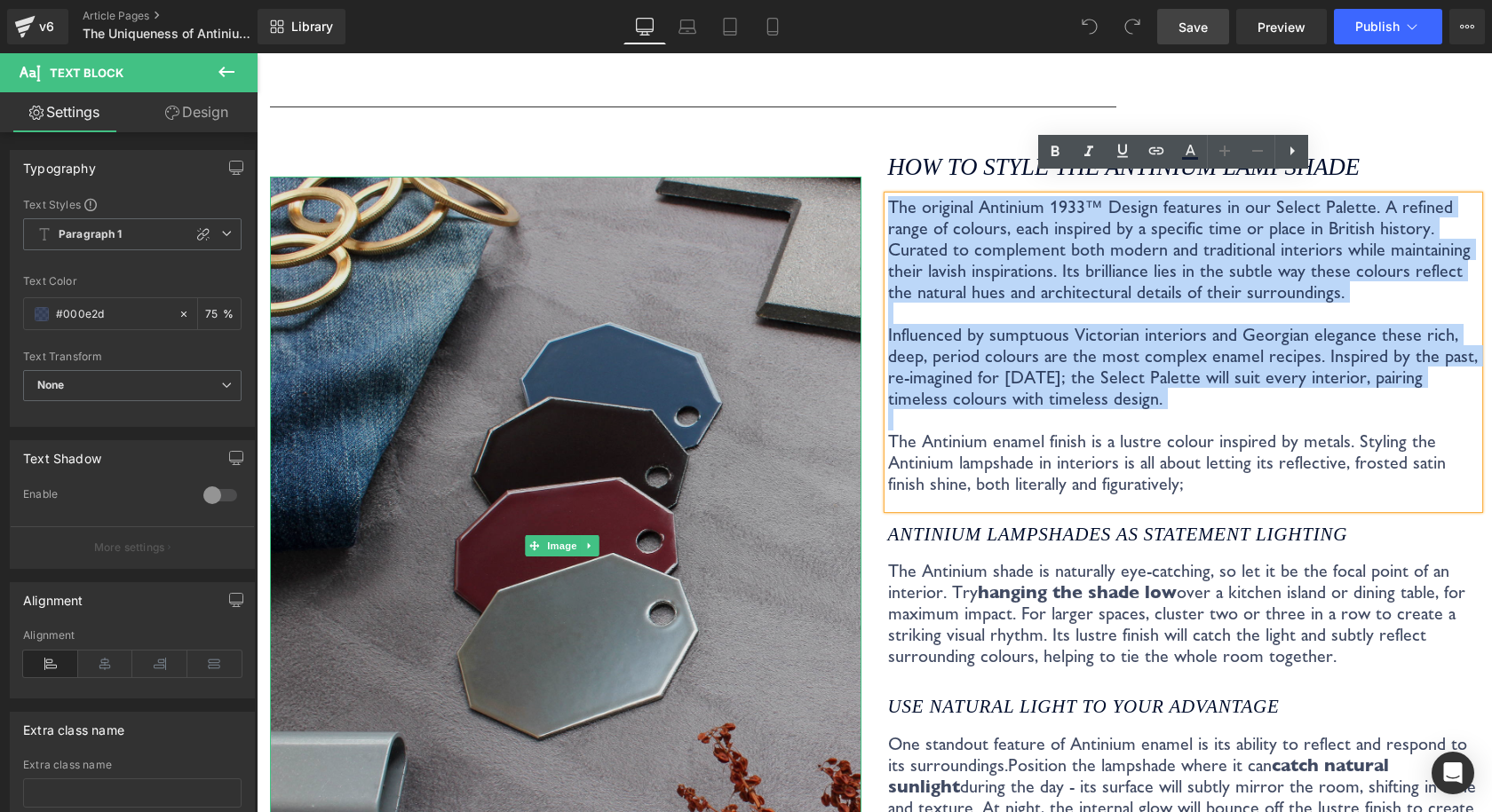
drag, startPoint x: 1123, startPoint y: 396, endPoint x: 846, endPoint y: 187, distance: 347.0
click at [846, 188] on div "Image Photo by Coolicon Lighting Text Block How to style the Antinium Lampshade…" at bounding box center [874, 568] width 1235 height 887
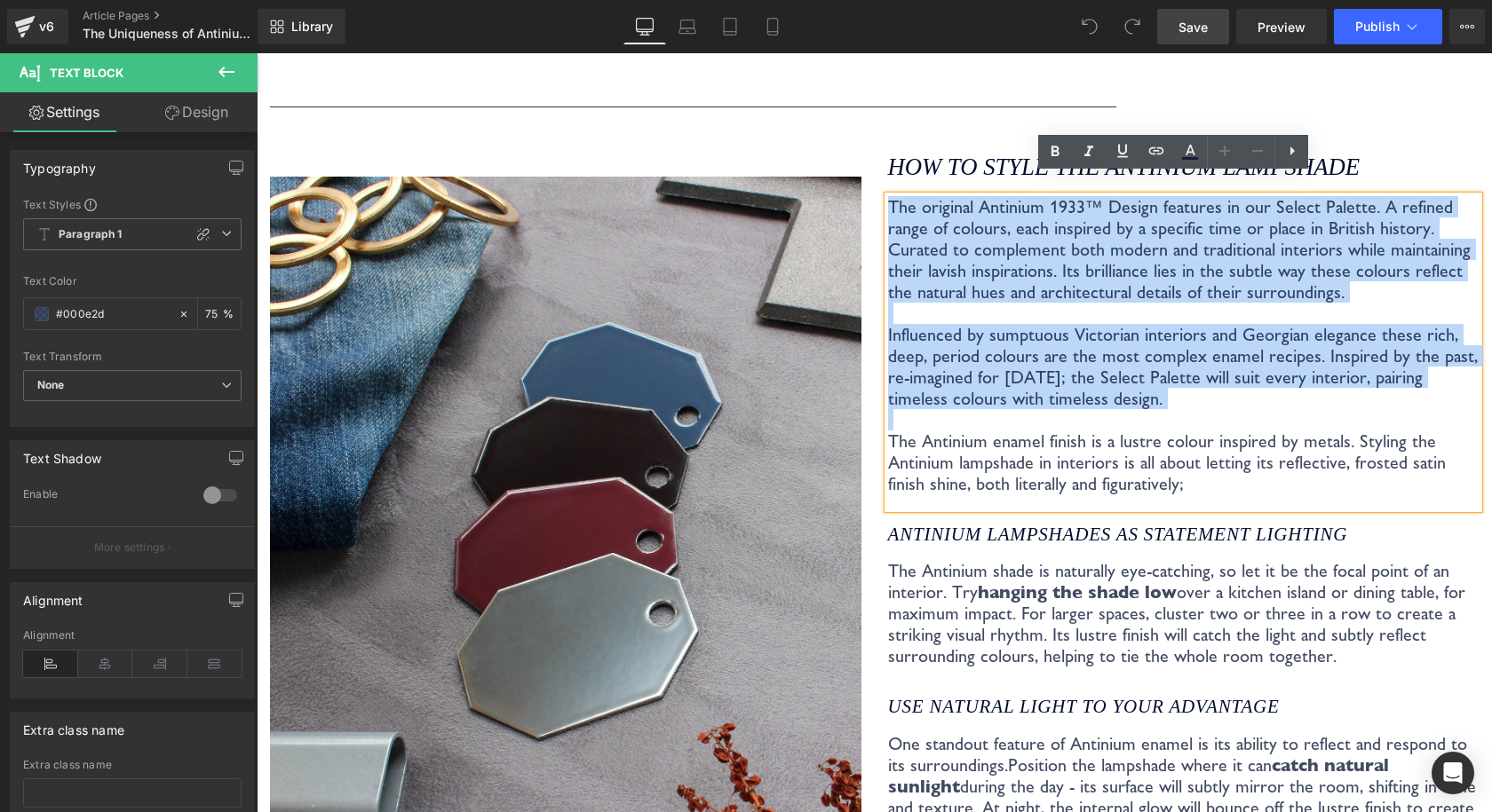
copy p "The original Antinium 1933™ Design features in our Select Palette. A refined ra…"
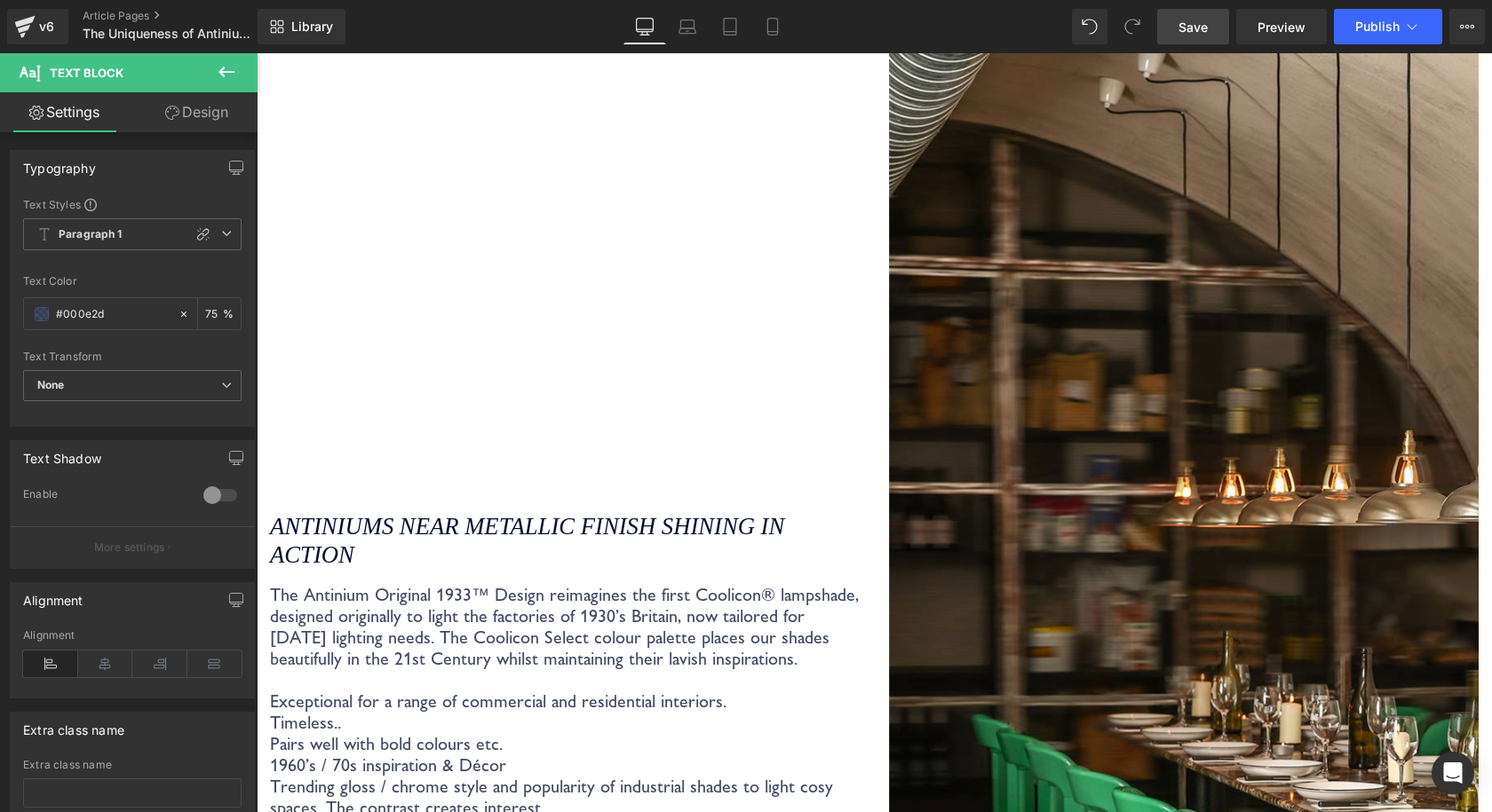
scroll to position [5576, 0]
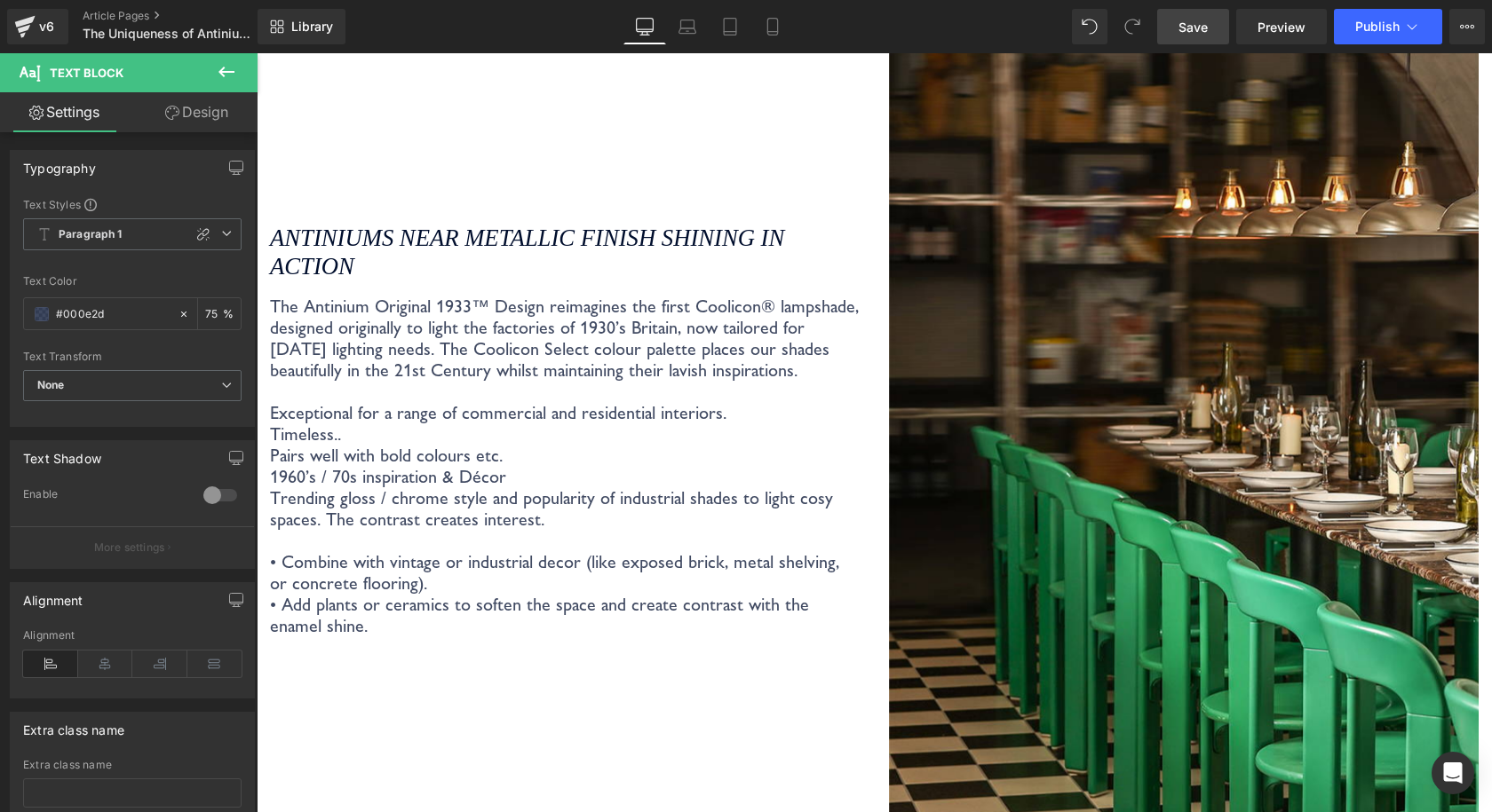
click at [543, 348] on p "The Antinium Original 1933™ Design reimagines the first Coolicon® lampshade, de…" at bounding box center [565, 339] width 591 height 85
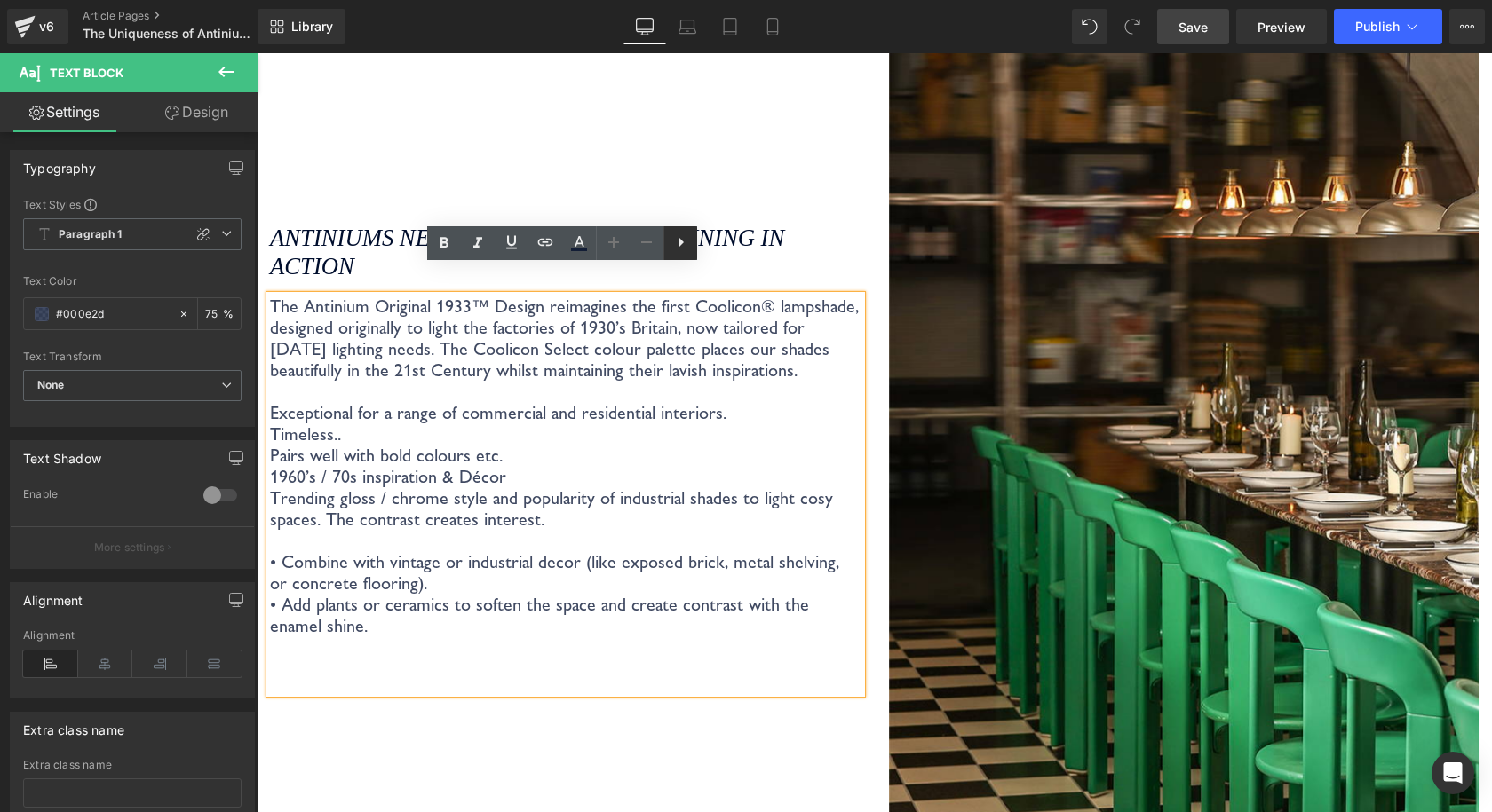
click at [691, 244] on icon at bounding box center [681, 243] width 21 height 21
click at [651, 487] on p "Trending gloss / chrome style and popularity of industrial shades to light cosy…" at bounding box center [565, 540] width 591 height 107
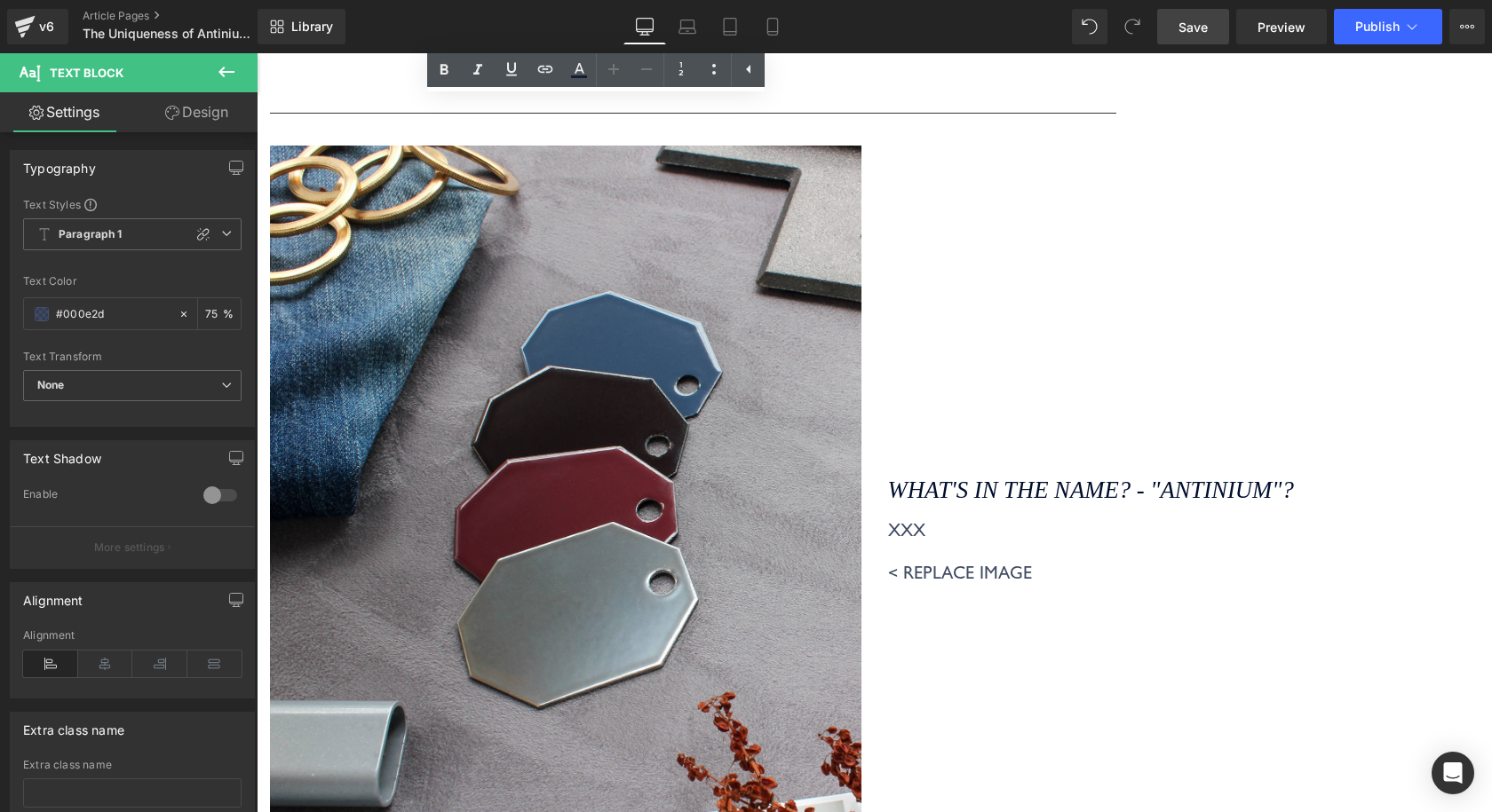
scroll to position [7085, 0]
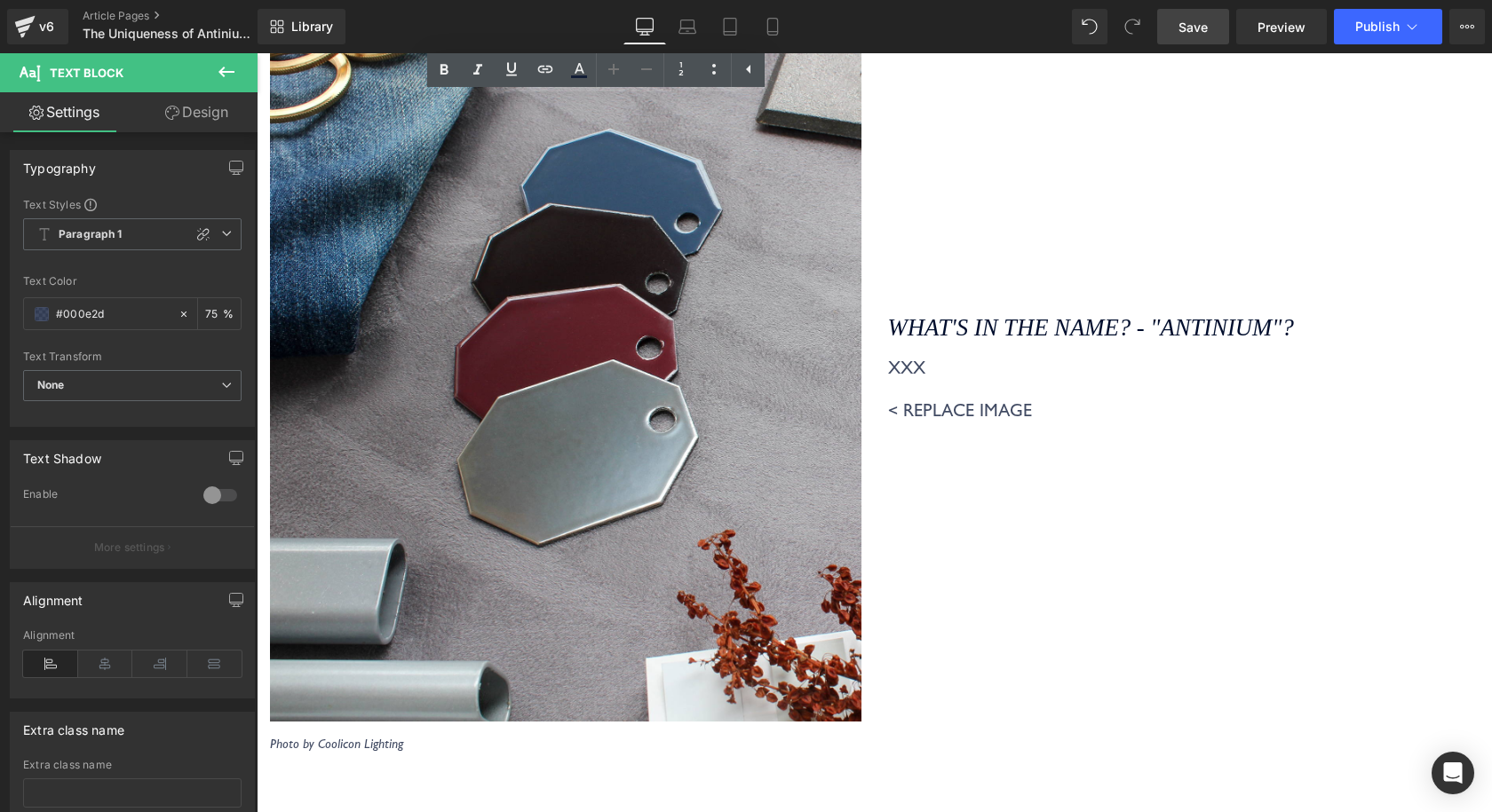
click at [1010, 385] on p "XXX < REPLACE IMAGE" at bounding box center [1183, 389] width 591 height 64
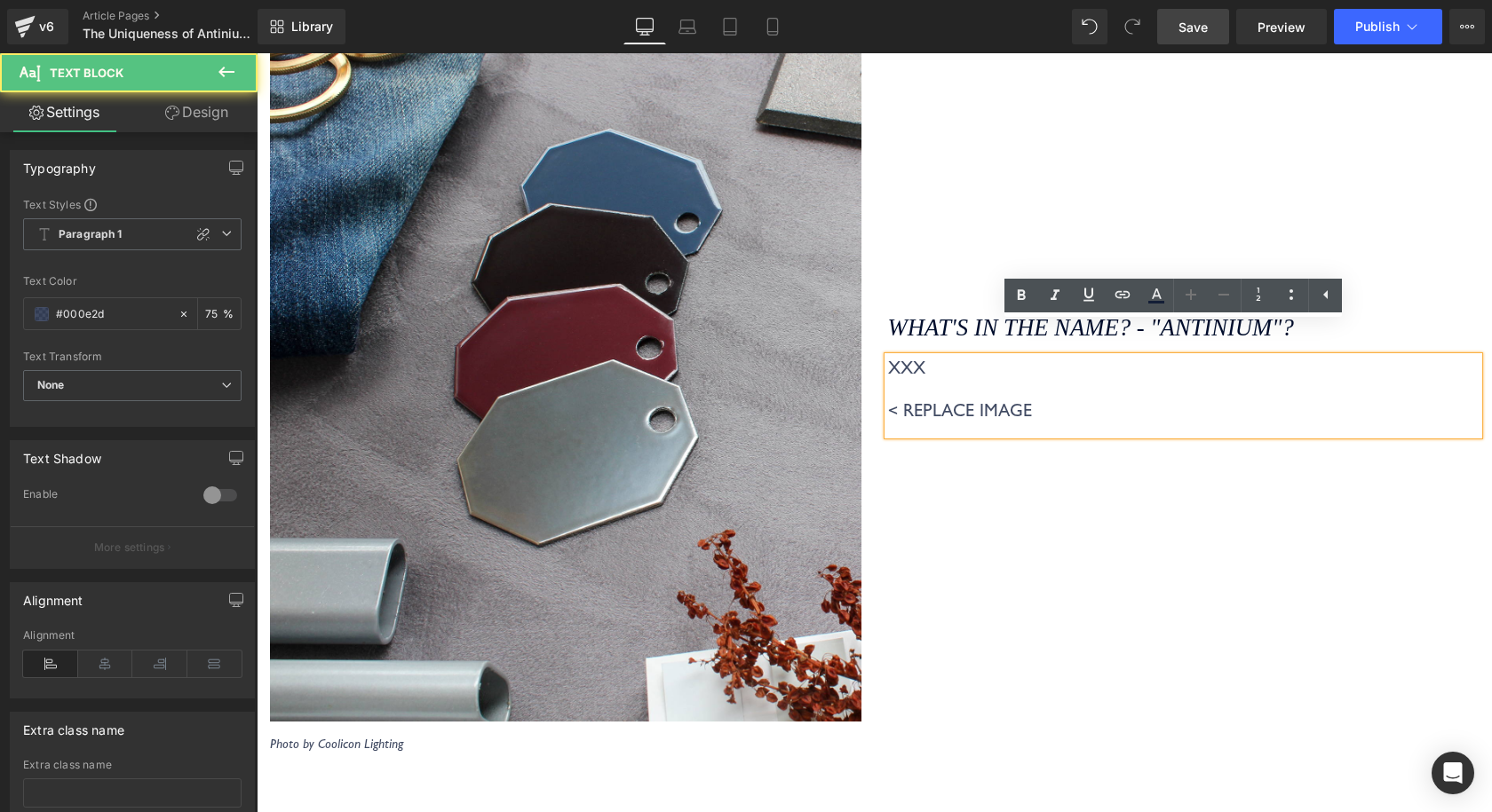
click at [1066, 380] on p "XXX < REPLACE IMAGE" at bounding box center [1183, 389] width 591 height 64
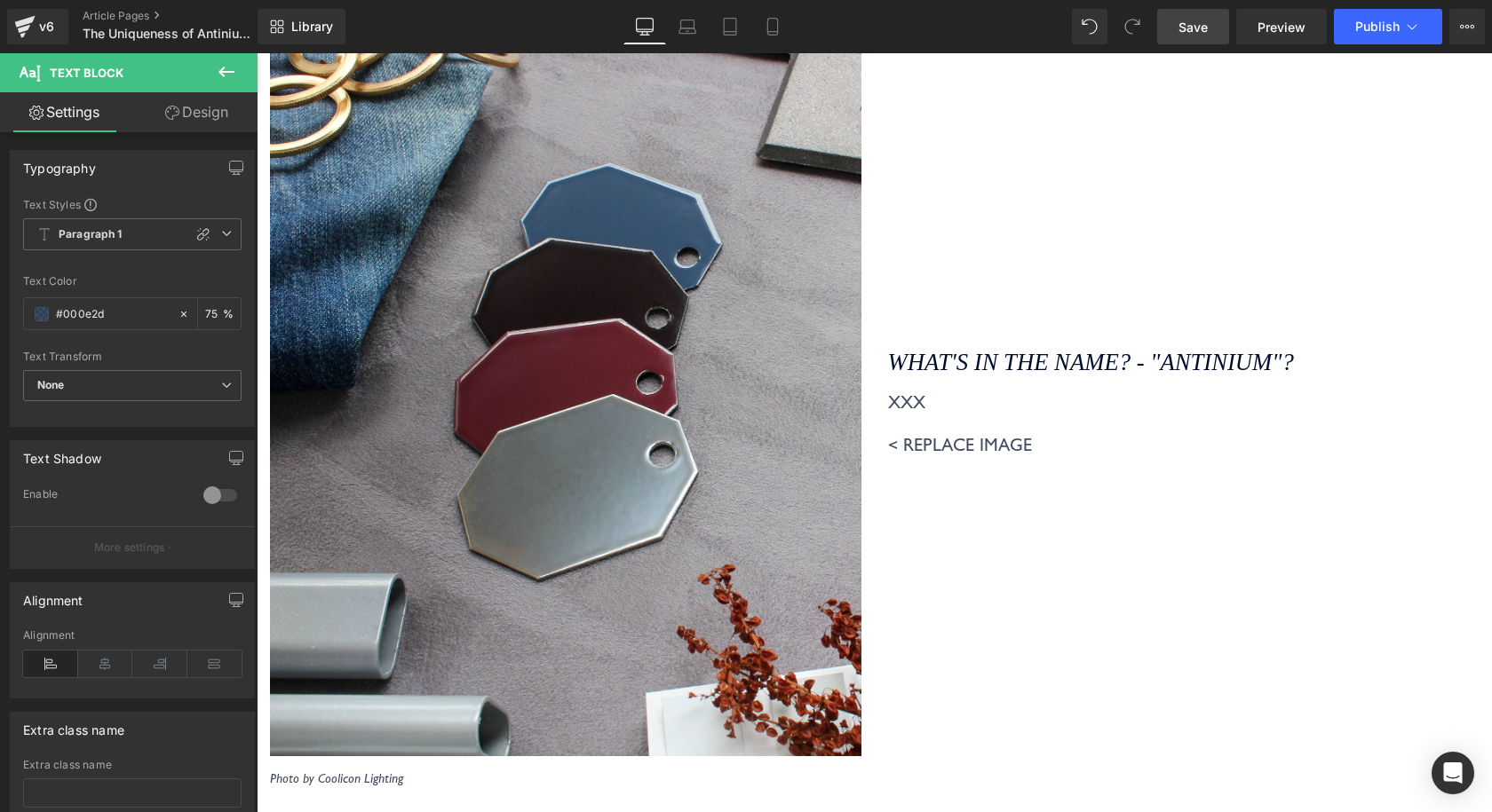
scroll to position [7231, 0]
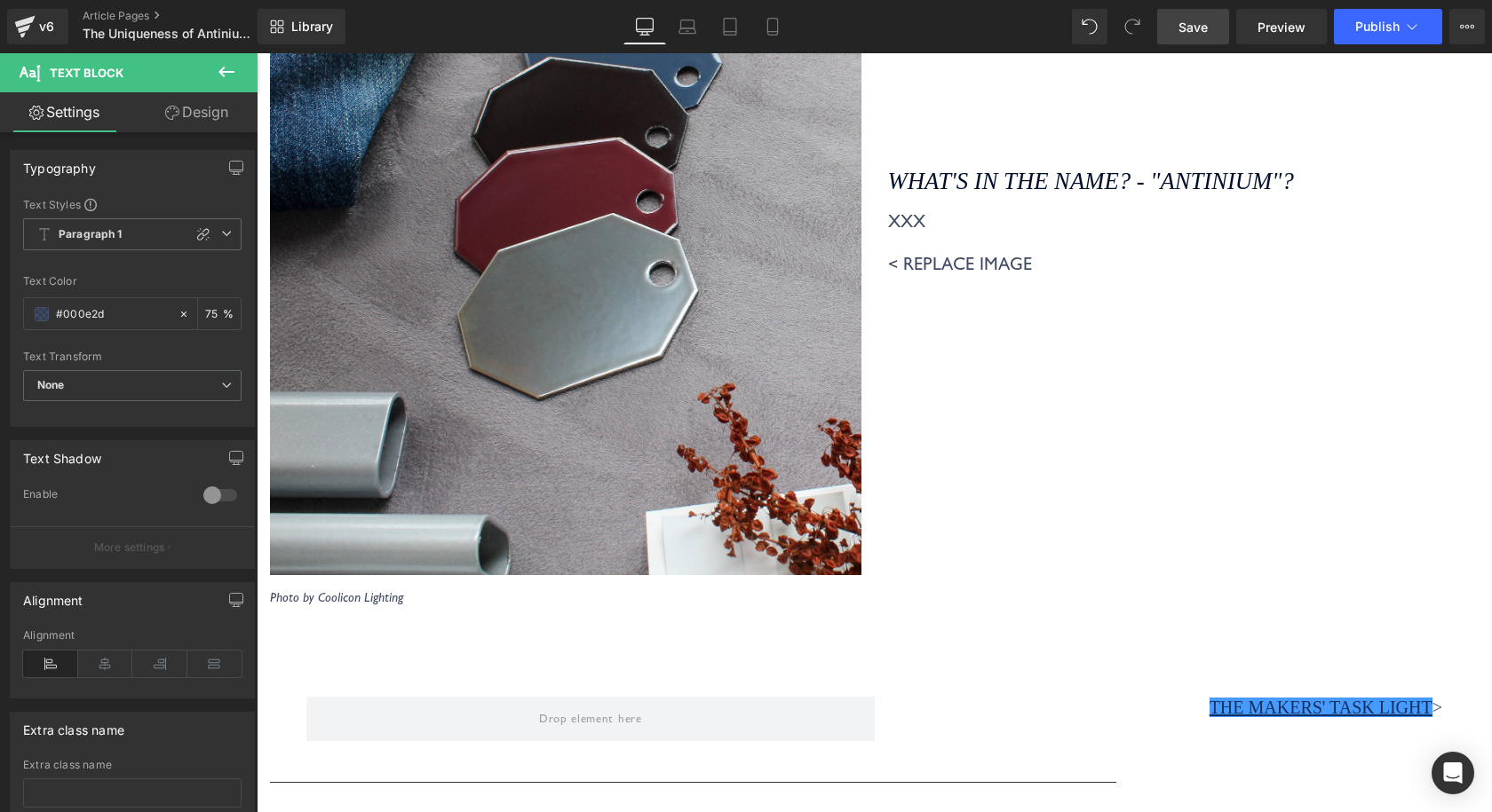
click at [1012, 307] on div "What's in the name? - "ANTINIUM"? Heading XXX < REPLACE IMAGE Text Block" at bounding box center [1183, 221] width 618 height 768
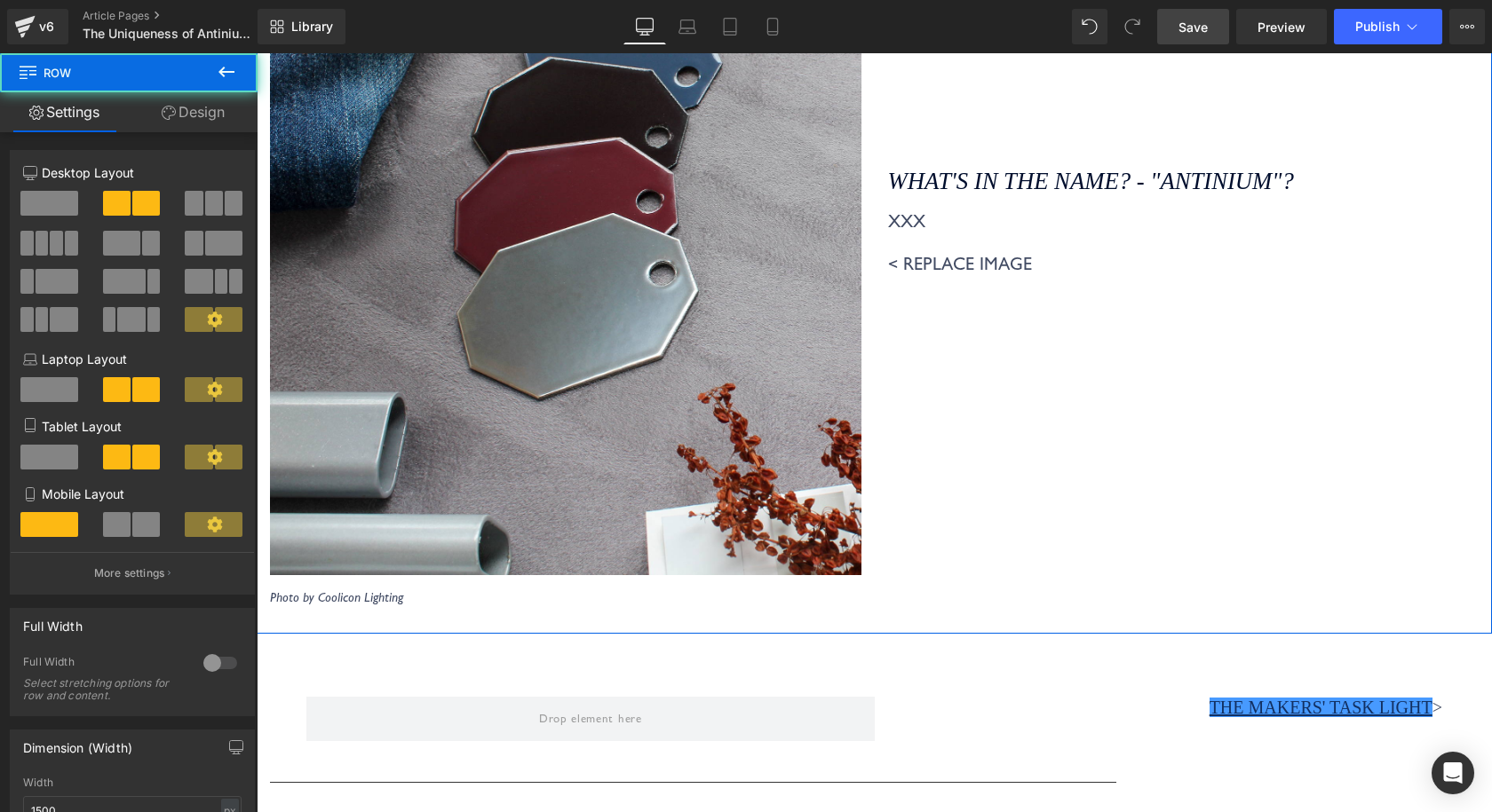
click at [1010, 248] on div "XXX < REPLACE IMAGE" at bounding box center [1183, 249] width 591 height 78
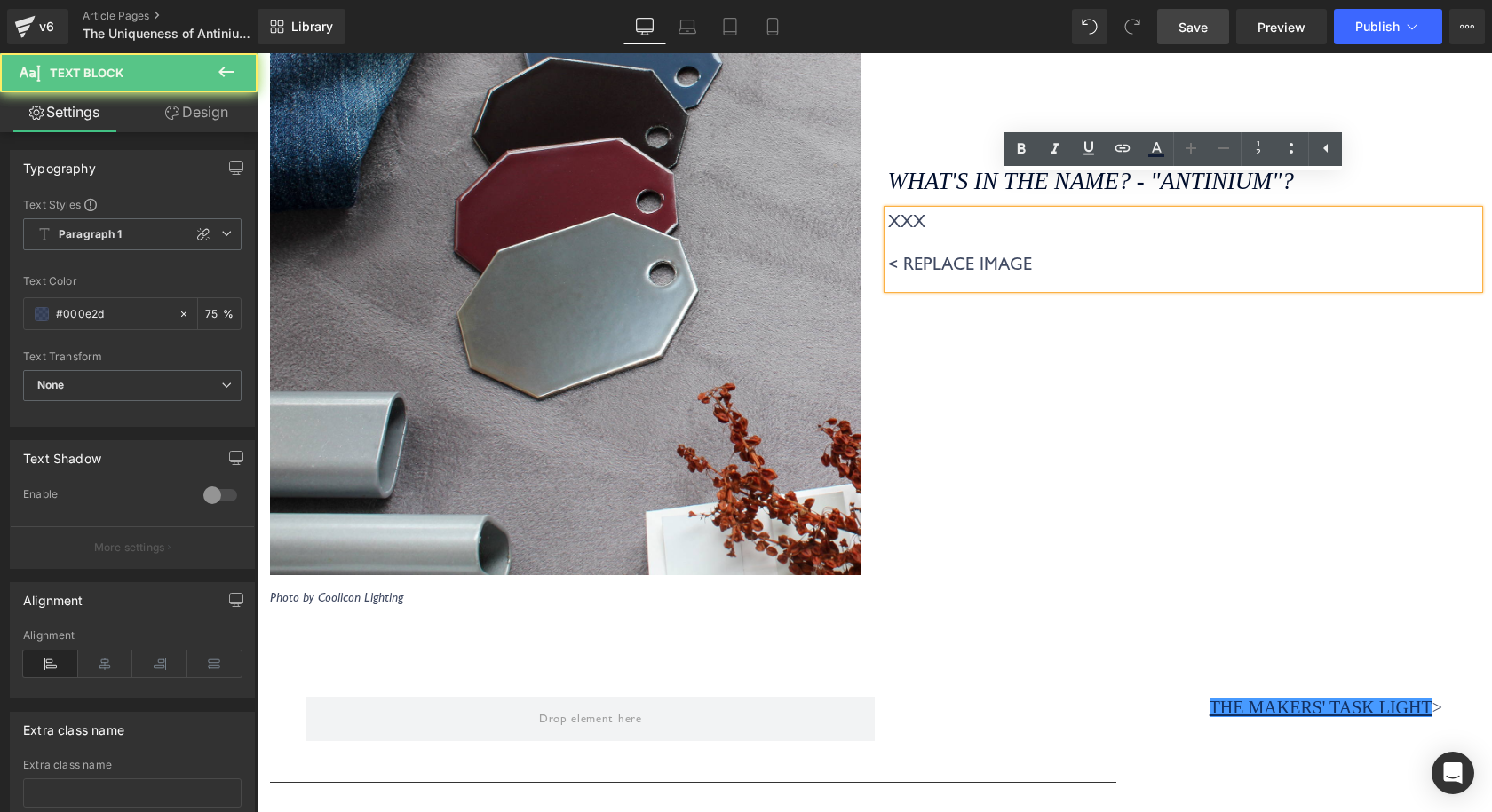
click at [1036, 233] on p "XXX < REPLACE IMAGE" at bounding box center [1183, 243] width 591 height 64
click at [1138, 33] on icon at bounding box center [1132, 26] width 16 height 16
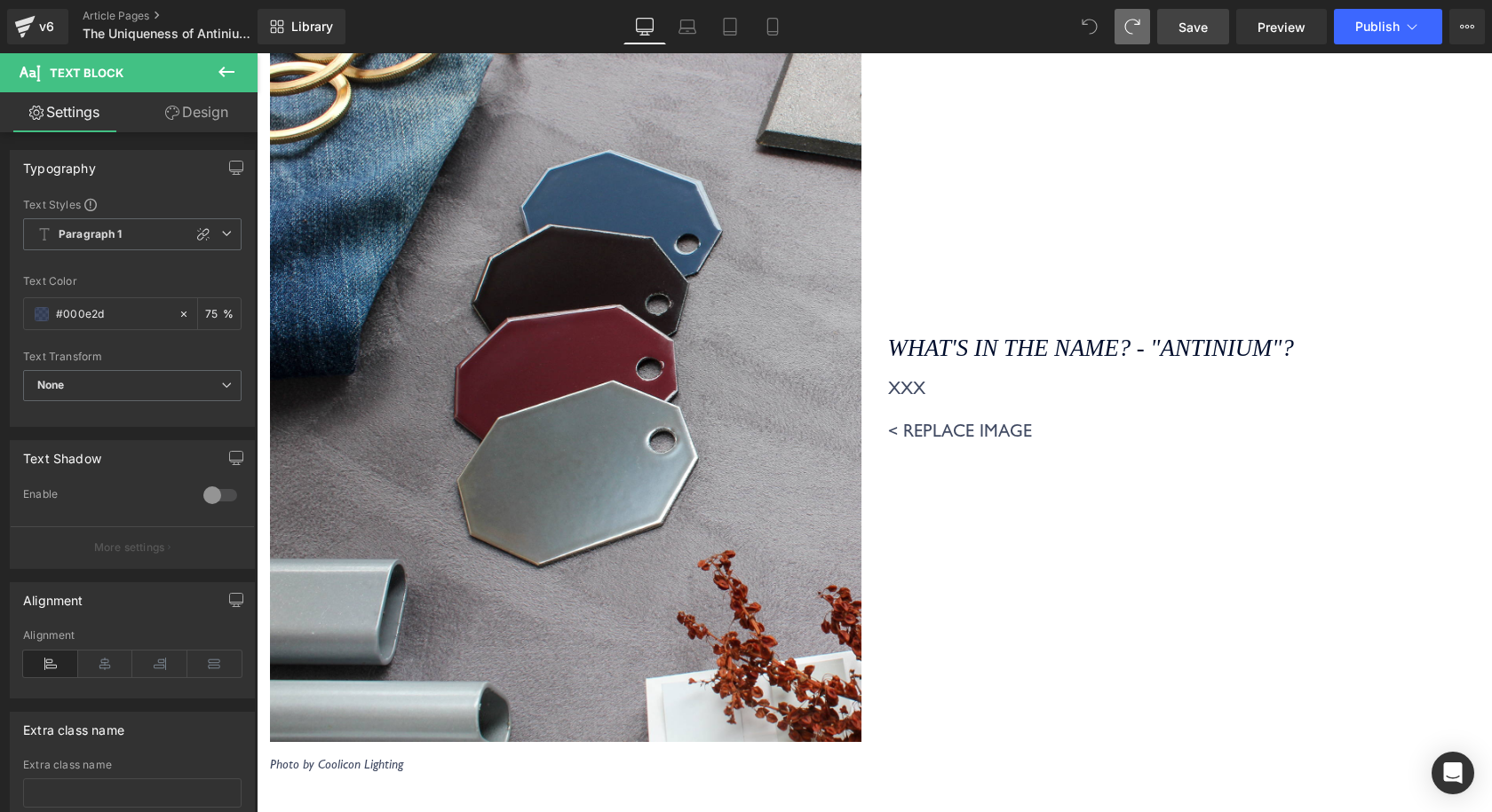
scroll to position [7185, 0]
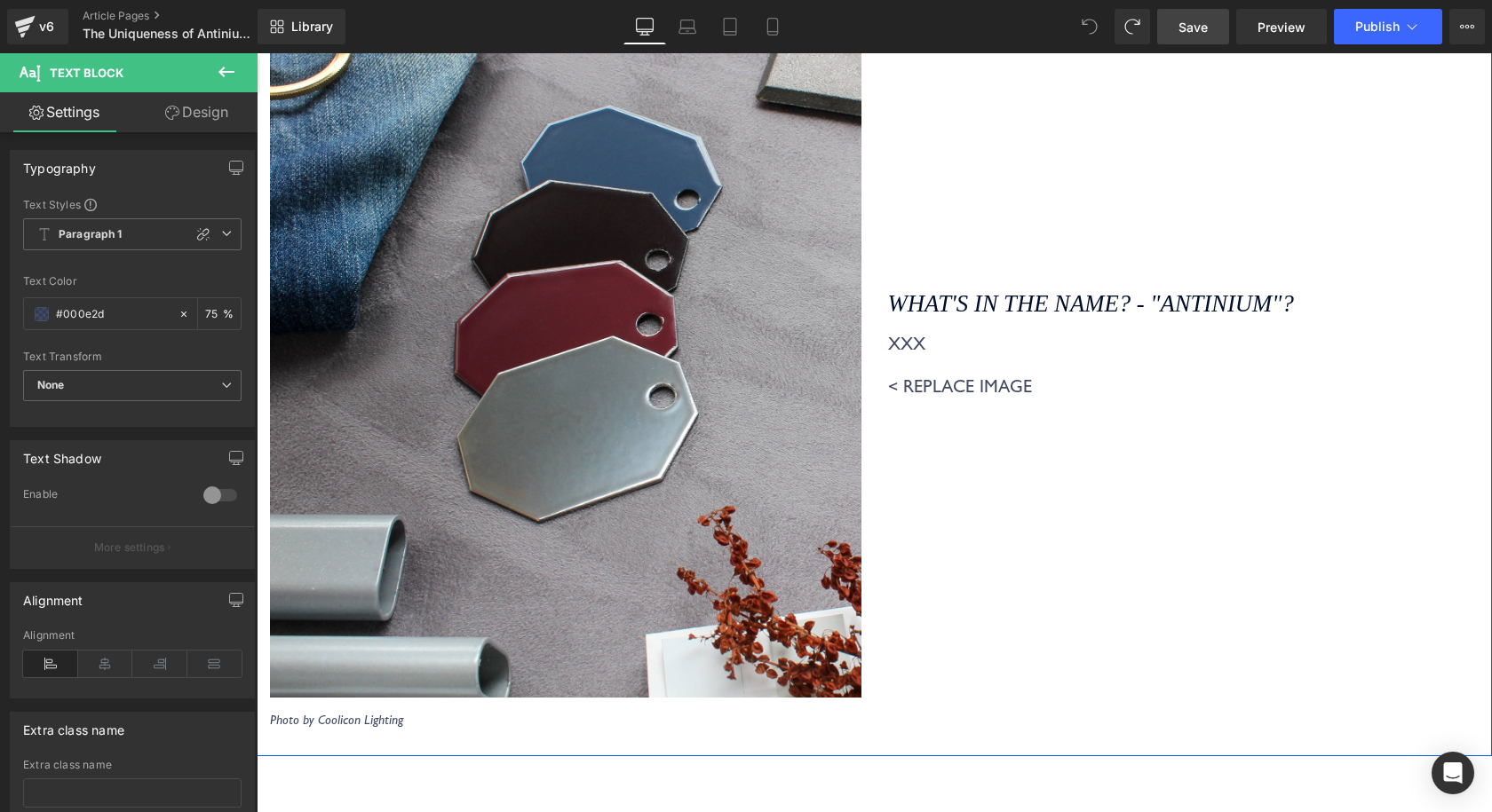
click at [978, 380] on div "XXX < REPLACE IMAGE" at bounding box center [1183, 372] width 591 height 78
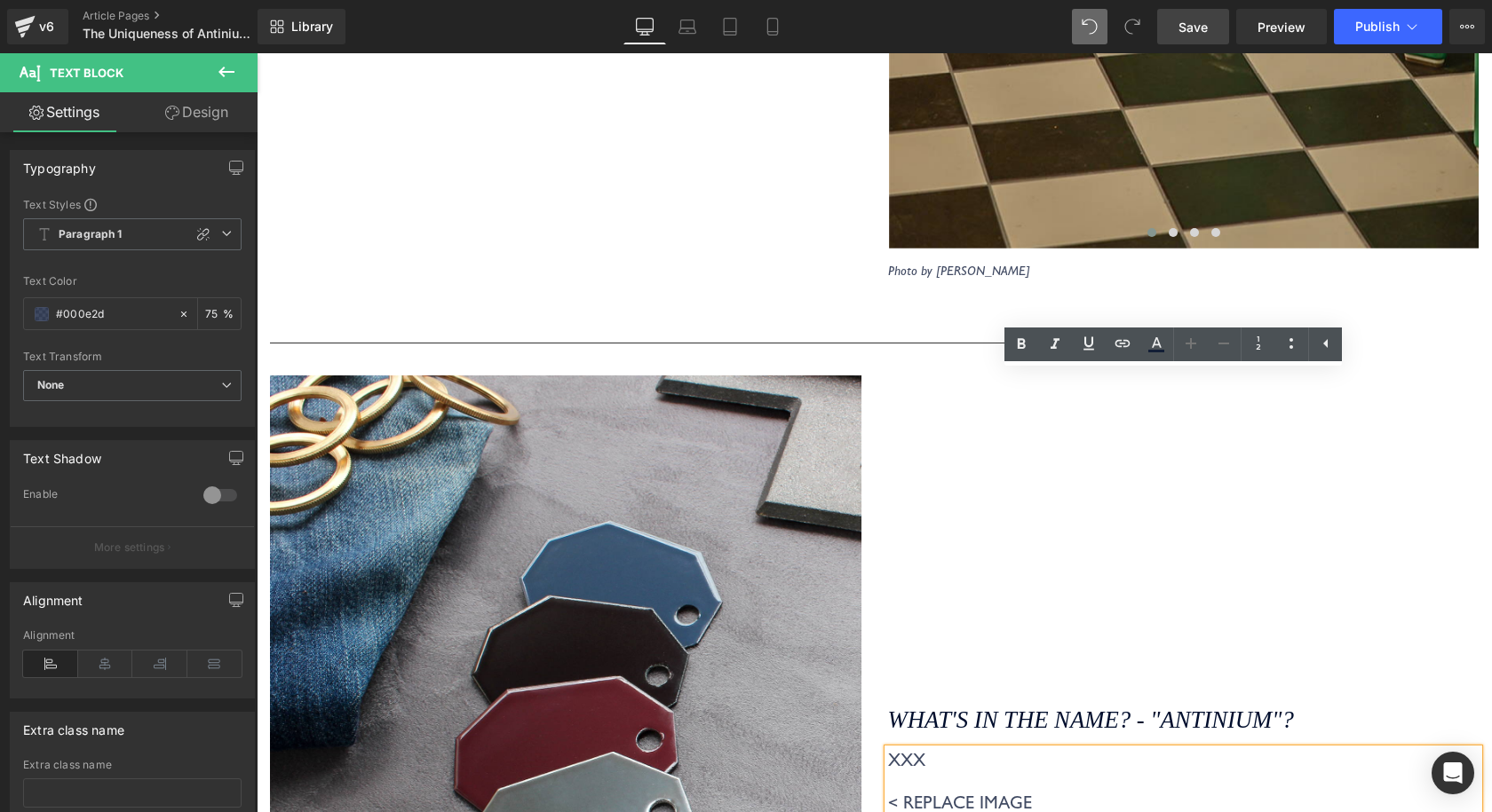
scroll to position [7036, 0]
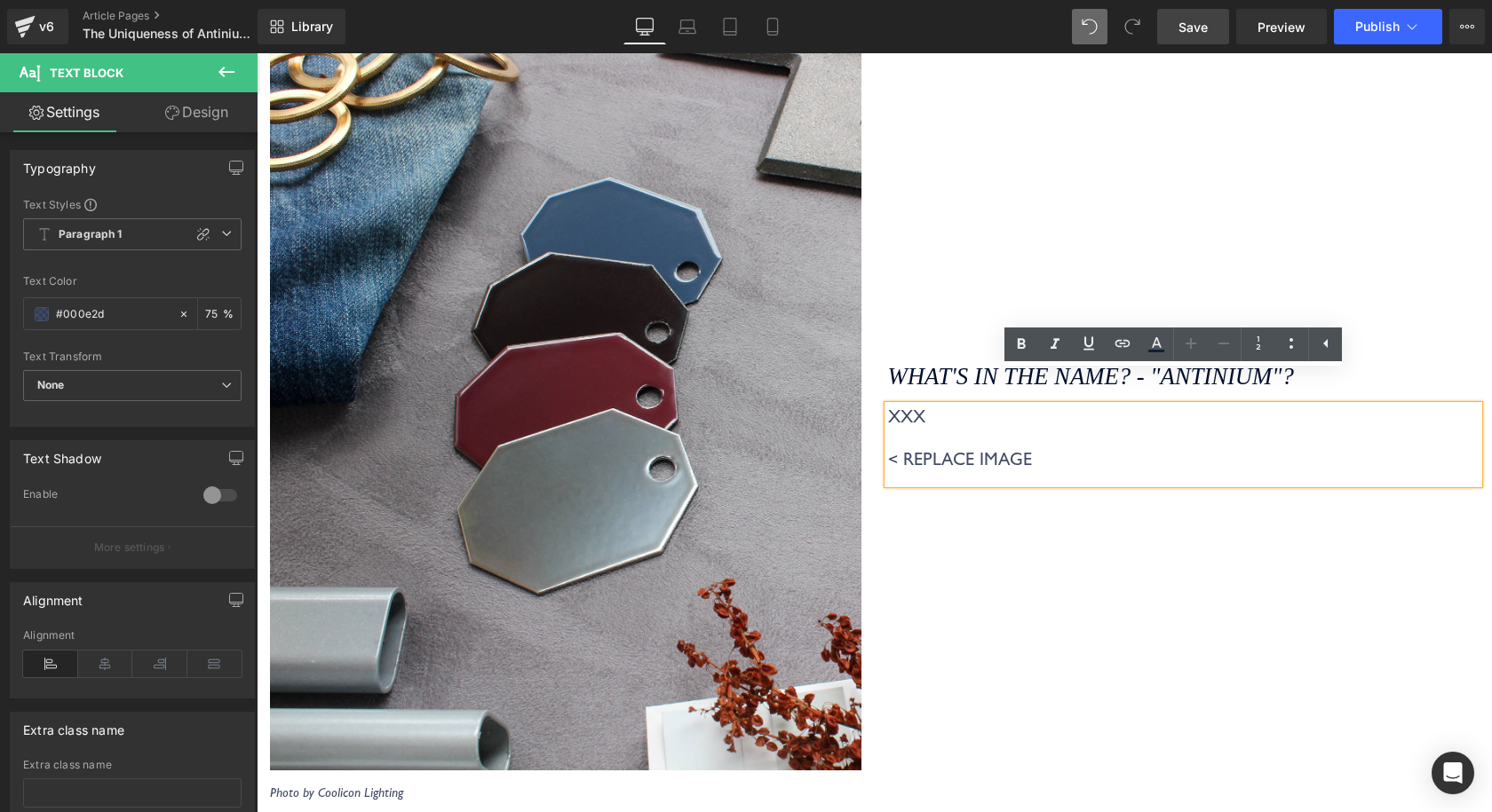
click at [1013, 437] on p "XXX < REPLACE IMAGE" at bounding box center [1183, 438] width 591 height 64
click at [1030, 433] on p "XXX < REPLACE IMAGE" at bounding box center [1183, 438] width 591 height 64
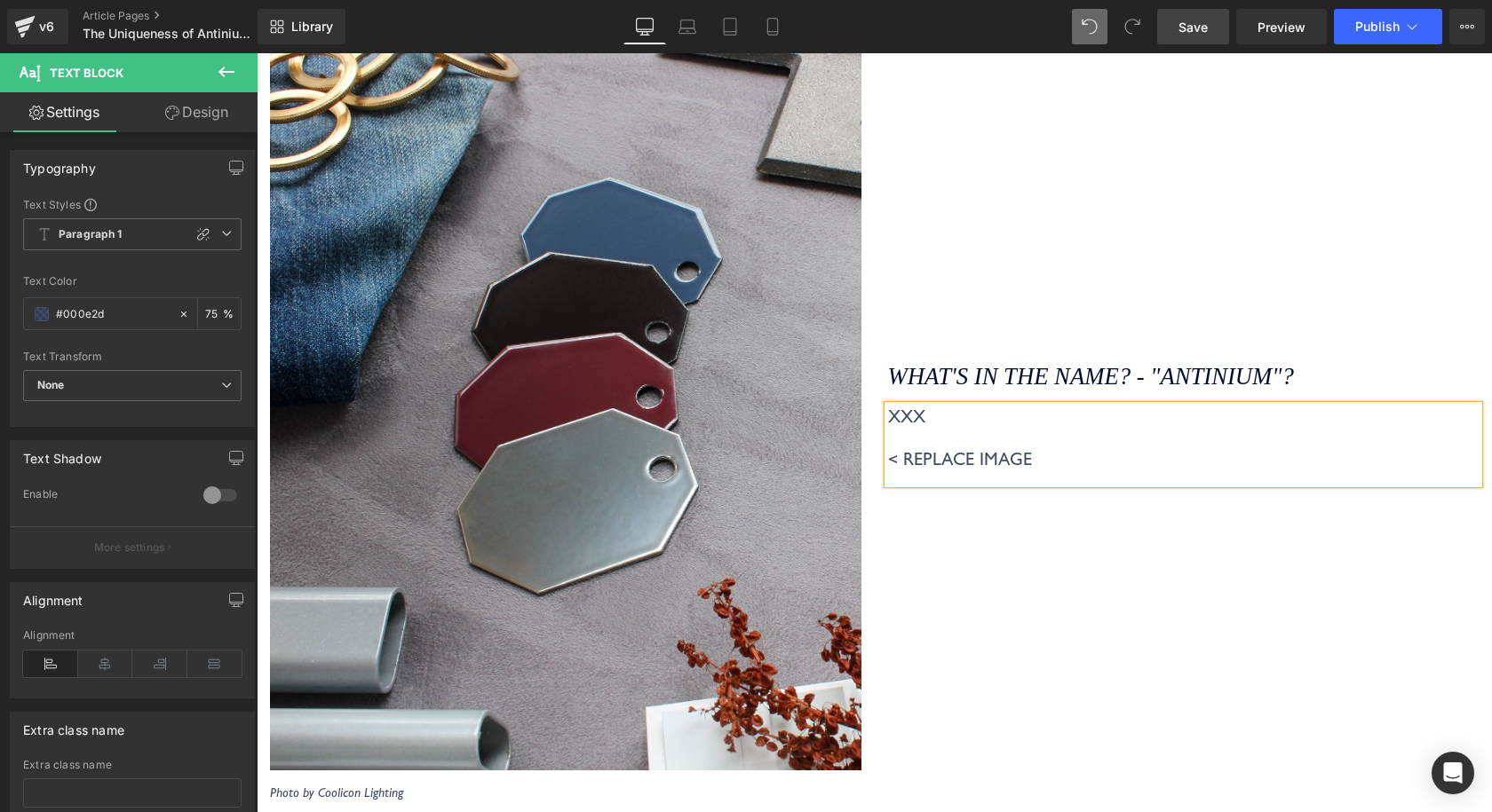
click at [942, 619] on div "What's in the name? - "ANTINIUM"? Heading XXX < REPLACE IMAGE Text Block" at bounding box center [1183, 416] width 618 height 768
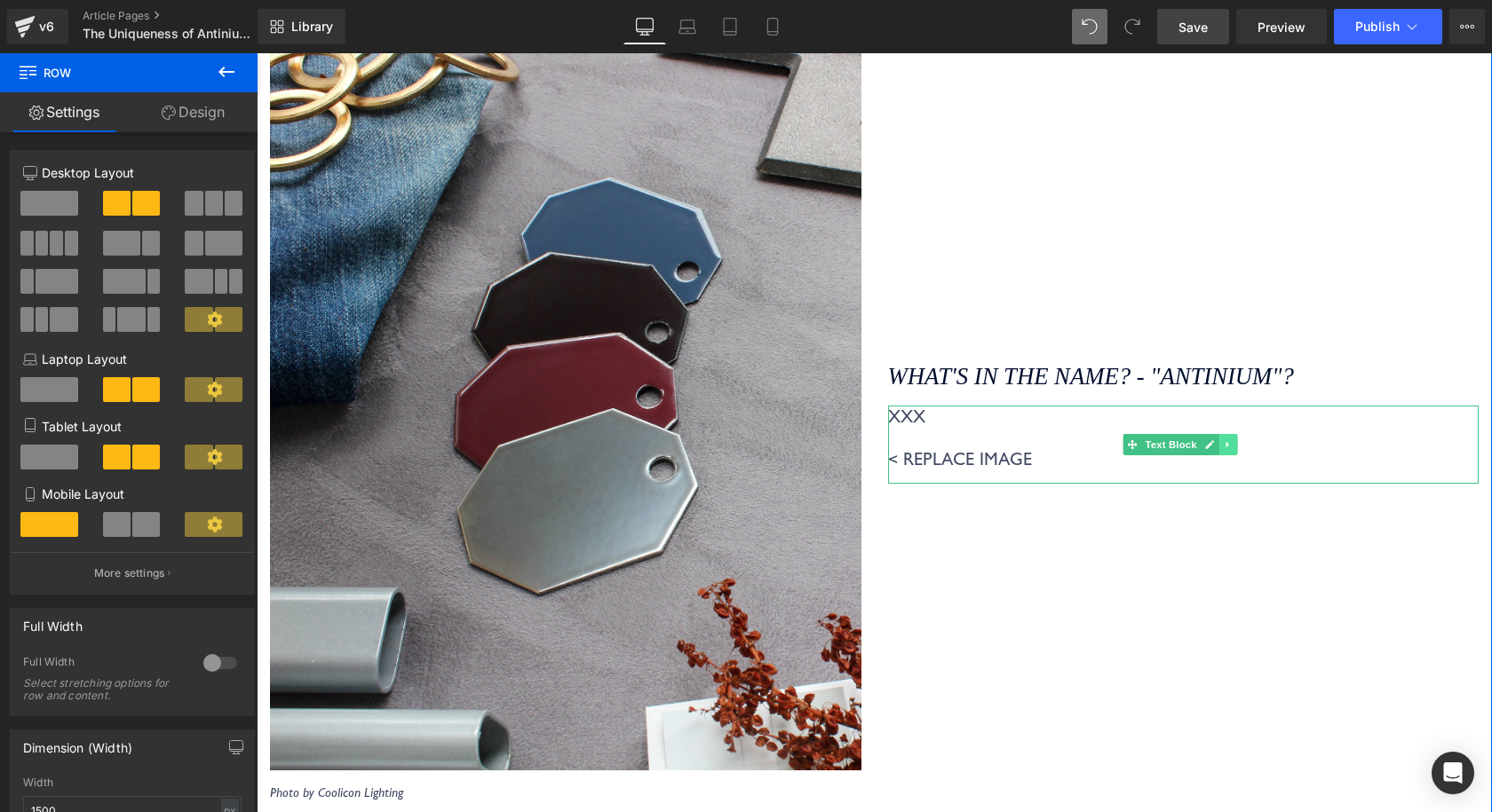
click at [1219, 434] on link at bounding box center [1227, 444] width 18 height 21
click at [1212, 439] on icon at bounding box center [1217, 444] width 10 height 10
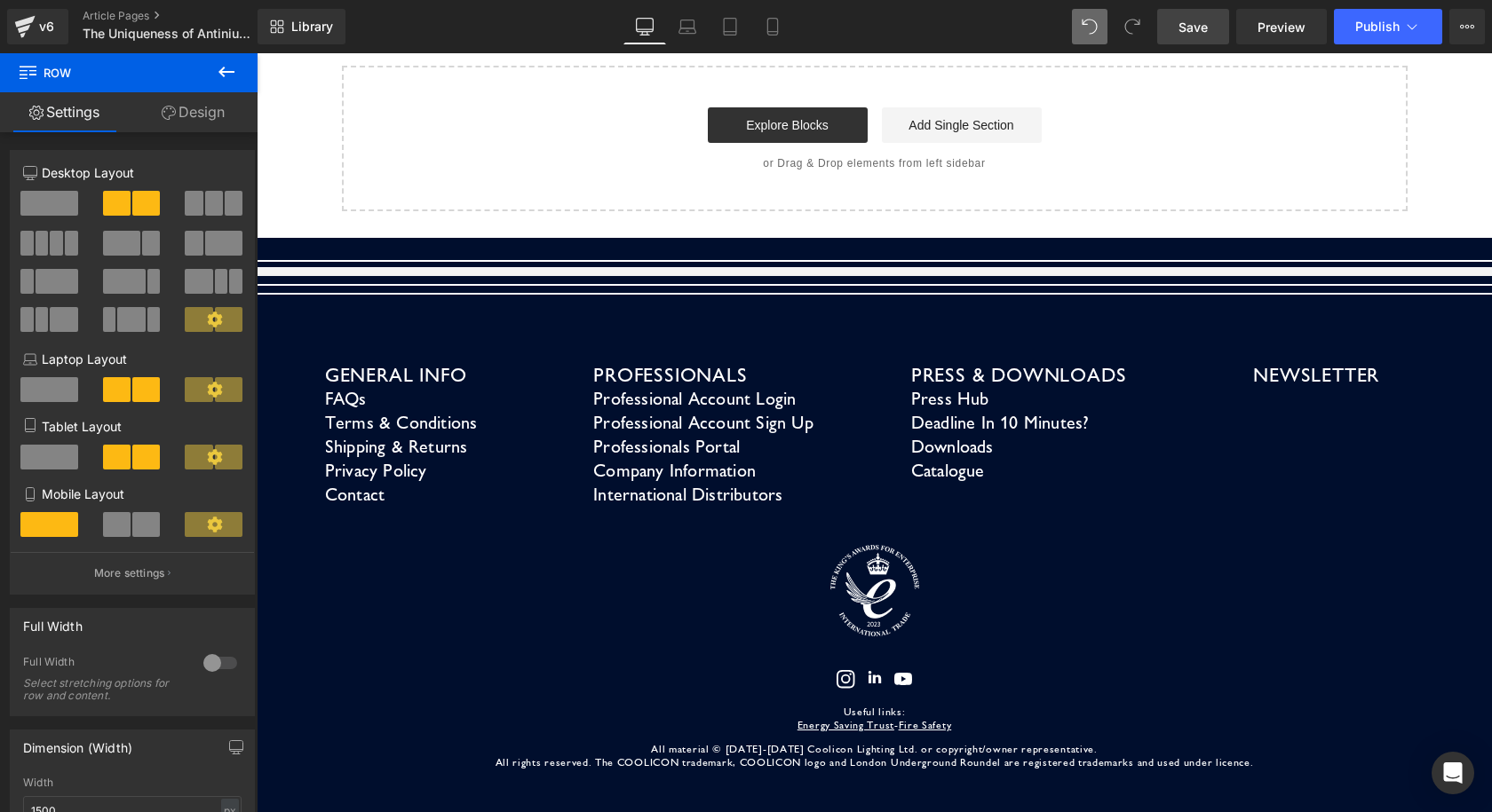
scroll to position [5366, 0]
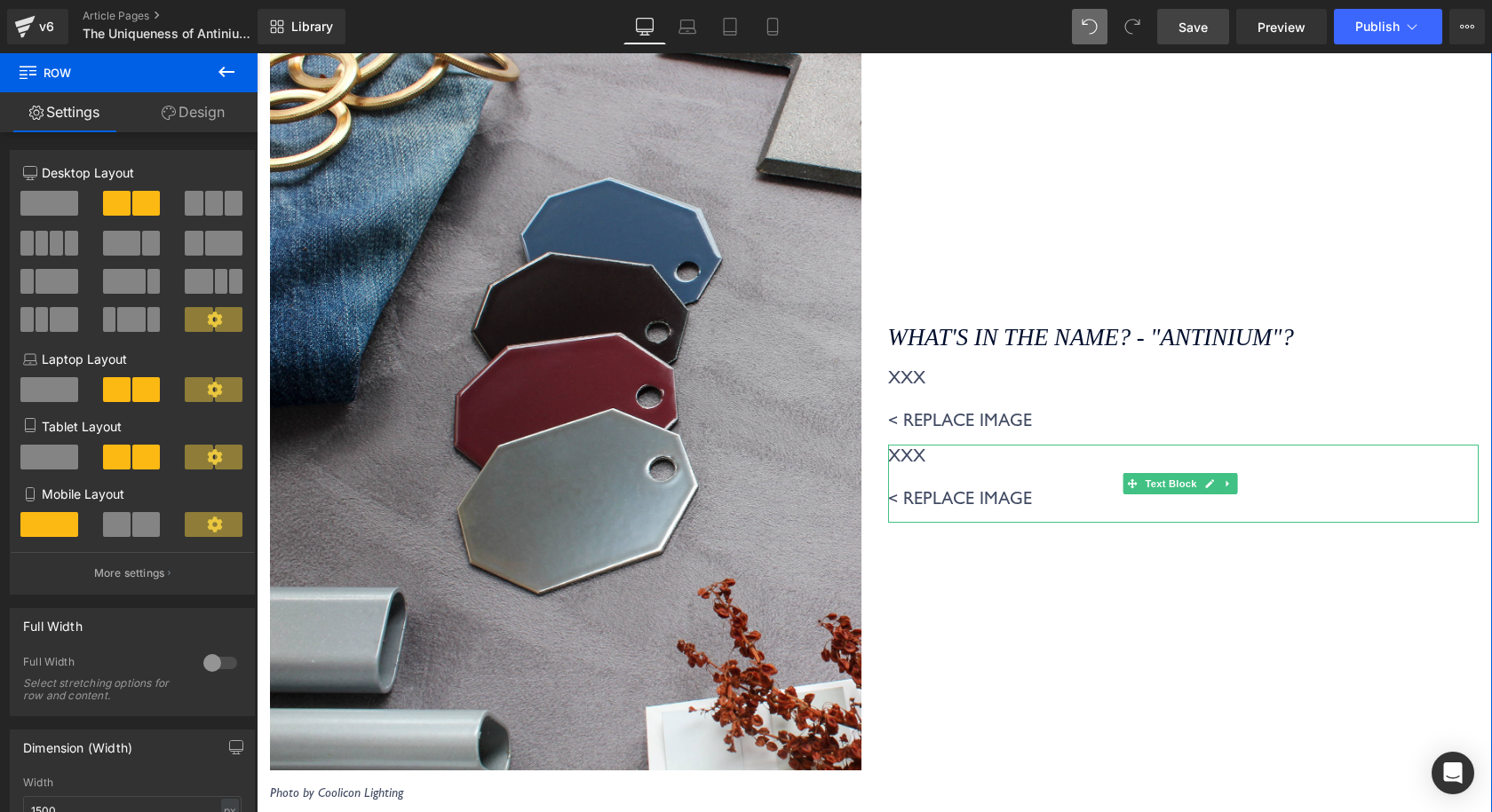
click at [1054, 467] on p "XXX < REPLACE IMAGE" at bounding box center [1183, 476] width 591 height 64
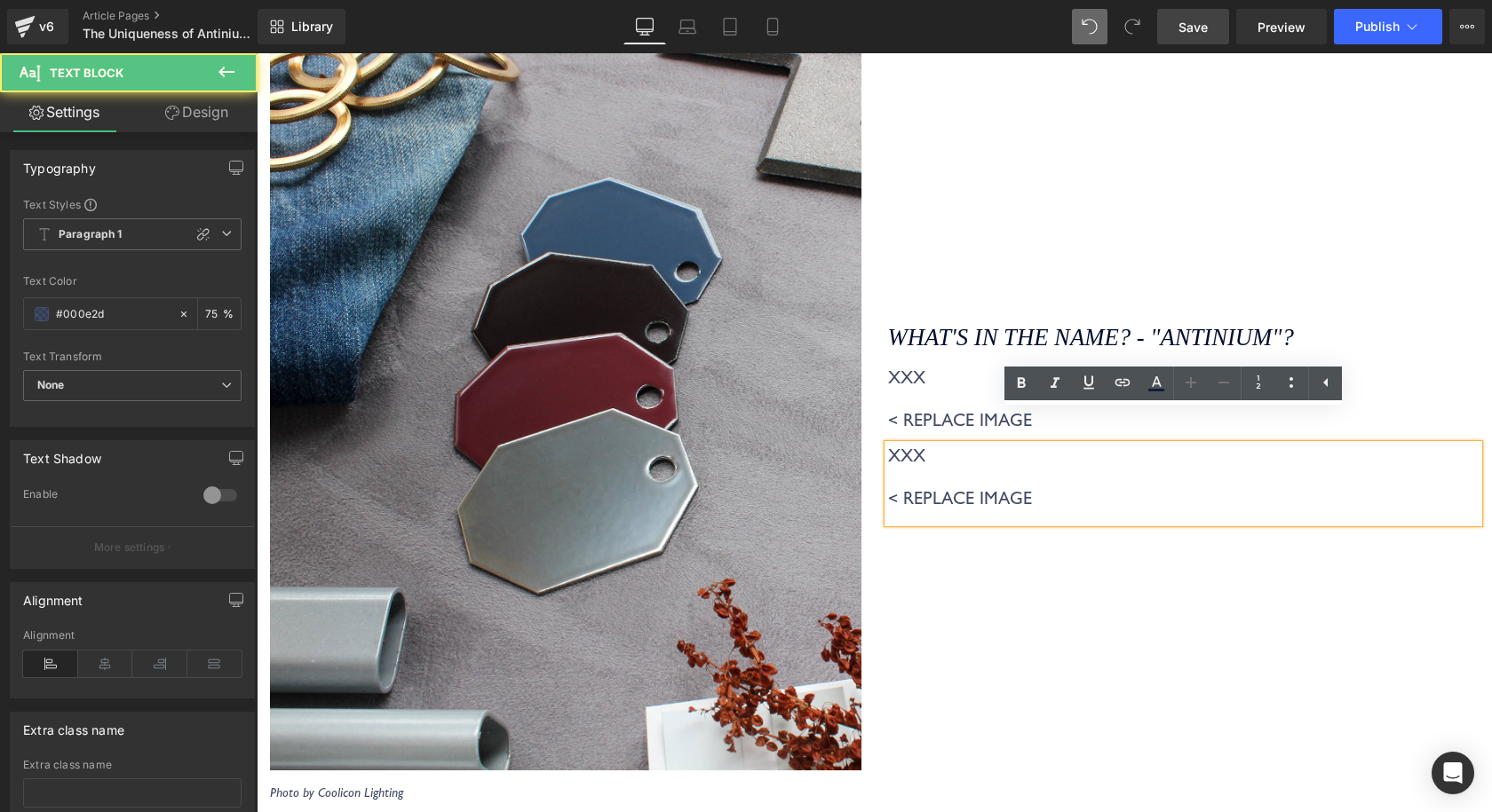
click at [1044, 463] on p "XXX < REPLACE IMAGE" at bounding box center [1183, 476] width 591 height 64
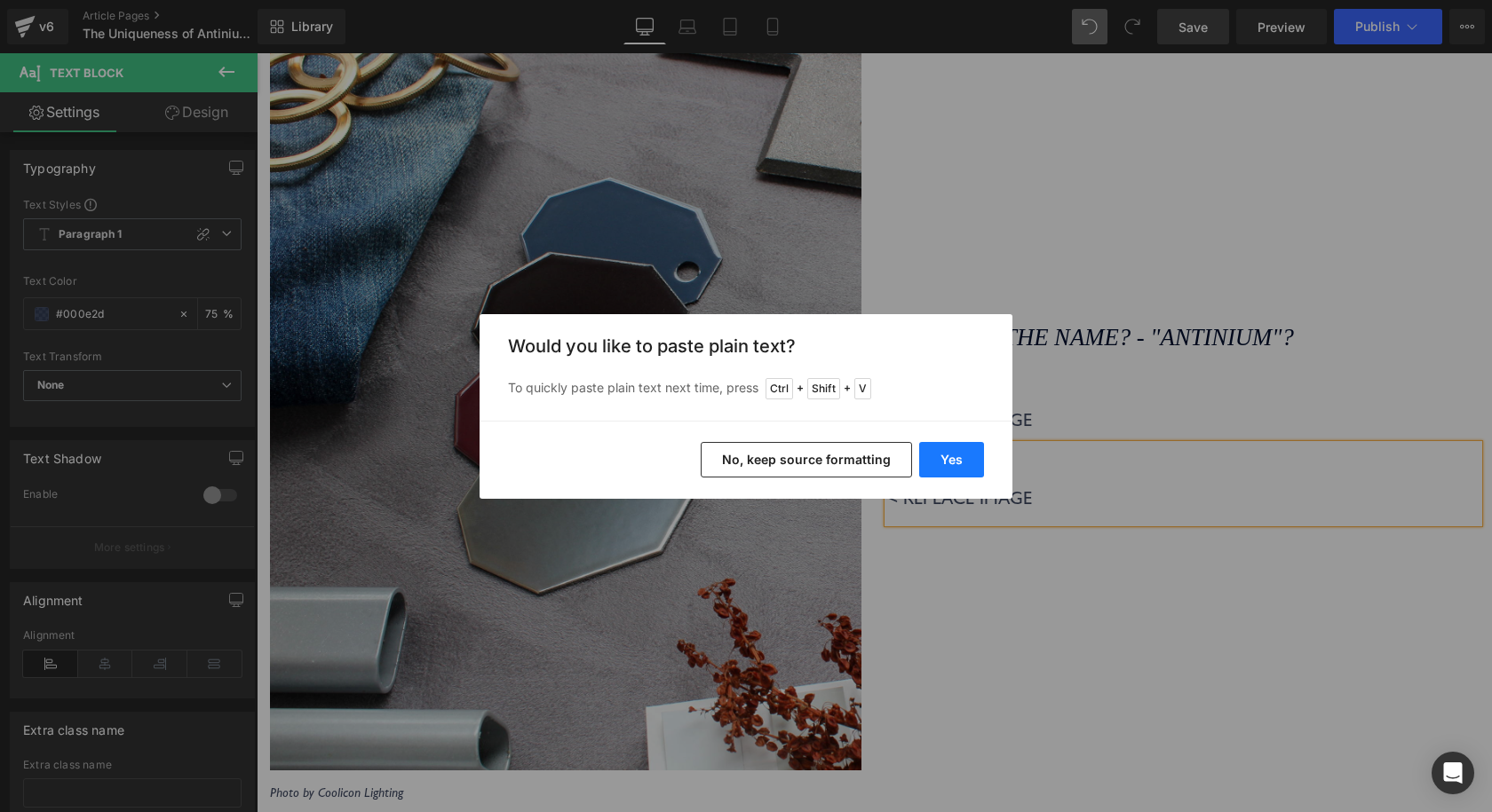
click at [974, 461] on button "Yes" at bounding box center [951, 459] width 65 height 36
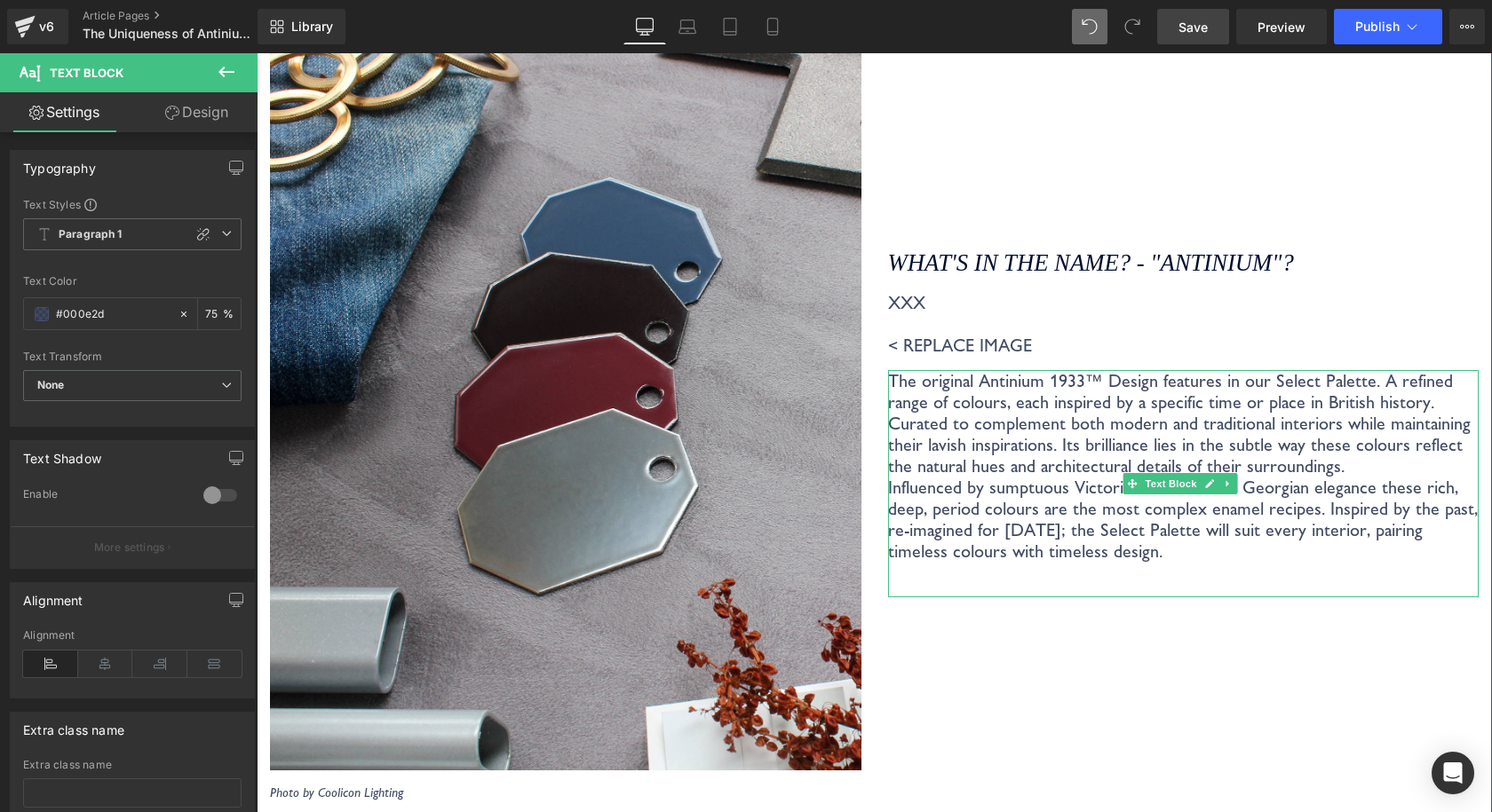
click at [1333, 423] on p "The original Antinium 1933™ Design features in our Select Palette. A refined ra…" at bounding box center [1183, 423] width 591 height 107
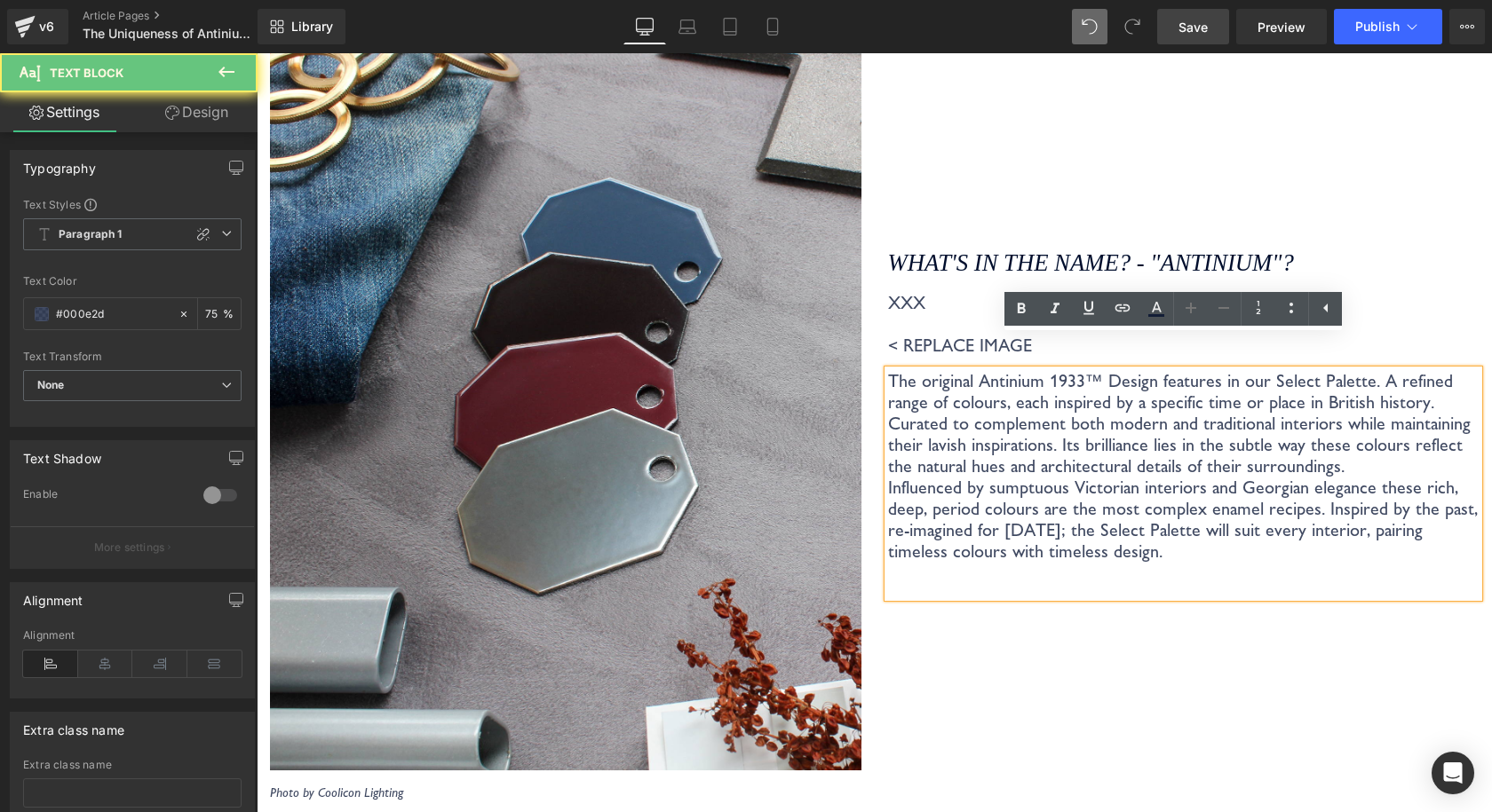
click at [1333, 426] on p "The original Antinium 1933™ Design features in our Select Palette. A refined ra…" at bounding box center [1183, 423] width 591 height 107
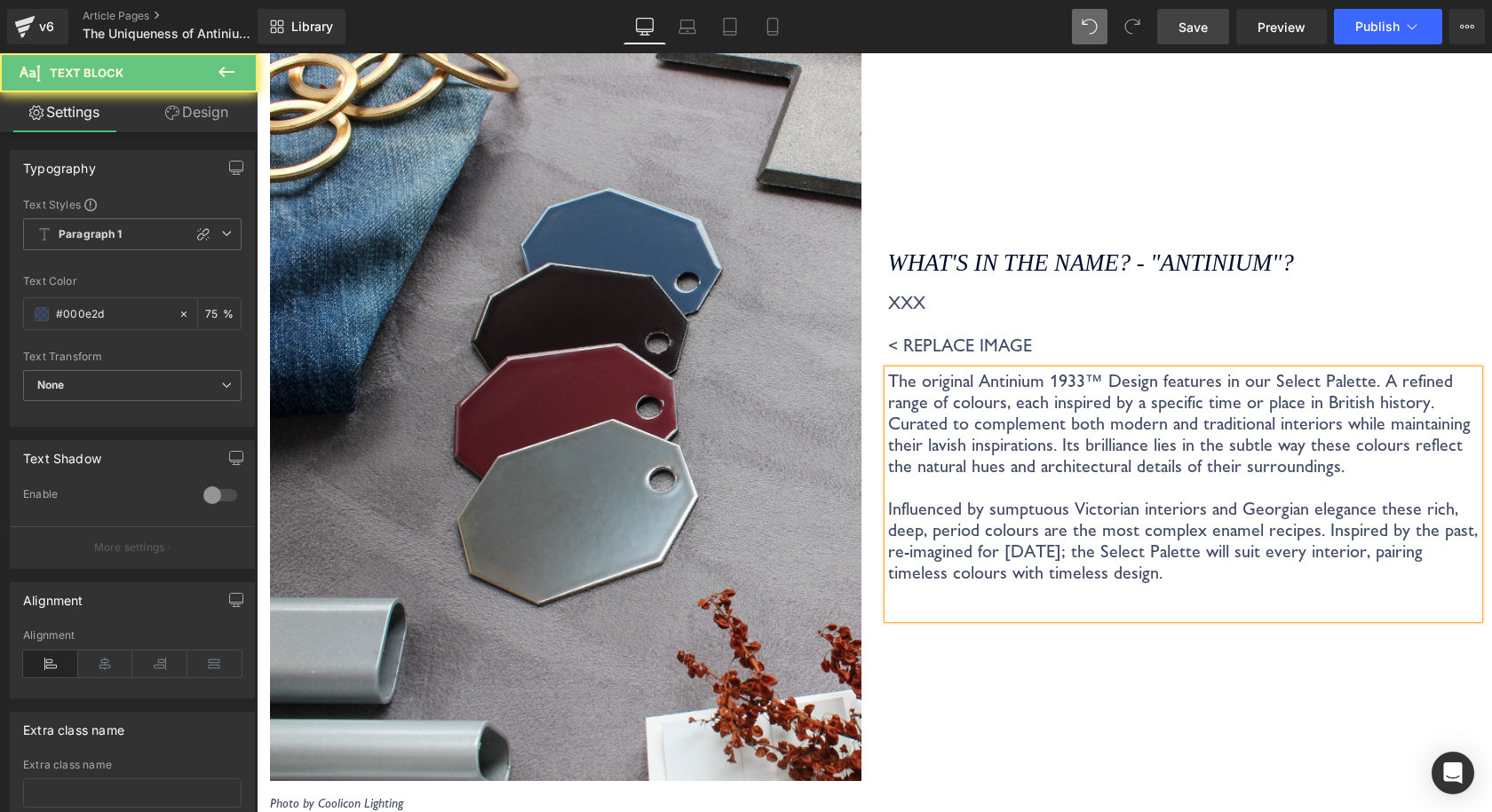
click at [1207, 656] on div "What's in the name? - "ANTINIUM"? Heading XXX < REPLACE IMAGE Text Block The or…" at bounding box center [1183, 427] width 618 height 768
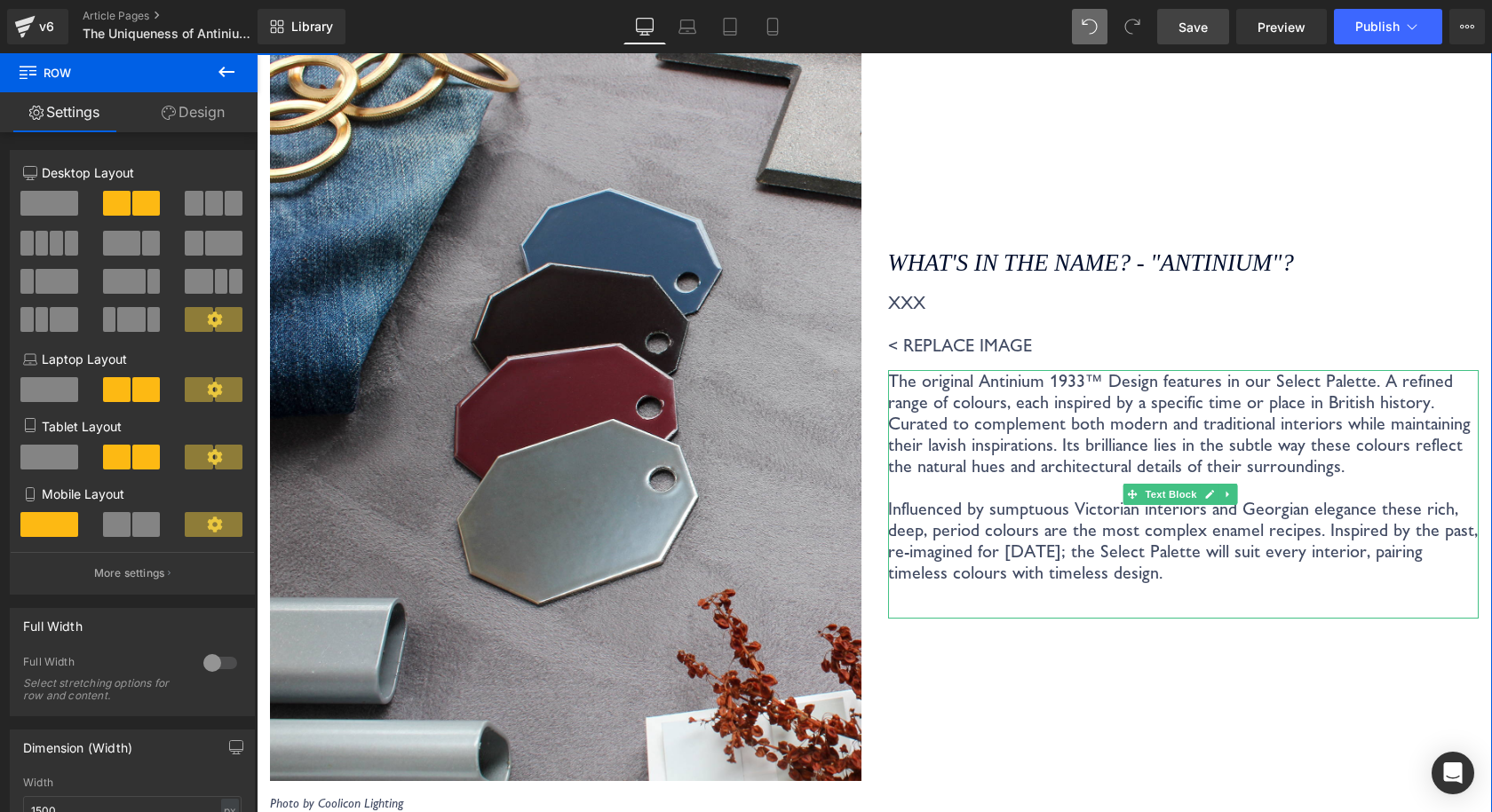
scroll to position [5266, 0]
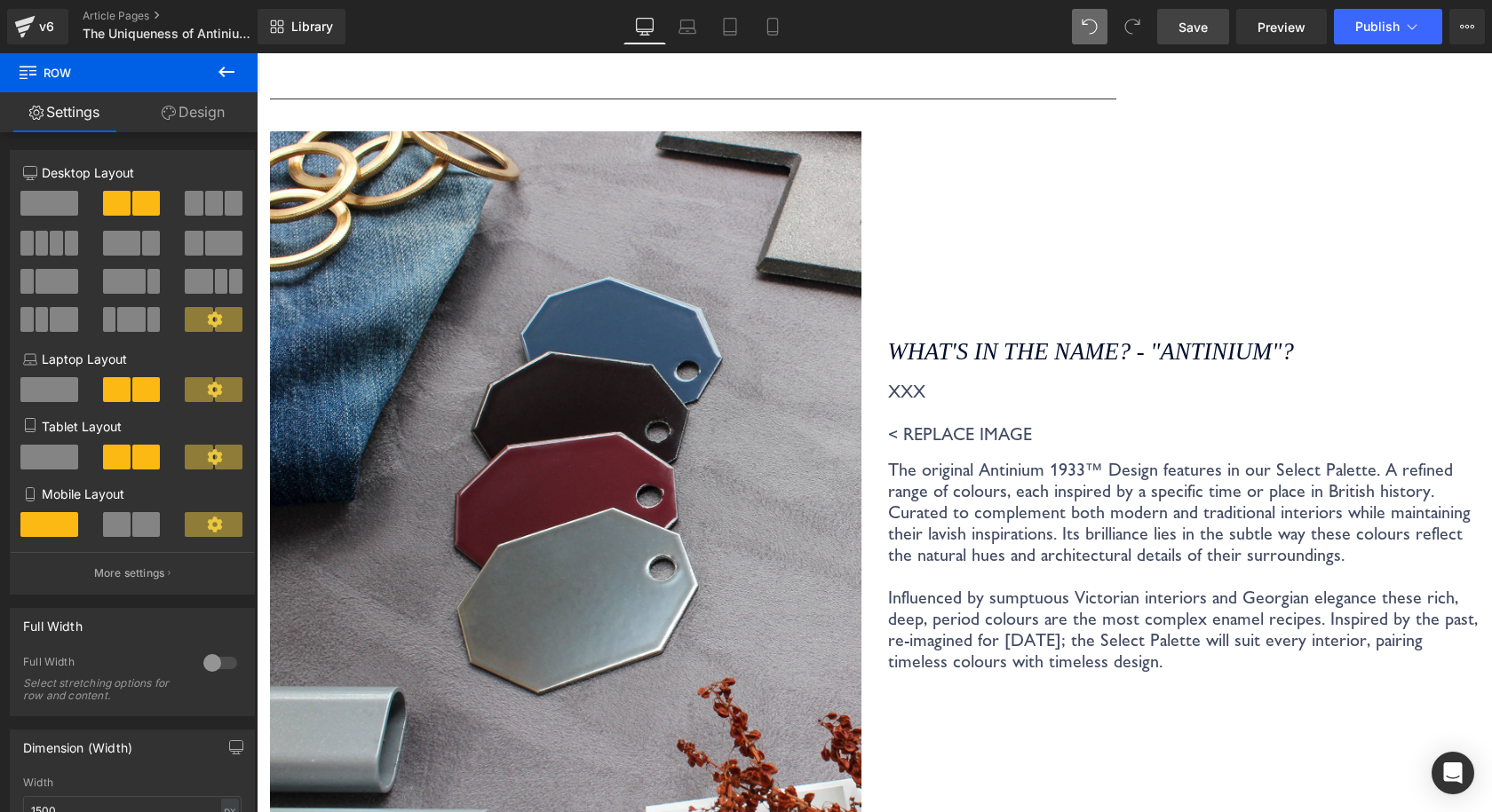
click at [1184, 29] on span "Save" at bounding box center [1193, 26] width 29 height 18
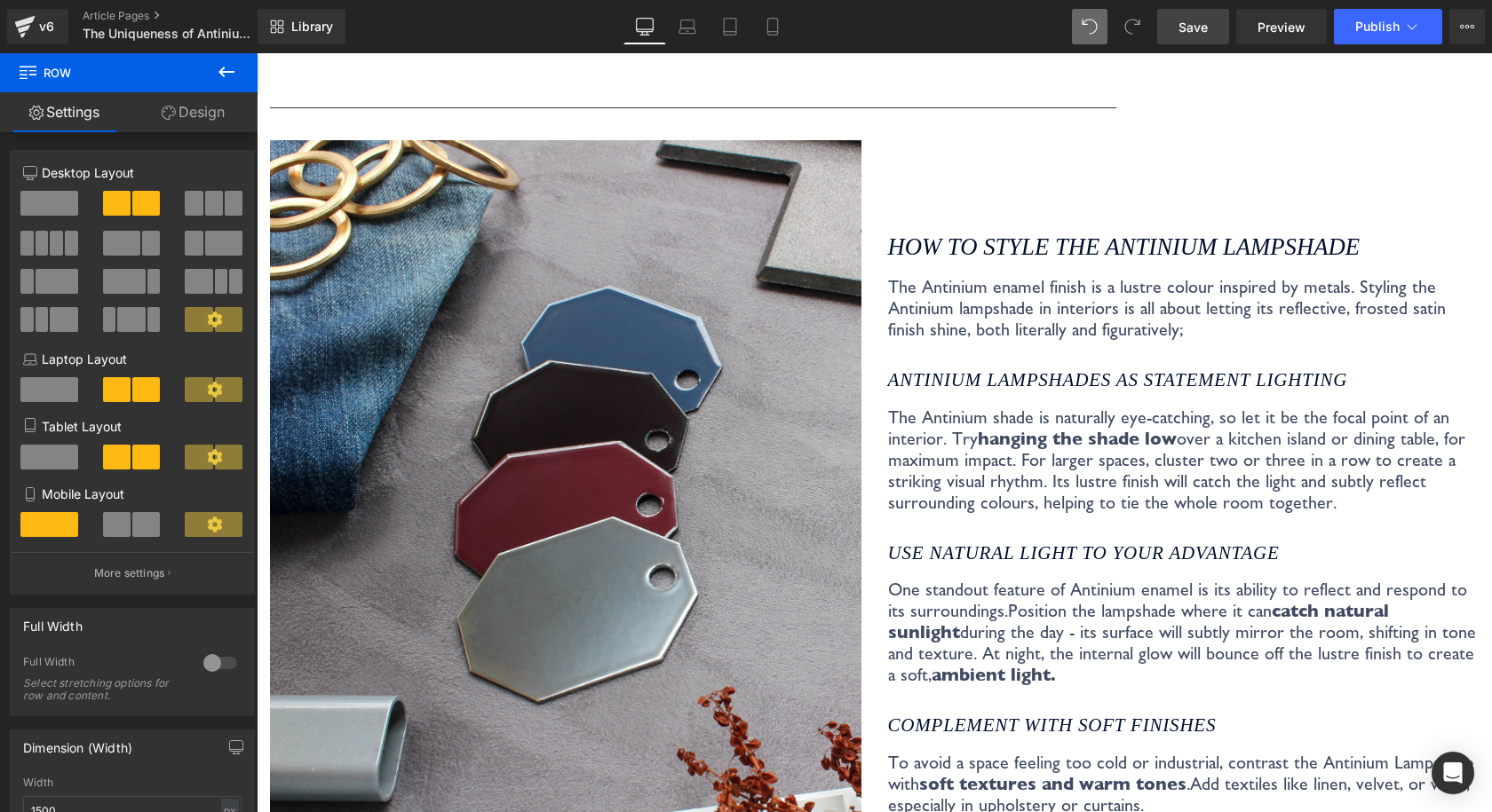
scroll to position [3411, 0]
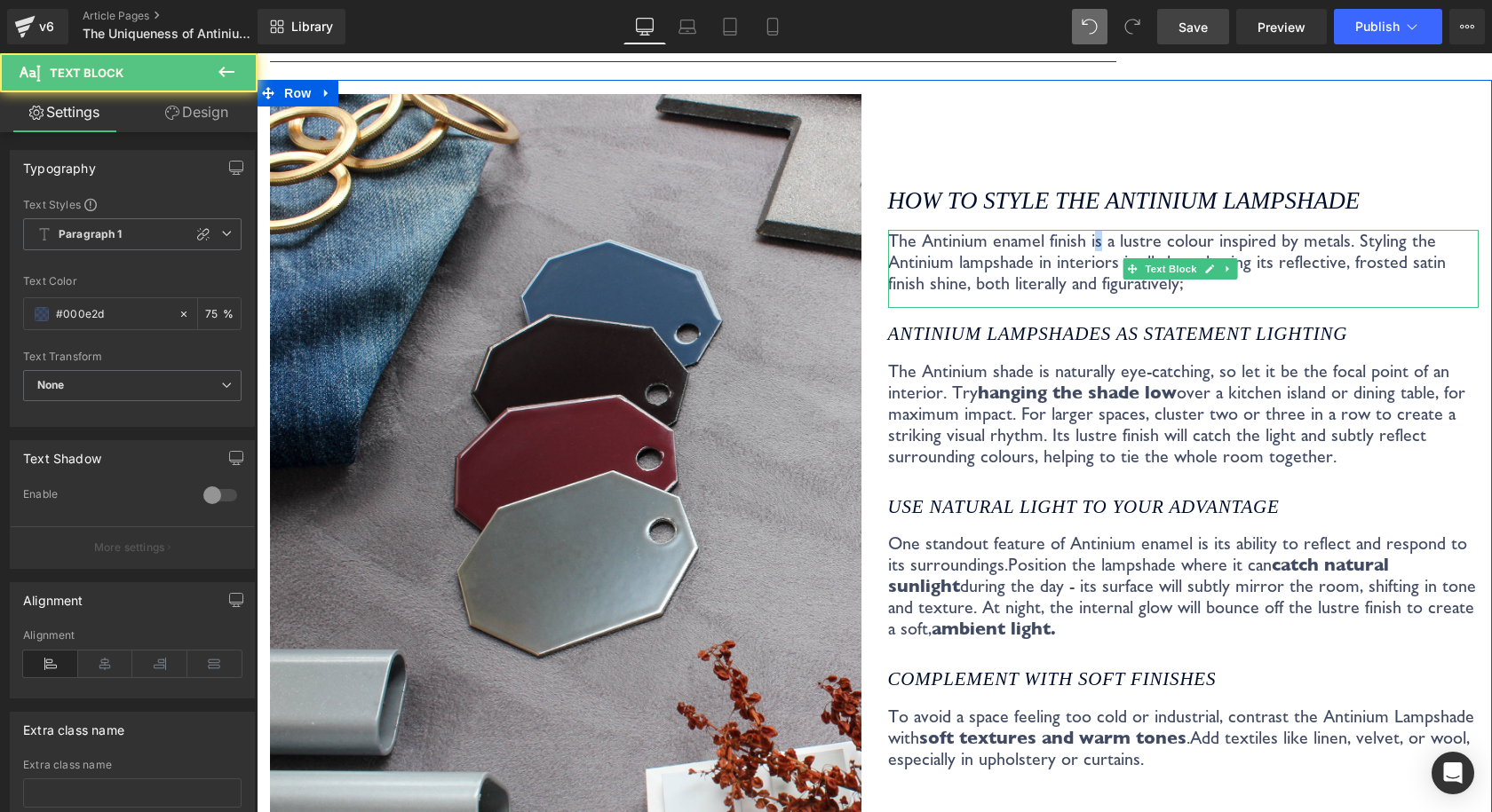
click at [1080, 230] on p "The Antinium enamel finish is a lustre colour inspired by metals. Styling the A…" at bounding box center [1183, 262] width 591 height 64
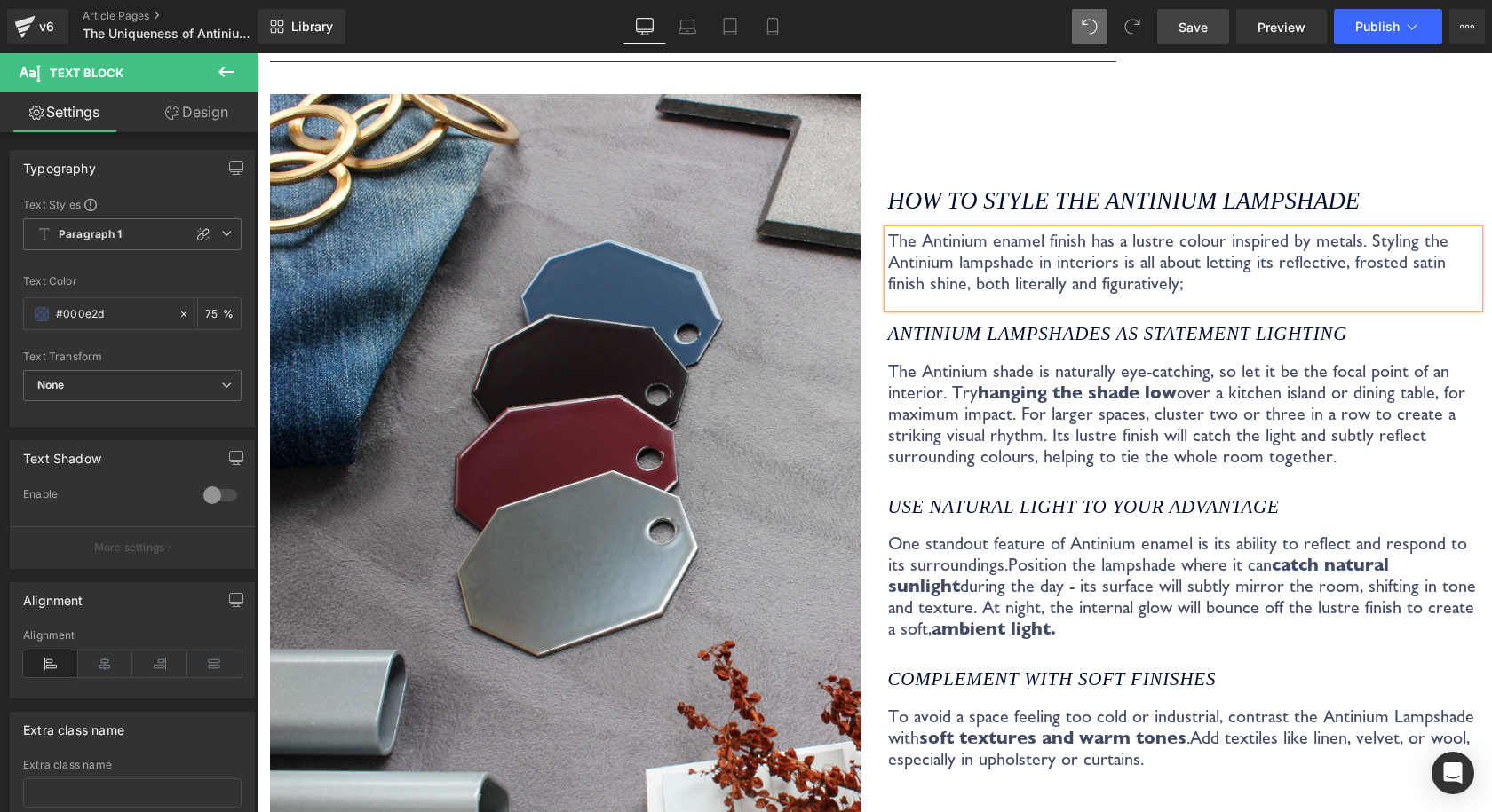
click at [998, 230] on p "The Antinium enamel finish has a lustre colour inspired by metals. Styling the …" at bounding box center [1183, 262] width 591 height 64
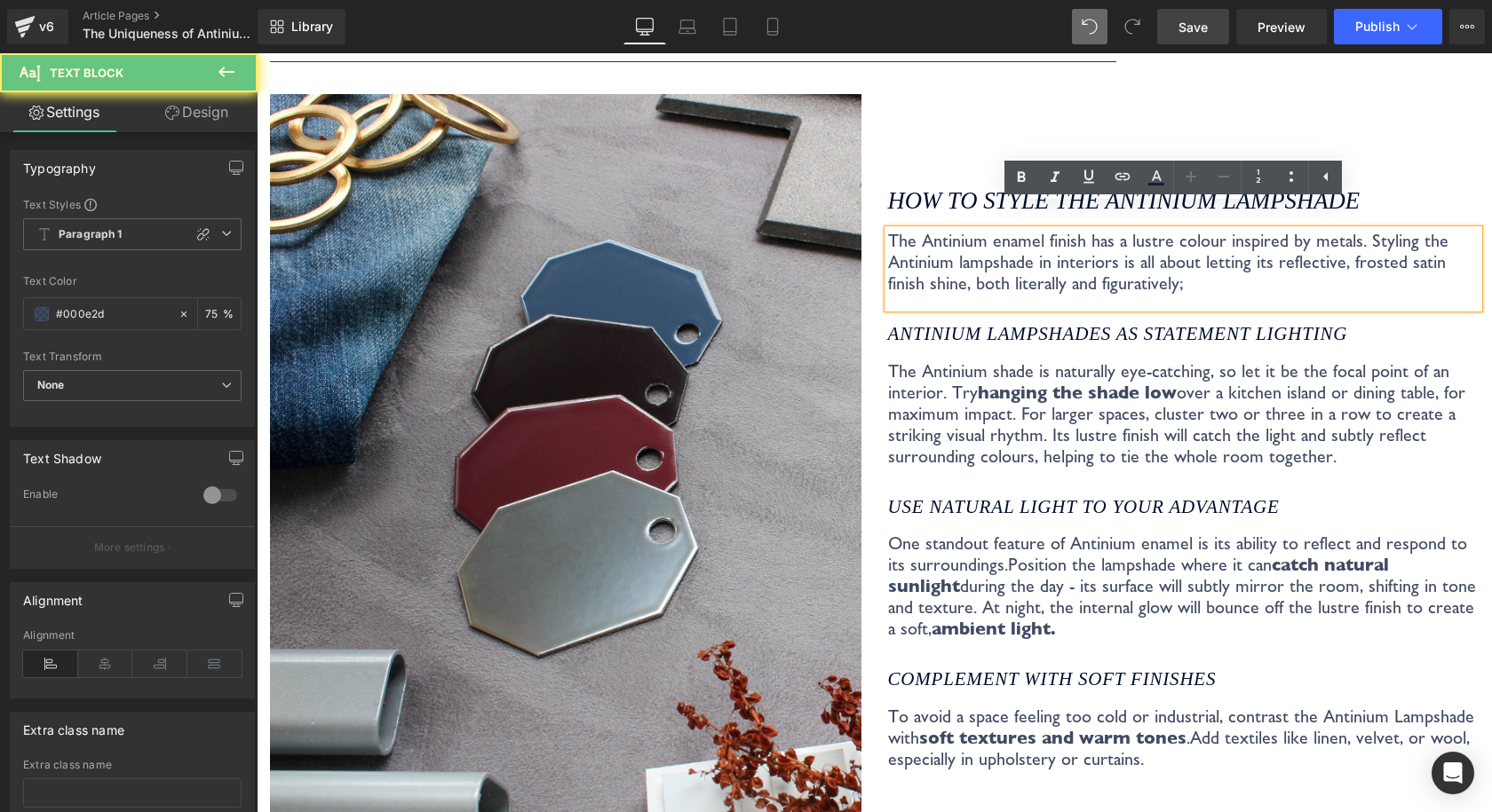
click at [998, 230] on p "The Antinium enamel finish has a lustre colour inspired by metals. Styling the …" at bounding box center [1183, 262] width 591 height 64
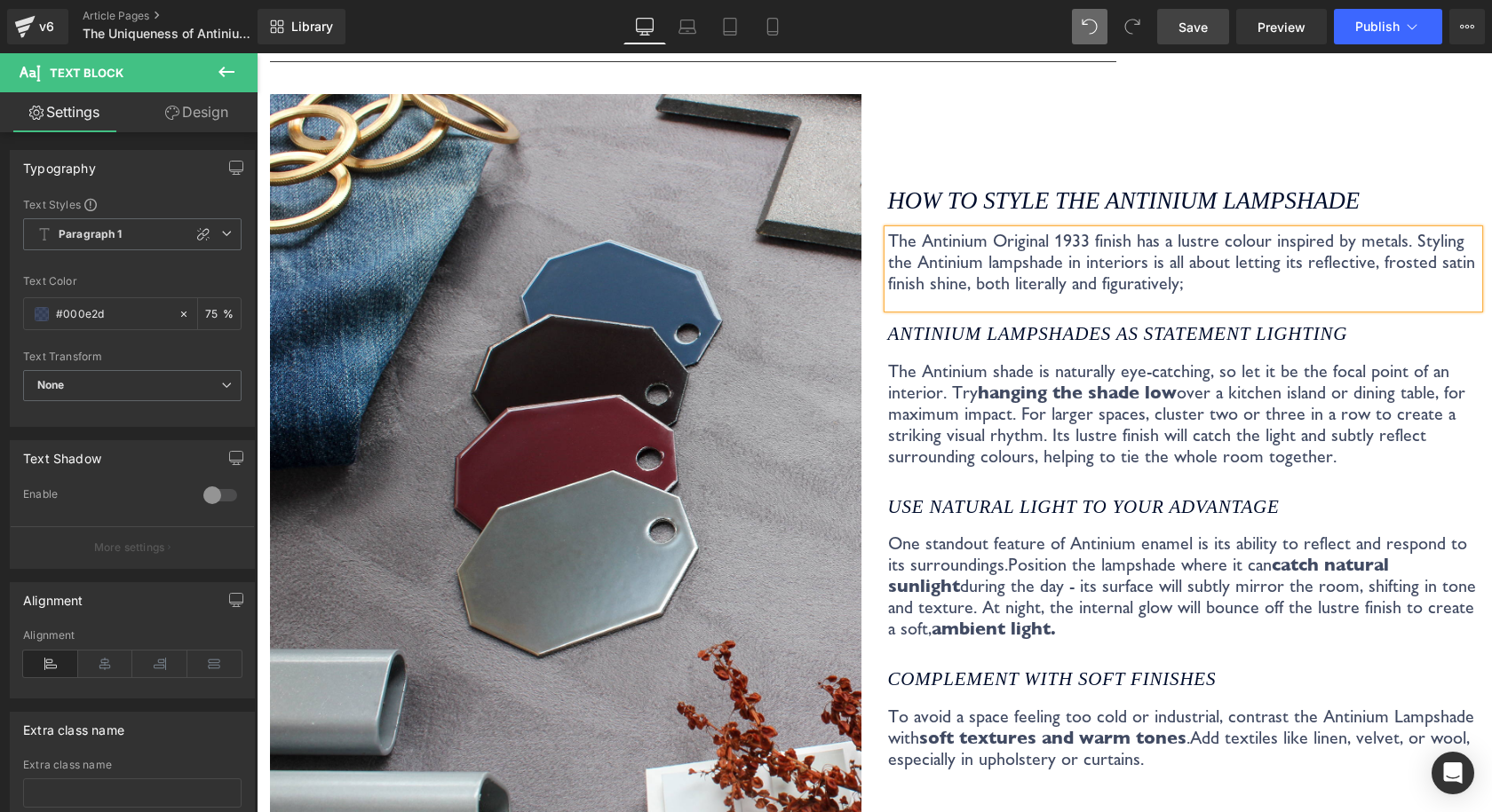
click at [980, 230] on p "The Antinium Original 1933 finish has a lustre colour inspired by metals. Styli…" at bounding box center [1183, 262] width 591 height 64
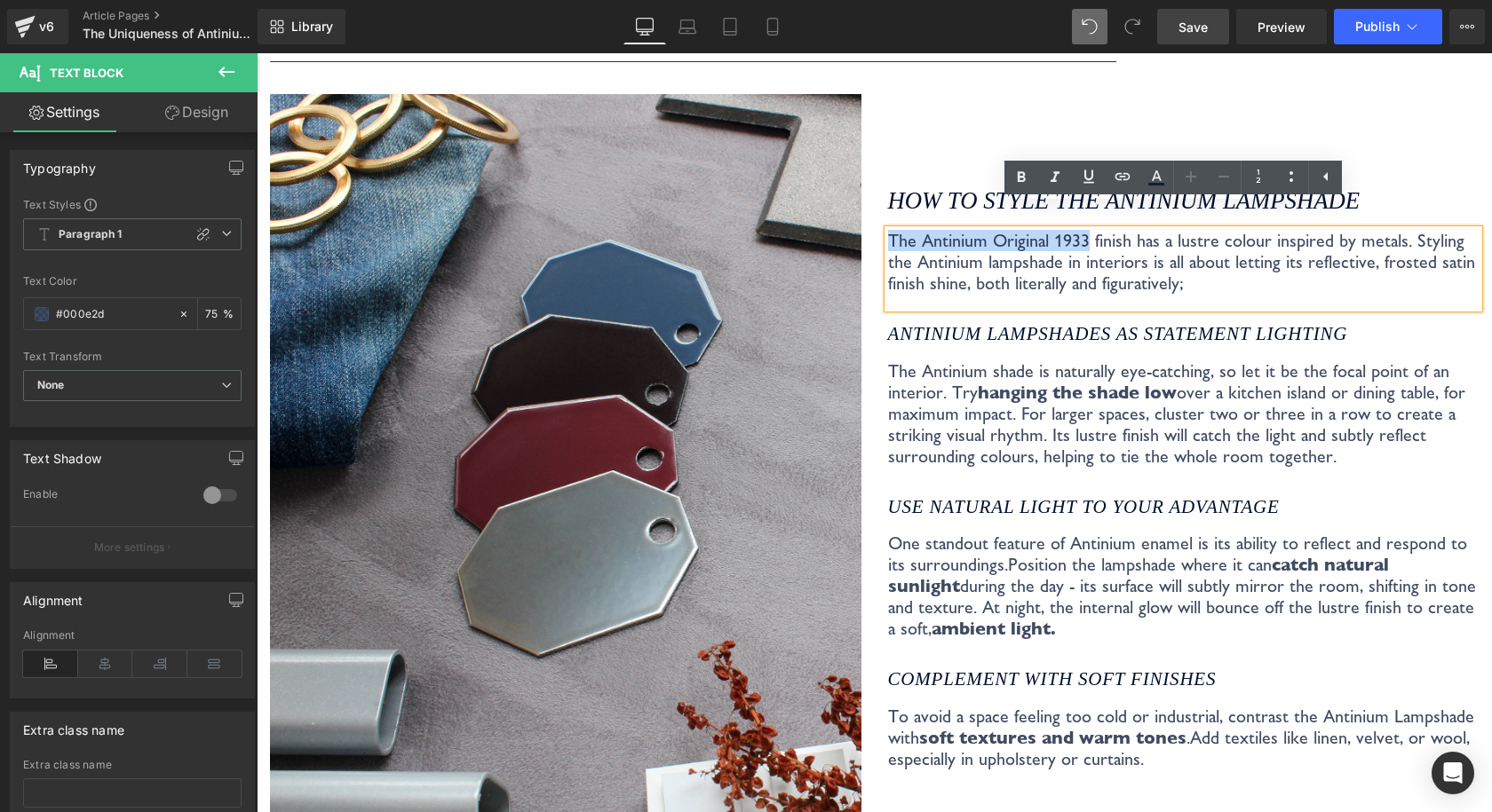
drag, startPoint x: 883, startPoint y: 215, endPoint x: 1077, endPoint y: 217, distance: 194.0
click at [1077, 230] on p "The Antinium Original 1933 finish has a lustre colour inspired by metals. Styli…" at bounding box center [1183, 262] width 591 height 64
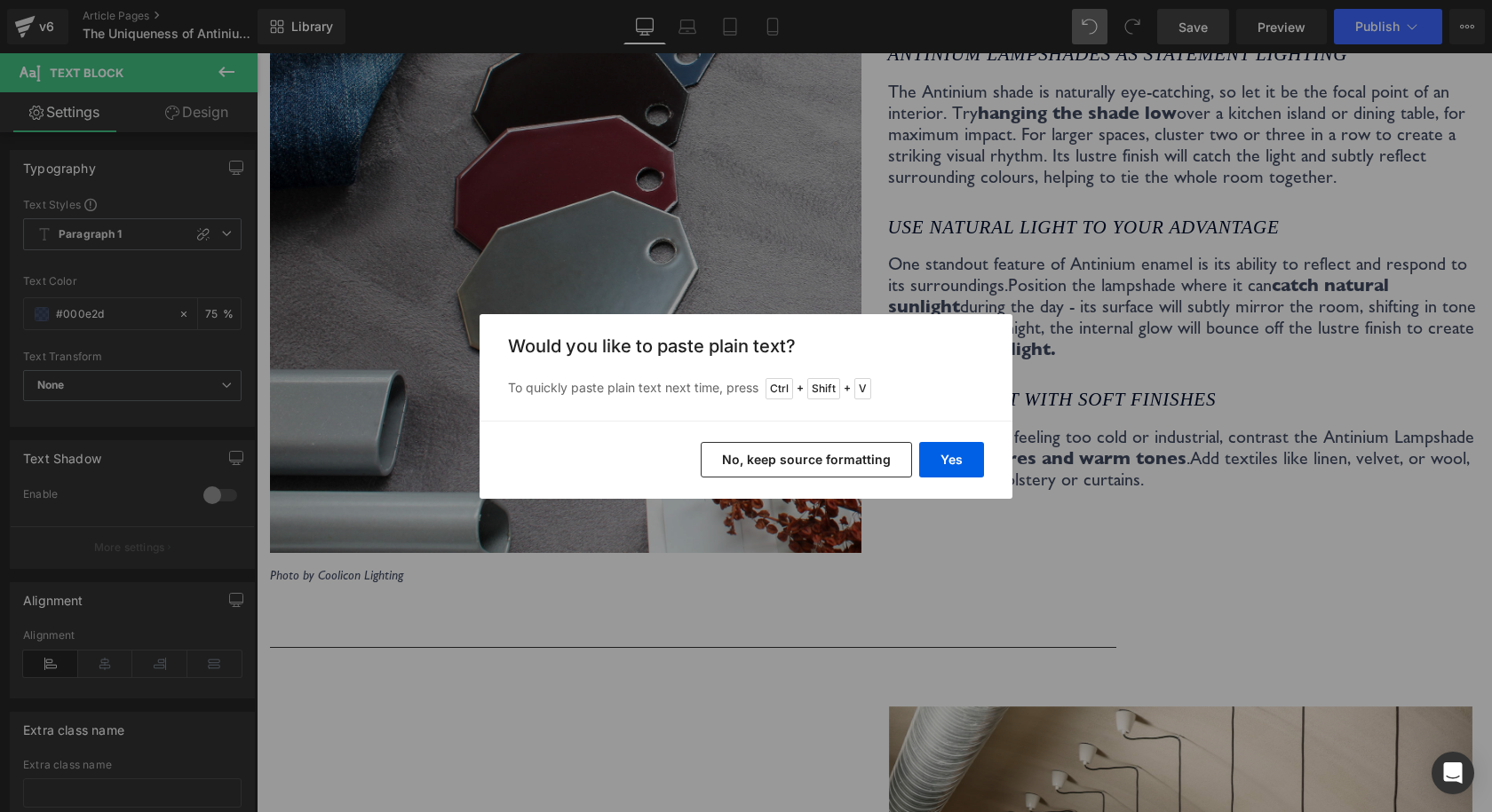
scroll to position [3766, 0]
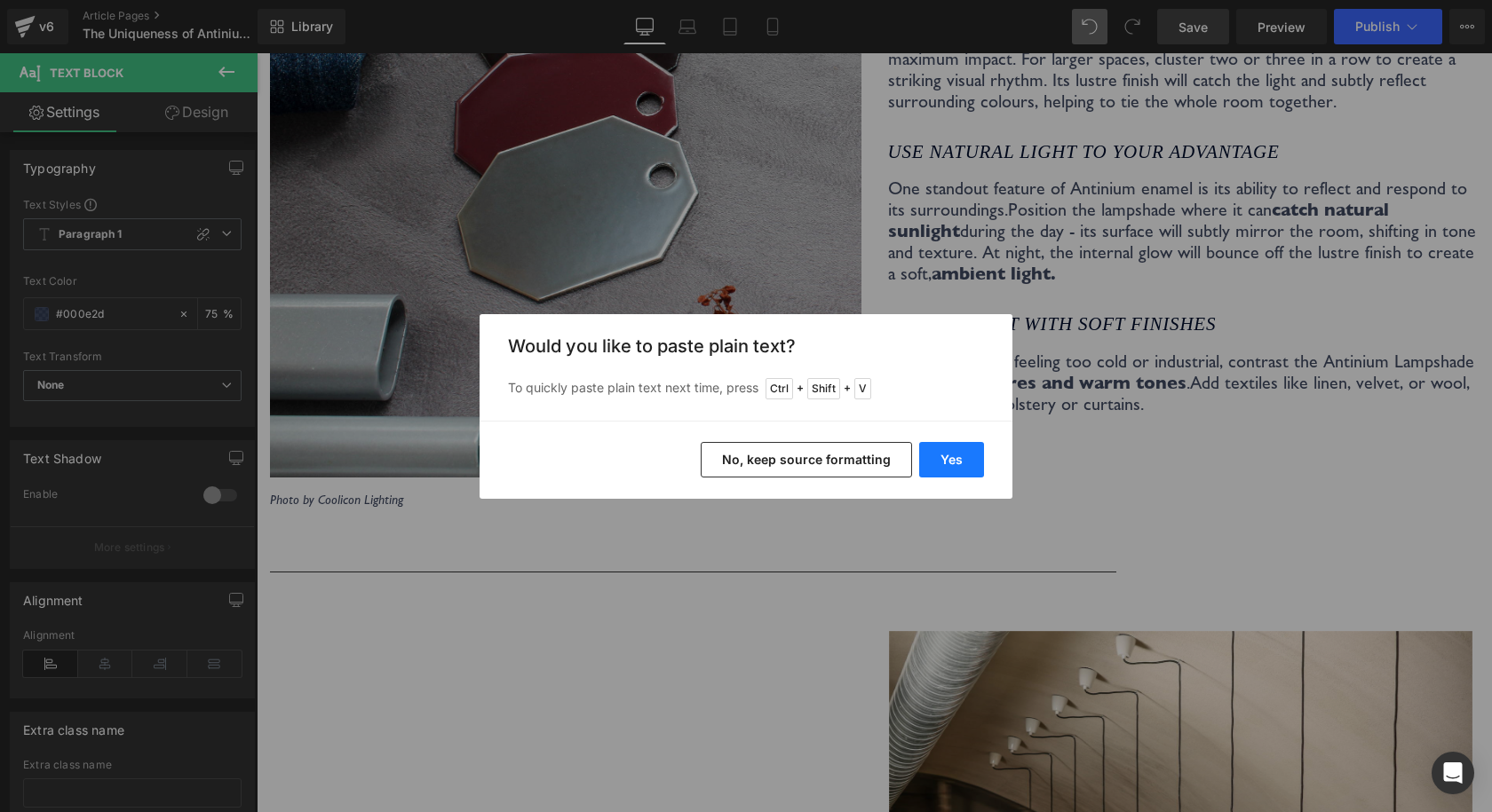
click at [940, 452] on button "Yes" at bounding box center [951, 459] width 65 height 36
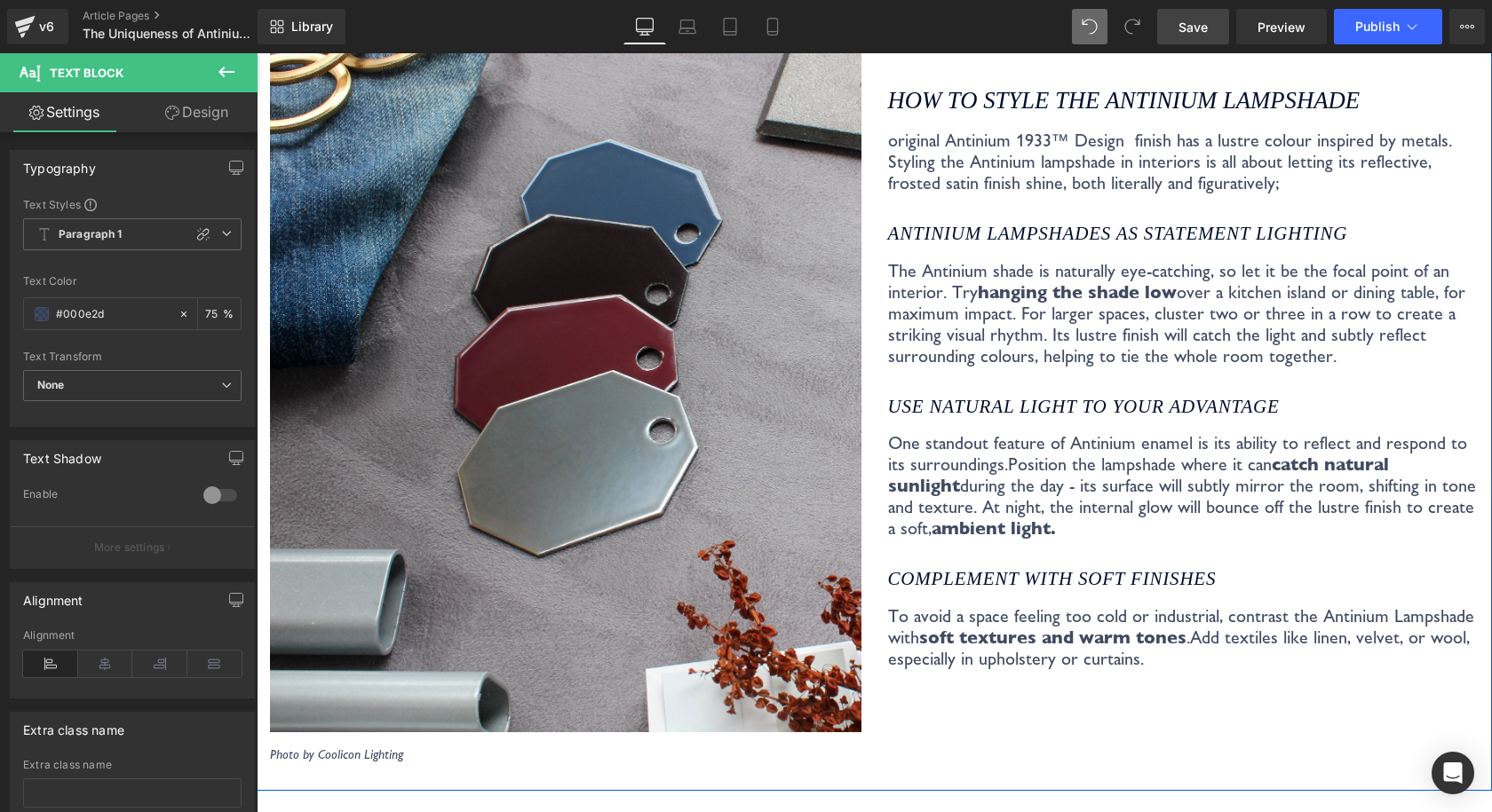
scroll to position [3233, 0]
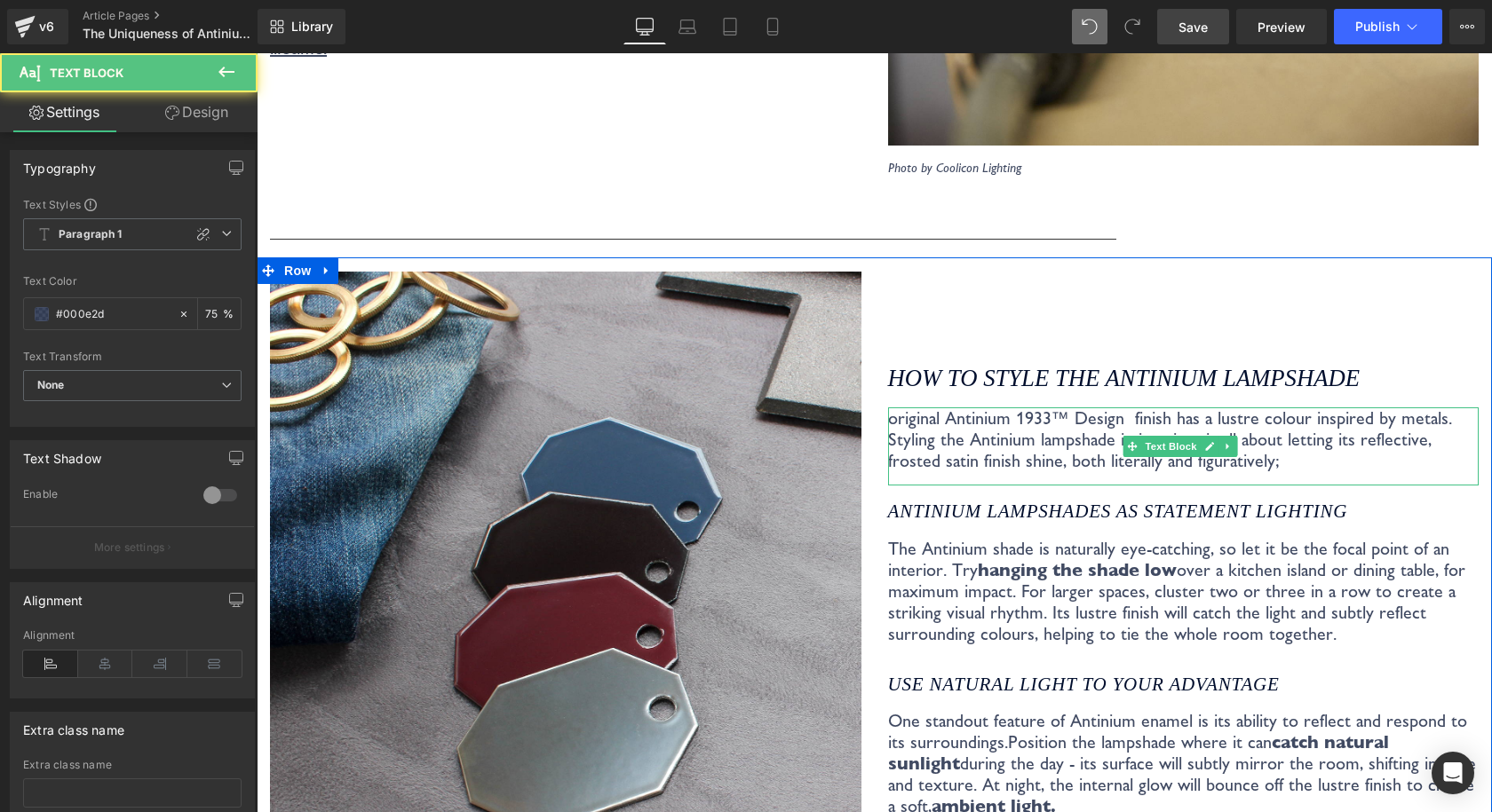
click at [983, 408] on p "original Antinium 1933™ Design finish has a lustre colour inspired by metals. S…" at bounding box center [1183, 439] width 591 height 64
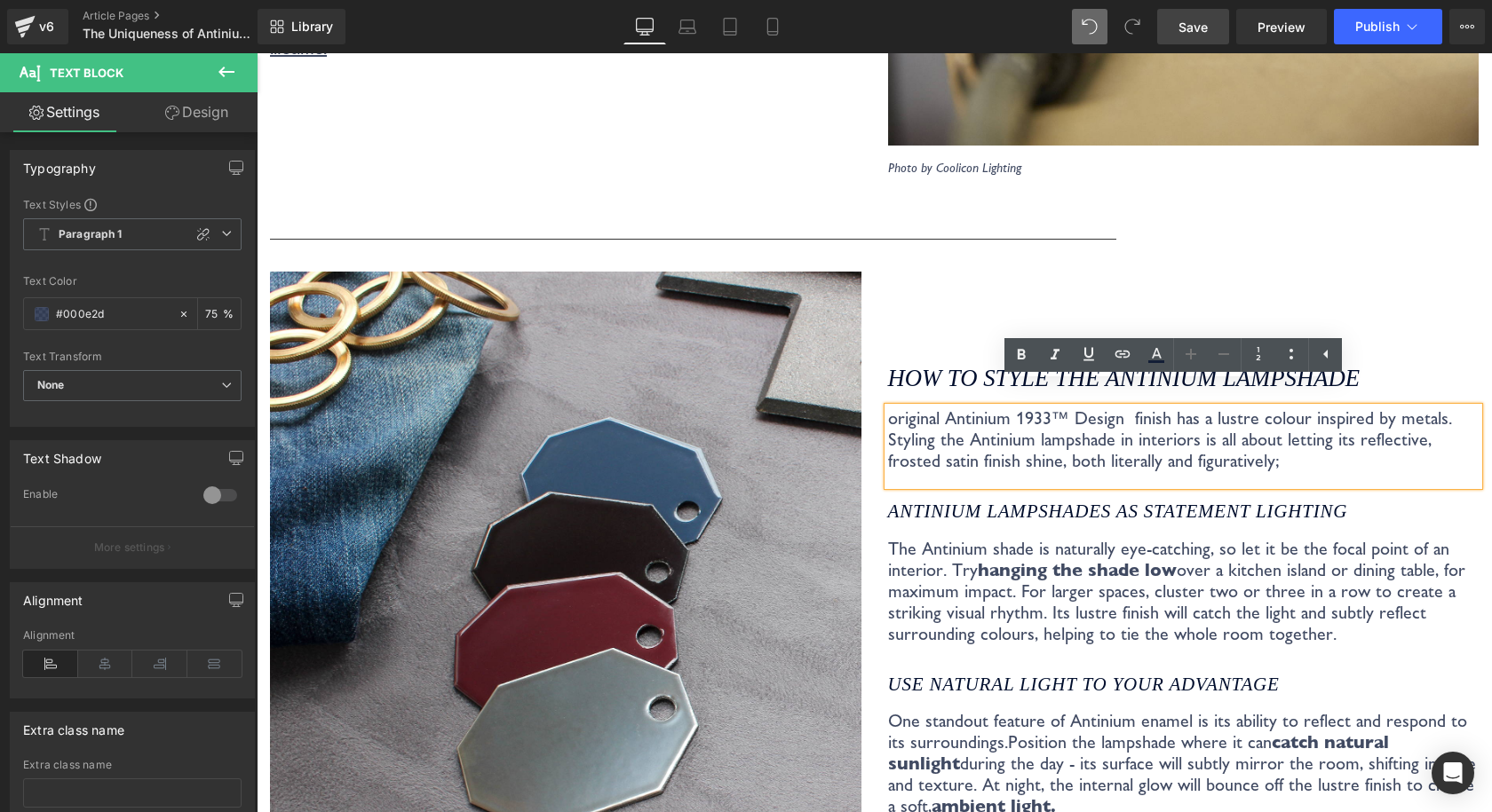
click at [888, 407] on p "original Antinium 1933™ Design finish has a lustre colour inspired by metals. S…" at bounding box center [1183, 439] width 591 height 64
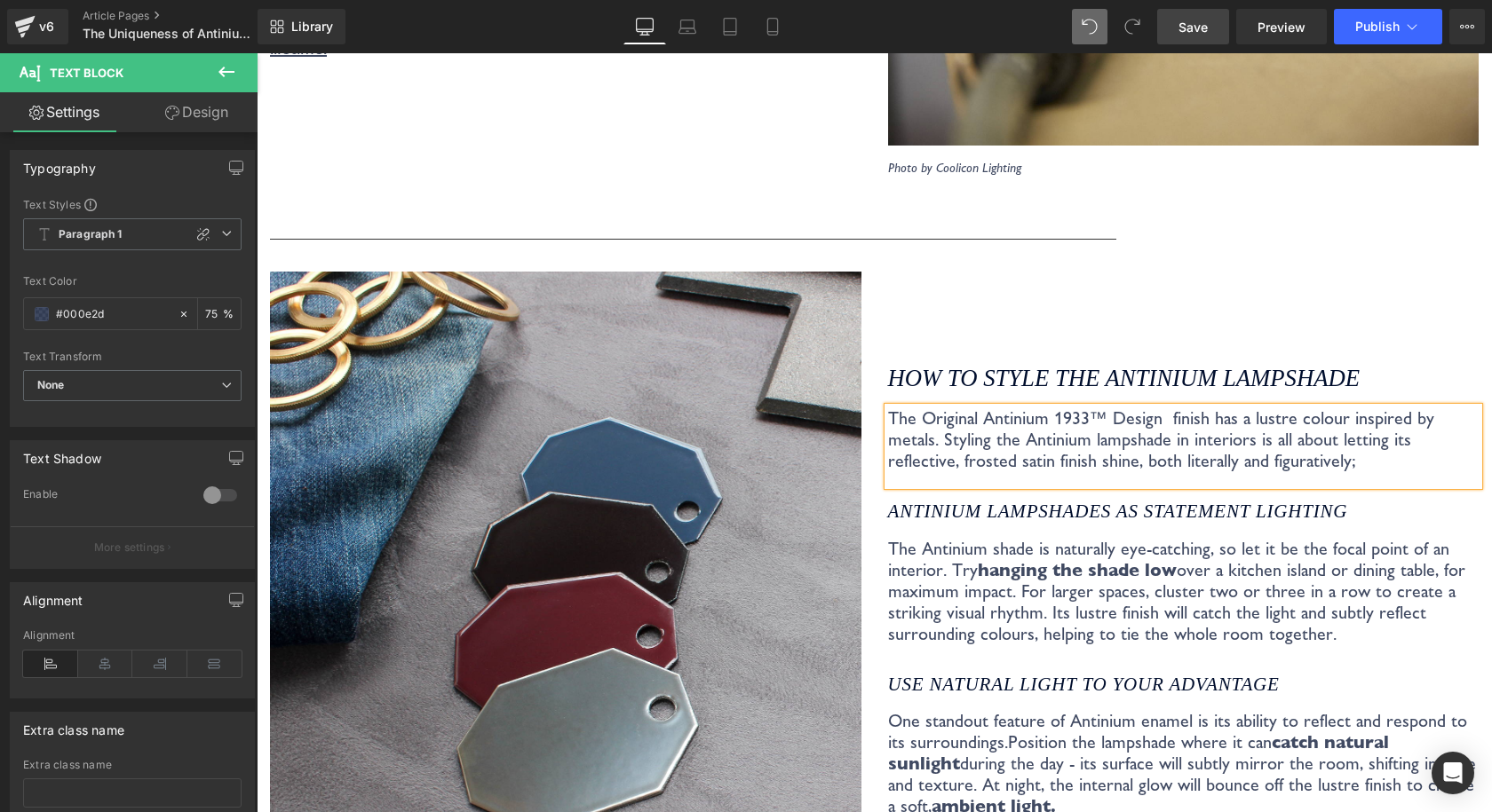
click at [1149, 407] on p "The Original Antinium 1933™ Design finish has a lustre colour inspired by metal…" at bounding box center [1183, 439] width 591 height 64
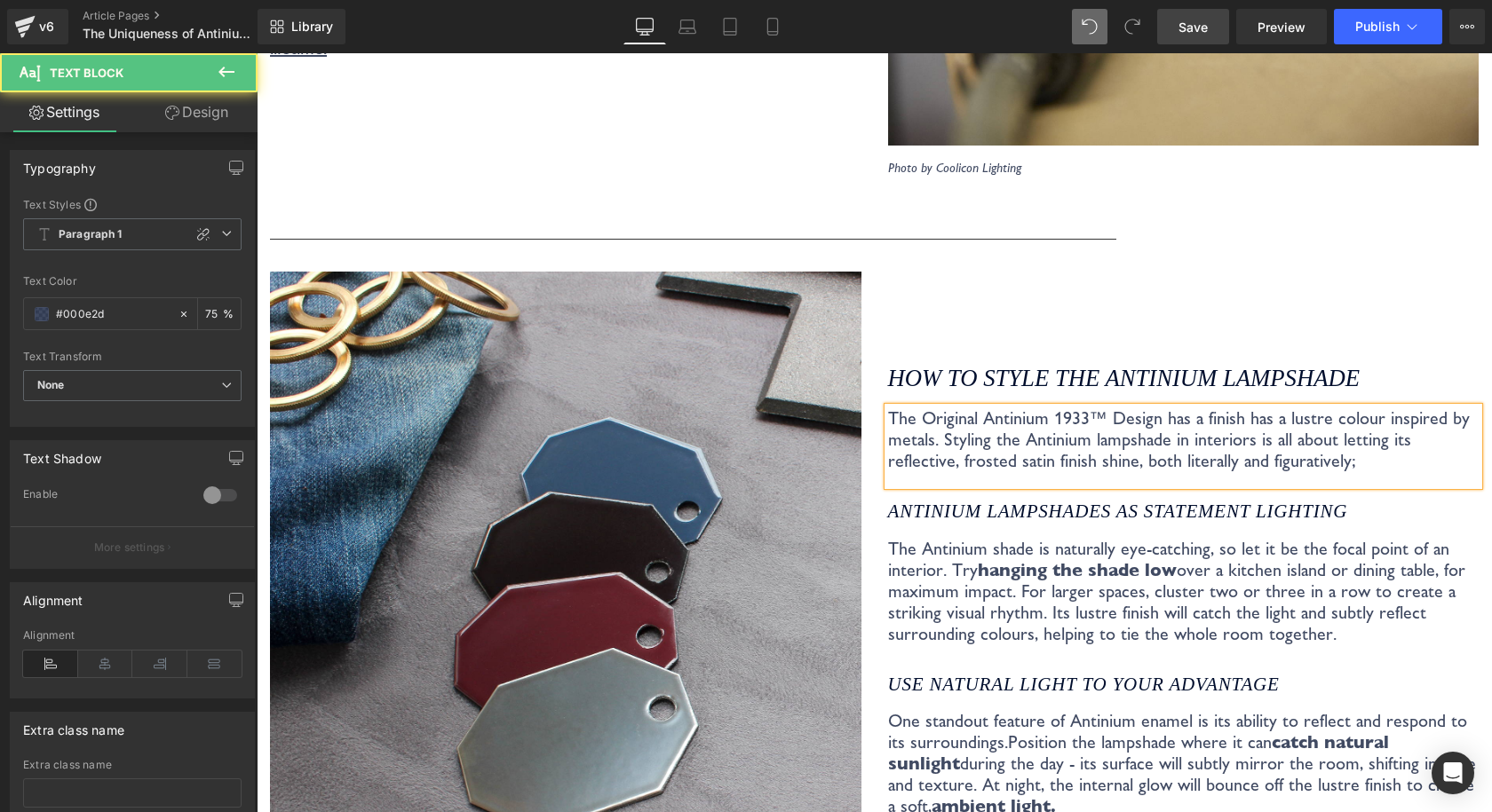
click at [1210, 407] on p "The Original Antinium 1933™ Design has a finish has a lustre colour inspired by…" at bounding box center [1183, 439] width 591 height 64
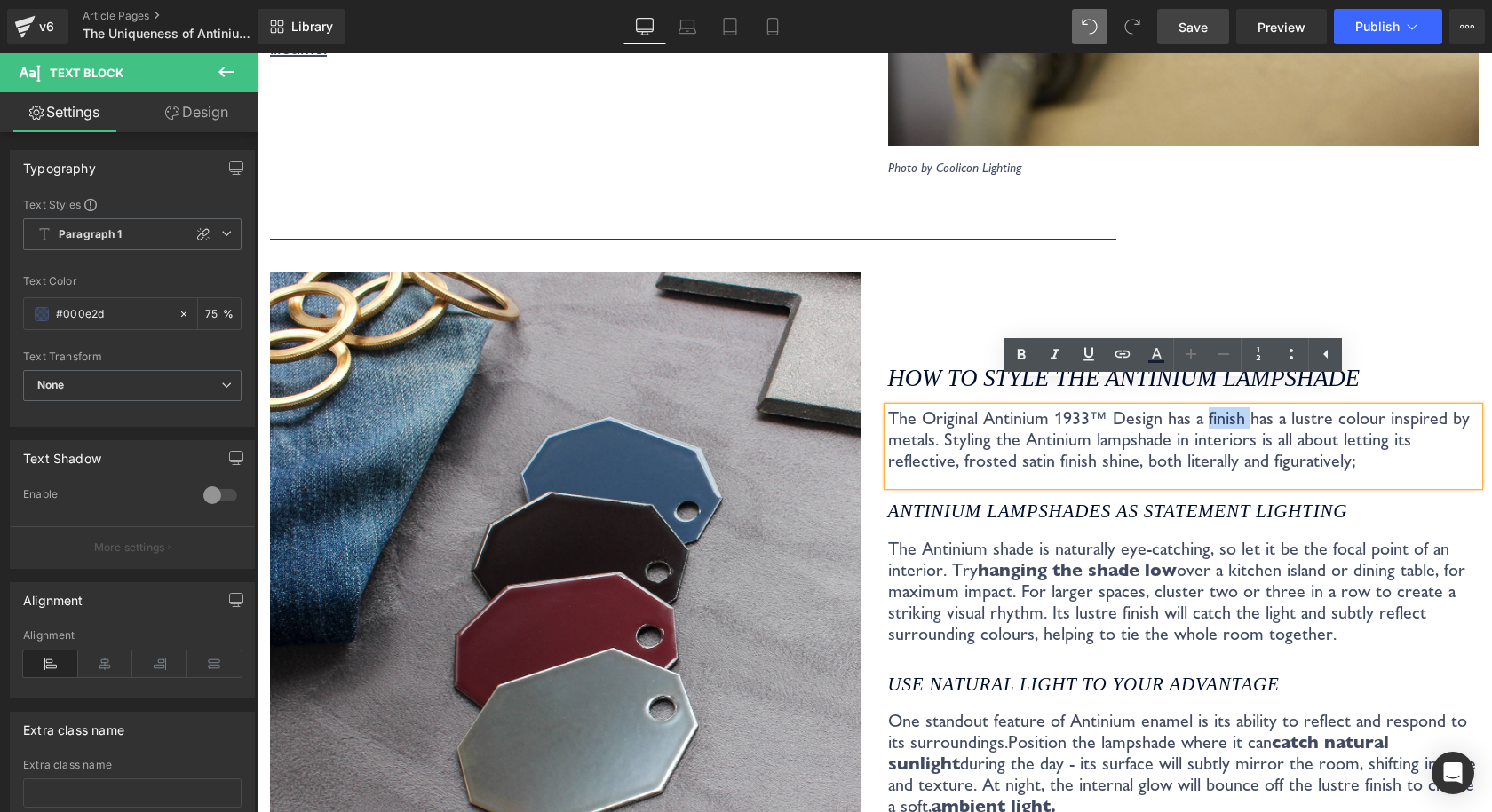
click at [1253, 407] on p "The Original Antinium 1933™ Design has a finish has a lustre colour inspired by…" at bounding box center [1183, 439] width 591 height 64
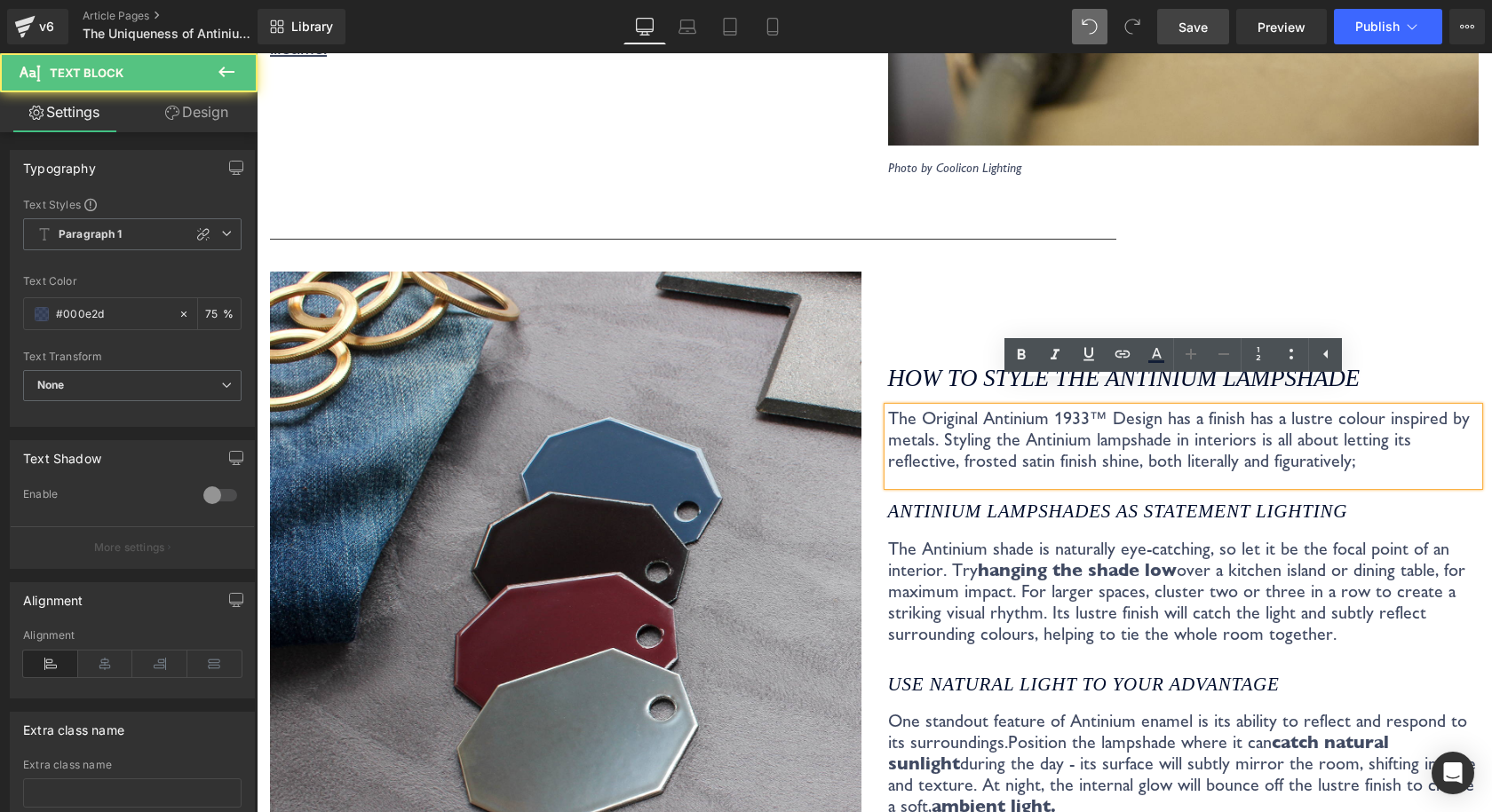
click at [1190, 407] on p "The Original Antinium 1933™ Design has a finish has a lustre colour inspired by…" at bounding box center [1183, 439] width 591 height 64
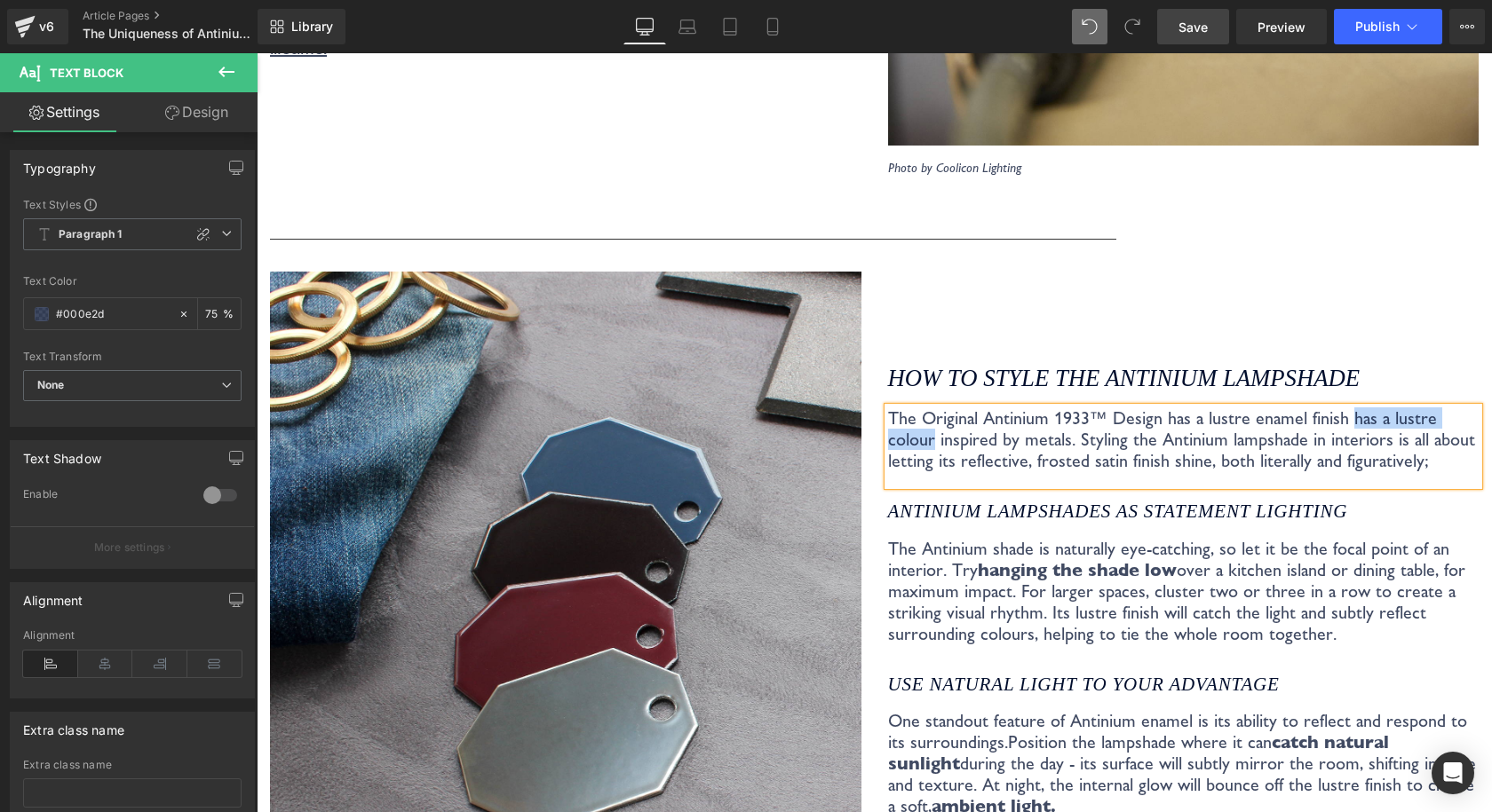
drag, startPoint x: 1333, startPoint y: 394, endPoint x: 1472, endPoint y: 398, distance: 139.1
click at [1472, 398] on div "How to style the Antinium Lampshade Heading The Original Antinium 1933™ Design …" at bounding box center [1183, 656] width 618 height 768
click at [1107, 420] on p "The Original Antinium 1933™ Design has a lustre enamel finish inspired by metal…" at bounding box center [1183, 439] width 591 height 64
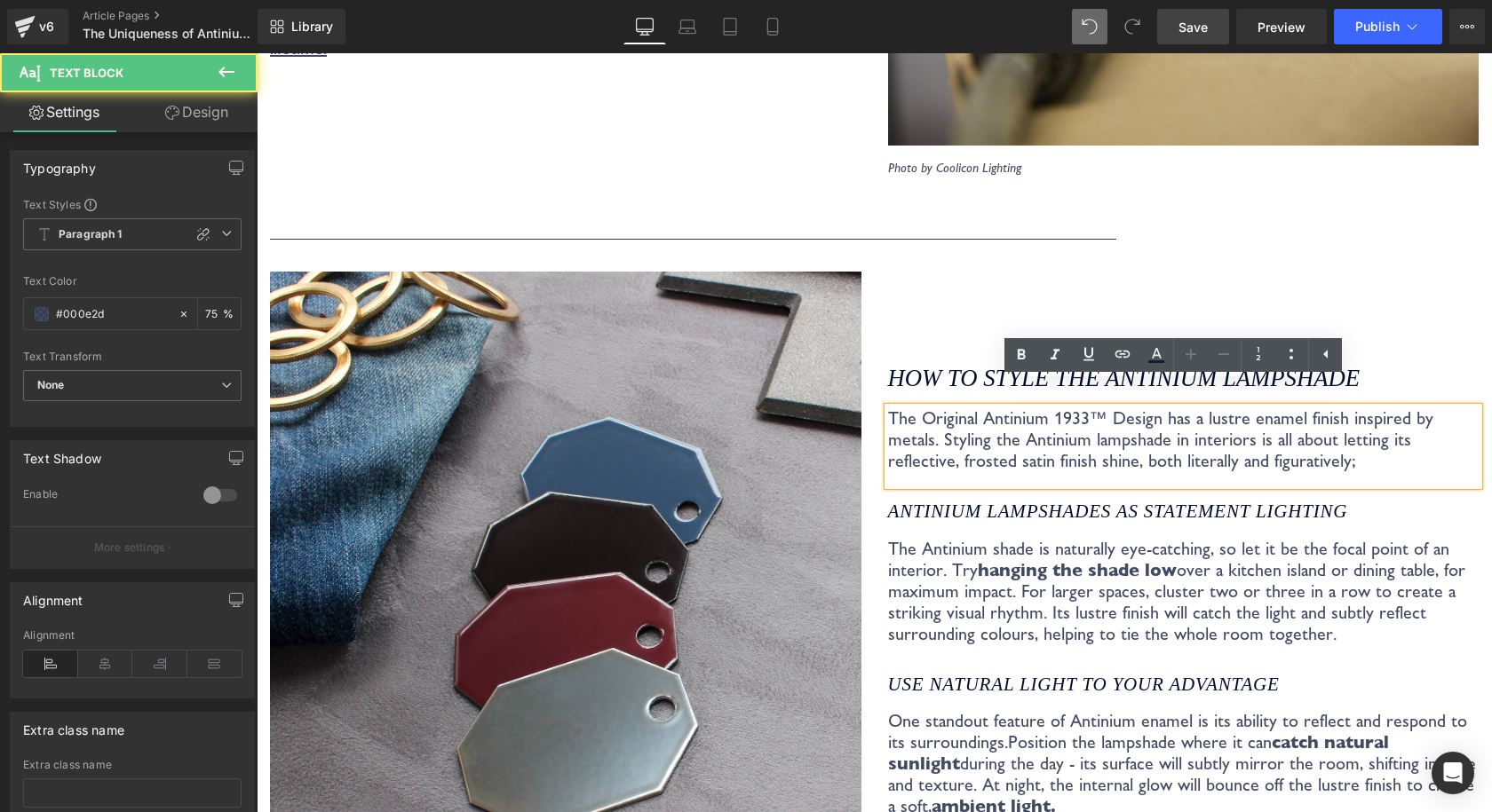
click at [1218, 26] on link "Save" at bounding box center [1193, 26] width 72 height 36
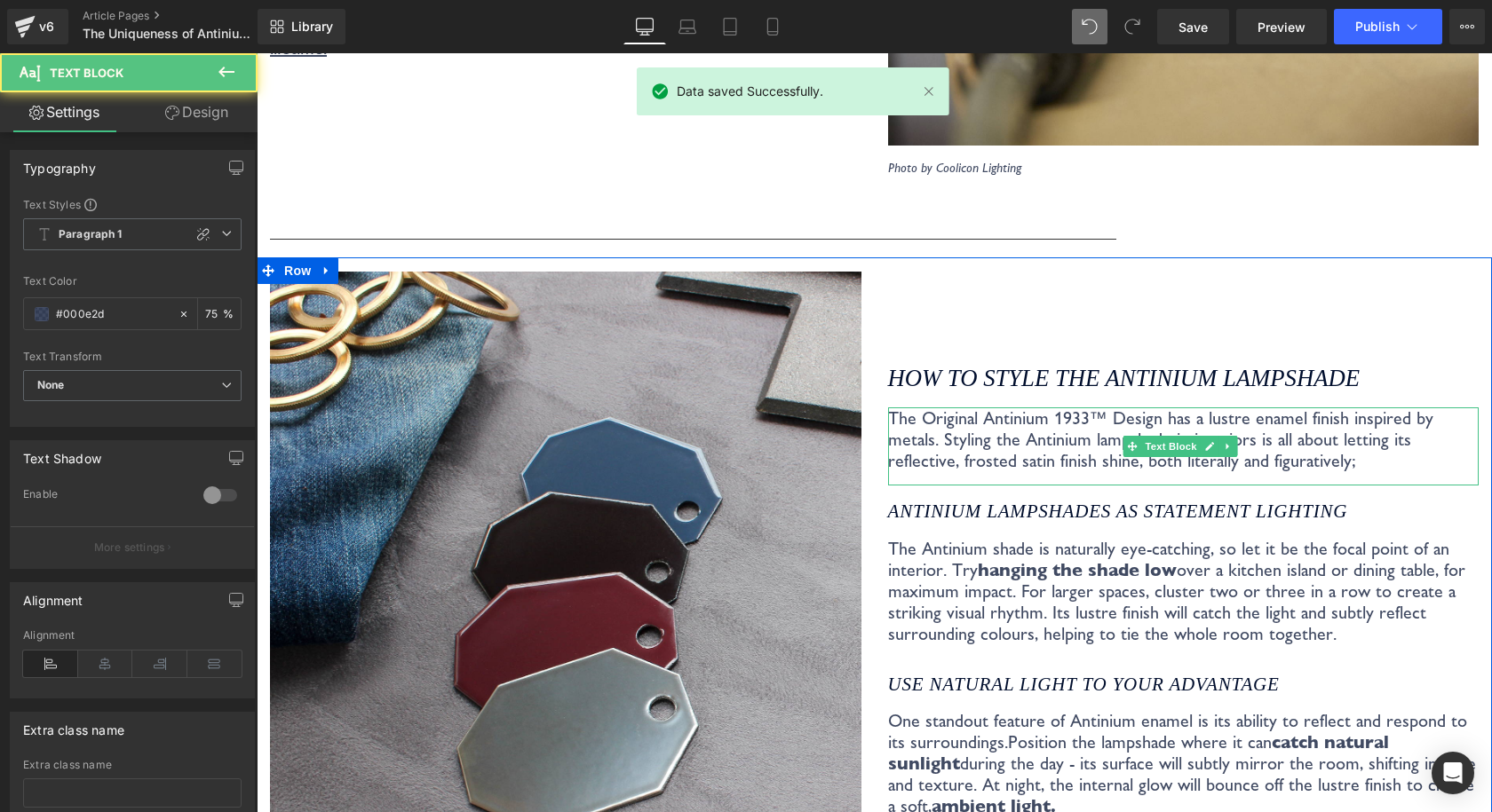
click at [1190, 407] on p "The Original Antinium 1933™ Design has a lustre enamel finish inspired by metal…" at bounding box center [1183, 439] width 591 height 64
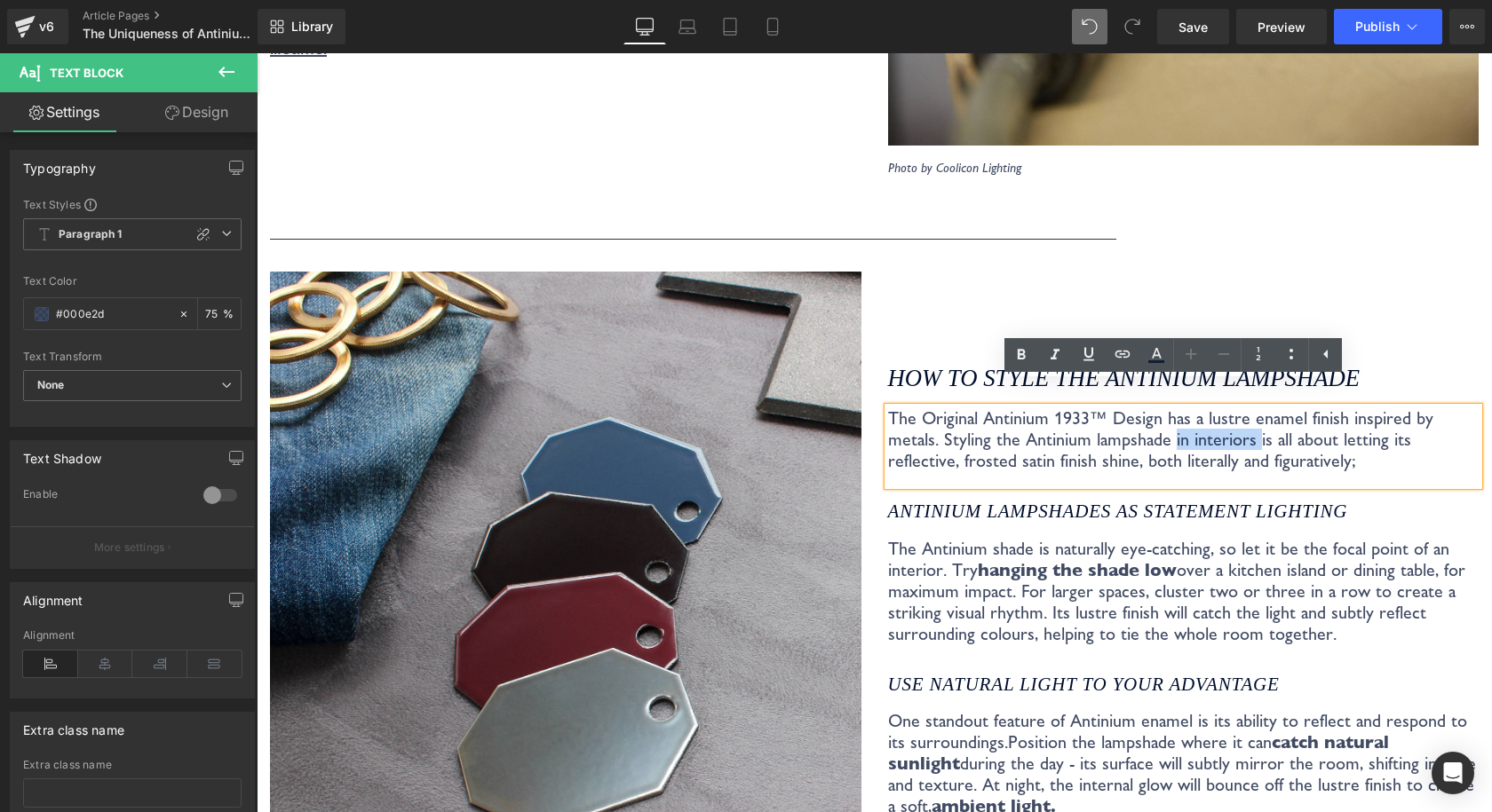
drag, startPoint x: 1187, startPoint y: 418, endPoint x: 1107, endPoint y: 418, distance: 80.0
click at [1107, 418] on p "The Original Antinium 1933™ Design has a lustre enamel finish inspired by metal…" at bounding box center [1183, 439] width 591 height 64
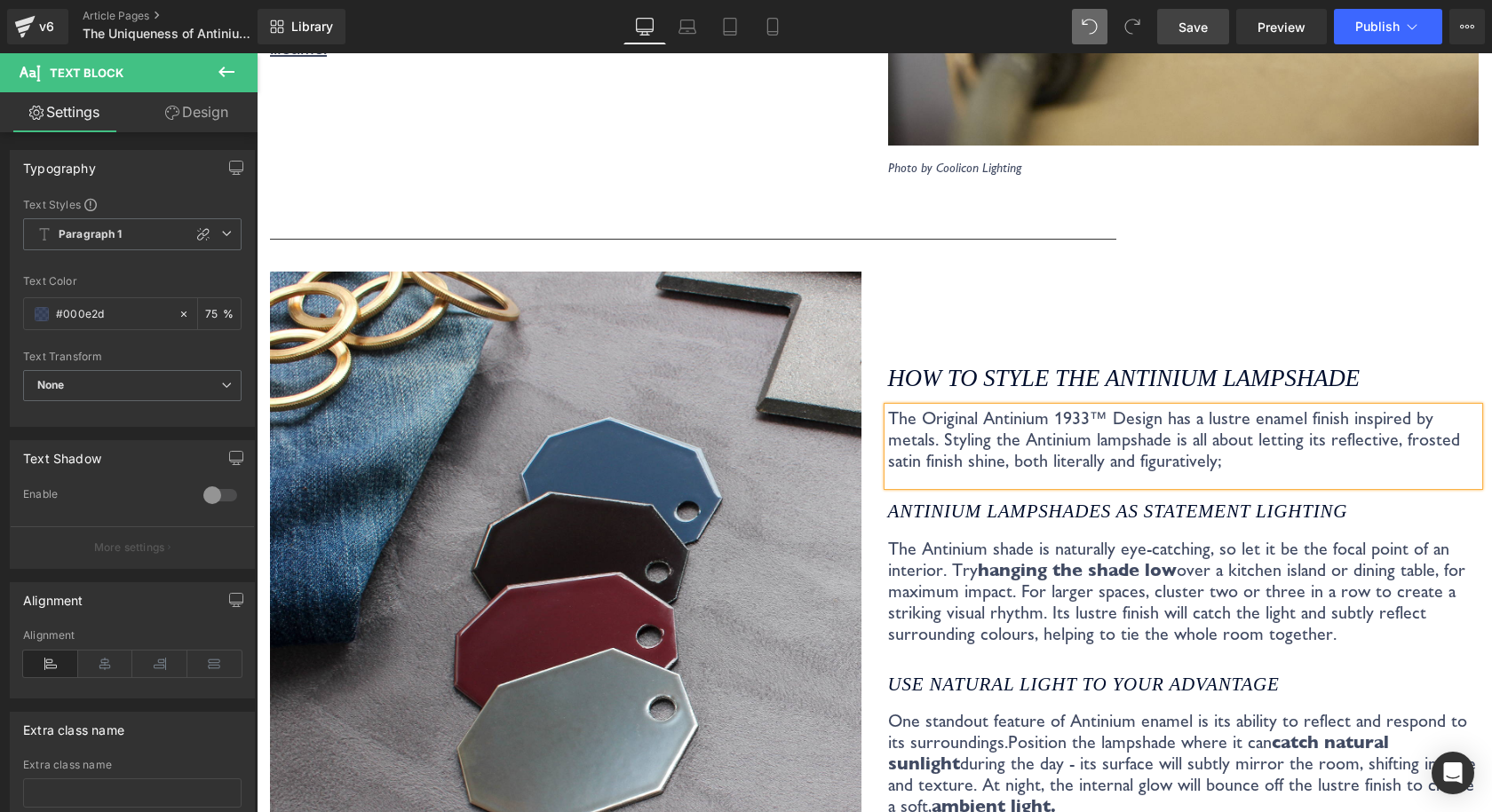
click at [1170, 18] on link "Save" at bounding box center [1193, 26] width 72 height 36
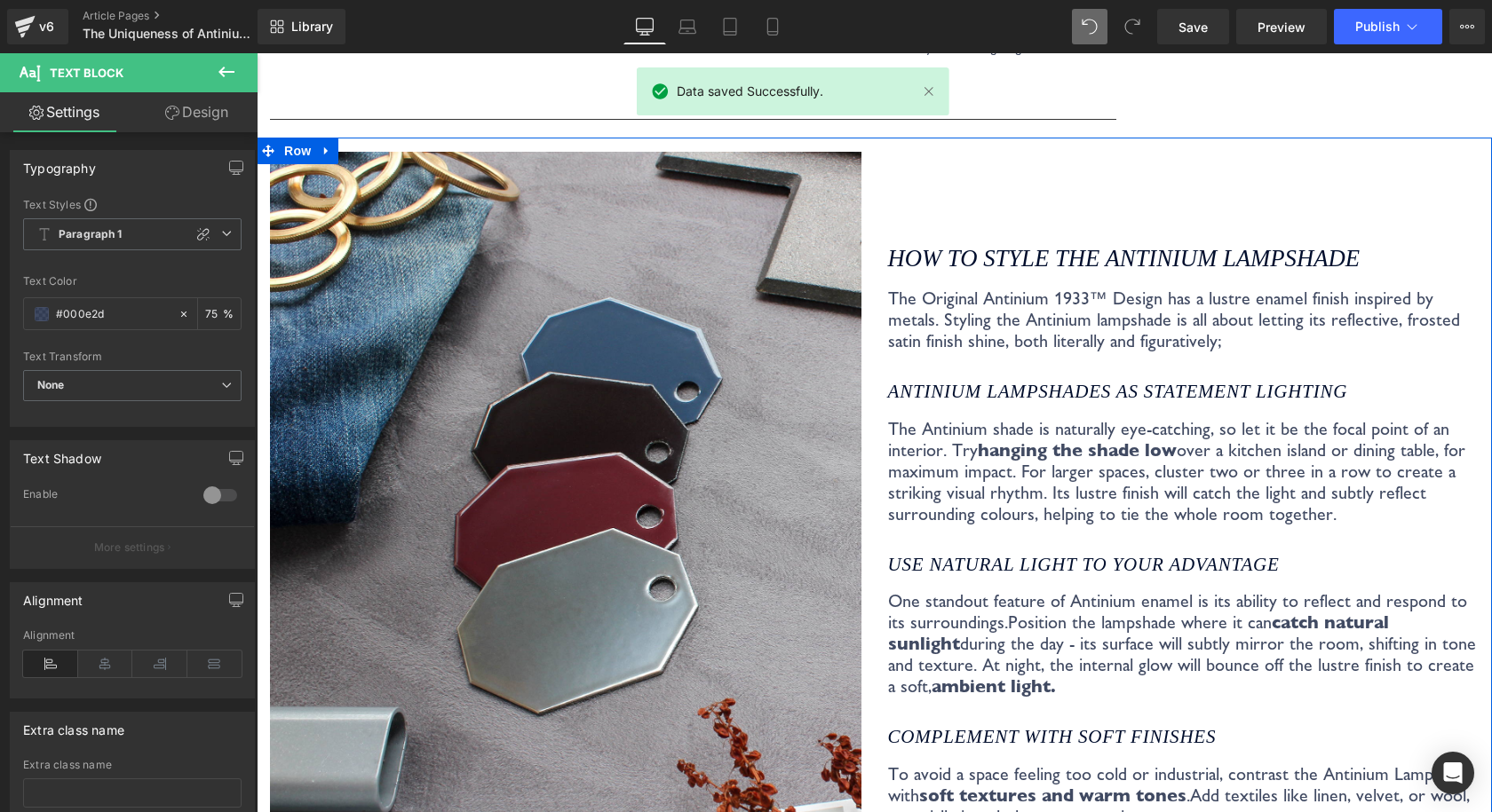
scroll to position [3322, 0]
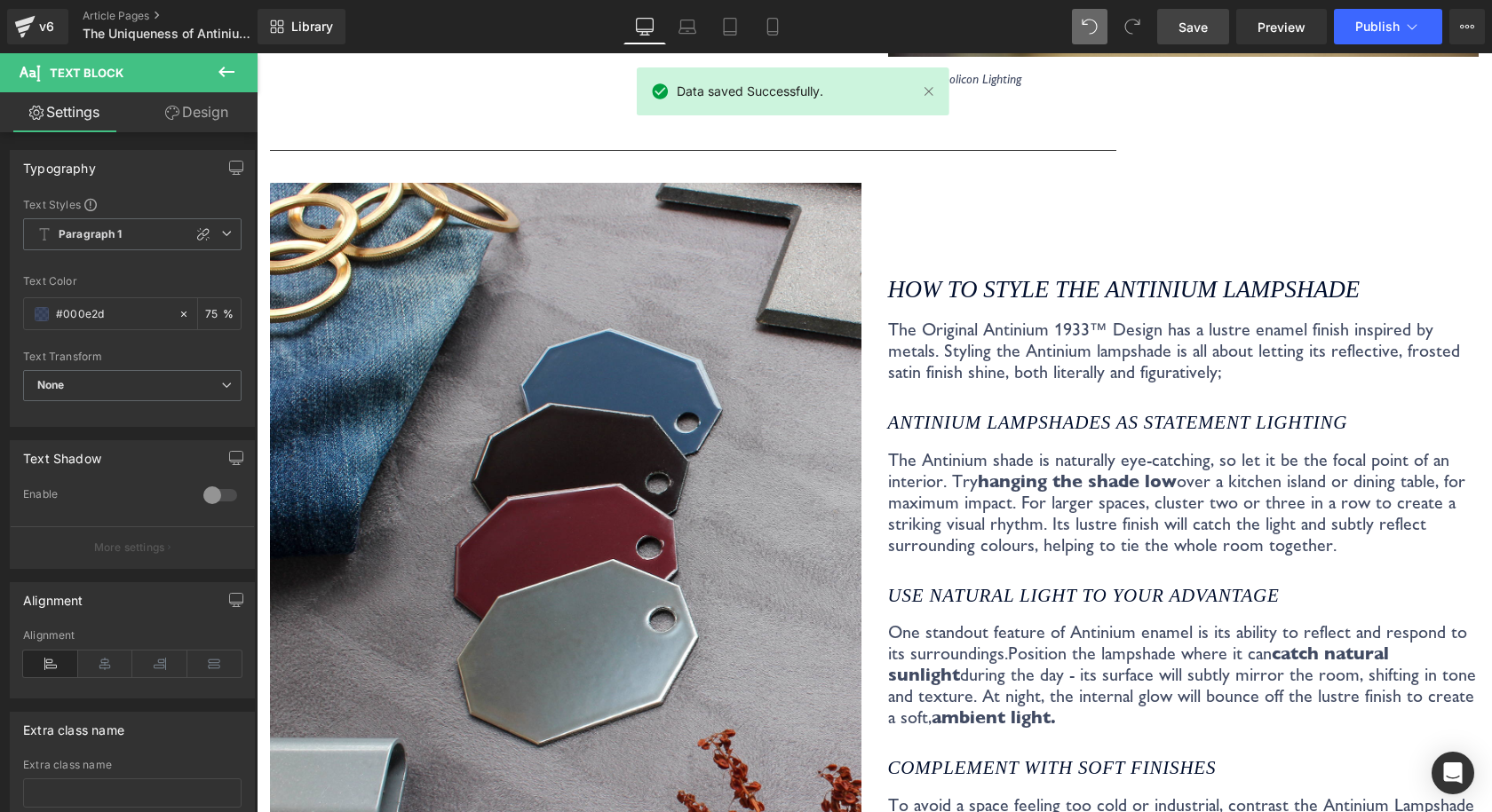
click at [1186, 38] on link "Save" at bounding box center [1193, 26] width 72 height 36
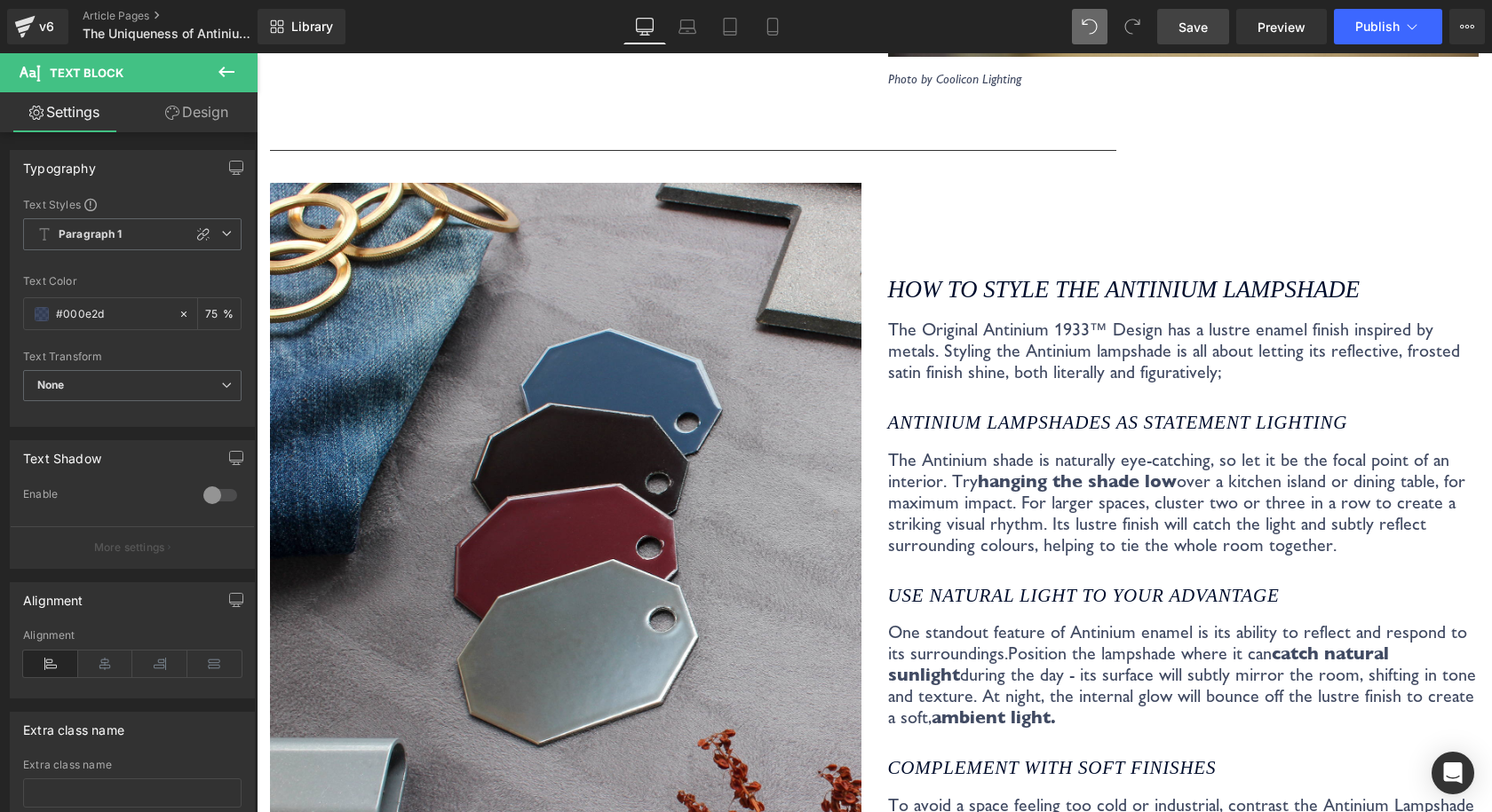
click at [1202, 23] on span "Save" at bounding box center [1193, 26] width 29 height 18
click at [1204, 22] on span "Save" at bounding box center [1193, 26] width 29 height 18
click at [1194, 24] on span "Save" at bounding box center [1193, 26] width 29 height 18
click at [1066, 411] on icon "Antinium lampshades as STATEMENT LIGHTING" at bounding box center [1118, 422] width 460 height 21
